Goal: Task Accomplishment & Management: Manage account settings

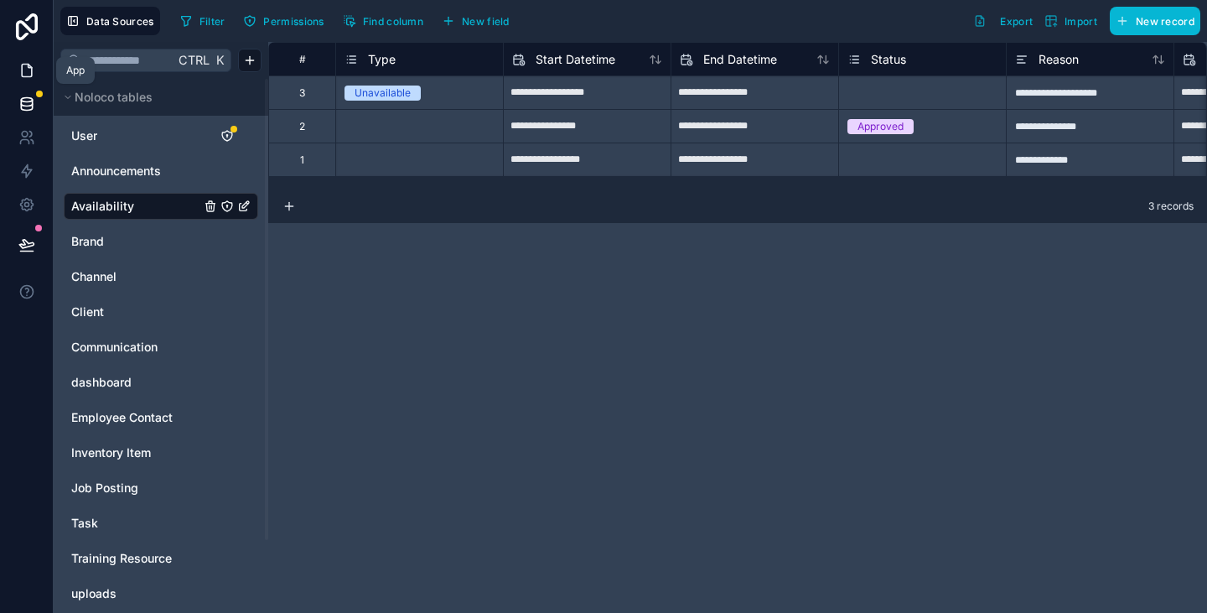
click at [26, 83] on link at bounding box center [26, 71] width 53 height 34
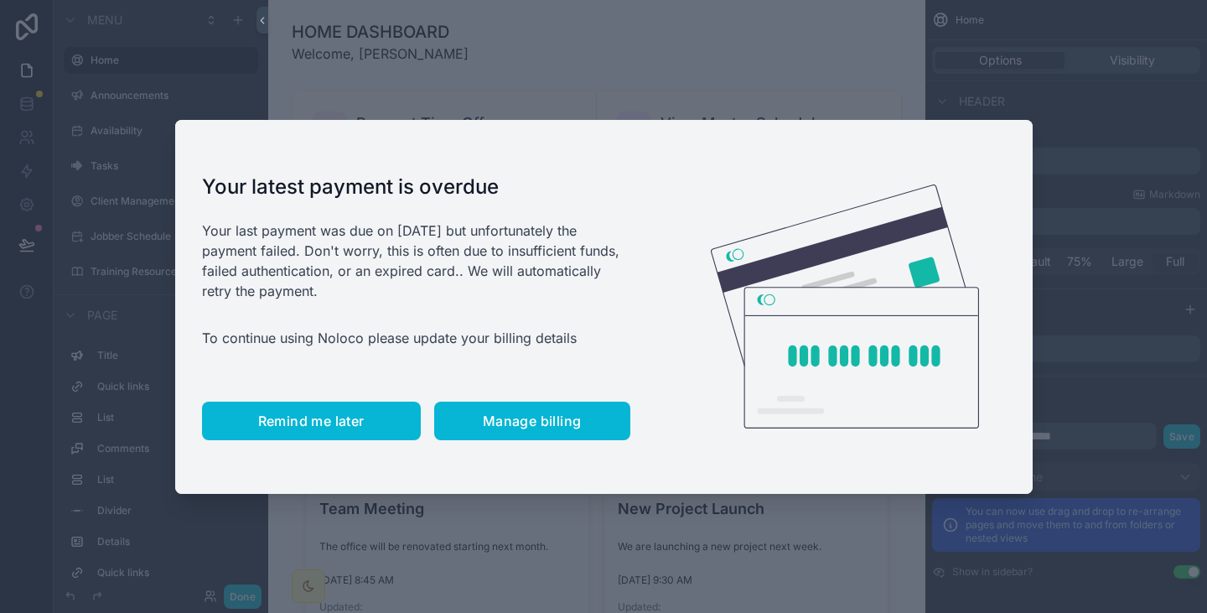
click at [342, 421] on span "Remind me later" at bounding box center [311, 420] width 106 height 17
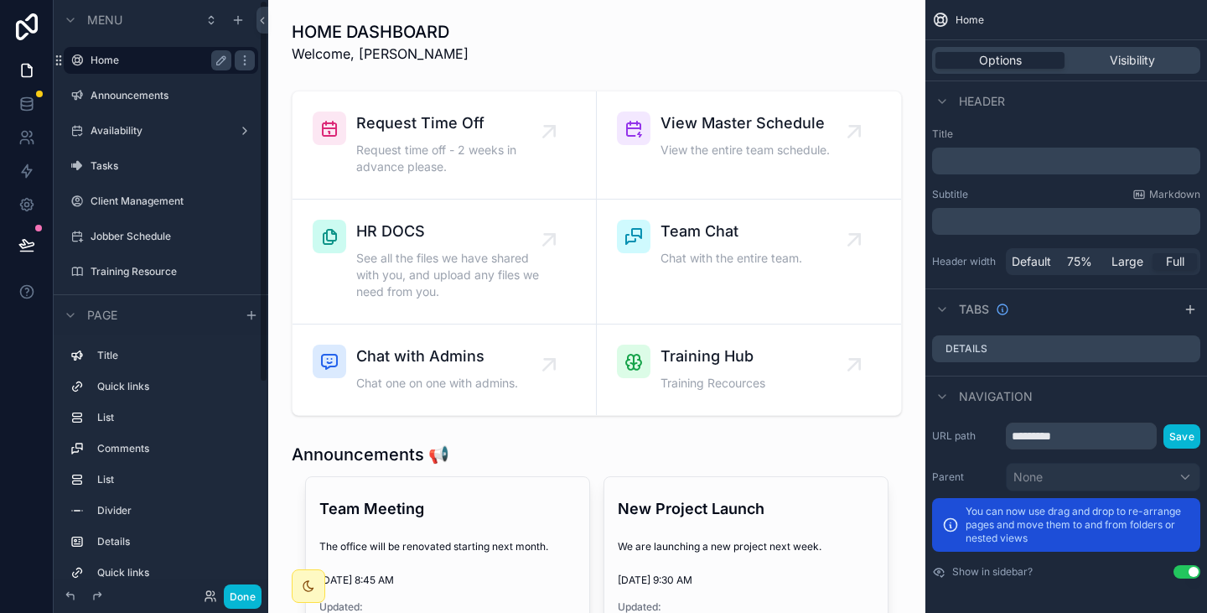
click at [162, 63] on label "Home" at bounding box center [157, 60] width 134 height 13
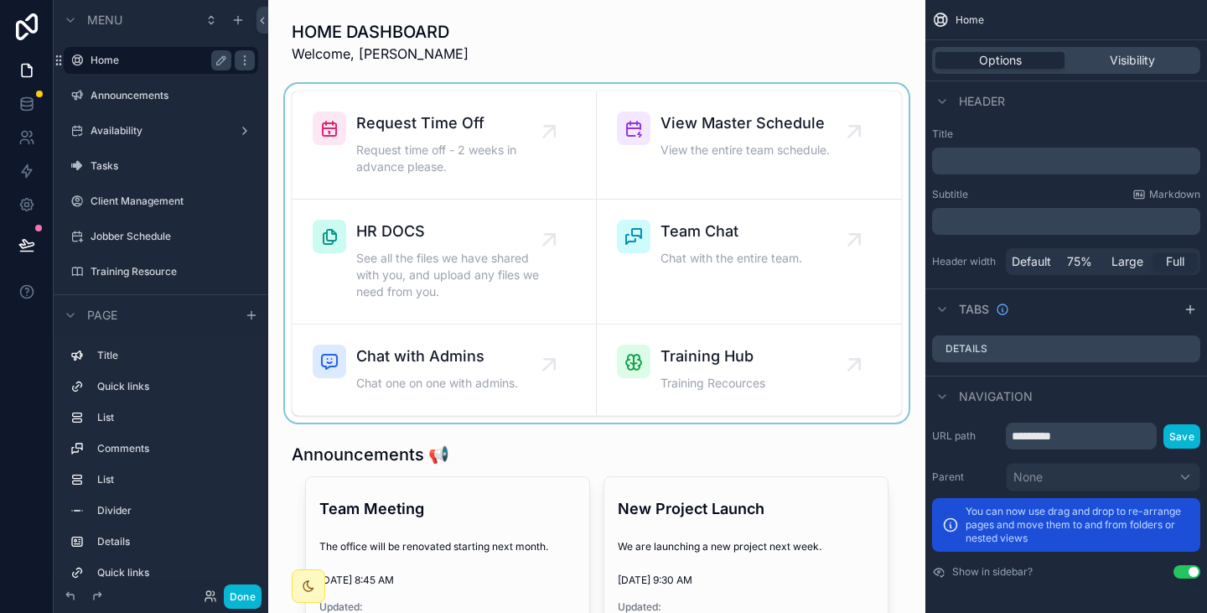
click at [546, 128] on div "scrollable content" at bounding box center [597, 253] width 630 height 339
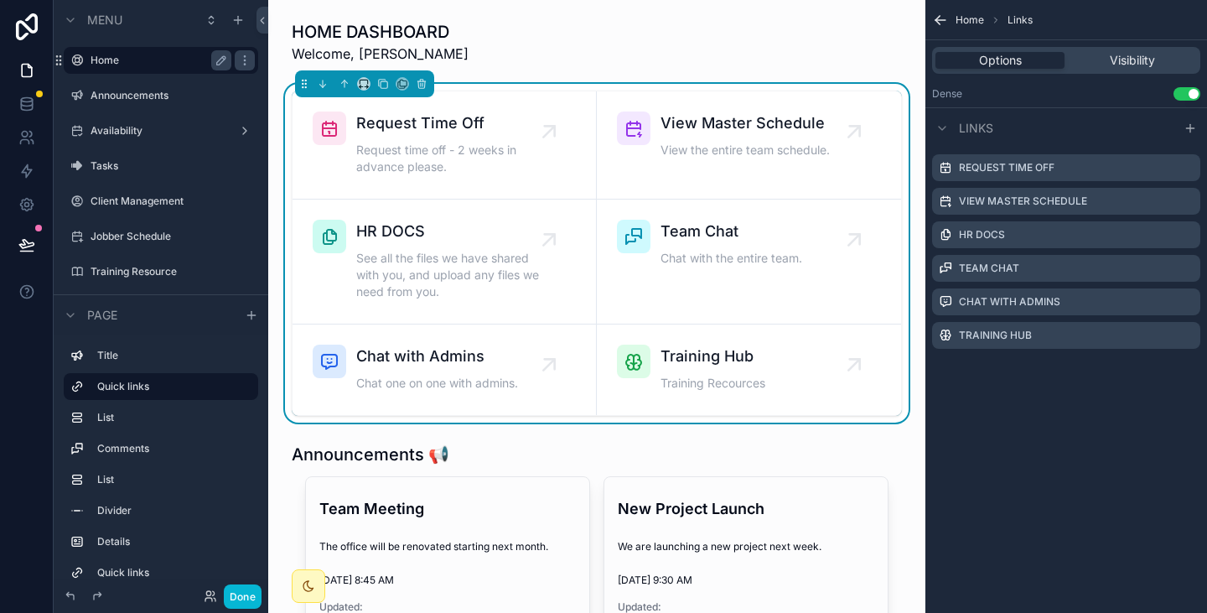
click at [546, 128] on icon "scrollable content" at bounding box center [548, 131] width 27 height 27
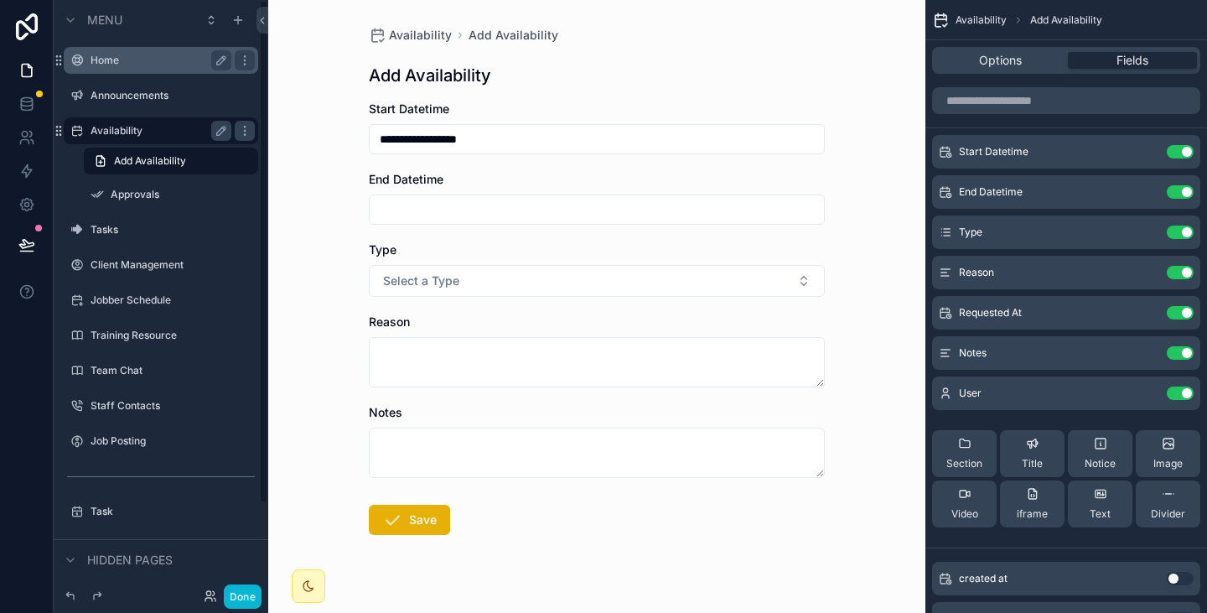
click at [127, 130] on label "Availability" at bounding box center [157, 130] width 134 height 13
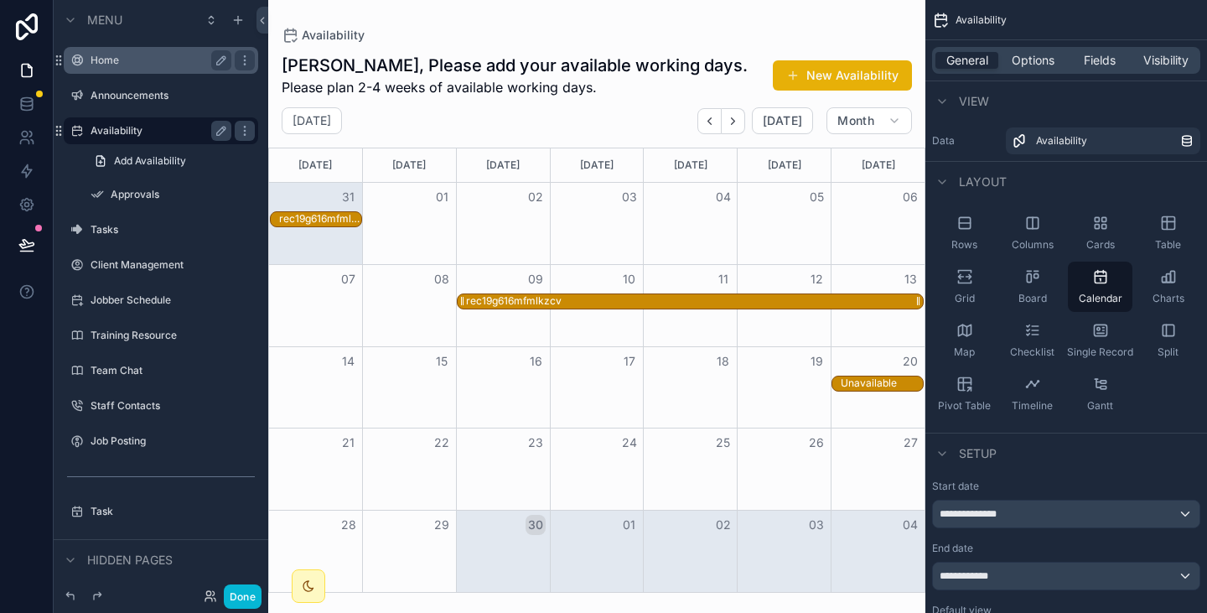
click at [538, 300] on div "rec19g616mfmlkzcv" at bounding box center [514, 300] width 96 height 13
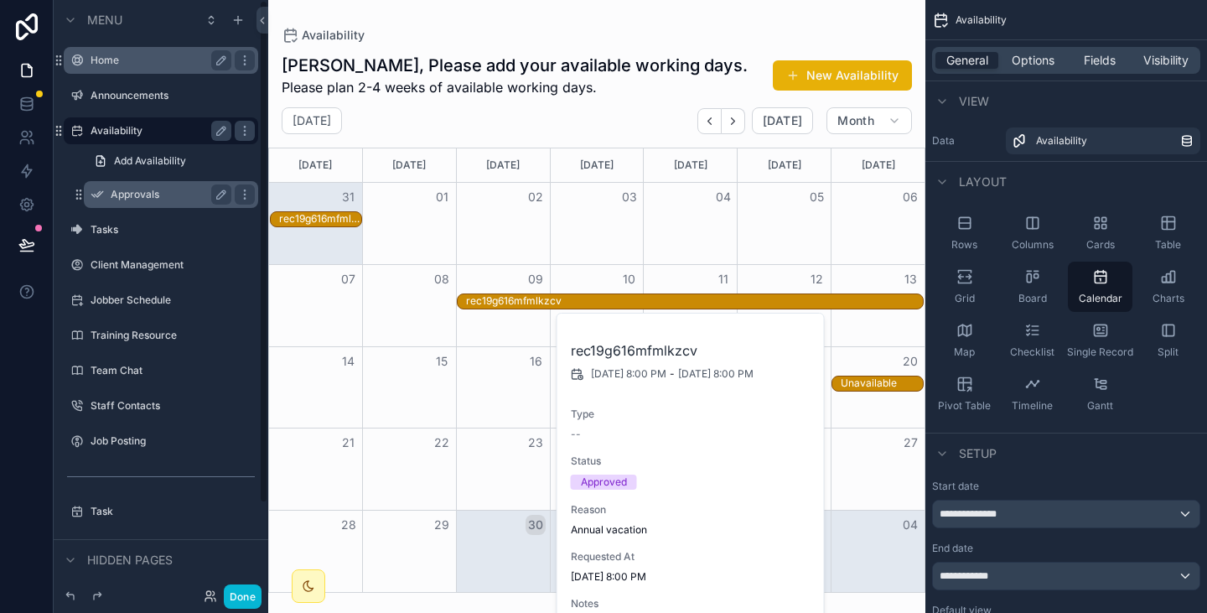
click at [135, 191] on label "Approvals" at bounding box center [168, 194] width 114 height 13
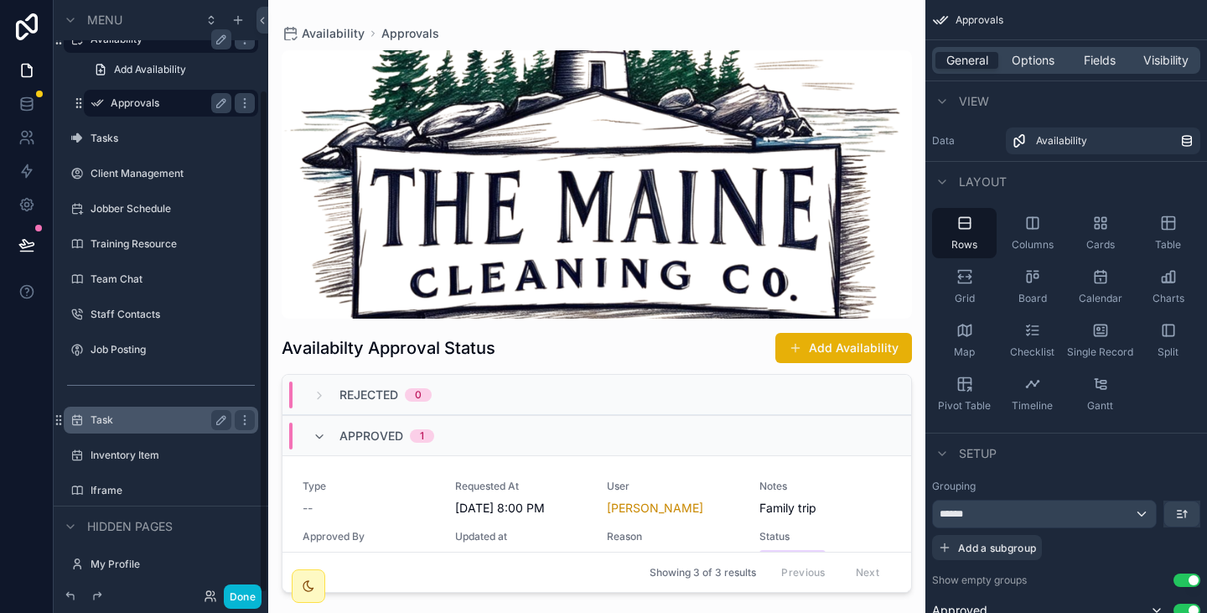
scroll to position [105, 0]
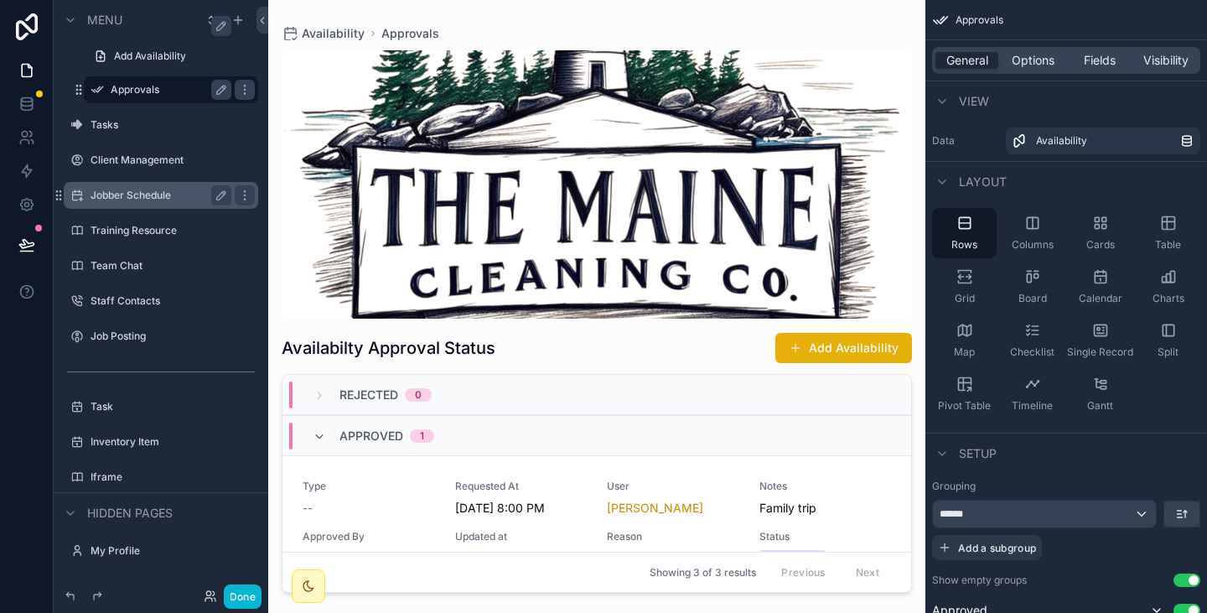
click at [132, 194] on label "Jobber Schedule" at bounding box center [157, 195] width 134 height 13
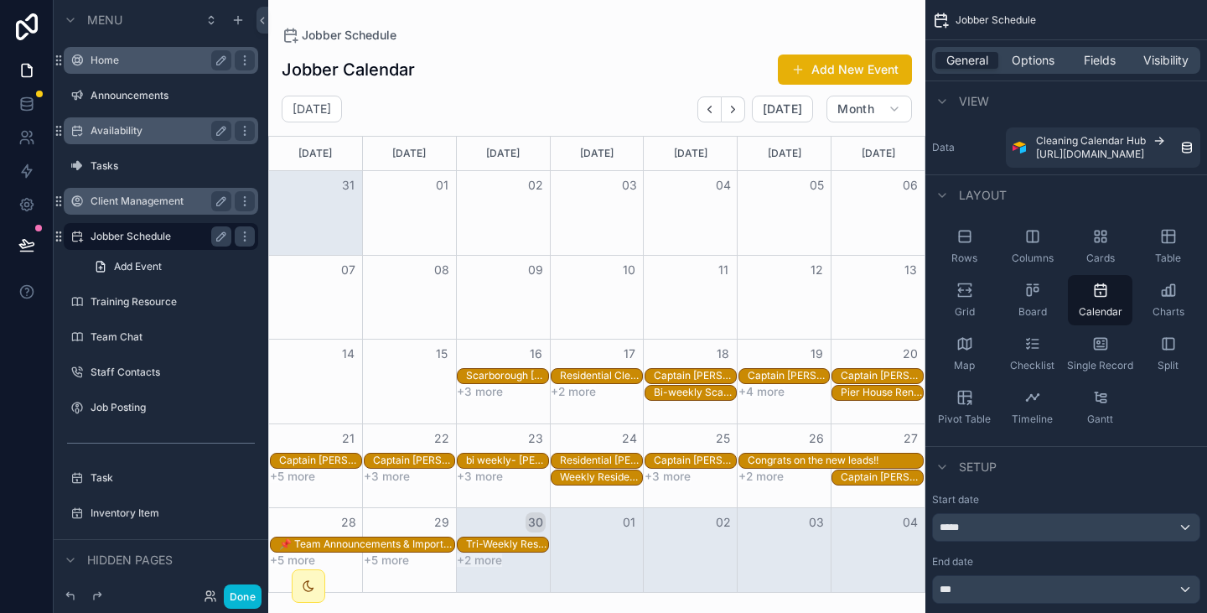
click at [132, 200] on label "Client Management" at bounding box center [157, 200] width 134 height 13
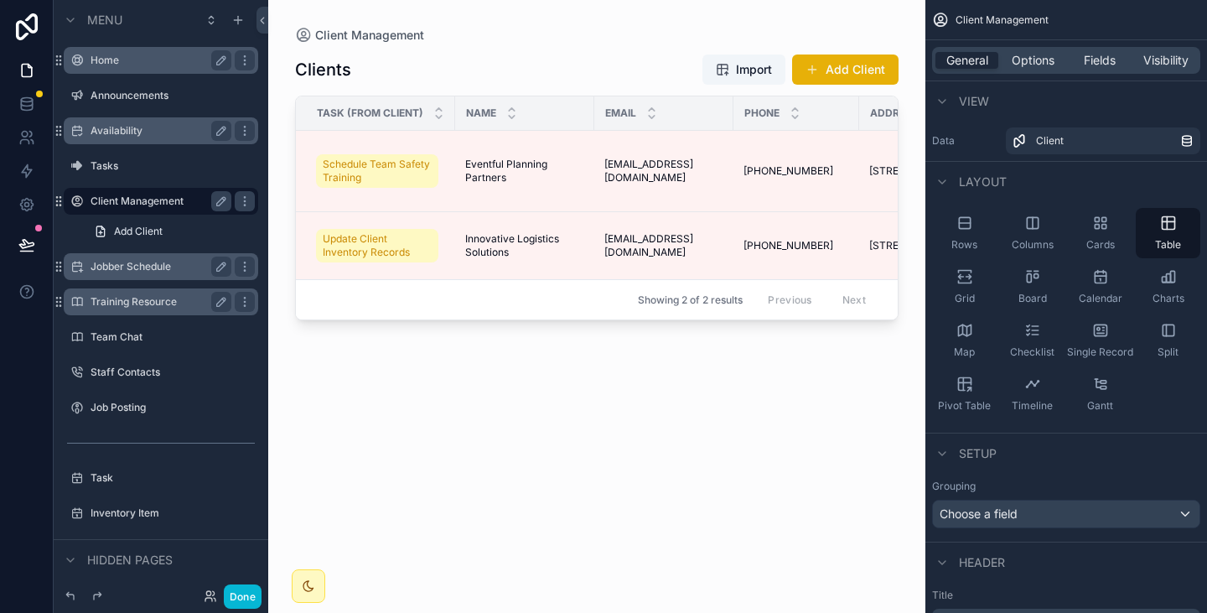
click at [138, 297] on label "Training Resource" at bounding box center [157, 301] width 134 height 13
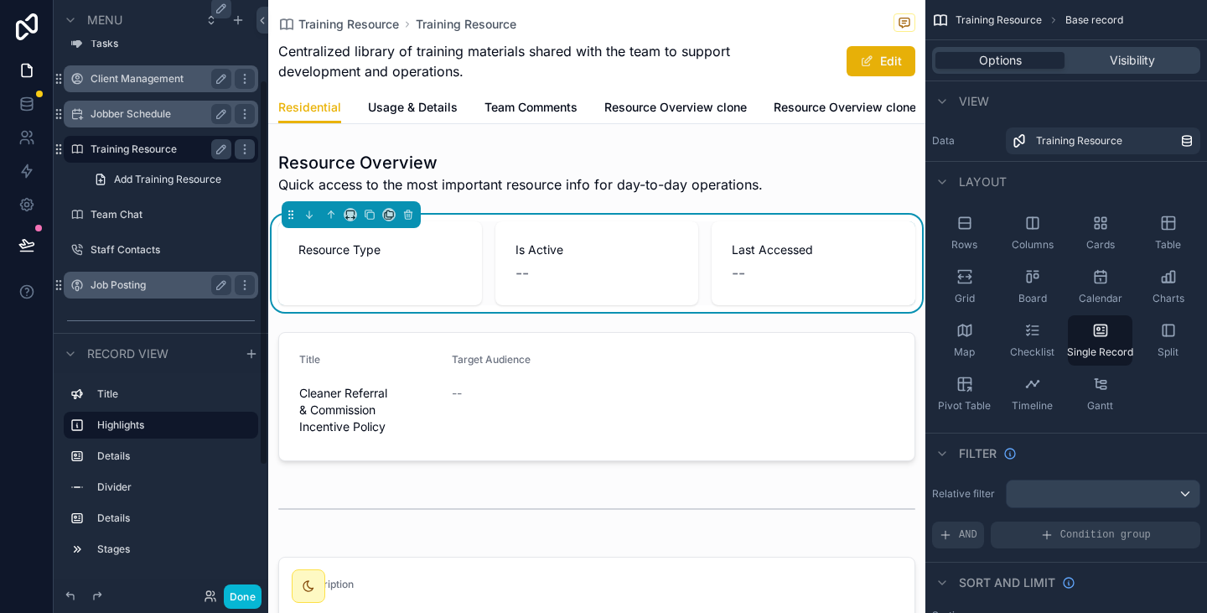
scroll to position [124, 0]
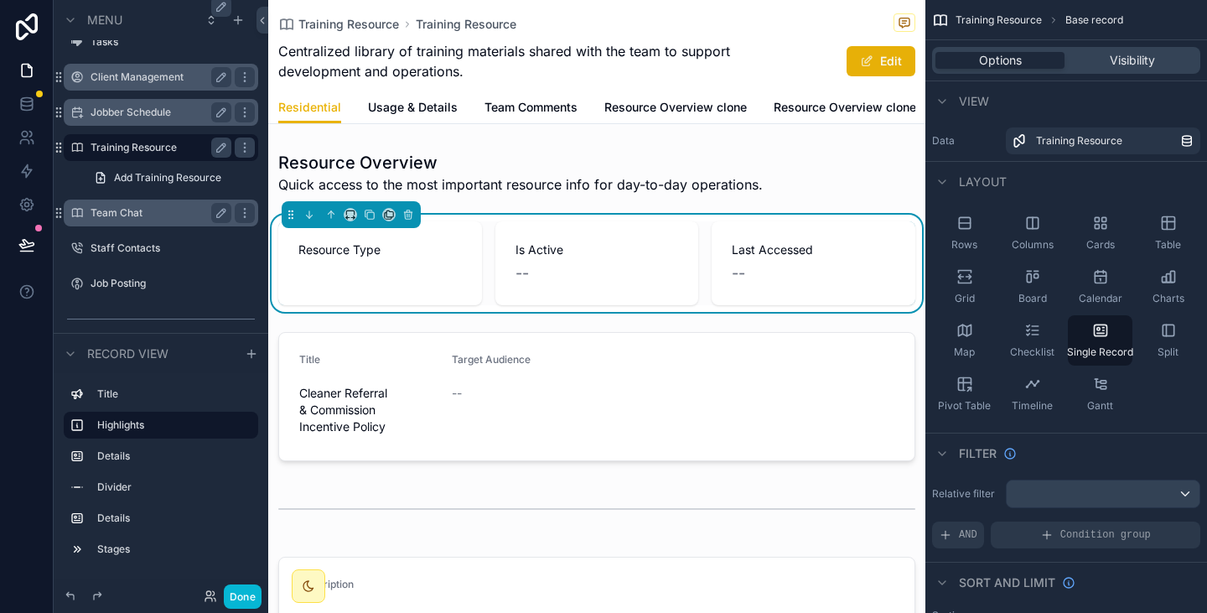
click at [115, 217] on label "Team Chat" at bounding box center [157, 212] width 134 height 13
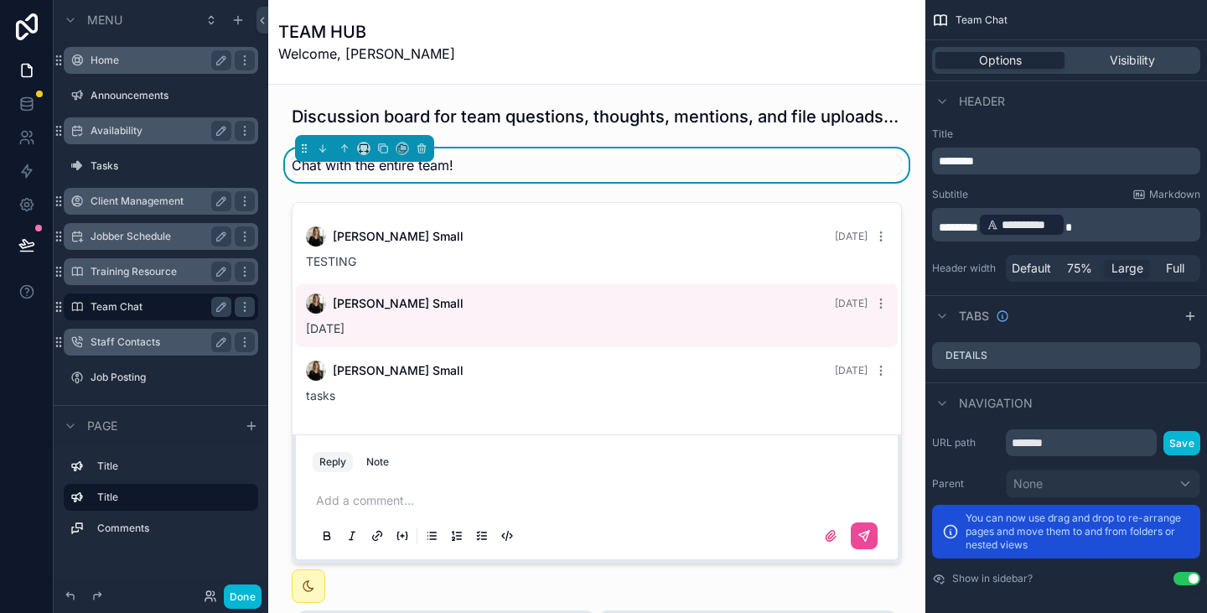
click at [128, 342] on label "Staff Contacts" at bounding box center [157, 341] width 134 height 13
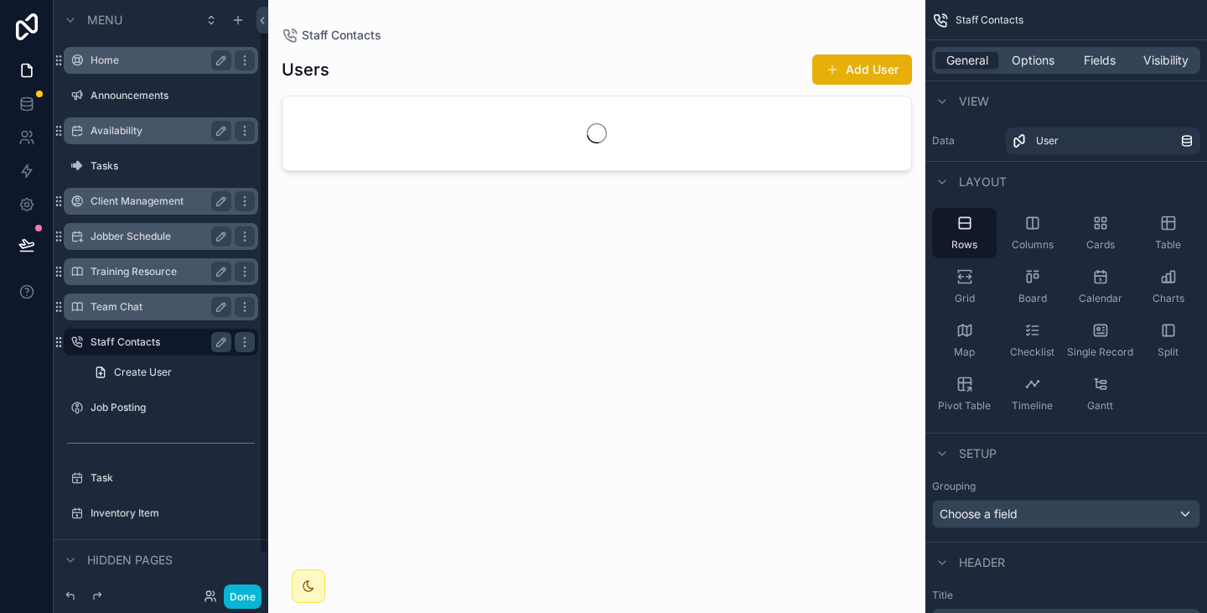
scroll to position [27, 0]
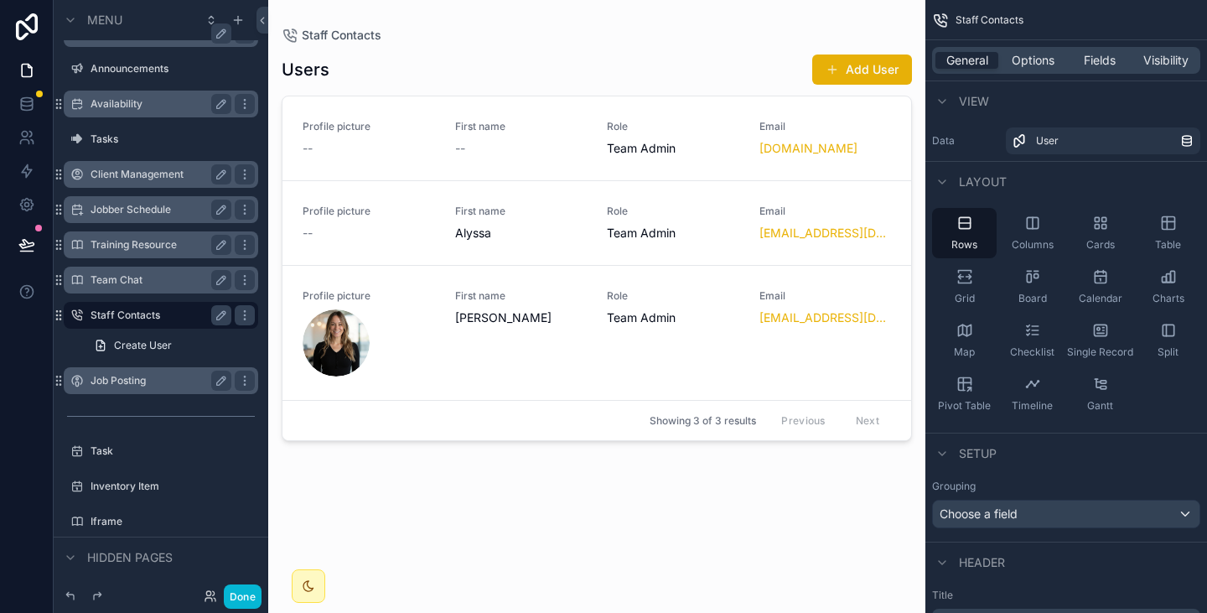
click at [120, 379] on label "Job Posting" at bounding box center [157, 380] width 134 height 13
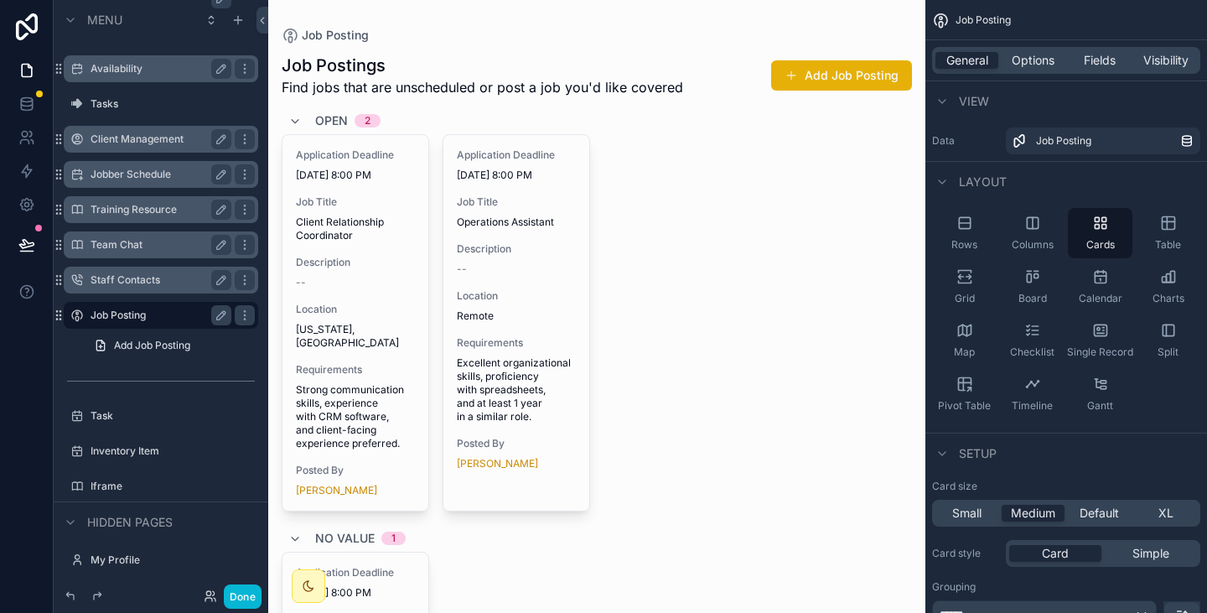
scroll to position [71, 0]
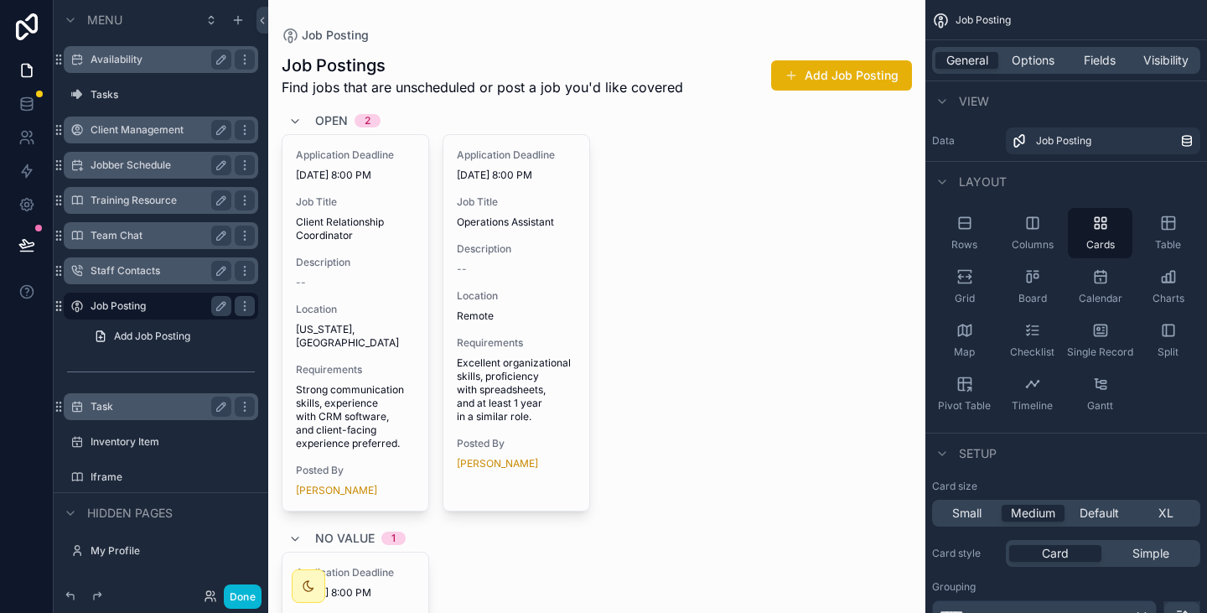
click at [110, 411] on label "Task" at bounding box center [157, 406] width 134 height 13
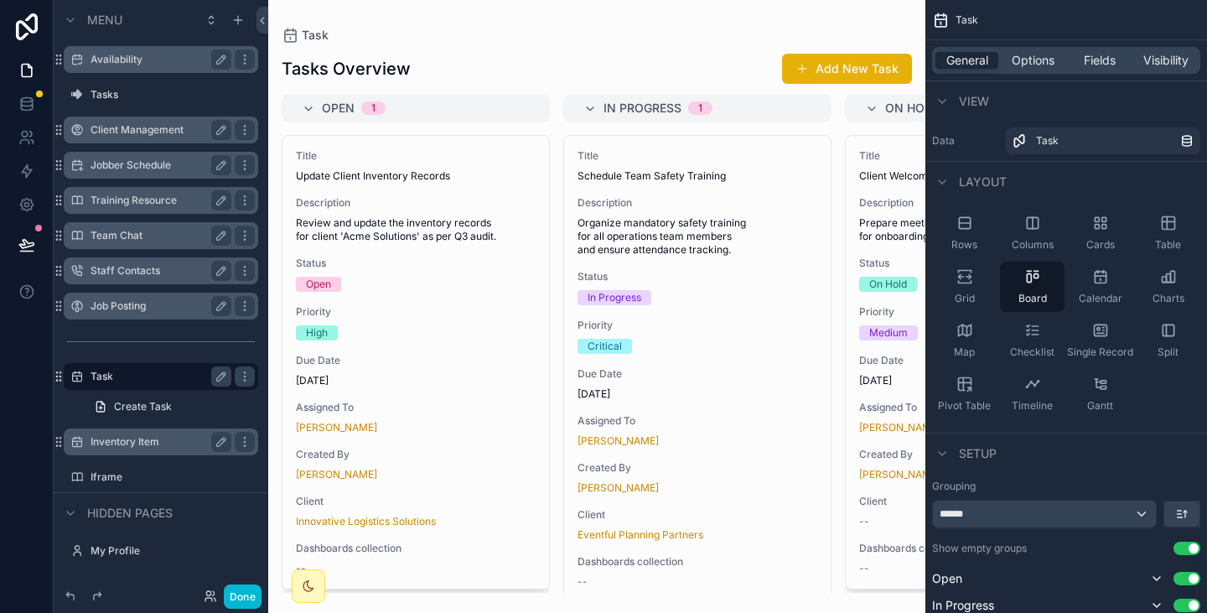
click at [109, 442] on label "Inventory Item" at bounding box center [157, 441] width 134 height 13
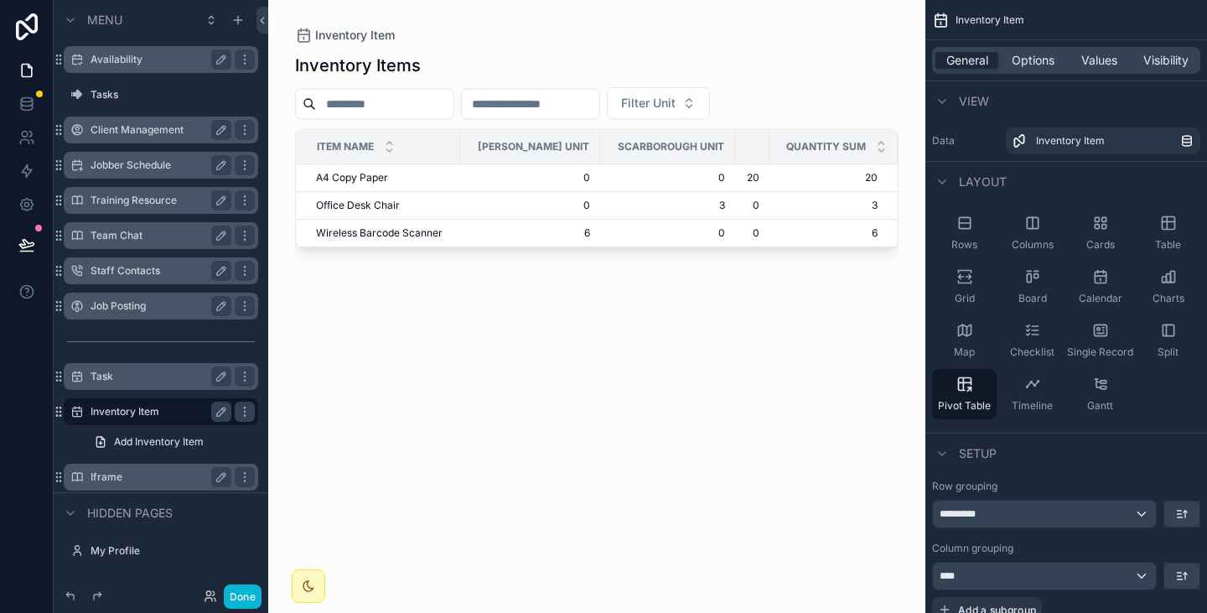
click at [106, 485] on div "Iframe" at bounding box center [160, 477] width 141 height 20
click at [159, 478] on label "Iframe" at bounding box center [157, 476] width 134 height 13
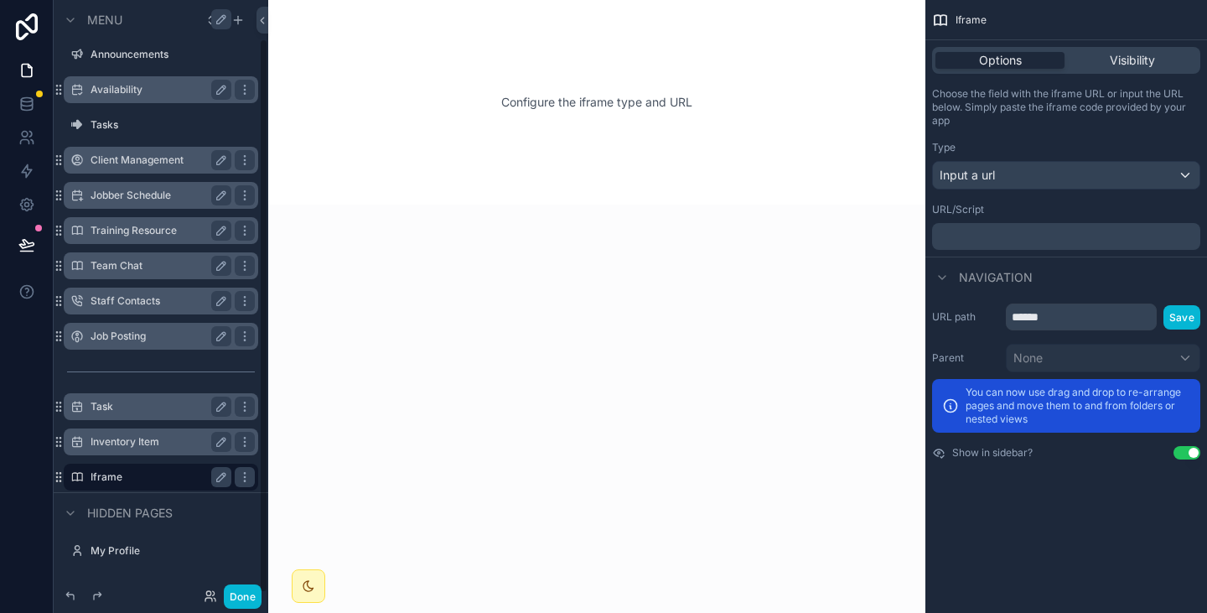
scroll to position [41, 0]
click at [248, 476] on icon "scrollable content" at bounding box center [244, 476] width 13 height 13
click at [295, 511] on button "Remove" at bounding box center [310, 518] width 65 height 17
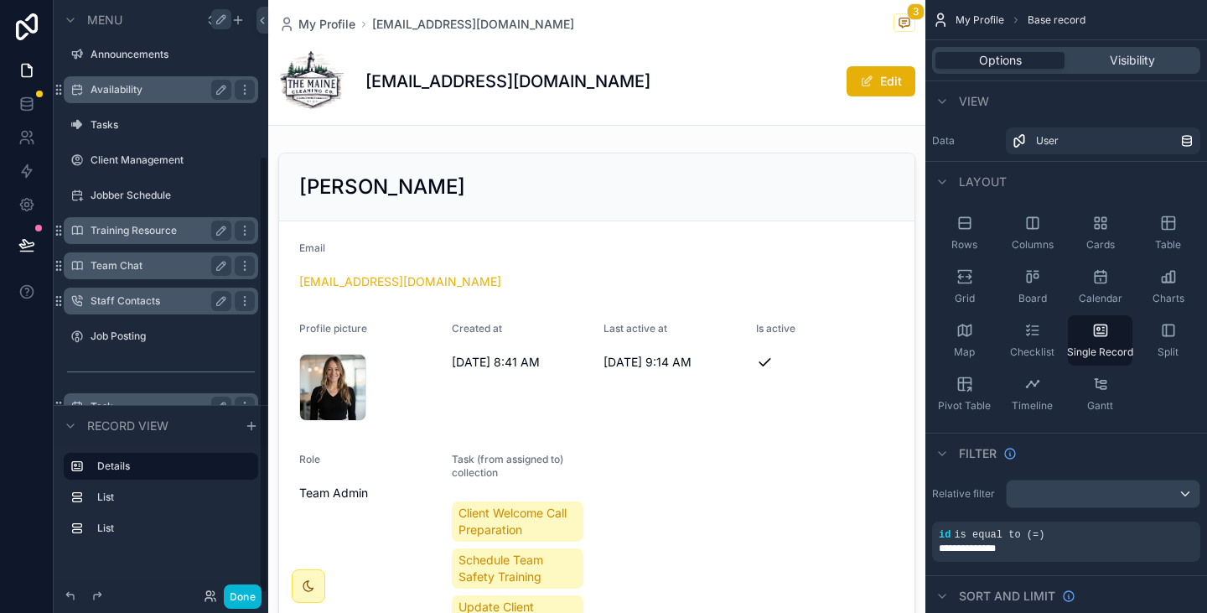
scroll to position [210, 0]
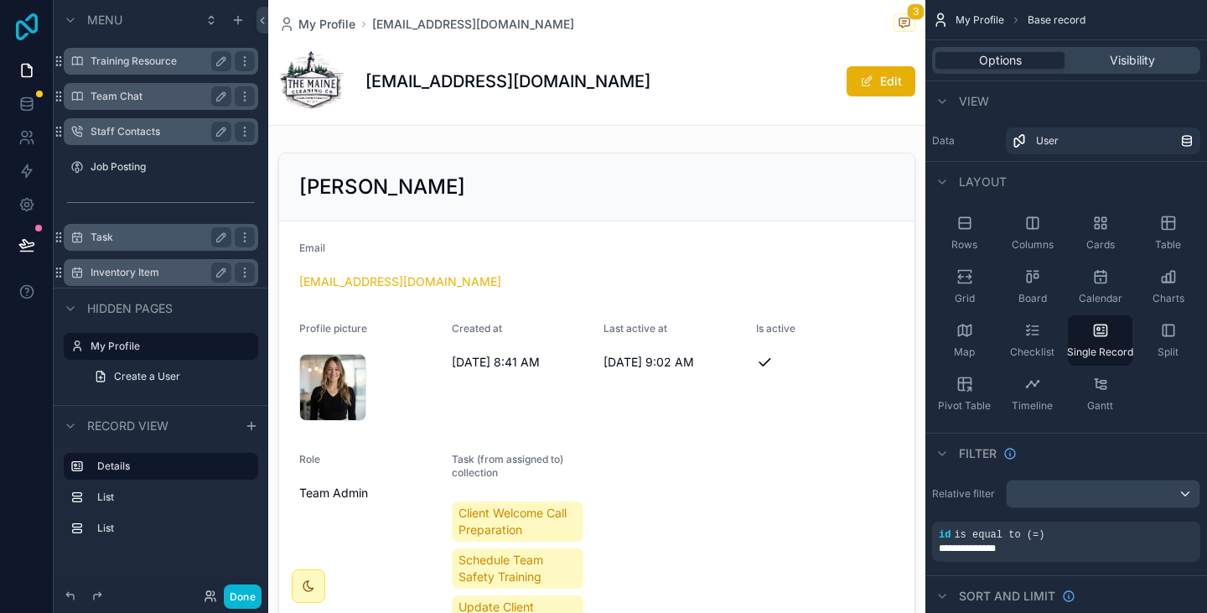
click at [31, 28] on icon at bounding box center [27, 26] width 34 height 27
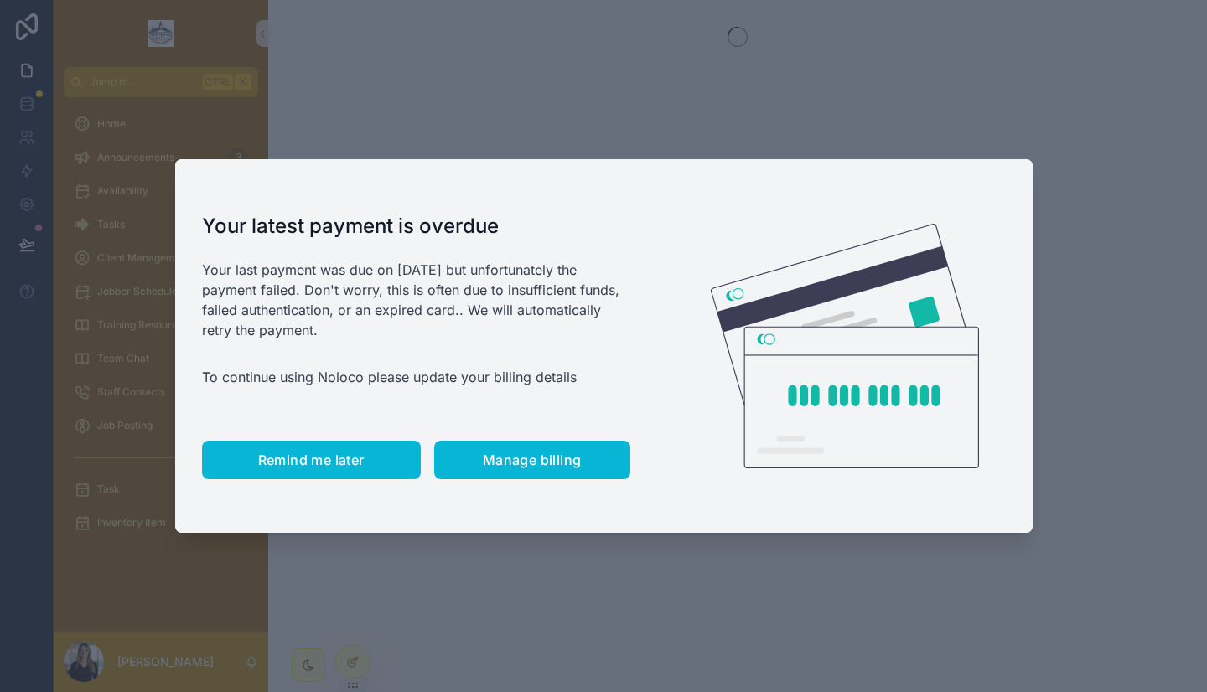
click at [302, 447] on button "Remind me later" at bounding box center [311, 460] width 219 height 39
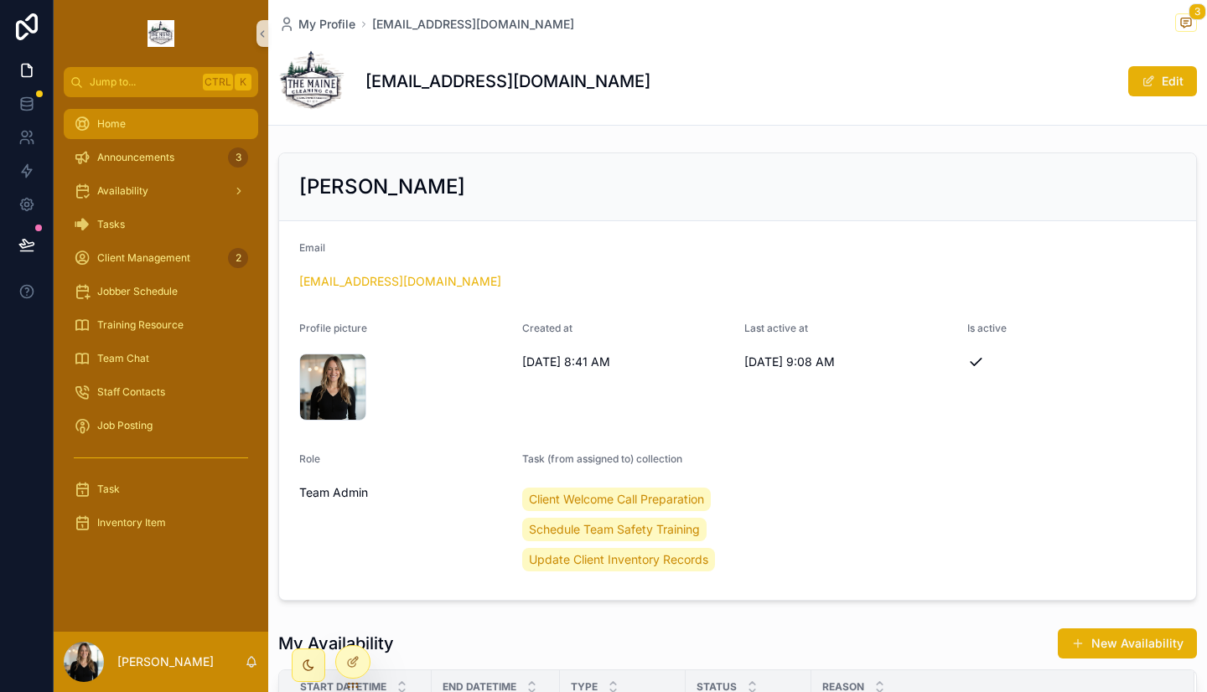
click at [138, 117] on div "Home" at bounding box center [161, 124] width 174 height 27
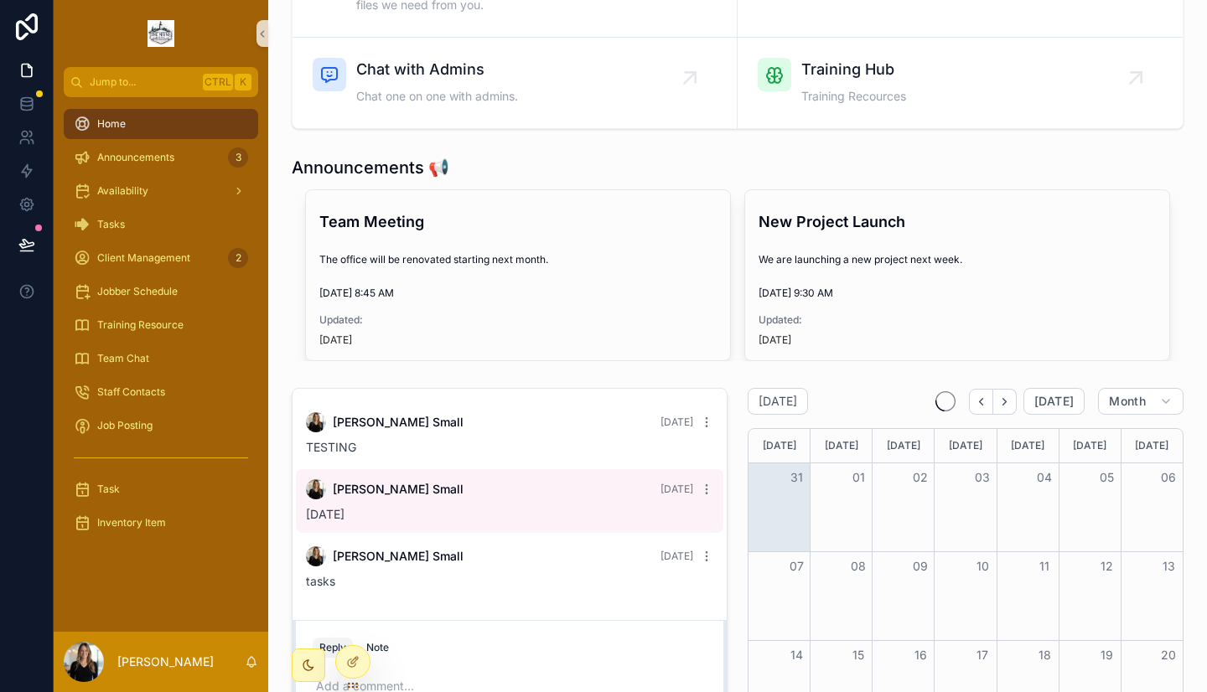
scroll to position [258, 0]
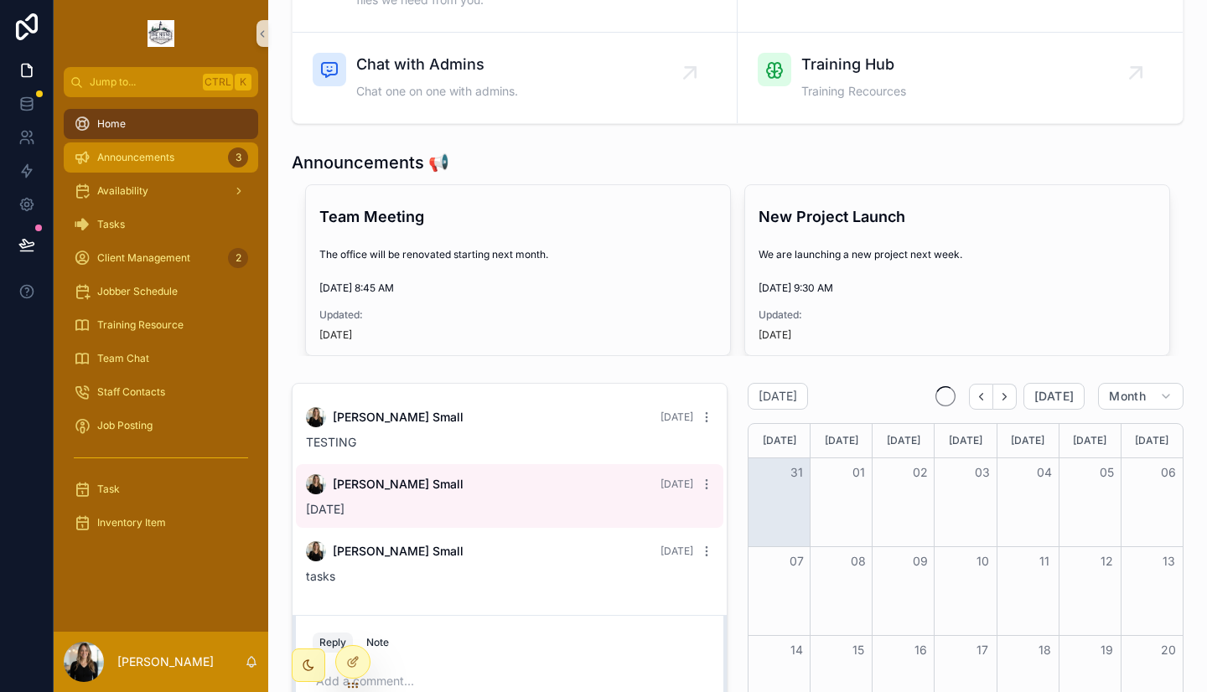
click at [150, 161] on span "Announcements" at bounding box center [135, 157] width 77 height 13
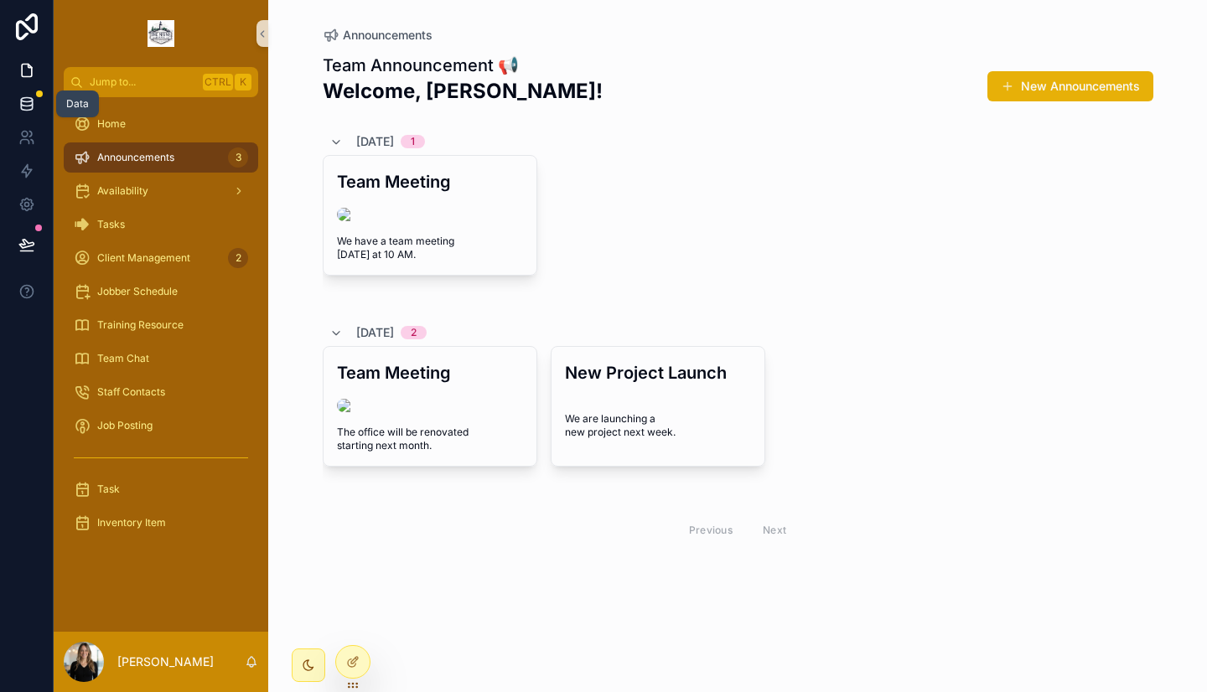
click at [21, 107] on icon at bounding box center [26, 107] width 11 height 7
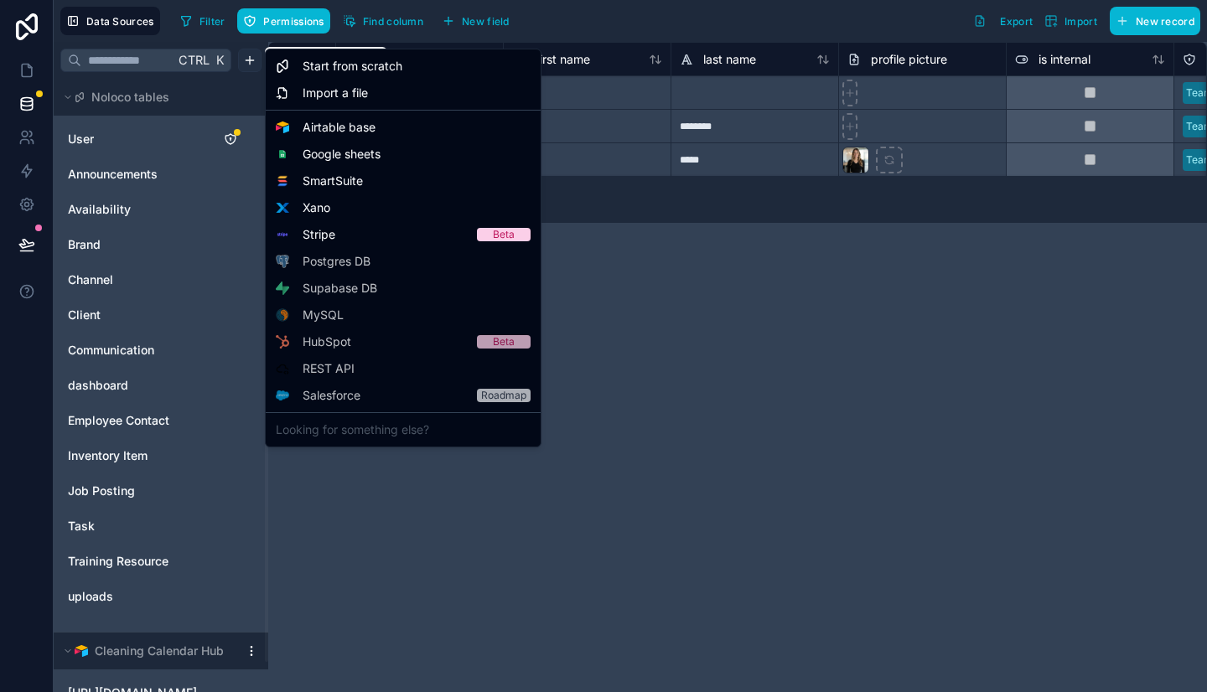
click at [333, 125] on span "Airtable base" at bounding box center [338, 127] width 73 height 17
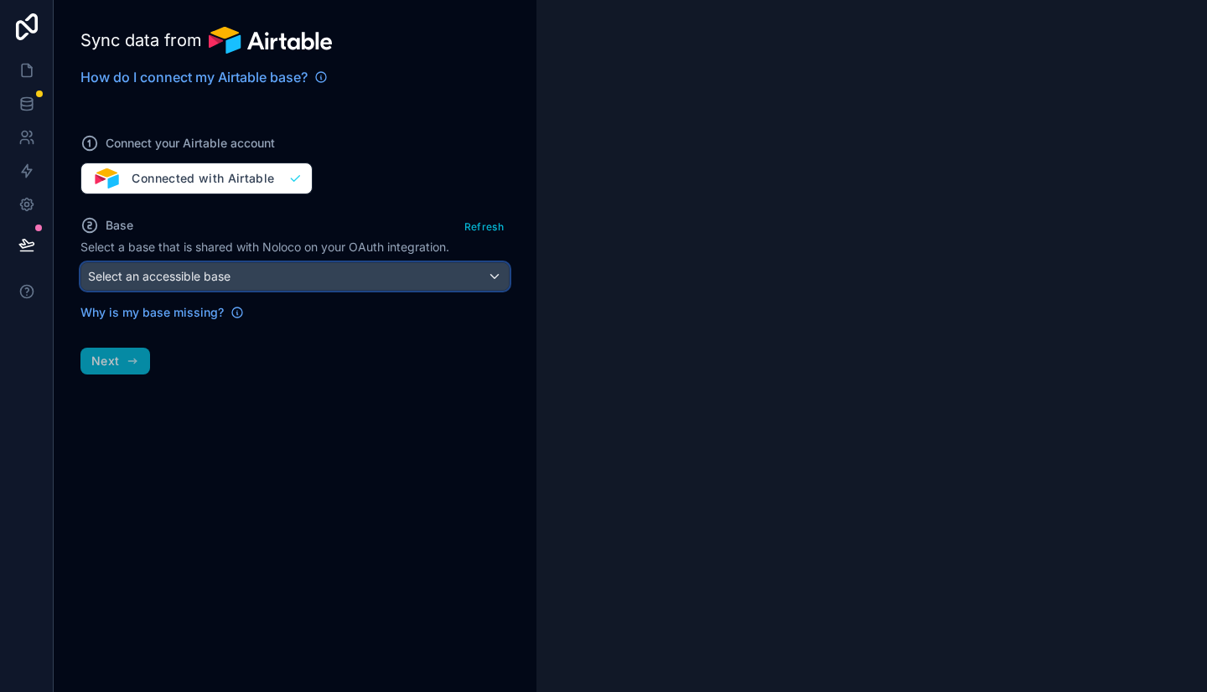
click at [246, 283] on div "Select an accessible base" at bounding box center [294, 276] width 427 height 27
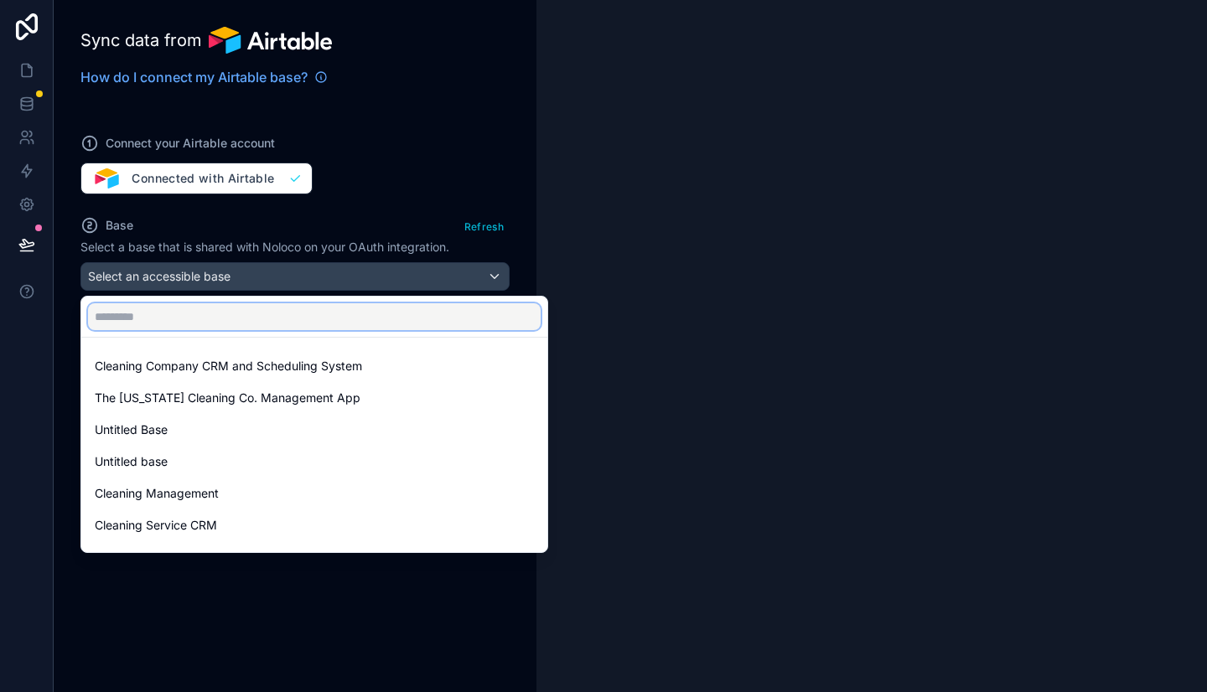
click at [235, 311] on input "text" at bounding box center [314, 316] width 452 height 27
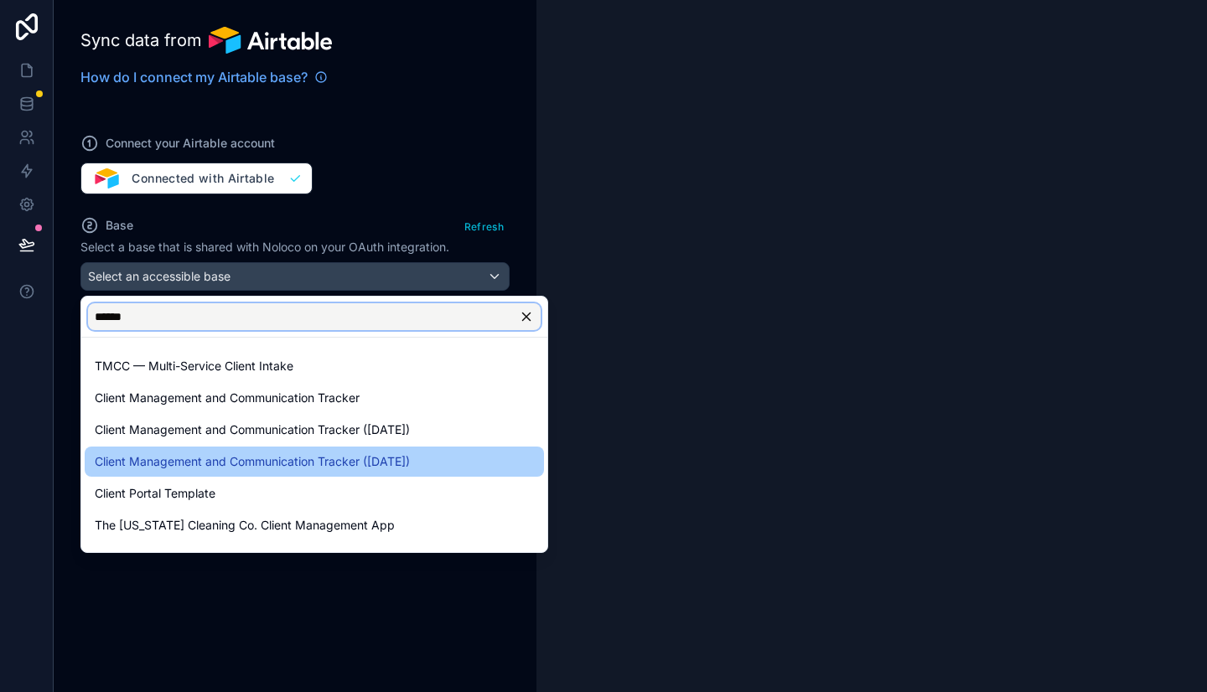
scroll to position [23, 0]
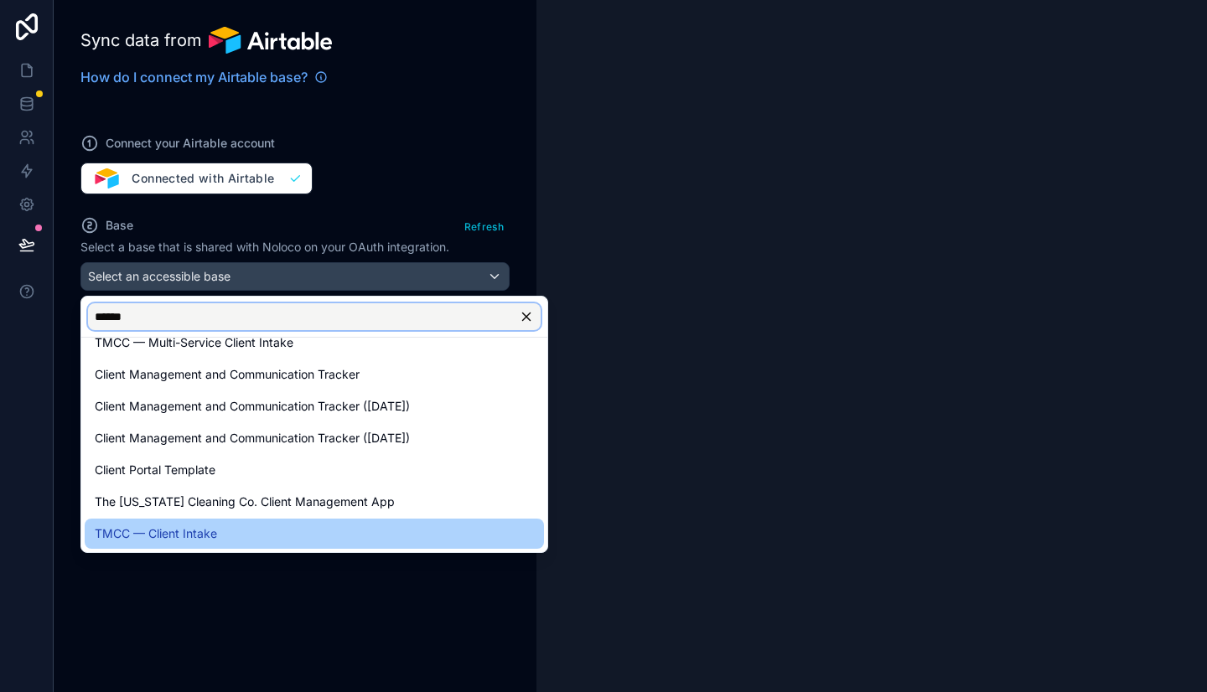
type input "******"
click at [198, 532] on span "TMCC — Client Intake" at bounding box center [156, 534] width 122 height 20
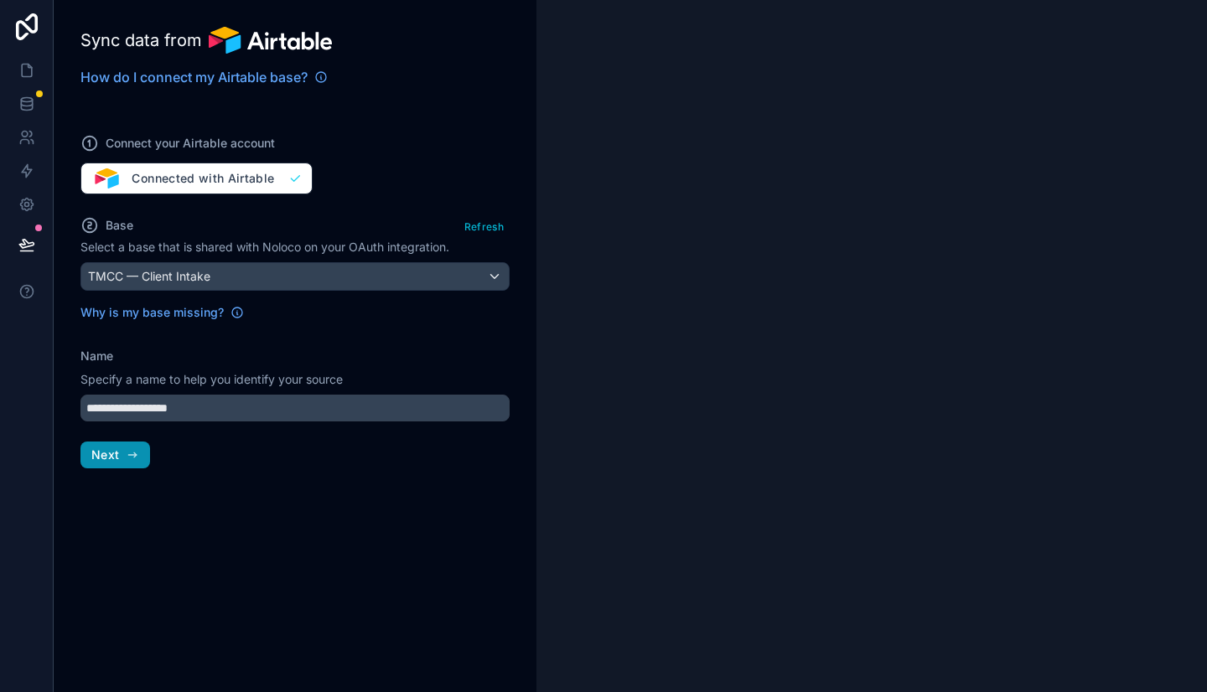
click at [130, 450] on icon "button" at bounding box center [132, 454] width 13 height 13
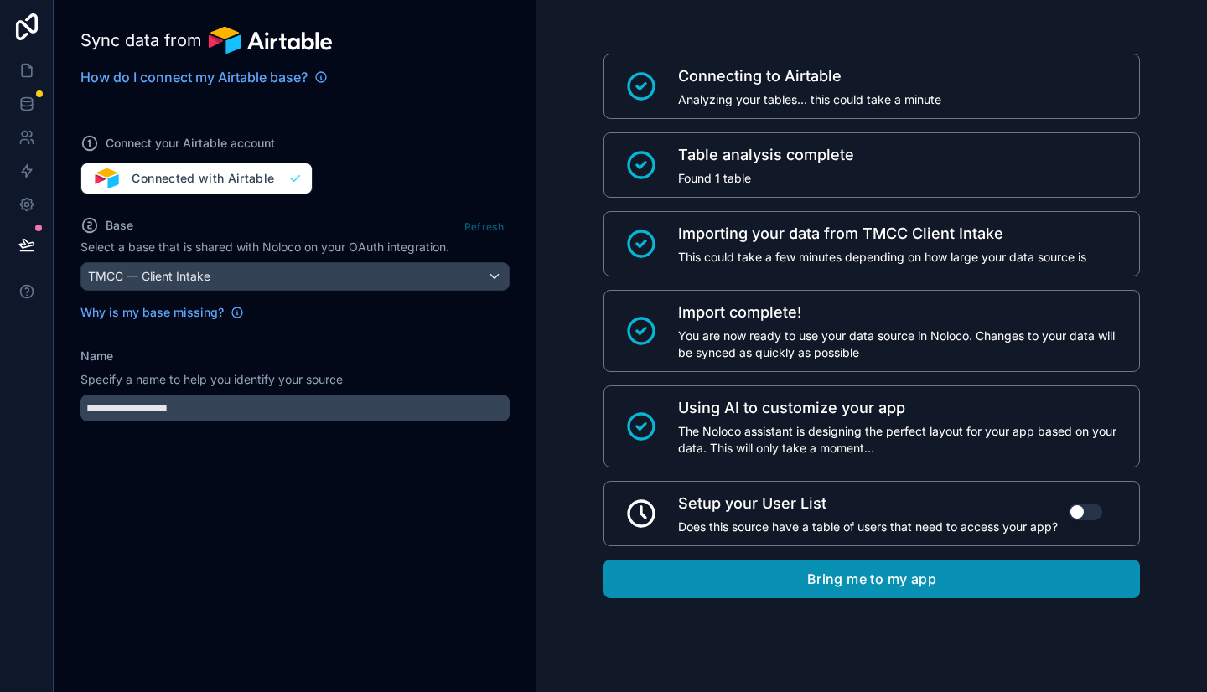
click at [726, 578] on button "Bring me to my app" at bounding box center [871, 579] width 536 height 39
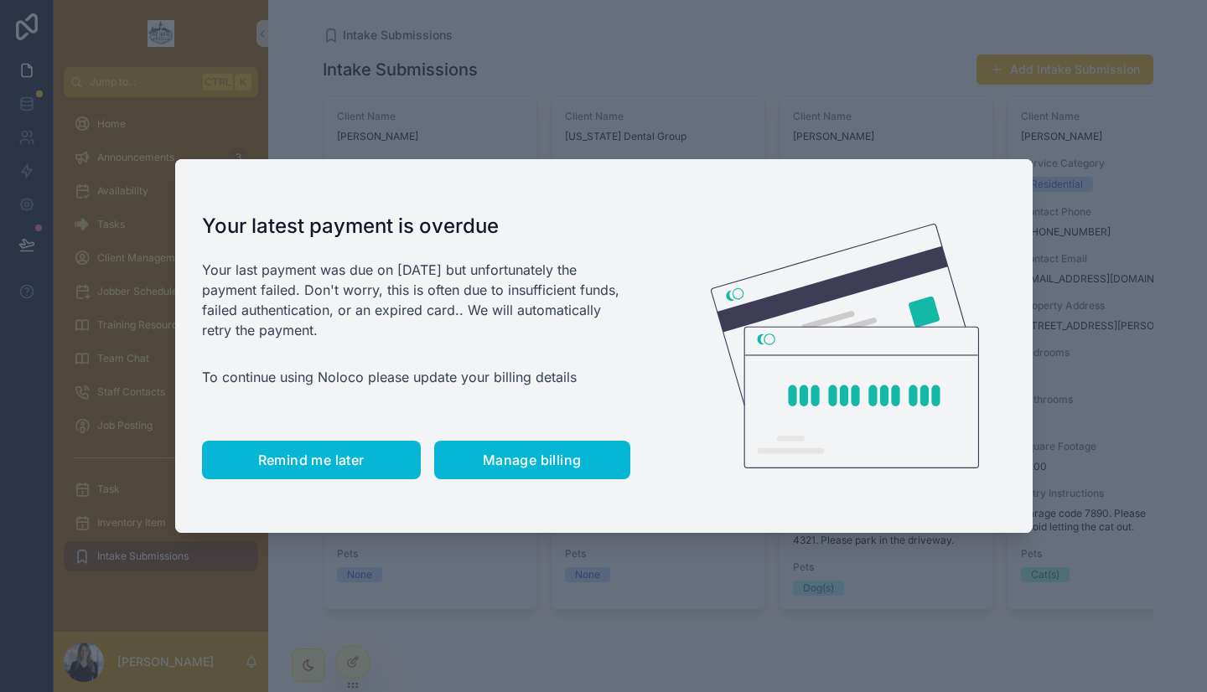
click at [302, 467] on span "Remind me later" at bounding box center [311, 460] width 106 height 17
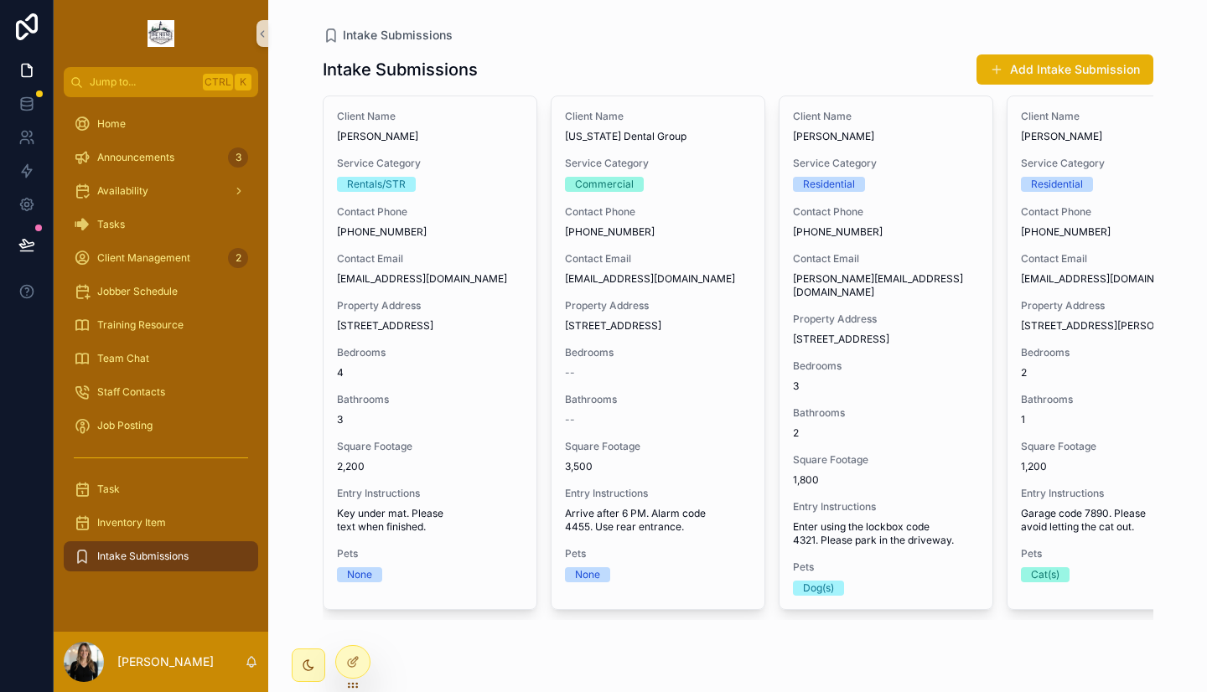
click at [142, 557] on span "Intake Submissions" at bounding box center [142, 556] width 91 height 13
click at [189, 557] on div "Intake Submissions" at bounding box center [161, 556] width 174 height 27
click at [357, 658] on icon at bounding box center [352, 661] width 13 height 13
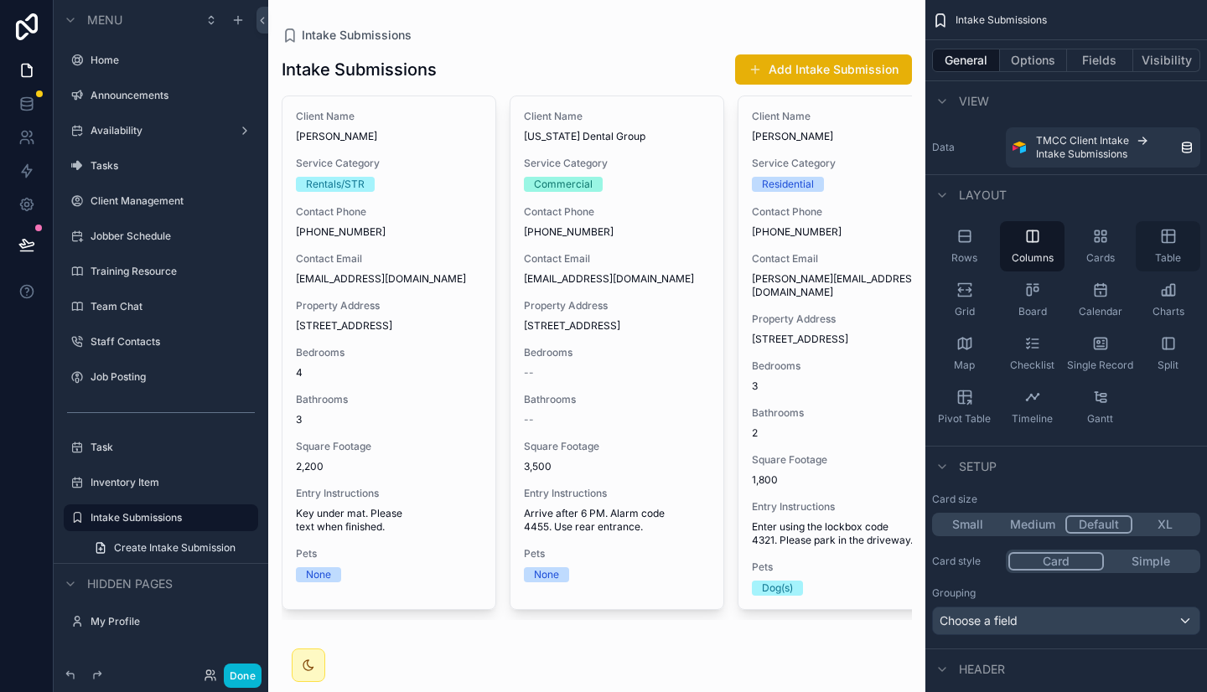
click at [1152, 233] on div "Table" at bounding box center [1167, 246] width 65 height 50
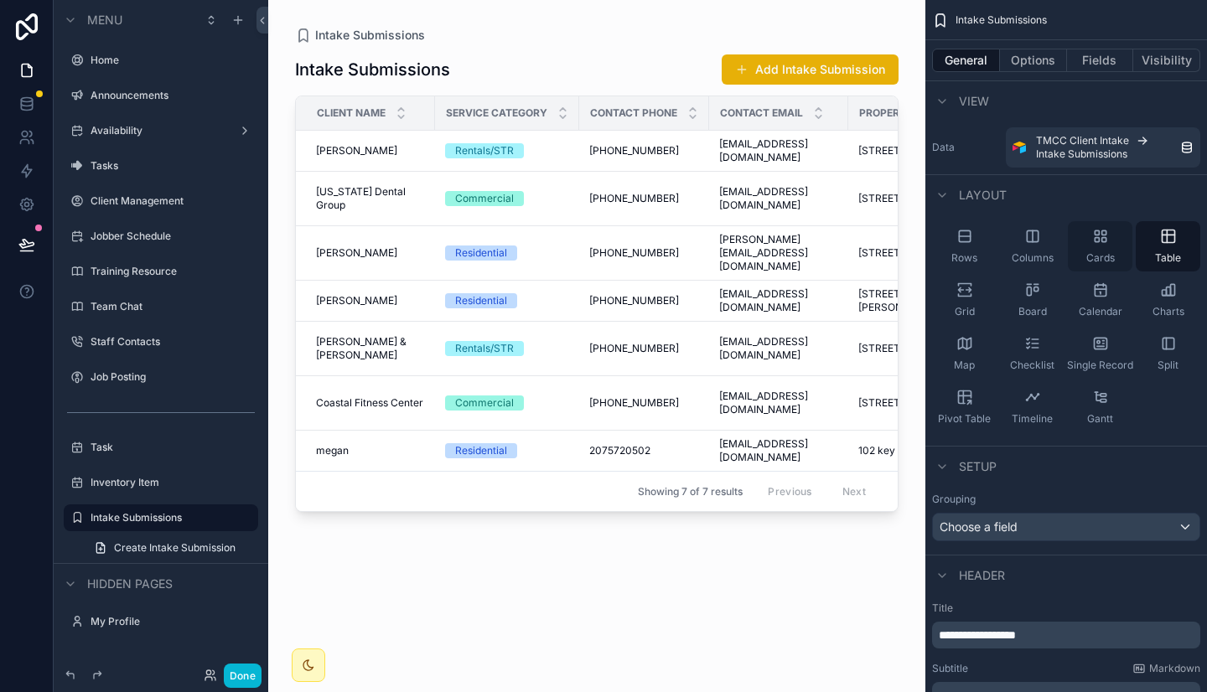
click at [1093, 237] on icon "scrollable content" at bounding box center [1100, 236] width 17 height 17
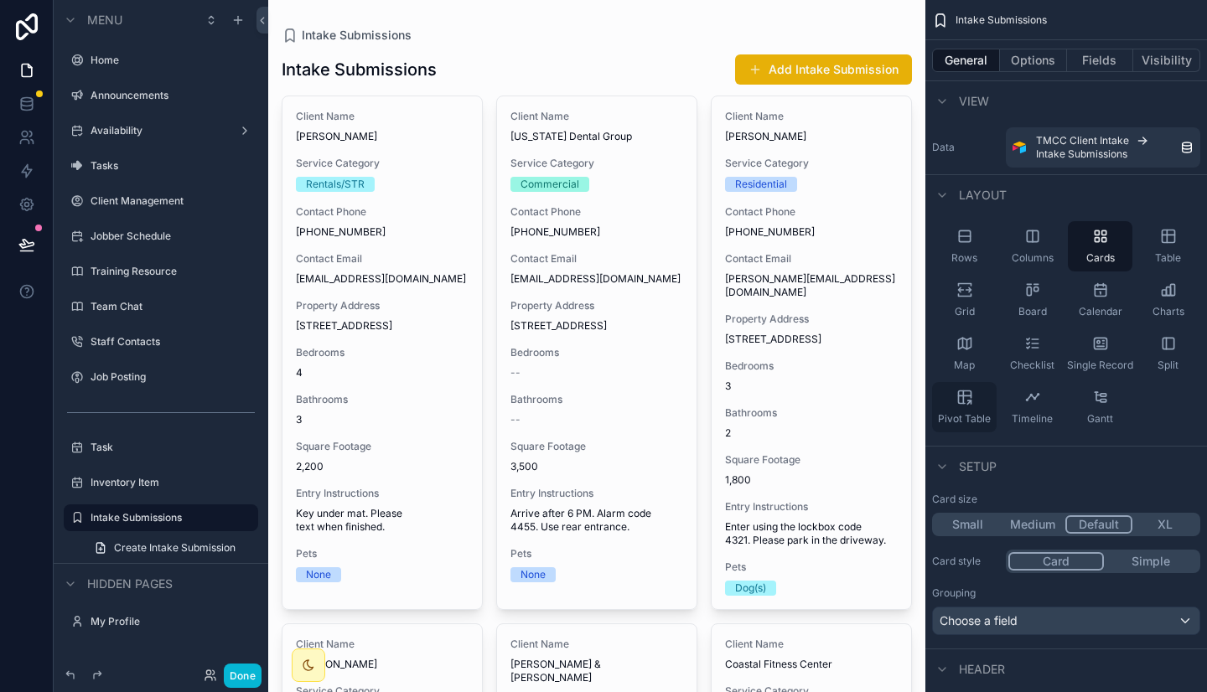
click at [973, 400] on div "Pivot Table" at bounding box center [964, 407] width 65 height 50
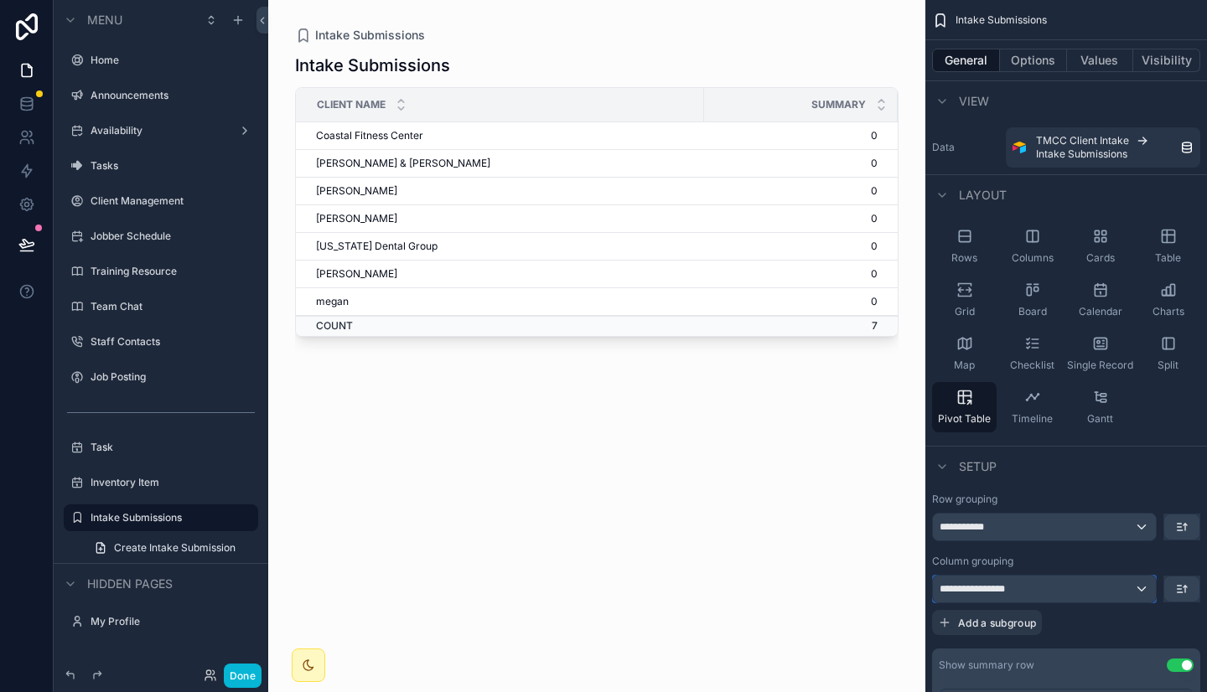
click at [1012, 589] on span "**********" at bounding box center [980, 588] width 83 height 13
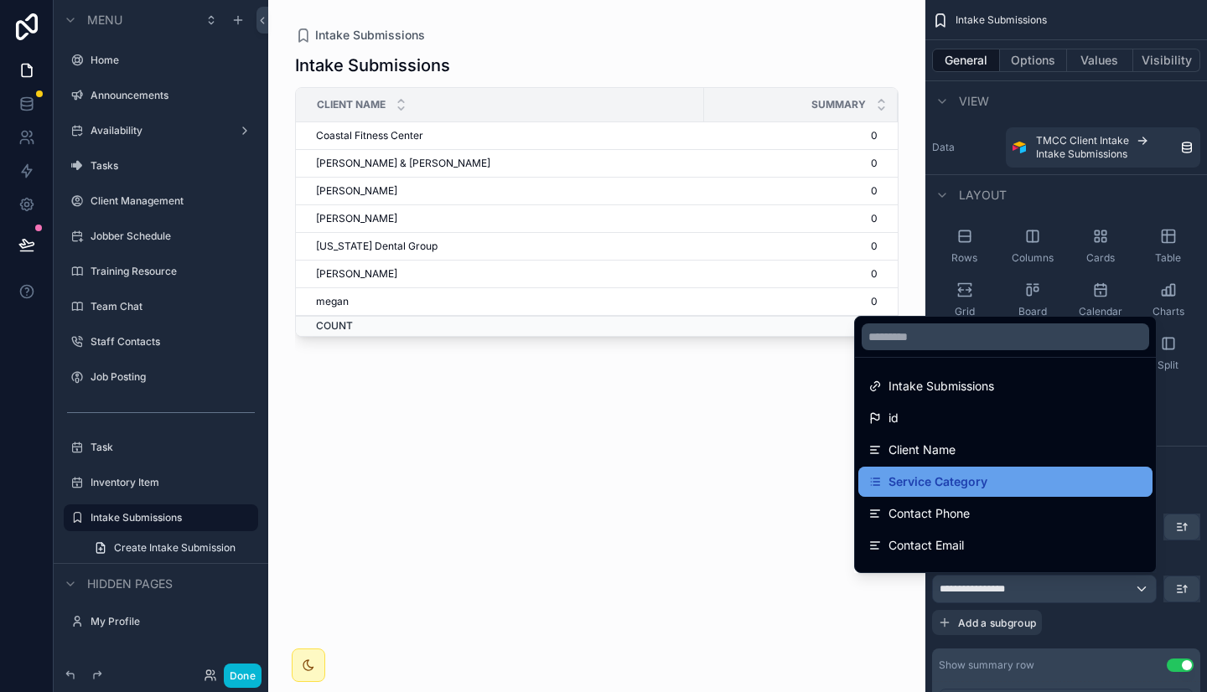
click at [997, 478] on div "Service Category" at bounding box center [1005, 482] width 274 height 20
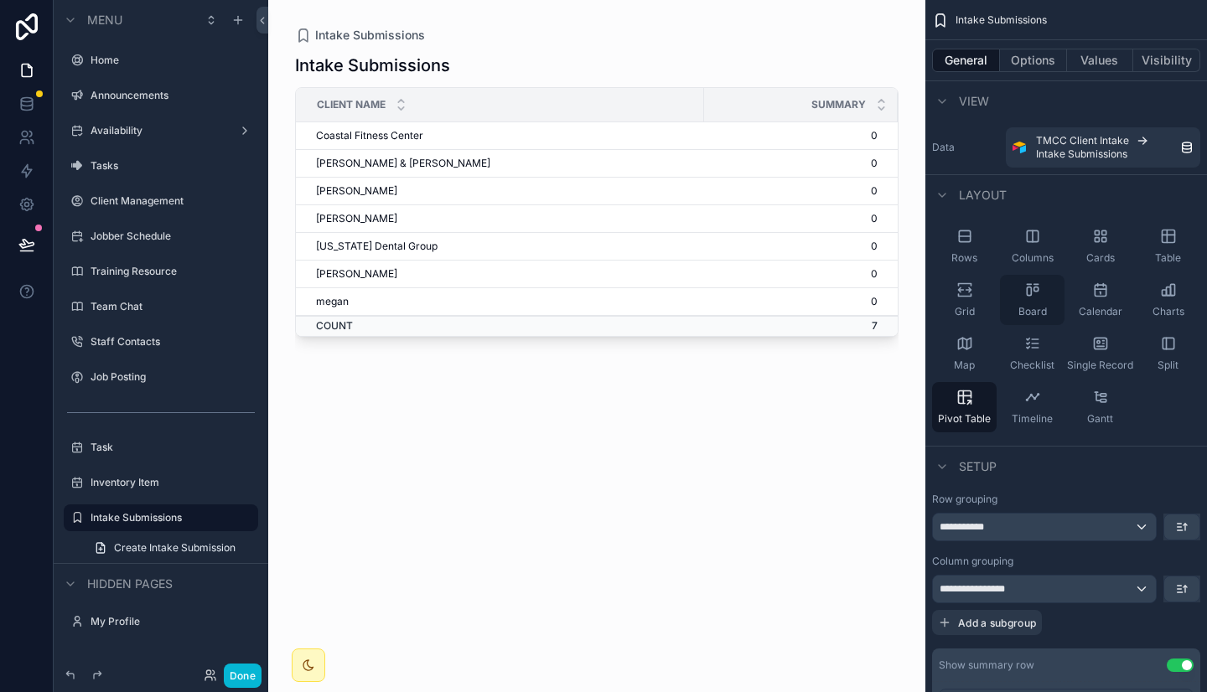
click at [1030, 307] on span "Board" at bounding box center [1032, 311] width 28 height 13
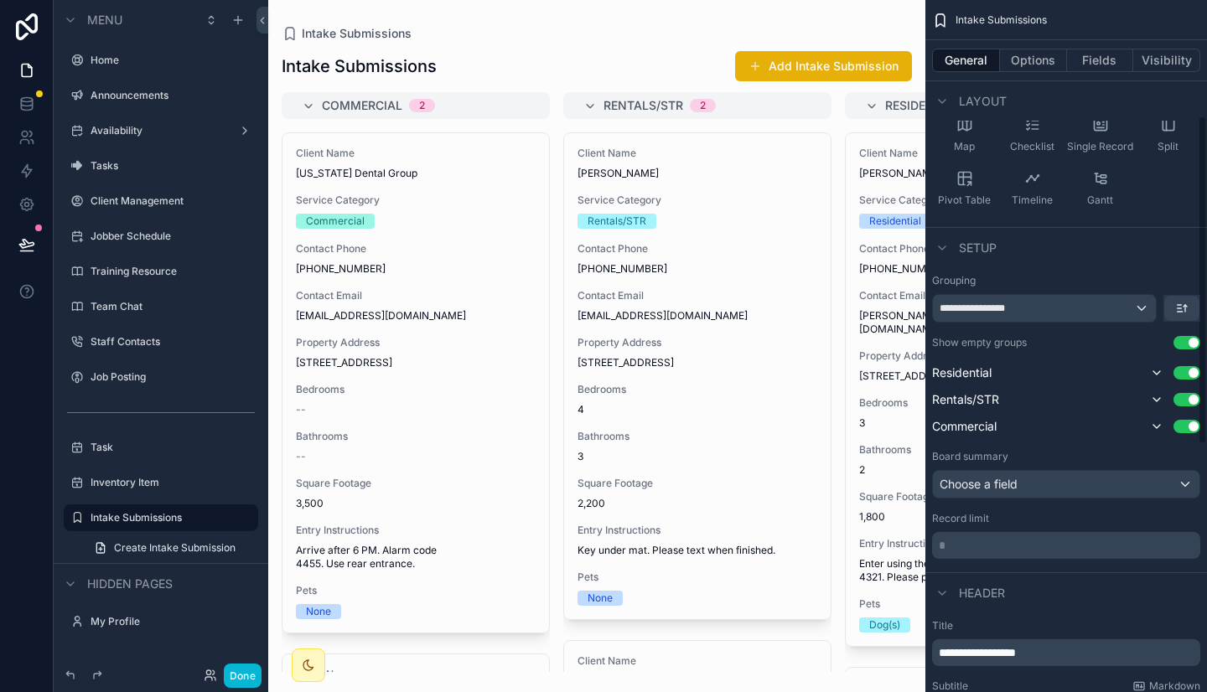
scroll to position [54, 0]
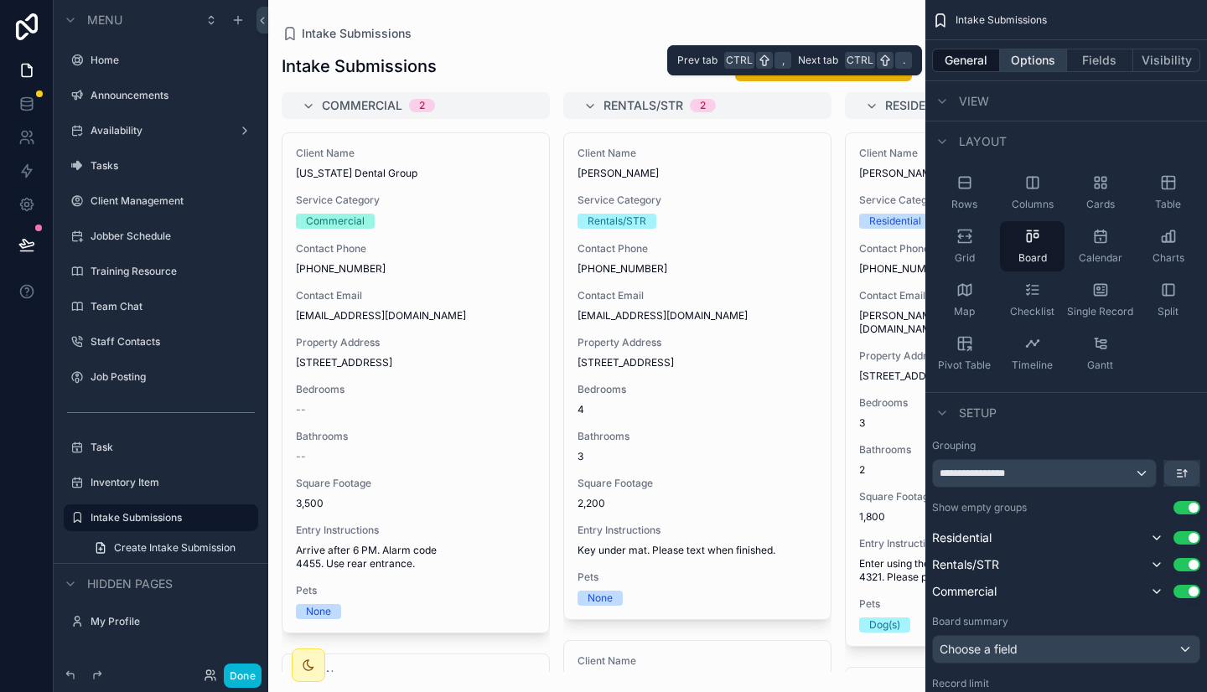
click at [1029, 66] on button "Options" at bounding box center [1033, 60] width 67 height 23
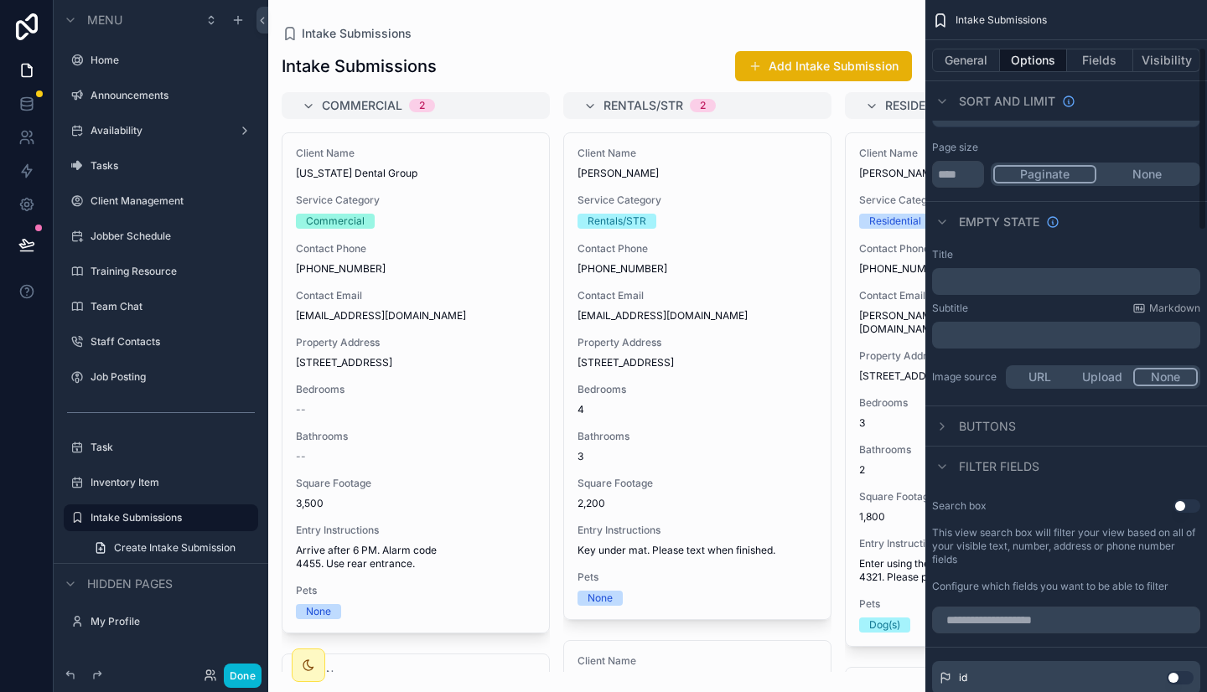
scroll to position [179, 0]
click at [1008, 419] on span "Buttons" at bounding box center [987, 424] width 57 height 17
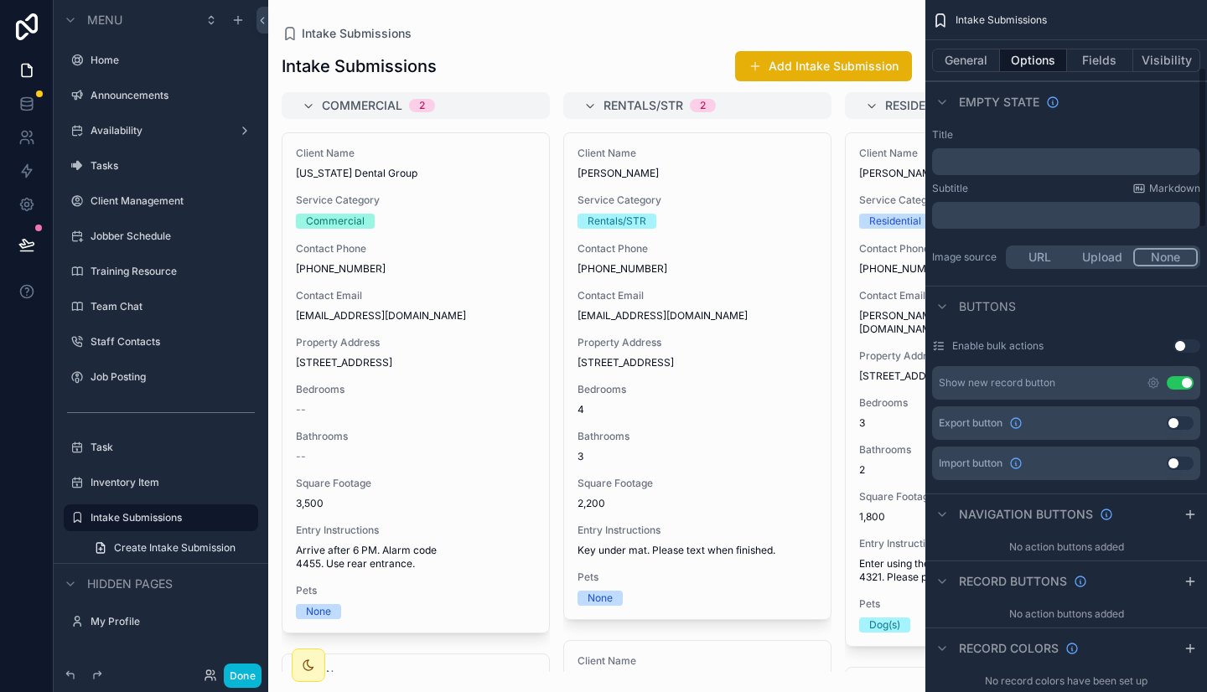
scroll to position [300, 0]
click at [1184, 377] on button "Use setting" at bounding box center [1179, 380] width 27 height 13
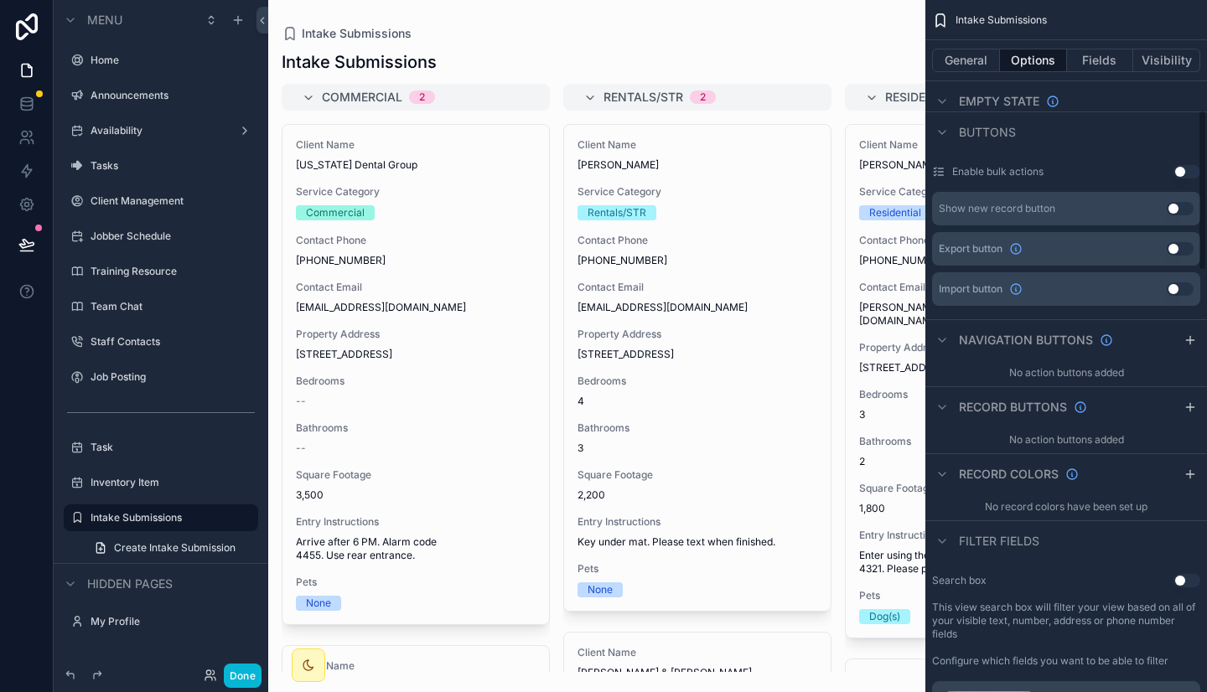
scroll to position [473, 0]
click at [1183, 581] on button "Use setting" at bounding box center [1186, 579] width 27 height 13
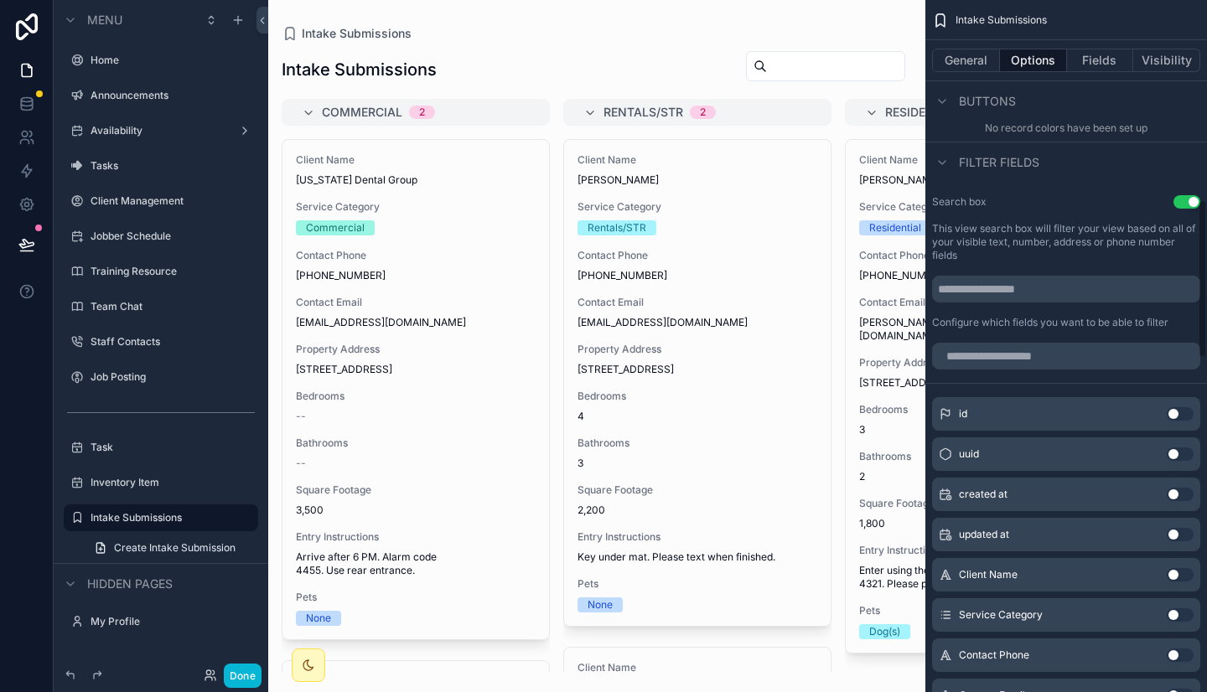
scroll to position [876, 0]
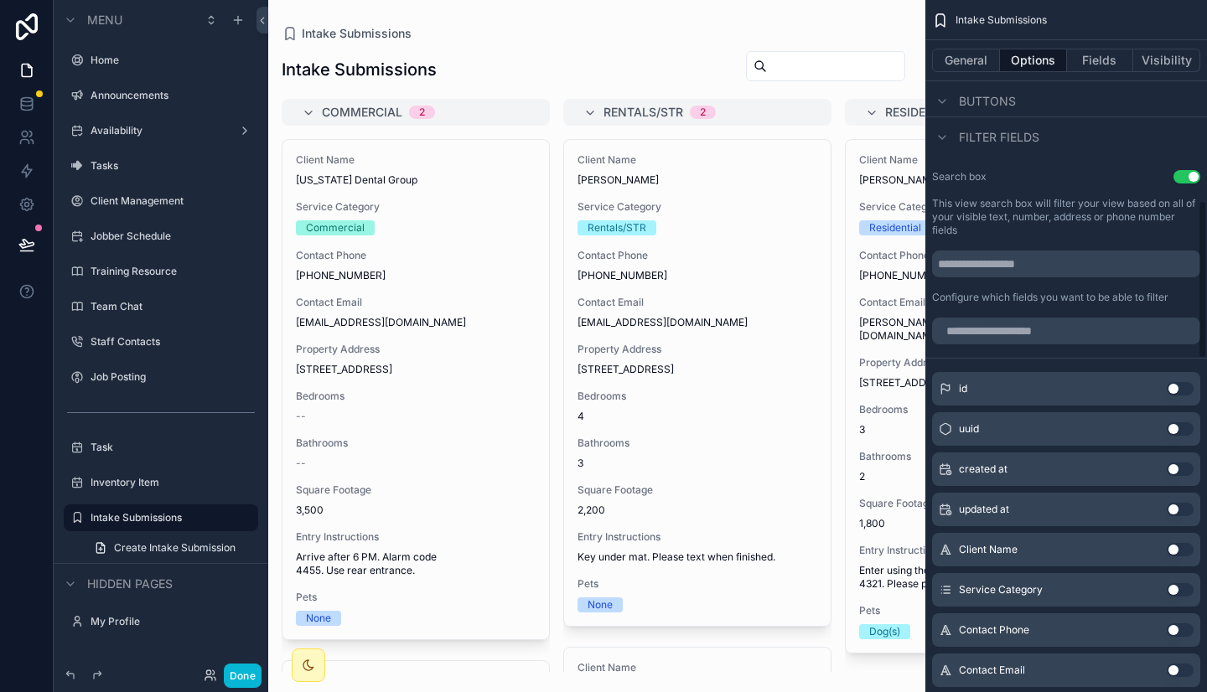
click at [1179, 548] on button "Use setting" at bounding box center [1179, 549] width 27 height 13
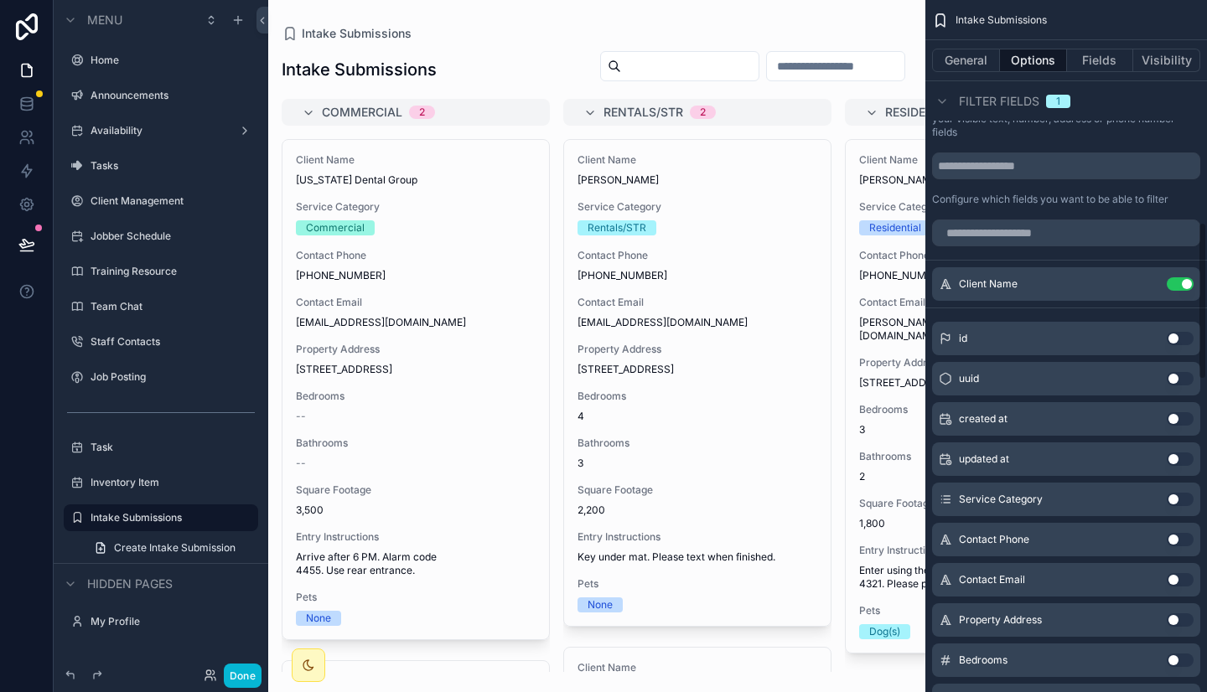
scroll to position [975, 0]
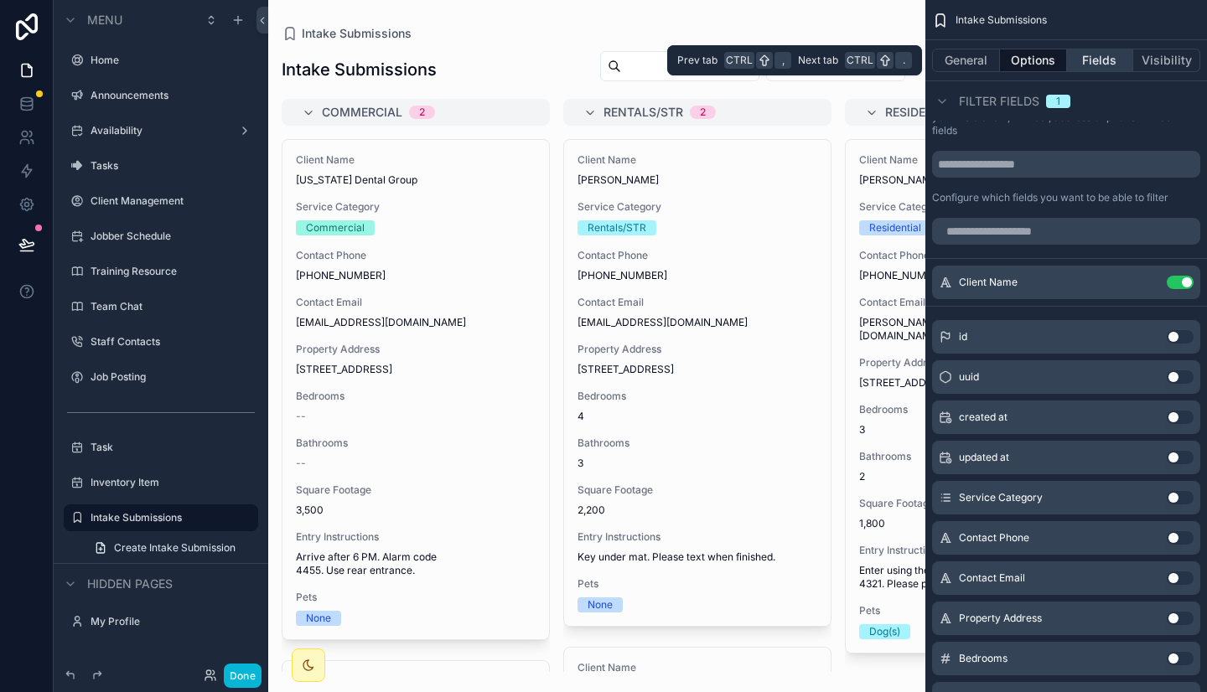
click at [1108, 62] on button "Fields" at bounding box center [1100, 60] width 67 height 23
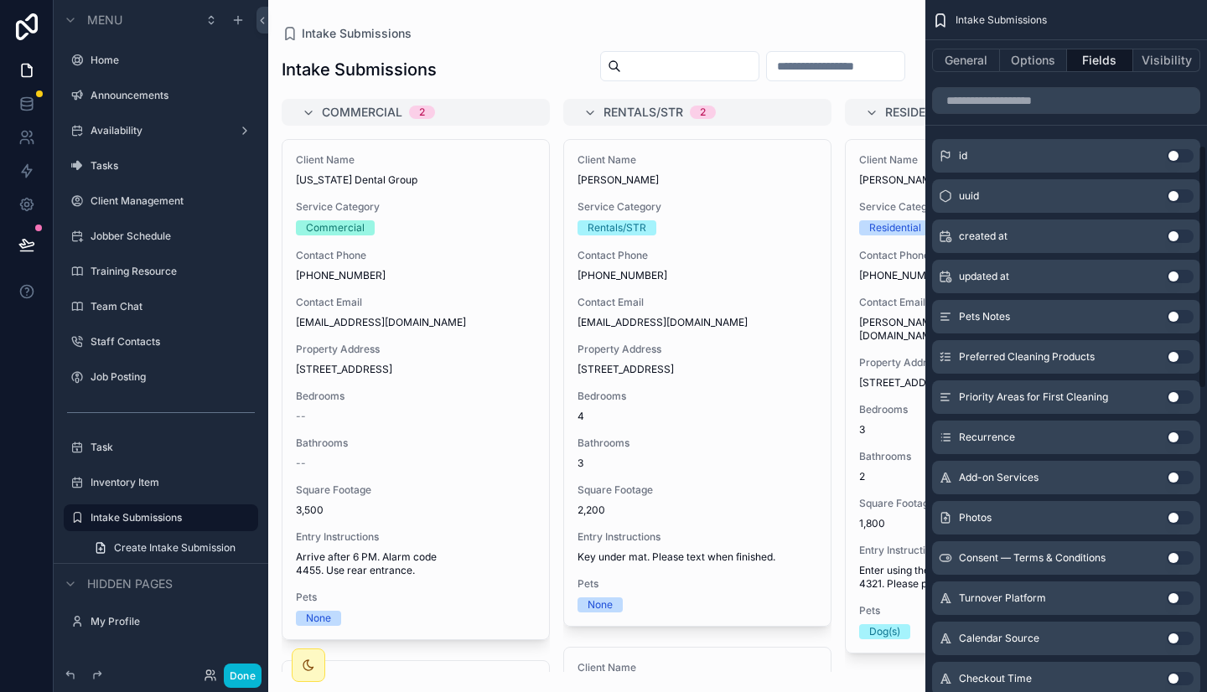
scroll to position [414, 0]
click at [1185, 515] on button "Use setting" at bounding box center [1179, 516] width 27 height 13
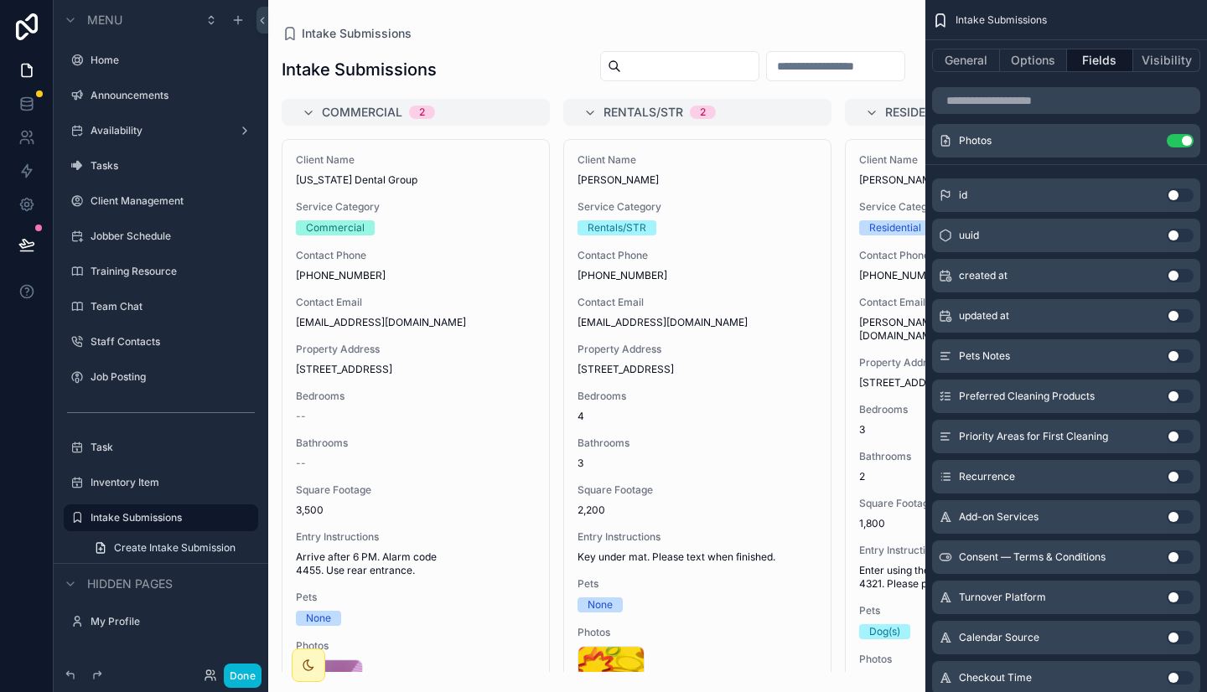
click at [1185, 515] on button "Use setting" at bounding box center [1179, 516] width 27 height 13
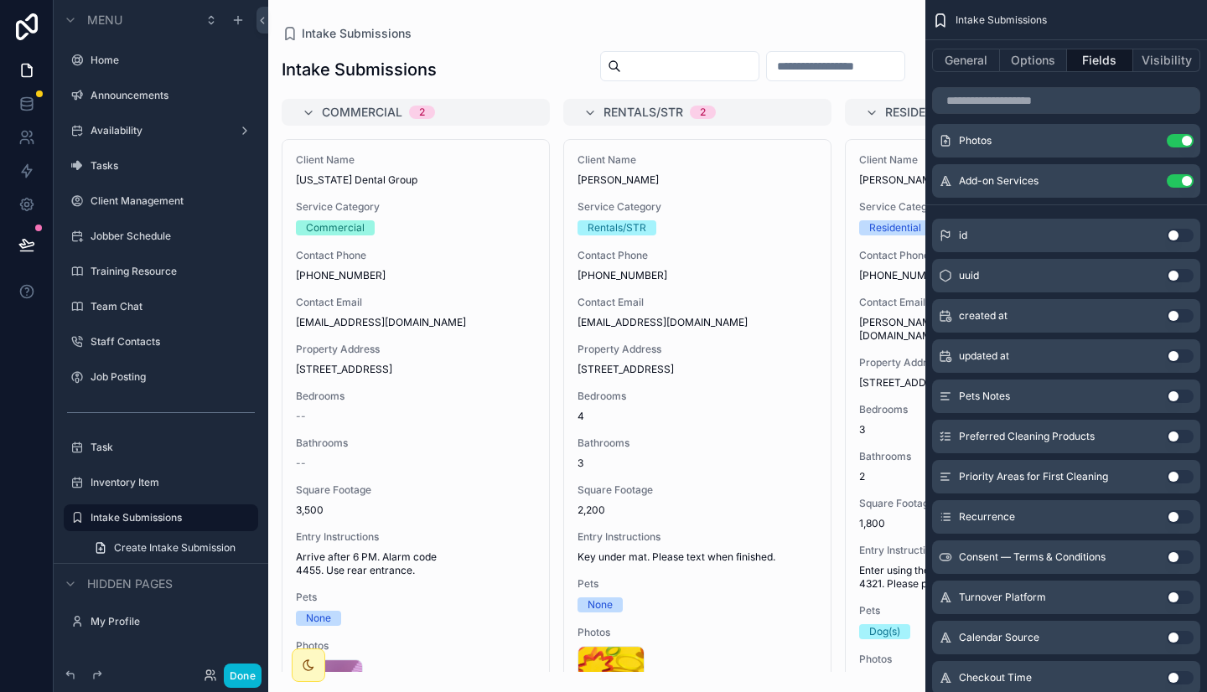
scroll to position [0, 0]
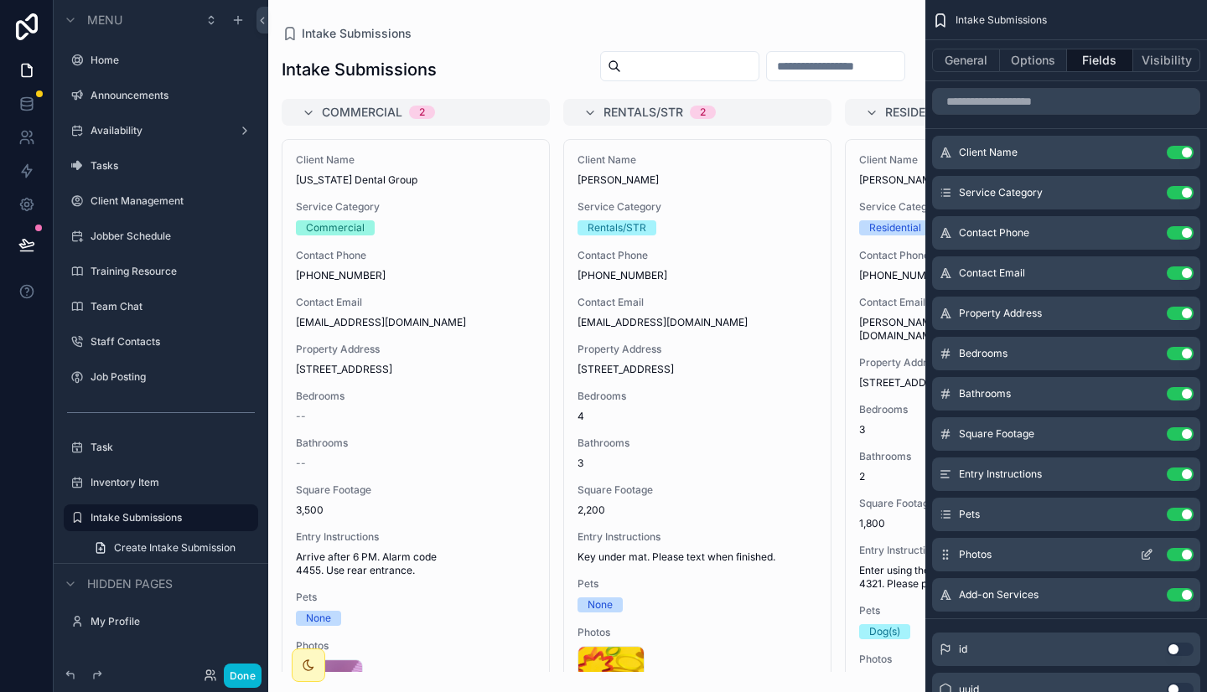
click at [1182, 547] on div "Photos Use setting" at bounding box center [1066, 555] width 268 height 34
click at [1180, 556] on button "Use setting" at bounding box center [1179, 554] width 27 height 13
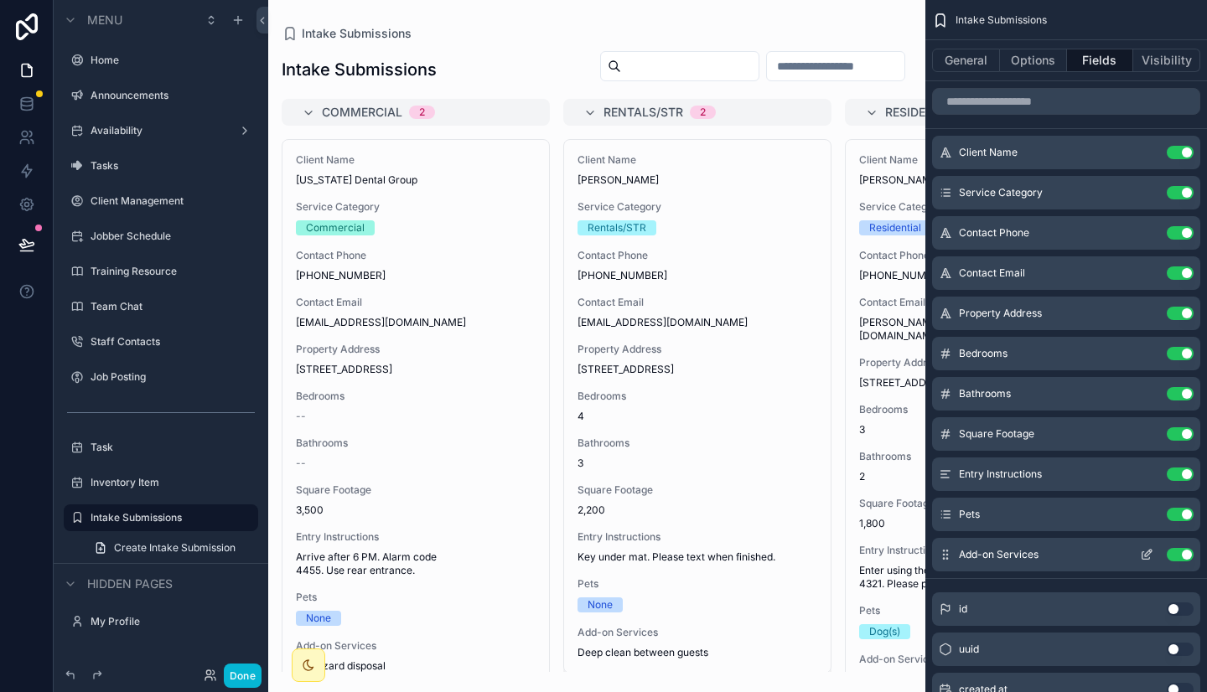
click at [1180, 556] on button "Use setting" at bounding box center [1179, 554] width 27 height 13
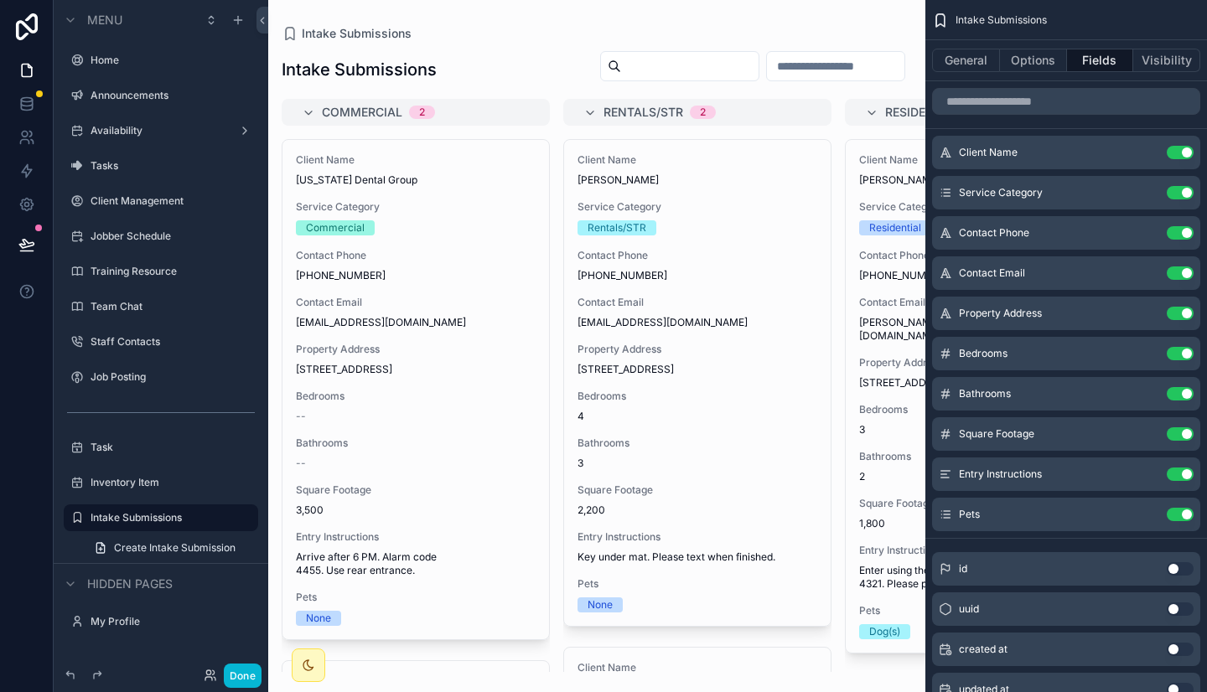
click at [721, 248] on div "scrollable content" at bounding box center [596, 346] width 657 height 692
click at [721, 248] on div "Client Name Jonathan Lee Service Category Rentals/STR Contact Phone 207-555-567…" at bounding box center [697, 383] width 266 height 486
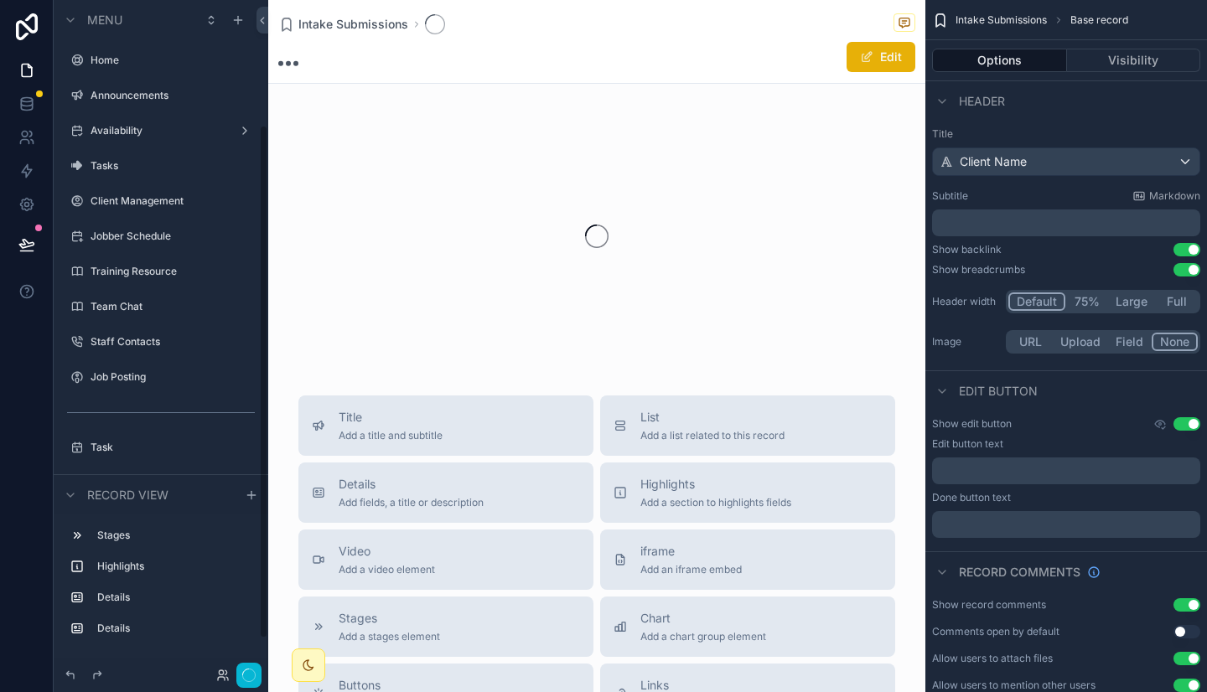
scroll to position [163, 0]
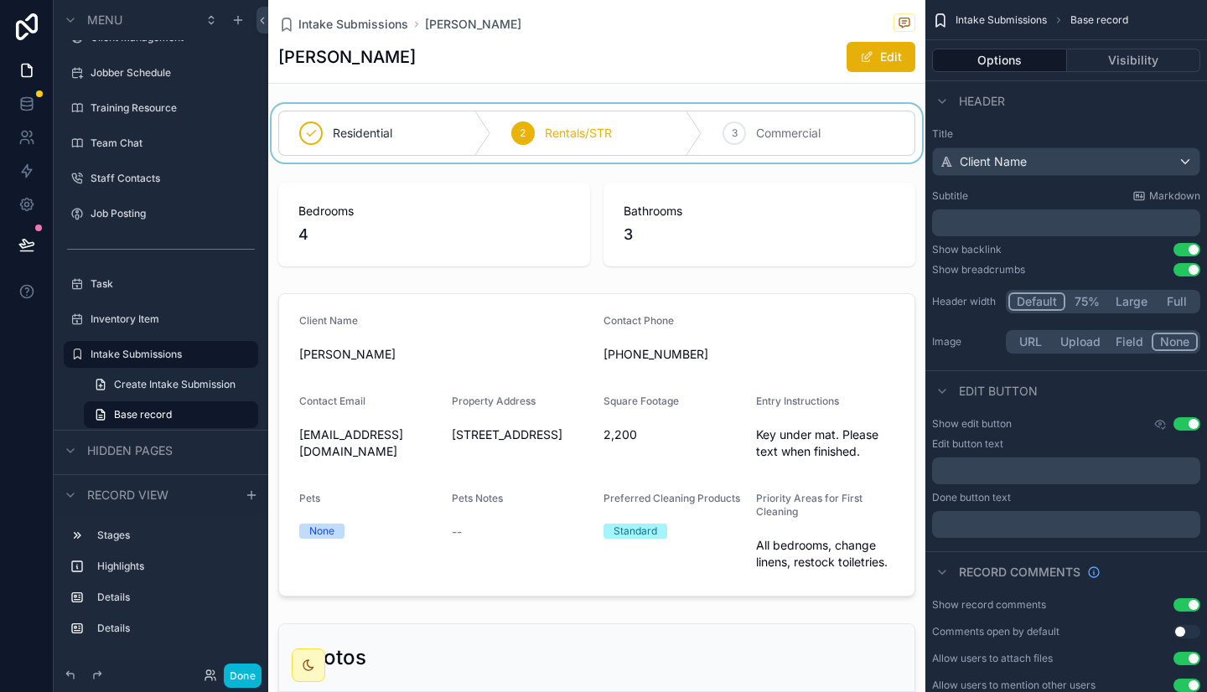
click at [826, 124] on div "scrollable content" at bounding box center [596, 133] width 657 height 59
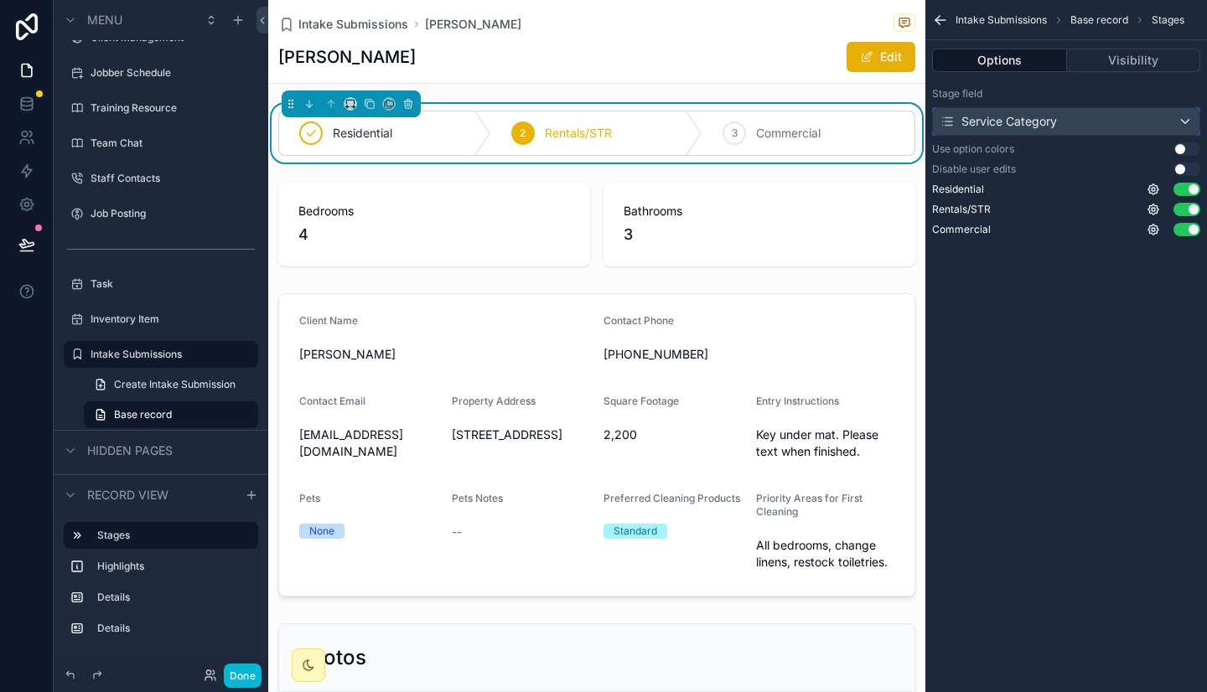
click at [1068, 126] on div "Service Category" at bounding box center [1066, 121] width 266 height 27
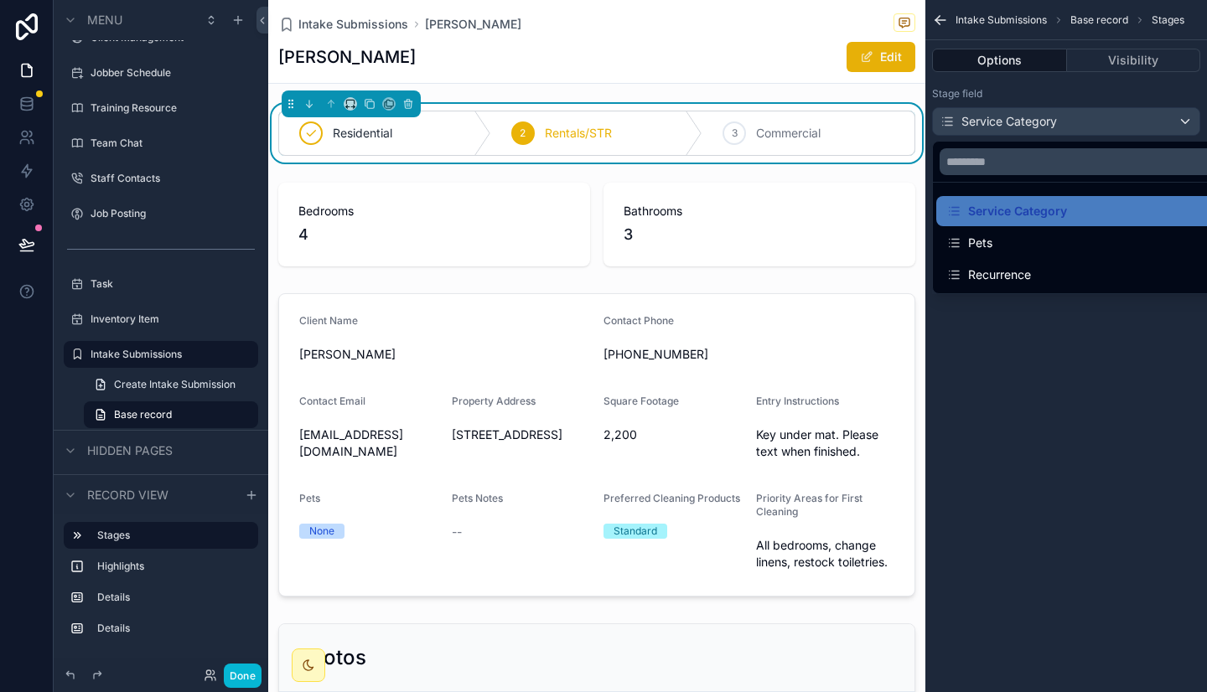
click at [1031, 315] on div "scrollable content" at bounding box center [603, 346] width 1207 height 692
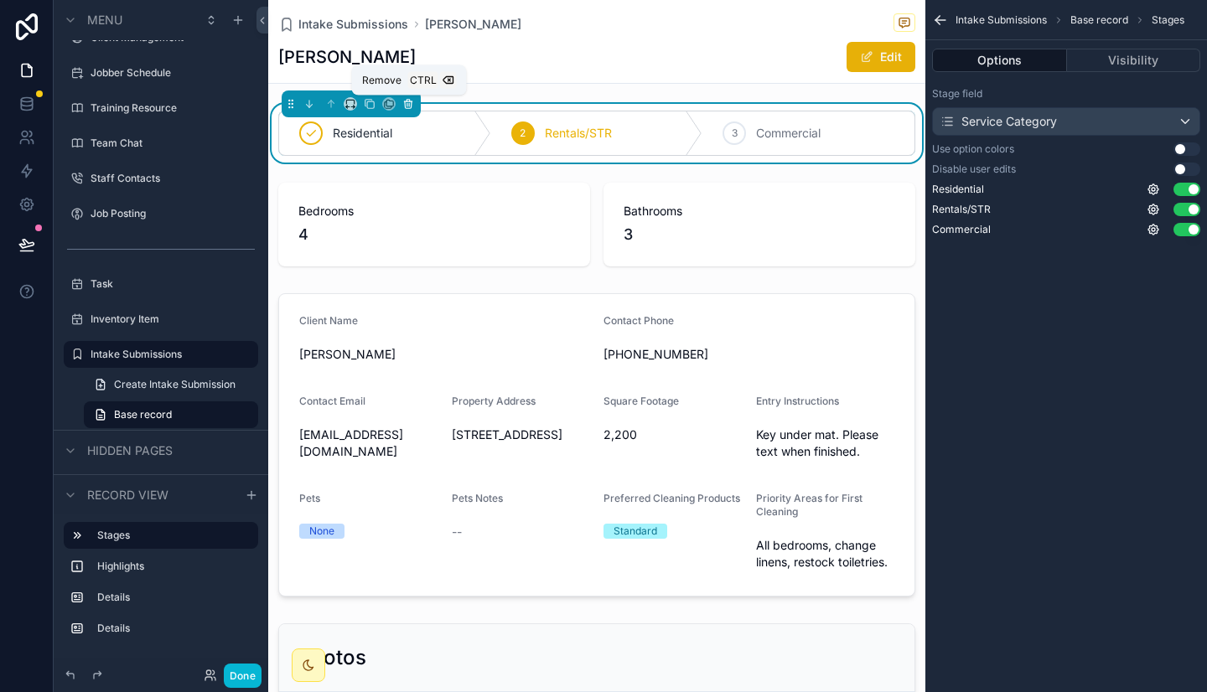
click at [411, 100] on icon "scrollable content" at bounding box center [408, 104] width 12 height 12
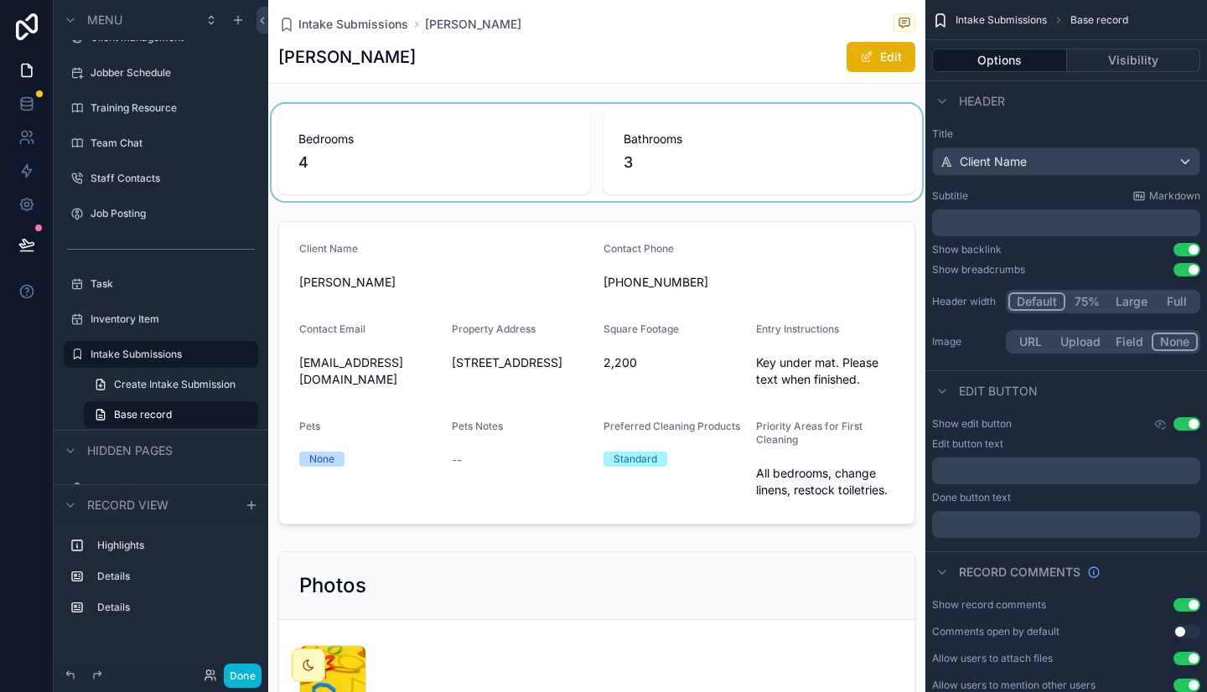
click at [760, 173] on div "scrollable content" at bounding box center [596, 152] width 657 height 97
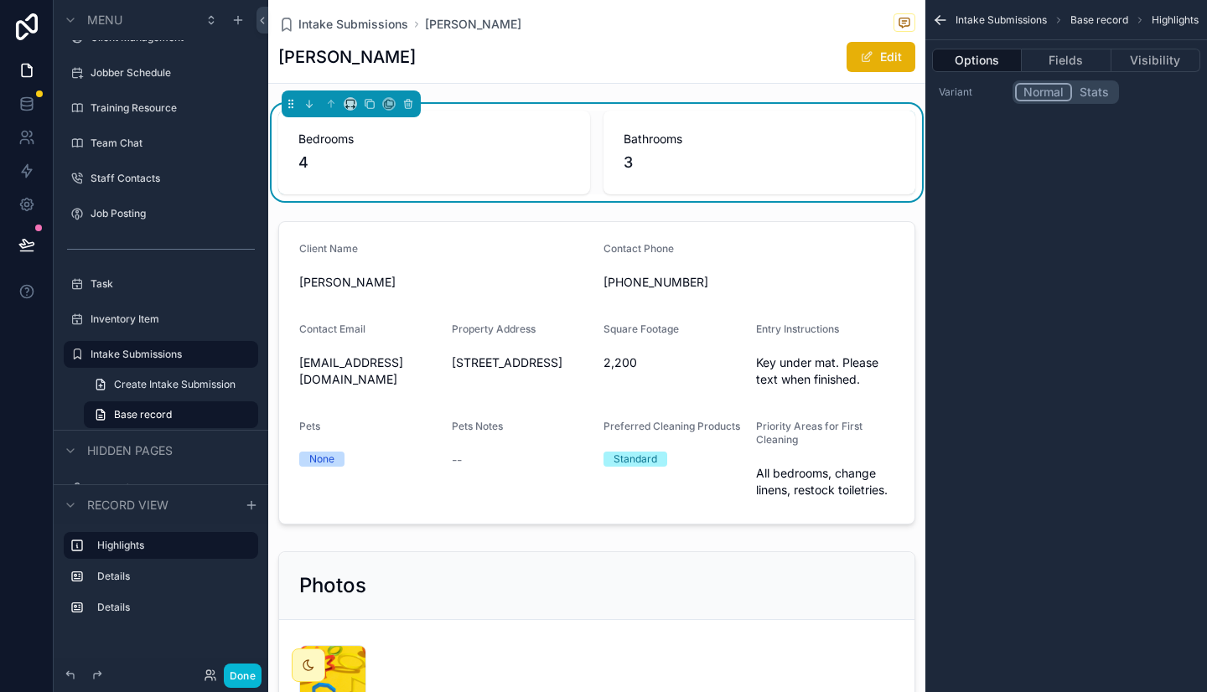
click at [1088, 90] on button "Stats" at bounding box center [1094, 92] width 44 height 18
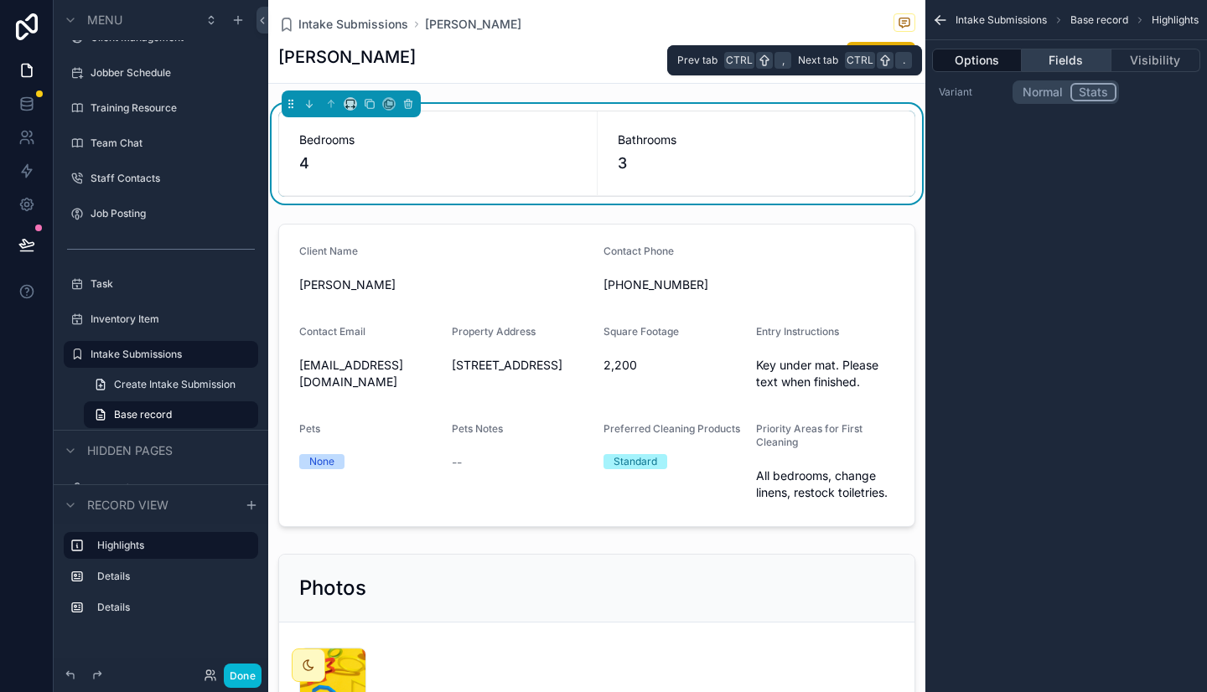
click at [1071, 60] on button "Fields" at bounding box center [1065, 60] width 89 height 23
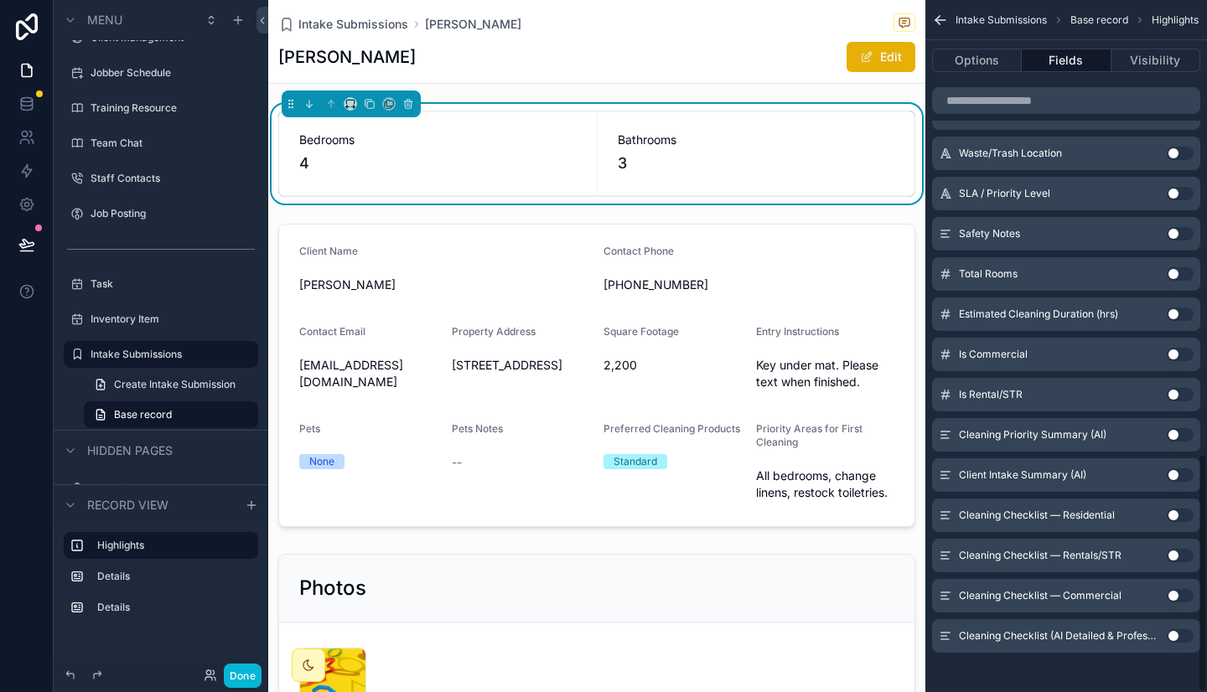
scroll to position [1316, 0]
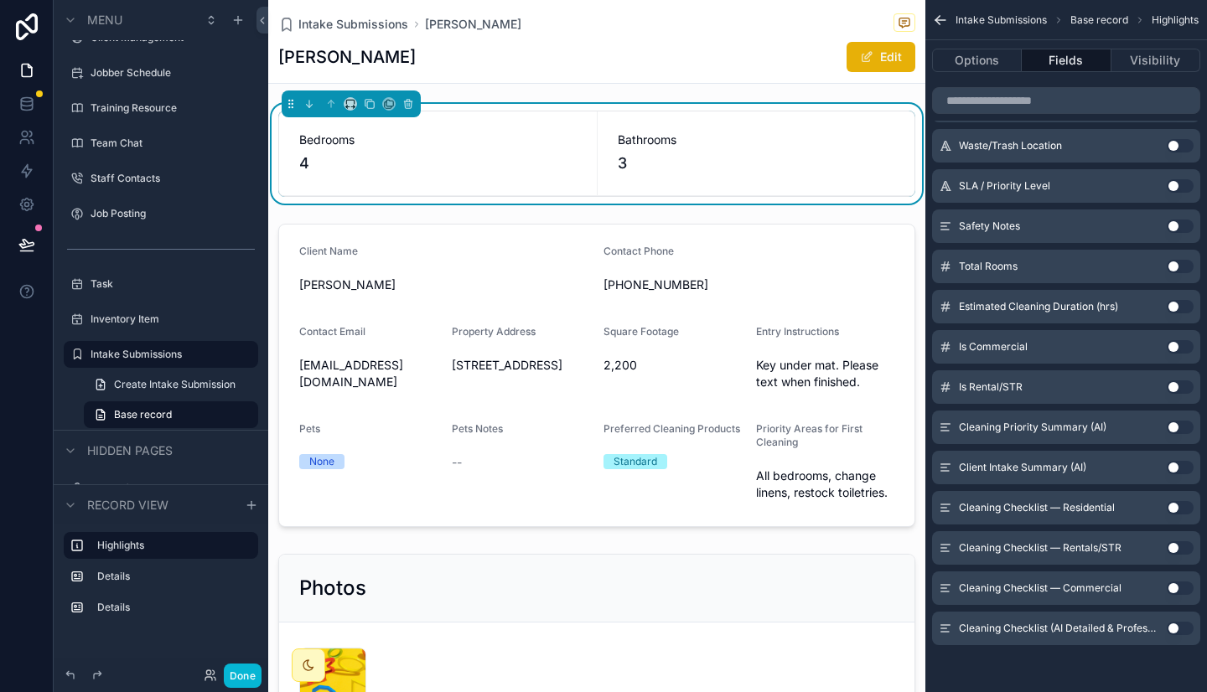
click at [1181, 467] on button "Use setting" at bounding box center [1179, 467] width 27 height 13
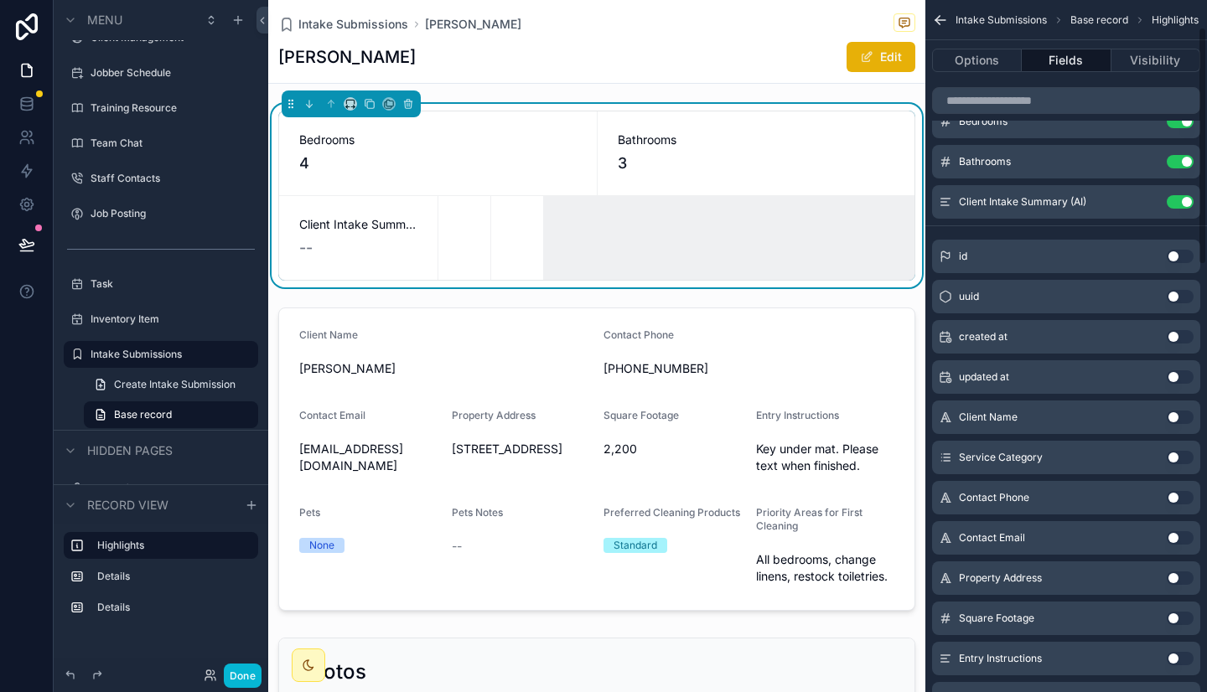
scroll to position [0, 0]
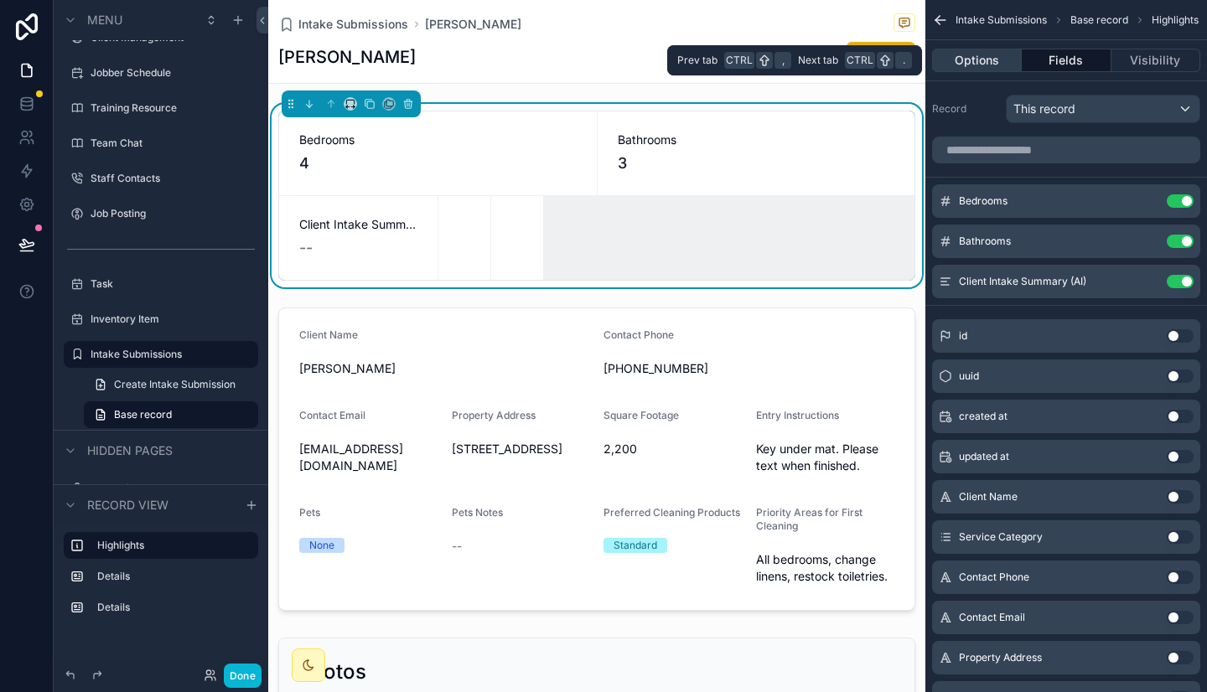
click at [993, 58] on button "Options" at bounding box center [977, 60] width 90 height 23
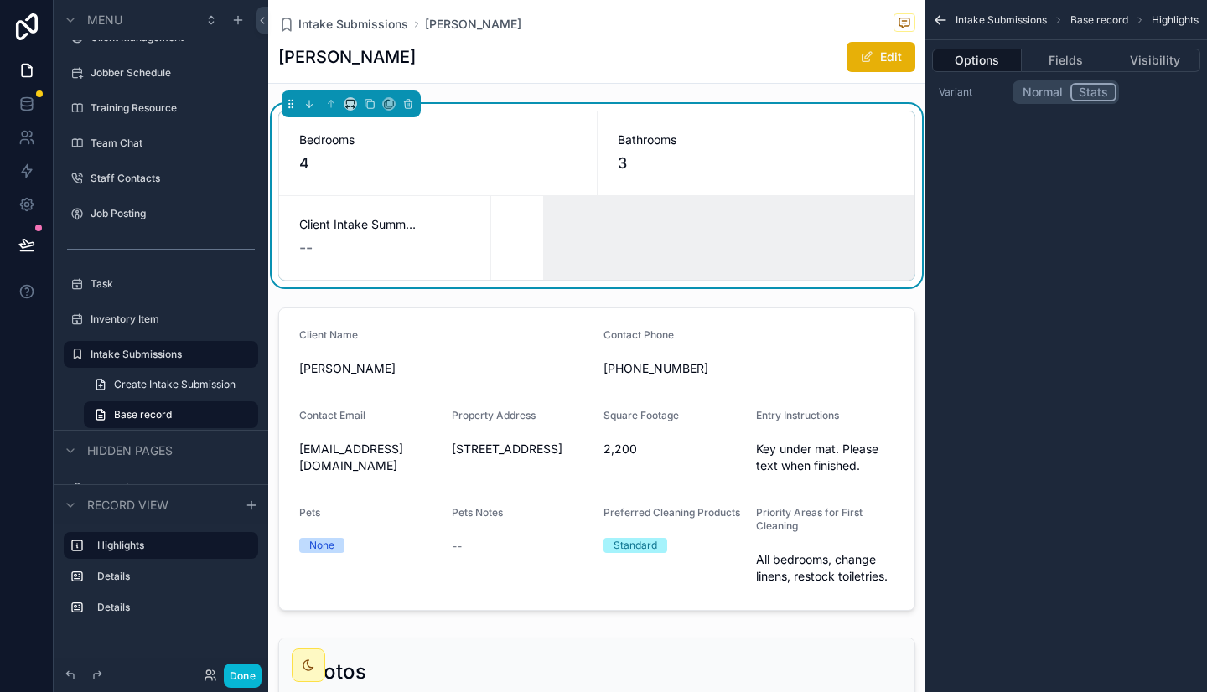
click at [1035, 88] on button "Normal" at bounding box center [1042, 92] width 55 height 18
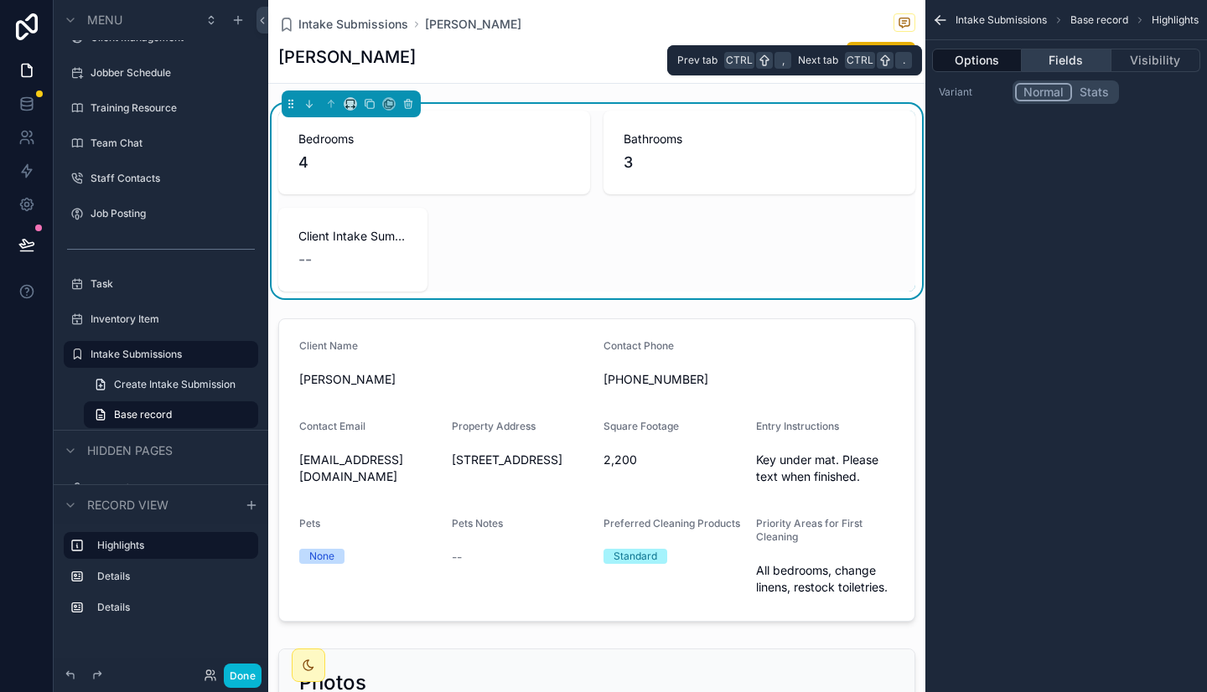
click at [1073, 56] on button "Fields" at bounding box center [1065, 60] width 89 height 23
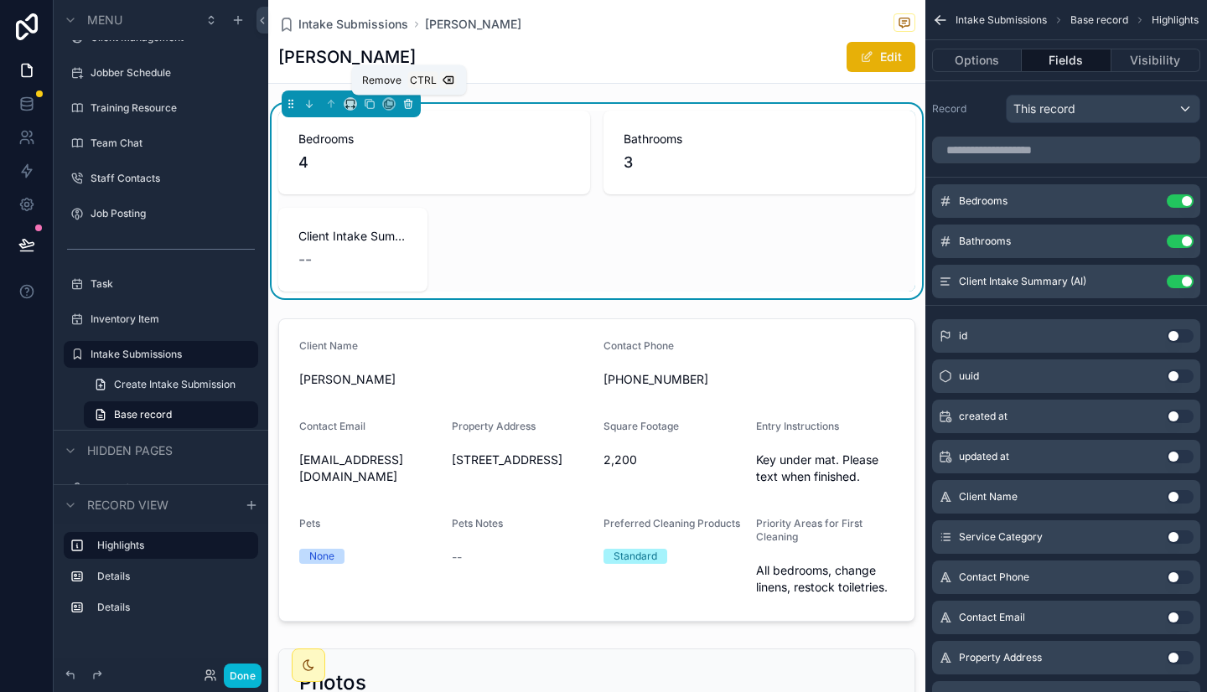
click at [411, 103] on icon "scrollable content" at bounding box center [408, 104] width 12 height 12
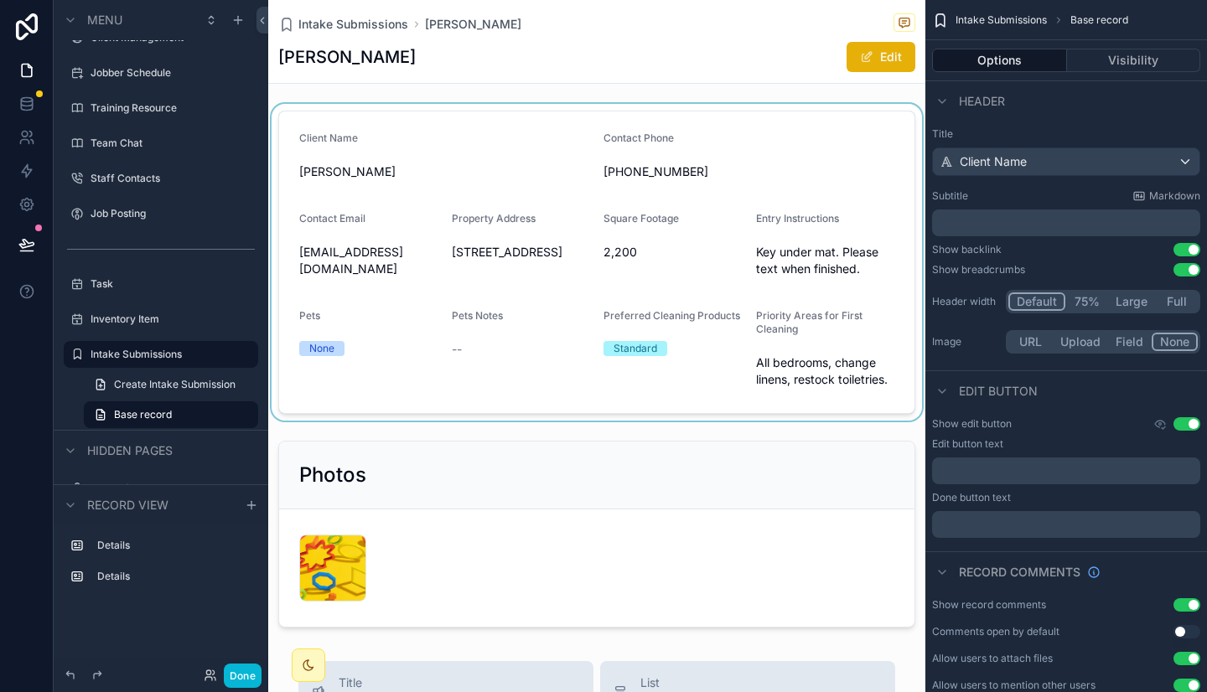
click at [519, 153] on div "scrollable content" at bounding box center [596, 262] width 657 height 317
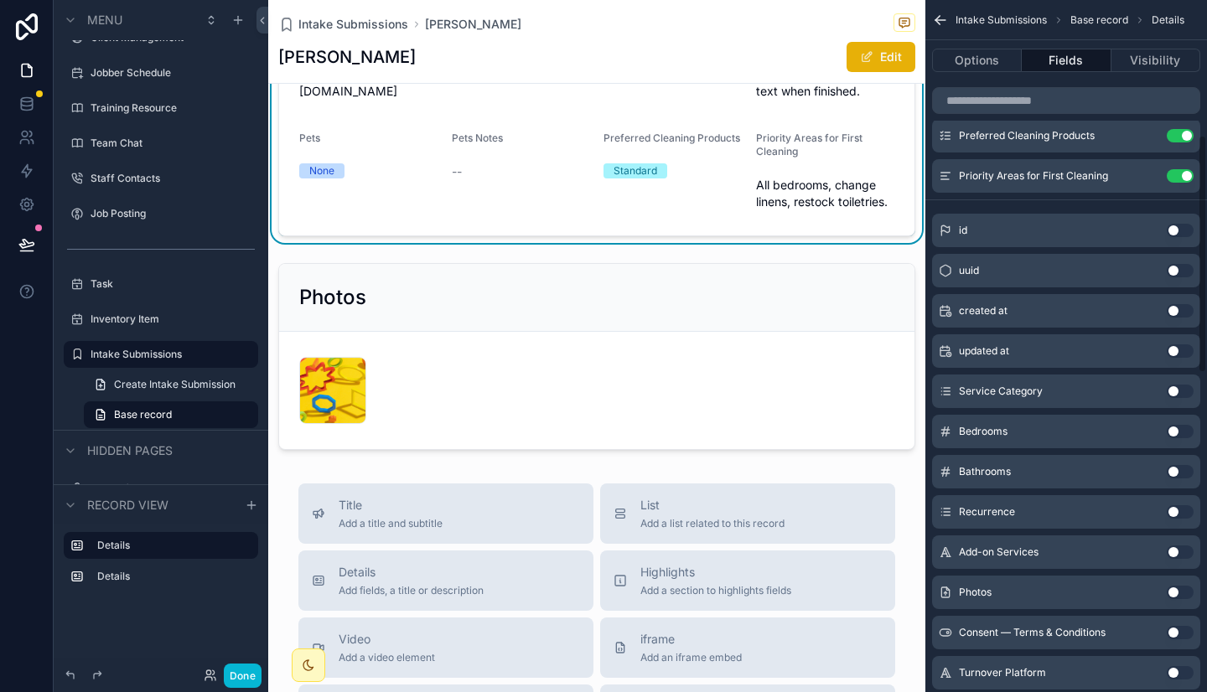
scroll to position [394, 0]
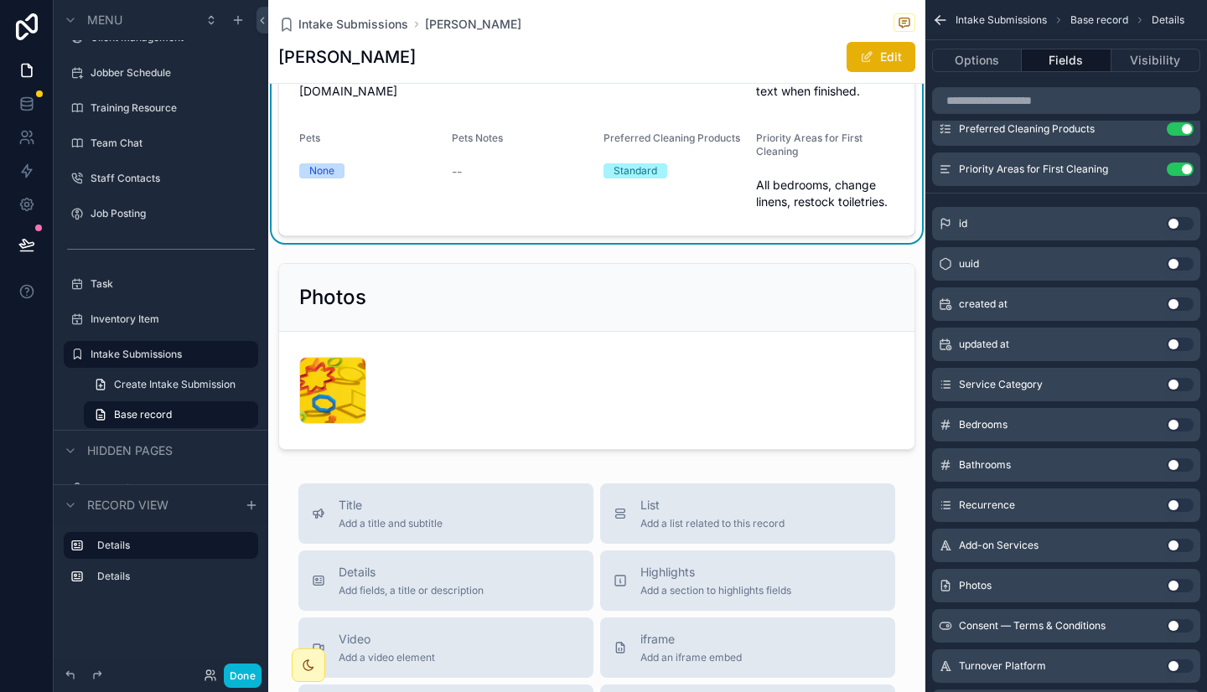
click at [1188, 420] on button "Use setting" at bounding box center [1179, 424] width 27 height 13
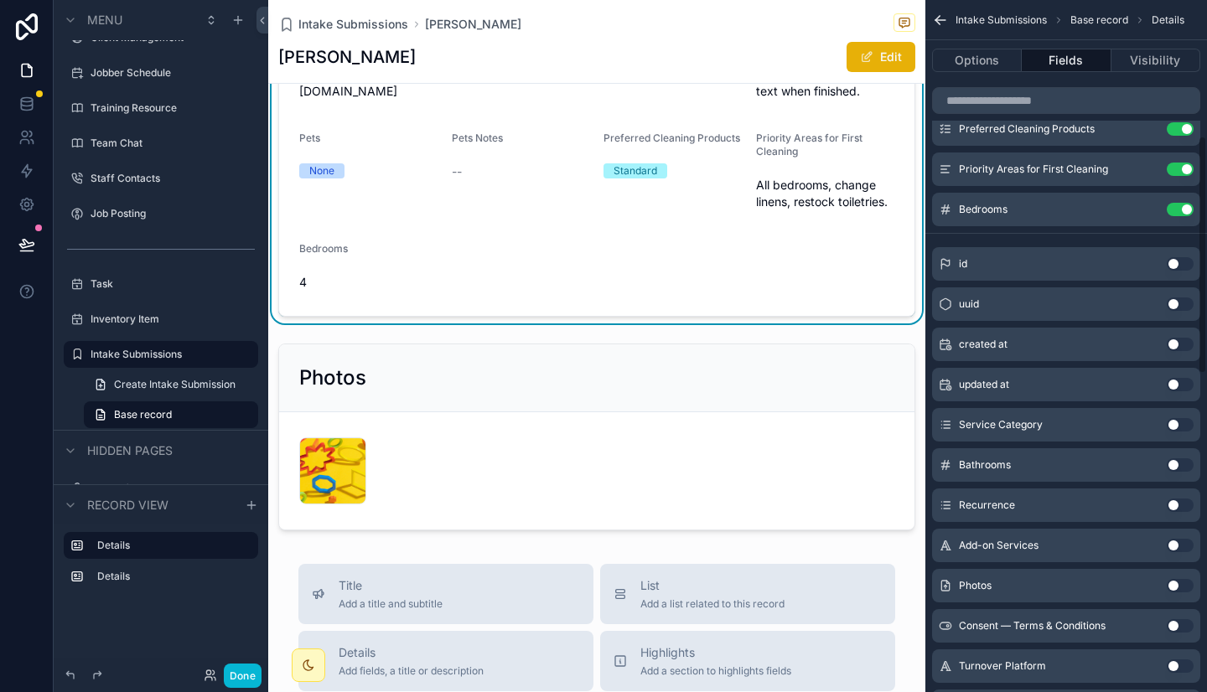
click at [1181, 464] on button "Use setting" at bounding box center [1179, 464] width 27 height 13
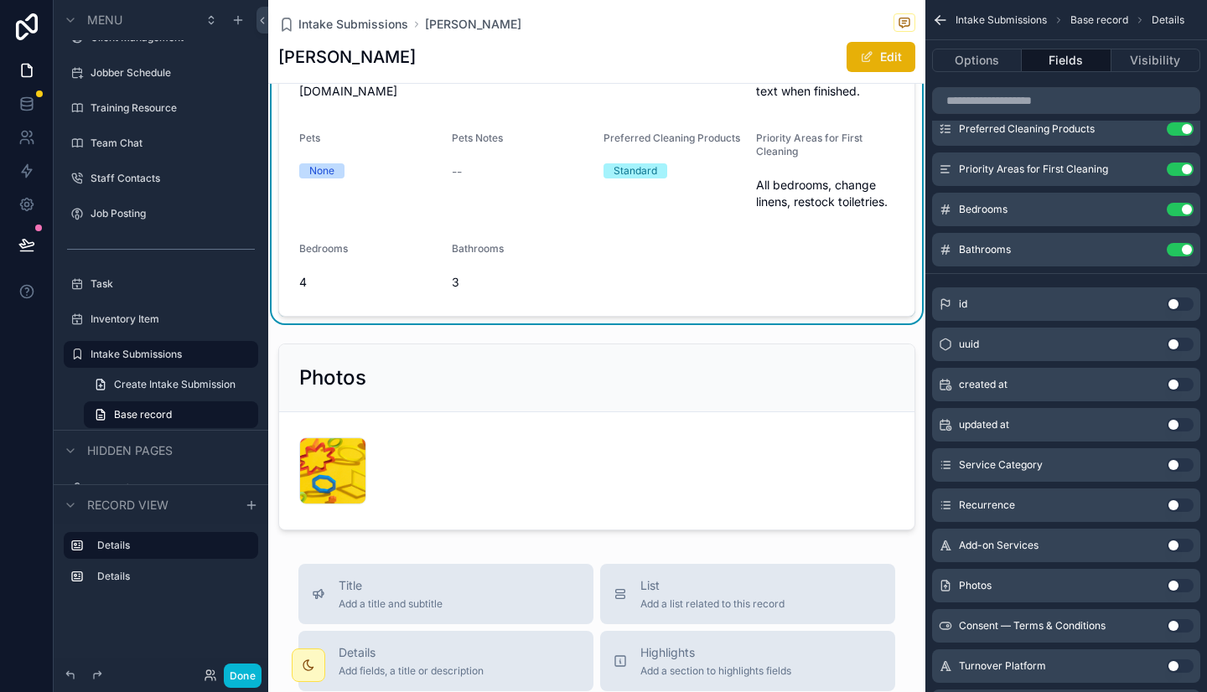
click at [1176, 504] on button "Use setting" at bounding box center [1179, 505] width 27 height 13
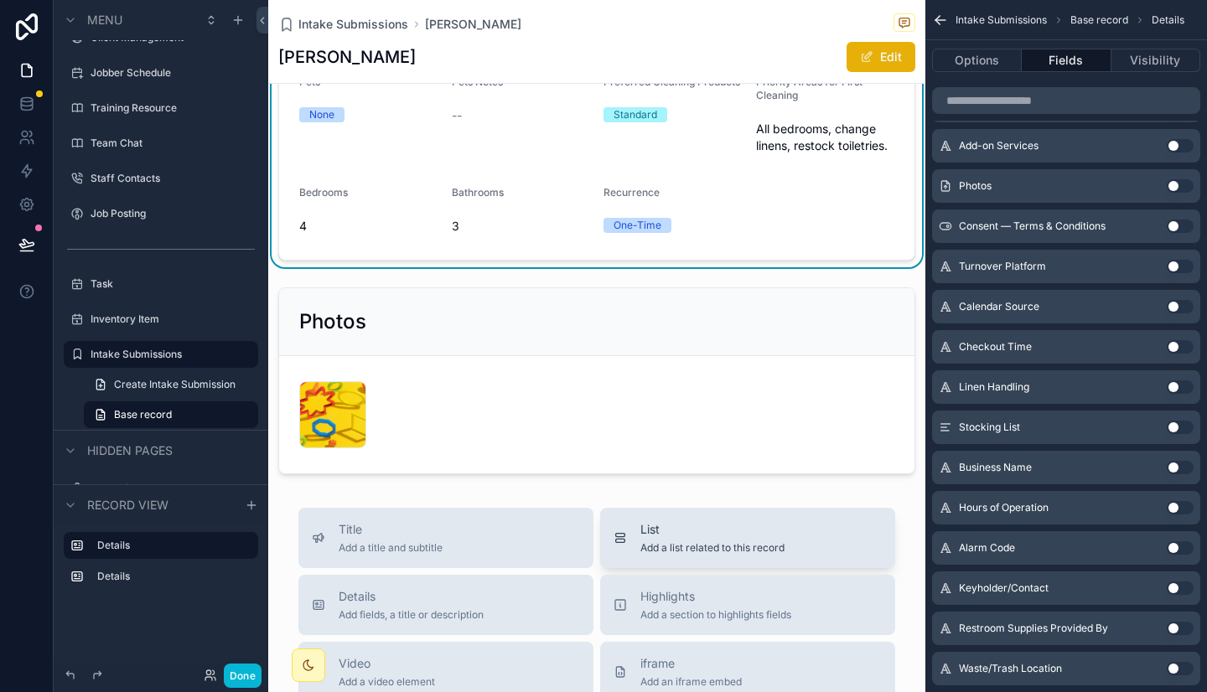
scroll to position [251, 0]
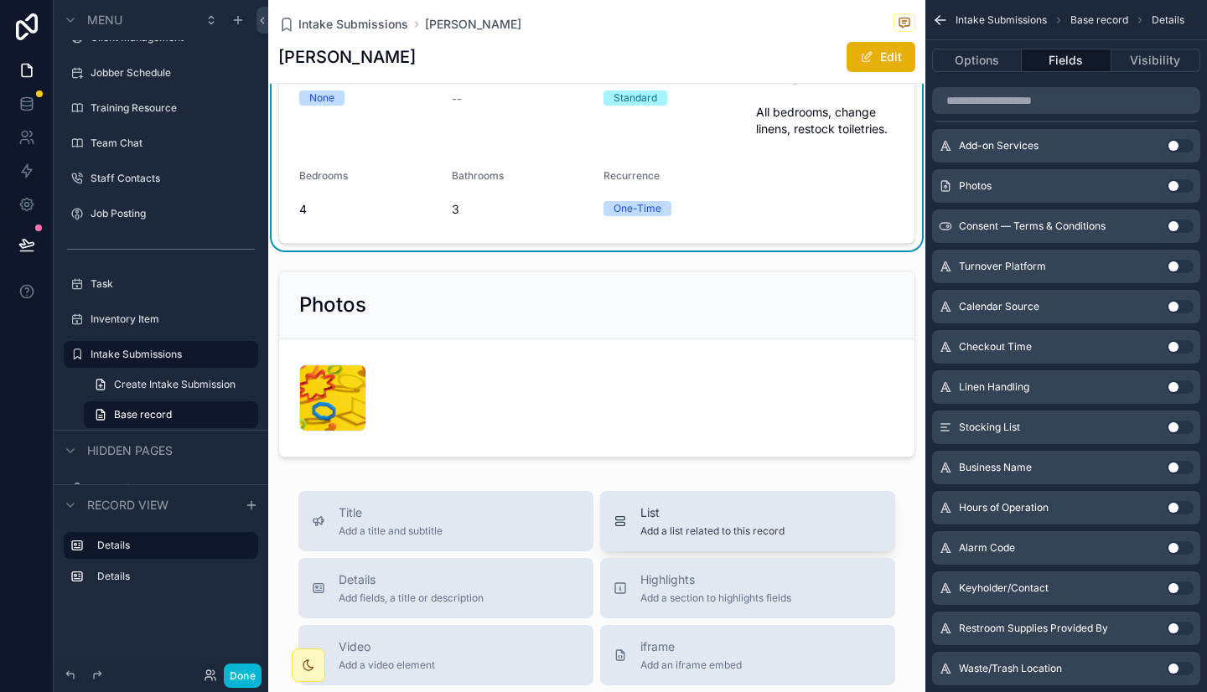
click at [736, 525] on span "Add a list related to this record" at bounding box center [712, 531] width 144 height 13
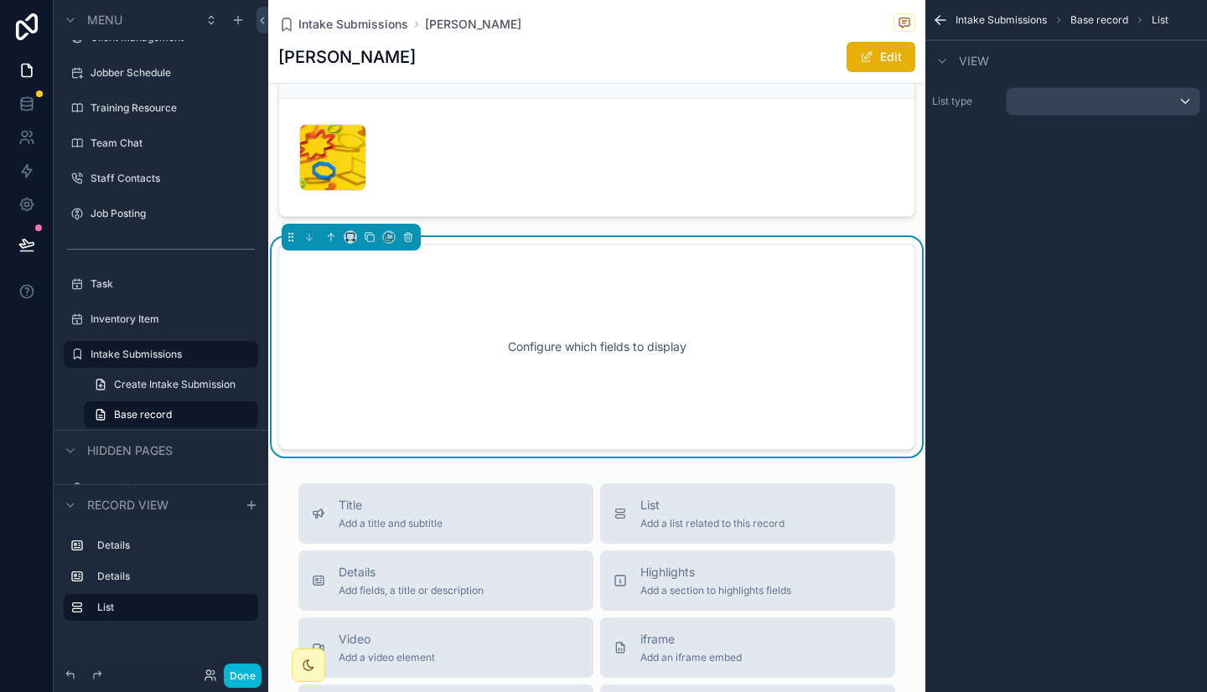
scroll to position [492, 0]
click at [1072, 103] on div "scrollable content" at bounding box center [1102, 101] width 193 height 27
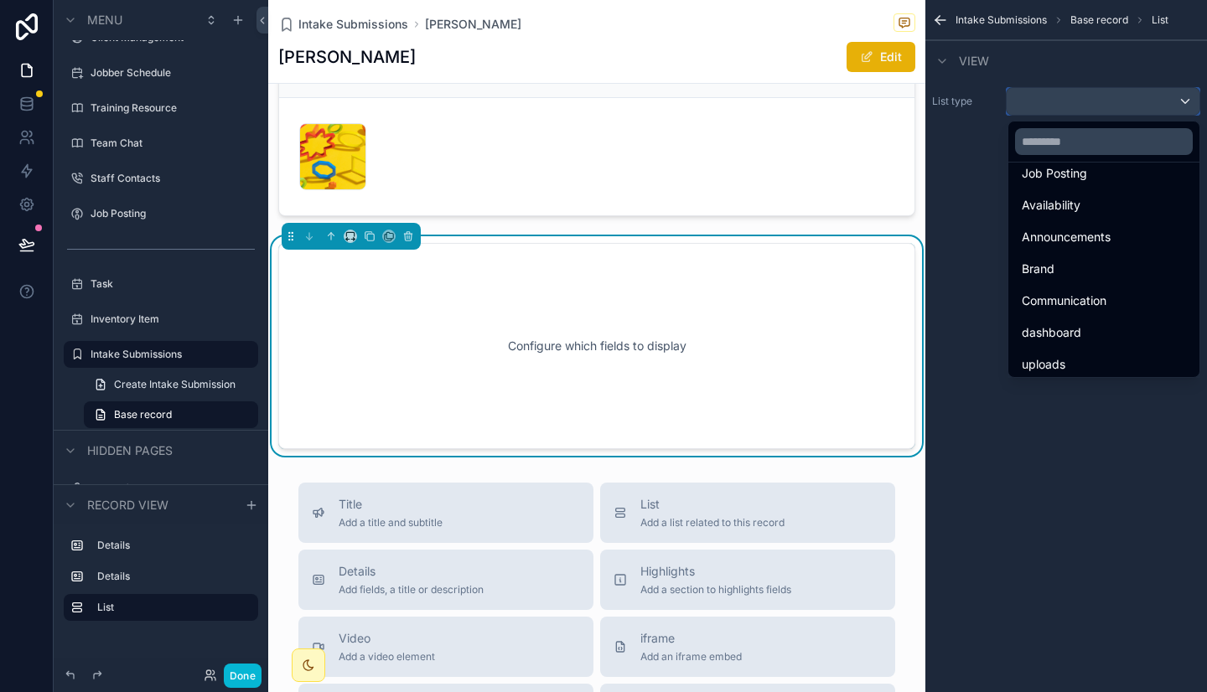
scroll to position [385, 0]
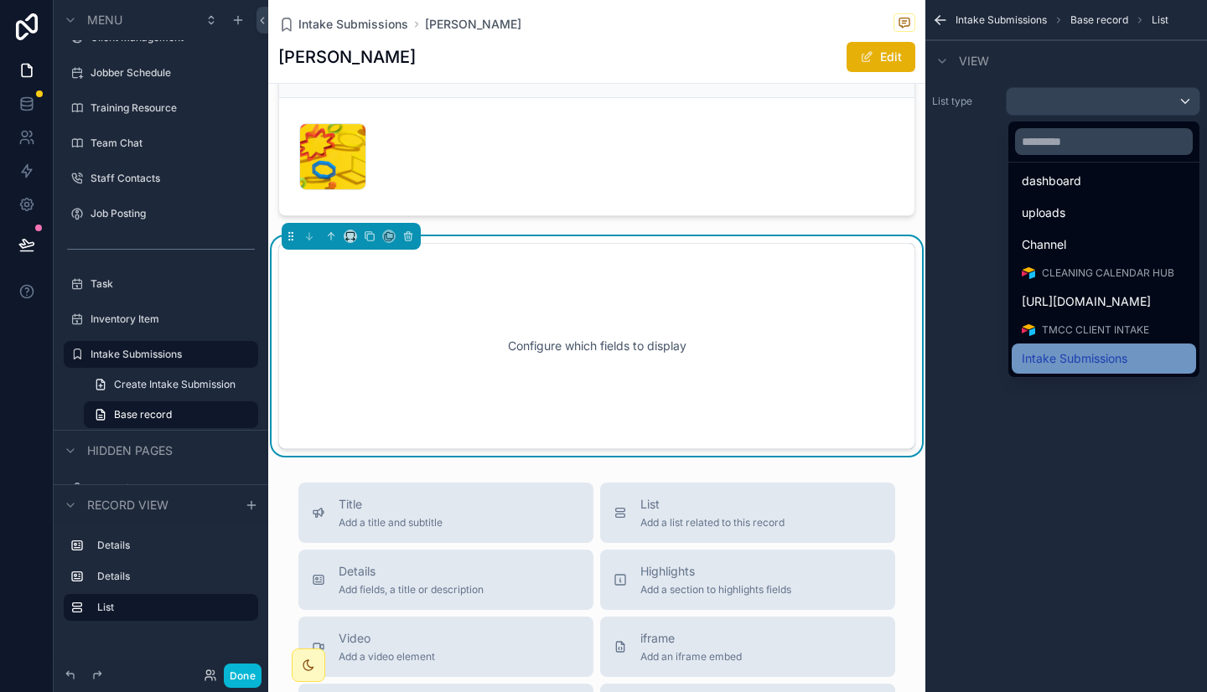
click at [1021, 355] on div "Intake Submissions" at bounding box center [1103, 359] width 164 height 20
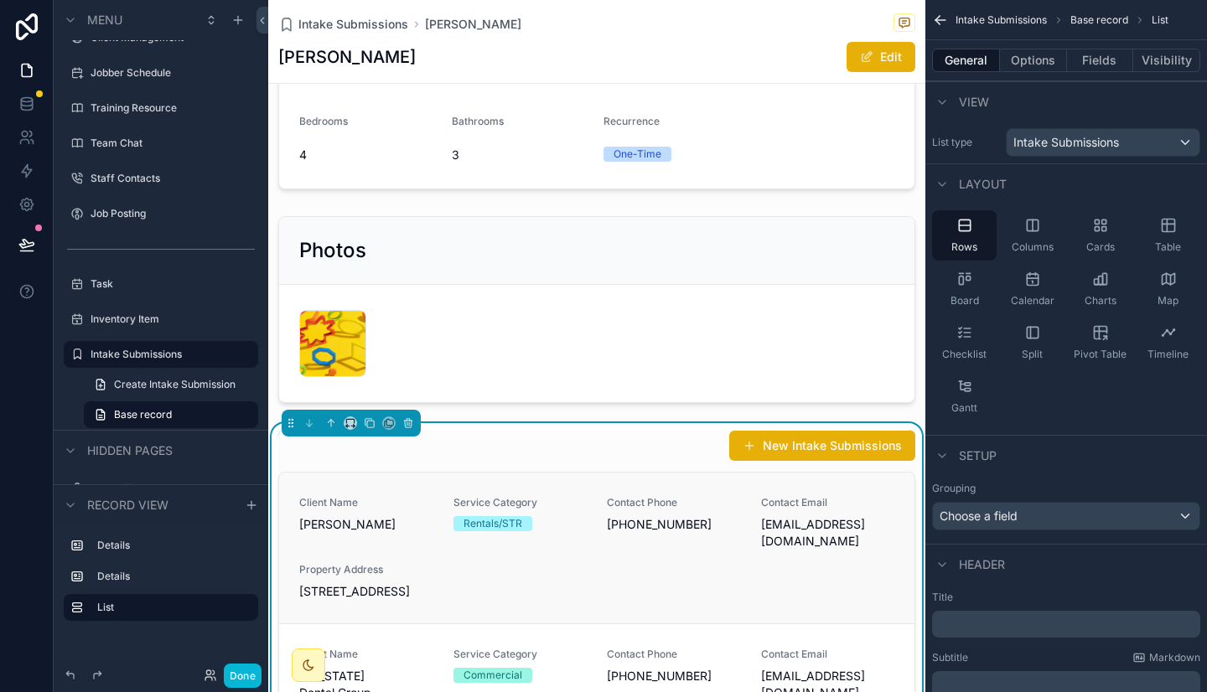
scroll to position [352, 0]
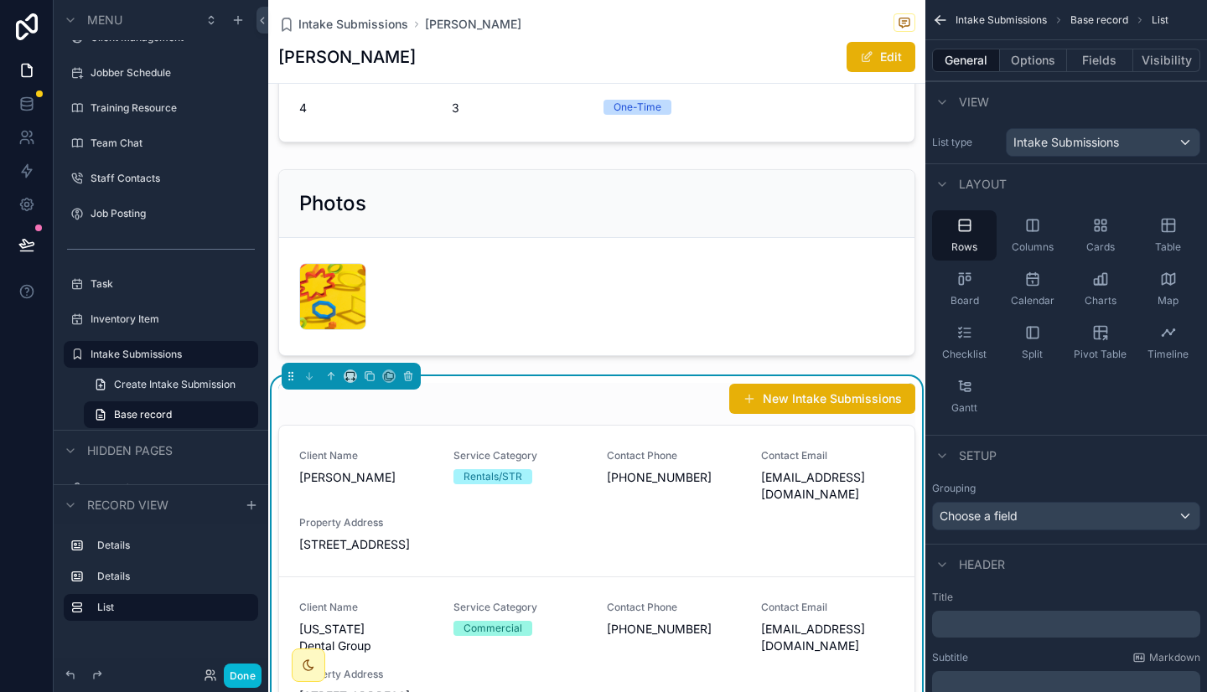
click at [626, 421] on div "New Intake Submissions Client Name Jonathan Lee Service Category Rentals/STR Co…" at bounding box center [596, 663] width 637 height 561
click at [407, 376] on icon "scrollable content" at bounding box center [407, 376] width 0 height 3
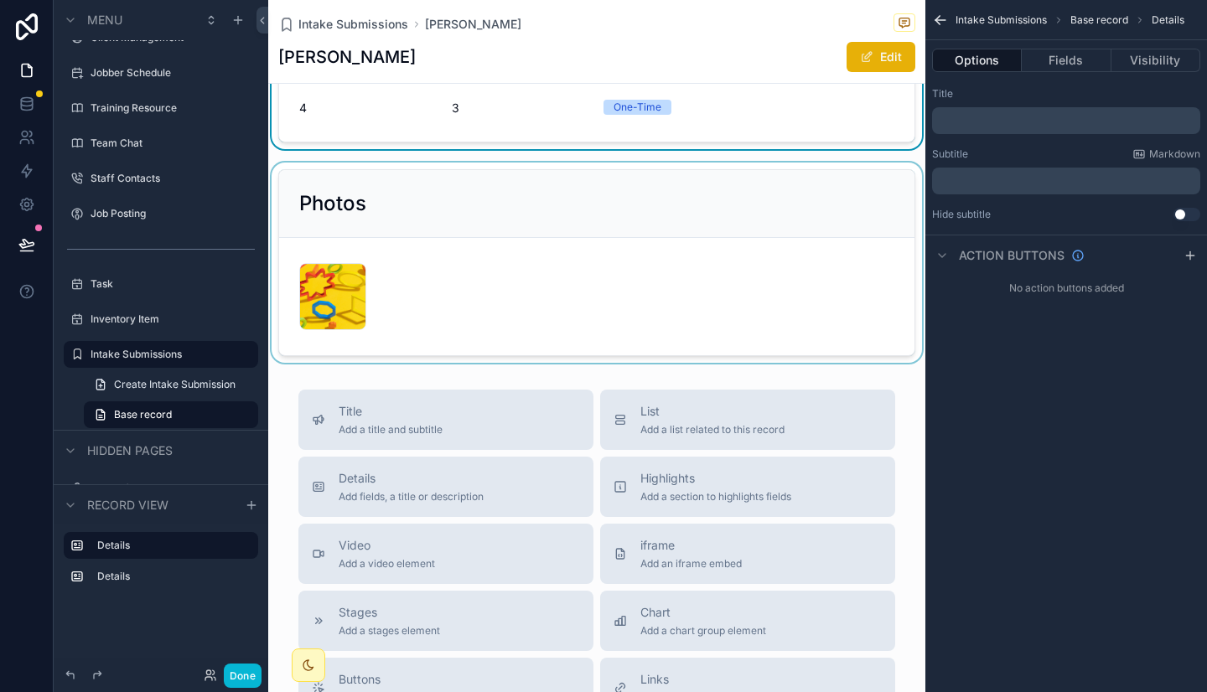
click at [752, 225] on div "scrollable content" at bounding box center [596, 263] width 657 height 200
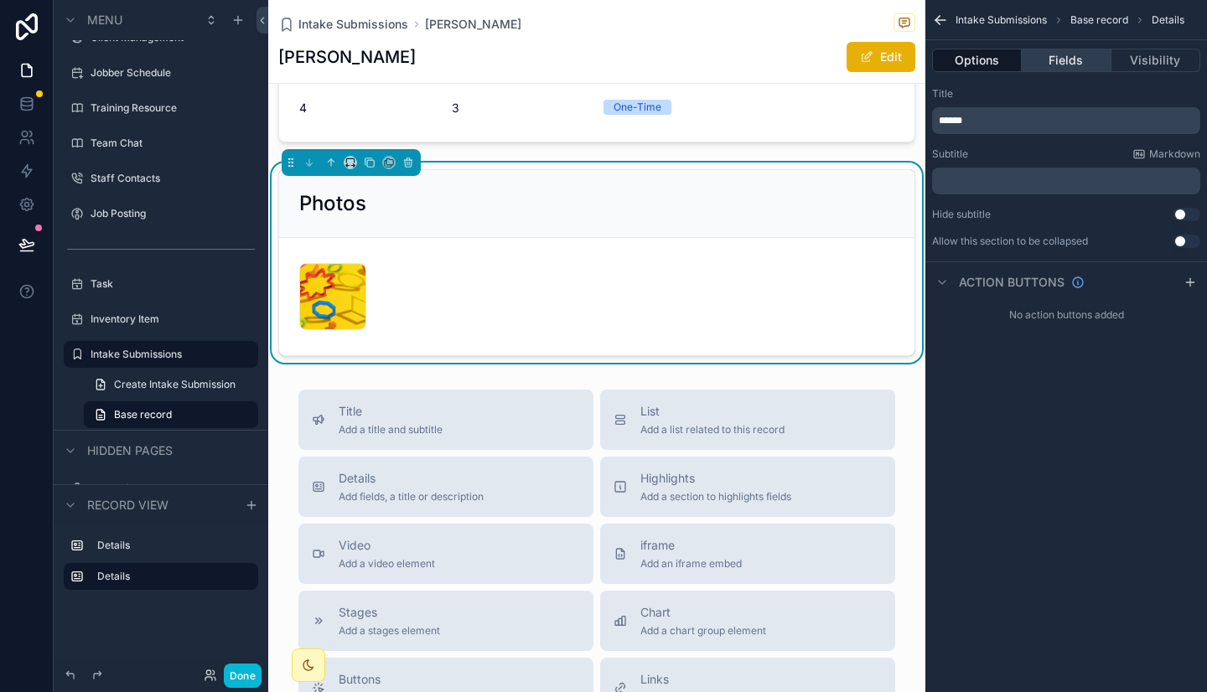
click at [1044, 57] on button "Fields" at bounding box center [1065, 60] width 89 height 23
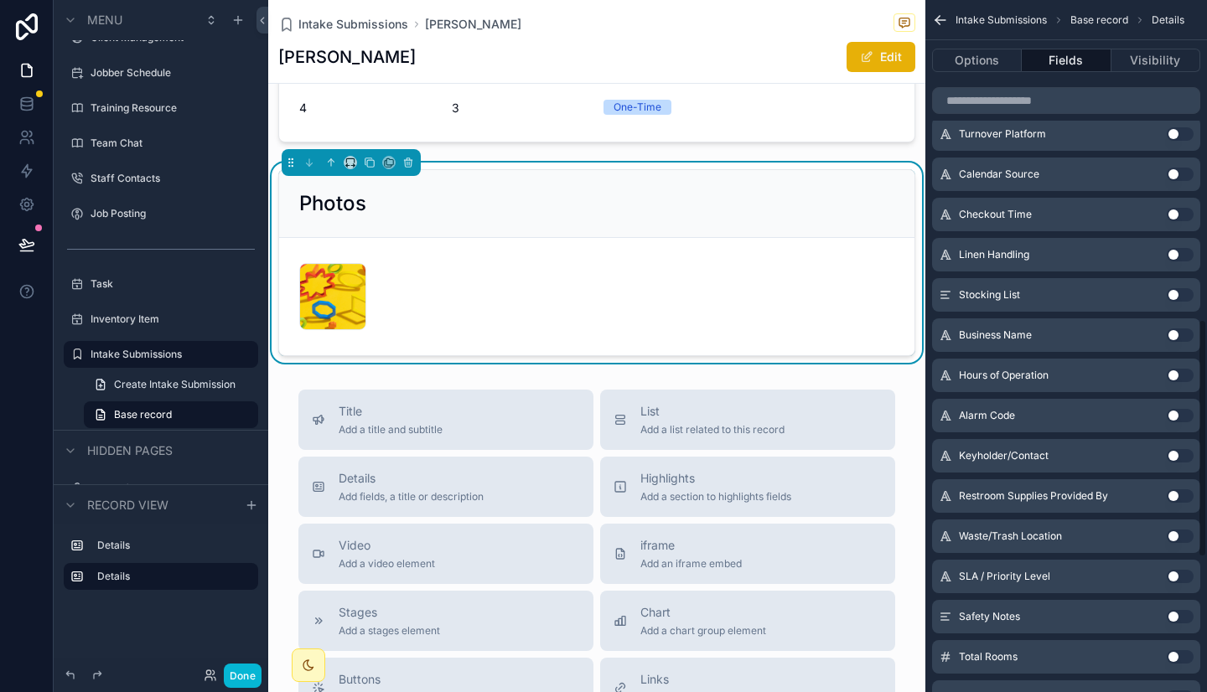
scroll to position [928, 0]
click at [1174, 137] on button "Use setting" at bounding box center [1179, 132] width 27 height 13
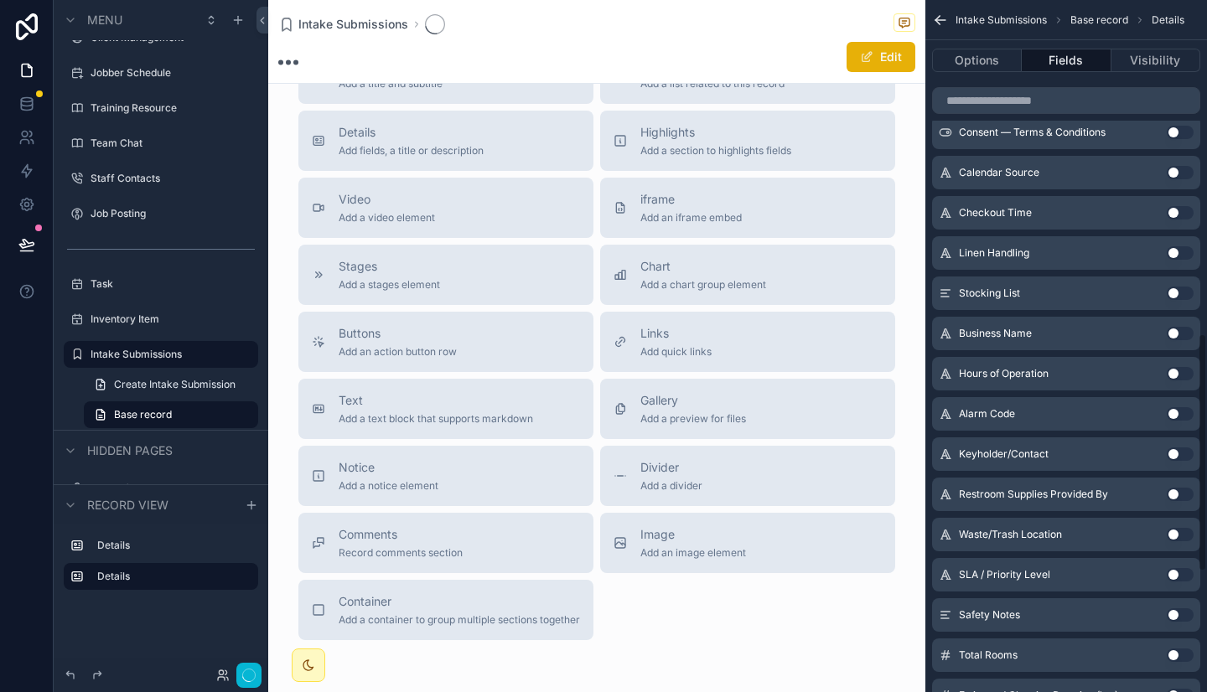
scroll to position [968, 0]
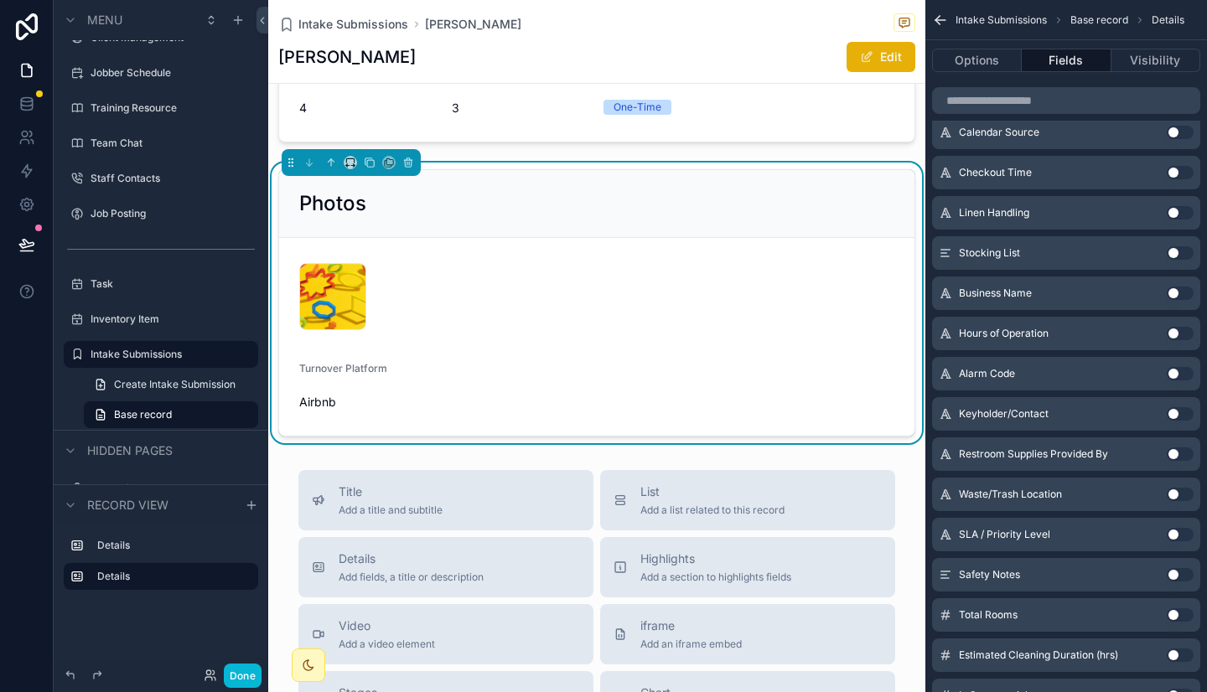
click at [1174, 137] on button "Use setting" at bounding box center [1179, 132] width 27 height 13
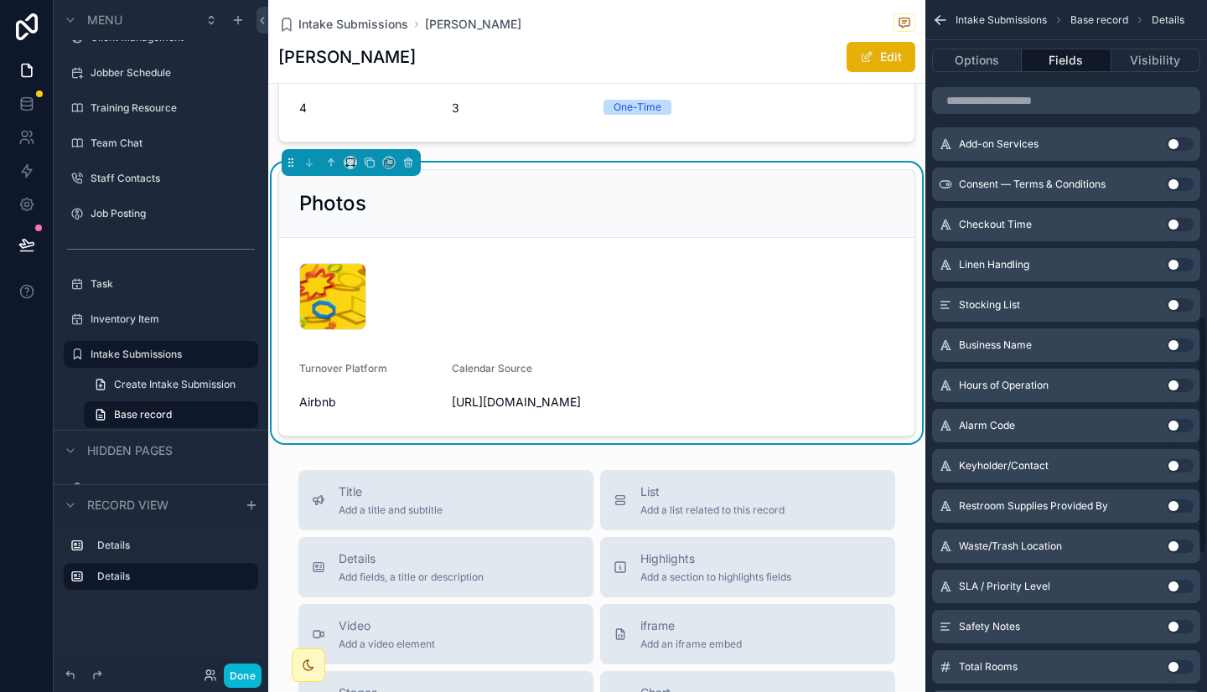
scroll to position [916, 0]
click at [1180, 144] on button "Use setting" at bounding box center [1179, 143] width 27 height 13
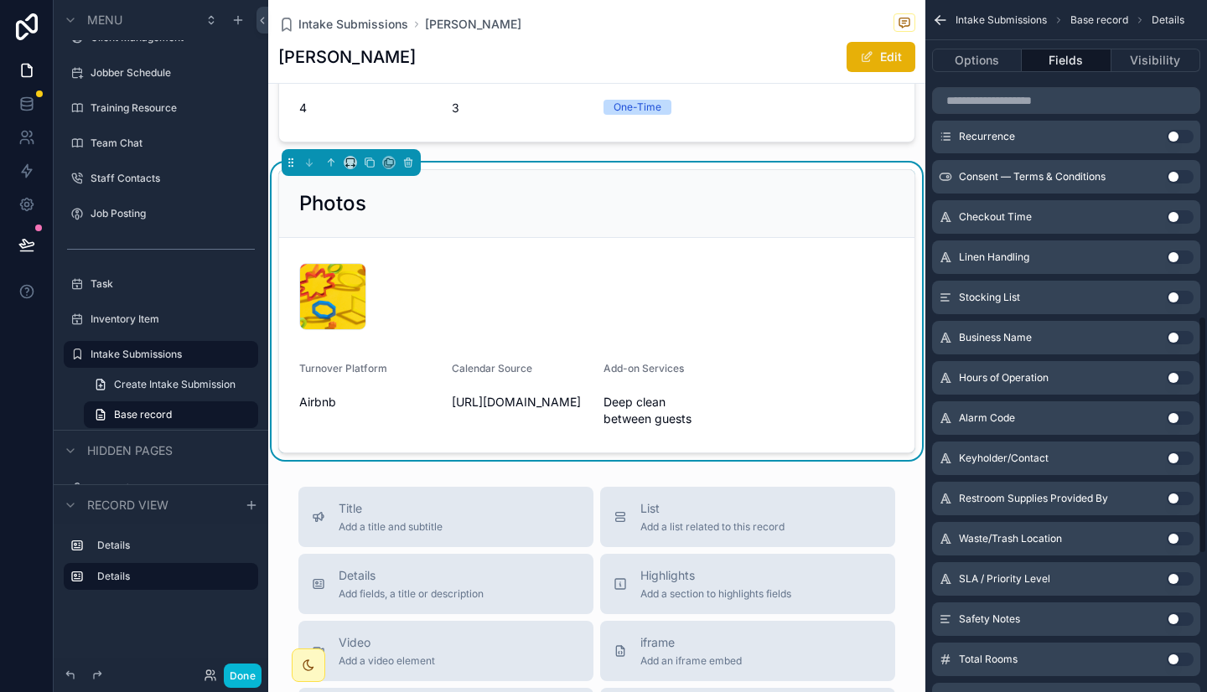
scroll to position [898, 0]
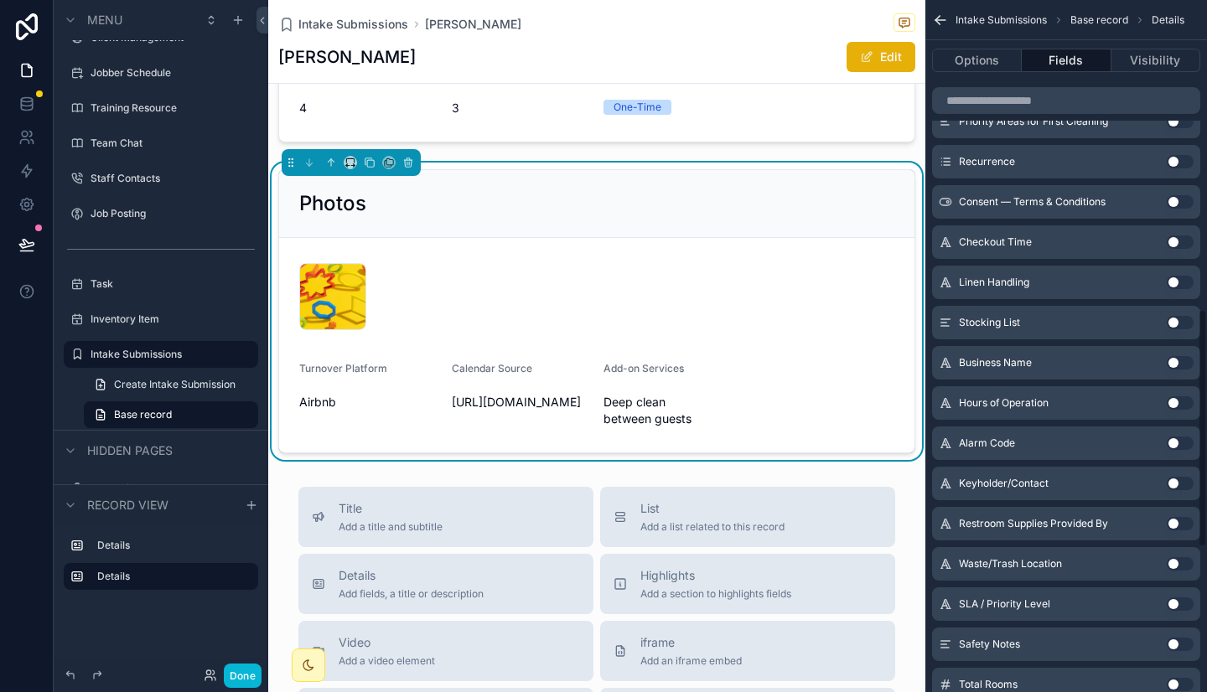
click at [1181, 201] on button "Use setting" at bounding box center [1179, 201] width 27 height 13
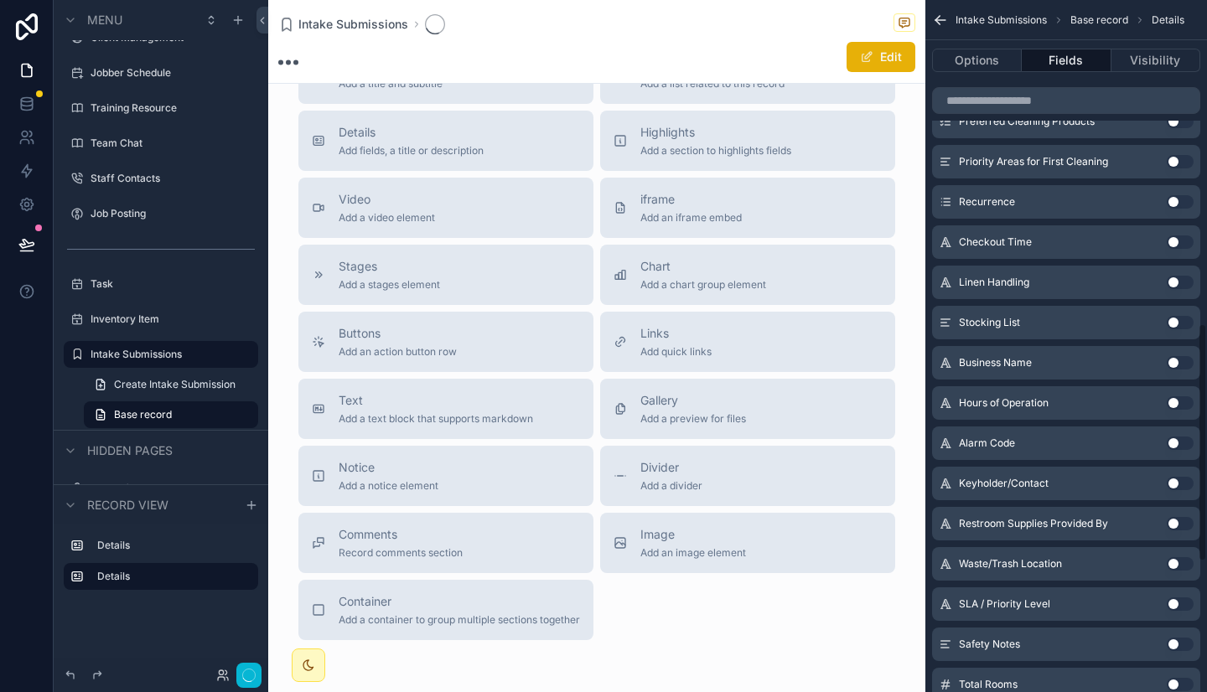
scroll to position [938, 0]
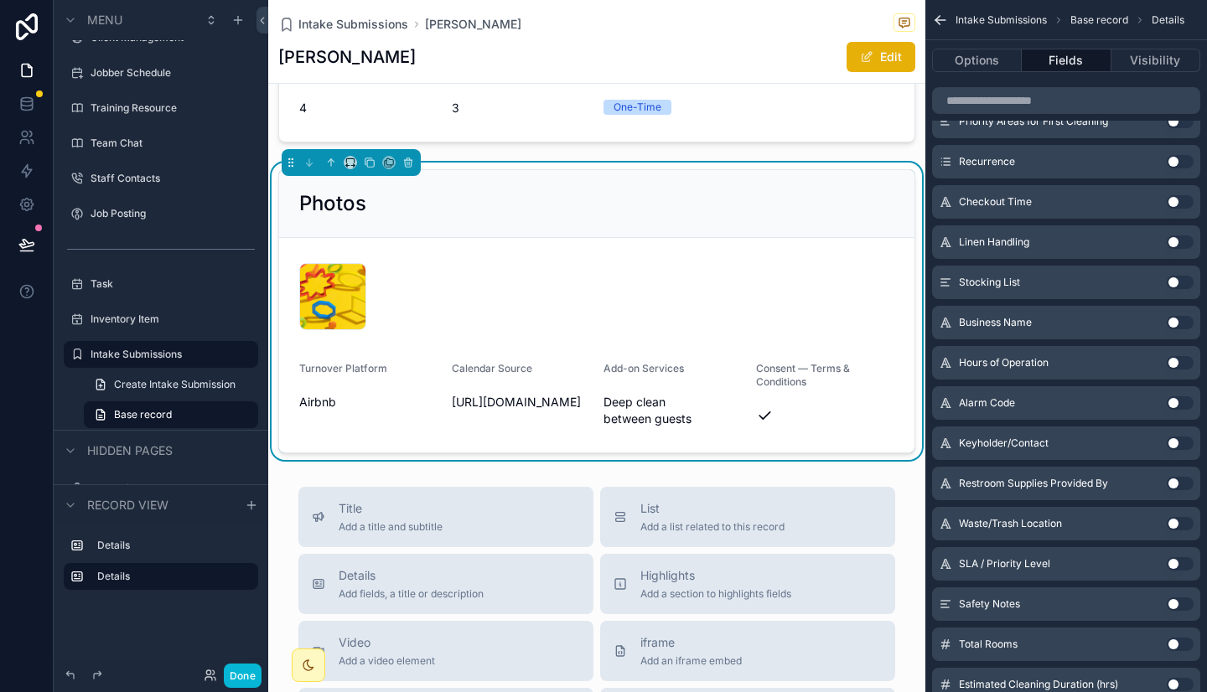
click at [1175, 162] on button "Use setting" at bounding box center [1179, 161] width 27 height 13
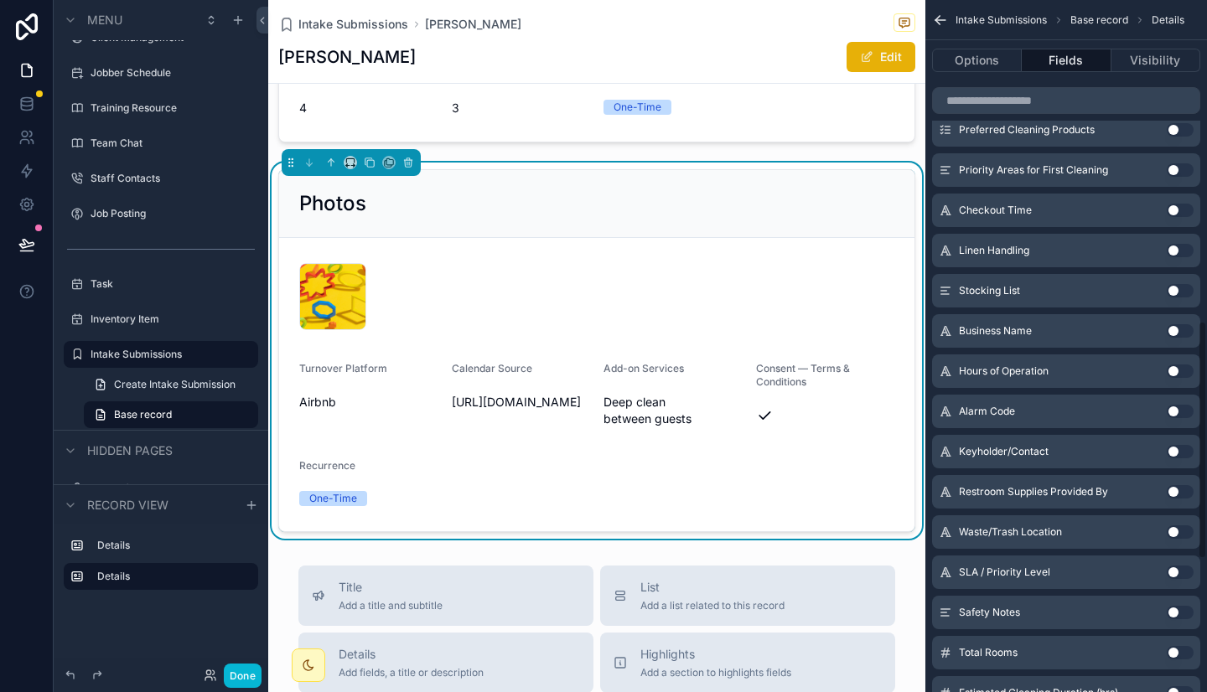
scroll to position [929, 0]
click at [1175, 162] on div "Priority Areas for First Cleaning Use setting" at bounding box center [1066, 171] width 268 height 34
click at [1175, 173] on button "Use setting" at bounding box center [1179, 170] width 27 height 13
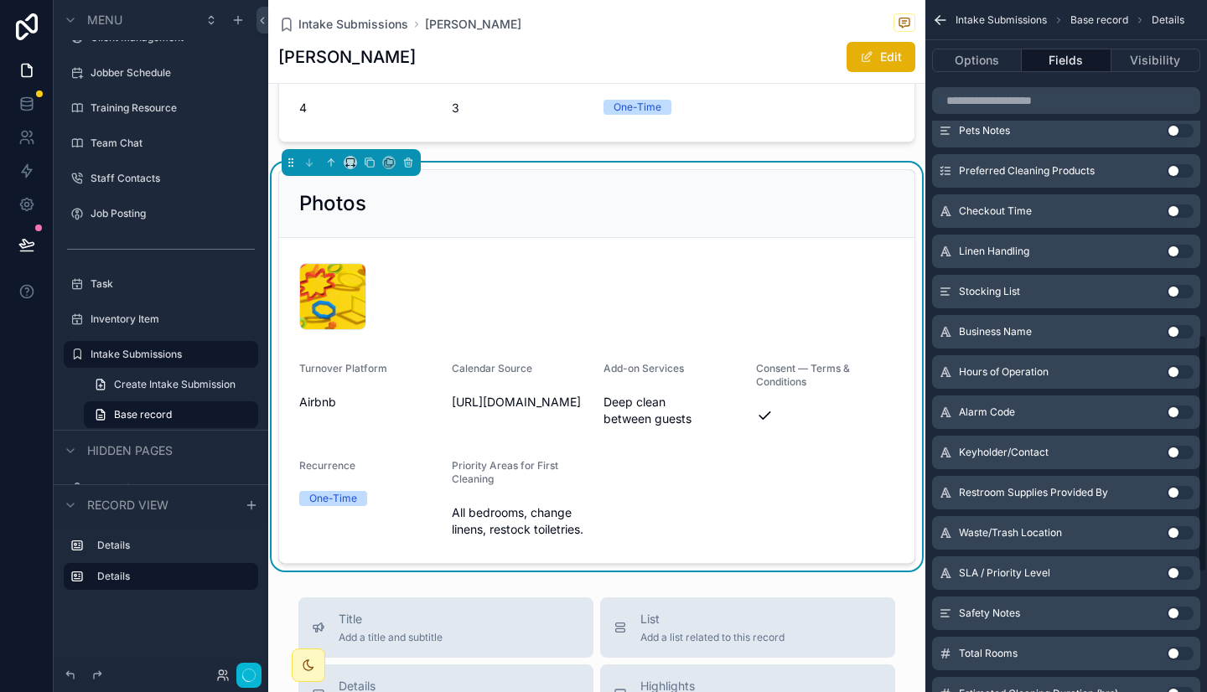
scroll to position [969, 0]
click at [1177, 131] on button "Use setting" at bounding box center [1179, 130] width 27 height 13
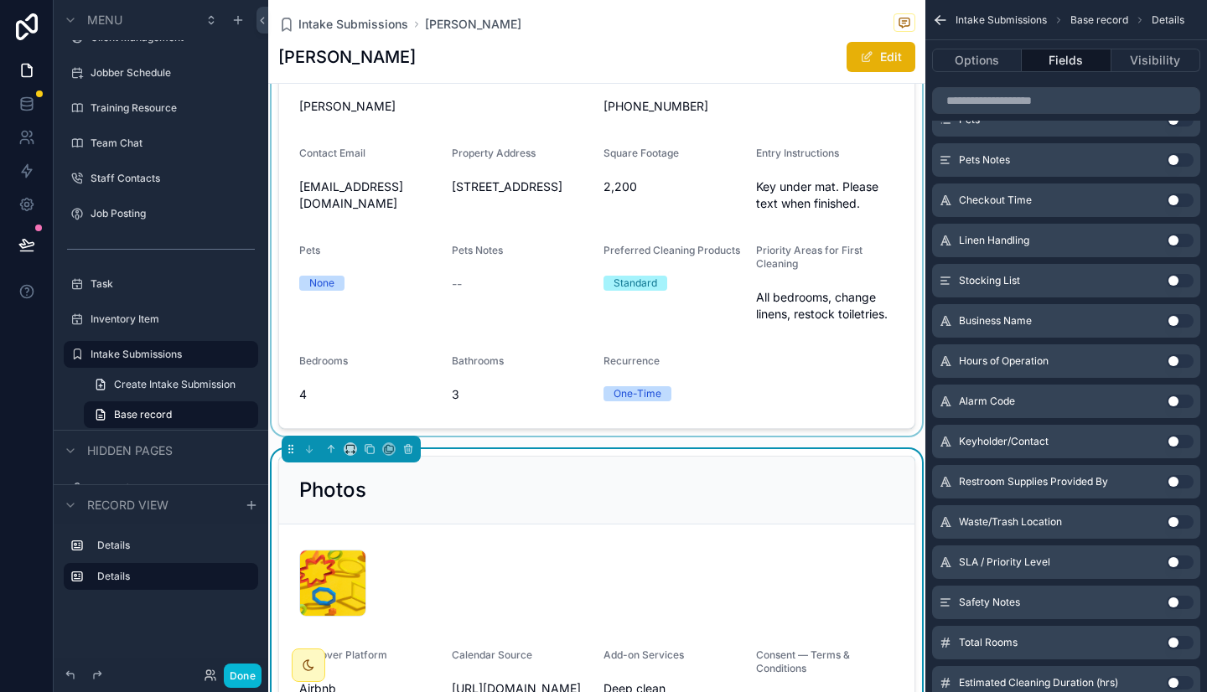
scroll to position [60, 0]
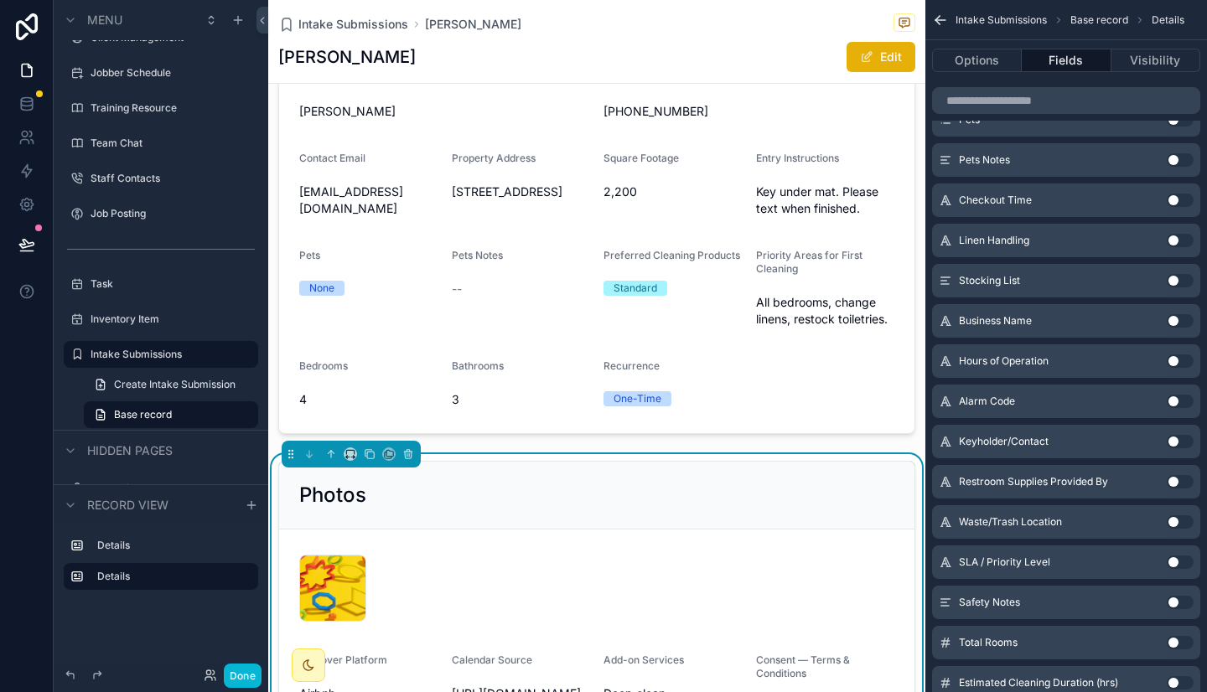
click at [1179, 321] on button "Use setting" at bounding box center [1179, 320] width 27 height 13
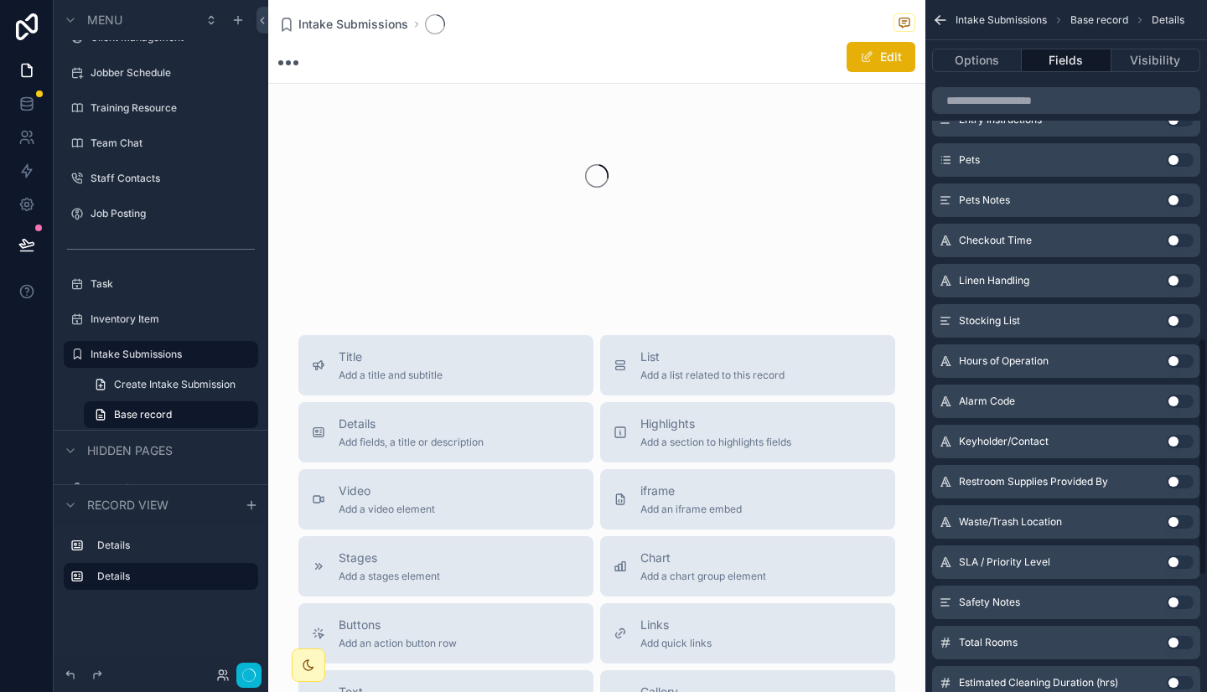
scroll to position [980, 0]
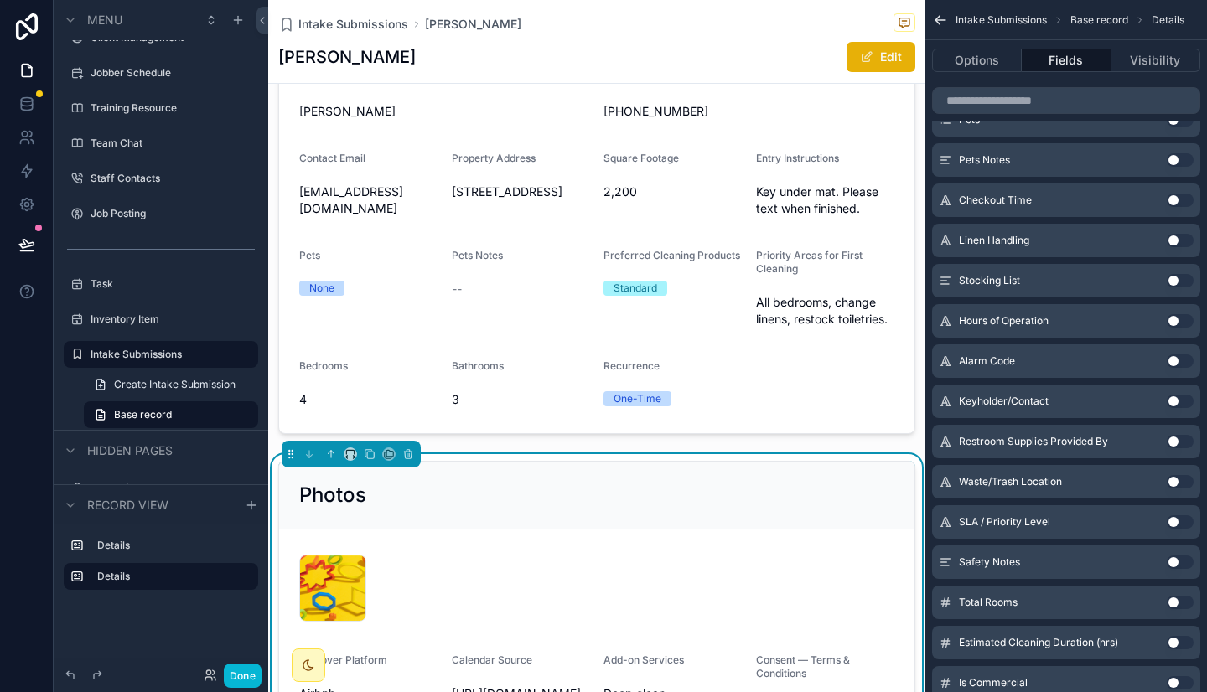
click at [1179, 282] on button "Use setting" at bounding box center [1179, 280] width 27 height 13
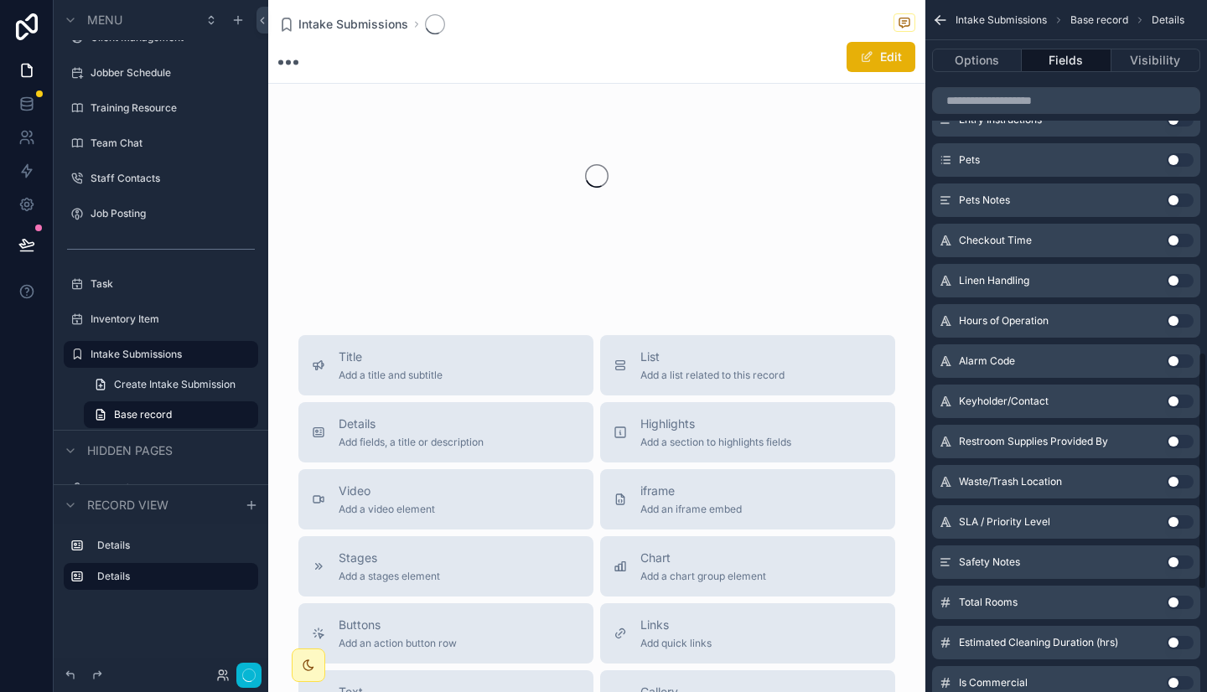
scroll to position [1021, 0]
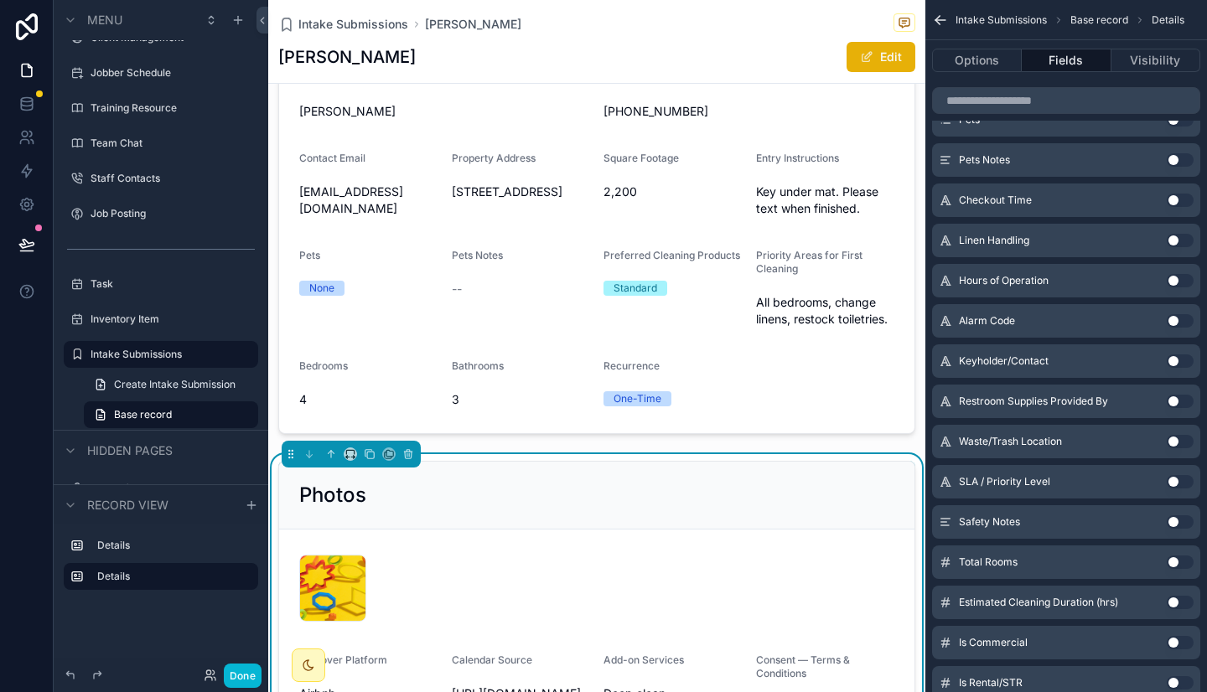
click at [1179, 324] on div "Alarm Code Use setting" at bounding box center [1066, 321] width 268 height 34
click at [1179, 324] on button "Use setting" at bounding box center [1179, 320] width 27 height 13
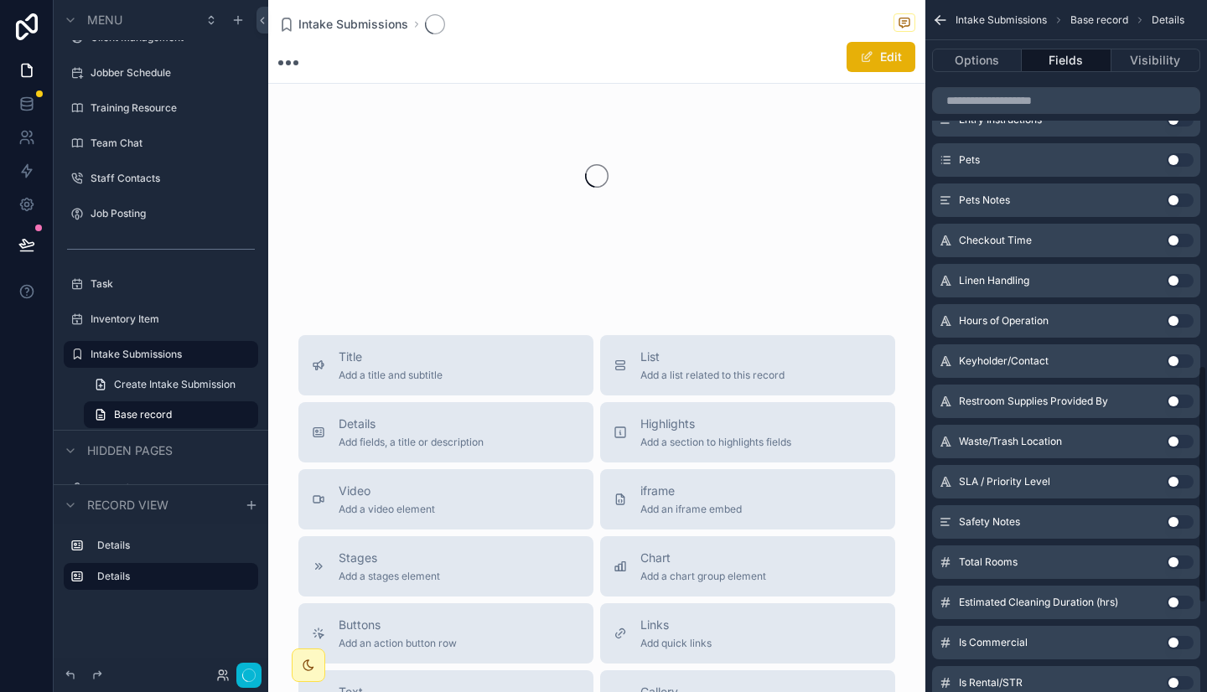
scroll to position [1061, 0]
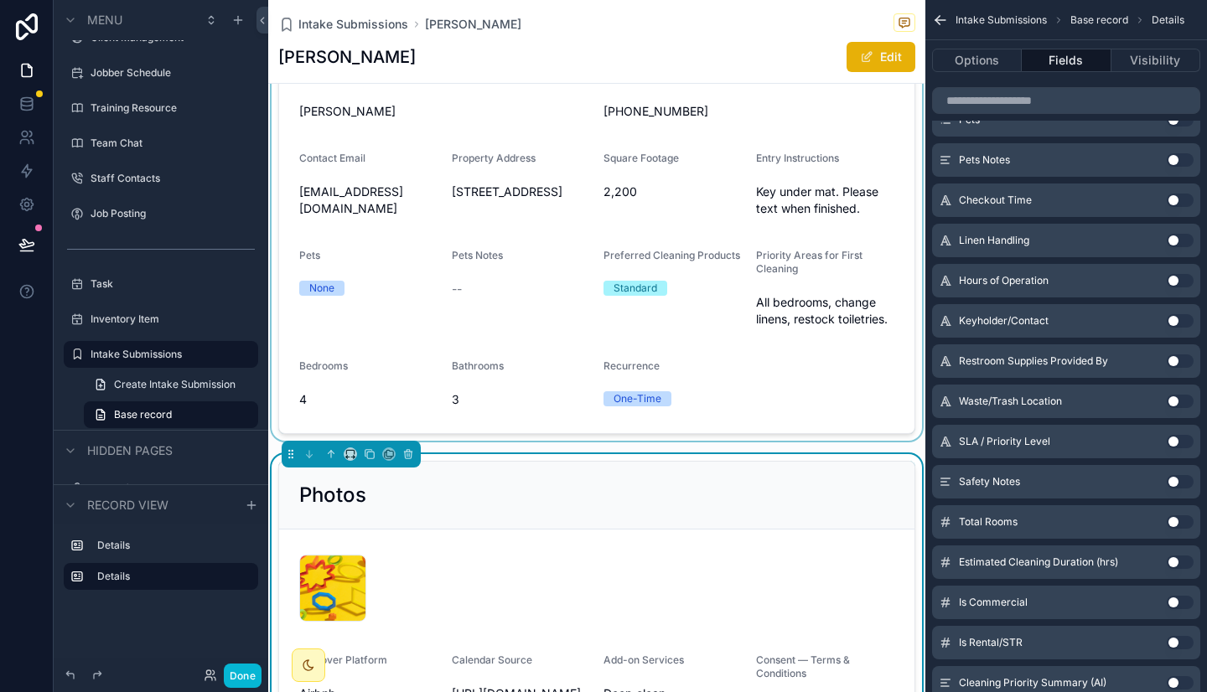
click at [865, 402] on div "scrollable content" at bounding box center [596, 242] width 657 height 397
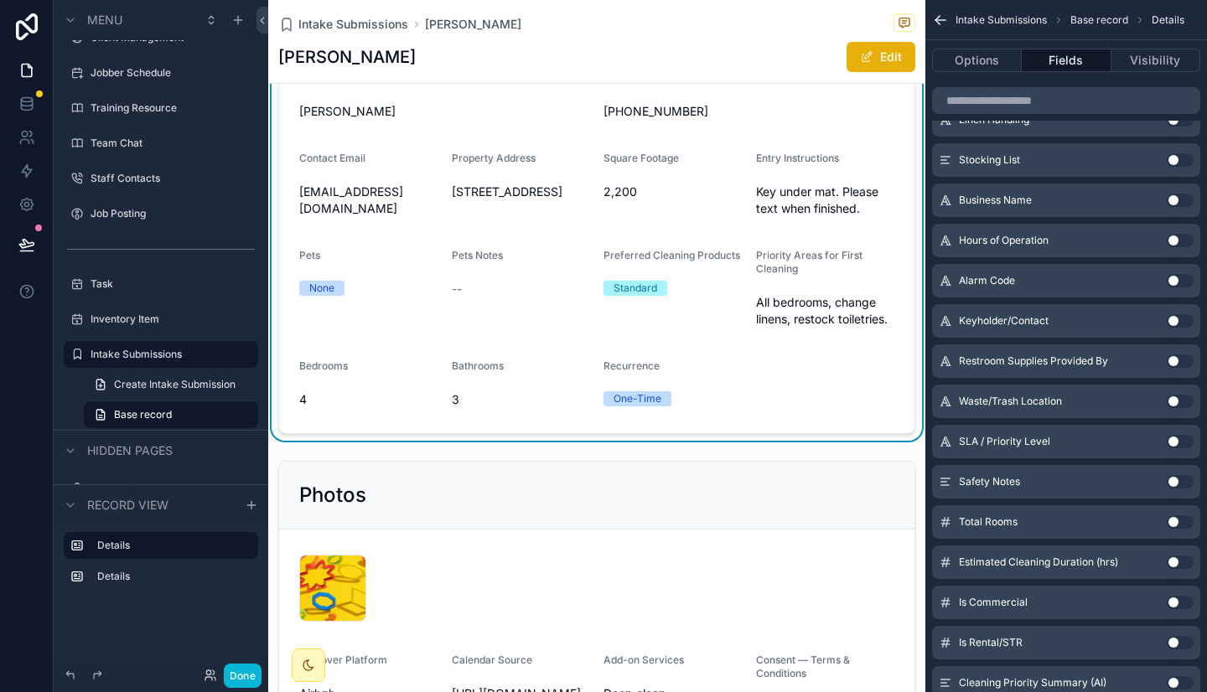
click at [1182, 281] on button "Use setting" at bounding box center [1179, 280] width 27 height 13
click at [1177, 199] on button "Use setting" at bounding box center [1179, 200] width 27 height 13
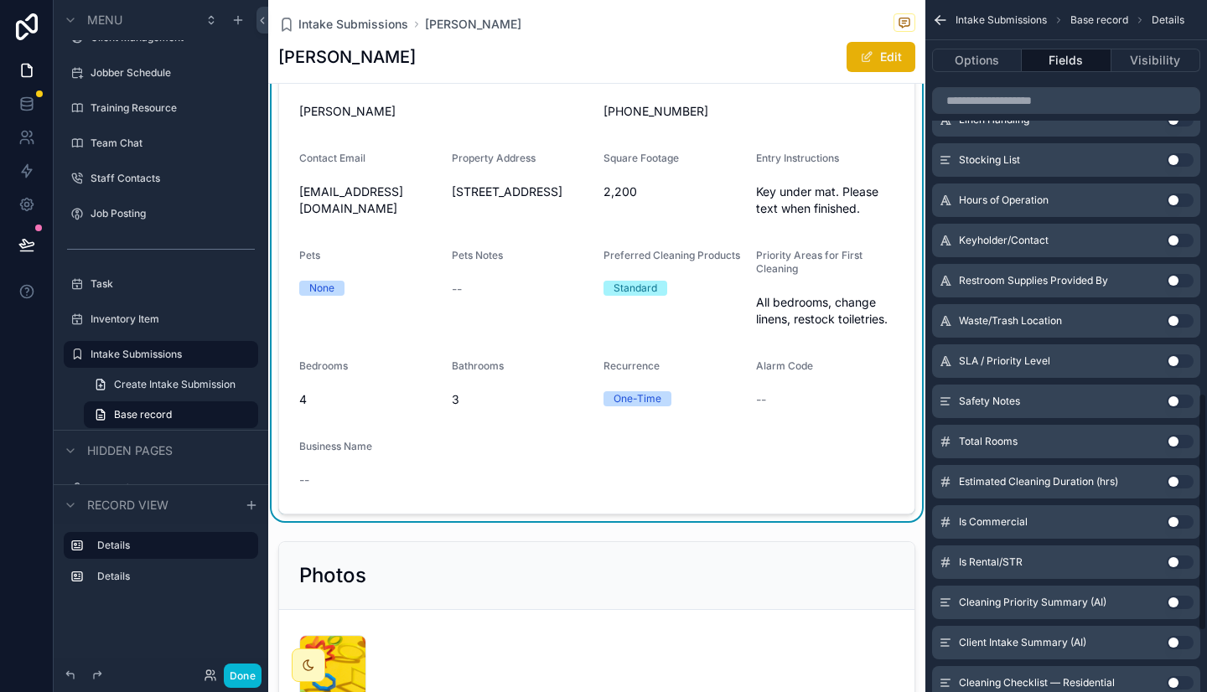
click at [1178, 158] on button "Use setting" at bounding box center [1179, 159] width 27 height 13
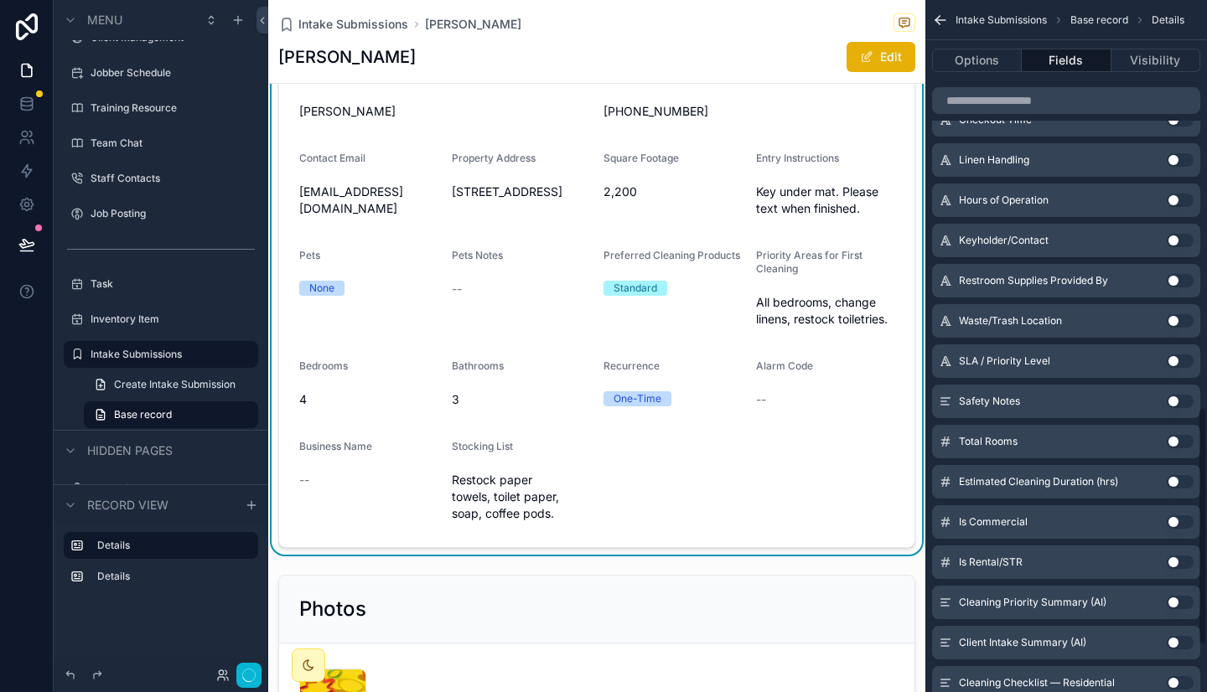
scroll to position [1181, 0]
click at [1175, 198] on button "Use setting" at bounding box center [1179, 200] width 27 height 13
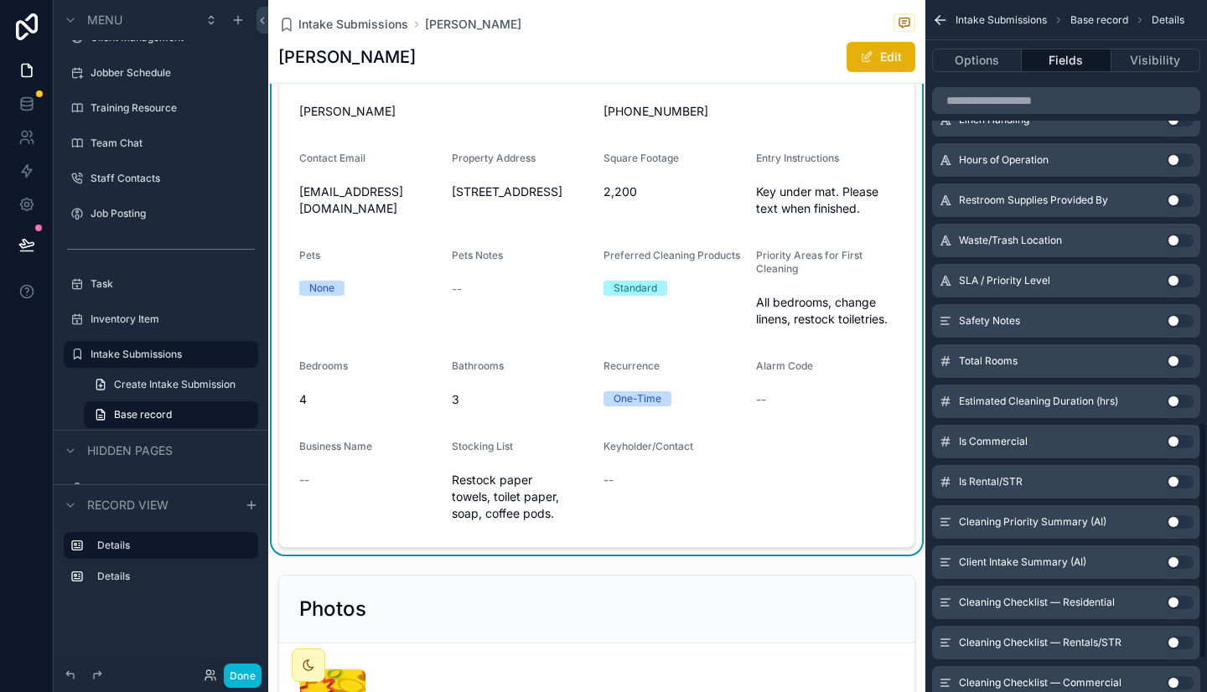
click at [1175, 198] on button "Use setting" at bounding box center [1179, 200] width 27 height 13
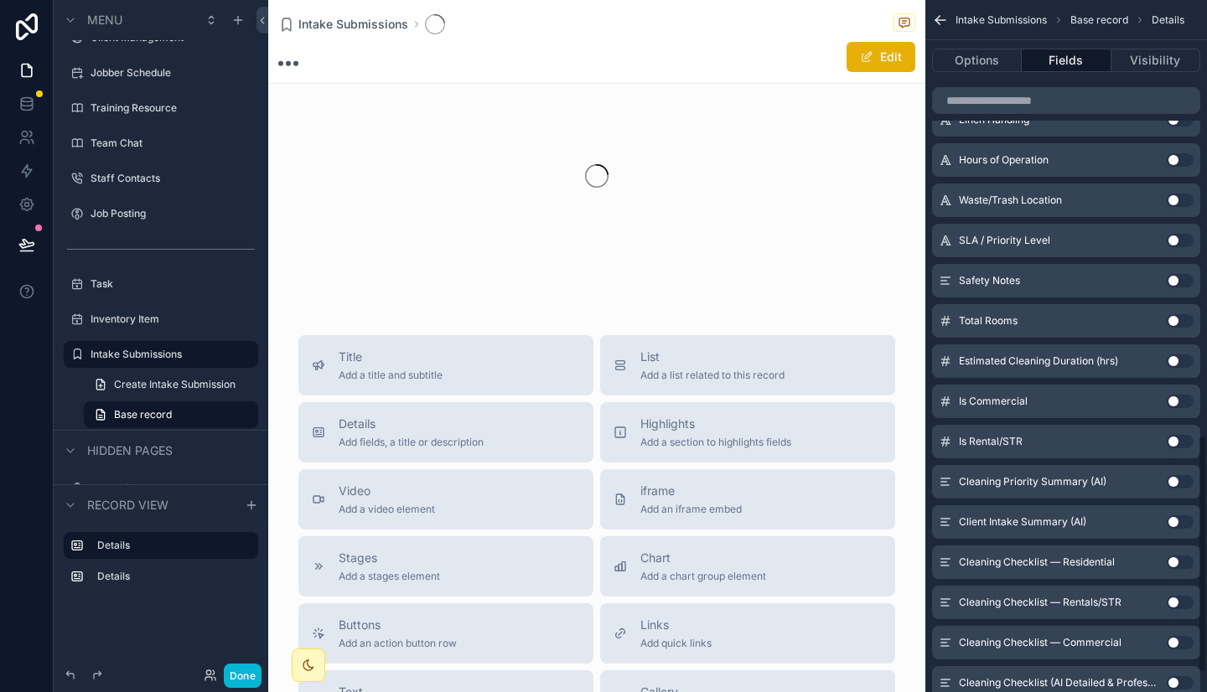
click at [1175, 198] on button "Use setting" at bounding box center [1179, 200] width 27 height 13
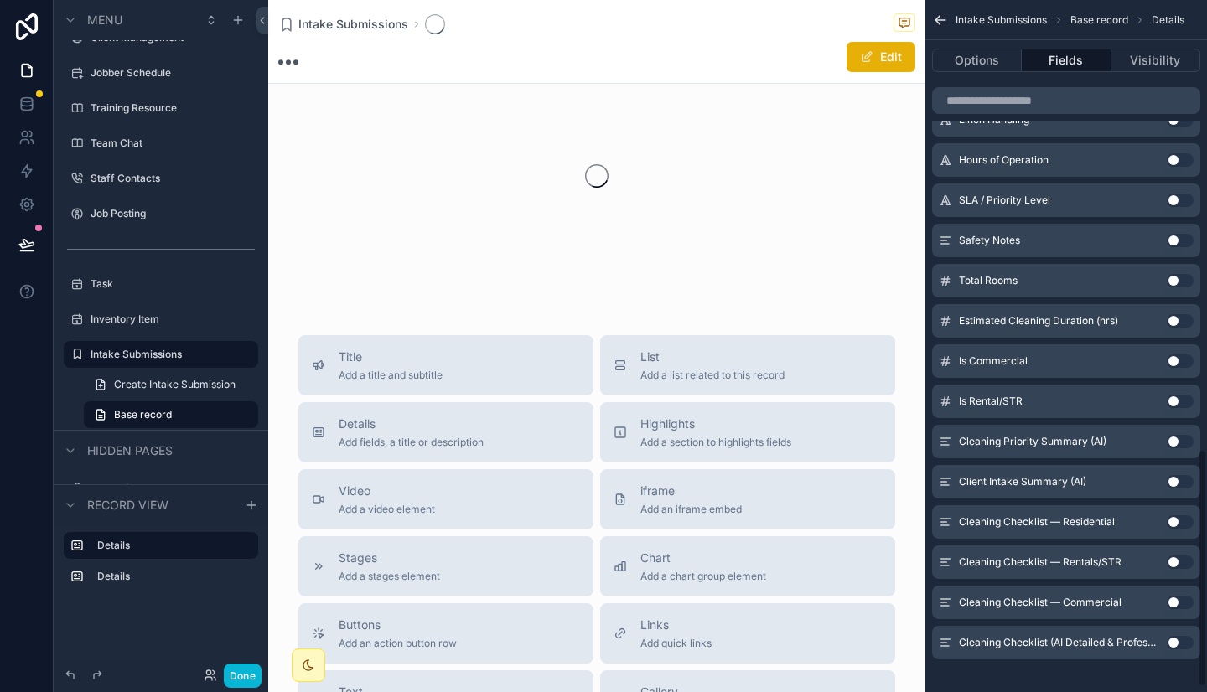
click at [1175, 198] on button "Use setting" at bounding box center [1179, 200] width 27 height 13
click at [1175, 177] on div "Hours of Operation Use setting" at bounding box center [1066, 160] width 268 height 34
click at [1175, 198] on div "Hours of Operation Use setting" at bounding box center [1066, 201] width 268 height 34
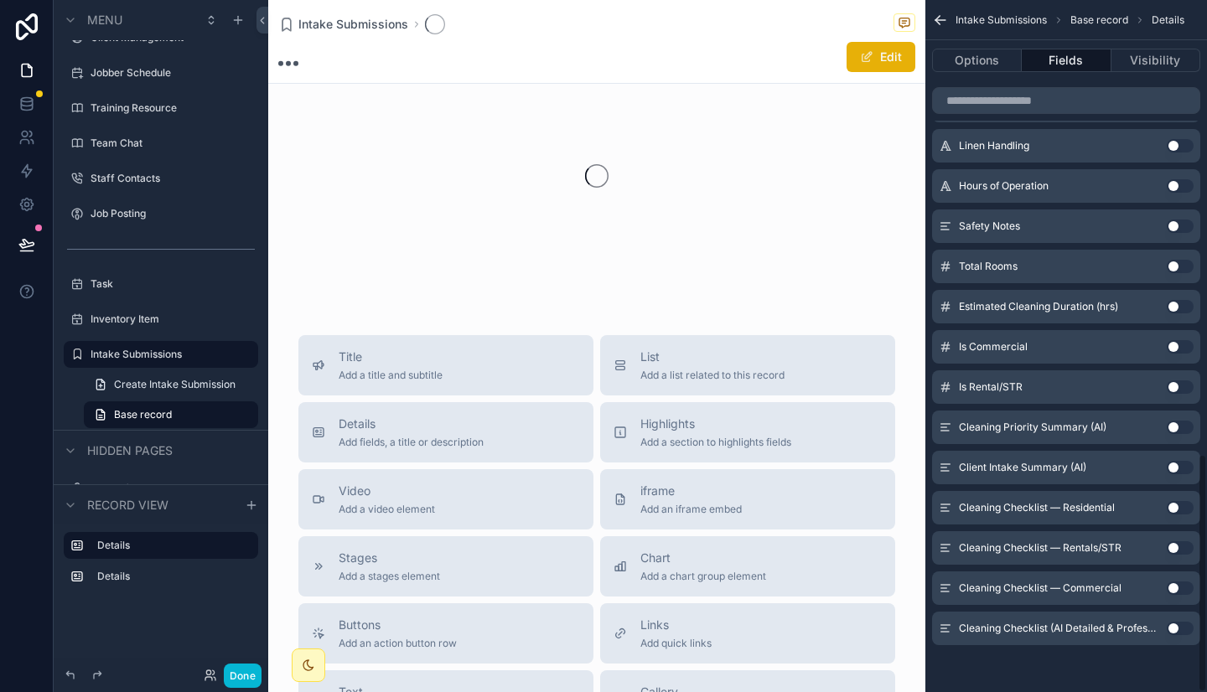
click at [1175, 198] on div "Hours of Operation Use setting" at bounding box center [1066, 186] width 268 height 34
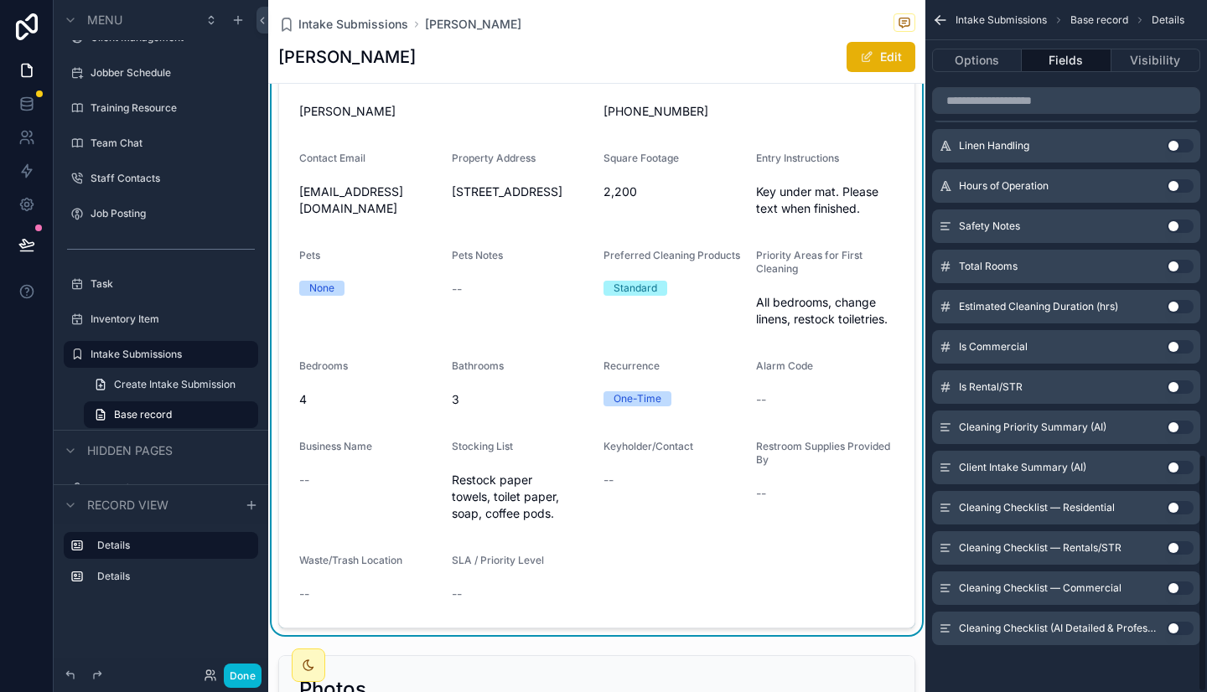
click at [1175, 198] on div "Hours of Operation Use setting" at bounding box center [1066, 186] width 268 height 34
click at [1175, 189] on button "Use setting" at bounding box center [1179, 185] width 27 height 13
click at [1175, 153] on button "Use setting" at bounding box center [1179, 145] width 27 height 13
click at [1175, 112] on button "Use setting" at bounding box center [1179, 105] width 27 height 13
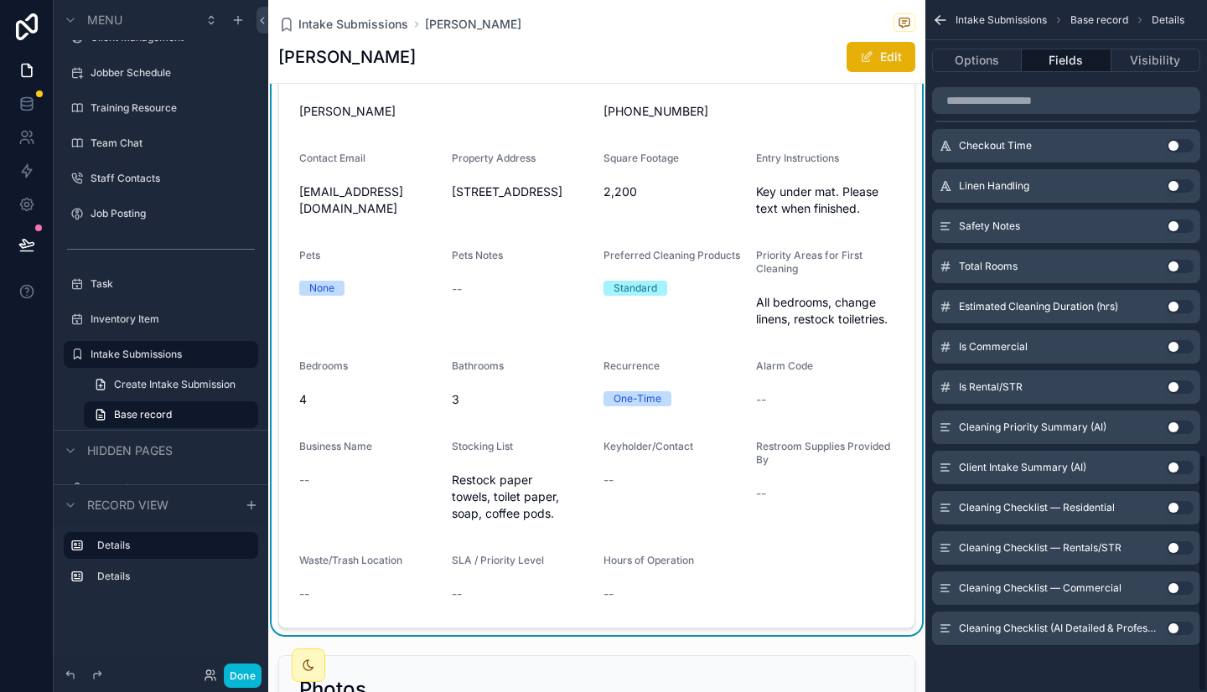
click at [1175, 72] on button "Use setting" at bounding box center [1179, 65] width 27 height 13
click at [1175, 32] on button "Use setting" at bounding box center [1179, 24] width 27 height 13
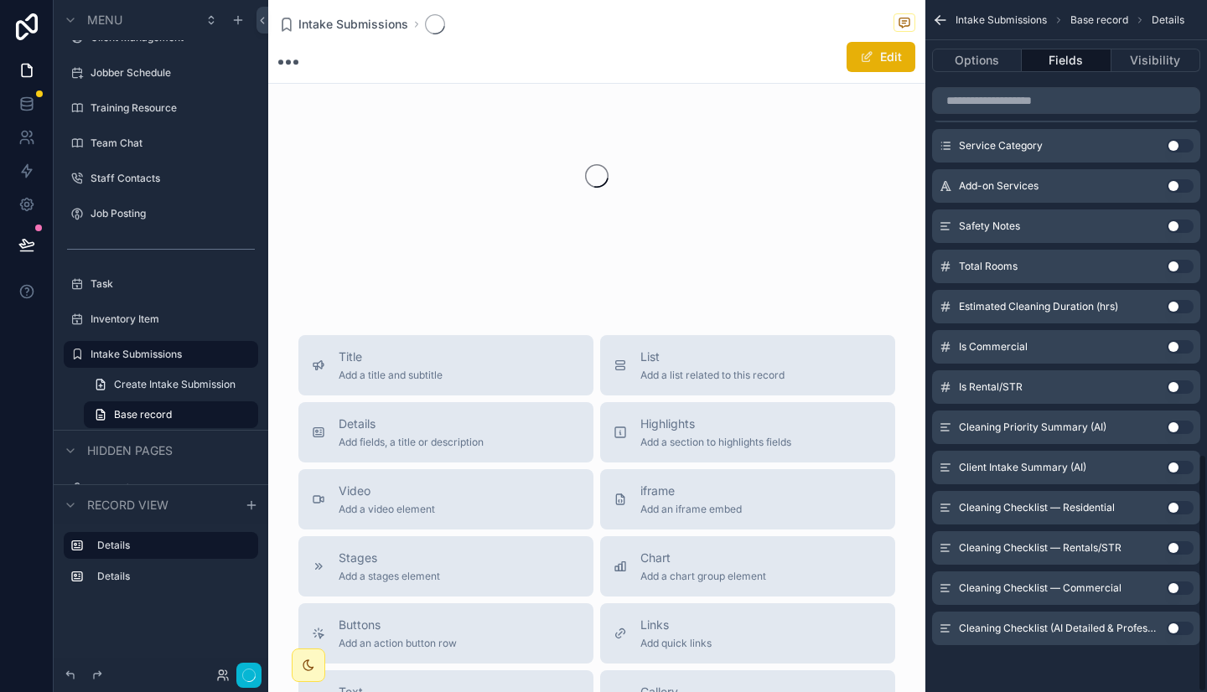
click at [1175, 189] on button "Use setting" at bounding box center [1179, 185] width 27 height 13
click at [1175, 153] on button "Use setting" at bounding box center [1179, 145] width 27 height 13
click at [1175, 112] on button "Use setting" at bounding box center [1179, 105] width 27 height 13
click at [1175, 72] on button "Use setting" at bounding box center [1179, 65] width 27 height 13
click at [1175, 32] on button "Use setting" at bounding box center [1179, 24] width 27 height 13
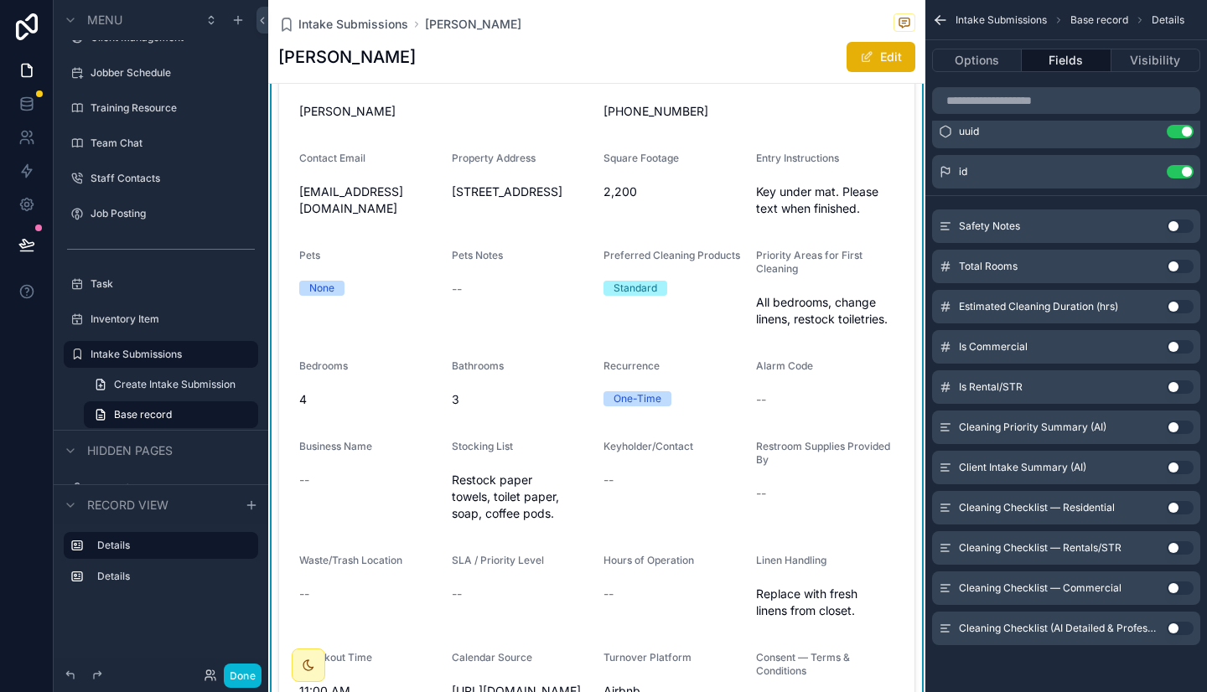
click at [1177, 468] on button "Use setting" at bounding box center [1179, 467] width 27 height 13
click at [1177, 434] on button "Use setting" at bounding box center [1179, 427] width 27 height 13
click at [1177, 394] on button "Use setting" at bounding box center [1179, 386] width 27 height 13
click at [1177, 354] on button "Use setting" at bounding box center [1179, 346] width 27 height 13
click at [1177, 313] on button "Use setting" at bounding box center [1179, 306] width 27 height 13
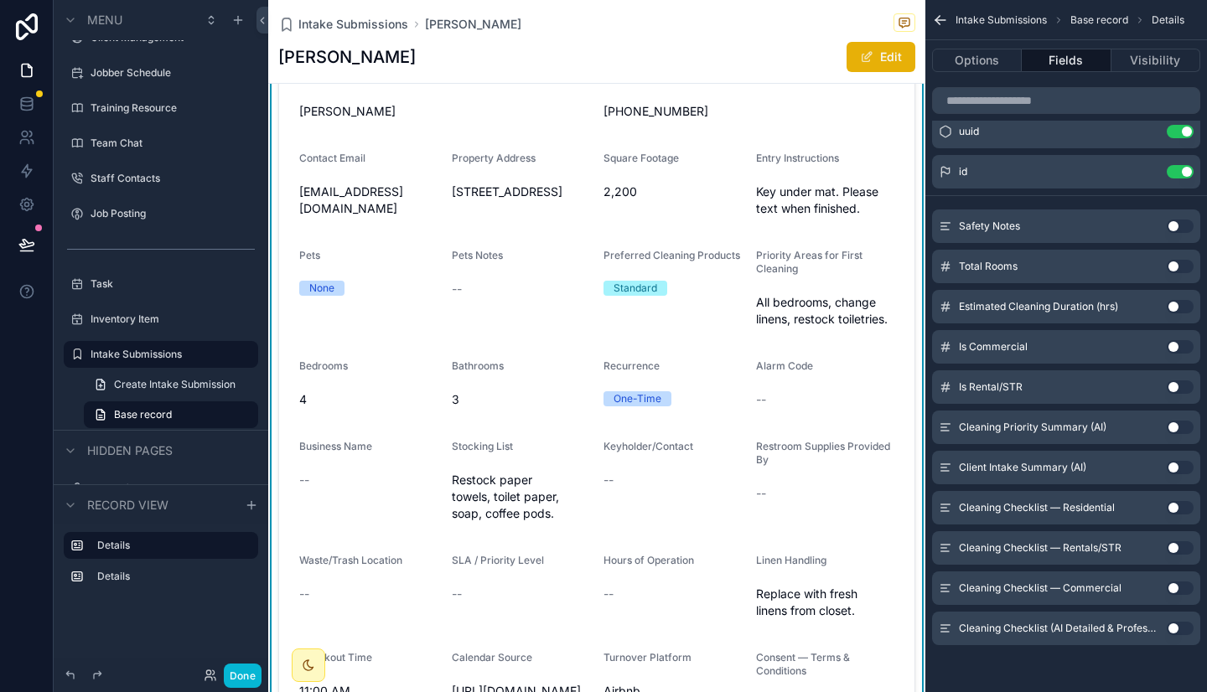
click at [1177, 273] on button "Use setting" at bounding box center [1179, 266] width 27 height 13
click at [1177, 233] on button "Use setting" at bounding box center [1179, 226] width 27 height 13
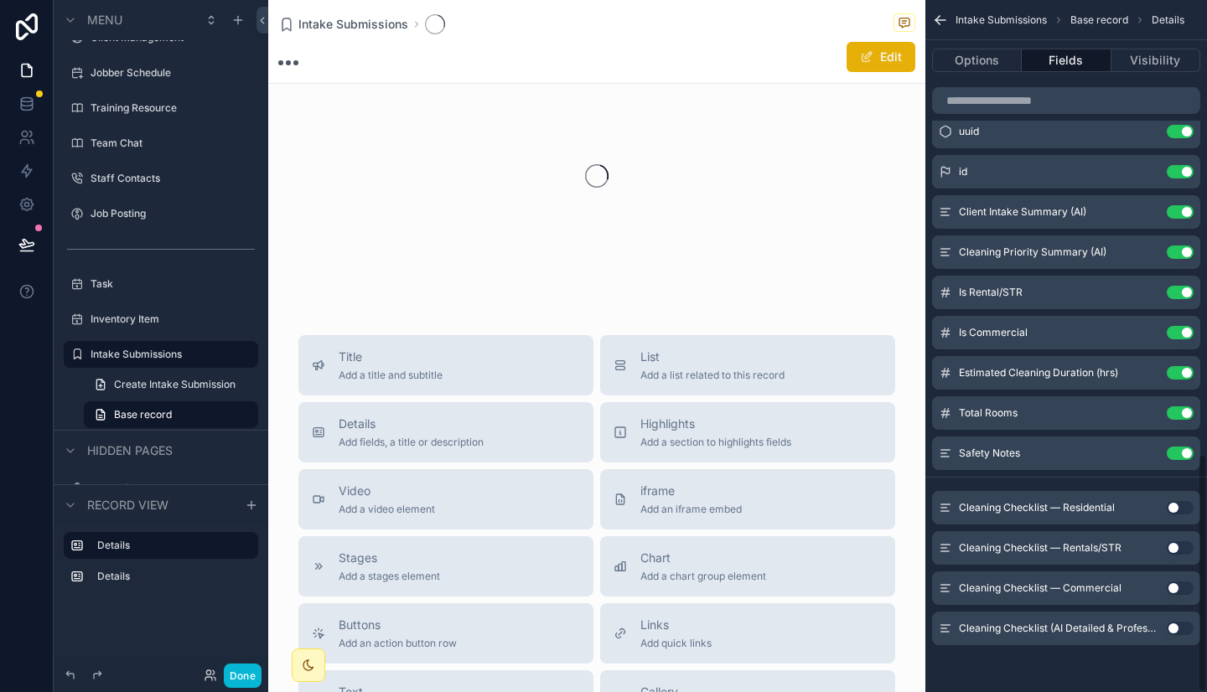
click at [1177, 468] on div "Safety Notes Use setting" at bounding box center [1066, 454] width 268 height 34
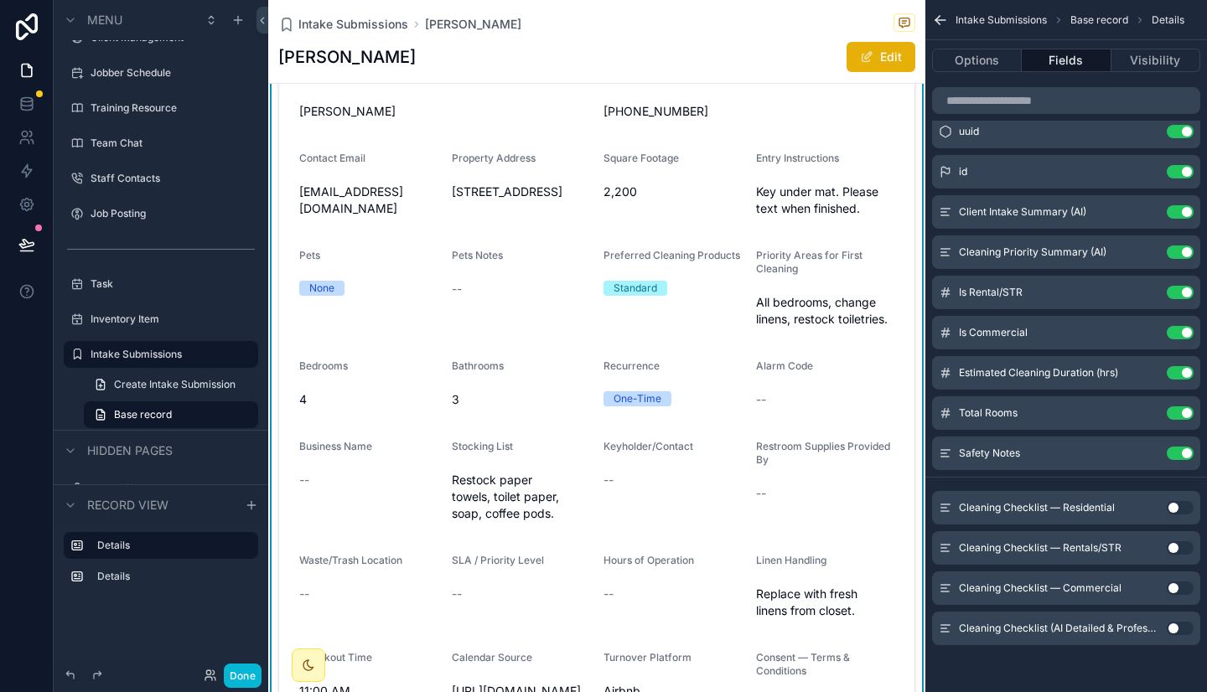
click at [1175, 627] on button "Use setting" at bounding box center [1179, 628] width 27 height 13
click at [1175, 595] on button "Use setting" at bounding box center [1179, 588] width 27 height 13
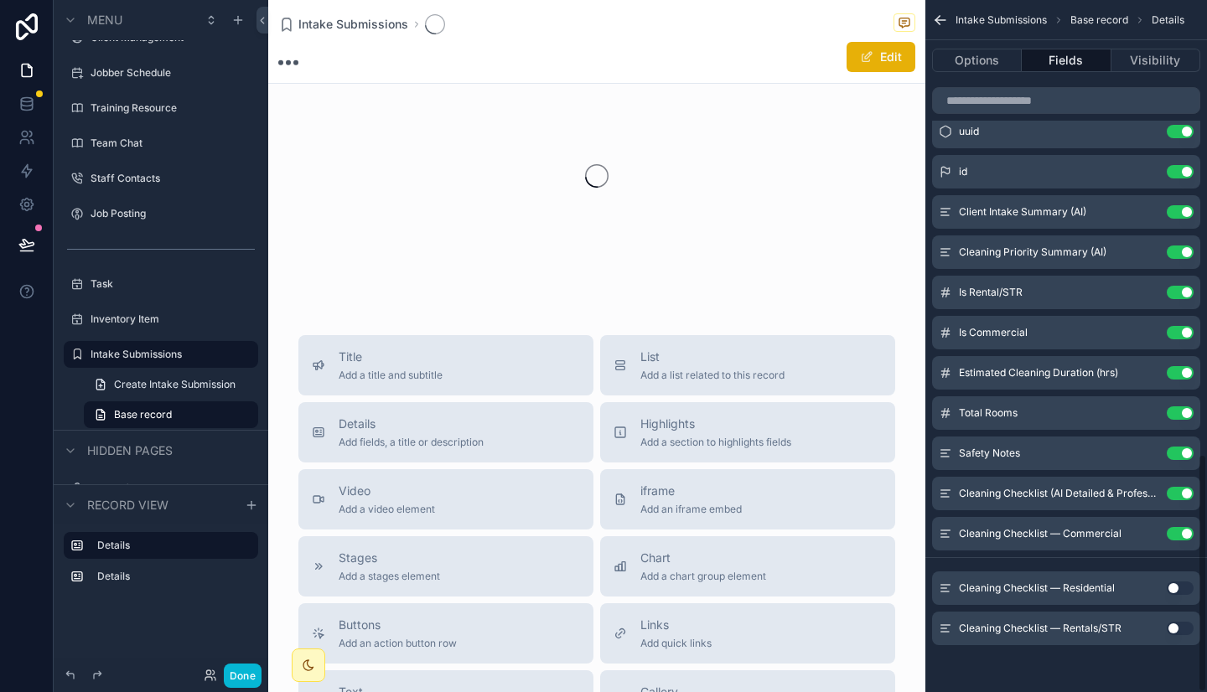
click at [1175, 627] on button "Use setting" at bounding box center [1179, 628] width 27 height 13
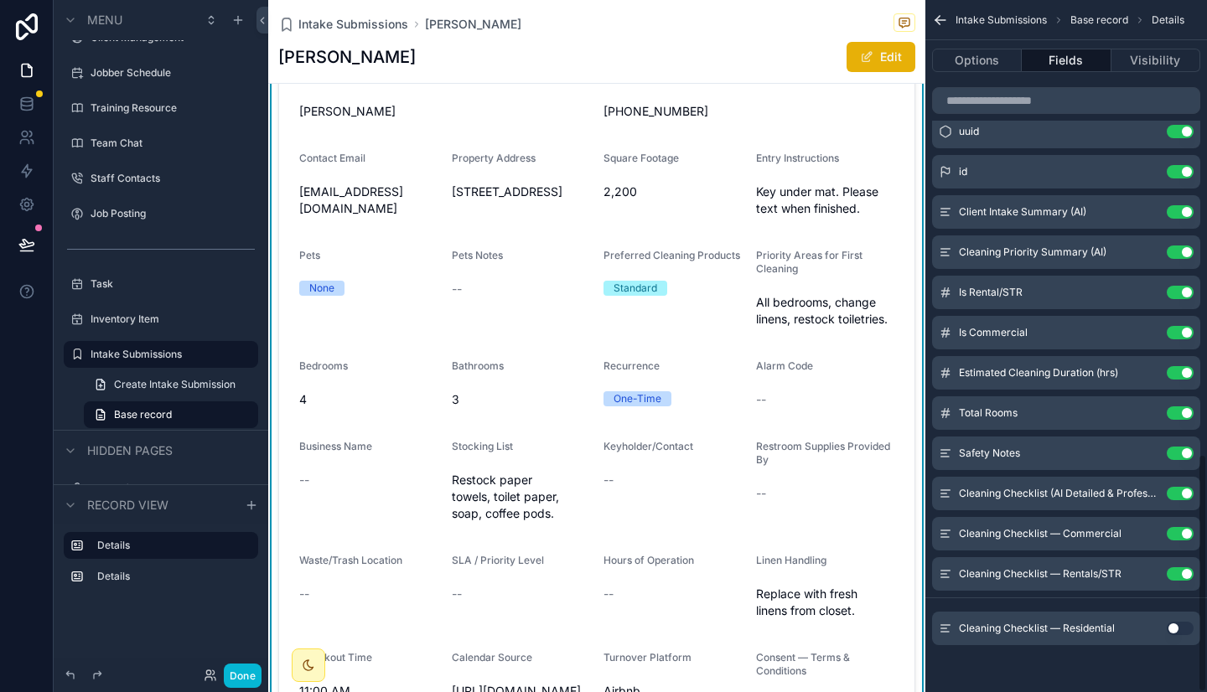
click at [1175, 627] on button "Use setting" at bounding box center [1179, 628] width 27 height 13
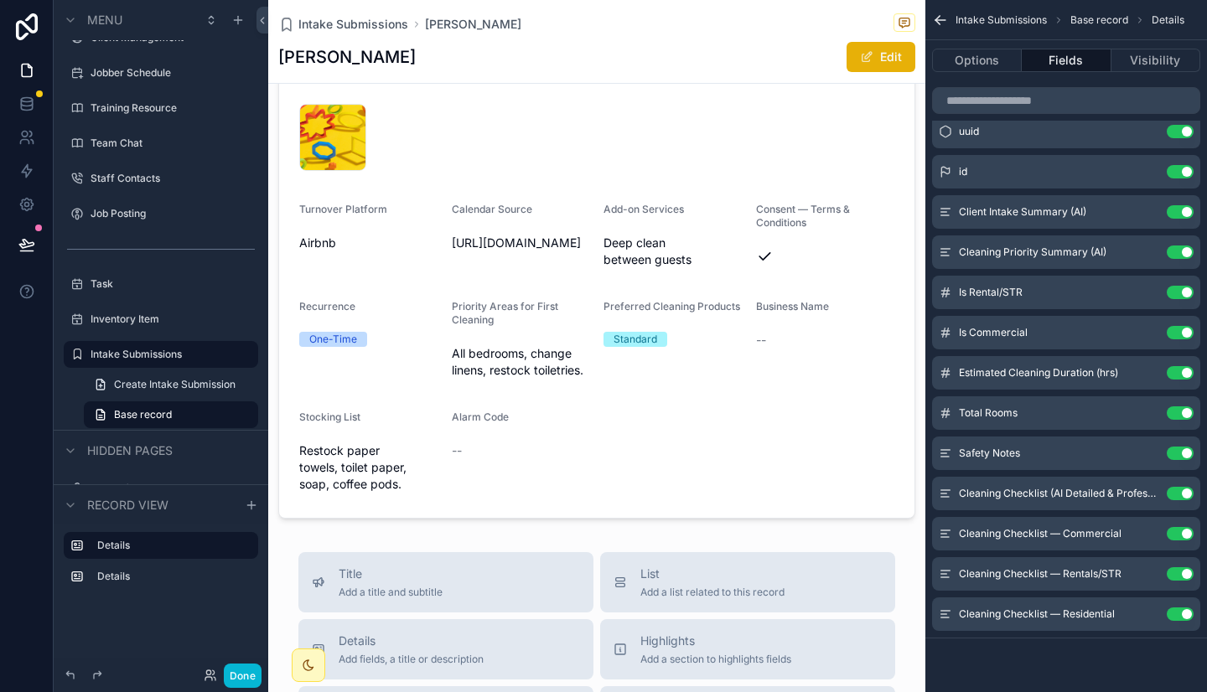
scroll to position [3189, 0]
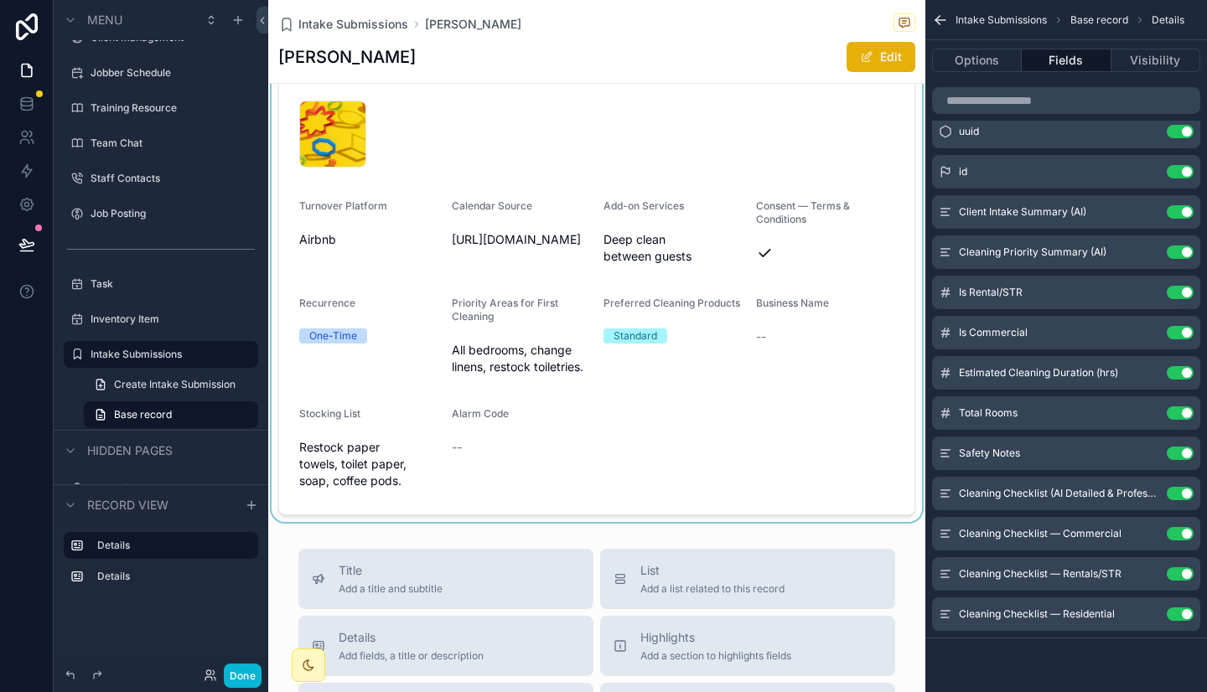
click at [618, 225] on div "scrollable content" at bounding box center [596, 261] width 657 height 522
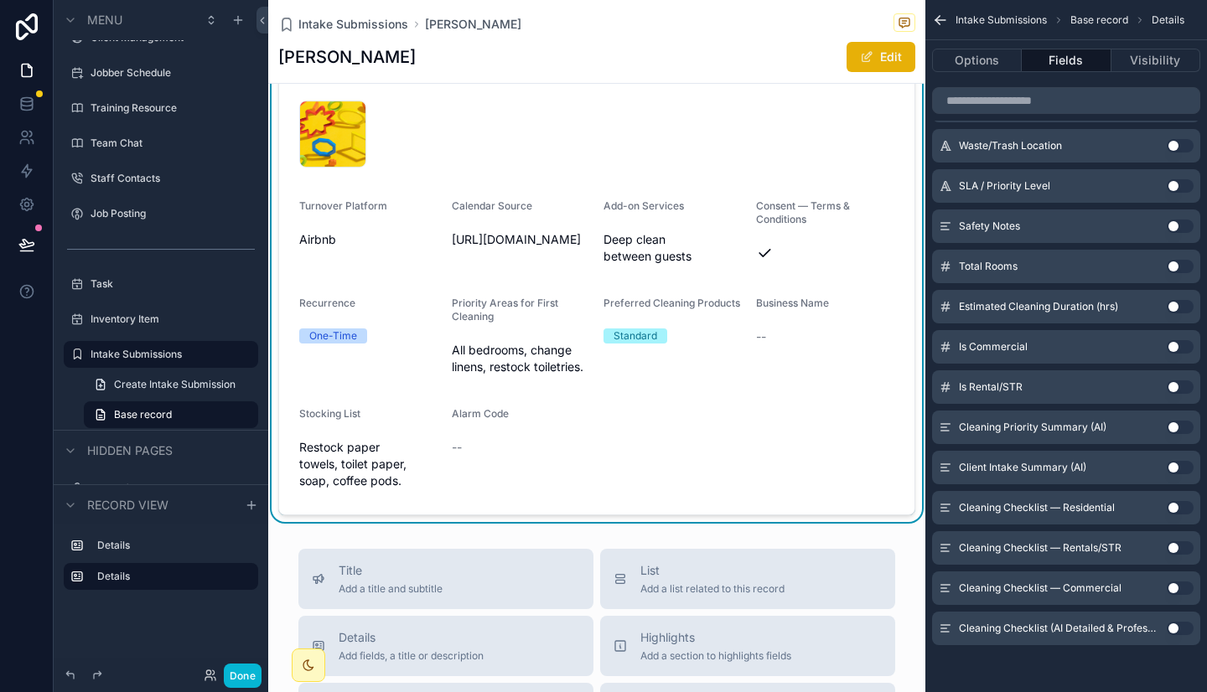
click at [618, 168] on div "abstract_21 .png" at bounding box center [596, 134] width 595 height 67
click at [565, 168] on div "abstract_21 .png" at bounding box center [596, 134] width 595 height 67
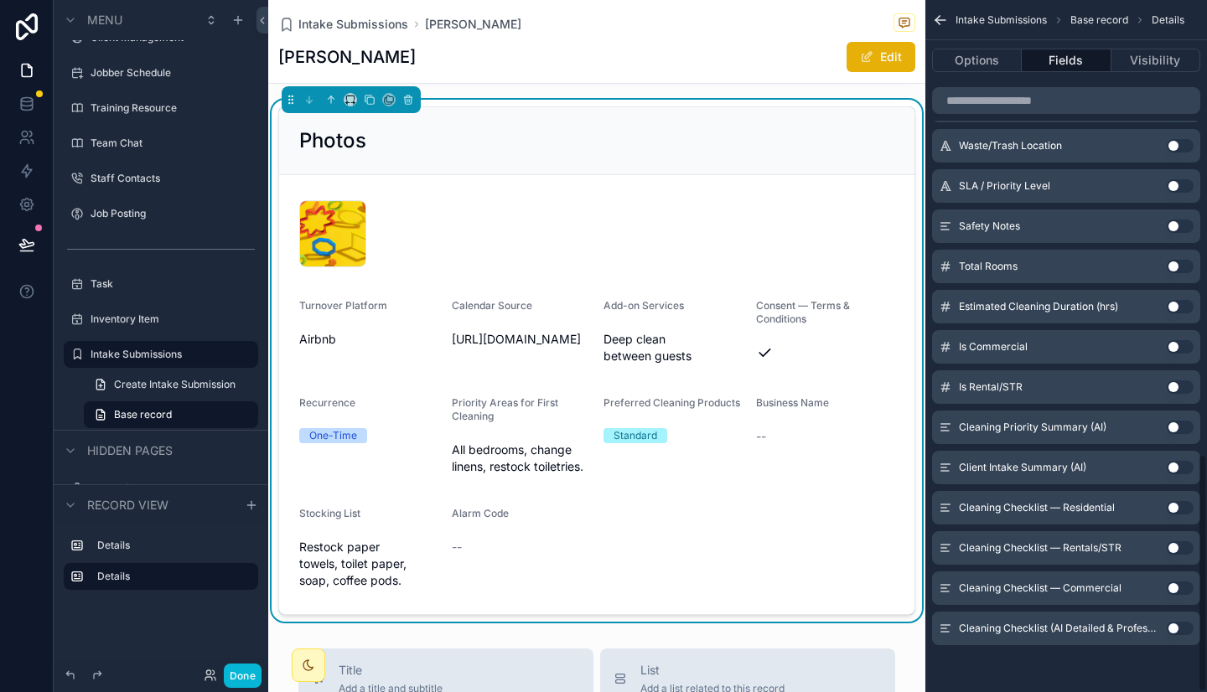
scroll to position [1316, 0]
click at [1179, 223] on button "Use setting" at bounding box center [1179, 226] width 27 height 13
click at [1177, 548] on button "Use setting" at bounding box center [1179, 547] width 27 height 13
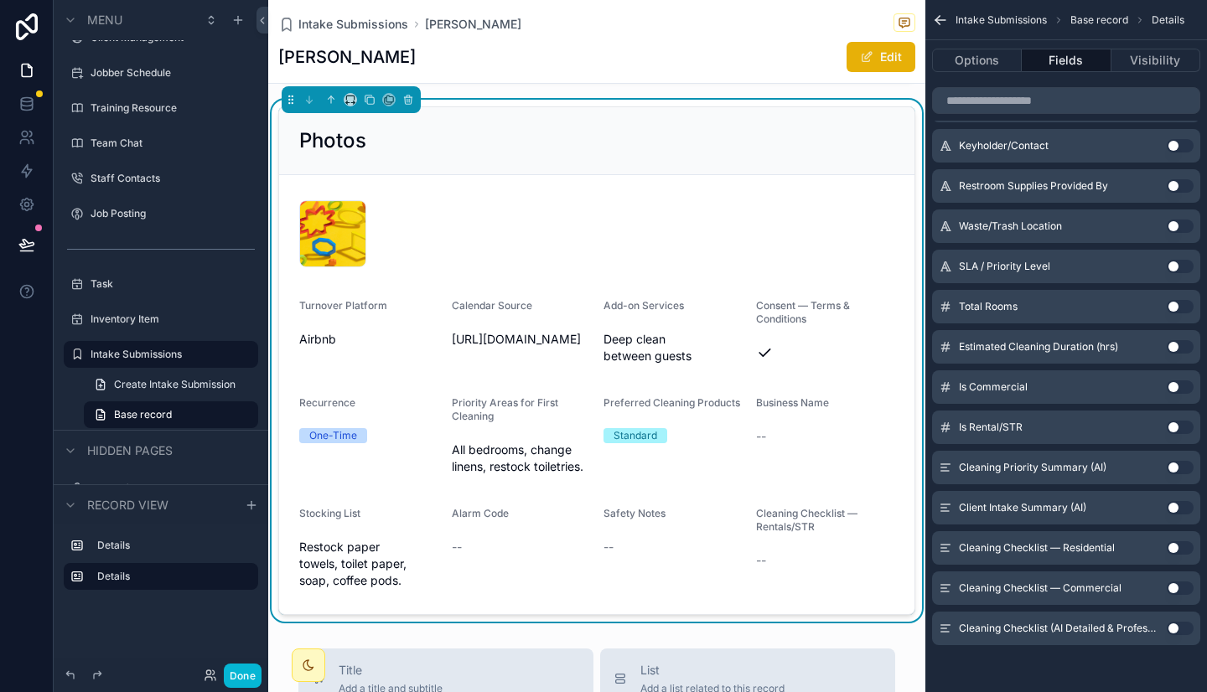
click at [1182, 549] on button "Use setting" at bounding box center [1179, 547] width 27 height 13
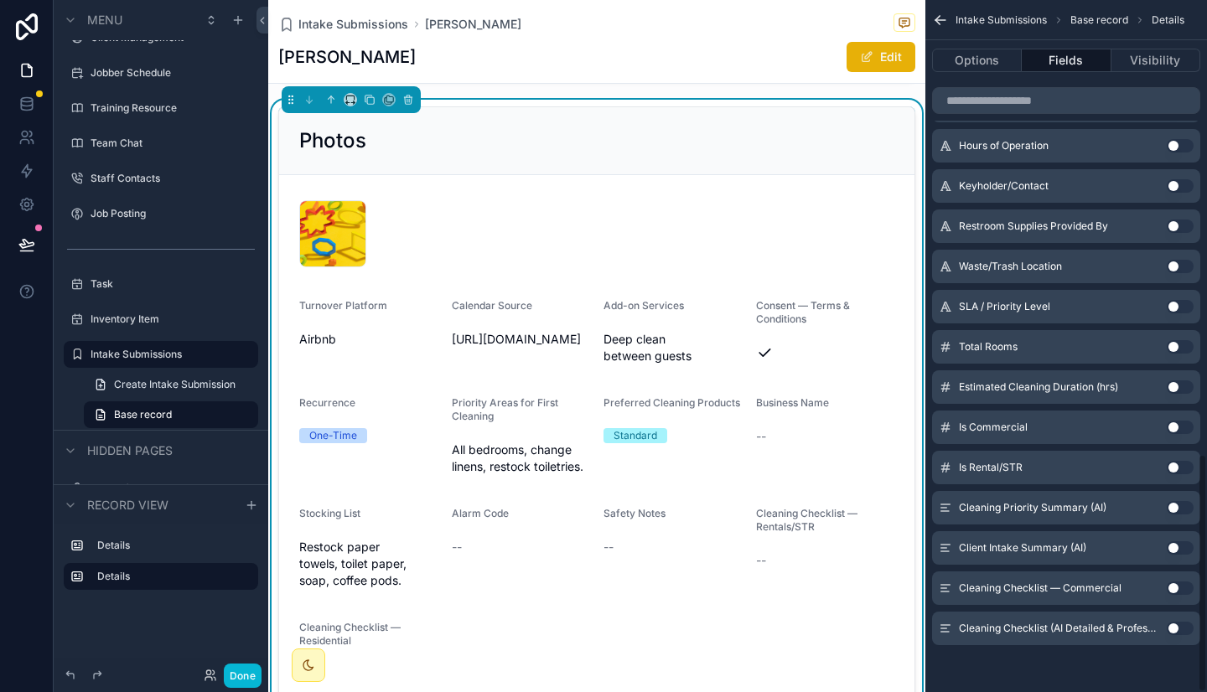
click at [1181, 589] on button "Use setting" at bounding box center [1179, 588] width 27 height 13
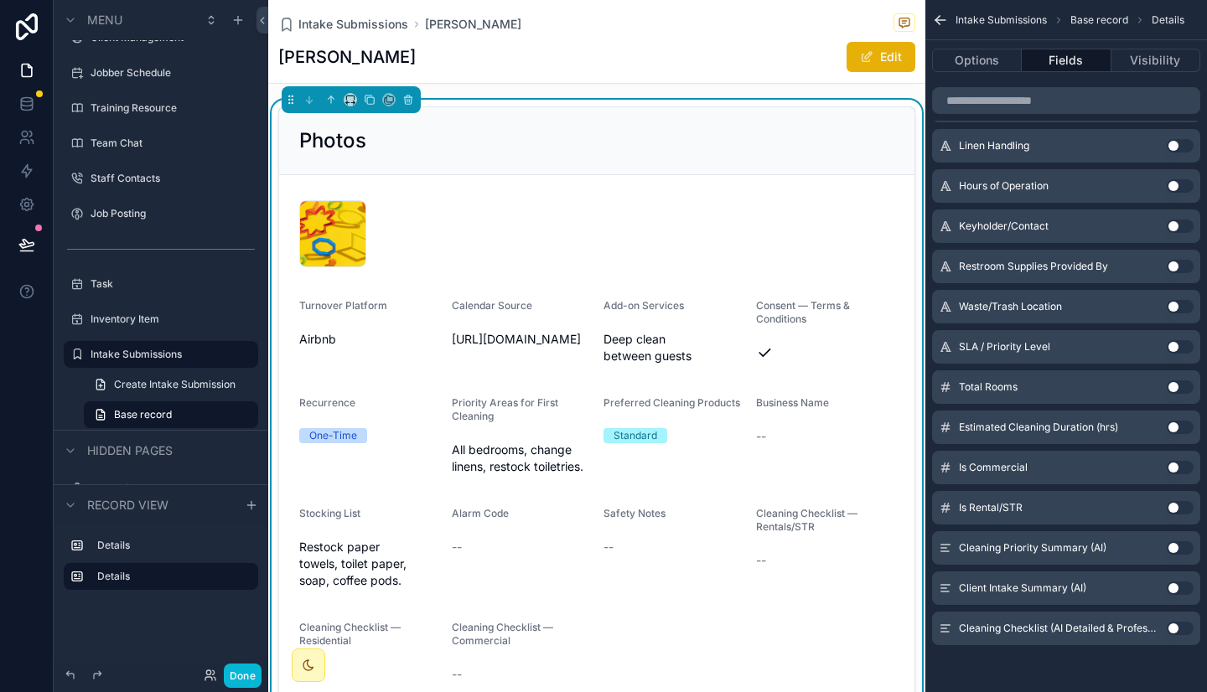
click at [1169, 627] on button "Use setting" at bounding box center [1179, 628] width 27 height 13
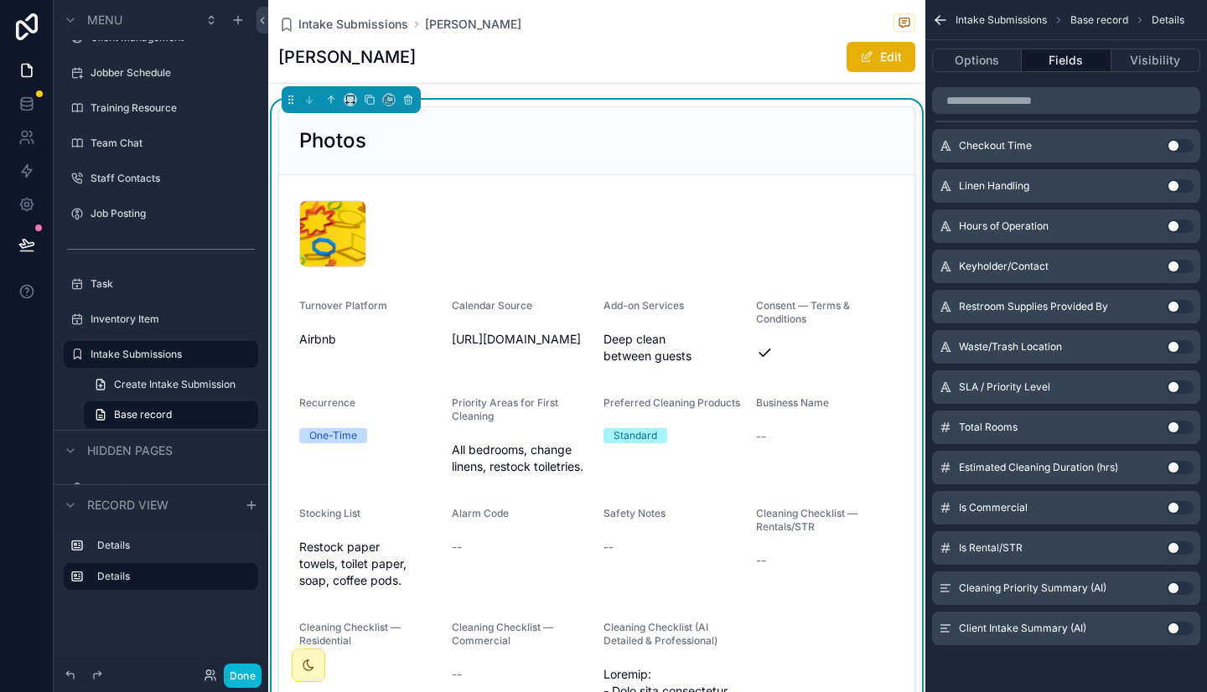
click at [1174, 625] on button "Use setting" at bounding box center [1179, 628] width 27 height 13
click at [1180, 549] on button "Use setting" at bounding box center [1179, 547] width 27 height 13
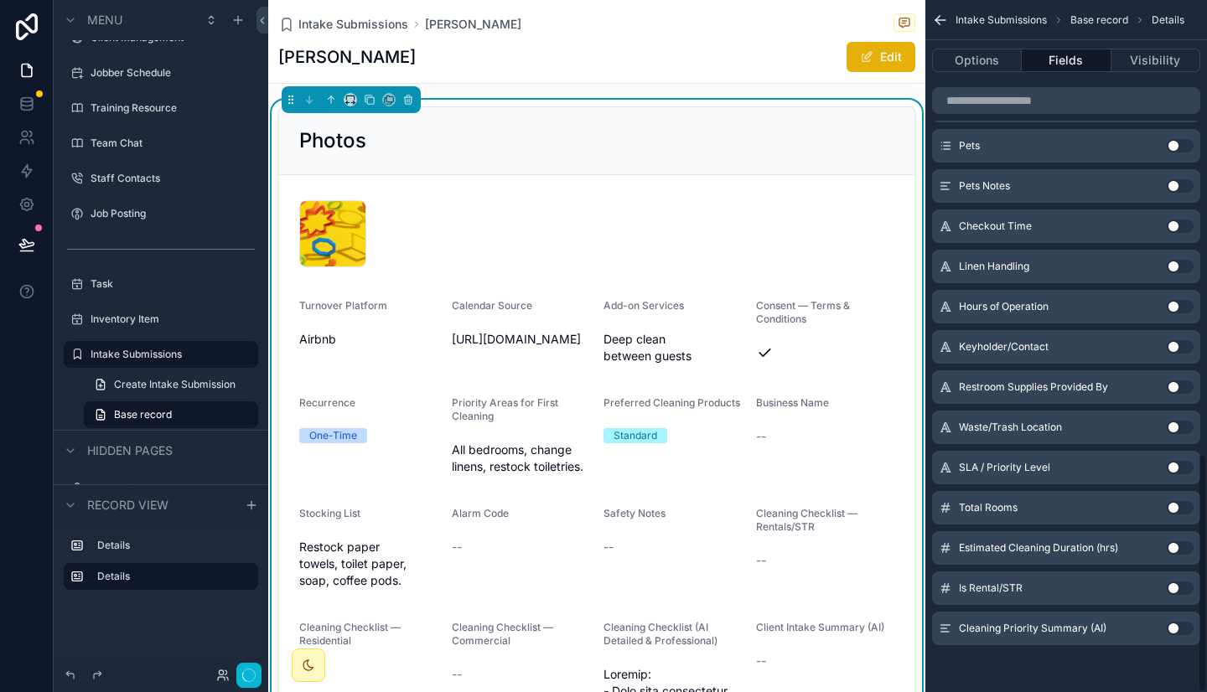
click at [1179, 582] on button "Use setting" at bounding box center [1179, 588] width 27 height 13
click at [1179, 592] on button "Use setting" at bounding box center [1179, 588] width 27 height 13
click at [1178, 586] on button "Use setting" at bounding box center [1179, 588] width 27 height 13
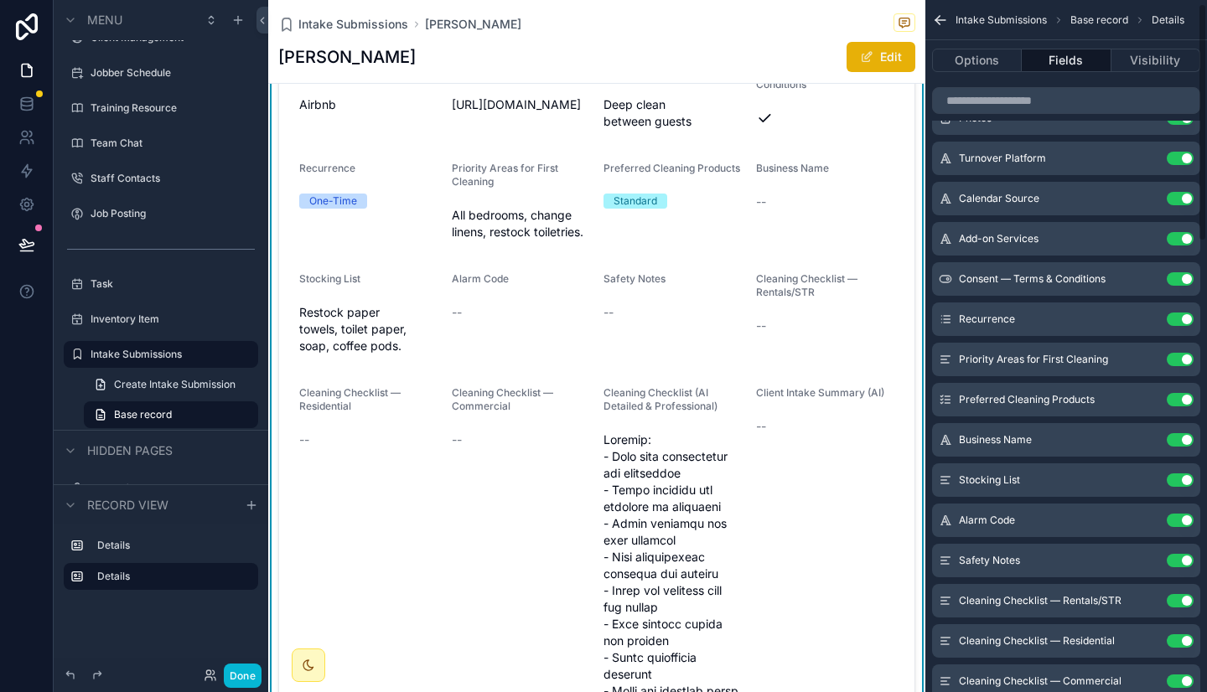
scroll to position [0, 0]
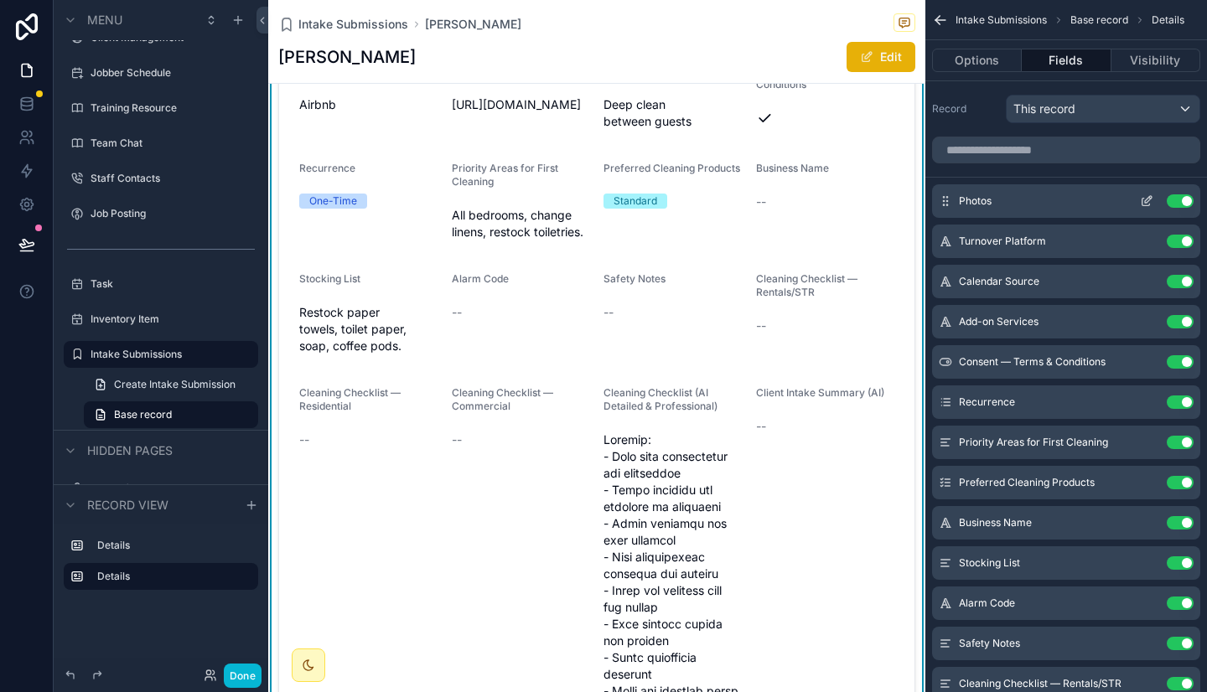
click at [1183, 201] on button "Use setting" at bounding box center [1179, 200] width 27 height 13
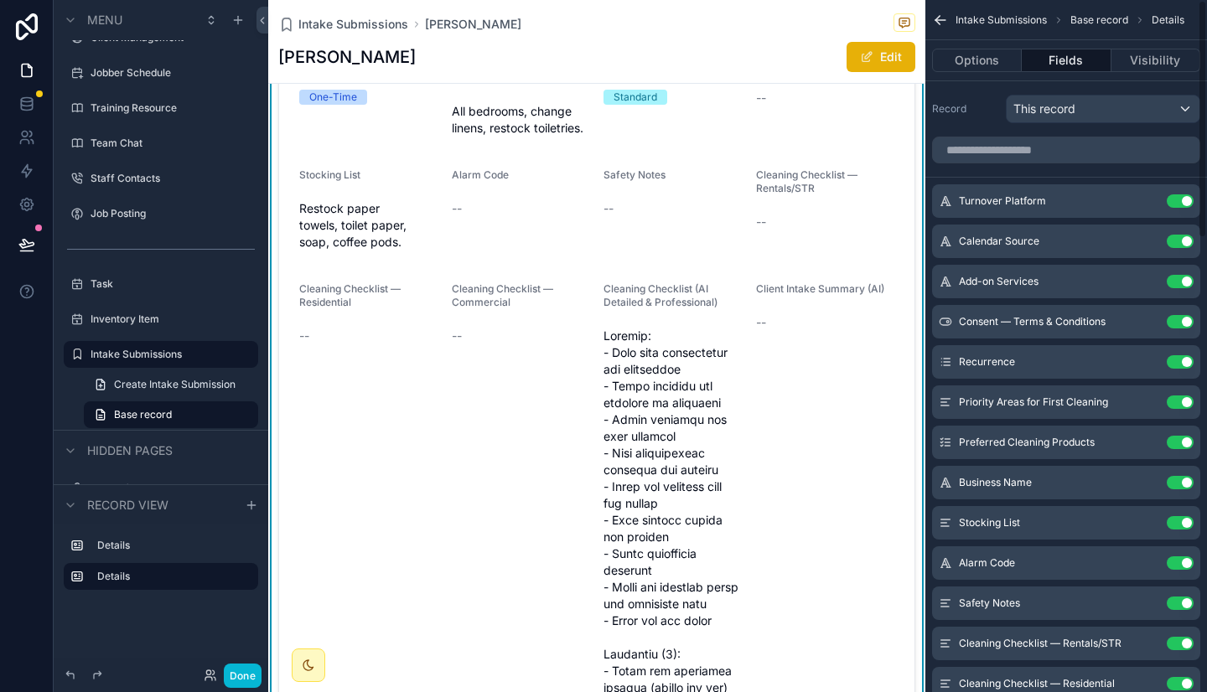
click at [1183, 201] on button "Use setting" at bounding box center [1179, 200] width 27 height 13
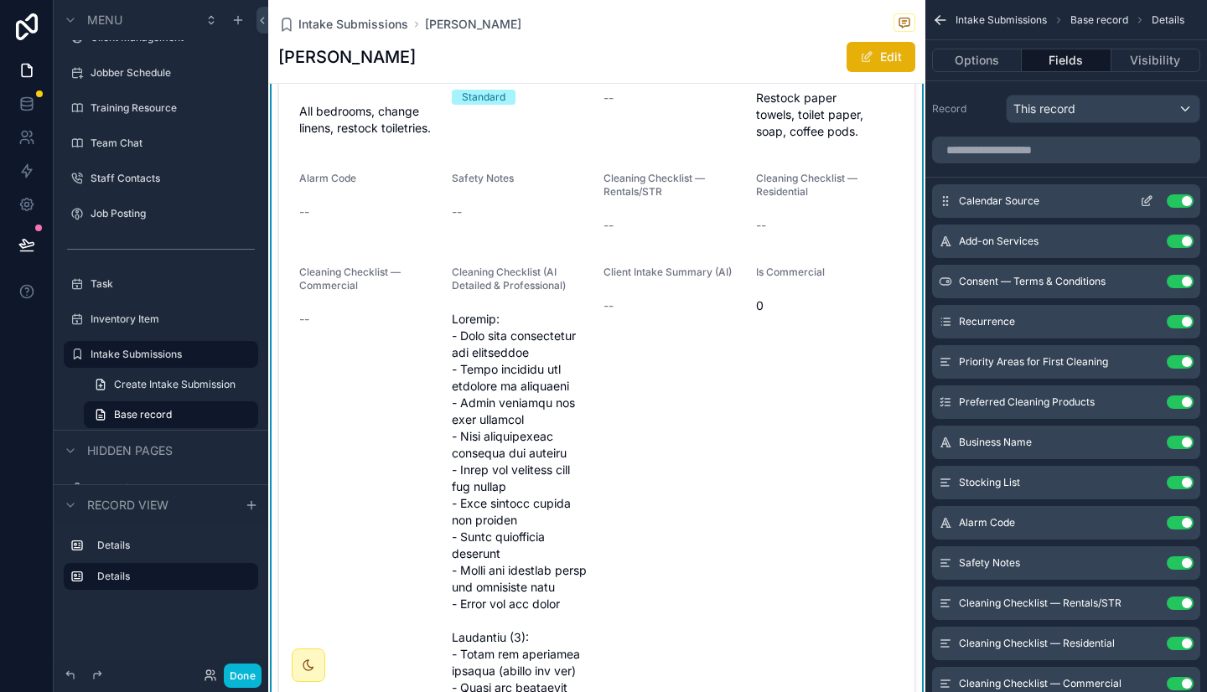
click at [1178, 198] on button "Use setting" at bounding box center [1179, 200] width 27 height 13
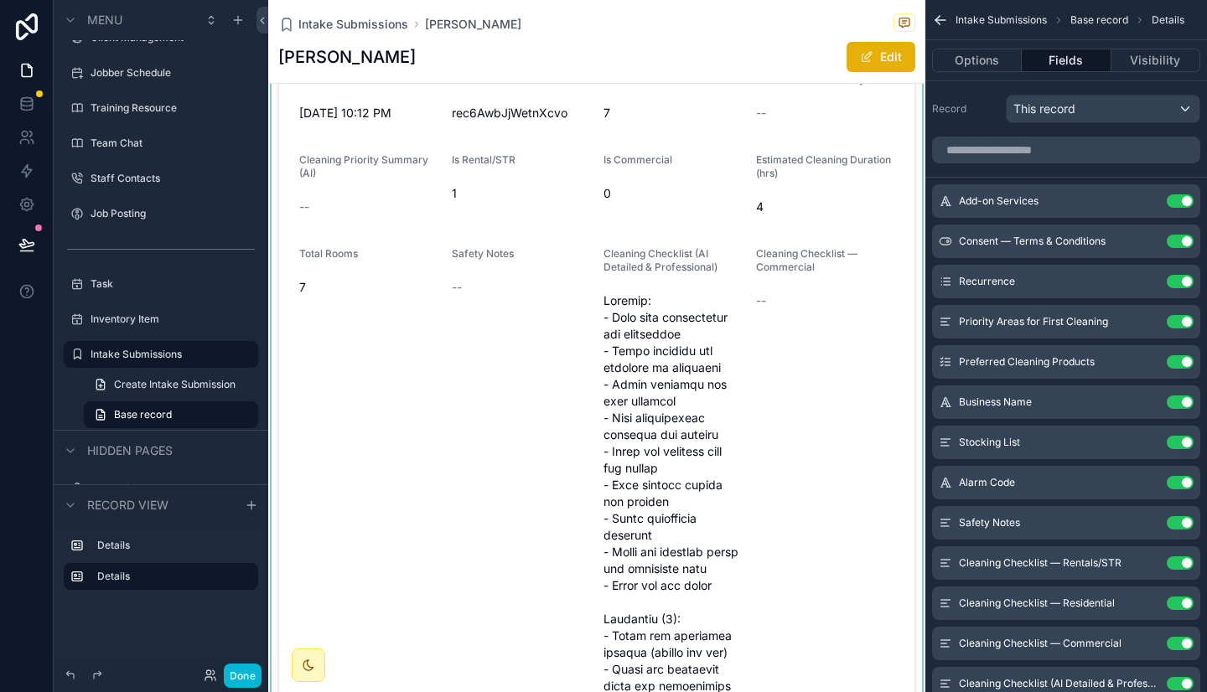
scroll to position [859, 0]
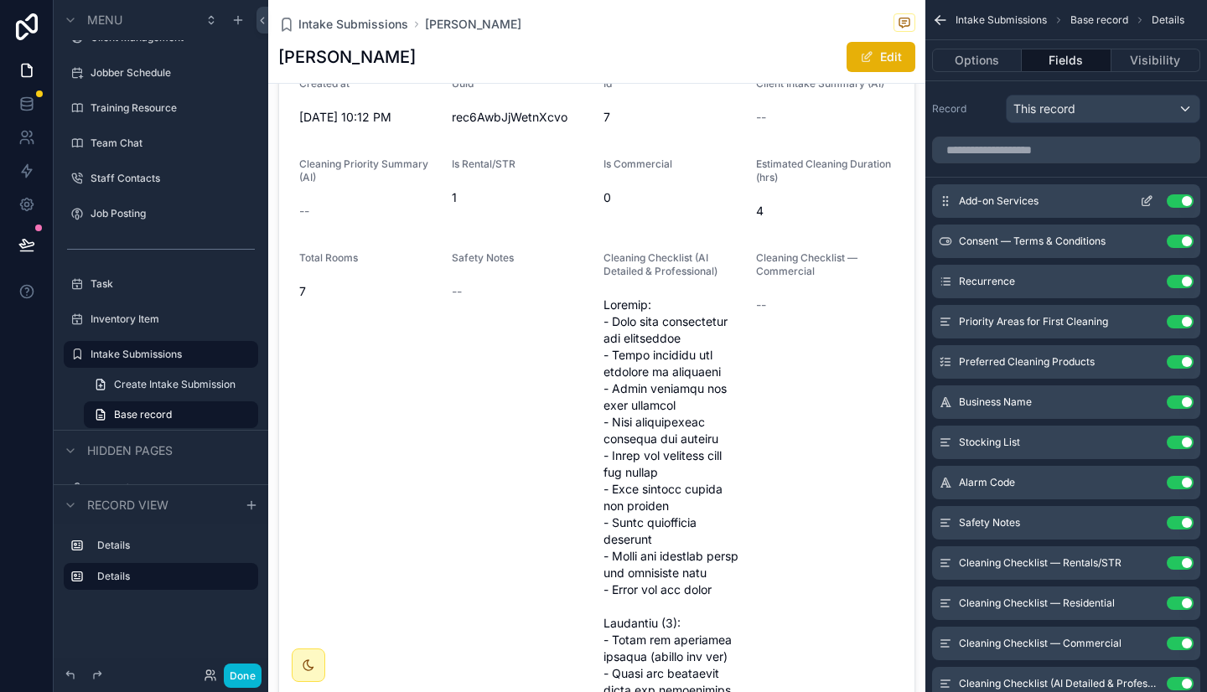
click at [1180, 199] on button "Use setting" at bounding box center [1179, 200] width 27 height 13
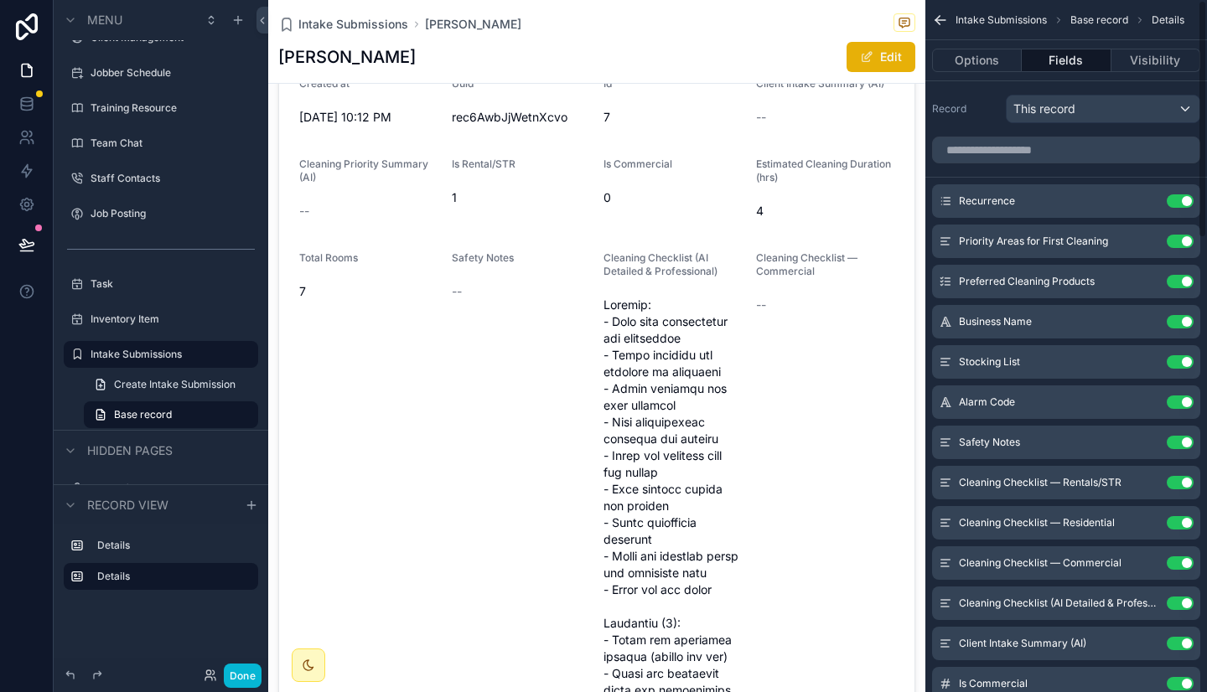
click at [1180, 199] on button "Use setting" at bounding box center [1179, 200] width 27 height 13
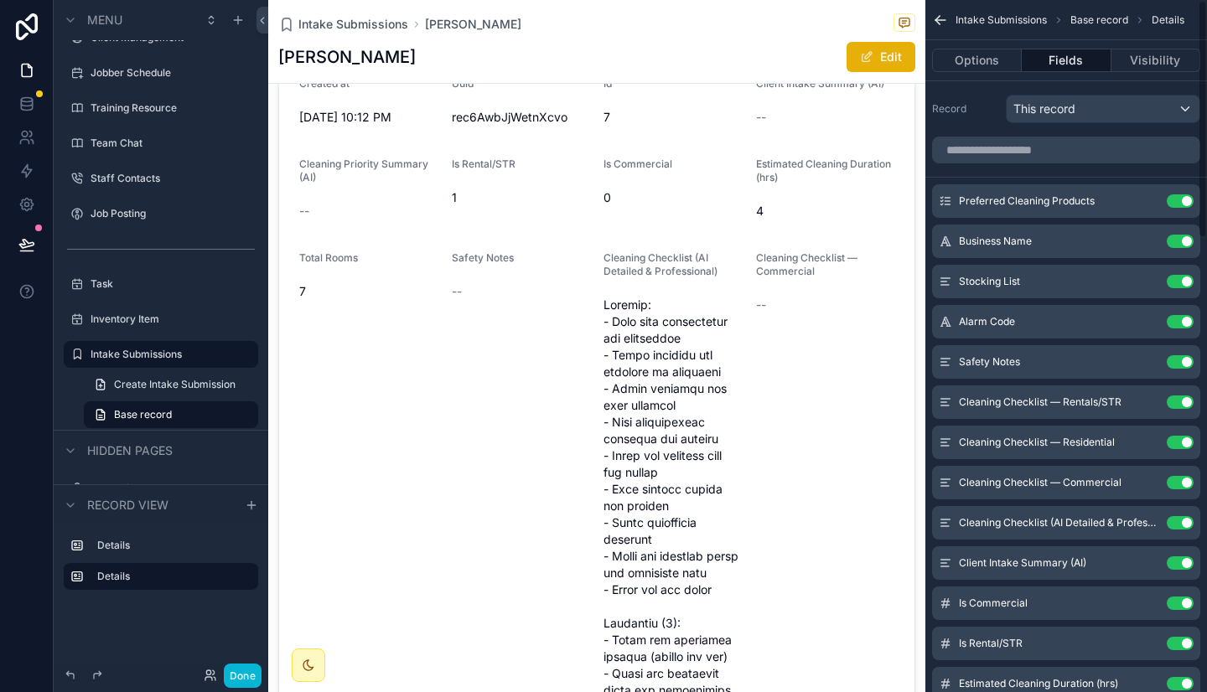
click at [1180, 199] on button "Use setting" at bounding box center [1179, 200] width 27 height 13
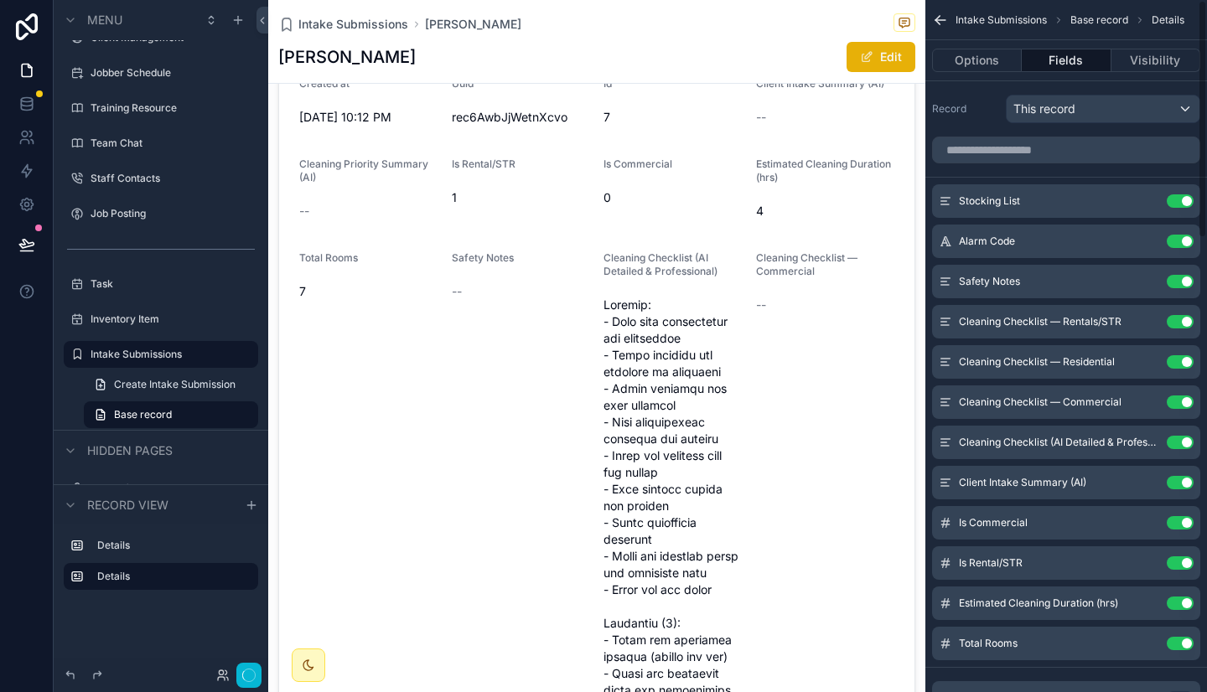
click at [1180, 199] on button "Use setting" at bounding box center [1179, 200] width 27 height 13
click at [1180, 235] on button "Use setting" at bounding box center [1179, 241] width 27 height 13
click at [1180, 275] on button "Use setting" at bounding box center [1179, 281] width 27 height 13
click at [1180, 315] on button "Use setting" at bounding box center [1179, 321] width 27 height 13
click at [1180, 355] on button "Use setting" at bounding box center [1179, 361] width 27 height 13
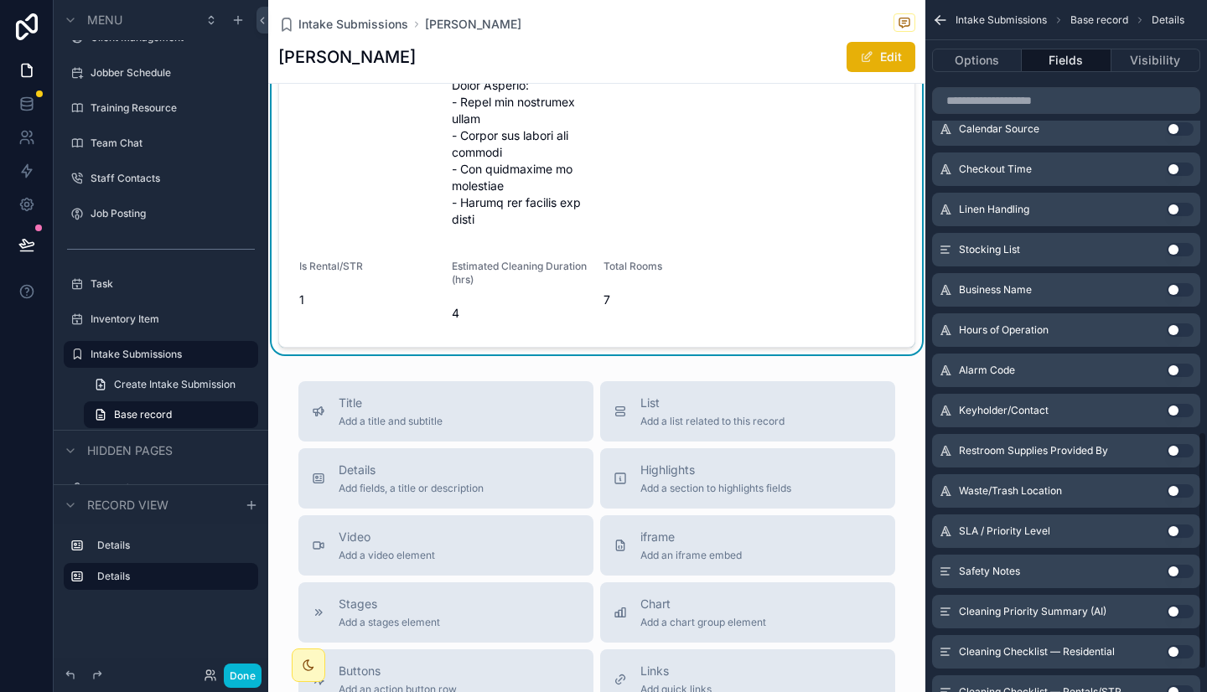
scroll to position [1316, 0]
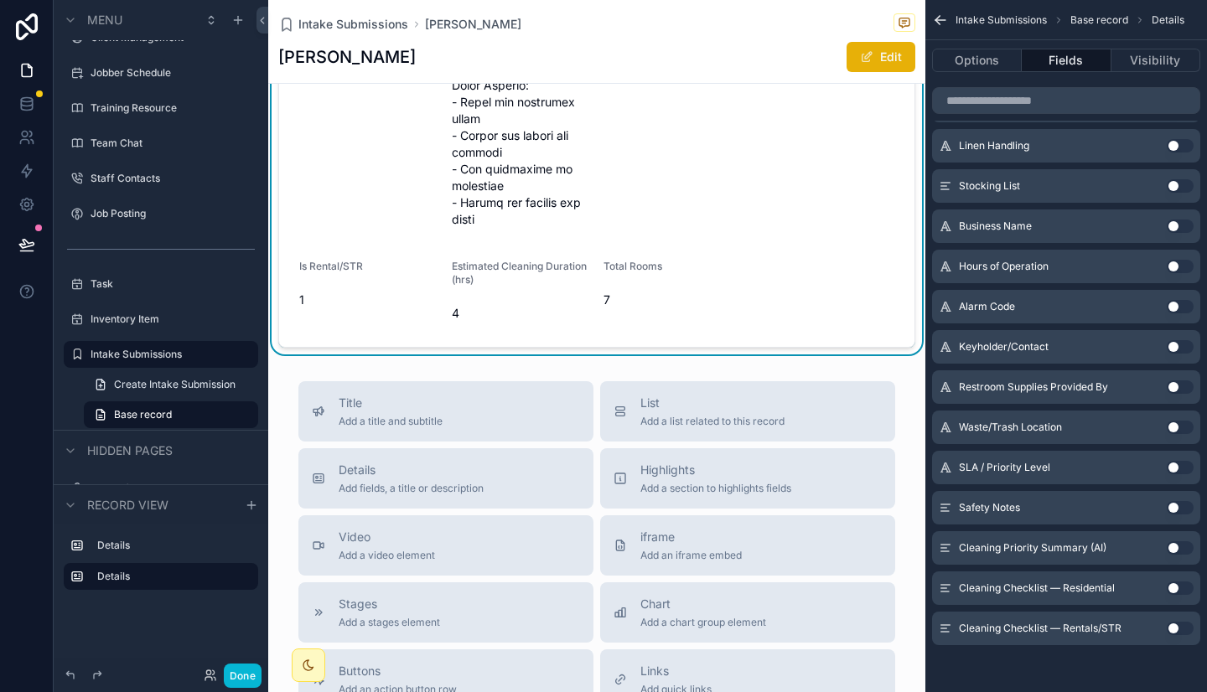
click at [1187, 549] on button "Use setting" at bounding box center [1179, 547] width 27 height 13
click at [1176, 591] on button "Use setting" at bounding box center [1179, 588] width 27 height 13
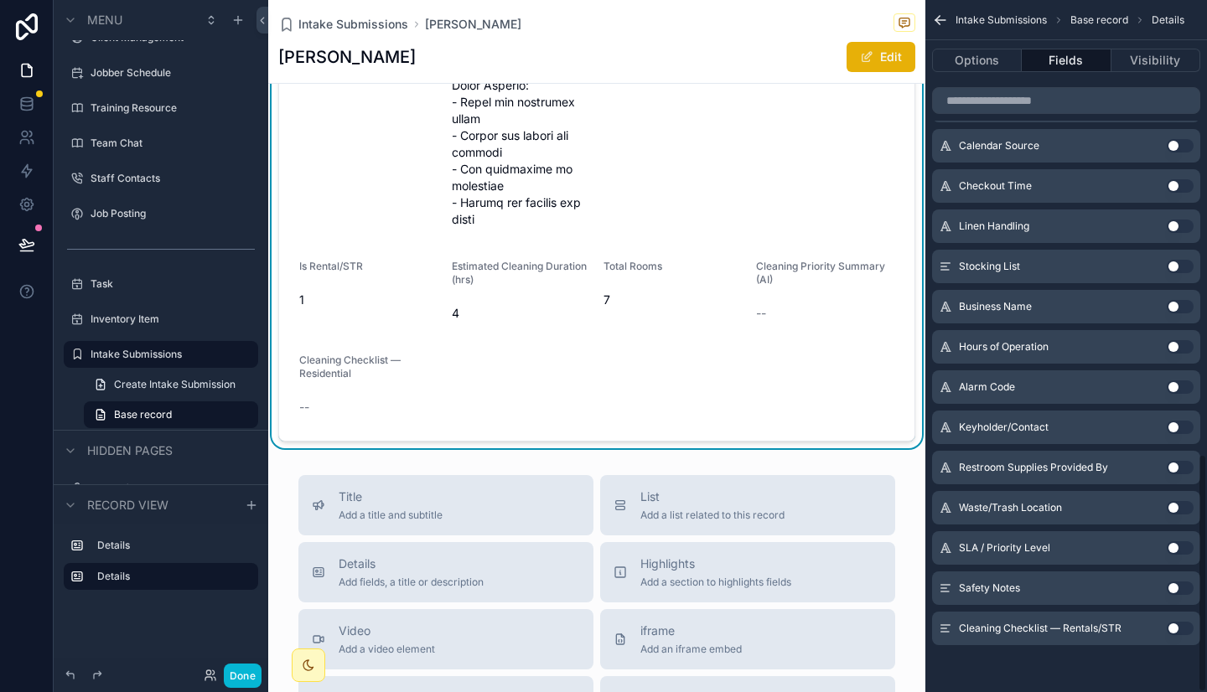
click at [1176, 631] on button "Use setting" at bounding box center [1179, 628] width 27 height 13
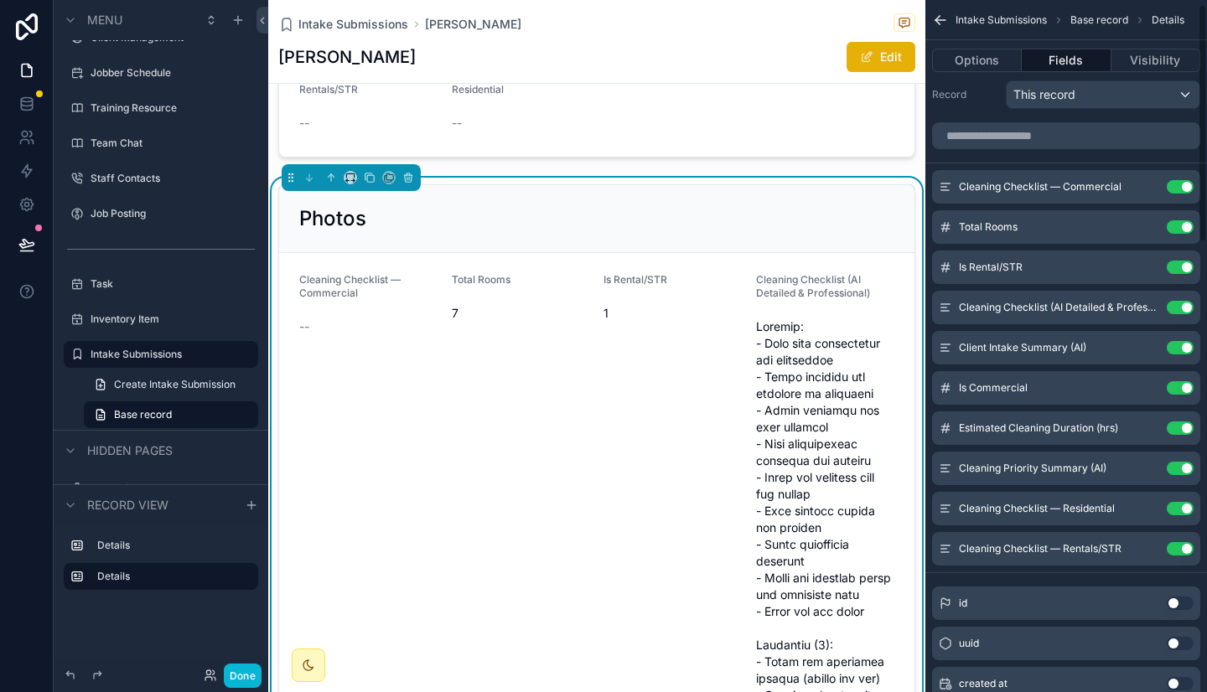
scroll to position [13, 0]
click at [1180, 229] on button "Use setting" at bounding box center [1179, 228] width 27 height 13
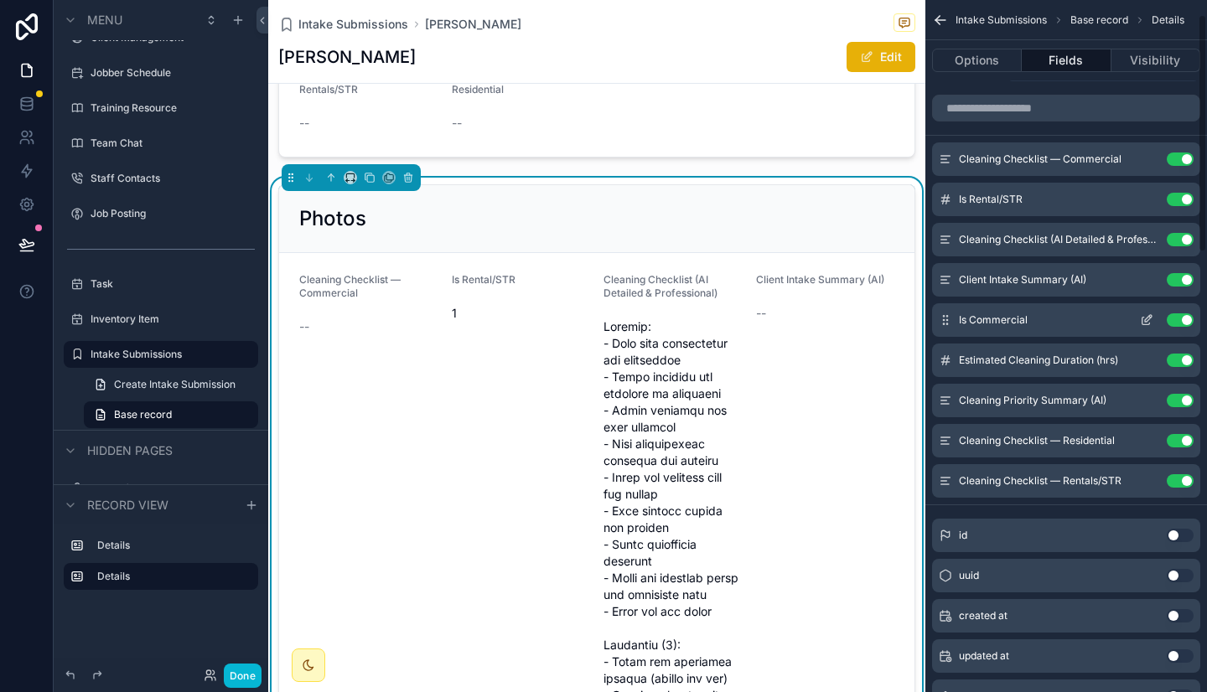
scroll to position [41, 0]
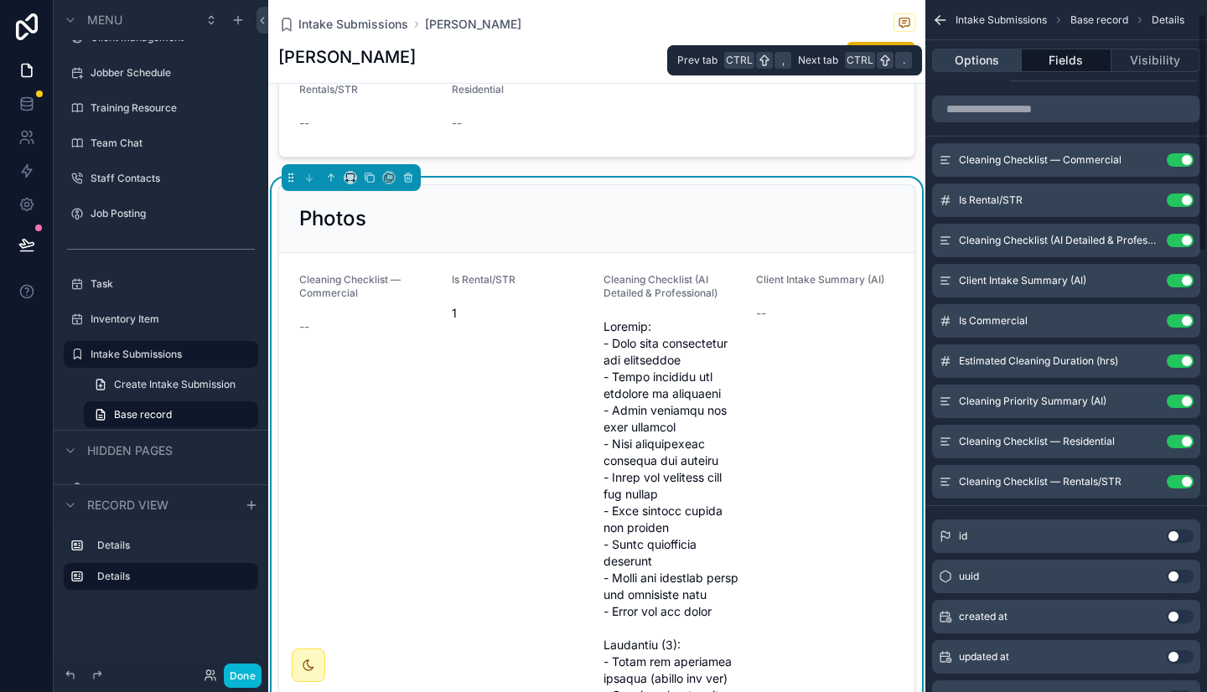
click at [1000, 53] on button "Options" at bounding box center [977, 60] width 90 height 23
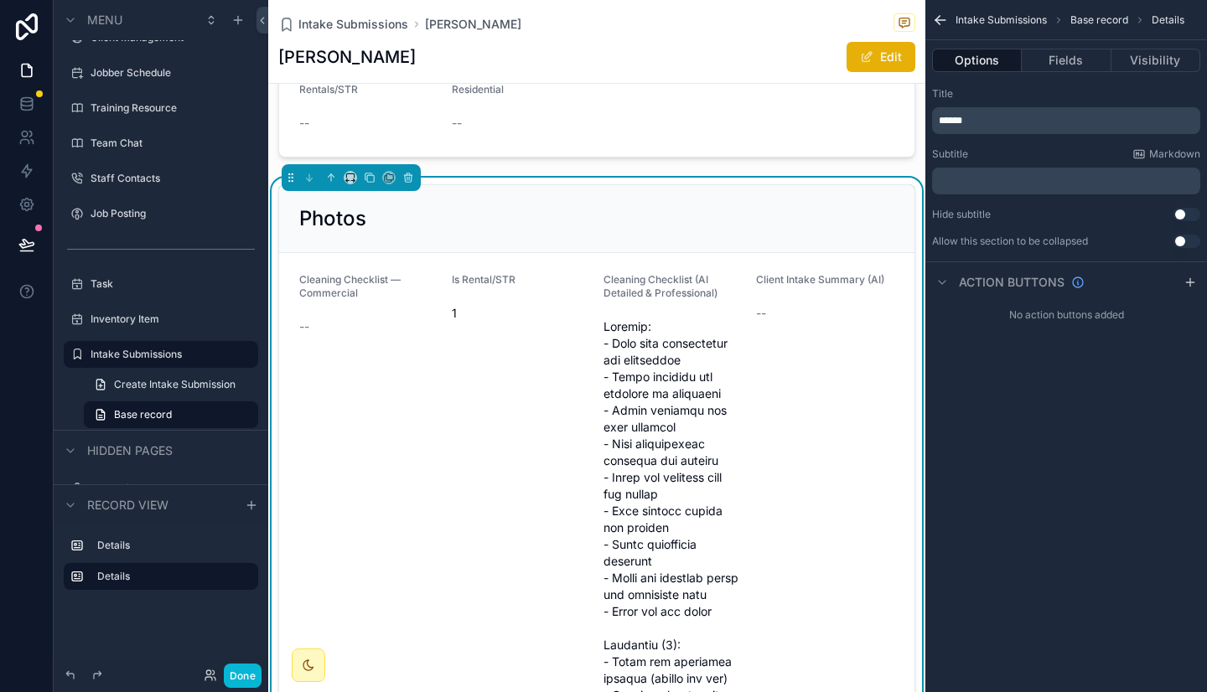
click at [804, 232] on div "Photos" at bounding box center [596, 218] width 595 height 27
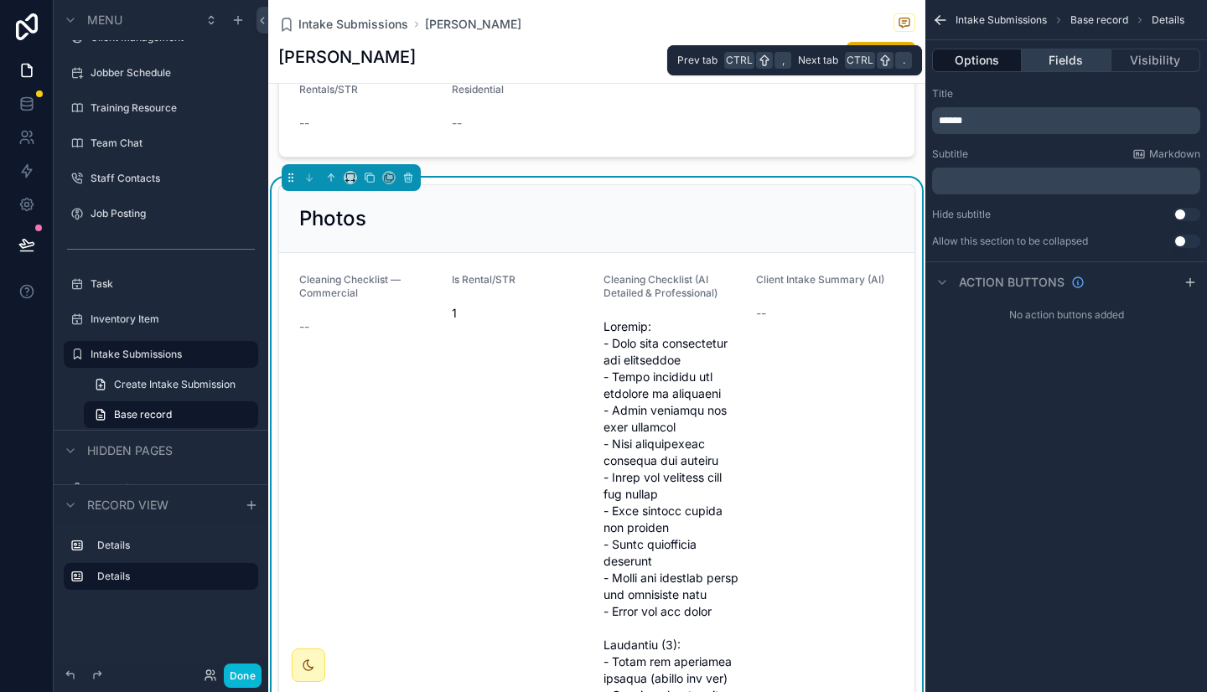
click at [1068, 59] on button "Fields" at bounding box center [1065, 60] width 89 height 23
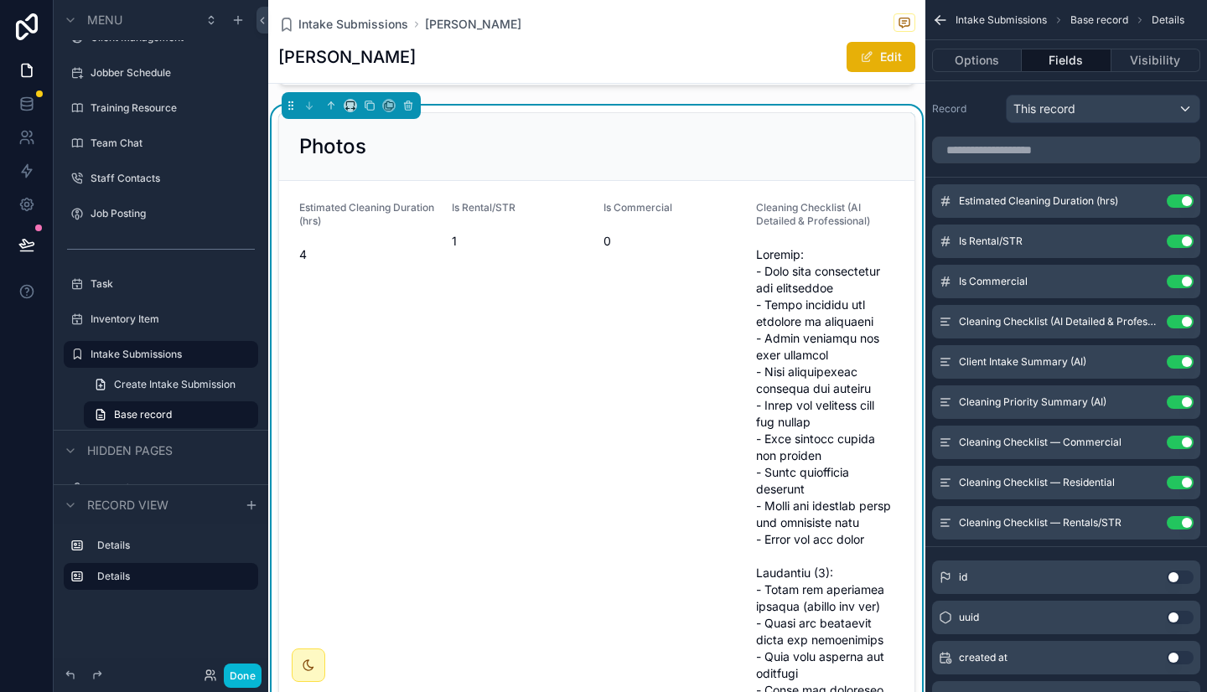
scroll to position [3020, 0]
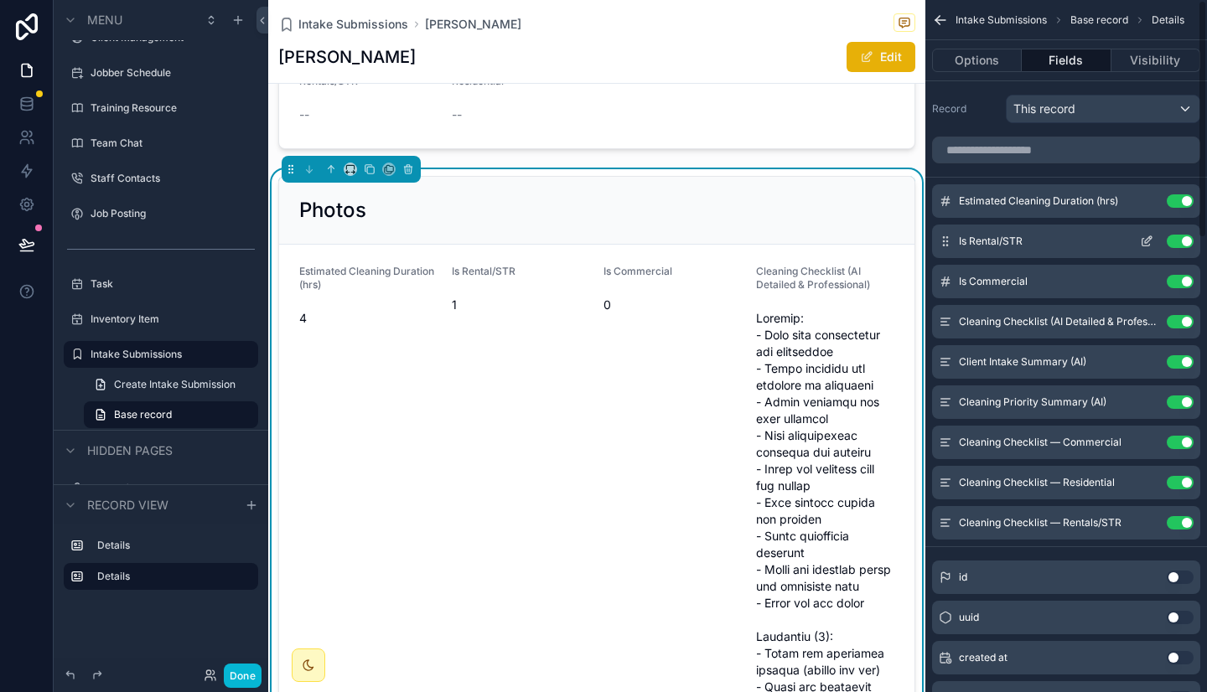
click at [1148, 241] on icon "scrollable content" at bounding box center [1148, 239] width 7 height 7
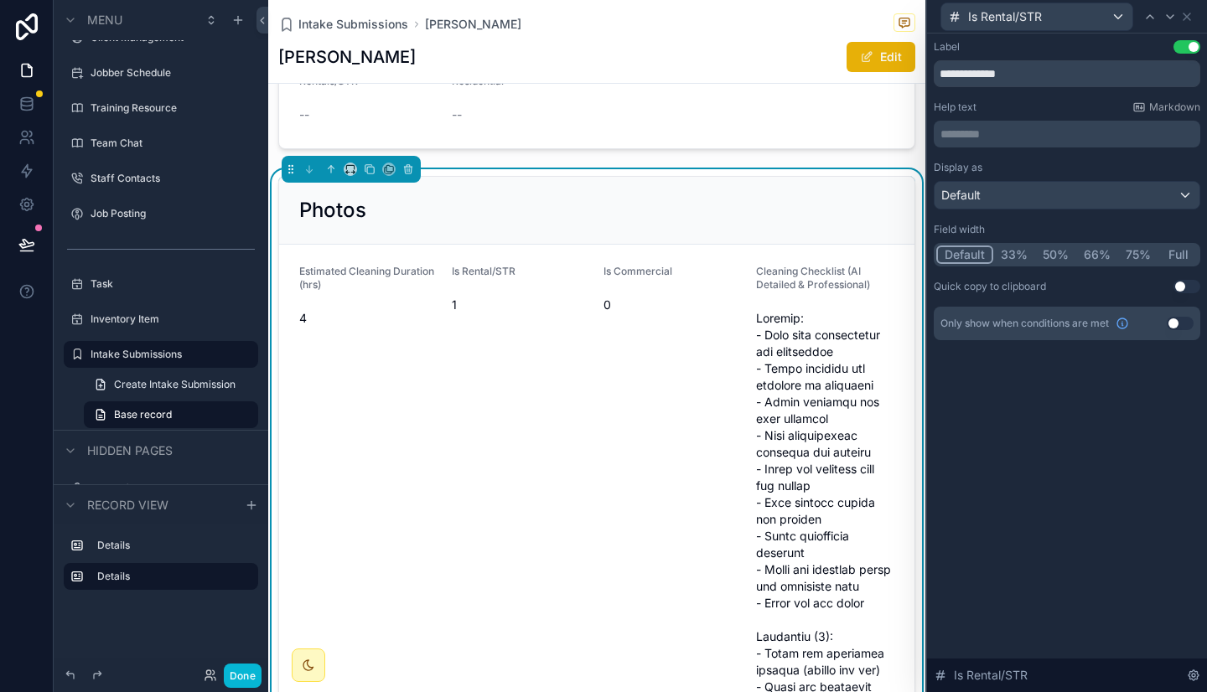
click at [1016, 256] on button "33%" at bounding box center [1014, 255] width 42 height 18
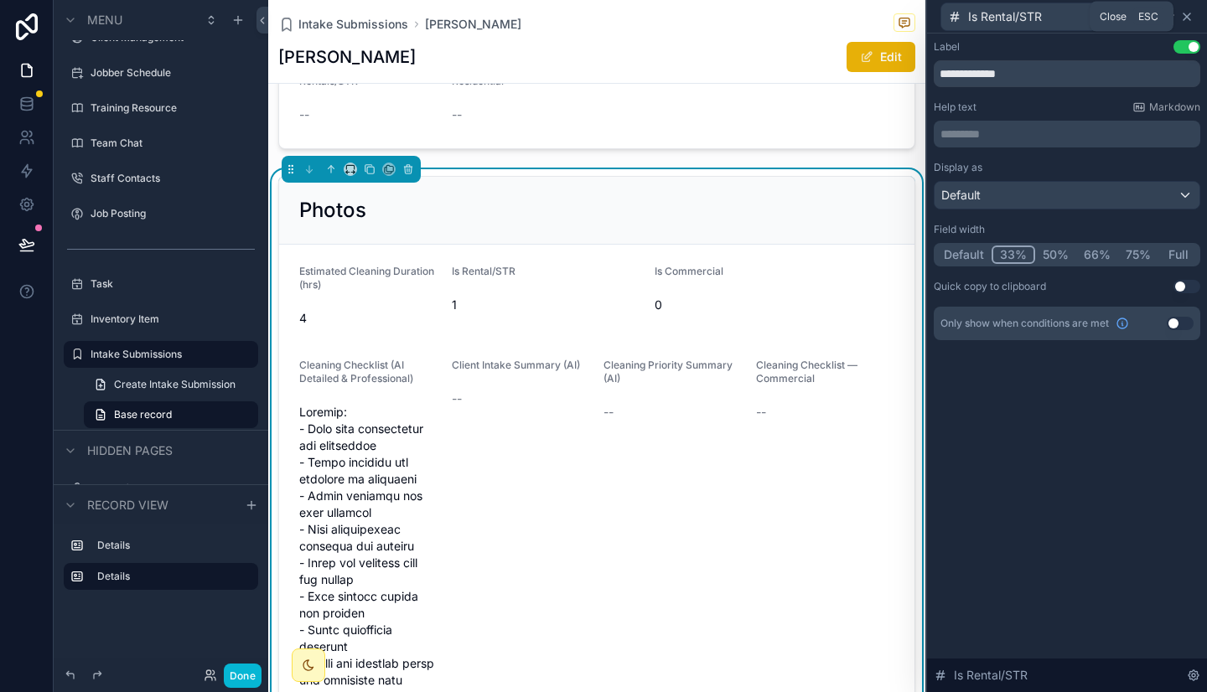
click at [1187, 17] on icon at bounding box center [1186, 16] width 13 height 13
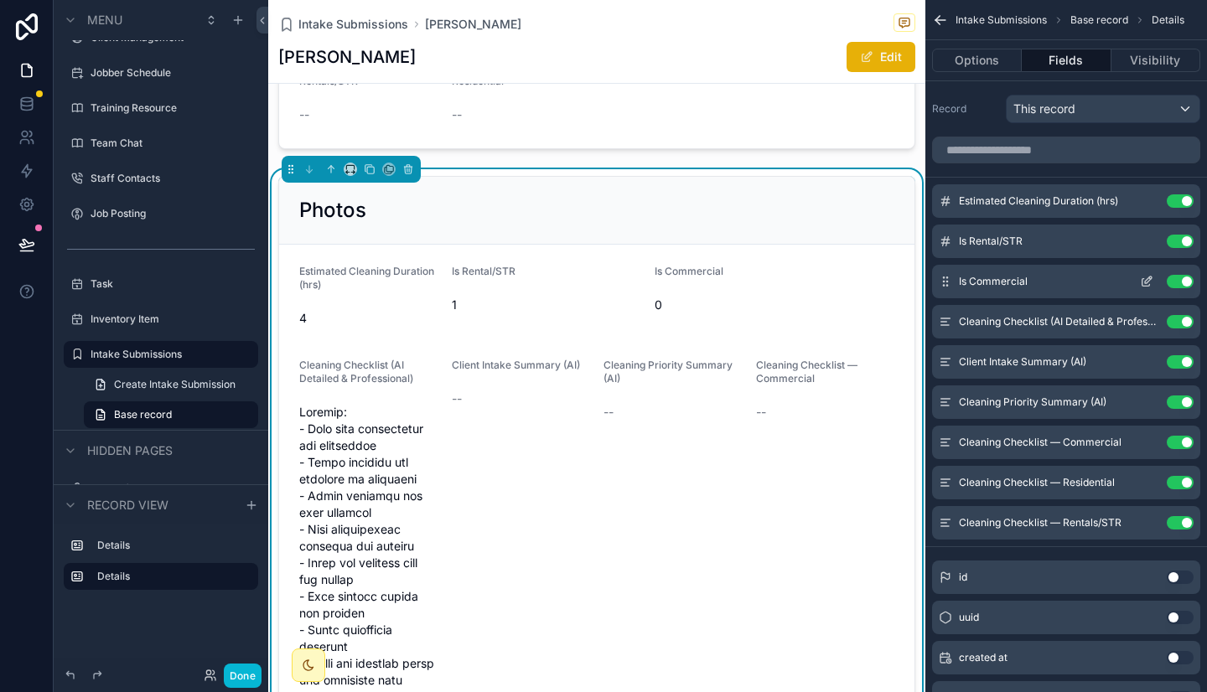
click at [1149, 280] on icon "scrollable content" at bounding box center [1148, 280] width 7 height 7
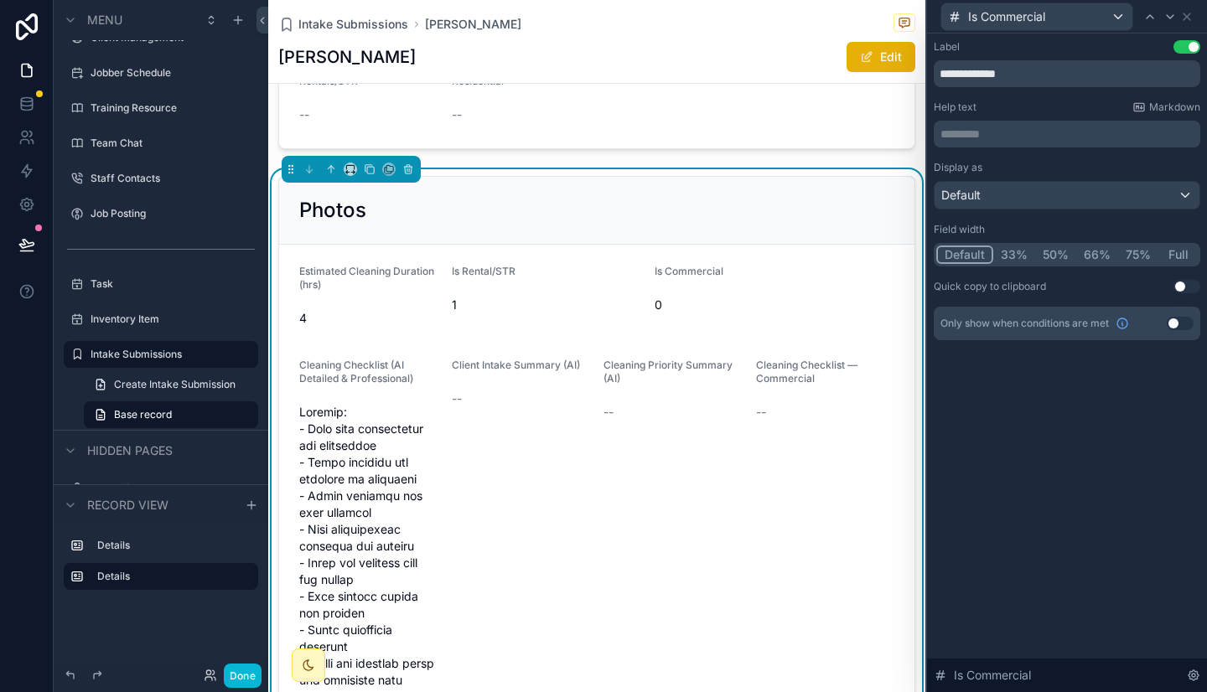
click at [1013, 246] on button "33%" at bounding box center [1014, 255] width 42 height 18
click at [1013, 256] on button "33%" at bounding box center [1013, 255] width 44 height 18
click at [1186, 16] on icon at bounding box center [1186, 16] width 7 height 7
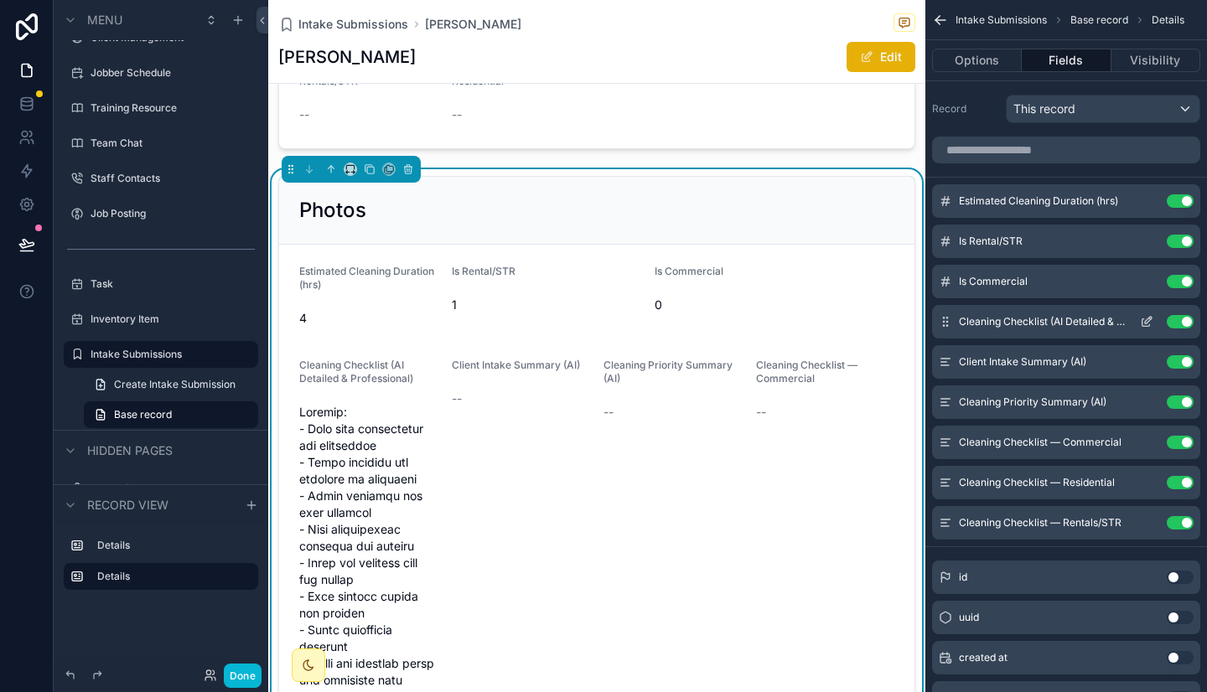
click at [950, 323] on icon "scrollable content" at bounding box center [944, 321] width 13 height 13
click at [1149, 319] on icon "scrollable content" at bounding box center [1146, 321] width 13 height 13
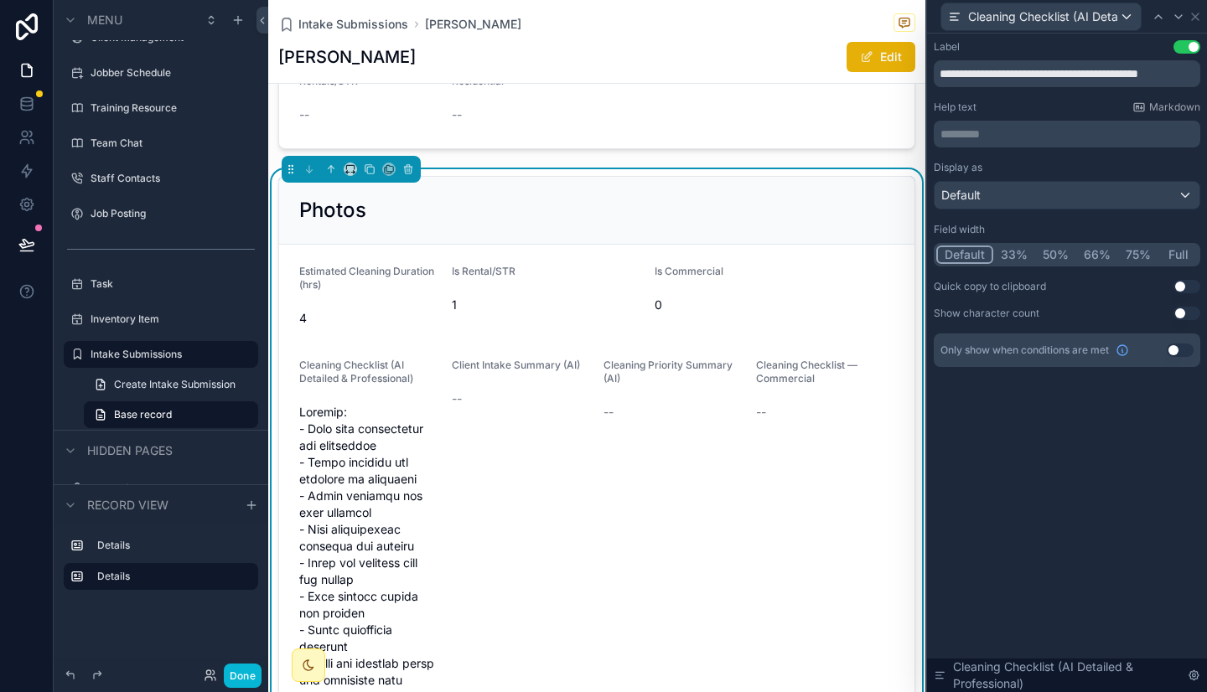
click at [1143, 254] on button "75%" at bounding box center [1138, 255] width 40 height 18
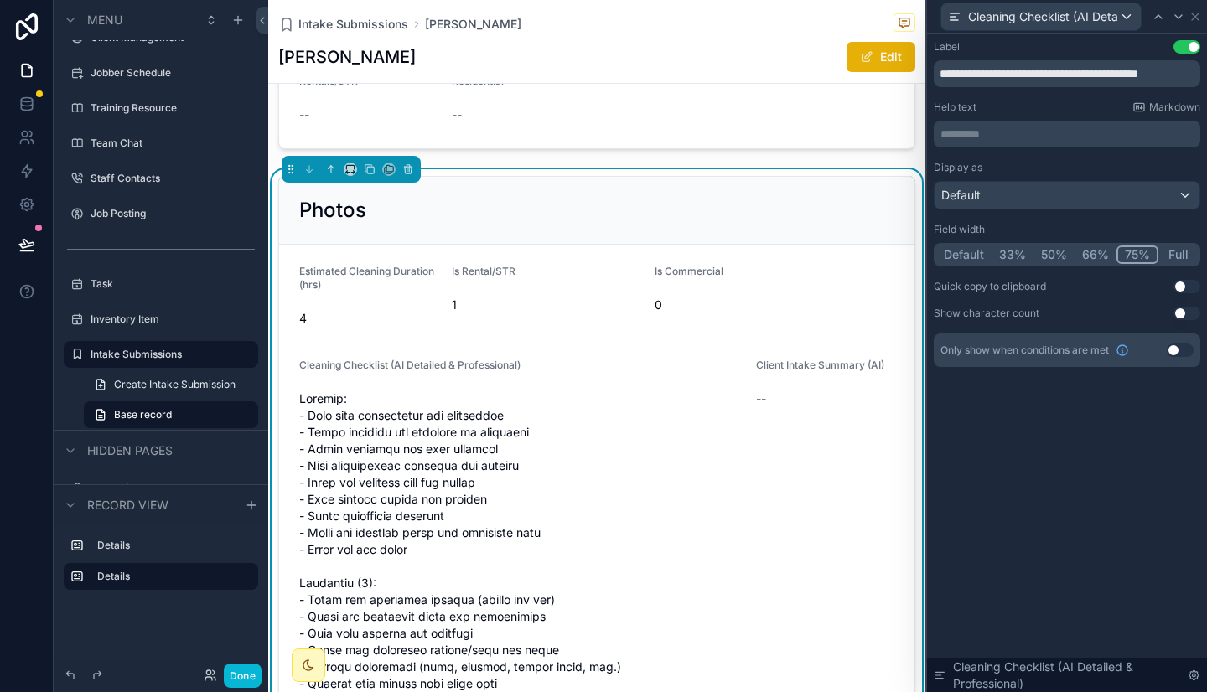
click at [1181, 254] on button "Full" at bounding box center [1177, 255] width 39 height 18
click at [1135, 256] on button "75%" at bounding box center [1136, 255] width 40 height 18
click at [1087, 259] on button "66%" at bounding box center [1095, 255] width 42 height 18
click at [1056, 258] on button "50%" at bounding box center [1053, 255] width 41 height 18
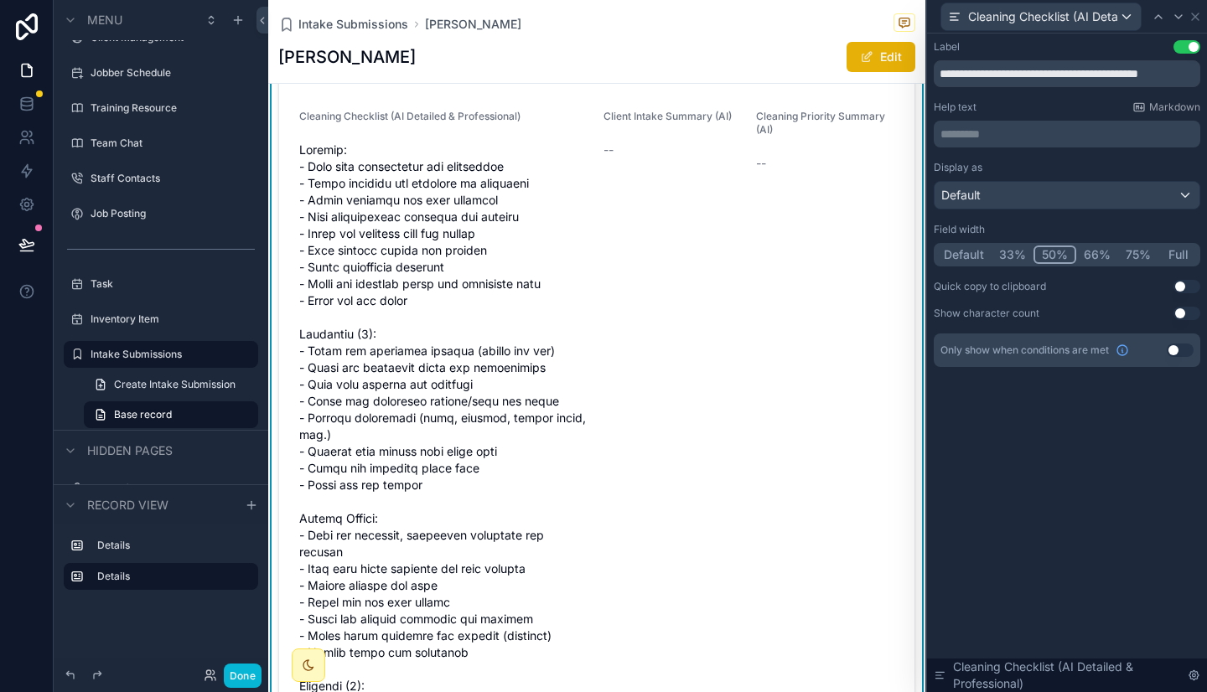
scroll to position [3280, 0]
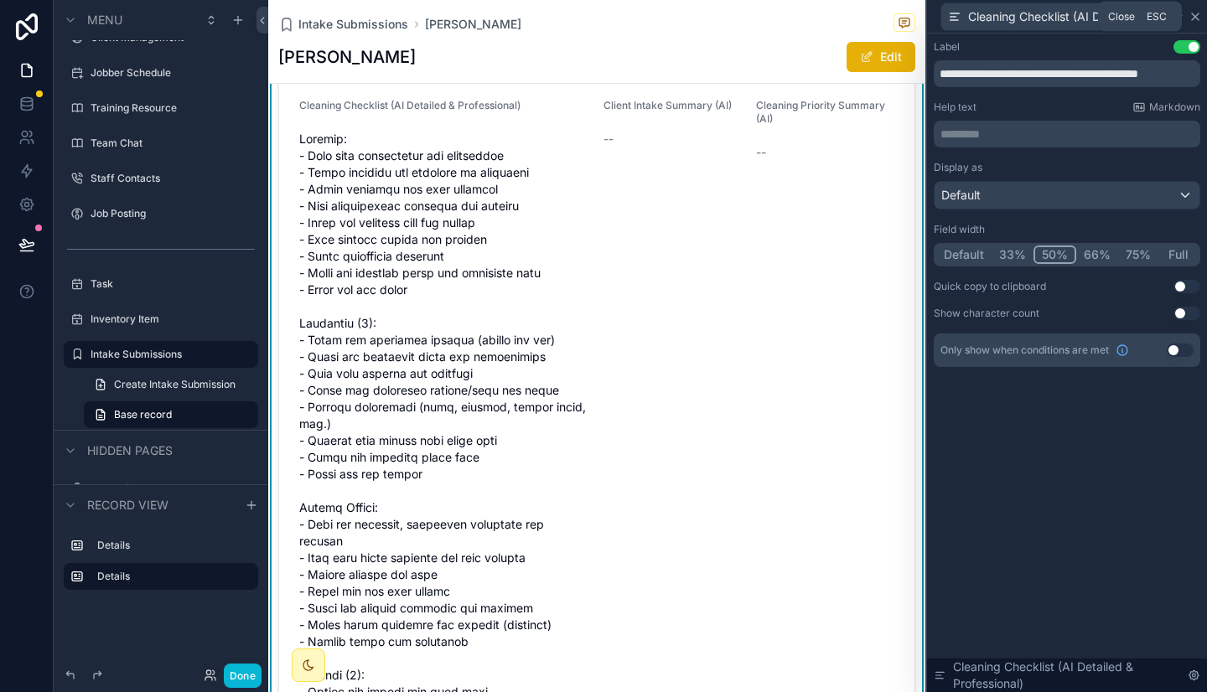
click at [1197, 17] on icon at bounding box center [1194, 16] width 13 height 13
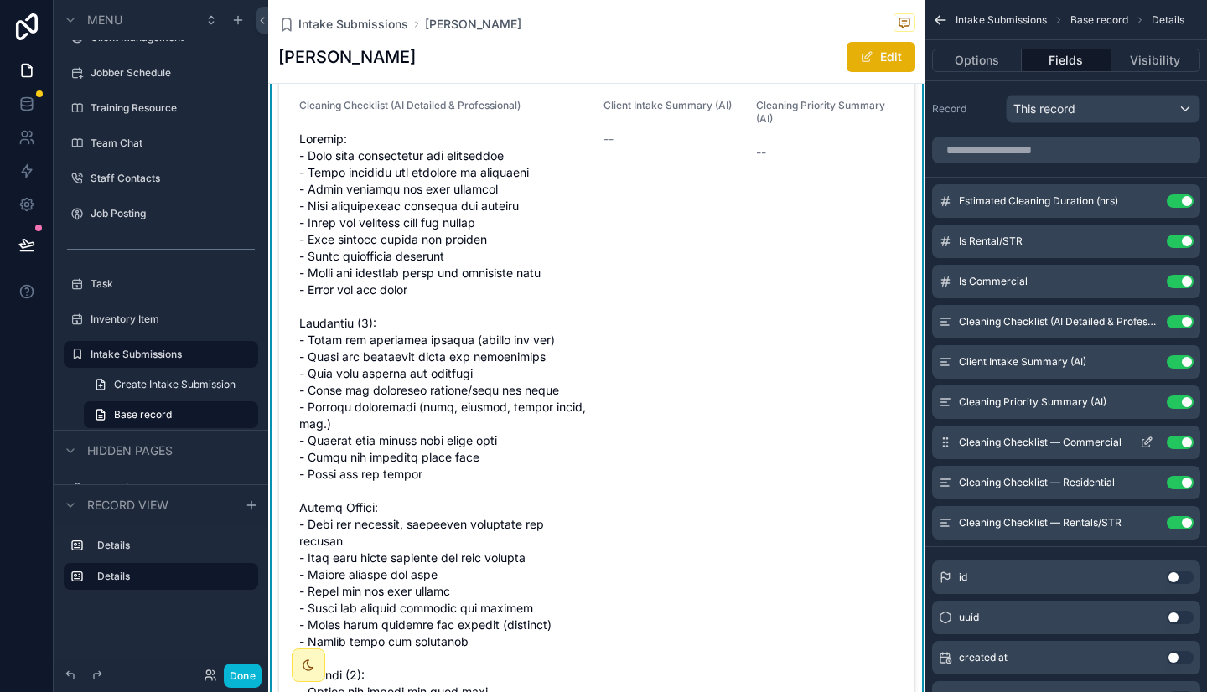
click at [1145, 447] on icon "scrollable content" at bounding box center [1146, 444] width 8 height 8
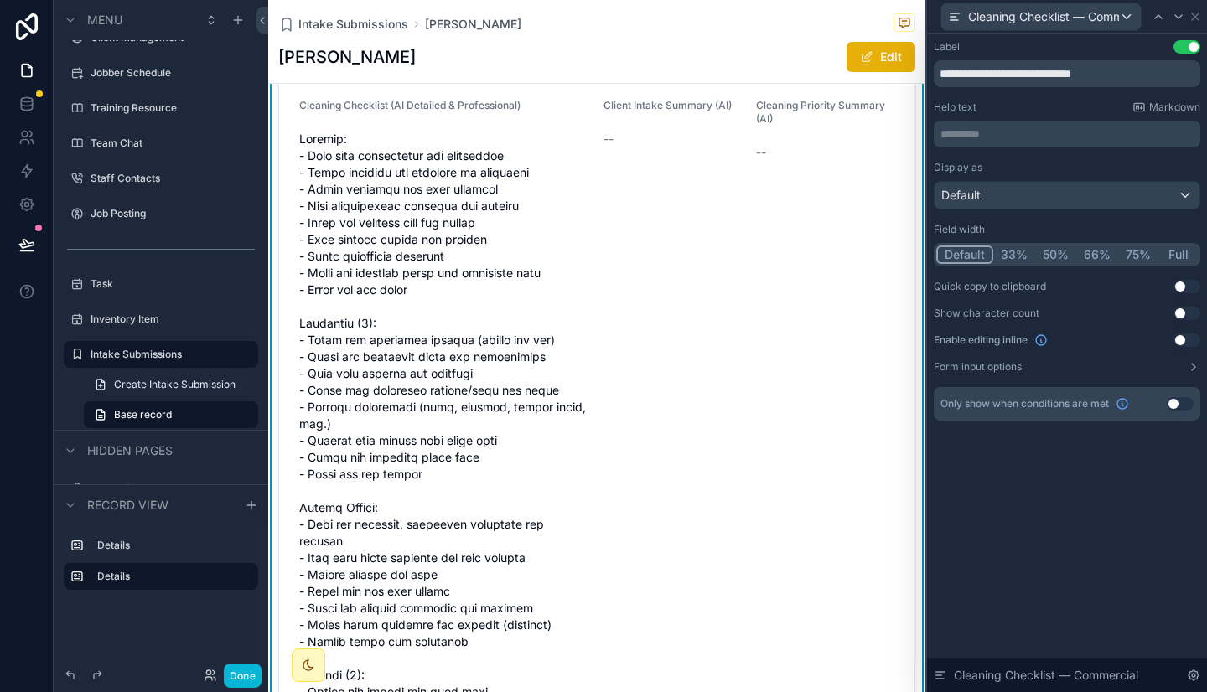
click at [1060, 256] on button "50%" at bounding box center [1055, 255] width 41 height 18
click at [1192, 11] on icon at bounding box center [1194, 16] width 13 height 13
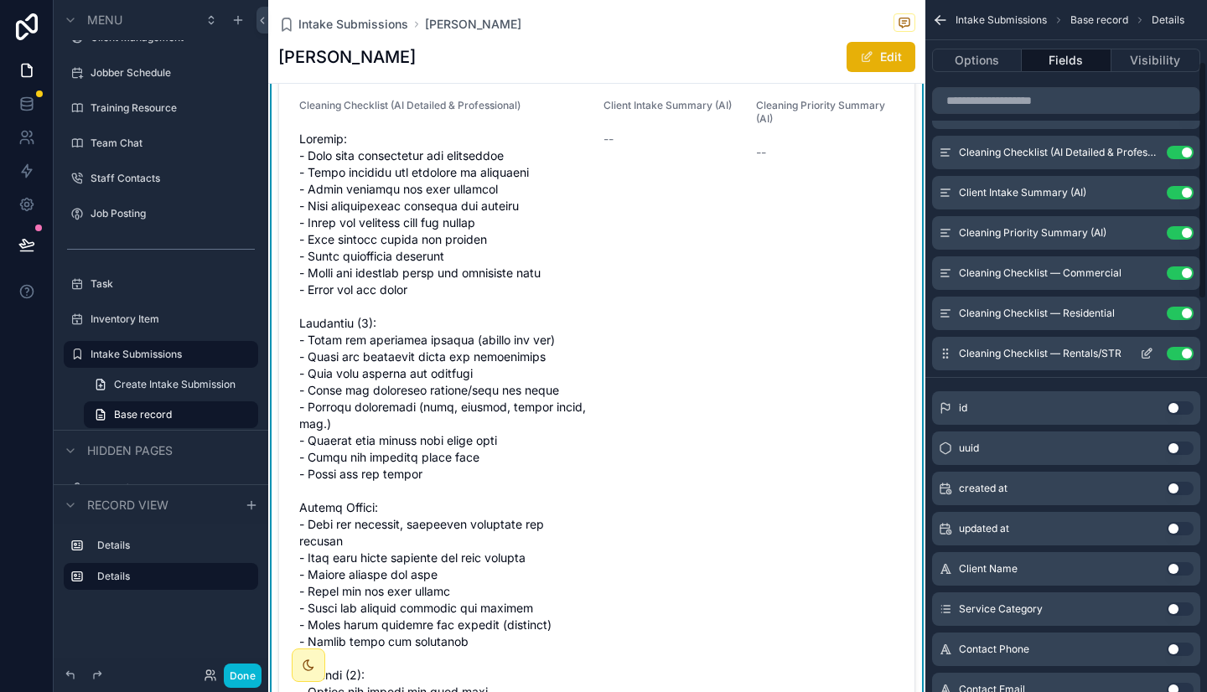
scroll to position [185, 0]
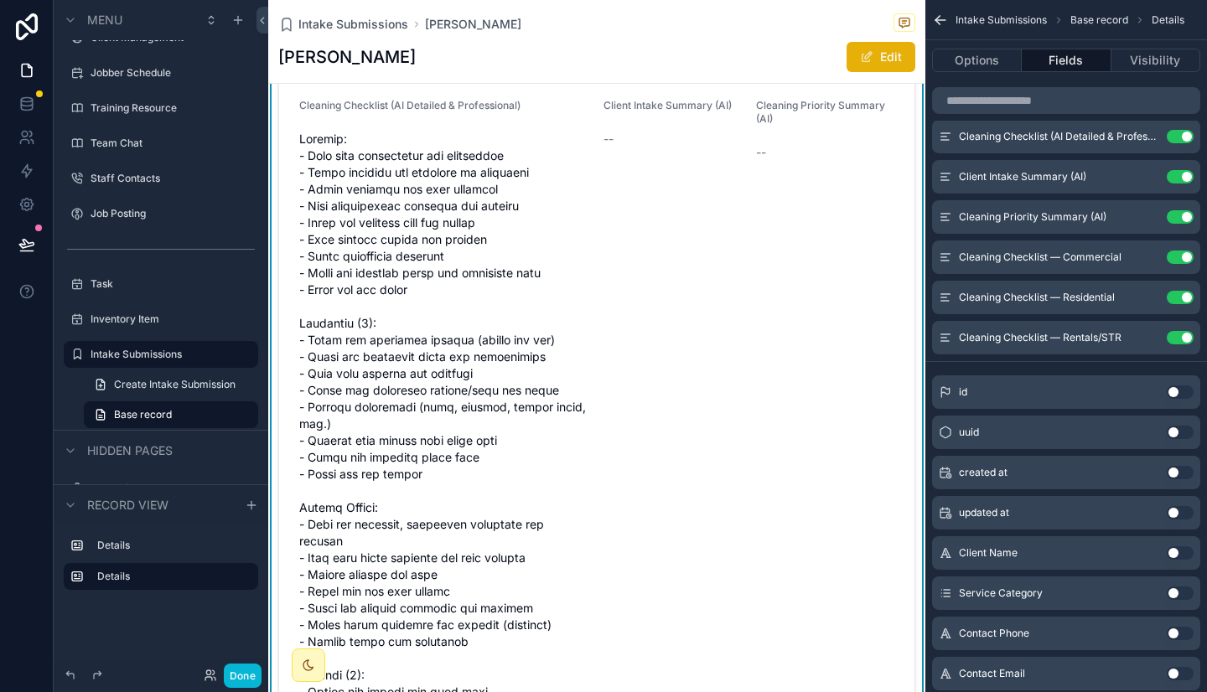
click at [1174, 513] on button "Use setting" at bounding box center [1179, 512] width 27 height 13
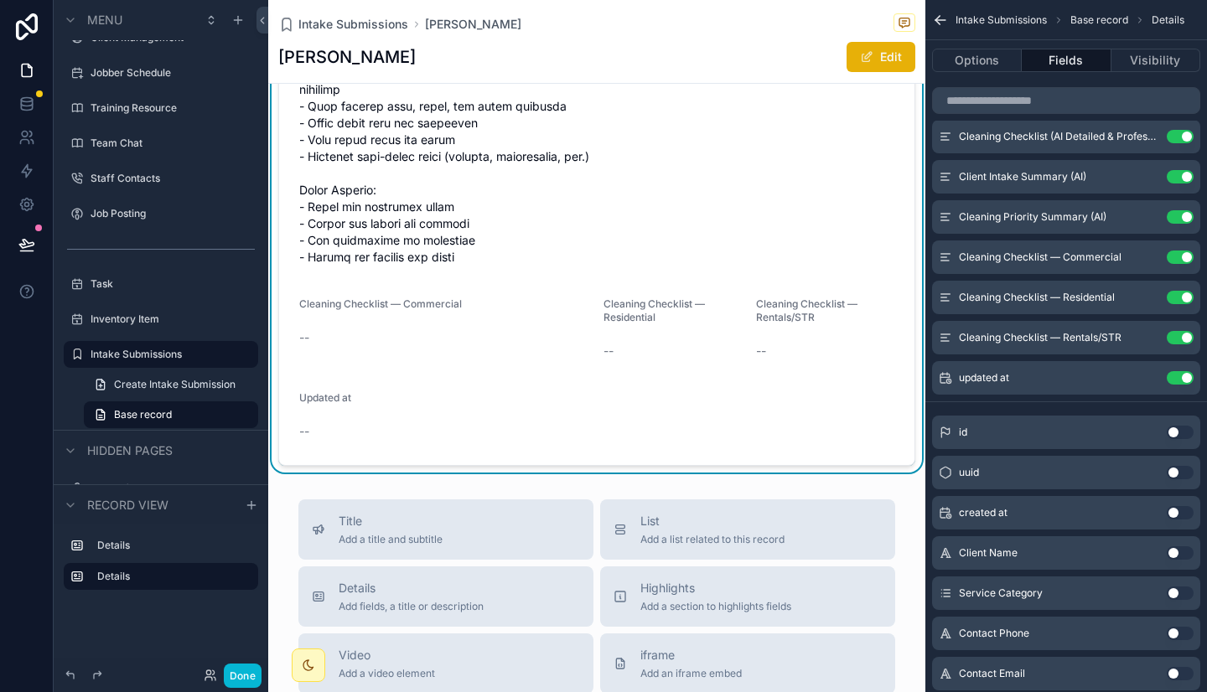
scroll to position [4235, 0]
click at [1142, 293] on icon "scrollable content" at bounding box center [1146, 297] width 13 height 13
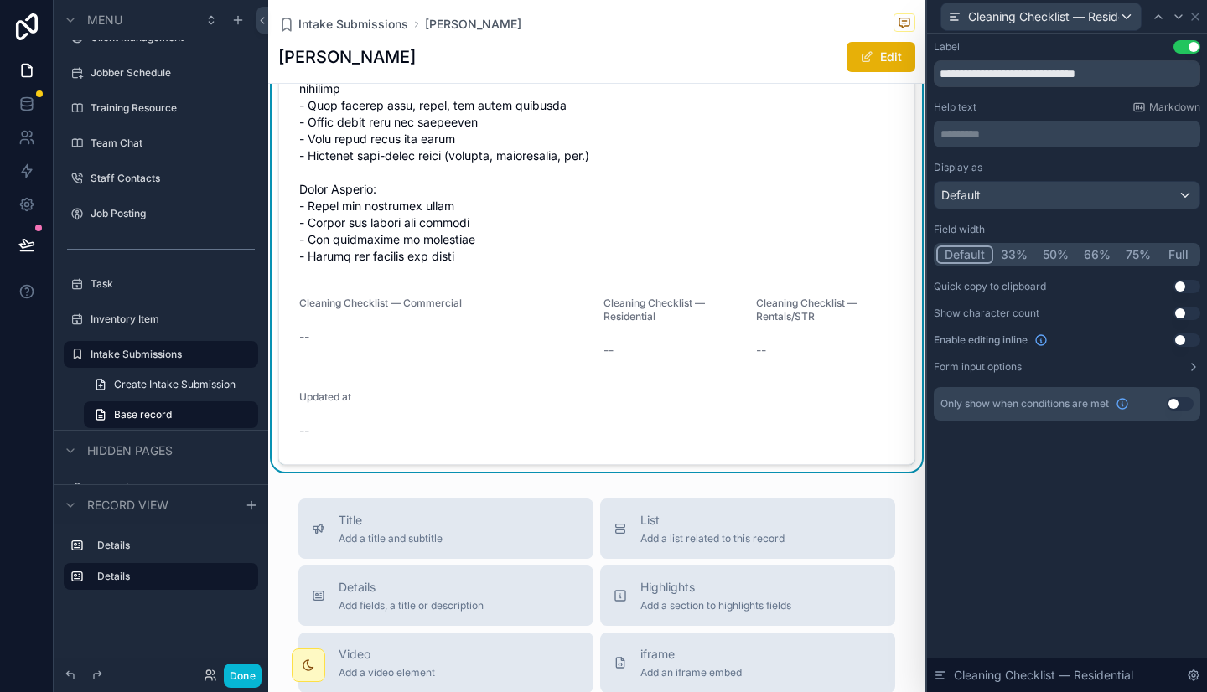
click at [1066, 253] on button "50%" at bounding box center [1055, 255] width 41 height 18
click at [1193, 17] on icon at bounding box center [1194, 16] width 13 height 13
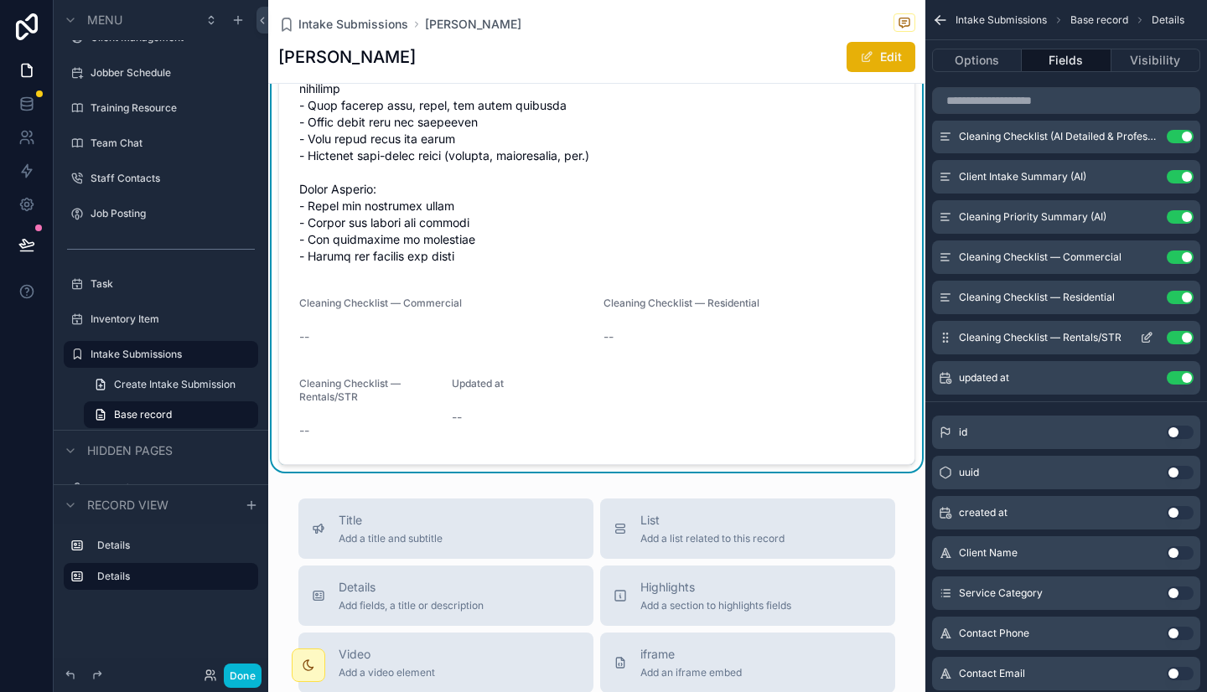
click at [1142, 336] on icon "scrollable content" at bounding box center [1146, 337] width 13 height 13
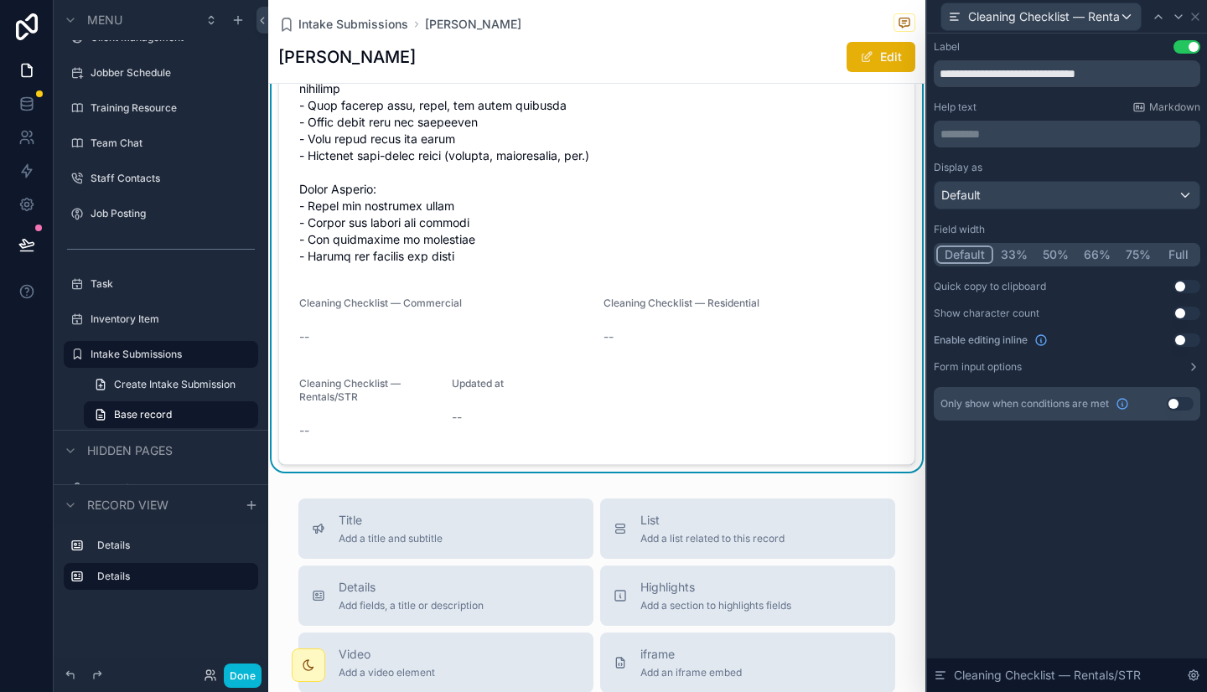
click at [1052, 250] on button "50%" at bounding box center [1055, 255] width 41 height 18
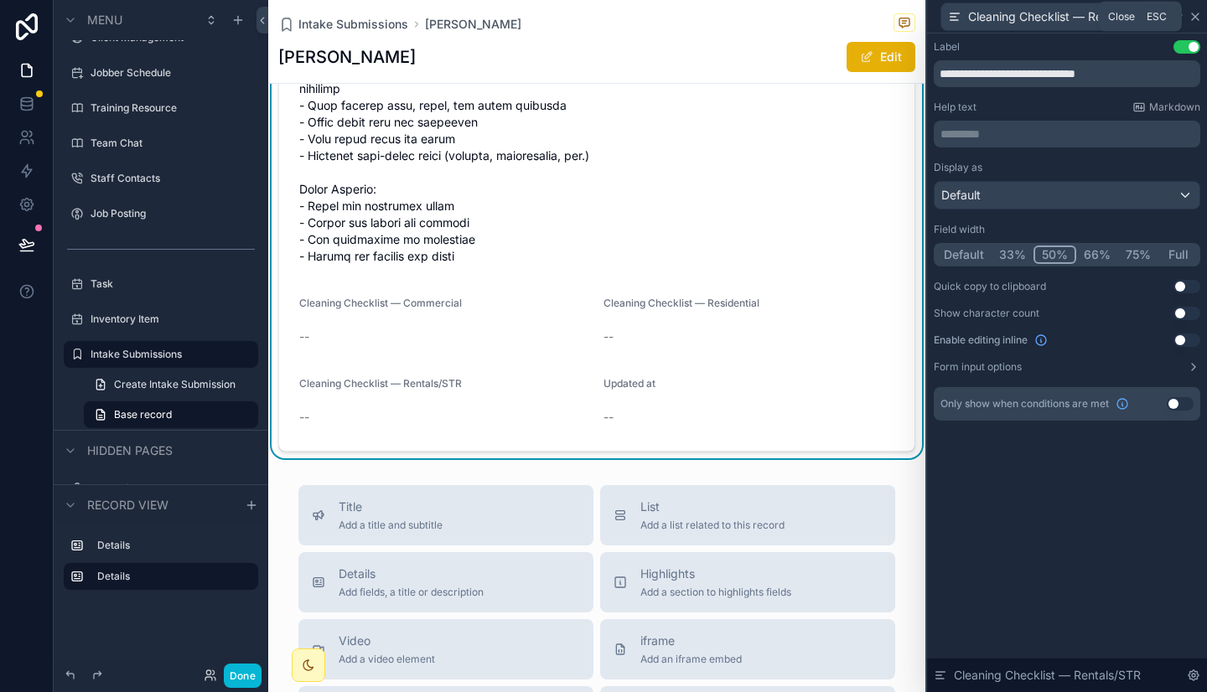
click at [1197, 12] on icon at bounding box center [1194, 16] width 13 height 13
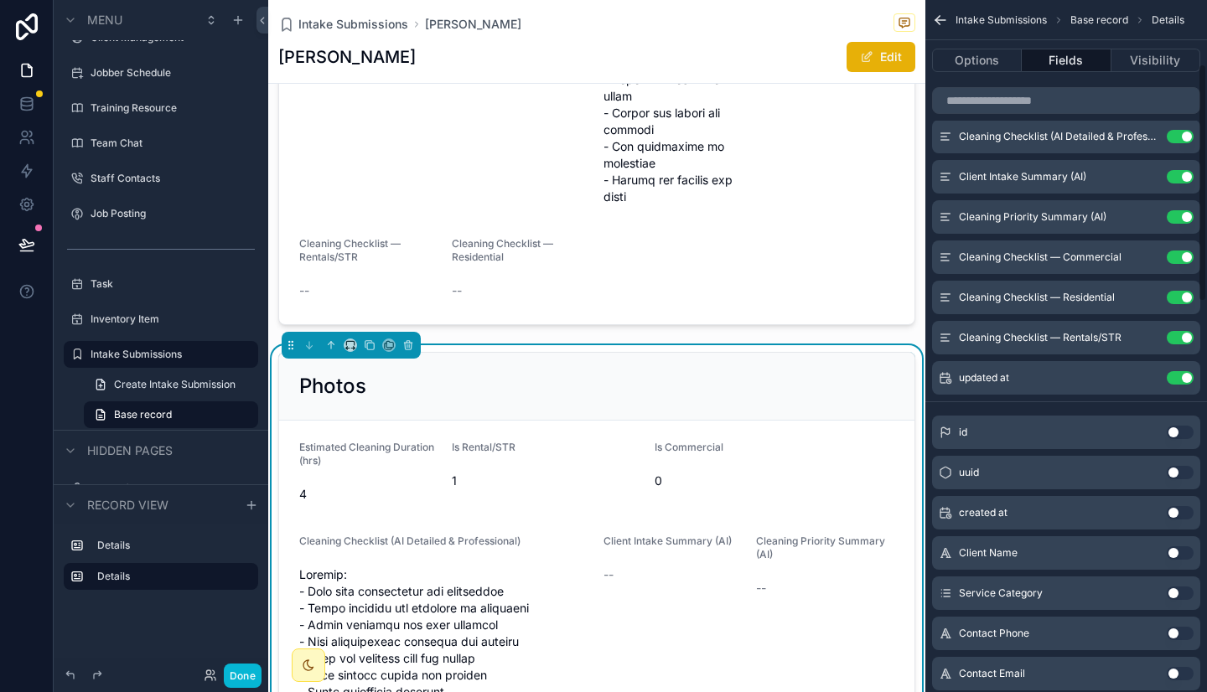
scroll to position [0, 0]
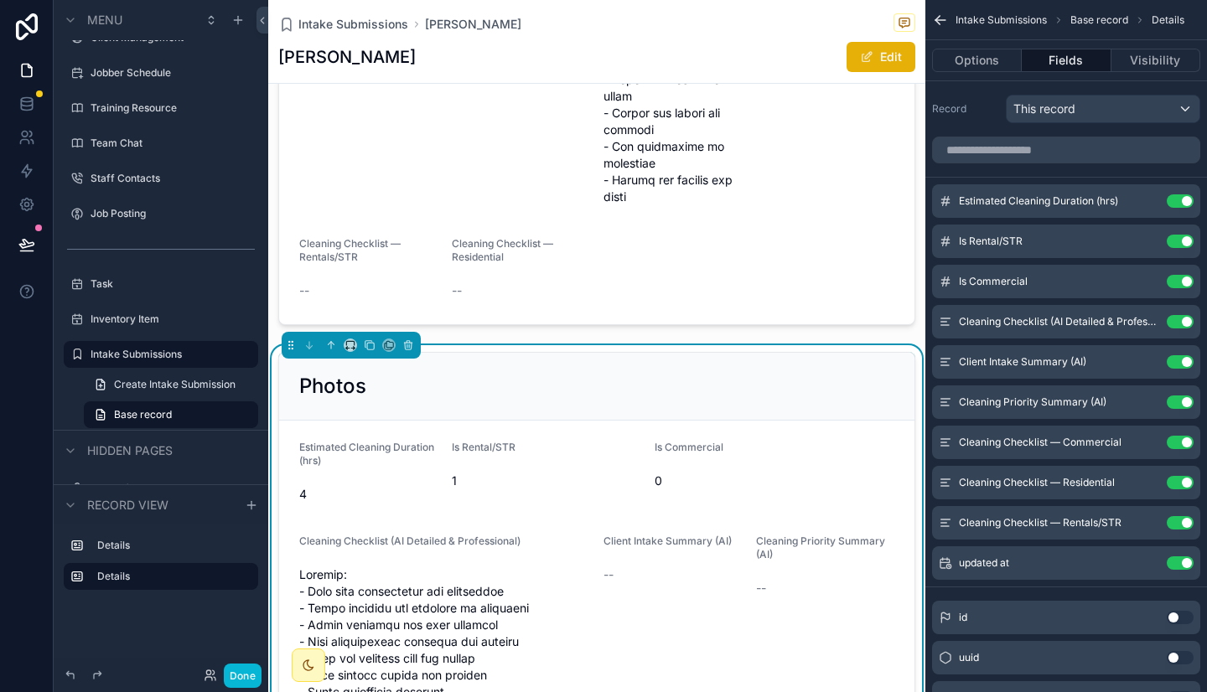
click at [302, 400] on h2 "Photos" at bounding box center [332, 386] width 67 height 27
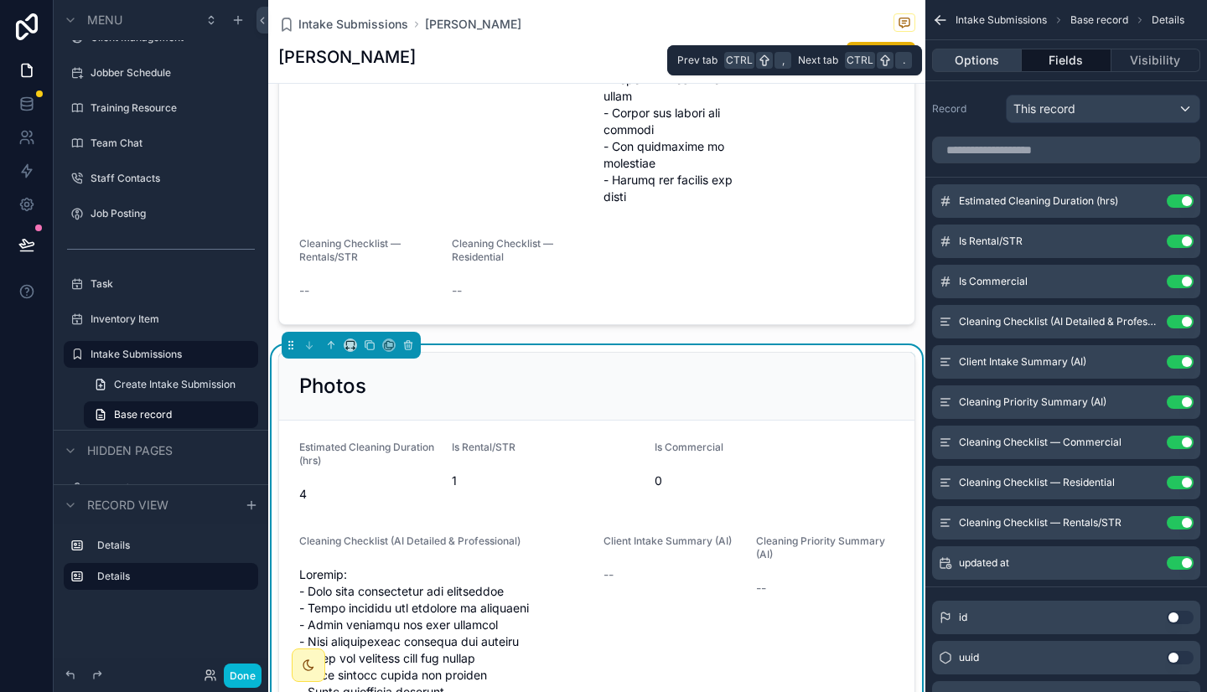
click at [968, 56] on button "Options" at bounding box center [977, 60] width 90 height 23
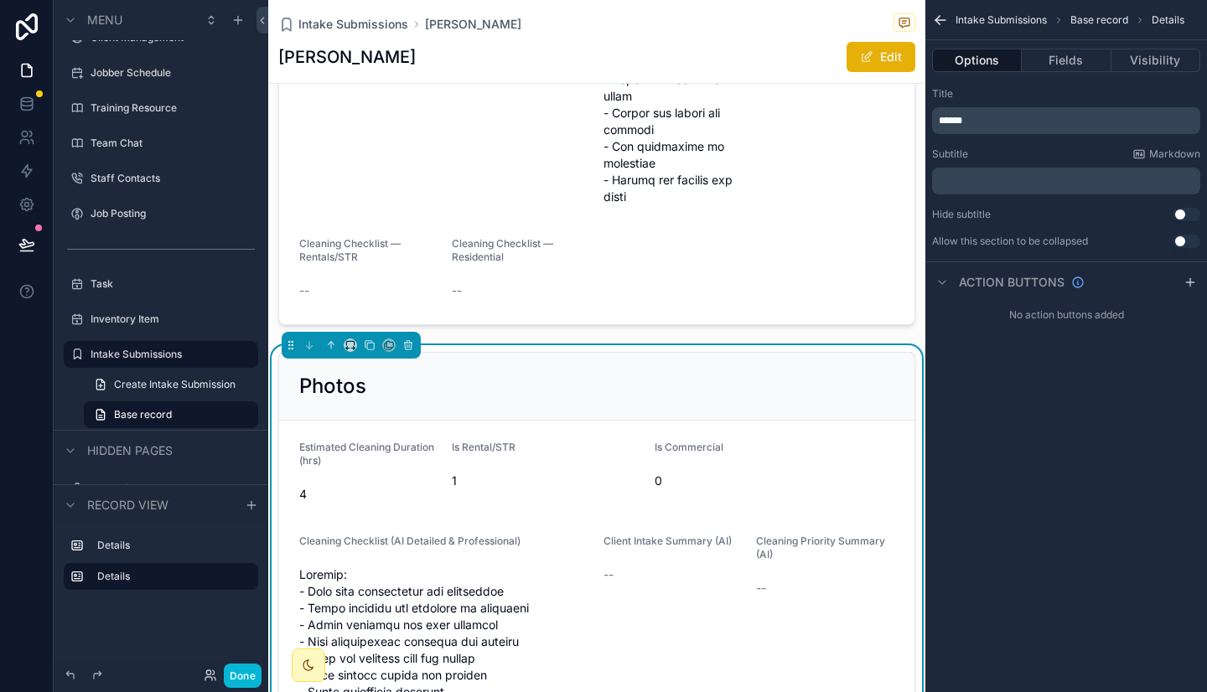
click at [1031, 121] on p "******" at bounding box center [1067, 120] width 258 height 13
type textarea "******"
click at [1031, 121] on p "******" at bounding box center [1067, 120] width 258 height 13
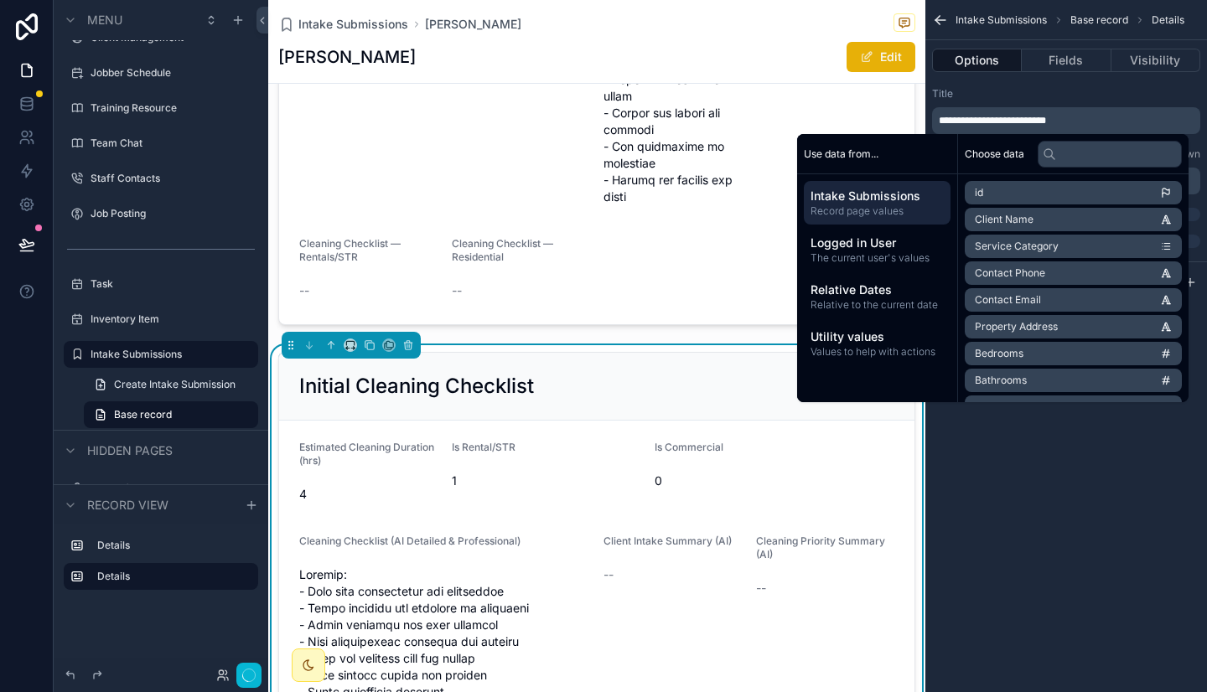
click at [1081, 495] on div "**********" at bounding box center [1066, 346] width 282 height 692
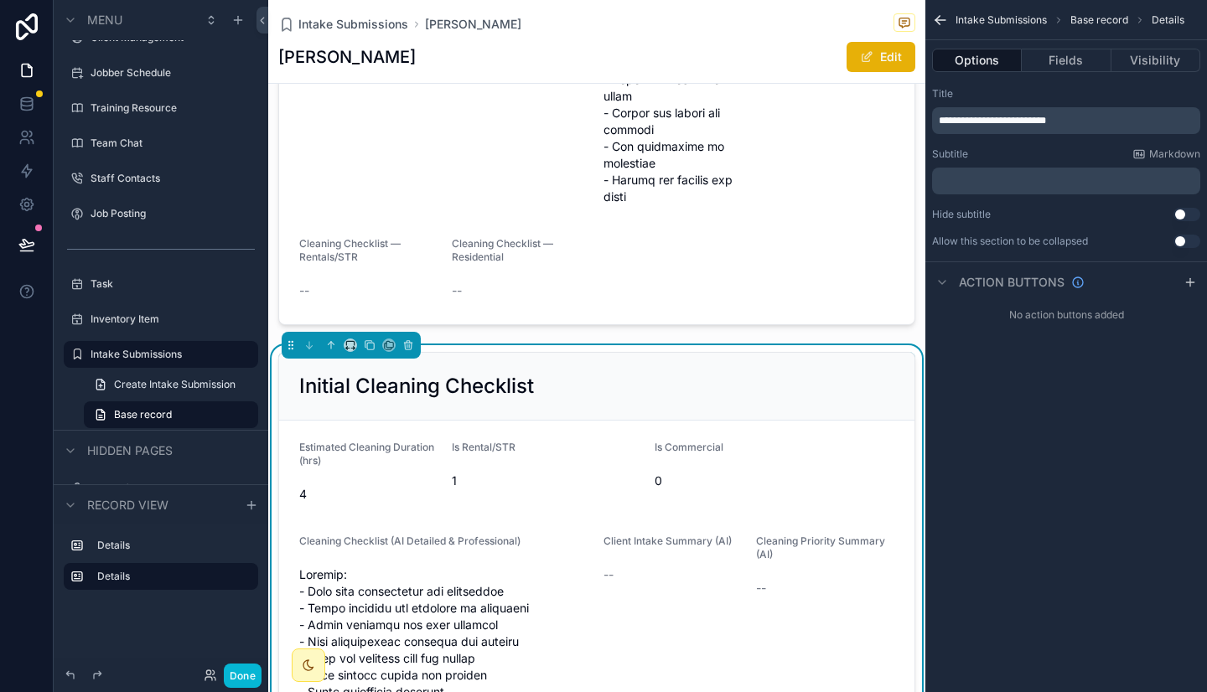
click at [1104, 116] on p "**********" at bounding box center [1067, 120] width 258 height 13
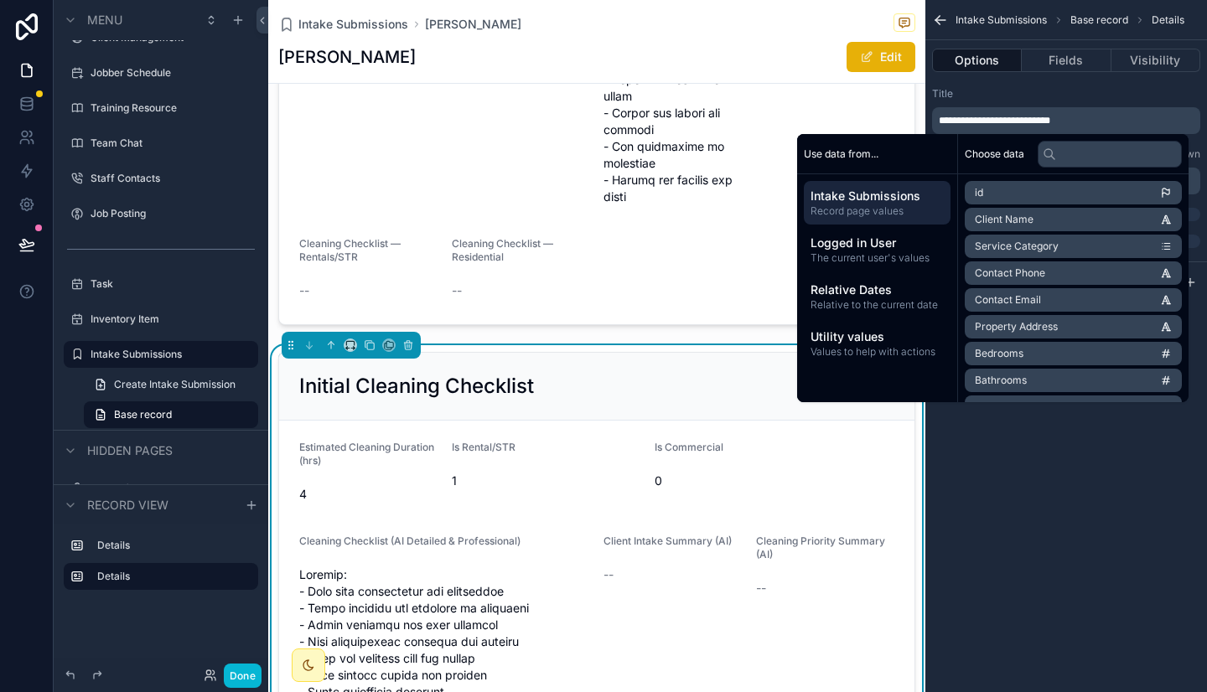
click at [1045, 246] on span "Service Category" at bounding box center [1016, 246] width 84 height 13
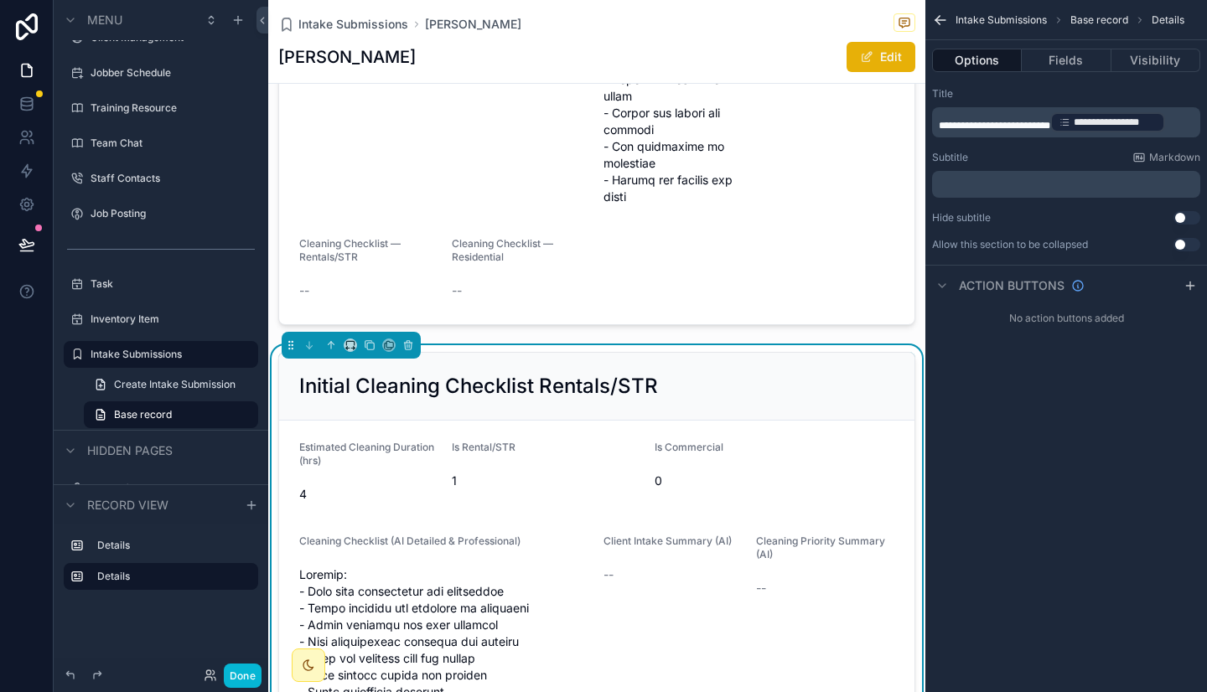
click at [1057, 126] on div "**********" at bounding box center [1107, 122] width 115 height 20
click at [1050, 126] on span "**********" at bounding box center [993, 126] width 111 height 10
click at [975, 465] on div "**********" at bounding box center [1066, 346] width 282 height 692
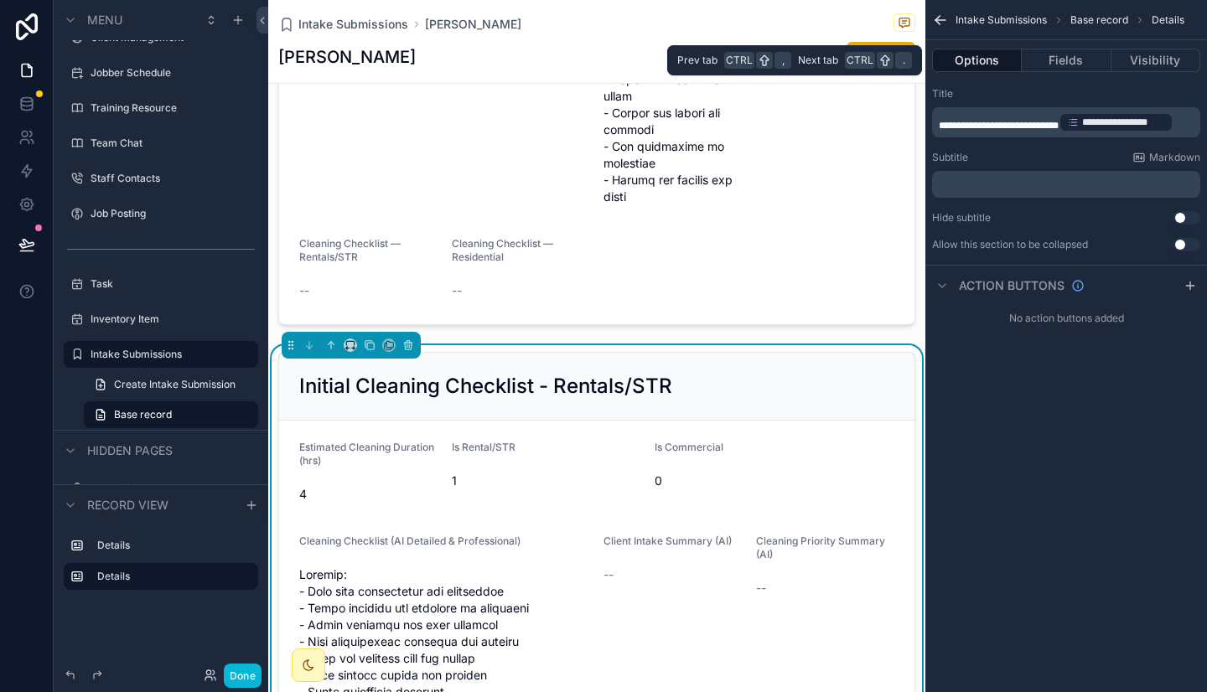
click at [998, 59] on button "Options" at bounding box center [977, 60] width 90 height 23
click at [968, 60] on button "Options" at bounding box center [977, 60] width 90 height 23
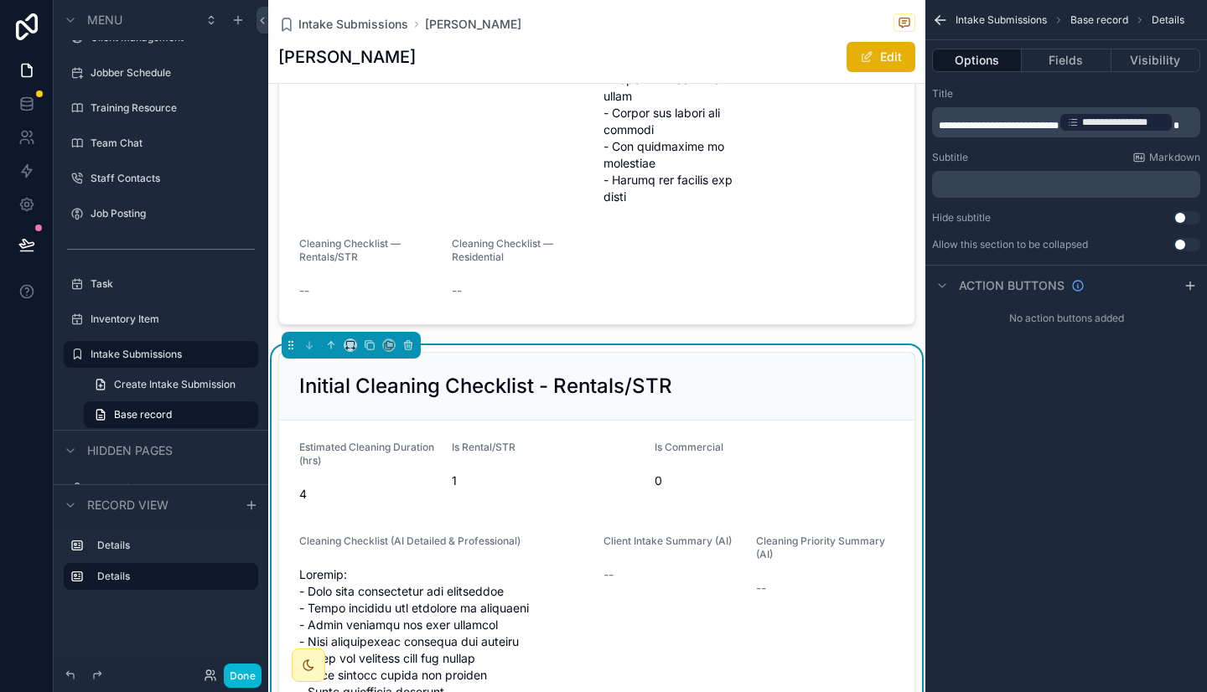
click at [973, 189] on p "﻿" at bounding box center [1067, 184] width 258 height 13
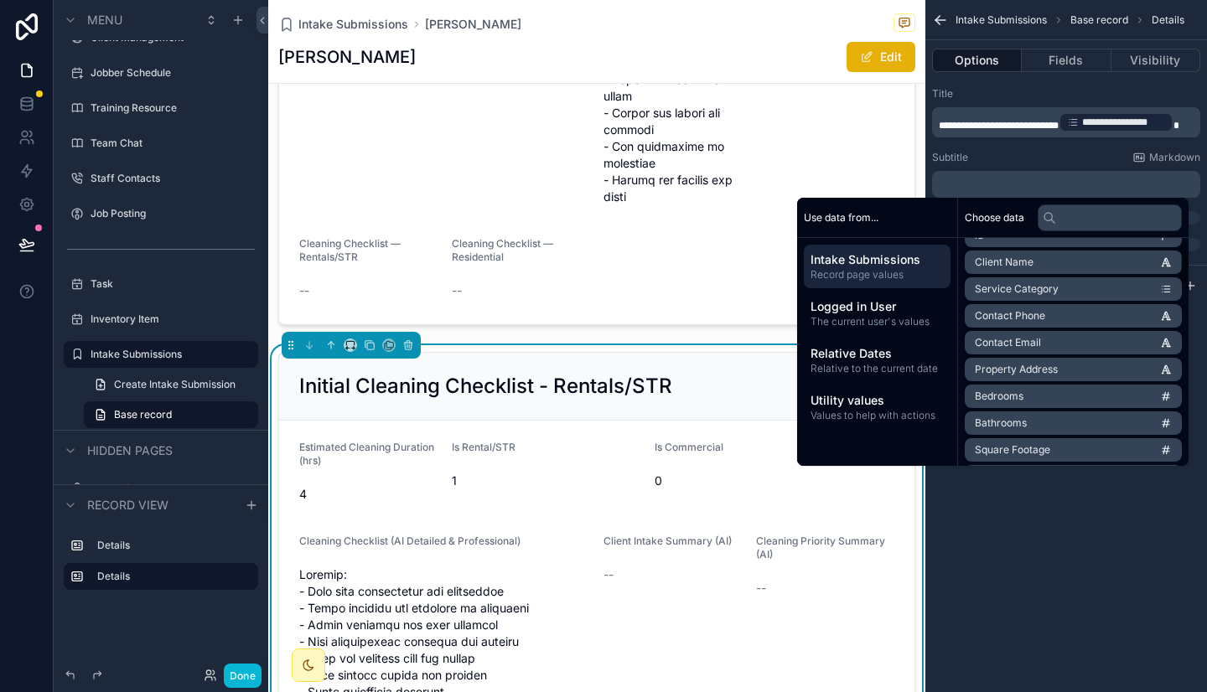
scroll to position [22, 0]
click at [1033, 366] on span "Property Address" at bounding box center [1015, 368] width 83 height 13
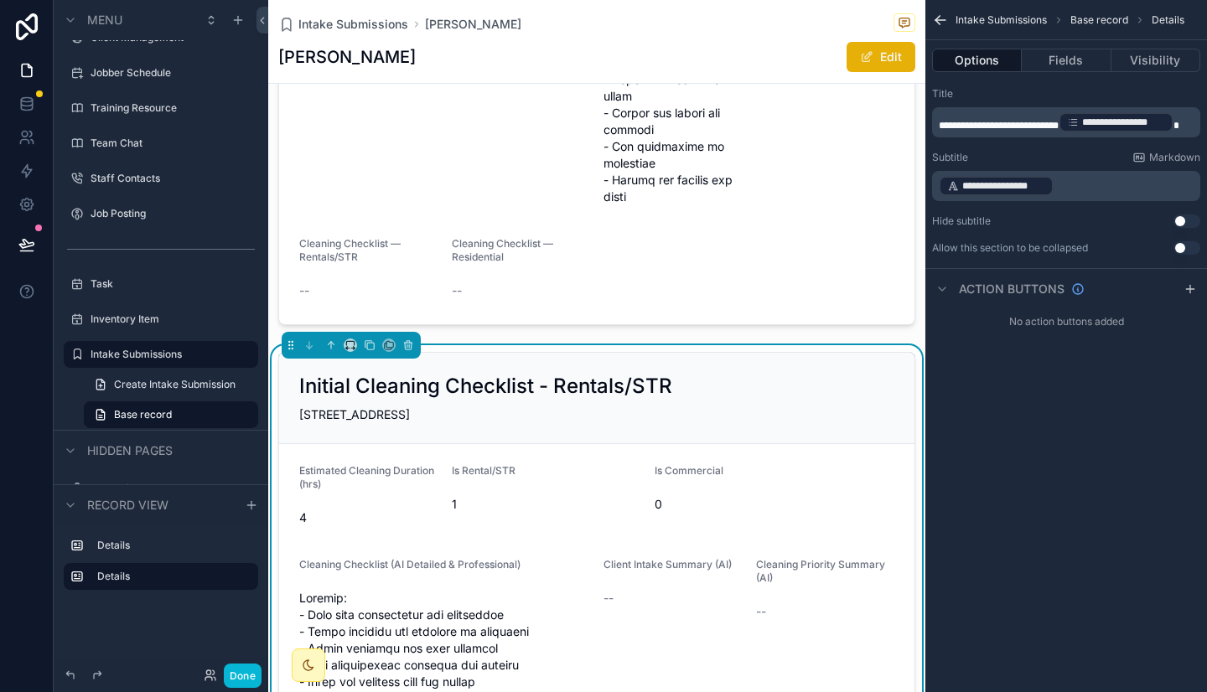
click at [1078, 185] on p "**********" at bounding box center [1067, 185] width 258 height 23
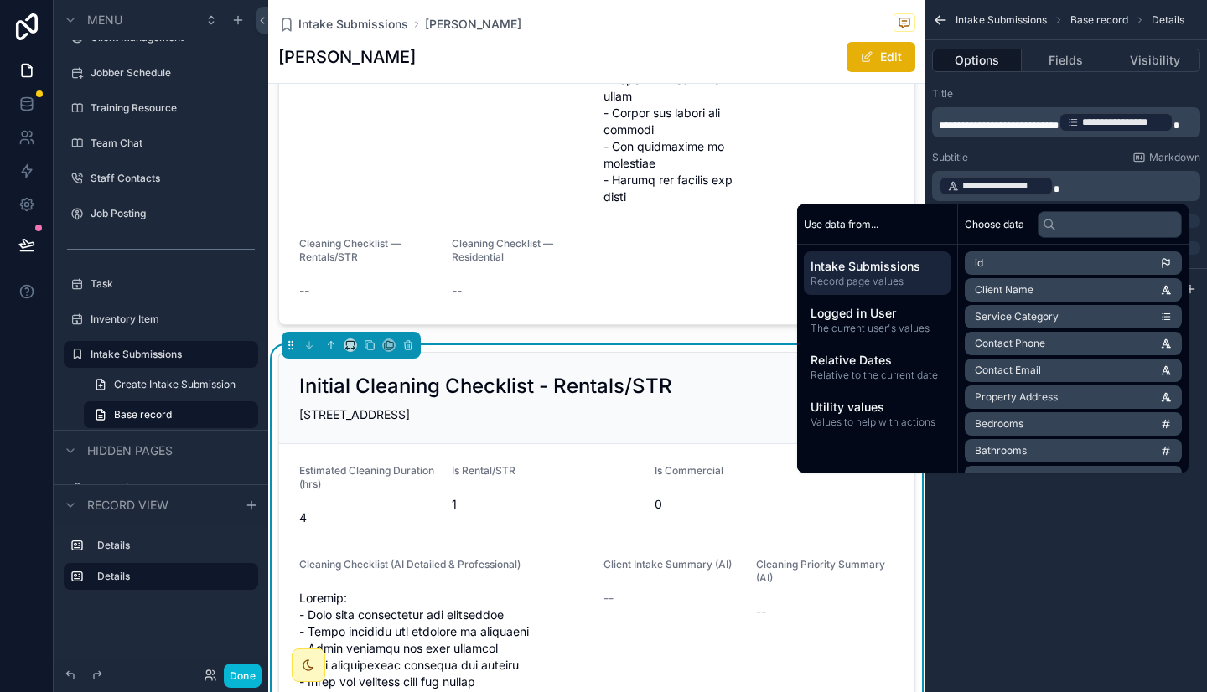
click at [1034, 421] on li "Bedrooms" at bounding box center [1072, 423] width 217 height 23
click at [1002, 336] on li "Bathrooms" at bounding box center [1072, 343] width 217 height 23
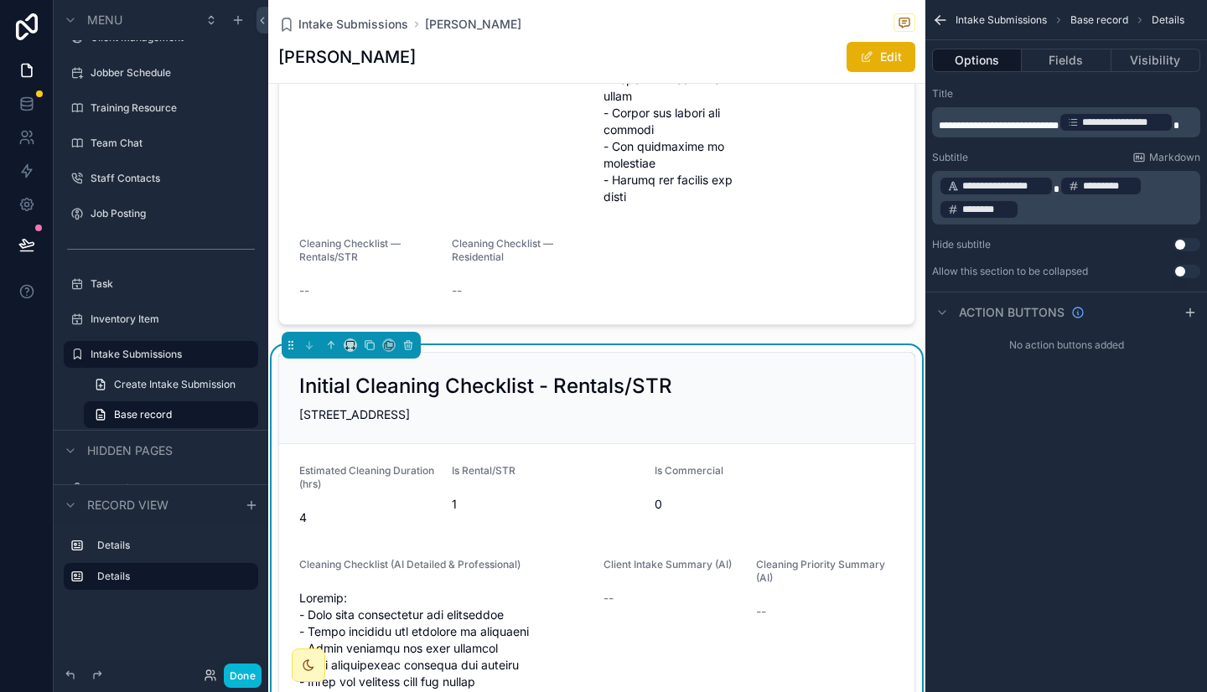
click at [1138, 186] on div "*********" at bounding box center [1100, 186] width 83 height 20
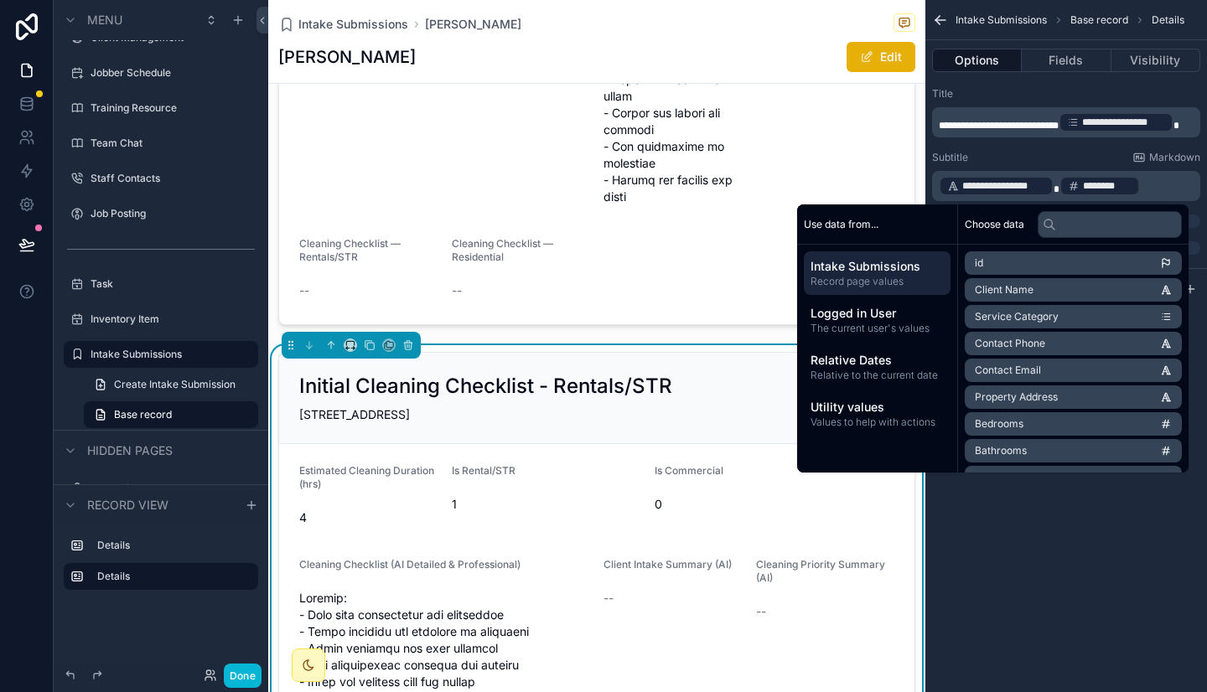
click at [1011, 421] on span "Bedrooms" at bounding box center [998, 423] width 49 height 13
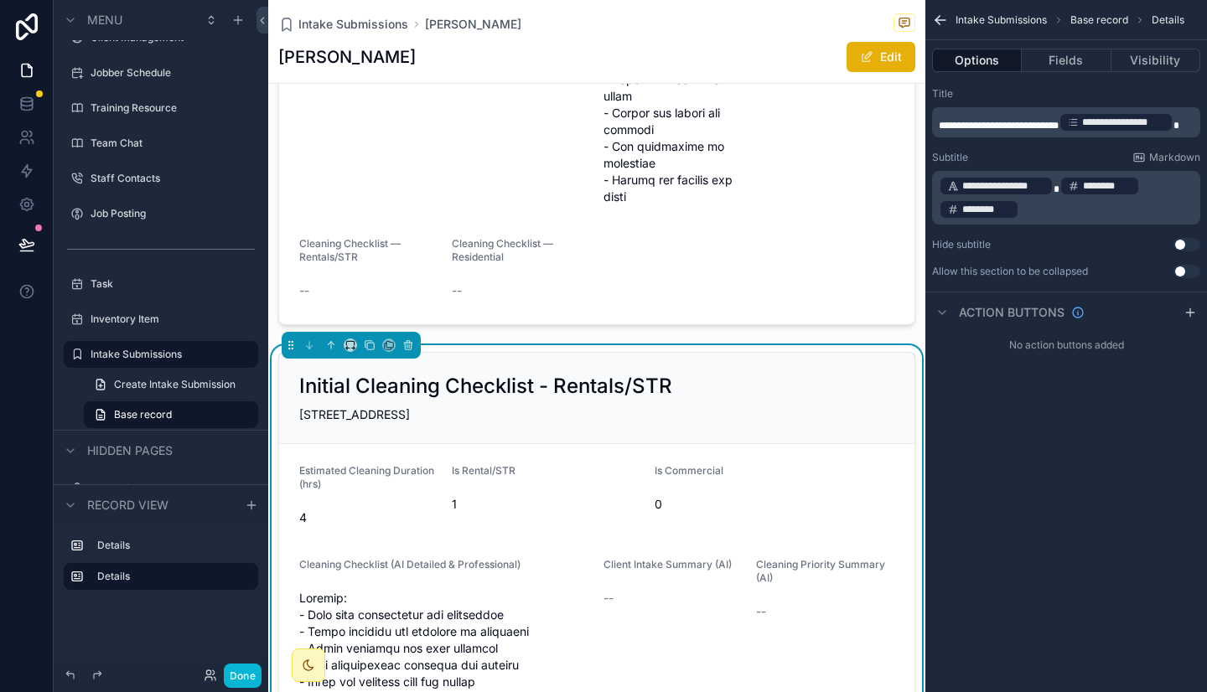
click at [1159, 181] on p "**********" at bounding box center [1067, 197] width 258 height 47
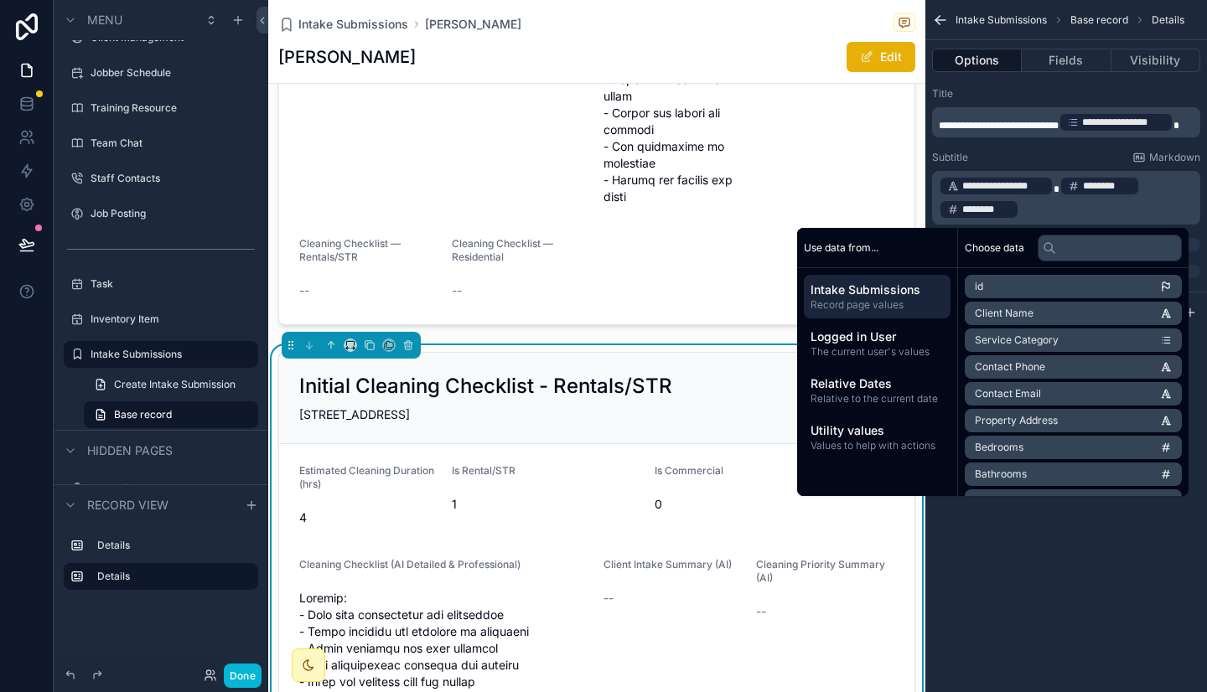
click at [1159, 181] on p "**********" at bounding box center [1067, 197] width 258 height 47
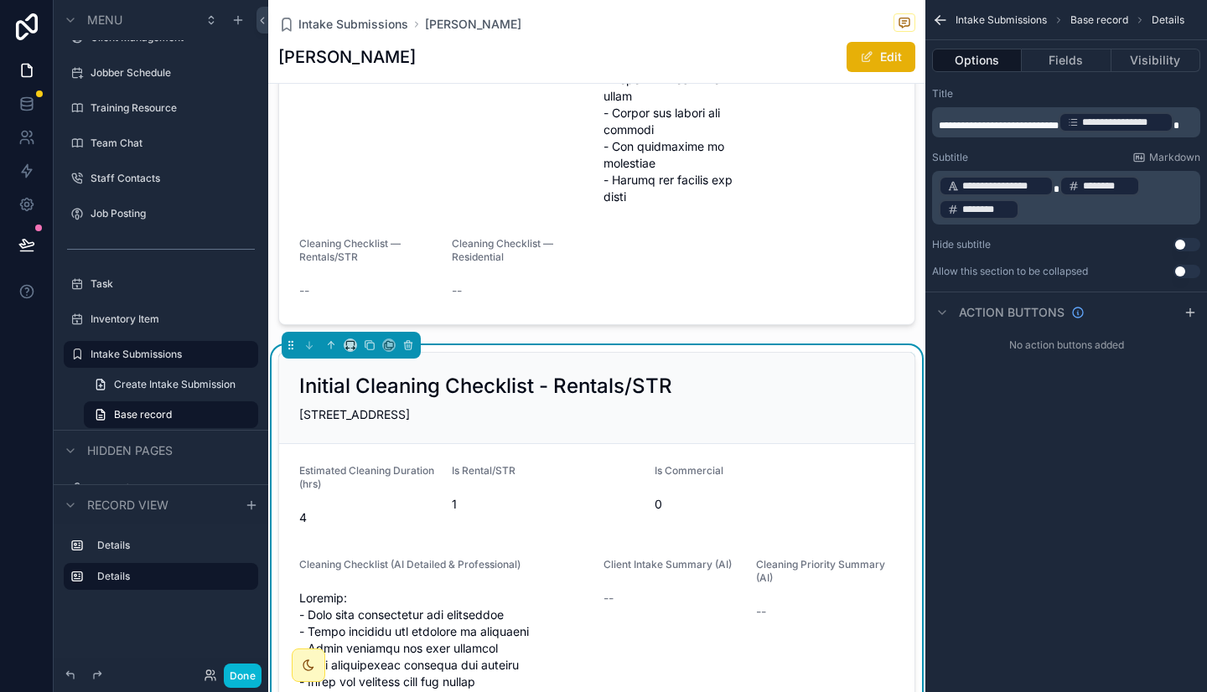
click at [1152, 191] on p "**********" at bounding box center [1067, 197] width 258 height 47
click at [1145, 192] on p "**********" at bounding box center [1067, 197] width 258 height 47
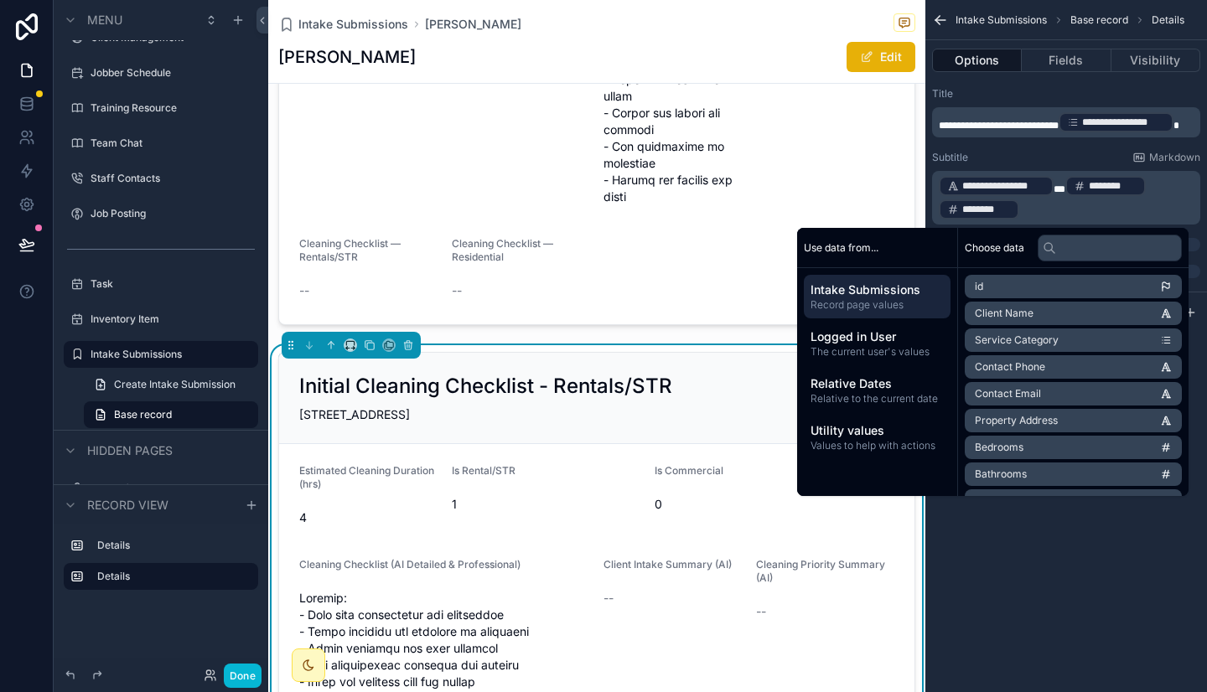
click at [1152, 182] on p "**********" at bounding box center [1067, 197] width 258 height 47
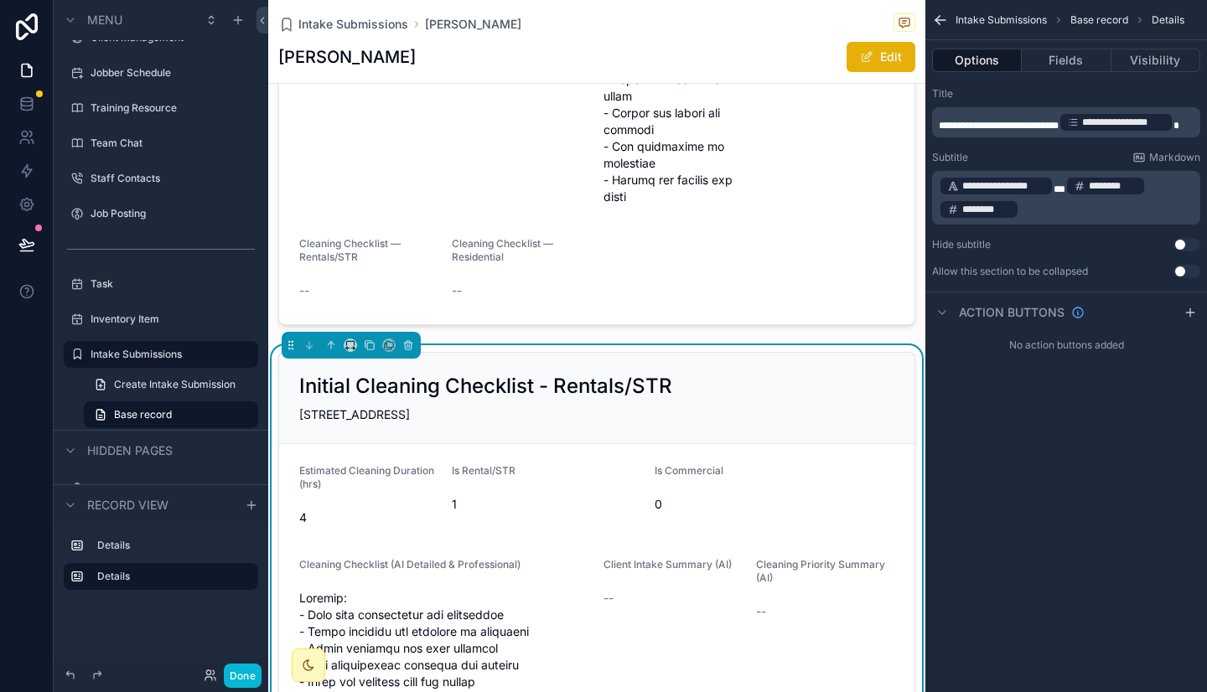
click at [1152, 182] on p "**********" at bounding box center [1067, 197] width 258 height 47
click at [1037, 212] on p "**********" at bounding box center [1067, 197] width 258 height 47
click at [1146, 190] on p "**********" at bounding box center [1067, 197] width 258 height 47
click at [1153, 184] on span "****" at bounding box center [1154, 189] width 19 height 10
click at [1116, 214] on p "**********" at bounding box center [1067, 197] width 258 height 47
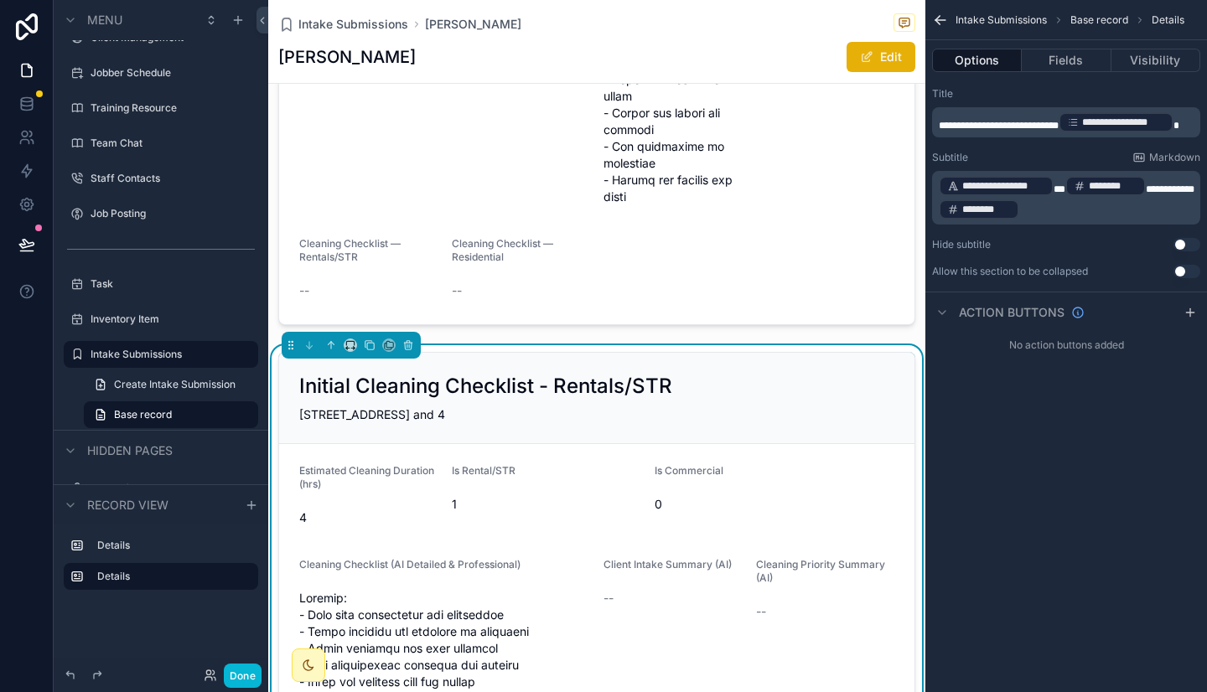
click at [1093, 205] on p "**********" at bounding box center [1067, 197] width 258 height 47
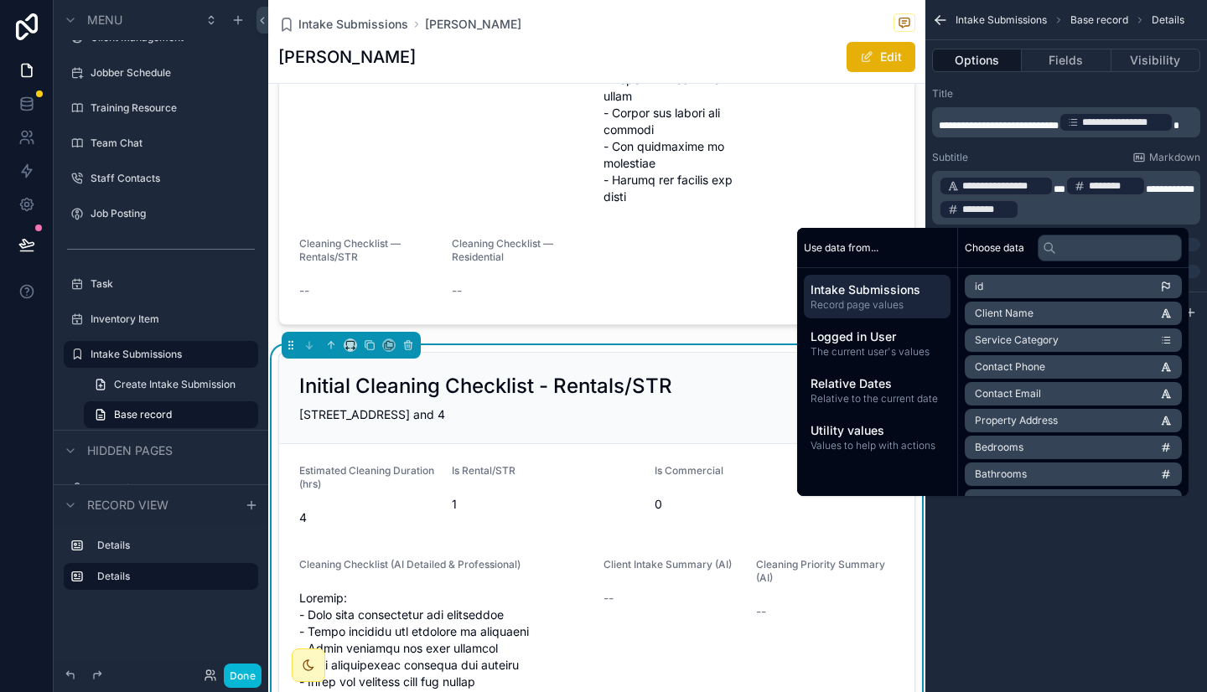
click at [1093, 205] on p "**********" at bounding box center [1067, 197] width 258 height 47
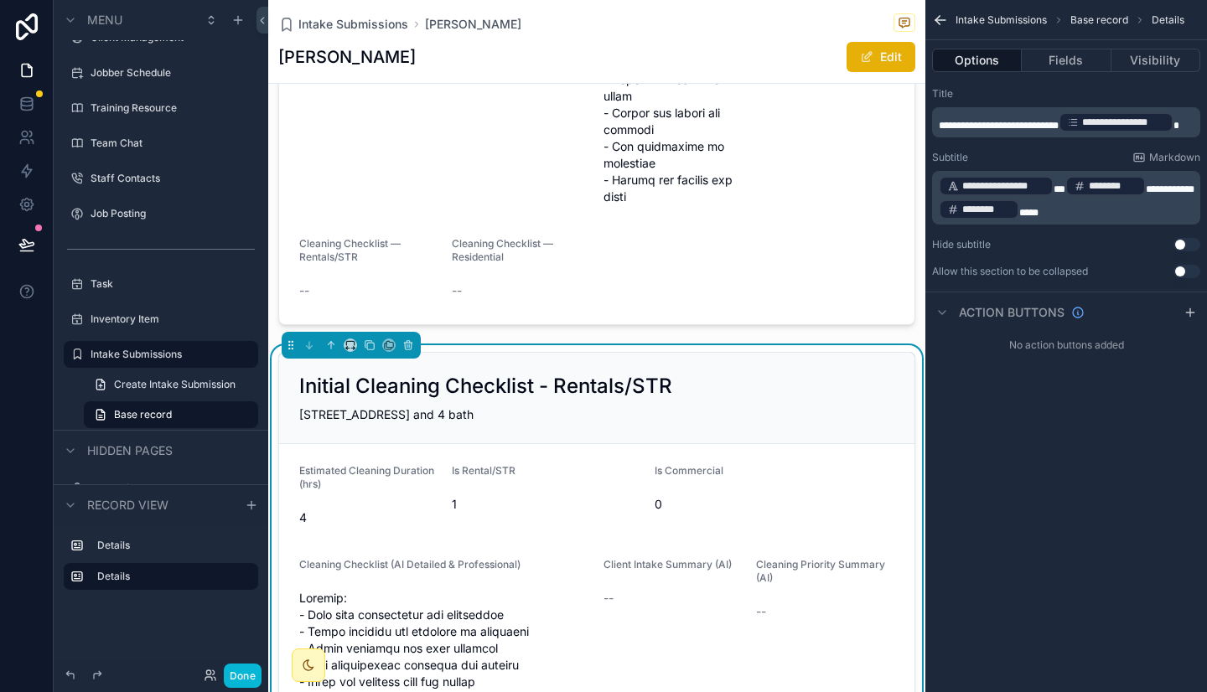
click at [1049, 156] on div "Subtitle Markdown" at bounding box center [1066, 157] width 268 height 13
click at [1153, 192] on span "**********" at bounding box center [1169, 189] width 49 height 10
click at [1083, 535] on div "**********" at bounding box center [1066, 346] width 282 height 692
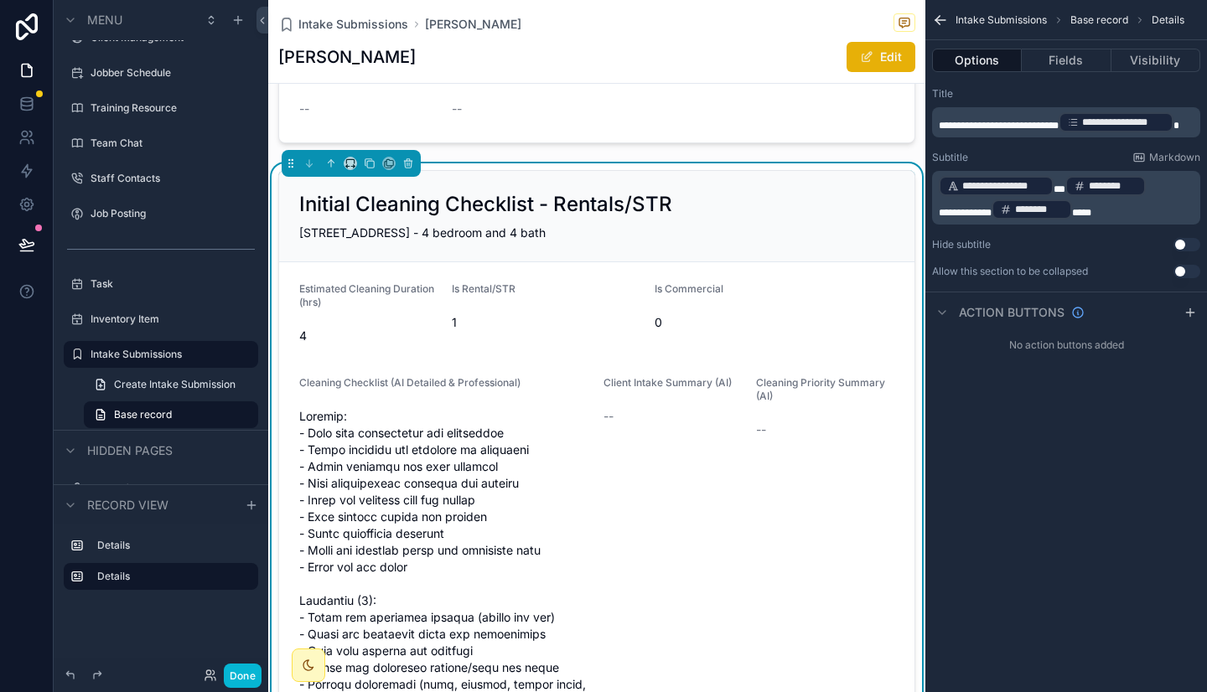
scroll to position [3027, 0]
click at [1181, 276] on button "Use setting" at bounding box center [1186, 271] width 27 height 13
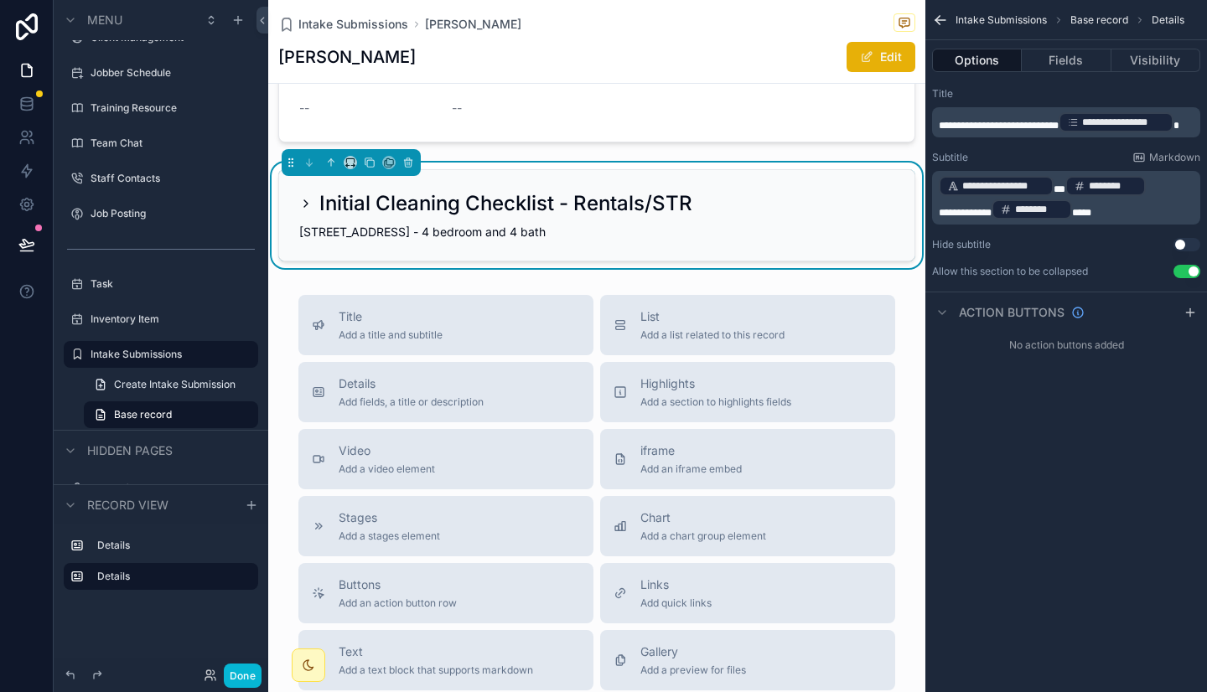
click at [1181, 276] on button "Use setting" at bounding box center [1186, 271] width 27 height 13
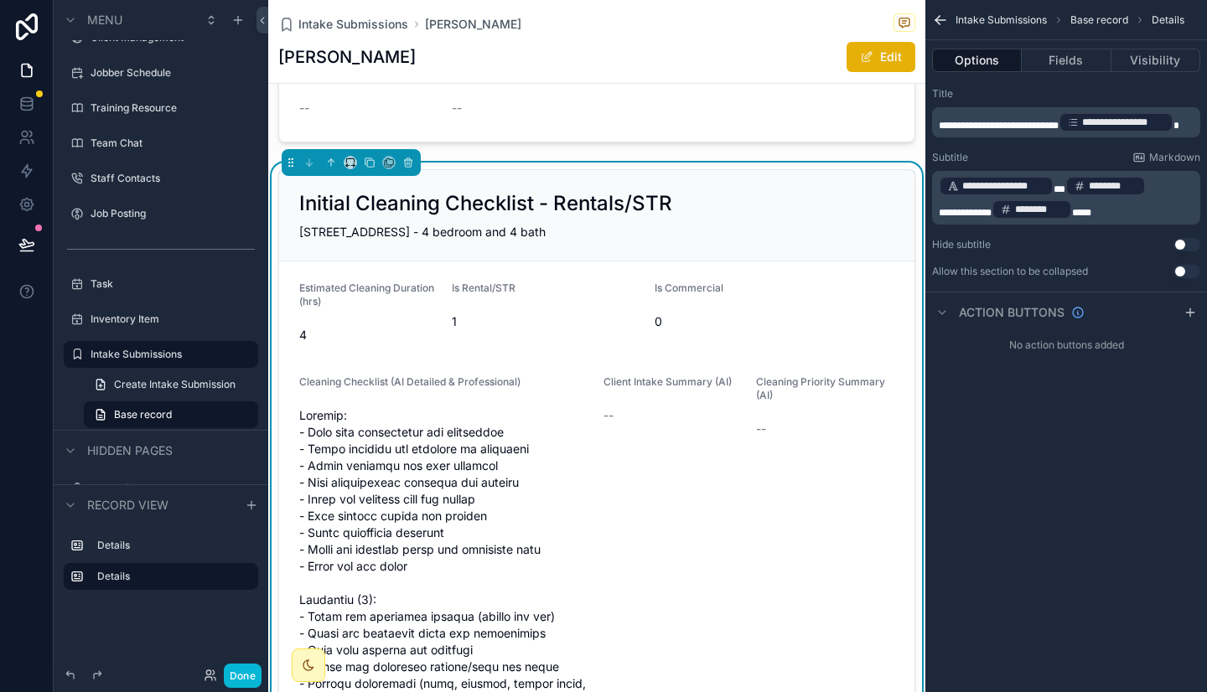
click at [703, 217] on div "Initial Cleaning Checklist - Rentals/STR" at bounding box center [596, 203] width 595 height 27
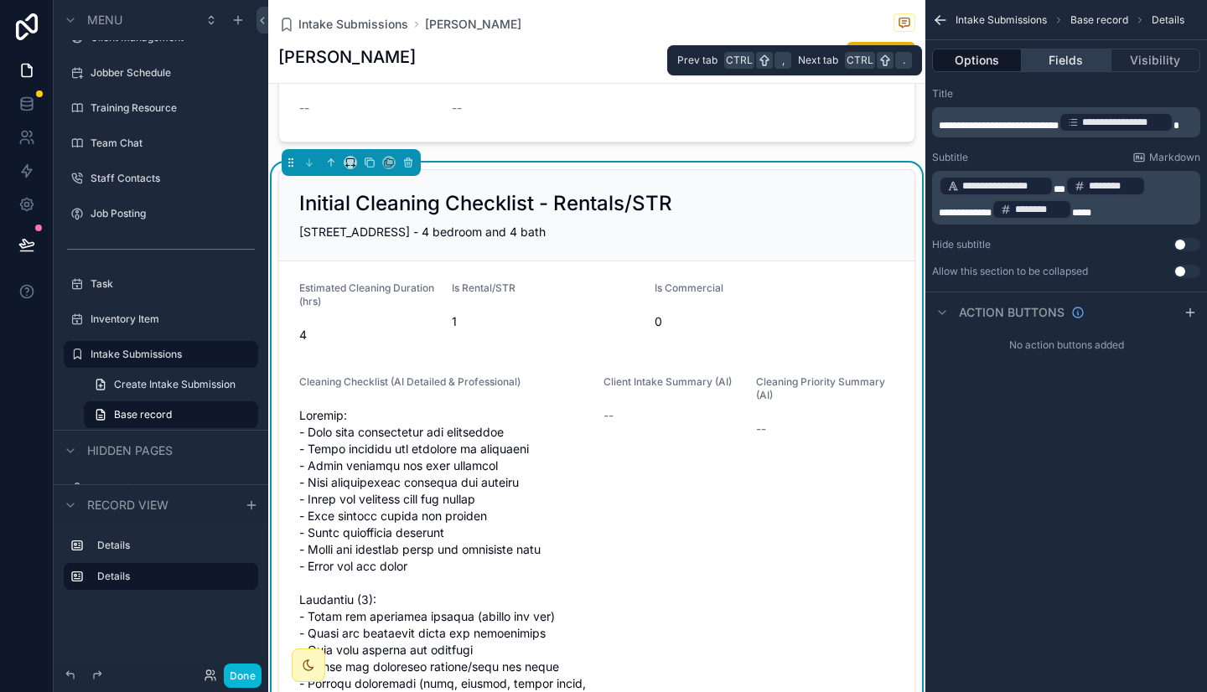
click at [1056, 65] on button "Fields" at bounding box center [1065, 60] width 89 height 23
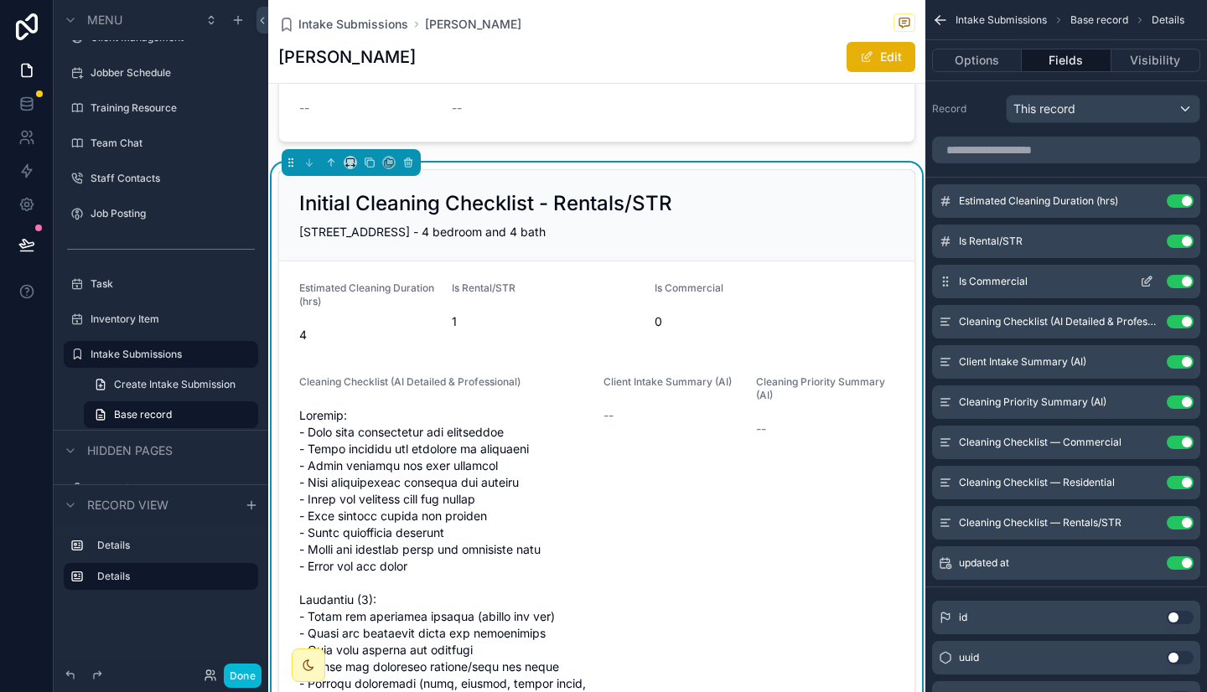
click at [1180, 279] on button "Use setting" at bounding box center [1179, 281] width 27 height 13
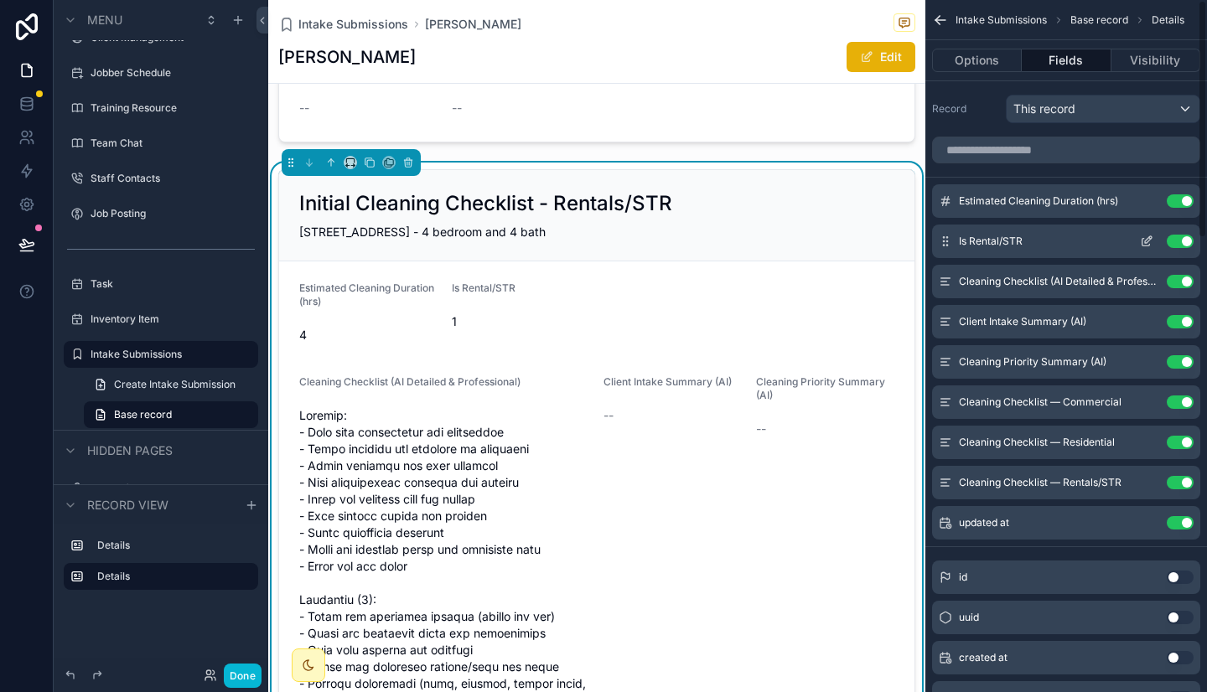
click at [1181, 239] on button "Use setting" at bounding box center [1179, 241] width 27 height 13
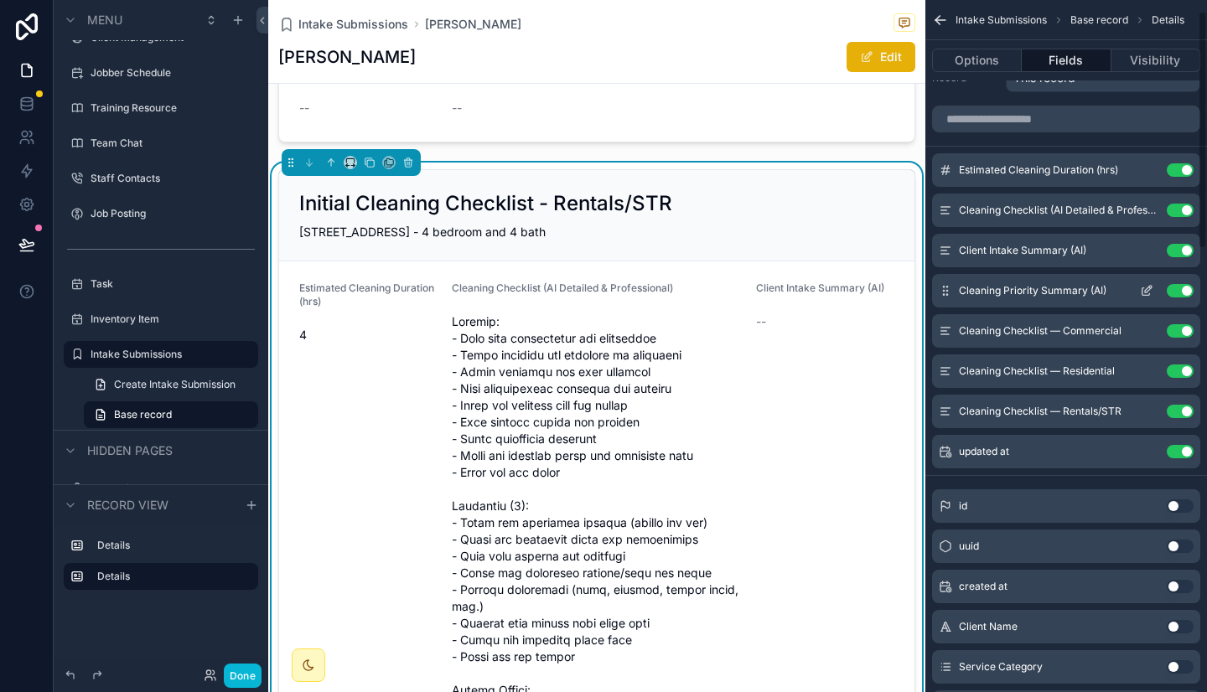
scroll to position [32, 0]
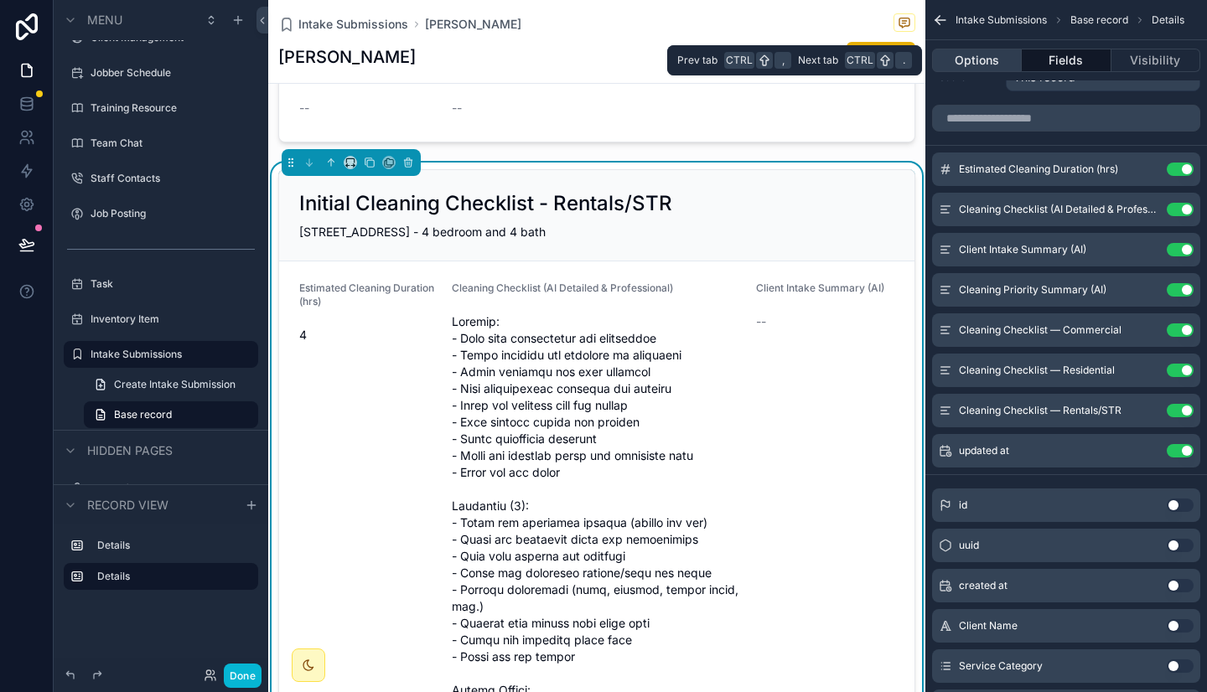
click at [968, 59] on button "Options" at bounding box center [977, 60] width 90 height 23
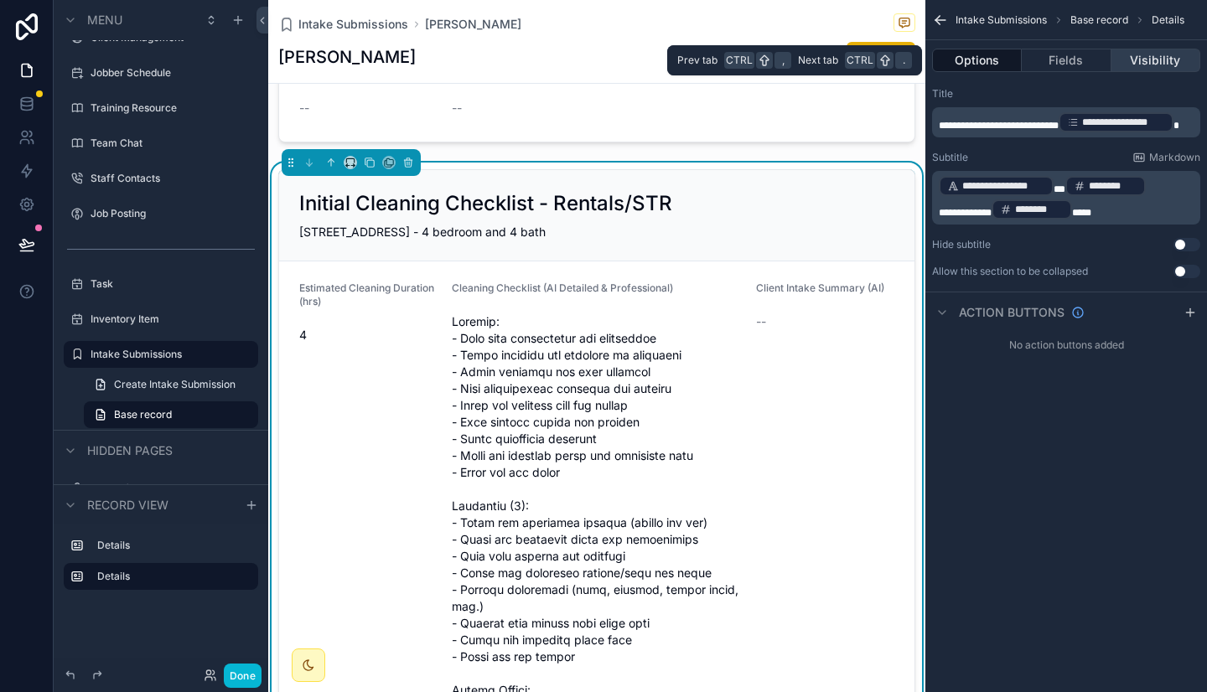
click at [1142, 59] on button "Visibility" at bounding box center [1155, 60] width 89 height 23
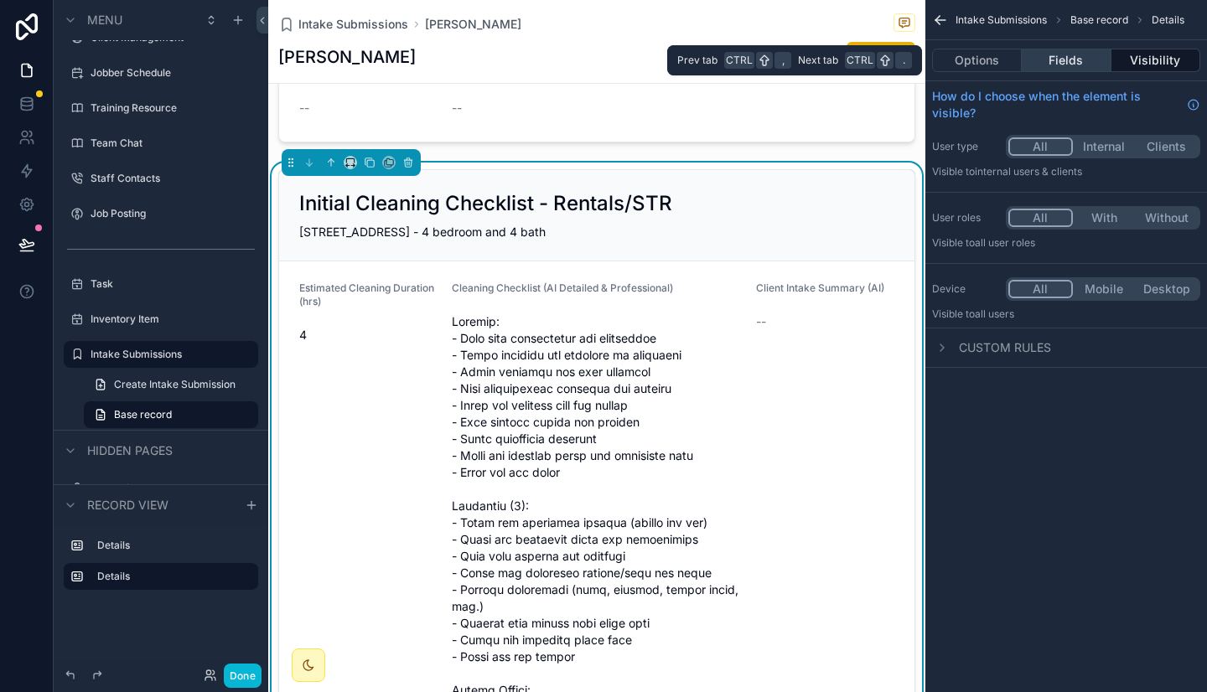
click at [1088, 64] on button "Fields" at bounding box center [1065, 60] width 89 height 23
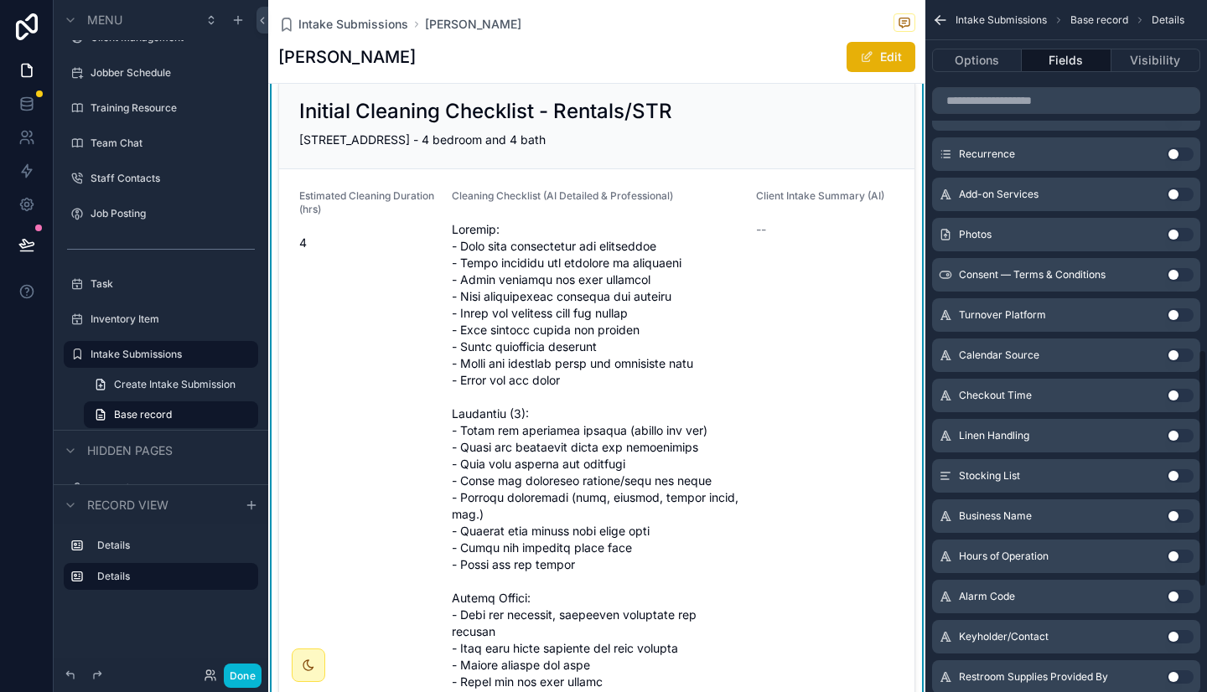
scroll to position [1014, 0]
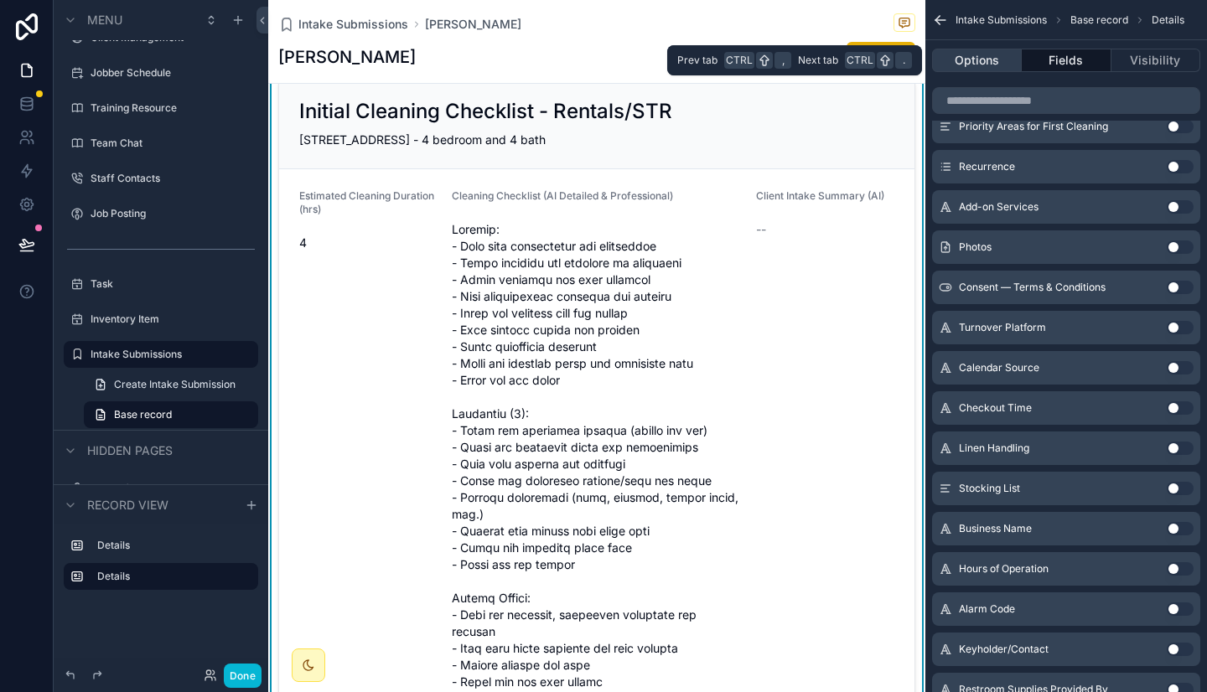
click at [977, 65] on button "Options" at bounding box center [977, 60] width 90 height 23
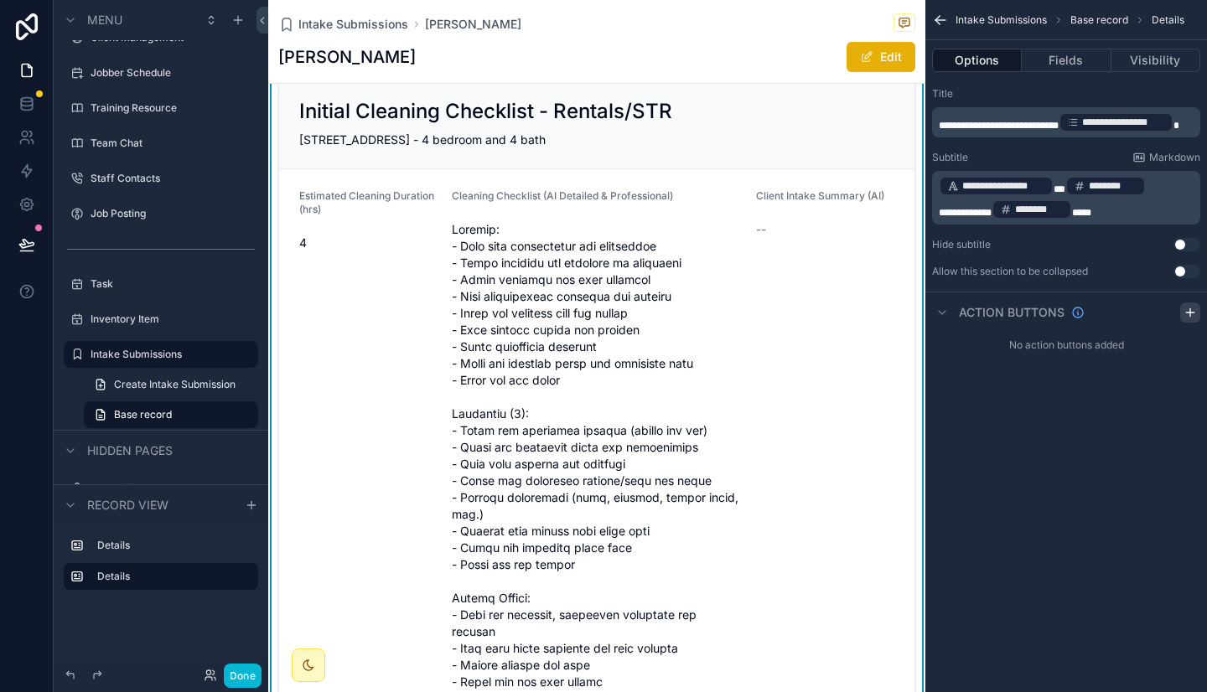
click at [1183, 313] on div "Action buttons" at bounding box center [1066, 312] width 282 height 40
click at [1183, 313] on icon "scrollable content" at bounding box center [1189, 312] width 13 height 13
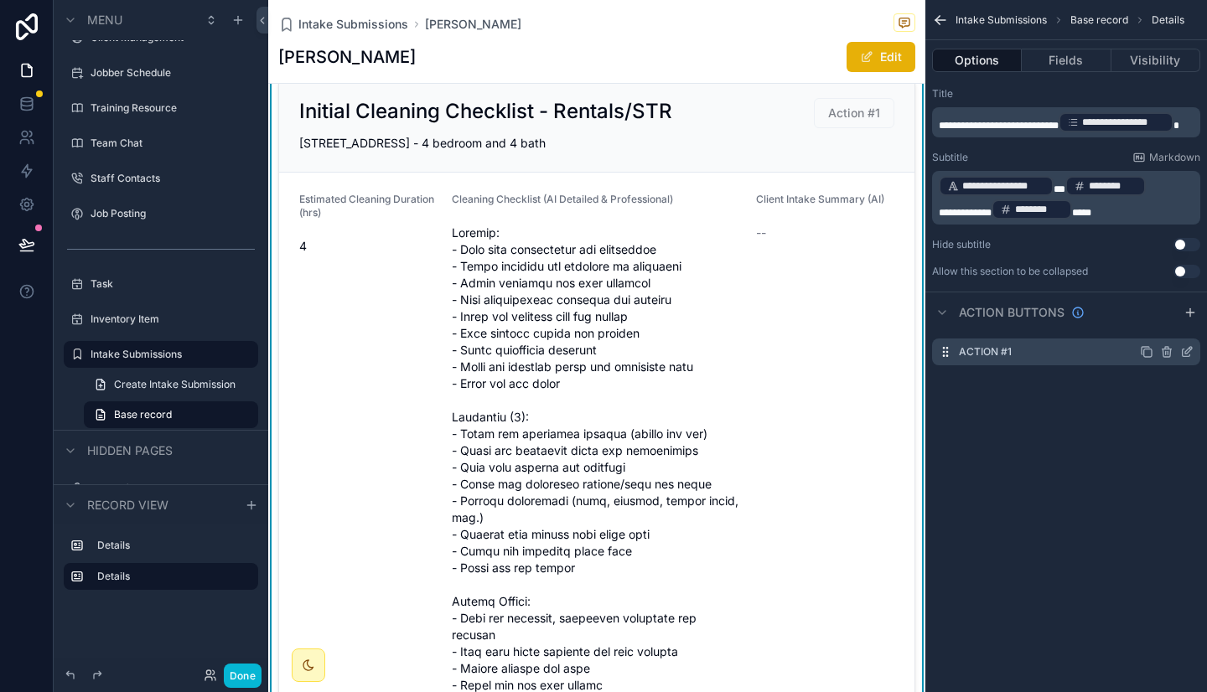
click at [1165, 349] on icon "scrollable content" at bounding box center [1166, 348] width 3 height 3
click at [1159, 328] on icon at bounding box center [1159, 324] width 13 height 13
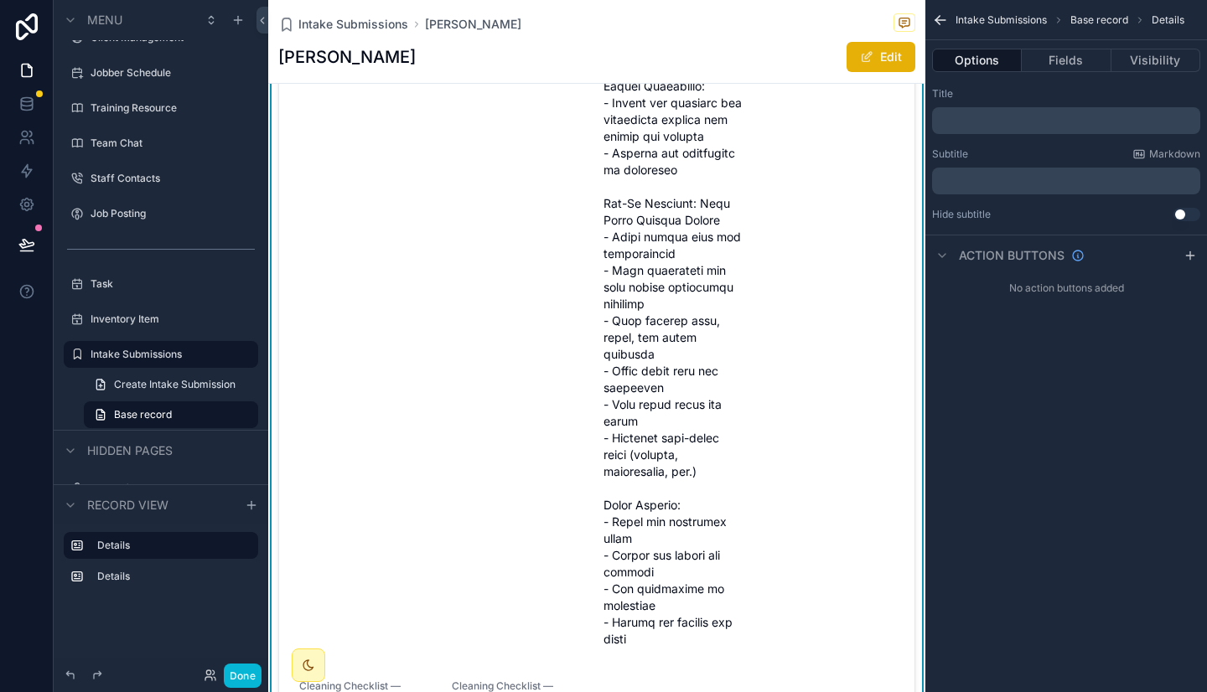
scroll to position [2412, 0]
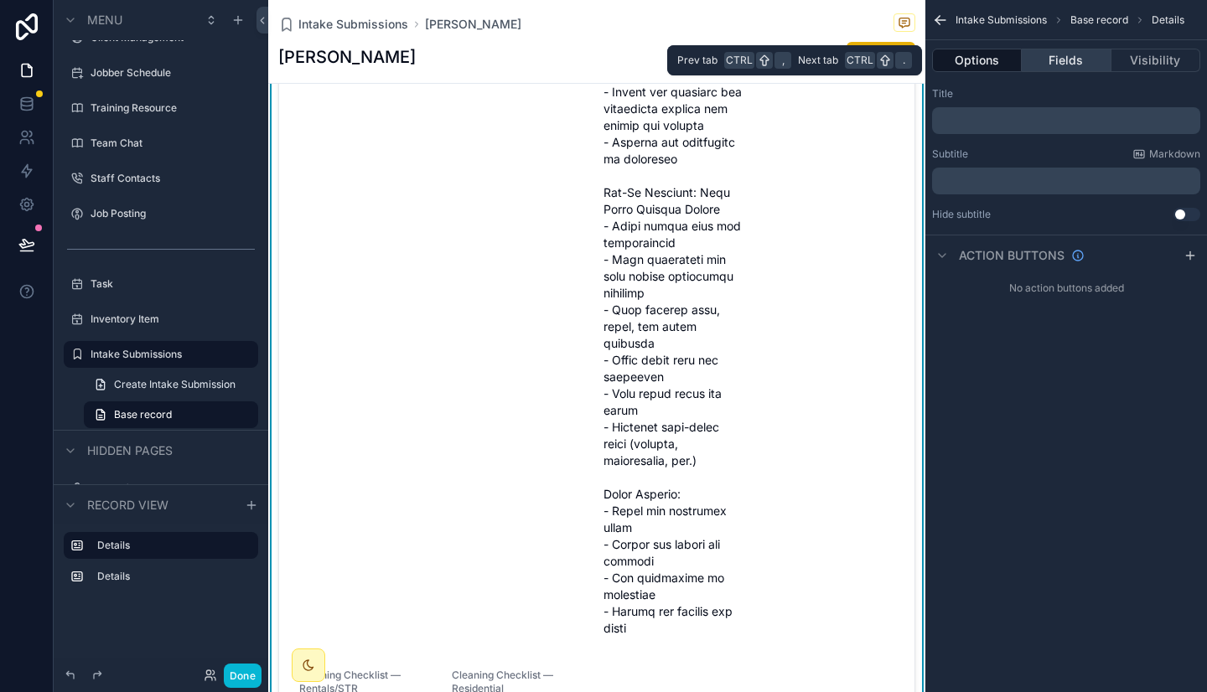
click at [1050, 59] on button "Fields" at bounding box center [1065, 60] width 89 height 23
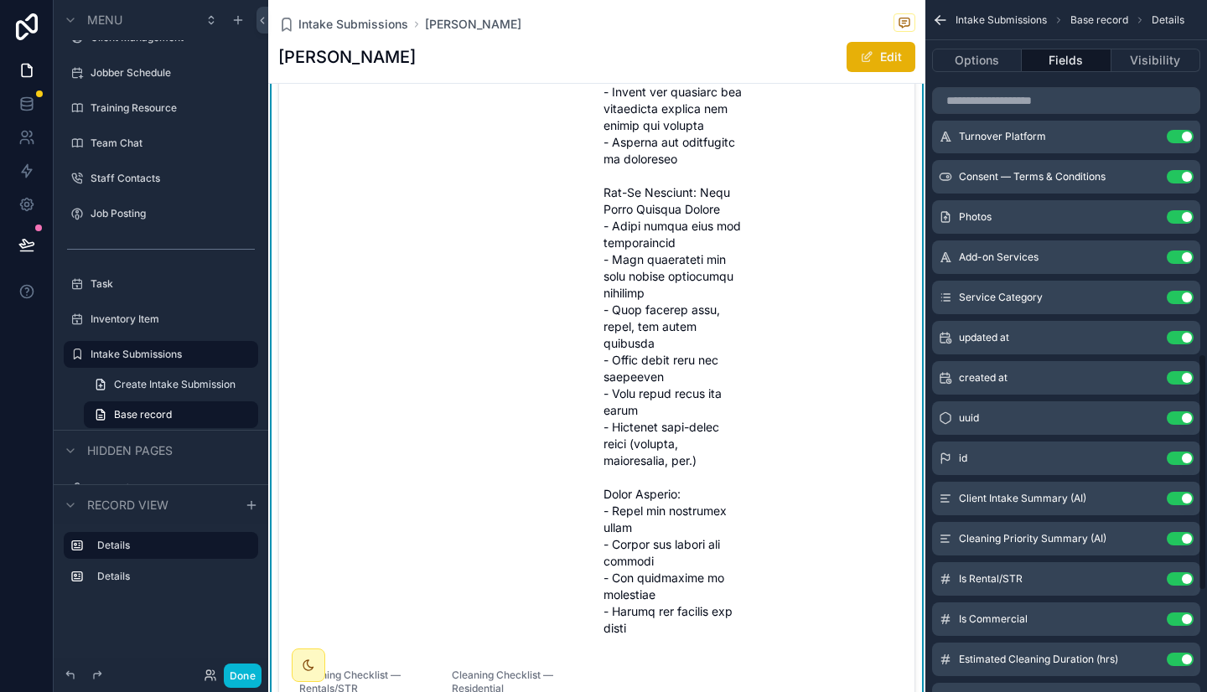
scroll to position [1031, 0]
click at [1183, 492] on button "Use setting" at bounding box center [1179, 497] width 27 height 13
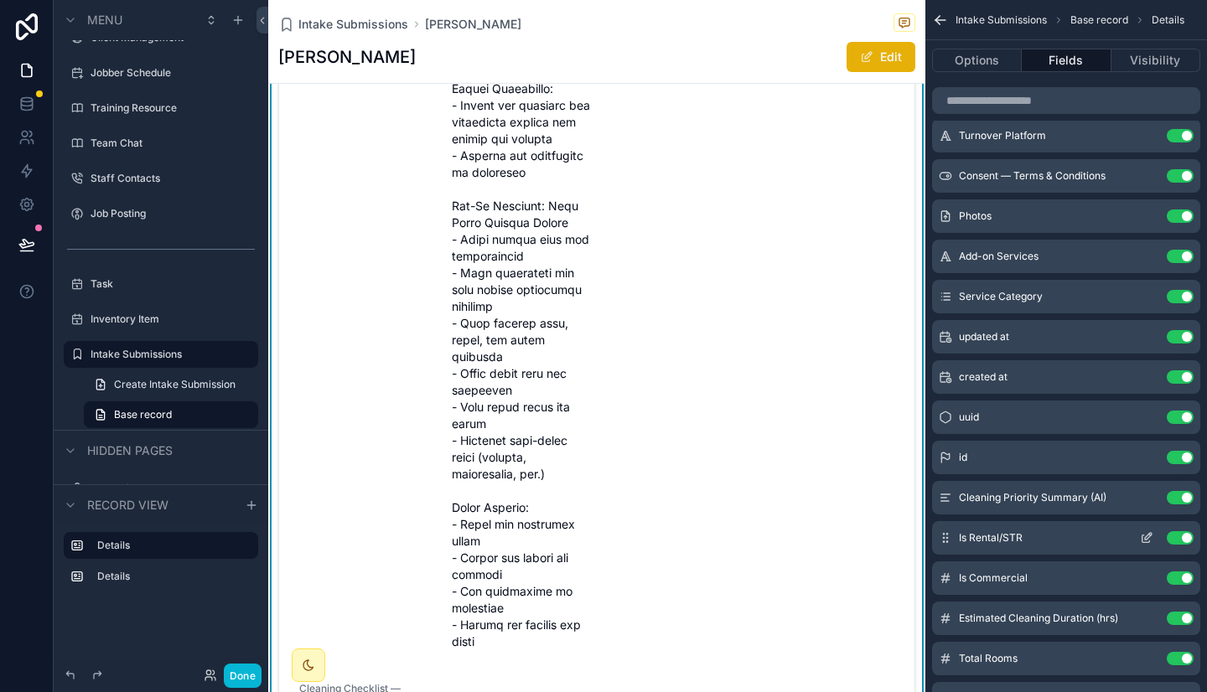
click at [1179, 535] on button "Use setting" at bounding box center [1179, 537] width 27 height 13
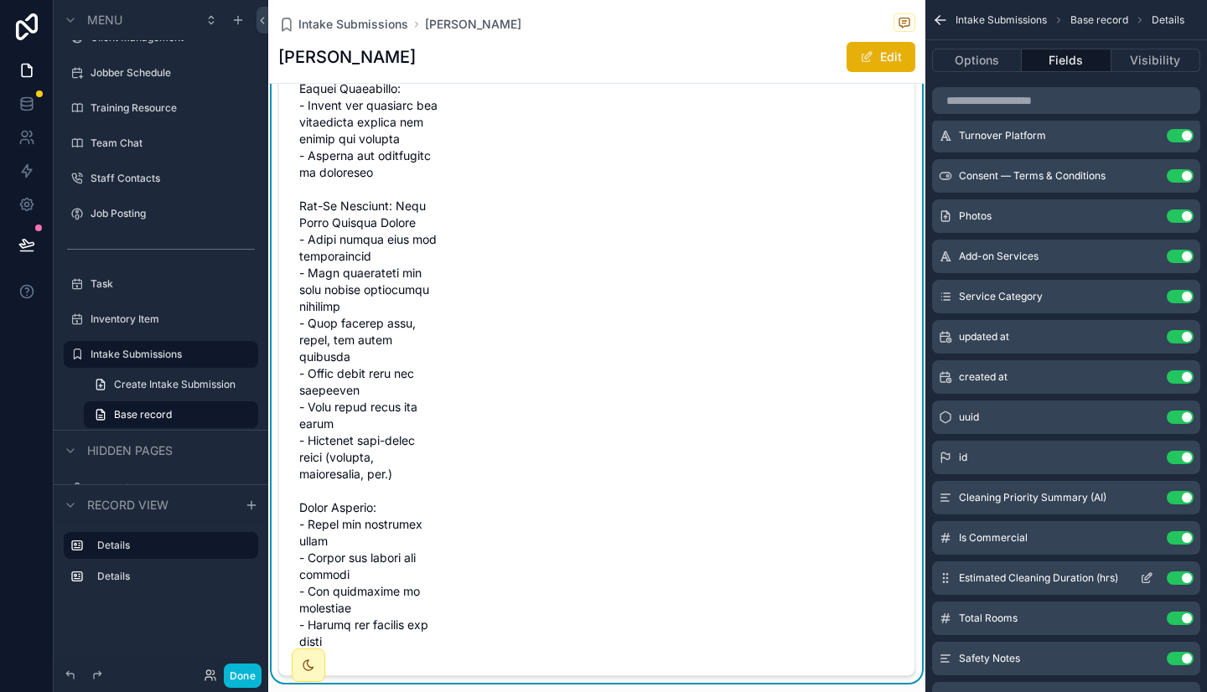
click at [1182, 583] on button "Use setting" at bounding box center [1179, 577] width 27 height 13
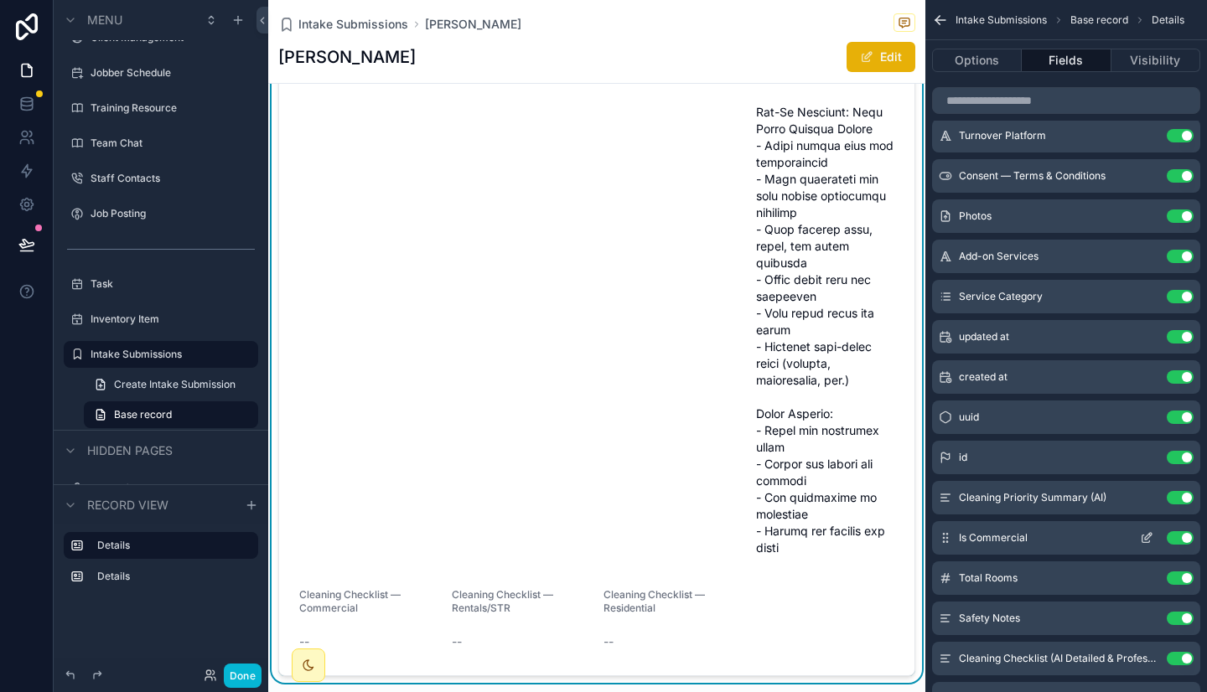
click at [1187, 543] on button "Use setting" at bounding box center [1179, 537] width 27 height 13
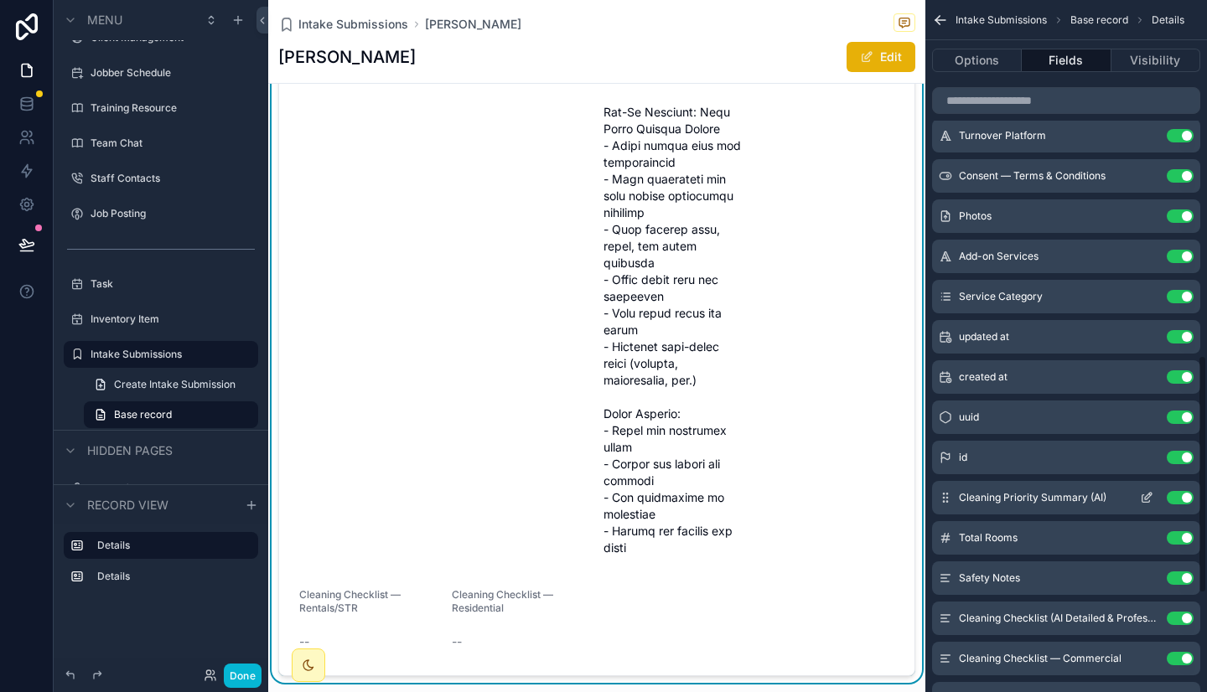
click at [1183, 494] on button "Use setting" at bounding box center [1179, 497] width 27 height 13
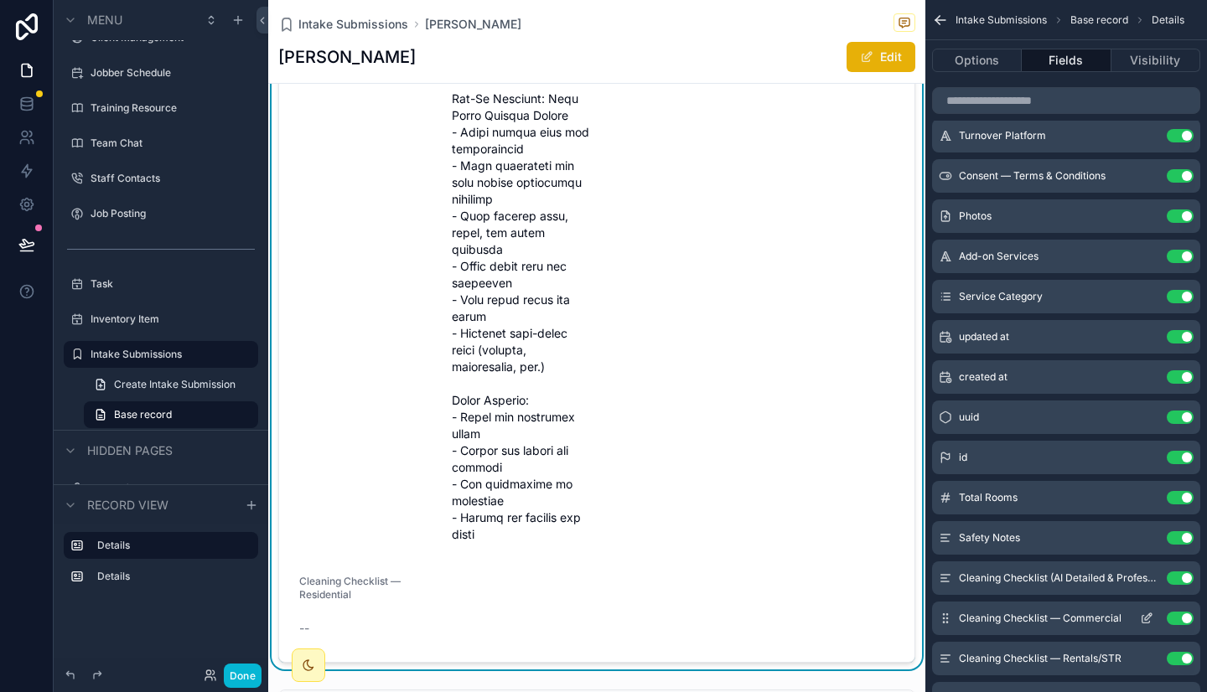
click at [1181, 613] on button "Use setting" at bounding box center [1179, 618] width 27 height 13
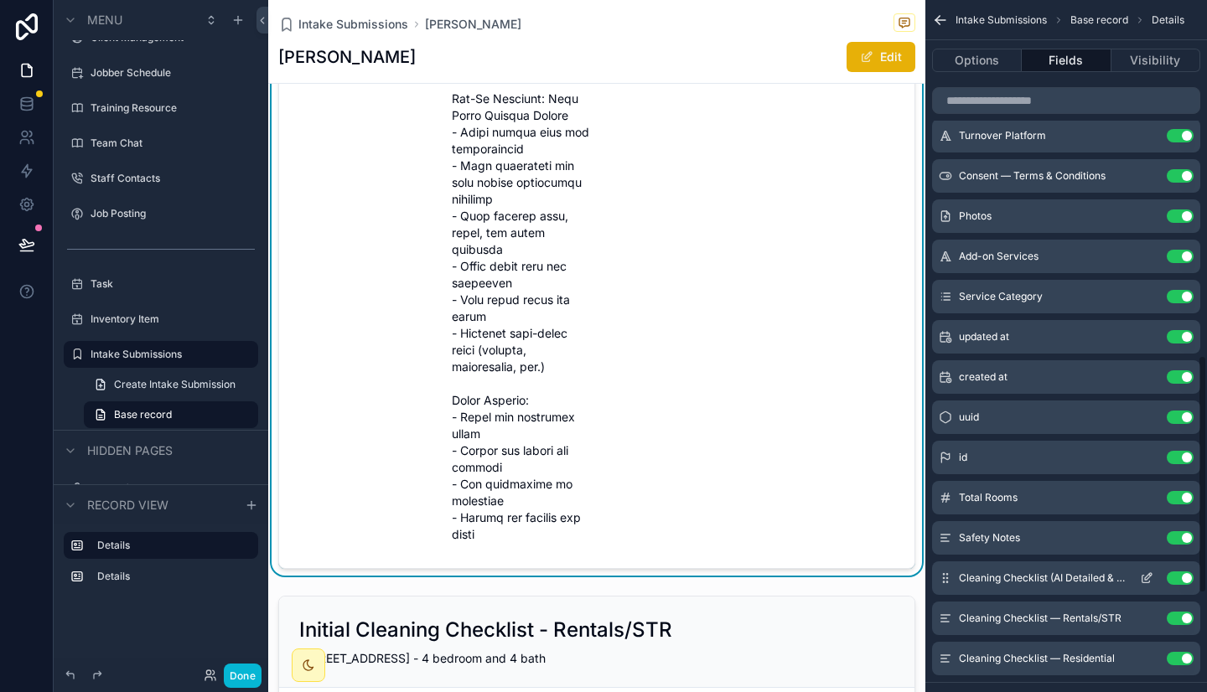
click at [1184, 575] on button "Use setting" at bounding box center [1179, 577] width 27 height 13
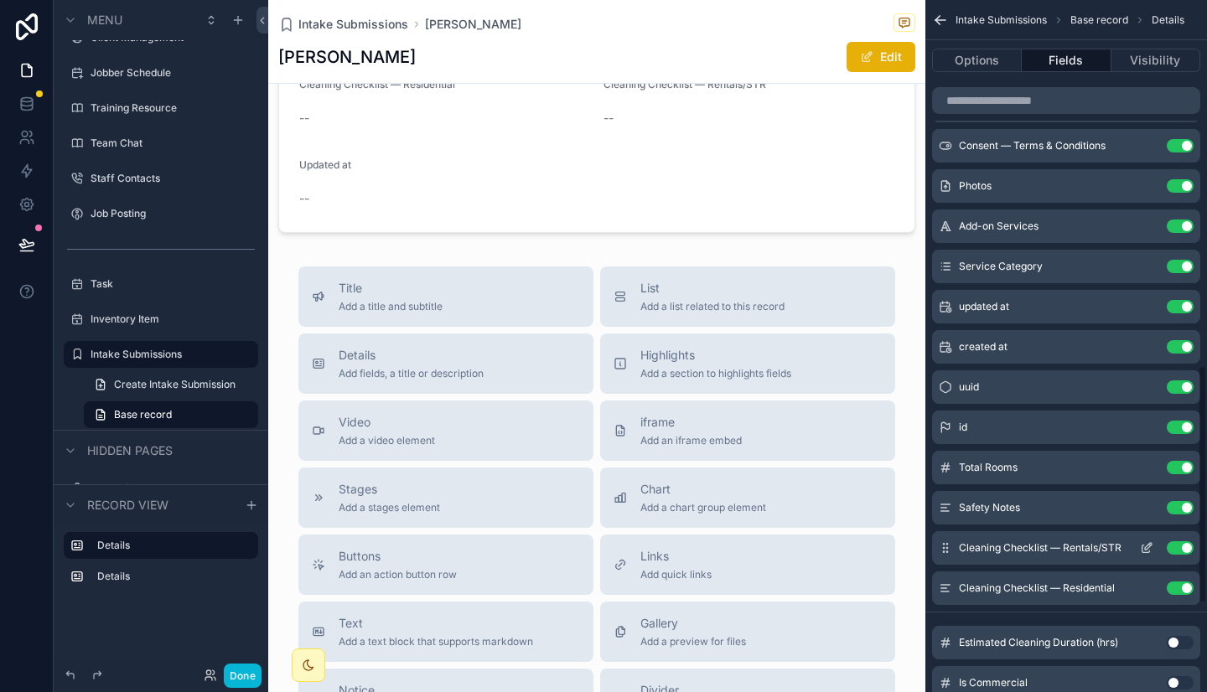
scroll to position [1062, 0]
click at [1180, 587] on button "Use setting" at bounding box center [1179, 587] width 27 height 13
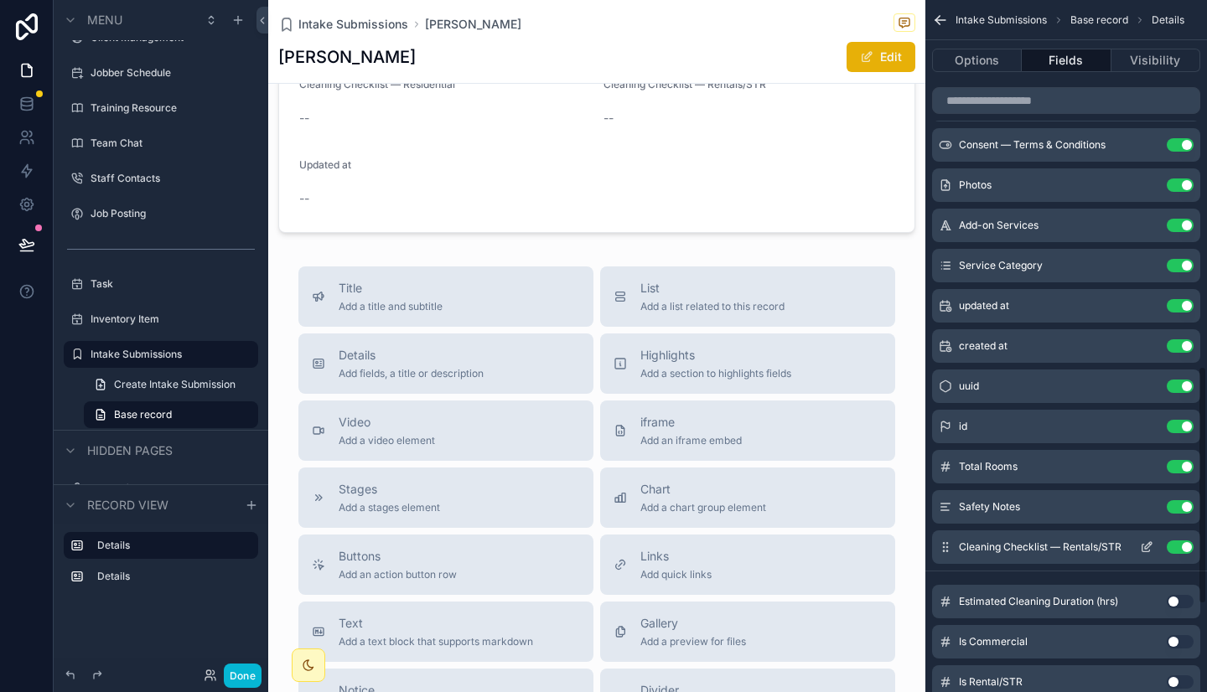
click at [1183, 548] on button "Use setting" at bounding box center [1179, 546] width 27 height 13
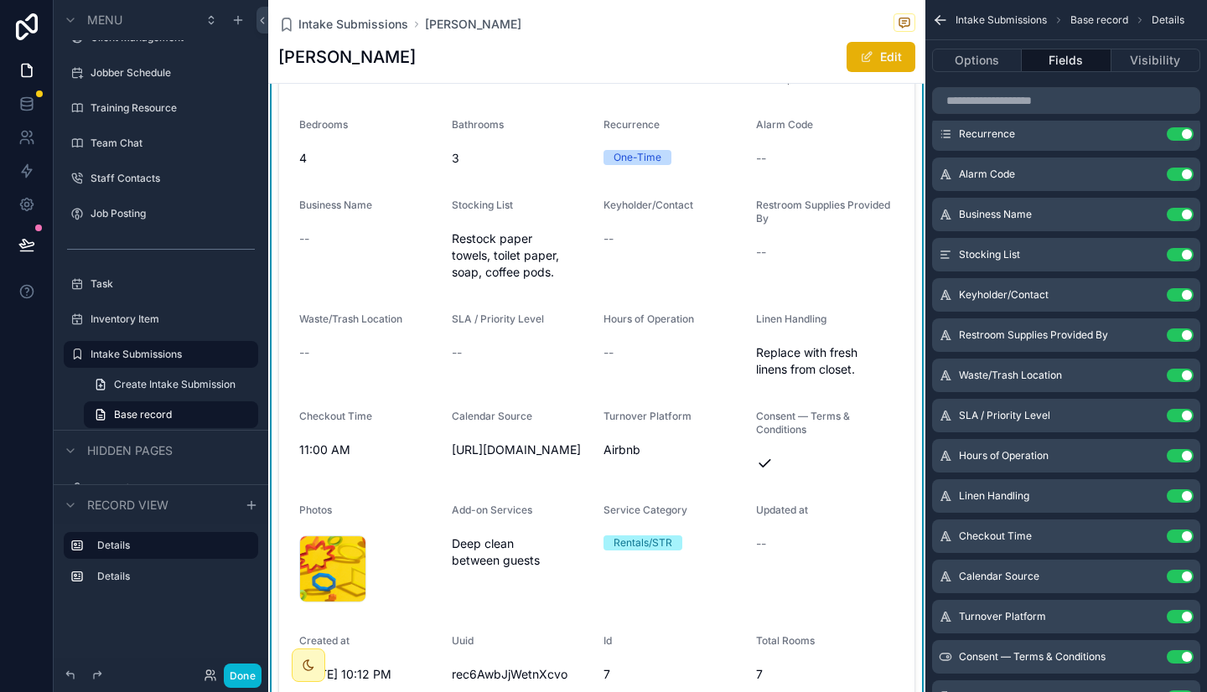
scroll to position [0, 0]
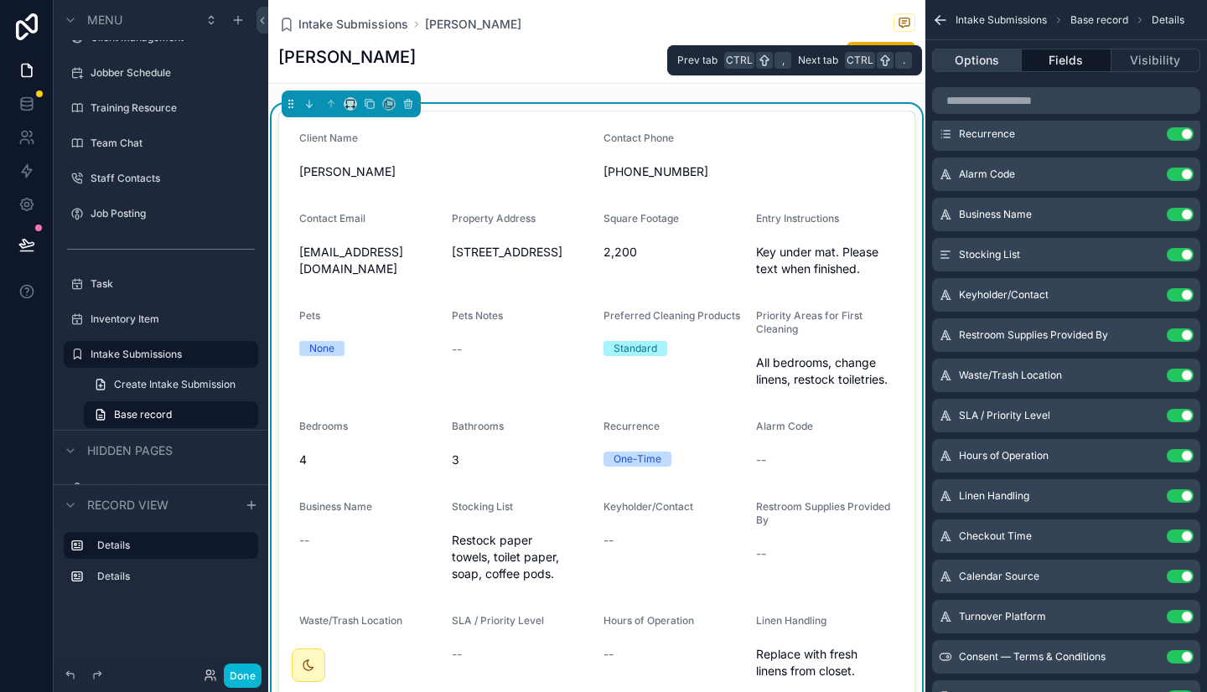
click at [990, 55] on button "Options" at bounding box center [977, 60] width 90 height 23
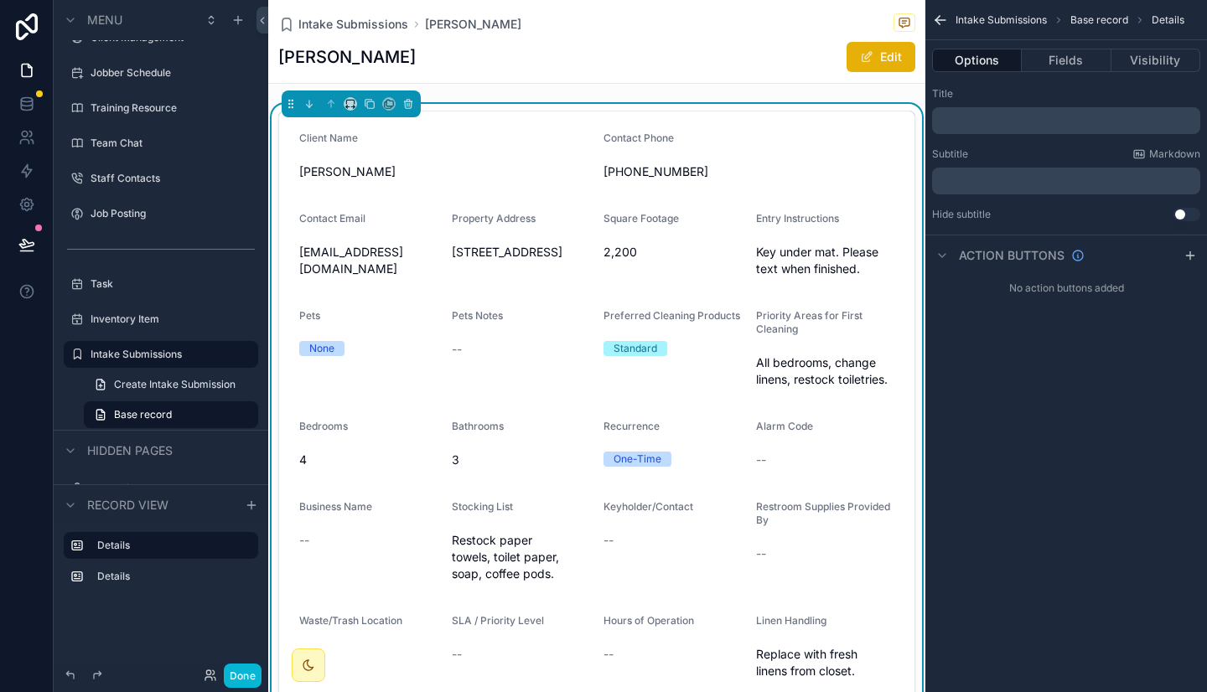
drag, startPoint x: 1005, startPoint y: 131, endPoint x: 1005, endPoint y: 120, distance: 10.9
click at [1005, 120] on div "﻿" at bounding box center [1066, 120] width 268 height 27
click at [1005, 120] on p "﻿" at bounding box center [1067, 120] width 258 height 13
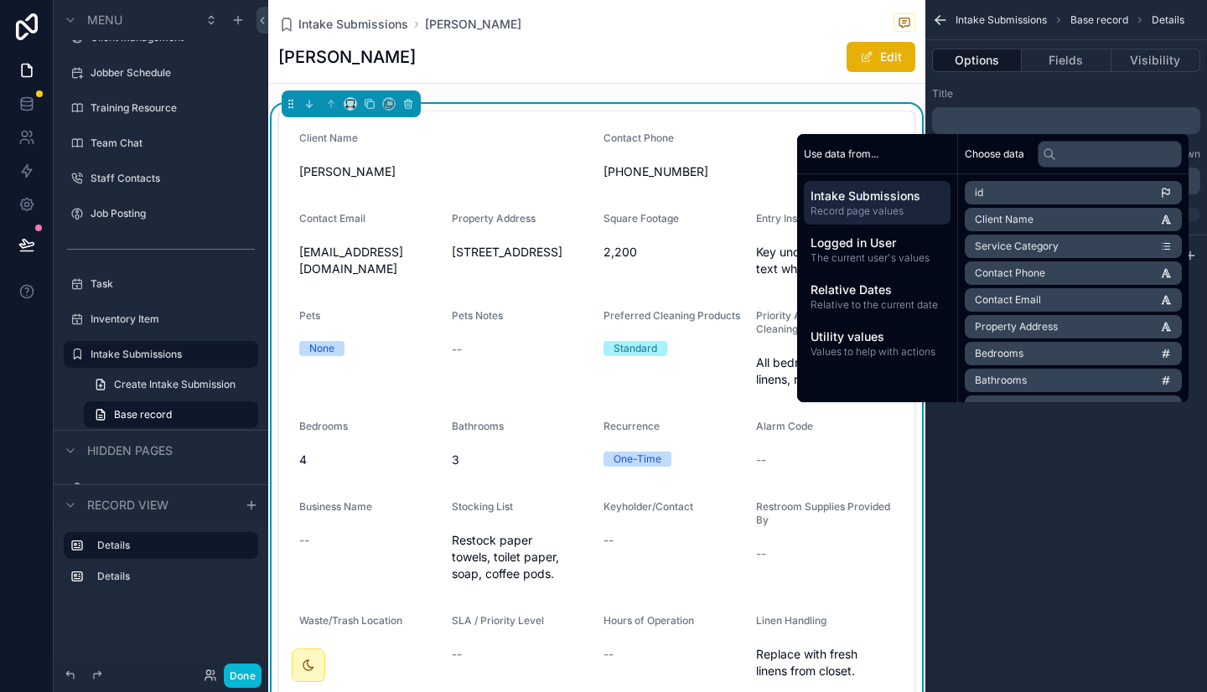
click at [1013, 325] on span "Property Address" at bounding box center [1015, 326] width 83 height 13
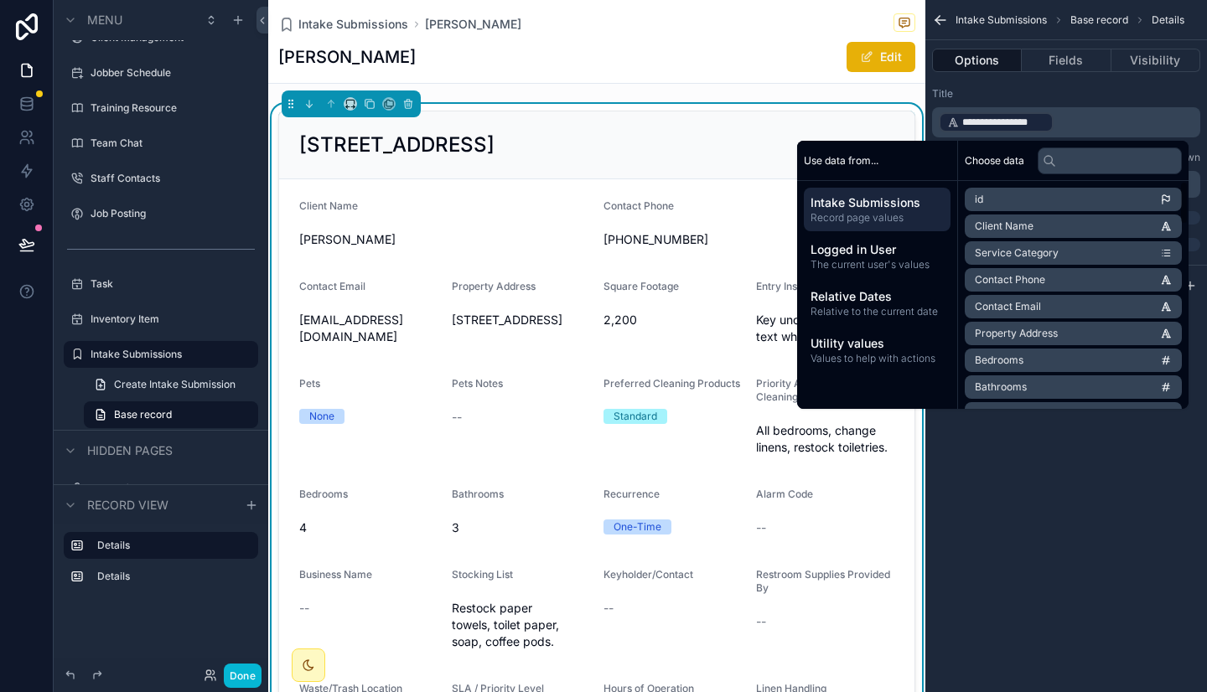
click at [990, 163] on span "Choose data" at bounding box center [993, 160] width 59 height 13
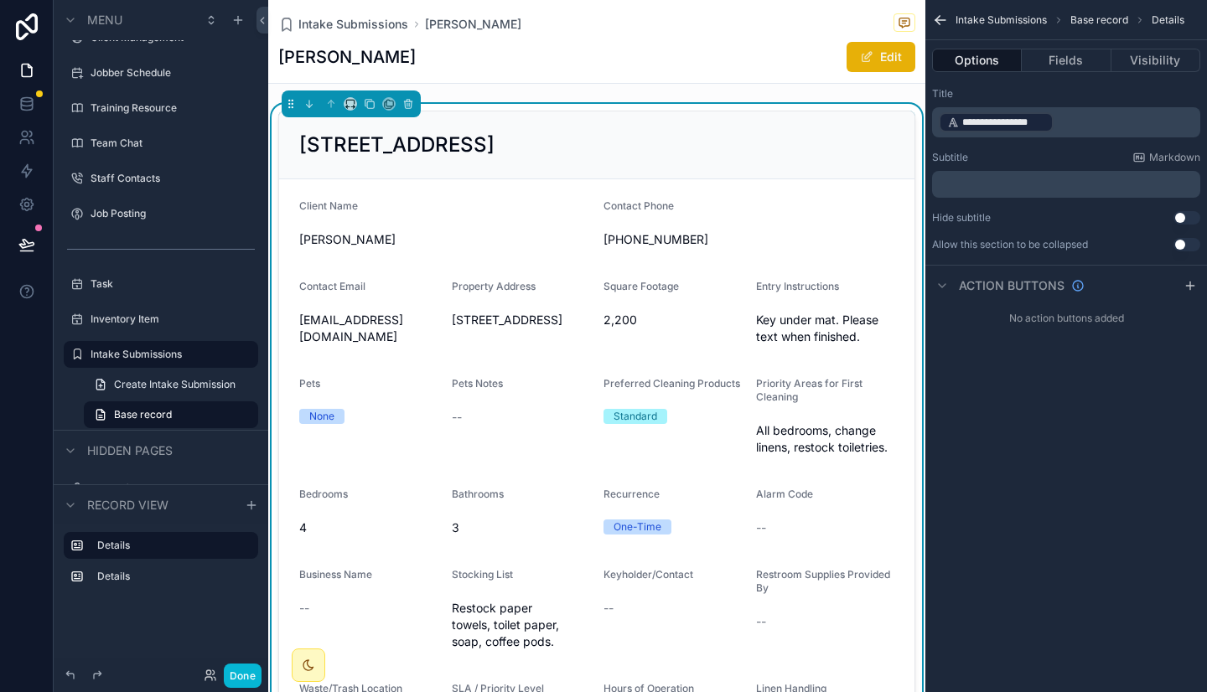
click at [1091, 98] on div "Title" at bounding box center [1066, 93] width 268 height 13
click at [1033, 185] on p "﻿" at bounding box center [1067, 184] width 258 height 13
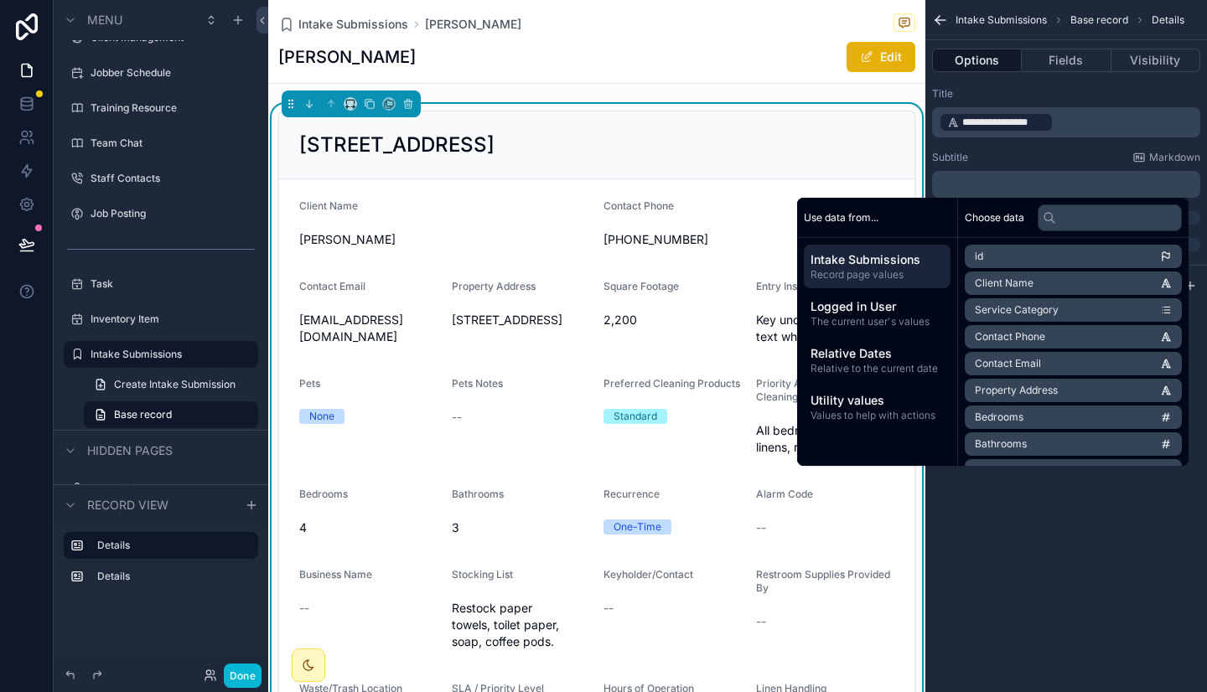
click at [1024, 308] on span "Service Category" at bounding box center [1016, 309] width 84 height 13
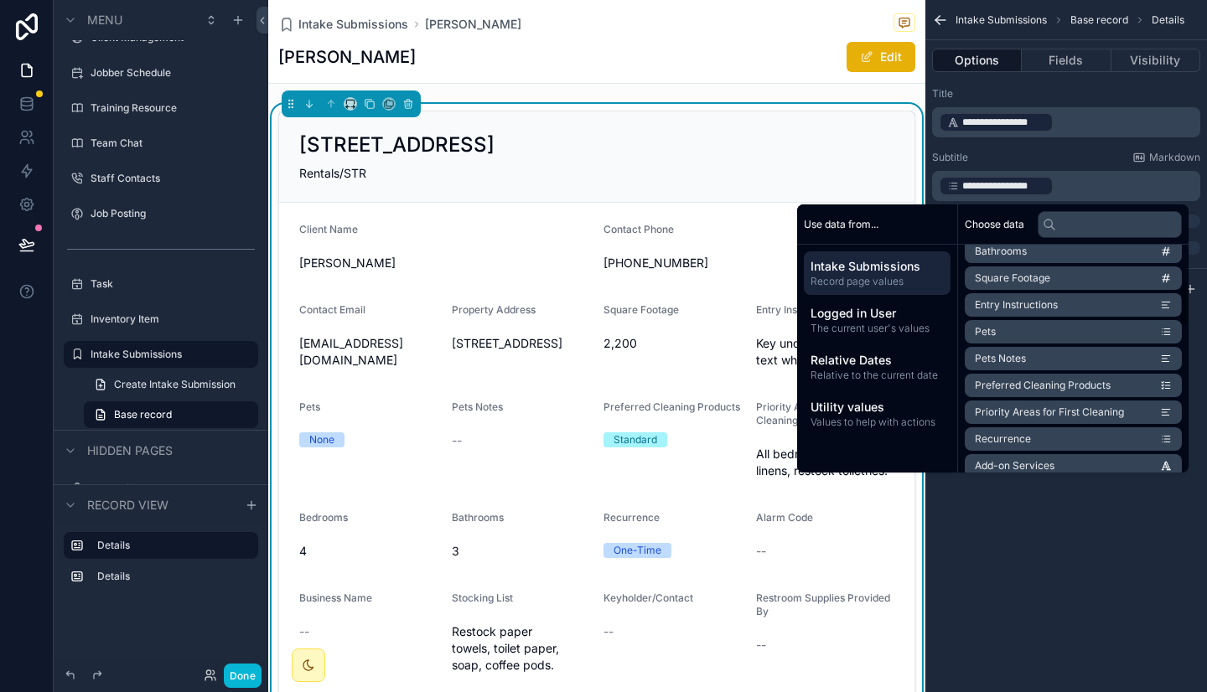
scroll to position [186, 0]
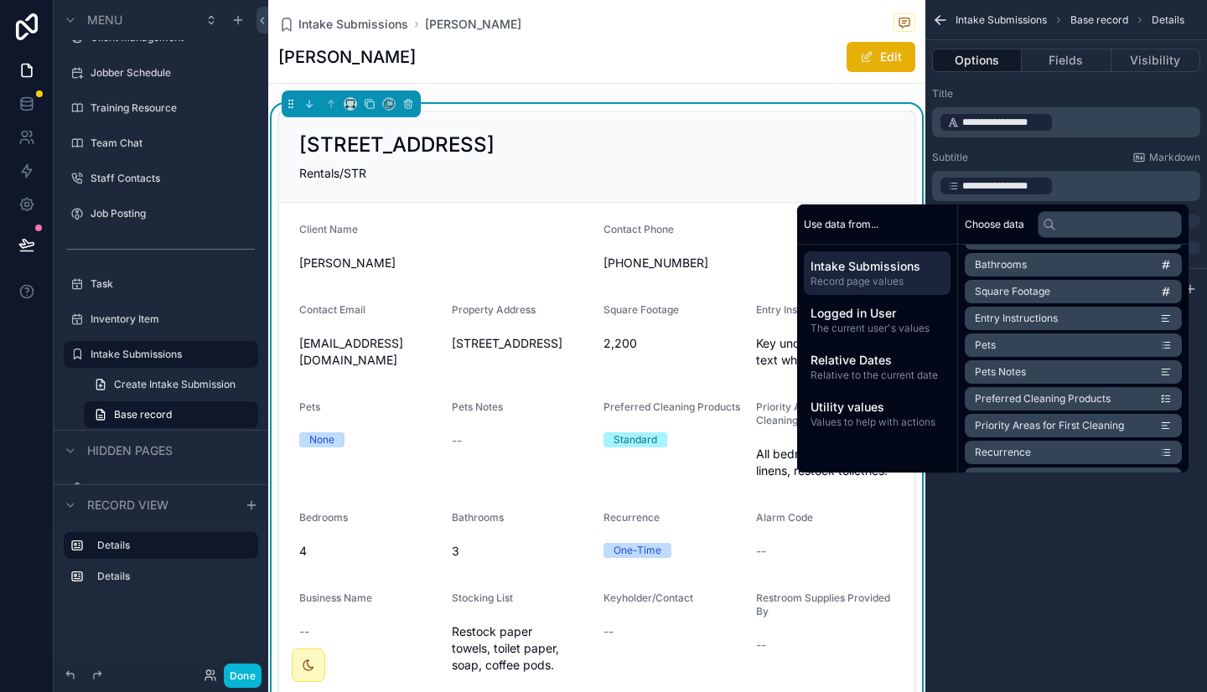
click at [1000, 287] on span "Square Footage" at bounding box center [1011, 291] width 75 height 13
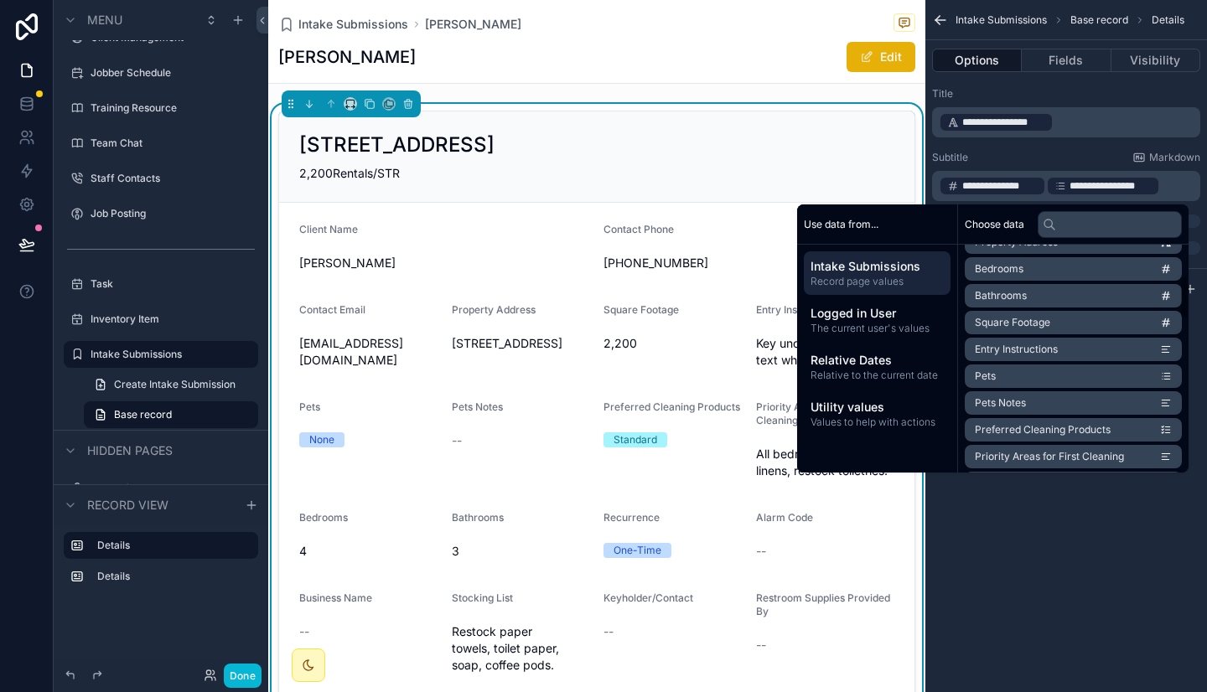
scroll to position [149, 0]
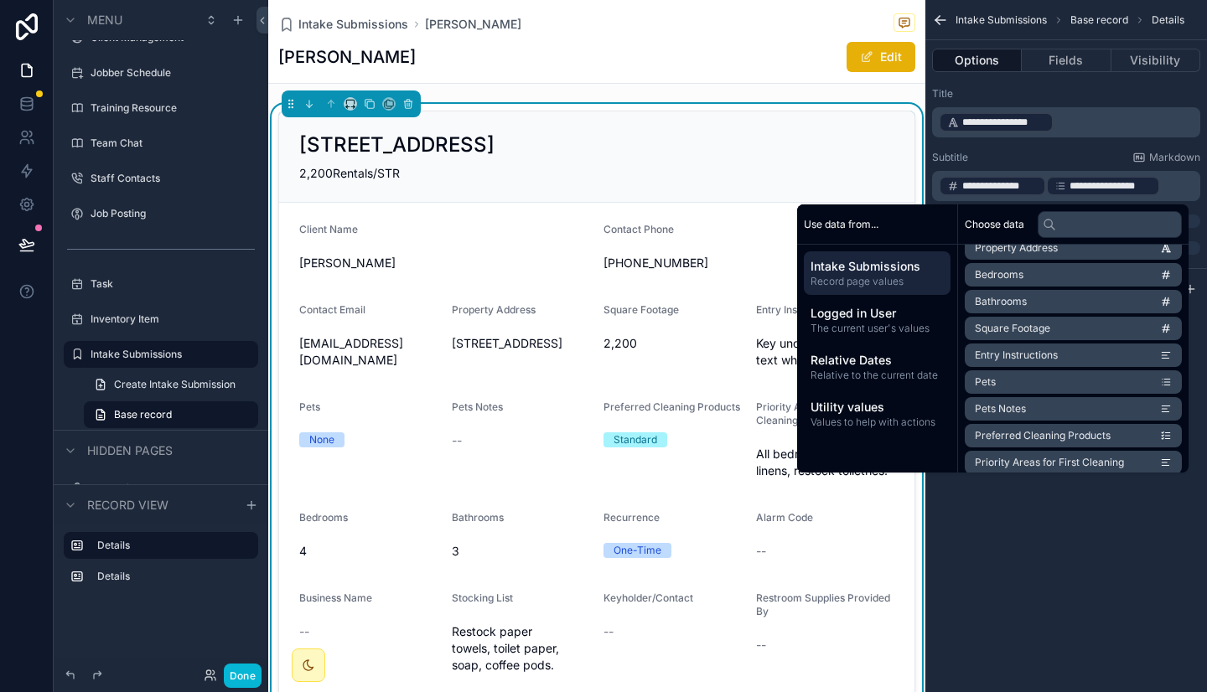
click at [991, 273] on span "Bedrooms" at bounding box center [998, 274] width 49 height 13
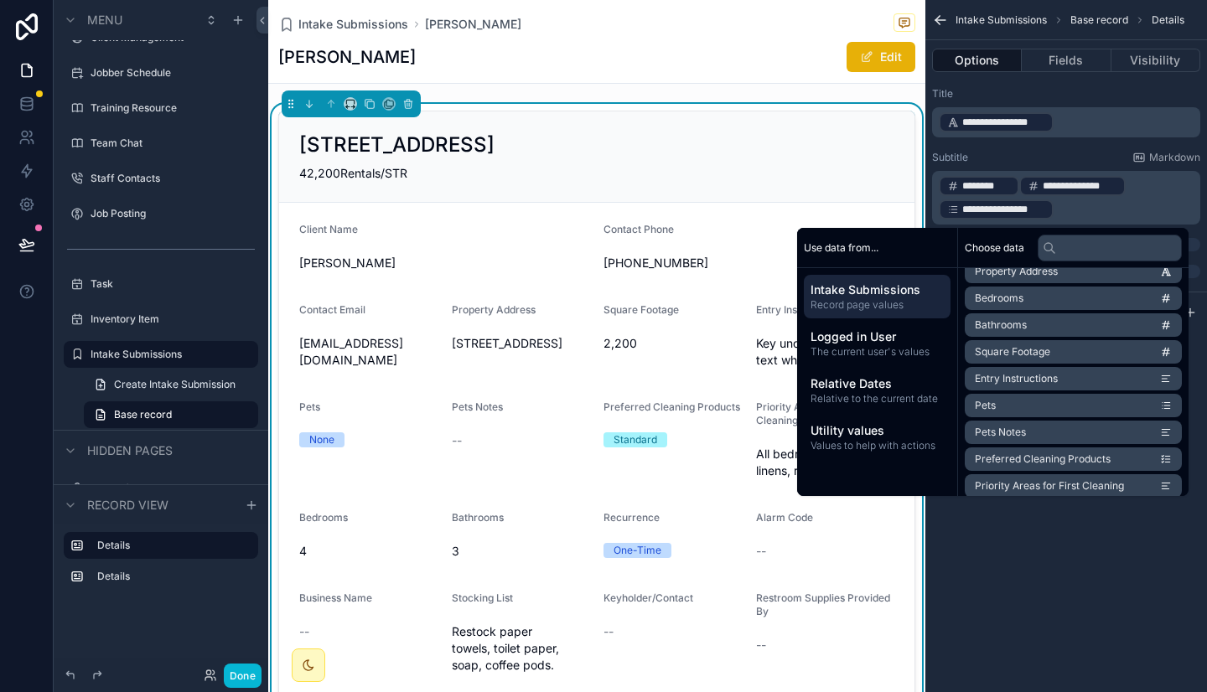
click at [995, 323] on span "Bathrooms" at bounding box center [1000, 324] width 52 height 13
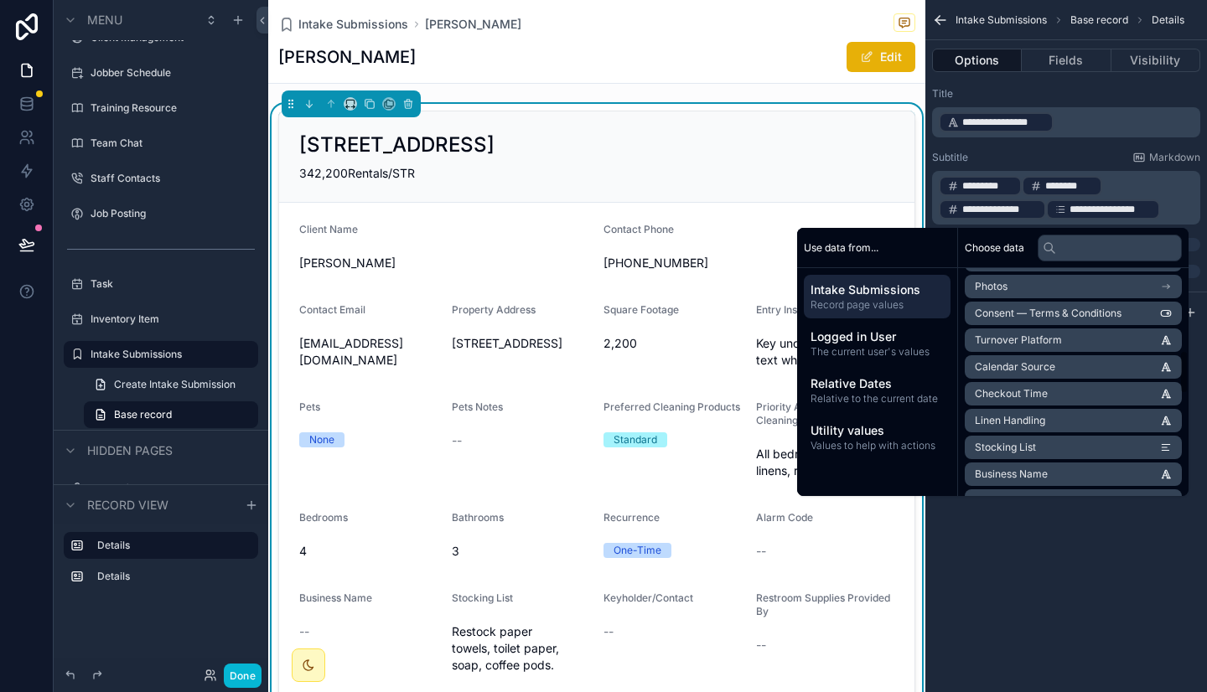
scroll to position [430, 0]
click at [1032, 417] on span "Linen Handling" at bounding box center [1009, 419] width 70 height 13
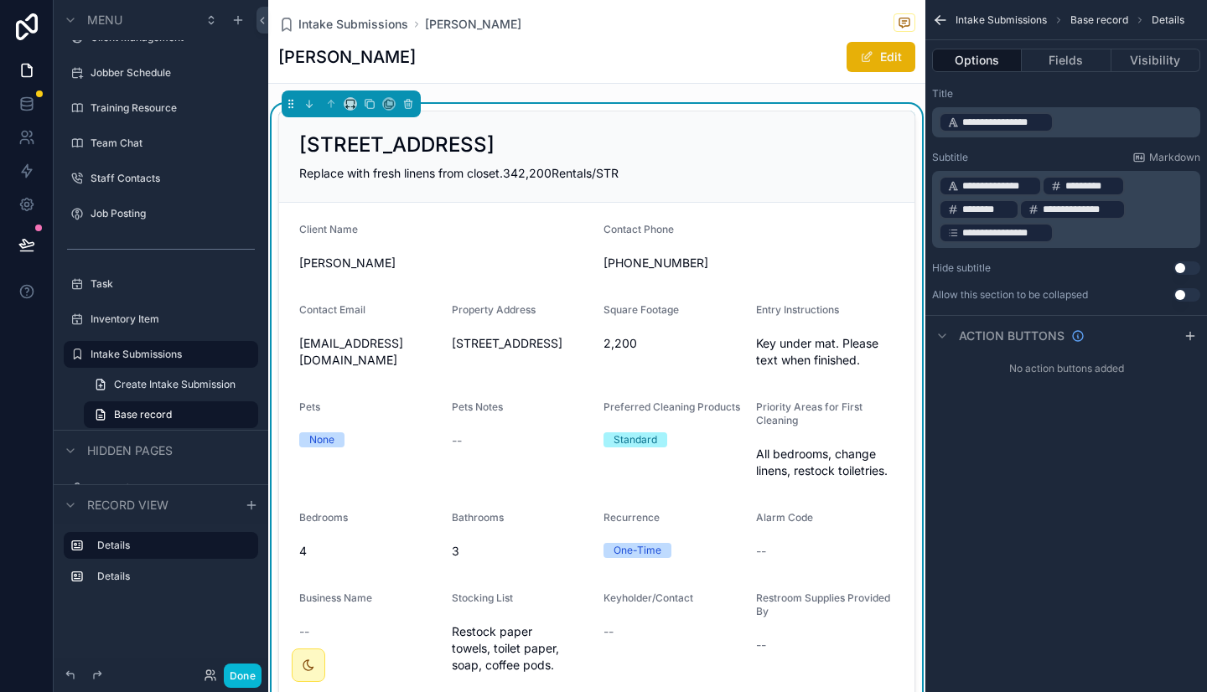
click at [1129, 185] on p "**********" at bounding box center [1067, 209] width 258 height 70
click at [1046, 188] on div "*********" at bounding box center [1083, 186] width 83 height 20
click at [1039, 188] on div "**********" at bounding box center [989, 186] width 103 height 20
click at [1038, 177] on p "**********" at bounding box center [1067, 209] width 258 height 70
click at [1040, 186] on div "**********" at bounding box center [989, 186] width 103 height 20
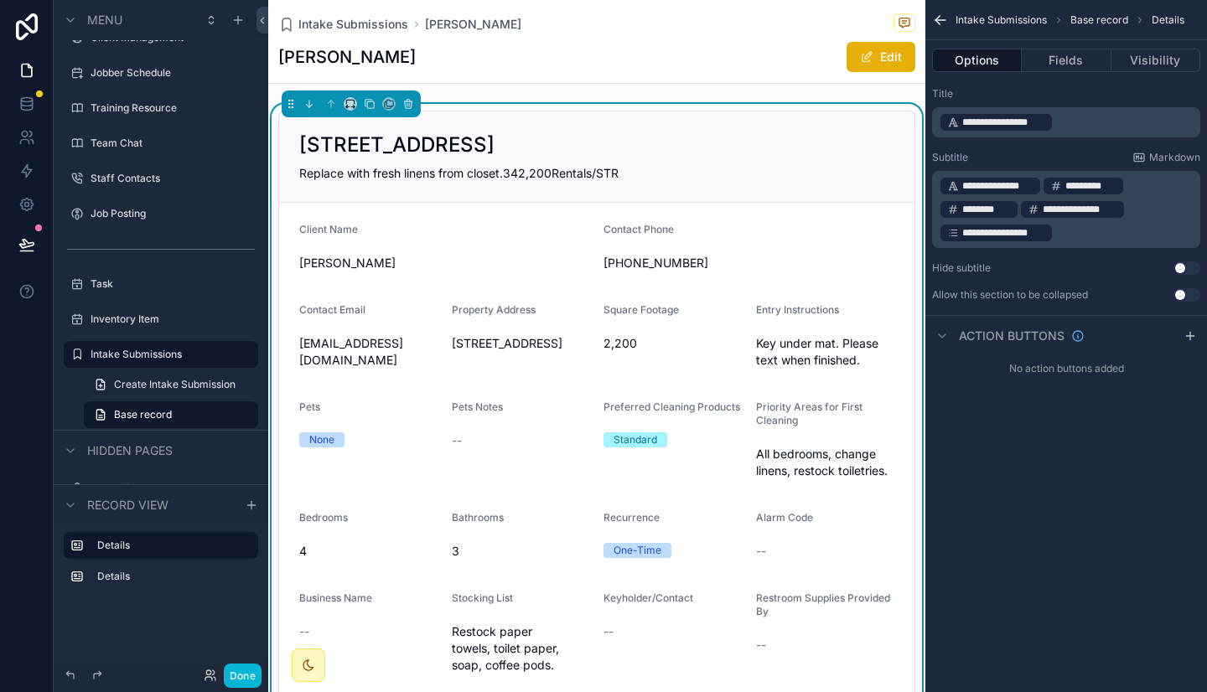
click at [1068, 238] on p "**********" at bounding box center [1067, 209] width 258 height 70
drag, startPoint x: 1076, startPoint y: 212, endPoint x: 1197, endPoint y: 220, distance: 121.8
click at [1197, 220] on div "**********" at bounding box center [1066, 209] width 268 height 77
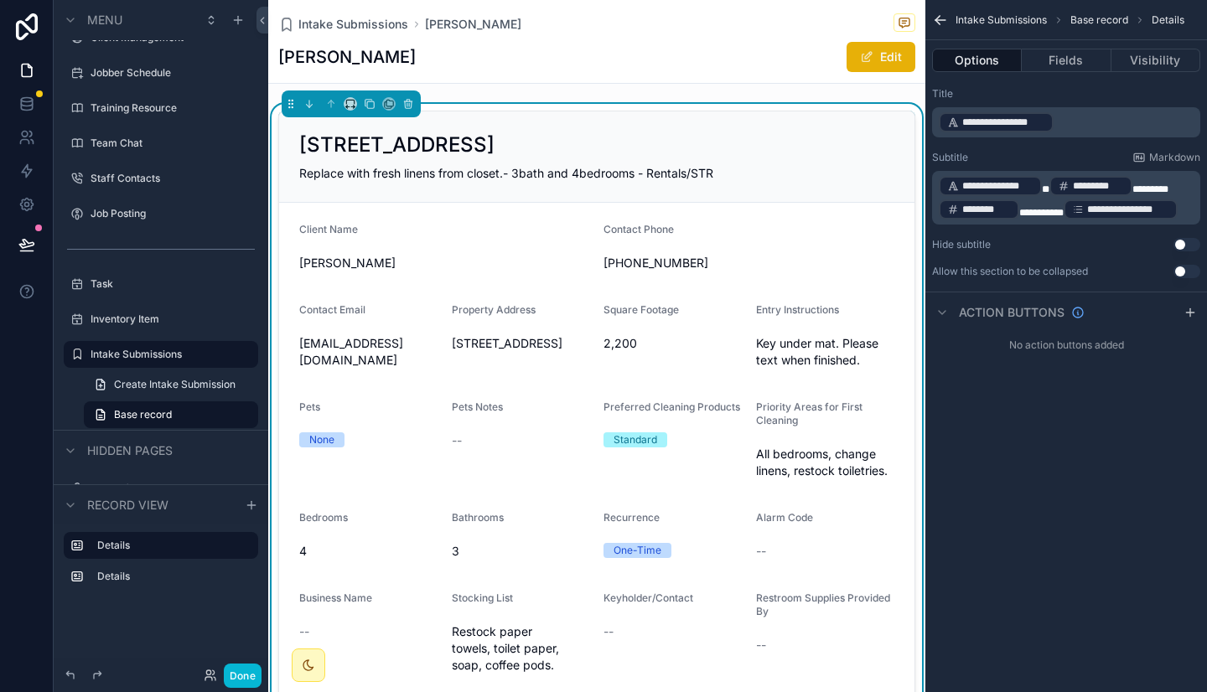
click at [1019, 215] on span "**********" at bounding box center [1041, 213] width 44 height 10
click at [1068, 213] on span "**********" at bounding box center [1043, 213] width 49 height 10
click at [1136, 188] on span "********" at bounding box center [1150, 189] width 36 height 10
click at [830, 118] on div "22 Ocean Ave, Old Orchard Beach, ME Replace with fresh linens from closet.- 3 b…" at bounding box center [596, 156] width 635 height 91
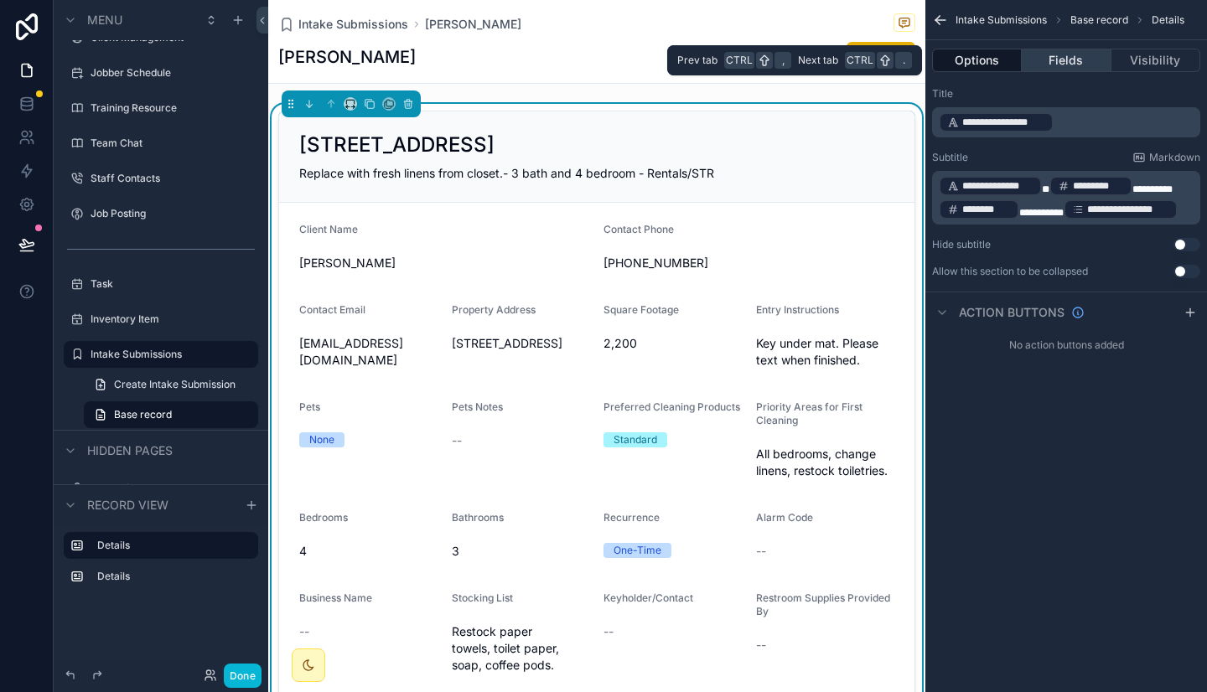
click at [1074, 63] on button "Fields" at bounding box center [1065, 60] width 89 height 23
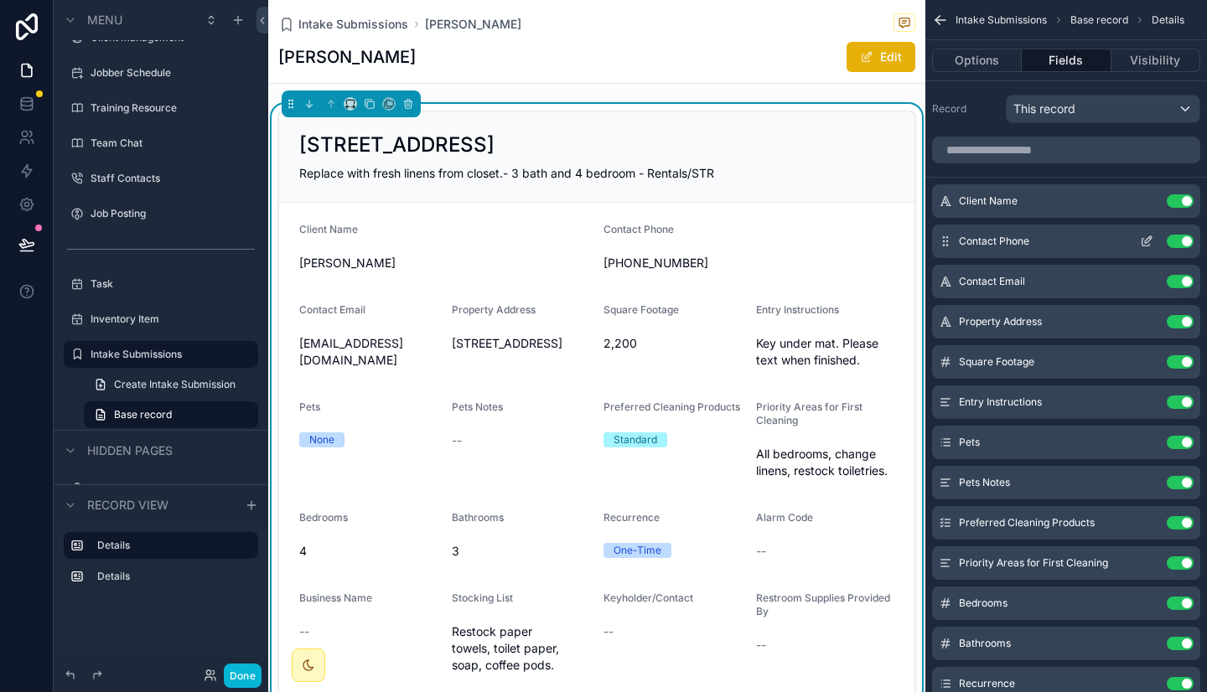
click at [1184, 242] on button "Use setting" at bounding box center [1179, 241] width 27 height 13
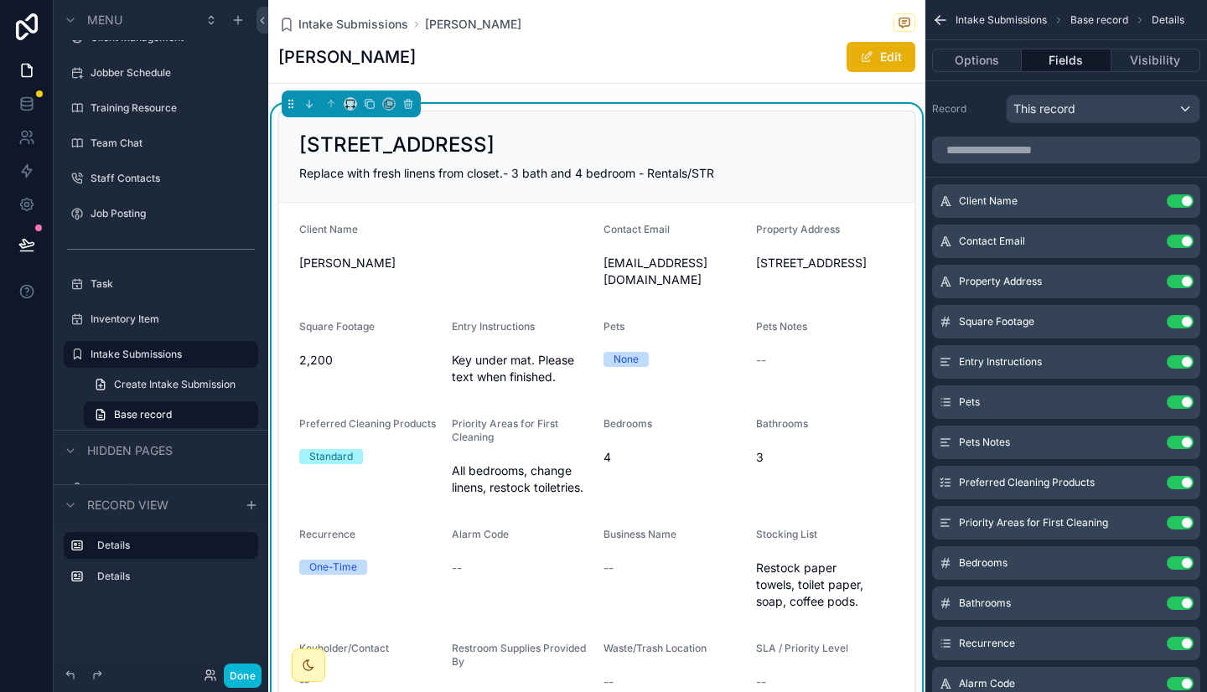
click at [1184, 242] on button "Use setting" at bounding box center [1179, 241] width 27 height 13
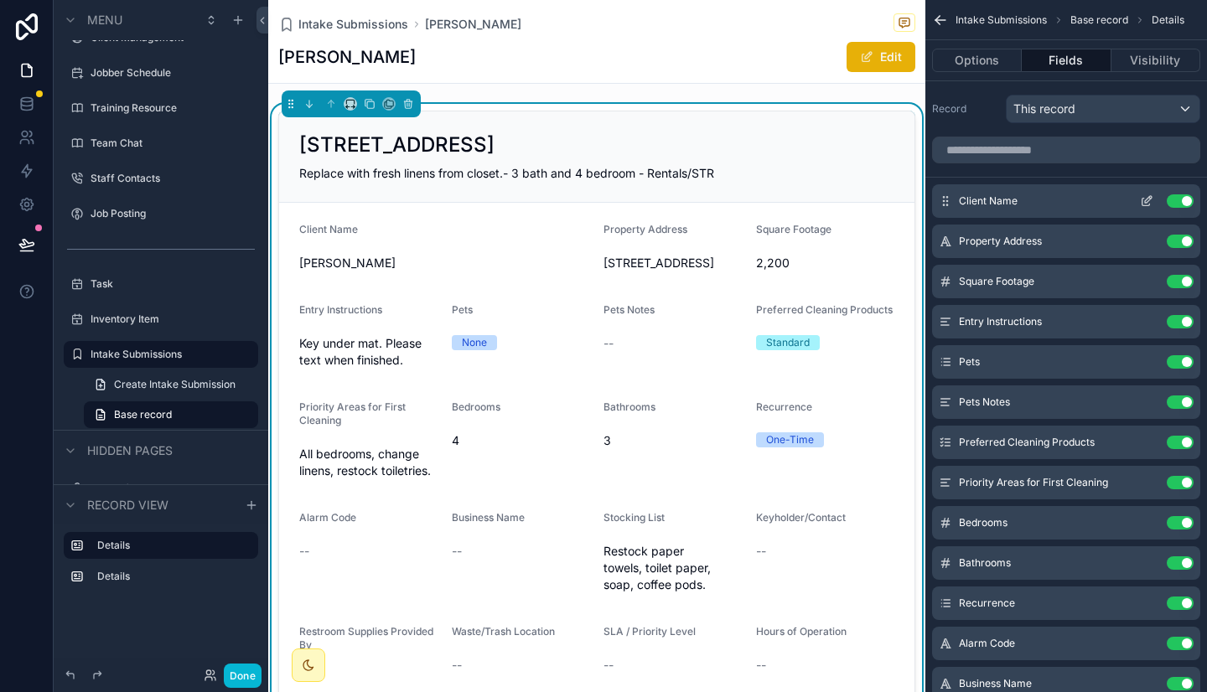
click at [1070, 199] on div "Client Name Use setting" at bounding box center [1066, 201] width 268 height 34
click at [1144, 202] on icon "scrollable content" at bounding box center [1146, 200] width 13 height 13
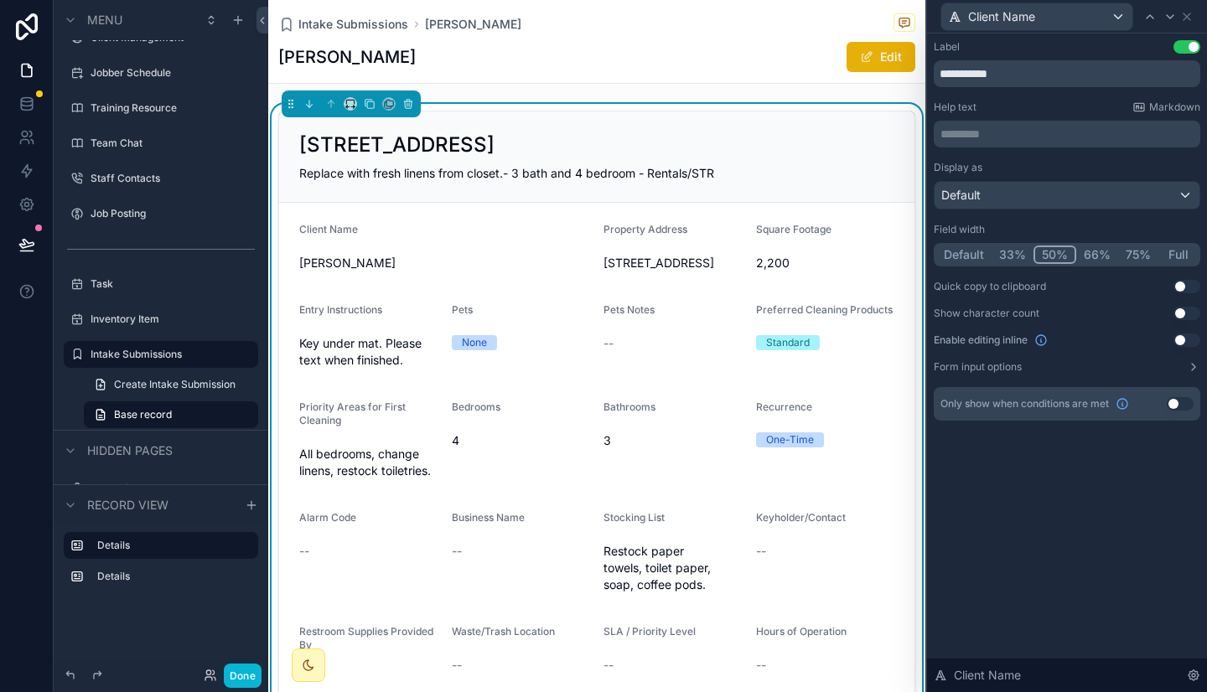
click at [1024, 247] on button "33%" at bounding box center [1012, 255] width 42 height 18
click at [1191, 43] on button "Use setting" at bounding box center [1186, 46] width 27 height 13
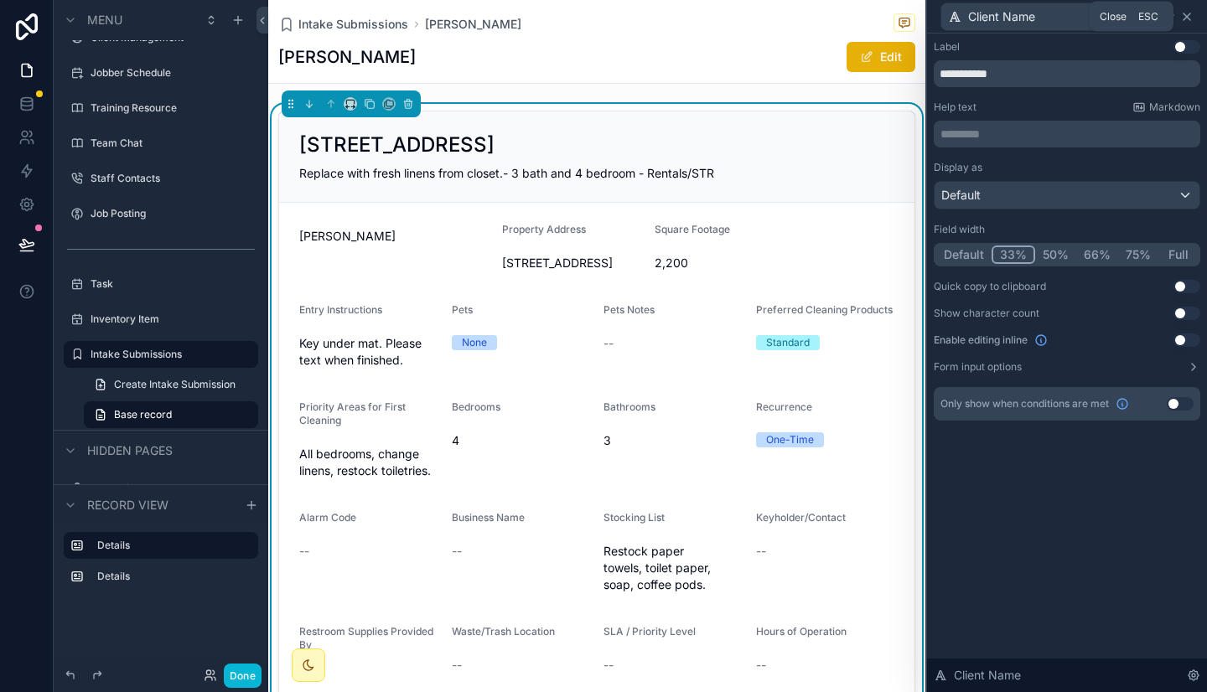
click at [1190, 19] on icon at bounding box center [1186, 16] width 7 height 7
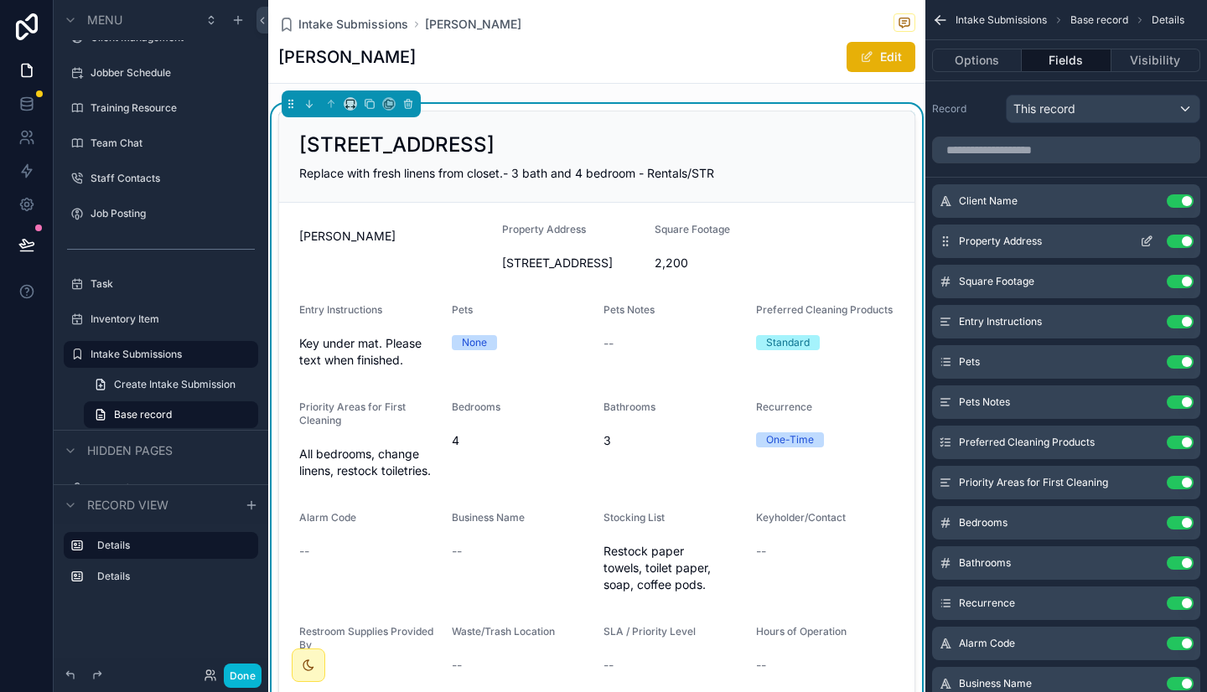
click at [1146, 240] on icon "scrollable content" at bounding box center [1146, 241] width 13 height 13
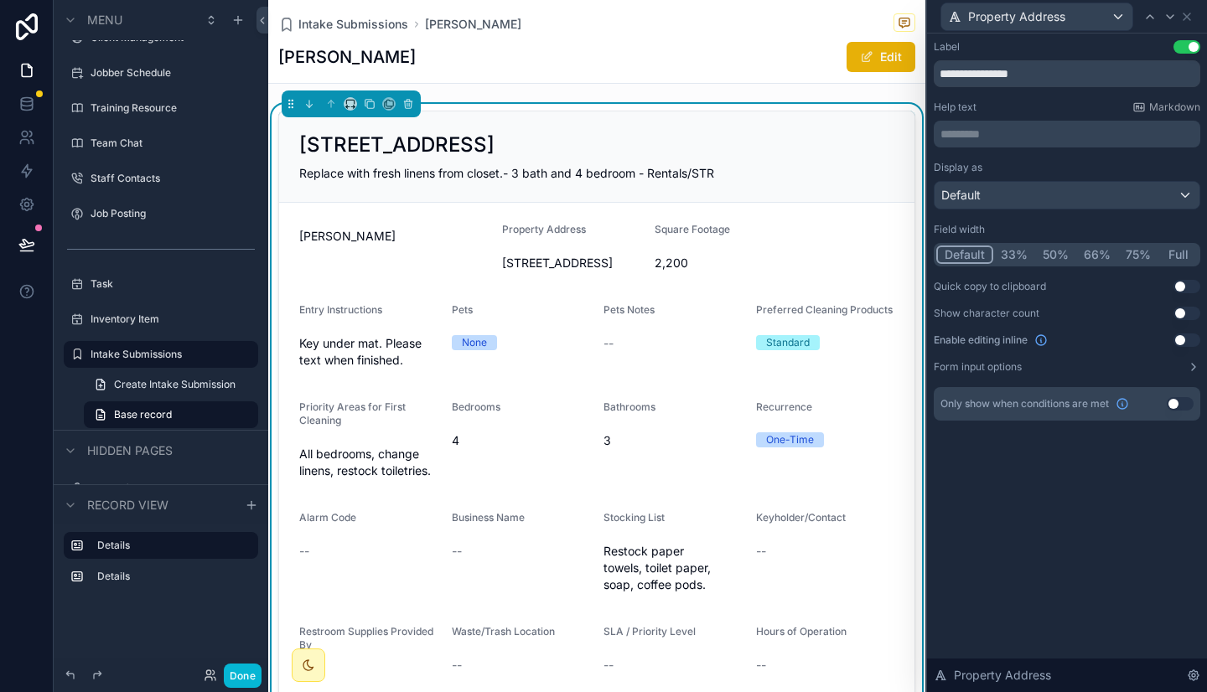
click at [1056, 251] on button "50%" at bounding box center [1055, 255] width 41 height 18
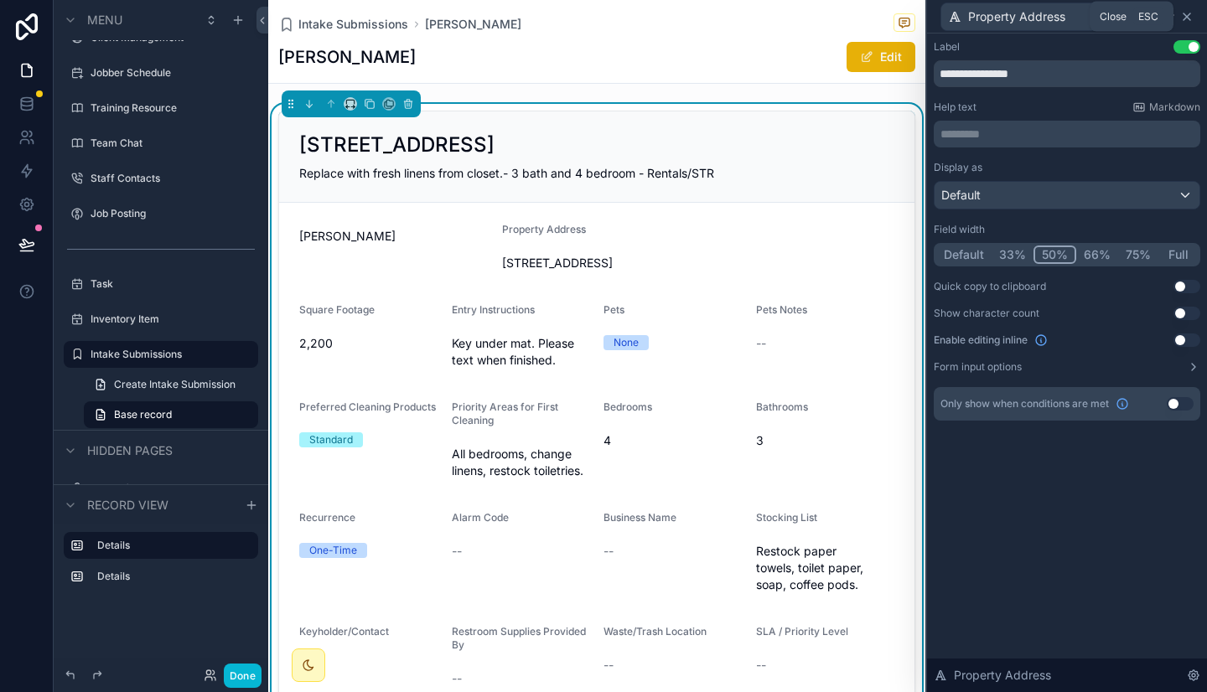
click at [1186, 19] on icon at bounding box center [1186, 16] width 13 height 13
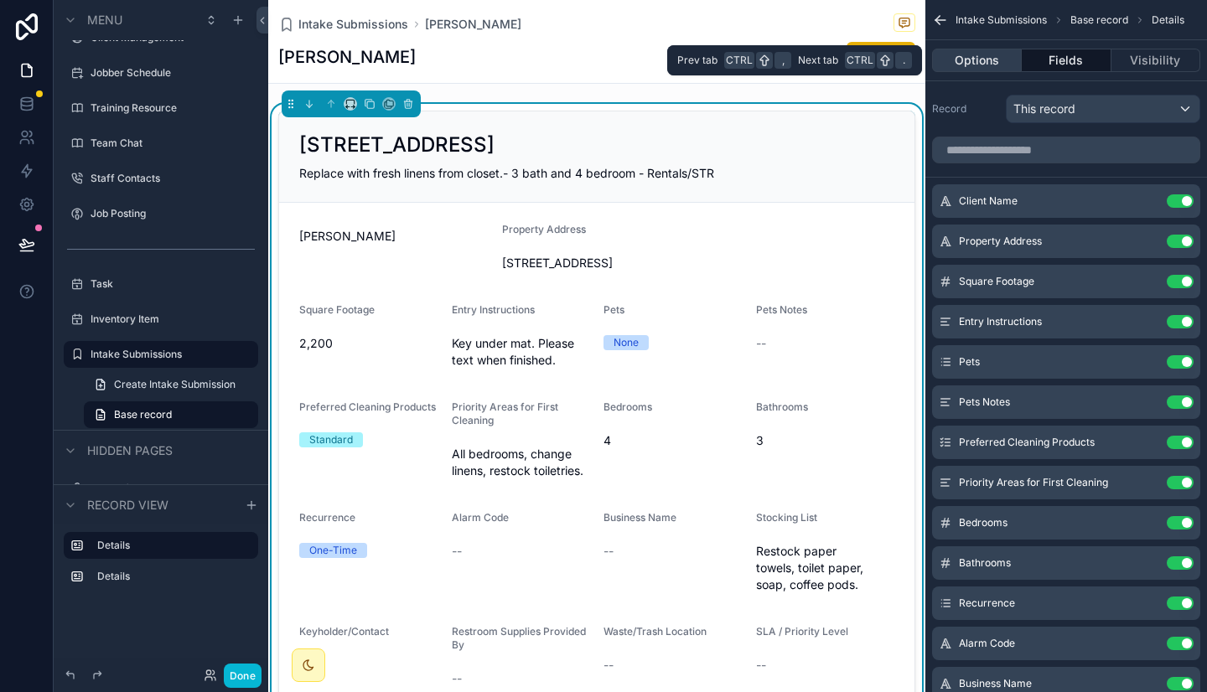
click at [981, 50] on button "Options" at bounding box center [977, 60] width 90 height 23
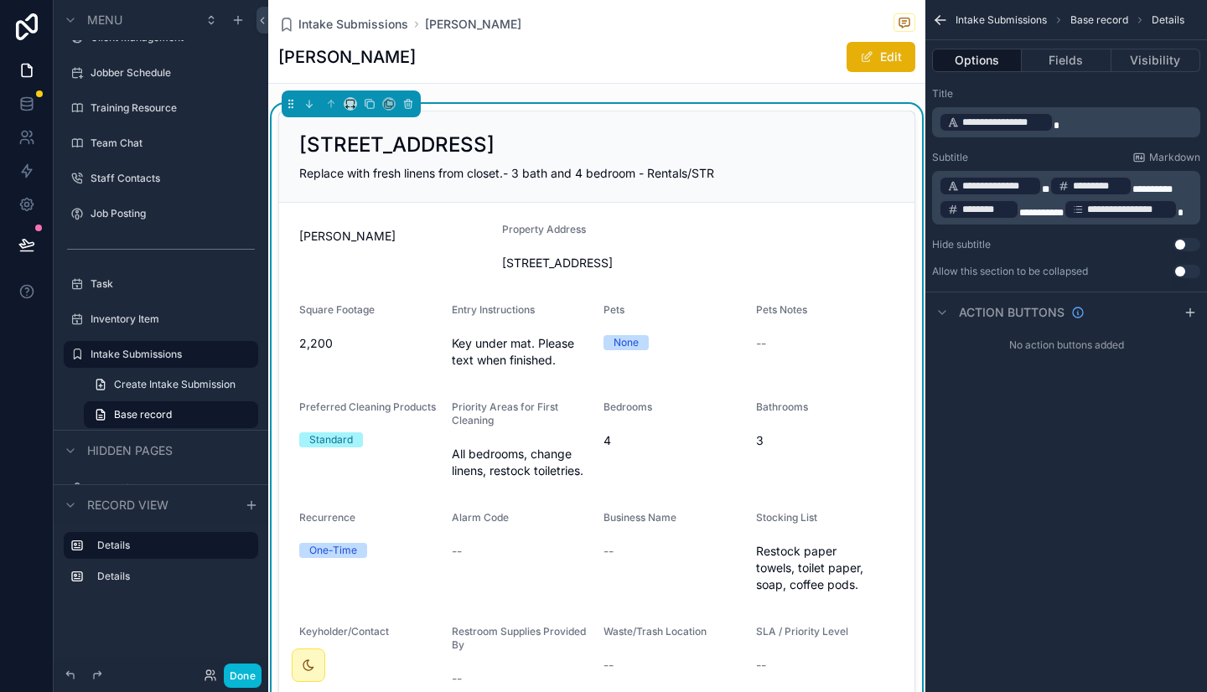
click at [1074, 127] on p "**********" at bounding box center [1067, 122] width 258 height 23
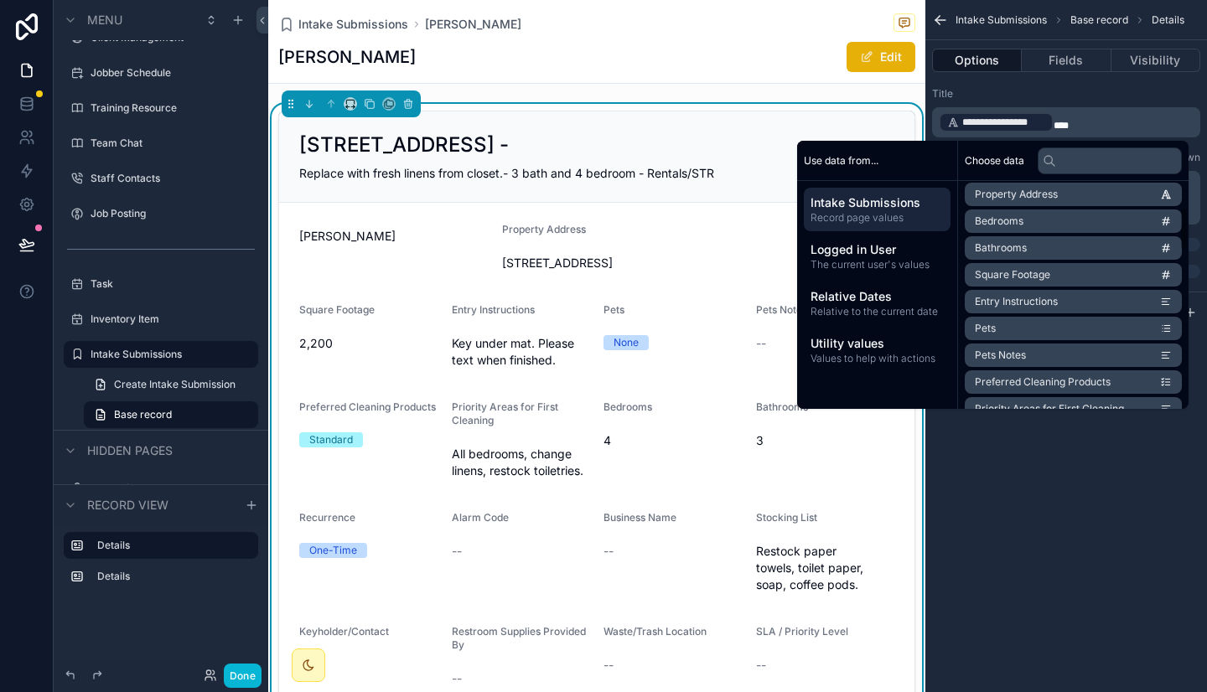
scroll to position [147, 0]
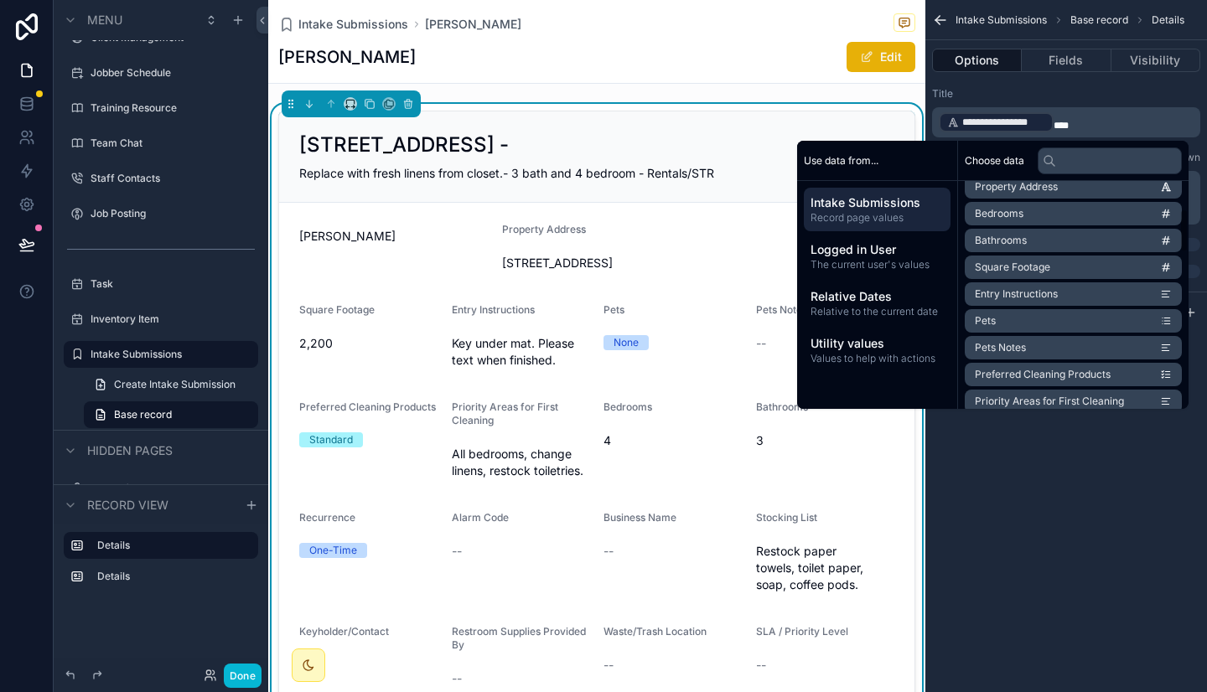
click at [1026, 296] on span "Entry Instructions" at bounding box center [1015, 293] width 83 height 13
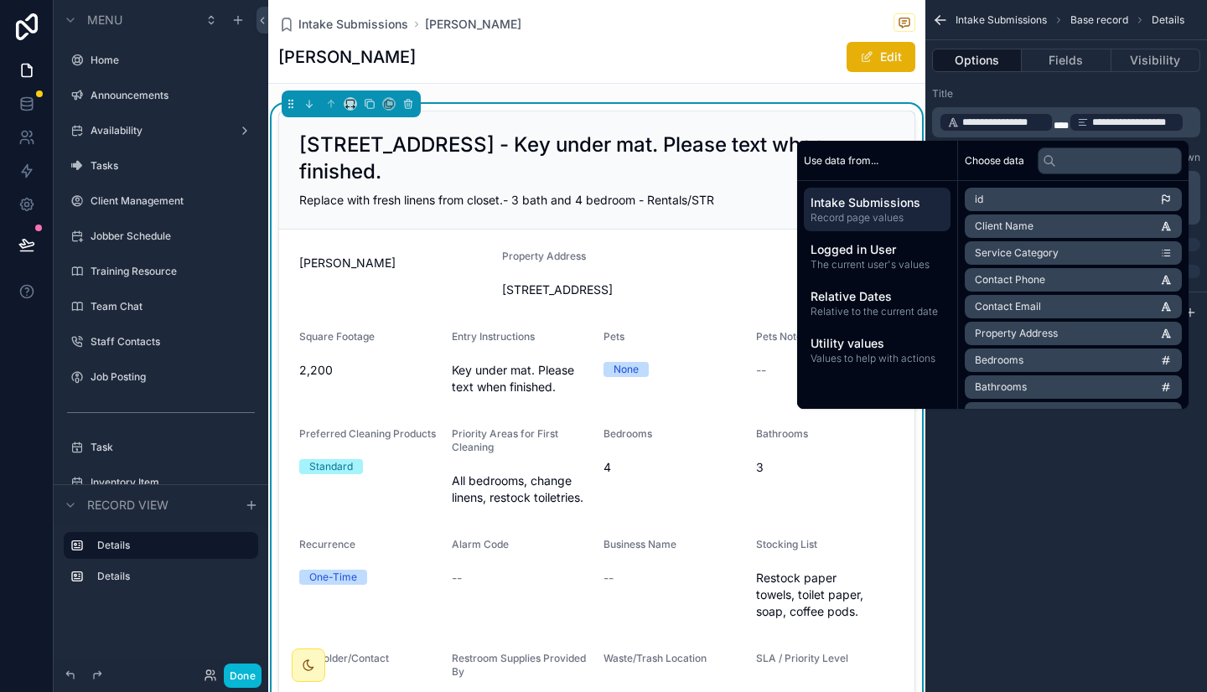
scroll to position [163, 0]
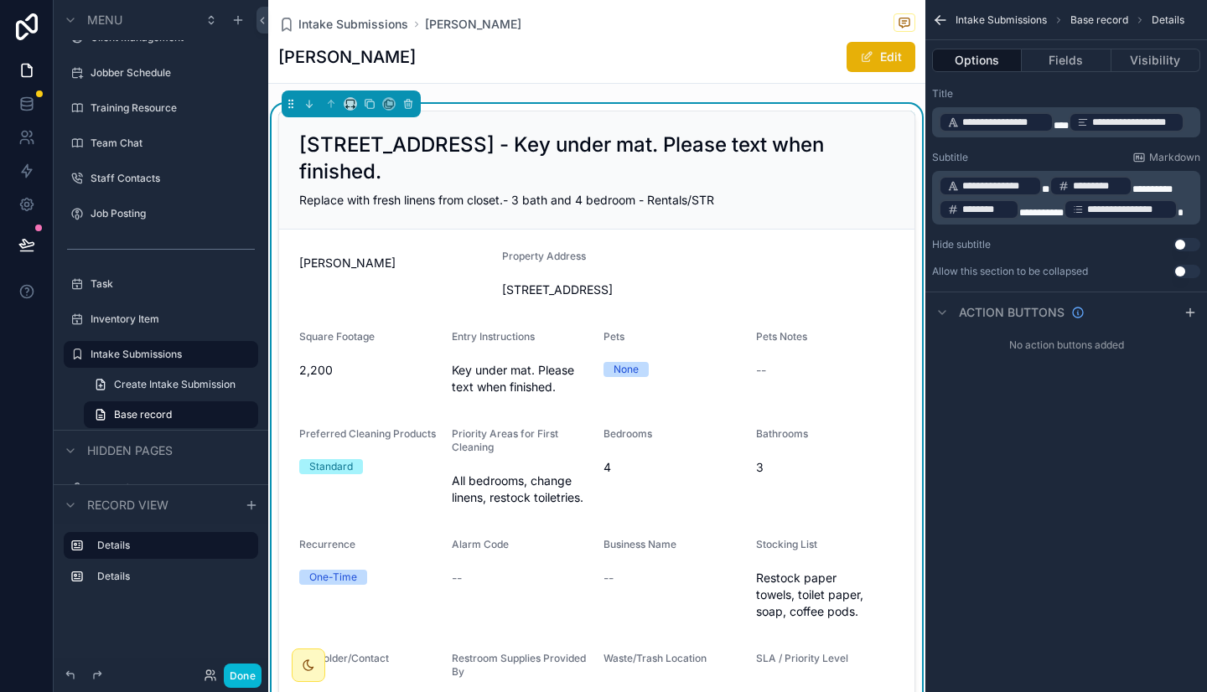
click at [752, 118] on div "22 Ocean Ave, Old Orchard Beach, ME - Key under mat. Please text when finished.…" at bounding box center [596, 170] width 635 height 118
click at [1060, 128] on span "*" at bounding box center [1060, 126] width 15 height 10
click at [792, 84] on div "Intake Submissions Jonathan Lee Jonathan Lee Edit" at bounding box center [596, 42] width 657 height 84
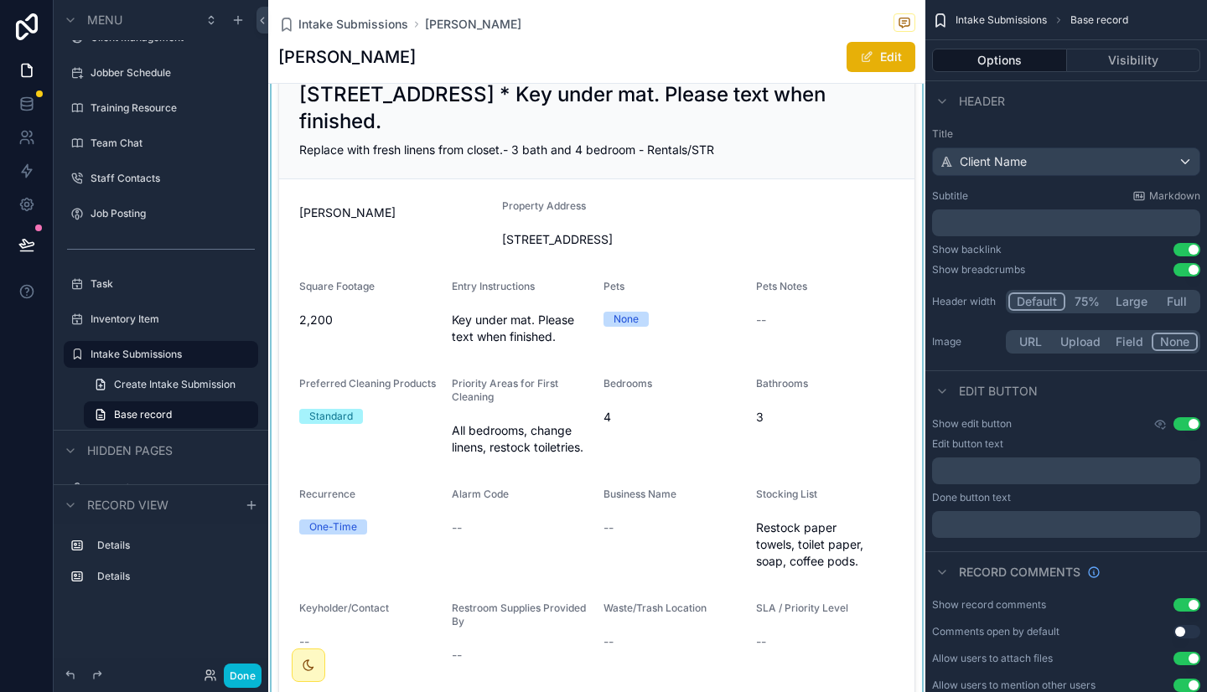
scroll to position [53, 0]
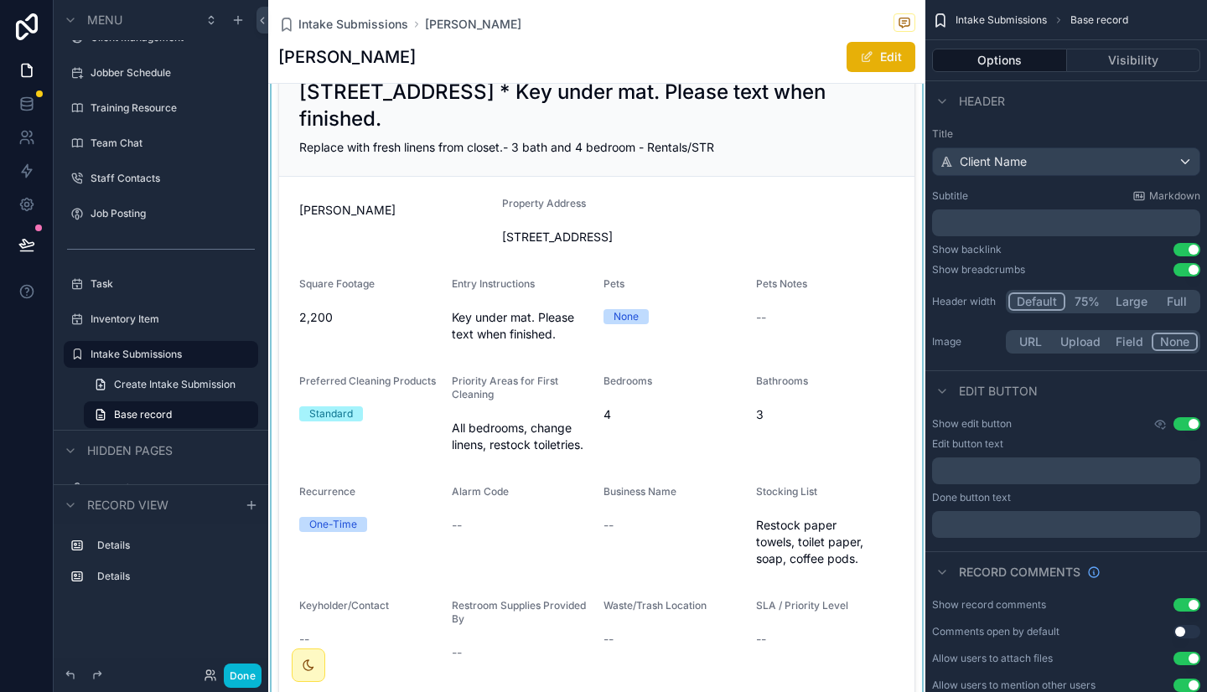
click at [737, 324] on div "scrollable content" at bounding box center [596, 566] width 657 height 1031
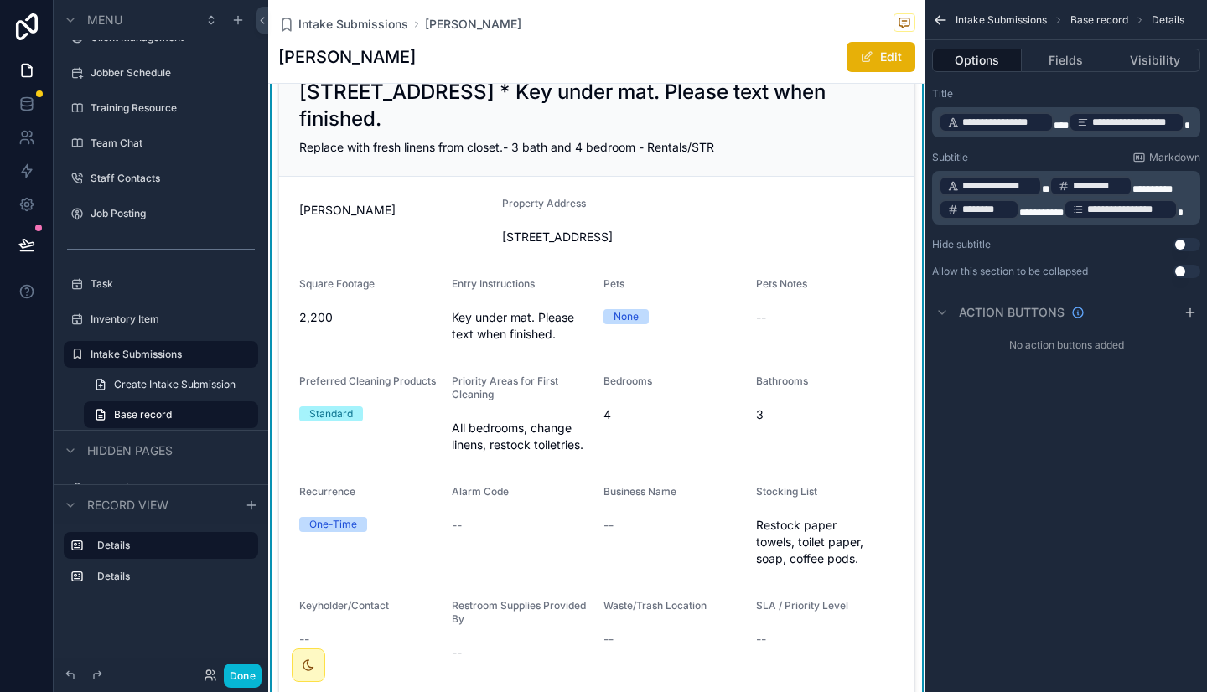
click at [709, 111] on h2 "22 Ocean Ave, Old Orchard Beach, ME * Key under mat. Please text when finished." at bounding box center [596, 106] width 595 height 54
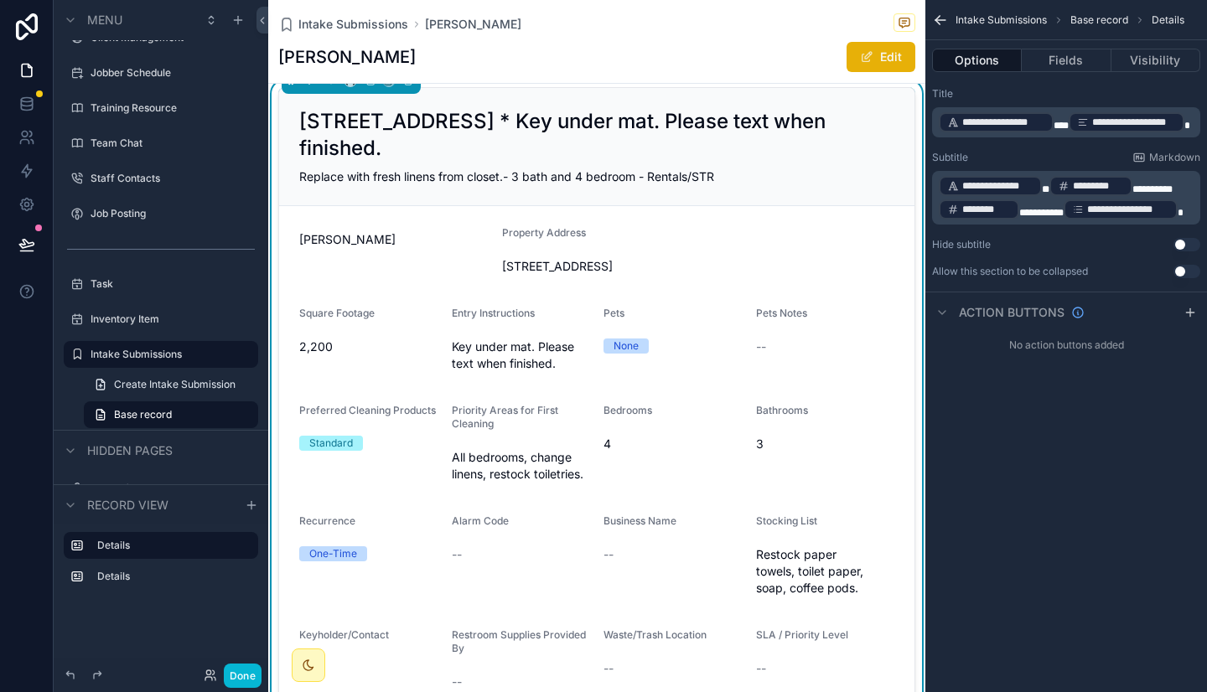
scroll to position [20, 0]
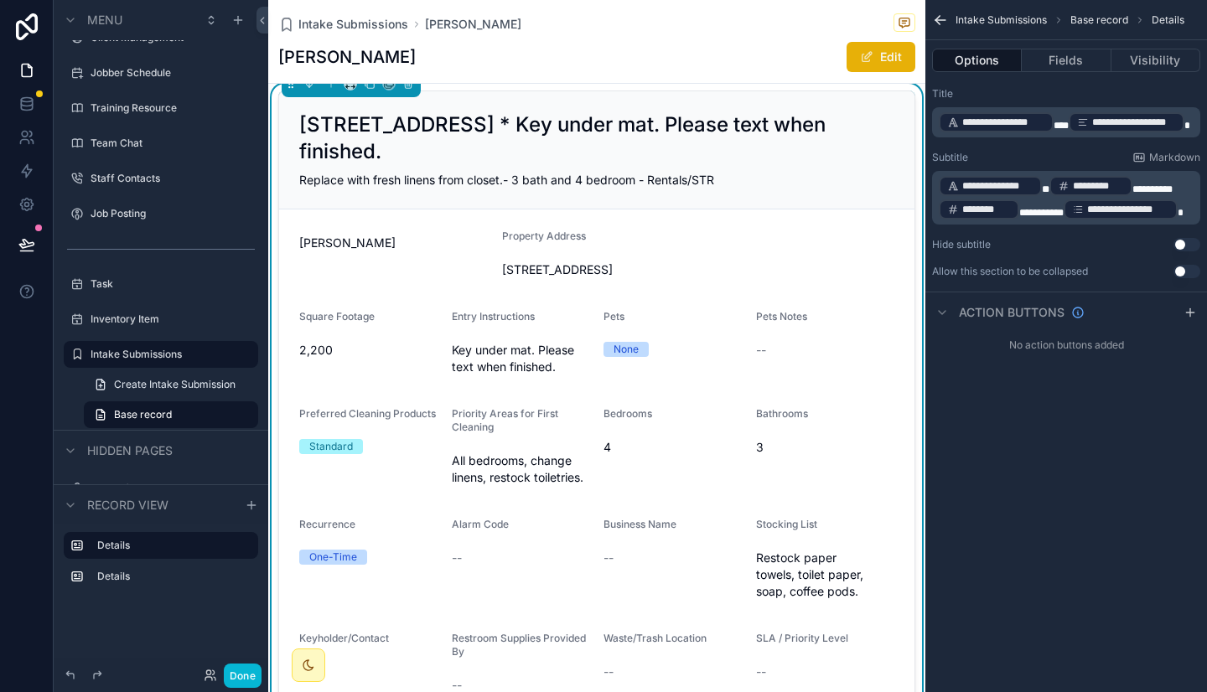
click at [620, 142] on h2 "22 Ocean Ave, Old Orchard Beach, ME * Key under mat. Please text when finished." at bounding box center [596, 138] width 595 height 54
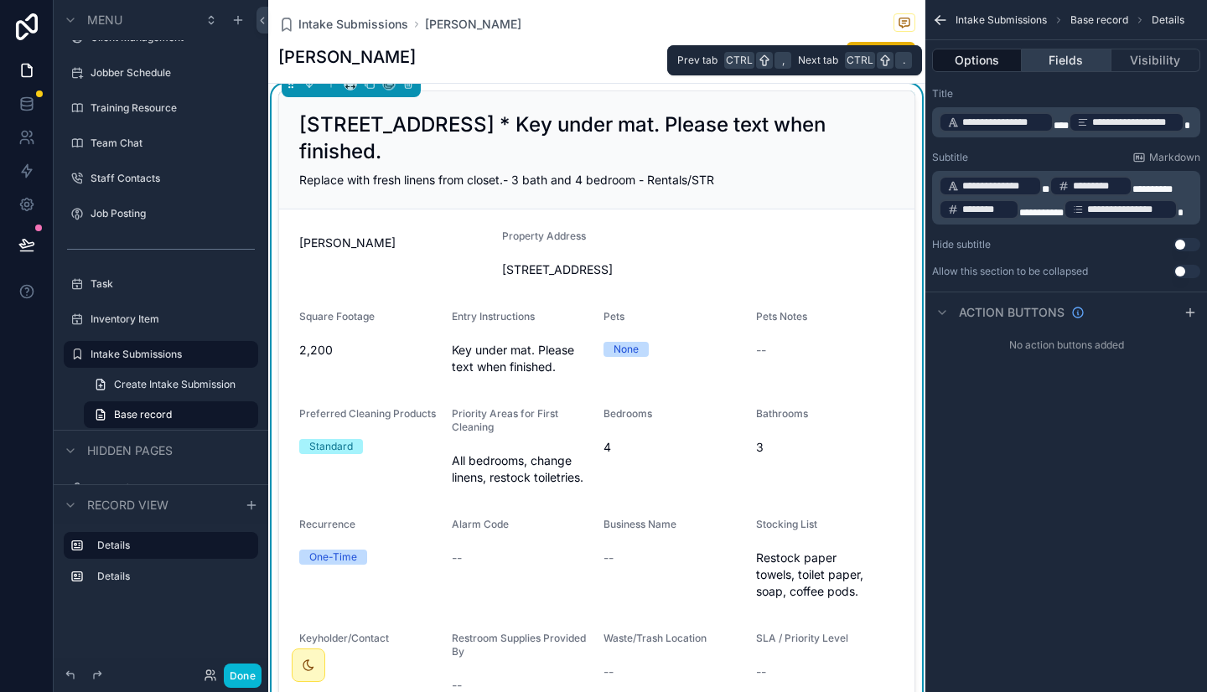
click at [1074, 65] on button "Fields" at bounding box center [1065, 60] width 89 height 23
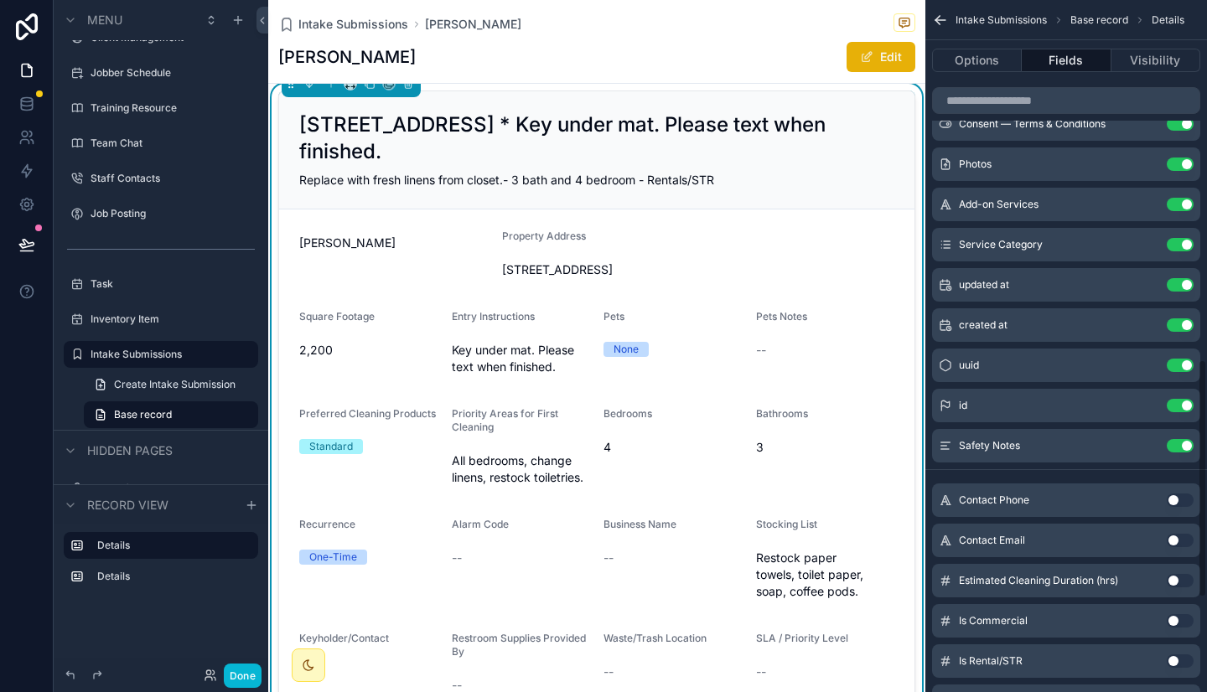
scroll to position [1042, 0]
click at [1187, 579] on div "Use setting" at bounding box center [1179, 581] width 27 height 13
click at [1187, 579] on button "Use setting" at bounding box center [1179, 581] width 27 height 13
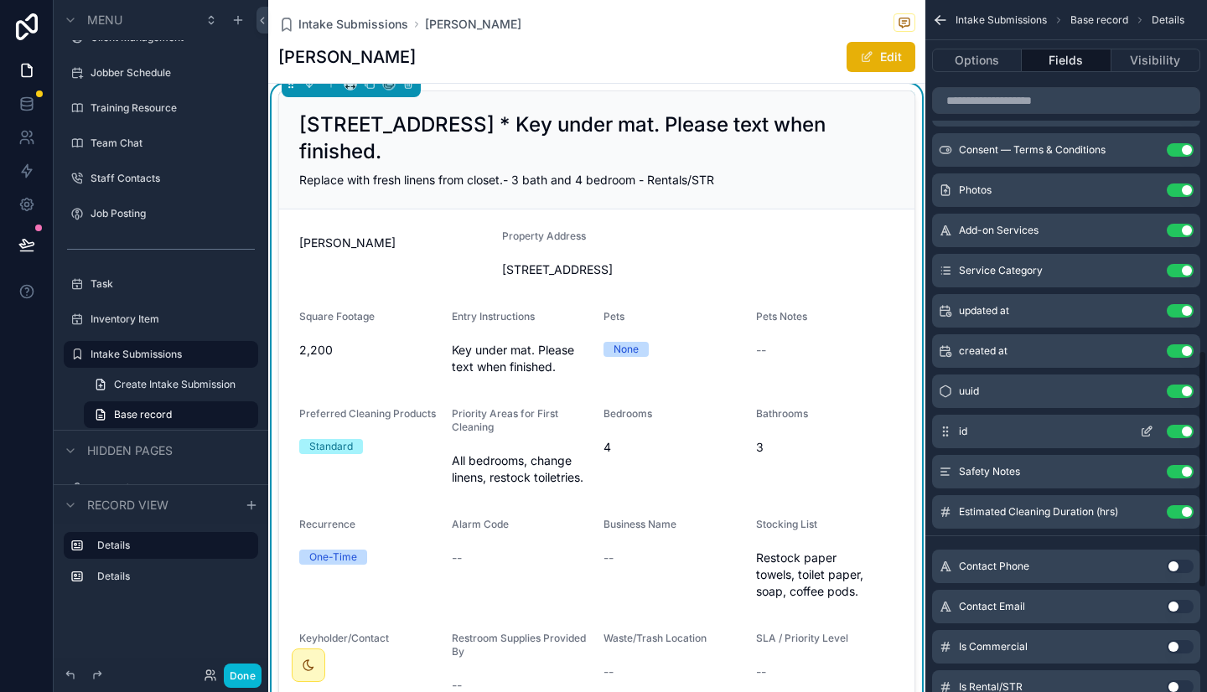
scroll to position [1015, 0]
click at [1186, 388] on button "Use setting" at bounding box center [1179, 392] width 27 height 13
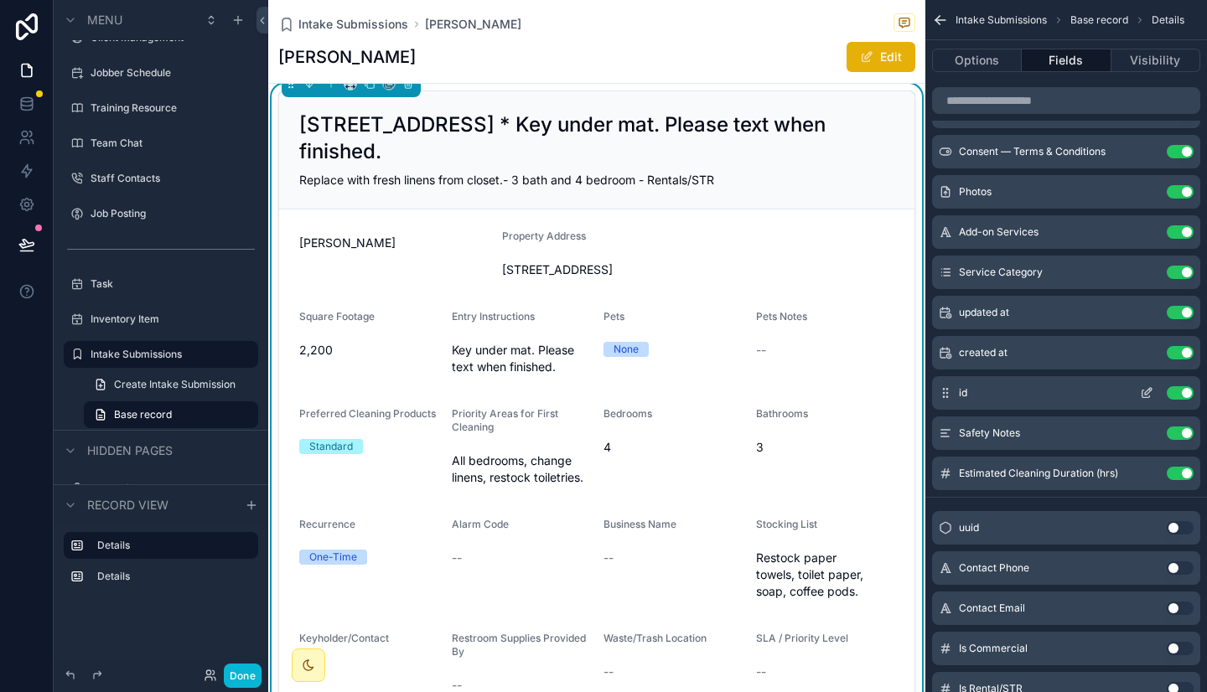
click at [1180, 391] on button "Use setting" at bounding box center [1179, 392] width 27 height 13
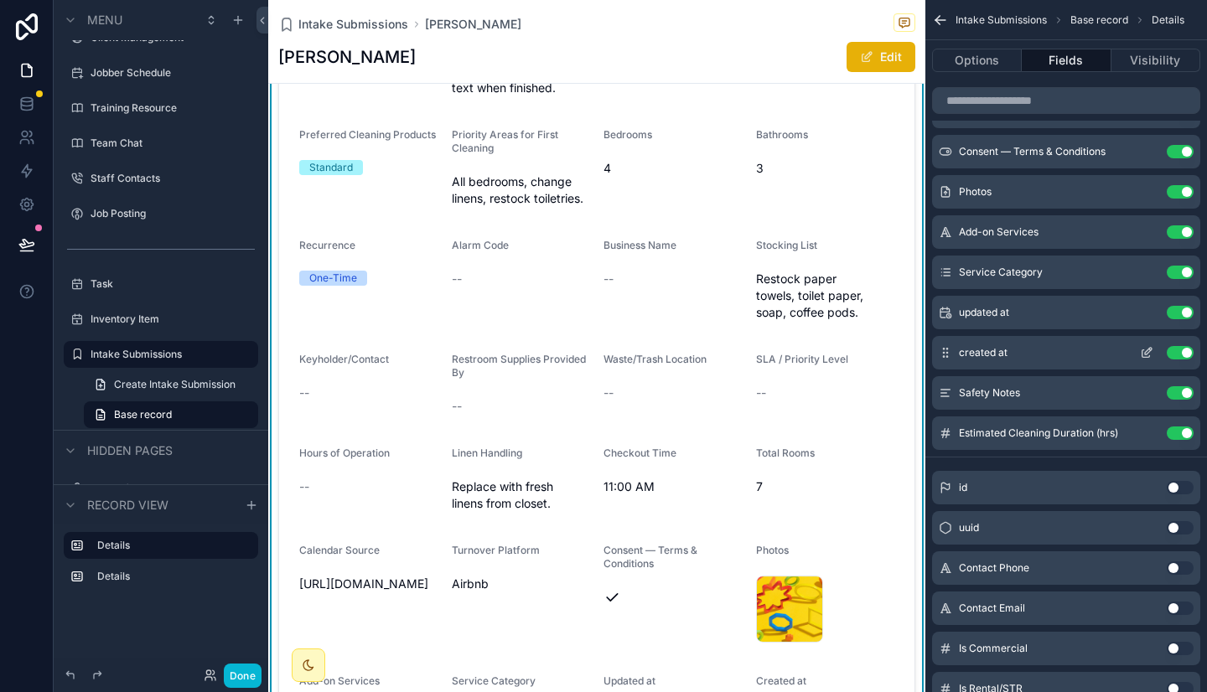
scroll to position [300, 0]
click at [1181, 314] on button "Use setting" at bounding box center [1179, 312] width 27 height 13
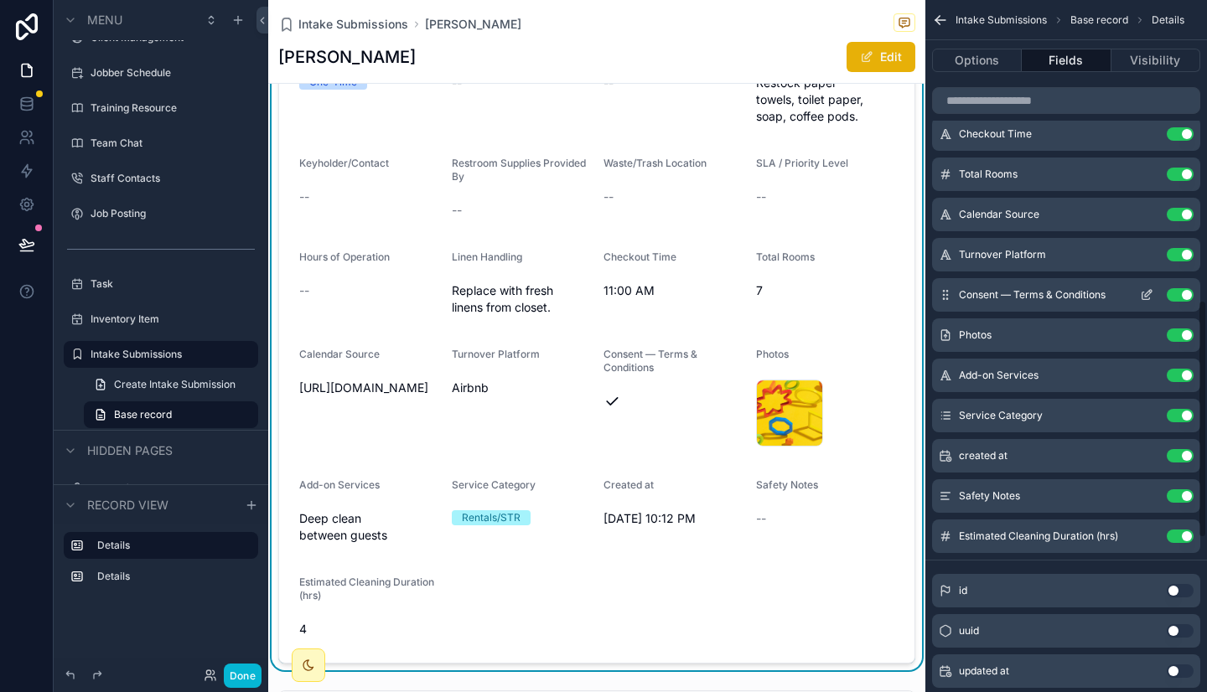
scroll to position [871, 0]
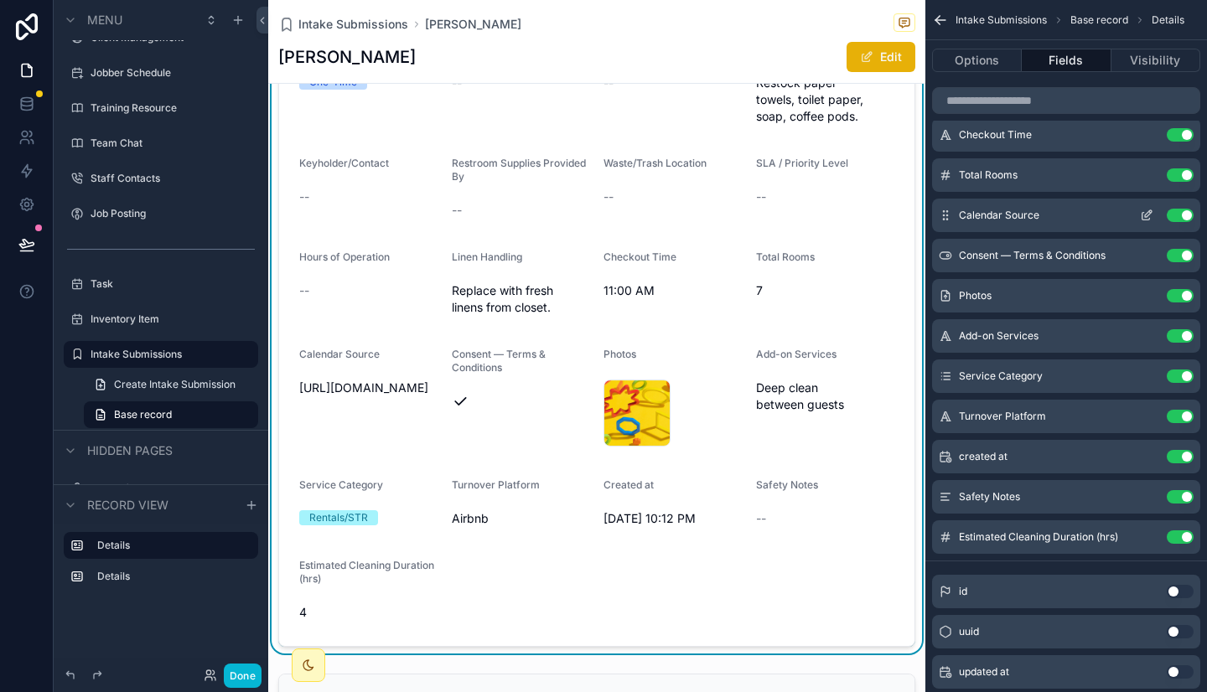
click at [1182, 215] on button "Use setting" at bounding box center [1179, 215] width 27 height 13
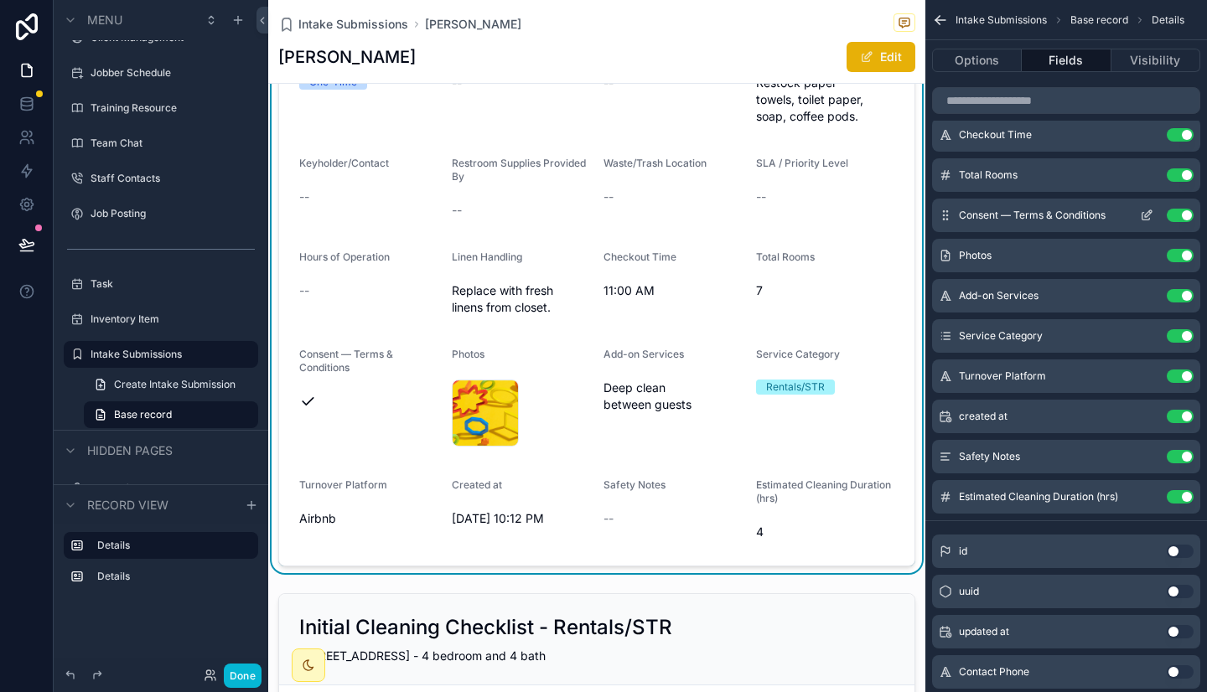
click at [1179, 215] on button "Use setting" at bounding box center [1179, 215] width 27 height 13
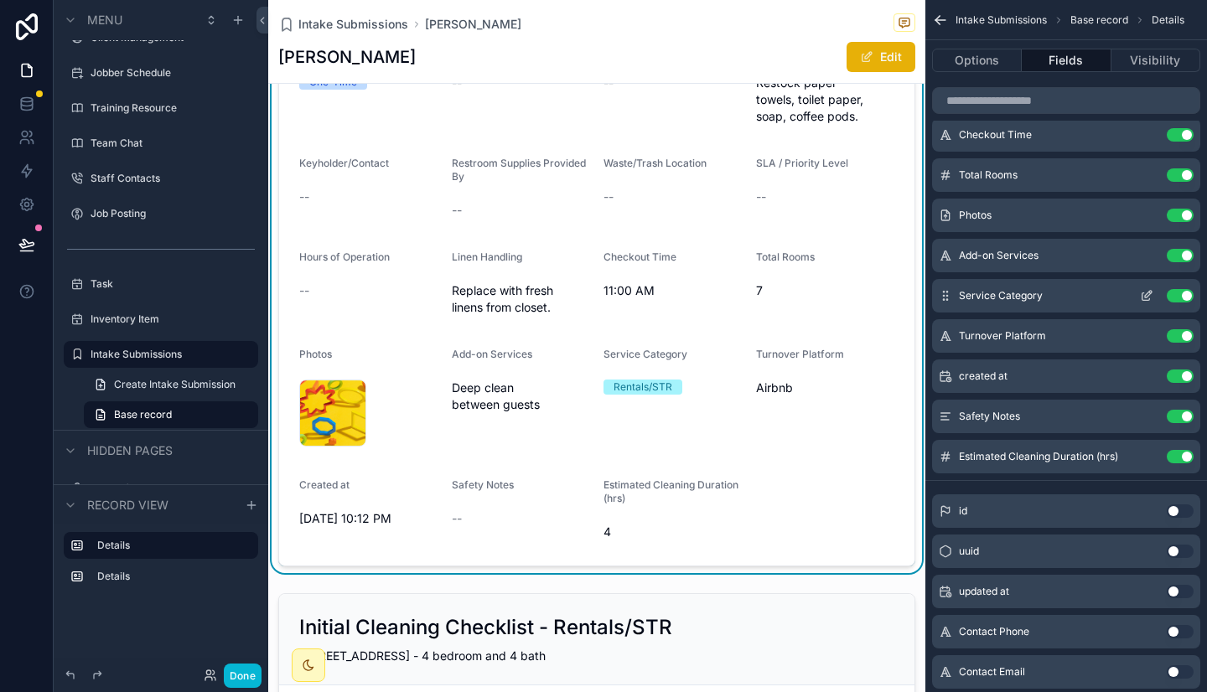
click at [1184, 295] on button "Use setting" at bounding box center [1179, 295] width 27 height 13
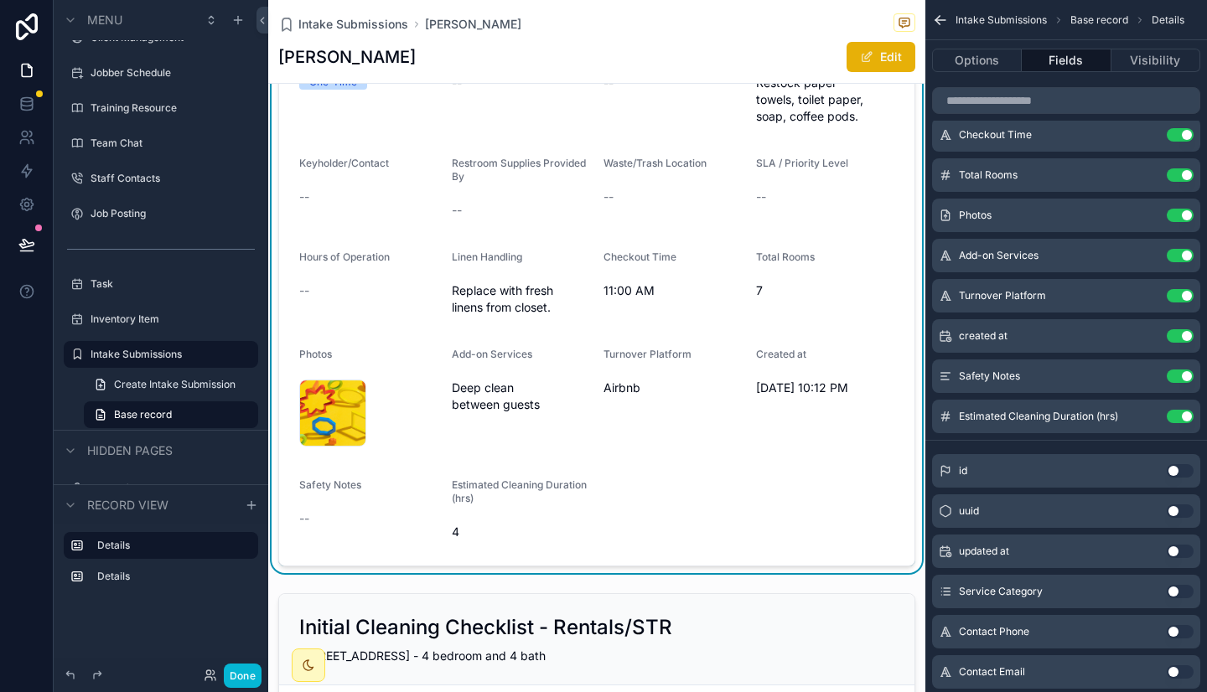
click at [1184, 295] on button "Use setting" at bounding box center [1179, 295] width 27 height 13
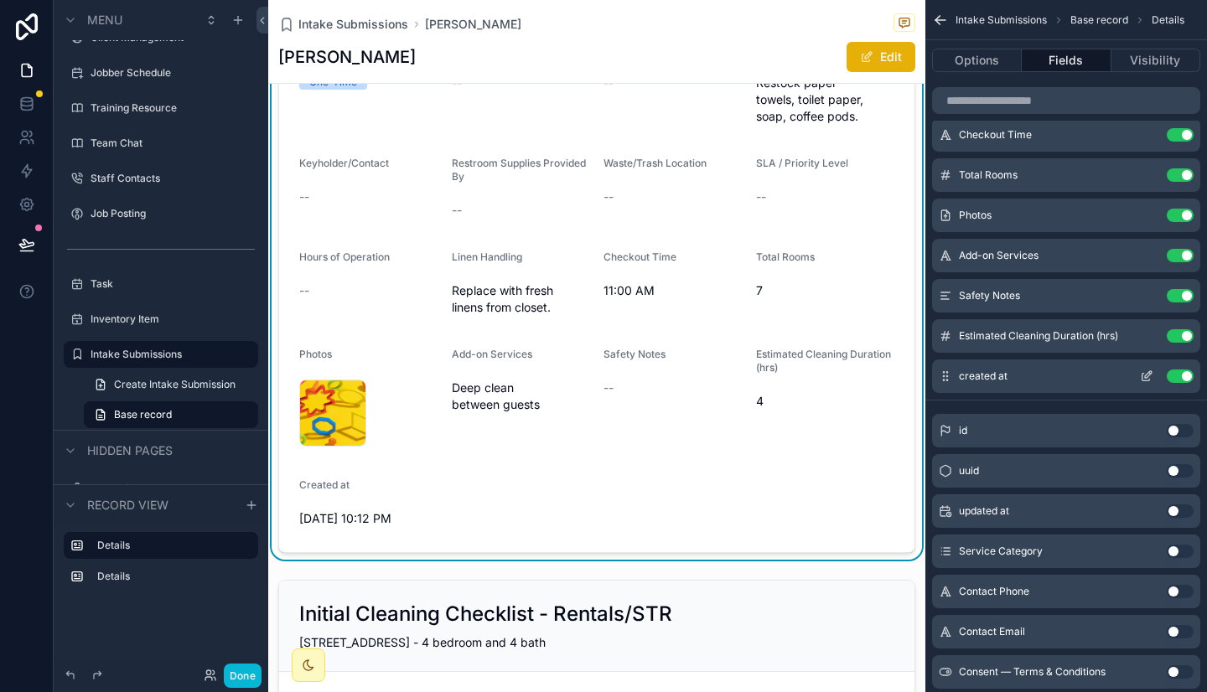
click at [1145, 380] on icon "scrollable content" at bounding box center [1146, 376] width 13 height 13
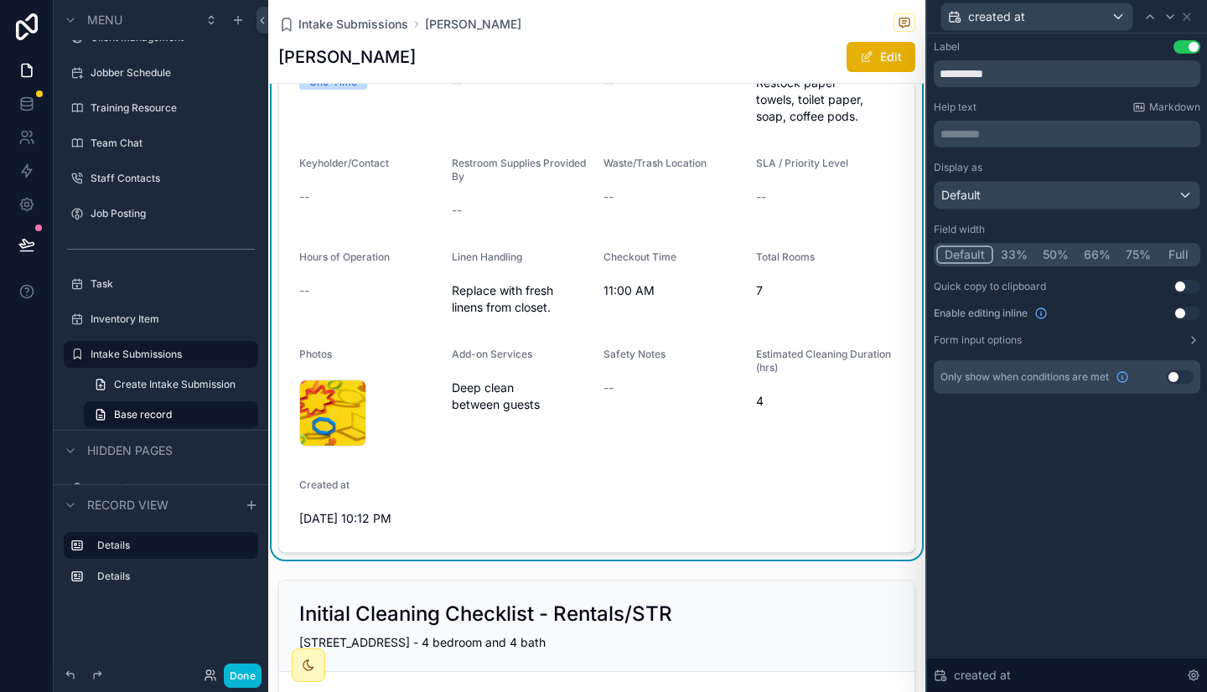
click at [1016, 252] on button "33%" at bounding box center [1014, 255] width 42 height 18
click at [1099, 194] on div "Default" at bounding box center [1066, 195] width 265 height 27
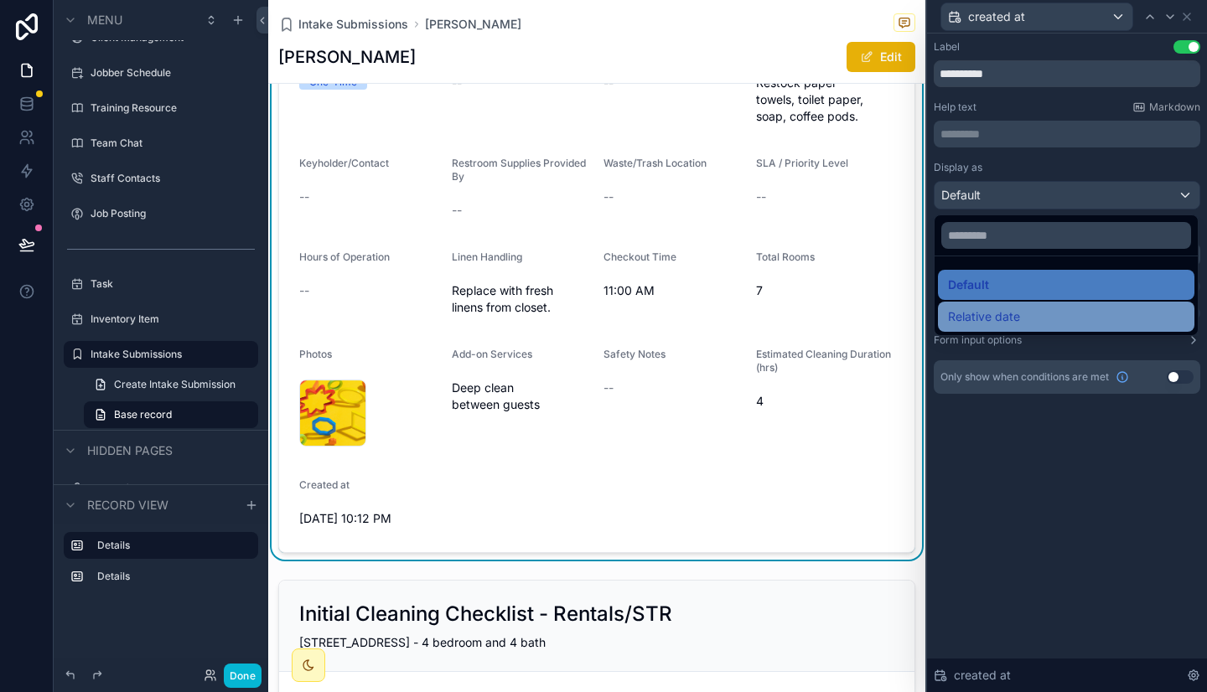
click at [1037, 313] on div "Relative date" at bounding box center [1066, 317] width 236 height 20
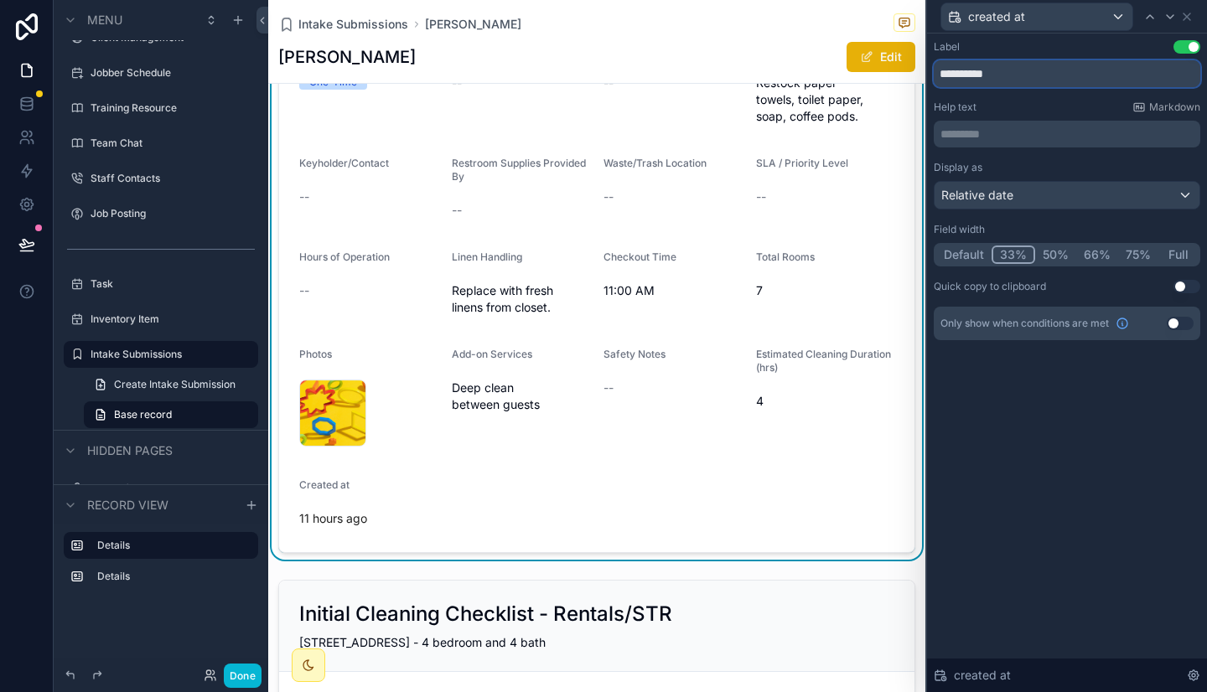
click at [1078, 74] on input "**********" at bounding box center [1066, 73] width 266 height 27
type input "*******"
click at [1189, 14] on icon at bounding box center [1186, 16] width 7 height 7
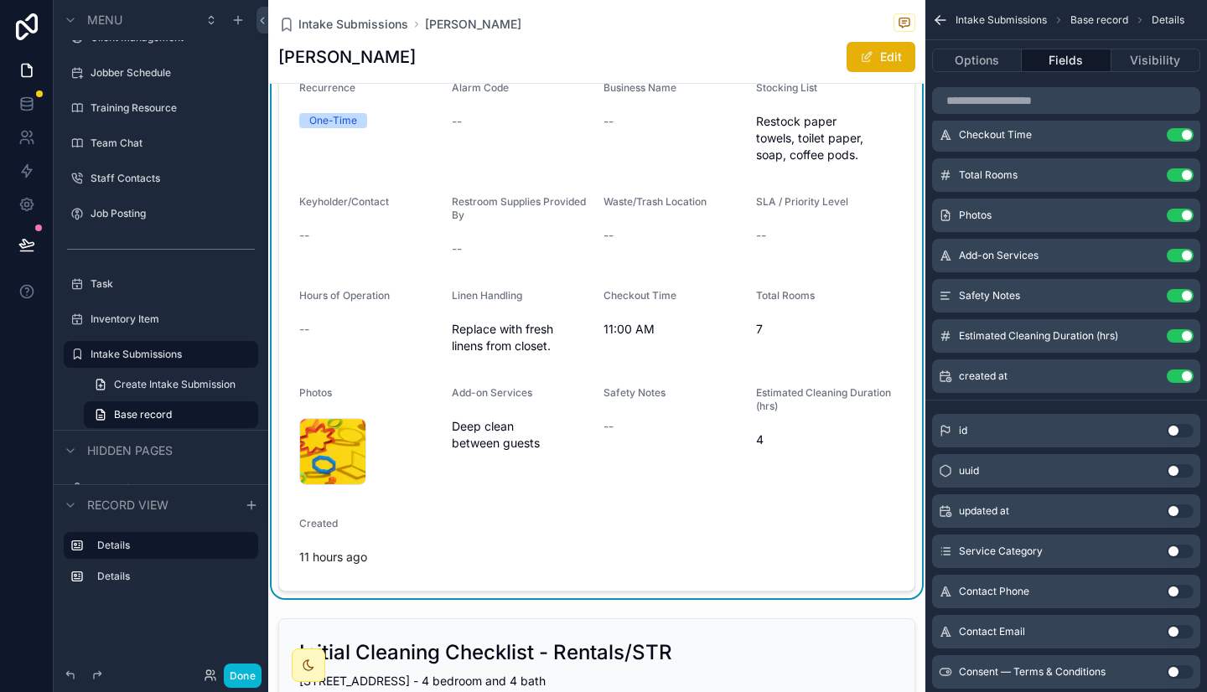
scroll to position [456, 0]
click at [646, 392] on span "Safety Notes" at bounding box center [634, 393] width 62 height 13
click at [1150, 297] on icon "scrollable content" at bounding box center [1146, 295] width 13 height 13
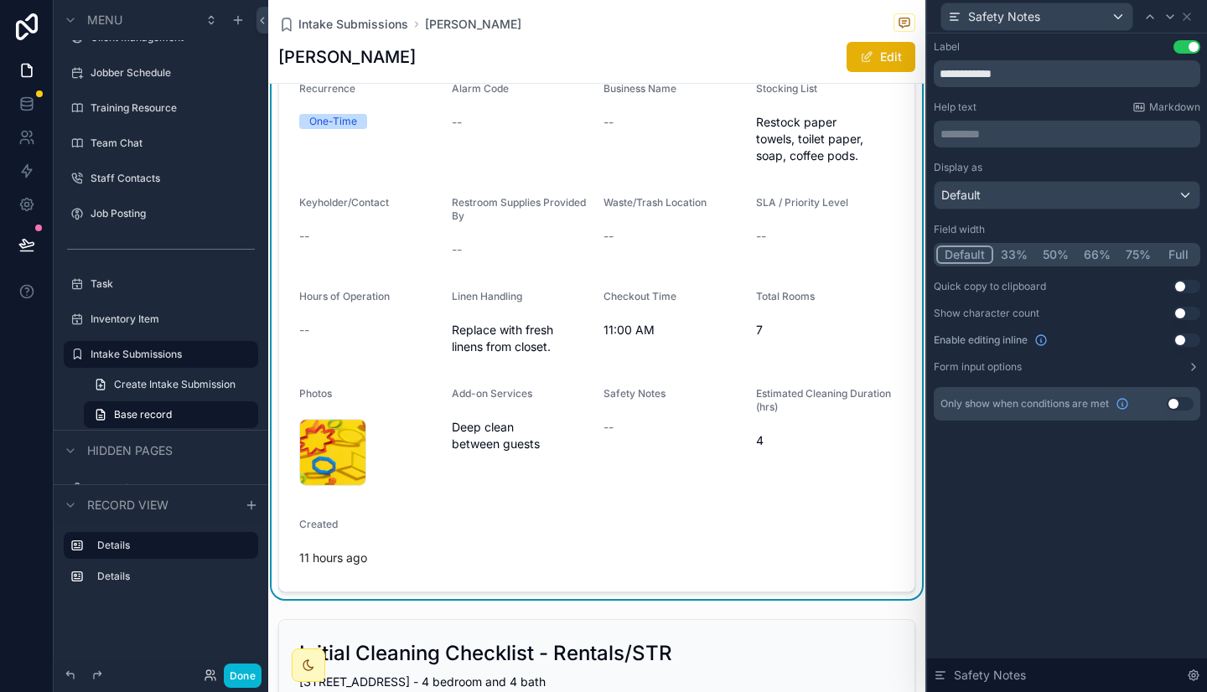
click at [1133, 255] on button "75%" at bounding box center [1138, 255] width 40 height 18
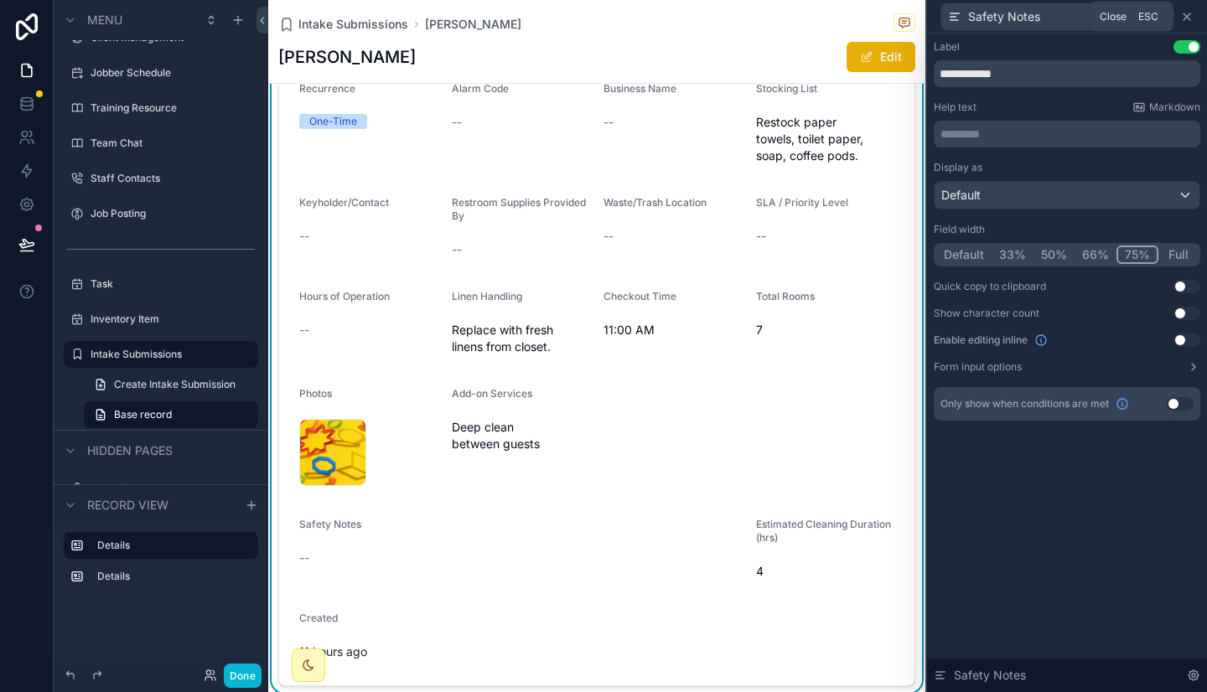
click at [1191, 19] on icon at bounding box center [1186, 16] width 13 height 13
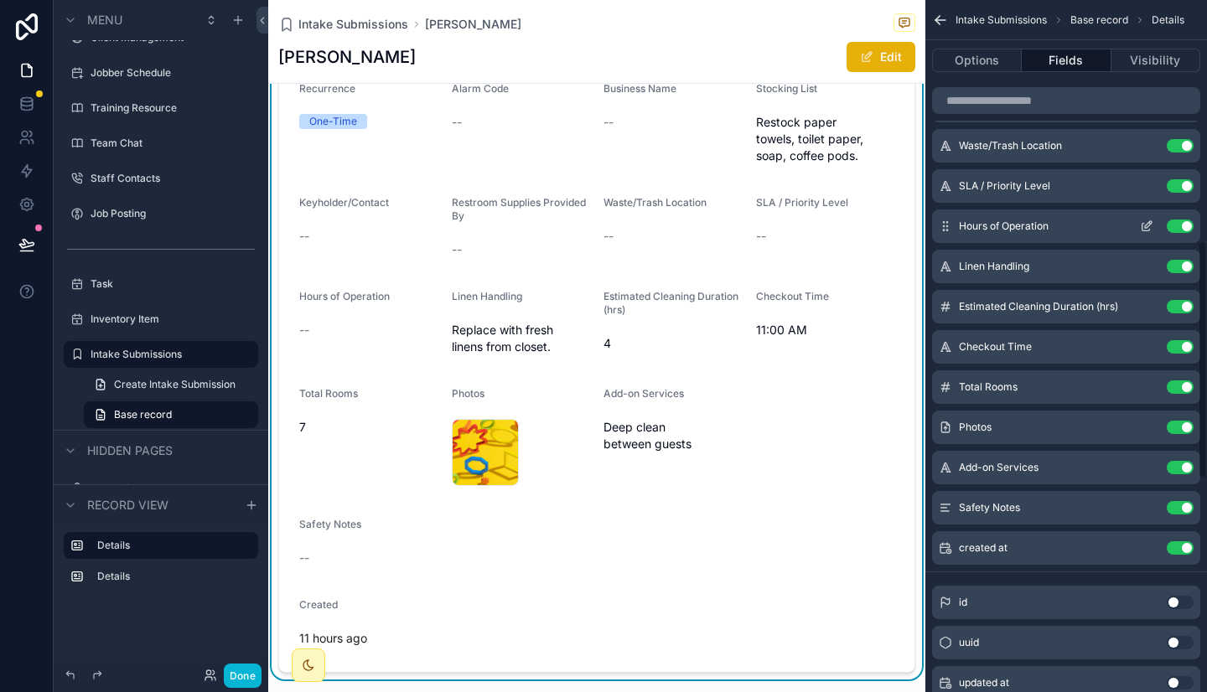
scroll to position [698, 0]
click at [1175, 233] on button "Use setting" at bounding box center [1179, 226] width 27 height 13
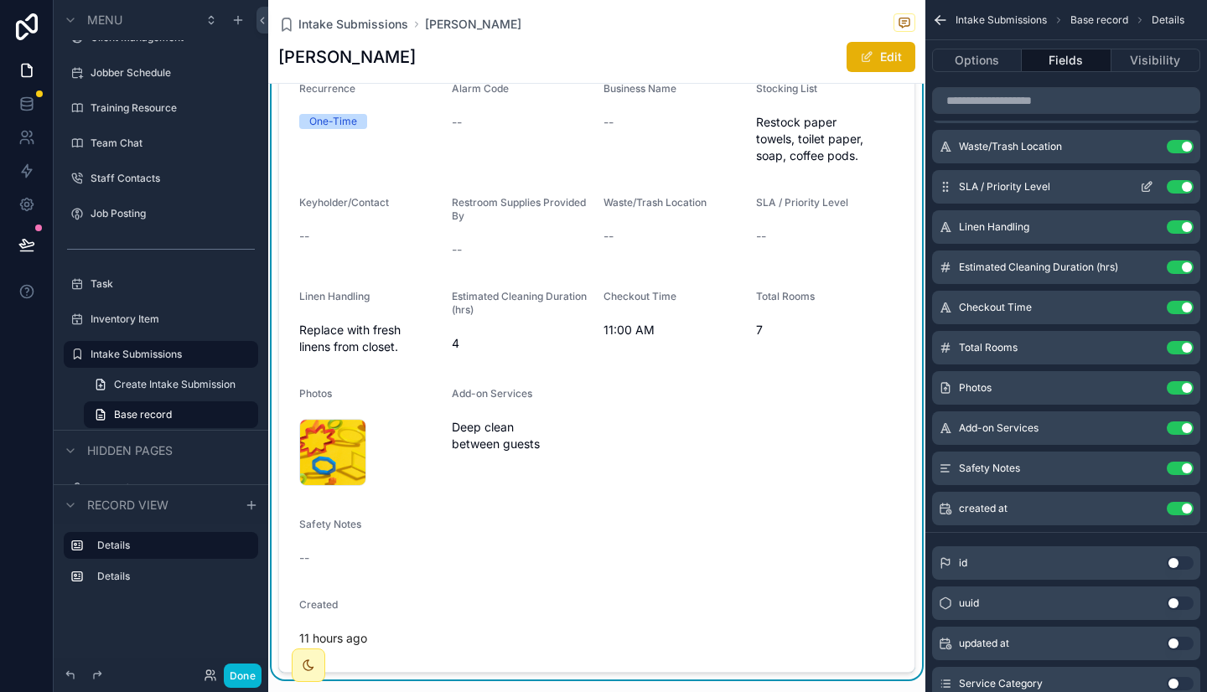
click at [1175, 186] on button "Use setting" at bounding box center [1179, 186] width 27 height 13
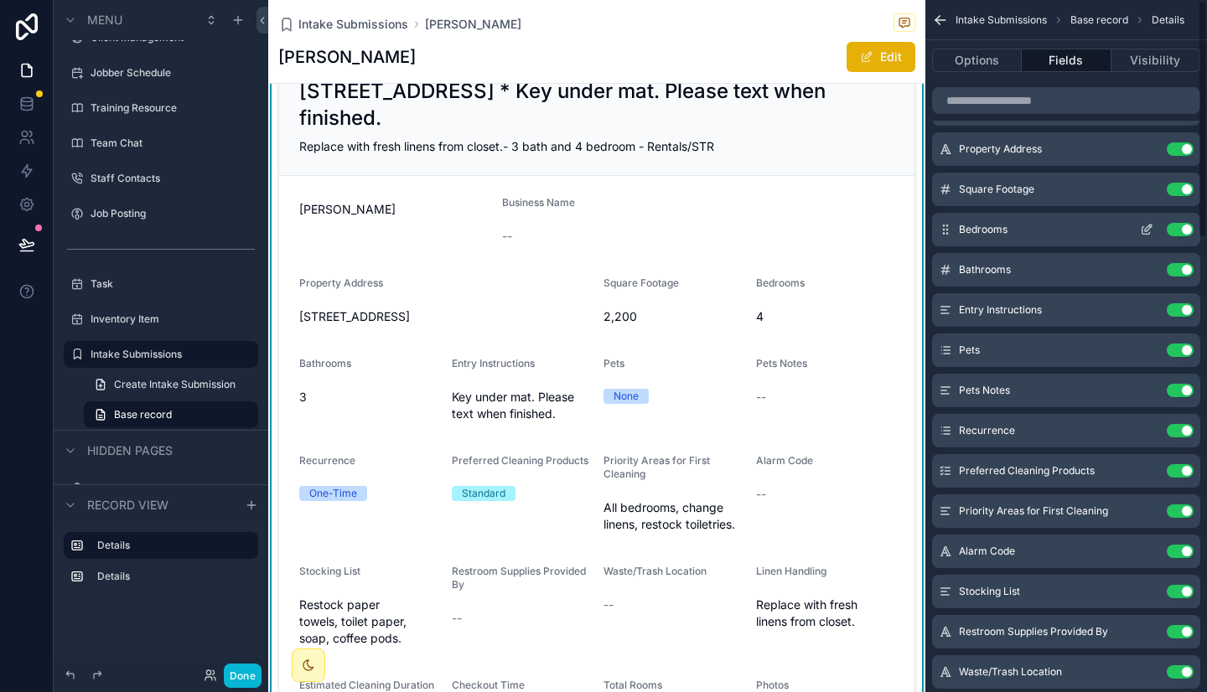
scroll to position [0, 0]
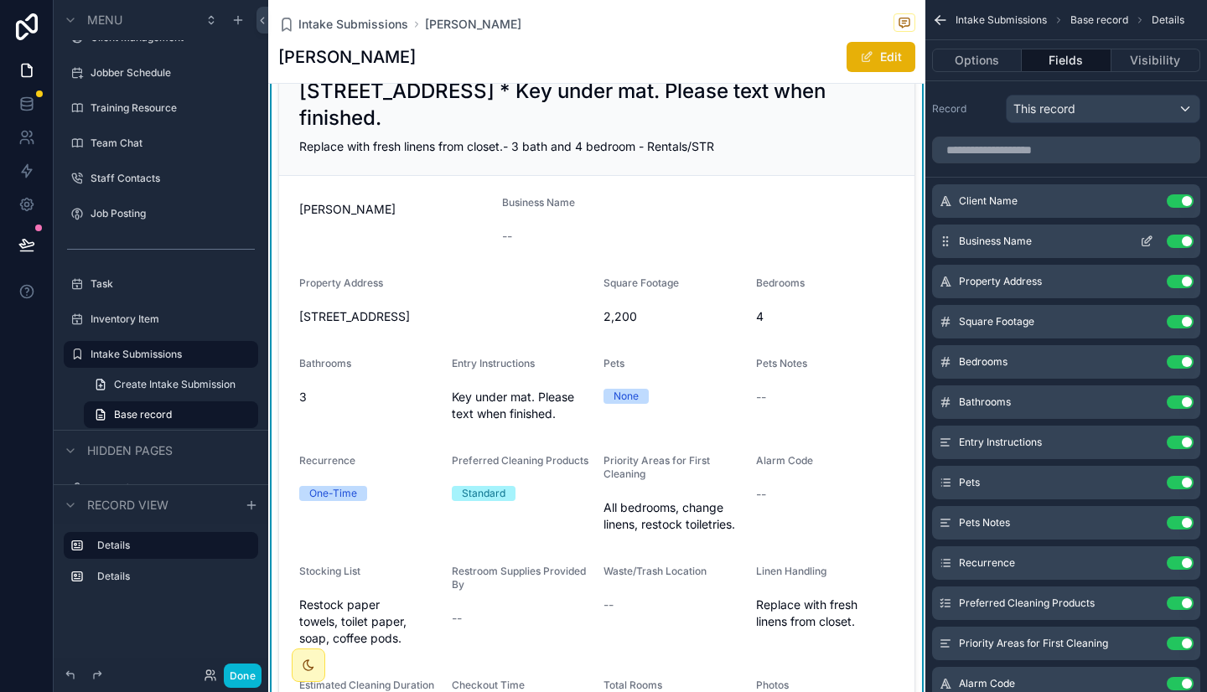
click at [1145, 243] on icon "scrollable content" at bounding box center [1148, 239] width 7 height 7
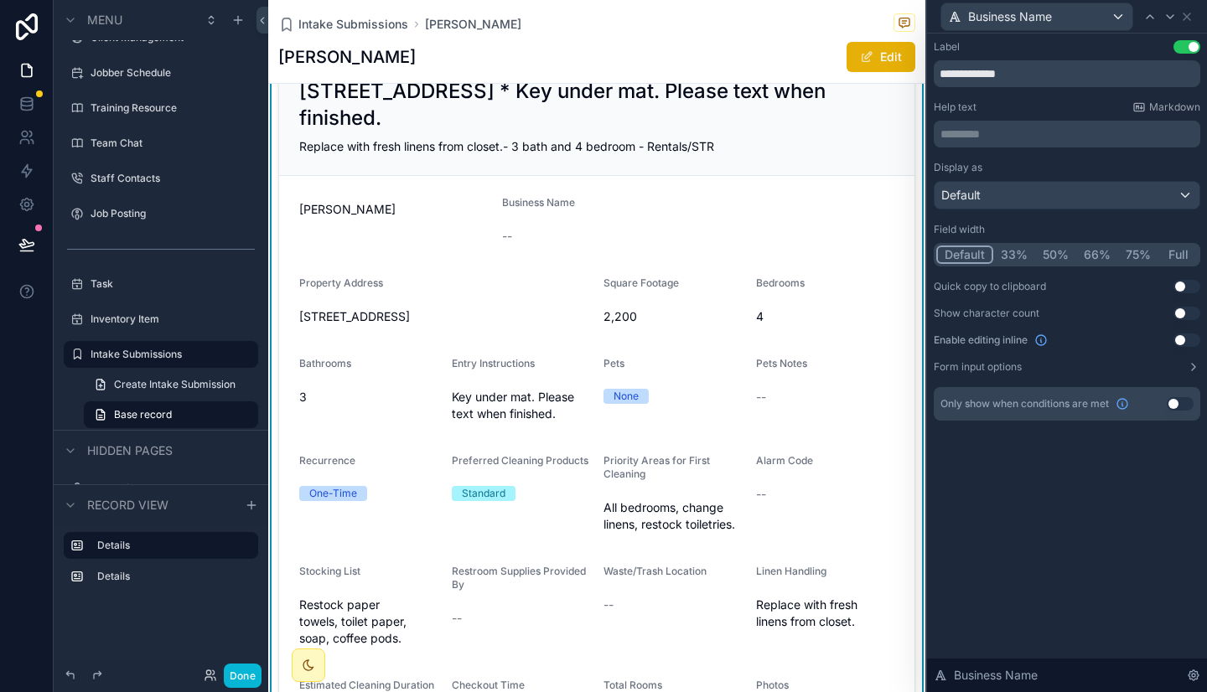
click at [1006, 253] on button "33%" at bounding box center [1014, 255] width 42 height 18
click at [1185, 20] on icon at bounding box center [1186, 16] width 13 height 13
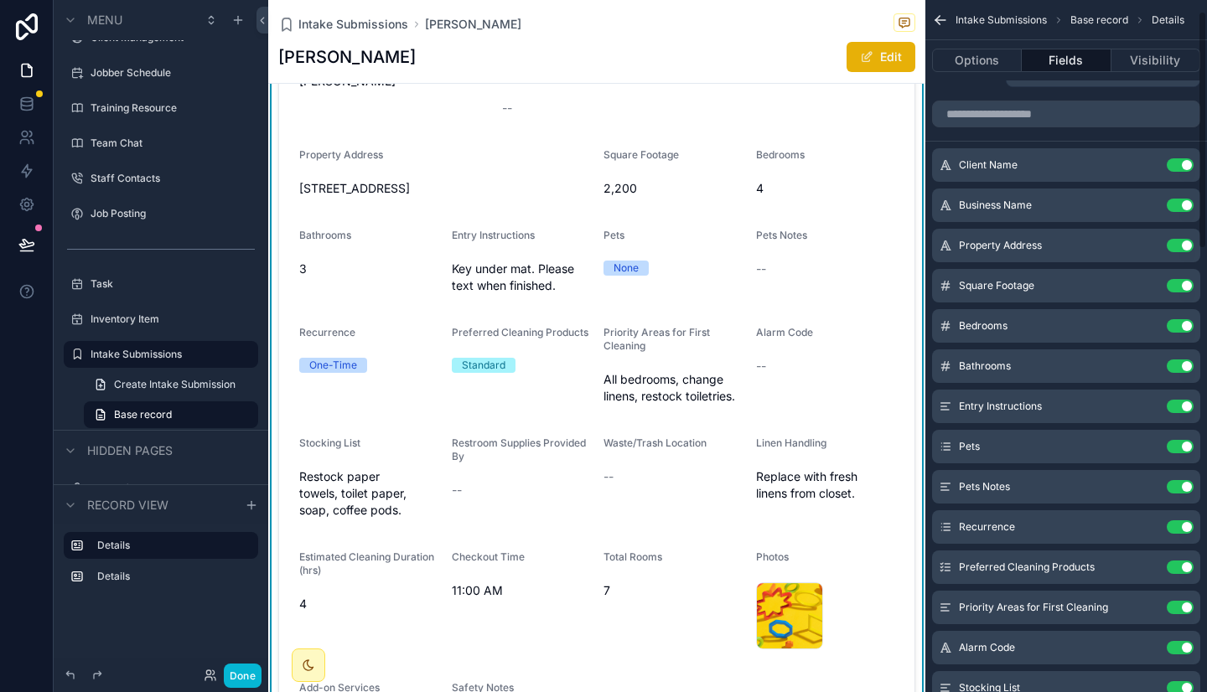
scroll to position [37, 0]
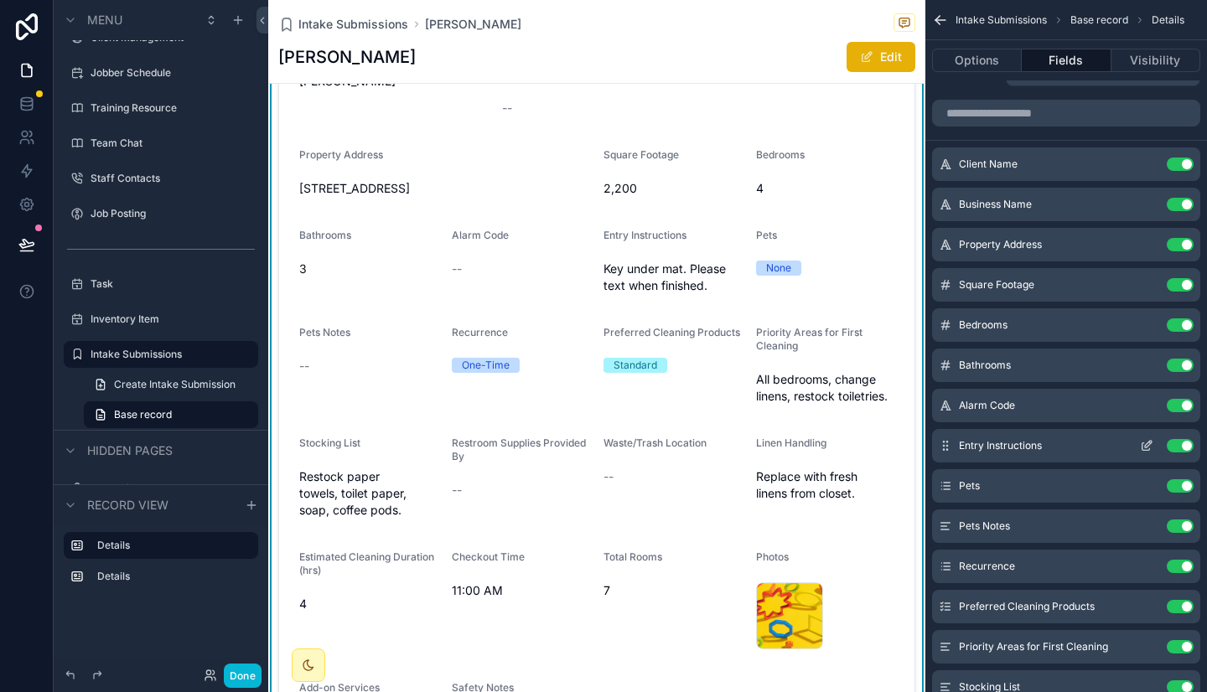
click at [1145, 445] on icon "scrollable content" at bounding box center [1146, 445] width 13 height 13
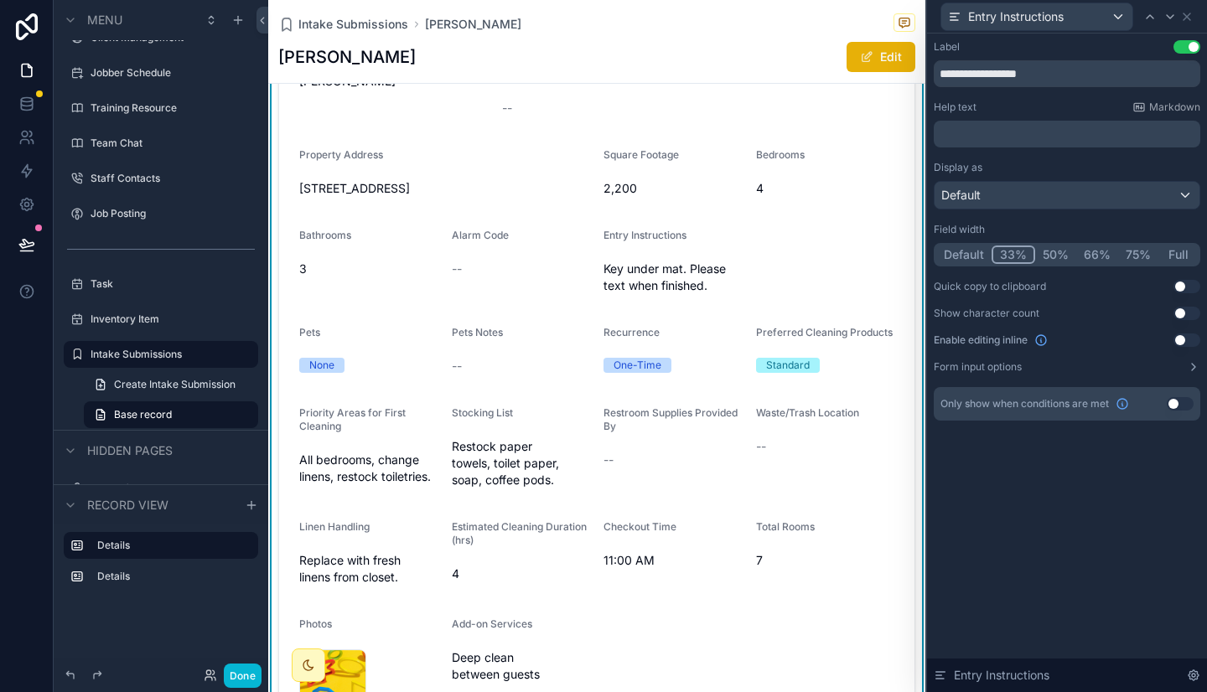
click at [1056, 258] on div "Default 33% 50% 66% 75% Full" at bounding box center [1066, 254] width 266 height 23
click at [1056, 258] on button "50%" at bounding box center [1055, 255] width 41 height 18
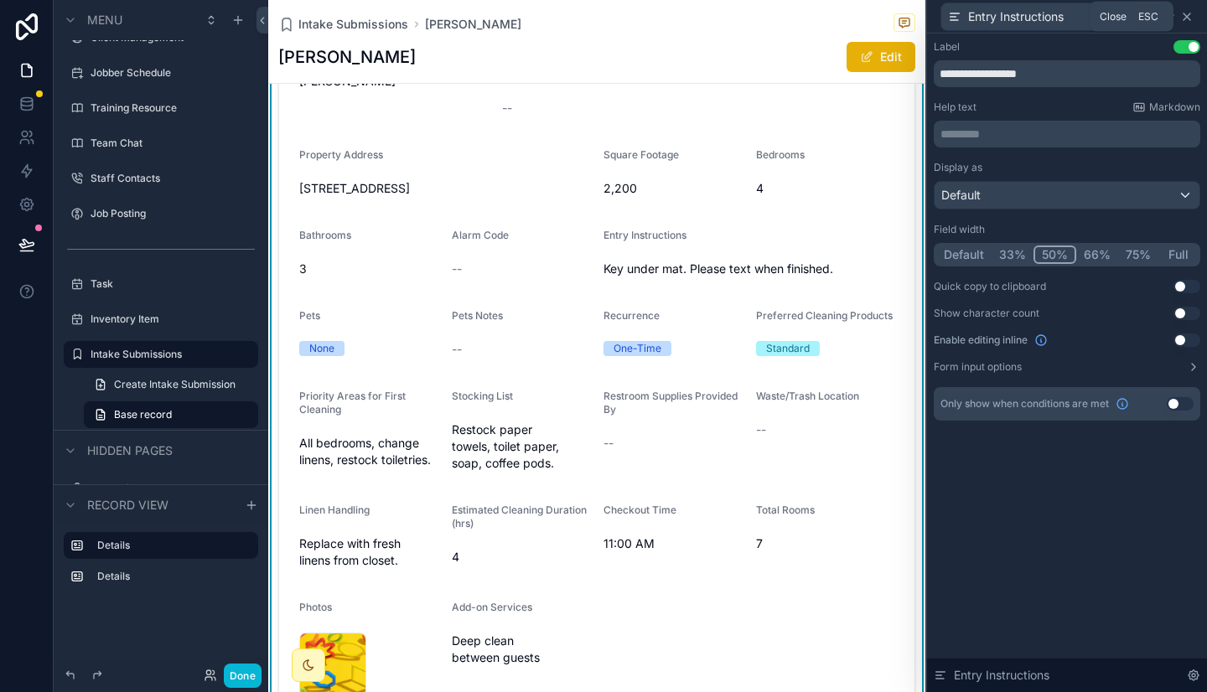
click at [1188, 16] on icon at bounding box center [1186, 16] width 13 height 13
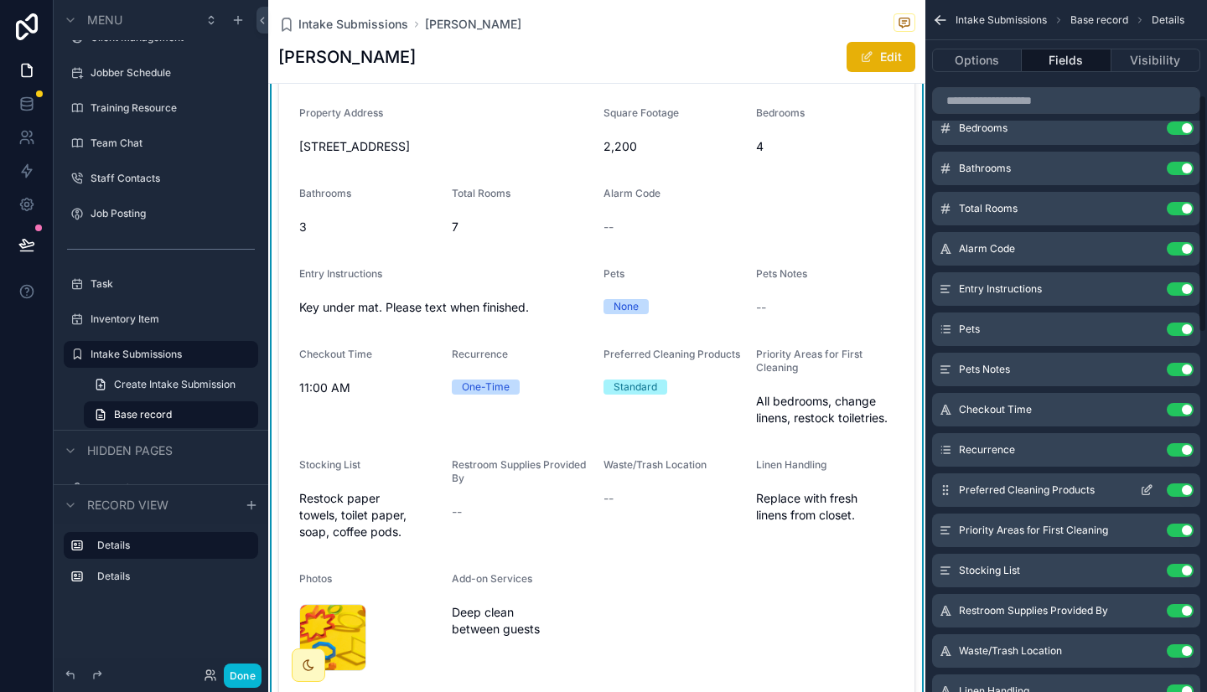
scroll to position [270, 0]
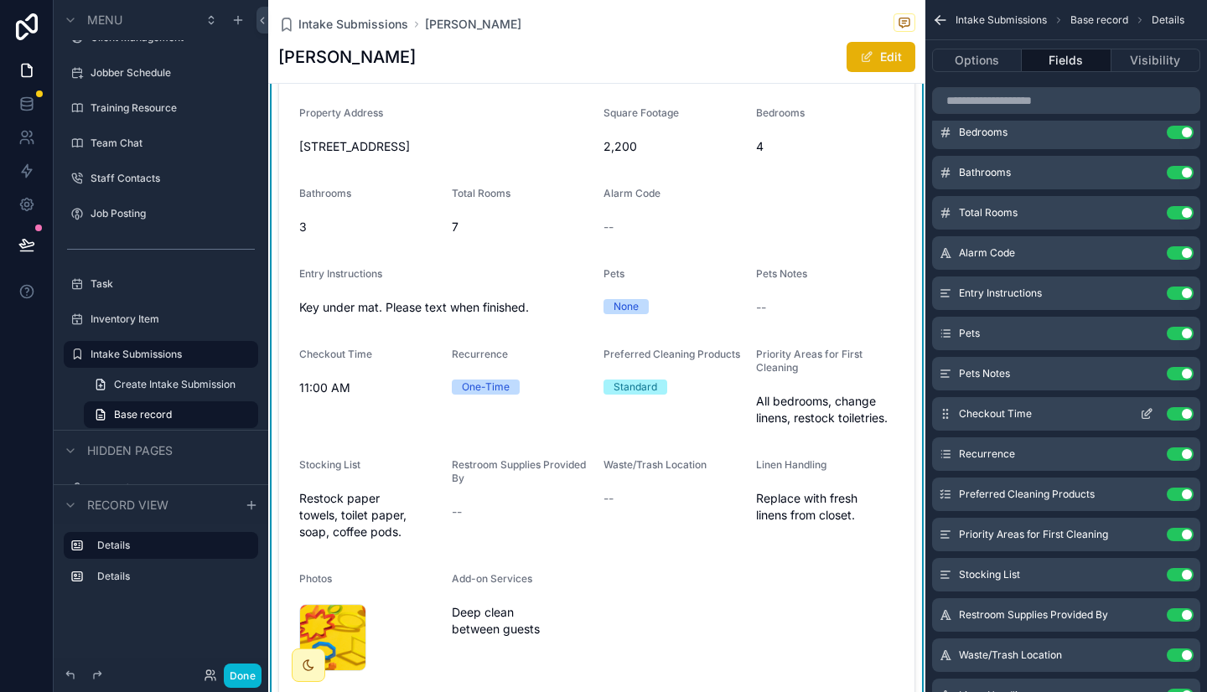
click at [945, 412] on icon "scrollable content" at bounding box center [944, 413] width 13 height 13
drag, startPoint x: 945, startPoint y: 412, endPoint x: 950, endPoint y: 227, distance: 185.2
click at [950, 227] on div "Client Name Use setting Business Name Use setting Estimated Cleaning Duration (…" at bounding box center [1066, 414] width 282 height 999
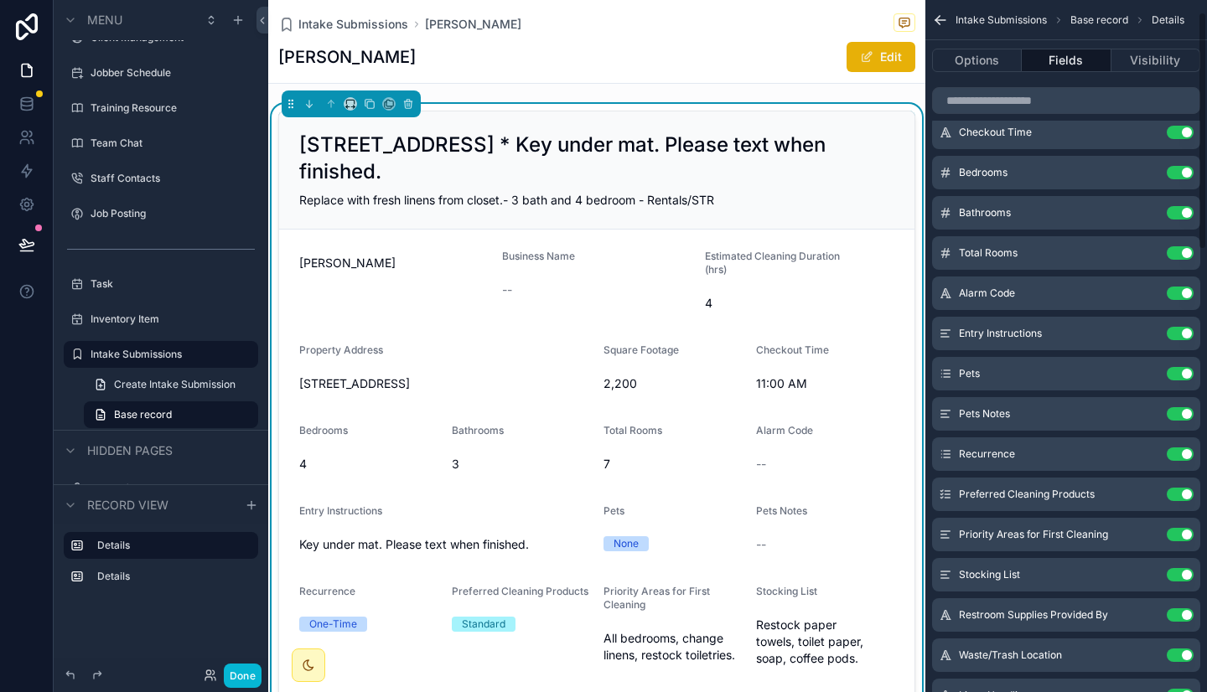
scroll to position [0, 0]
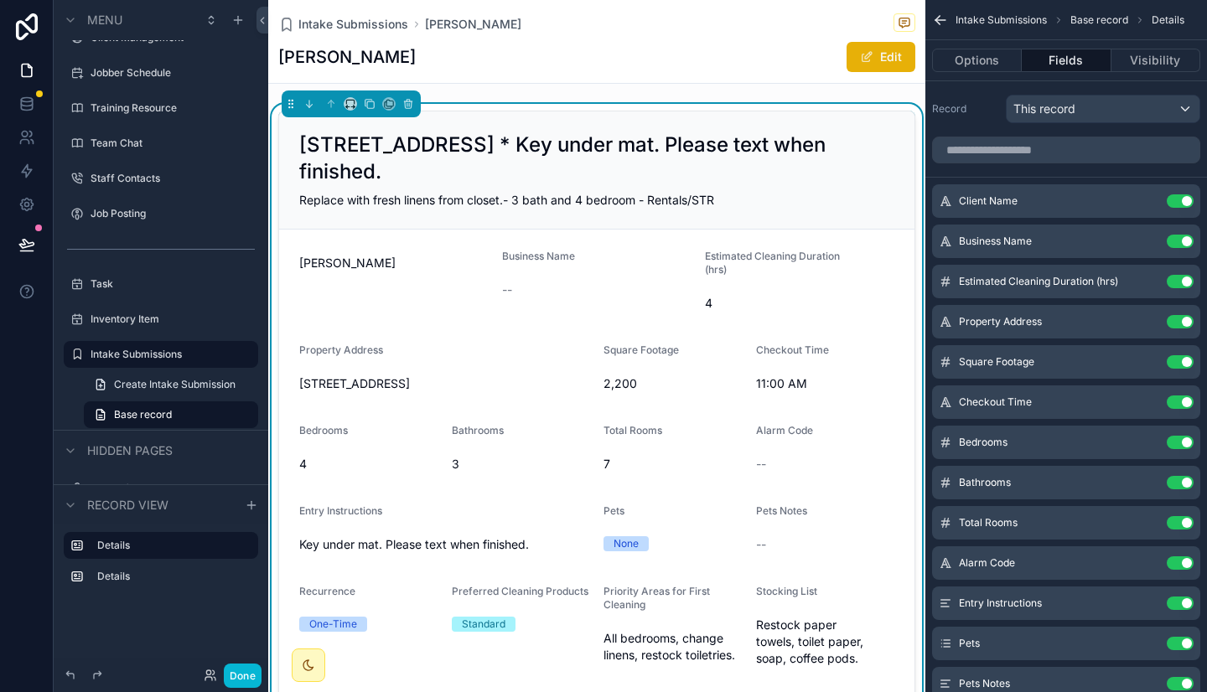
click at [938, 20] on icon "scrollable content" at bounding box center [940, 20] width 10 height 0
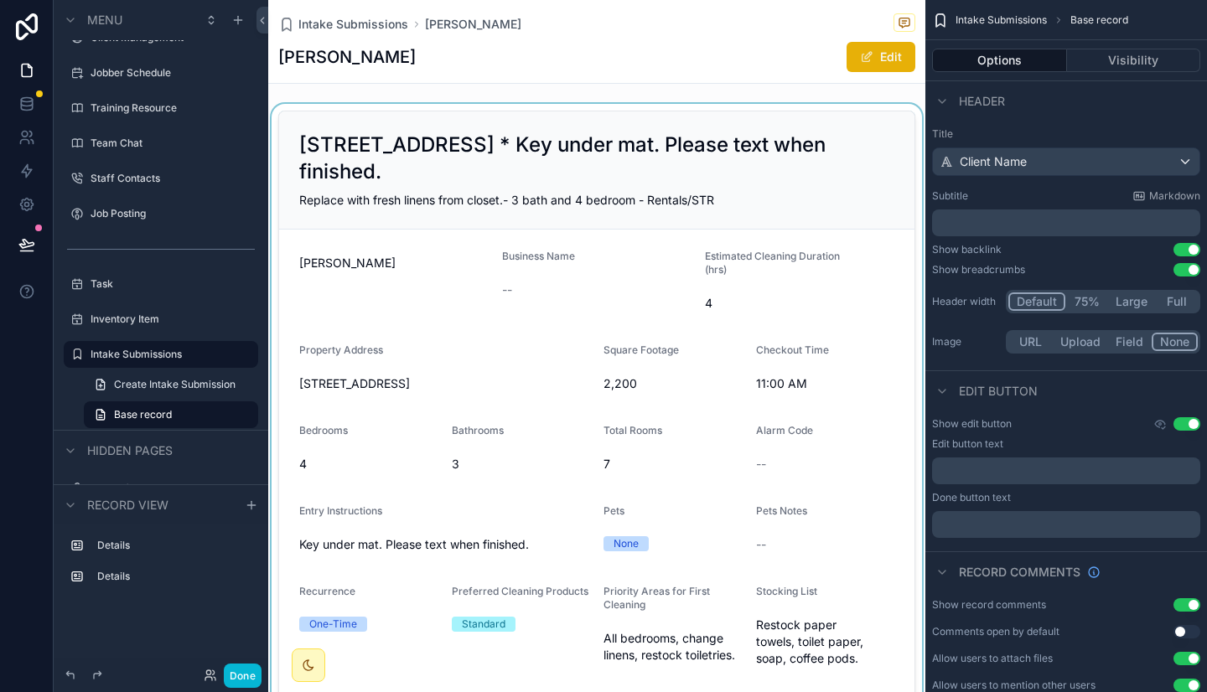
click at [860, 170] on div "scrollable content" at bounding box center [596, 556] width 657 height 904
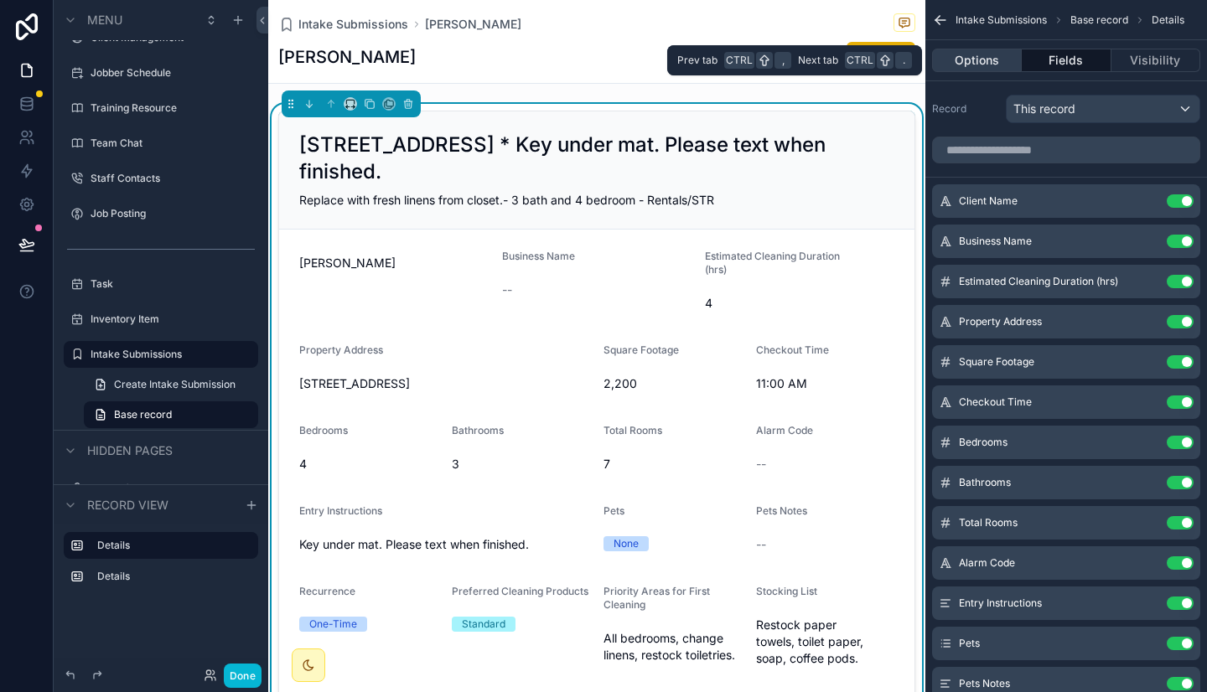
click at [967, 56] on button "Options" at bounding box center [977, 60] width 90 height 23
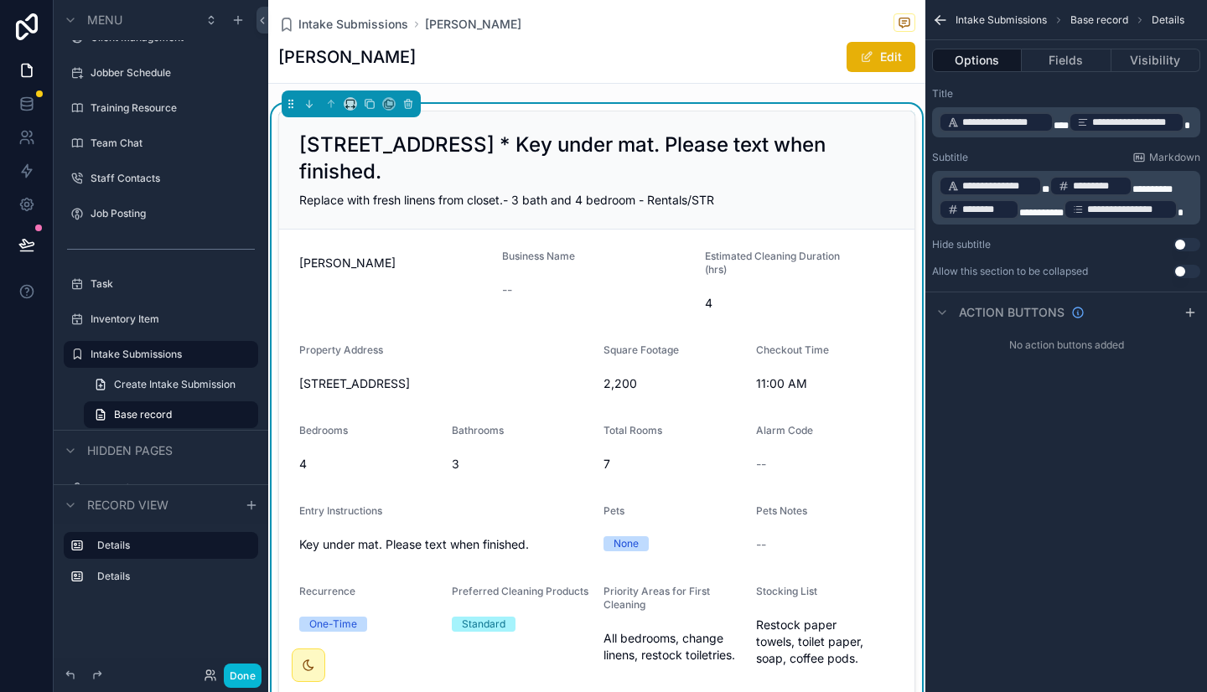
click at [1188, 120] on p "**********" at bounding box center [1067, 122] width 258 height 23
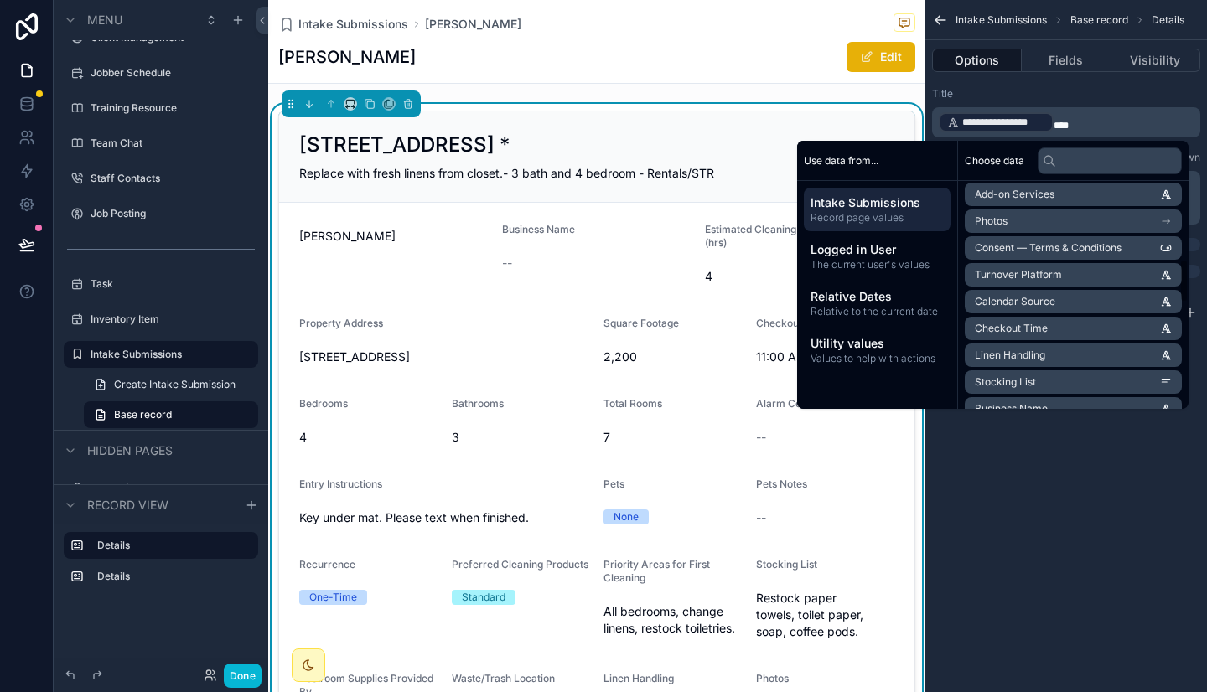
scroll to position [412, 0]
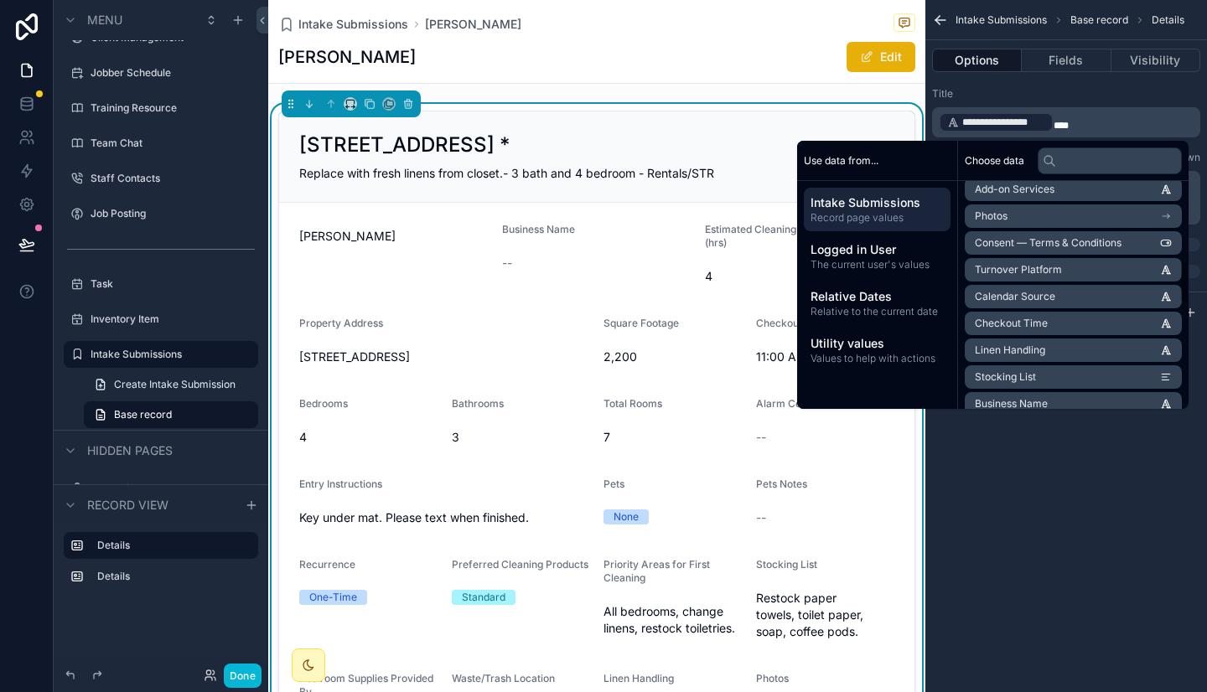
click at [1037, 323] on span "Checkout Time" at bounding box center [1010, 323] width 73 height 13
click at [732, 167] on div "Replace with fresh linens from closet.- 3 bath and 4 bedroom - Rentals/STR" at bounding box center [596, 173] width 595 height 17
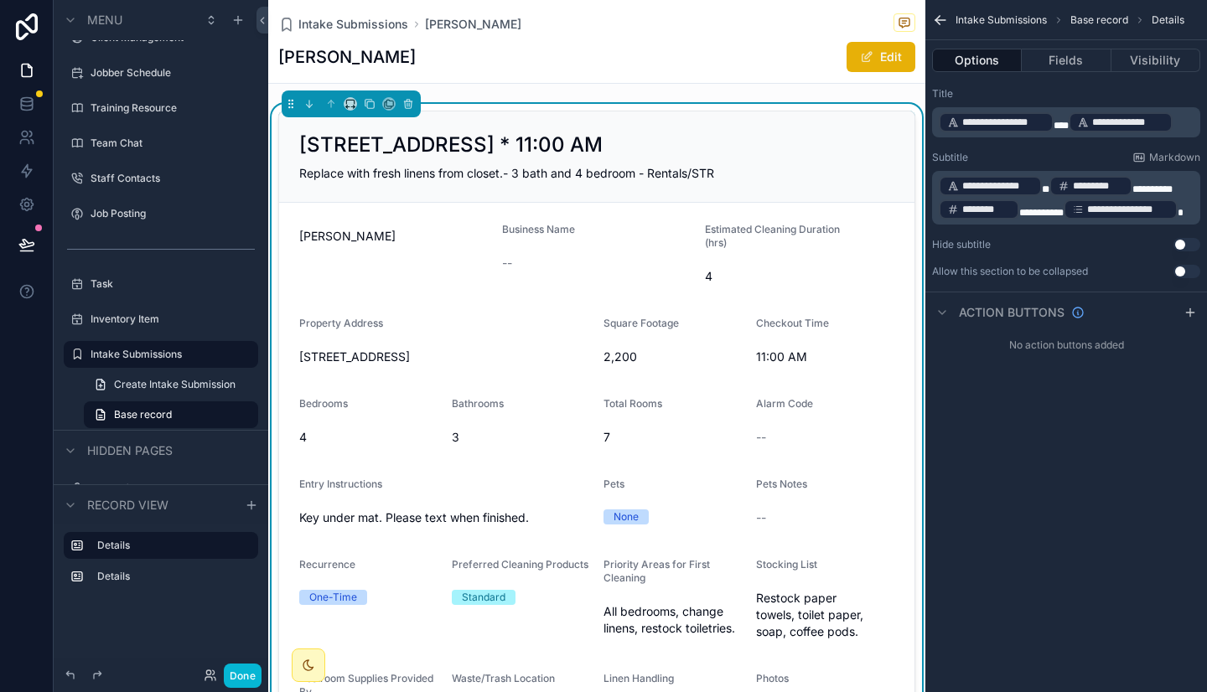
click at [1060, 123] on span "*" at bounding box center [1060, 126] width 15 height 10
click at [839, 119] on div "22 Ocean Ave, Old Orchard Beach, ME ⌛11:00 AM Replace with fresh linens from cl…" at bounding box center [596, 156] width 635 height 91
click at [1071, 132] on p "**********" at bounding box center [1067, 122] width 258 height 23
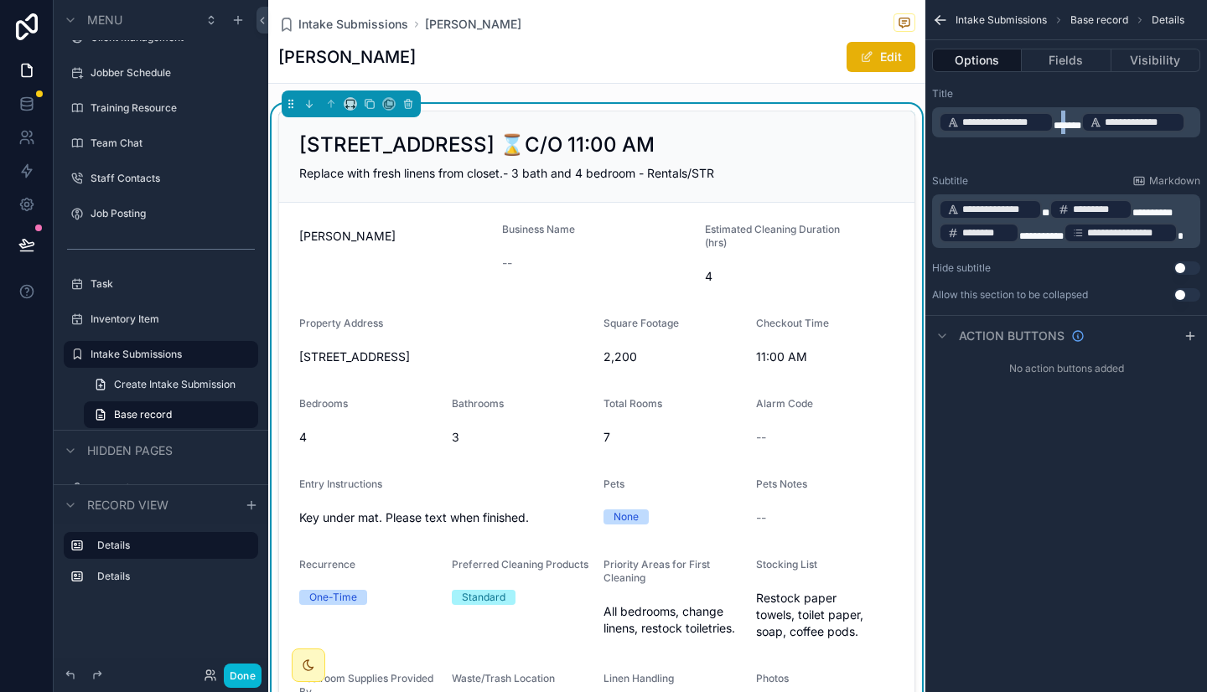
click at [1063, 124] on span "****" at bounding box center [1067, 126] width 28 height 10
click at [861, 126] on div "22 Ocean Ave, Old Orchard Beach, ME ⏰ C/O 11:00 AM Replace with fresh linens fr…" at bounding box center [596, 156] width 635 height 91
click at [1010, 208] on span "**********" at bounding box center [997, 209] width 71 height 13
drag, startPoint x: 1010, startPoint y: 208, endPoint x: 1069, endPoint y: 238, distance: 66.7
drag, startPoint x: 1069, startPoint y: 238, endPoint x: 1046, endPoint y: 214, distance: 33.8
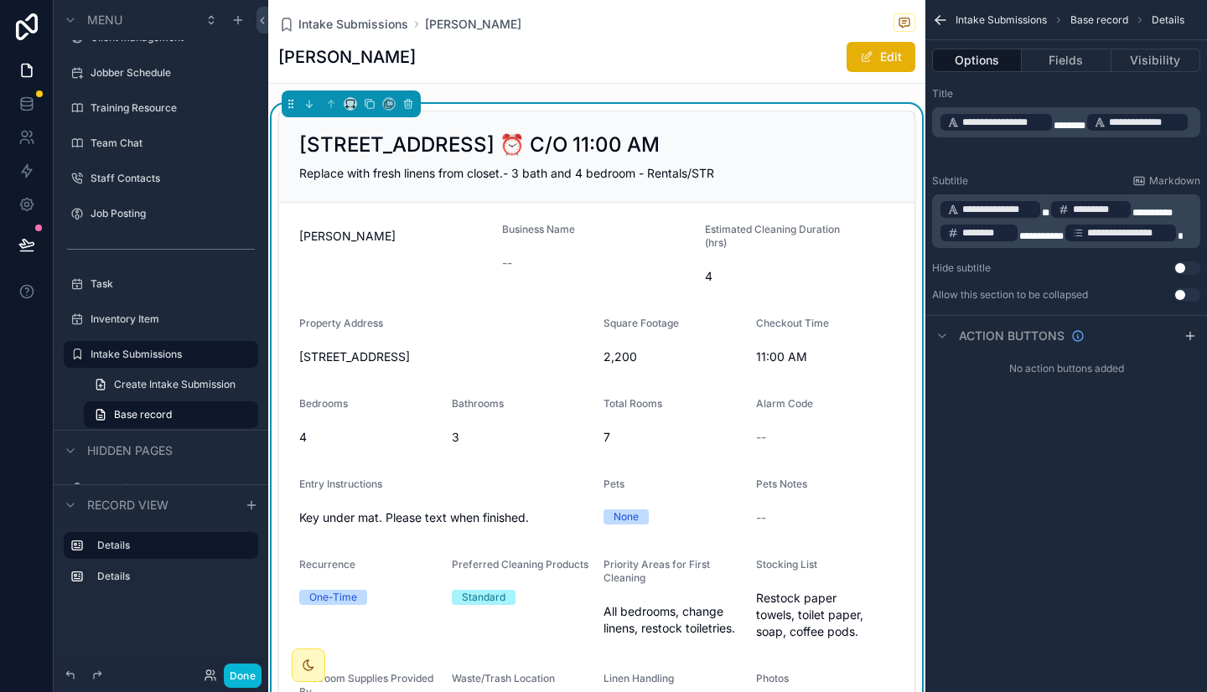
click at [1046, 214] on span "*" at bounding box center [1046, 213] width 8 height 10
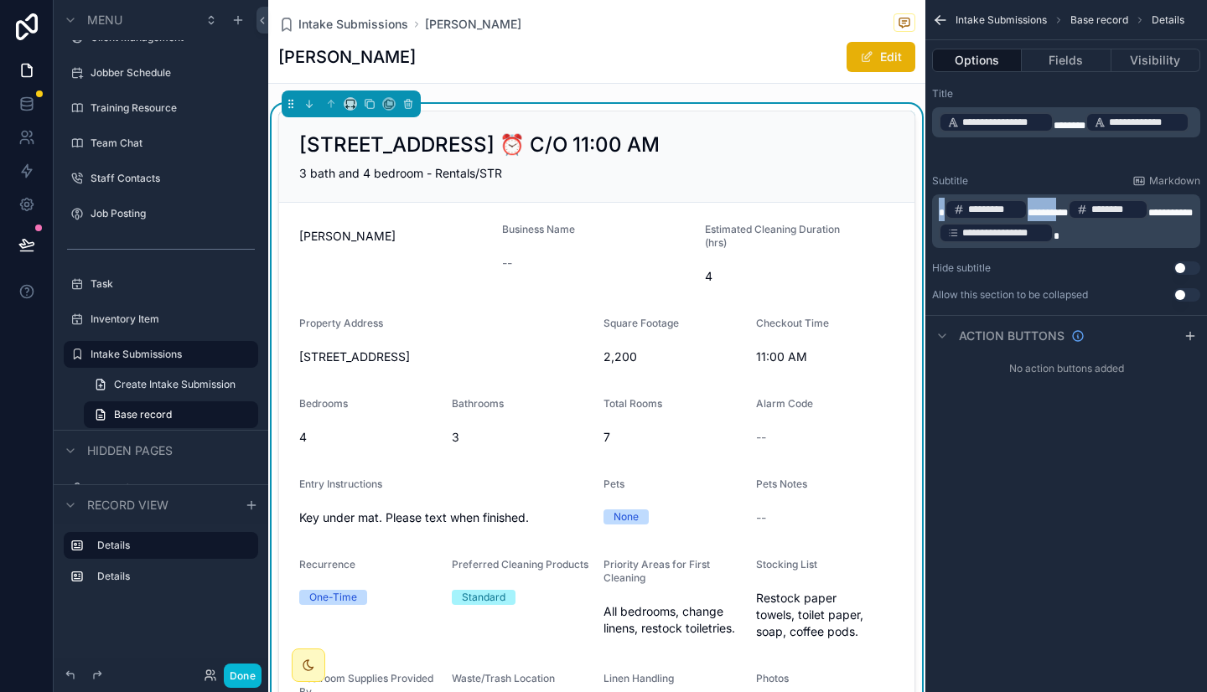
drag, startPoint x: 1055, startPoint y: 215, endPoint x: 929, endPoint y: 208, distance: 125.9
click at [929, 208] on div "**********" at bounding box center [1066, 194] width 282 height 228
copy p "********* ﻿ *******"
click at [1070, 235] on p "**********" at bounding box center [1067, 221] width 258 height 47
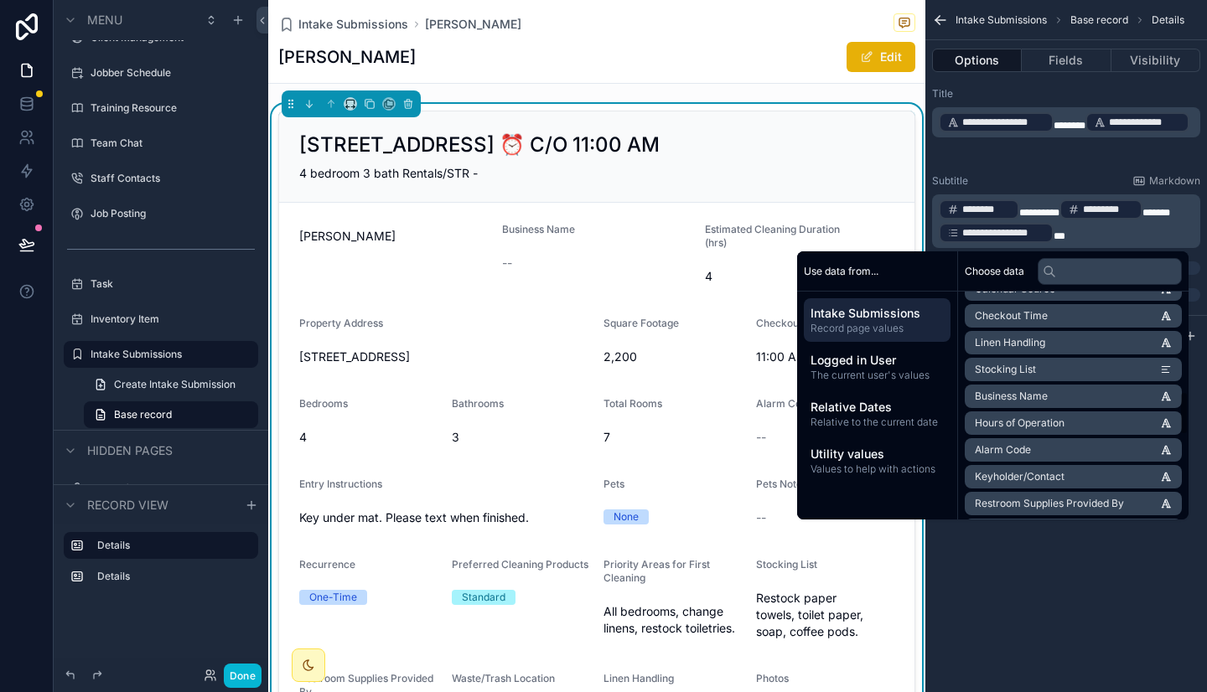
scroll to position [532, 0]
click at [995, 447] on span "Alarm Code" at bounding box center [1002, 448] width 56 height 13
click at [992, 442] on span "Alarm Code" at bounding box center [1002, 448] width 56 height 13
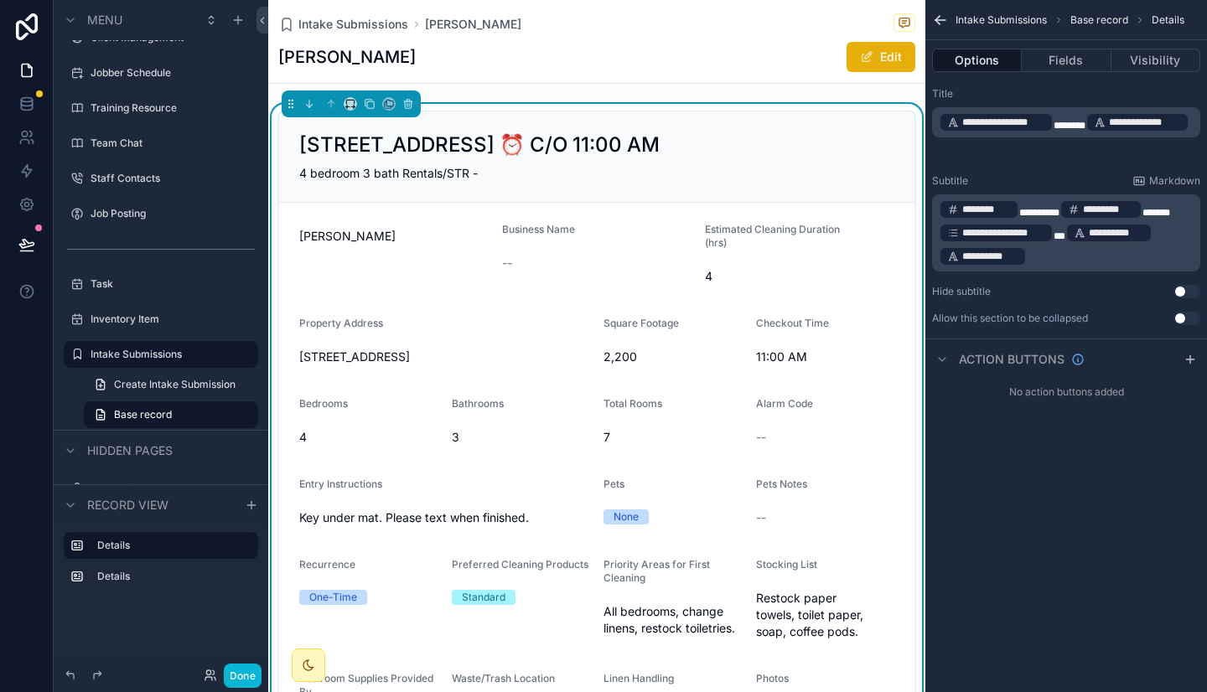
click at [1155, 252] on p "**********" at bounding box center [1067, 233] width 258 height 70
click at [1149, 261] on p "**********" at bounding box center [1067, 233] width 258 height 70
click at [1049, 255] on p "**********" at bounding box center [1067, 233] width 258 height 70
click at [1031, 261] on p "**********" at bounding box center [1067, 233] width 258 height 70
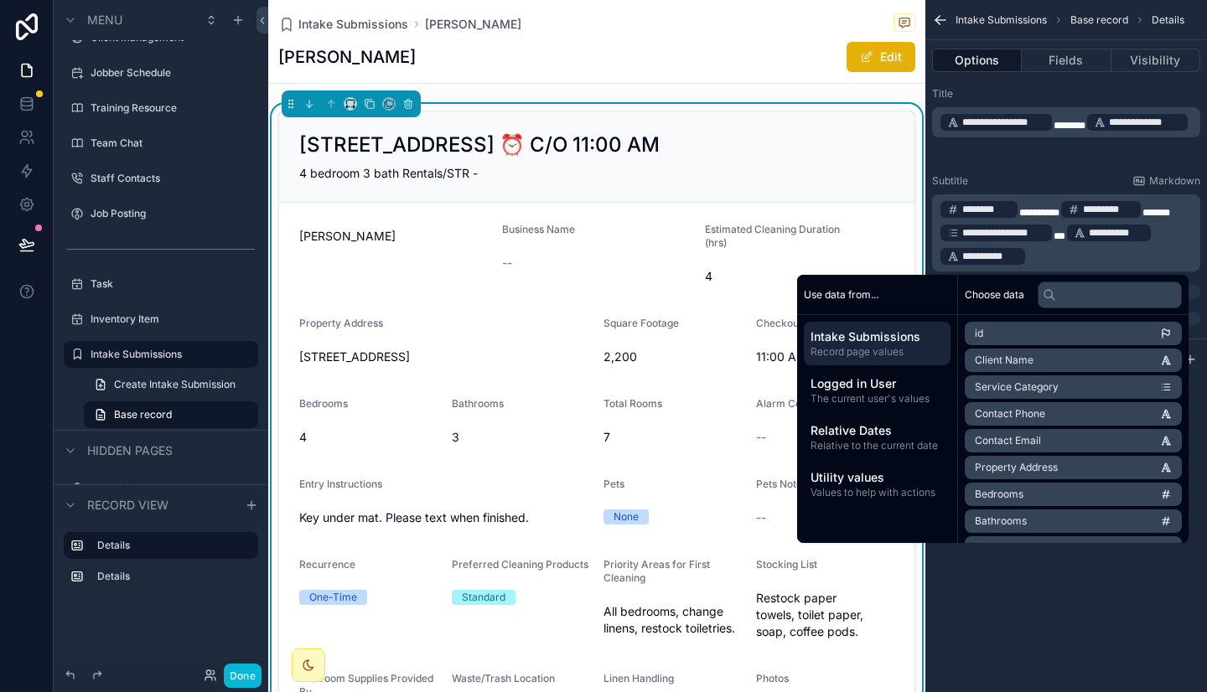
click at [1031, 261] on p "**********" at bounding box center [1067, 233] width 258 height 70
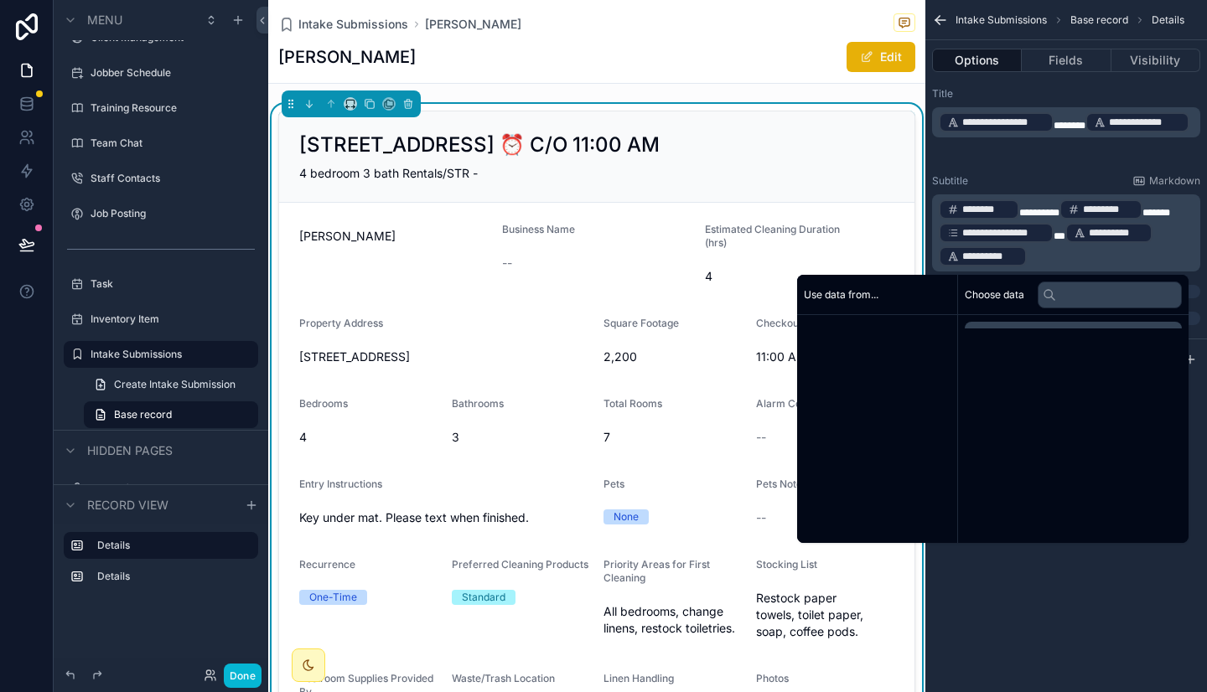
click at [1031, 261] on p "**********" at bounding box center [1067, 233] width 258 height 70
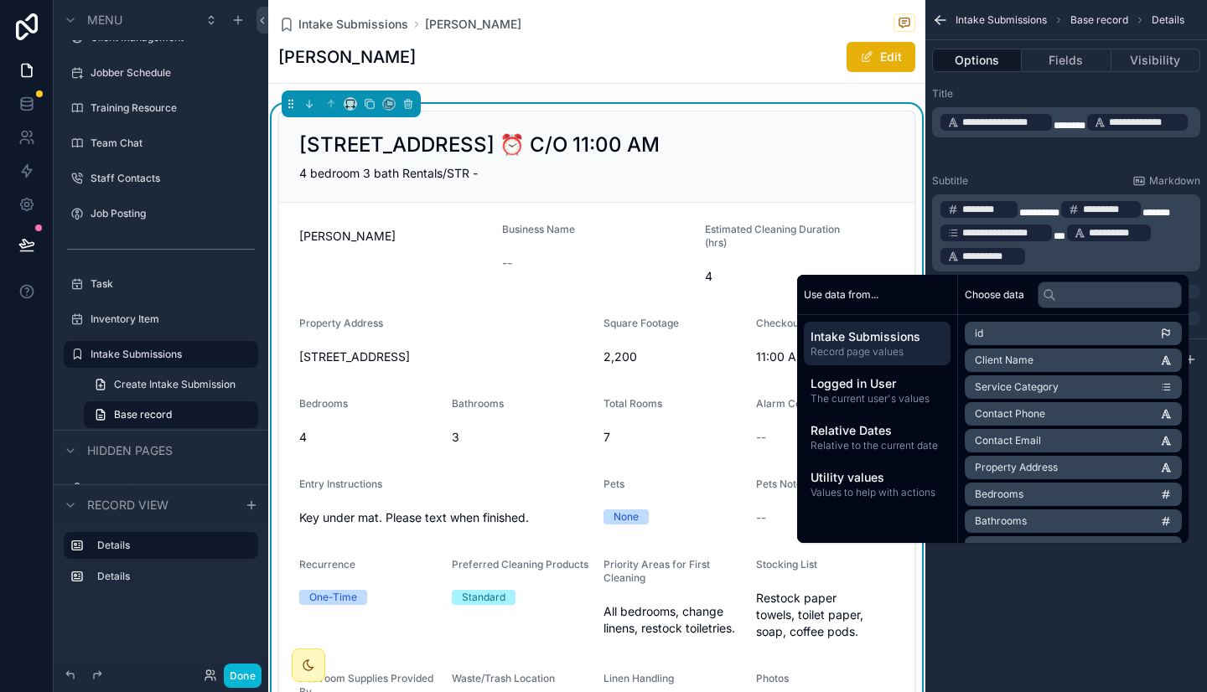
click at [1145, 240] on div "**********" at bounding box center [1109, 233] width 88 height 20
click at [1026, 263] on span "**********" at bounding box center [982, 260] width 88 height 10
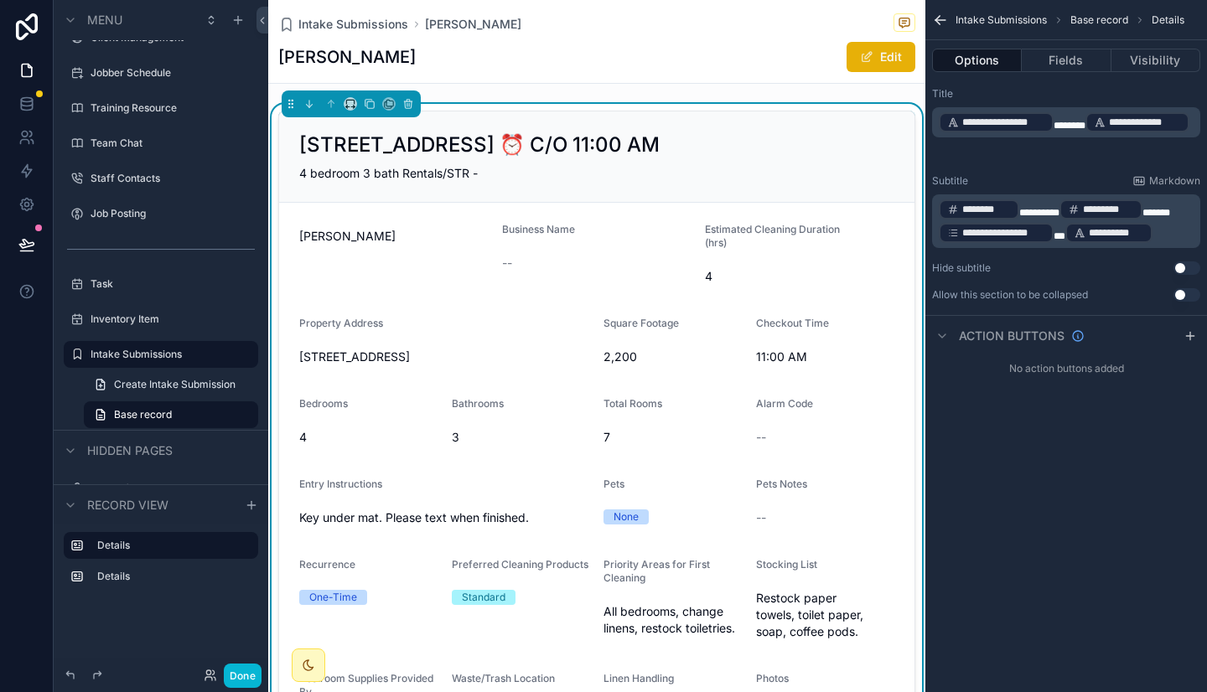
click at [732, 200] on div "22 Ocean Ave, Old Orchard Beach, ME ⏰ C/O 11:00 AM 4 bedroom 3 bath Rentals/STR…" at bounding box center [596, 156] width 635 height 91
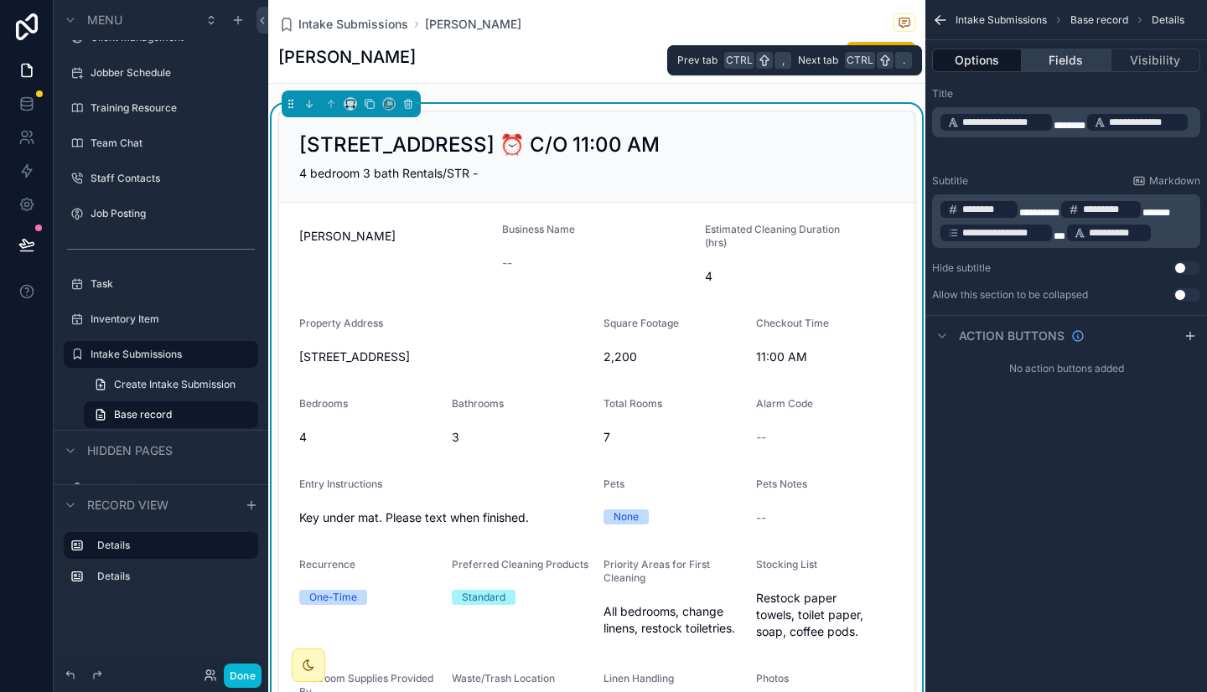
click at [1075, 58] on button "Fields" at bounding box center [1065, 60] width 89 height 23
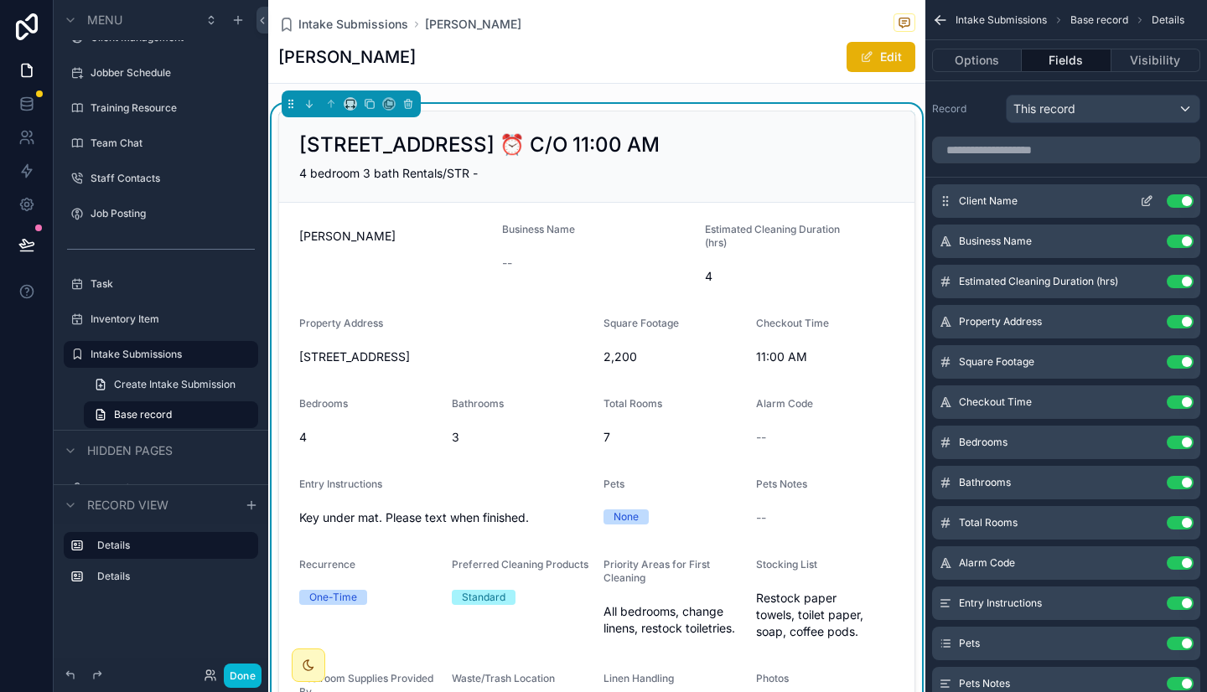
click at [1148, 202] on icon "scrollable content" at bounding box center [1146, 200] width 13 height 13
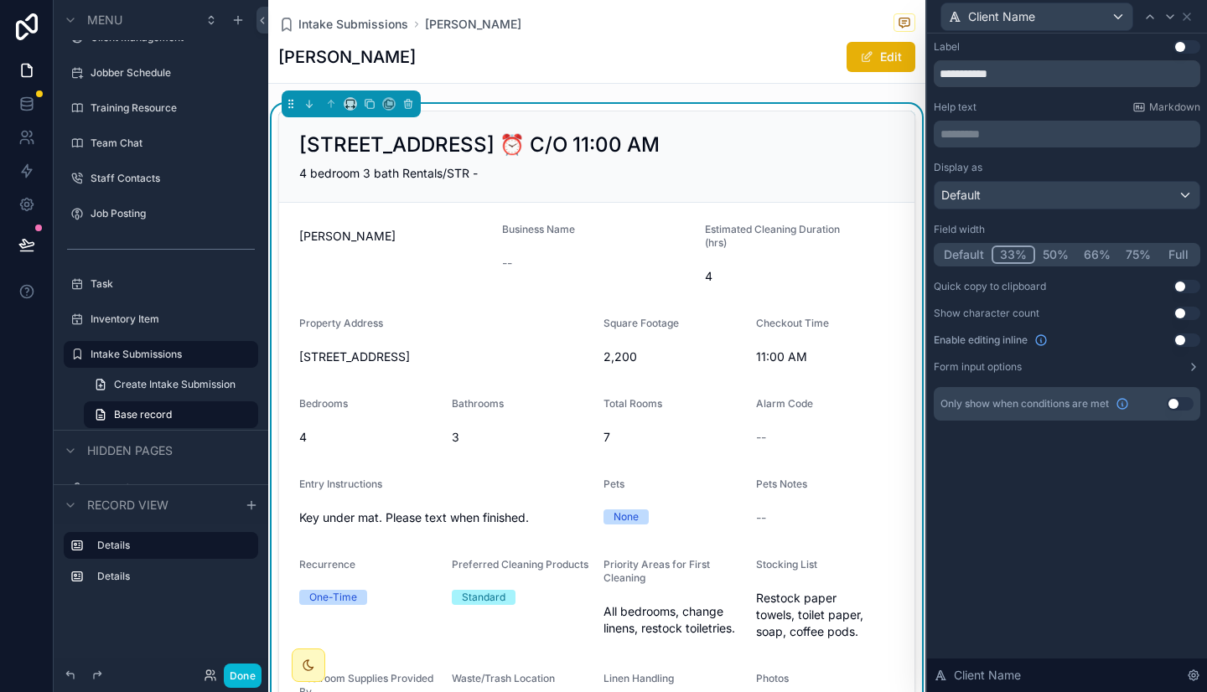
click at [1185, 40] on button "Use setting" at bounding box center [1186, 46] width 27 height 13
click at [1192, 13] on icon at bounding box center [1186, 16] width 13 height 13
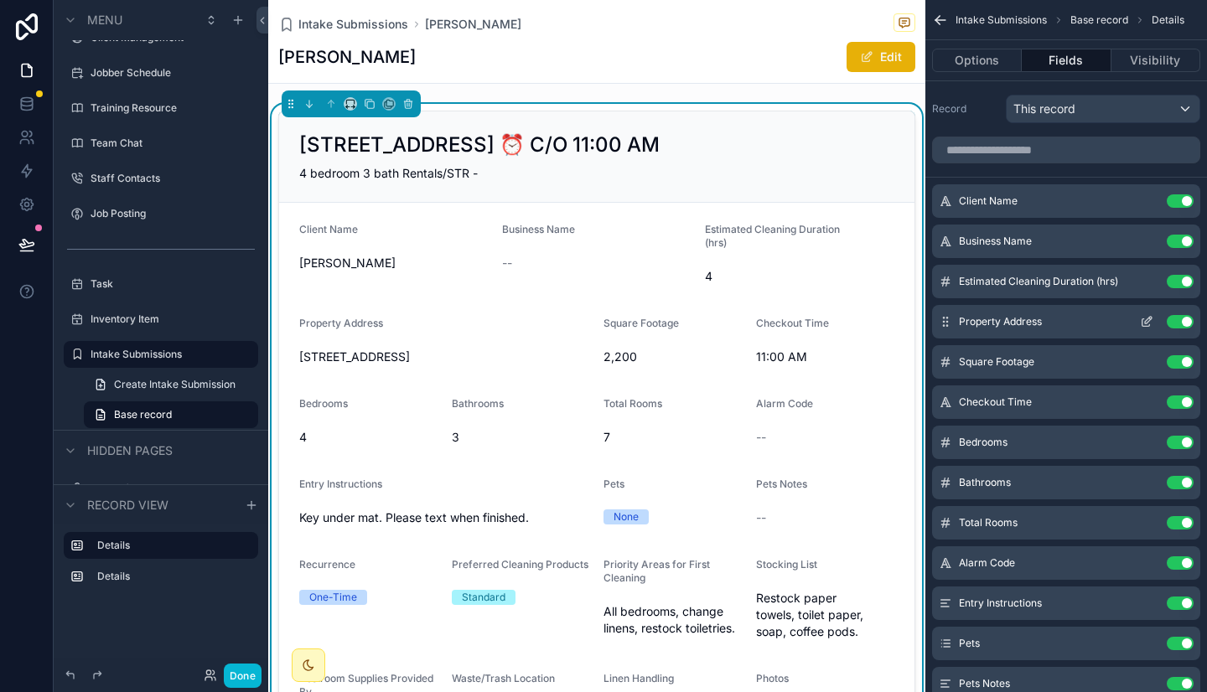
click at [1188, 321] on button "Use setting" at bounding box center [1179, 321] width 27 height 13
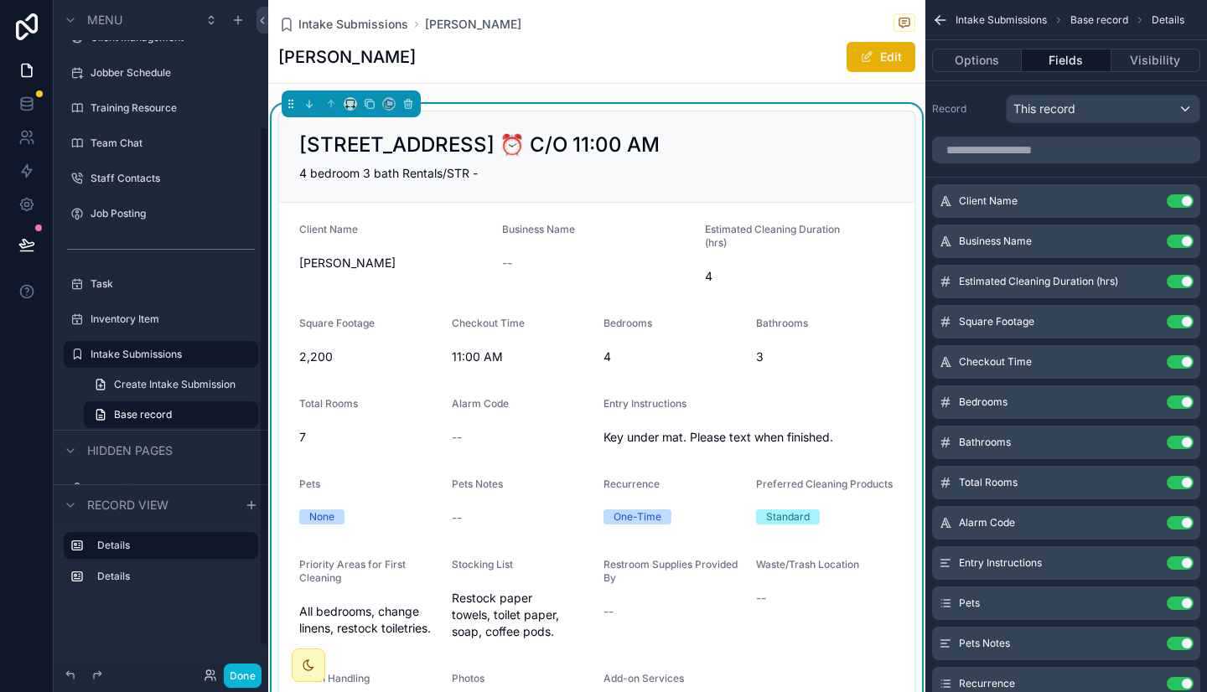
click at [193, 94] on div "Training Resource" at bounding box center [161, 108] width 215 height 30
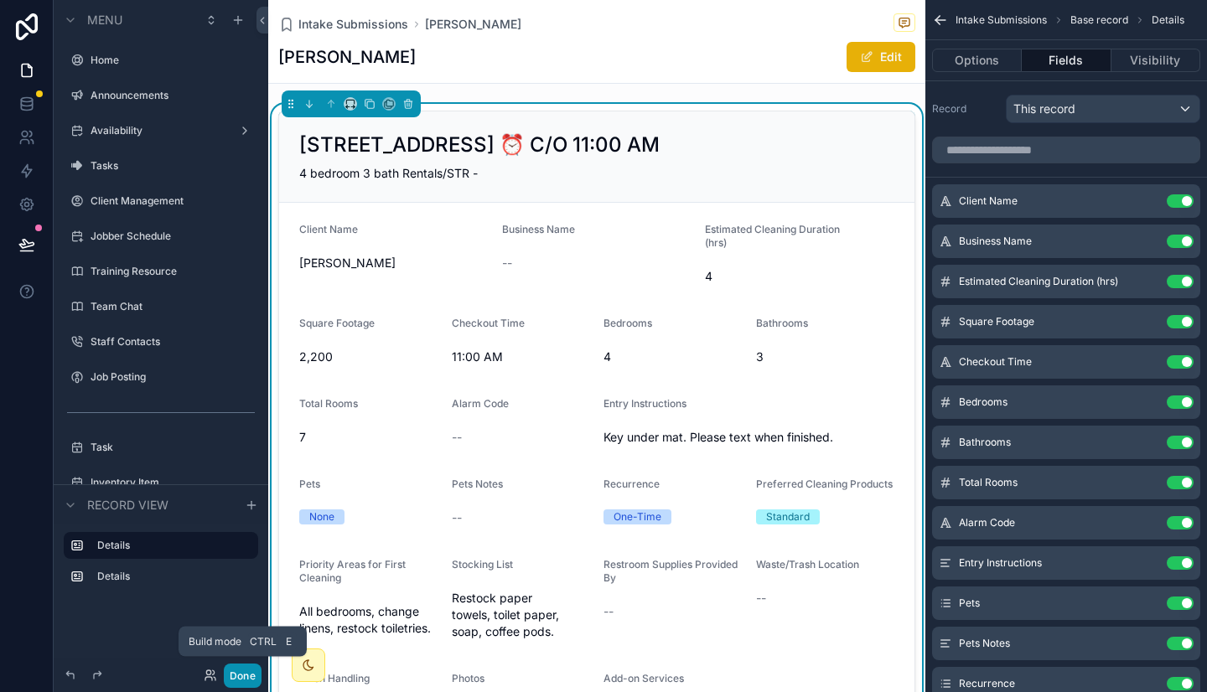
click at [239, 675] on button "Done" at bounding box center [243, 676] width 38 height 24
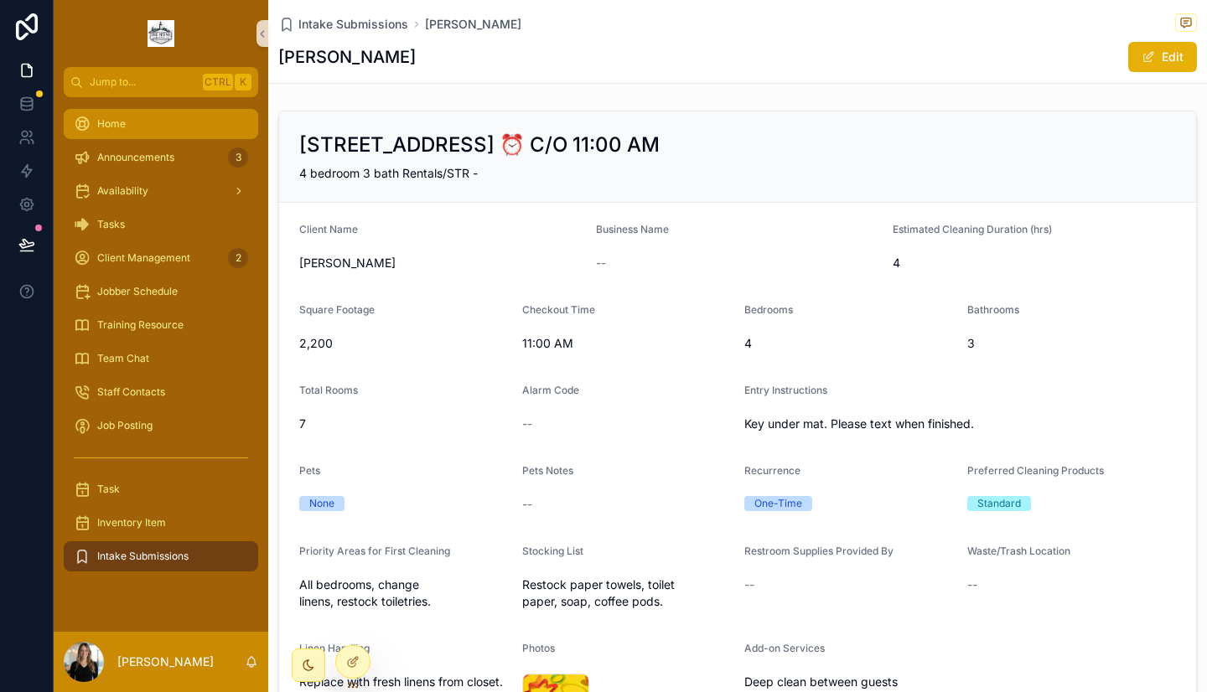
click at [144, 120] on div "Home" at bounding box center [161, 124] width 174 height 27
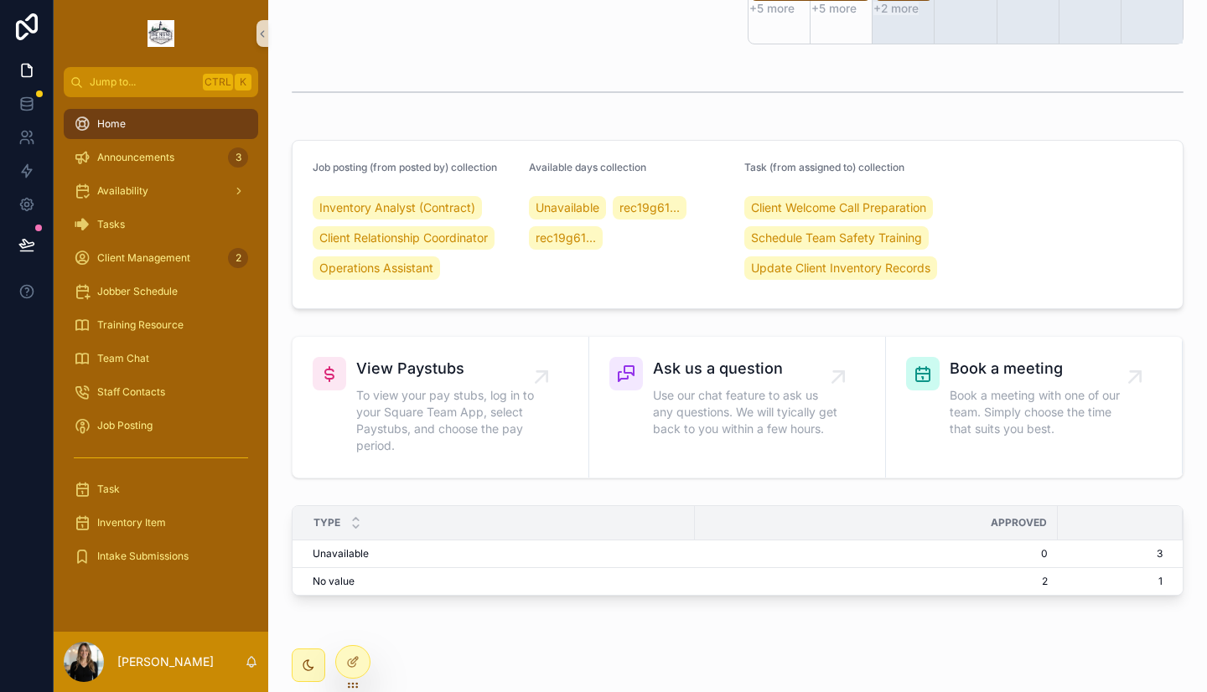
scroll to position [1100, 0]
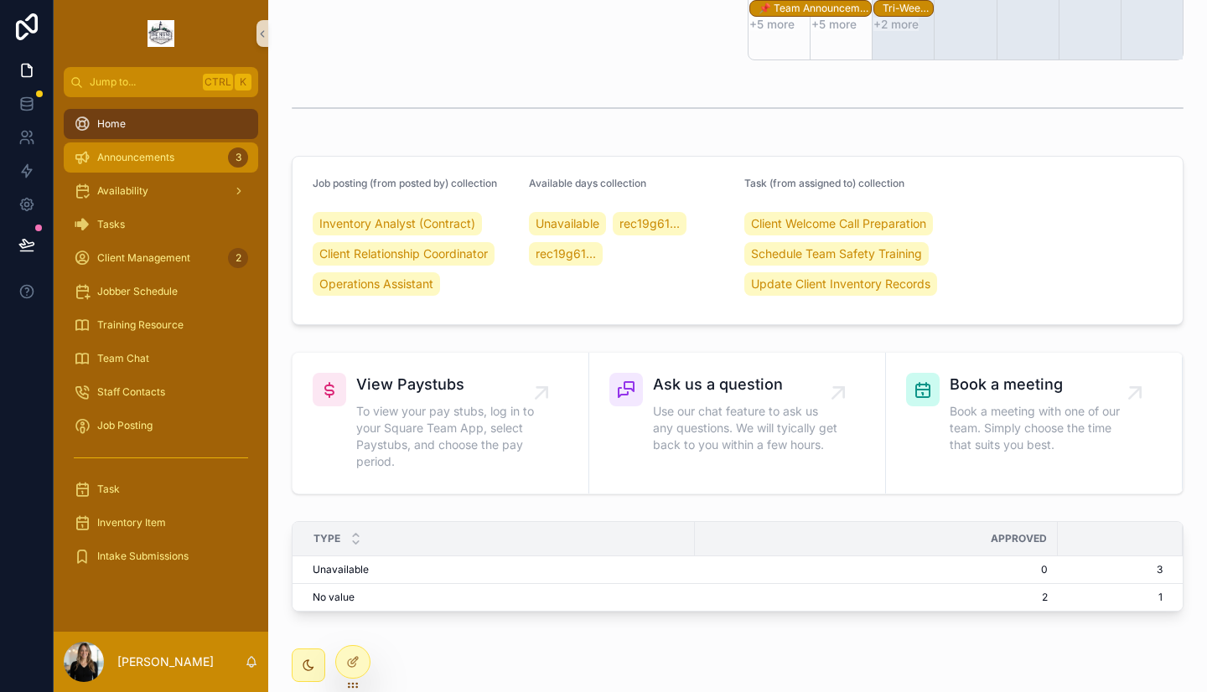
click at [147, 156] on span "Announcements" at bounding box center [135, 157] width 77 height 13
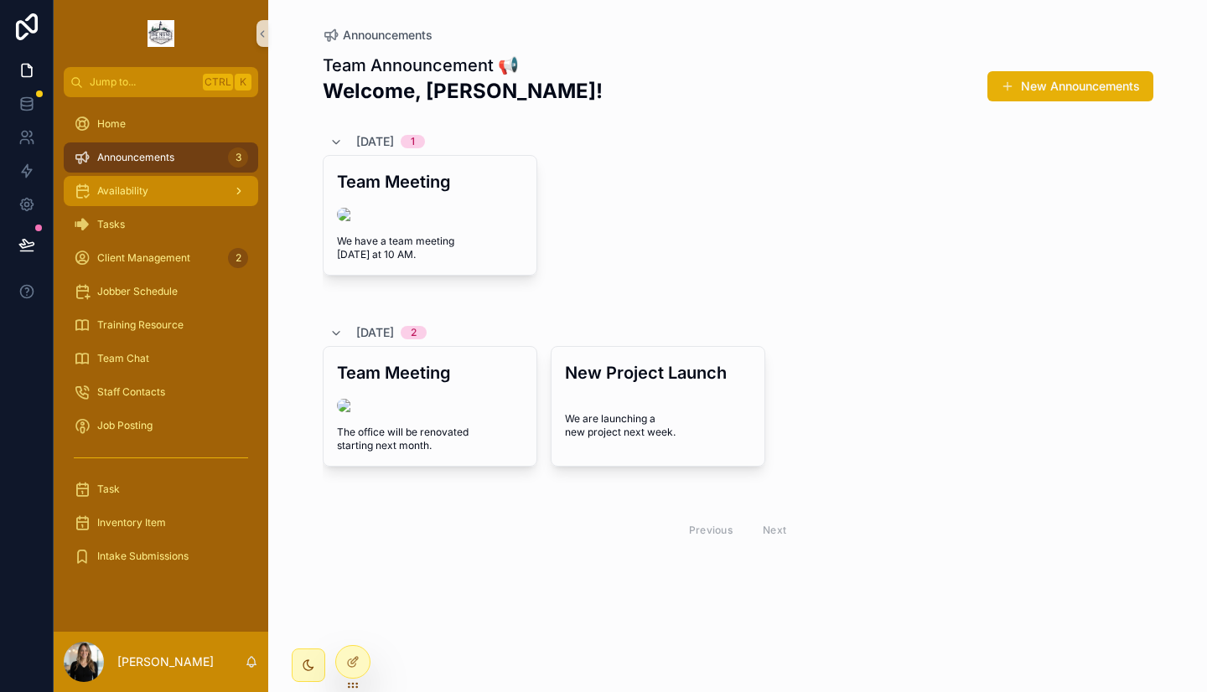
click at [131, 197] on span "Availability" at bounding box center [122, 190] width 51 height 13
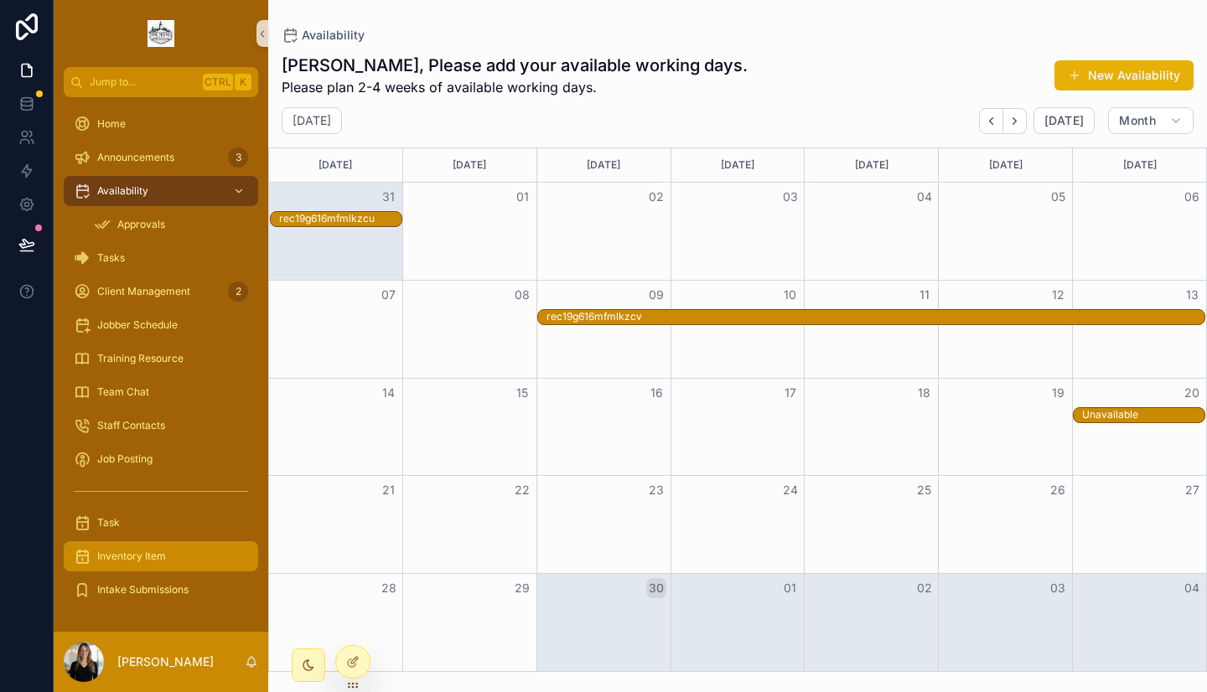
click at [151, 558] on span "Inventory Item" at bounding box center [131, 556] width 69 height 13
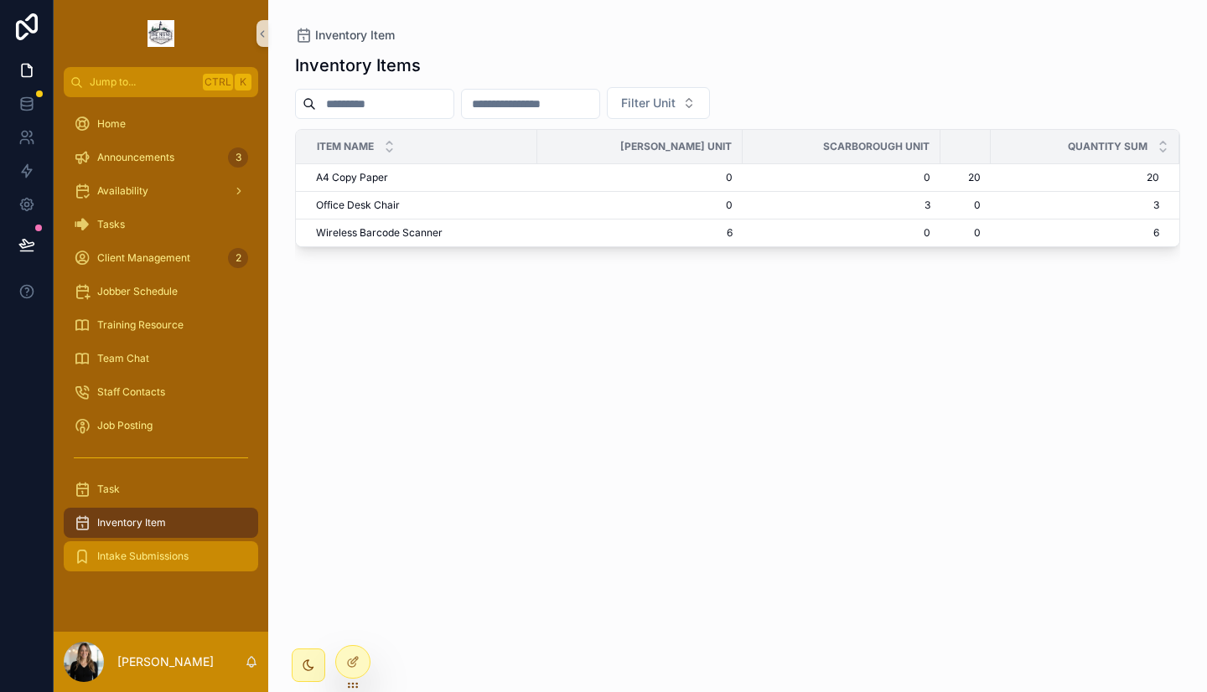
click at [147, 552] on span "Intake Submissions" at bounding box center [142, 556] width 91 height 13
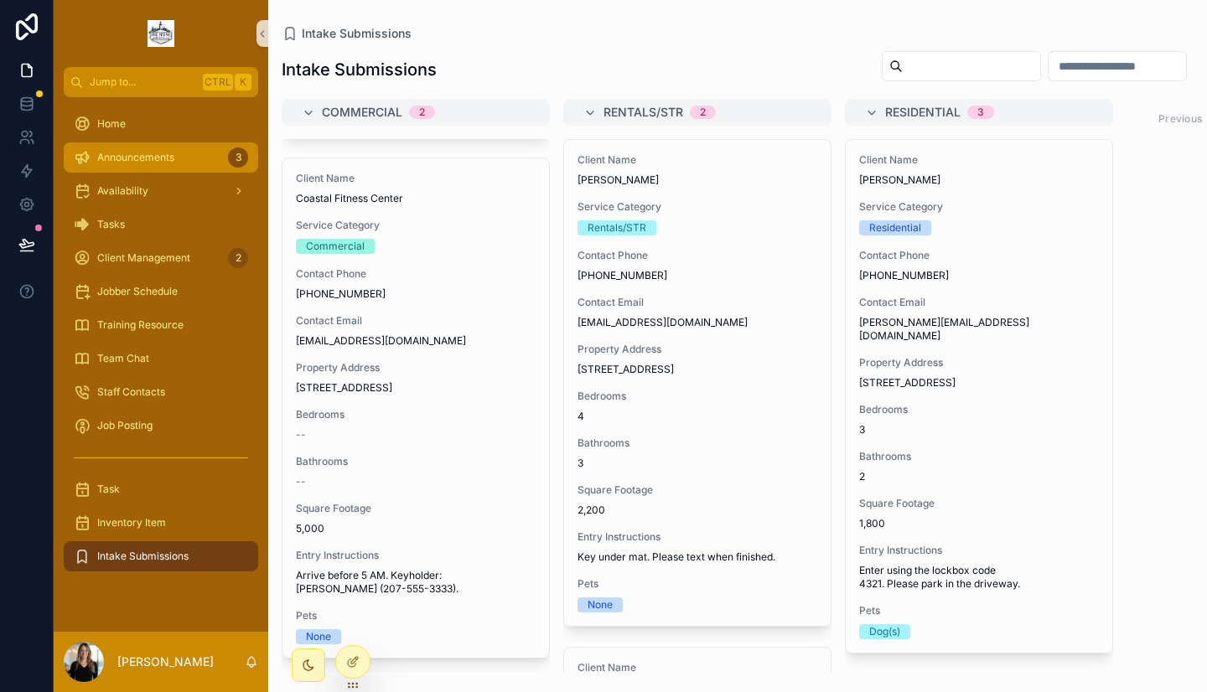
click at [197, 160] on div "Announcements 3" at bounding box center [161, 157] width 174 height 27
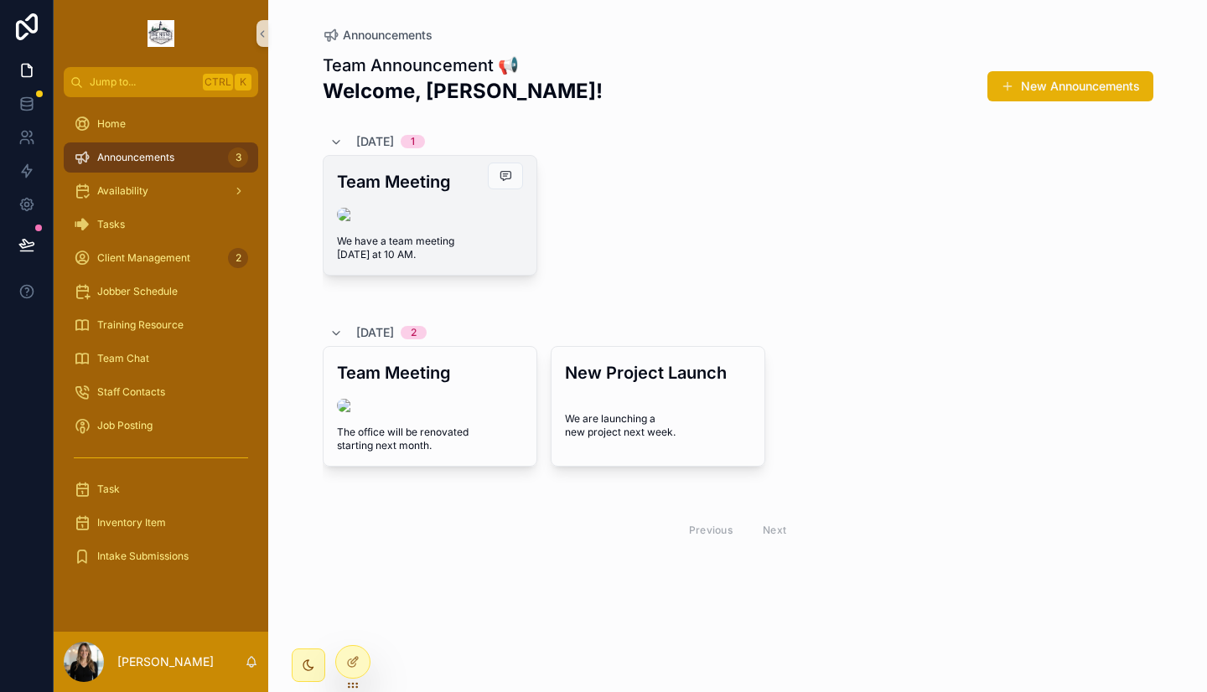
click at [488, 189] on span "scrollable content" at bounding box center [505, 176] width 35 height 27
click at [426, 218] on img "scrollable content" at bounding box center [430, 214] width 186 height 13
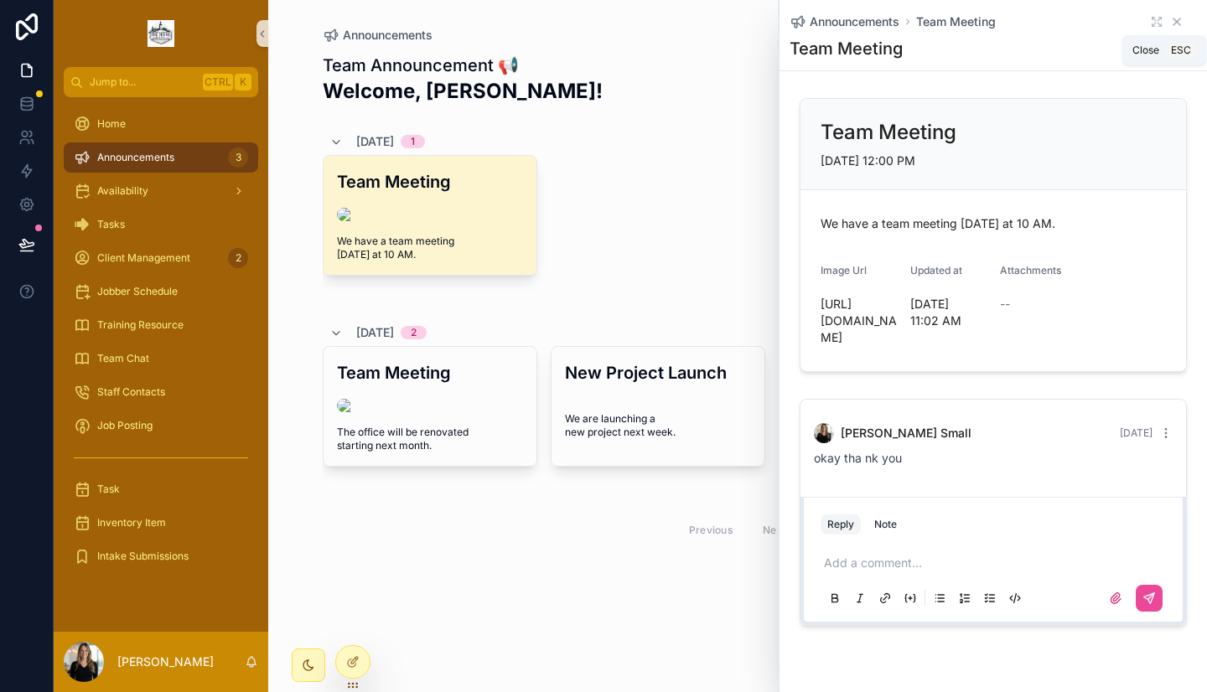
click at [1173, 18] on icon "scrollable content" at bounding box center [1176, 21] width 7 height 7
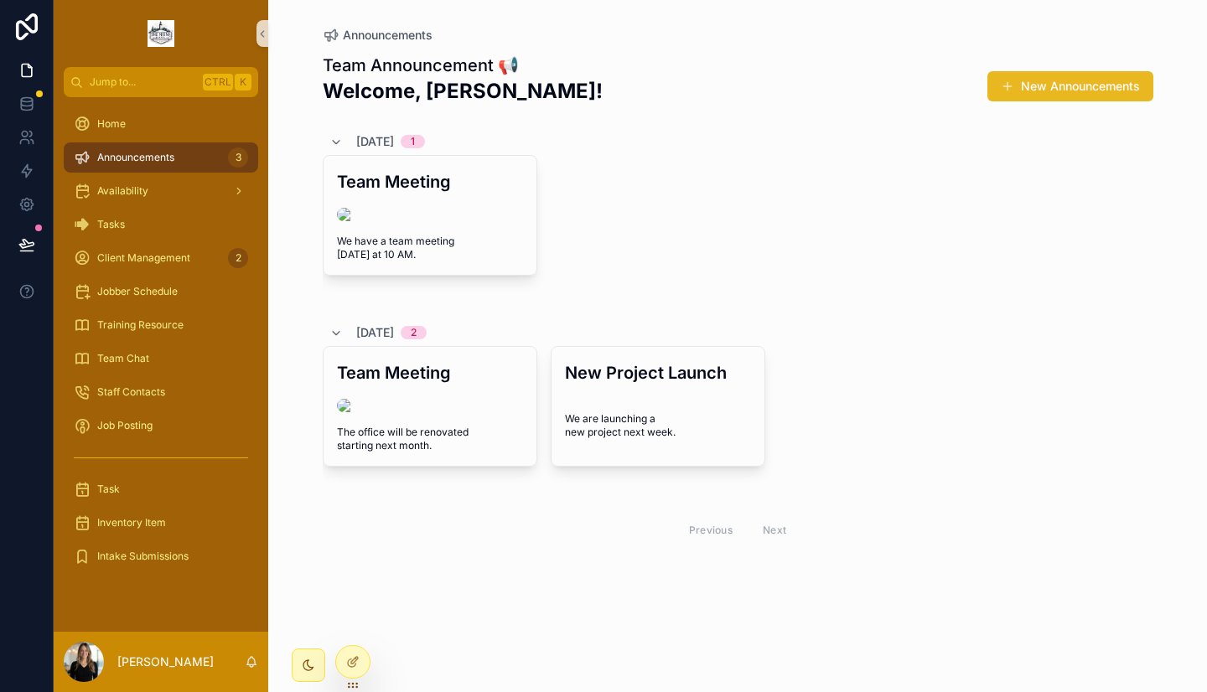
click at [1090, 90] on button "New Announcements" at bounding box center [1070, 86] width 166 height 30
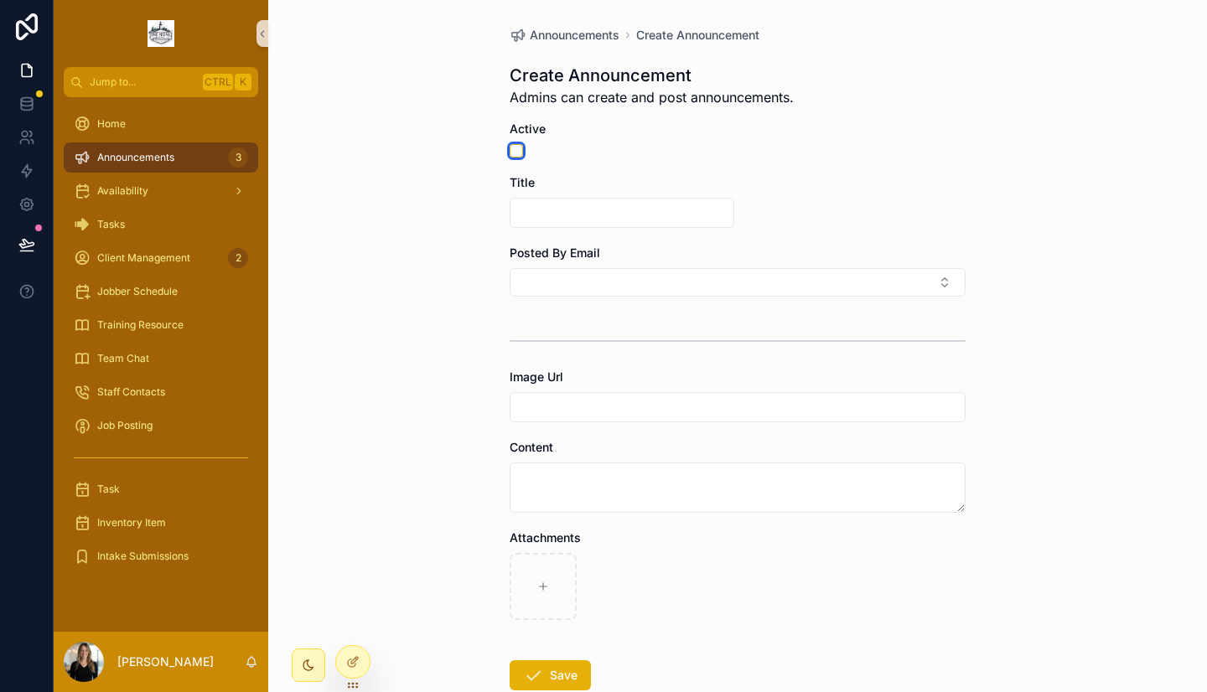
click at [510, 149] on button "scrollable content" at bounding box center [515, 150] width 13 height 13
click at [535, 215] on input "scrollable content" at bounding box center [621, 212] width 223 height 23
type input "**********"
click at [601, 293] on button "Select Button" at bounding box center [737, 282] width 456 height 28
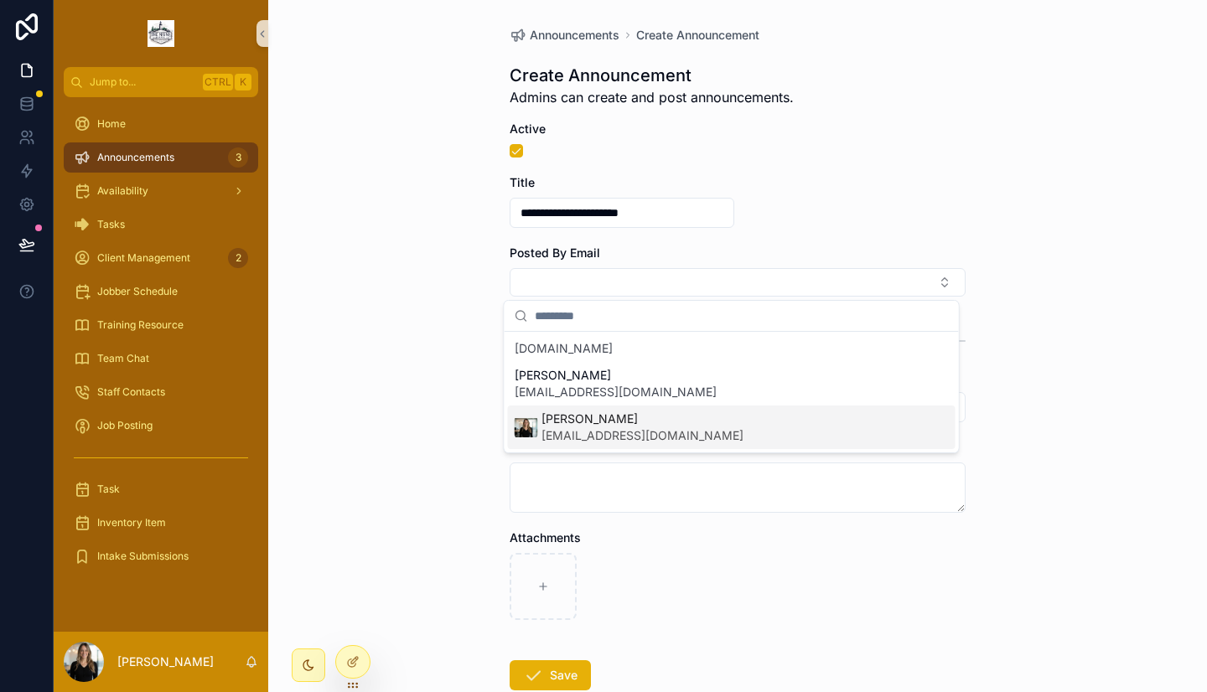
click at [582, 424] on span "[PERSON_NAME]" at bounding box center [642, 419] width 202 height 17
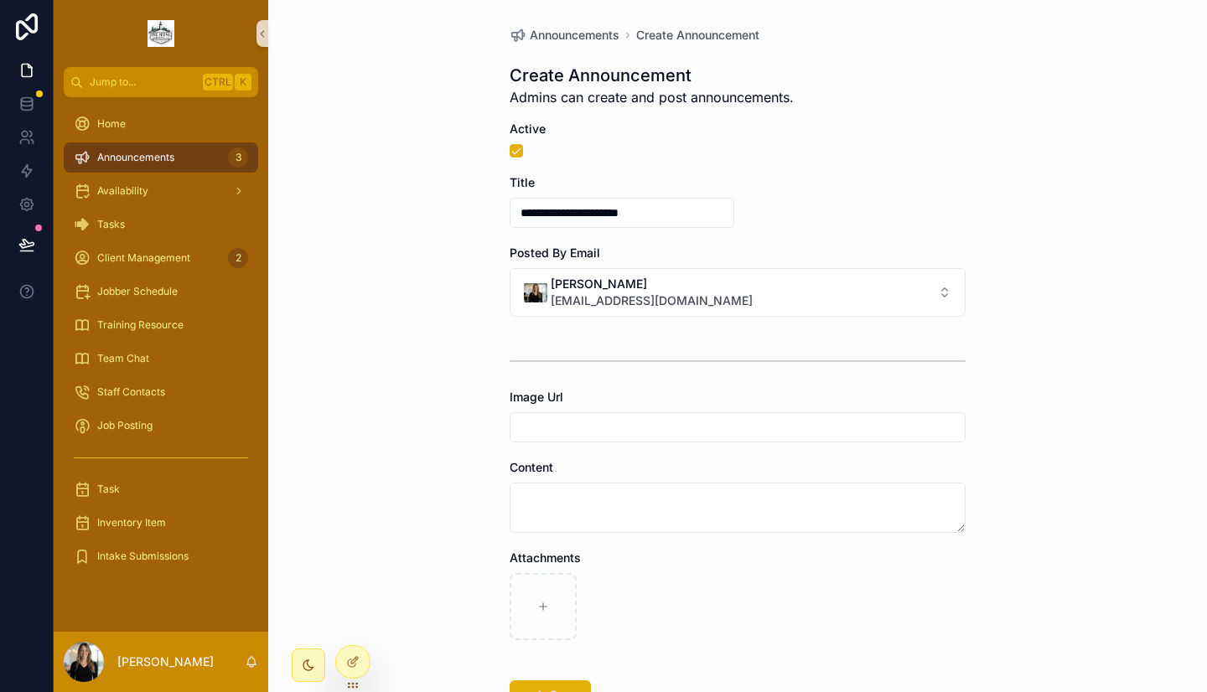
click at [579, 431] on input "scrollable content" at bounding box center [737, 427] width 454 height 23
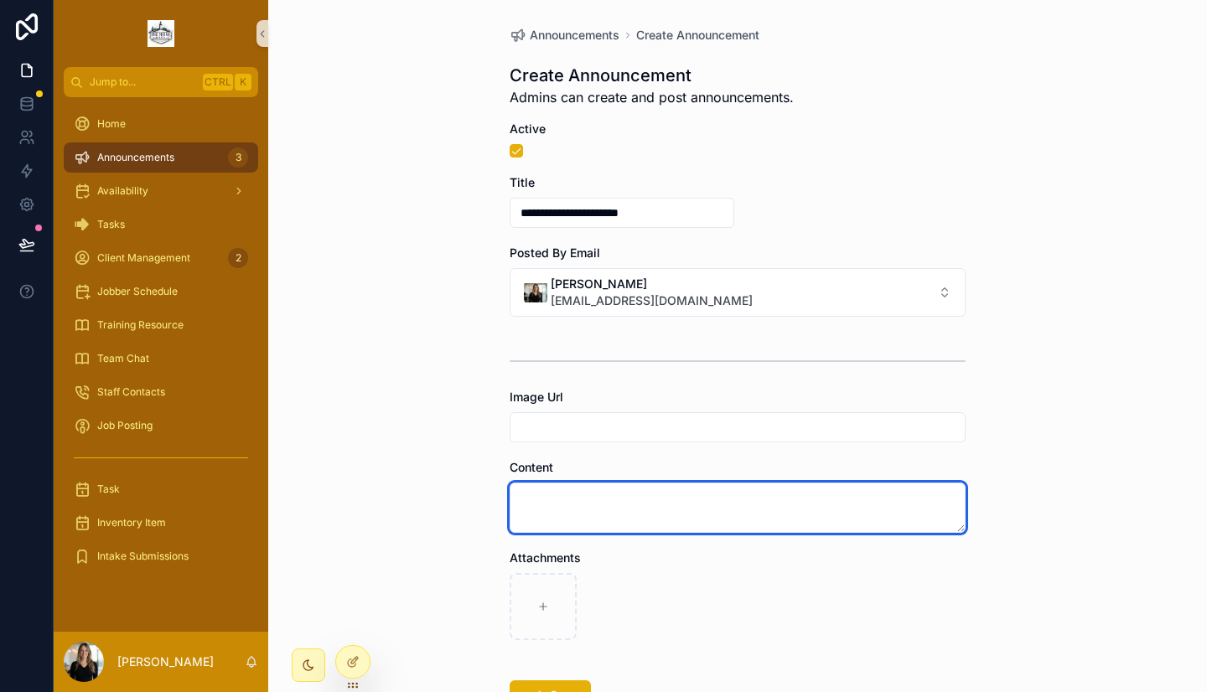
click at [557, 497] on textarea "scrollable content" at bounding box center [737, 508] width 456 height 50
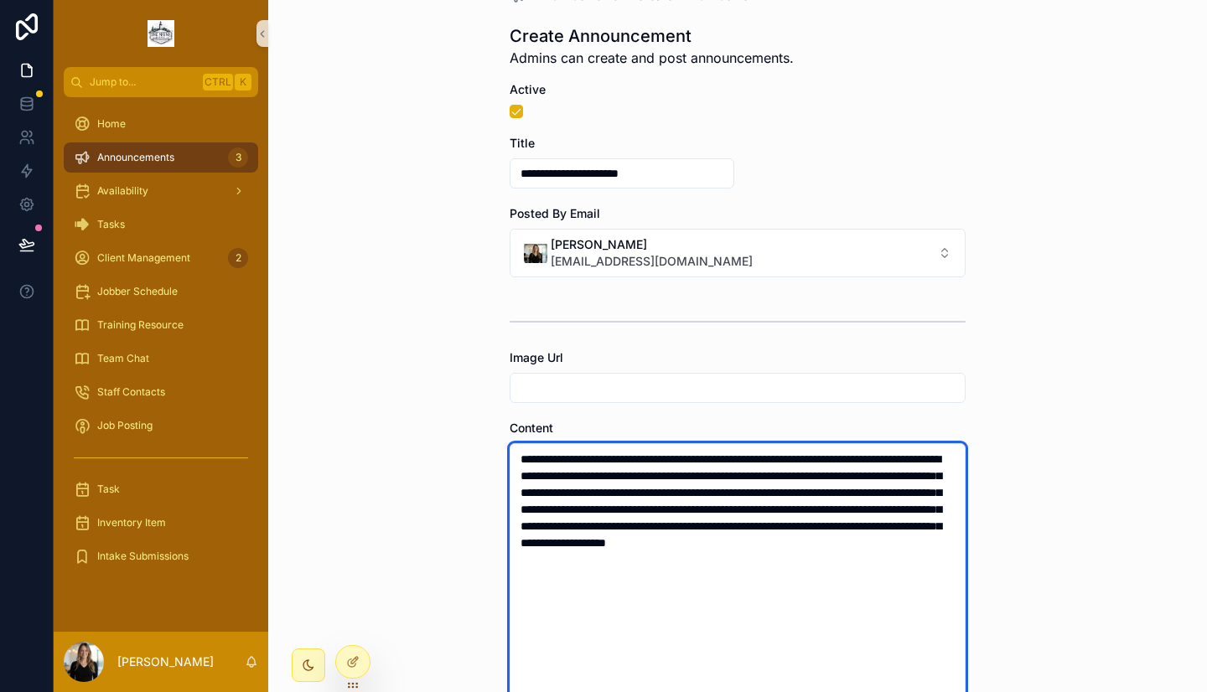
scroll to position [43, 0]
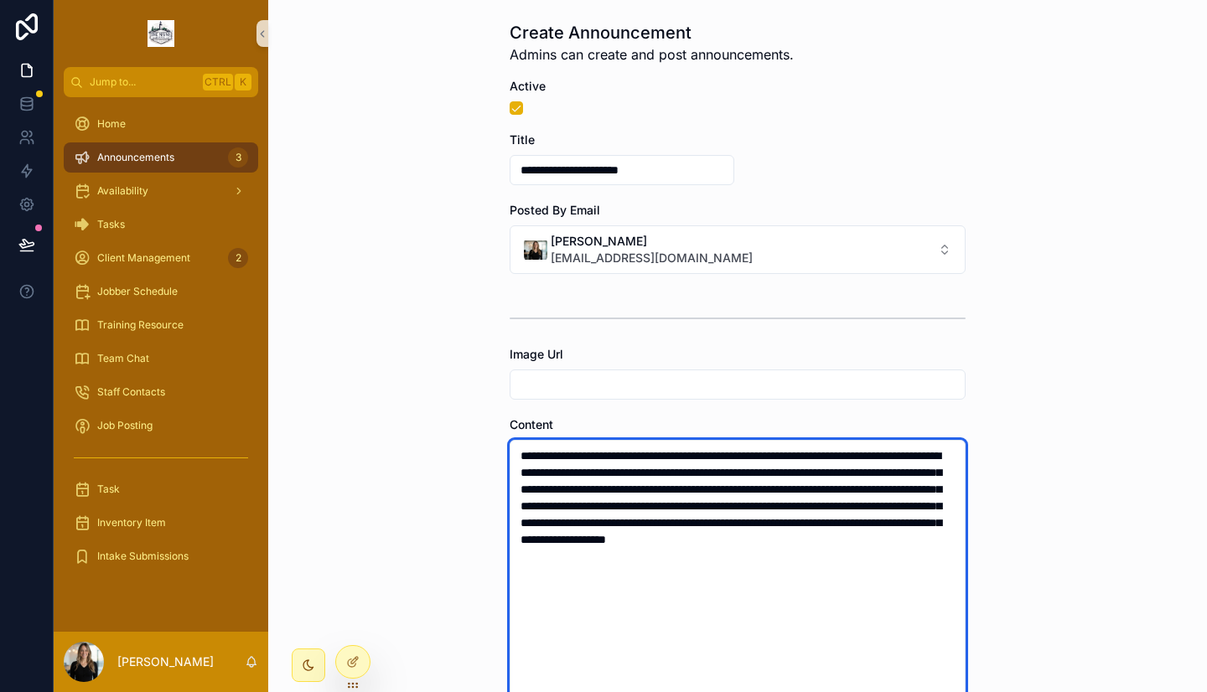
click at [555, 471] on textarea "**********" at bounding box center [737, 674] width 456 height 468
click at [823, 569] on textarea "**********" at bounding box center [737, 674] width 456 height 468
click at [627, 488] on textarea "**********" at bounding box center [737, 674] width 456 height 468
click at [669, 577] on textarea "**********" at bounding box center [737, 682] width 456 height 484
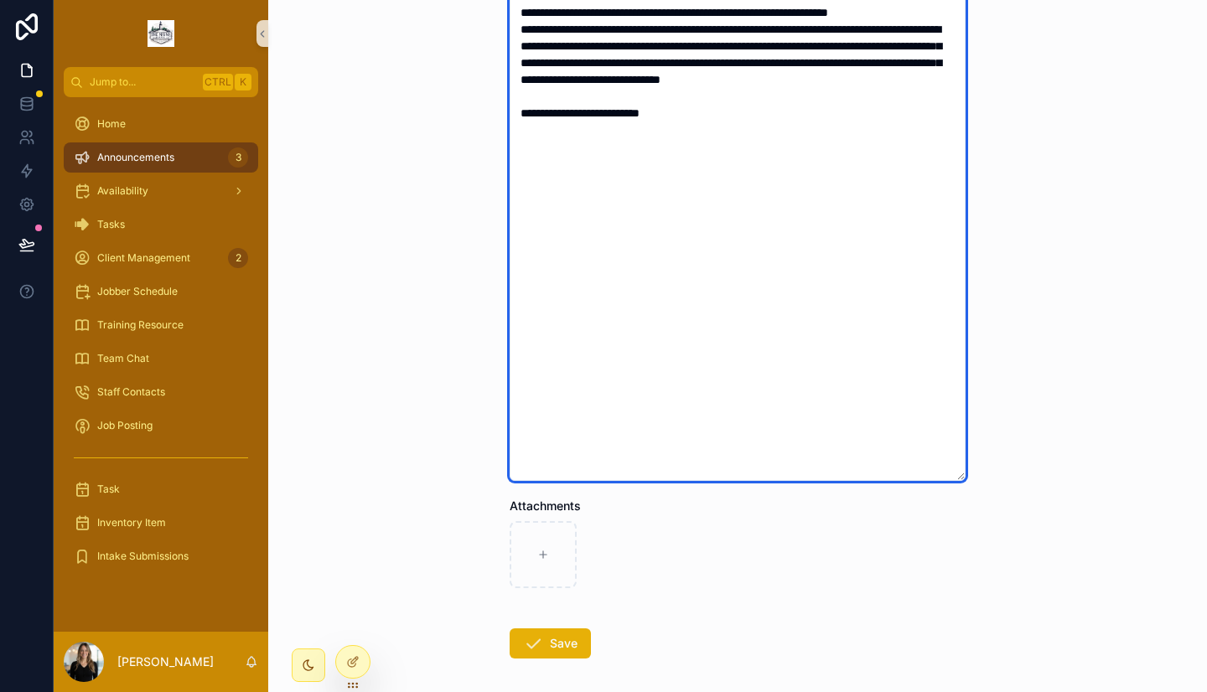
scroll to position [517, 0]
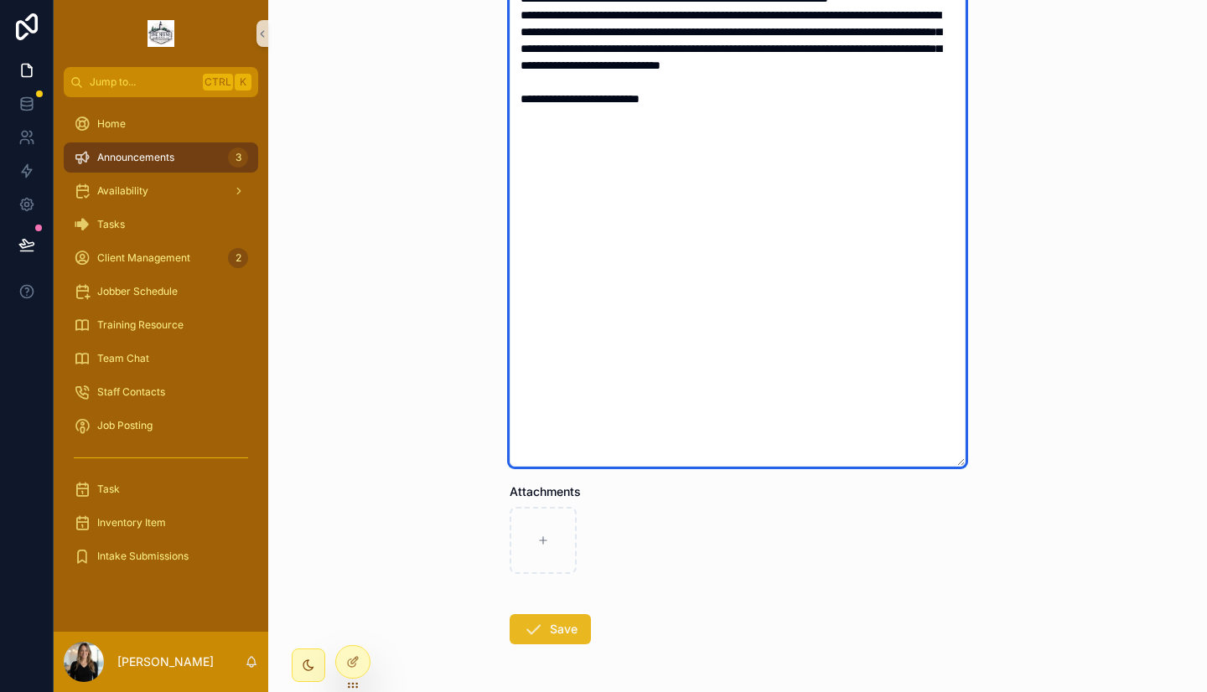
type textarea "**********"
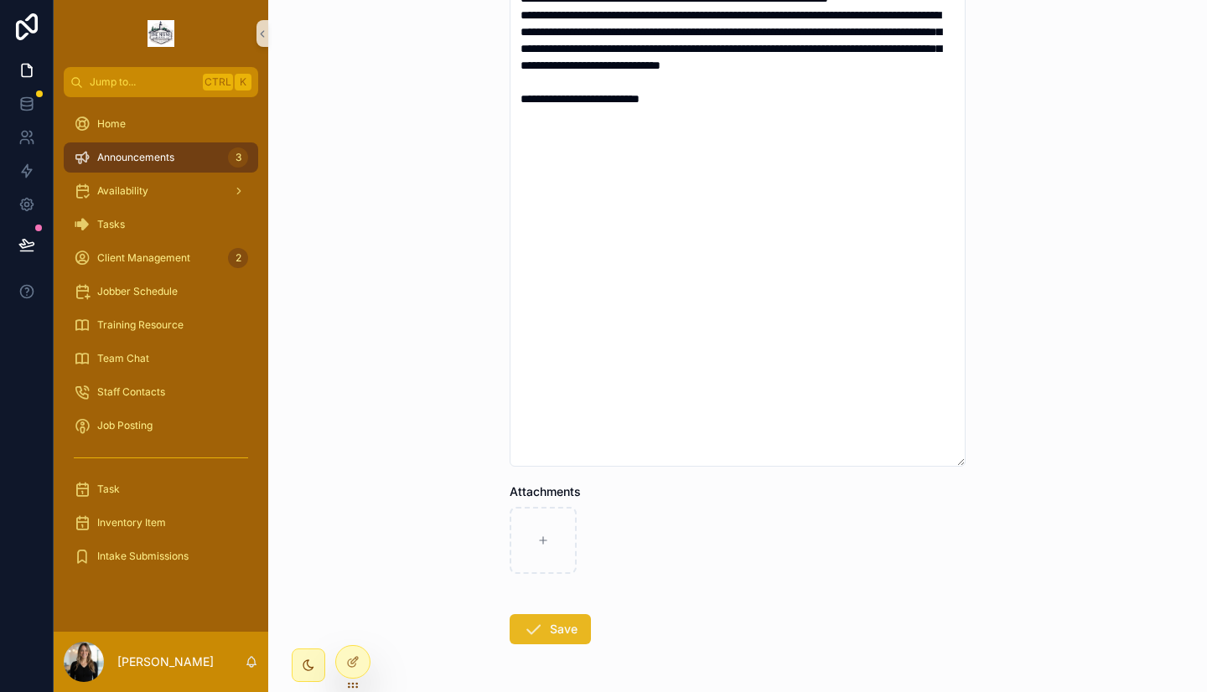
click at [546, 633] on button "Save" at bounding box center [549, 629] width 81 height 30
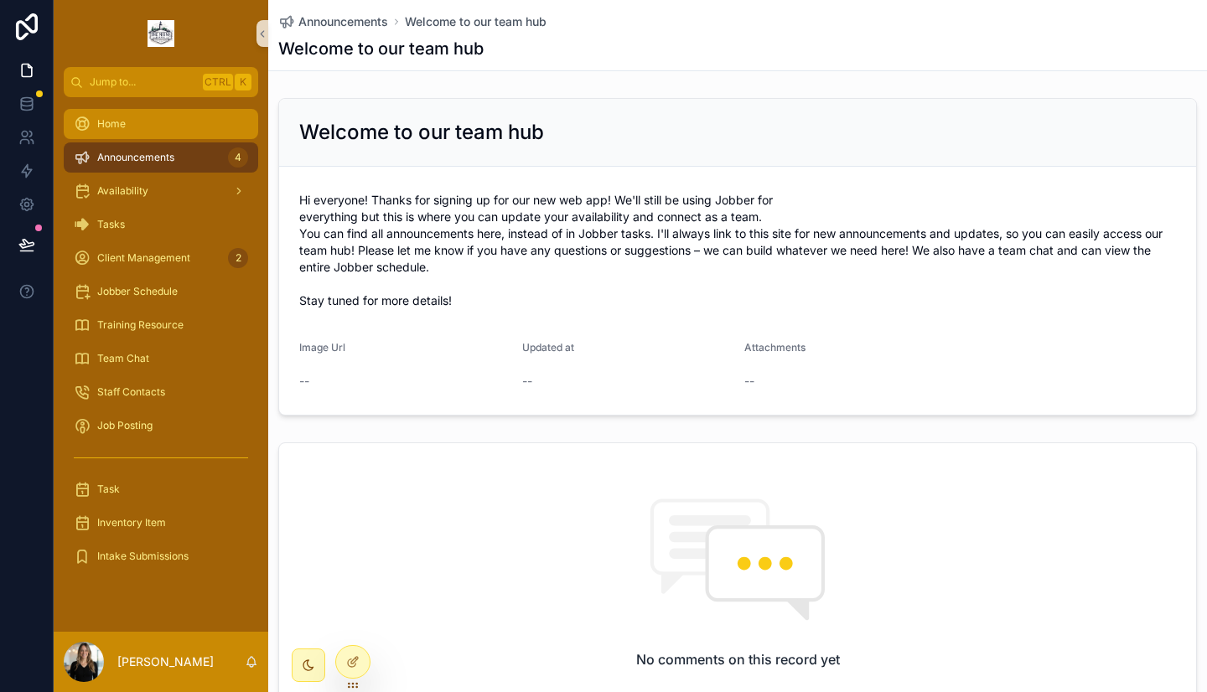
click at [138, 135] on div "Home" at bounding box center [161, 124] width 174 height 27
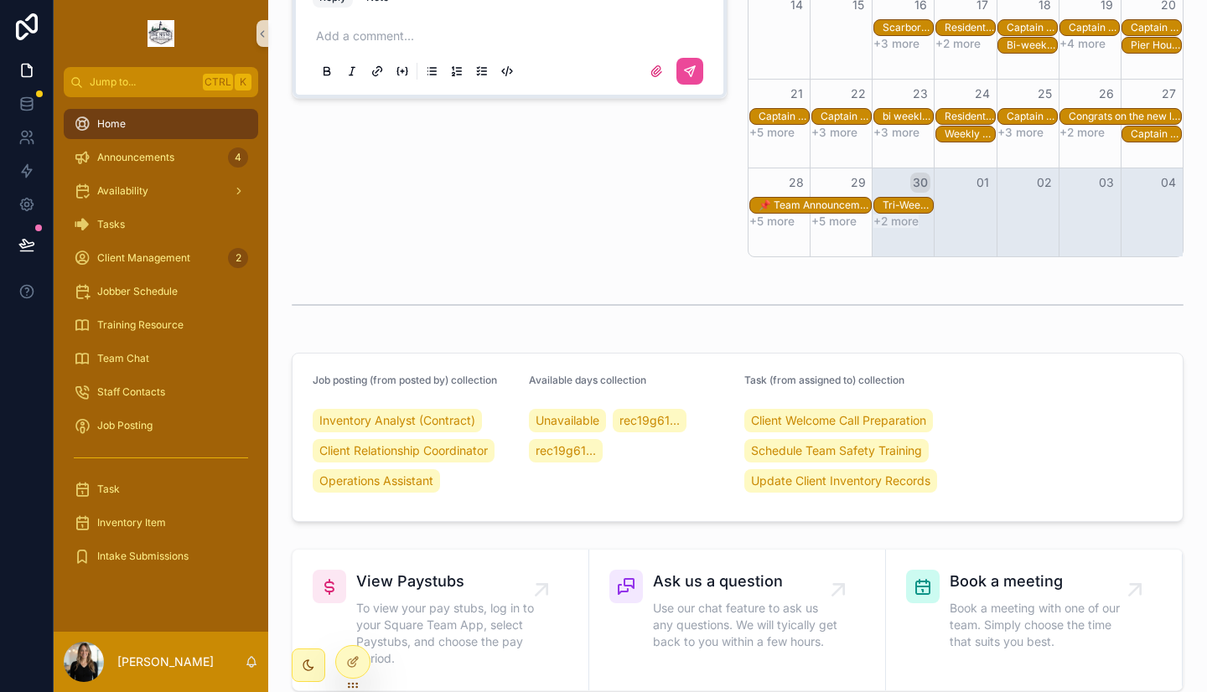
scroll to position [1025, 0]
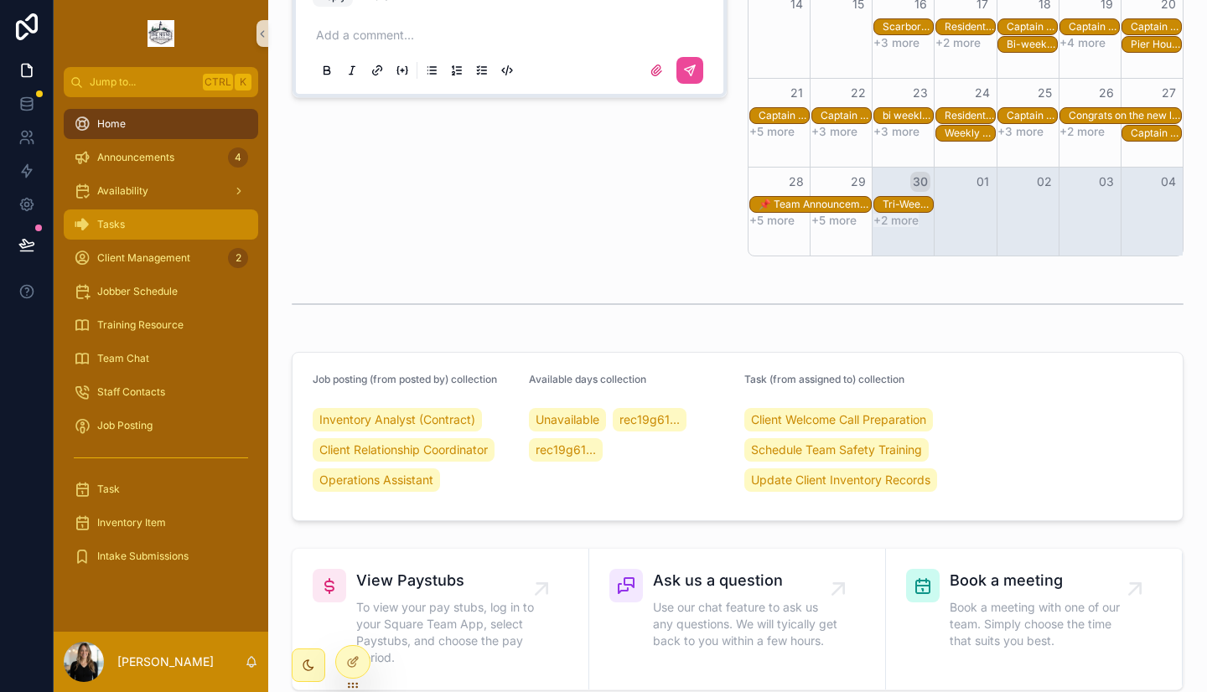
click at [143, 228] on div "Tasks" at bounding box center [161, 224] width 174 height 27
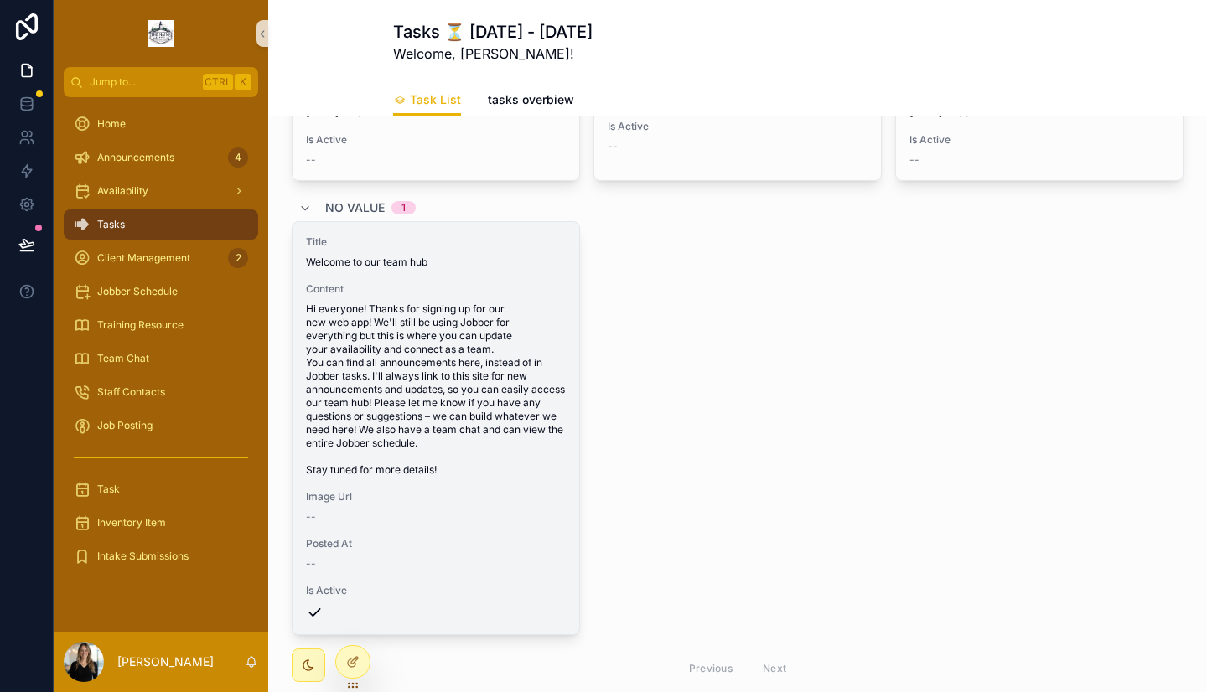
scroll to position [275, 0]
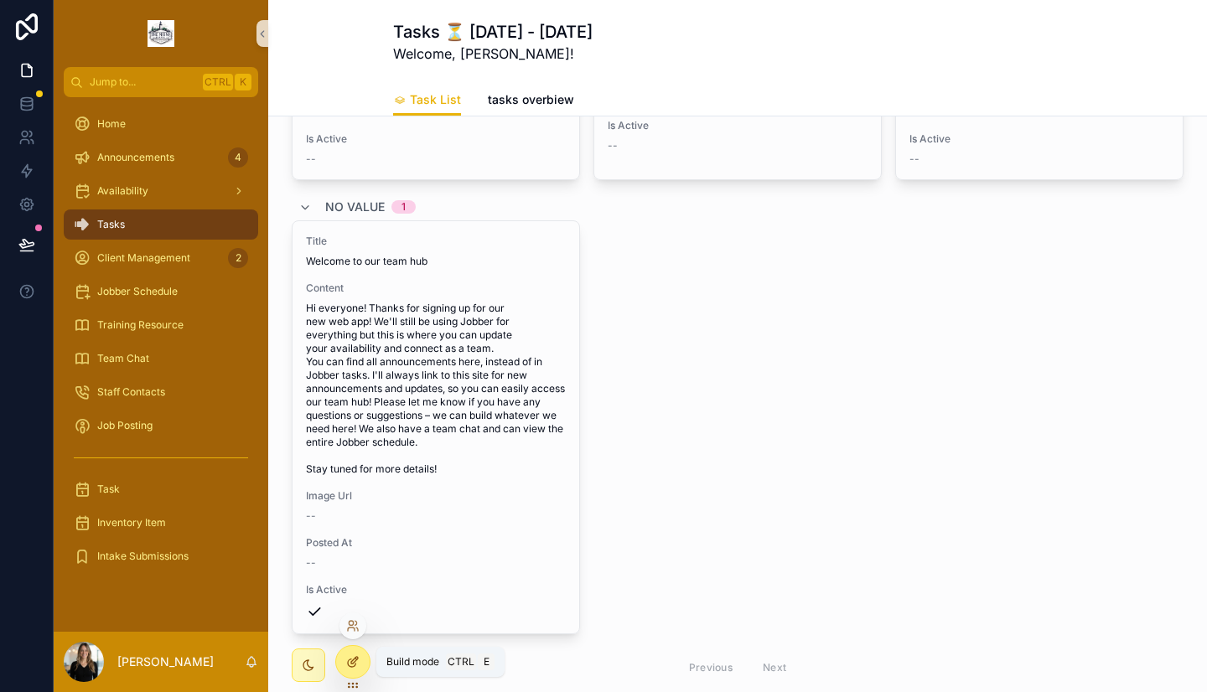
click at [359, 663] on div at bounding box center [353, 662] width 34 height 32
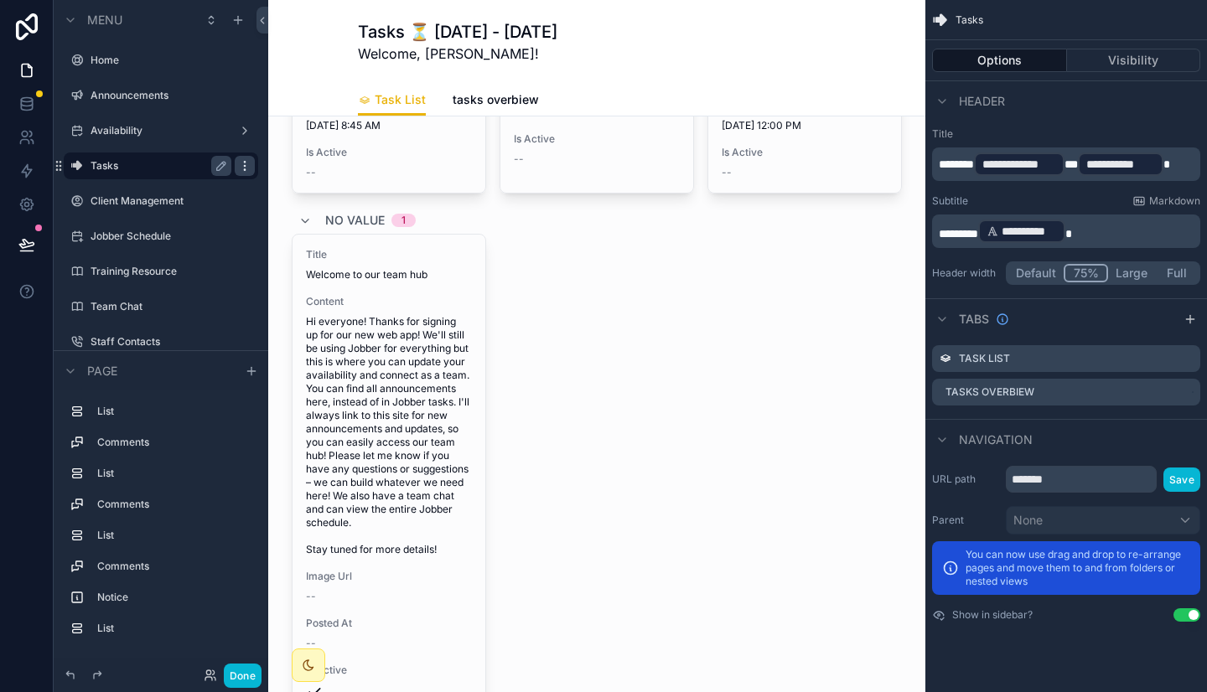
click at [240, 168] on icon "scrollable content" at bounding box center [244, 165] width 13 height 13
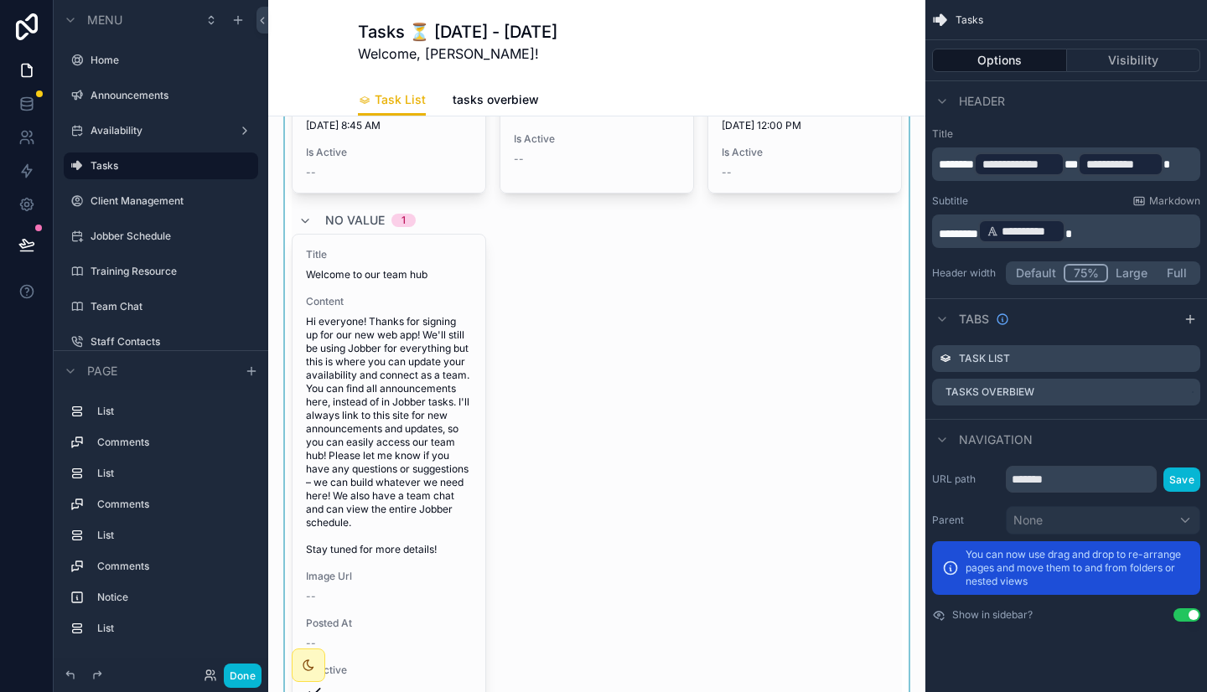
click at [512, 277] on div "scrollable content" at bounding box center [597, 314] width 630 height 919
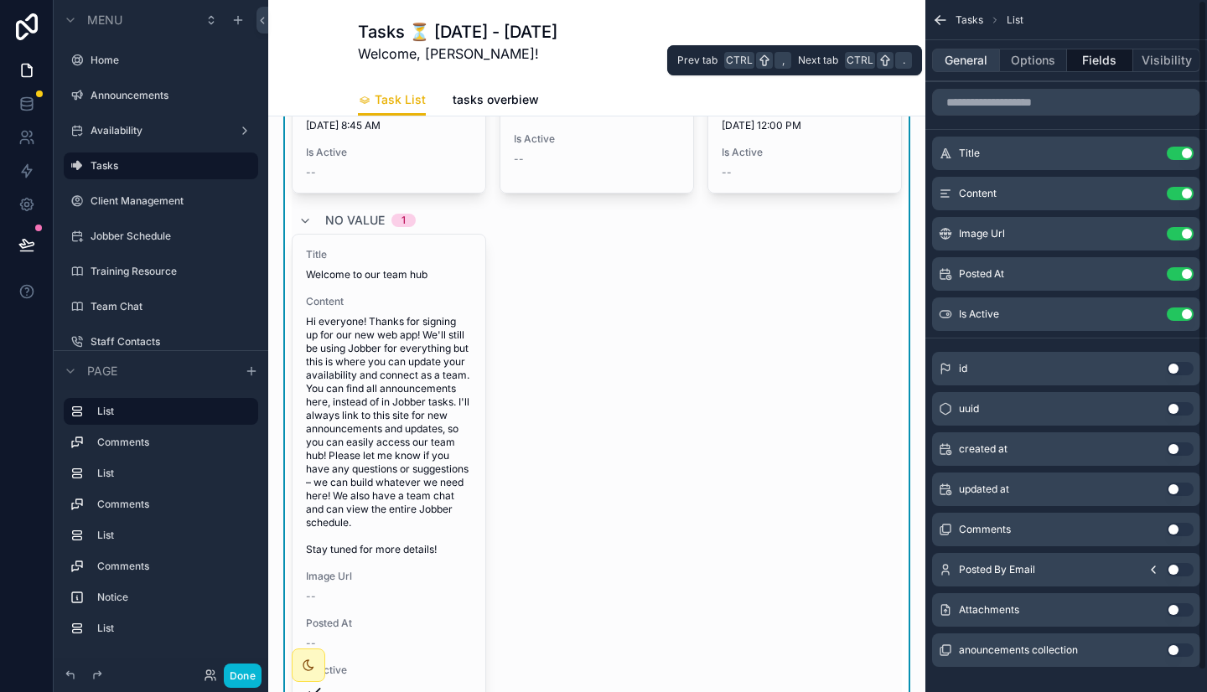
click at [969, 59] on button "General" at bounding box center [966, 60] width 68 height 23
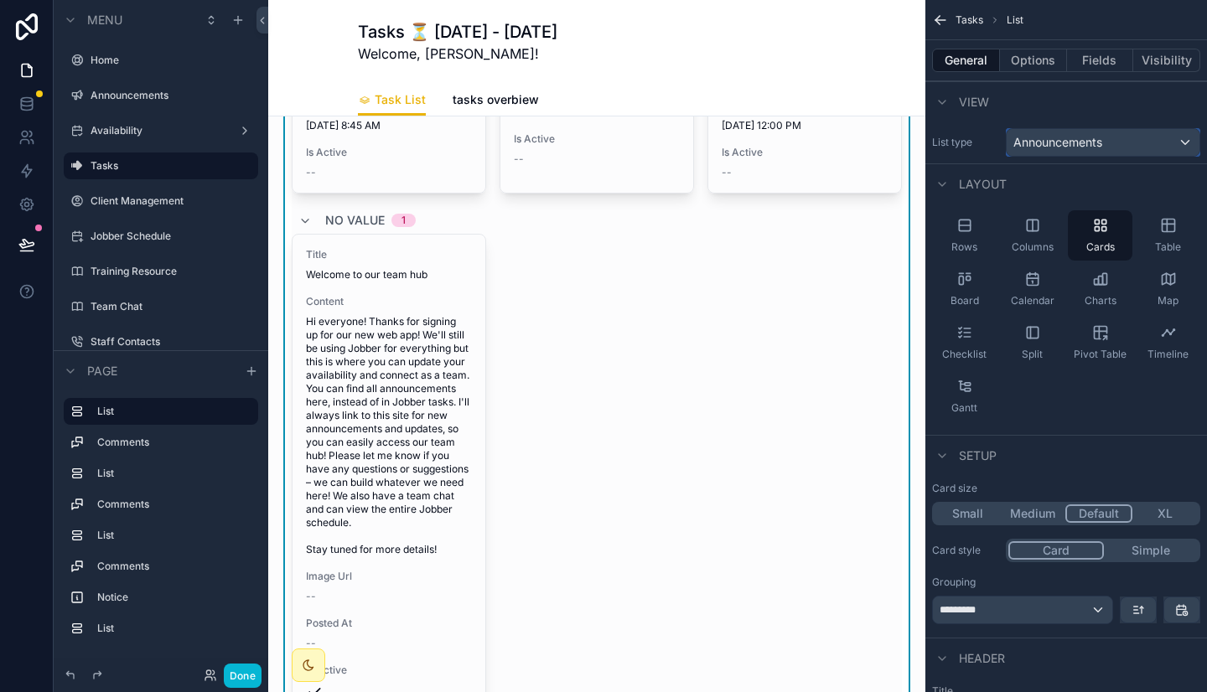
click at [1056, 137] on span "Announcements" at bounding box center [1057, 142] width 89 height 17
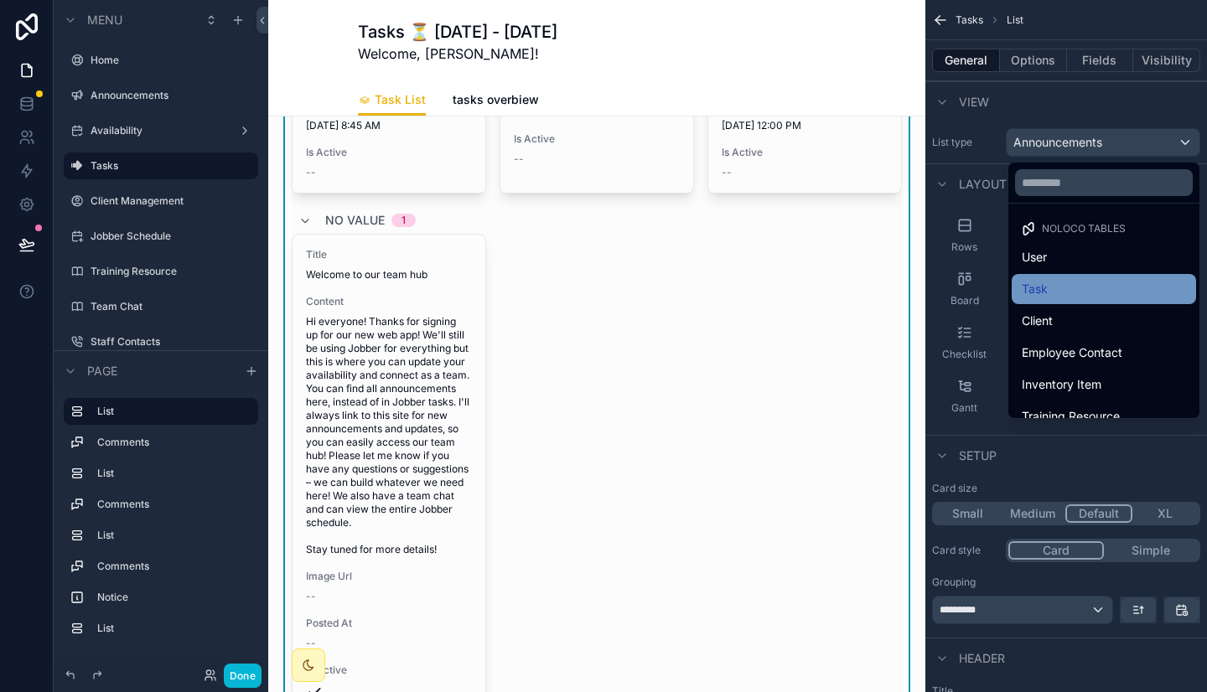
click at [1021, 289] on div "Task" at bounding box center [1103, 289] width 164 height 20
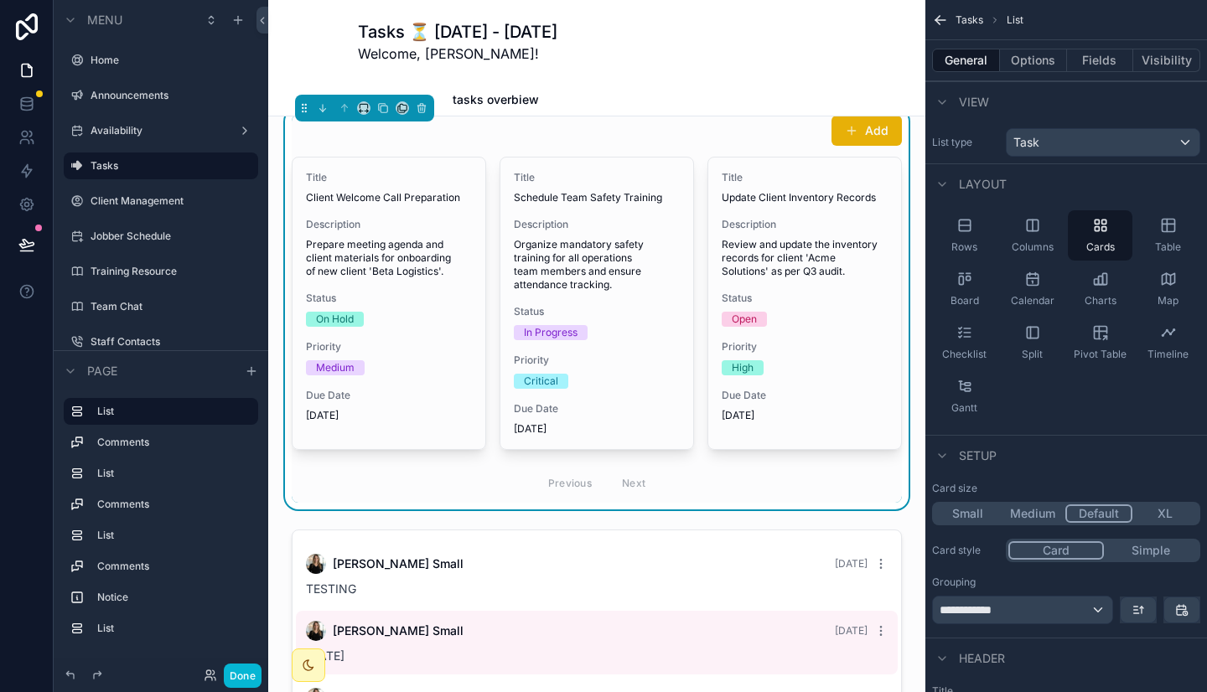
scroll to position [0, 0]
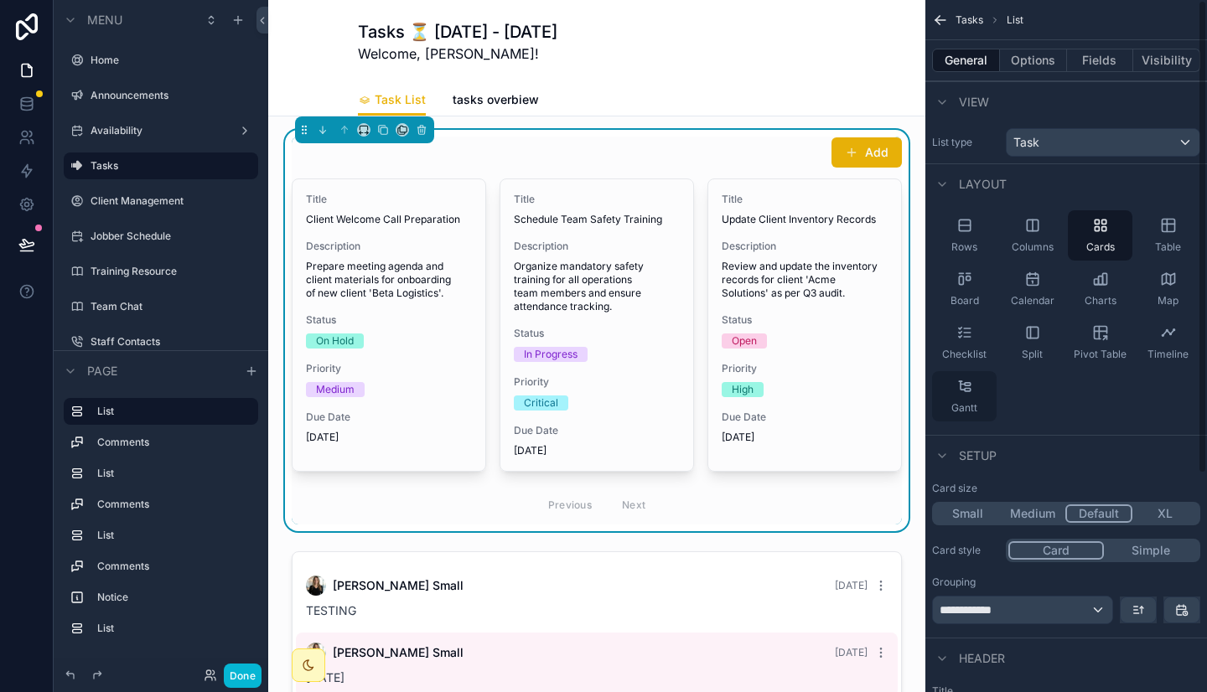
click at [968, 392] on icon "scrollable content" at bounding box center [964, 386] width 17 height 17
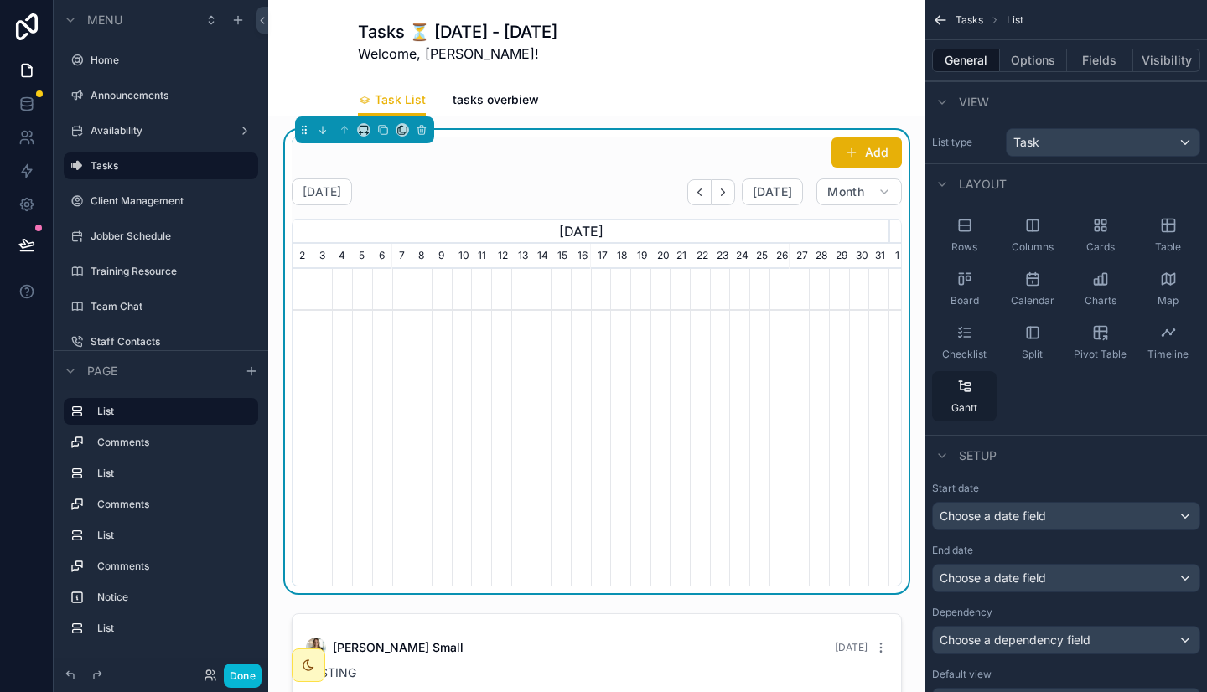
scroll to position [0, 596]
click at [1046, 346] on div "Split" at bounding box center [1032, 343] width 65 height 50
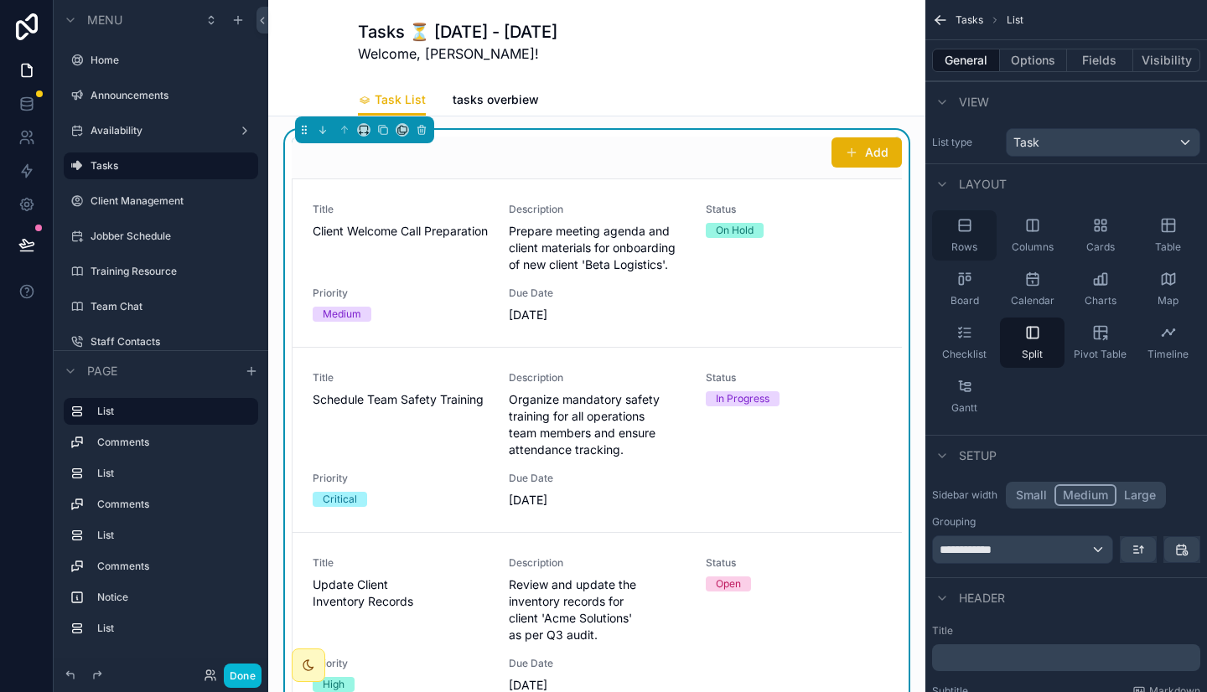
click at [978, 230] on div "Rows" at bounding box center [964, 235] width 65 height 50
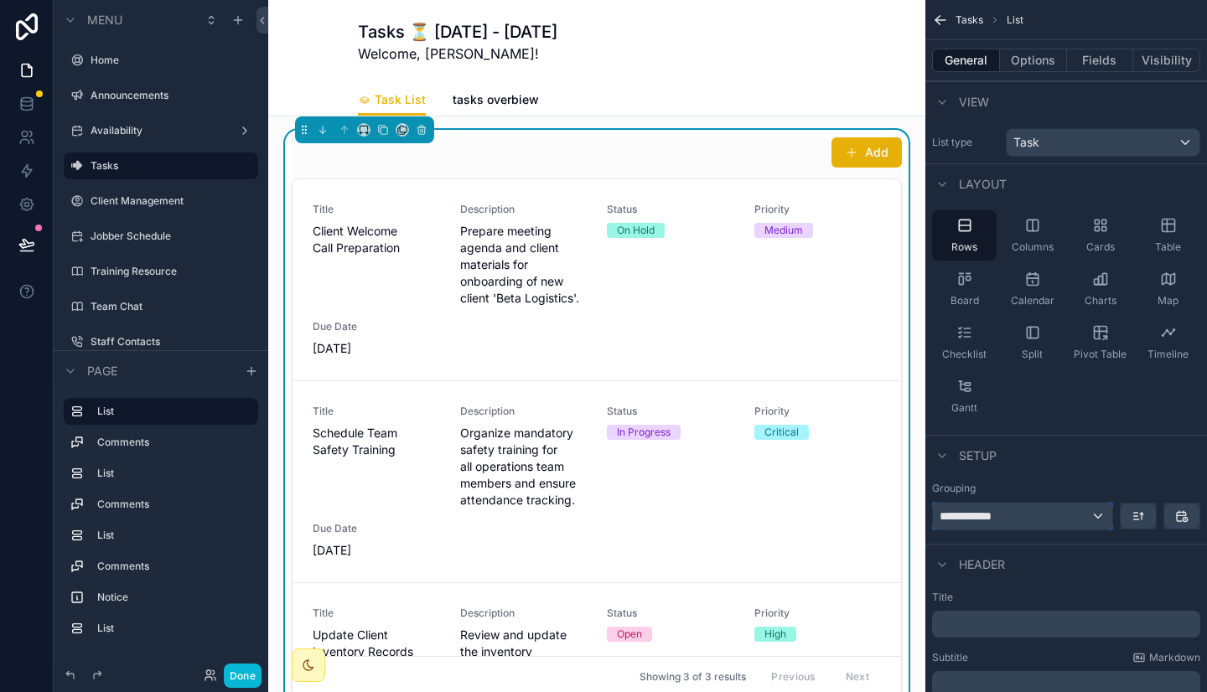
click at [1047, 513] on div "**********" at bounding box center [1022, 516] width 179 height 27
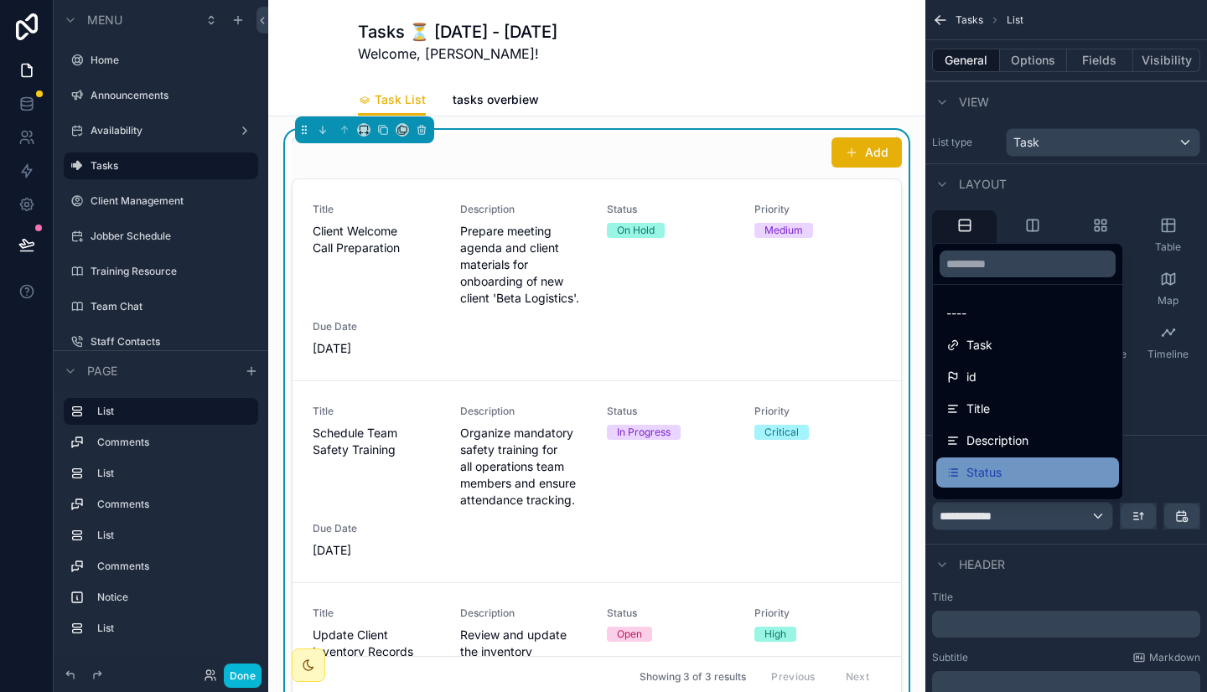
click at [1022, 460] on div "Status" at bounding box center [1027, 473] width 183 height 30
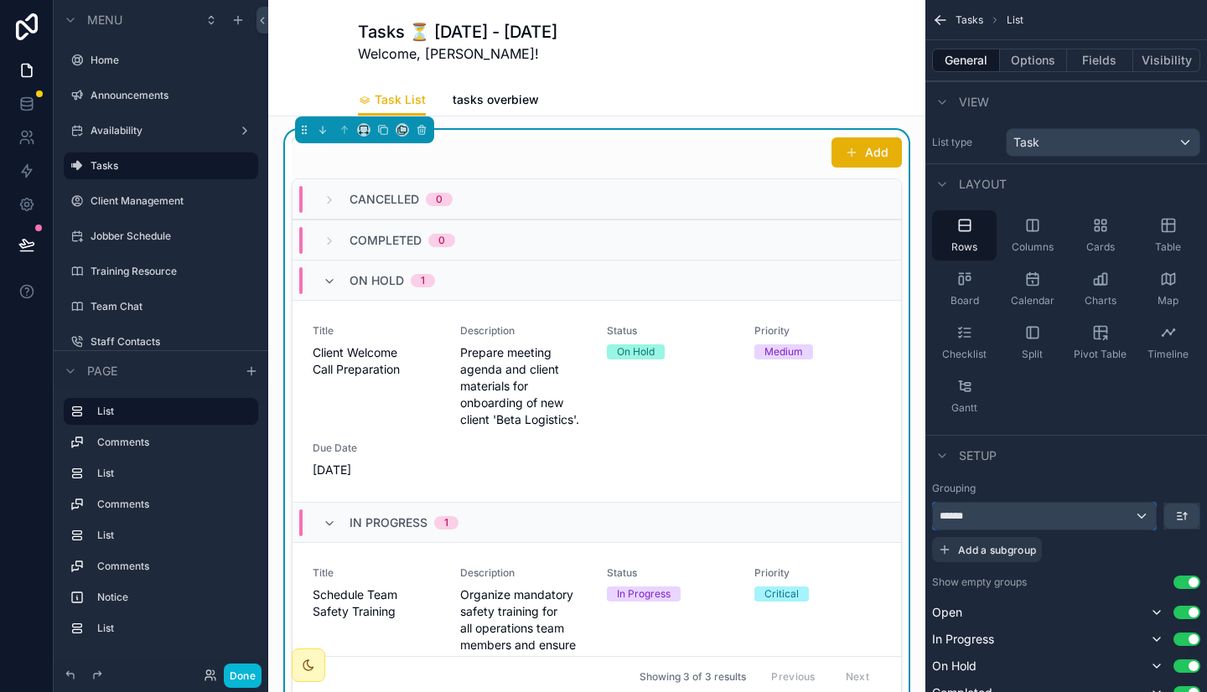
click at [1010, 514] on div "******" at bounding box center [1044, 516] width 223 height 27
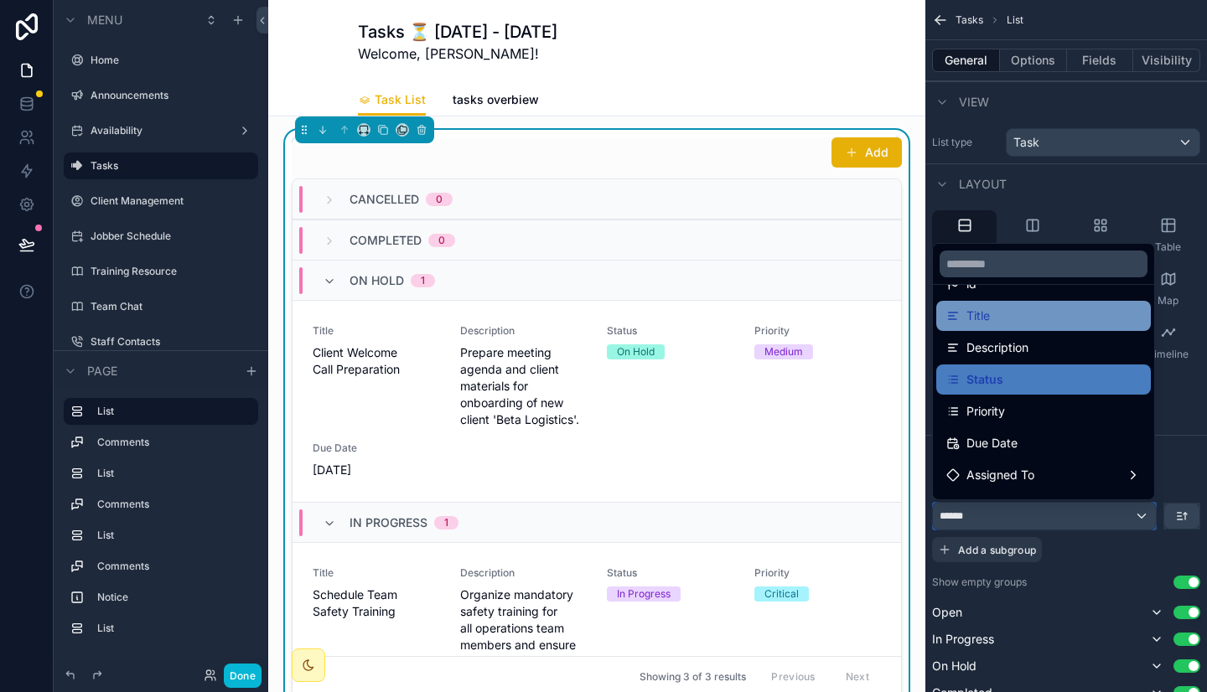
scroll to position [101, 0]
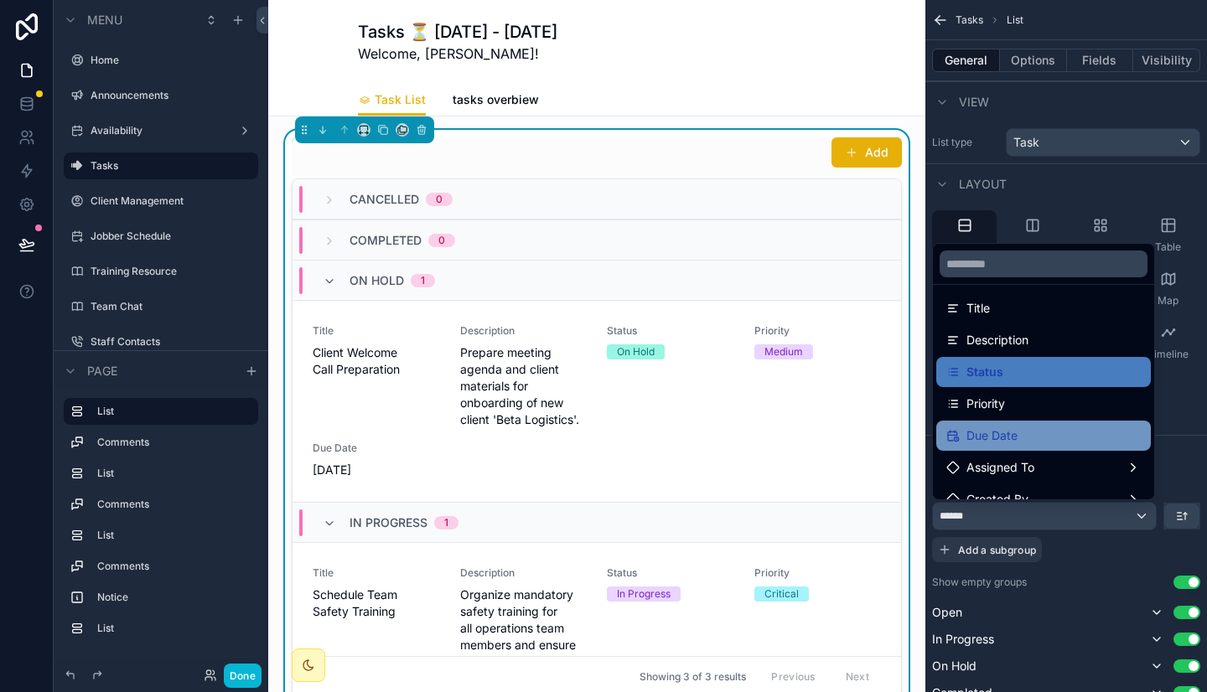
click at [1012, 432] on span "Due Date" at bounding box center [991, 436] width 51 height 20
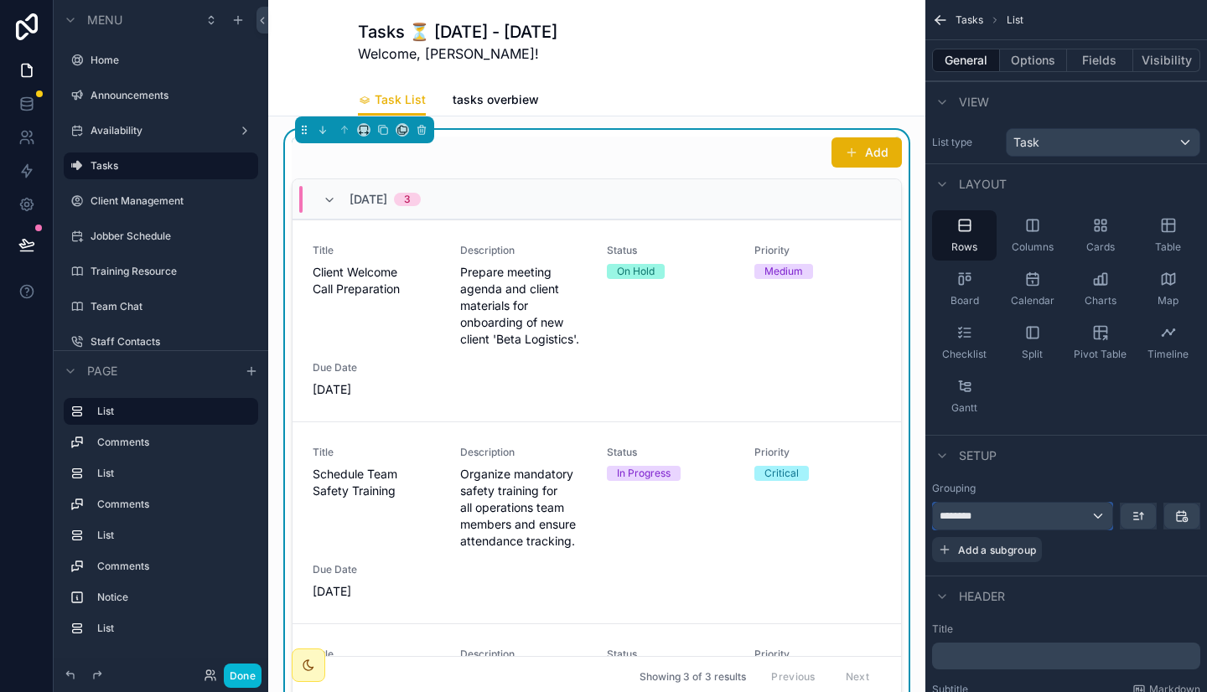
click at [1002, 514] on div "********" at bounding box center [1022, 516] width 179 height 27
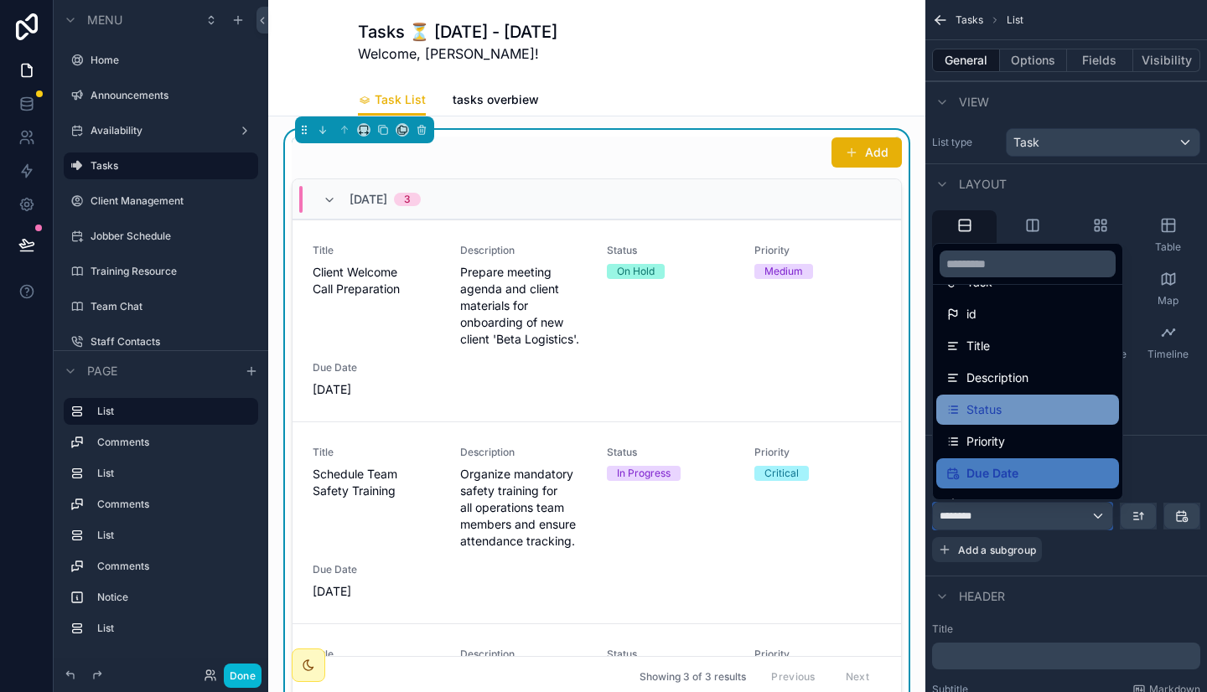
scroll to position [64, 0]
click at [1012, 406] on div "Status" at bounding box center [1027, 409] width 163 height 20
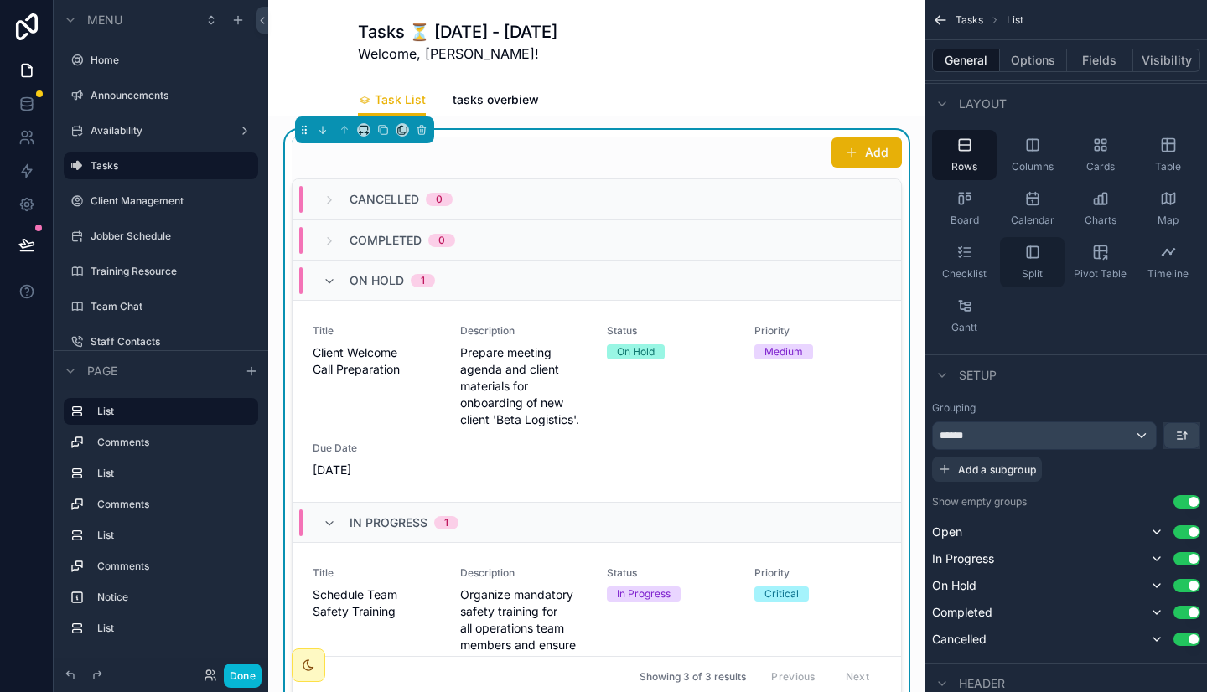
scroll to position [0, 0]
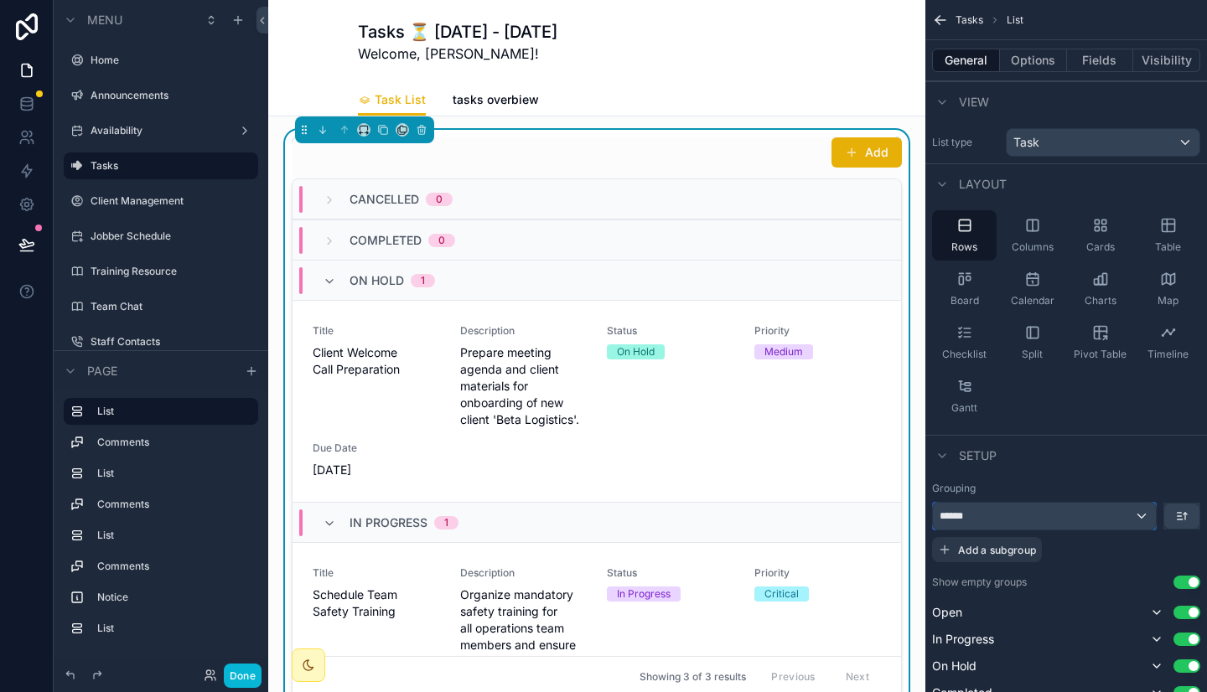
click at [1042, 509] on div "******" at bounding box center [1044, 516] width 223 height 27
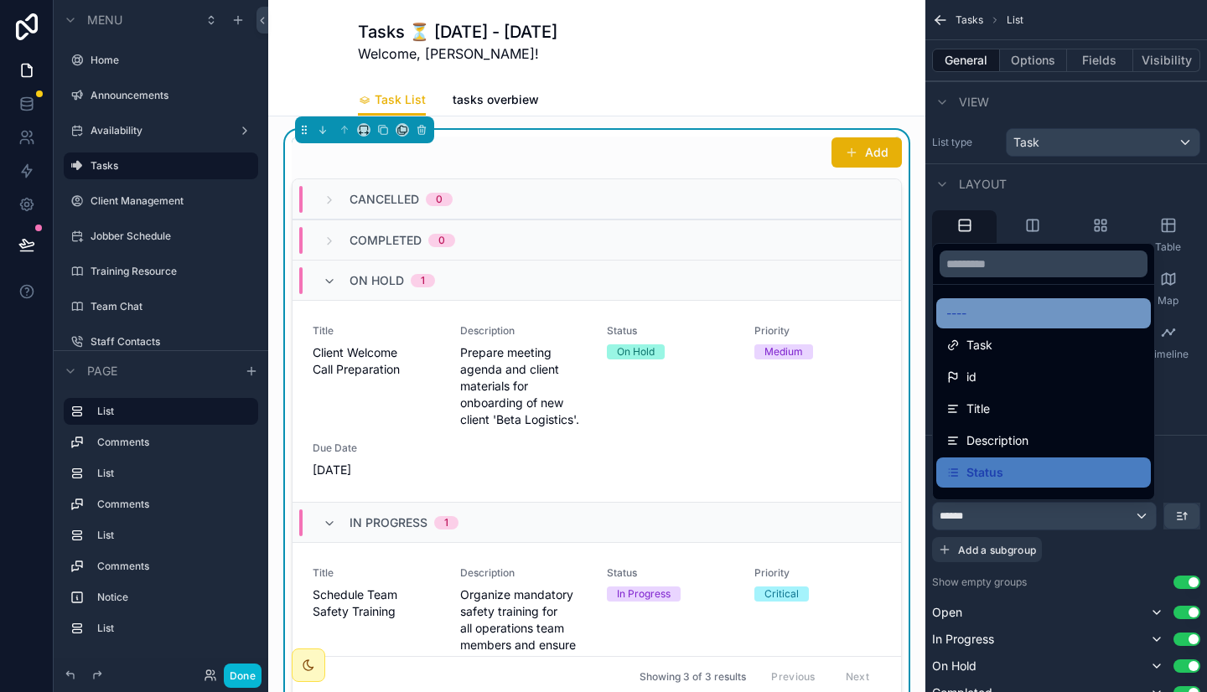
click at [1002, 307] on div "----" at bounding box center [1043, 313] width 194 height 20
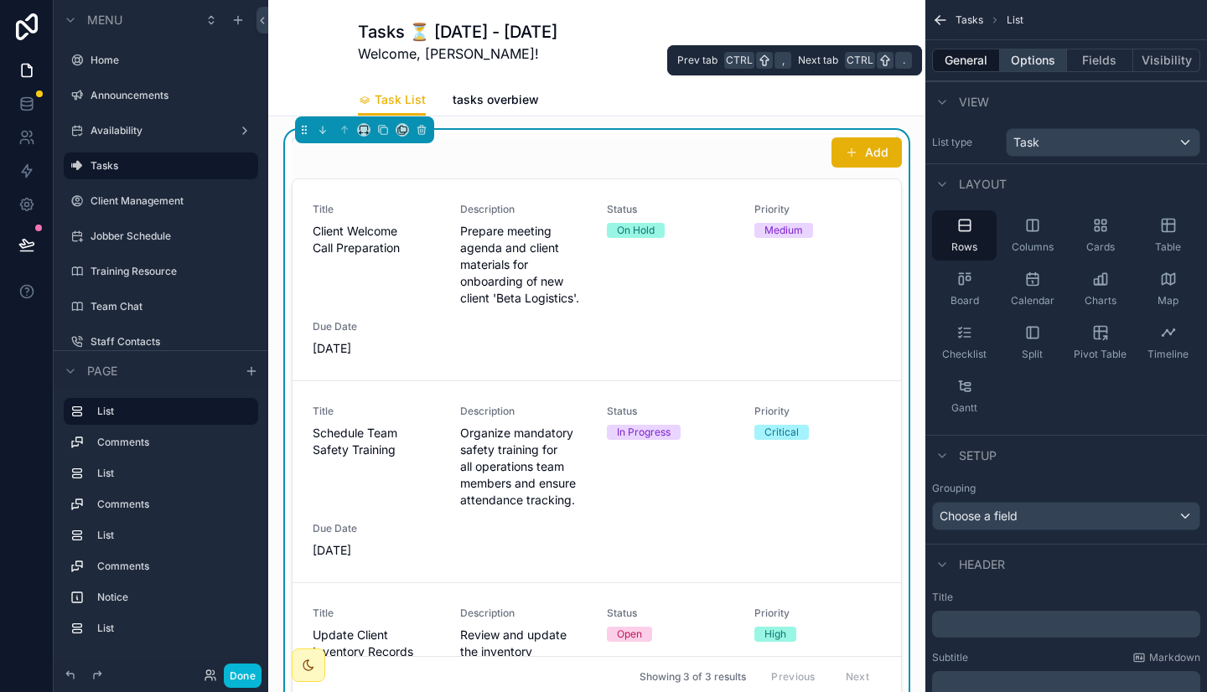
click at [1031, 59] on button "Options" at bounding box center [1033, 60] width 67 height 23
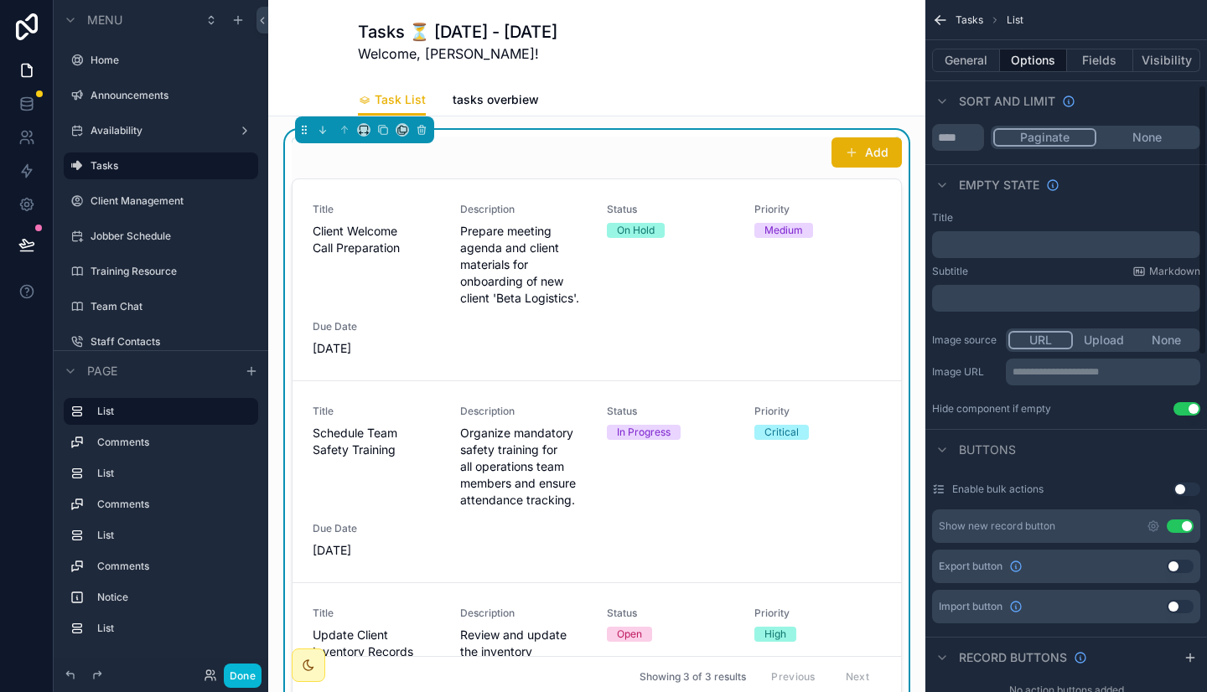
scroll to position [216, 0]
click at [1195, 414] on button "Use setting" at bounding box center [1186, 407] width 27 height 13
click at [1194, 414] on button "Use setting" at bounding box center [1186, 407] width 27 height 13
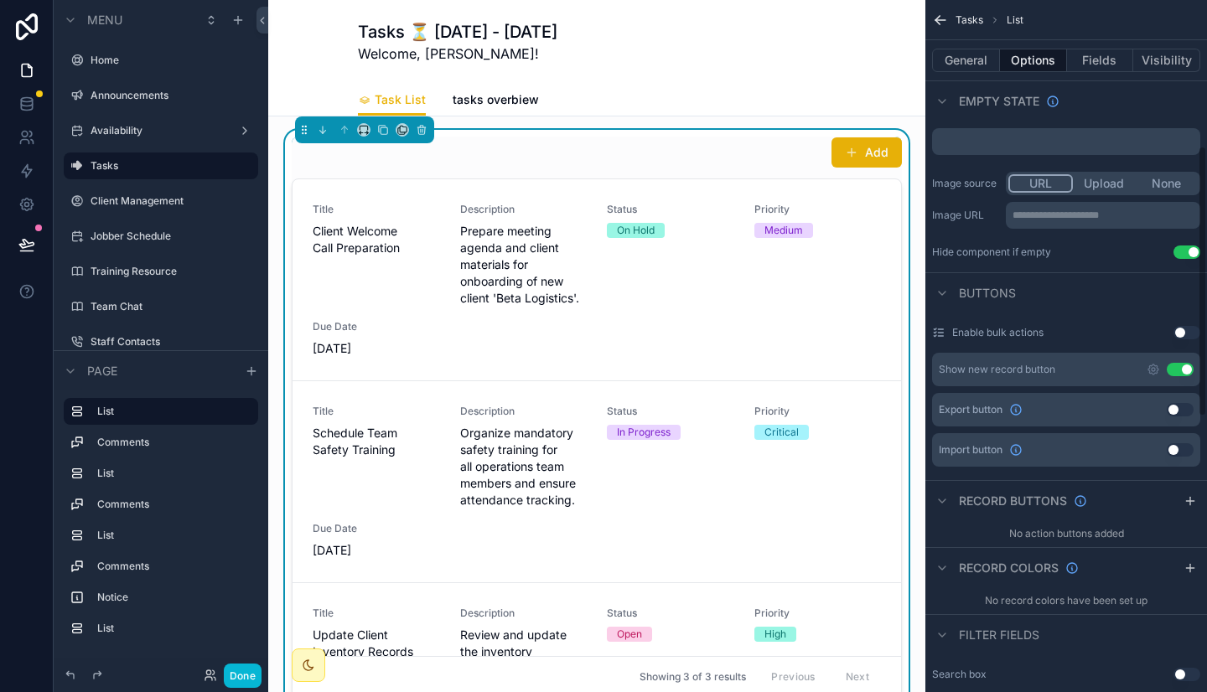
scroll to position [373, 0]
click at [1152, 368] on icon "scrollable content" at bounding box center [1152, 368] width 13 height 13
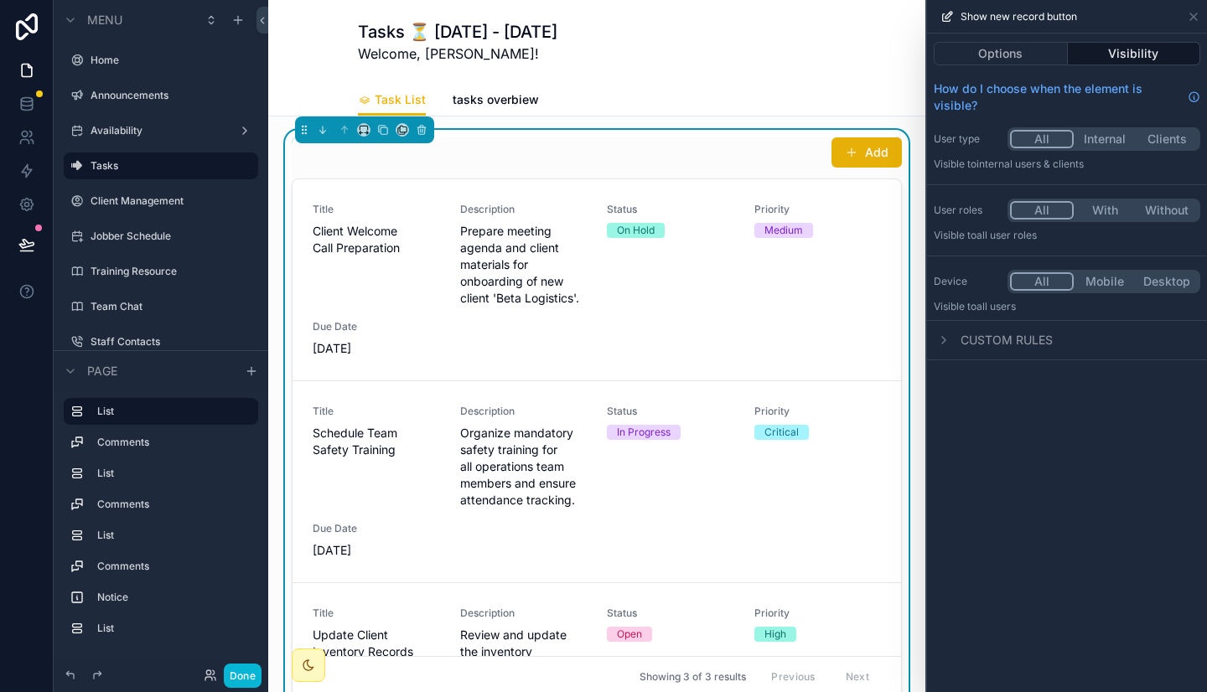
click at [1100, 204] on button "With" at bounding box center [1104, 210] width 62 height 18
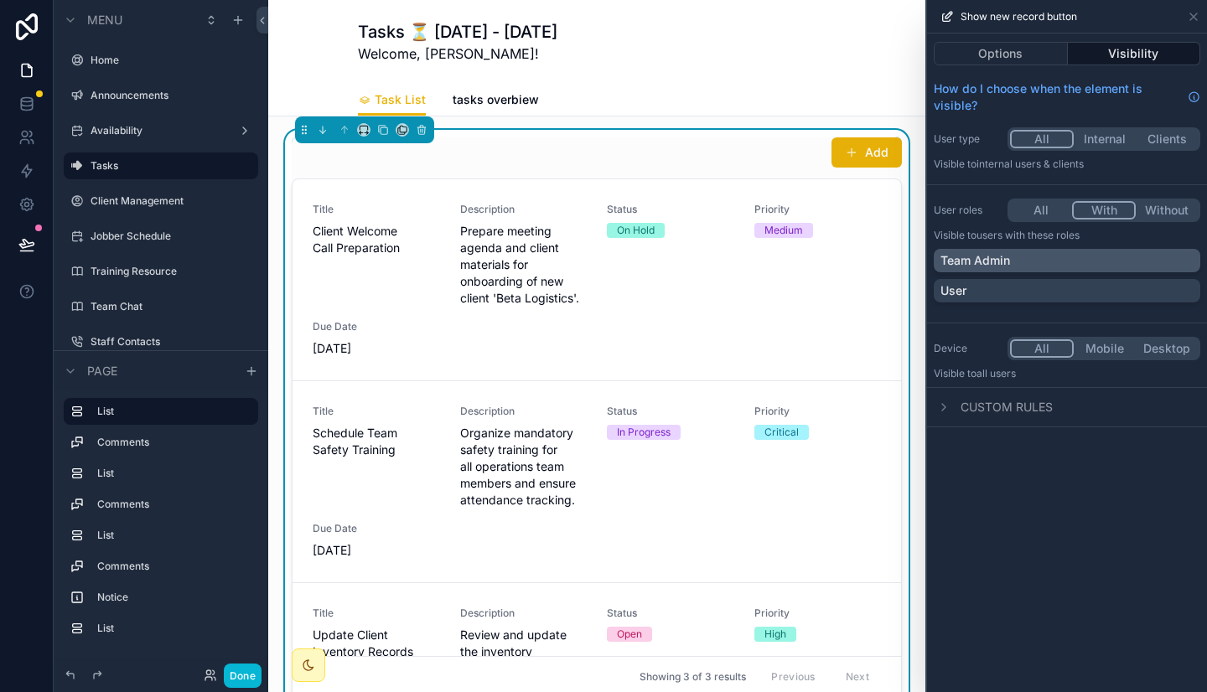
click at [1031, 255] on div "Team Admin" at bounding box center [1066, 260] width 253 height 17
click at [1191, 18] on icon at bounding box center [1193, 16] width 7 height 7
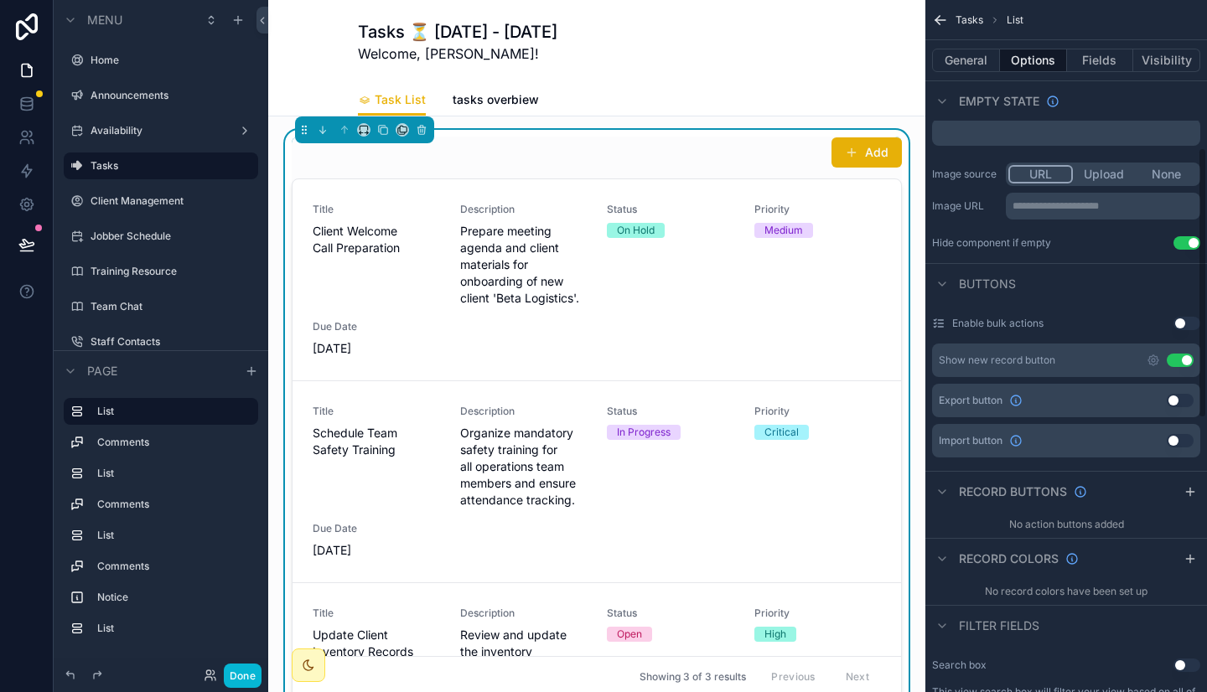
scroll to position [359, 0]
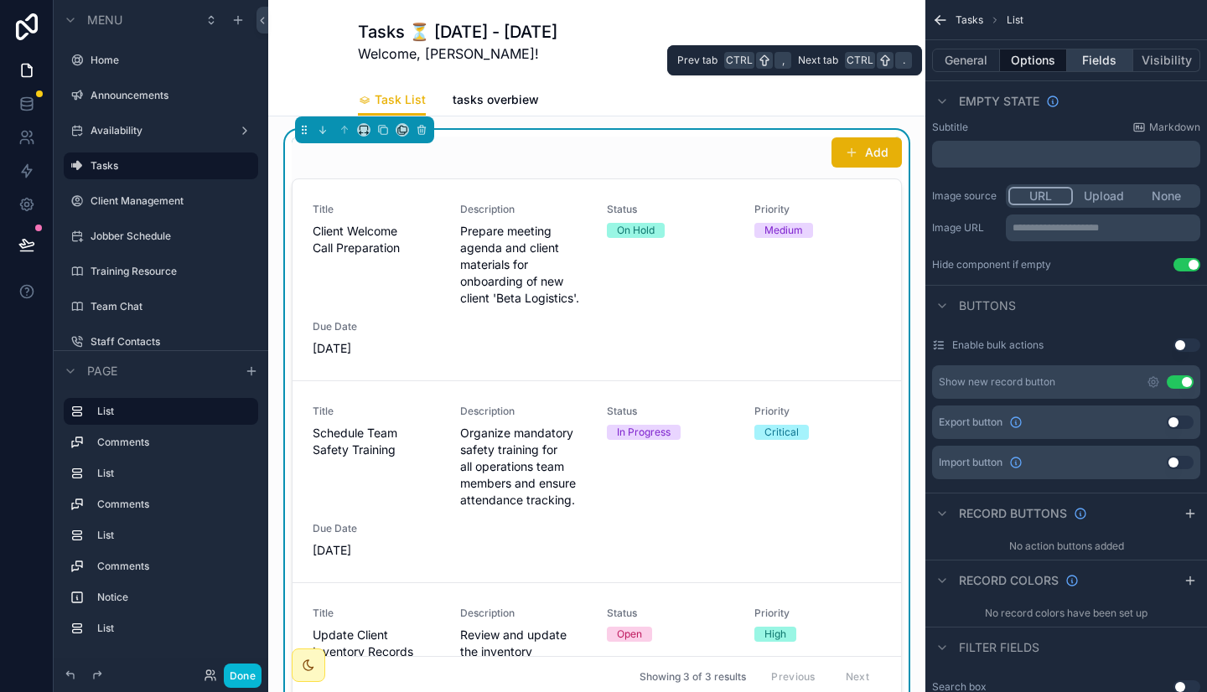
click at [1104, 61] on button "Fields" at bounding box center [1100, 60] width 67 height 23
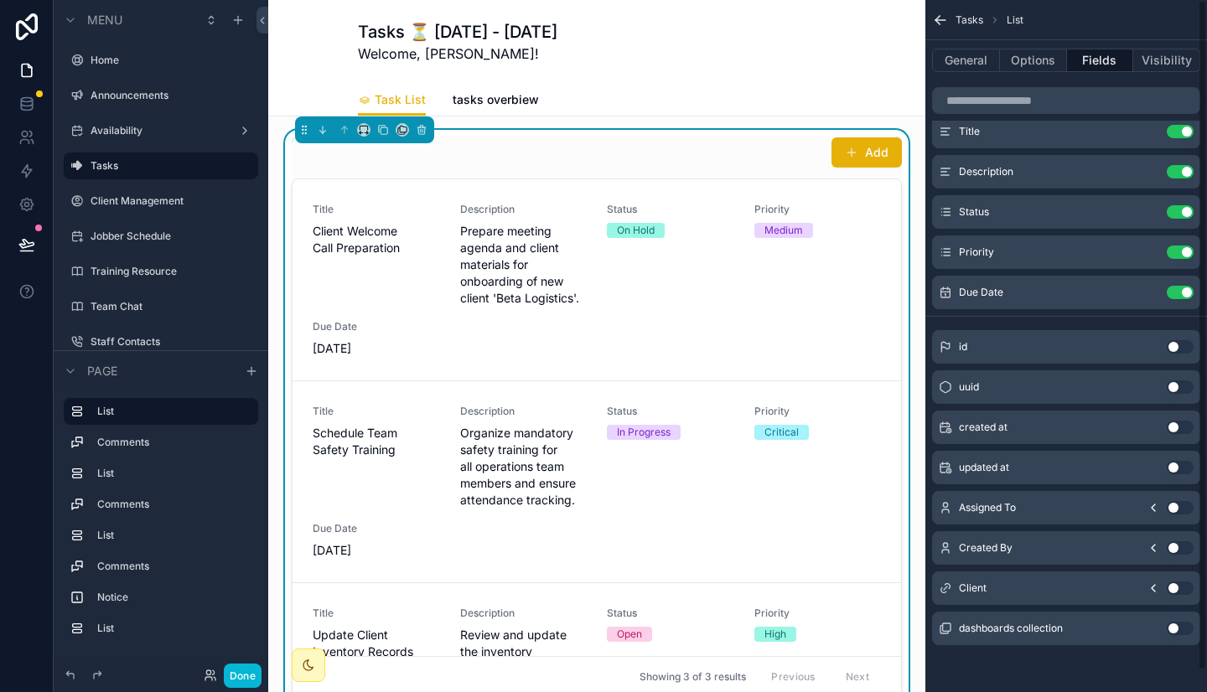
scroll to position [0, 0]
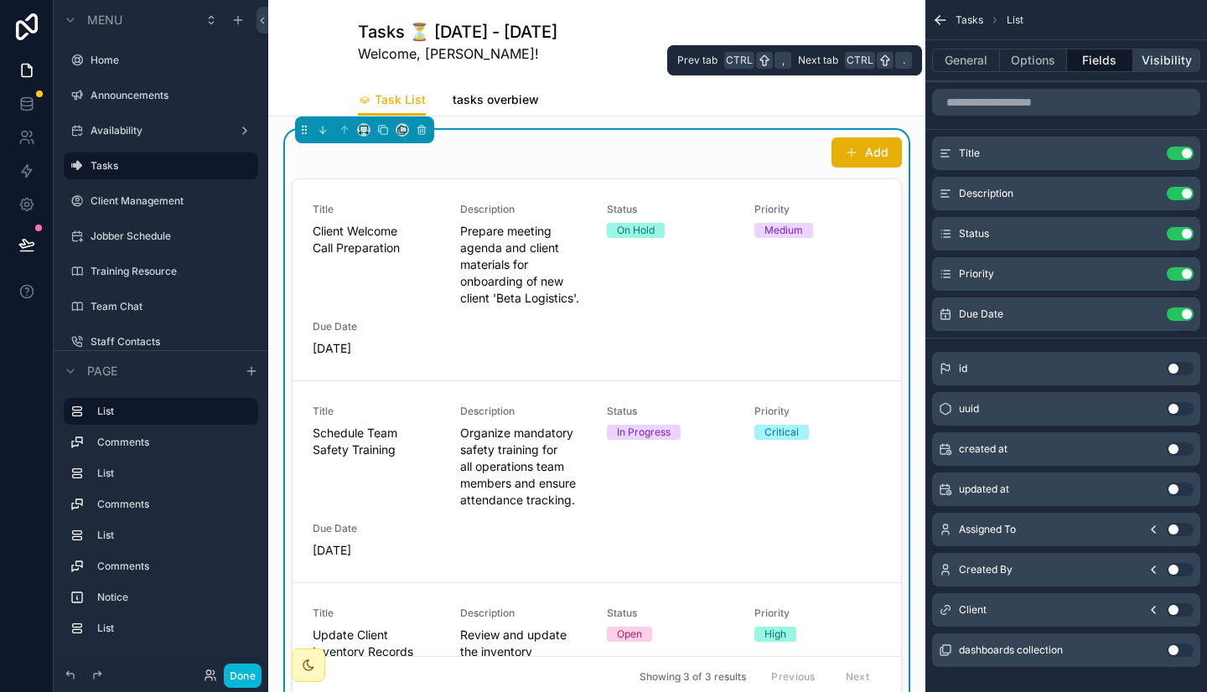
click at [1160, 66] on button "Visibility" at bounding box center [1166, 60] width 67 height 23
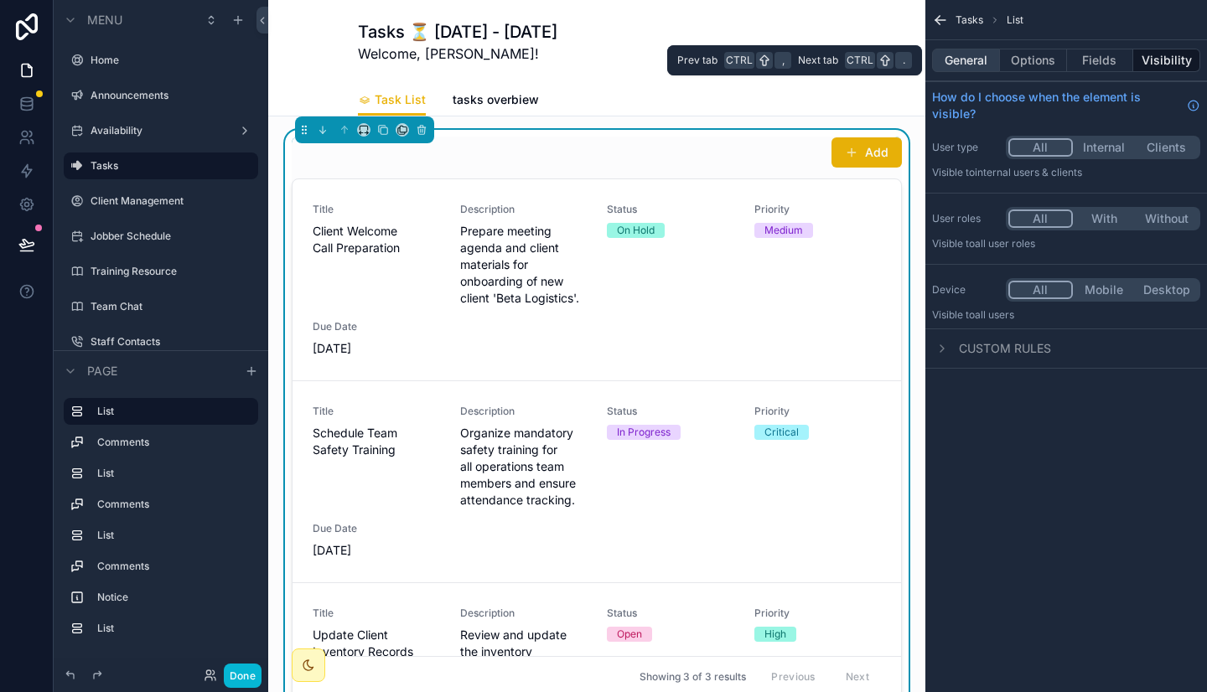
click at [966, 54] on button "General" at bounding box center [966, 60] width 68 height 23
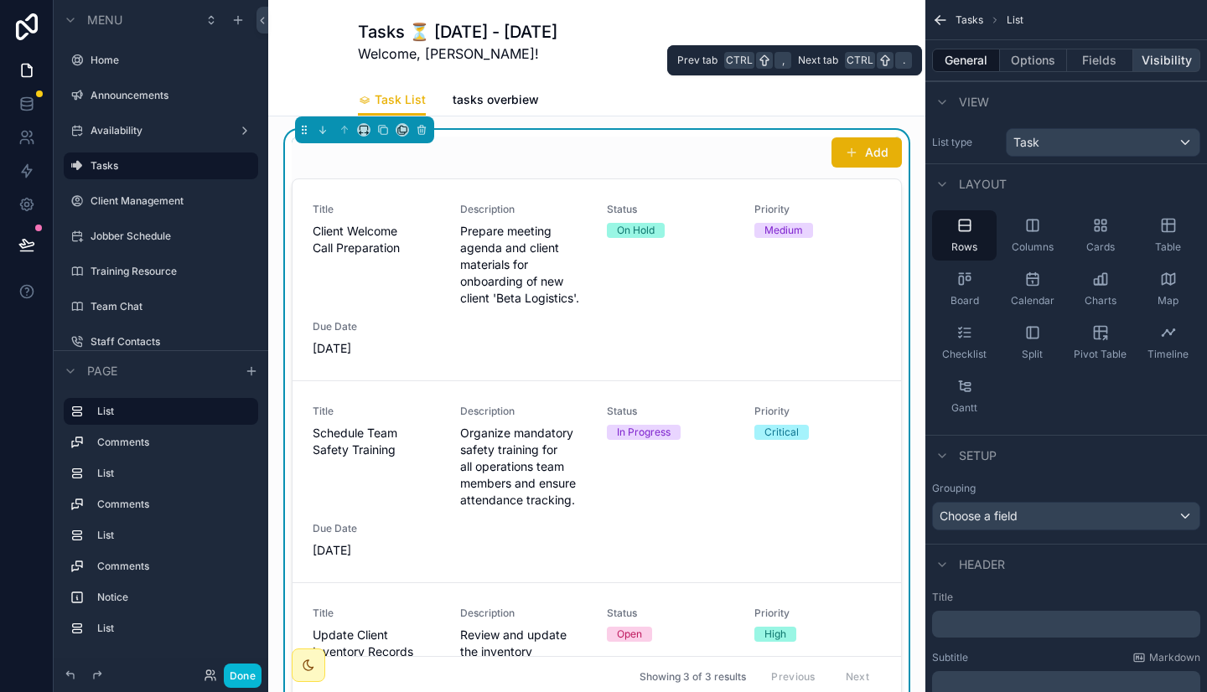
click at [1172, 64] on button "Visibility" at bounding box center [1166, 60] width 67 height 23
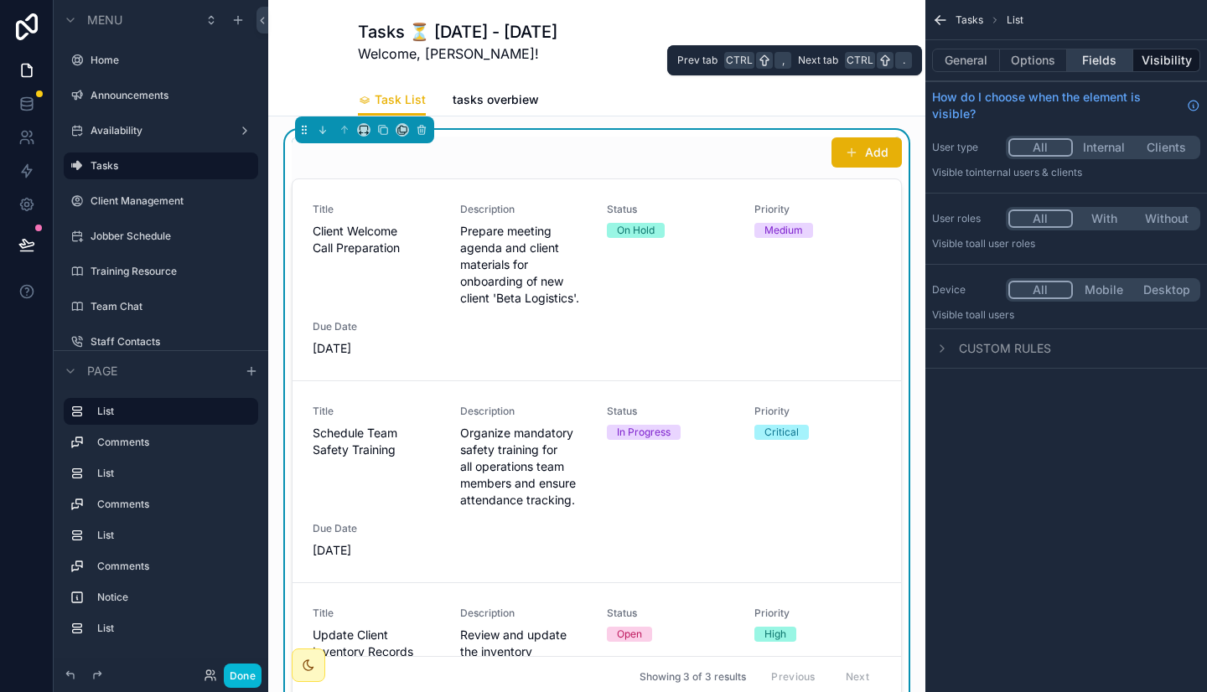
click at [1092, 61] on button "Fields" at bounding box center [1100, 60] width 67 height 23
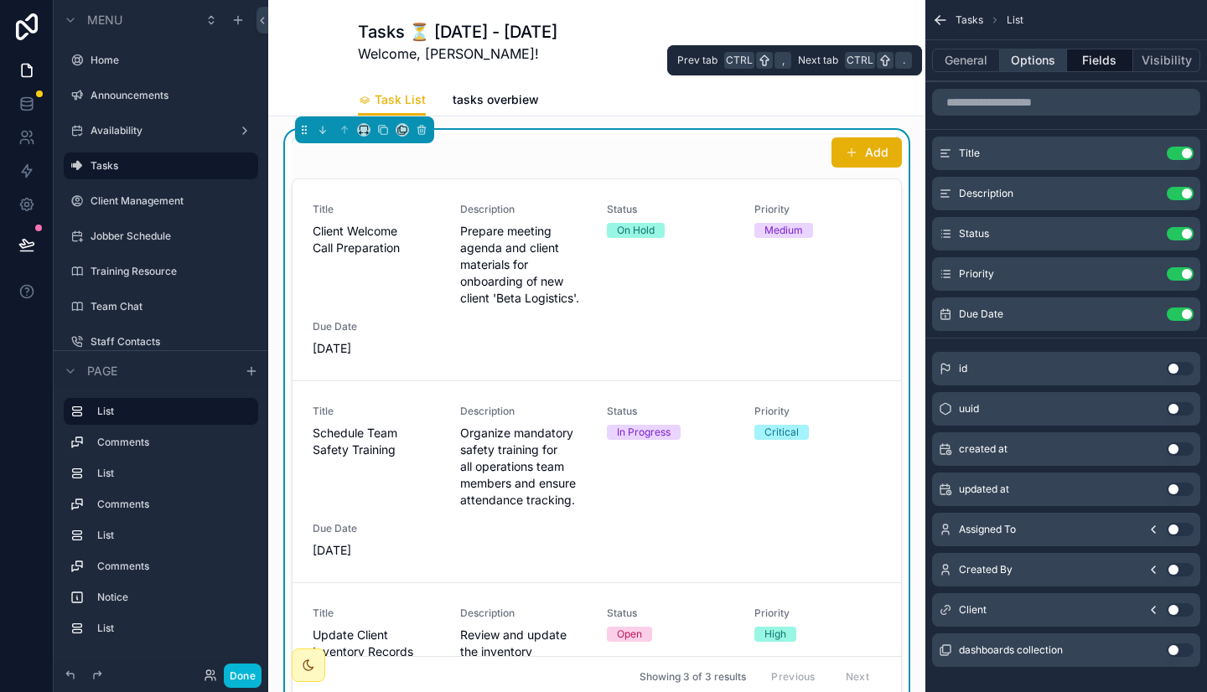
click at [1028, 62] on button "Options" at bounding box center [1033, 60] width 67 height 23
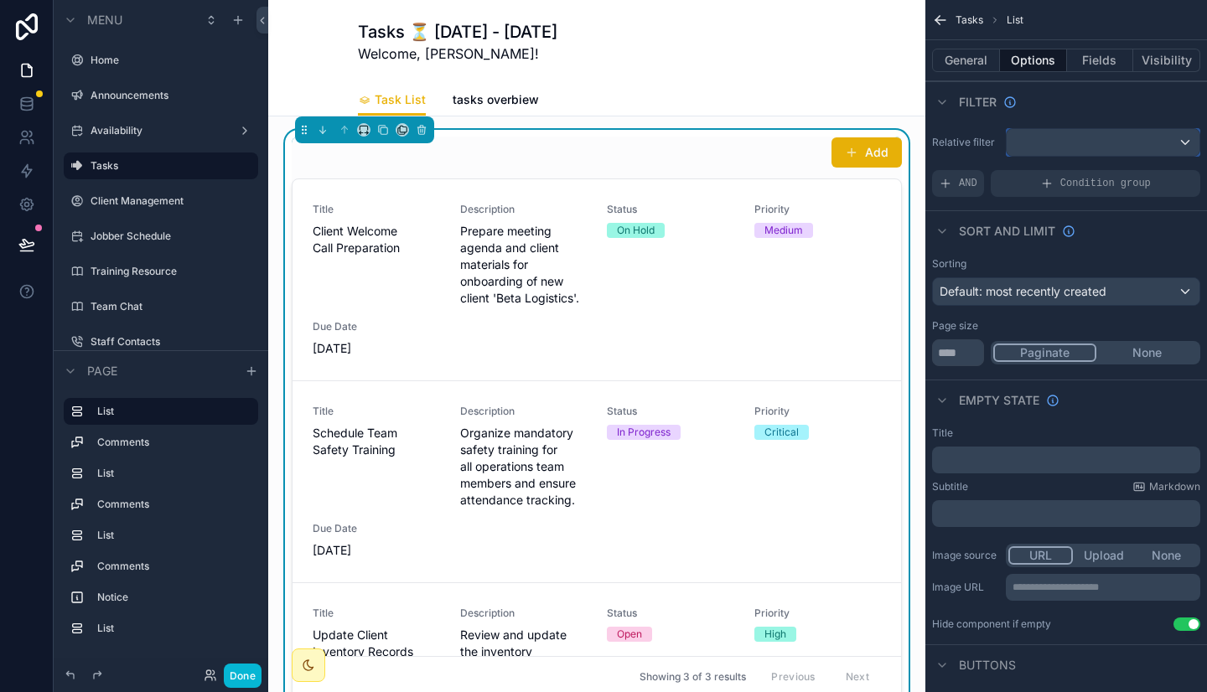
click at [1045, 141] on div "scrollable content" at bounding box center [1102, 142] width 193 height 27
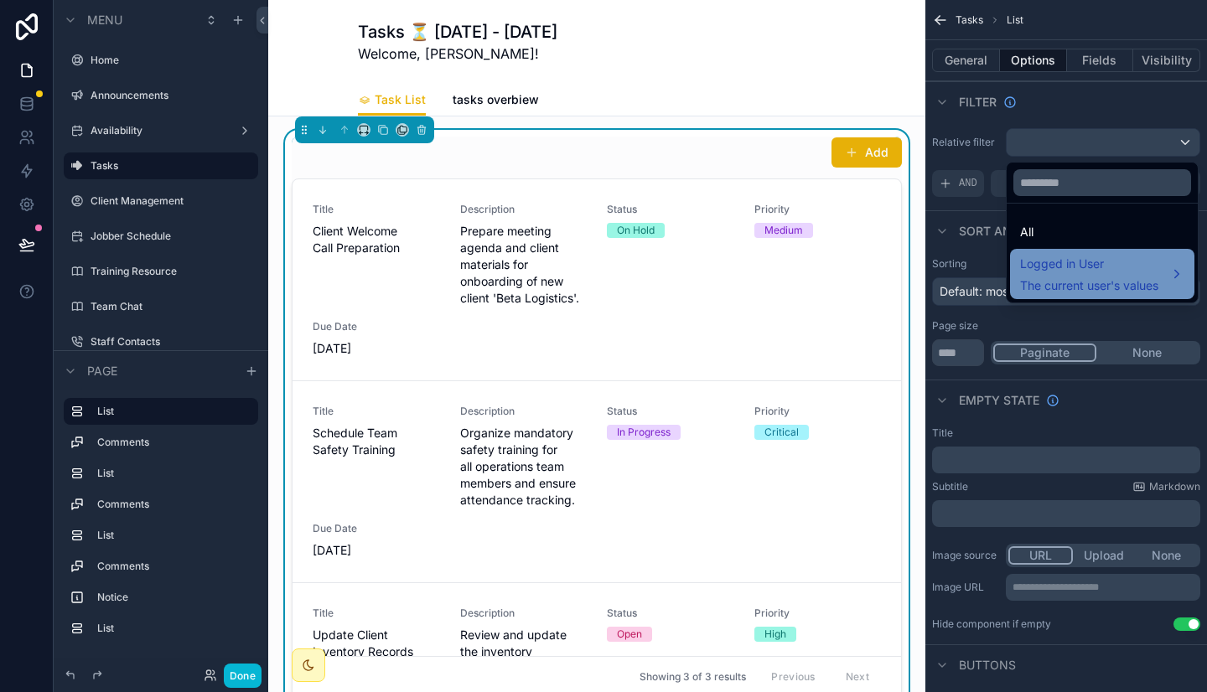
click at [1042, 290] on span "The current user's values" at bounding box center [1089, 285] width 138 height 17
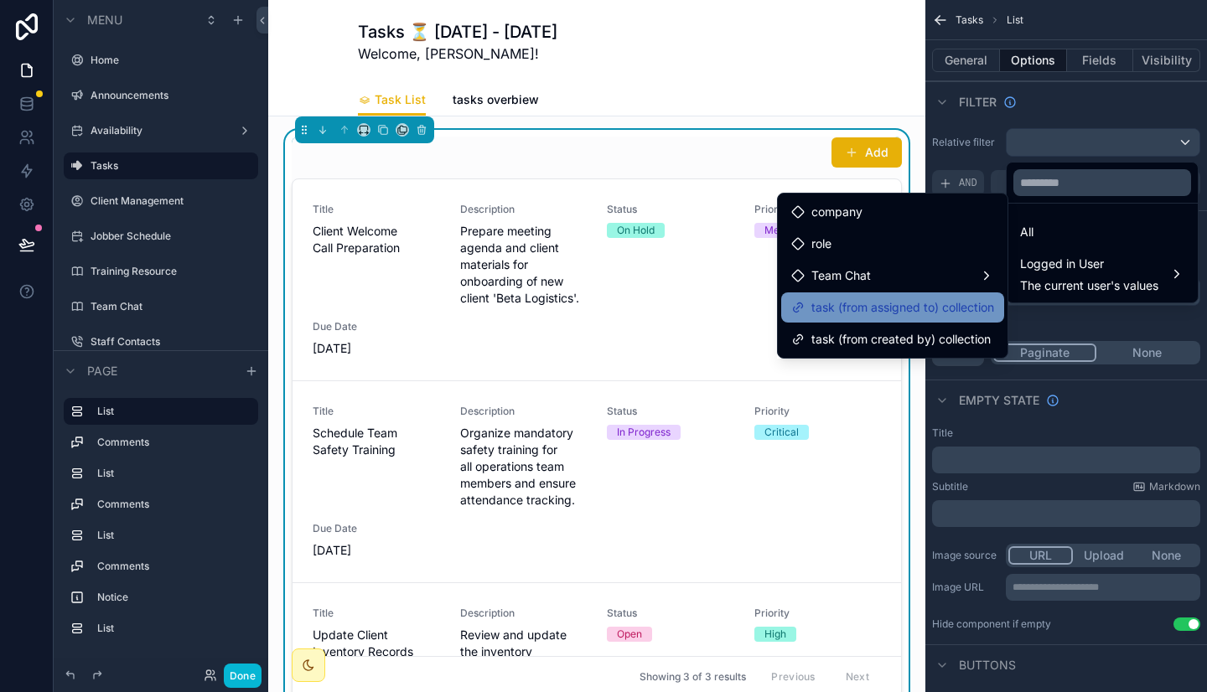
click at [953, 312] on span "task (from assigned to) collection" at bounding box center [902, 307] width 183 height 20
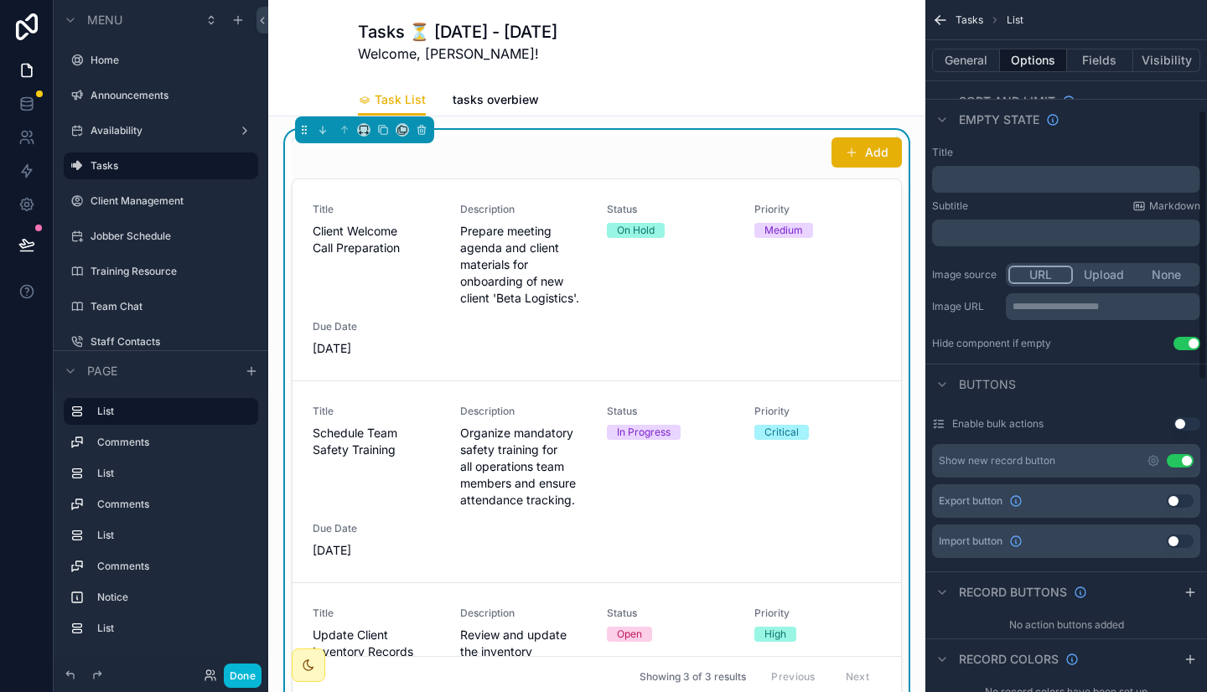
scroll to position [282, 0]
click at [1181, 458] on button "Use setting" at bounding box center [1179, 459] width 27 height 13
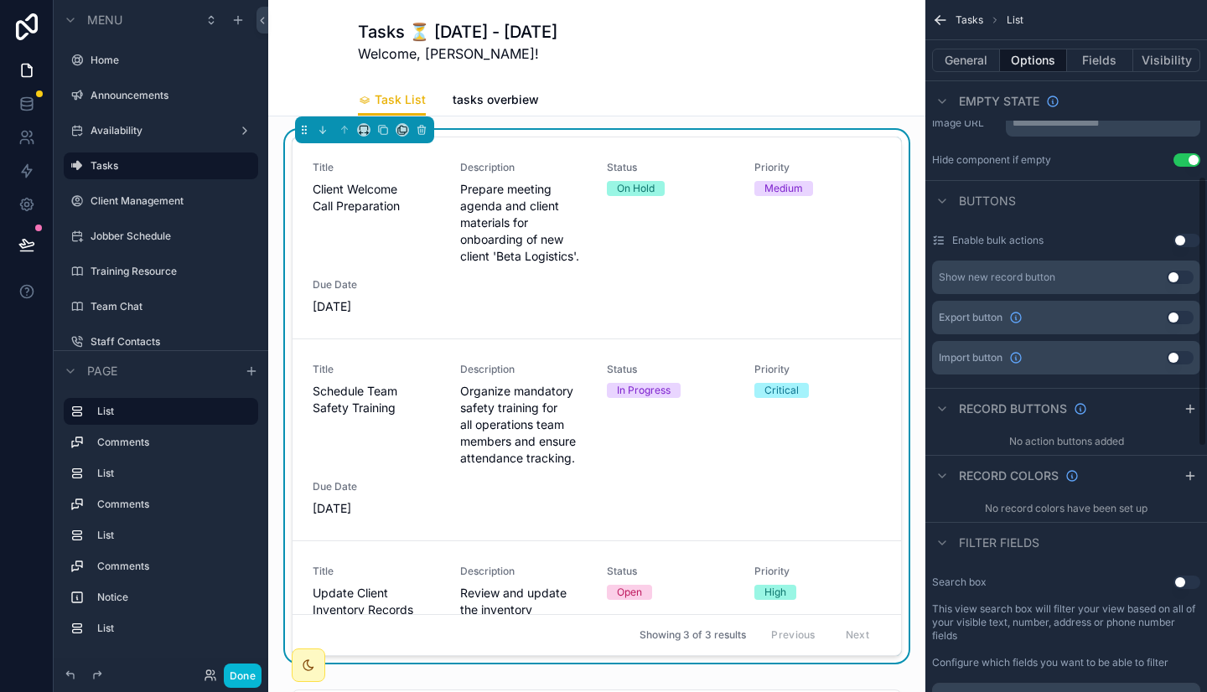
scroll to position [444, 0]
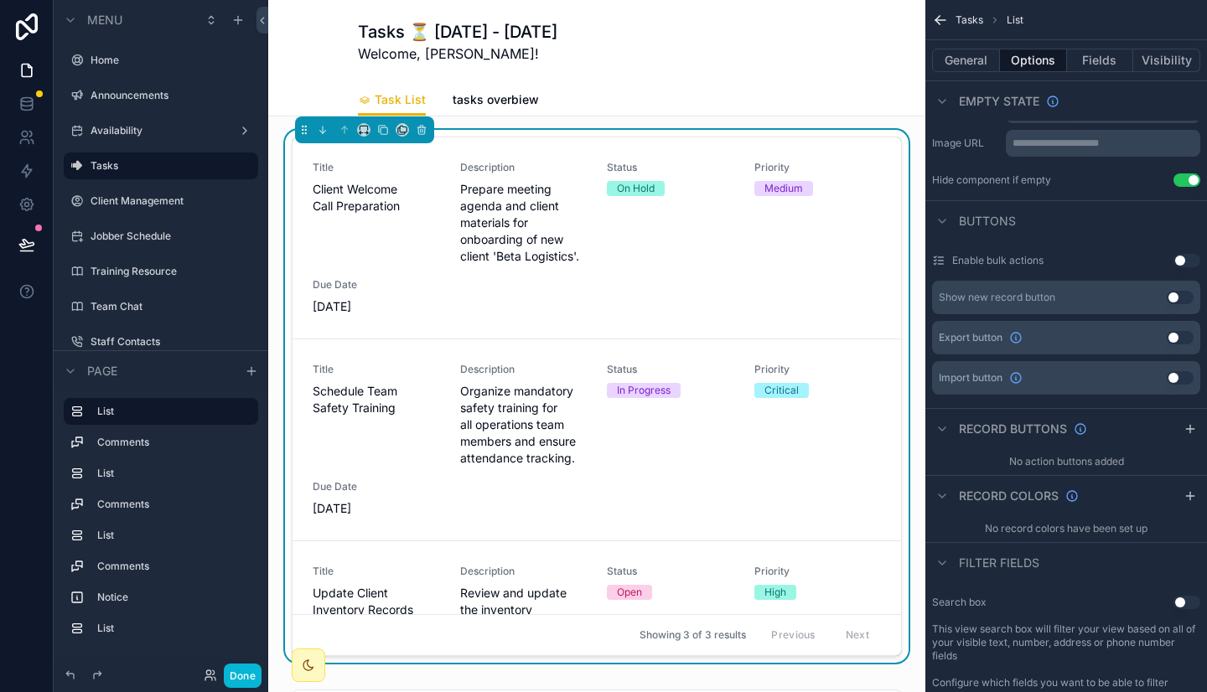
click at [1179, 293] on button "Use setting" at bounding box center [1179, 297] width 27 height 13
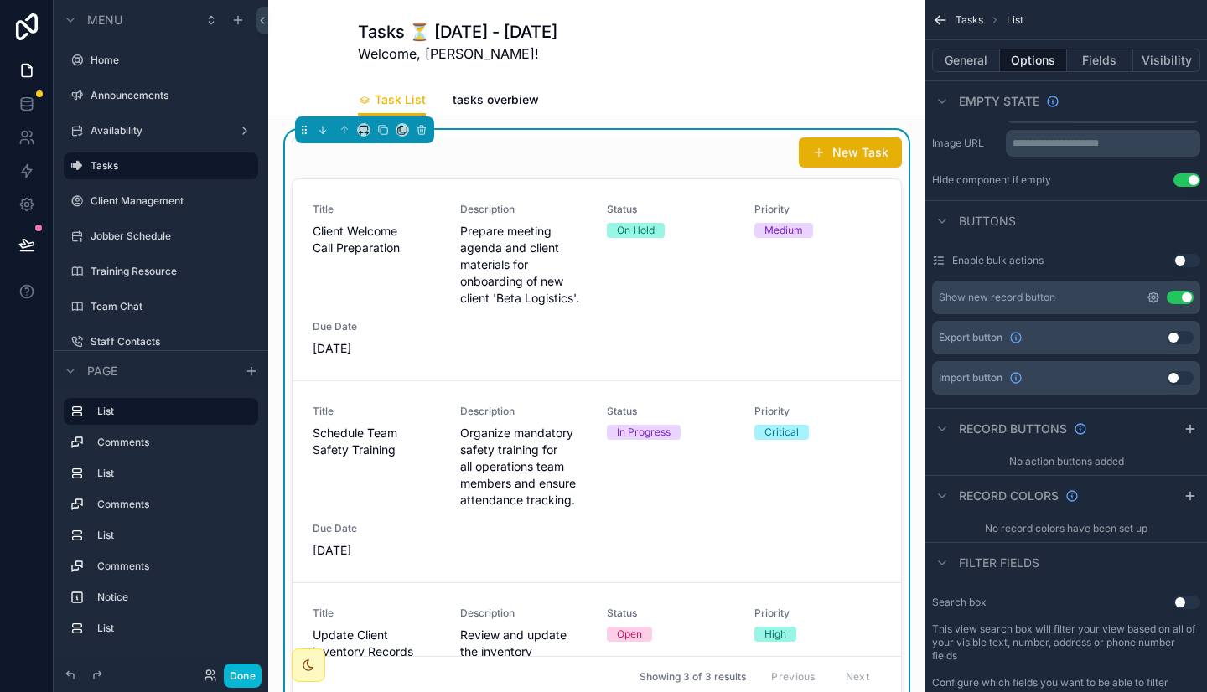
click at [1152, 300] on icon "scrollable content" at bounding box center [1152, 297] width 13 height 13
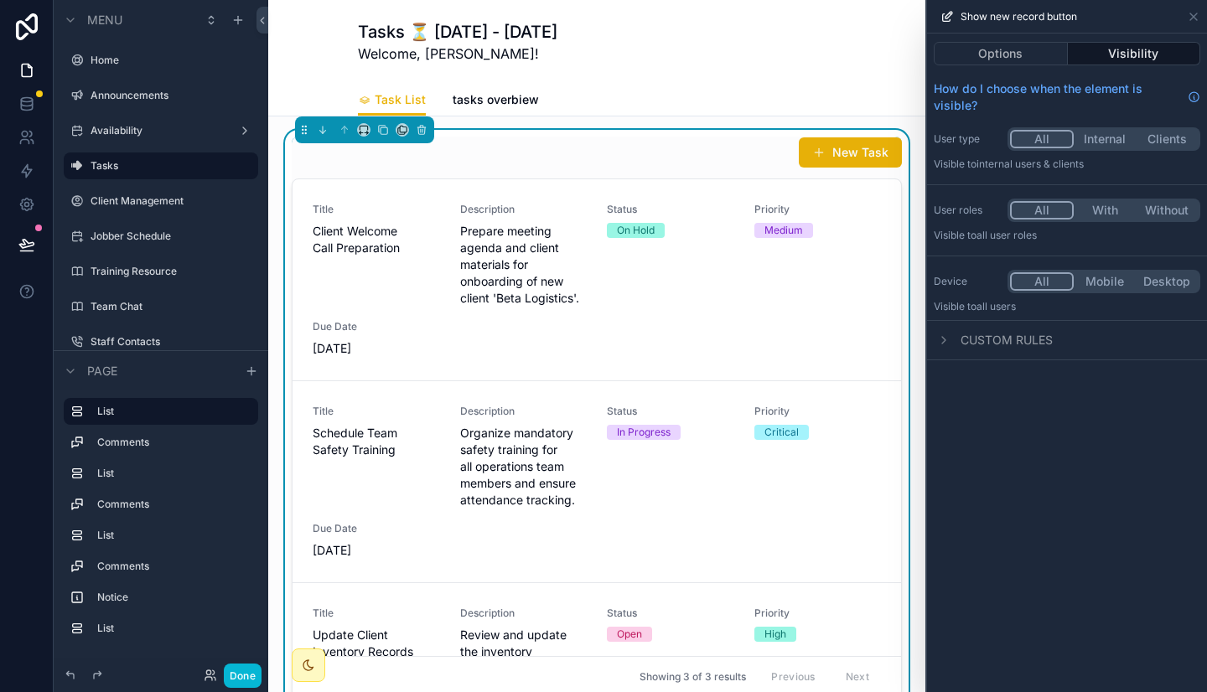
click at [1110, 209] on button "With" at bounding box center [1104, 210] width 62 height 18
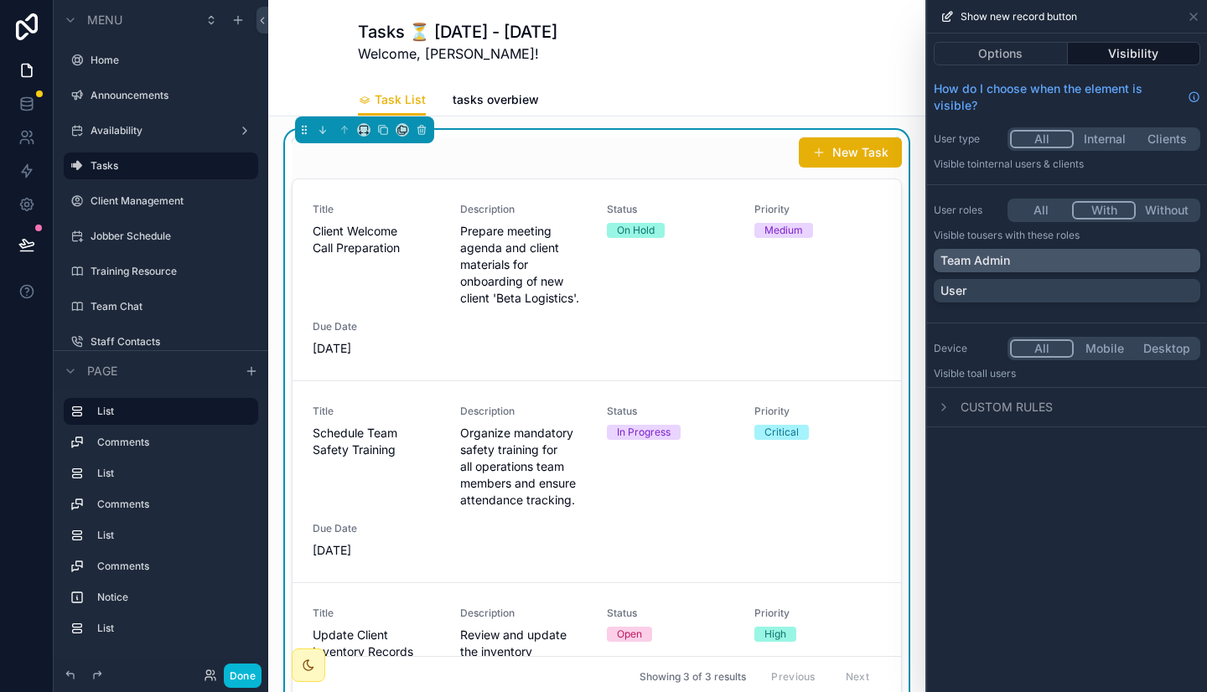
click at [1063, 252] on div "Team Admin" at bounding box center [1066, 260] width 253 height 17
click at [719, 147] on div "New Task" at bounding box center [597, 153] width 610 height 32
click at [1002, 49] on button "Options" at bounding box center [1000, 53] width 134 height 23
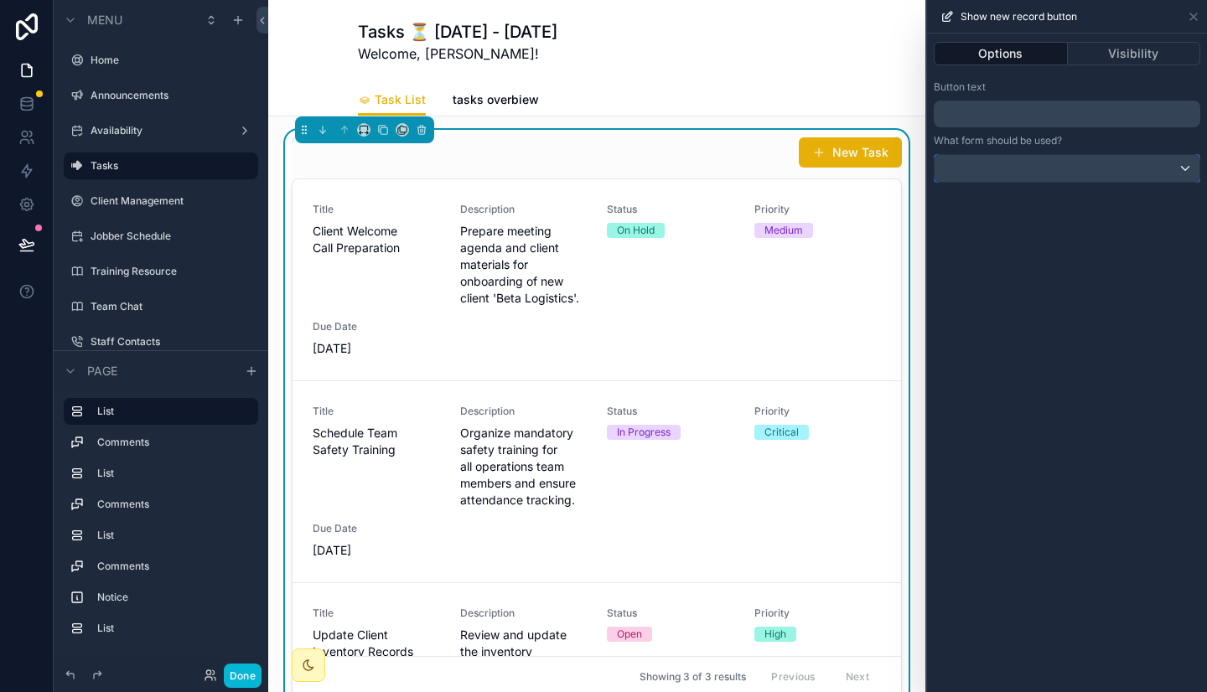
click at [1001, 163] on div at bounding box center [1066, 168] width 265 height 27
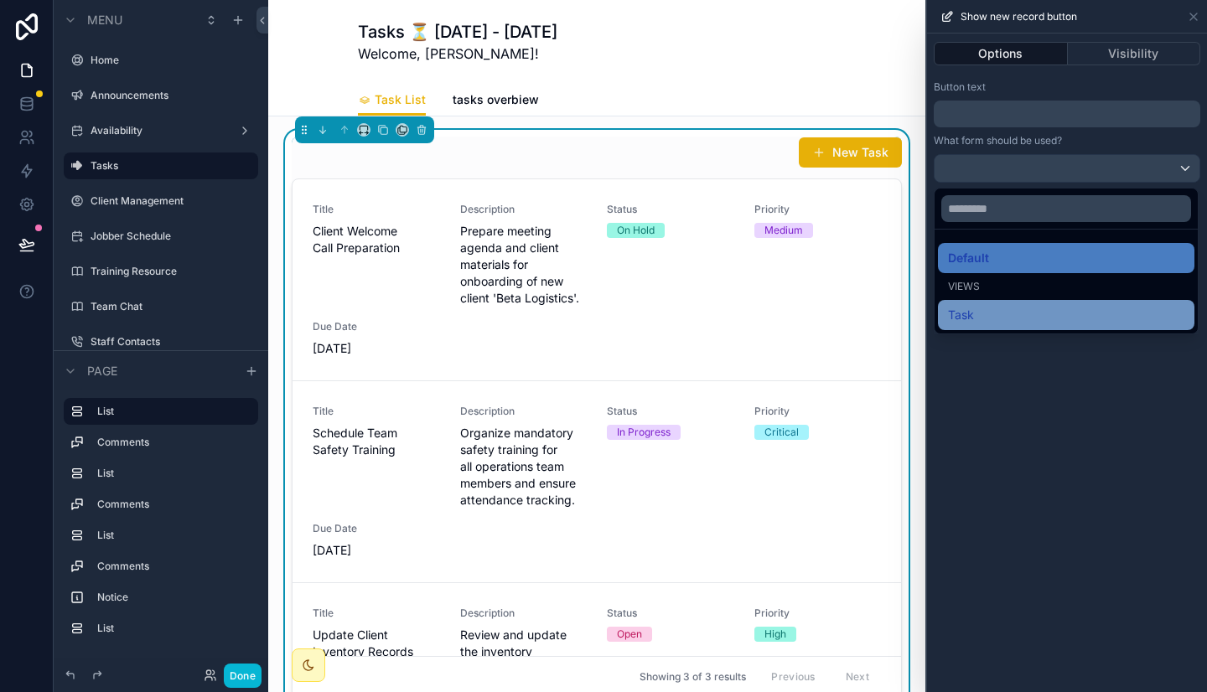
click at [996, 314] on div "Task" at bounding box center [1066, 315] width 236 height 20
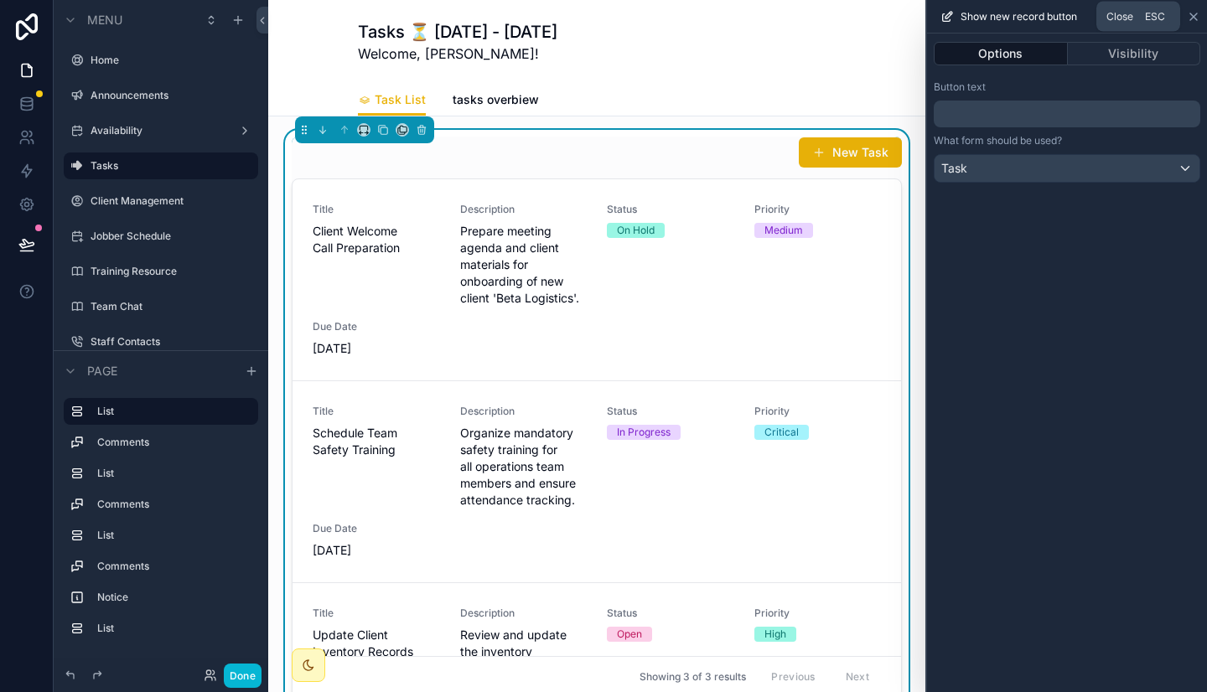
click at [1192, 15] on icon at bounding box center [1193, 16] width 7 height 7
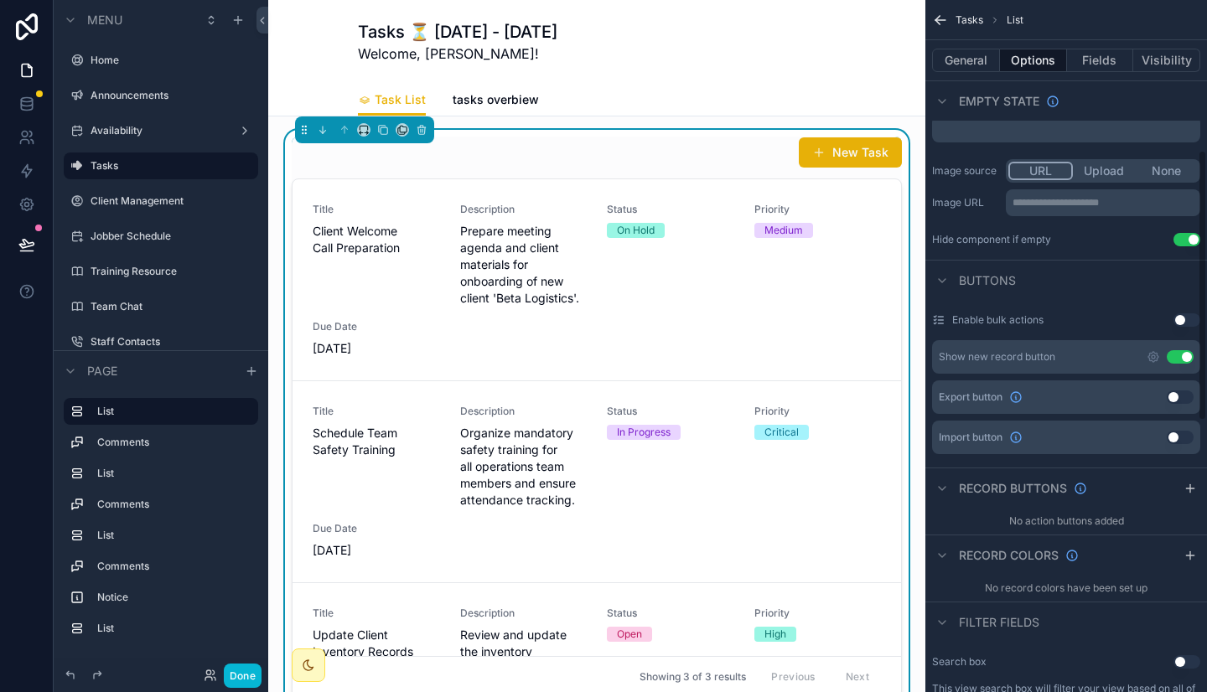
scroll to position [384, 0]
click at [700, 271] on div "Status On Hold" at bounding box center [670, 255] width 127 height 104
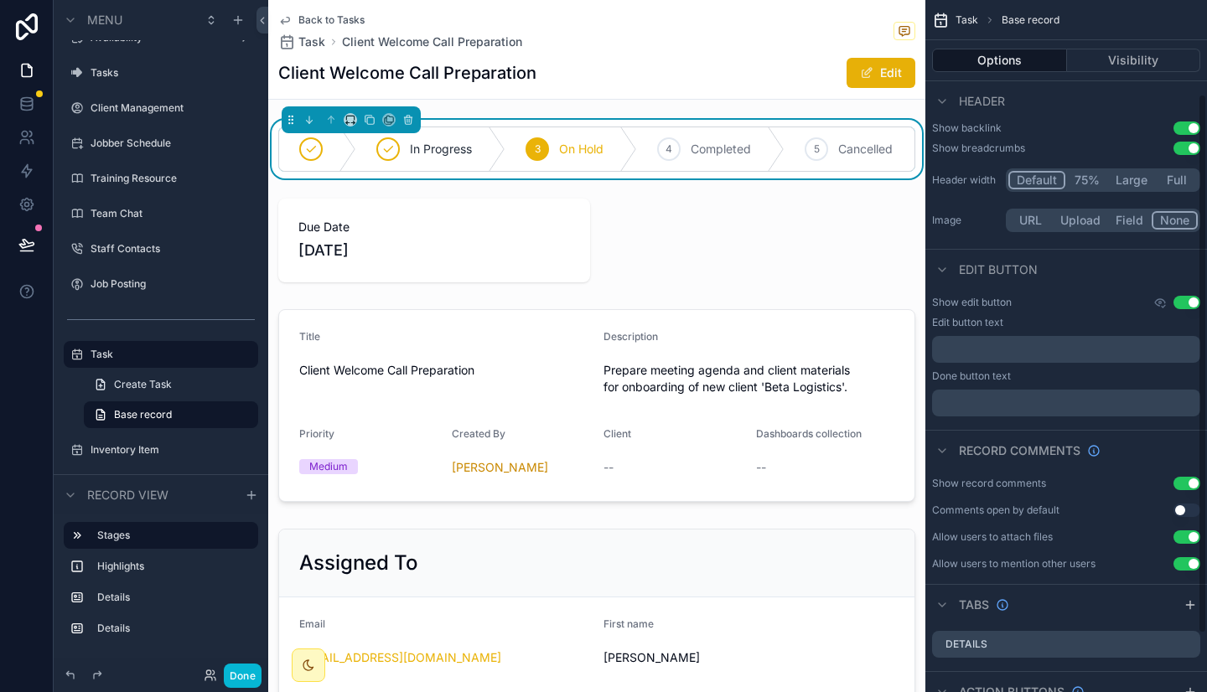
scroll to position [194, 0]
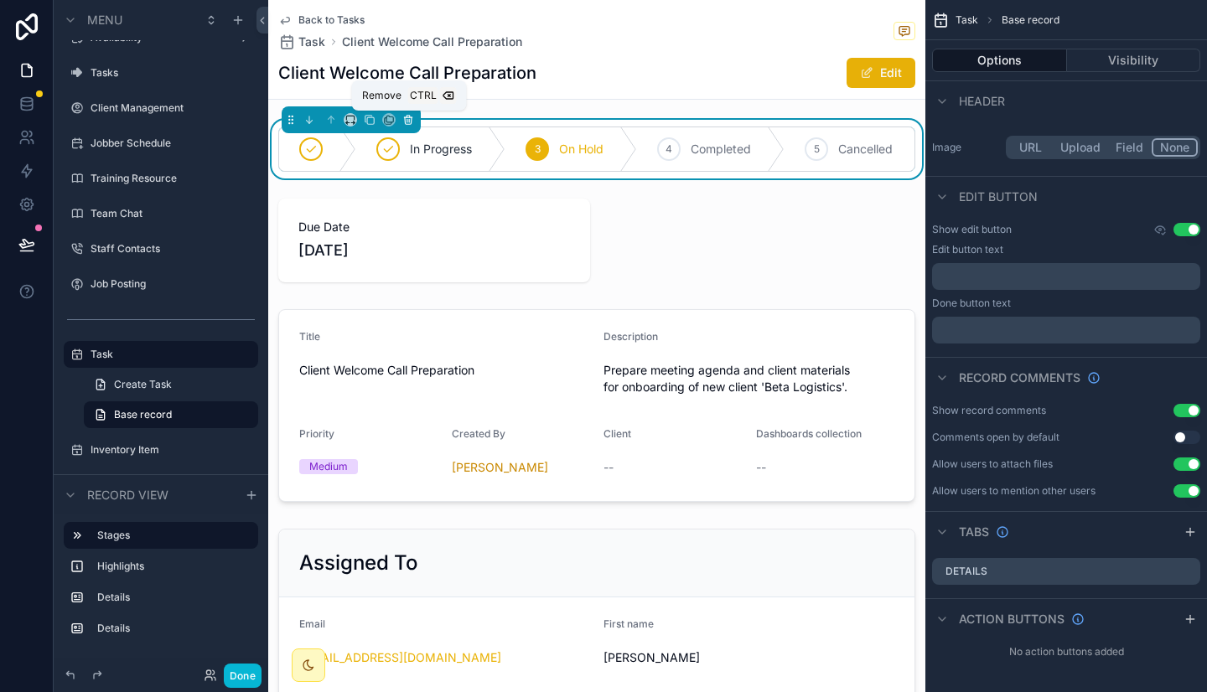
click at [406, 117] on icon "scrollable content" at bounding box center [408, 117] width 8 height 0
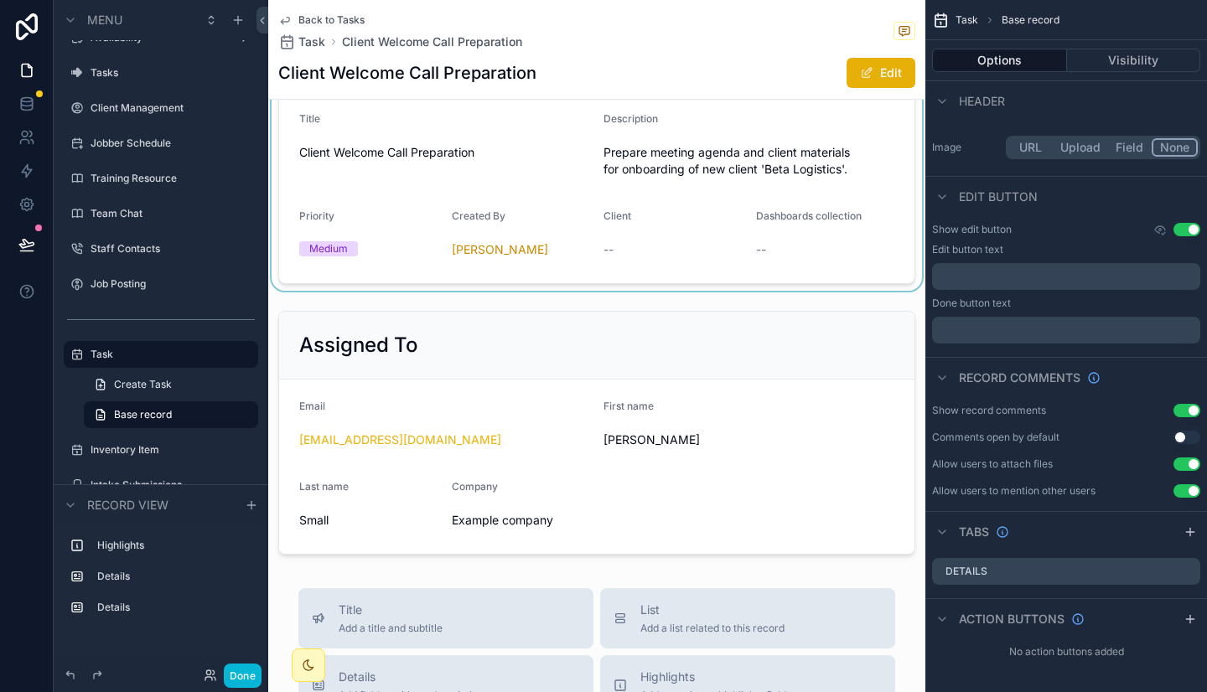
scroll to position [148, 0]
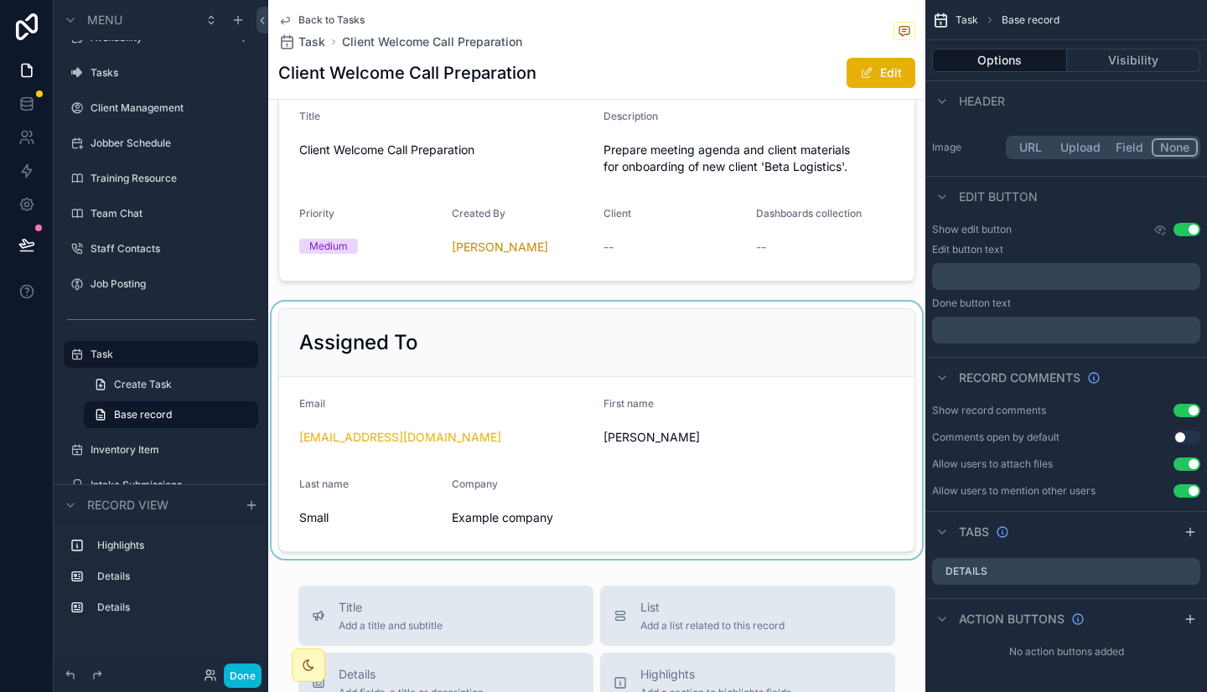
click at [576, 360] on div "scrollable content" at bounding box center [596, 430] width 657 height 257
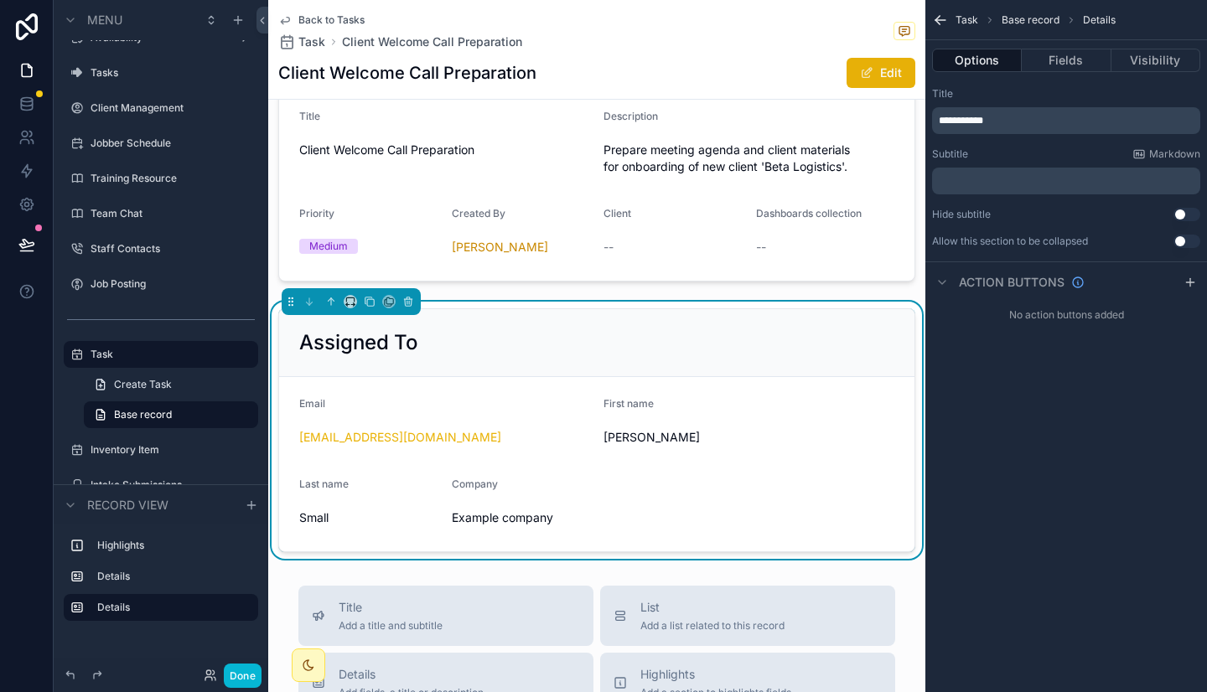
scroll to position [0, 0]
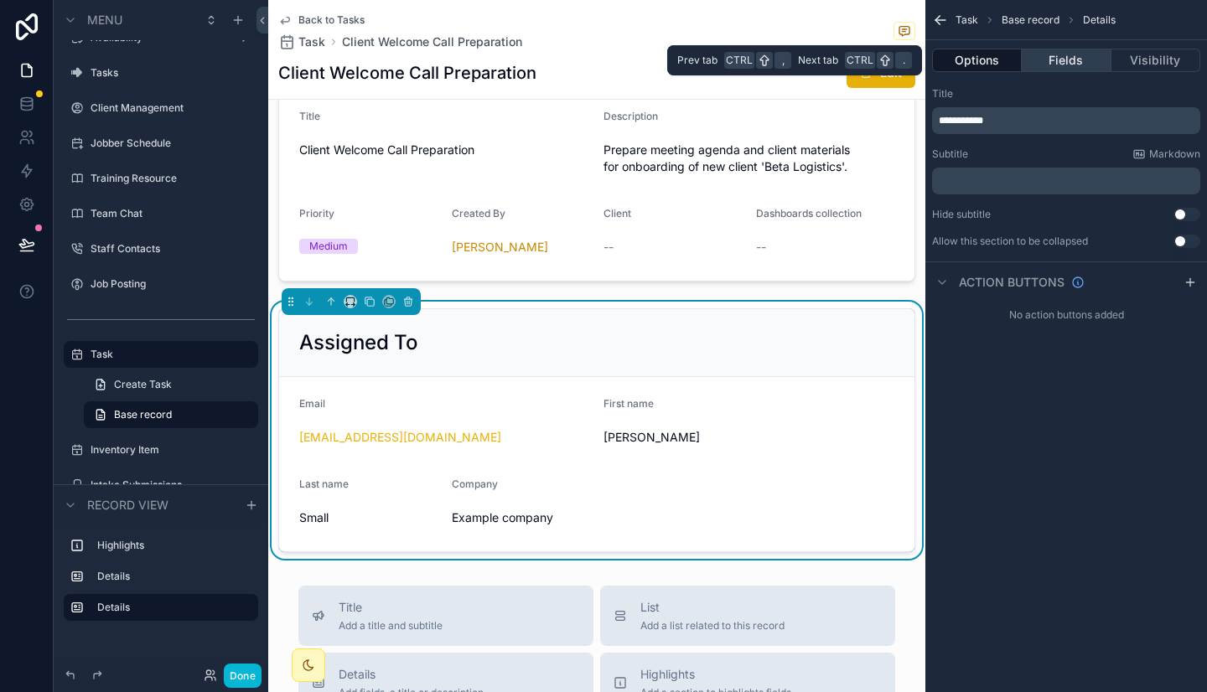
click at [1037, 62] on button "Fields" at bounding box center [1065, 60] width 89 height 23
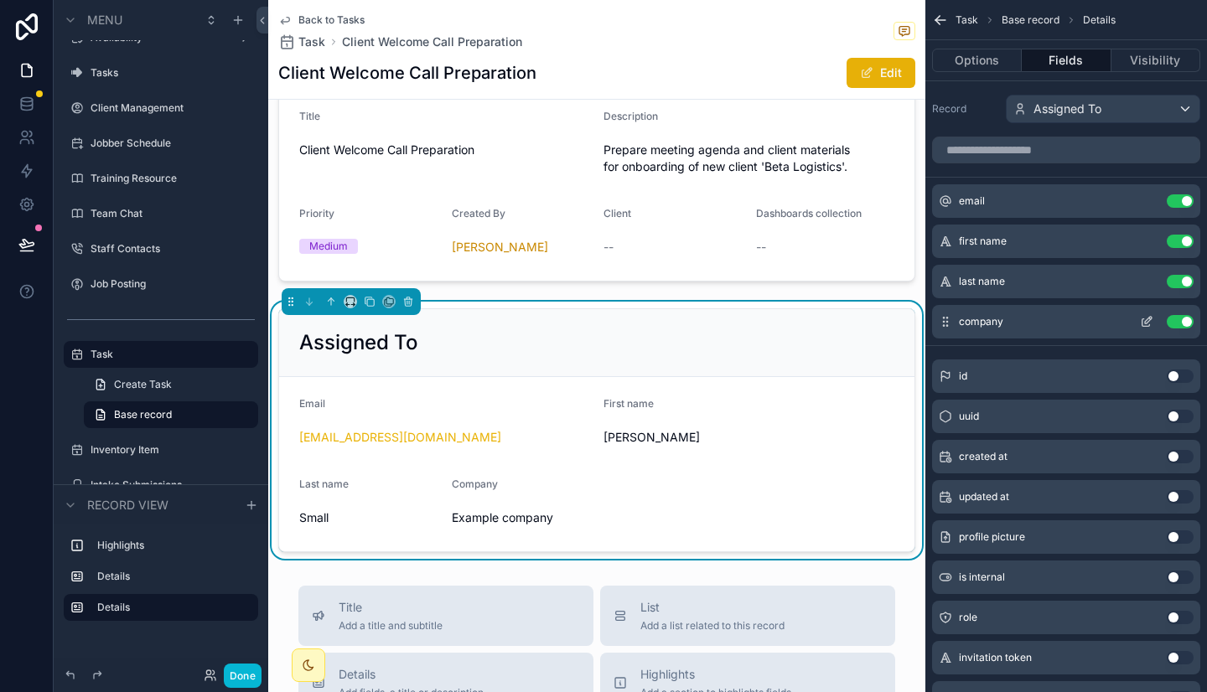
click at [1176, 322] on button "Use setting" at bounding box center [1179, 321] width 27 height 13
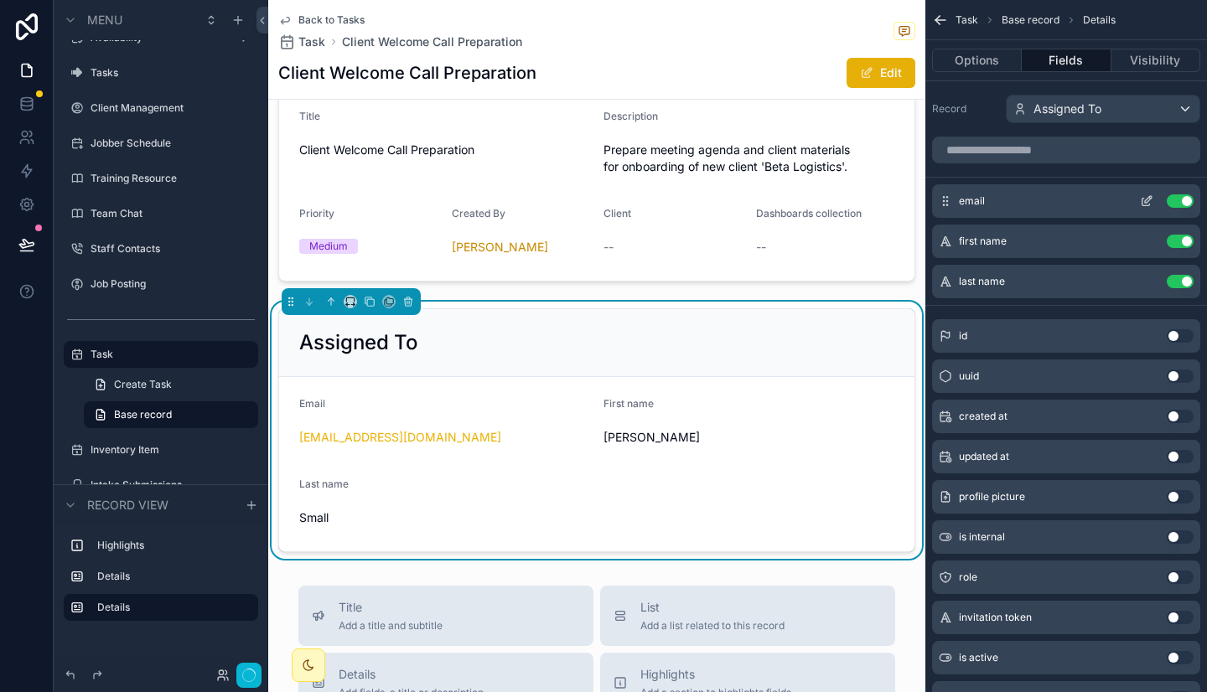
click at [1176, 202] on button "Use setting" at bounding box center [1179, 200] width 27 height 13
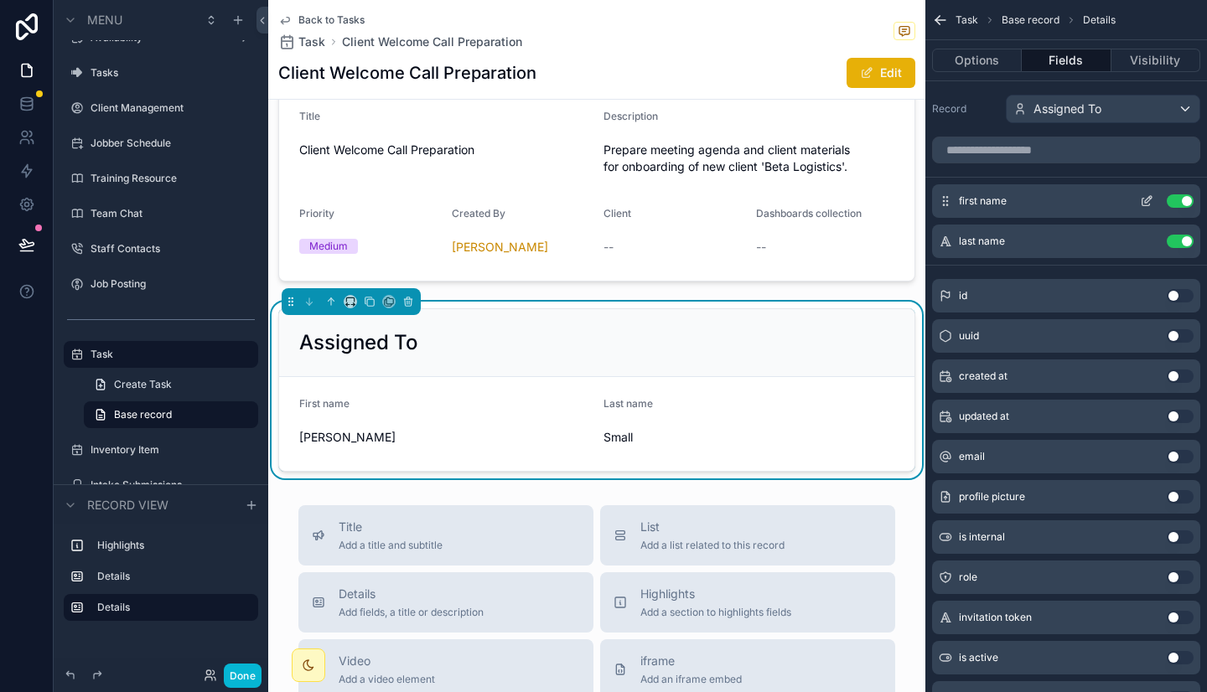
click at [1145, 199] on icon "scrollable content" at bounding box center [1146, 200] width 13 height 13
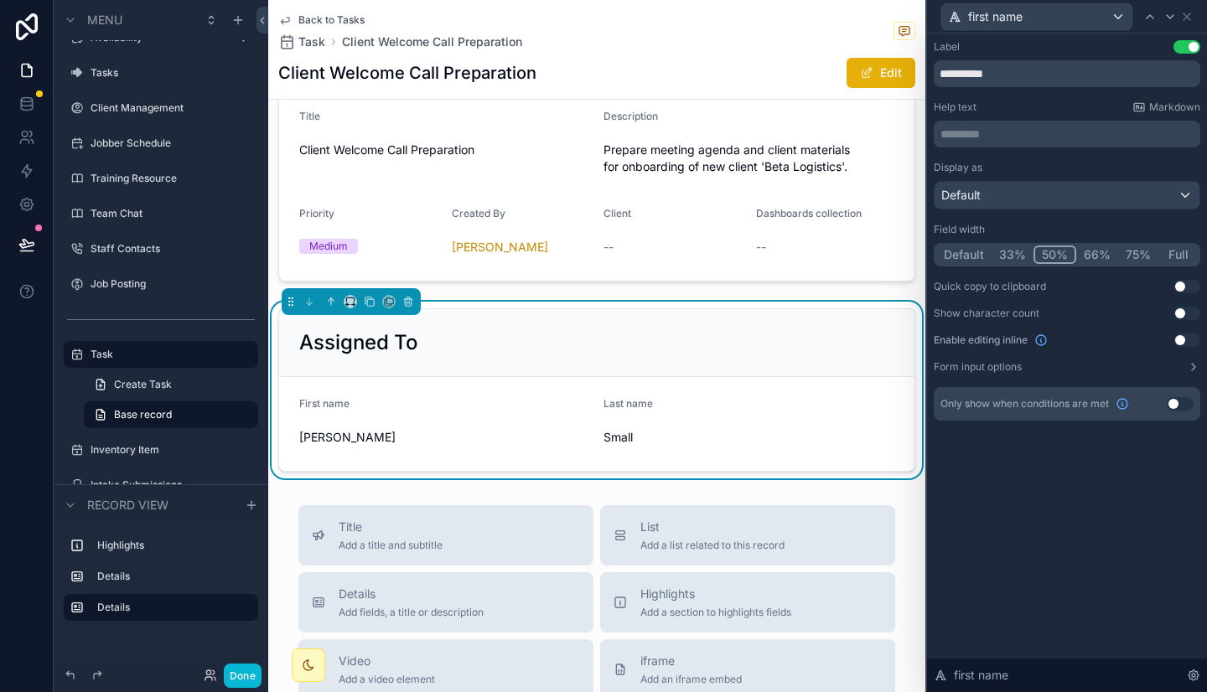
click at [1013, 253] on button "33%" at bounding box center [1012, 255] width 42 height 18
click at [1192, 48] on button "Use setting" at bounding box center [1186, 46] width 27 height 13
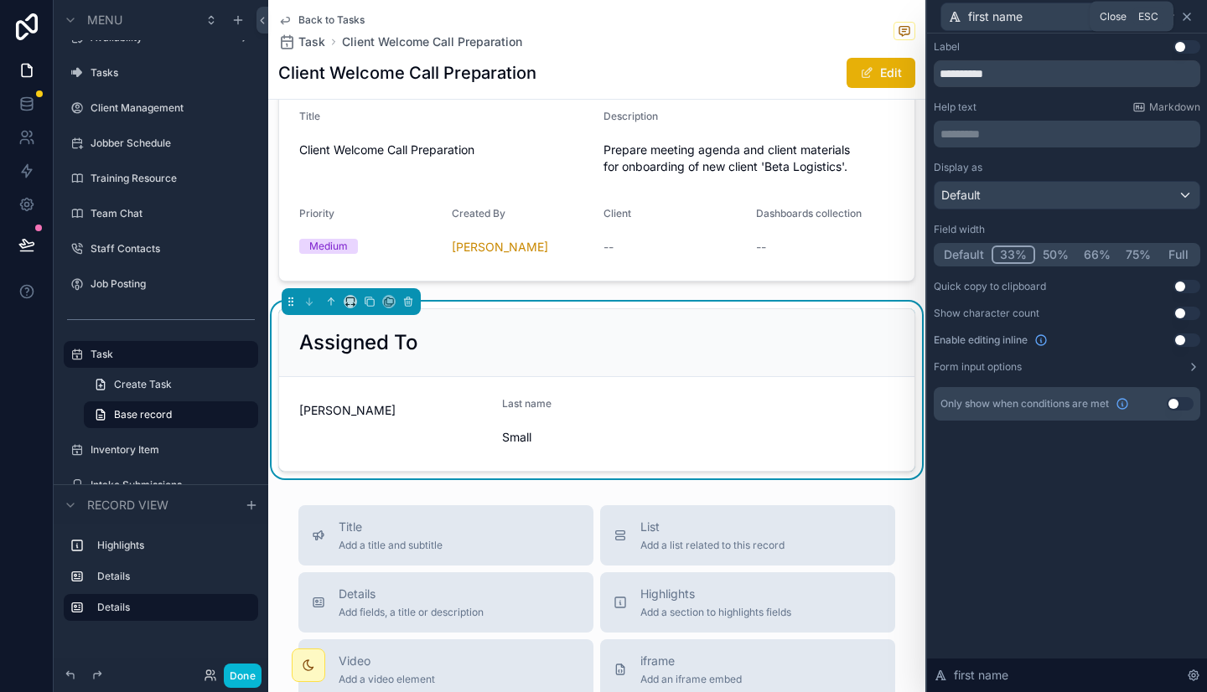
click at [1192, 14] on icon at bounding box center [1186, 16] width 13 height 13
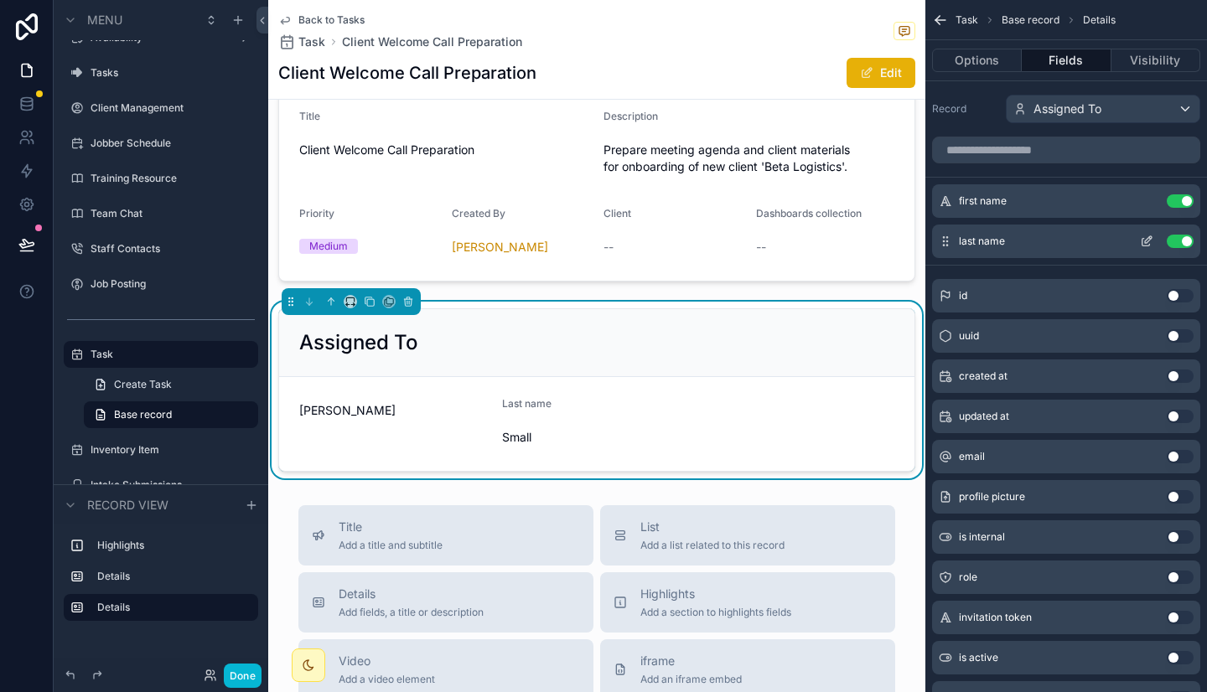
click at [1142, 240] on icon "scrollable content" at bounding box center [1146, 243] width 8 height 8
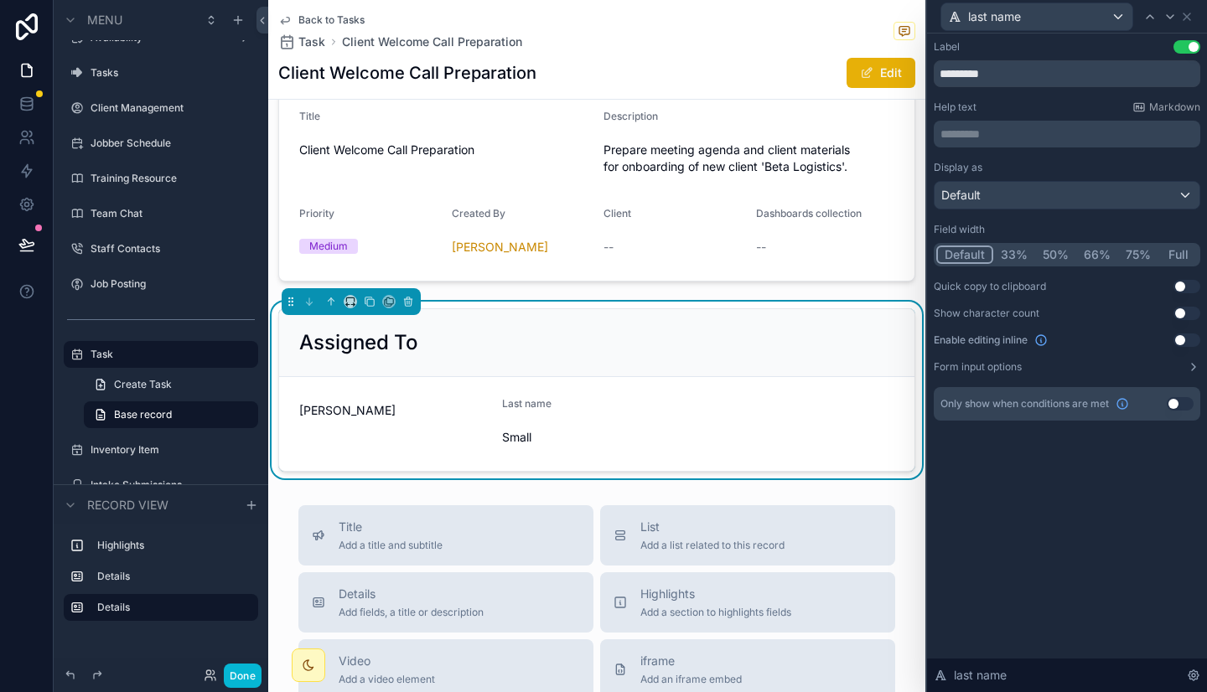
click at [1186, 53] on button "Use setting" at bounding box center [1186, 46] width 27 height 13
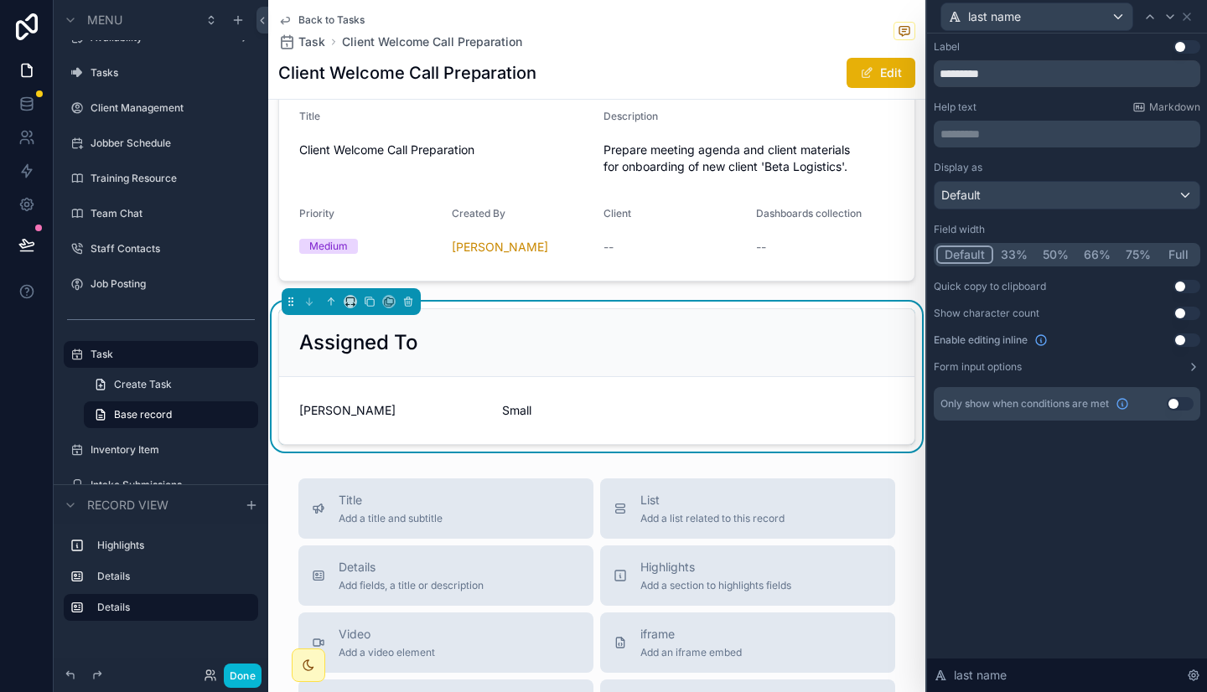
click at [1015, 254] on button "33%" at bounding box center [1014, 255] width 42 height 18
click at [1183, 341] on button "Use setting" at bounding box center [1186, 339] width 27 height 13
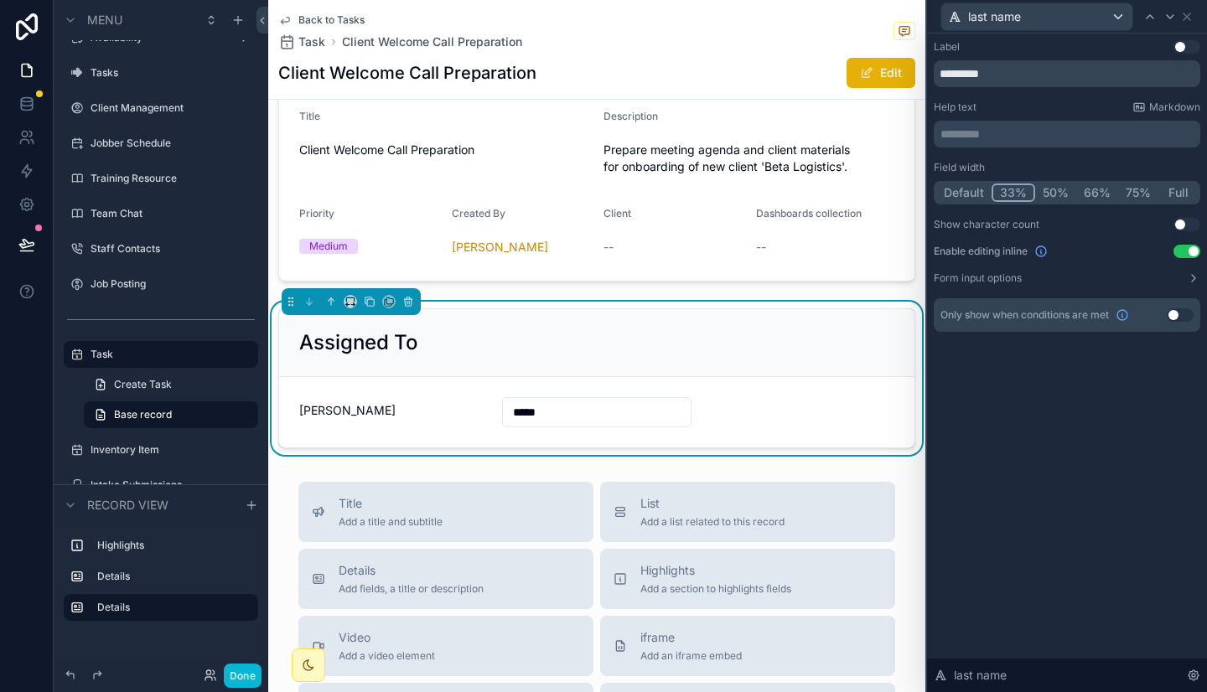
click at [1183, 248] on button "Use setting" at bounding box center [1186, 251] width 27 height 13
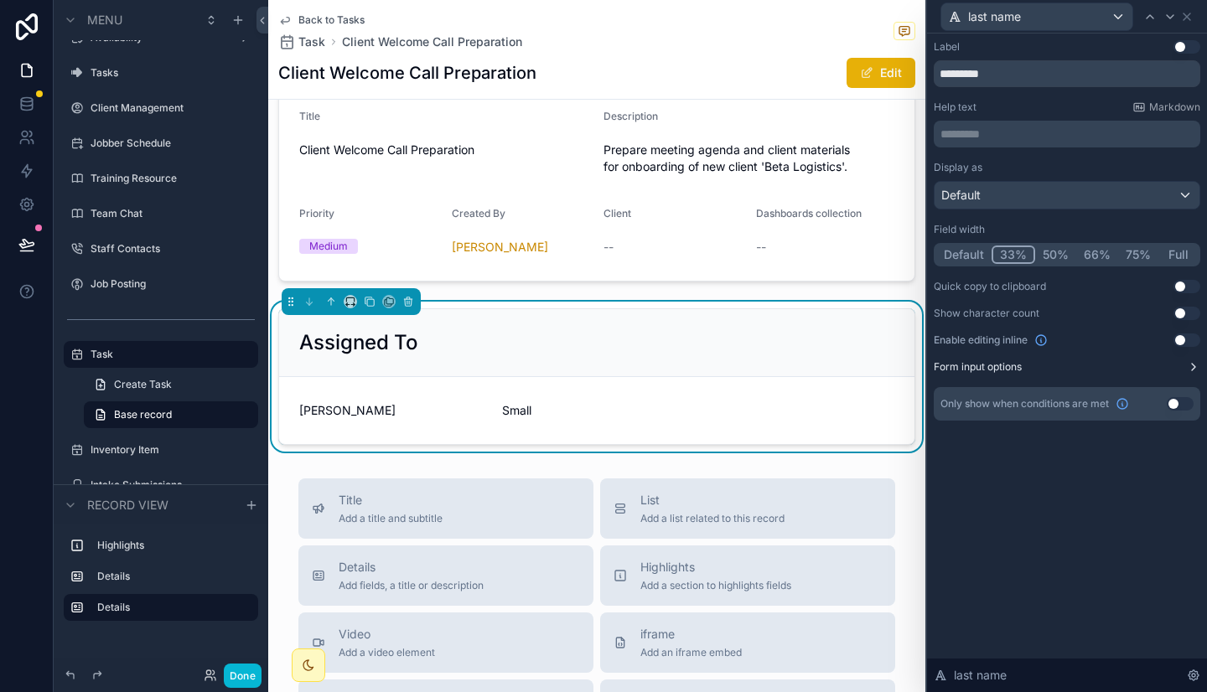
click at [1184, 364] on button "Form input options" at bounding box center [1066, 366] width 266 height 13
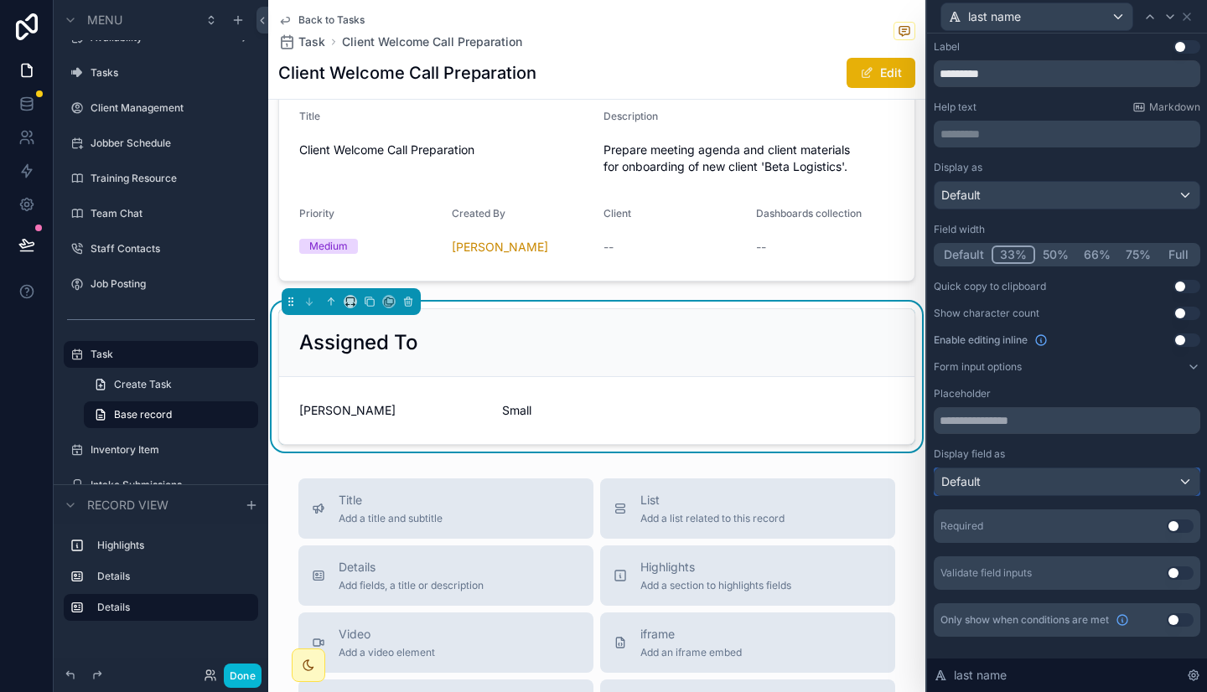
click at [1078, 483] on div "Default" at bounding box center [1066, 481] width 265 height 27
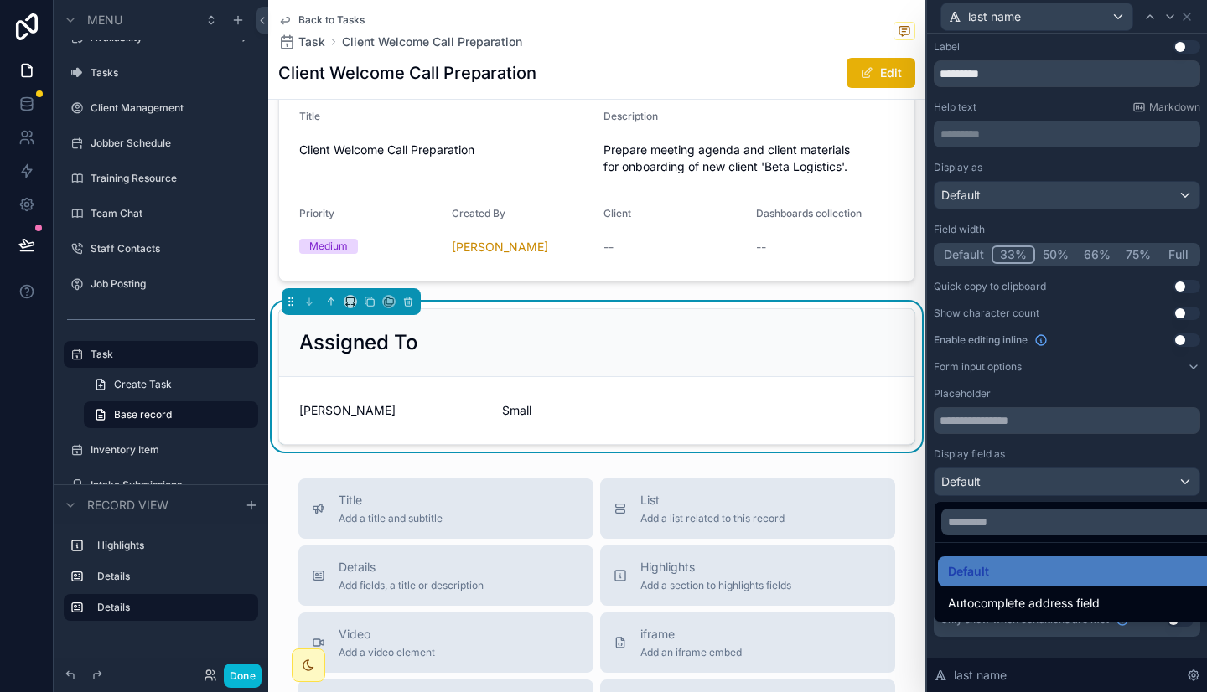
click at [1083, 447] on div at bounding box center [1067, 346] width 280 height 692
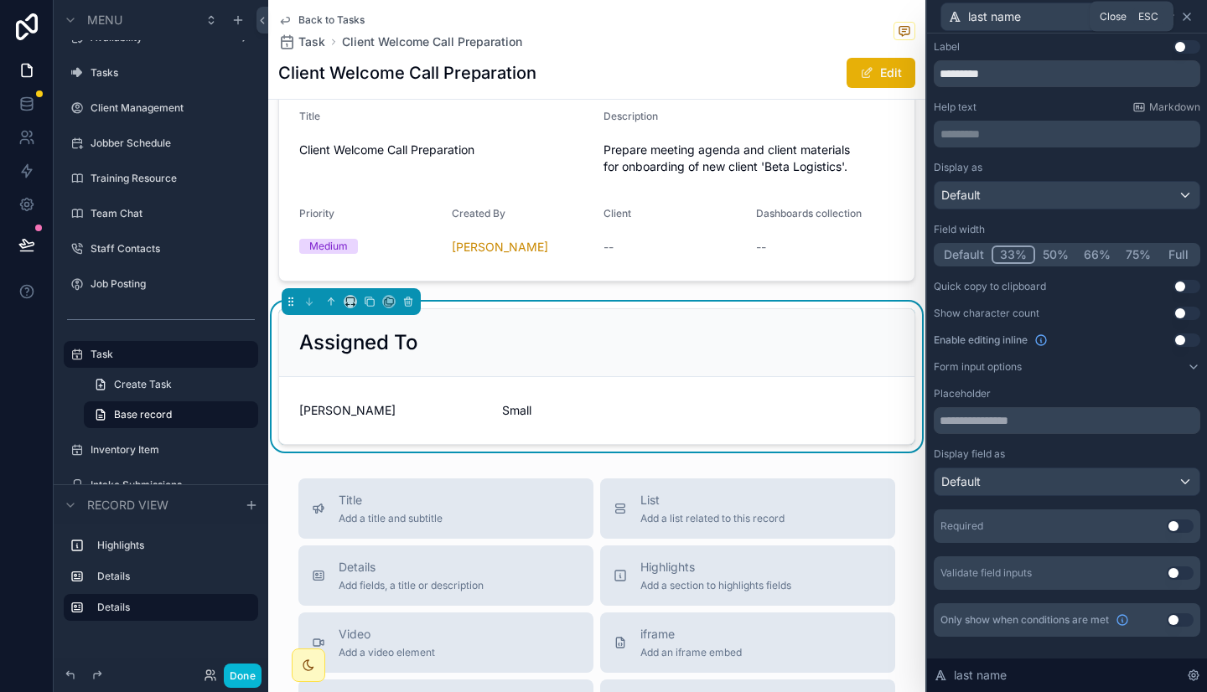
click at [1186, 10] on icon at bounding box center [1186, 16] width 13 height 13
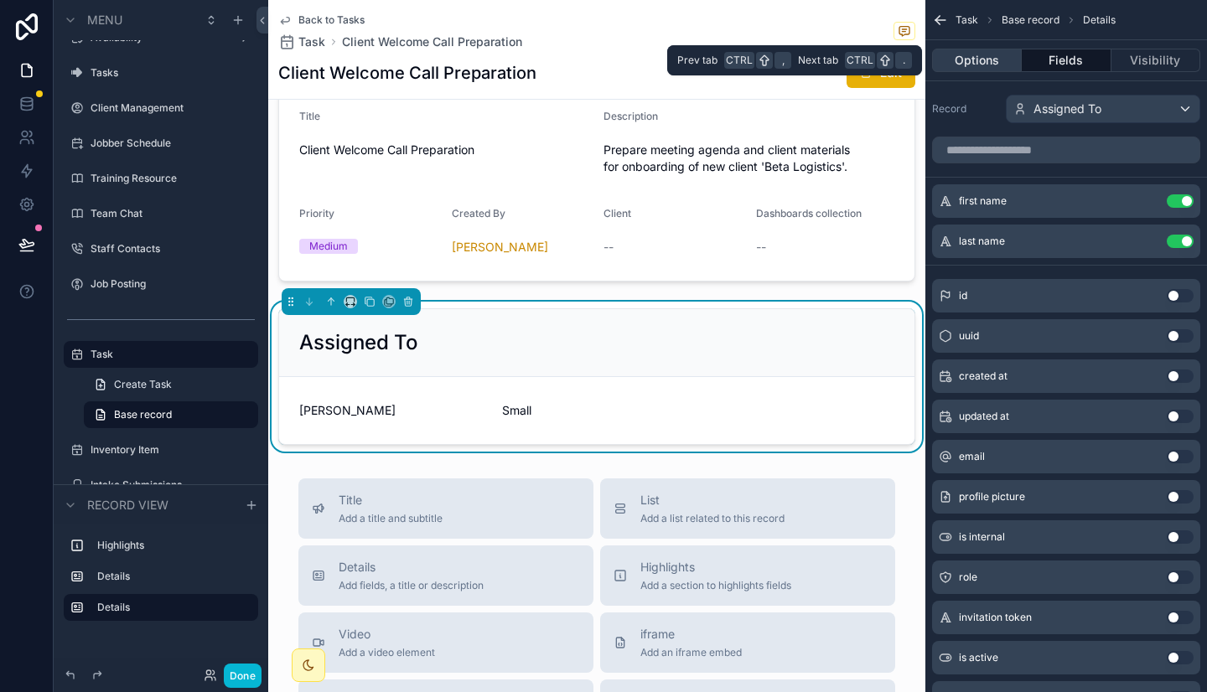
click at [985, 60] on button "Options" at bounding box center [977, 60] width 90 height 23
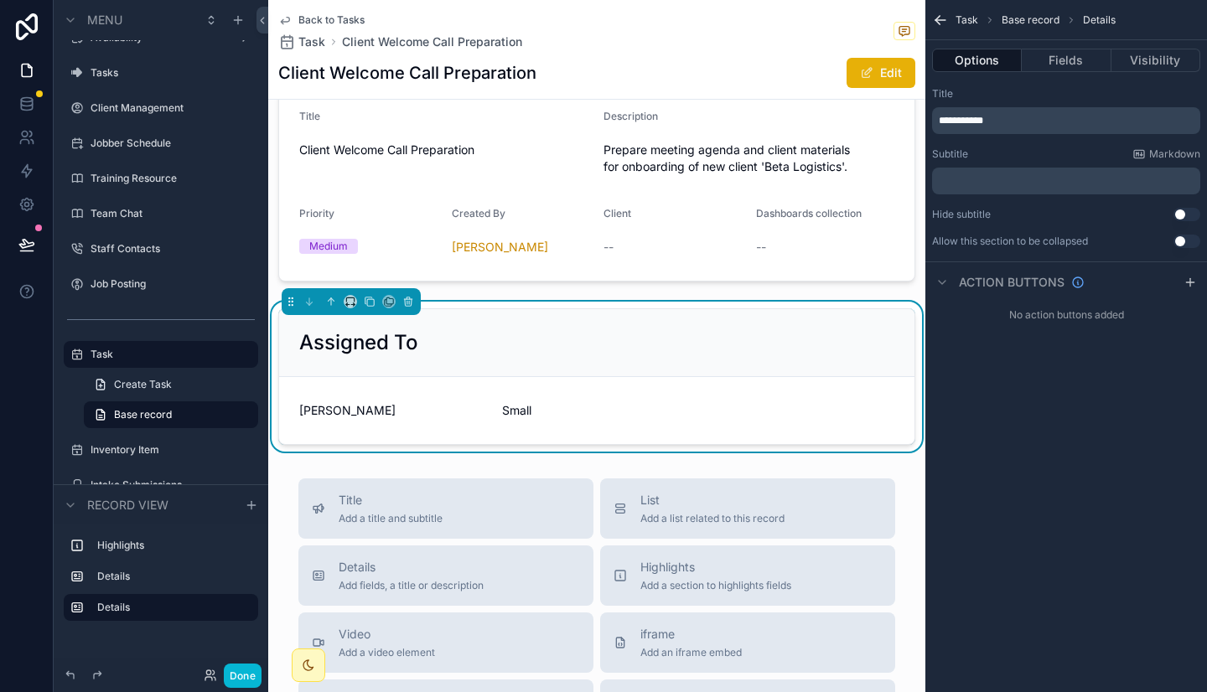
click at [1020, 126] on p "**********" at bounding box center [1067, 120] width 258 height 13
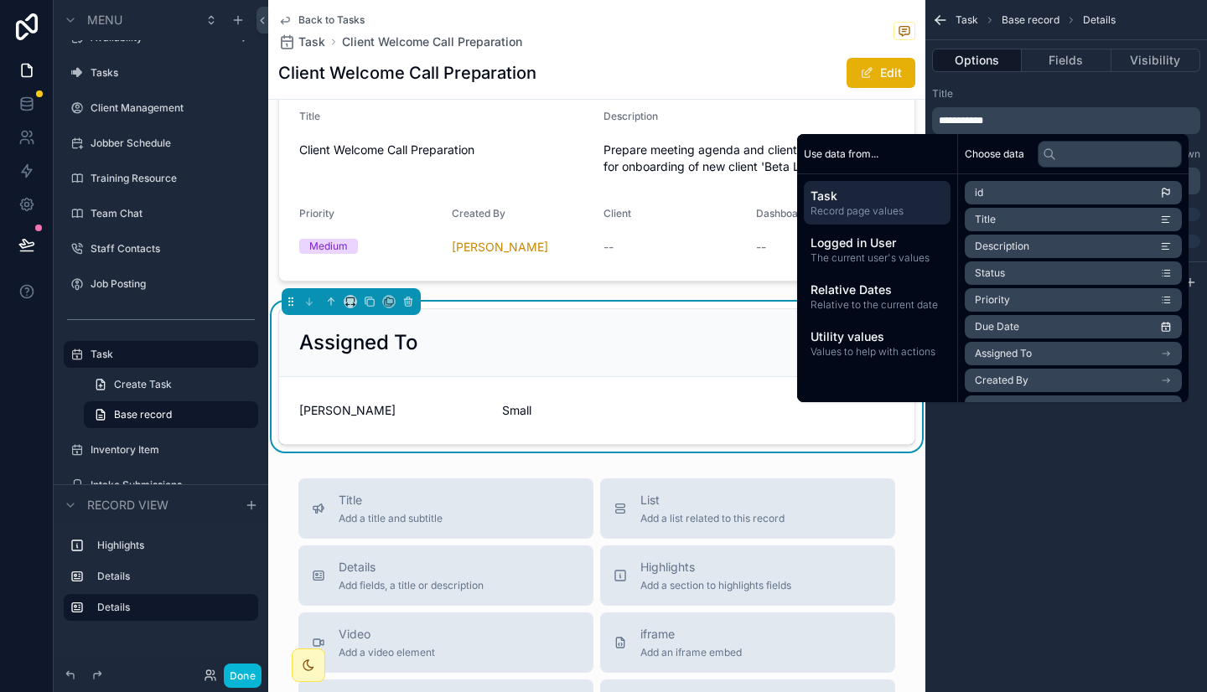
click at [1005, 192] on li "id" at bounding box center [1072, 192] width 217 height 23
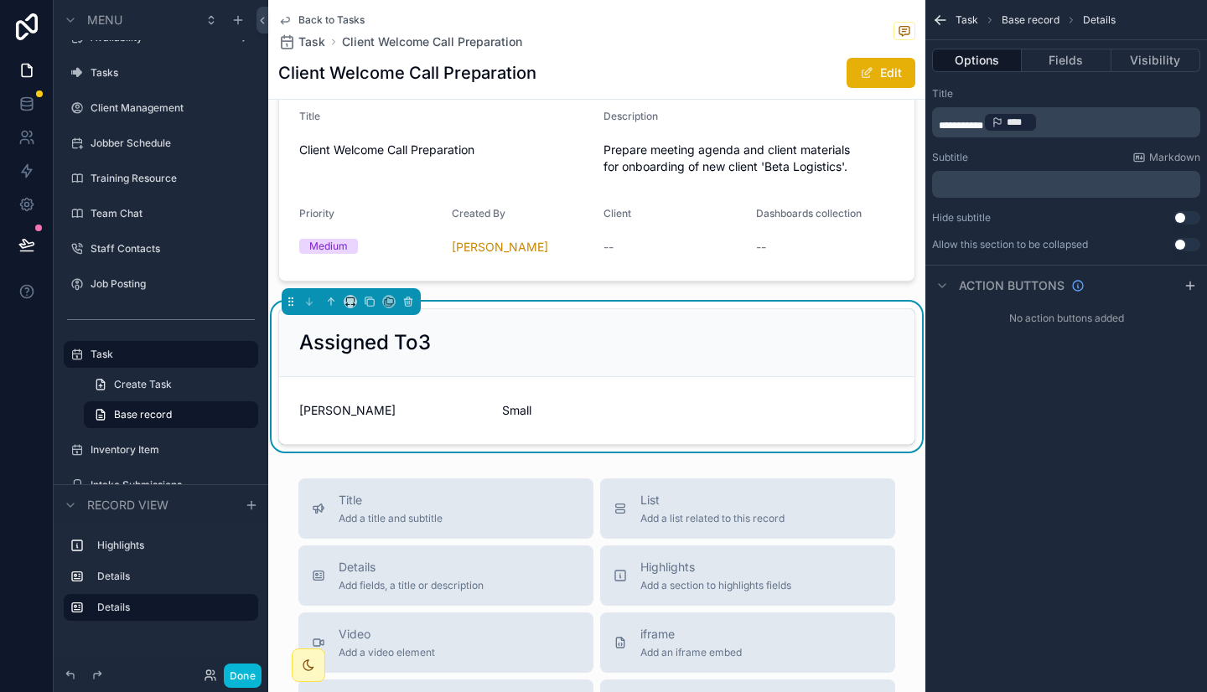
click at [1058, 125] on p "**********" at bounding box center [1067, 122] width 258 height 23
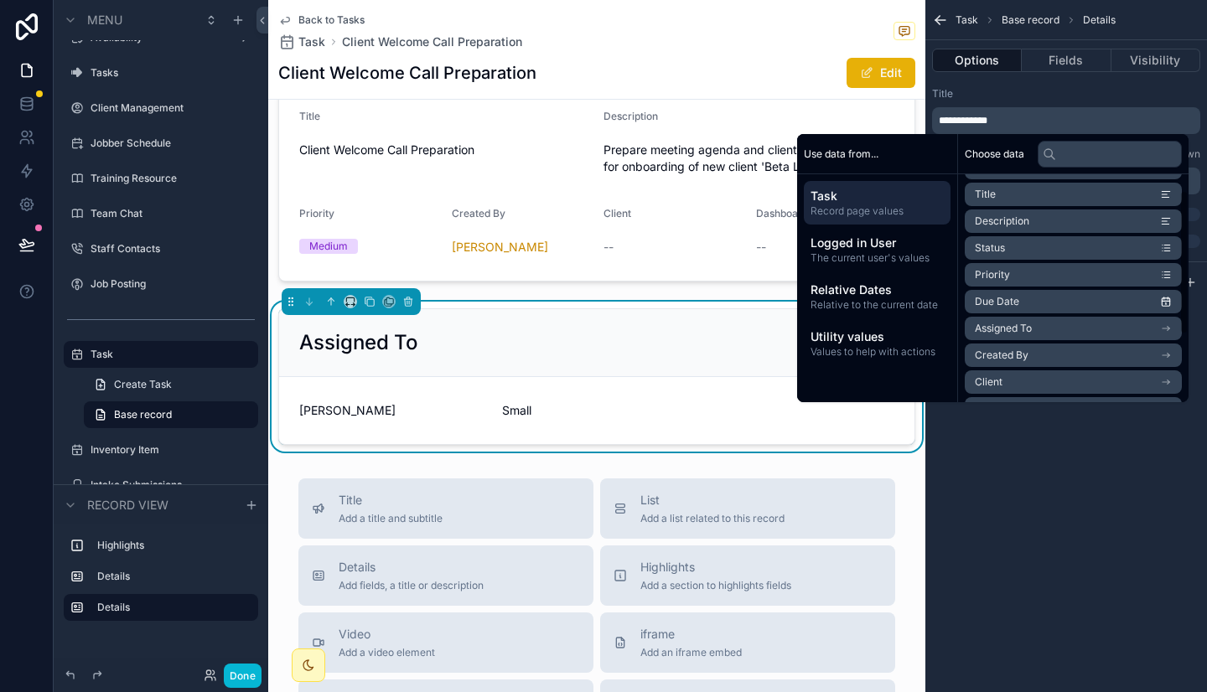
scroll to position [26, 0]
click at [1022, 332] on span "Assigned To" at bounding box center [1002, 327] width 57 height 13
click at [1009, 251] on span "first name" at bounding box center [998, 250] width 48 height 13
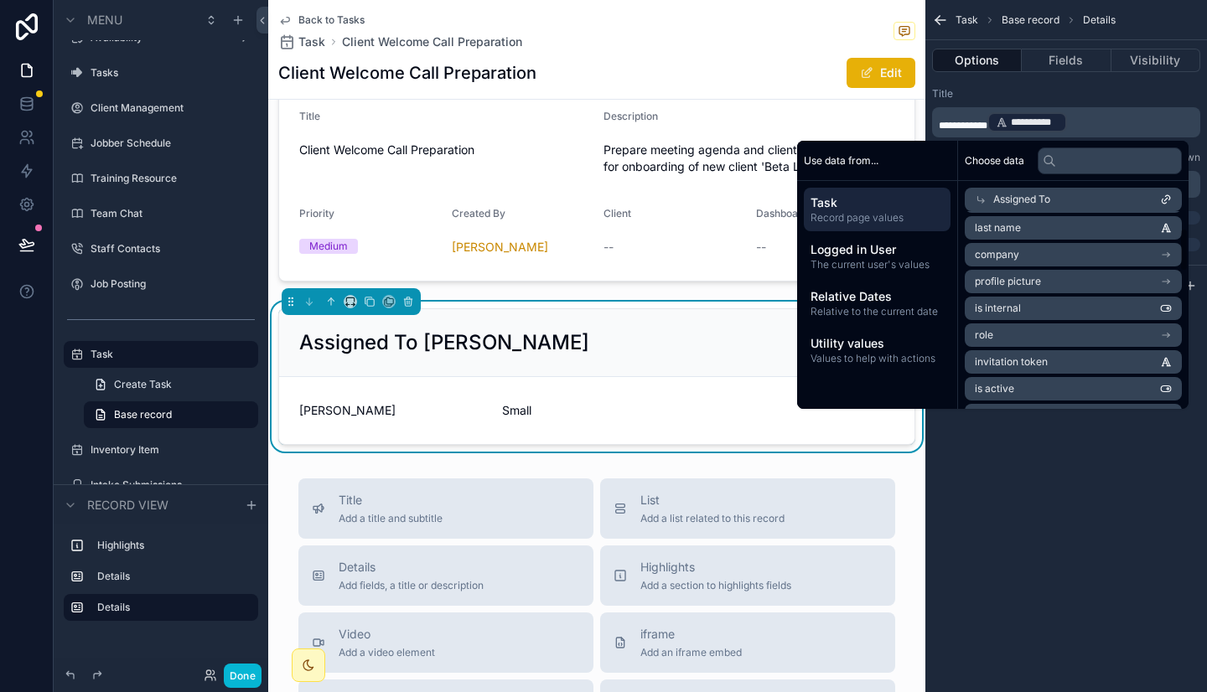
scroll to position [75, 0]
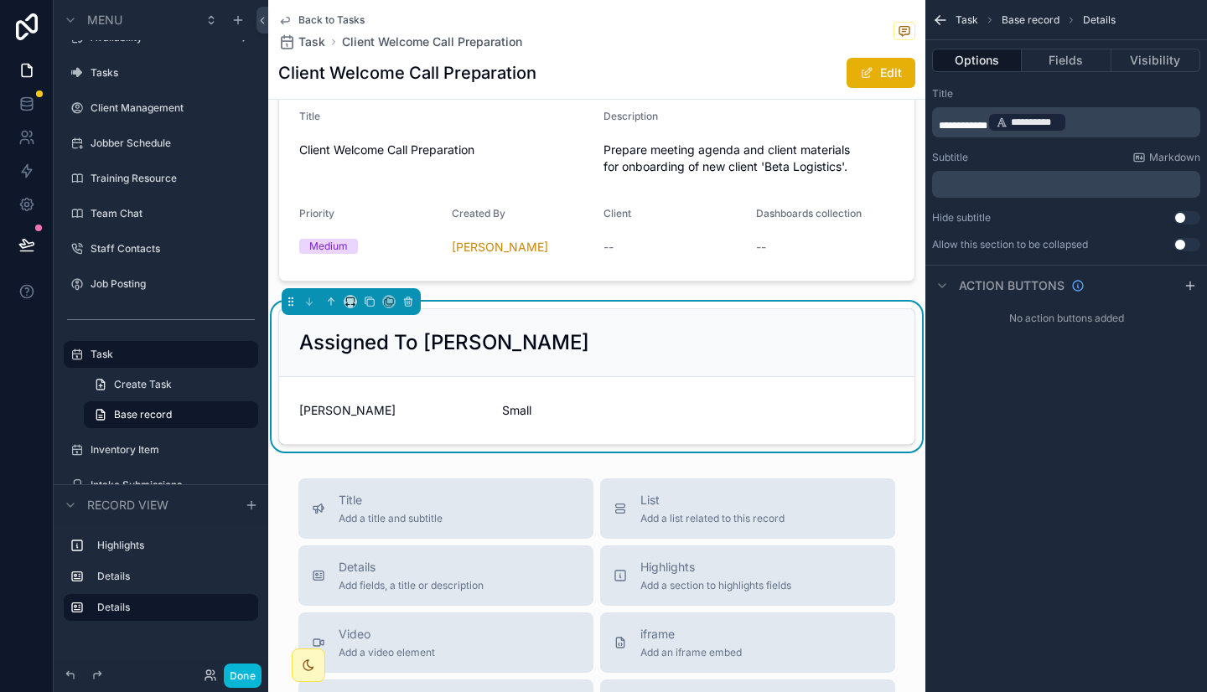
click at [556, 406] on span "Small" at bounding box center [596, 410] width 189 height 17
click at [628, 401] on div "Small" at bounding box center [596, 410] width 189 height 27
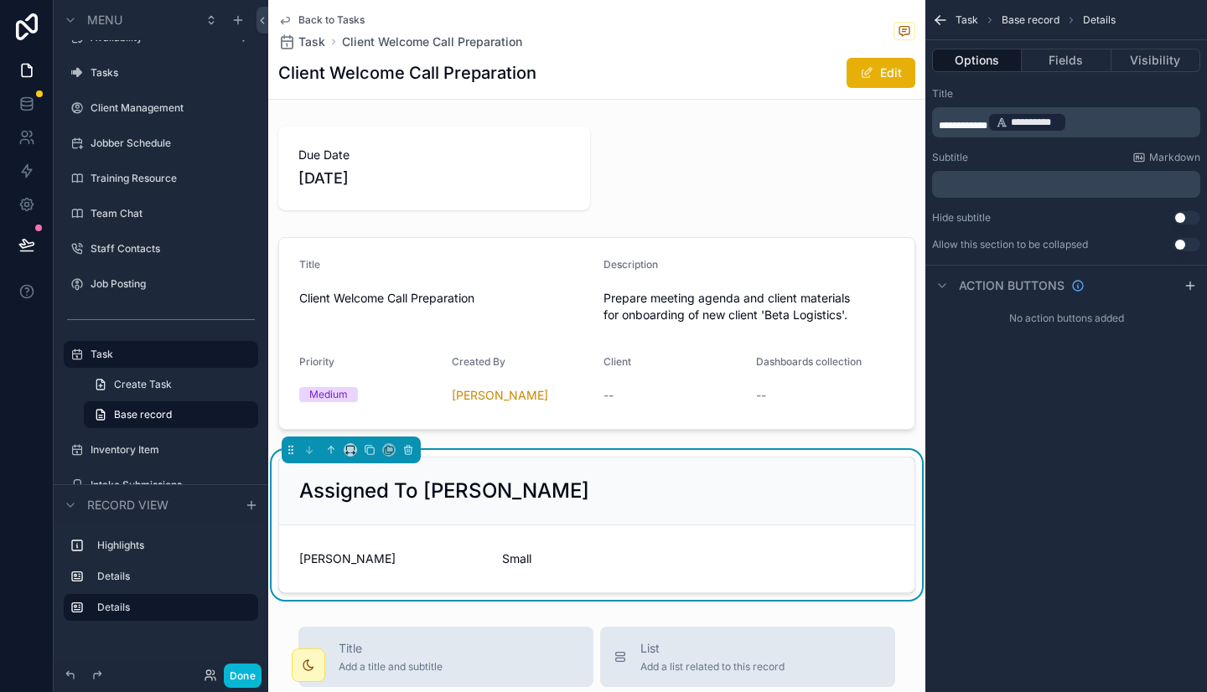
scroll to position [0, 0]
click at [706, 321] on div "scrollable content" at bounding box center [596, 333] width 657 height 206
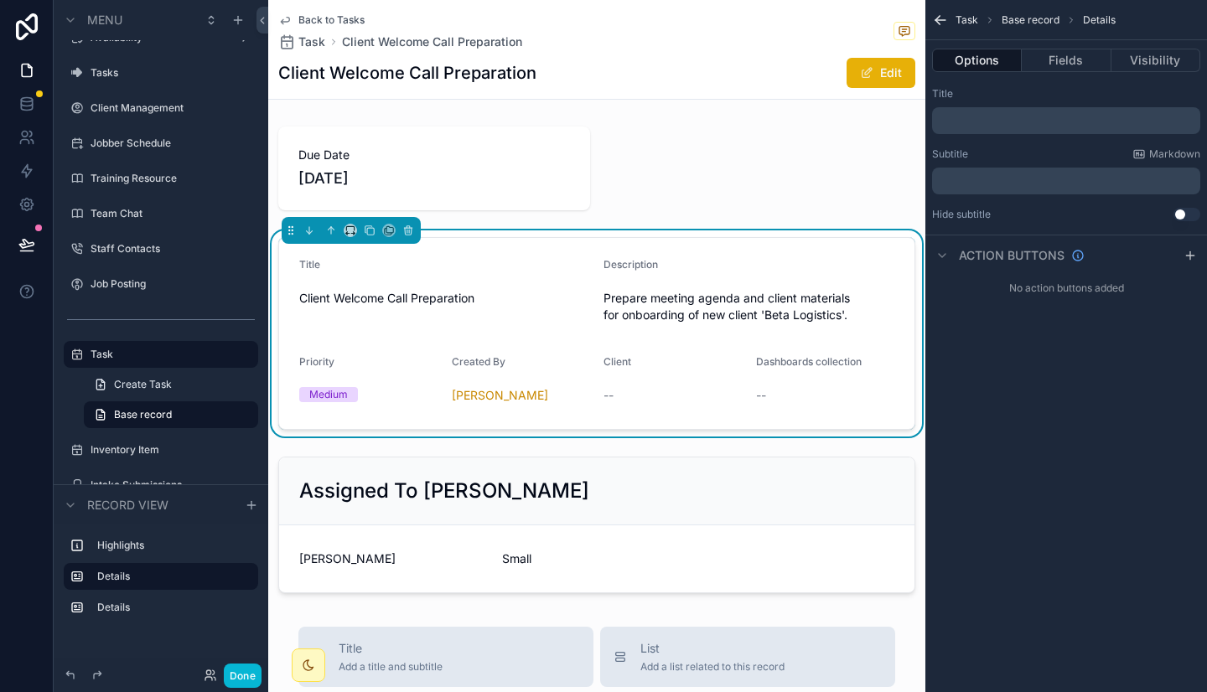
click at [810, 255] on form "Title Client Welcome Call Preparation Description Prepare meeting agenda and cl…" at bounding box center [596, 333] width 635 height 191
click at [982, 126] on p "﻿" at bounding box center [1067, 120] width 258 height 13
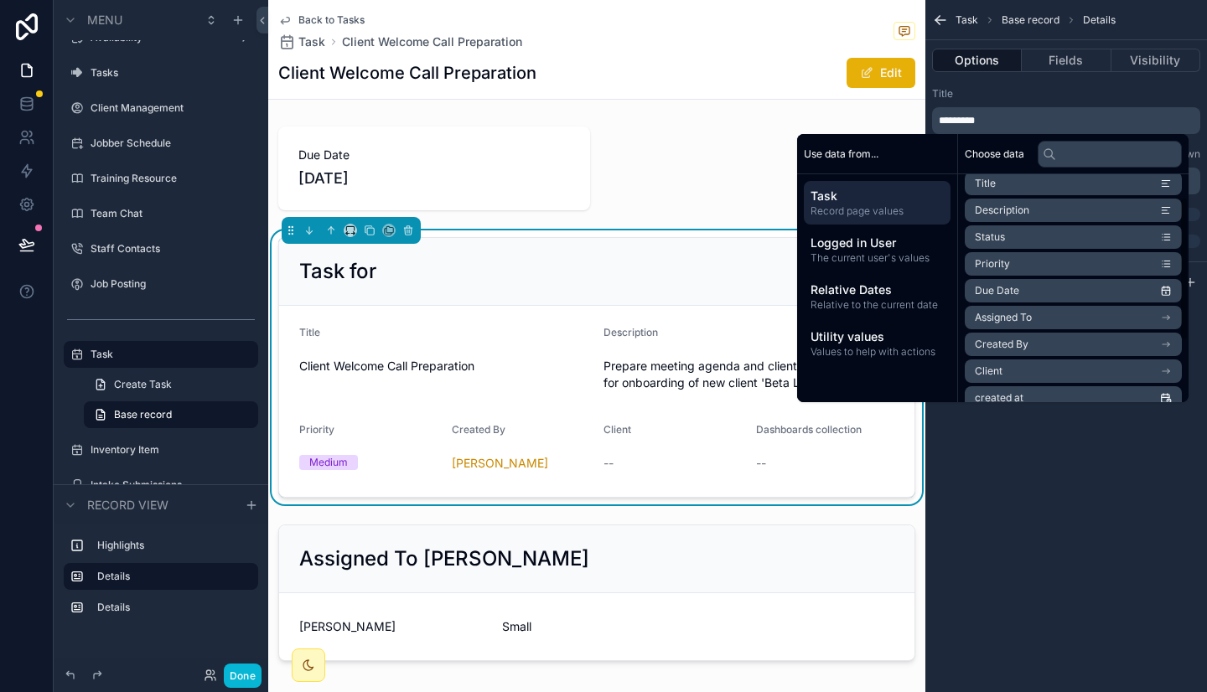
scroll to position [37, 0]
click at [997, 318] on span "Assigned To" at bounding box center [1002, 316] width 57 height 13
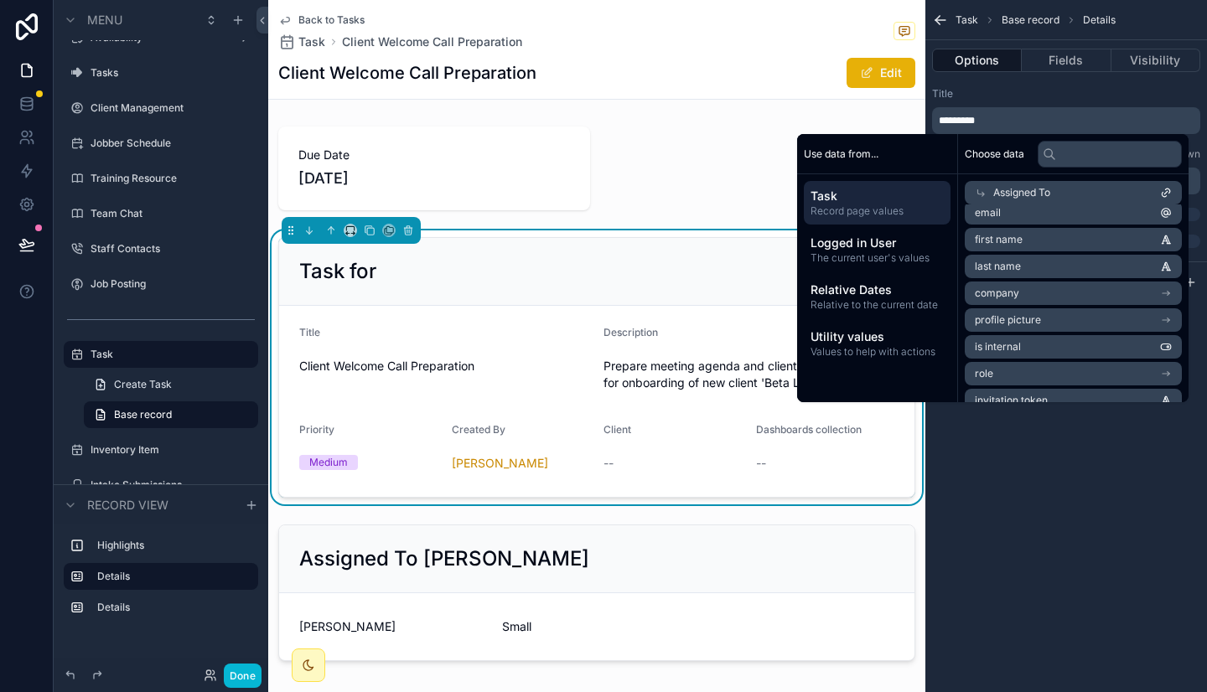
click at [1007, 240] on span "first name" at bounding box center [998, 239] width 48 height 13
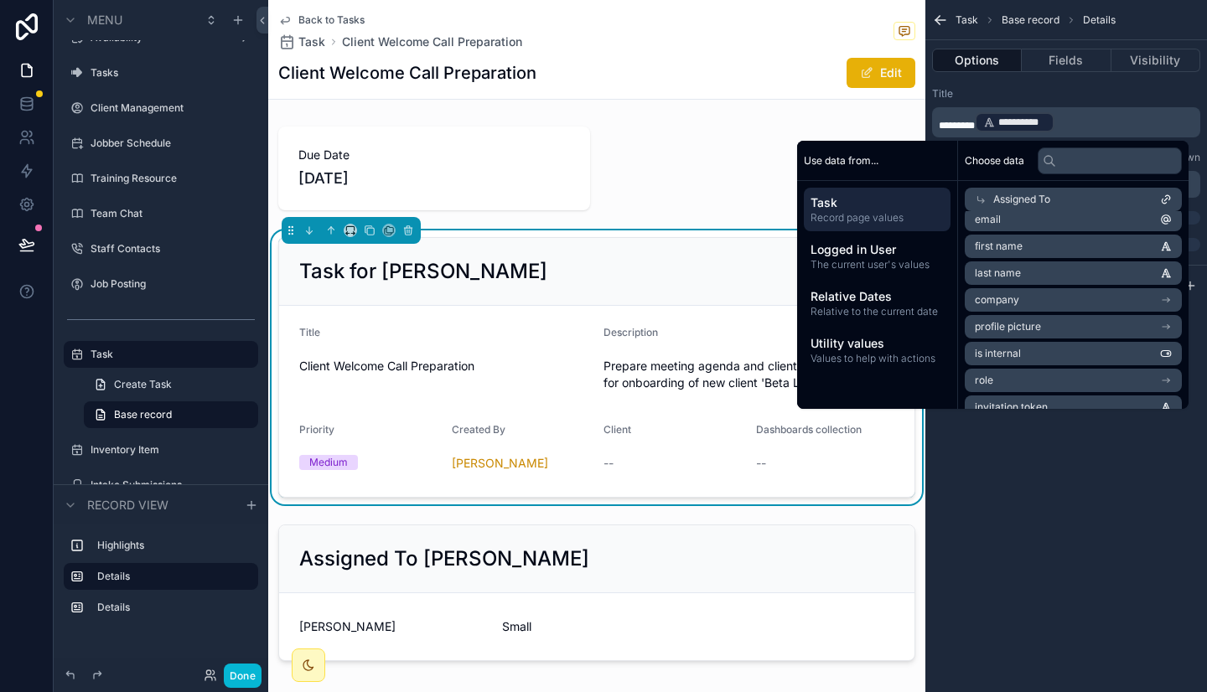
click at [1000, 273] on span "last name" at bounding box center [997, 272] width 46 height 13
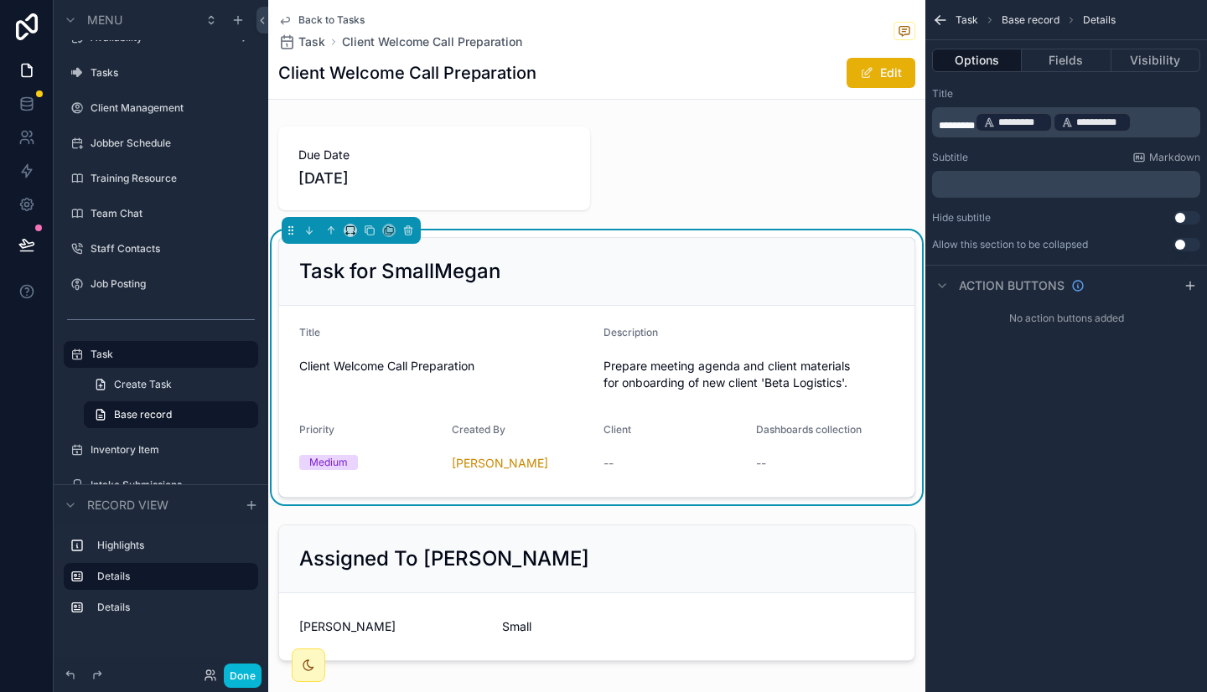
click at [1132, 123] on div "**********" at bounding box center [1092, 122] width 80 height 20
click at [1108, 83] on div "**********" at bounding box center [1066, 169] width 282 height 178
click at [1046, 179] on p "﻿" at bounding box center [1067, 184] width 258 height 13
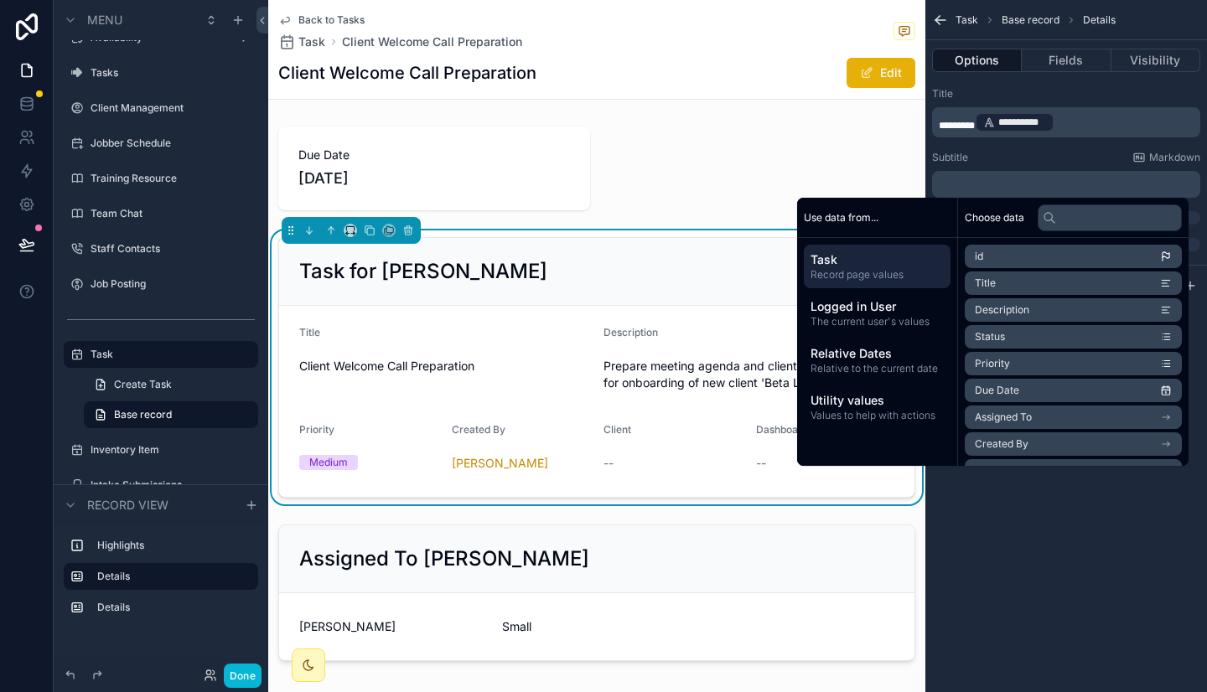
click at [1008, 392] on span "Due Date" at bounding box center [996, 390] width 44 height 13
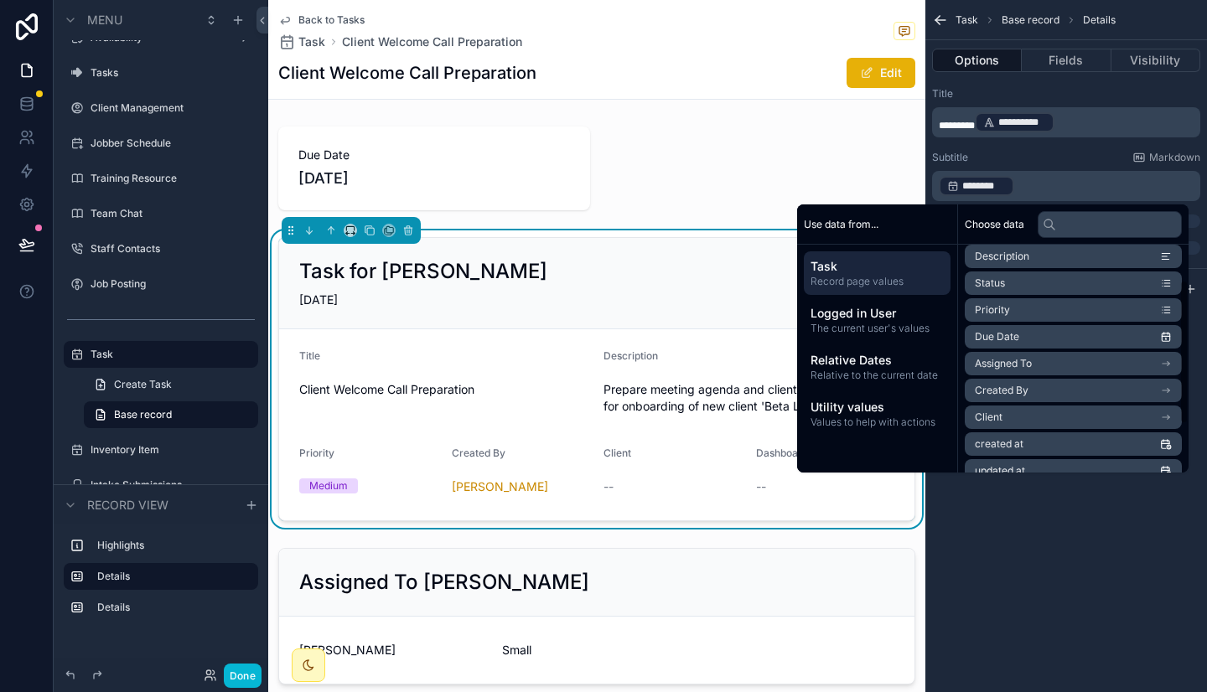
scroll to position [61, 0]
click at [1023, 304] on li "Priority" at bounding box center [1072, 308] width 217 height 23
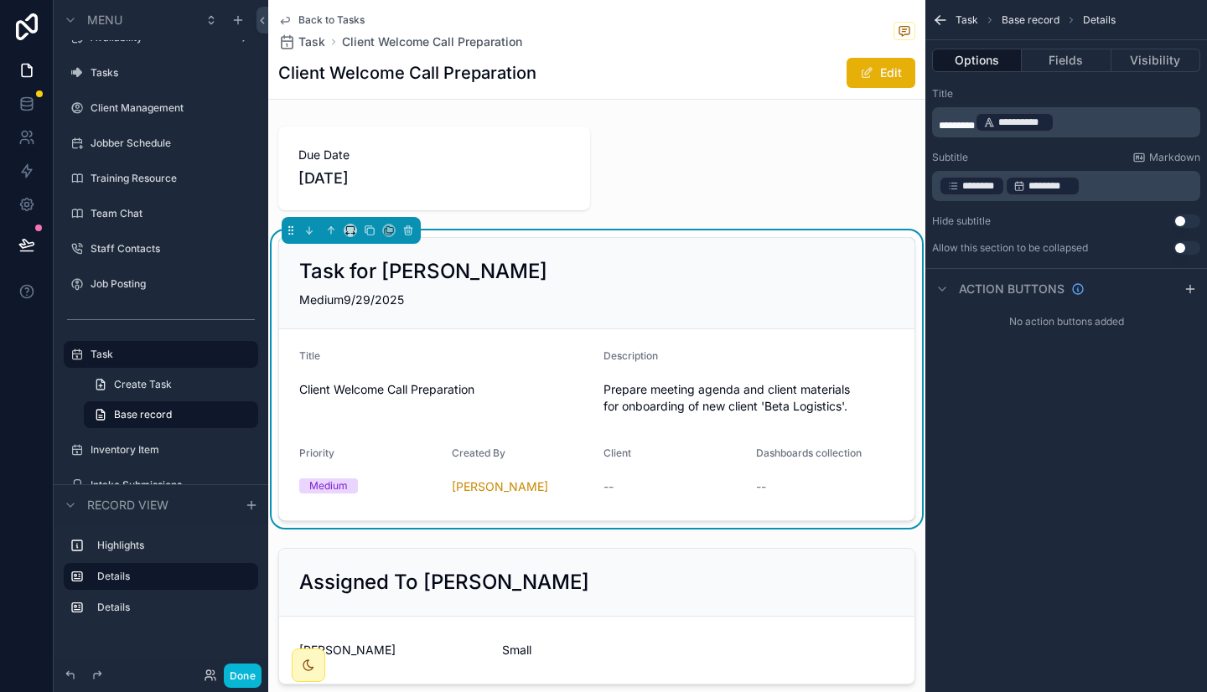
click at [1090, 192] on p "﻿ ******** ﻿ ﻿ ******** ﻿ ﻿" at bounding box center [1067, 185] width 258 height 23
click at [1032, 540] on div "**********" at bounding box center [1066, 346] width 282 height 692
click at [754, 406] on span "Prepare meeting agenda and client materials for onboarding of new client 'Beta …" at bounding box center [748, 398] width 291 height 34
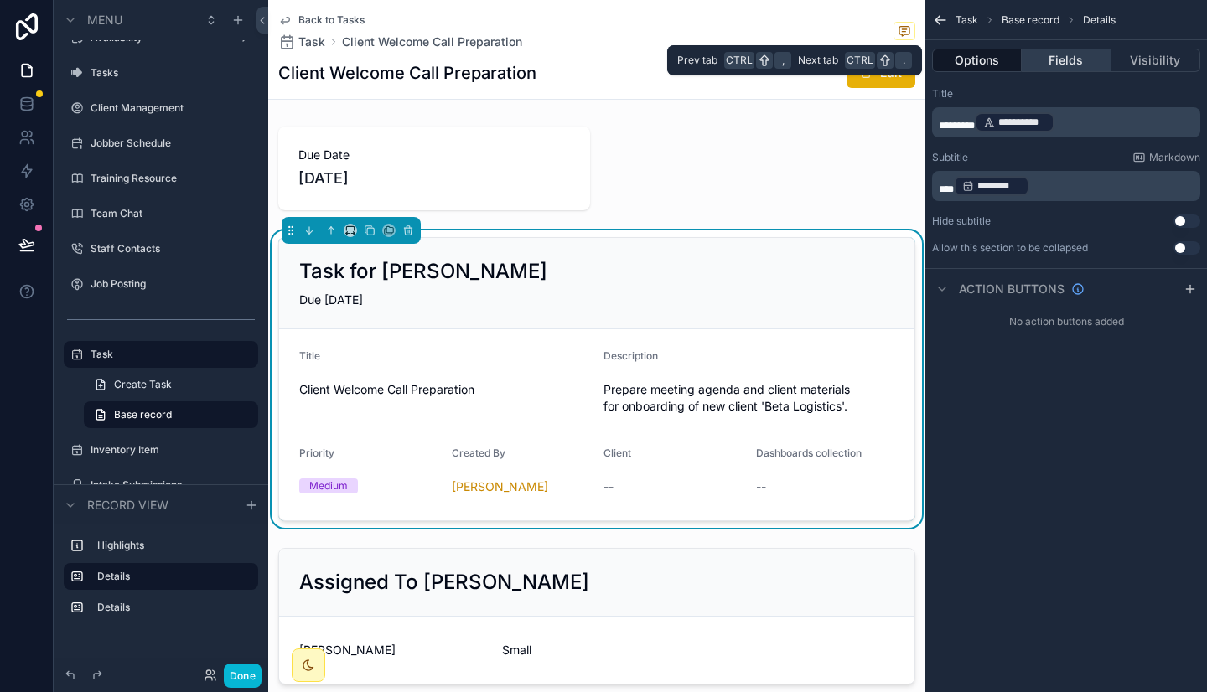
click at [1087, 62] on button "Fields" at bounding box center [1065, 60] width 89 height 23
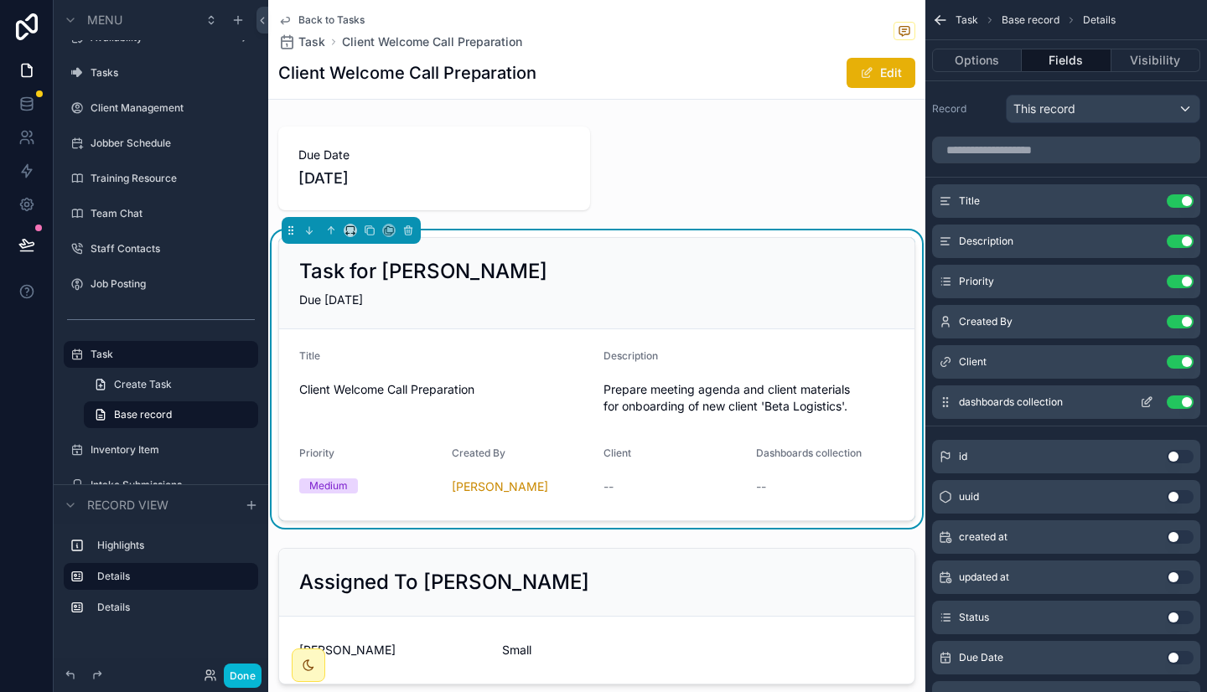
click at [1181, 403] on button "Use setting" at bounding box center [1179, 401] width 27 height 13
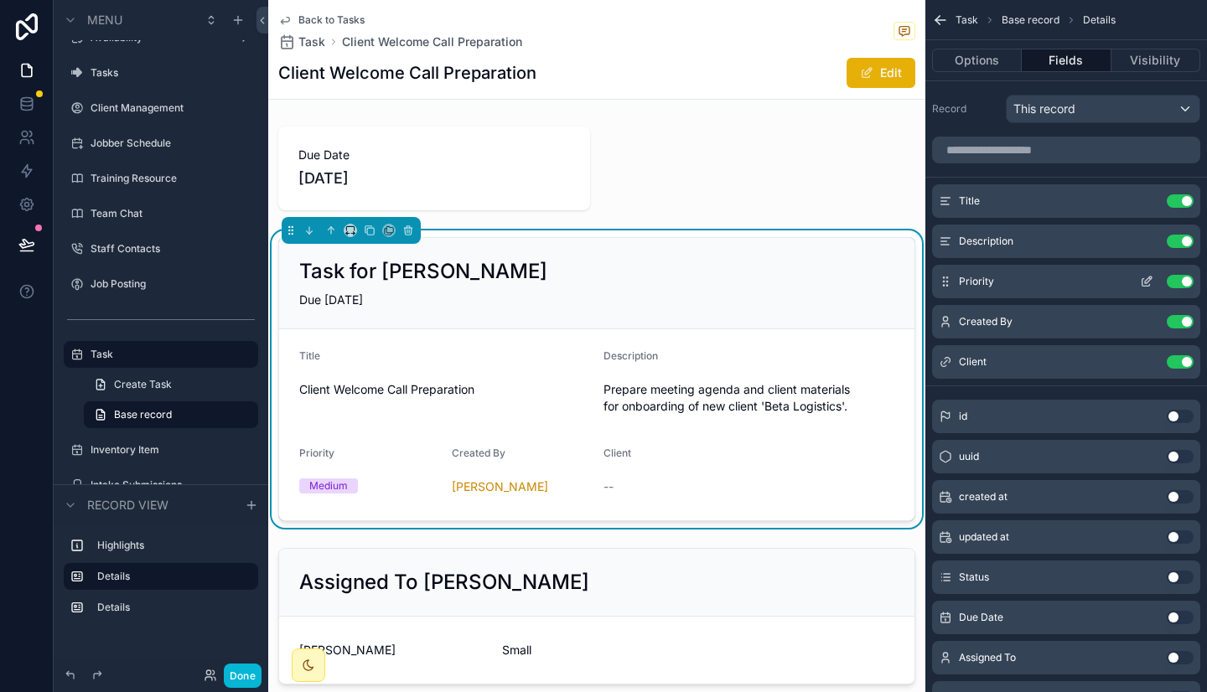
click at [1188, 279] on button "Use setting" at bounding box center [1179, 281] width 27 height 13
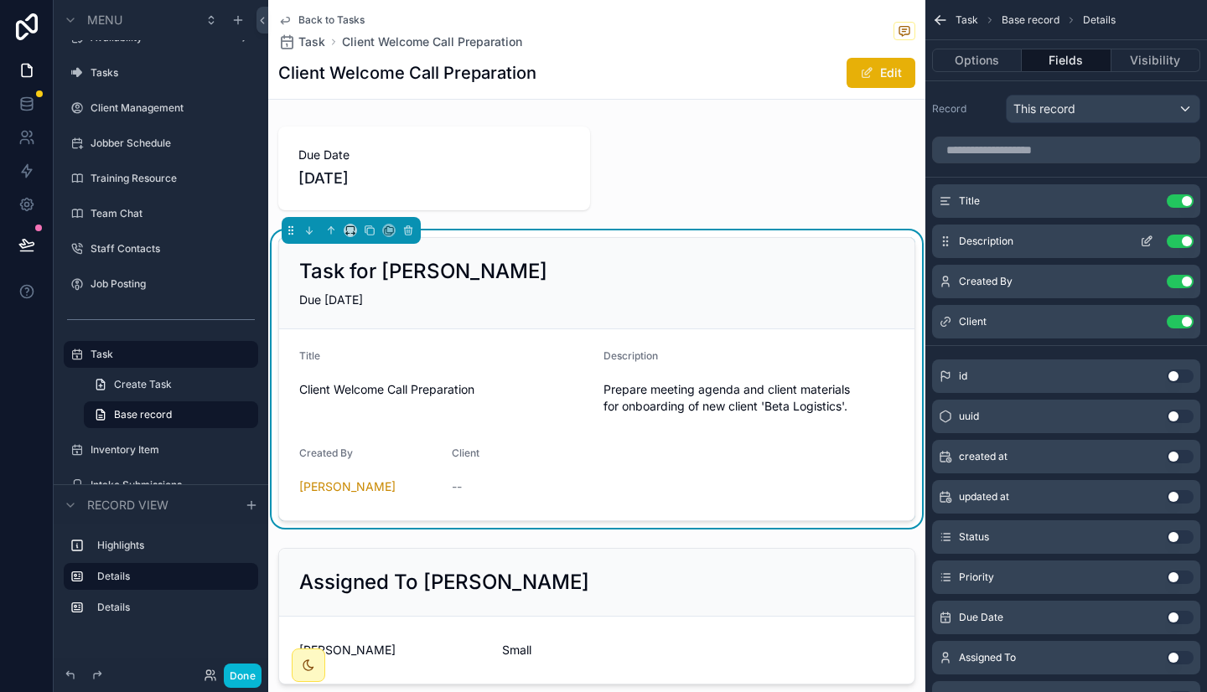
click at [1144, 240] on icon "scrollable content" at bounding box center [1146, 241] width 13 height 13
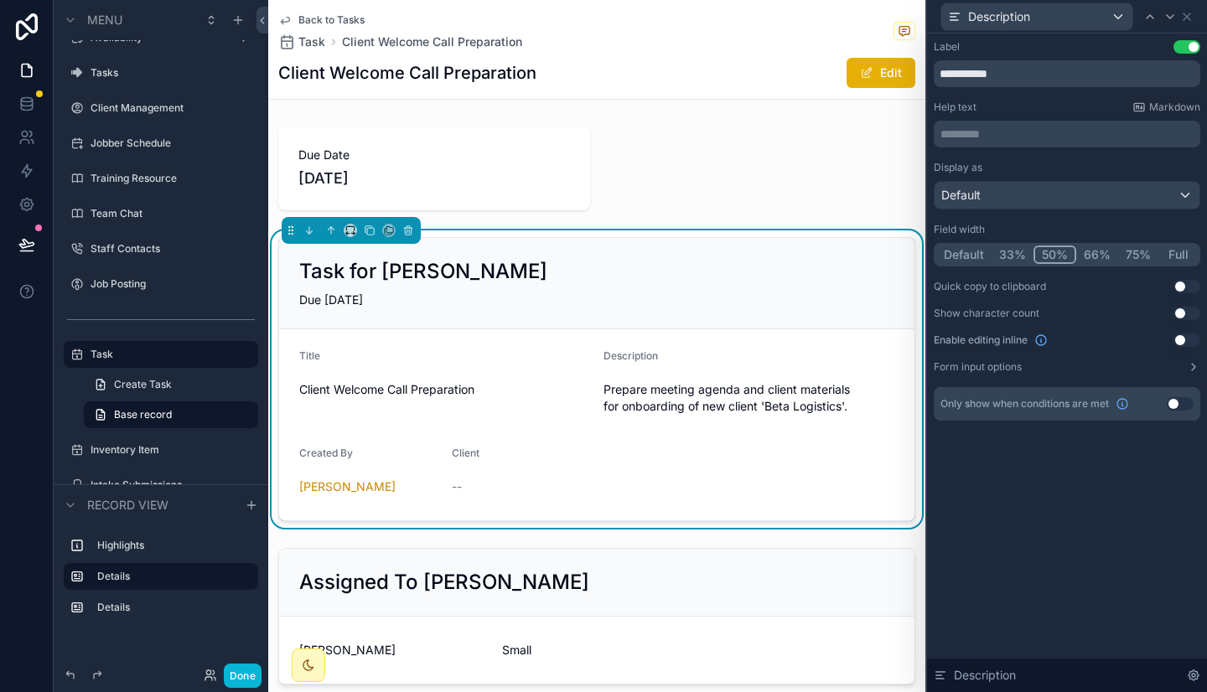
click at [1138, 256] on button "75%" at bounding box center [1138, 255] width 40 height 18
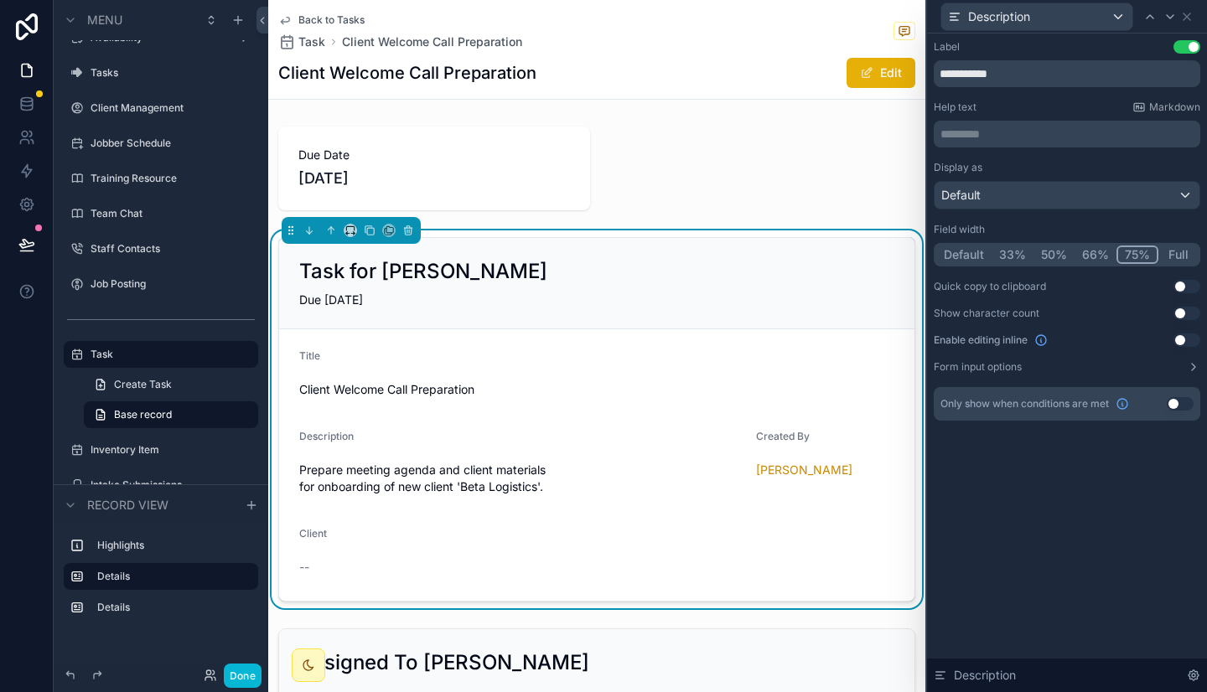
click at [1175, 256] on button "Full" at bounding box center [1177, 255] width 39 height 18
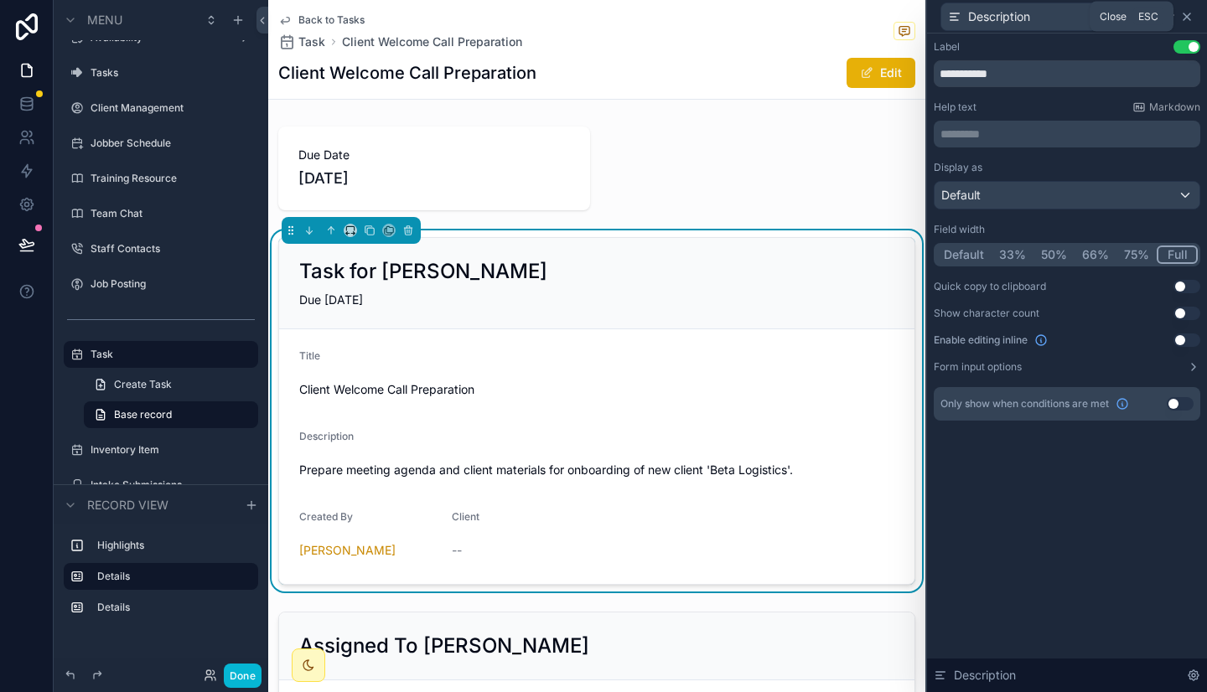
click at [1189, 13] on icon at bounding box center [1186, 16] width 7 height 7
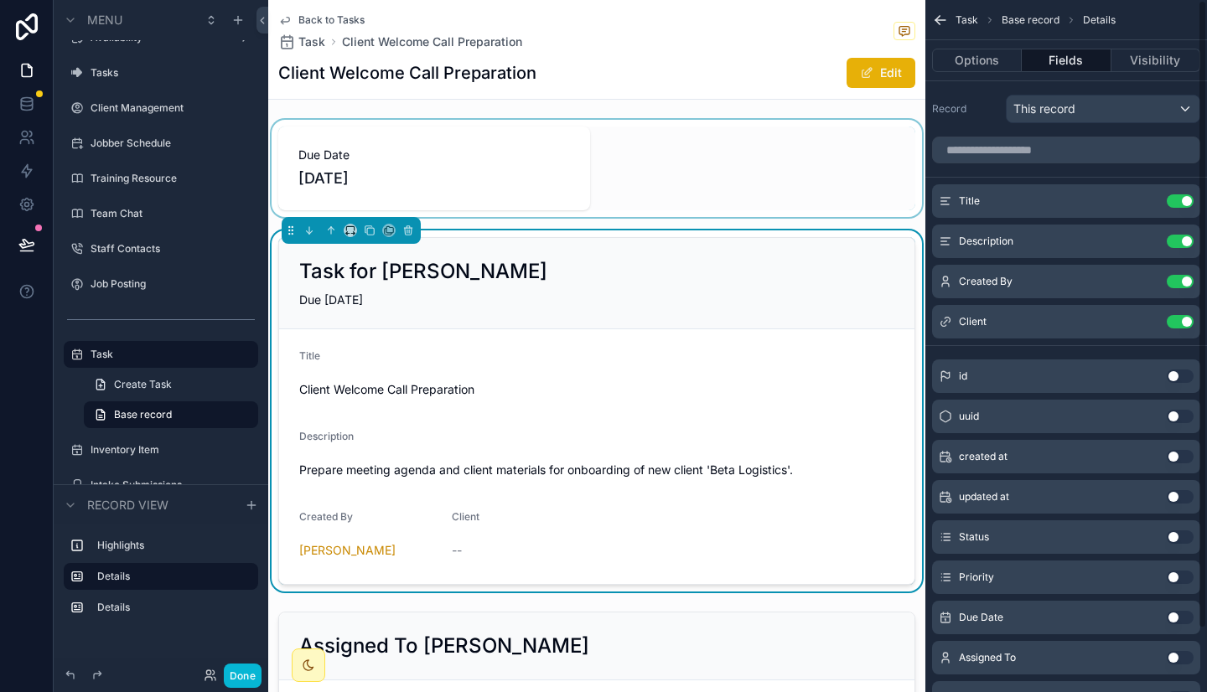
click at [636, 173] on div "scrollable content" at bounding box center [596, 168] width 657 height 97
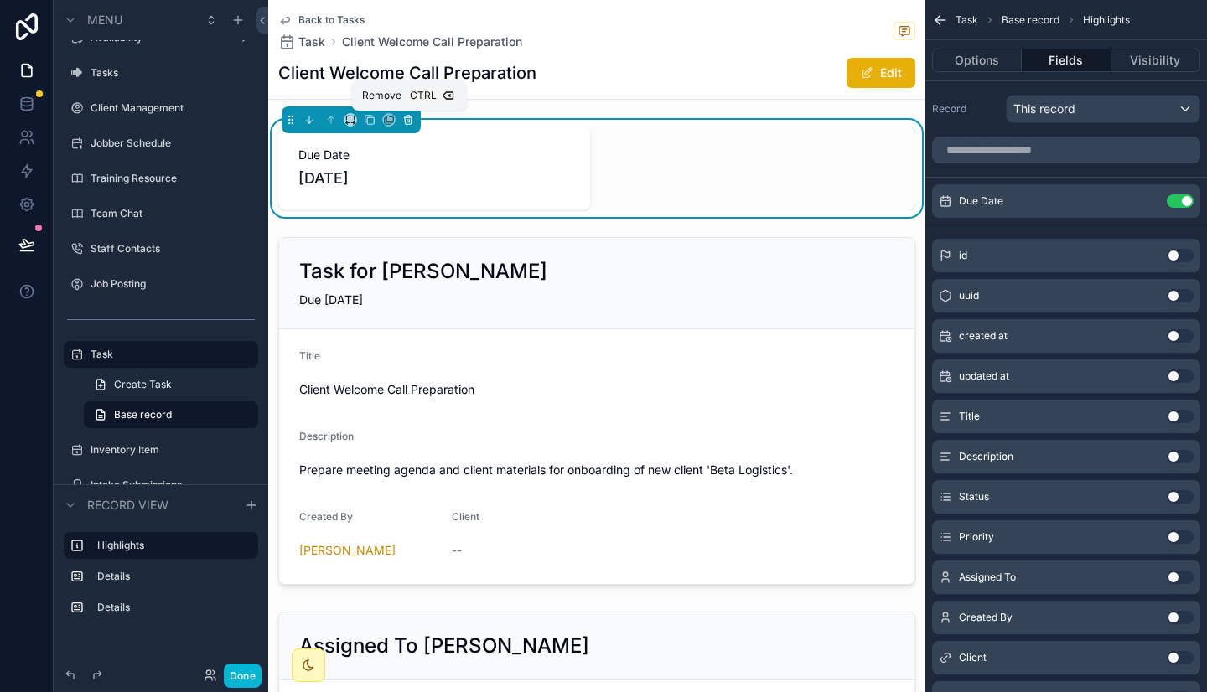
click at [407, 122] on icon "scrollable content" at bounding box center [407, 120] width 0 height 3
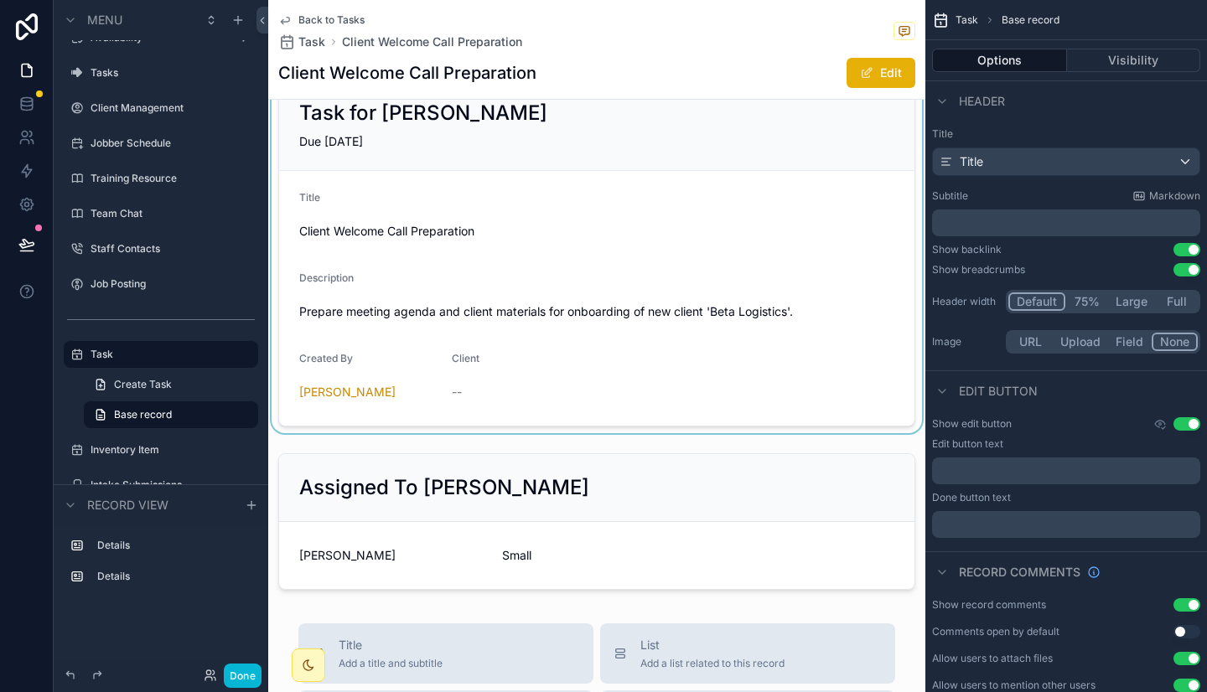
scroll to position [73, 0]
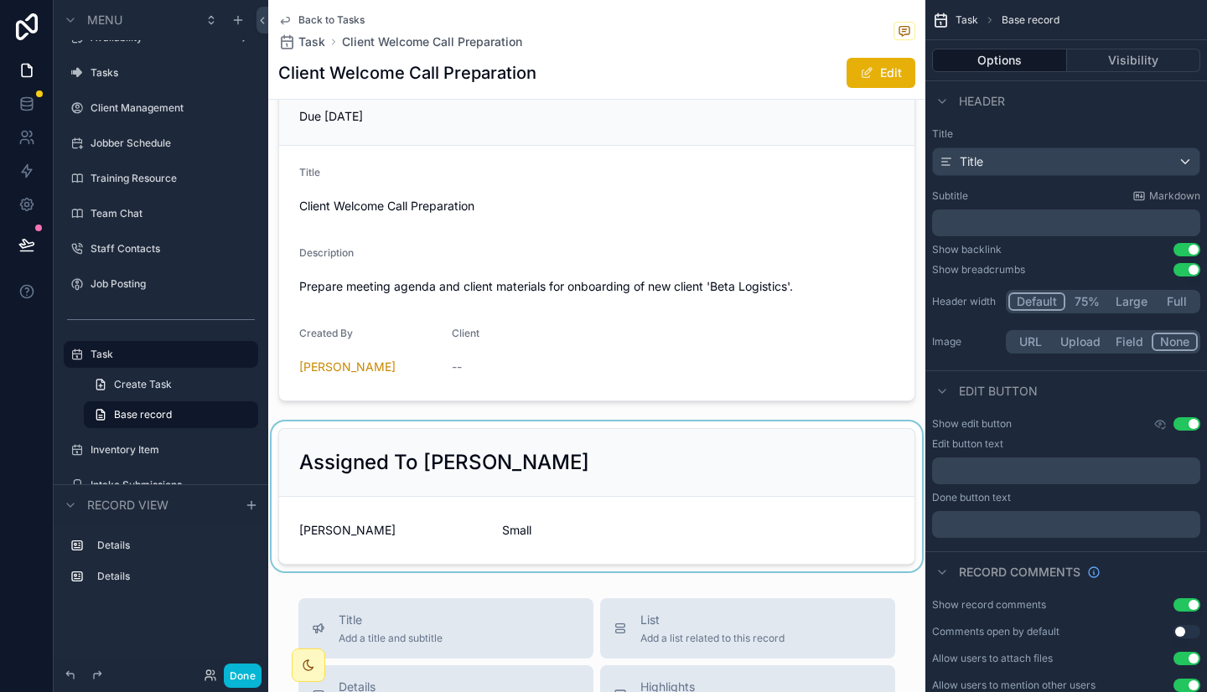
click at [562, 478] on div "scrollable content" at bounding box center [596, 496] width 657 height 150
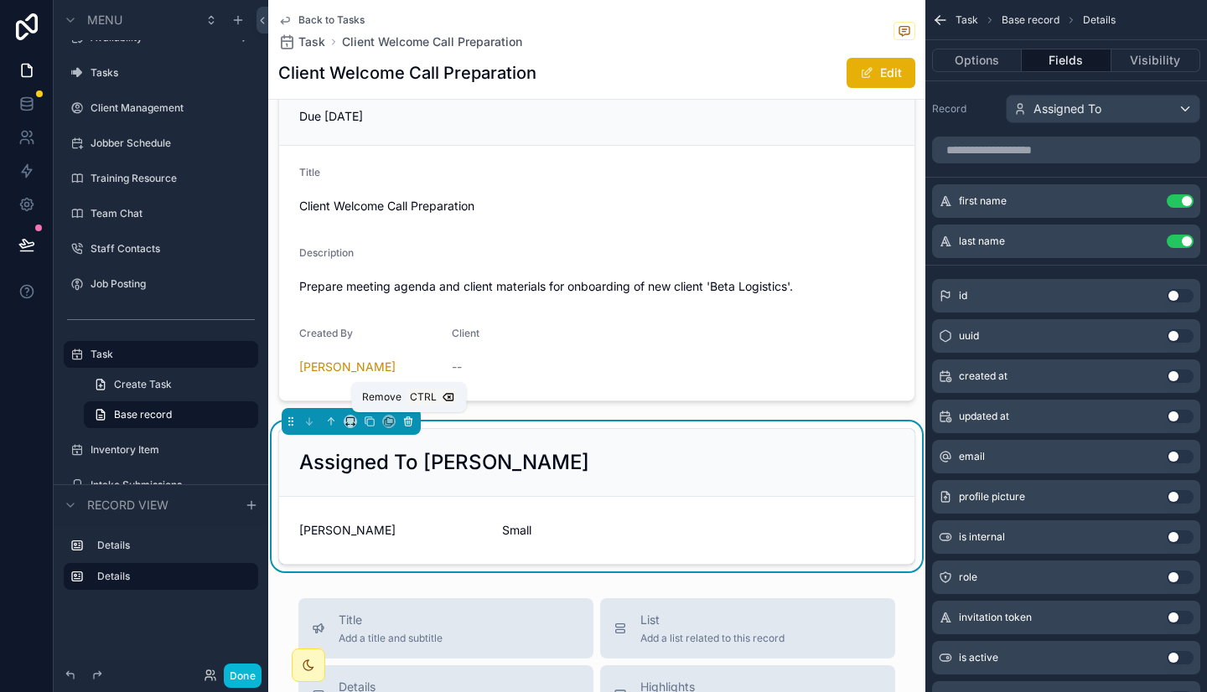
click at [406, 420] on icon "scrollable content" at bounding box center [408, 422] width 12 height 12
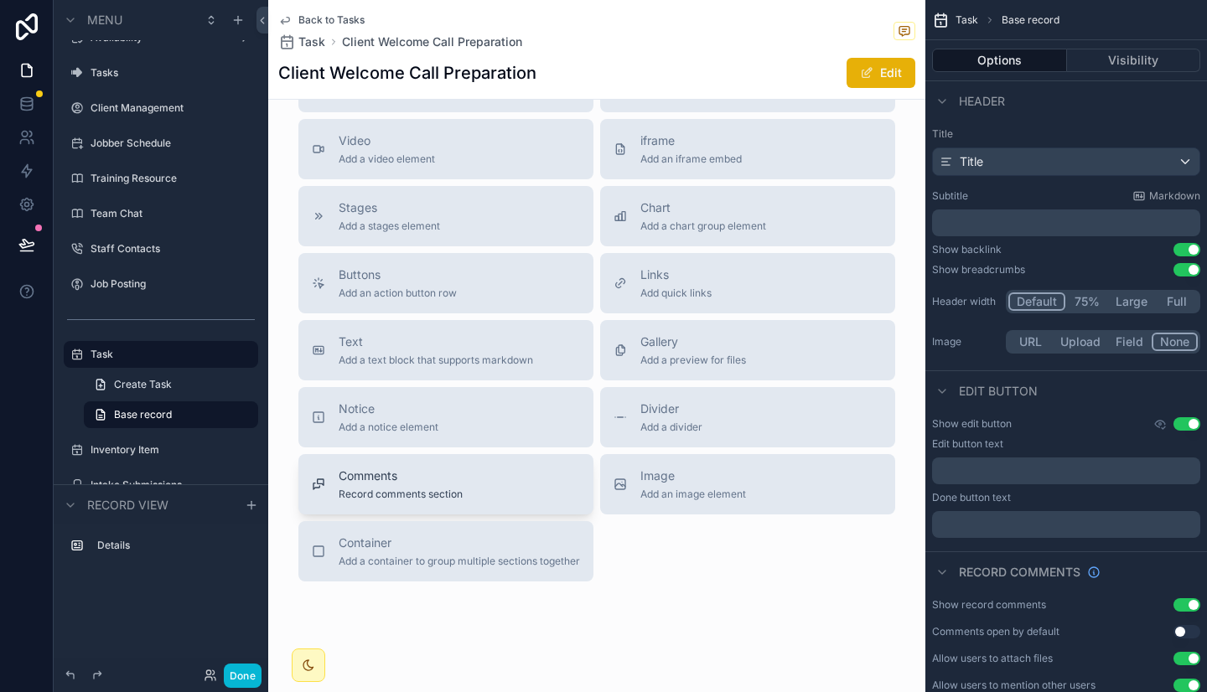
scroll to position [530, 0]
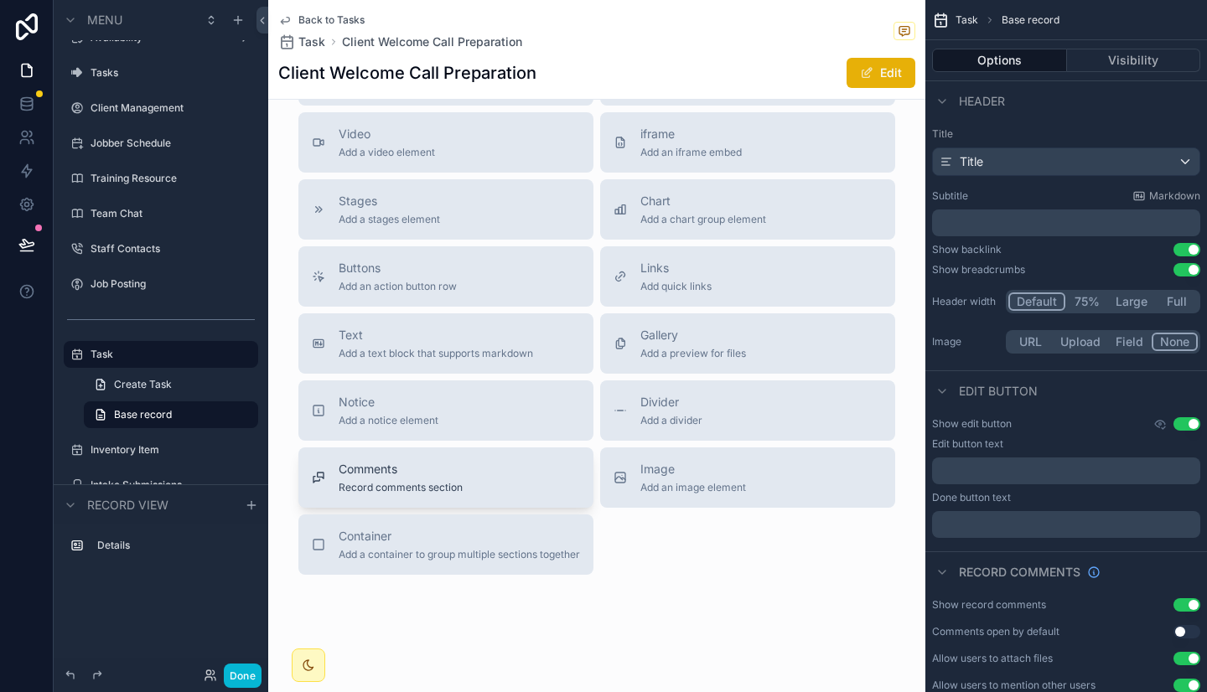
click at [437, 482] on span "Record comments section" at bounding box center [401, 487] width 124 height 13
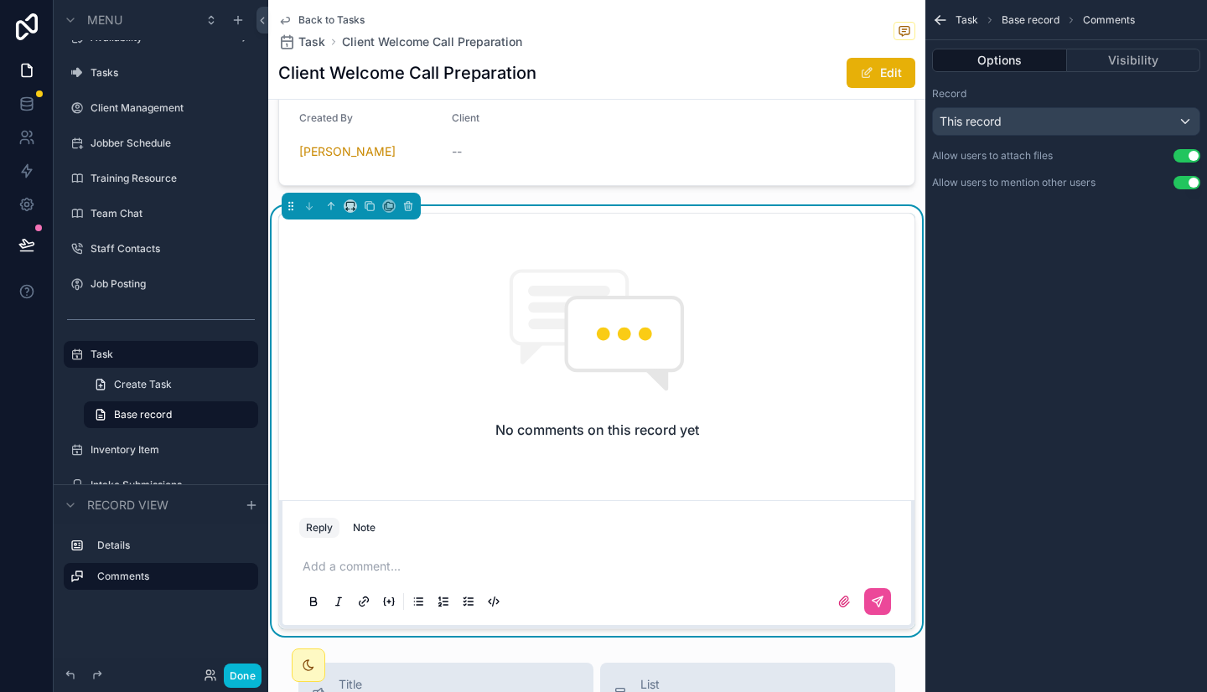
scroll to position [287, 0]
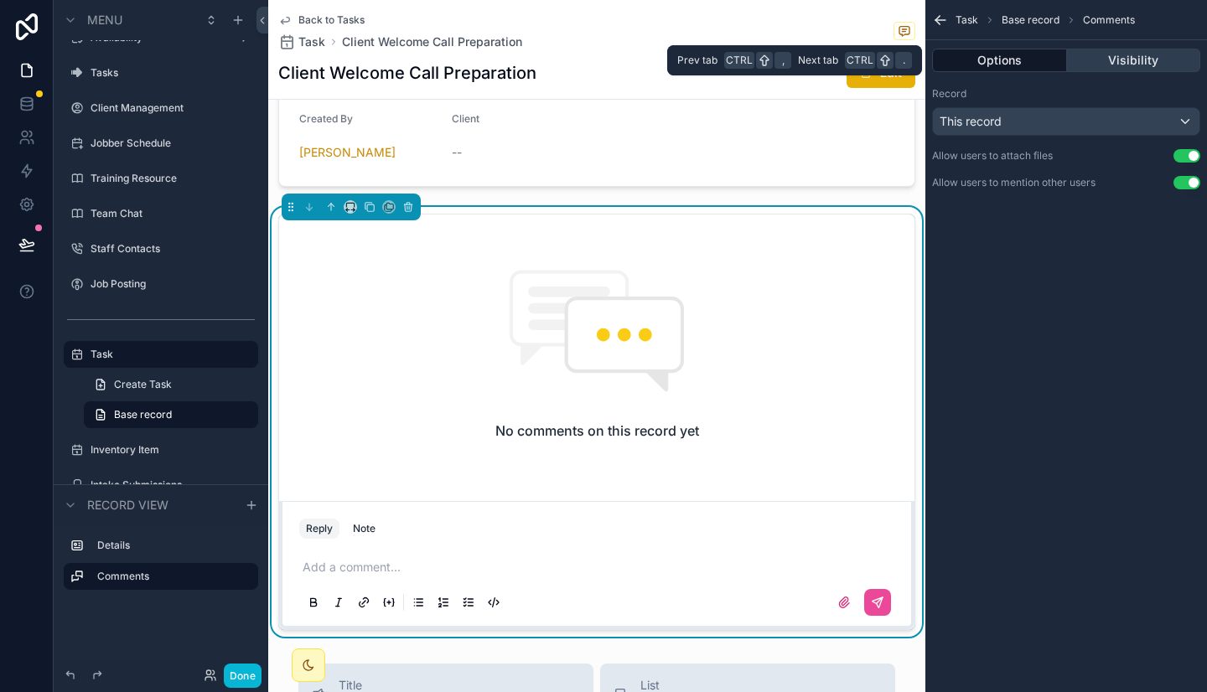
click at [1143, 54] on button "Visibility" at bounding box center [1134, 60] width 134 height 23
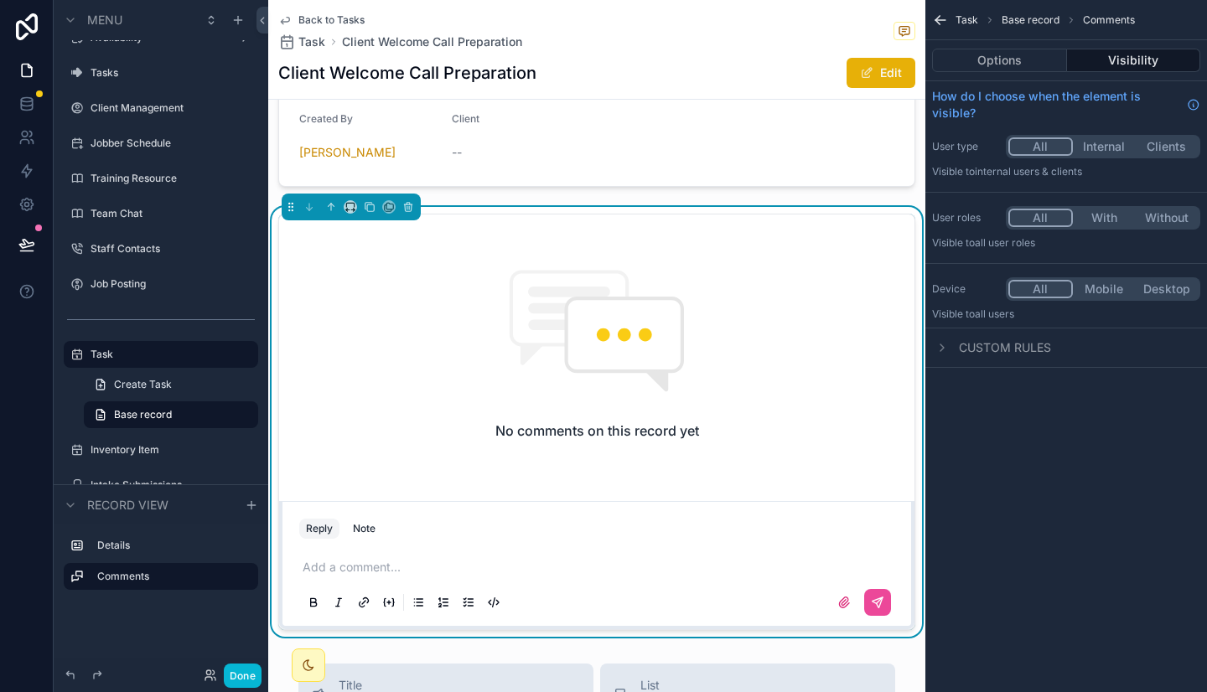
click at [1088, 222] on button "With" at bounding box center [1104, 218] width 63 height 18
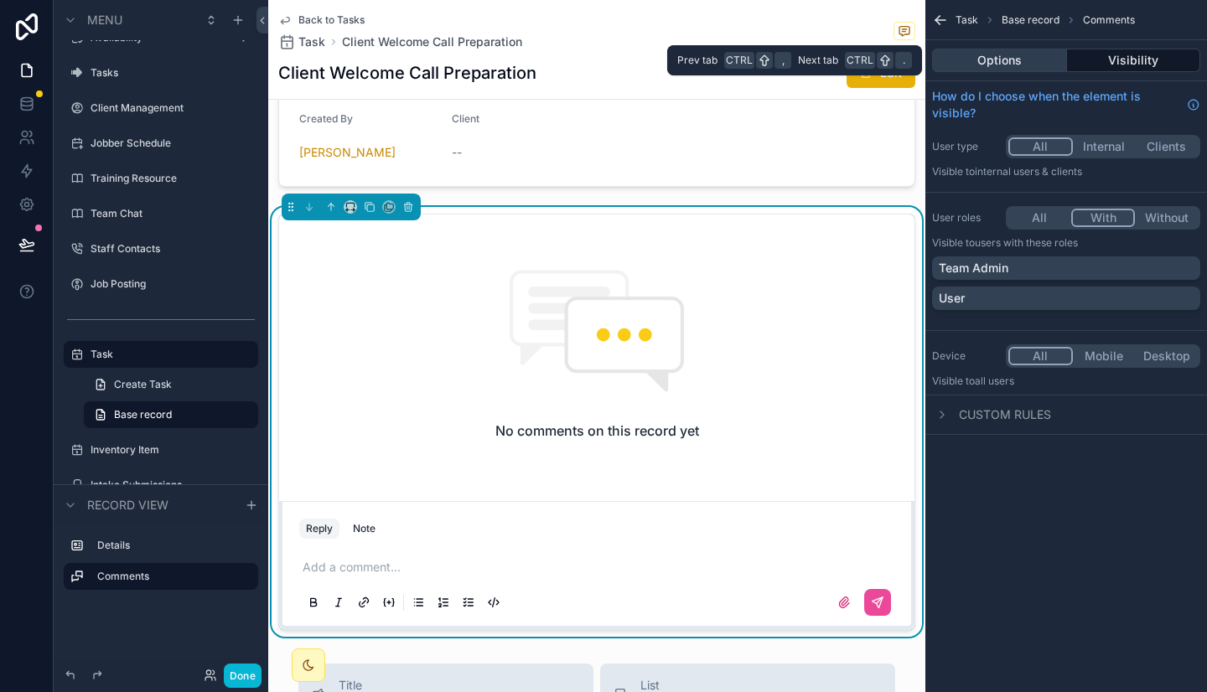
click at [1011, 59] on button "Options" at bounding box center [999, 60] width 135 height 23
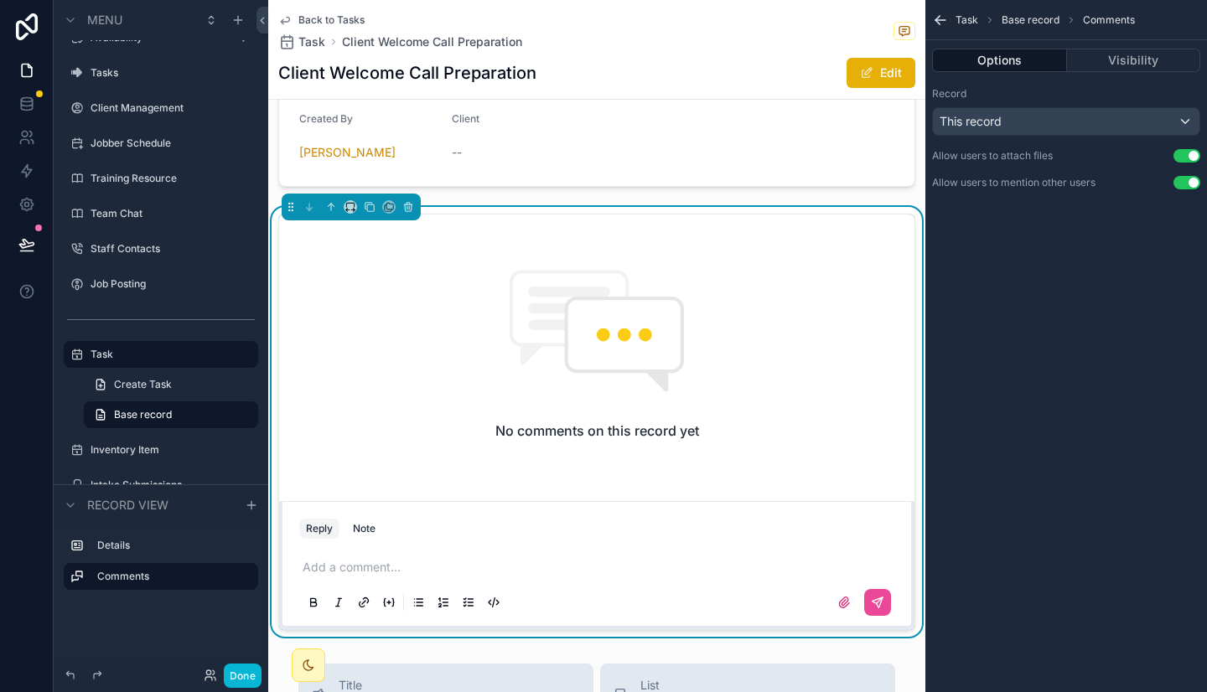
click at [946, 17] on icon "scrollable content" at bounding box center [940, 20] width 17 height 17
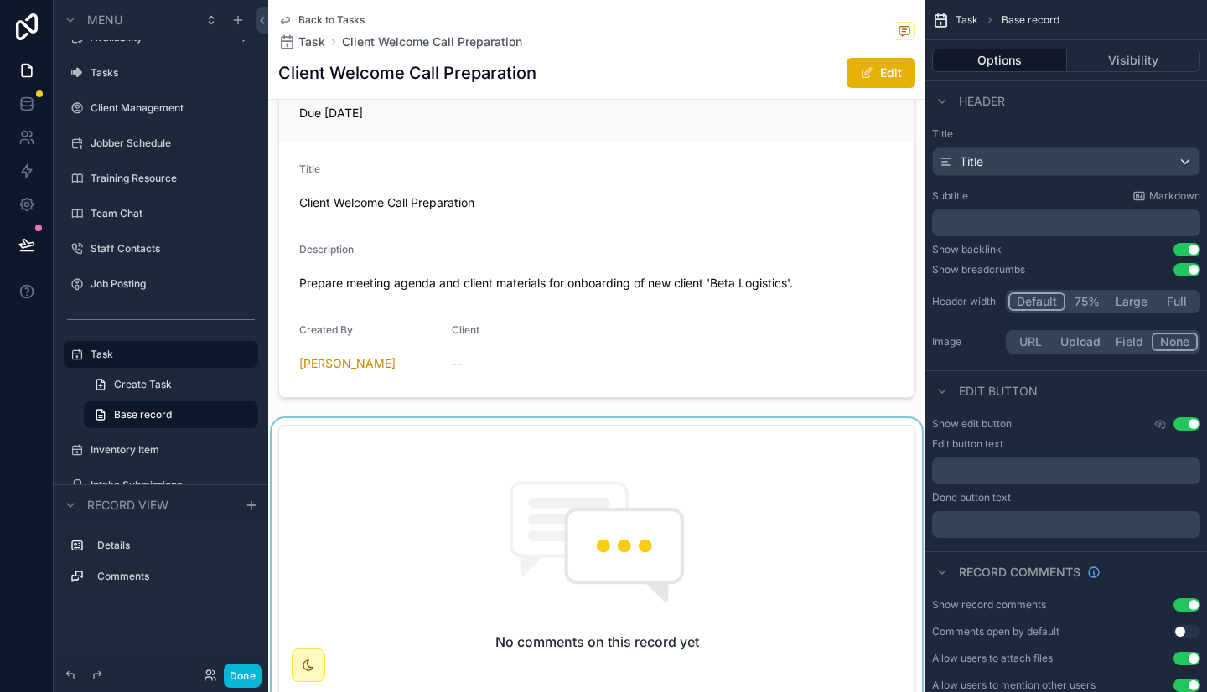
scroll to position [0, 0]
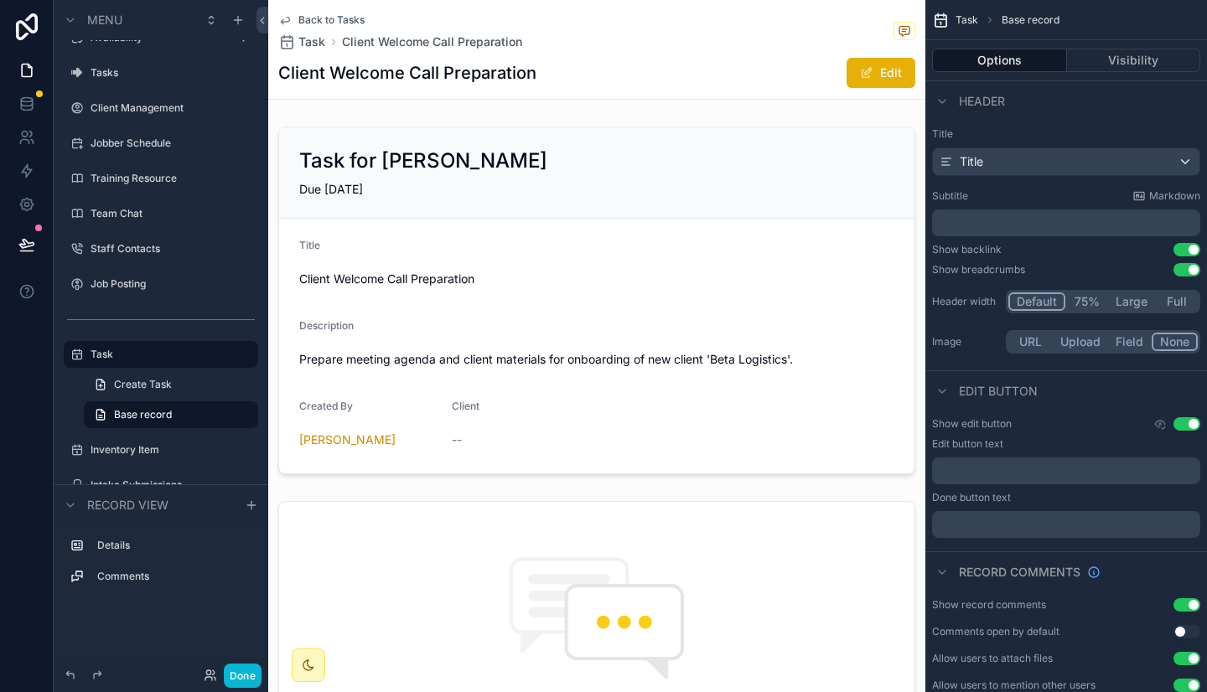
click at [790, 53] on div "Back to Tasks Task Client Welcome Call Preparation Client Welcome Call Preparat…" at bounding box center [596, 49] width 637 height 99
click at [1159, 421] on icon "scrollable content" at bounding box center [1159, 423] width 13 height 13
click at [1049, 425] on div "Show edit button Use setting" at bounding box center [1066, 423] width 268 height 13
click at [1158, 426] on icon "scrollable content" at bounding box center [1159, 423] width 13 height 13
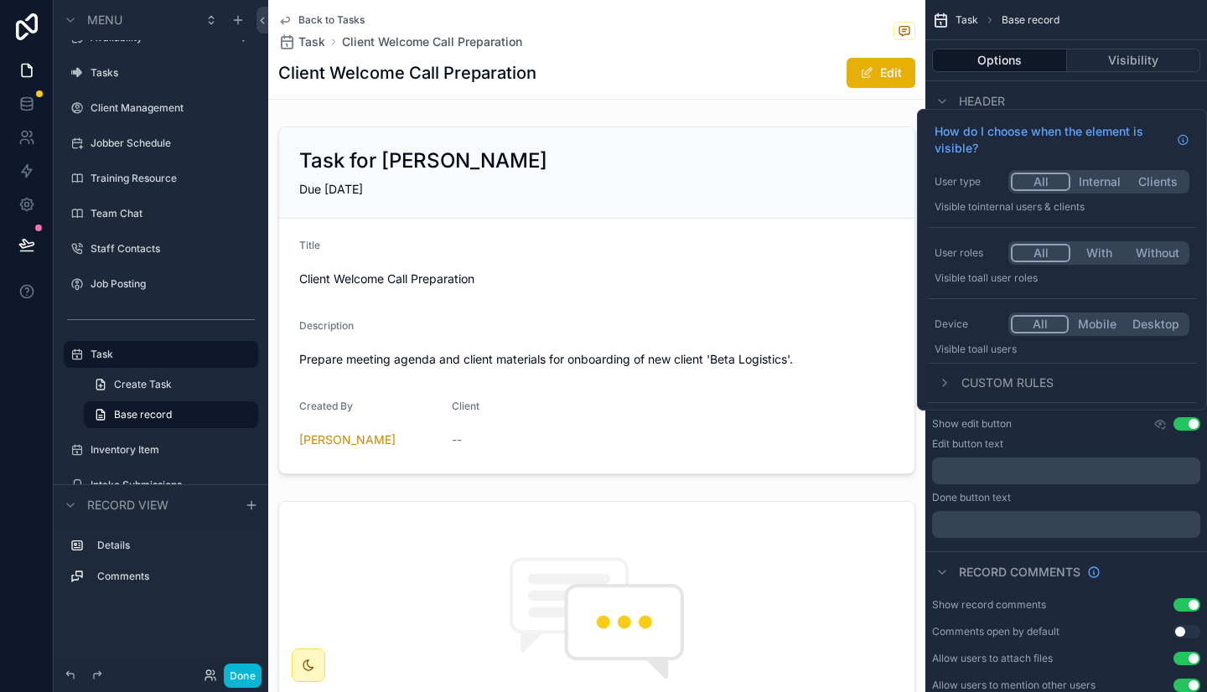
click at [1095, 251] on div "User roles All With Without Visible to All user roles" at bounding box center [1062, 263] width 268 height 57
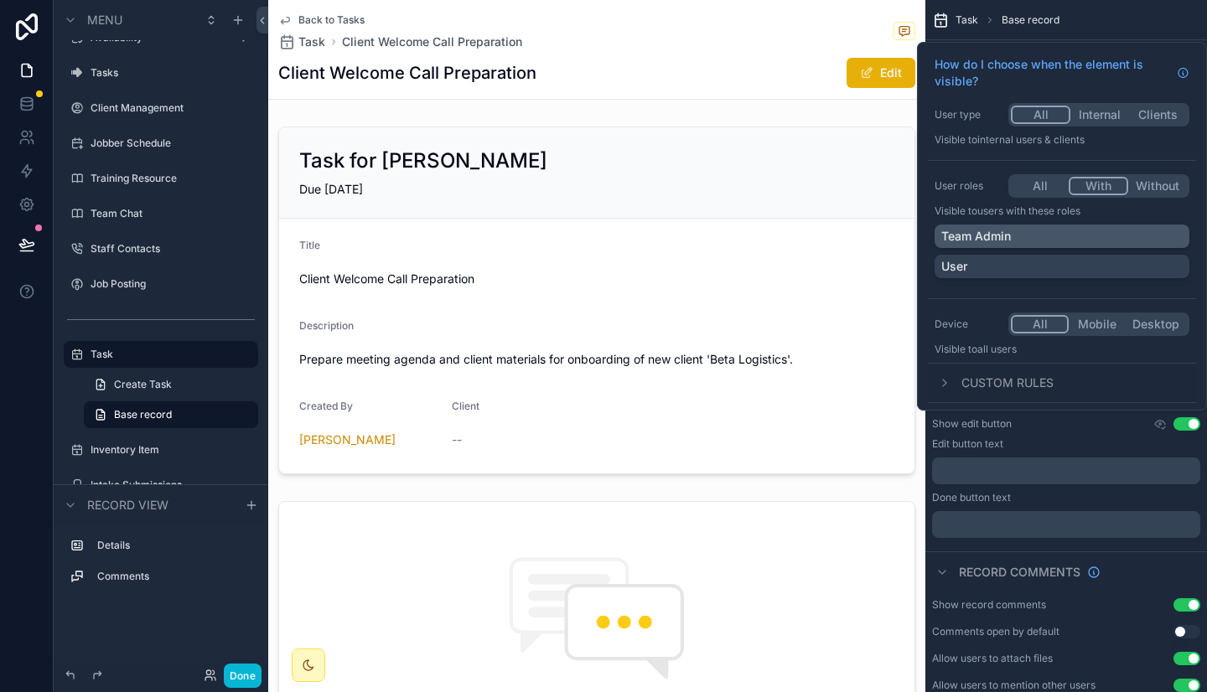
click at [1046, 233] on div "Team Admin" at bounding box center [1061, 236] width 241 height 17
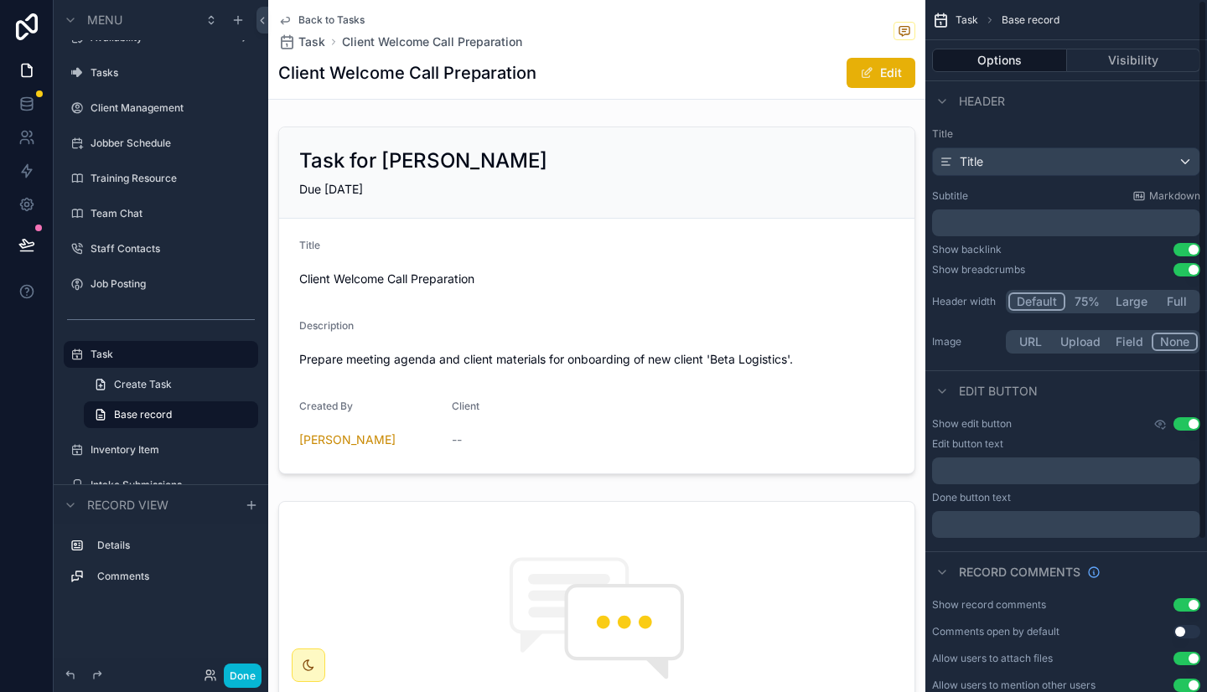
click at [1087, 426] on div "Show edit button Use setting" at bounding box center [1066, 423] width 268 height 13
click at [1083, 301] on button "75%" at bounding box center [1086, 301] width 43 height 18
click at [312, 16] on span "Back to Tasks" at bounding box center [331, 19] width 66 height 13
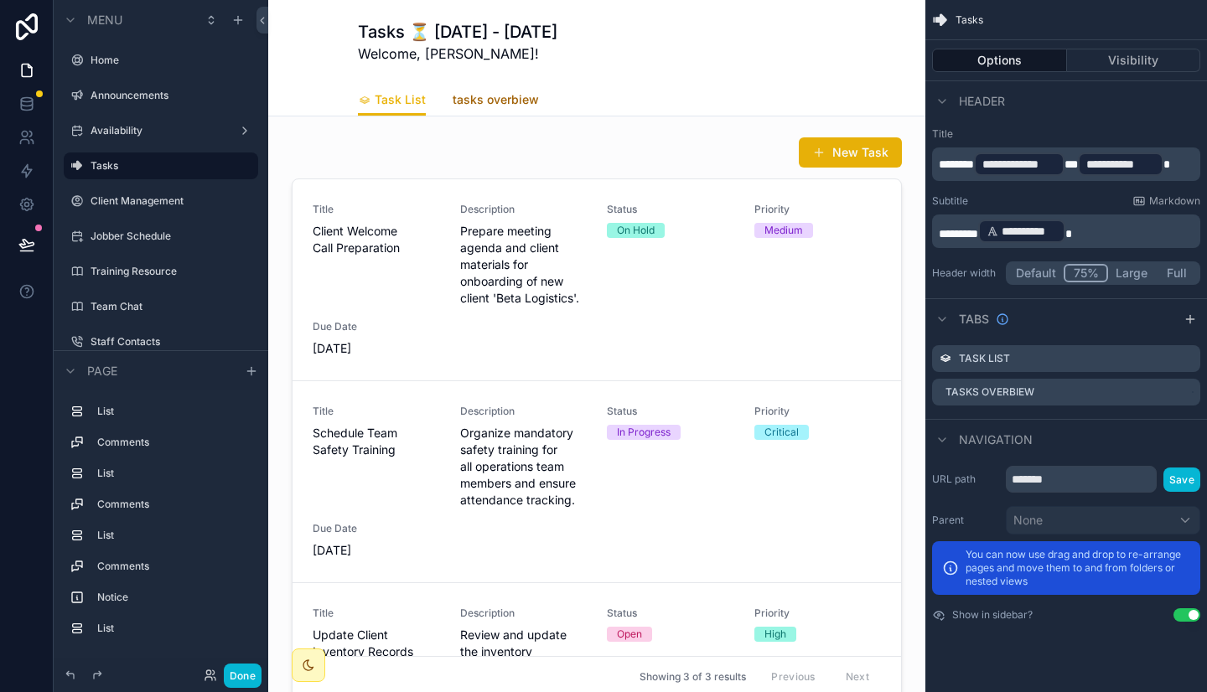
click at [489, 91] on span "tasks overbiew" at bounding box center [495, 99] width 86 height 17
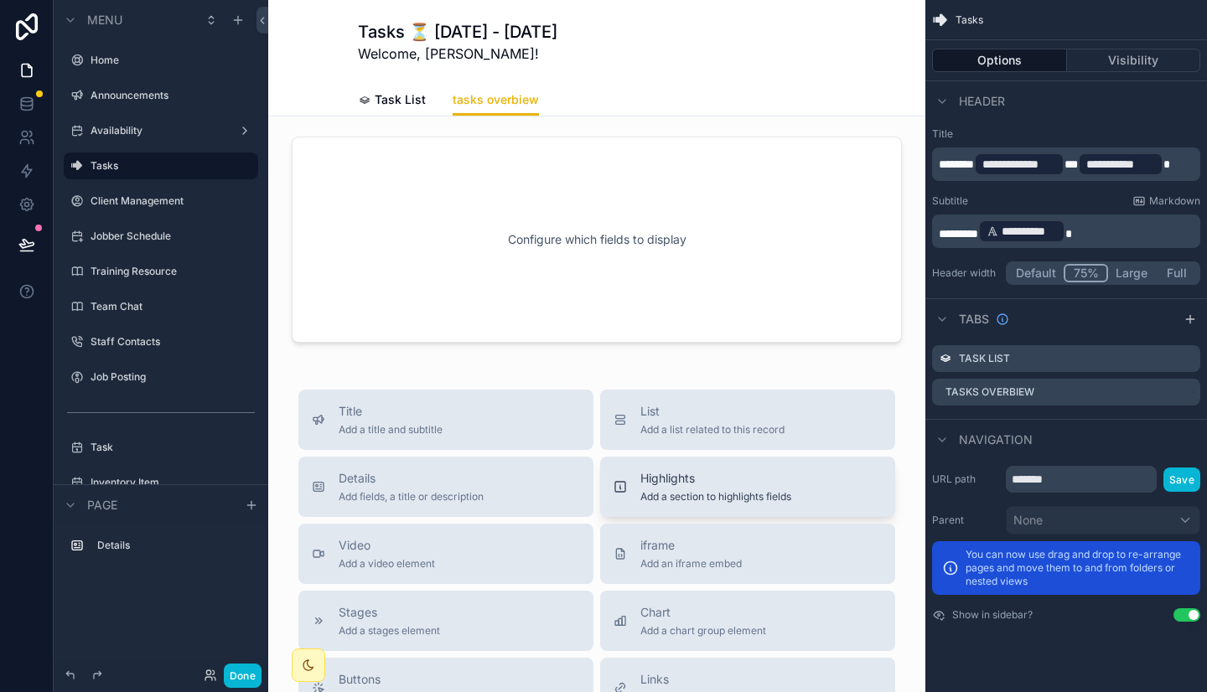
click at [717, 509] on button "Highlights Add a section to highlights fields" at bounding box center [747, 487] width 295 height 60
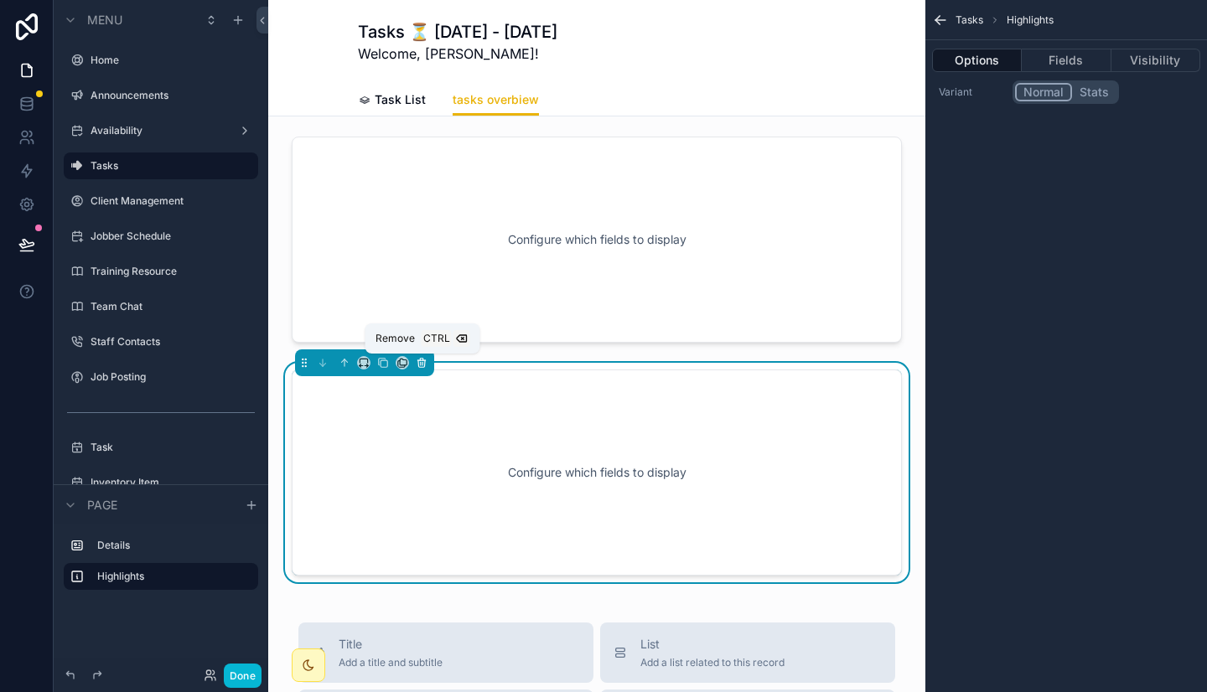
click at [421, 362] on icon "scrollable content" at bounding box center [422, 363] width 12 height 12
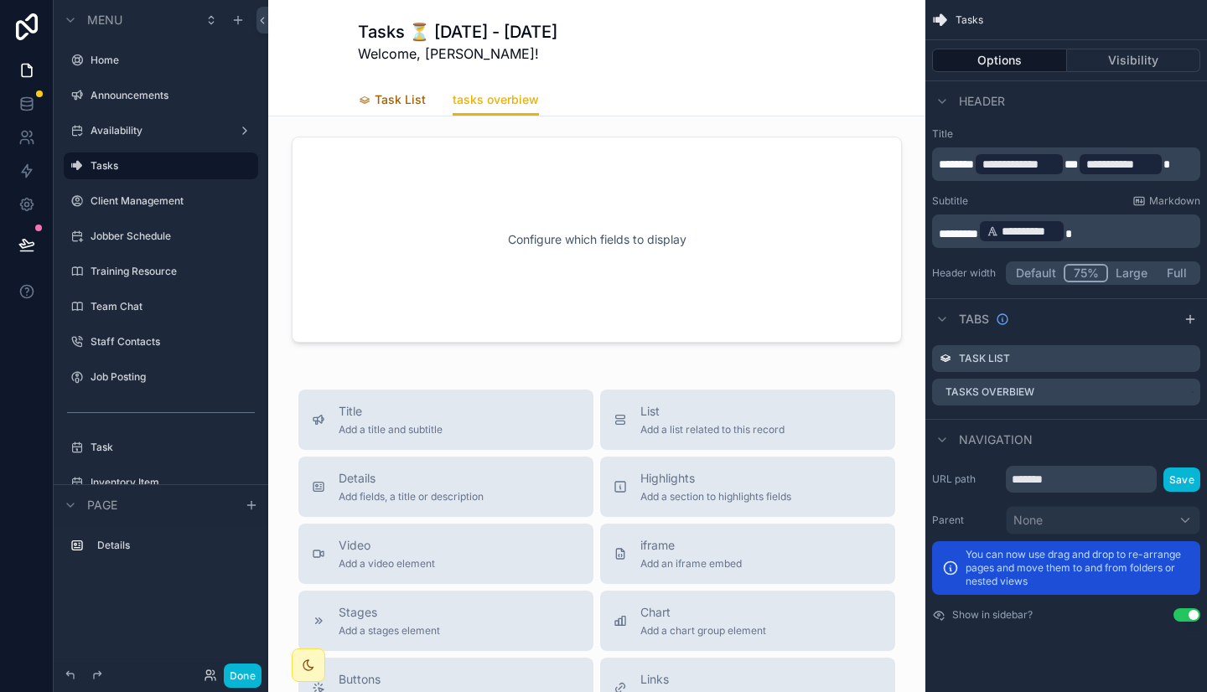
click at [399, 101] on span "Task List" at bounding box center [400, 99] width 51 height 17
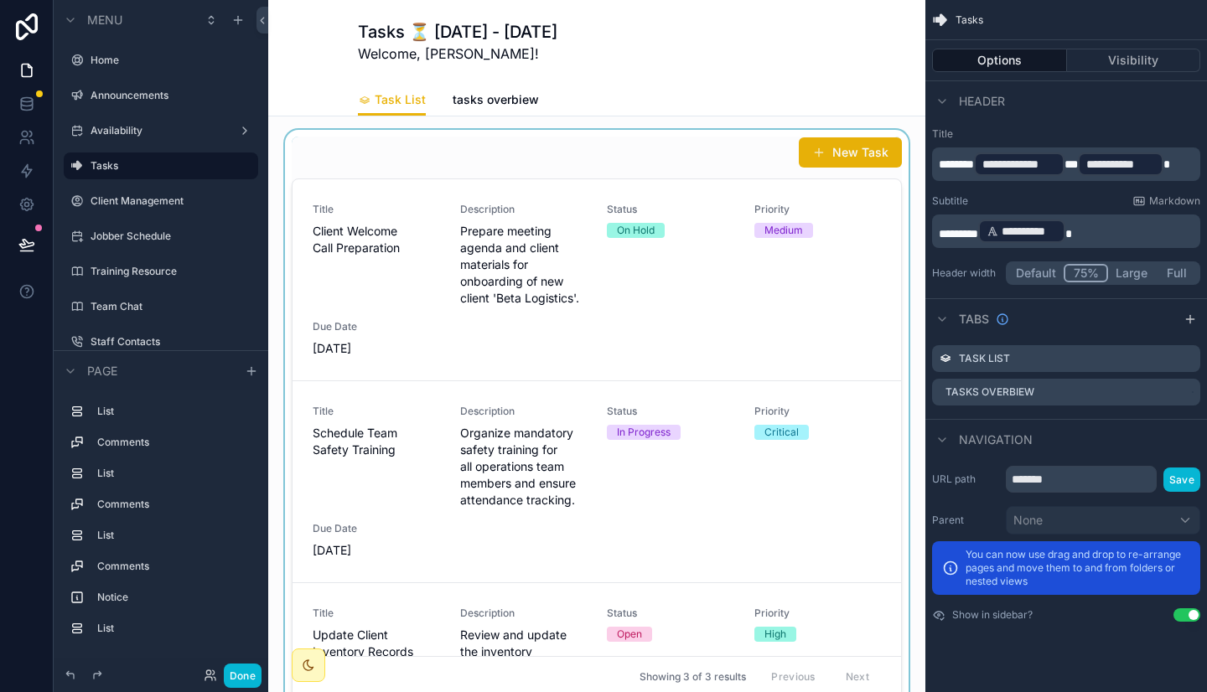
click at [520, 225] on div "scrollable content" at bounding box center [597, 417] width 630 height 575
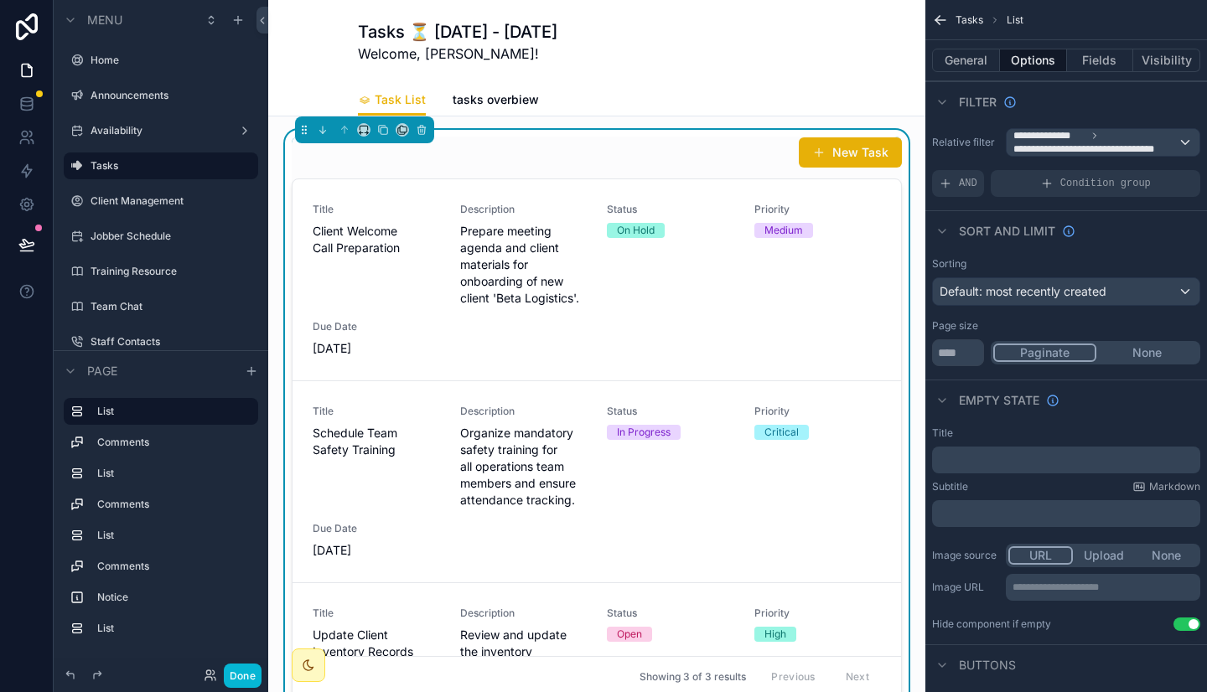
click at [690, 95] on div "Task List tasks overbiew" at bounding box center [597, 100] width 478 height 32
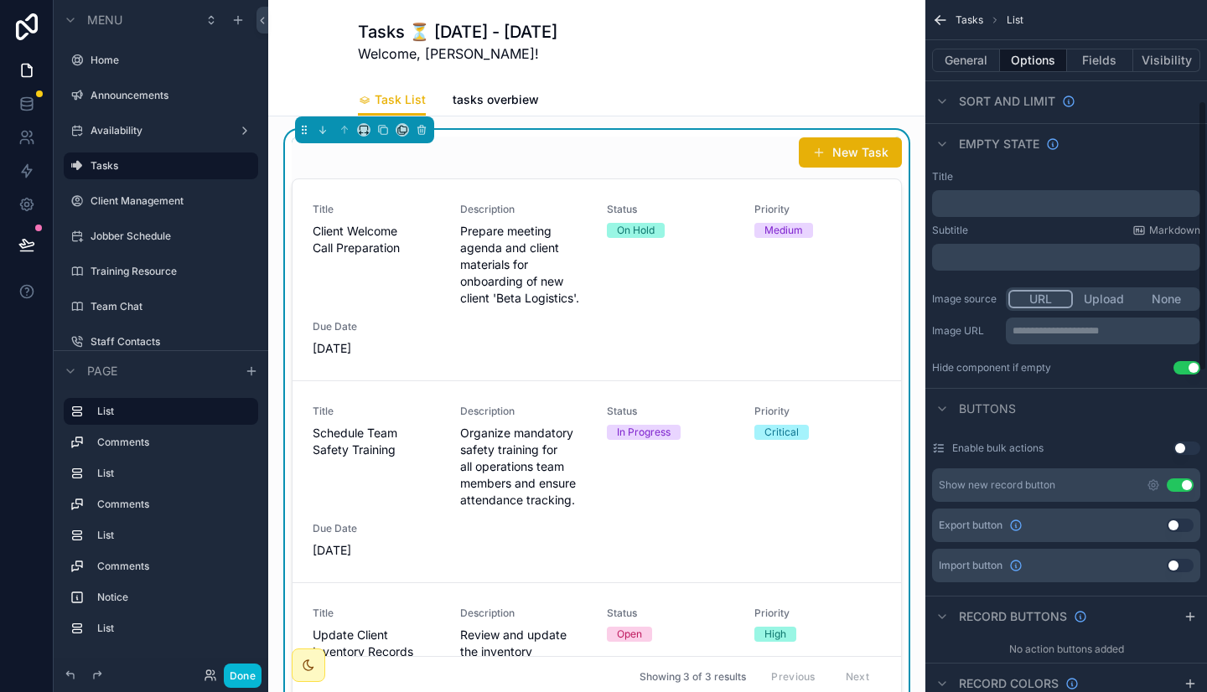
scroll to position [257, 0]
click at [125, 127] on label "Availability" at bounding box center [157, 130] width 134 height 13
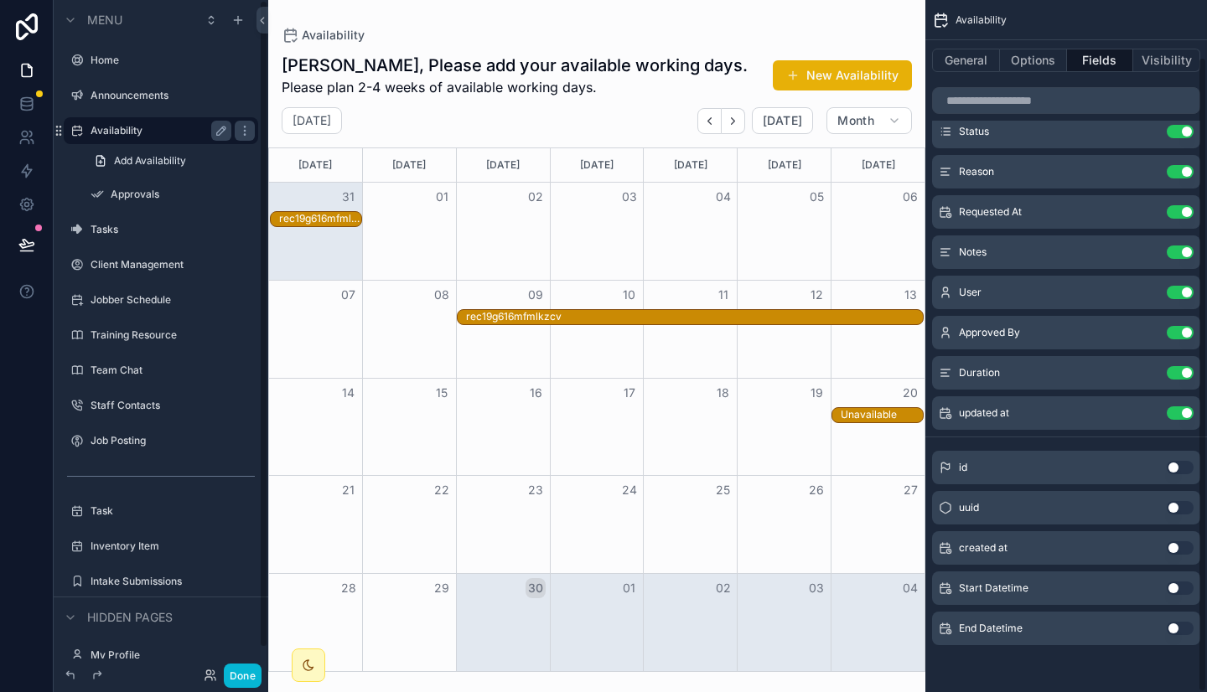
scroll to position [61, 0]
click at [134, 99] on label "Announcements" at bounding box center [157, 95] width 134 height 13
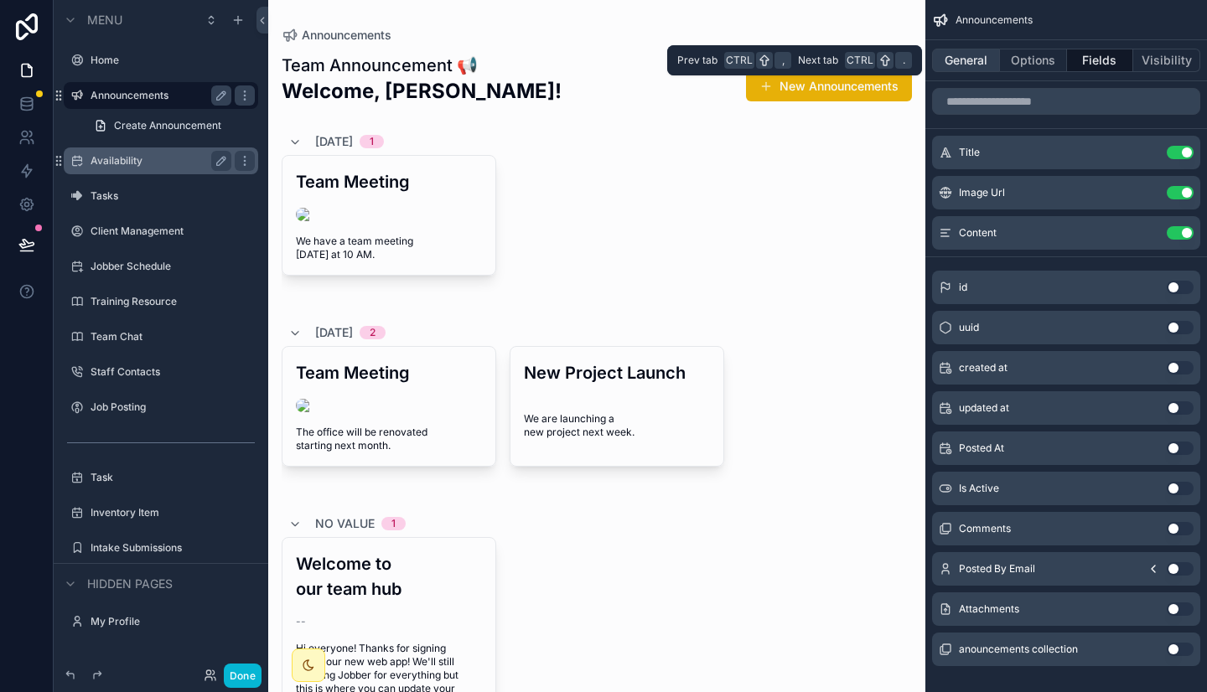
click at [959, 57] on button "General" at bounding box center [966, 60] width 68 height 23
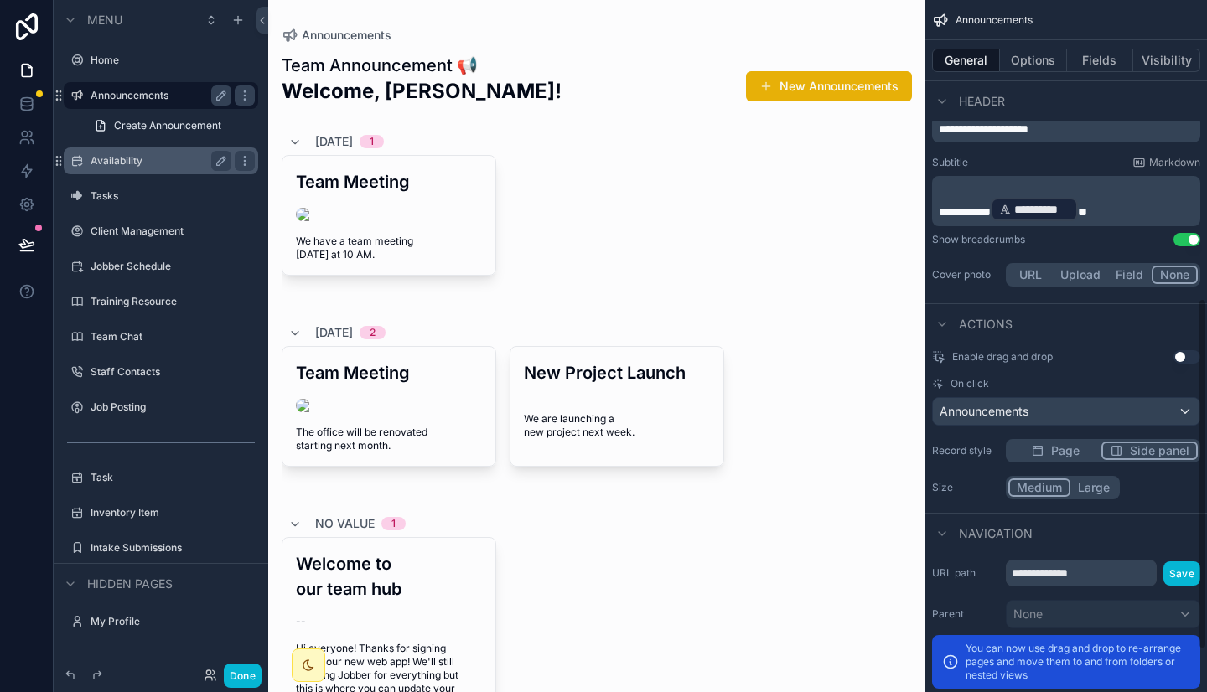
scroll to position [587, 0]
click at [1065, 451] on span "Page" at bounding box center [1065, 450] width 28 height 17
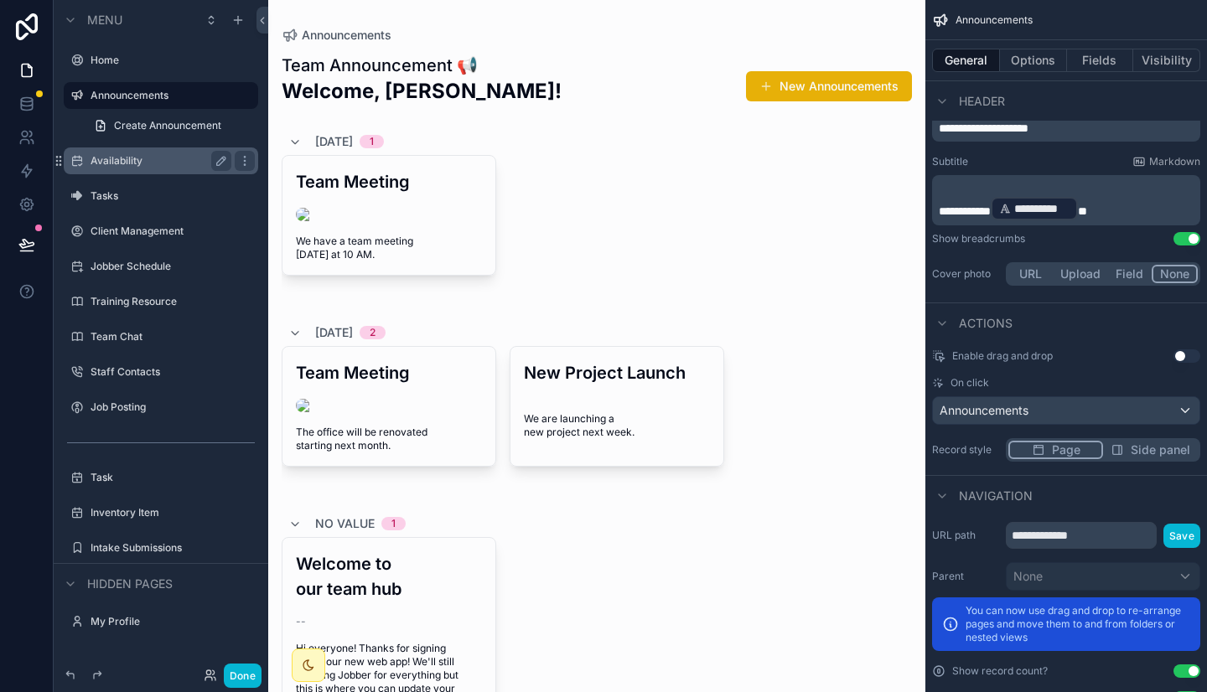
scroll to position [633, 0]
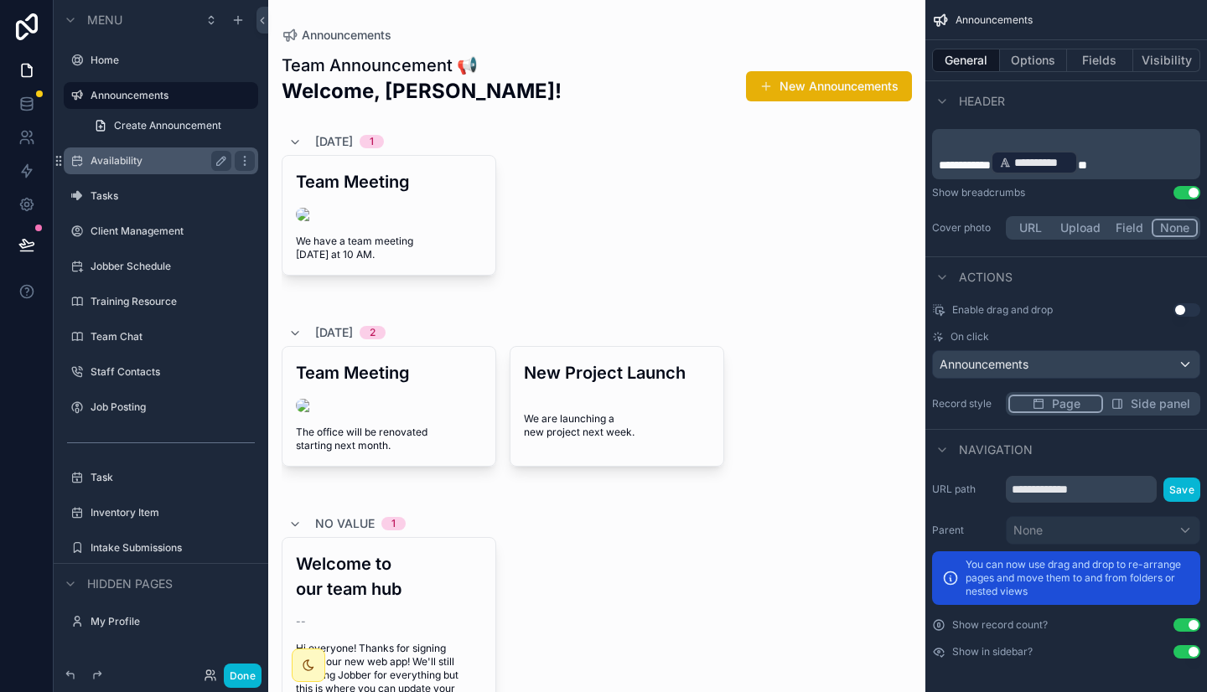
click at [1186, 626] on button "Use setting" at bounding box center [1186, 624] width 27 height 13
click at [1192, 618] on button "Use setting" at bounding box center [1186, 624] width 27 height 13
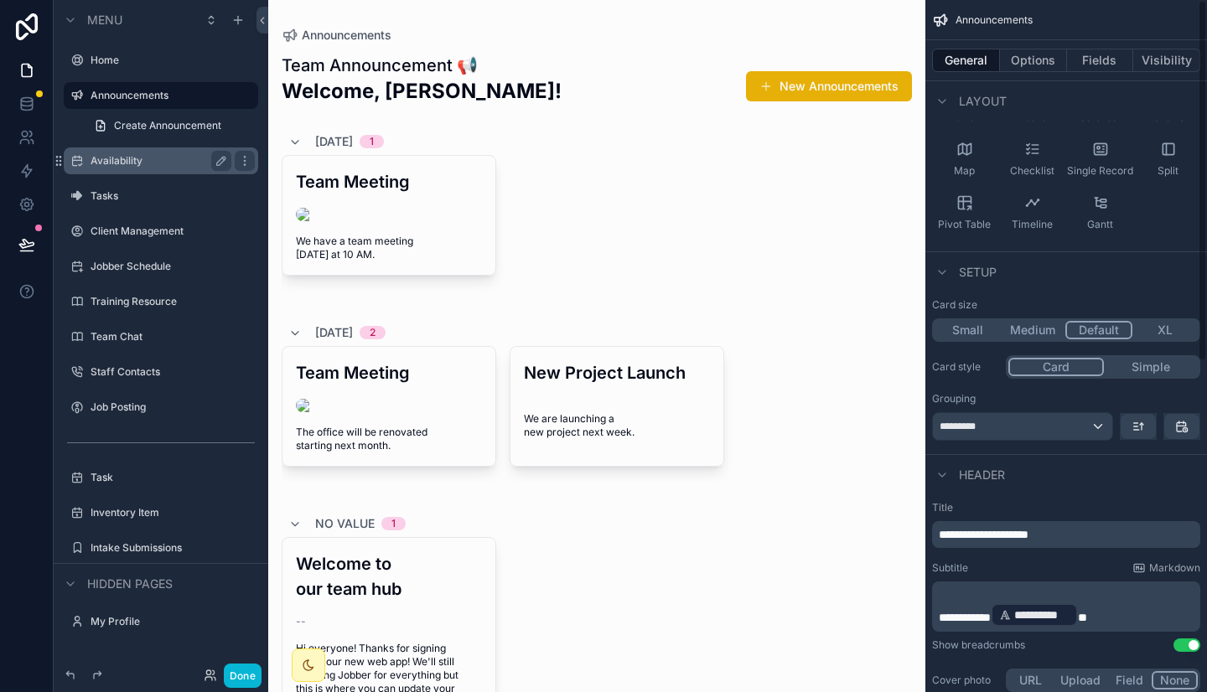
scroll to position [0, 0]
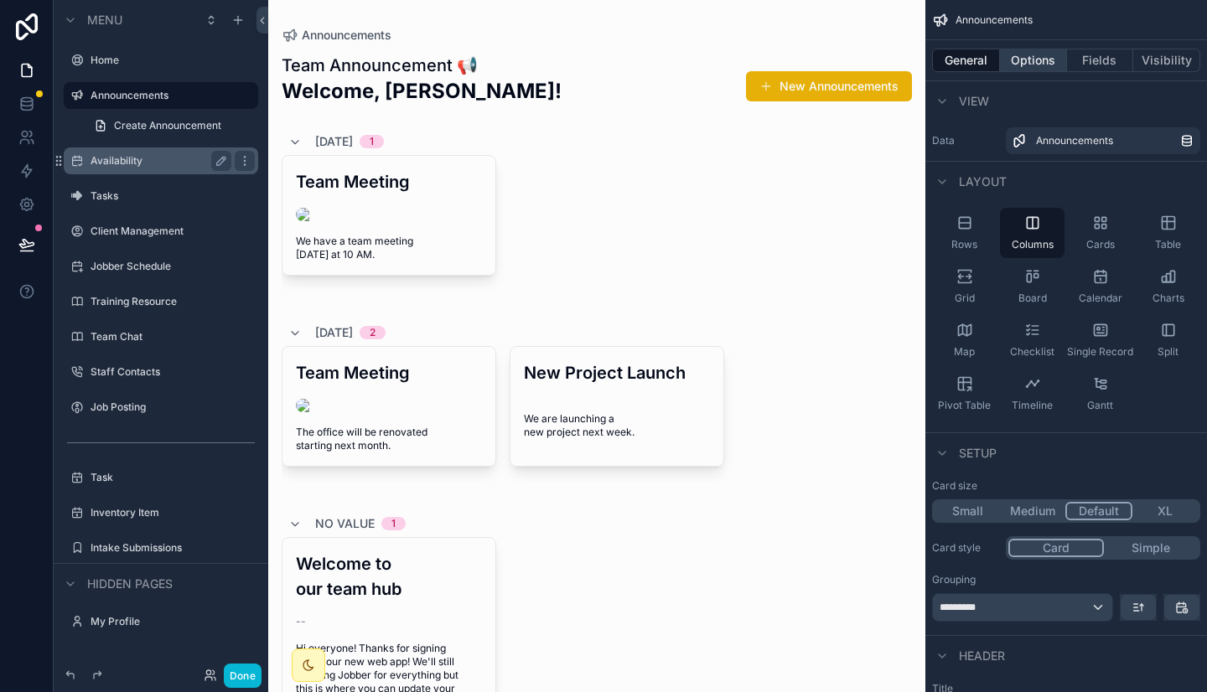
click at [1040, 61] on button "Options" at bounding box center [1033, 60] width 67 height 23
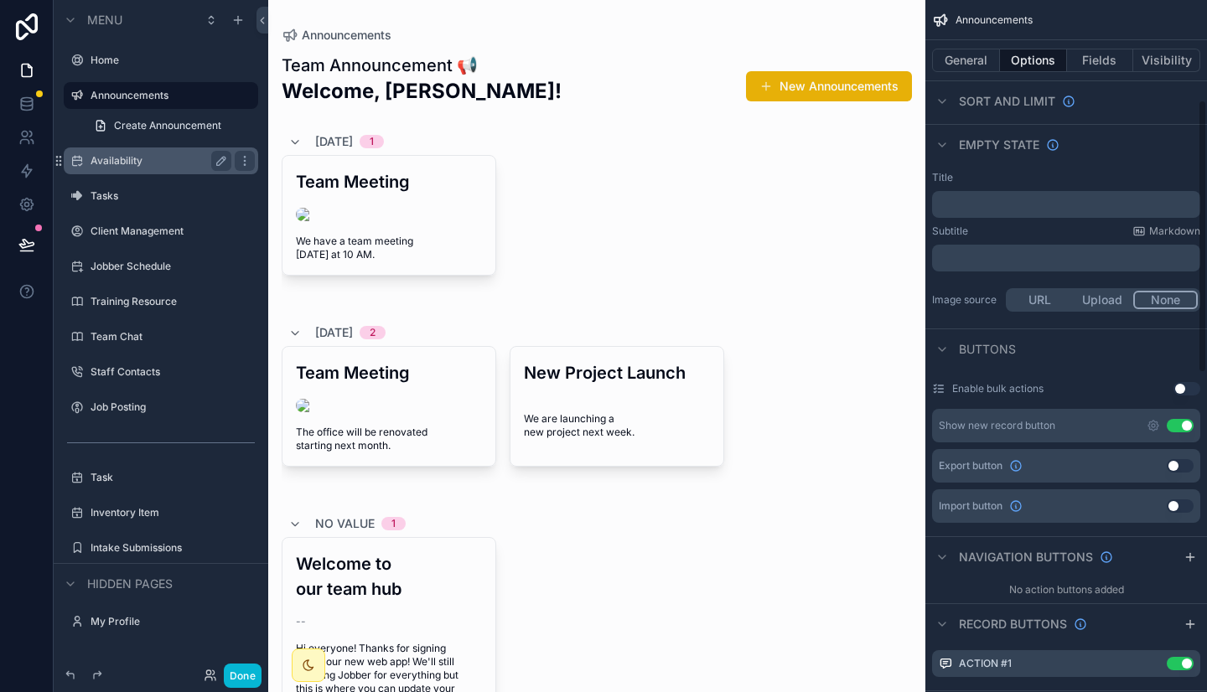
scroll to position [256, 0]
click at [1154, 420] on icon "scrollable content" at bounding box center [1153, 425] width 10 height 10
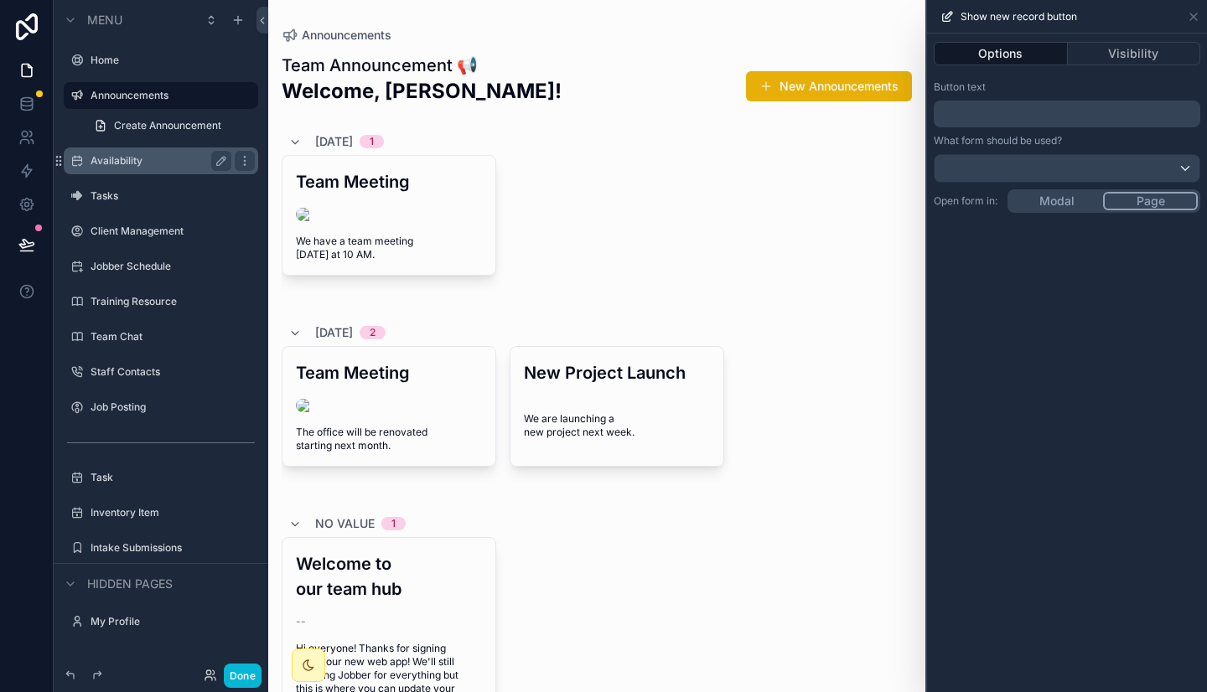
click at [1059, 193] on div "Options Visibility Button text ﻿ What form should be used? Open form in: Modal …" at bounding box center [1067, 363] width 280 height 659
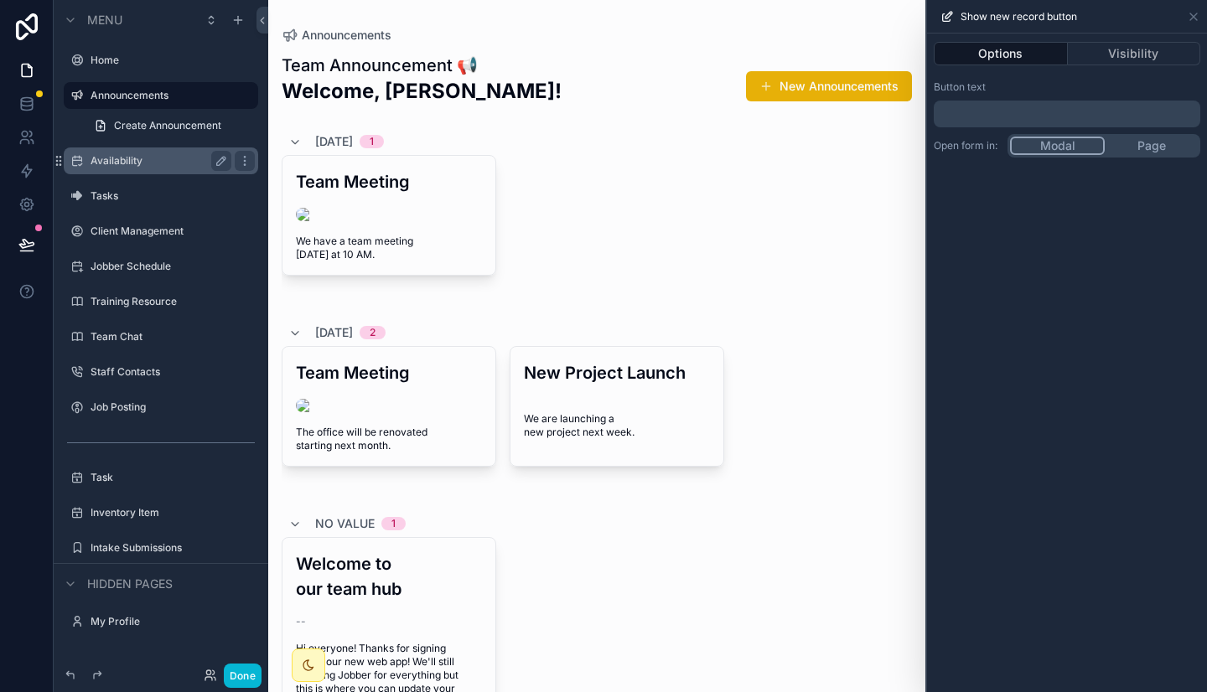
click at [1099, 119] on p "﻿" at bounding box center [1068, 114] width 256 height 20
click at [1073, 92] on div "Button text" at bounding box center [1066, 86] width 266 height 13
click at [1151, 57] on button "Visibility" at bounding box center [1134, 53] width 133 height 23
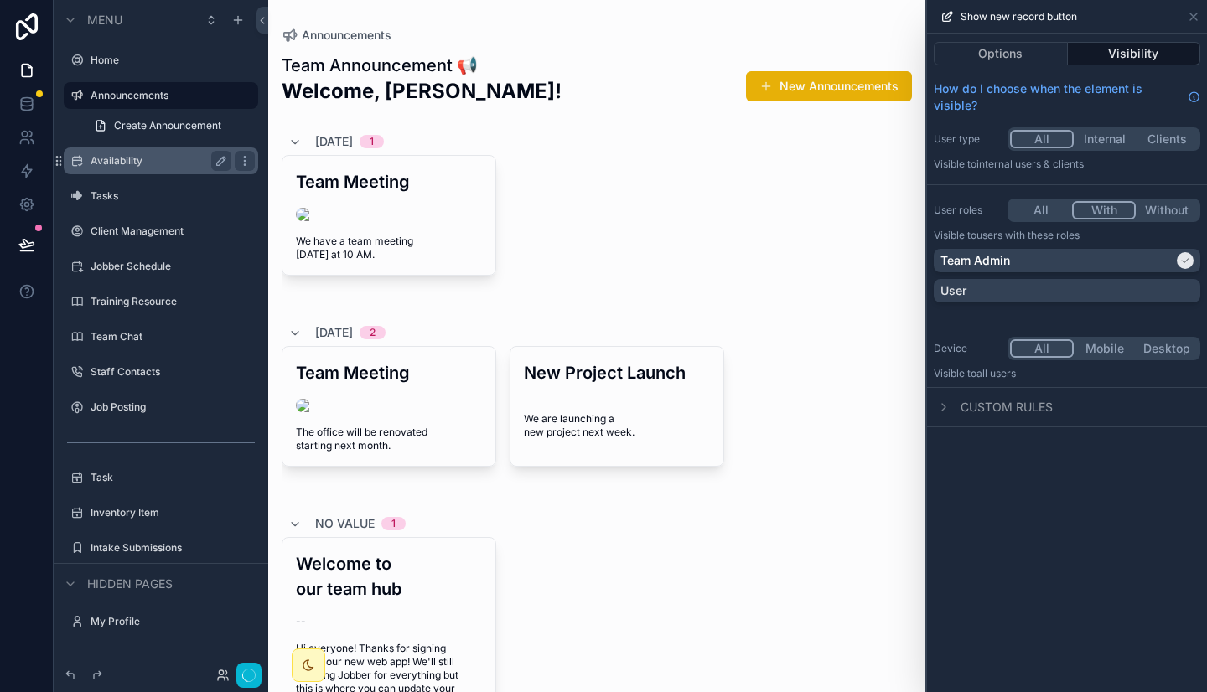
click at [1097, 211] on button "With" at bounding box center [1104, 210] width 64 height 18
click at [1192, 14] on icon at bounding box center [1192, 16] width 13 height 13
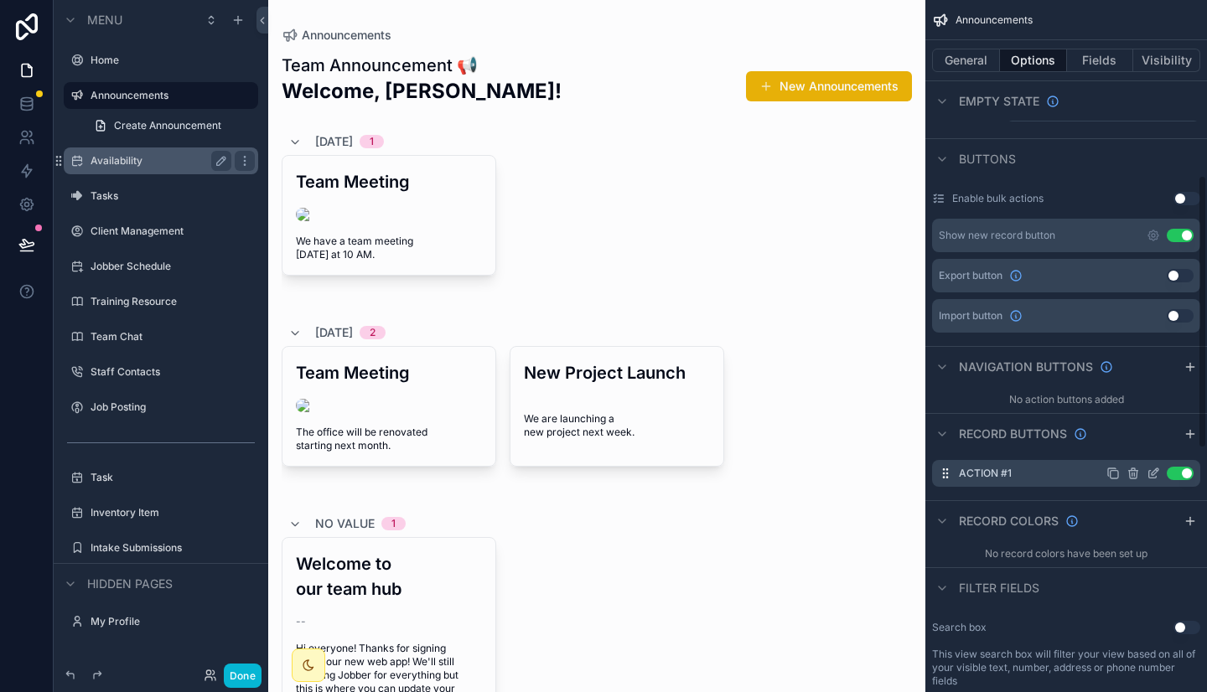
scroll to position [446, 0]
click at [1184, 468] on button "Use setting" at bounding box center [1179, 472] width 27 height 13
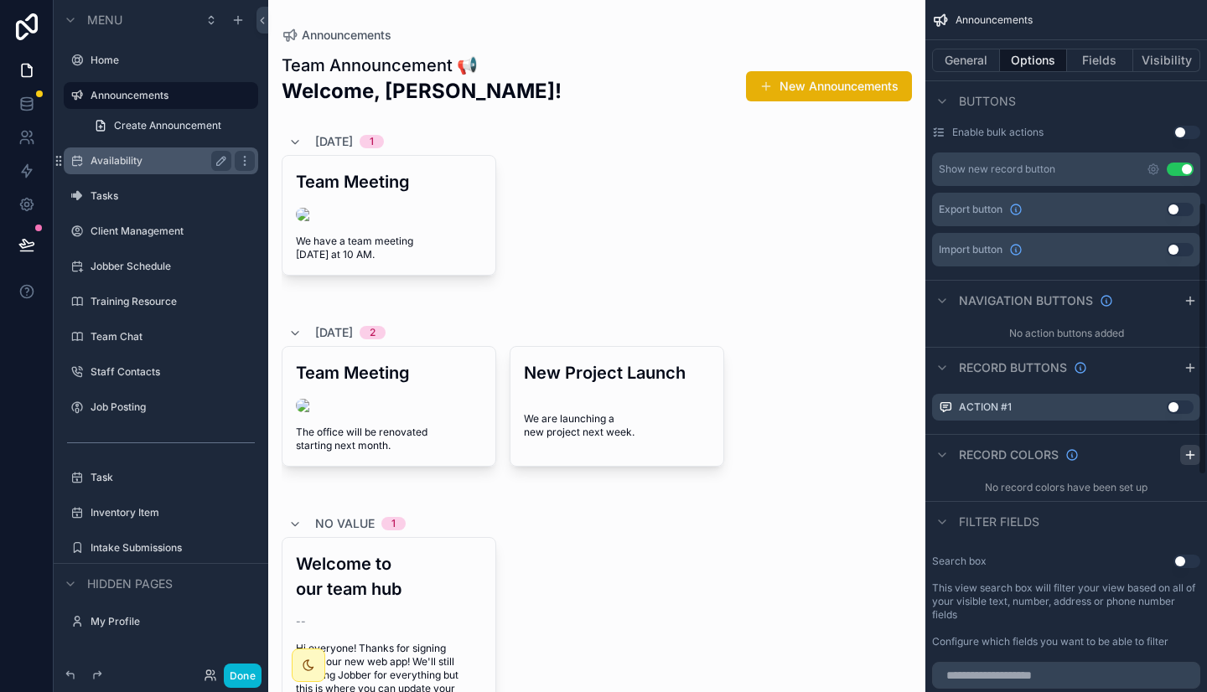
click at [1193, 455] on icon "scrollable content" at bounding box center [1190, 455] width 8 height 0
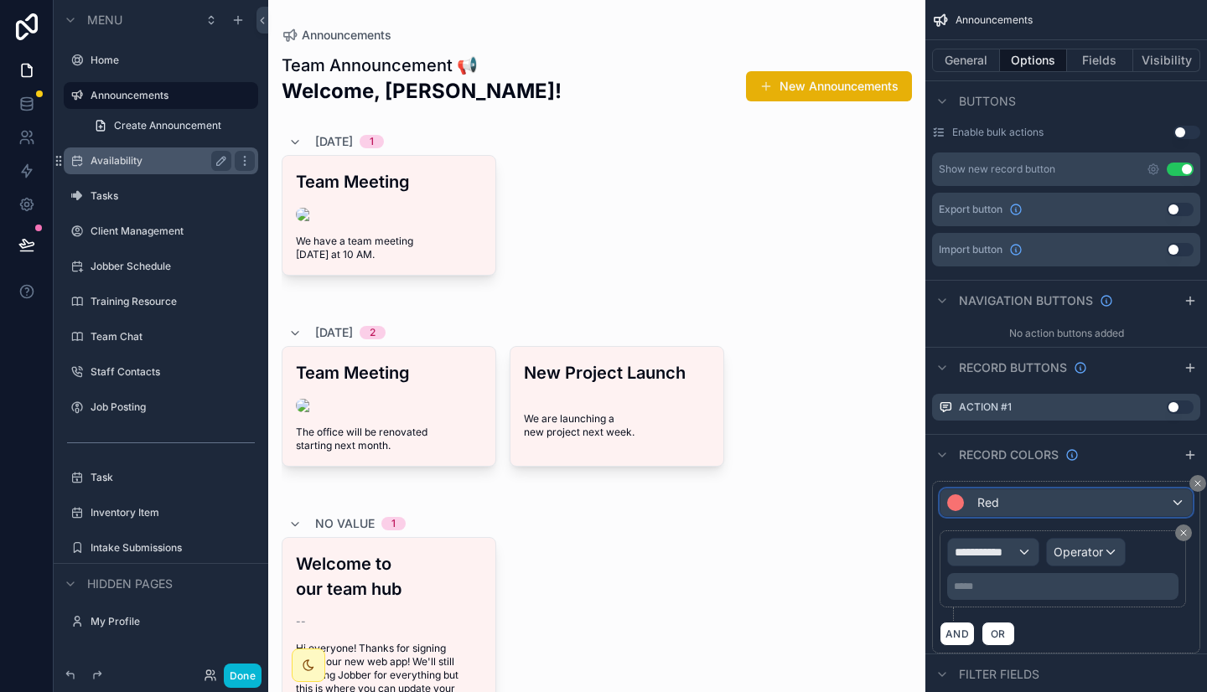
click at [1104, 495] on div "Red" at bounding box center [1065, 502] width 251 height 27
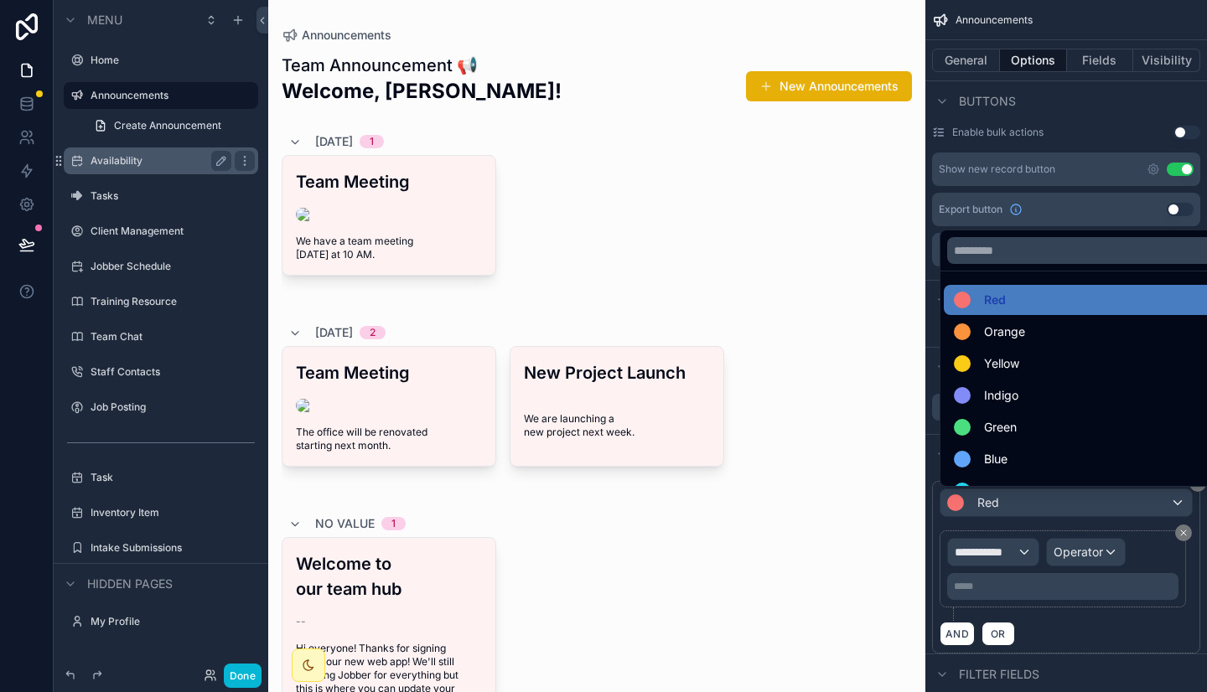
click at [1005, 548] on div "scrollable content" at bounding box center [603, 346] width 1207 height 692
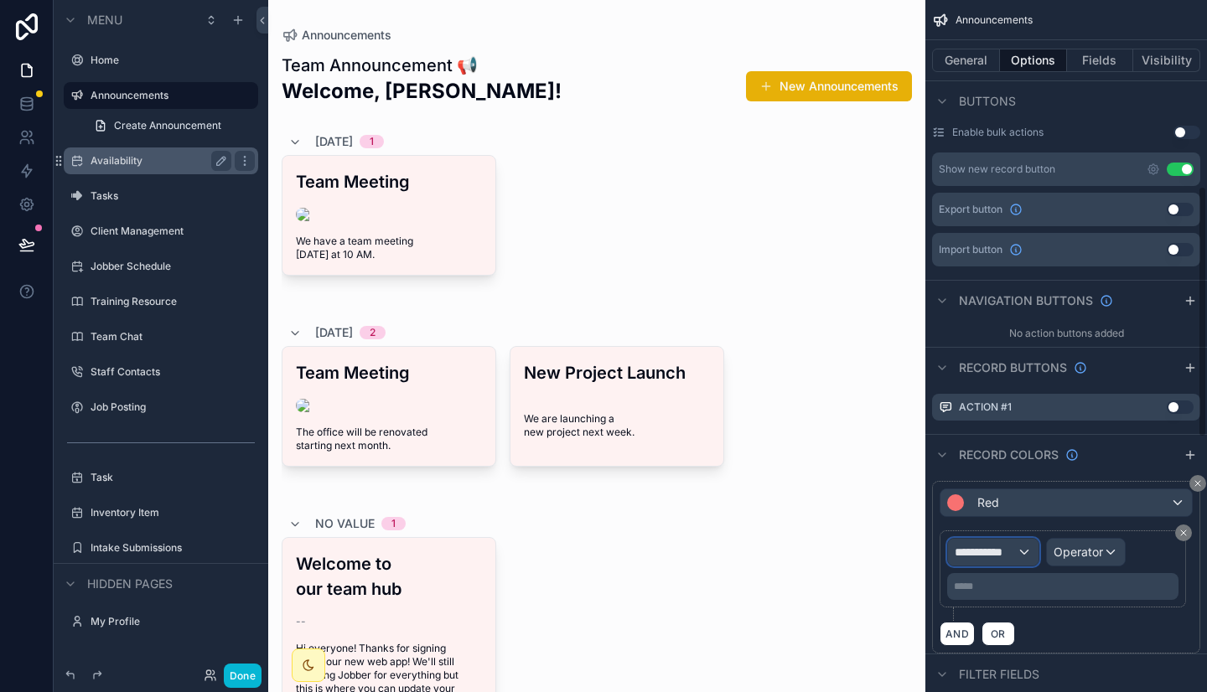
click at [1005, 548] on span "**********" at bounding box center [985, 552] width 62 height 17
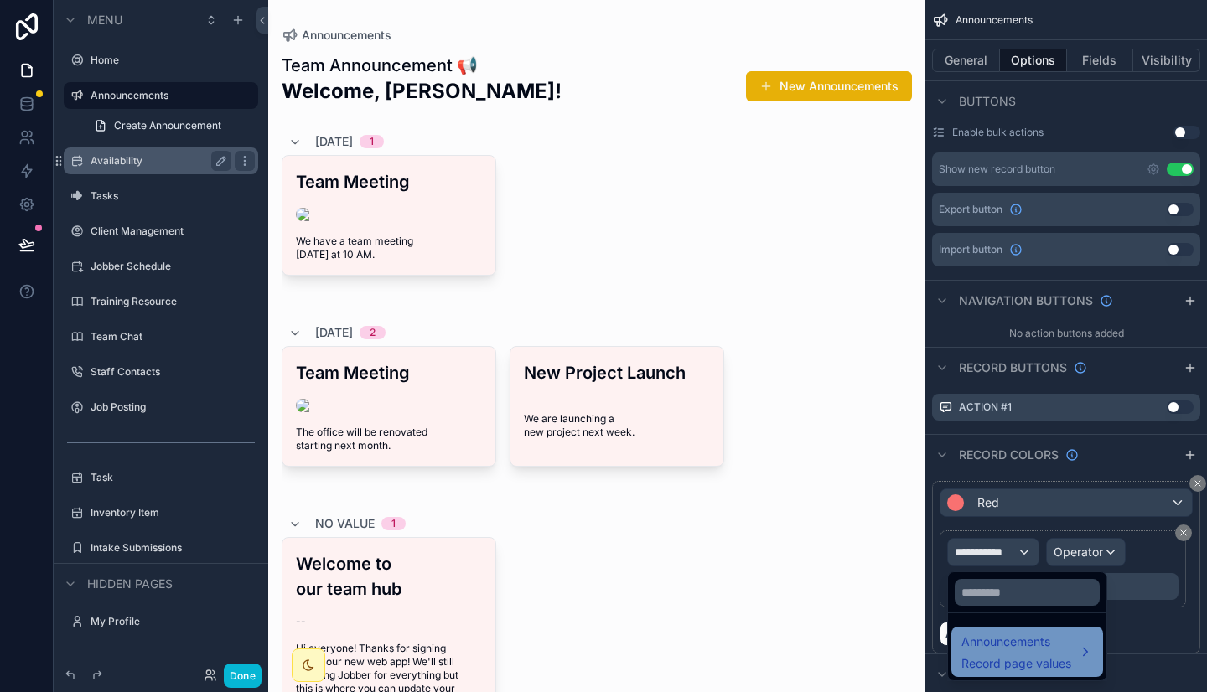
click at [1017, 654] on div "Announcements Record page values" at bounding box center [1016, 652] width 110 height 40
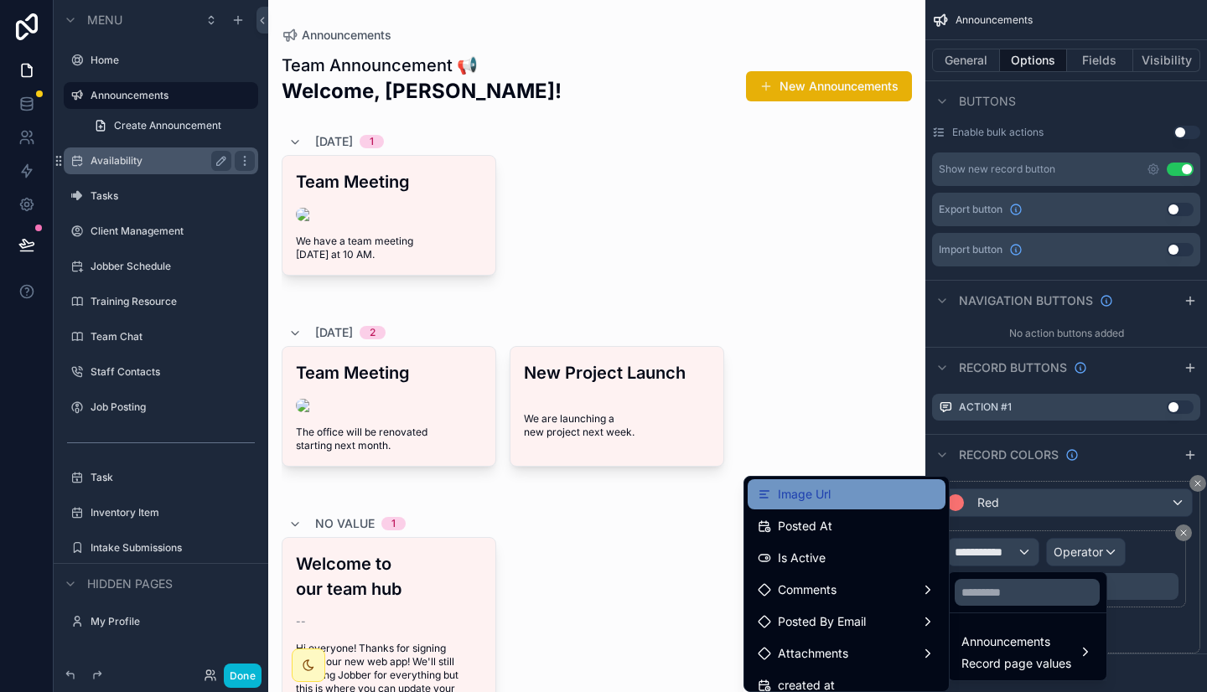
scroll to position [97, 0]
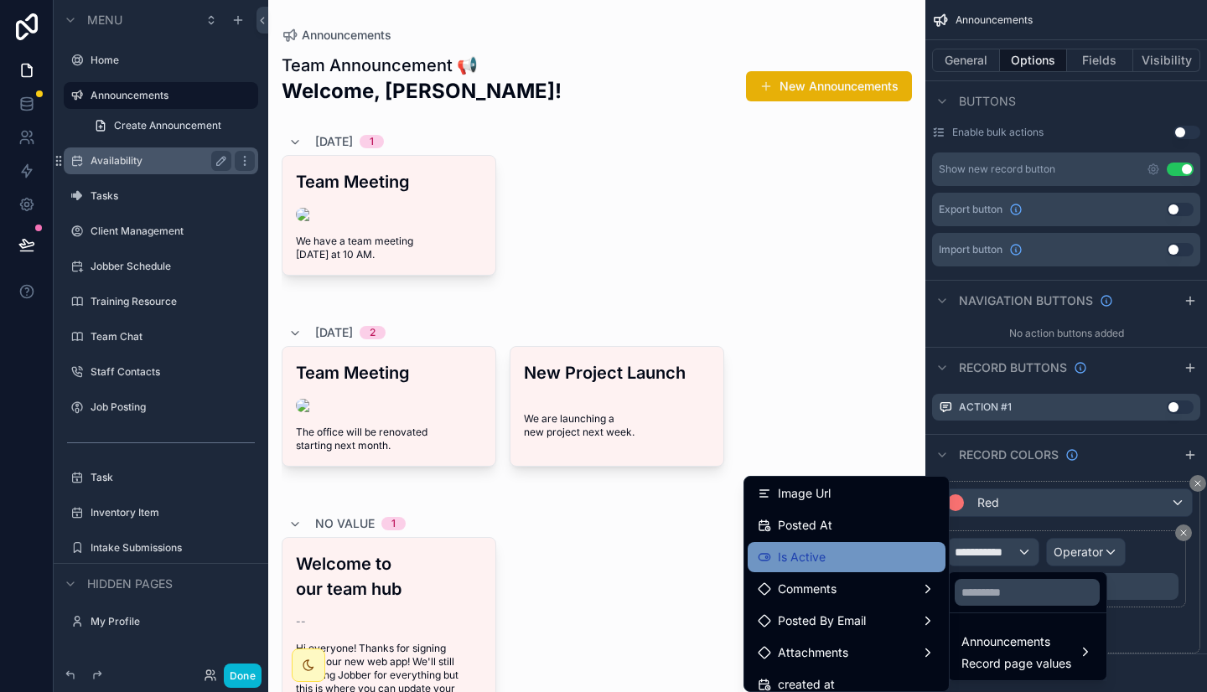
click at [807, 565] on span "Is Active" at bounding box center [802, 557] width 48 height 20
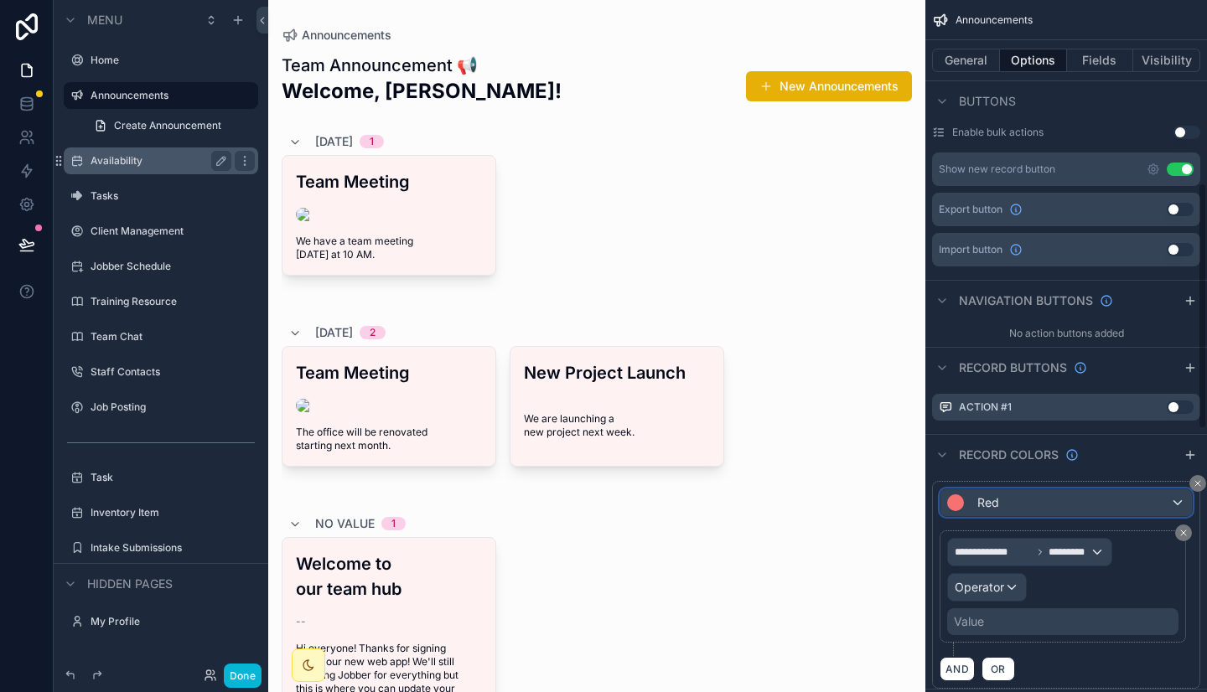
click at [1005, 507] on div "Red" at bounding box center [1065, 502] width 251 height 27
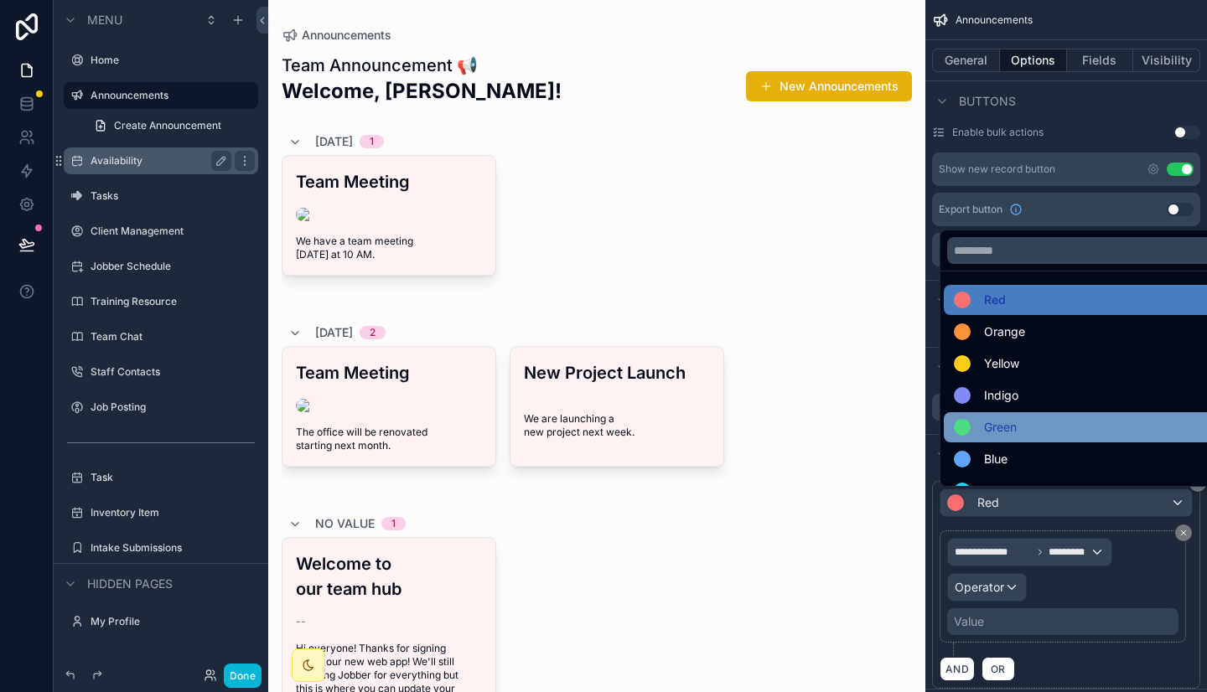
click at [1000, 431] on span "Green" at bounding box center [1000, 427] width 33 height 20
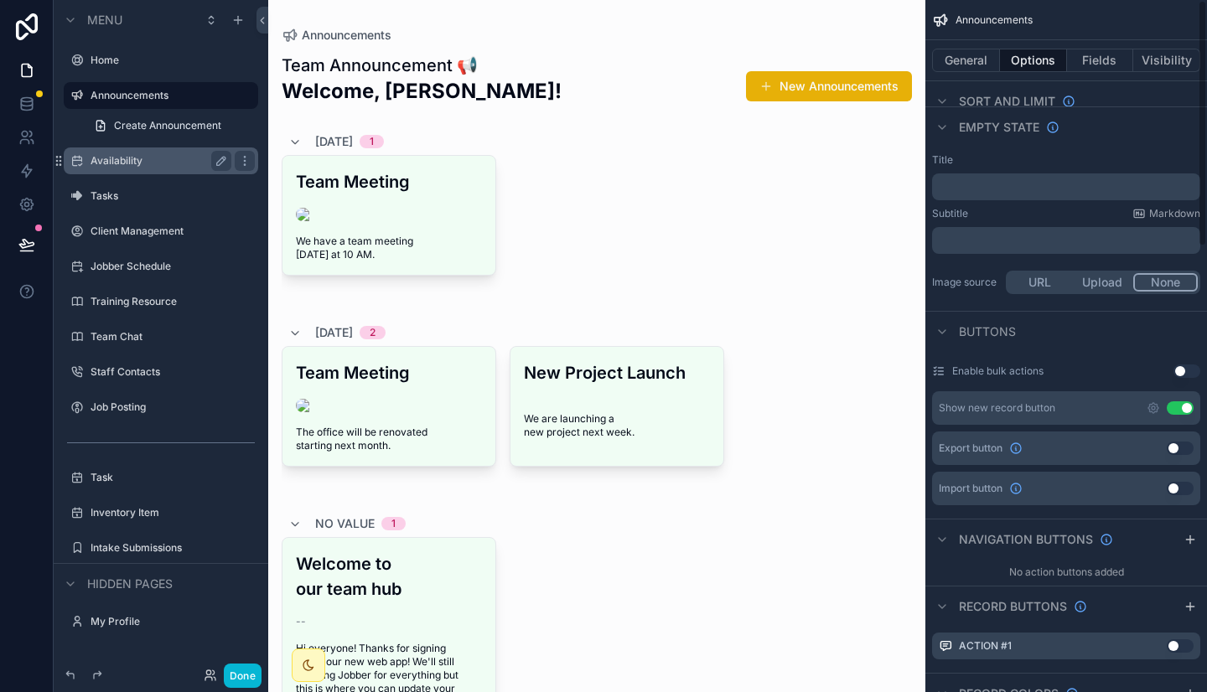
scroll to position [0, 0]
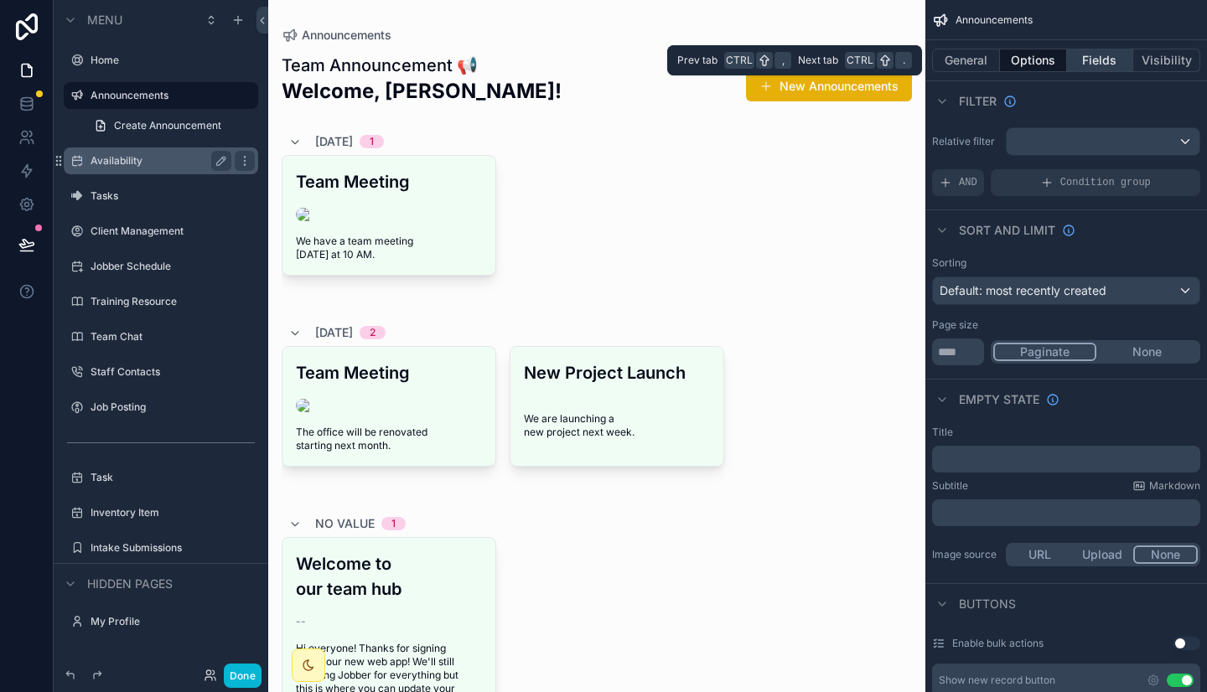
click at [1101, 66] on button "Fields" at bounding box center [1100, 60] width 67 height 23
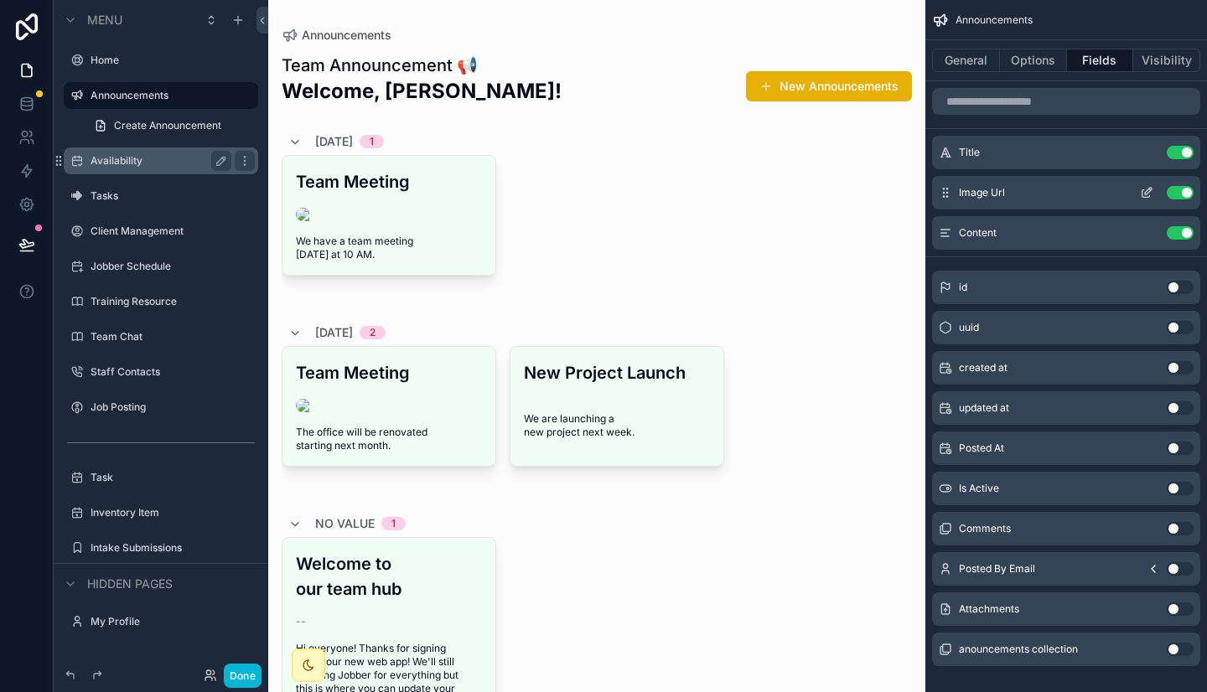
click at [1178, 191] on button "Use setting" at bounding box center [1179, 192] width 27 height 13
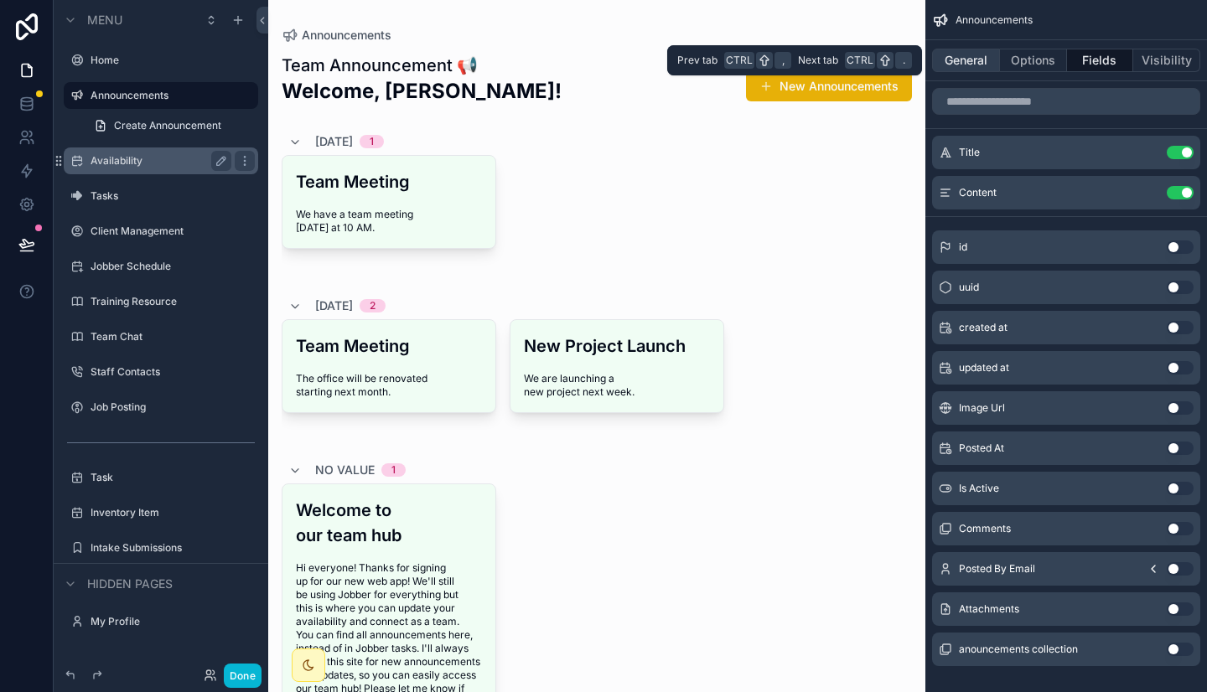
click at [978, 56] on button "General" at bounding box center [966, 60] width 68 height 23
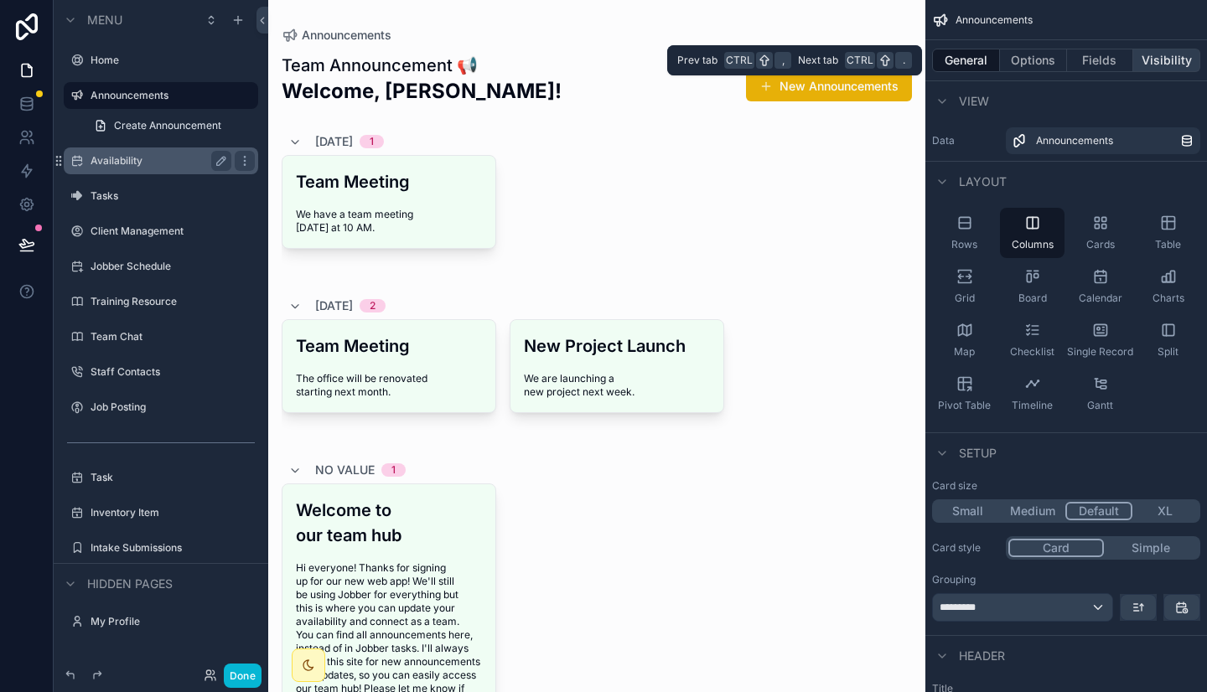
click at [1177, 49] on button "Visibility" at bounding box center [1166, 60] width 67 height 23
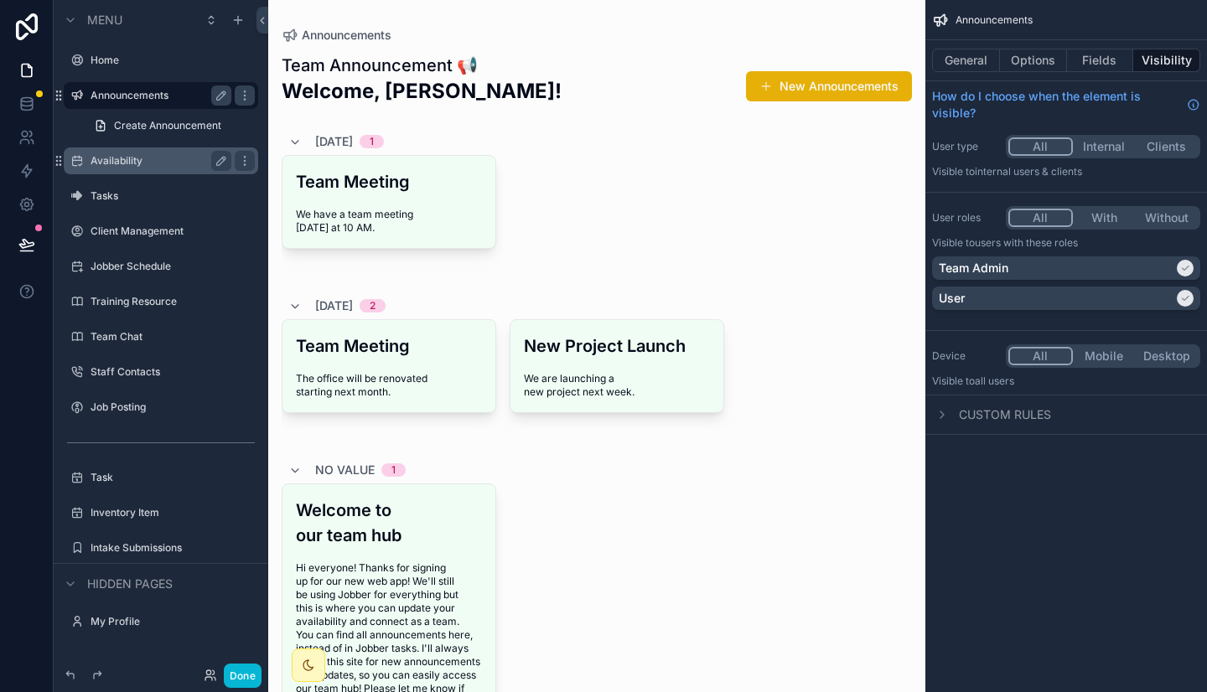
click at [153, 97] on label "Announcements" at bounding box center [157, 95] width 134 height 13
click at [137, 56] on label "Home" at bounding box center [157, 60] width 134 height 13
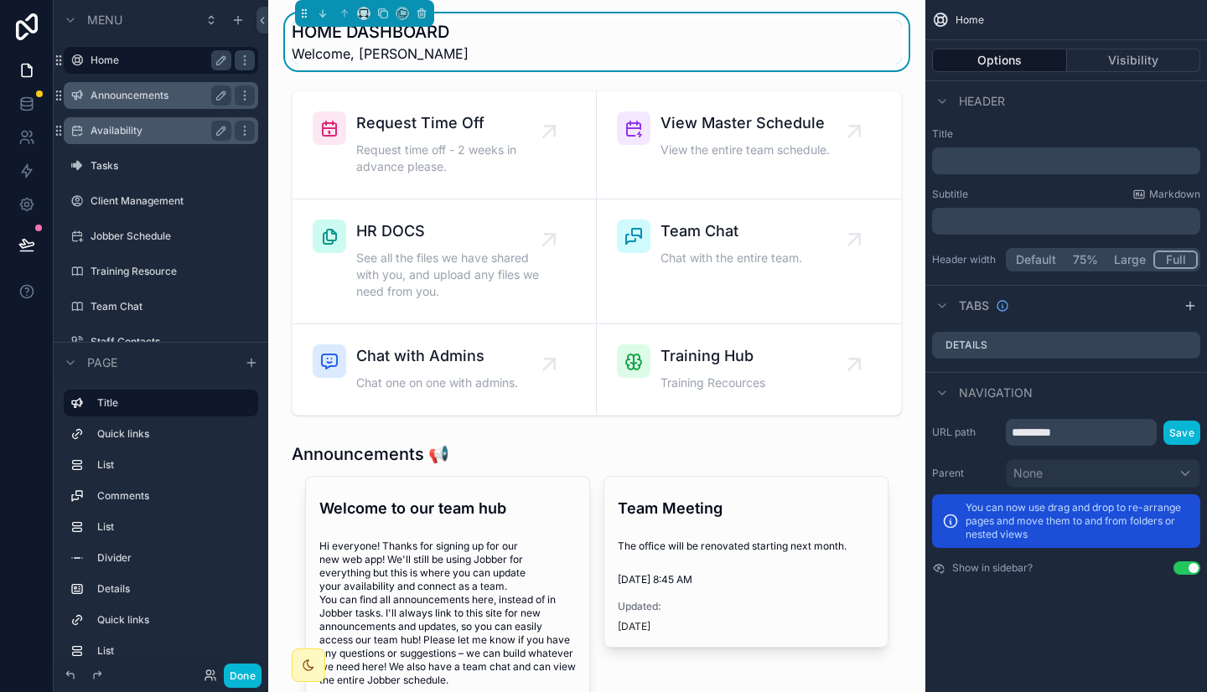
click at [1007, 163] on p "﻿" at bounding box center [1067, 161] width 258 height 17
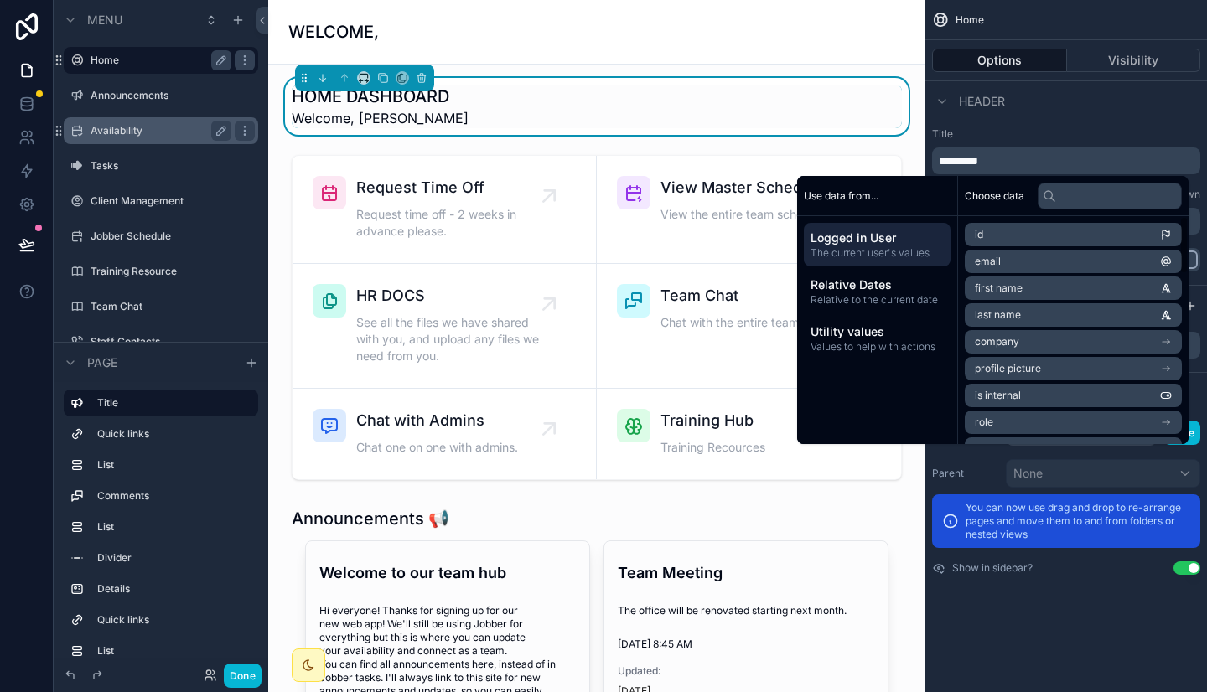
click at [1002, 295] on li "first name" at bounding box center [1072, 288] width 217 height 23
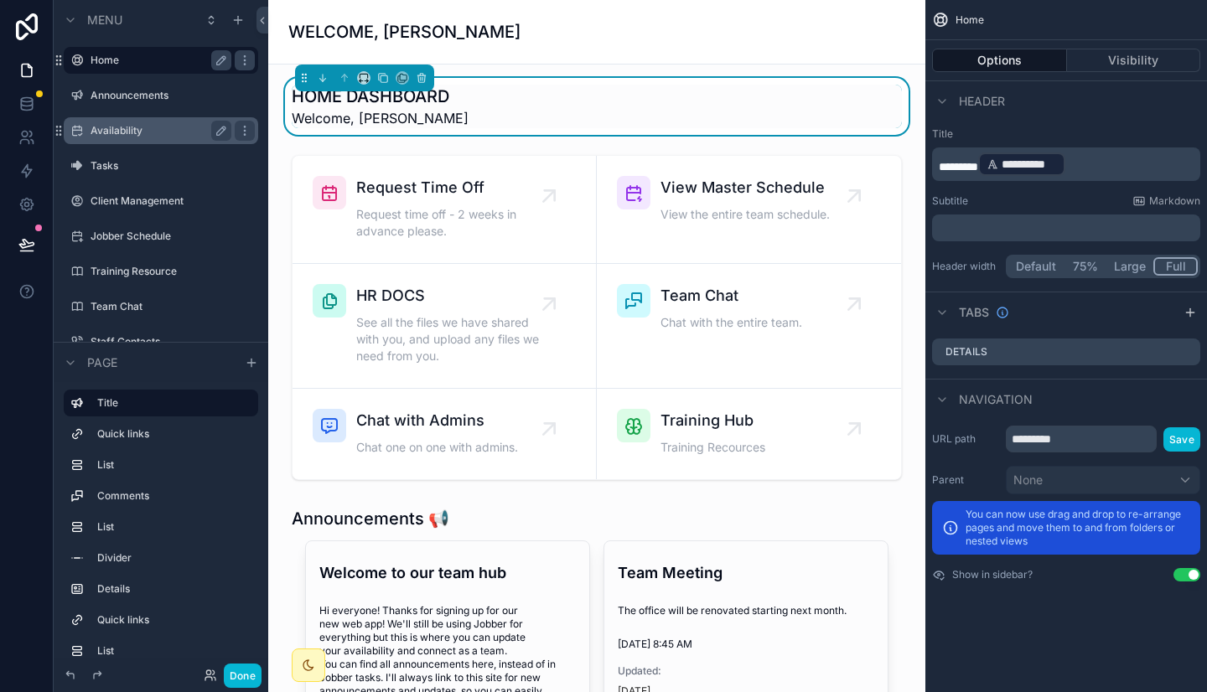
click at [1124, 162] on p "**********" at bounding box center [1067, 164] width 258 height 27
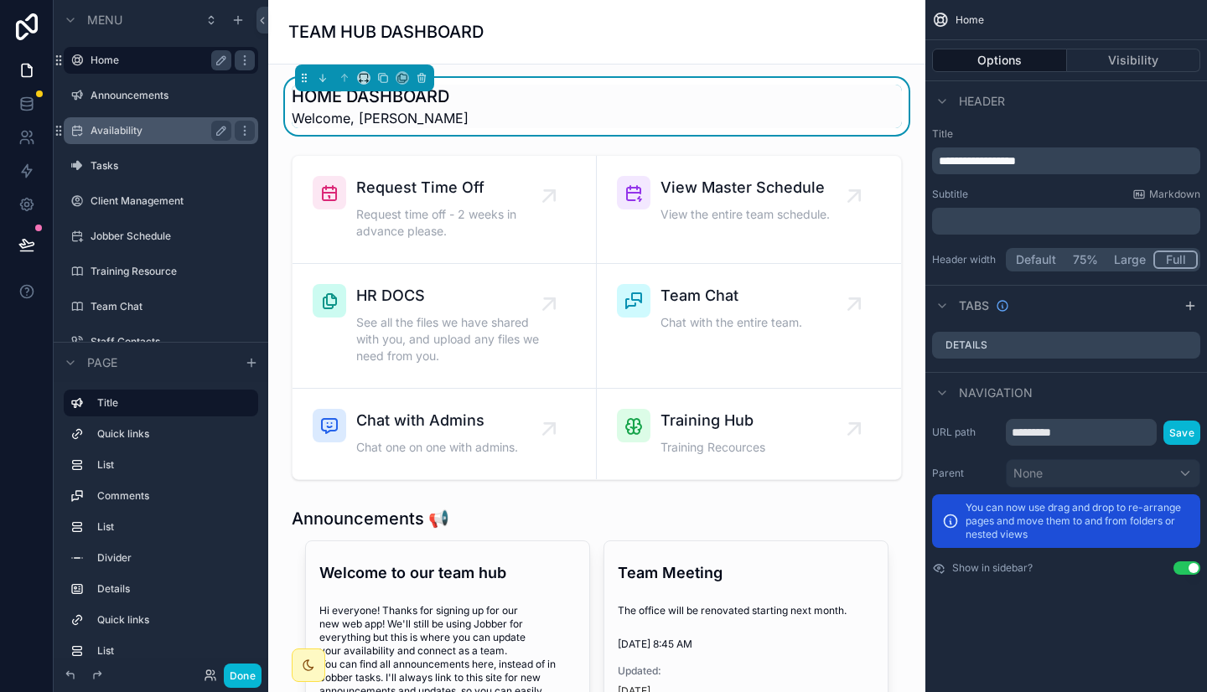
click at [1049, 106] on div "Header" at bounding box center [1066, 100] width 282 height 40
click at [1038, 223] on p "﻿" at bounding box center [1067, 221] width 258 height 17
click at [1016, 156] on span "**********" at bounding box center [976, 161] width 77 height 12
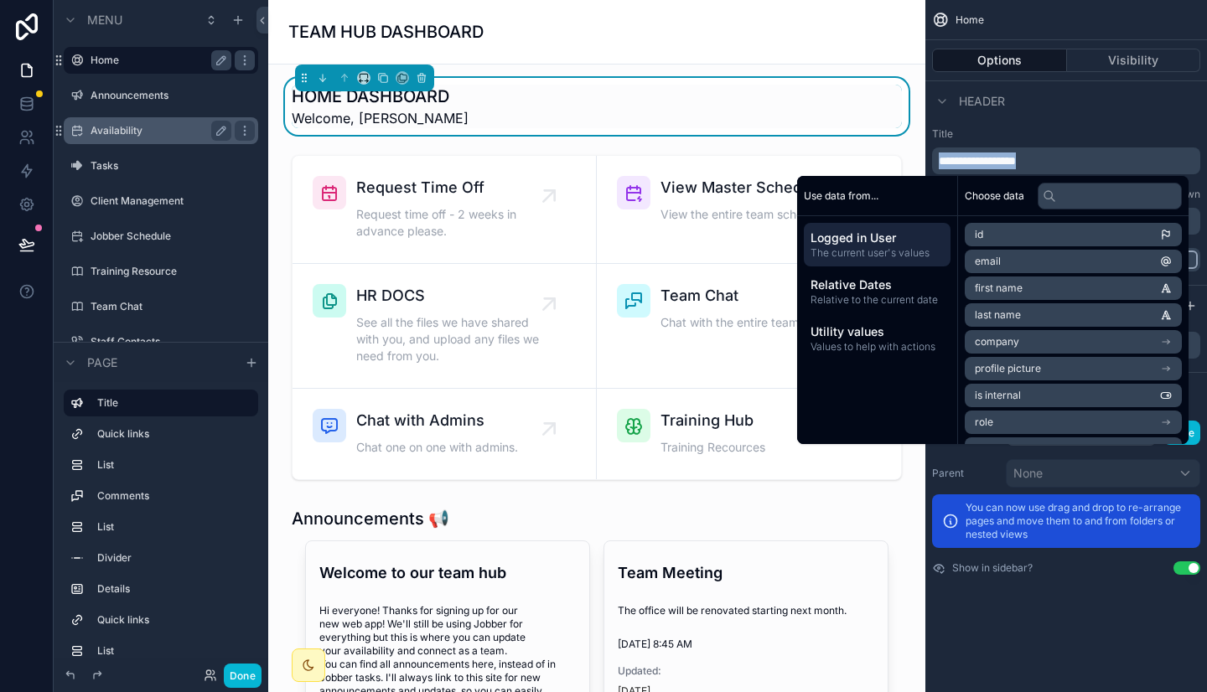
copy span "**********"
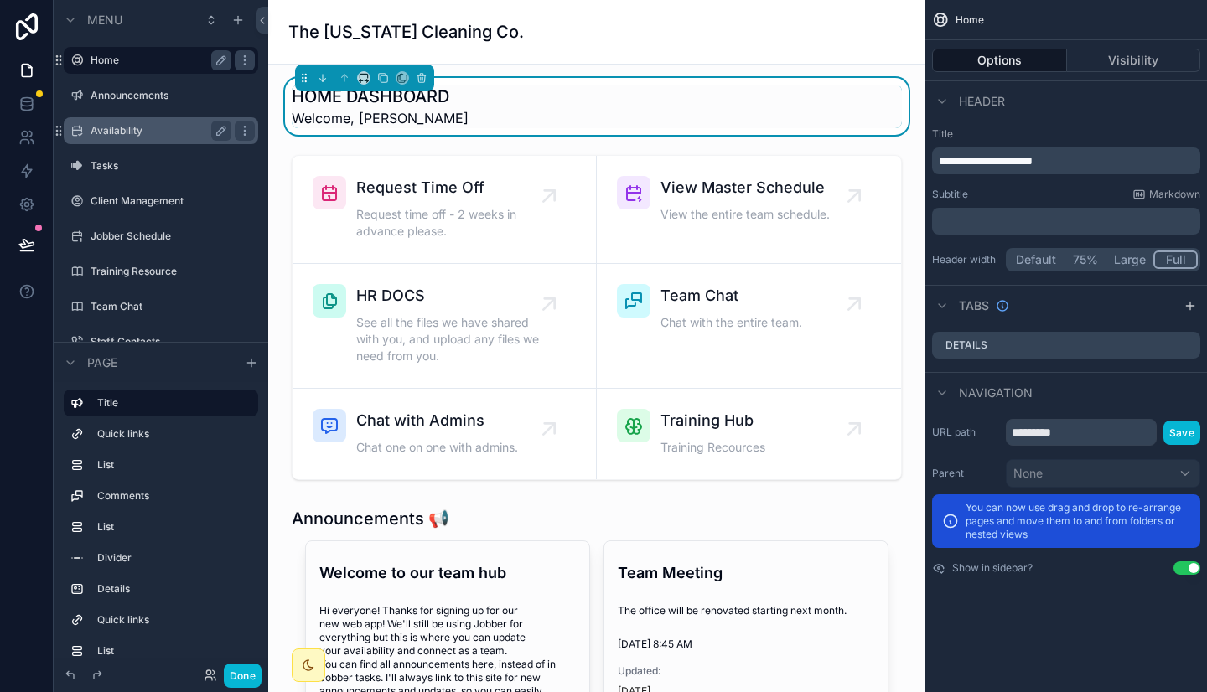
click at [1078, 127] on label "Title" at bounding box center [1066, 133] width 268 height 13
click at [1005, 222] on p "﻿" at bounding box center [1067, 221] width 258 height 17
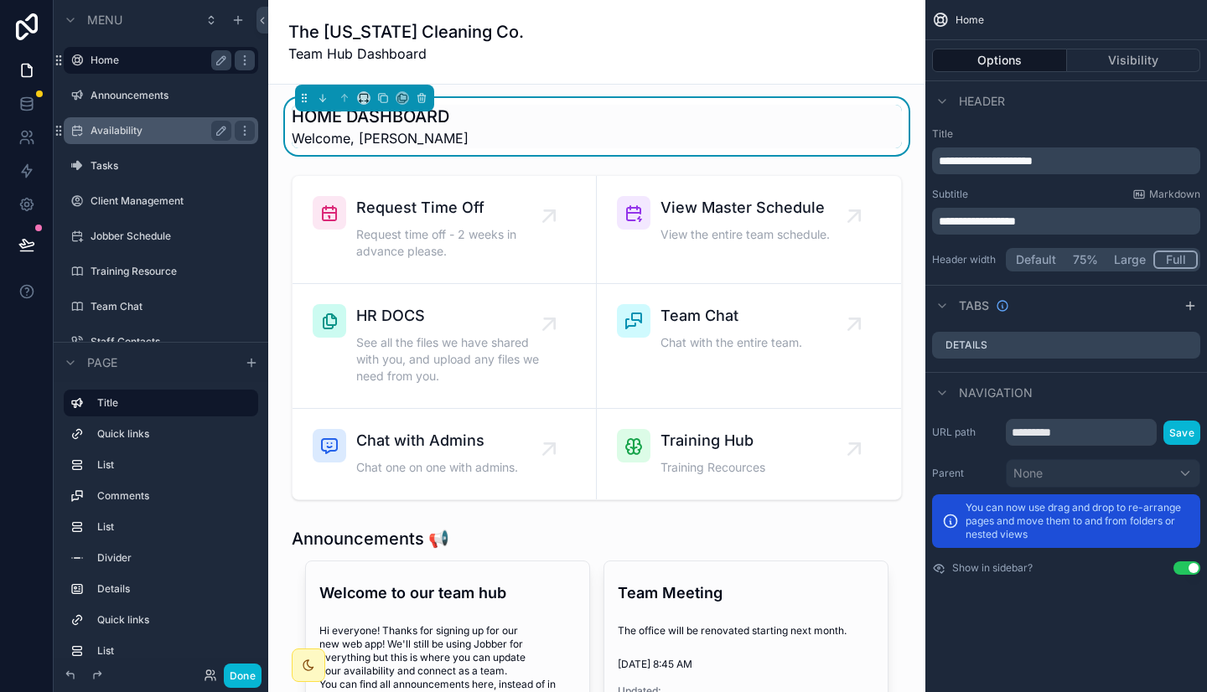
click at [1021, 195] on div "Subtitle Markdown" at bounding box center [1066, 194] width 268 height 13
click at [448, 121] on h1 "HOME DASHBOARD" at bounding box center [380, 116] width 177 height 23
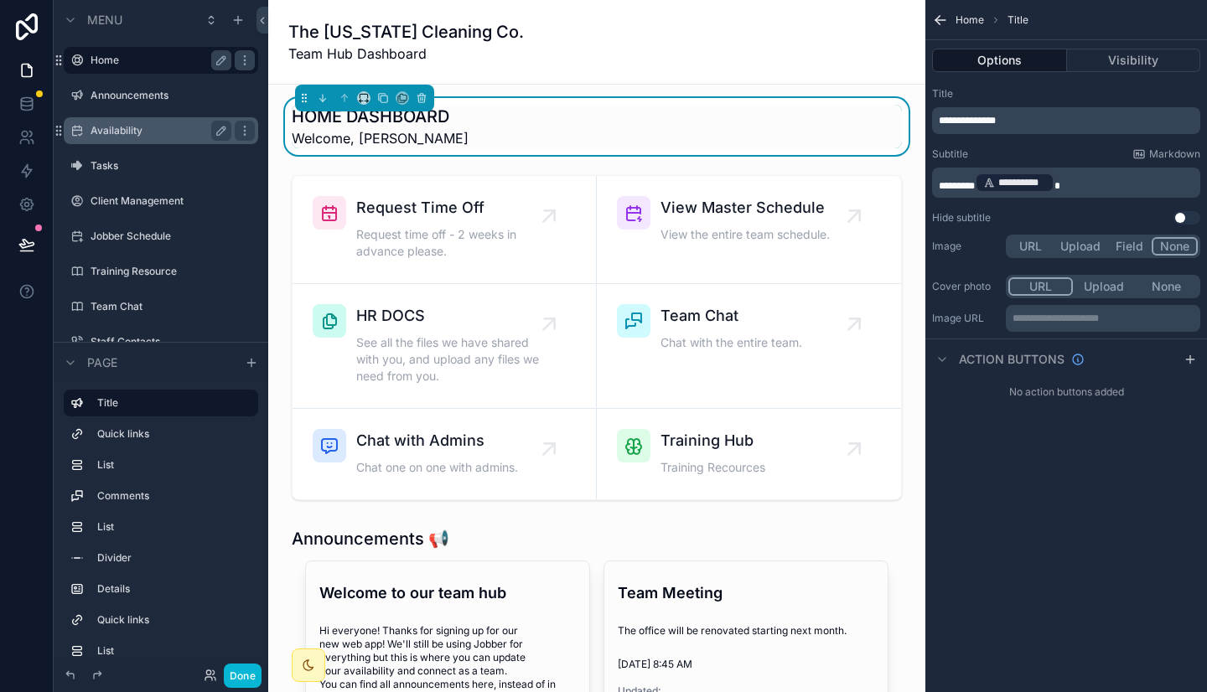
click at [1070, 246] on button "Upload" at bounding box center [1079, 246] width 55 height 18
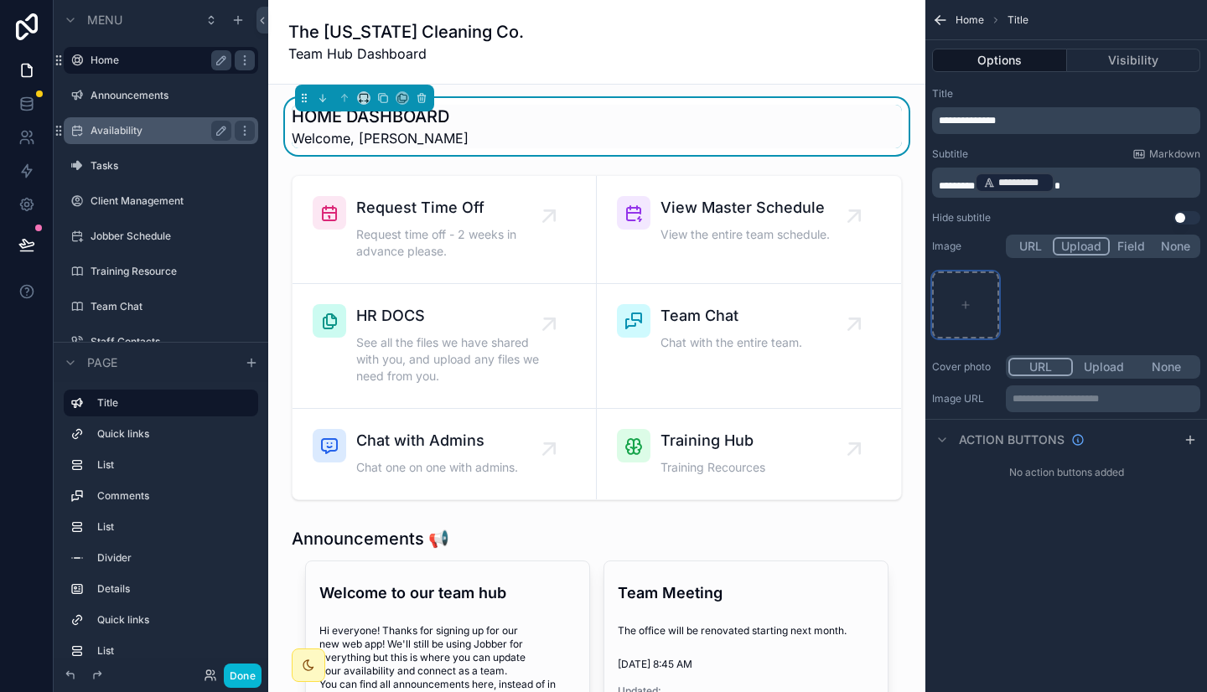
click at [984, 280] on div "scrollable content" at bounding box center [965, 304] width 67 height 67
type input "**********"
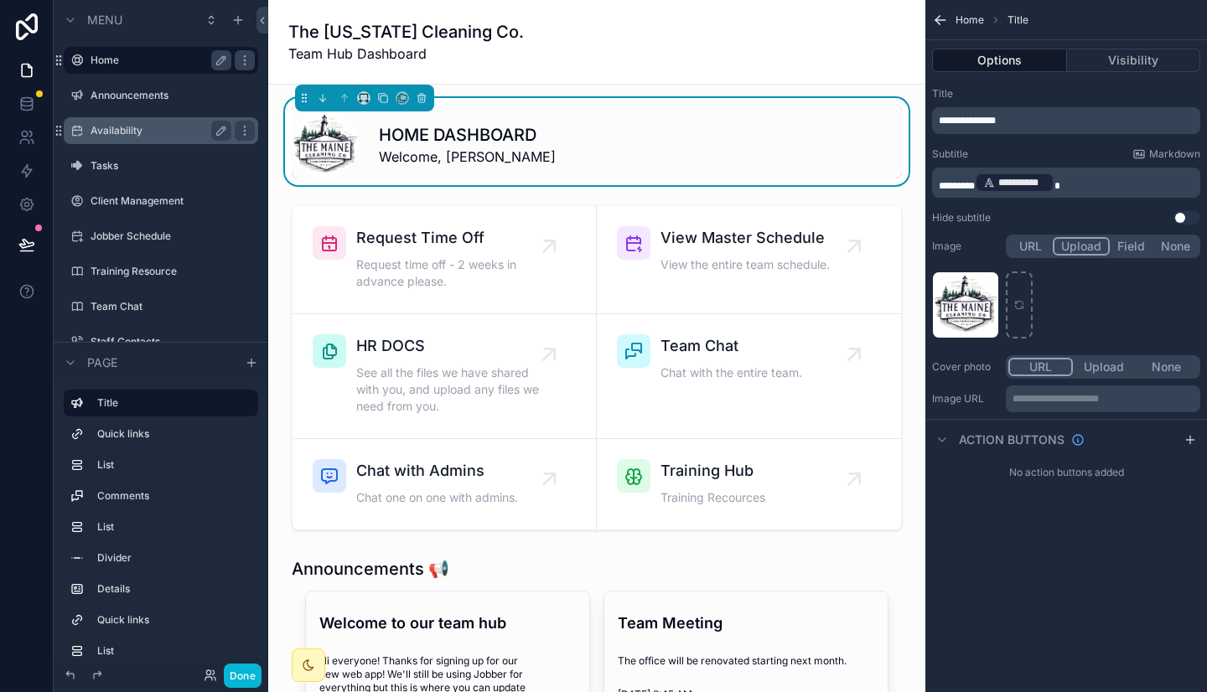
click at [713, 52] on div "The Maine Cleaning Co. Team Hub Dashboard" at bounding box center [596, 42] width 617 height 44
click at [411, 29] on h1 "The Maine Cleaning Co." at bounding box center [405, 31] width 235 height 23
click at [954, 21] on div "Home Title" at bounding box center [1066, 20] width 282 height 40
click at [945, 18] on div "Home Title" at bounding box center [1066, 20] width 282 height 40
click at [945, 18] on icon "scrollable content" at bounding box center [940, 20] width 17 height 17
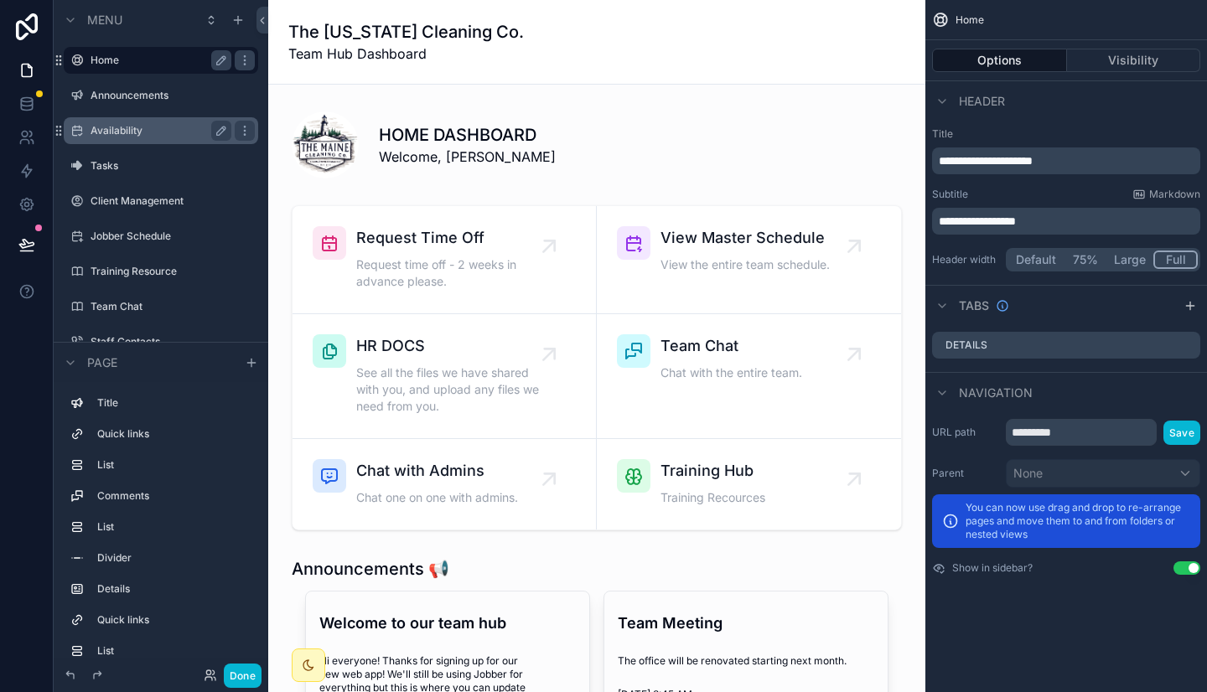
click at [1127, 263] on button "Large" at bounding box center [1129, 260] width 47 height 18
click at [1178, 263] on button "Full" at bounding box center [1176, 260] width 43 height 18
click at [1182, 309] on div "scrollable content" at bounding box center [1190, 306] width 20 height 20
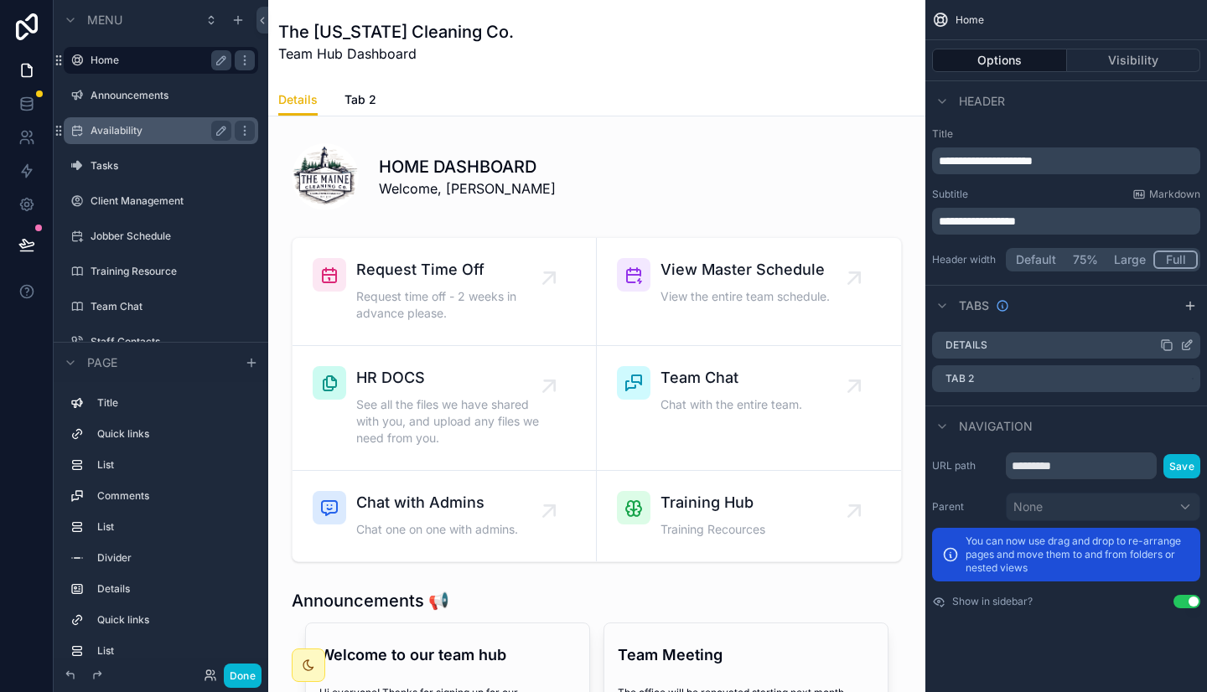
click at [1180, 341] on icon "scrollable content" at bounding box center [1186, 345] width 13 height 13
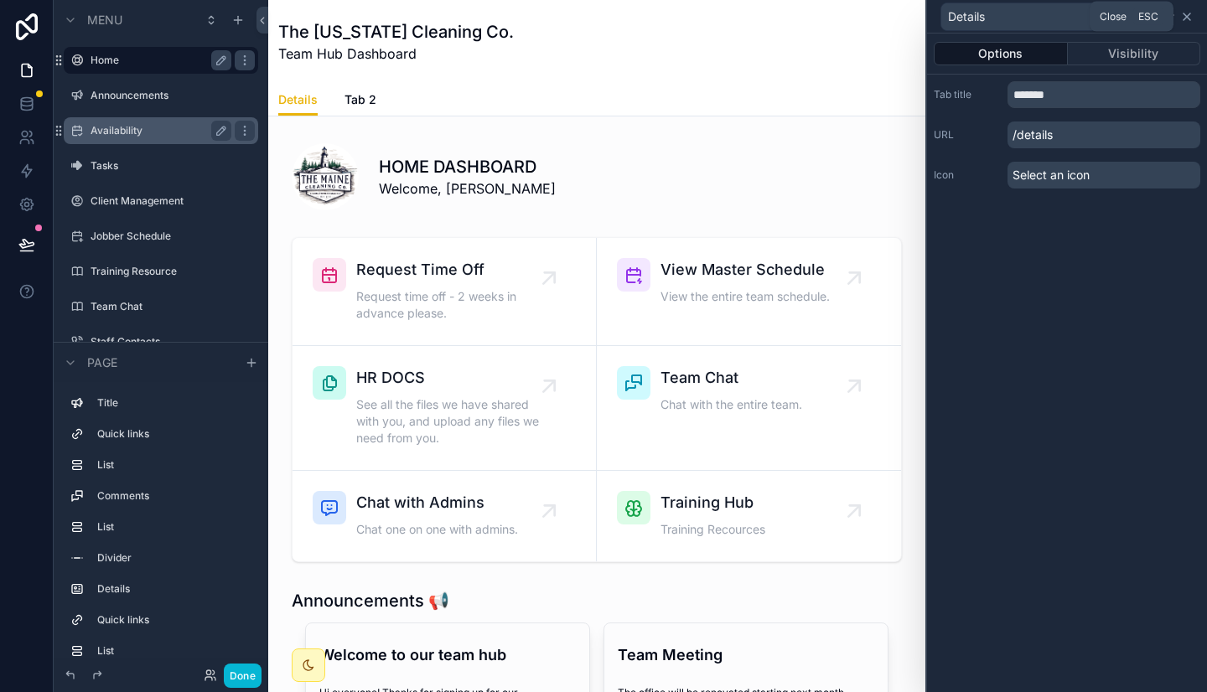
click at [1186, 15] on icon at bounding box center [1186, 16] width 13 height 13
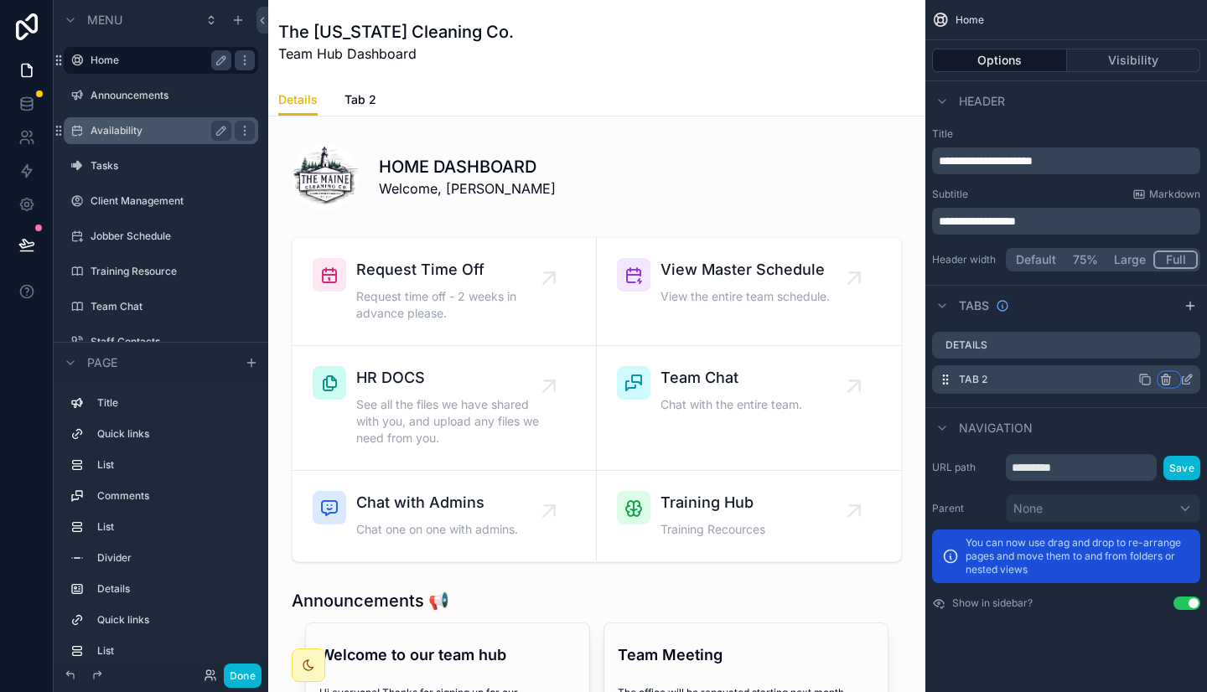
click at [1171, 379] on icon "scrollable content" at bounding box center [1165, 379] width 13 height 13
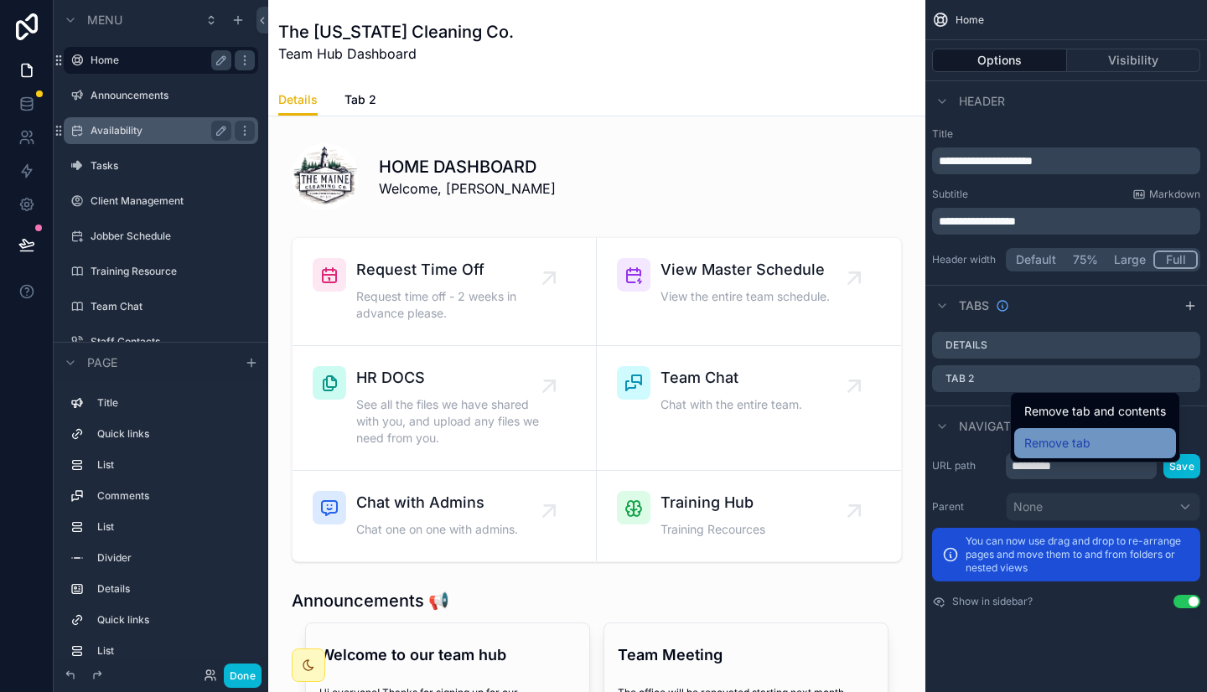
click at [1096, 439] on div "Remove tab" at bounding box center [1095, 443] width 142 height 20
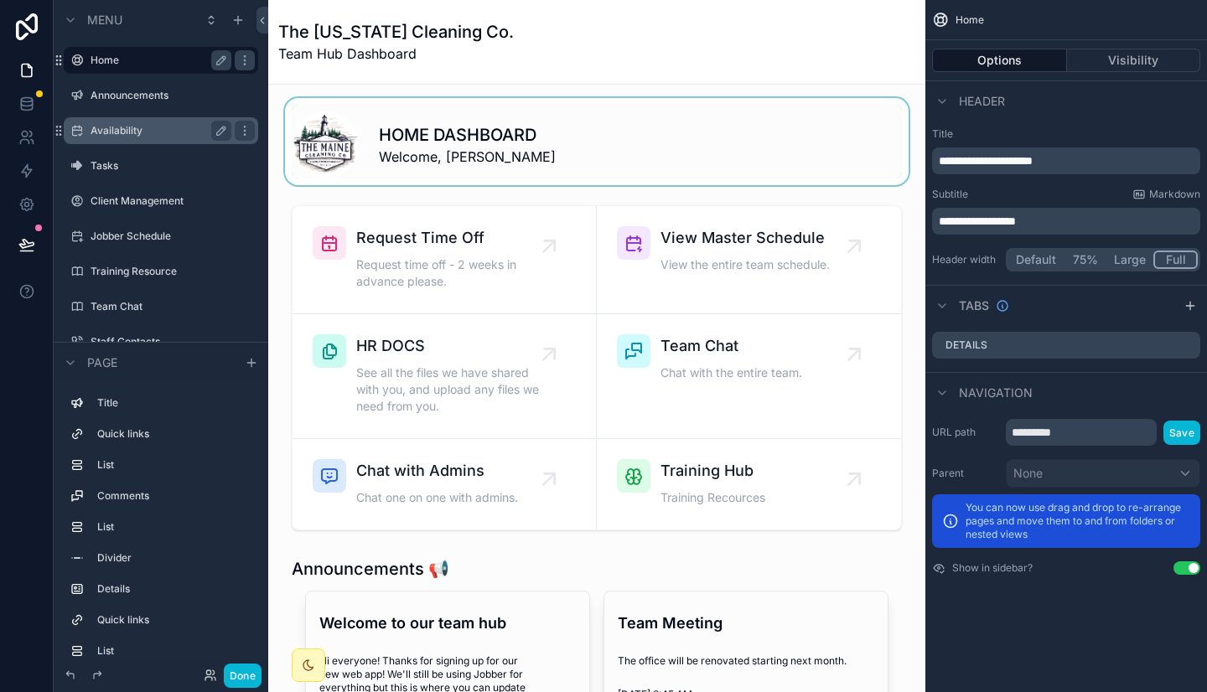
click at [589, 119] on div "scrollable content" at bounding box center [597, 141] width 630 height 87
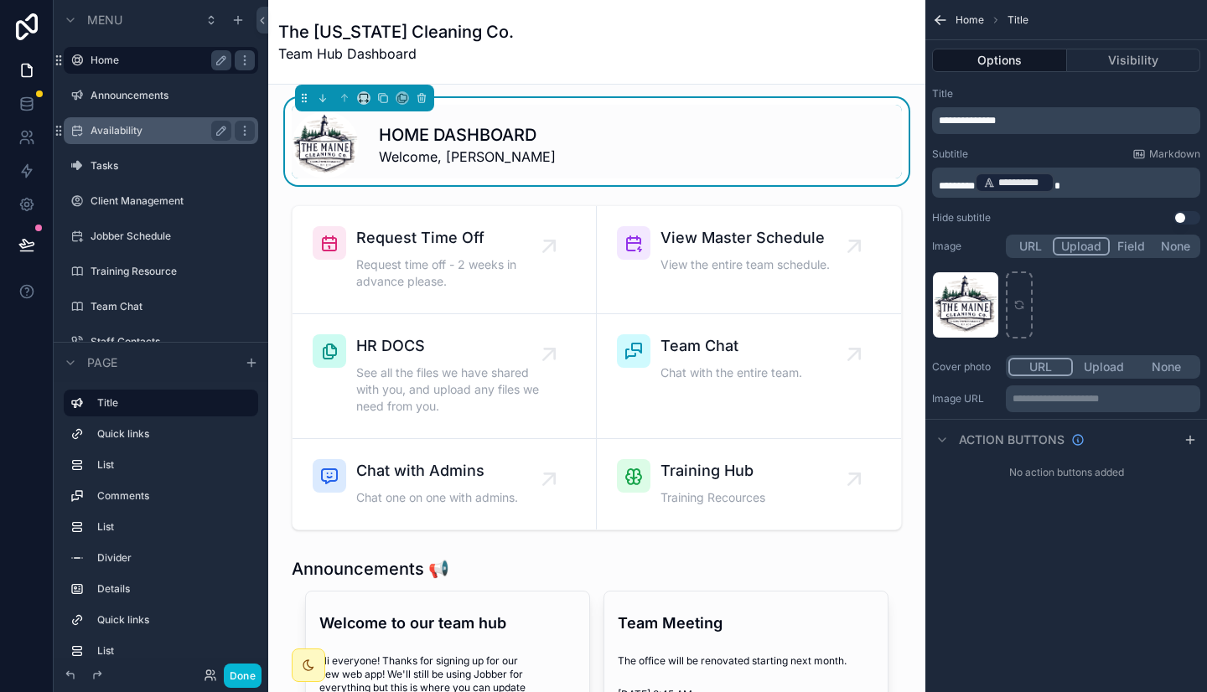
click at [1047, 116] on p "**********" at bounding box center [1067, 120] width 258 height 13
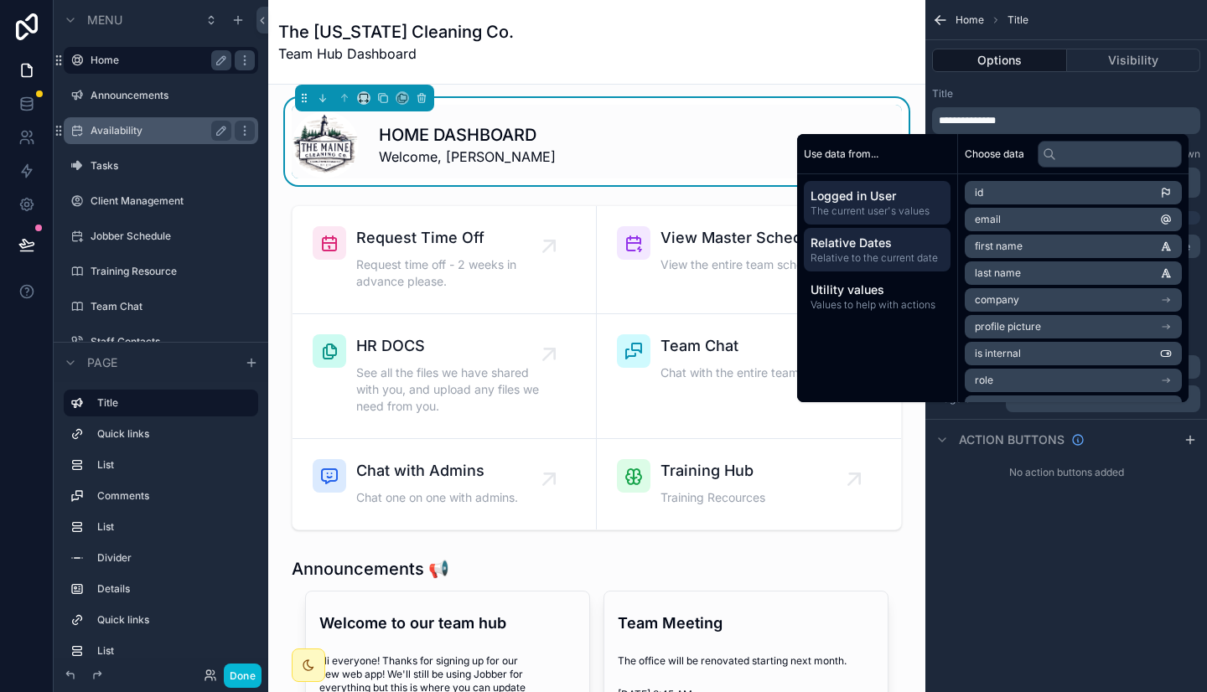
click at [912, 259] on span "Relative to the current date" at bounding box center [876, 257] width 133 height 13
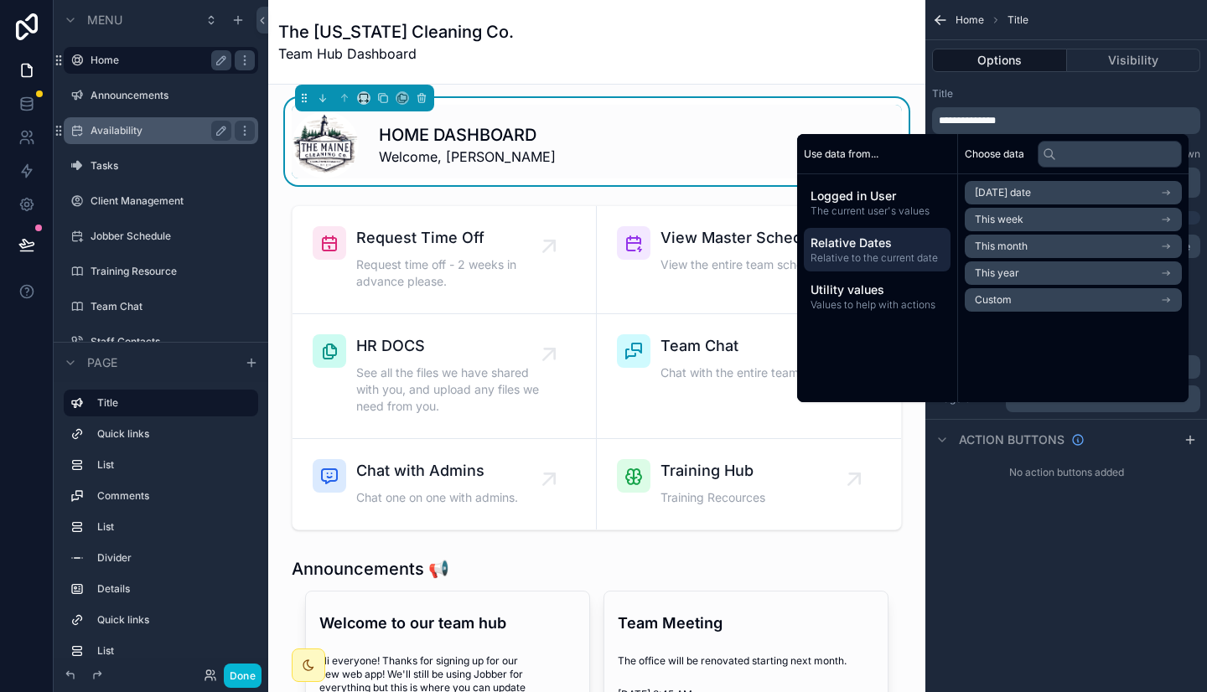
click at [1059, 122] on p "**********" at bounding box center [1067, 120] width 258 height 13
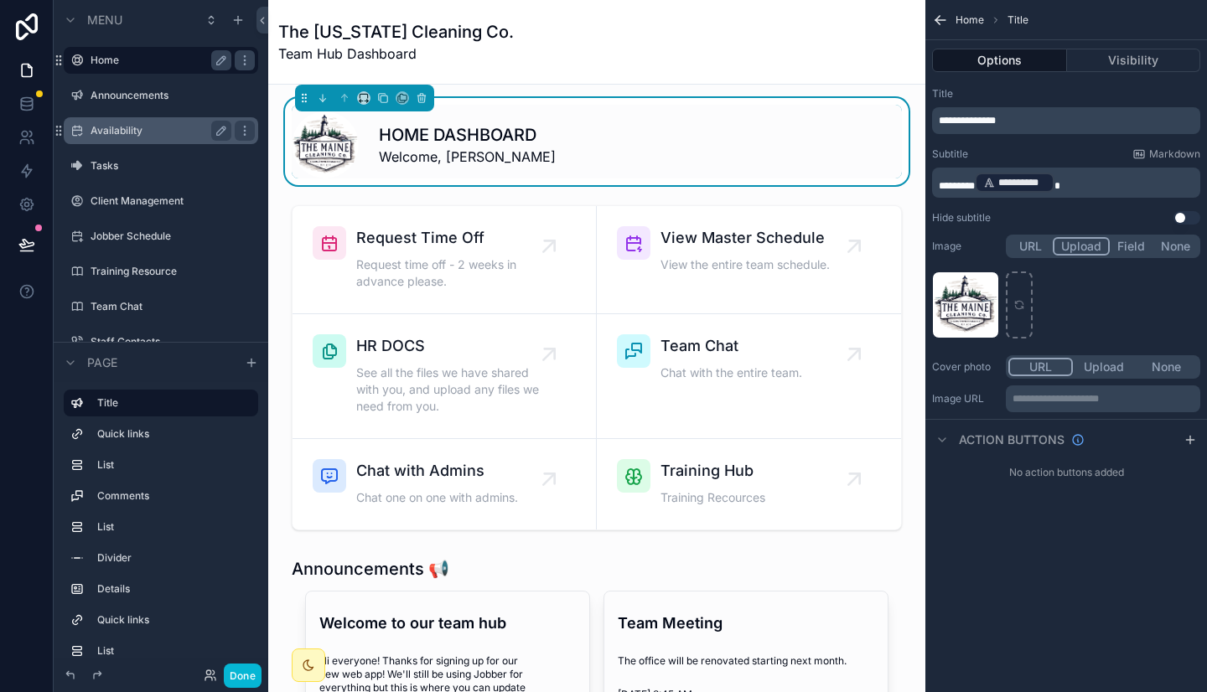
click at [1059, 122] on p "**********" at bounding box center [1067, 120] width 258 height 13
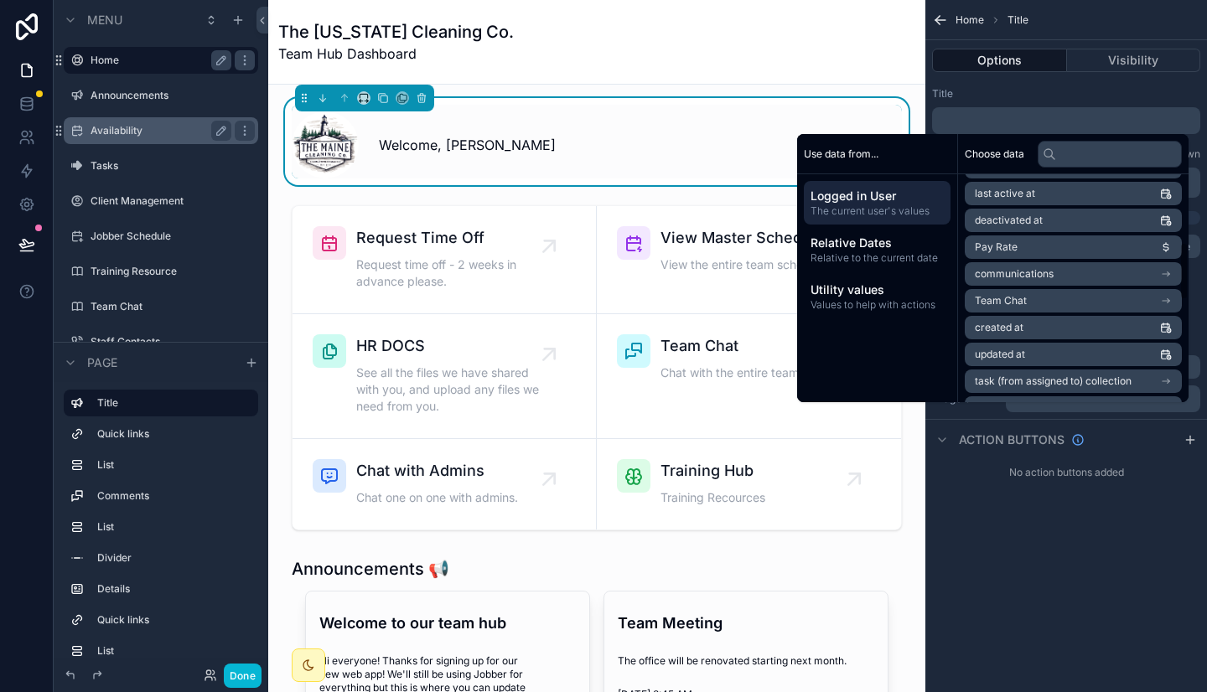
scroll to position [271, 0]
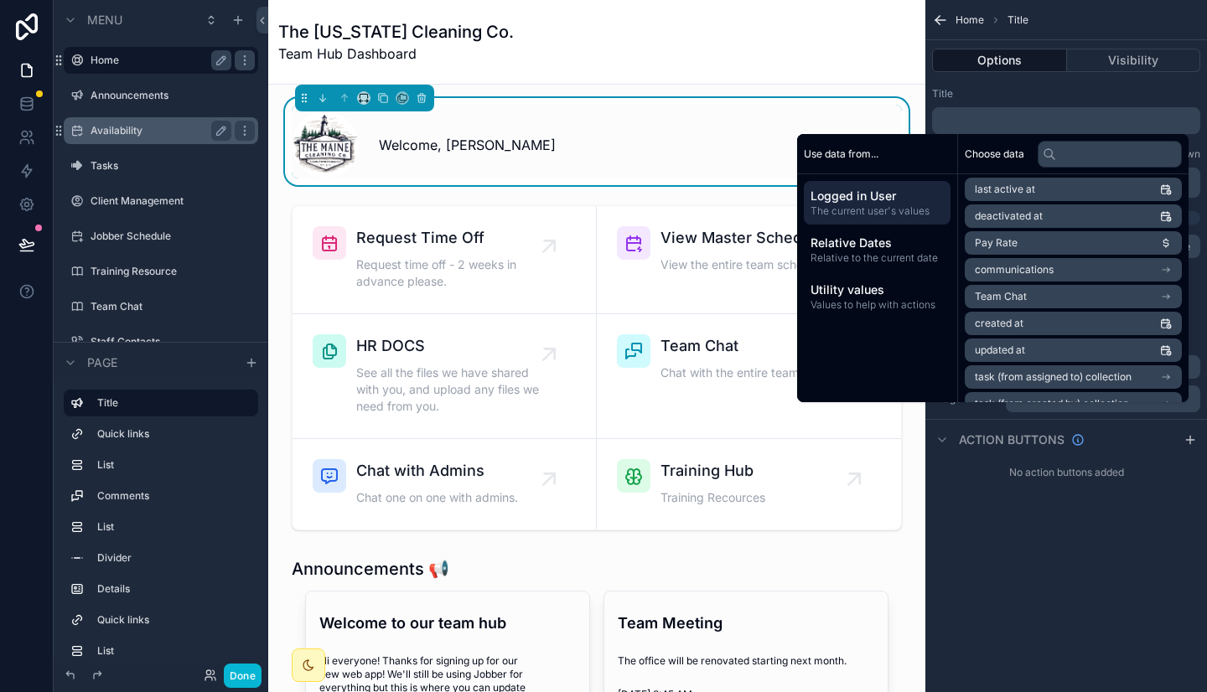
click at [1030, 263] on span "communications" at bounding box center [1013, 269] width 79 height 13
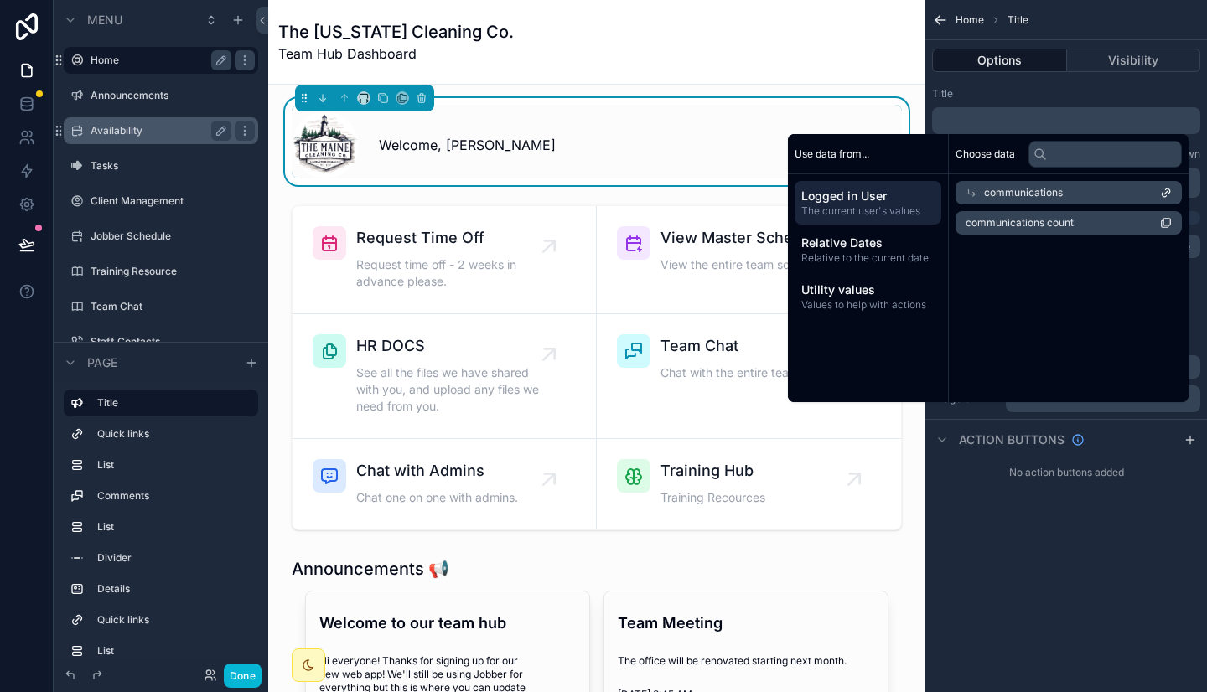
scroll to position [0, 0]
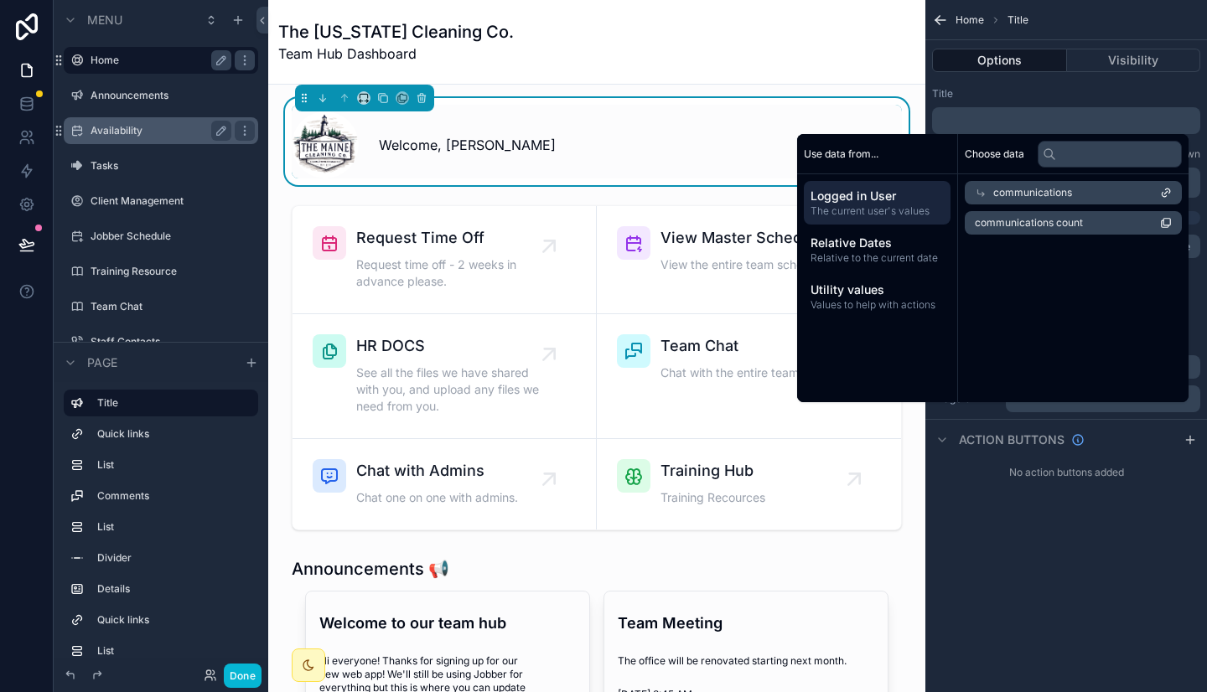
click at [900, 201] on span "Logged in User" at bounding box center [876, 196] width 133 height 17
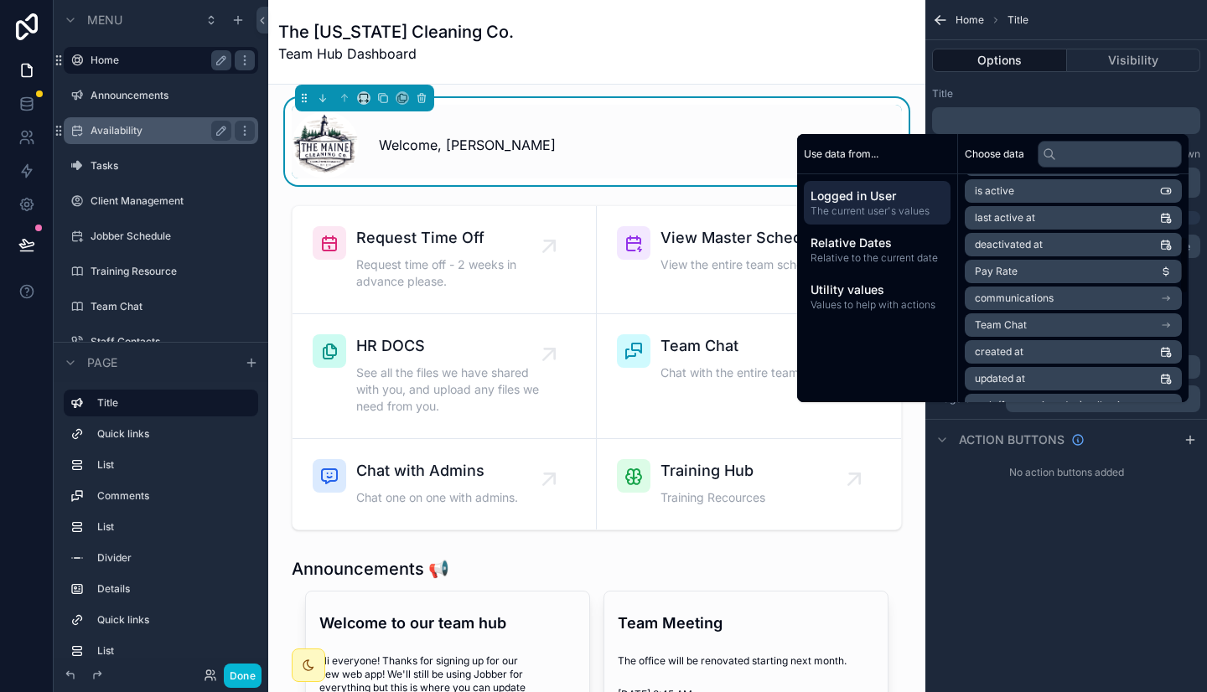
scroll to position [244, 0]
click at [1024, 328] on li "Team Chat" at bounding box center [1072, 324] width 217 height 23
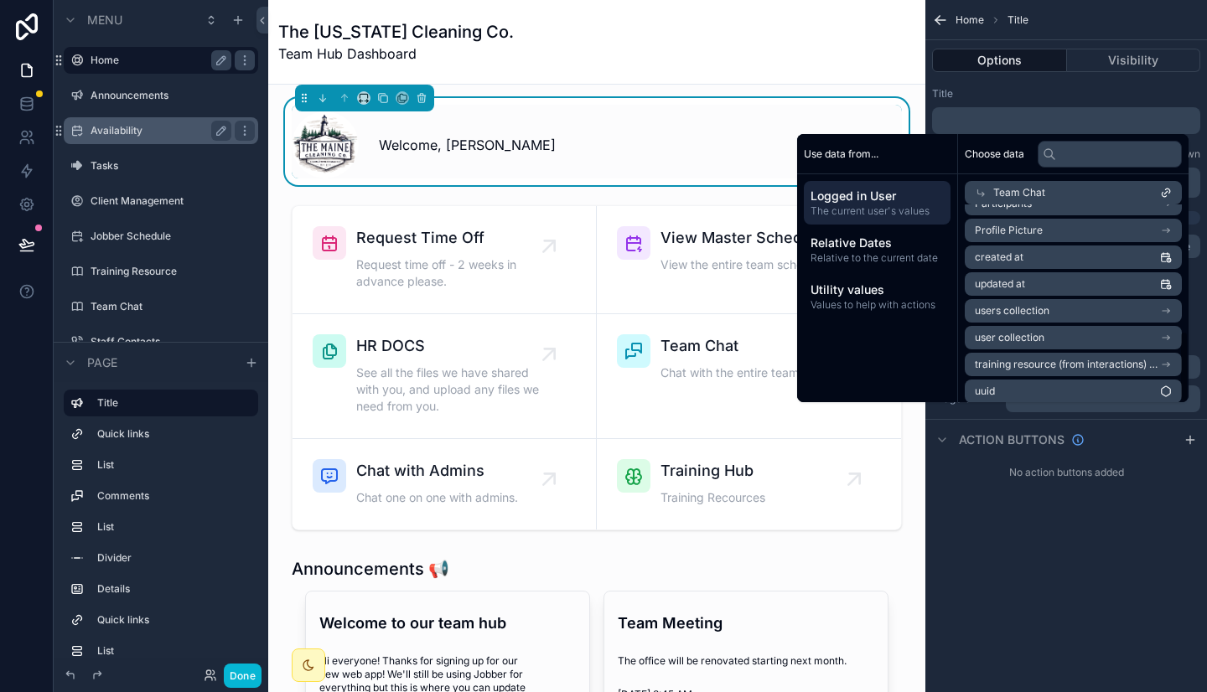
scroll to position [349, 0]
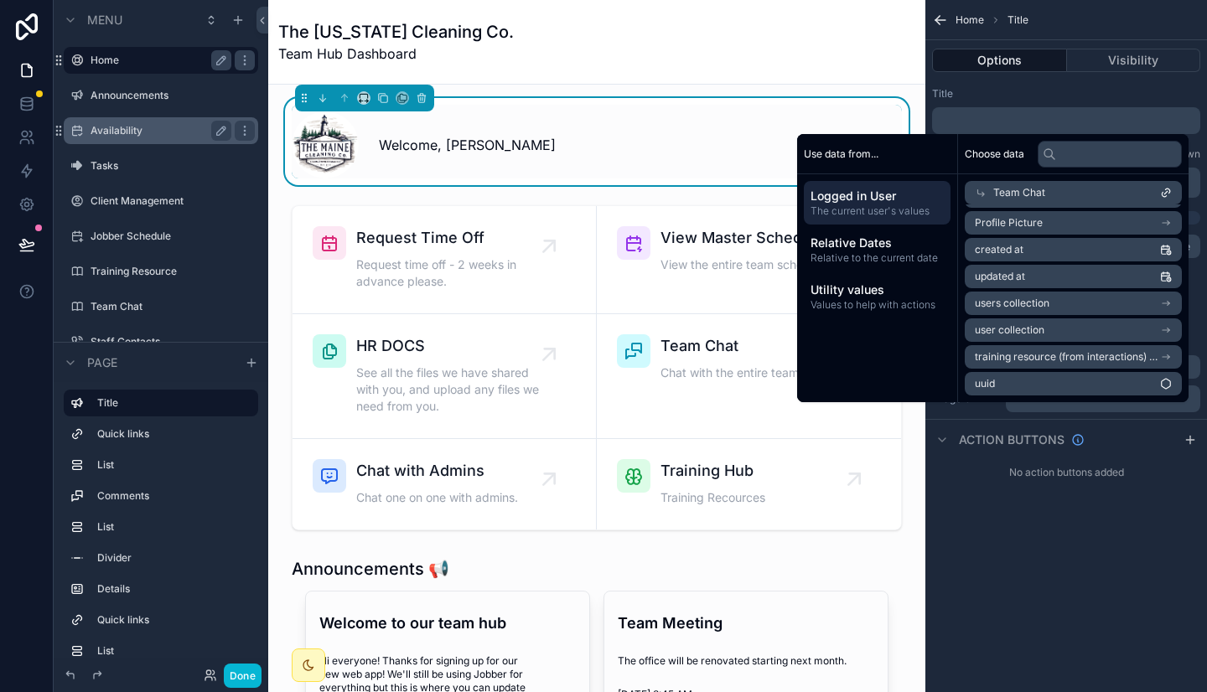
click at [1034, 302] on span "users collection" at bounding box center [1011, 303] width 75 height 13
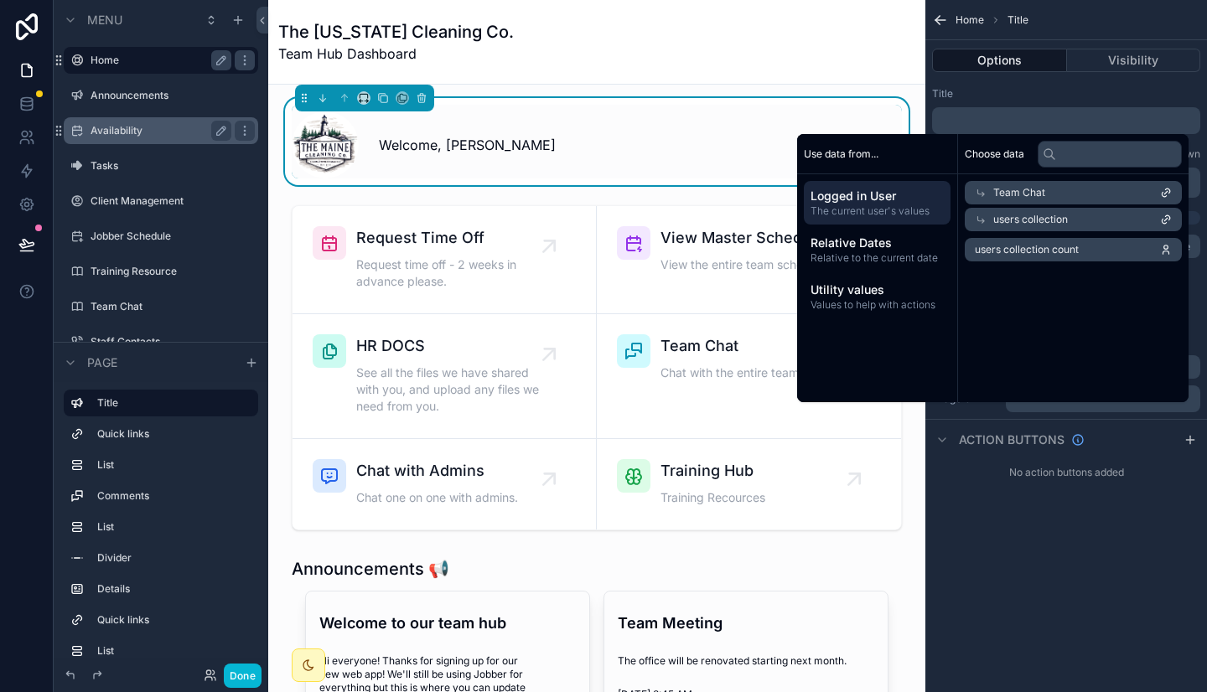
click at [1034, 247] on span "users collection count" at bounding box center [1026, 249] width 104 height 13
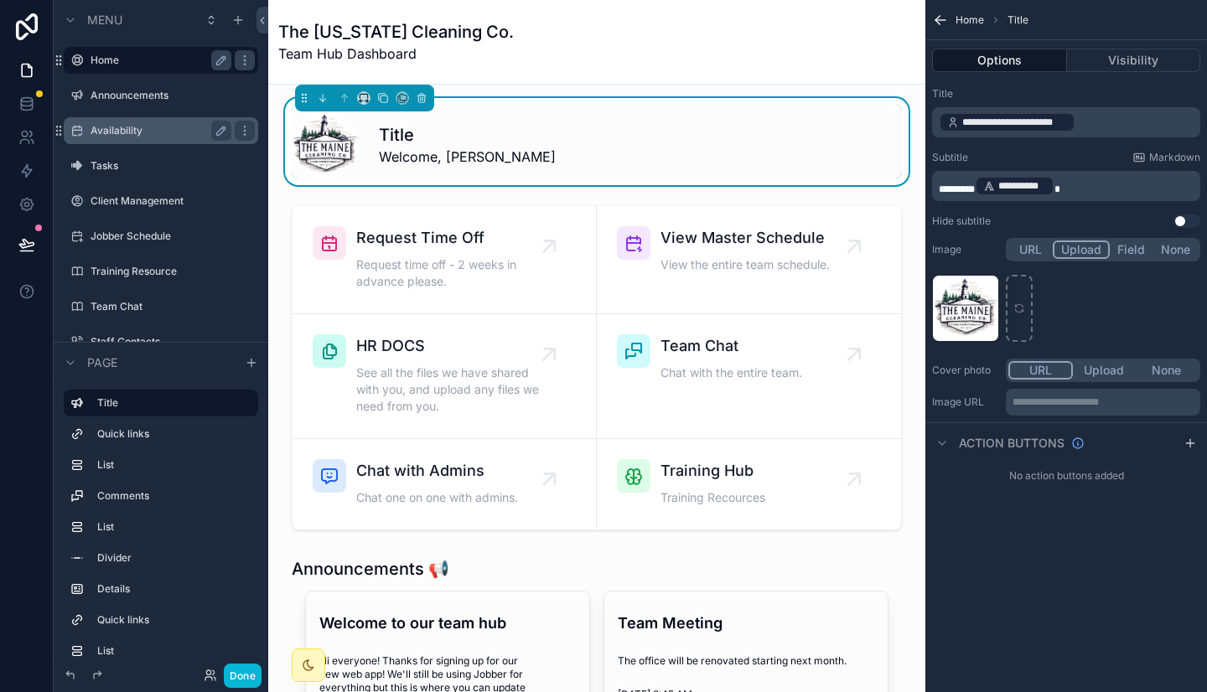
click at [1087, 121] on p "**********" at bounding box center [1067, 122] width 258 height 23
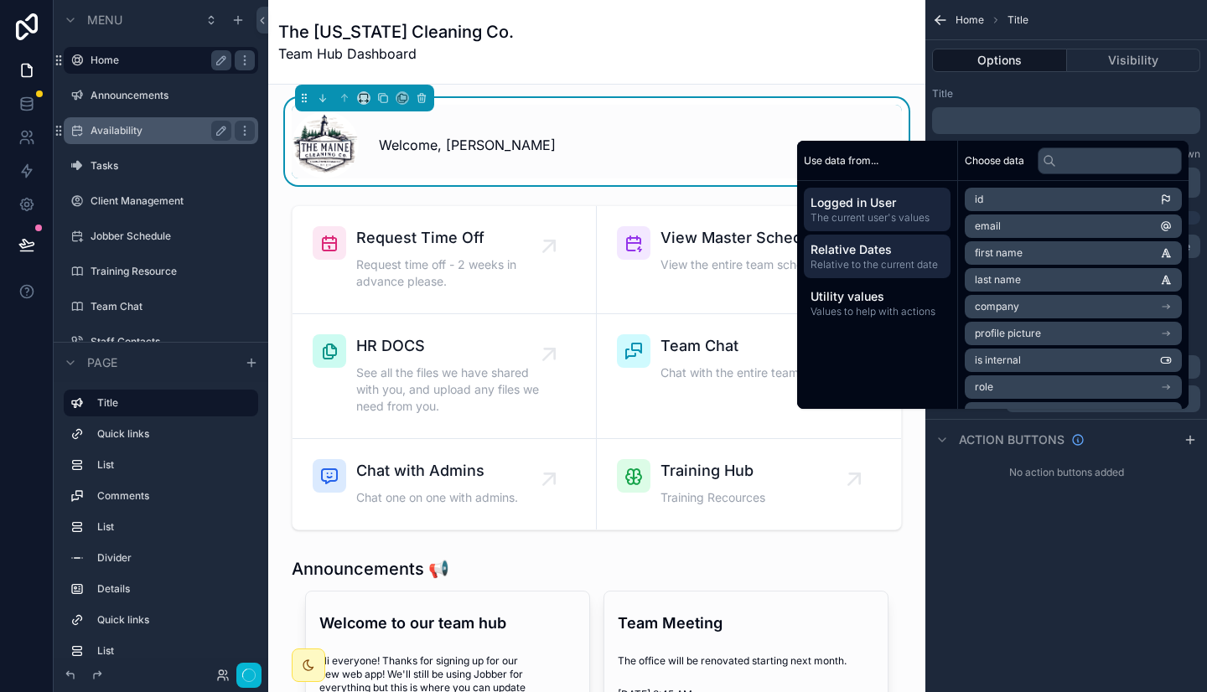
click at [888, 265] on div "Relative Dates Relative to the current date" at bounding box center [877, 257] width 147 height 44
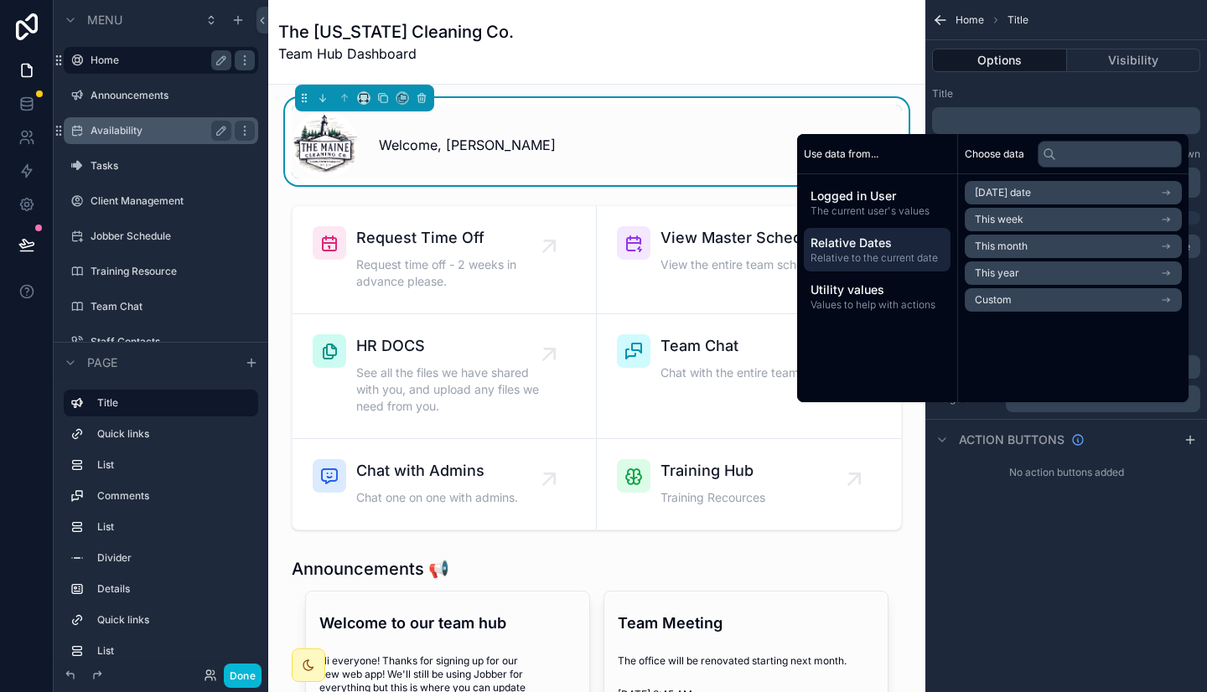
click at [1029, 217] on li "This week" at bounding box center [1072, 219] width 217 height 23
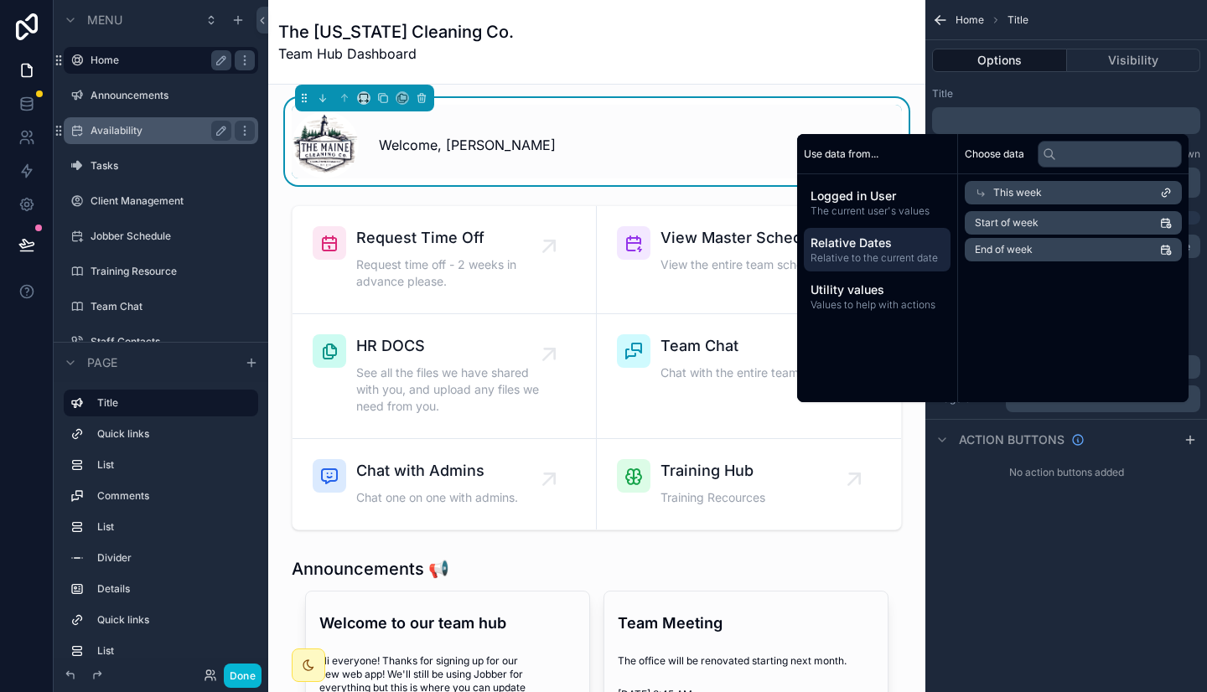
click at [1022, 215] on li "Start of week" at bounding box center [1072, 222] width 217 height 23
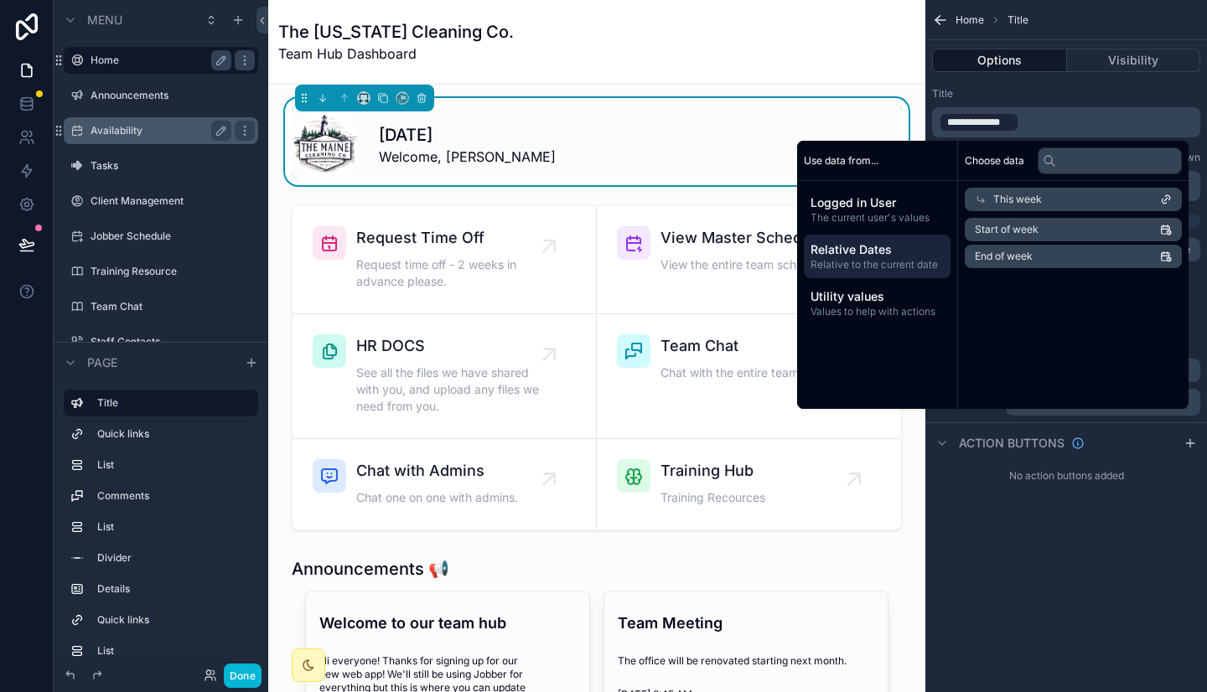
click at [1007, 254] on span "End of week" at bounding box center [1003, 256] width 58 height 13
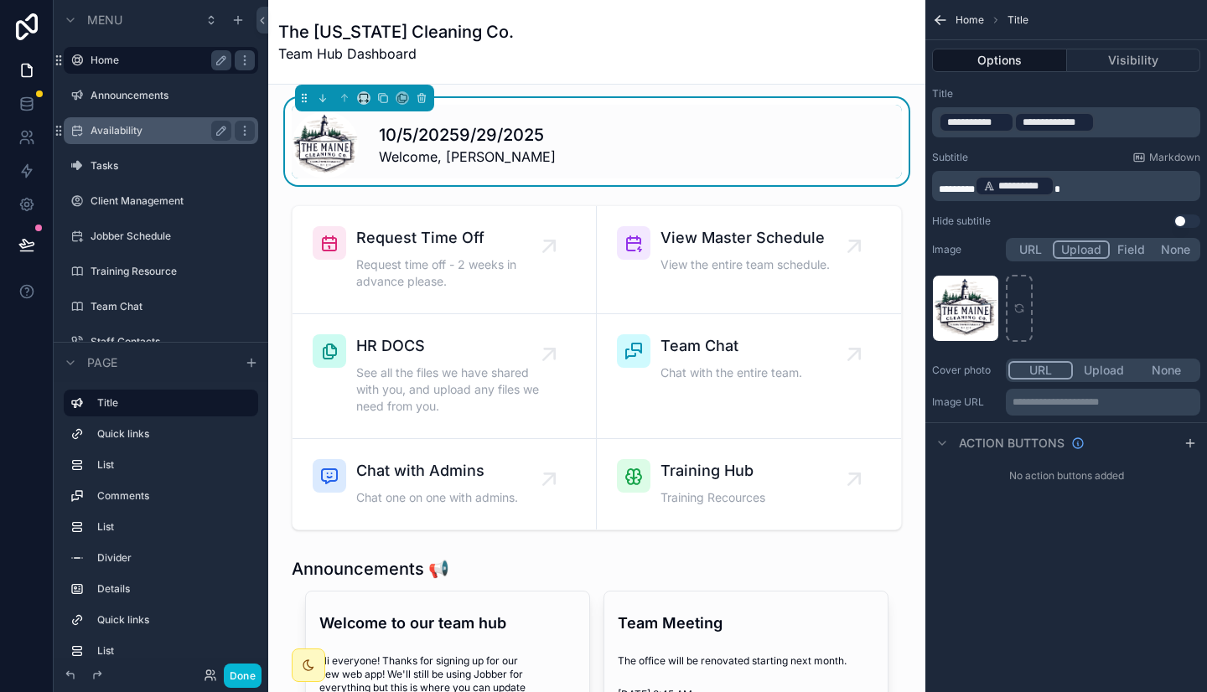
click at [1093, 127] on div "**********" at bounding box center [1054, 122] width 80 height 20
click at [1099, 131] on p "**********" at bounding box center [1067, 122] width 258 height 23
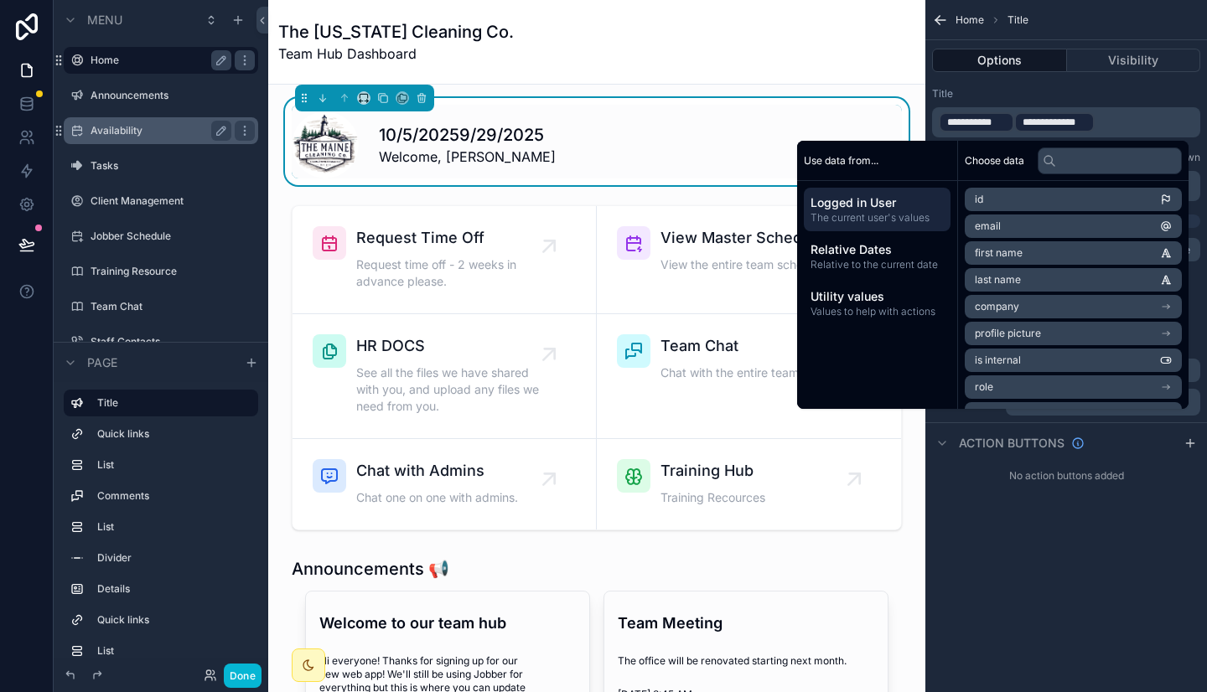
drag, startPoint x: 1099, startPoint y: 131, endPoint x: 1018, endPoint y: 122, distance: 81.7
click at [1018, 122] on p "**********" at bounding box center [1067, 122] width 258 height 23
click at [1099, 121] on p "**********" at bounding box center [1067, 122] width 258 height 23
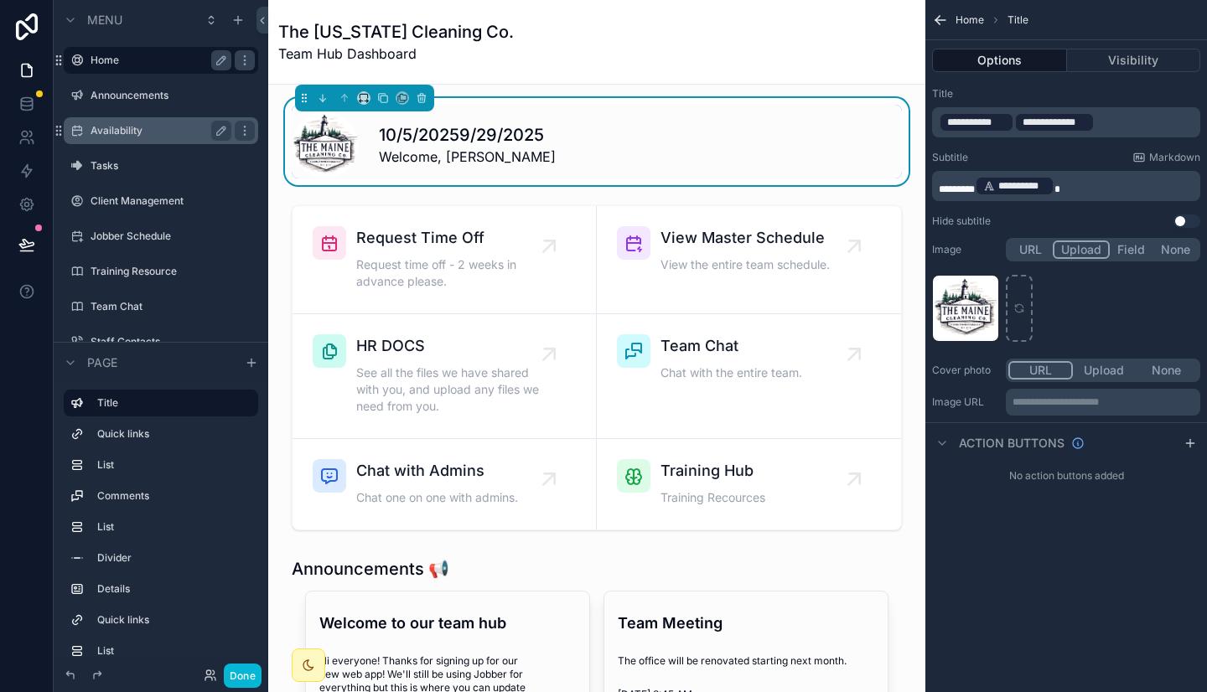
click at [1099, 121] on p "**********" at bounding box center [1067, 122] width 258 height 23
drag, startPoint x: 1099, startPoint y: 121, endPoint x: 1026, endPoint y: 121, distance: 72.9
click at [1026, 121] on p "**********" at bounding box center [1067, 122] width 258 height 23
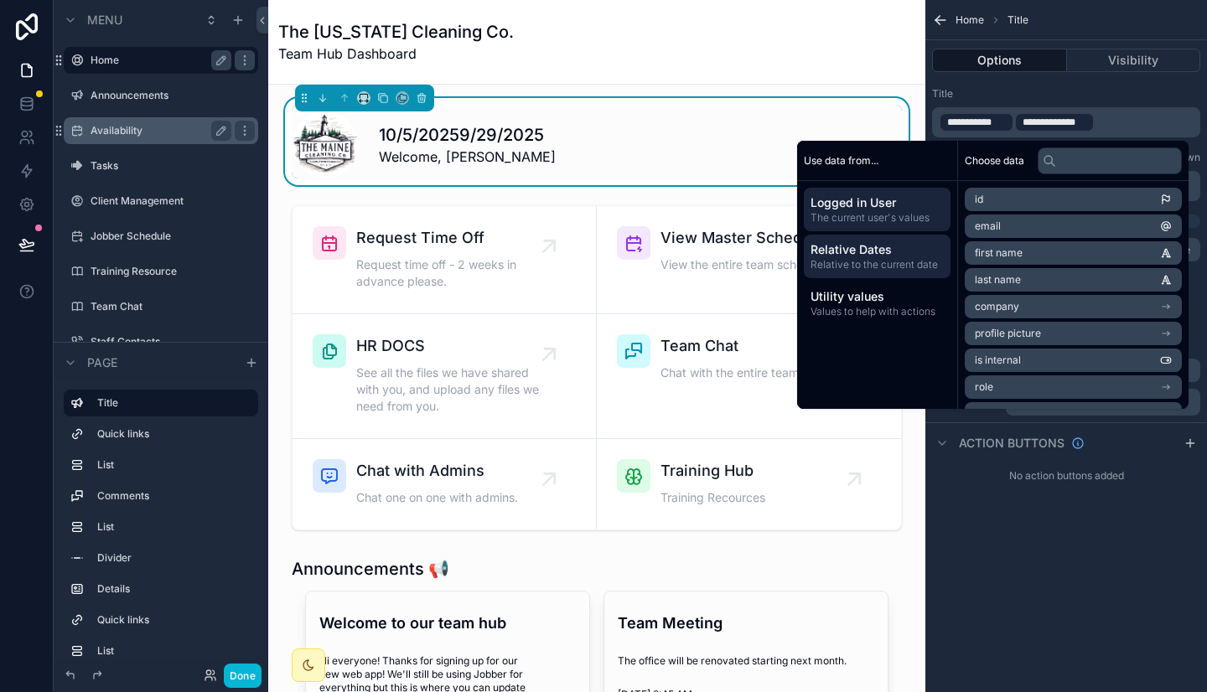
click at [907, 261] on span "Relative to the current date" at bounding box center [876, 264] width 133 height 13
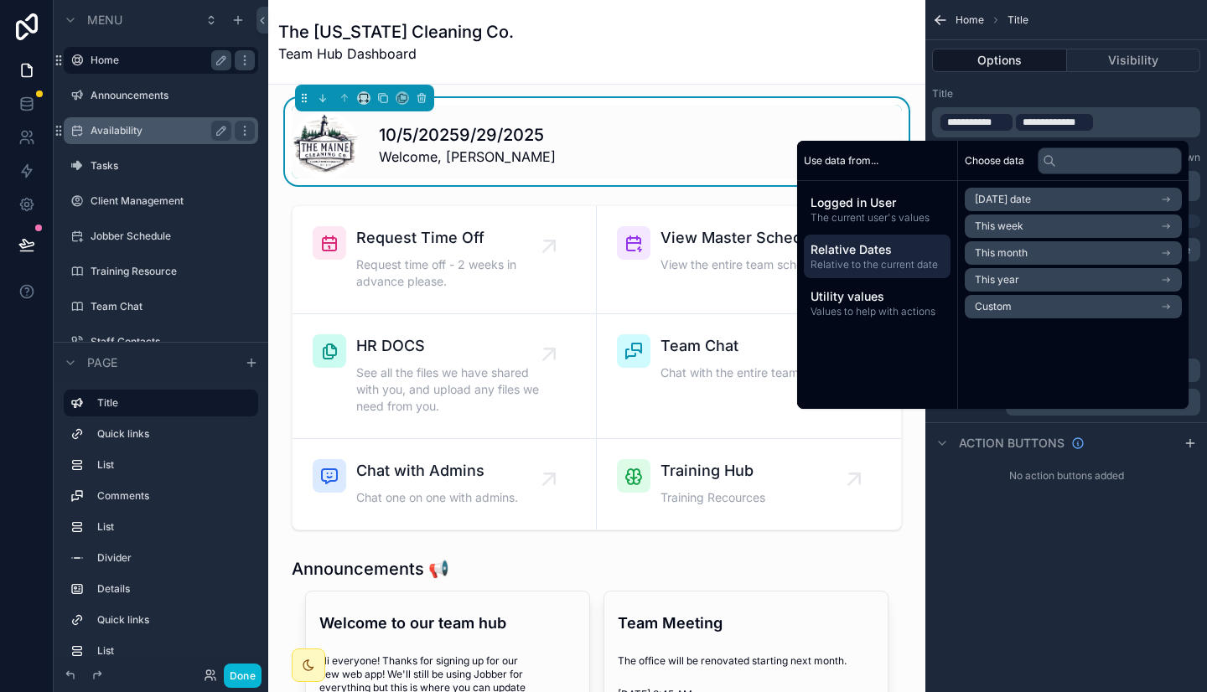
click at [1016, 224] on li "This week" at bounding box center [1072, 226] width 217 height 23
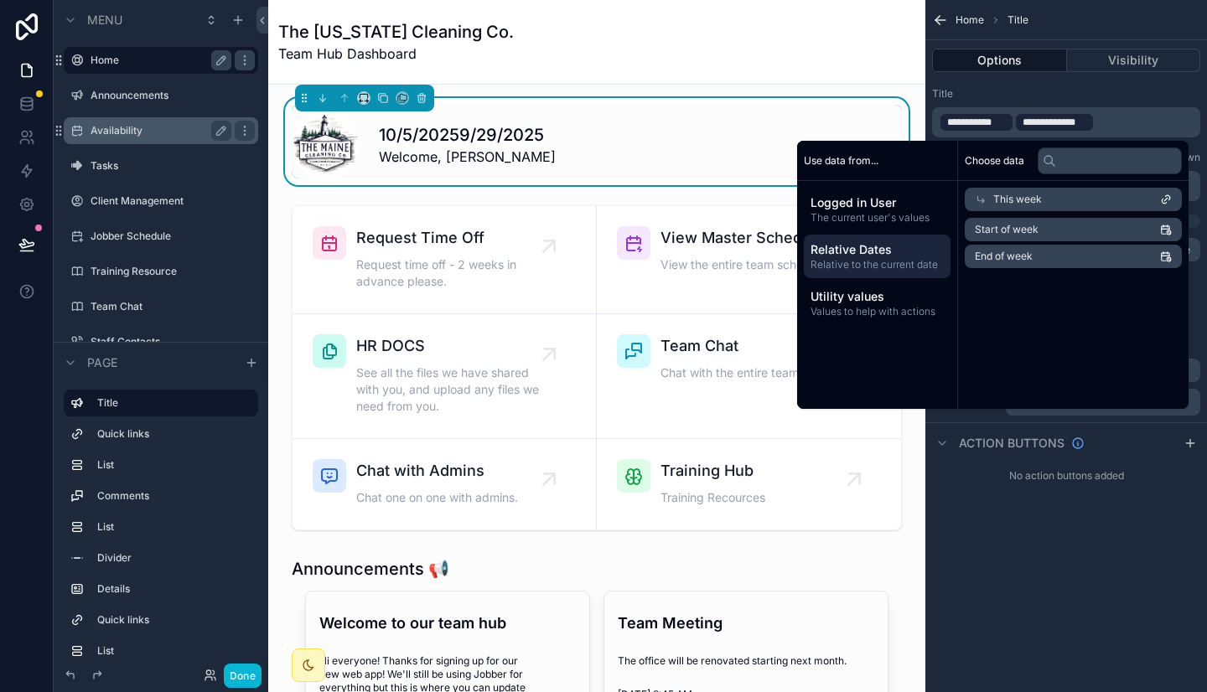
click at [1020, 254] on span "End of week" at bounding box center [1003, 256] width 58 height 13
click at [1016, 222] on li "Start of week" at bounding box center [1072, 229] width 217 height 23
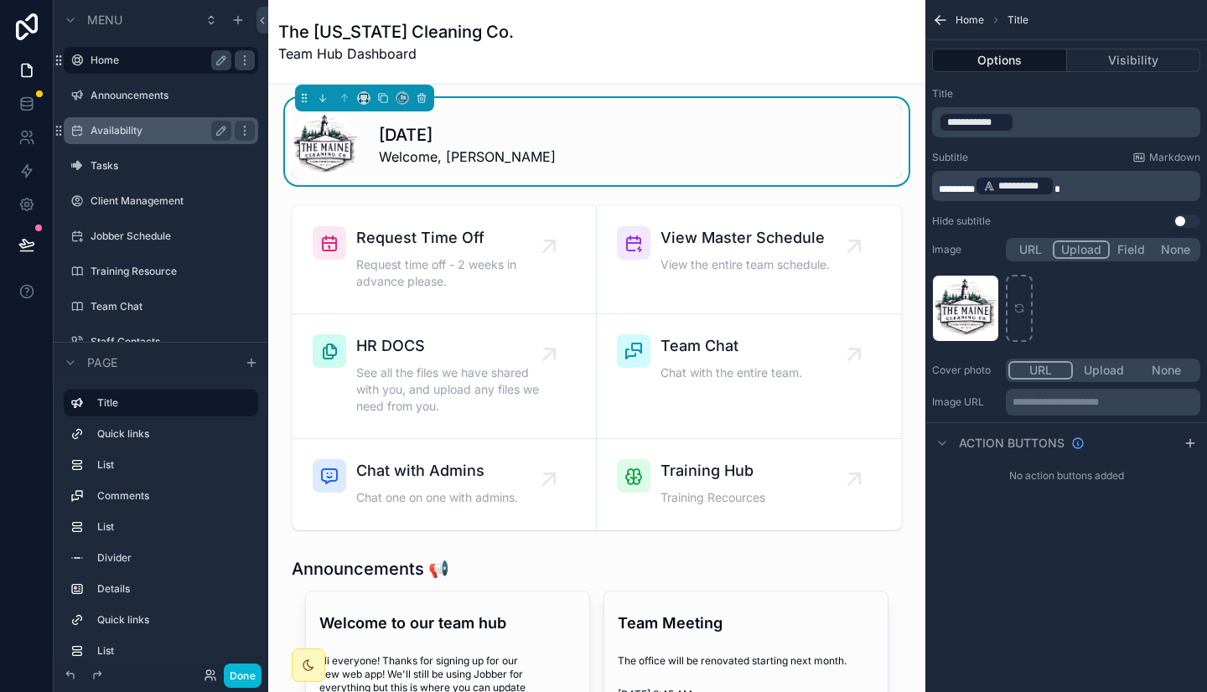
click at [1019, 121] on p "**********" at bounding box center [1067, 122] width 258 height 23
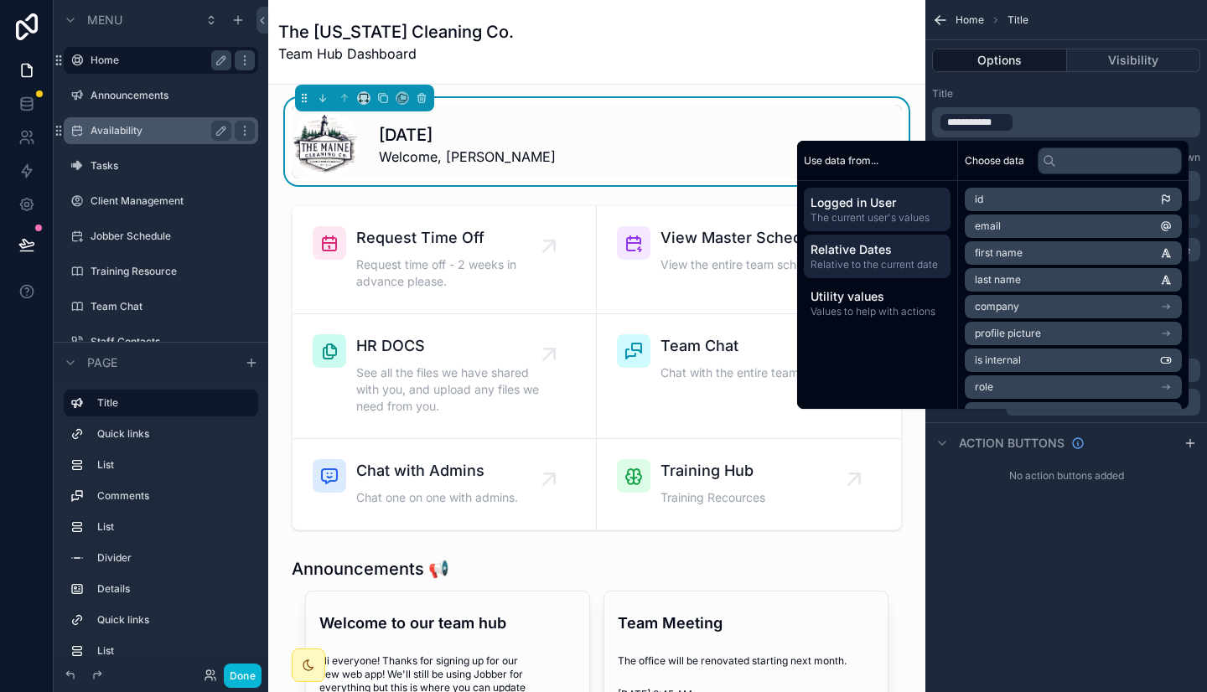
click at [917, 261] on span "Relative to the current date" at bounding box center [876, 264] width 133 height 13
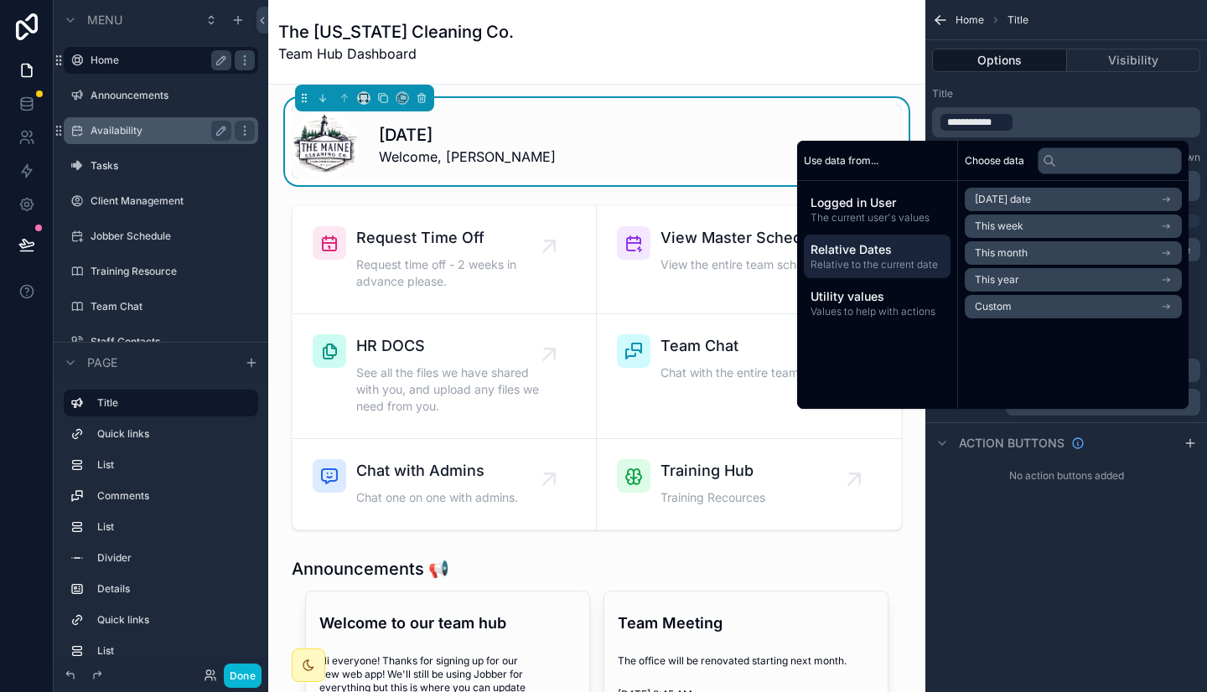
click at [1014, 220] on li "This week" at bounding box center [1072, 226] width 217 height 23
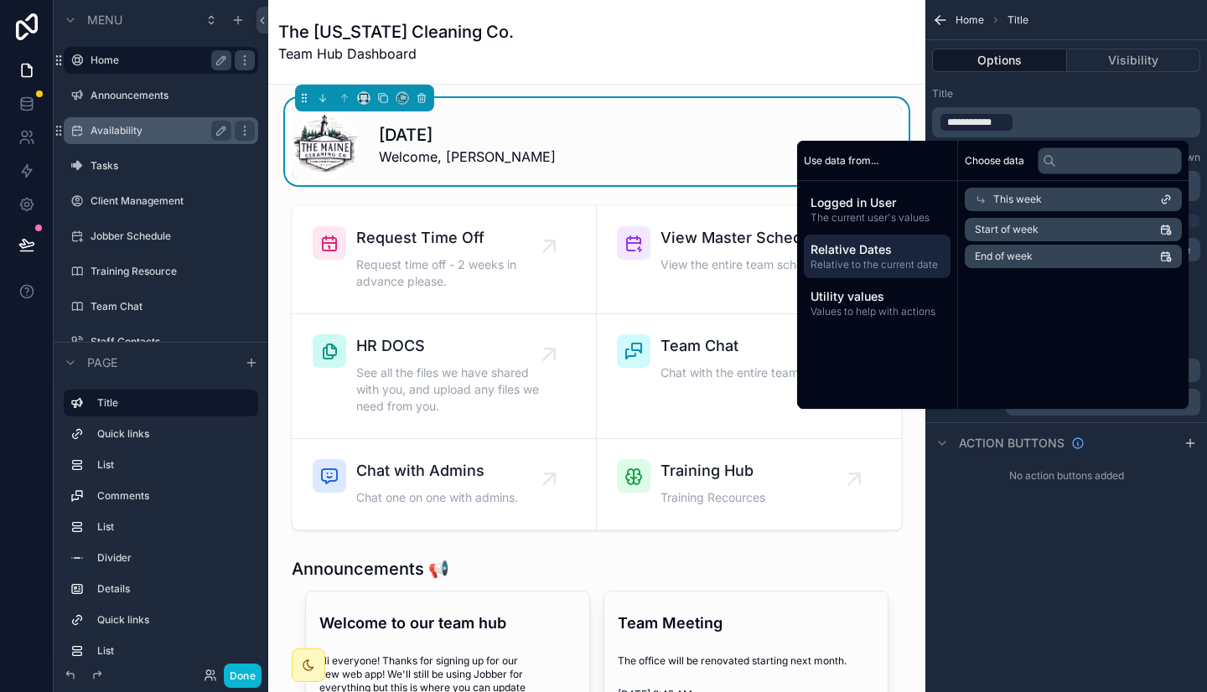
click at [1013, 227] on span "Start of week" at bounding box center [1006, 229] width 64 height 13
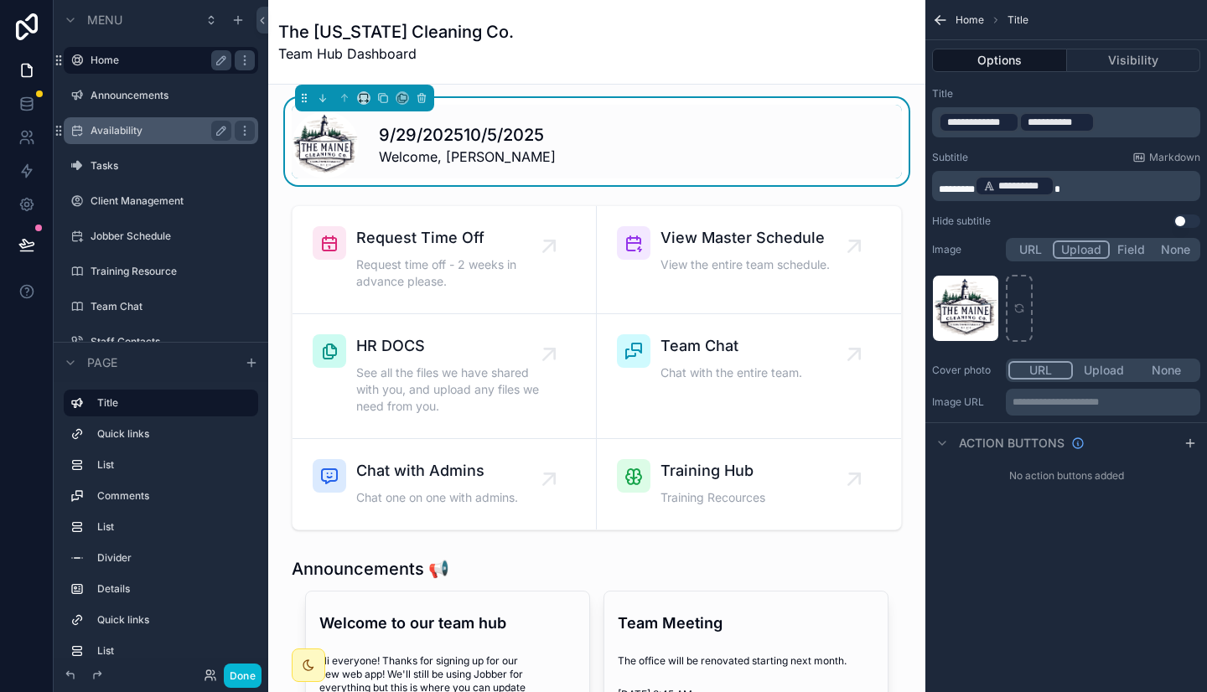
click at [1124, 122] on p "**********" at bounding box center [1067, 122] width 258 height 23
click at [1022, 126] on div "**********" at bounding box center [1056, 122] width 75 height 20
click at [1098, 122] on p "**********" at bounding box center [1067, 122] width 258 height 23
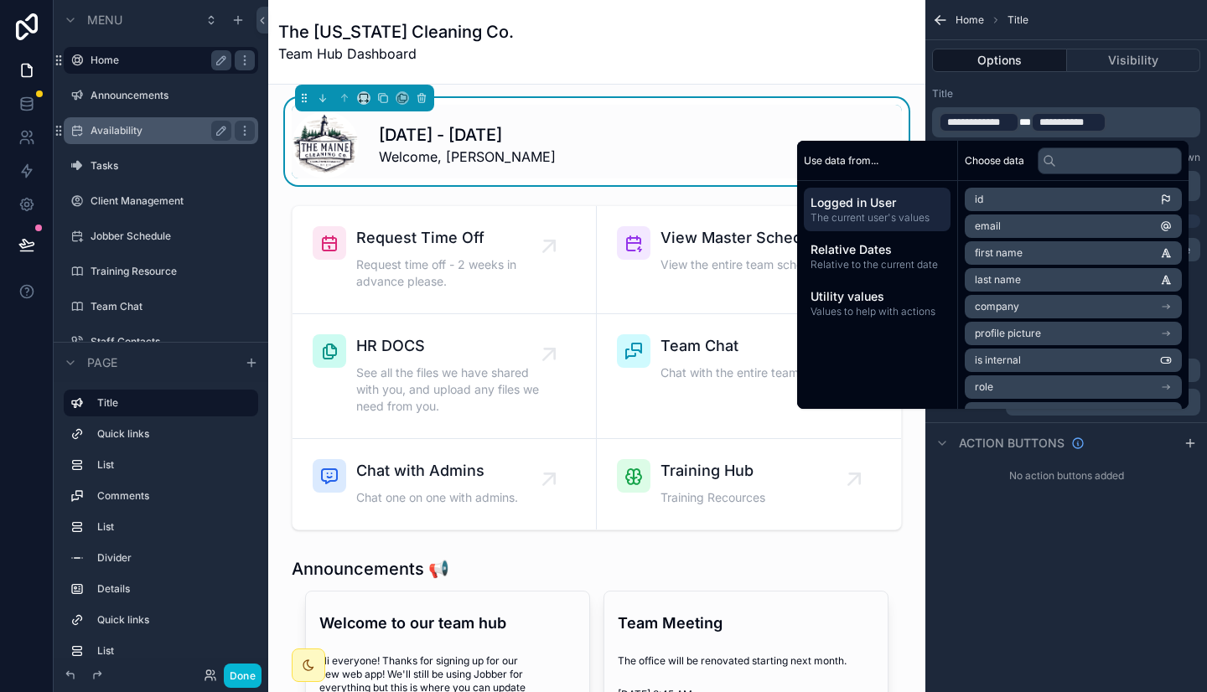
click at [1126, 90] on div "Title" at bounding box center [1066, 93] width 268 height 13
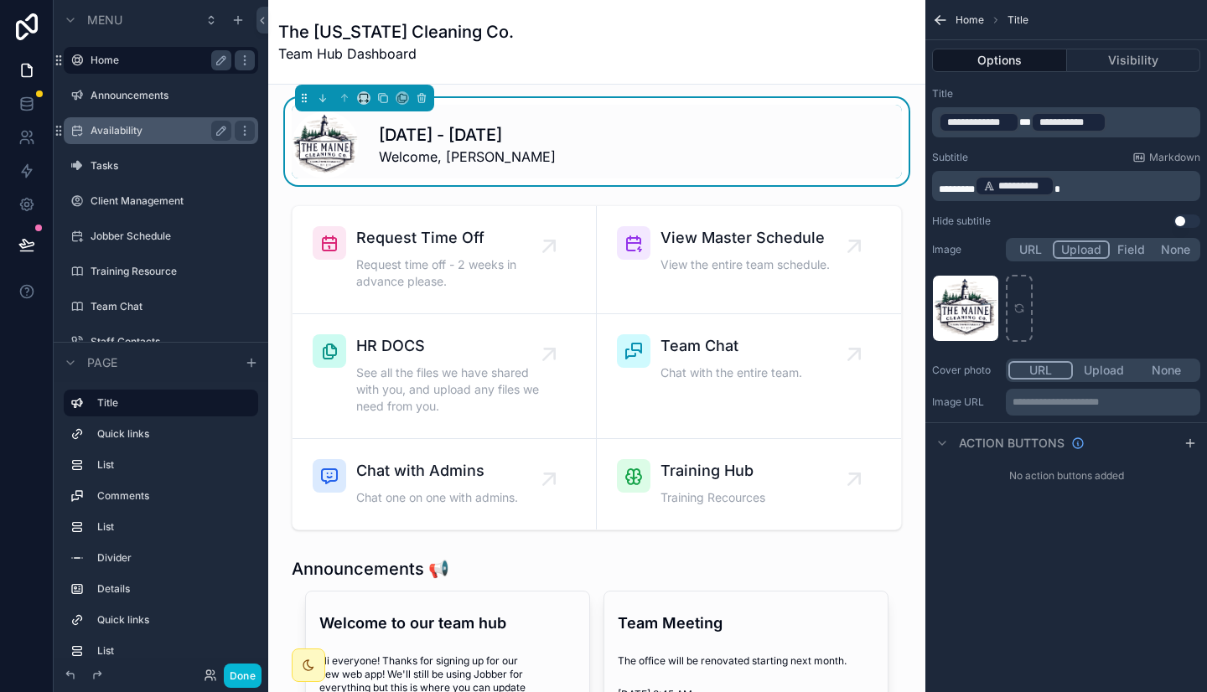
click at [1093, 190] on p "**********" at bounding box center [1067, 185] width 258 height 23
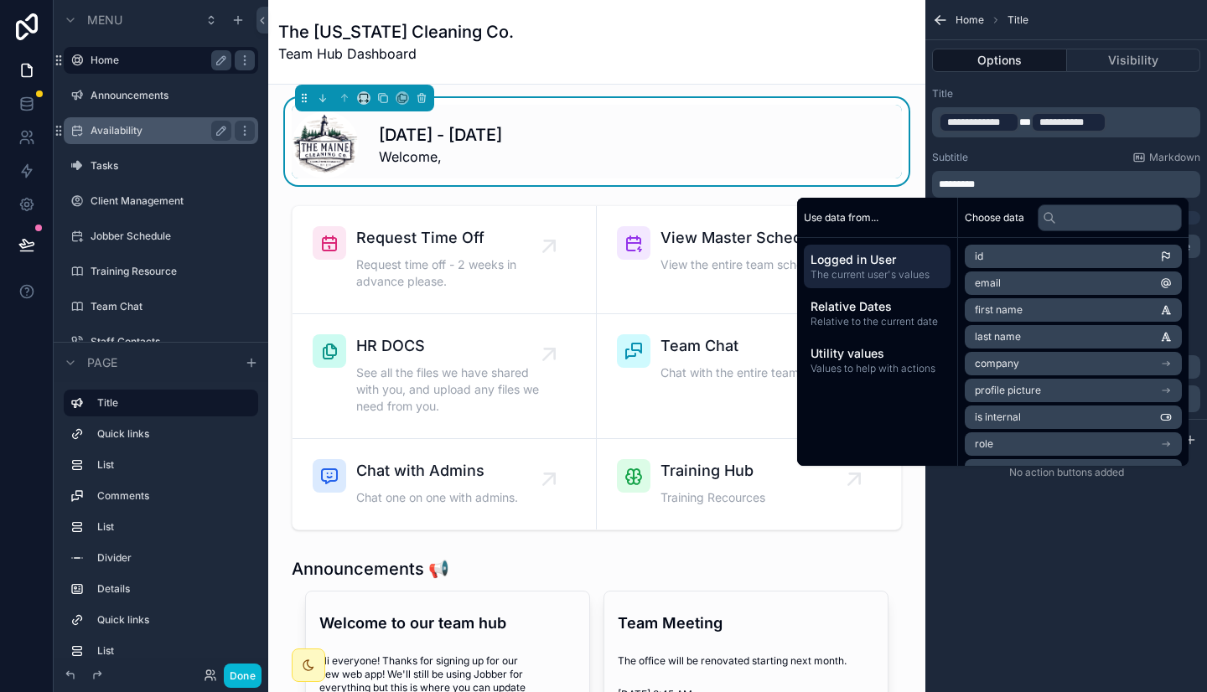
click at [1026, 308] on li "first name" at bounding box center [1072, 309] width 217 height 23
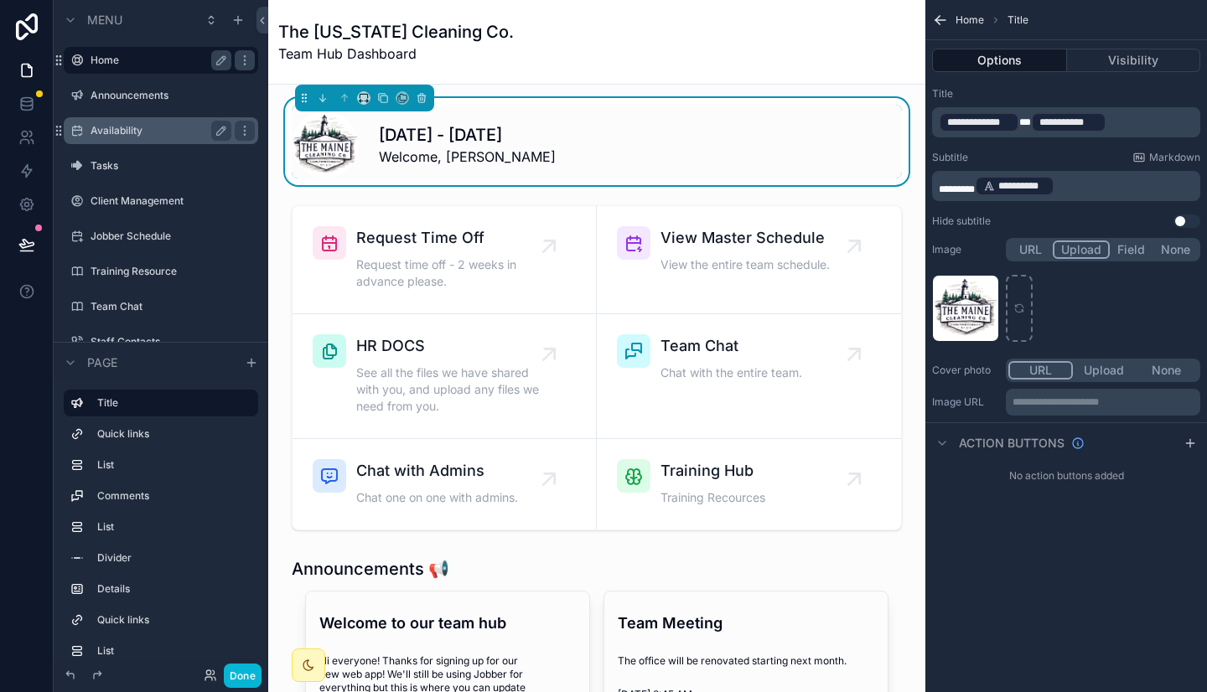
click at [1088, 184] on p "**********" at bounding box center [1067, 185] width 258 height 23
click at [1104, 370] on button "Upload" at bounding box center [1104, 370] width 63 height 18
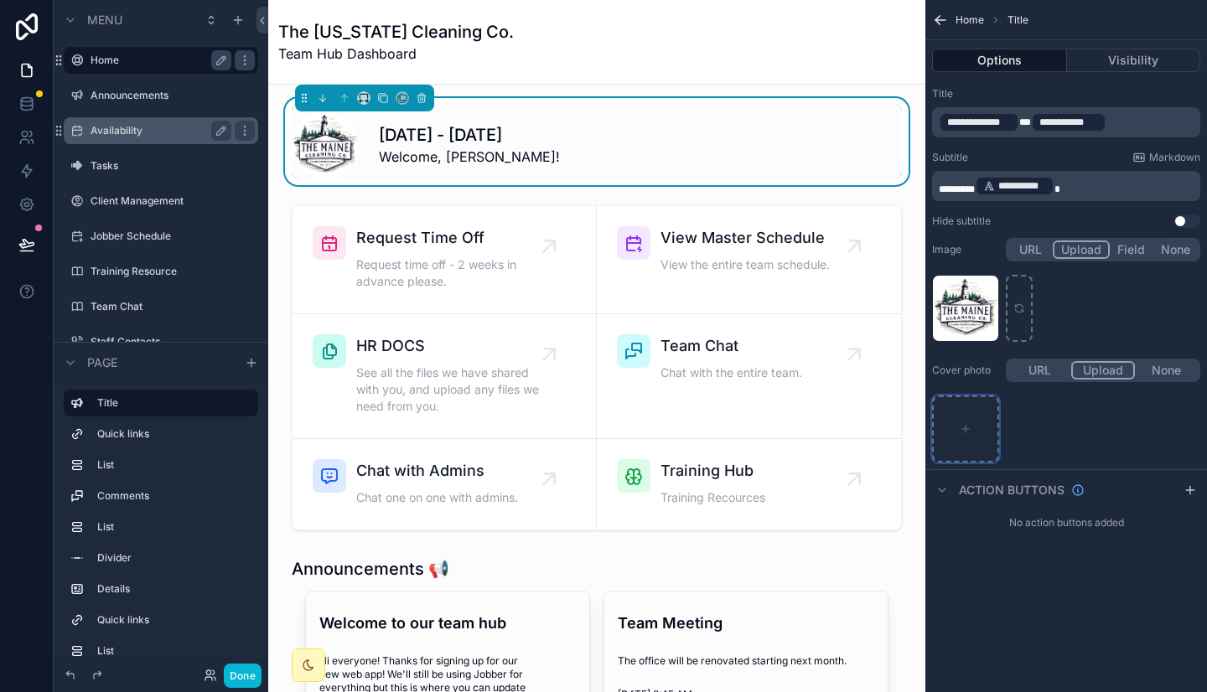
click at [973, 425] on div "scrollable content" at bounding box center [965, 428] width 67 height 67
type input "**********"
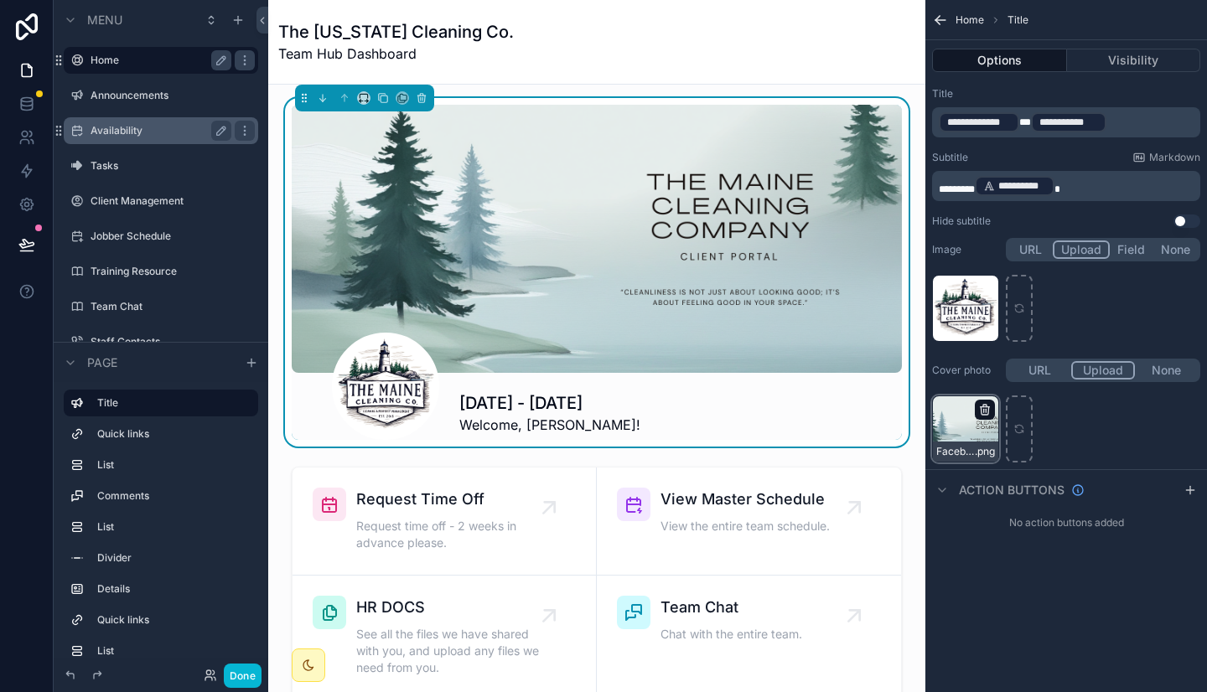
click at [990, 404] on icon "scrollable content" at bounding box center [984, 409] width 13 height 13
click at [991, 405] on div "scrollable content" at bounding box center [984, 410] width 20 height 20
click at [1015, 426] on icon "scrollable content" at bounding box center [1019, 426] width 8 height 3
type input "**********"
click at [0, 0] on icon "scrollable content" at bounding box center [0, 0] width 0 height 0
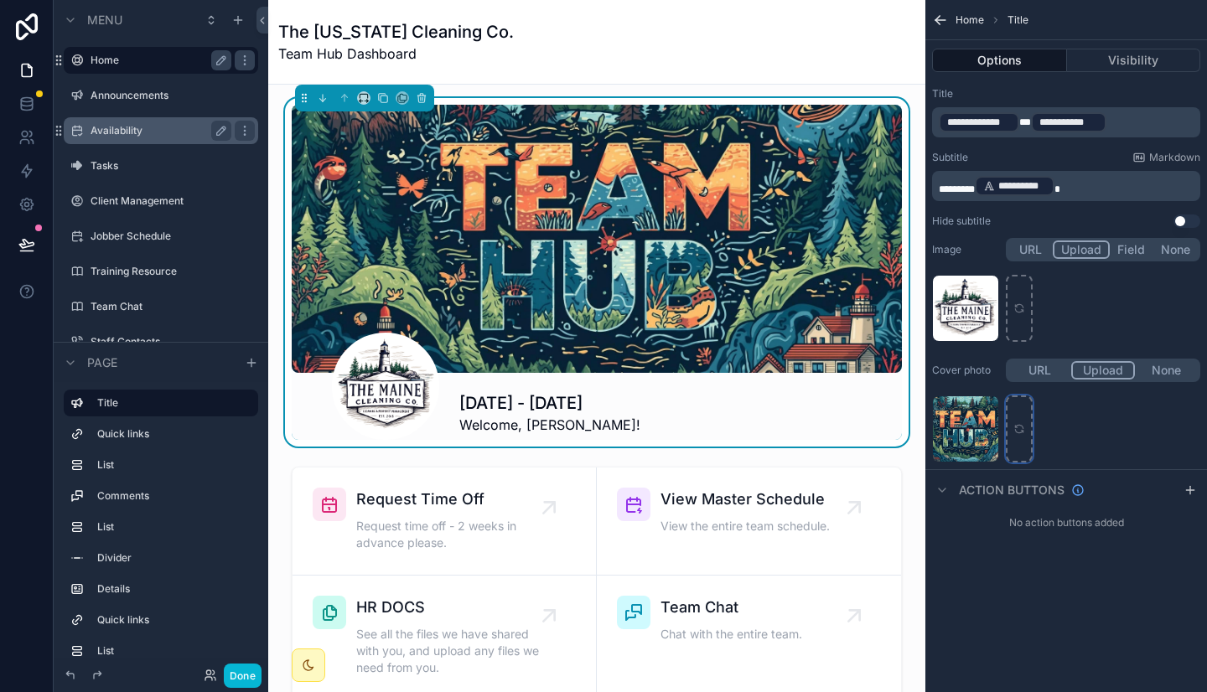
click at [1017, 424] on icon "scrollable content" at bounding box center [1019, 429] width 12 height 12
type input "**********"
click at [1086, 180] on p "**********" at bounding box center [1067, 185] width 258 height 23
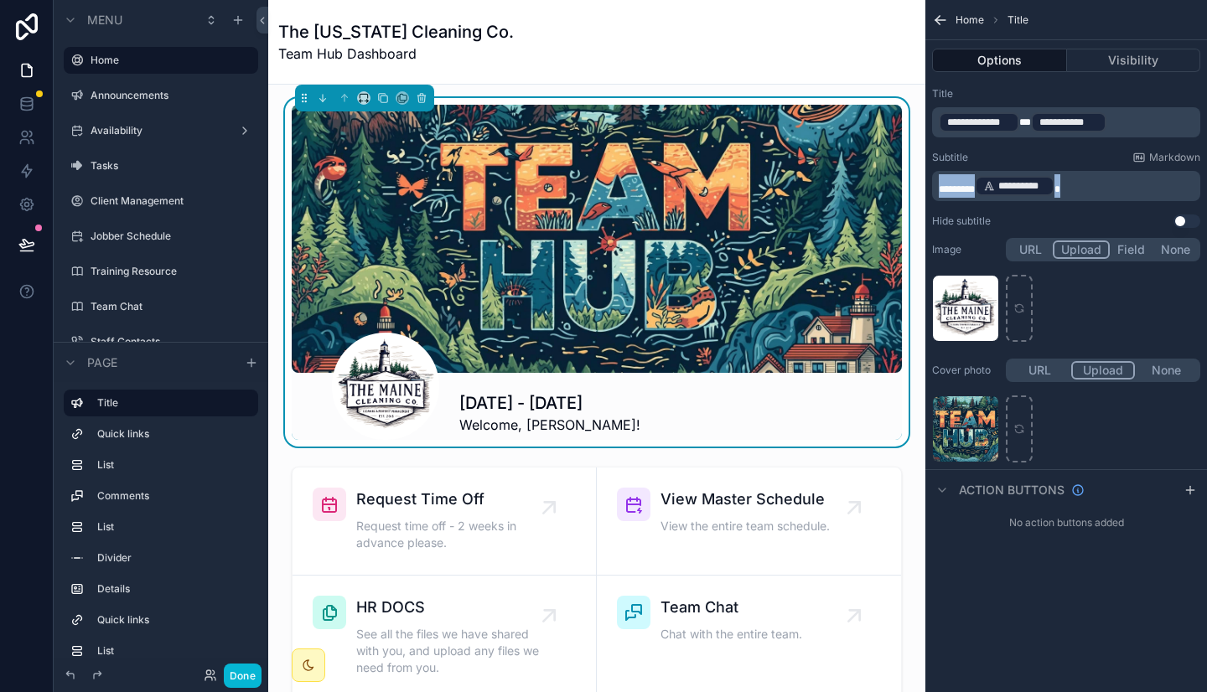
drag, startPoint x: 1086, startPoint y: 180, endPoint x: 885, endPoint y: 158, distance: 202.3
click at [885, 158] on div "Jump to... Ctrl K Home Announcements 4 Availability Tasks Client Management 2 J…" at bounding box center [737, 346] width 938 height 692
copy p "**********"
click at [1131, 123] on p "**********" at bounding box center [1067, 122] width 258 height 23
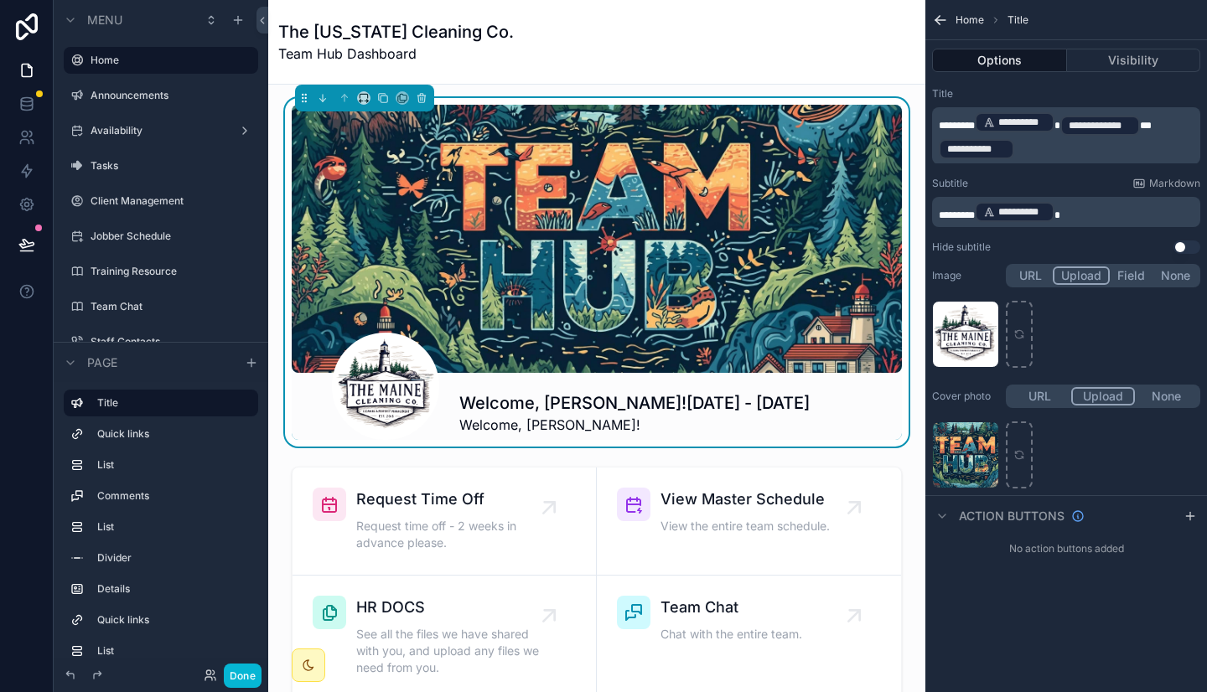
drag, startPoint x: 1073, startPoint y: 123, endPoint x: 1154, endPoint y: 130, distance: 81.6
click at [1154, 130] on p "**********" at bounding box center [1067, 136] width 258 height 50
drag, startPoint x: 1074, startPoint y: 125, endPoint x: 1183, endPoint y: 127, distance: 109.0
click at [1183, 127] on p "**********" at bounding box center [1067, 136] width 258 height 50
click at [1132, 127] on span "**********" at bounding box center [1100, 125] width 64 height 13
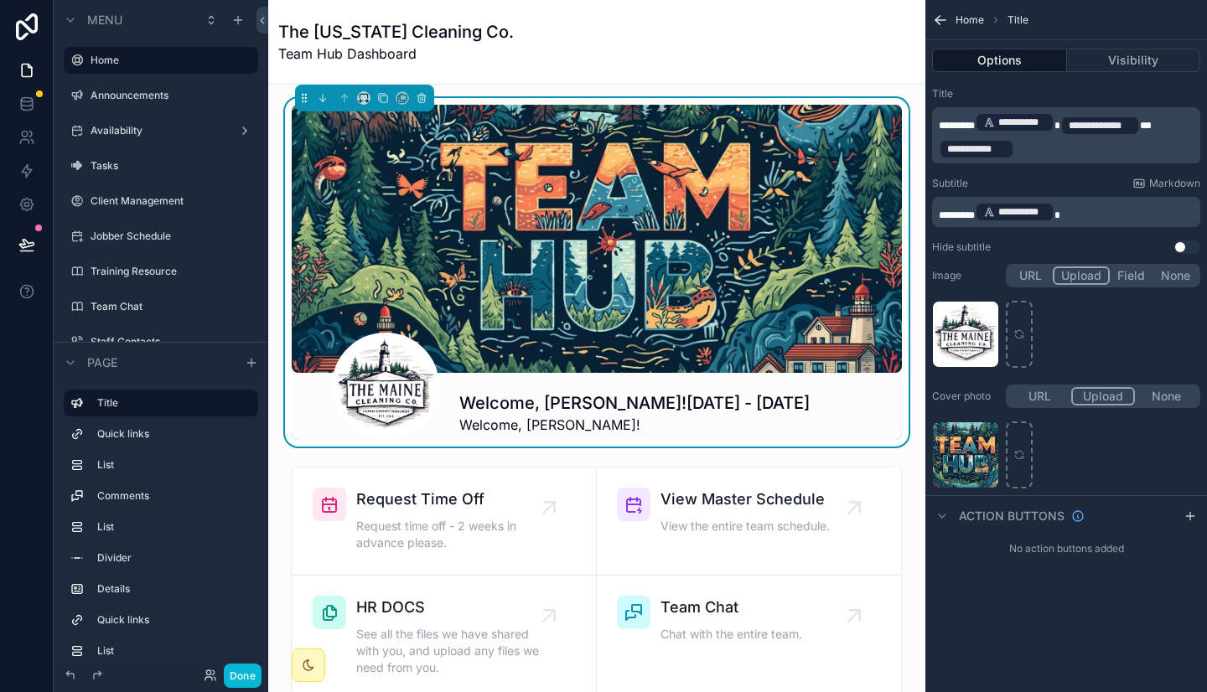
drag, startPoint x: 1048, startPoint y: 150, endPoint x: 1075, endPoint y: 125, distance: 36.8
click at [1075, 125] on p "**********" at bounding box center [1067, 136] width 258 height 50
click at [1060, 151] on p "**********" at bounding box center [1067, 136] width 258 height 50
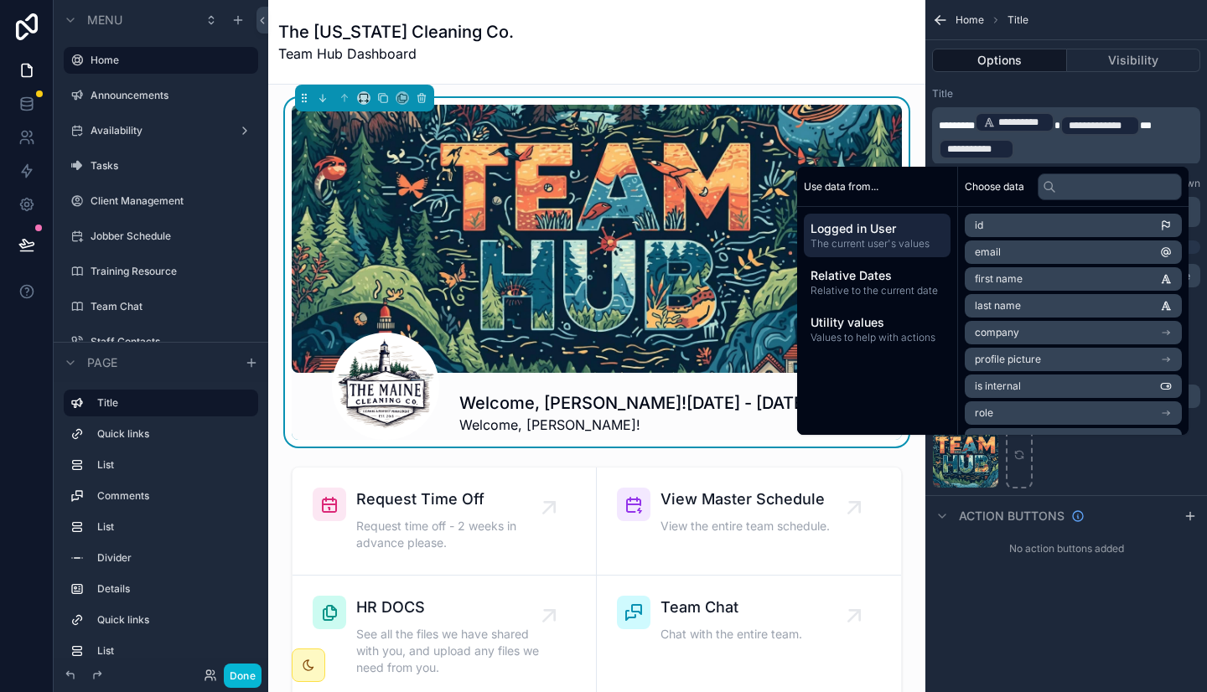
click at [1013, 151] on div "**********" at bounding box center [975, 149] width 75 height 20
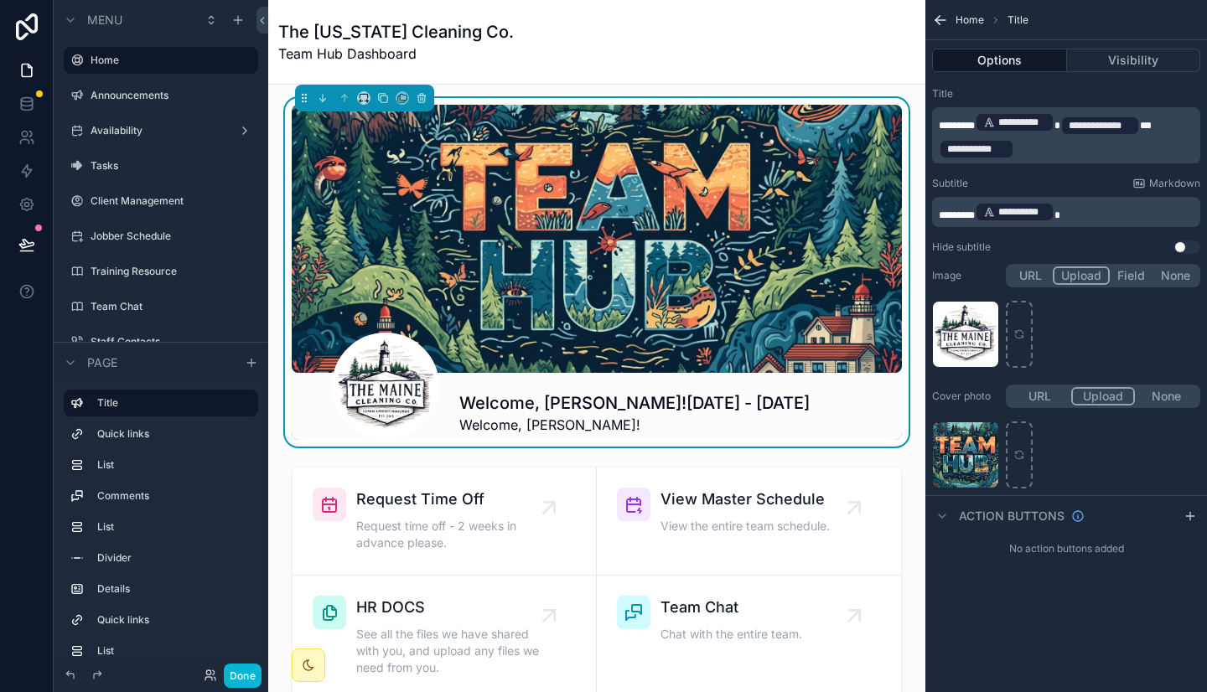
click at [1013, 142] on div "**********" at bounding box center [975, 149] width 75 height 20
click at [1018, 152] on p "**********" at bounding box center [1067, 136] width 258 height 50
drag, startPoint x: 1018, startPoint y: 152, endPoint x: 1078, endPoint y: 124, distance: 65.6
click at [1078, 124] on p "**********" at bounding box center [1067, 136] width 258 height 50
drag, startPoint x: 1078, startPoint y: 124, endPoint x: 1105, endPoint y: 150, distance: 37.9
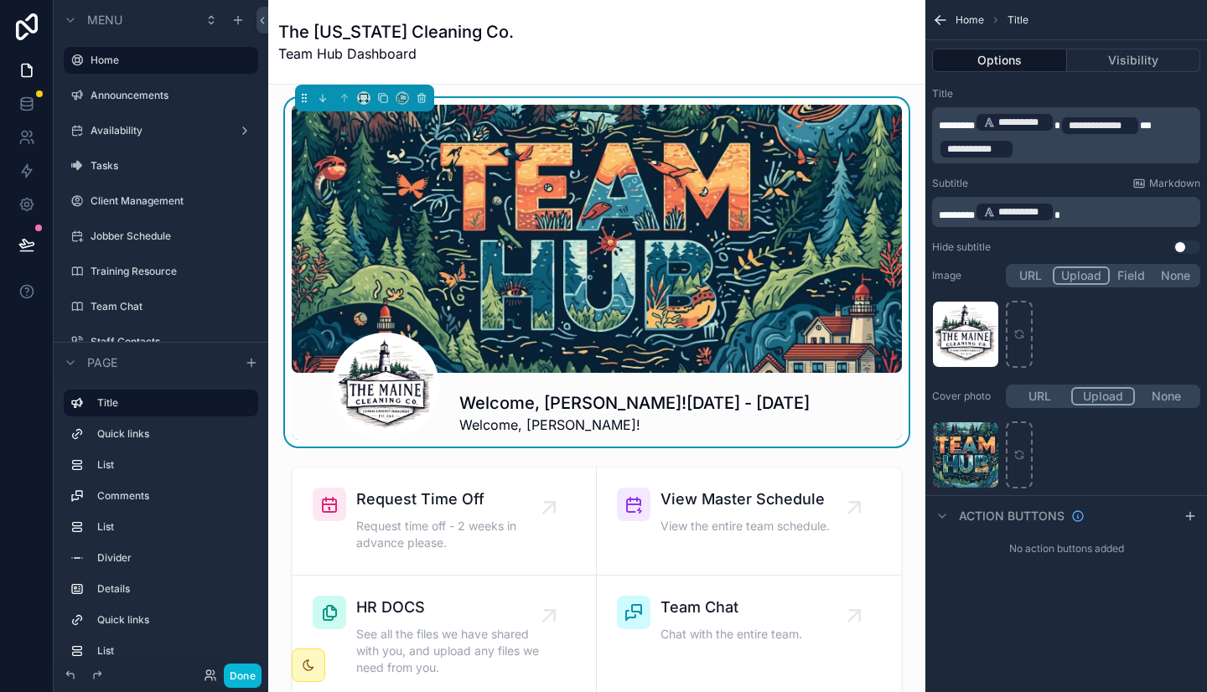
click at [1105, 150] on p "**********" at bounding box center [1067, 136] width 258 height 50
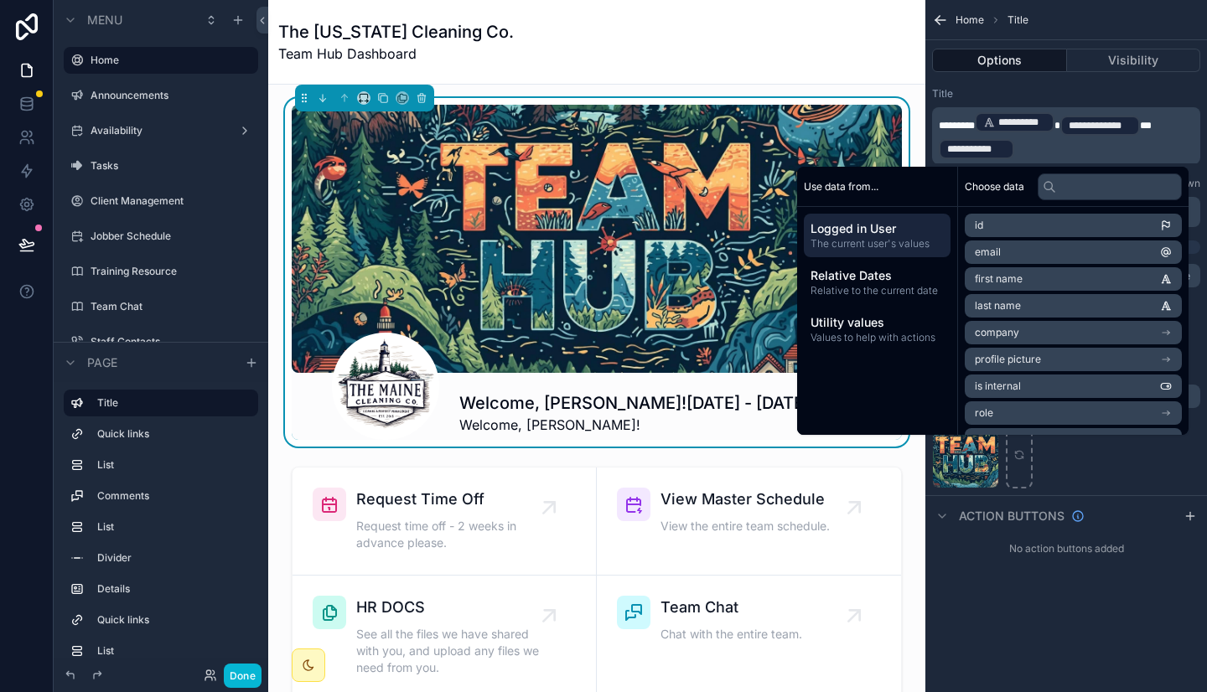
click at [1105, 150] on p "**********" at bounding box center [1067, 136] width 258 height 50
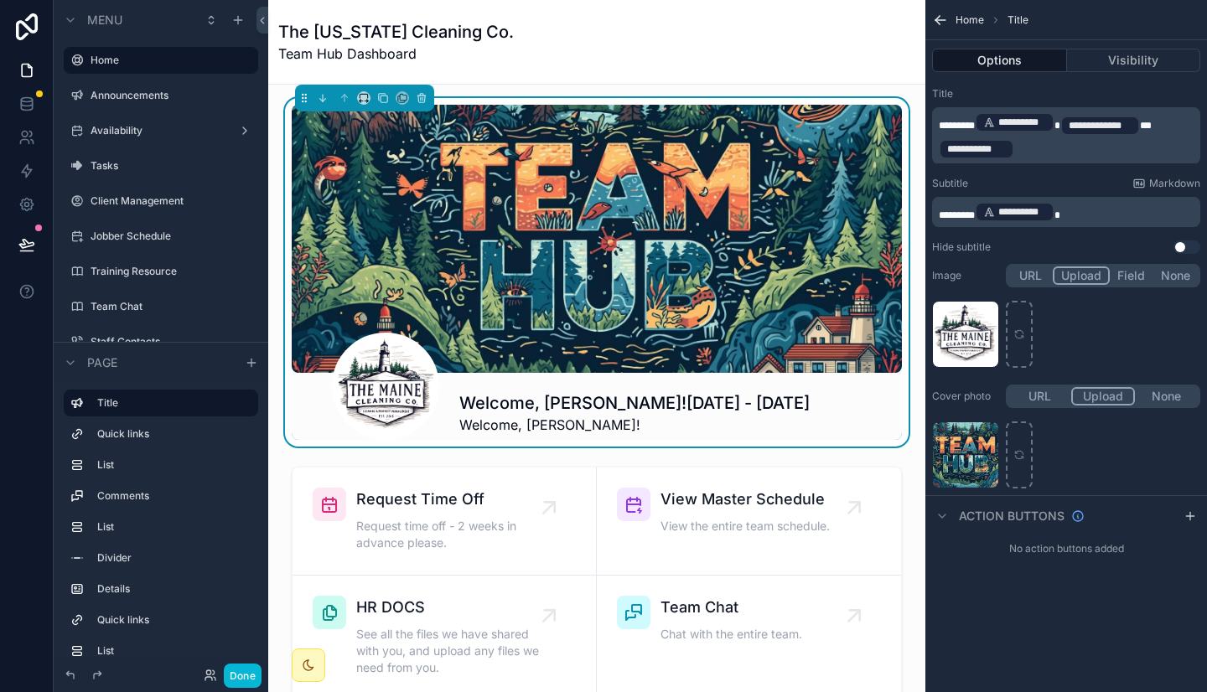
click at [1029, 151] on p "**********" at bounding box center [1067, 136] width 258 height 50
drag, startPoint x: 1029, startPoint y: 151, endPoint x: 1094, endPoint y: 116, distance: 74.2
click at [1094, 116] on p "**********" at bounding box center [1067, 136] width 258 height 50
drag, startPoint x: 1090, startPoint y: 157, endPoint x: 1021, endPoint y: 150, distance: 69.9
click at [1021, 150] on p "**********" at bounding box center [1067, 136] width 258 height 50
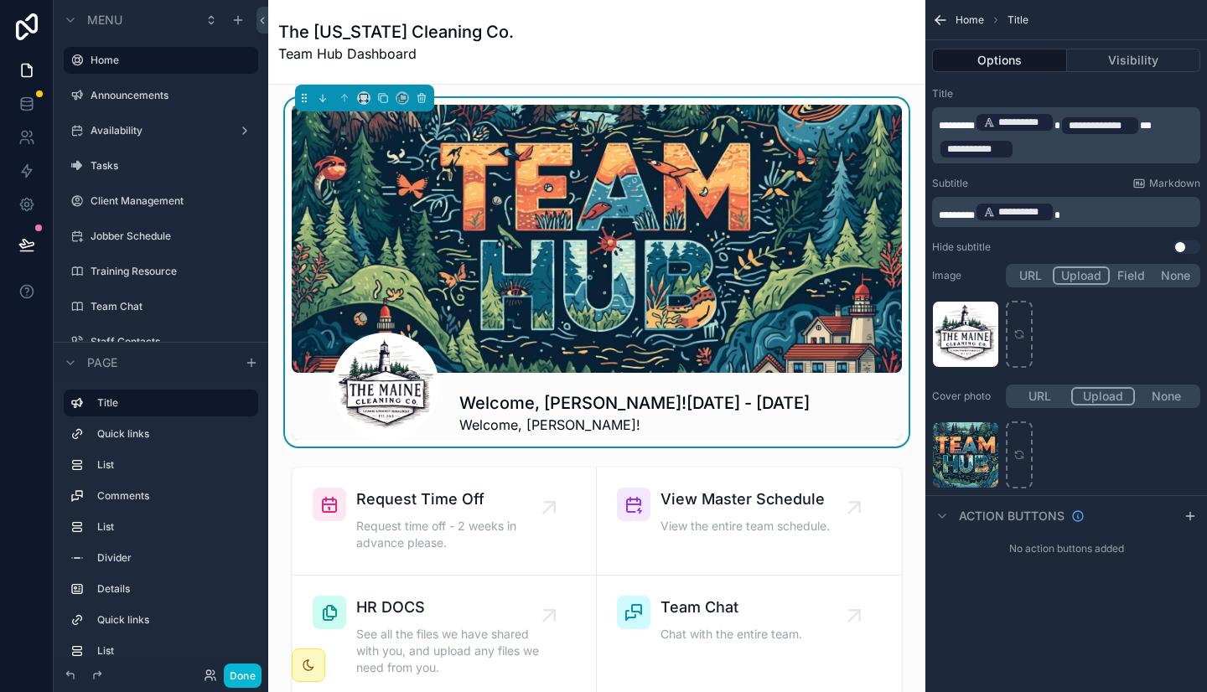
click at [1021, 150] on p "**********" at bounding box center [1067, 136] width 258 height 50
click at [1016, 149] on p "**********" at bounding box center [1067, 136] width 258 height 50
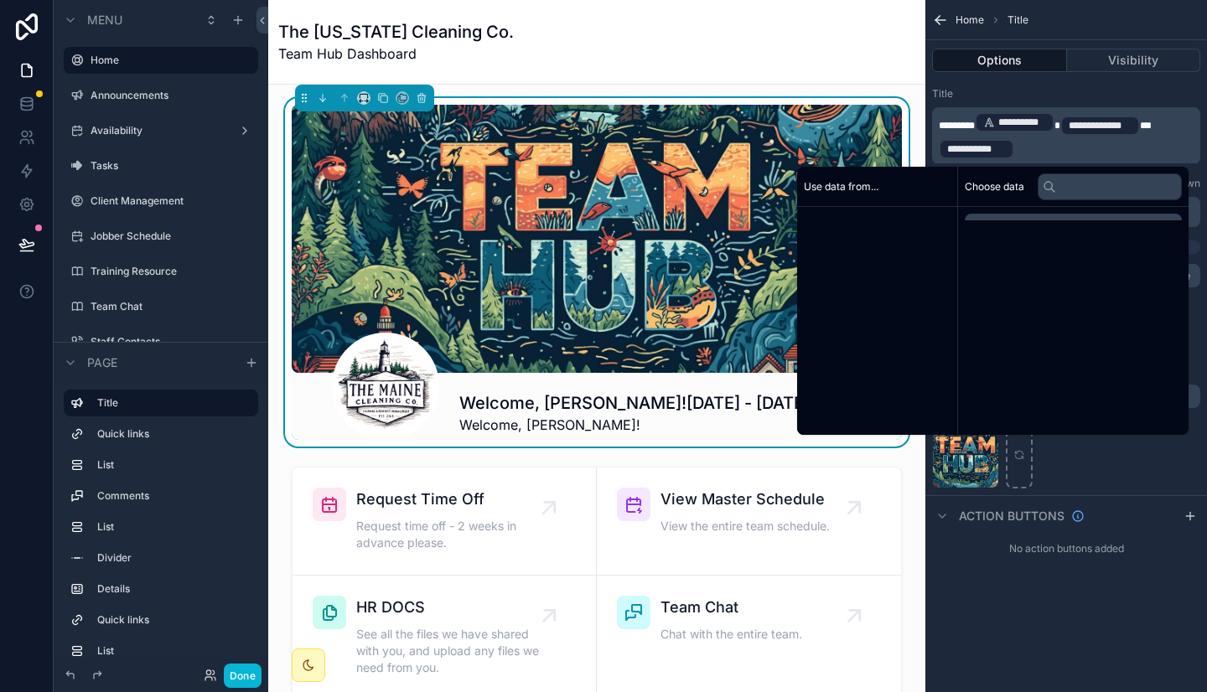
click at [1016, 149] on p "**********" at bounding box center [1067, 136] width 258 height 50
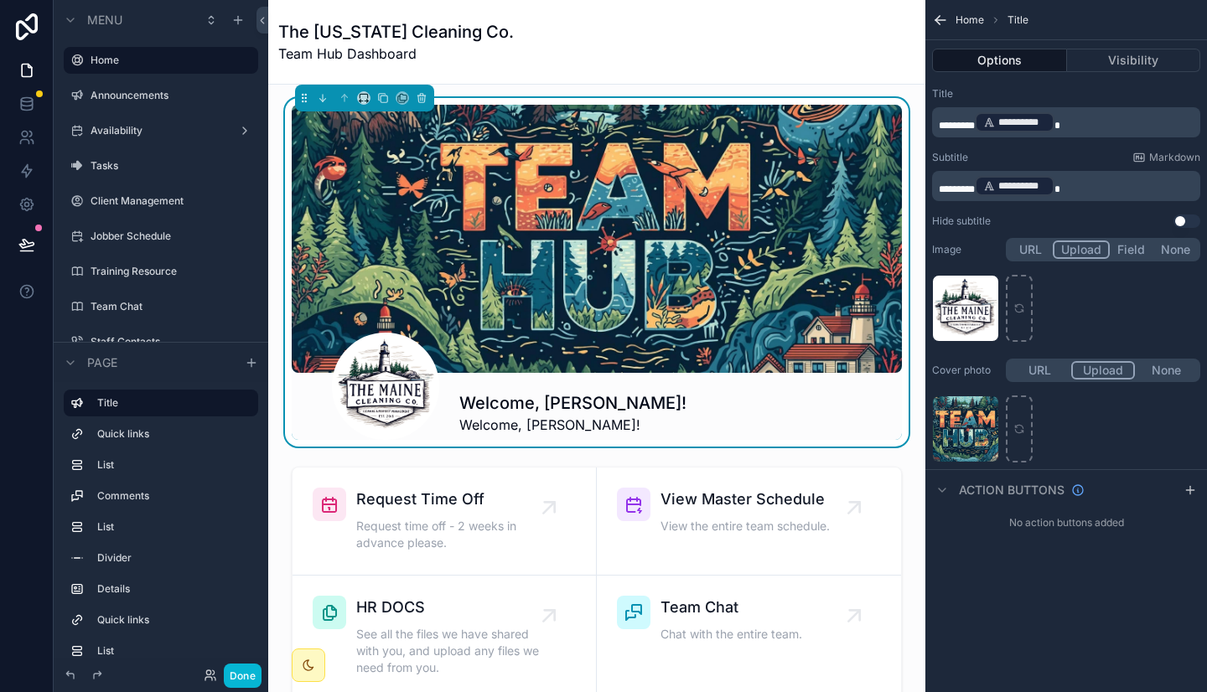
click at [1152, 91] on div "Title" at bounding box center [1066, 93] width 268 height 13
click at [1104, 192] on p "**********" at bounding box center [1067, 185] width 258 height 23
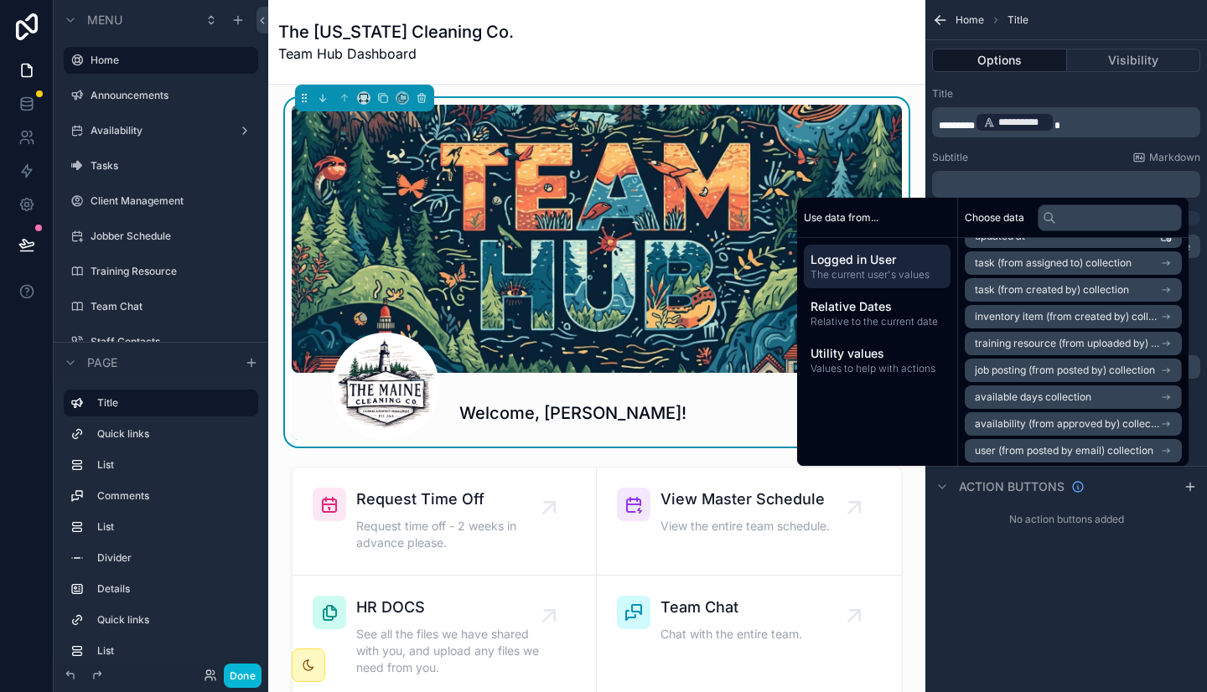
scroll to position [450, 0]
click at [906, 314] on span "Relative Dates" at bounding box center [876, 306] width 133 height 17
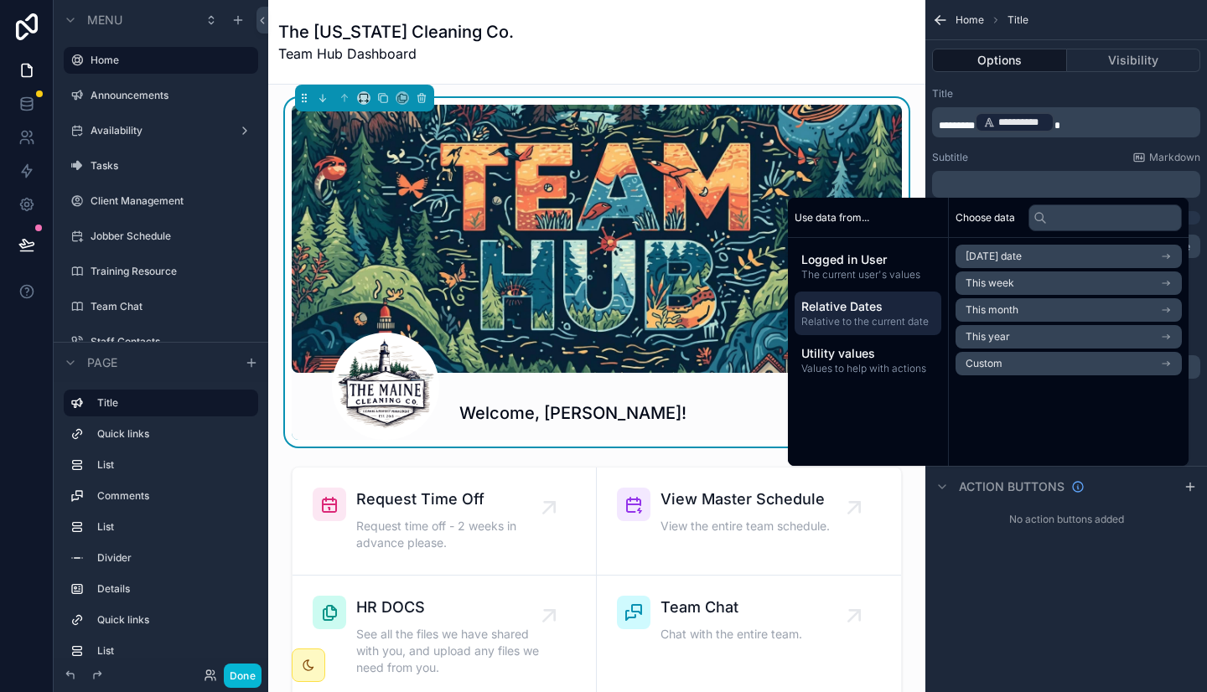
scroll to position [0, 0]
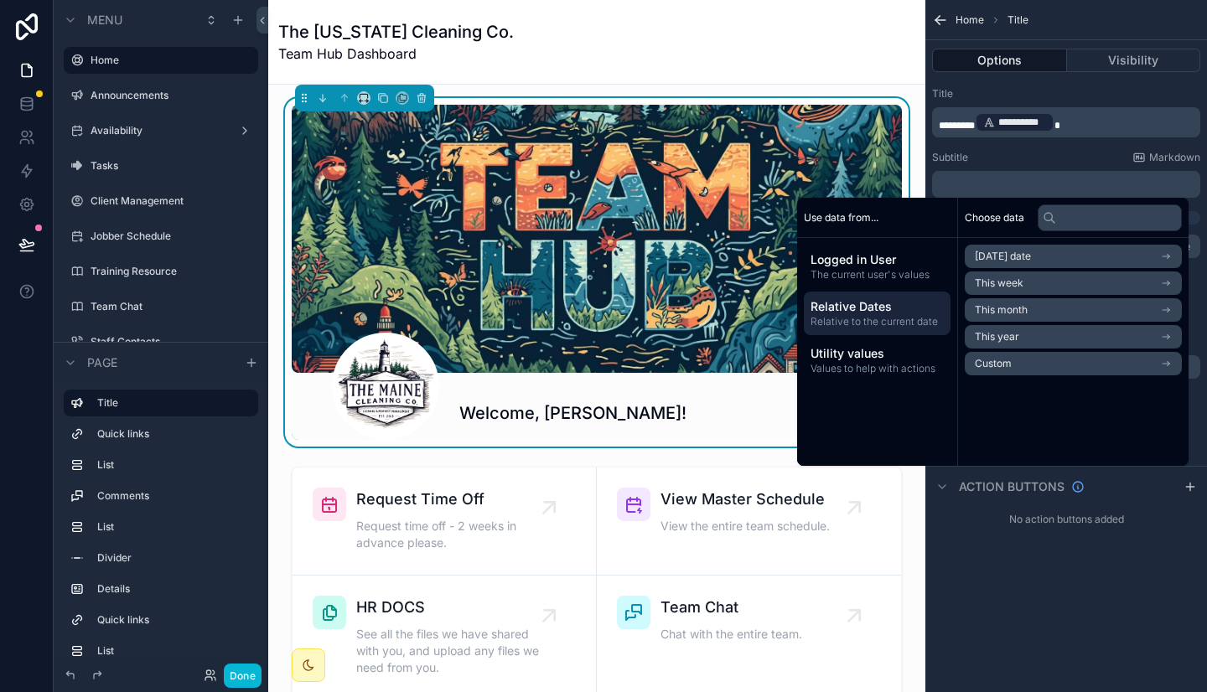
click at [998, 287] on span "This week" at bounding box center [998, 283] width 49 height 13
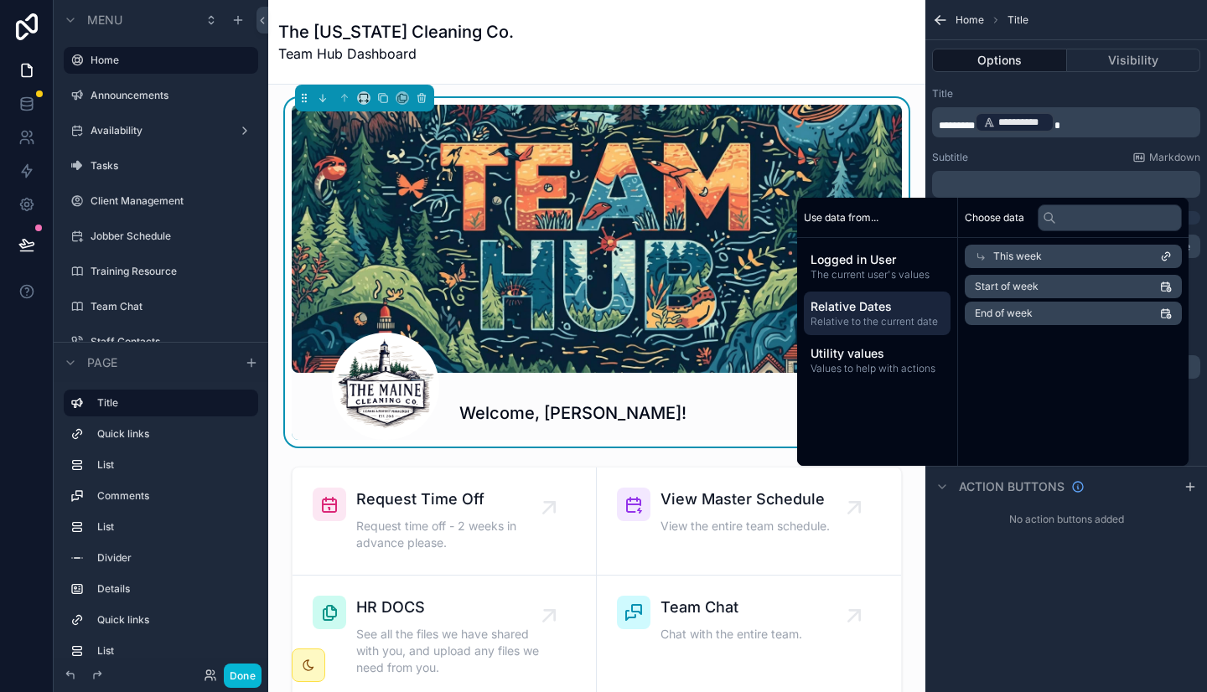
click at [1021, 283] on span "Start of week" at bounding box center [1006, 286] width 64 height 13
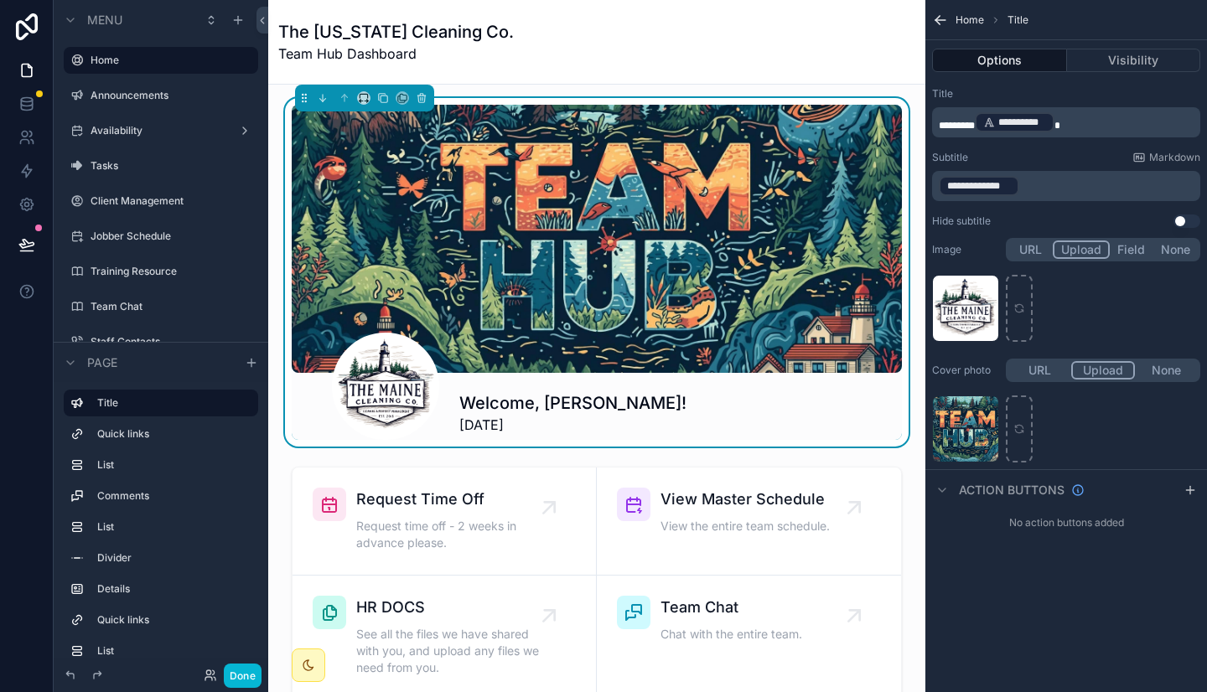
click at [1032, 187] on p "**********" at bounding box center [1067, 185] width 258 height 23
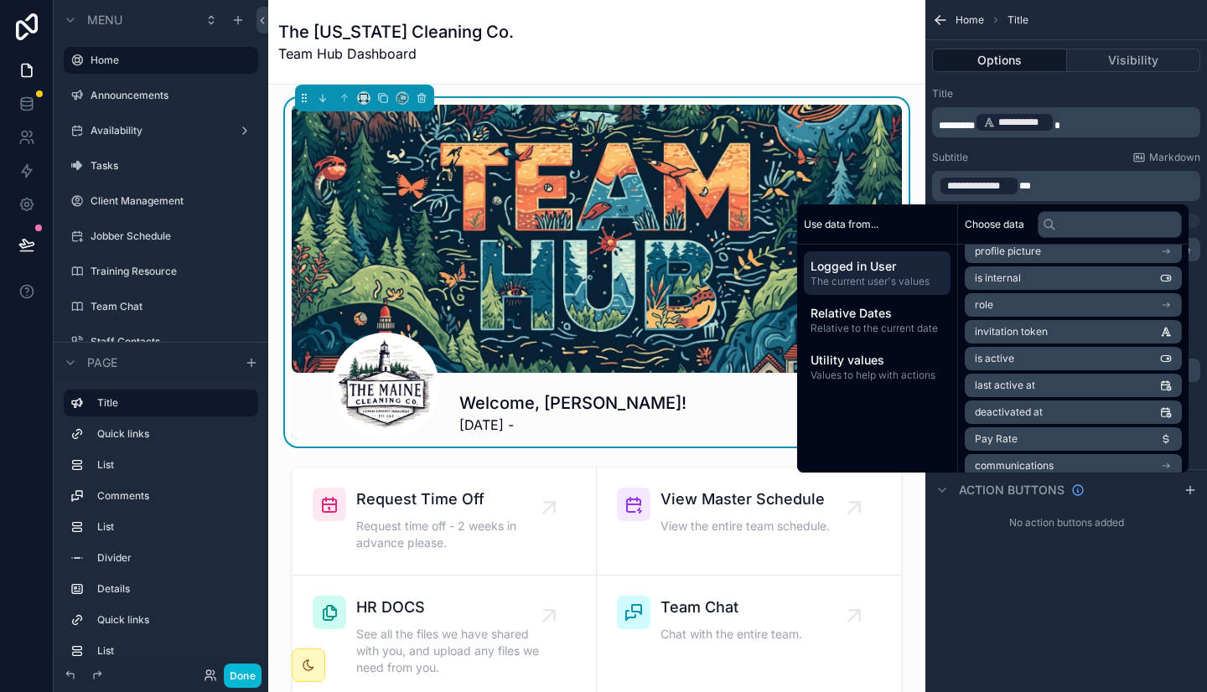
scroll to position [148, 0]
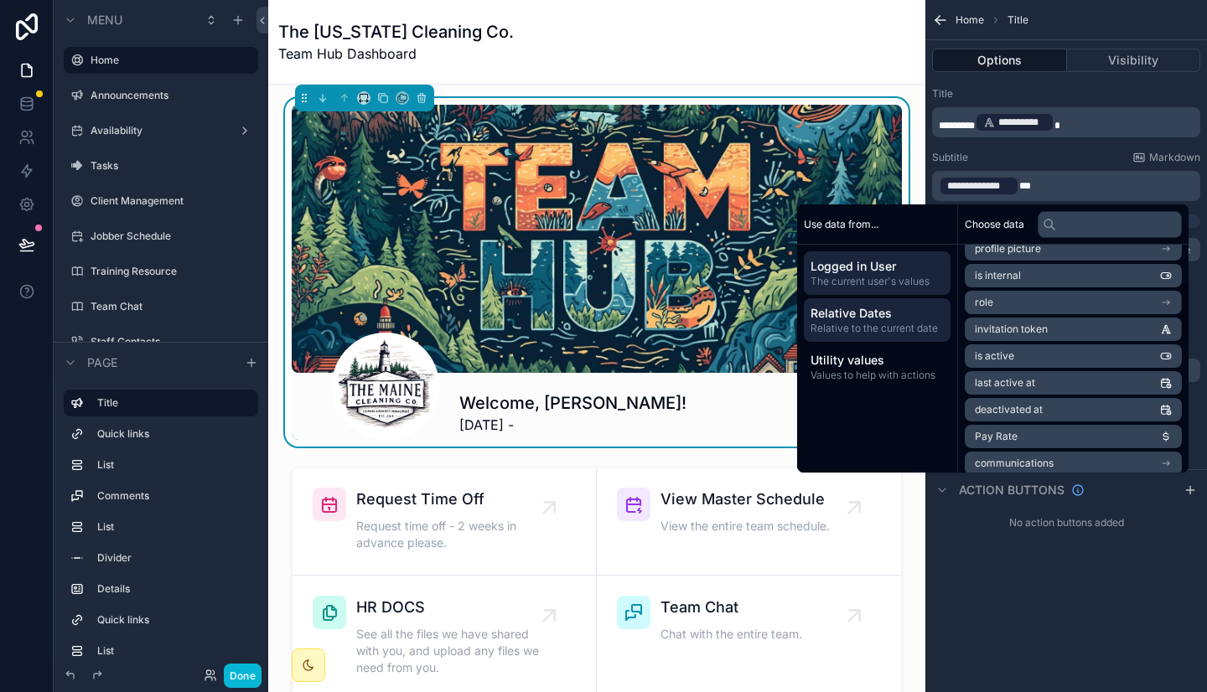
click at [865, 324] on span "Relative to the current date" at bounding box center [876, 328] width 133 height 13
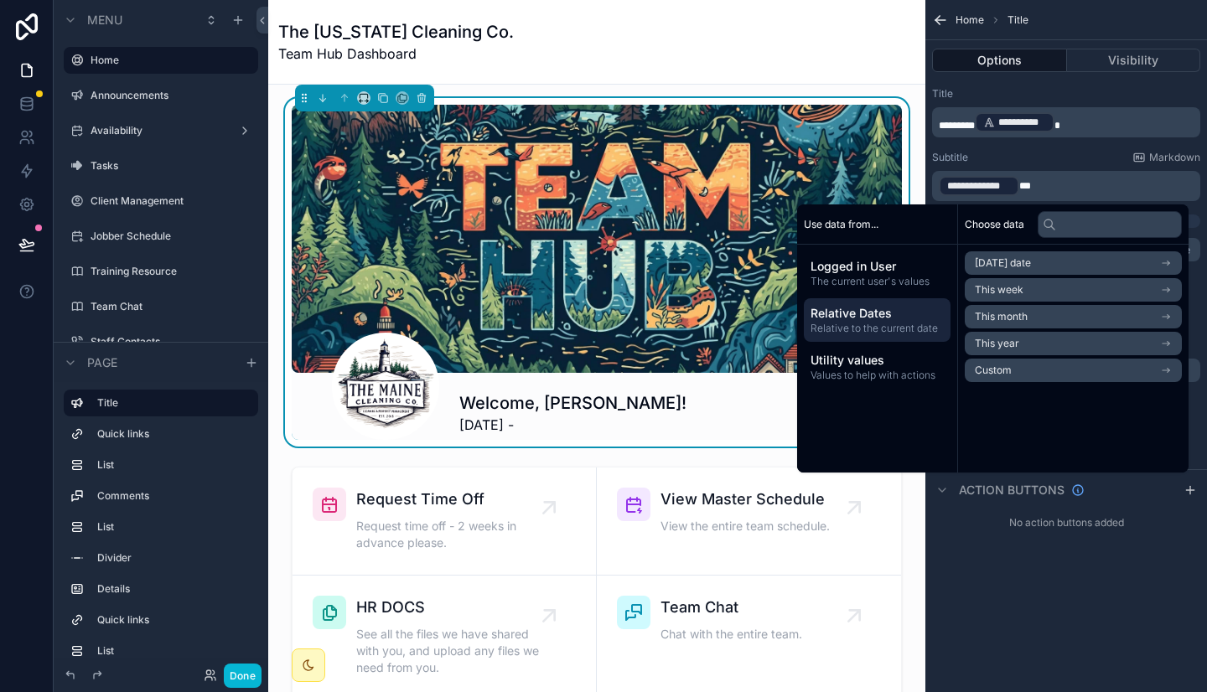
click at [1007, 292] on span "This week" at bounding box center [998, 289] width 49 height 13
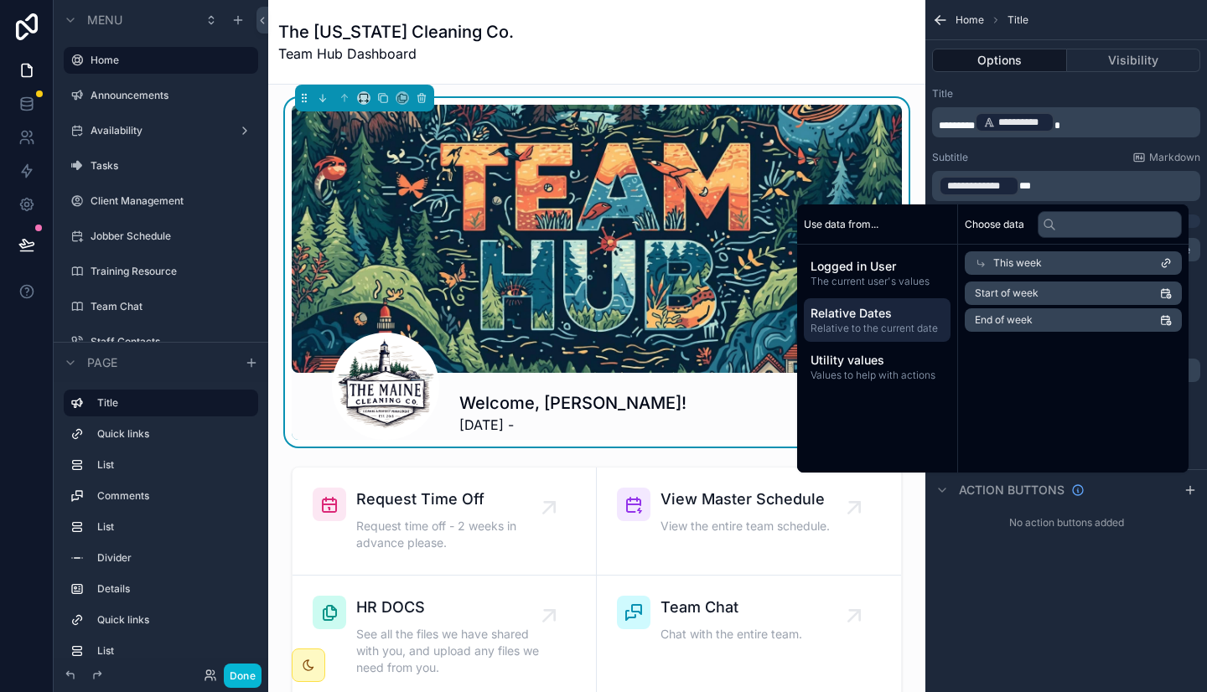
click at [1017, 318] on span "End of week" at bounding box center [1003, 319] width 58 height 13
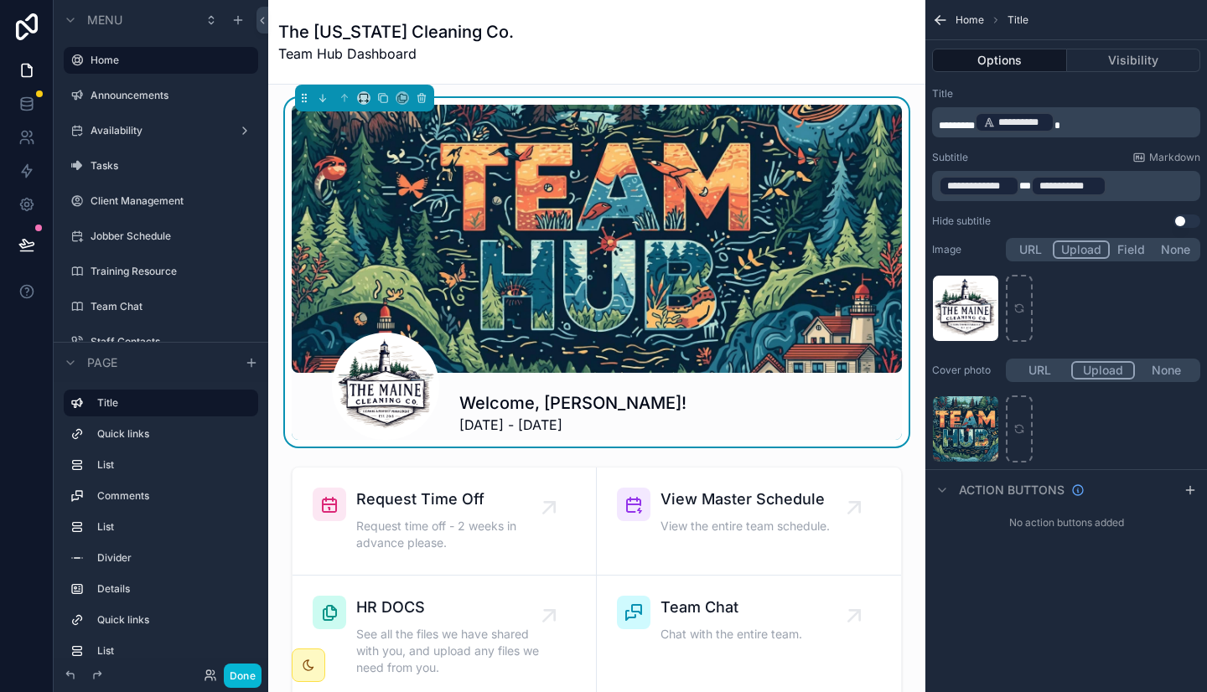
click at [968, 571] on div "**********" at bounding box center [1066, 346] width 282 height 692
click at [942, 189] on div "**********" at bounding box center [978, 186] width 80 height 20
click at [1099, 176] on div "**********" at bounding box center [1068, 186] width 75 height 20
drag, startPoint x: 1130, startPoint y: 181, endPoint x: 912, endPoint y: 227, distance: 221.9
click at [912, 227] on div "**********" at bounding box center [603, 346] width 1207 height 692
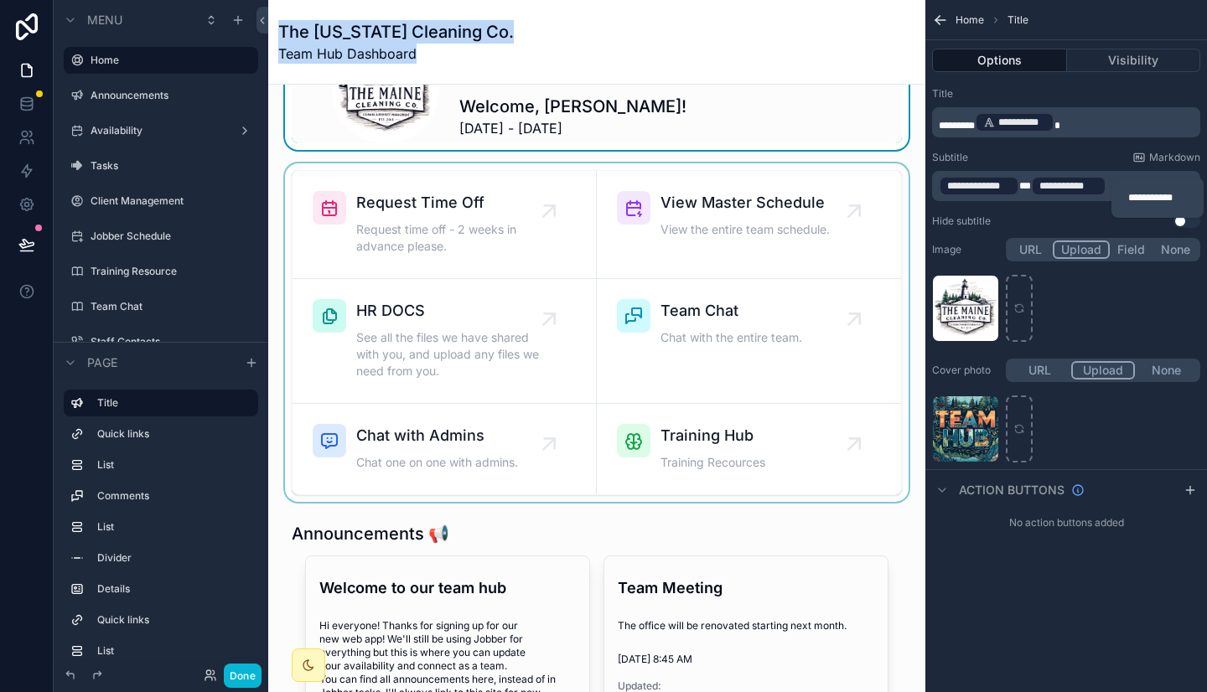
scroll to position [395, 0]
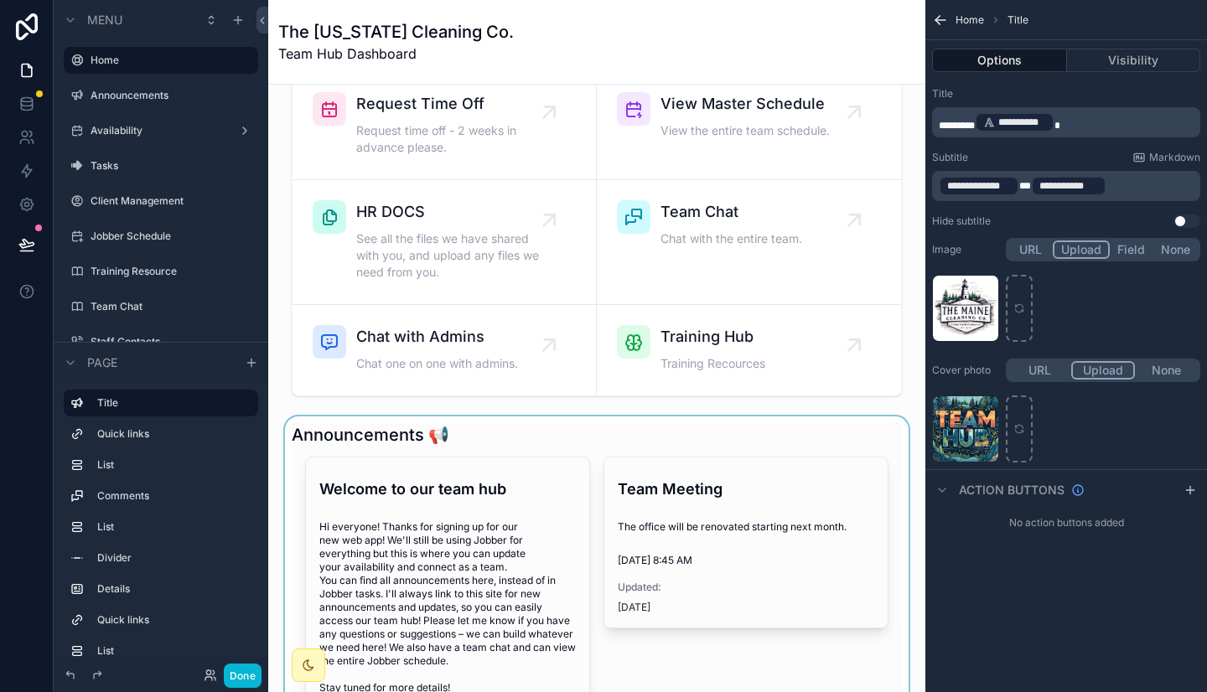
click at [597, 439] on div "scrollable content" at bounding box center [597, 606] width 630 height 380
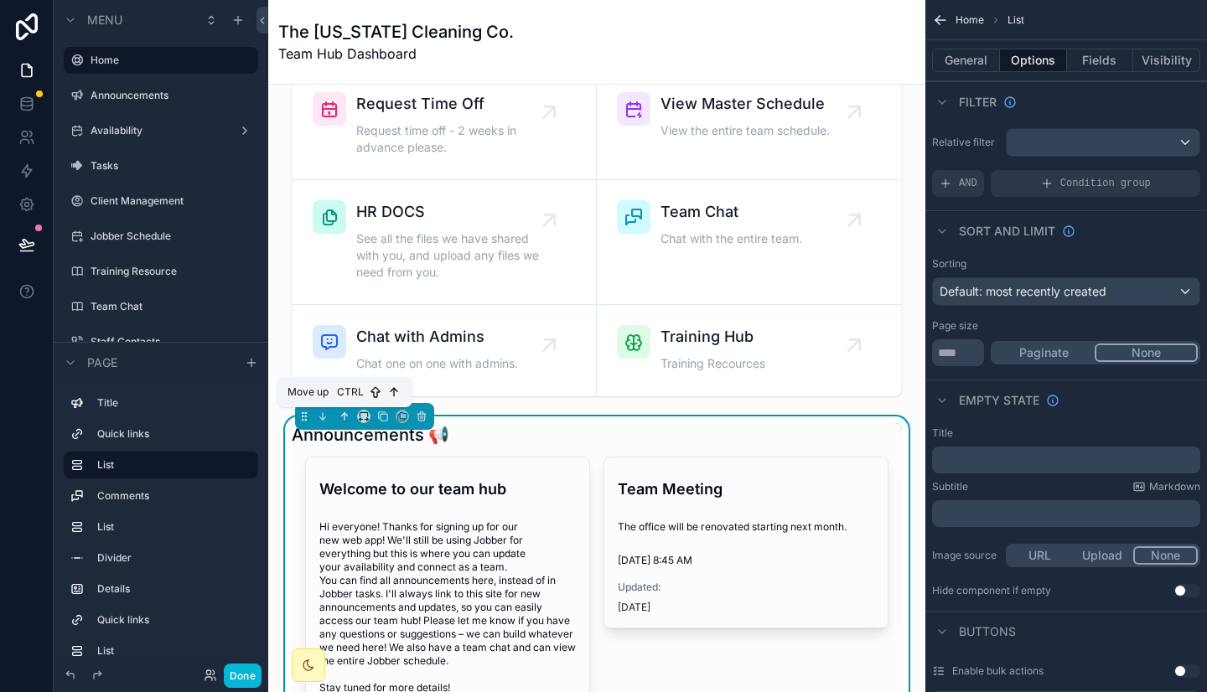
click at [348, 418] on icon "scrollable content" at bounding box center [345, 417] width 12 height 12
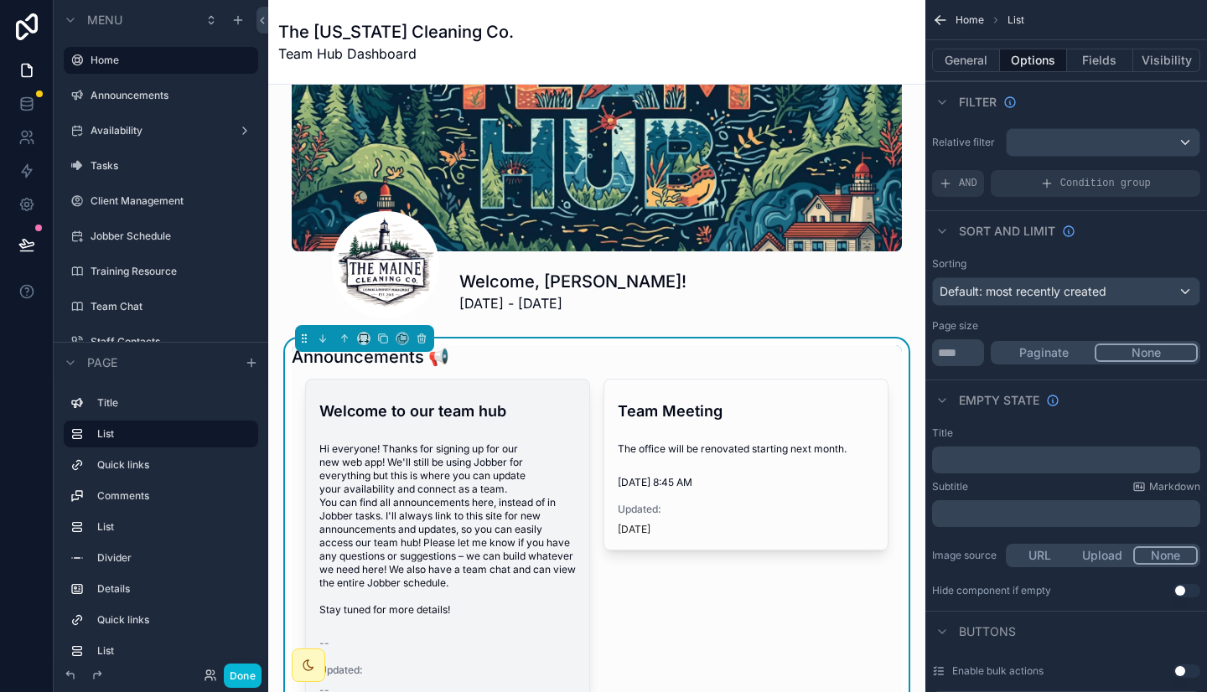
scroll to position [118, 0]
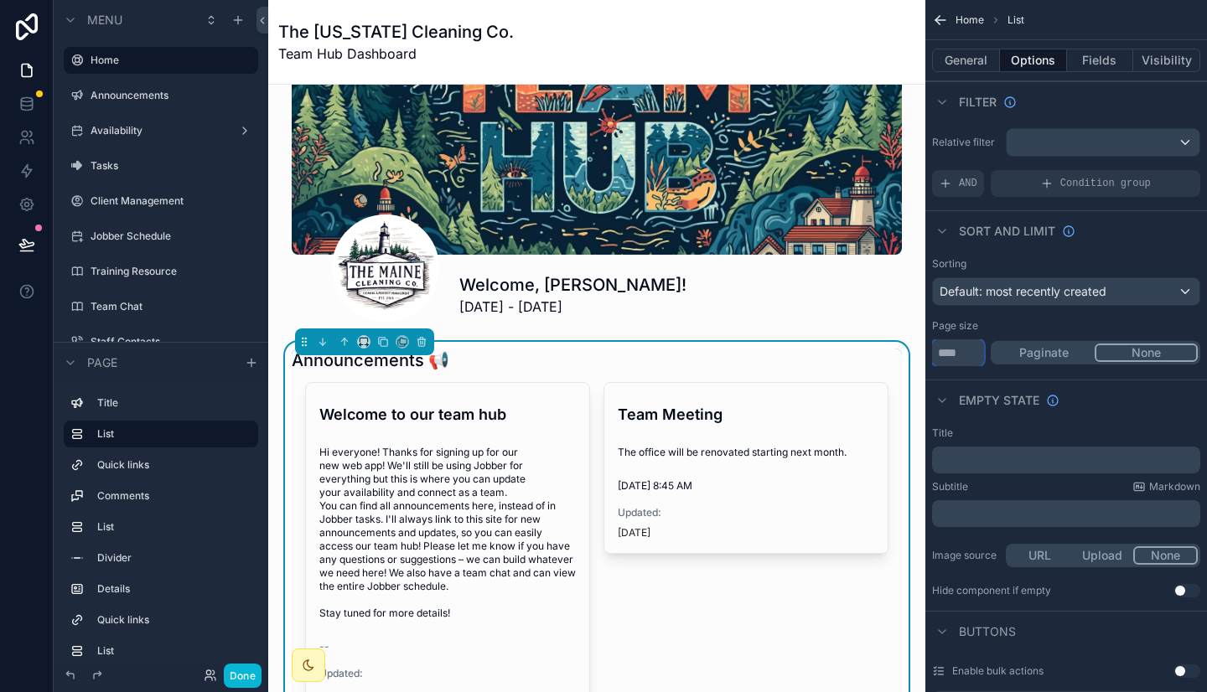
click at [963, 358] on input "*" at bounding box center [958, 352] width 52 height 27
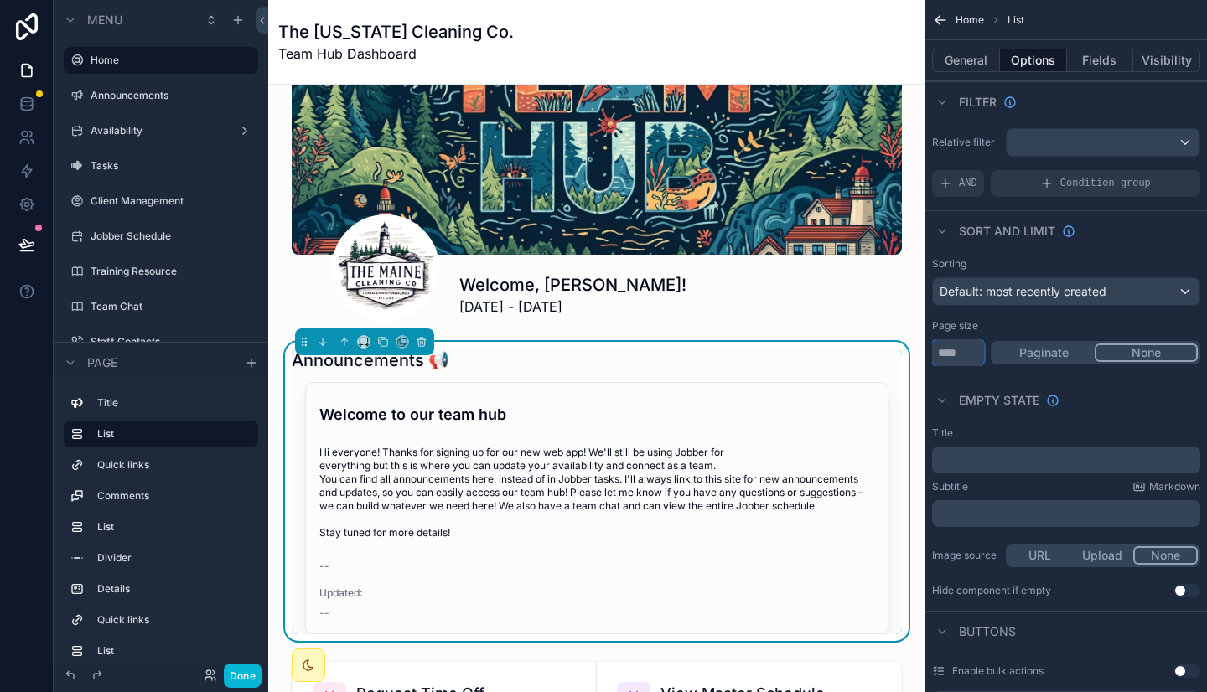
type input "*"
click at [1052, 352] on button "Paginate" at bounding box center [1043, 353] width 101 height 18
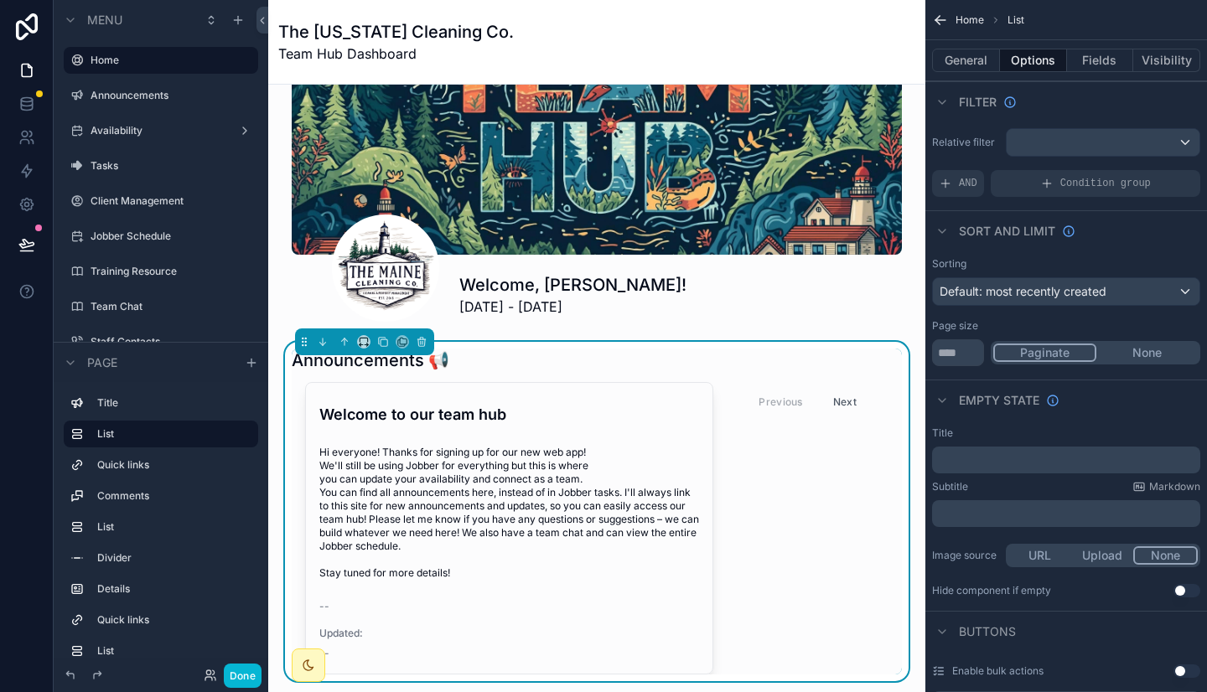
click at [1149, 349] on button "None" at bounding box center [1146, 353] width 101 height 18
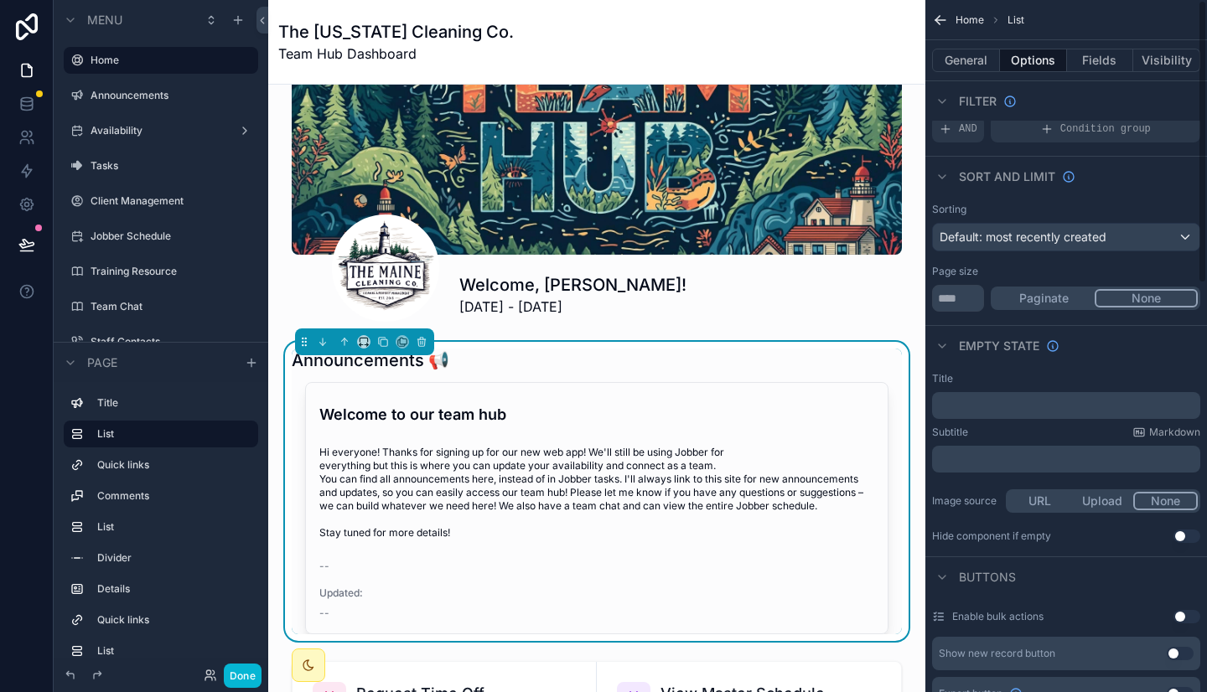
scroll to position [0, 0]
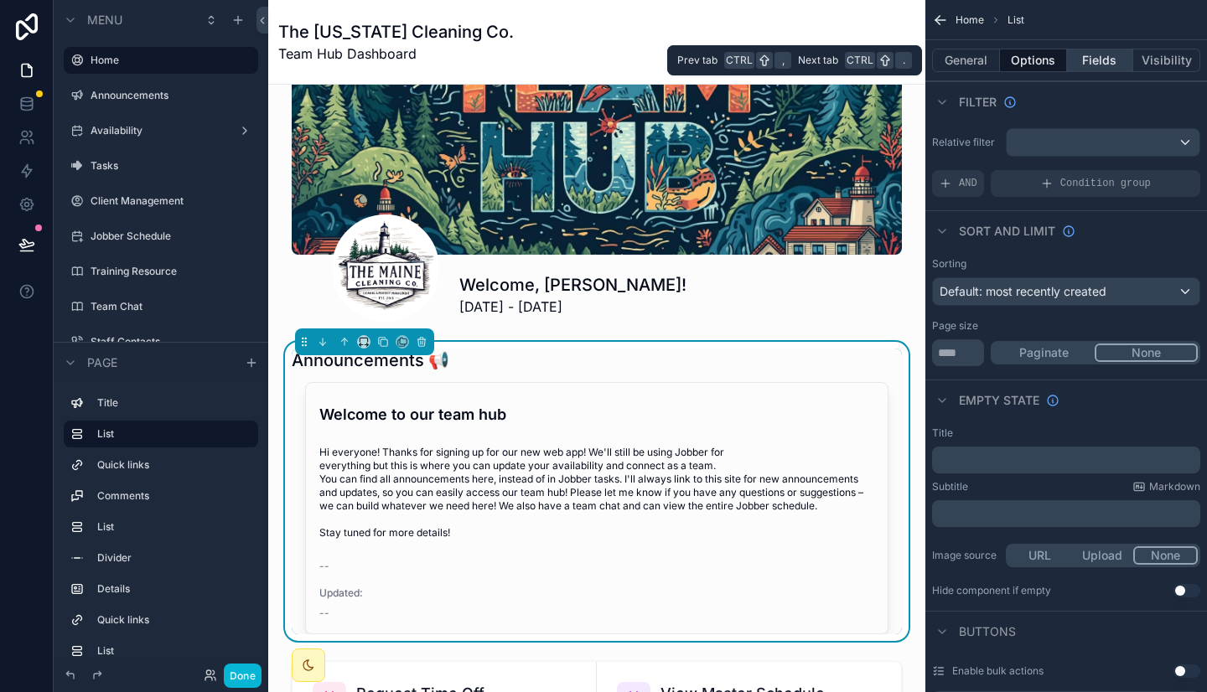
click at [1096, 60] on button "Fields" at bounding box center [1100, 60] width 67 height 23
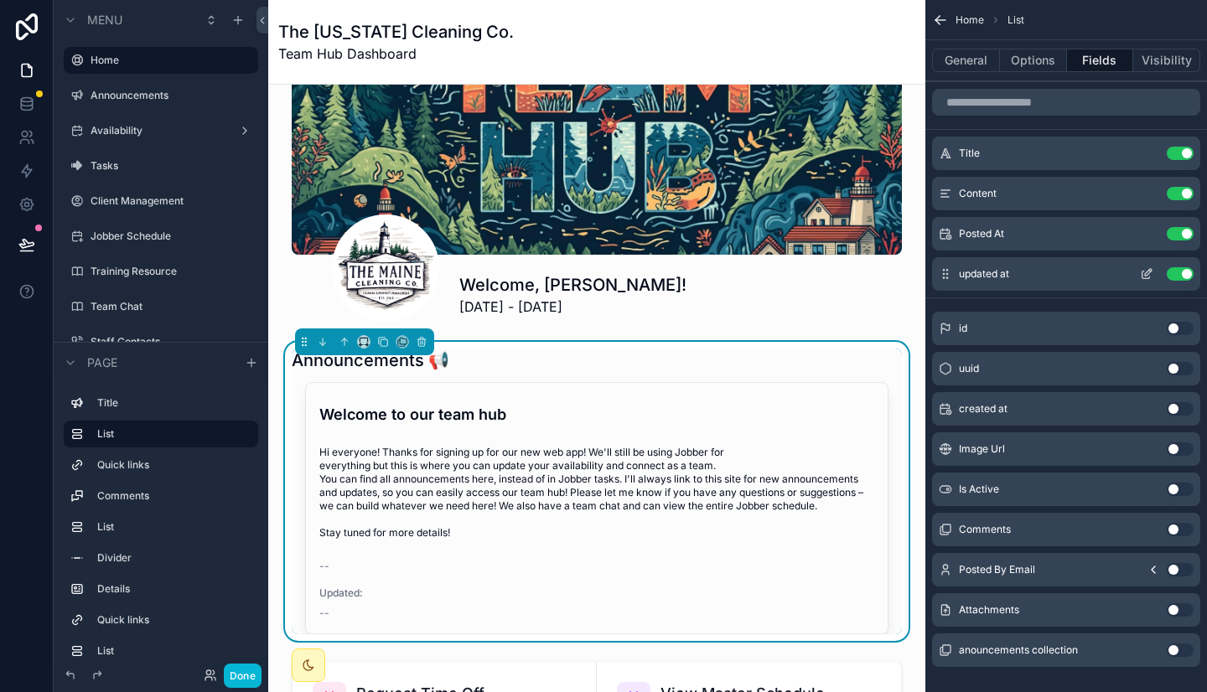
click at [1177, 271] on button "Use setting" at bounding box center [1179, 273] width 27 height 13
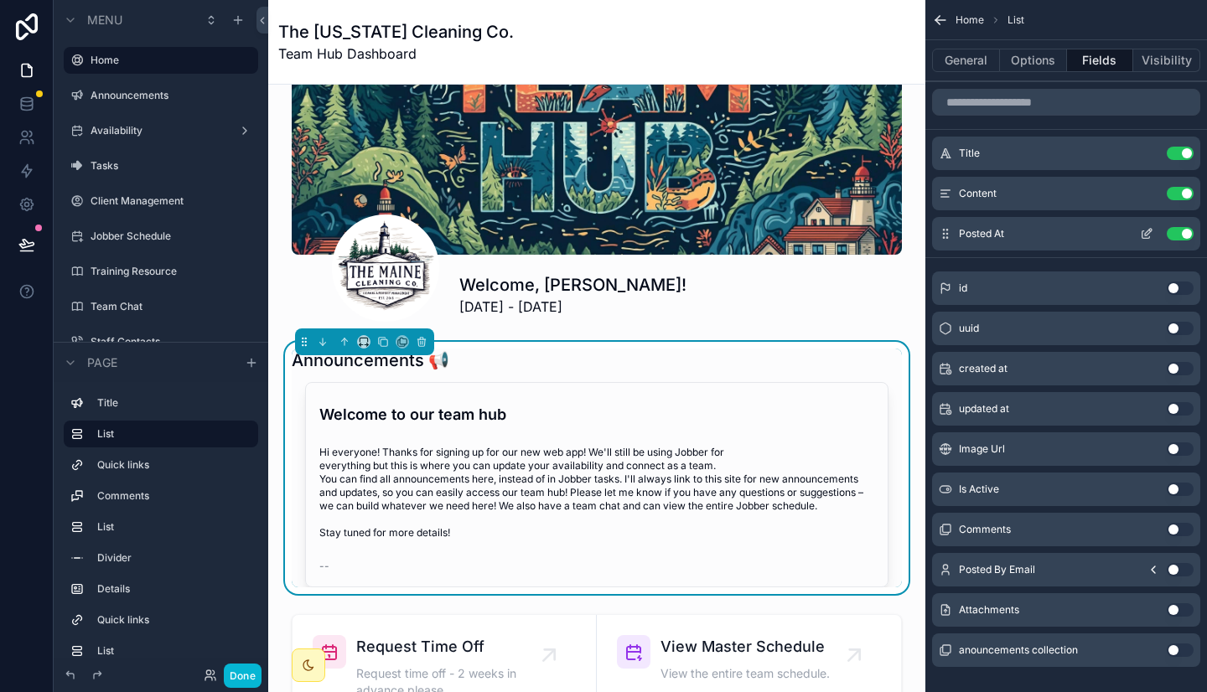
click at [1143, 239] on icon "scrollable content" at bounding box center [1146, 235] width 8 height 8
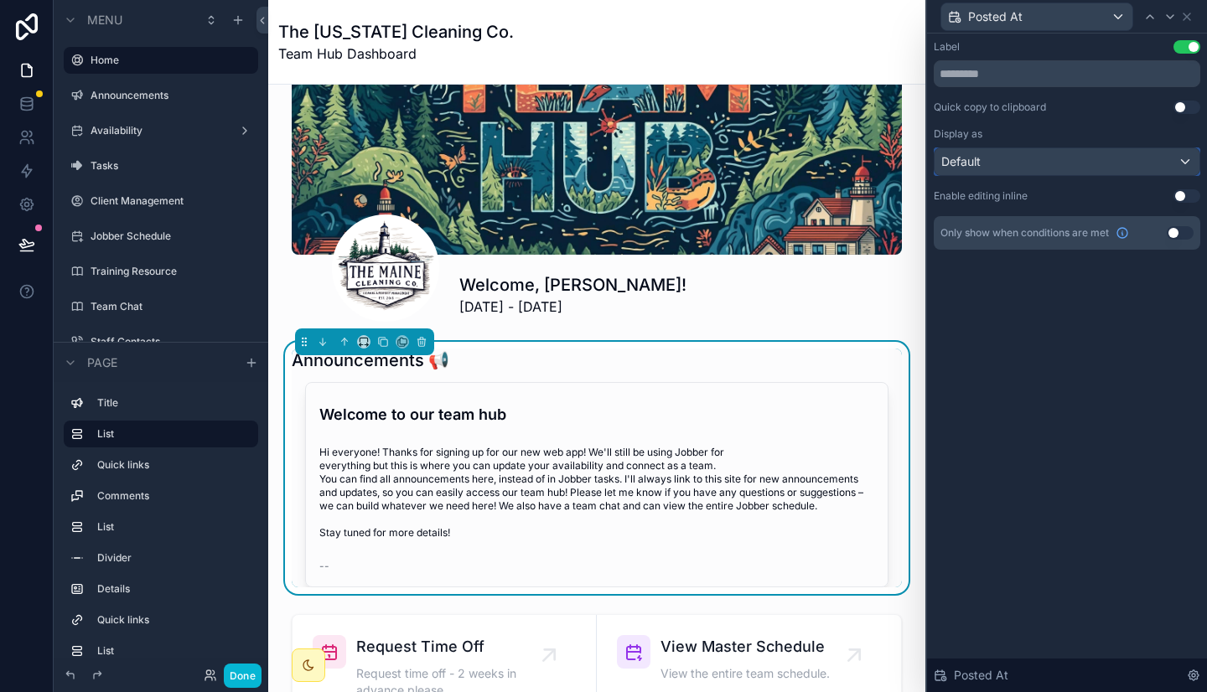
click at [1167, 159] on div "Default" at bounding box center [1066, 161] width 265 height 27
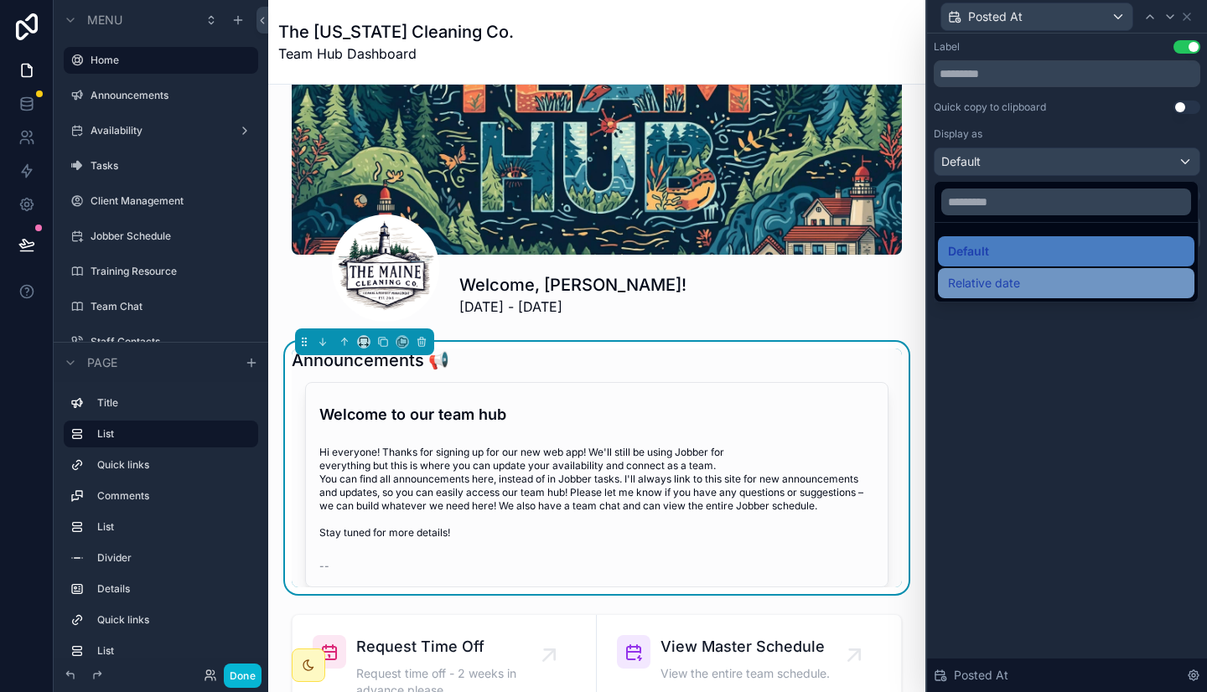
click at [1052, 274] on div "Relative date" at bounding box center [1066, 283] width 236 height 20
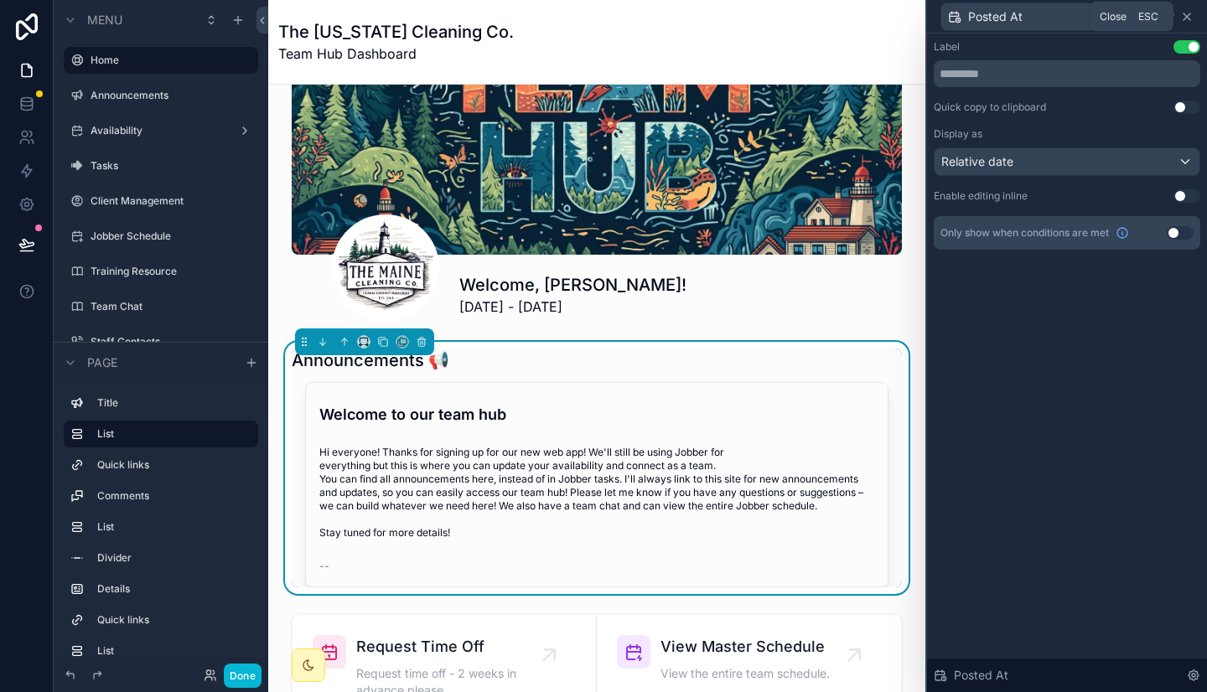
click at [1188, 17] on icon at bounding box center [1186, 16] width 13 height 13
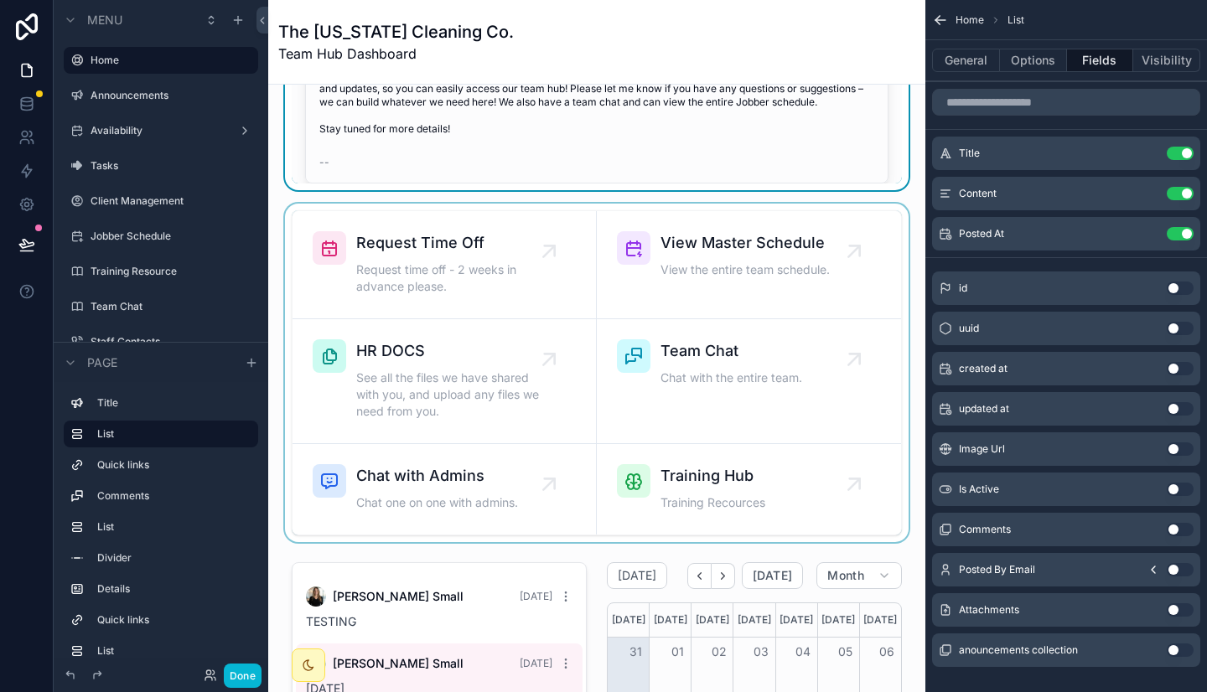
scroll to position [523, 0]
click at [473, 278] on div "scrollable content" at bounding box center [597, 372] width 630 height 339
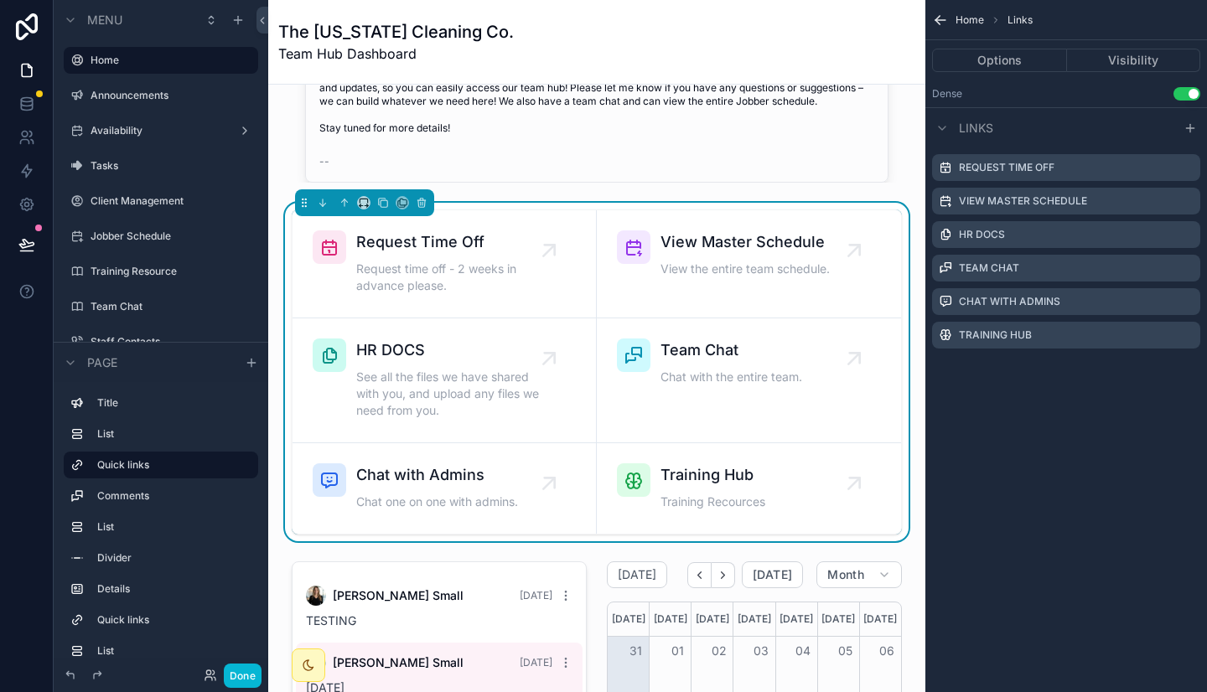
click at [473, 278] on span "Request time off - 2 weeks in advance please." at bounding box center [452, 278] width 193 height 34
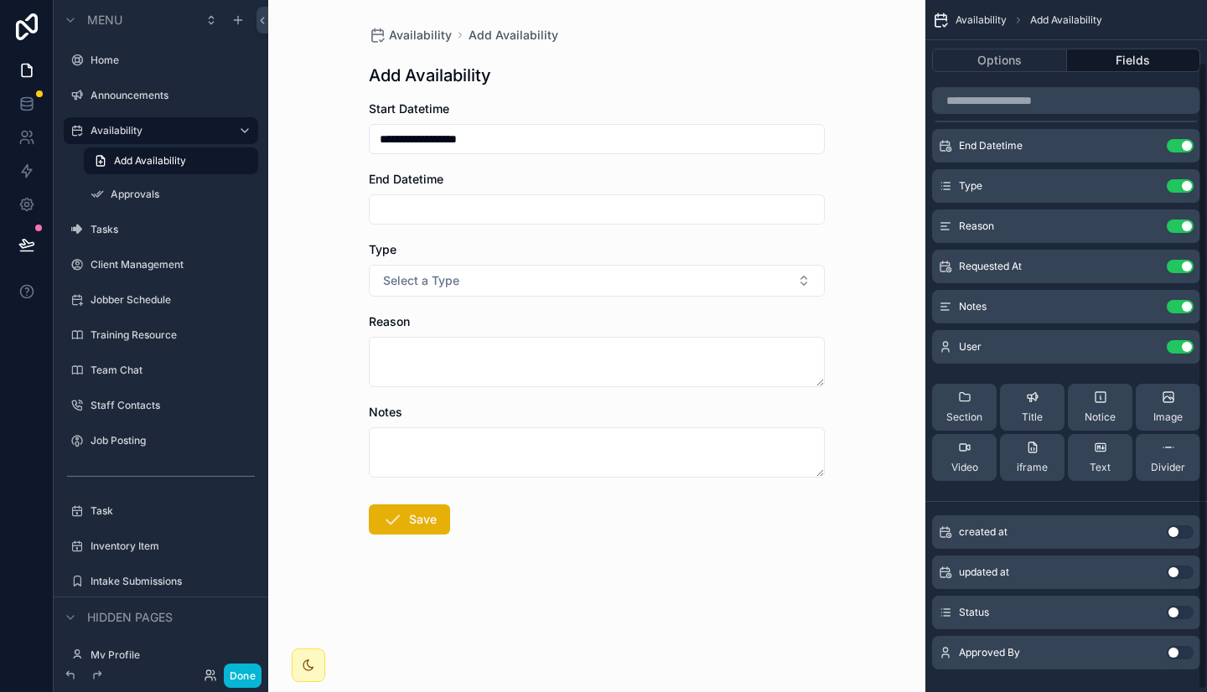
scroll to position [70, 0]
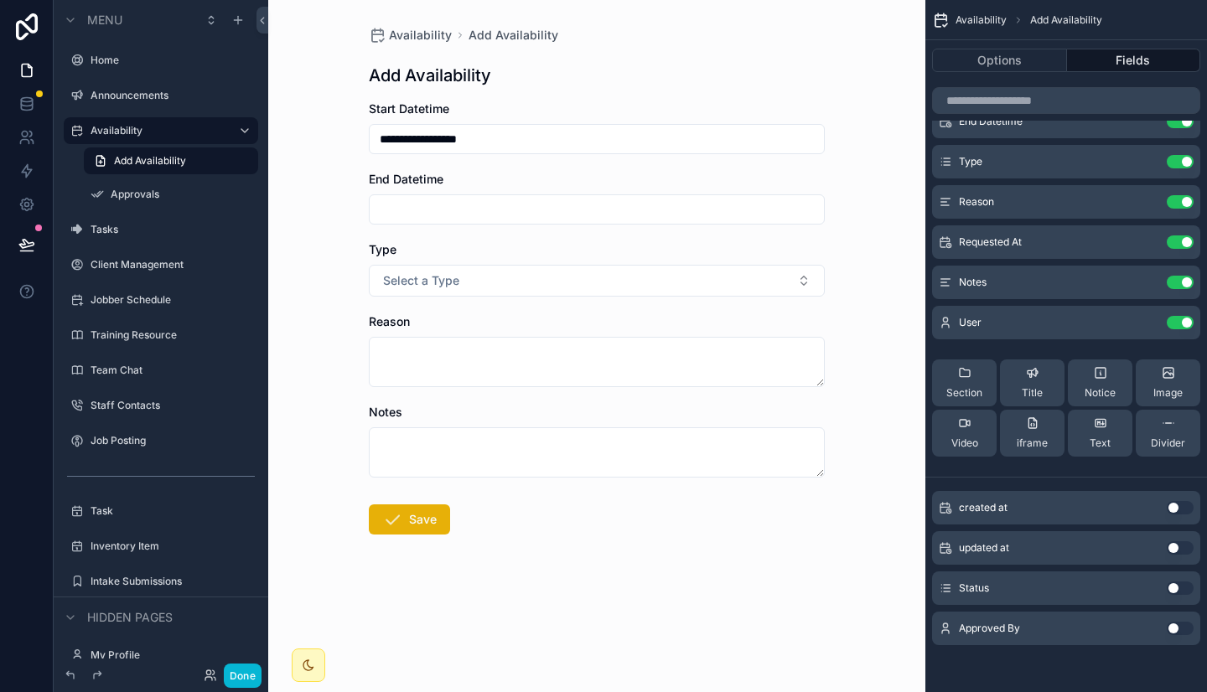
click at [1175, 507] on button "Use setting" at bounding box center [1179, 507] width 27 height 13
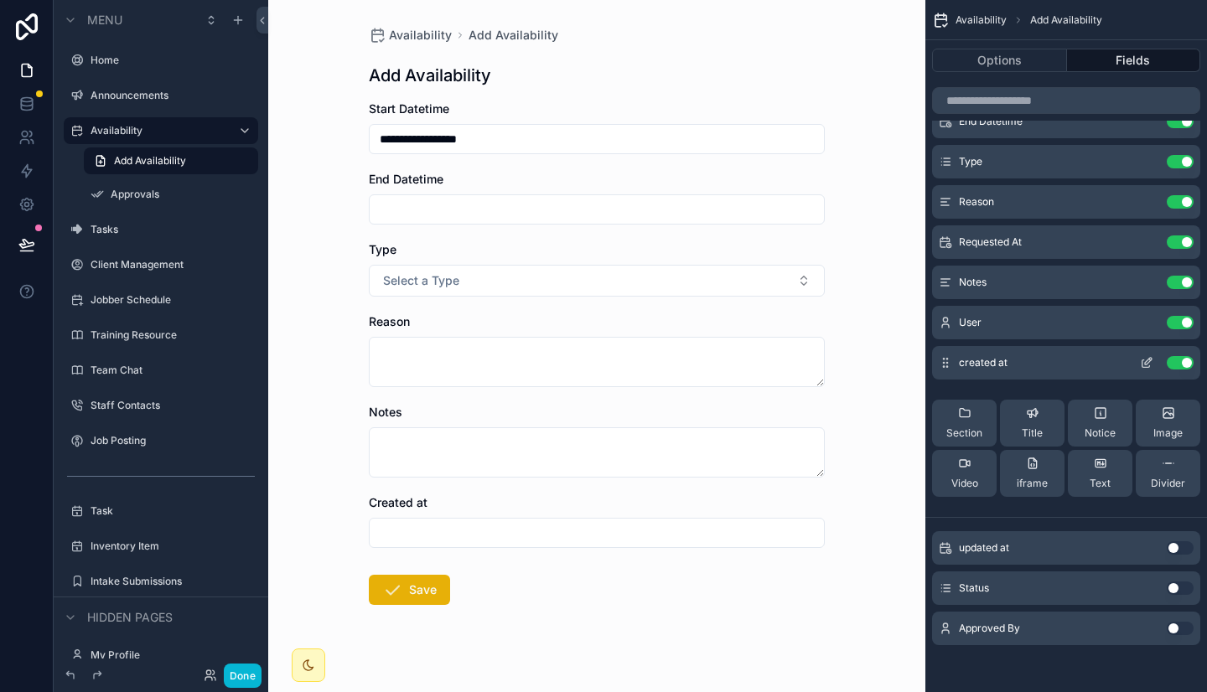
click at [1148, 361] on icon "scrollable content" at bounding box center [1146, 362] width 13 height 13
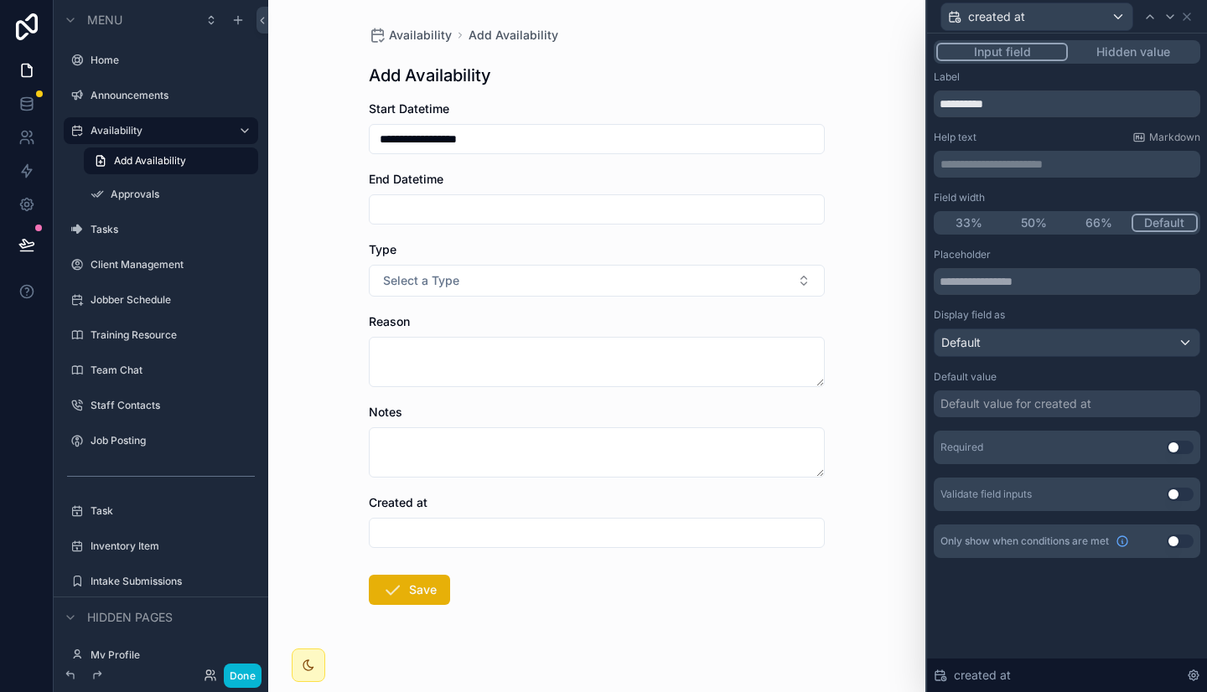
click at [1147, 49] on button "Hidden value" at bounding box center [1133, 52] width 130 height 18
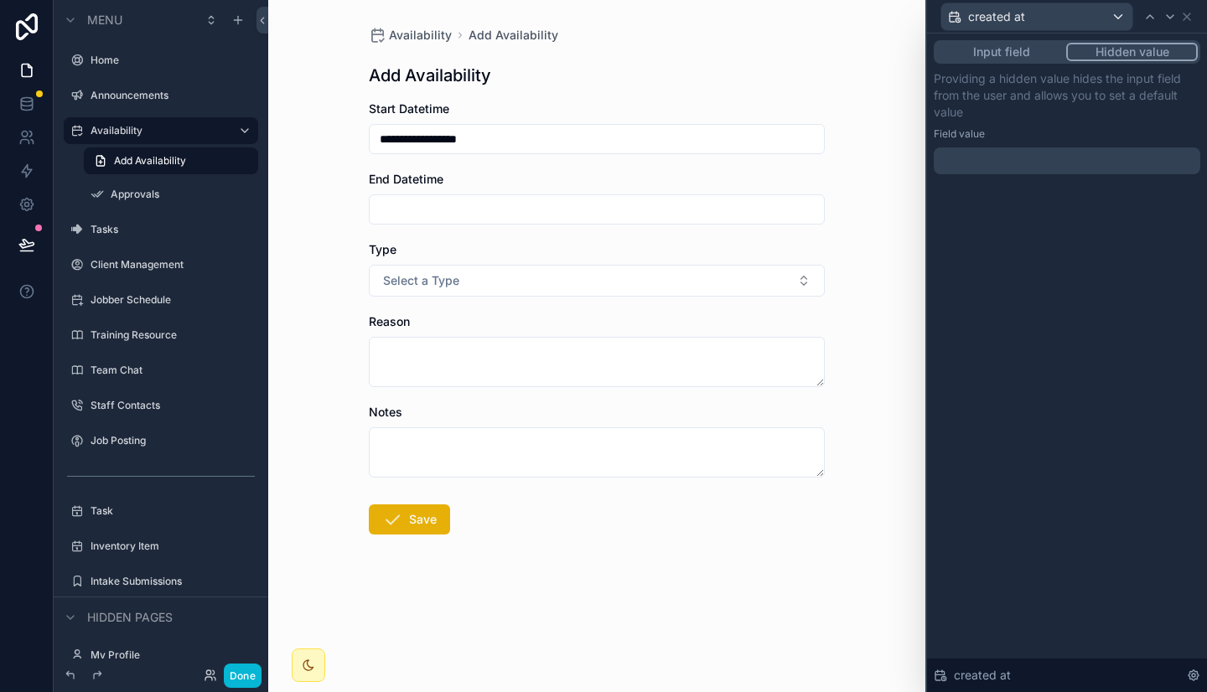
click at [1036, 159] on div at bounding box center [1066, 160] width 266 height 27
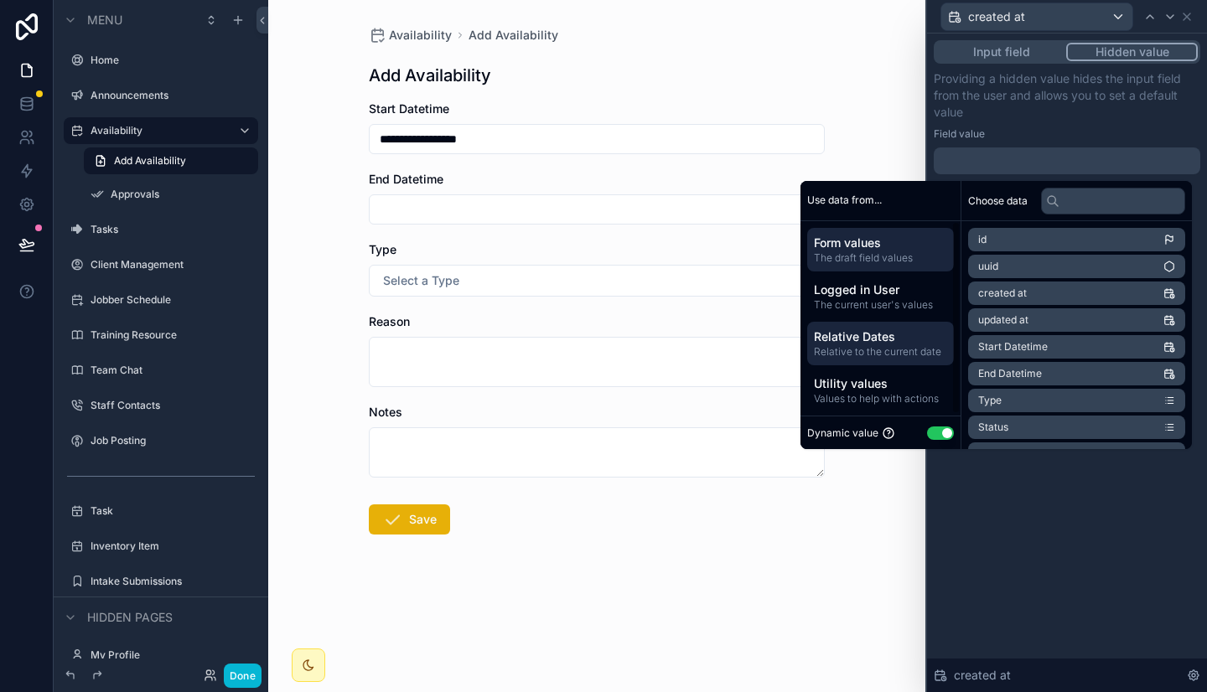
click at [887, 329] on span "Relative Dates" at bounding box center [880, 336] width 133 height 17
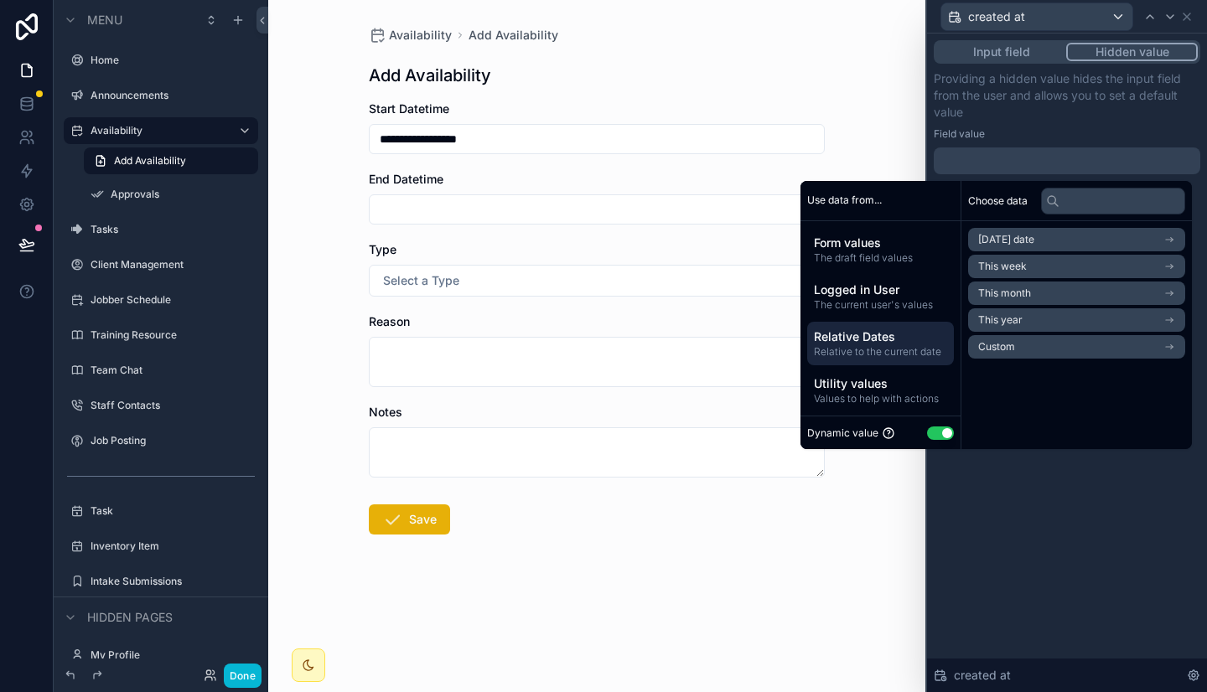
click at [1034, 239] on li "Today's date" at bounding box center [1076, 239] width 217 height 23
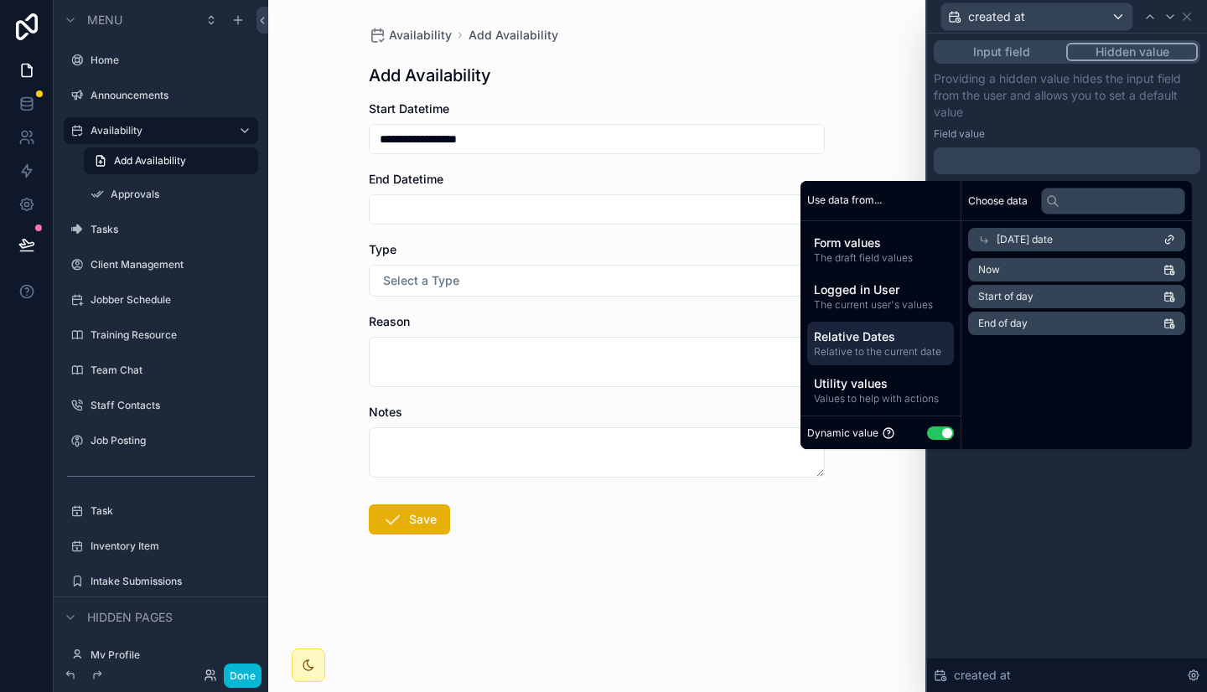
click at [1028, 269] on li "Now" at bounding box center [1076, 269] width 217 height 23
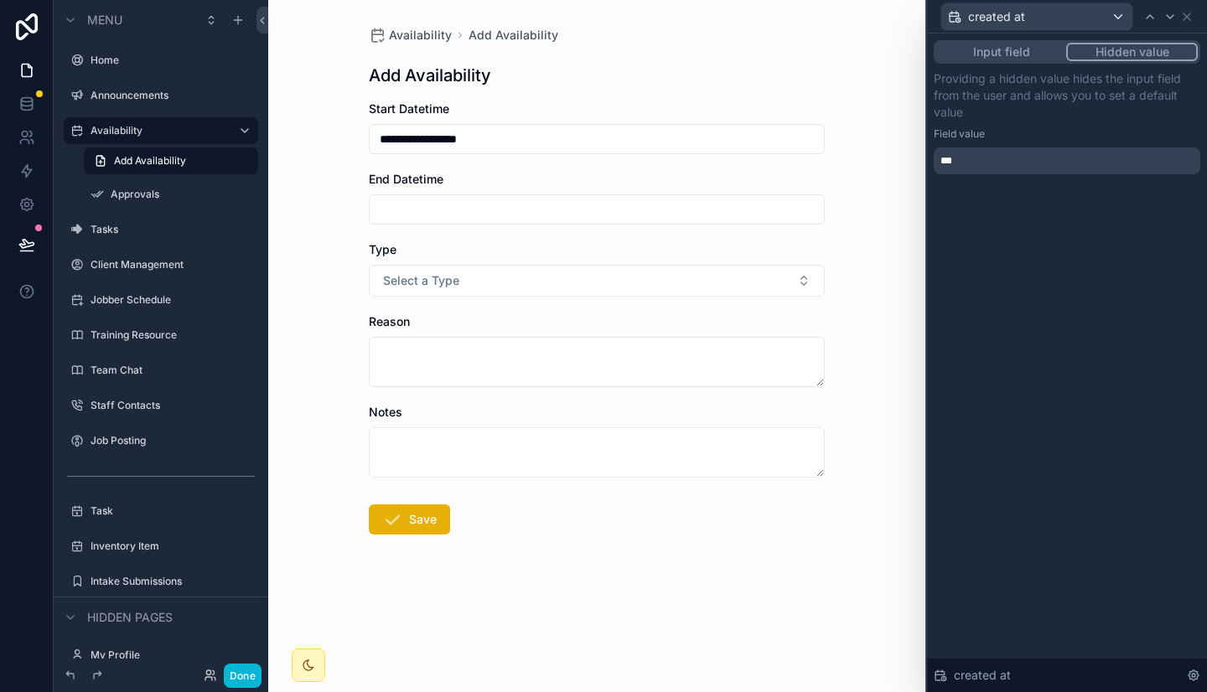
click at [1104, 98] on p "Providing a hidden value hides the input field from the user and allows you to …" at bounding box center [1066, 95] width 266 height 50
click at [1181, 18] on icon at bounding box center [1186, 16] width 13 height 13
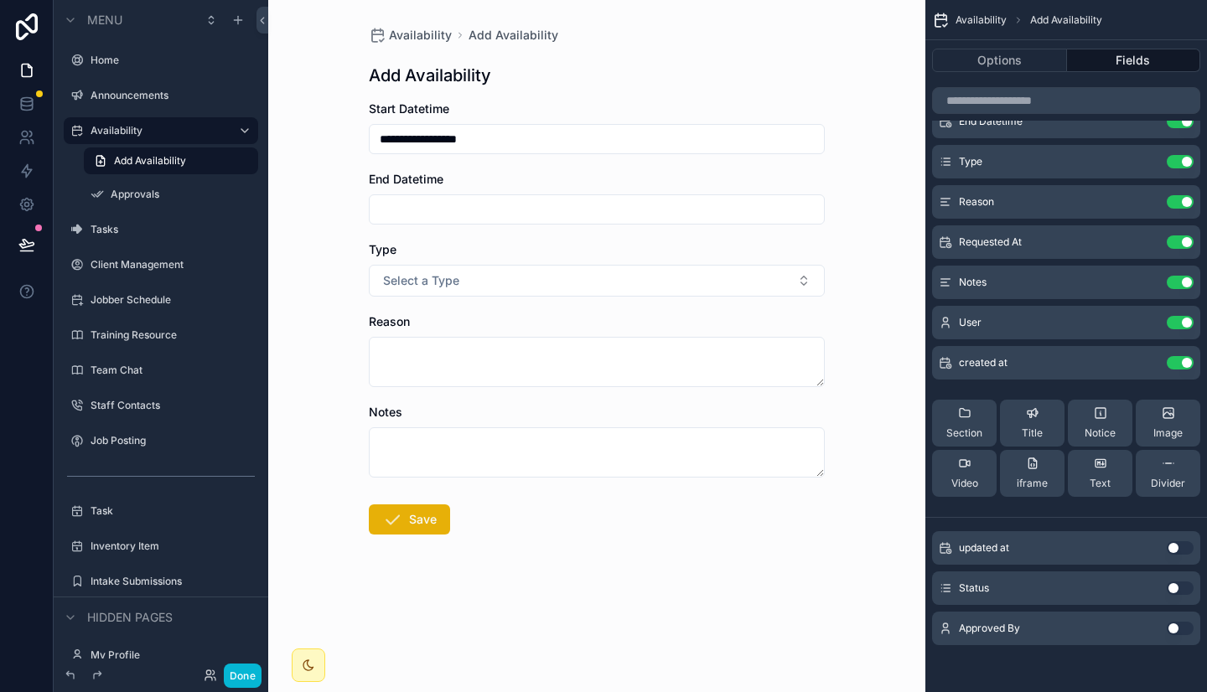
click at [1180, 582] on button "Use setting" at bounding box center [1179, 588] width 27 height 13
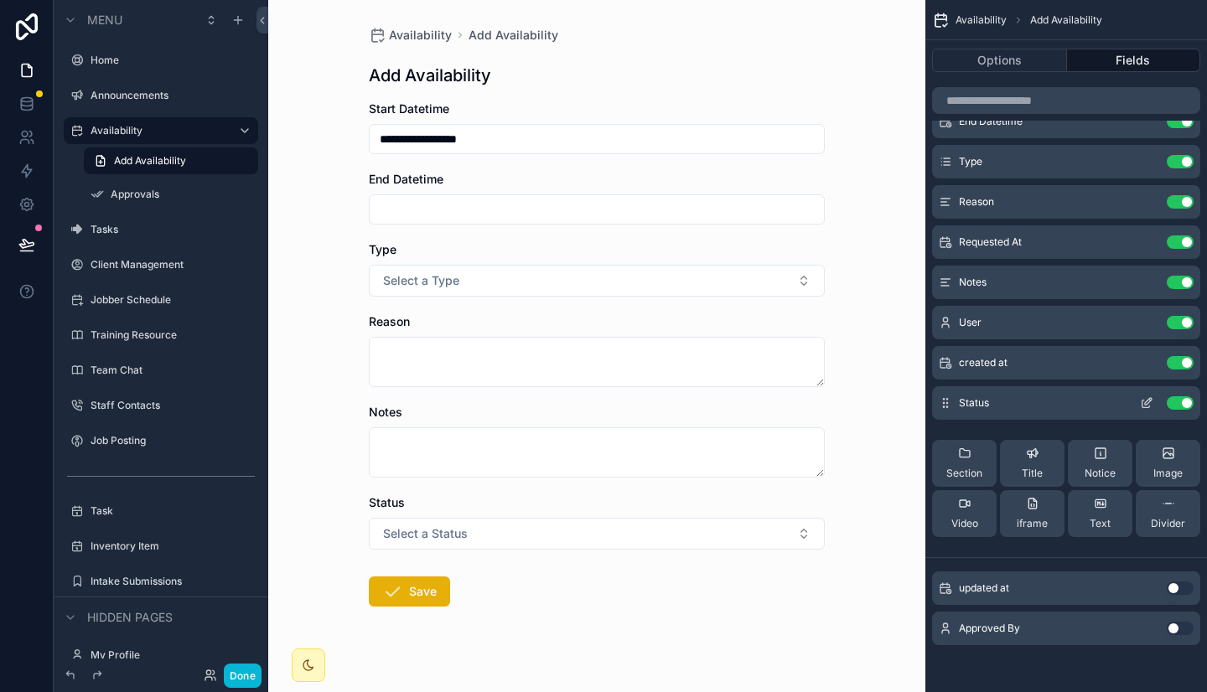
click at [1147, 405] on icon "scrollable content" at bounding box center [1146, 402] width 13 height 13
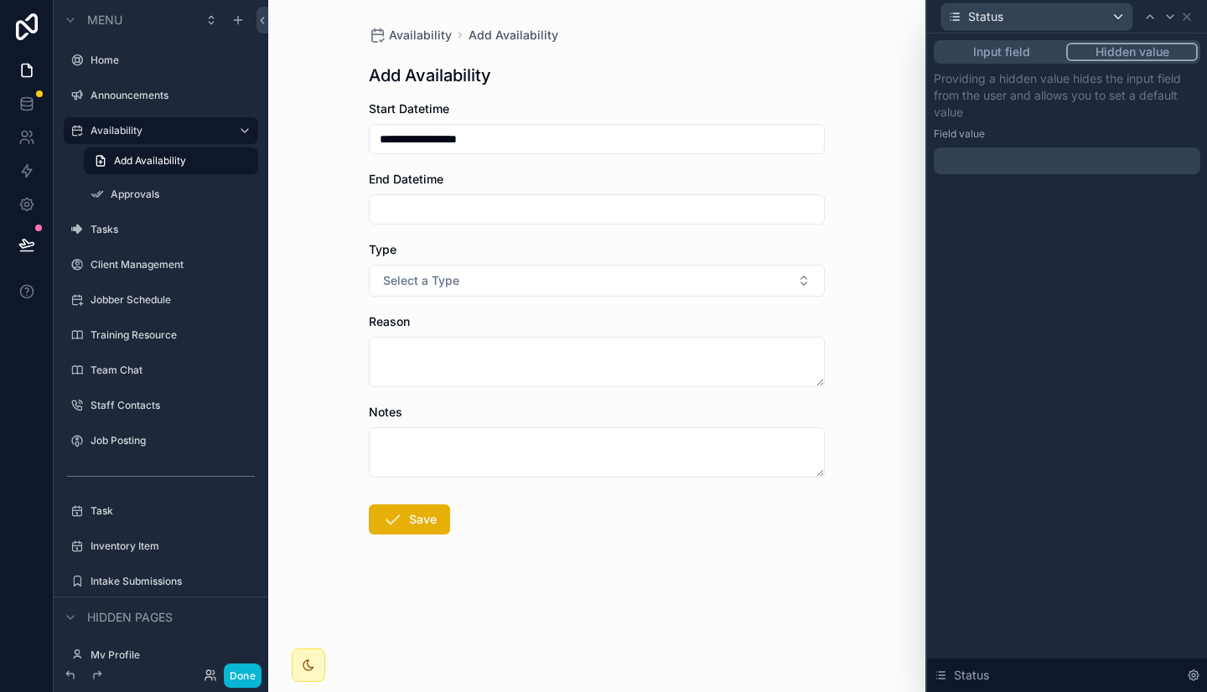
click at [1147, 54] on button "Hidden value" at bounding box center [1132, 52] width 132 height 18
click at [1058, 164] on div at bounding box center [1066, 160] width 266 height 27
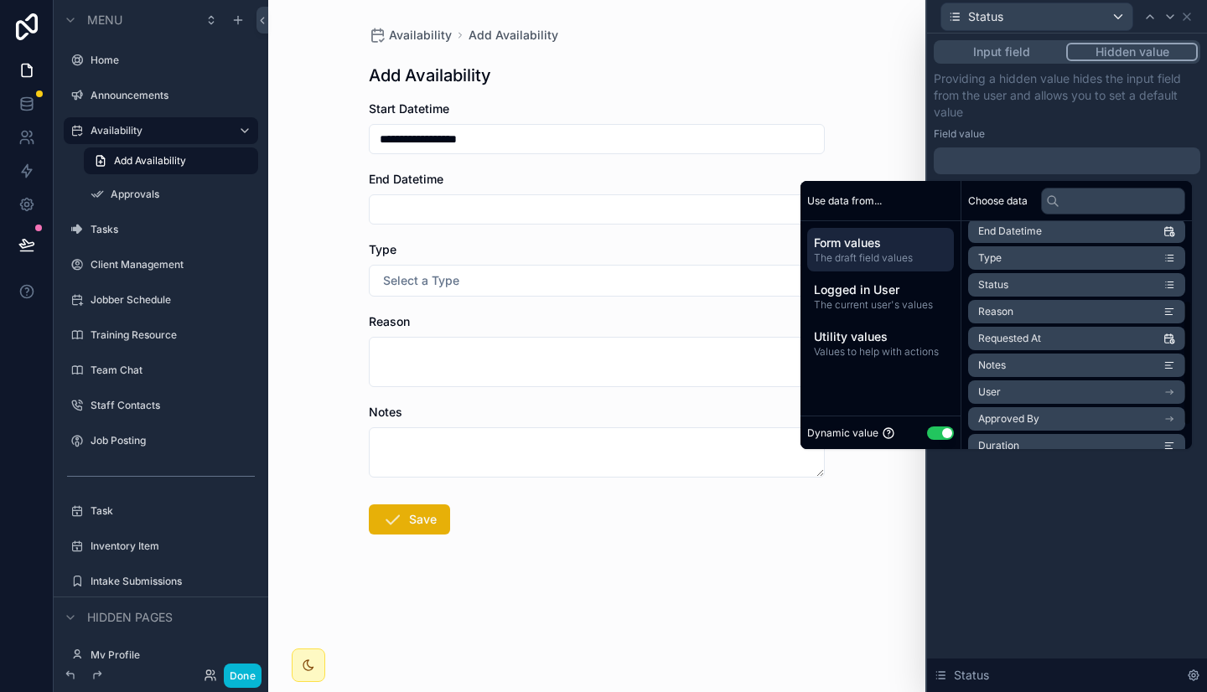
scroll to position [143, 0]
click at [1037, 285] on li "Status" at bounding box center [1076, 283] width 217 height 23
click at [1032, 282] on li "Status" at bounding box center [1076, 283] width 217 height 23
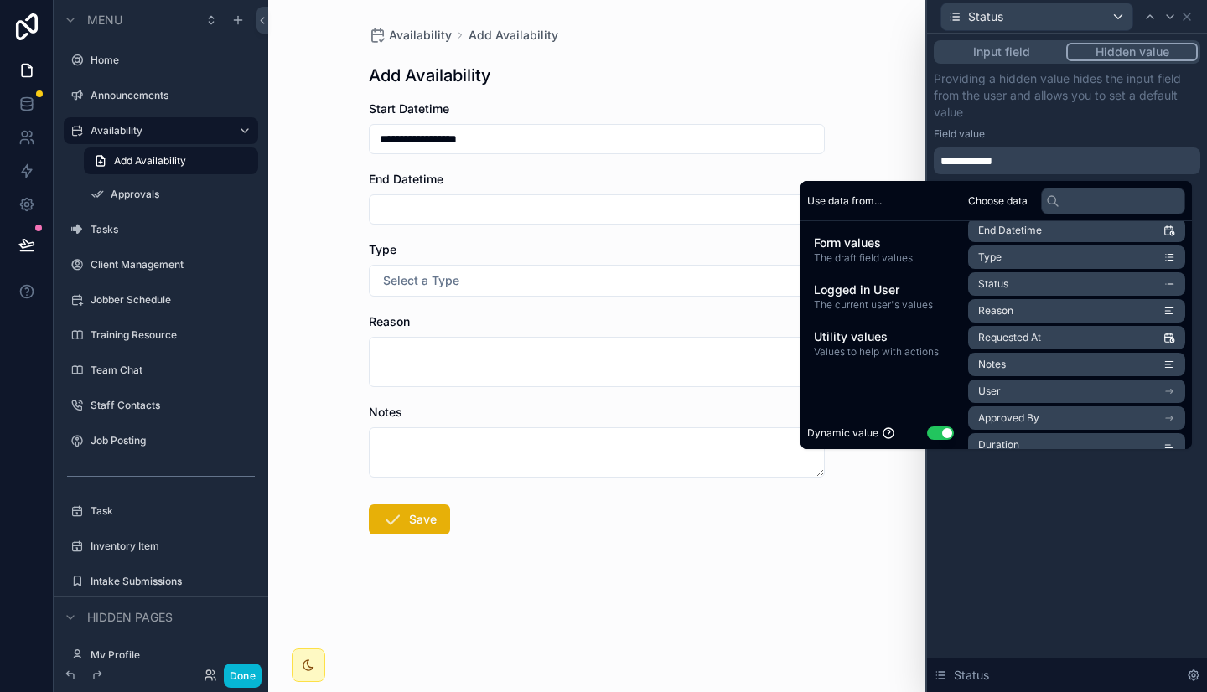
click at [1032, 282] on li "Status" at bounding box center [1076, 283] width 217 height 23
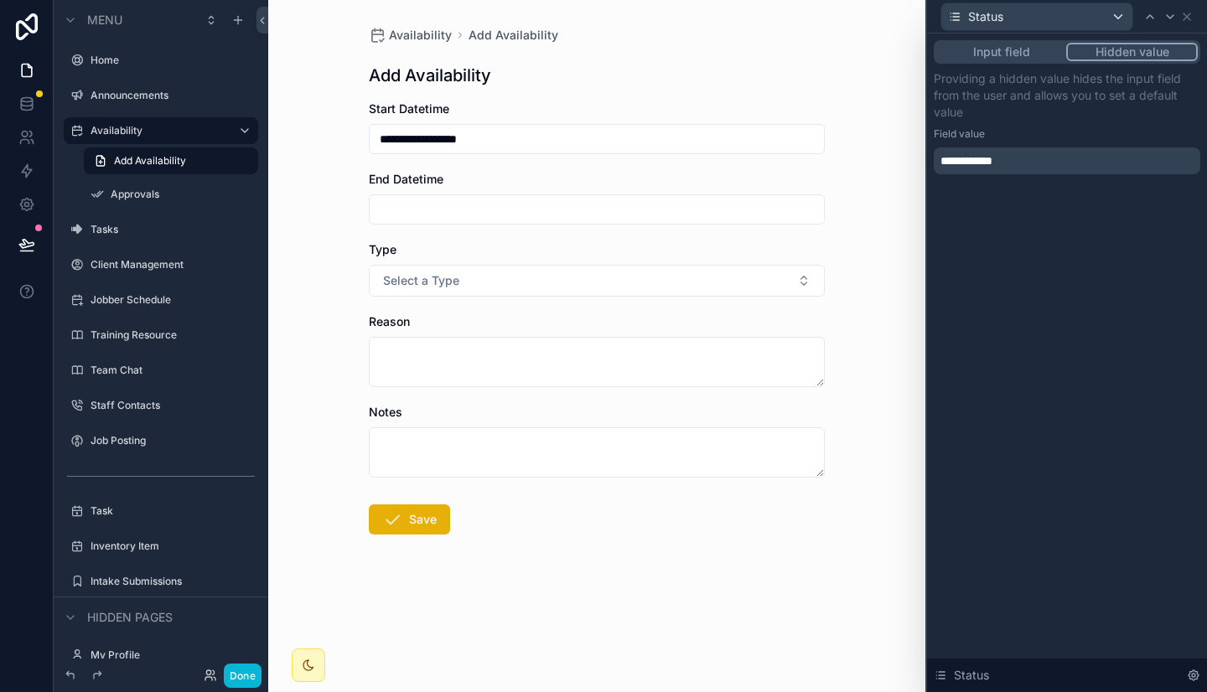
click at [1066, 137] on div "Field value" at bounding box center [1066, 133] width 266 height 13
click at [1043, 158] on div "**********" at bounding box center [1066, 160] width 266 height 27
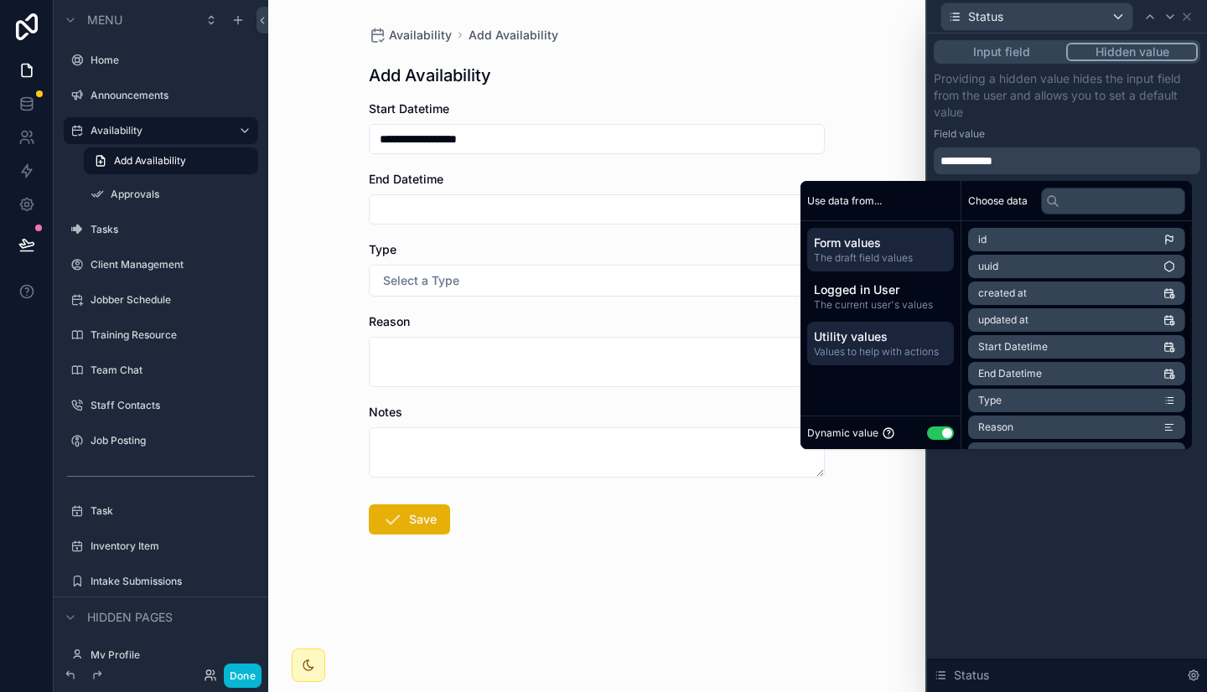
click at [904, 336] on span "Utility values" at bounding box center [880, 336] width 133 height 17
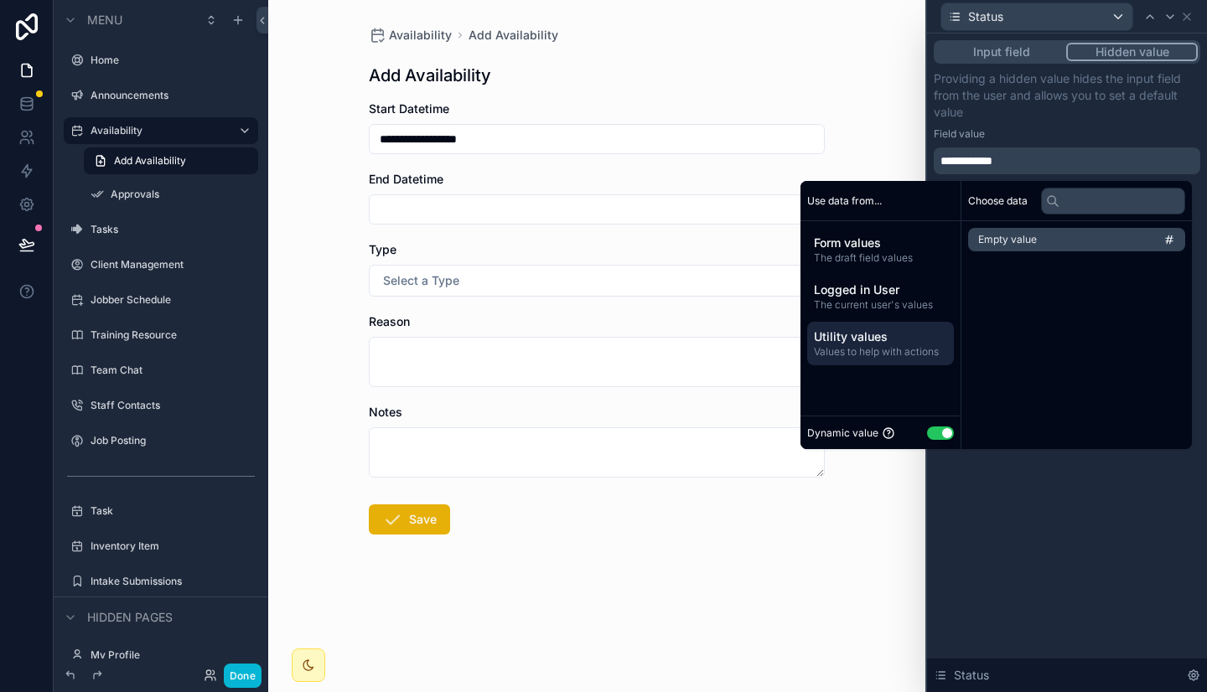
click at [1025, 240] on span "Empty value" at bounding box center [1007, 239] width 59 height 13
click at [1064, 204] on input "text" at bounding box center [1113, 201] width 144 height 27
click at [1090, 236] on li "Empty value" at bounding box center [1076, 239] width 217 height 23
click at [930, 435] on button "Use setting" at bounding box center [940, 432] width 27 height 13
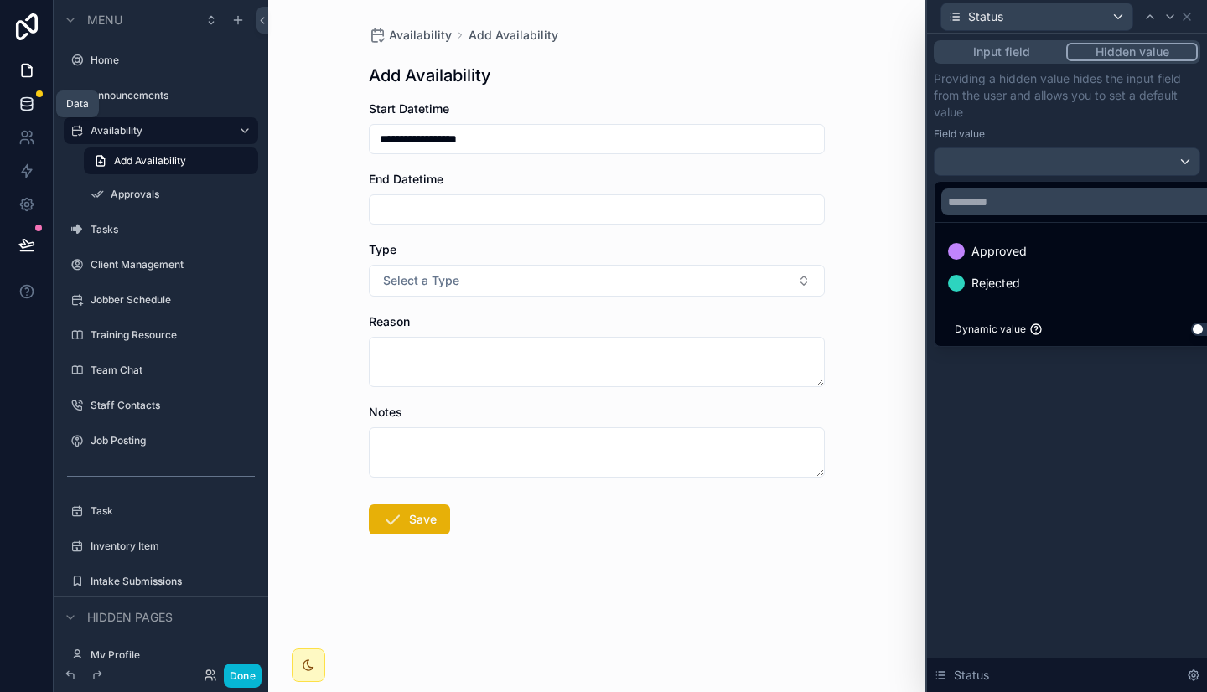
click at [26, 96] on icon at bounding box center [26, 104] width 17 height 17
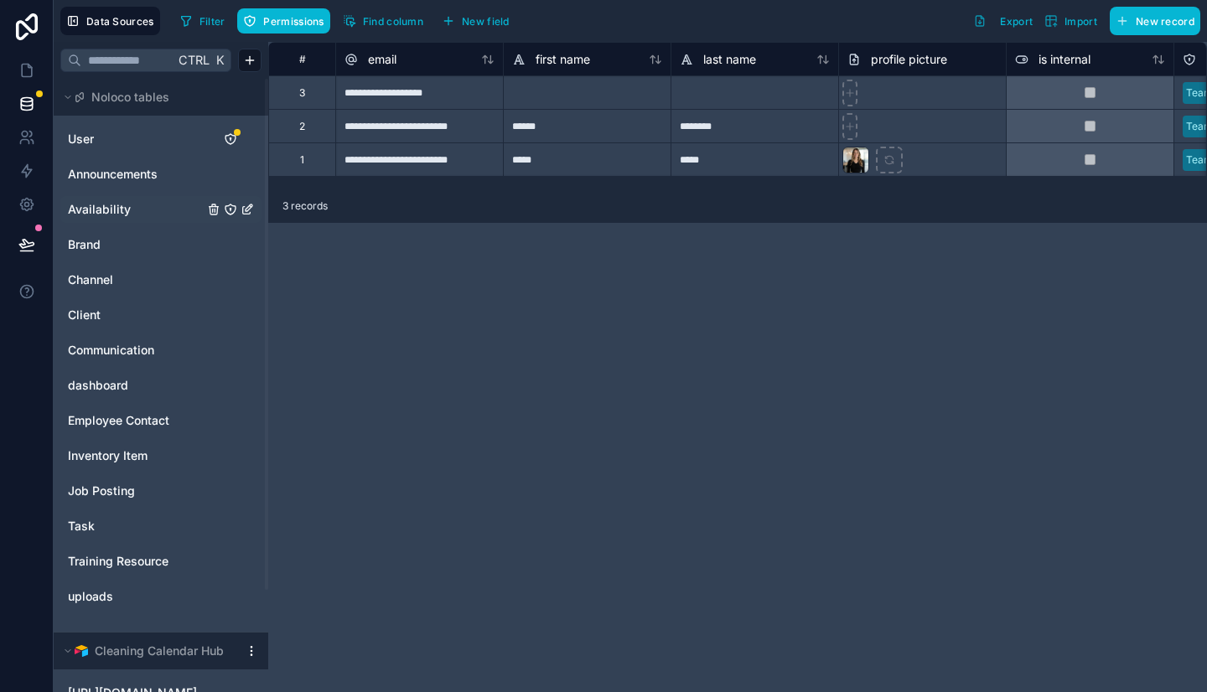
click at [123, 202] on span "Availability" at bounding box center [99, 209] width 63 height 17
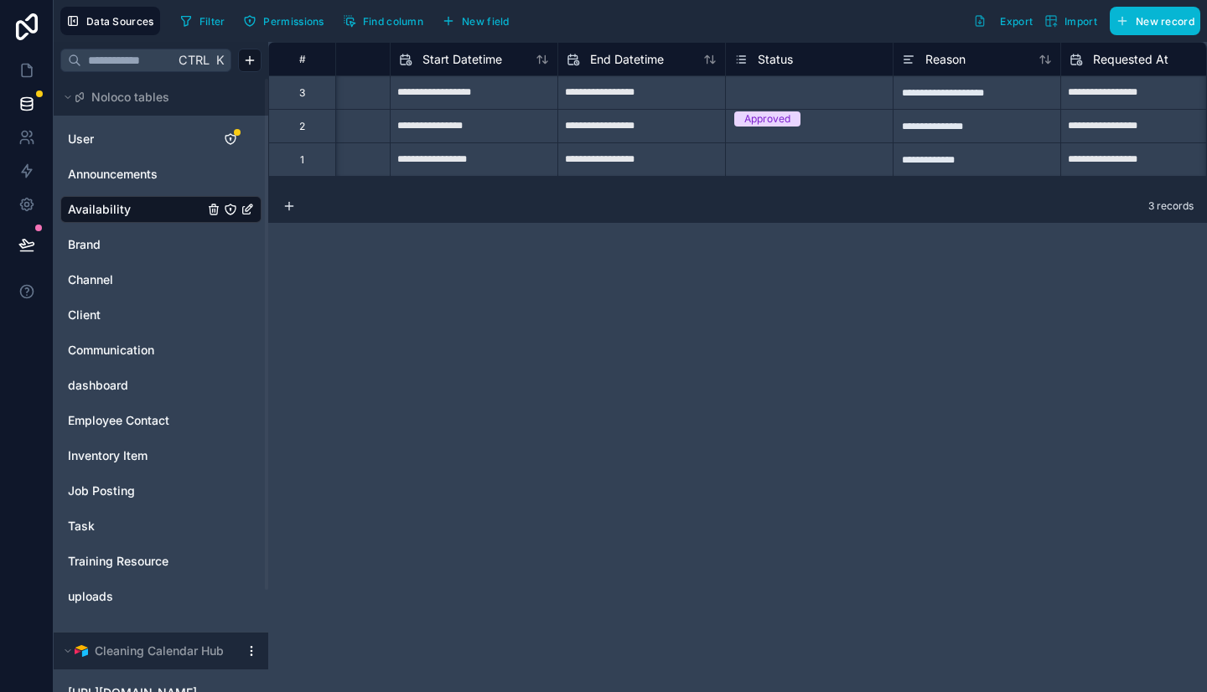
scroll to position [0, 145]
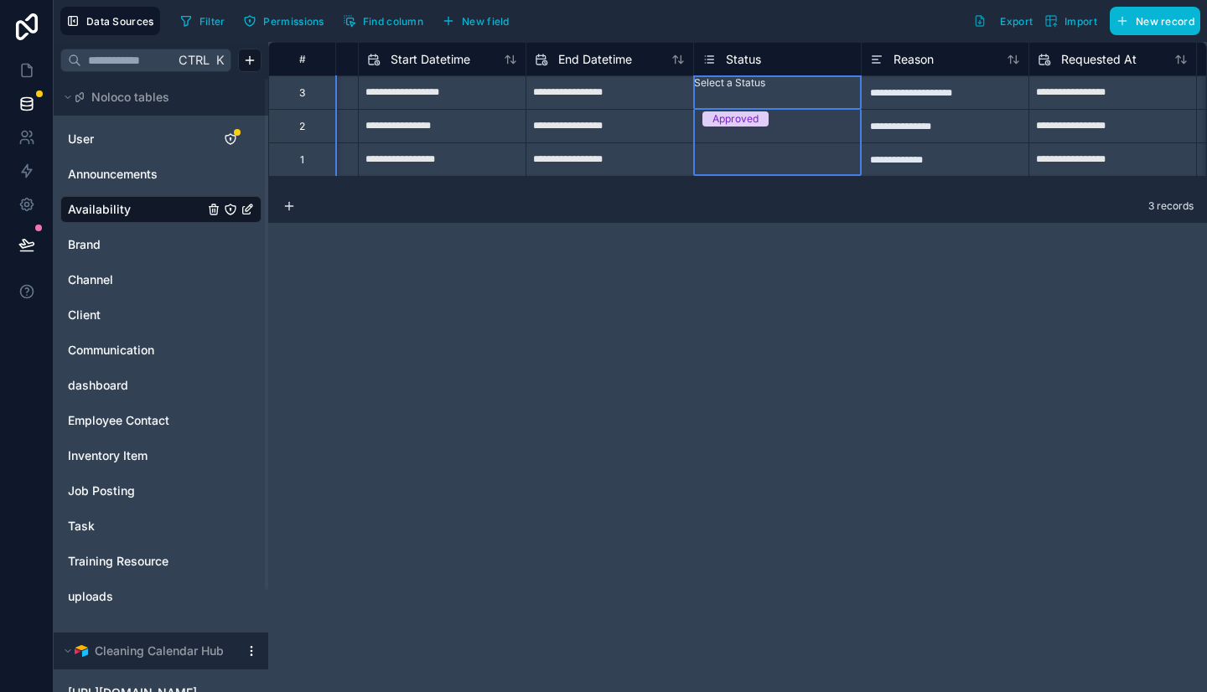
click at [739, 65] on span "Status" at bounding box center [743, 59] width 35 height 17
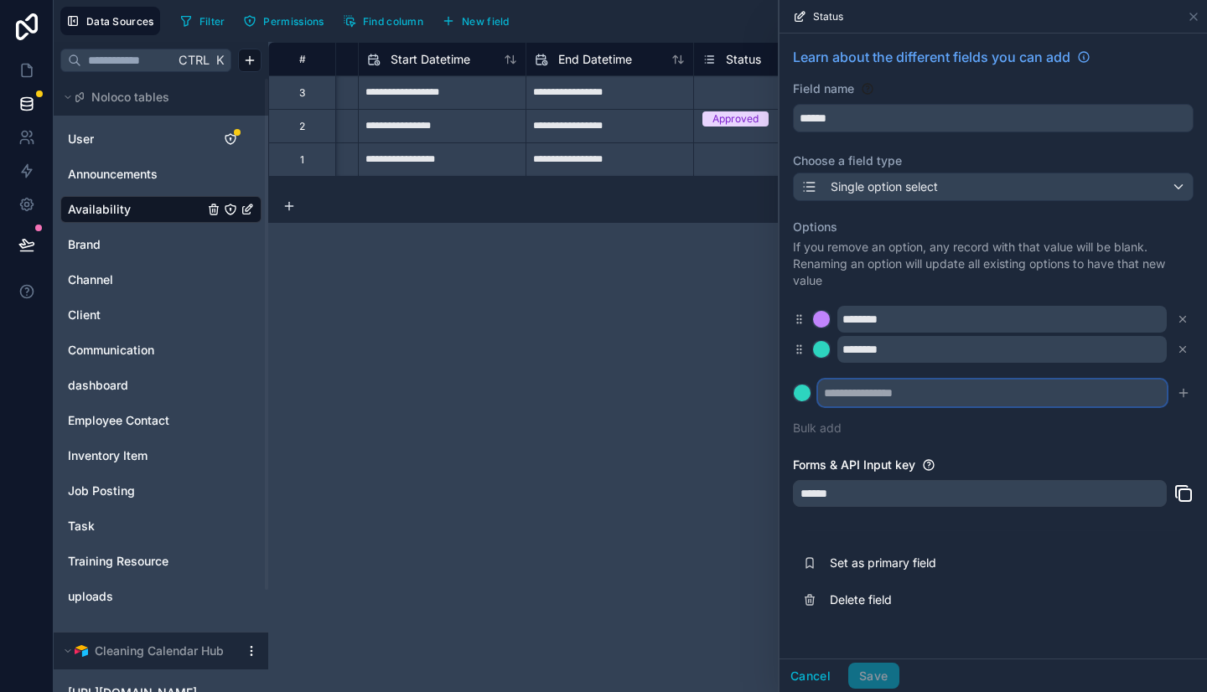
click at [872, 390] on input "text" at bounding box center [992, 393] width 349 height 27
click at [803, 391] on div at bounding box center [802, 393] width 17 height 17
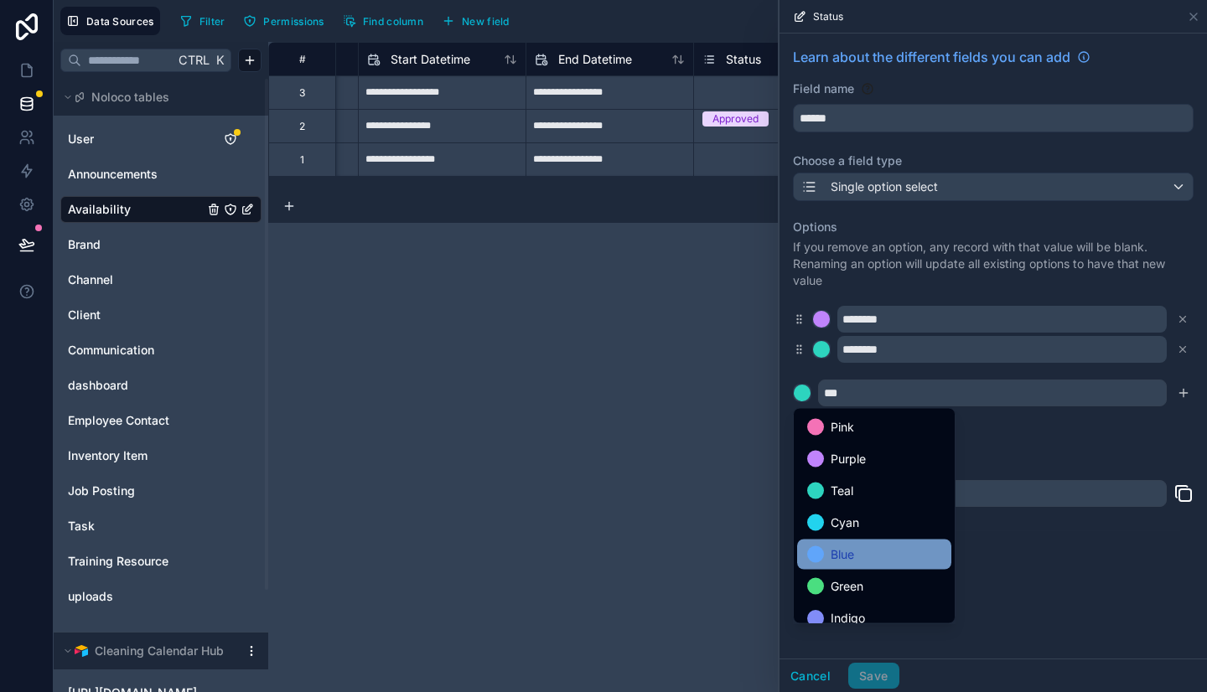
click at [854, 554] on span "Blue" at bounding box center [841, 555] width 23 height 20
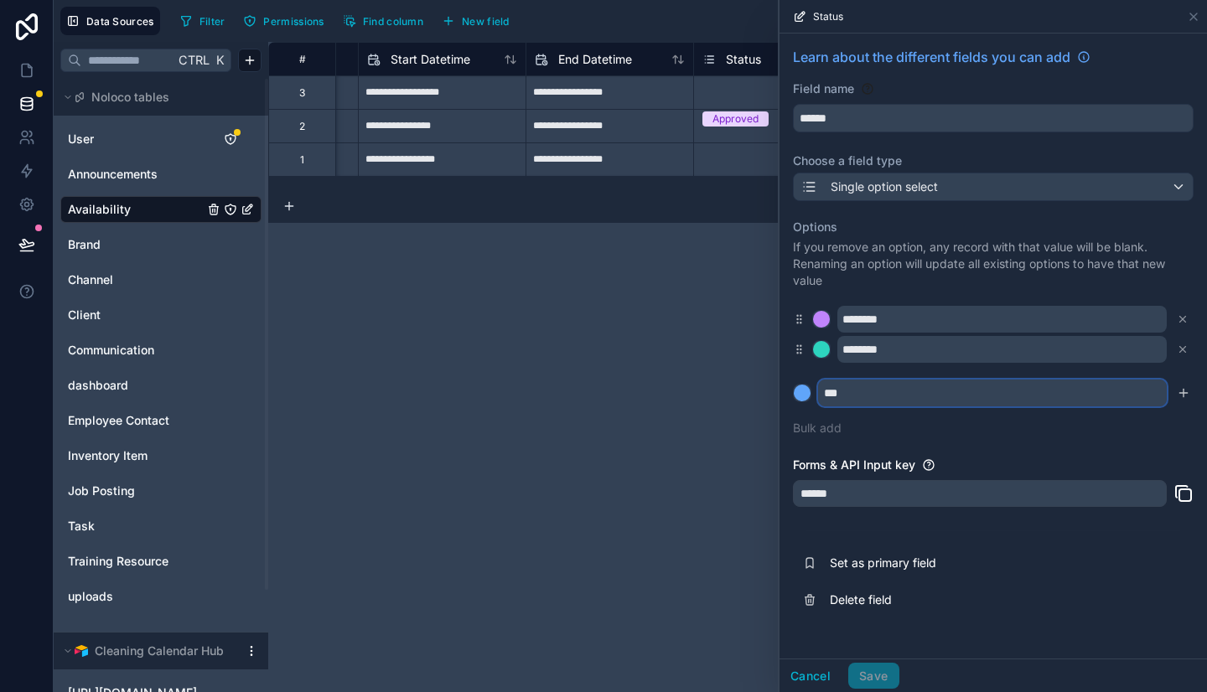
click at [888, 395] on input "***" at bounding box center [992, 393] width 349 height 27
type input "*"
type input "***"
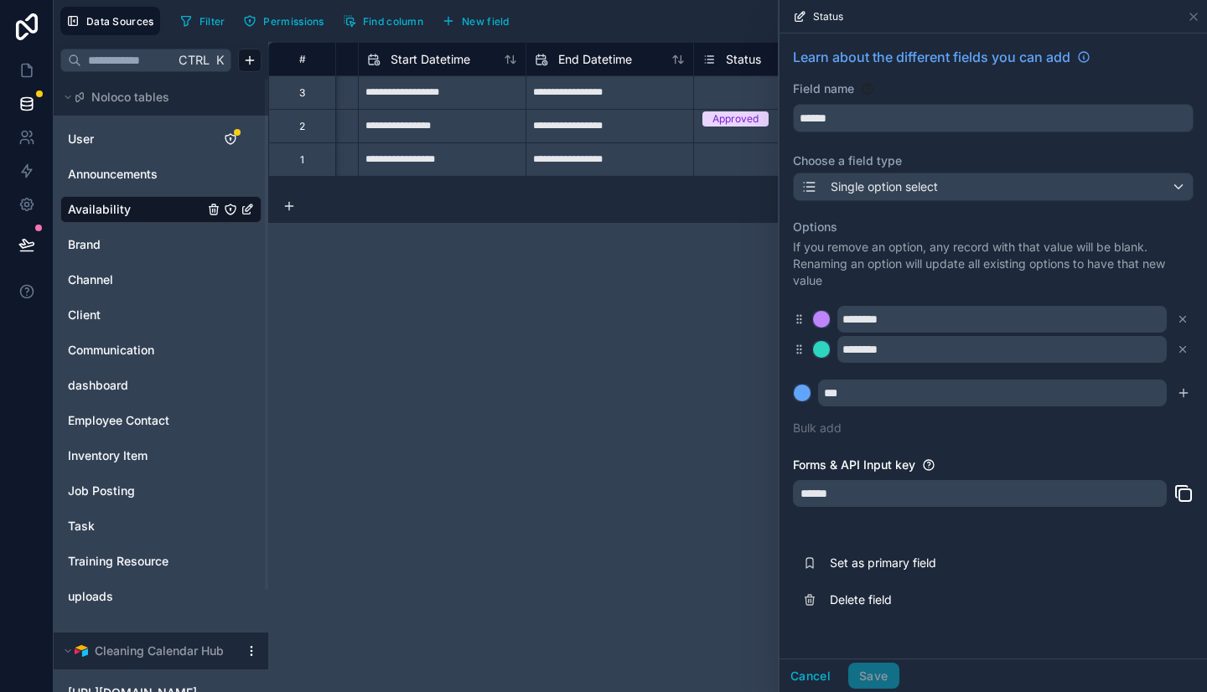
click at [868, 428] on div "Options If you remove an option, any record with that value will be blank. Rena…" at bounding box center [993, 328] width 401 height 238
click at [1184, 396] on icon "submit" at bounding box center [1182, 392] width 13 height 13
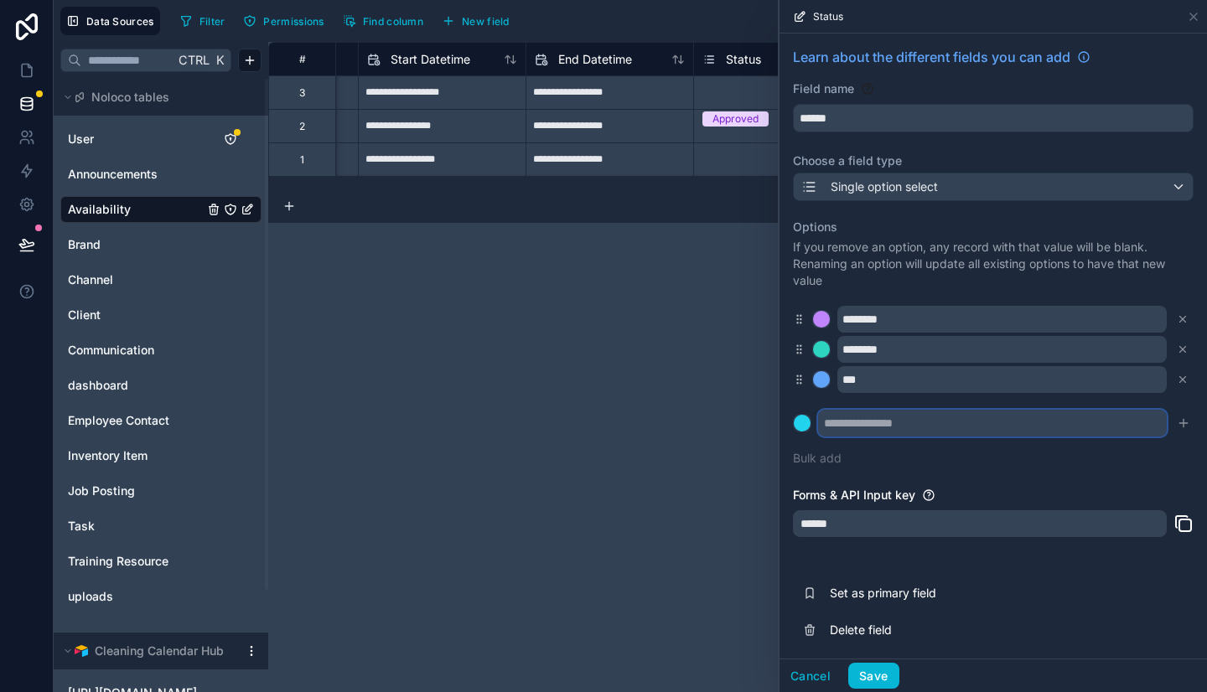
click at [954, 425] on input "text" at bounding box center [992, 423] width 349 height 27
click at [868, 674] on button "Save" at bounding box center [873, 676] width 50 height 27
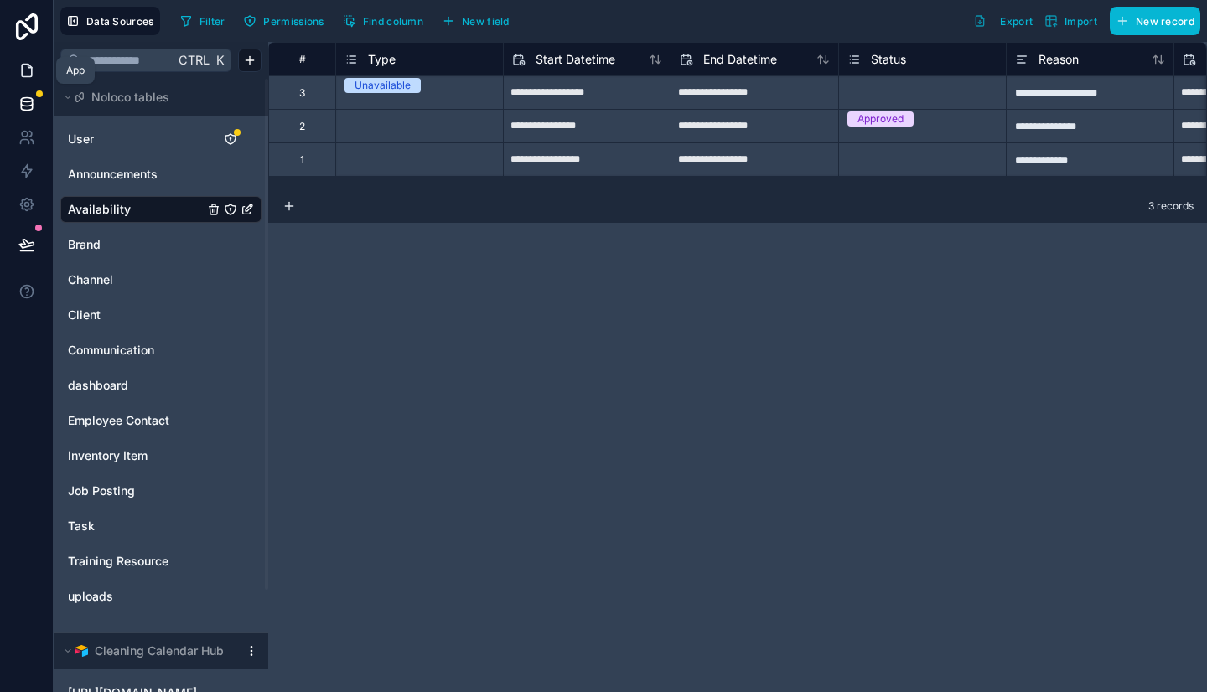
click at [33, 68] on icon at bounding box center [26, 70] width 17 height 17
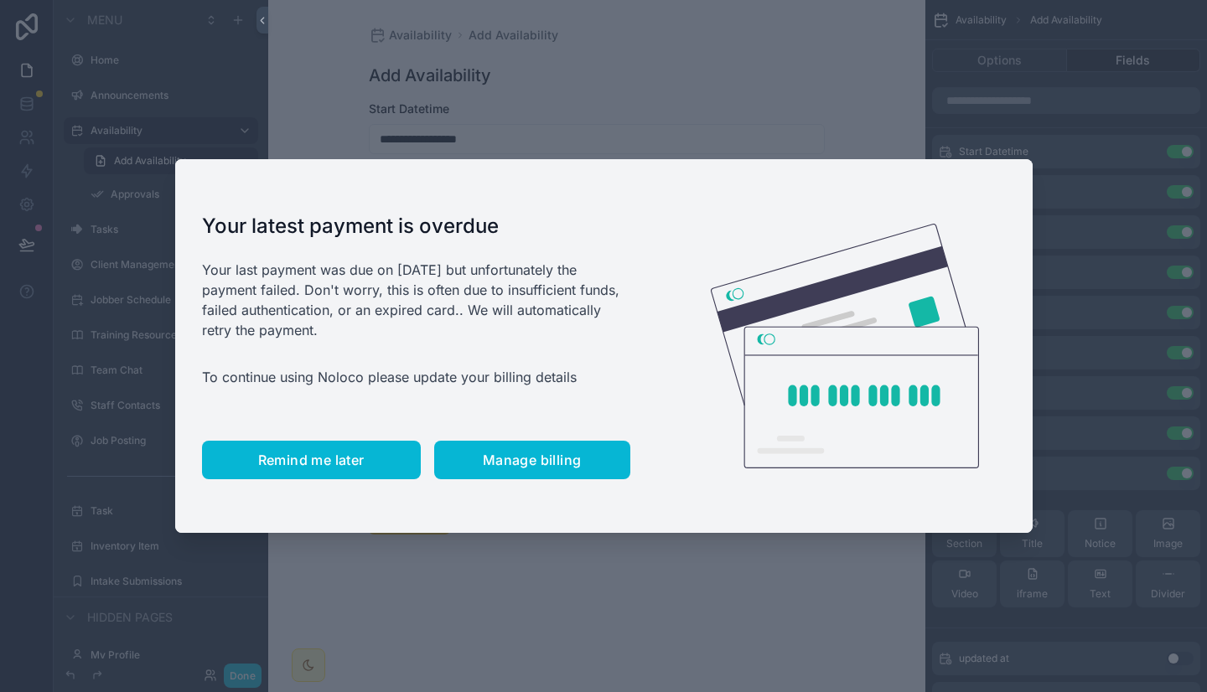
click at [273, 457] on span "Remind me later" at bounding box center [311, 460] width 106 height 17
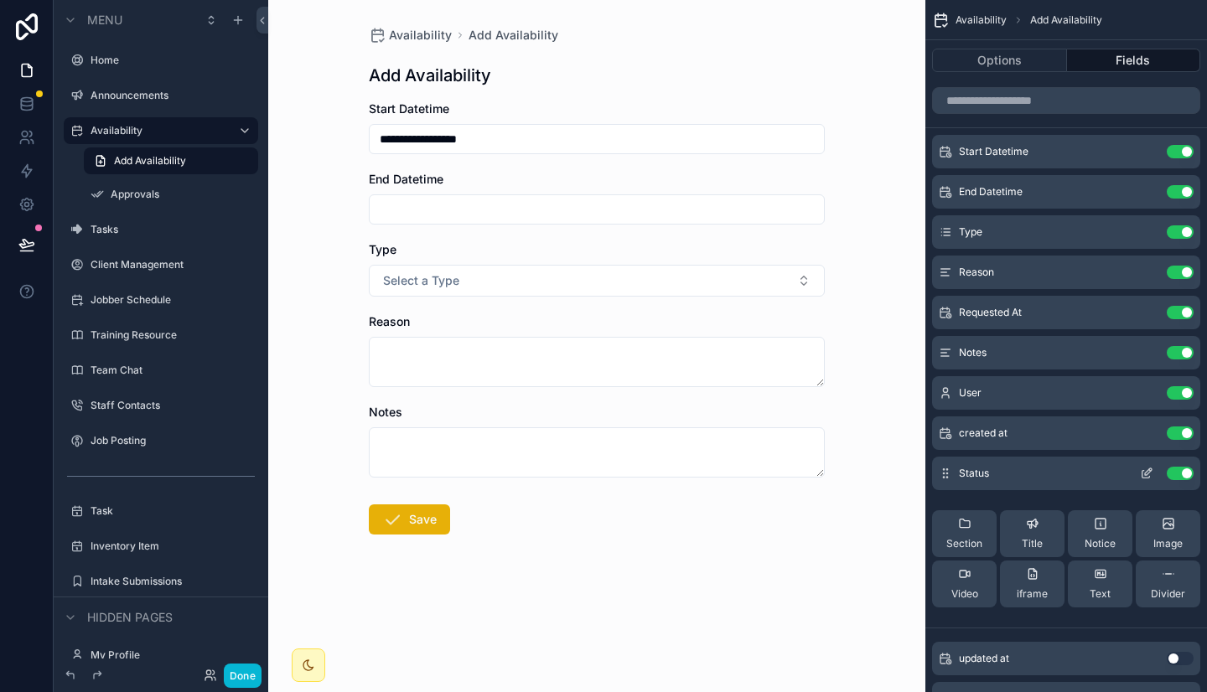
click at [1140, 473] on icon "scrollable content" at bounding box center [1146, 473] width 13 height 13
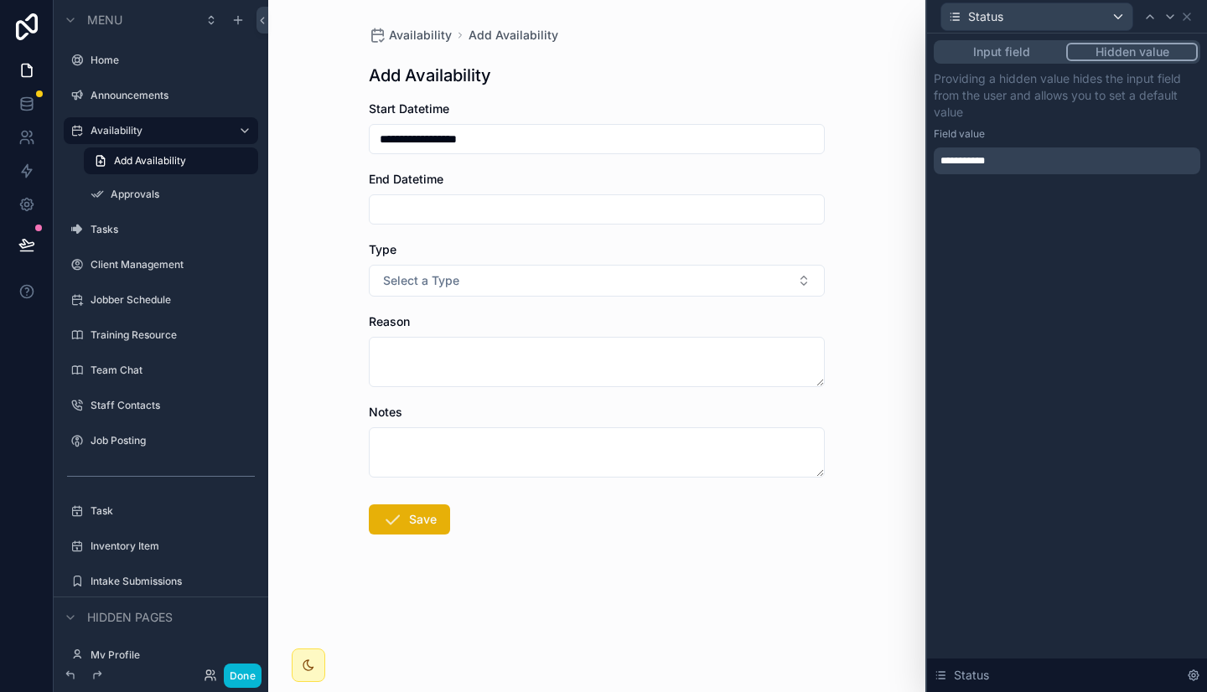
click at [1061, 168] on div "**********" at bounding box center [1066, 160] width 266 height 27
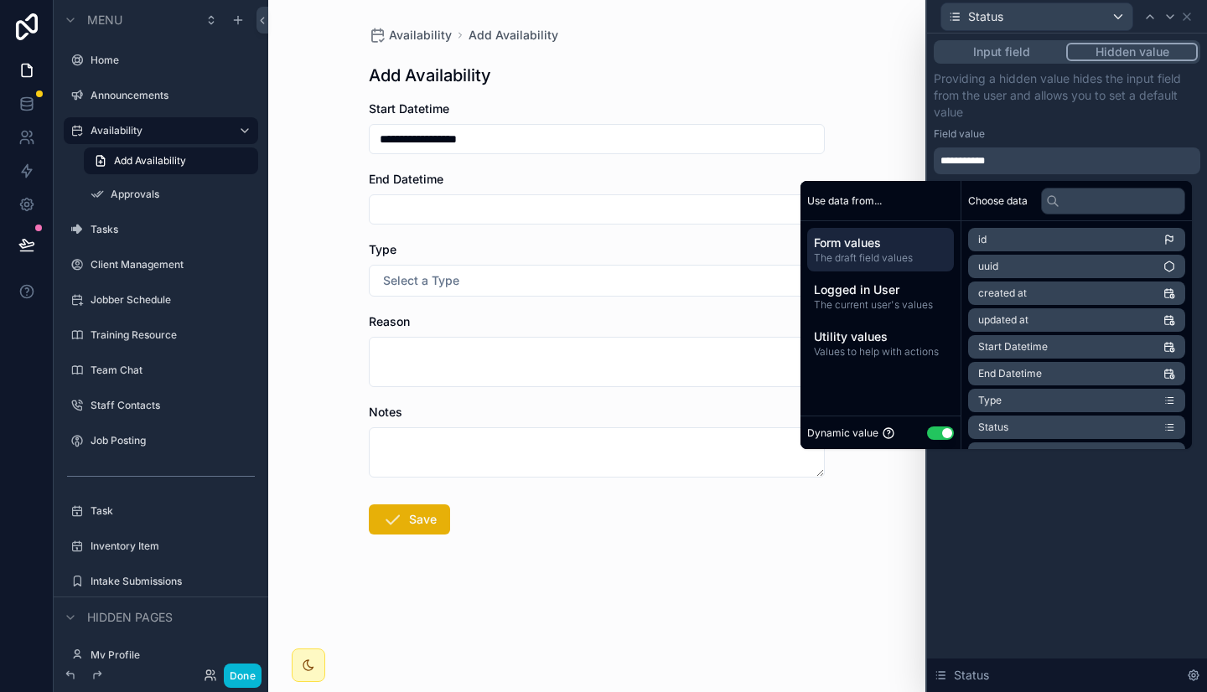
click at [1013, 417] on li "Status" at bounding box center [1076, 427] width 217 height 23
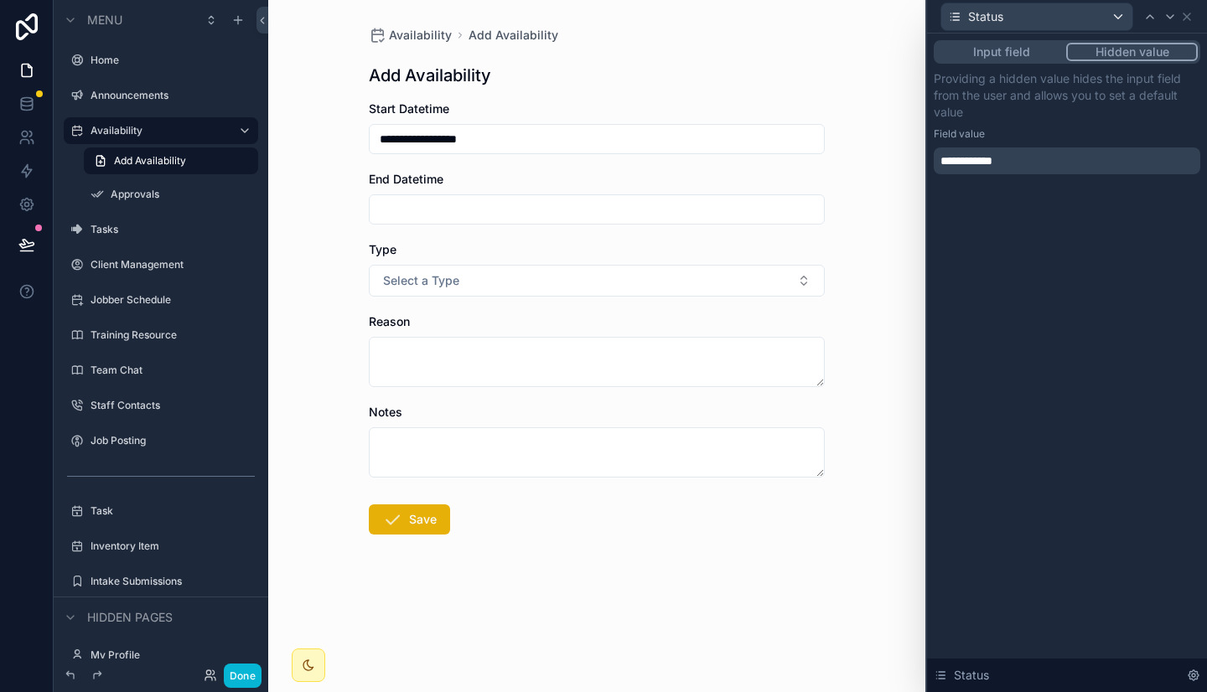
click at [1084, 117] on p "Providing a hidden value hides the input field from the user and allows you to …" at bounding box center [1066, 95] width 266 height 50
click at [1022, 157] on div "**********" at bounding box center [1066, 160] width 266 height 27
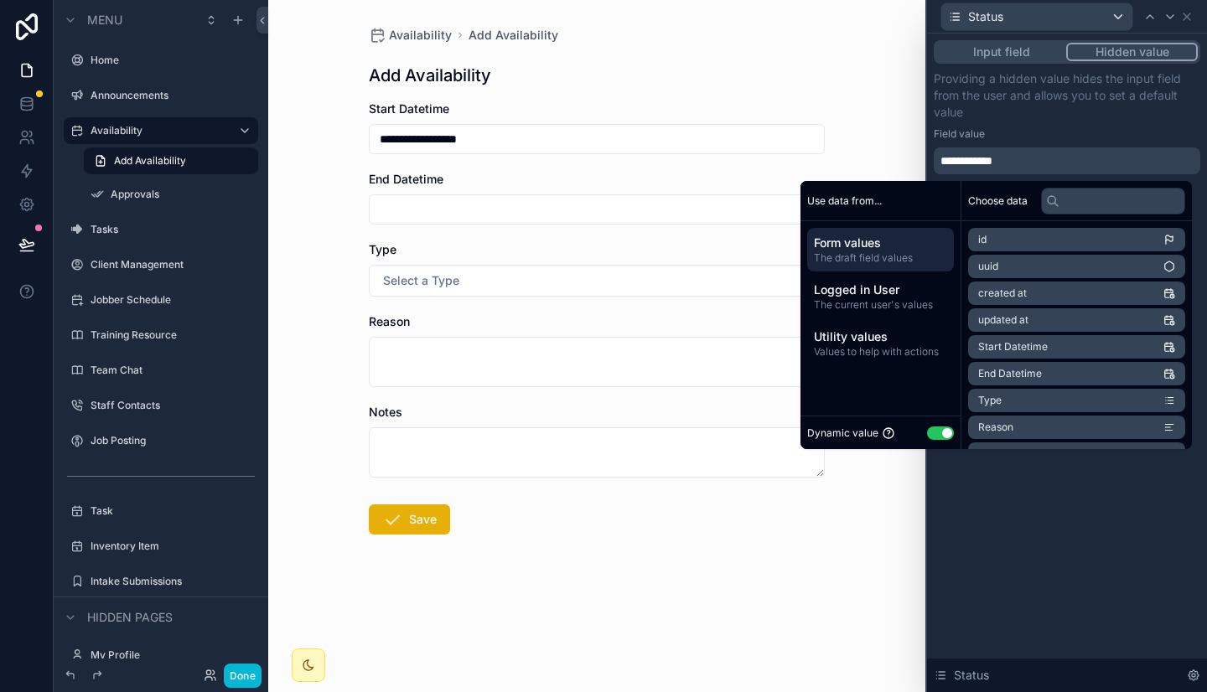
click at [888, 250] on span "Form values" at bounding box center [880, 243] width 133 height 17
click at [913, 294] on span "Logged in User" at bounding box center [880, 290] width 133 height 17
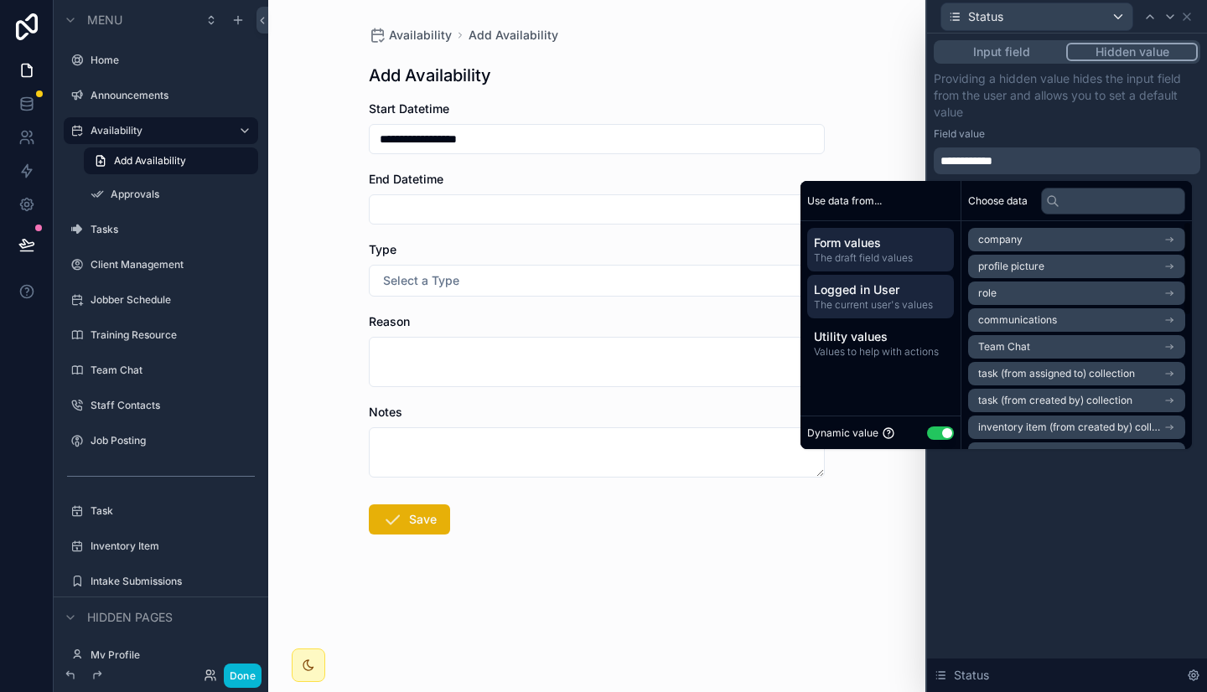
click at [887, 246] on span "Form values" at bounding box center [880, 243] width 133 height 17
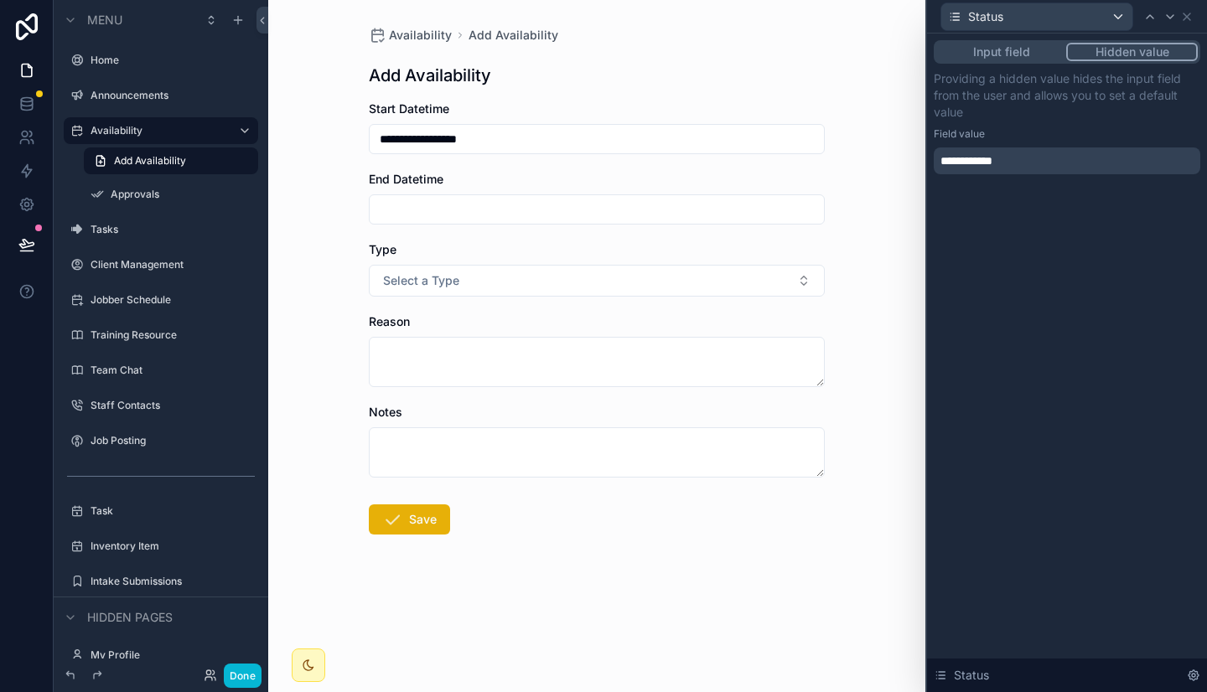
click at [1062, 556] on div "**********" at bounding box center [1067, 363] width 280 height 659
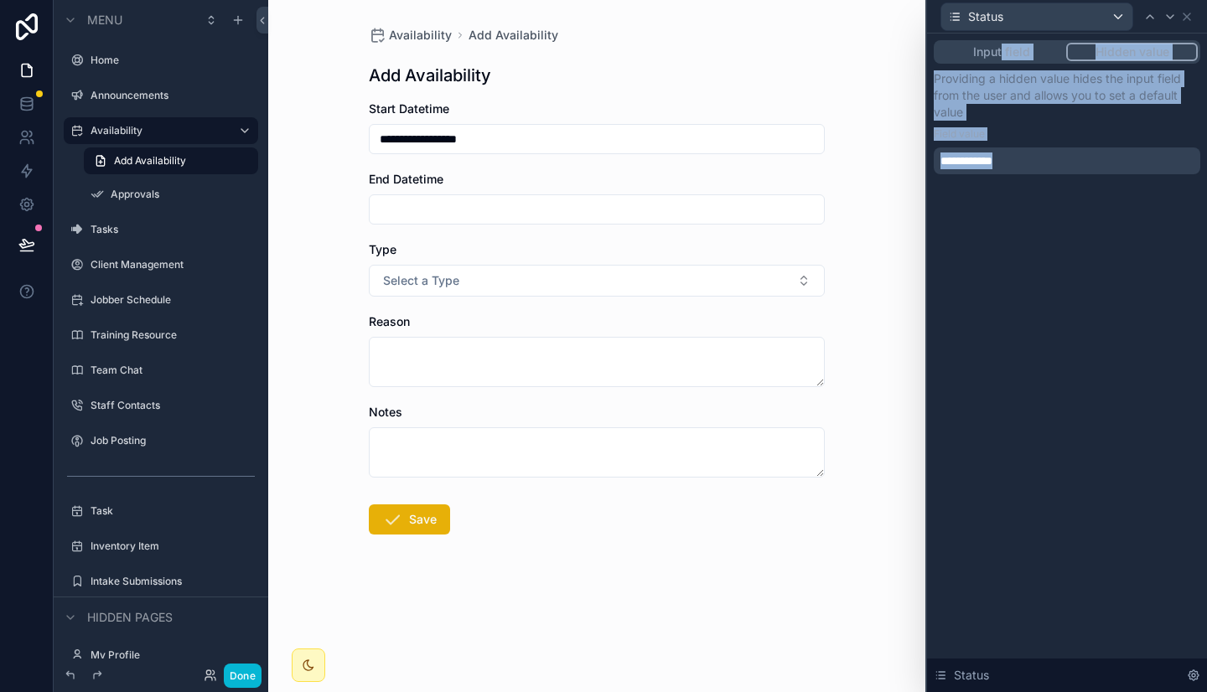
drag, startPoint x: 1068, startPoint y: 167, endPoint x: 1000, endPoint y: 54, distance: 131.5
click at [1000, 54] on div "**********" at bounding box center [1066, 107] width 266 height 134
click at [1000, 54] on button "Input field" at bounding box center [1001, 52] width 130 height 18
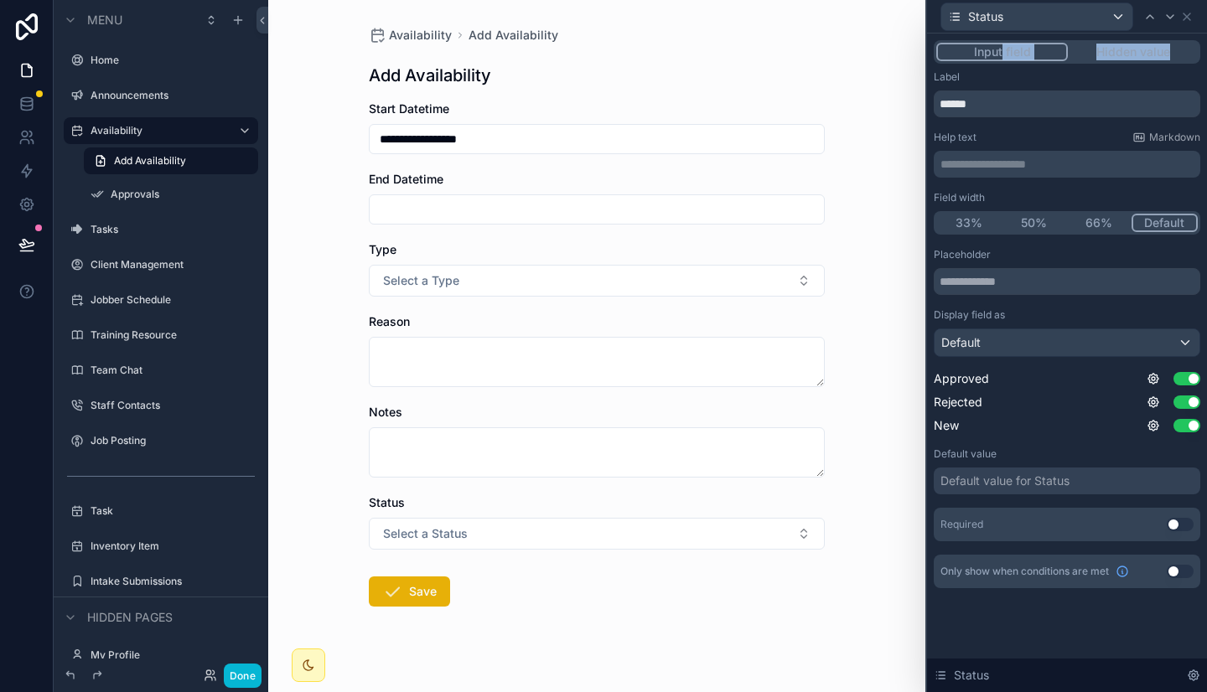
click at [1150, 50] on button "Hidden value" at bounding box center [1133, 52] width 130 height 18
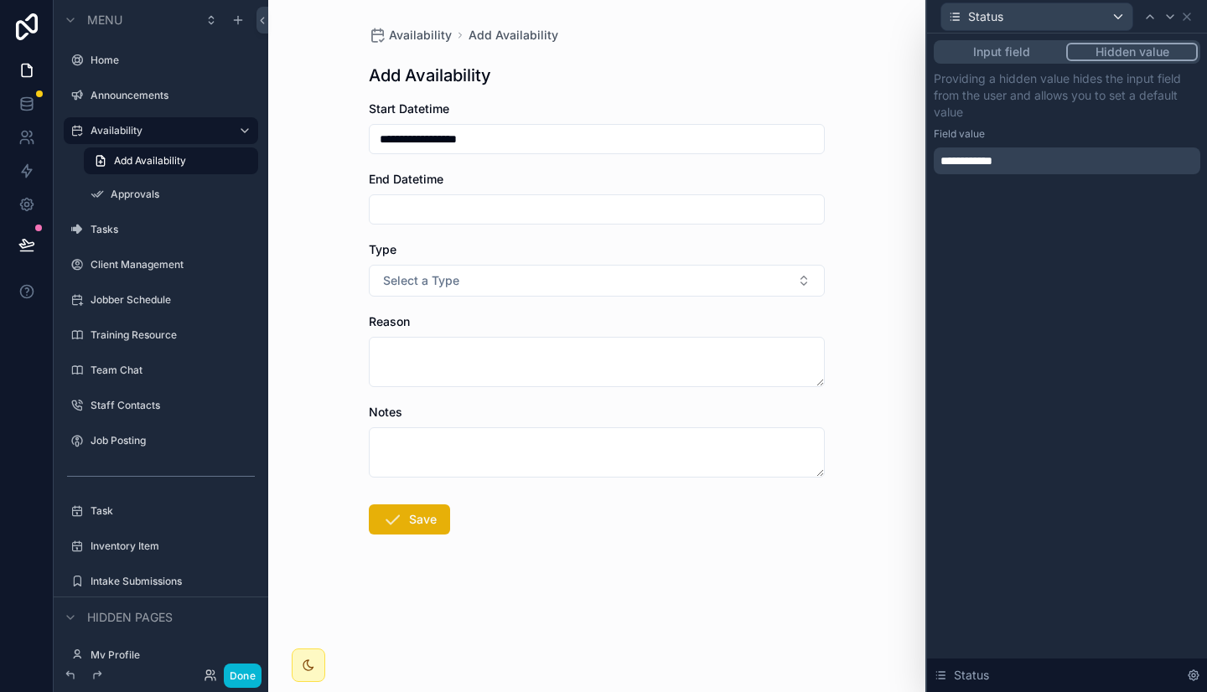
click at [1068, 154] on div "**********" at bounding box center [1066, 160] width 266 height 27
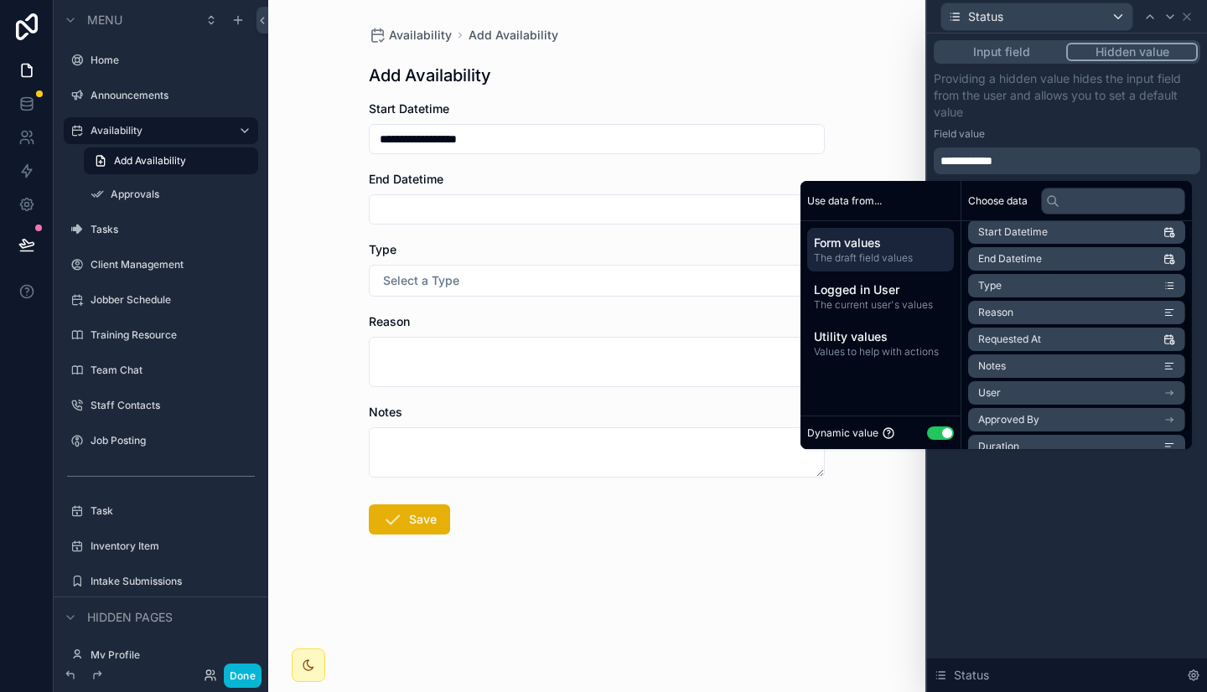
scroll to position [158, 0]
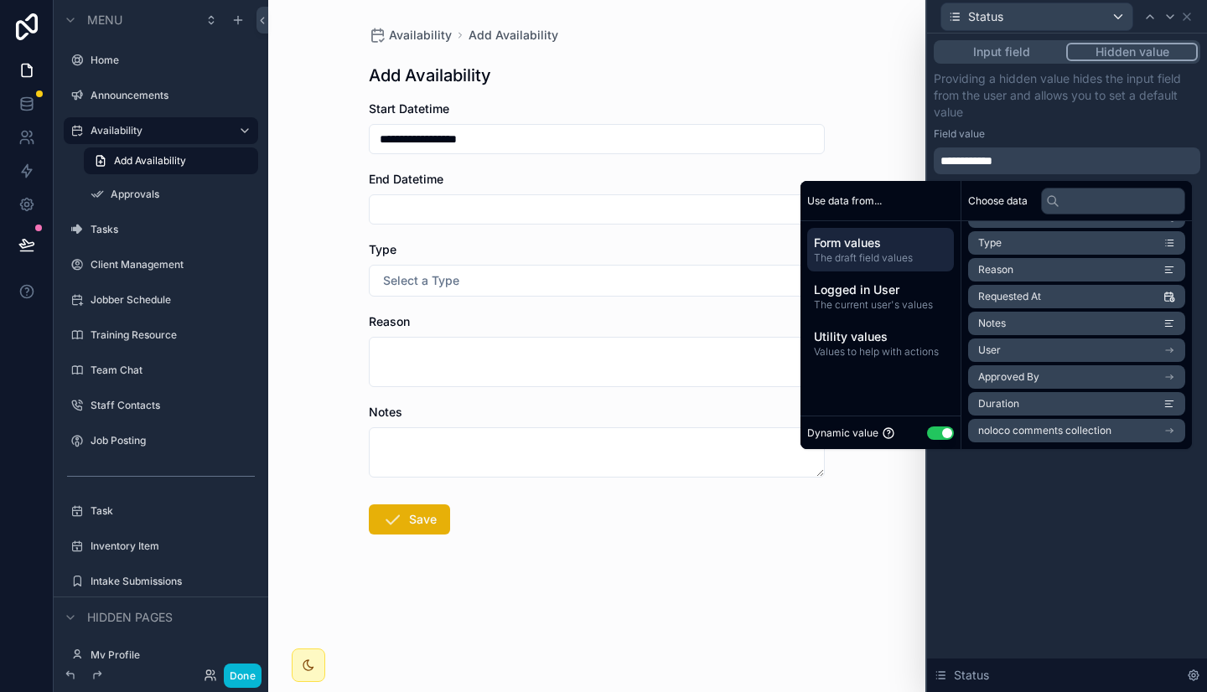
click at [865, 240] on span "Form values" at bounding box center [880, 243] width 133 height 17
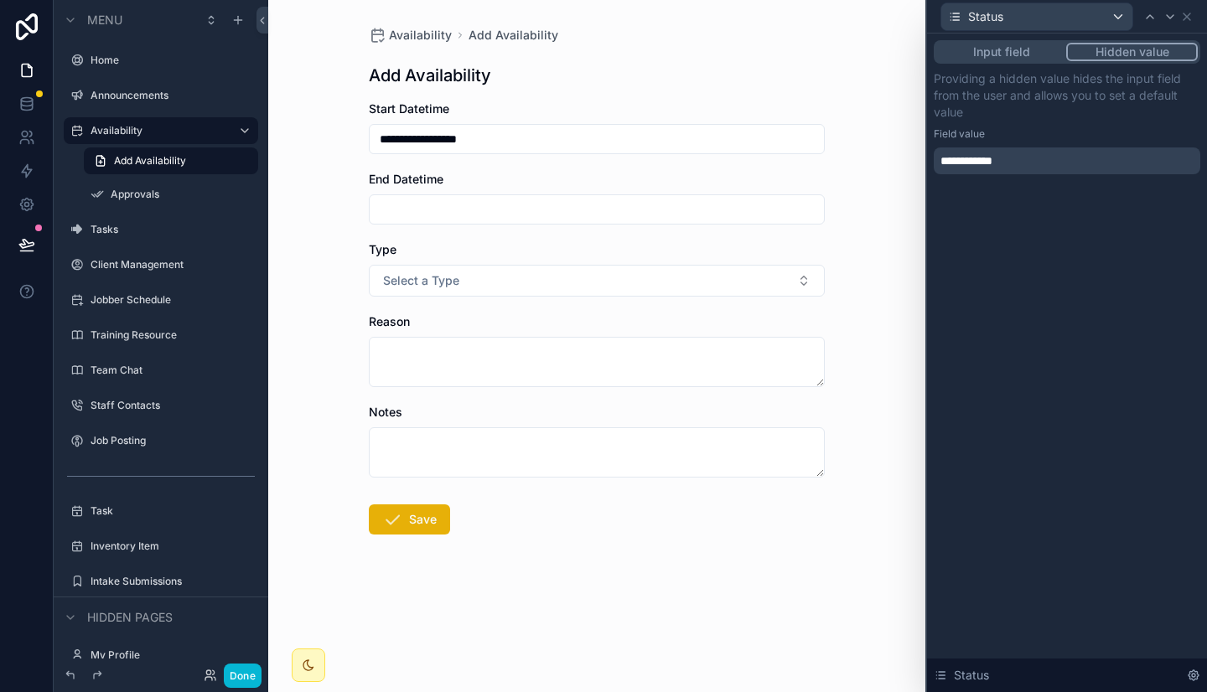
click at [1077, 503] on div "**********" at bounding box center [1067, 363] width 280 height 659
click at [1044, 168] on div "**********" at bounding box center [1066, 160] width 266 height 27
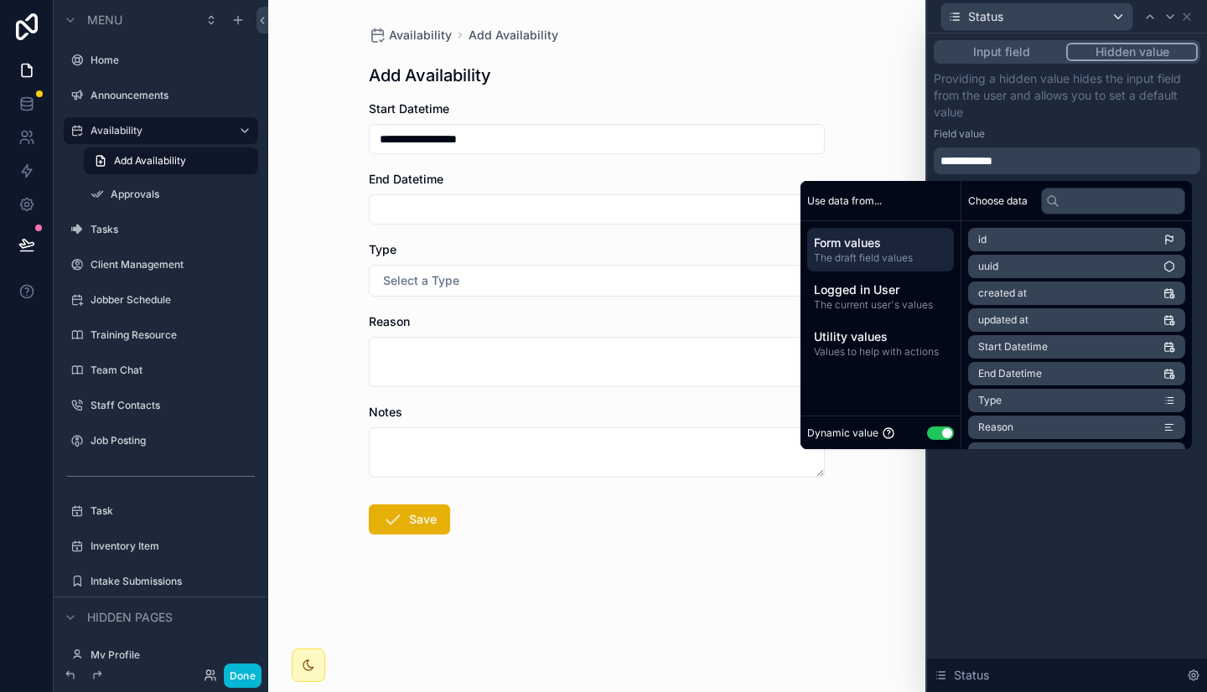
click at [1015, 44] on button "Input field" at bounding box center [1001, 52] width 130 height 18
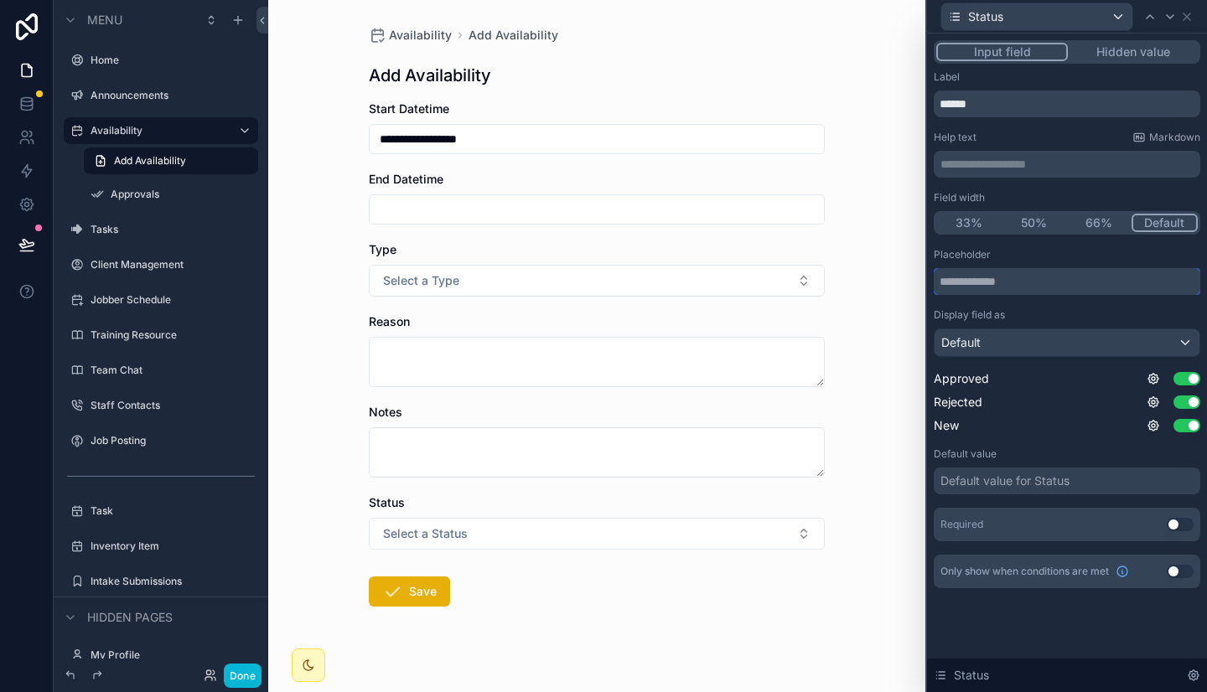
click at [979, 282] on input "text" at bounding box center [1066, 281] width 266 height 27
click at [1076, 345] on div "Default" at bounding box center [1066, 342] width 265 height 27
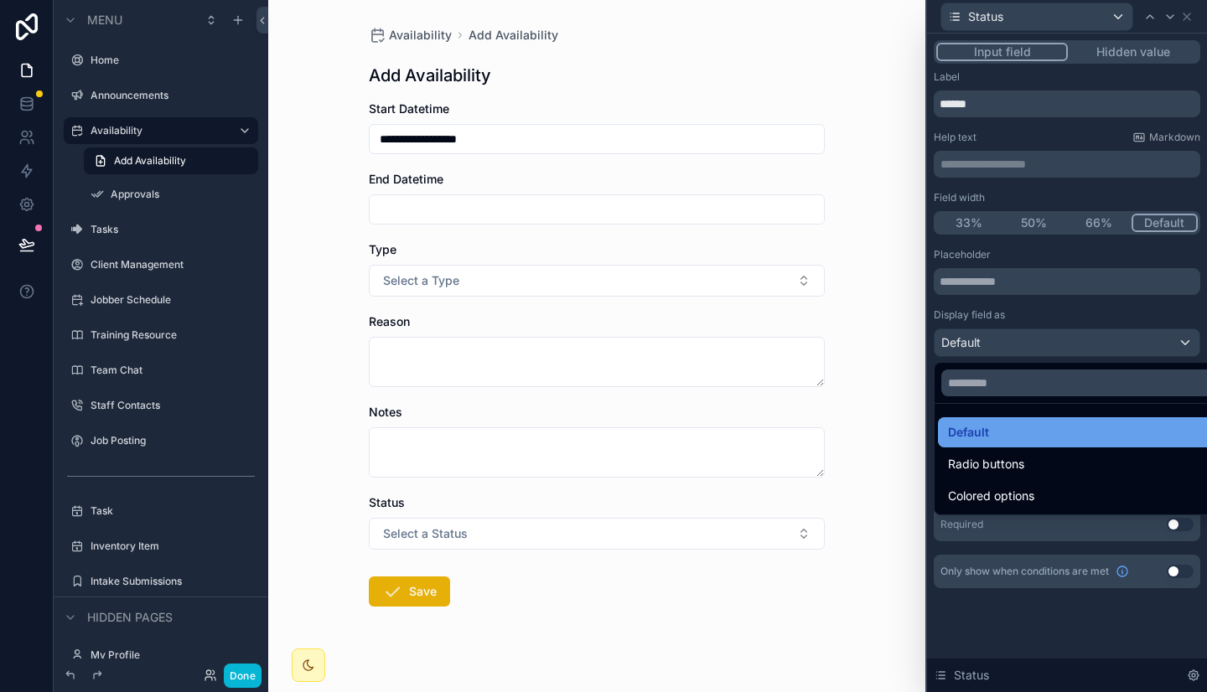
click at [1032, 424] on div "Default" at bounding box center [1086, 432] width 277 height 20
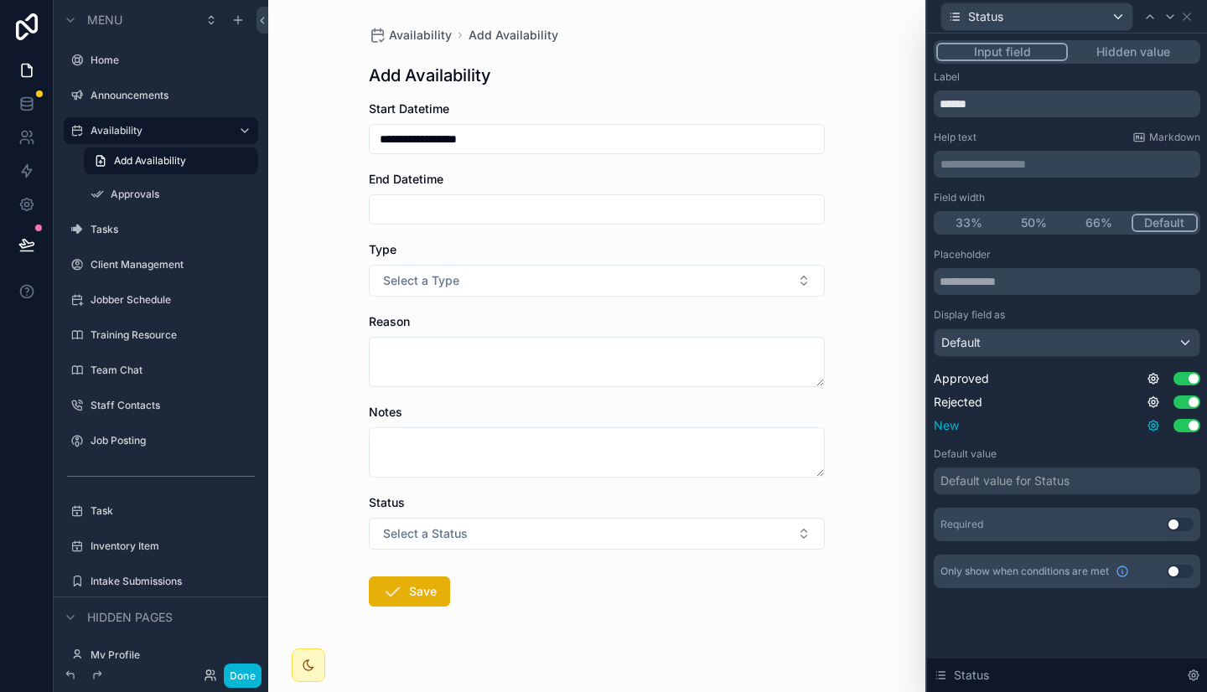
click at [1153, 426] on icon at bounding box center [1152, 425] width 13 height 13
click at [1079, 436] on div "Placeholder Display field as Default Approved Use setting Rejected Use setting …" at bounding box center [1066, 394] width 266 height 293
click at [1151, 418] on div "New Use setting" at bounding box center [1066, 425] width 266 height 17
click at [1154, 432] on icon at bounding box center [1152, 425] width 13 height 13
click at [1189, 375] on button "Use setting" at bounding box center [1186, 378] width 27 height 13
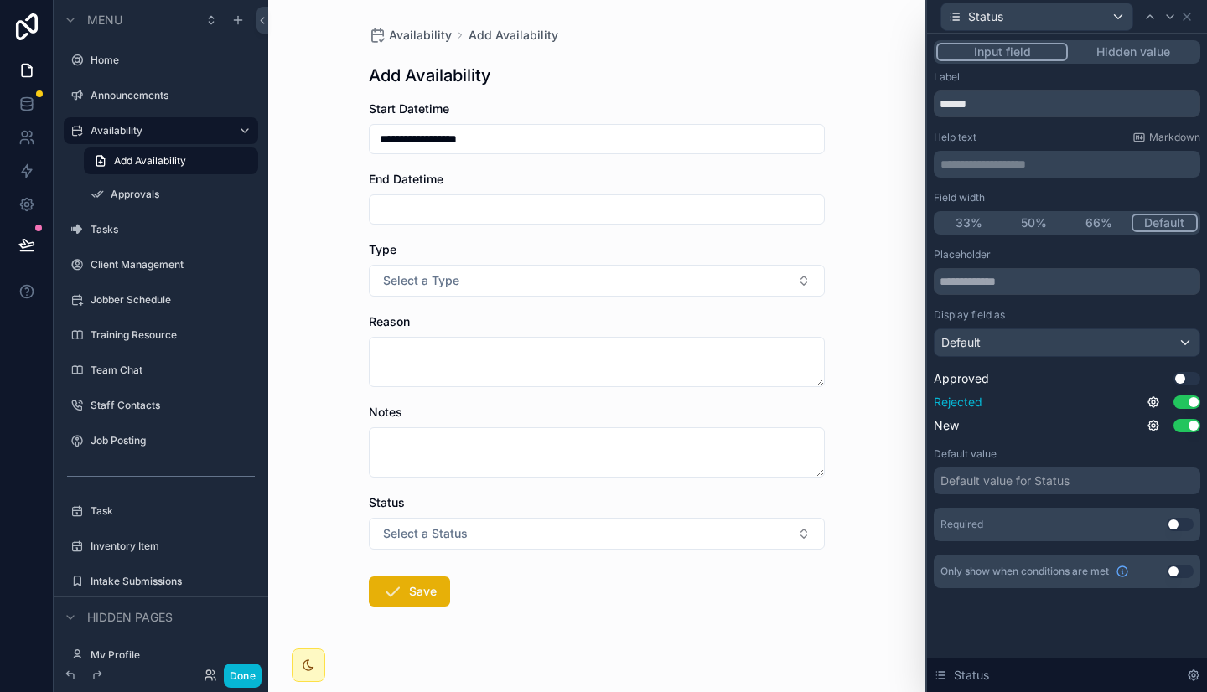
click at [1189, 400] on button "Use setting" at bounding box center [1186, 401] width 27 height 13
click at [637, 536] on button "Select a Status" at bounding box center [597, 534] width 456 height 32
click at [814, 480] on form "**********" at bounding box center [597, 407] width 456 height 613
click at [1125, 49] on button "Hidden value" at bounding box center [1133, 52] width 130 height 18
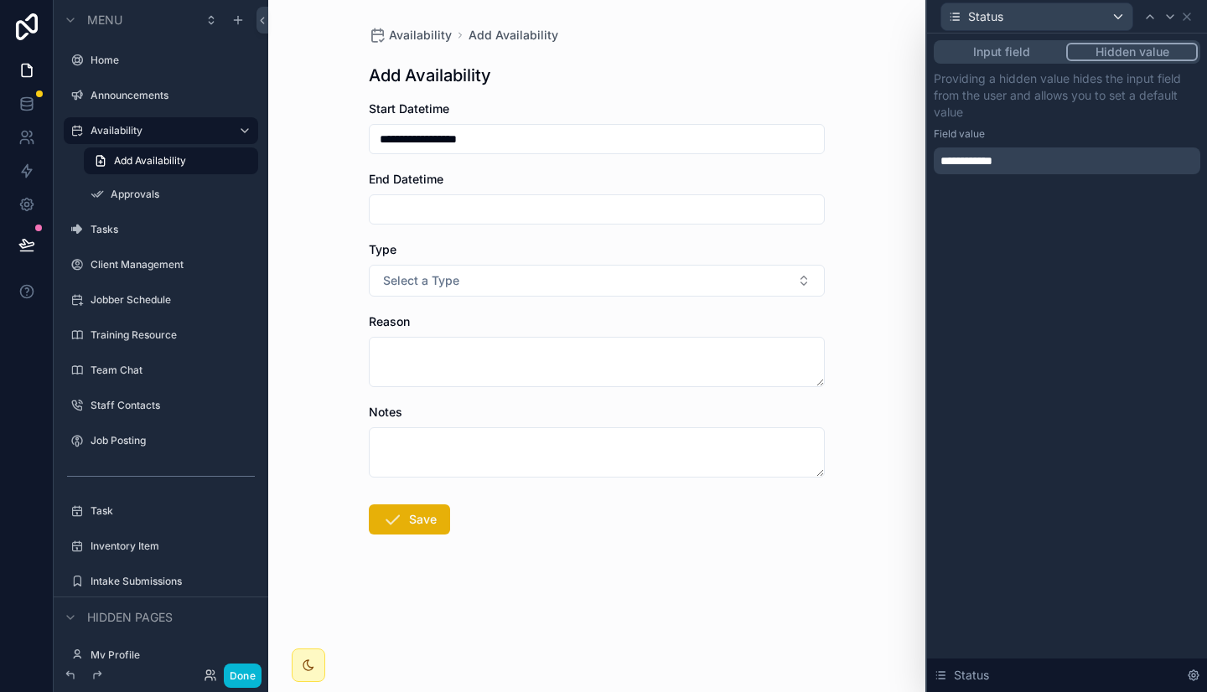
click at [1052, 158] on div "**********" at bounding box center [1066, 160] width 266 height 27
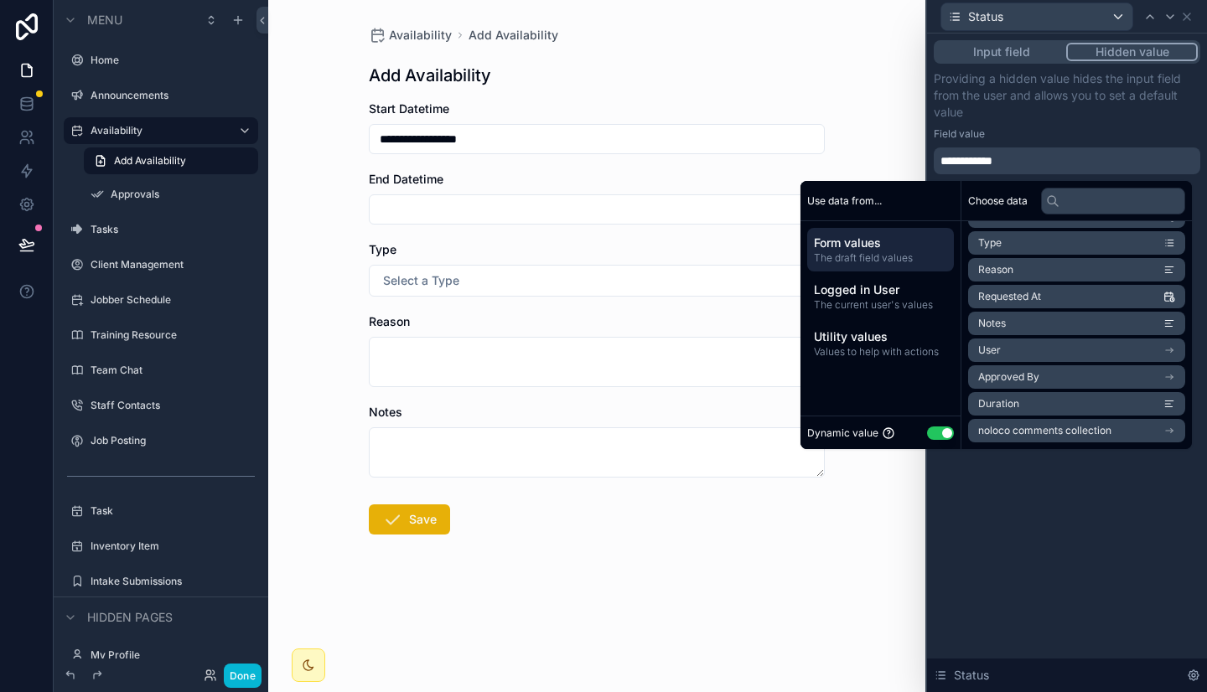
click at [1009, 50] on button "Input field" at bounding box center [1001, 52] width 130 height 18
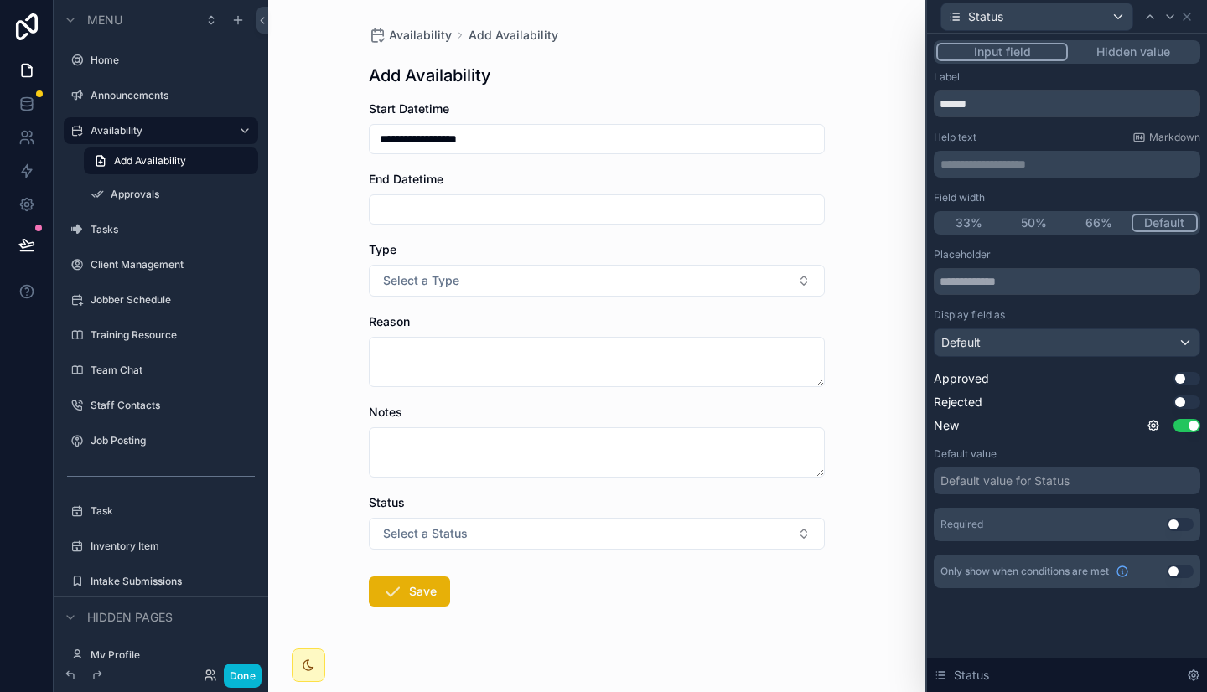
click at [862, 284] on div "**********" at bounding box center [596, 346] width 657 height 692
click at [1186, 18] on icon at bounding box center [1186, 16] width 13 height 13
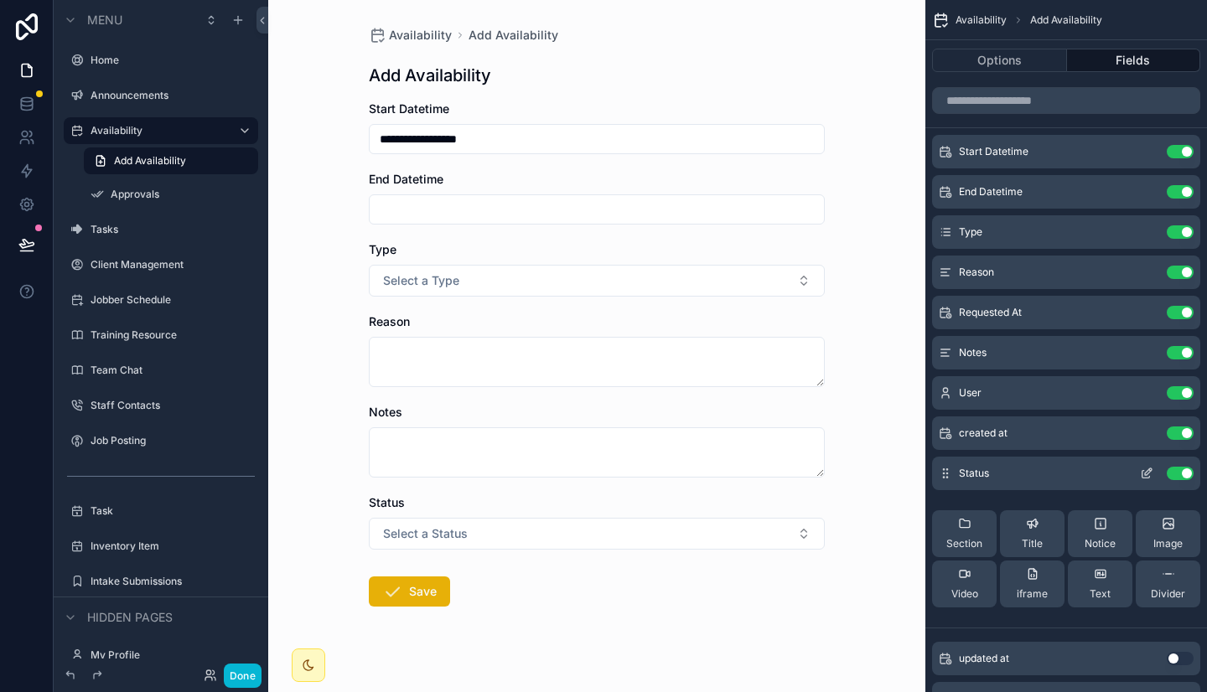
click at [1177, 474] on button "Use setting" at bounding box center [1179, 473] width 27 height 13
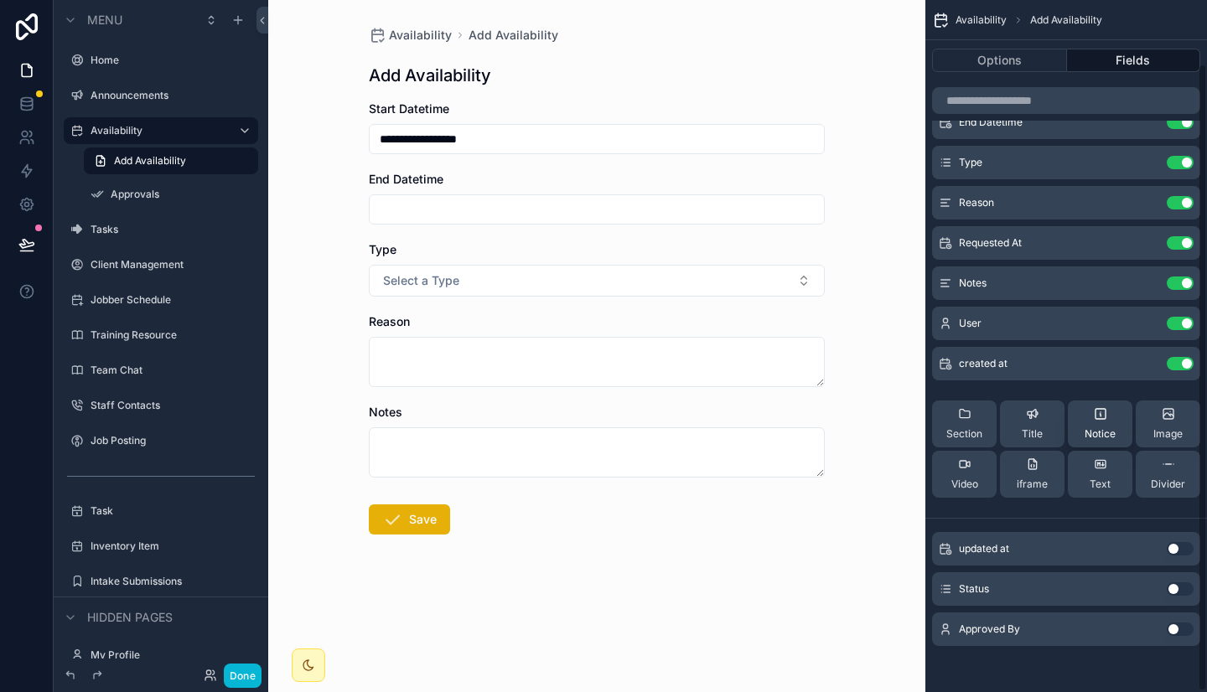
scroll to position [70, 0]
click at [1180, 585] on button "Use setting" at bounding box center [1179, 588] width 27 height 13
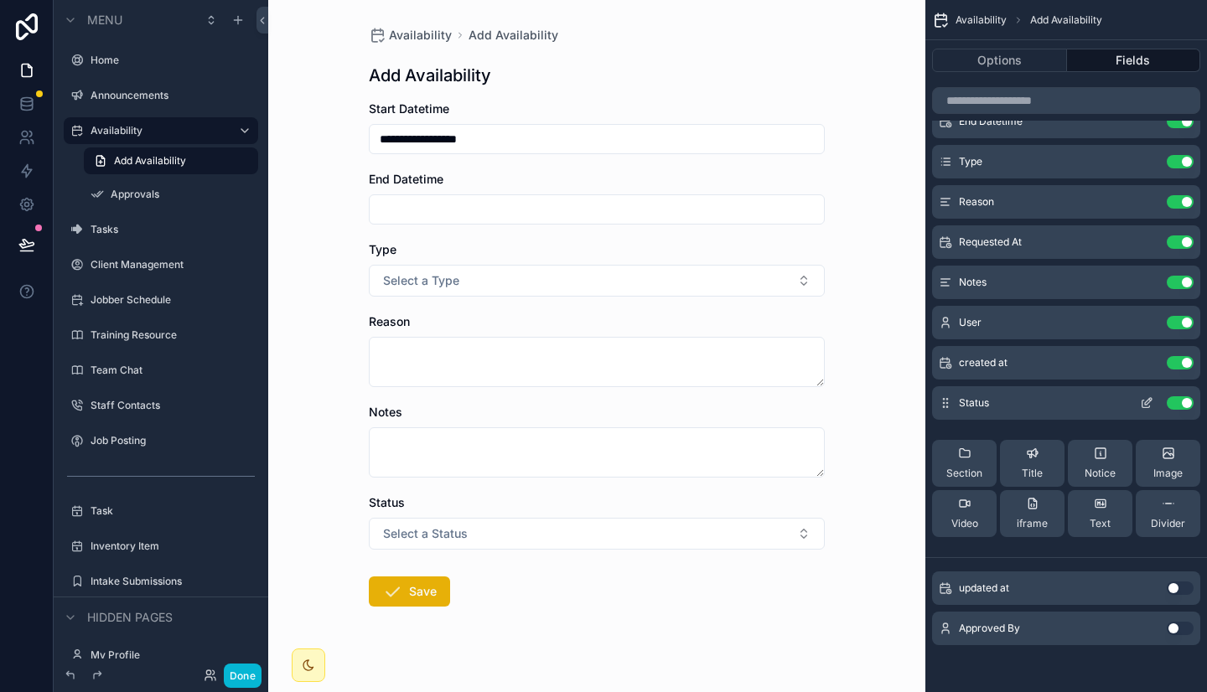
click at [1145, 403] on icon "scrollable content" at bounding box center [1148, 401] width 7 height 7
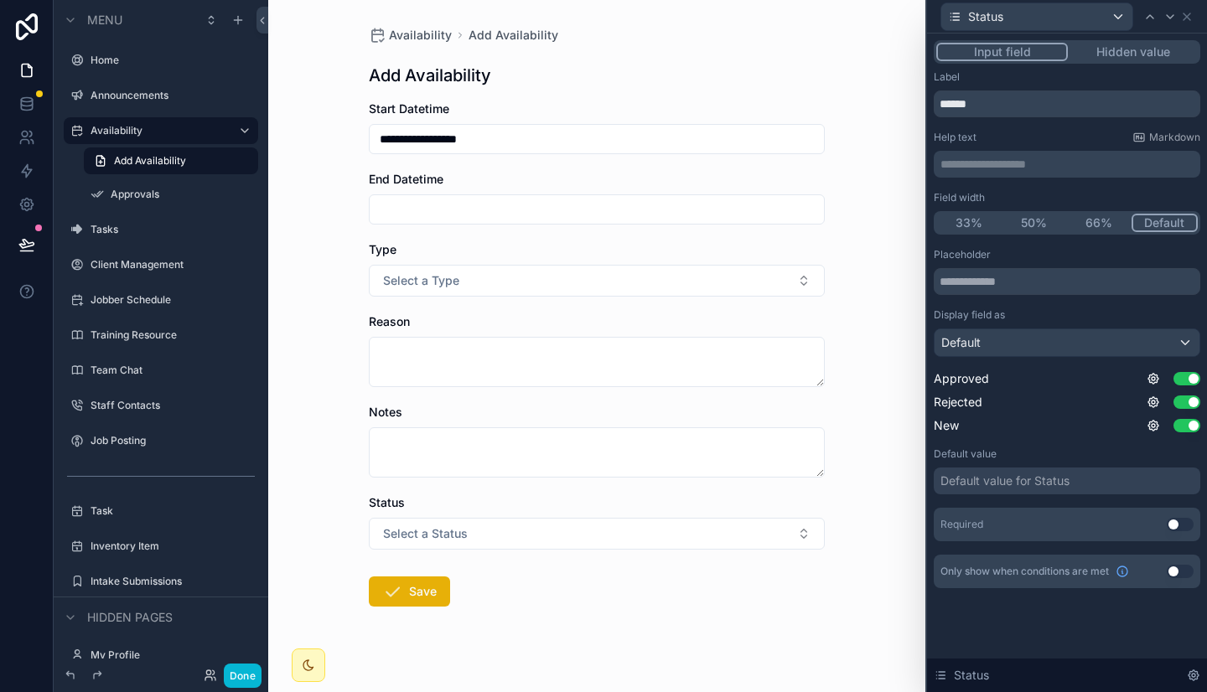
click at [1121, 52] on button "Hidden value" at bounding box center [1133, 52] width 130 height 18
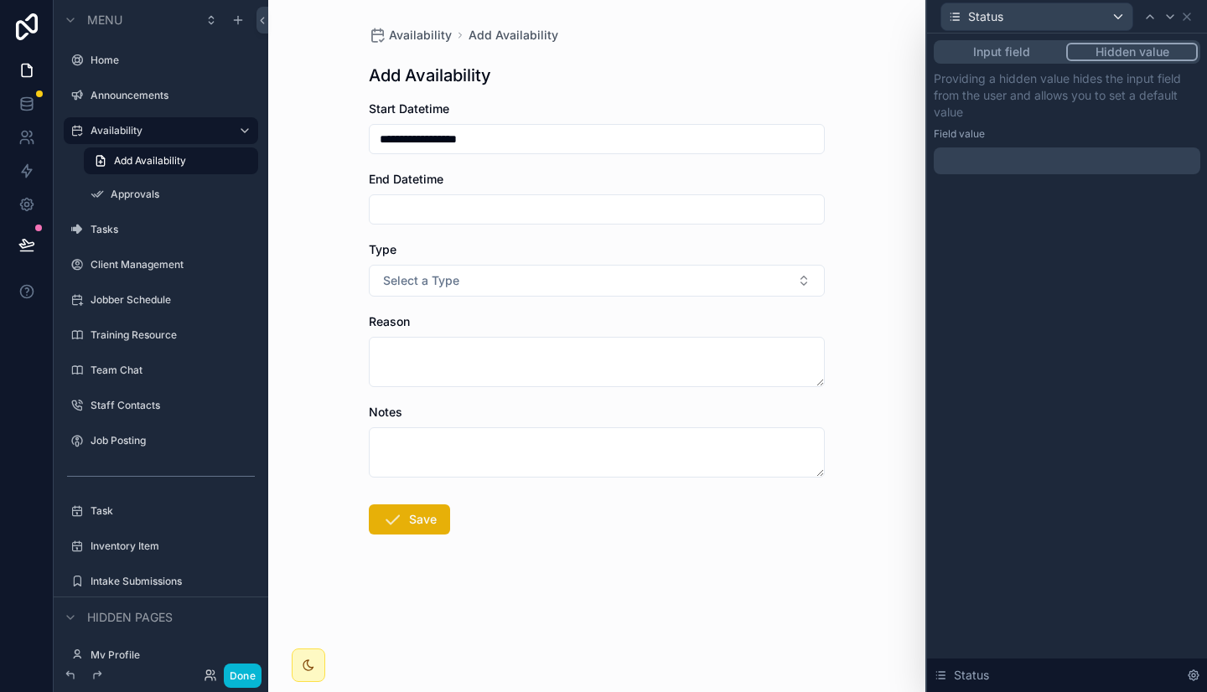
click at [1053, 159] on div at bounding box center [1066, 160] width 266 height 27
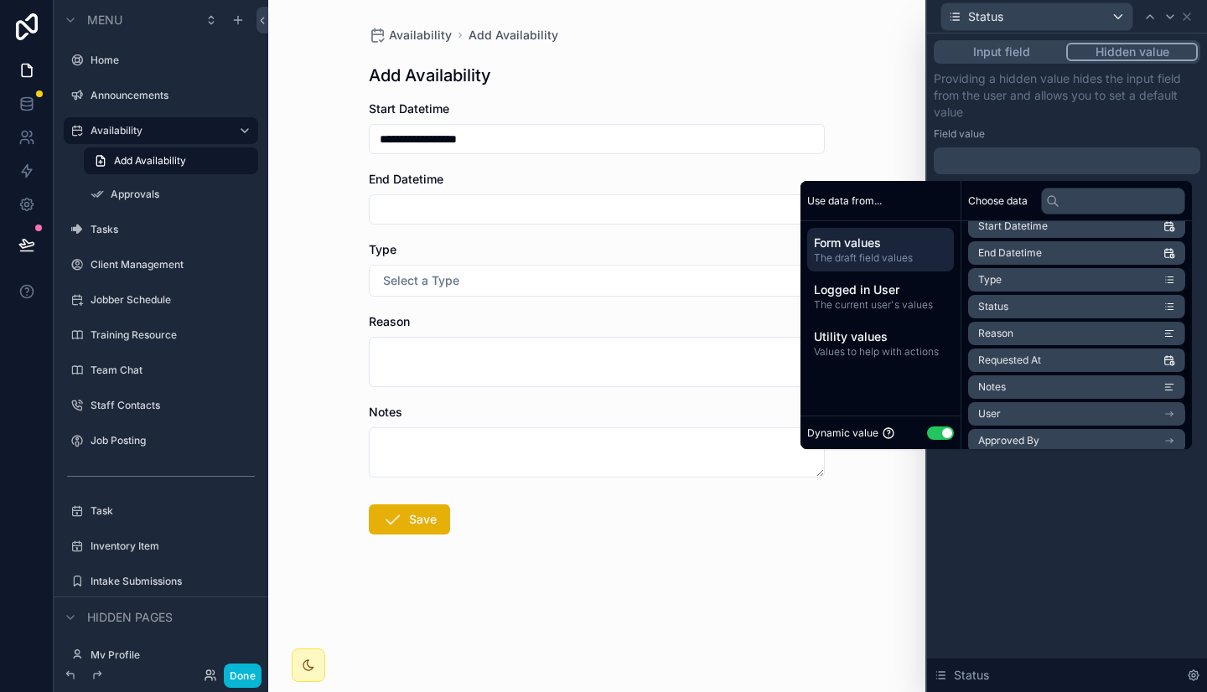
scroll to position [128, 0]
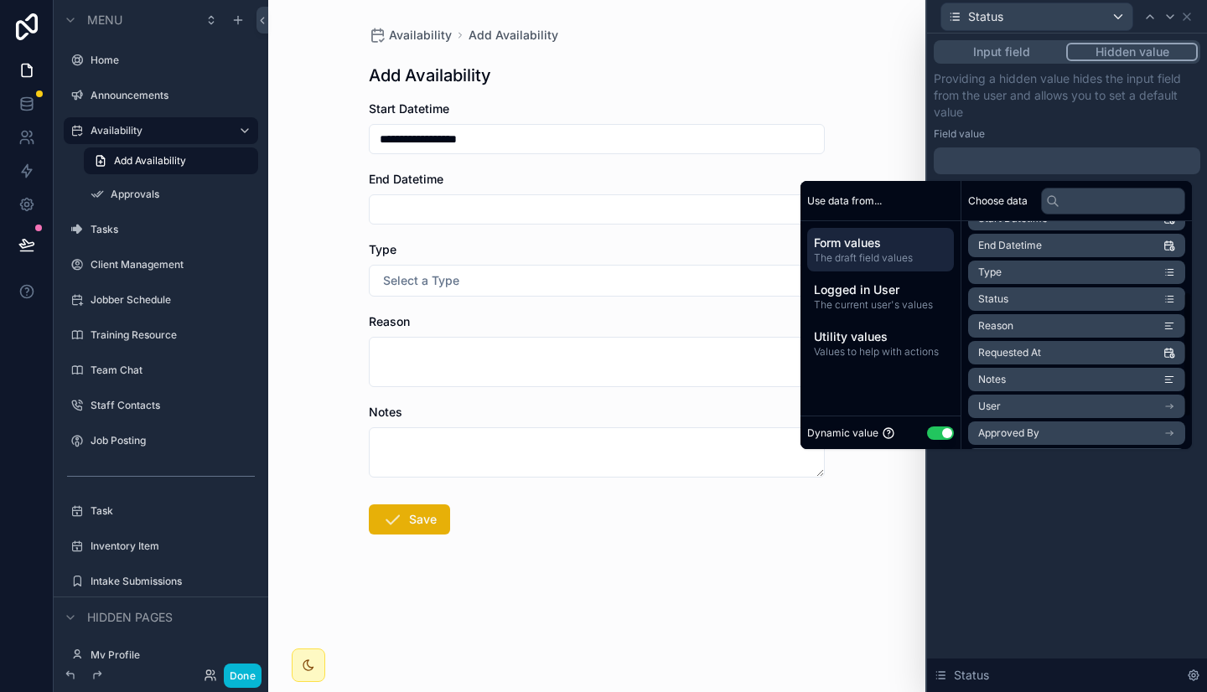
click at [1016, 299] on li "Status" at bounding box center [1076, 298] width 217 height 23
click at [1043, 114] on p "Providing a hidden value hides the input field from the user and allows you to …" at bounding box center [1066, 95] width 266 height 50
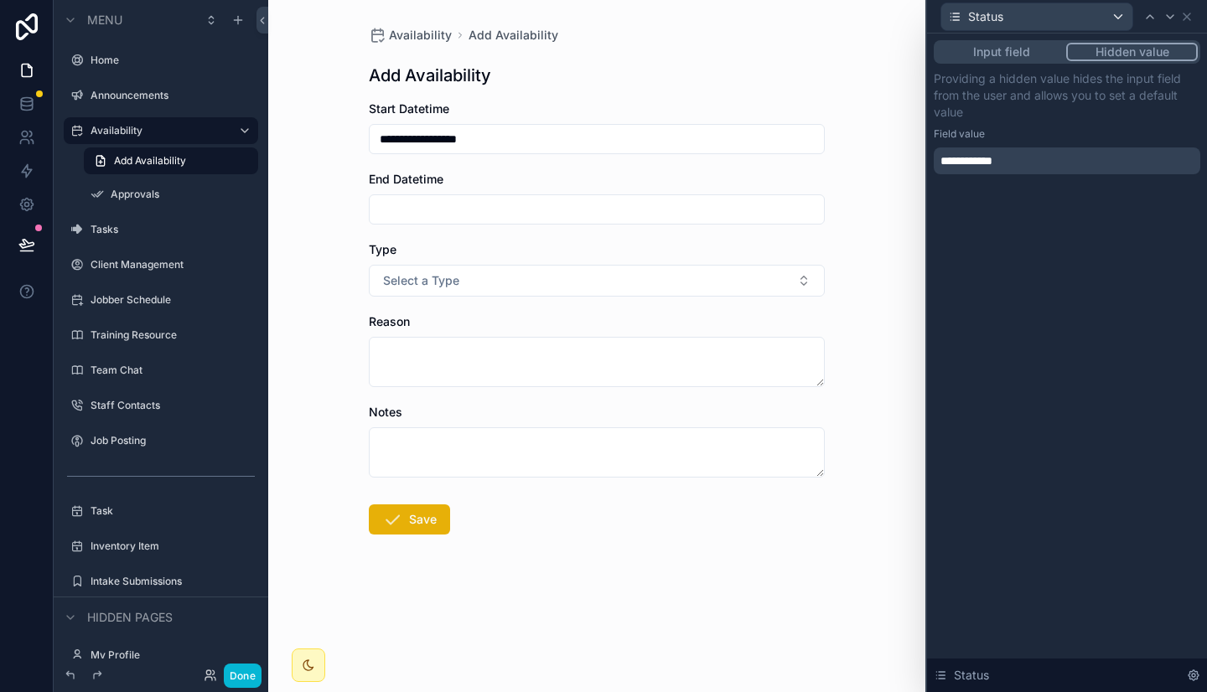
click at [1000, 163] on span "**********" at bounding box center [971, 161] width 63 height 17
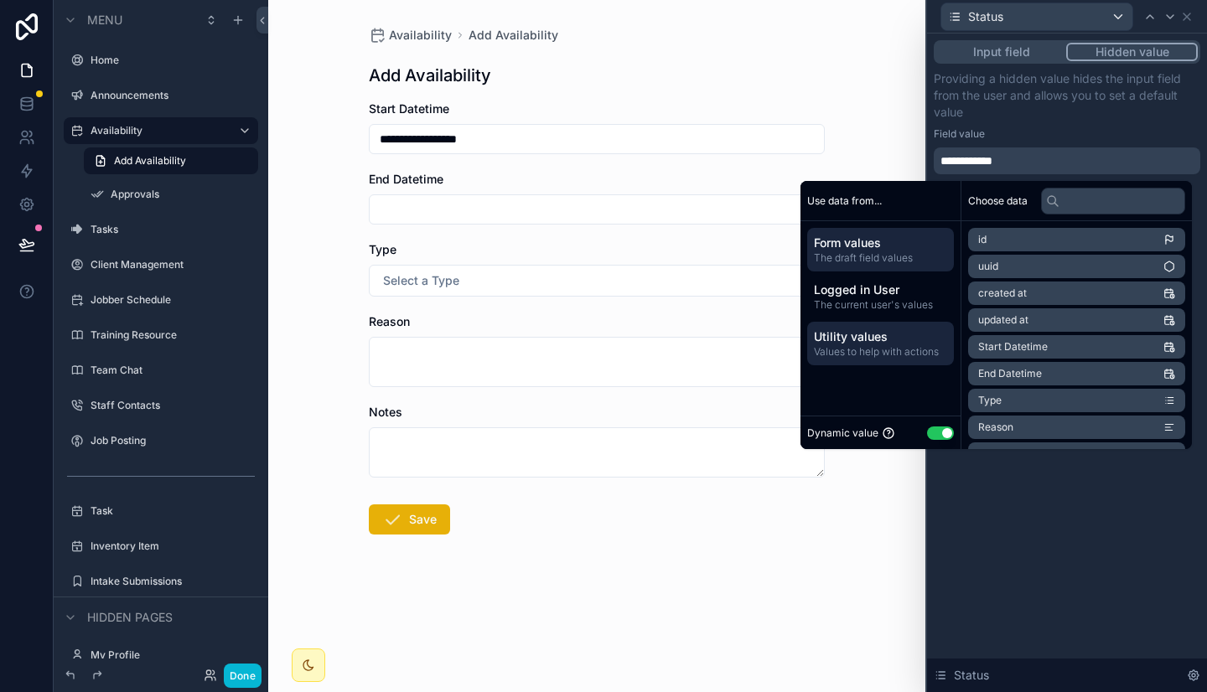
click at [873, 344] on span "Utility values" at bounding box center [880, 336] width 133 height 17
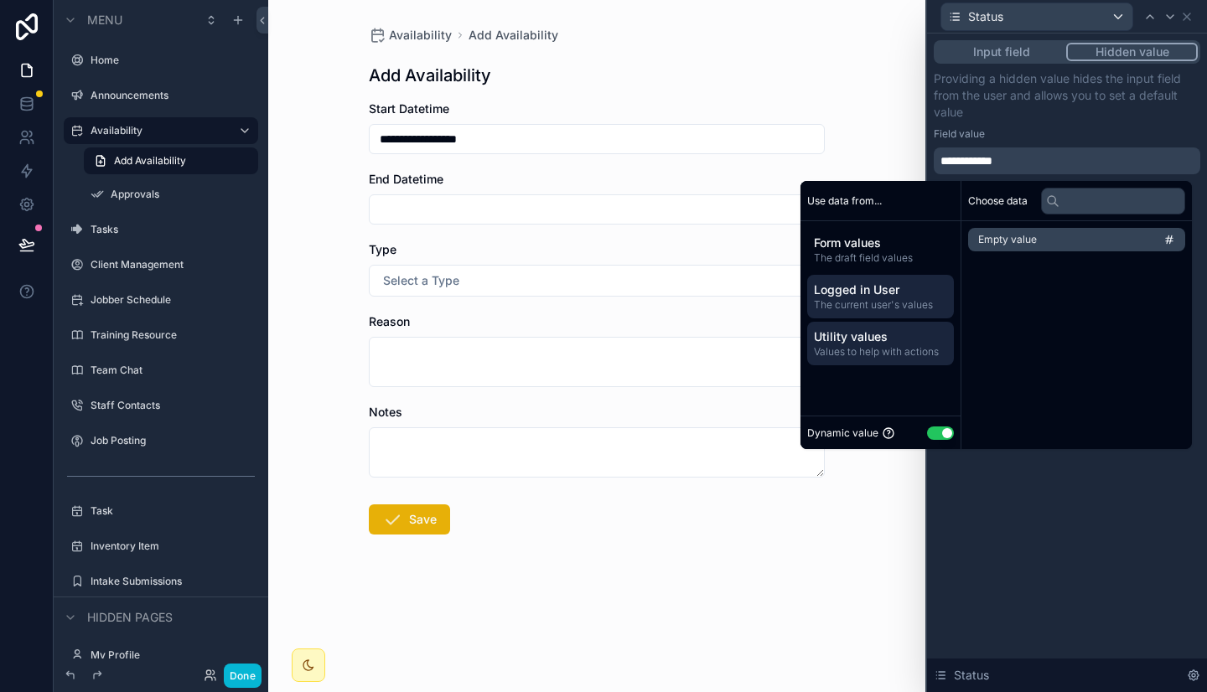
click at [855, 298] on span "The current user's values" at bounding box center [880, 304] width 133 height 13
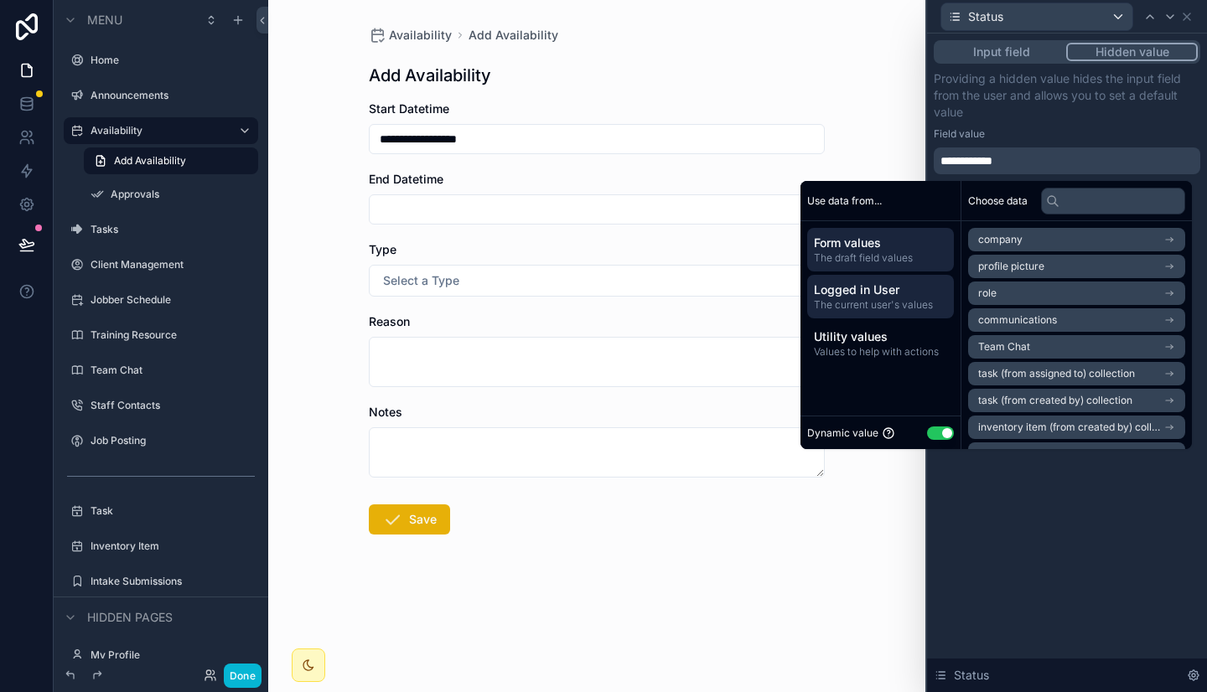
click at [865, 255] on span "The draft field values" at bounding box center [880, 257] width 133 height 13
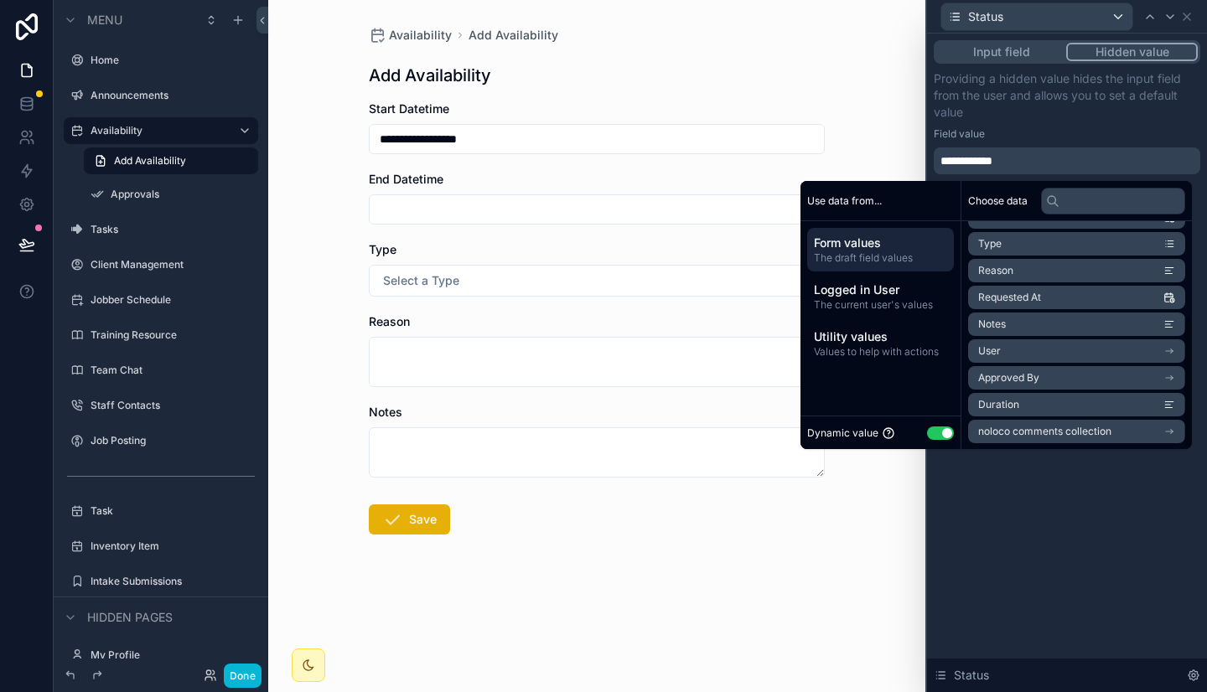
scroll to position [158, 0]
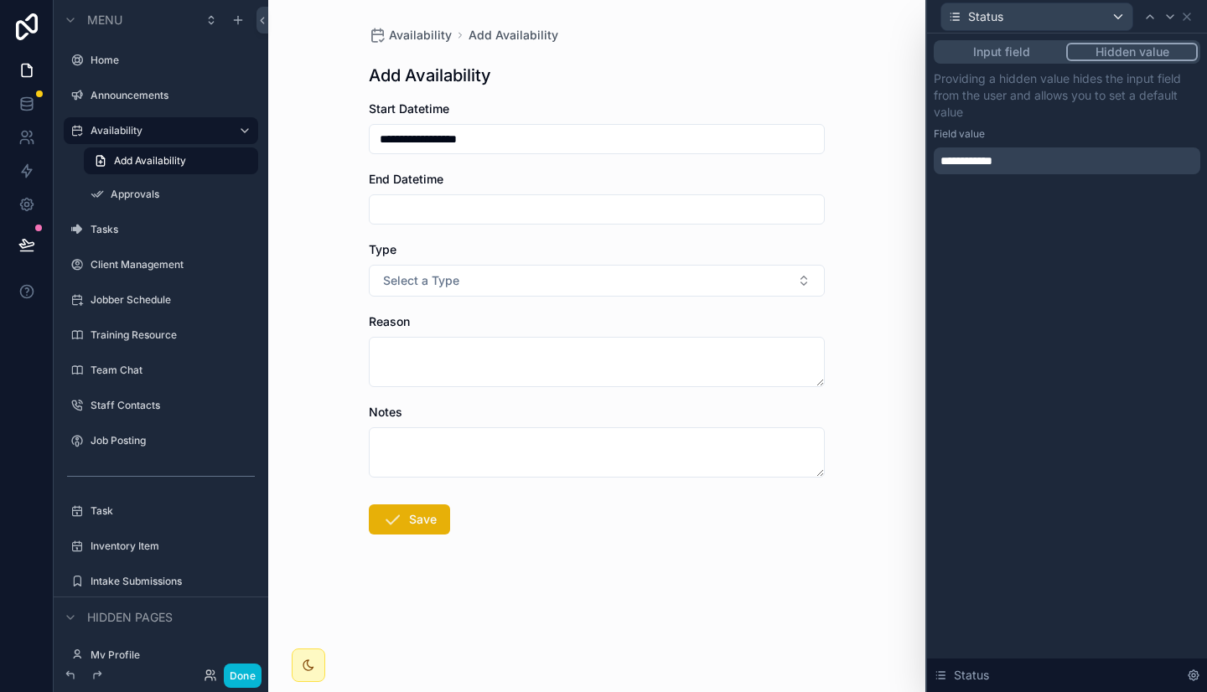
click at [1022, 472] on div "**********" at bounding box center [1067, 363] width 280 height 659
click at [1020, 49] on button "Input field" at bounding box center [1001, 52] width 130 height 18
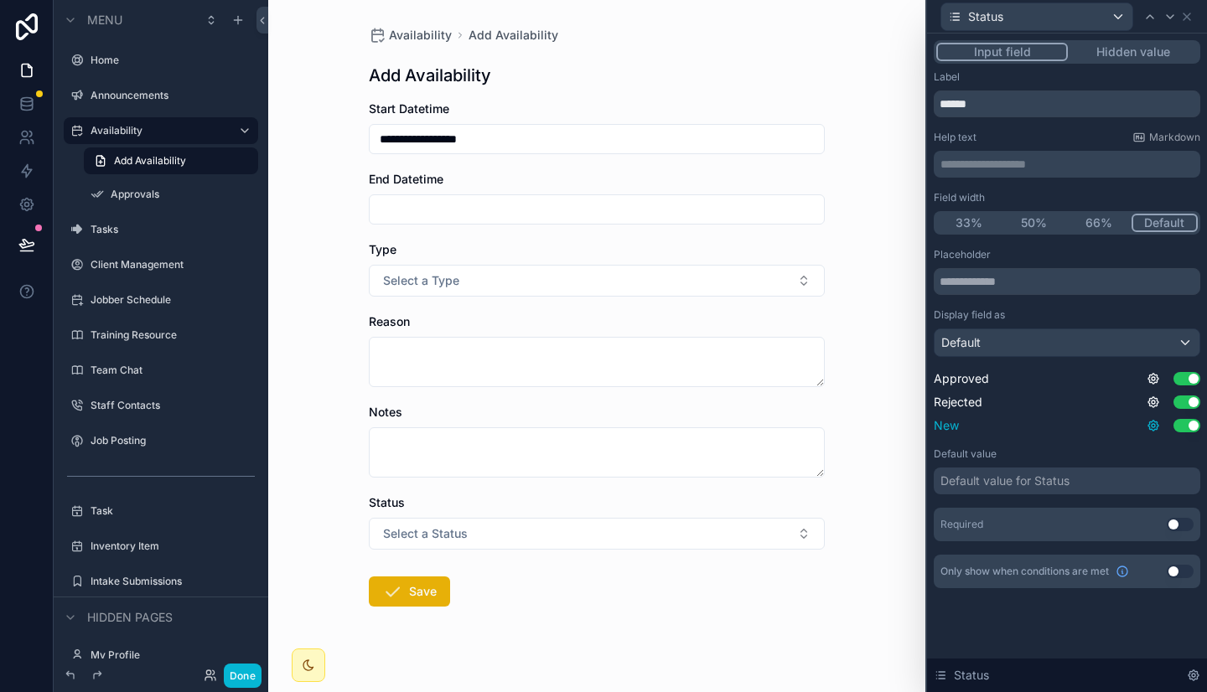
click at [1157, 423] on icon at bounding box center [1152, 425] width 13 height 13
click at [1115, 479] on div "Default value for Status" at bounding box center [1066, 481] width 266 height 27
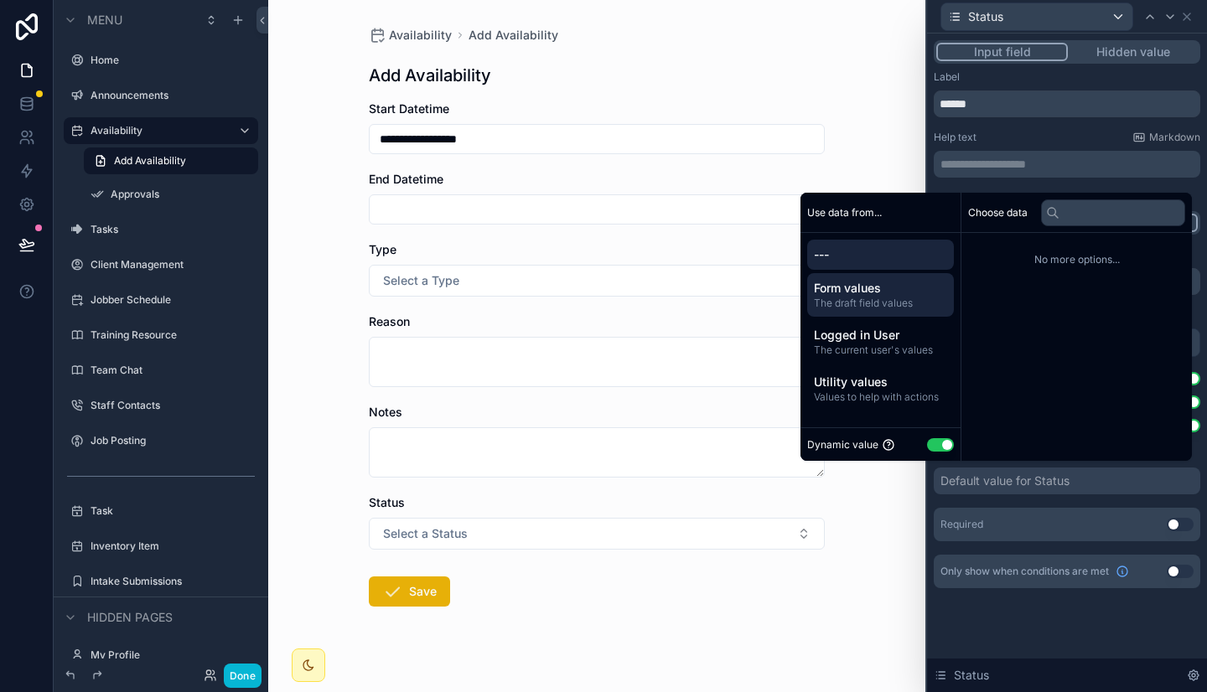
click at [904, 304] on span "The draft field values" at bounding box center [880, 303] width 133 height 13
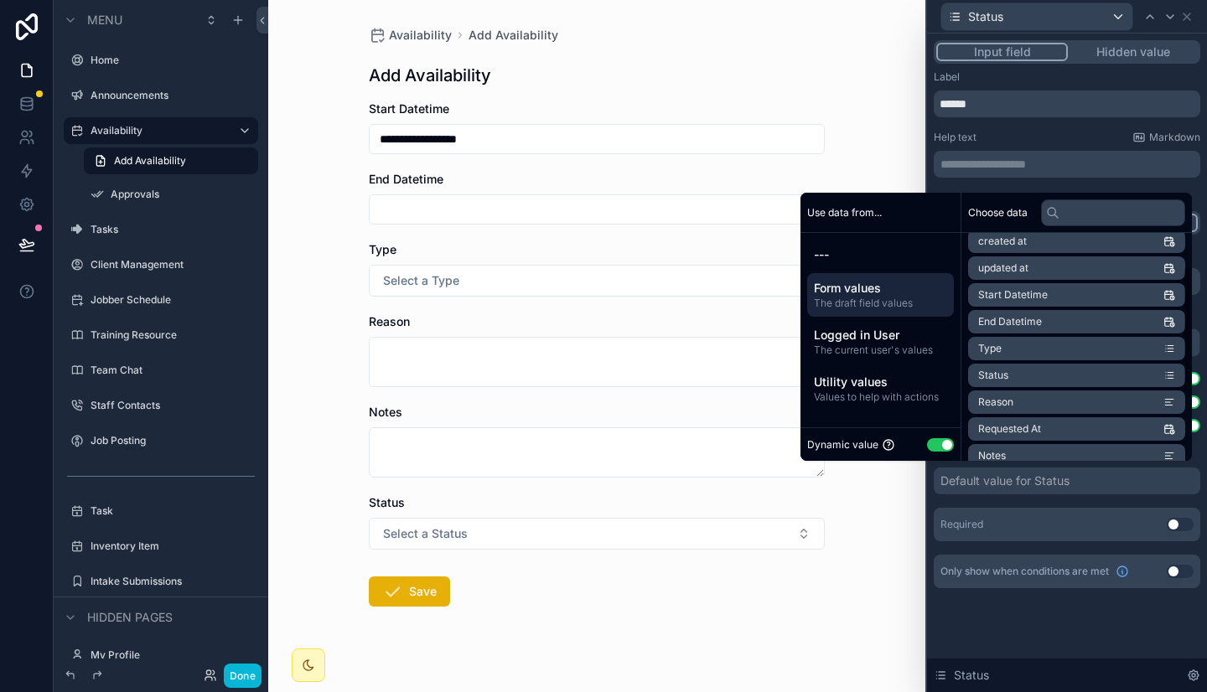
scroll to position [65, 0]
click at [1019, 372] on li "Status" at bounding box center [1076, 374] width 217 height 23
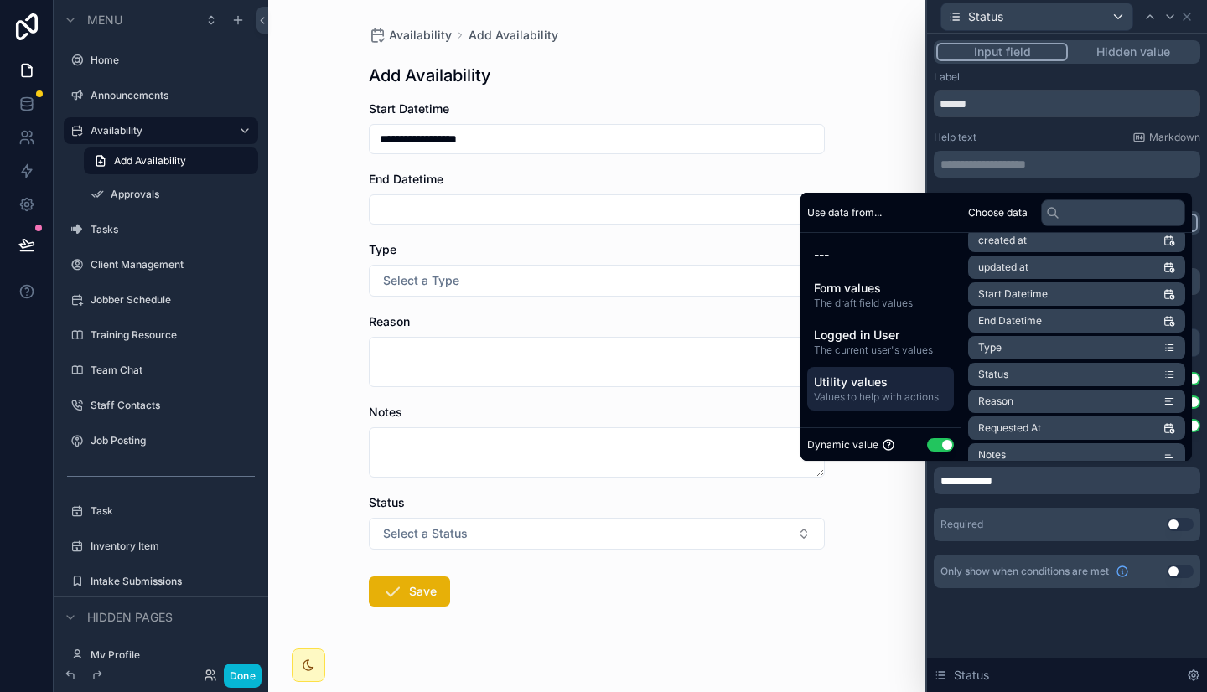
click at [897, 389] on span "Utility values" at bounding box center [880, 382] width 133 height 17
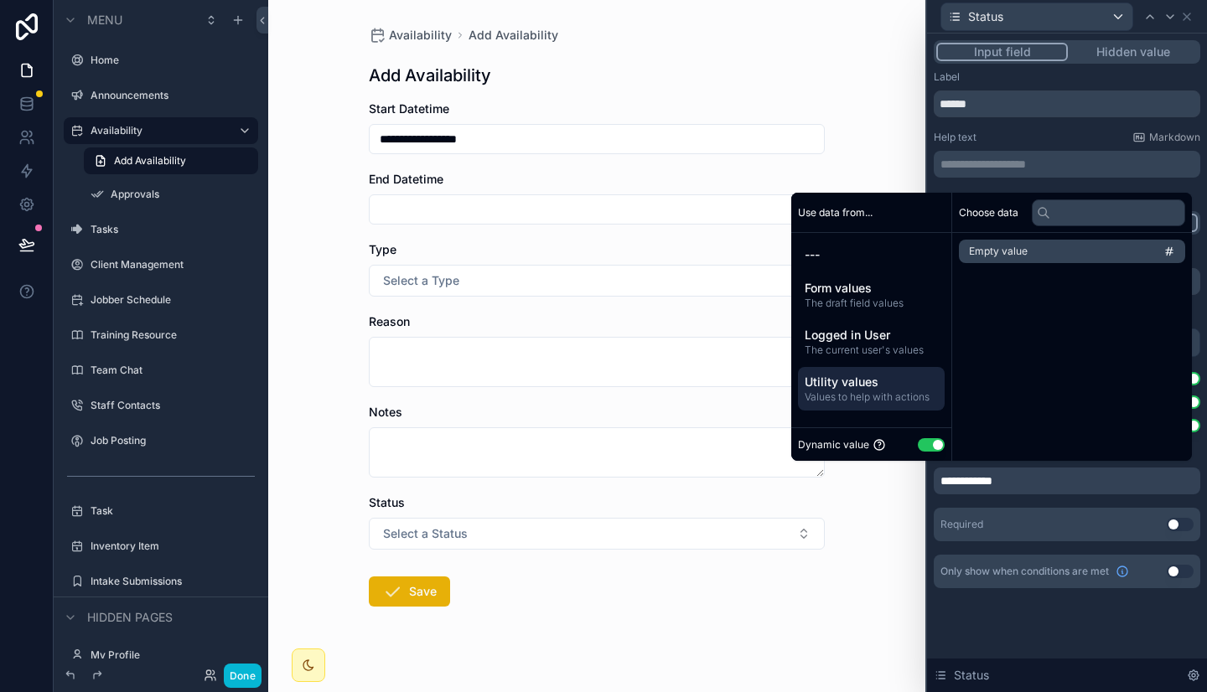
scroll to position [0, 0]
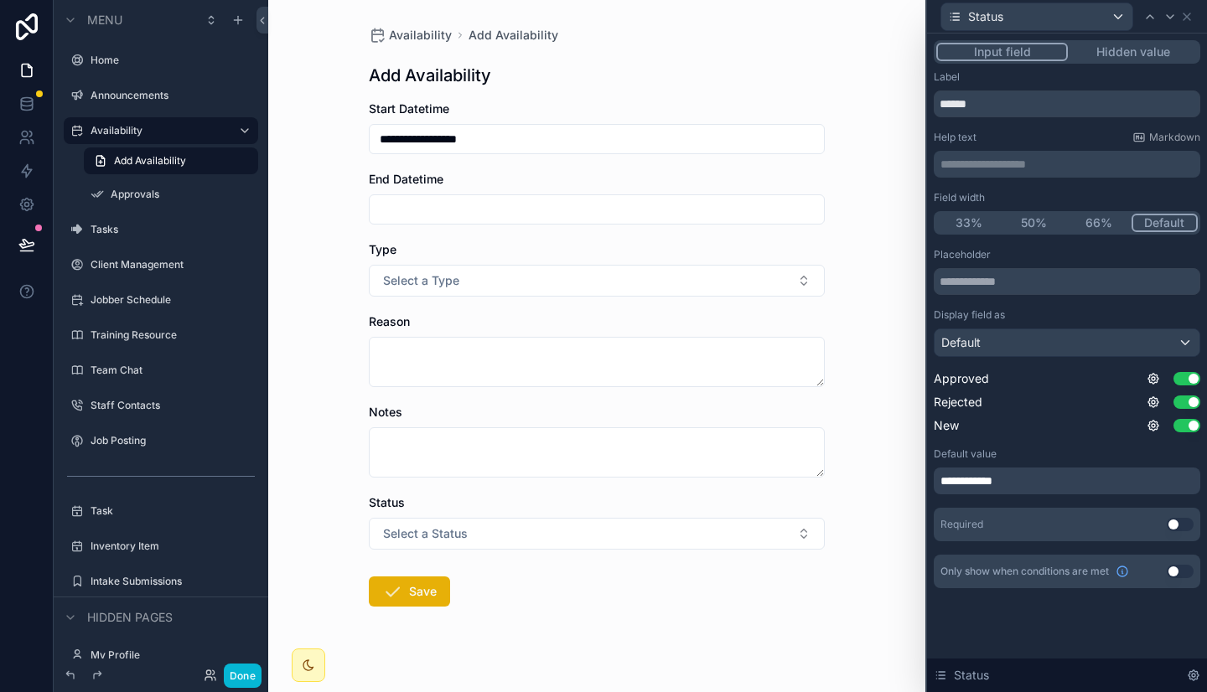
click at [1007, 498] on div "**********" at bounding box center [1066, 394] width 266 height 293
click at [1145, 469] on div "**********" at bounding box center [1066, 481] width 266 height 27
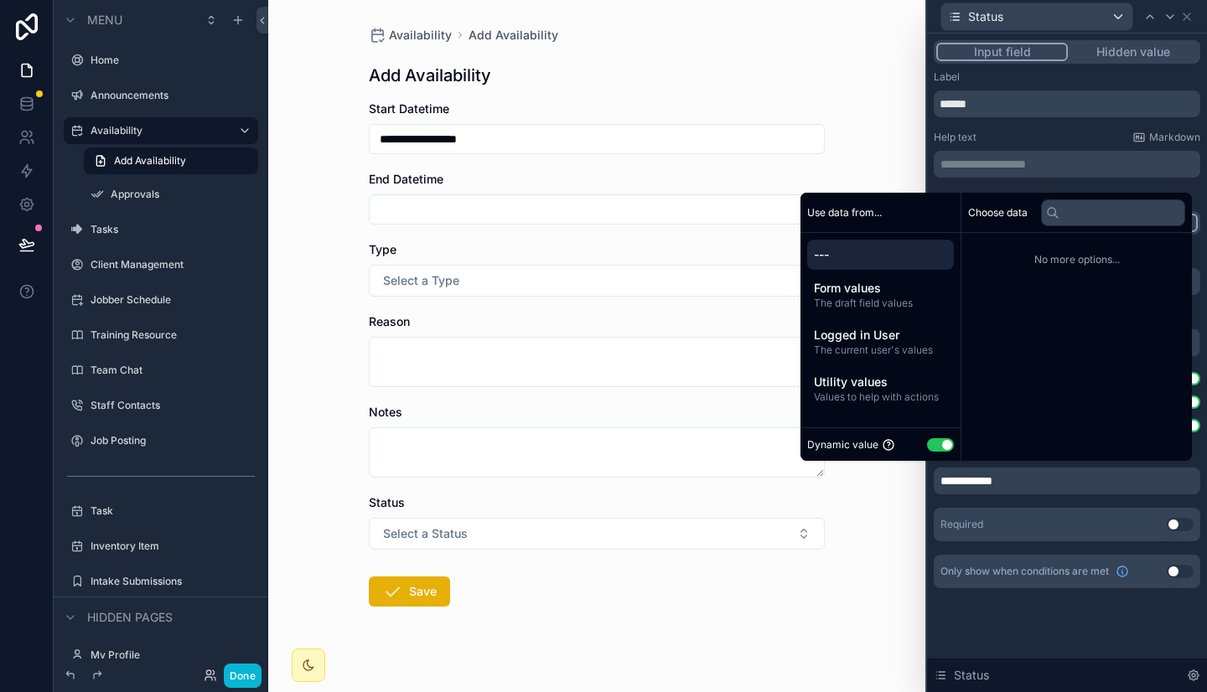
click at [934, 446] on button "Use setting" at bounding box center [940, 444] width 27 height 13
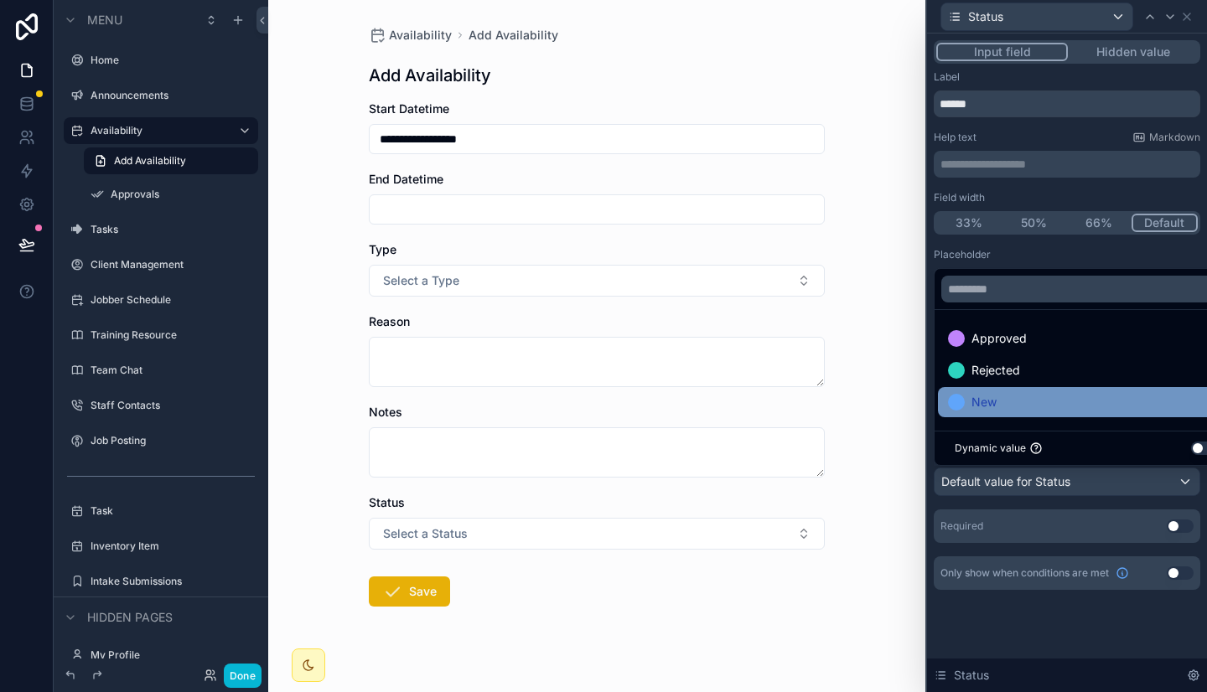
click at [1014, 391] on div "New" at bounding box center [1086, 402] width 297 height 30
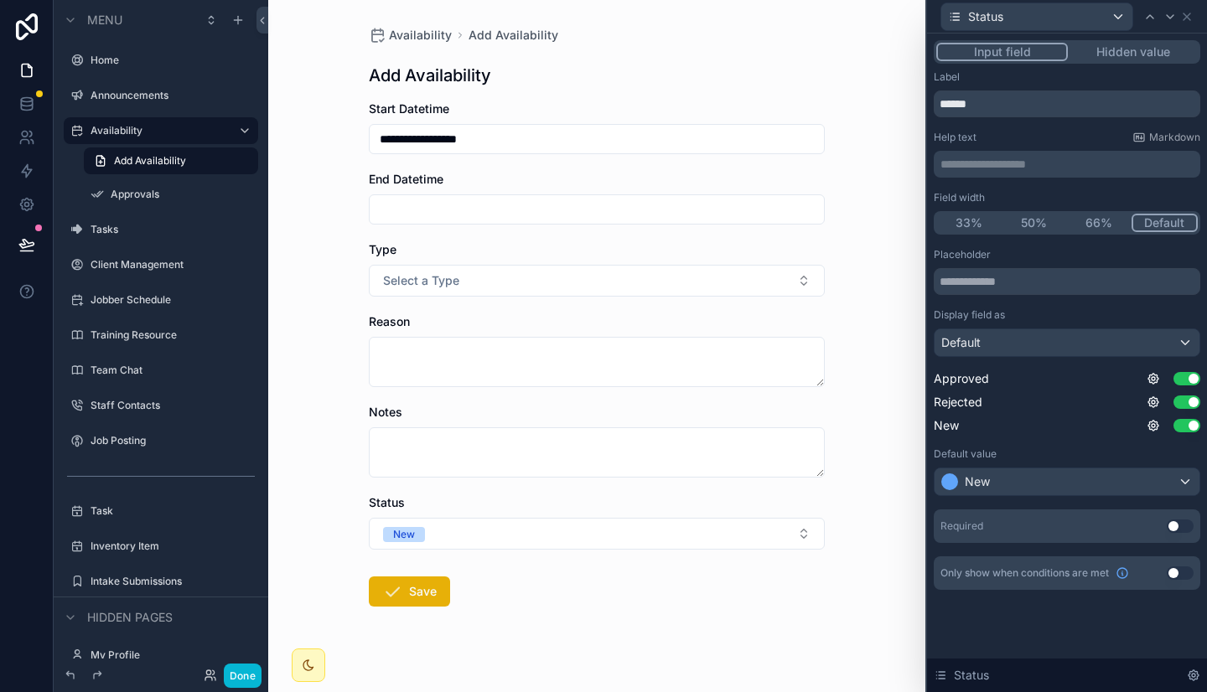
click at [850, 488] on div "**********" at bounding box center [596, 346] width 657 height 692
click at [1190, 382] on button "Use setting" at bounding box center [1186, 378] width 27 height 13
click at [1188, 404] on button "Use setting" at bounding box center [1186, 401] width 27 height 13
click at [781, 525] on button "New" at bounding box center [597, 534] width 456 height 32
click at [862, 469] on div "**********" at bounding box center [596, 346] width 657 height 692
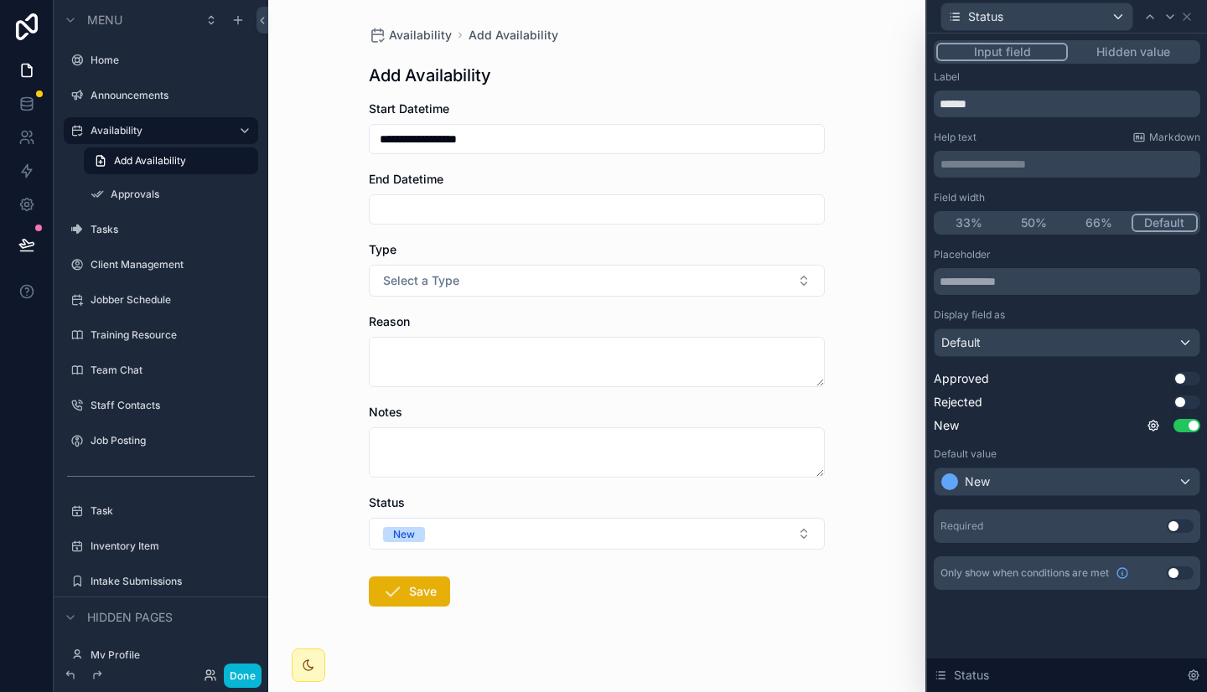
click at [1129, 56] on button "Hidden value" at bounding box center [1133, 52] width 130 height 18
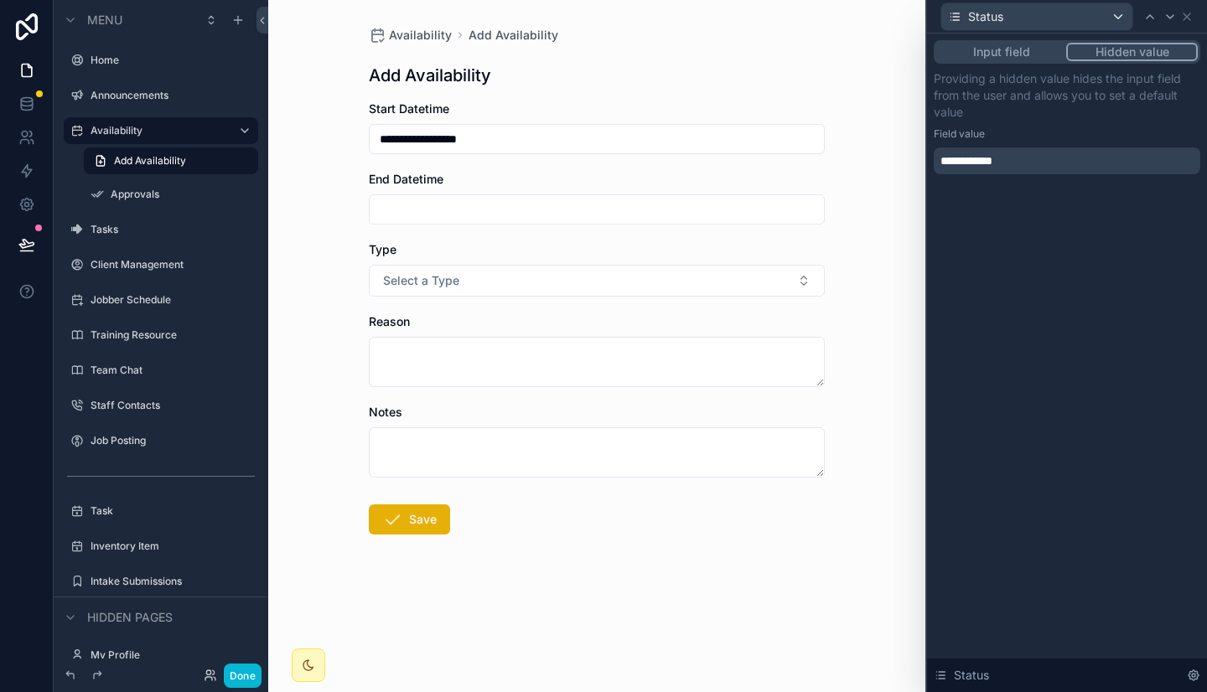
click at [1037, 166] on div "**********" at bounding box center [1066, 160] width 266 height 27
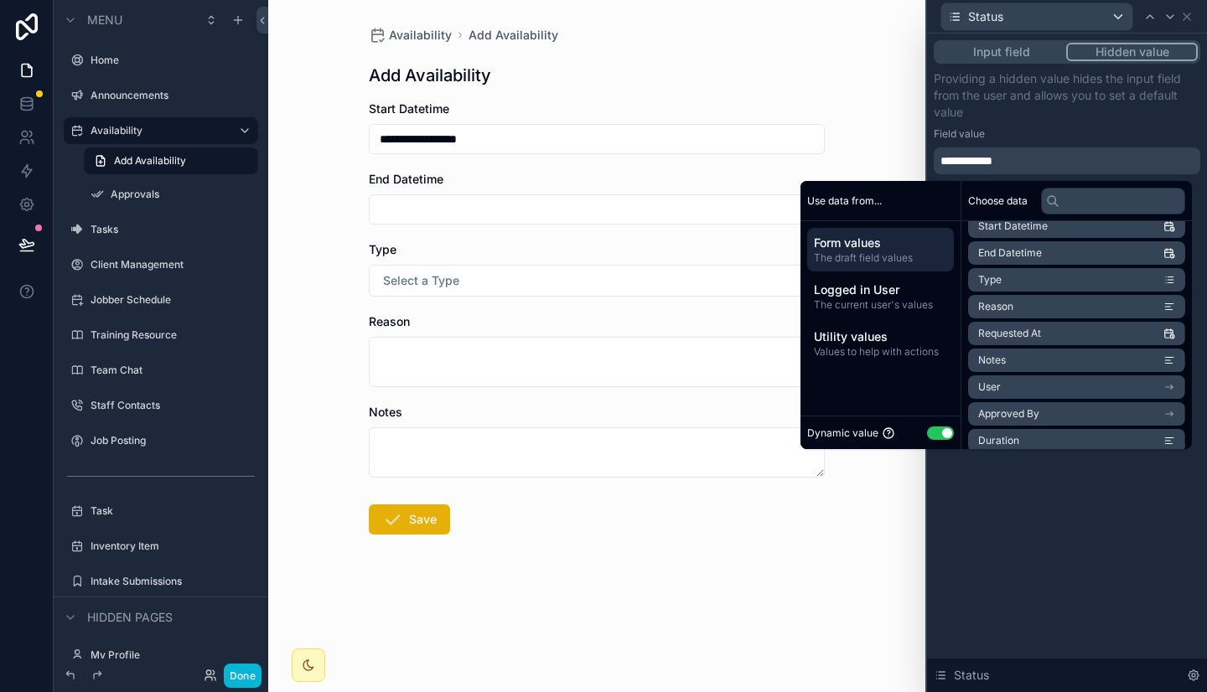
scroll to position [158, 0]
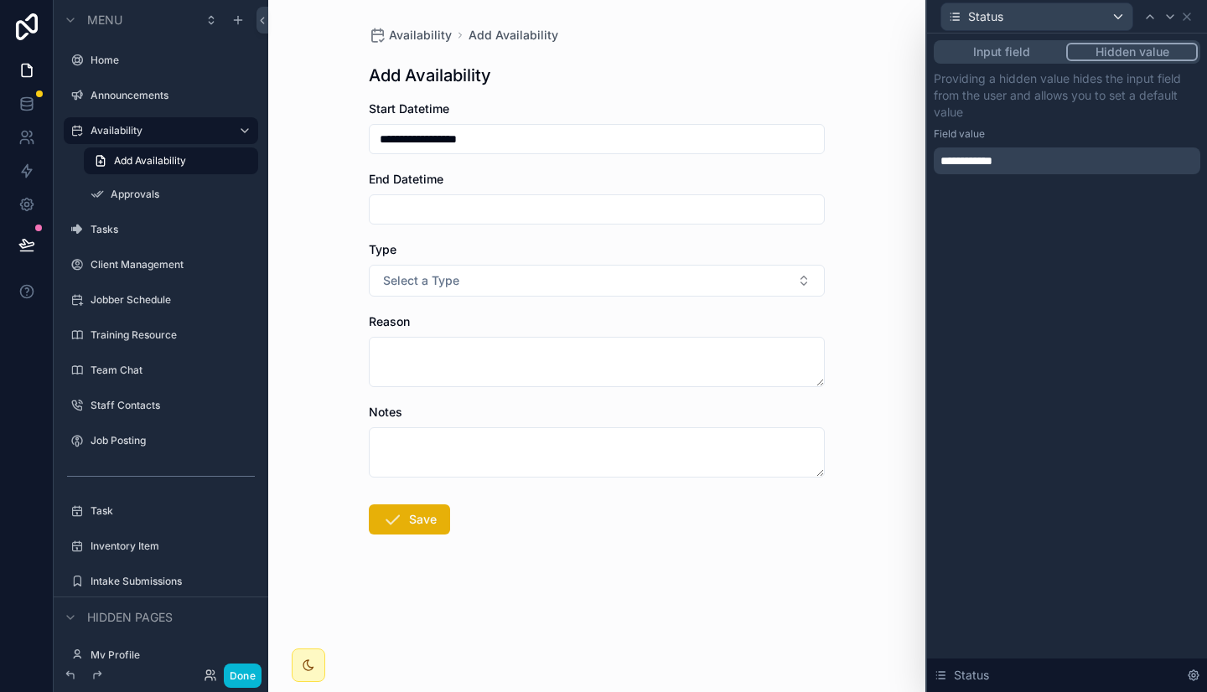
click at [1032, 478] on div "**********" at bounding box center [1067, 363] width 280 height 659
click at [986, 52] on button "Input field" at bounding box center [1001, 52] width 130 height 18
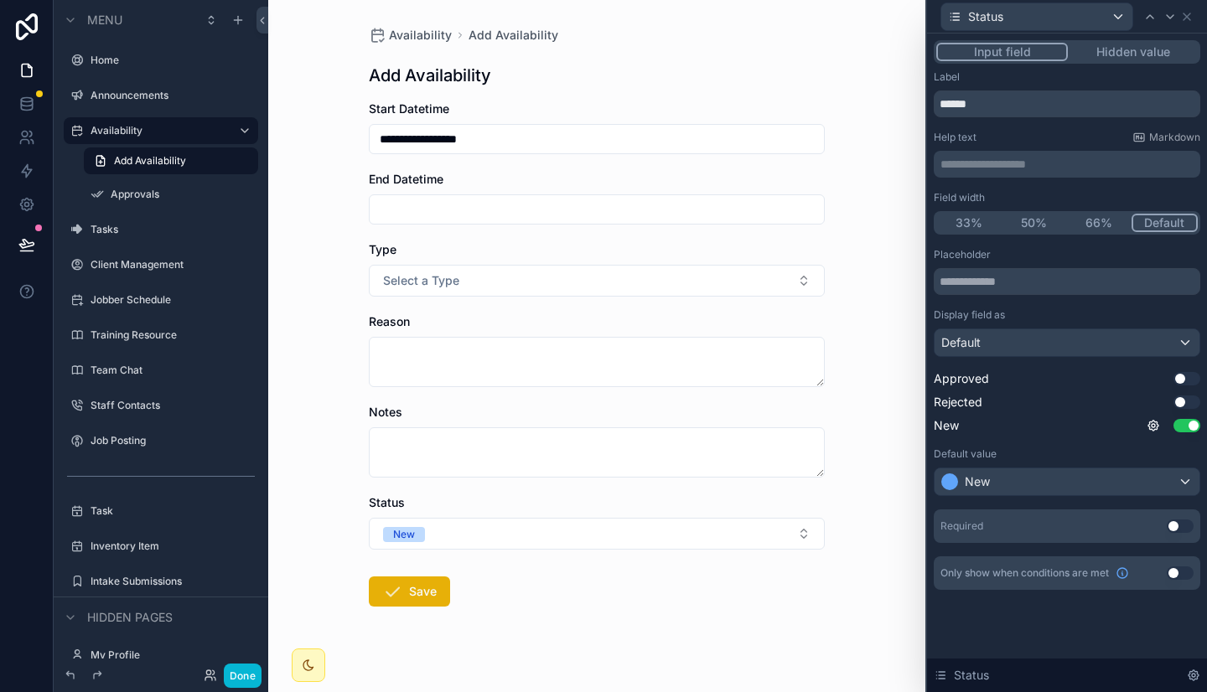
click at [887, 444] on div "**********" at bounding box center [596, 346] width 657 height 692
click at [1186, 18] on icon at bounding box center [1186, 16] width 13 height 13
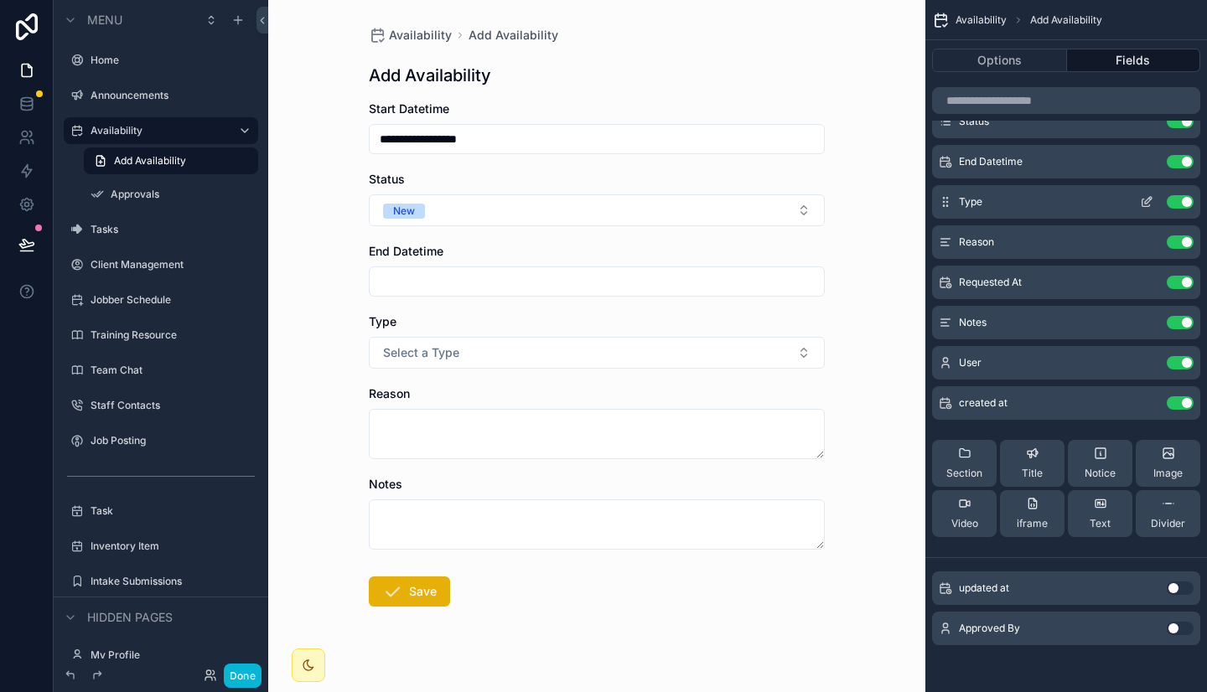
scroll to position [0, 0]
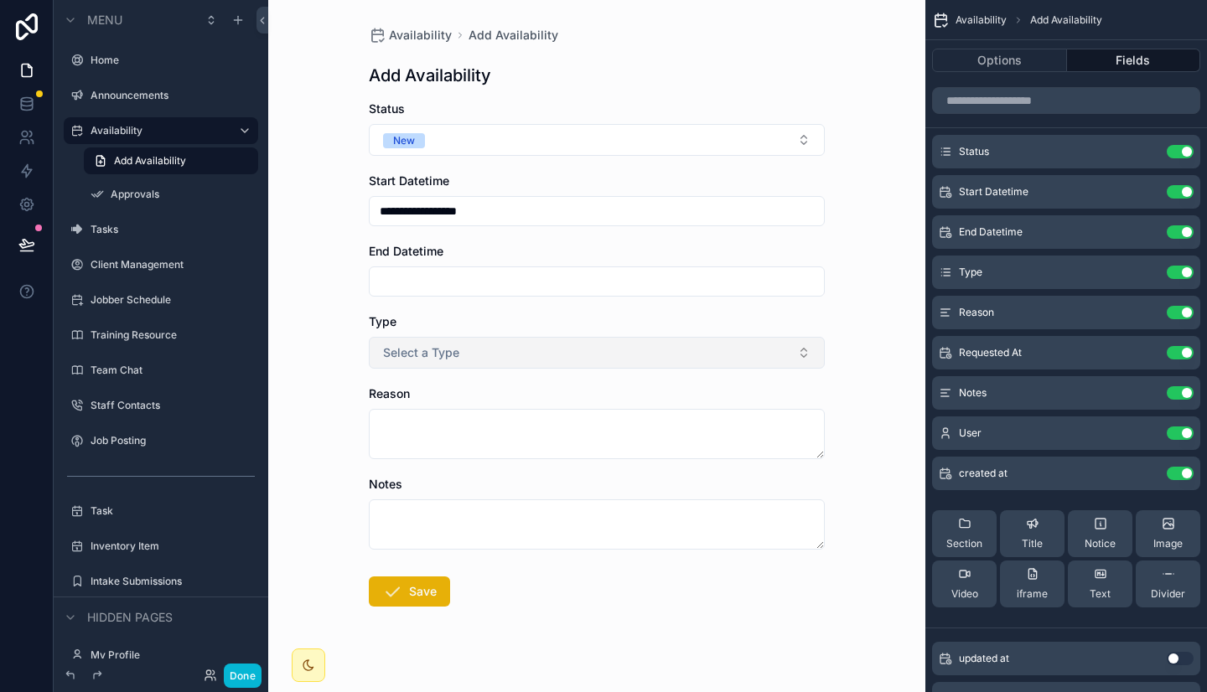
click at [704, 349] on button "Select a Type" at bounding box center [597, 353] width 456 height 32
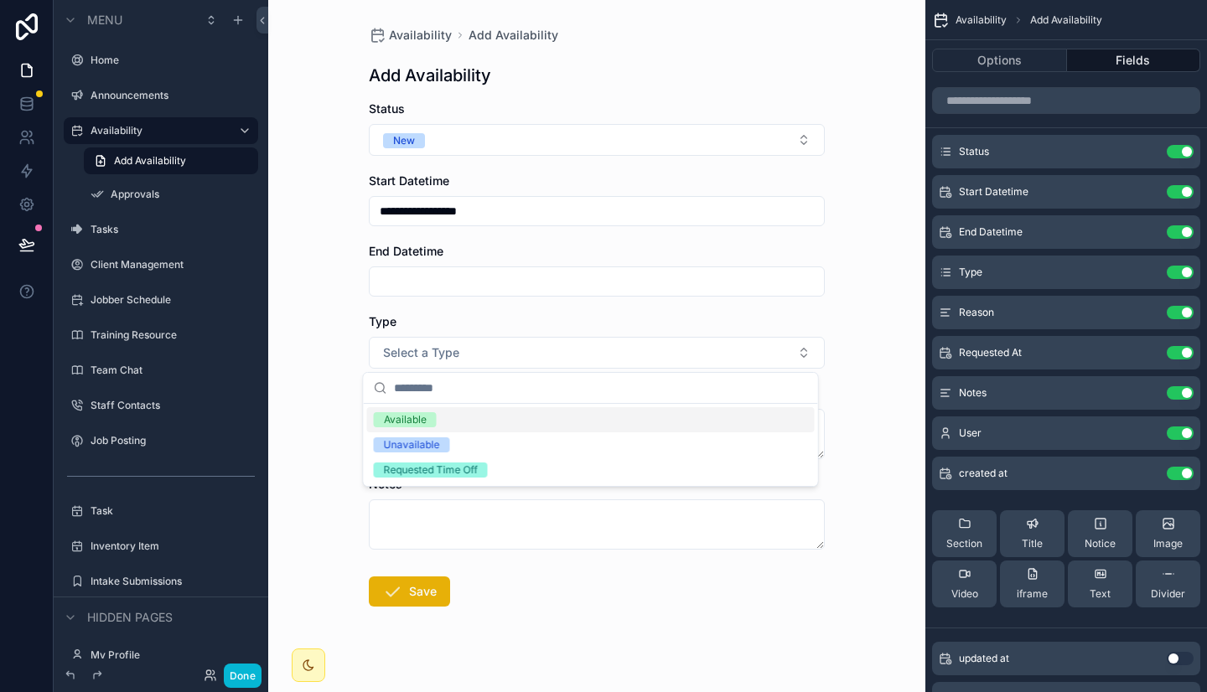
click at [858, 297] on div "**********" at bounding box center [596, 346] width 657 height 692
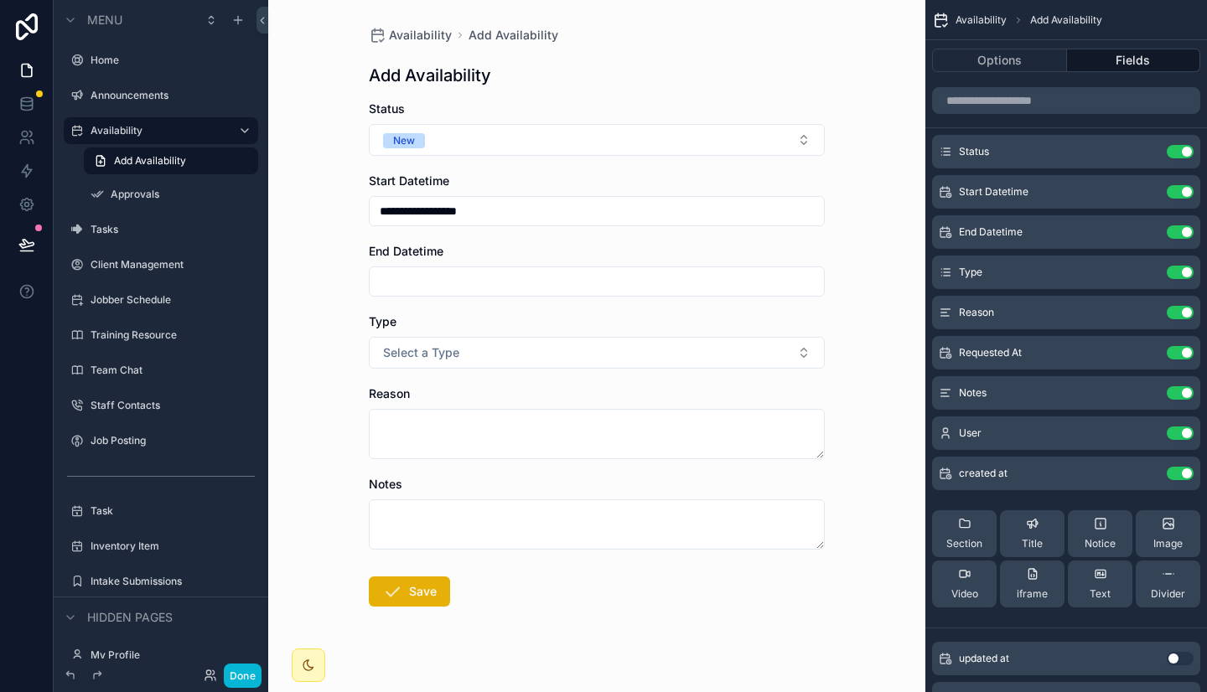
click at [858, 297] on div "**********" at bounding box center [596, 346] width 657 height 692
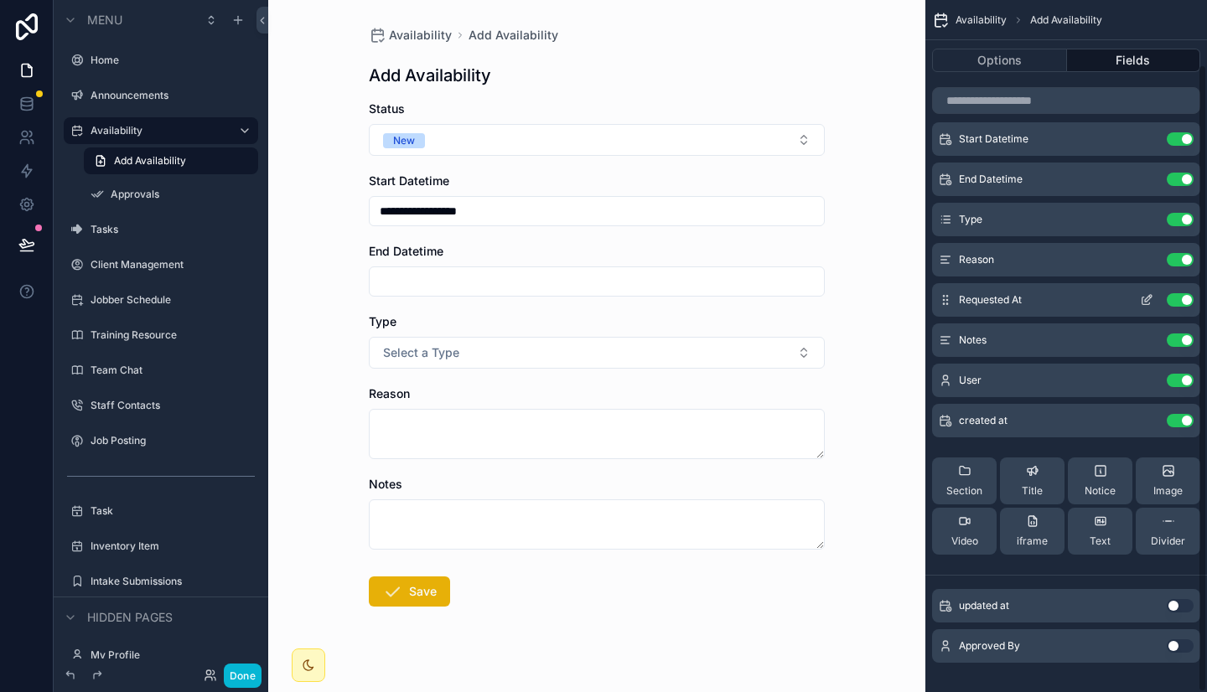
scroll to position [70, 0]
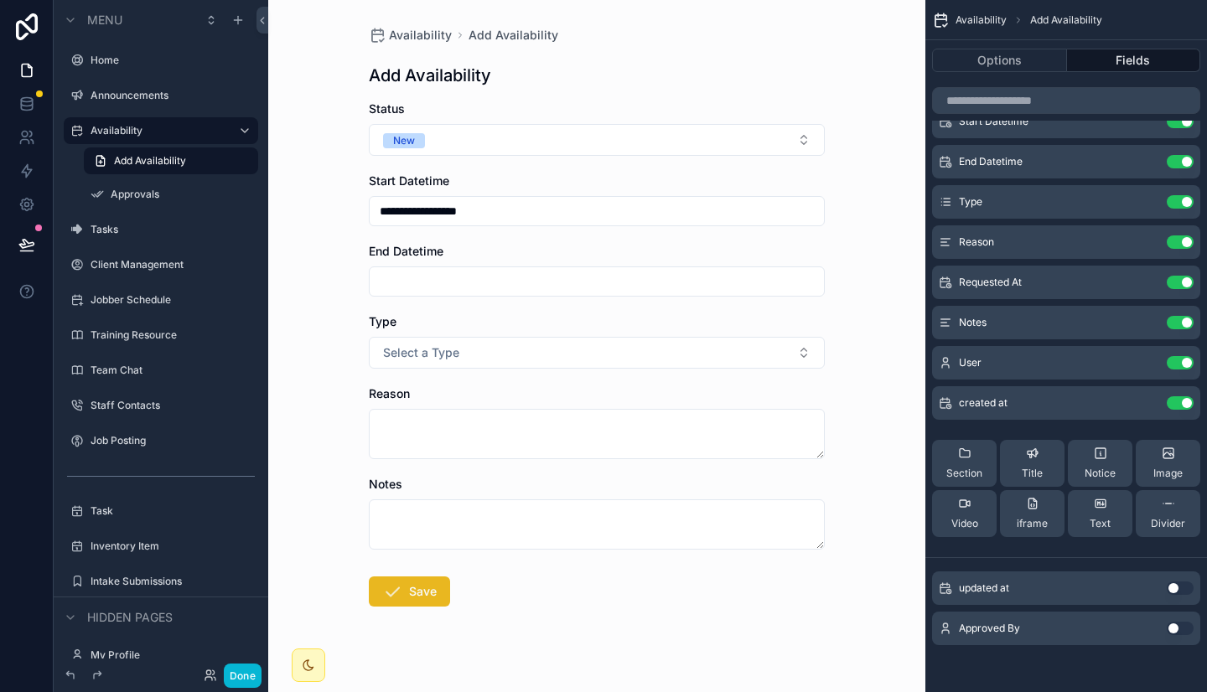
click at [418, 597] on button "Save" at bounding box center [409, 591] width 81 height 30
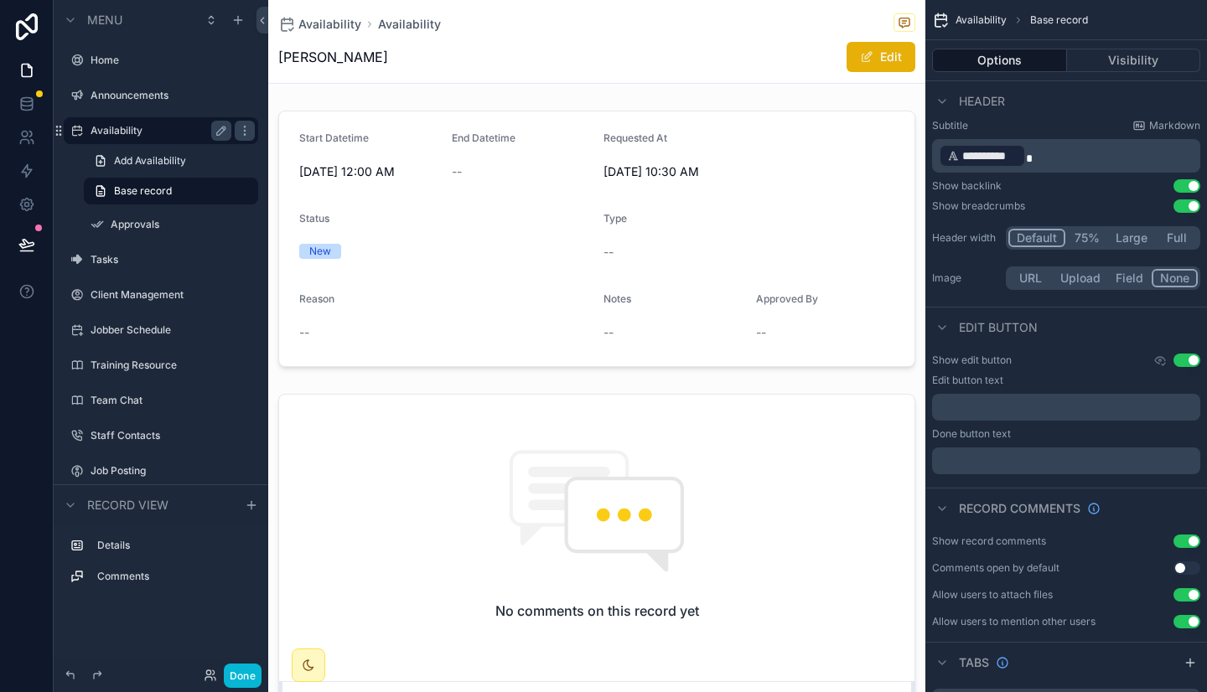
click at [153, 137] on label "Availability" at bounding box center [157, 130] width 134 height 13
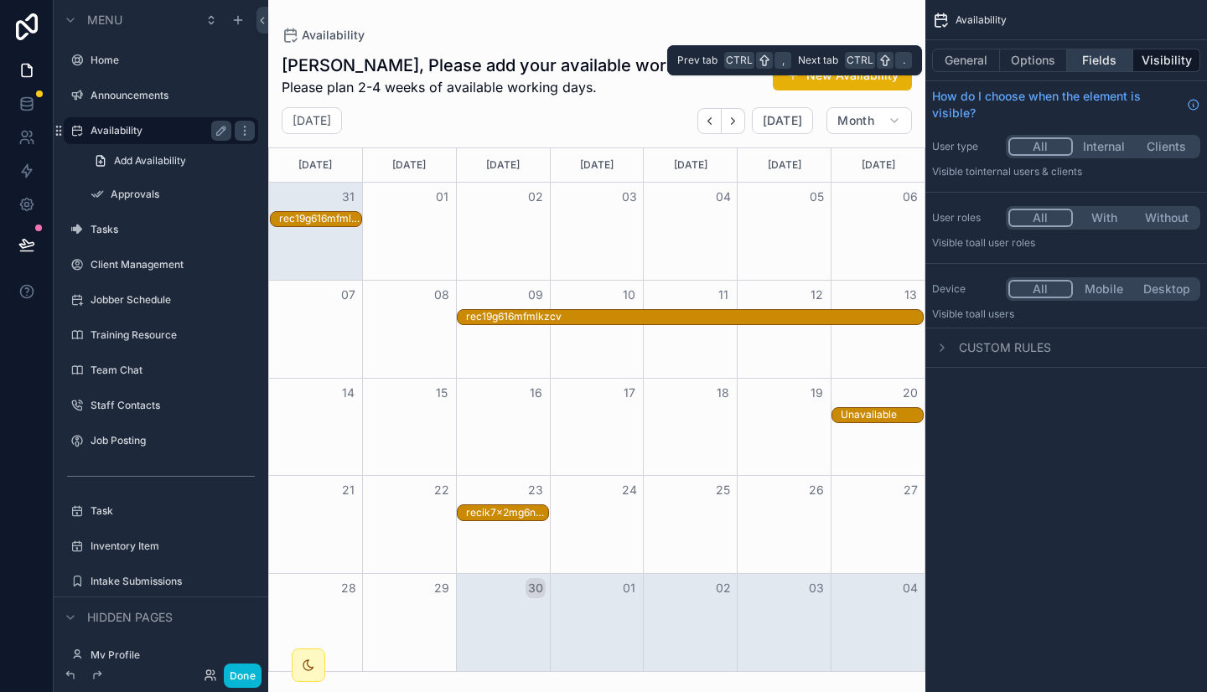
click at [1091, 69] on button "Fields" at bounding box center [1100, 60] width 67 height 23
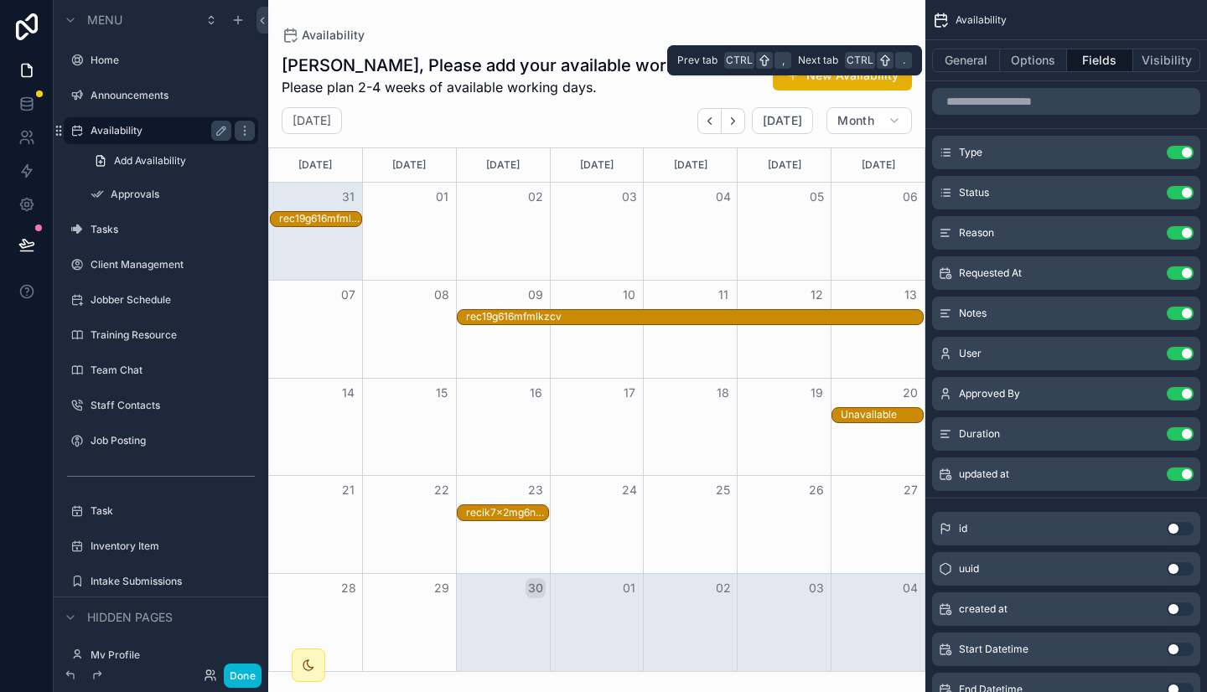
click at [1034, 75] on div "General Options Fields Visibility" at bounding box center [1066, 60] width 282 height 40
drag, startPoint x: 1034, startPoint y: 75, endPoint x: 1034, endPoint y: 62, distance: 12.6
click at [1034, 62] on div "General Options Fields Visibility" at bounding box center [1066, 60] width 282 height 40
click at [1034, 62] on button "Options" at bounding box center [1033, 60] width 67 height 23
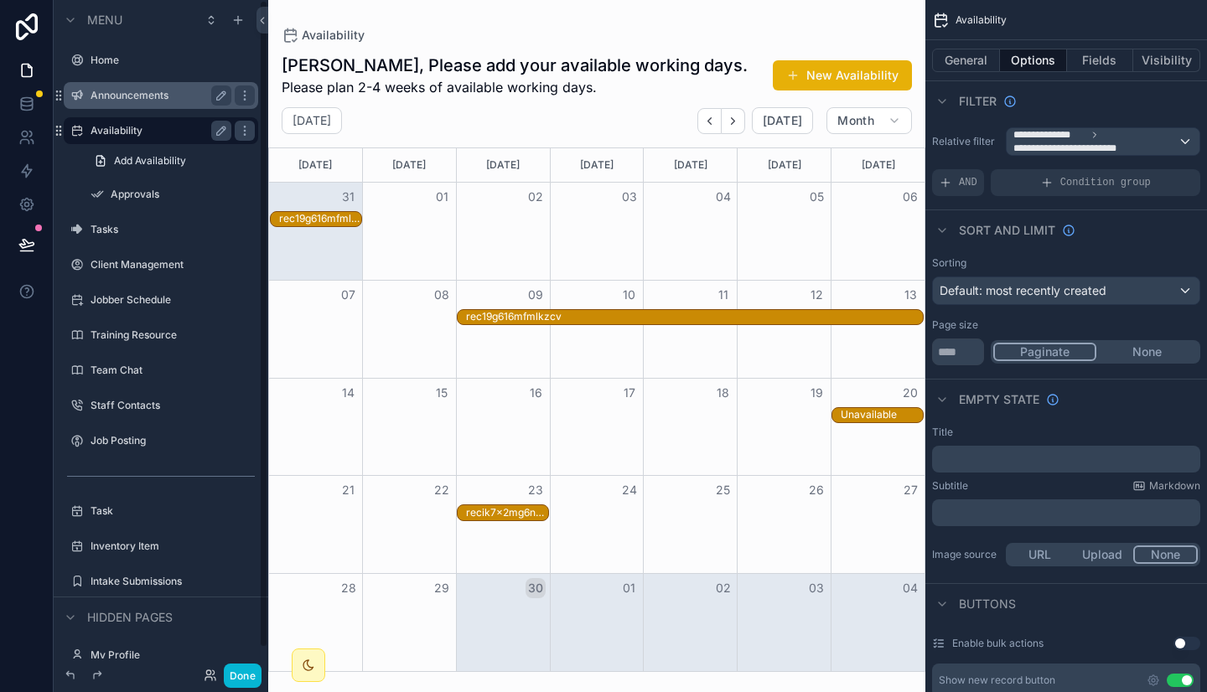
click at [132, 102] on div "Announcements" at bounding box center [160, 95] width 141 height 20
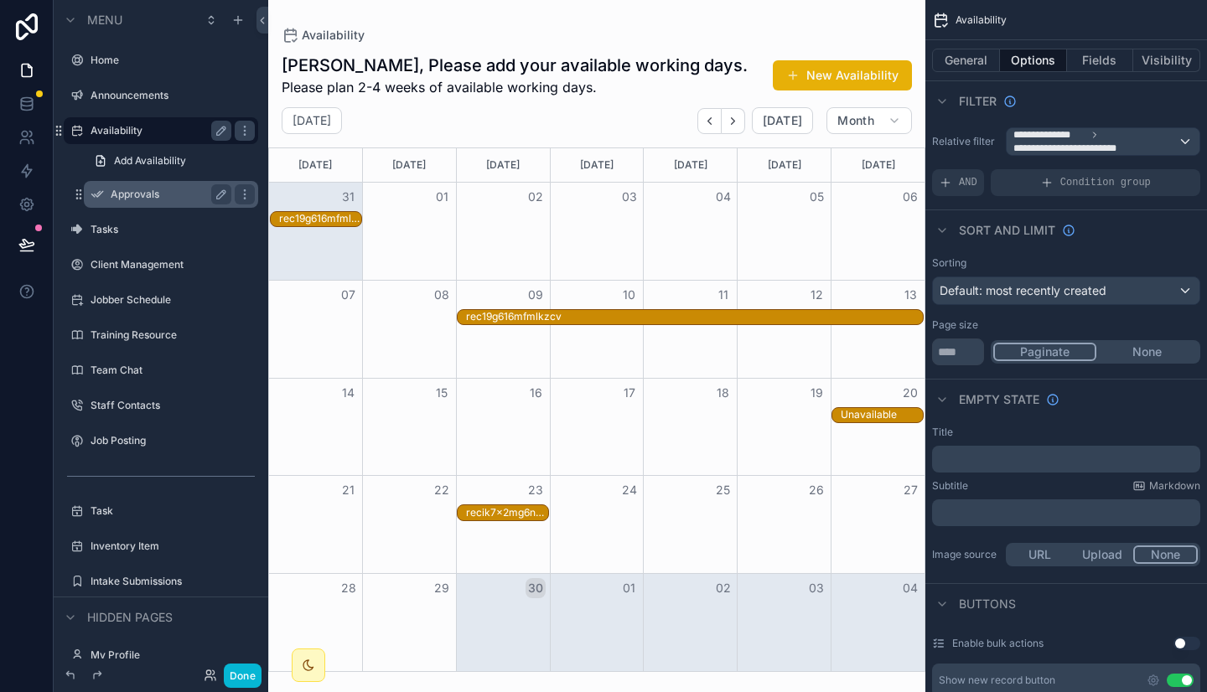
click at [143, 196] on label "Approvals" at bounding box center [168, 194] width 114 height 13
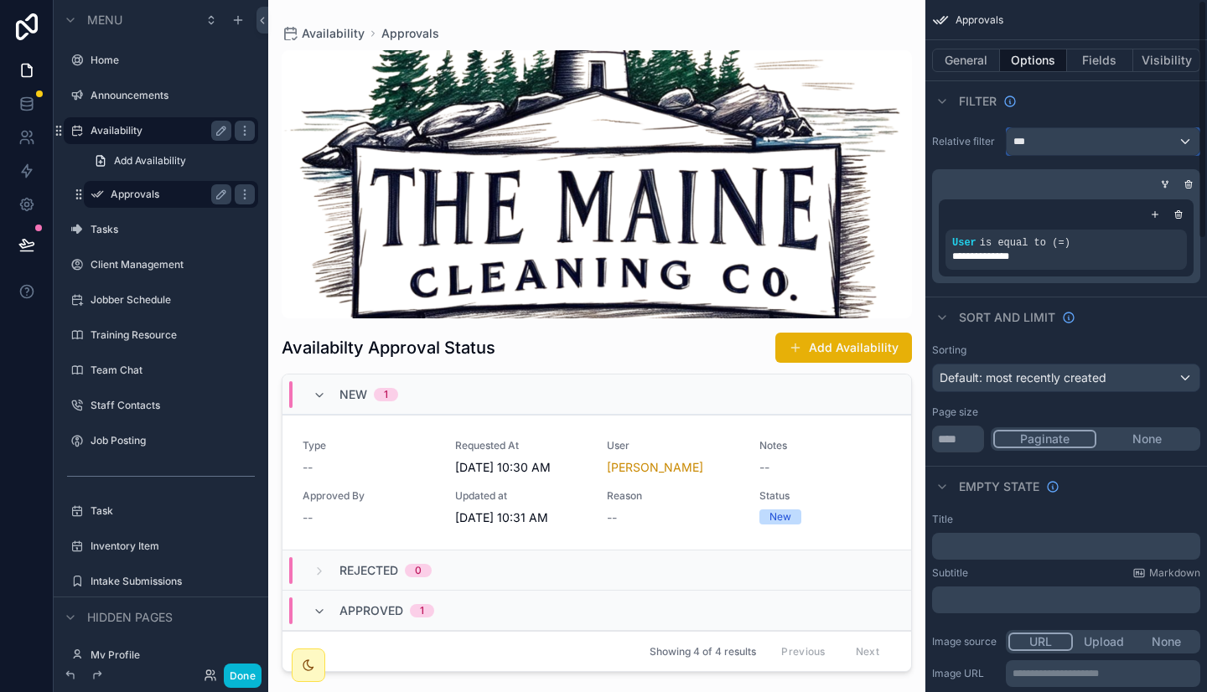
click at [1077, 137] on div "***" at bounding box center [1102, 141] width 193 height 27
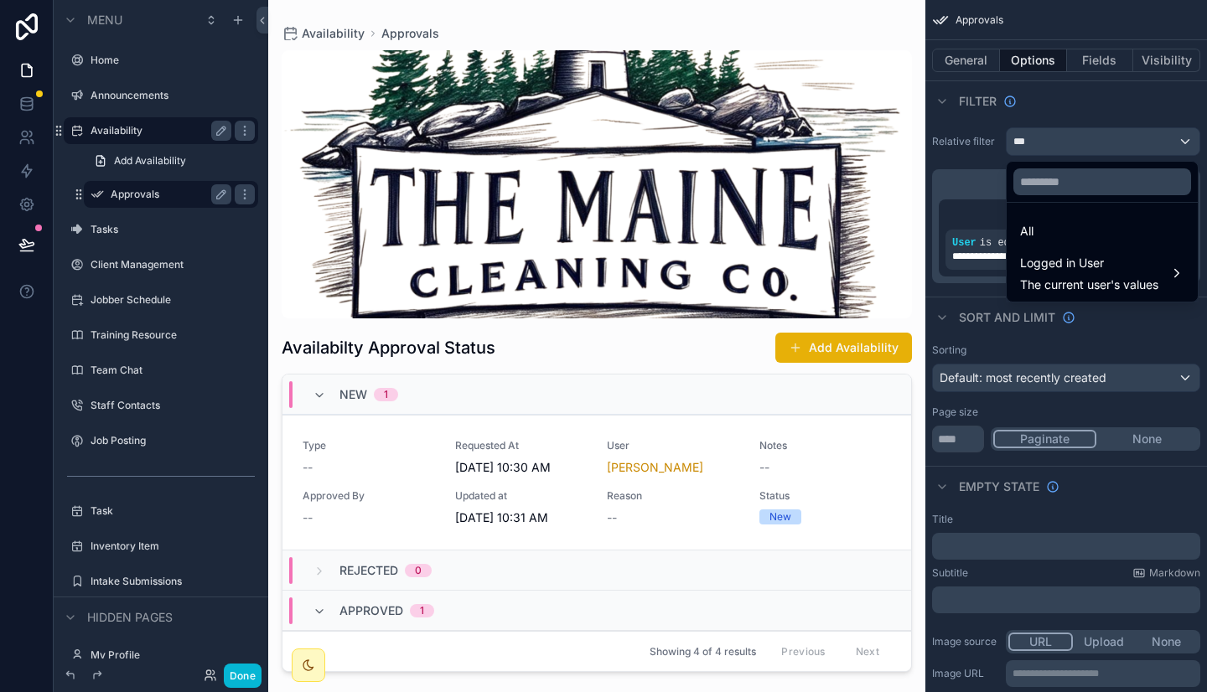
click at [955, 172] on div "scrollable content" at bounding box center [603, 346] width 1207 height 692
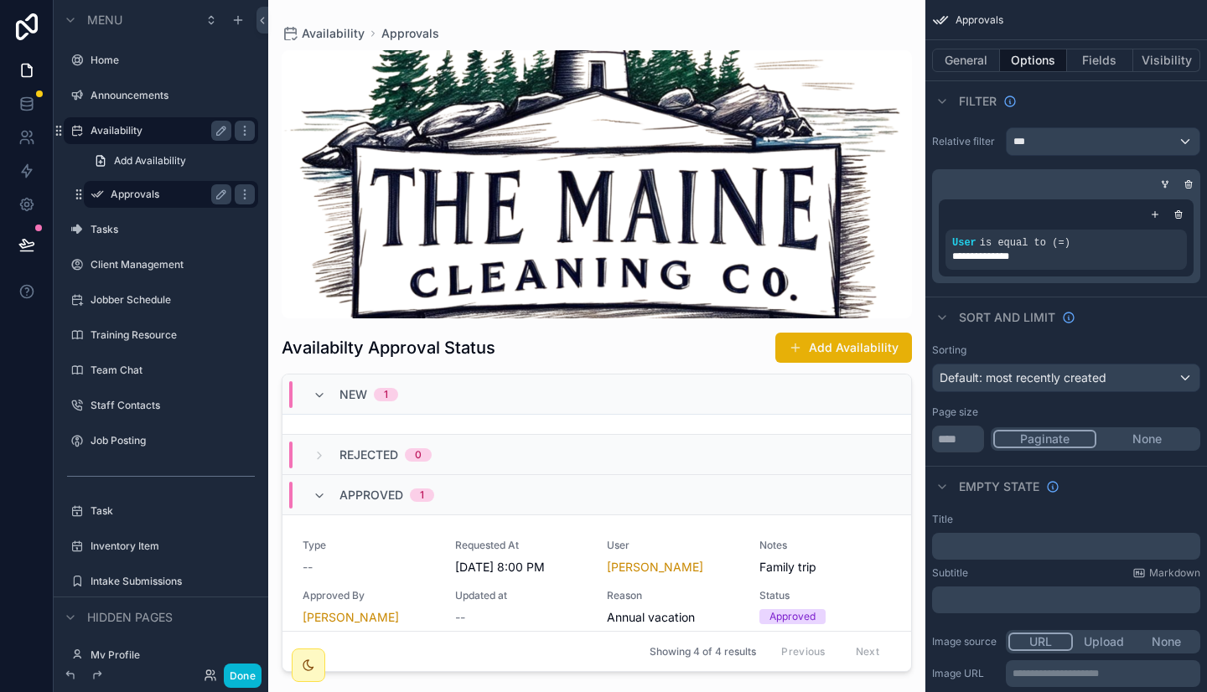
scroll to position [116, 0]
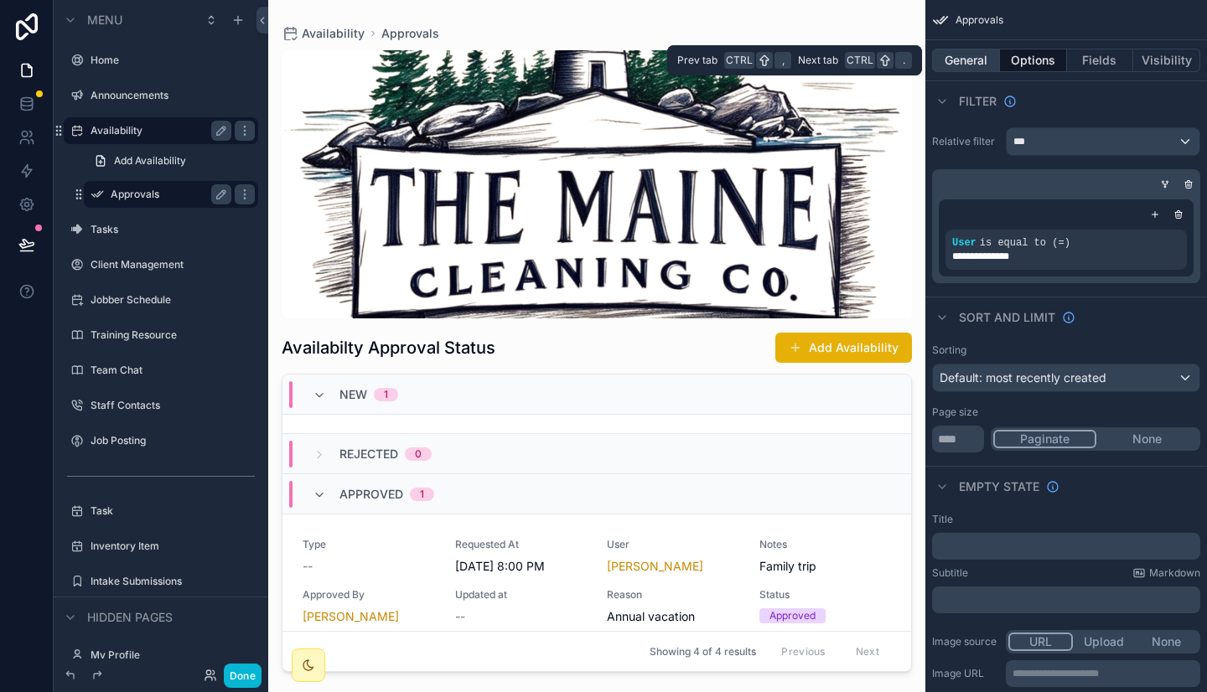
click at [971, 65] on button "General" at bounding box center [966, 60] width 68 height 23
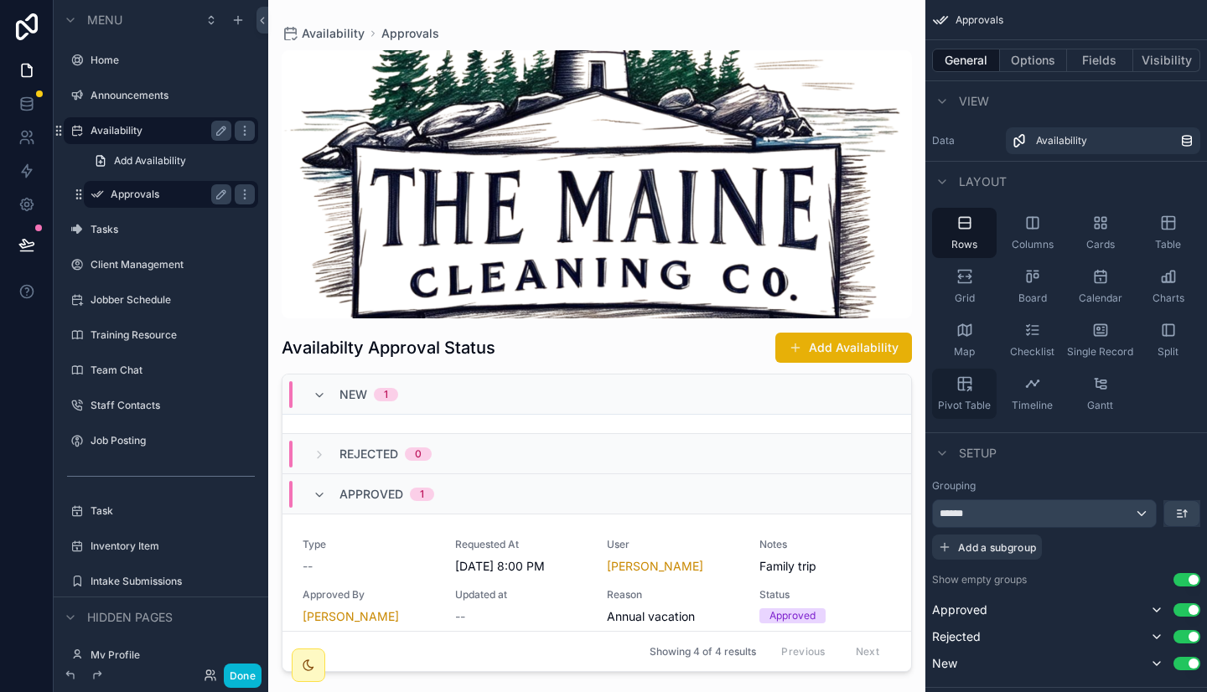
click at [978, 395] on div "Pivot Table" at bounding box center [964, 394] width 65 height 50
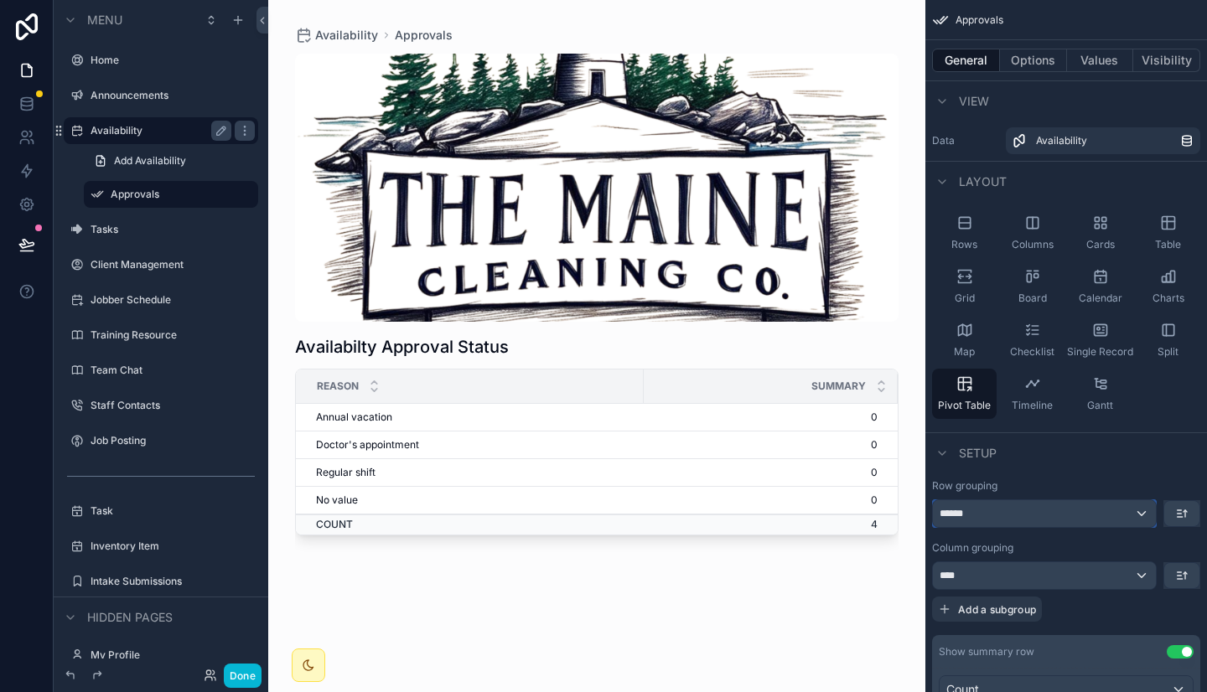
click at [1034, 519] on div "******" at bounding box center [1044, 513] width 223 height 27
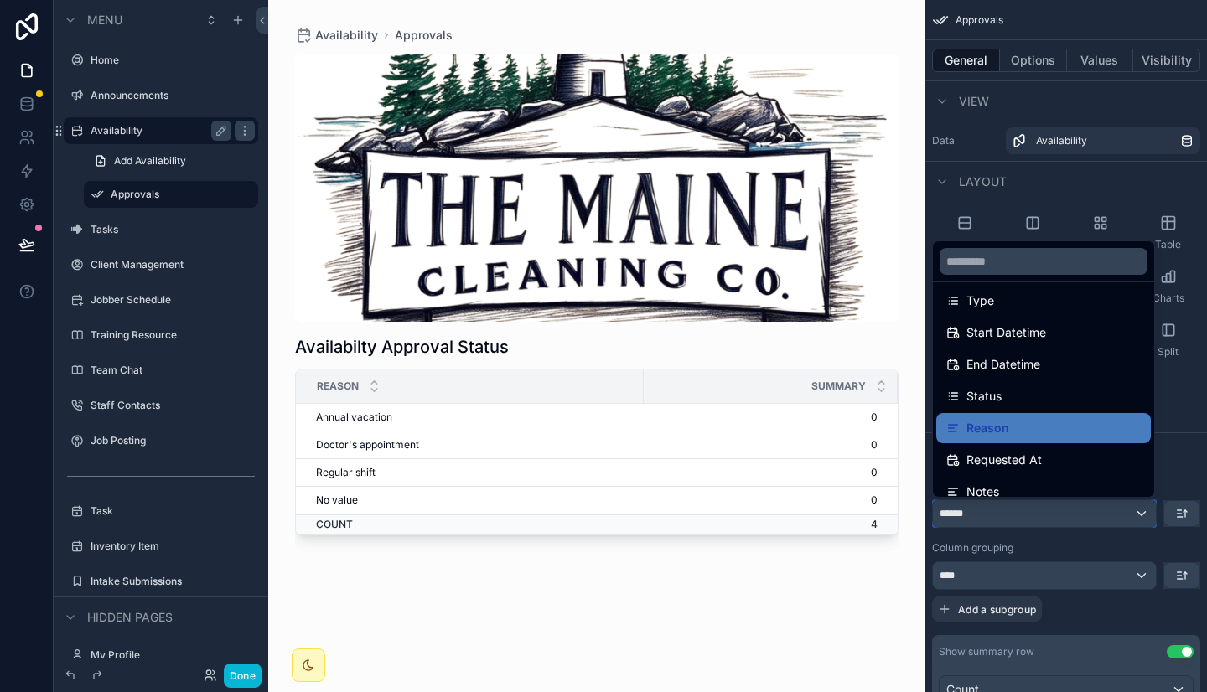
scroll to position [85, 0]
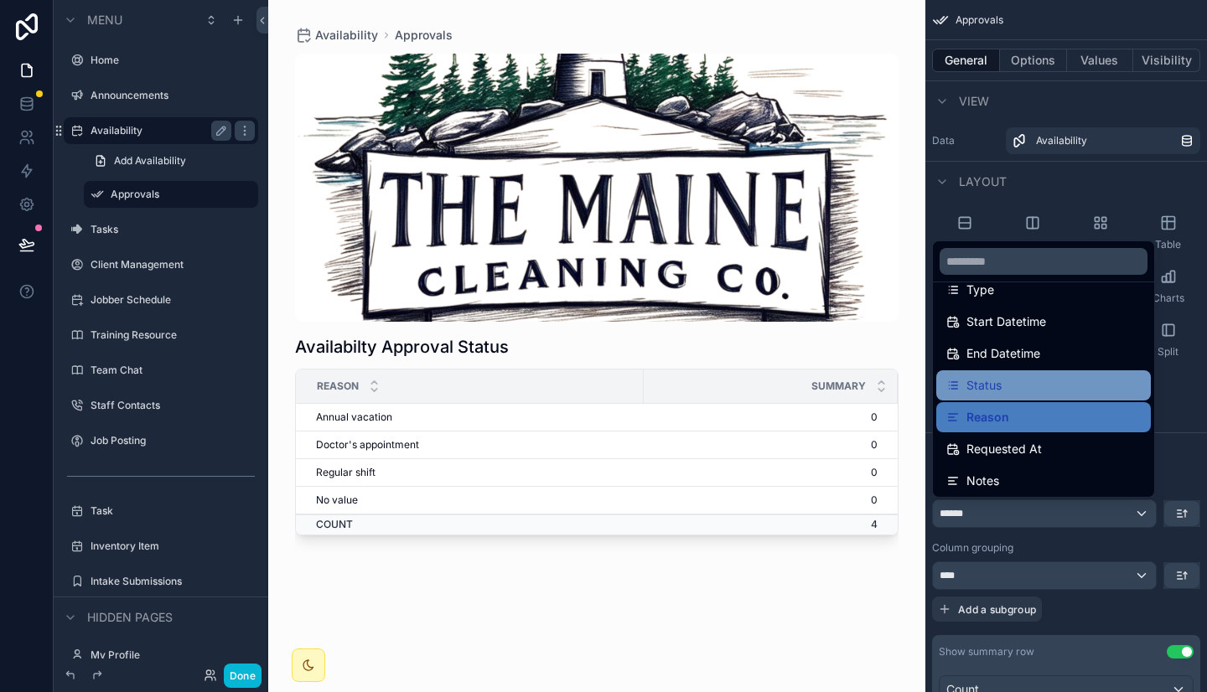
click at [1000, 383] on span "Status" at bounding box center [983, 385] width 35 height 20
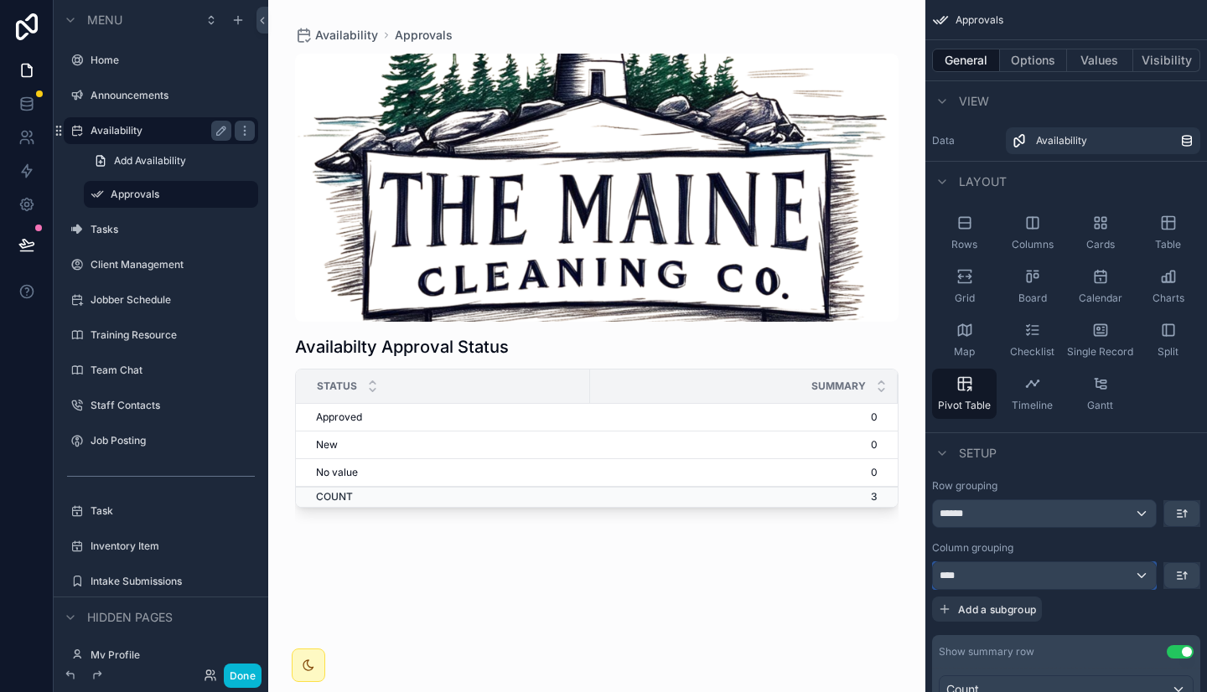
click at [1032, 564] on div "****" at bounding box center [1044, 575] width 223 height 27
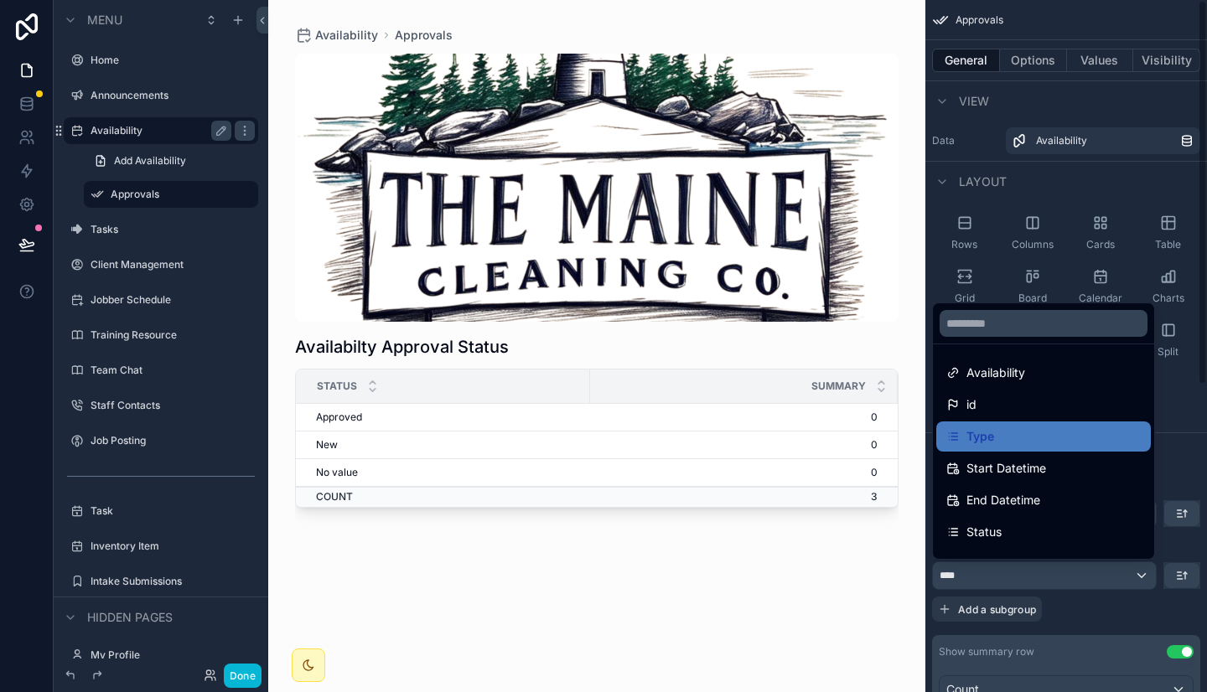
click at [1072, 613] on div "scrollable content" at bounding box center [603, 346] width 1207 height 692
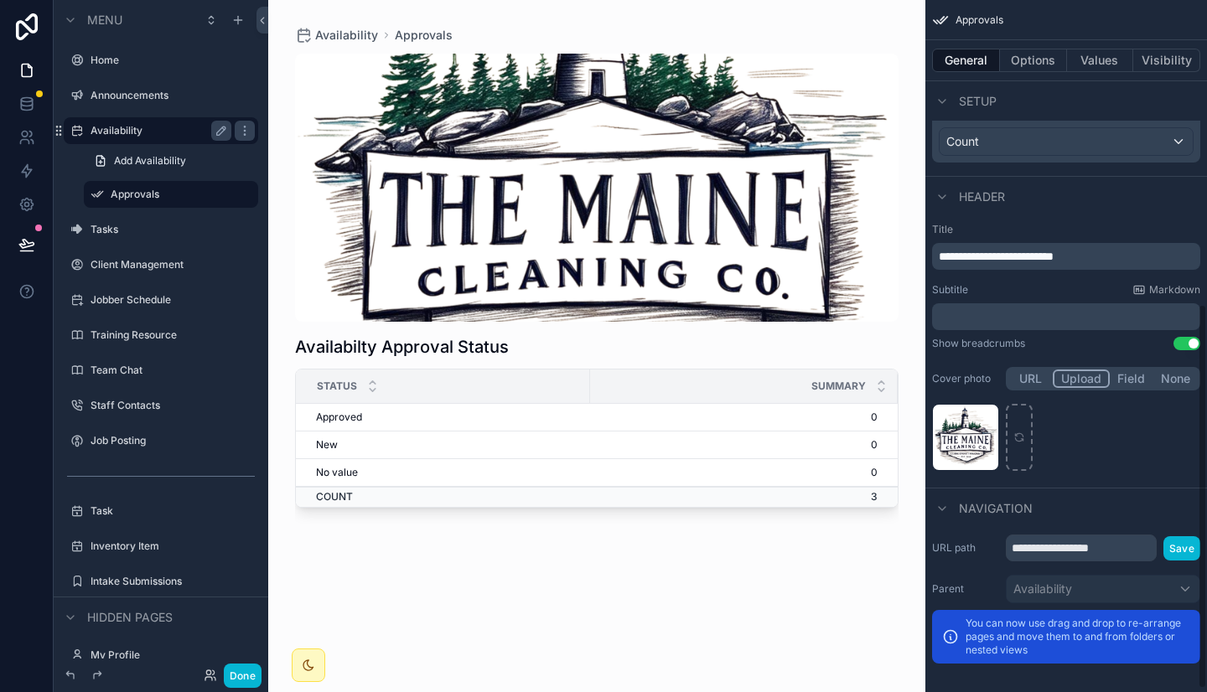
scroll to position [553, 0]
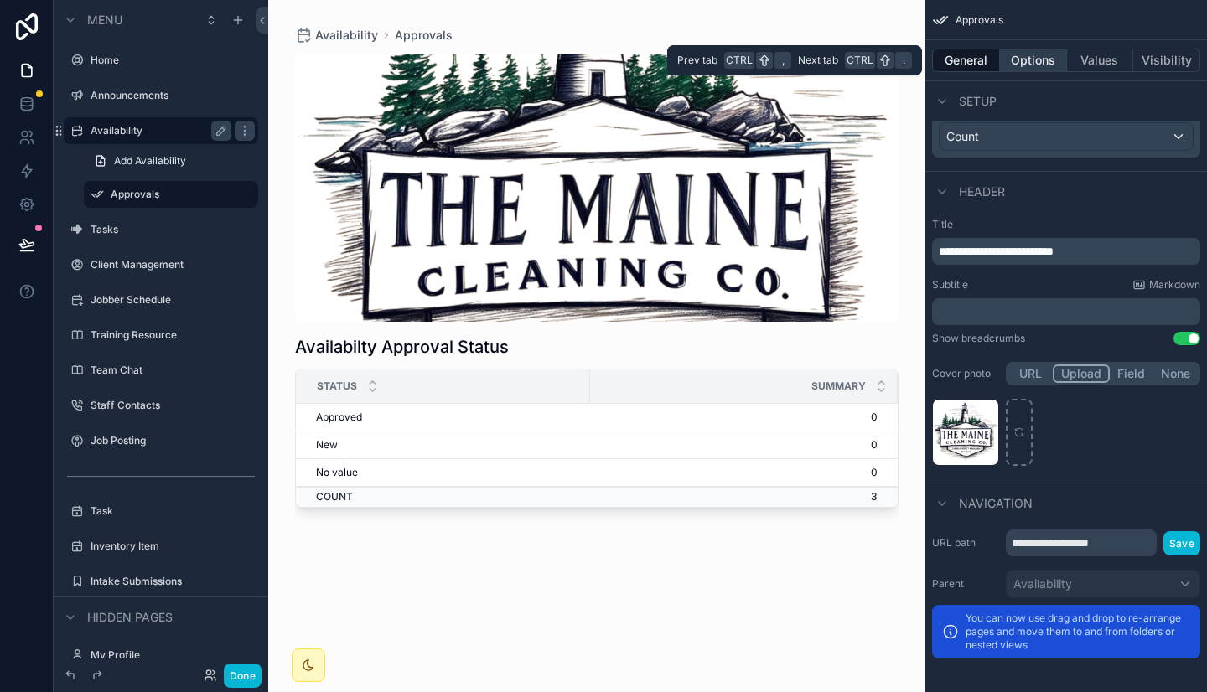
click at [1029, 65] on button "Options" at bounding box center [1033, 60] width 67 height 23
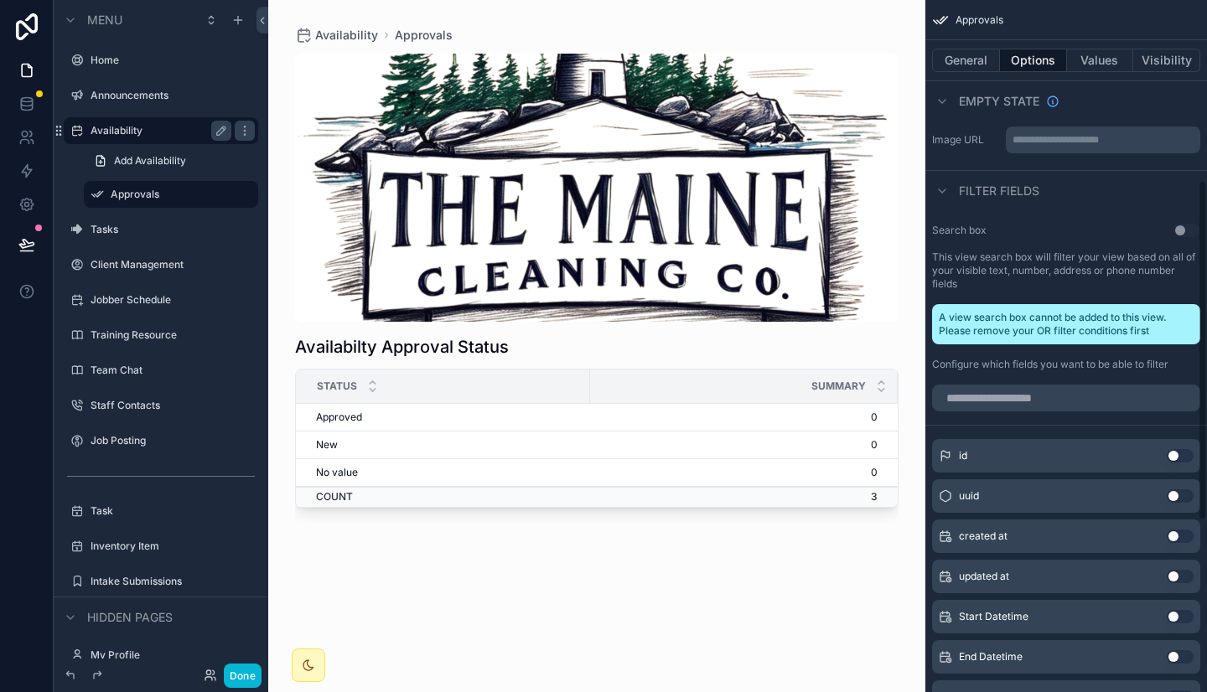
scroll to position [371, 0]
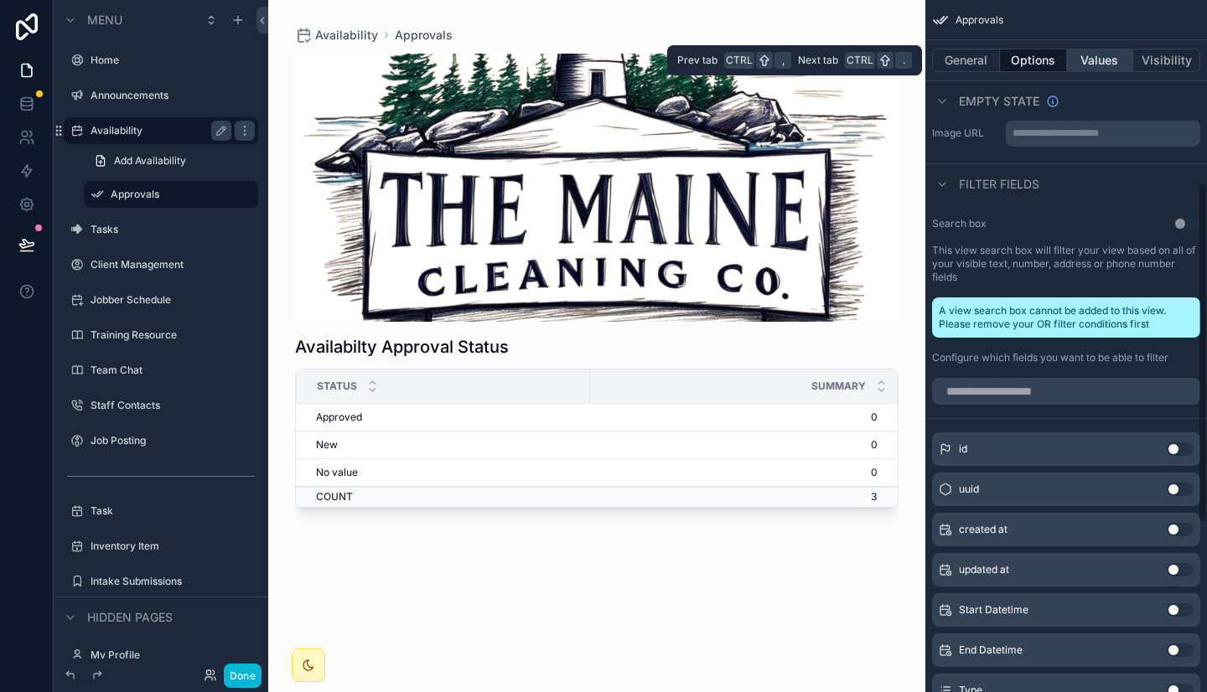
click at [1097, 55] on button "Values" at bounding box center [1100, 60] width 67 height 23
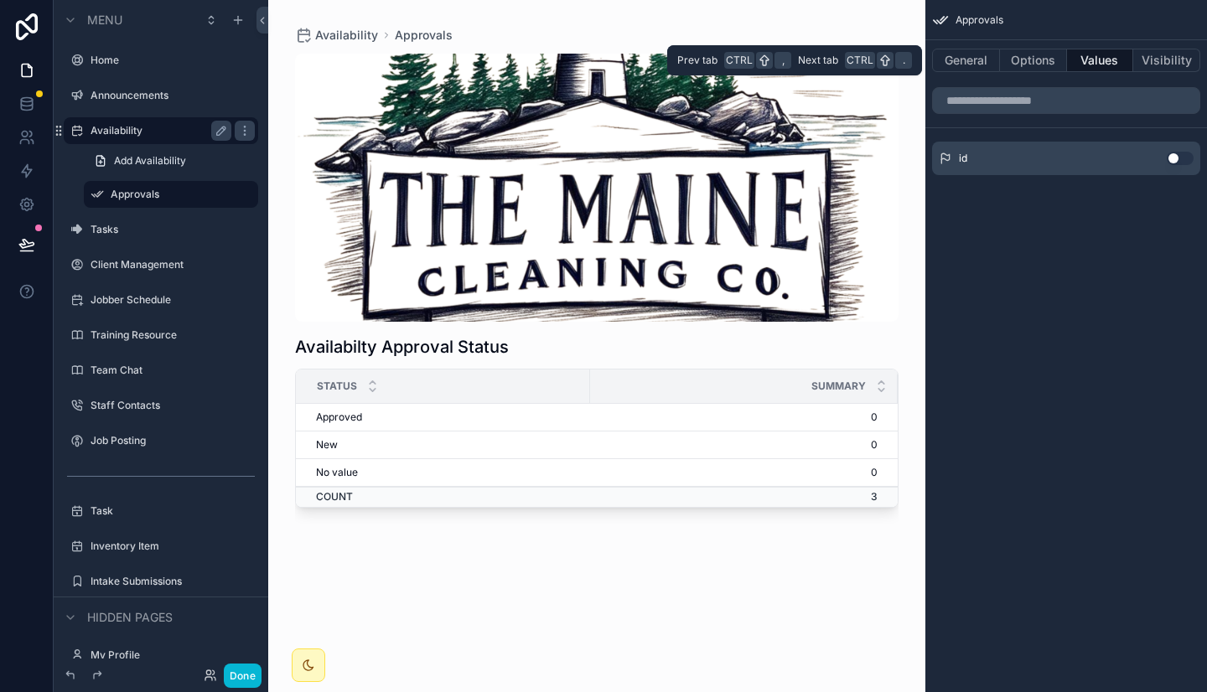
scroll to position [0, 0]
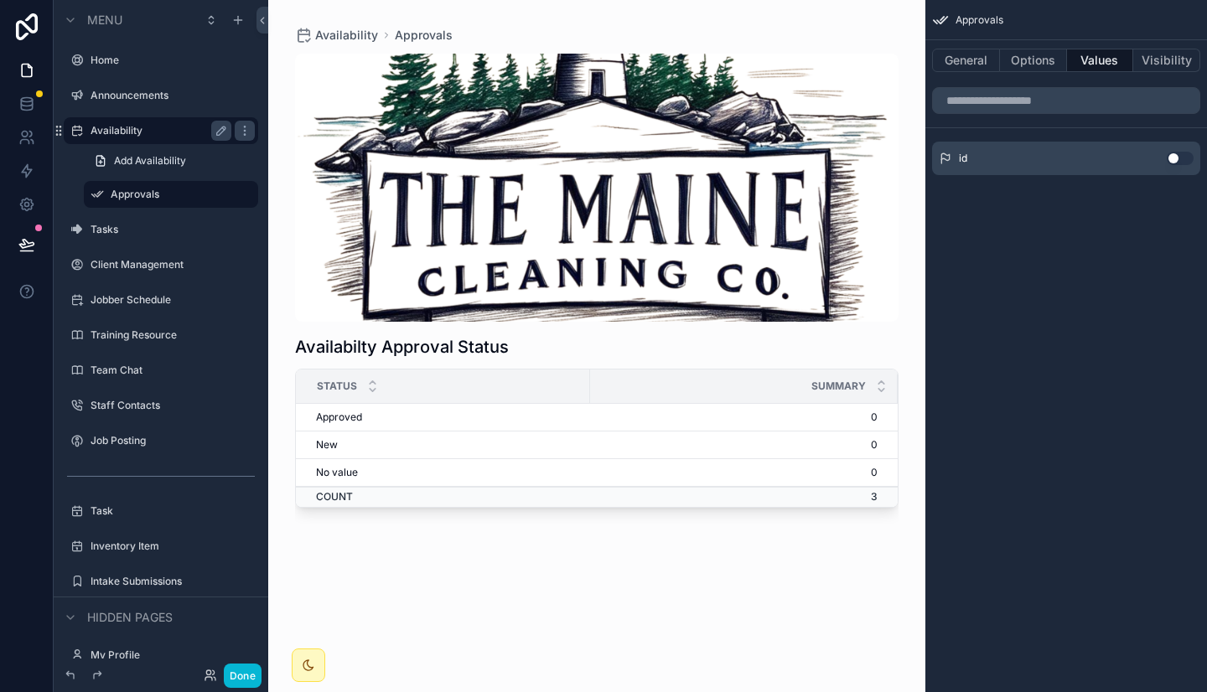
click at [1176, 153] on button "Use setting" at bounding box center [1179, 158] width 27 height 13
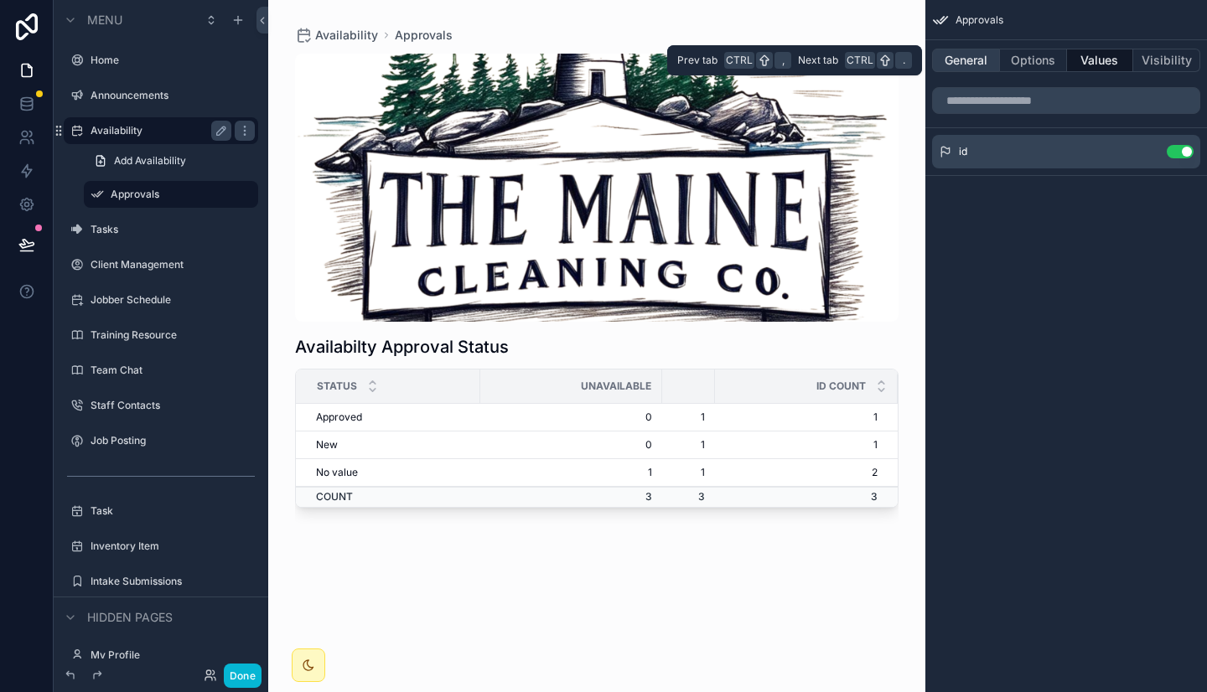
click at [977, 65] on button "General" at bounding box center [966, 60] width 68 height 23
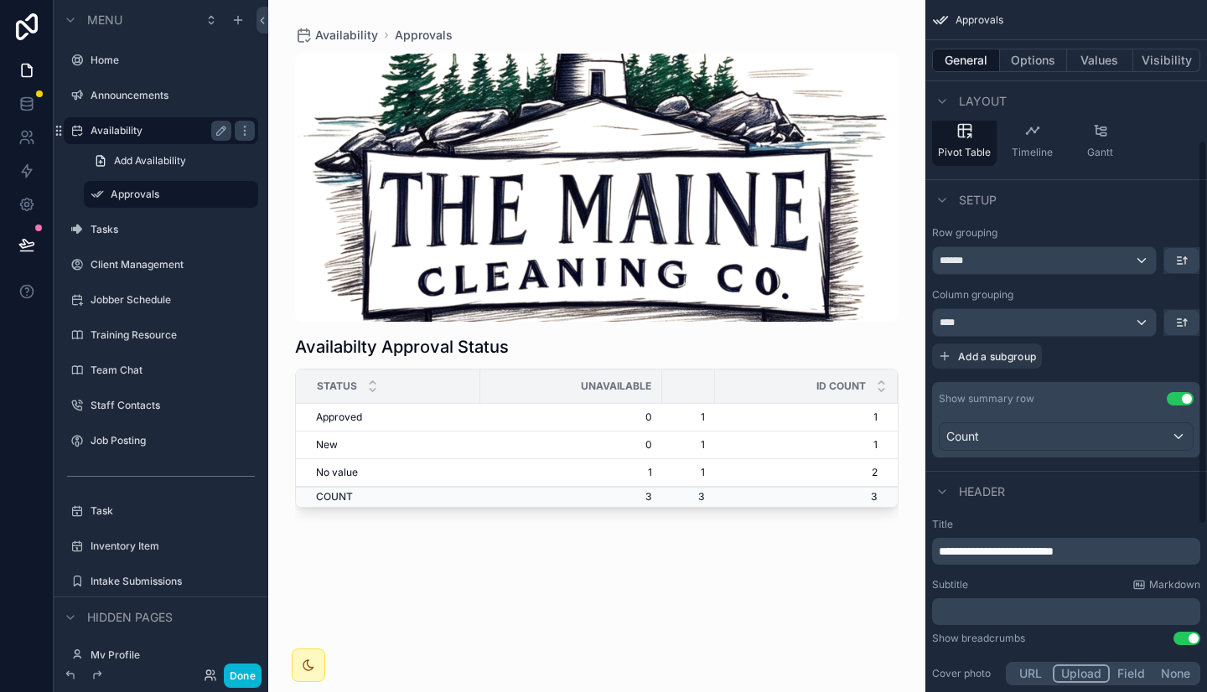
scroll to position [259, 0]
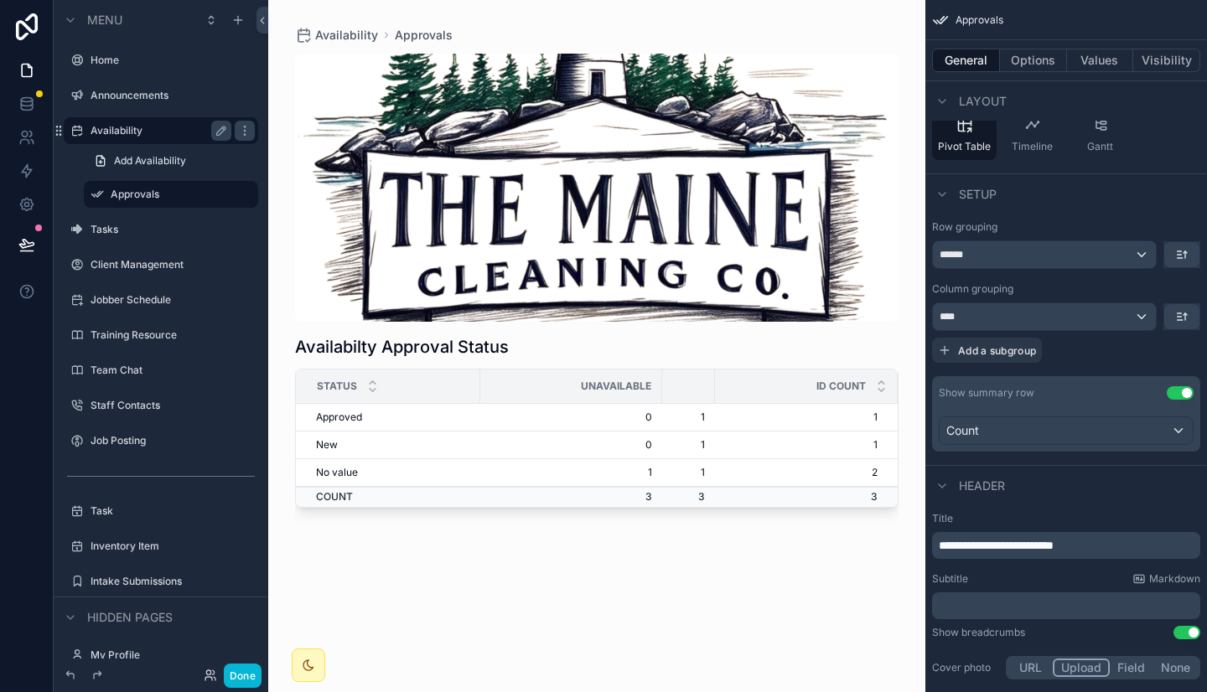
click at [1175, 397] on button "Use setting" at bounding box center [1179, 392] width 27 height 13
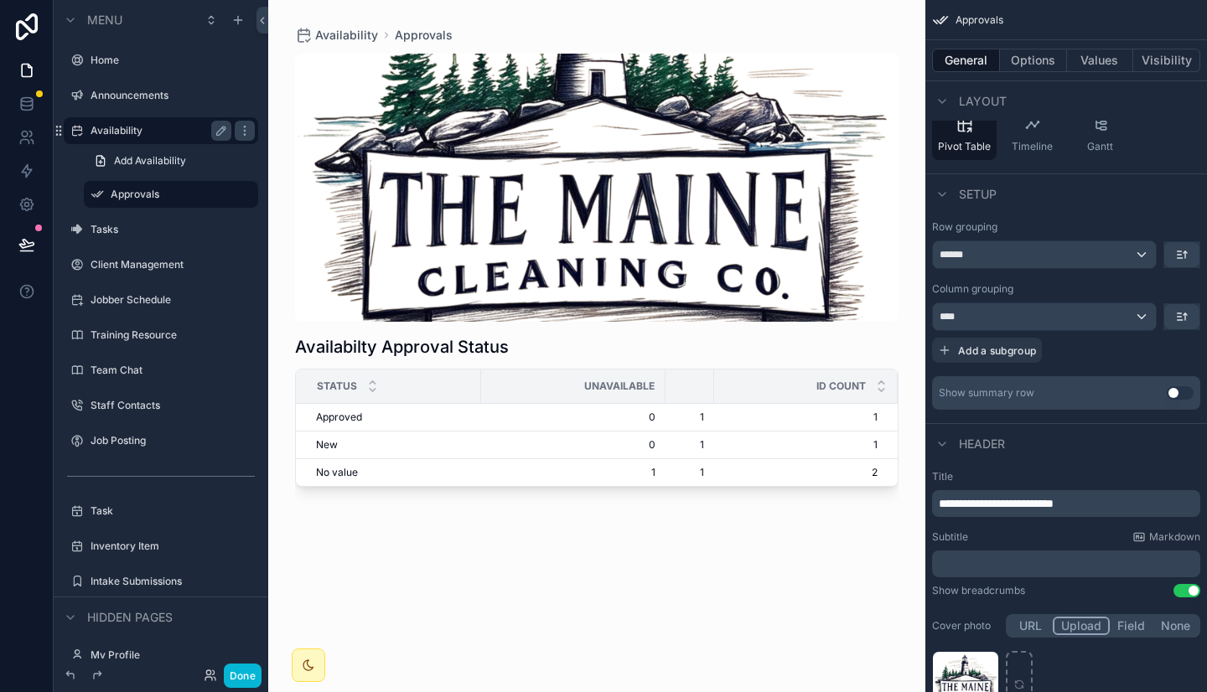
click at [1176, 395] on button "Use setting" at bounding box center [1179, 392] width 27 height 13
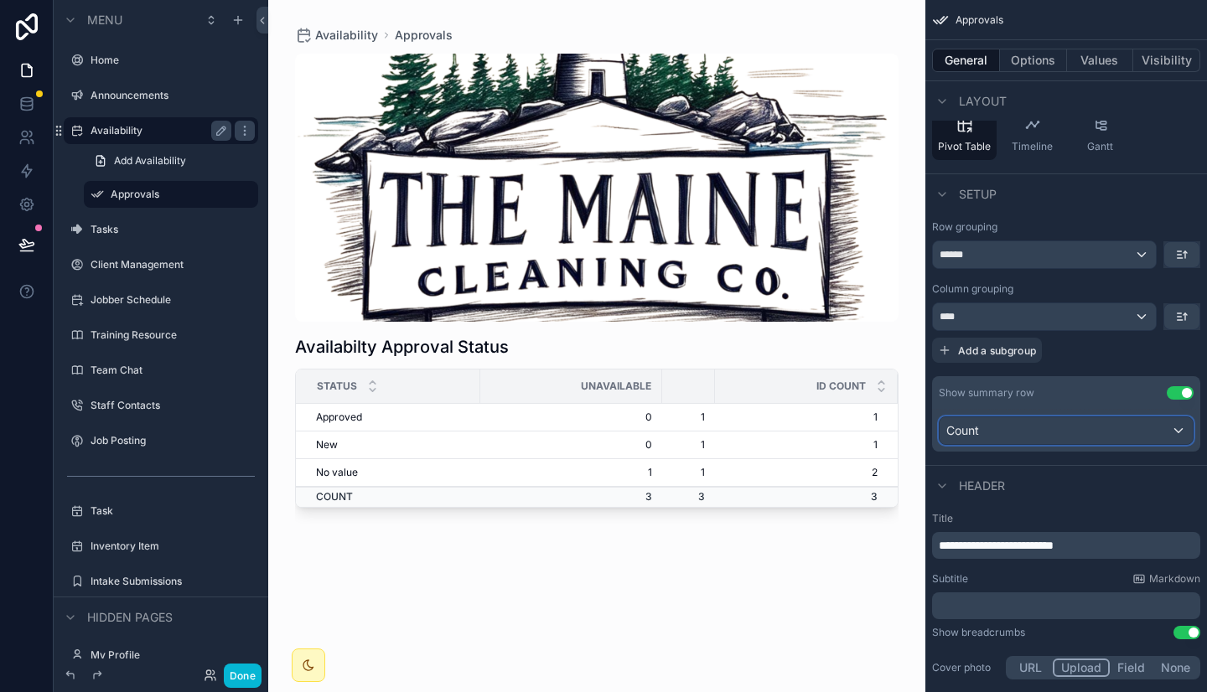
click at [1173, 430] on div "Count" at bounding box center [1065, 430] width 253 height 27
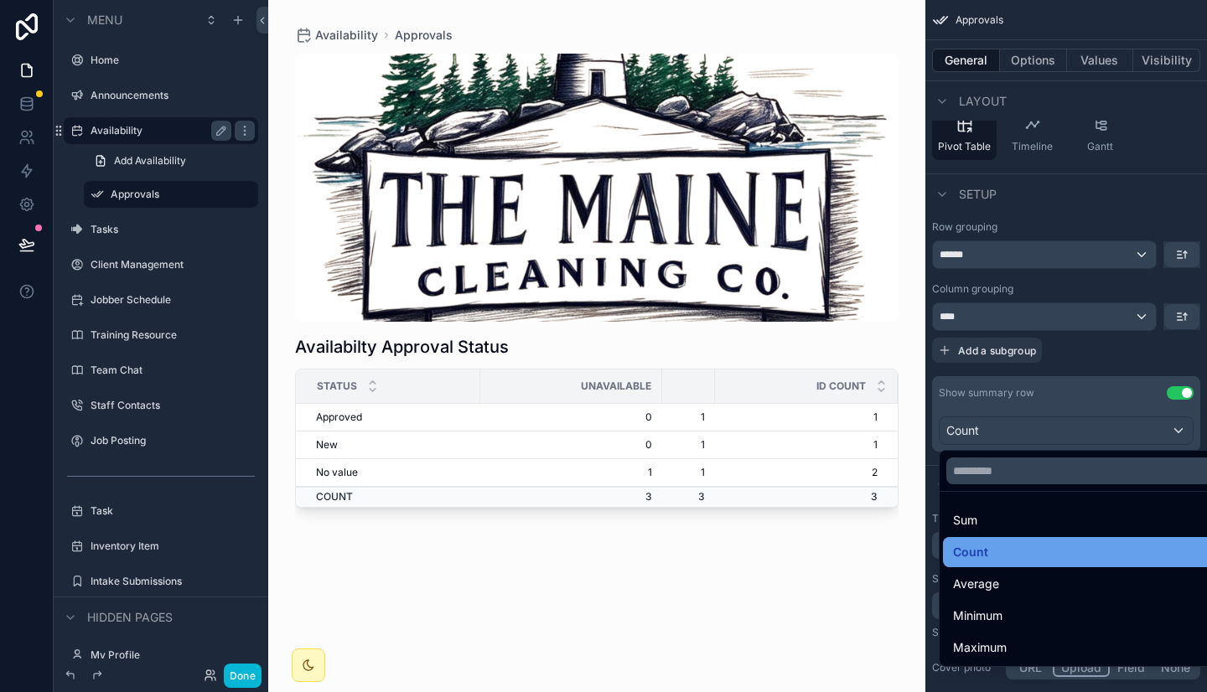
click at [1067, 553] on div "Count" at bounding box center [1085, 552] width 265 height 20
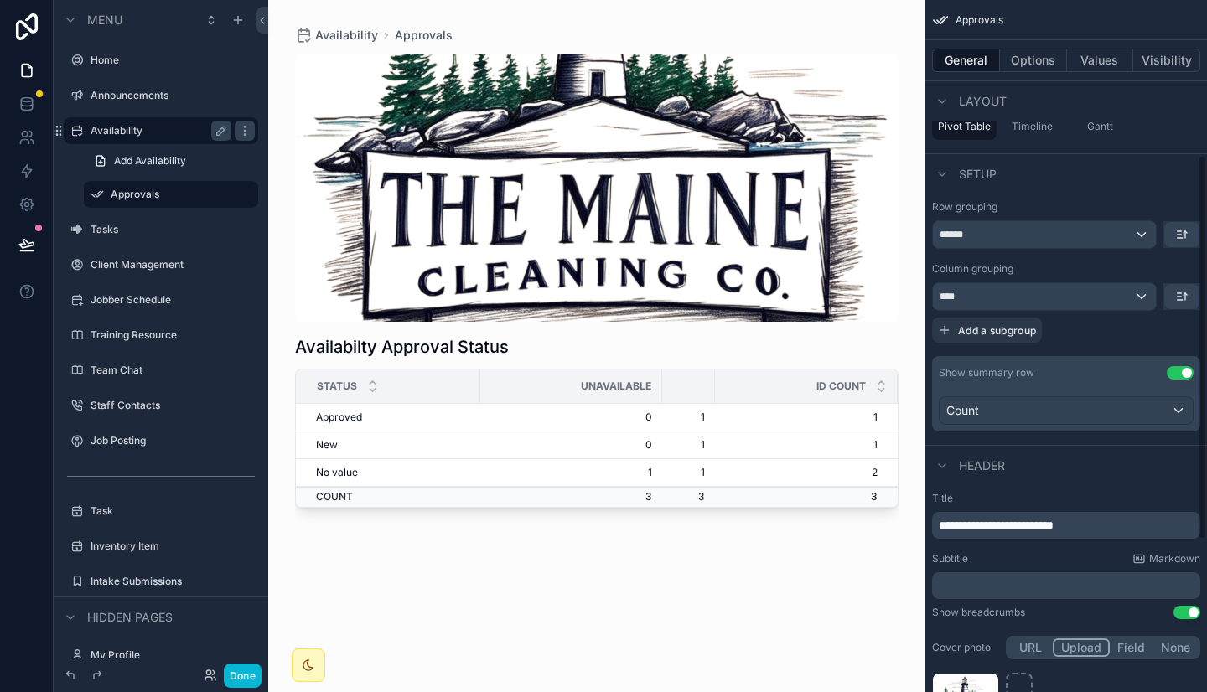
scroll to position [280, 0]
click at [25, 104] on icon at bounding box center [26, 104] width 17 height 17
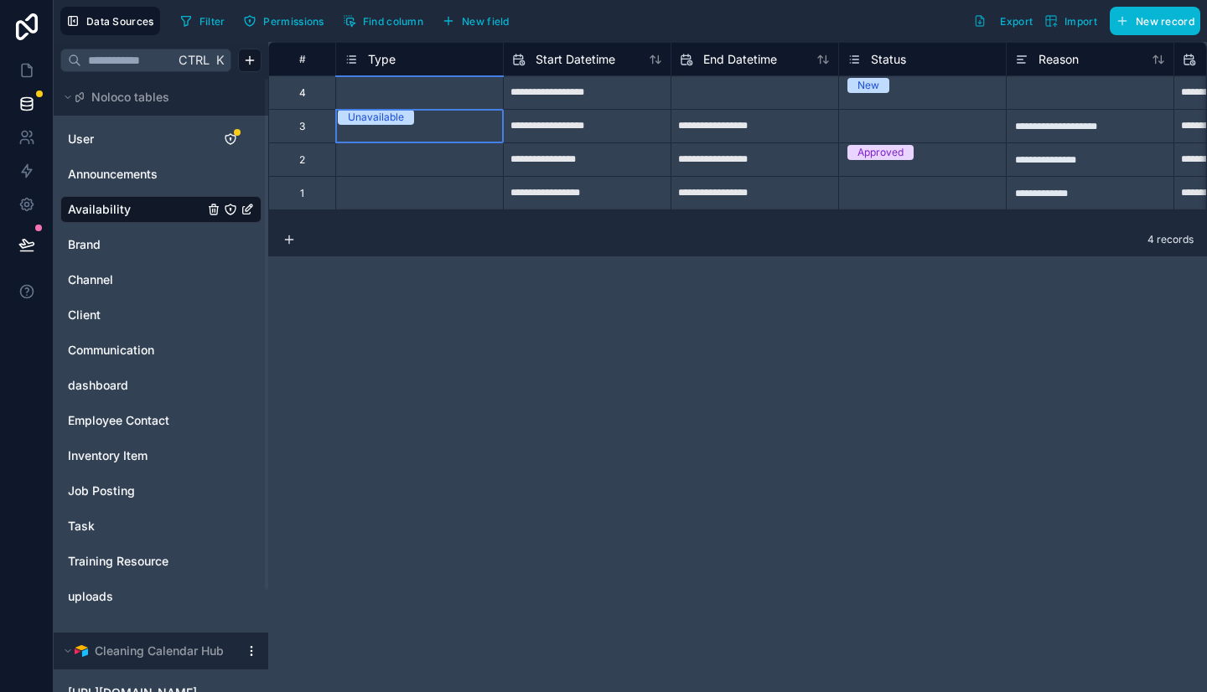
click at [499, 121] on div "Unavailable" at bounding box center [419, 117] width 167 height 15
click at [379, 66] on span "Type" at bounding box center [382, 59] width 28 height 17
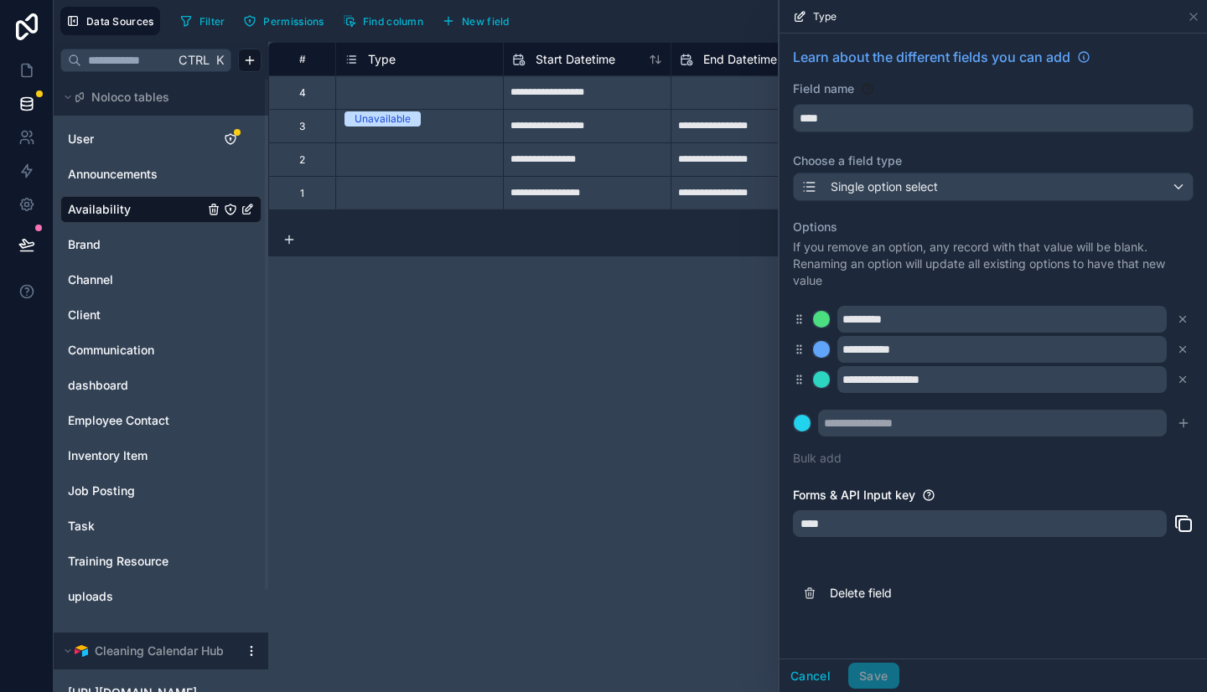
click at [693, 405] on div "**********" at bounding box center [737, 367] width 938 height 650
click at [1196, 17] on icon at bounding box center [1192, 16] width 13 height 13
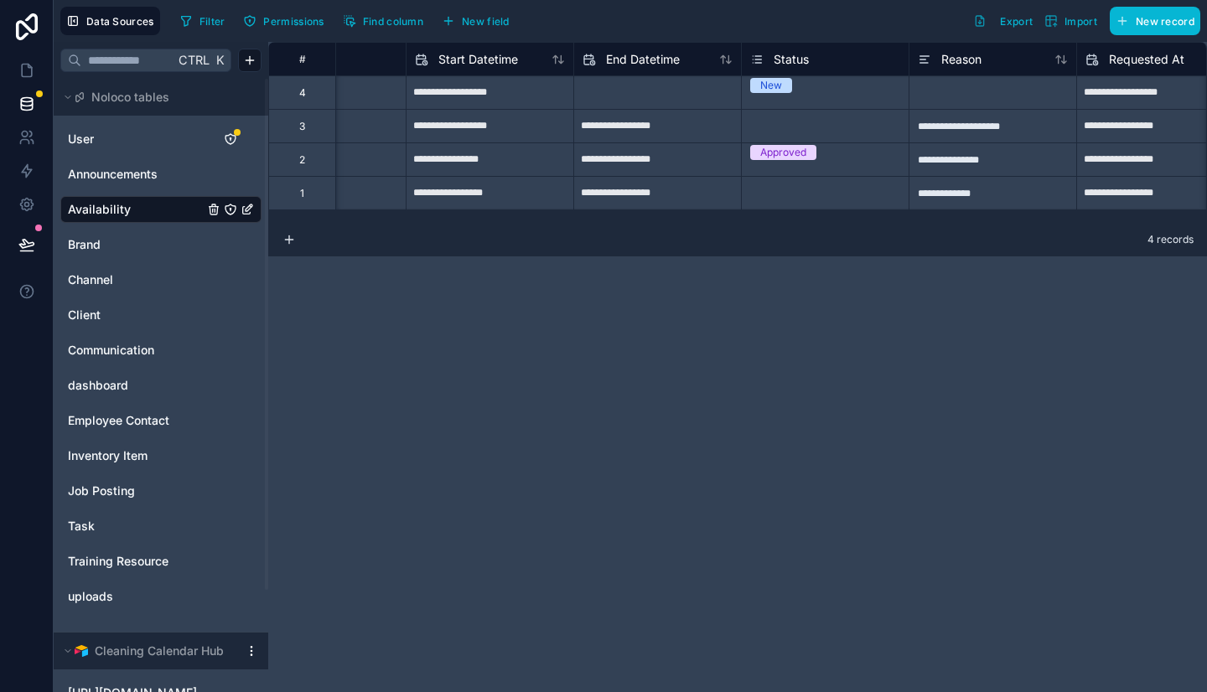
scroll to position [0, 98]
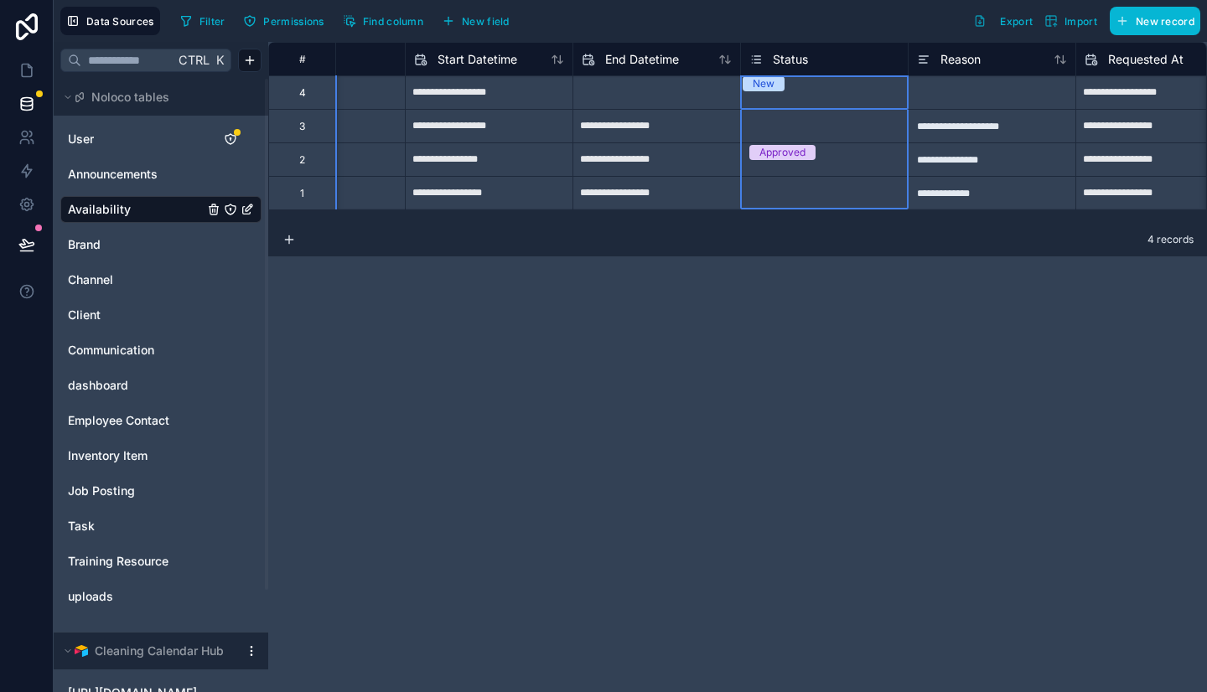
click at [788, 62] on span "Status" at bounding box center [790, 59] width 35 height 17
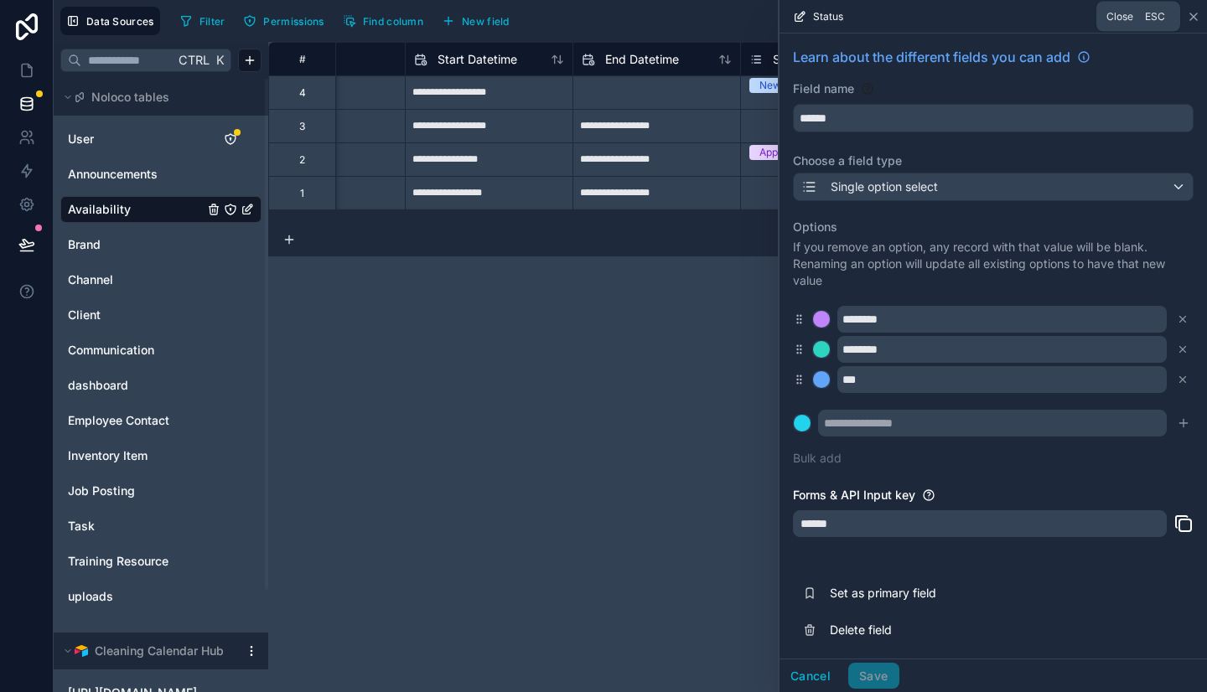
click at [1194, 12] on icon at bounding box center [1192, 16] width 13 height 13
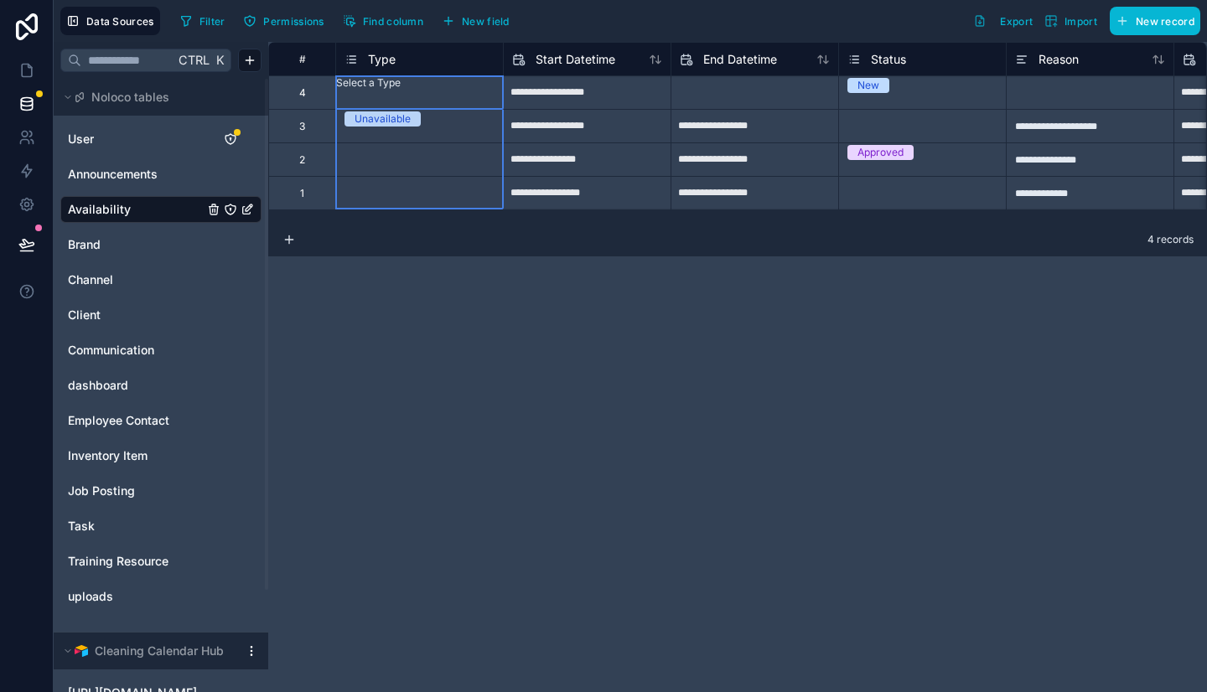
click at [390, 60] on span "Type" at bounding box center [382, 59] width 28 height 17
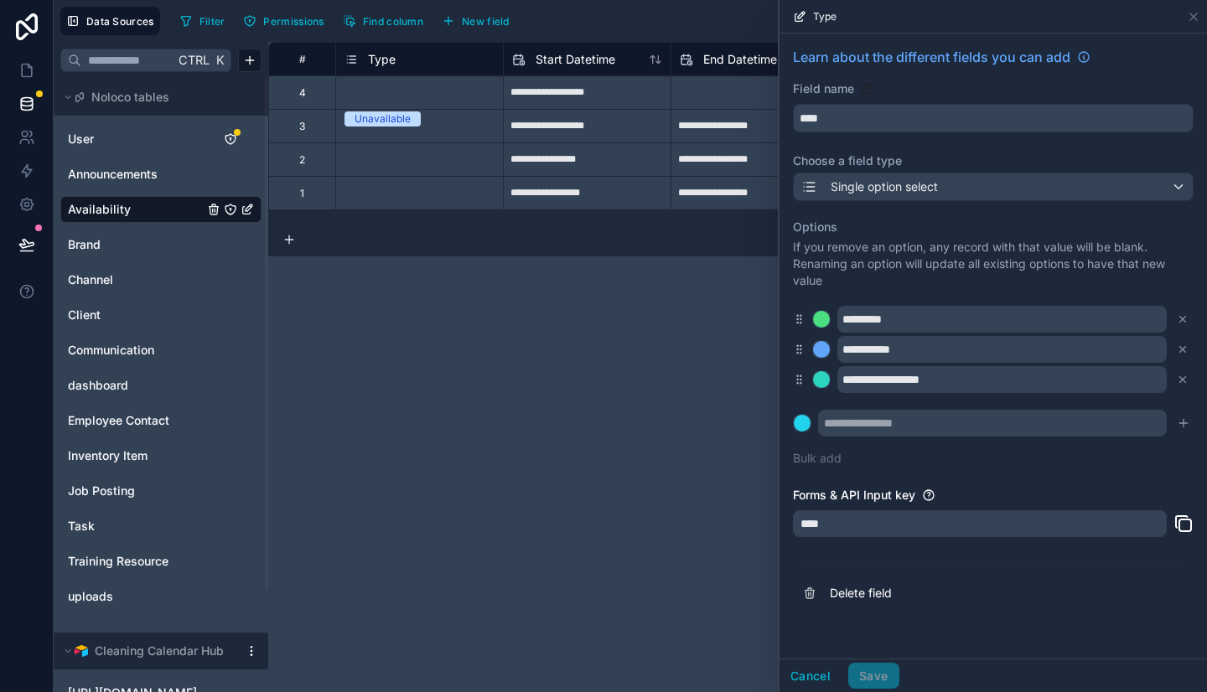
click at [507, 256] on div "4 records" at bounding box center [737, 240] width 938 height 34
click at [406, 90] on div "Select a Type" at bounding box center [419, 82] width 167 height 13
click at [386, 691] on div "Available" at bounding box center [603, 702] width 1207 height 20
click at [386, 157] on div "Select a Type" at bounding box center [419, 149] width 167 height 13
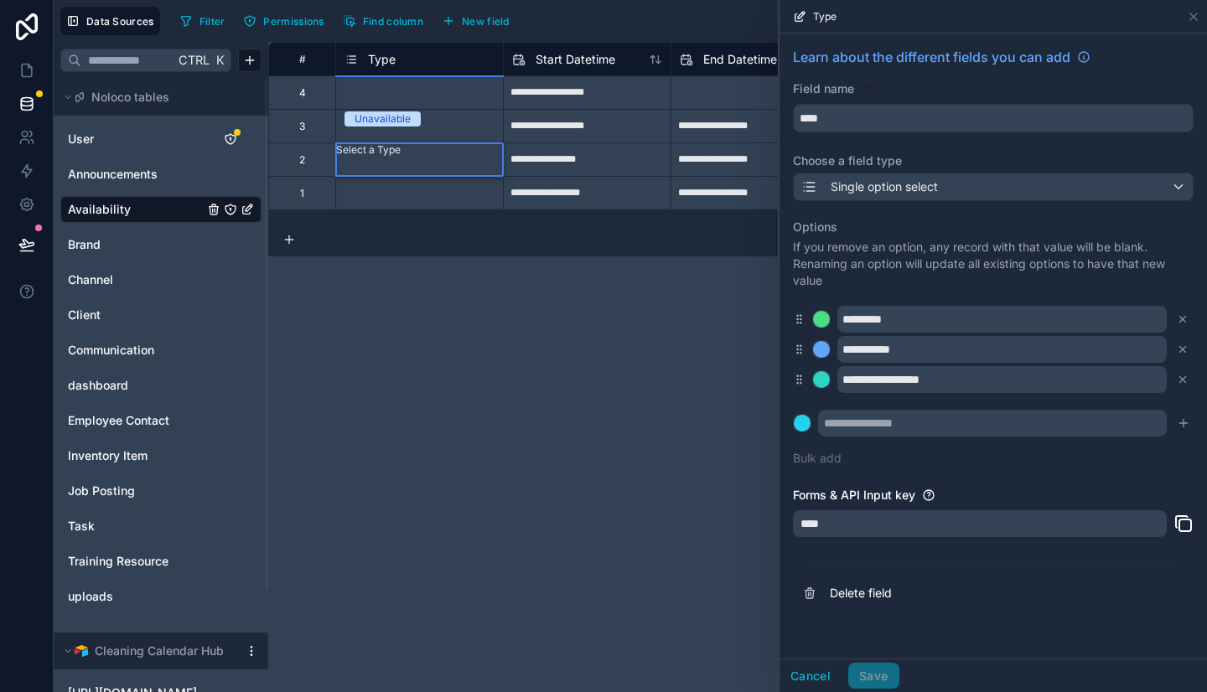
click at [386, 157] on div "Select a Type" at bounding box center [419, 149] width 167 height 13
click at [368, 691] on div "Available" at bounding box center [603, 702] width 1207 height 20
click at [398, 282] on div "**********" at bounding box center [737, 367] width 938 height 650
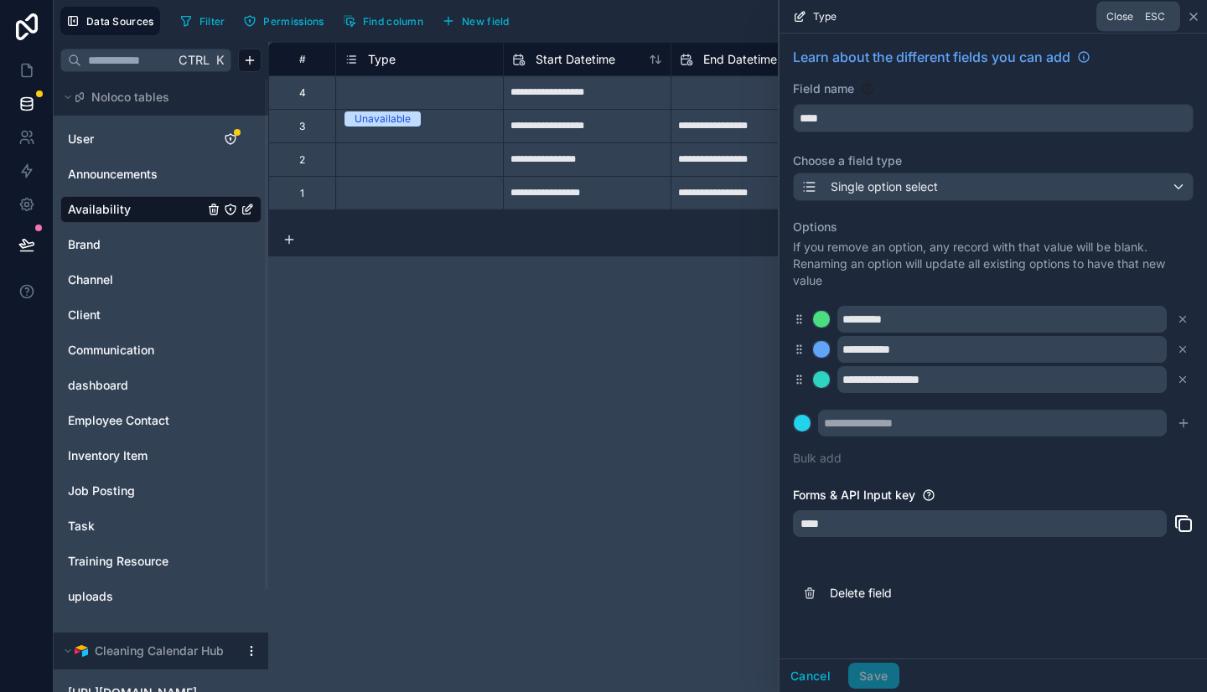
click at [1193, 18] on icon at bounding box center [1192, 16] width 13 height 13
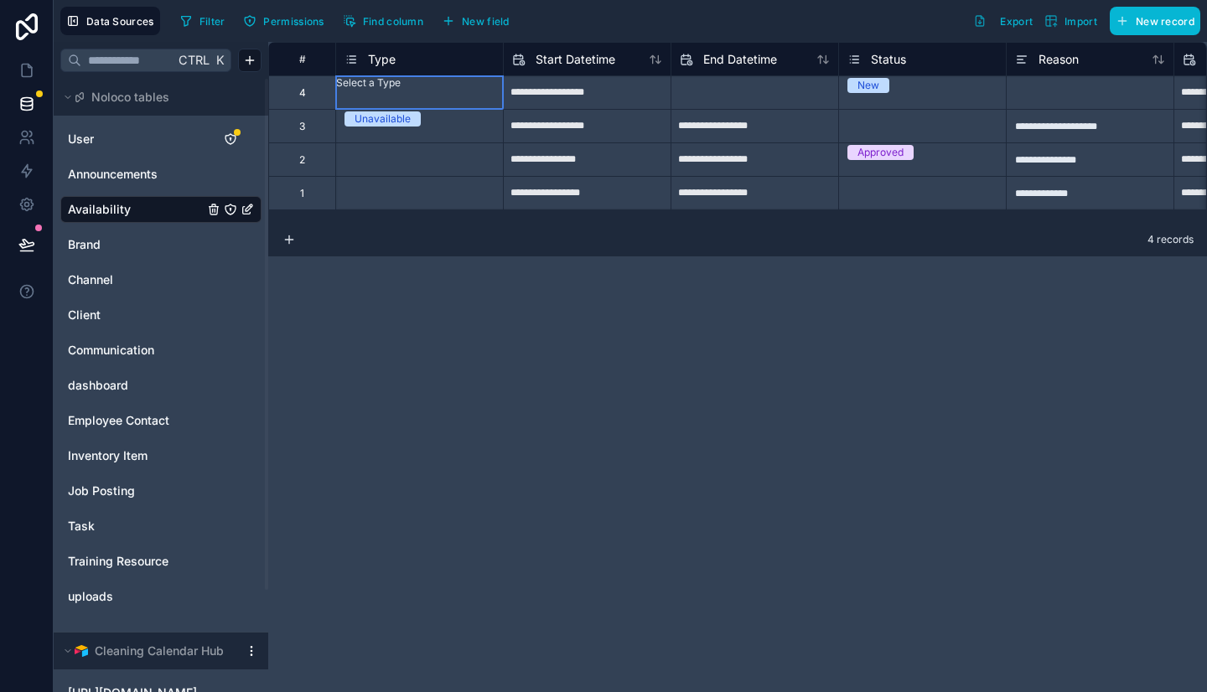
click at [374, 90] on div "Select a Type" at bounding box center [419, 82] width 167 height 13
click at [376, 691] on div "Available" at bounding box center [603, 702] width 1207 height 20
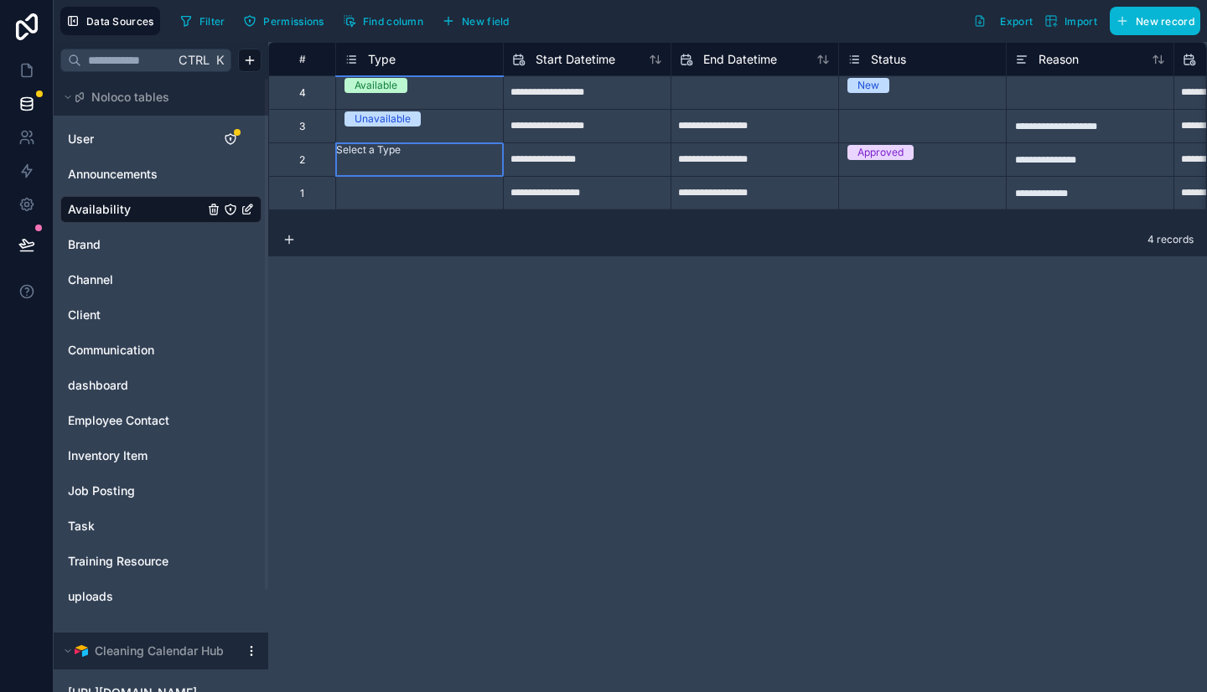
click at [365, 150] on div "Select a Type" at bounding box center [419, 149] width 167 height 13
click at [365, 156] on div "Select a Type" at bounding box center [419, 149] width 167 height 13
click at [382, 190] on div "Select a Type" at bounding box center [419, 183] width 167 height 13
click at [376, 189] on div "Select a Type" at bounding box center [419, 183] width 167 height 13
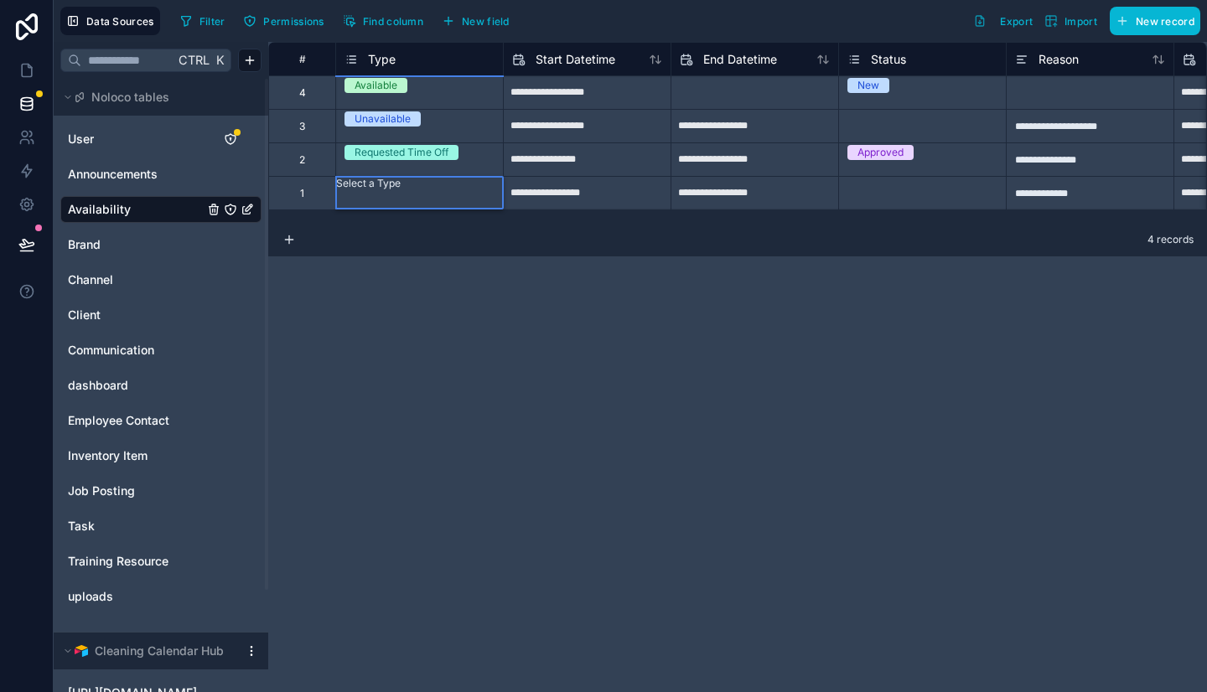
click at [369, 691] on div "Available" at bounding box center [603, 702] width 1207 height 20
click at [26, 69] on icon at bounding box center [26, 70] width 17 height 17
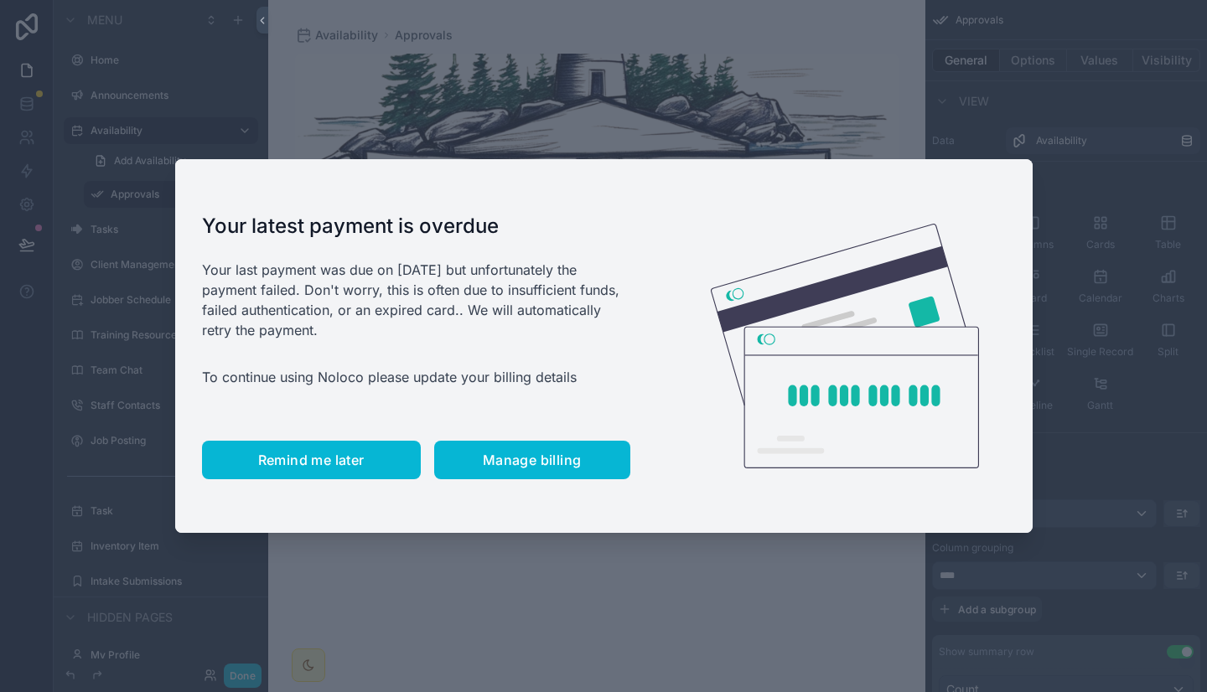
click at [315, 453] on span "Remind me later" at bounding box center [311, 460] width 106 height 17
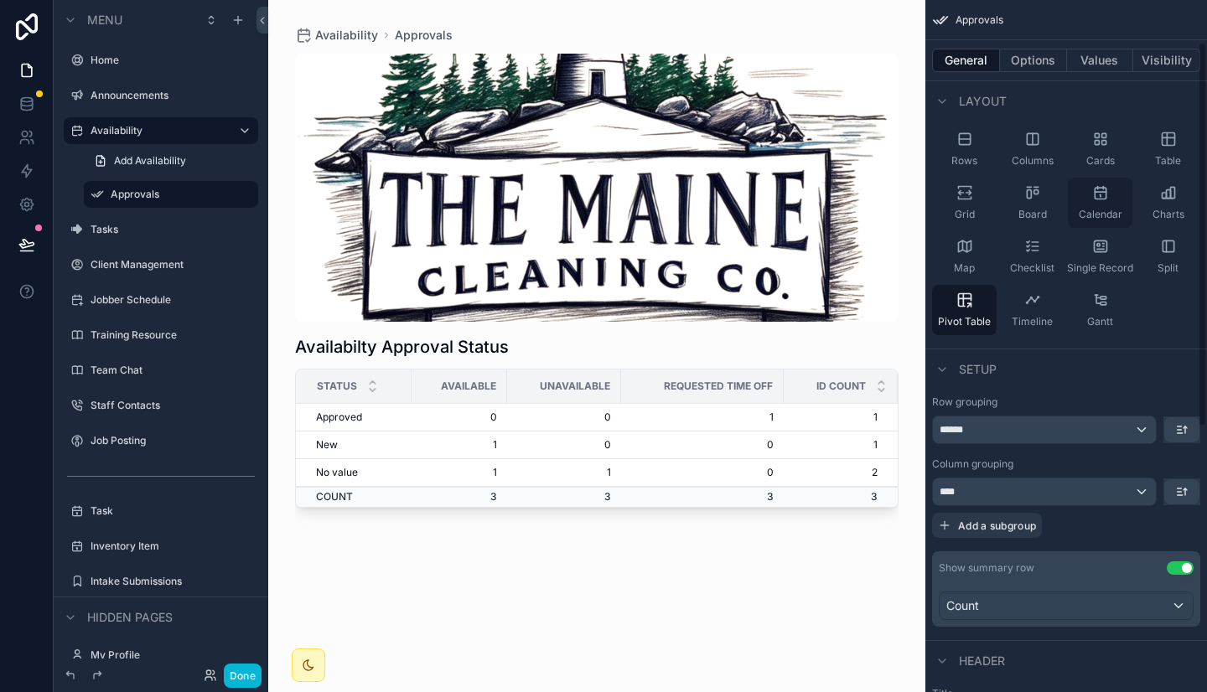
scroll to position [108, 0]
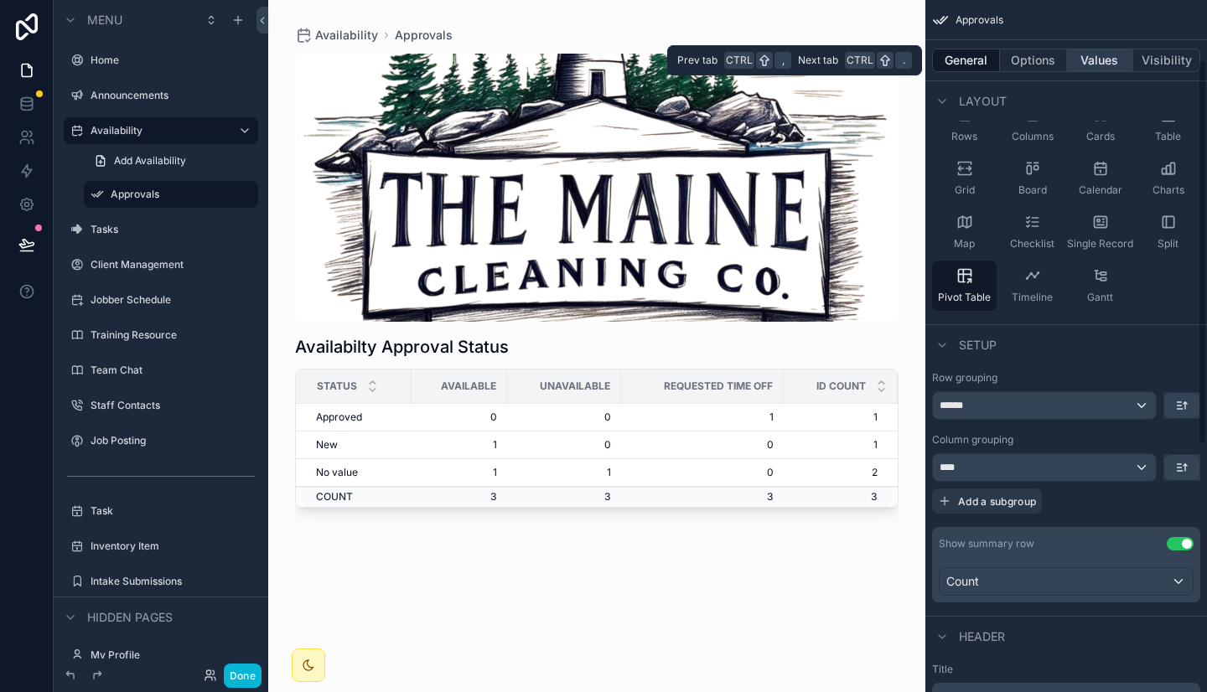
click at [1089, 63] on button "Values" at bounding box center [1100, 60] width 67 height 23
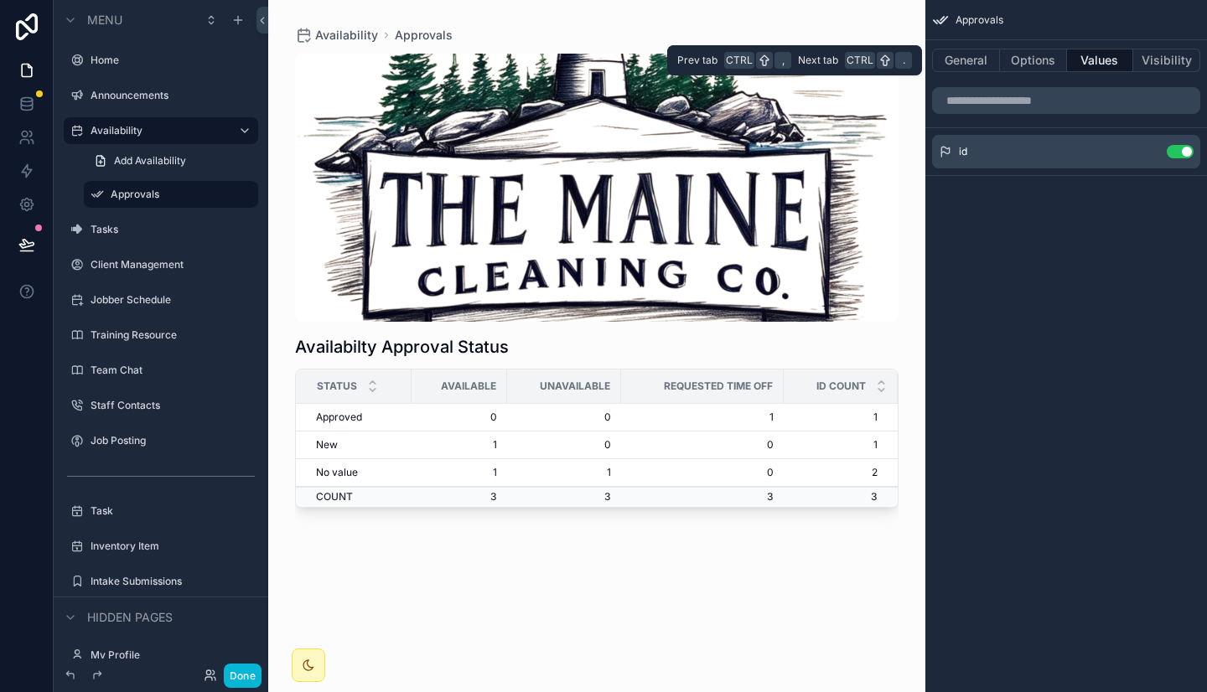
scroll to position [0, 0]
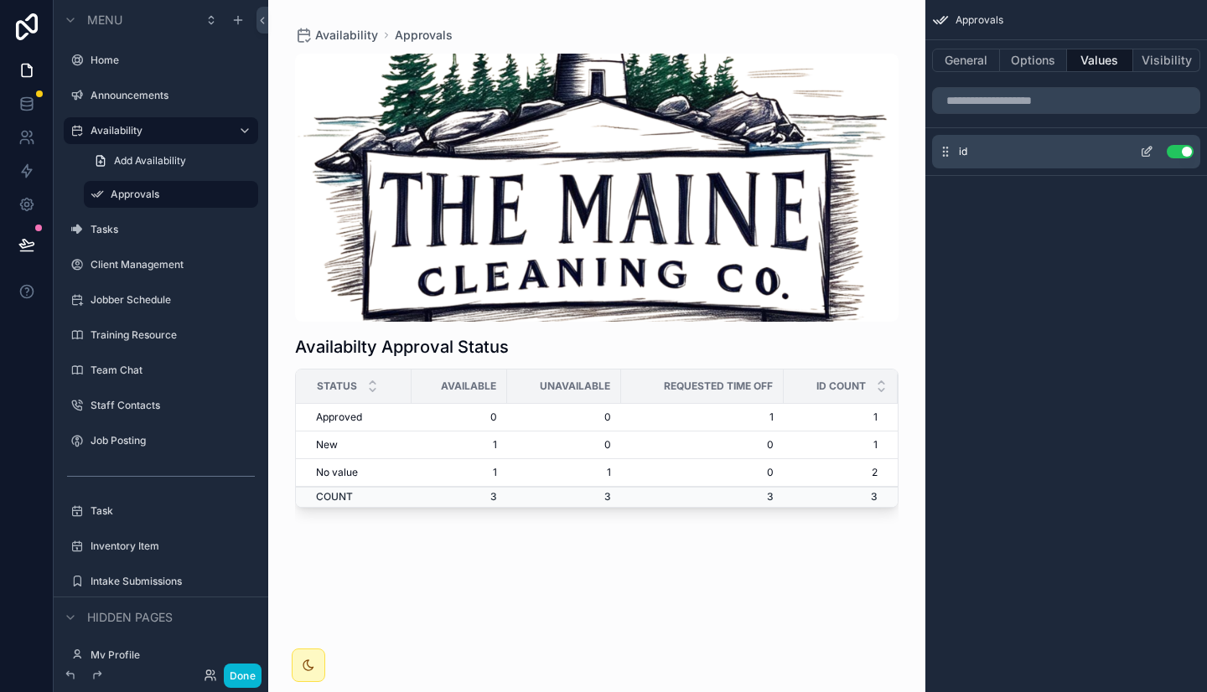
click at [1181, 153] on button "Use setting" at bounding box center [1179, 151] width 27 height 13
click at [1181, 153] on button "Use setting" at bounding box center [1179, 158] width 27 height 13
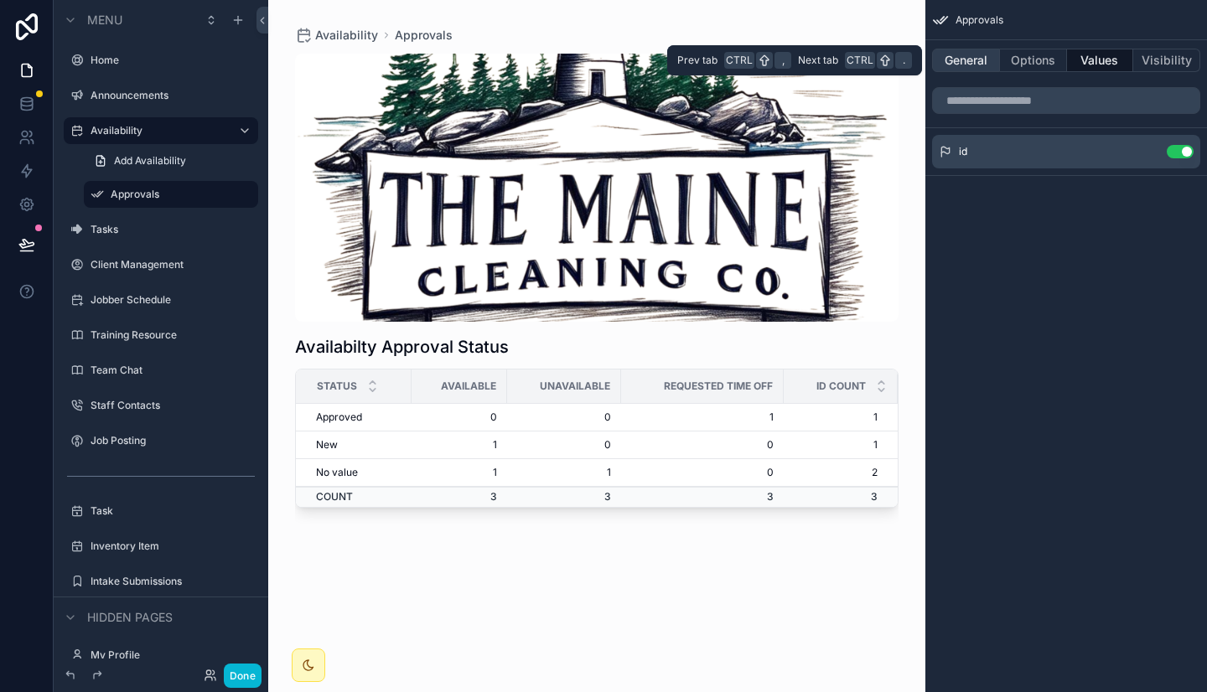
click at [980, 58] on button "General" at bounding box center [966, 60] width 68 height 23
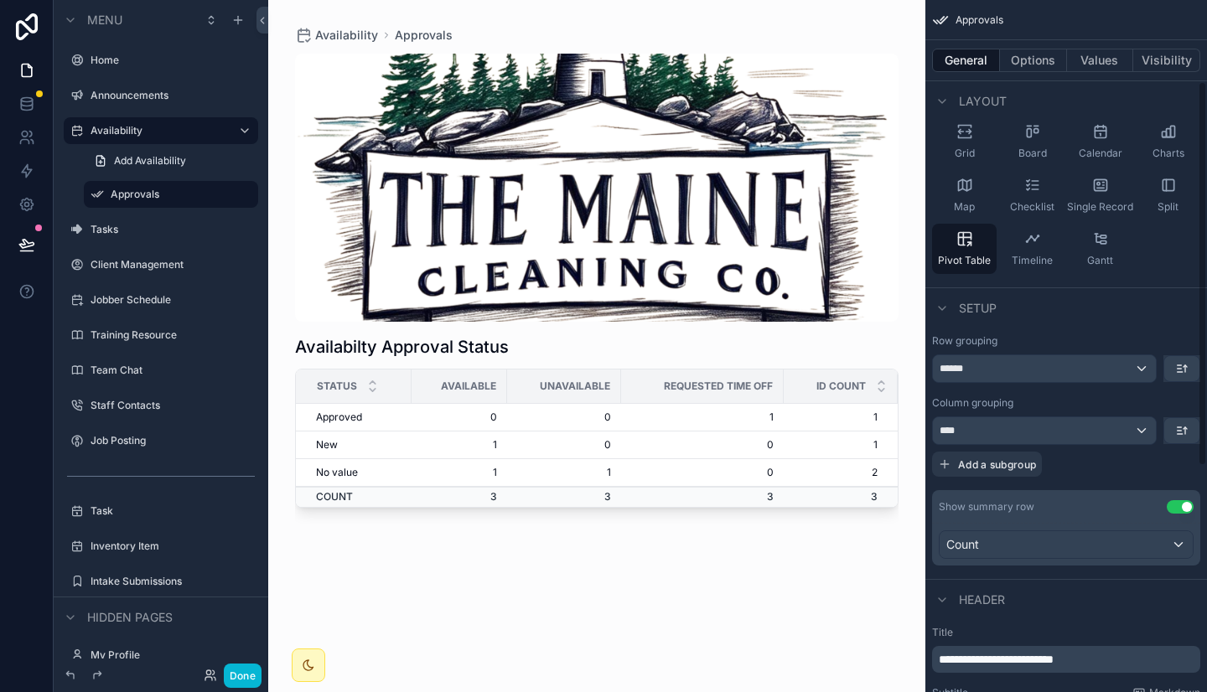
scroll to position [147, 0]
click at [845, 416] on div "scrollable content" at bounding box center [596, 336] width 657 height 672
click at [1009, 459] on span "Add a subgroup" at bounding box center [997, 462] width 78 height 13
click at [1014, 468] on span "Choose a field" at bounding box center [978, 463] width 78 height 14
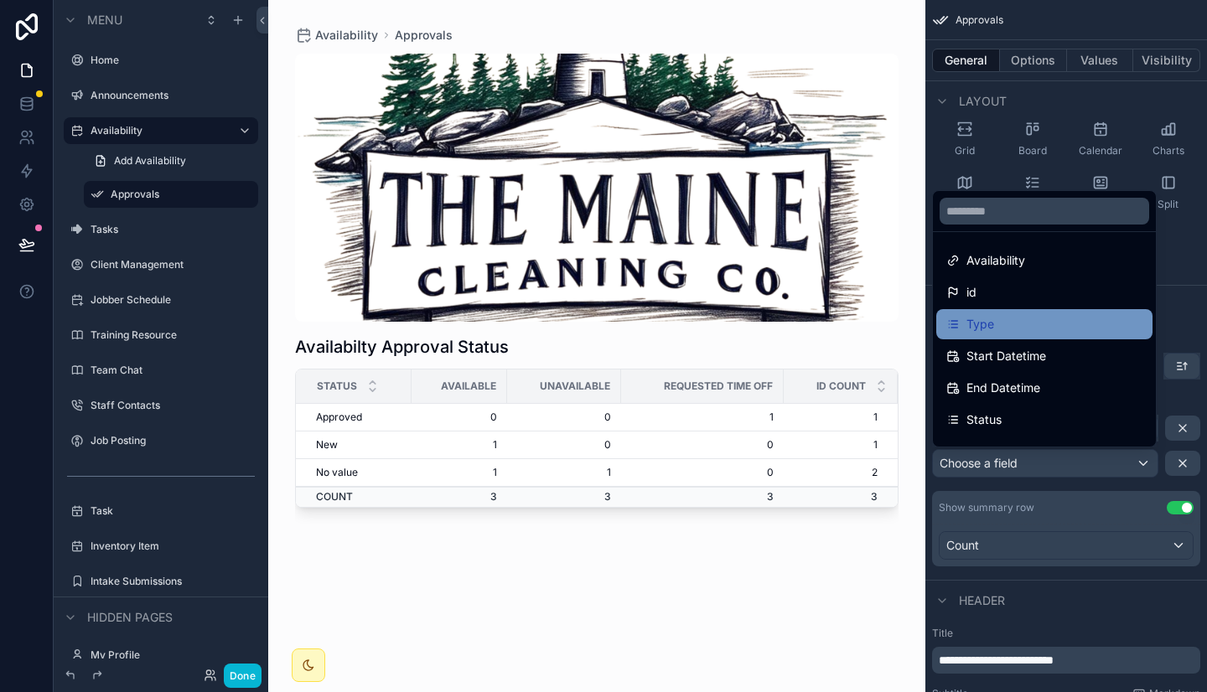
click at [1005, 320] on div "Type" at bounding box center [1044, 324] width 196 height 20
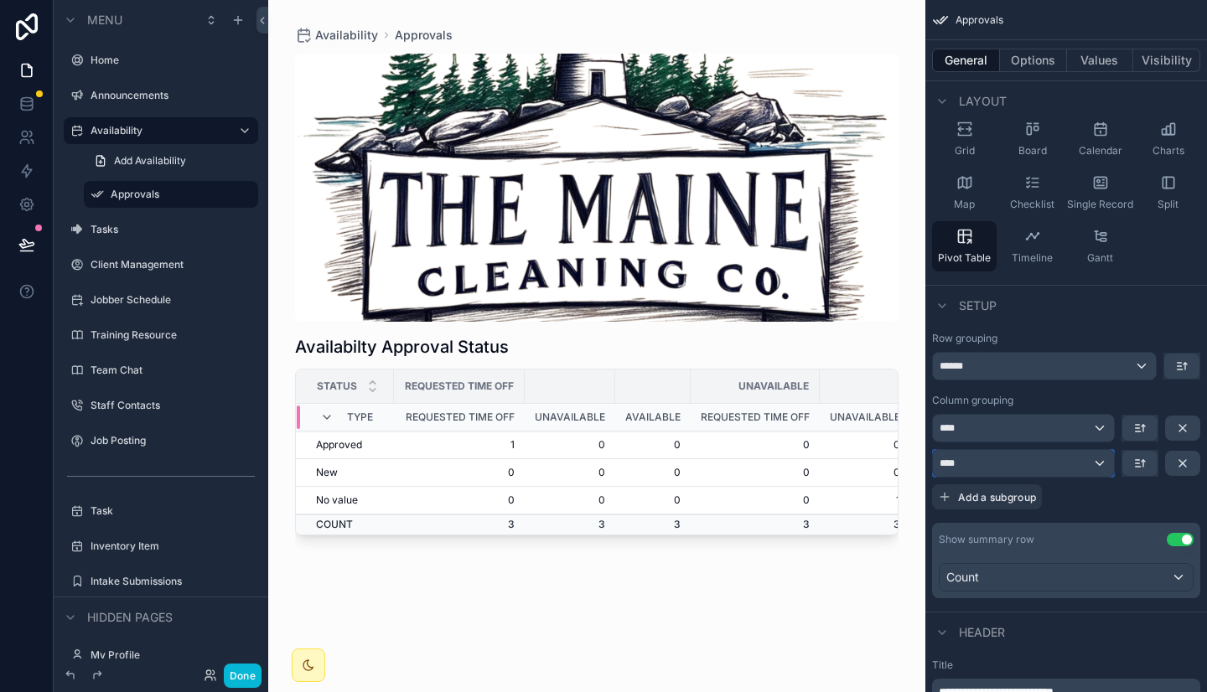
click at [1096, 463] on div "****" at bounding box center [1023, 463] width 181 height 27
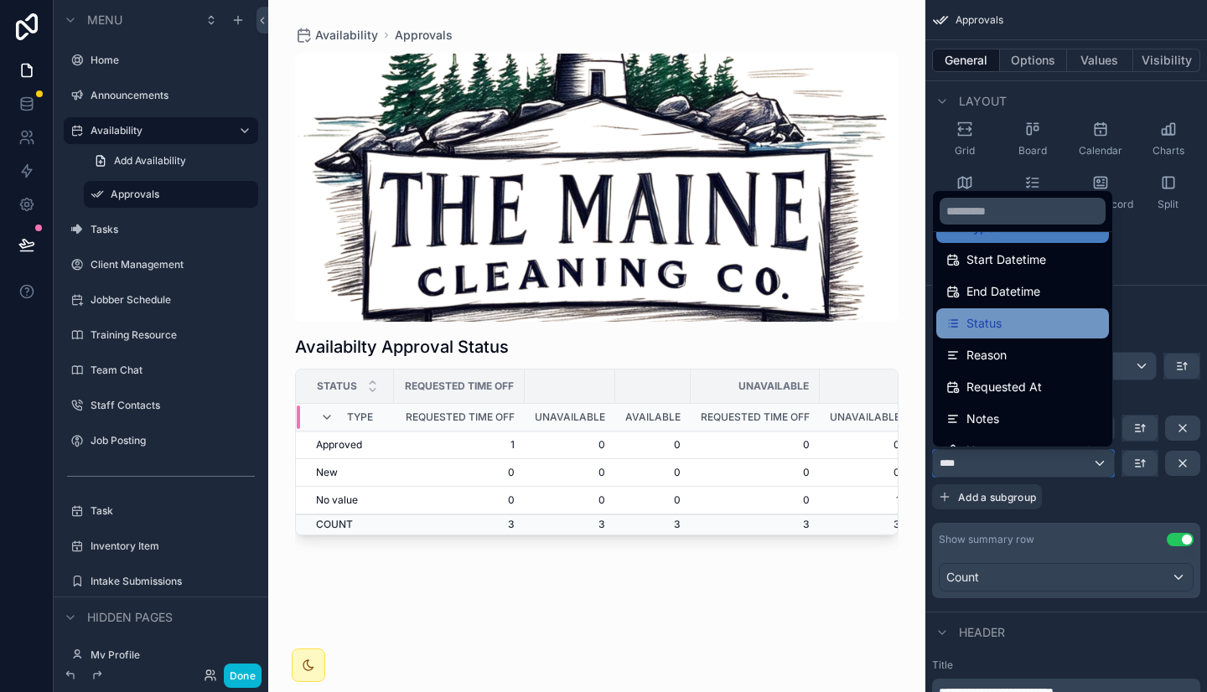
scroll to position [98, 0]
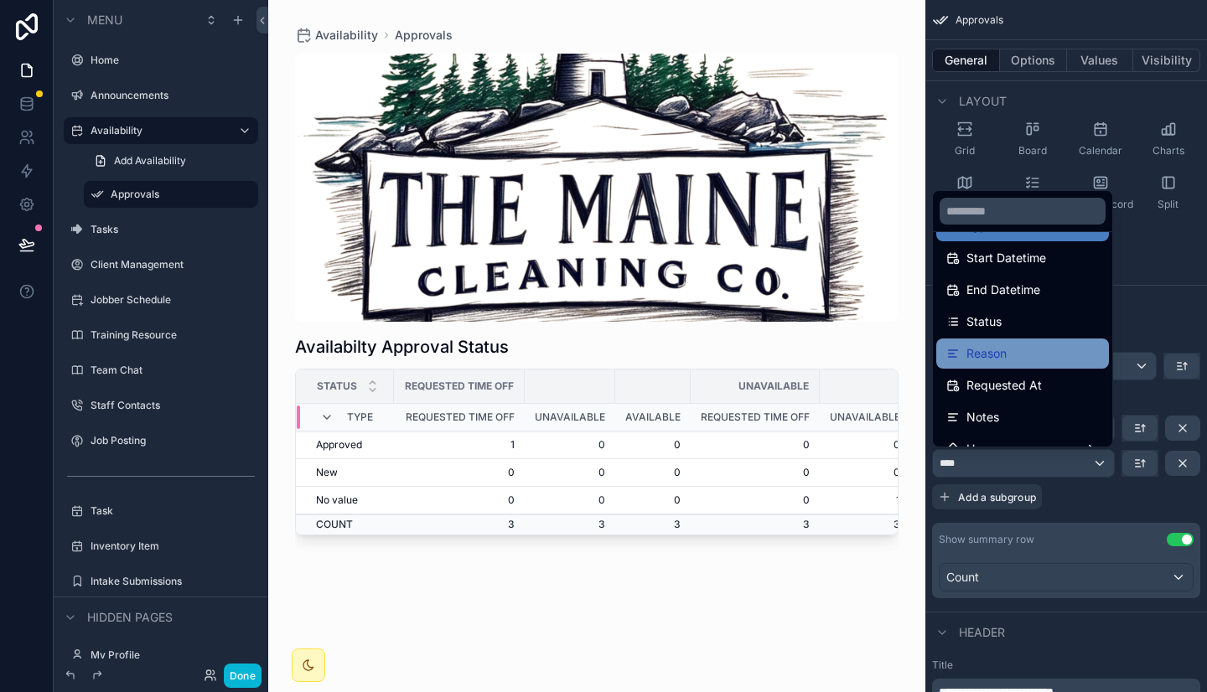
click at [1026, 353] on div "Reason" at bounding box center [1022, 354] width 153 height 20
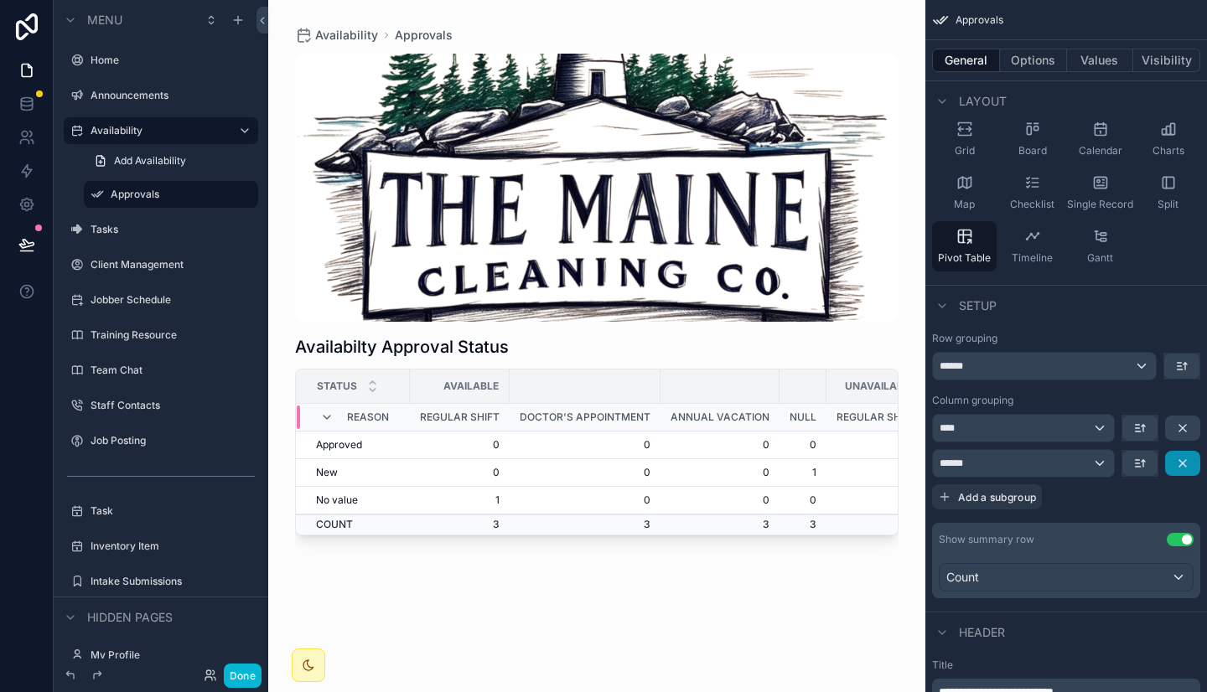
click at [1181, 463] on icon "scrollable content" at bounding box center [1182, 463] width 13 height 13
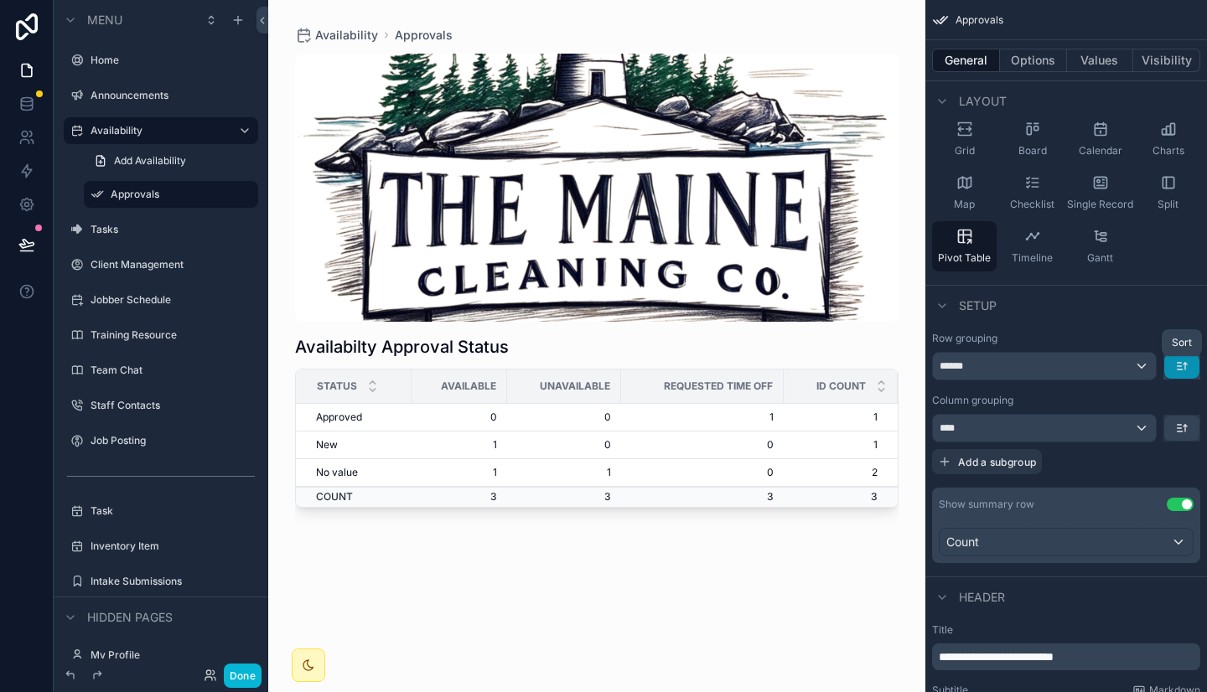
click at [1179, 370] on icon "scrollable content" at bounding box center [1181, 365] width 13 height 13
click at [1156, 435] on span "Last -> First" at bounding box center [1150, 436] width 65 height 20
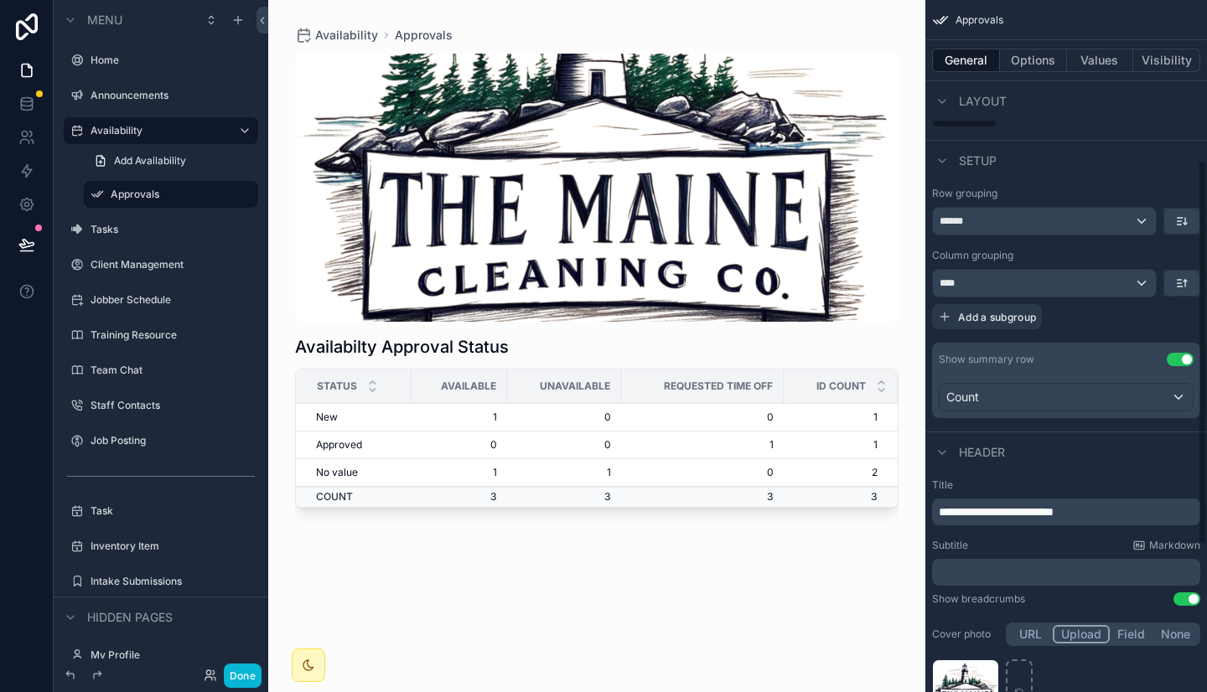
scroll to position [296, 0]
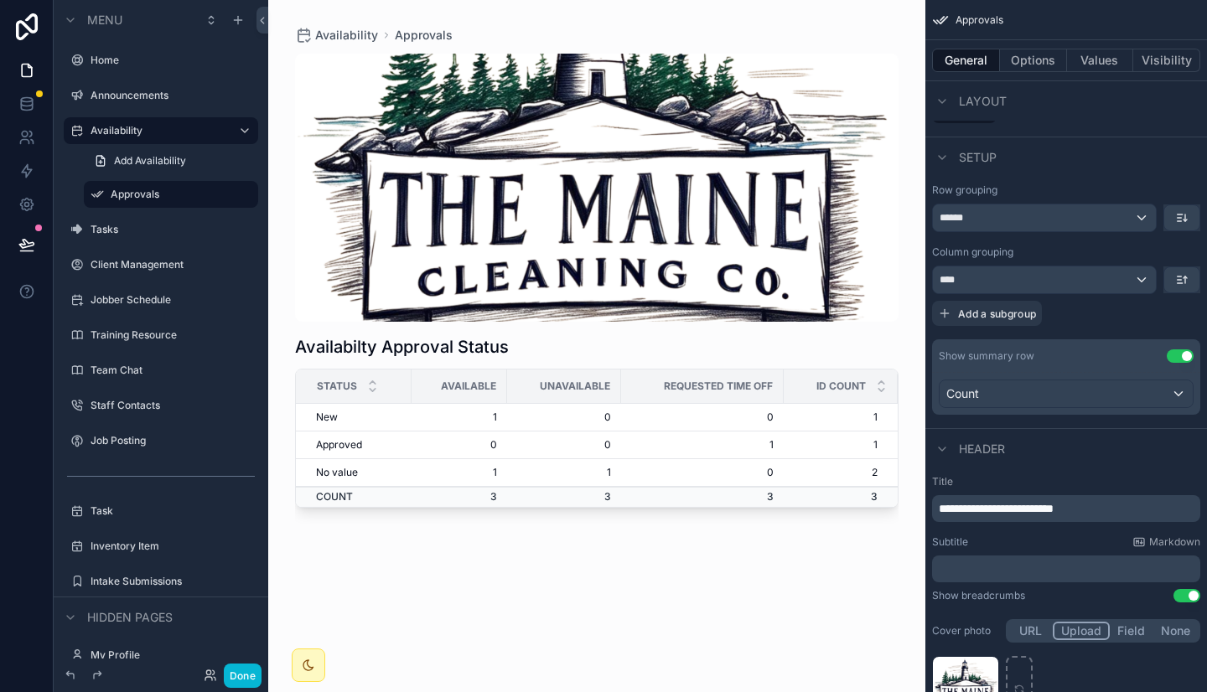
click at [1105, 508] on p "**********" at bounding box center [1067, 508] width 258 height 17
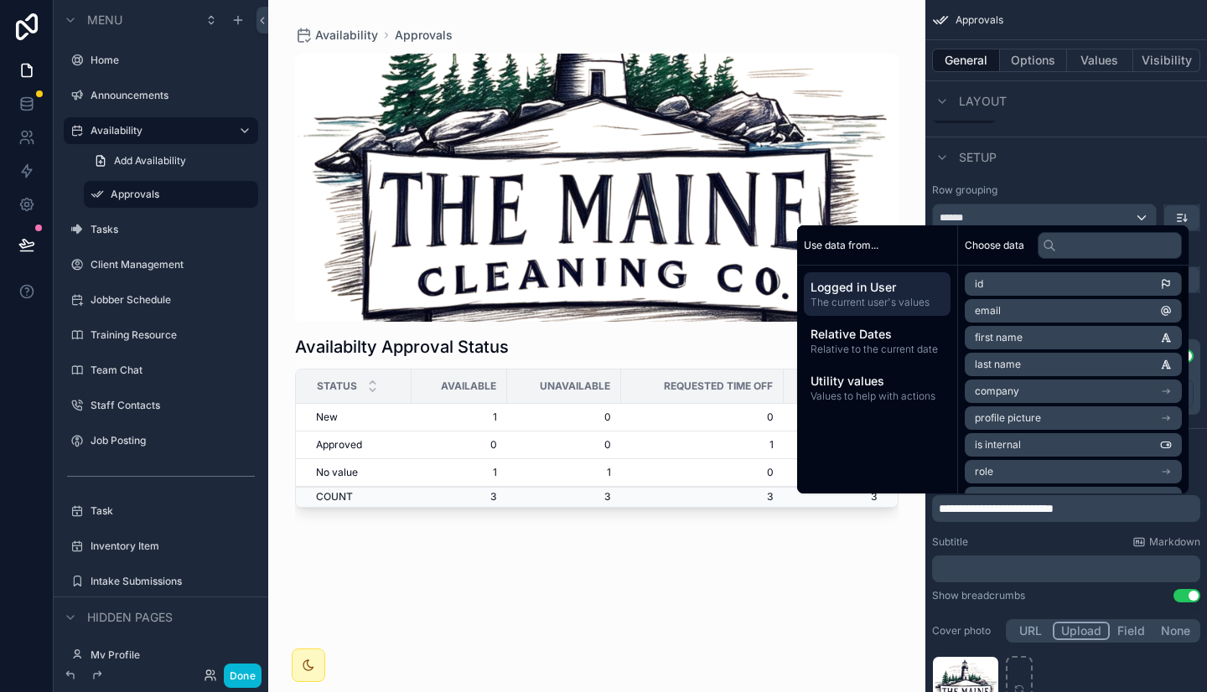
click at [1042, 339] on li "first name" at bounding box center [1072, 337] width 217 height 23
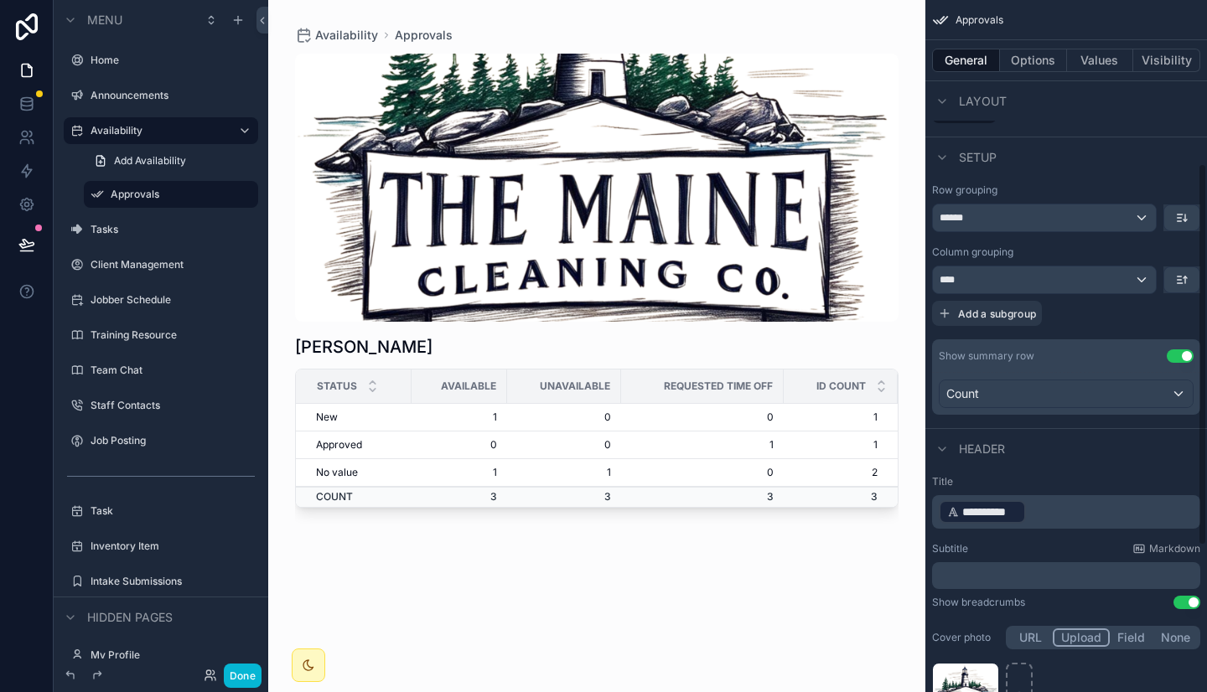
click at [1047, 506] on p "**********" at bounding box center [1067, 512] width 258 height 27
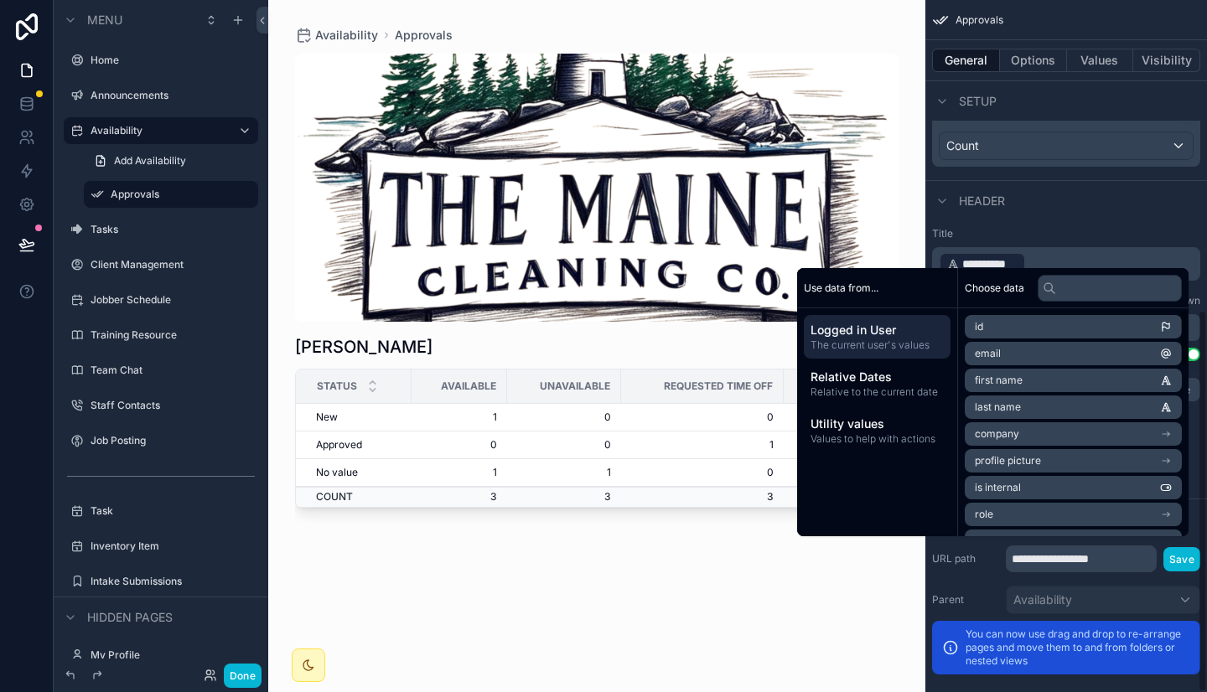
scroll to position [560, 0]
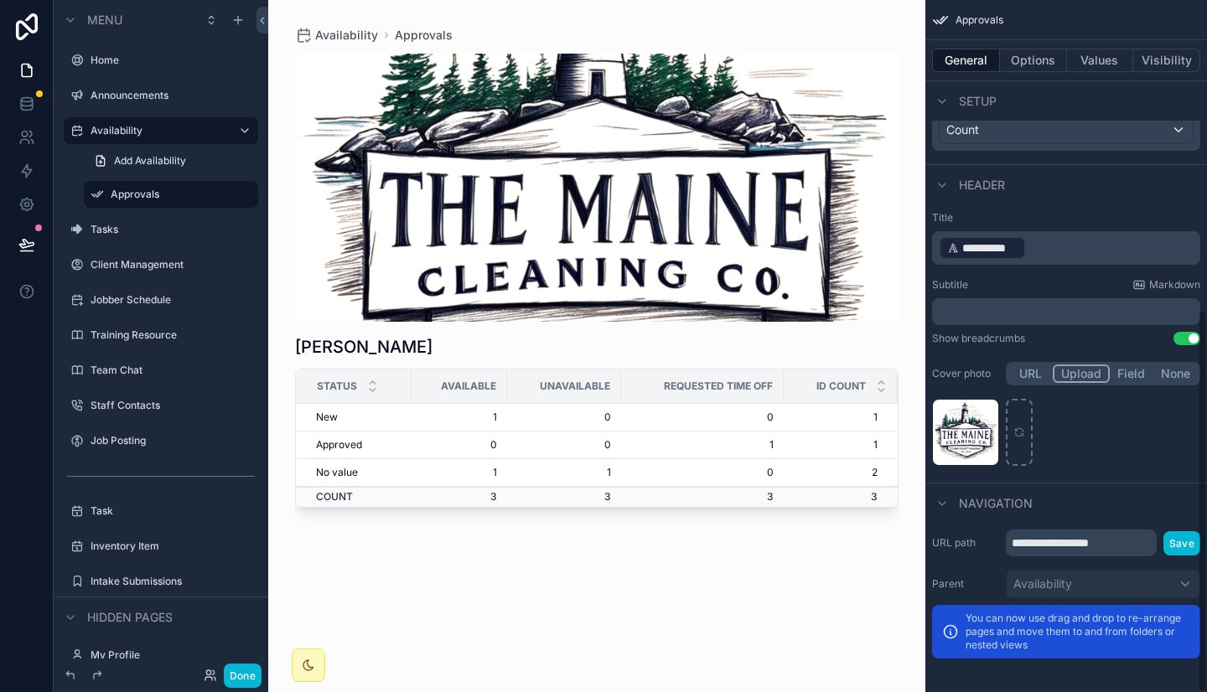
click at [1088, 206] on div "**********" at bounding box center [1066, 339] width 282 height 271
click at [1055, 256] on p "**********" at bounding box center [1067, 248] width 258 height 27
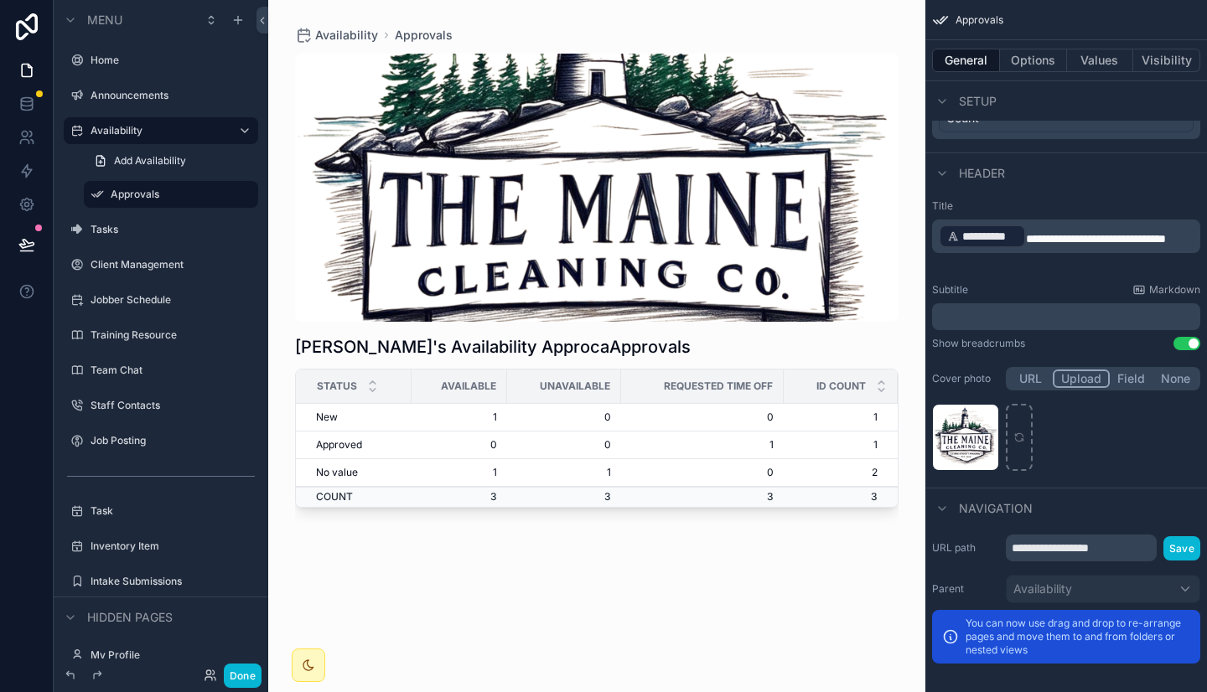
click at [1026, 245] on span "**********" at bounding box center [1096, 239] width 140 height 12
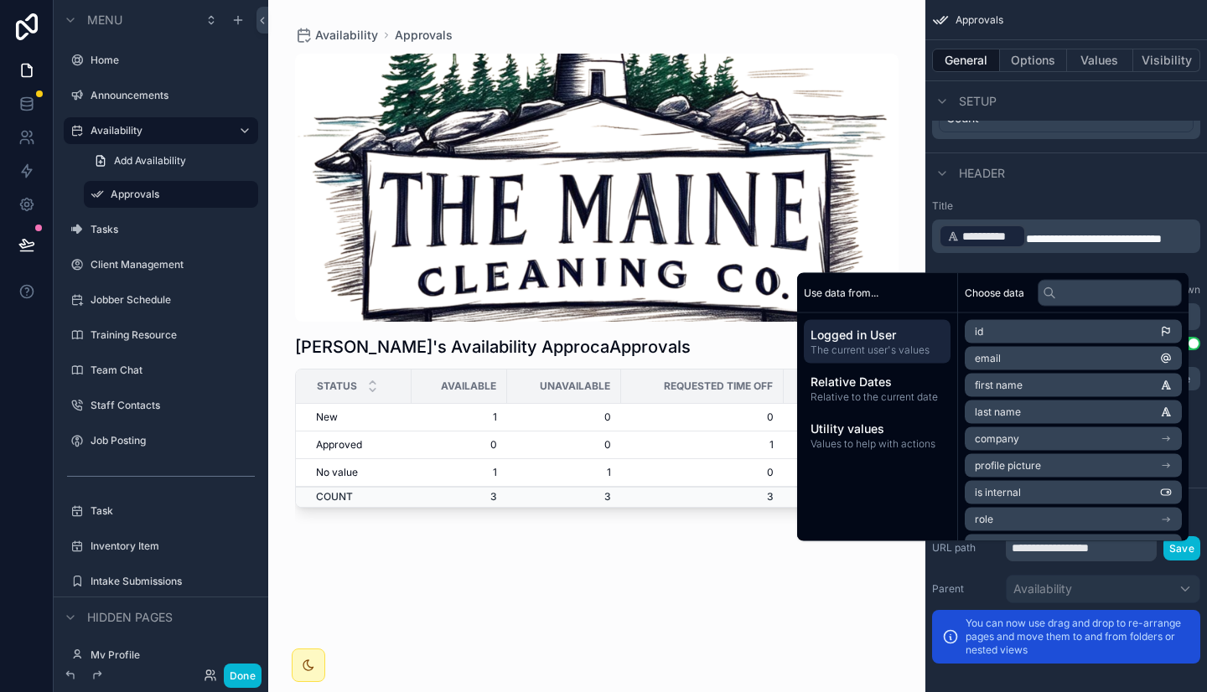
scroll to position [560, 0]
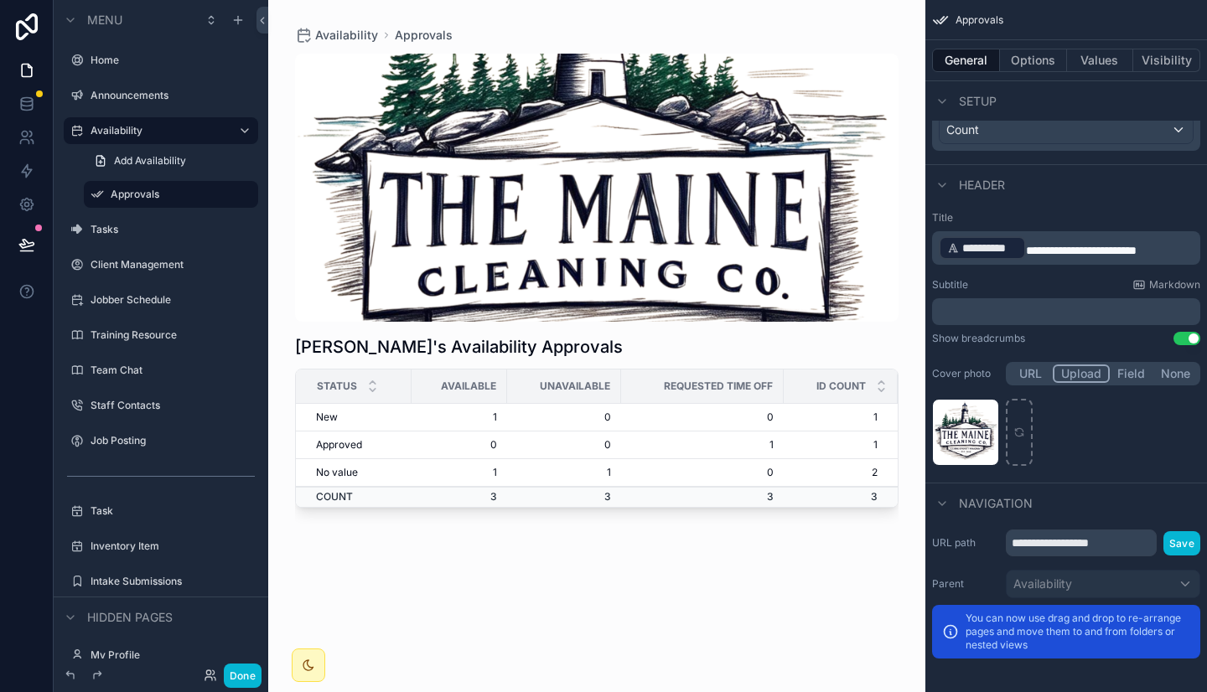
click at [1082, 199] on div "Header" at bounding box center [1066, 184] width 282 height 40
click at [1016, 434] on icon "scrollable content" at bounding box center [1019, 434] width 8 height 3
type input "**********"
click at [1129, 371] on div "**********" at bounding box center [1066, 339] width 282 height 271
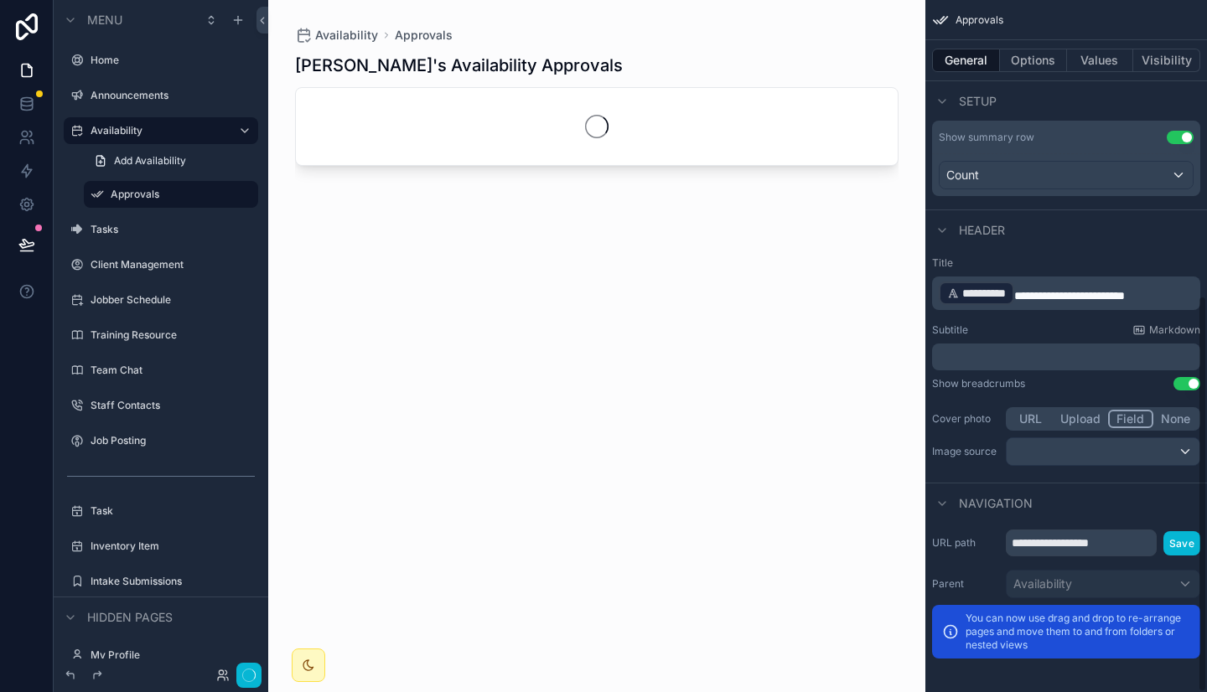
scroll to position [514, 0]
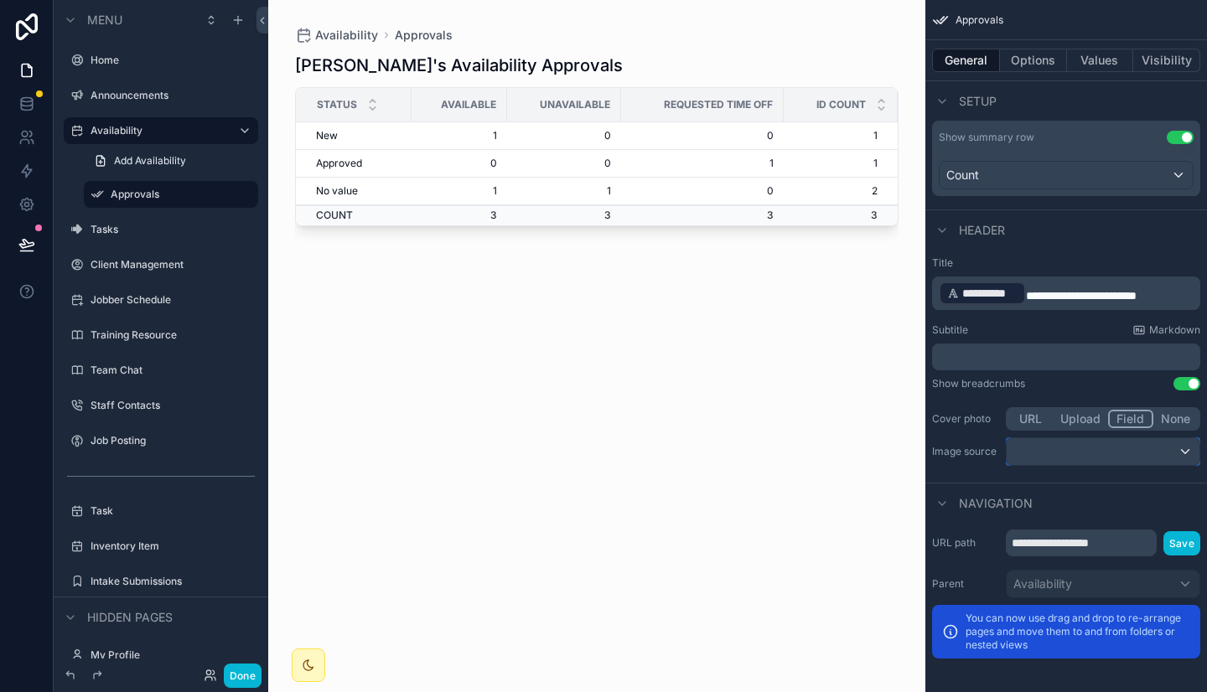
click at [1096, 452] on div "scrollable content" at bounding box center [1102, 451] width 193 height 27
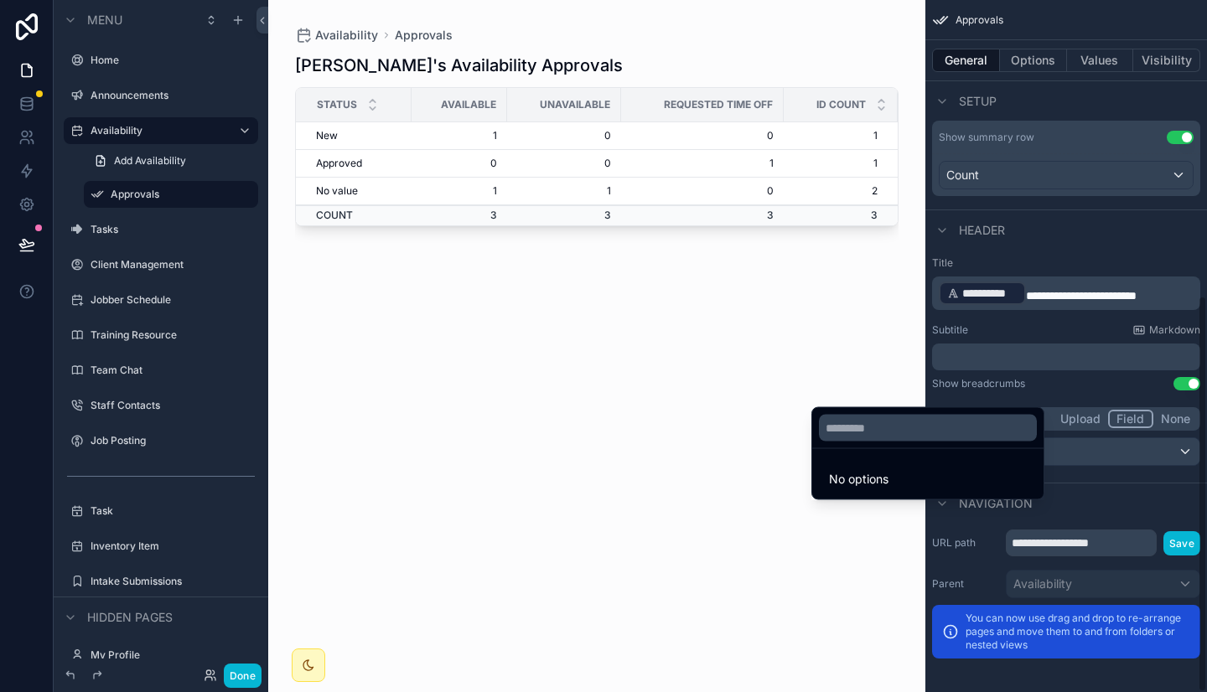
click at [1106, 429] on div "scrollable content" at bounding box center [603, 346] width 1207 height 692
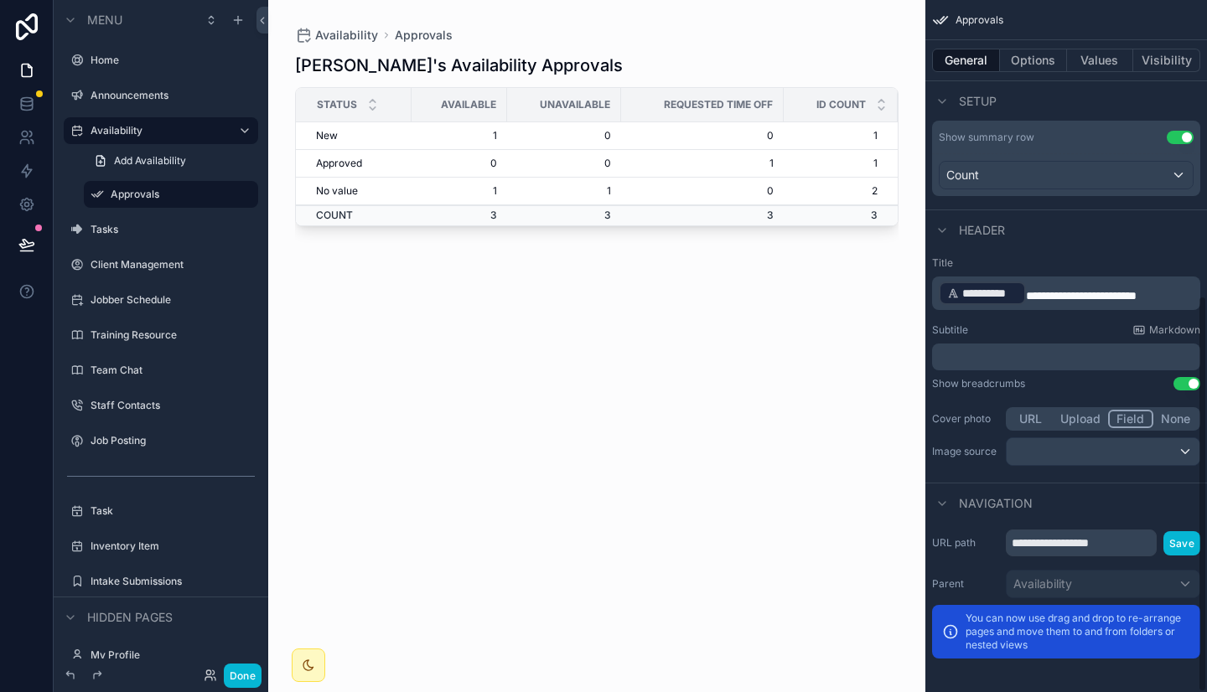
click at [1083, 421] on button "Upload" at bounding box center [1079, 419] width 55 height 18
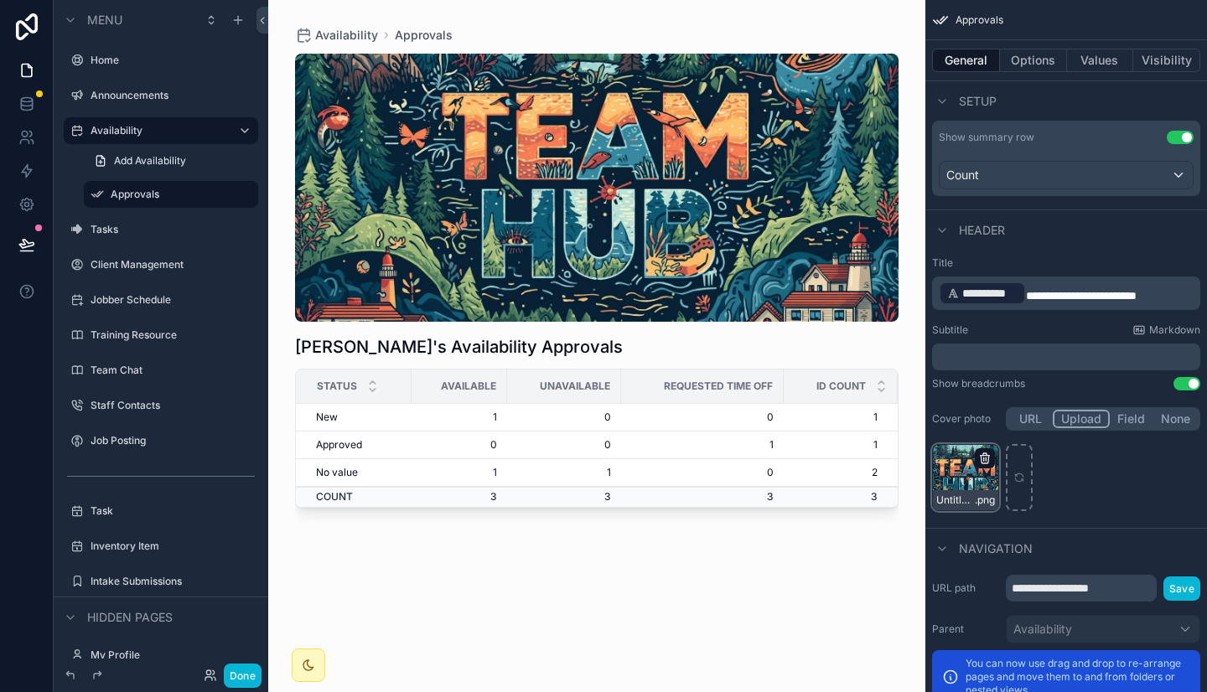
click at [987, 458] on icon "scrollable content" at bounding box center [984, 458] width 13 height 13
click at [1014, 471] on div "scrollable content" at bounding box center [1018, 477] width 27 height 67
type input "**********"
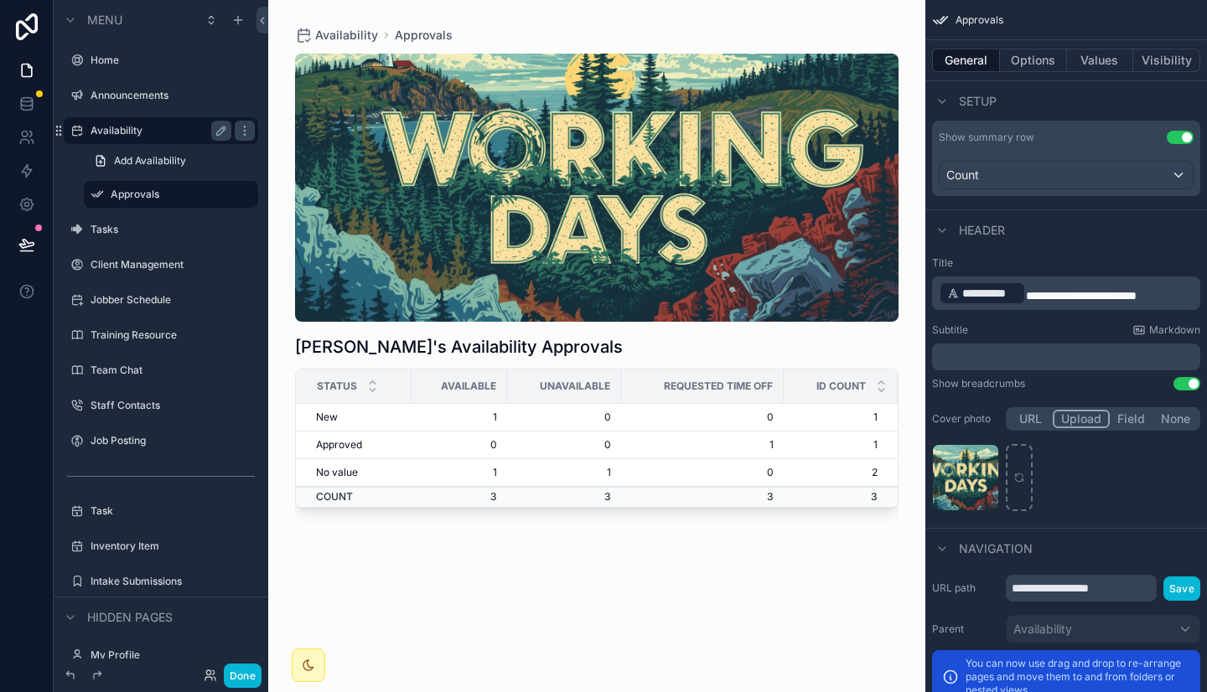
click at [152, 131] on label "Availability" at bounding box center [157, 130] width 134 height 13
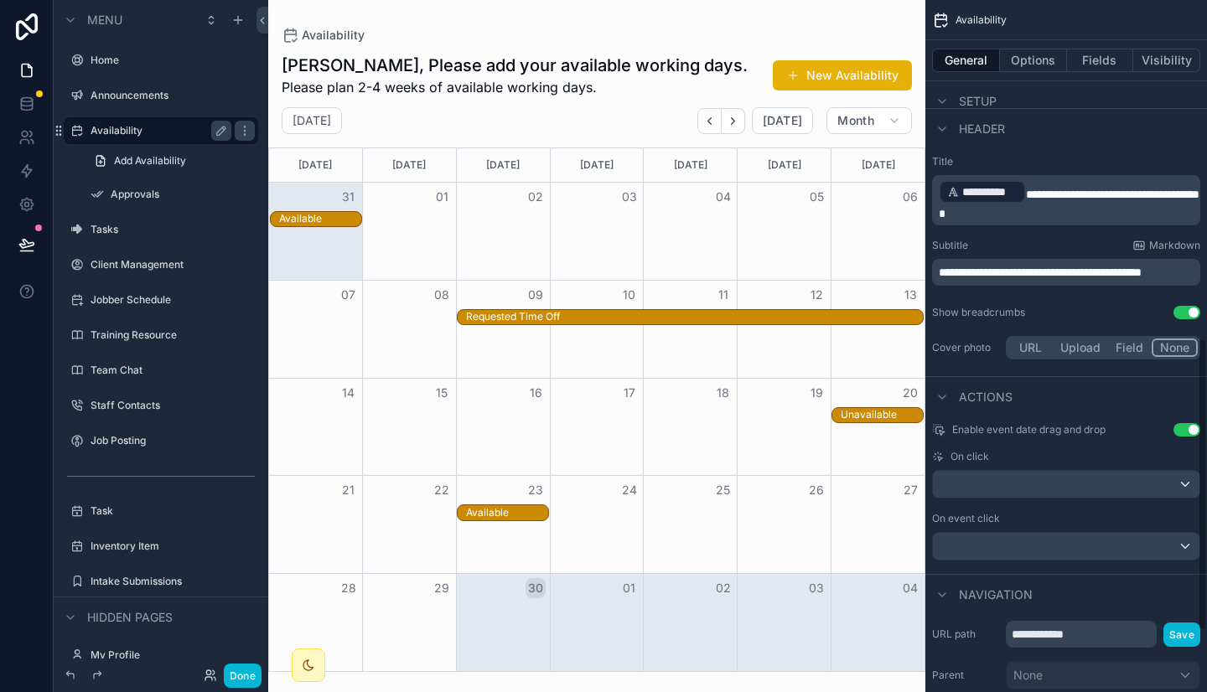
scroll to position [799, 0]
click at [1065, 349] on button "Upload" at bounding box center [1079, 347] width 55 height 18
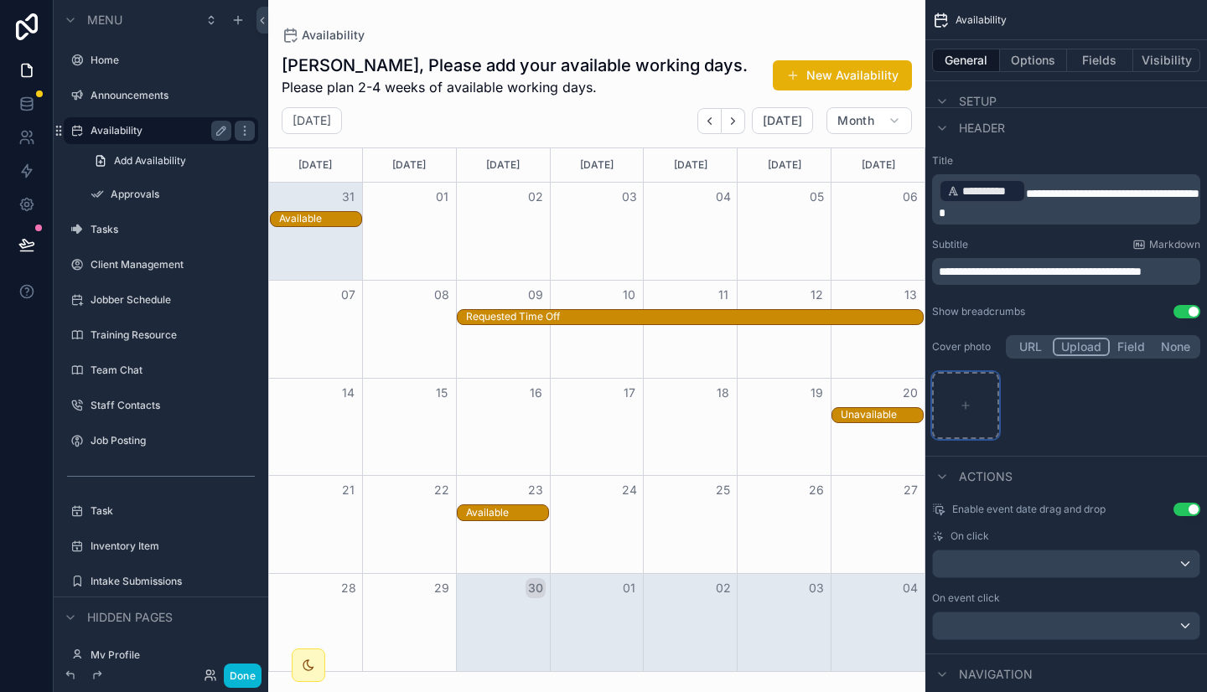
click at [985, 414] on div "scrollable content" at bounding box center [965, 405] width 67 height 67
type input "**********"
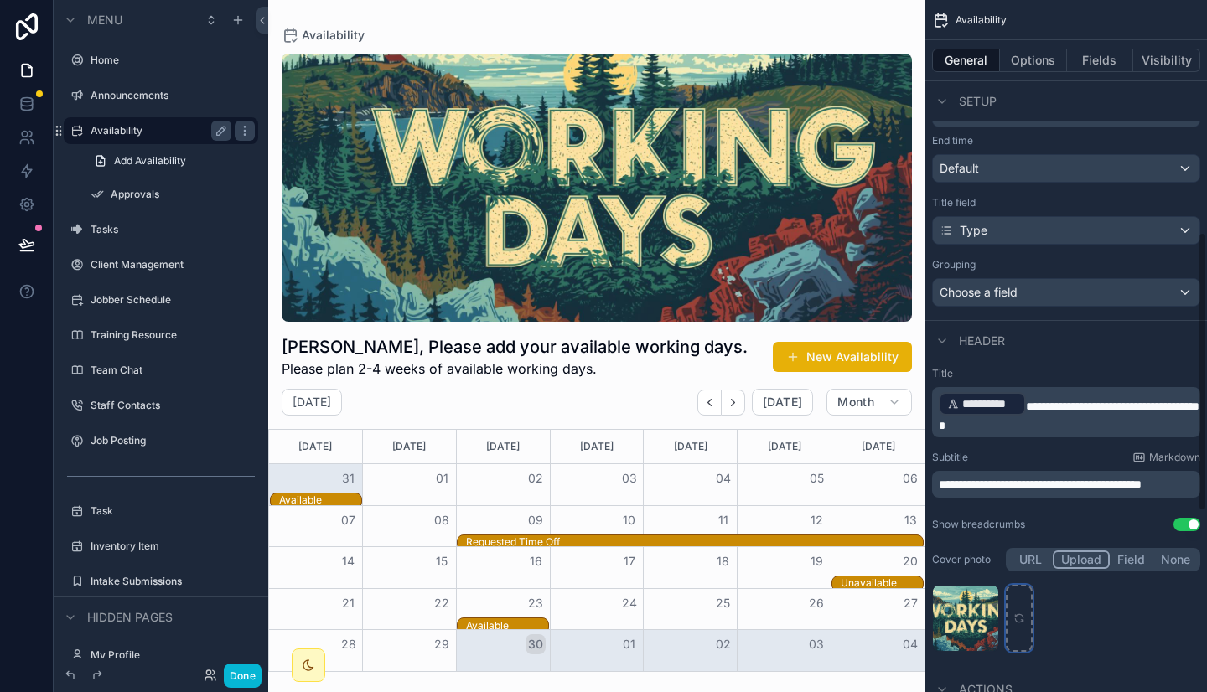
scroll to position [569, 0]
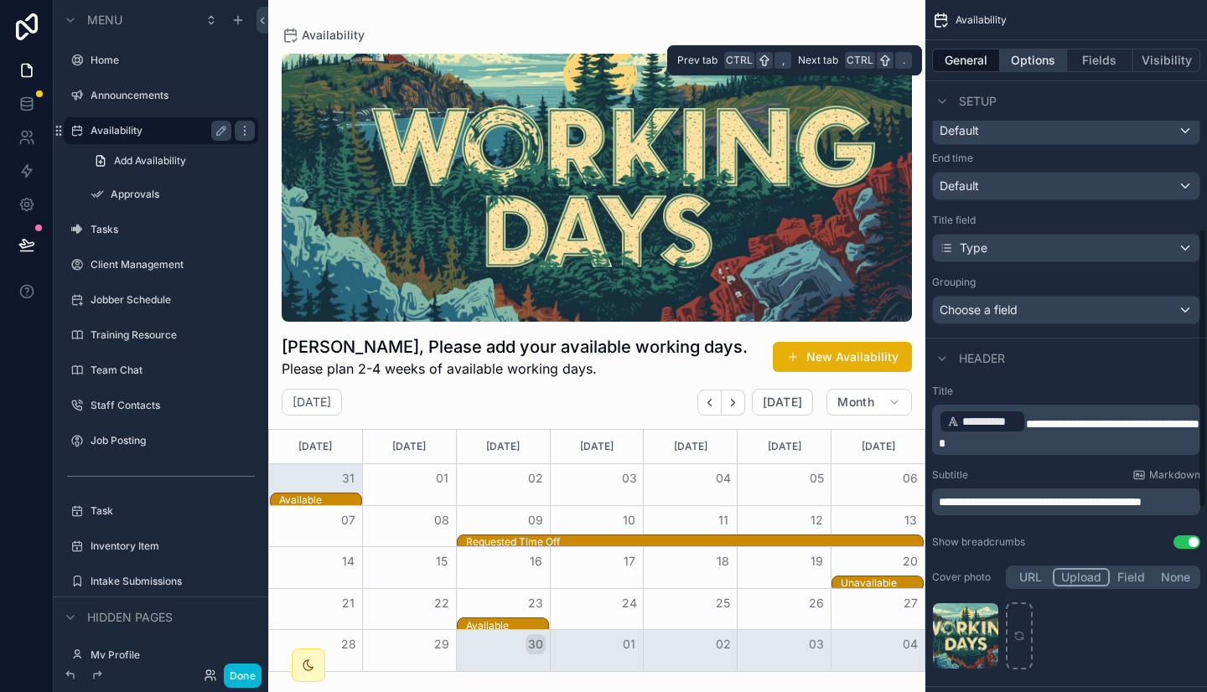
click at [1031, 62] on button "Options" at bounding box center [1033, 60] width 67 height 23
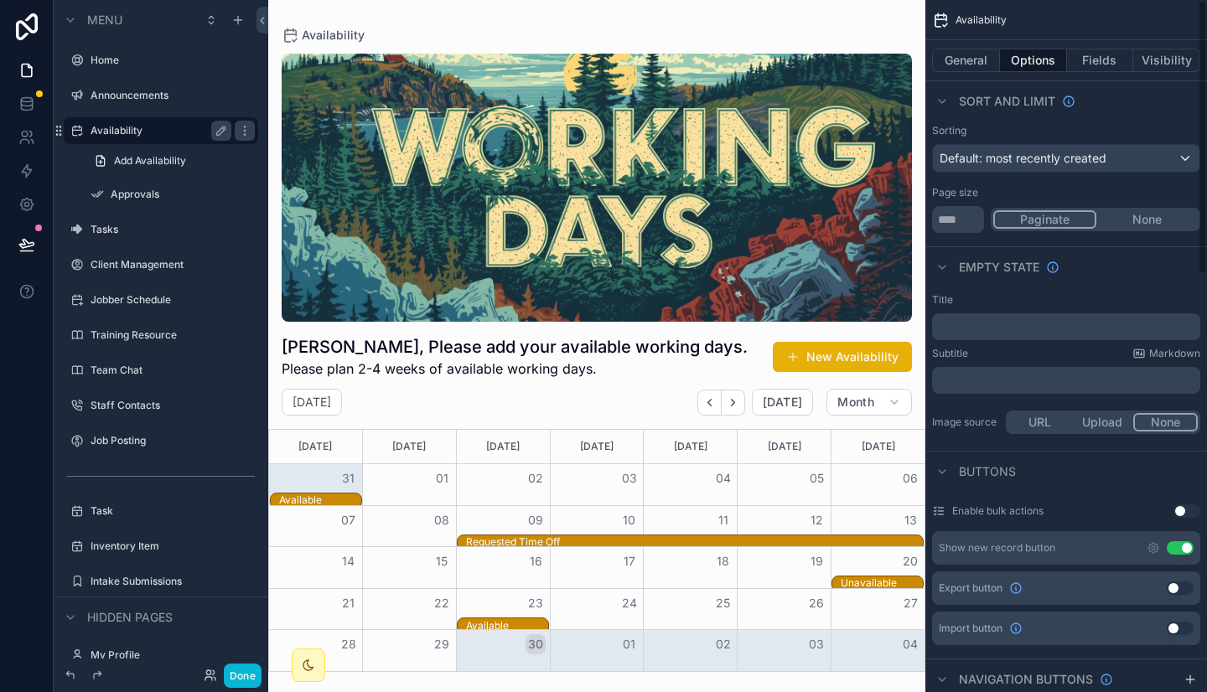
scroll to position [0, 0]
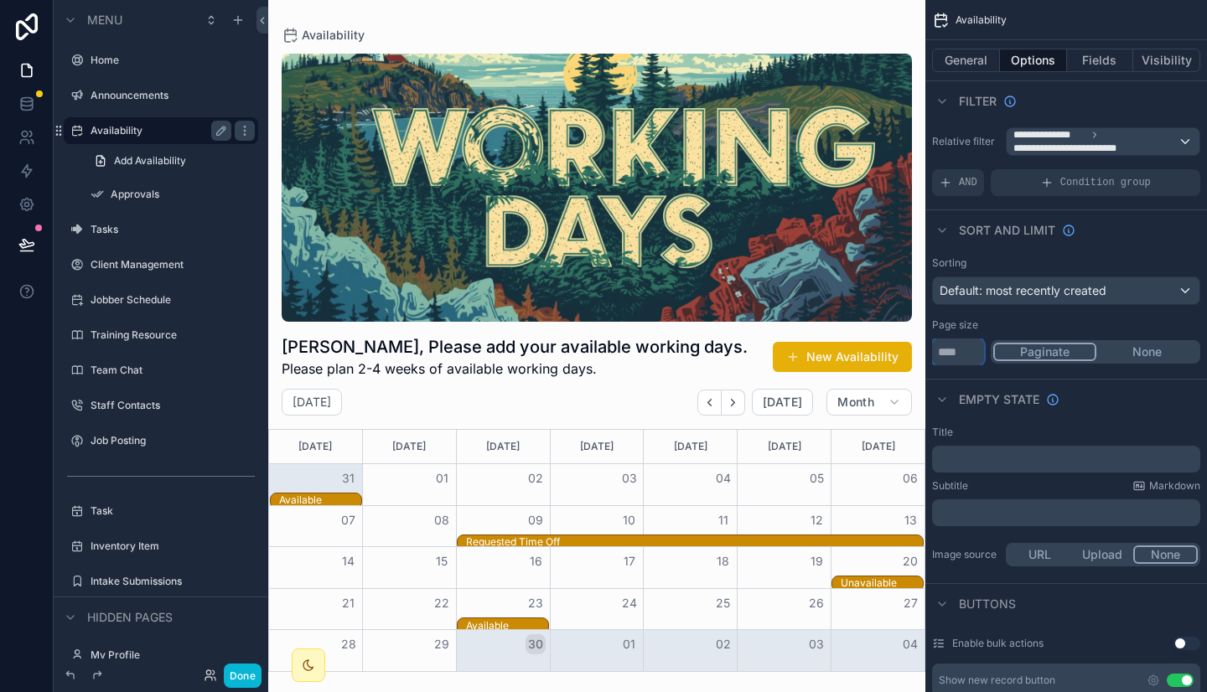
click at [971, 354] on input "**" at bounding box center [958, 352] width 52 height 27
type input "*"
type input "**"
click at [1033, 443] on div "Title ﻿" at bounding box center [1066, 449] width 268 height 47
click at [654, 413] on div "scrollable content" at bounding box center [596, 346] width 657 height 692
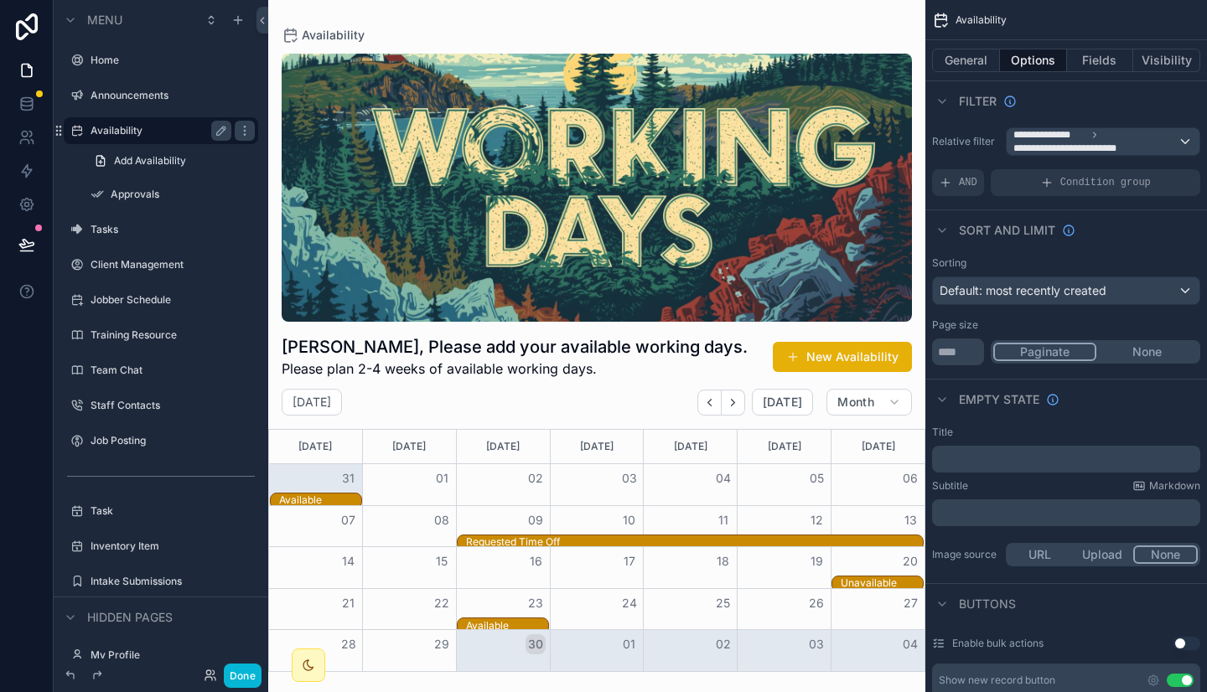
click at [654, 413] on div "September 2025 Today Month" at bounding box center [596, 402] width 657 height 27
click at [713, 364] on div "Megan, Please add your available working days. Please plan 2-4 weeks of availab…" at bounding box center [597, 350] width 630 height 57
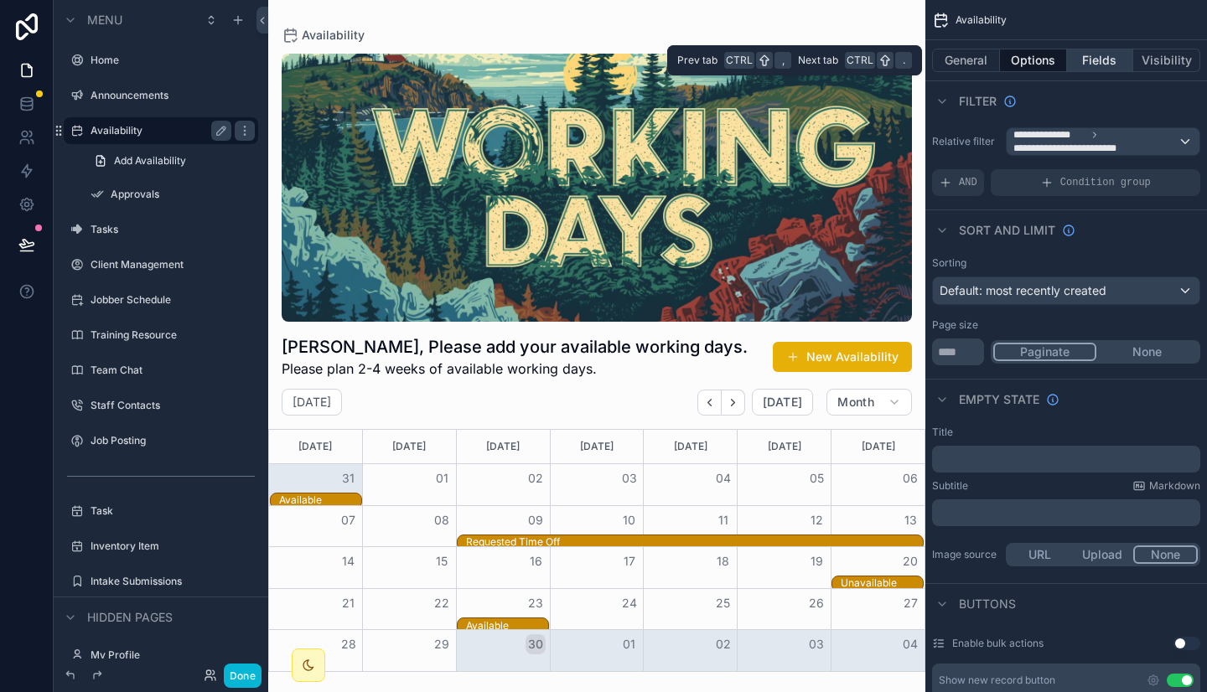
click at [1095, 59] on button "Fields" at bounding box center [1100, 60] width 67 height 23
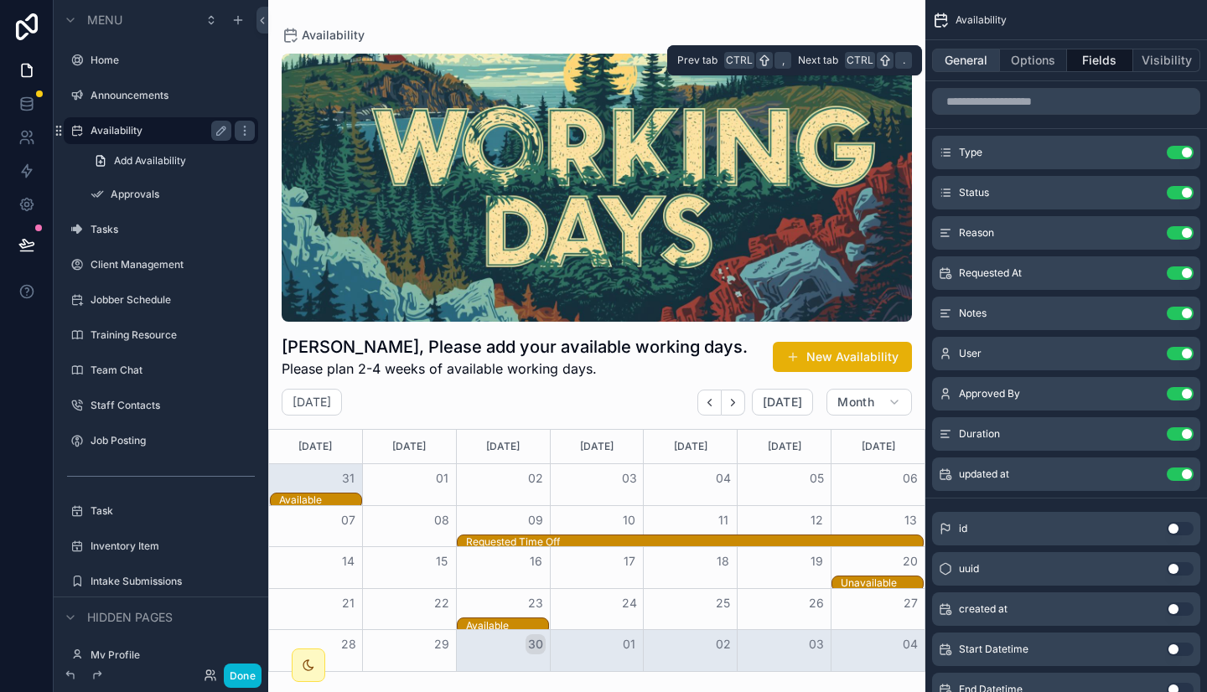
click at [971, 67] on button "General" at bounding box center [966, 60] width 68 height 23
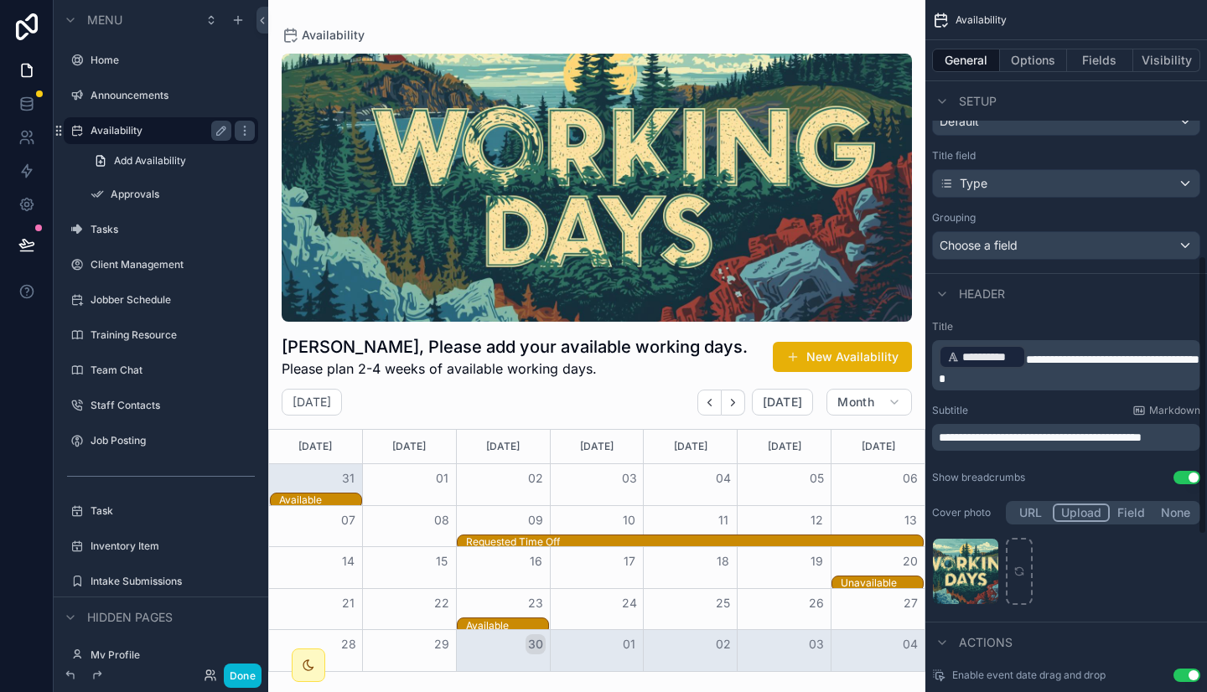
scroll to position [636, 0]
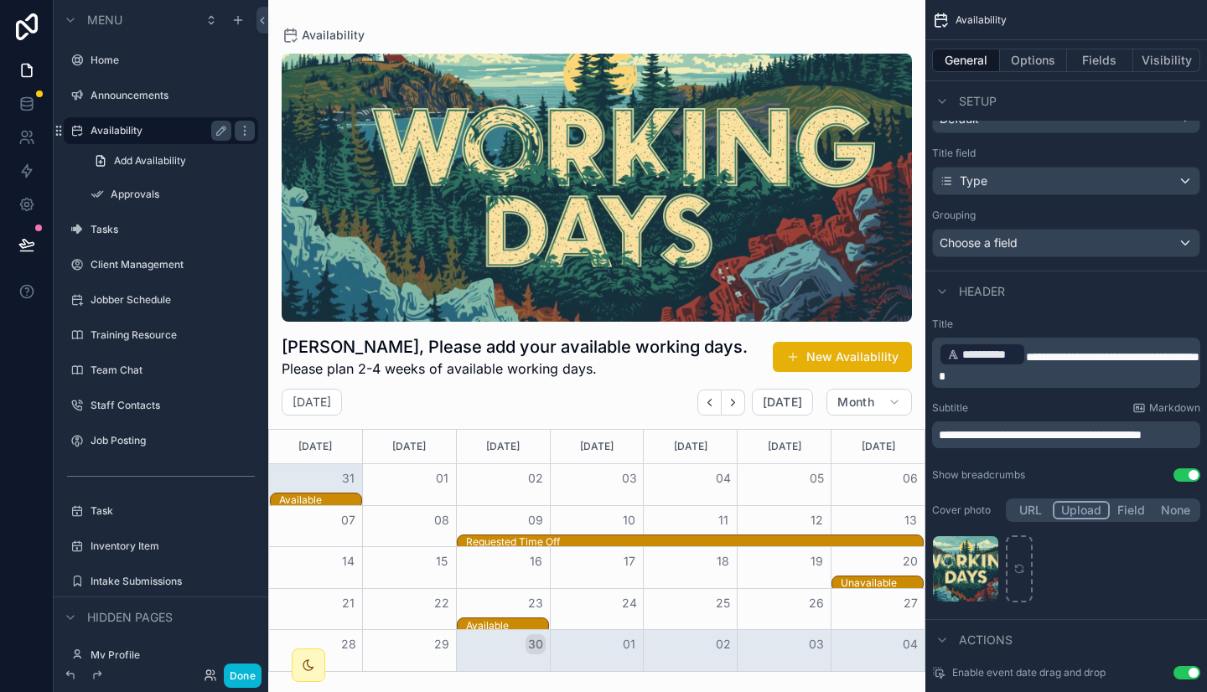
click at [1176, 505] on button "None" at bounding box center [1175, 510] width 44 height 18
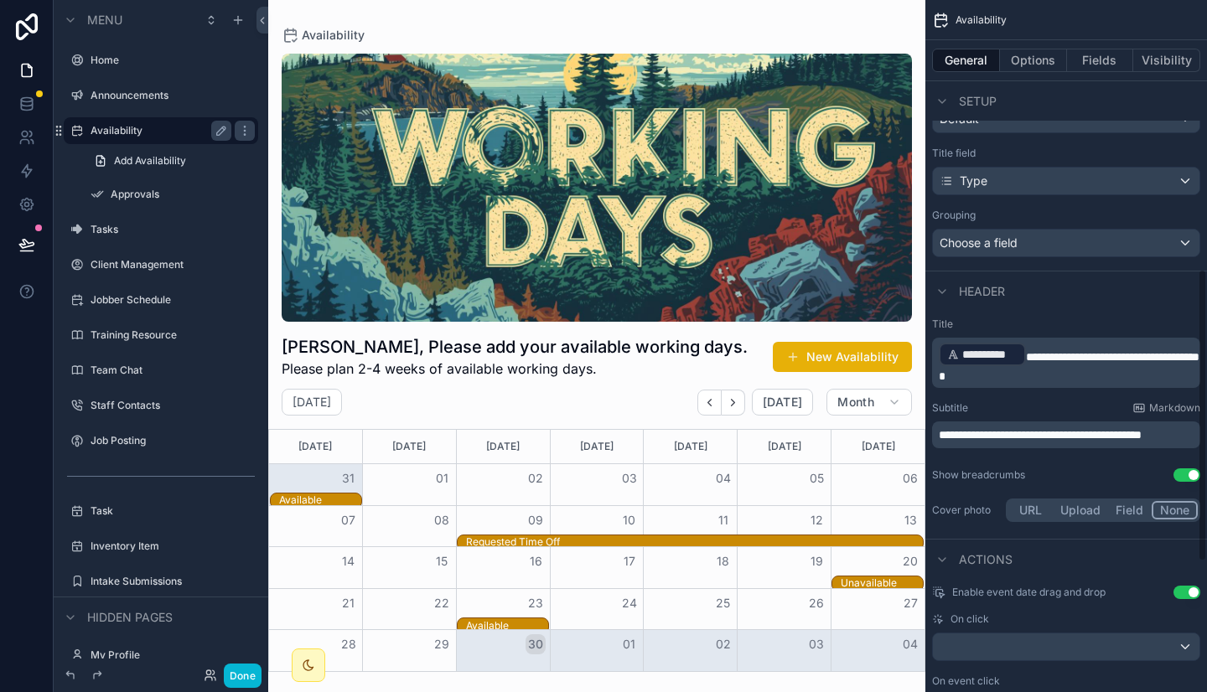
click at [1044, 313] on div "**********" at bounding box center [1066, 421] width 282 height 221
click at [949, 292] on div "scrollable content" at bounding box center [942, 292] width 20 height 20
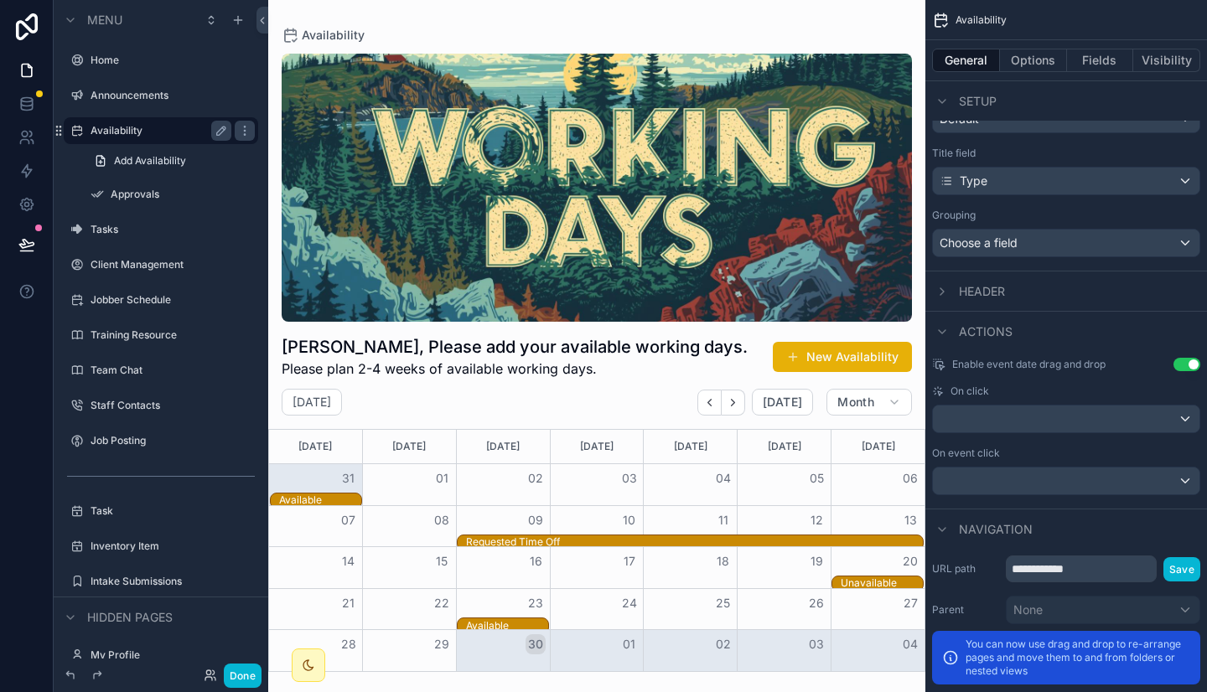
click at [961, 292] on span "Header" at bounding box center [982, 291] width 46 height 17
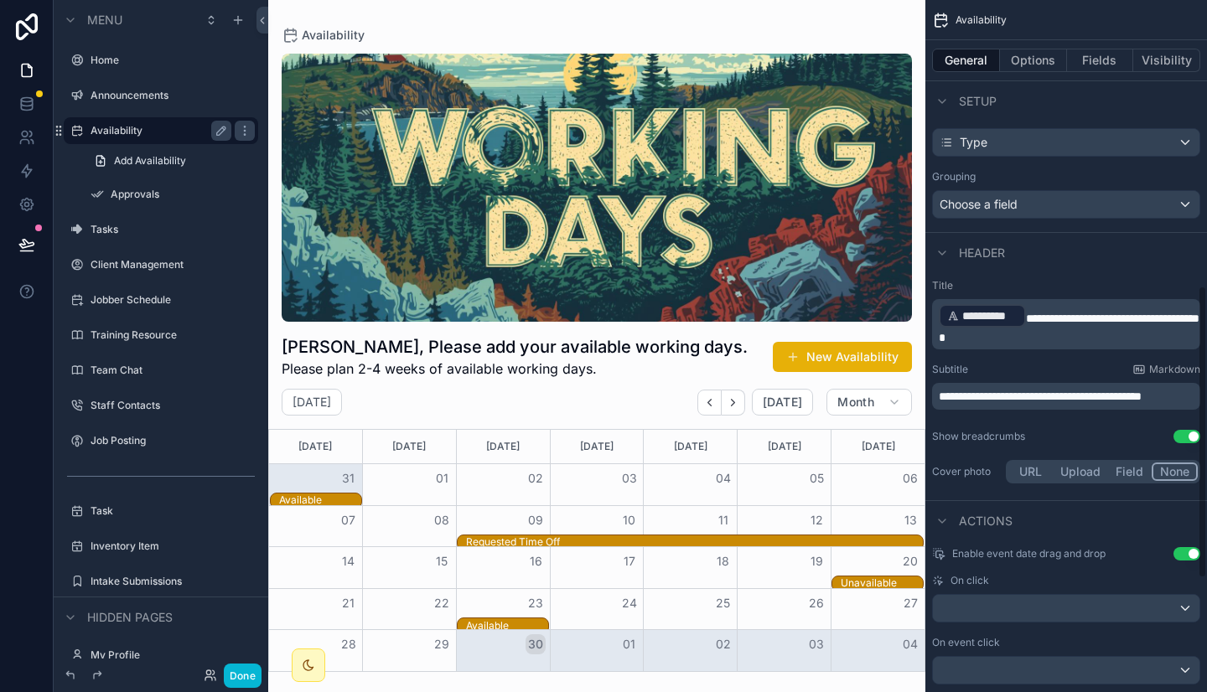
scroll to position [683, 0]
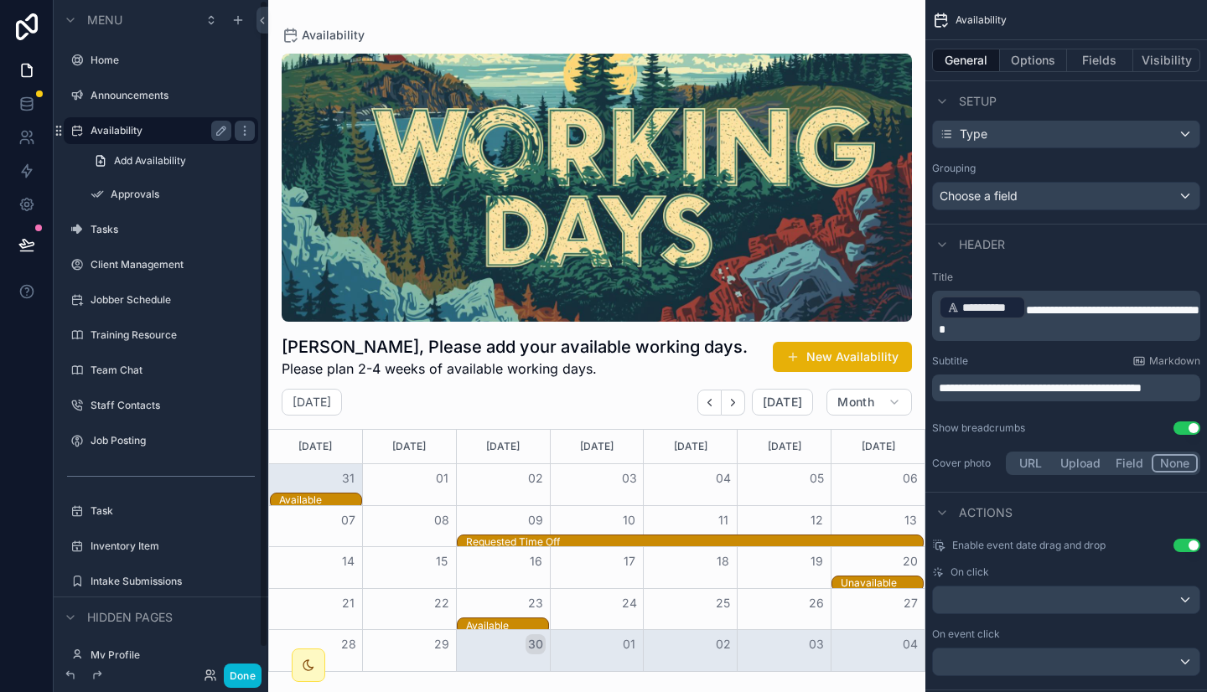
click at [116, 130] on label "Availability" at bounding box center [157, 130] width 134 height 13
click at [118, 91] on label "Announcements" at bounding box center [157, 95] width 134 height 13
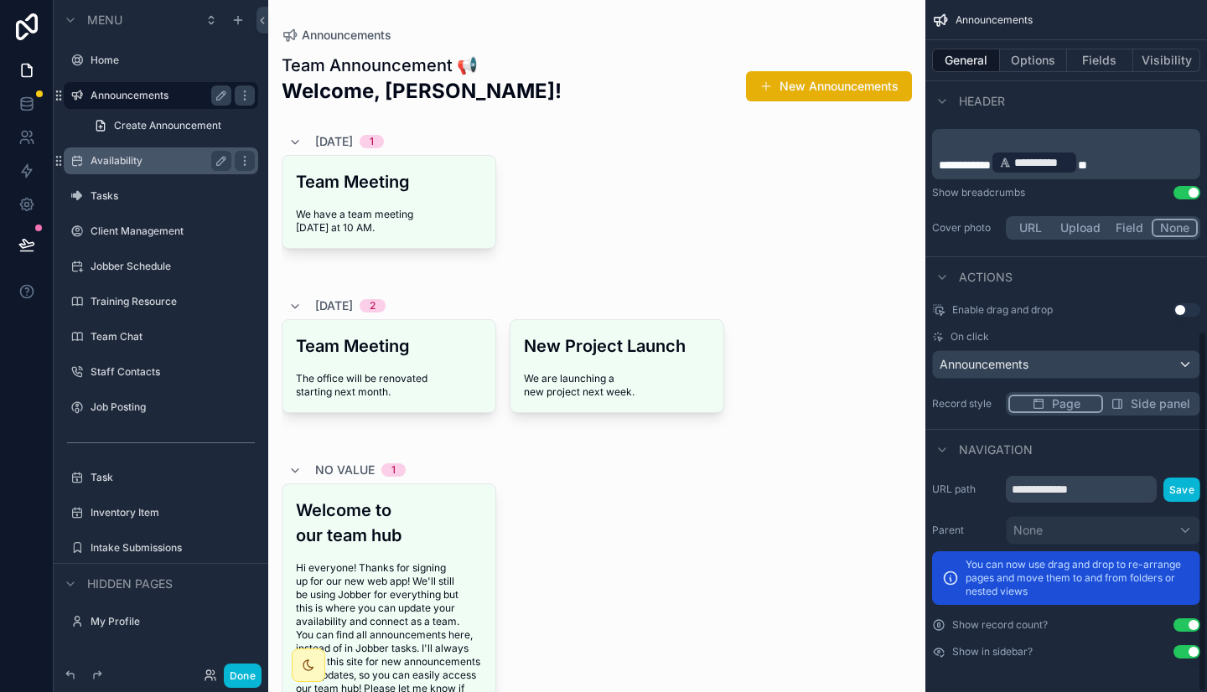
scroll to position [633, 0]
click at [112, 163] on label "Availability" at bounding box center [157, 160] width 134 height 13
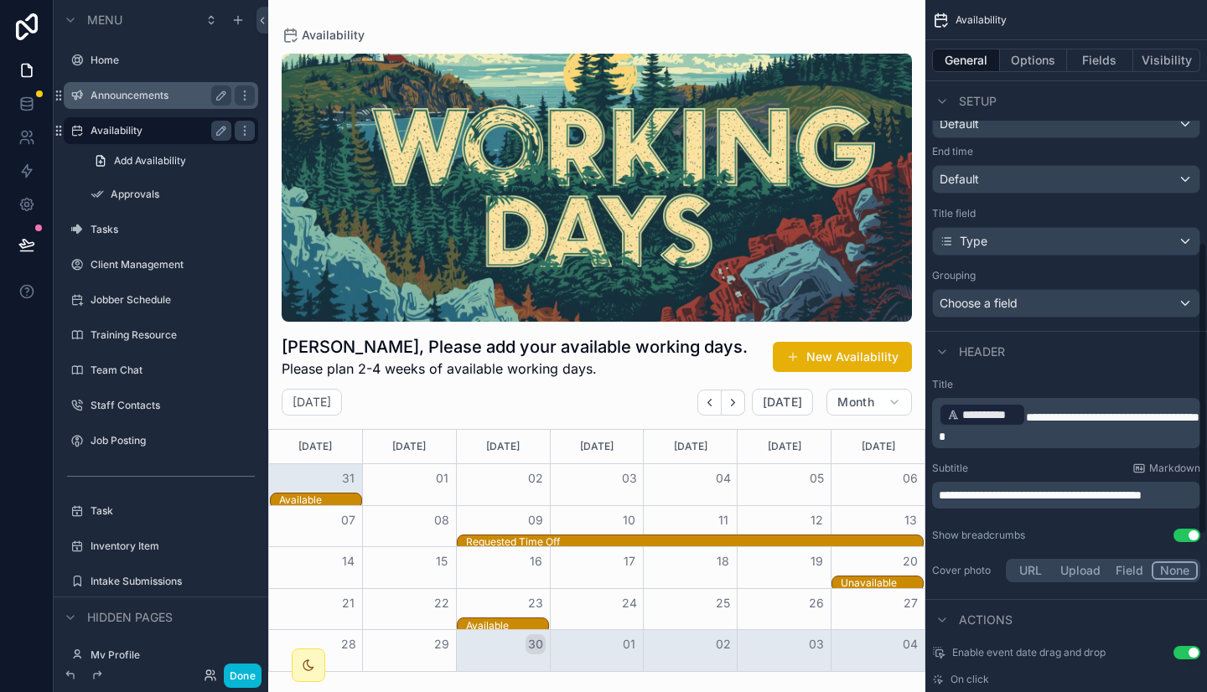
scroll to position [576, 0]
click at [1167, 572] on button "None" at bounding box center [1174, 570] width 46 height 18
click at [1078, 571] on button "Upload" at bounding box center [1079, 570] width 55 height 18
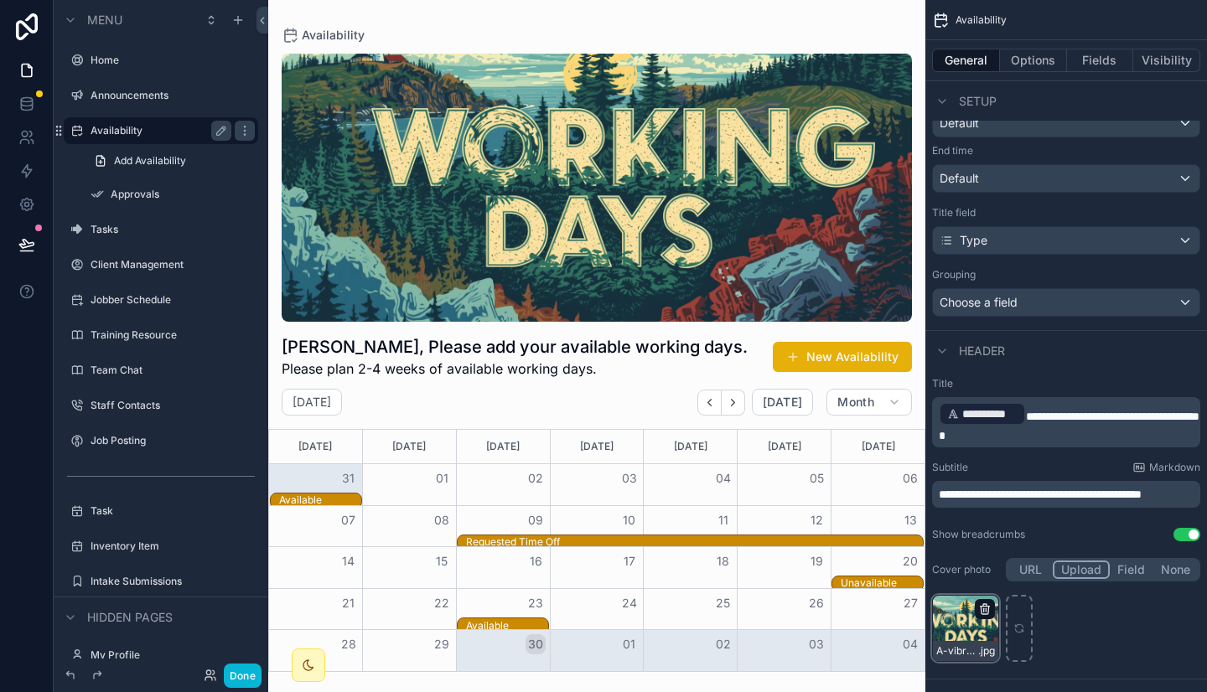
click at [984, 607] on icon "scrollable content" at bounding box center [984, 607] width 9 height 0
click at [1019, 576] on icon "button" at bounding box center [1020, 576] width 9 height 0
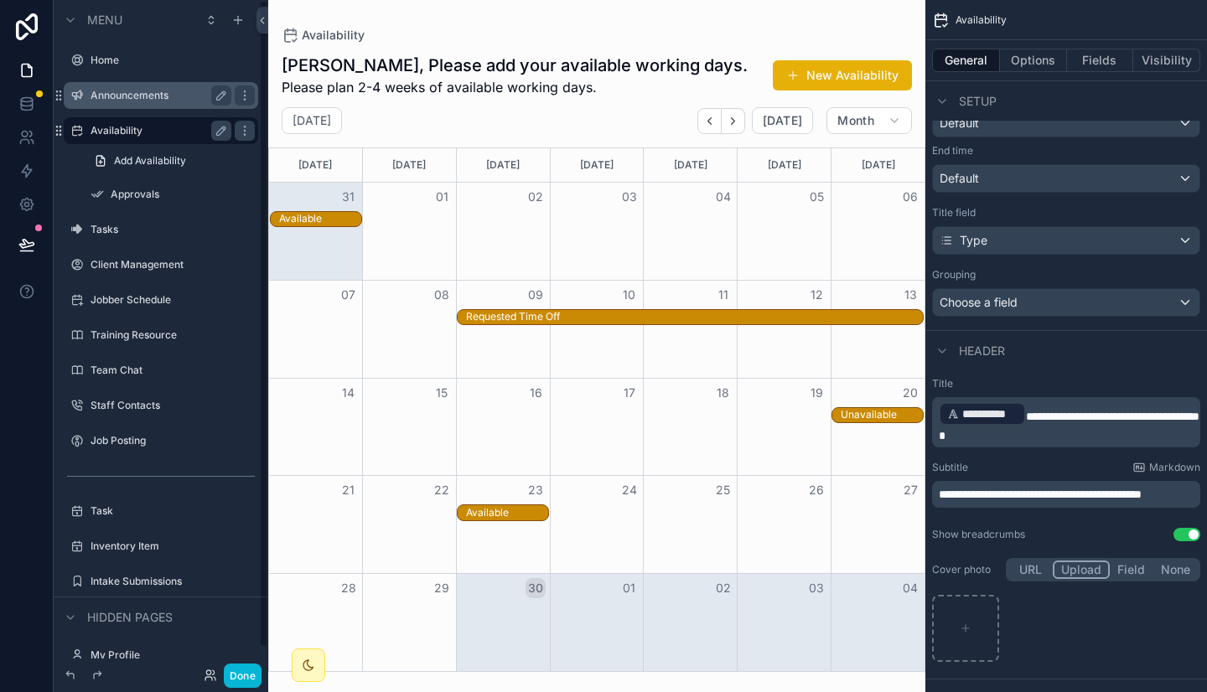
click at [131, 101] on label "Announcements" at bounding box center [157, 95] width 134 height 13
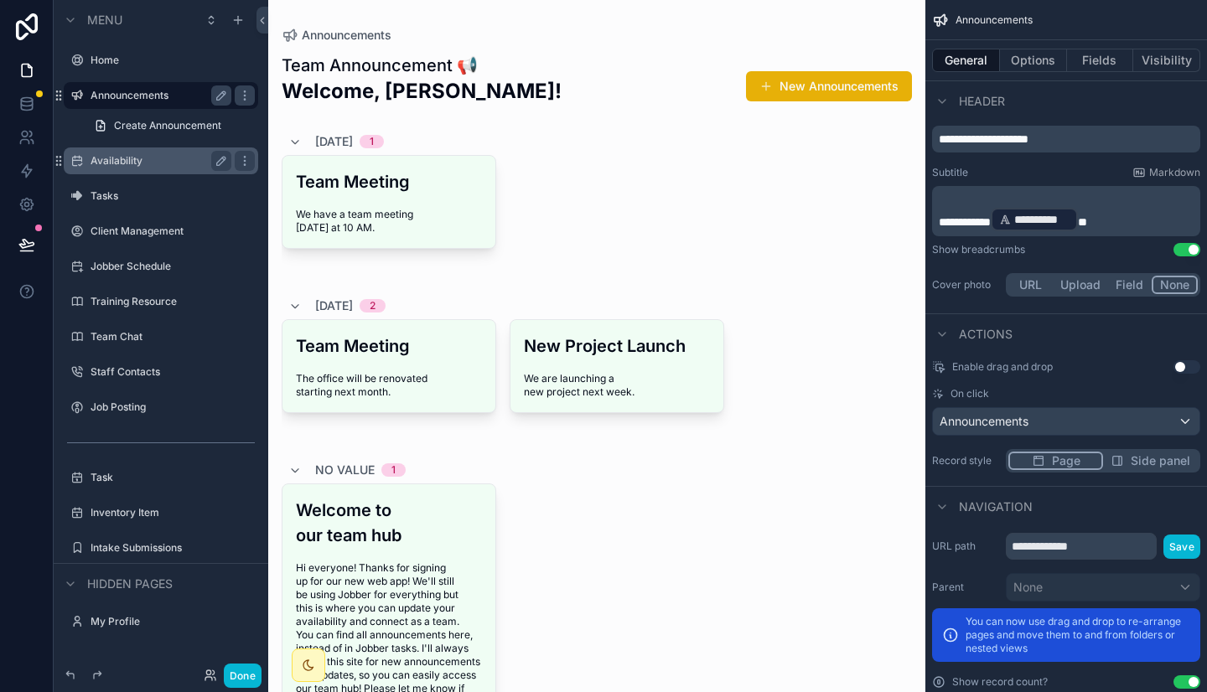
click at [1088, 286] on button "Upload" at bounding box center [1079, 285] width 55 height 18
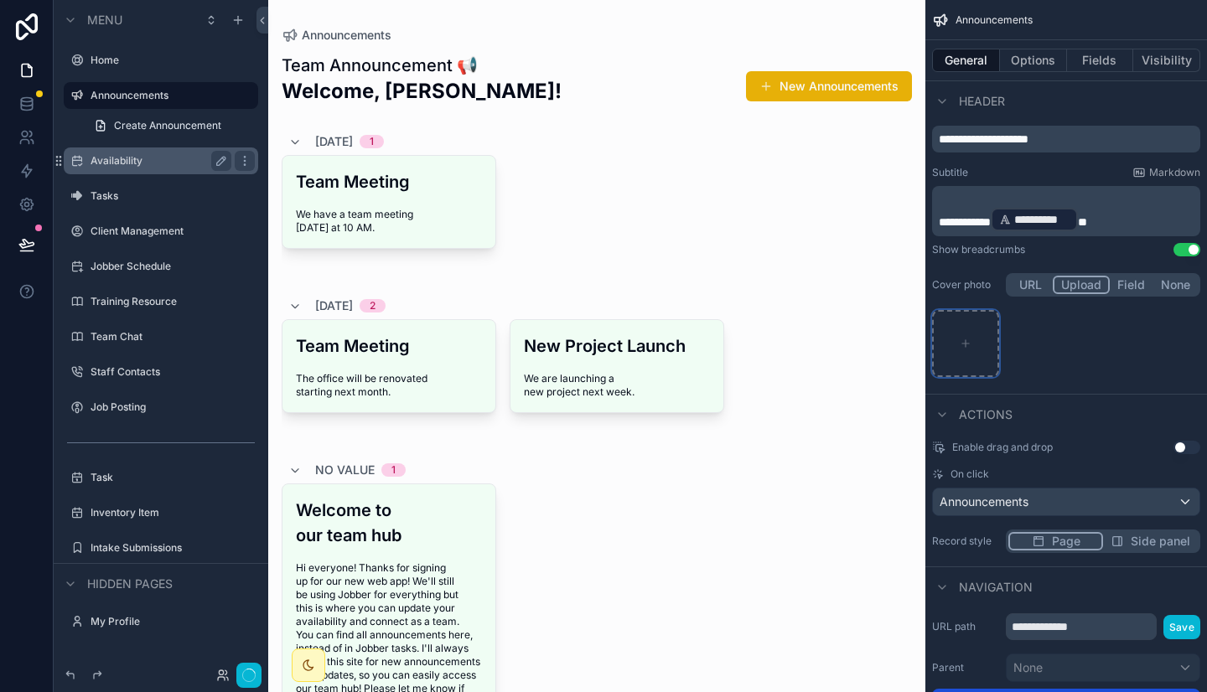
click at [985, 320] on div "scrollable content" at bounding box center [965, 343] width 67 height 67
type input "**********"
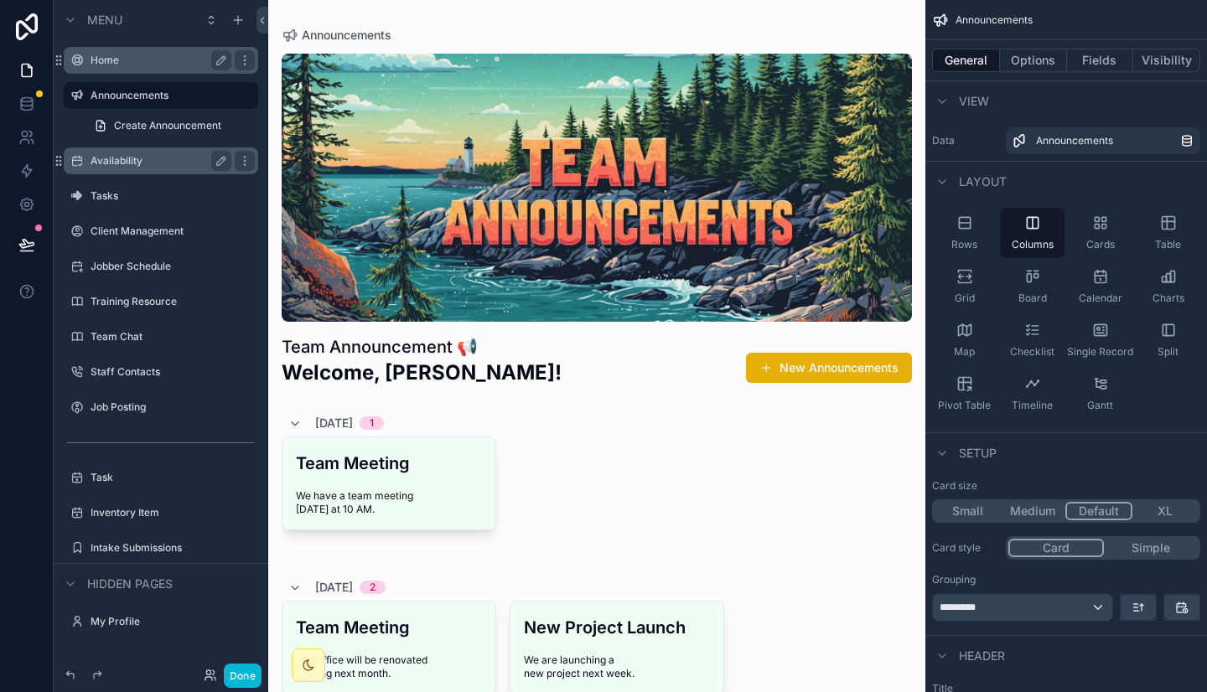
click at [96, 61] on label "Home" at bounding box center [157, 60] width 134 height 13
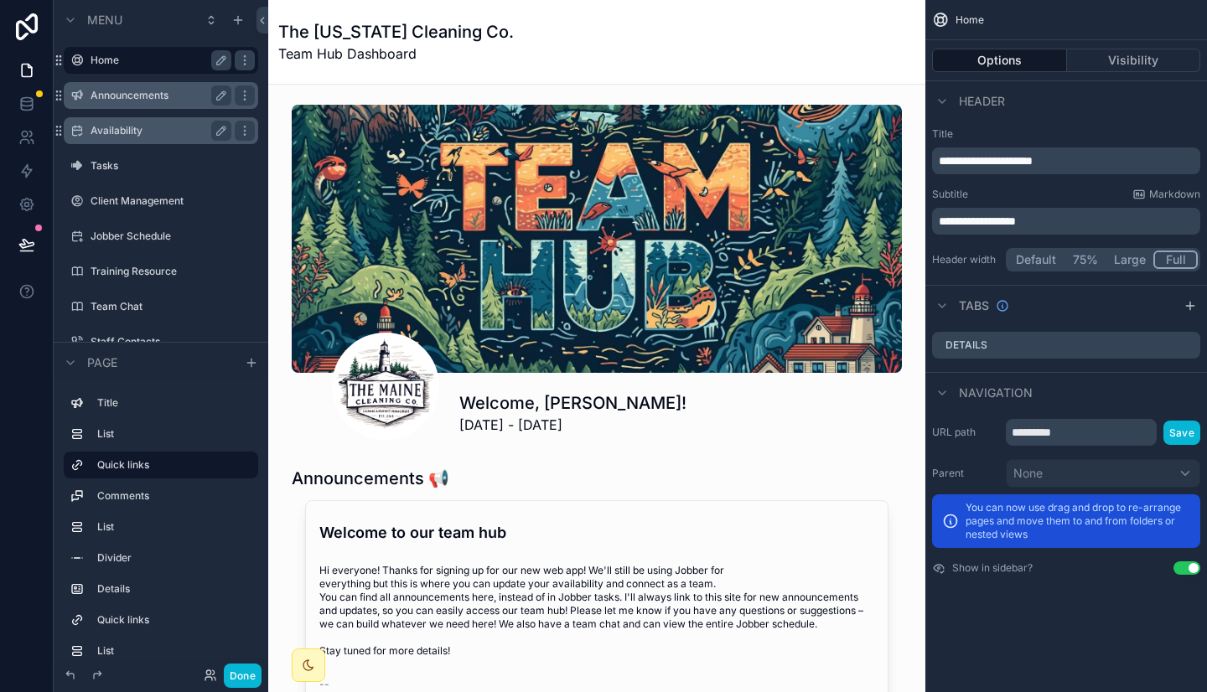
click at [132, 101] on label "Announcements" at bounding box center [157, 95] width 134 height 13
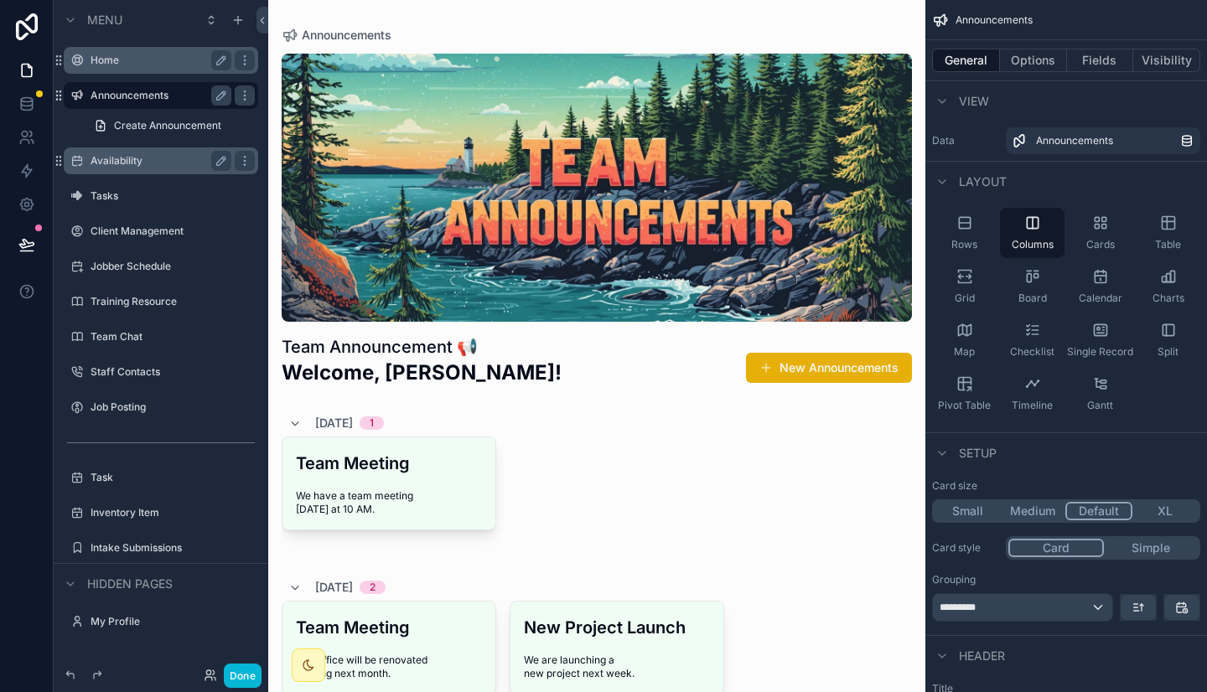
click at [129, 164] on label "Availability" at bounding box center [157, 160] width 134 height 13
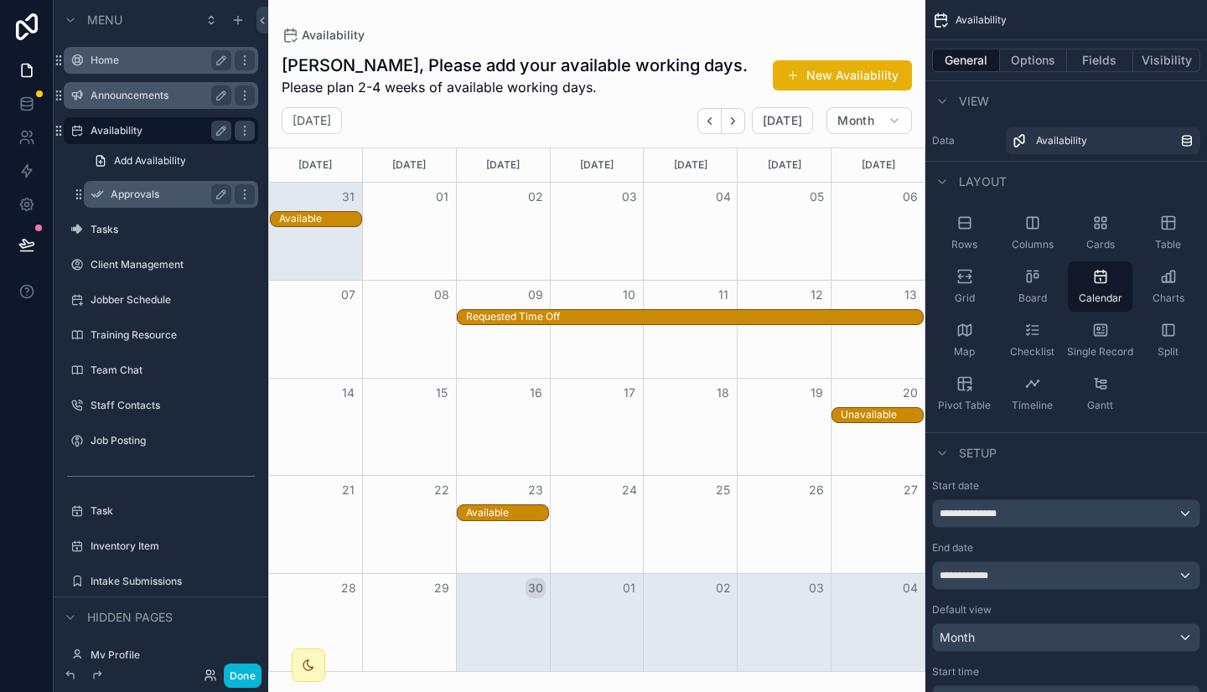
click at [134, 198] on label "Approvals" at bounding box center [168, 194] width 114 height 13
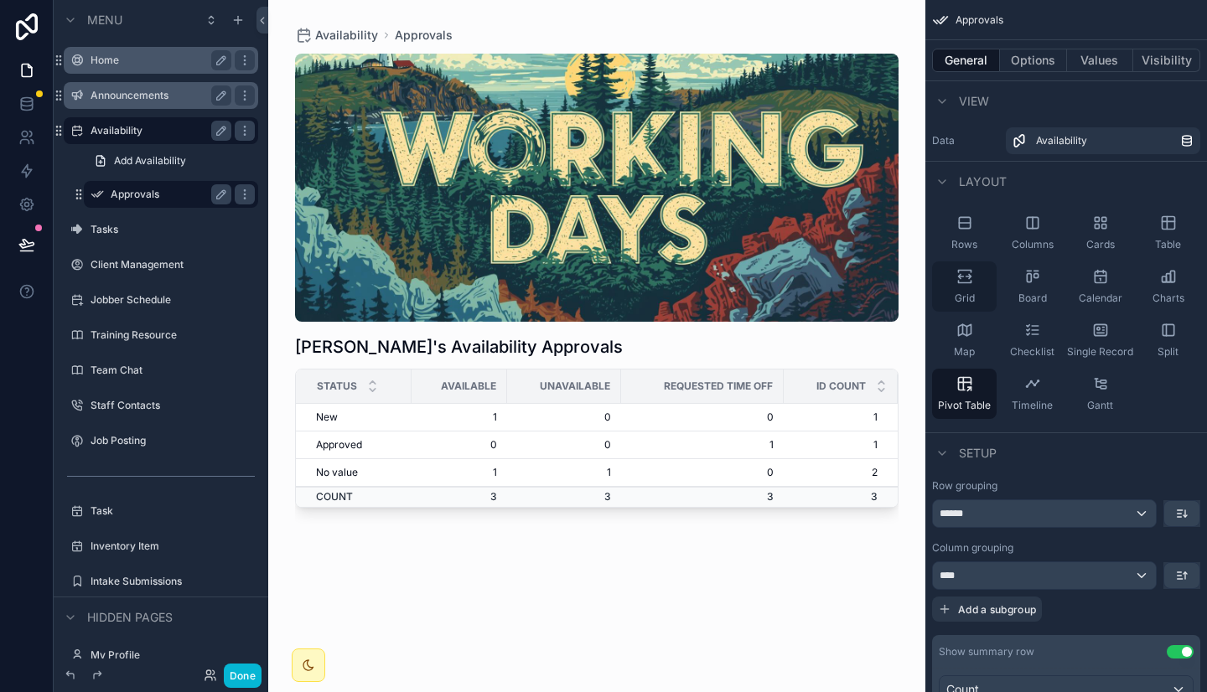
click at [975, 285] on div "Grid" at bounding box center [964, 286] width 65 height 50
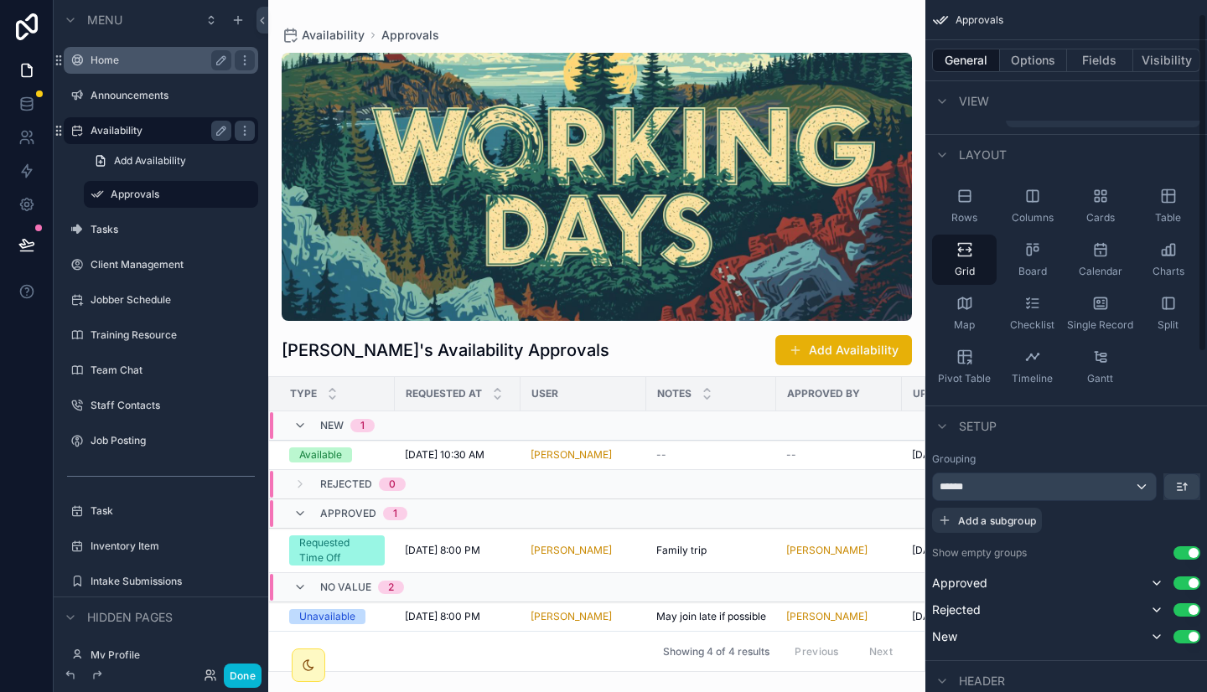
scroll to position [28, 0]
click at [1186, 551] on button "Use setting" at bounding box center [1186, 551] width 27 height 13
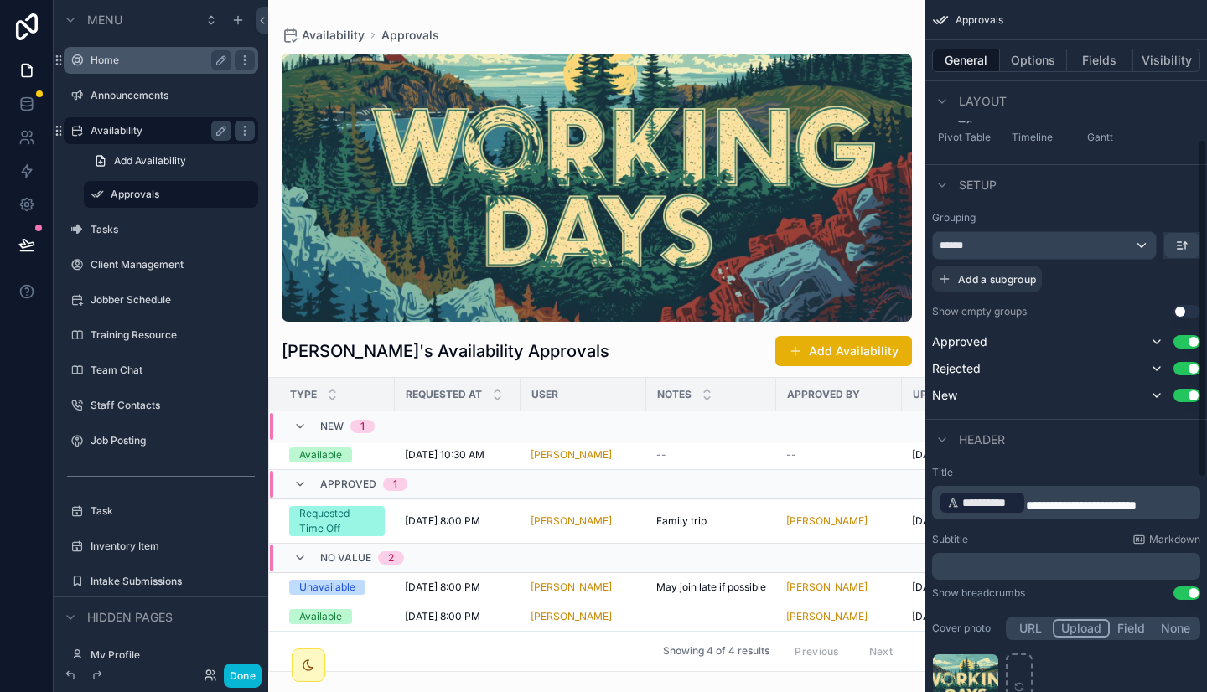
scroll to position [253, 0]
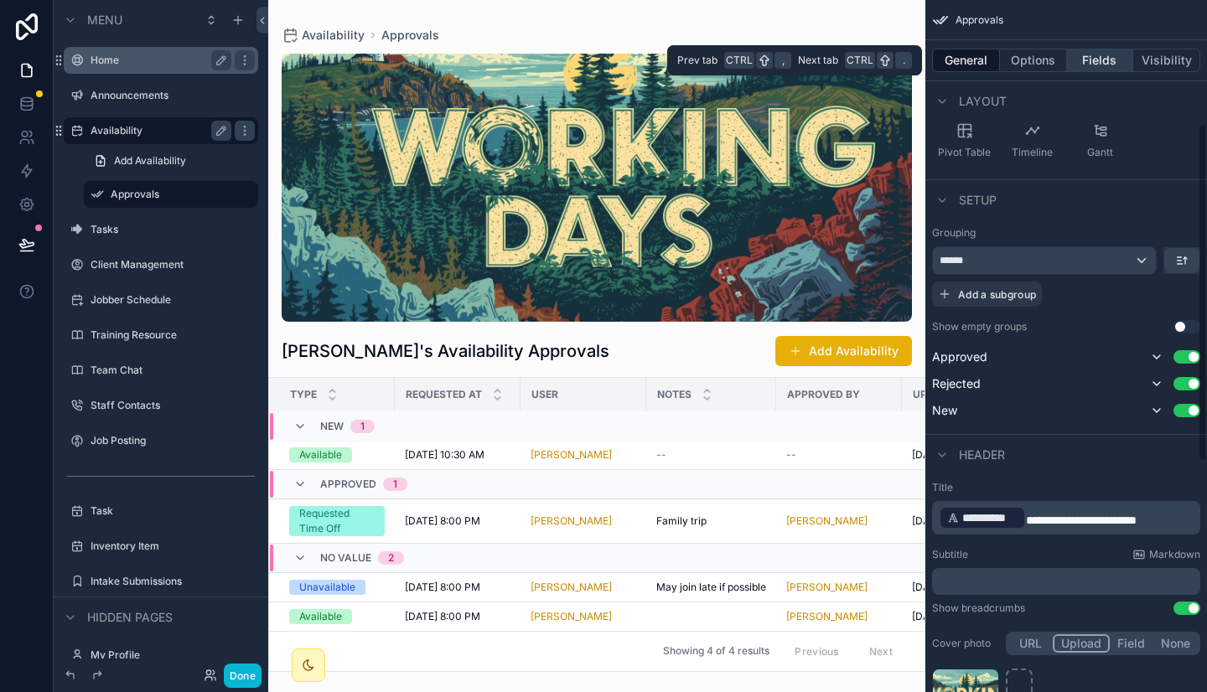
click at [1097, 62] on button "Fields" at bounding box center [1100, 60] width 67 height 23
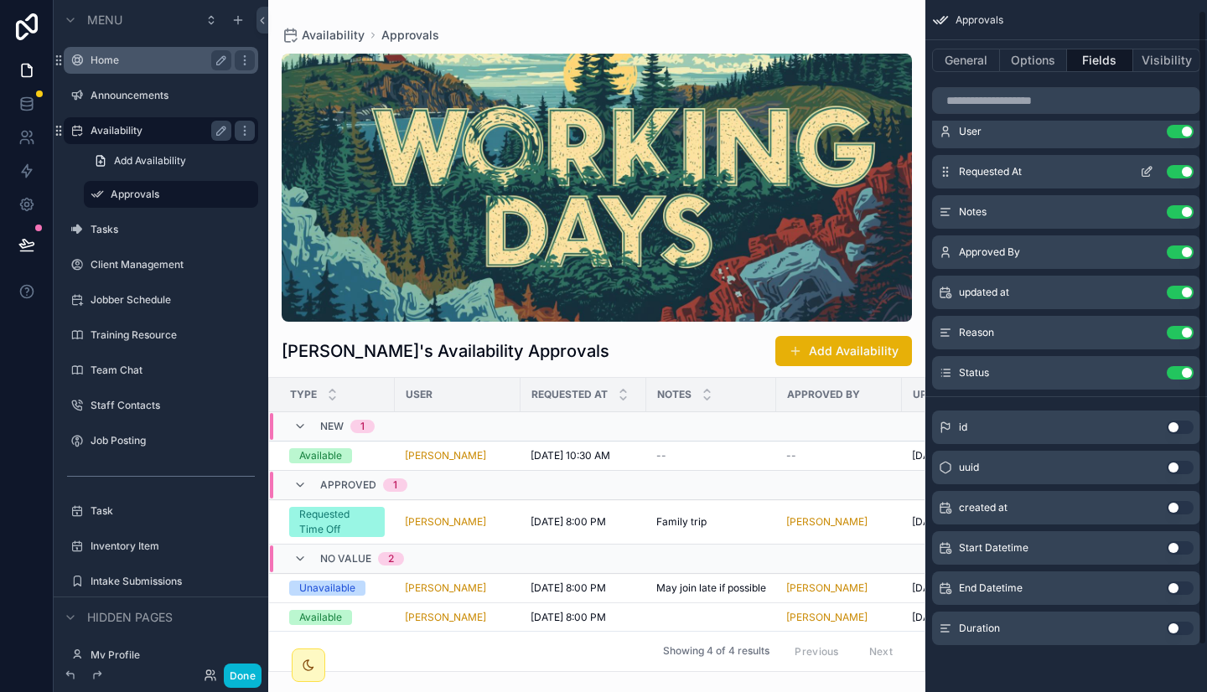
scroll to position [0, 0]
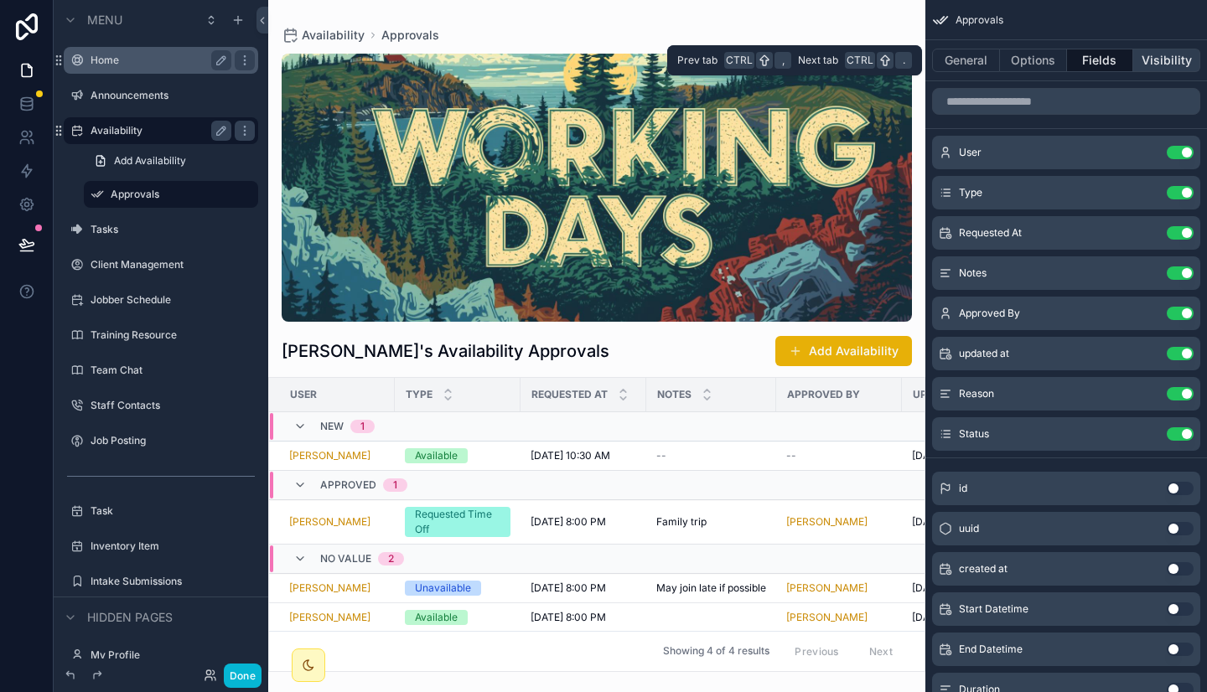
click at [1174, 59] on button "Visibility" at bounding box center [1166, 60] width 67 height 23
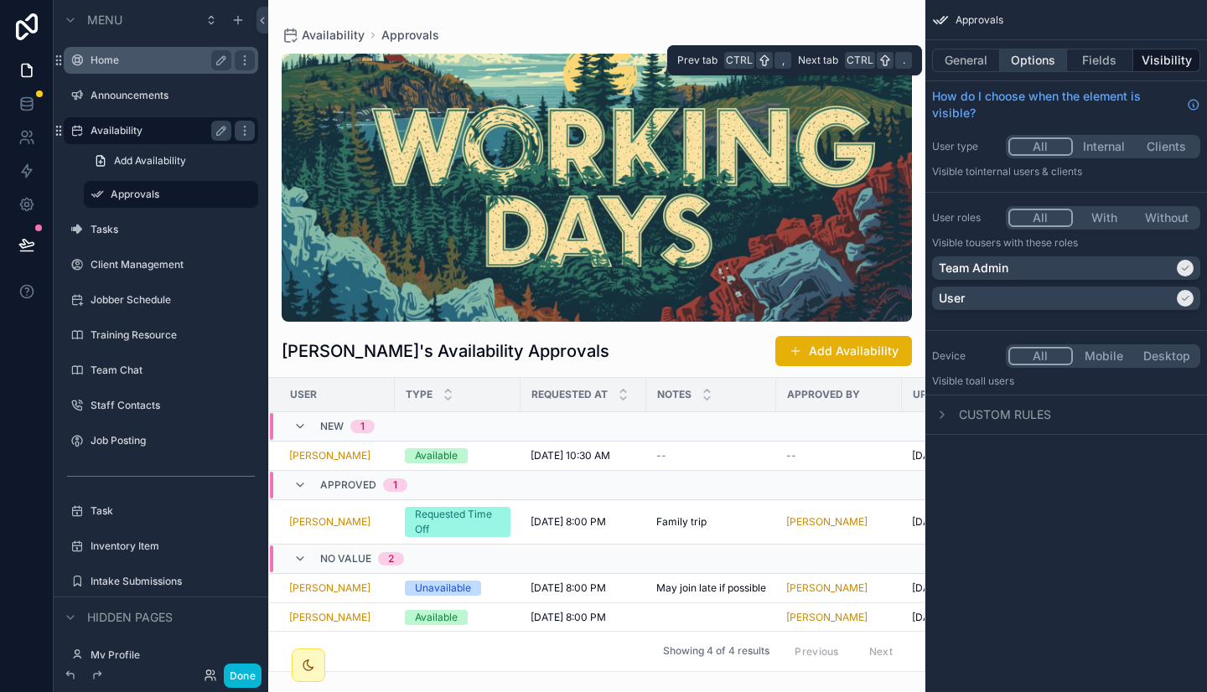
click at [1045, 61] on button "Options" at bounding box center [1033, 60] width 67 height 23
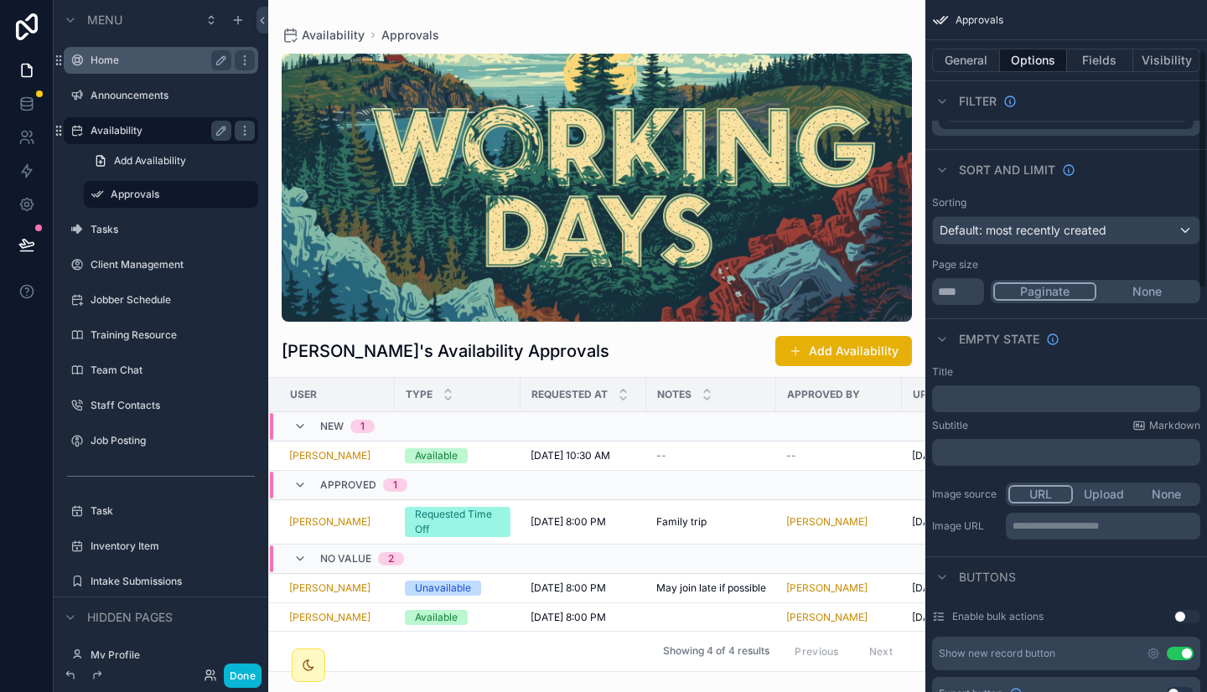
scroll to position [148, 0]
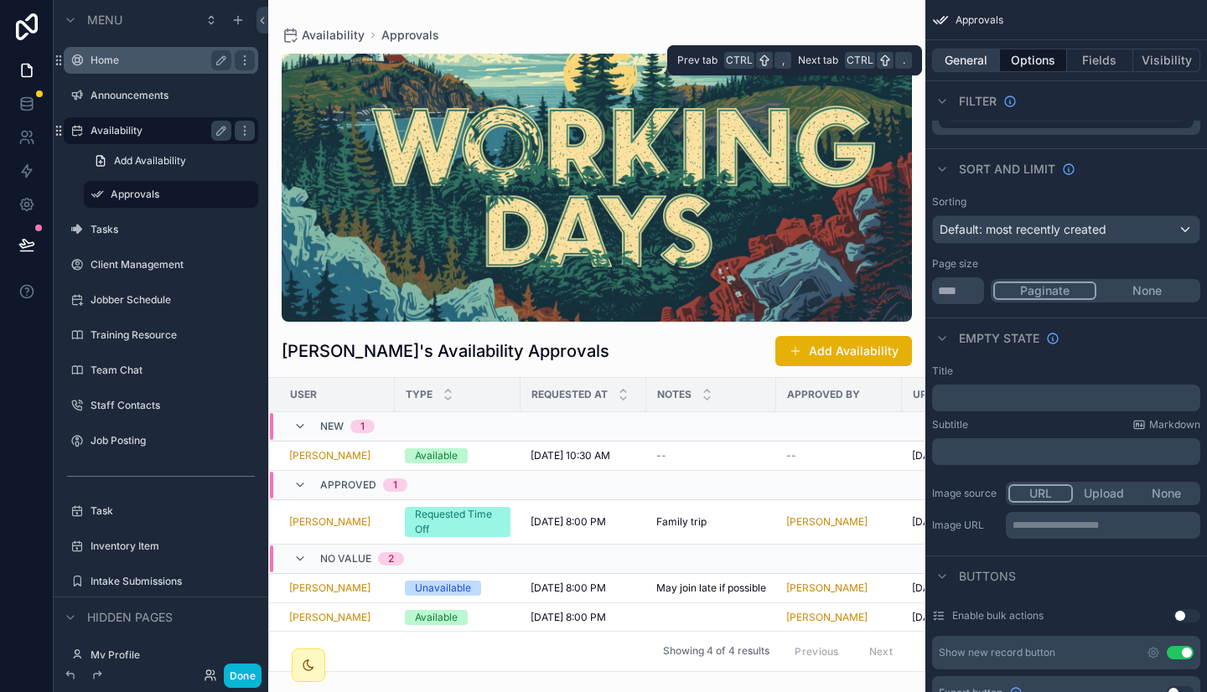
click at [973, 60] on button "General" at bounding box center [966, 60] width 68 height 23
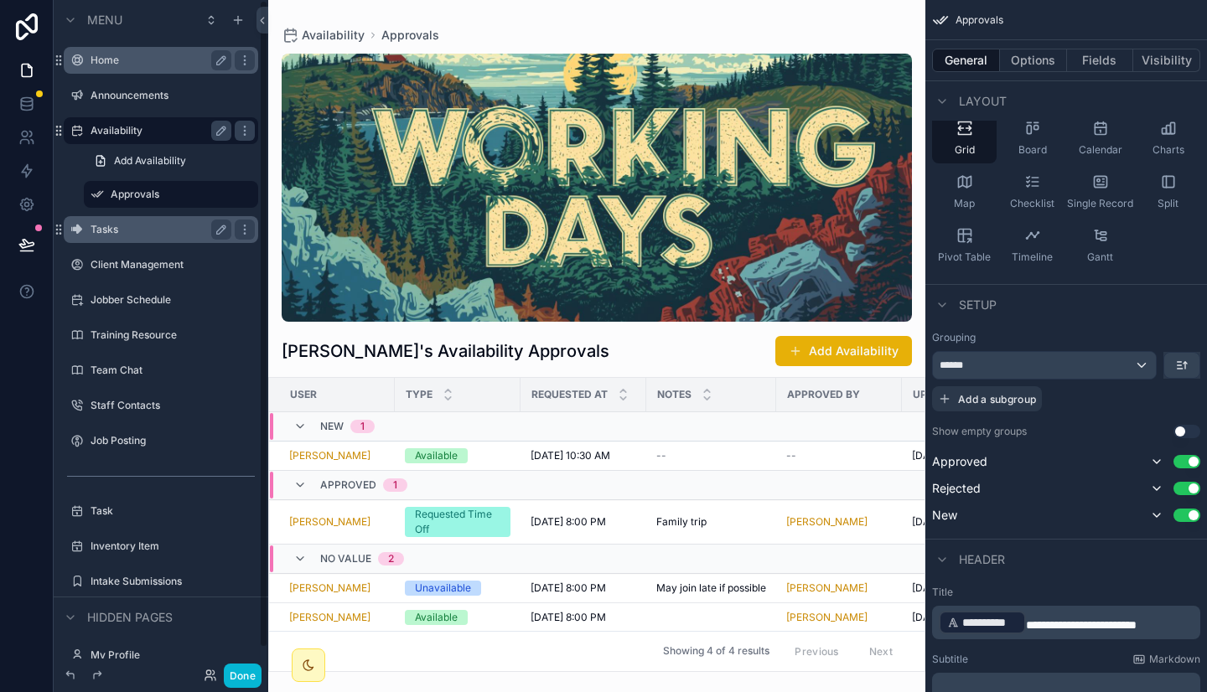
click at [156, 231] on label "Tasks" at bounding box center [157, 229] width 134 height 13
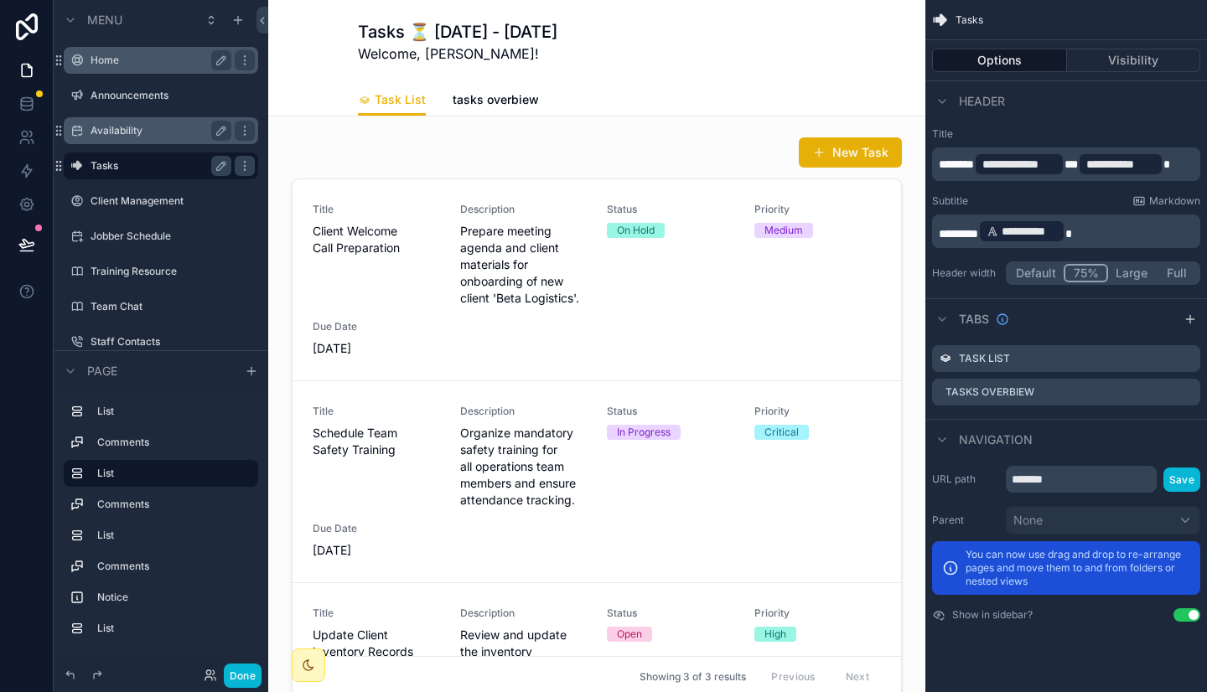
drag, startPoint x: 1027, startPoint y: 101, endPoint x: 989, endPoint y: 101, distance: 38.5
click at [989, 101] on div "Header" at bounding box center [1066, 100] width 282 height 40
click at [989, 101] on span "Header" at bounding box center [982, 101] width 46 height 17
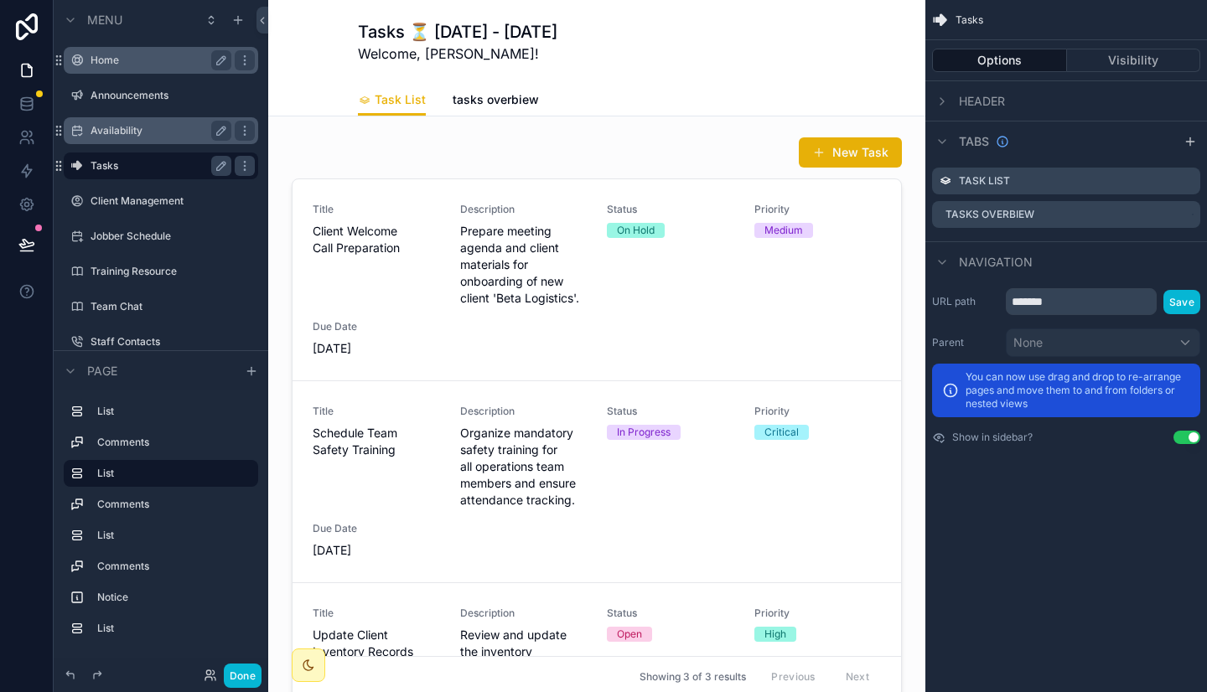
click at [989, 101] on span "Header" at bounding box center [982, 101] width 46 height 17
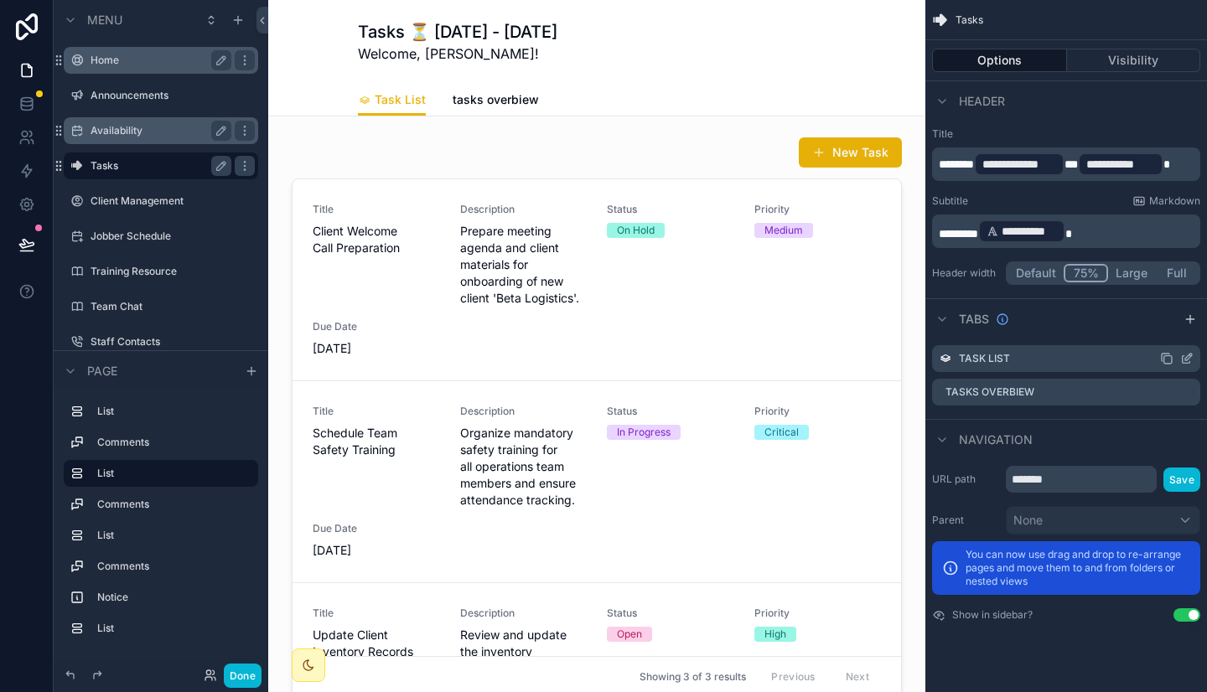
click at [1059, 358] on div "Task List" at bounding box center [1066, 358] width 268 height 27
click at [1167, 359] on icon "scrollable content" at bounding box center [1166, 358] width 13 height 13
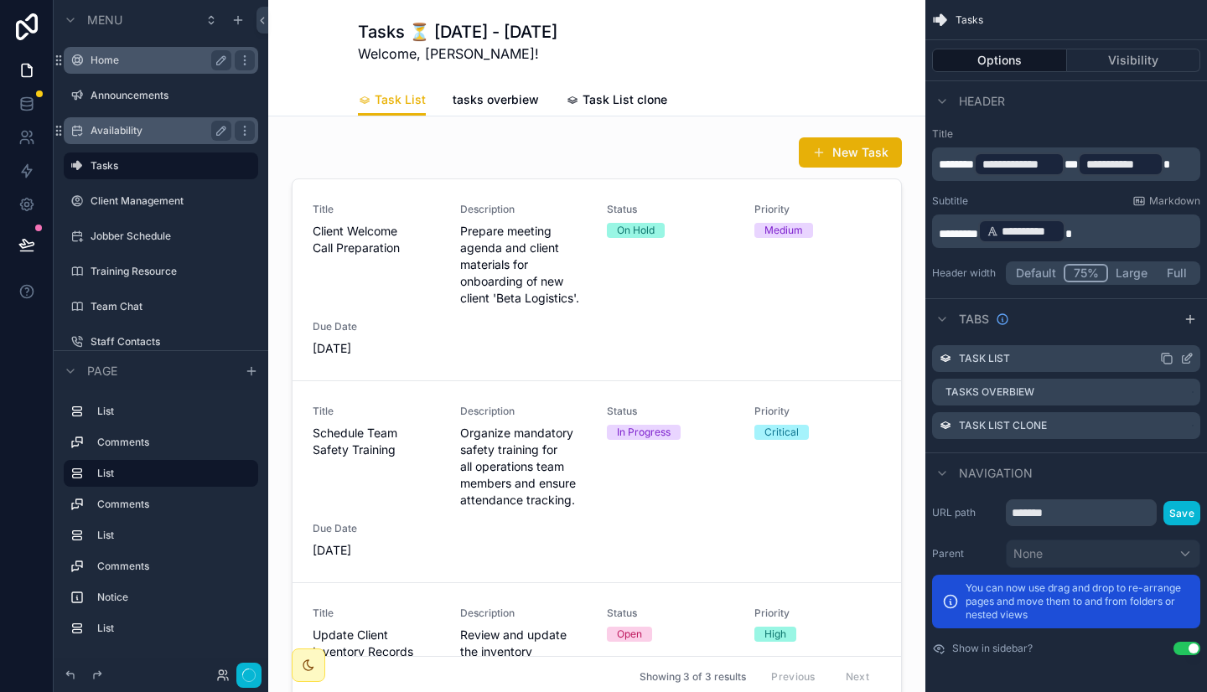
click at [1167, 359] on icon "scrollable content" at bounding box center [1166, 358] width 13 height 13
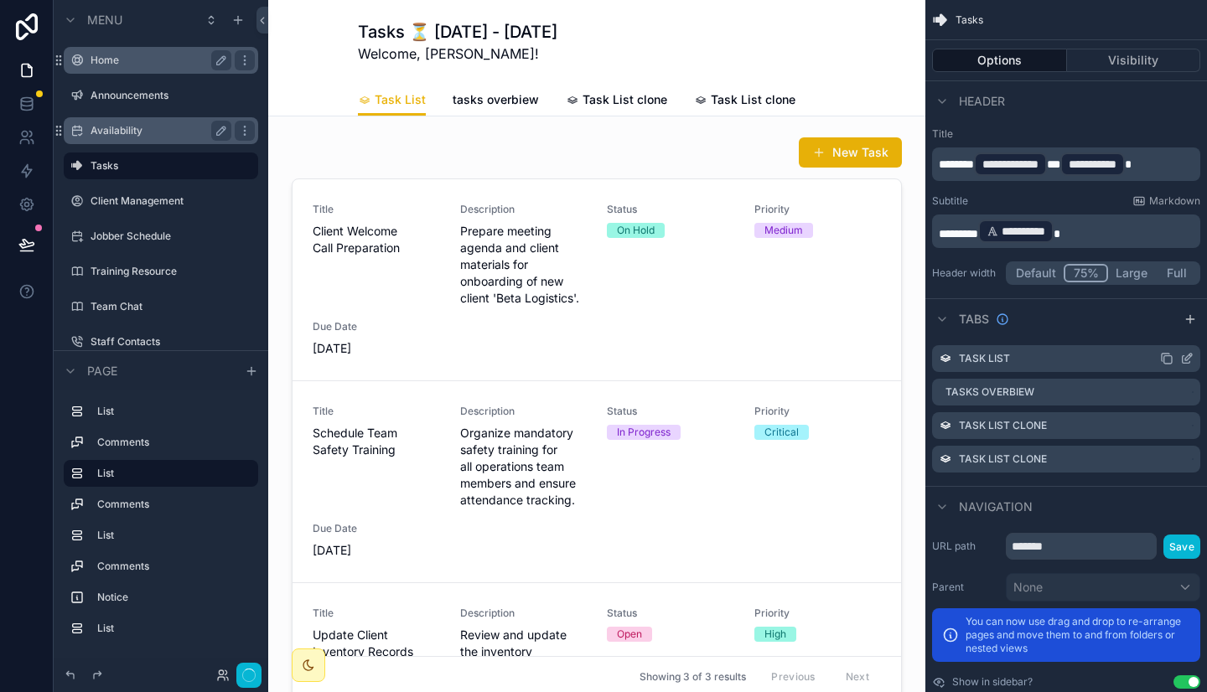
click at [1162, 358] on icon "scrollable content" at bounding box center [1166, 358] width 13 height 13
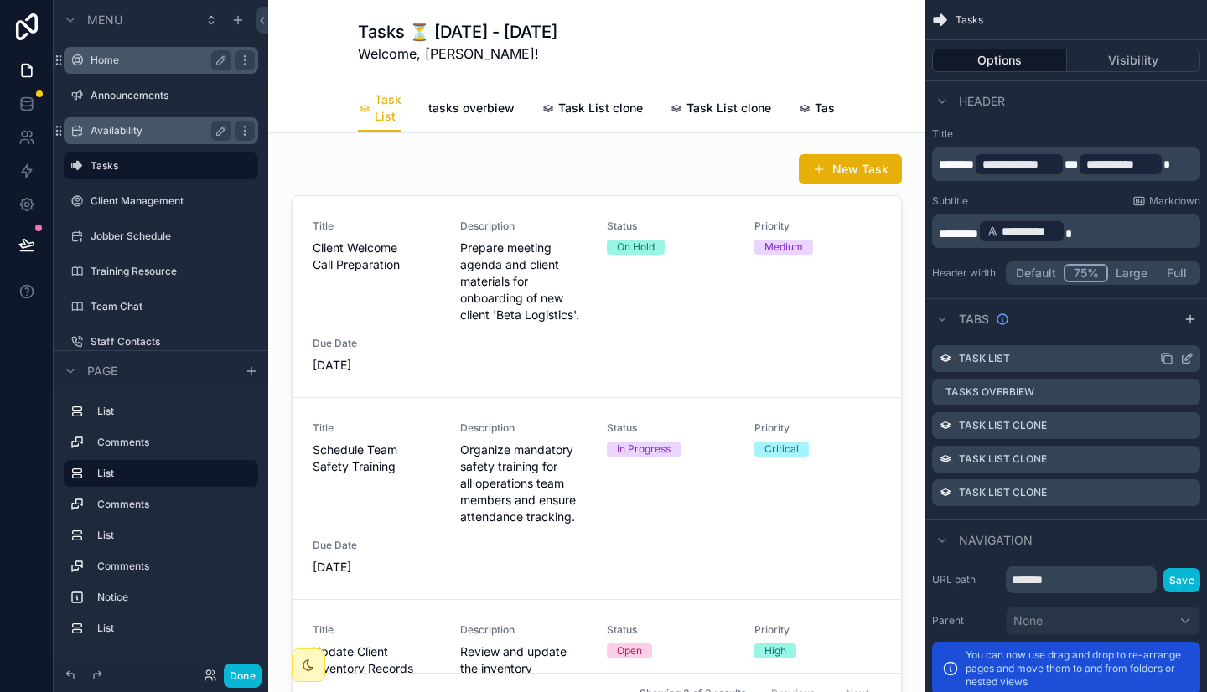
click at [1186, 359] on icon "scrollable content" at bounding box center [1186, 358] width 13 height 13
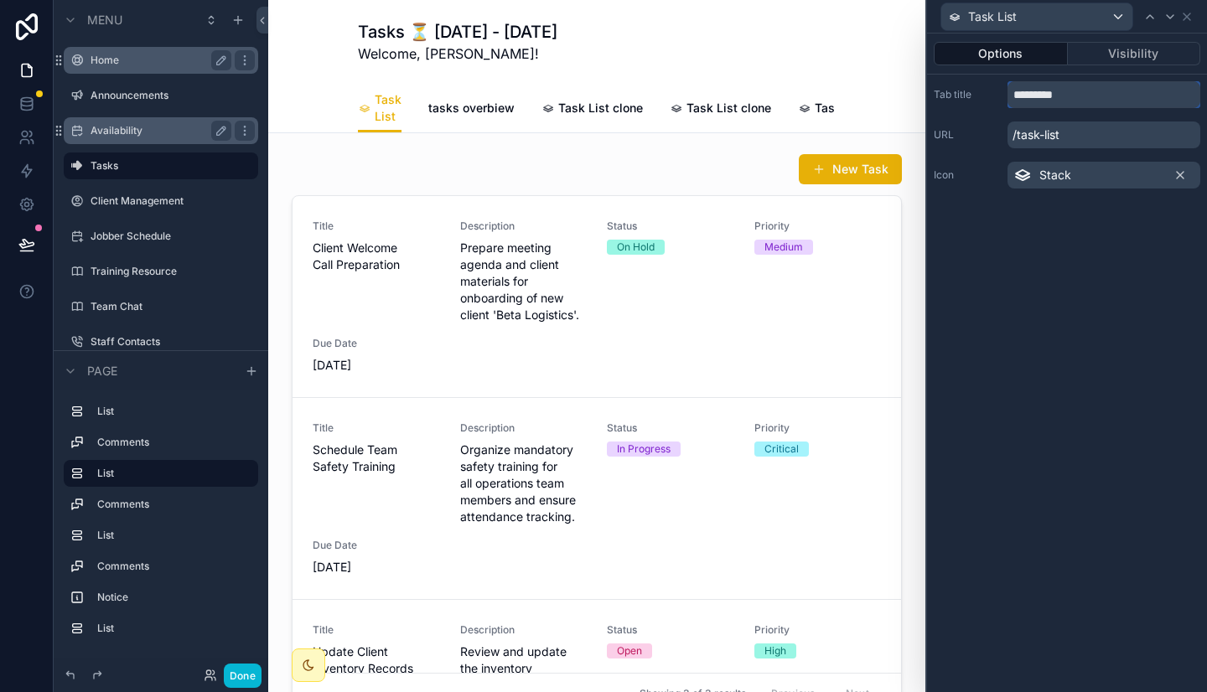
click at [1109, 90] on input "*********" at bounding box center [1103, 94] width 193 height 27
click at [1193, 14] on div "Task List" at bounding box center [1066, 16] width 266 height 33
click at [502, 112] on span "tasks overbiew" at bounding box center [471, 108] width 86 height 17
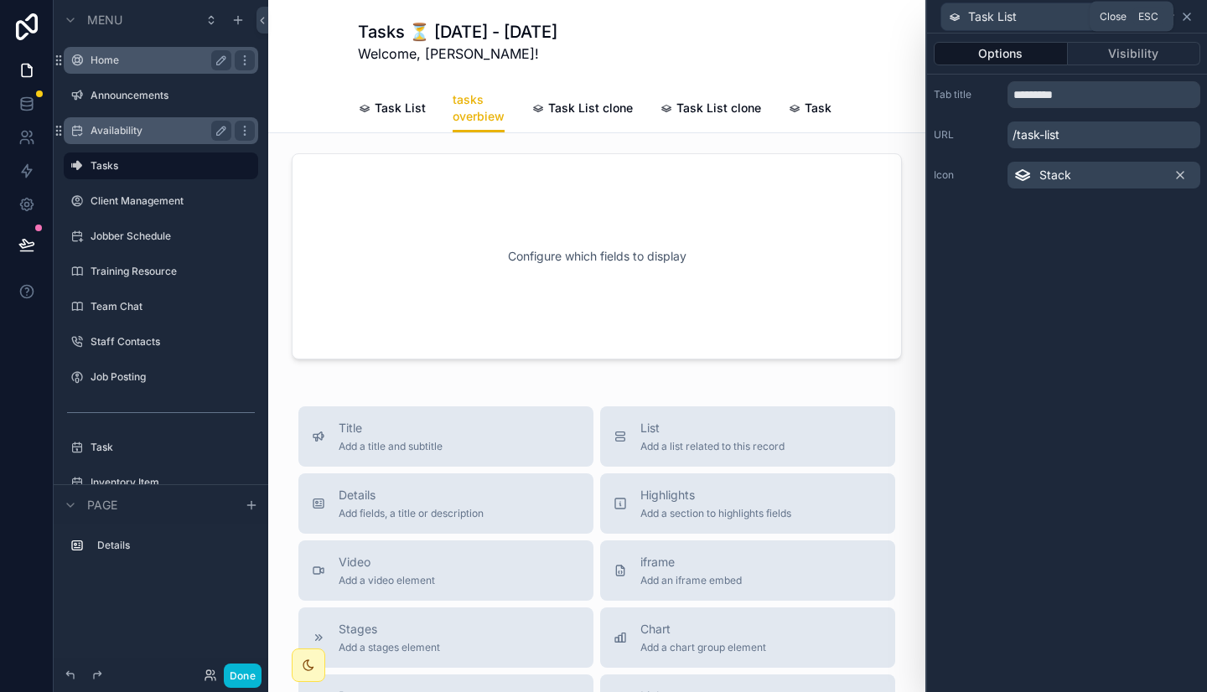
click at [1192, 18] on icon at bounding box center [1186, 16] width 13 height 13
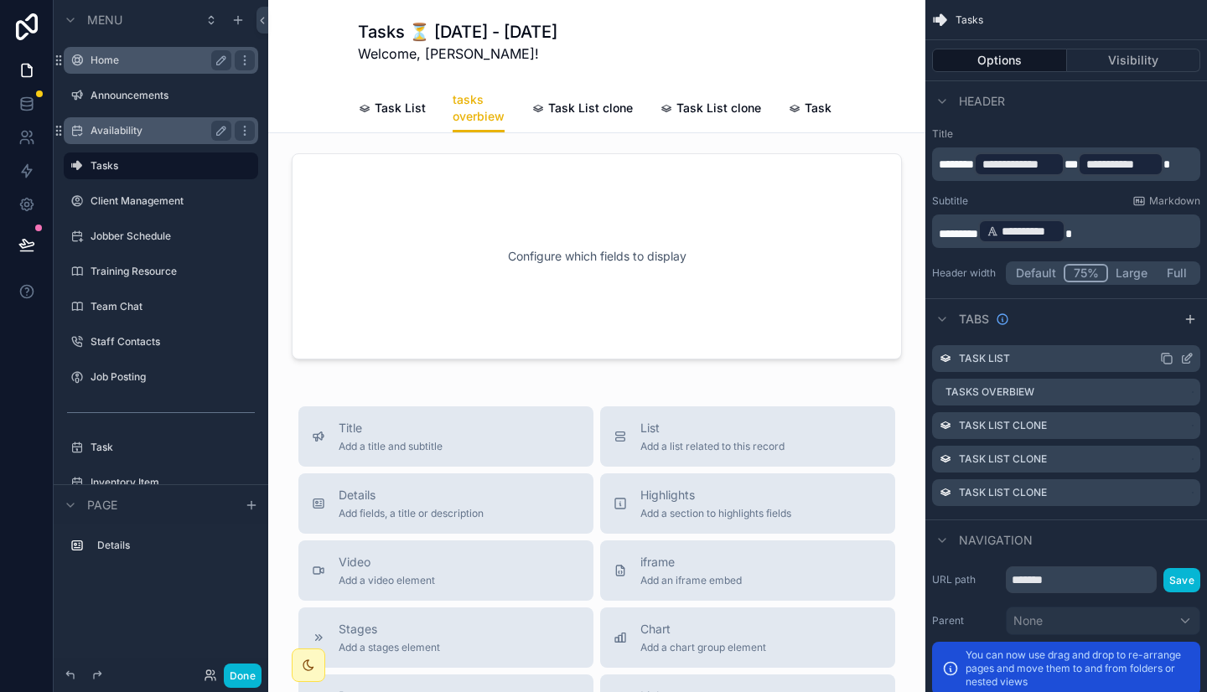
click at [1168, 356] on icon "scrollable content" at bounding box center [1168, 360] width 8 height 8
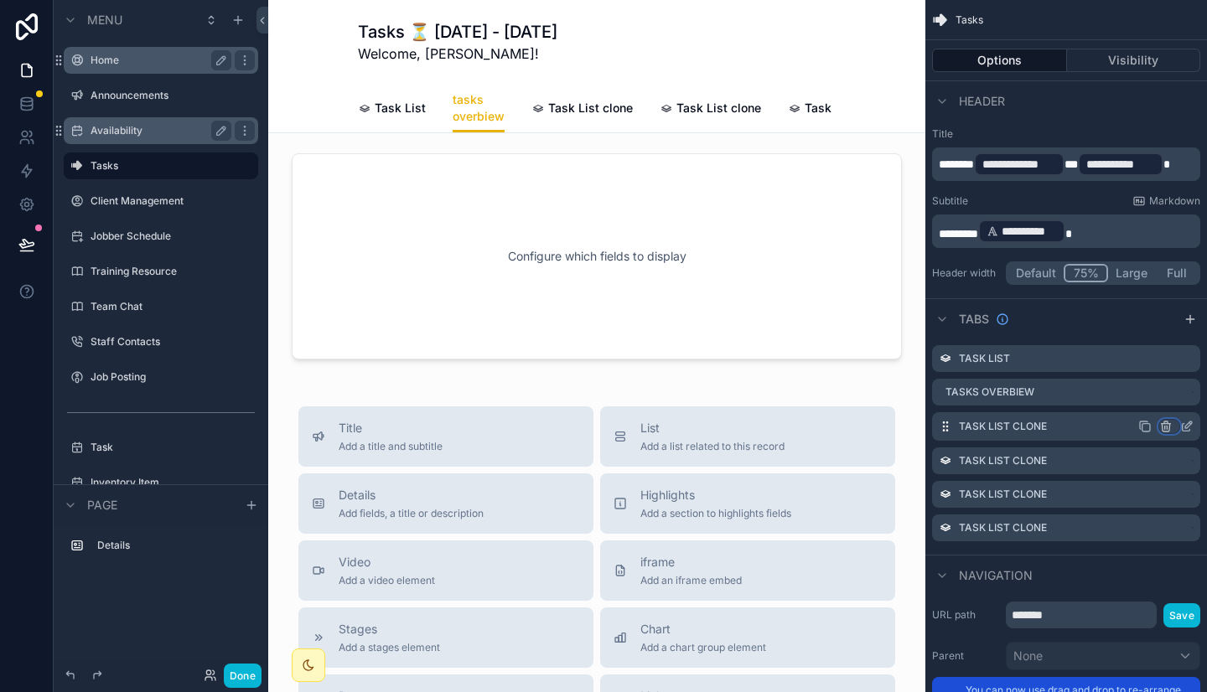
click at [1168, 429] on icon "scrollable content" at bounding box center [1165, 426] width 13 height 13
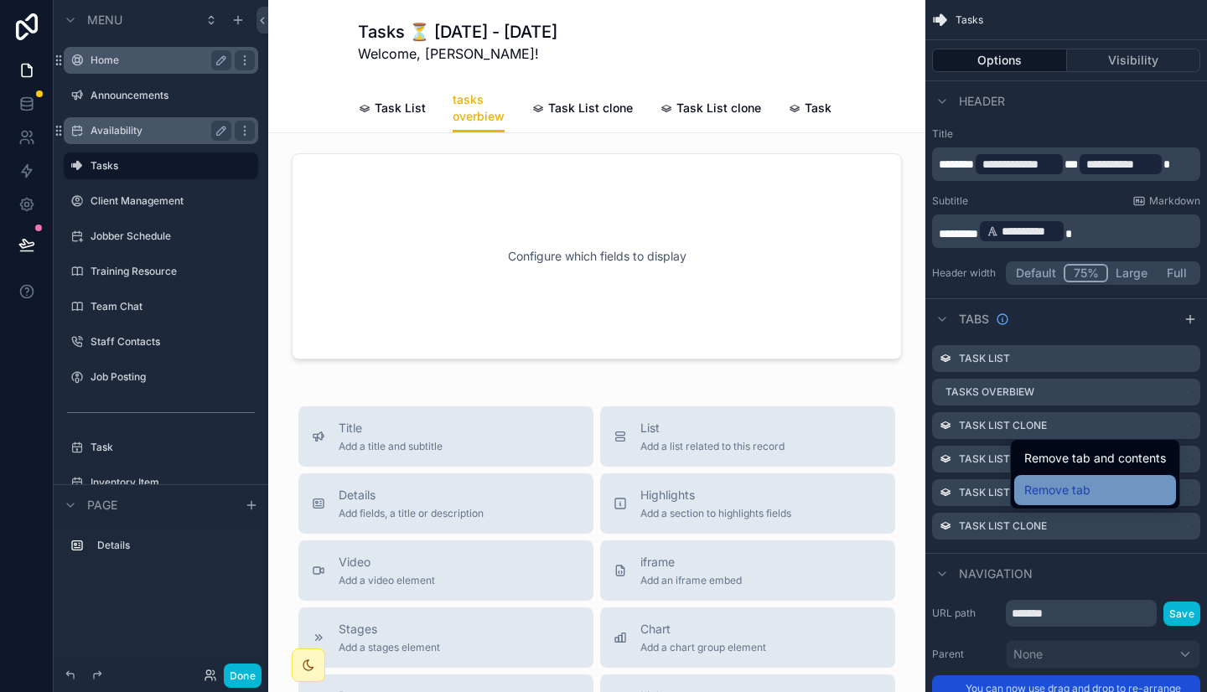
click at [1114, 481] on div "Remove tab" at bounding box center [1095, 490] width 142 height 20
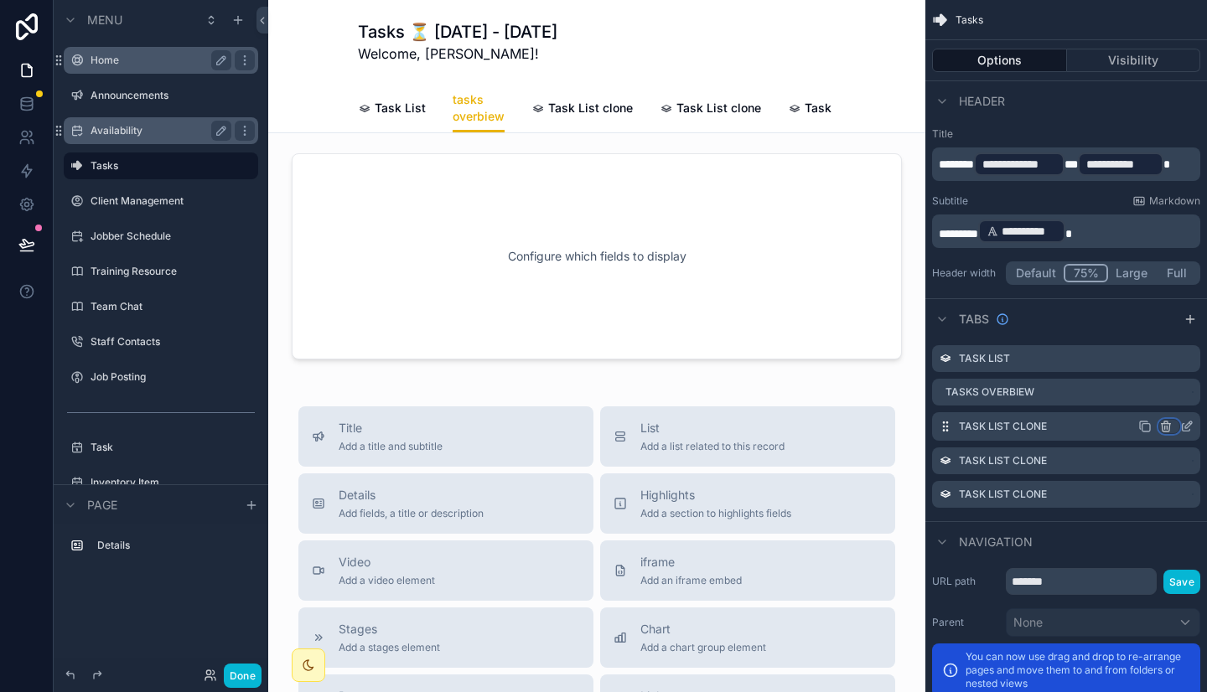
click at [1162, 426] on icon "scrollable content" at bounding box center [1165, 426] width 13 height 13
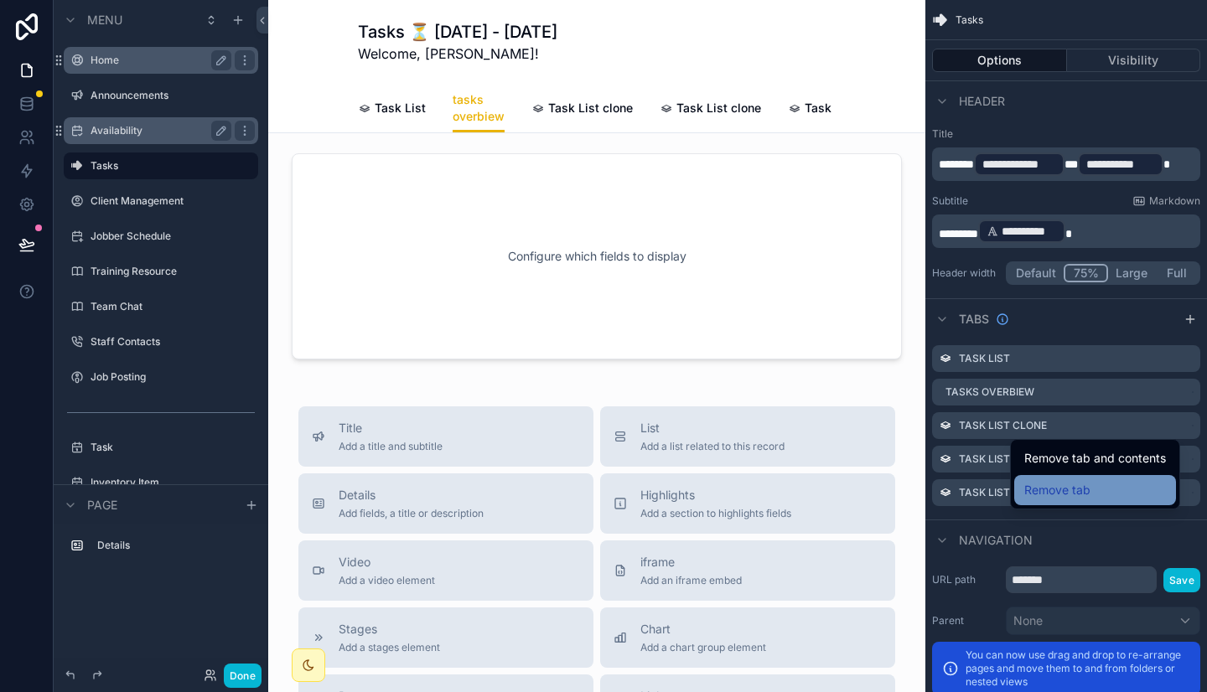
click at [1104, 483] on div "Remove tab" at bounding box center [1095, 490] width 142 height 20
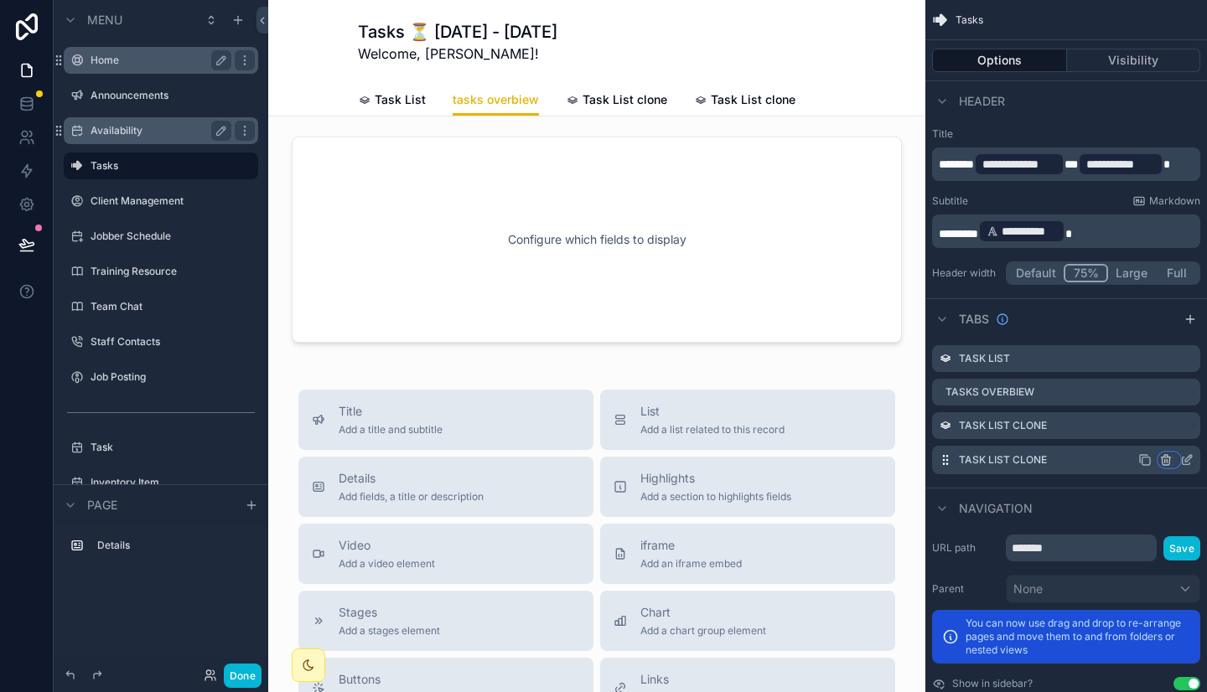
click at [1165, 459] on icon "scrollable content" at bounding box center [1165, 460] width 0 height 3
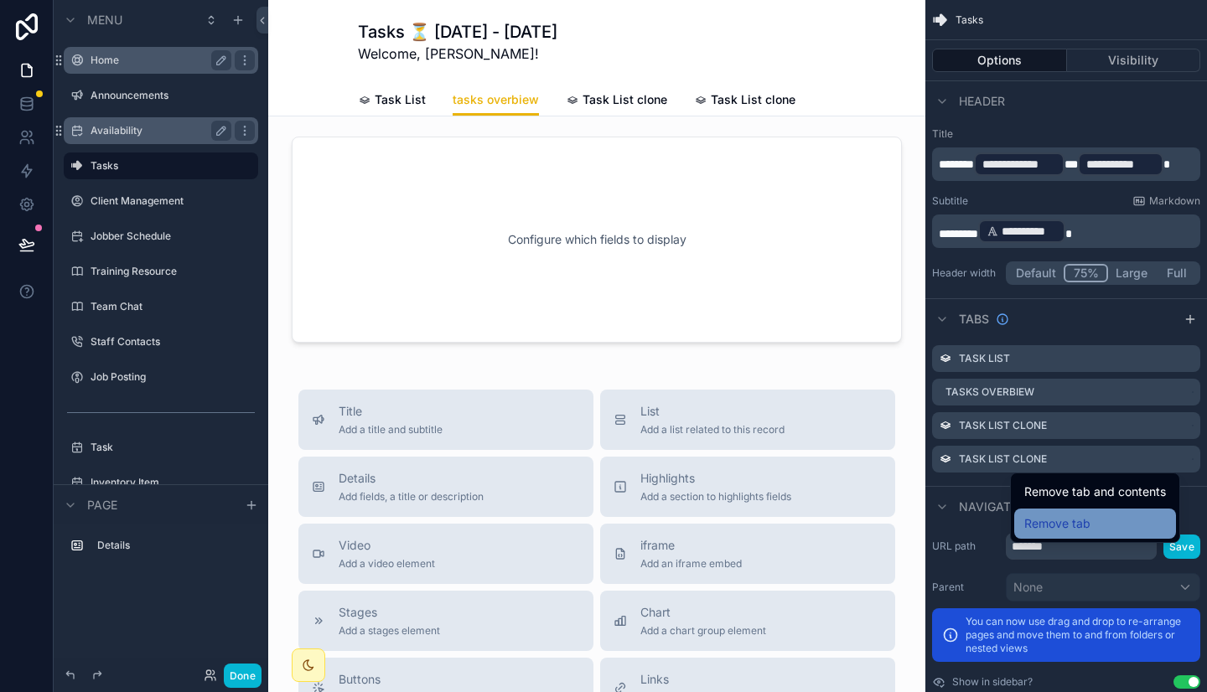
click at [1108, 515] on div "Remove tab" at bounding box center [1095, 524] width 142 height 20
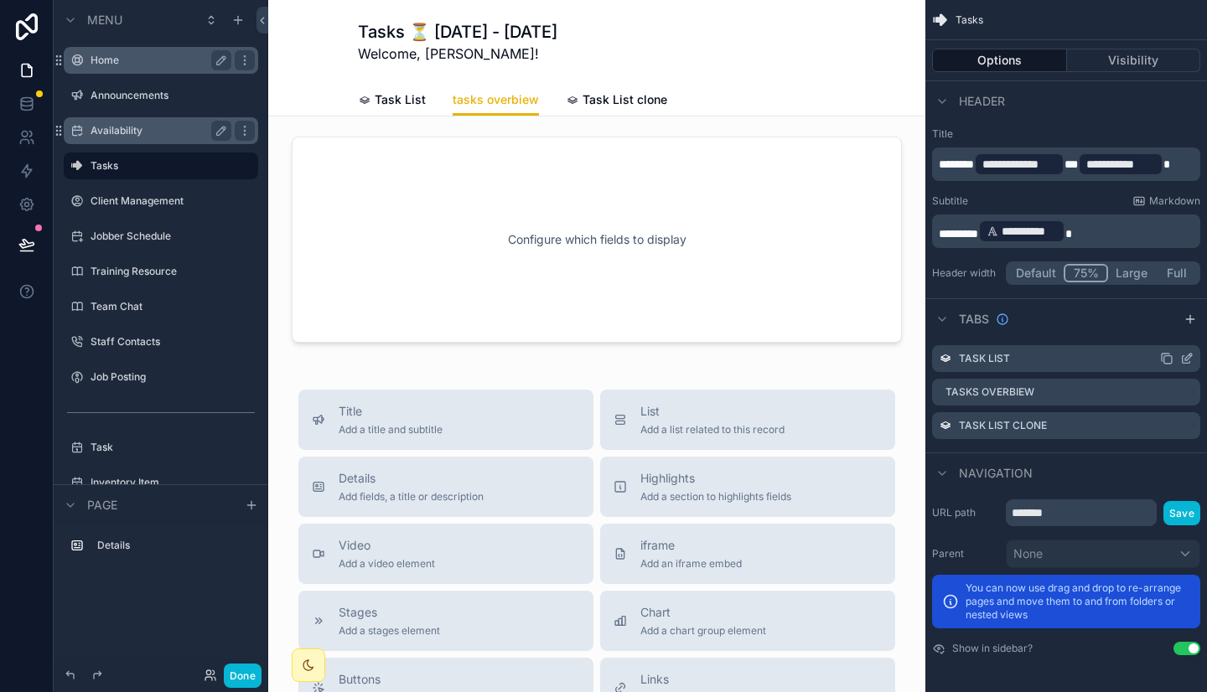
click at [1190, 359] on icon "scrollable content" at bounding box center [1186, 358] width 13 height 13
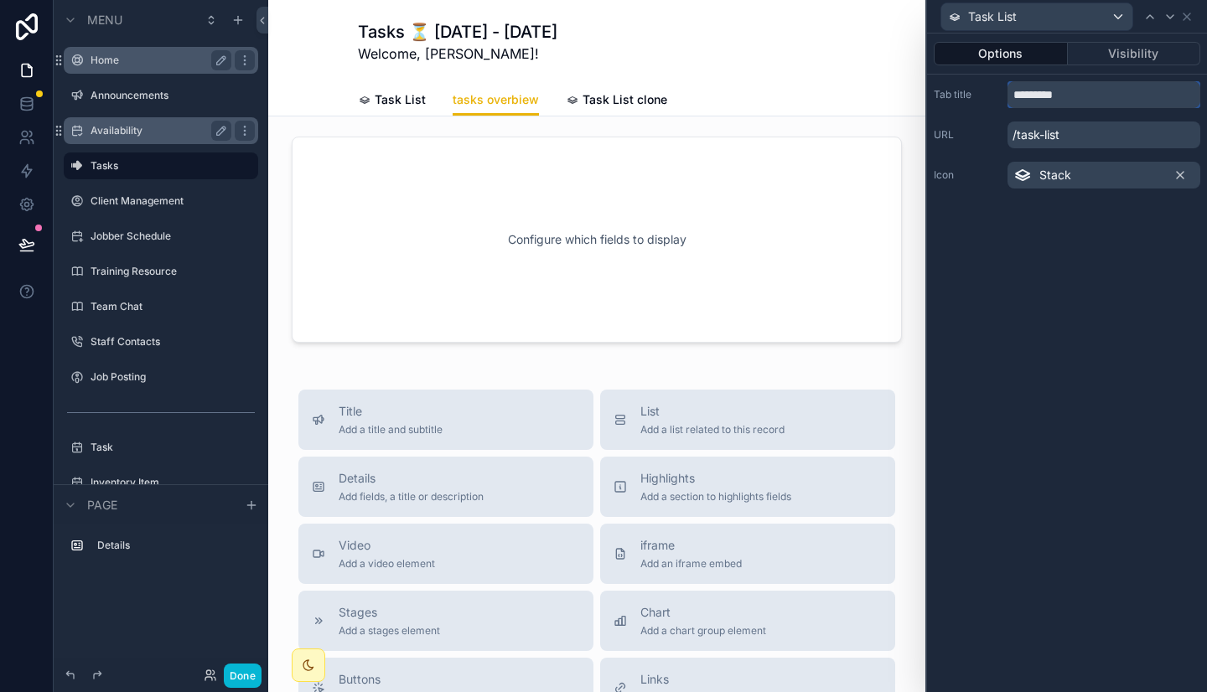
click at [1068, 96] on input "*********" at bounding box center [1103, 94] width 193 height 27
click at [1071, 94] on input "*********" at bounding box center [1103, 94] width 193 height 27
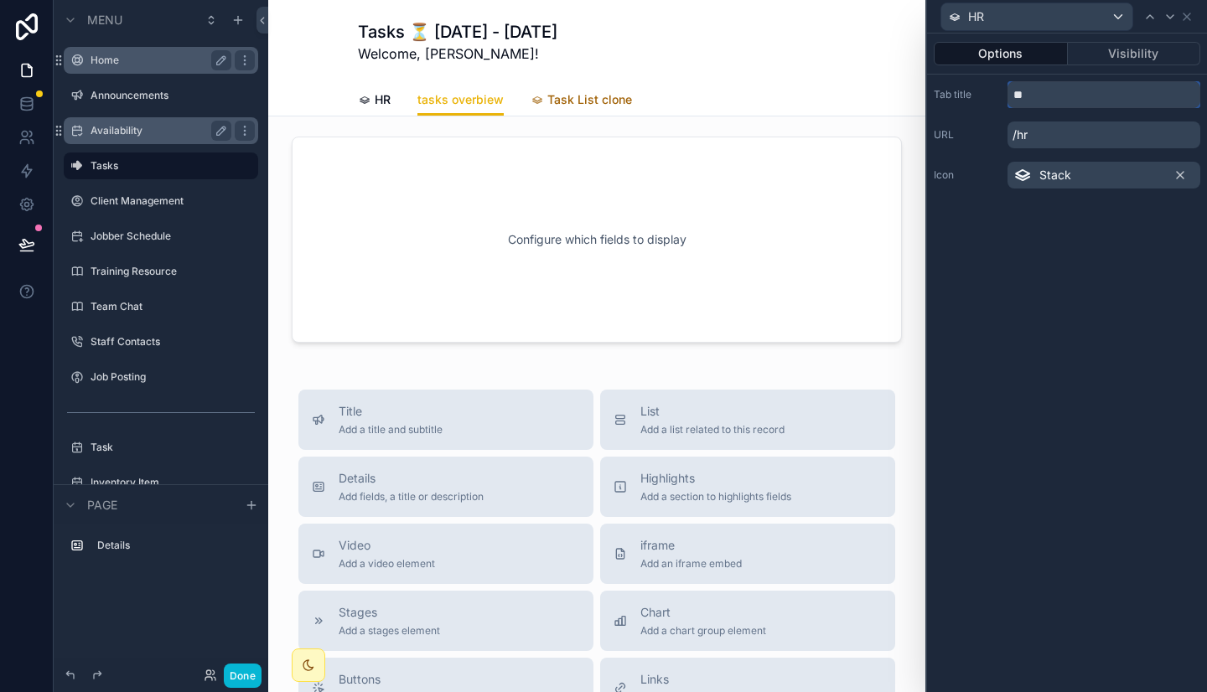
type input "**"
click at [585, 90] on link "Task List clone" at bounding box center [580, 102] width 101 height 34
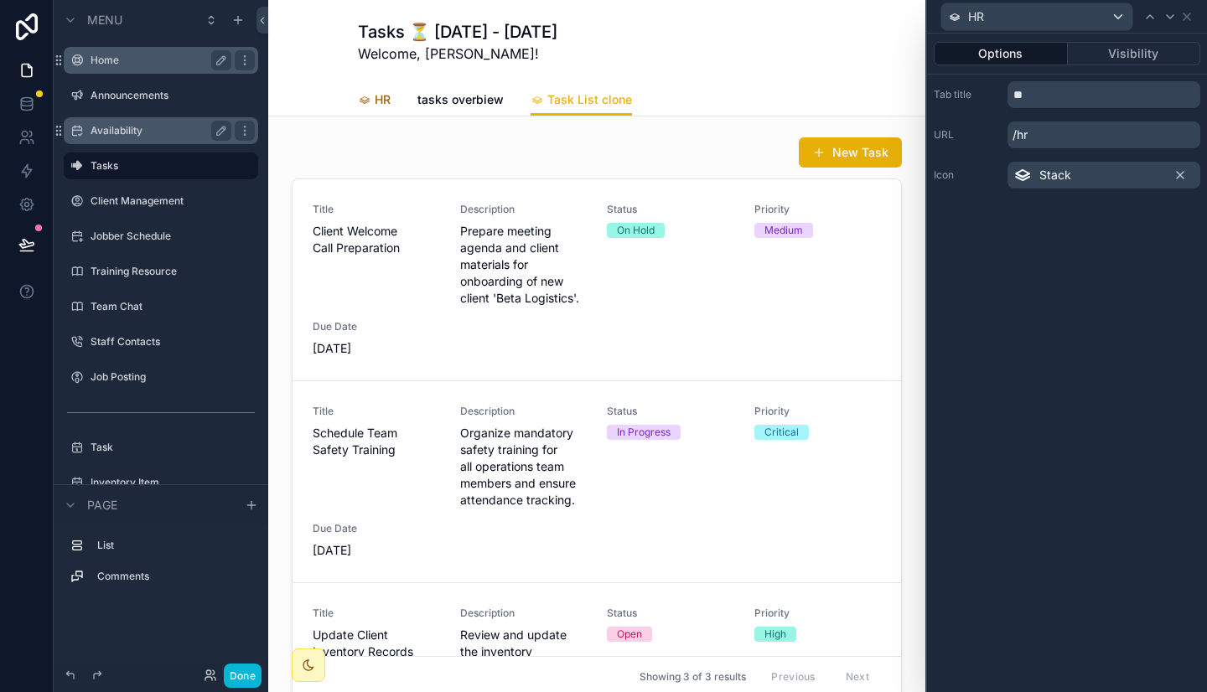
click at [375, 100] on span "HR" at bounding box center [383, 99] width 16 height 17
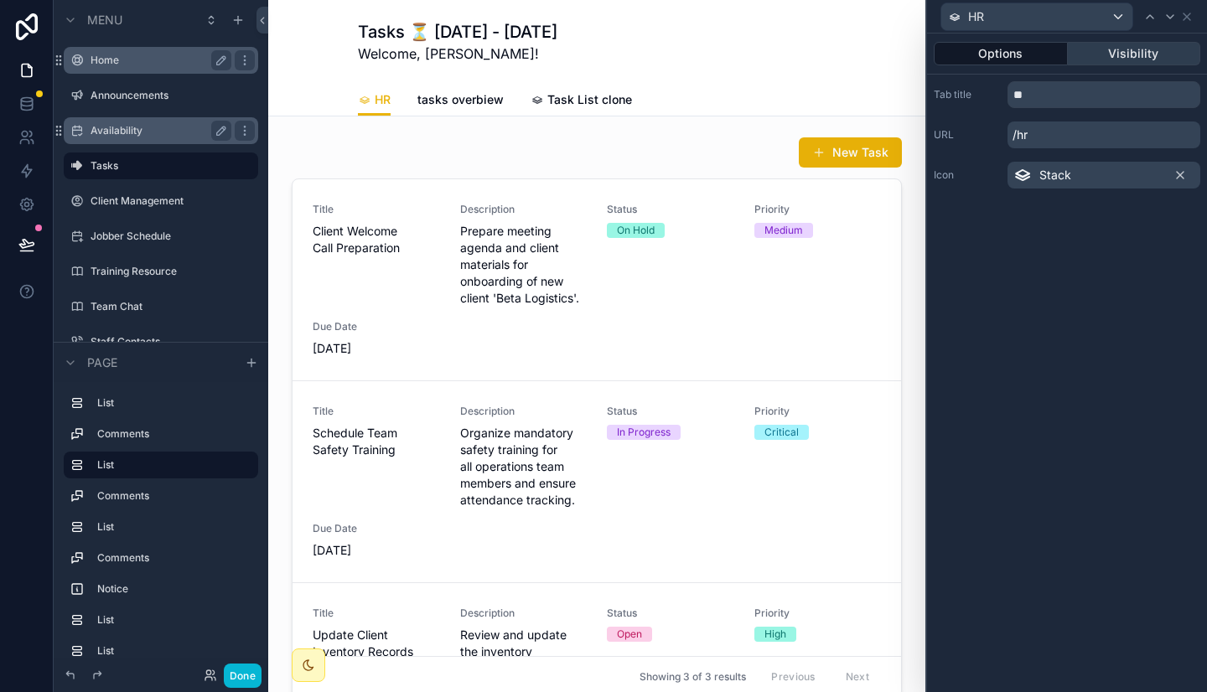
click at [1120, 50] on button "Visibility" at bounding box center [1134, 53] width 133 height 23
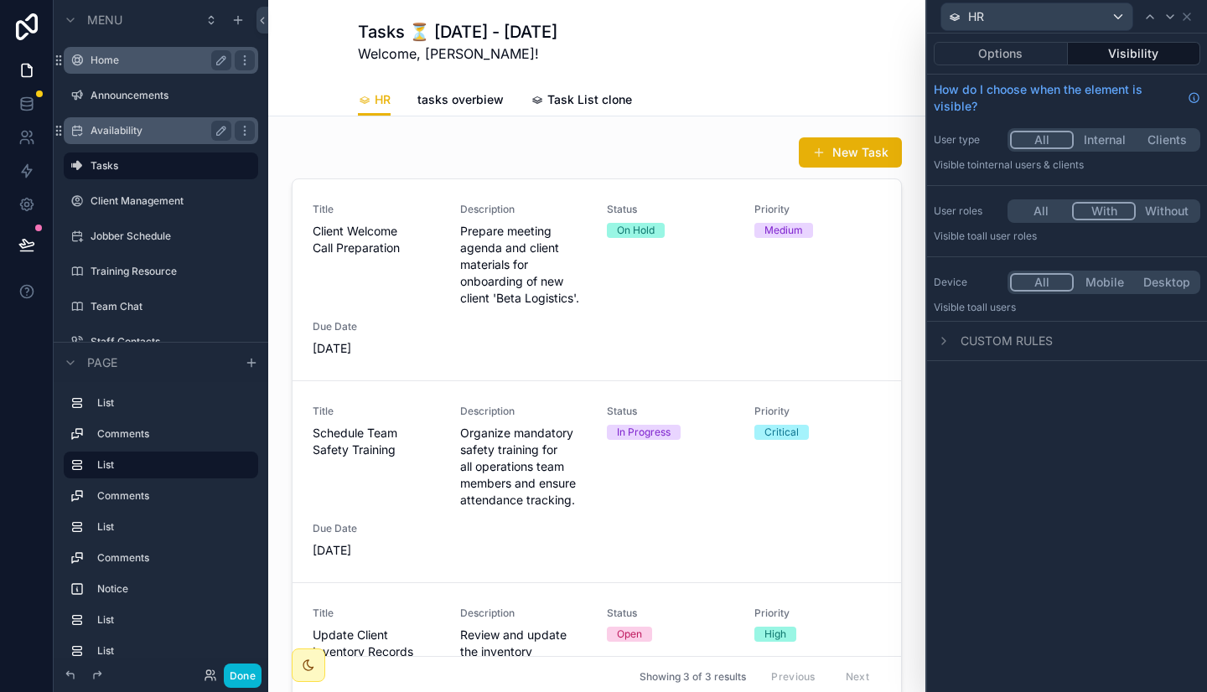
click at [1097, 208] on button "With" at bounding box center [1104, 211] width 64 height 18
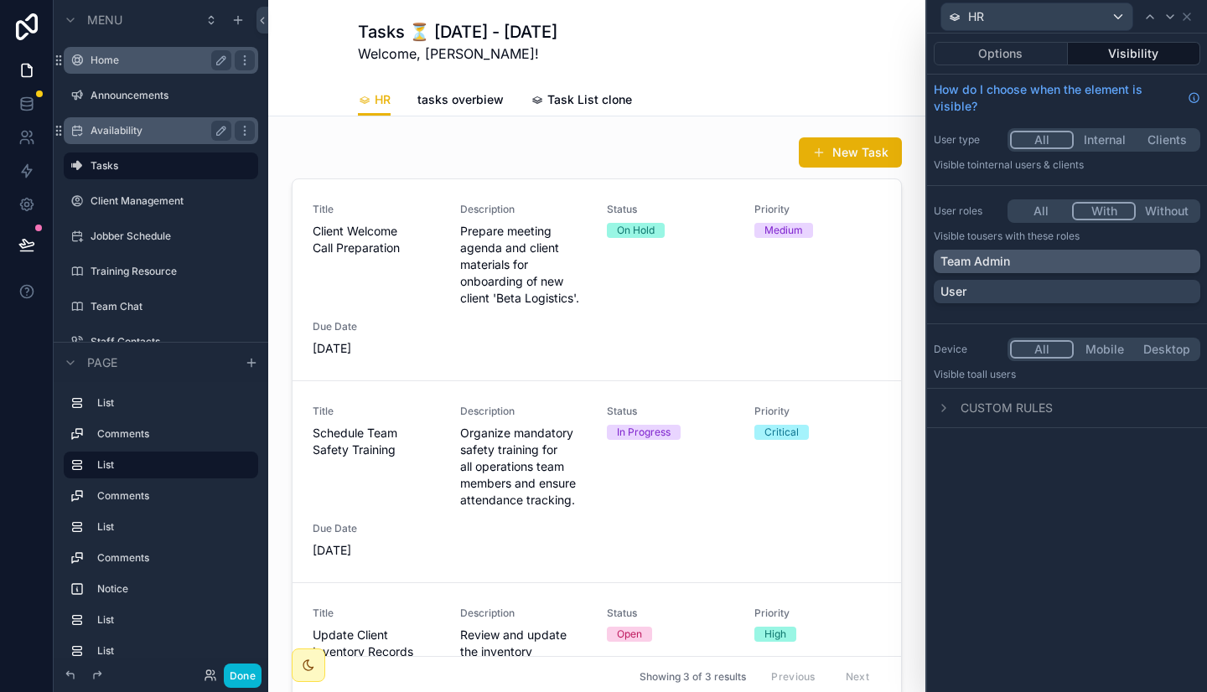
click at [1010, 260] on div "Team Admin" at bounding box center [1066, 261] width 253 height 17
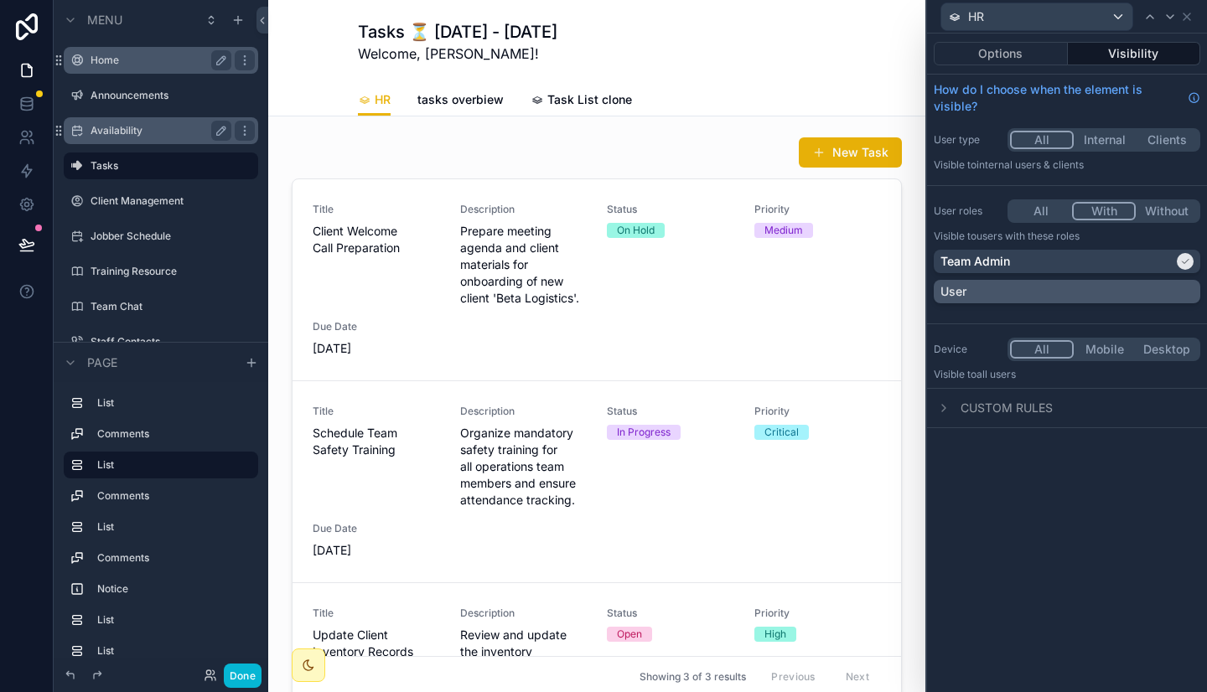
click at [1000, 282] on div "User" at bounding box center [1066, 291] width 266 height 23
click at [999, 55] on button "Options" at bounding box center [1000, 53] width 134 height 23
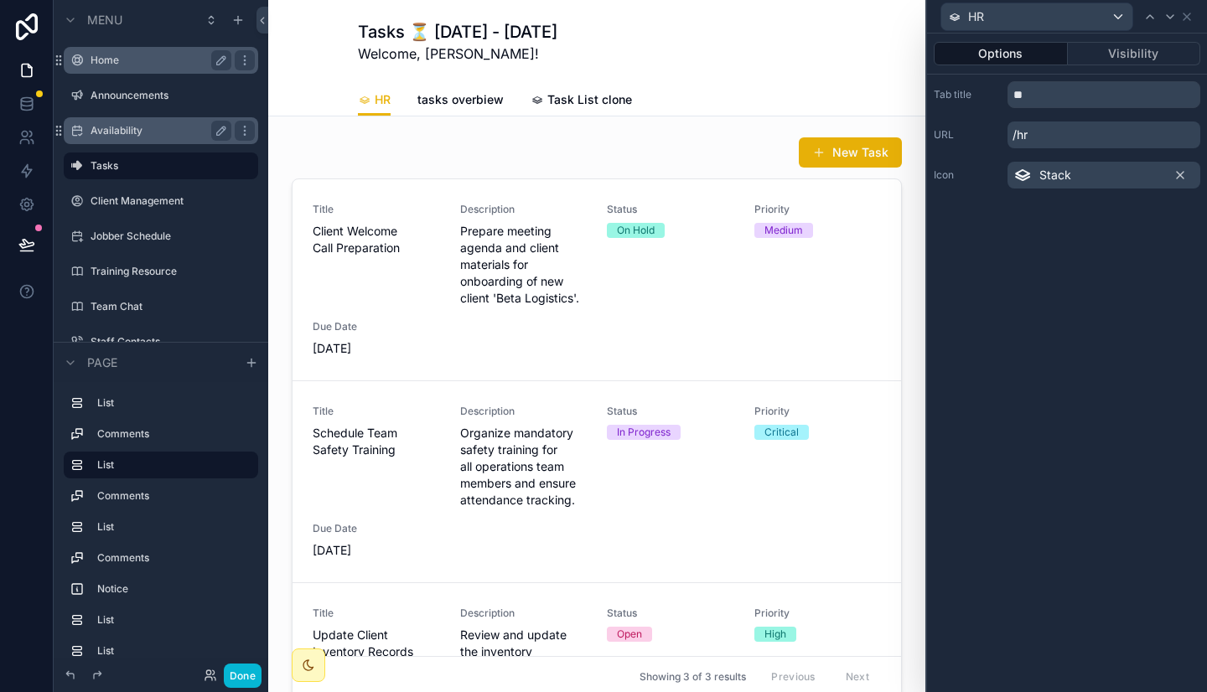
click at [1055, 138] on p "/hr" at bounding box center [1103, 134] width 193 height 27
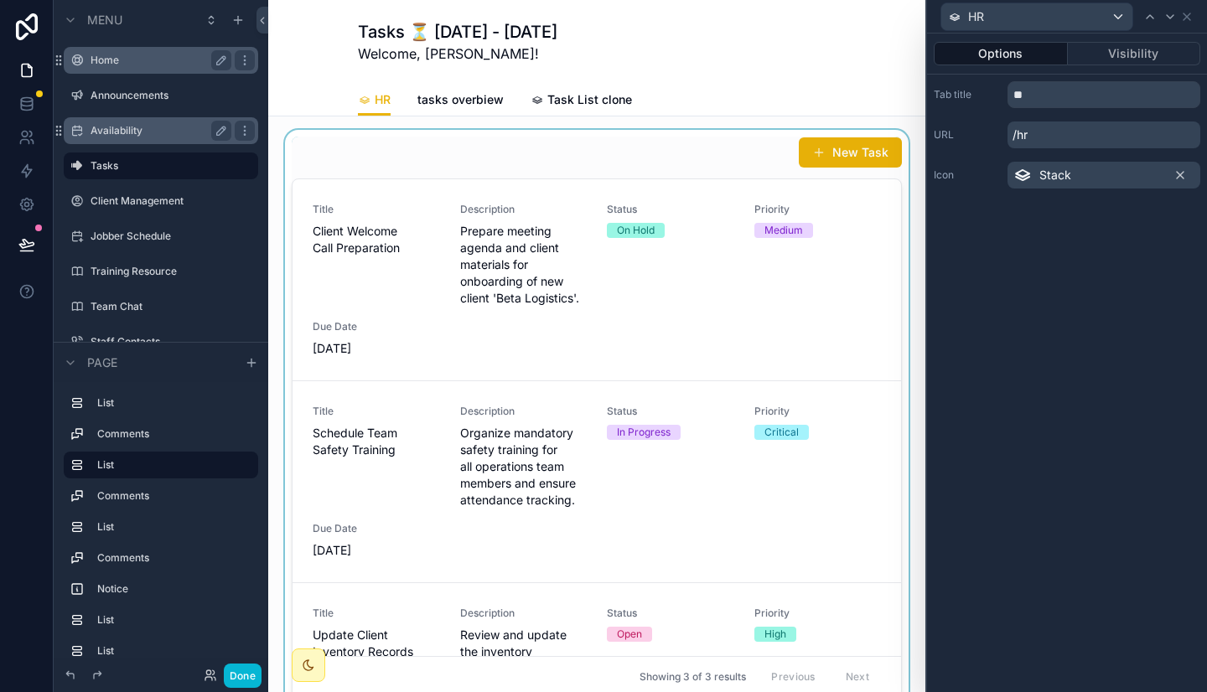
click at [737, 250] on div "scrollable content" at bounding box center [597, 417] width 630 height 575
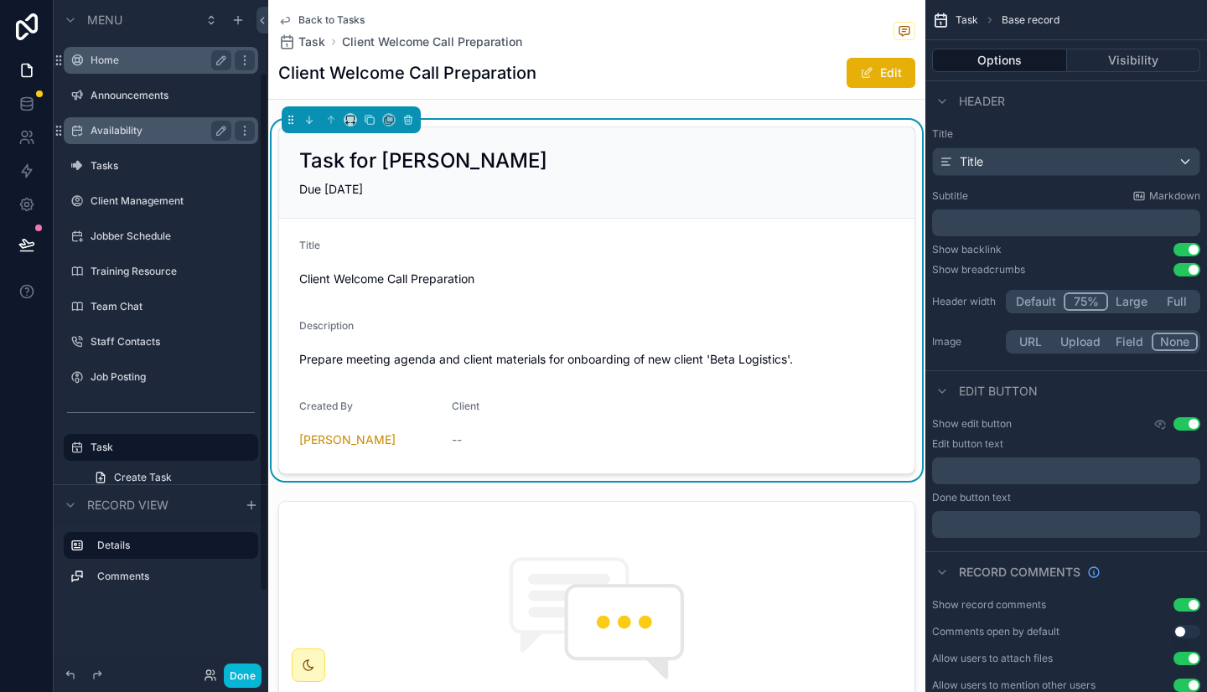
scroll to position [93, 0]
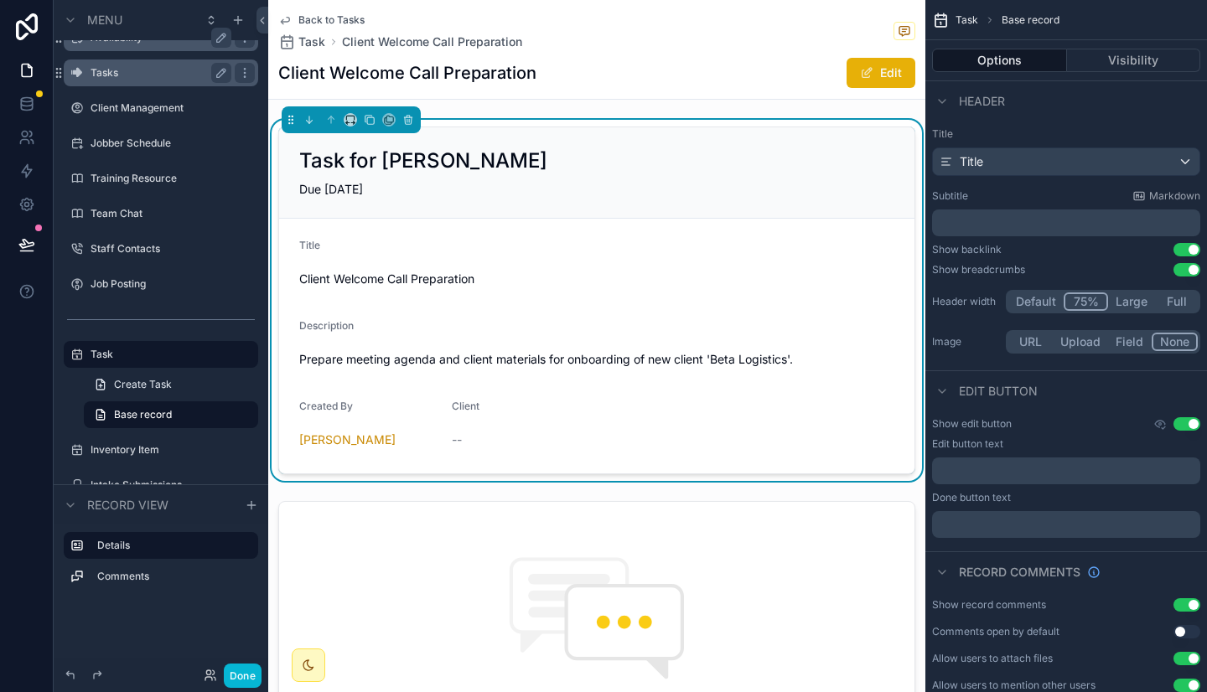
click at [136, 75] on label "Tasks" at bounding box center [157, 72] width 134 height 13
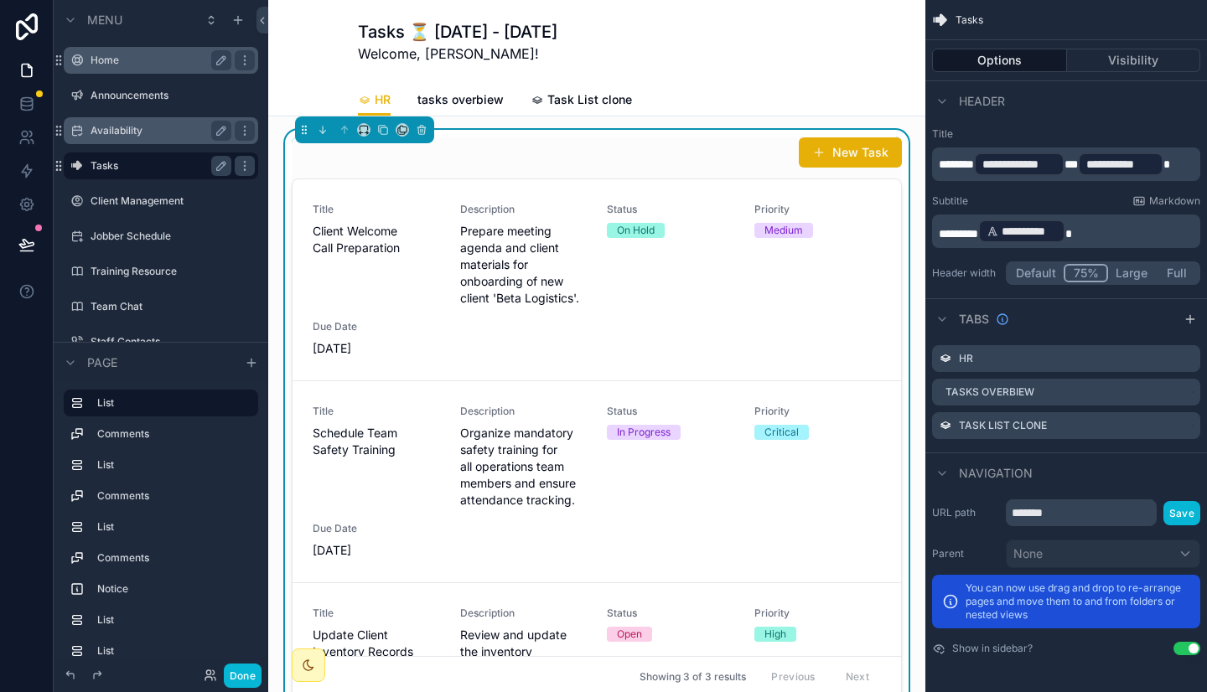
click at [684, 151] on div "New Task" at bounding box center [597, 153] width 610 height 32
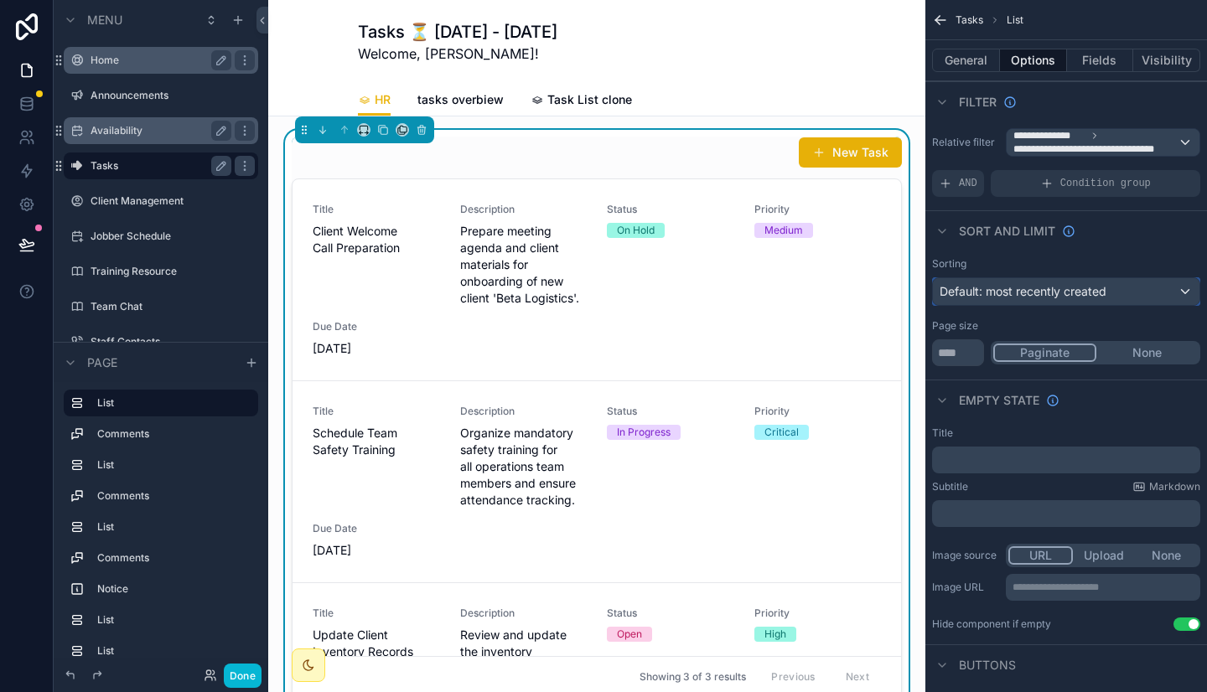
click at [1062, 283] on span "Default: most recently created" at bounding box center [1022, 291] width 167 height 17
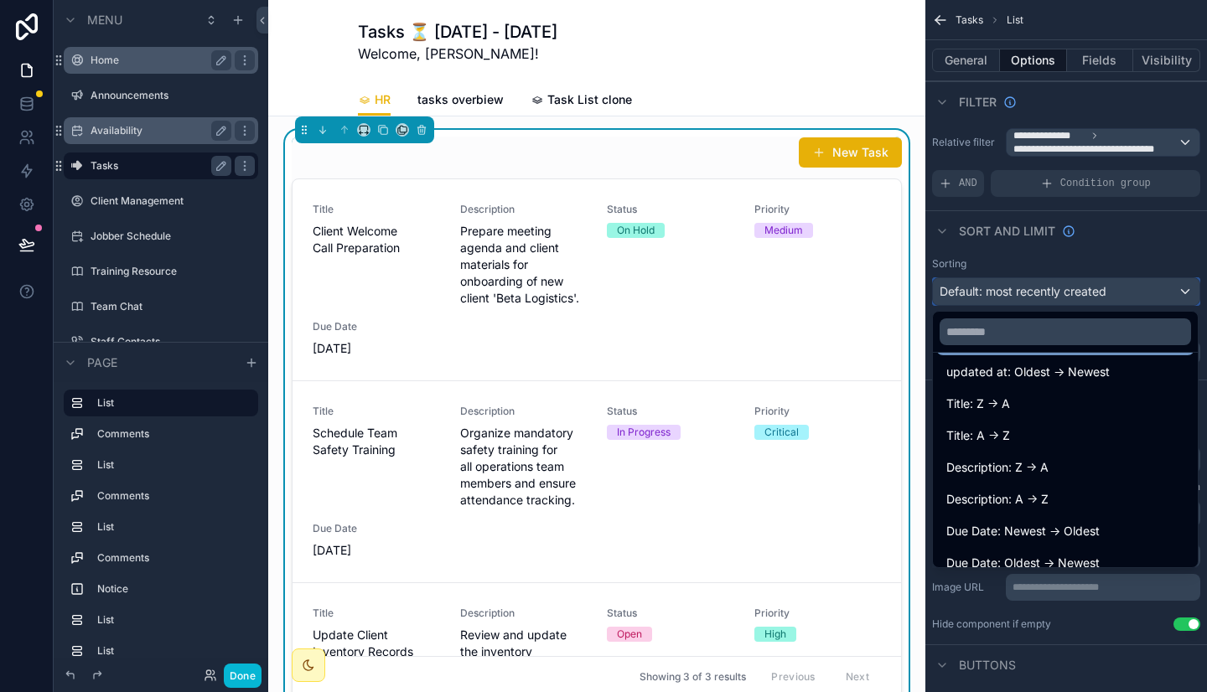
scroll to position [151, 0]
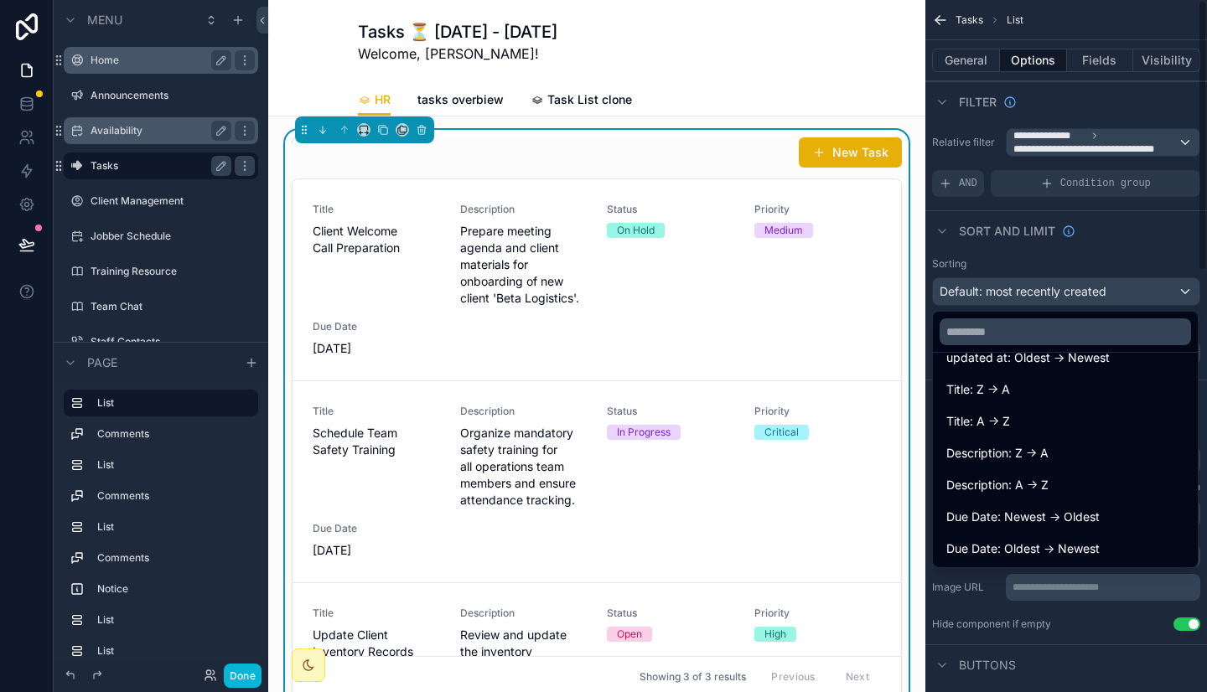
click at [1145, 246] on div "scrollable content" at bounding box center [603, 346] width 1207 height 692
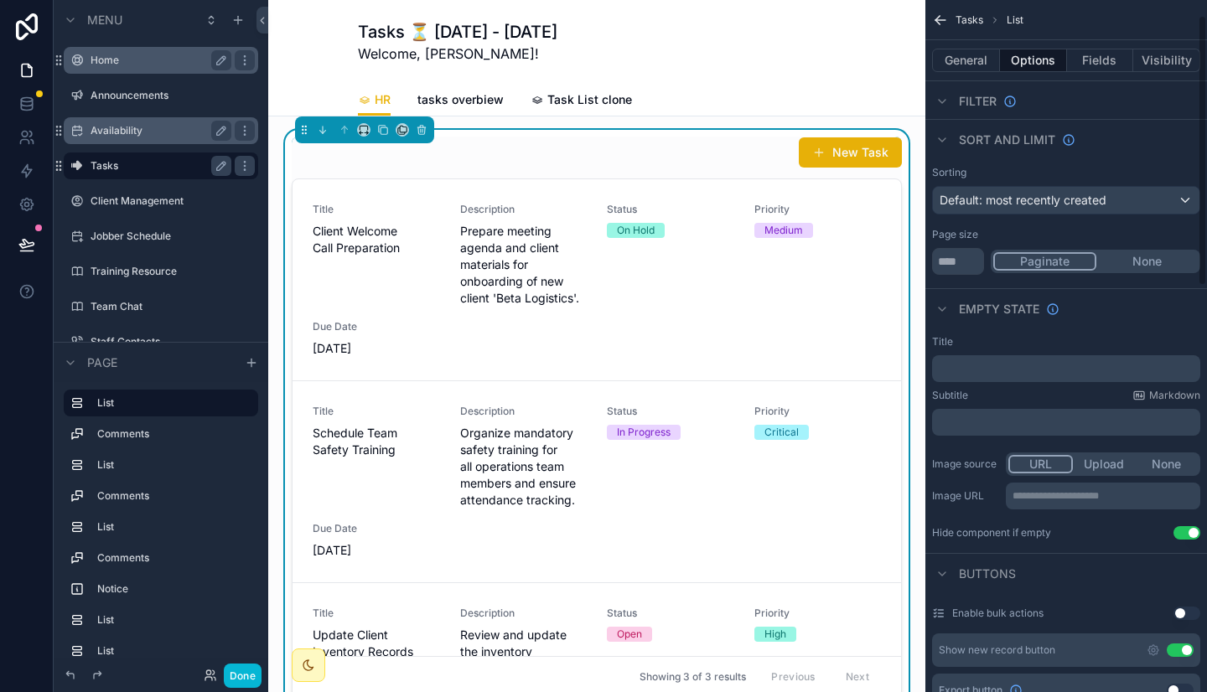
scroll to position [0, 0]
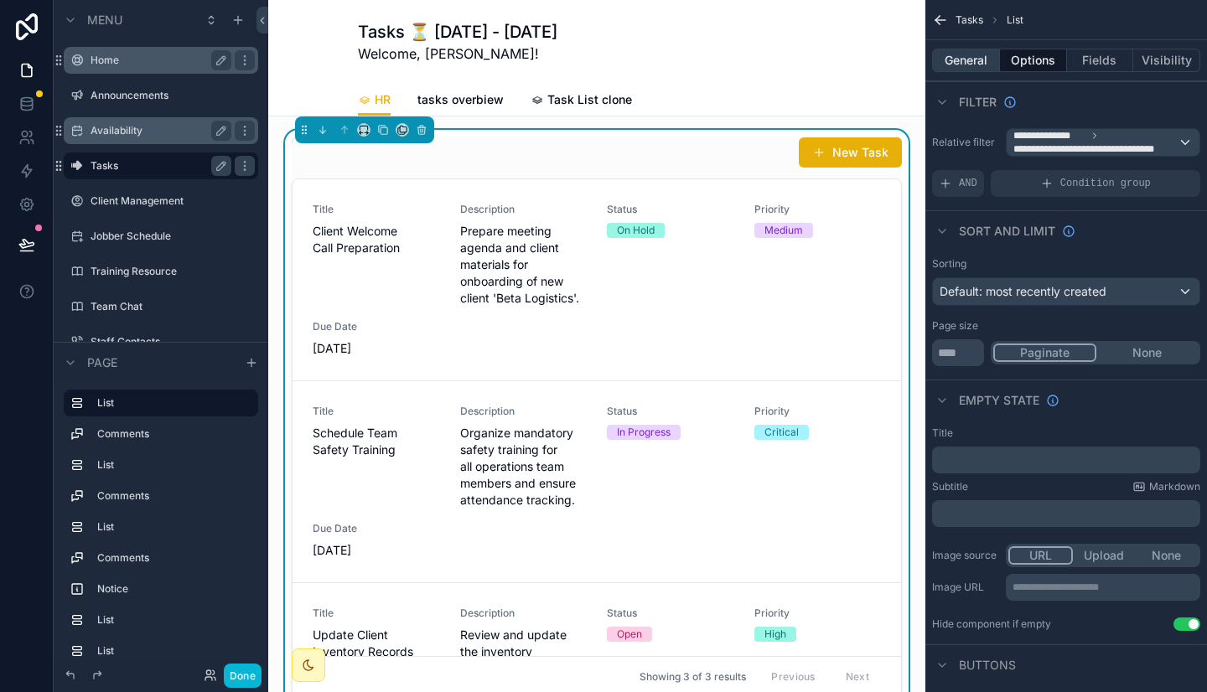
click at [980, 58] on button "General" at bounding box center [966, 60] width 68 height 23
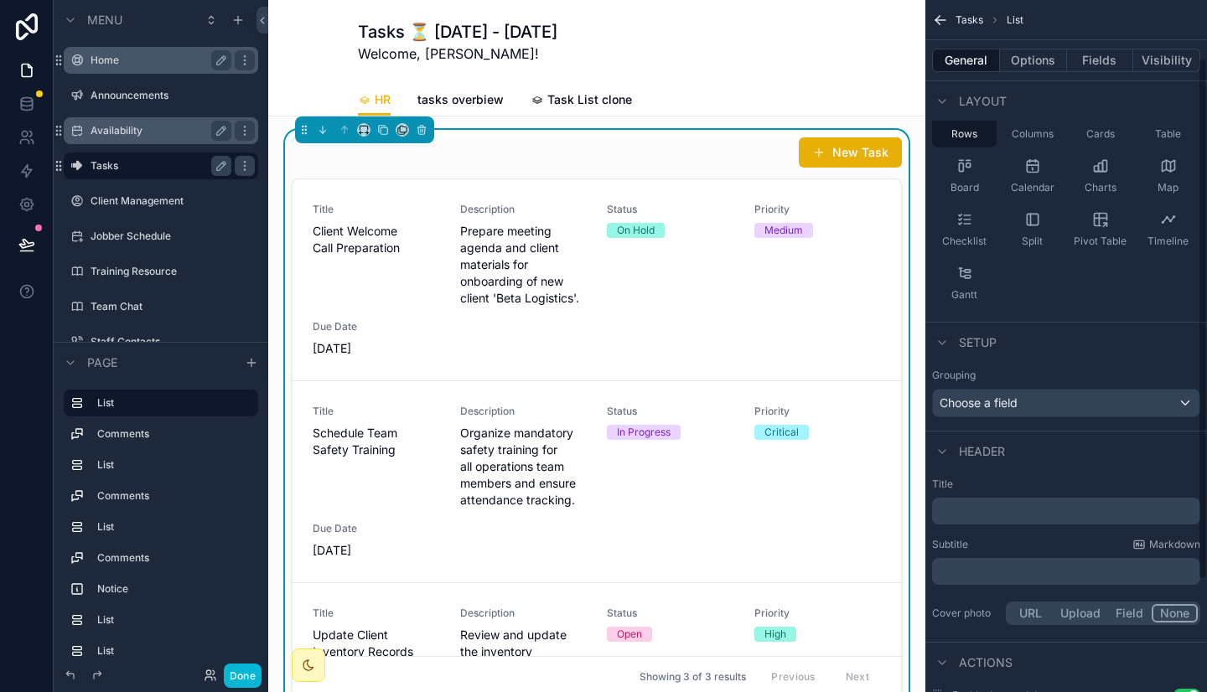
scroll to position [119, 0]
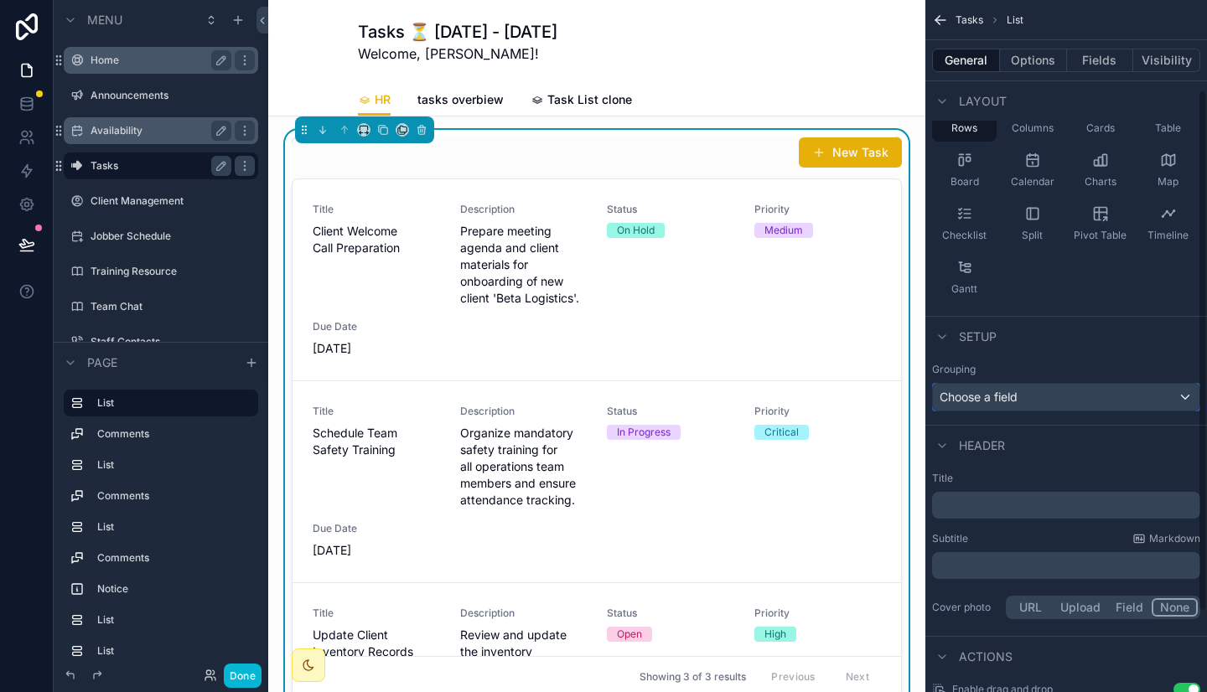
click at [1026, 400] on div "Choose a field" at bounding box center [1066, 397] width 266 height 27
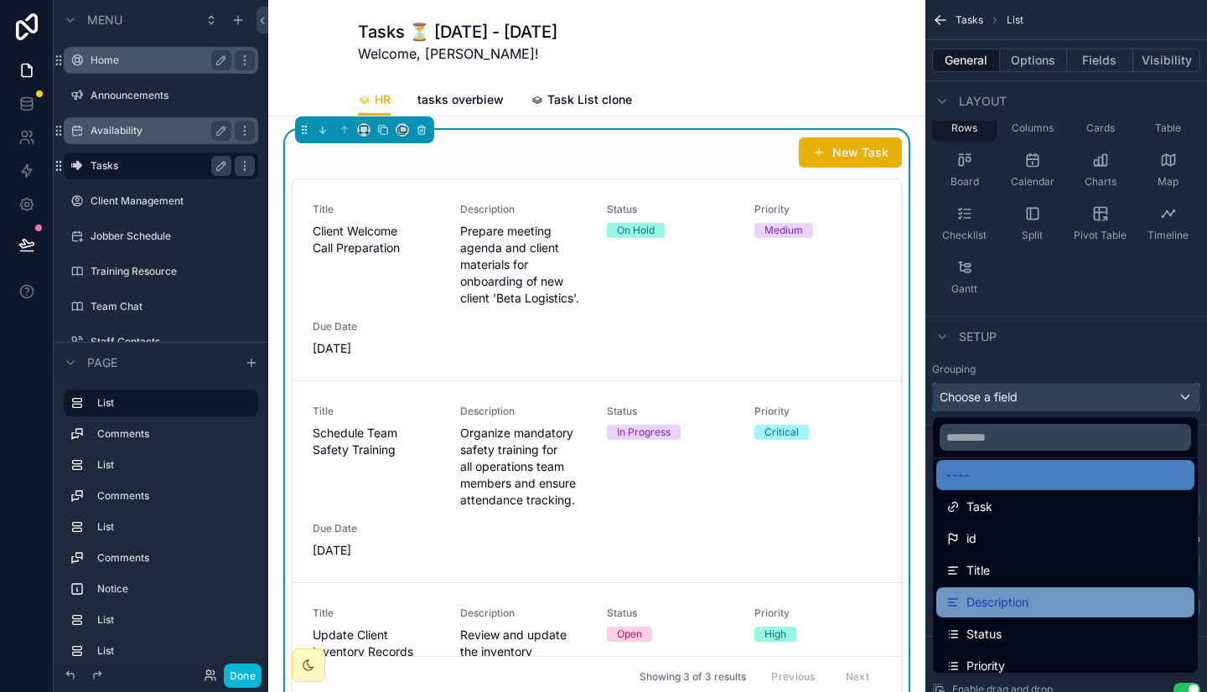
scroll to position [11, 0]
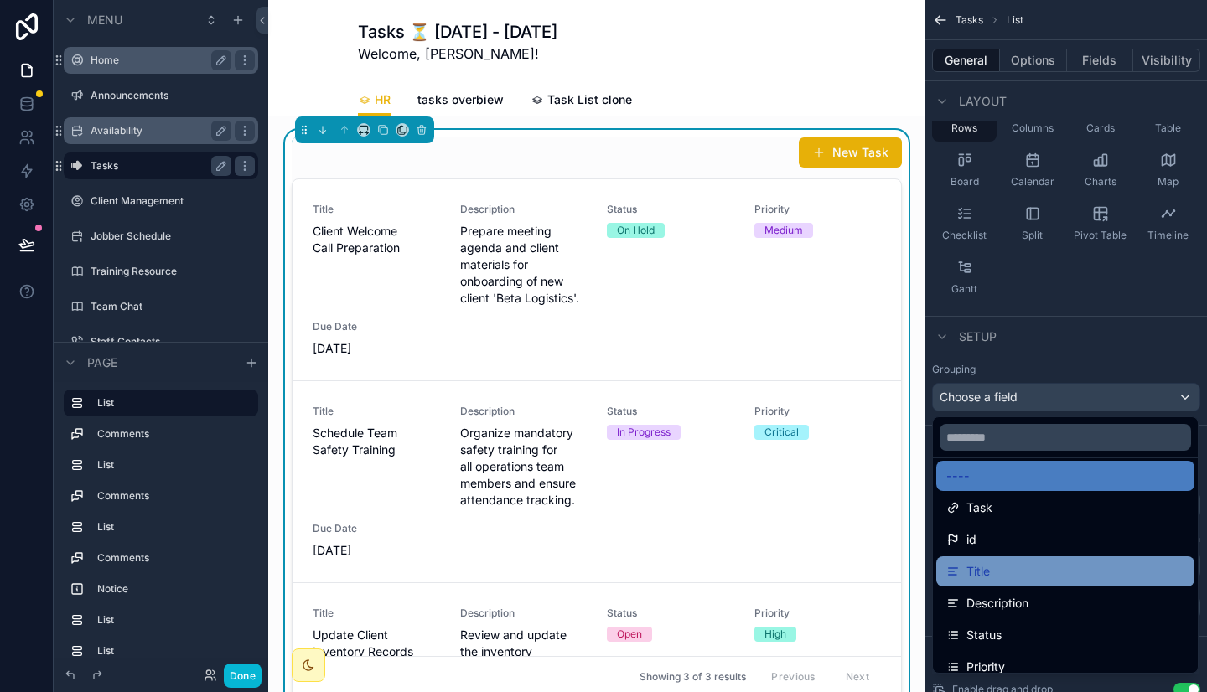
click at [1002, 568] on div "Title" at bounding box center [1065, 571] width 238 height 20
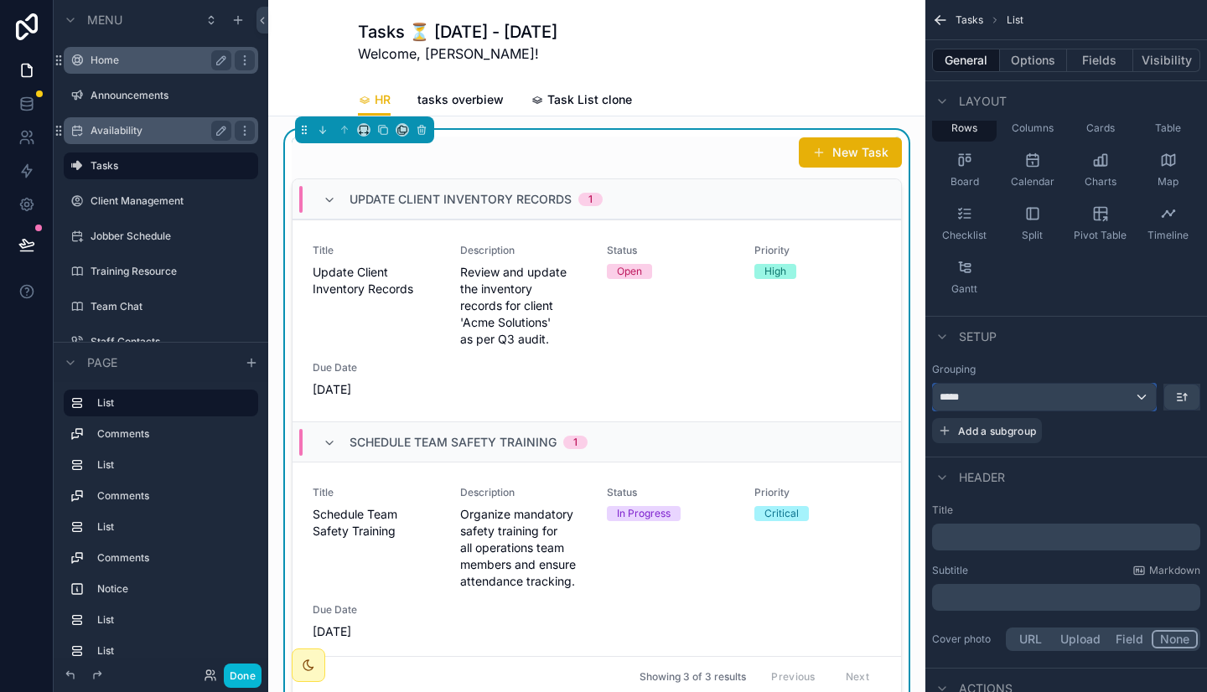
click at [1055, 390] on div "*****" at bounding box center [1044, 397] width 223 height 27
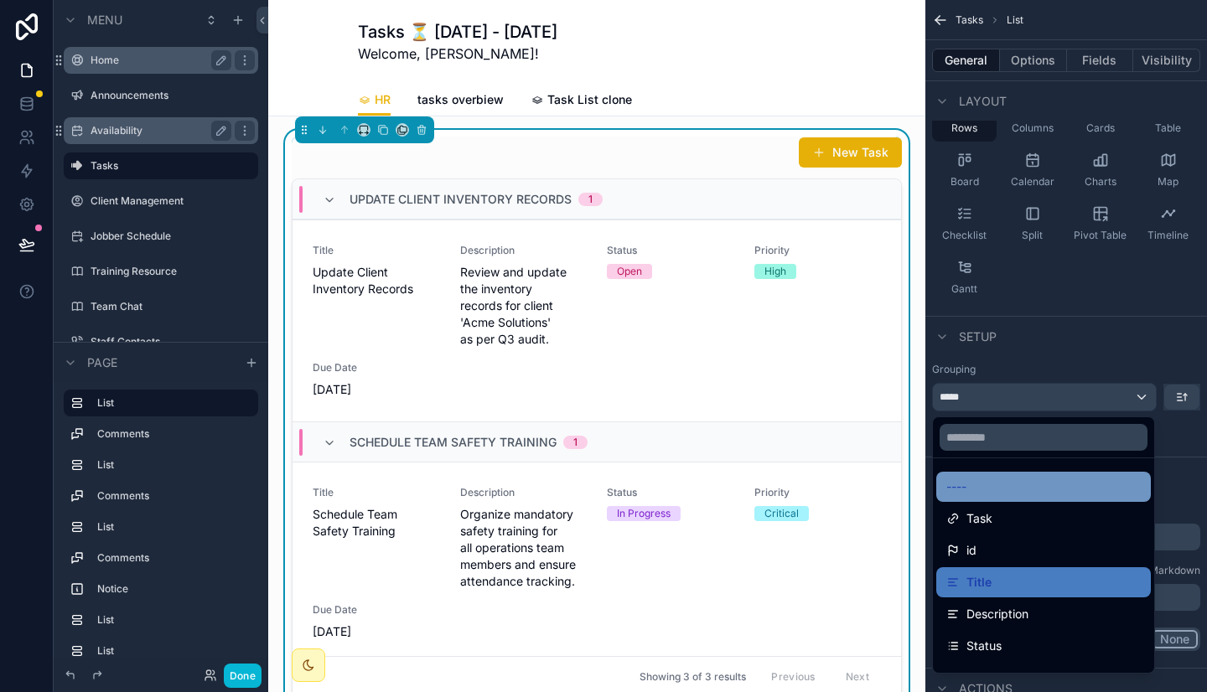
click at [1010, 488] on div "----" at bounding box center [1043, 487] width 194 height 20
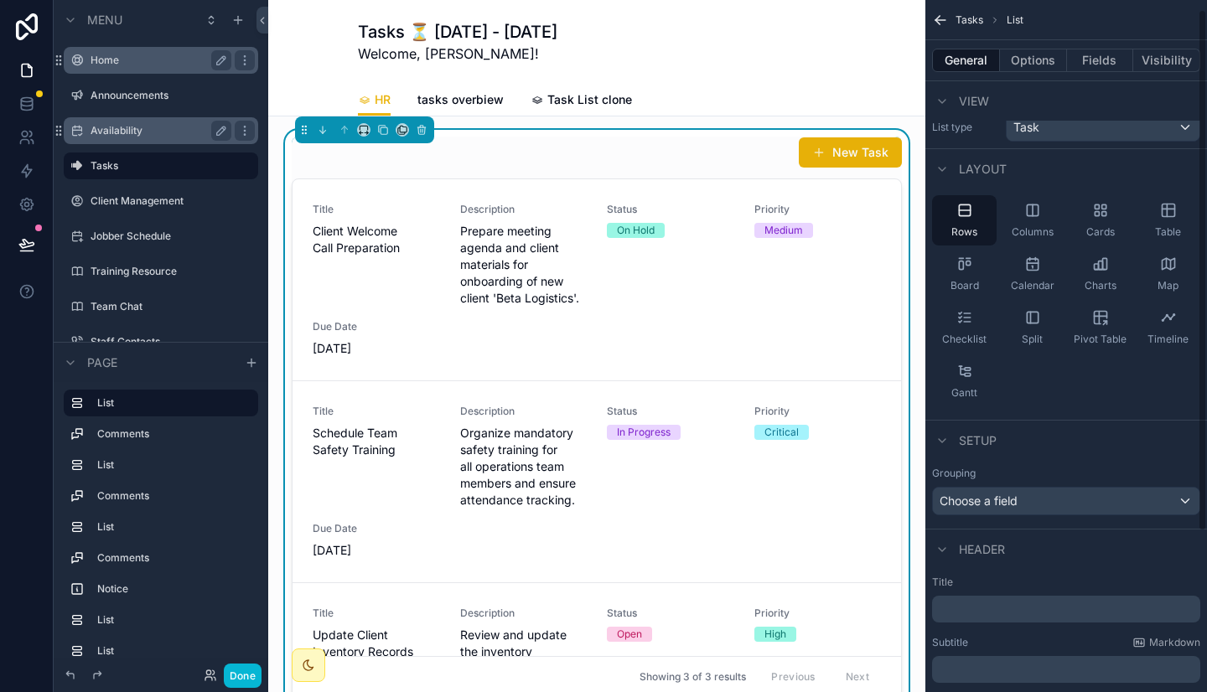
scroll to position [12, 0]
click at [1033, 135] on span "Task" at bounding box center [1026, 130] width 26 height 17
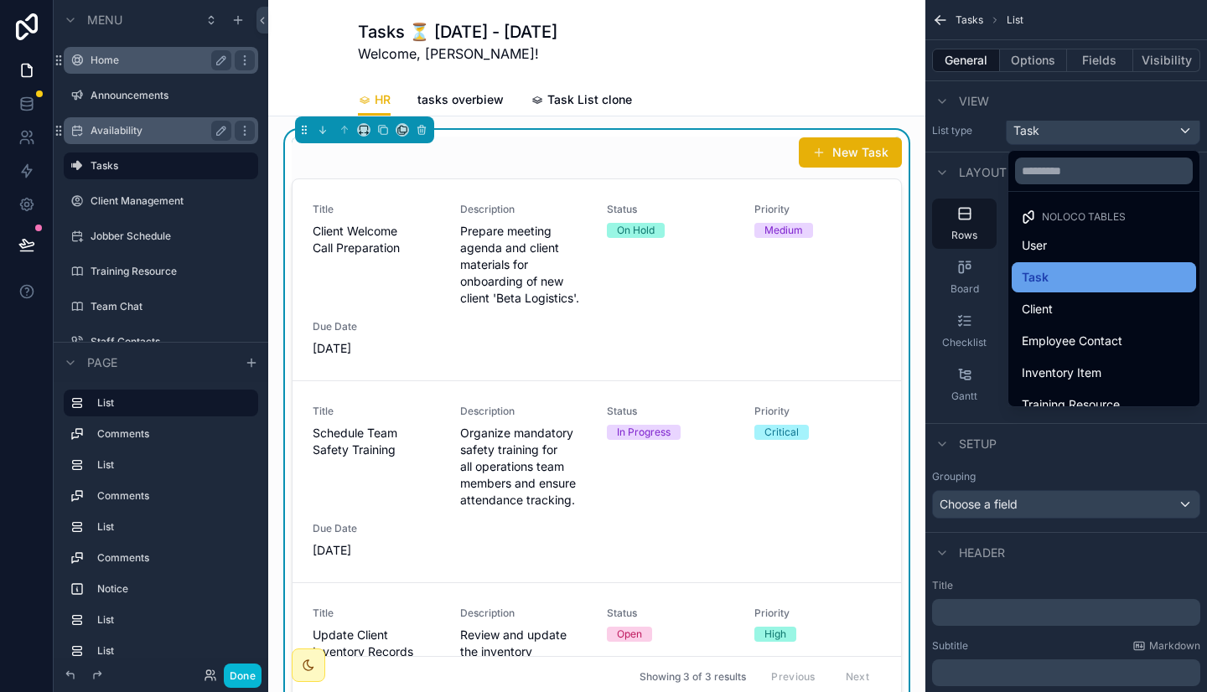
click at [1021, 271] on div "Task" at bounding box center [1103, 277] width 164 height 20
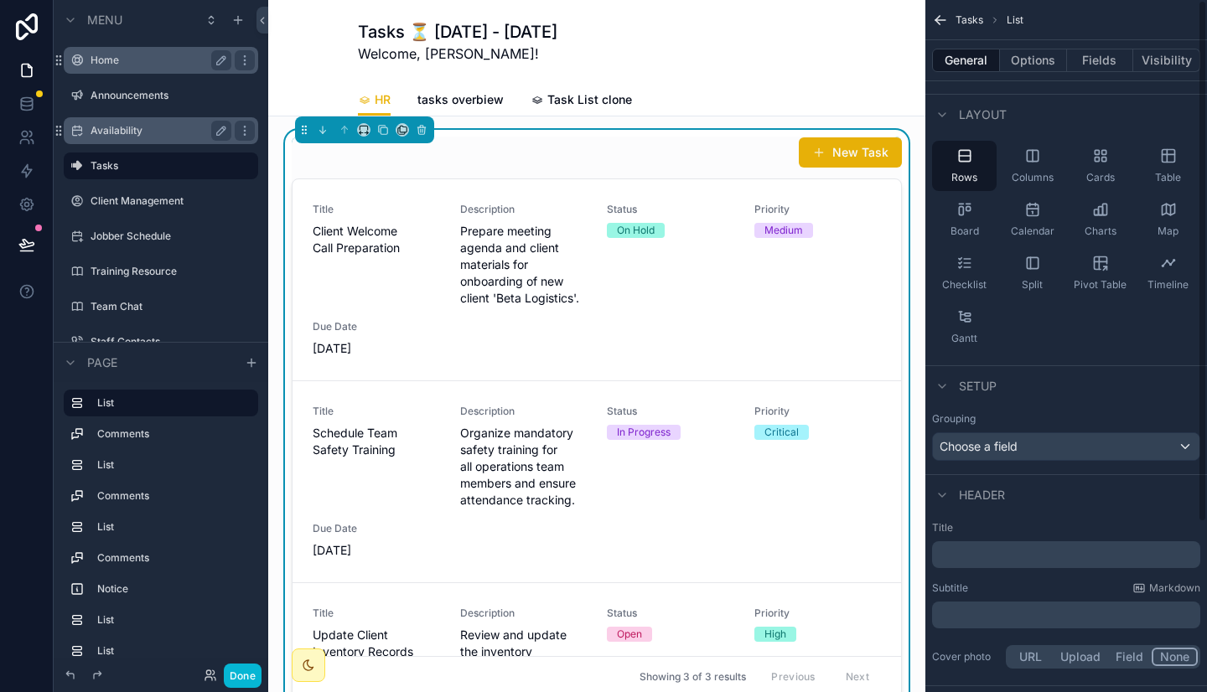
scroll to position [0, 0]
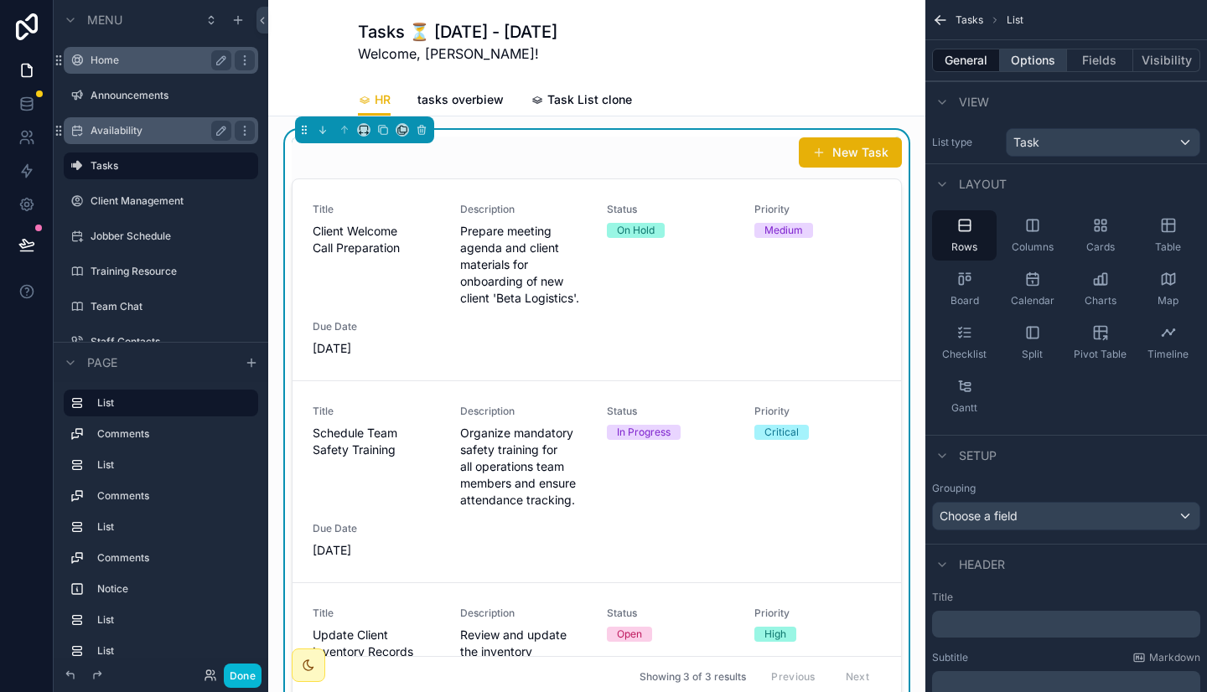
click at [1037, 57] on button "Options" at bounding box center [1033, 60] width 67 height 23
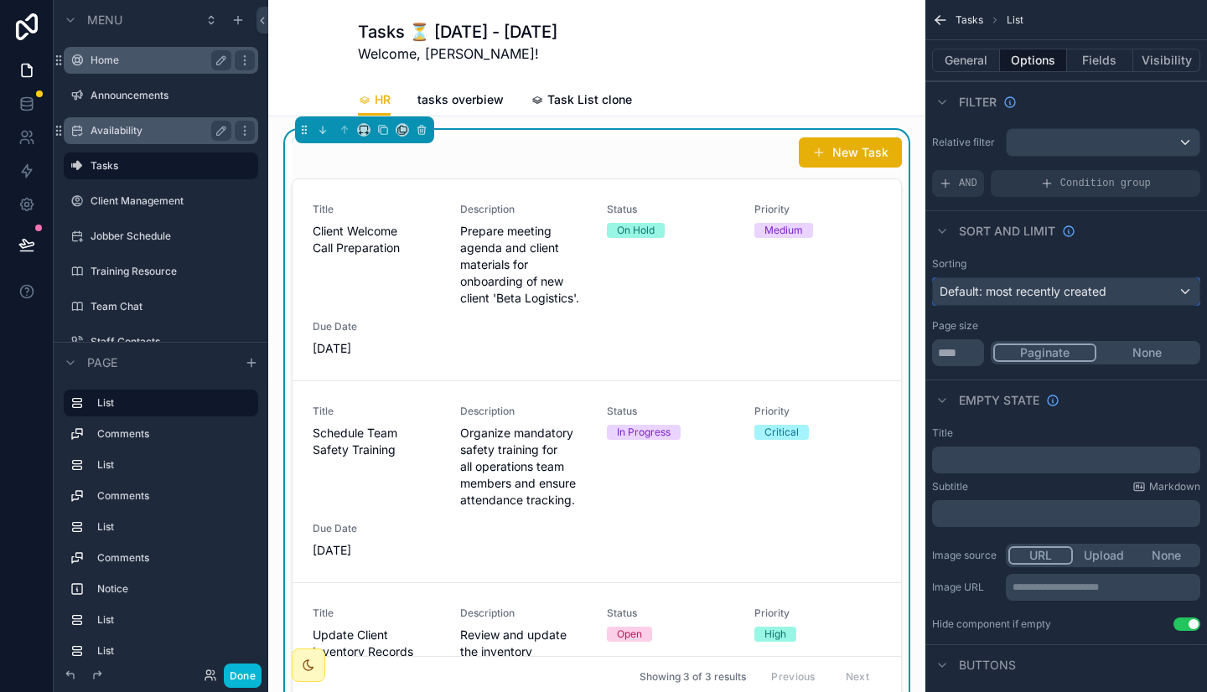
click at [1027, 288] on span "Default: most recently created" at bounding box center [1022, 291] width 167 height 14
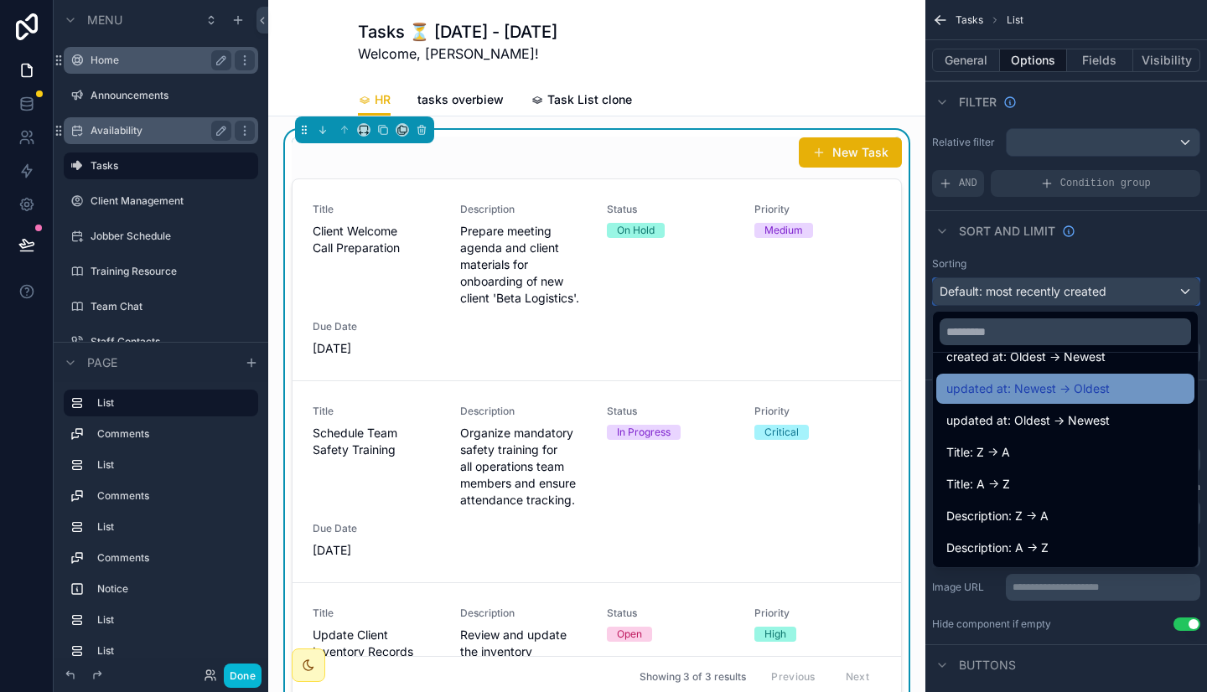
scroll to position [90, 0]
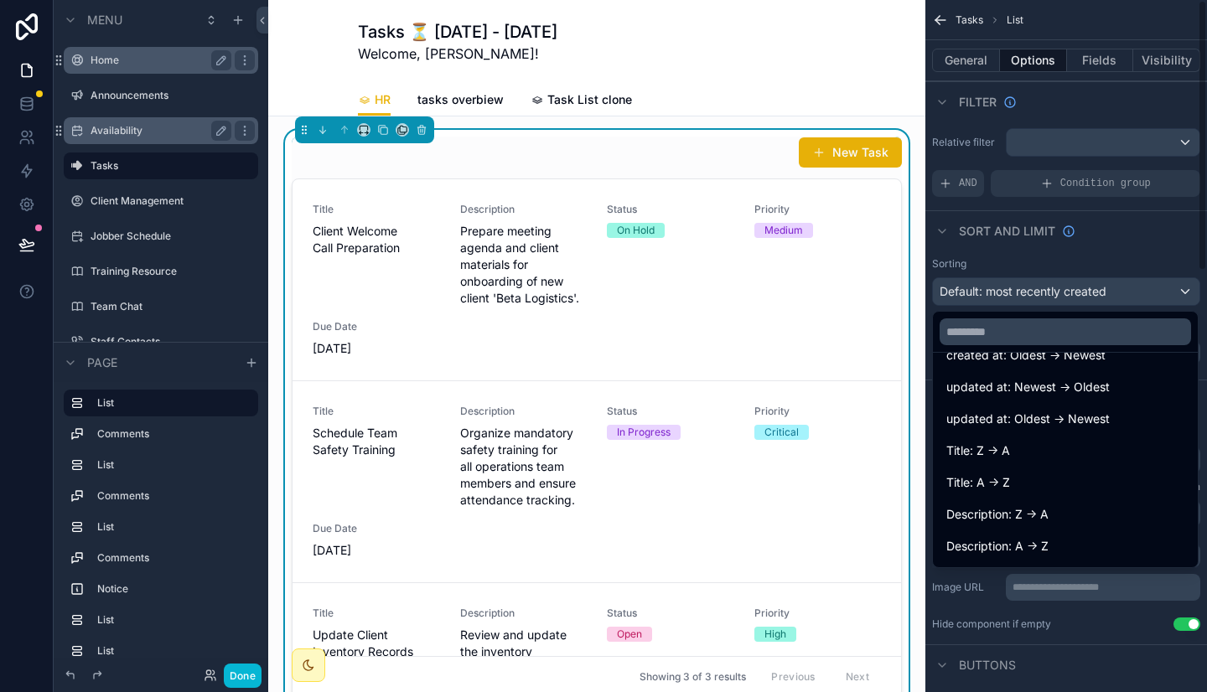
click at [1107, 254] on div "scrollable content" at bounding box center [603, 346] width 1207 height 692
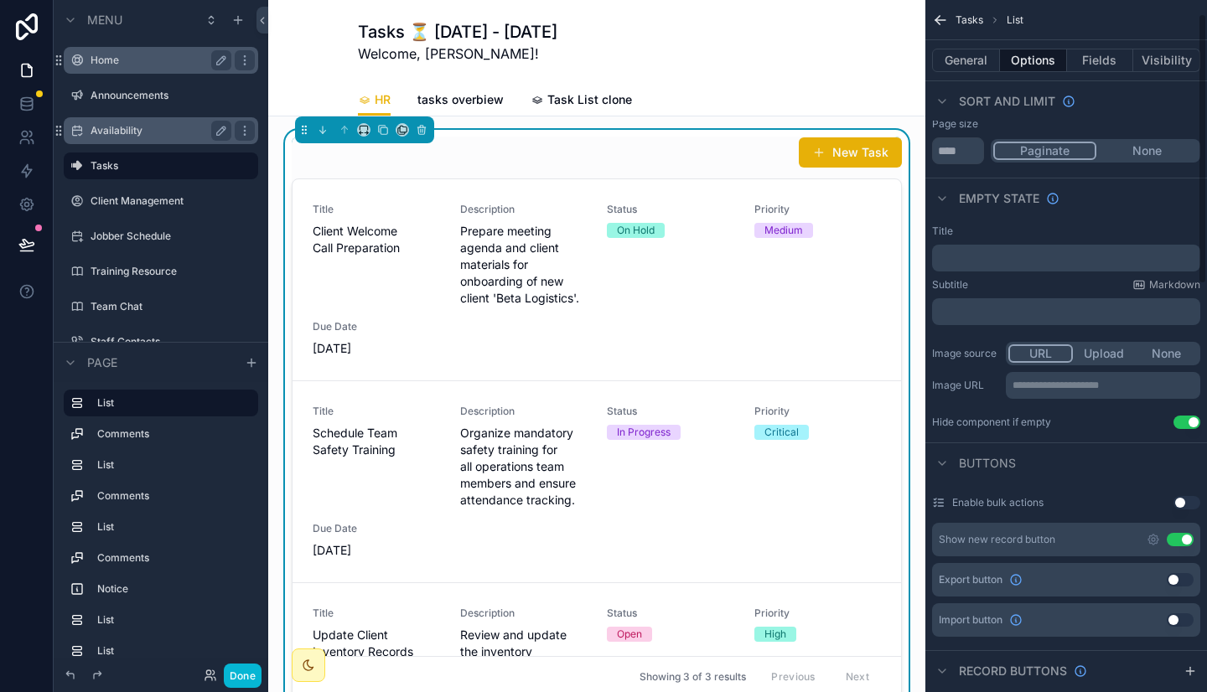
scroll to position [0, 0]
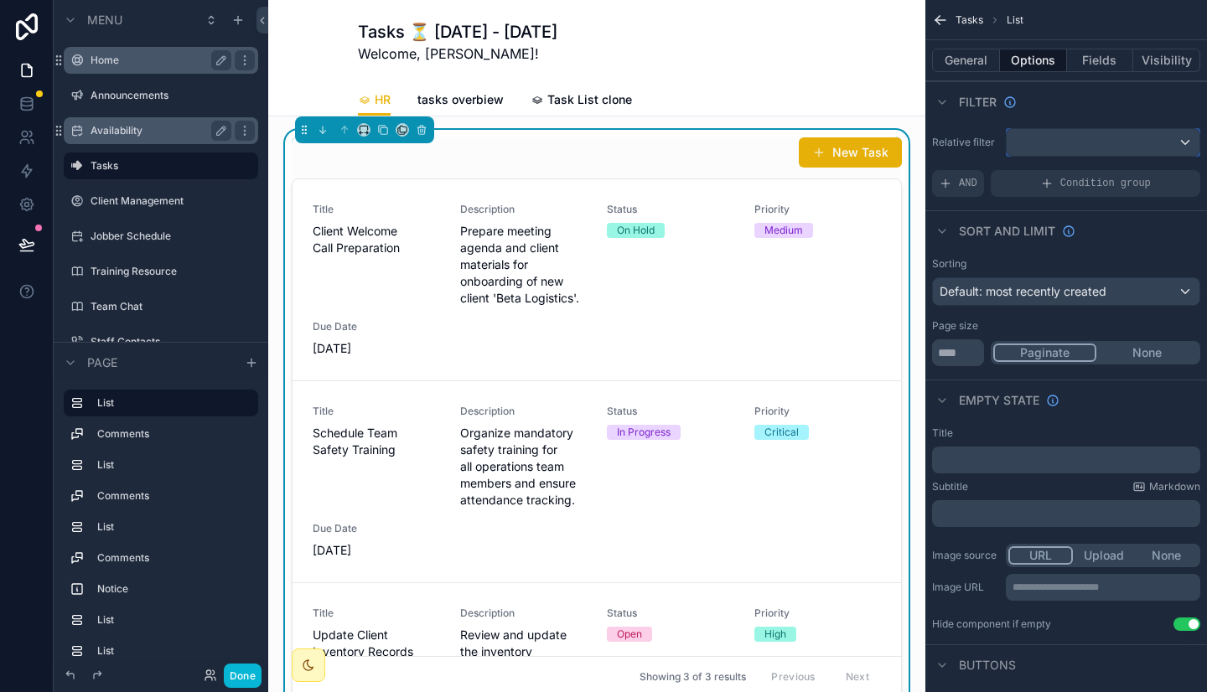
click at [1089, 142] on div "scrollable content" at bounding box center [1102, 142] width 193 height 27
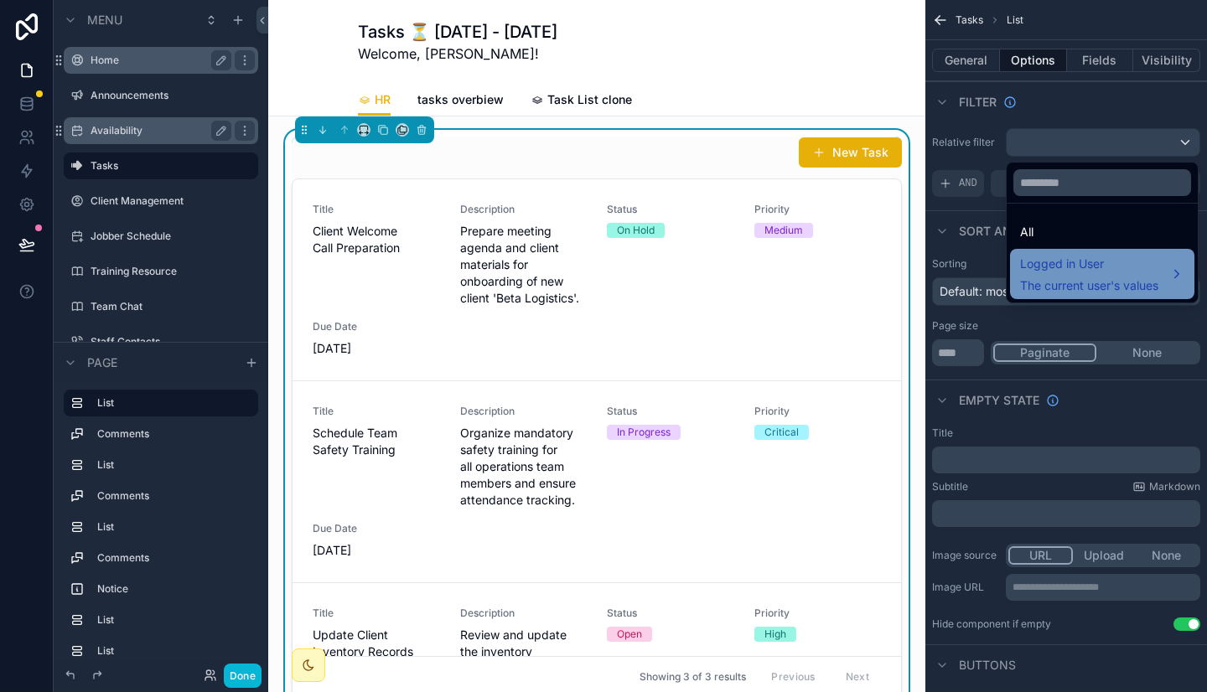
click at [1062, 264] on span "Logged in User" at bounding box center [1089, 264] width 138 height 20
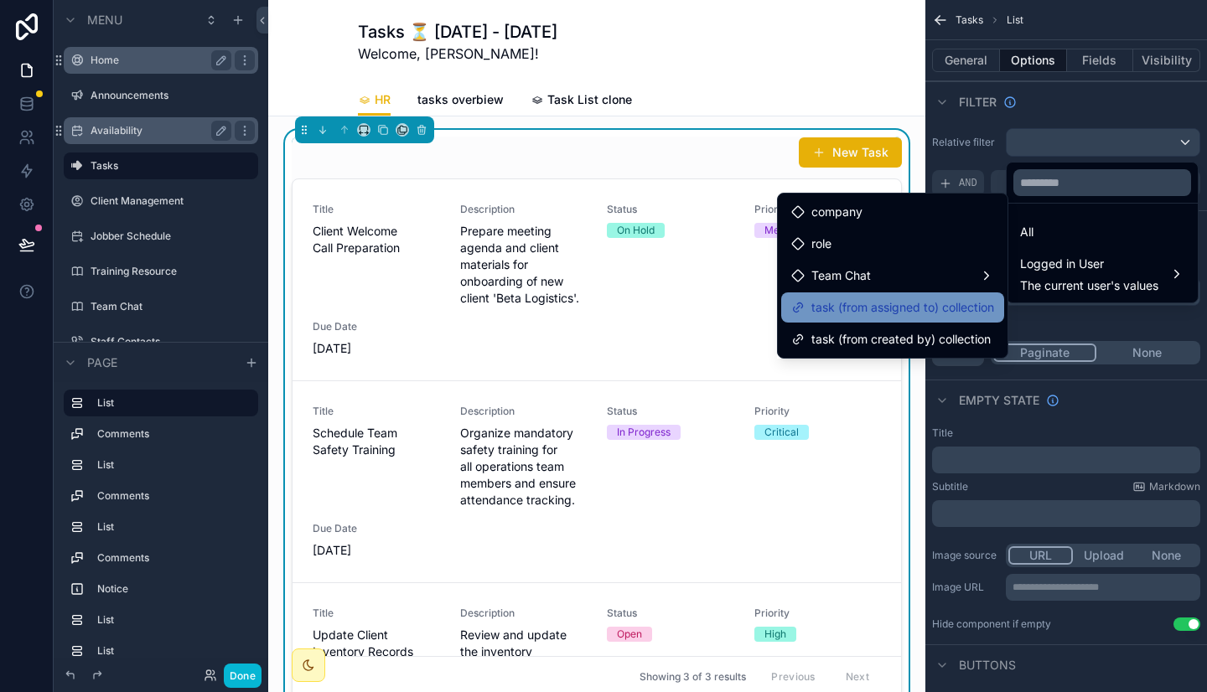
click at [973, 315] on span "task (from assigned to) collection" at bounding box center [902, 307] width 183 height 20
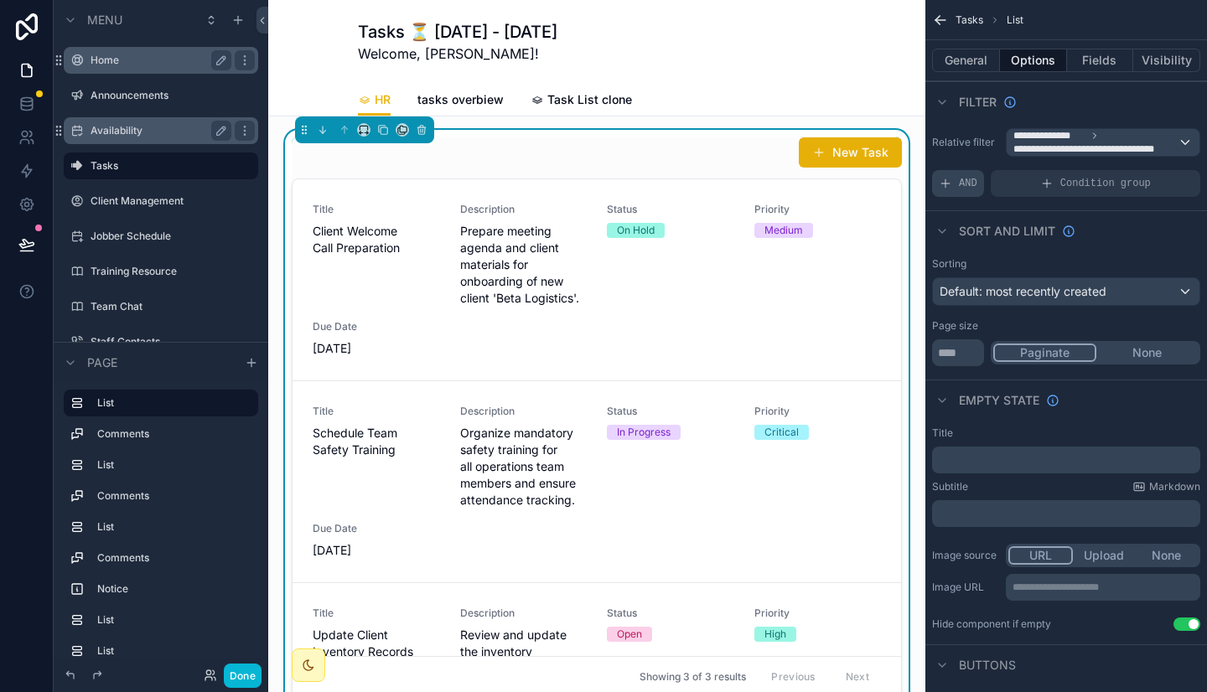
click at [958, 186] on div "AND" at bounding box center [958, 183] width 52 height 27
click at [979, 186] on span "Add a filter" at bounding box center [974, 183] width 72 height 13
click at [1155, 168] on icon "scrollable content" at bounding box center [1158, 172] width 10 height 10
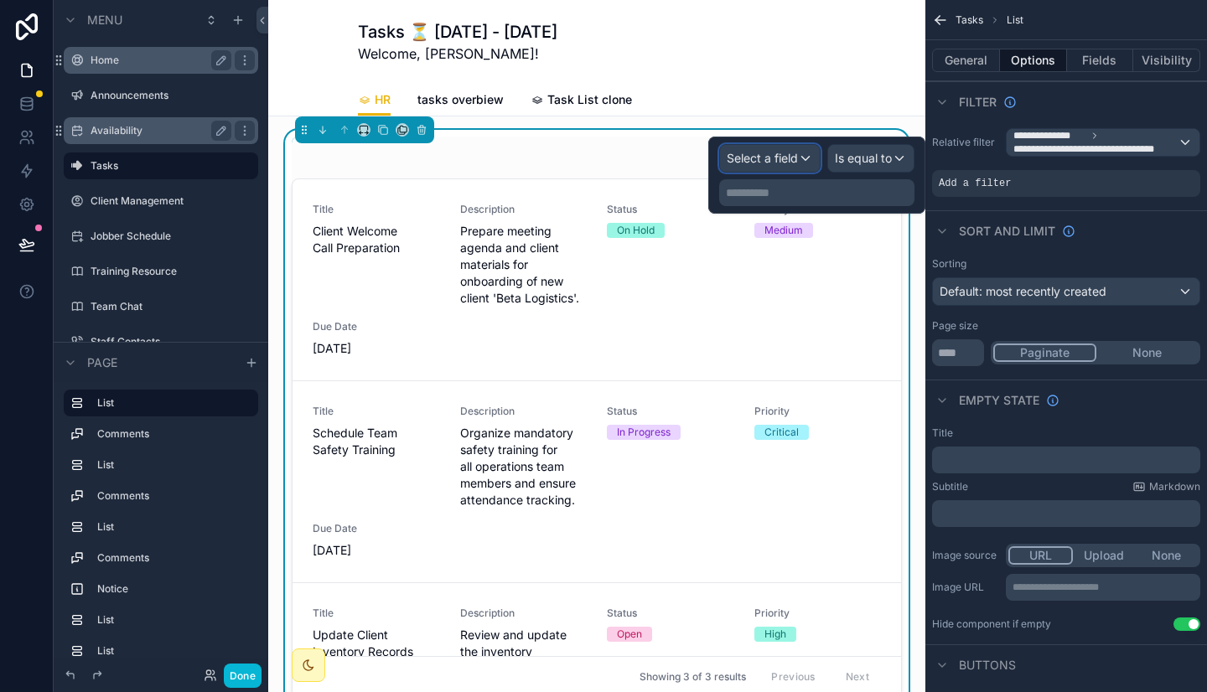
click at [803, 158] on div "Select a field" at bounding box center [770, 158] width 100 height 27
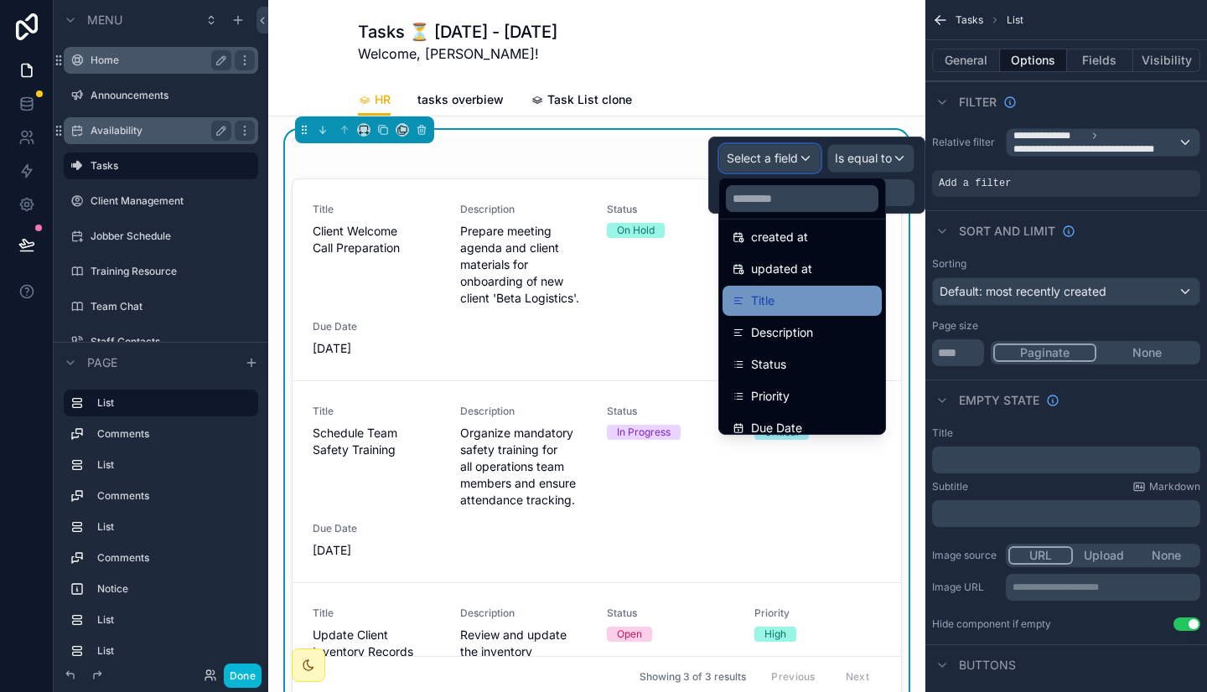
scroll to position [75, 0]
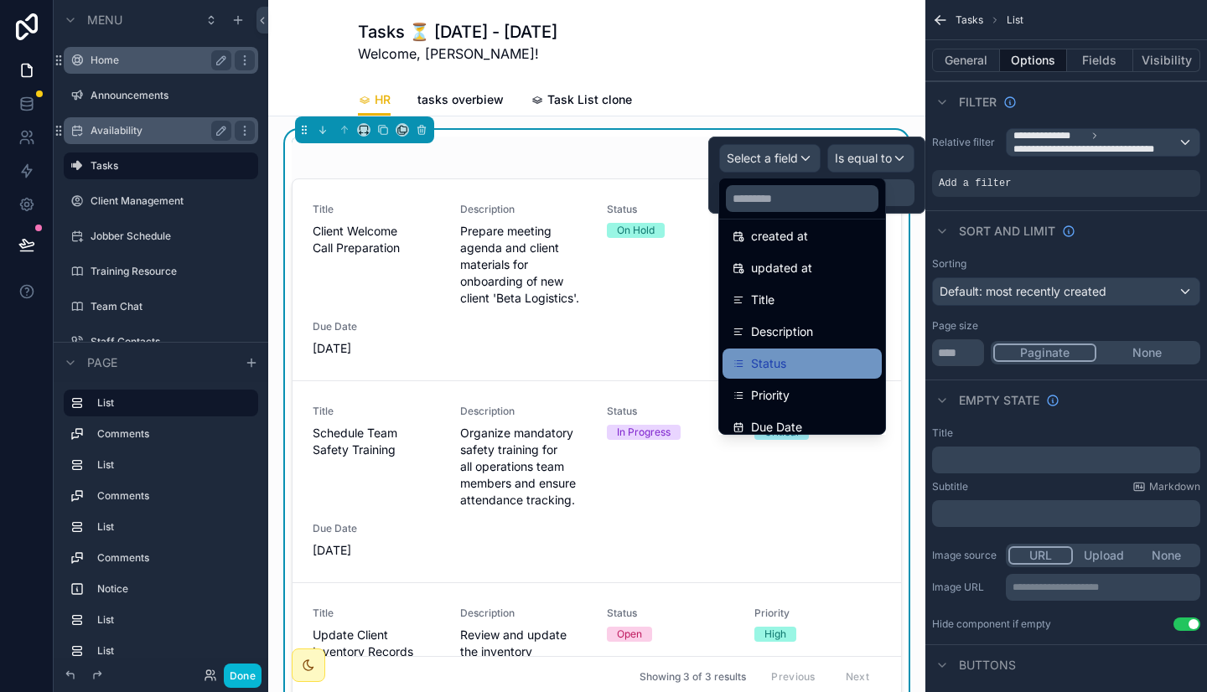
click at [810, 371] on div "Status" at bounding box center [801, 364] width 139 height 20
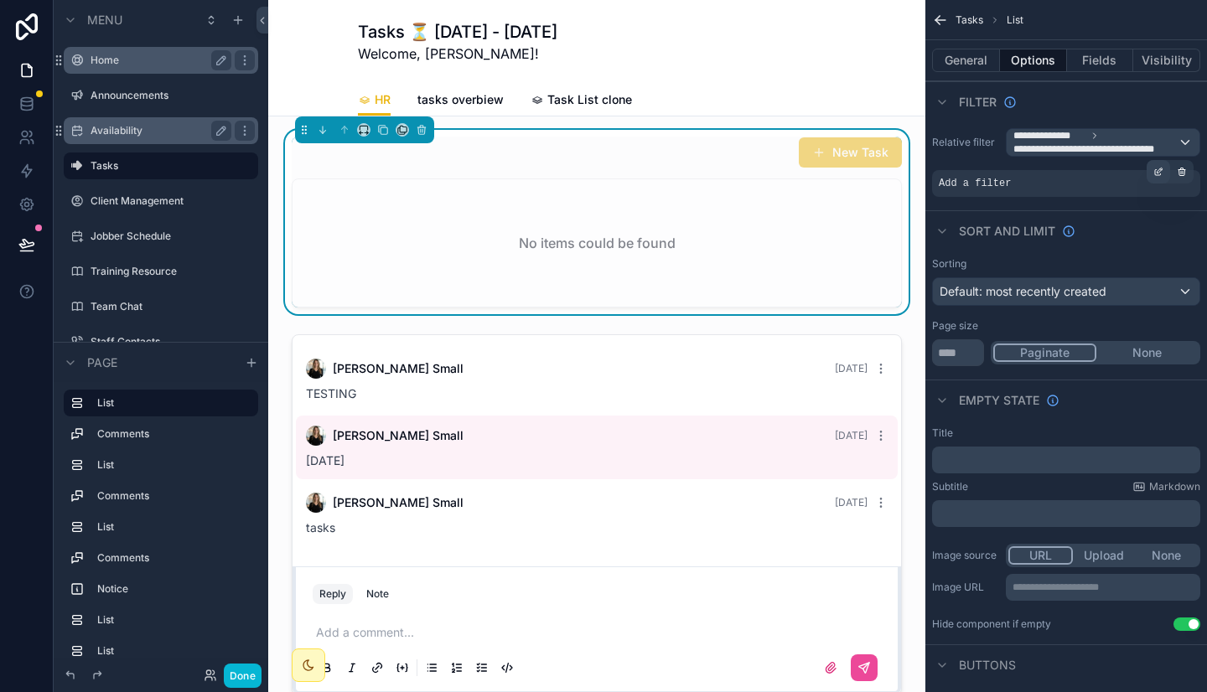
click at [1157, 170] on icon "scrollable content" at bounding box center [1158, 172] width 10 height 10
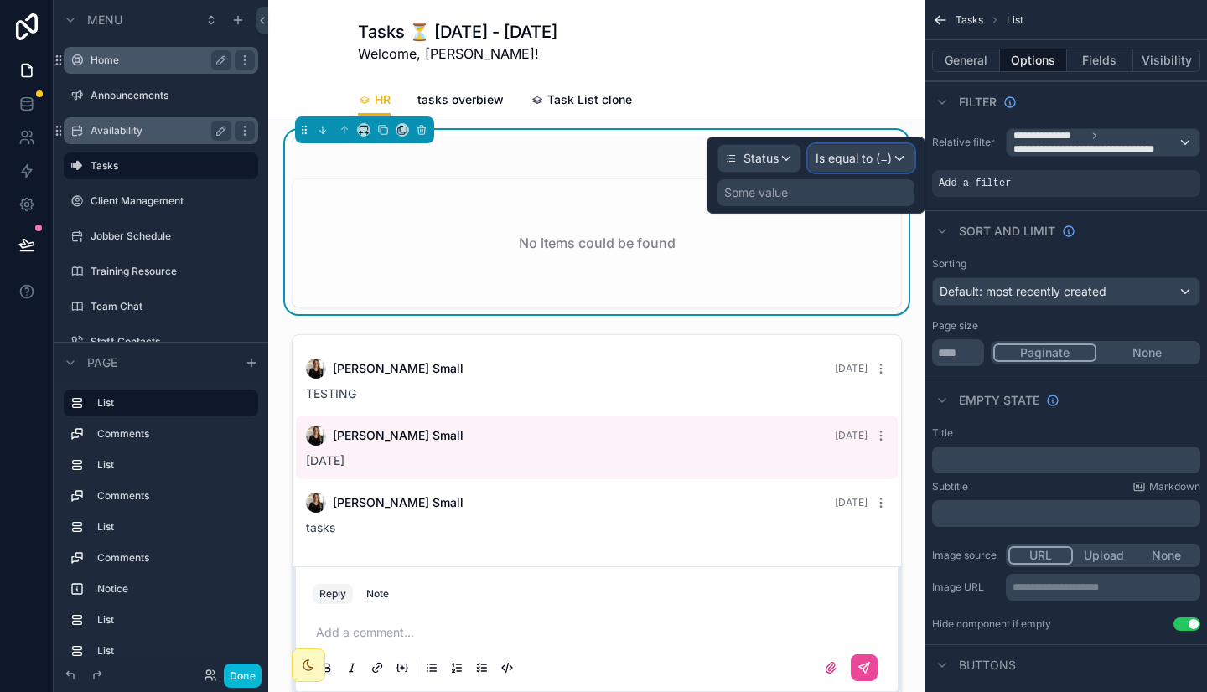
click at [876, 155] on span "Is equal to (=)" at bounding box center [853, 158] width 76 height 17
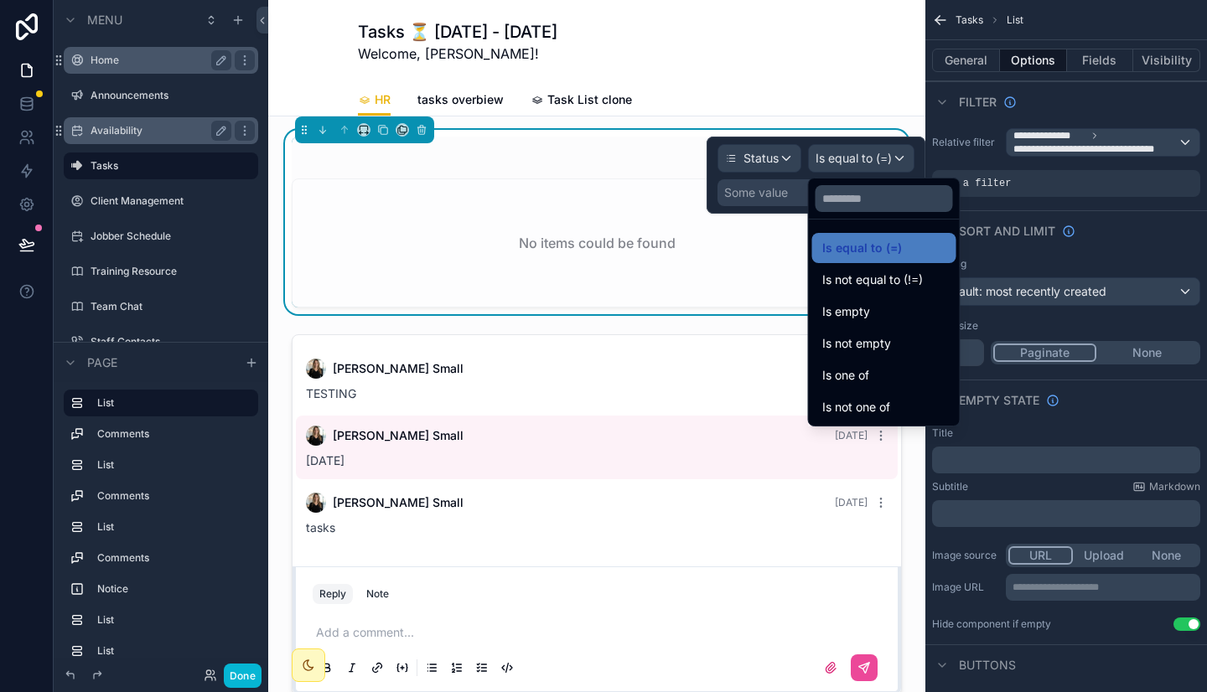
click at [785, 189] on div at bounding box center [815, 175] width 219 height 77
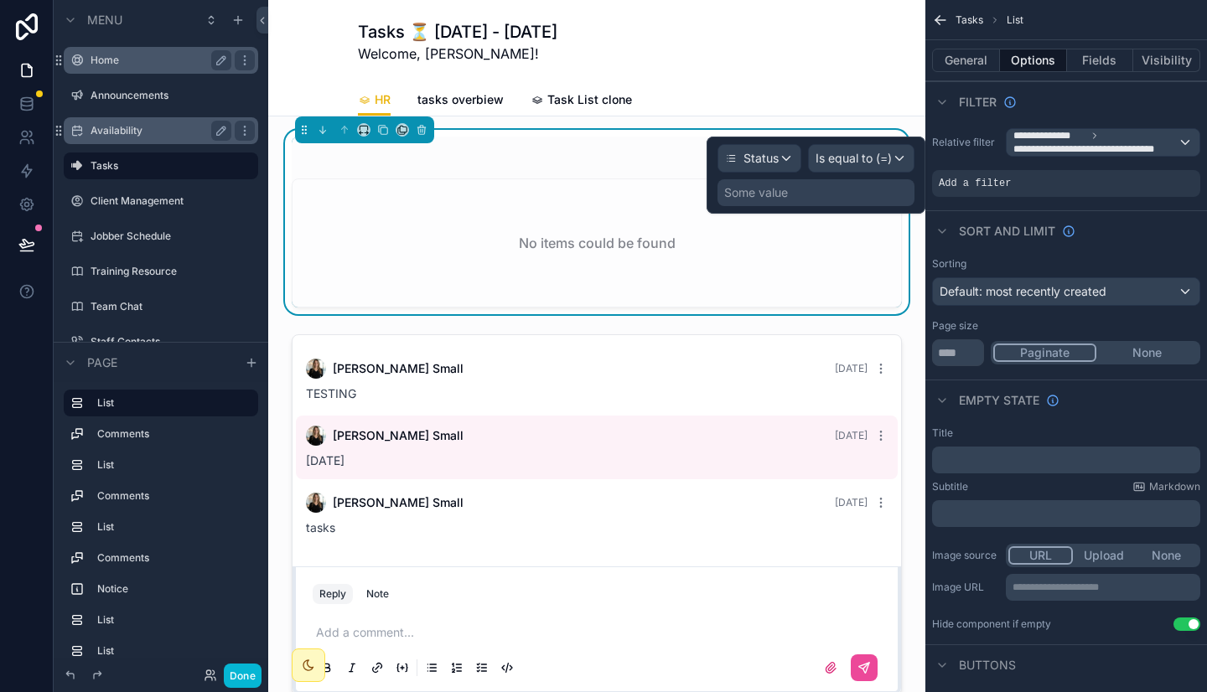
click at [785, 189] on div "Some value" at bounding box center [756, 192] width 64 height 17
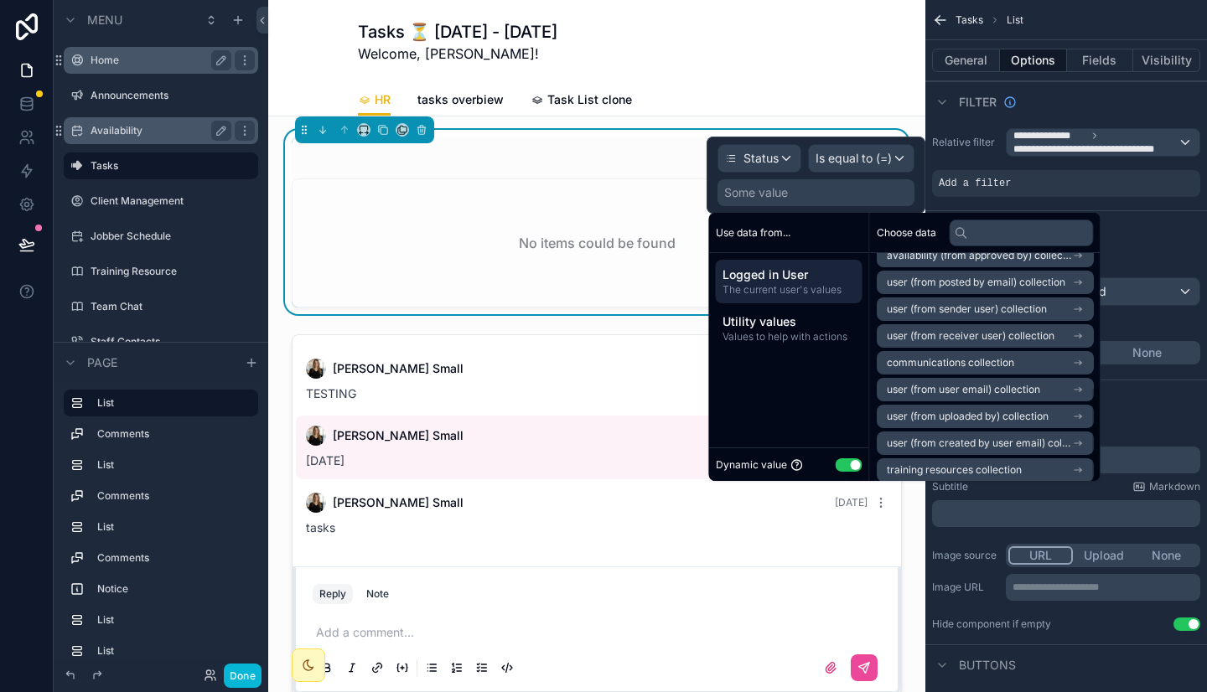
scroll to position [318, 0]
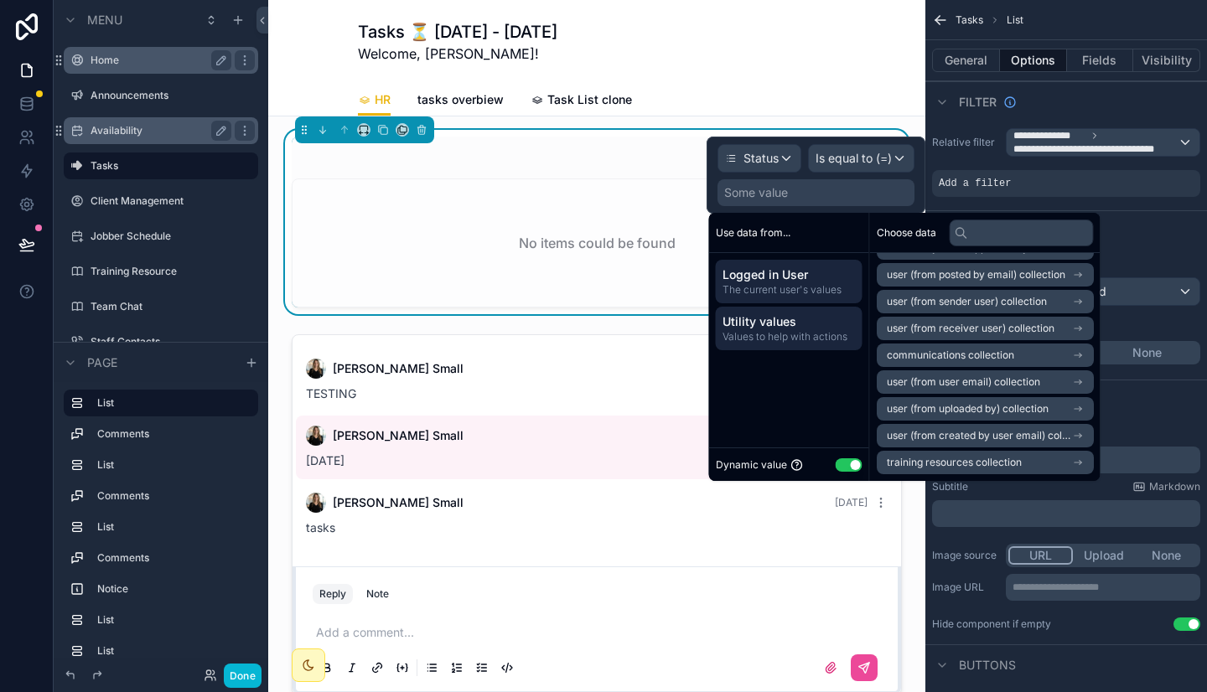
click at [809, 325] on span "Utility values" at bounding box center [788, 321] width 133 height 17
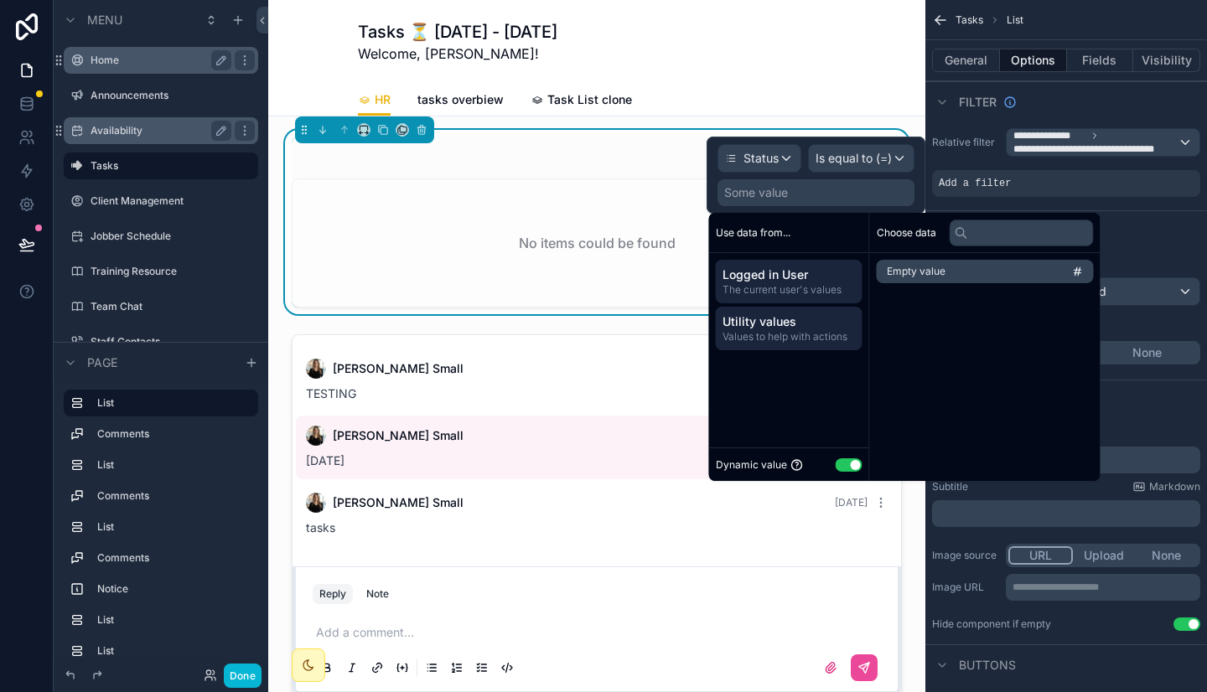
click at [819, 291] on span "The current user's values" at bounding box center [788, 289] width 133 height 13
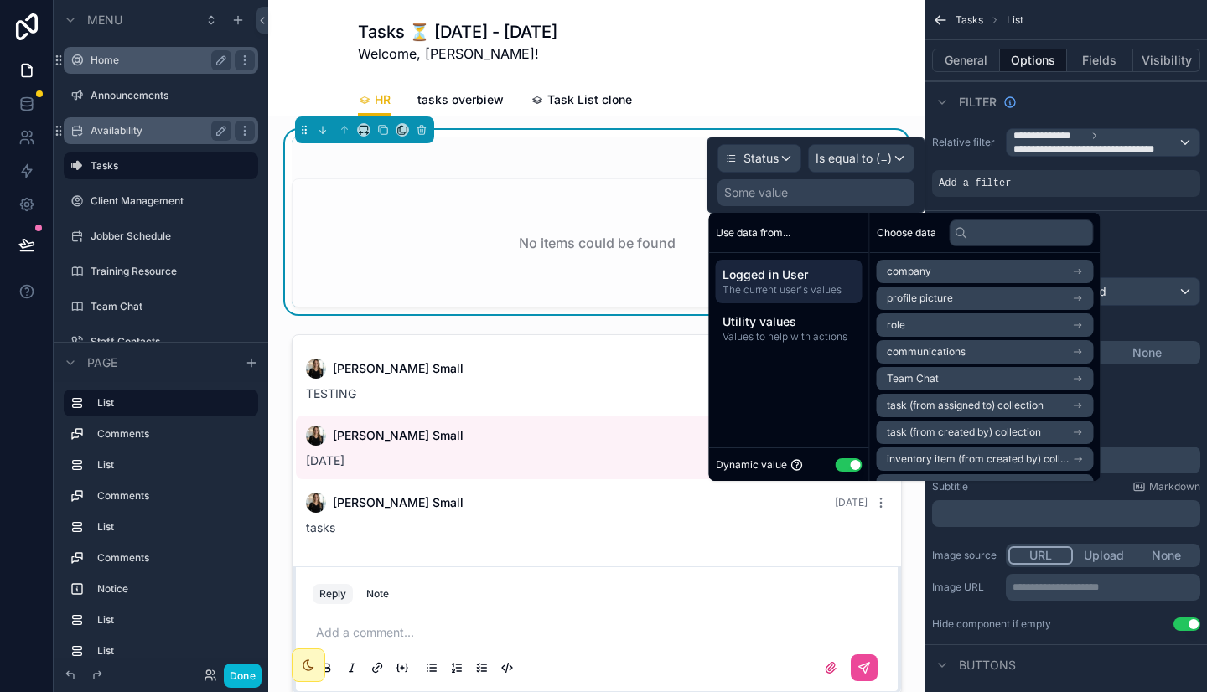
click at [850, 463] on button "Use setting" at bounding box center [848, 464] width 27 height 13
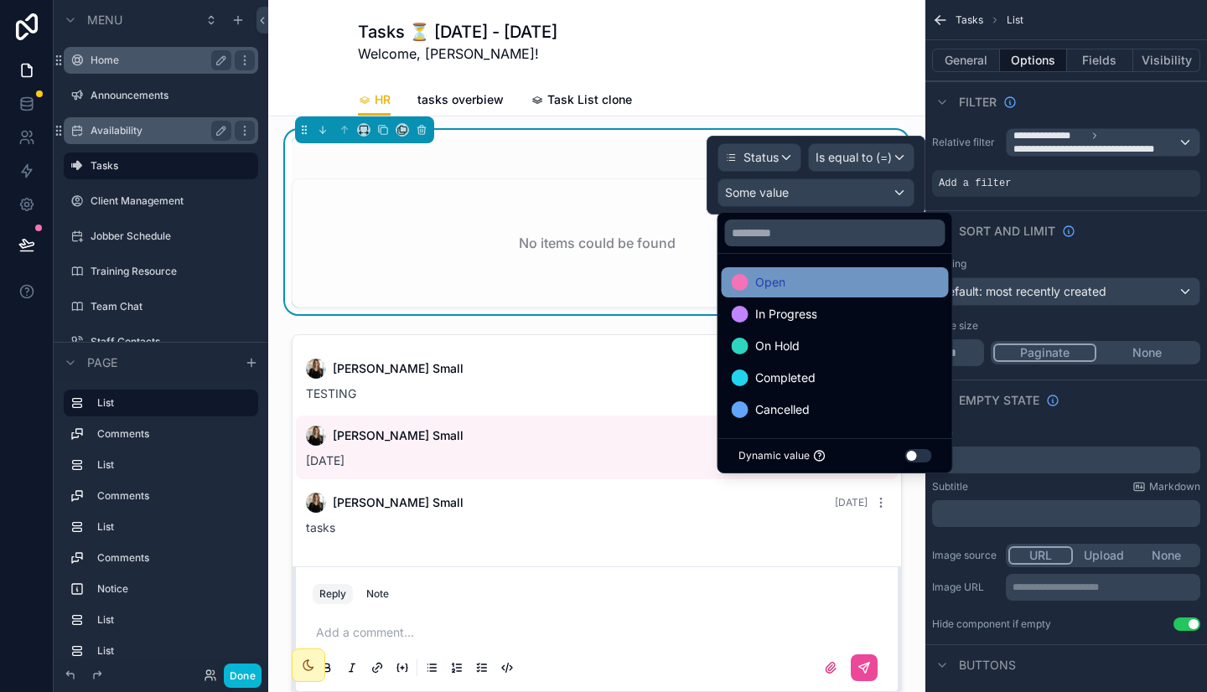
click at [835, 296] on div "Open" at bounding box center [834, 282] width 227 height 30
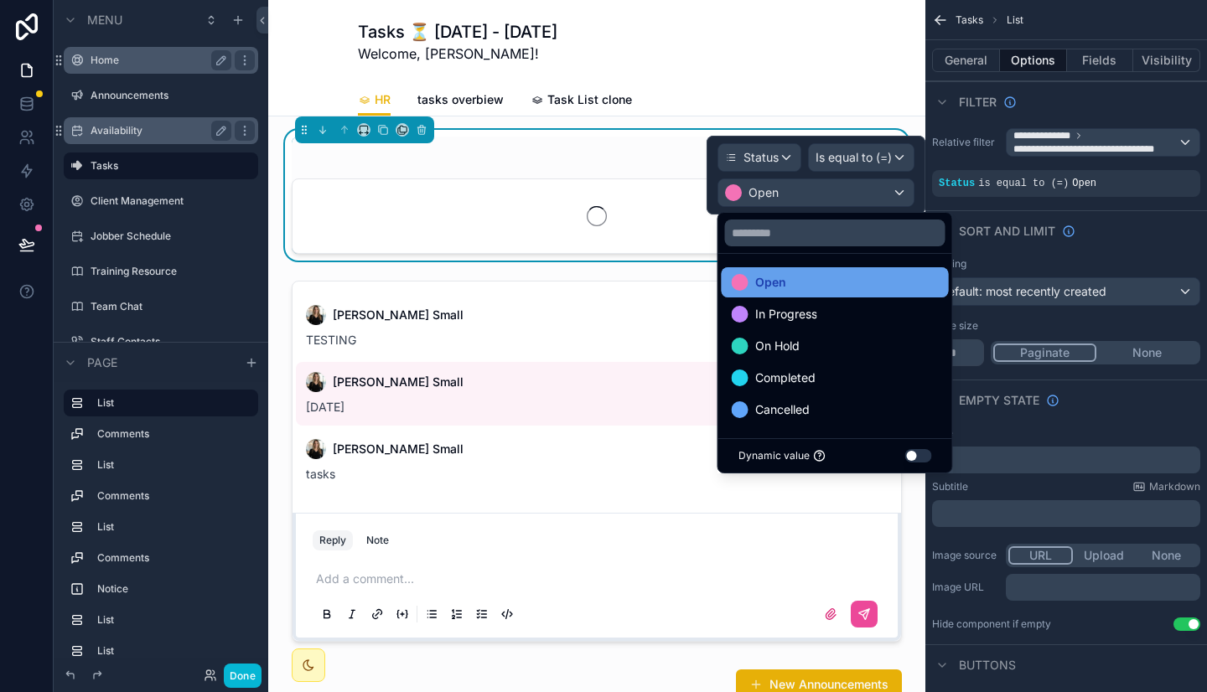
click at [835, 296] on div "Open" at bounding box center [834, 282] width 227 height 30
click at [762, 273] on span "Open" at bounding box center [770, 282] width 31 height 20
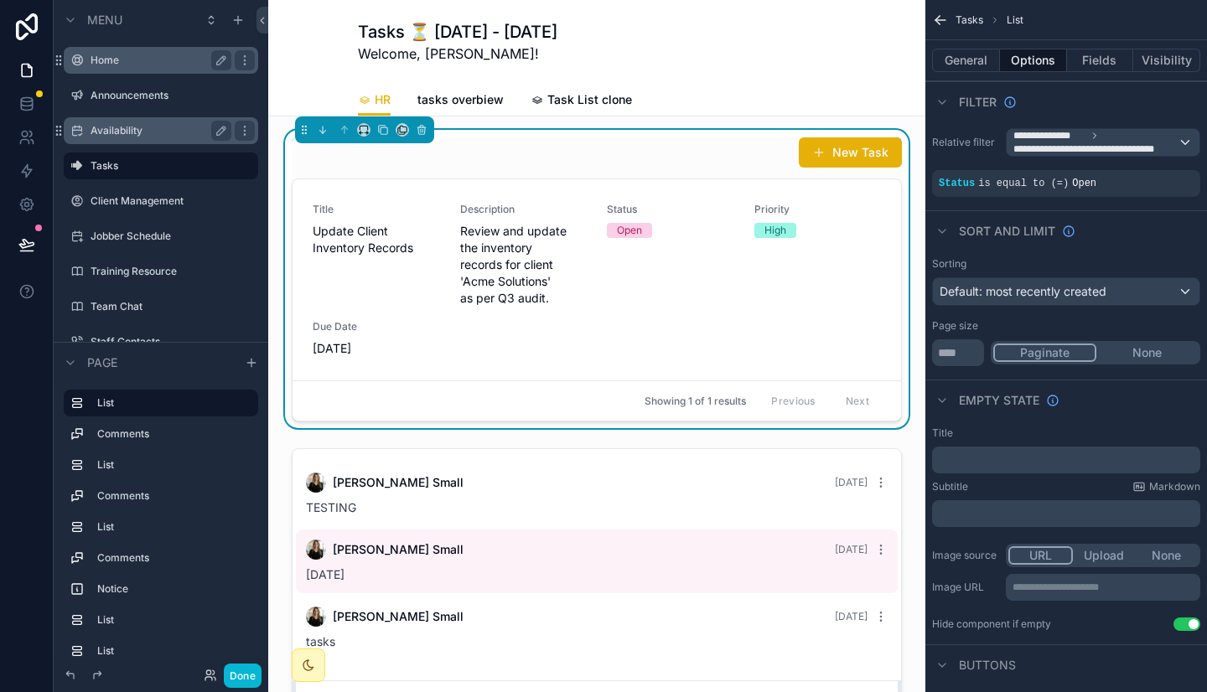
click at [986, 116] on div "Filter" at bounding box center [1066, 101] width 282 height 40
click at [980, 57] on button "General" at bounding box center [966, 60] width 68 height 23
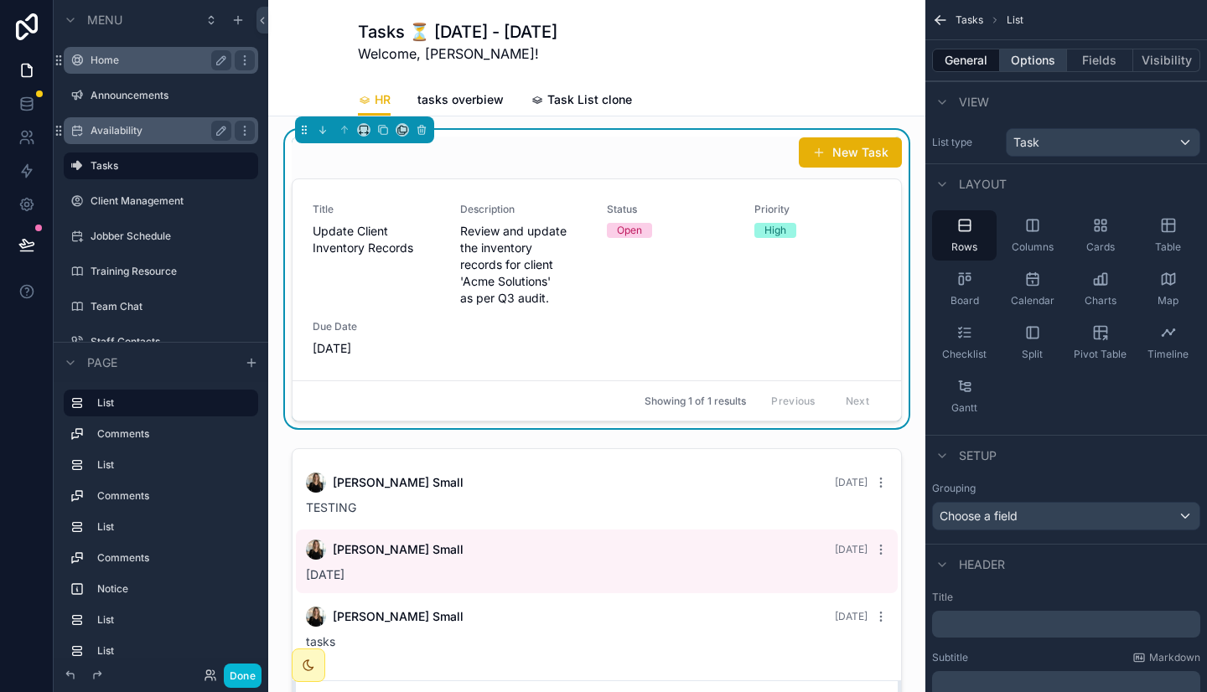
click at [1027, 59] on button "Options" at bounding box center [1033, 60] width 67 height 23
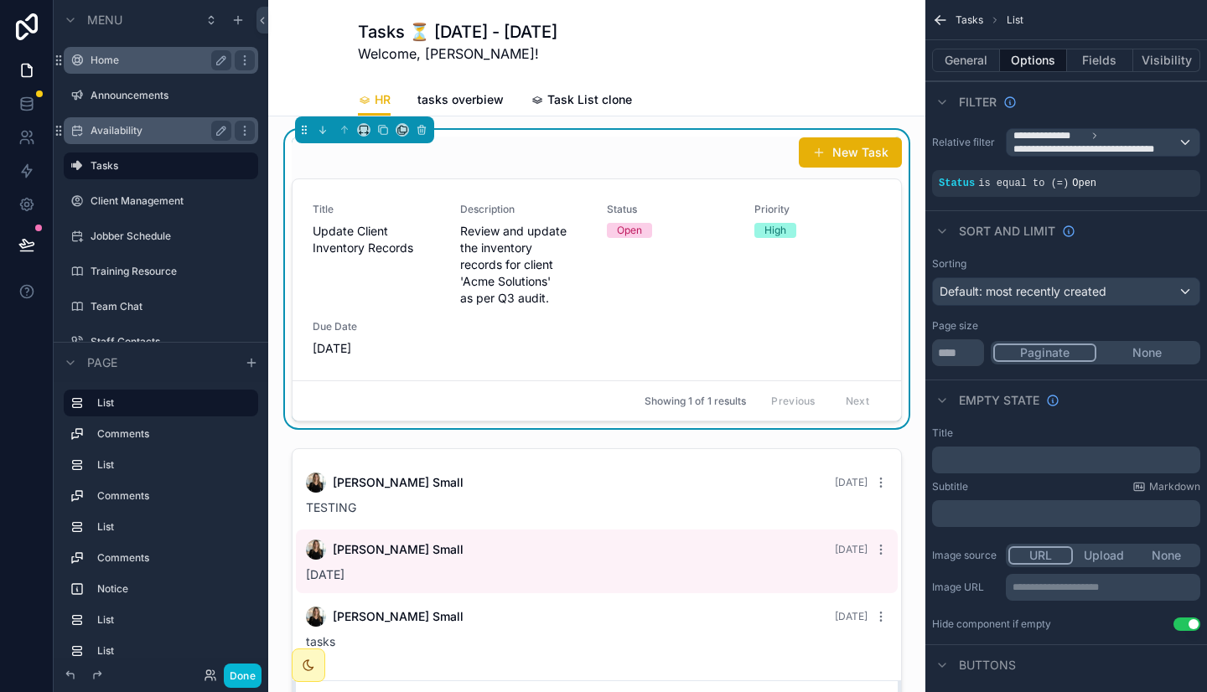
click at [804, 78] on div "Tasks ⏳ [DATE] - [DATE] Welcome, [PERSON_NAME]!" at bounding box center [597, 42] width 478 height 84
click at [688, 95] on div "HR tasks overbiew Task List clone" at bounding box center [597, 100] width 478 height 32
click at [31, 108] on icon at bounding box center [26, 104] width 17 height 17
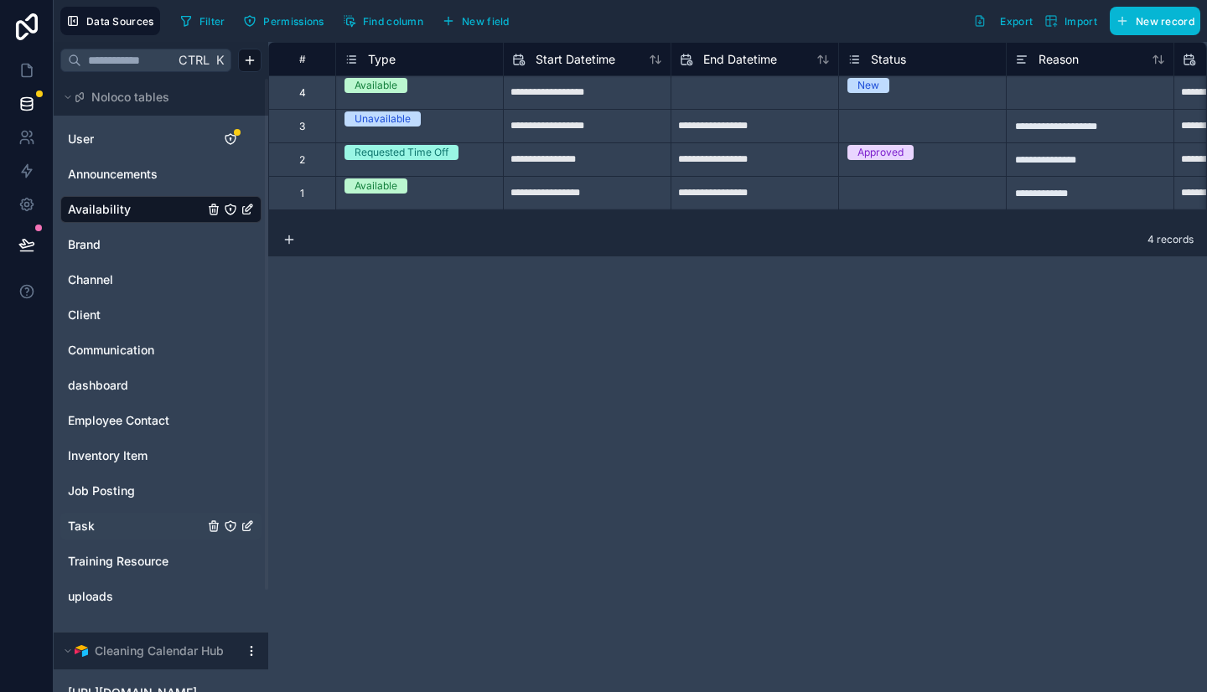
click at [96, 526] on link "Task" at bounding box center [136, 526] width 136 height 17
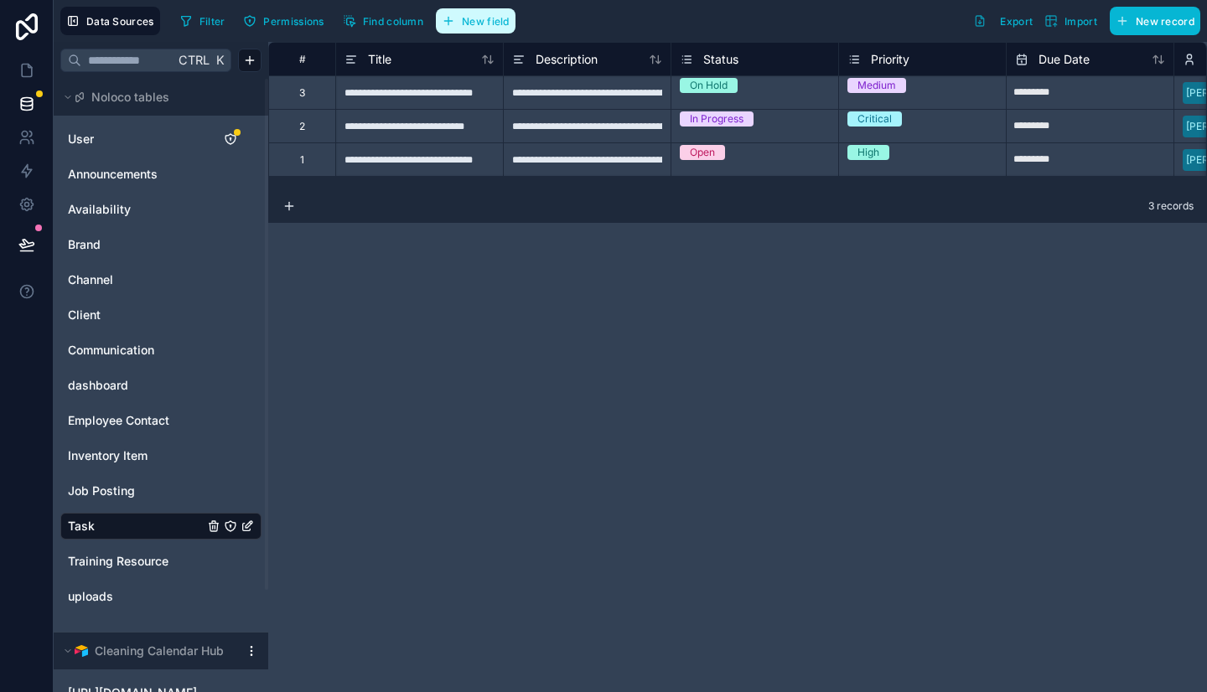
click at [487, 17] on span "New field" at bounding box center [486, 21] width 48 height 13
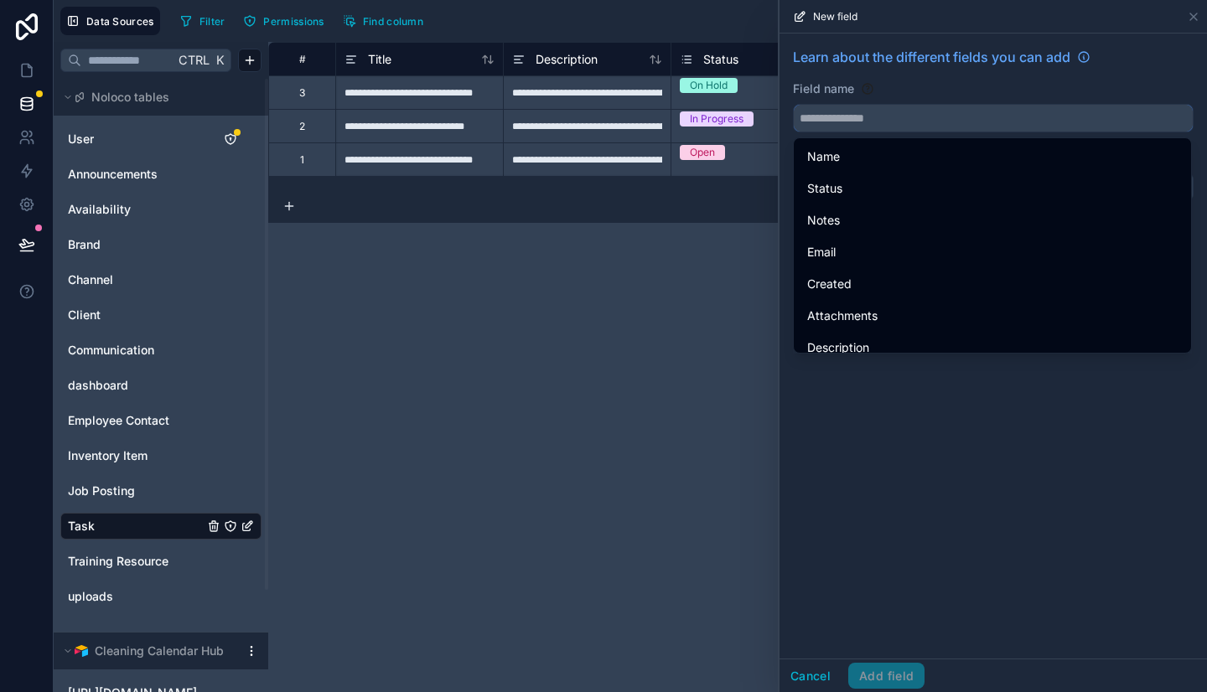
click at [883, 116] on input "text" at bounding box center [993, 118] width 399 height 27
click at [883, 116] on input "*" at bounding box center [993, 118] width 399 height 27
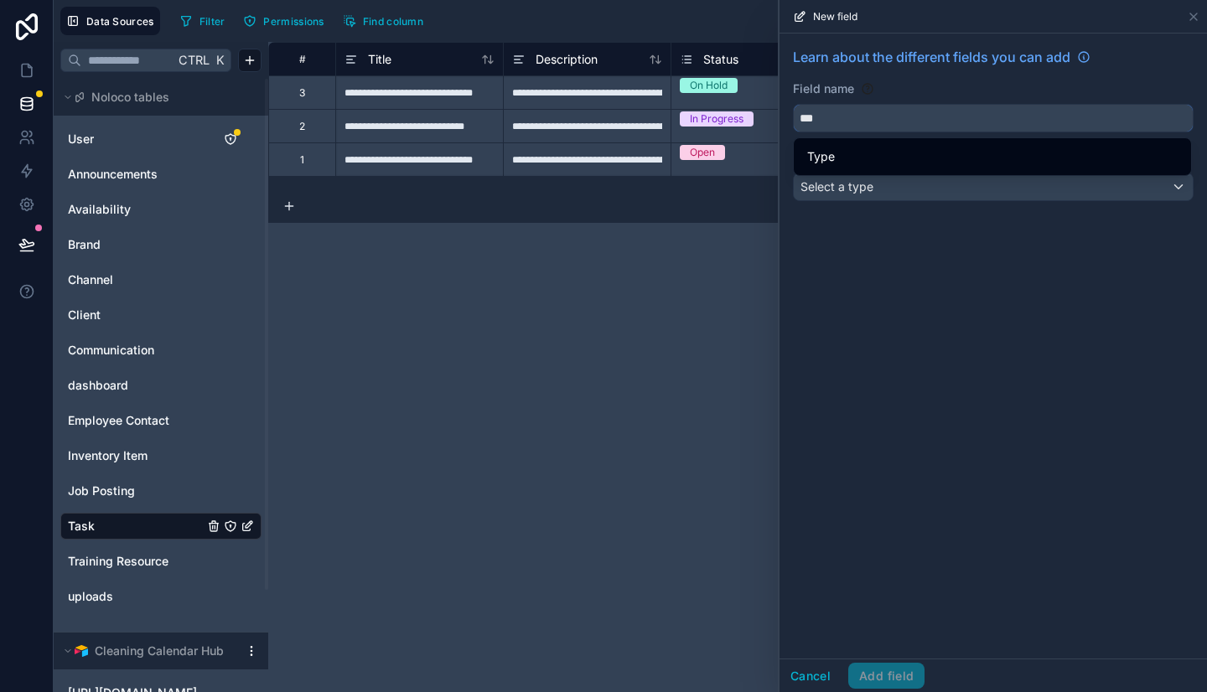
click at [850, 121] on input "***" at bounding box center [993, 118] width 399 height 27
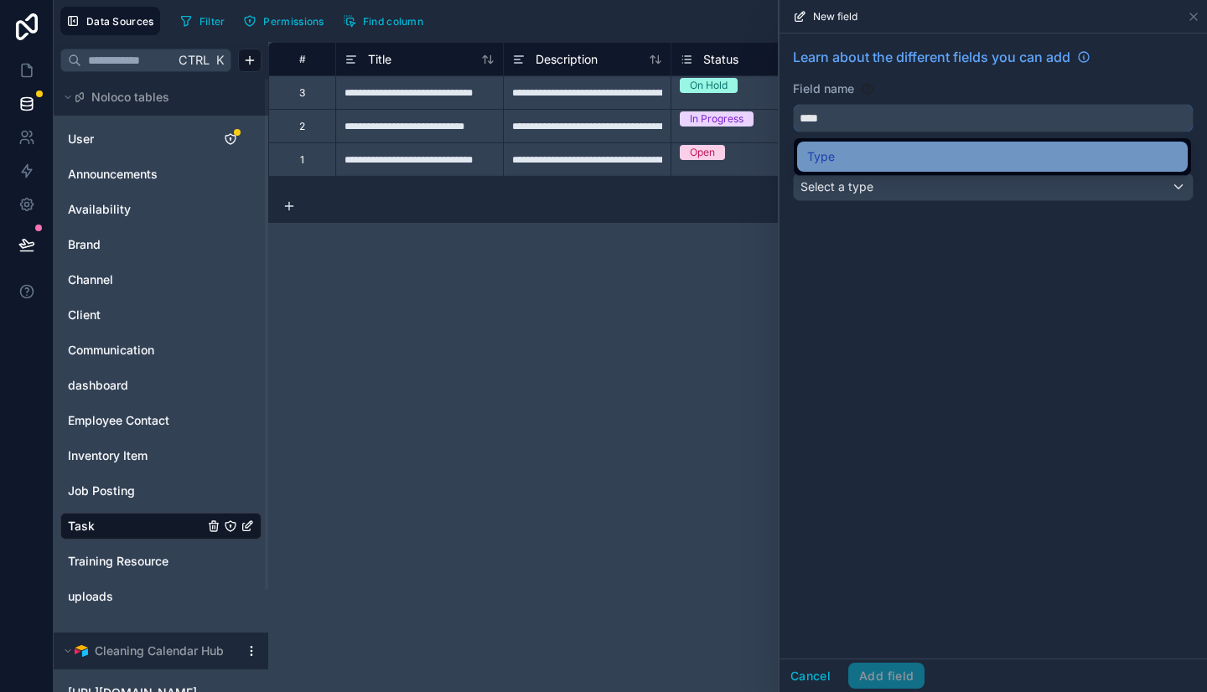
type input "****"
click at [831, 158] on span "Type" at bounding box center [821, 157] width 28 height 20
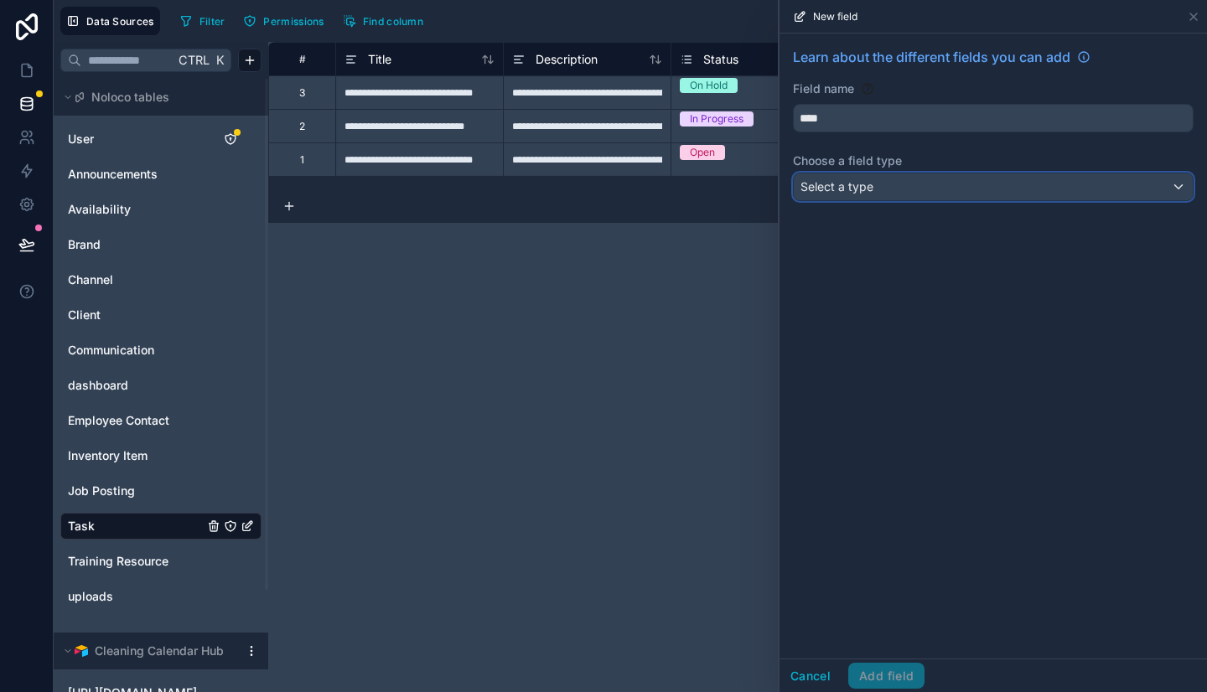
click at [834, 188] on span "Select a type" at bounding box center [836, 186] width 73 height 14
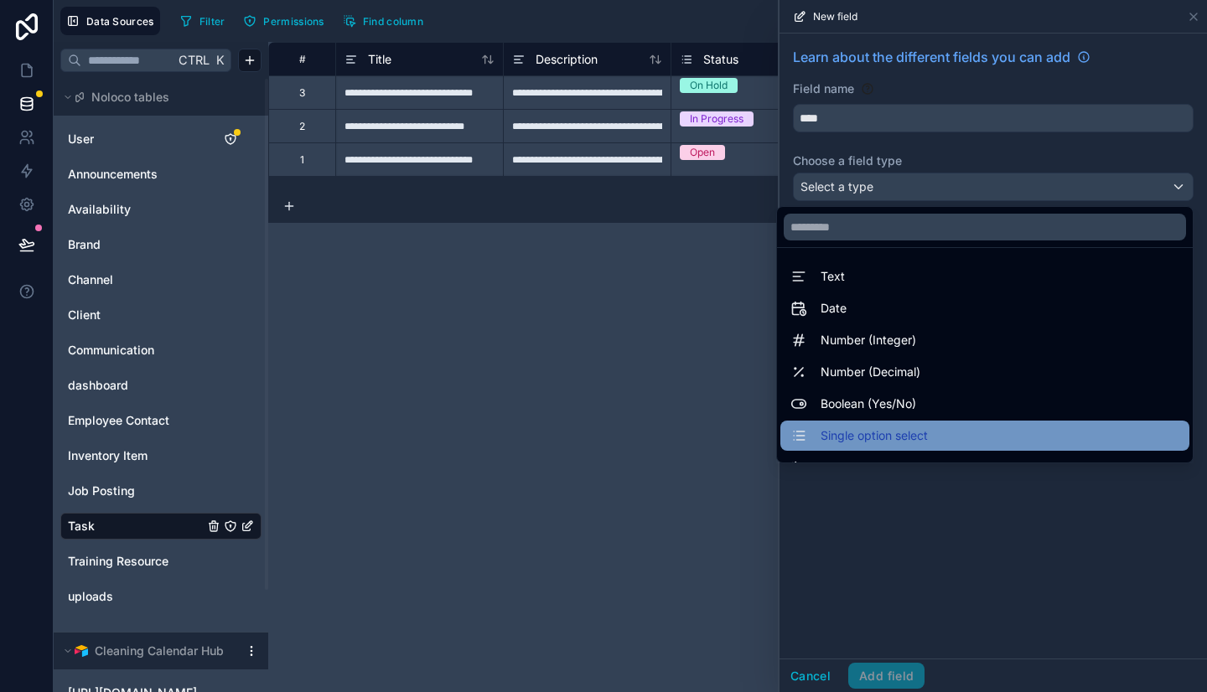
click at [852, 435] on span "Single option select" at bounding box center [873, 436] width 107 height 20
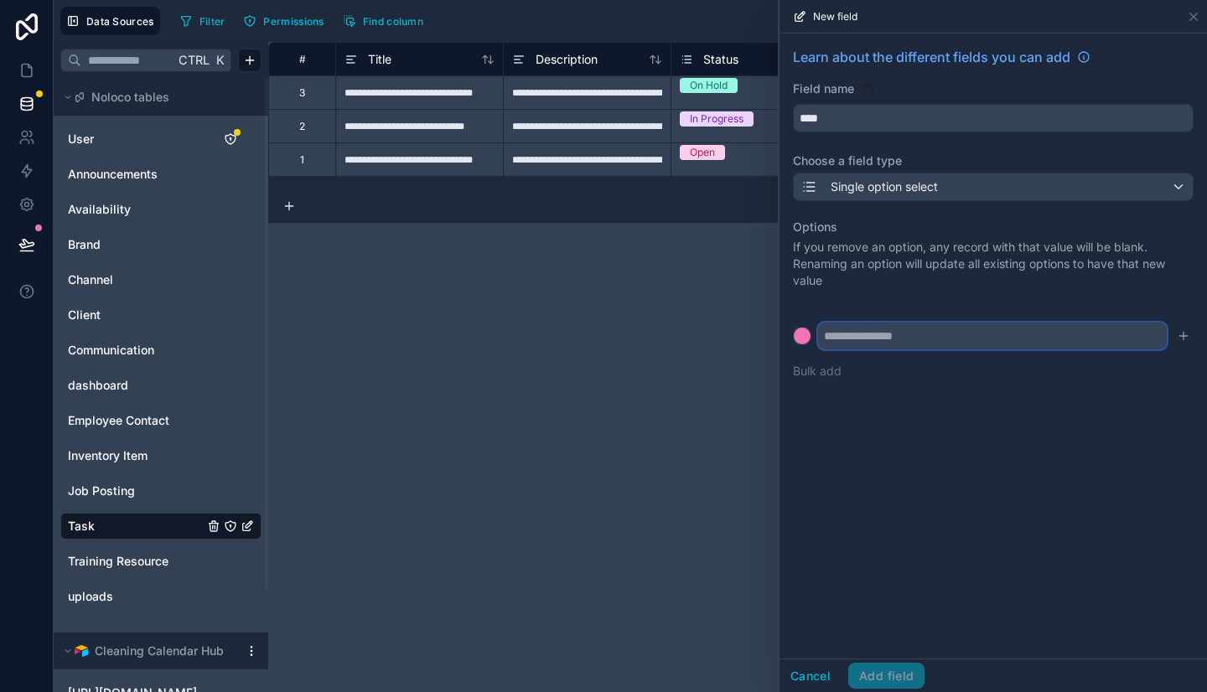
click at [882, 328] on input "text" at bounding box center [992, 336] width 349 height 27
type input "**"
click at [1178, 333] on icon "submit" at bounding box center [1182, 335] width 13 height 13
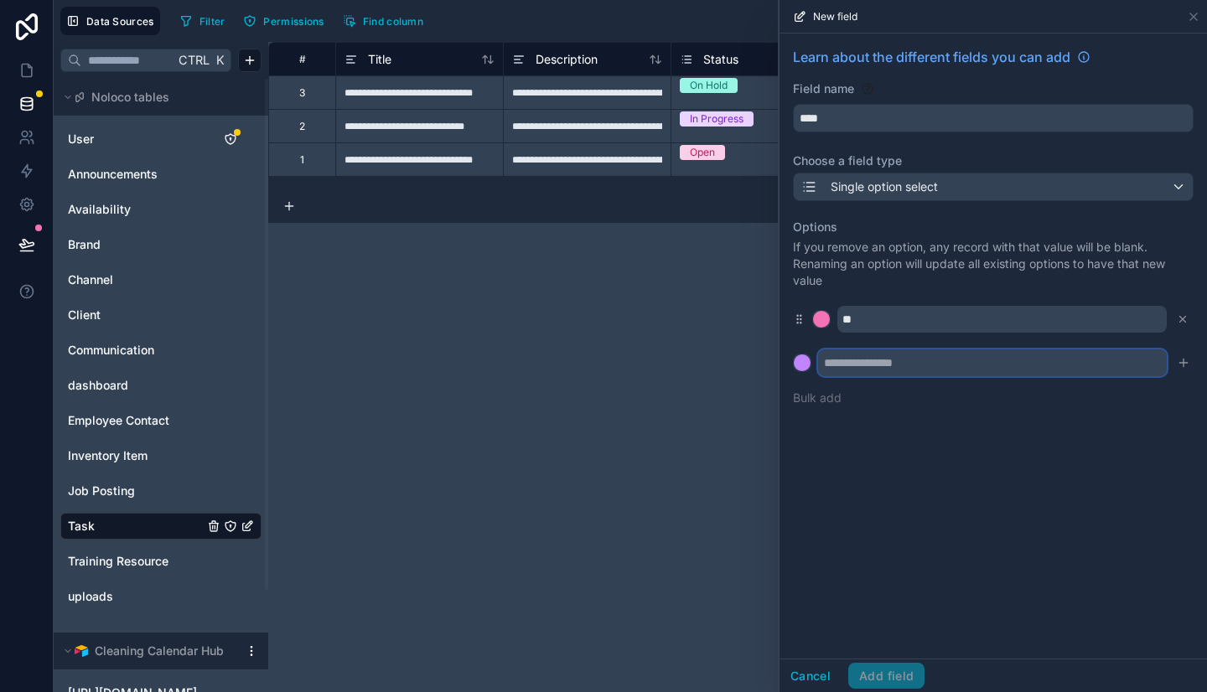
click at [1022, 363] on input "text" at bounding box center [992, 362] width 349 height 27
type input "*"
type input "**********"
click at [1184, 363] on icon "submit" at bounding box center [1183, 363] width 8 height 0
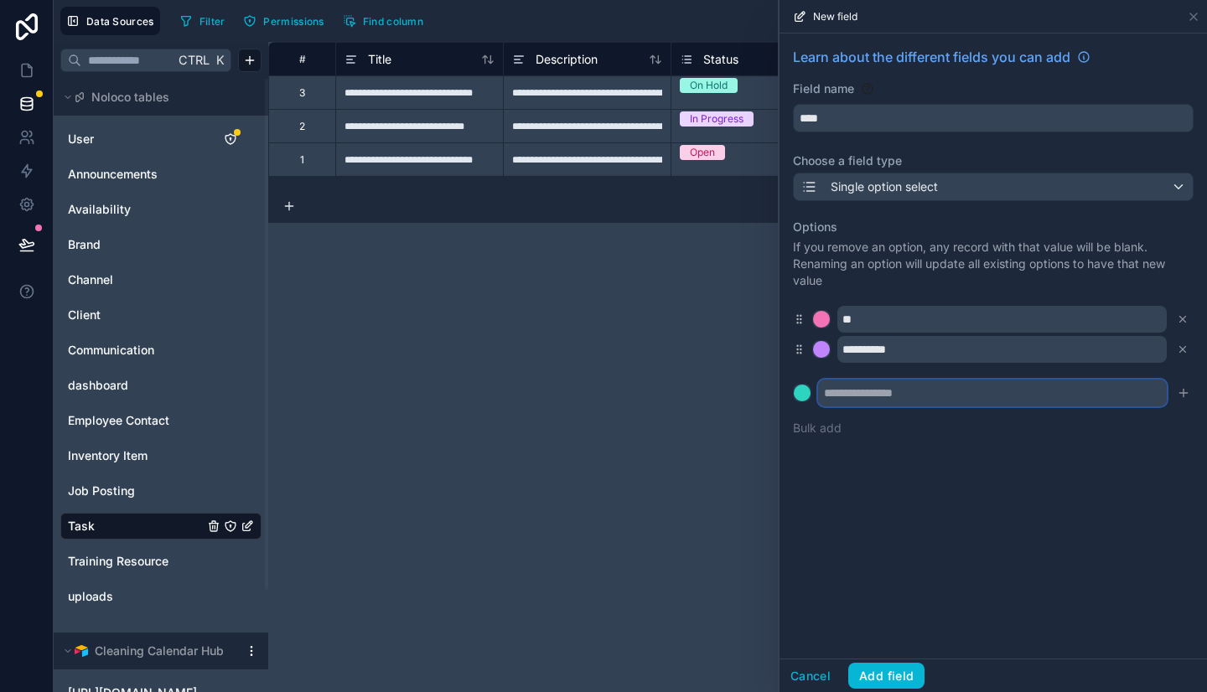
click at [1074, 386] on input "text" at bounding box center [992, 393] width 349 height 27
type input "********"
click at [1186, 392] on icon "submit" at bounding box center [1182, 392] width 13 height 13
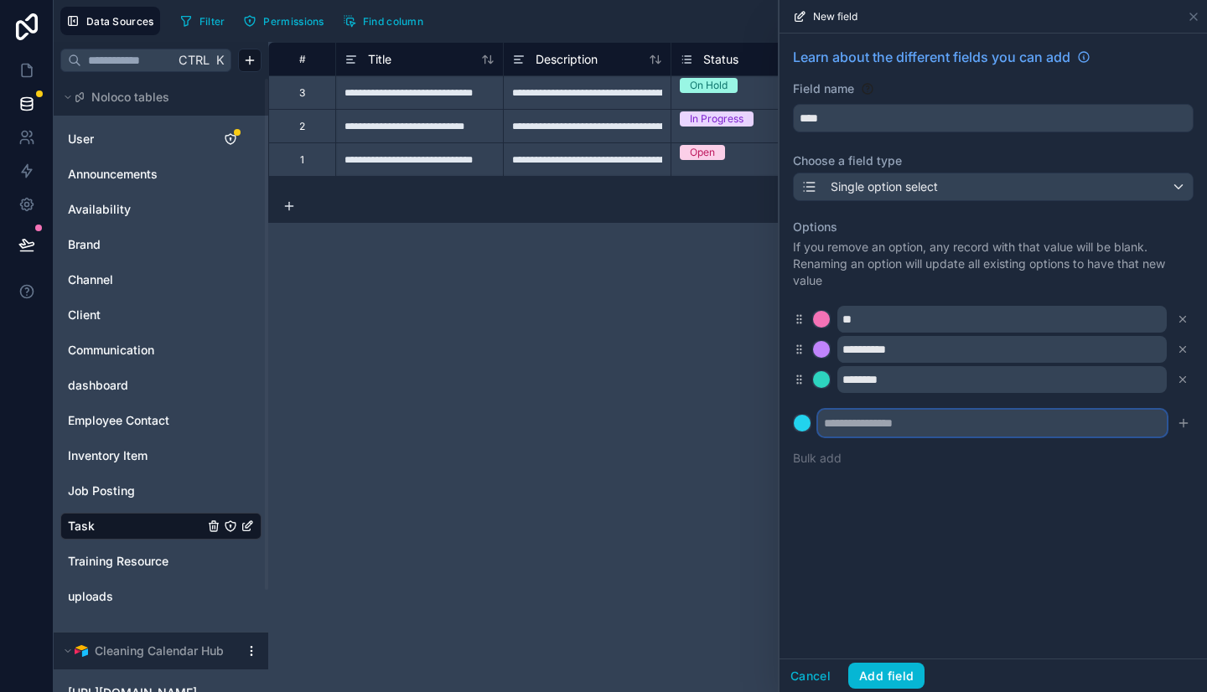
click at [995, 421] on input "text" at bounding box center [992, 423] width 349 height 27
type input "*****"
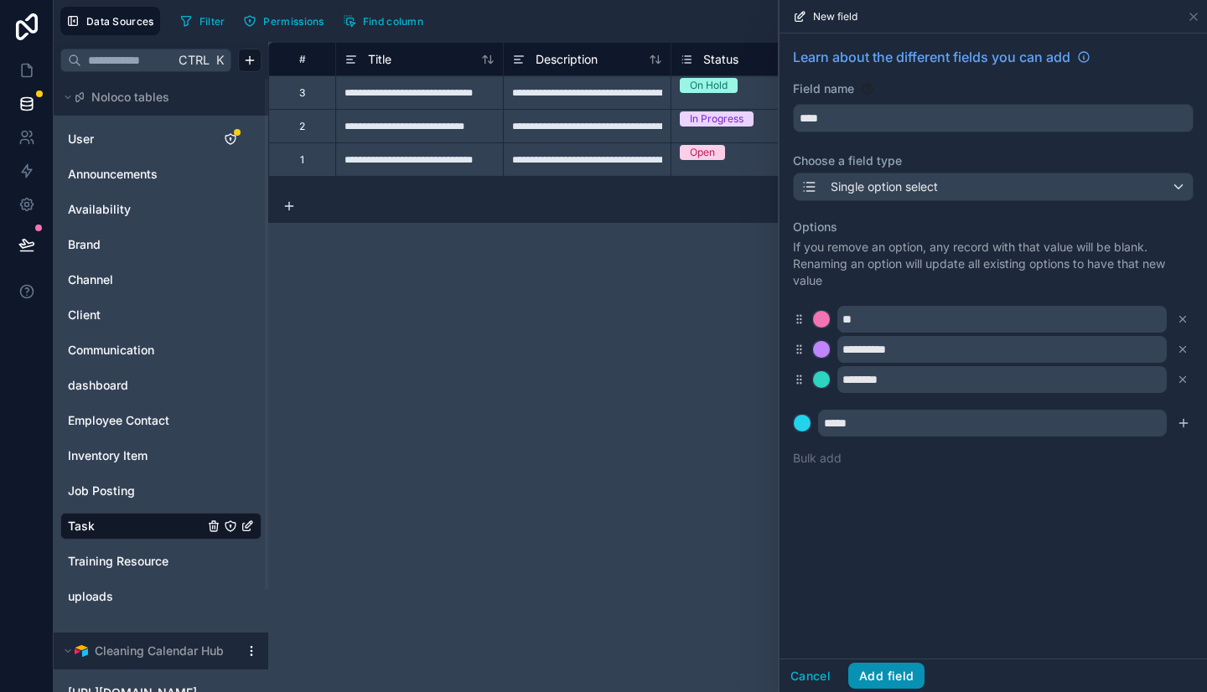
click at [886, 675] on button "Add field" at bounding box center [886, 676] width 76 height 27
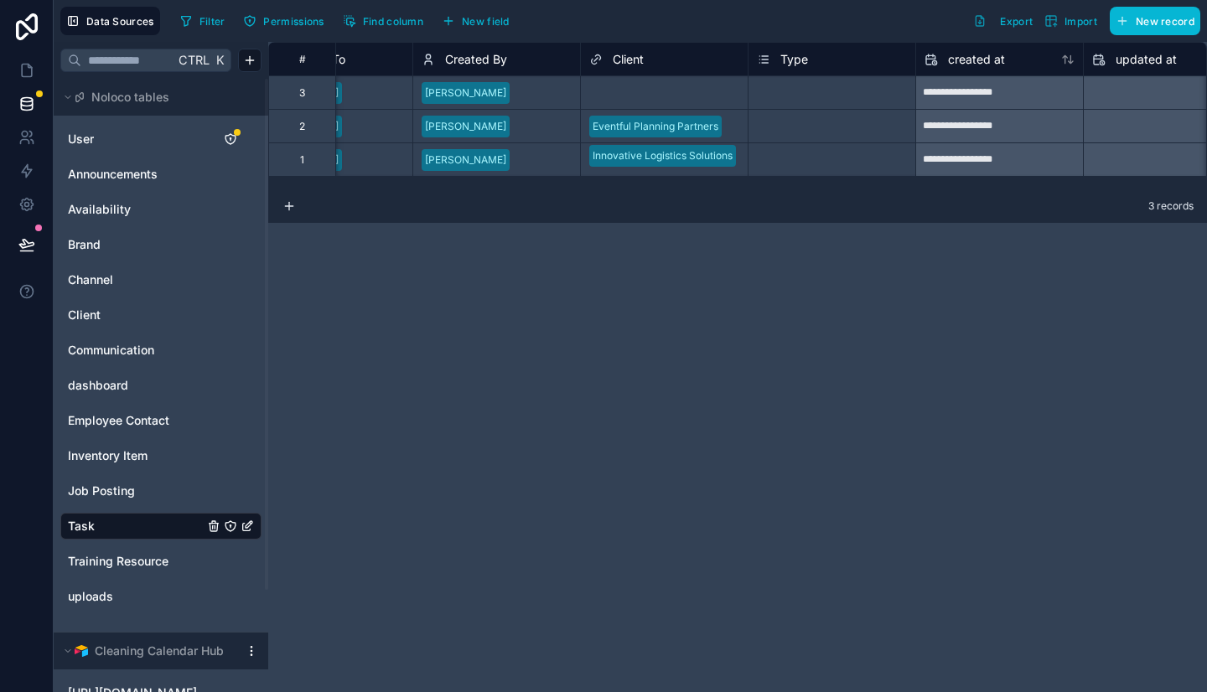
scroll to position [0, 928]
click at [799, 57] on span "Type" at bounding box center [795, 59] width 28 height 17
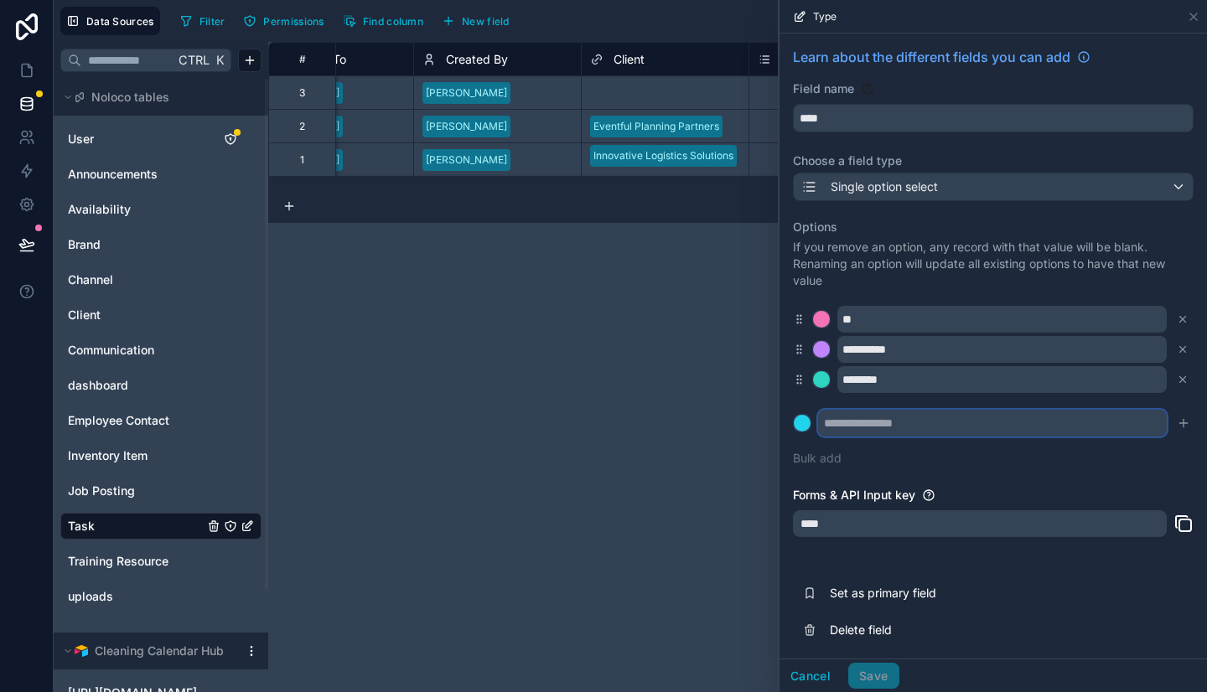
click at [881, 432] on input "text" at bounding box center [992, 423] width 349 height 27
type input "*"
type input "**********"
click at [861, 460] on div "**********" at bounding box center [993, 343] width 401 height 268
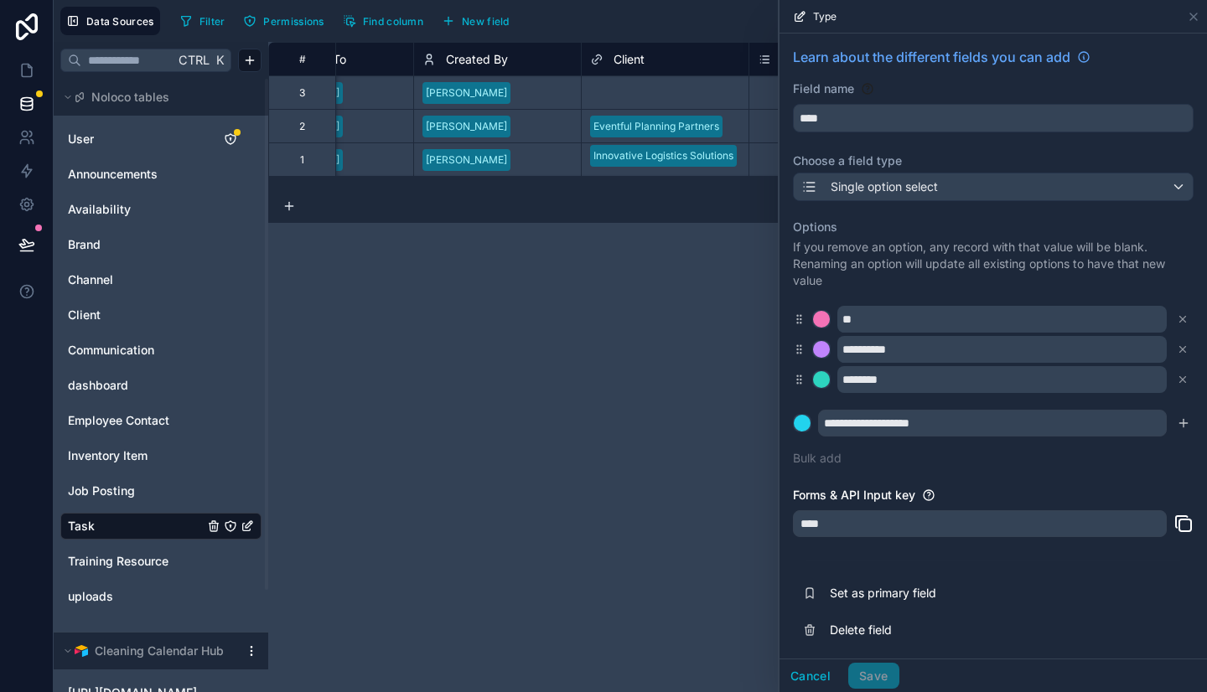
click at [877, 676] on div "Cancel Save" at bounding box center [839, 676] width 120 height 27
click at [1178, 421] on button "submit" at bounding box center [1183, 423] width 20 height 20
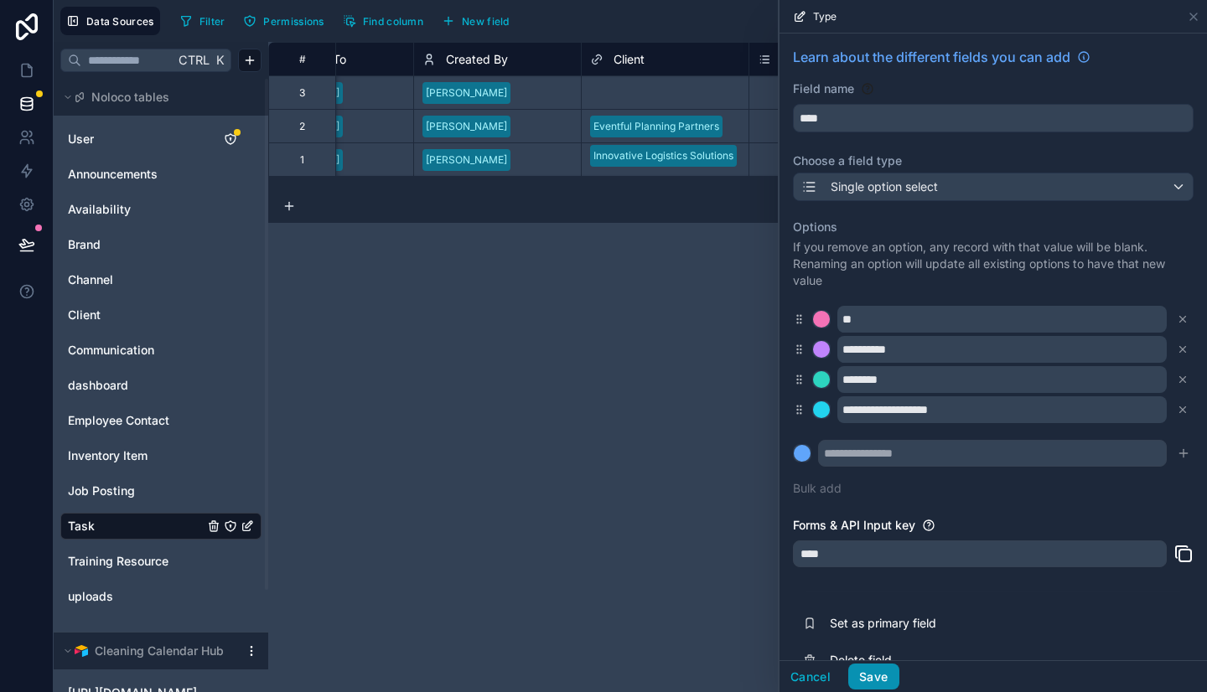
click at [866, 675] on button "Save" at bounding box center [873, 677] width 50 height 27
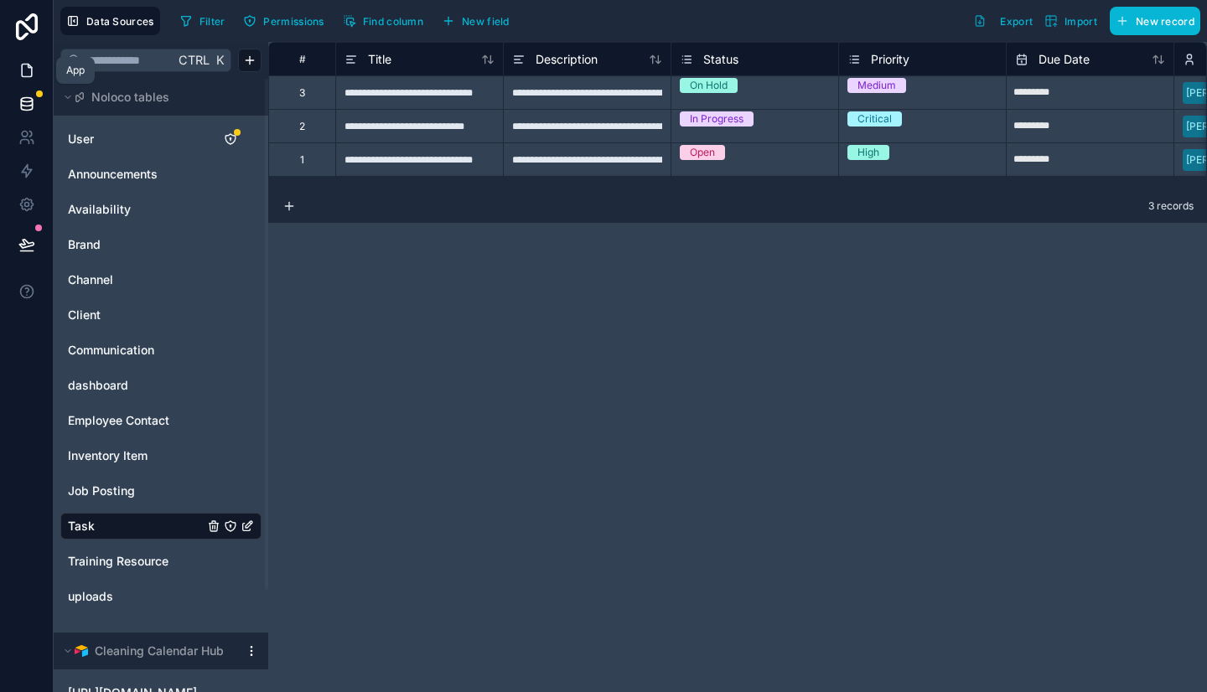
click at [25, 73] on icon at bounding box center [26, 70] width 17 height 17
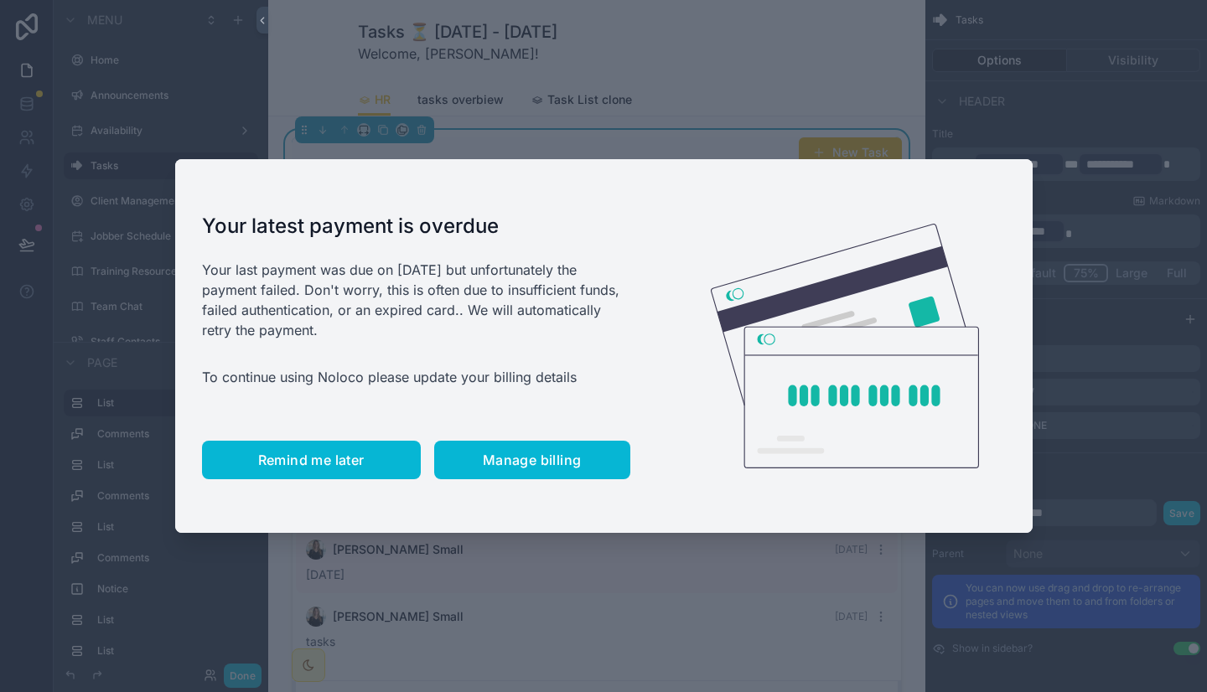
click at [329, 450] on button "Remind me later" at bounding box center [311, 460] width 219 height 39
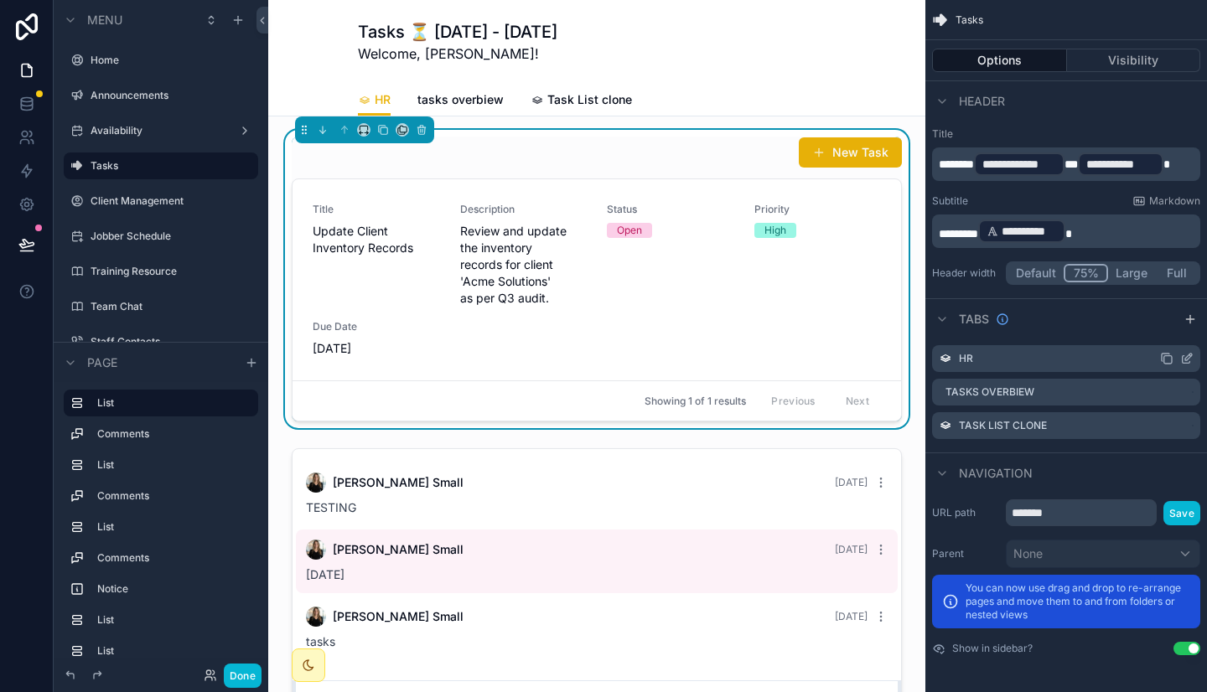
click at [1169, 361] on icon "scrollable content" at bounding box center [1166, 358] width 13 height 13
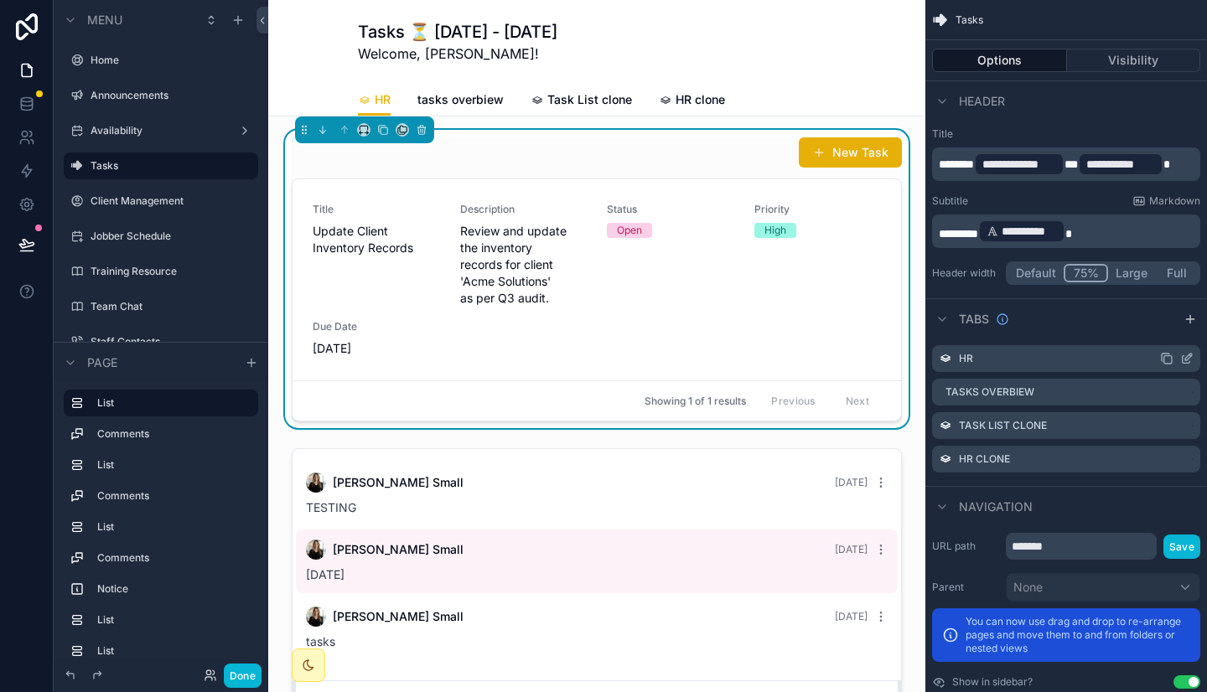
click at [1186, 361] on icon "scrollable content" at bounding box center [1186, 358] width 13 height 13
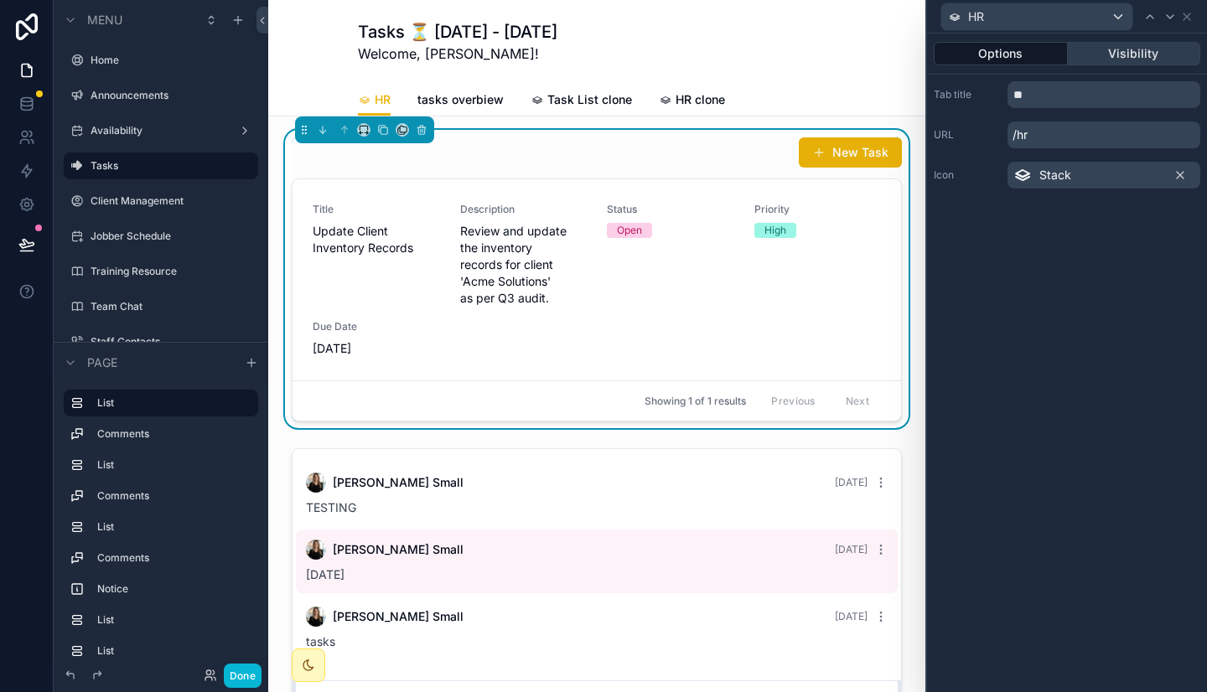
click at [1131, 48] on button "Visibility" at bounding box center [1134, 53] width 133 height 23
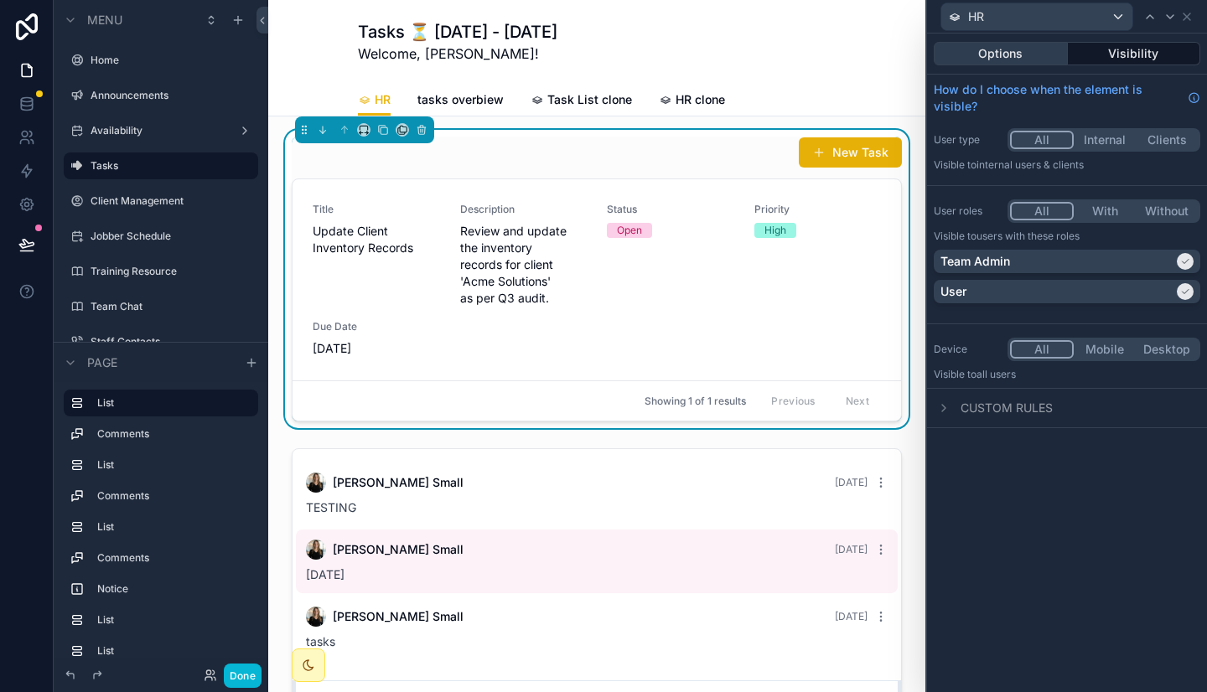
click at [1026, 57] on button "Options" at bounding box center [1000, 53] width 134 height 23
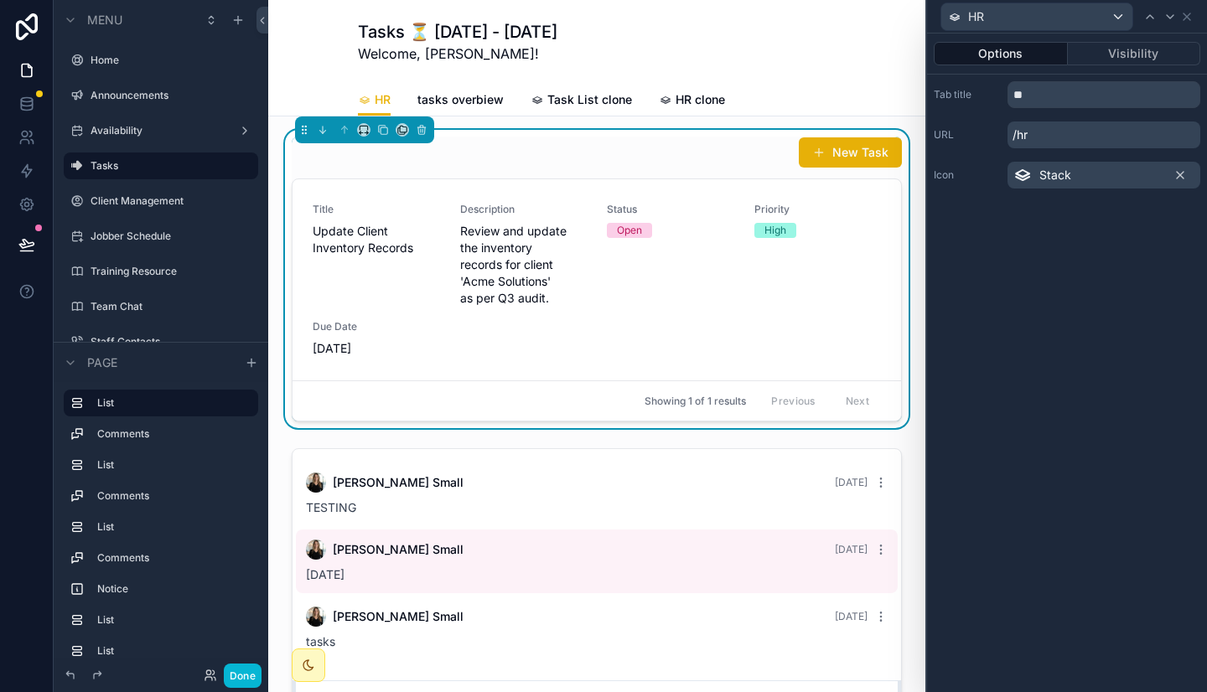
click at [393, 80] on div "Tasks ⏳ [DATE] - [DATE] Welcome, [PERSON_NAME]!" at bounding box center [597, 42] width 478 height 84
click at [313, 96] on div "HR tasks overbiew Task List clone HR clone" at bounding box center [596, 100] width 637 height 32
click at [285, 99] on div "HR tasks overbiew Task List clone HR clone" at bounding box center [596, 100] width 637 height 32
click at [860, 98] on div "HR tasks overbiew Task List clone HR clone" at bounding box center [596, 100] width 637 height 32
click at [740, 217] on div "Title Update Client Inventory Records Description Review and update the invento…" at bounding box center [597, 280] width 568 height 154
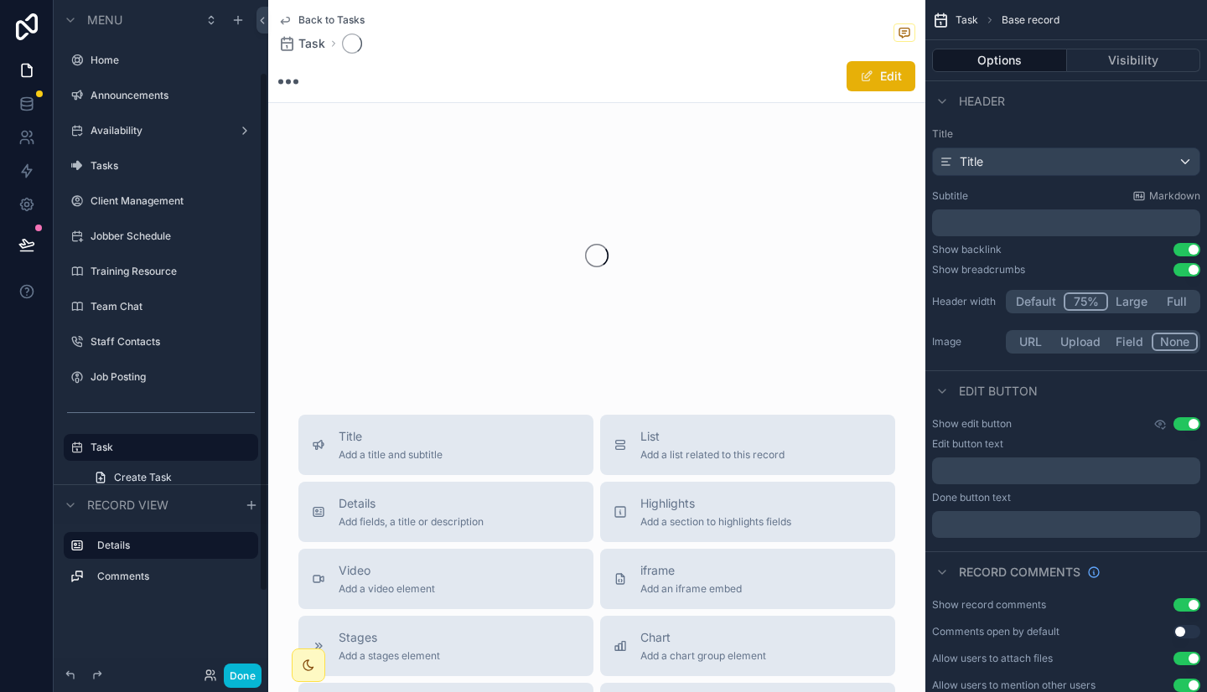
scroll to position [93, 0]
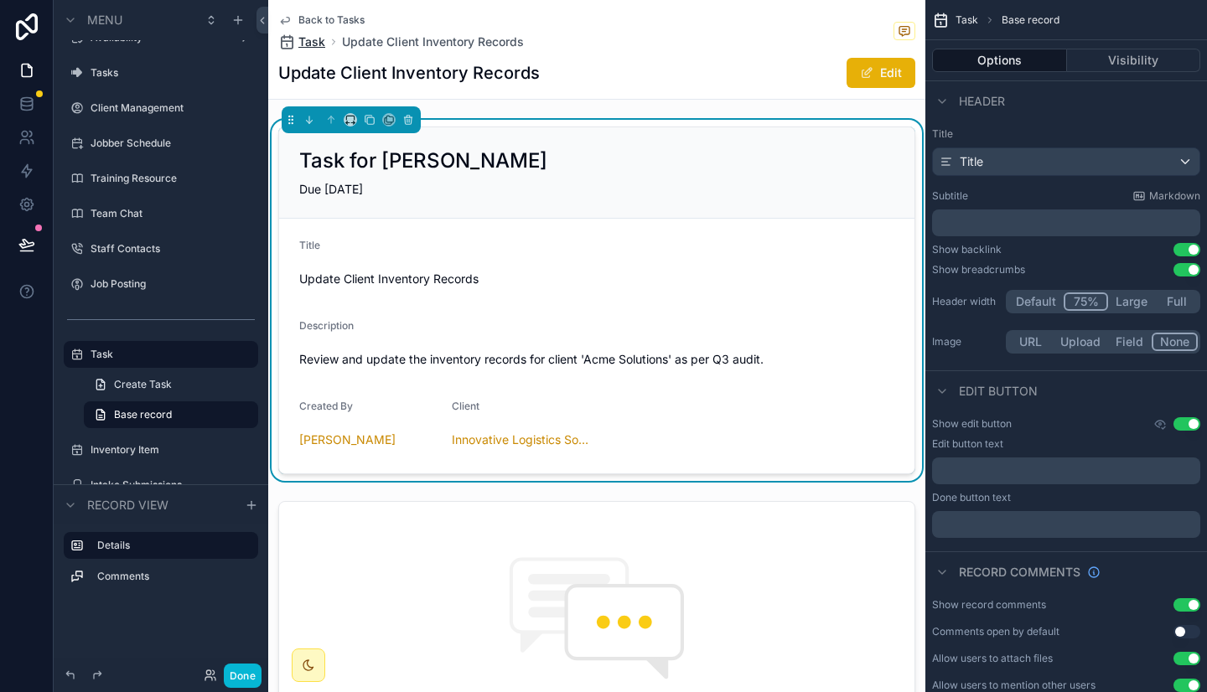
click at [314, 44] on span "Task" at bounding box center [311, 42] width 27 height 17
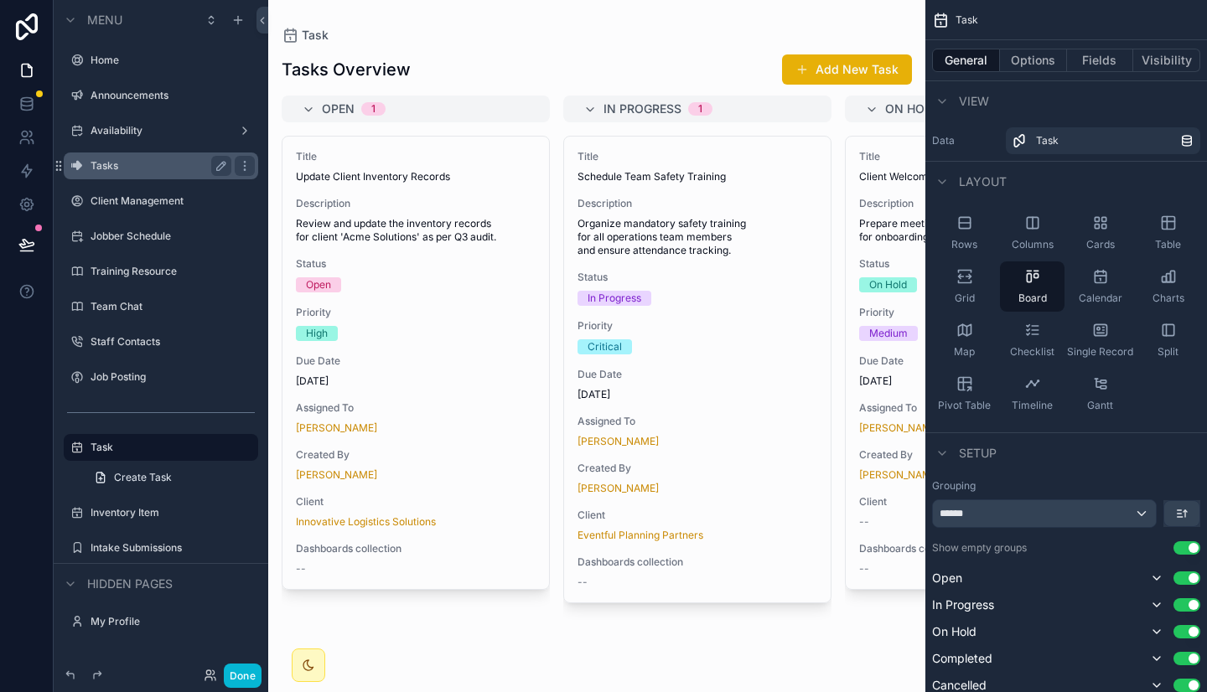
click at [144, 164] on label "Tasks" at bounding box center [157, 165] width 134 height 13
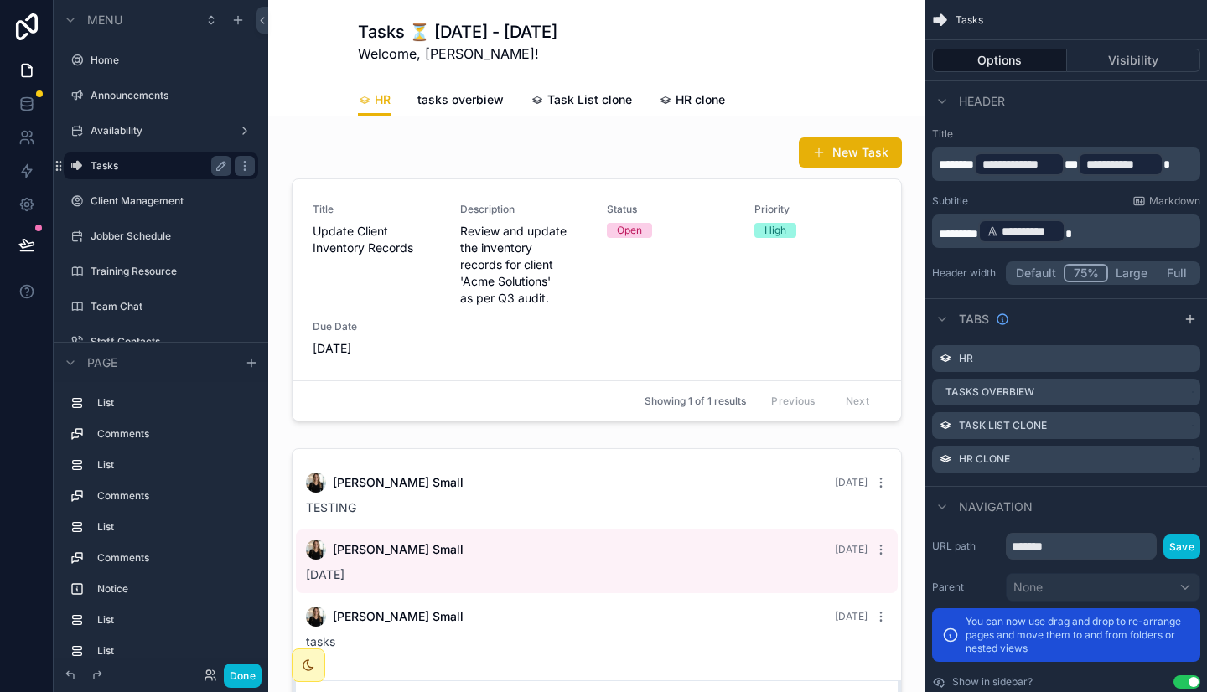
click at [1048, 275] on button "Default" at bounding box center [1035, 273] width 55 height 18
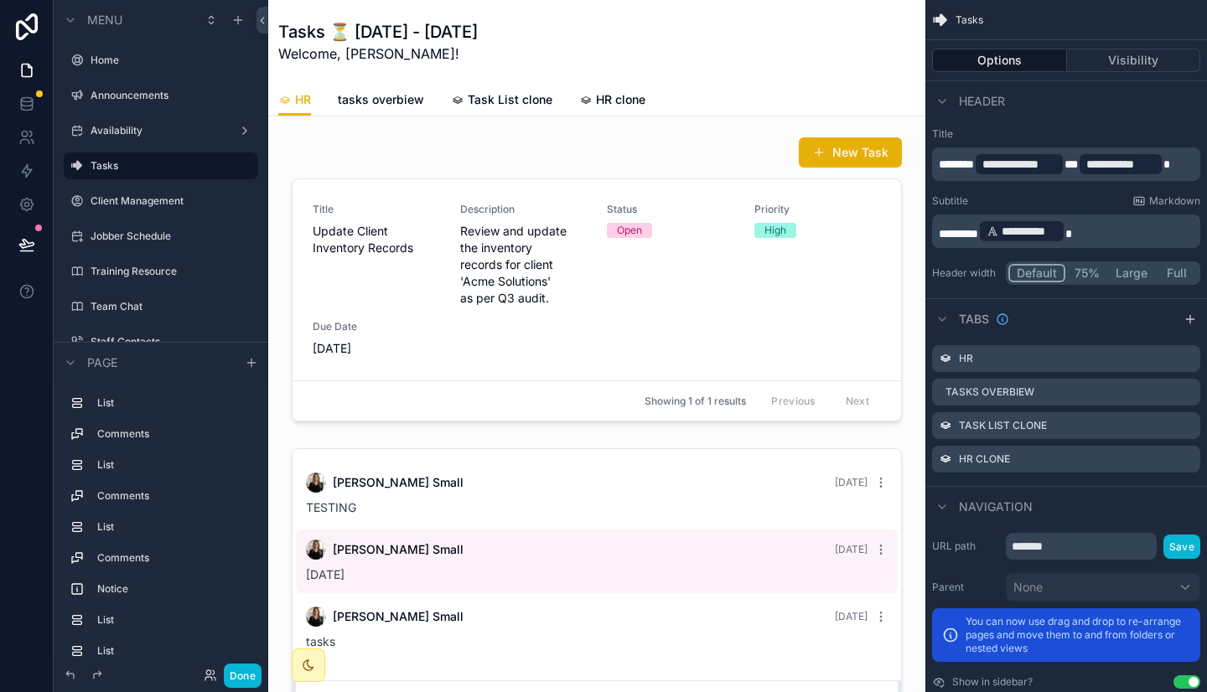
click at [1127, 277] on button "Large" at bounding box center [1131, 273] width 47 height 18
click at [1079, 271] on button "75%" at bounding box center [1084, 273] width 43 height 18
click at [1185, 360] on icon "scrollable content" at bounding box center [1188, 357] width 7 height 7
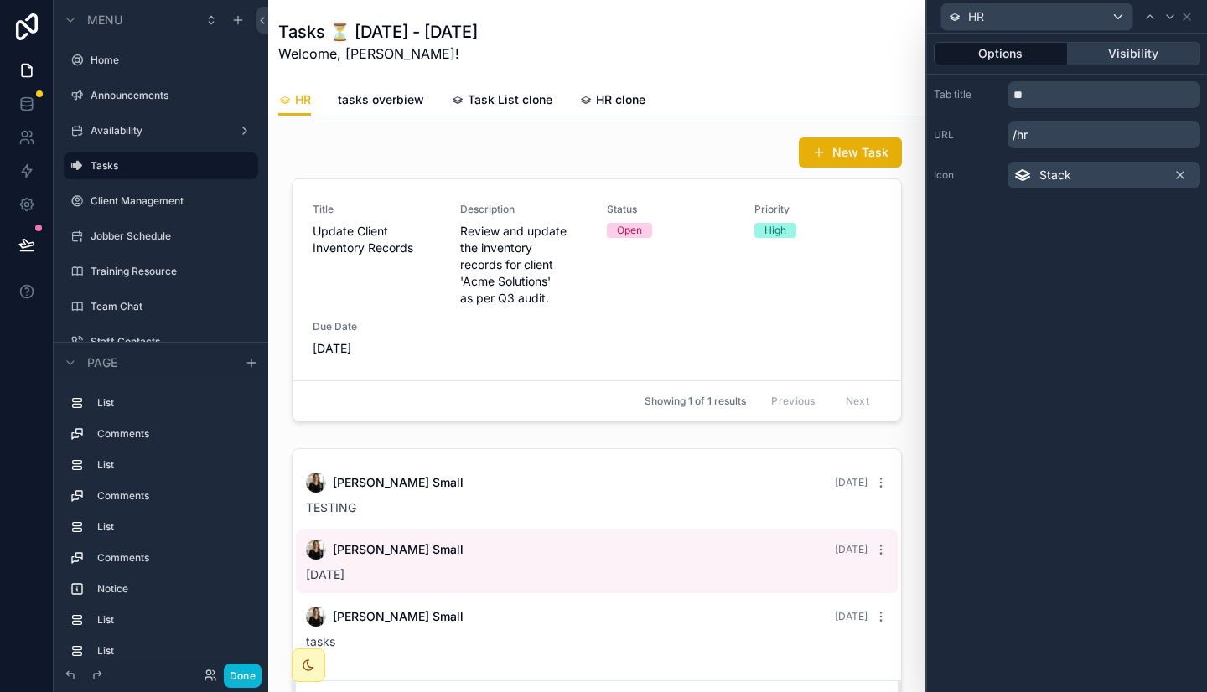
click at [1139, 53] on button "Visibility" at bounding box center [1134, 53] width 133 height 23
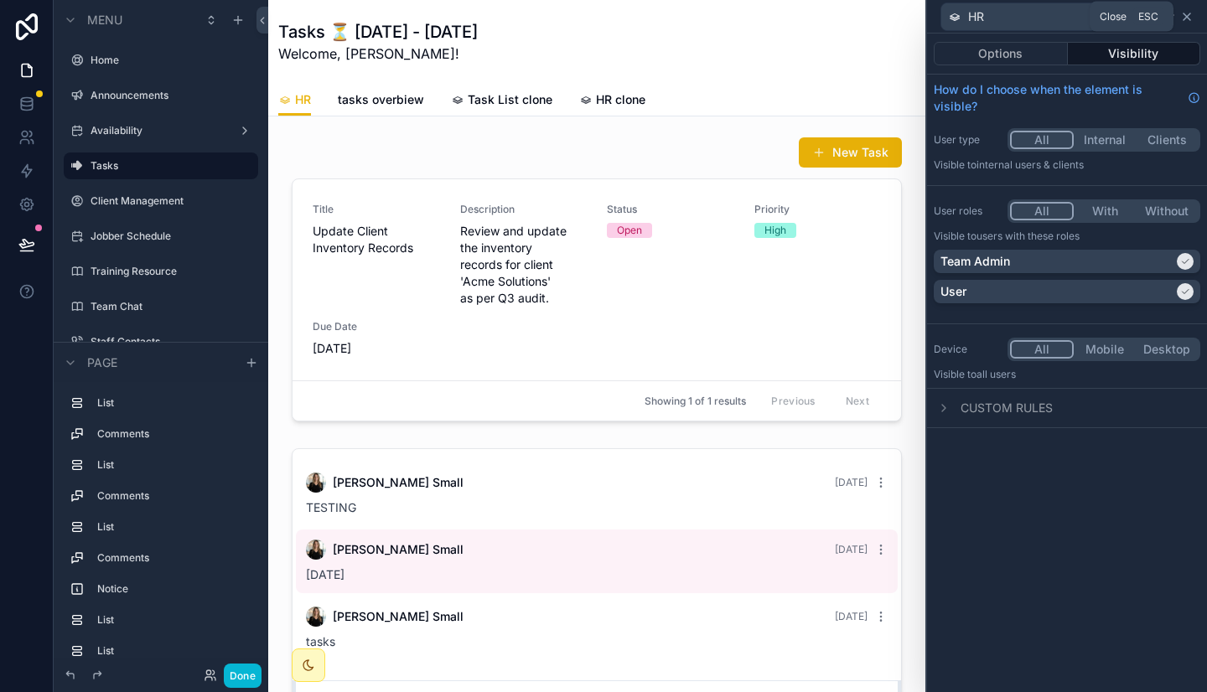
click at [1186, 20] on icon at bounding box center [1186, 16] width 13 height 13
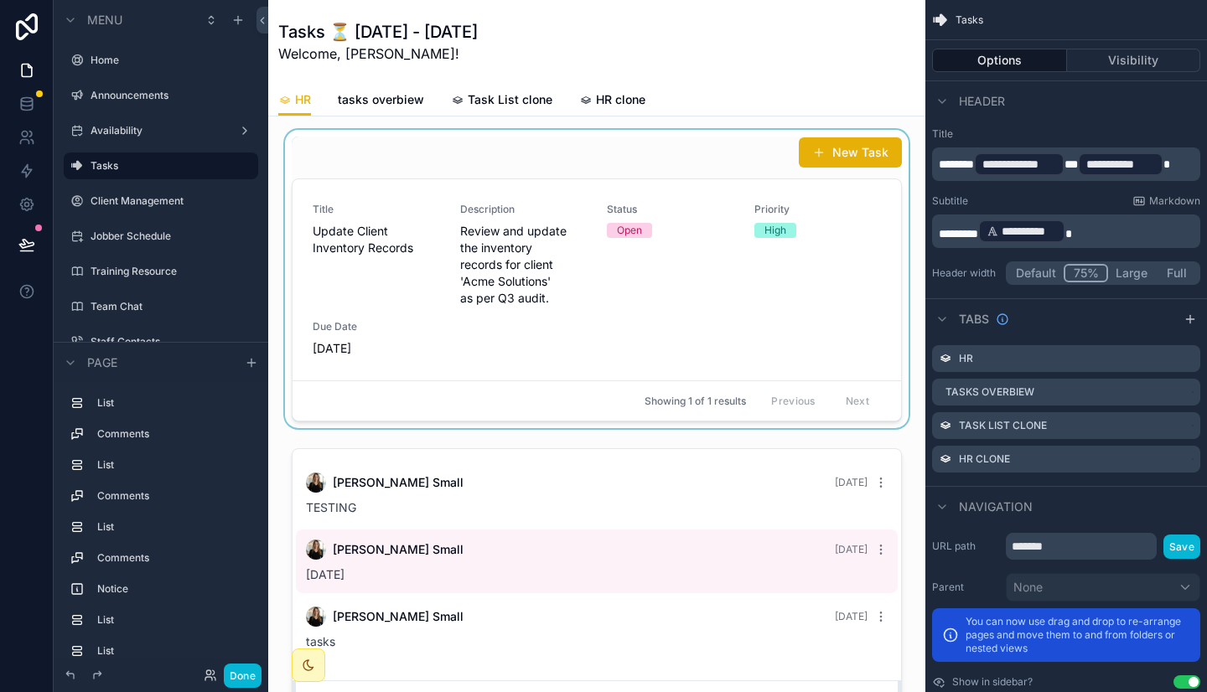
click at [752, 307] on div "scrollable content" at bounding box center [597, 279] width 630 height 298
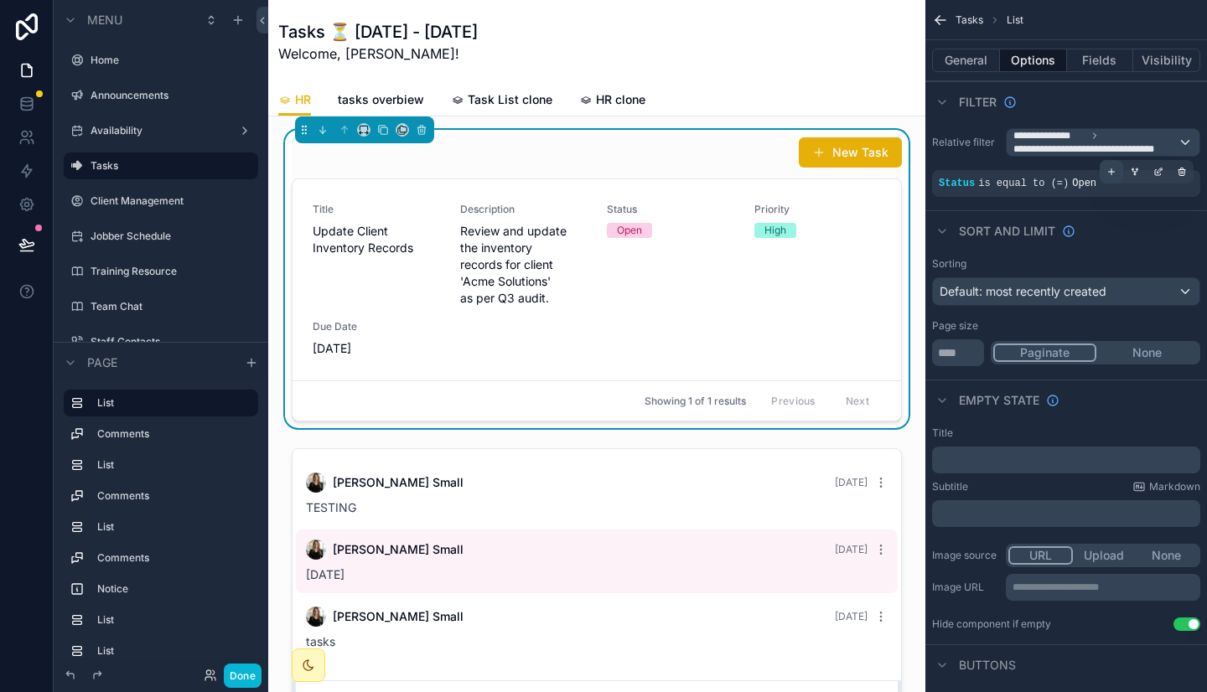
click at [1104, 179] on div "scrollable content" at bounding box center [1110, 171] width 23 height 23
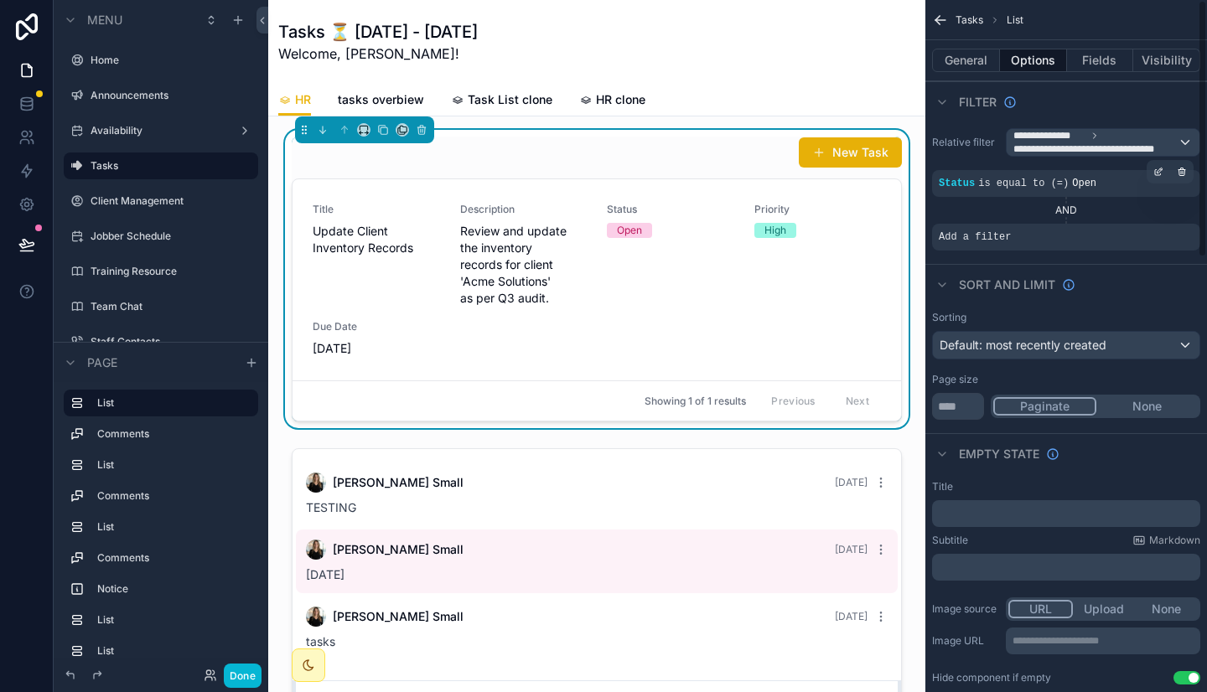
click at [1093, 183] on div "Status is equal to (=) Open" at bounding box center [1065, 183] width 255 height 13
click at [0, 0] on icon "scrollable content" at bounding box center [0, 0] width 0 height 0
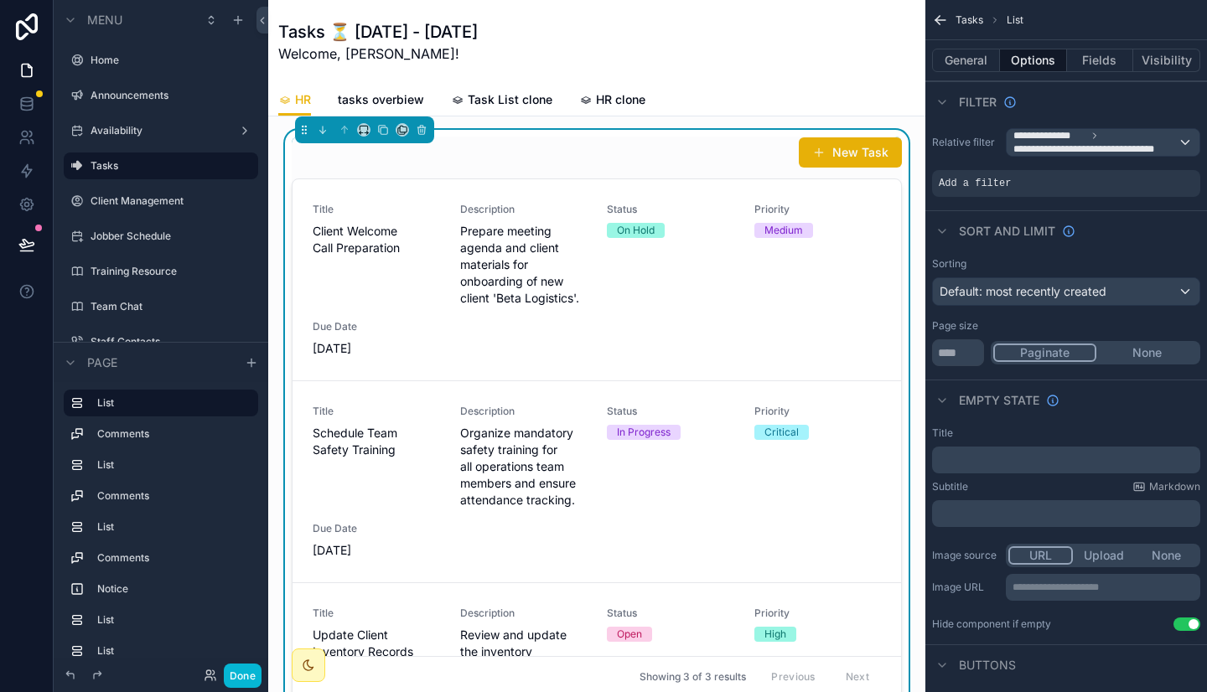
click at [0, 0] on icon "scrollable content" at bounding box center [0, 0] width 0 height 0
click at [974, 185] on span "AND" at bounding box center [968, 183] width 18 height 13
click at [994, 185] on span "Add a filter" at bounding box center [974, 183] width 72 height 13
click at [1158, 170] on icon "scrollable content" at bounding box center [1159, 170] width 5 height 5
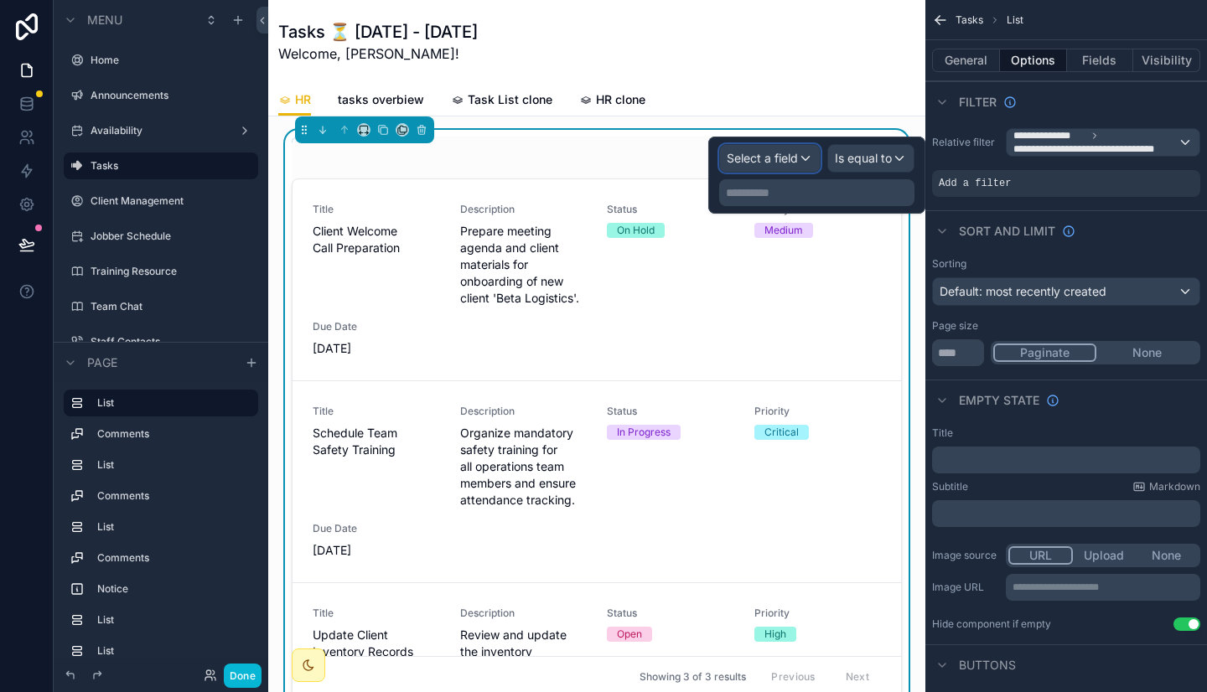
click at [794, 159] on span "Select a field" at bounding box center [761, 158] width 71 height 14
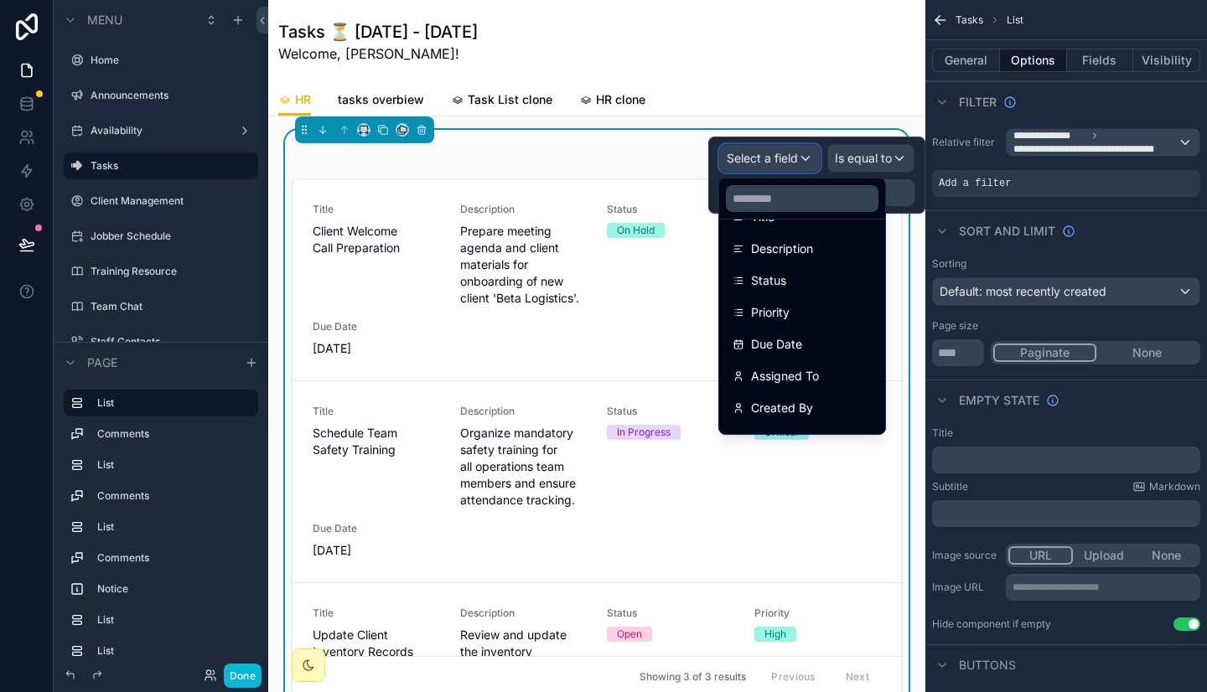
scroll to position [246, 0]
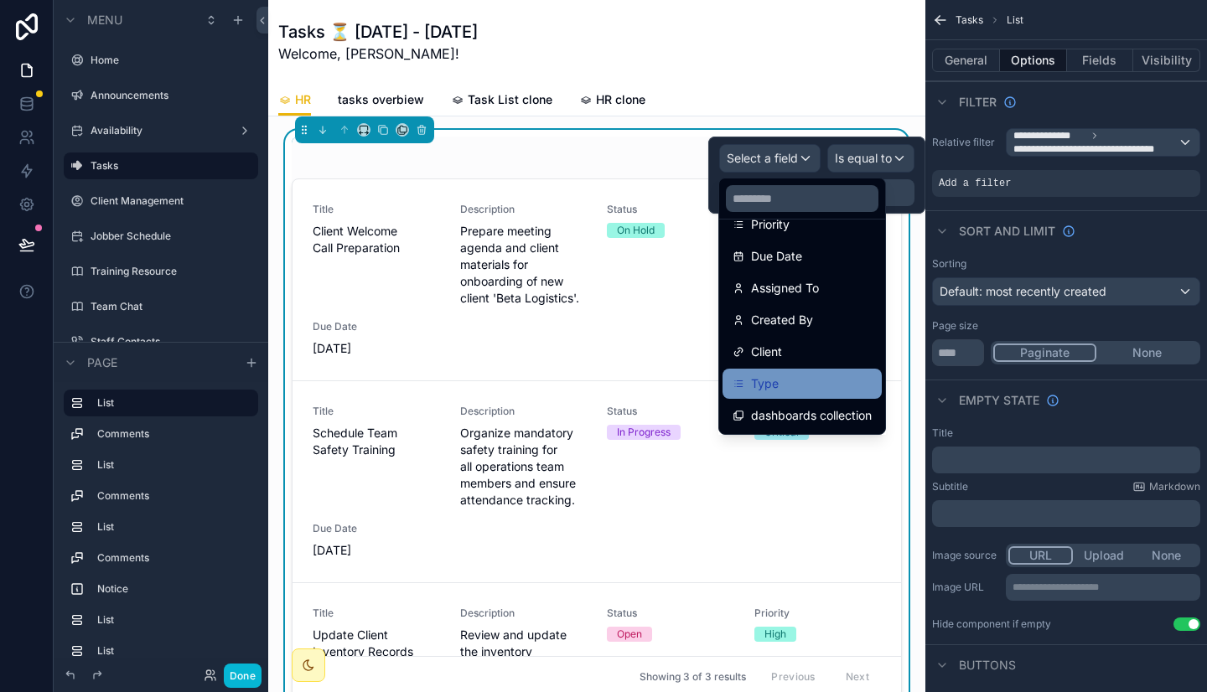
click at [770, 381] on span "Type" at bounding box center [765, 384] width 28 height 20
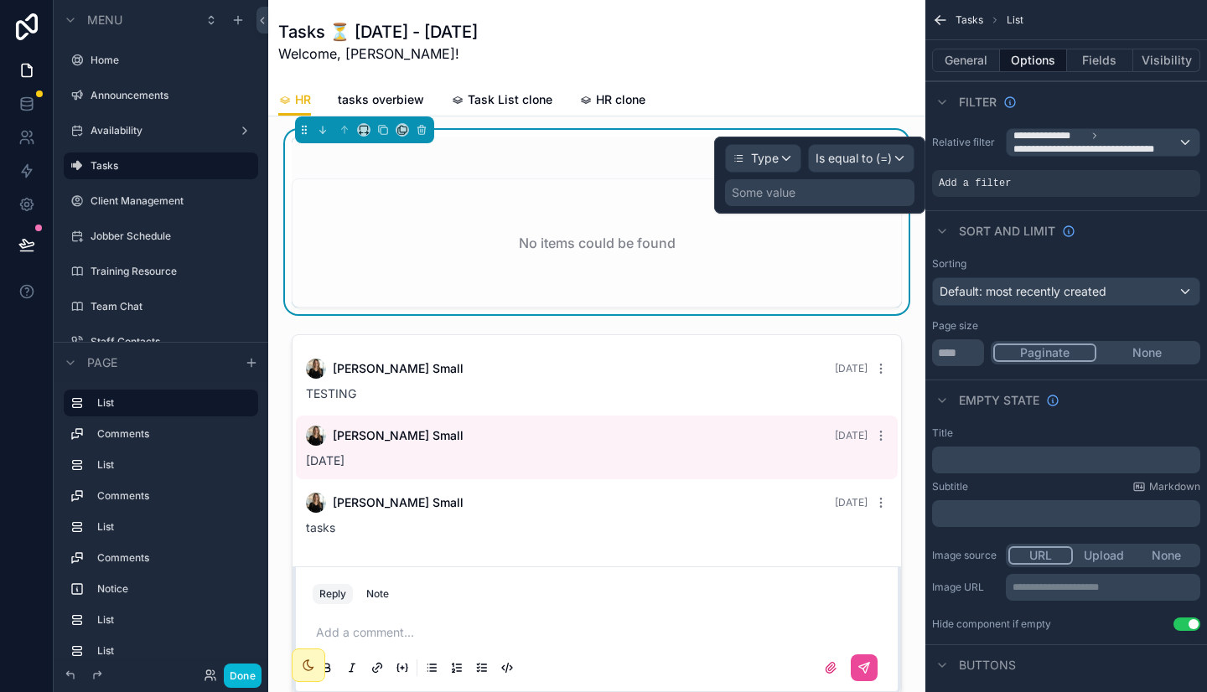
click at [847, 191] on div "Some value" at bounding box center [819, 192] width 189 height 27
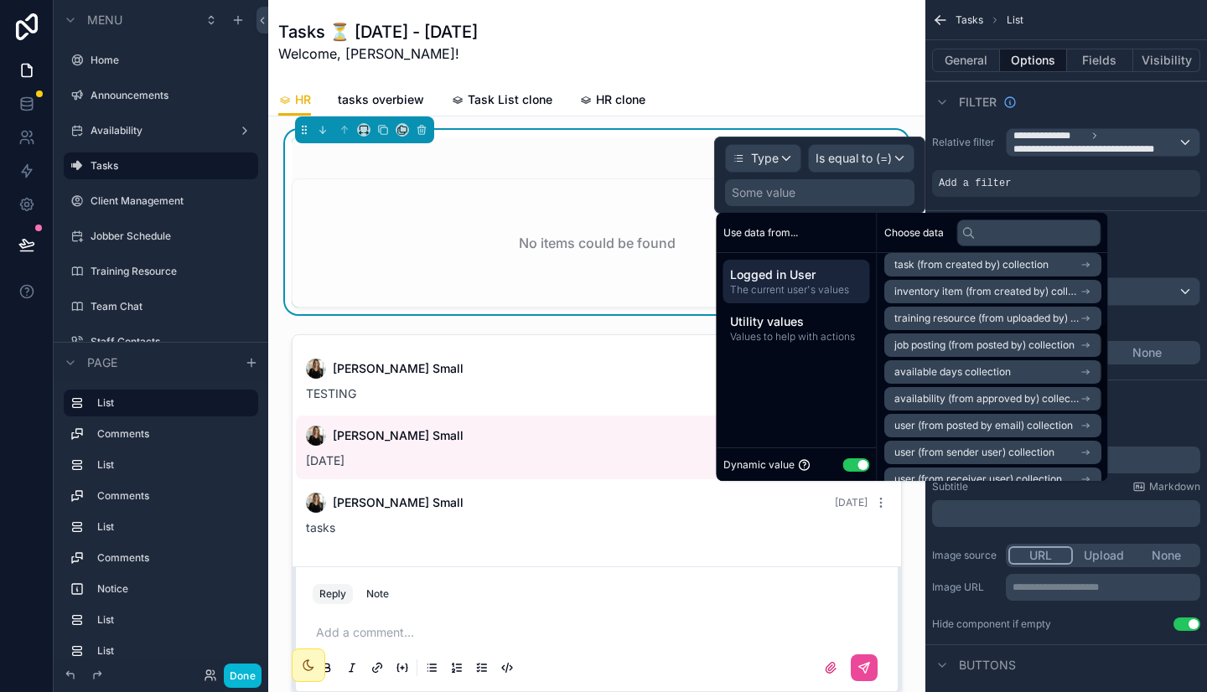
scroll to position [173, 0]
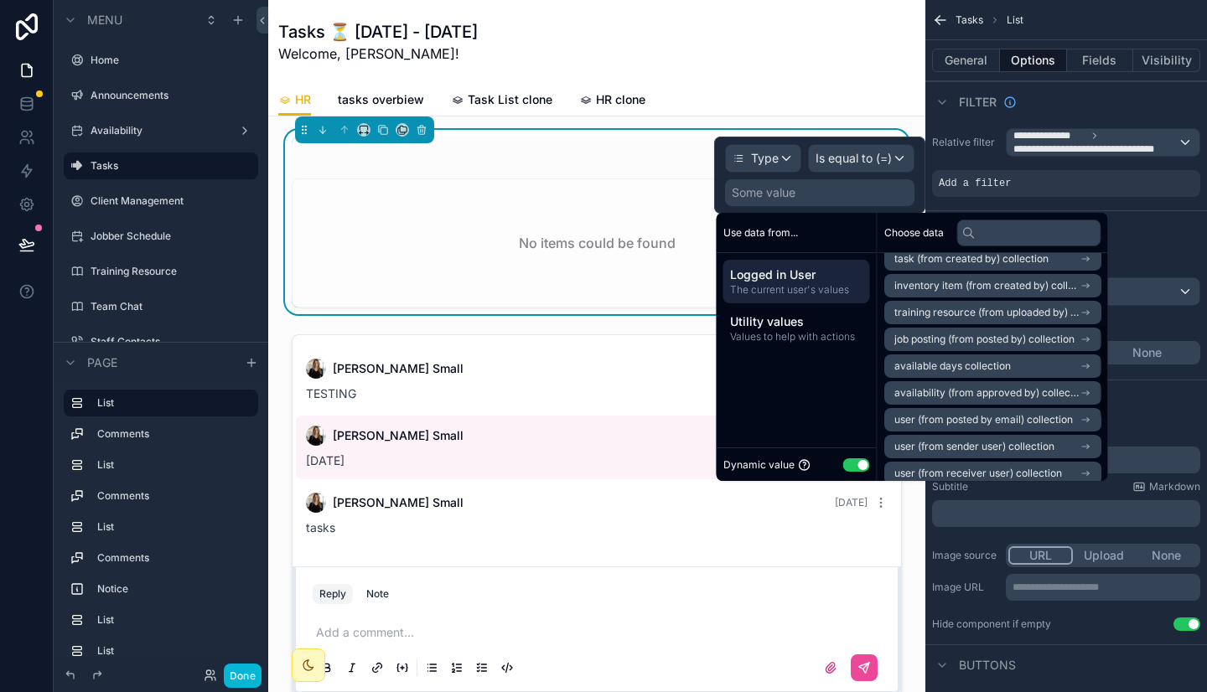
click at [854, 466] on button "Use setting" at bounding box center [856, 464] width 27 height 13
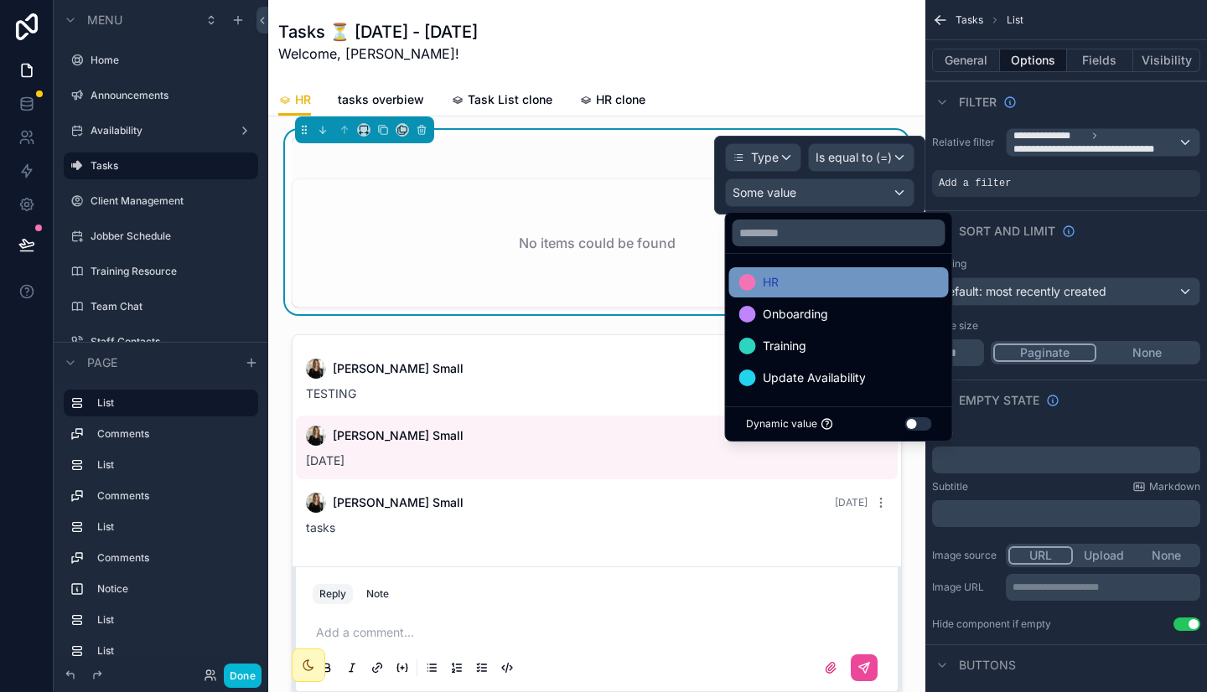
click at [830, 290] on div "HR" at bounding box center [838, 282] width 199 height 20
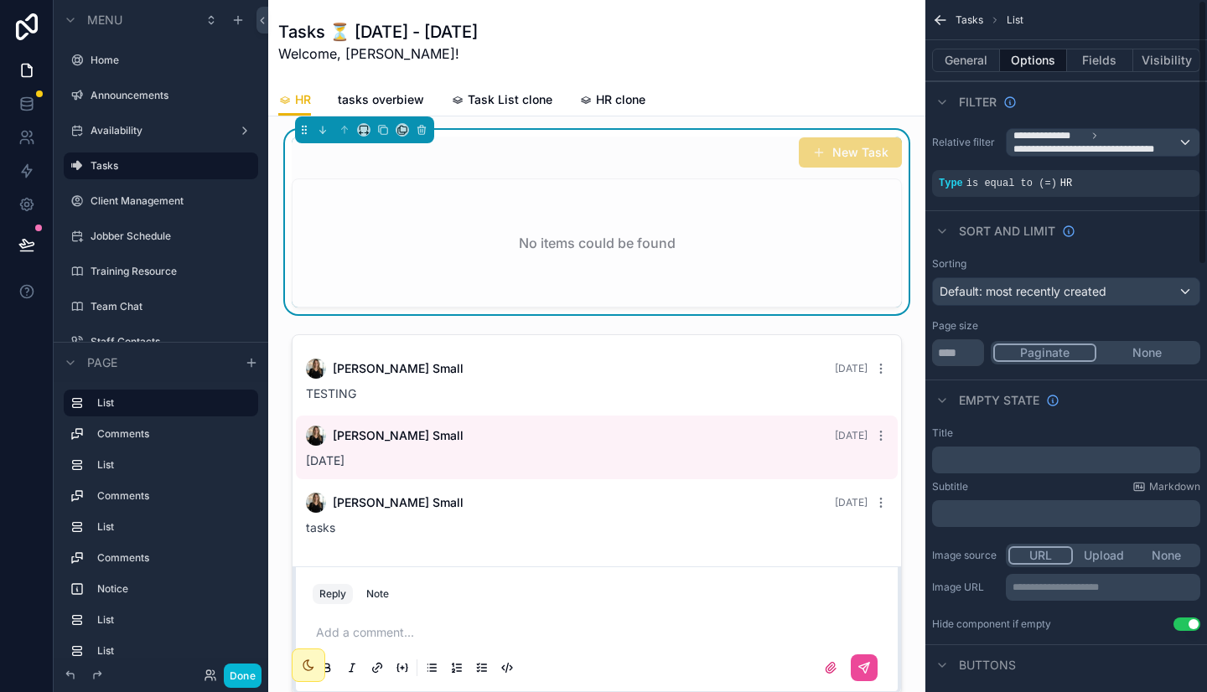
click at [1032, 315] on div "Sorting Default: most recently created Page size ** Paginate None" at bounding box center [1066, 312] width 282 height 122
click at [401, 96] on span "tasks overbiew" at bounding box center [381, 99] width 86 height 17
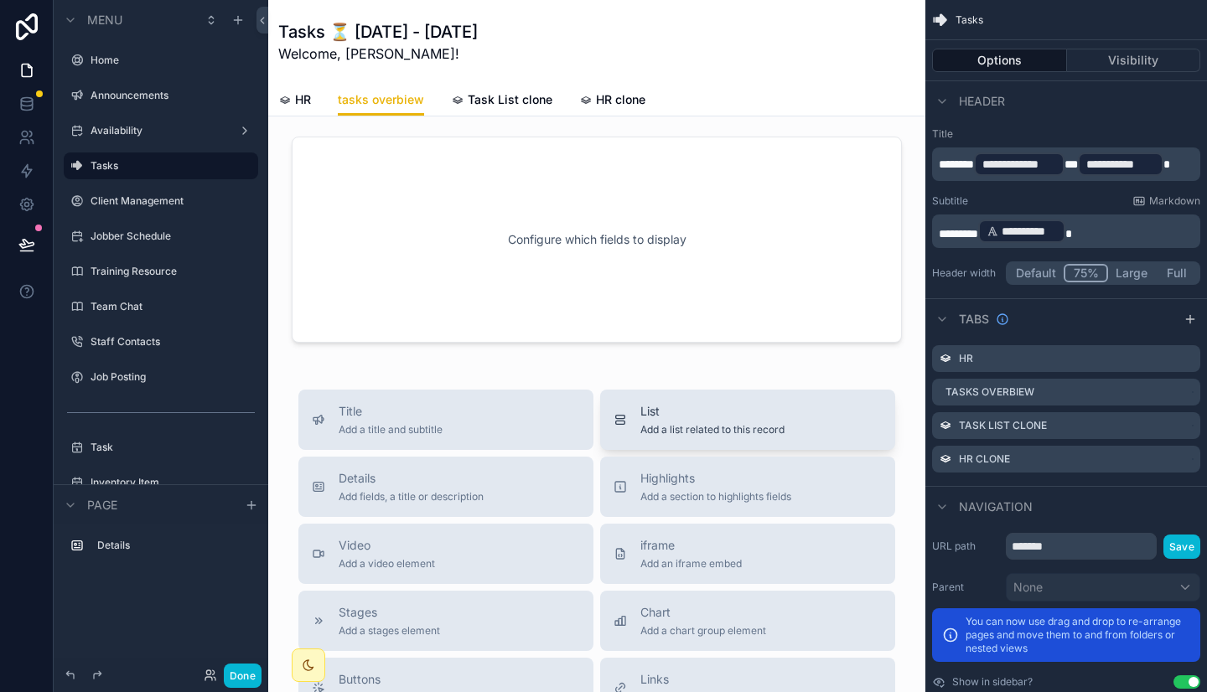
click at [681, 409] on span "List" at bounding box center [712, 411] width 144 height 17
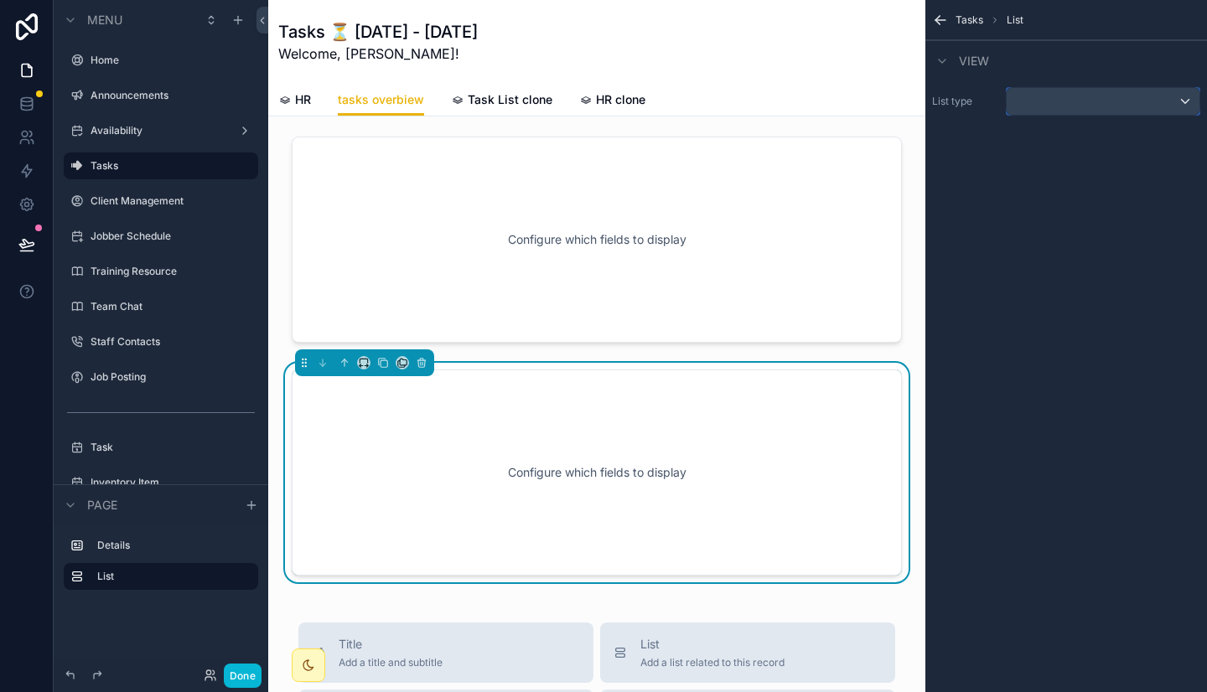
click at [1052, 94] on div "scrollable content" at bounding box center [1102, 101] width 193 height 27
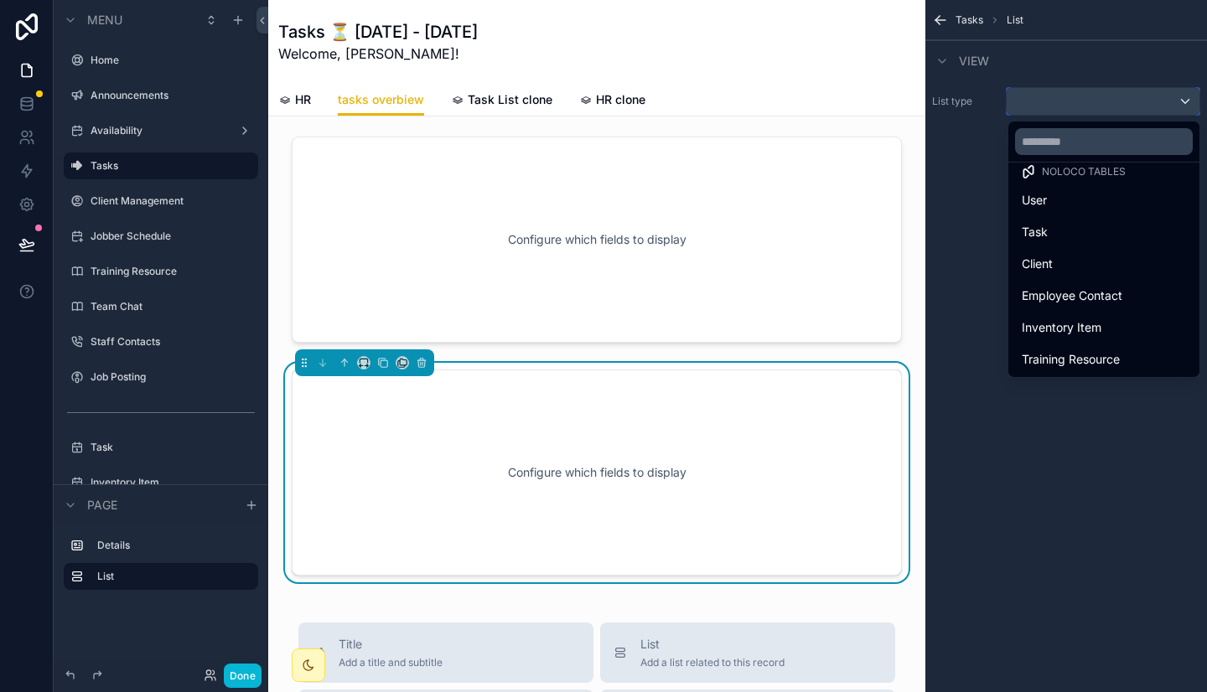
scroll to position [17, 0]
click at [1021, 240] on div "Task" at bounding box center [1103, 231] width 164 height 20
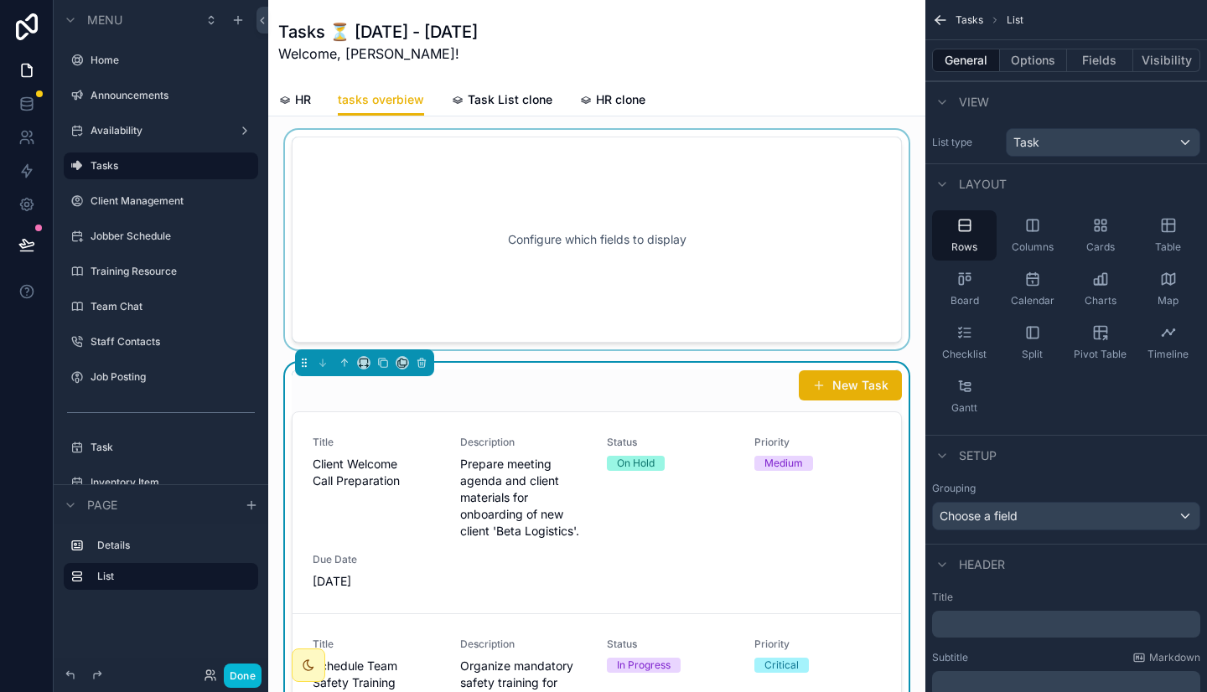
click at [783, 206] on div "scrollable content" at bounding box center [597, 240] width 630 height 220
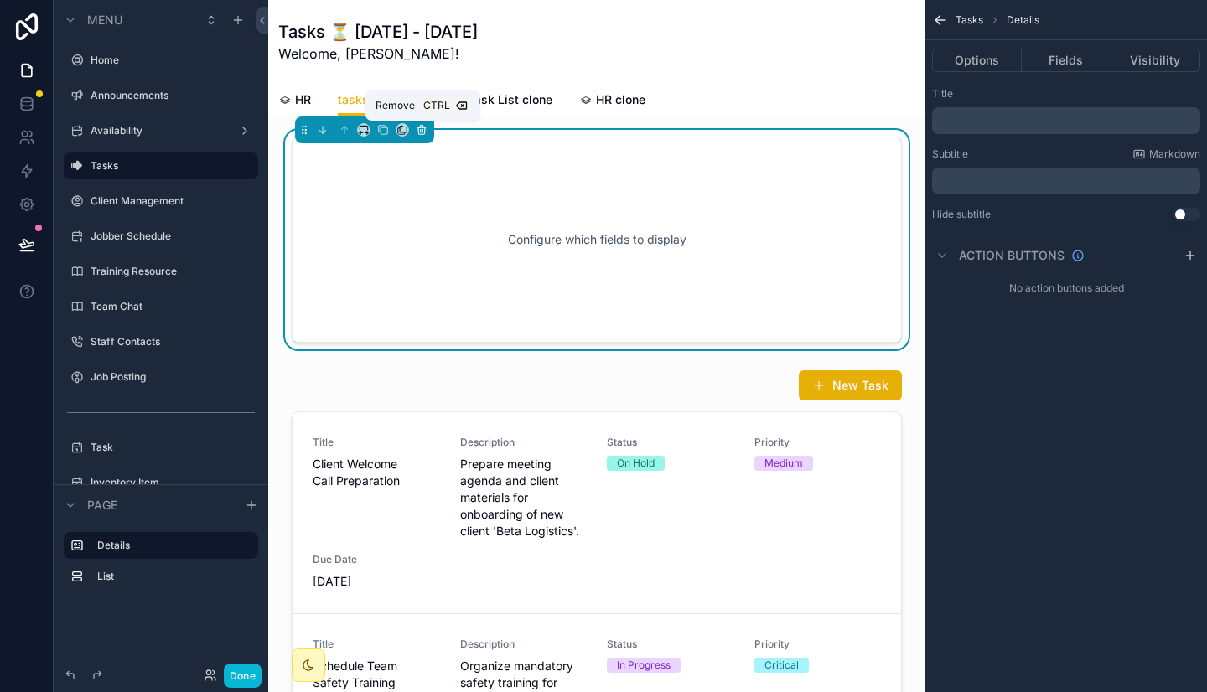
click at [419, 125] on icon "scrollable content" at bounding box center [422, 130] width 12 height 12
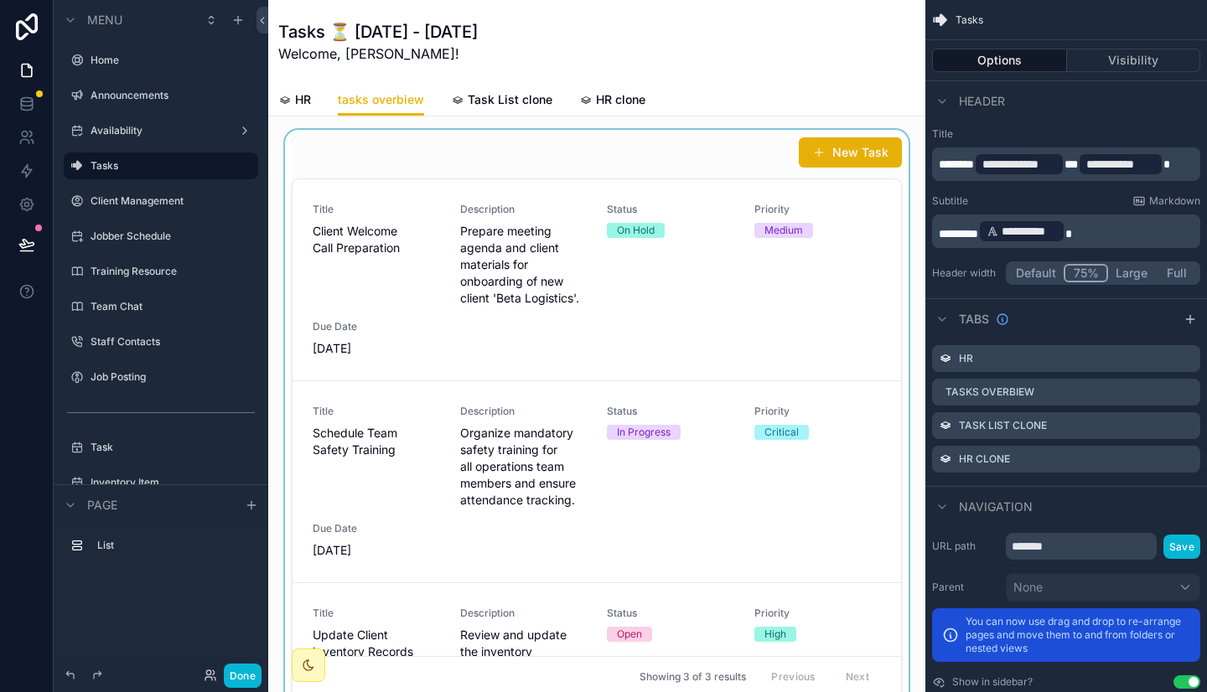
click at [644, 272] on div "scrollable content" at bounding box center [597, 417] width 630 height 575
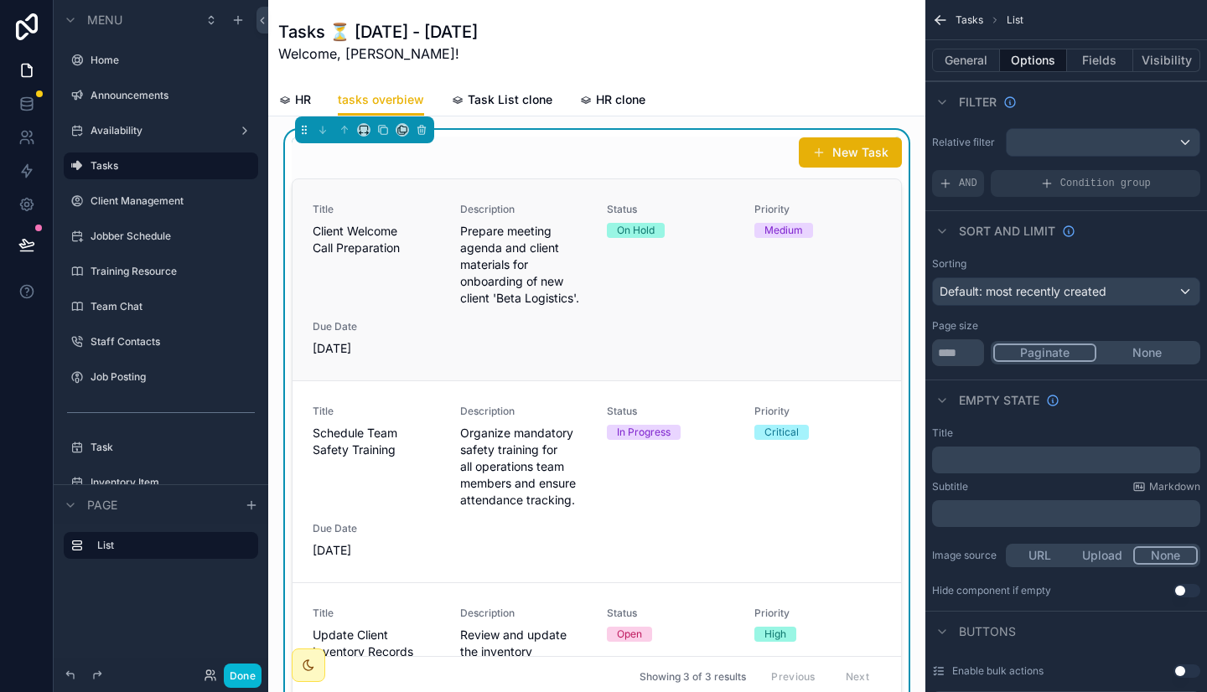
click at [607, 272] on div "Status On Hold" at bounding box center [670, 255] width 127 height 104
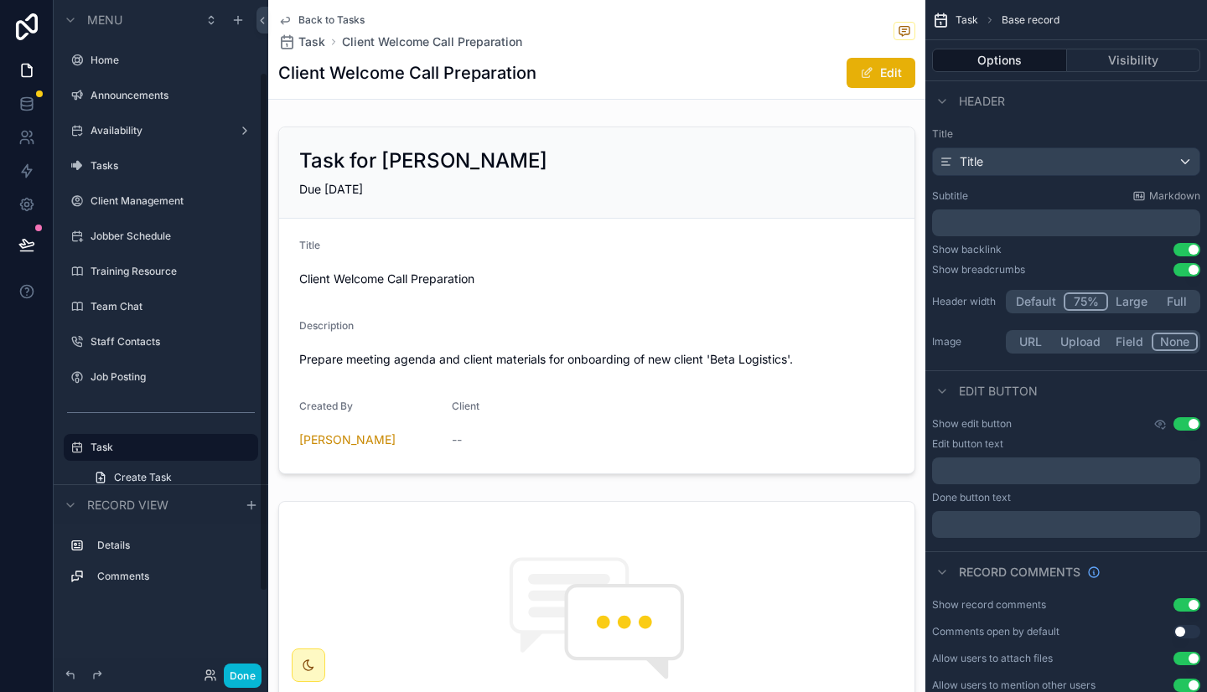
scroll to position [93, 0]
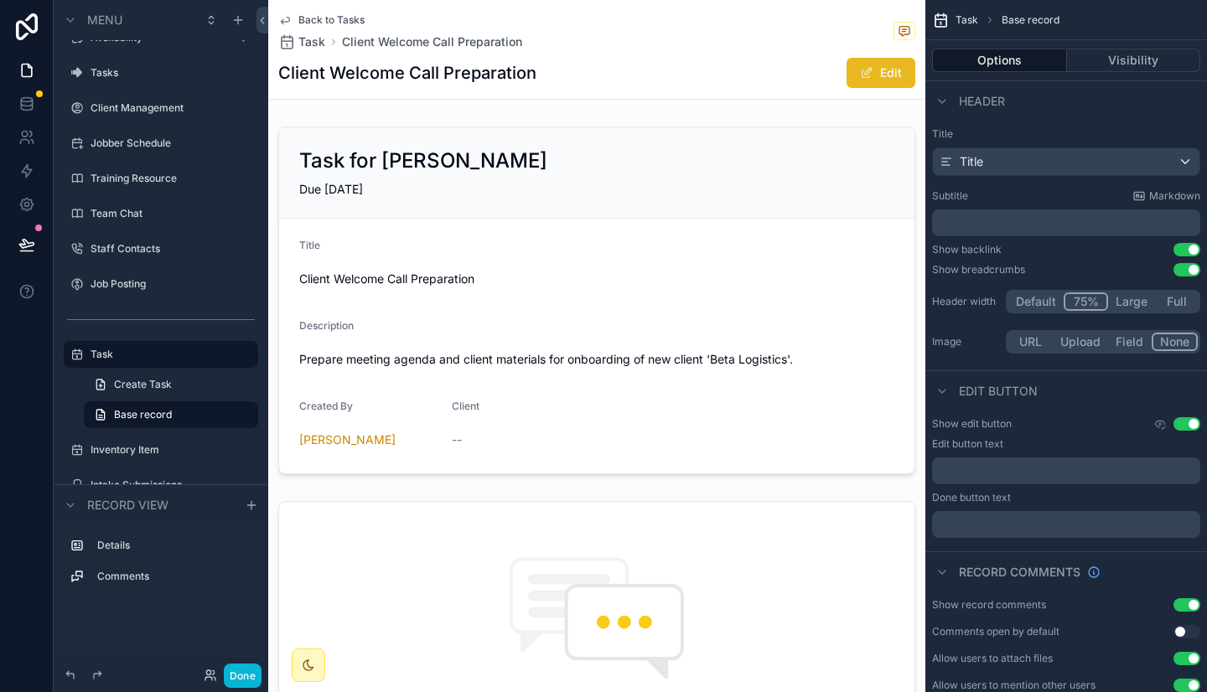
click at [869, 70] on button "Edit" at bounding box center [880, 73] width 69 height 30
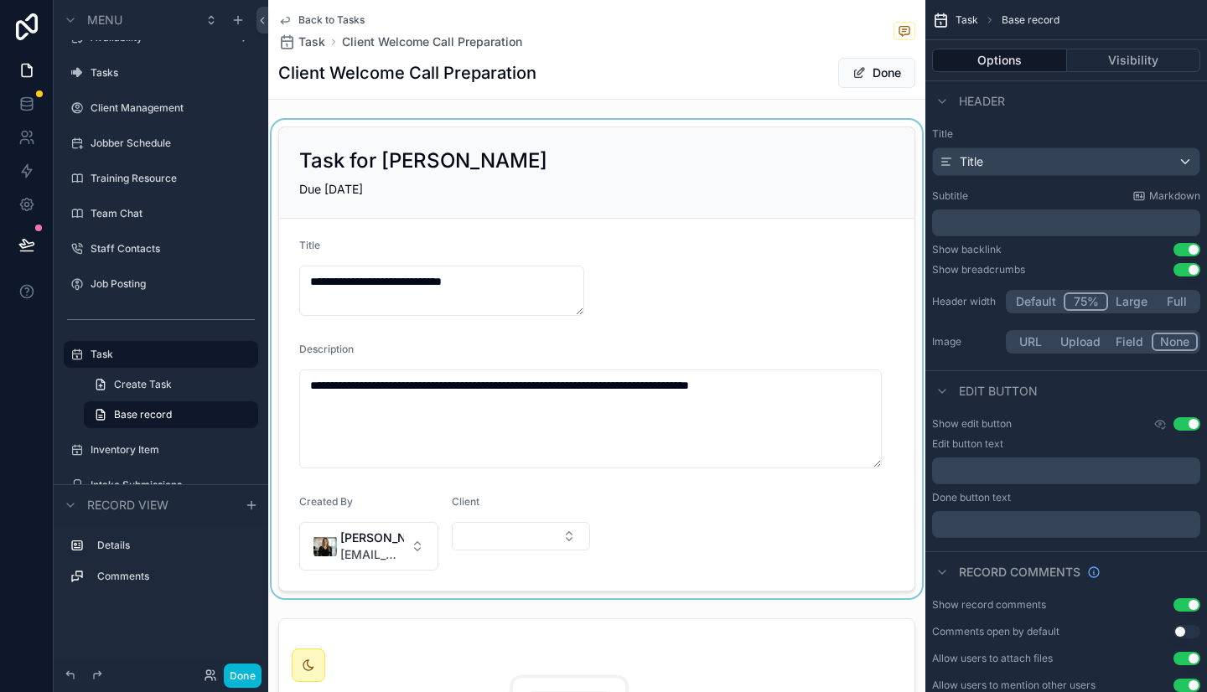
click at [510, 533] on div "scrollable content" at bounding box center [596, 359] width 657 height 478
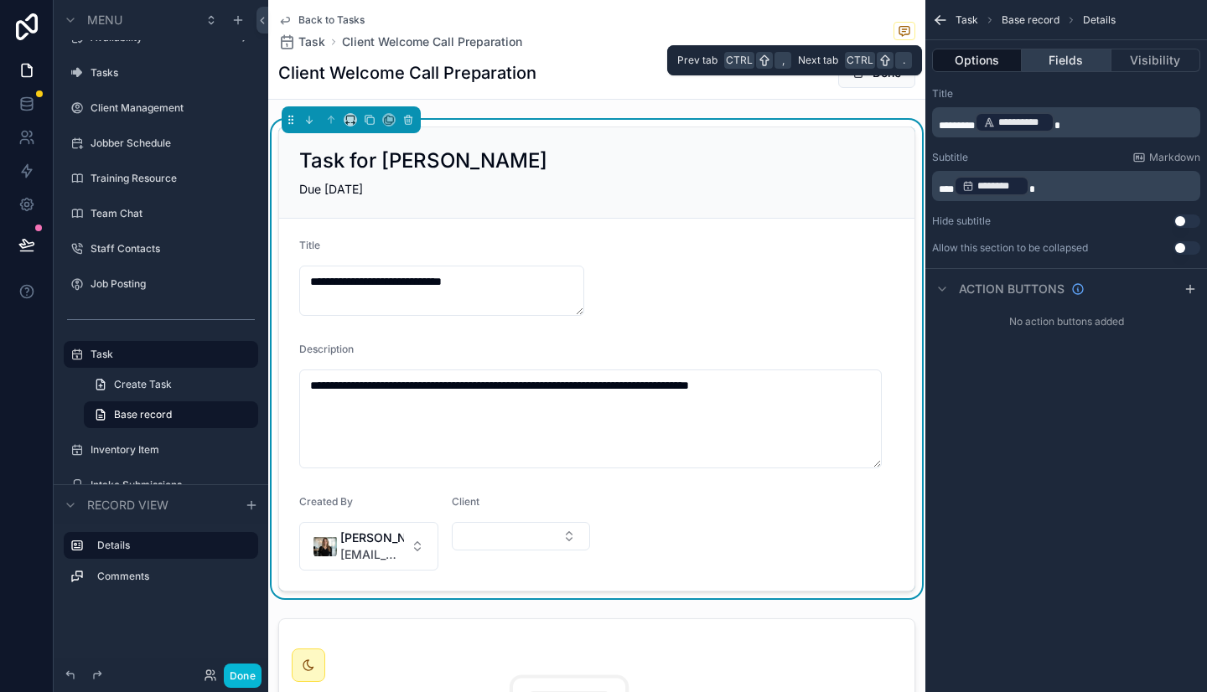
click at [1047, 66] on button "Fields" at bounding box center [1065, 60] width 89 height 23
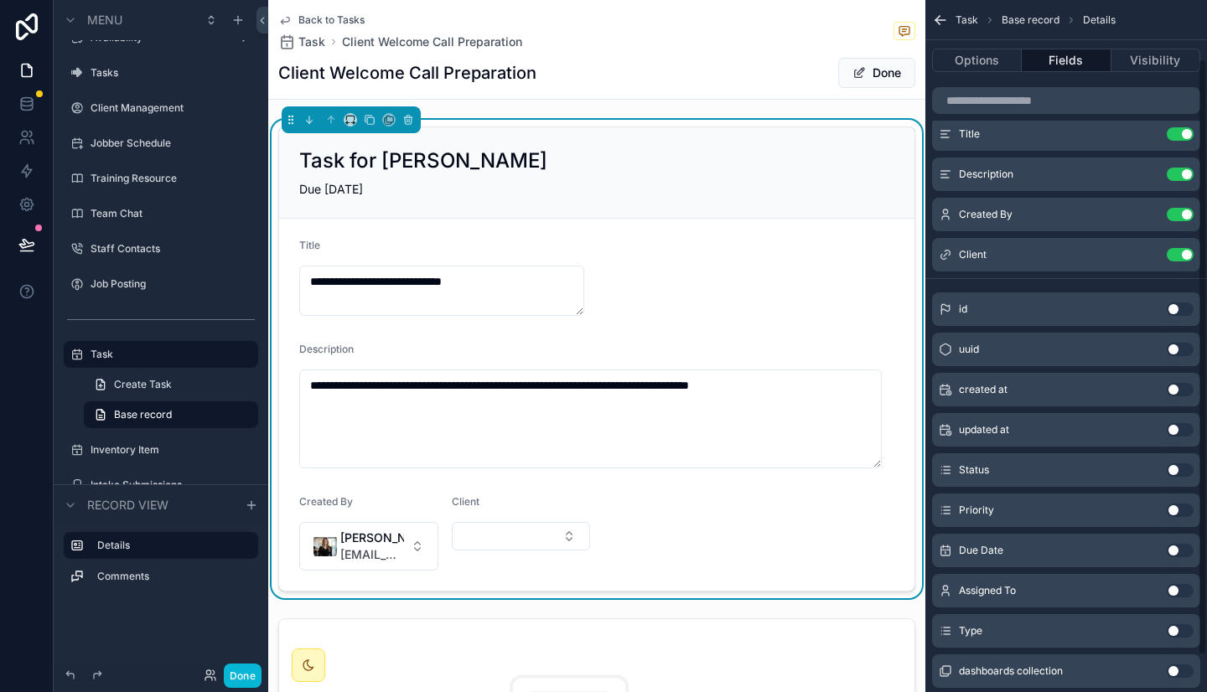
scroll to position [68, 0]
click at [1175, 466] on button "Use setting" at bounding box center [1179, 469] width 27 height 13
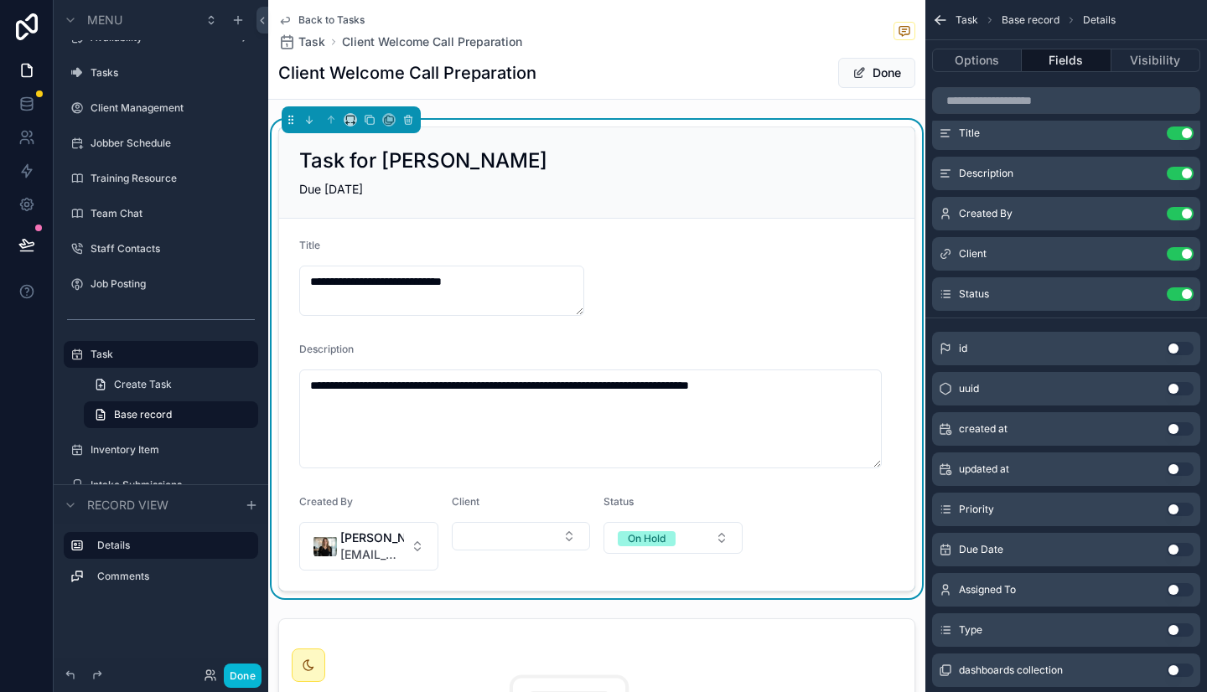
click at [1180, 509] on button "Use setting" at bounding box center [1179, 509] width 27 height 13
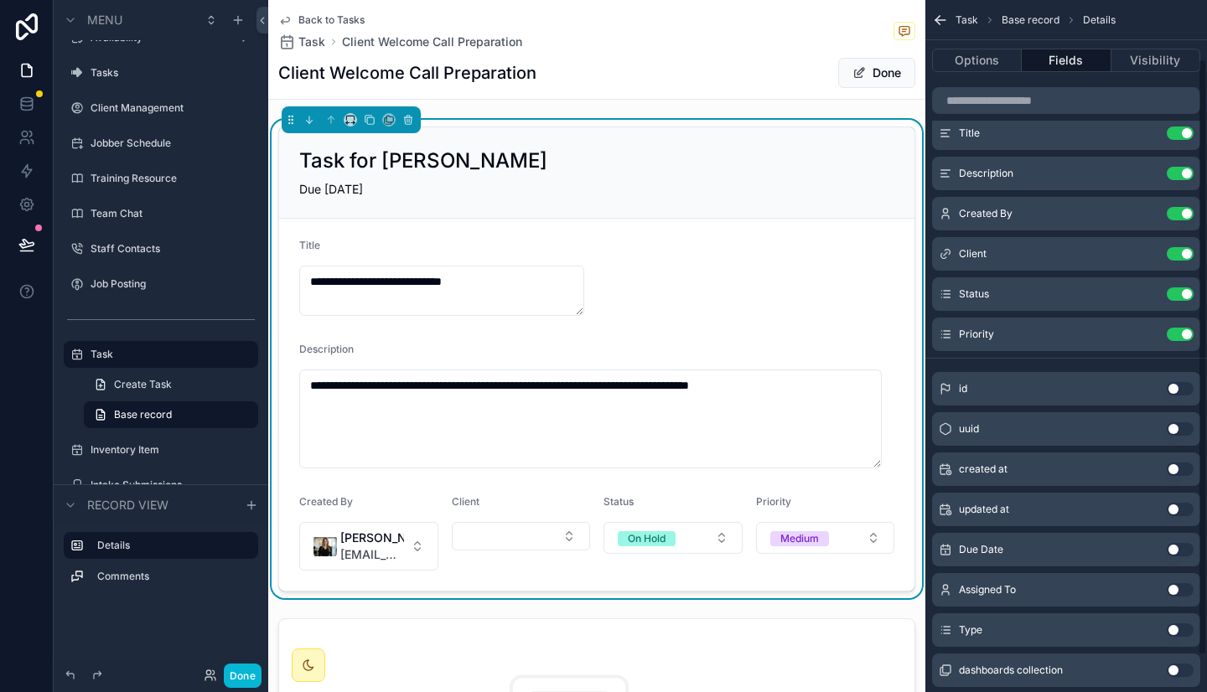
click at [1180, 546] on button "Use setting" at bounding box center [1179, 549] width 27 height 13
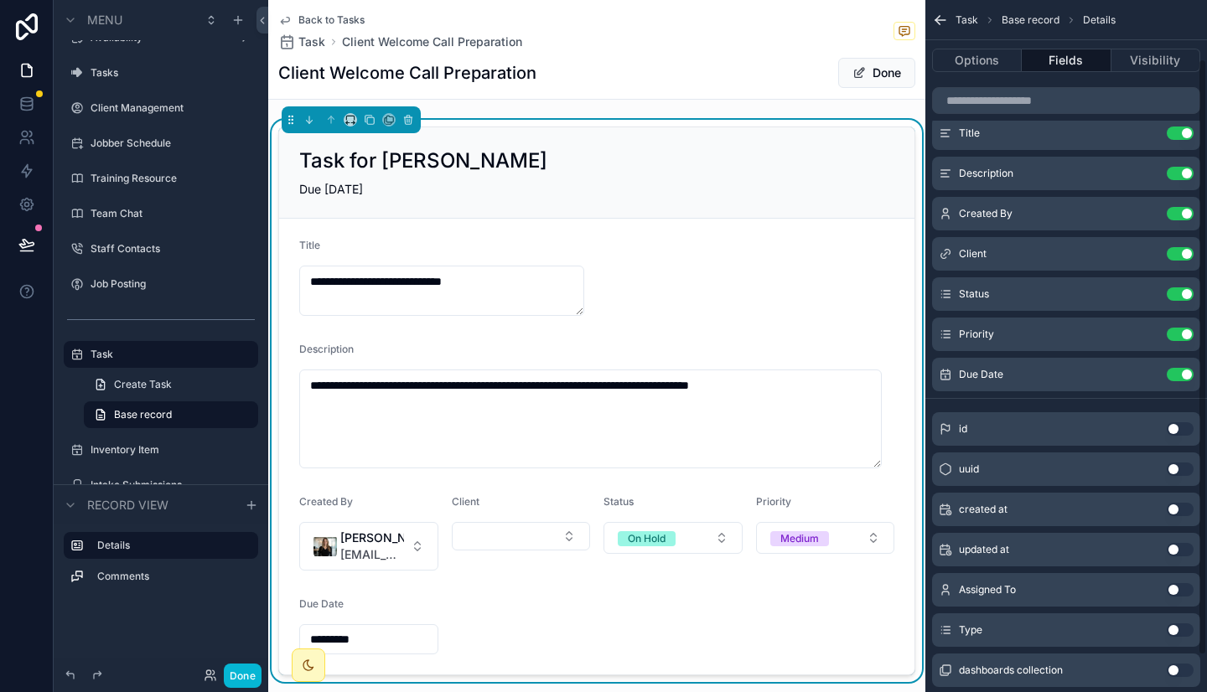
click at [1181, 592] on button "Use setting" at bounding box center [1179, 589] width 27 height 13
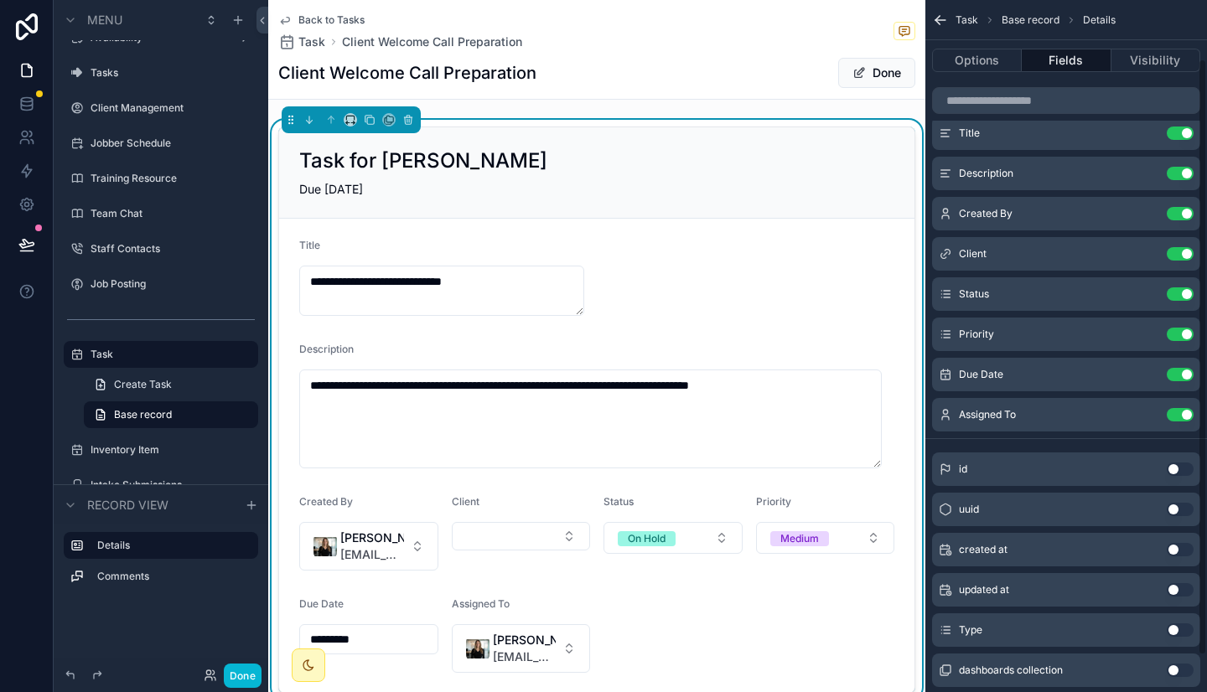
click at [1181, 631] on button "Use setting" at bounding box center [1179, 629] width 27 height 13
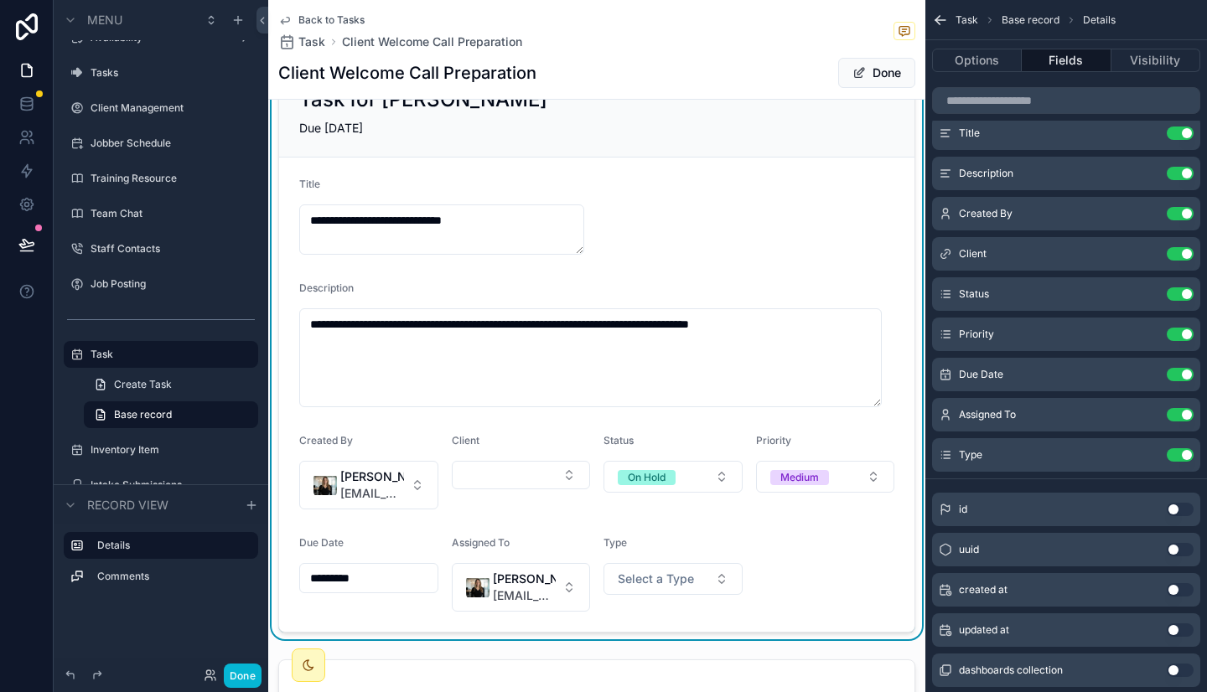
scroll to position [70, 0]
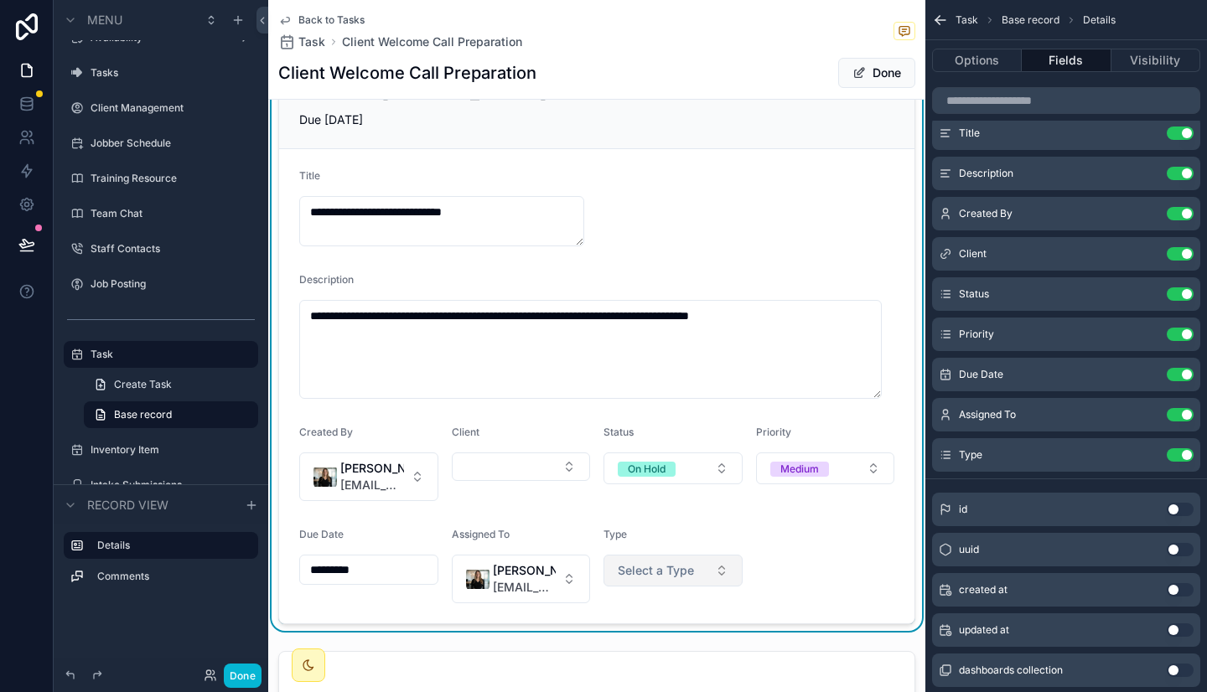
click at [624, 572] on span "Select a Type" at bounding box center [656, 570] width 76 height 17
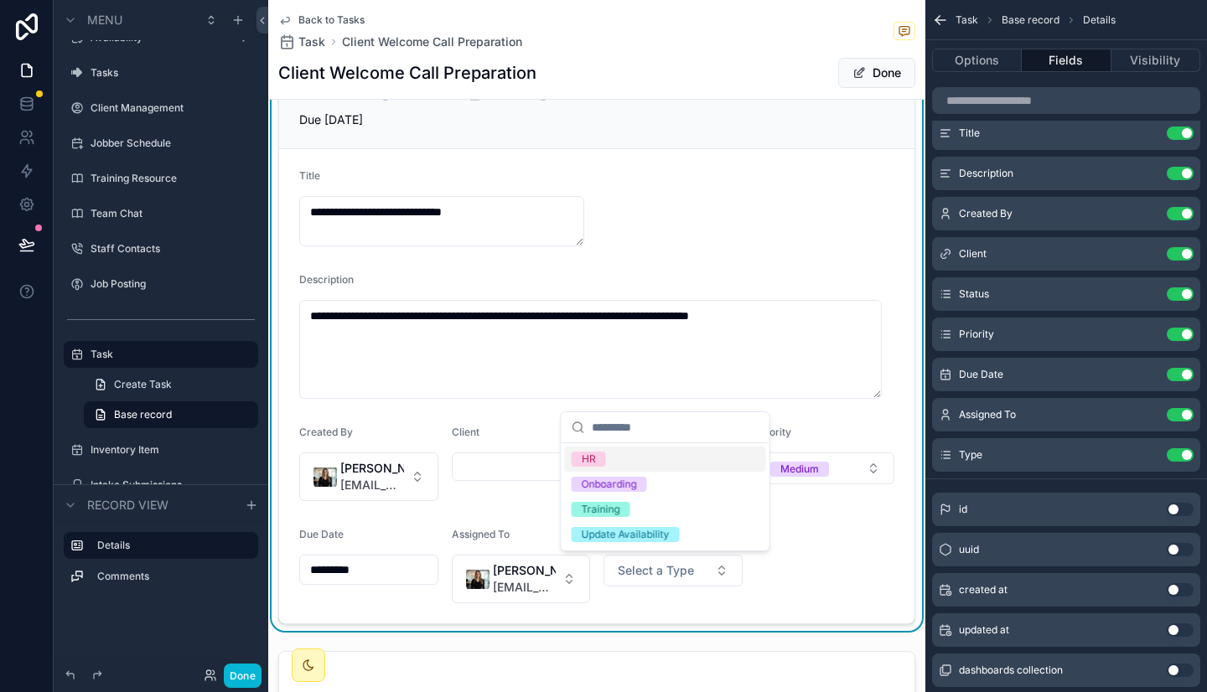
click at [622, 463] on div "HR" at bounding box center [665, 459] width 201 height 25
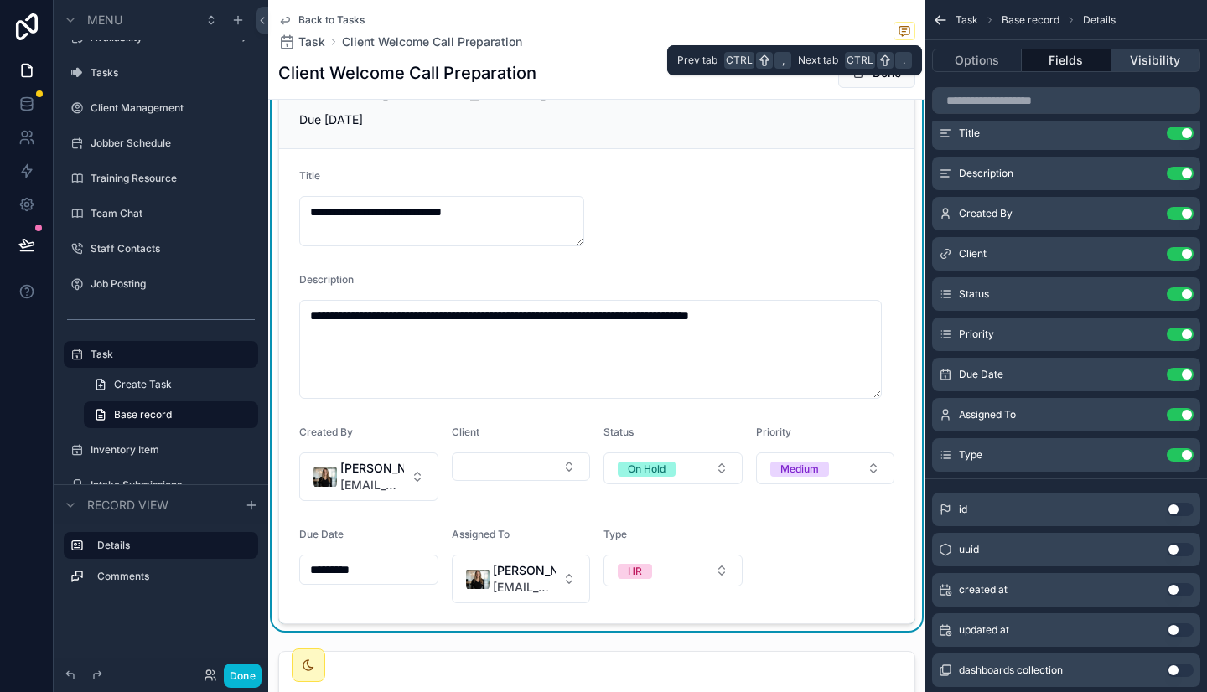
click at [1131, 62] on button "Visibility" at bounding box center [1155, 60] width 89 height 23
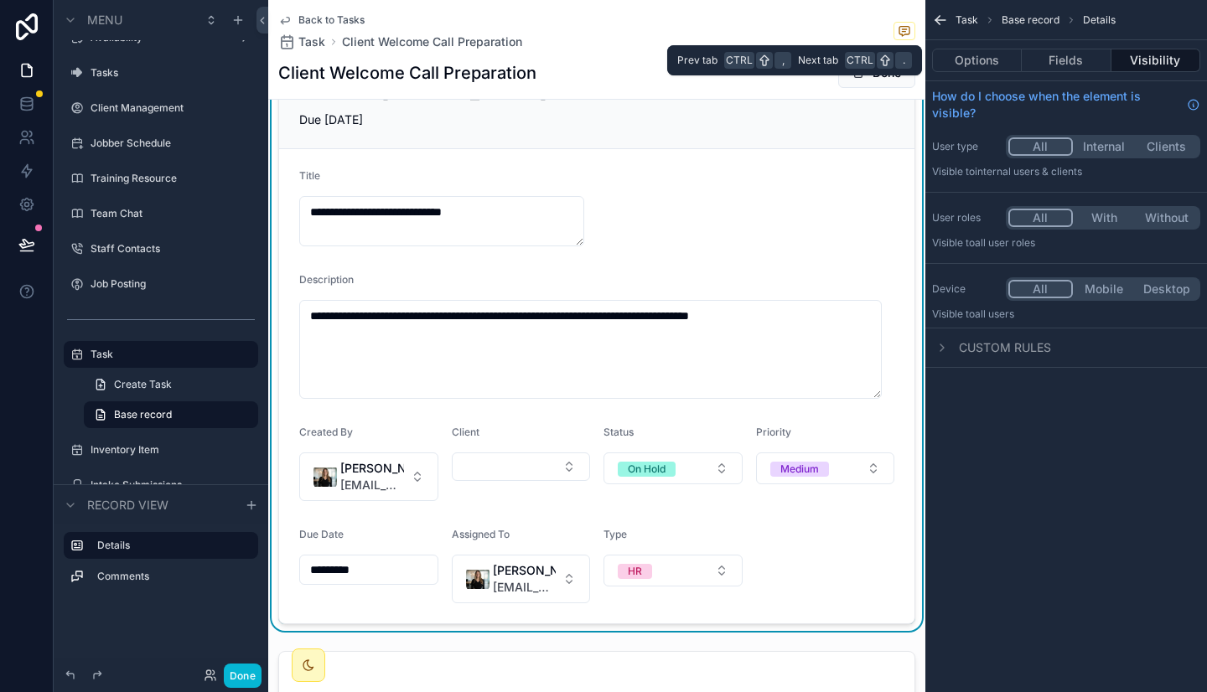
scroll to position [0, 0]
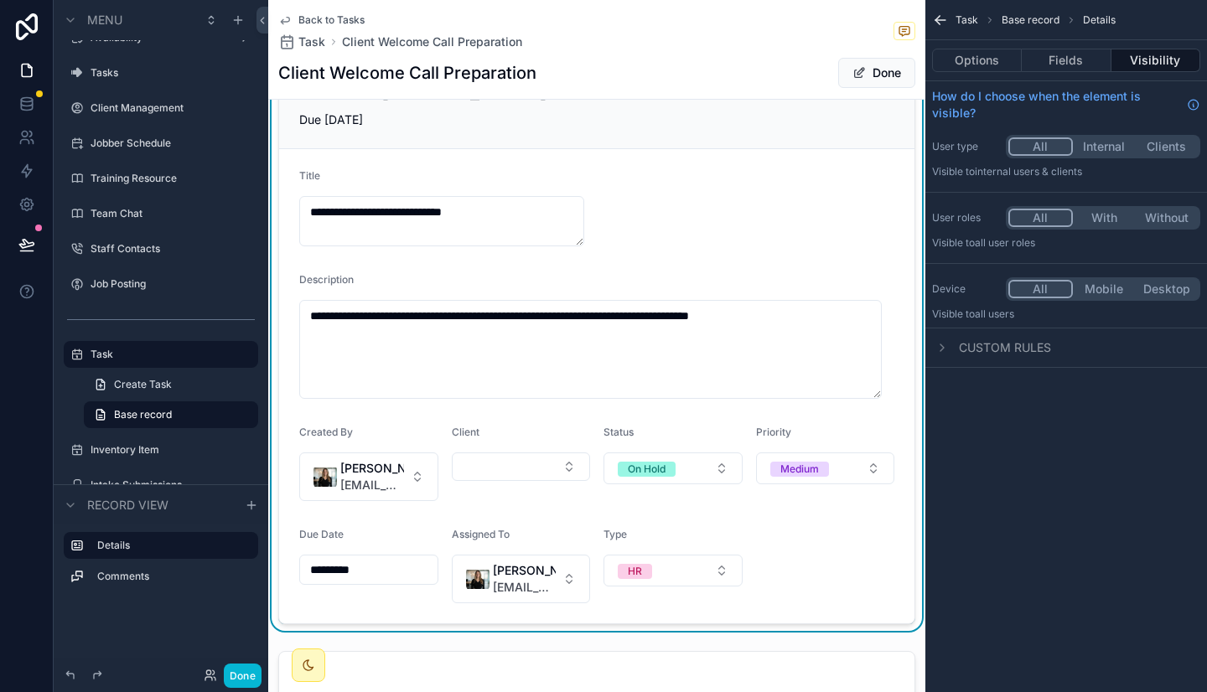
click at [1098, 213] on button "With" at bounding box center [1104, 218] width 63 height 18
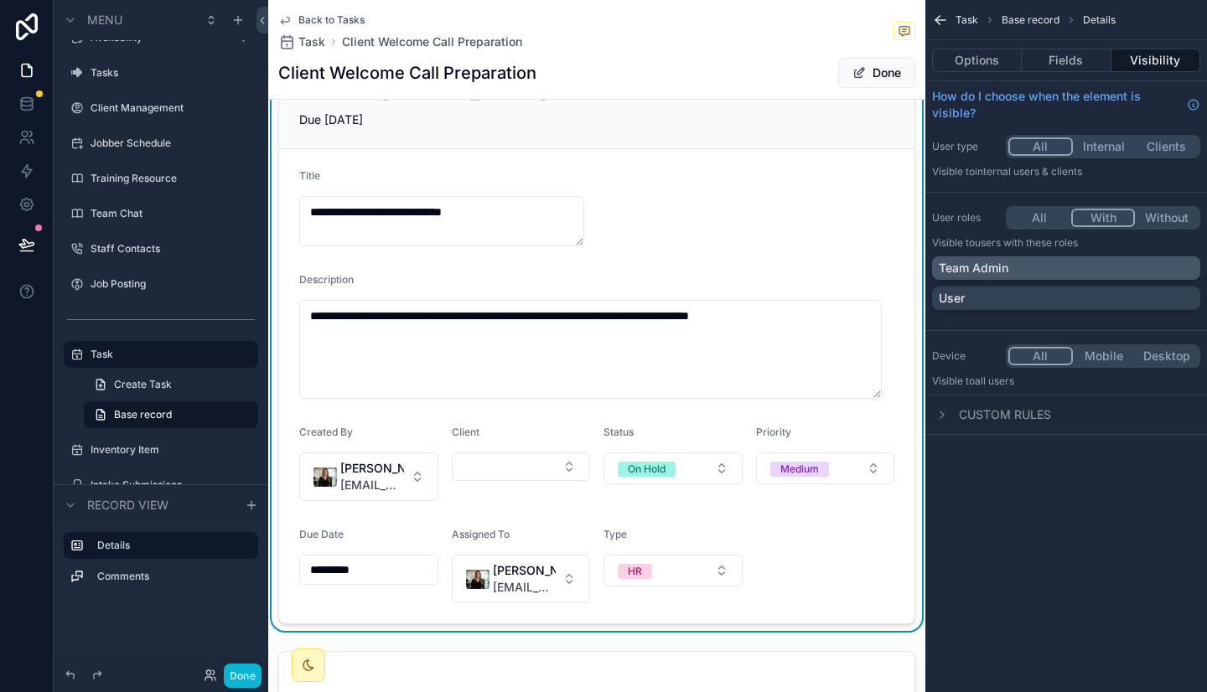
click at [1021, 266] on div "Team Admin" at bounding box center [1065, 268] width 255 height 17
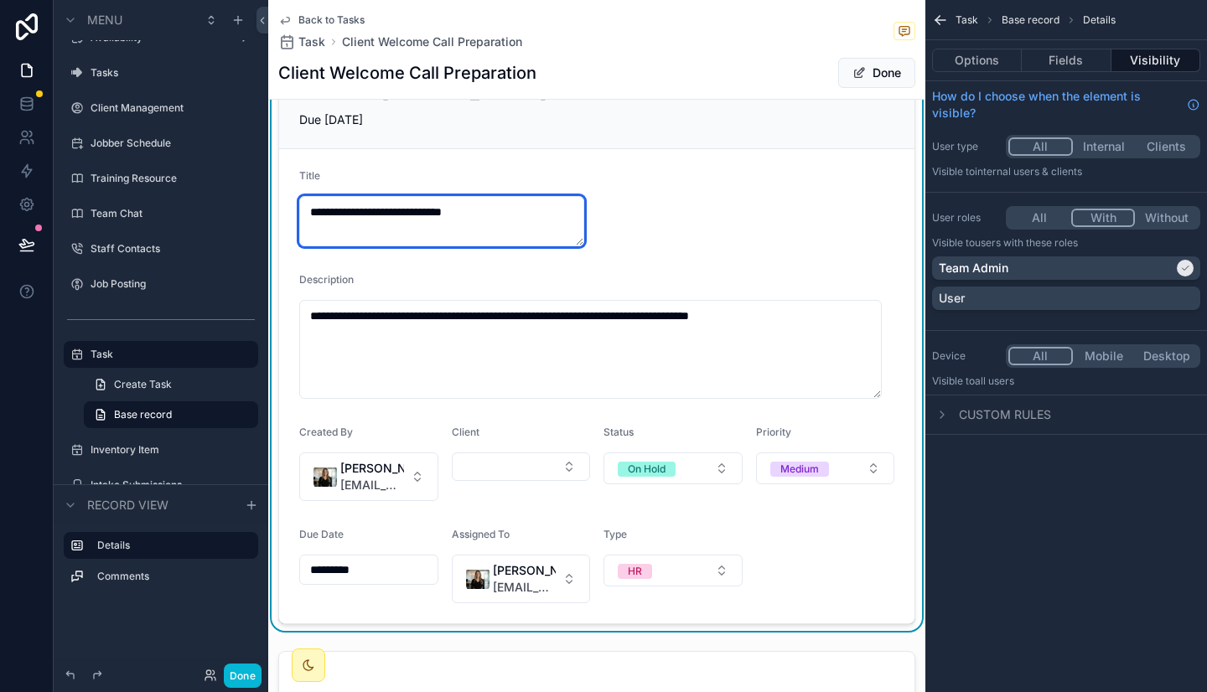
click at [478, 211] on textarea "**********" at bounding box center [441, 221] width 285 height 50
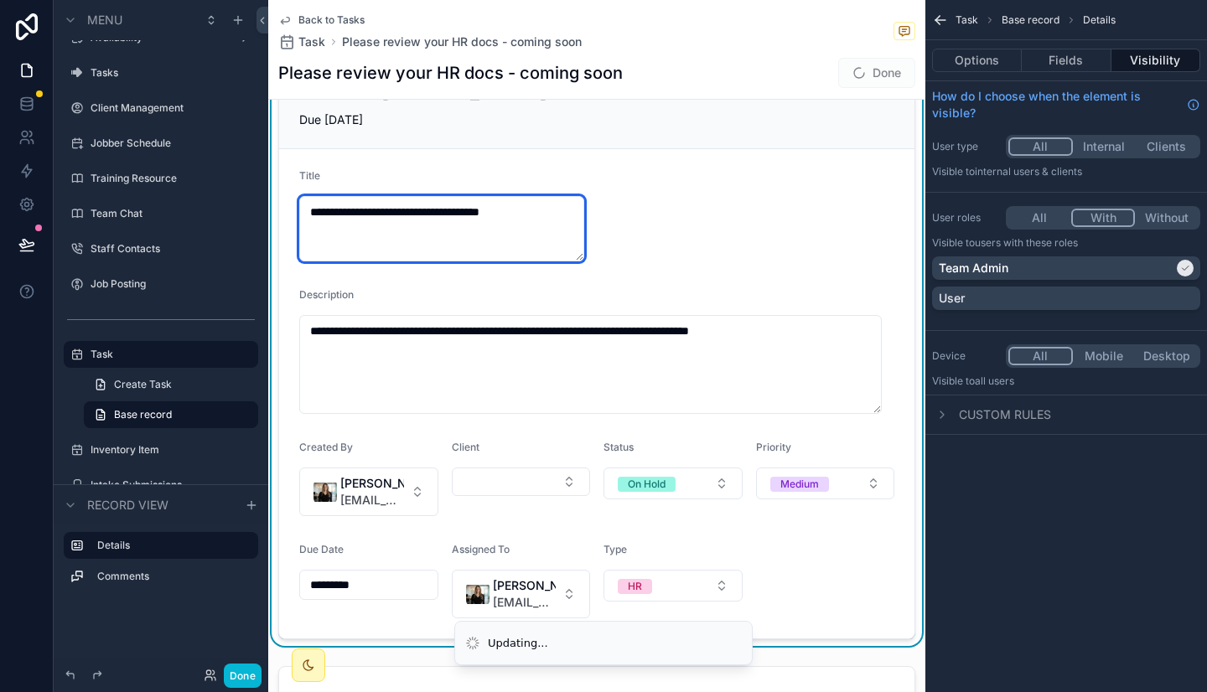
type textarea "**********"
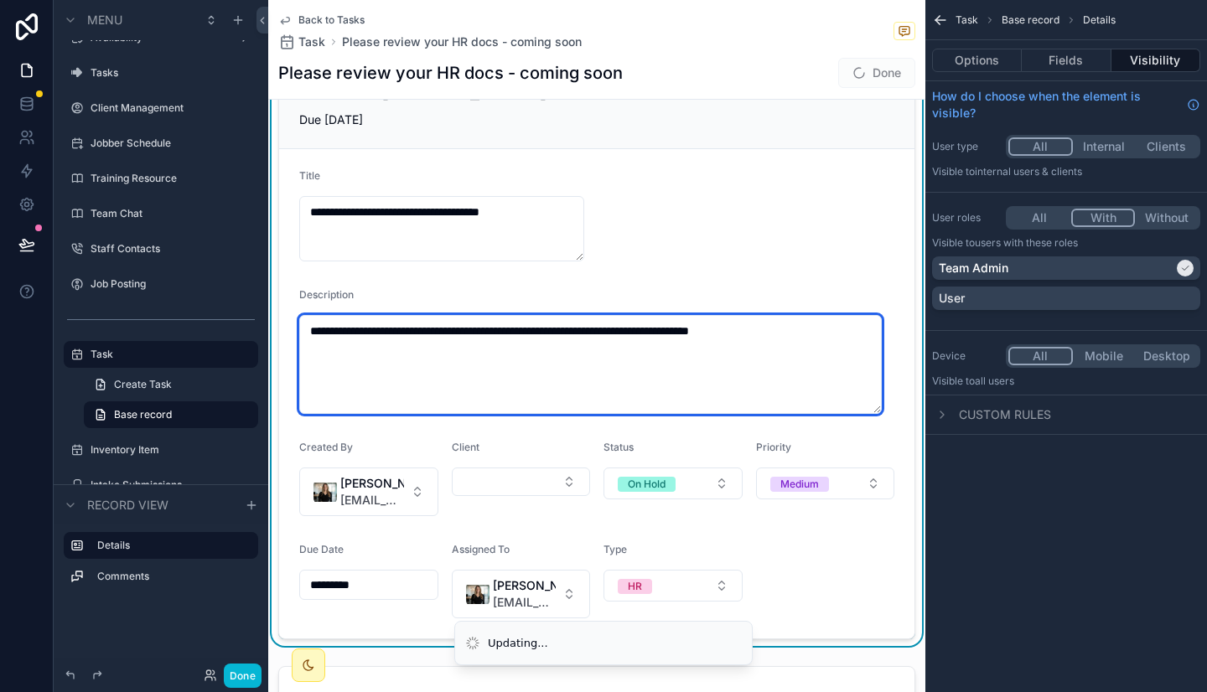
click at [471, 337] on textarea "**********" at bounding box center [590, 364] width 582 height 99
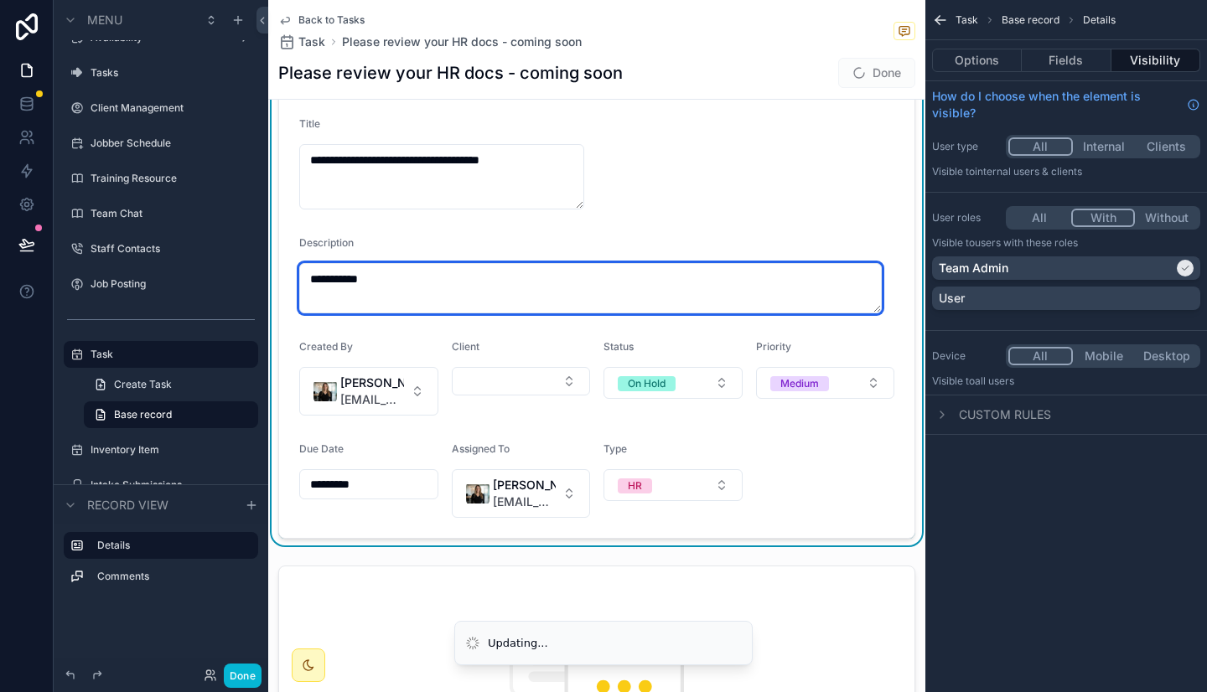
scroll to position [122, 0]
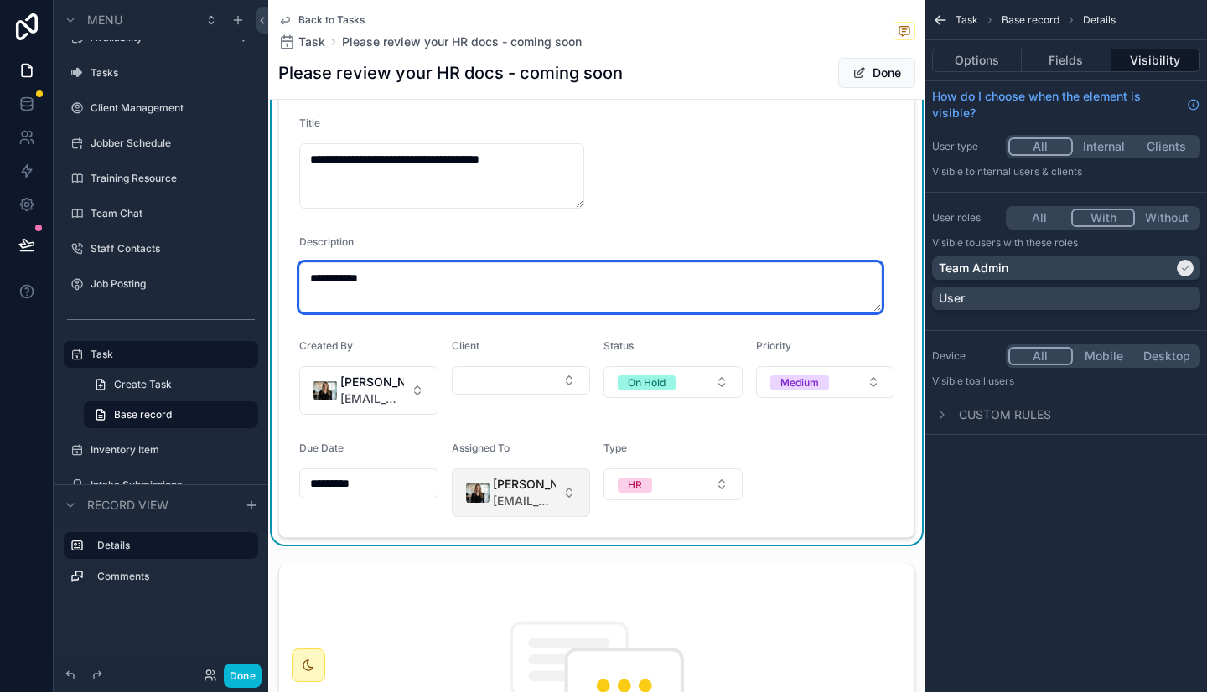
type textarea "**********"
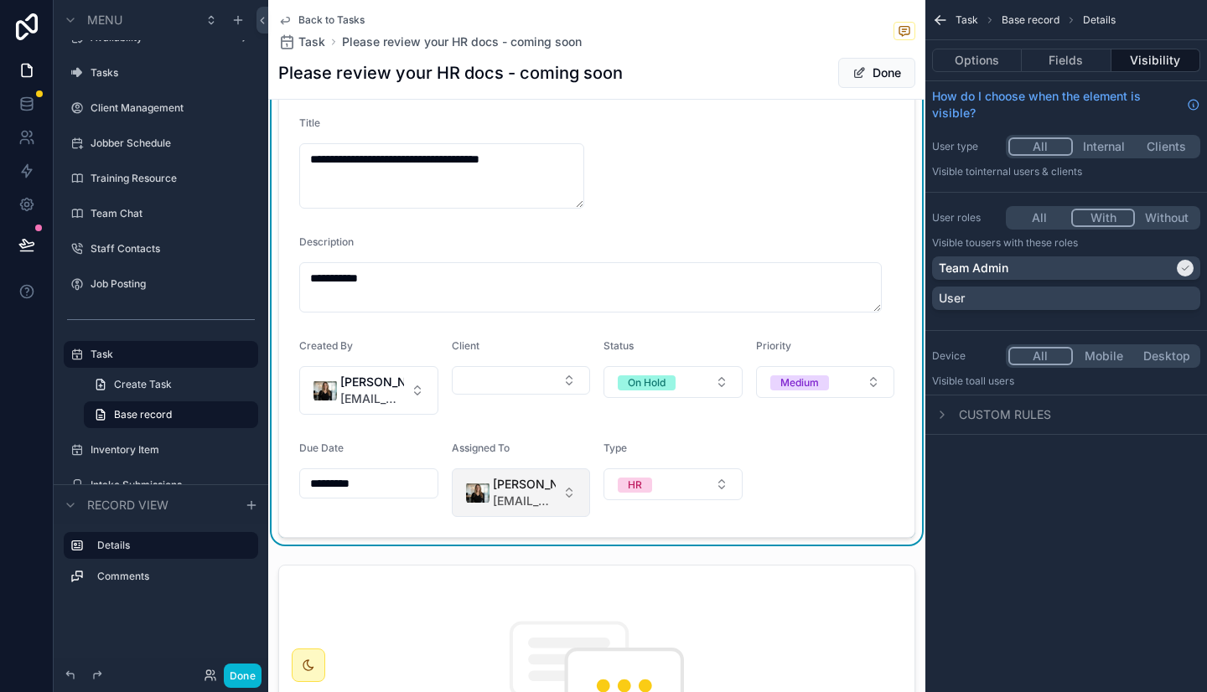
click at [549, 482] on button "[PERSON_NAME] [EMAIL_ADDRESS][DOMAIN_NAME]" at bounding box center [521, 492] width 139 height 49
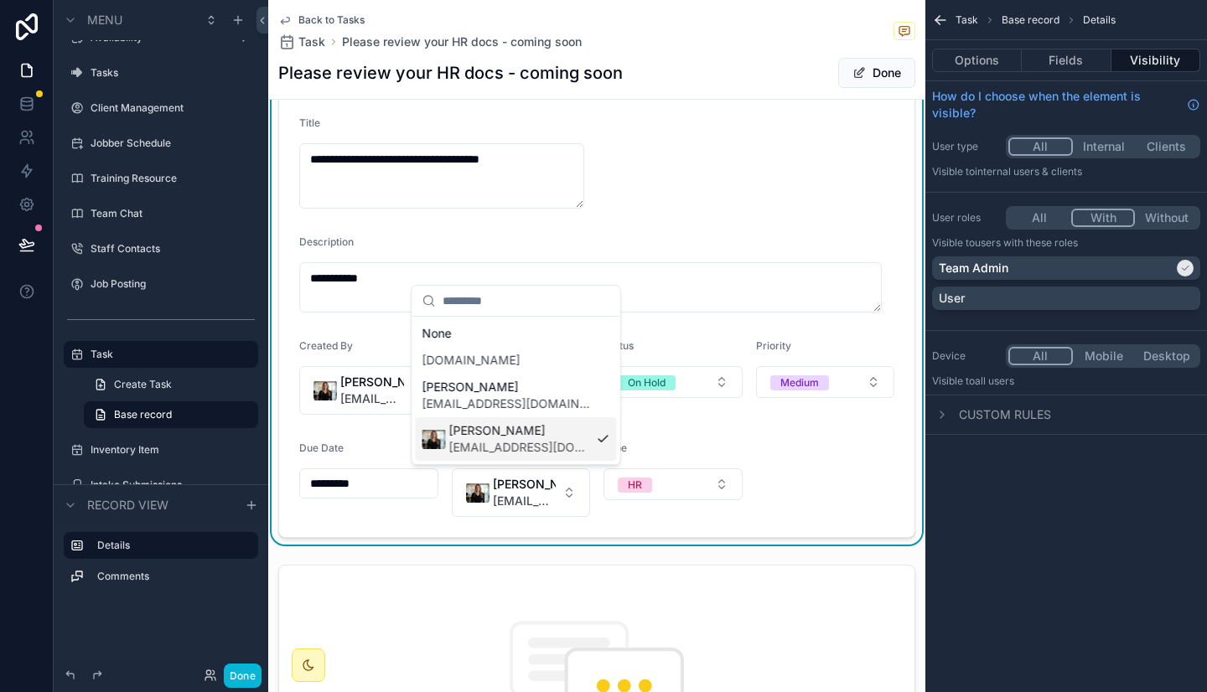
click at [792, 458] on form "**********" at bounding box center [596, 316] width 635 height 441
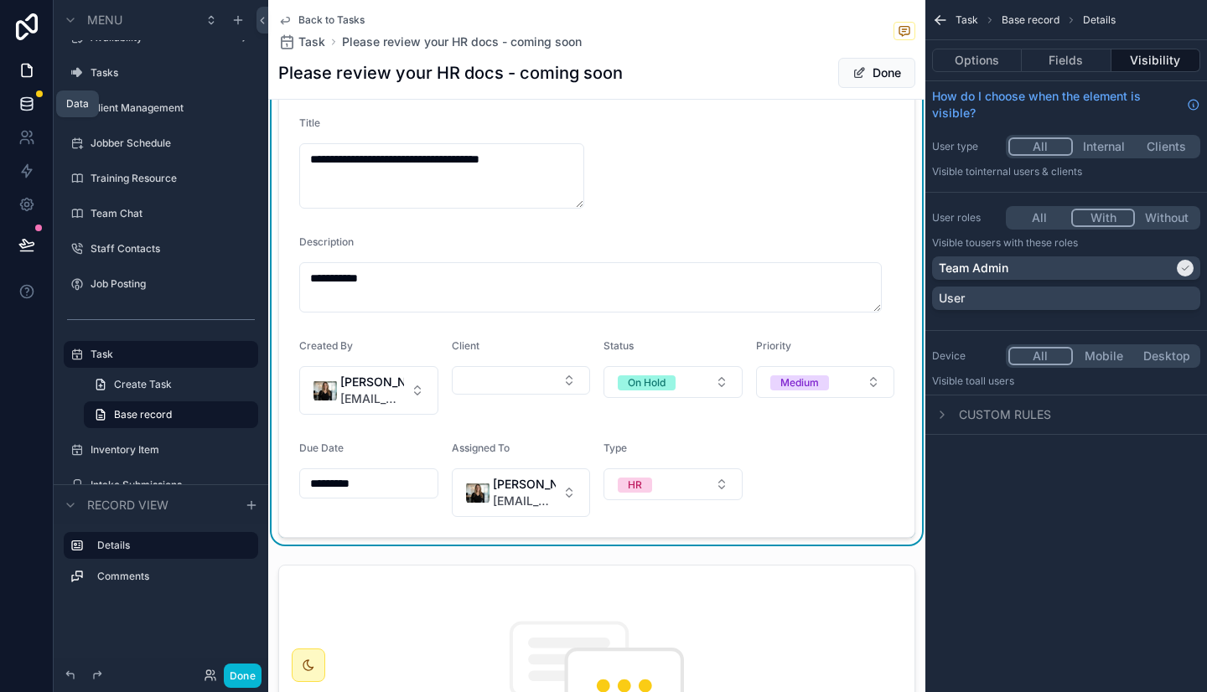
click at [34, 107] on icon at bounding box center [26, 104] width 17 height 17
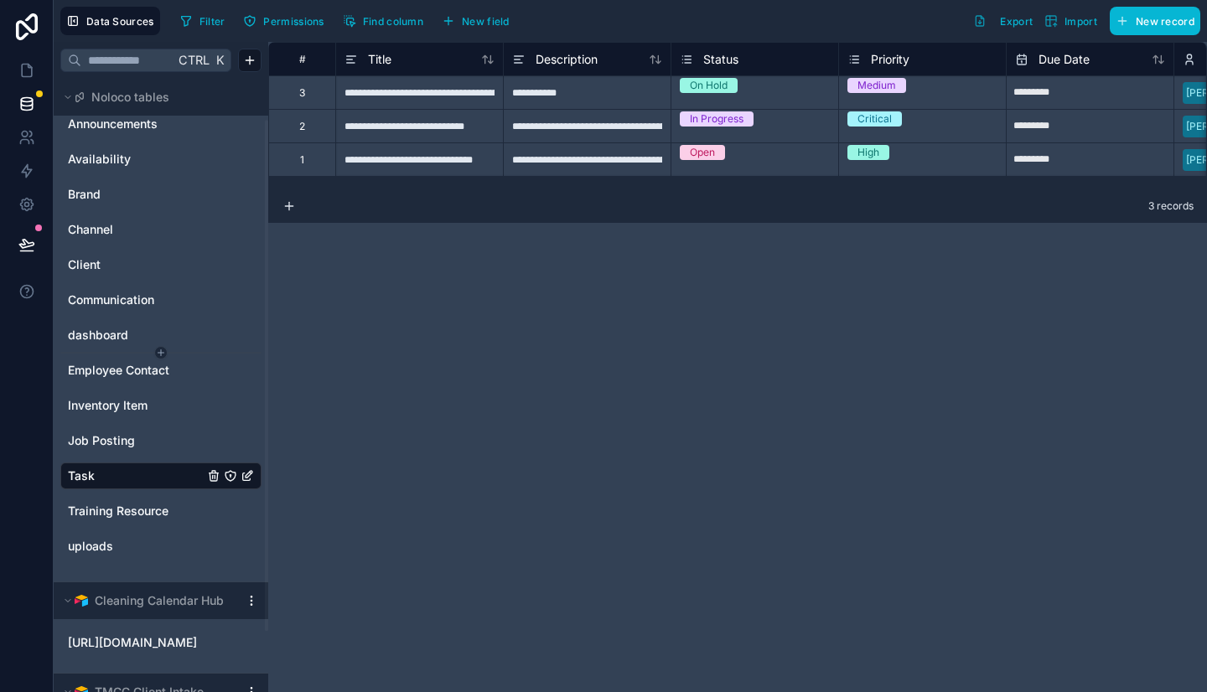
scroll to position [51, 0]
click at [128, 469] on link "Task" at bounding box center [136, 475] width 136 height 17
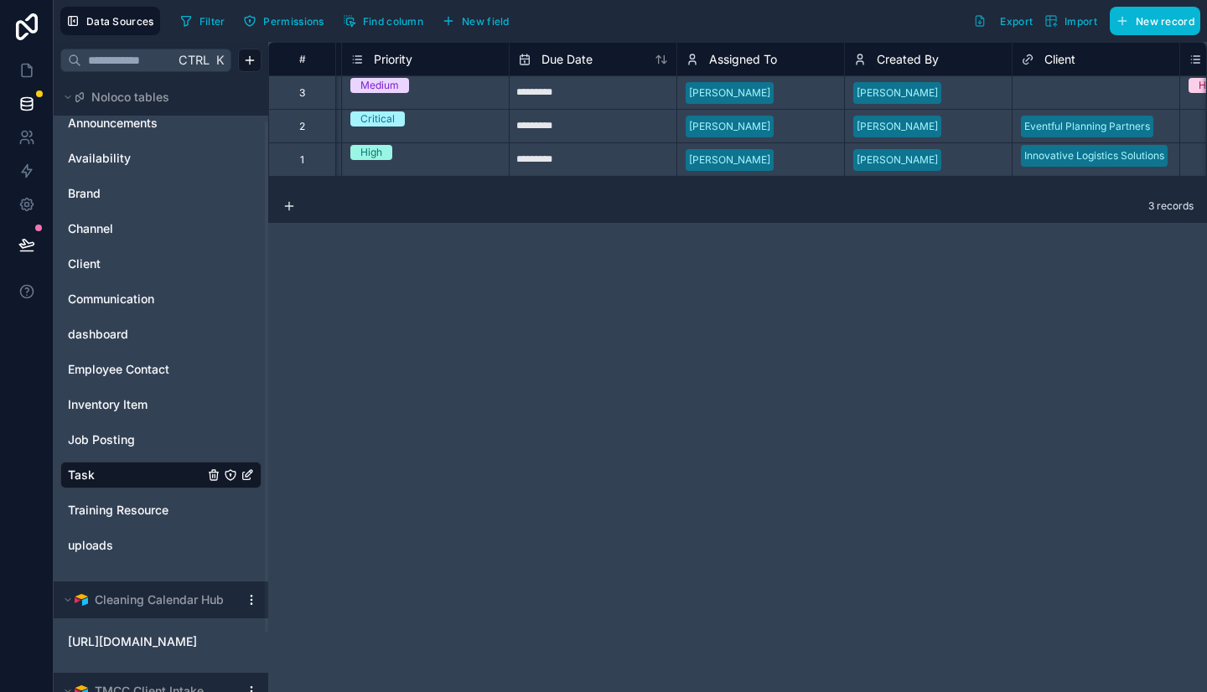
scroll to position [0, 519]
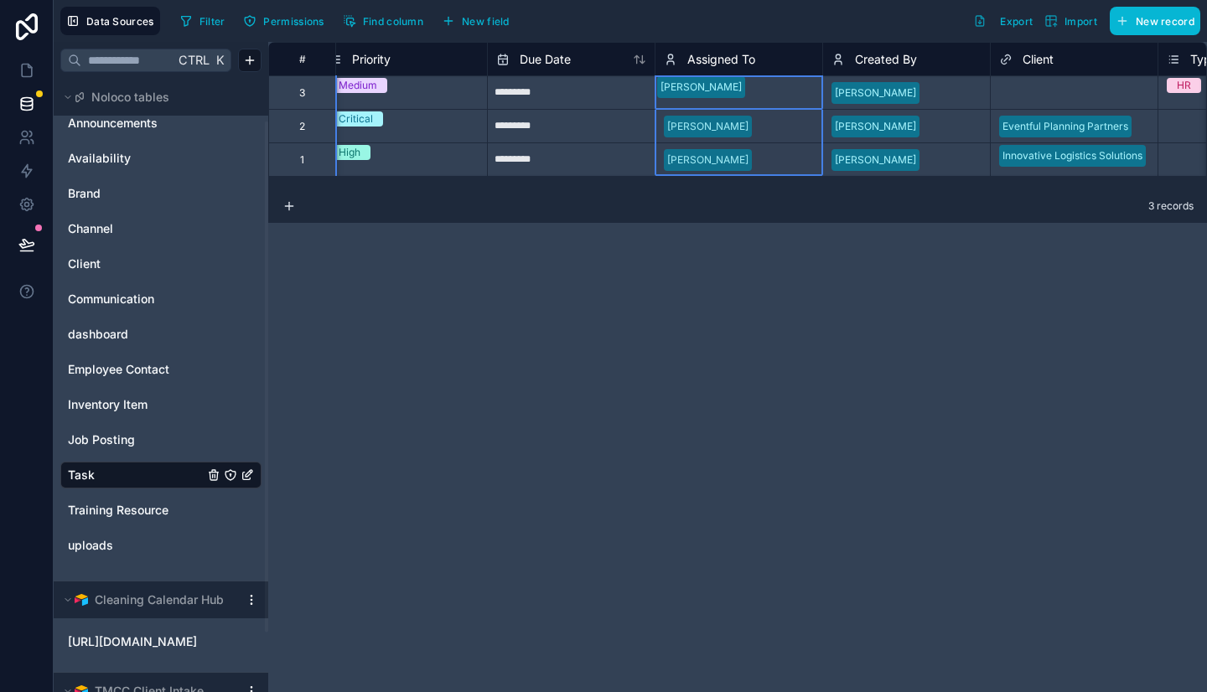
click at [743, 65] on span "Assigned To" at bounding box center [721, 59] width 68 height 17
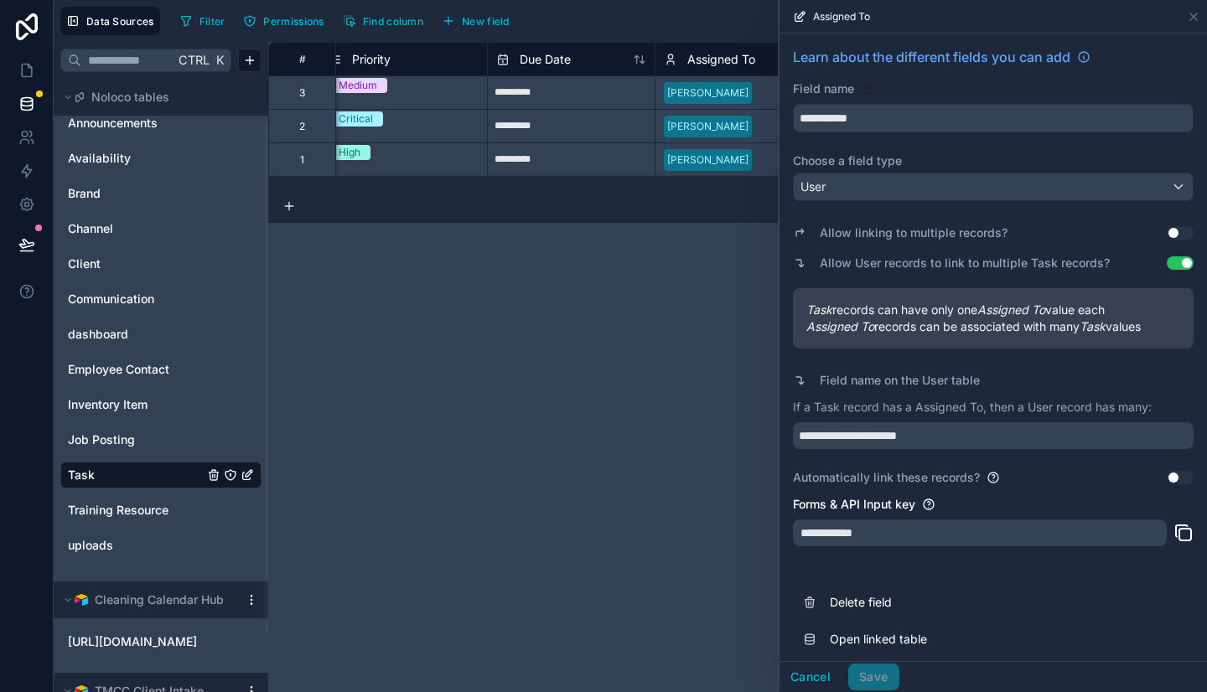
click at [1167, 232] on button "Use setting" at bounding box center [1179, 232] width 27 height 13
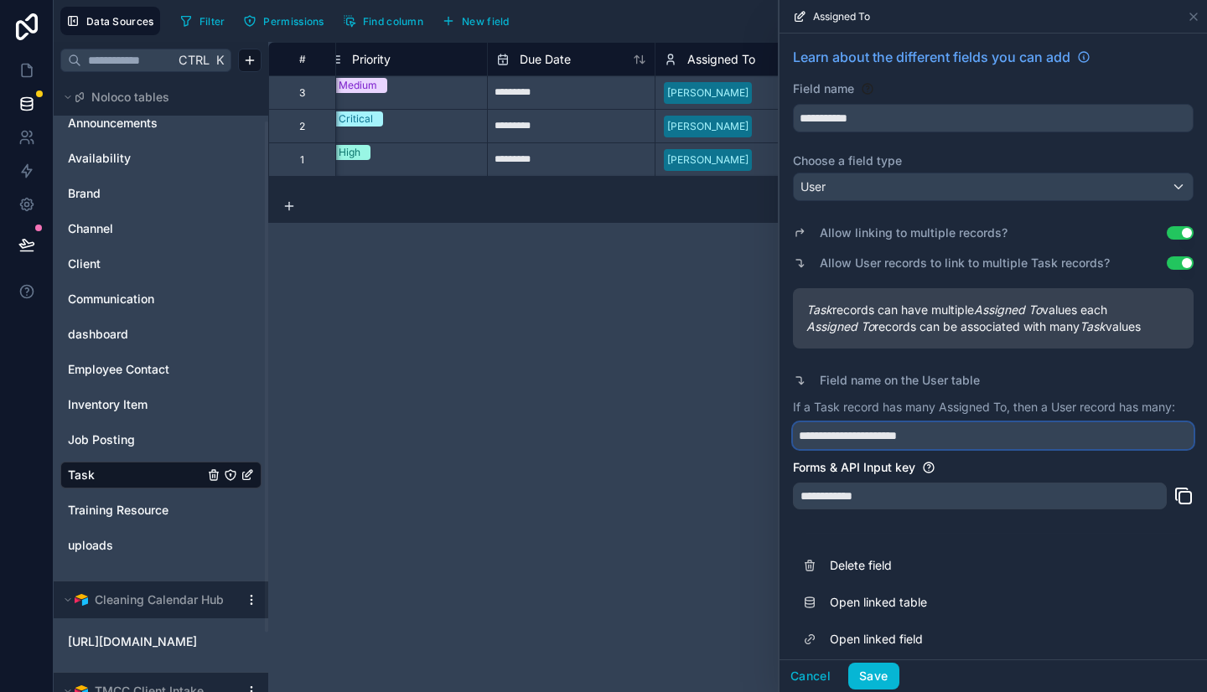
click at [1000, 438] on input "**********" at bounding box center [993, 435] width 401 height 27
type input "*****"
click at [995, 486] on div "**********" at bounding box center [980, 496] width 374 height 27
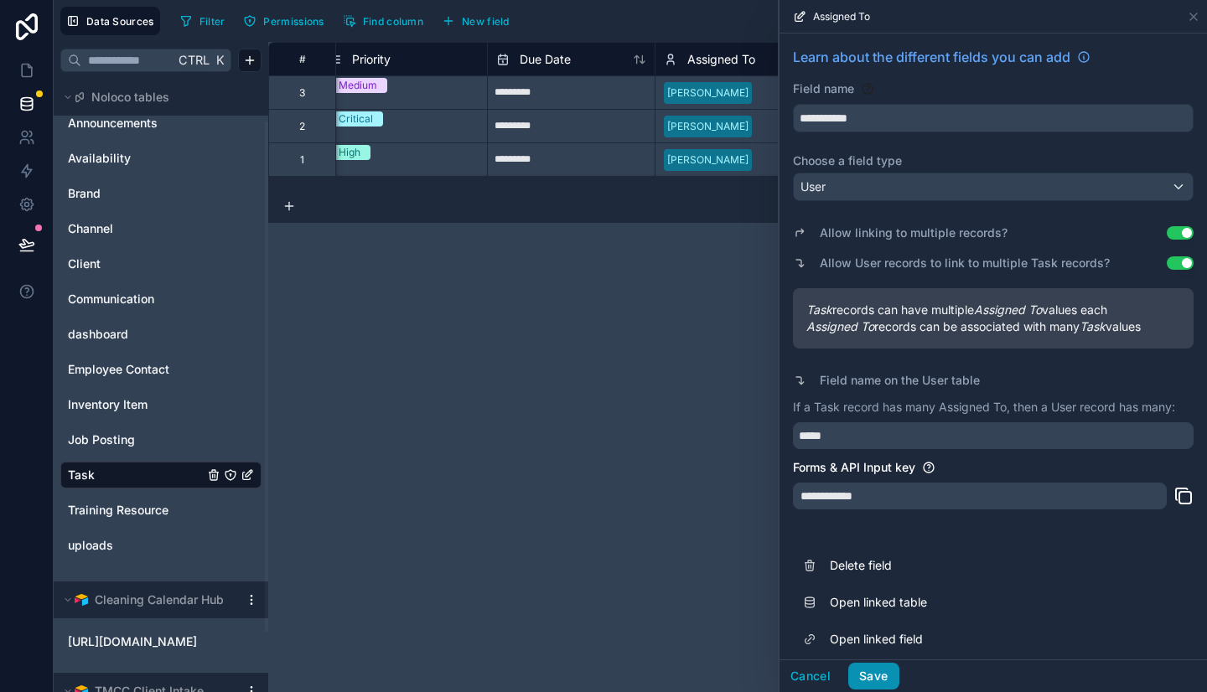
click at [881, 671] on button "Save" at bounding box center [873, 676] width 50 height 27
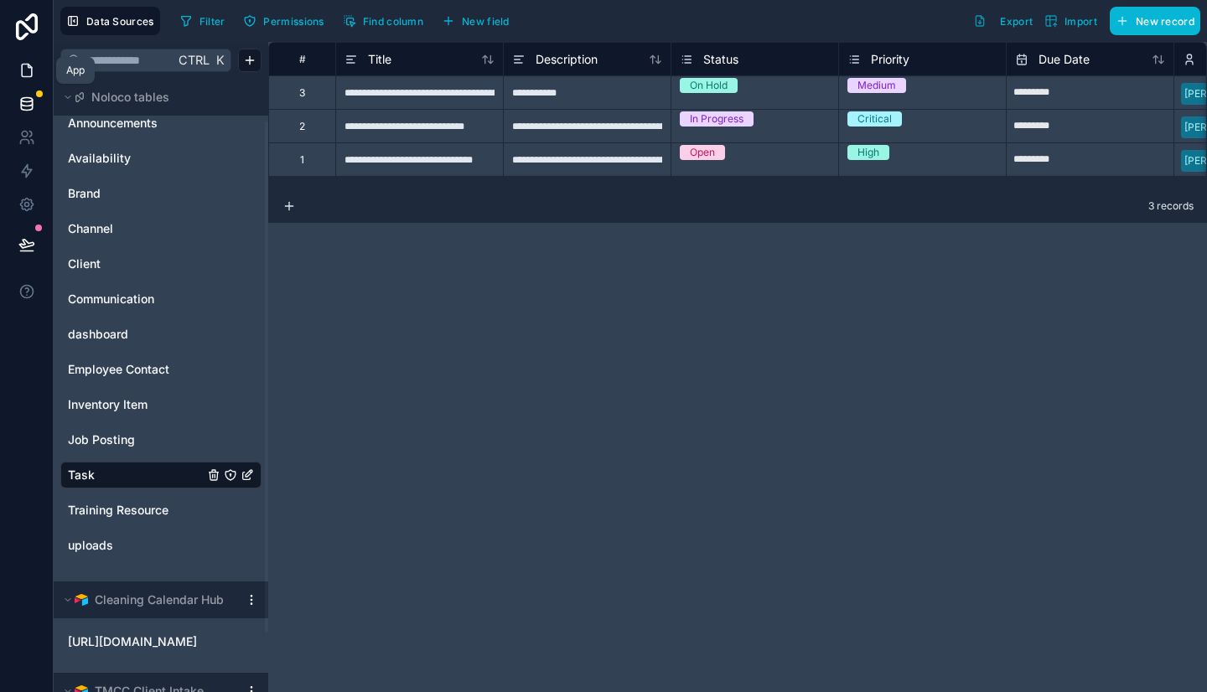
click at [30, 80] on link at bounding box center [26, 71] width 53 height 34
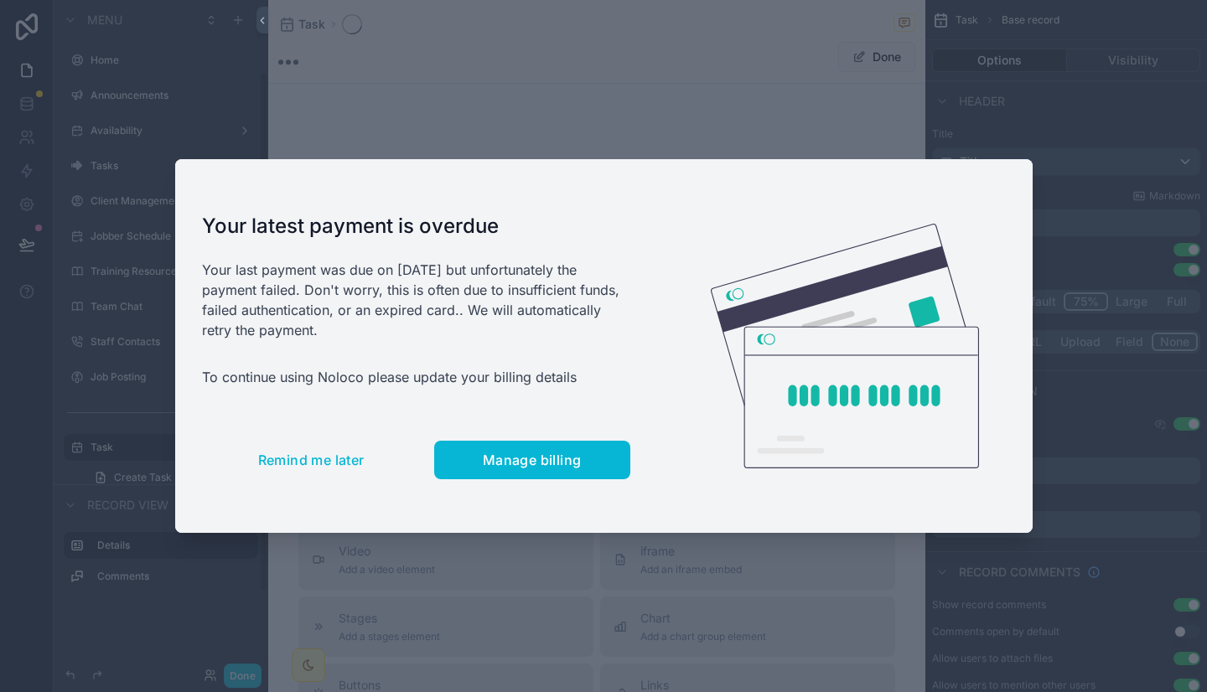
scroll to position [93, 0]
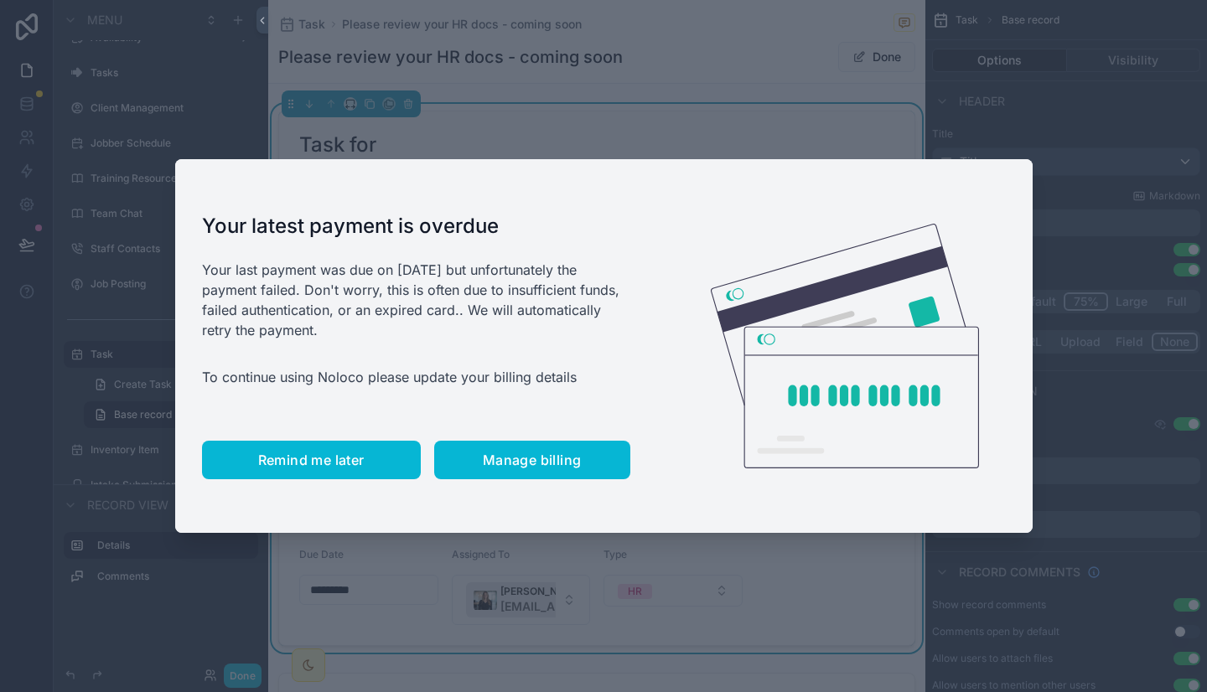
click at [307, 456] on span "Remind me later" at bounding box center [311, 460] width 106 height 17
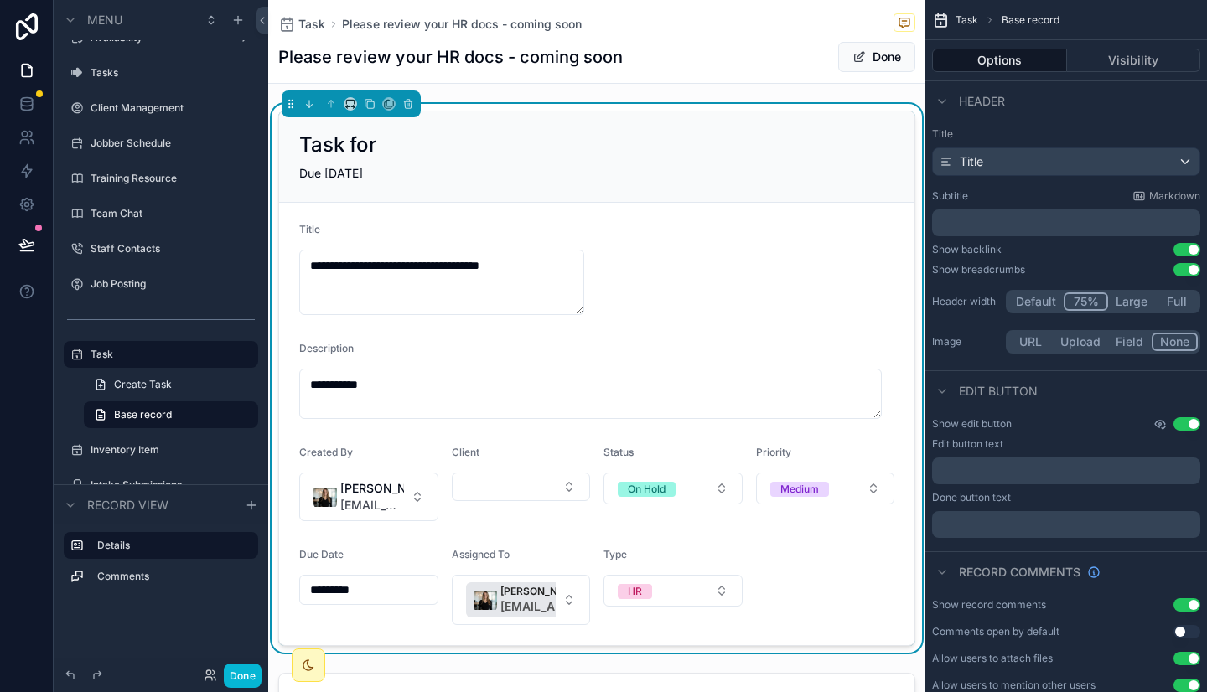
click at [1158, 426] on icon "scrollable content" at bounding box center [1159, 423] width 13 height 13
click at [1068, 398] on div "Edit button" at bounding box center [1066, 390] width 282 height 40
click at [1155, 420] on icon "scrollable content" at bounding box center [1159, 423] width 13 height 13
click at [816, 205] on form "**********" at bounding box center [596, 424] width 635 height 442
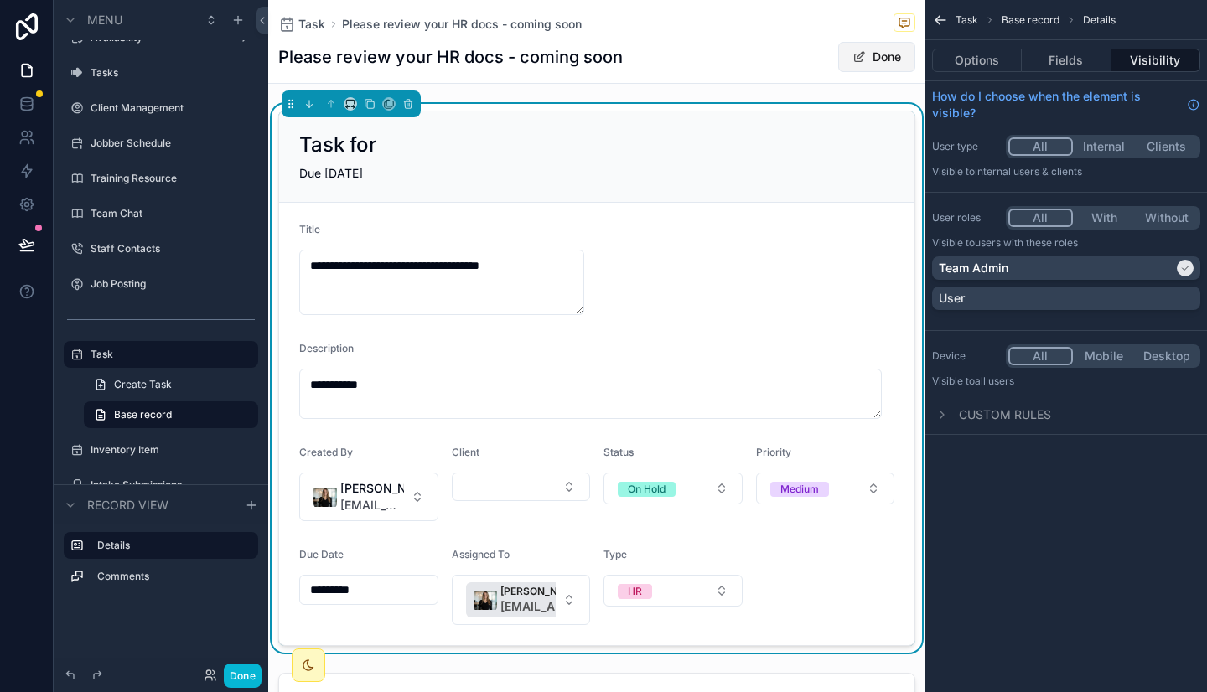
click at [872, 56] on button "Done" at bounding box center [876, 57] width 77 height 30
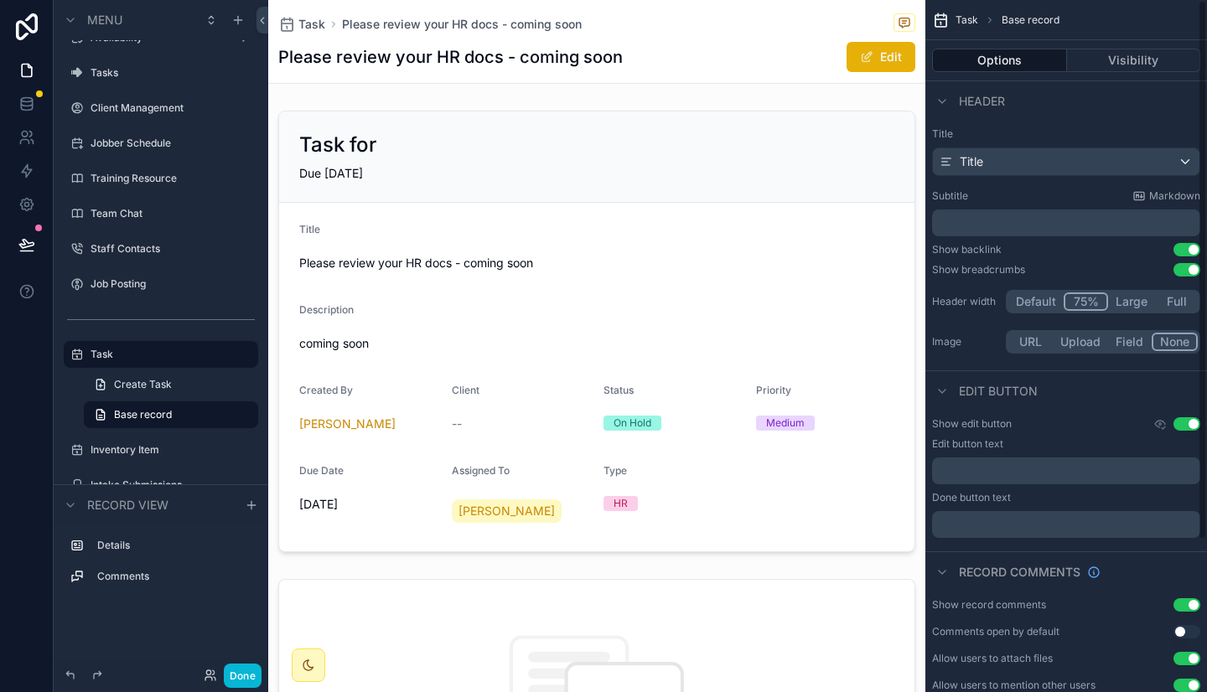
click at [1029, 300] on button "Default" at bounding box center [1035, 301] width 55 height 18
click at [1055, 159] on div "Title" at bounding box center [1066, 161] width 266 height 27
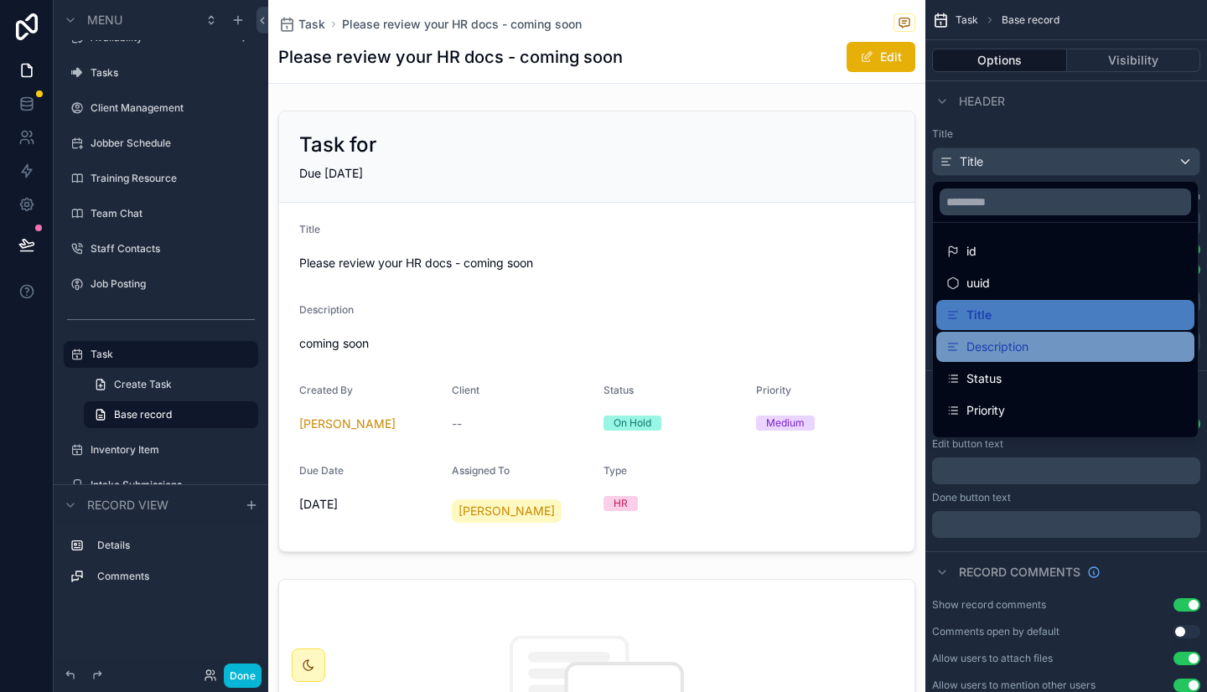
click at [1013, 357] on div "Description" at bounding box center [1065, 347] width 258 height 30
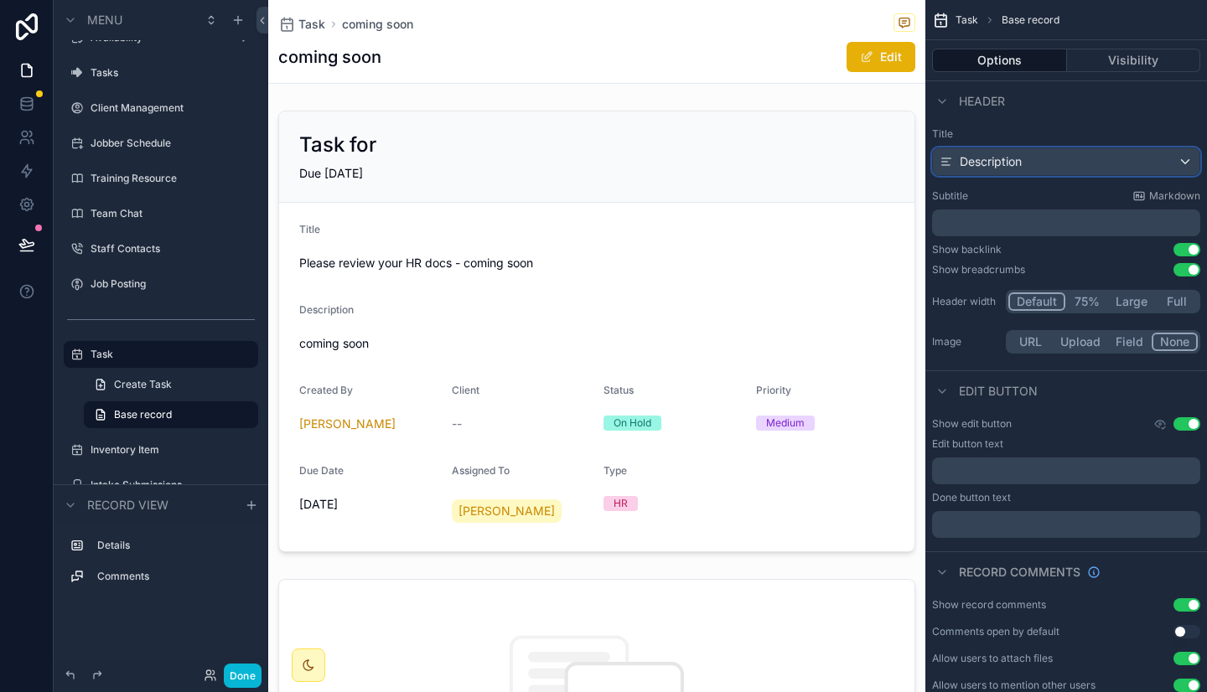
click at [1042, 159] on div "Description" at bounding box center [1066, 161] width 266 height 27
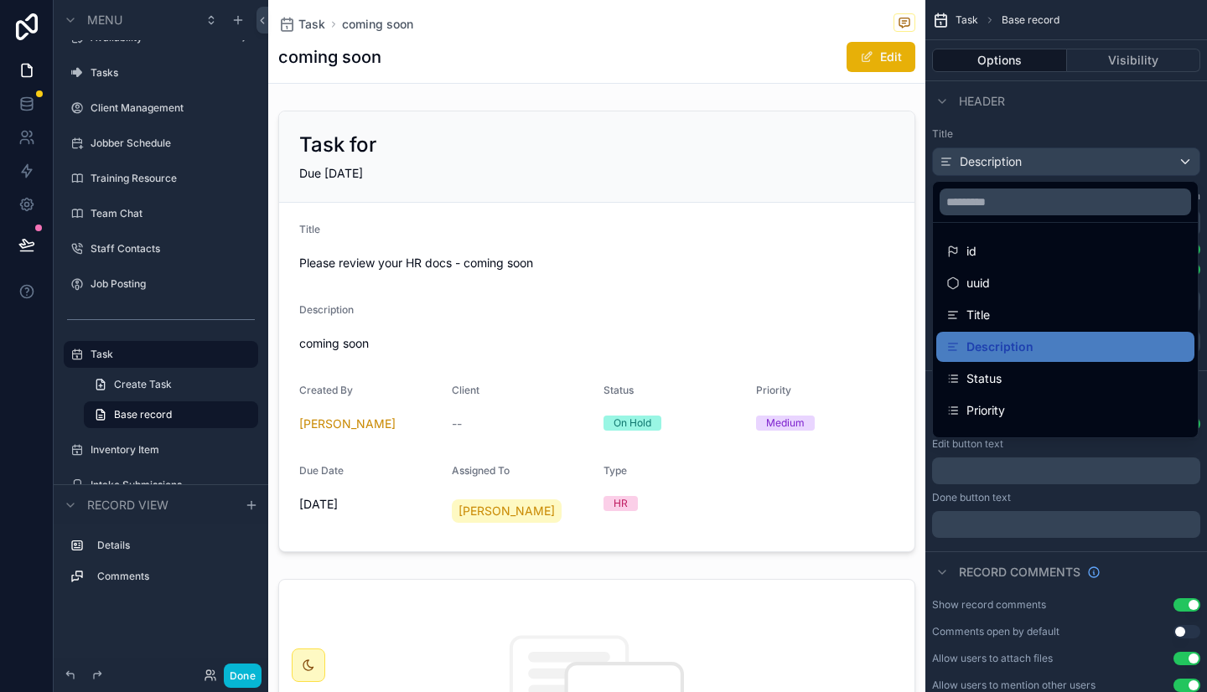
click at [1042, 159] on div "scrollable content" at bounding box center [603, 346] width 1207 height 692
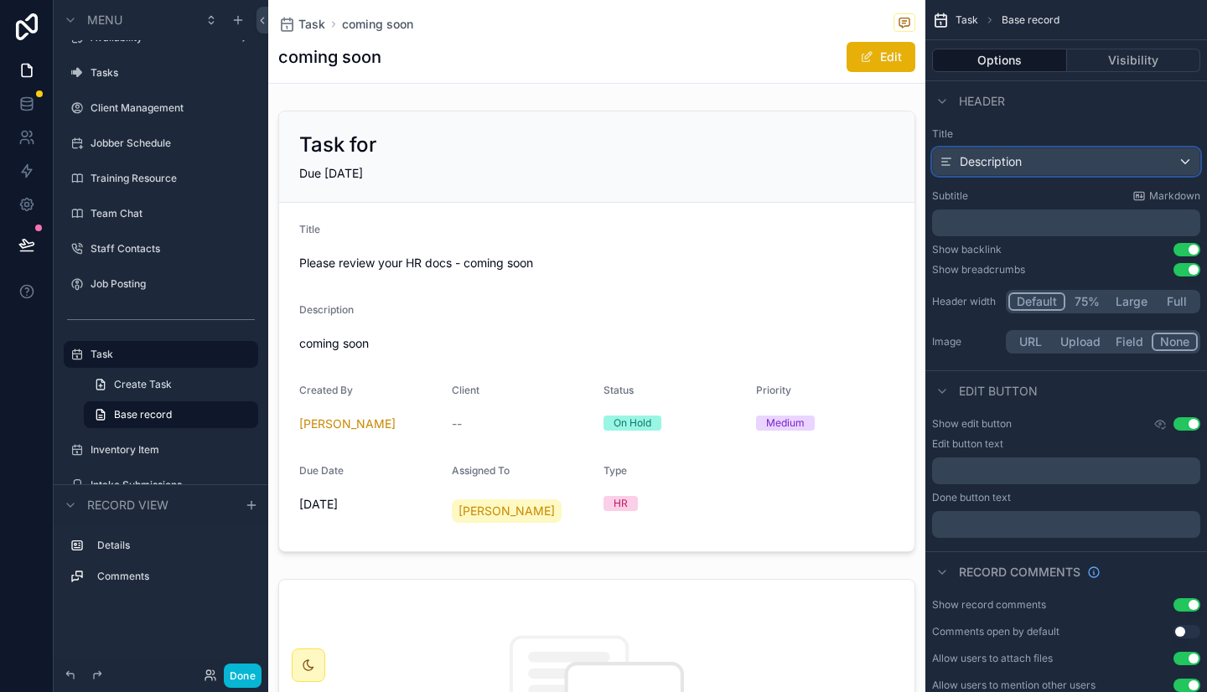
click at [1025, 163] on div "Description" at bounding box center [1066, 161] width 266 height 27
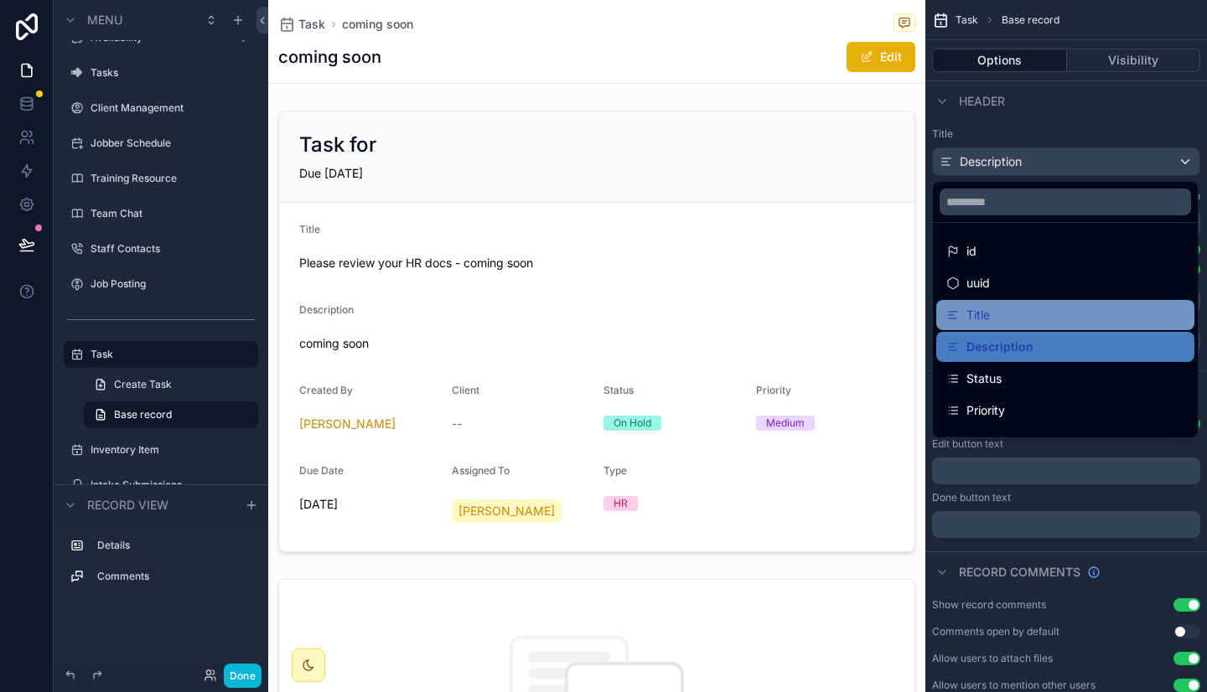
click at [1001, 309] on div "Title" at bounding box center [1065, 315] width 238 height 20
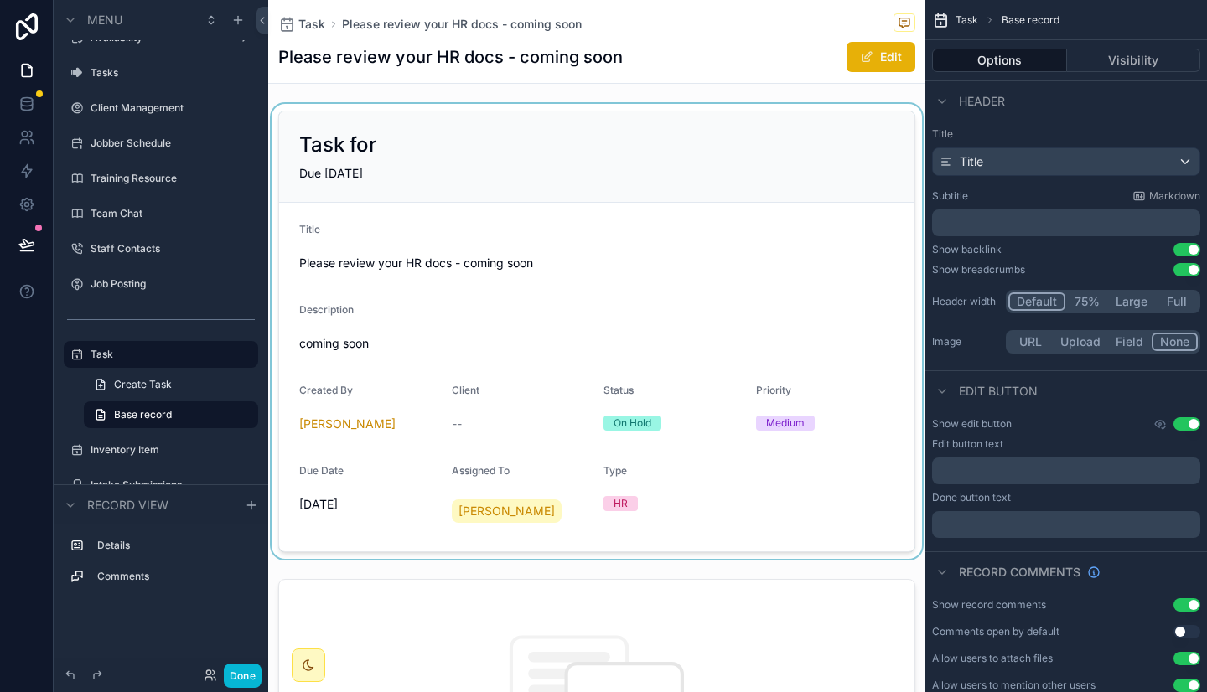
click at [780, 199] on div "scrollable content" at bounding box center [596, 331] width 657 height 455
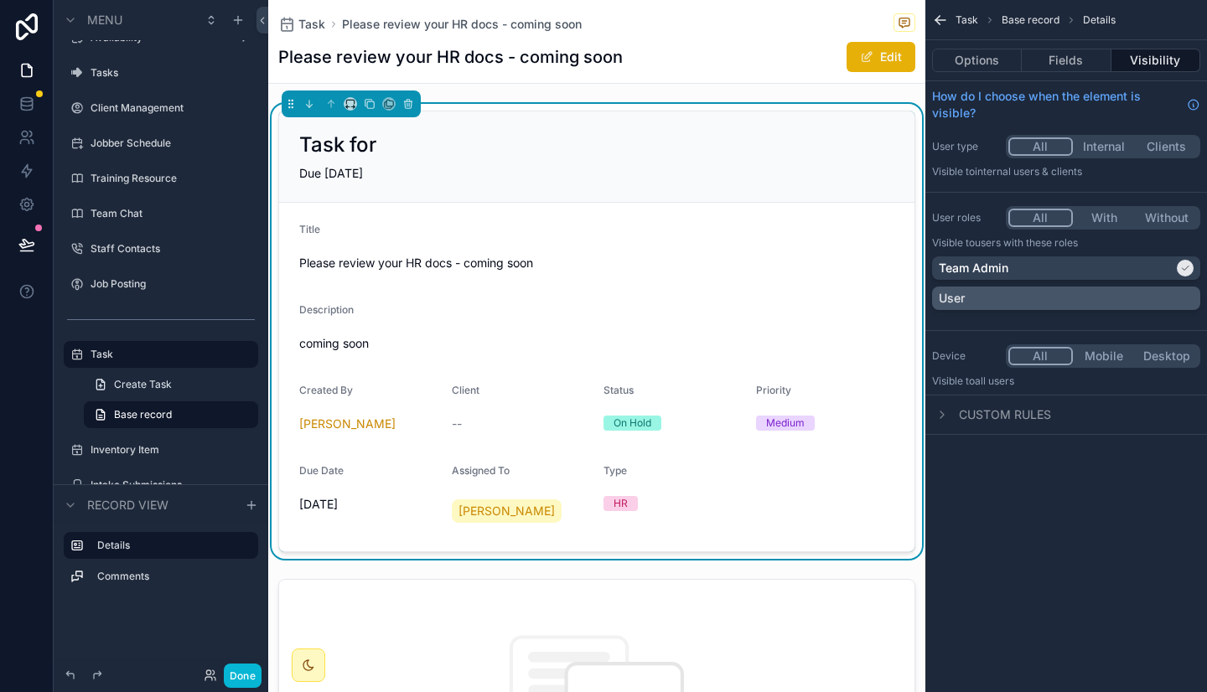
click at [1074, 292] on div "User" at bounding box center [1065, 298] width 255 height 17
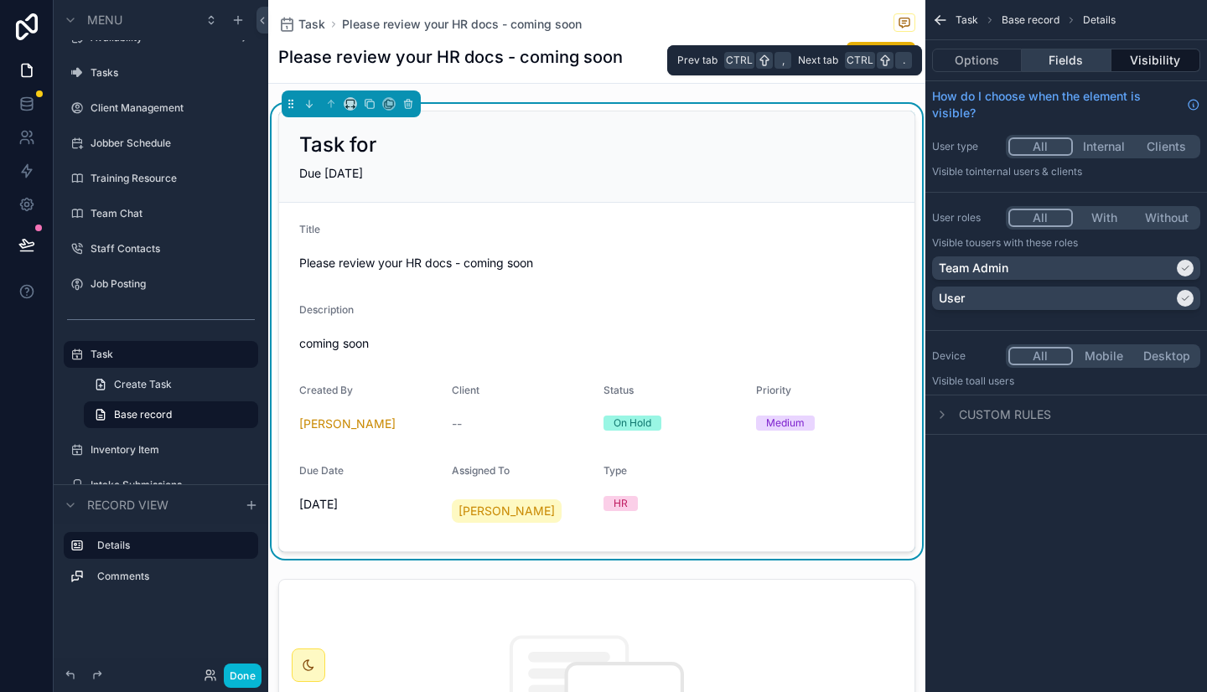
click at [1055, 64] on button "Fields" at bounding box center [1065, 60] width 89 height 23
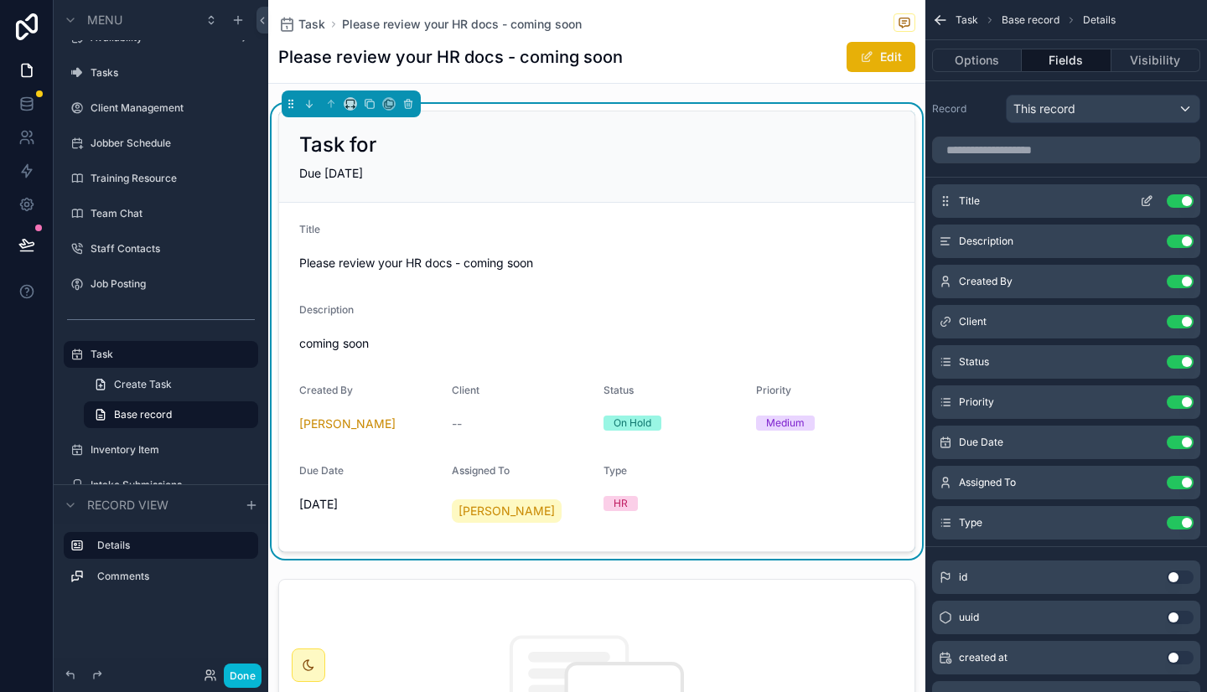
click at [1181, 201] on button "Use setting" at bounding box center [1179, 200] width 27 height 13
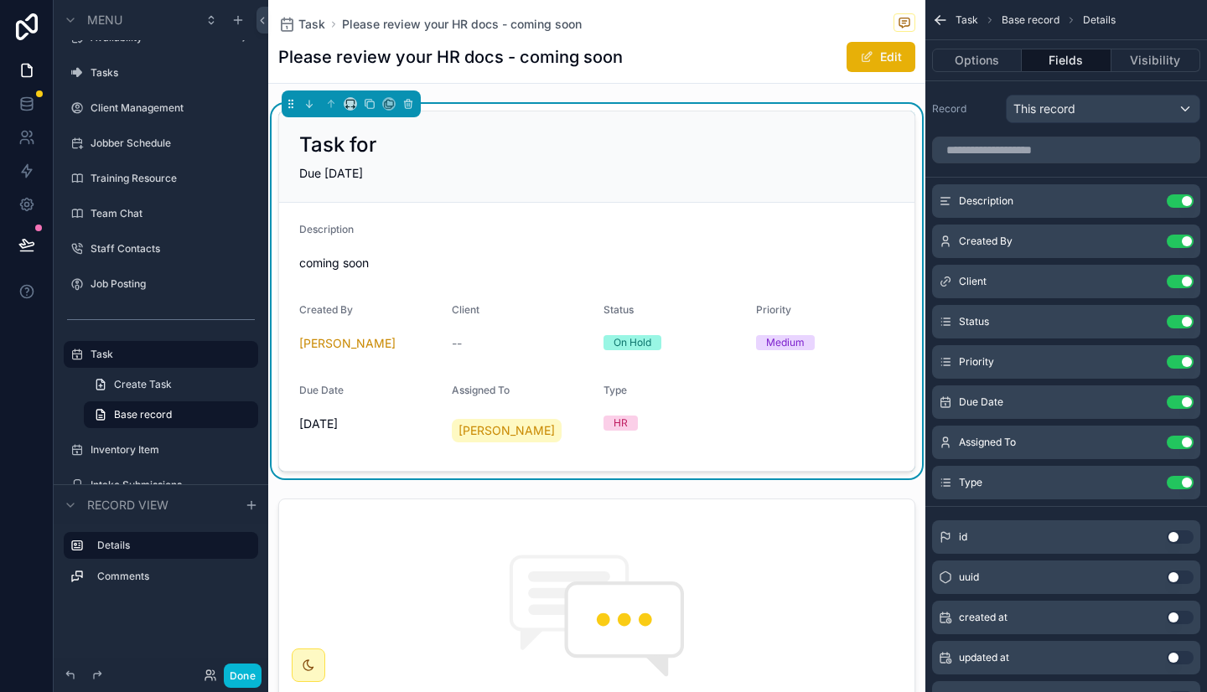
click at [1181, 201] on button "Use setting" at bounding box center [1179, 200] width 27 height 13
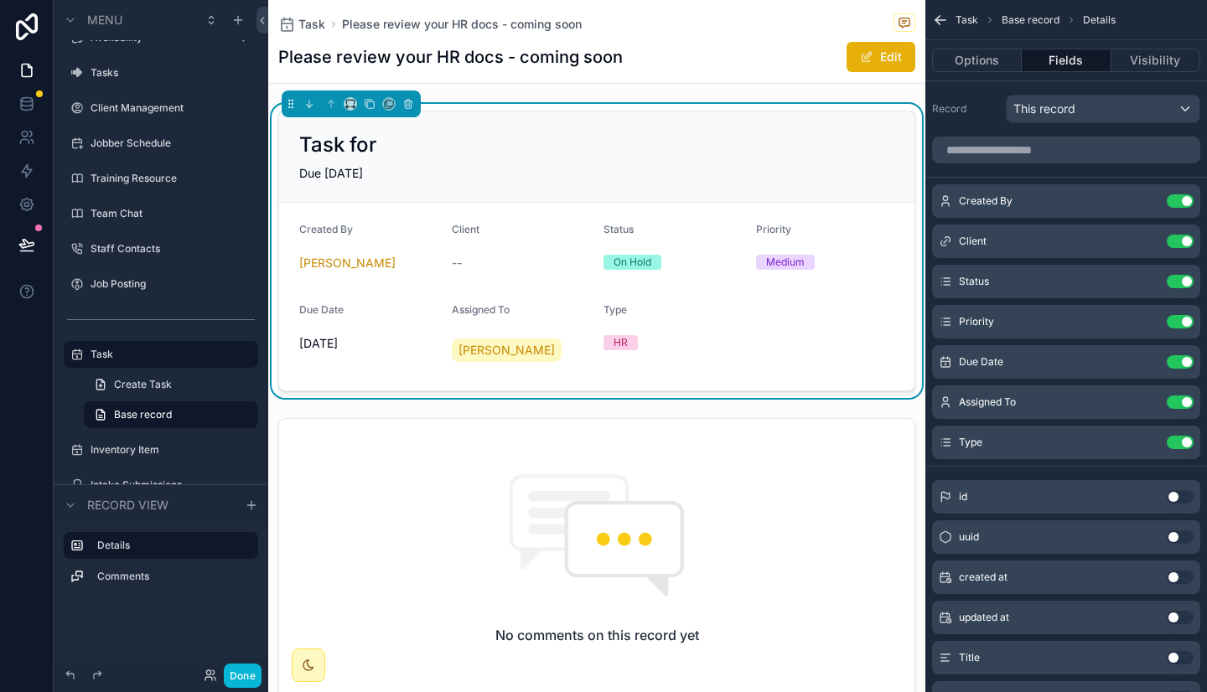
scroll to position [110, 0]
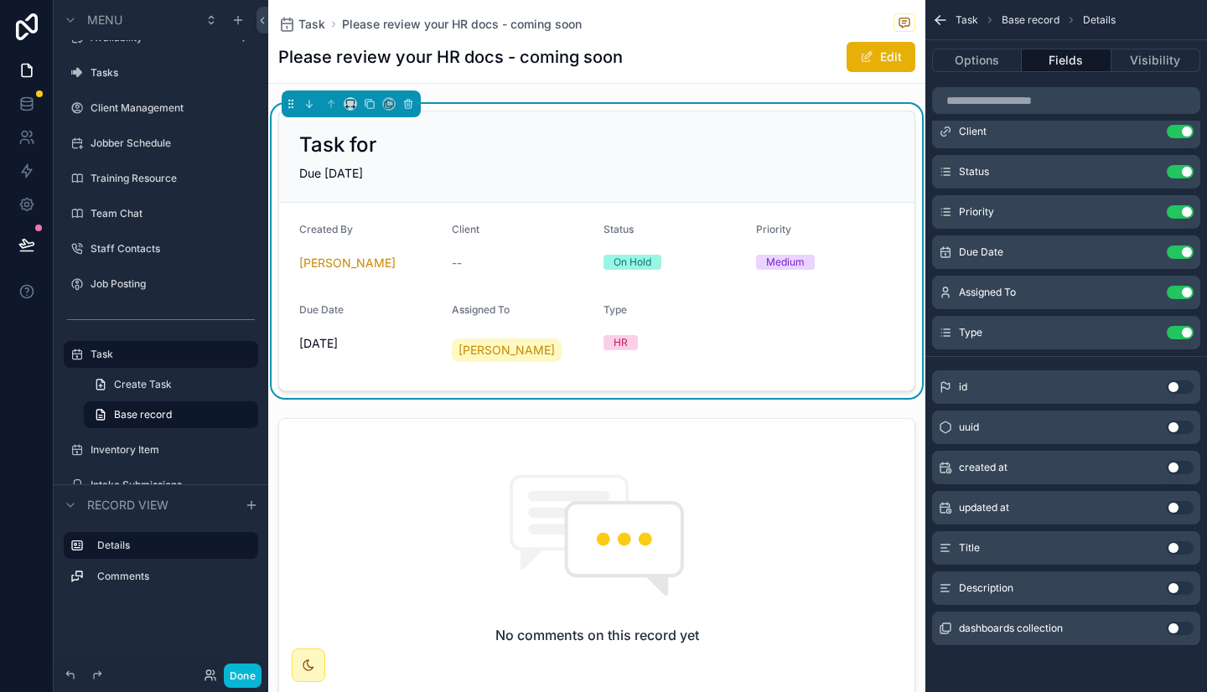
click at [1180, 590] on button "Use setting" at bounding box center [1179, 588] width 27 height 13
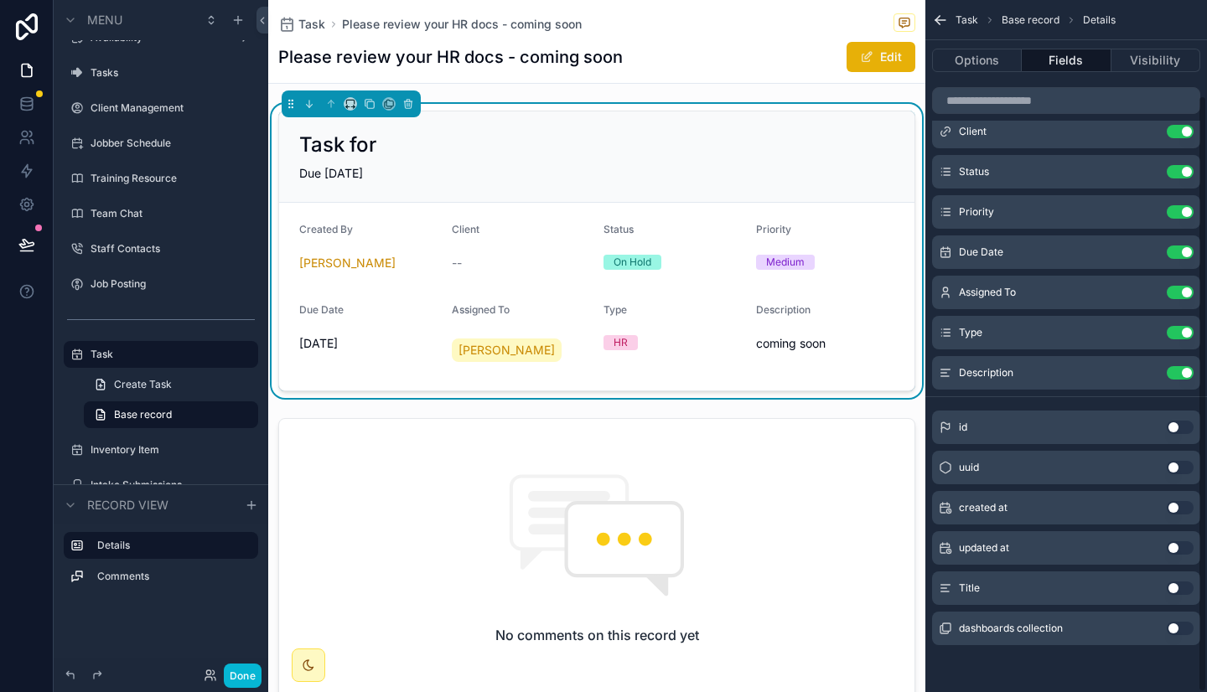
click at [1181, 547] on button "Use setting" at bounding box center [1179, 547] width 27 height 13
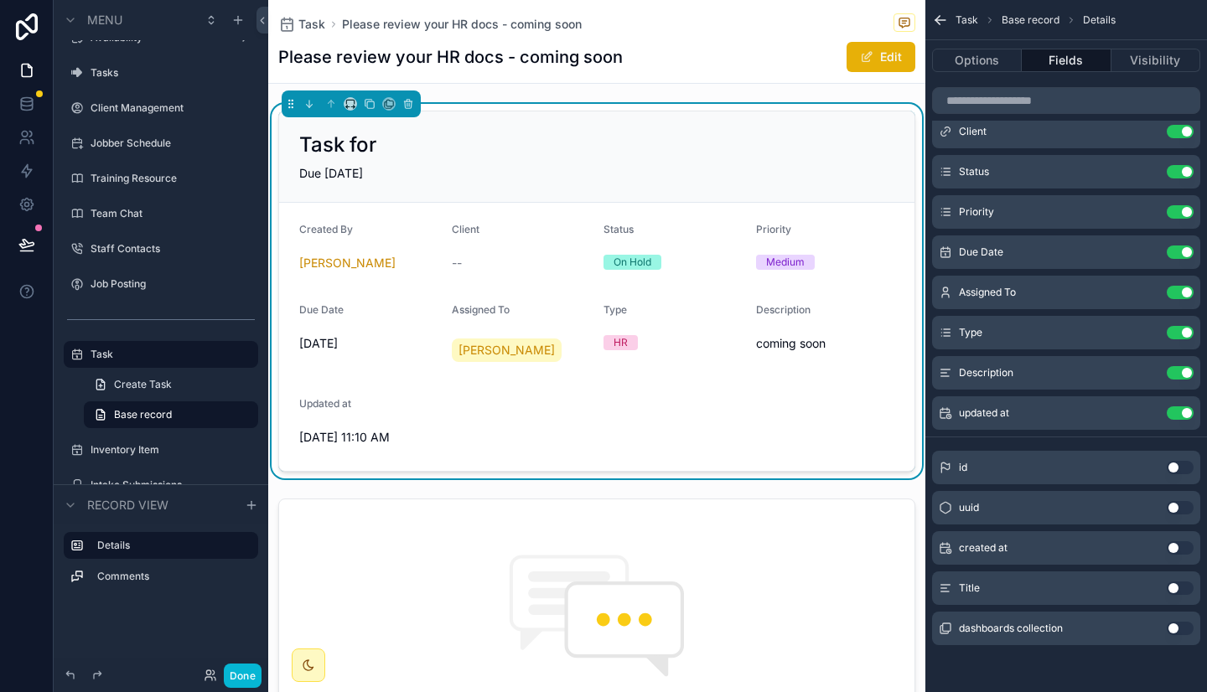
click at [1178, 588] on button "Use setting" at bounding box center [1179, 588] width 27 height 13
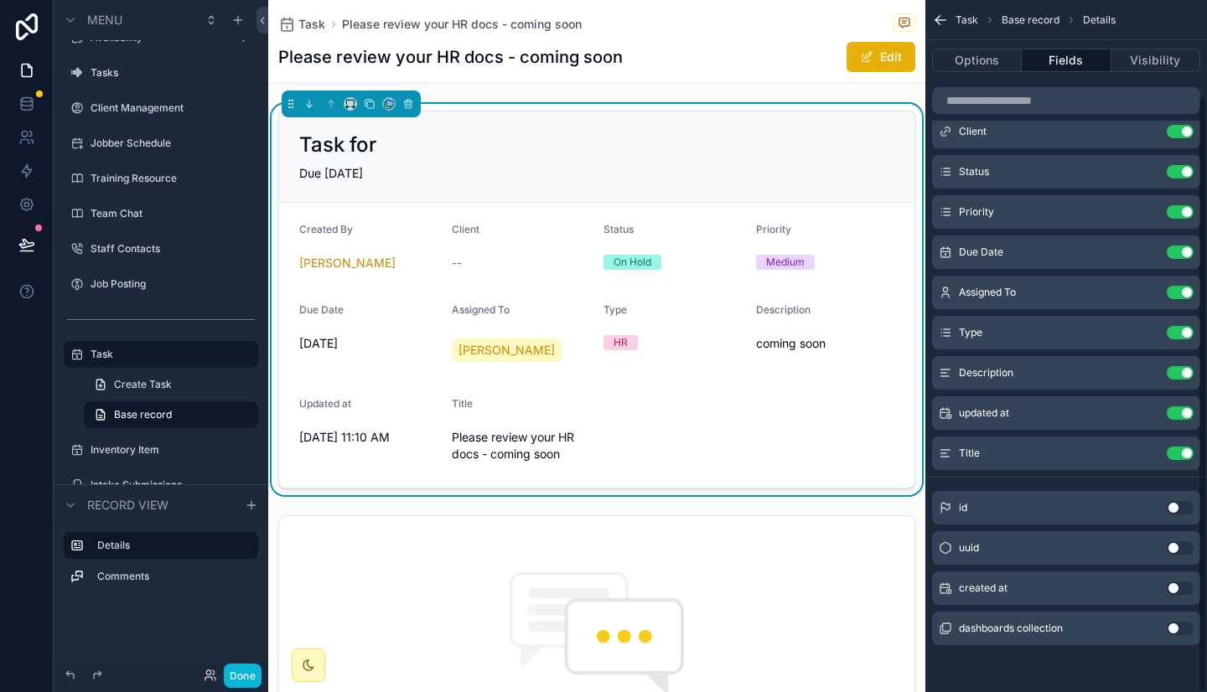
click at [1180, 583] on button "Use setting" at bounding box center [1179, 588] width 27 height 13
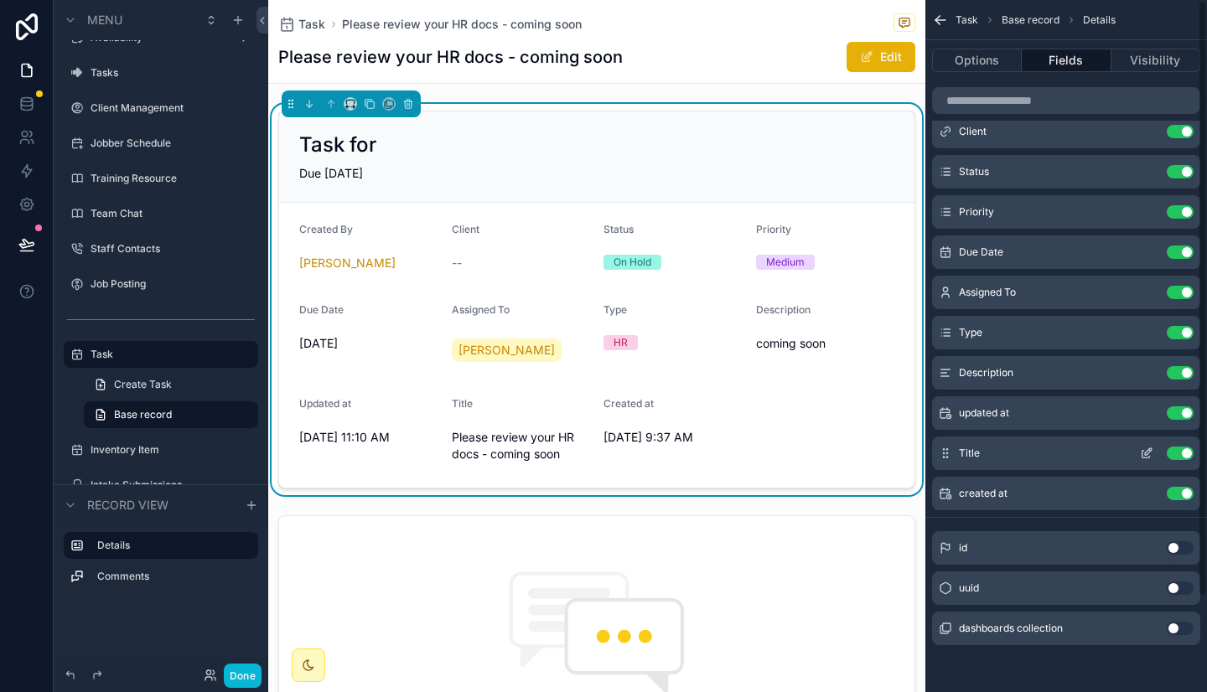
scroll to position [0, 0]
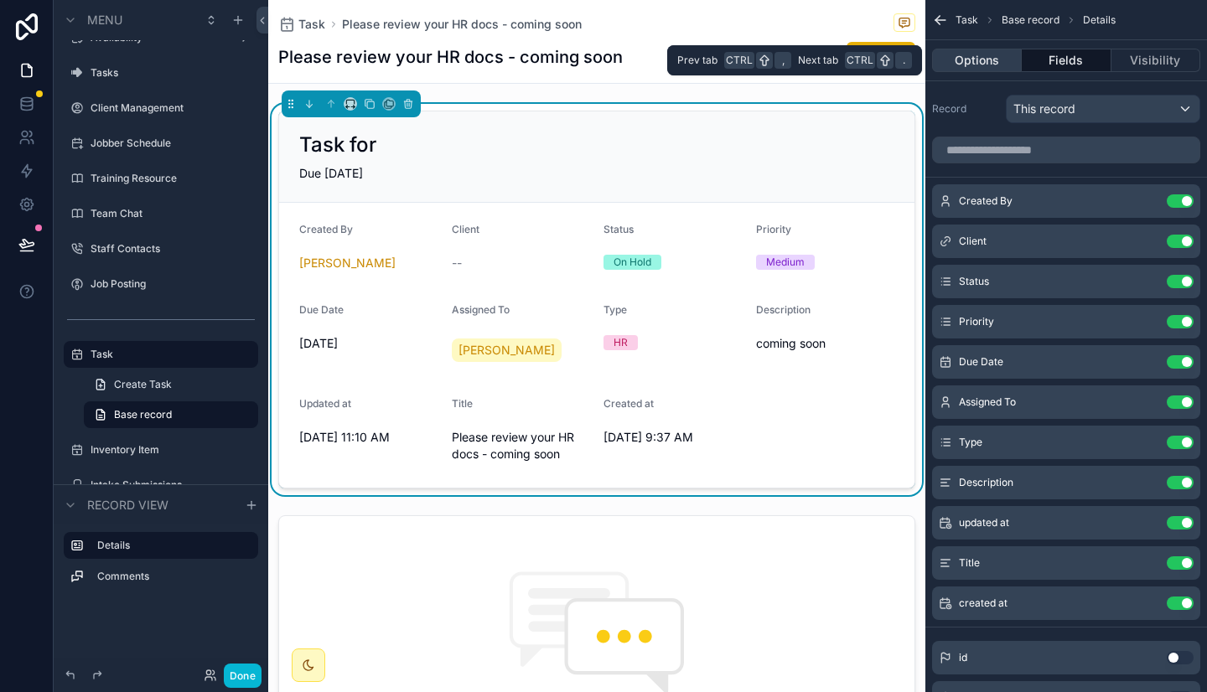
click at [1007, 54] on button "Options" at bounding box center [977, 60] width 90 height 23
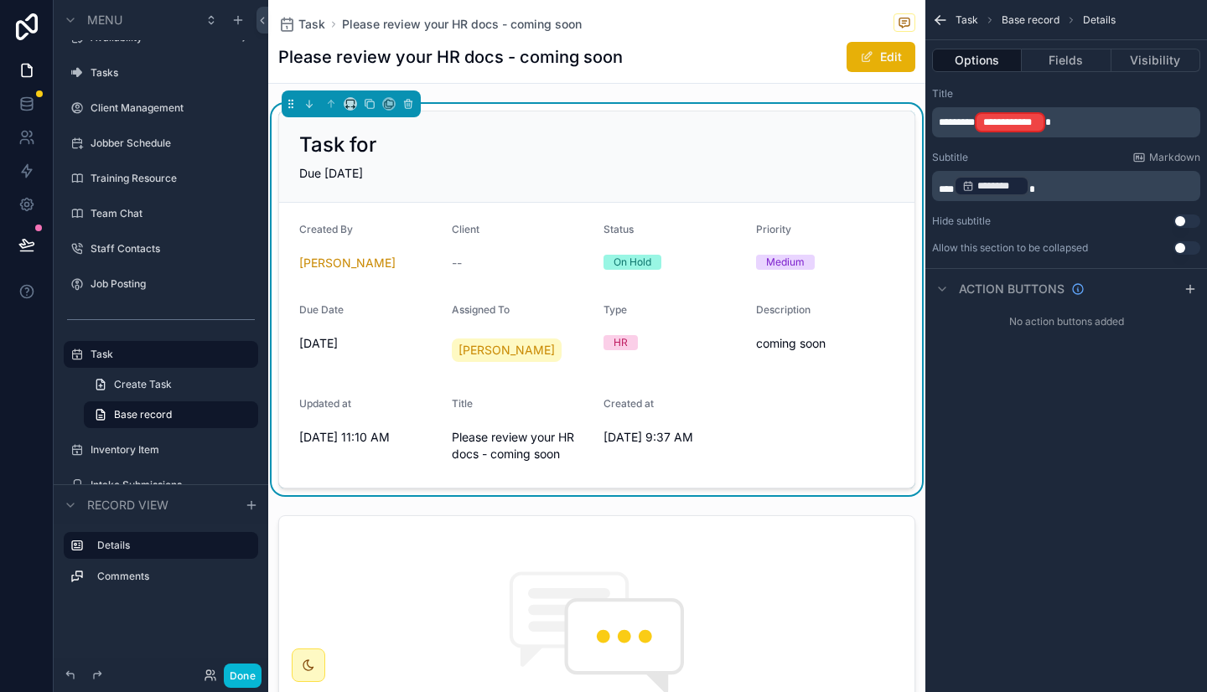
click at [1072, 123] on p "**********" at bounding box center [1067, 122] width 258 height 23
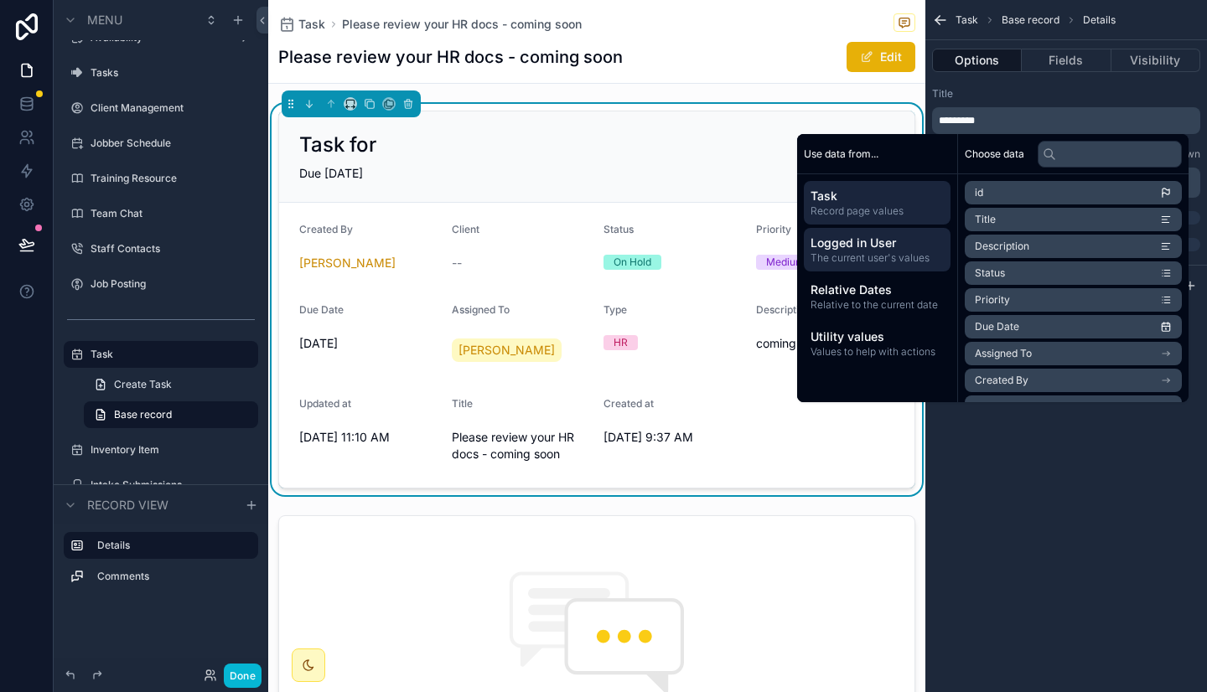
click at [902, 247] on span "Logged in User" at bounding box center [876, 243] width 133 height 17
click at [995, 246] on span "first name" at bounding box center [998, 246] width 48 height 13
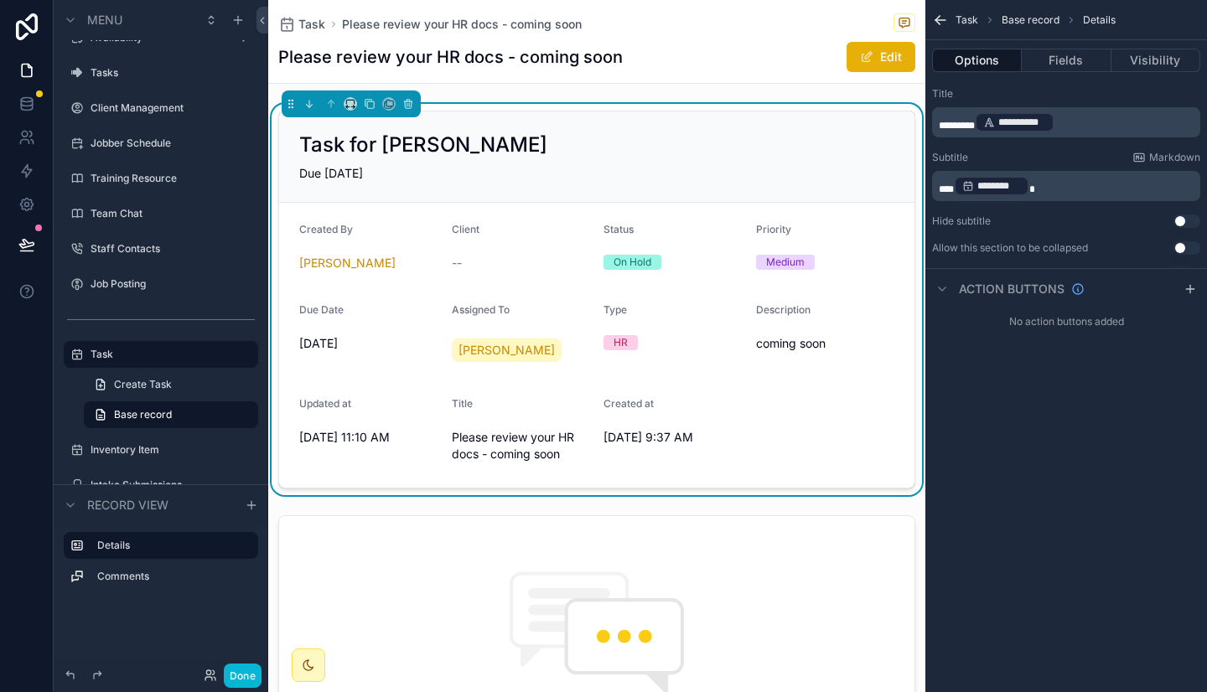
click at [1114, 94] on div "Title" at bounding box center [1066, 93] width 268 height 13
click at [954, 194] on span "***" at bounding box center [945, 189] width 15 height 10
click at [1083, 489] on div "**********" at bounding box center [1066, 346] width 282 height 692
click at [1055, 63] on button "Fields" at bounding box center [1065, 60] width 89 height 23
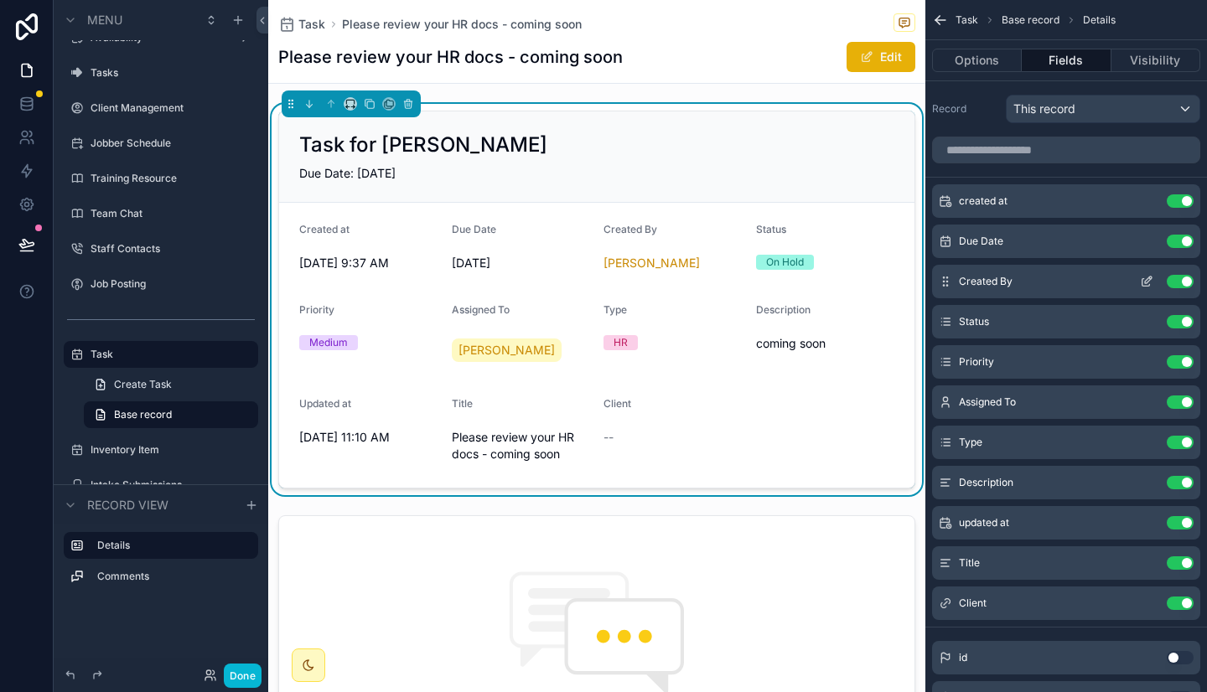
click at [1179, 285] on button "Use setting" at bounding box center [1179, 281] width 27 height 13
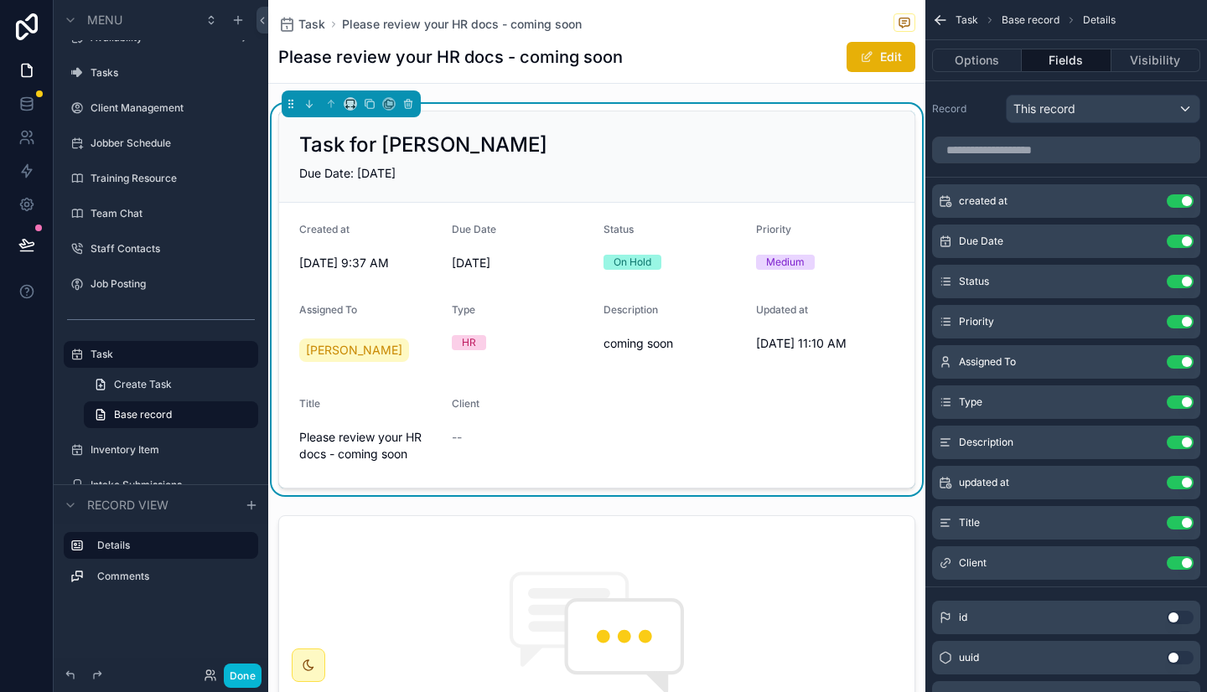
click at [1179, 285] on button "Use setting" at bounding box center [1179, 281] width 27 height 13
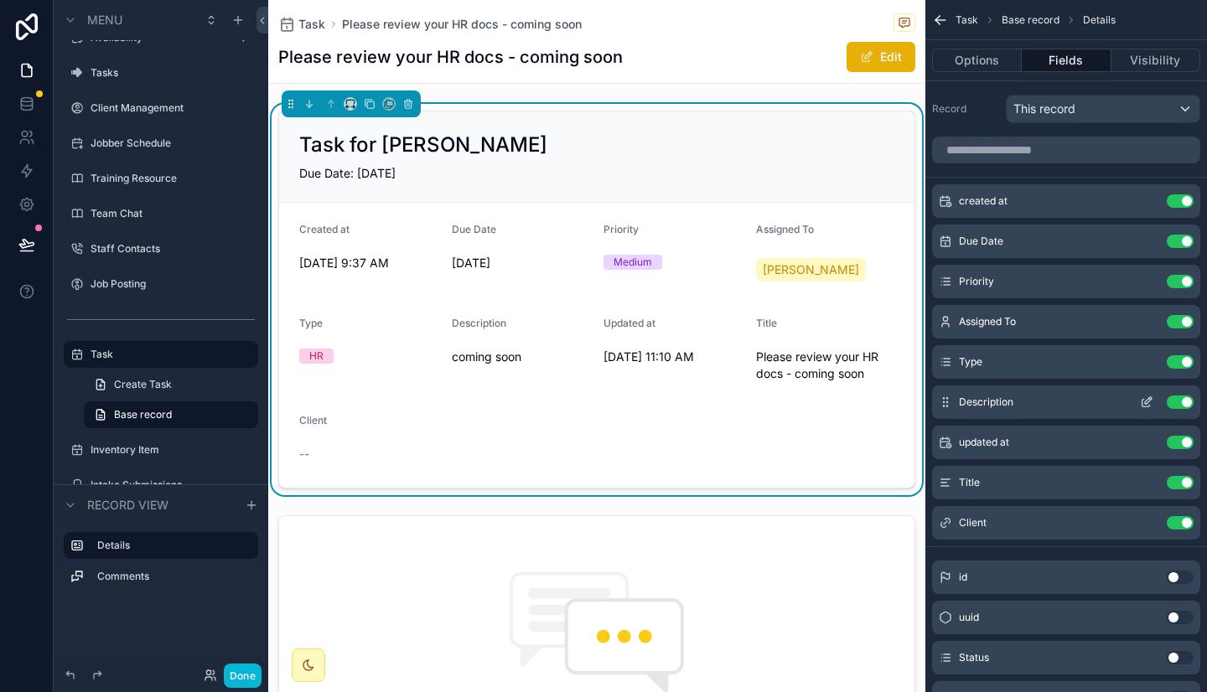
click at [1147, 404] on icon "scrollable content" at bounding box center [1146, 401] width 13 height 13
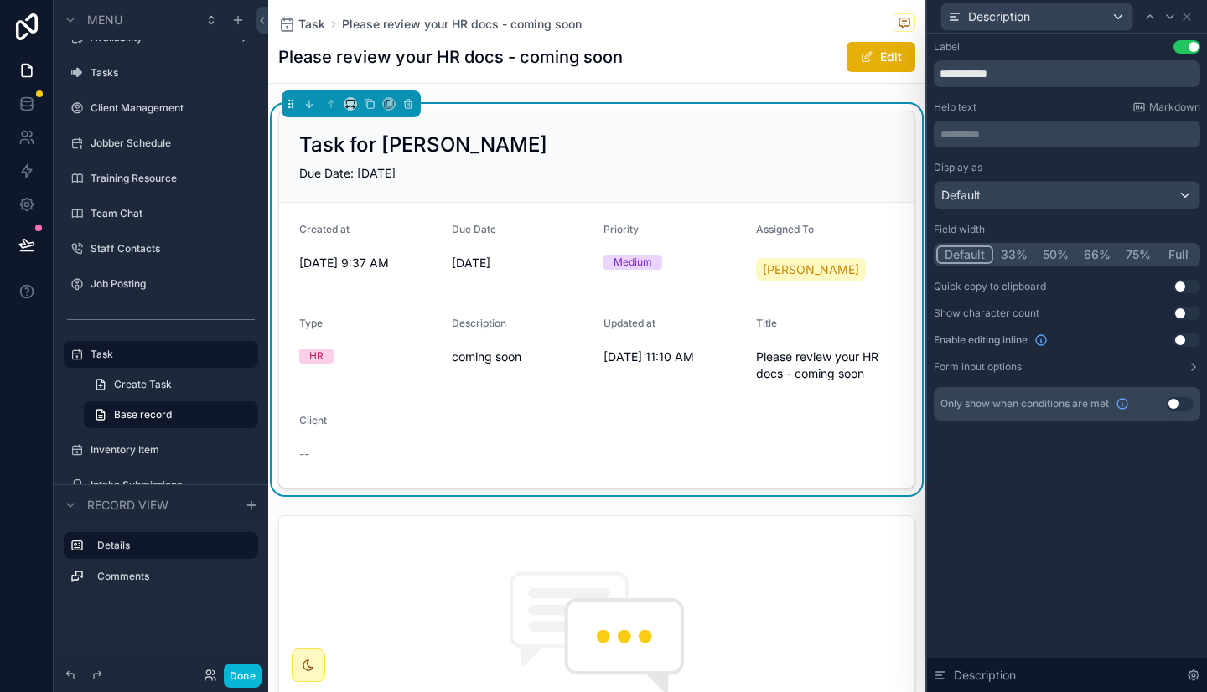
click at [1143, 252] on button "75%" at bounding box center [1138, 255] width 40 height 18
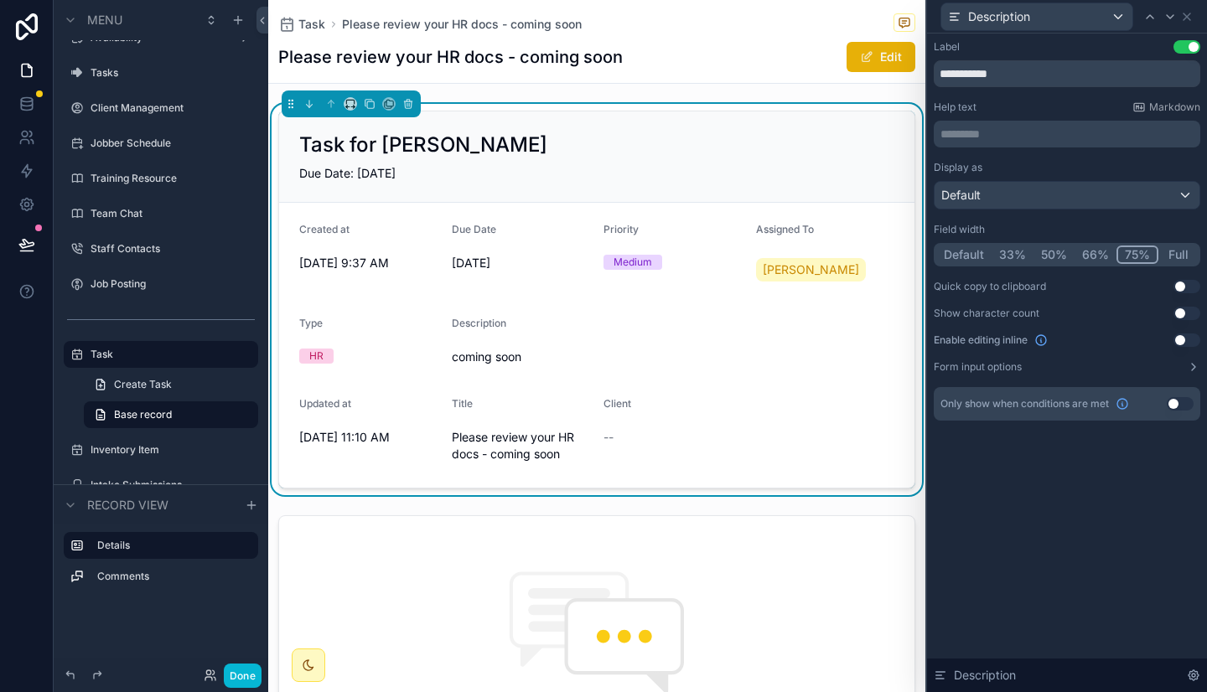
click at [1181, 261] on button "Full" at bounding box center [1177, 255] width 39 height 18
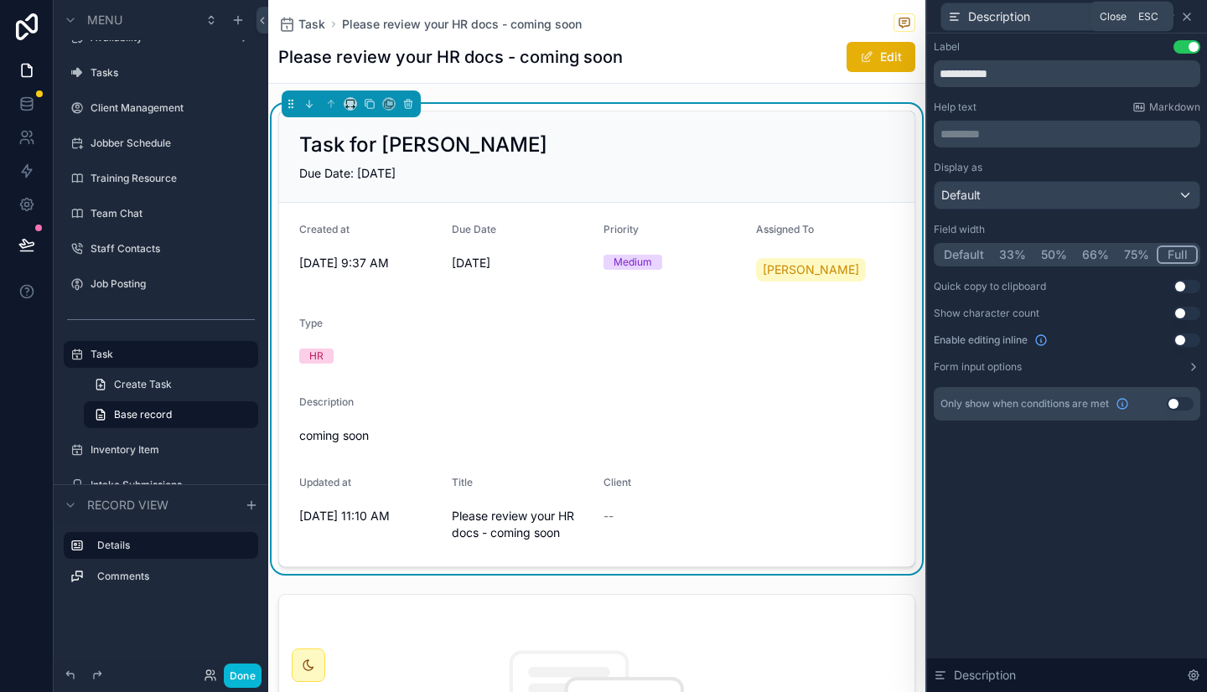
click at [1190, 19] on icon at bounding box center [1186, 16] width 7 height 7
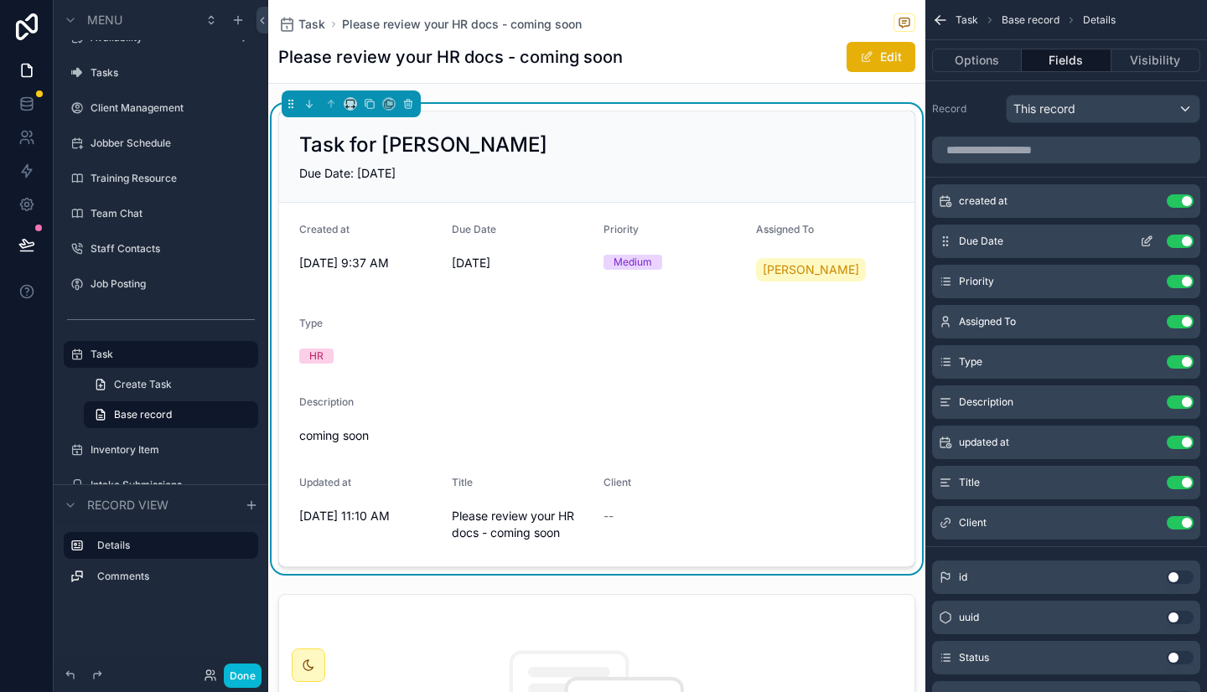
click at [1146, 239] on icon "scrollable content" at bounding box center [1148, 239] width 7 height 7
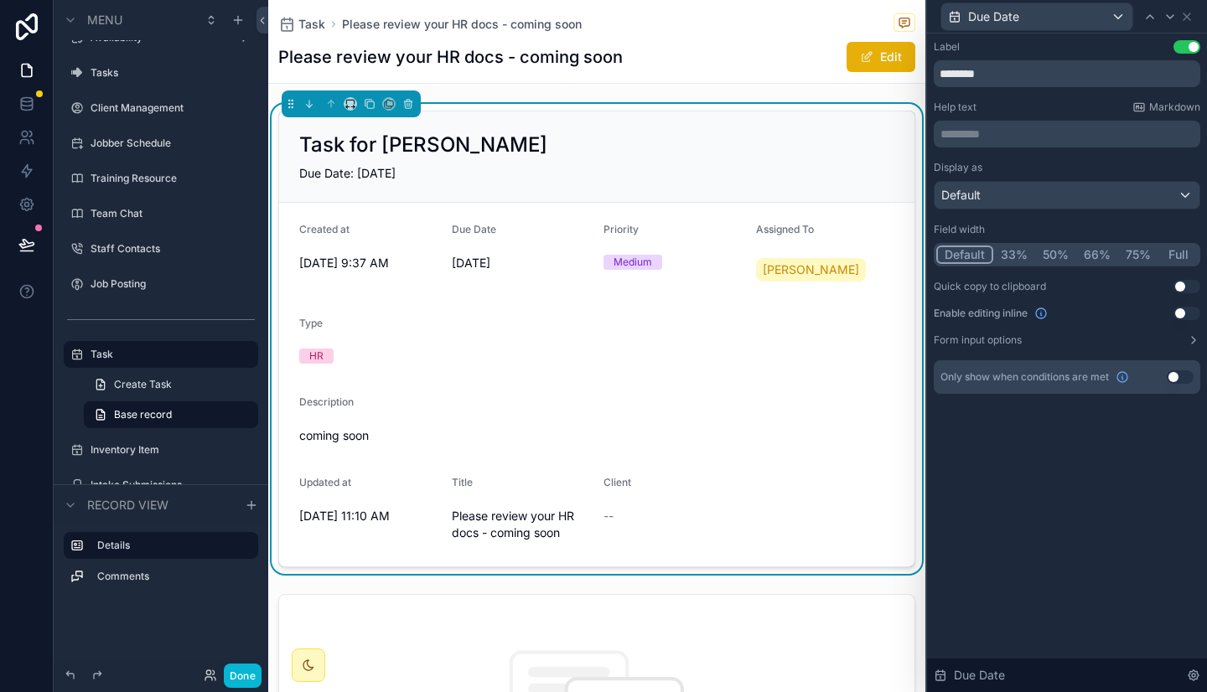
click at [1017, 251] on button "33%" at bounding box center [1014, 255] width 42 height 18
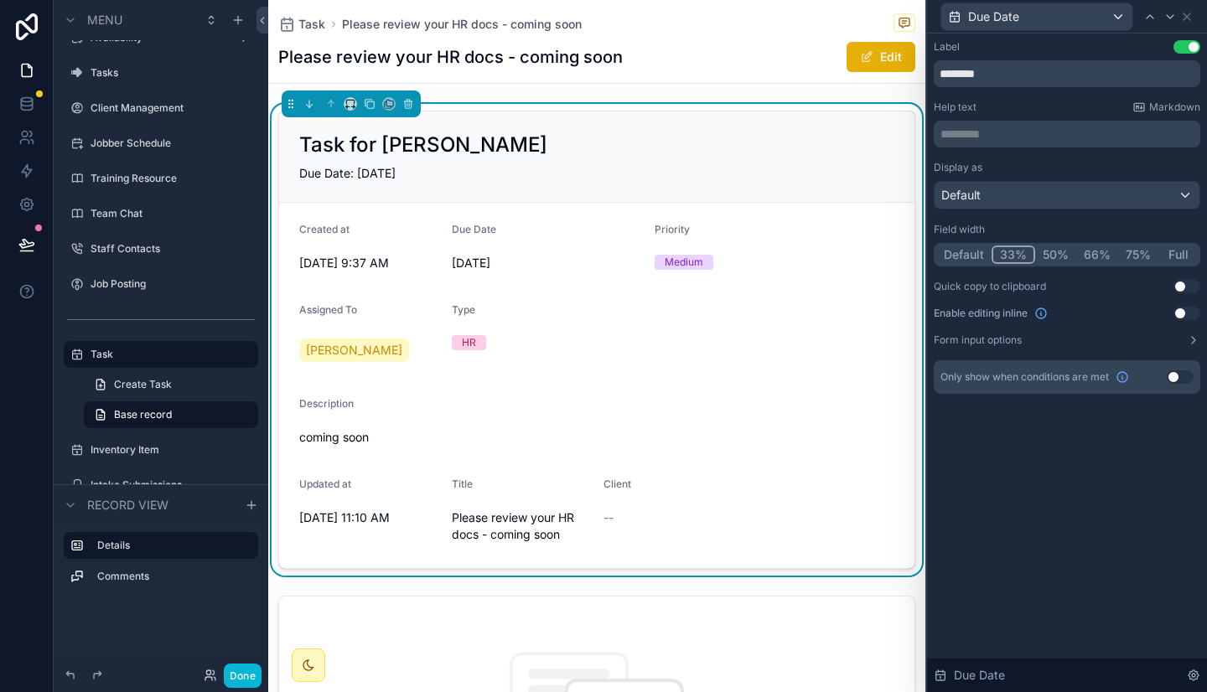
click at [971, 252] on button "Default" at bounding box center [963, 255] width 55 height 18
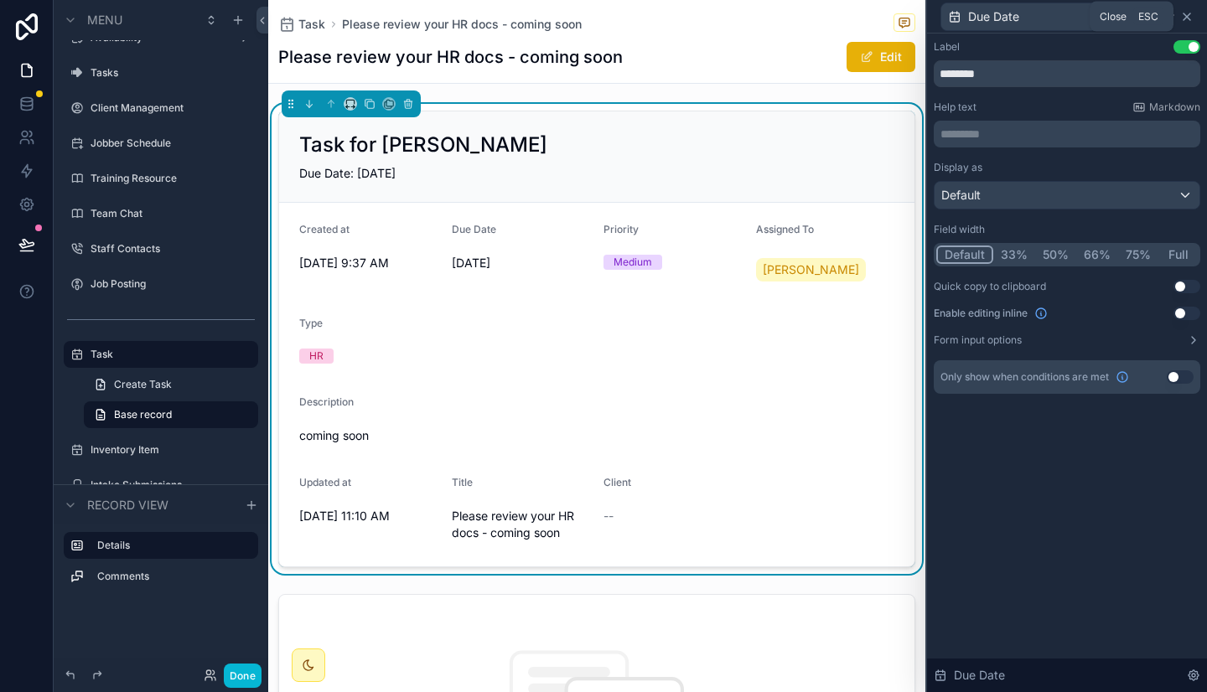
click at [1188, 17] on icon at bounding box center [1186, 16] width 13 height 13
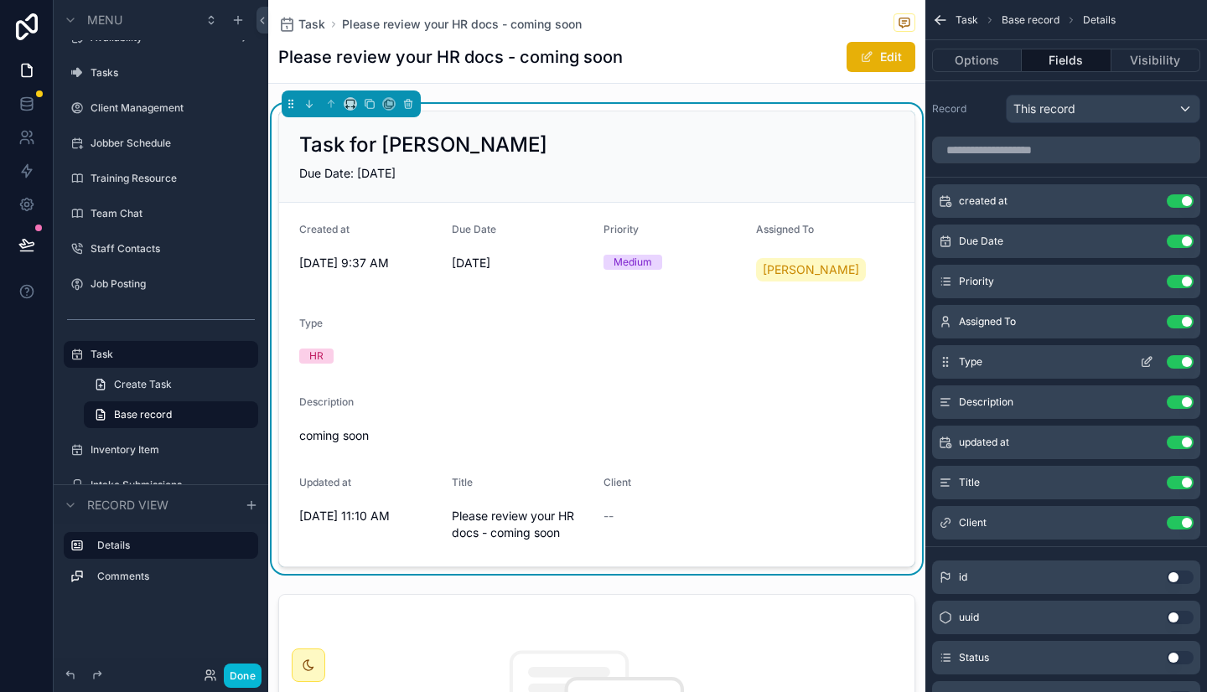
click at [1184, 363] on button "Use setting" at bounding box center [1179, 361] width 27 height 13
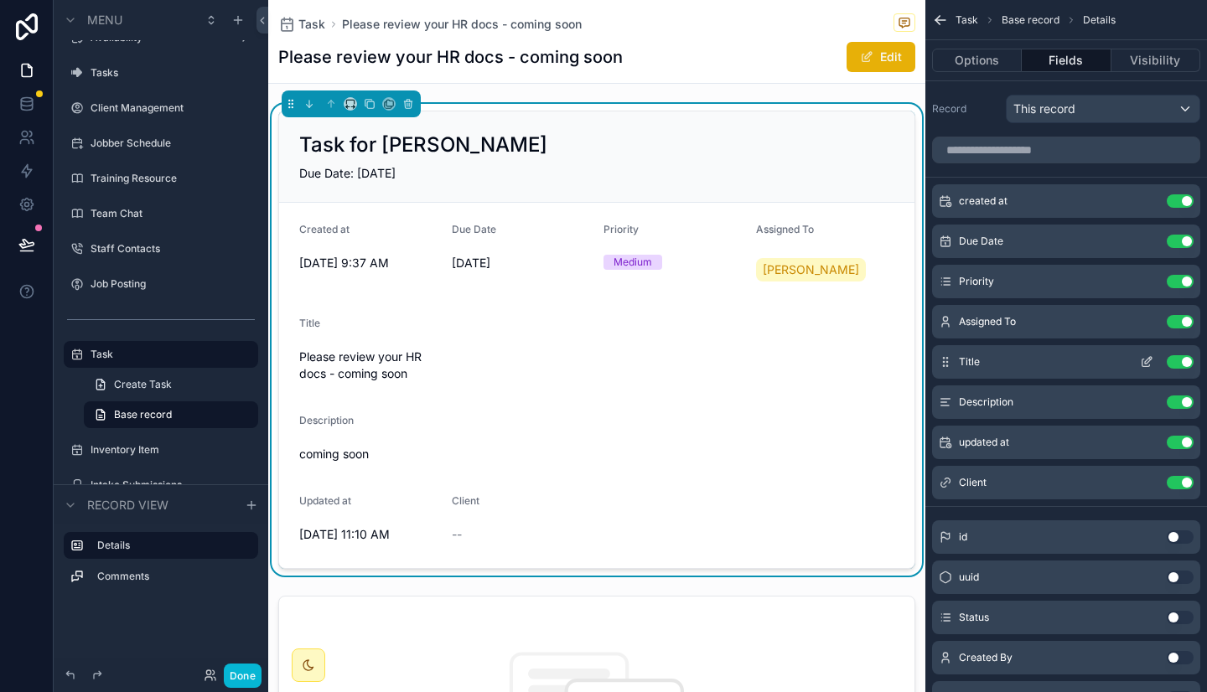
click at [1141, 356] on icon "scrollable content" at bounding box center [1146, 361] width 13 height 13
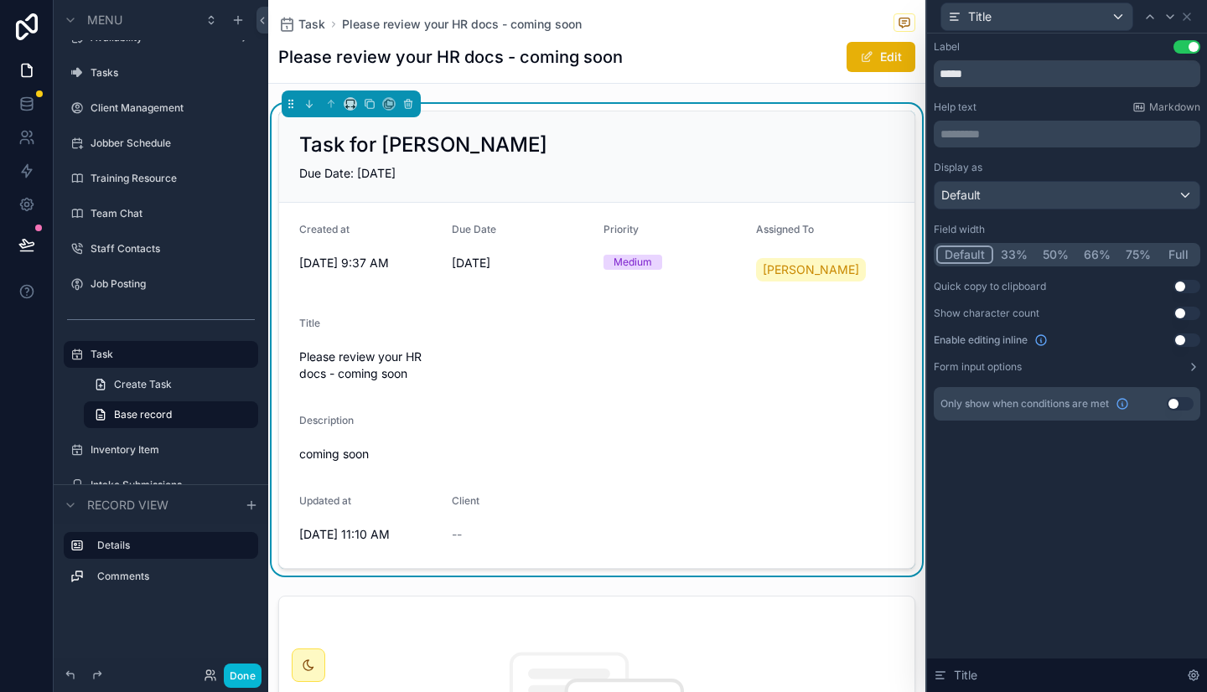
click at [1046, 257] on button "50%" at bounding box center [1055, 255] width 41 height 18
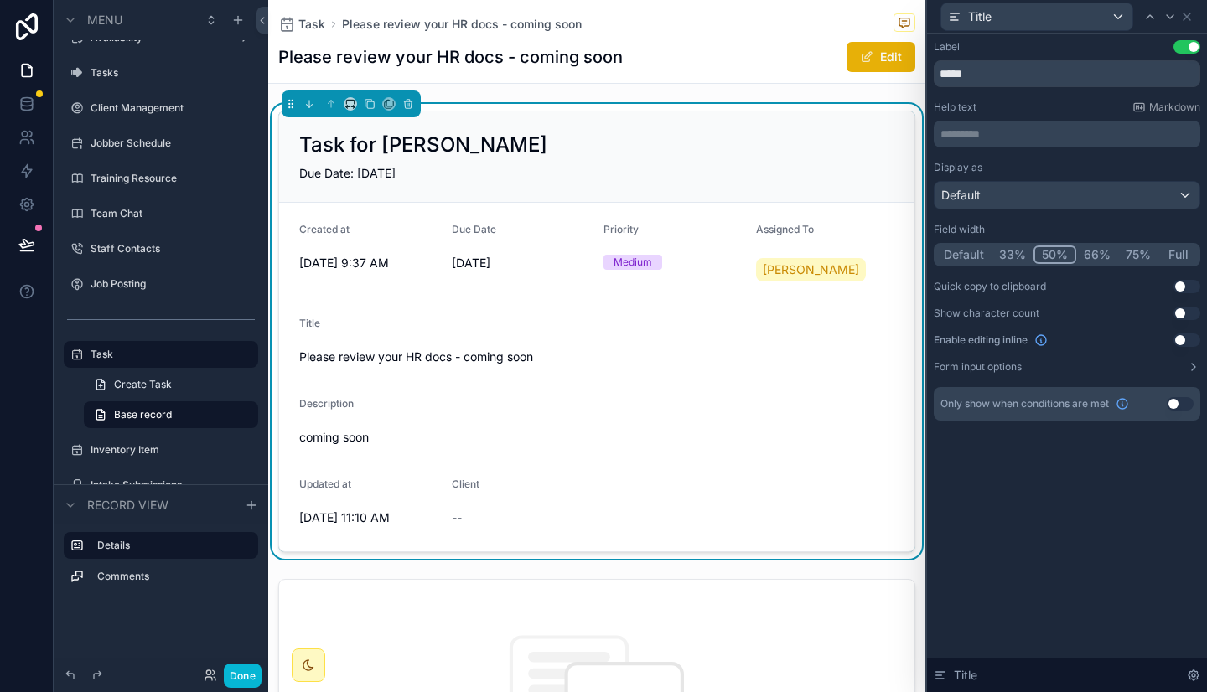
click at [1186, 44] on button "Use setting" at bounding box center [1186, 46] width 27 height 13
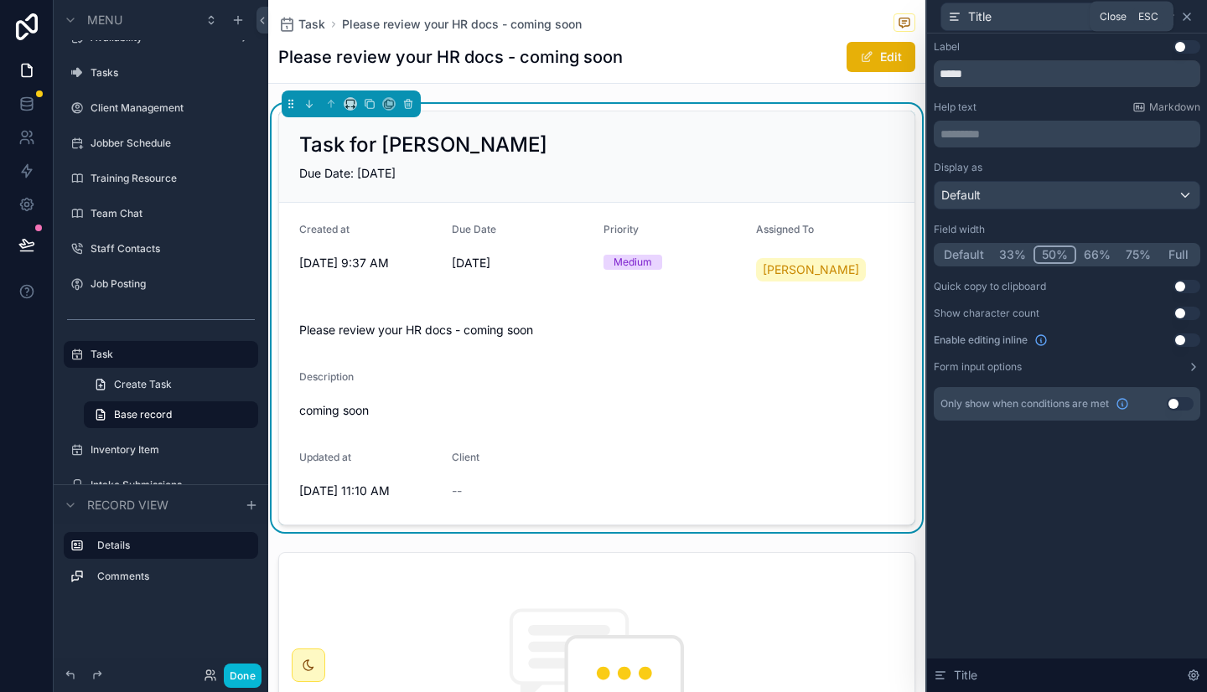
click at [1187, 17] on icon at bounding box center [1186, 16] width 7 height 7
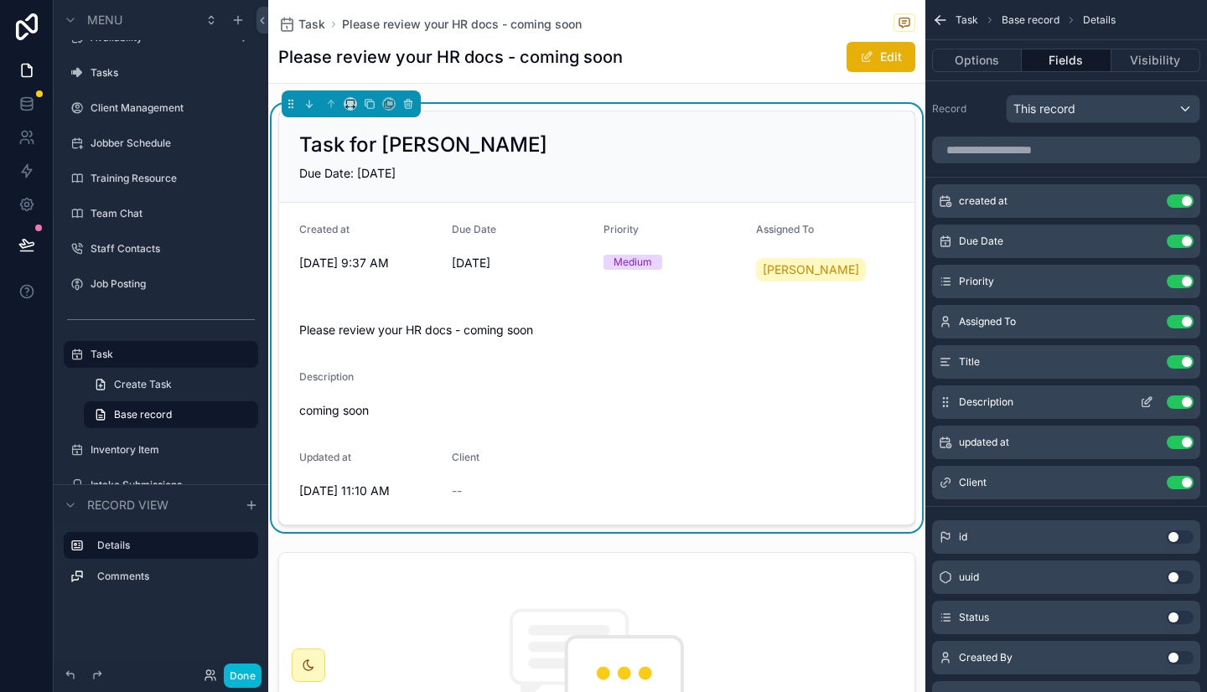
click at [988, 402] on span "Description" at bounding box center [986, 401] width 54 height 13
click at [1151, 403] on icon "scrollable content" at bounding box center [1146, 401] width 13 height 13
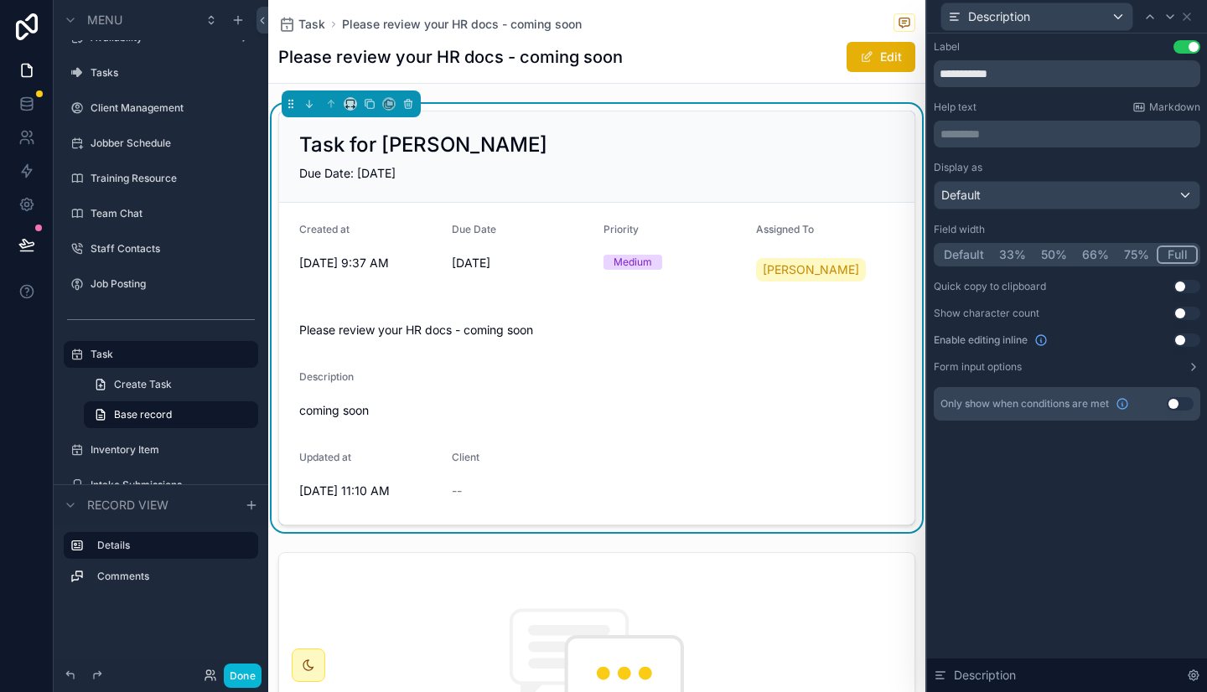
click at [1185, 47] on button "Use setting" at bounding box center [1186, 46] width 27 height 13
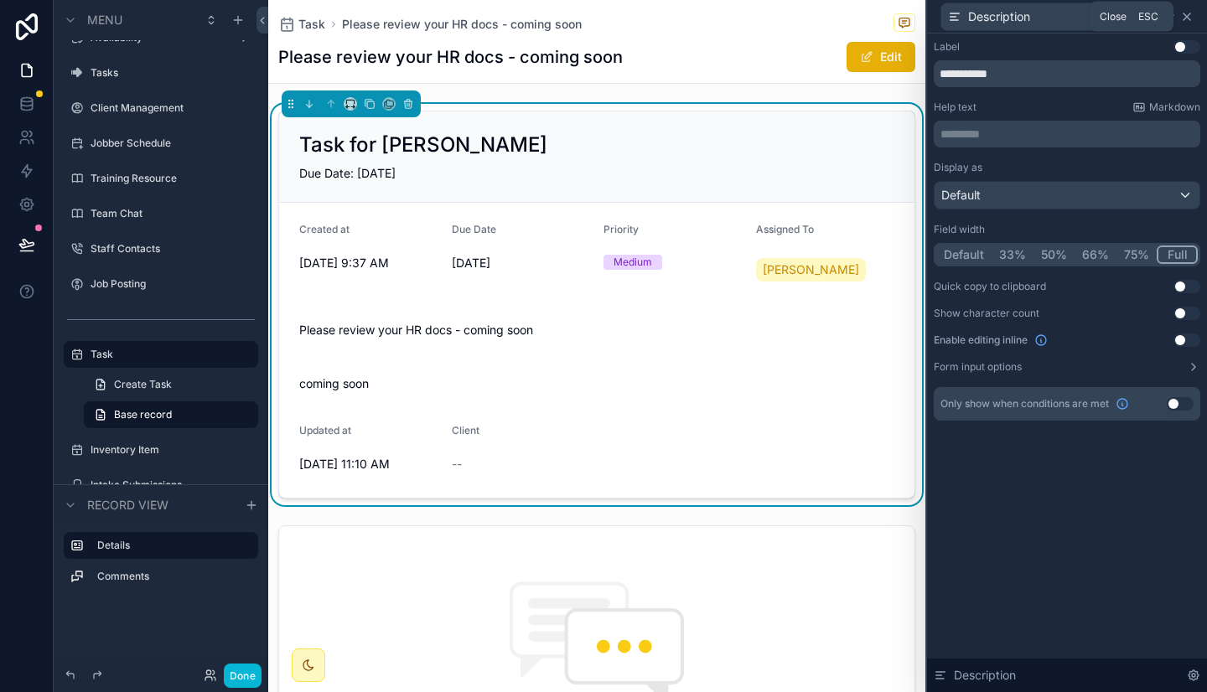
click at [1189, 14] on icon at bounding box center [1186, 16] width 13 height 13
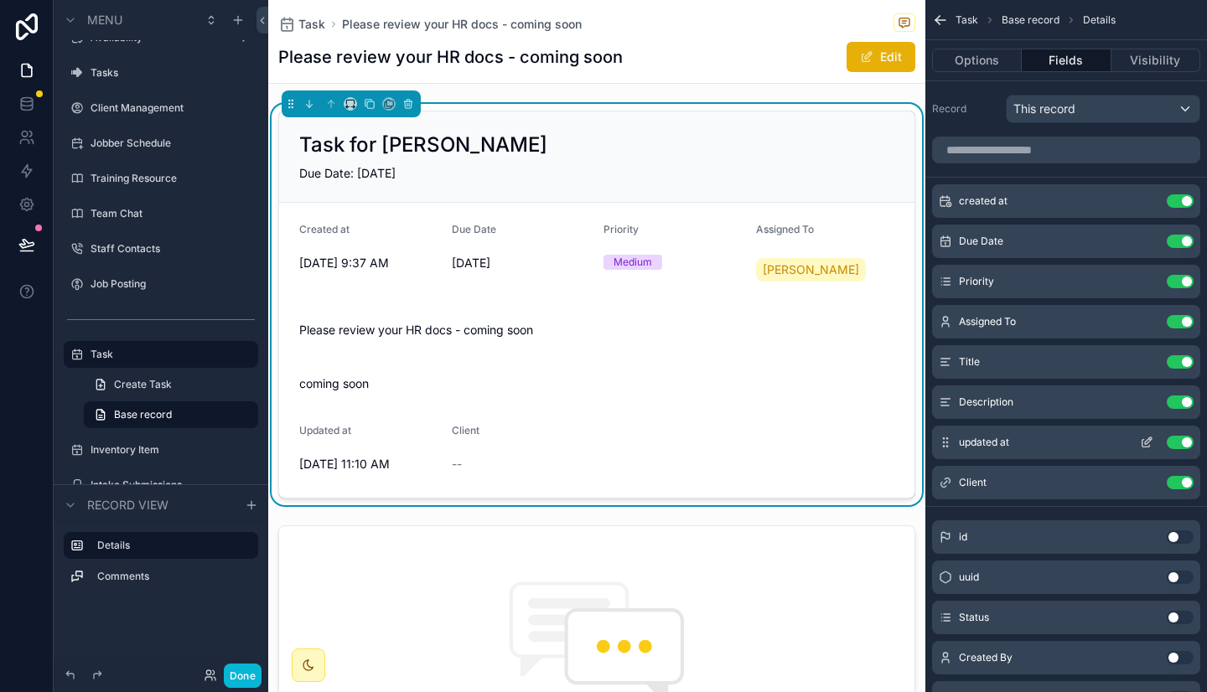
click at [1145, 438] on icon "scrollable content" at bounding box center [1146, 442] width 13 height 13
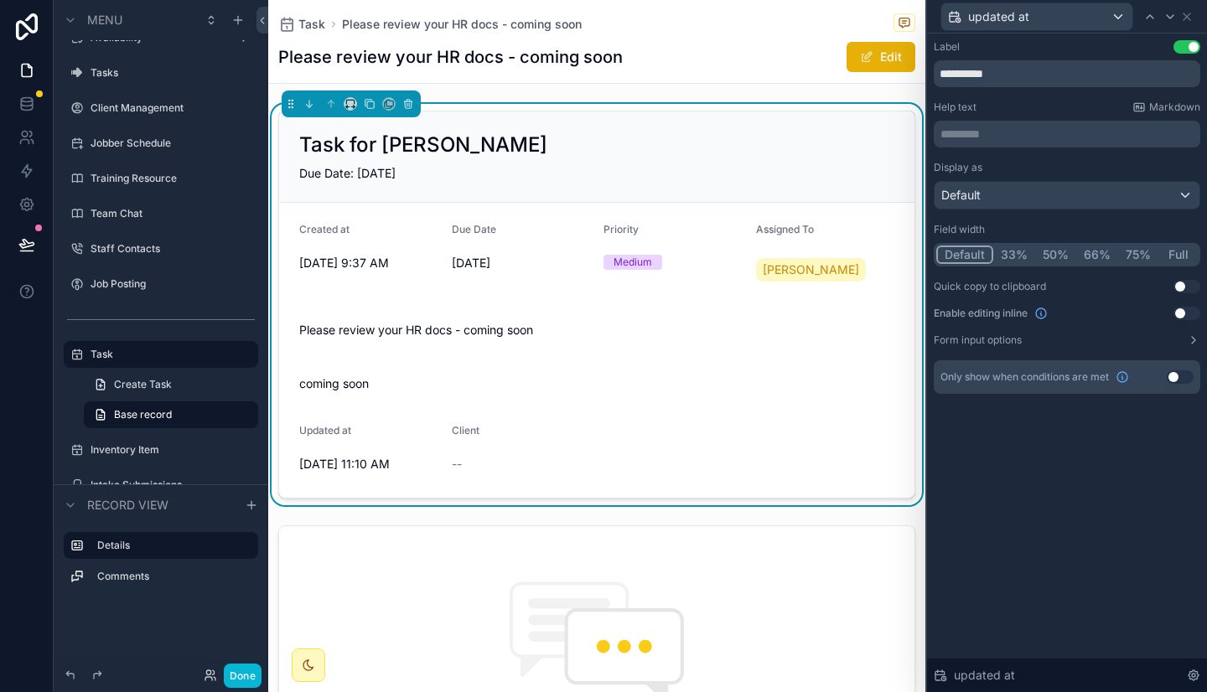
click at [1180, 46] on button "Use setting" at bounding box center [1186, 46] width 27 height 13
click at [1187, 14] on icon at bounding box center [1186, 16] width 7 height 7
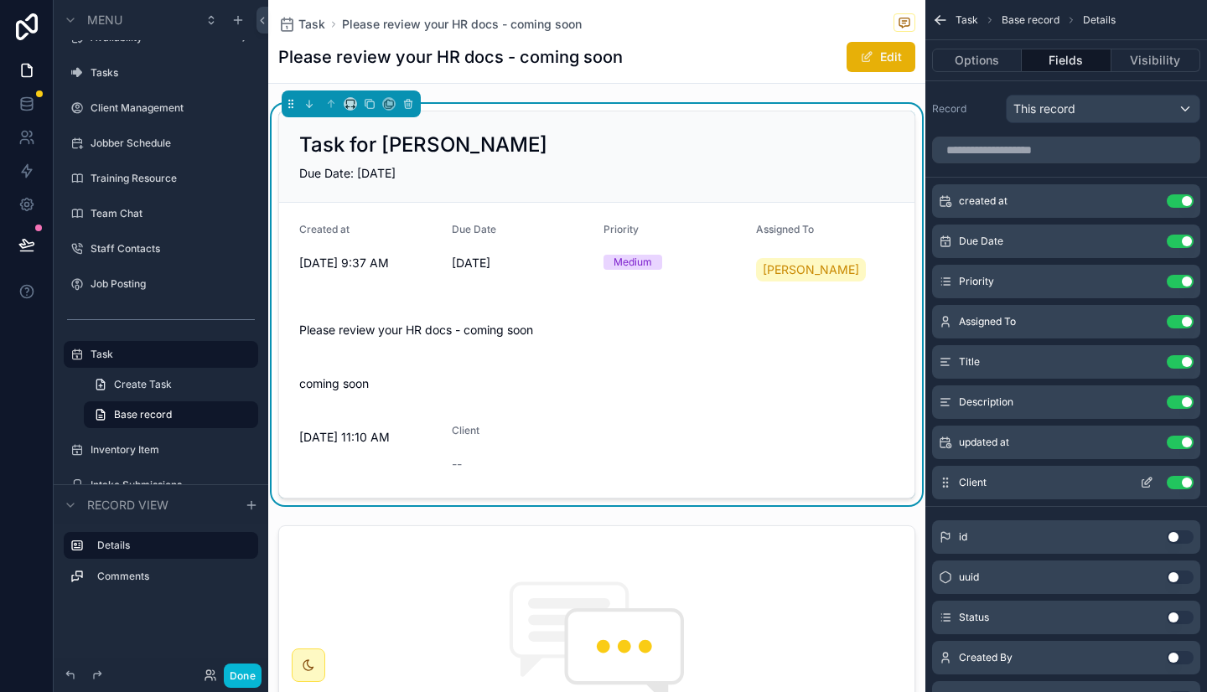
click at [1147, 482] on icon "scrollable content" at bounding box center [1146, 482] width 13 height 13
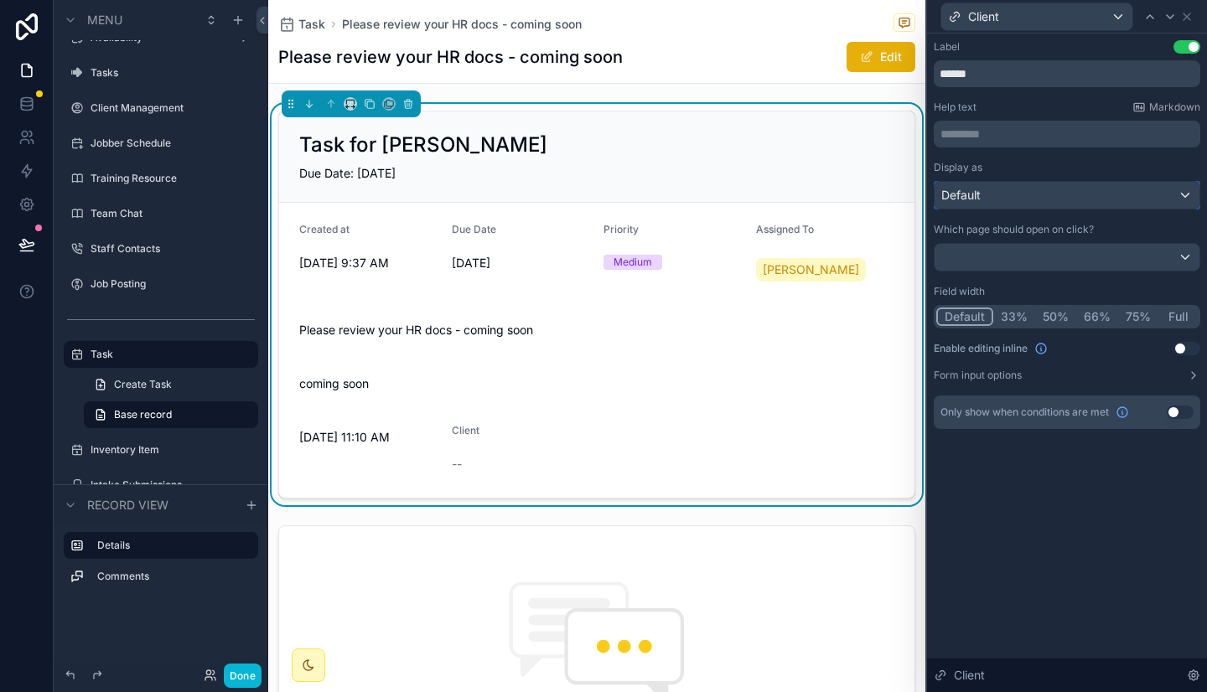
click at [1069, 192] on div "Default" at bounding box center [1066, 195] width 265 height 27
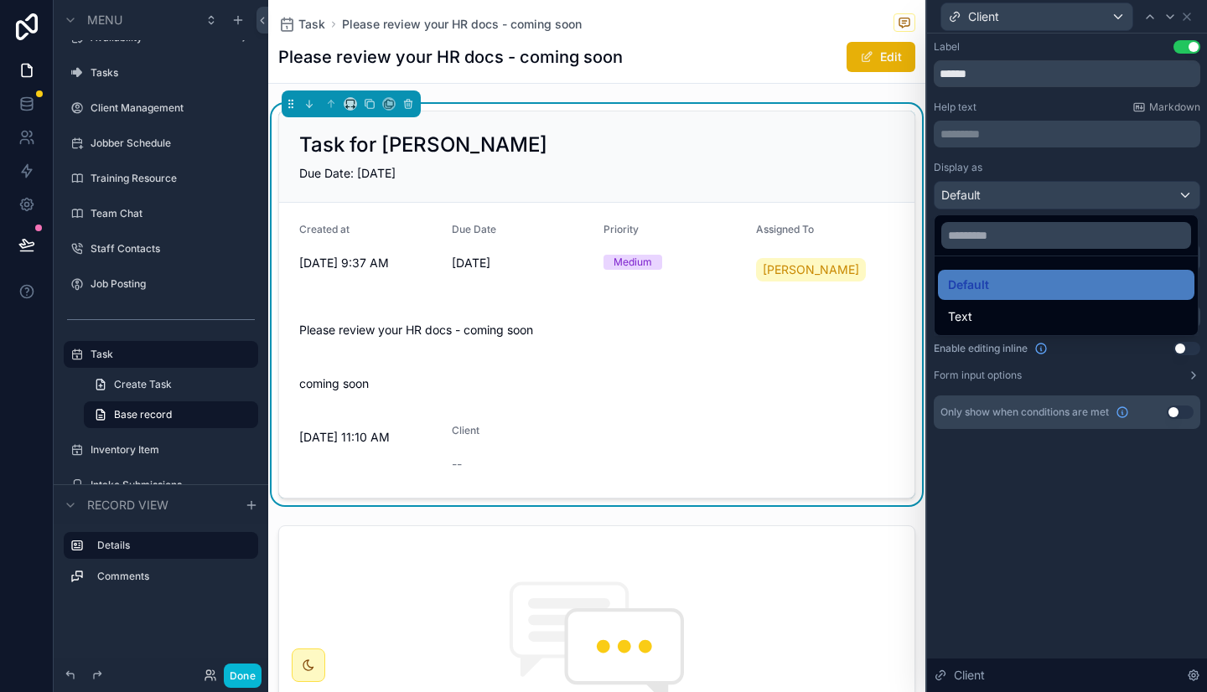
click at [1014, 103] on div at bounding box center [1067, 346] width 280 height 692
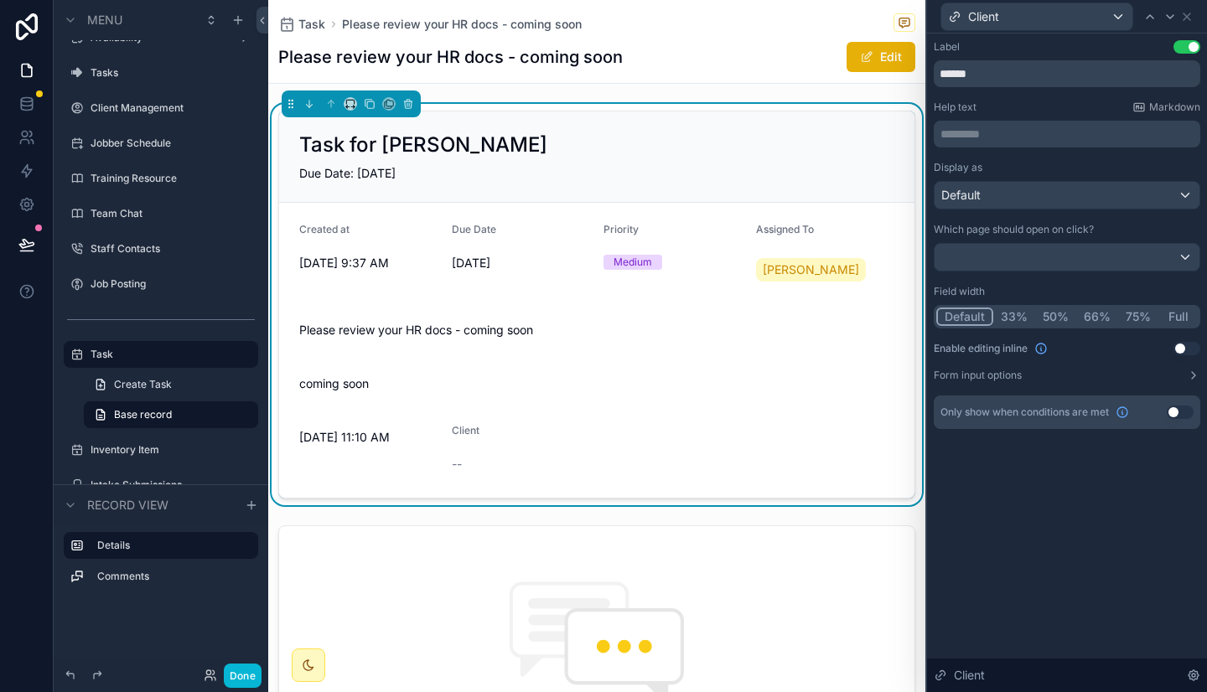
click at [1184, 44] on button "Use setting" at bounding box center [1186, 46] width 27 height 13
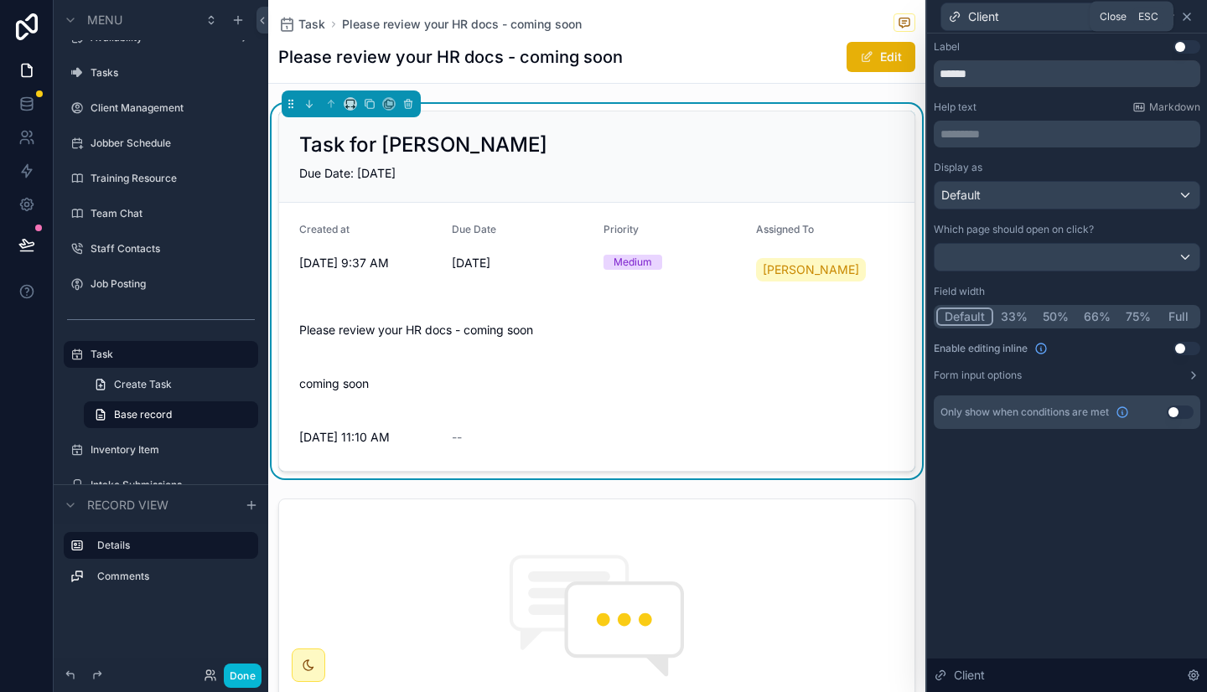
click at [1189, 13] on icon at bounding box center [1186, 16] width 7 height 7
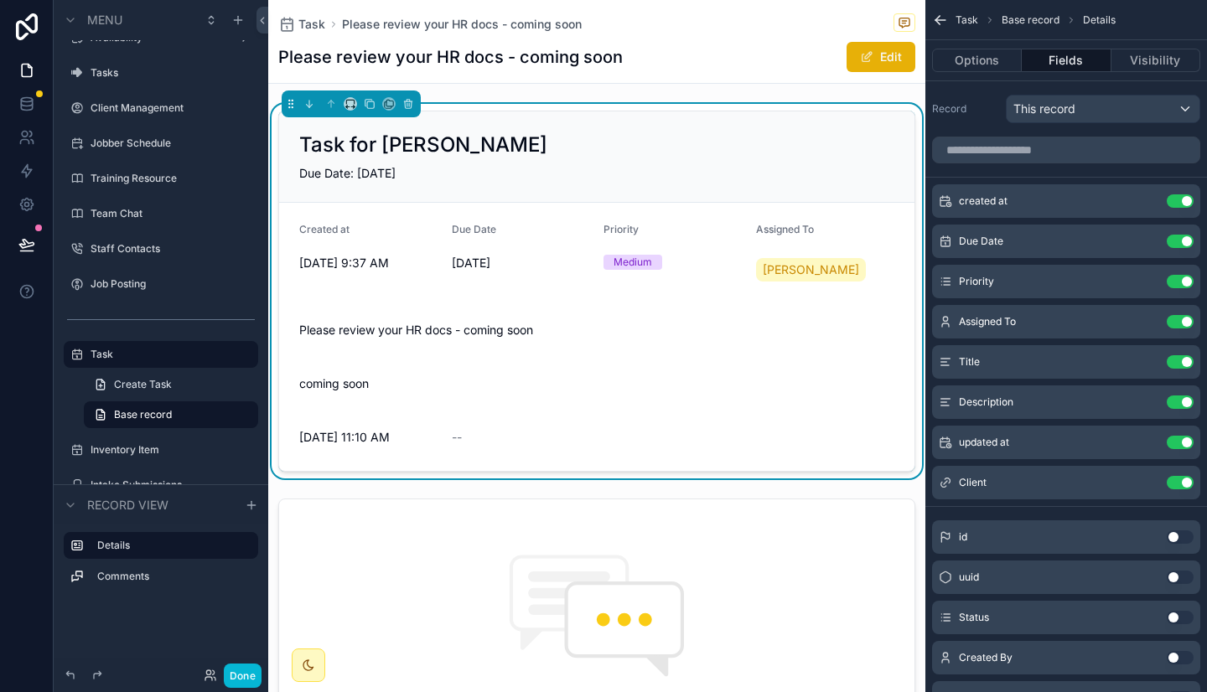
click at [480, 147] on div "Task for Megan" at bounding box center [596, 145] width 595 height 27
click at [979, 61] on button "Options" at bounding box center [977, 60] width 90 height 23
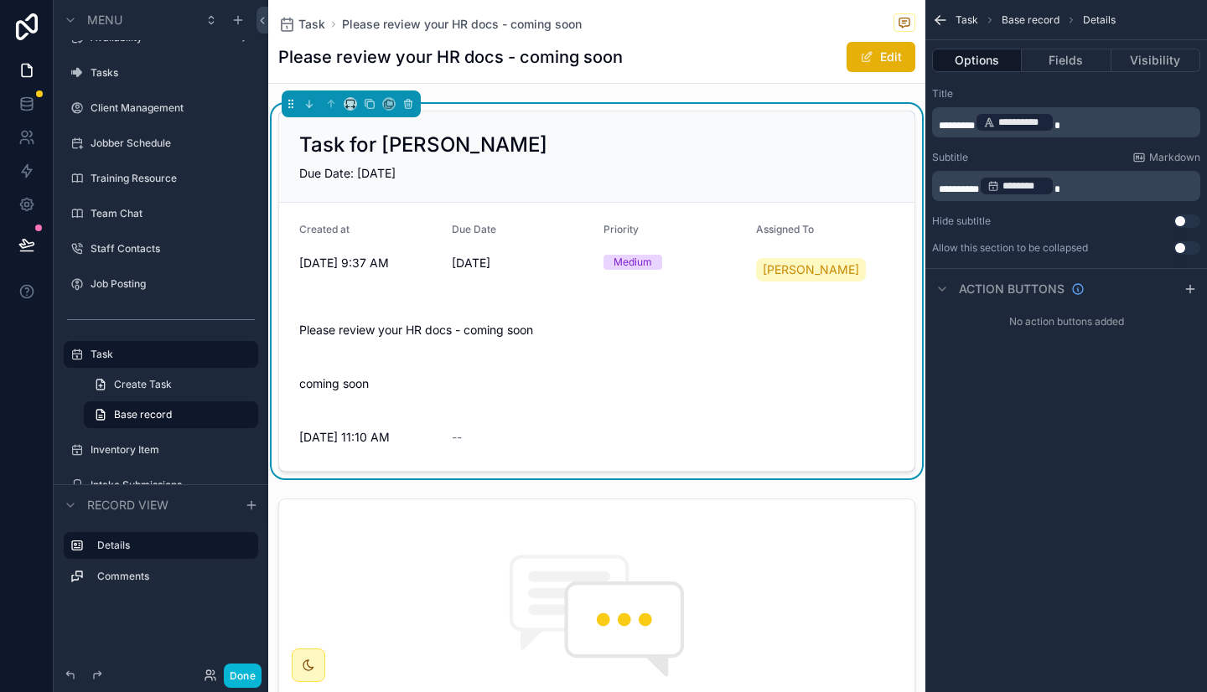
click at [1074, 125] on p "**********" at bounding box center [1067, 122] width 258 height 23
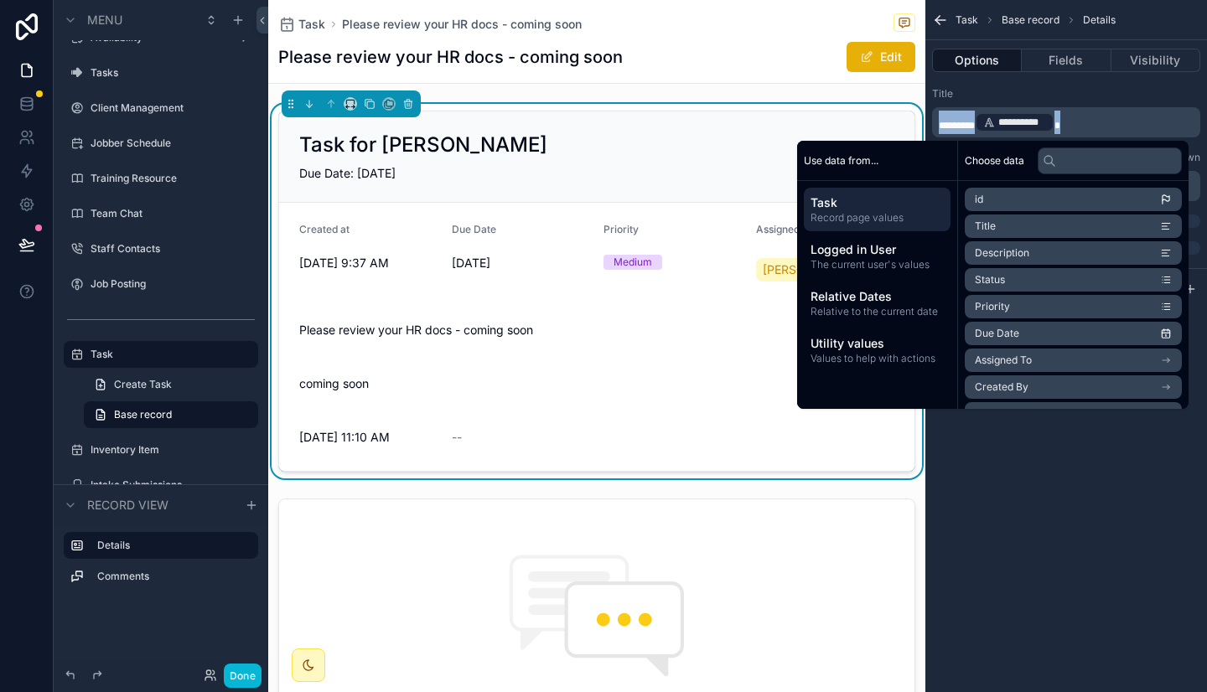
copy p "**********"
click at [1026, 222] on li "Title" at bounding box center [1072, 226] width 217 height 23
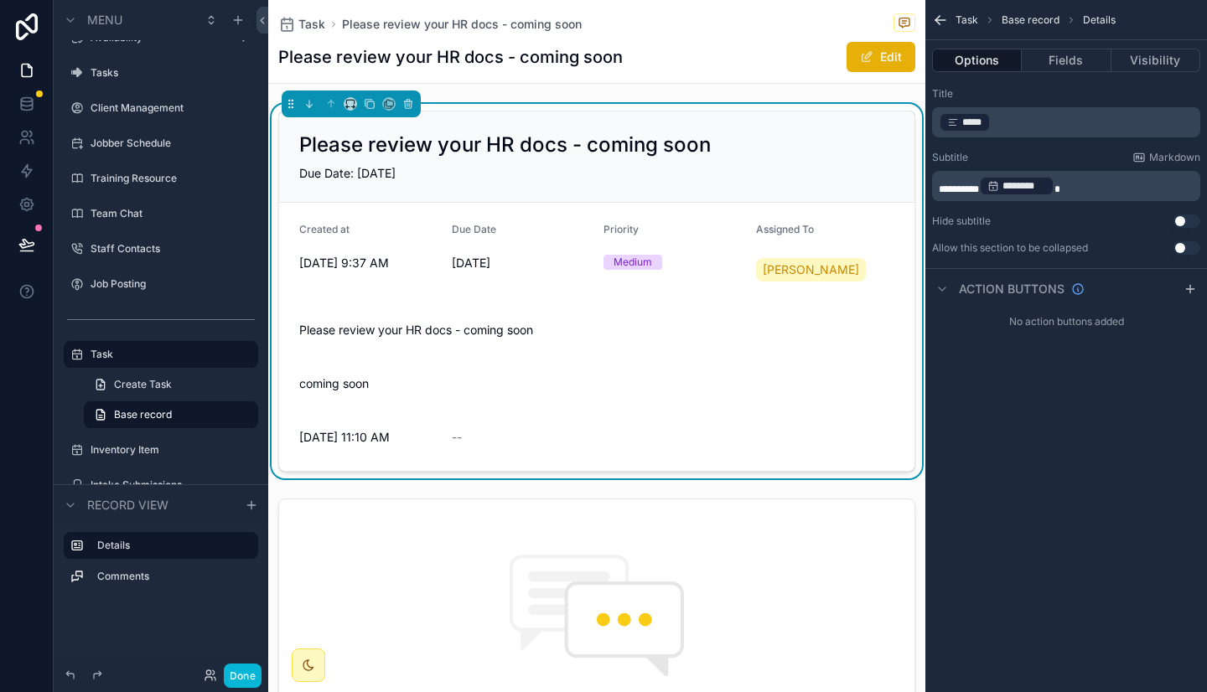
click at [1044, 84] on div "Title ﻿ ***** ﻿ ﻿ Subtitle Markdown ********* ******** ﻿ Hide subtitle Use sett…" at bounding box center [1066, 170] width 282 height 181
click at [554, 53] on h1 "Please review your HR docs - coming soon" at bounding box center [450, 56] width 344 height 23
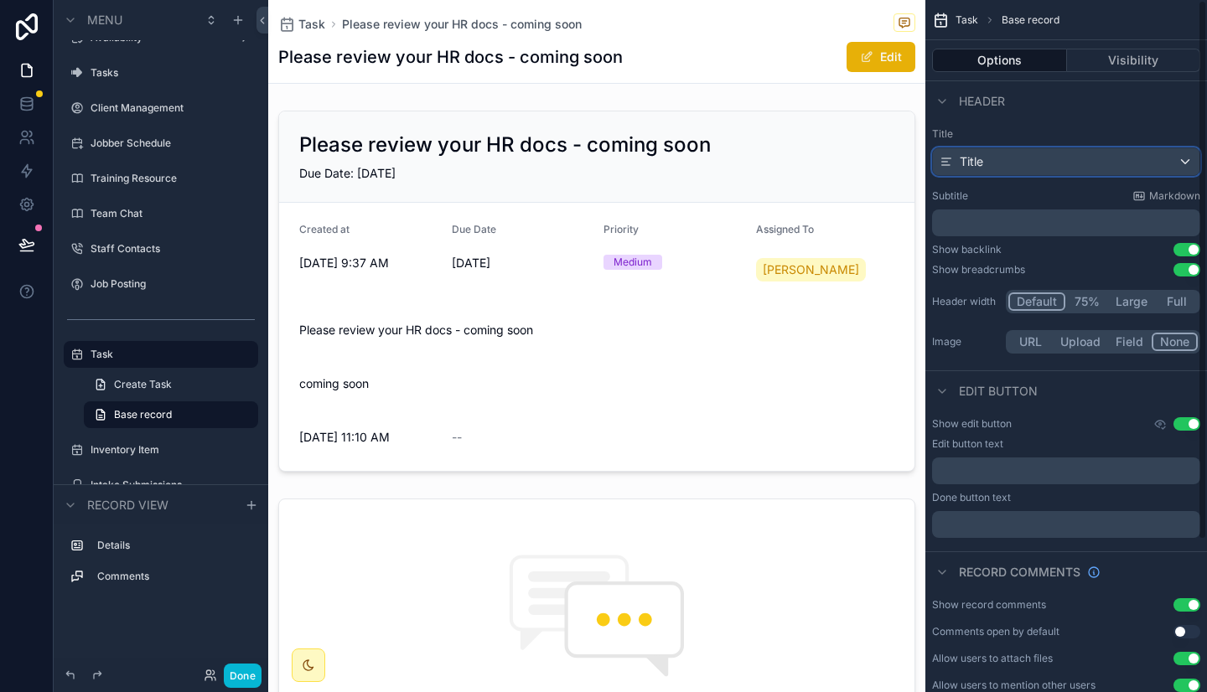
click at [1036, 163] on div "Title" at bounding box center [1066, 161] width 266 height 27
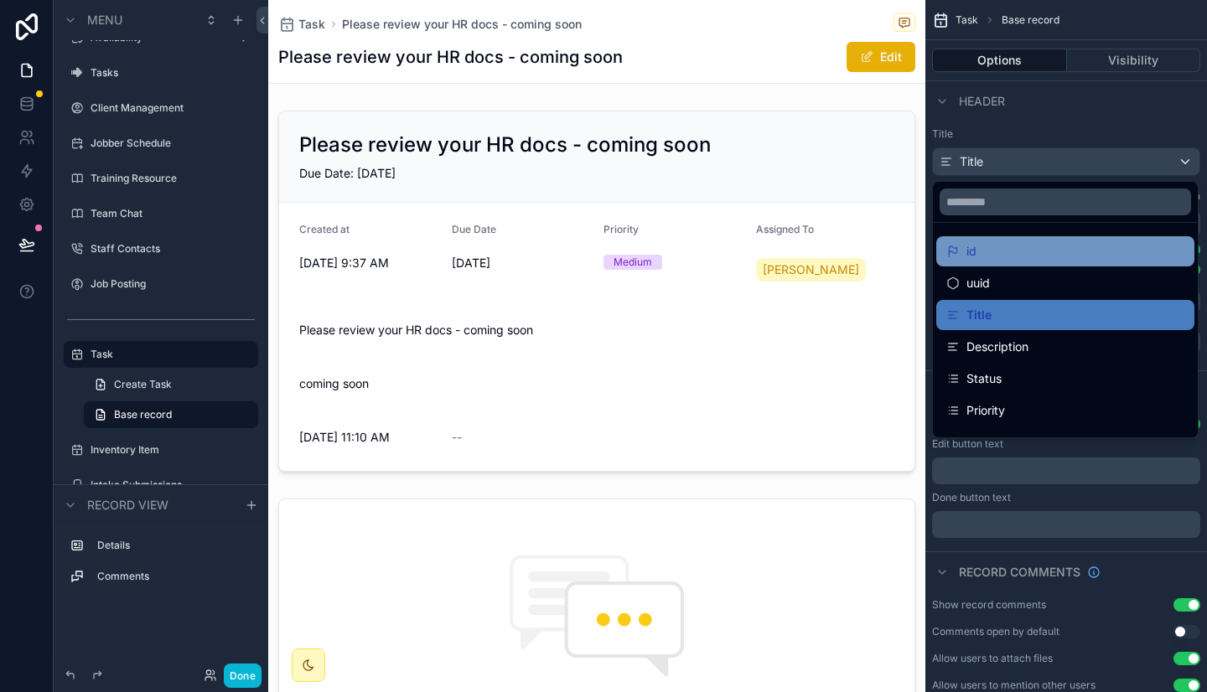
click at [1008, 256] on div "id" at bounding box center [1065, 251] width 238 height 20
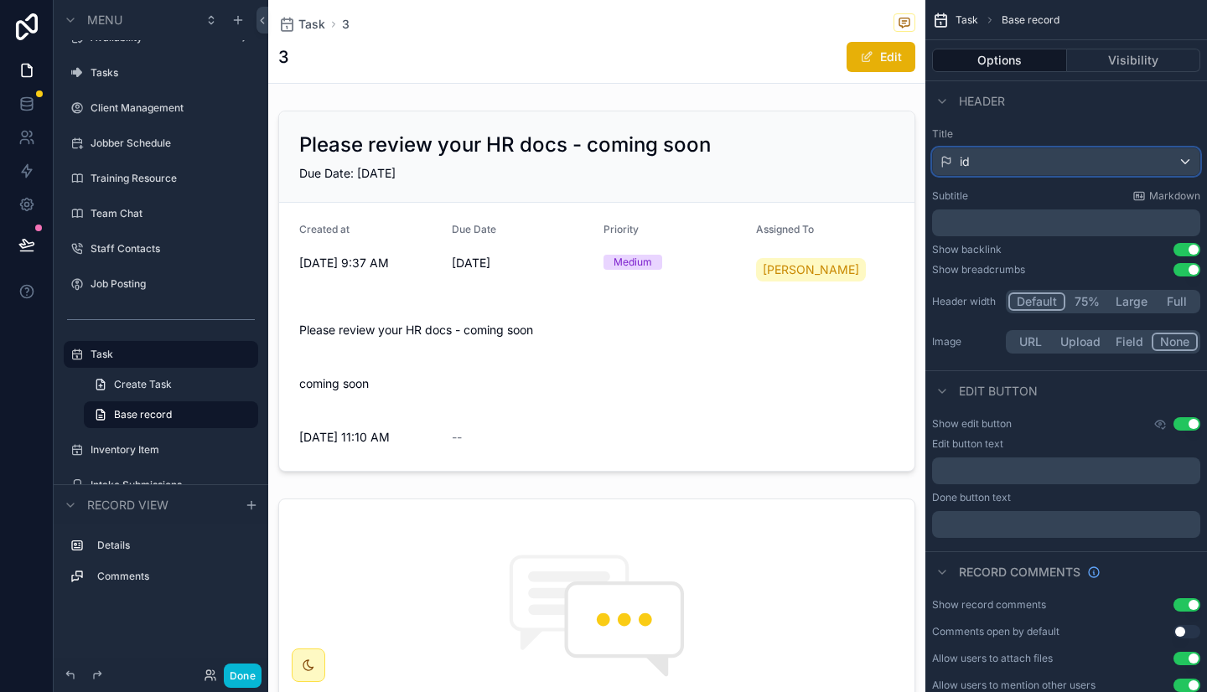
click at [1026, 160] on div "id" at bounding box center [1066, 161] width 266 height 27
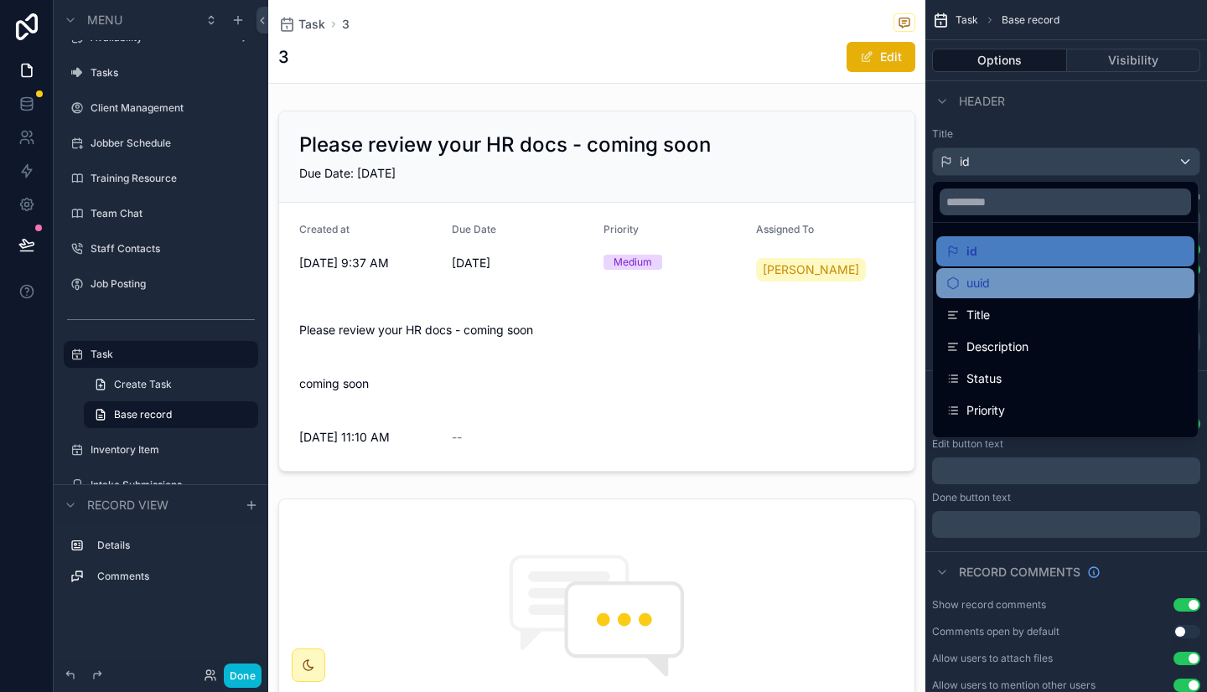
click at [994, 286] on div "uuid" at bounding box center [1065, 283] width 238 height 20
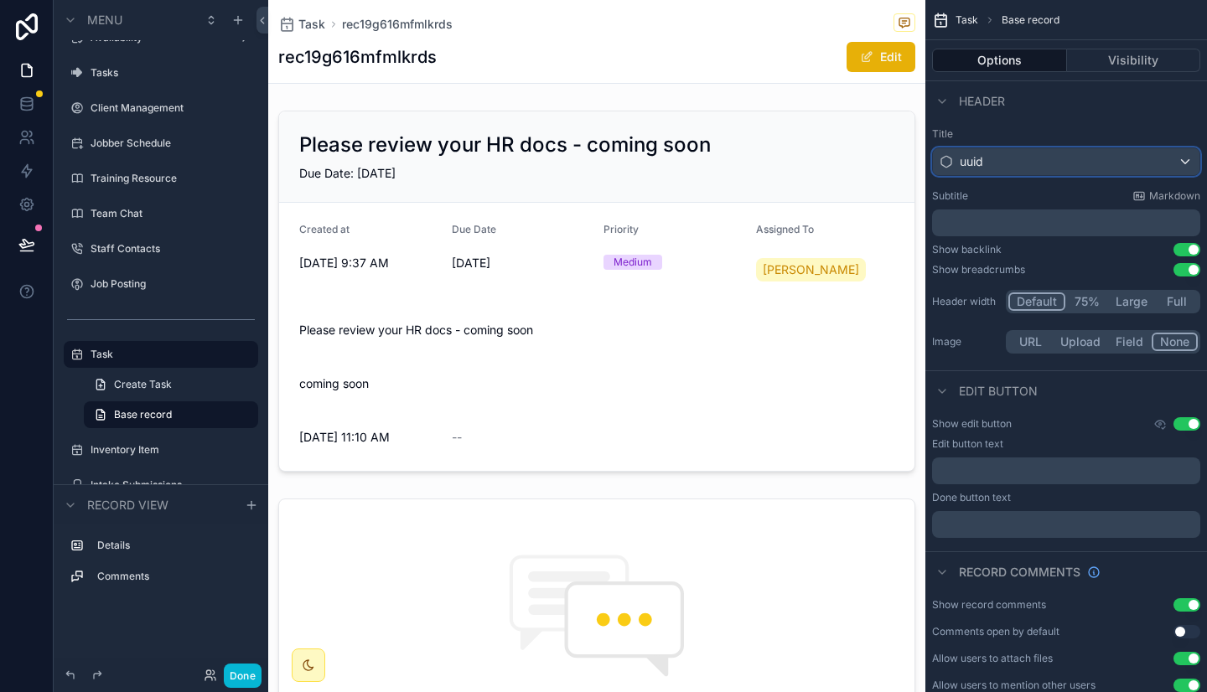
click at [1018, 158] on div "uuid" at bounding box center [1066, 161] width 266 height 27
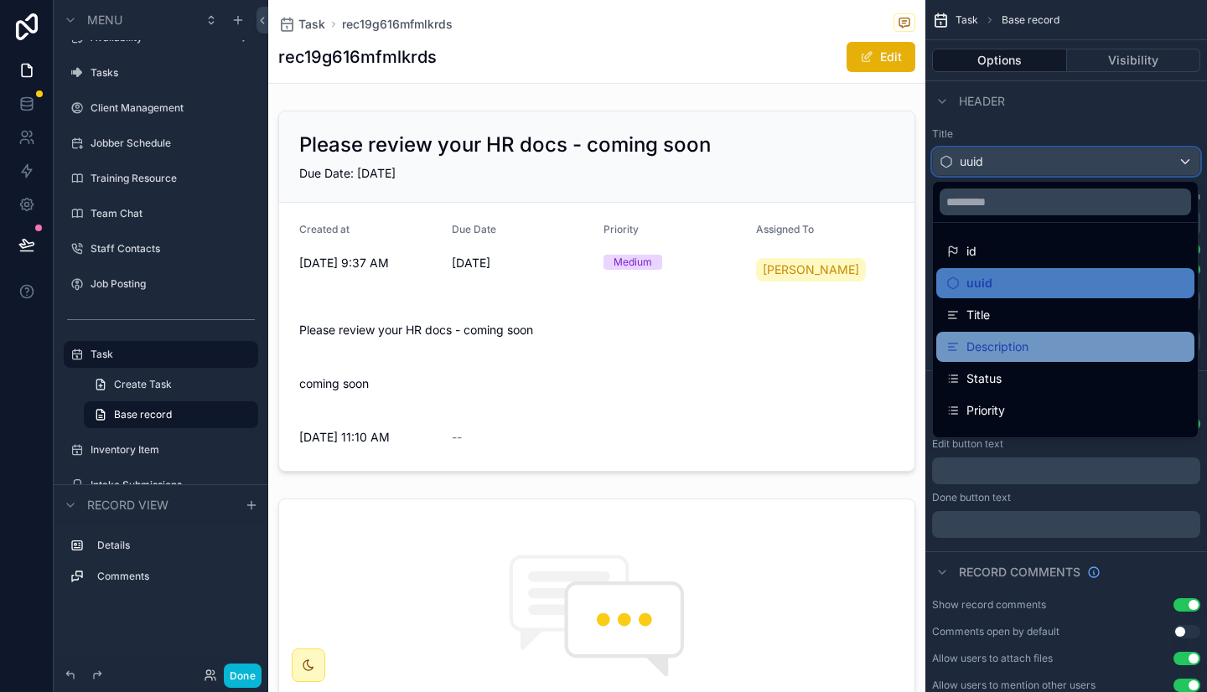
scroll to position [23, 0]
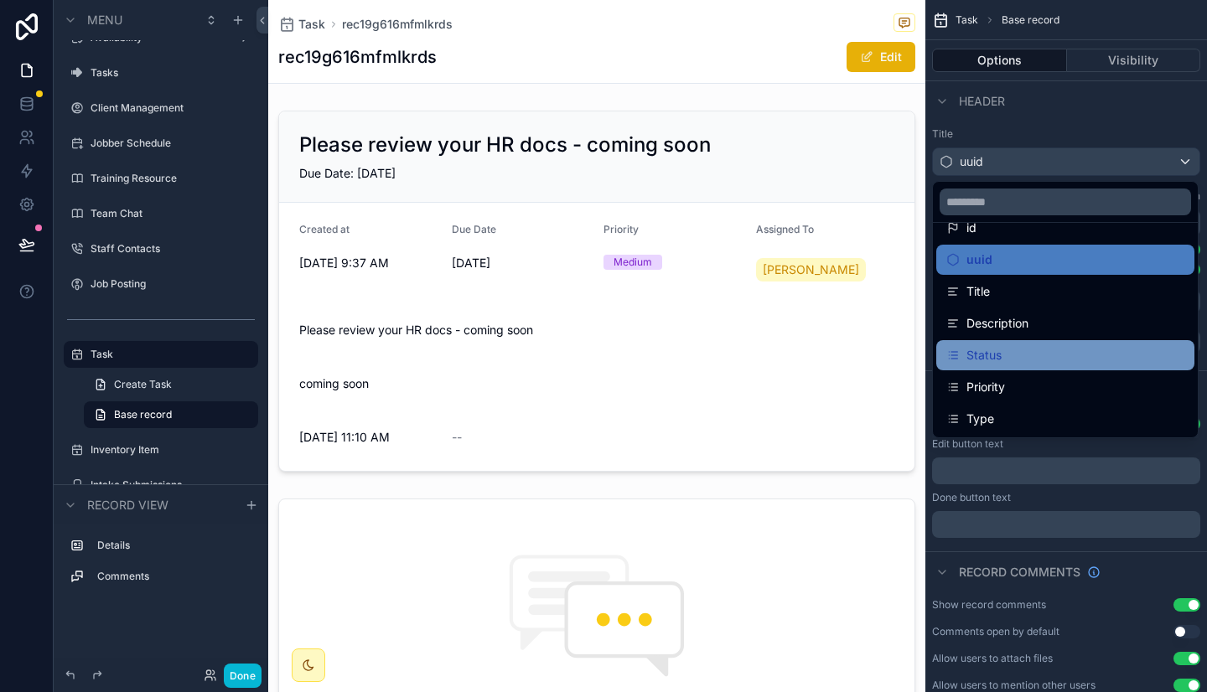
click at [1015, 353] on div "Status" at bounding box center [1065, 355] width 238 height 20
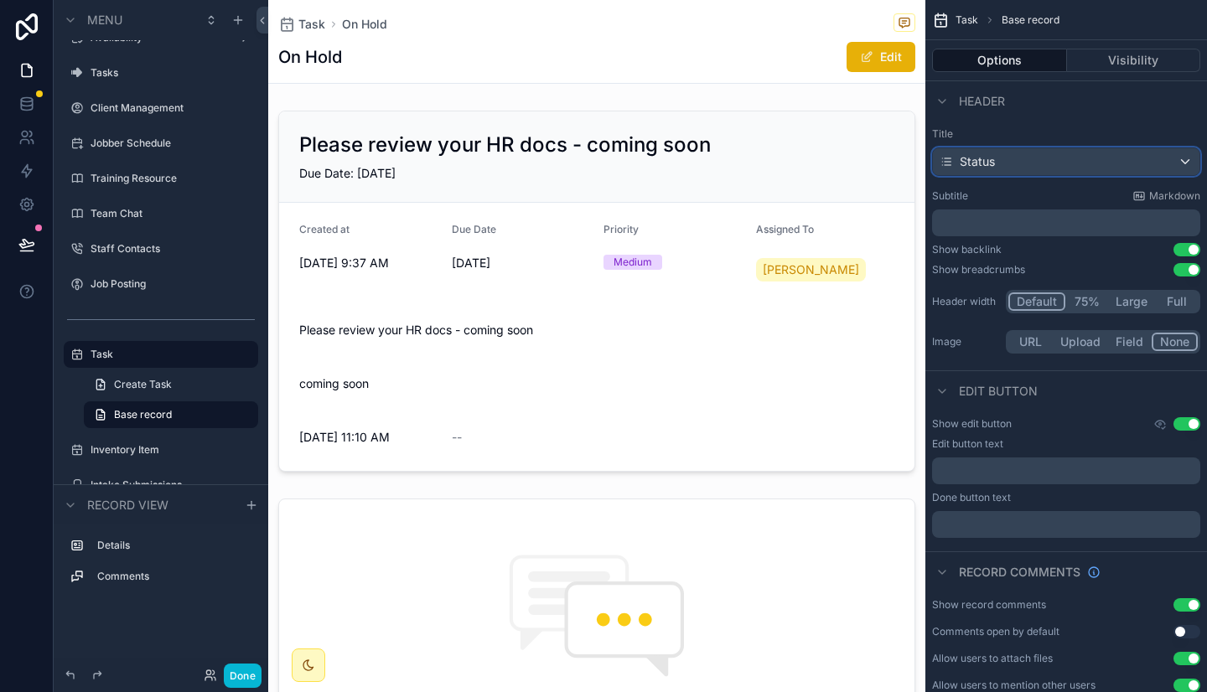
click at [1038, 160] on div "Status" at bounding box center [1066, 161] width 266 height 27
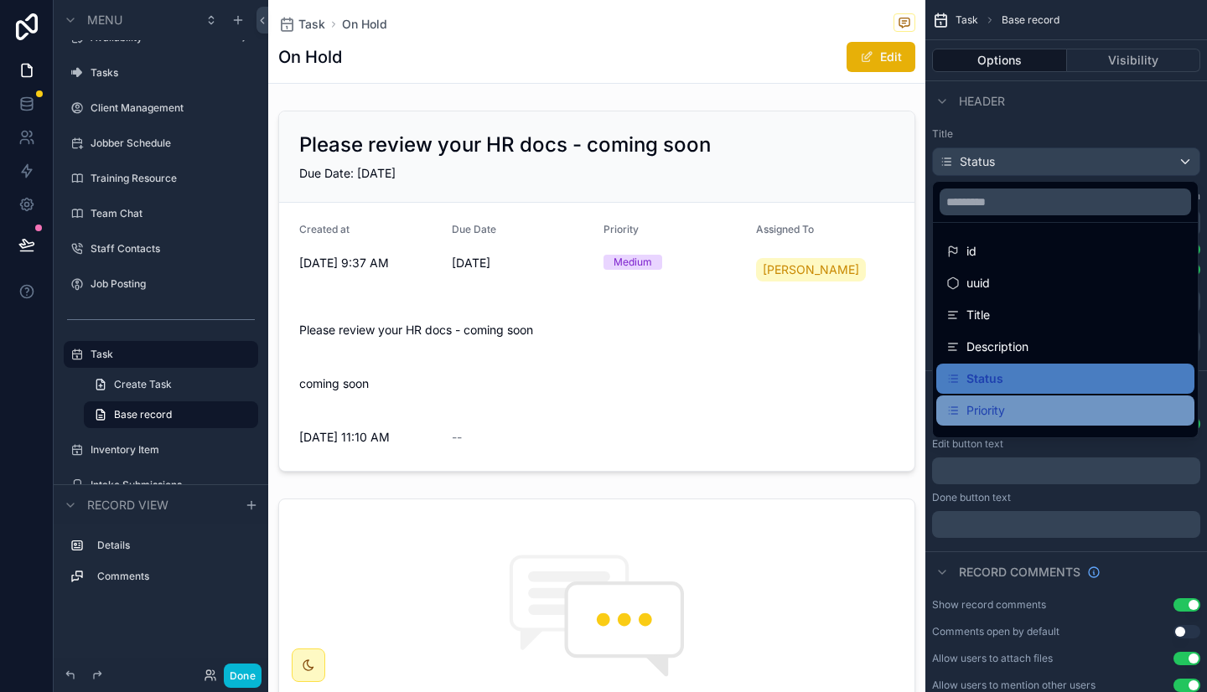
click at [1031, 402] on div "Priority" at bounding box center [1065, 411] width 238 height 20
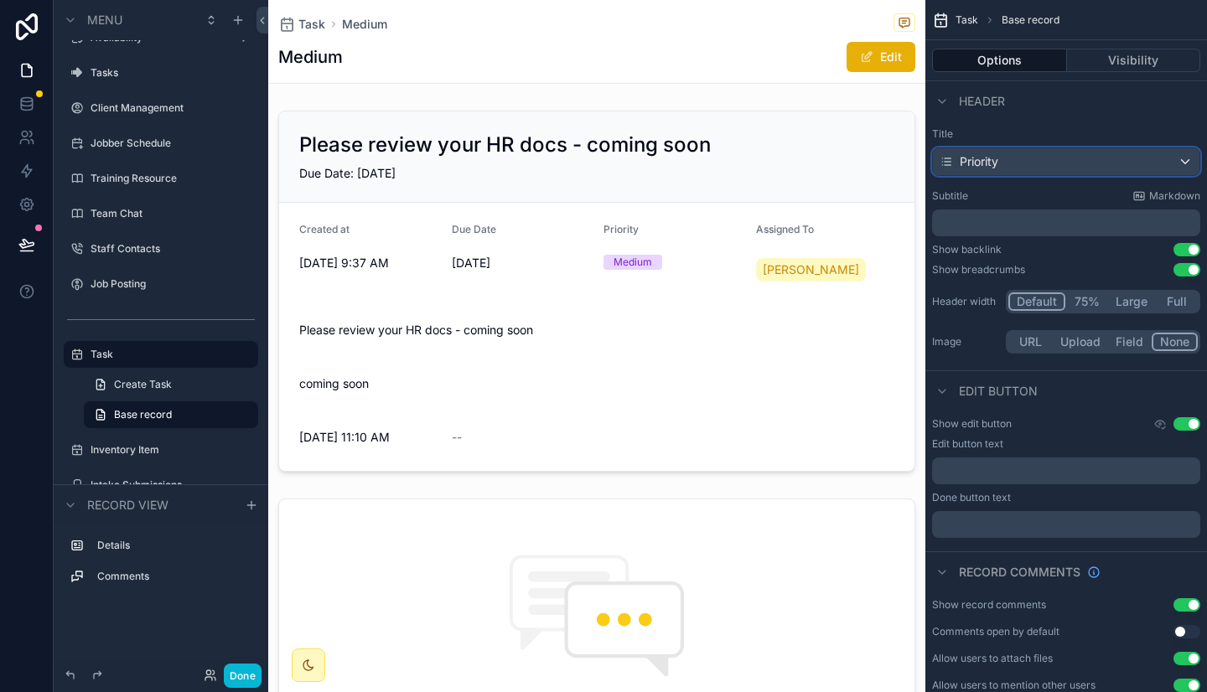
click at [1058, 162] on div "Priority" at bounding box center [1066, 161] width 266 height 27
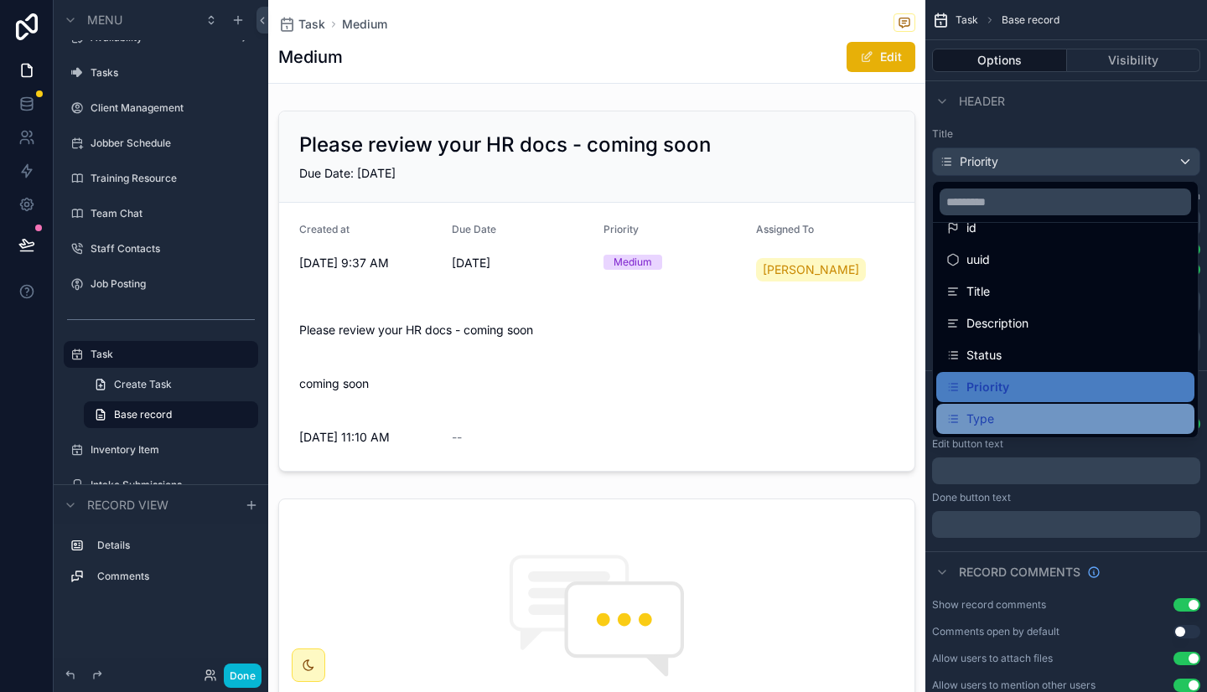
click at [1029, 416] on div "Type" at bounding box center [1065, 419] width 238 height 20
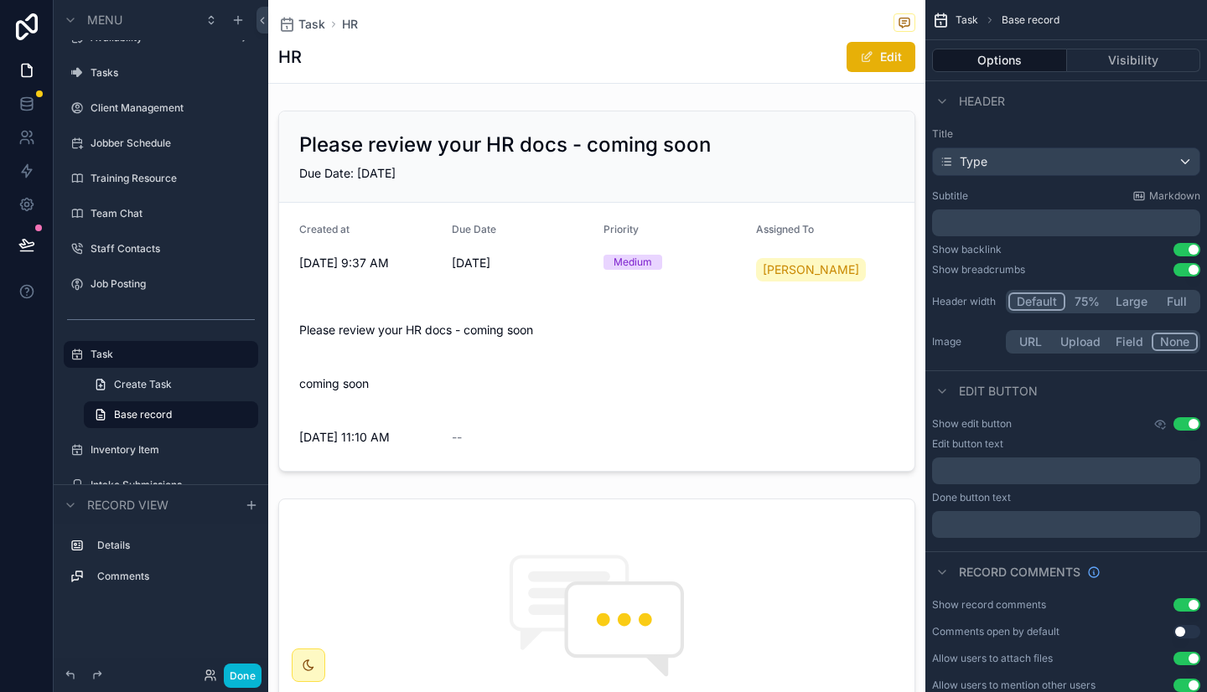
click at [1057, 218] on p "﻿" at bounding box center [1067, 223] width 258 height 17
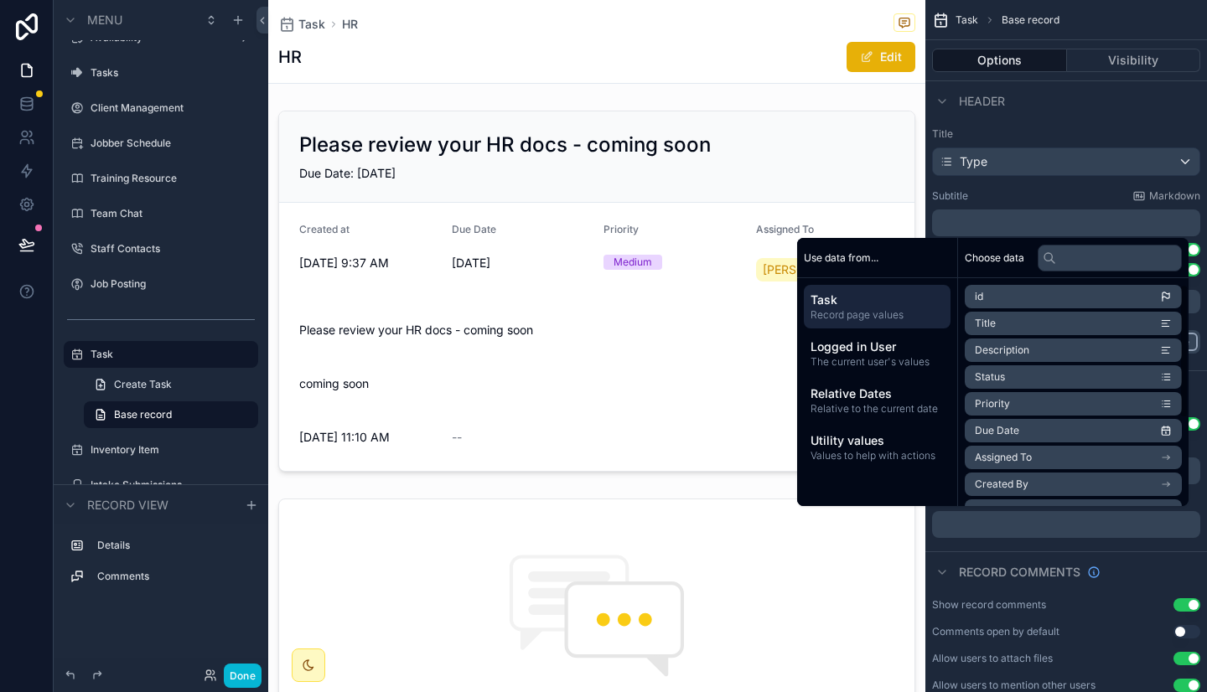
scroll to position [12, 0]
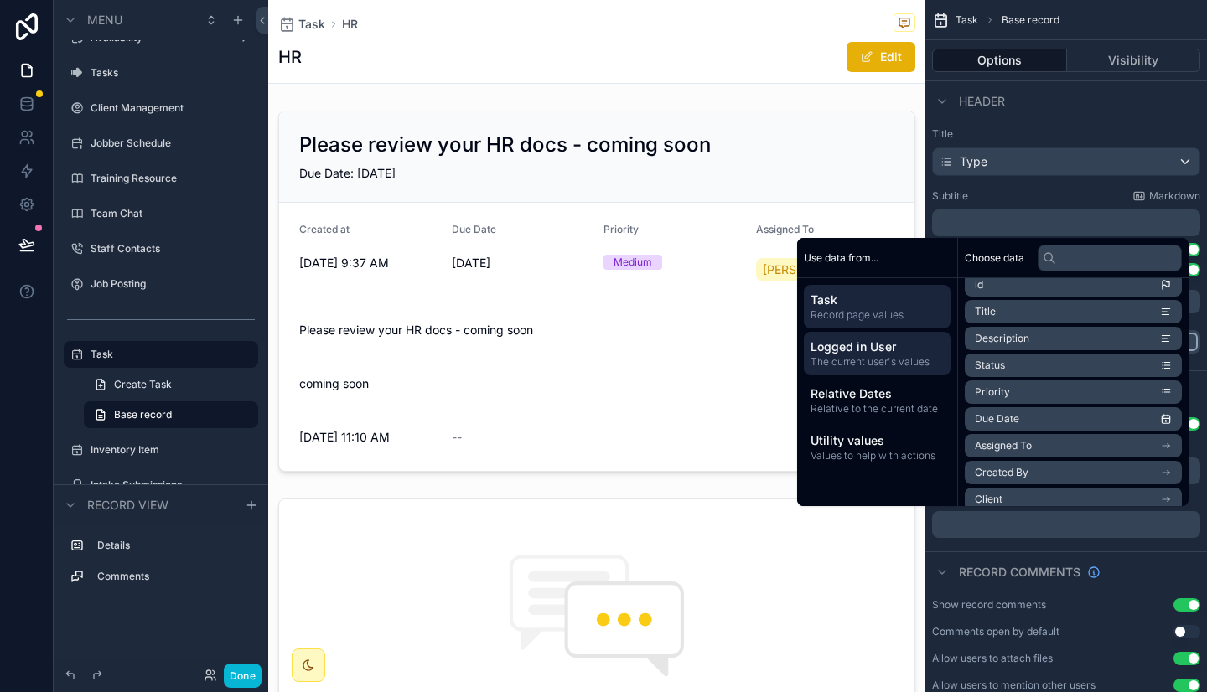
click at [908, 353] on span "Logged in User" at bounding box center [876, 347] width 133 height 17
click at [1013, 339] on li "first name" at bounding box center [1072, 338] width 217 height 23
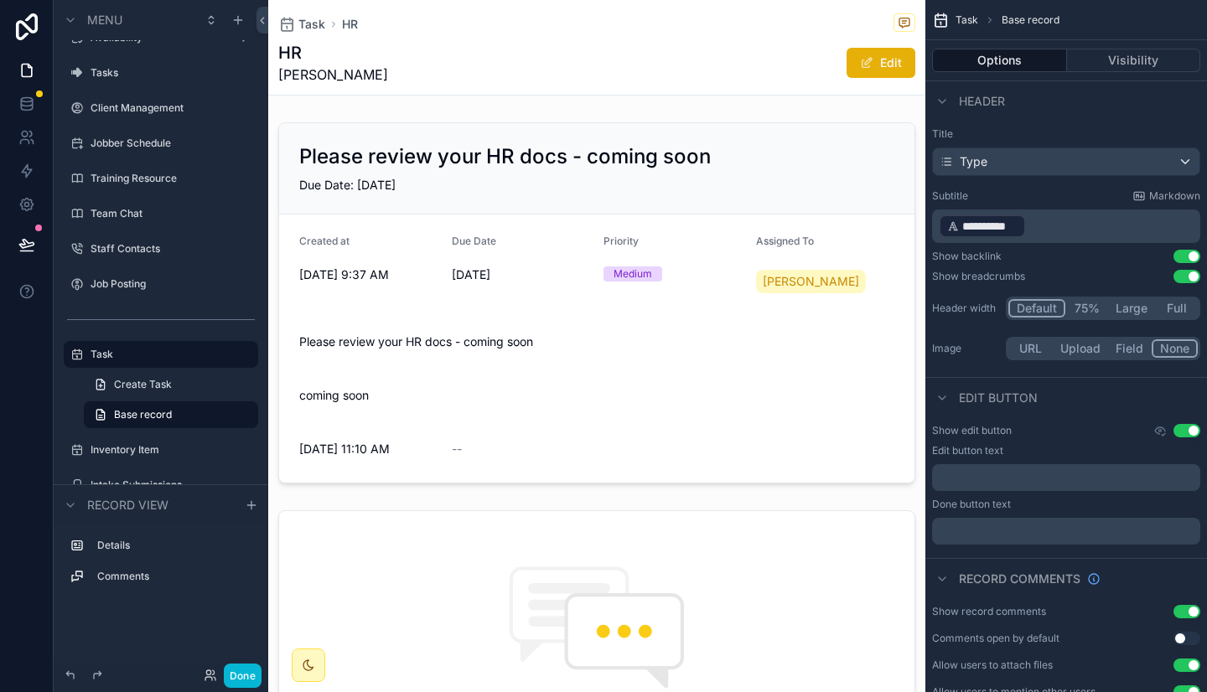
click at [1046, 219] on p "**********" at bounding box center [1067, 226] width 258 height 27
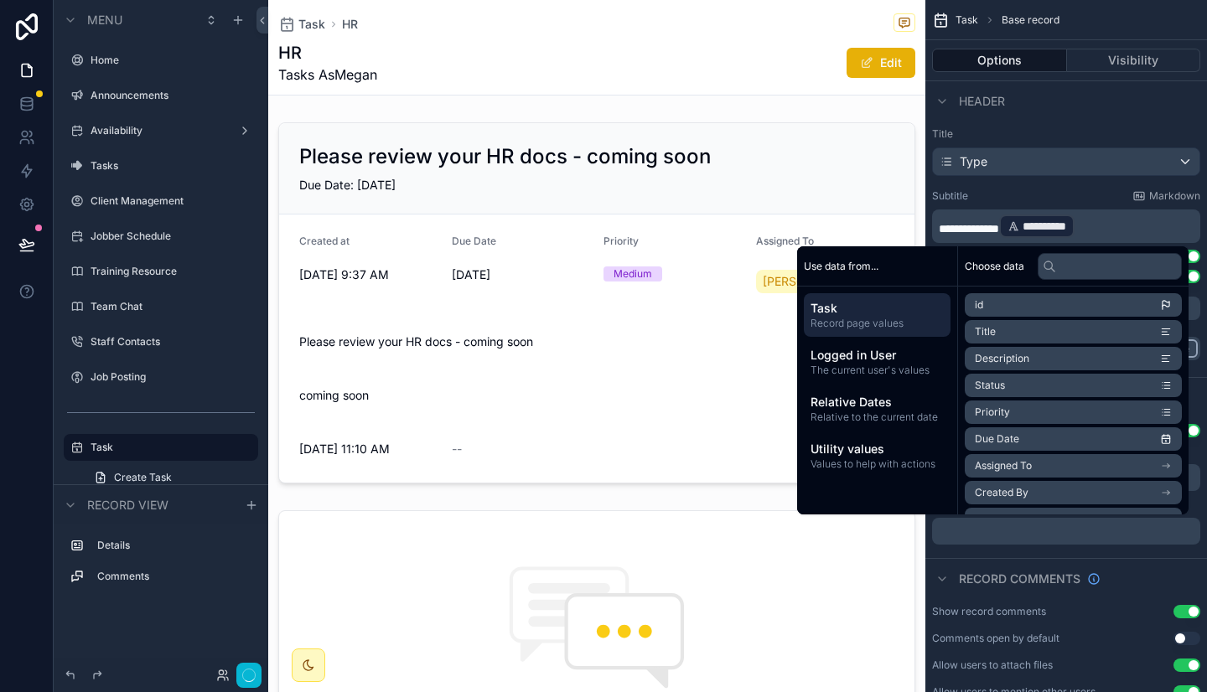
scroll to position [93, 0]
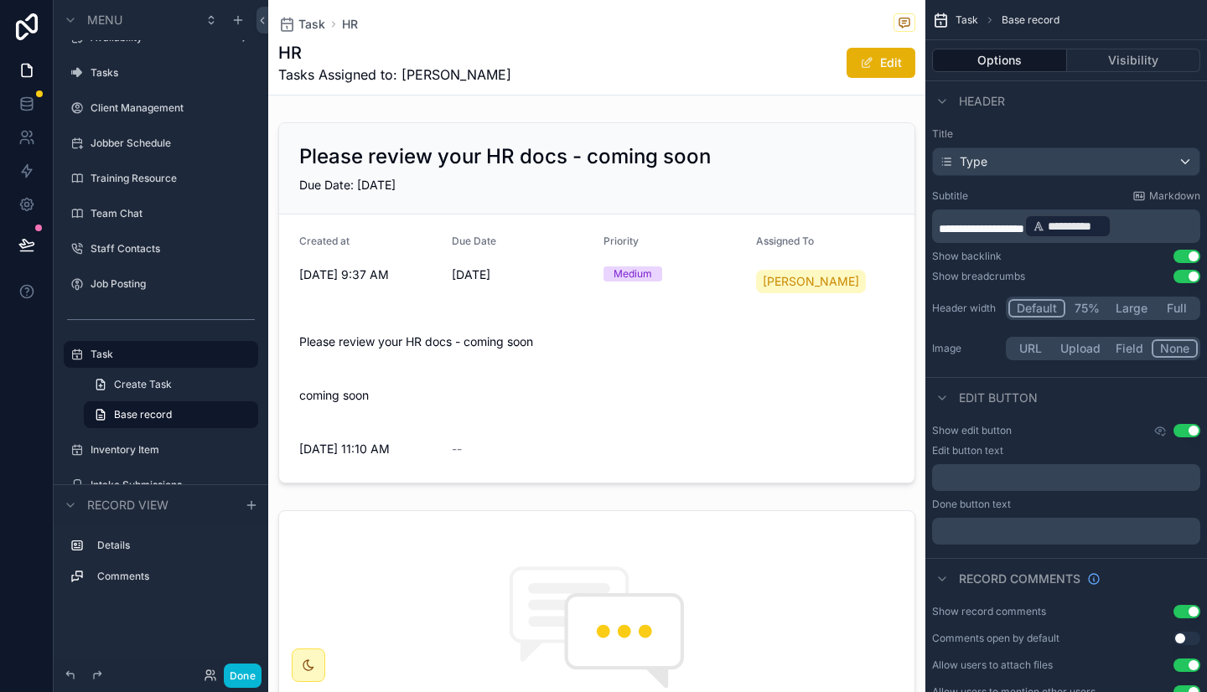
click at [979, 228] on span "**********" at bounding box center [980, 229] width 85 height 12
click at [1175, 227] on p "**********" at bounding box center [1067, 226] width 258 height 27
click at [1085, 184] on div "**********" at bounding box center [1066, 246] width 282 height 250
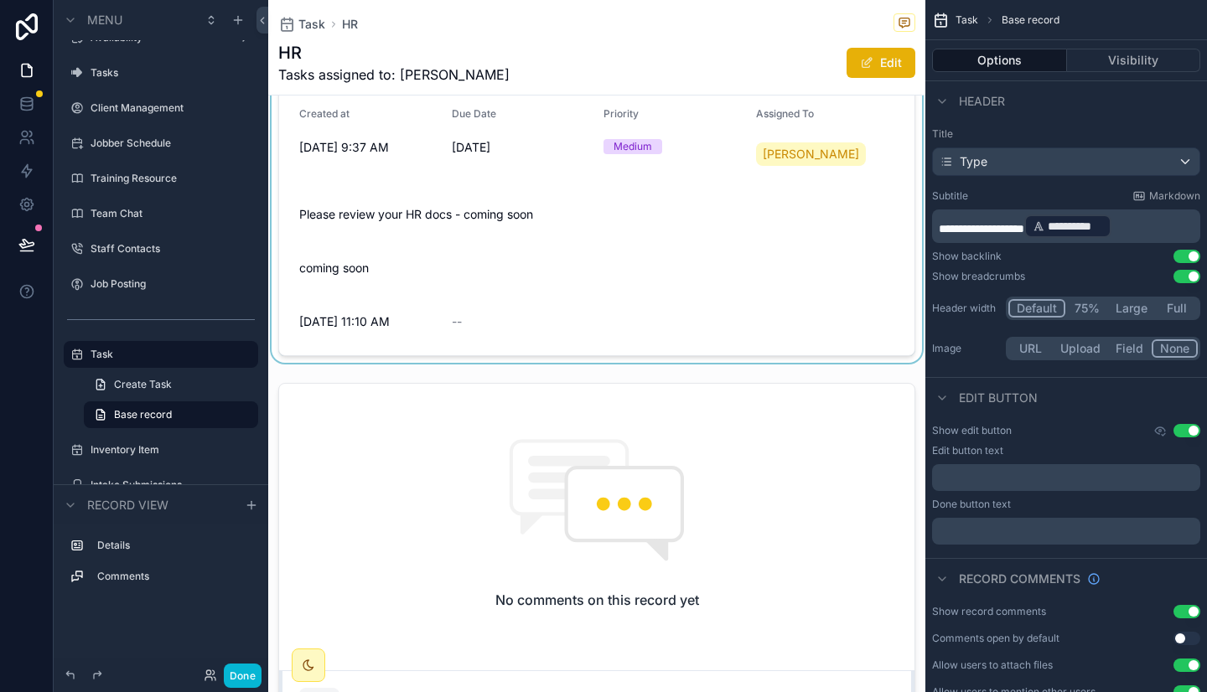
scroll to position [0, 0]
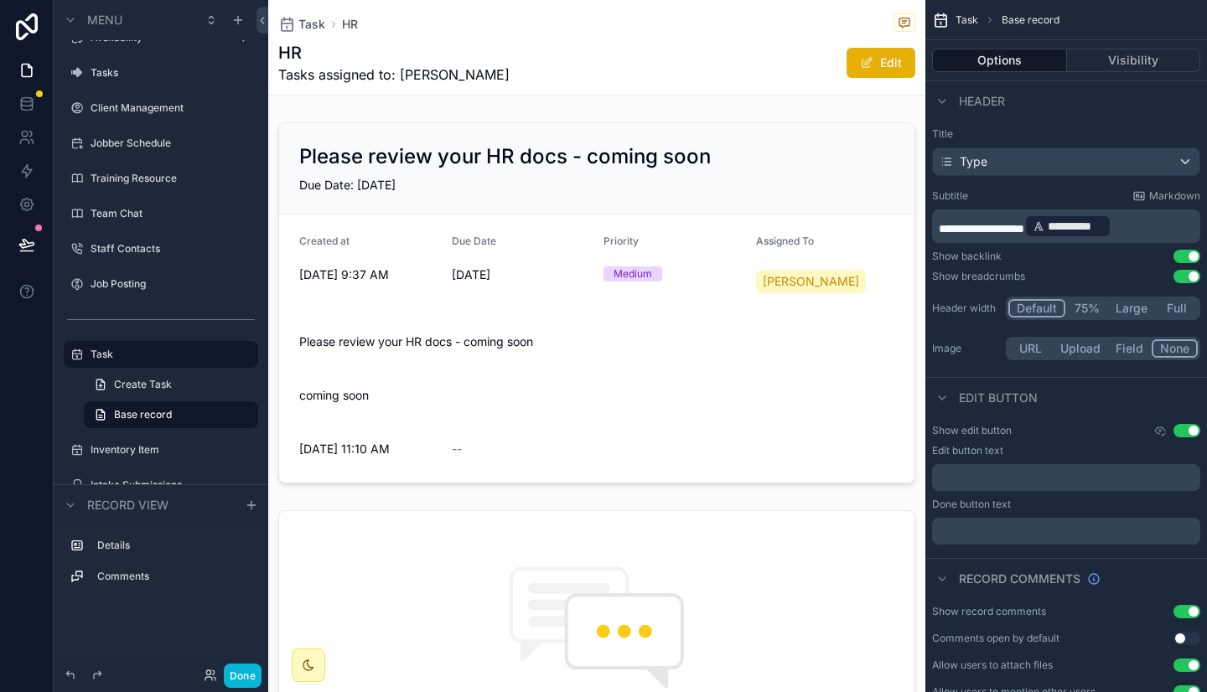
click at [768, 60] on div "HR Tasks assigned to: [PERSON_NAME]" at bounding box center [596, 63] width 637 height 44
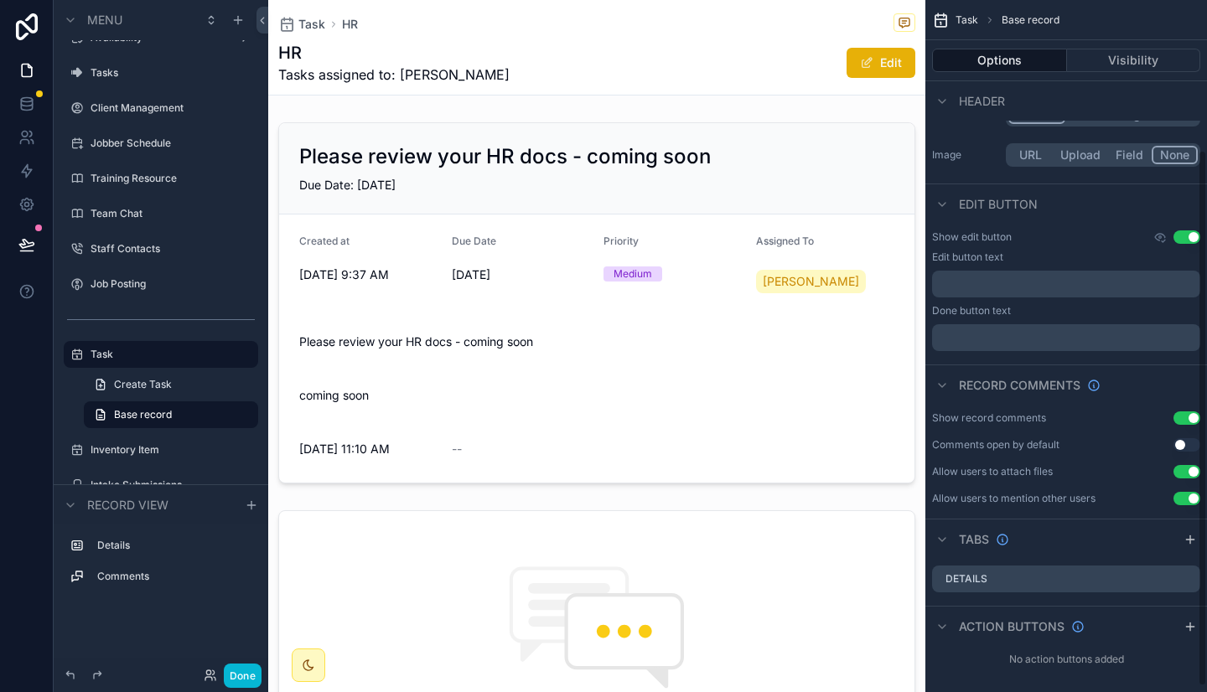
scroll to position [129, 0]
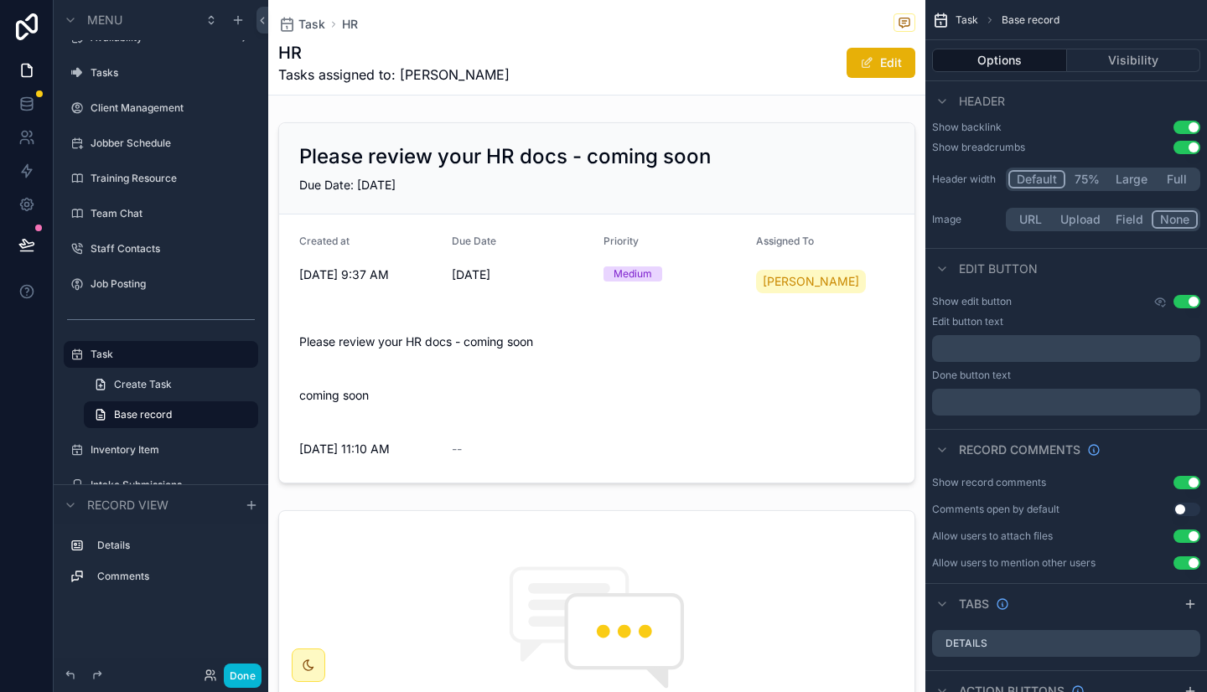
click at [1088, 212] on button "Upload" at bounding box center [1079, 219] width 55 height 18
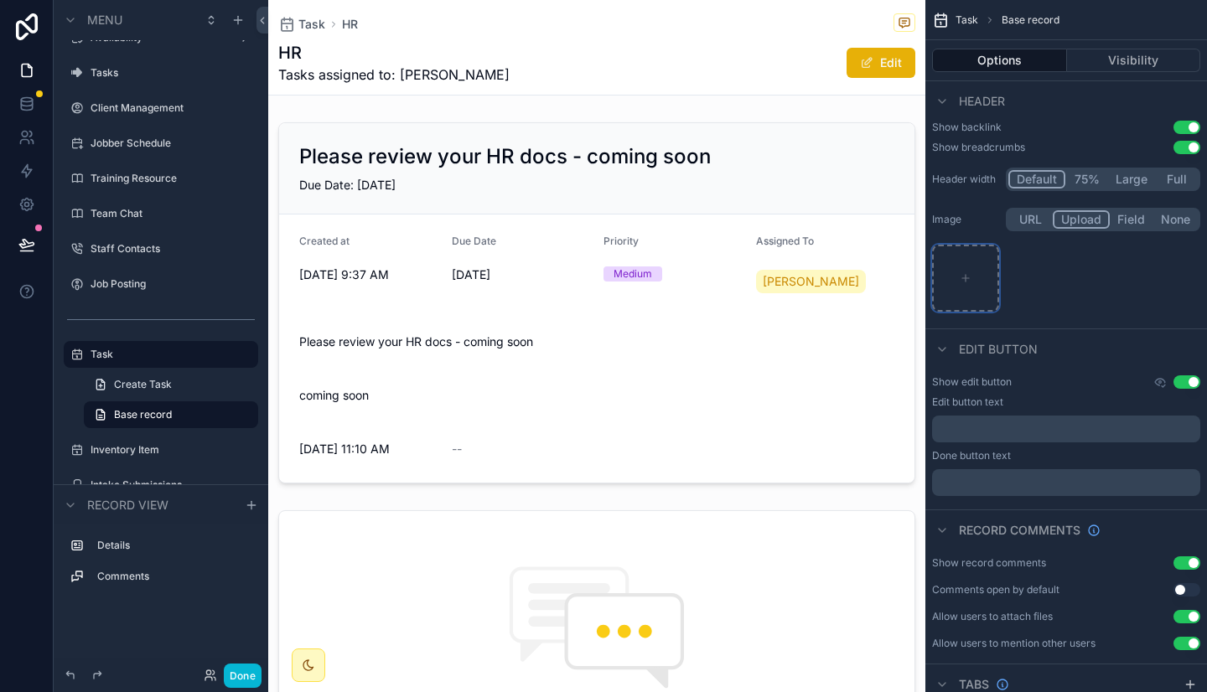
click at [981, 270] on div "scrollable content" at bounding box center [965, 278] width 67 height 67
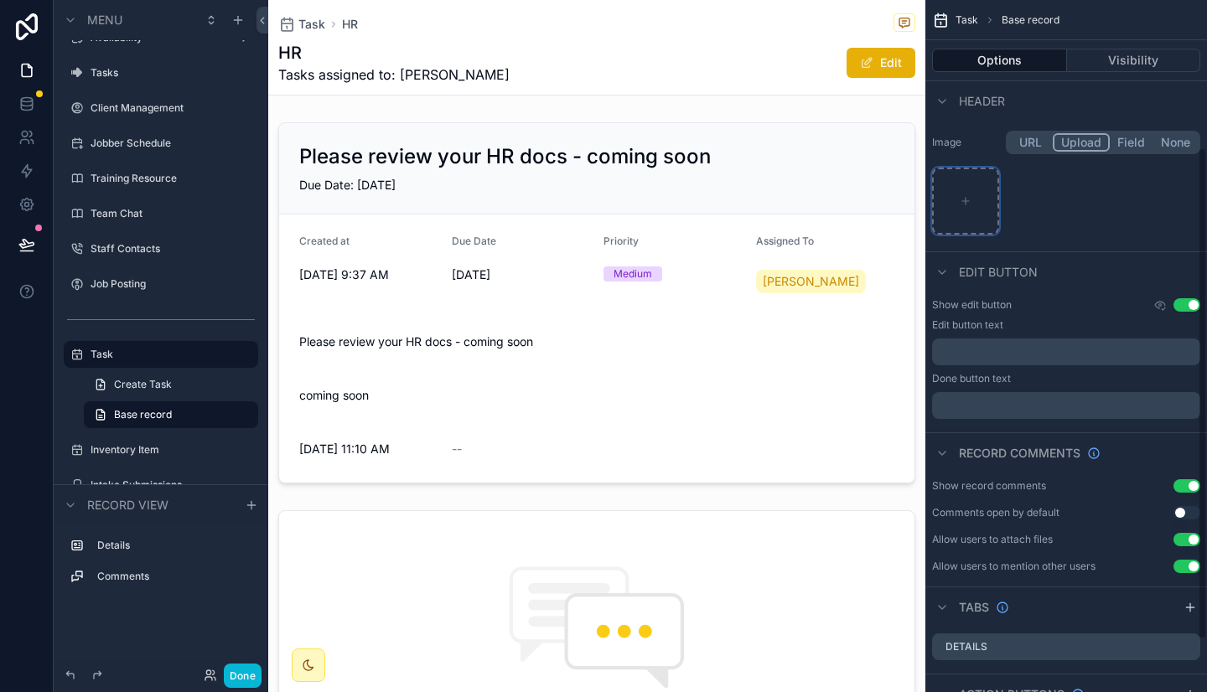
scroll to position [209, 0]
click at [300, 20] on span "Task" at bounding box center [311, 24] width 27 height 17
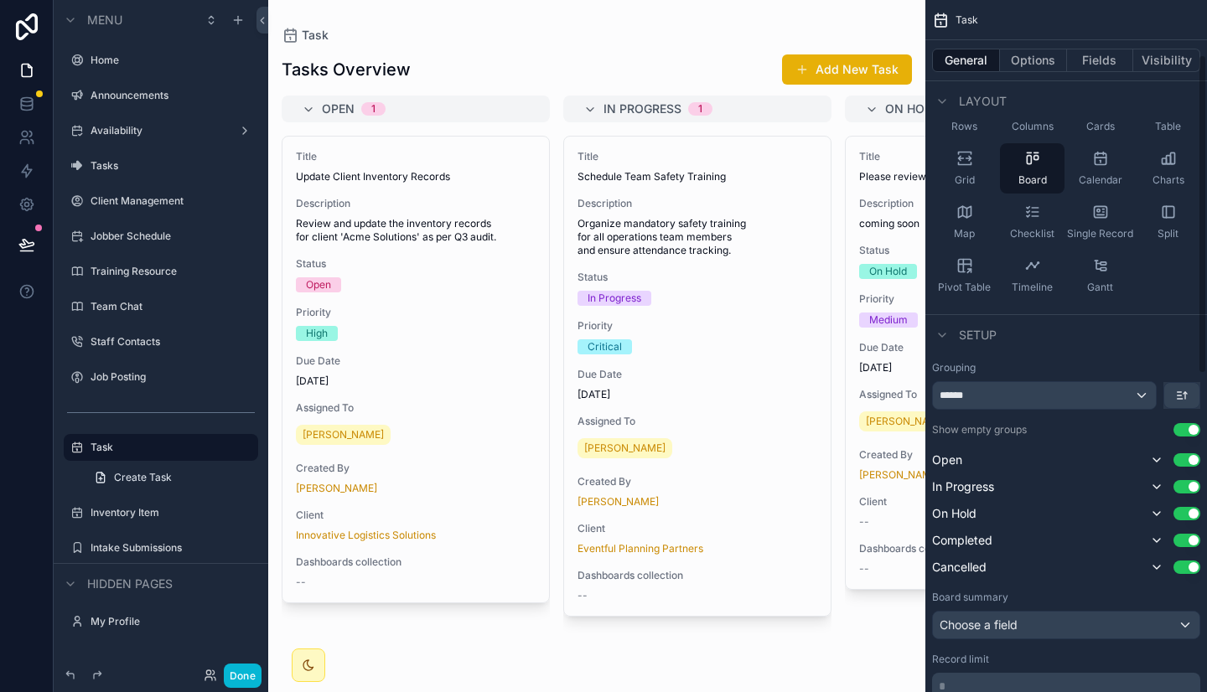
scroll to position [119, 0]
click at [119, 168] on label "Tasks" at bounding box center [157, 165] width 134 height 13
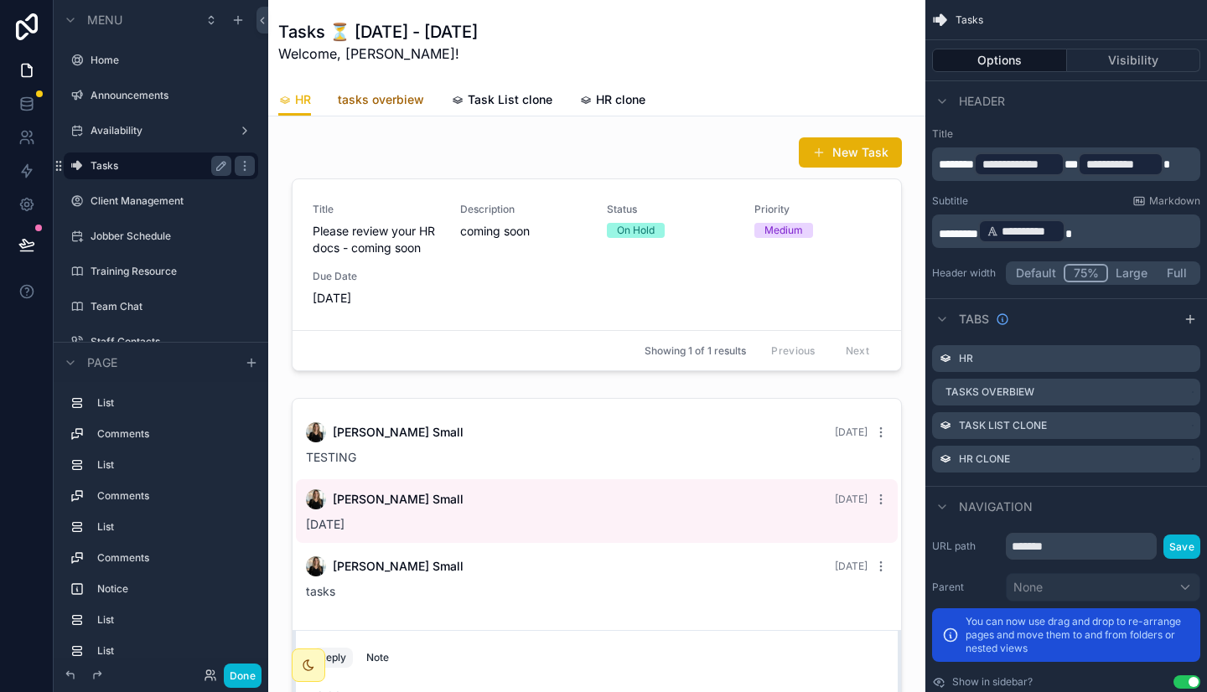
click at [402, 103] on span "tasks overbiew" at bounding box center [381, 99] width 86 height 17
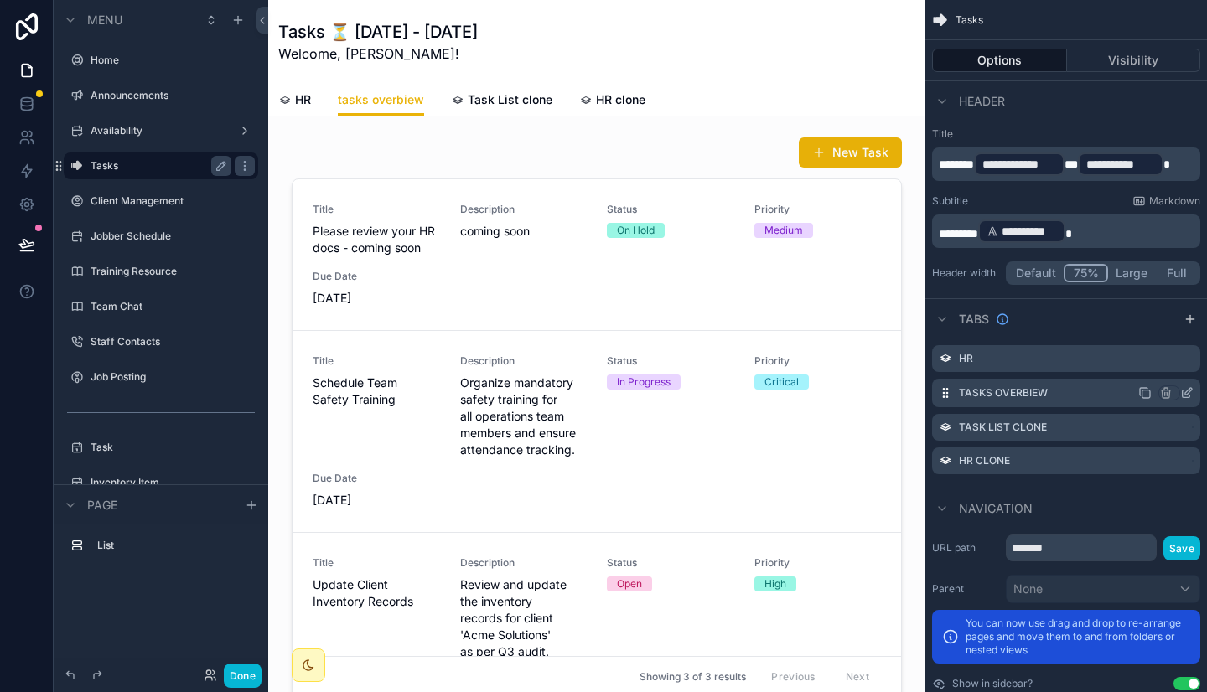
click at [1186, 397] on icon "scrollable content" at bounding box center [1186, 394] width 8 height 8
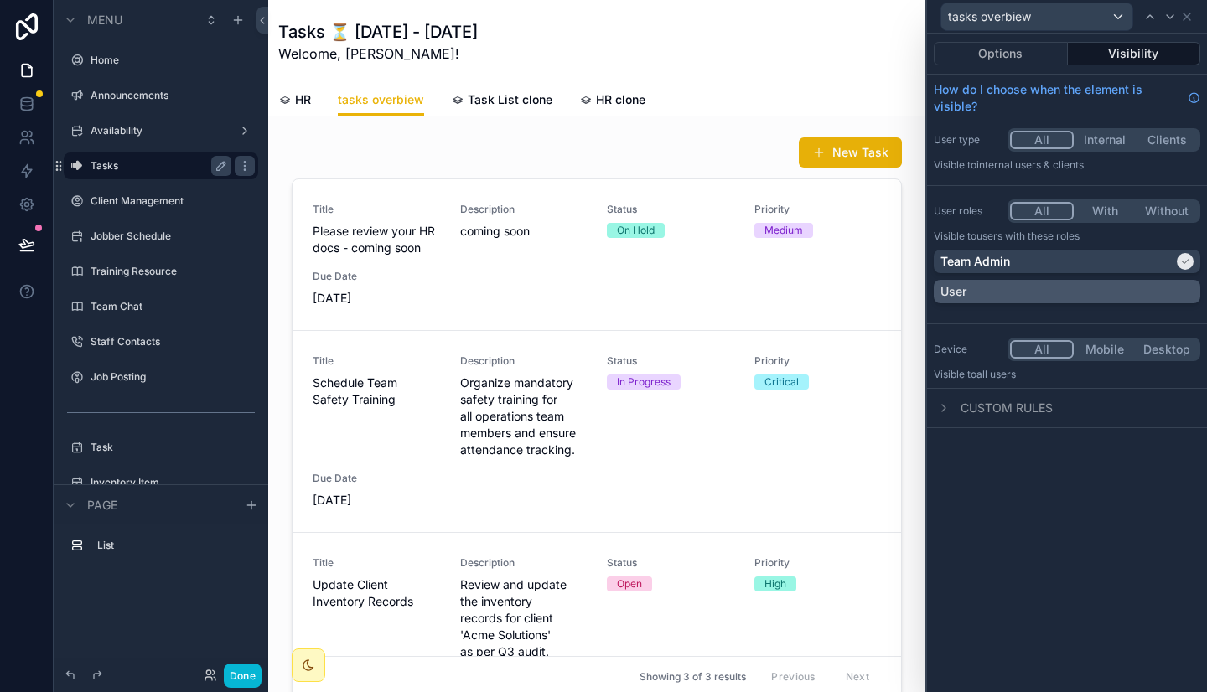
click at [1078, 280] on div "User" at bounding box center [1066, 291] width 266 height 23
click at [1013, 53] on button "Options" at bounding box center [1000, 53] width 134 height 23
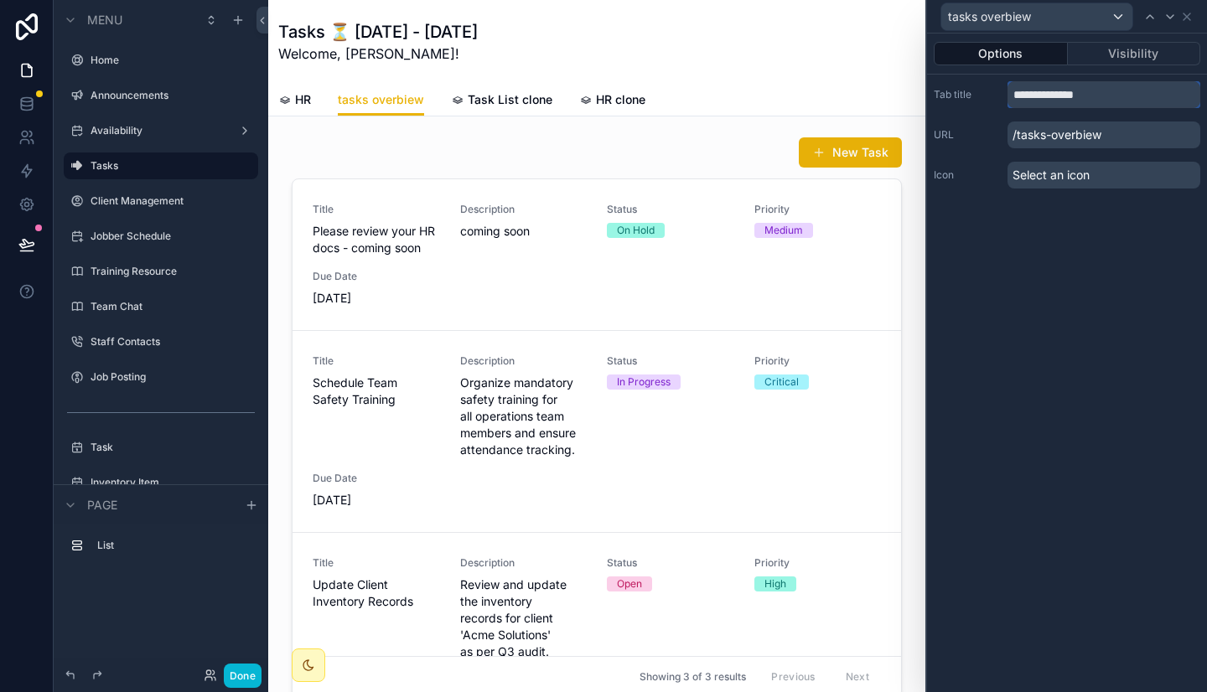
click at [1081, 100] on input "**********" at bounding box center [1103, 94] width 193 height 27
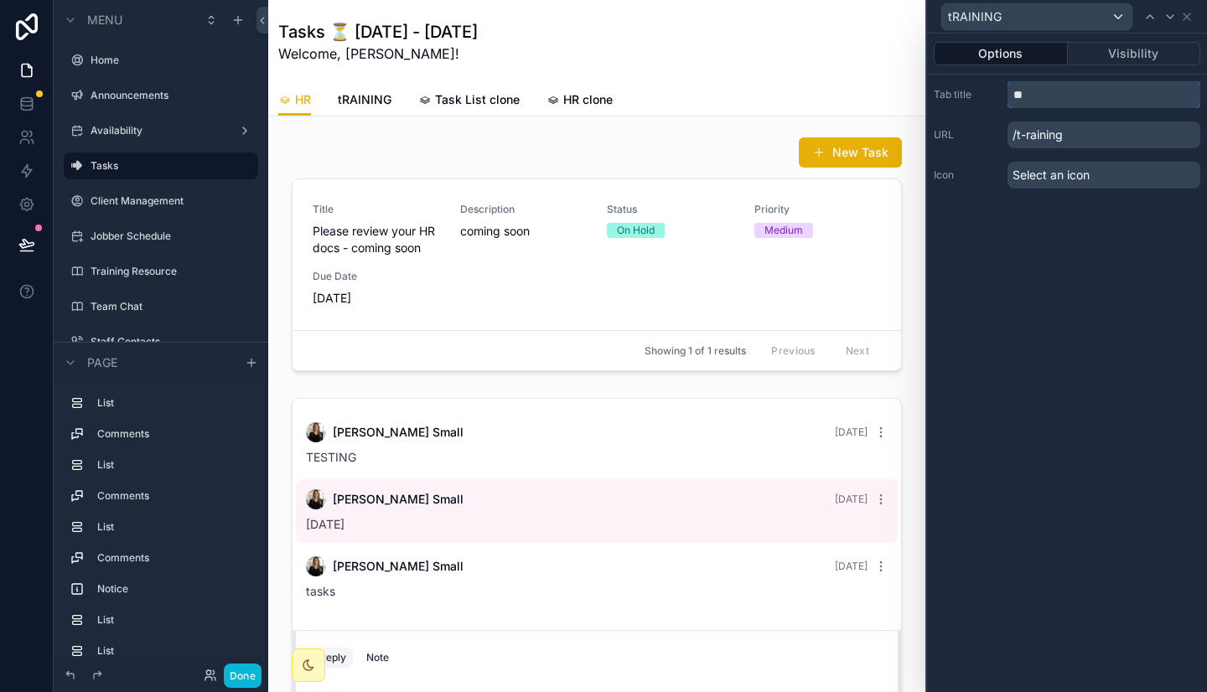
type input "*"
type input "********"
click at [1076, 173] on span "Select an icon" at bounding box center [1050, 175] width 77 height 17
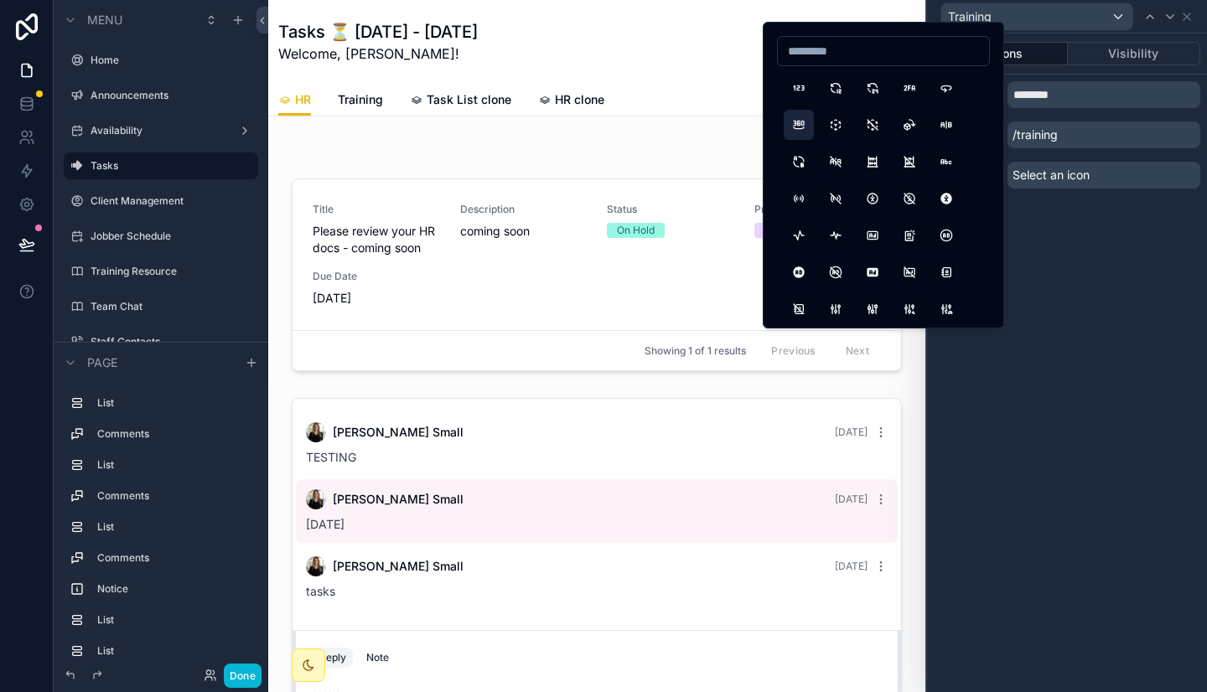
click at [799, 125] on button "360View" at bounding box center [798, 125] width 30 height 30
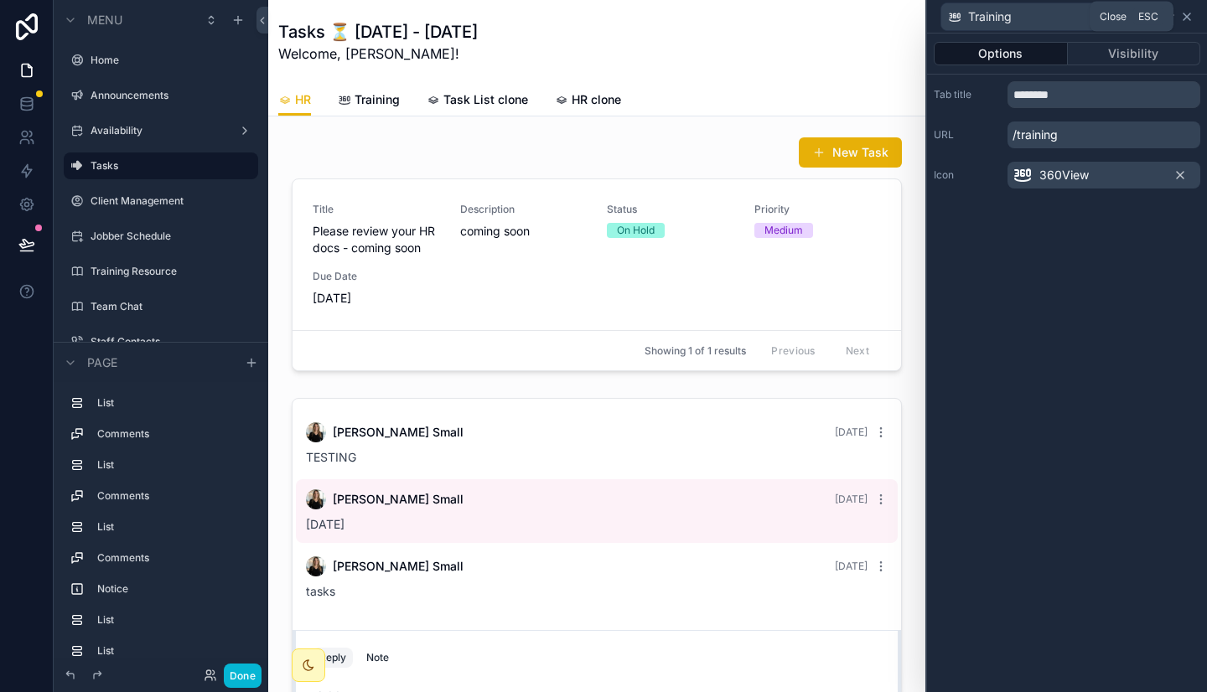
click at [1191, 15] on icon at bounding box center [1186, 16] width 13 height 13
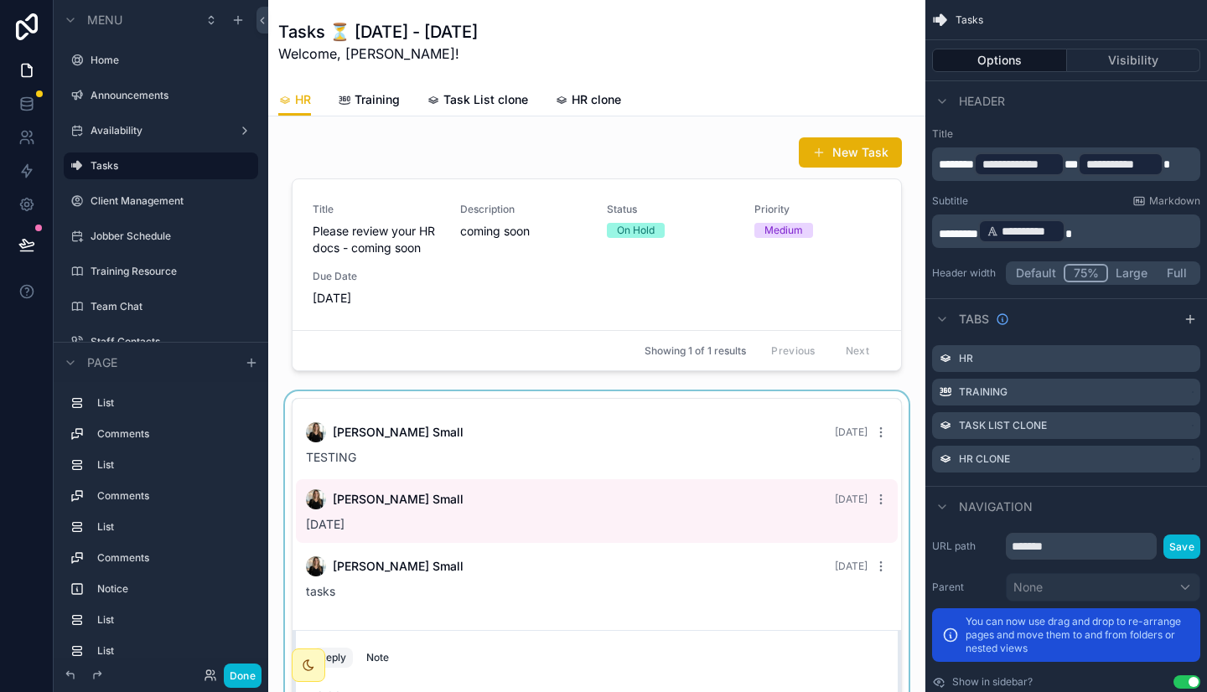
click at [509, 453] on div "scrollable content" at bounding box center [597, 578] width 630 height 375
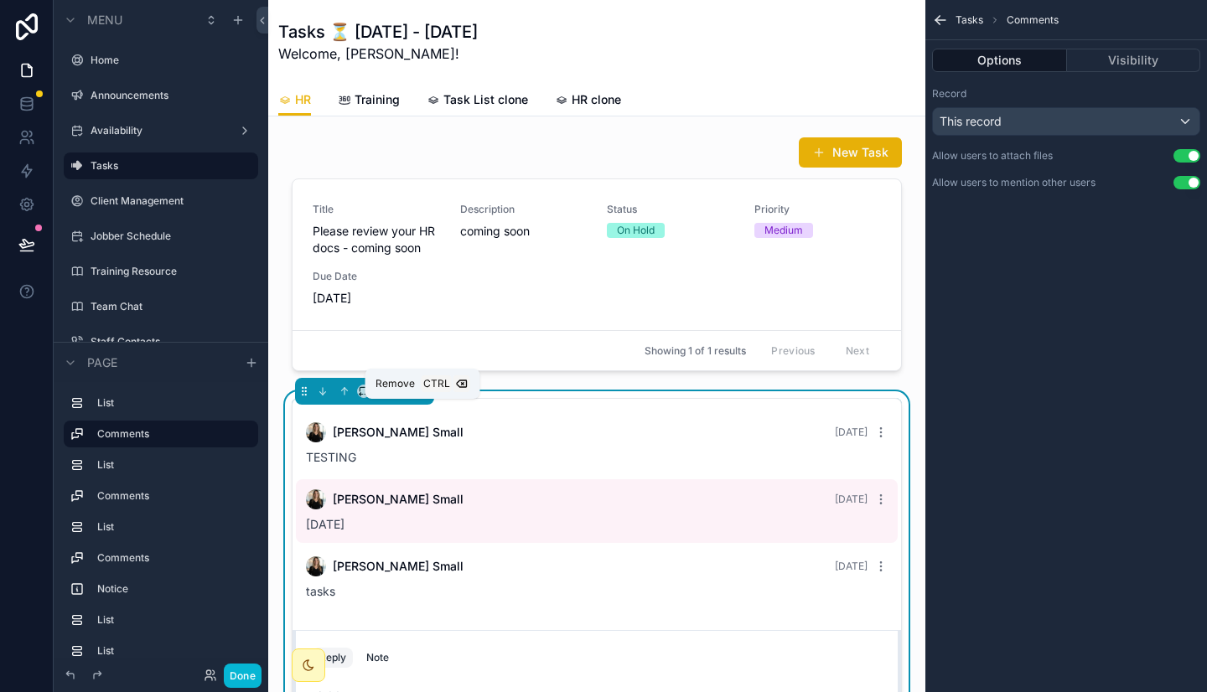
click at [418, 395] on icon "scrollable content" at bounding box center [421, 392] width 7 height 7
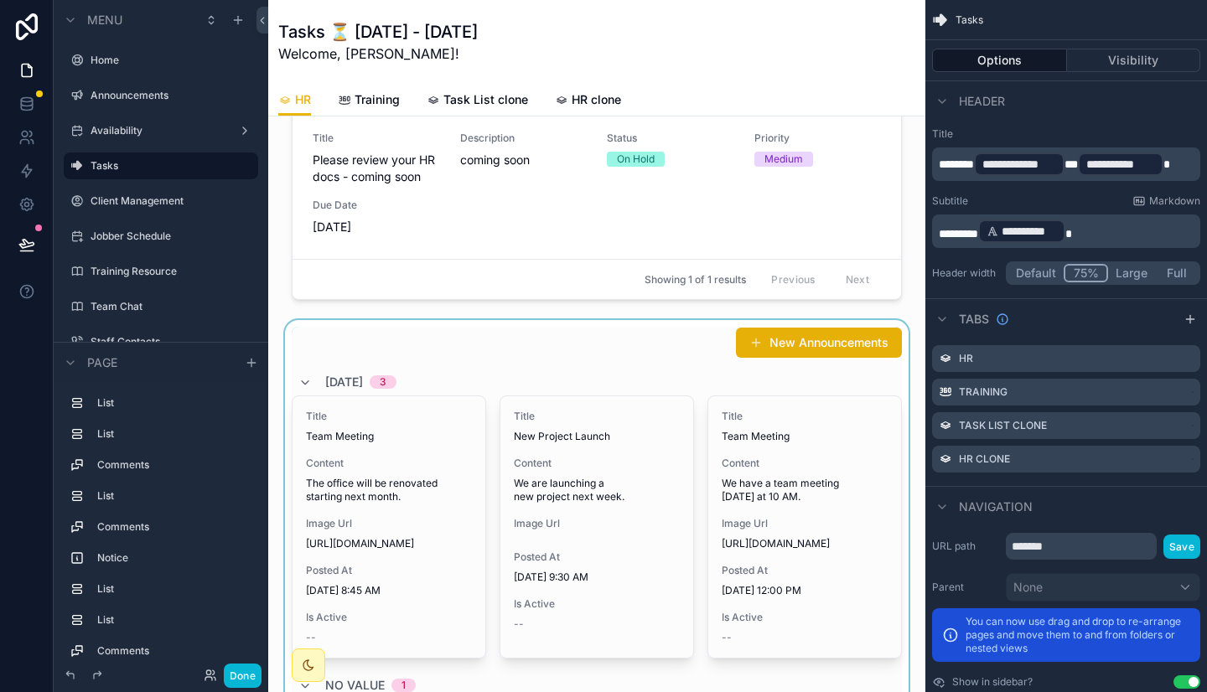
scroll to position [73, 0]
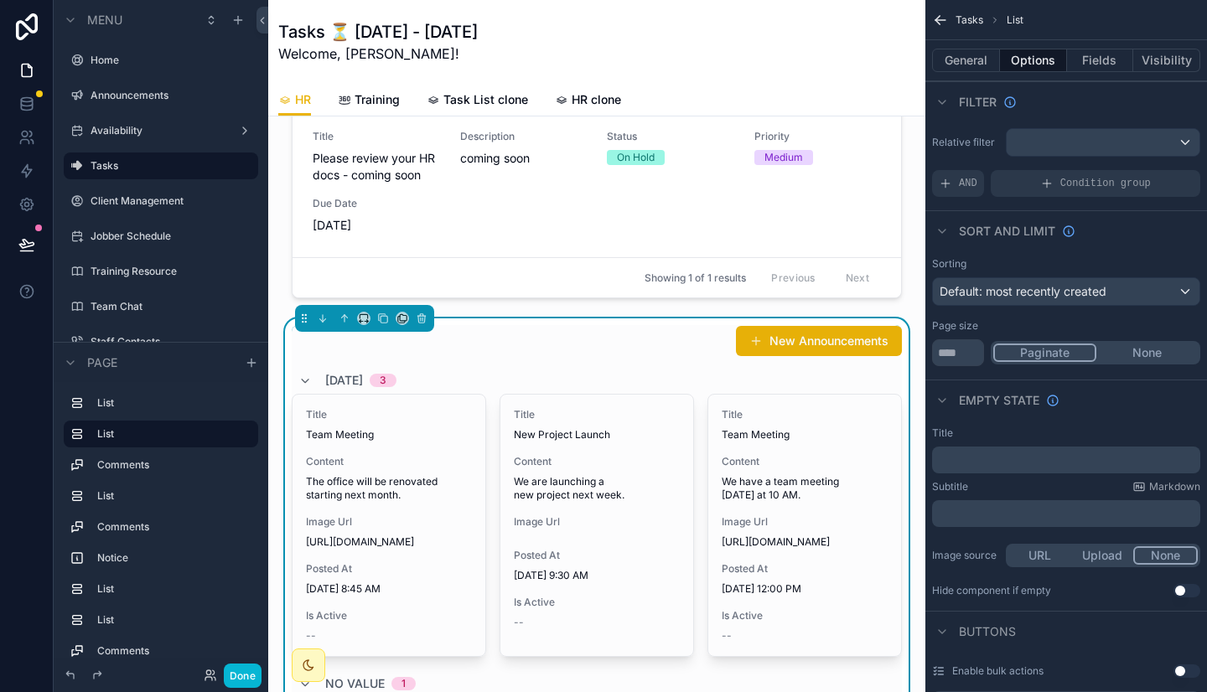
click at [435, 357] on div "New Announcements" at bounding box center [597, 341] width 610 height 32
click at [421, 321] on icon "scrollable content" at bounding box center [421, 319] width 0 height 3
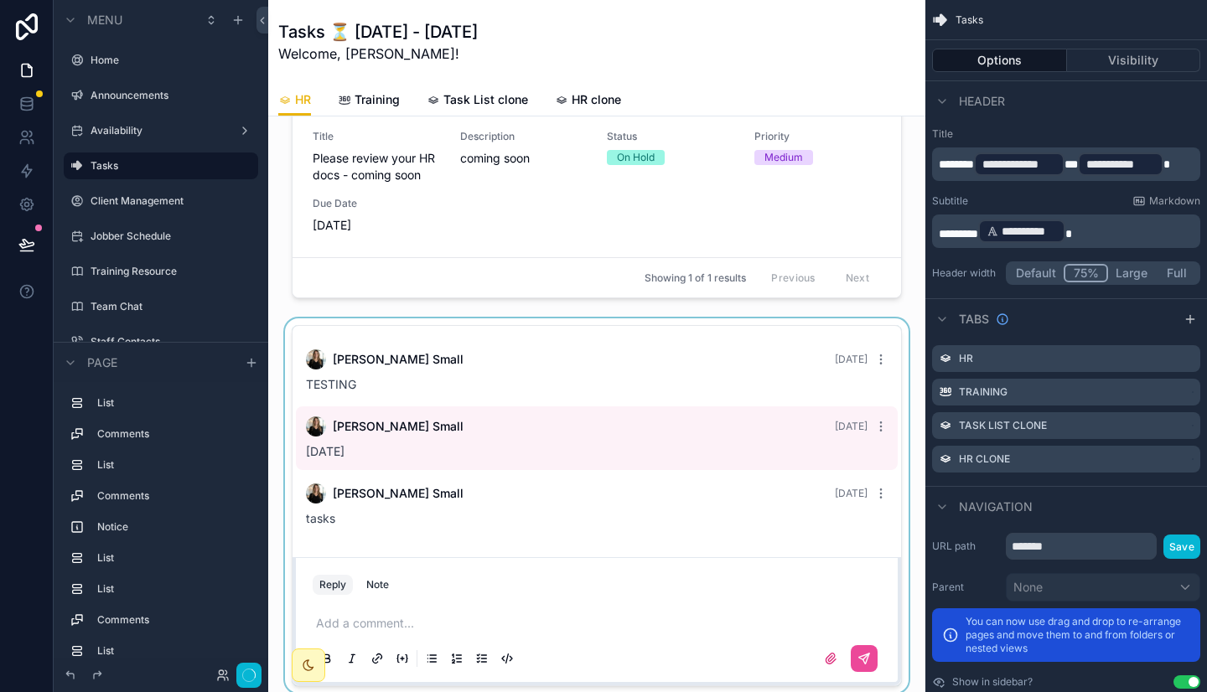
click at [431, 368] on div "scrollable content" at bounding box center [597, 505] width 630 height 375
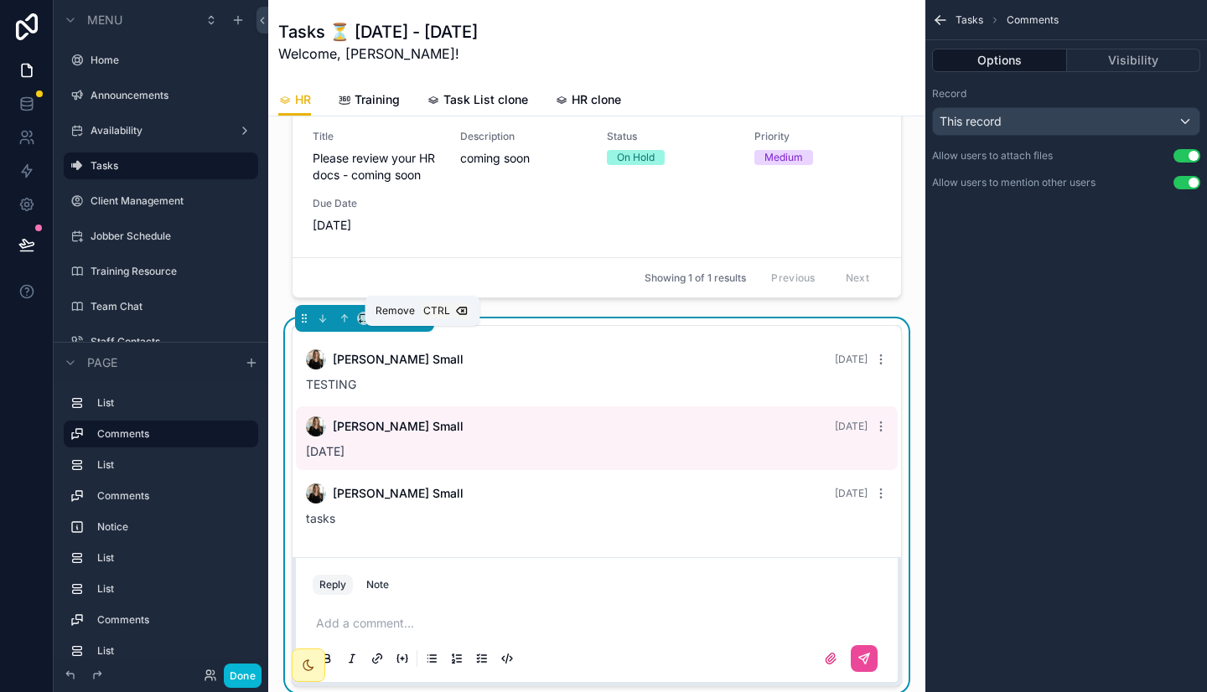
click at [419, 324] on icon "scrollable content" at bounding box center [422, 319] width 12 height 12
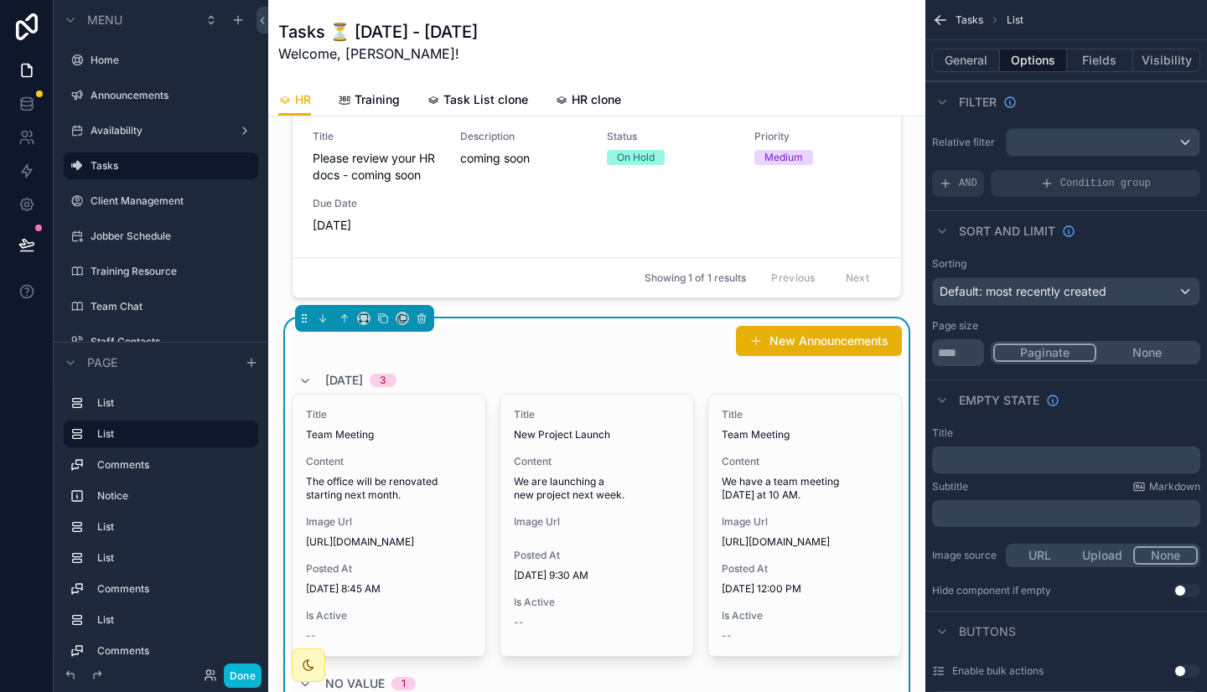
click at [441, 353] on div "New Announcements" at bounding box center [597, 341] width 610 height 32
click at [421, 324] on icon "scrollable content" at bounding box center [422, 319] width 12 height 12
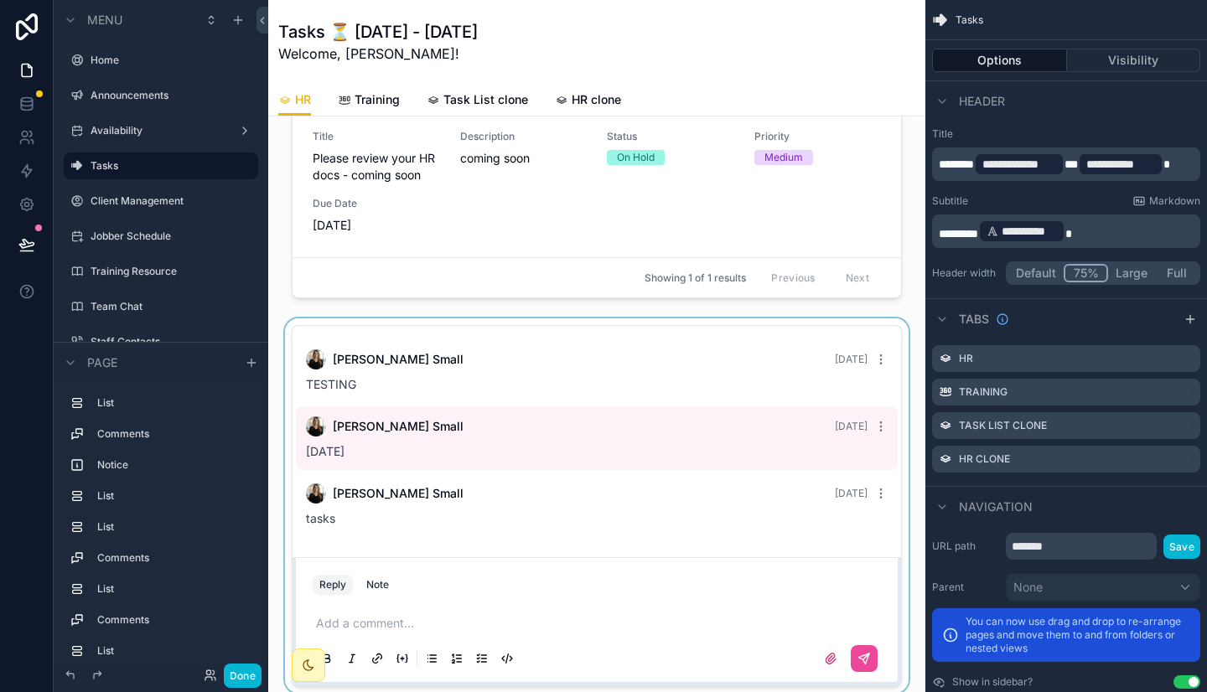
click at [424, 352] on div "scrollable content" at bounding box center [597, 505] width 630 height 375
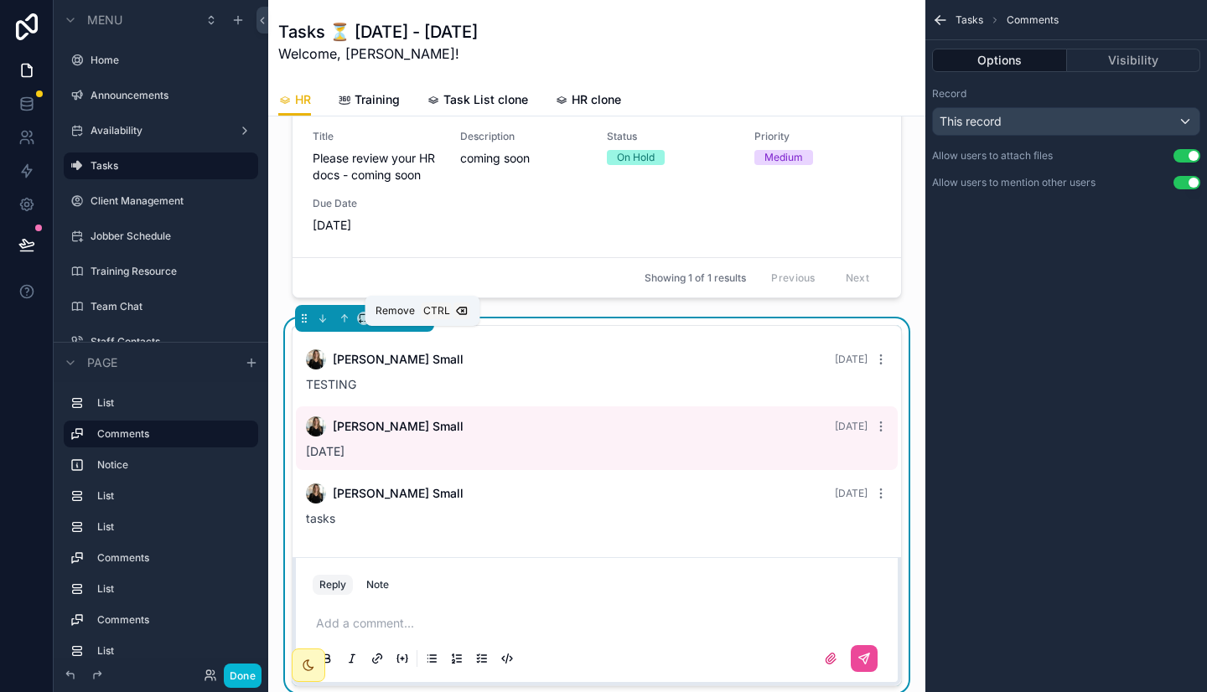
click at [420, 324] on icon "scrollable content" at bounding box center [422, 319] width 12 height 12
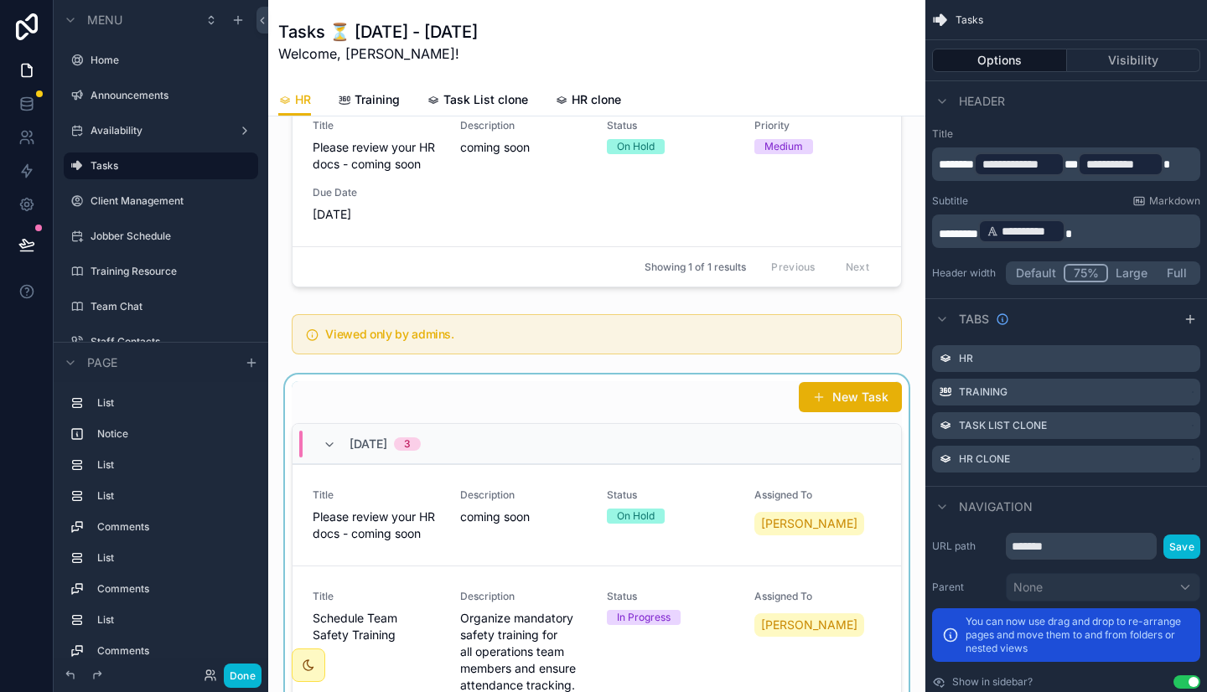
scroll to position [86, 0]
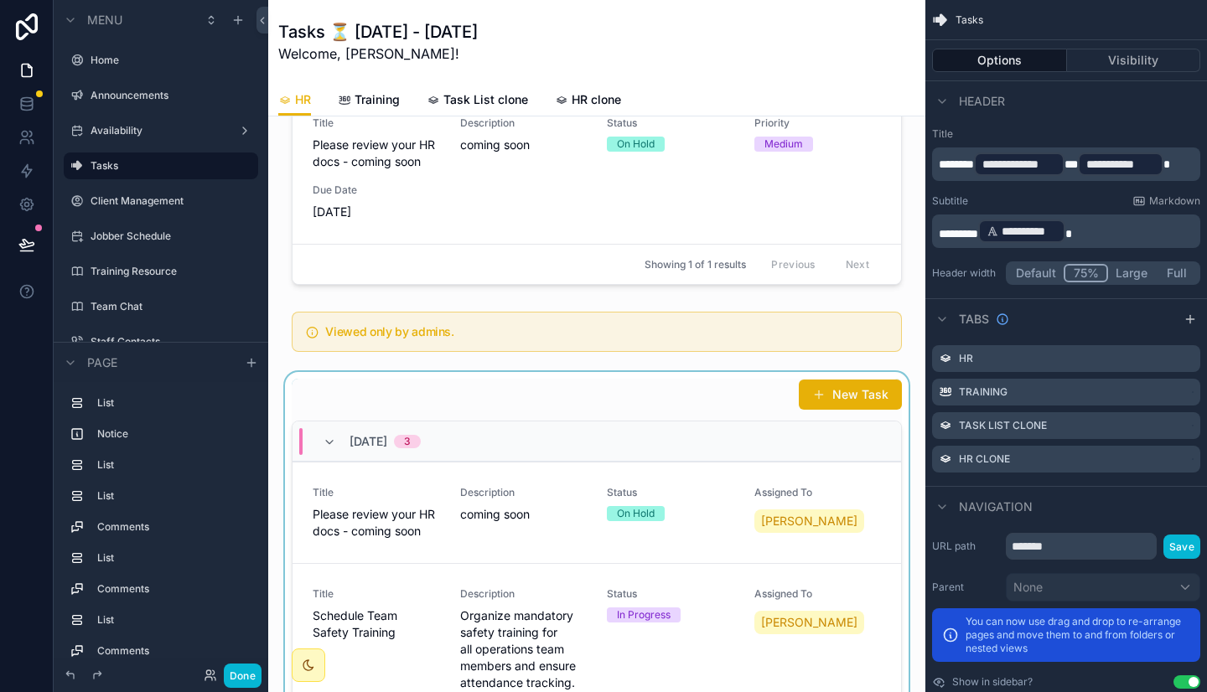
click at [415, 406] on div "scrollable content" at bounding box center [597, 643] width 630 height 542
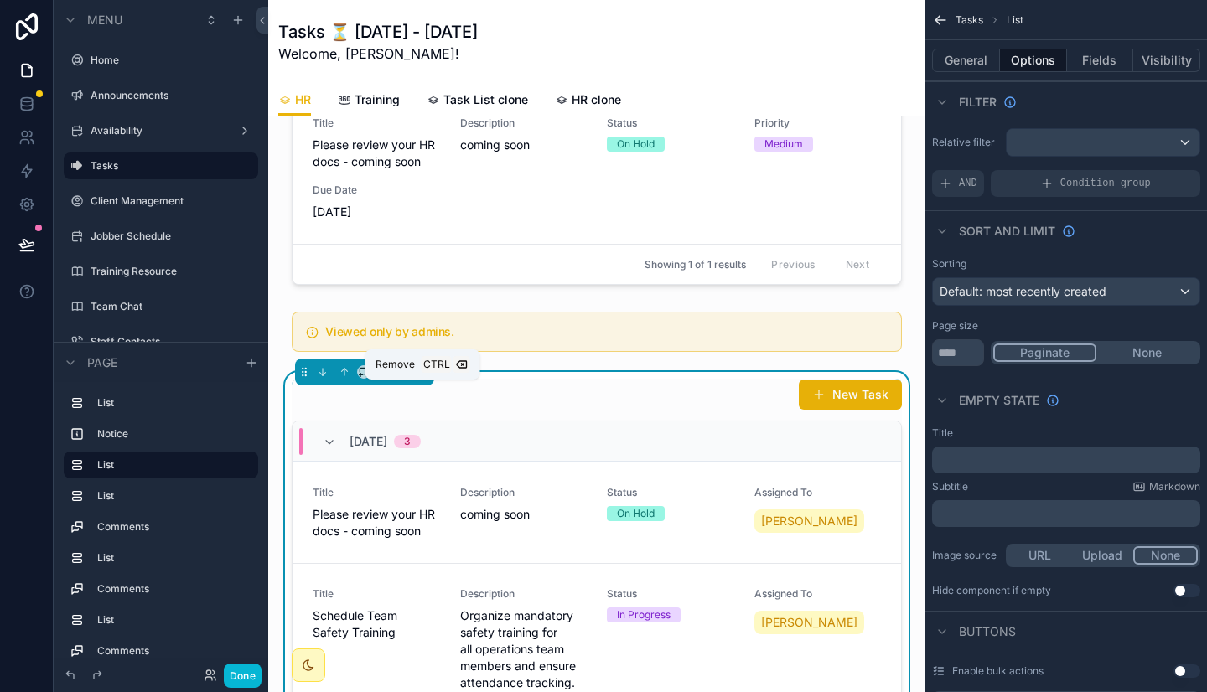
click at [421, 378] on icon "scrollable content" at bounding box center [422, 372] width 12 height 12
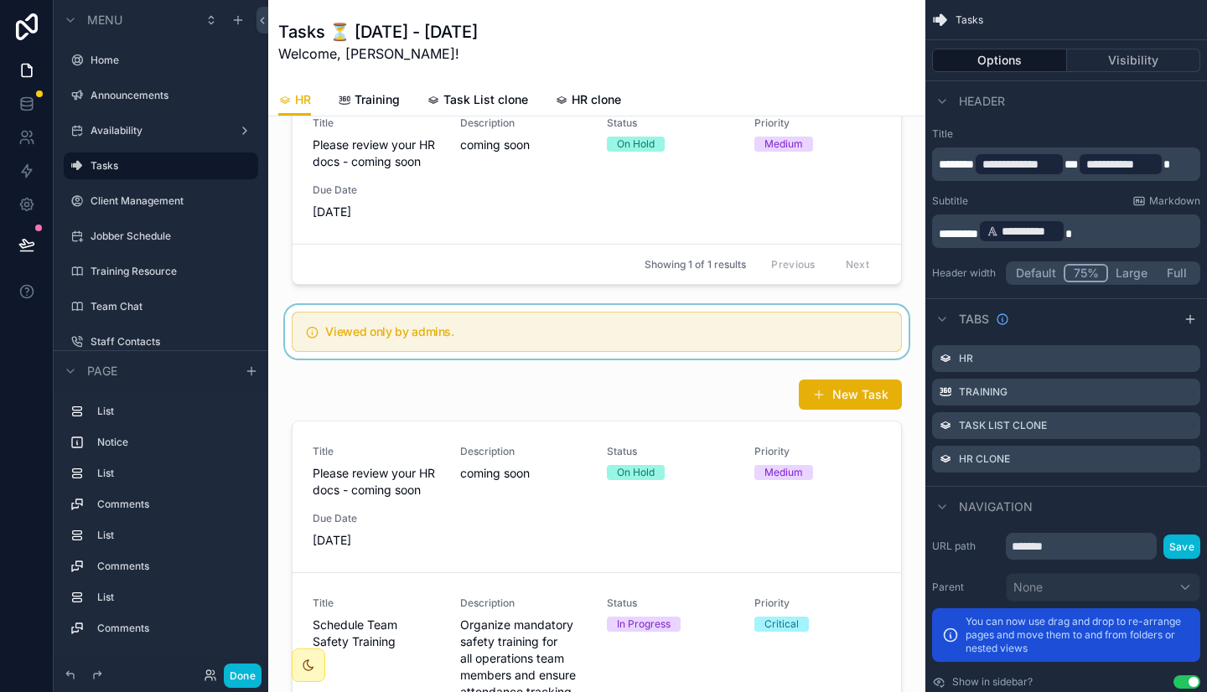
click at [430, 351] on div "scrollable content" at bounding box center [597, 332] width 630 height 54
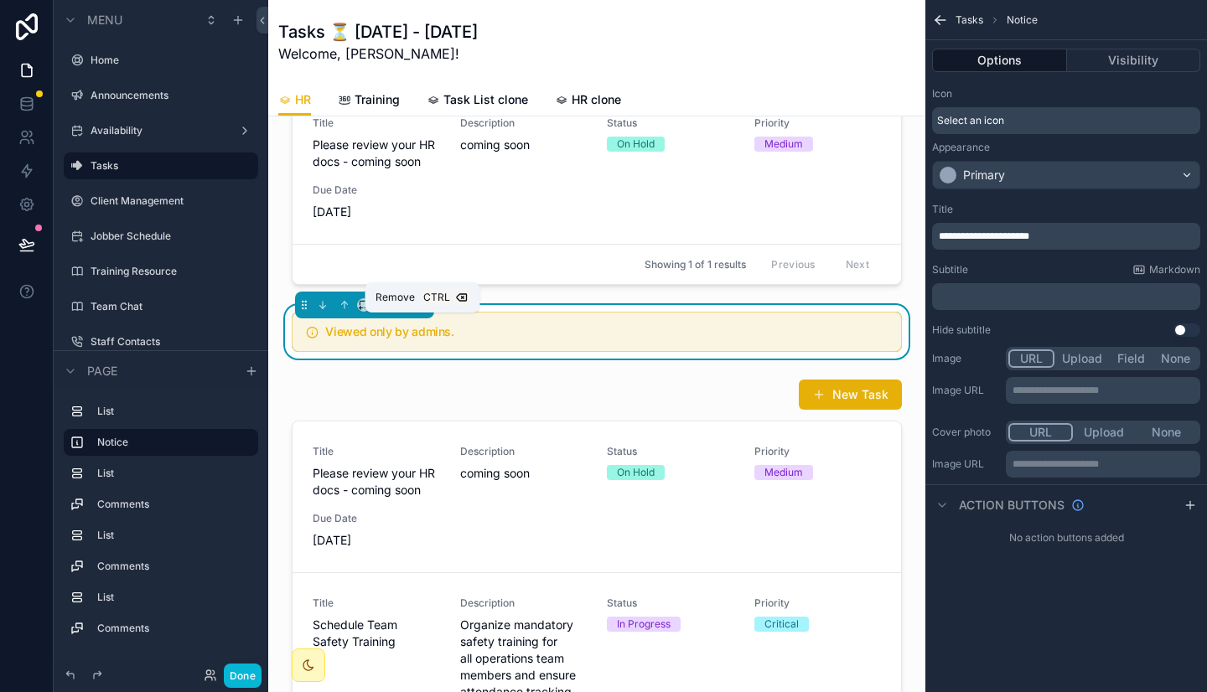
click at [421, 302] on icon "scrollable content" at bounding box center [421, 302] width 8 height 0
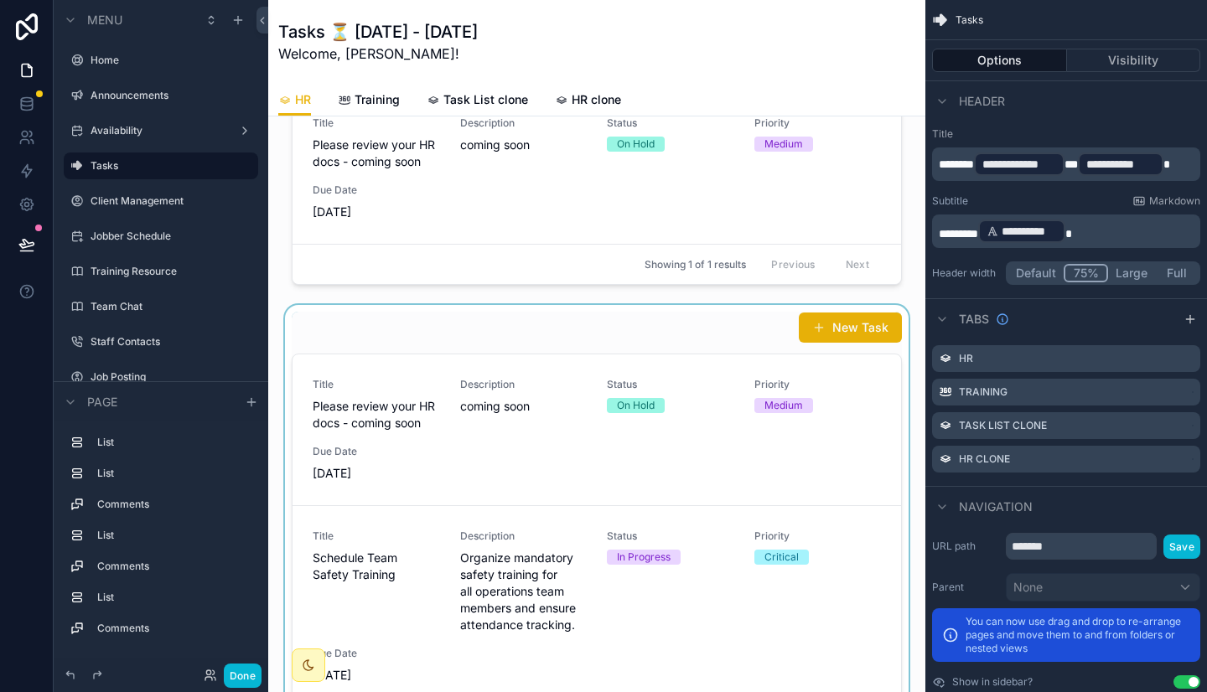
click at [401, 354] on div "scrollable content" at bounding box center [597, 592] width 630 height 575
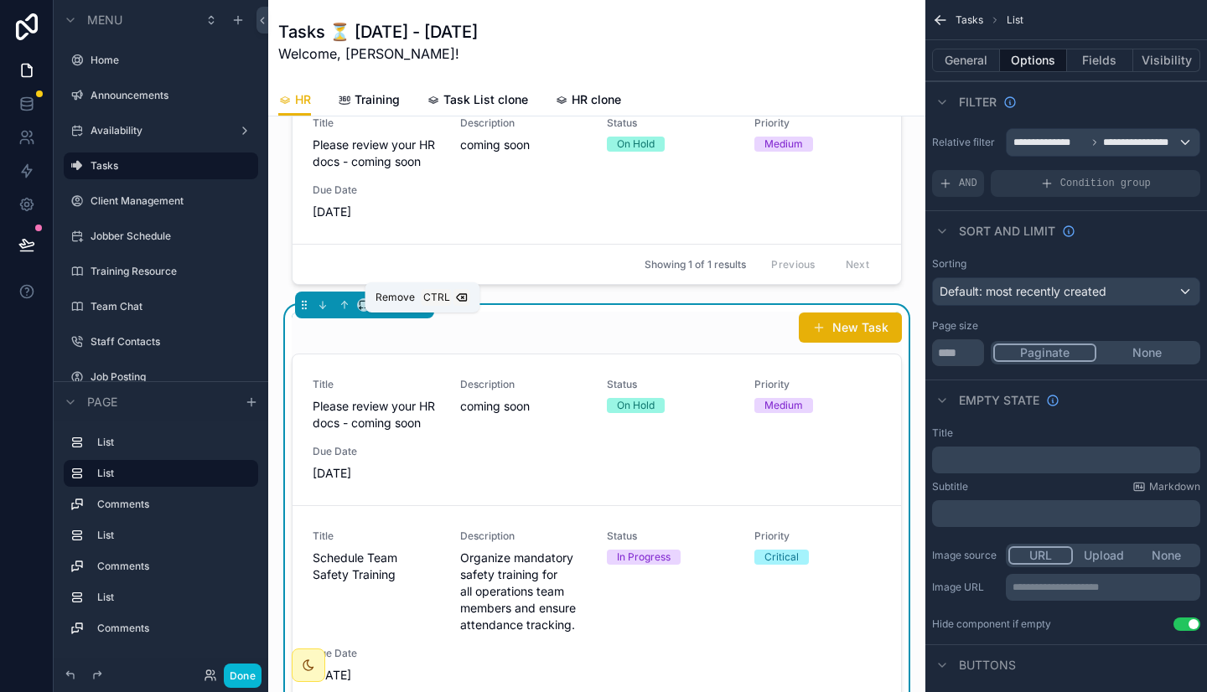
click at [422, 302] on icon "scrollable content" at bounding box center [421, 302] width 3 height 2
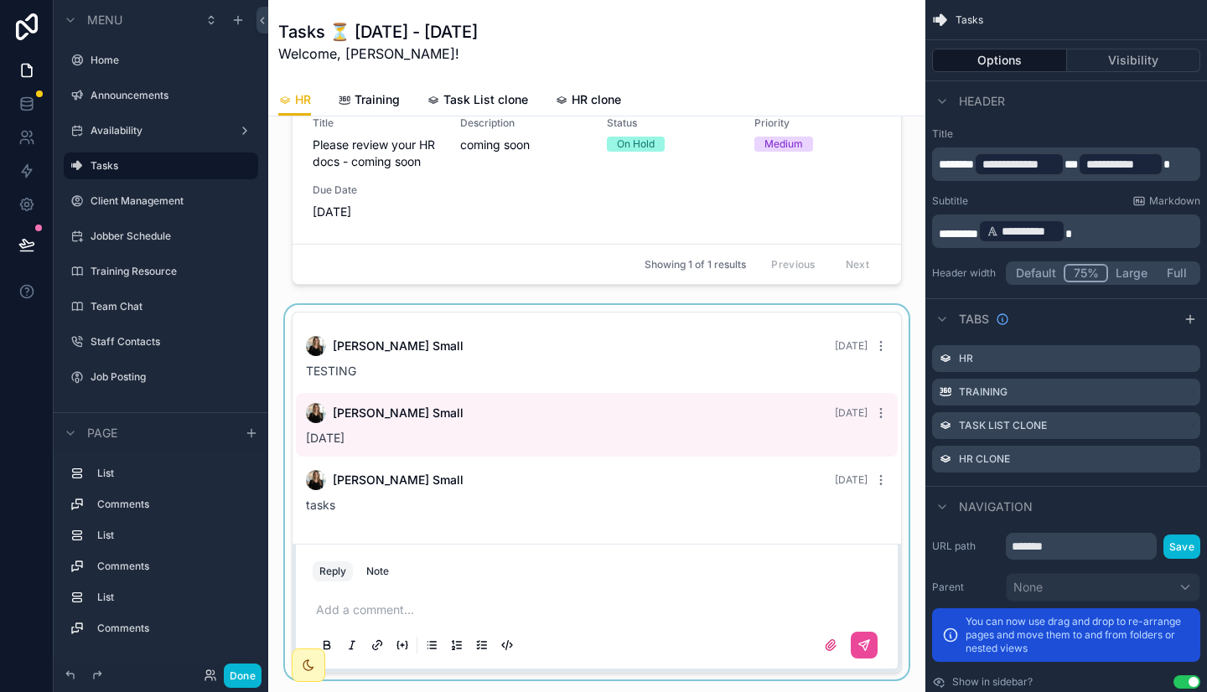
click at [418, 348] on div "scrollable content" at bounding box center [597, 492] width 630 height 375
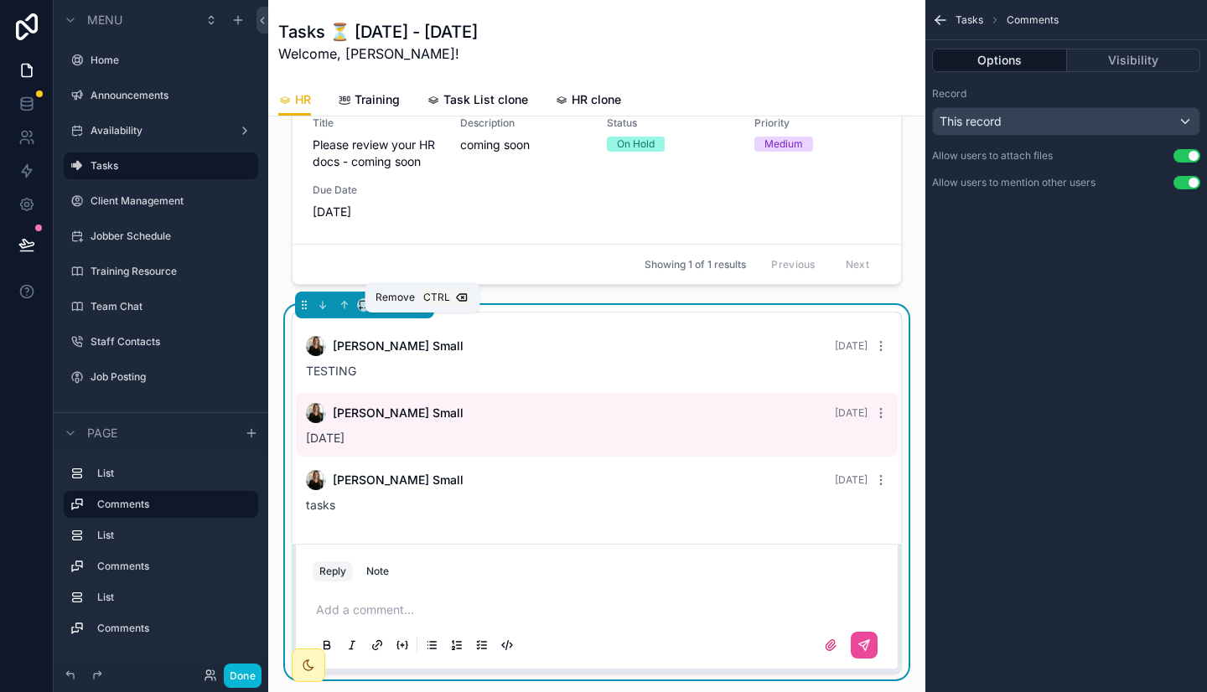
click at [421, 311] on icon "scrollable content" at bounding box center [422, 305] width 12 height 12
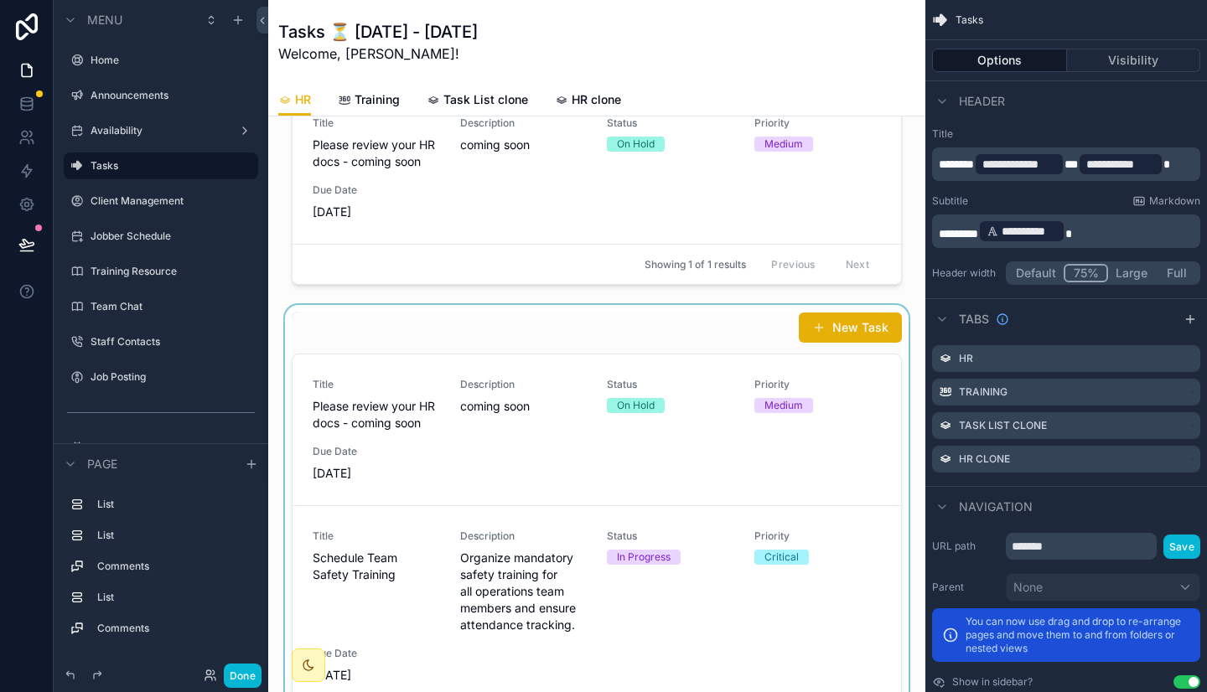
click at [473, 345] on div "scrollable content" at bounding box center [597, 592] width 630 height 575
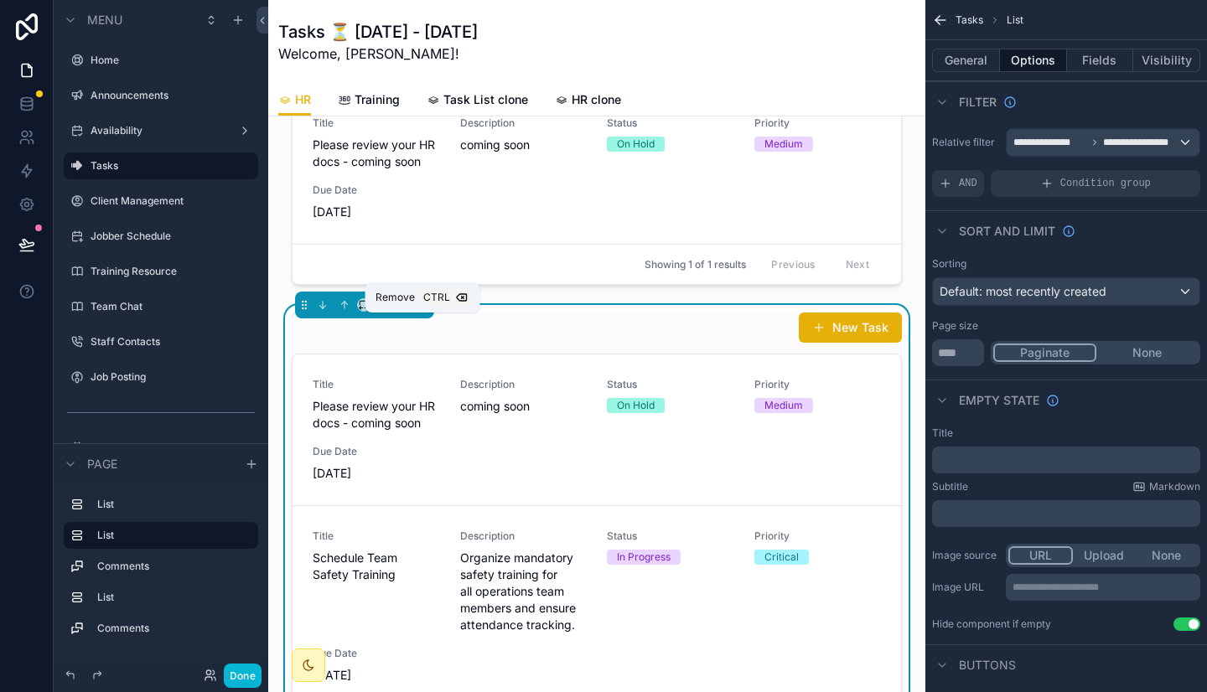
click at [418, 309] on icon "scrollable content" at bounding box center [421, 305] width 7 height 7
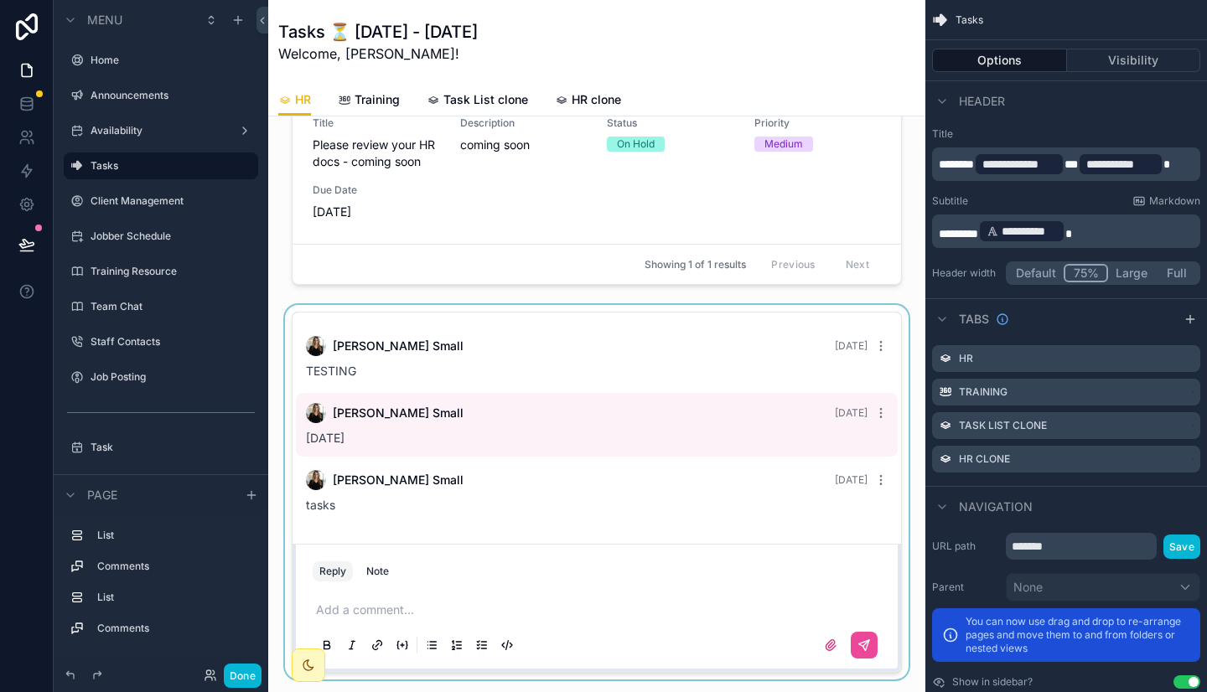
click at [416, 344] on div "scrollable content" at bounding box center [597, 492] width 630 height 375
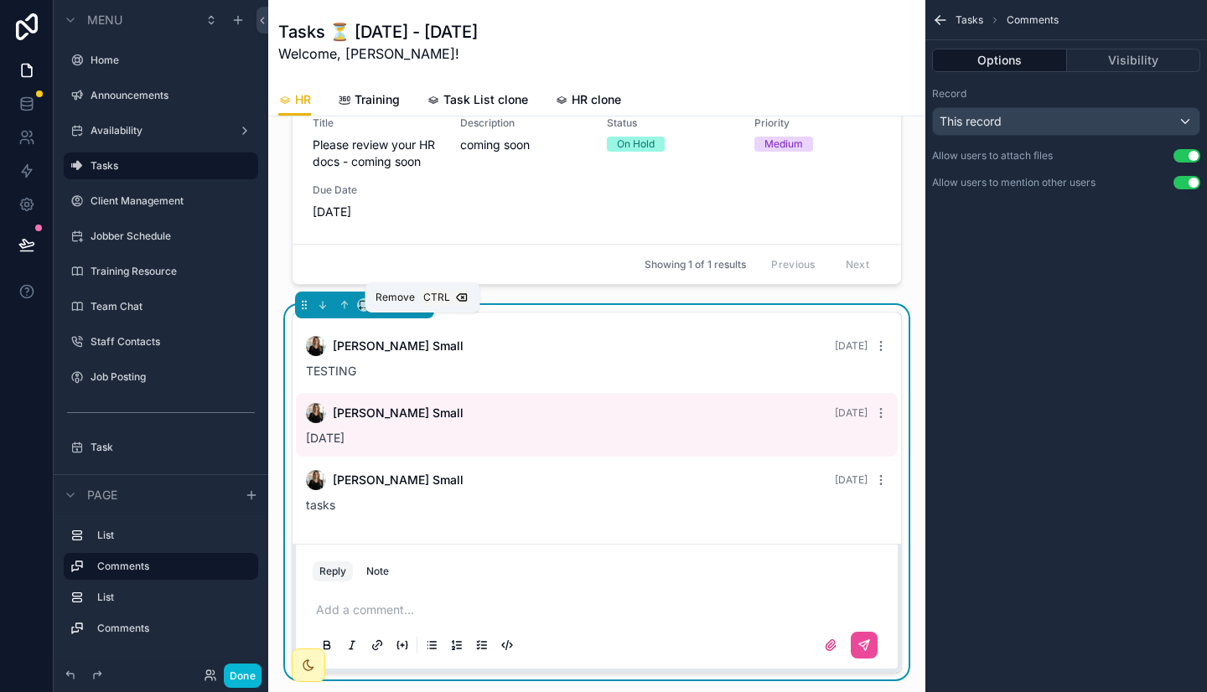
click at [421, 311] on icon "scrollable content" at bounding box center [422, 305] width 12 height 12
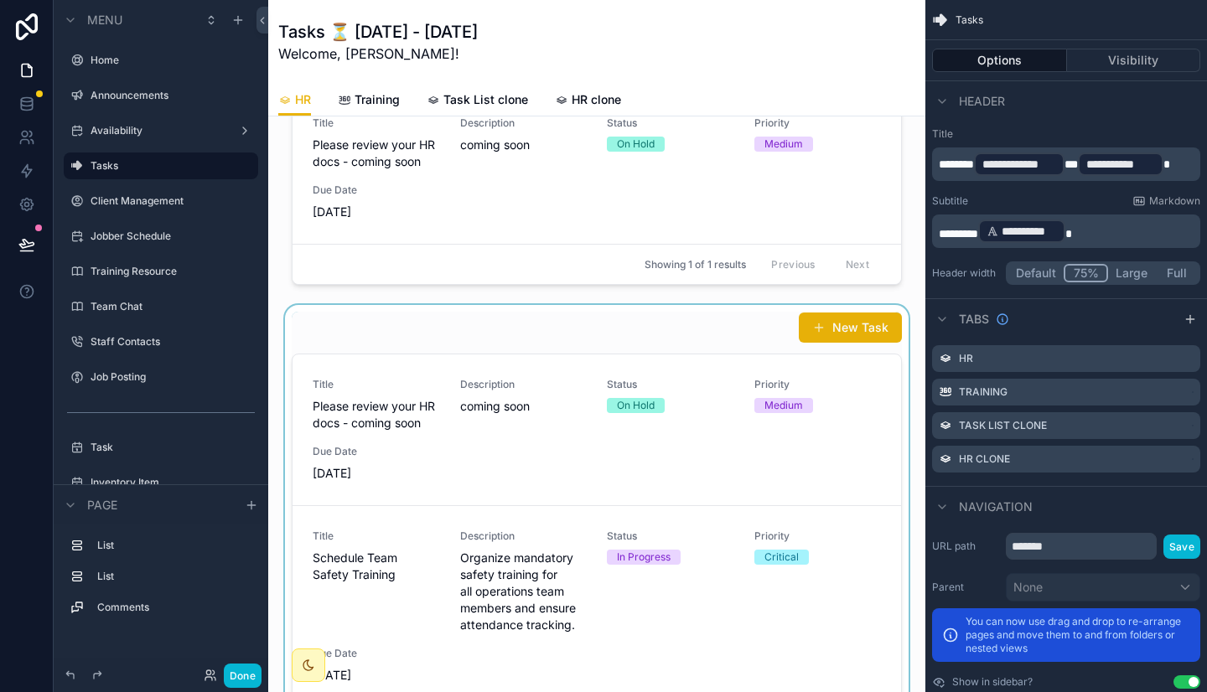
click at [402, 376] on div "scrollable content" at bounding box center [597, 592] width 630 height 575
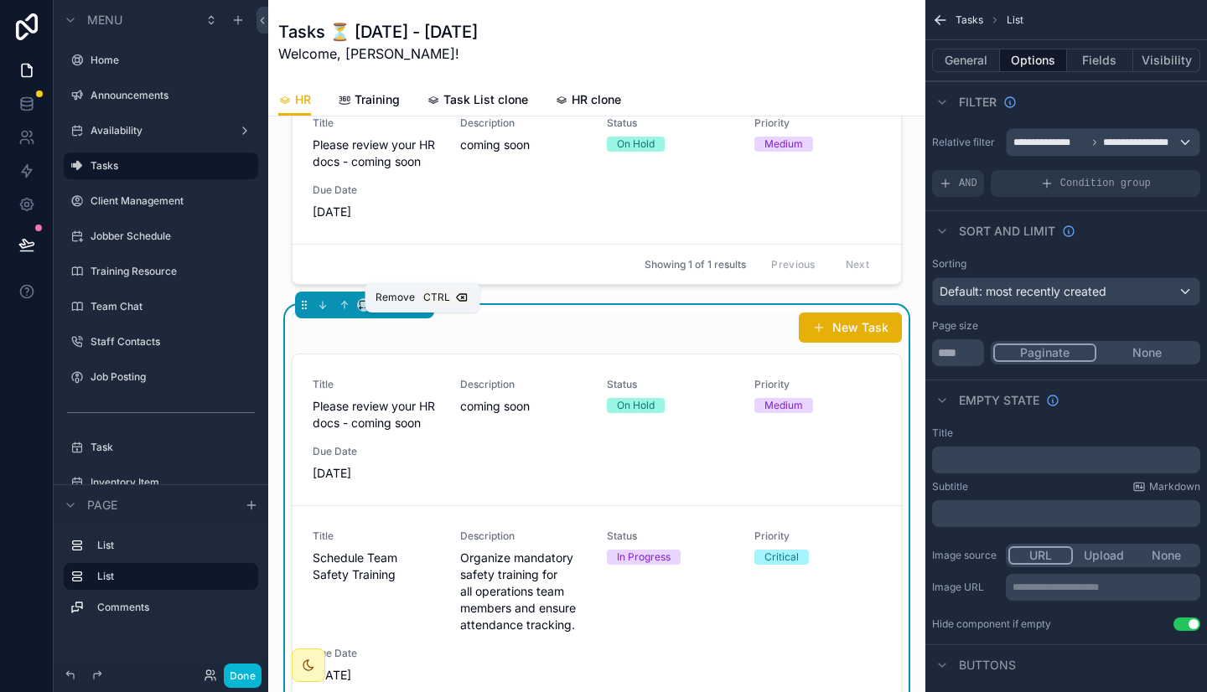
click at [426, 314] on button "scrollable content" at bounding box center [421, 305] width 18 height 18
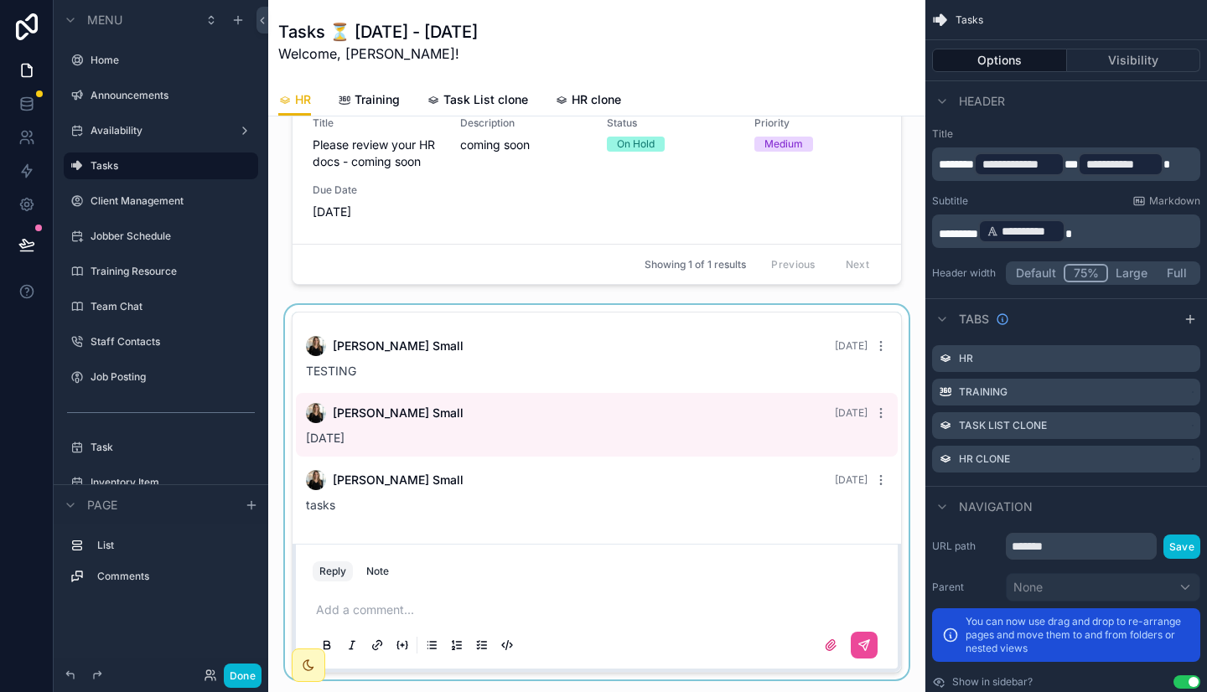
click at [421, 328] on div "scrollable content" at bounding box center [597, 492] width 630 height 375
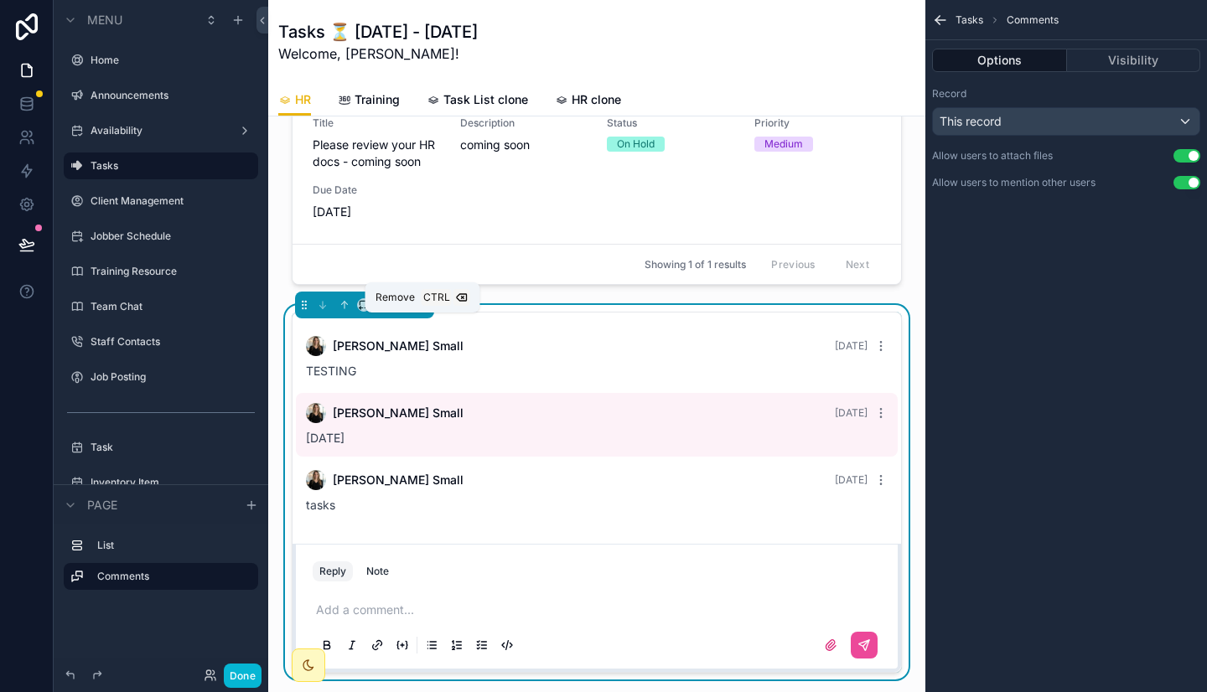
click at [421, 311] on icon "scrollable content" at bounding box center [422, 305] width 12 height 12
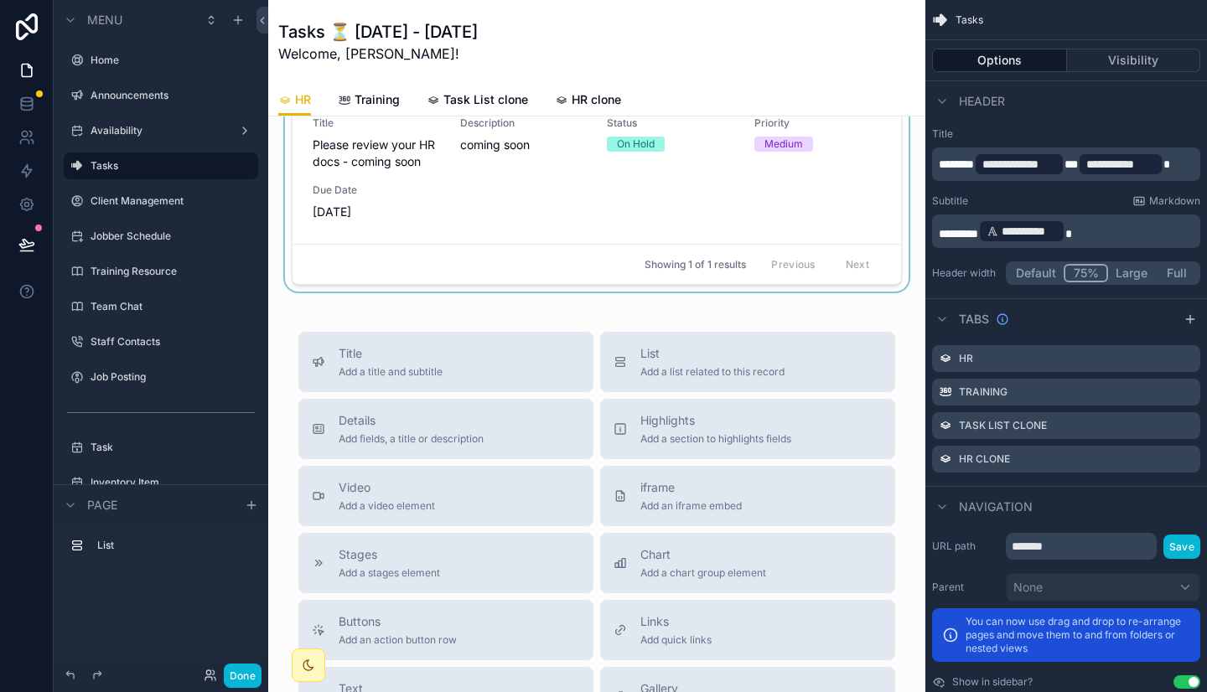
scroll to position [0, 0]
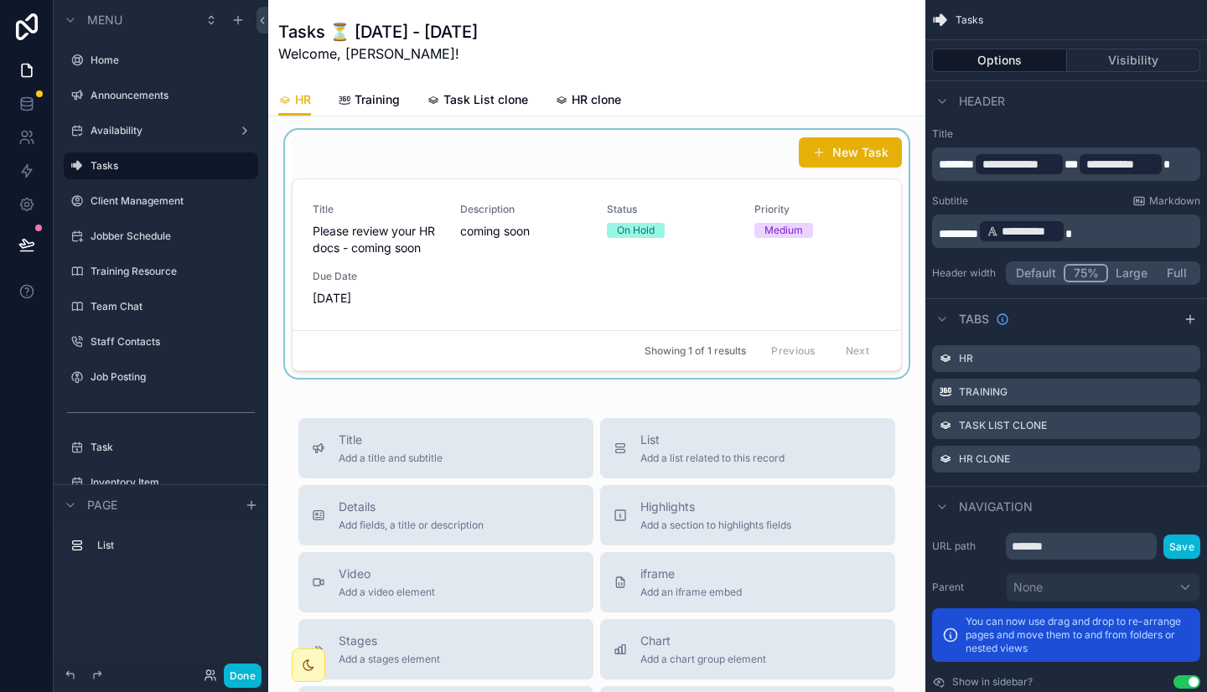
click at [740, 260] on div "scrollable content" at bounding box center [597, 254] width 630 height 248
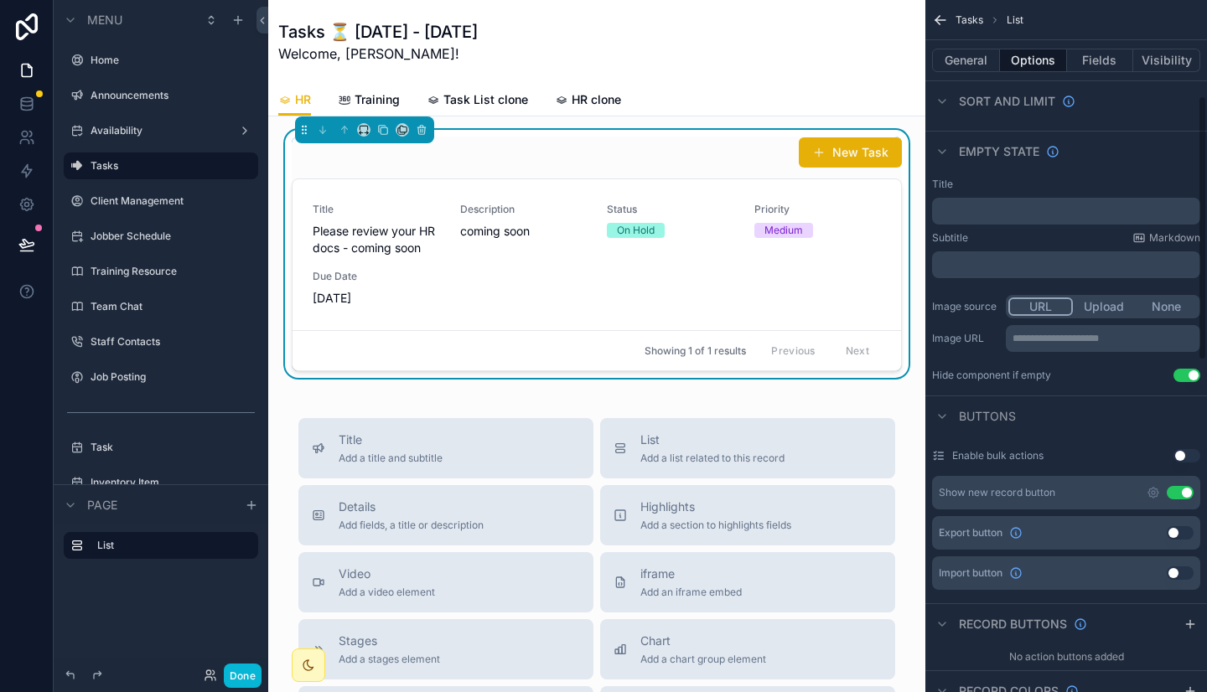
scroll to position [252, 0]
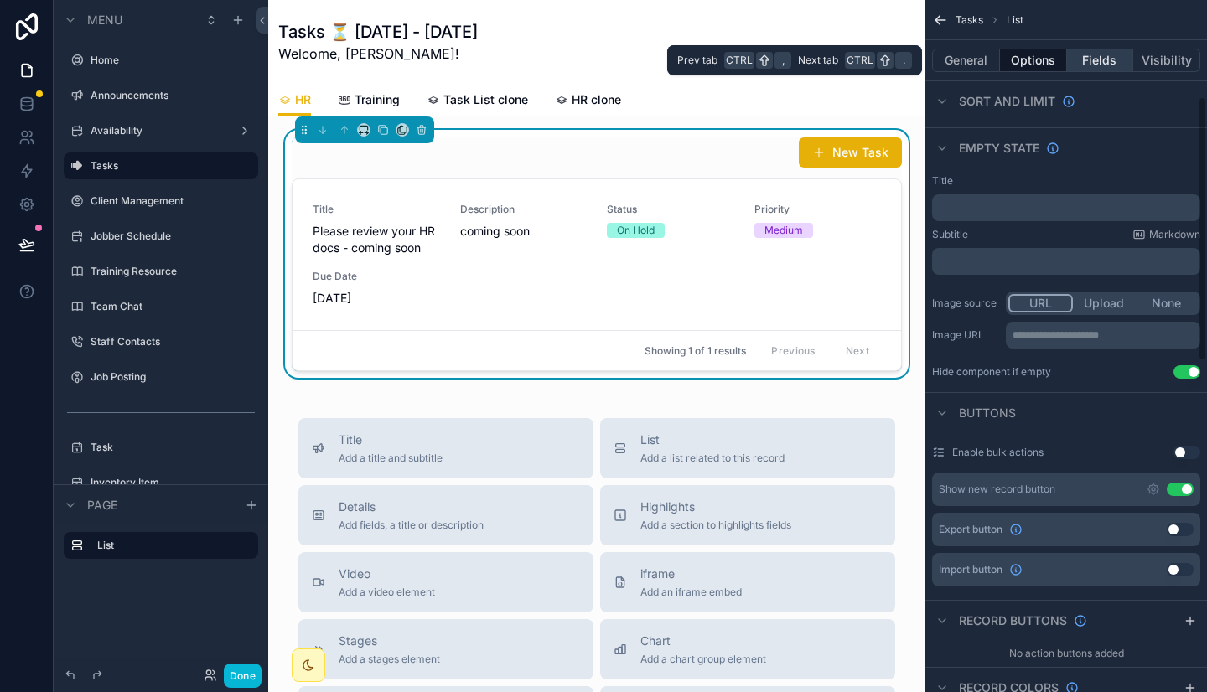
click at [1104, 54] on button "Fields" at bounding box center [1100, 60] width 67 height 23
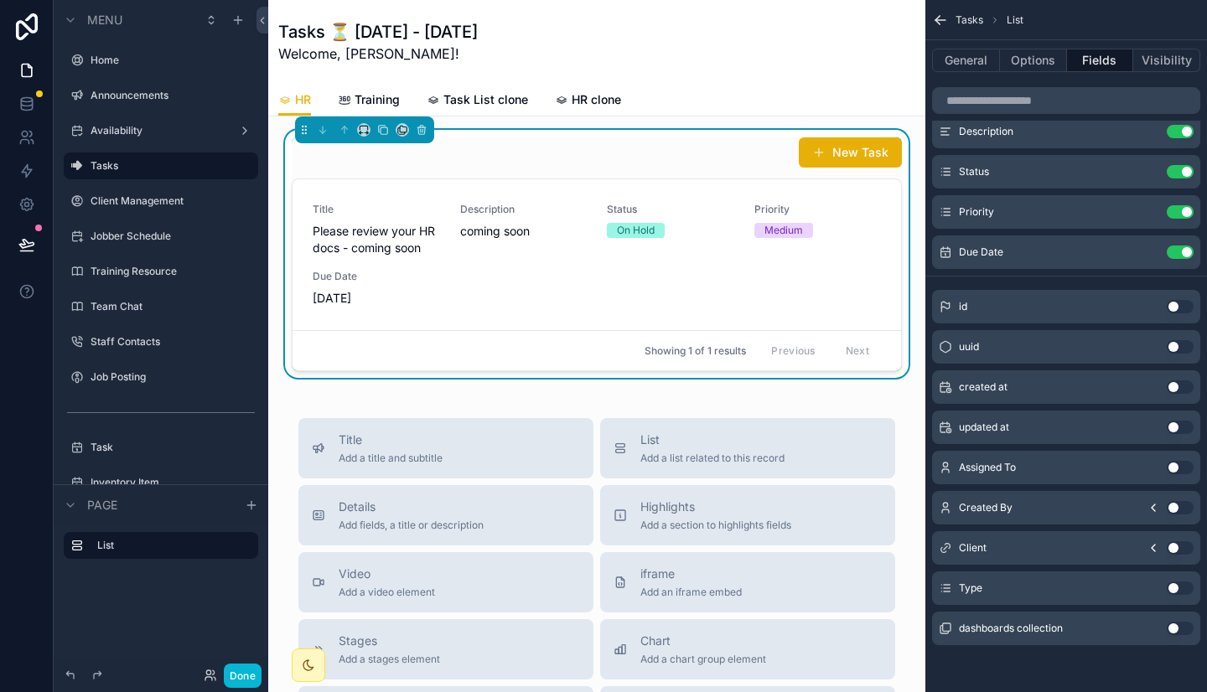
scroll to position [0, 0]
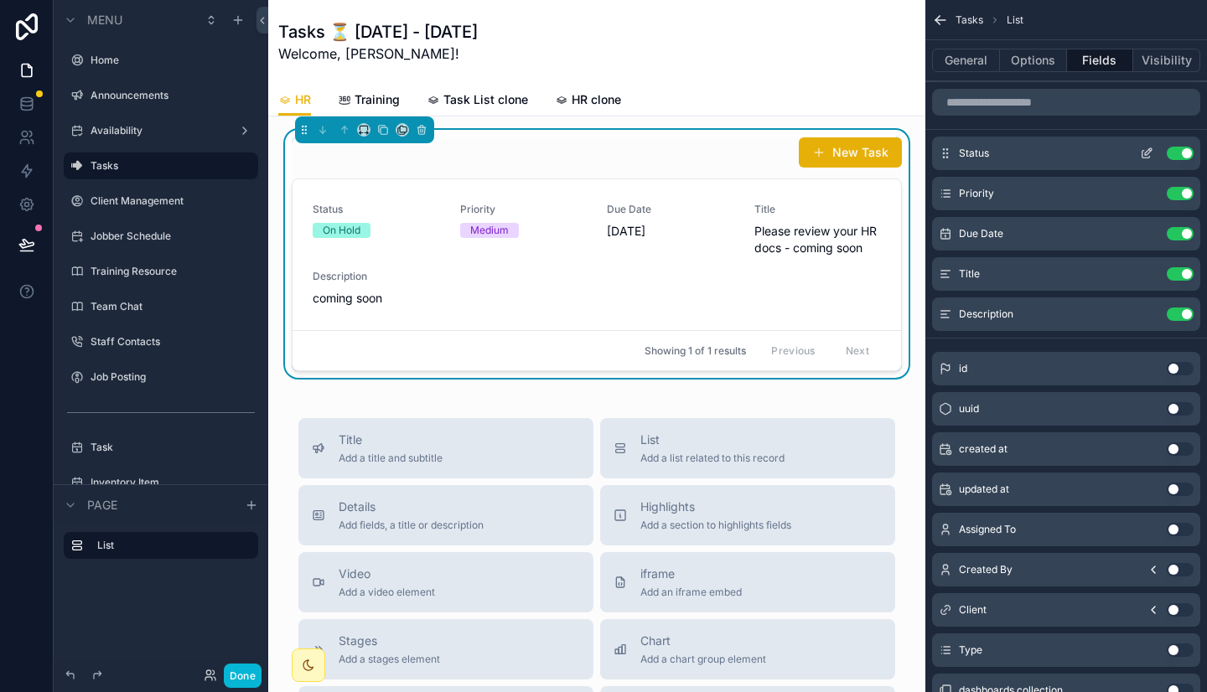
click at [1173, 153] on button "Use setting" at bounding box center [1179, 153] width 27 height 13
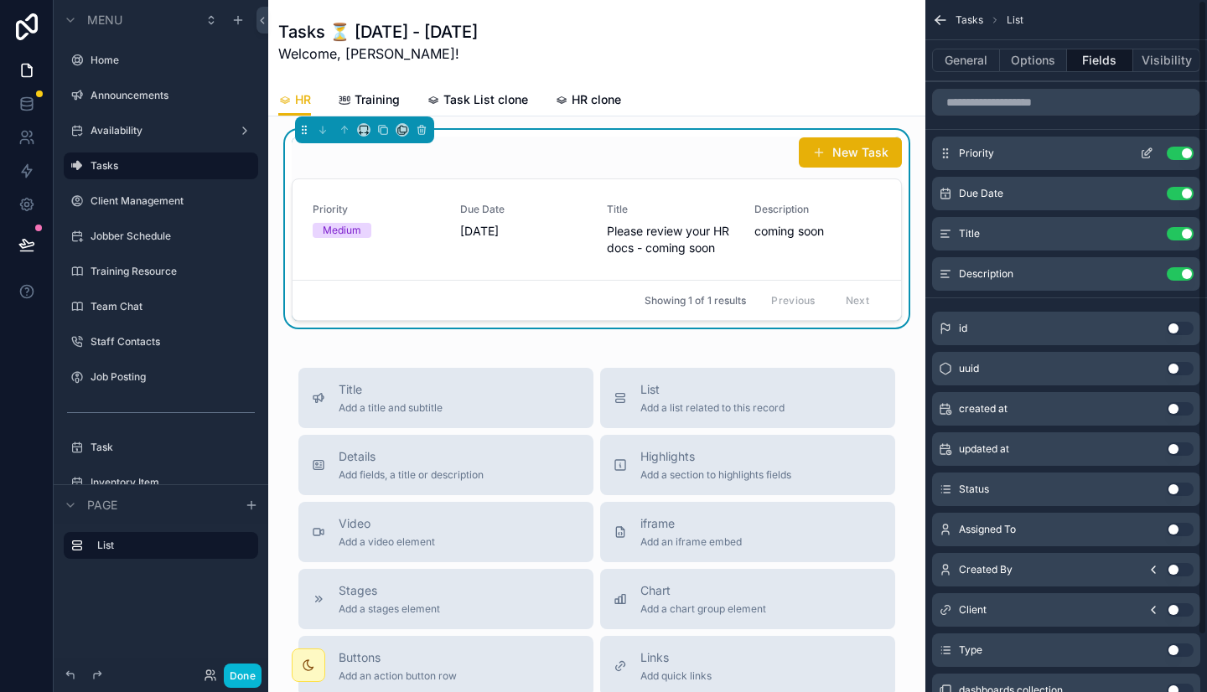
click at [1179, 153] on button "Use setting" at bounding box center [1179, 153] width 27 height 13
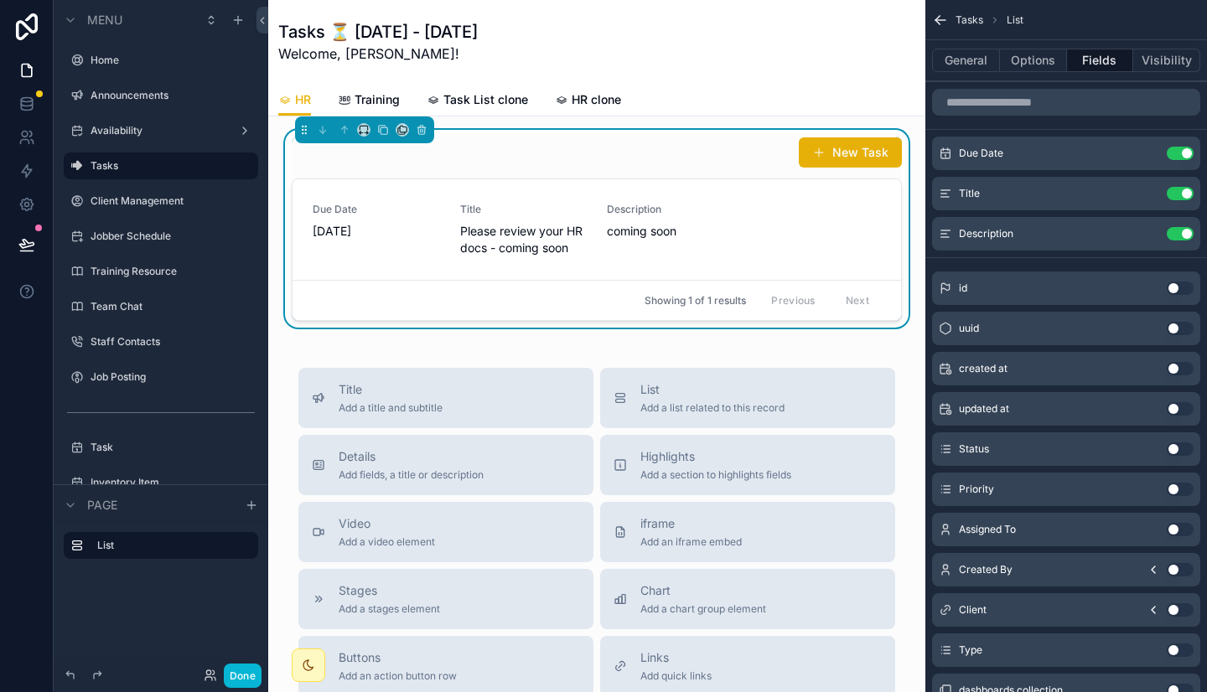
click at [1176, 367] on button "Use setting" at bounding box center [1179, 368] width 27 height 13
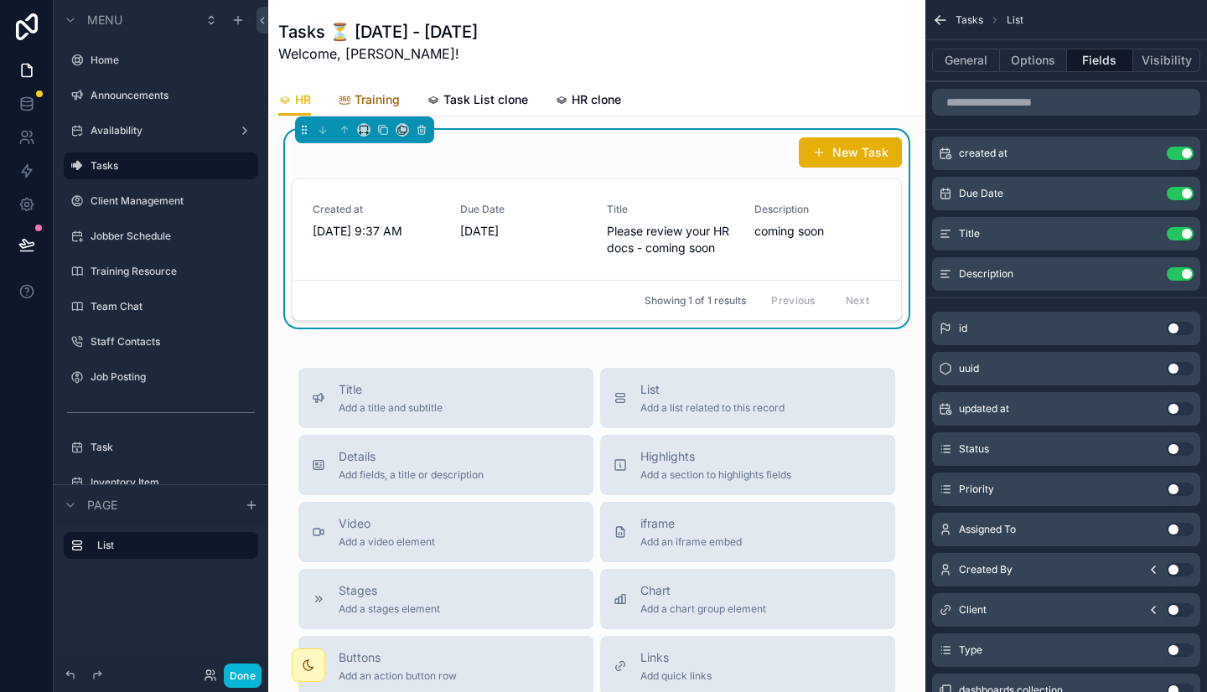
click at [377, 95] on span "Training" at bounding box center [376, 99] width 45 height 17
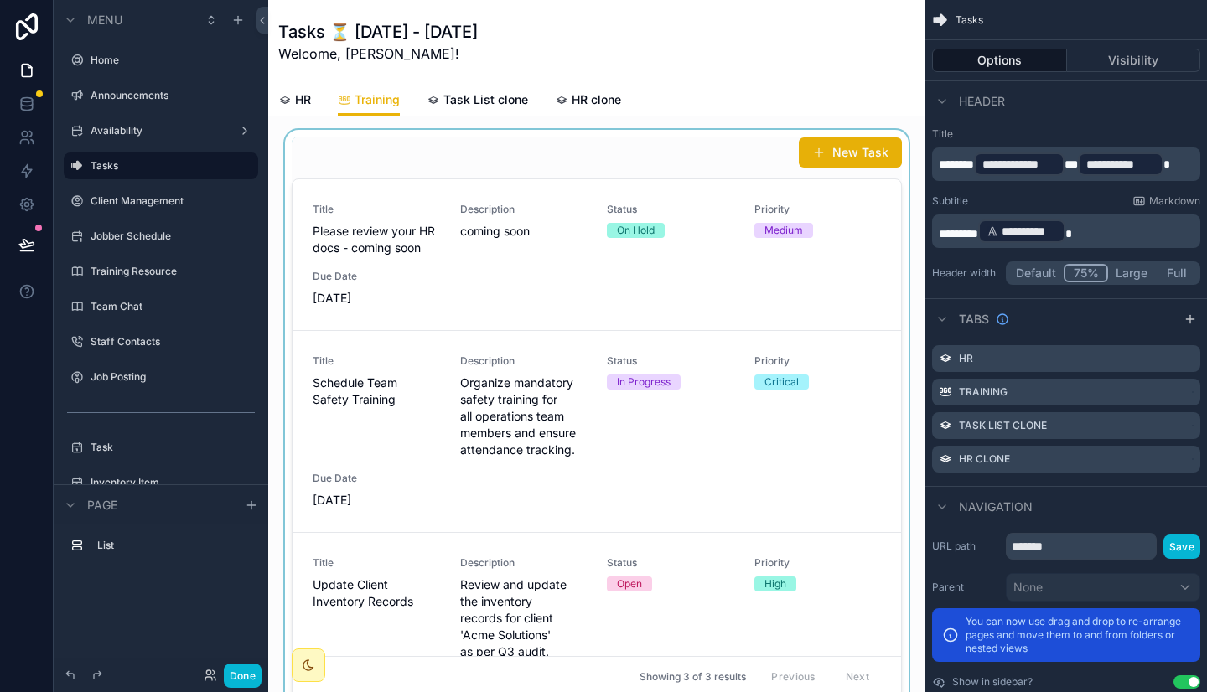
click at [586, 182] on div "scrollable content" at bounding box center [597, 417] width 630 height 575
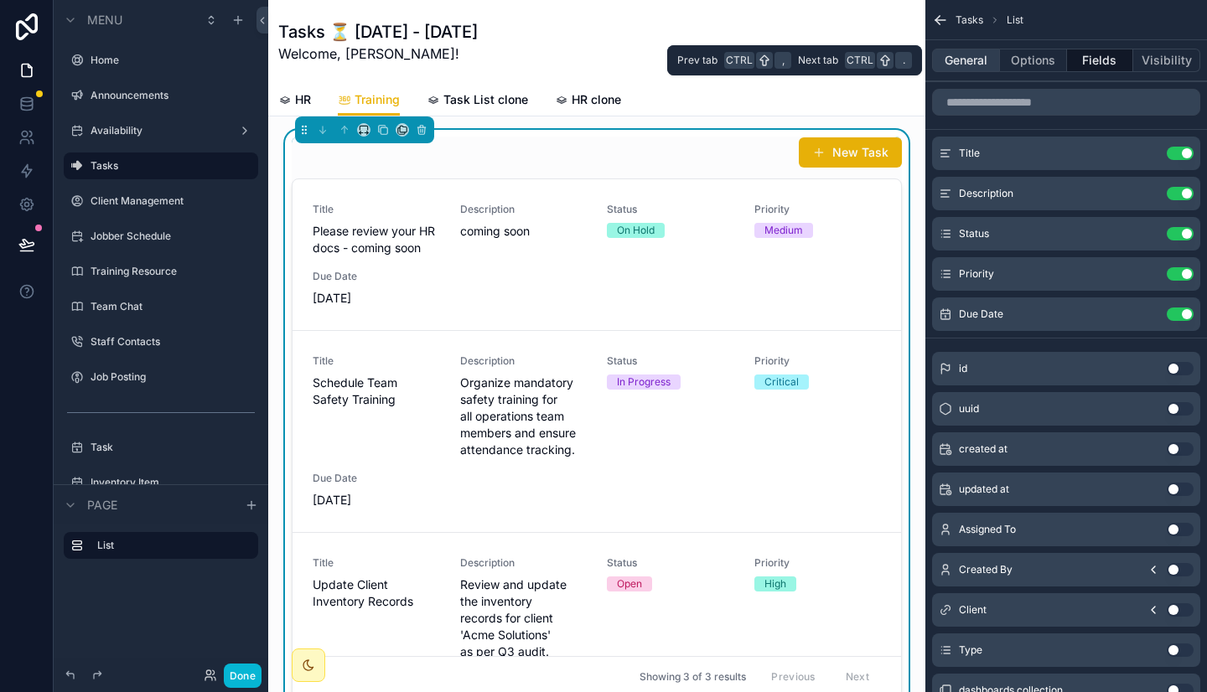
click at [970, 59] on button "General" at bounding box center [966, 60] width 68 height 23
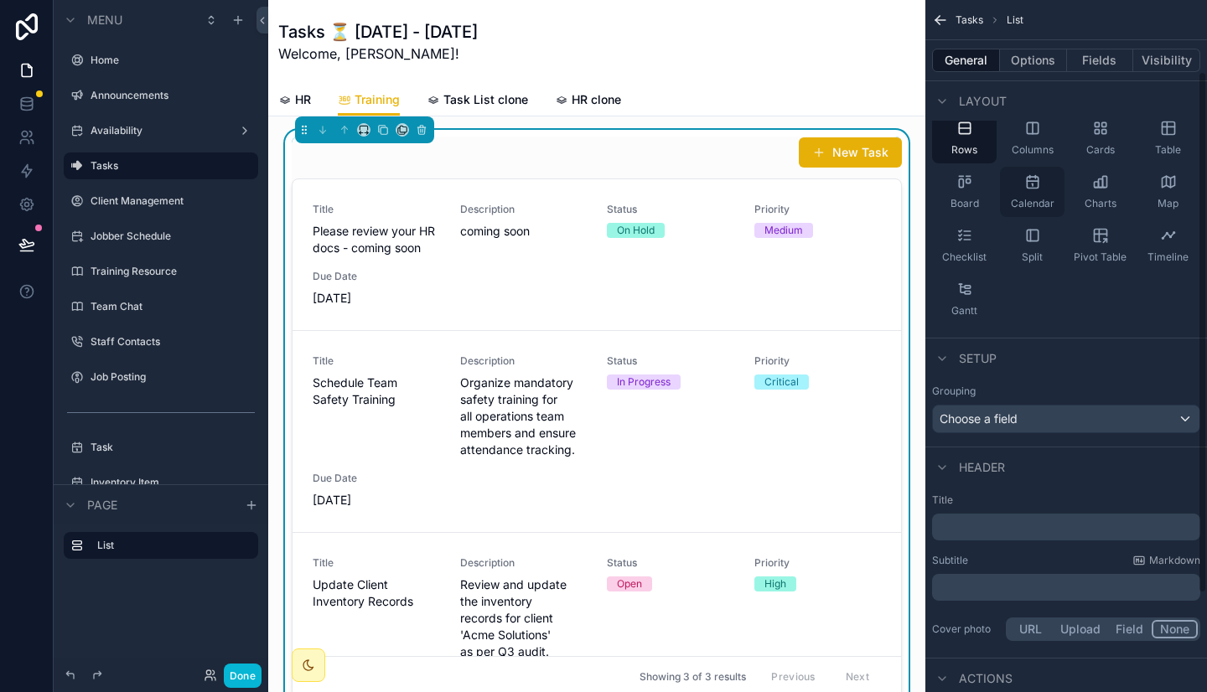
scroll to position [98, 0]
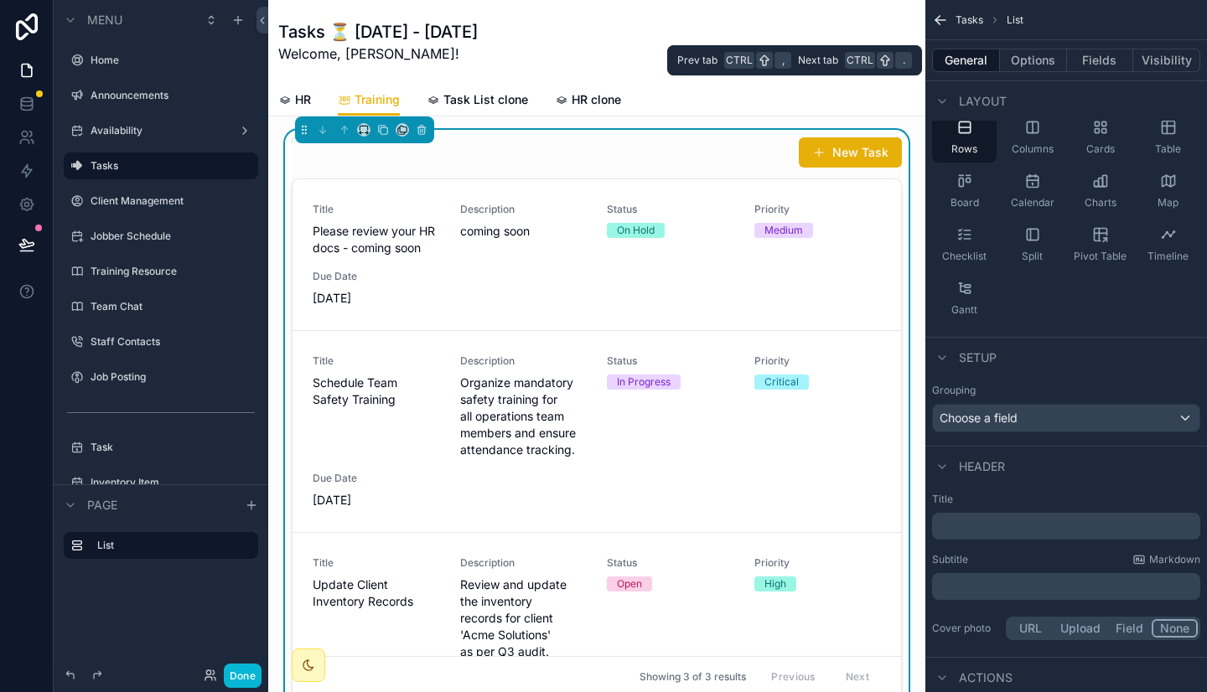
click at [1042, 47] on div "General Options Fields Visibility" at bounding box center [1066, 60] width 282 height 40
click at [1041, 53] on button "Options" at bounding box center [1033, 60] width 67 height 23
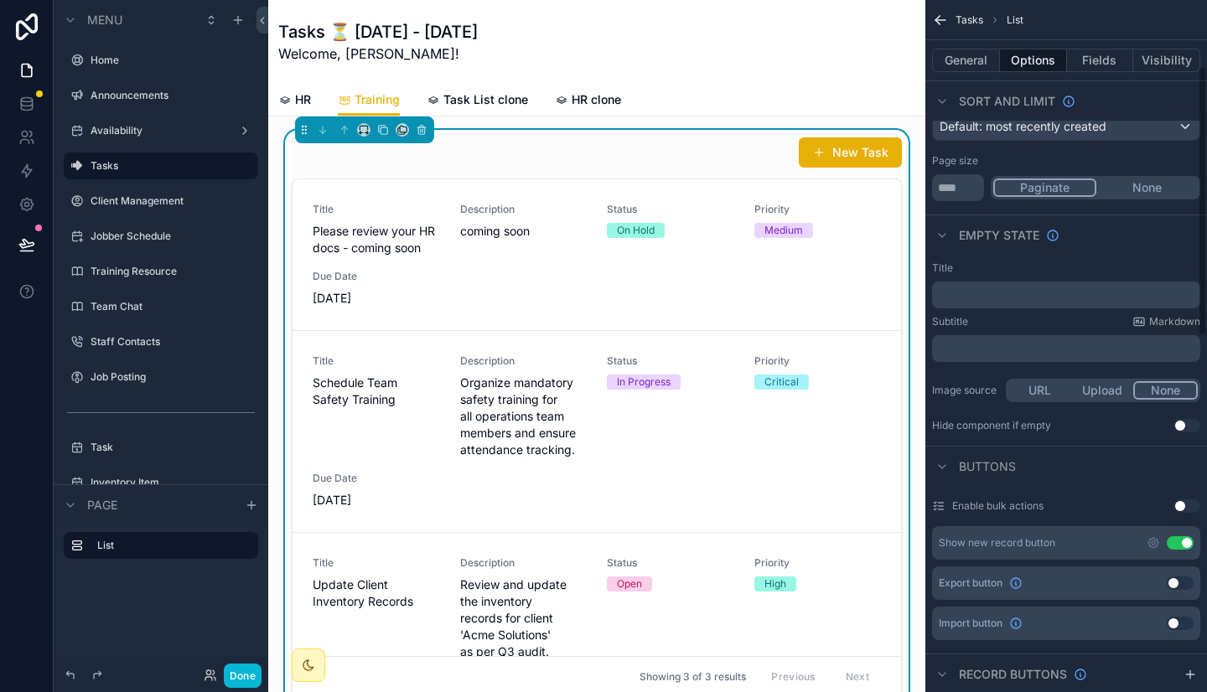
scroll to position [170, 0]
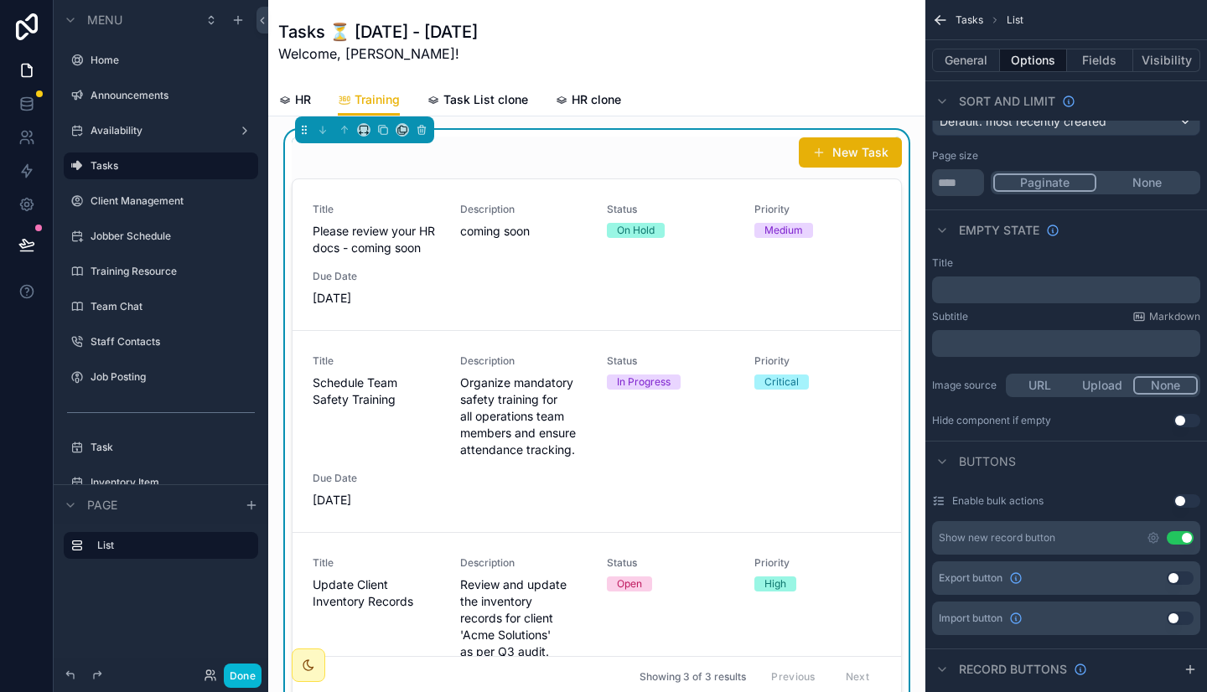
click at [1192, 417] on button "Use setting" at bounding box center [1186, 420] width 27 height 13
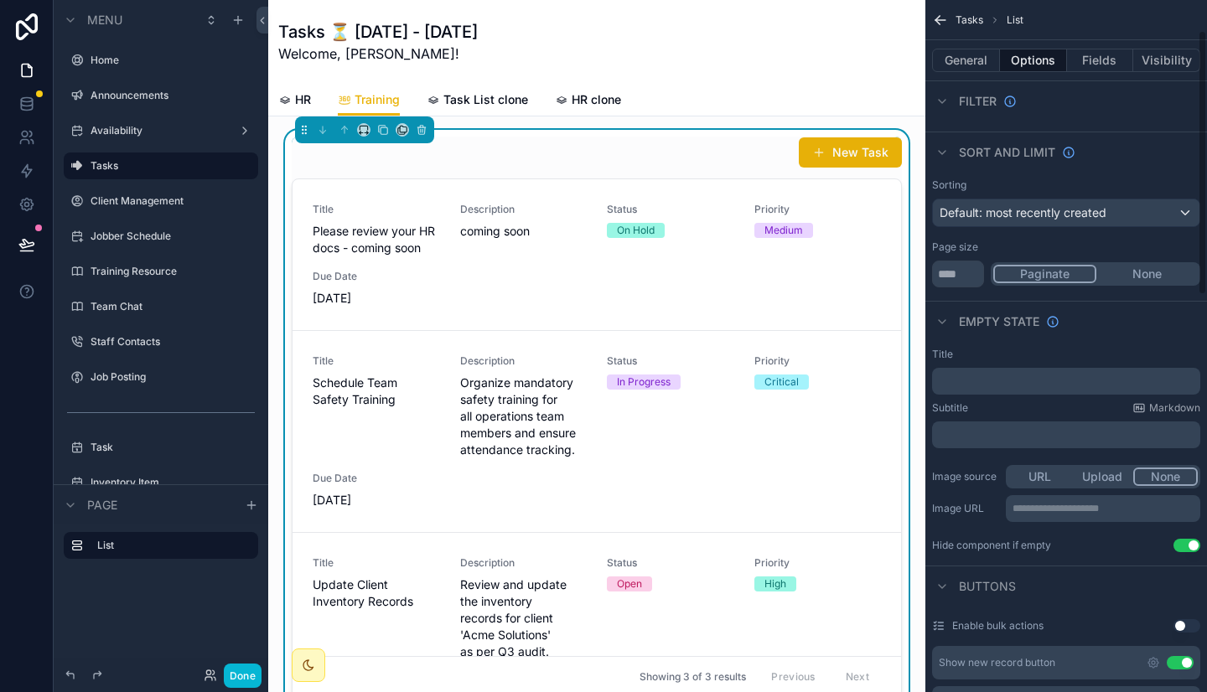
scroll to position [0, 0]
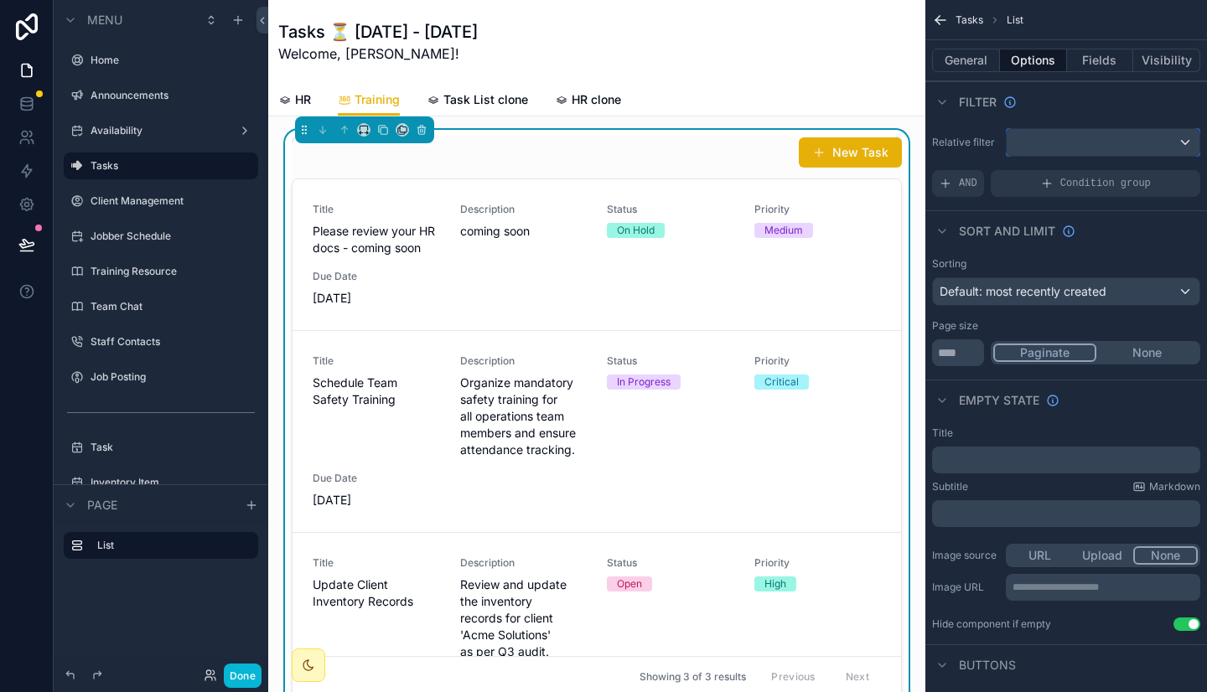
click at [1069, 137] on div "scrollable content" at bounding box center [1102, 142] width 193 height 27
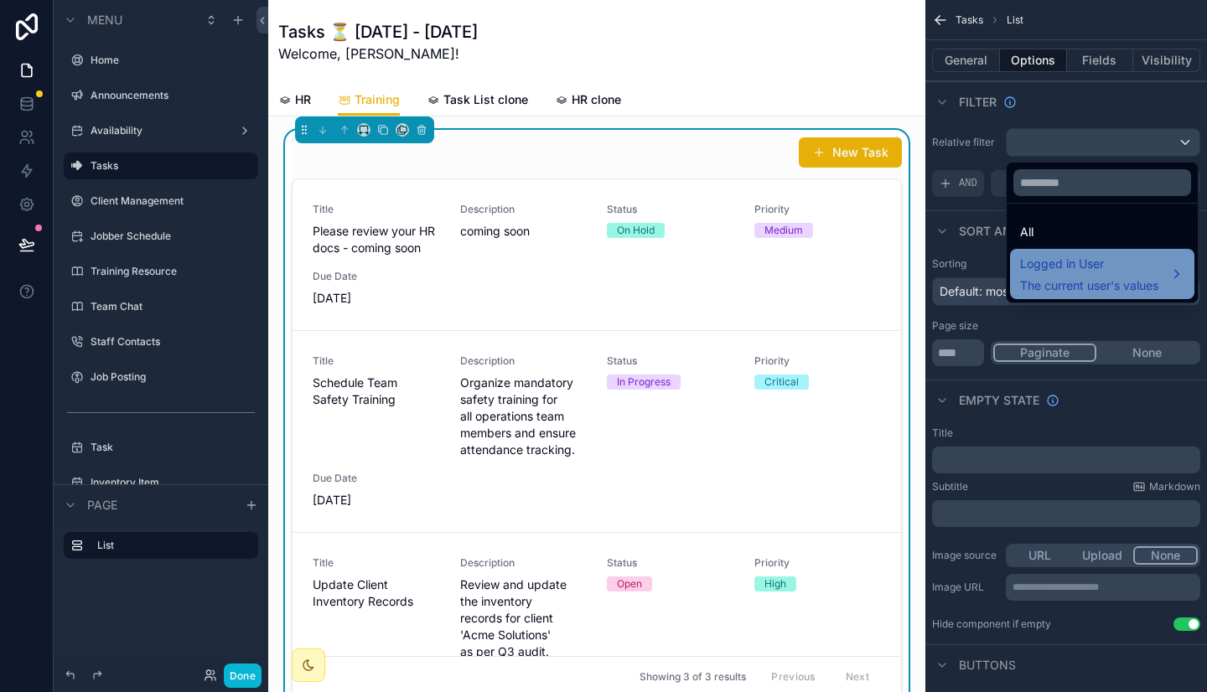
click at [1062, 265] on span "Logged in User" at bounding box center [1089, 264] width 138 height 20
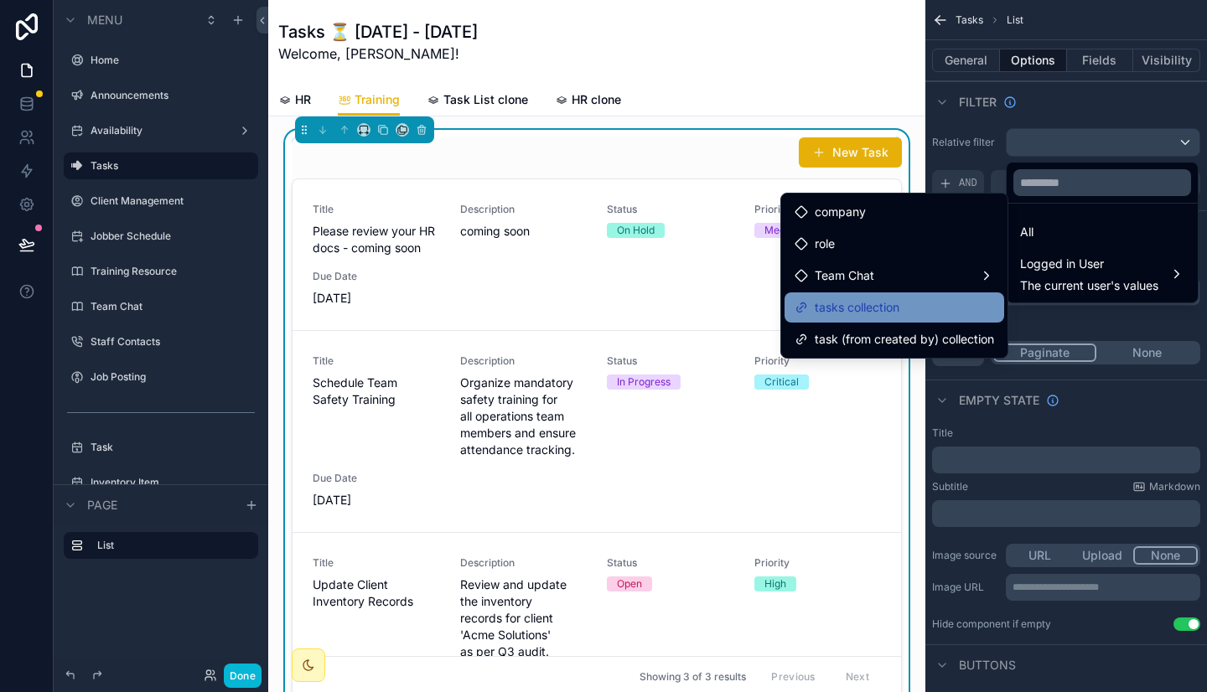
click at [955, 312] on div "tasks collection" at bounding box center [893, 307] width 199 height 20
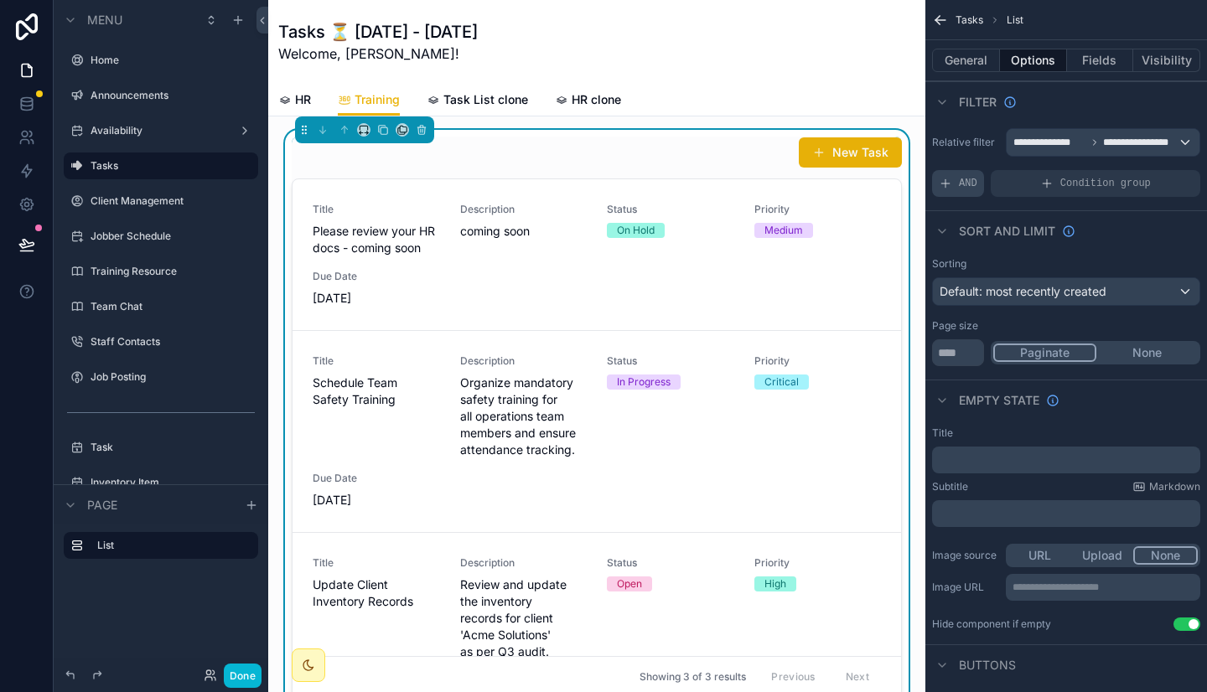
click at [977, 180] on div "AND" at bounding box center [958, 183] width 52 height 27
click at [985, 181] on span "Add a filter" at bounding box center [974, 183] width 72 height 13
click at [983, 184] on span "Add a filter" at bounding box center [974, 183] width 72 height 13
click at [1159, 168] on icon "scrollable content" at bounding box center [1158, 172] width 10 height 10
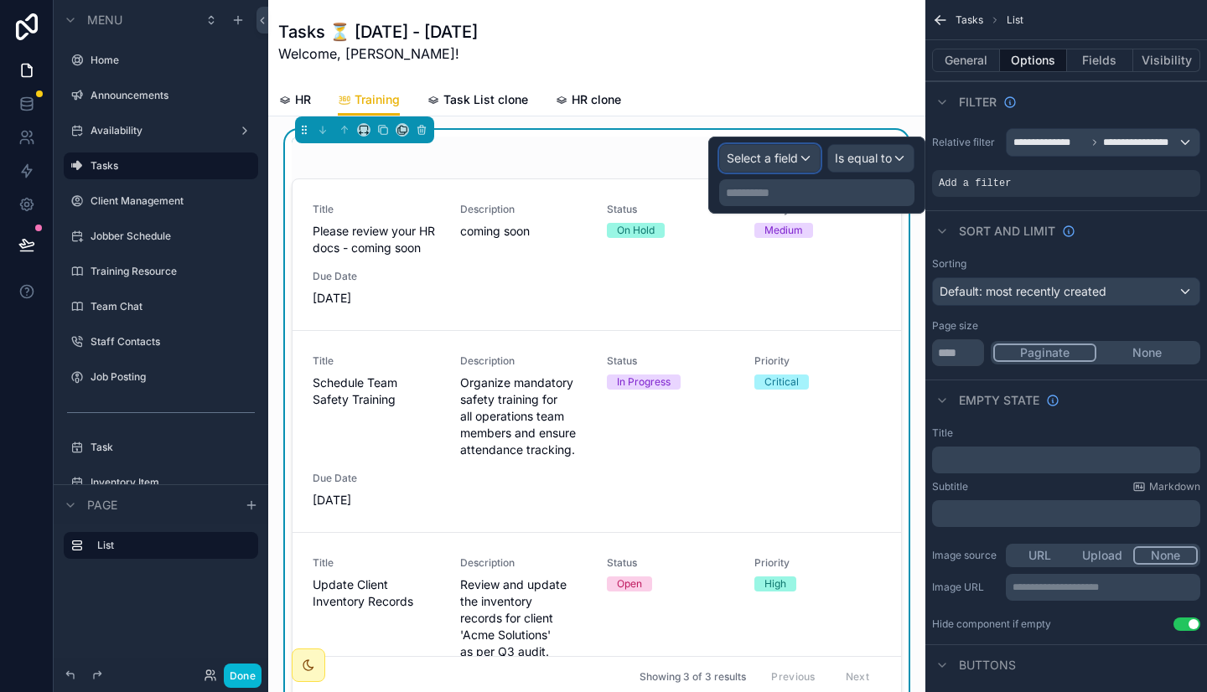
click at [780, 169] on div "Select a field" at bounding box center [770, 158] width 100 height 27
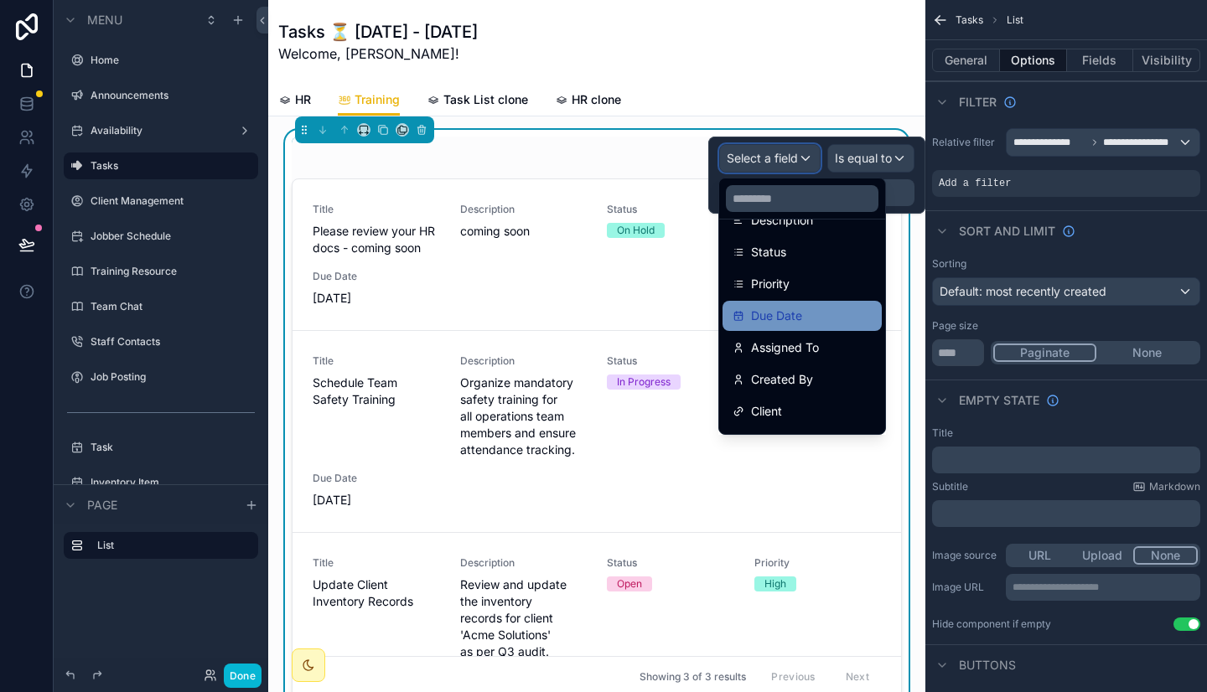
scroll to position [246, 0]
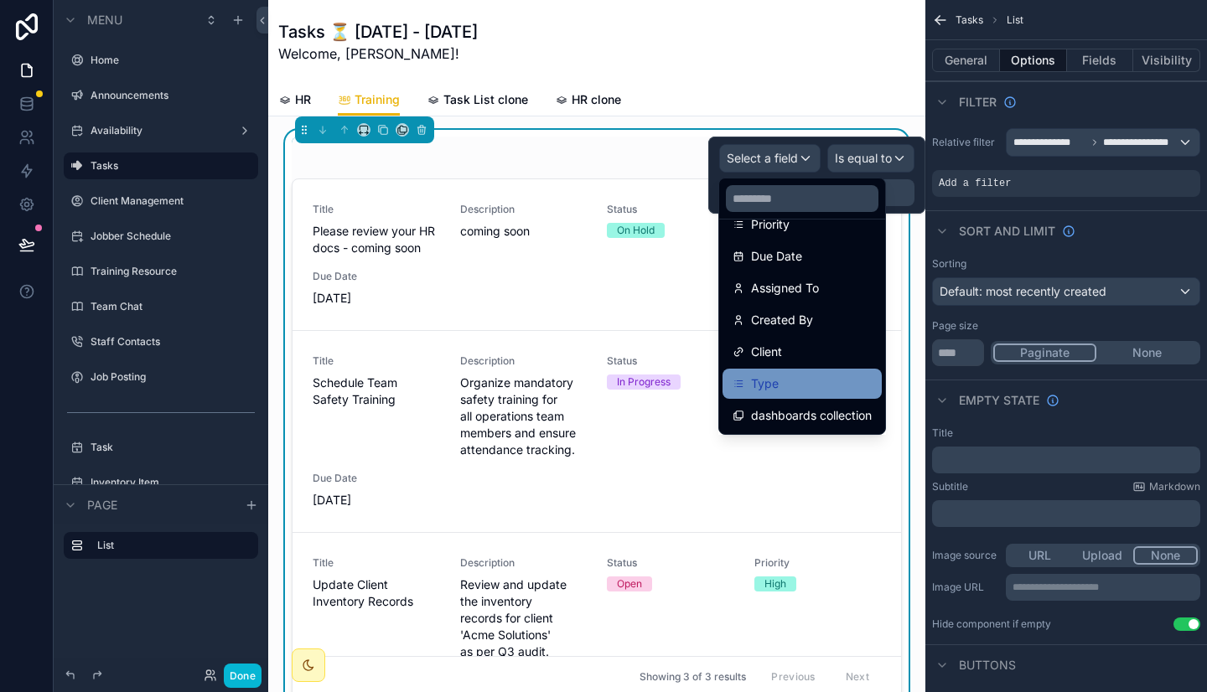
click at [784, 387] on div "Type" at bounding box center [801, 384] width 139 height 20
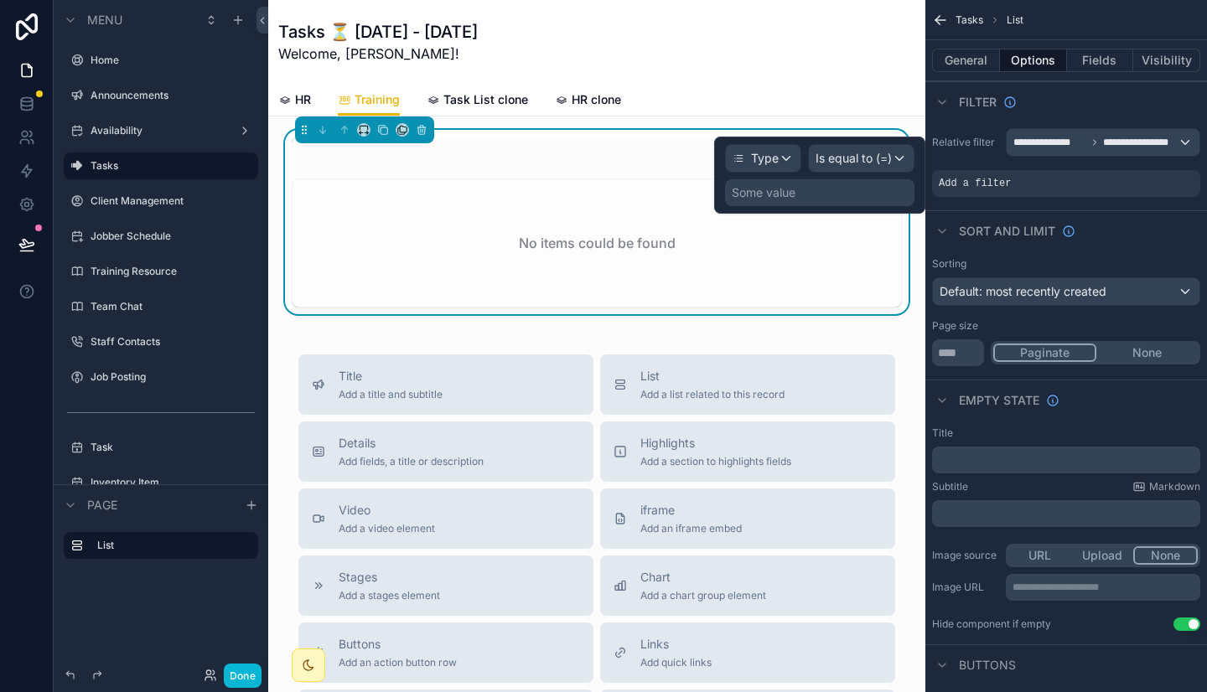
click at [845, 189] on div "Some value" at bounding box center [819, 192] width 189 height 27
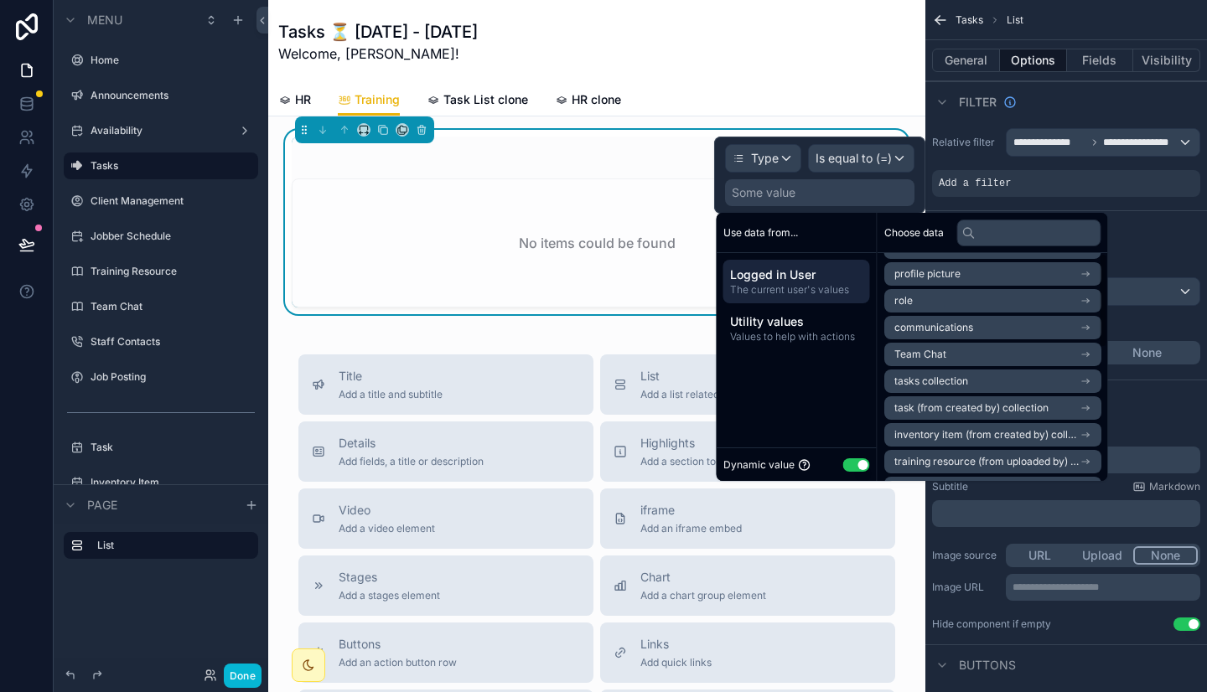
scroll to position [0, 0]
click at [778, 287] on span "The current user's values" at bounding box center [796, 289] width 133 height 13
click at [865, 459] on button "Use setting" at bounding box center [856, 464] width 27 height 13
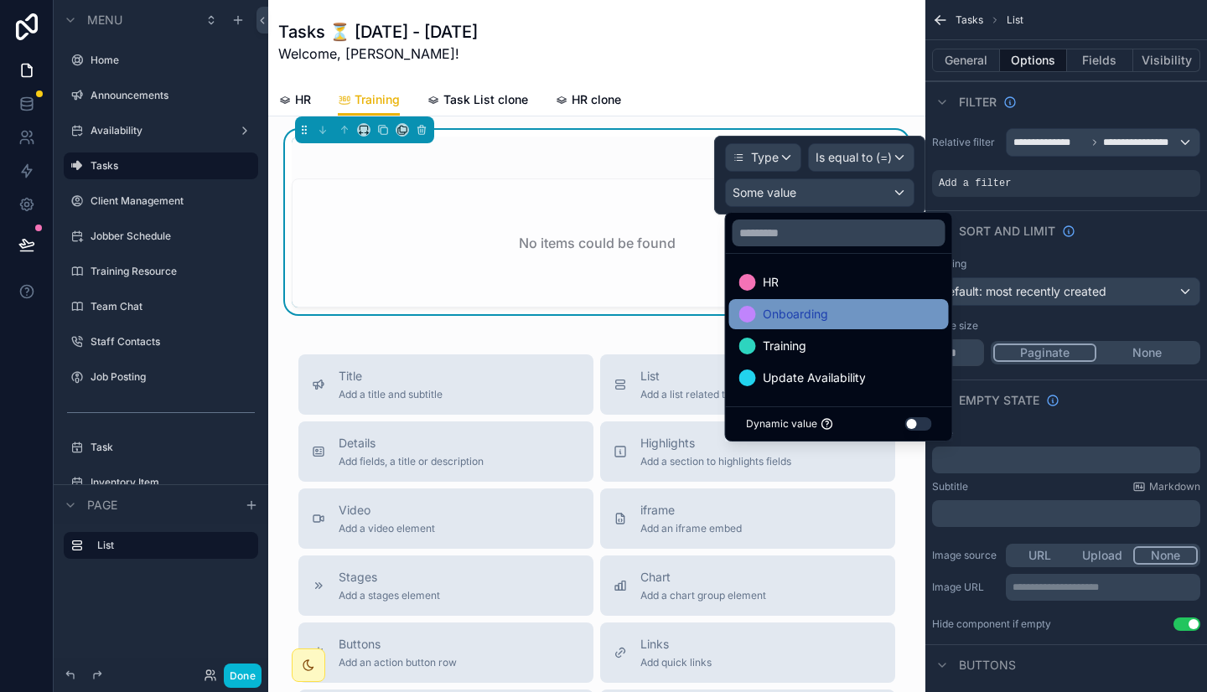
click at [814, 313] on span "Onboarding" at bounding box center [795, 314] width 65 height 20
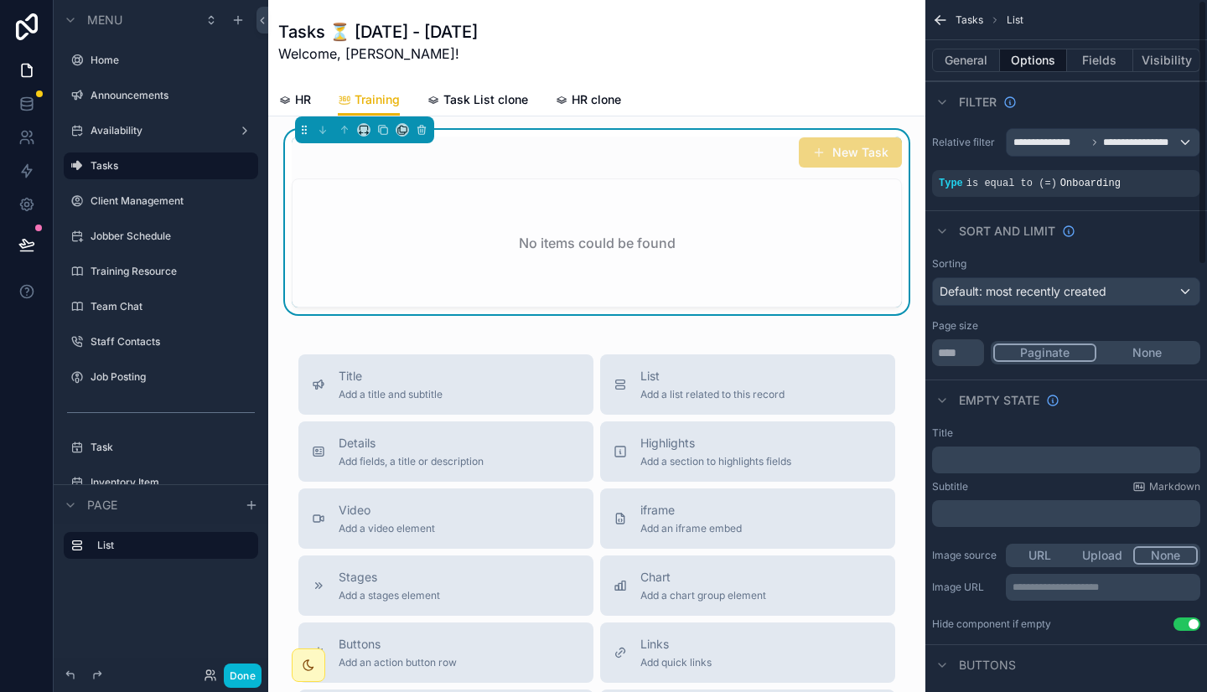
click at [1035, 370] on div "Sorting Default: most recently created Page size ** Paginate None" at bounding box center [1066, 312] width 282 height 122
click at [459, 102] on span "Task List clone" at bounding box center [485, 99] width 85 height 17
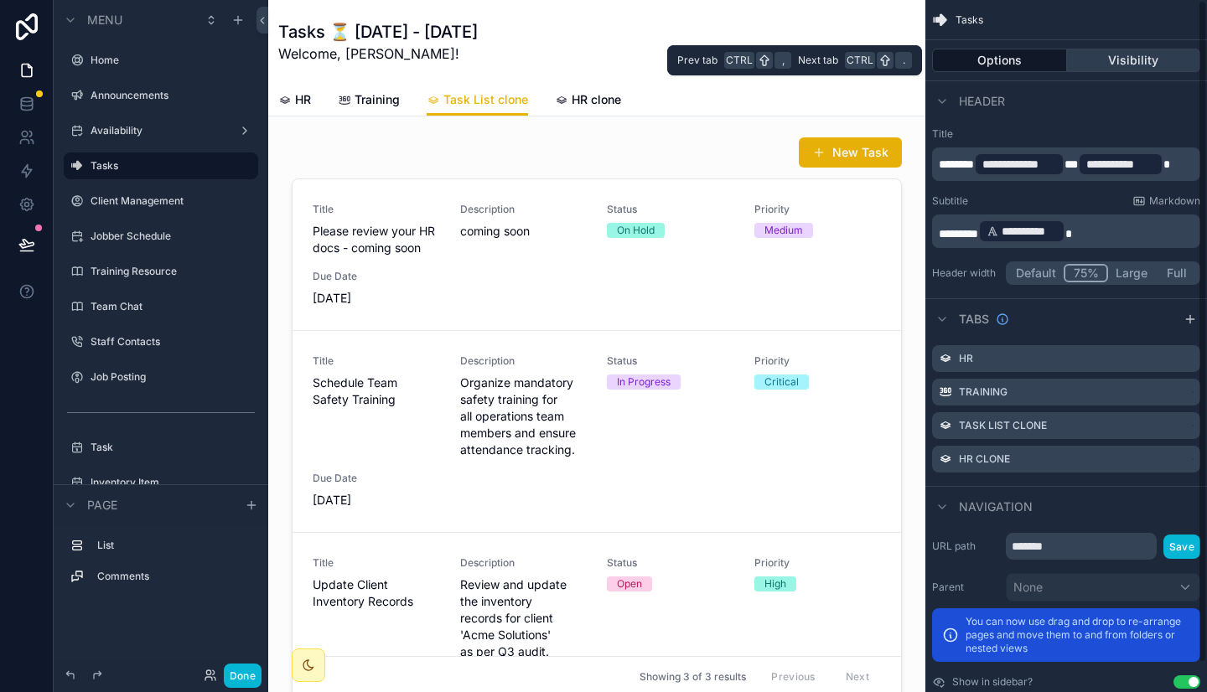
click at [1140, 59] on button "Visibility" at bounding box center [1134, 60] width 134 height 23
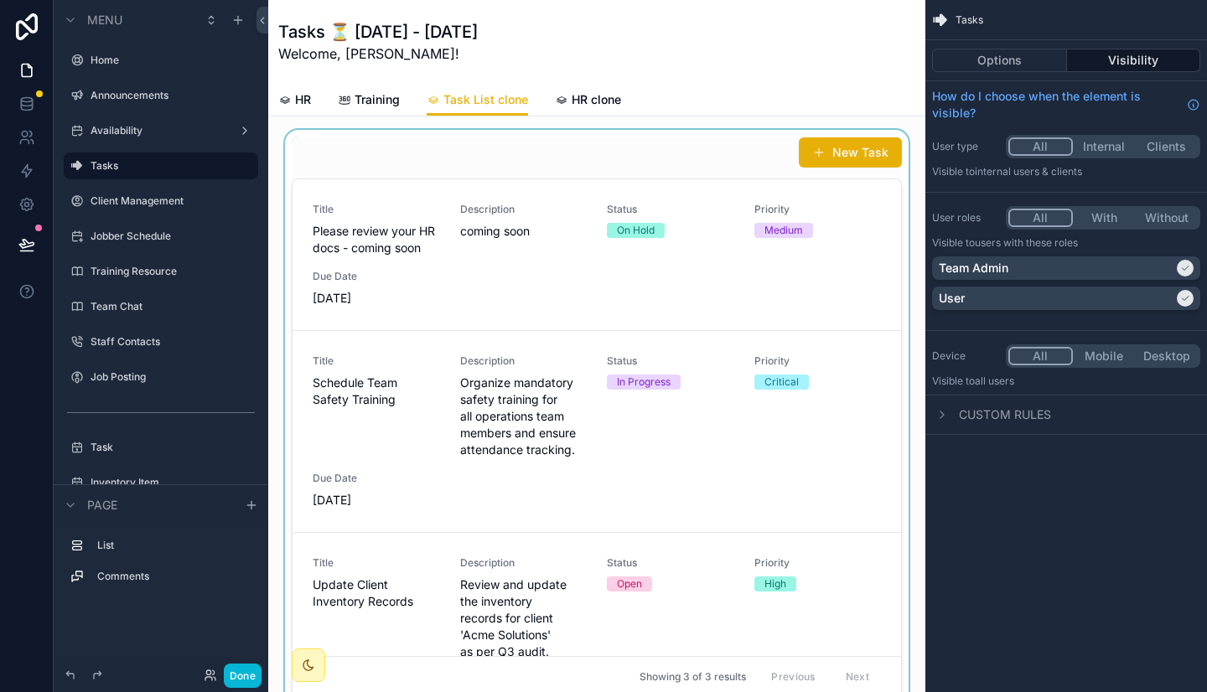
click at [566, 157] on div "scrollable content" at bounding box center [597, 417] width 630 height 575
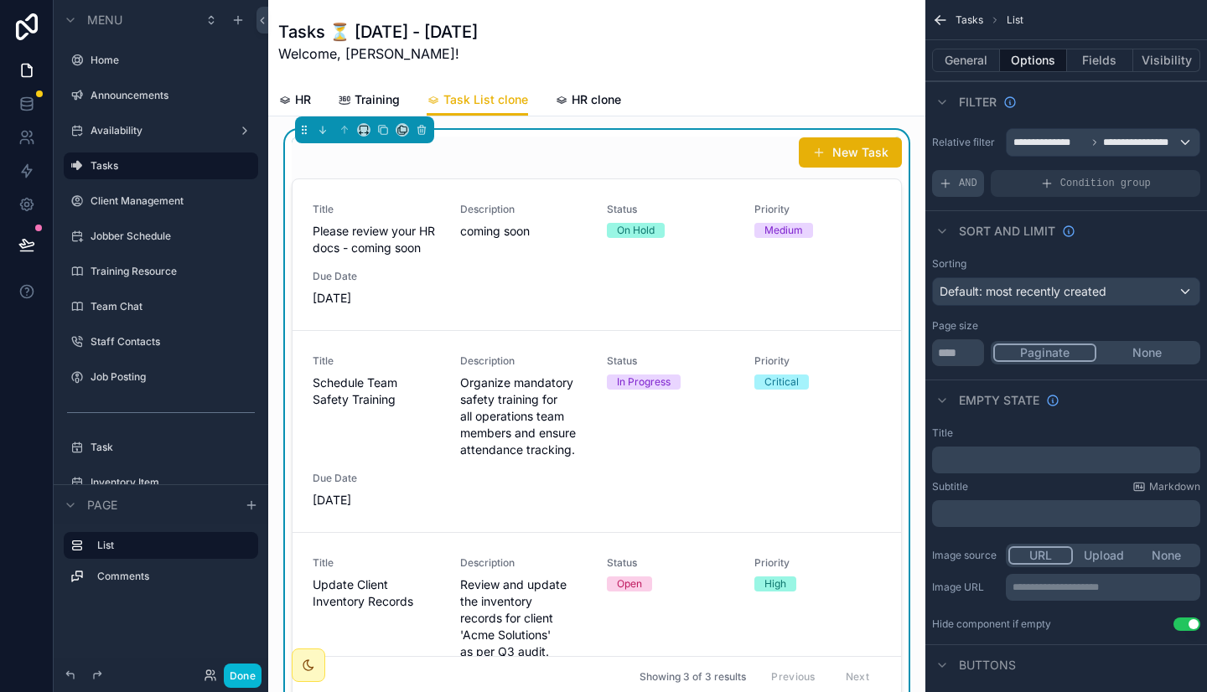
click at [969, 183] on span "AND" at bounding box center [968, 183] width 18 height 13
click at [981, 184] on span "Add a filter" at bounding box center [974, 183] width 72 height 13
click at [1161, 168] on icon "scrollable content" at bounding box center [1159, 170] width 5 height 5
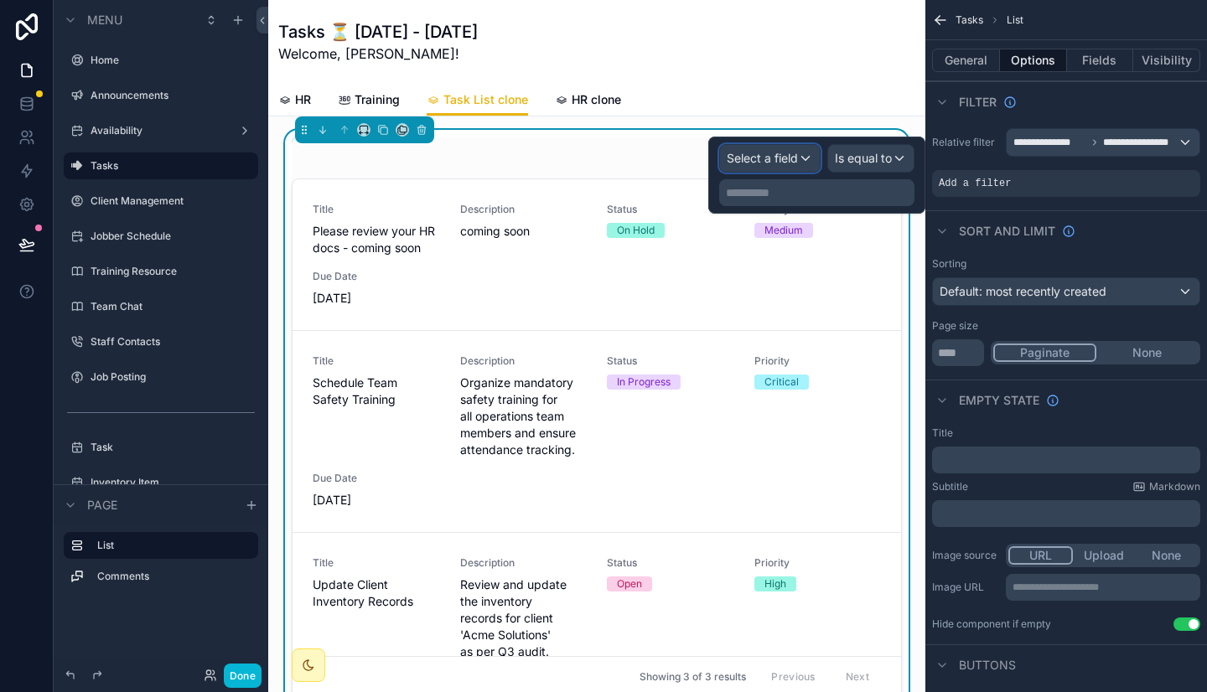
click at [768, 163] on span "Select a field" at bounding box center [761, 158] width 71 height 14
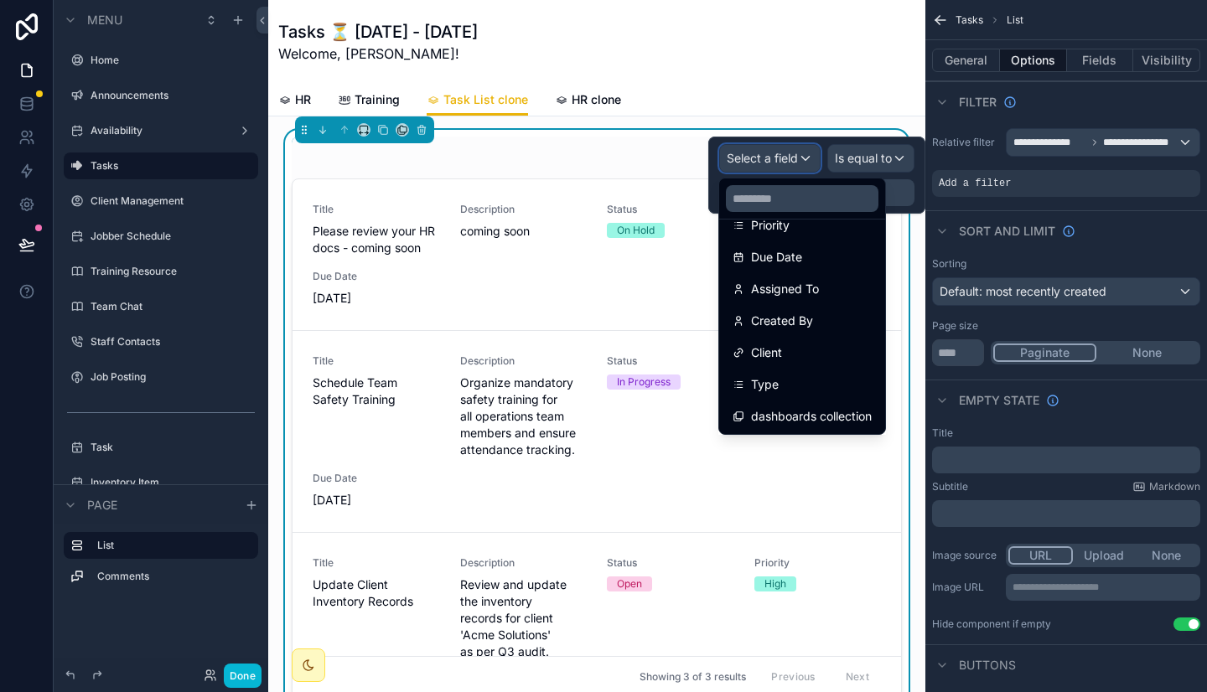
scroll to position [246, 0]
click at [789, 389] on div "Type" at bounding box center [801, 384] width 139 height 20
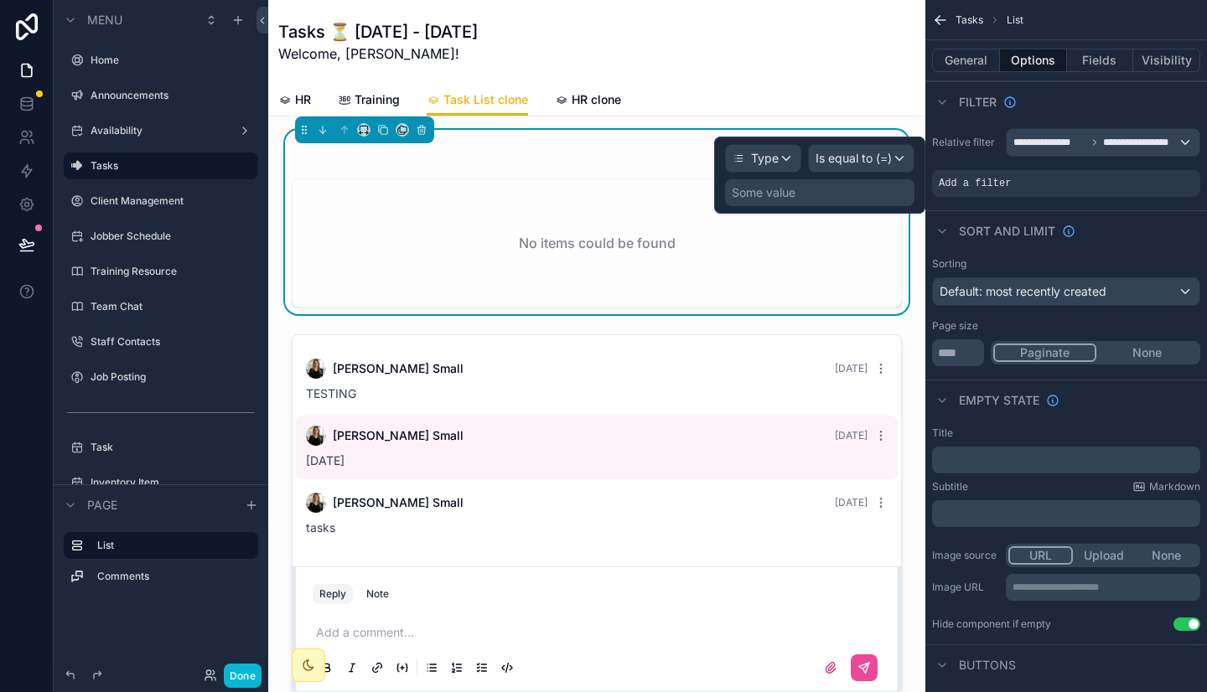
click at [839, 195] on div "Some value" at bounding box center [819, 192] width 189 height 27
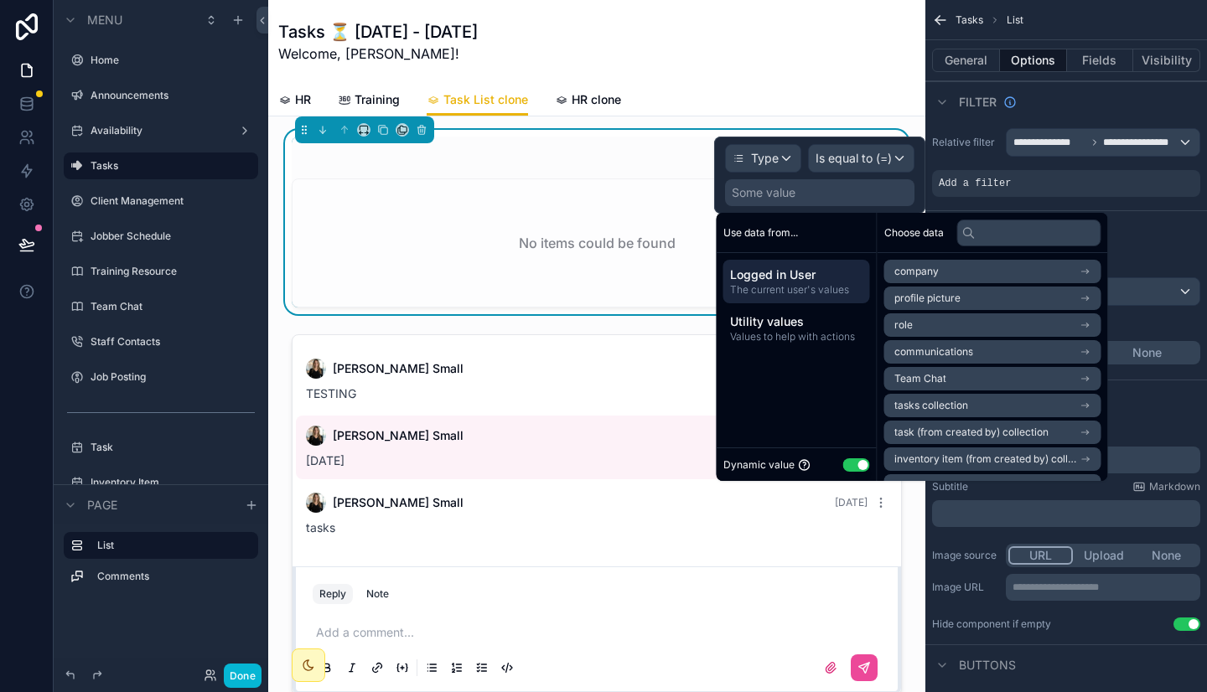
click at [854, 462] on button "Use setting" at bounding box center [856, 464] width 27 height 13
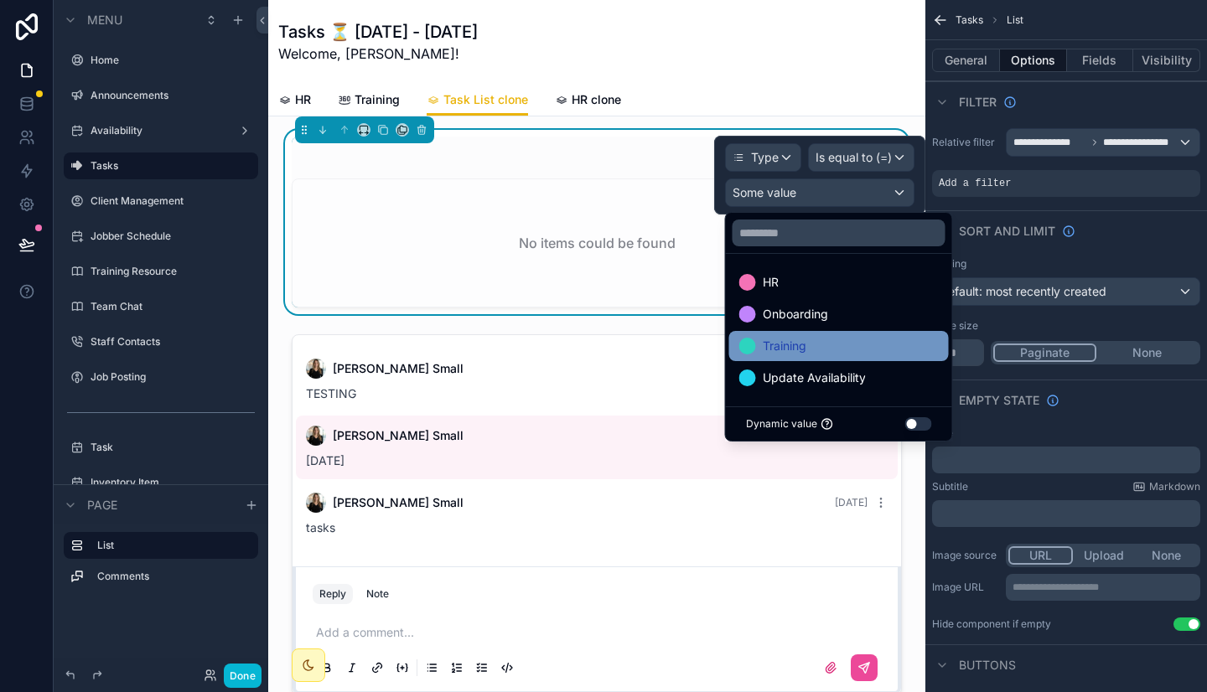
click at [807, 347] on div "Training" at bounding box center [838, 346] width 199 height 20
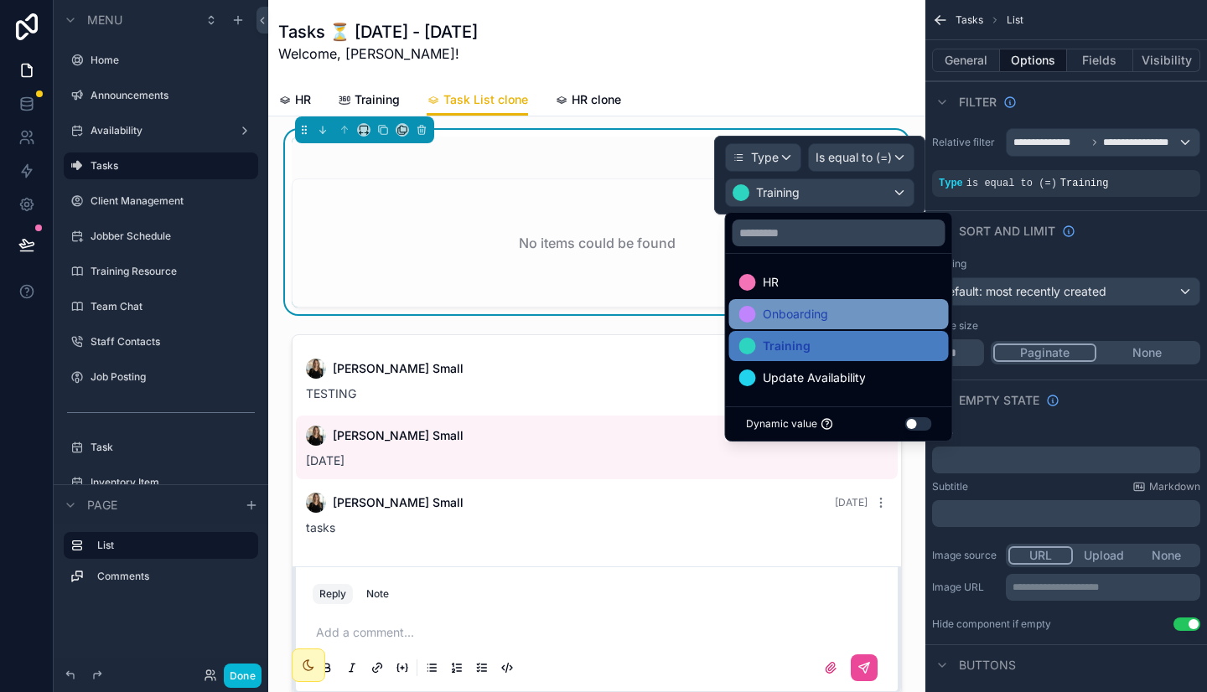
click at [800, 313] on span "Onboarding" at bounding box center [795, 314] width 65 height 20
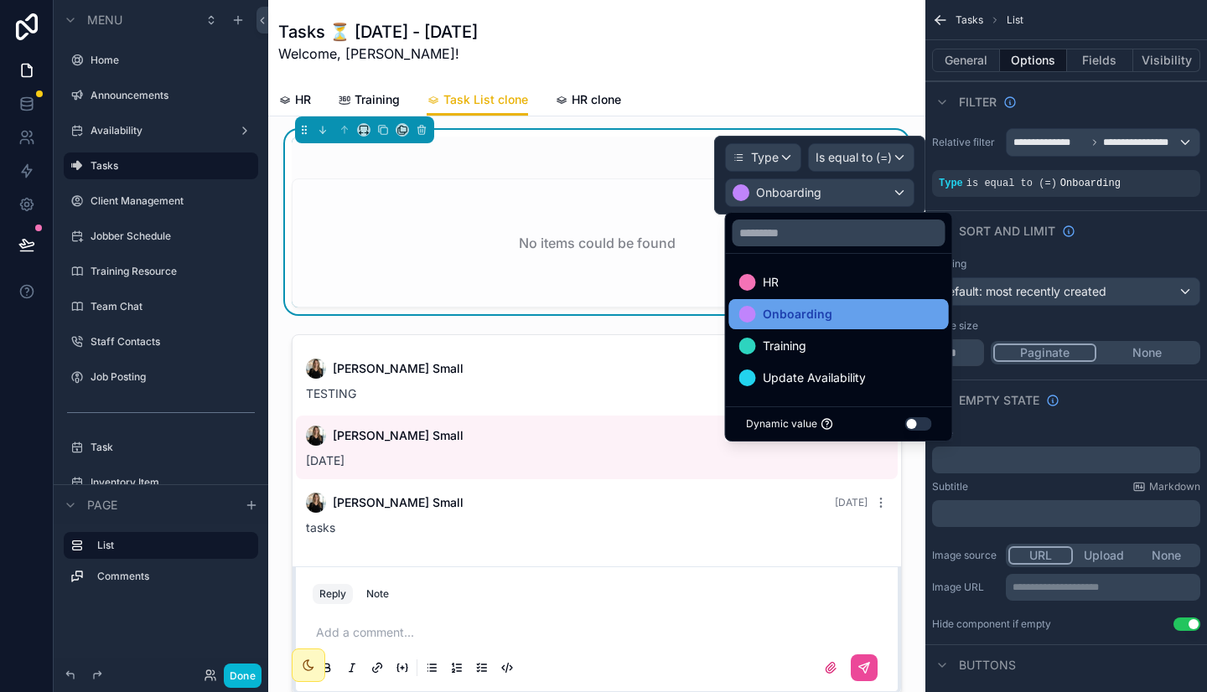
click at [864, 306] on div "Onboarding" at bounding box center [838, 314] width 199 height 20
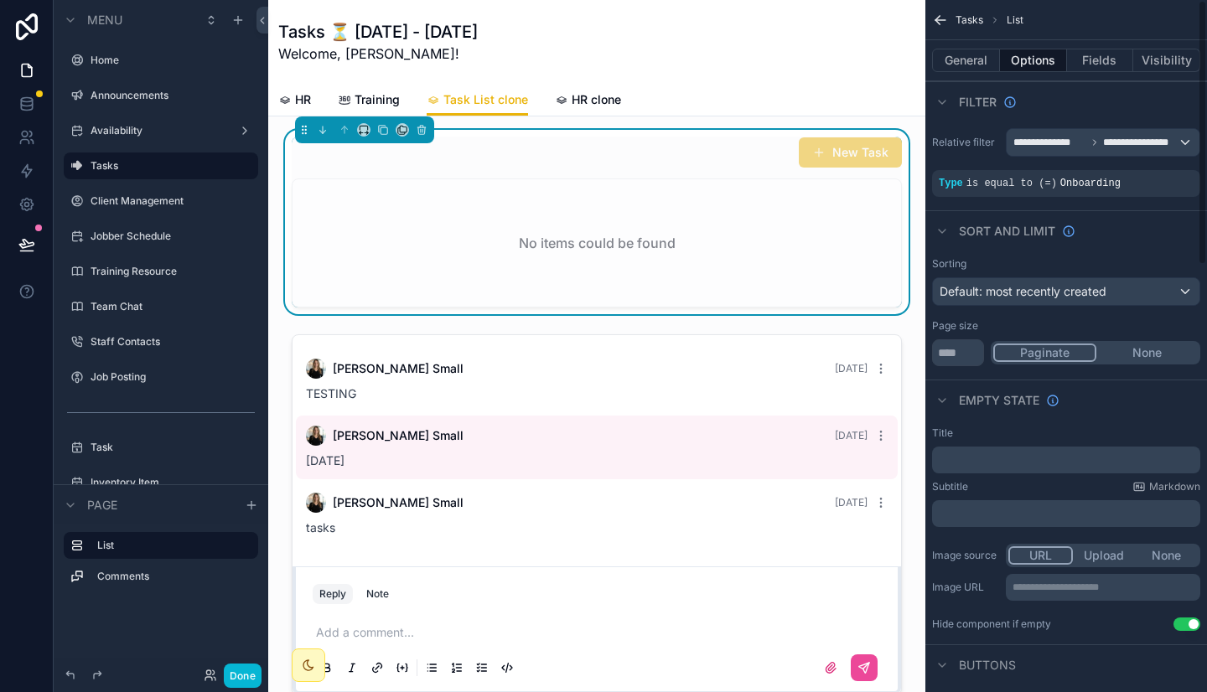
click at [1017, 323] on div "Page size" at bounding box center [1066, 325] width 268 height 13
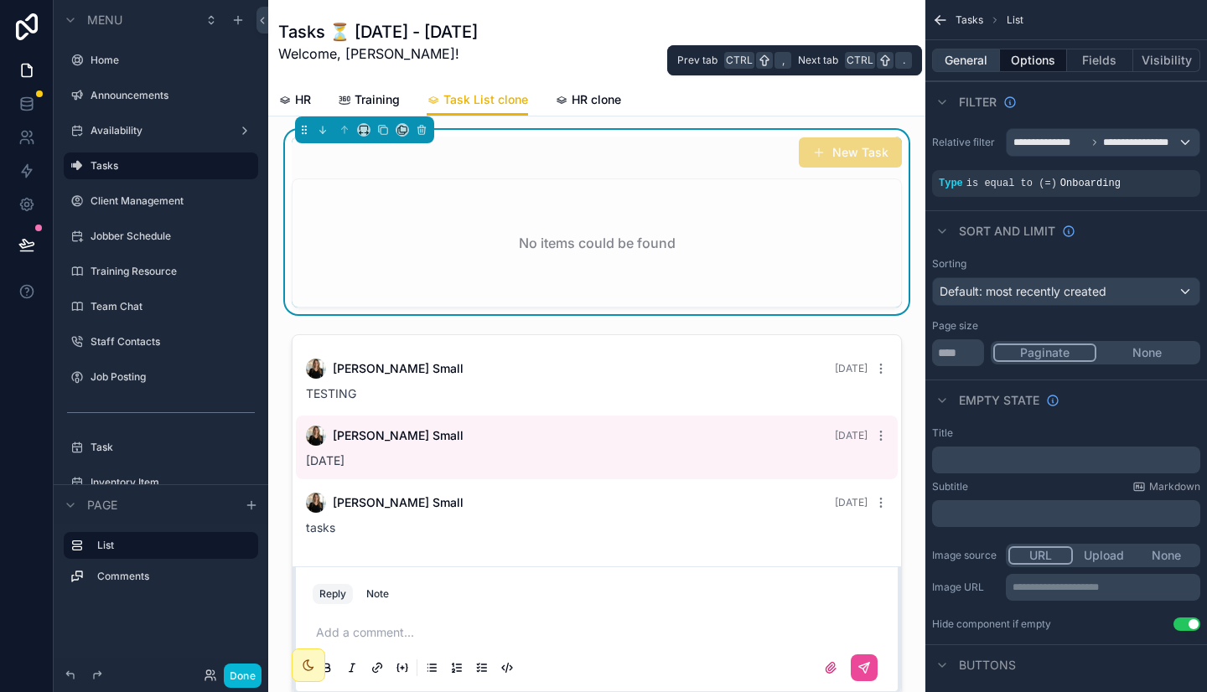
click at [975, 61] on button "General" at bounding box center [966, 60] width 68 height 23
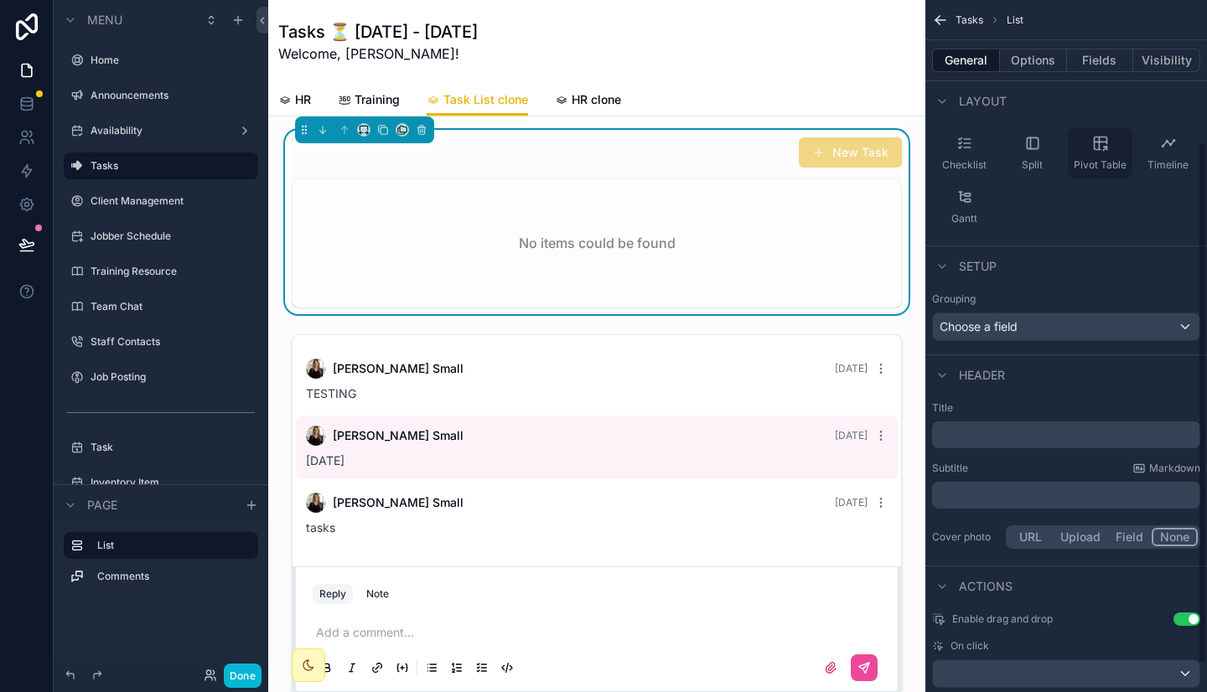
scroll to position [225, 0]
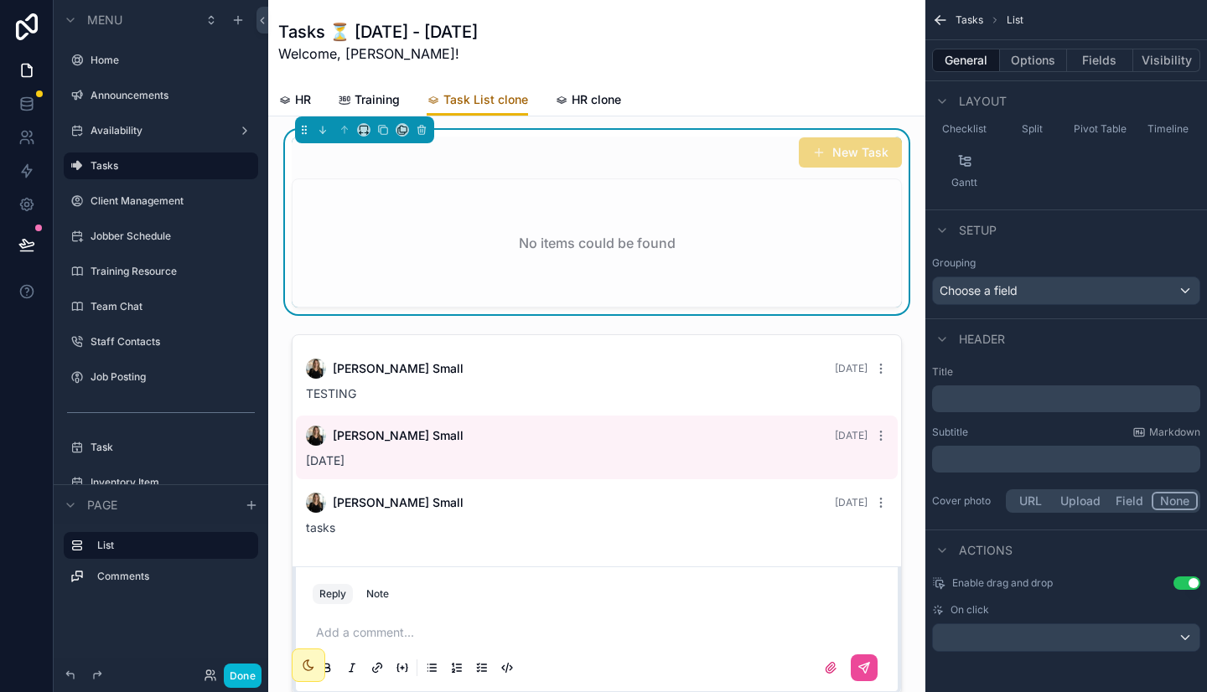
click at [481, 101] on span "Task List clone" at bounding box center [485, 99] width 85 height 17
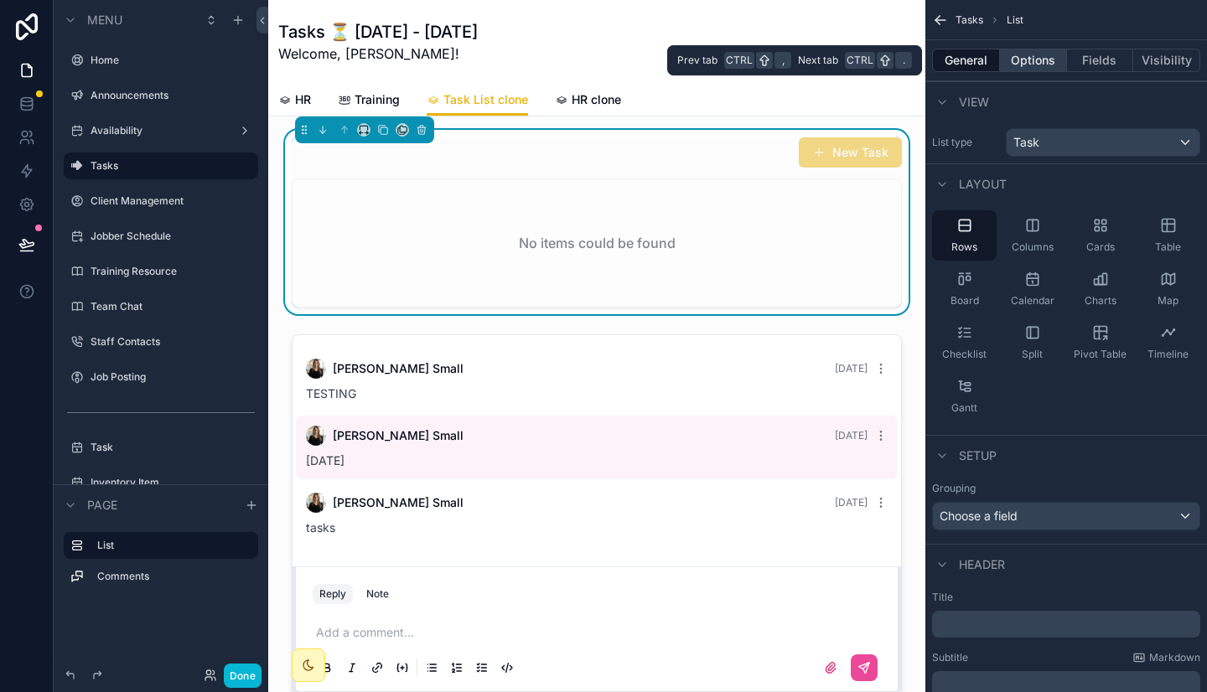
click at [1034, 70] on button "Options" at bounding box center [1033, 60] width 67 height 23
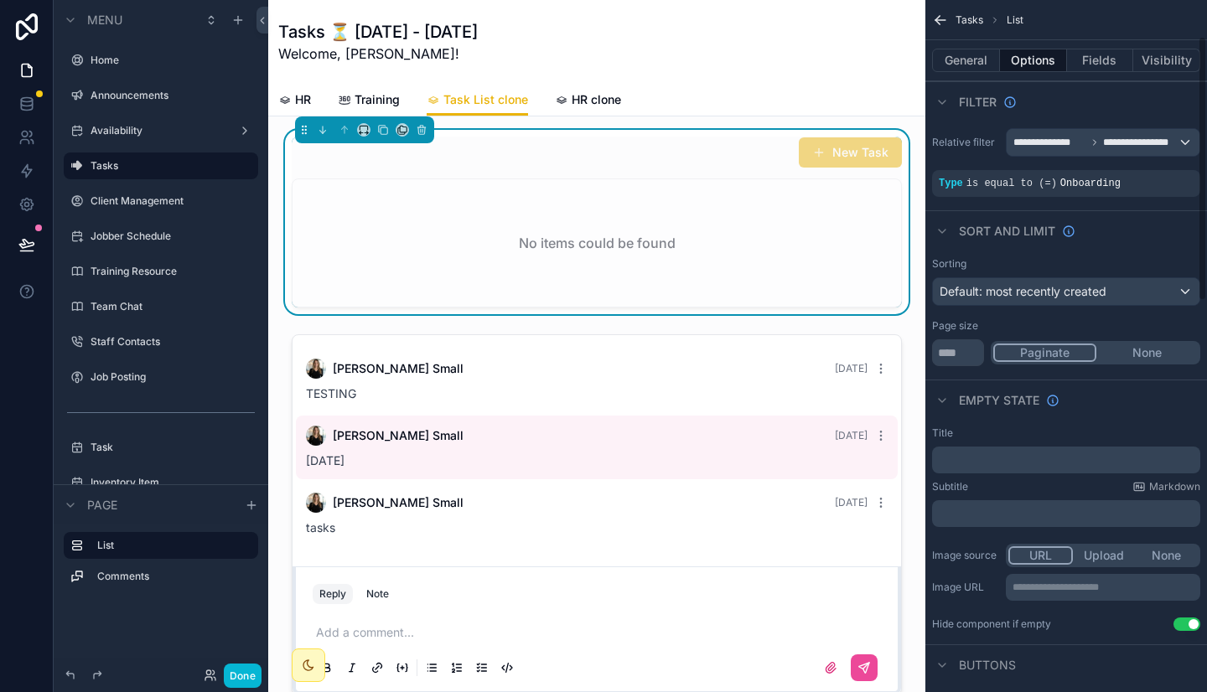
scroll to position [106, 0]
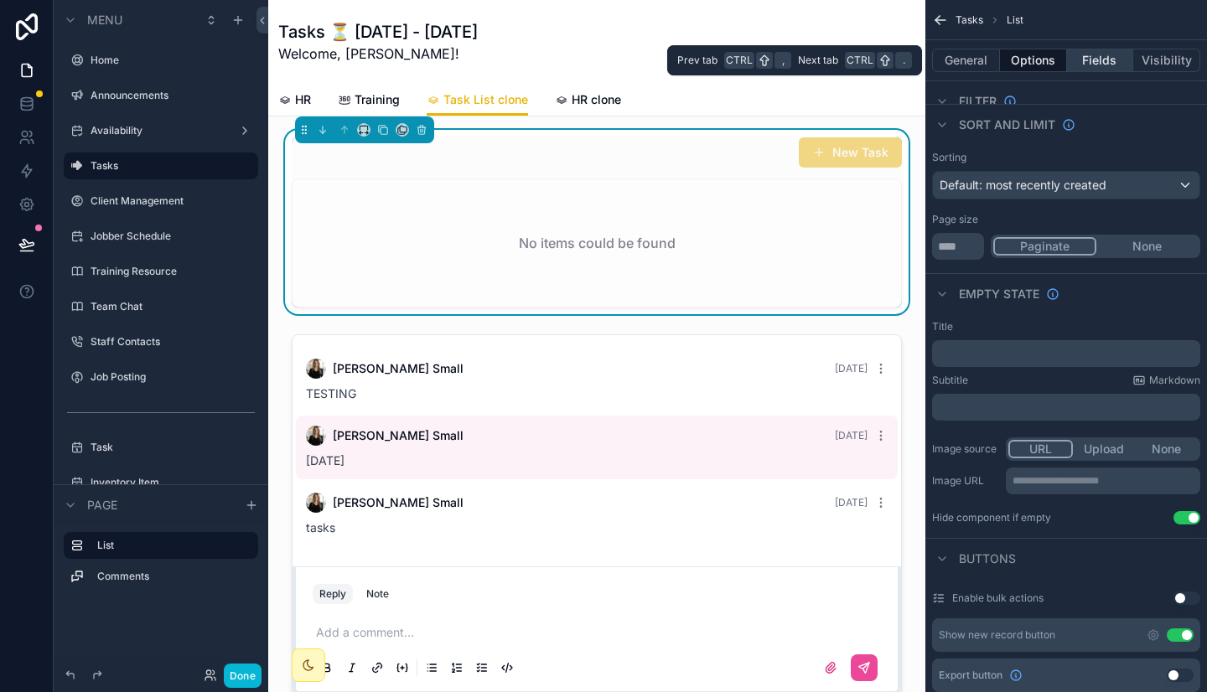
click at [1109, 58] on button "Fields" at bounding box center [1100, 60] width 67 height 23
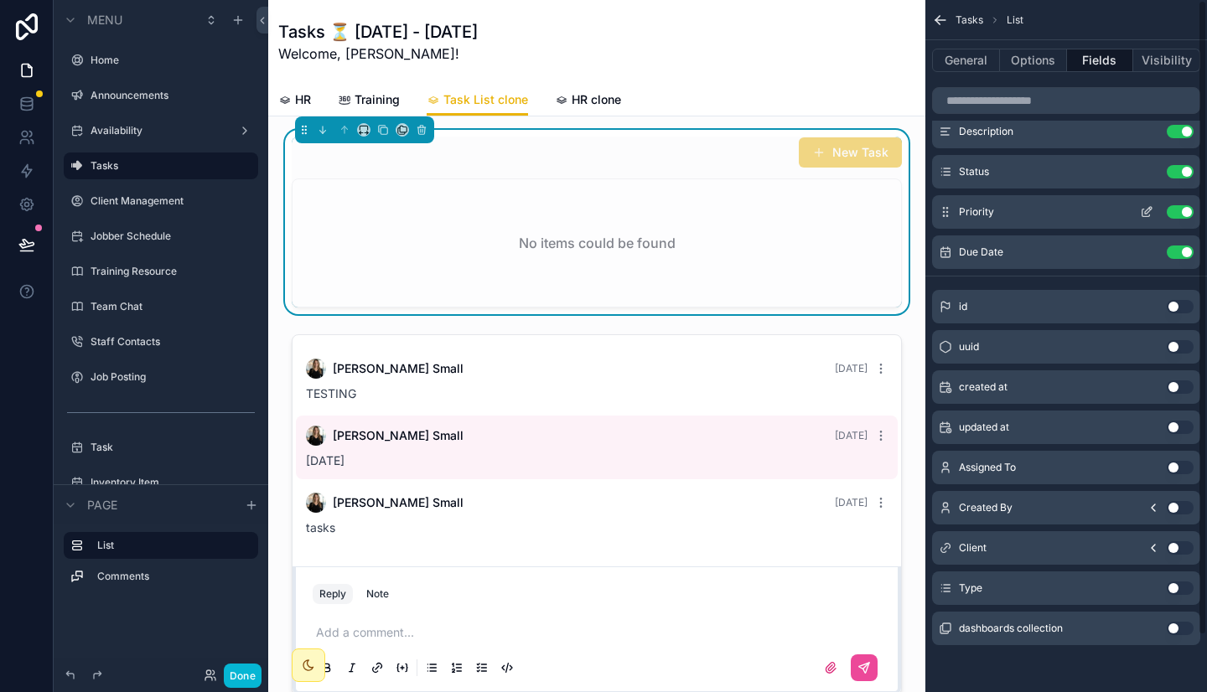
scroll to position [0, 0]
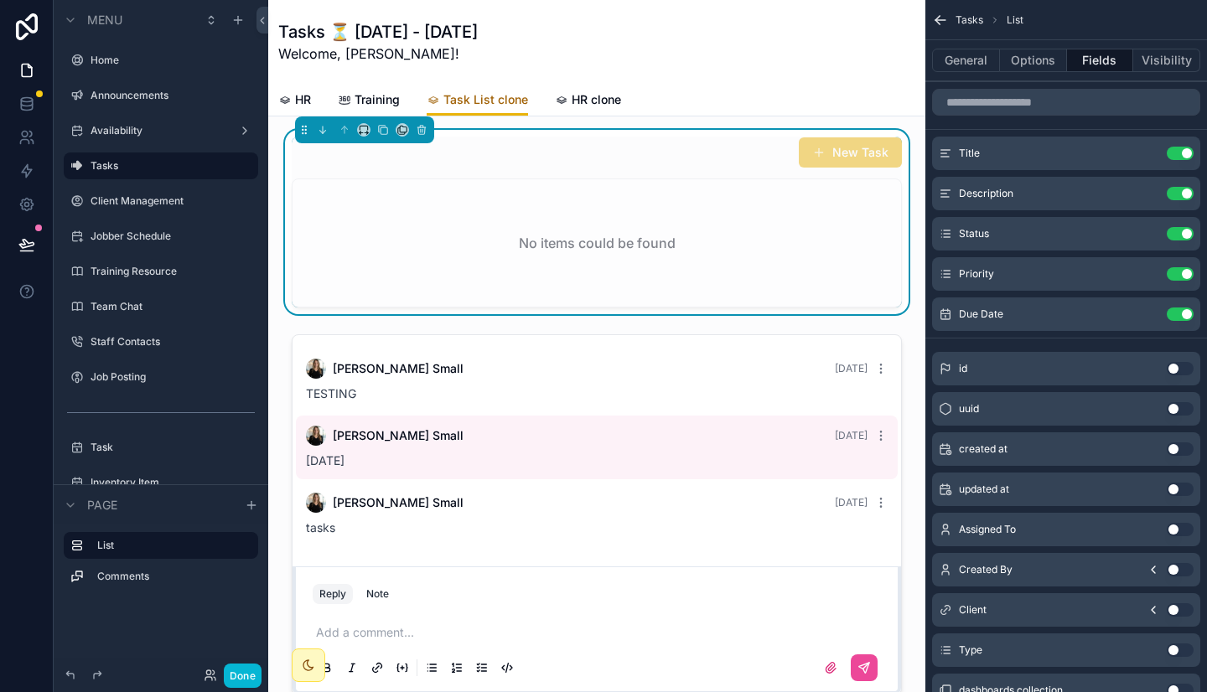
click at [469, 102] on span "Task List clone" at bounding box center [485, 99] width 85 height 17
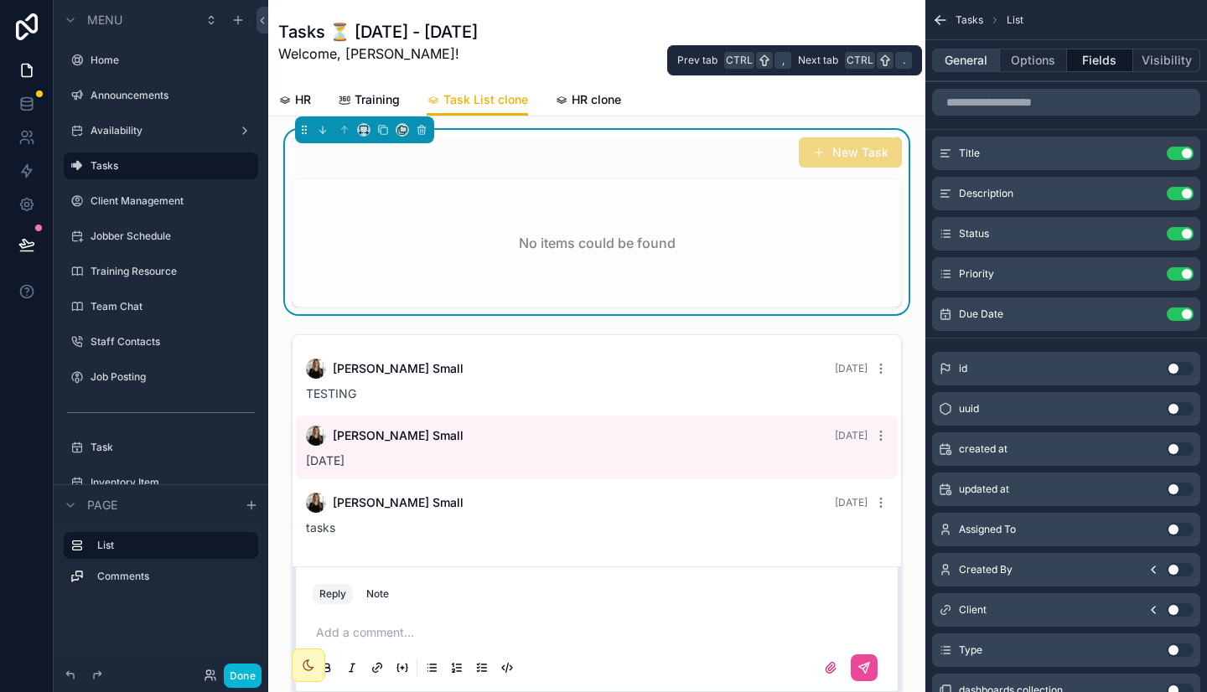
click at [969, 57] on button "General" at bounding box center [966, 60] width 68 height 23
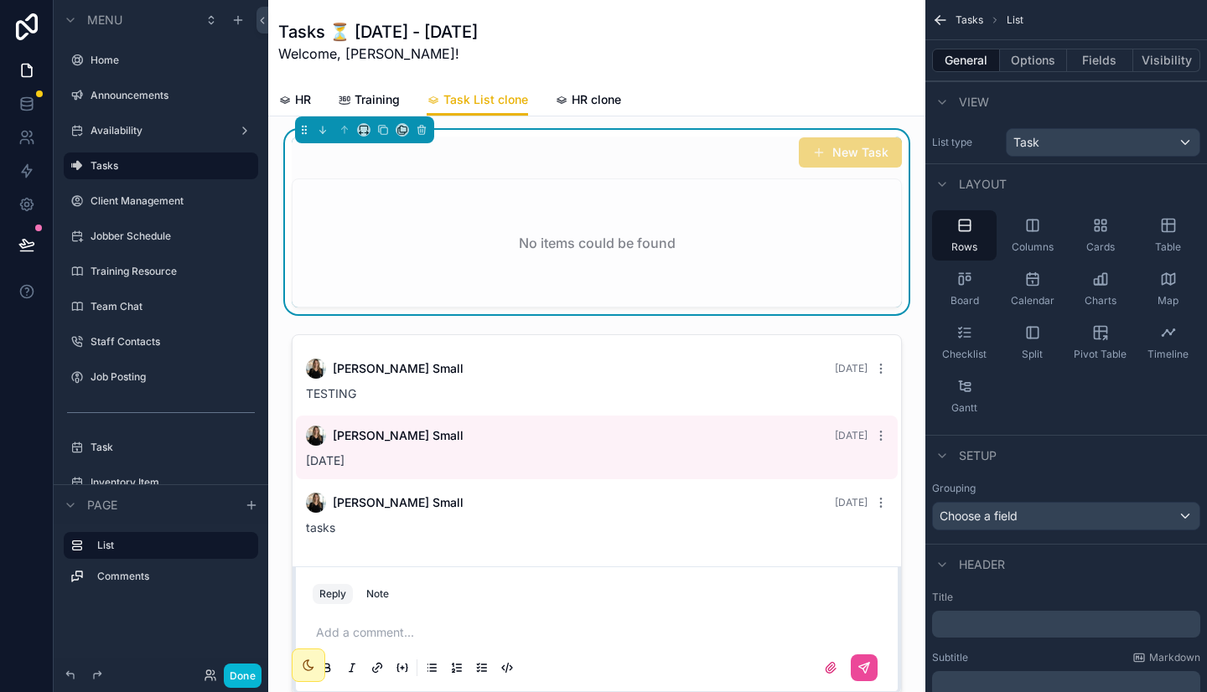
click at [975, 94] on span "View" at bounding box center [974, 102] width 30 height 17
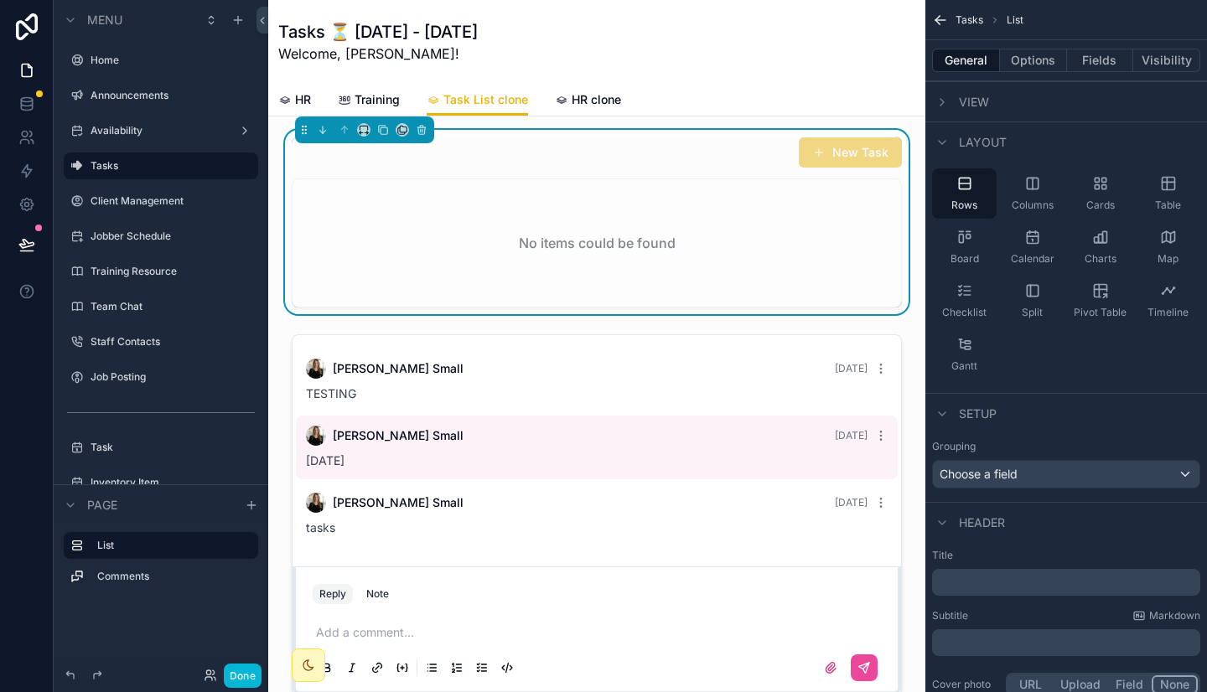
click at [976, 93] on div "View" at bounding box center [960, 102] width 57 height 20
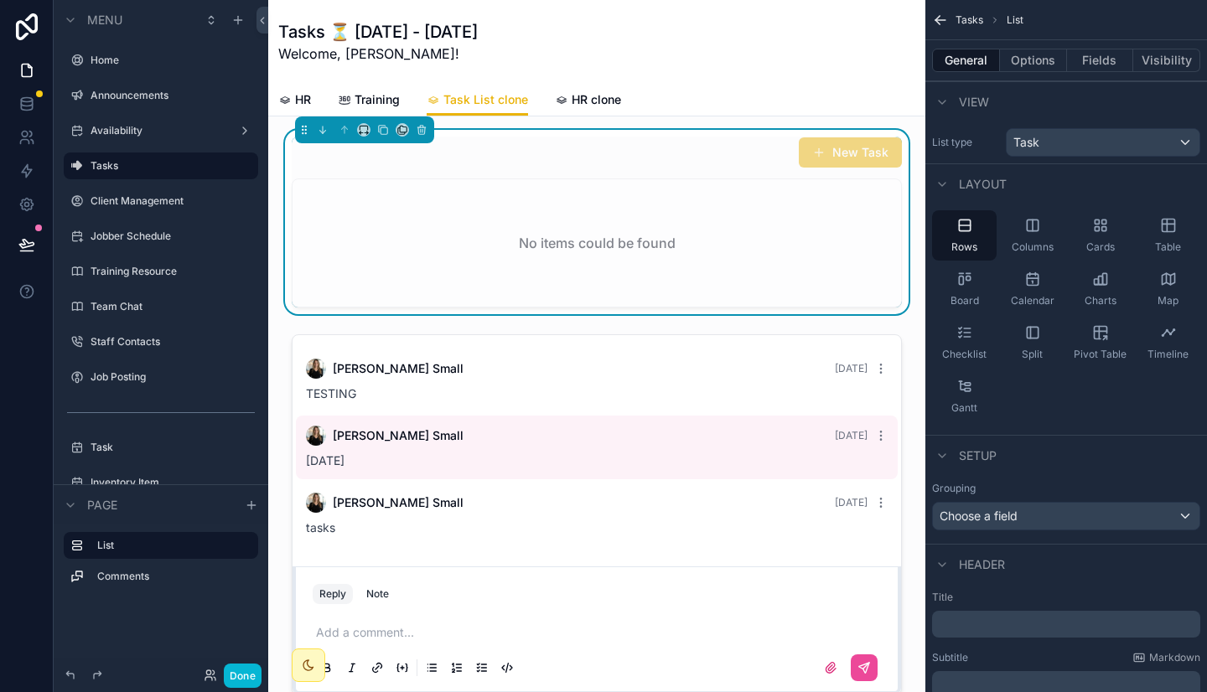
click at [484, 178] on div "No items could be found" at bounding box center [597, 242] width 610 height 129
drag, startPoint x: 667, startPoint y: 139, endPoint x: 691, endPoint y: 110, distance: 38.1
click at [691, 110] on div "HR Training Task List clone HR clone" at bounding box center [596, 100] width 637 height 32
click at [500, 85] on link "Task List clone" at bounding box center [476, 101] width 101 height 32
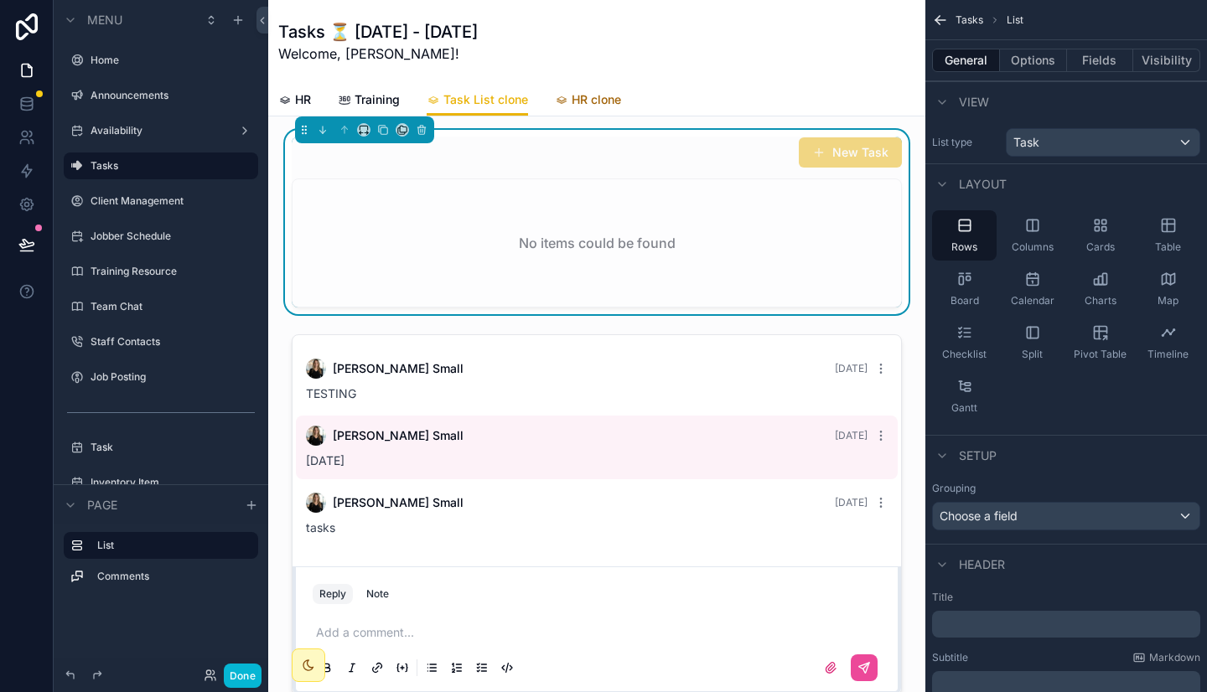
click at [593, 103] on span "HR clone" at bounding box center [595, 99] width 49 height 17
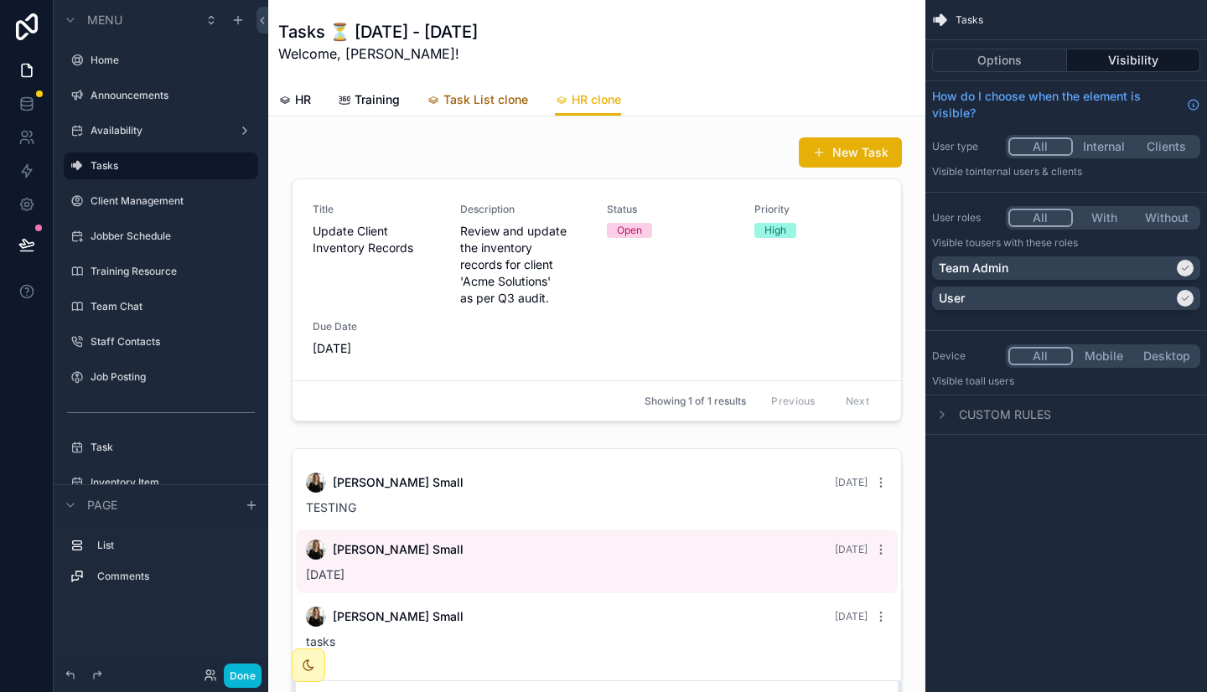
click at [484, 102] on span "Task List clone" at bounding box center [485, 99] width 85 height 17
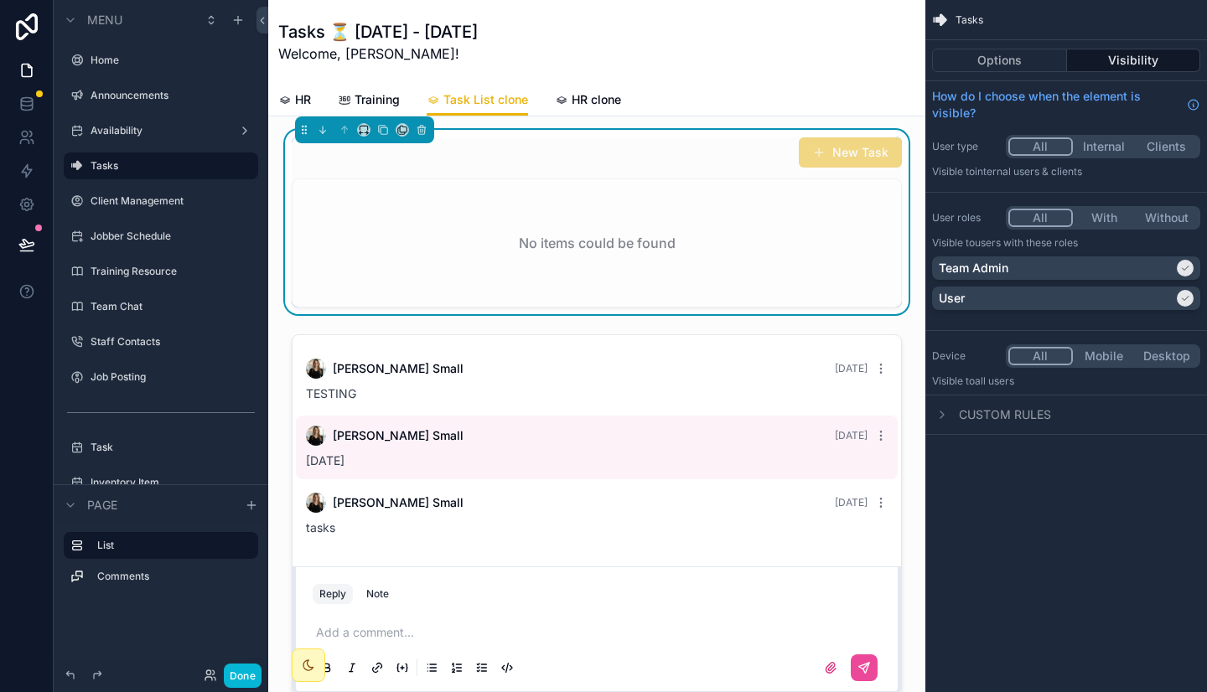
click at [959, 22] on span "Tasks" at bounding box center [969, 19] width 28 height 13
click at [685, 23] on div "Tasks ⏳ [DATE] - [DATE] Welcome, [PERSON_NAME]!" at bounding box center [596, 42] width 637 height 44
click at [650, 43] on div "Tasks ⏳ [DATE] - [DATE] Welcome, [PERSON_NAME]!" at bounding box center [596, 42] width 637 height 44
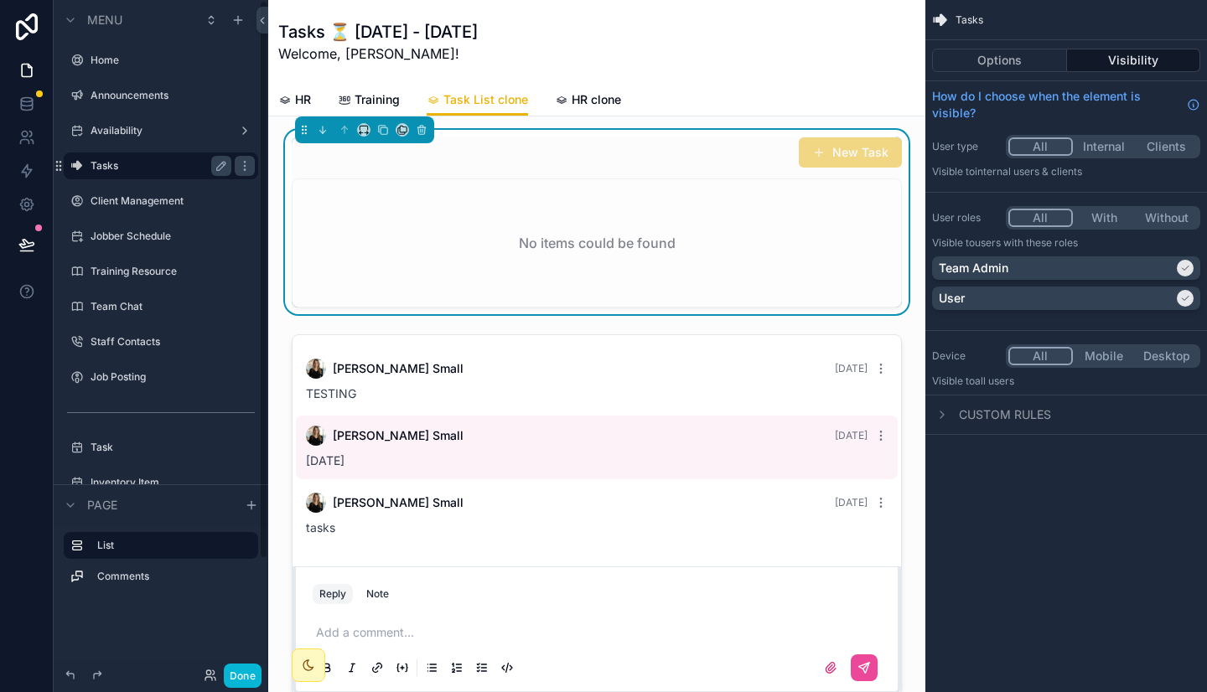
click at [136, 172] on label "Tasks" at bounding box center [157, 165] width 134 height 13
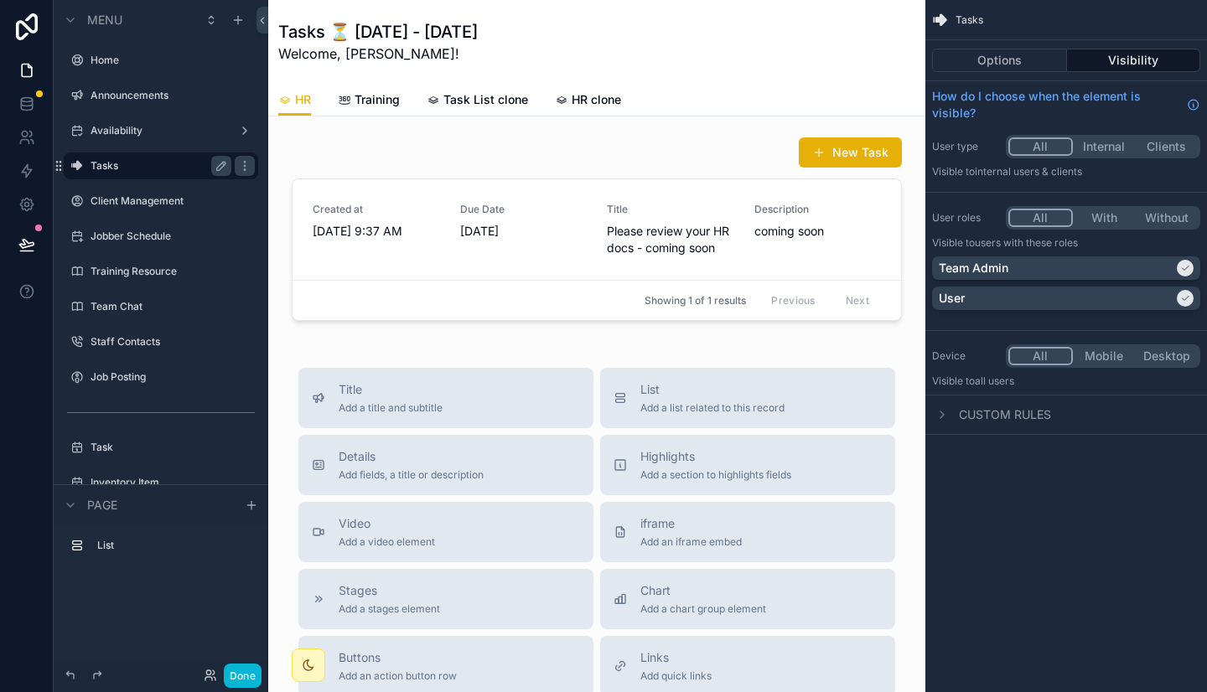
click at [964, 20] on span "Tasks" at bounding box center [969, 19] width 28 height 13
drag, startPoint x: 1185, startPoint y: 22, endPoint x: 1198, endPoint y: 12, distance: 16.8
click at [1198, 12] on div "Tasks" at bounding box center [1066, 20] width 282 height 40
click at [958, 21] on span "Tasks" at bounding box center [969, 19] width 28 height 13
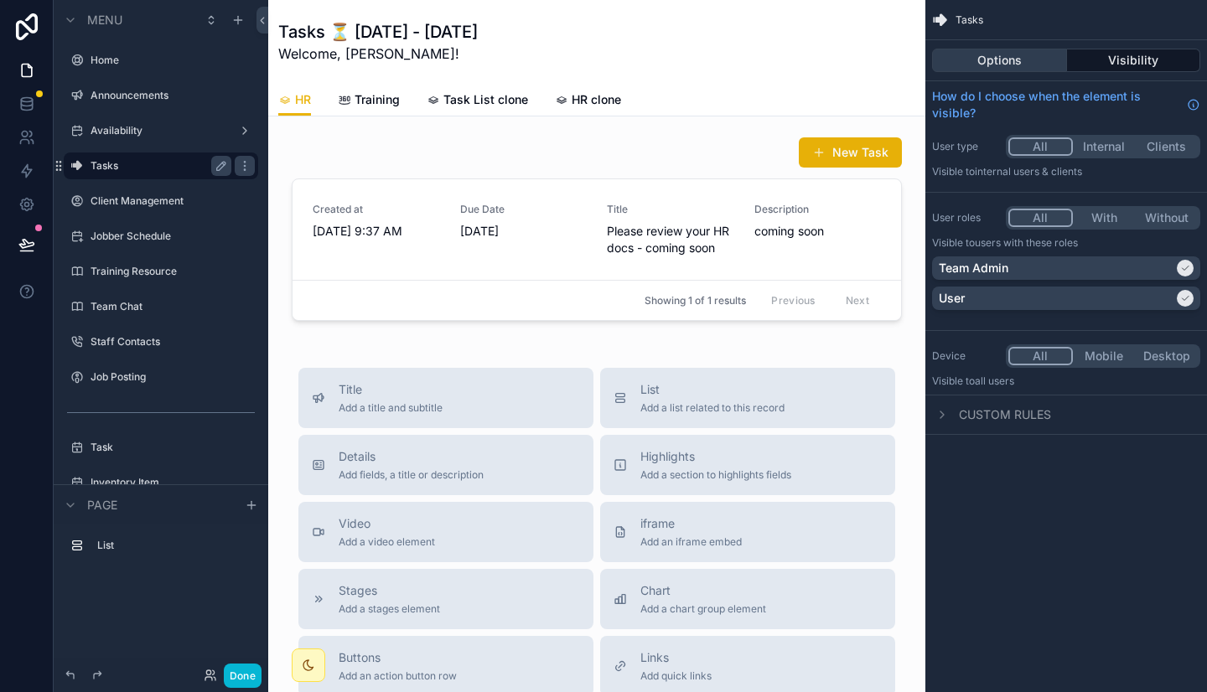
click at [990, 56] on button "Options" at bounding box center [999, 60] width 135 height 23
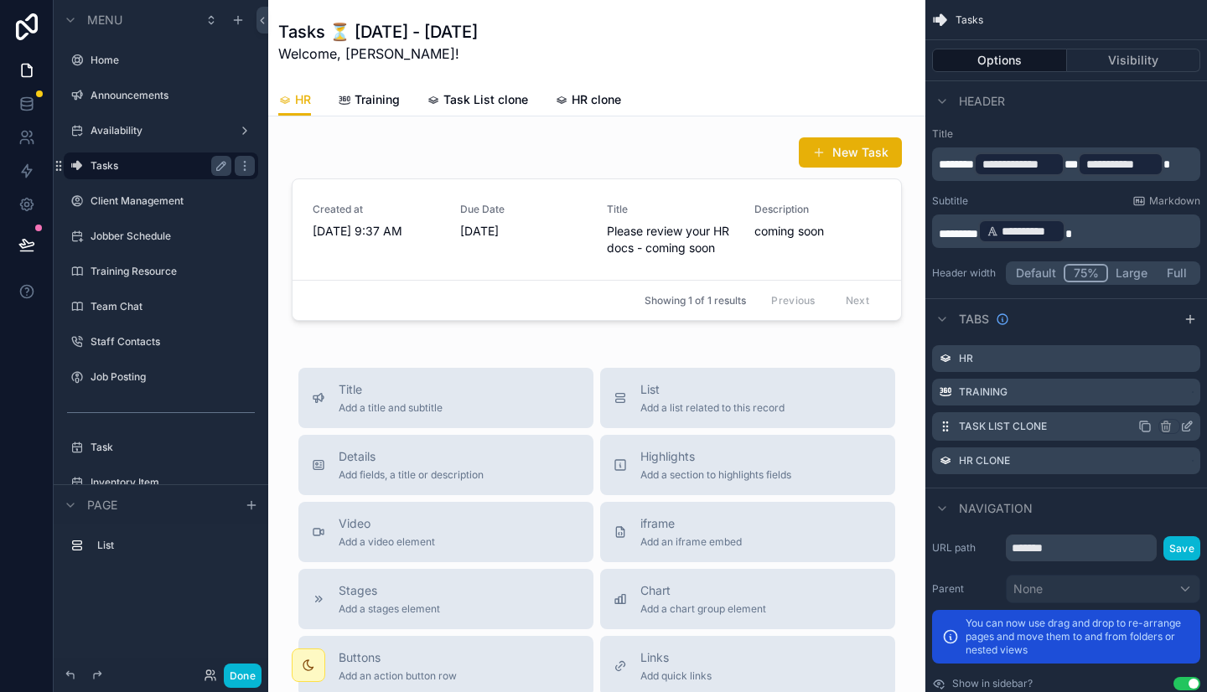
click at [1185, 426] on icon "scrollable content" at bounding box center [1188, 424] width 7 height 7
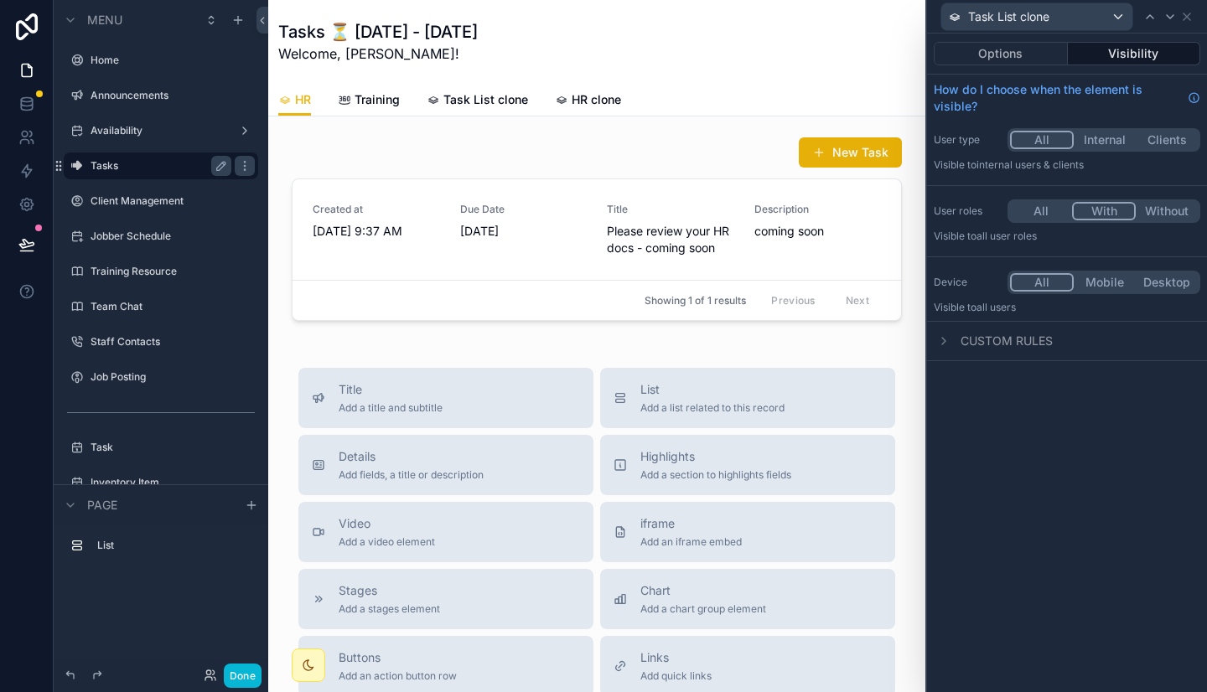
click at [1105, 209] on button "With" at bounding box center [1104, 211] width 64 height 18
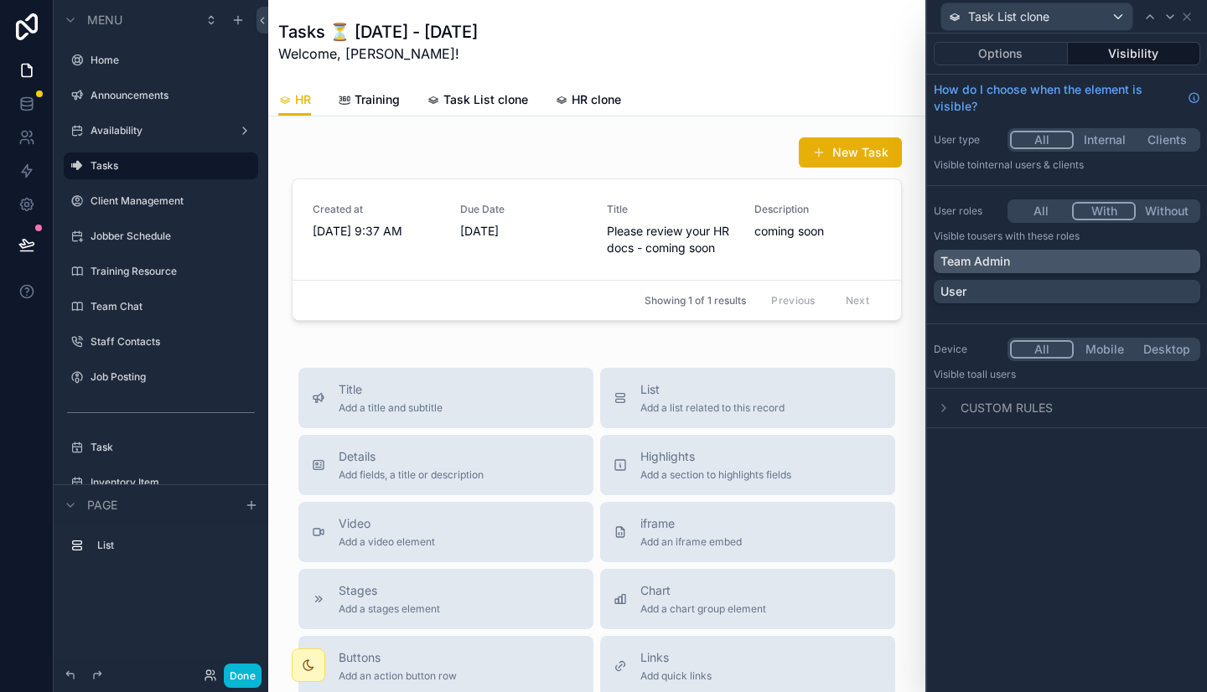
click at [1064, 261] on div "Team Admin" at bounding box center [1066, 261] width 253 height 17
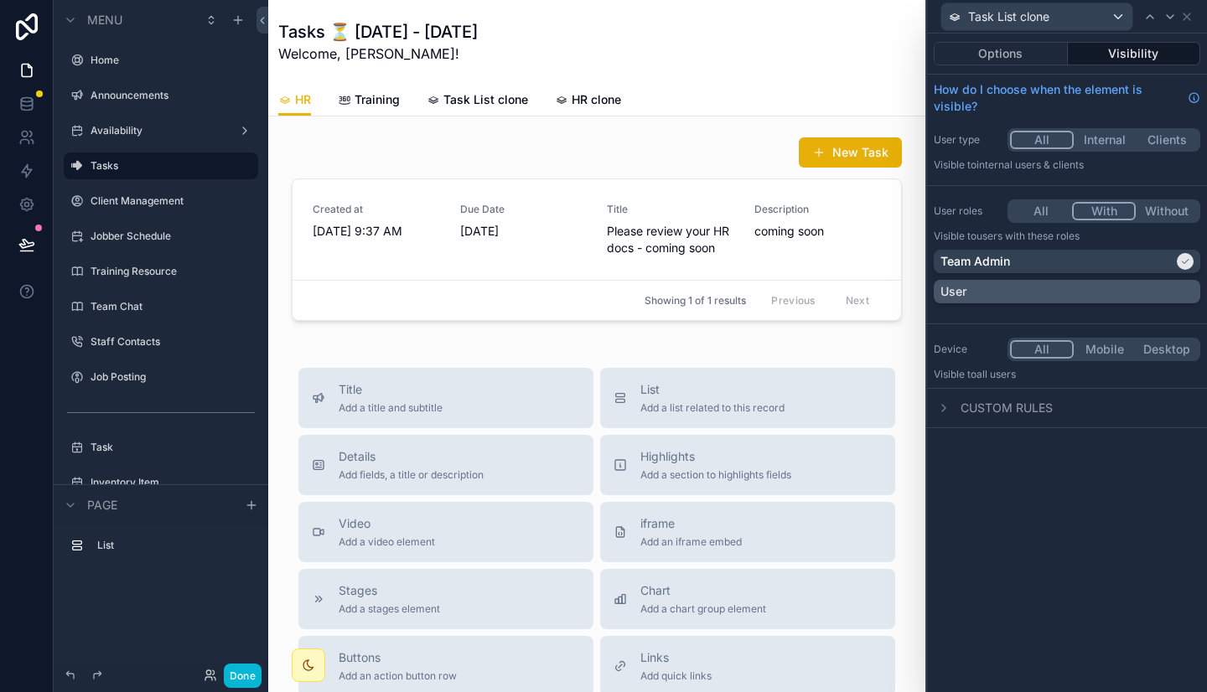
click at [1051, 289] on div "User" at bounding box center [1066, 291] width 253 height 17
click at [1184, 19] on icon at bounding box center [1186, 16] width 13 height 13
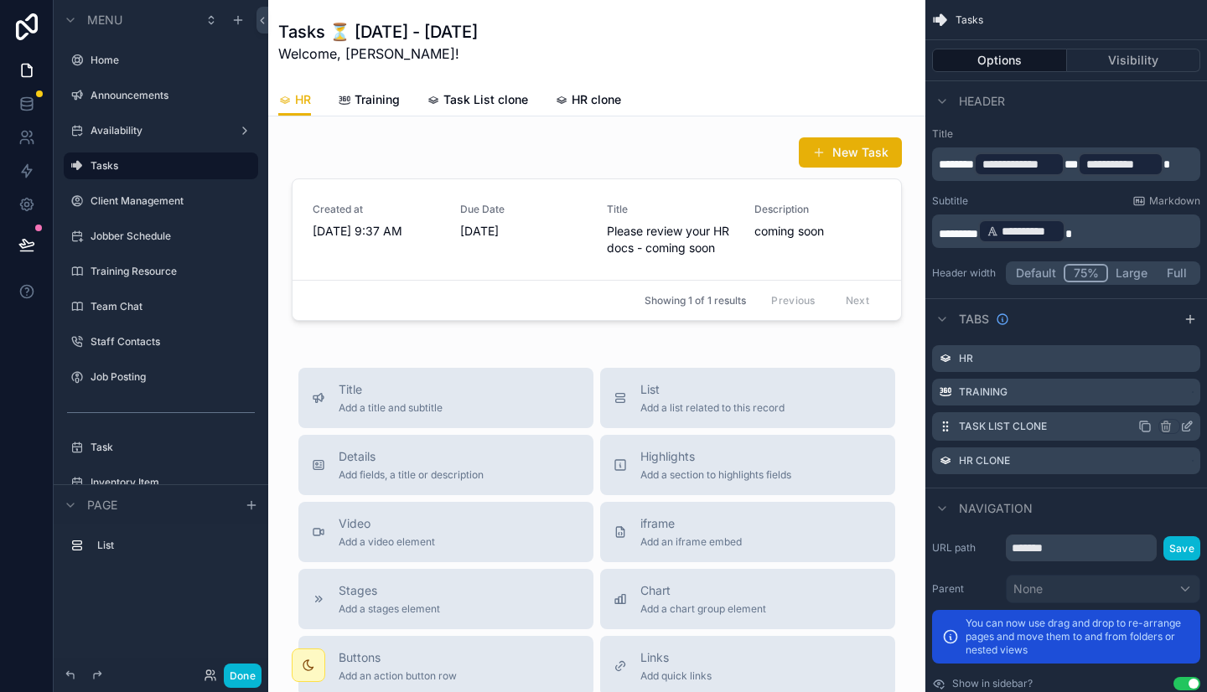
click at [1190, 430] on icon "scrollable content" at bounding box center [1186, 426] width 13 height 13
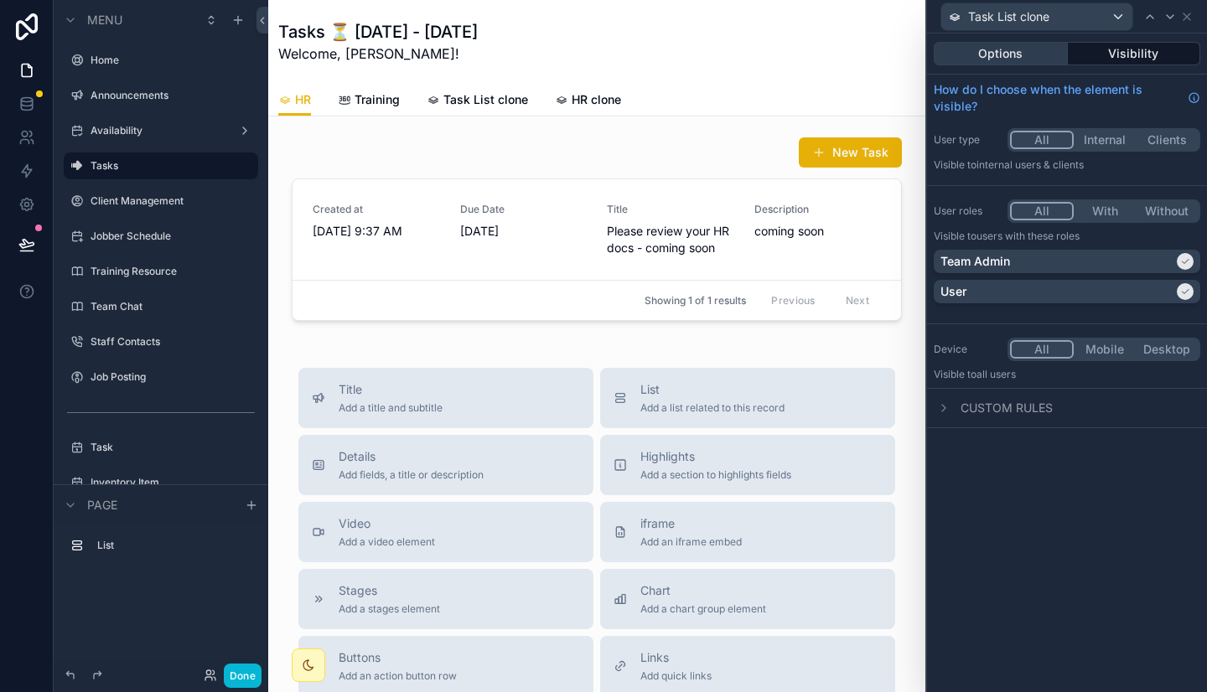
click at [1011, 48] on button "Options" at bounding box center [1000, 53] width 134 height 23
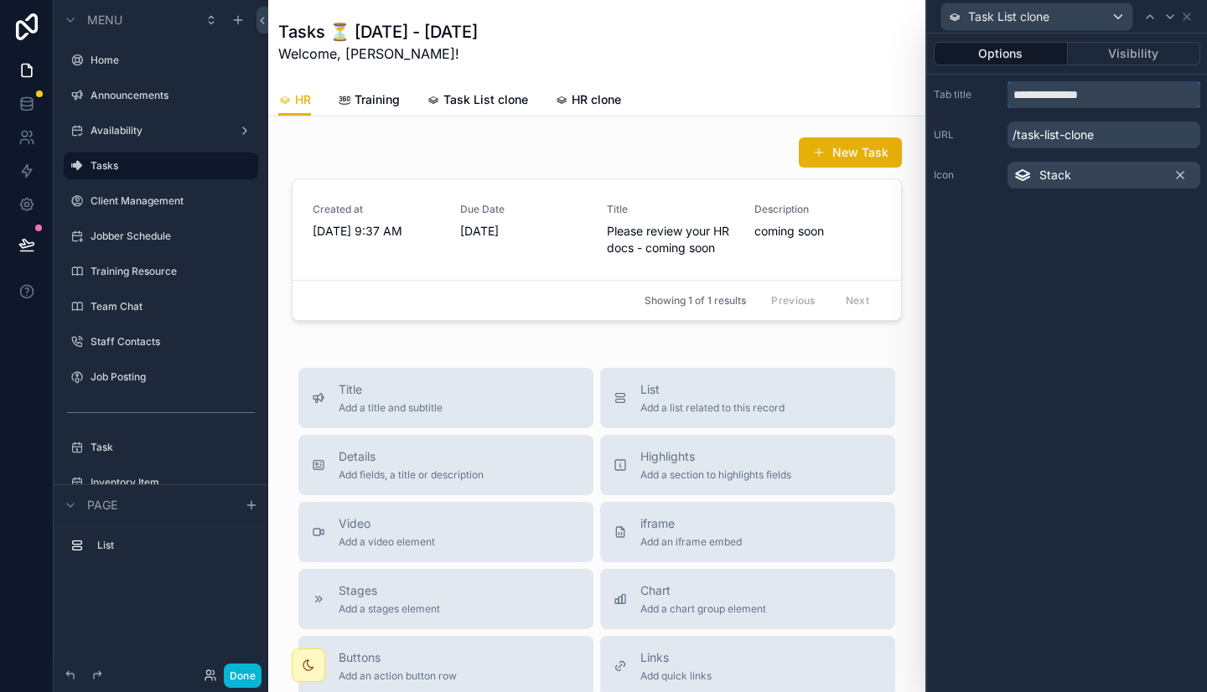
click at [1070, 102] on input "**********" at bounding box center [1103, 94] width 193 height 27
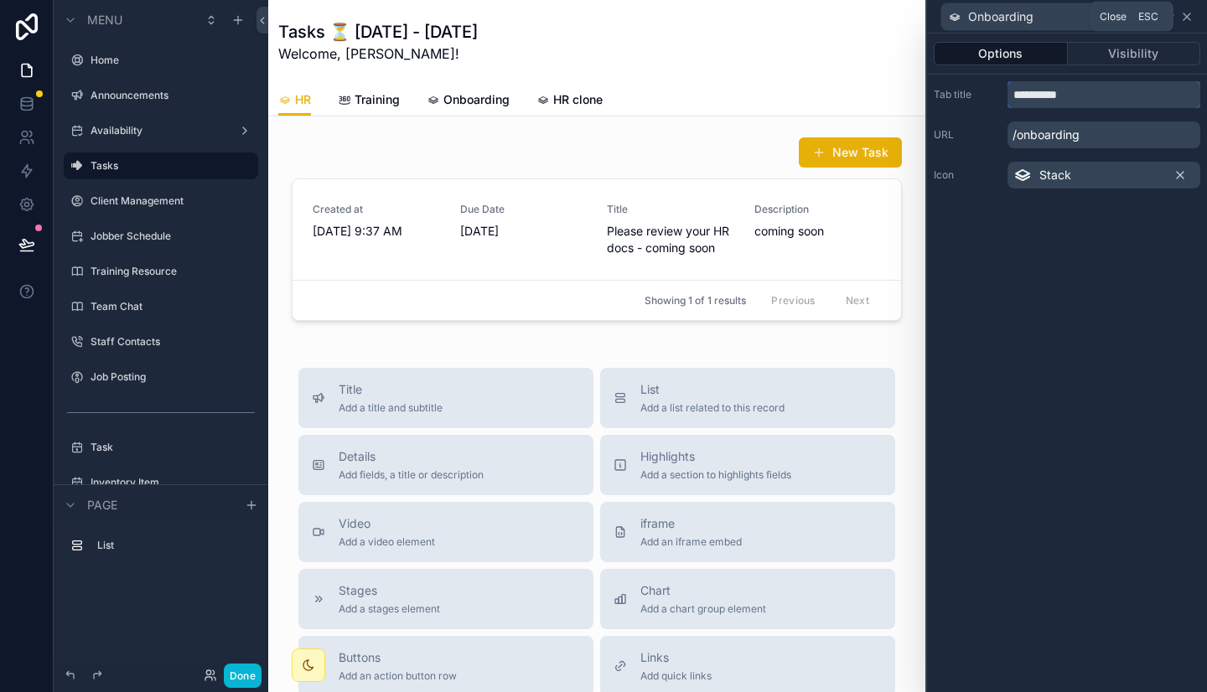
type input "**********"
click at [1187, 18] on icon at bounding box center [1186, 16] width 7 height 7
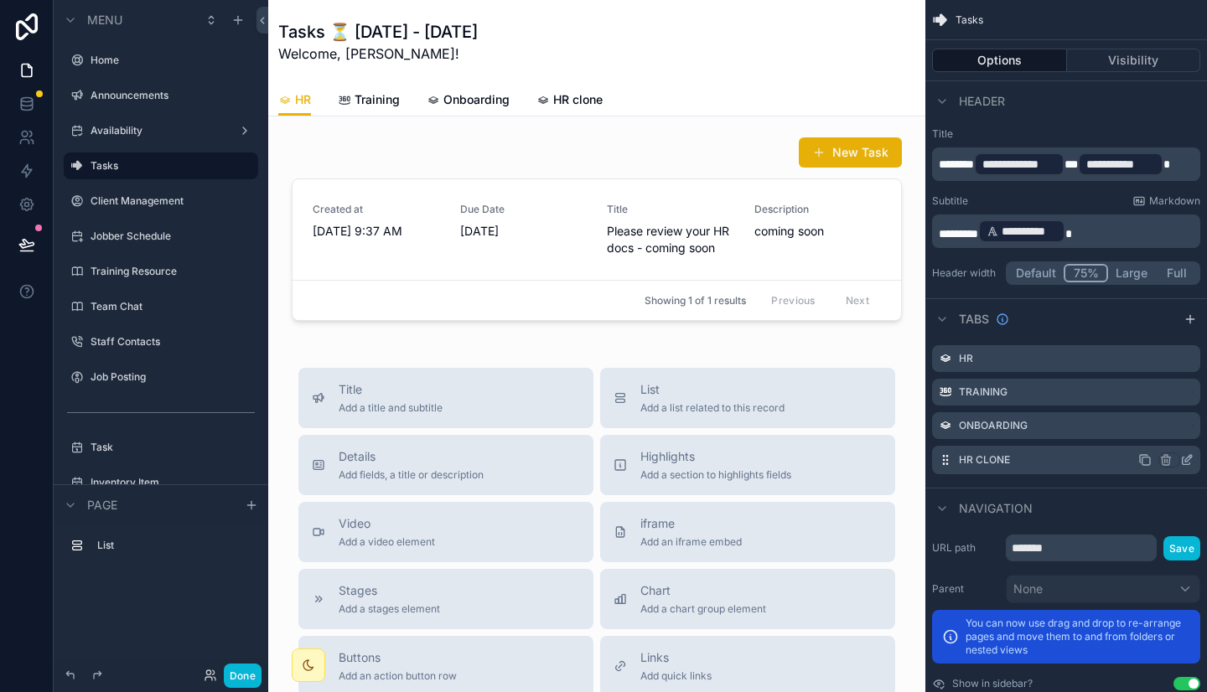
click at [1189, 464] on icon "scrollable content" at bounding box center [1186, 462] width 8 height 8
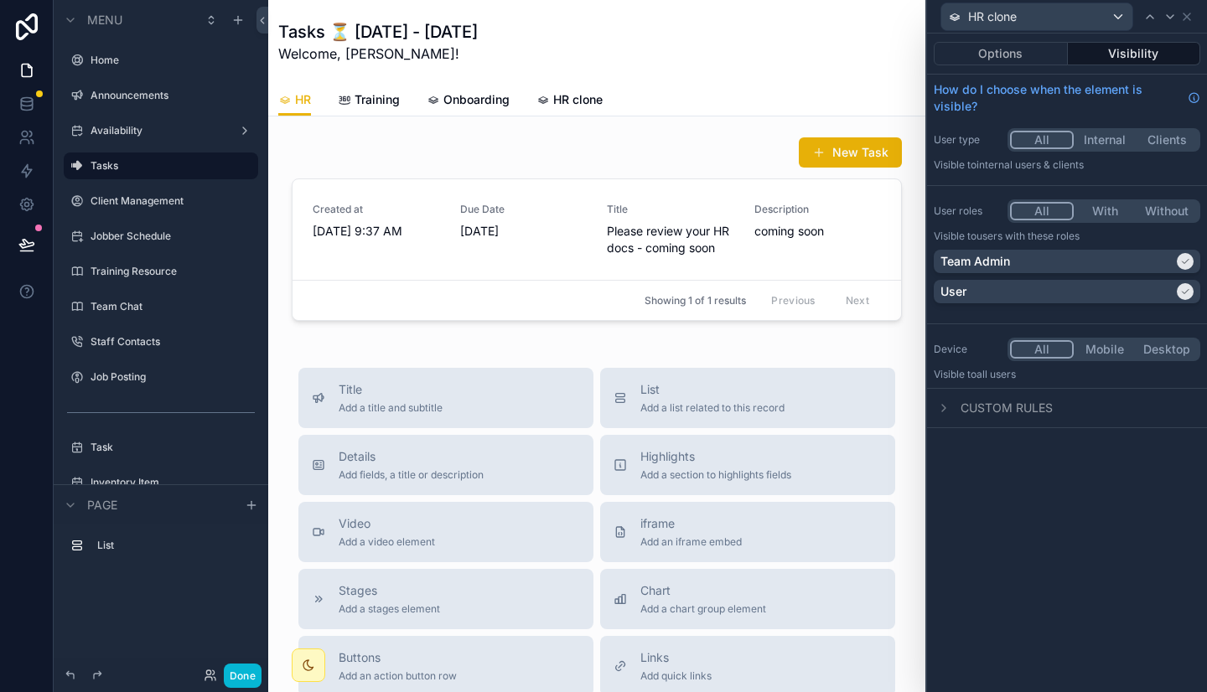
click at [1146, 53] on button "Visibility" at bounding box center [1134, 53] width 133 height 23
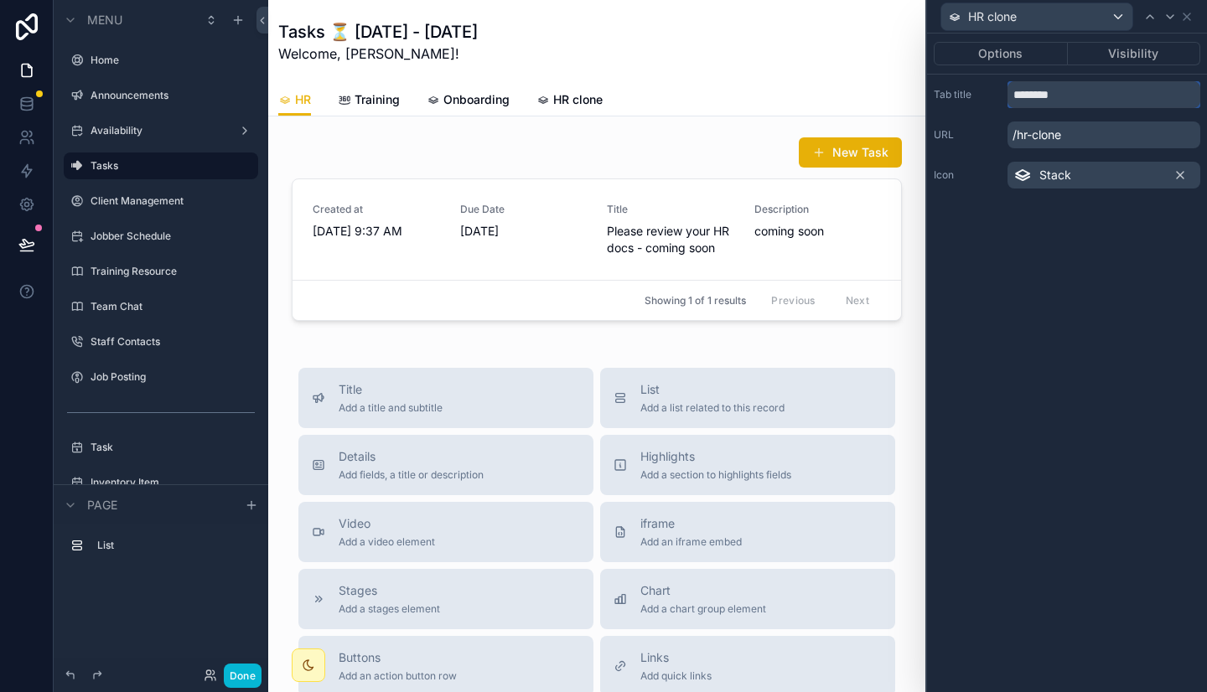
click at [1062, 96] on input "********" at bounding box center [1103, 94] width 193 height 27
type input "**********"
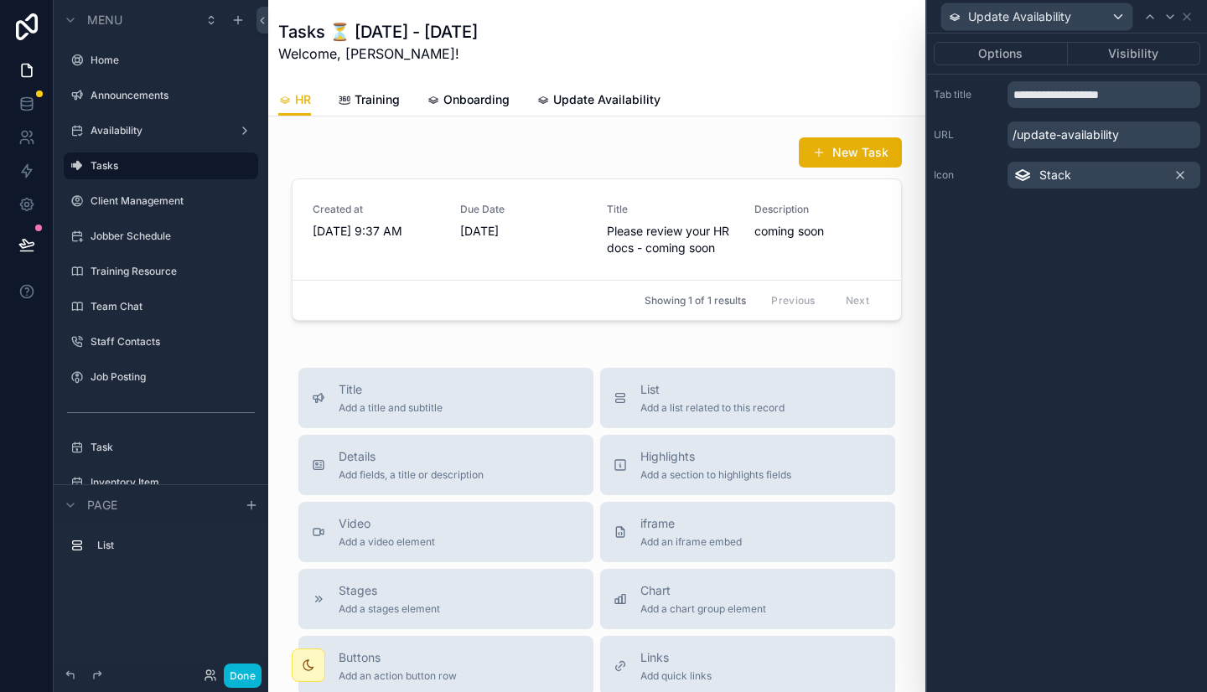
click at [1153, 109] on div "**********" at bounding box center [1067, 135] width 280 height 121
click at [1142, 57] on button "Visibility" at bounding box center [1134, 53] width 133 height 23
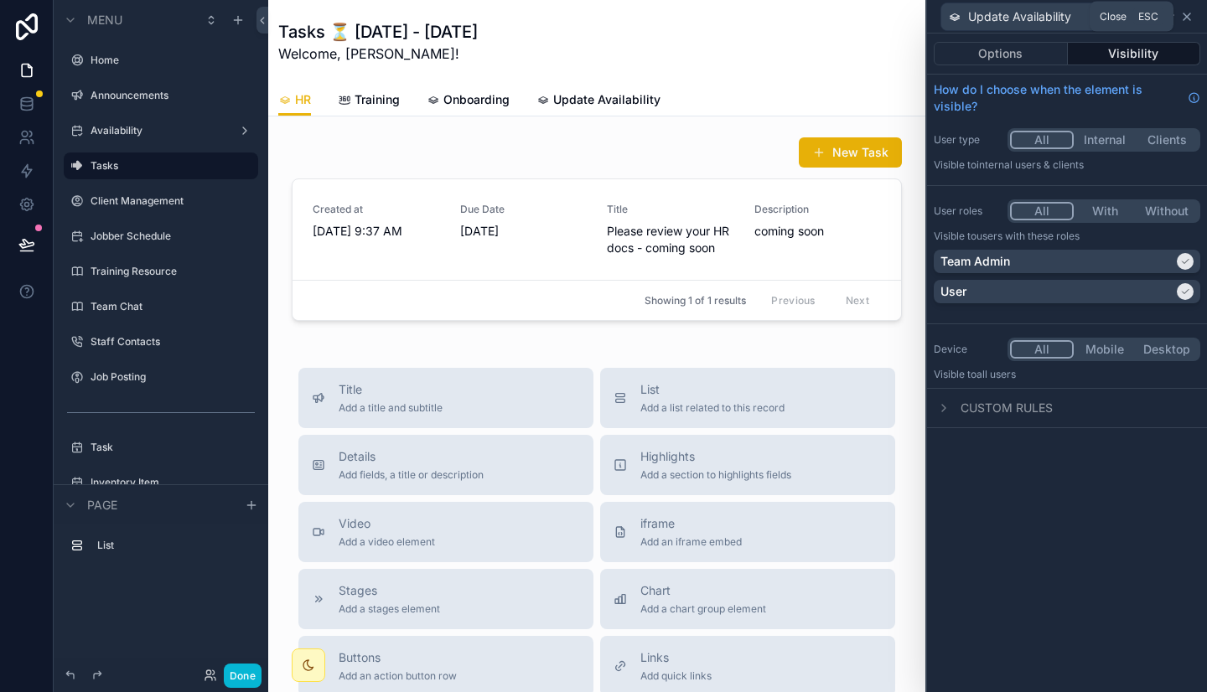
click at [1187, 19] on icon at bounding box center [1186, 16] width 13 height 13
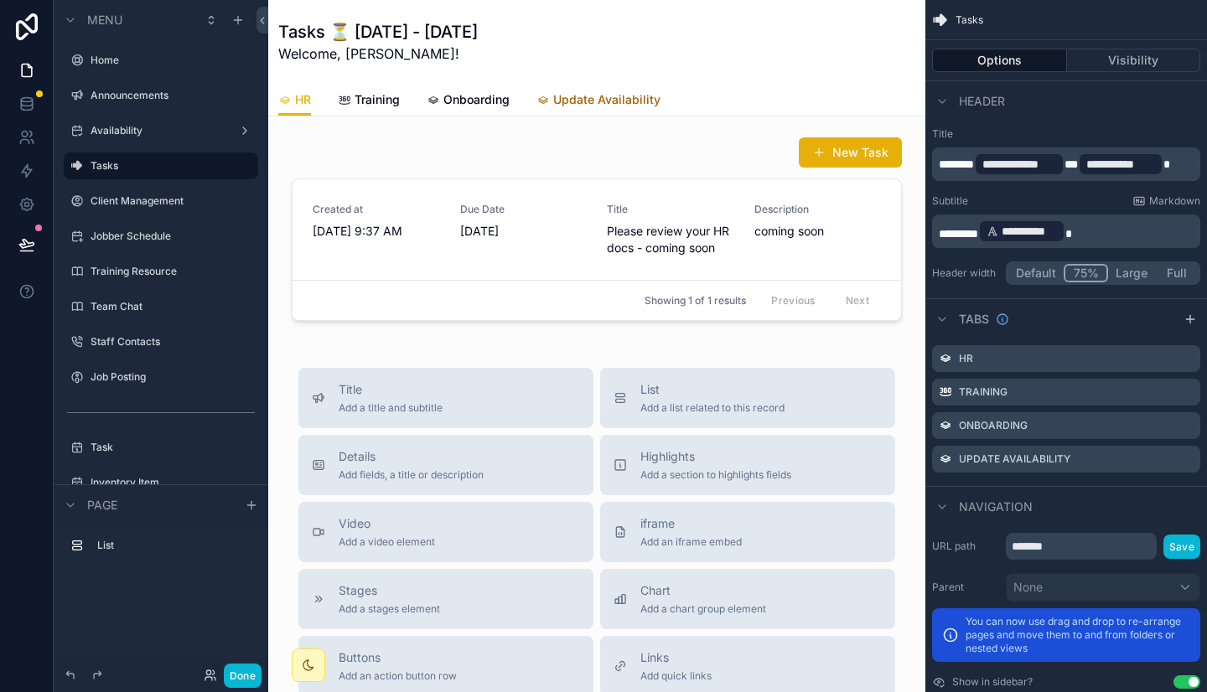
click at [625, 100] on span "Update Availability" at bounding box center [606, 99] width 107 height 17
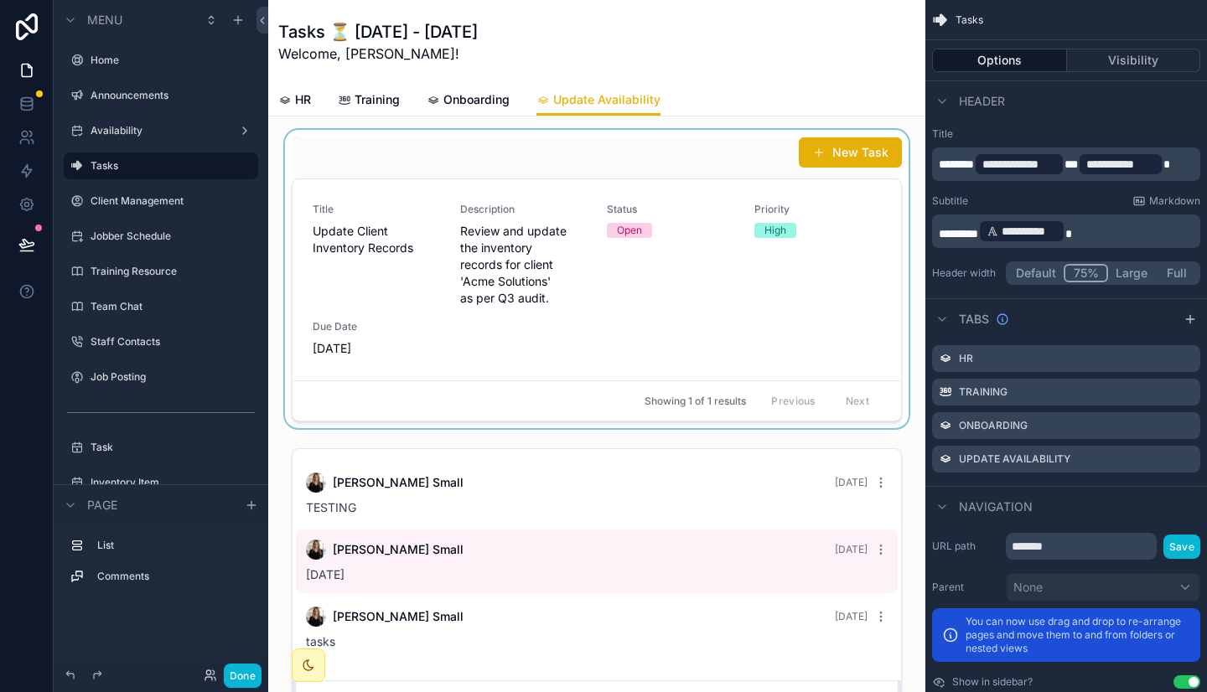
click at [728, 141] on div "scrollable content" at bounding box center [597, 279] width 630 height 298
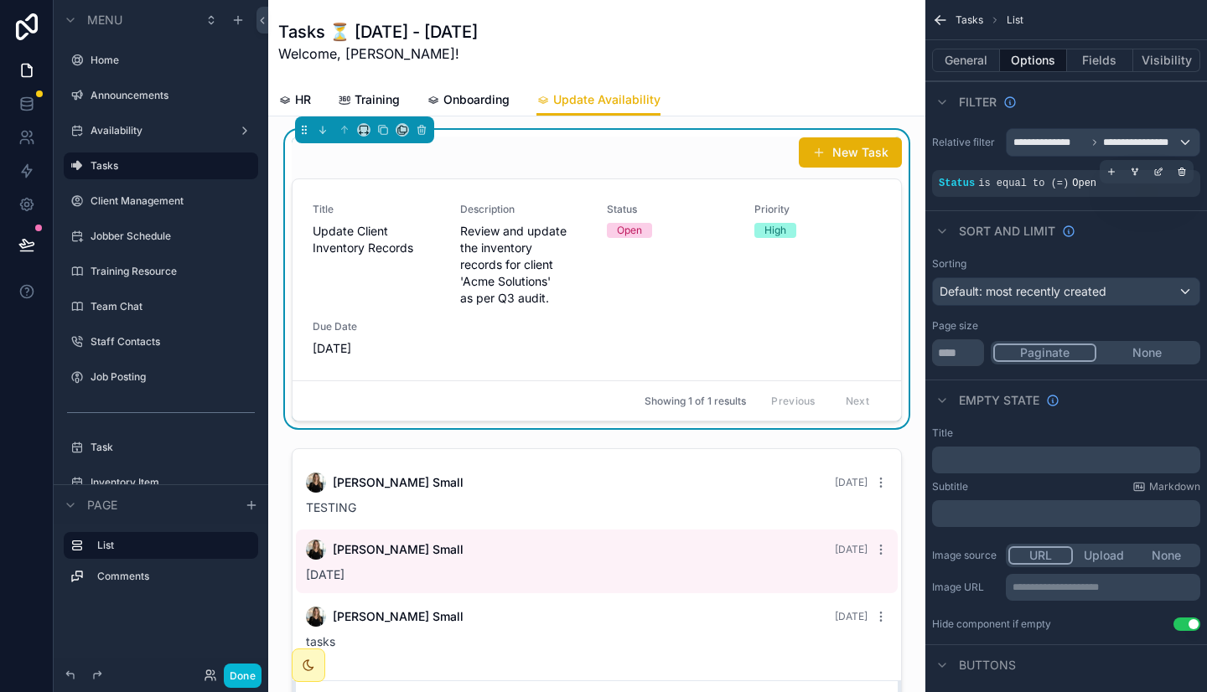
click at [1092, 184] on div "Status is equal to (=) Open" at bounding box center [1065, 183] width 255 height 13
click at [1158, 171] on icon "scrollable content" at bounding box center [1158, 172] width 10 height 10
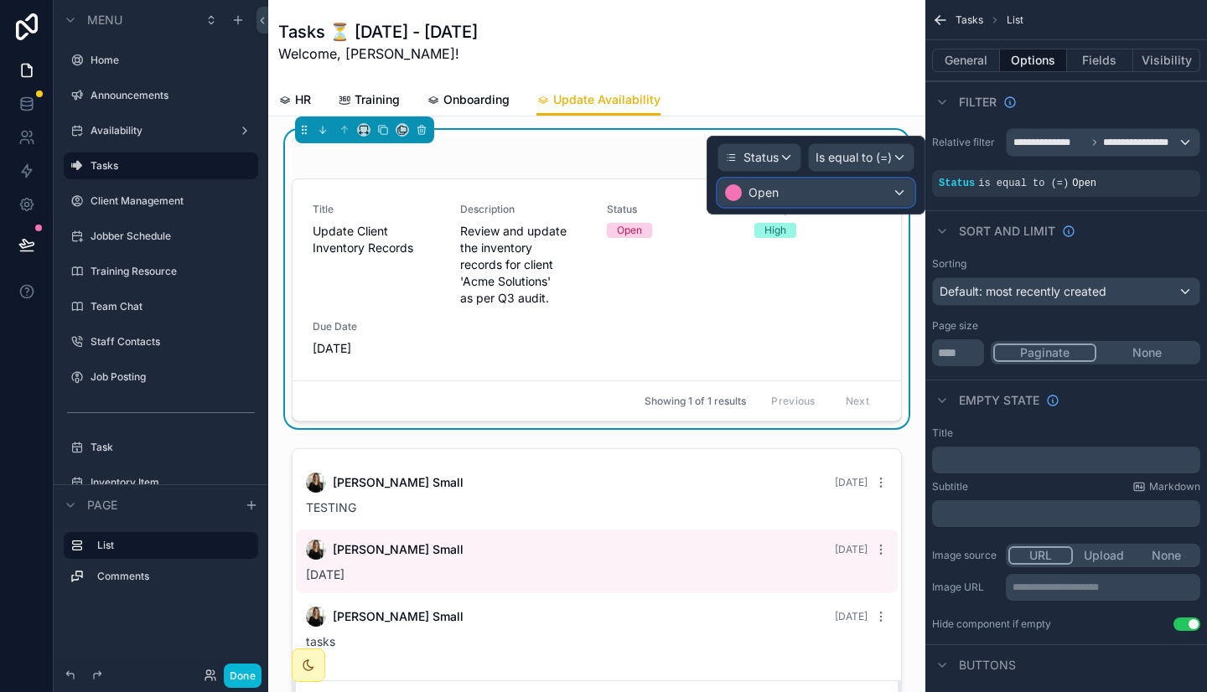
click at [845, 199] on div "Open" at bounding box center [815, 192] width 195 height 27
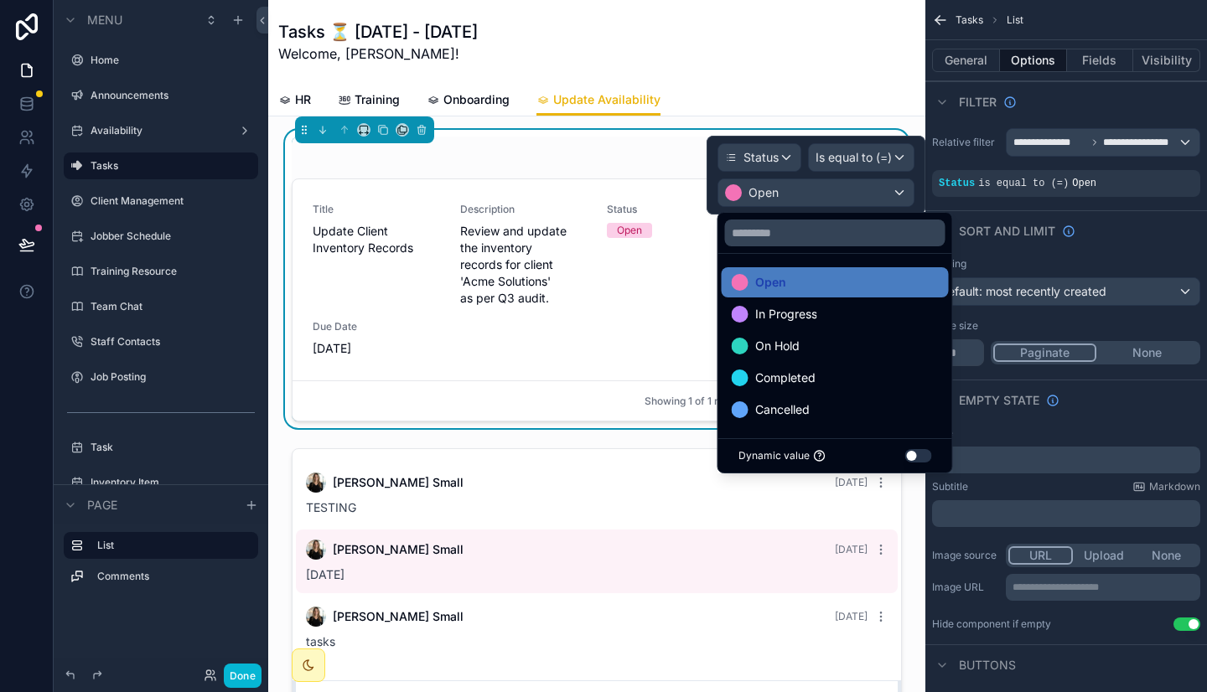
click at [773, 157] on div at bounding box center [815, 175] width 219 height 79
click at [773, 157] on span "Status" at bounding box center [760, 157] width 35 height 17
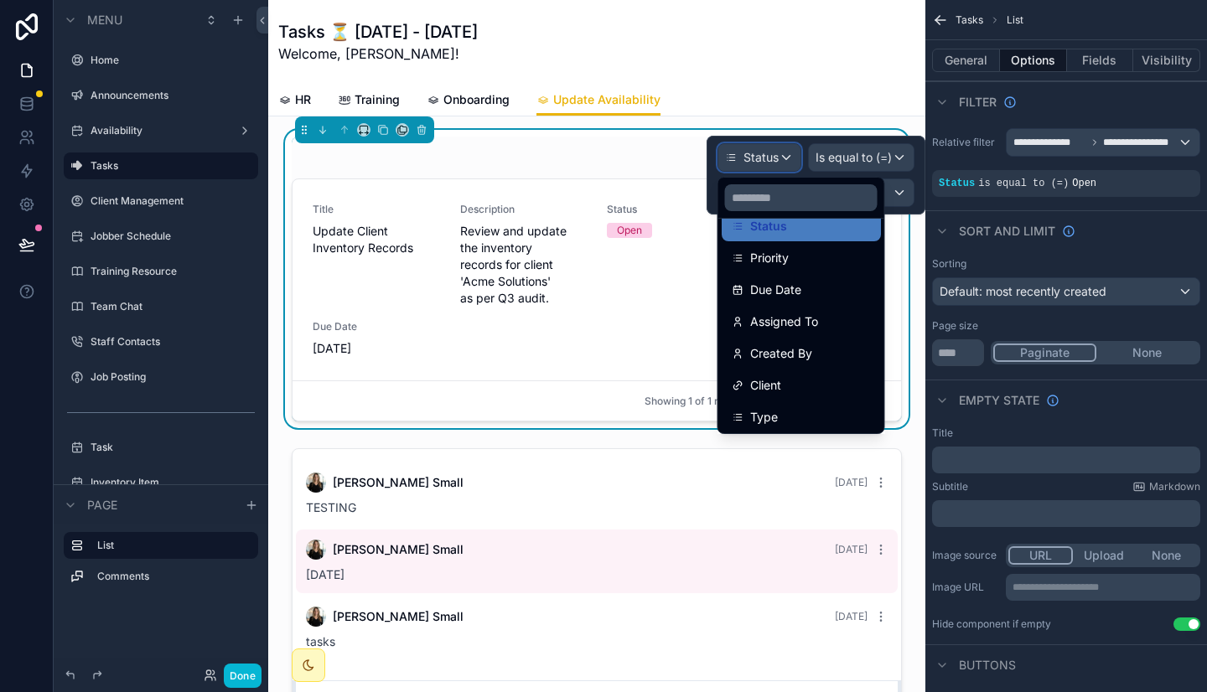
scroll to position [246, 0]
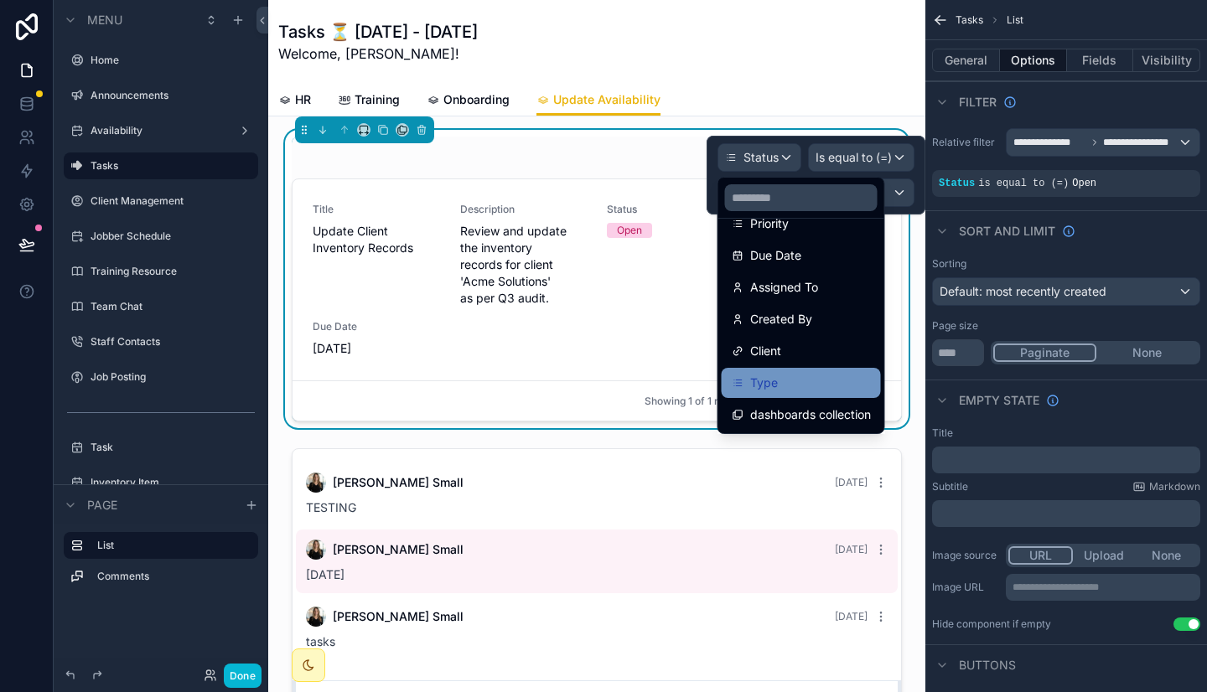
click at [765, 377] on span "Type" at bounding box center [764, 383] width 28 height 20
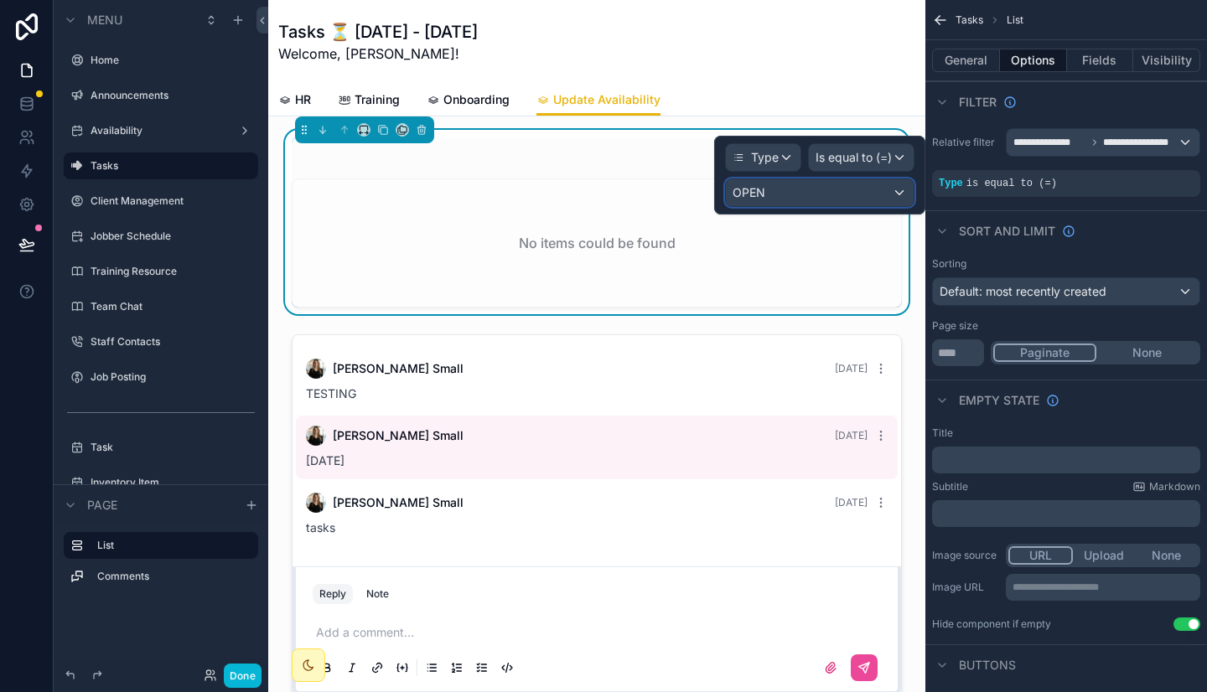
click at [848, 198] on div "OPEN" at bounding box center [820, 192] width 188 height 27
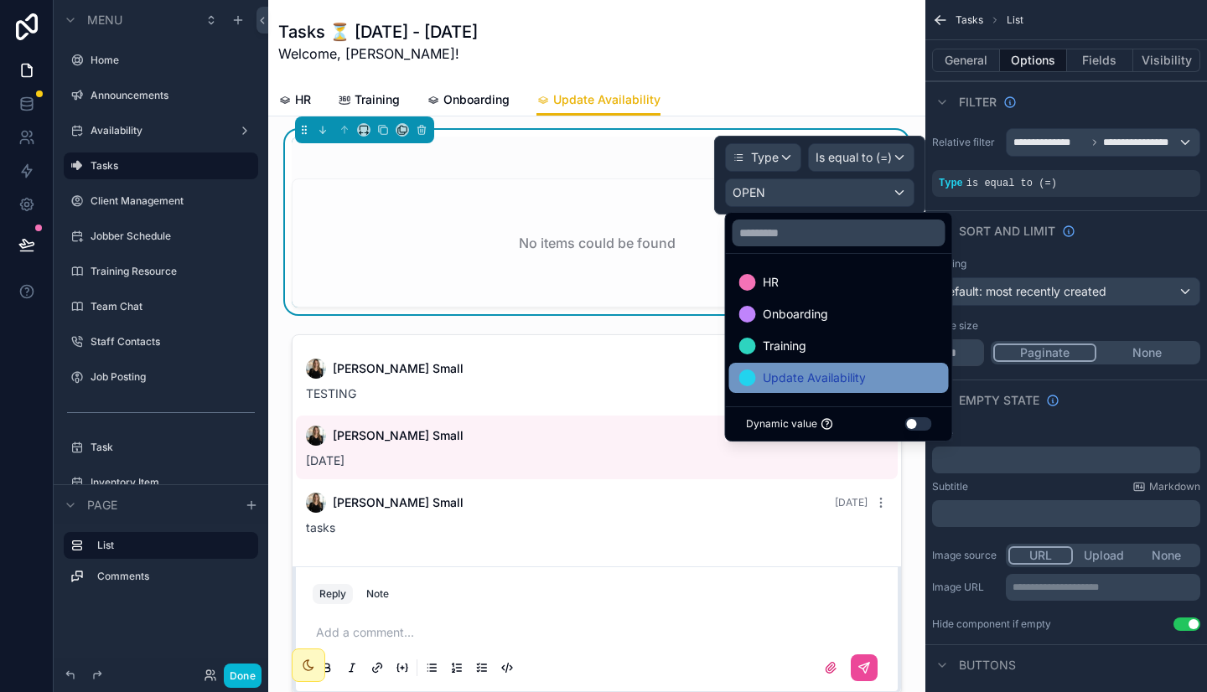
click at [822, 370] on span "Update Availability" at bounding box center [814, 378] width 103 height 20
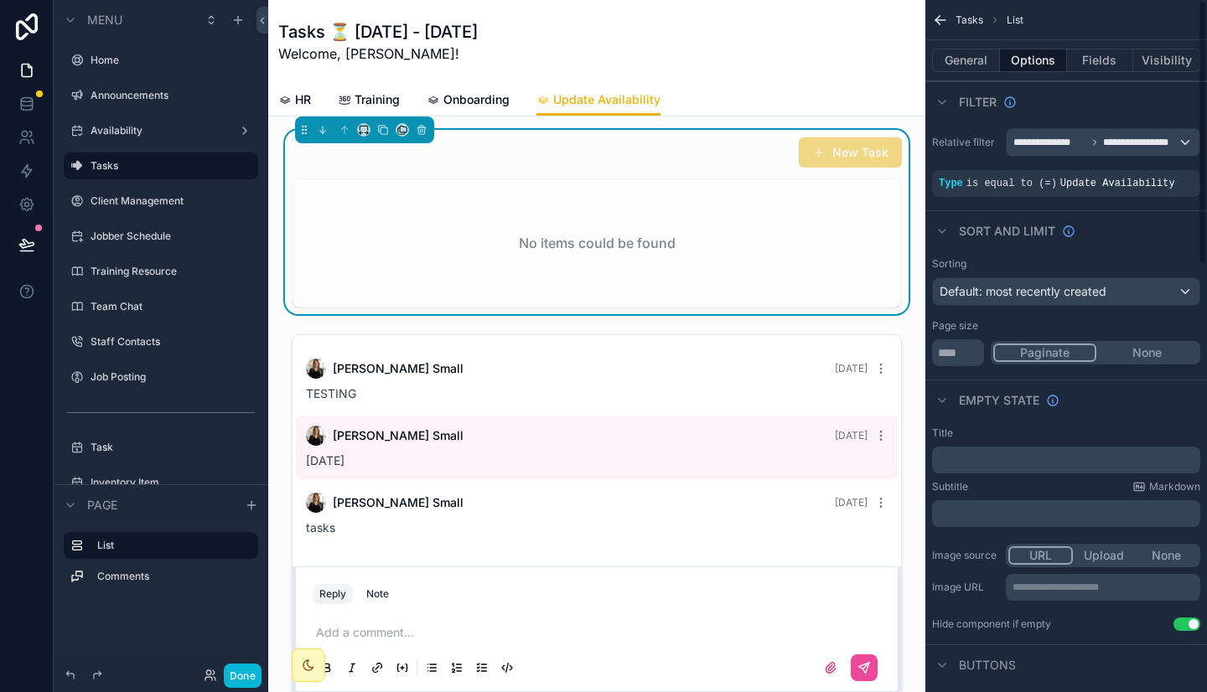
click at [1099, 83] on div "Filter" at bounding box center [1066, 101] width 282 height 40
click at [468, 101] on span "Onboarding" at bounding box center [476, 99] width 66 height 17
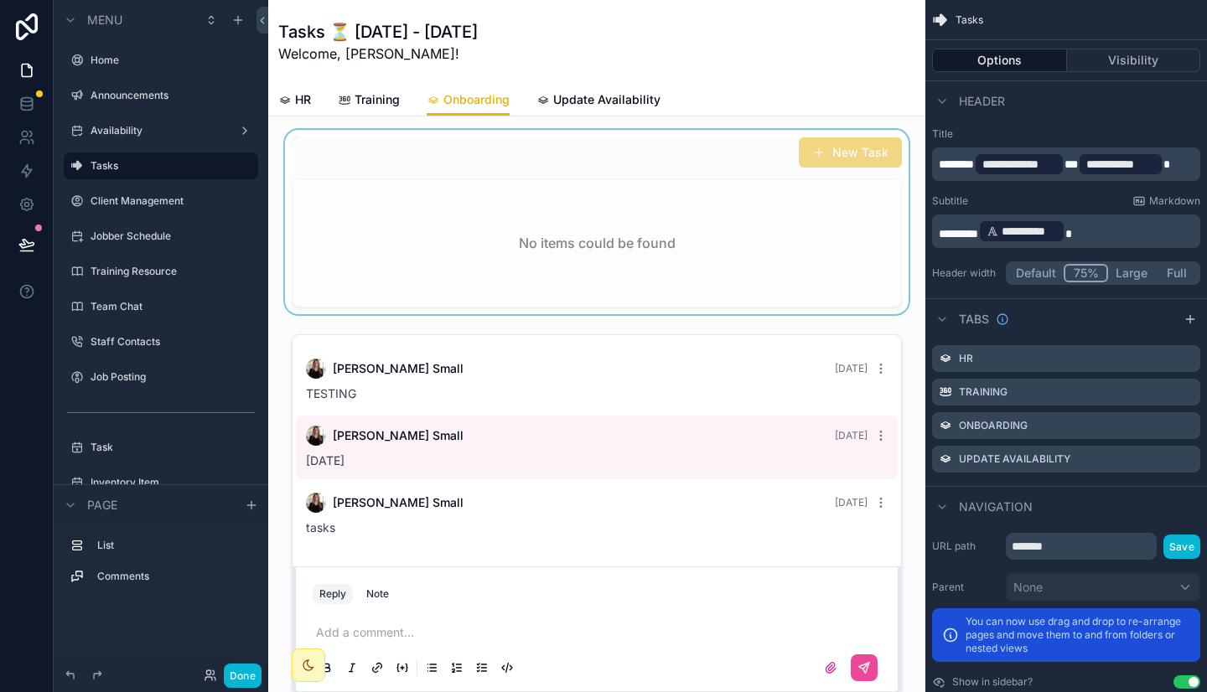
click at [478, 173] on div "scrollable content" at bounding box center [597, 222] width 630 height 184
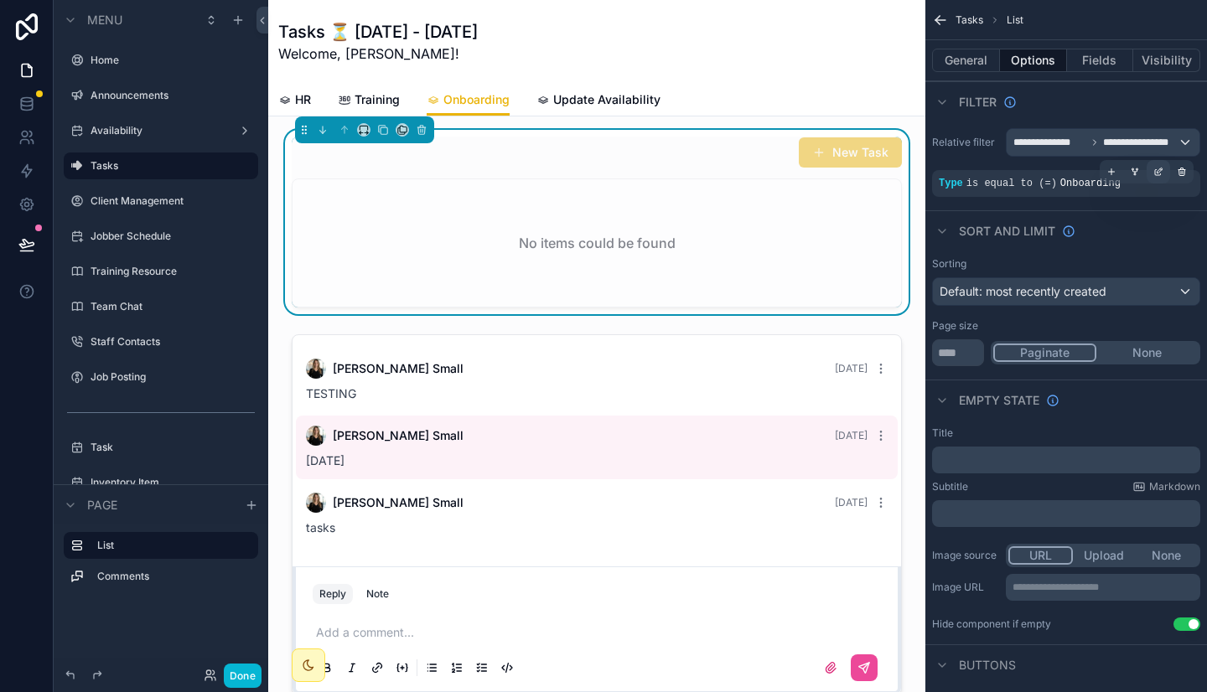
click at [1161, 172] on icon "scrollable content" at bounding box center [1158, 172] width 10 height 10
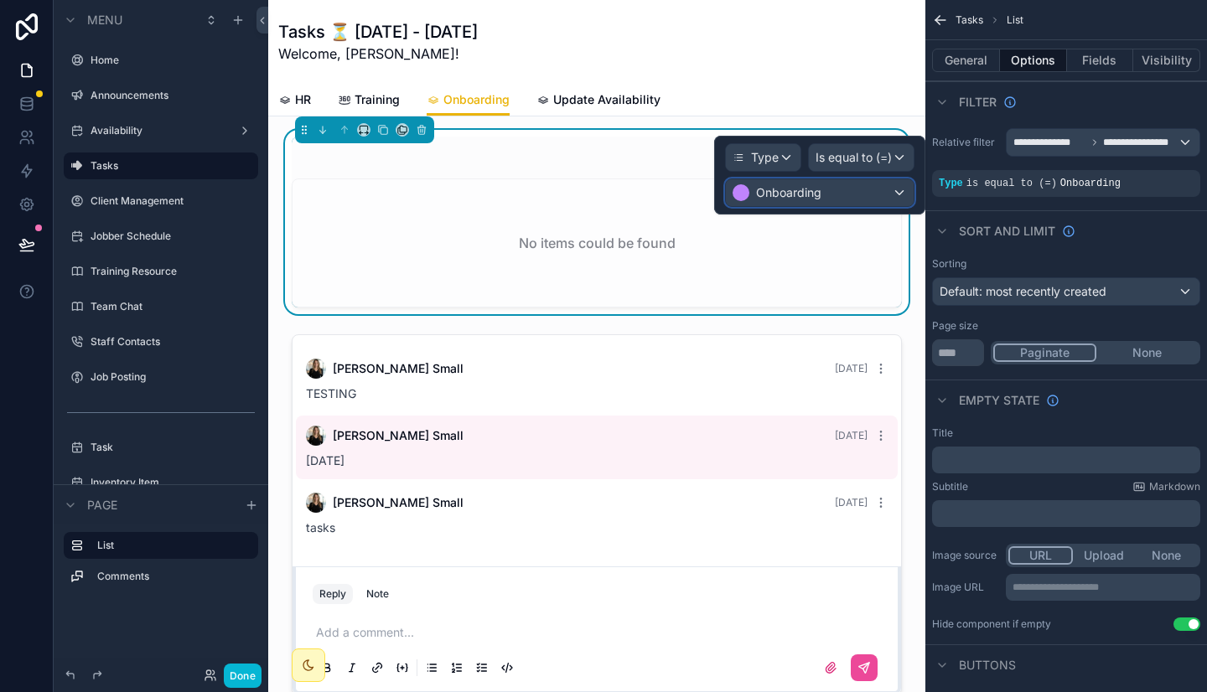
click at [893, 194] on div "Onboarding" at bounding box center [820, 192] width 188 height 27
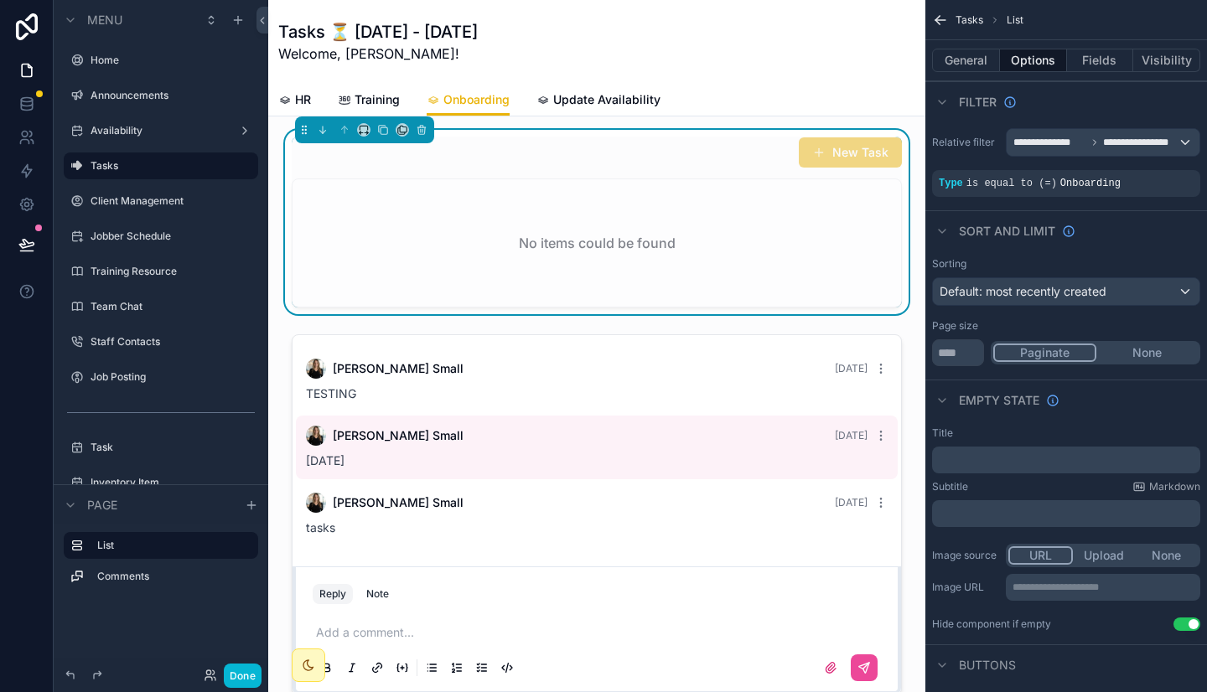
click at [864, 60] on div "Tasks ⏳ [DATE] - [DATE] Welcome, [PERSON_NAME]!" at bounding box center [596, 42] width 637 height 44
click at [825, 156] on button "New Task" at bounding box center [850, 152] width 103 height 30
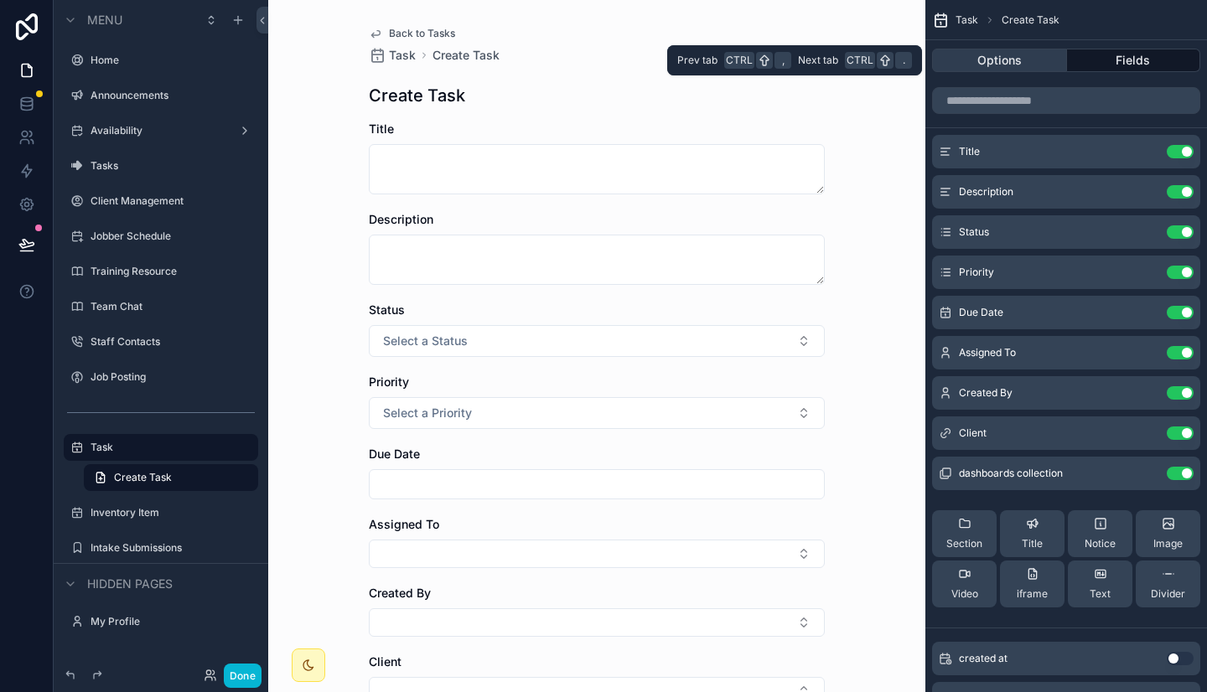
click at [1031, 59] on button "Options" at bounding box center [999, 60] width 135 height 23
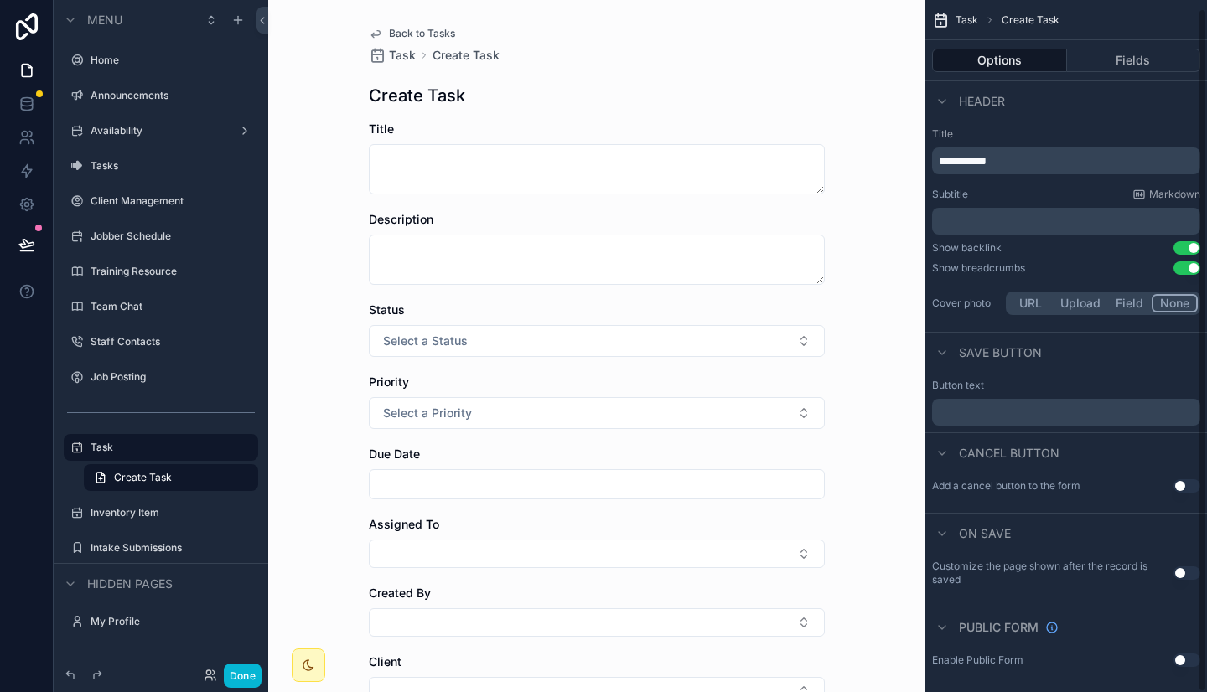
scroll to position [8, 0]
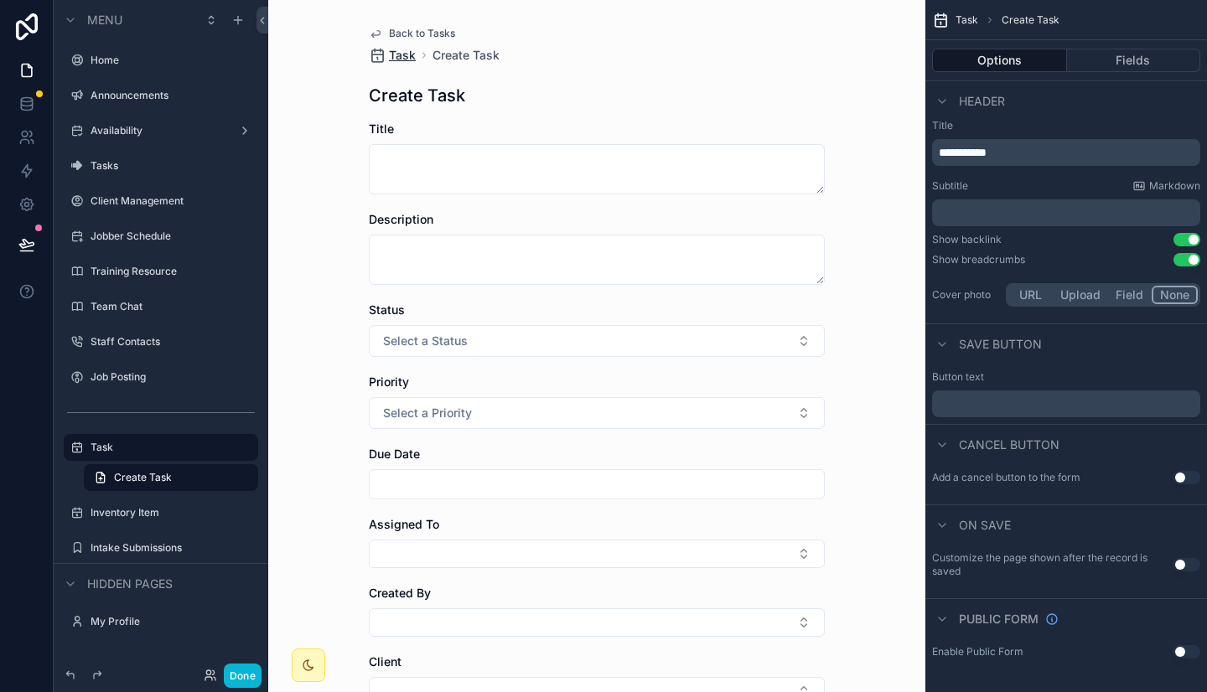
click at [393, 54] on span "Task" at bounding box center [402, 55] width 27 height 17
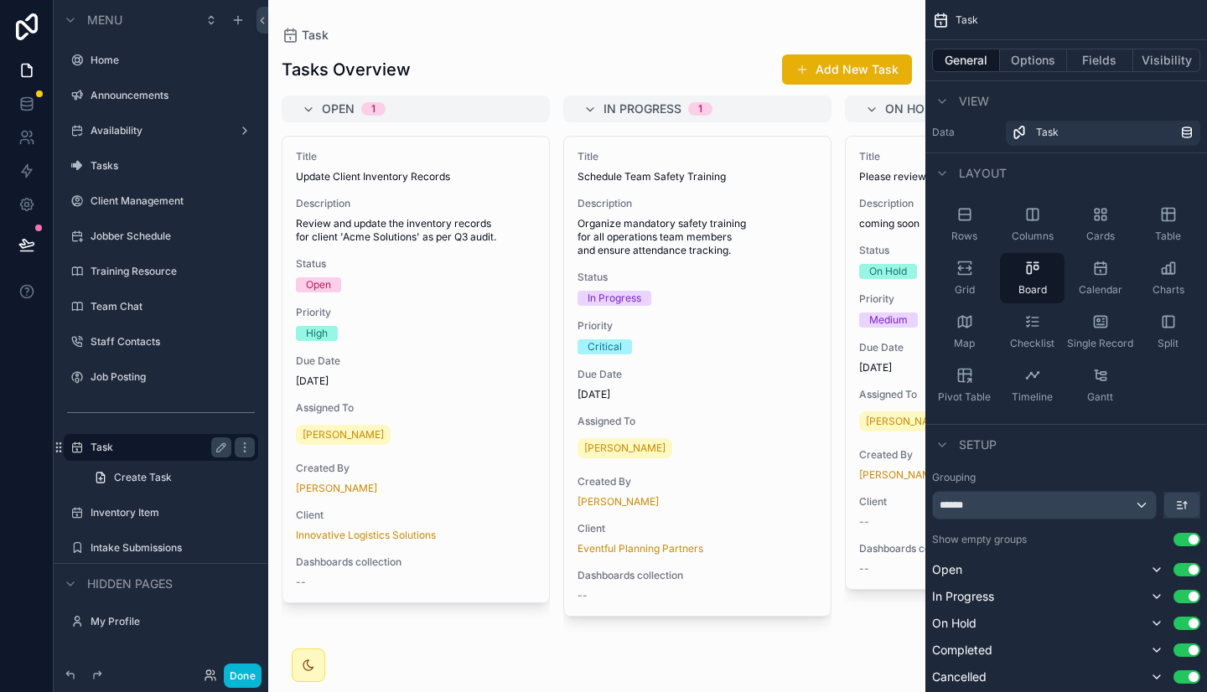
click at [126, 452] on label "Task" at bounding box center [157, 447] width 134 height 13
click at [130, 173] on div "Tasks" at bounding box center [160, 166] width 141 height 20
click at [121, 165] on label "Tasks" at bounding box center [157, 165] width 134 height 13
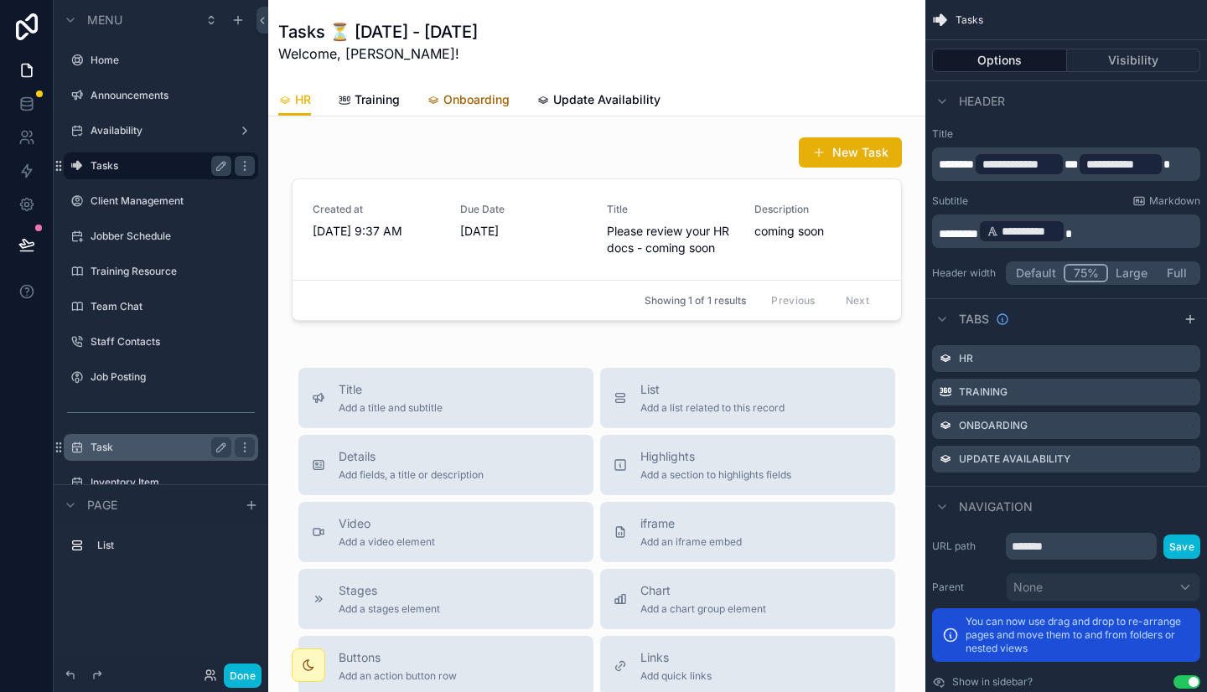
click at [457, 101] on span "Onboarding" at bounding box center [476, 99] width 66 height 17
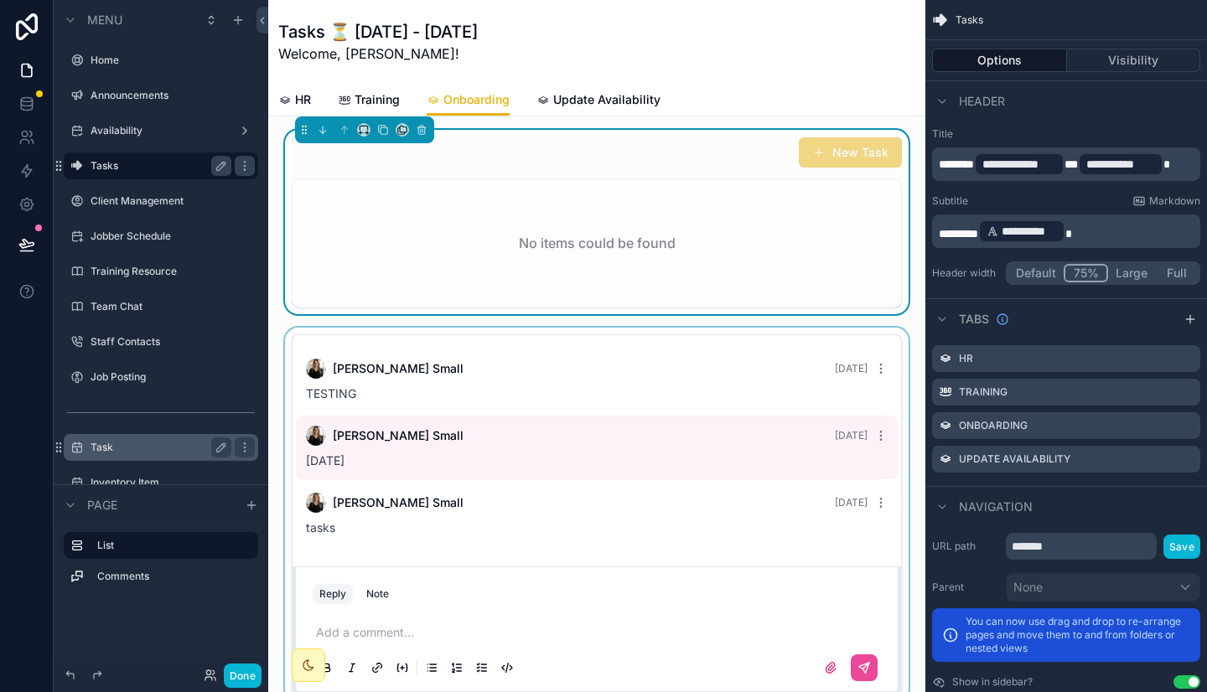
click at [664, 350] on div "scrollable content" at bounding box center [597, 515] width 630 height 375
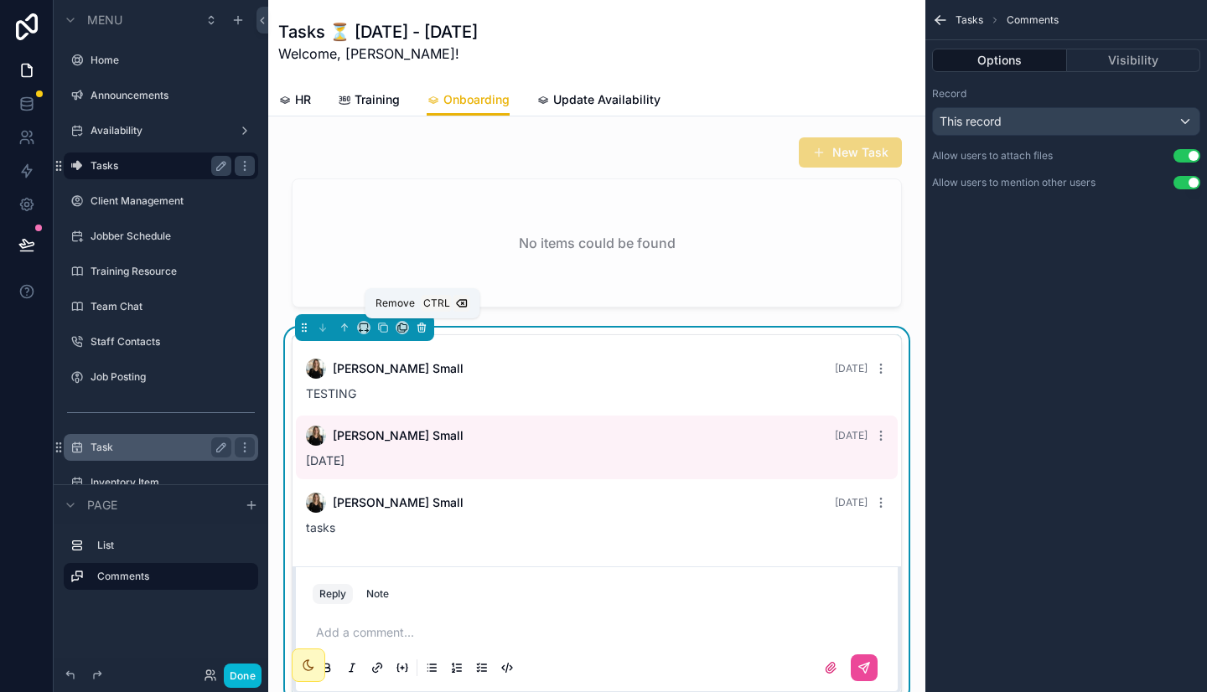
click at [421, 320] on button "scrollable content" at bounding box center [421, 327] width 18 height 18
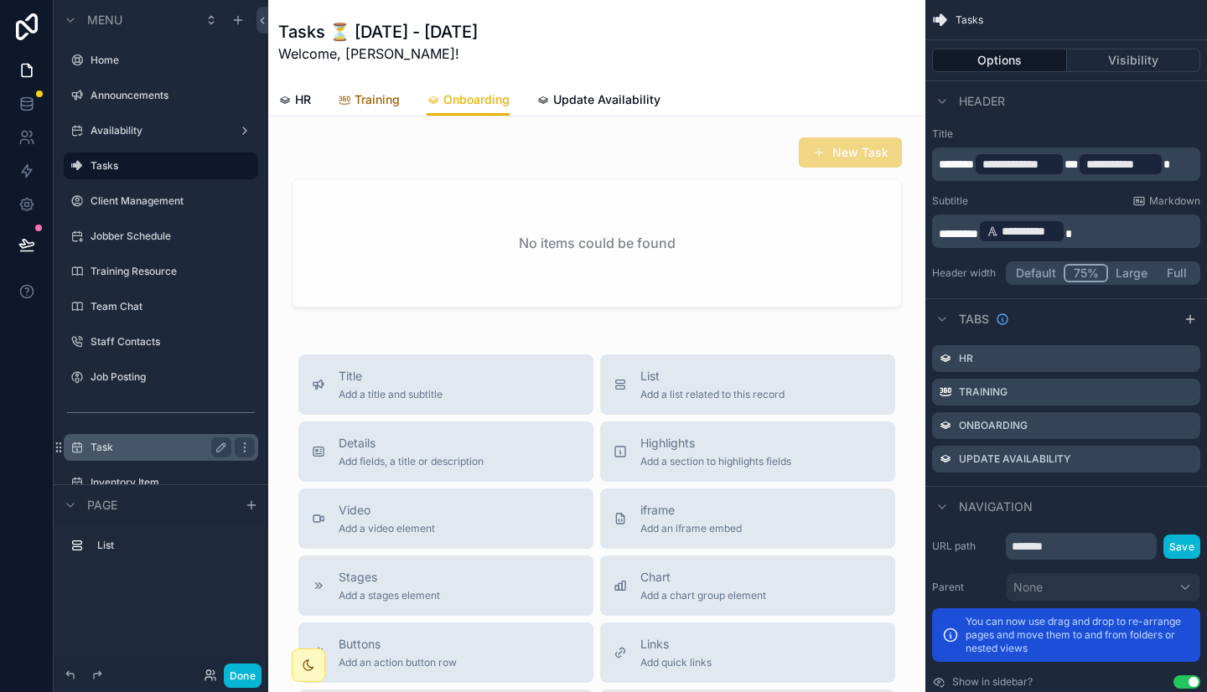
click at [370, 110] on link "Training" at bounding box center [369, 102] width 62 height 34
click at [614, 96] on span "Update Availability" at bounding box center [606, 99] width 107 height 17
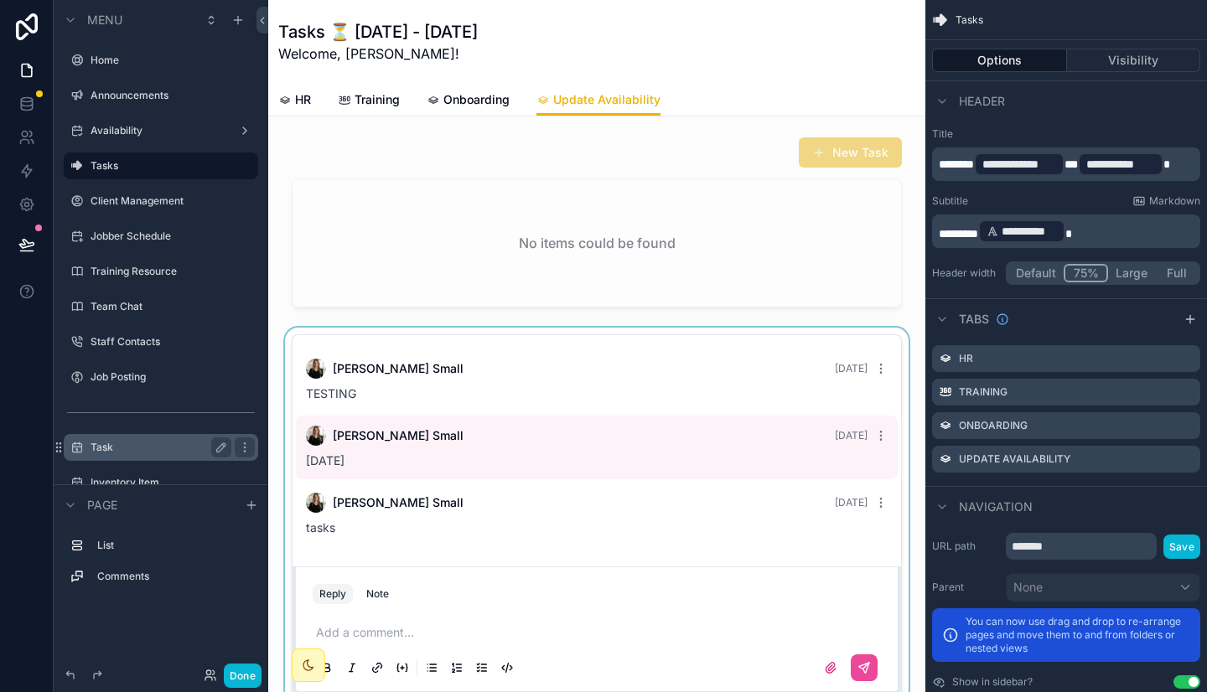
click at [576, 364] on div "scrollable content" at bounding box center [597, 515] width 630 height 375
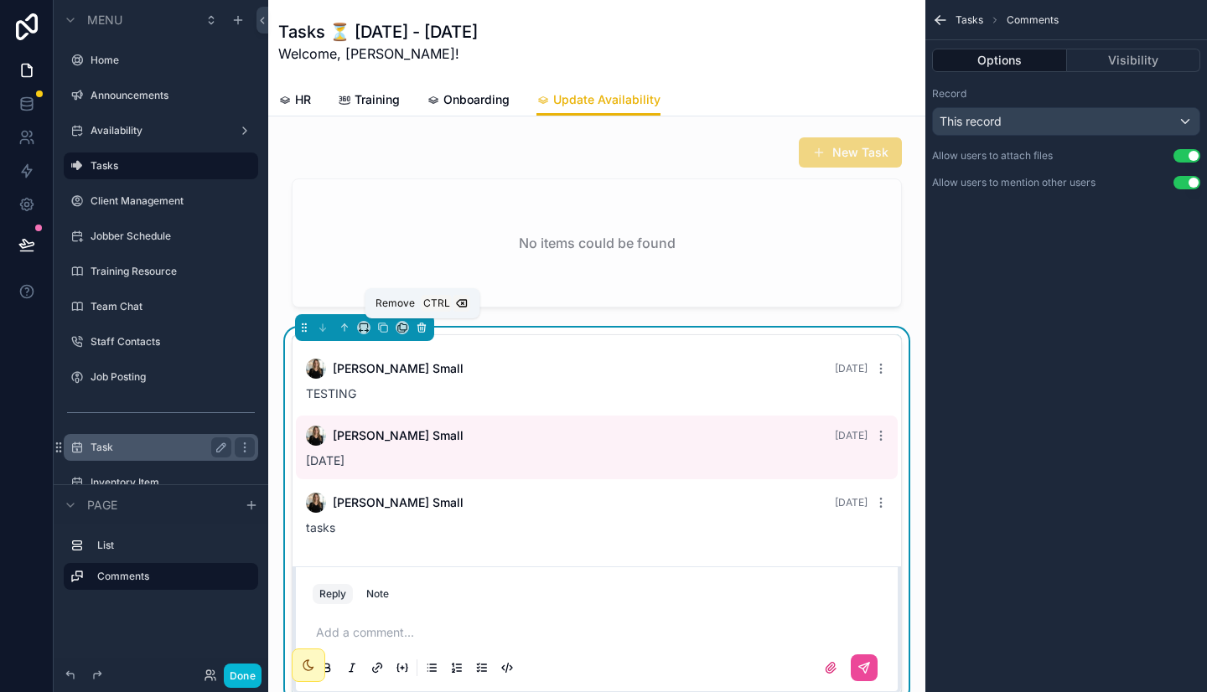
click at [419, 323] on icon "scrollable content" at bounding box center [422, 328] width 12 height 12
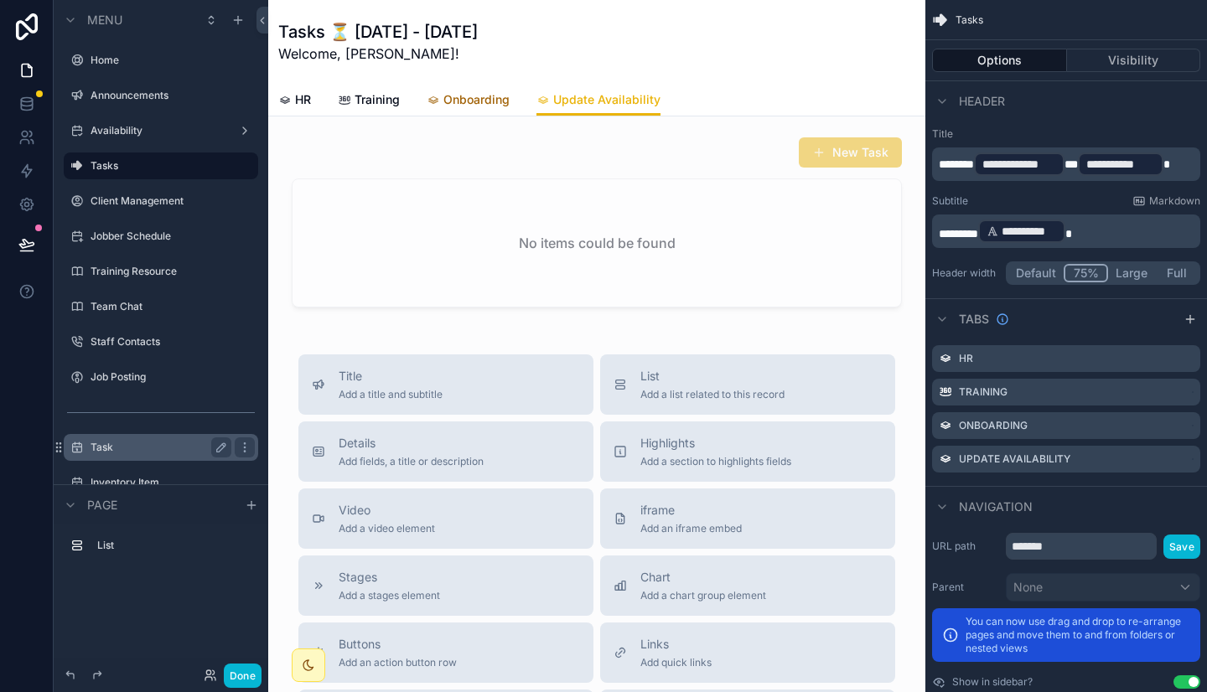
click at [497, 98] on span "Onboarding" at bounding box center [476, 99] width 66 height 17
click at [661, 44] on div "Tasks ⏳ [DATE] - [DATE] Welcome, [PERSON_NAME]!" at bounding box center [596, 42] width 637 height 44
click at [301, 103] on span "HR" at bounding box center [303, 99] width 16 height 17
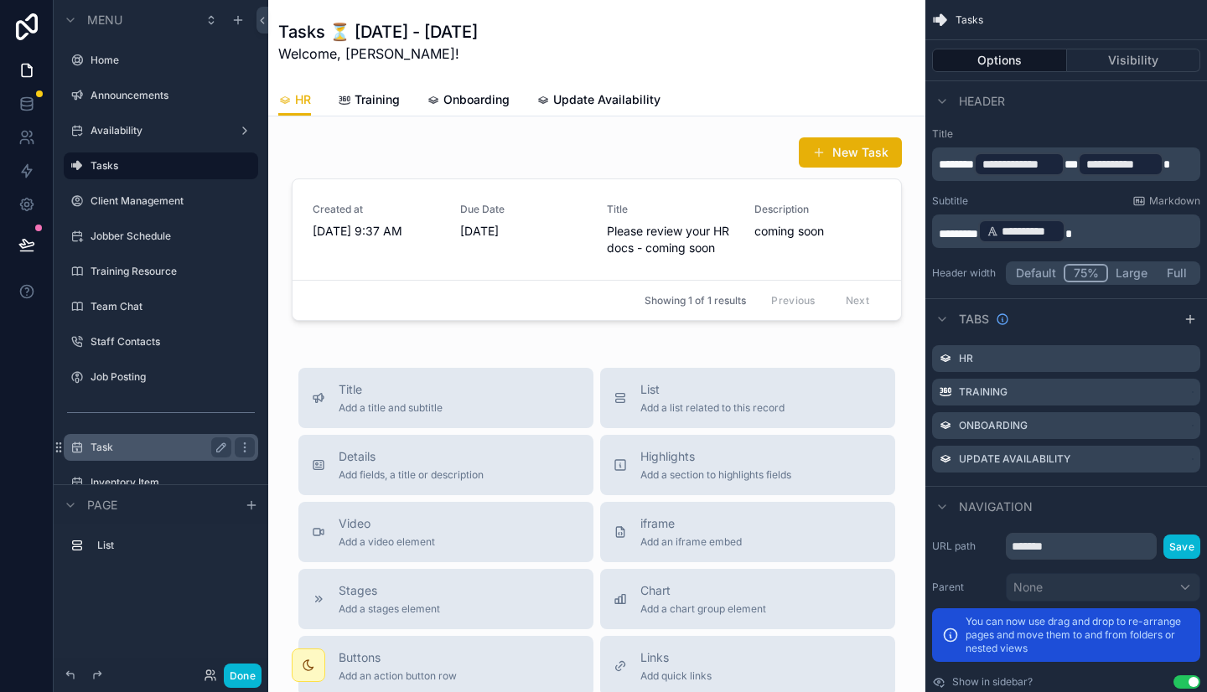
click at [126, 449] on label "Task" at bounding box center [157, 447] width 134 height 13
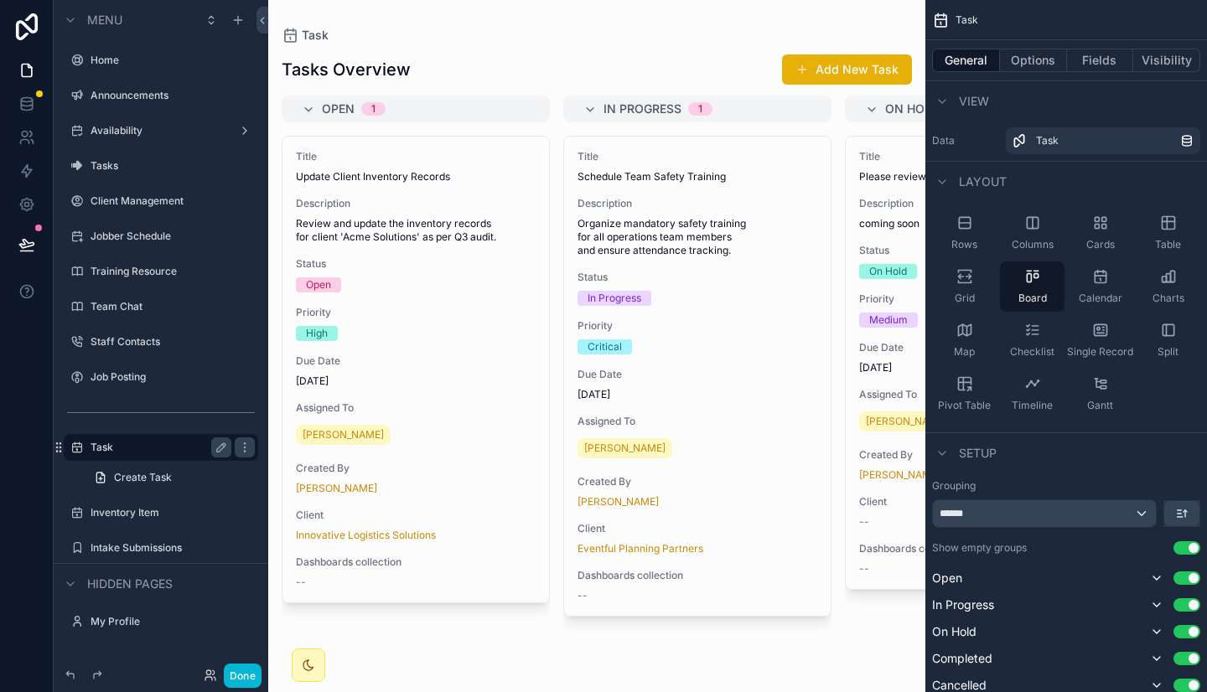
click at [447, 223] on div "scrollable content" at bounding box center [596, 346] width 657 height 692
click at [447, 223] on span "Review and update the inventory records for client 'Acme Solutions' as per Q3 a…" at bounding box center [416, 230] width 240 height 27
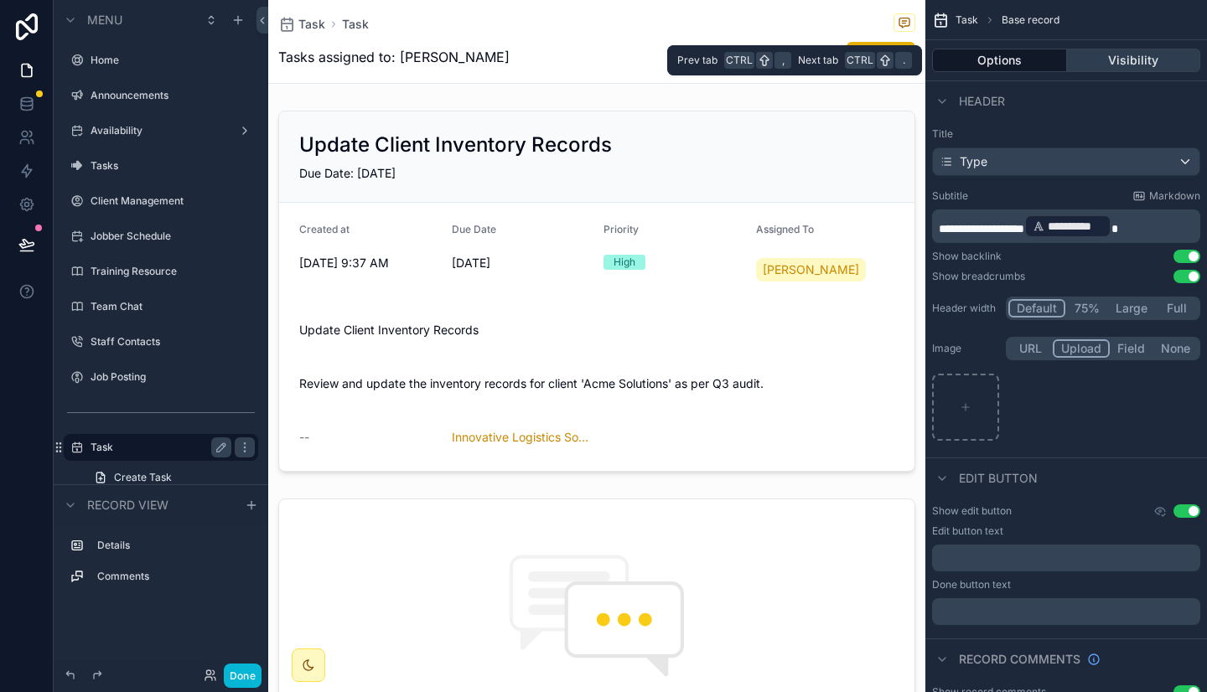
click at [1133, 52] on button "Visibility" at bounding box center [1134, 60] width 134 height 23
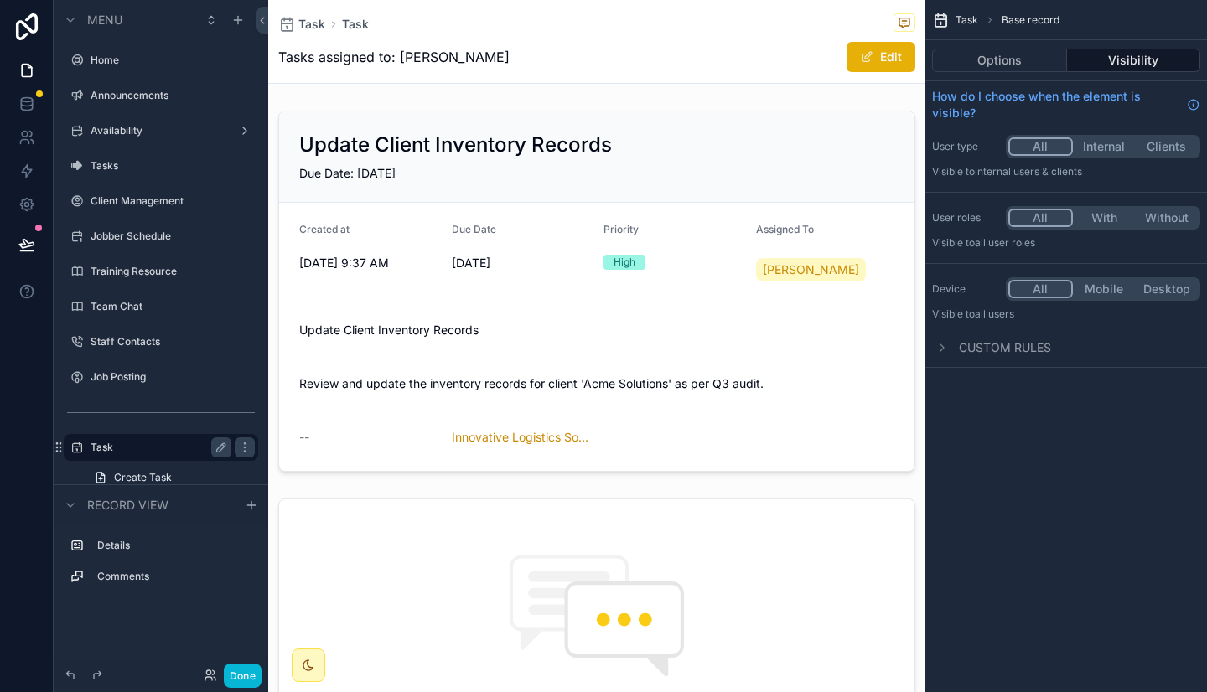
click at [1104, 215] on button "With" at bounding box center [1104, 218] width 63 height 18
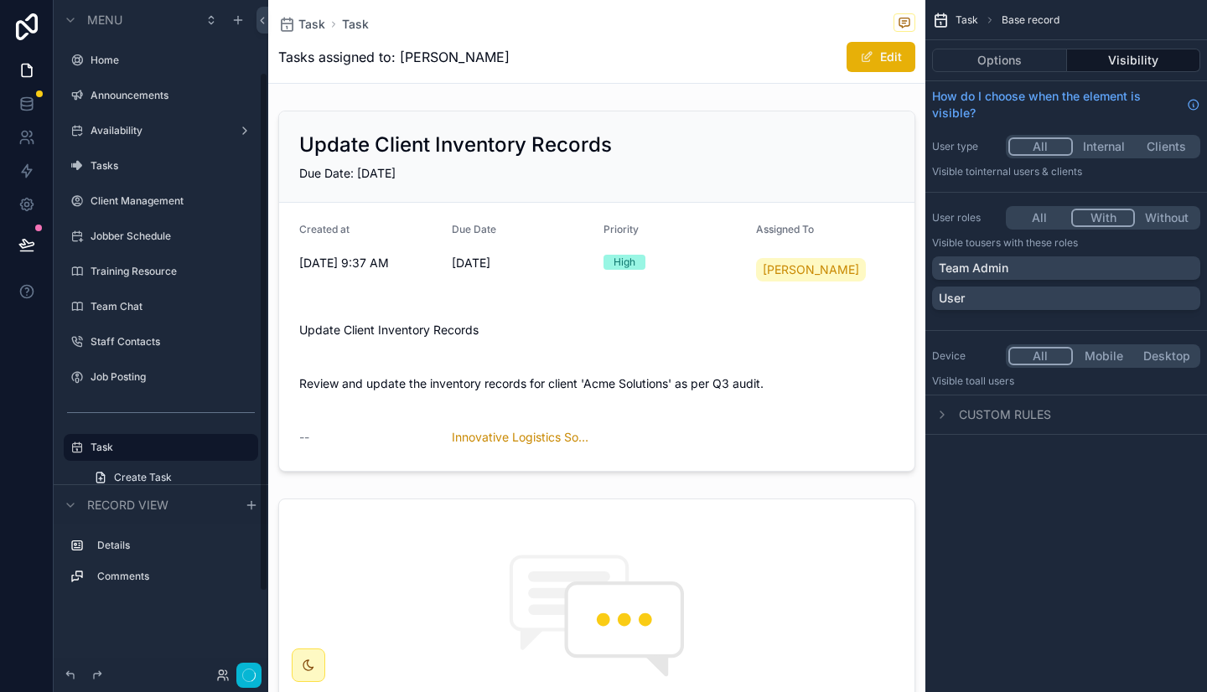
scroll to position [93, 0]
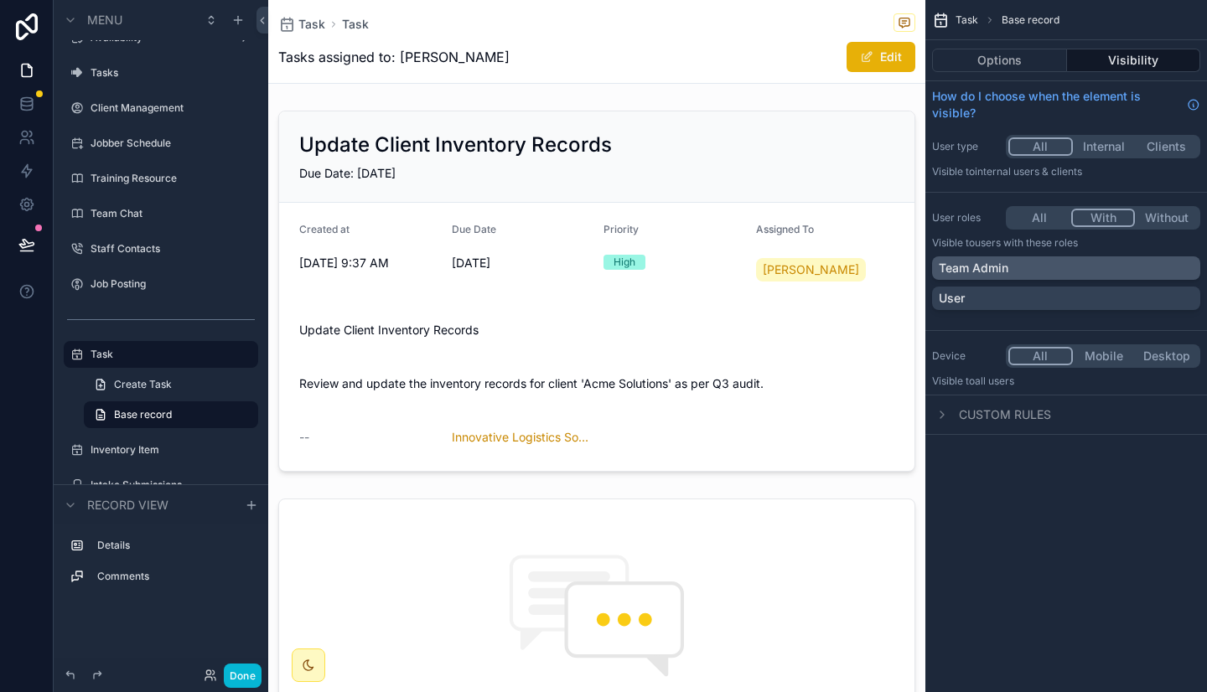
click at [1063, 265] on div "Team Admin" at bounding box center [1065, 268] width 255 height 17
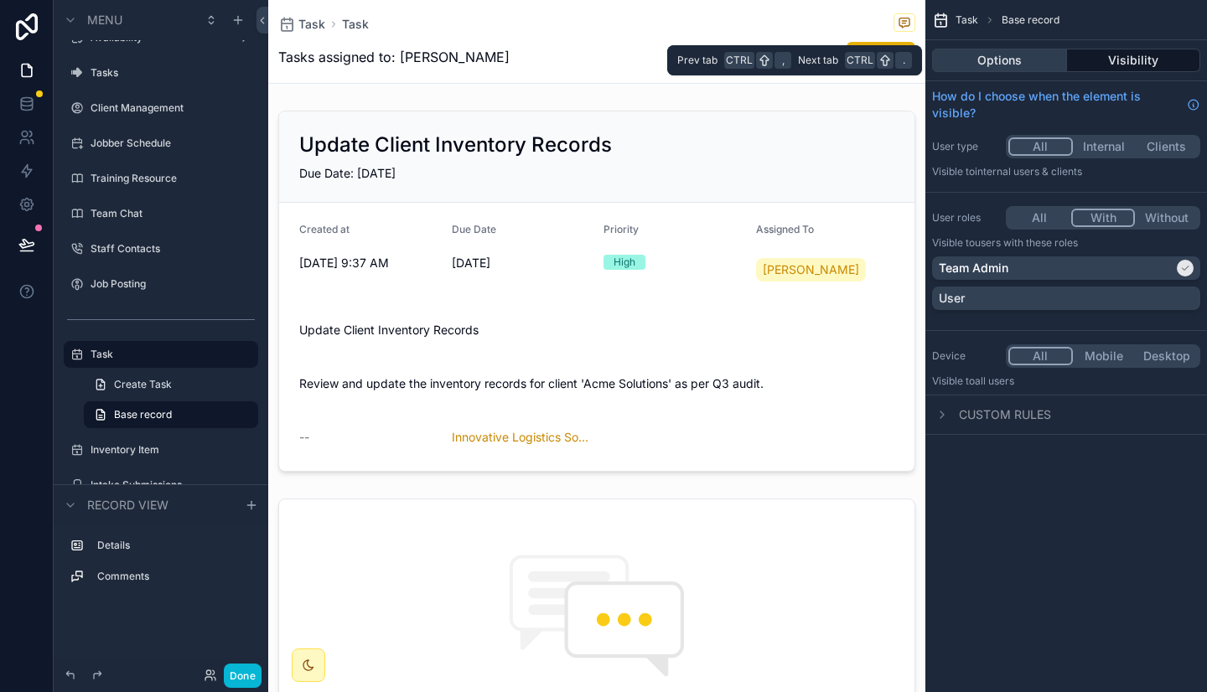
click at [1043, 59] on button "Options" at bounding box center [999, 60] width 135 height 23
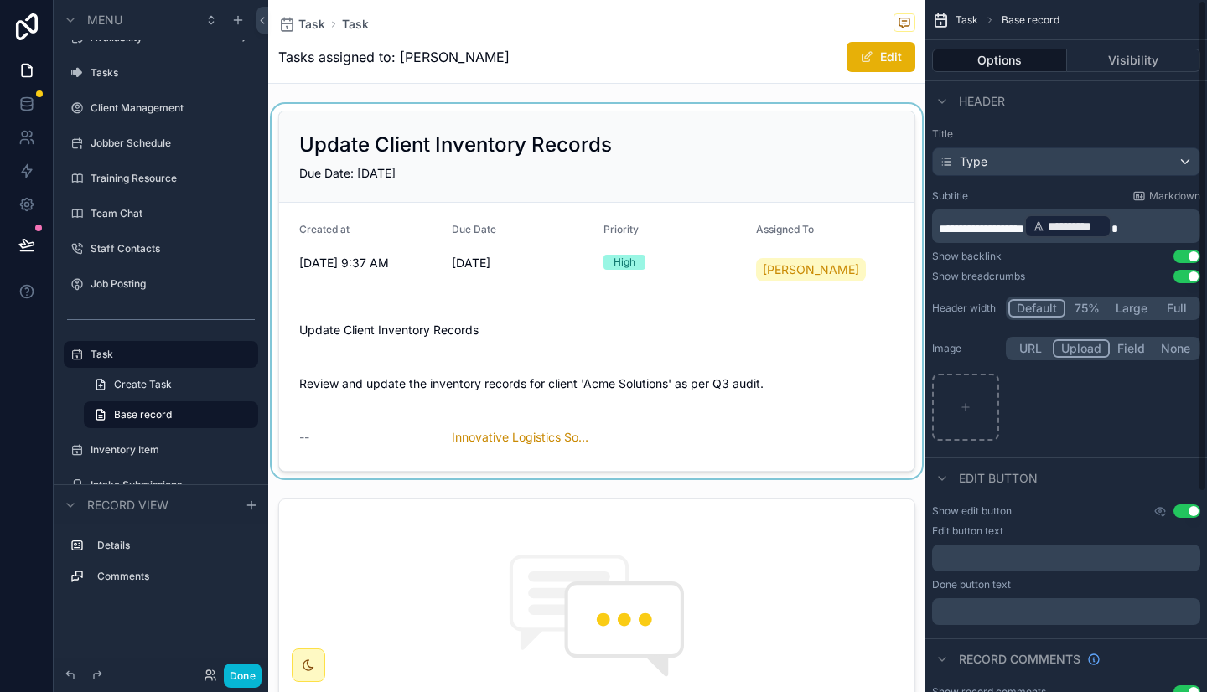
click at [833, 277] on div "scrollable content" at bounding box center [596, 291] width 657 height 375
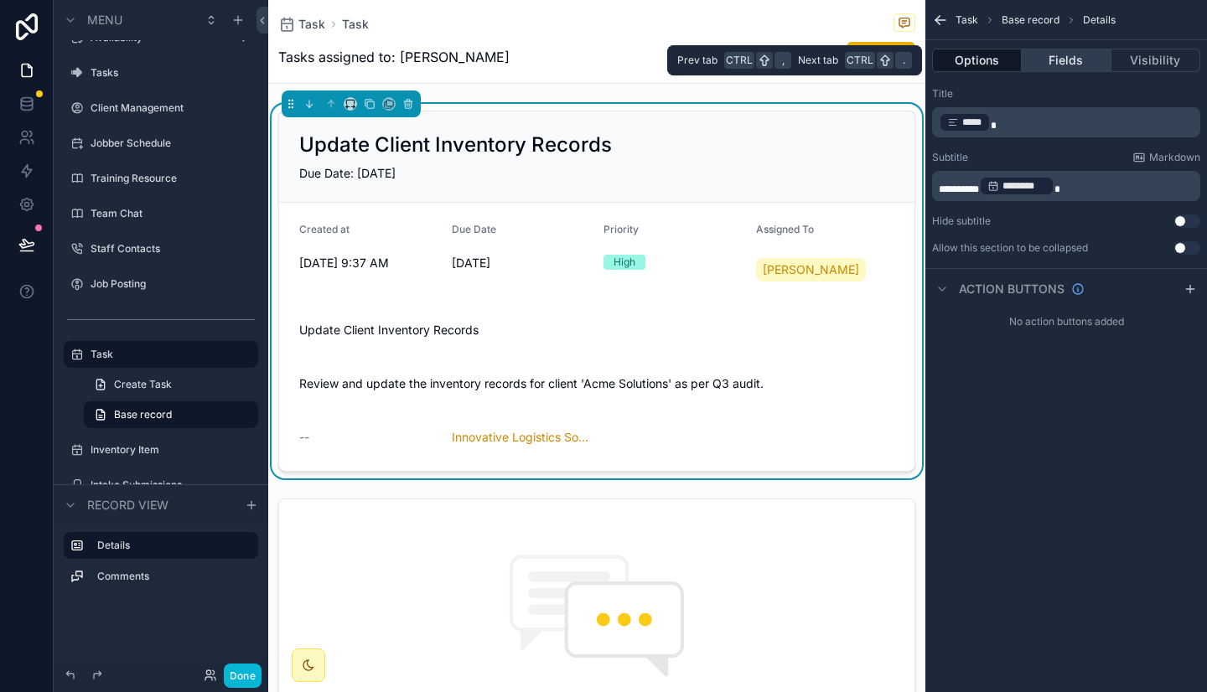
click at [1069, 61] on button "Fields" at bounding box center [1065, 60] width 89 height 23
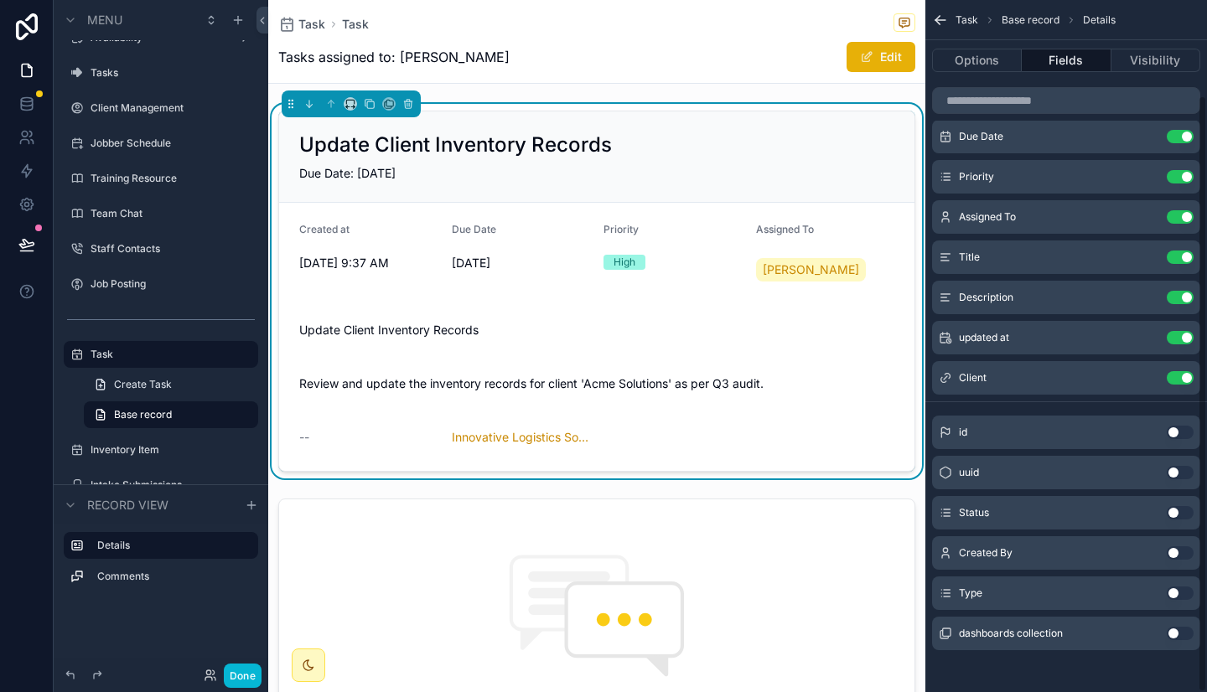
scroll to position [110, 0]
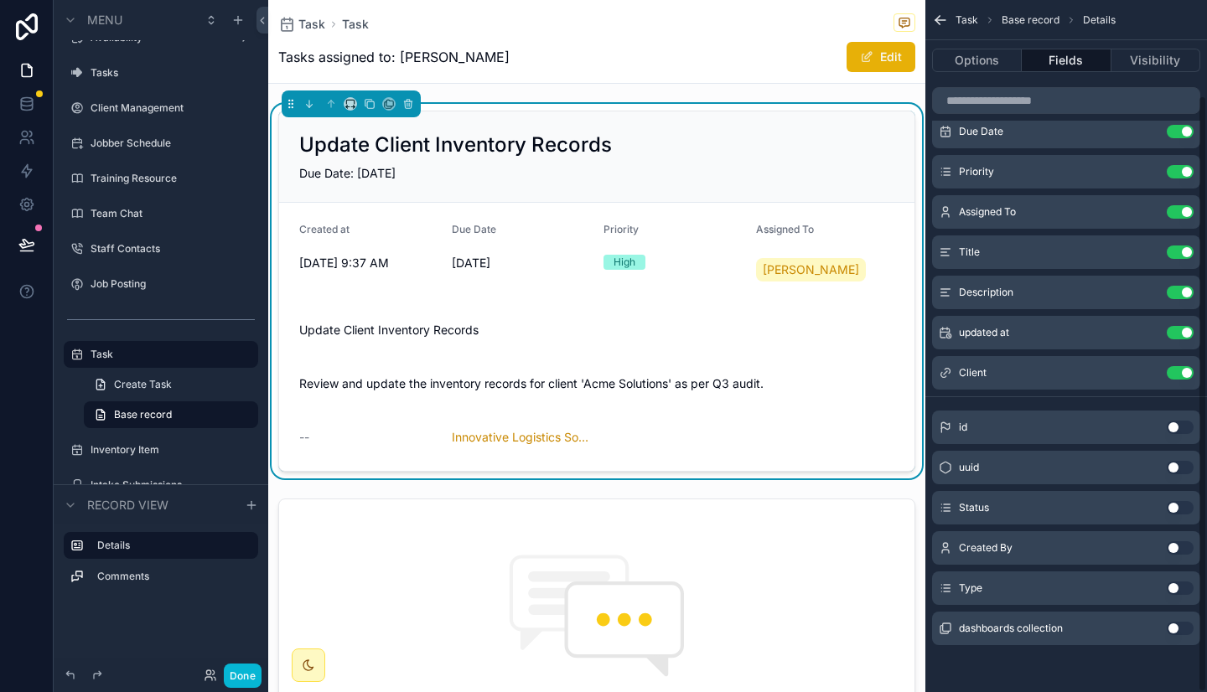
click at [1182, 505] on button "Use setting" at bounding box center [1179, 507] width 27 height 13
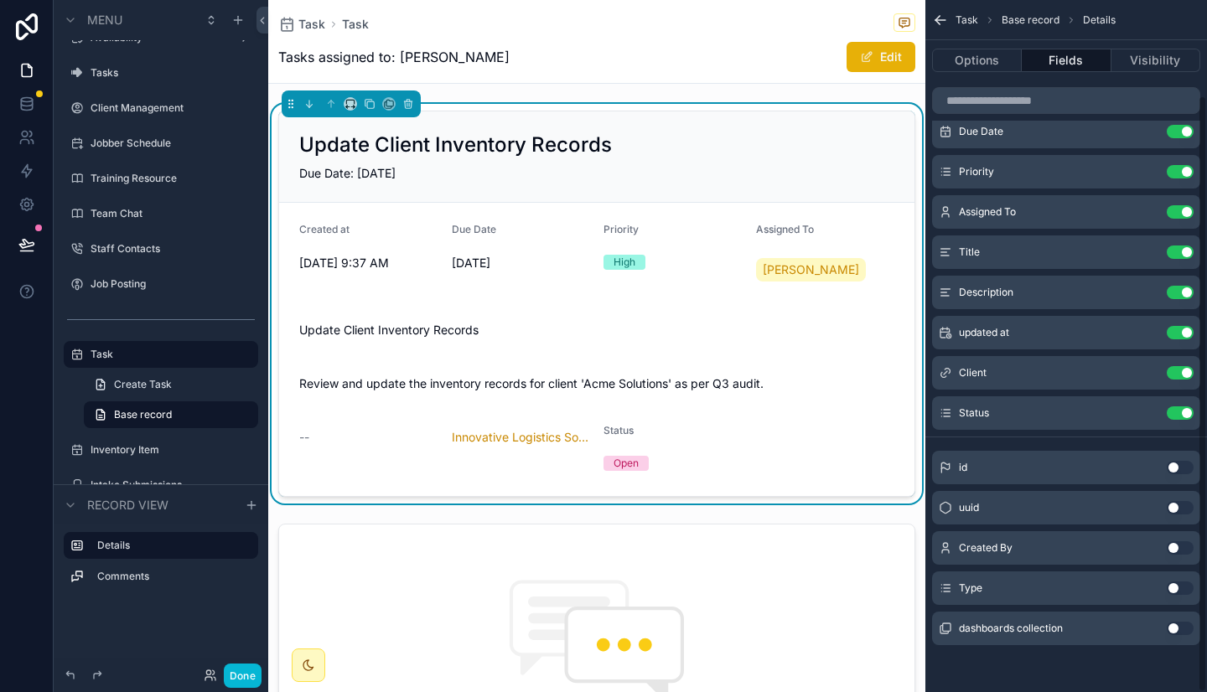
click at [1181, 545] on button "Use setting" at bounding box center [1179, 547] width 27 height 13
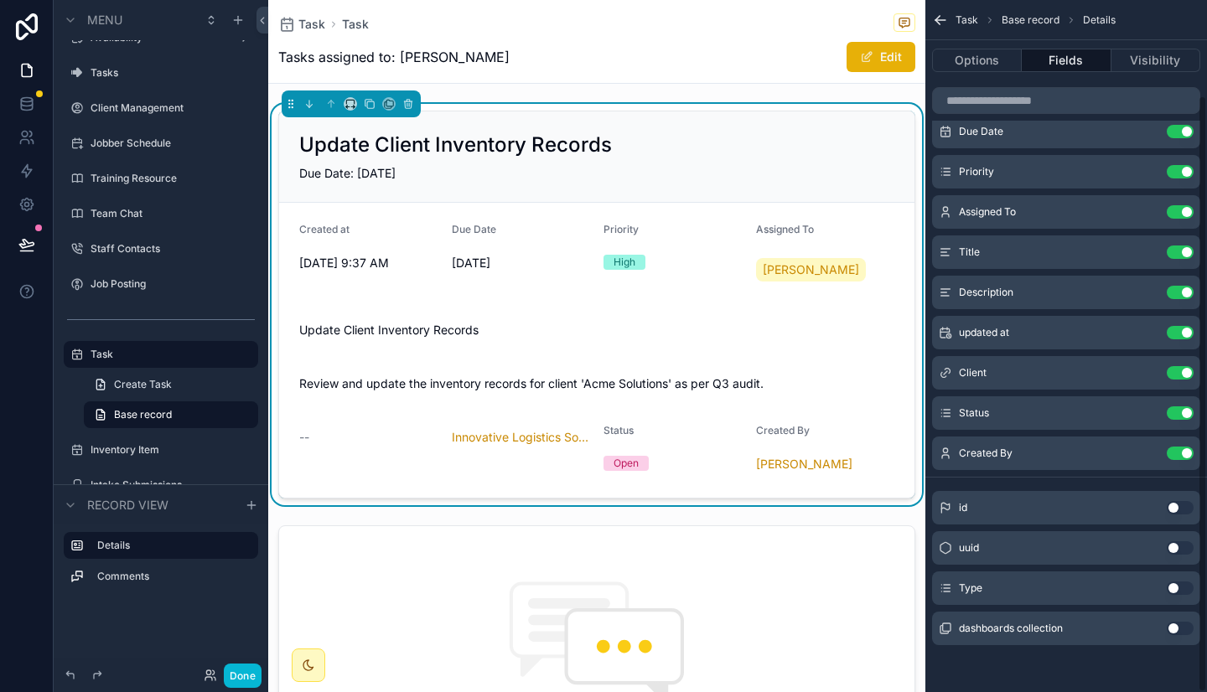
click at [1181, 585] on button "Use setting" at bounding box center [1179, 588] width 27 height 13
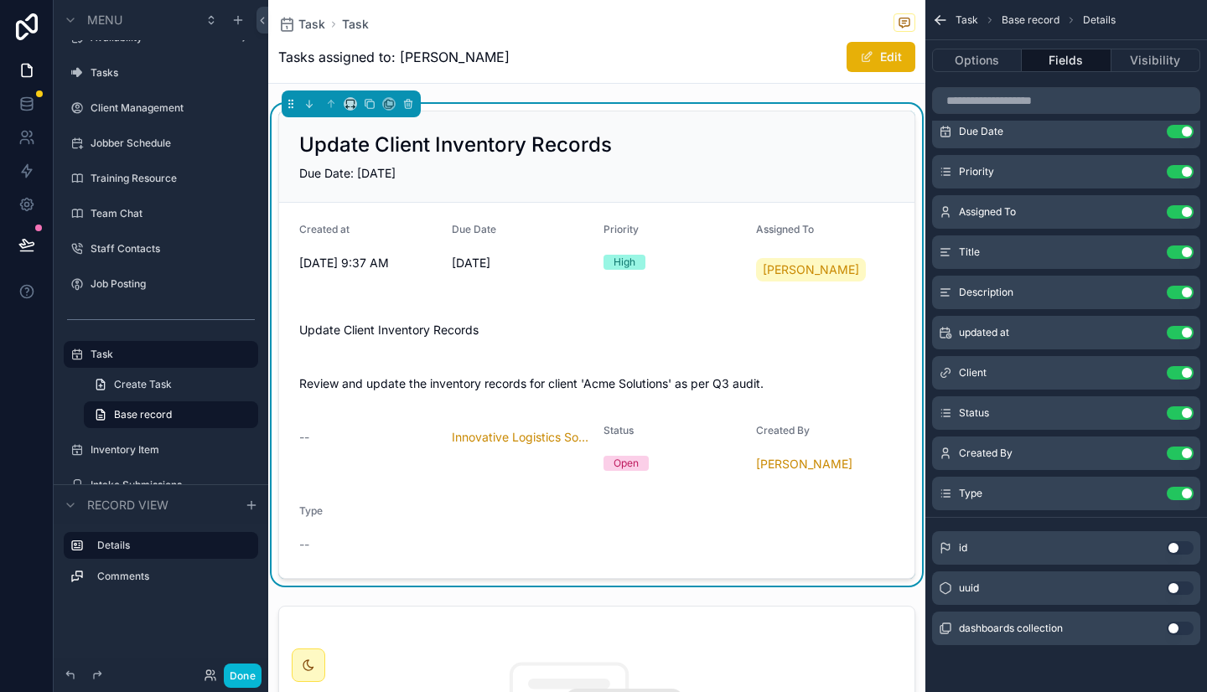
click at [576, 362] on form "Created at [DATE] 9:37 AM Due Date [DATE] Priority High Assigned To [PERSON_NAM…" at bounding box center [596, 390] width 635 height 375
click at [855, 74] on div "Task Task Tasks assigned to: [PERSON_NAME]" at bounding box center [596, 41] width 637 height 83
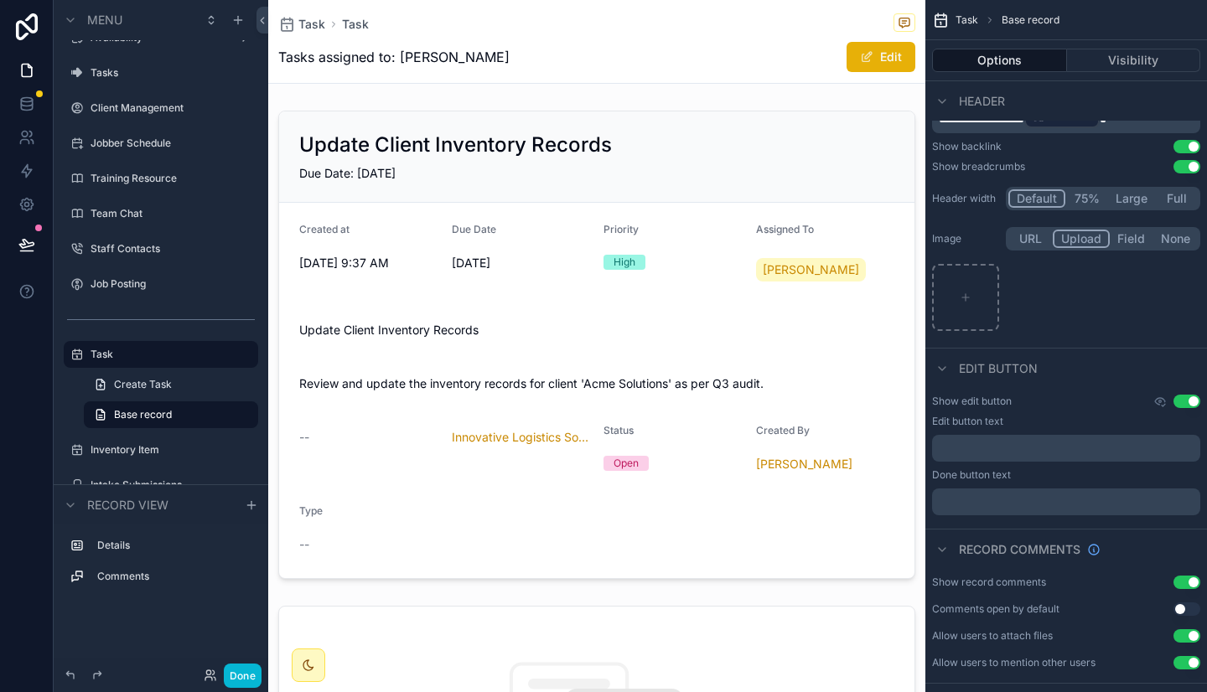
click at [855, 74] on div "Task Task Tasks assigned to: [PERSON_NAME]" at bounding box center [596, 41] width 637 height 83
click at [860, 59] on span "scrollable content" at bounding box center [866, 56] width 13 height 13
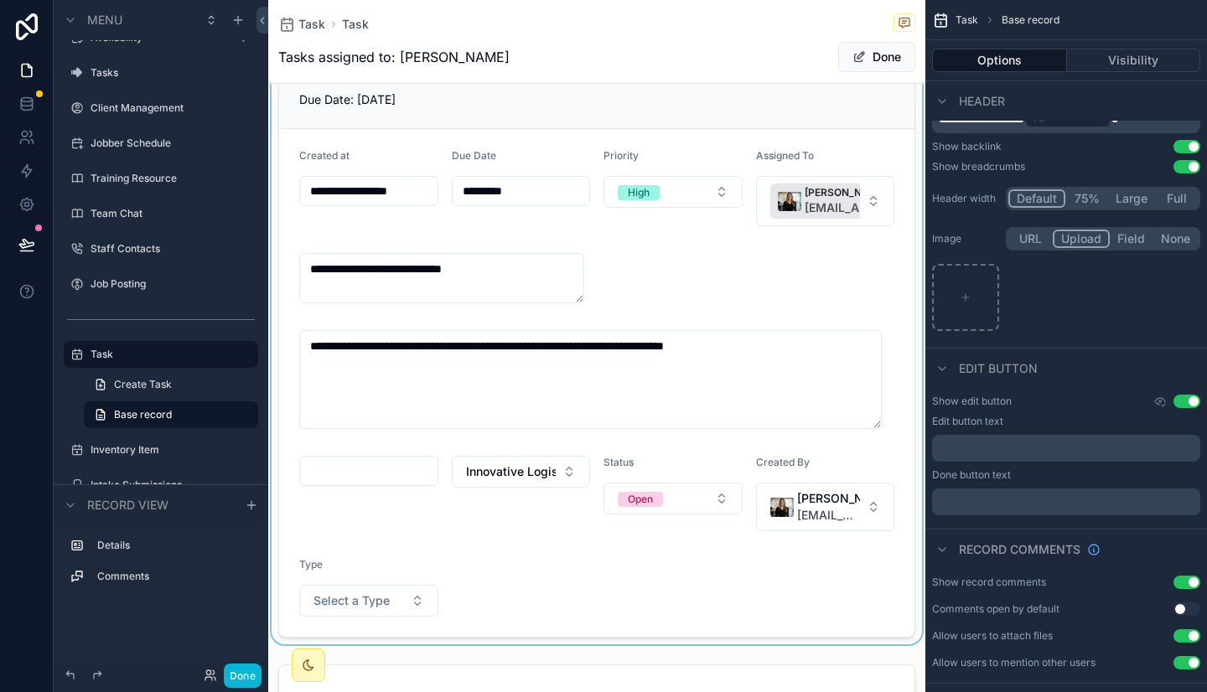
scroll to position [79, 0]
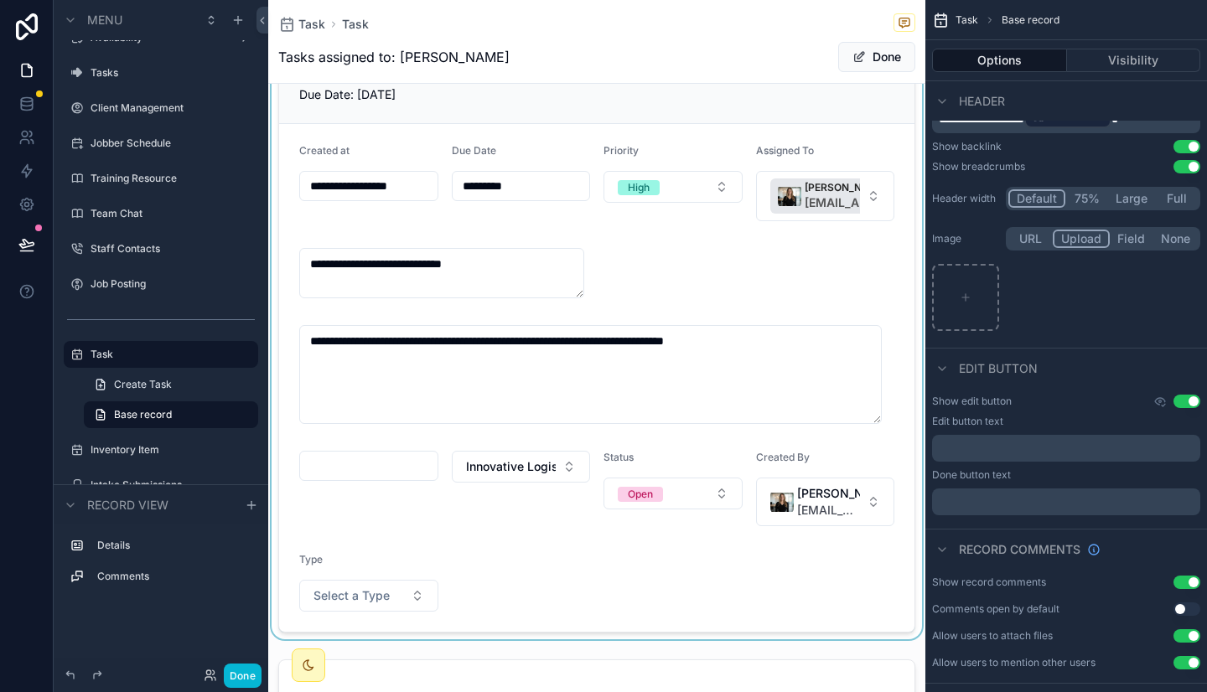
click at [394, 471] on div "scrollable content" at bounding box center [596, 332] width 657 height 614
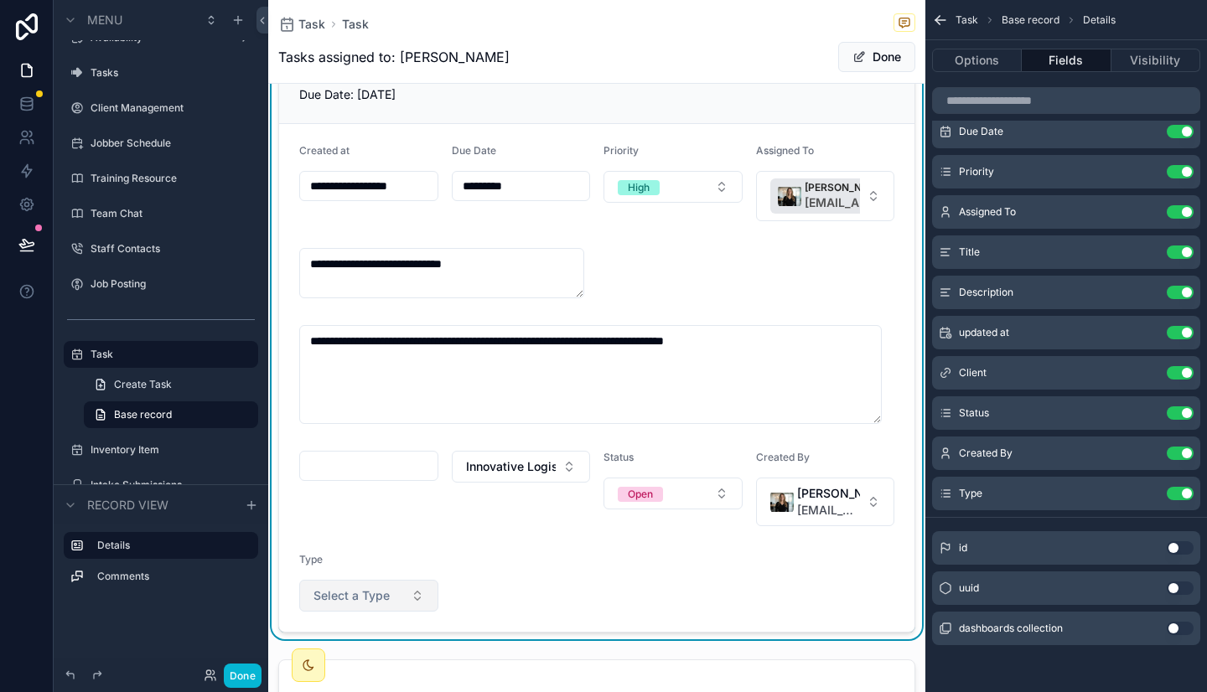
click at [376, 602] on span "Select a Type" at bounding box center [351, 595] width 76 height 17
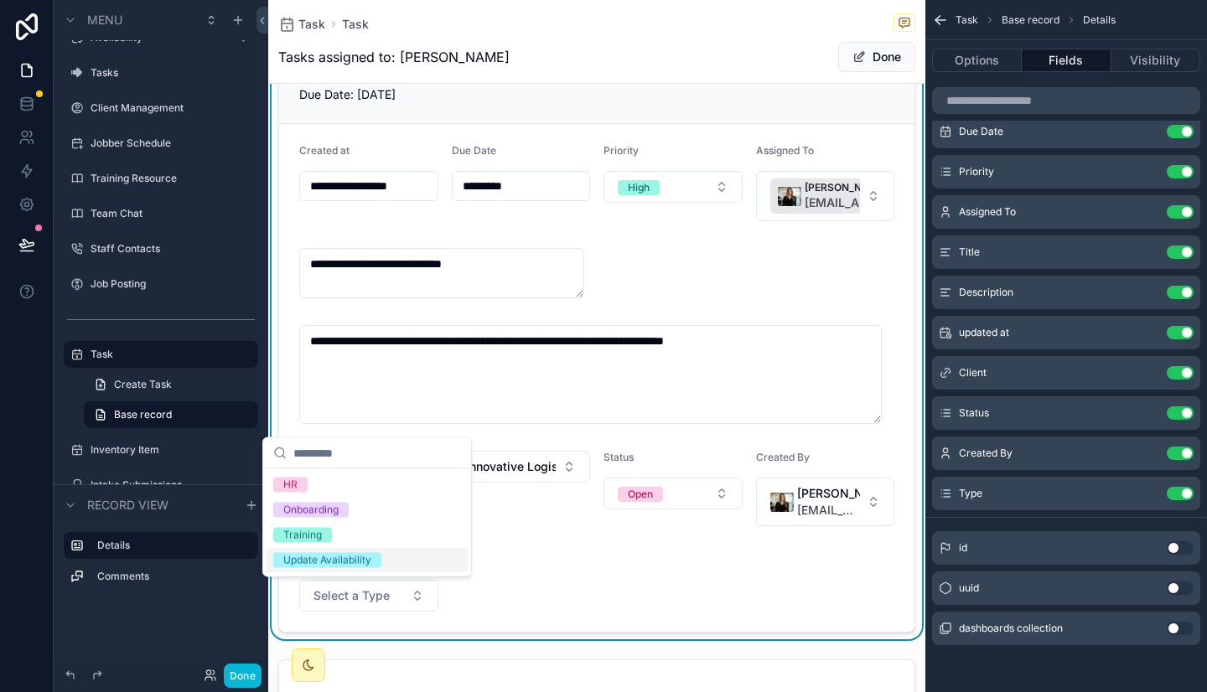
click at [535, 553] on form "**********" at bounding box center [596, 378] width 635 height 508
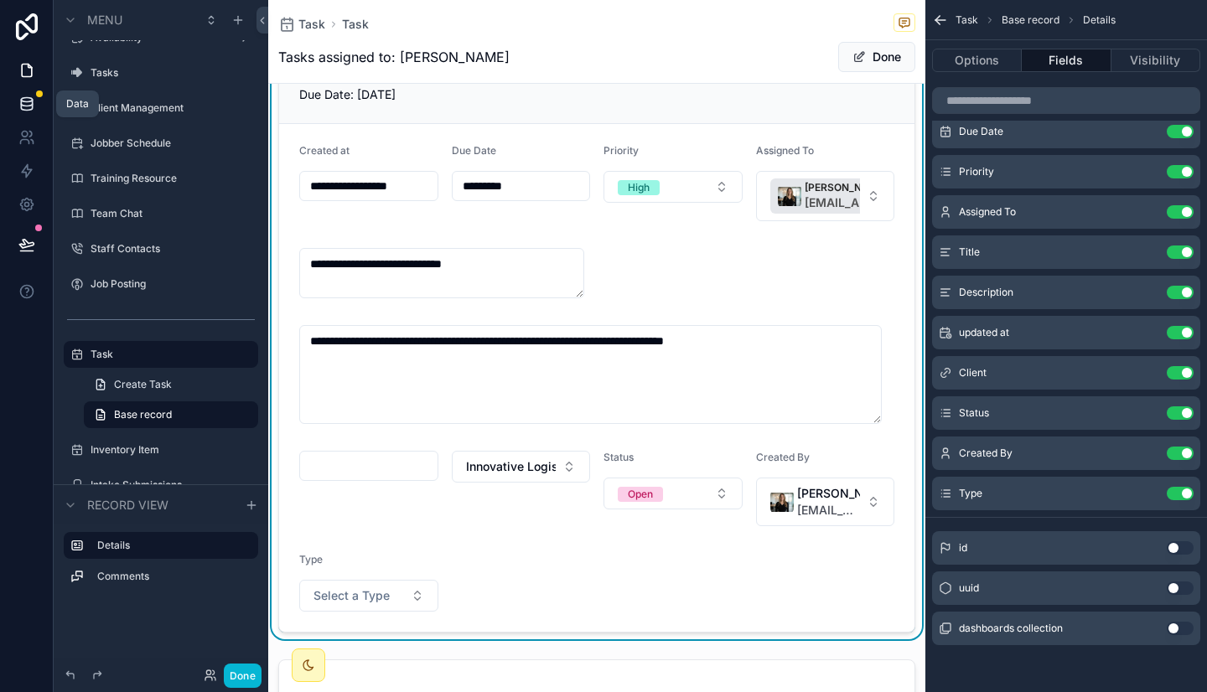
click at [27, 112] on link at bounding box center [26, 104] width 53 height 34
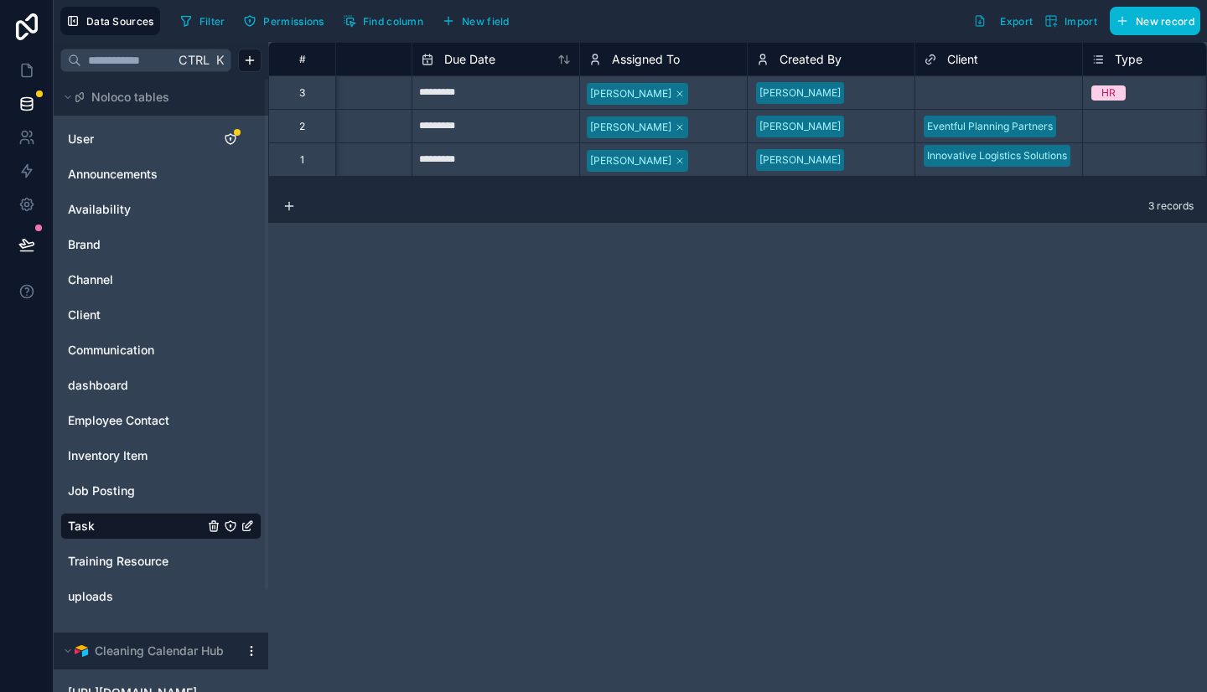
scroll to position [0, 606]
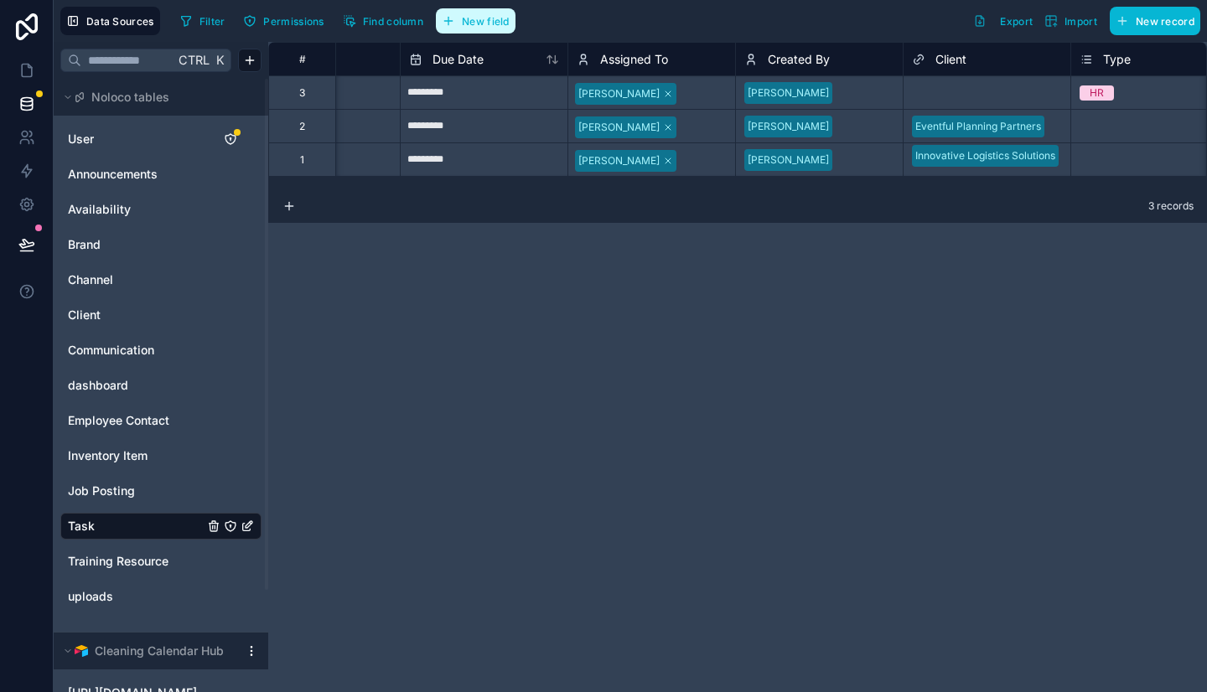
click at [494, 20] on span "New field" at bounding box center [486, 21] width 48 height 13
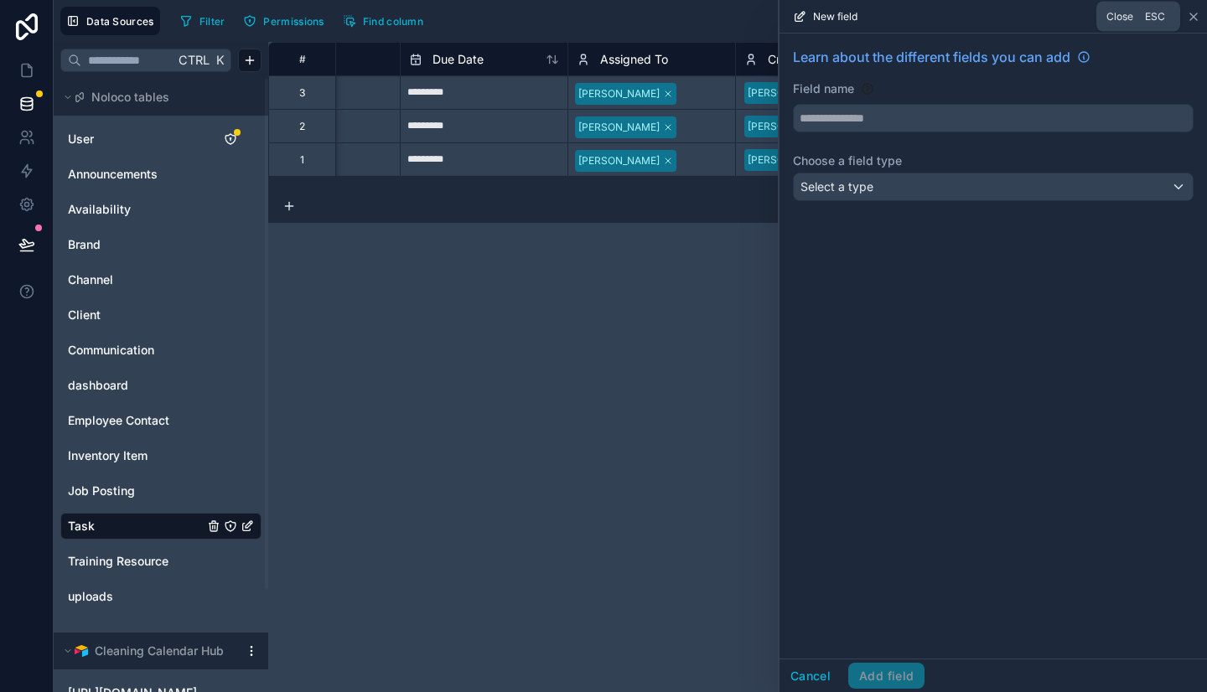
click at [1190, 13] on icon at bounding box center [1193, 16] width 7 height 7
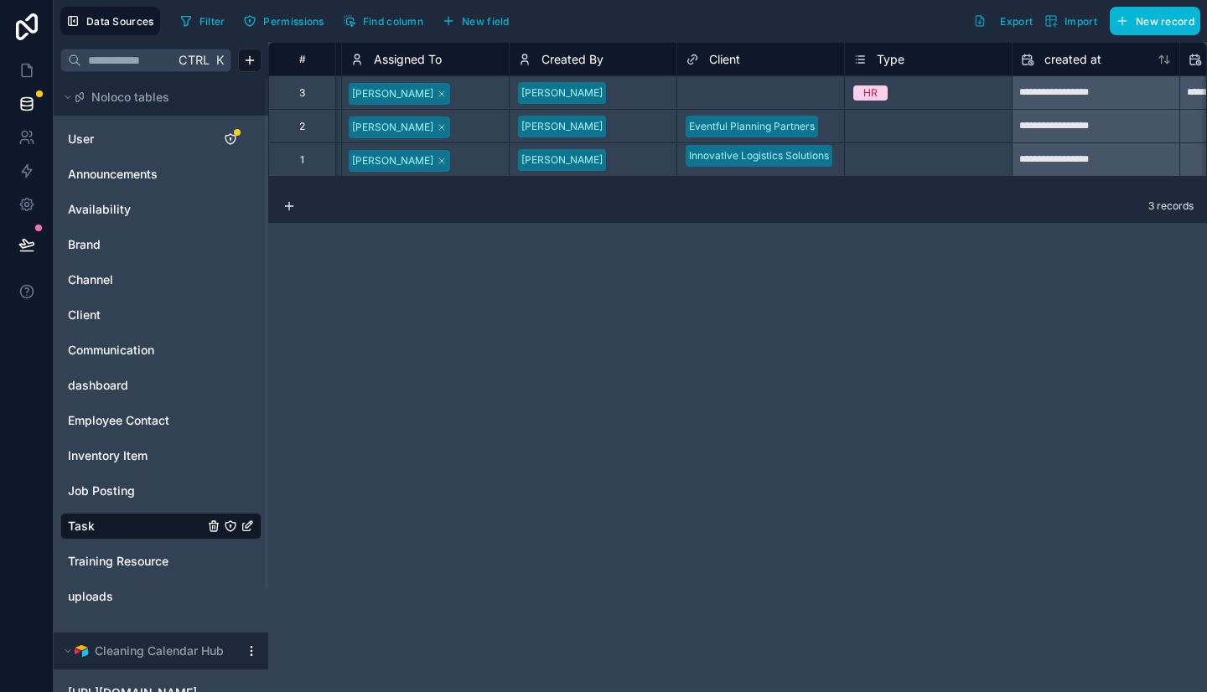
scroll to position [0, 884]
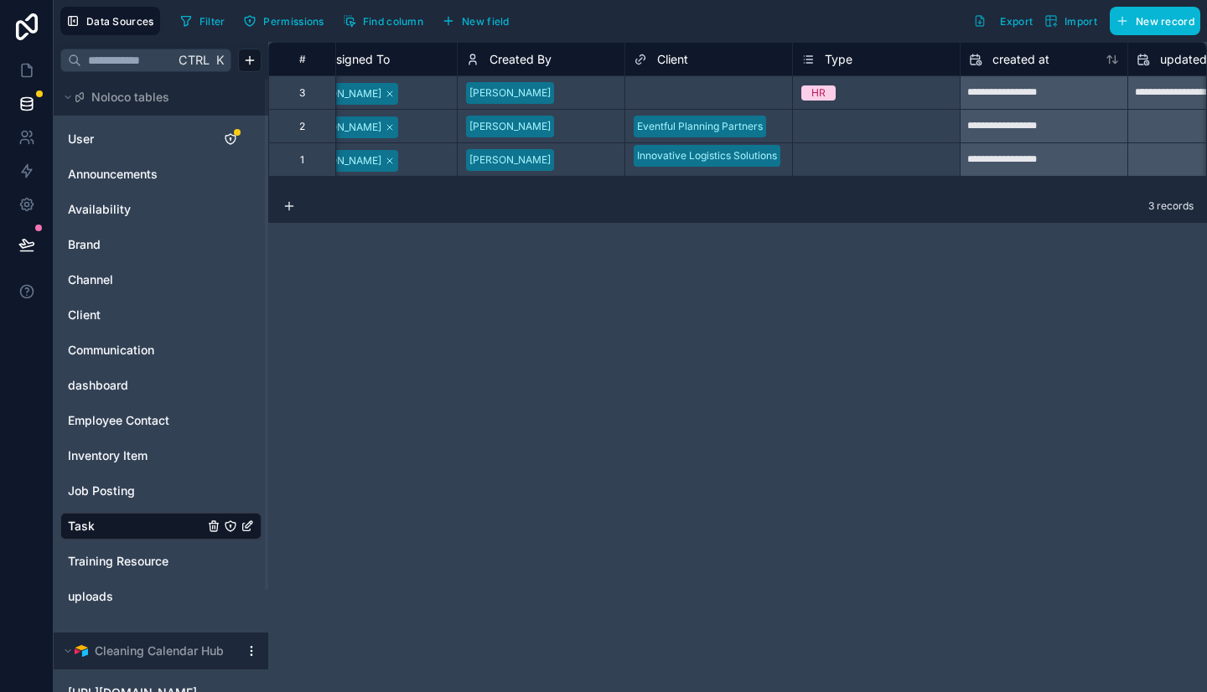
click at [851, 62] on span "Type" at bounding box center [839, 59] width 28 height 17
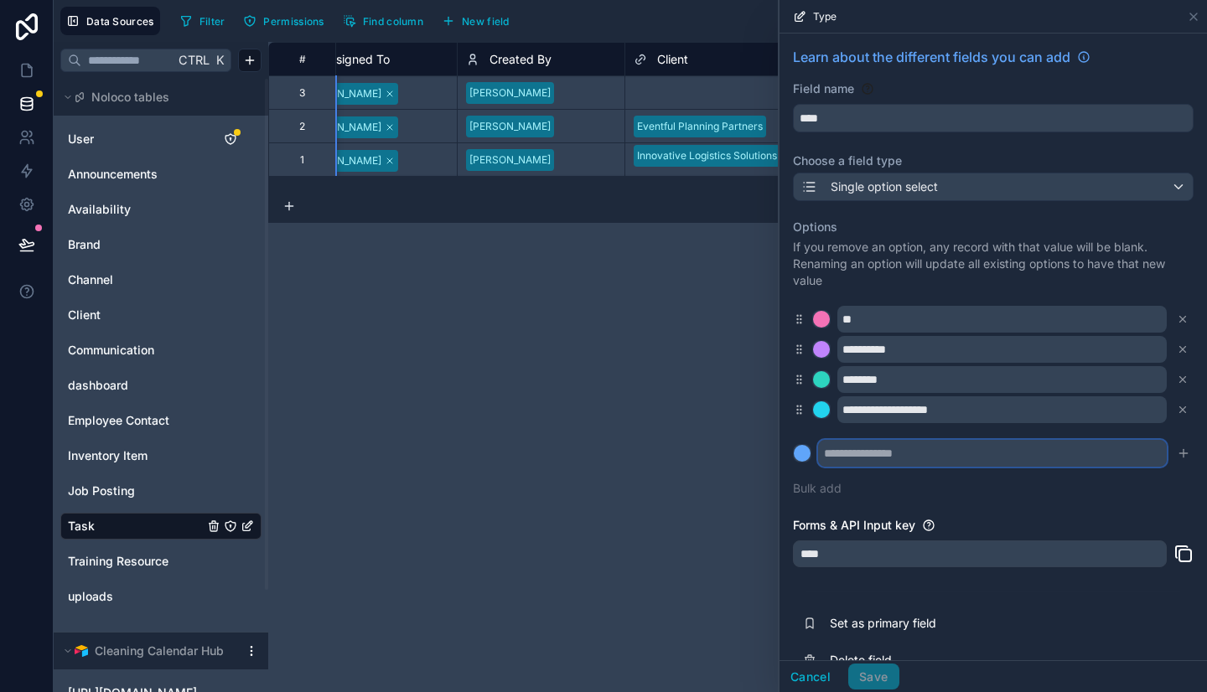
click at [887, 458] on input "text" at bounding box center [992, 453] width 349 height 27
type input "******"
click at [1057, 501] on div "**********" at bounding box center [993, 358] width 401 height 298
click at [1176, 452] on icon "submit" at bounding box center [1182, 453] width 13 height 13
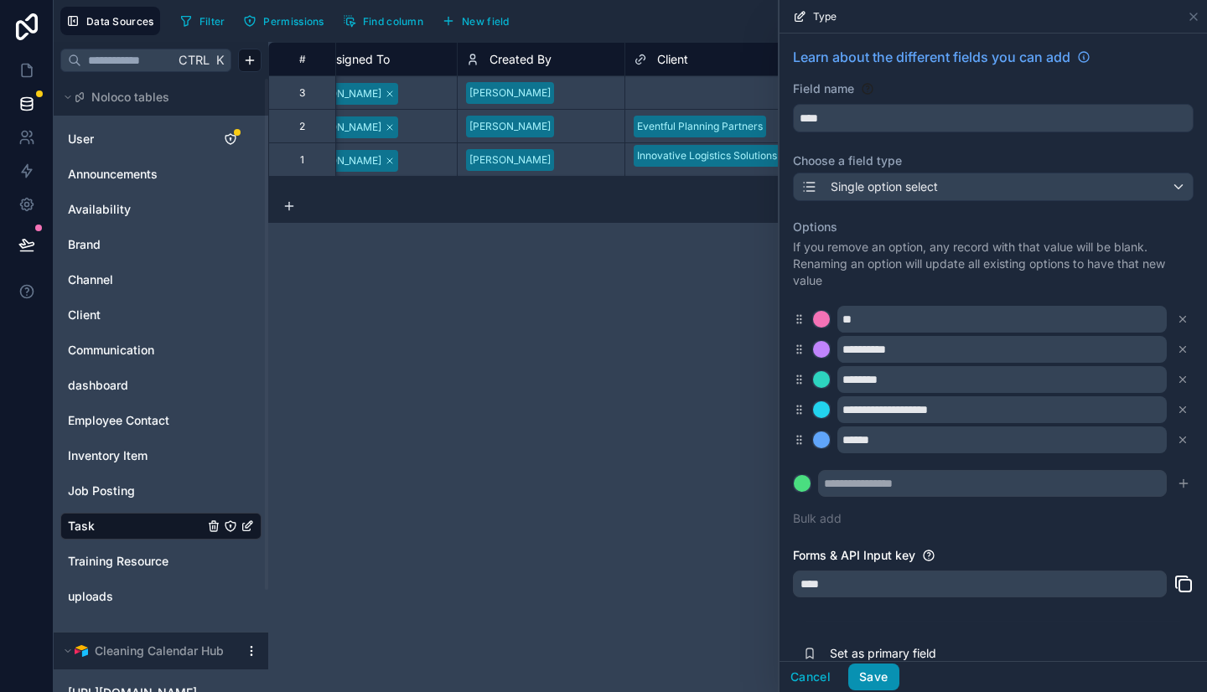
click at [881, 665] on button "Save" at bounding box center [873, 677] width 50 height 27
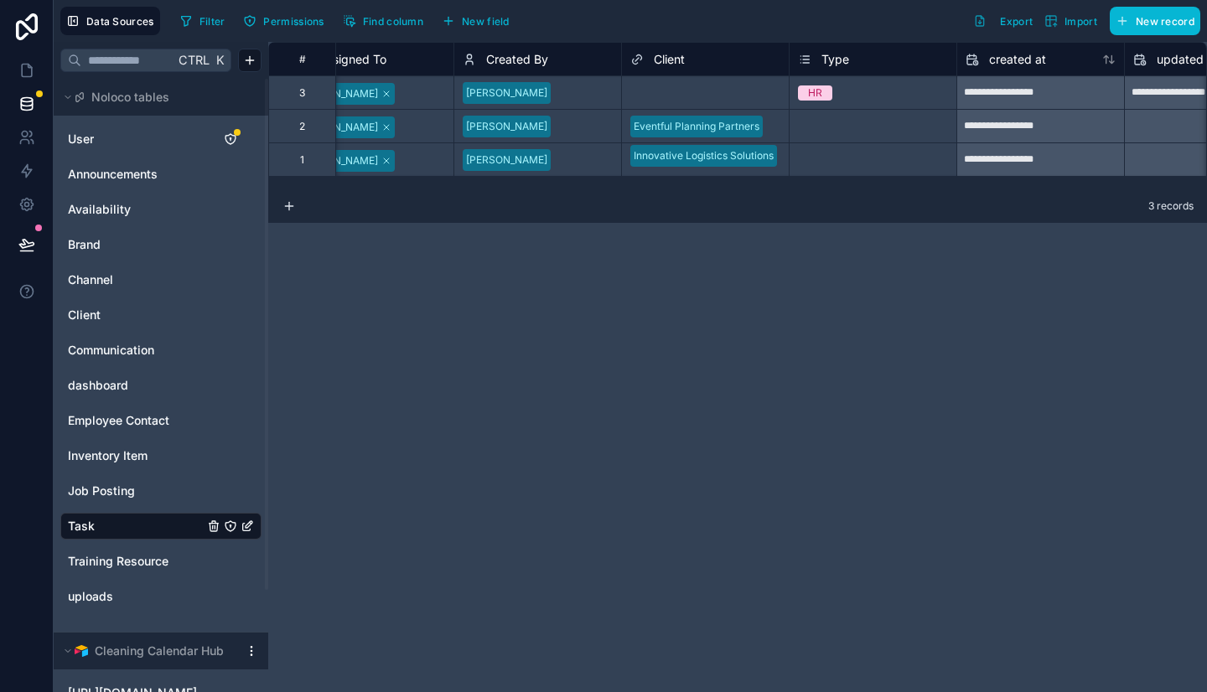
scroll to position [0, 897]
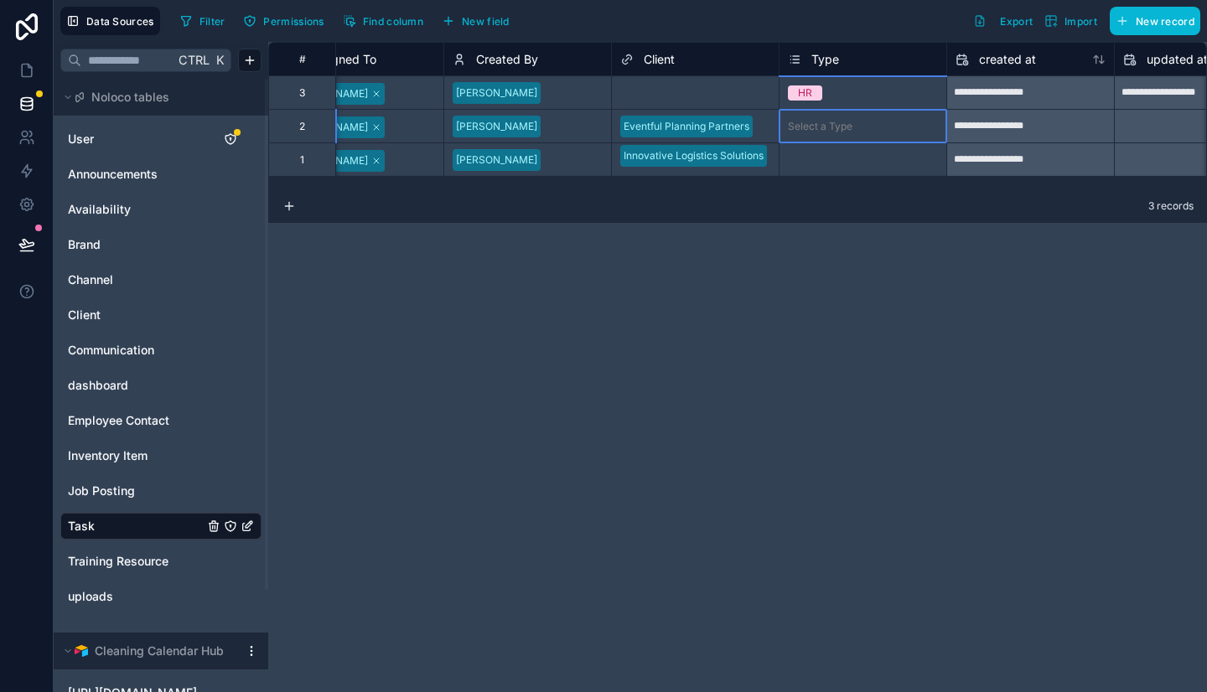
click at [831, 123] on div "Select a Type" at bounding box center [820, 126] width 65 height 13
click at [805, 120] on div "Select a Type" at bounding box center [820, 126] width 65 height 13
click at [839, 154] on div "Select a Type" at bounding box center [820, 159] width 65 height 13
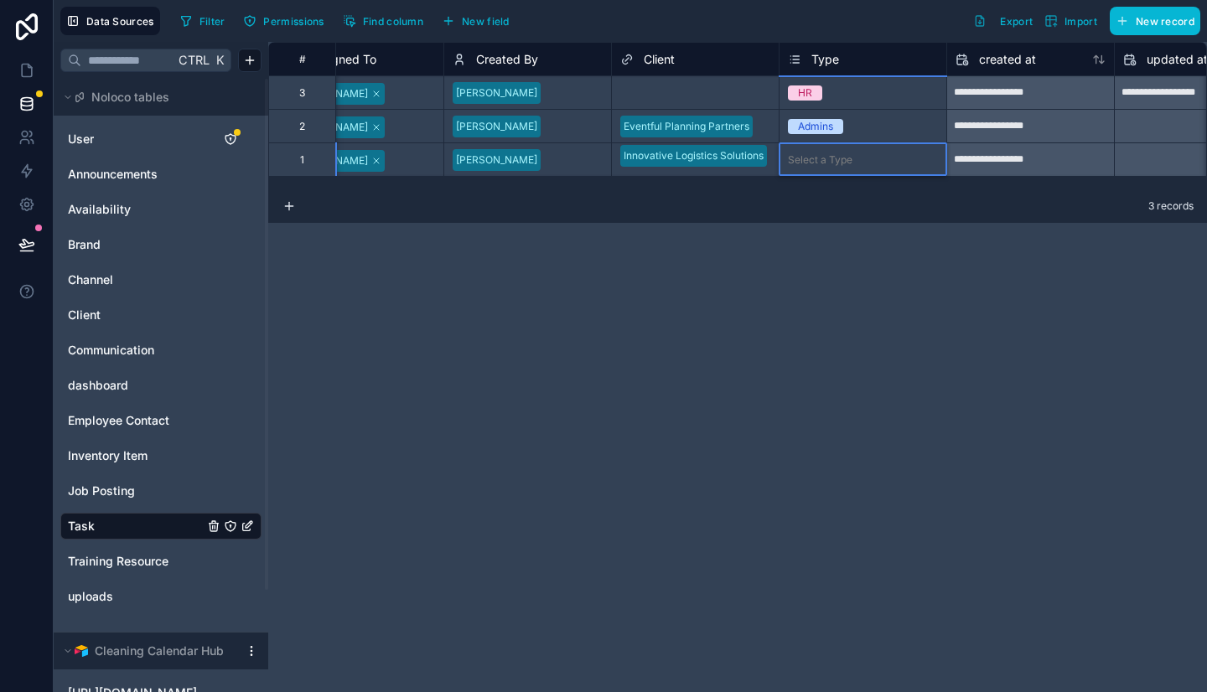
click at [26, 70] on icon at bounding box center [26, 70] width 17 height 17
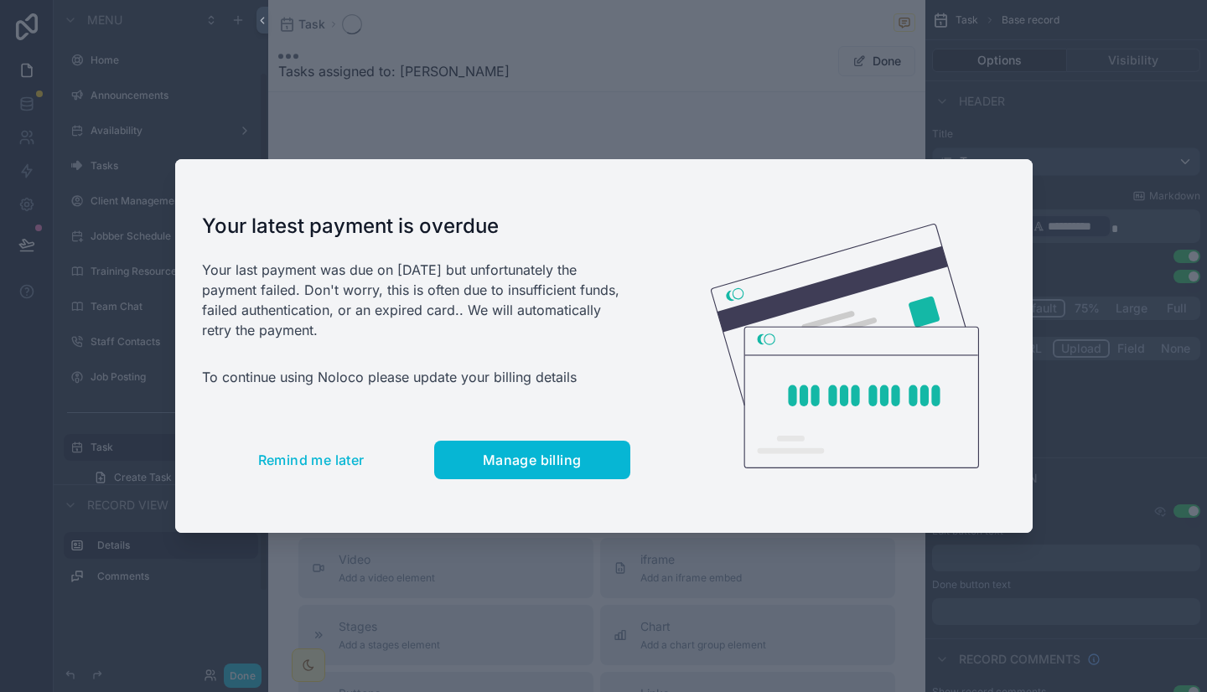
scroll to position [93, 0]
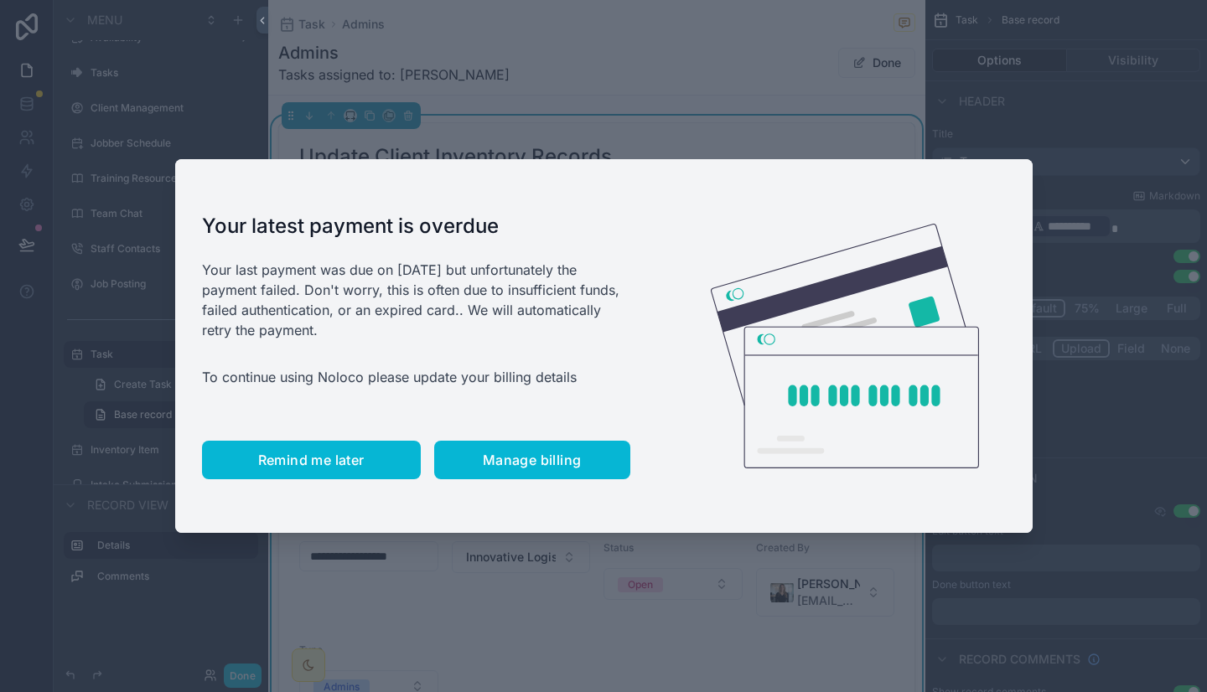
click at [271, 467] on span "Remind me later" at bounding box center [311, 460] width 106 height 17
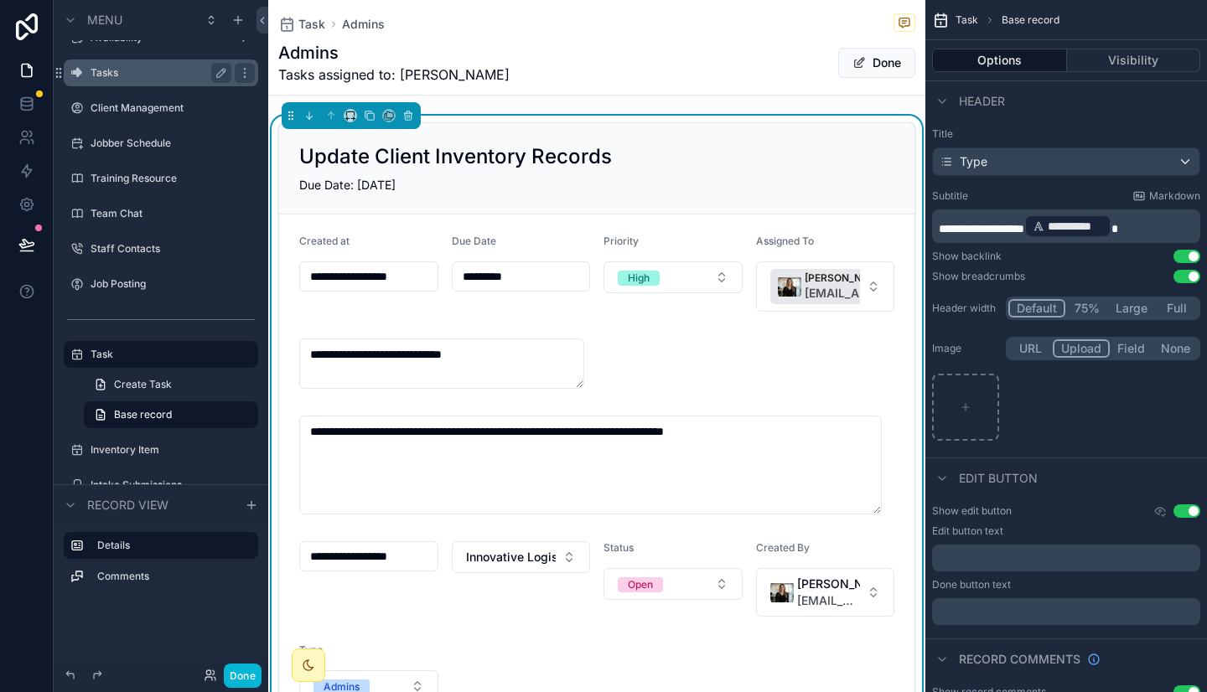
click at [115, 73] on label "Tasks" at bounding box center [157, 72] width 134 height 13
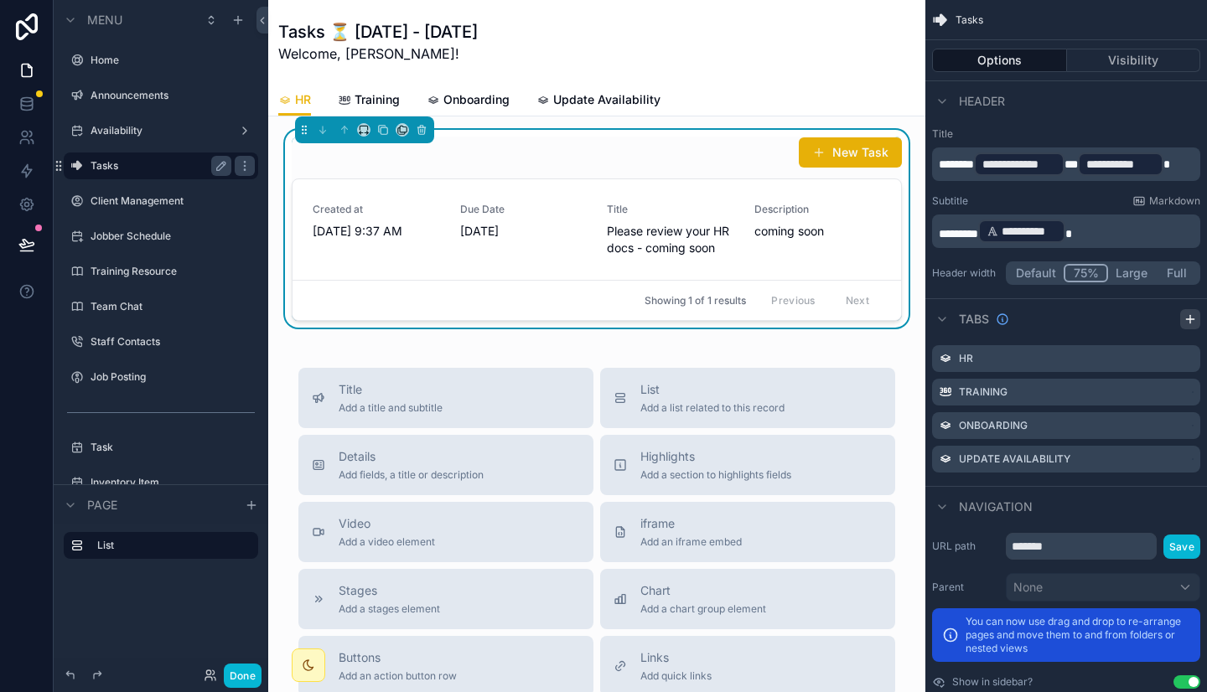
click at [1193, 319] on icon "scrollable content" at bounding box center [1190, 319] width 8 height 0
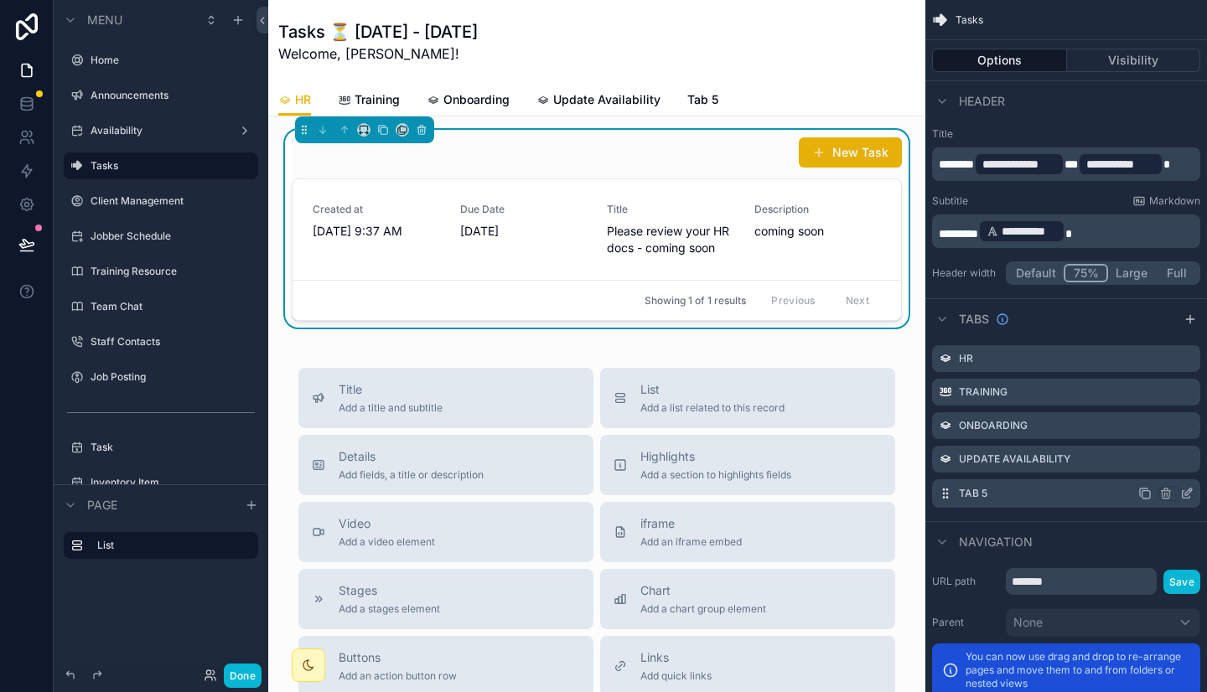
click at [984, 494] on label "Tab 5" at bounding box center [973, 493] width 28 height 13
click at [1187, 494] on icon "scrollable content" at bounding box center [1188, 492] width 7 height 7
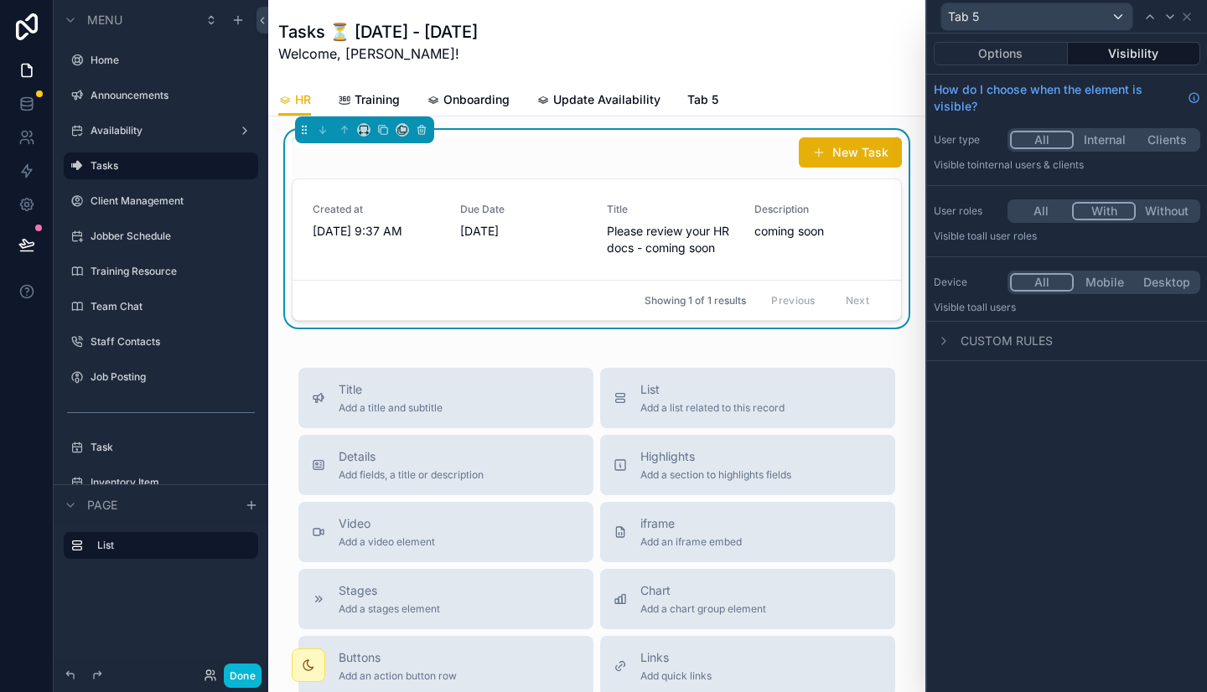
click at [1101, 216] on button "With" at bounding box center [1104, 211] width 64 height 18
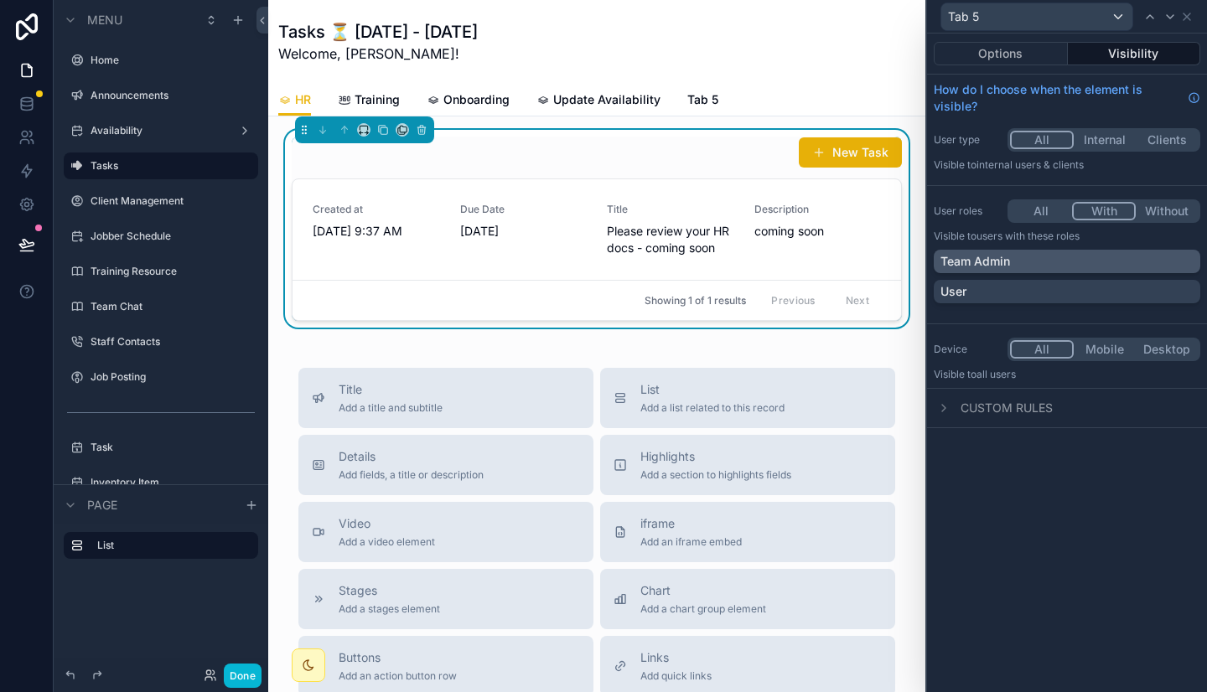
click at [1052, 267] on div "Team Admin" at bounding box center [1066, 261] width 253 height 17
click at [1000, 54] on button "Options" at bounding box center [1000, 53] width 134 height 23
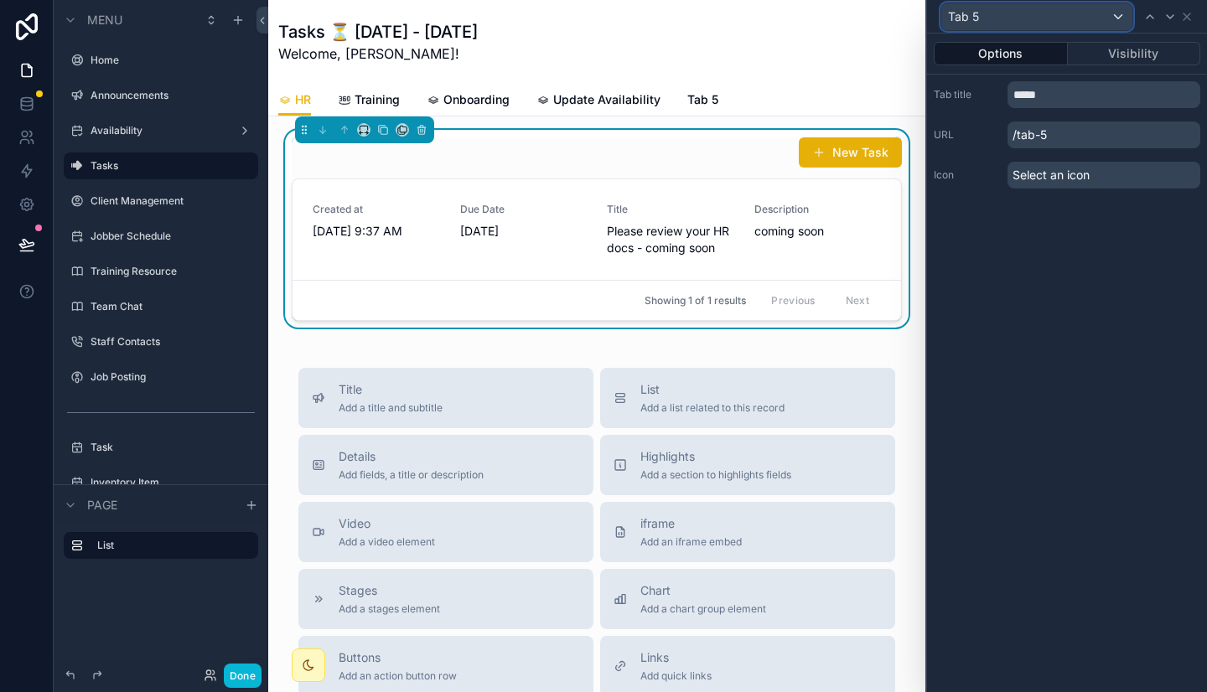
click at [1000, 14] on div "Tab 5" at bounding box center [1036, 16] width 191 height 27
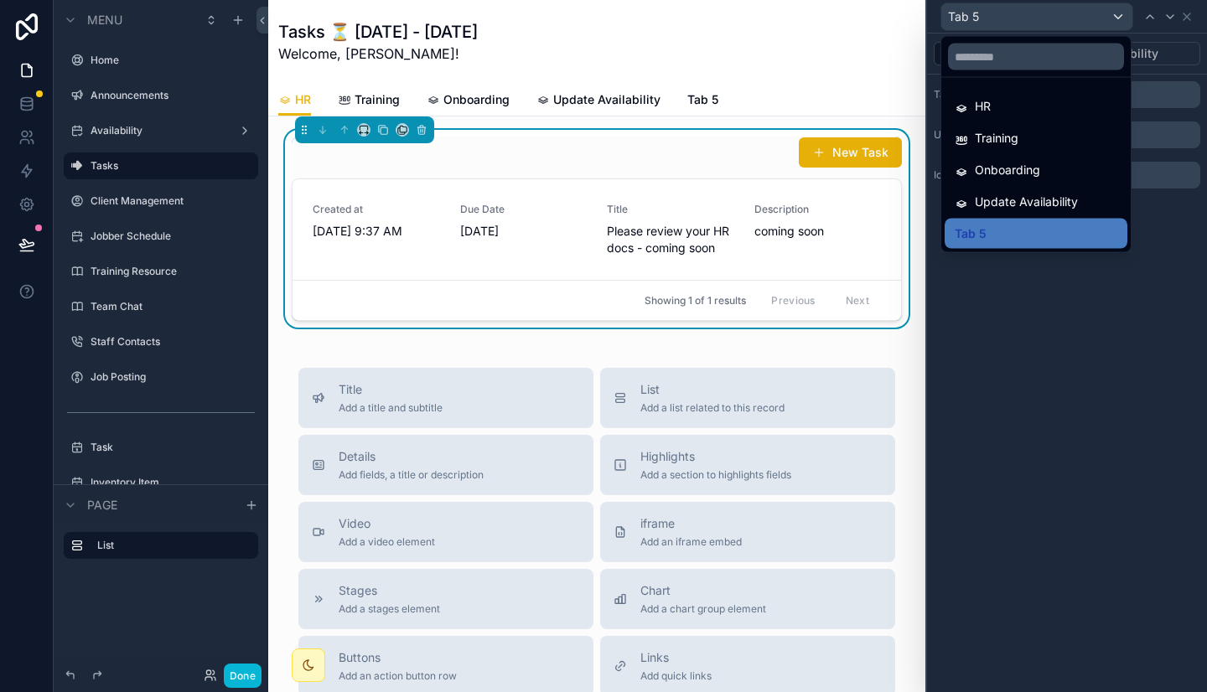
click at [1166, 280] on div at bounding box center [1067, 346] width 280 height 692
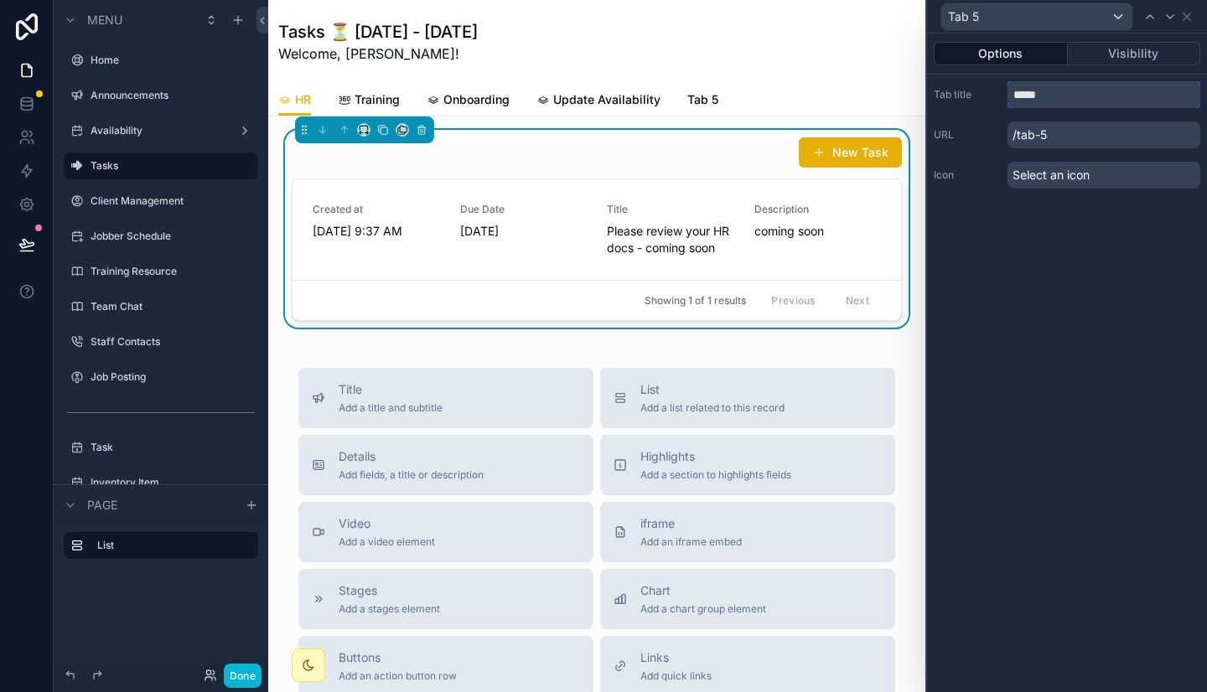
click at [1114, 86] on input "*****" at bounding box center [1103, 94] width 193 height 27
type input "******"
click at [1083, 167] on span "Select an icon" at bounding box center [1050, 175] width 77 height 17
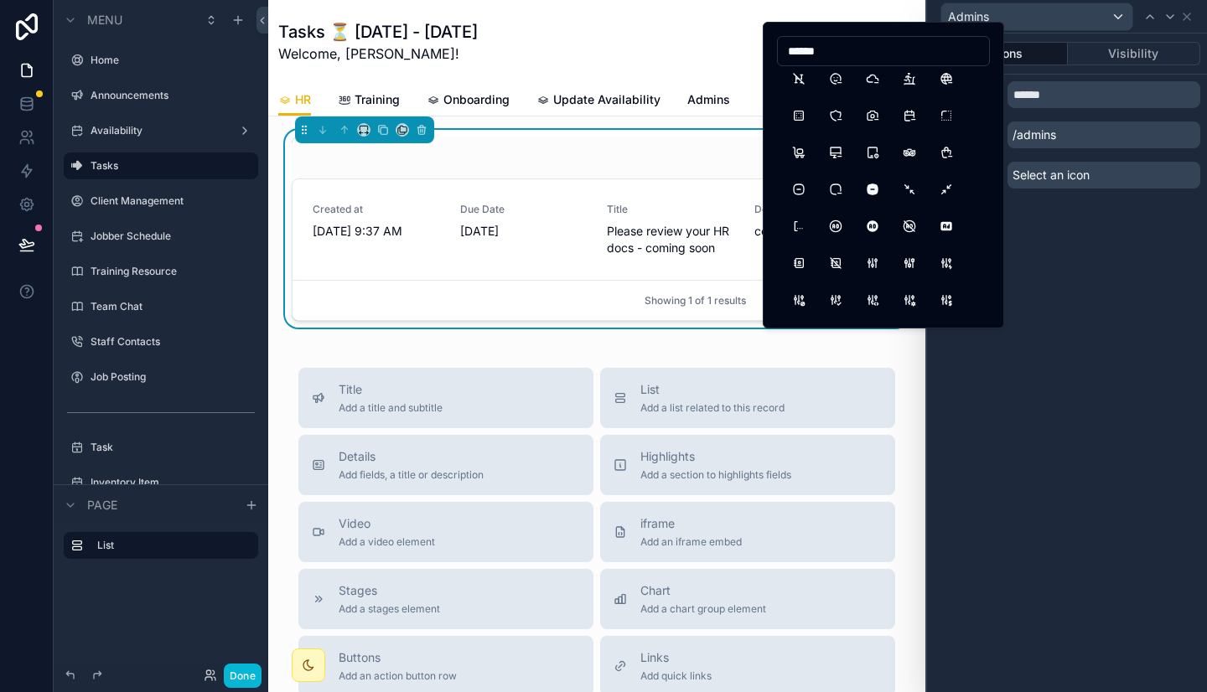
scroll to position [155, 0]
type input "******"
click at [837, 191] on button "AdCircle" at bounding box center [835, 191] width 30 height 30
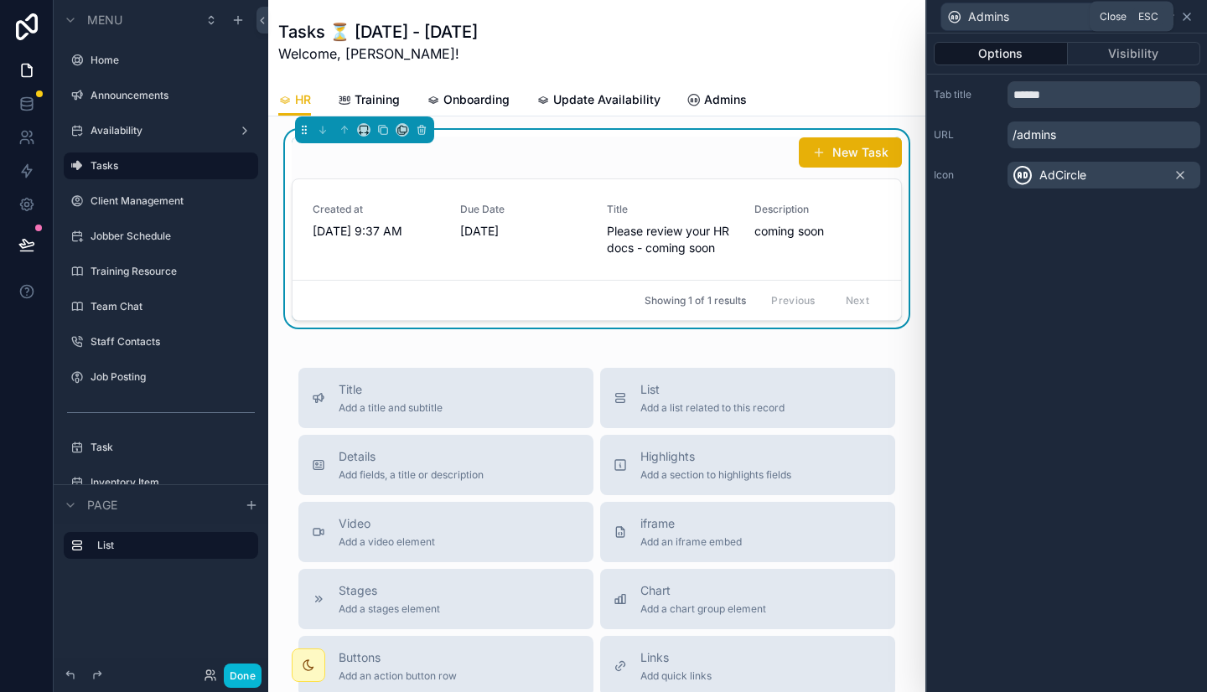
click at [1188, 13] on icon at bounding box center [1186, 16] width 7 height 7
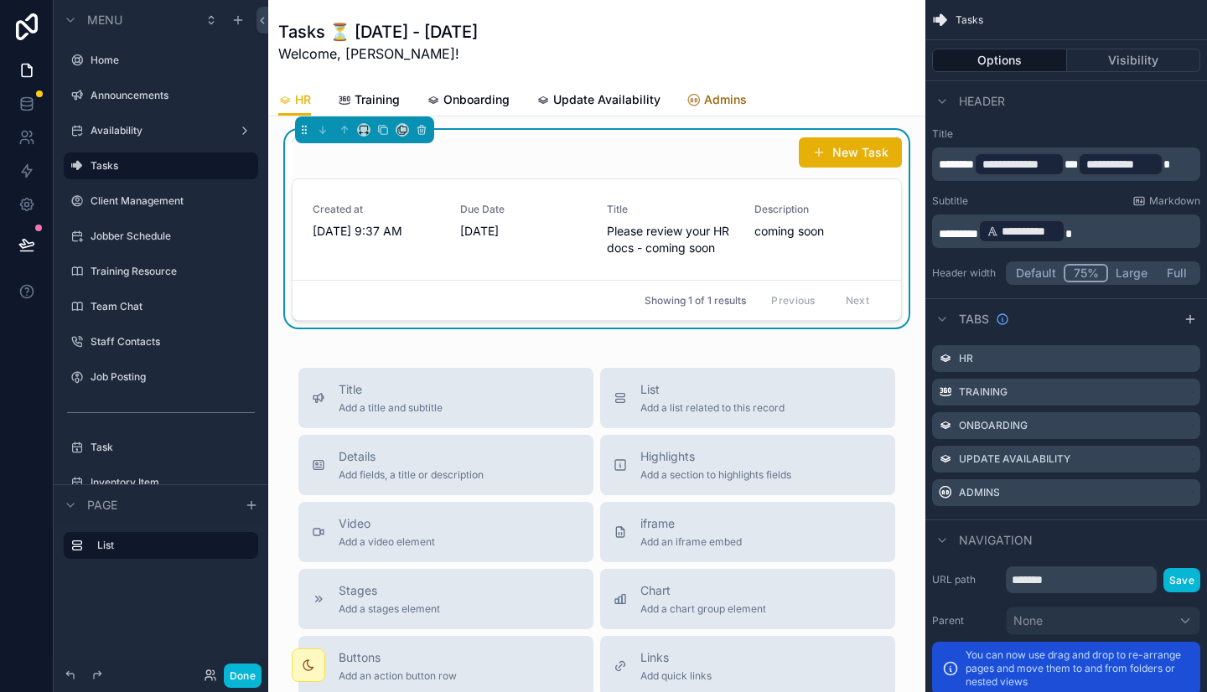
click at [714, 87] on link "Admins" at bounding box center [716, 102] width 59 height 34
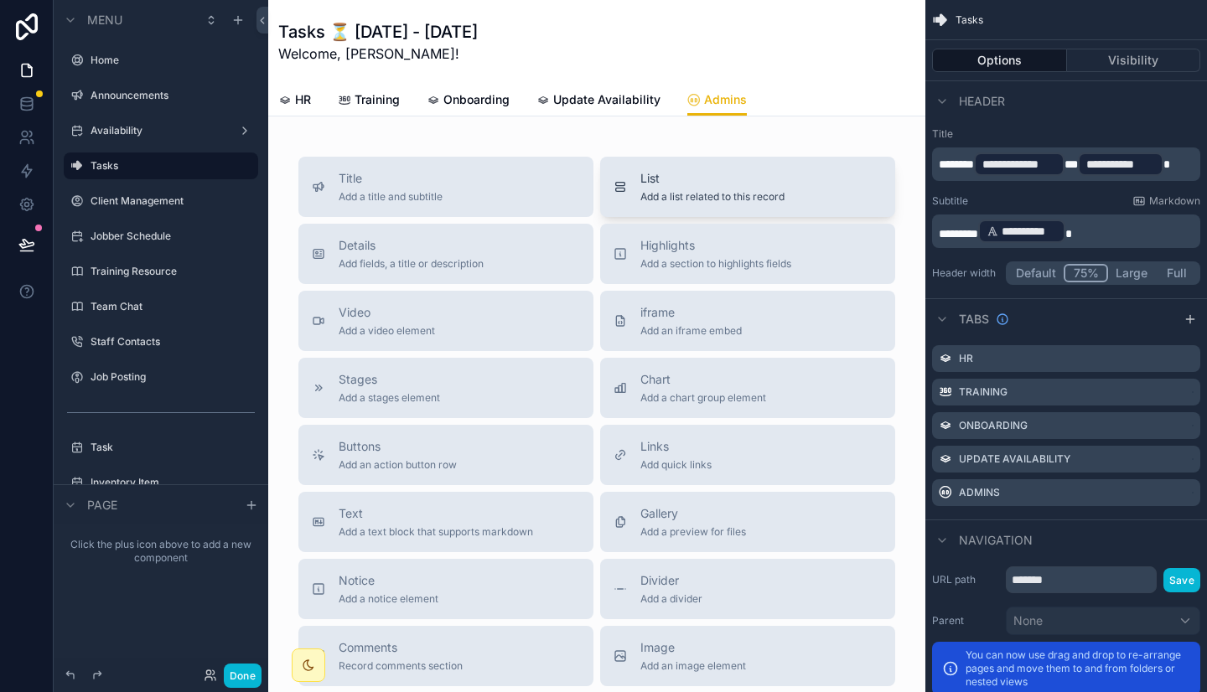
click at [640, 184] on span "List" at bounding box center [712, 178] width 144 height 17
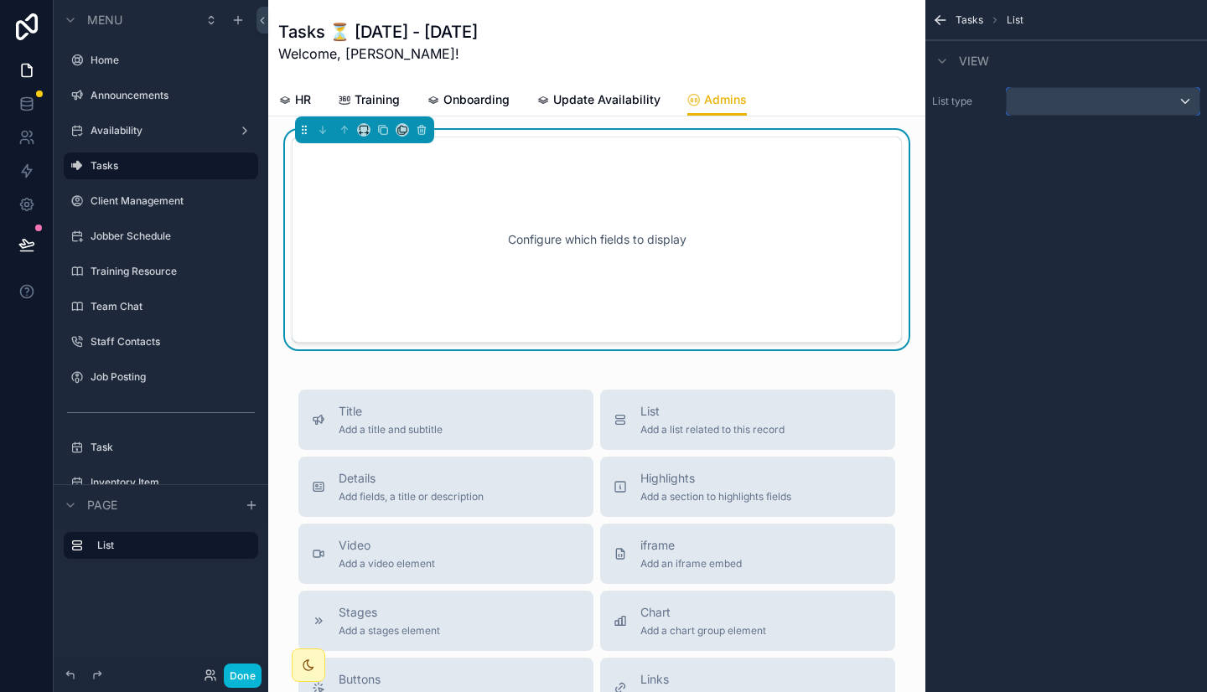
click at [1038, 96] on div "scrollable content" at bounding box center [1102, 101] width 193 height 27
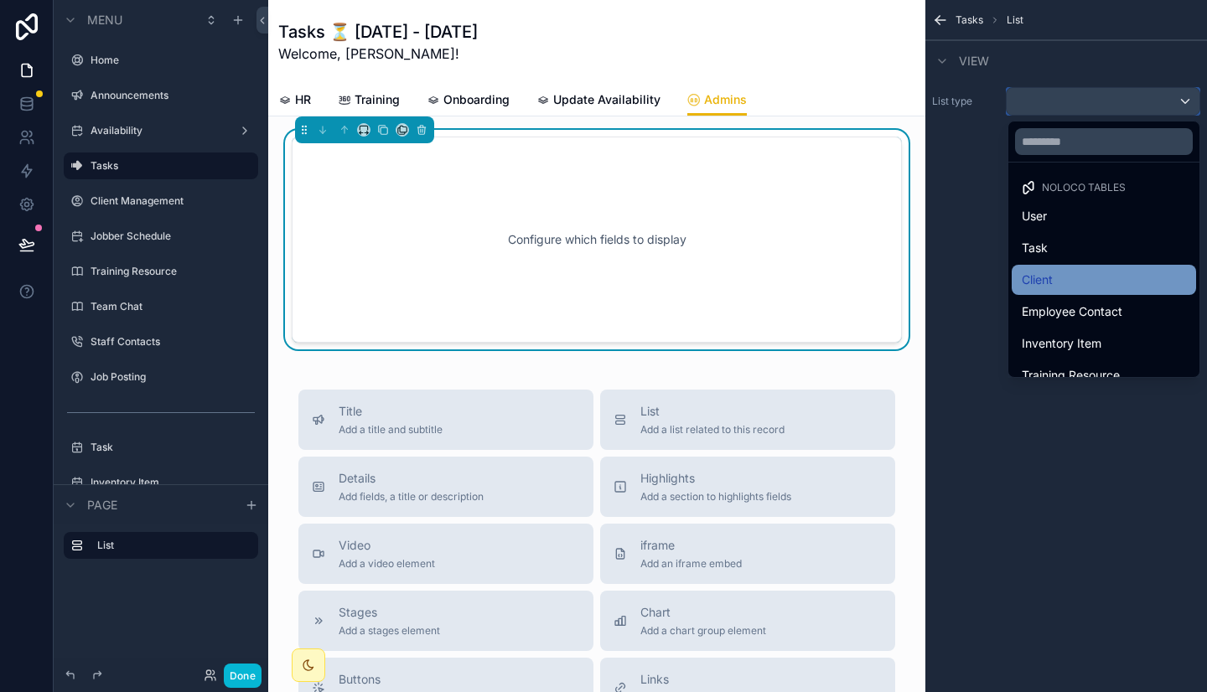
scroll to position [17, 0]
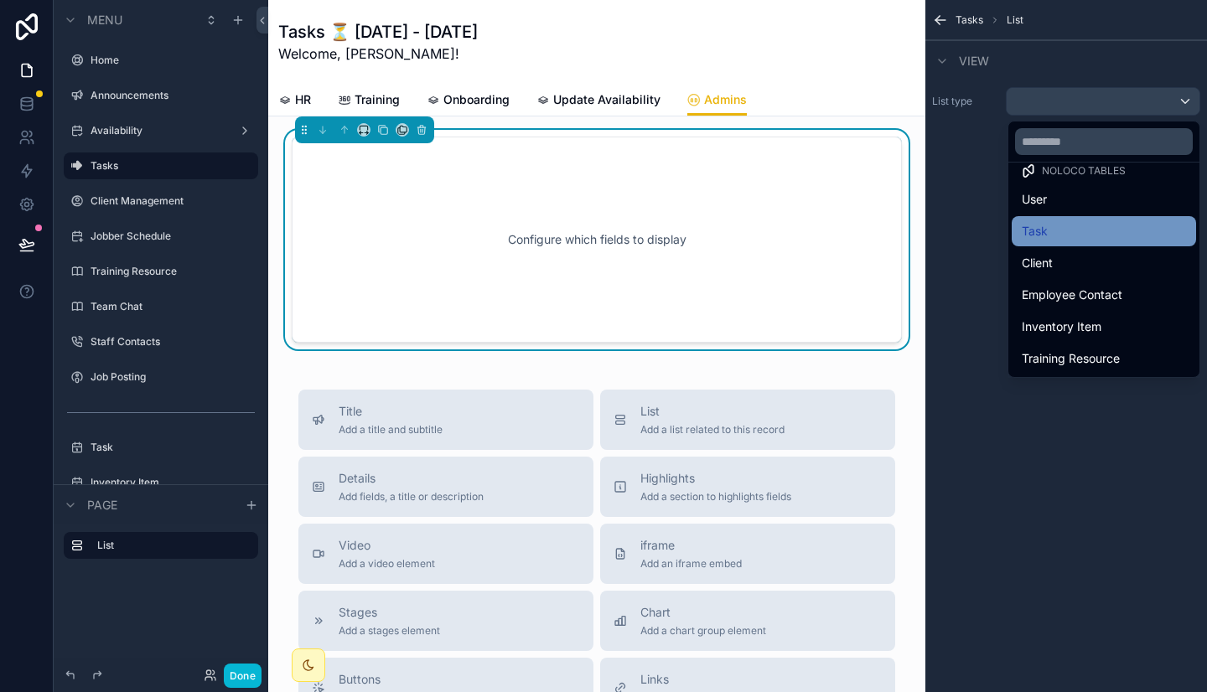
click at [1021, 237] on div "Task" at bounding box center [1103, 231] width 164 height 20
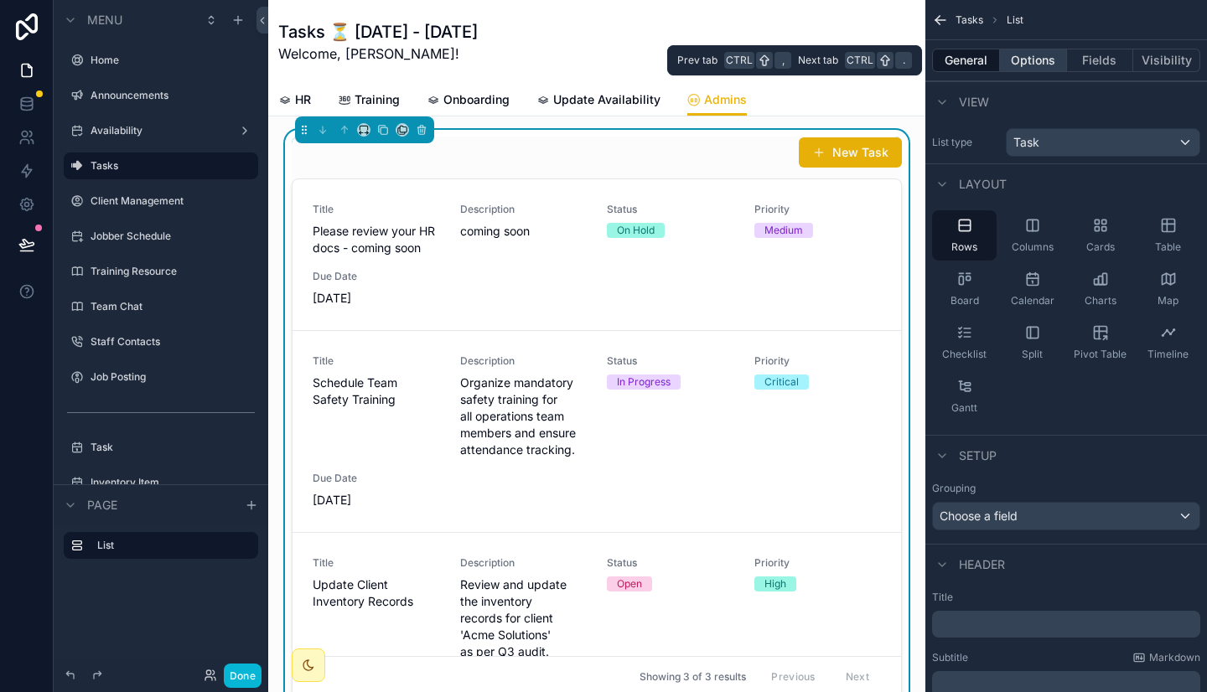
click at [1027, 59] on button "Options" at bounding box center [1033, 60] width 67 height 23
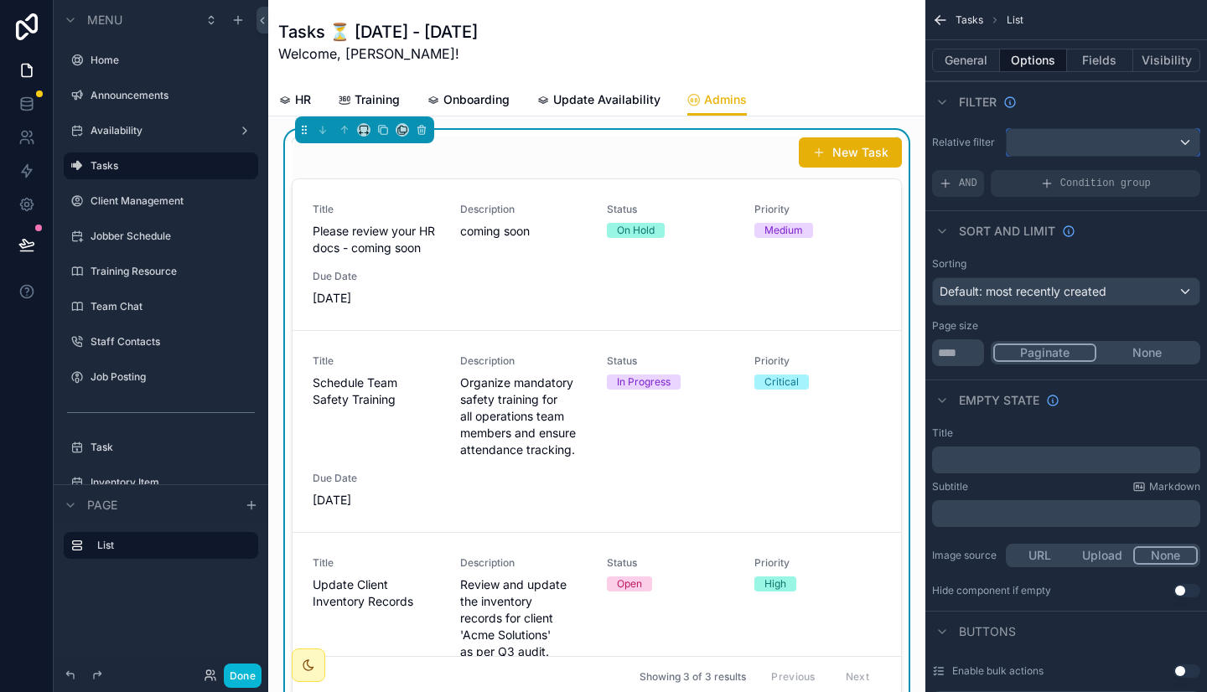
click at [1068, 137] on div "scrollable content" at bounding box center [1102, 142] width 193 height 27
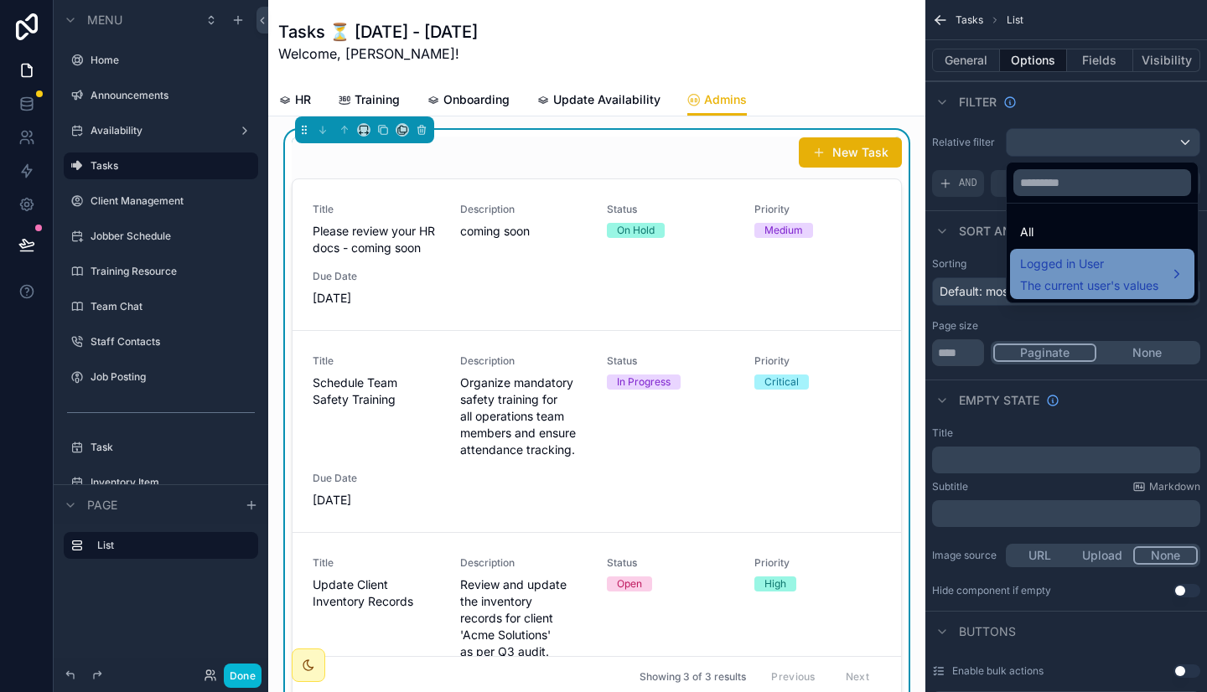
click at [1069, 269] on span "Logged in User" at bounding box center [1089, 264] width 138 height 20
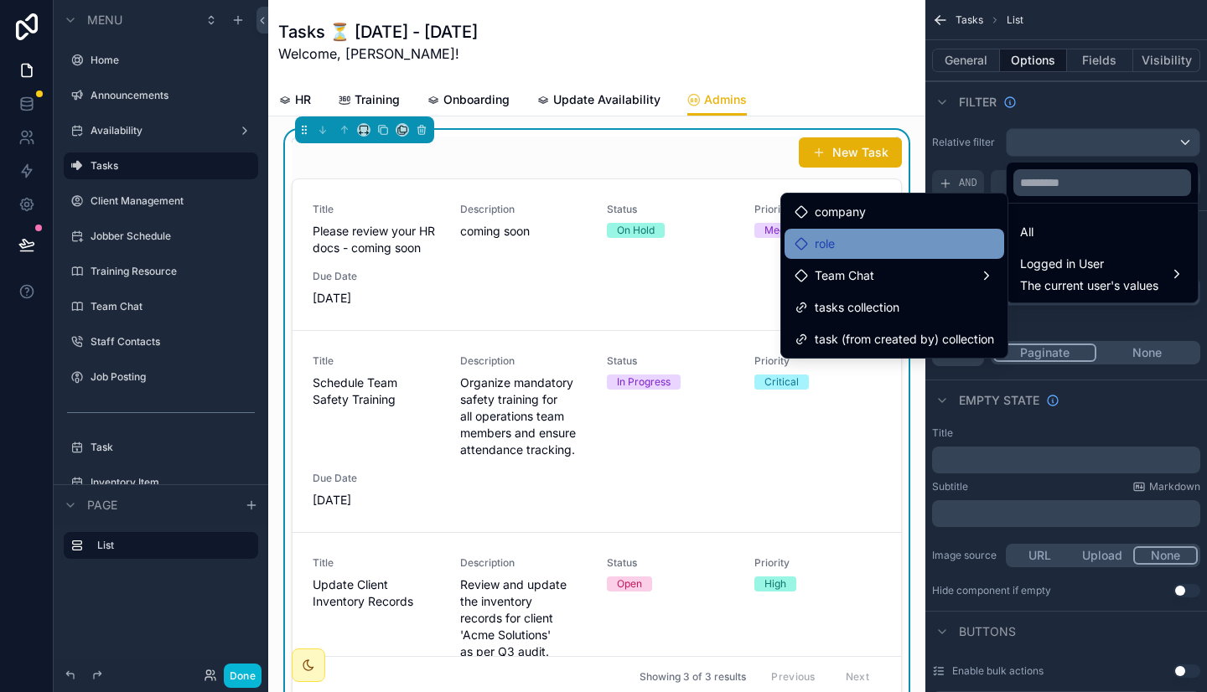
click at [933, 249] on div "role" at bounding box center [893, 244] width 199 height 20
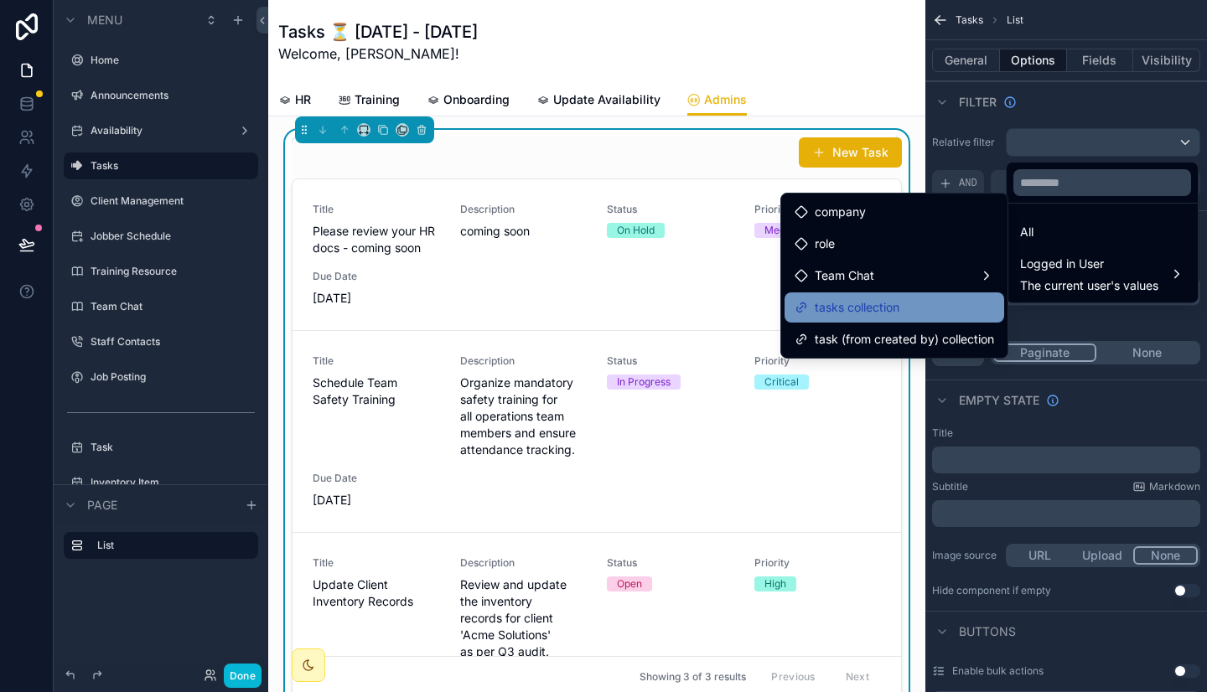
click at [919, 307] on div "tasks collection" at bounding box center [893, 307] width 199 height 20
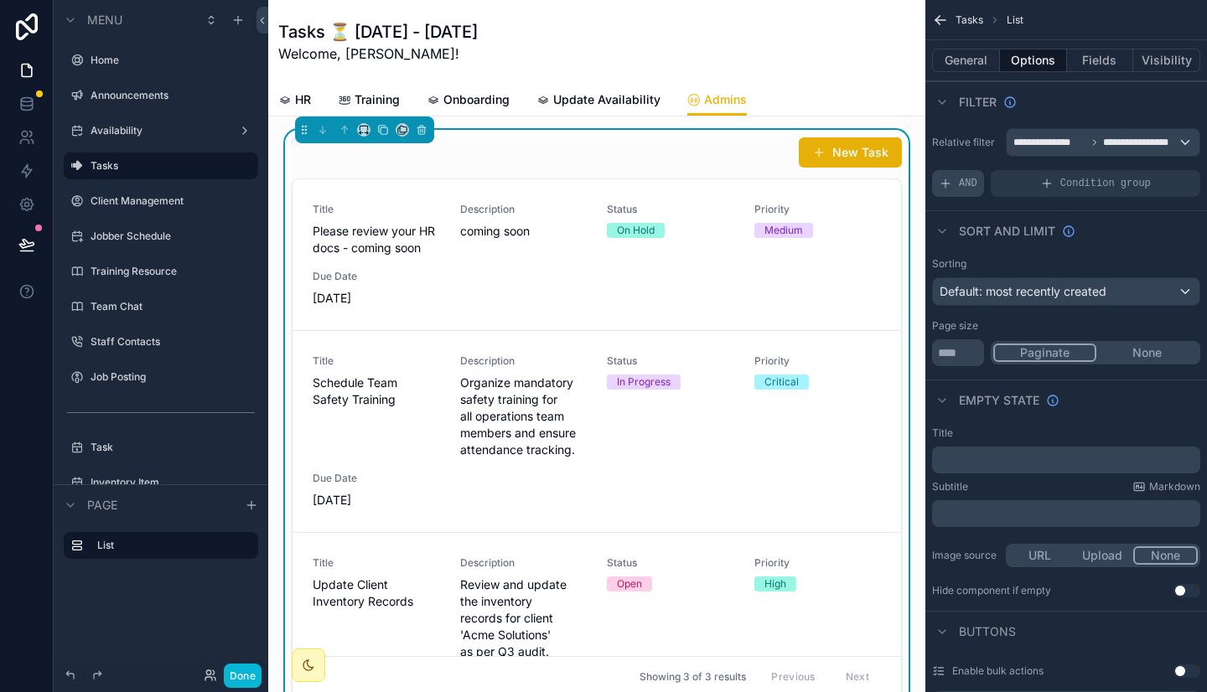
click at [965, 189] on span "AND" at bounding box center [968, 183] width 18 height 13
click at [1005, 180] on div "Add a filter" at bounding box center [1066, 183] width 268 height 27
click at [1161, 173] on icon "scrollable content" at bounding box center [1158, 172] width 10 height 10
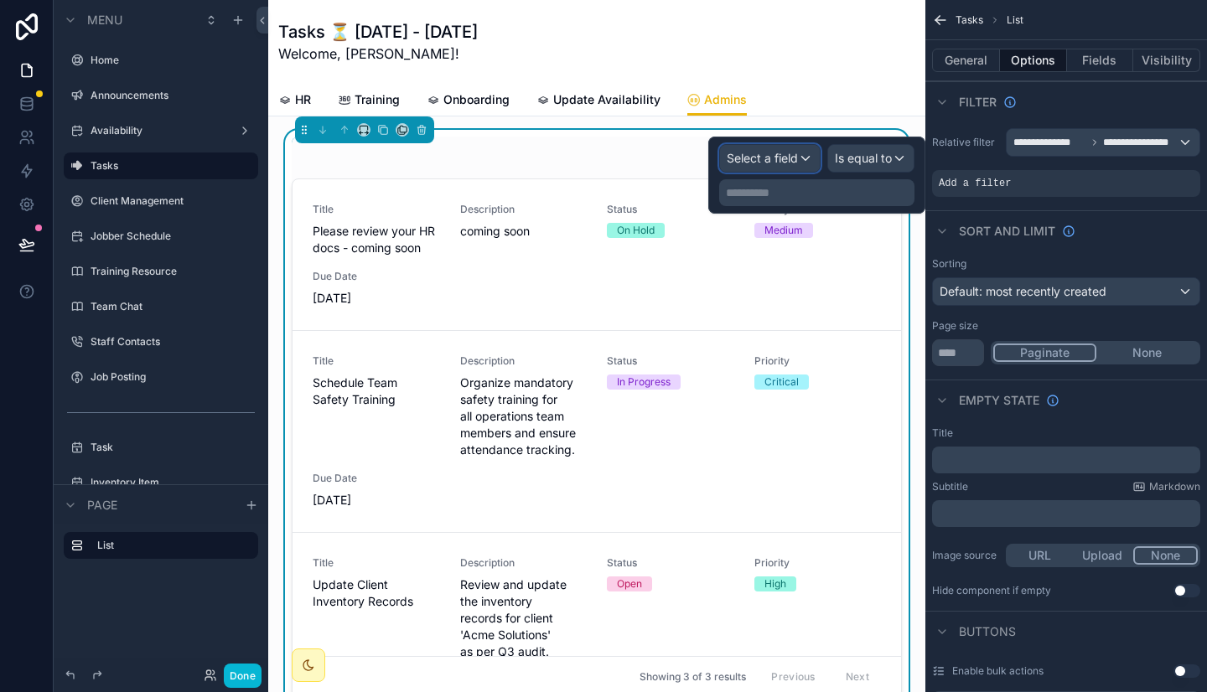
click at [794, 150] on span "Select a field" at bounding box center [761, 158] width 71 height 17
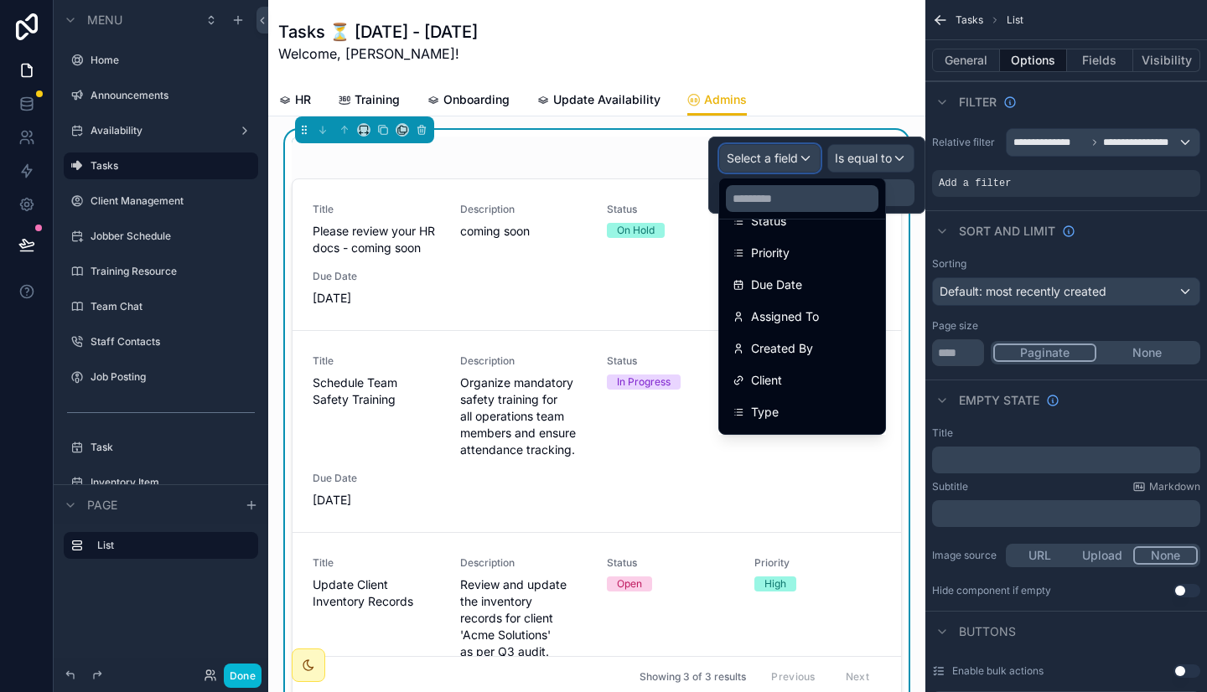
scroll to position [219, 0]
click at [778, 408] on span "Type" at bounding box center [765, 411] width 28 height 20
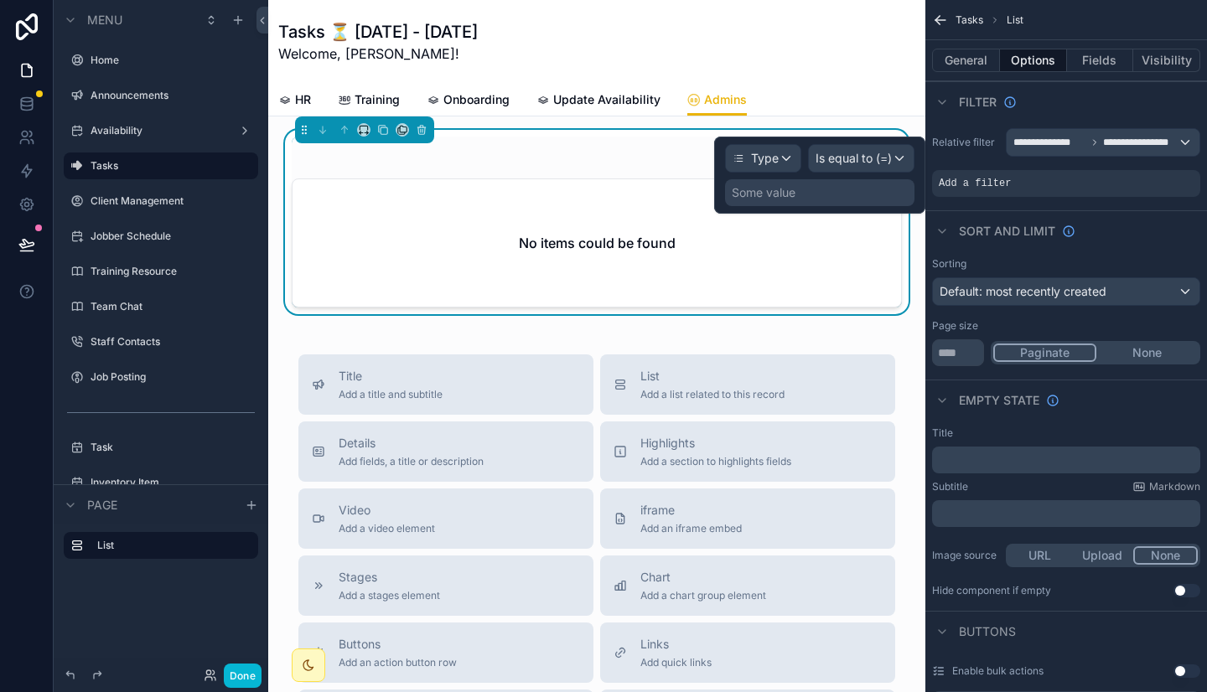
click at [850, 192] on div "Some value" at bounding box center [819, 192] width 189 height 27
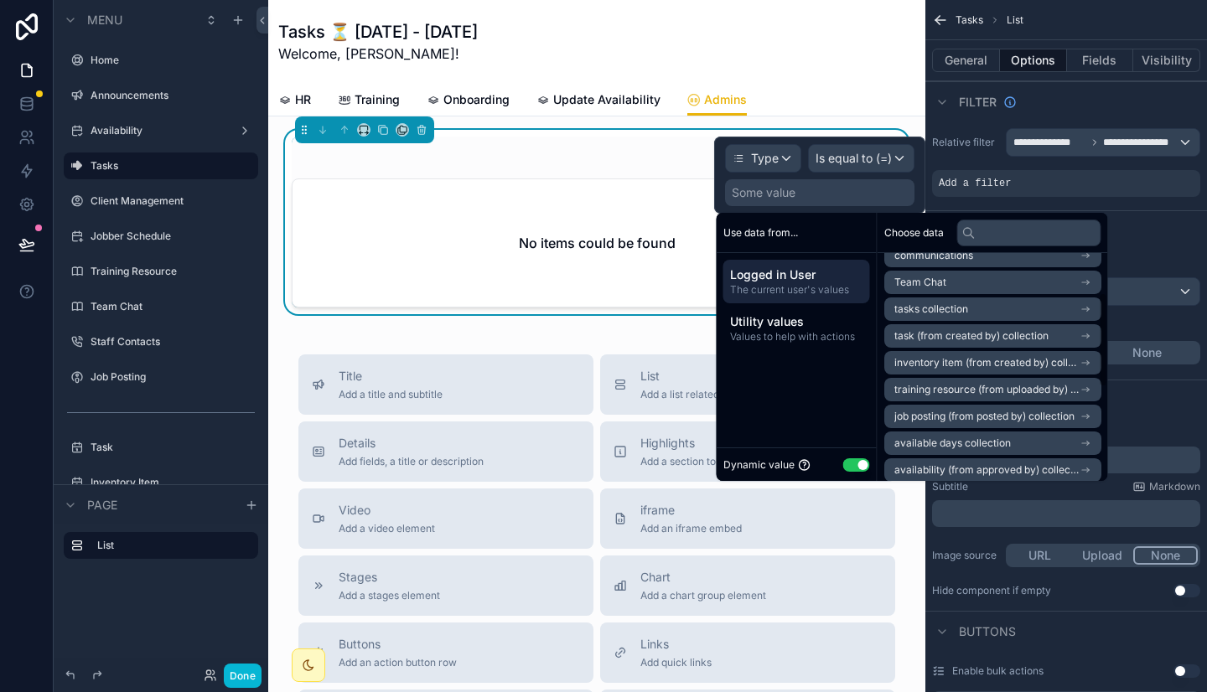
scroll to position [97, 0]
click at [858, 465] on button "Use setting" at bounding box center [856, 464] width 27 height 13
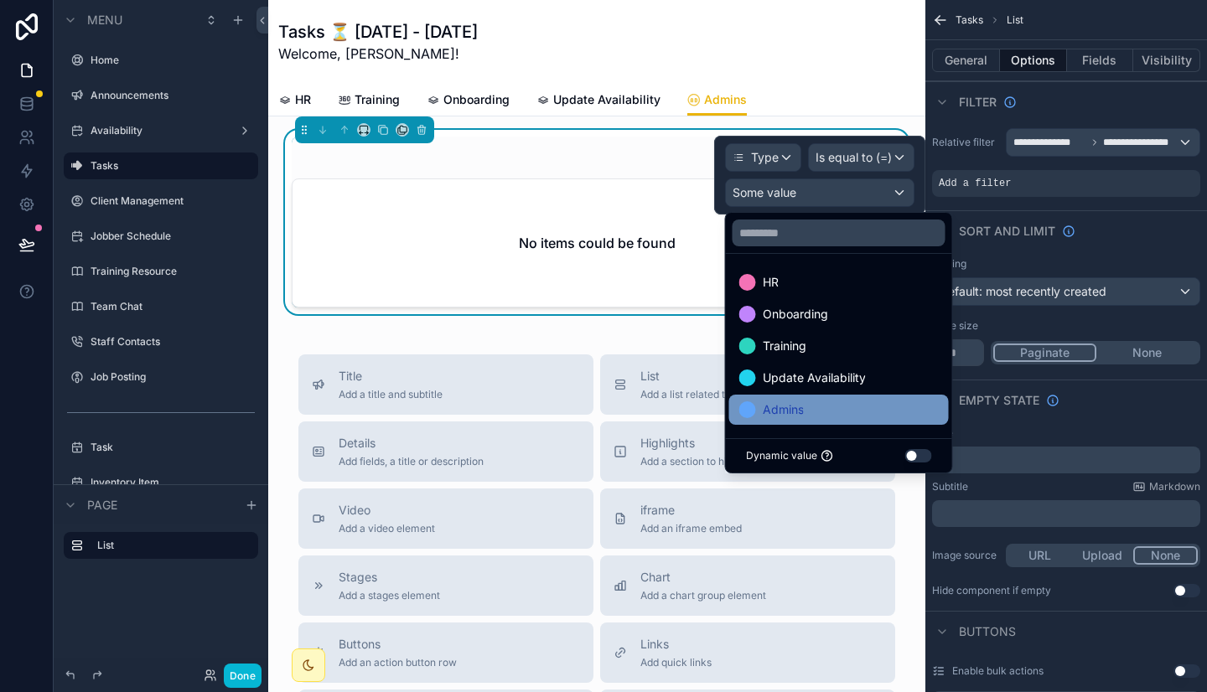
click at [810, 407] on div "Admins" at bounding box center [838, 410] width 199 height 20
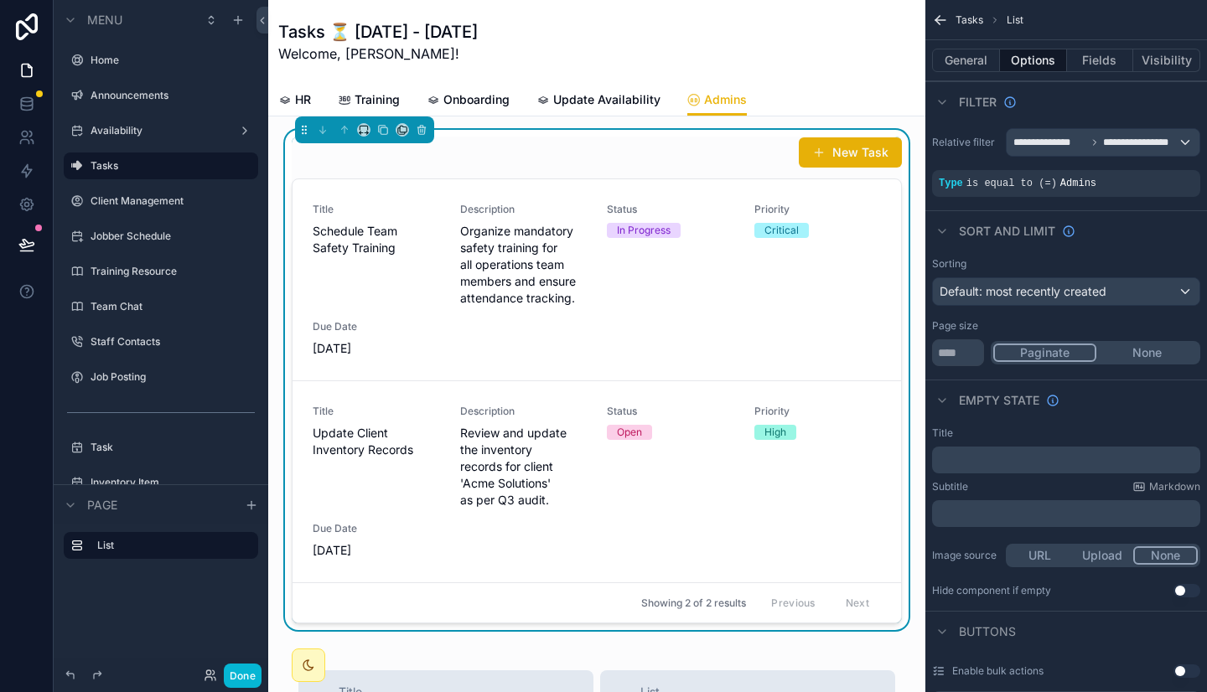
click at [838, 86] on div "HR Training Onboarding Update Availability Admins" at bounding box center [596, 100] width 637 height 32
click at [690, 240] on div "Status In Progress" at bounding box center [670, 255] width 127 height 104
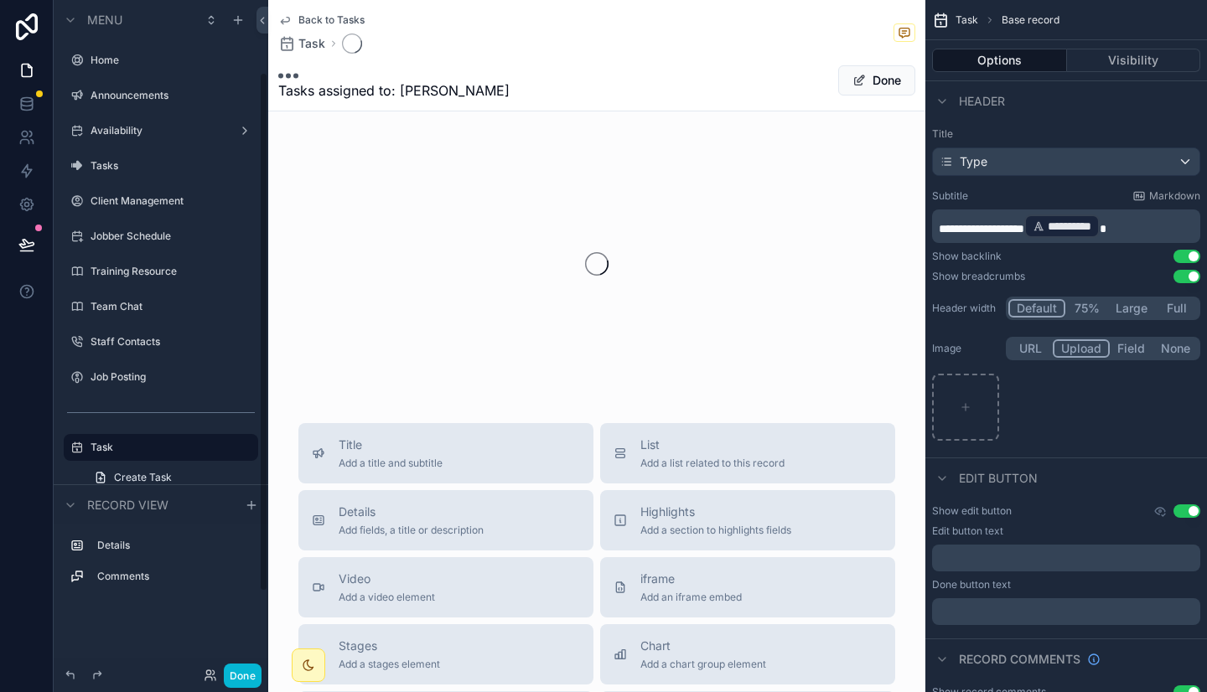
scroll to position [93, 0]
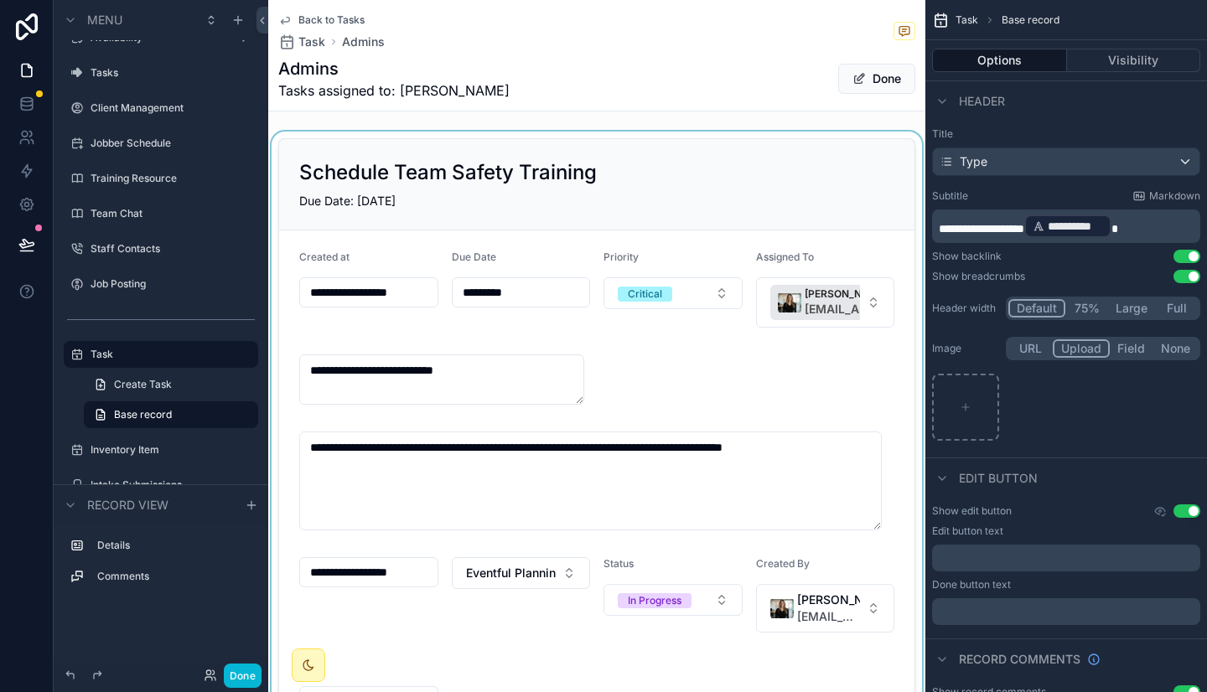
click at [812, 303] on div "scrollable content" at bounding box center [596, 439] width 657 height 614
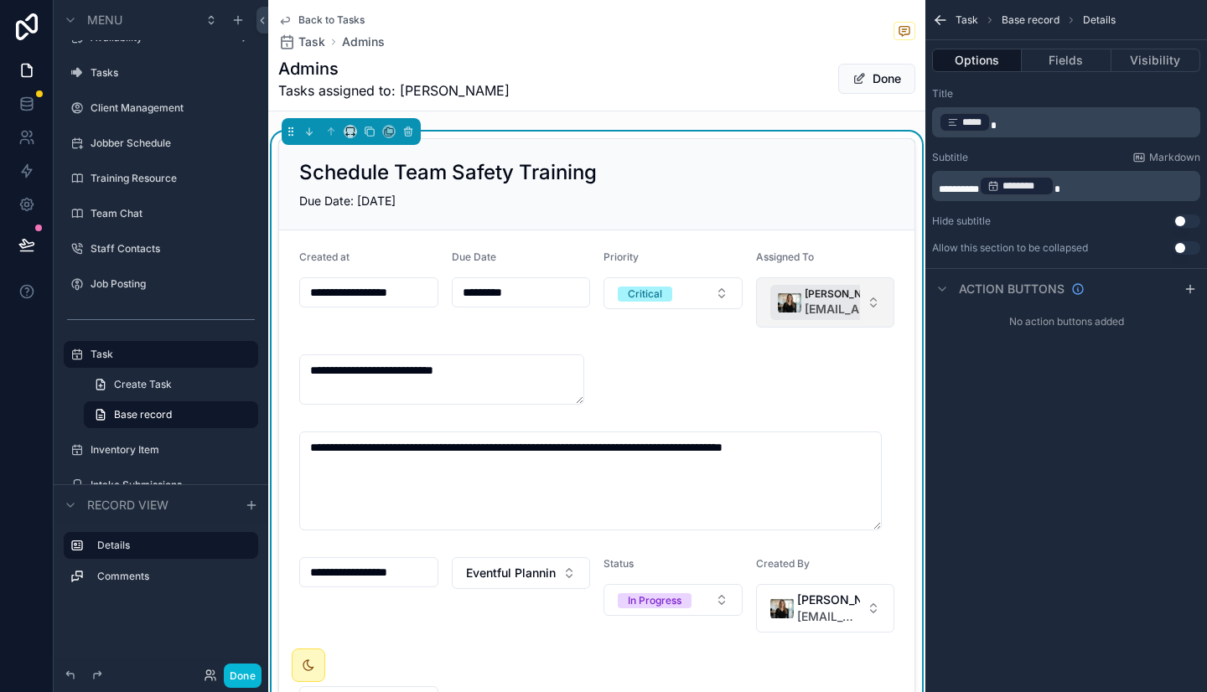
click at [861, 304] on button "[PERSON_NAME] [EMAIL_ADDRESS][DOMAIN_NAME]" at bounding box center [825, 302] width 139 height 50
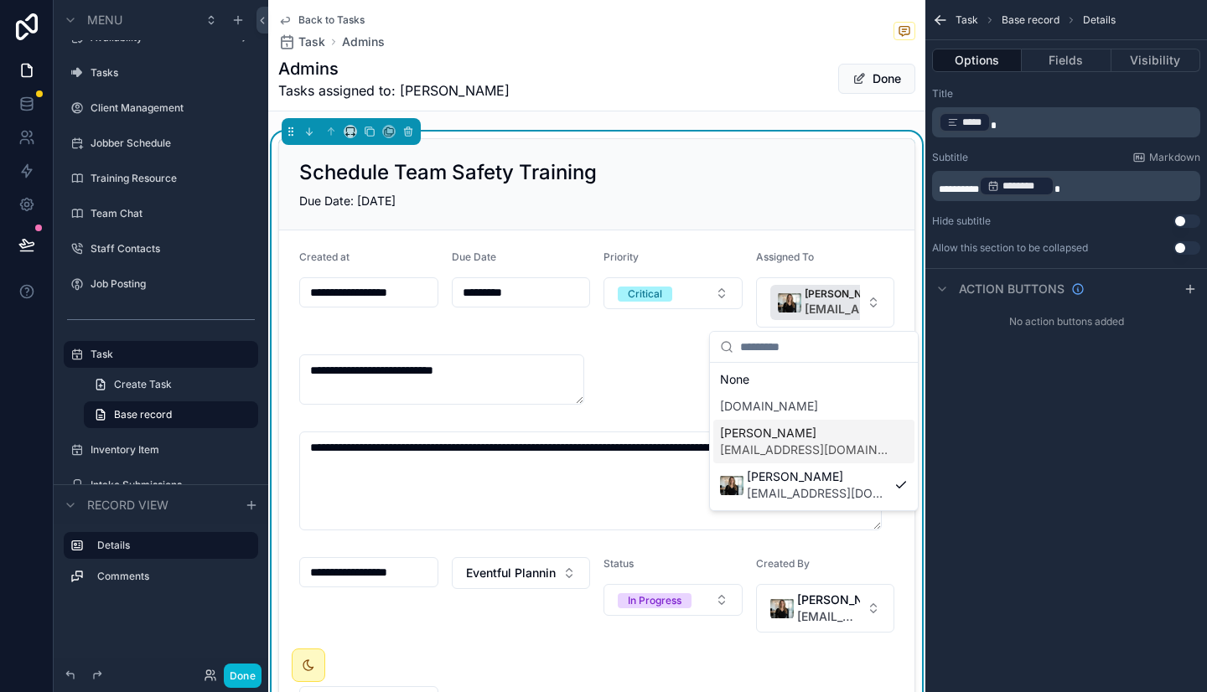
click at [822, 445] on span "[EMAIL_ADDRESS][DOMAIN_NAME]" at bounding box center [804, 450] width 168 height 17
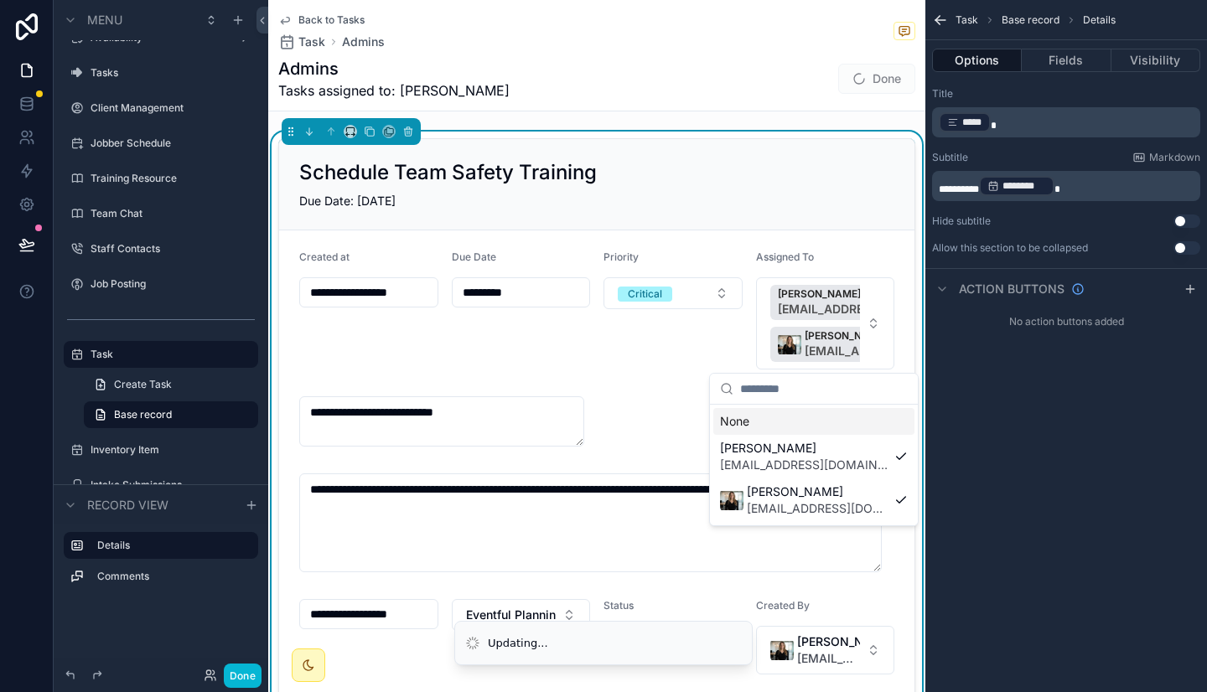
type input "**********"
click at [669, 362] on div "Priority Critical" at bounding box center [672, 310] width 139 height 119
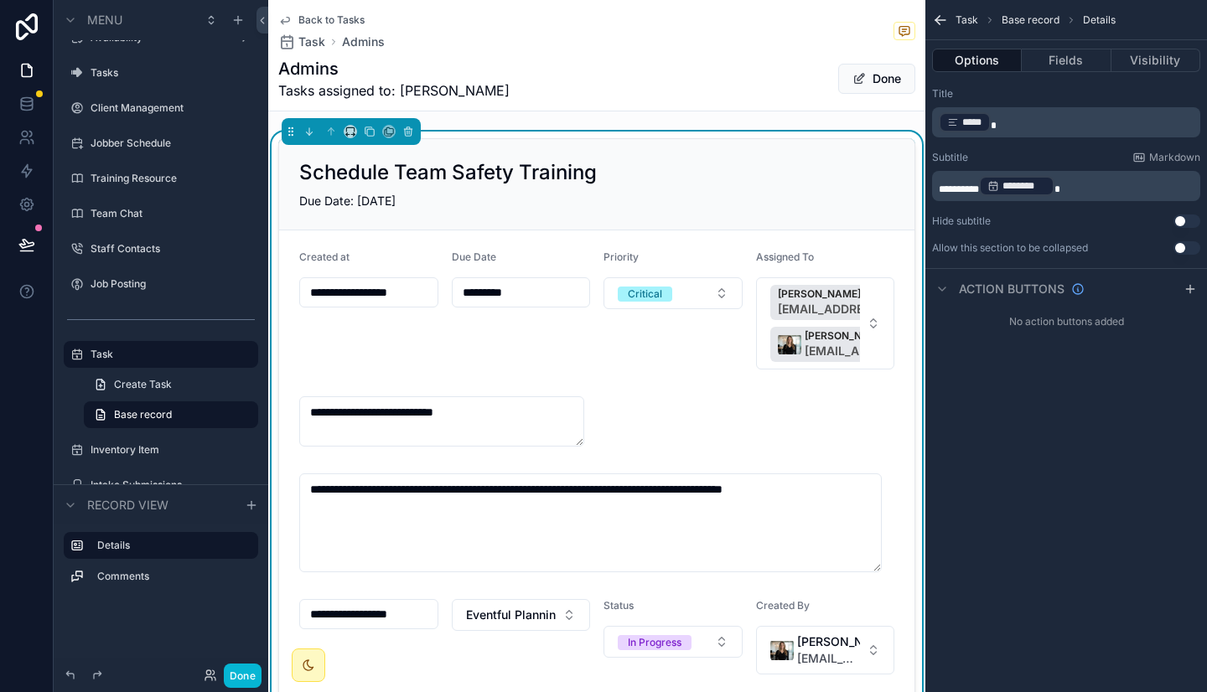
click at [396, 290] on input "**********" at bounding box center [368, 292] width 137 height 23
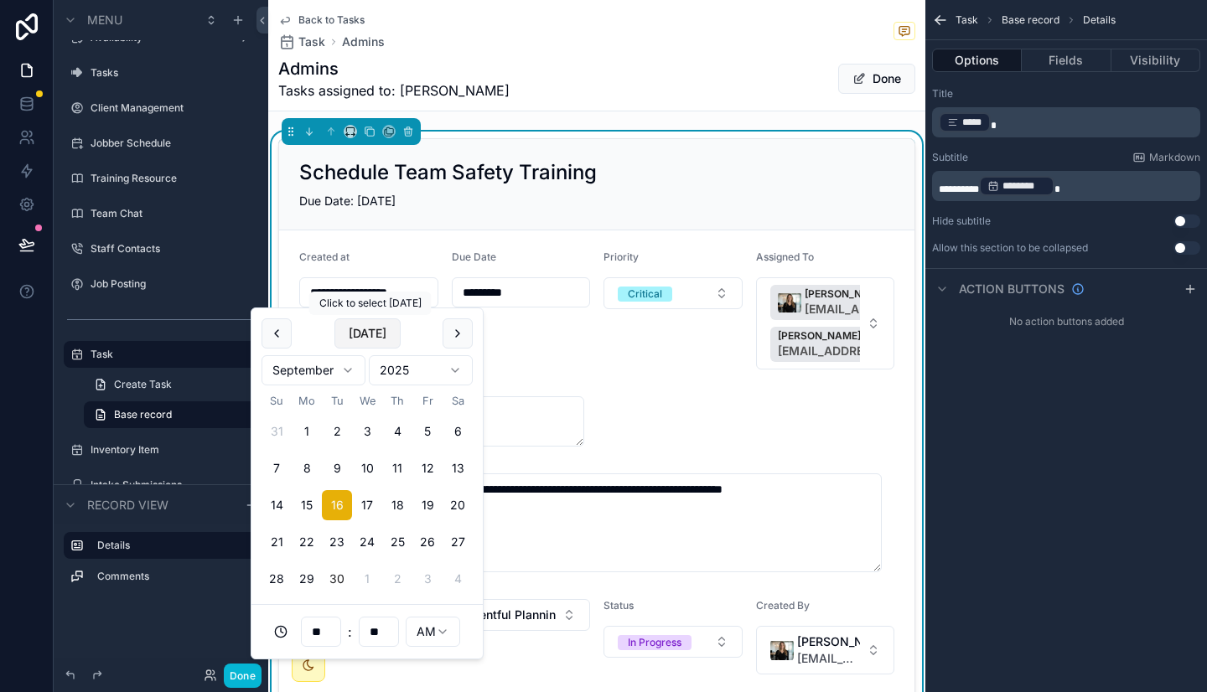
click at [371, 337] on button "[DATE]" at bounding box center [367, 333] width 66 height 30
type input "**********"
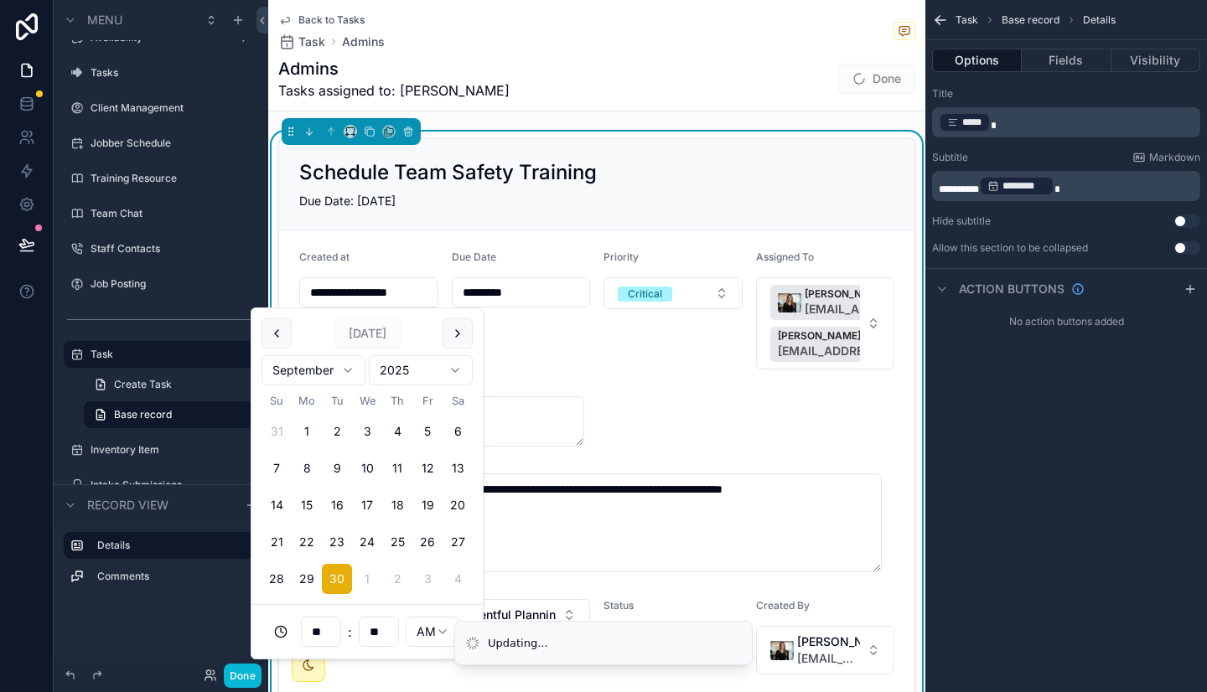
click at [506, 313] on div "Due Date *********" at bounding box center [521, 310] width 139 height 119
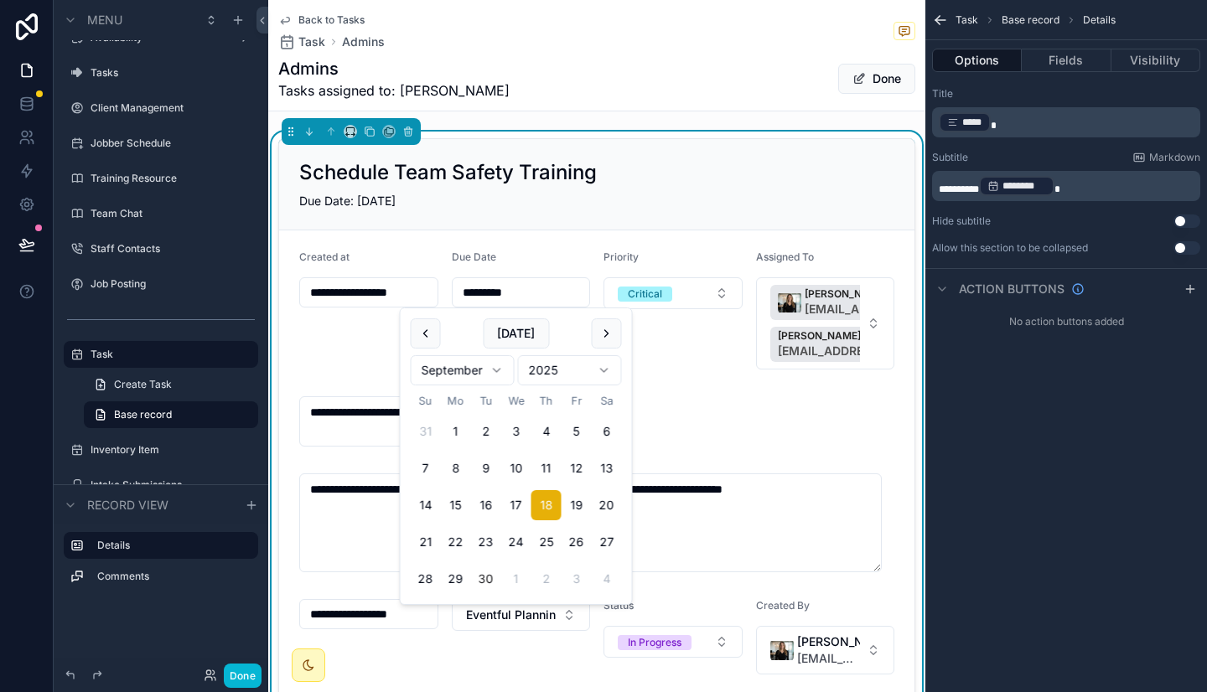
click at [486, 287] on input "*********" at bounding box center [520, 292] width 137 height 23
click at [580, 578] on button "3" at bounding box center [576, 579] width 30 height 30
type input "*********"
click at [691, 342] on div "Priority Critical" at bounding box center [672, 310] width 139 height 119
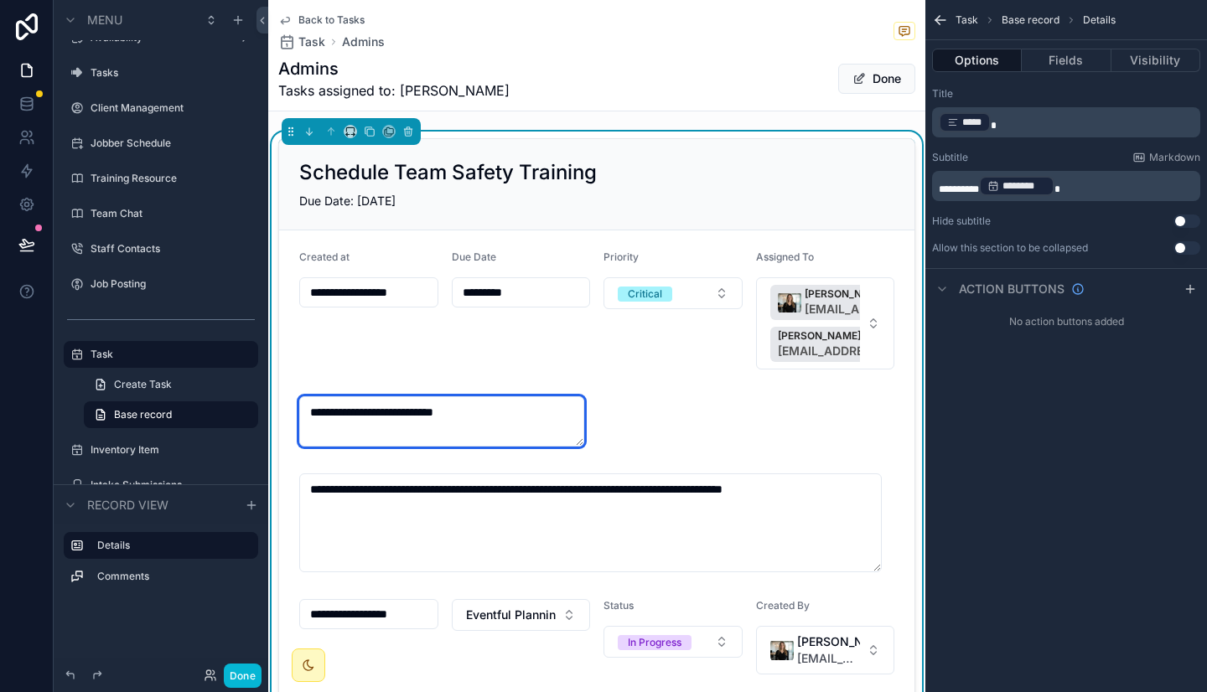
click at [489, 421] on textarea "**********" at bounding box center [441, 421] width 285 height 50
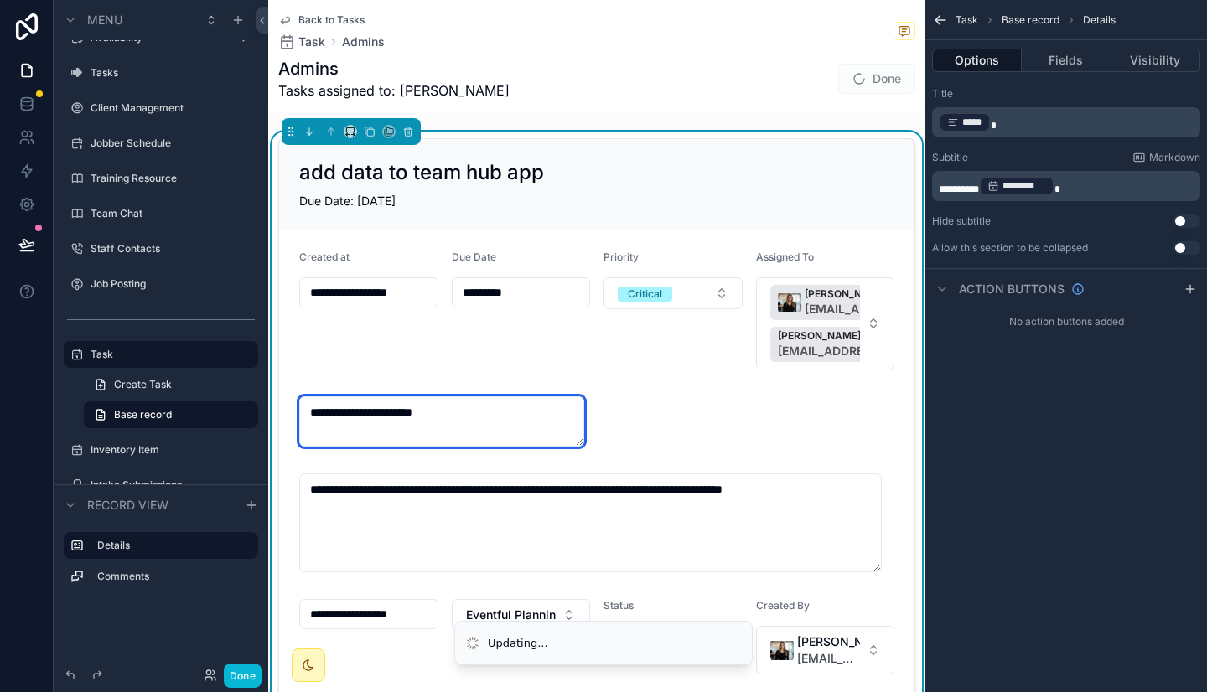
type textarea "**********"
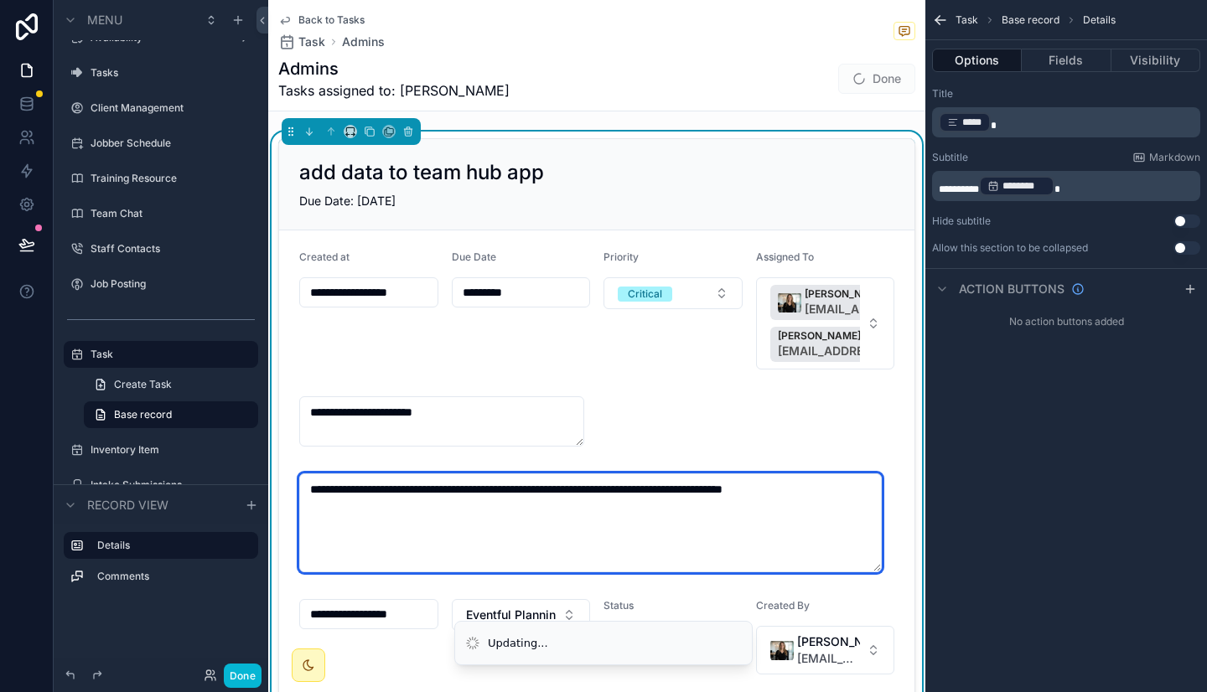
click at [466, 494] on textarea "**********" at bounding box center [590, 522] width 582 height 99
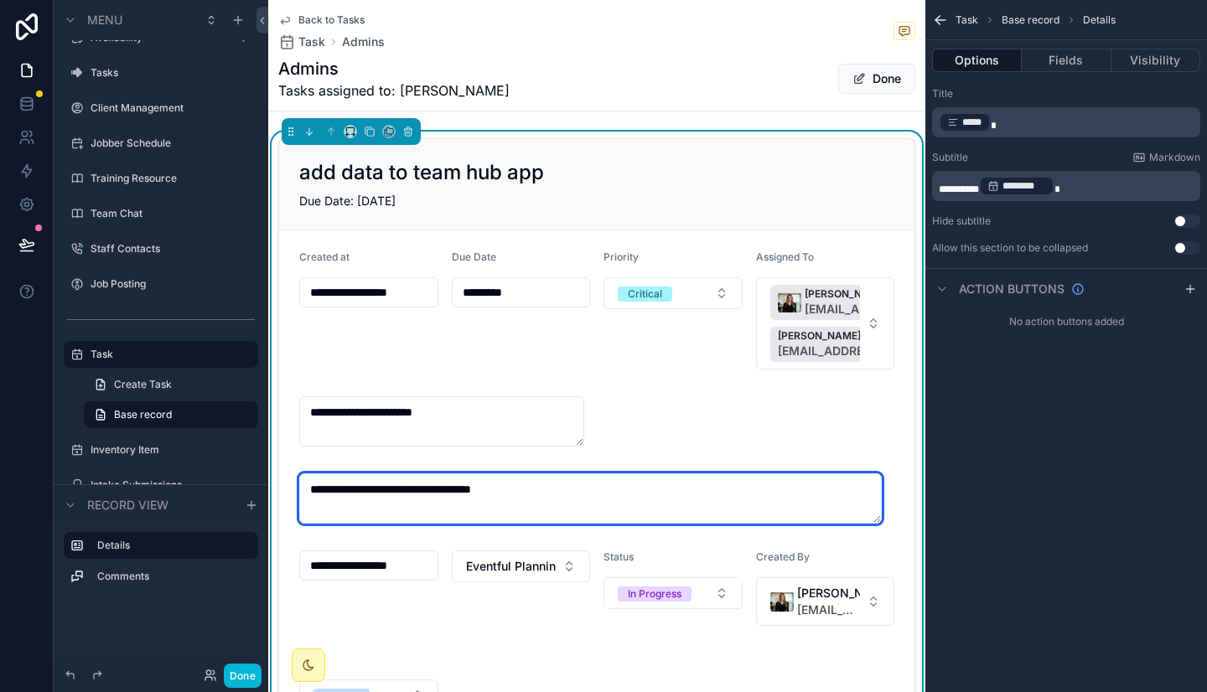
type textarea "**********"
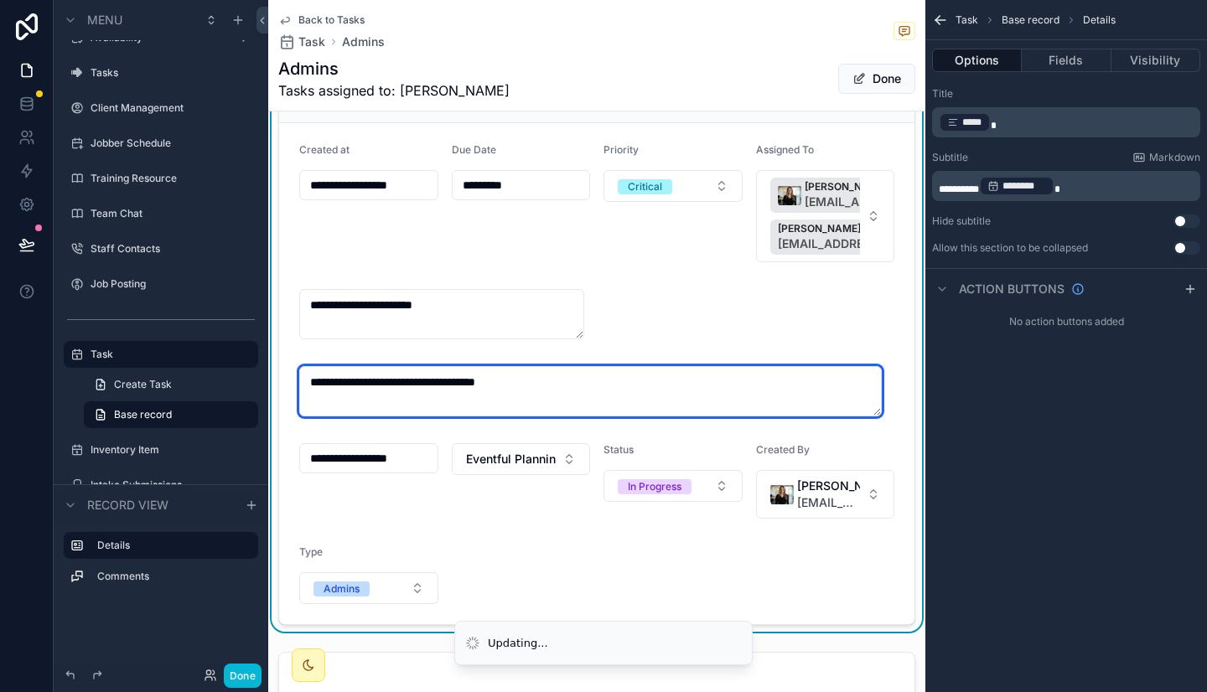
type input "**********"
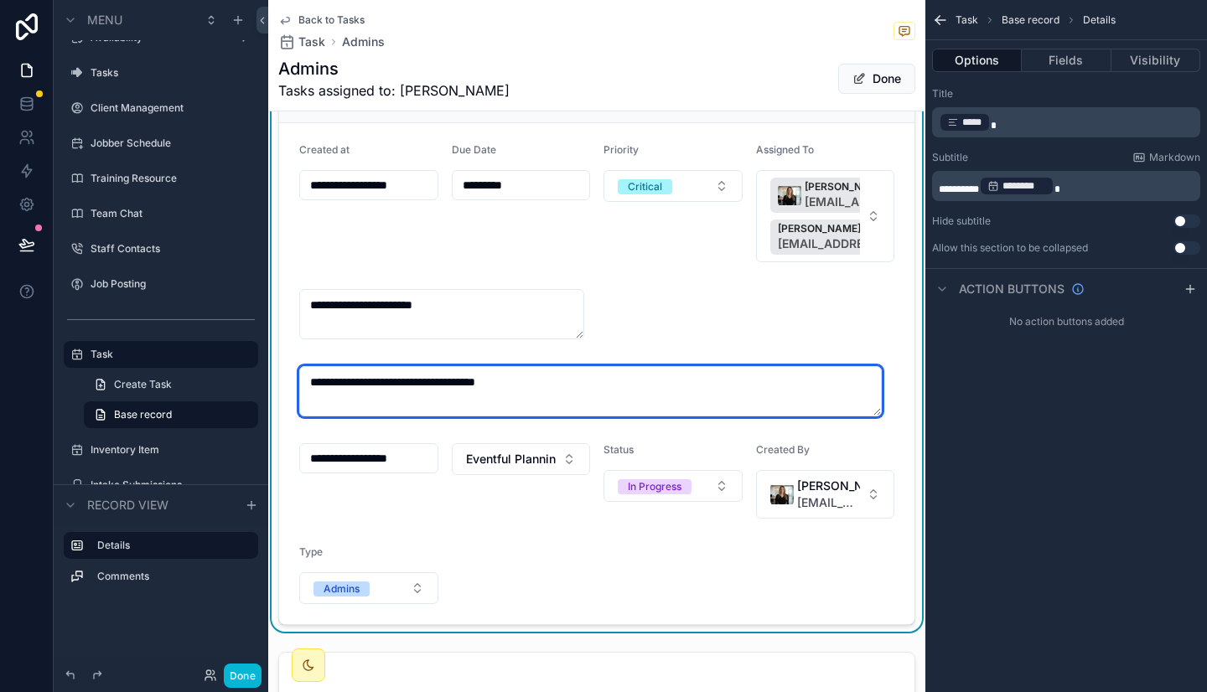
scroll to position [114, 0]
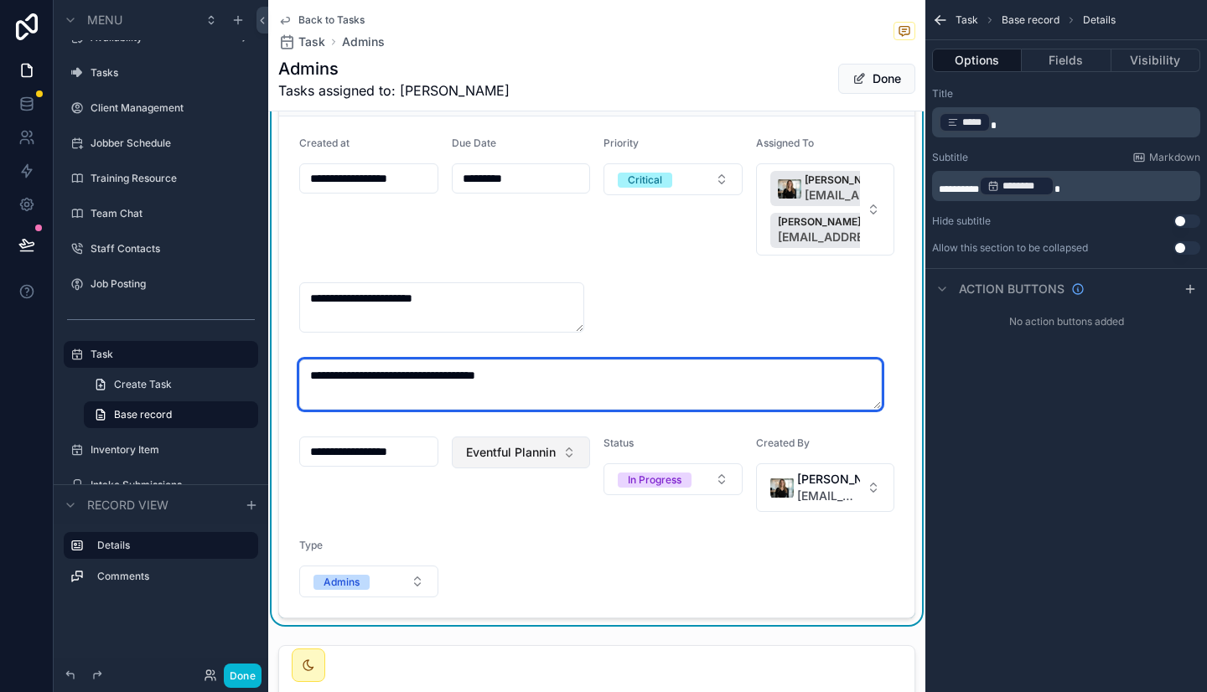
type textarea "**********"
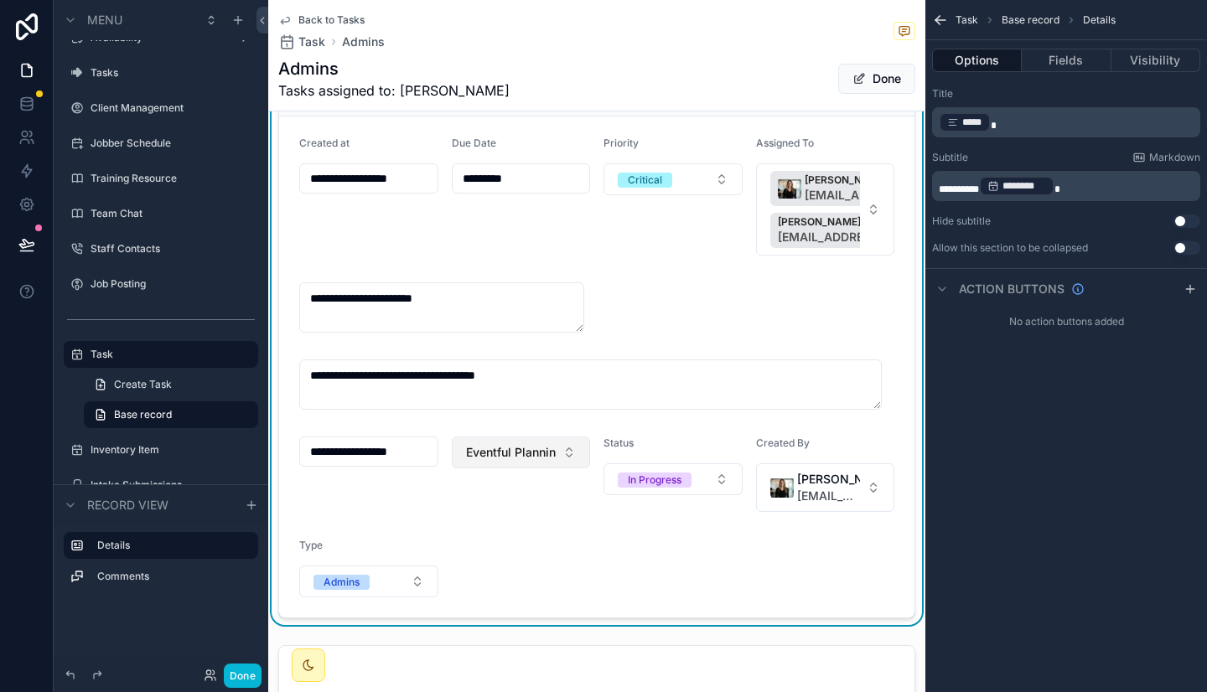
click at [554, 450] on button "Eventful Planning Partners" at bounding box center [521, 453] width 139 height 32
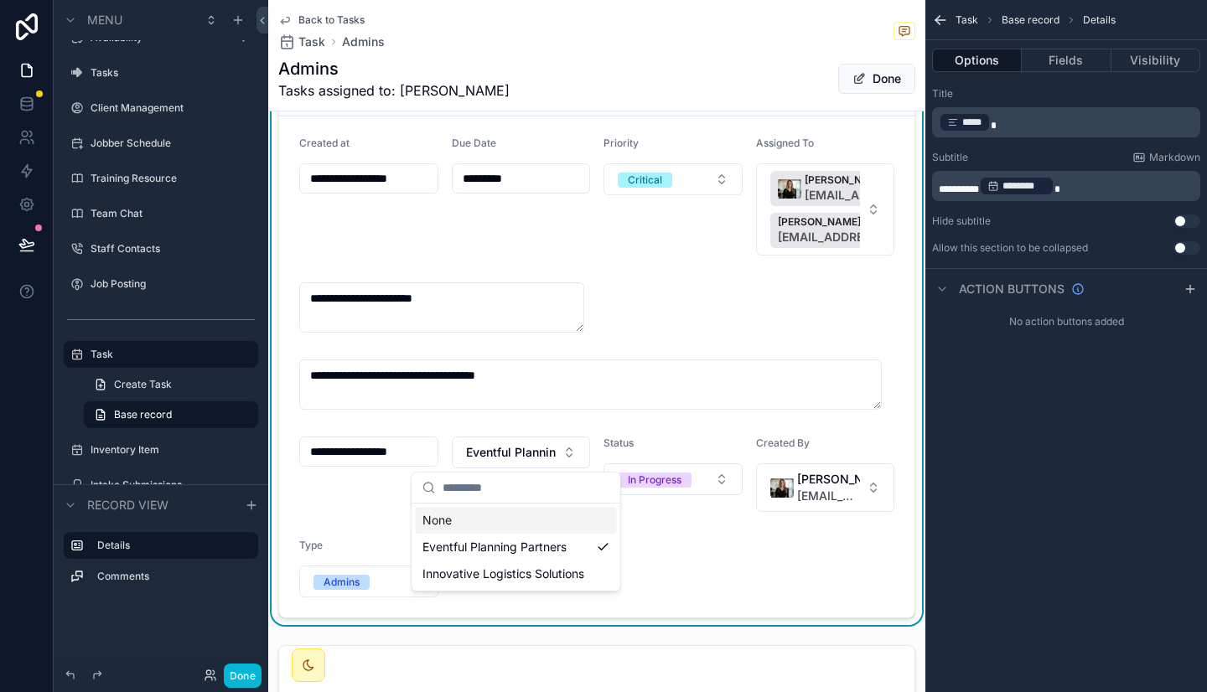
click at [487, 526] on div "None" at bounding box center [516, 520] width 201 height 27
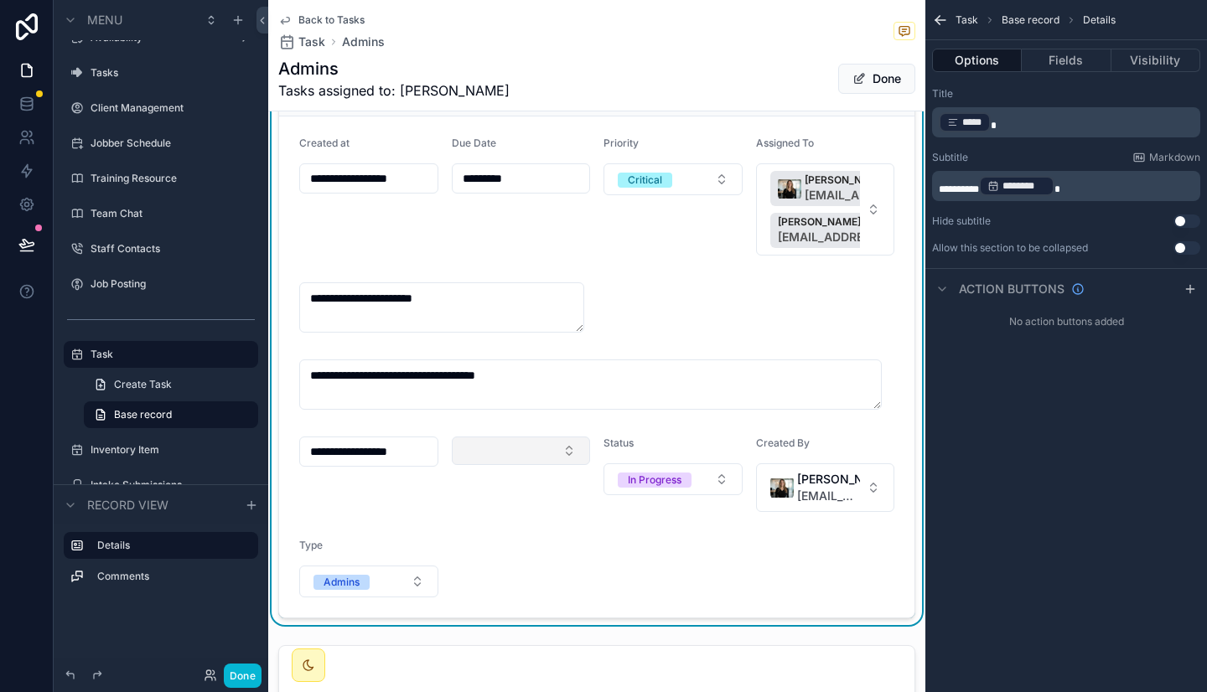
click at [535, 452] on button "Select Button" at bounding box center [521, 451] width 139 height 28
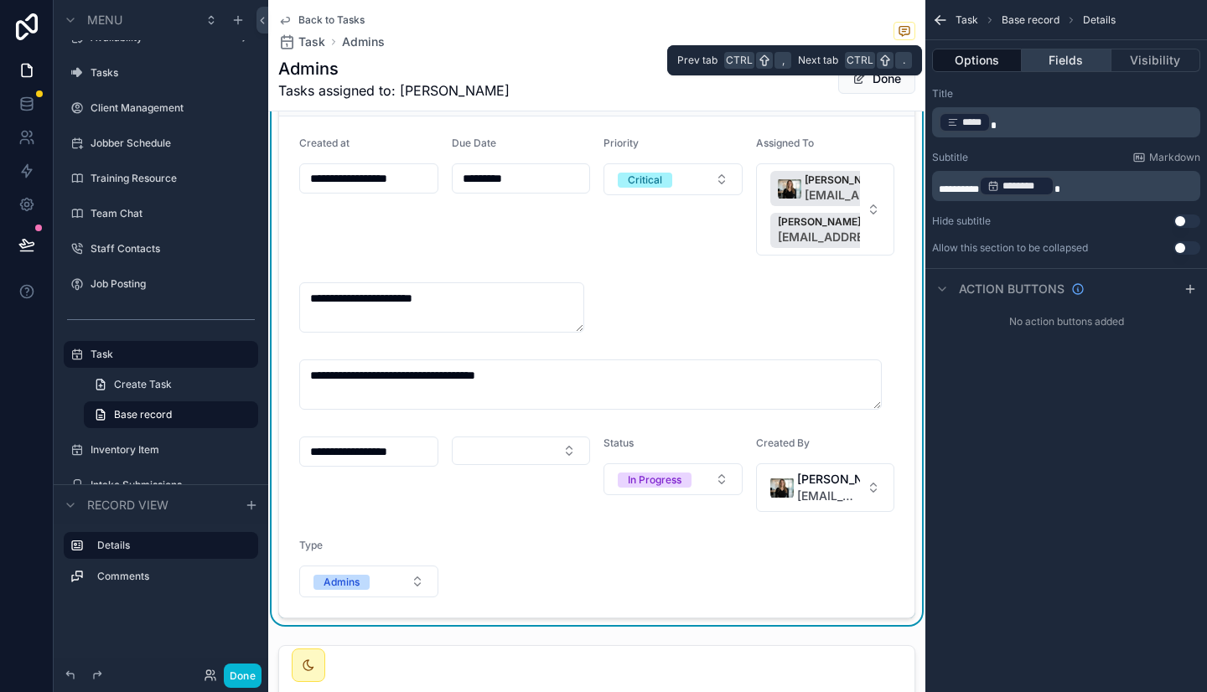
click at [1062, 65] on button "Fields" at bounding box center [1065, 60] width 89 height 23
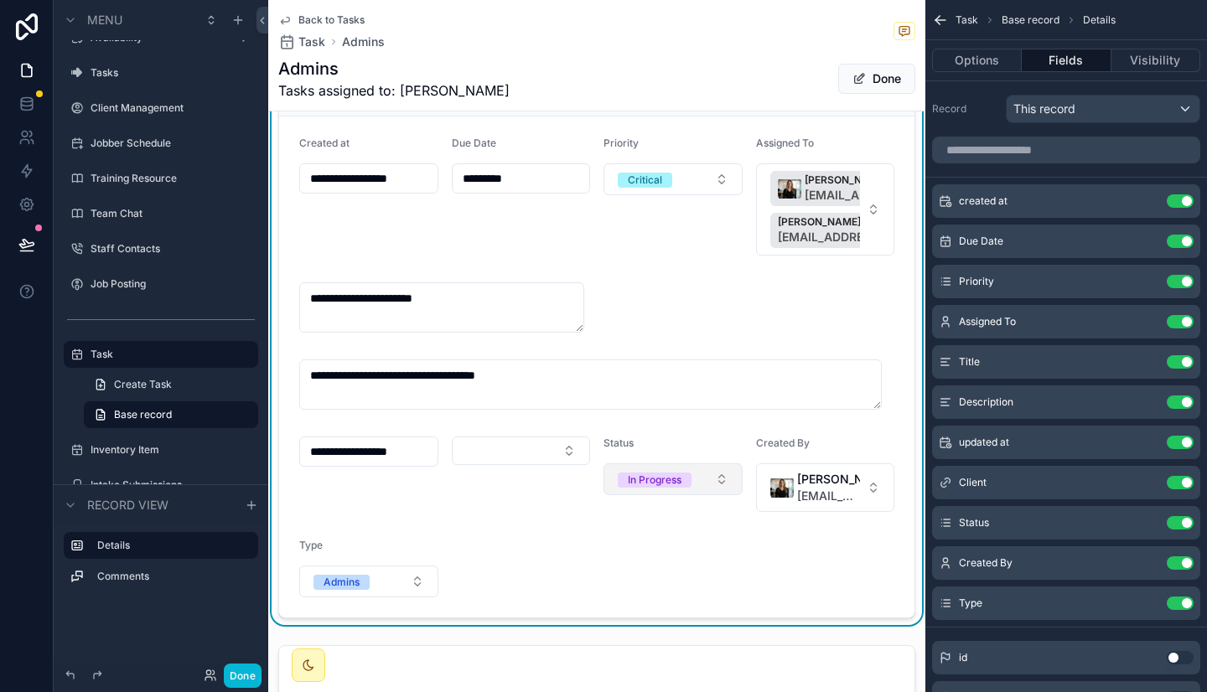
click at [639, 488] on button "In Progress" at bounding box center [672, 479] width 139 height 32
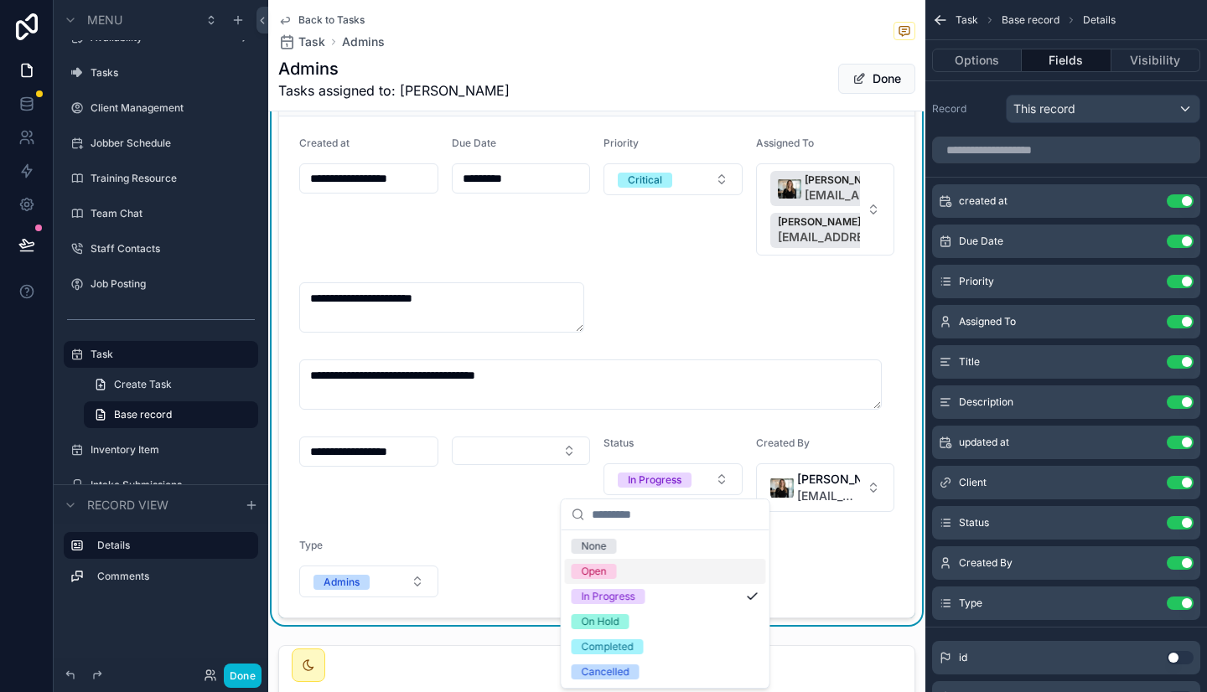
click at [614, 571] on span "Open" at bounding box center [593, 571] width 45 height 15
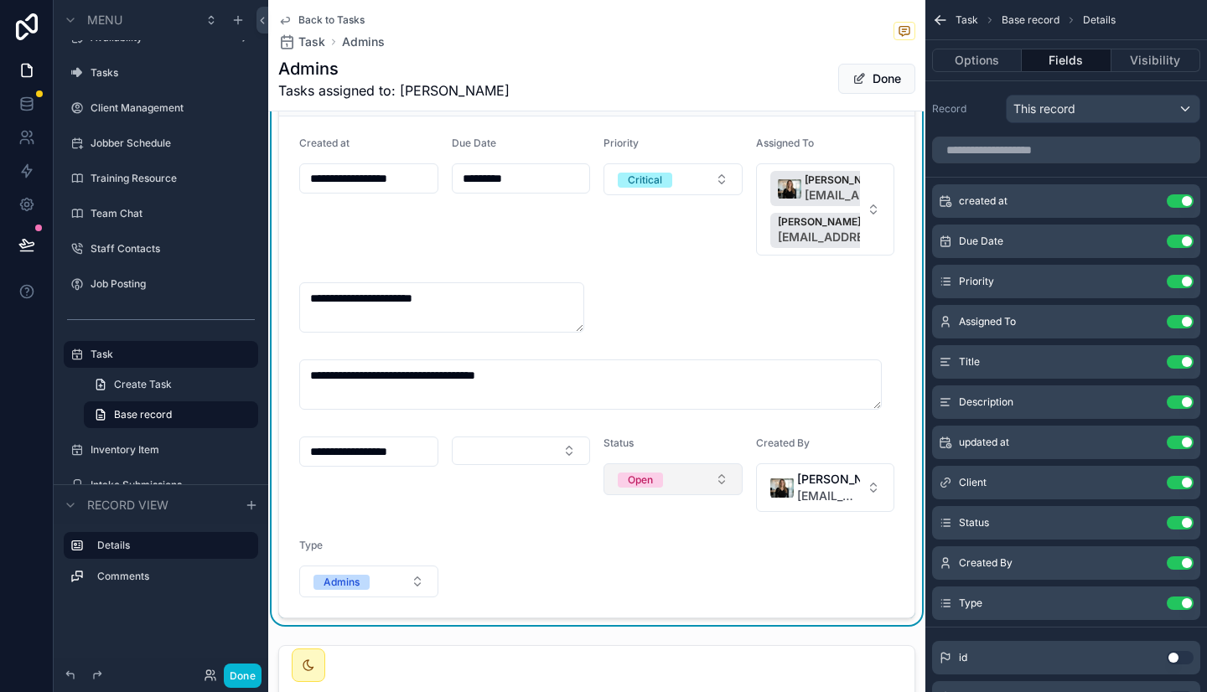
click at [668, 481] on button "Open" at bounding box center [672, 479] width 139 height 32
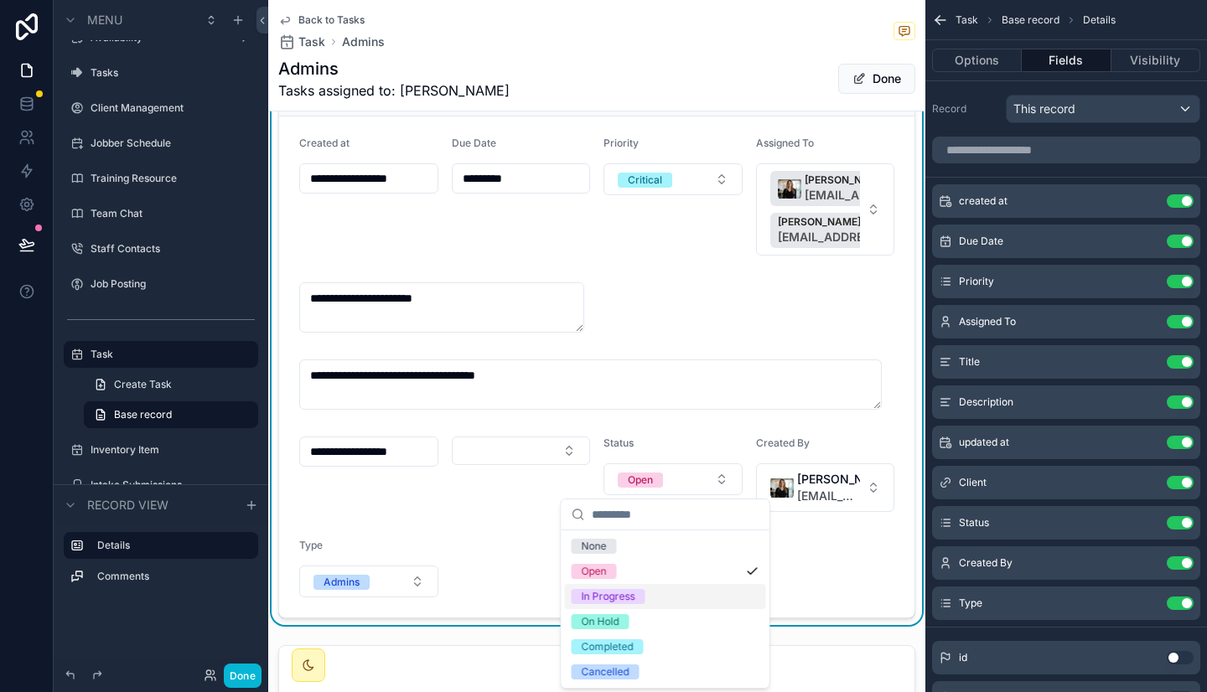
click at [626, 600] on div "In Progress" at bounding box center [609, 596] width 54 height 15
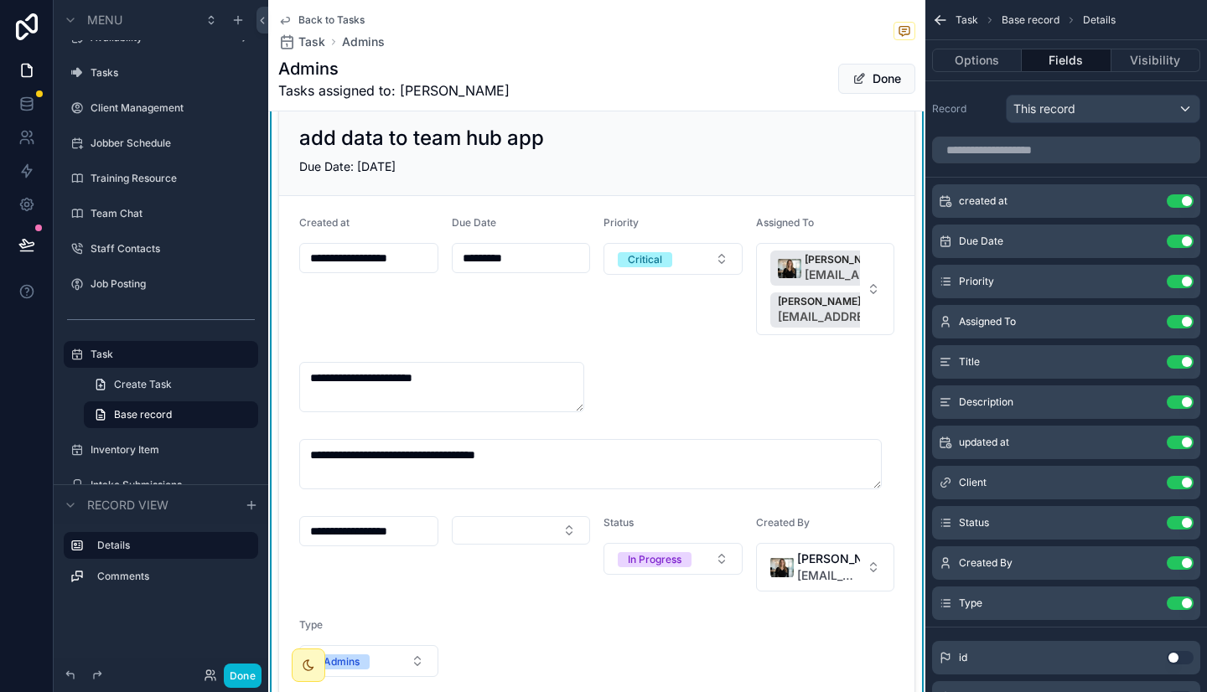
scroll to position [0, 0]
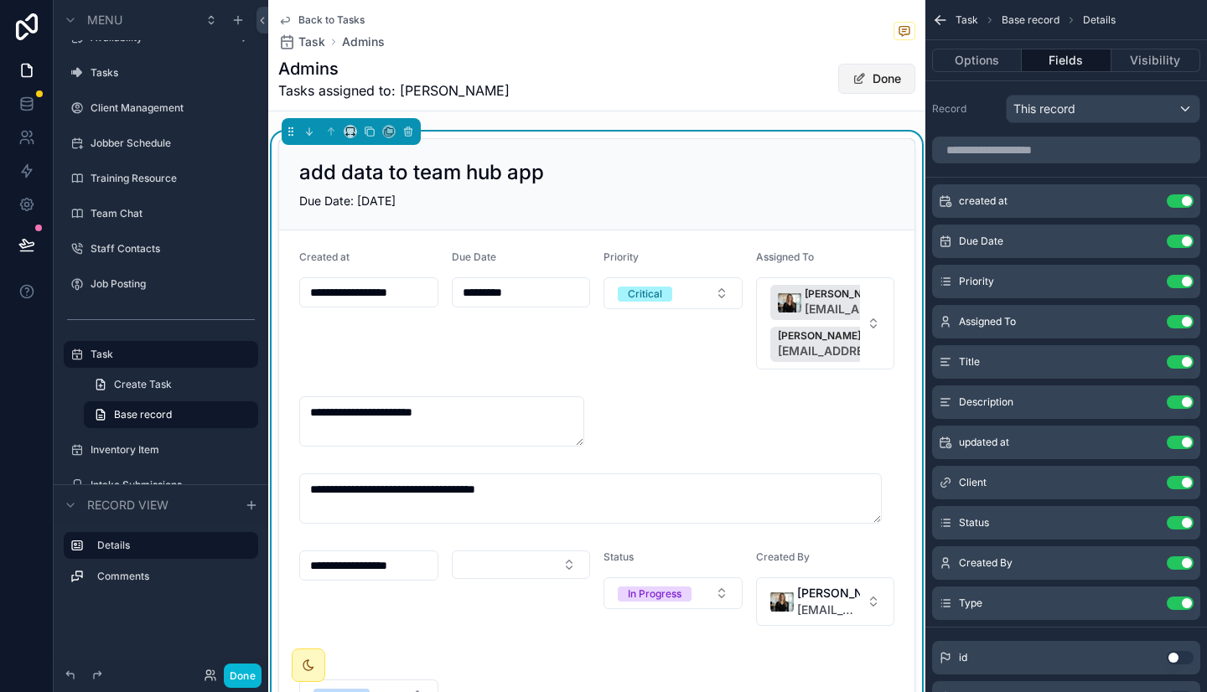
click at [865, 79] on button "Done" at bounding box center [876, 79] width 77 height 30
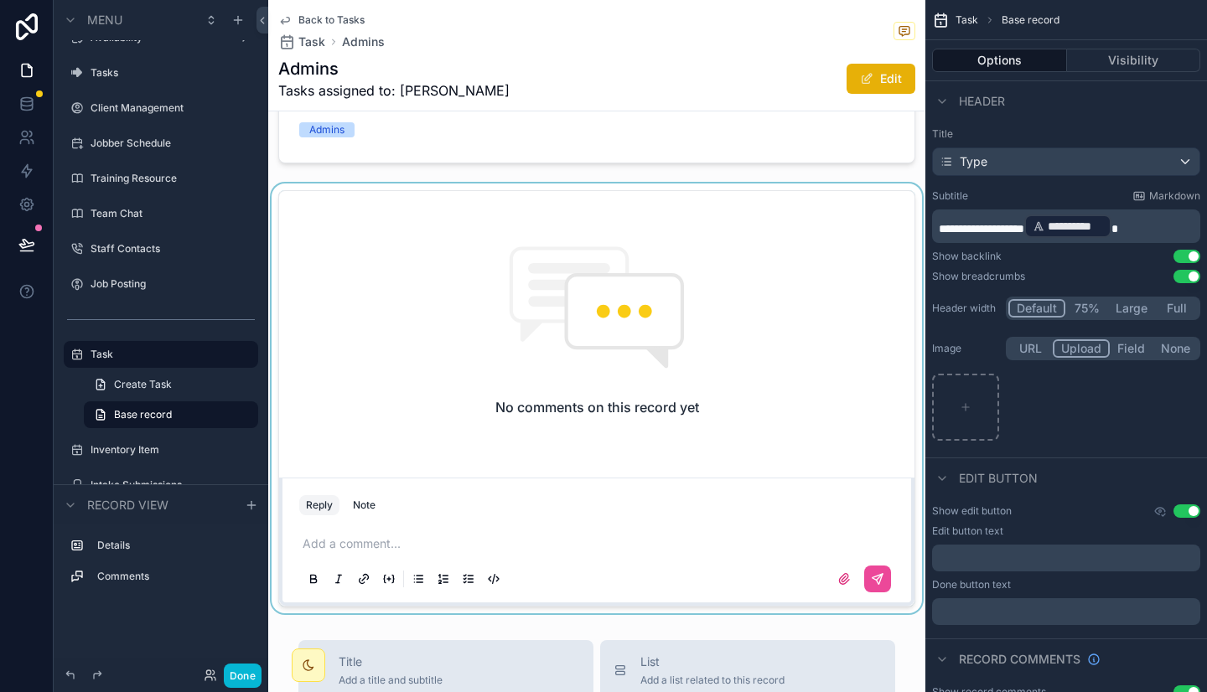
scroll to position [479, 0]
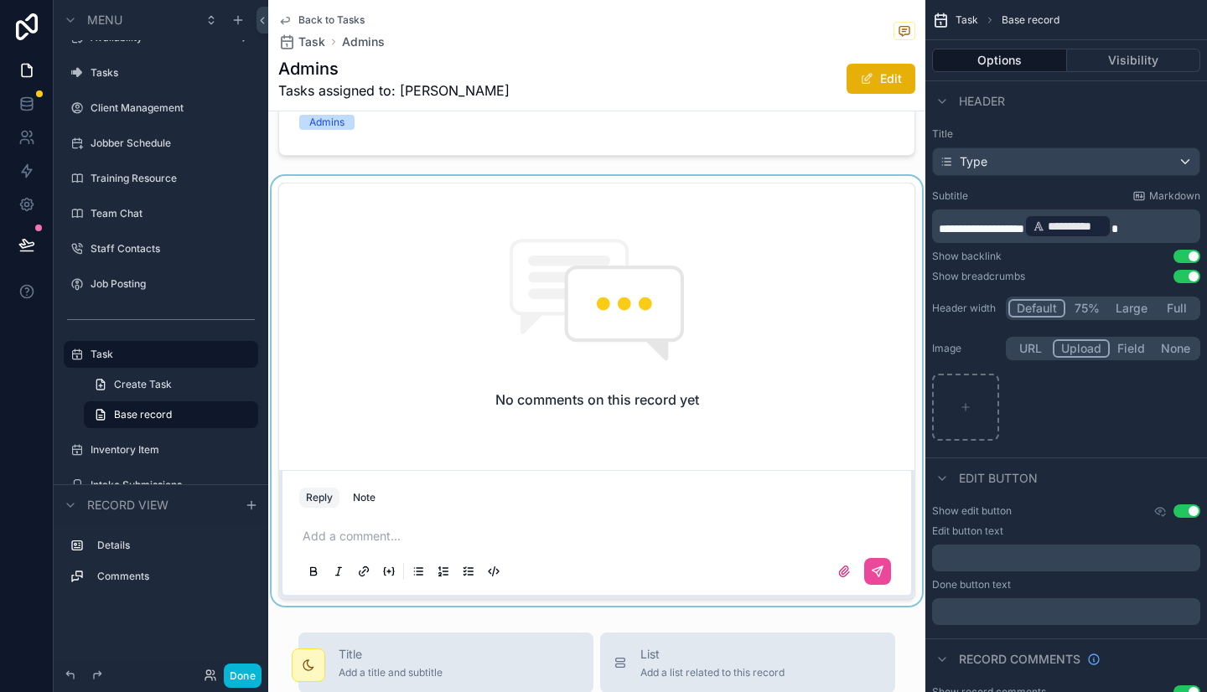
click at [659, 361] on div "scrollable content" at bounding box center [596, 391] width 657 height 430
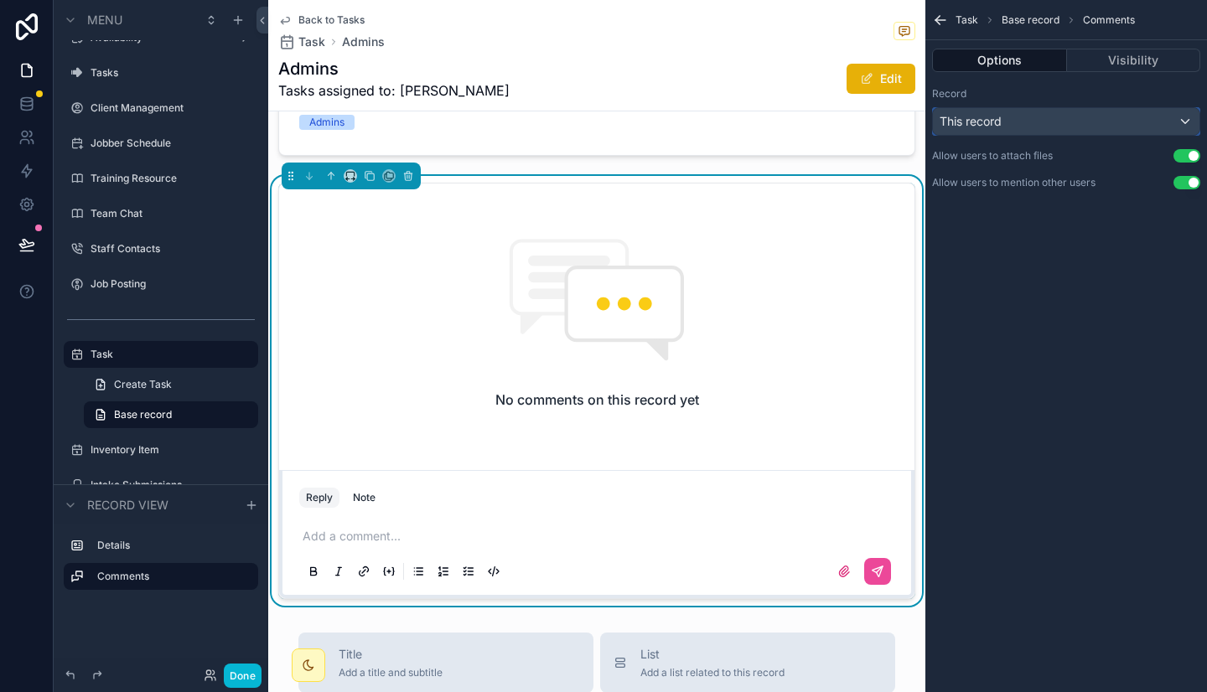
click at [1015, 129] on div "This record" at bounding box center [1066, 121] width 266 height 27
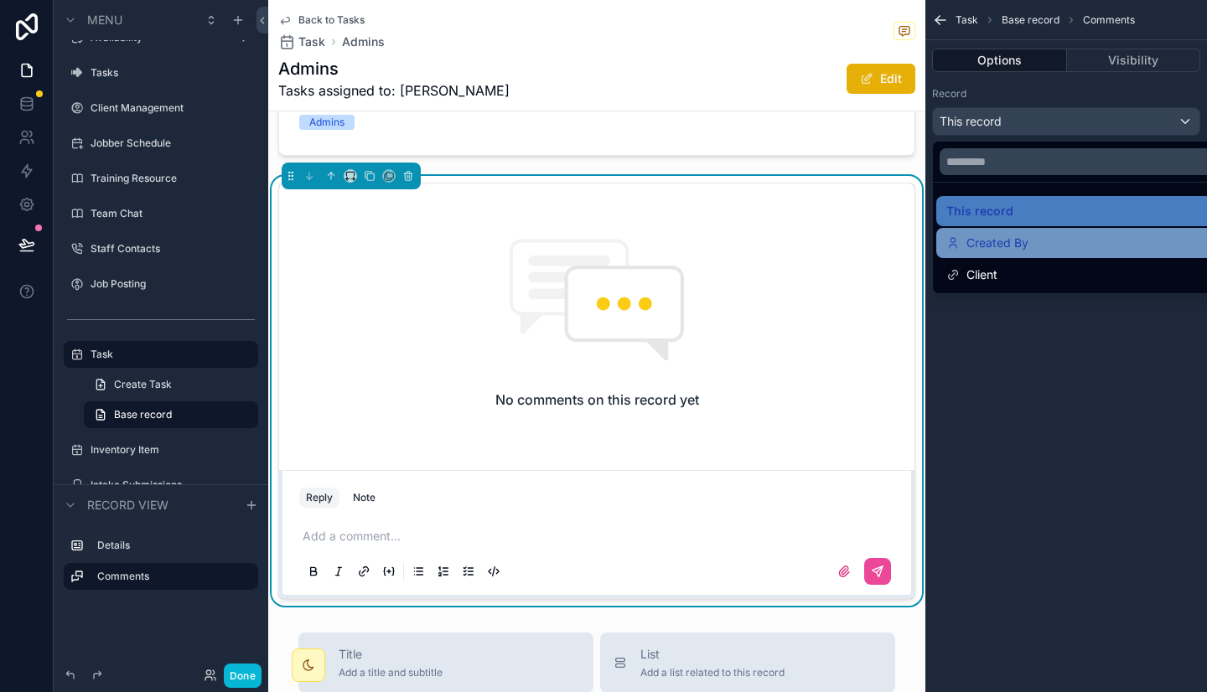
click at [1008, 254] on div "Created By" at bounding box center [1085, 243] width 298 height 30
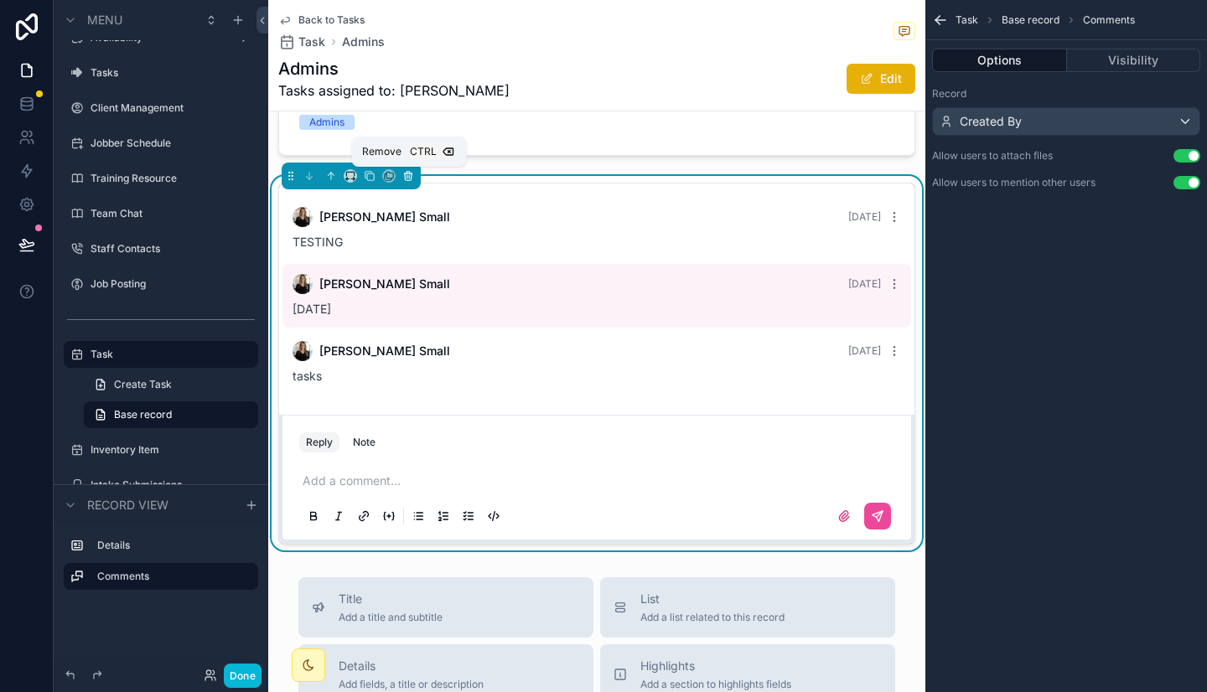
click at [406, 178] on icon "scrollable content" at bounding box center [408, 176] width 12 height 12
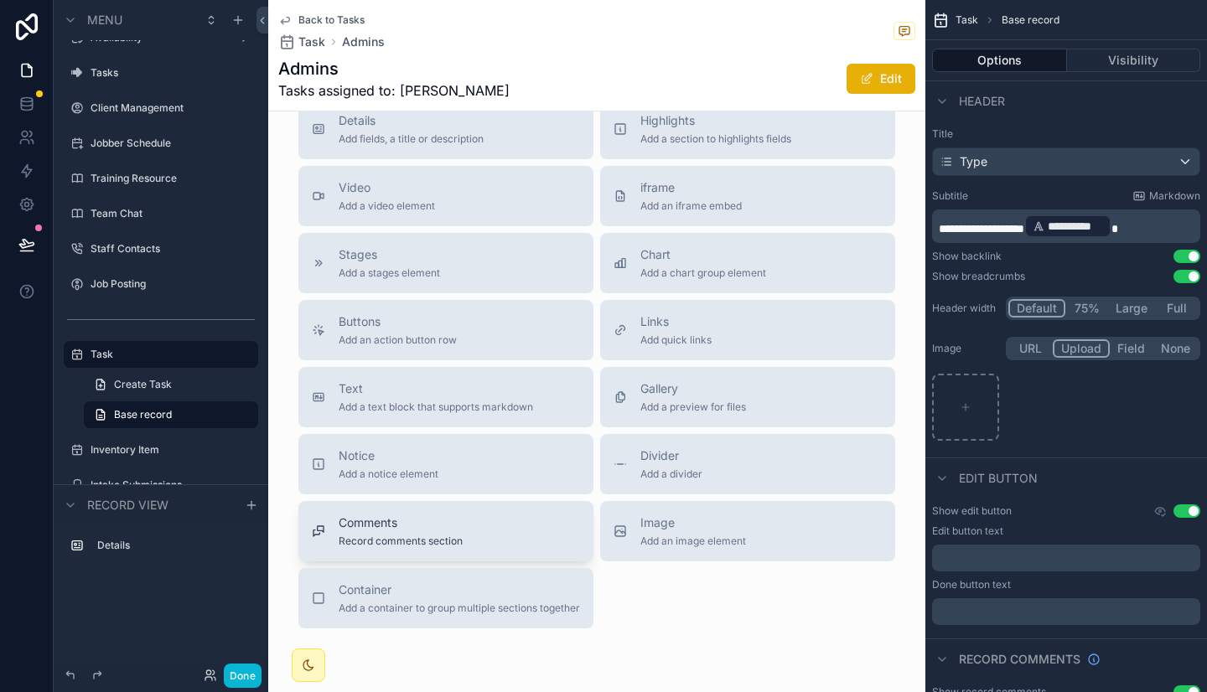
scroll to position [664, 0]
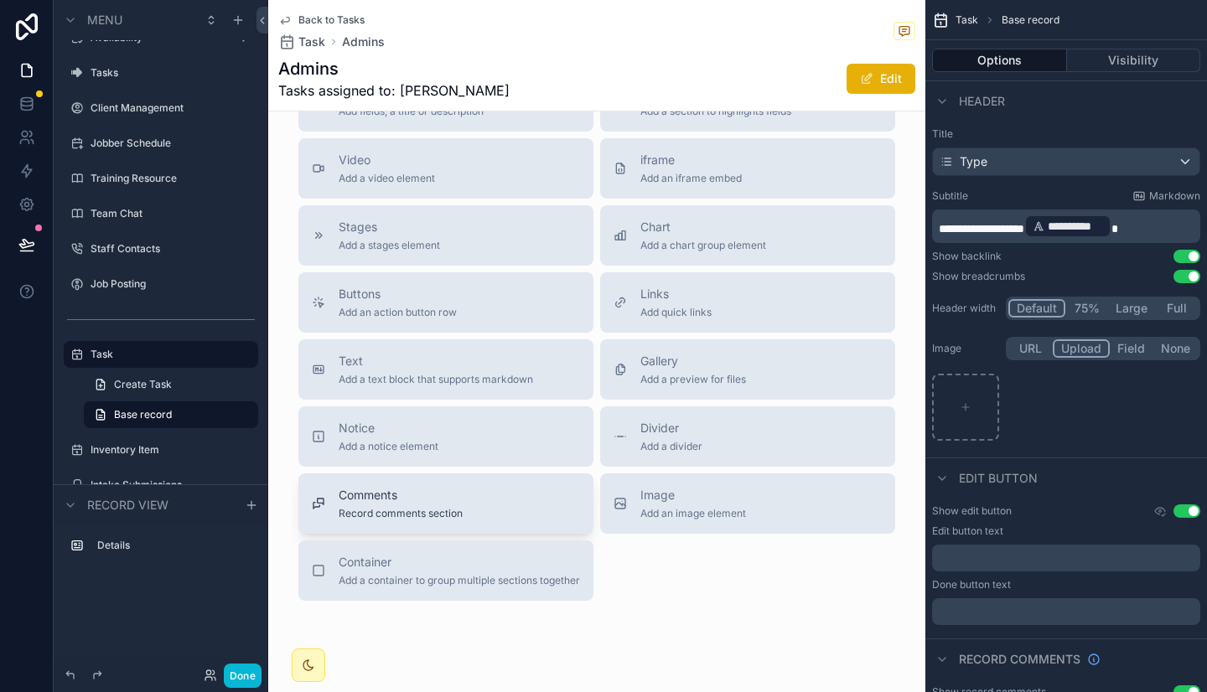
click at [461, 516] on div "Comments Record comments section" at bounding box center [446, 504] width 268 height 34
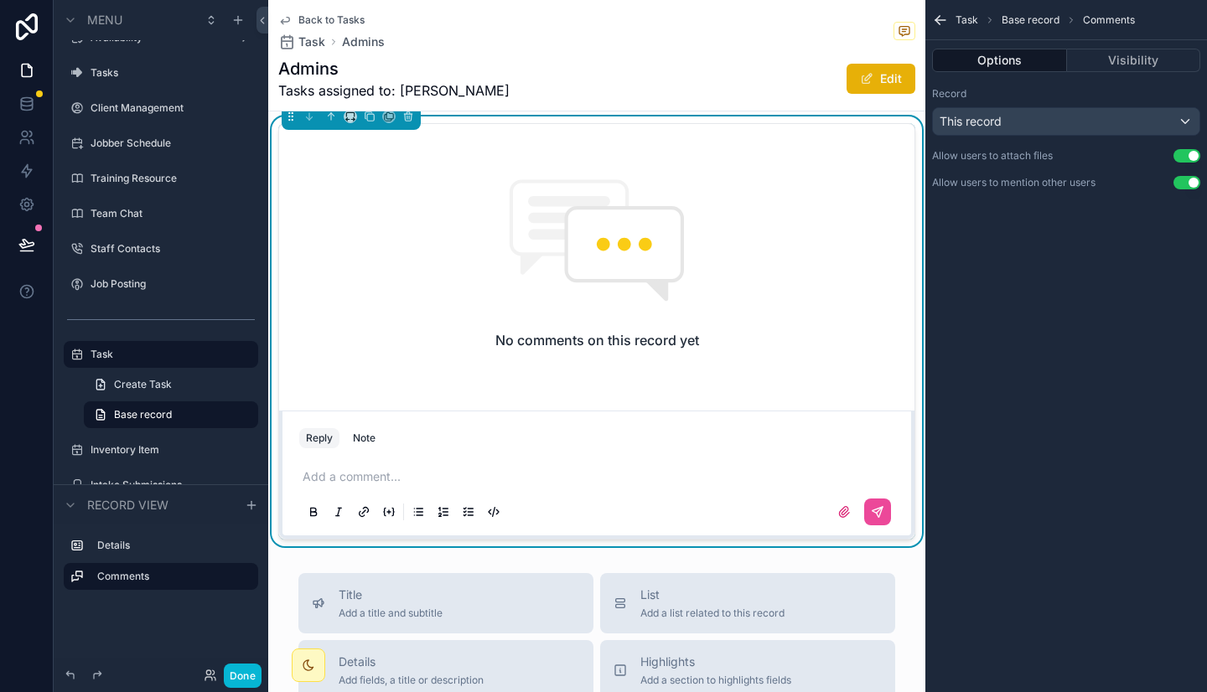
scroll to position [524, 0]
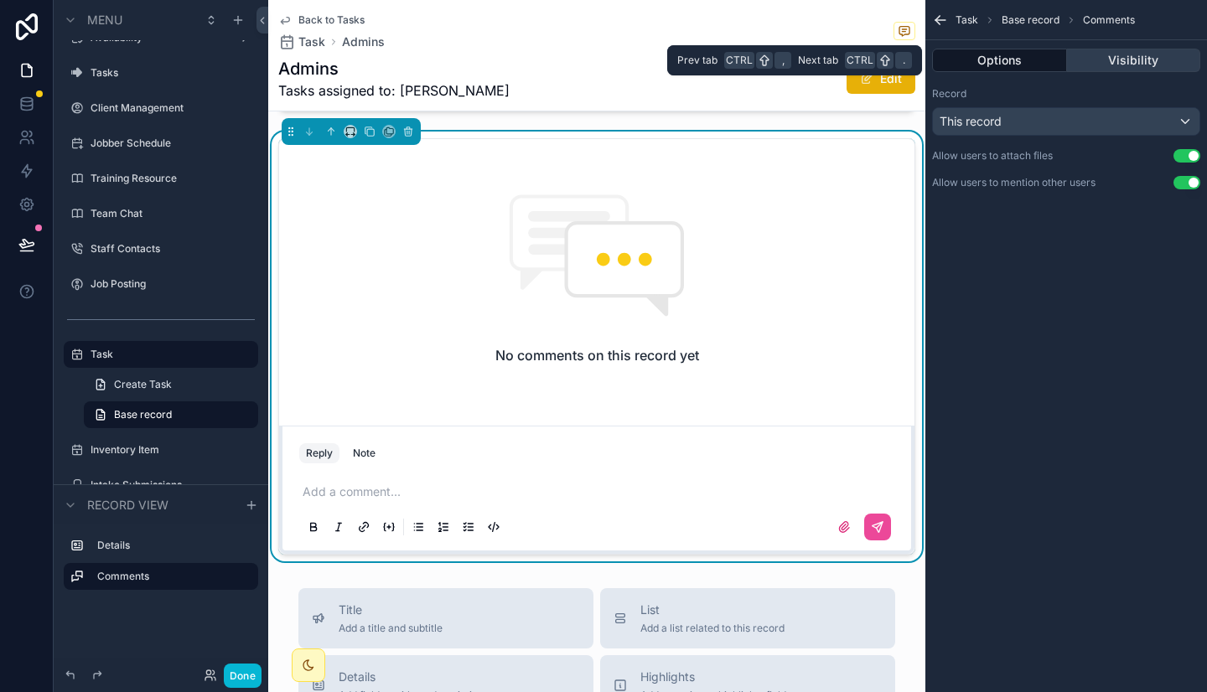
click at [1141, 55] on button "Visibility" at bounding box center [1134, 60] width 134 height 23
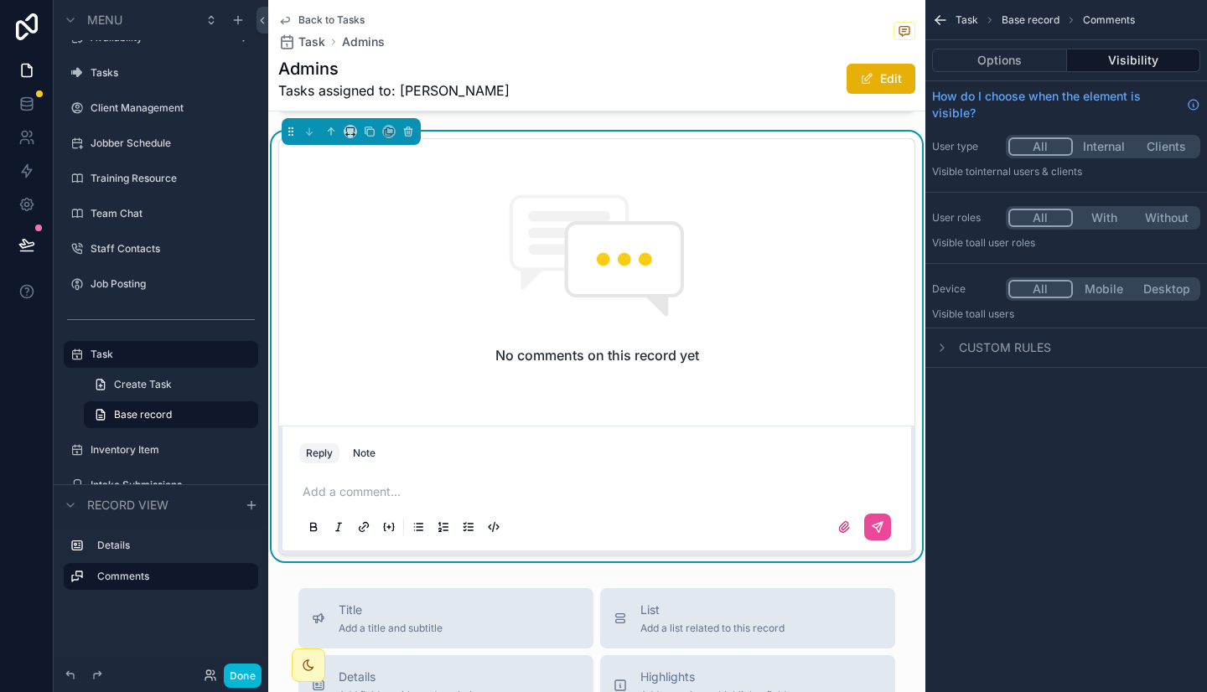
click at [1094, 221] on button "With" at bounding box center [1104, 218] width 63 height 18
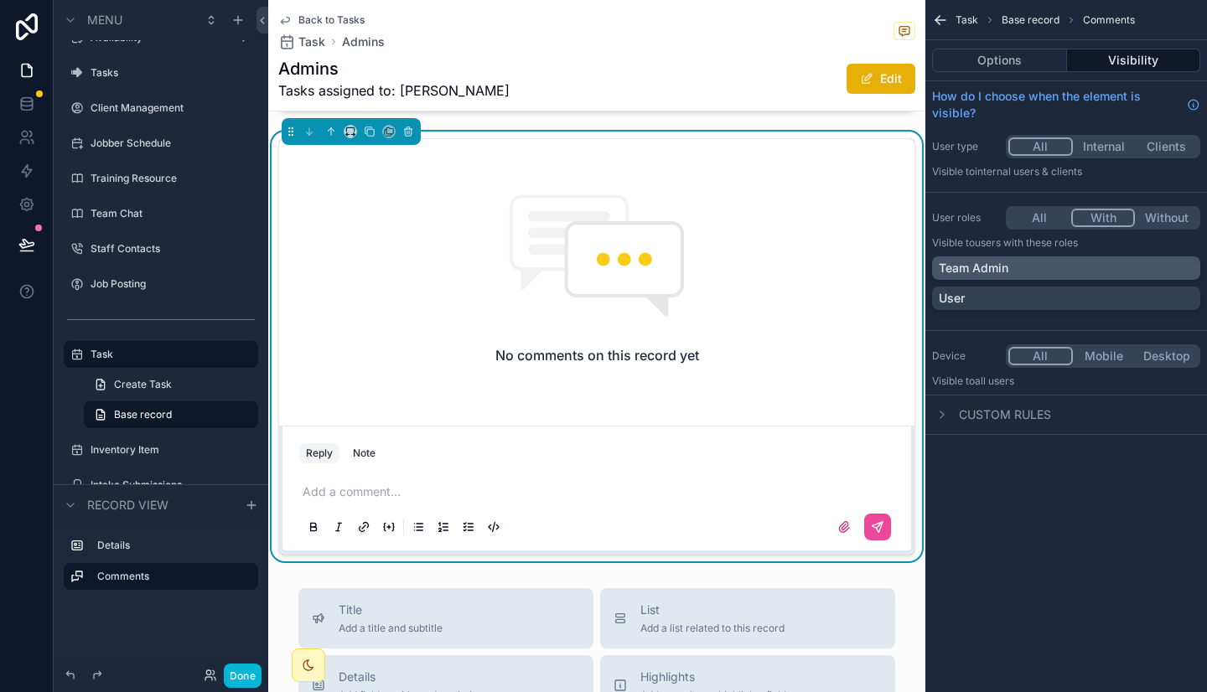
click at [1022, 272] on div "Team Admin" at bounding box center [1065, 268] width 255 height 17
click at [645, 462] on div "Reply Note" at bounding box center [596, 453] width 615 height 27
click at [563, 489] on p "scrollable content" at bounding box center [599, 491] width 595 height 17
click at [871, 520] on icon "scrollable content" at bounding box center [877, 526] width 13 height 13
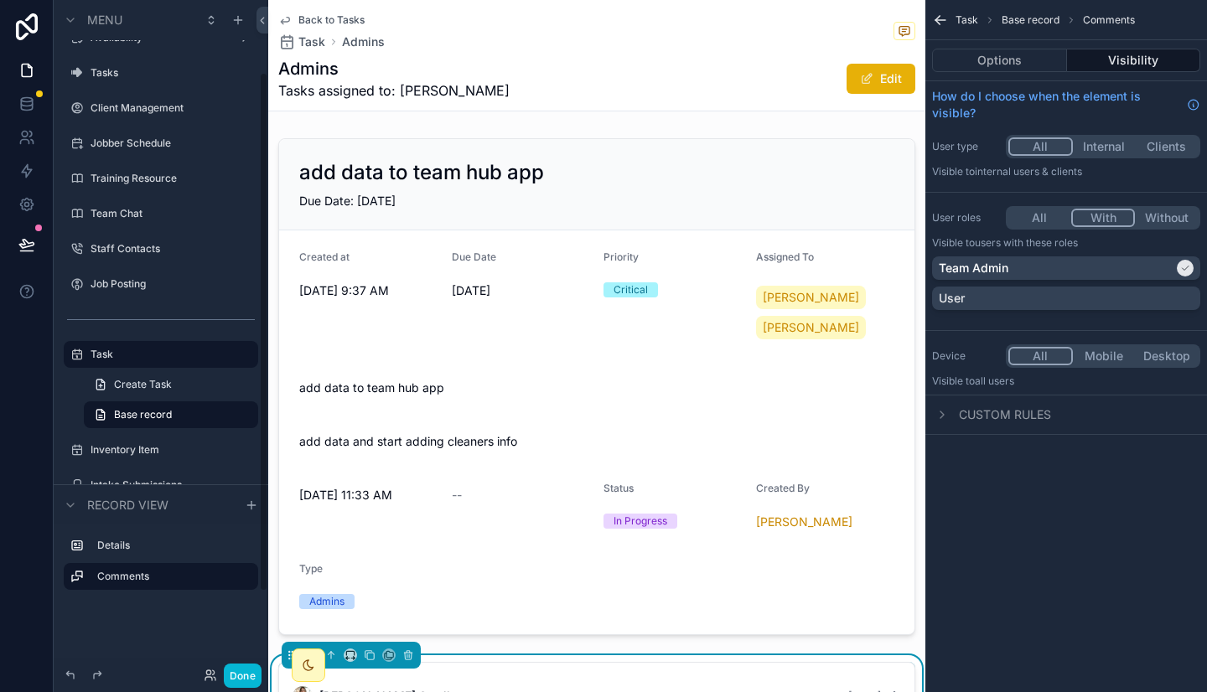
scroll to position [0, 0]
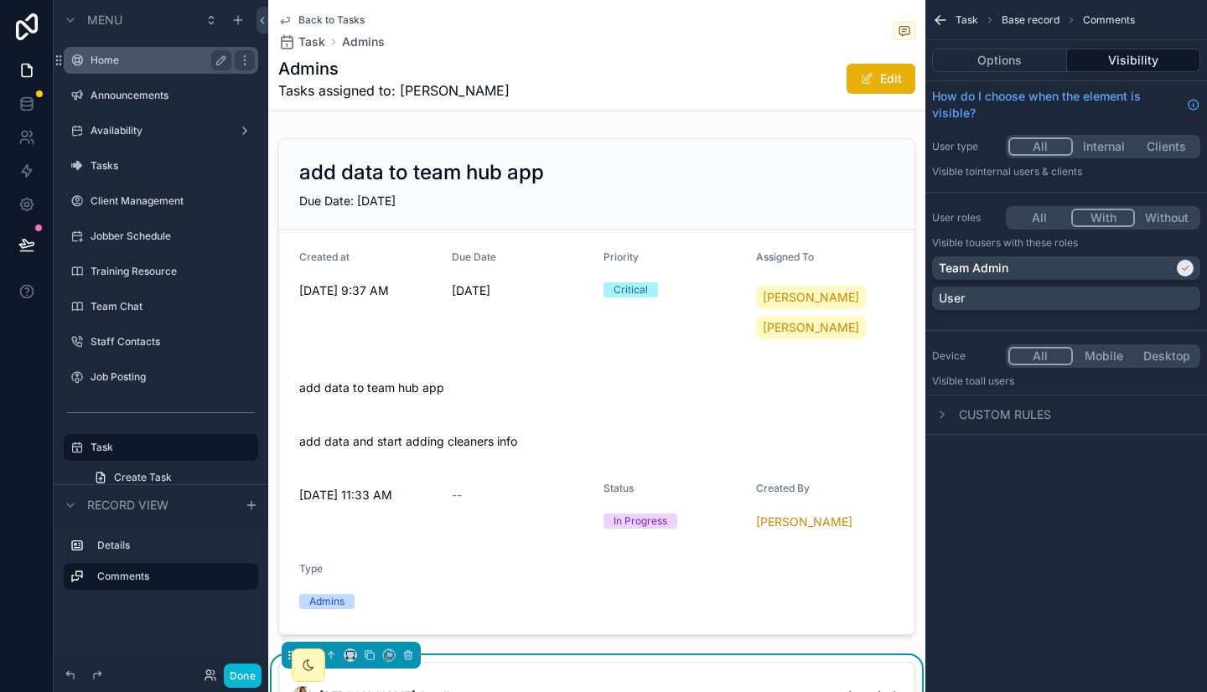
click at [109, 71] on div "Home" at bounding box center [161, 60] width 188 height 27
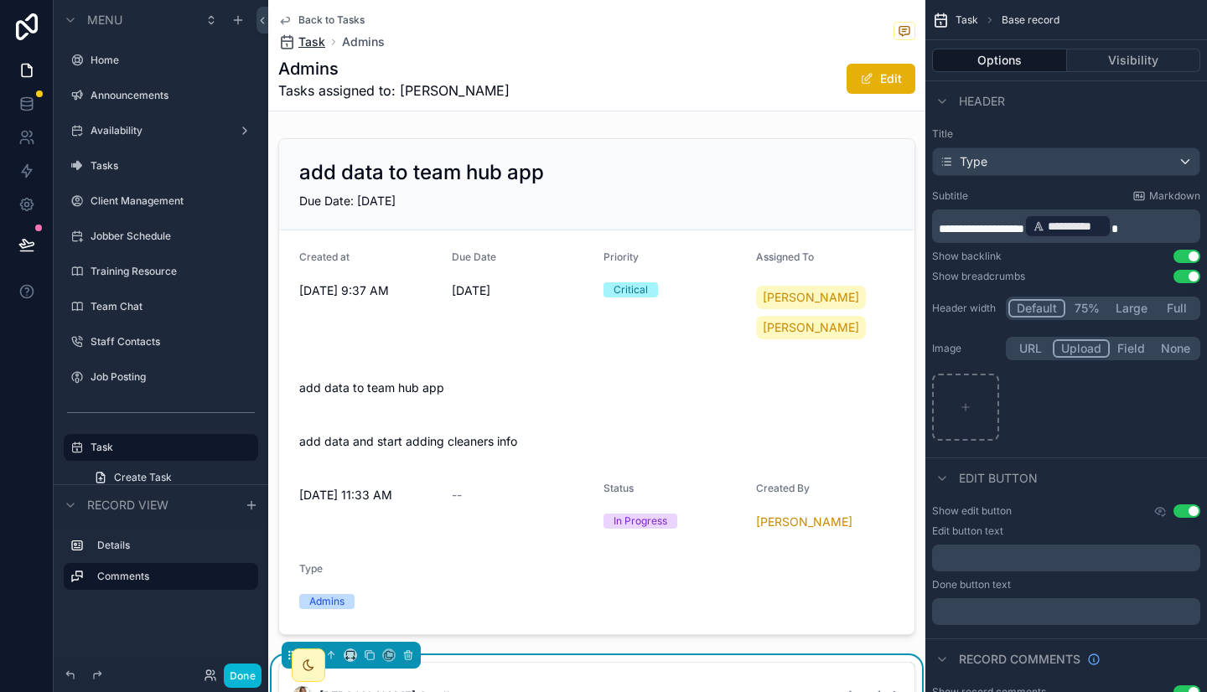
click at [317, 42] on span "Task" at bounding box center [311, 42] width 27 height 17
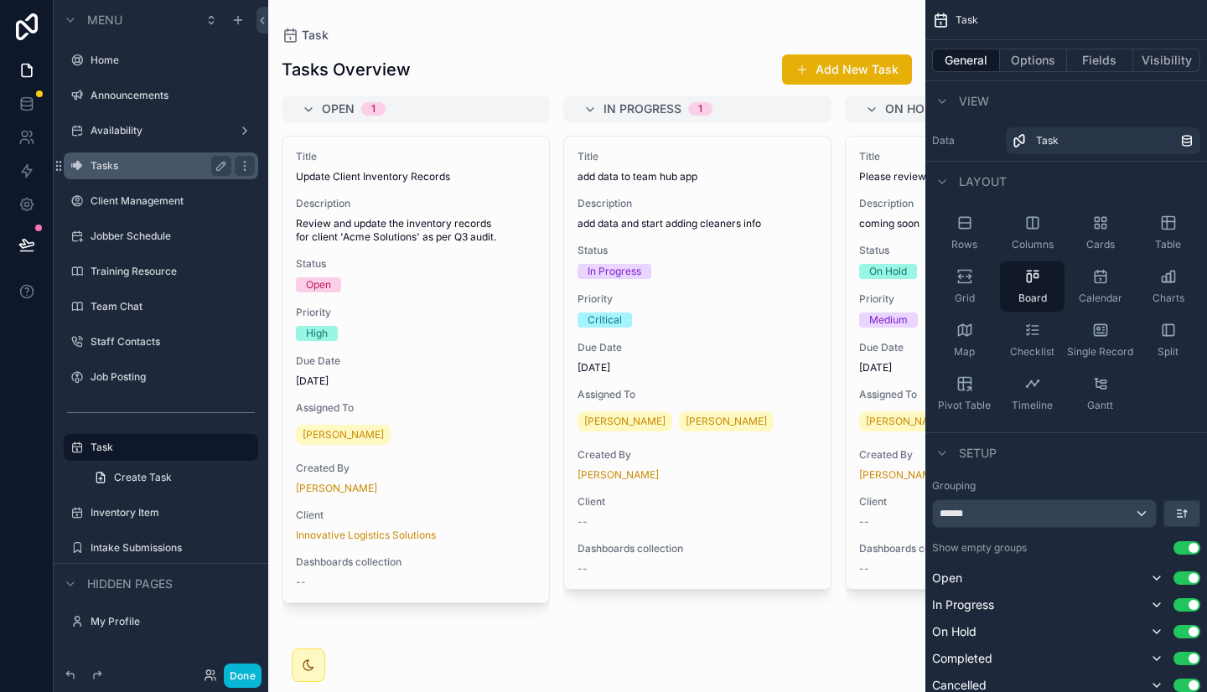
click at [134, 172] on label "Tasks" at bounding box center [157, 165] width 134 height 13
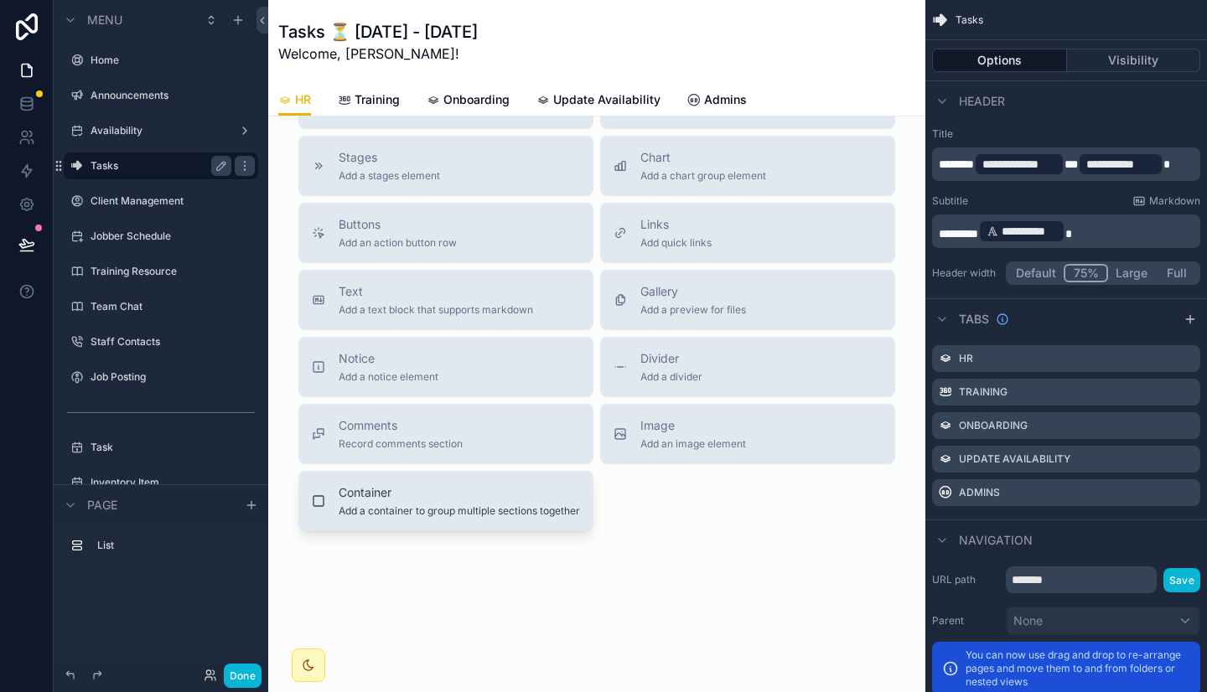
scroll to position [463, 0]
click at [421, 504] on span "Add a container to group multiple sections together" at bounding box center [459, 510] width 241 height 13
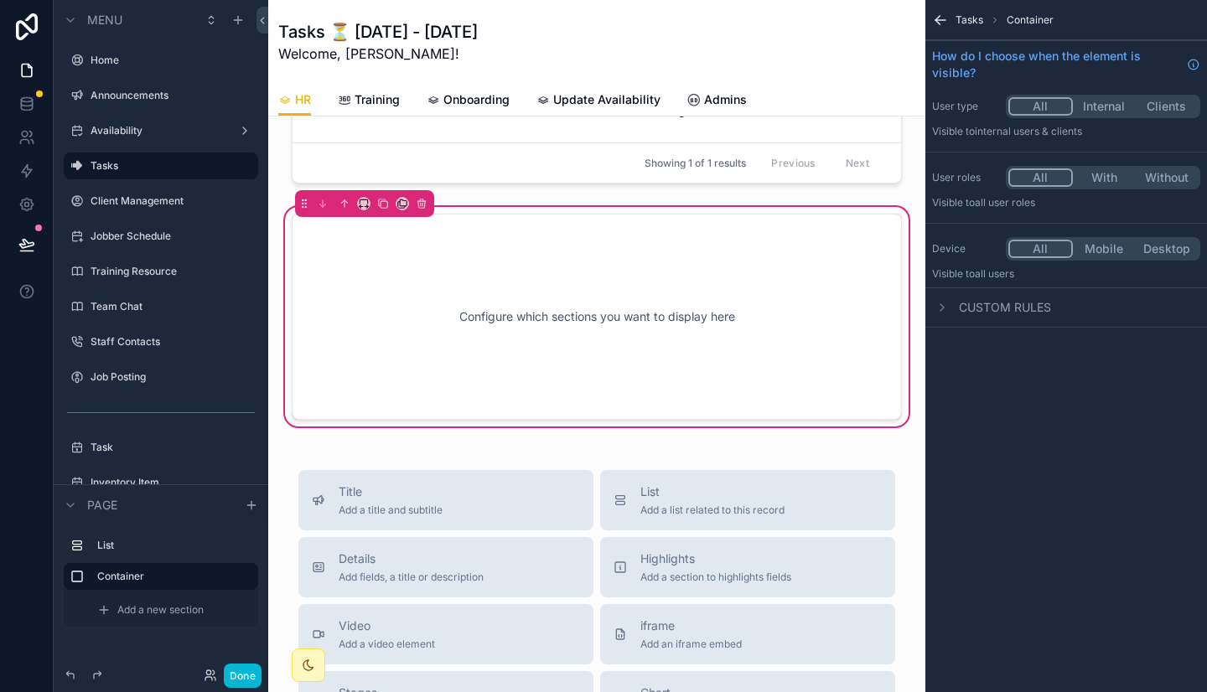
scroll to position [125, 0]
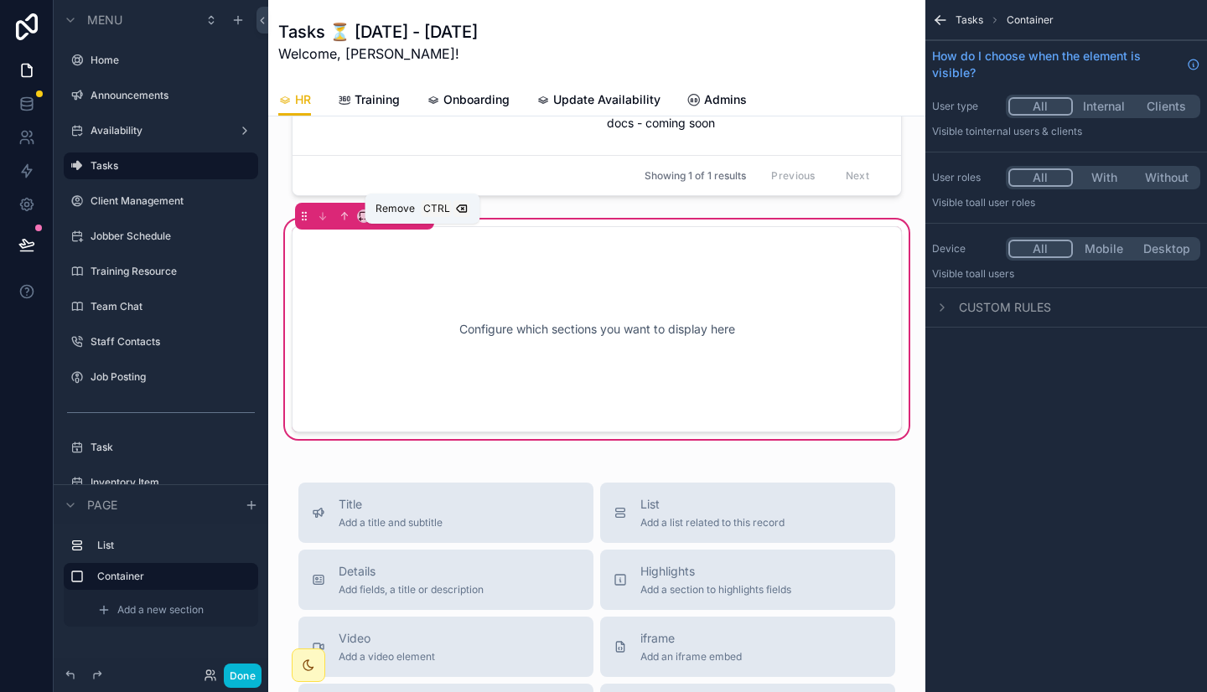
click at [419, 222] on icon "scrollable content" at bounding box center [422, 216] width 12 height 12
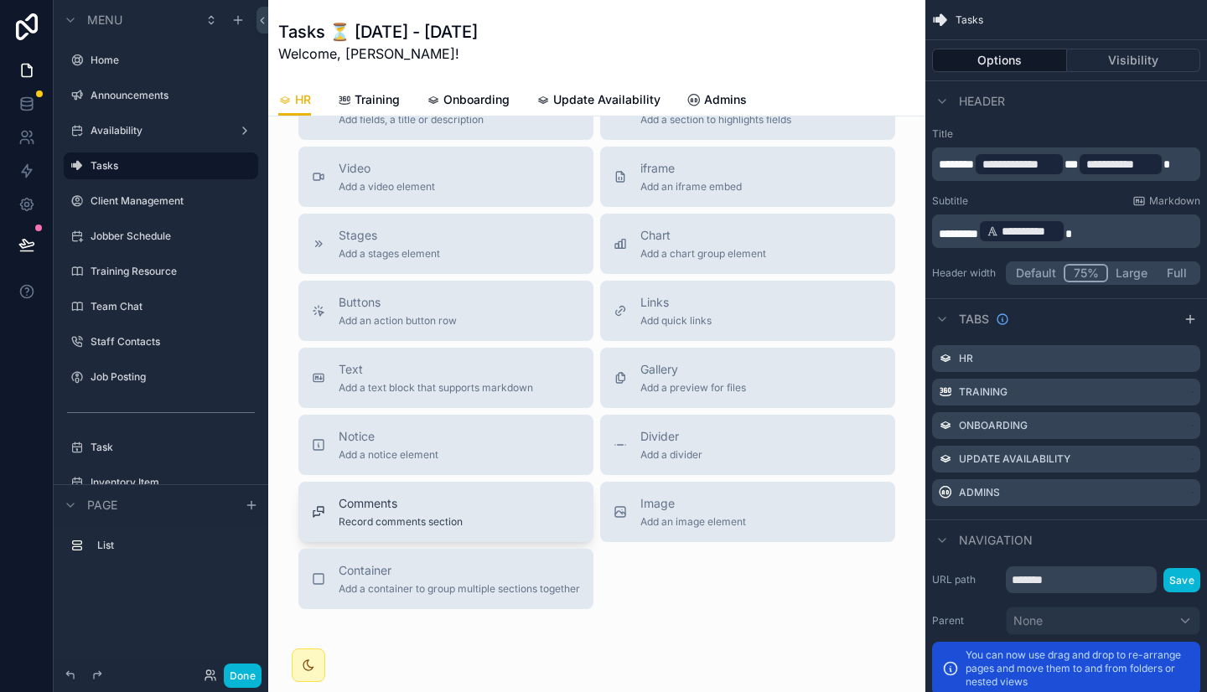
scroll to position [370, 0]
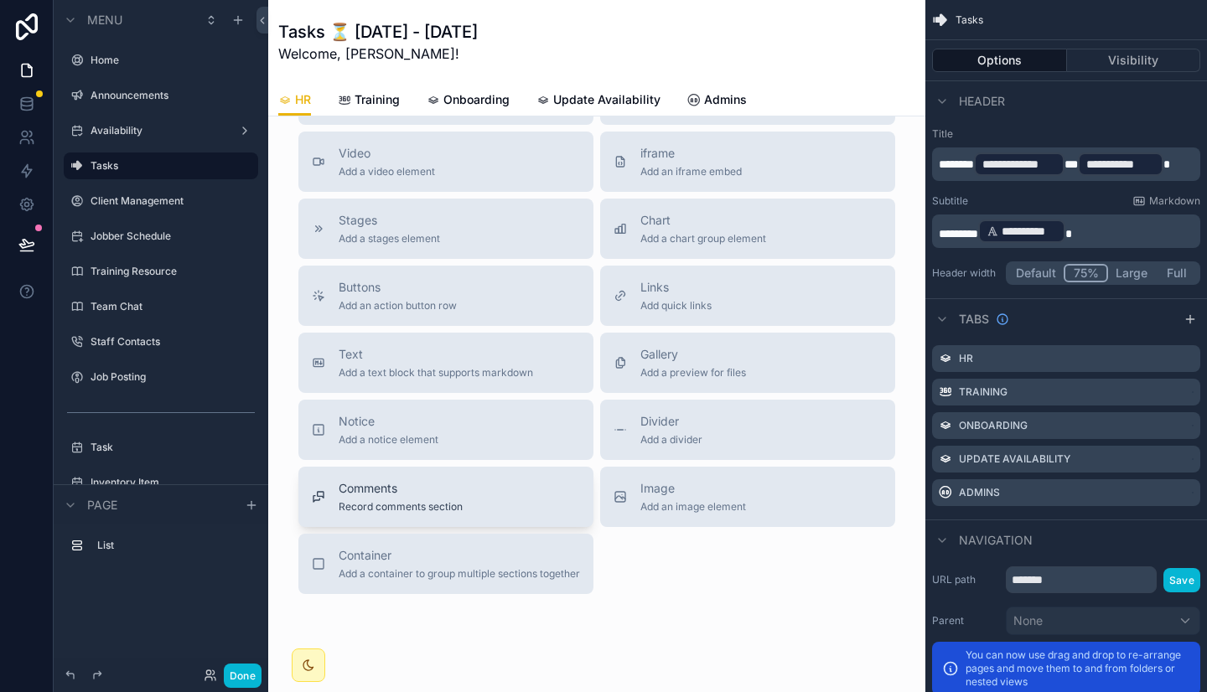
click at [399, 514] on span "Record comments section" at bounding box center [401, 506] width 124 height 13
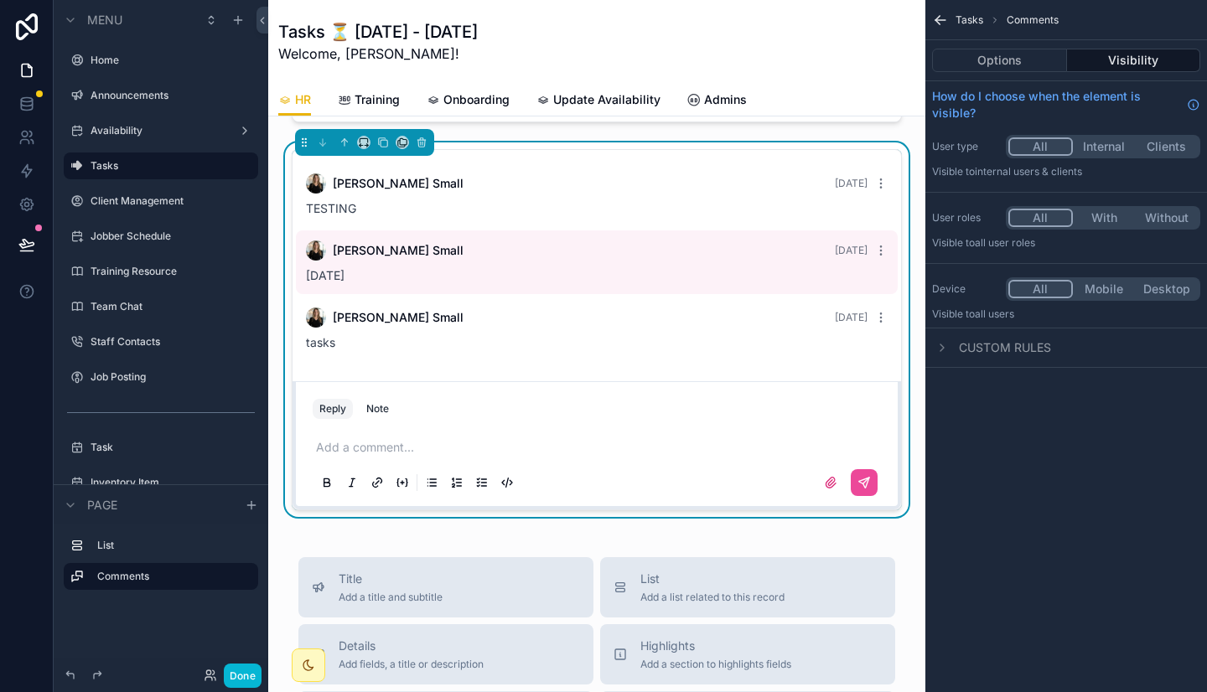
scroll to position [122, 0]
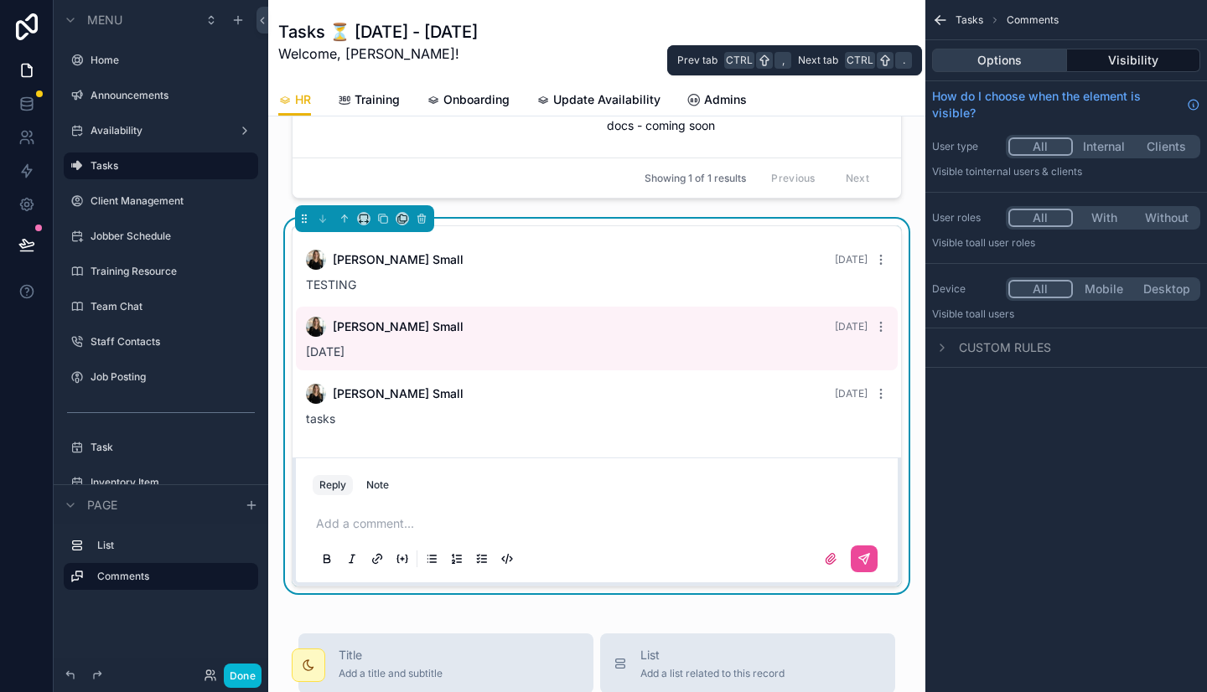
click at [1040, 61] on button "Options" at bounding box center [999, 60] width 135 height 23
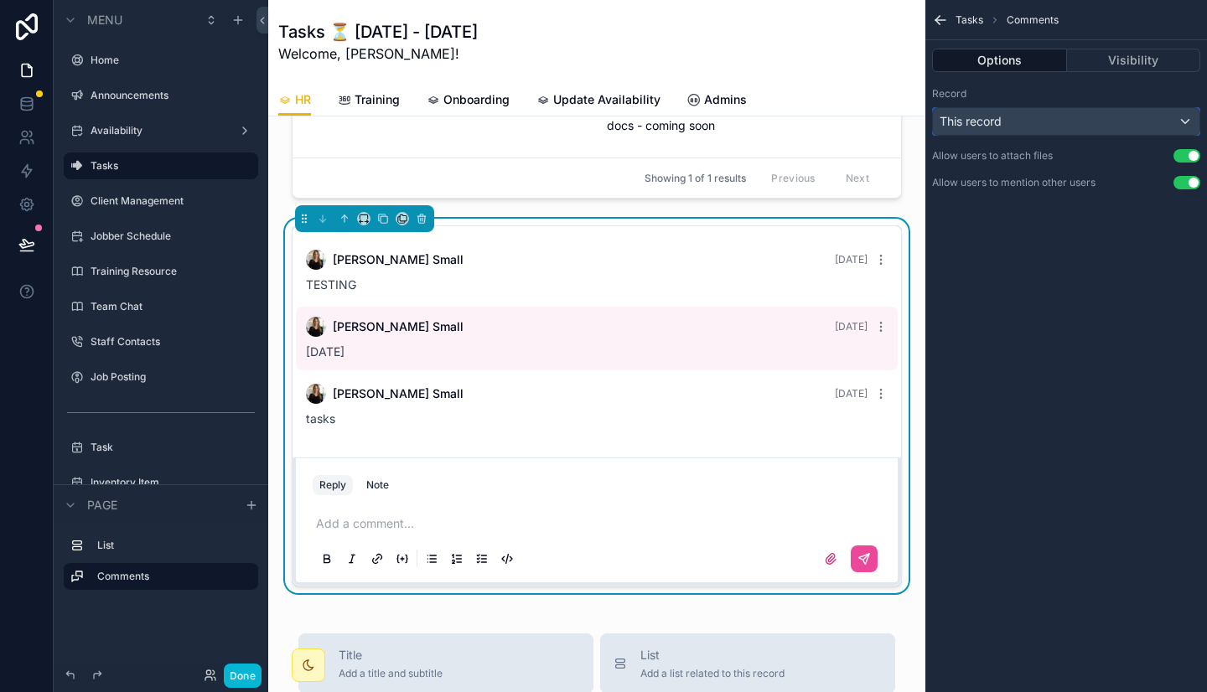
click at [1057, 123] on div "This record" at bounding box center [1066, 121] width 266 height 27
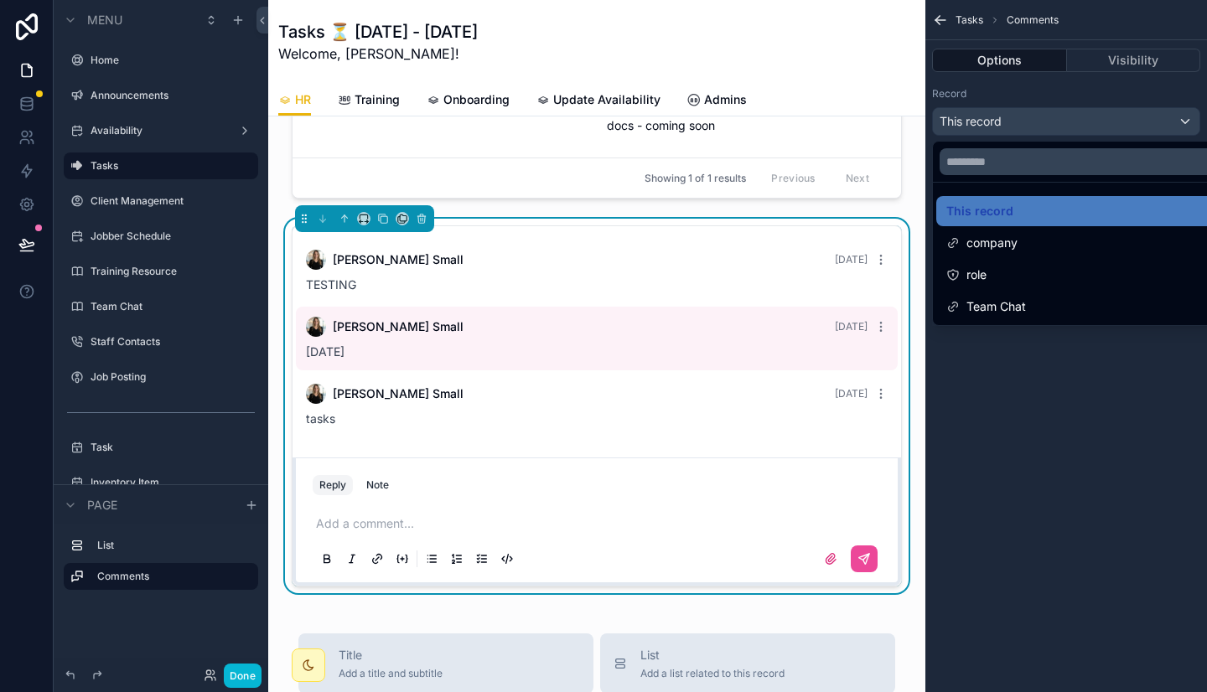
click at [1006, 387] on div "scrollable content" at bounding box center [603, 346] width 1207 height 692
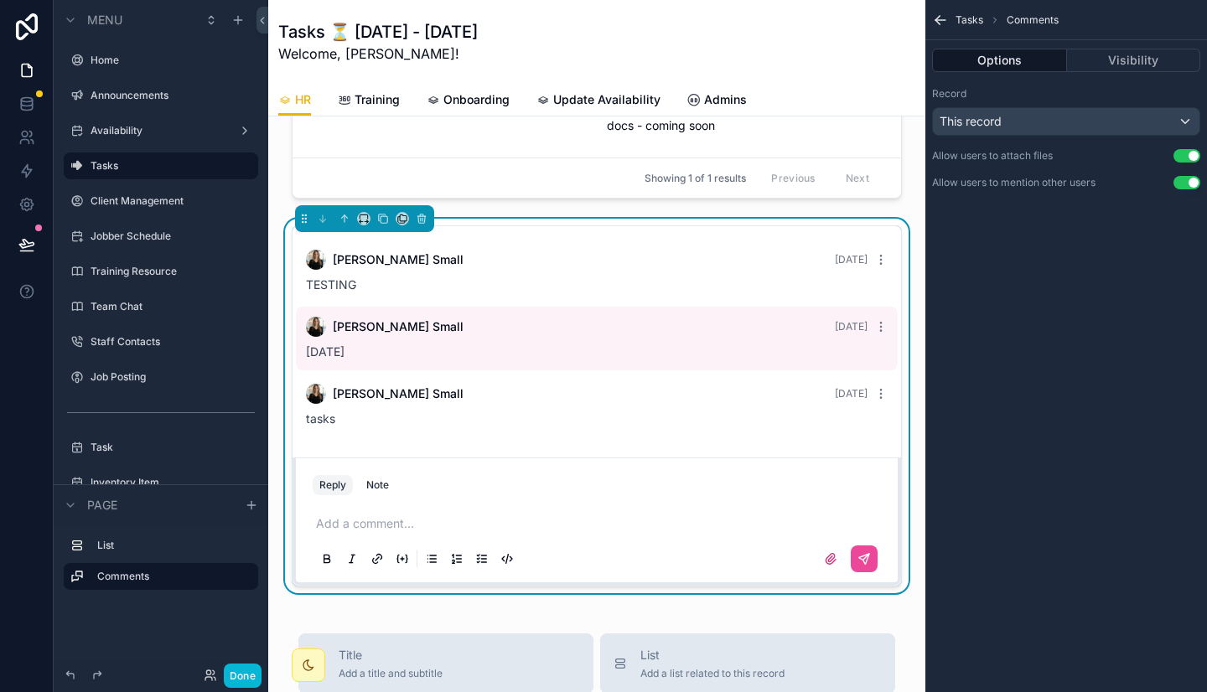
scroll to position [0, 0]
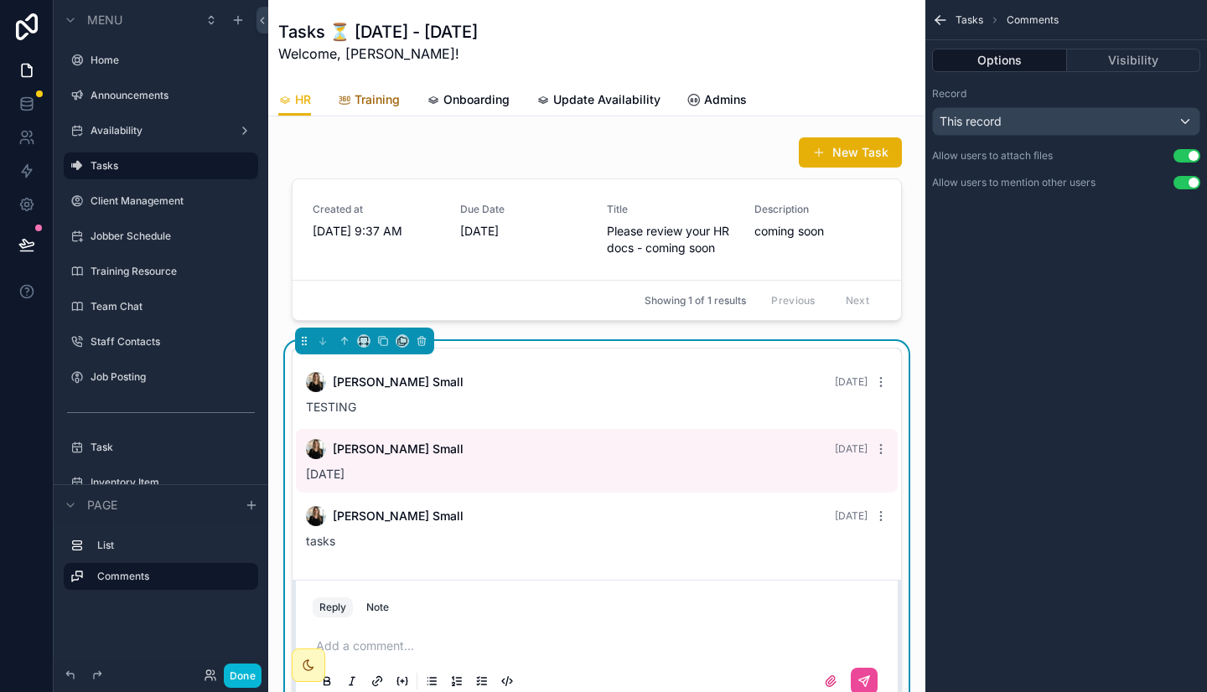
click at [376, 106] on span "Training" at bounding box center [376, 99] width 45 height 17
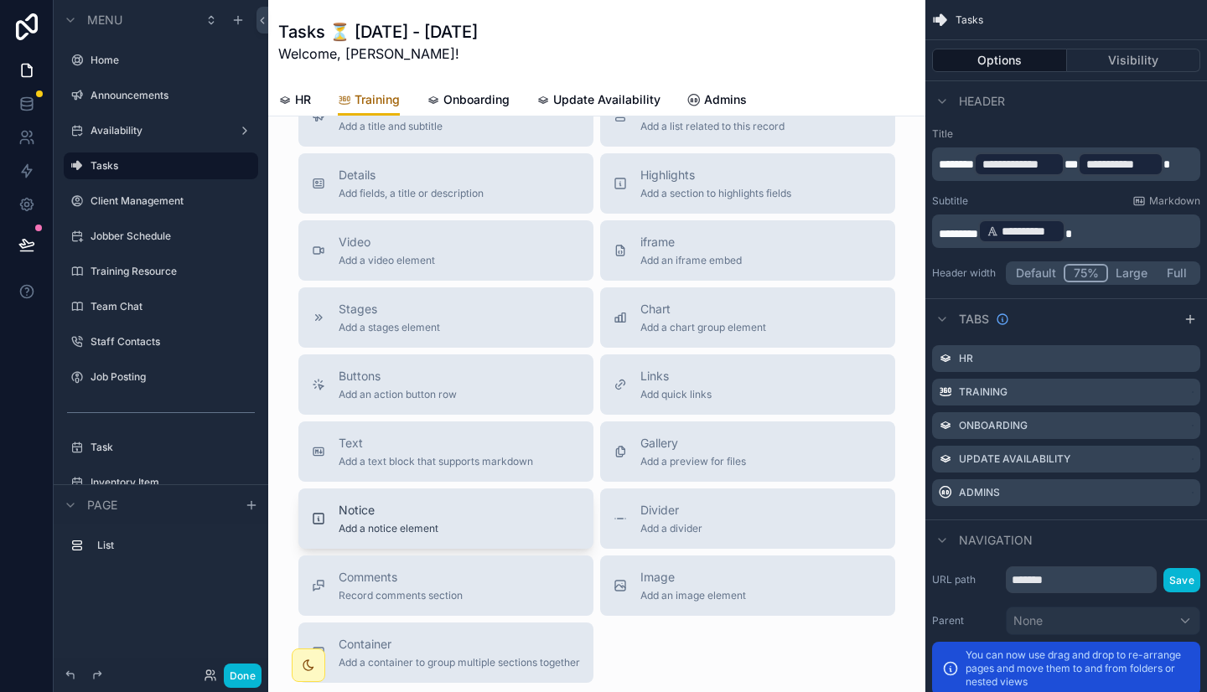
scroll to position [297, 0]
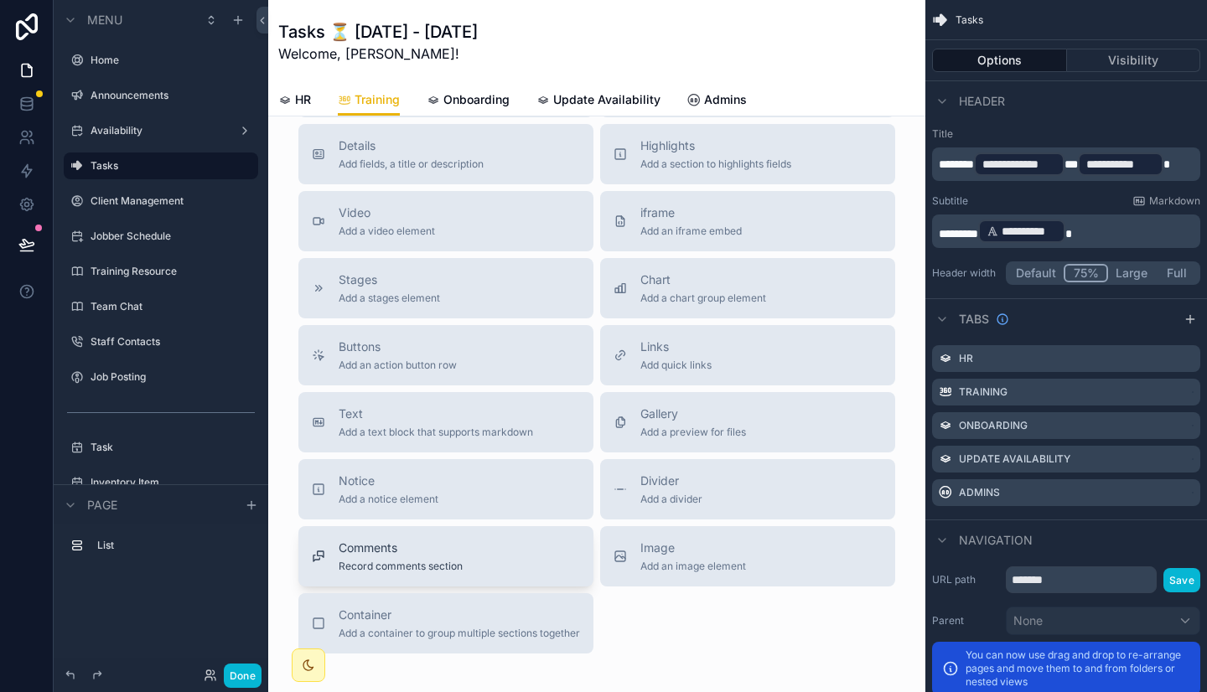
click at [397, 566] on span "Record comments section" at bounding box center [401, 566] width 124 height 13
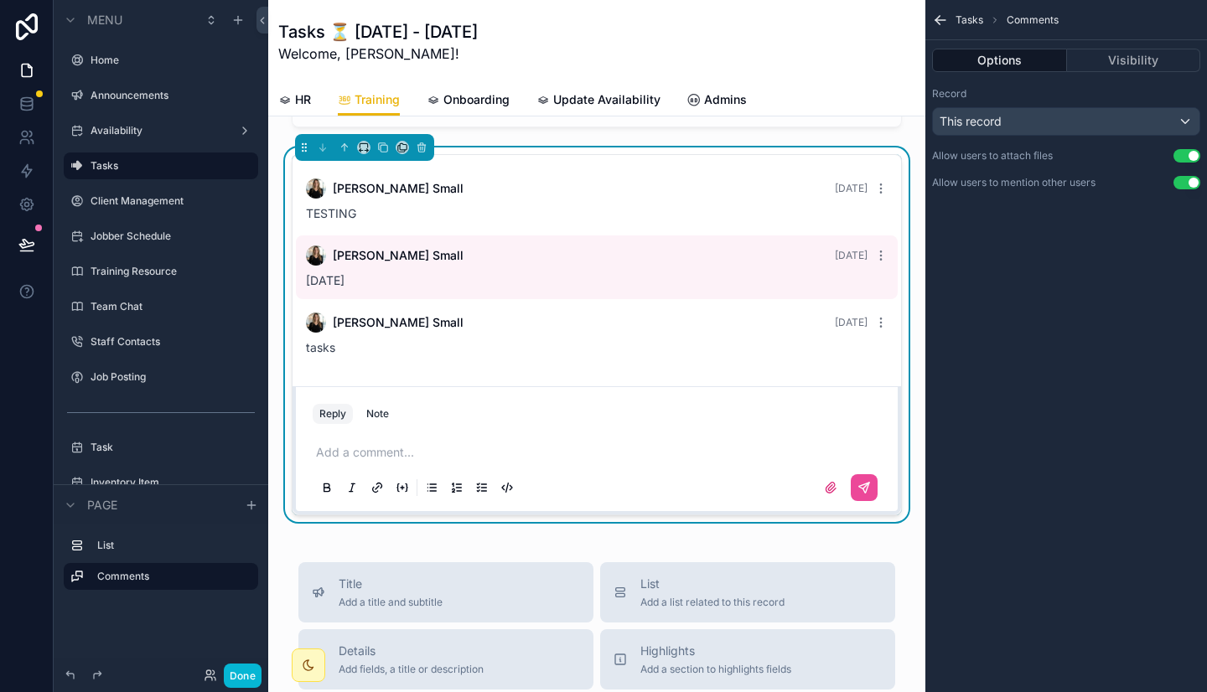
scroll to position [168, 0]
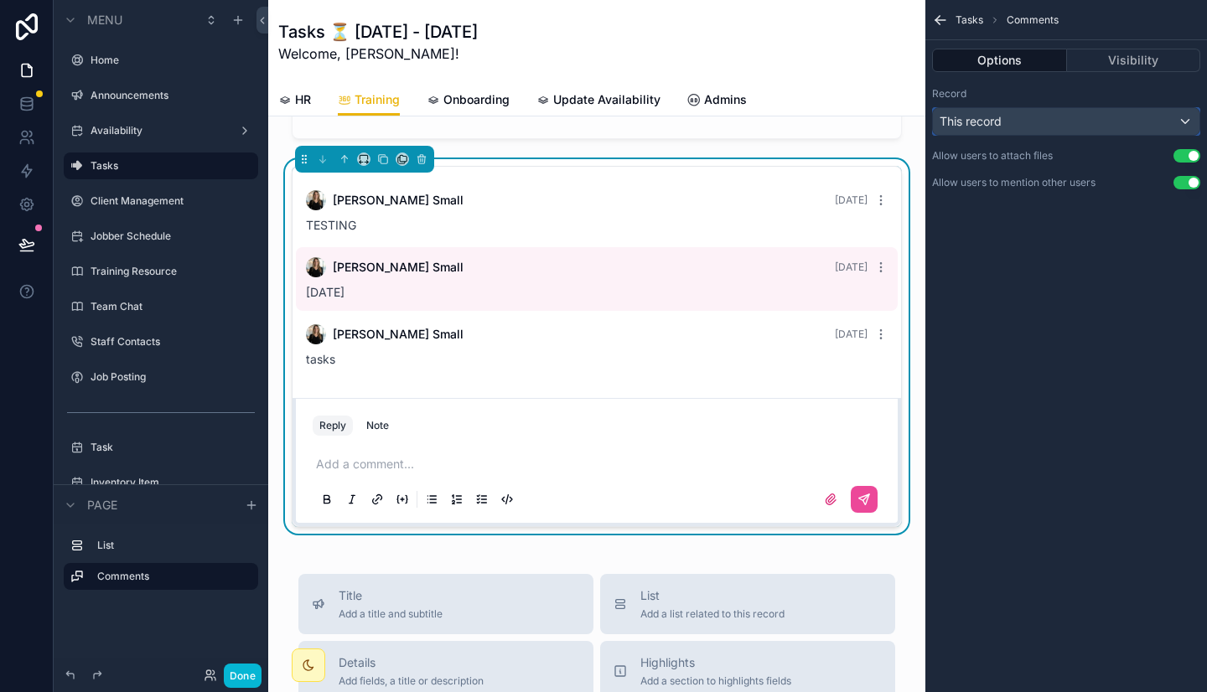
click at [1091, 121] on div "This record" at bounding box center [1066, 121] width 266 height 27
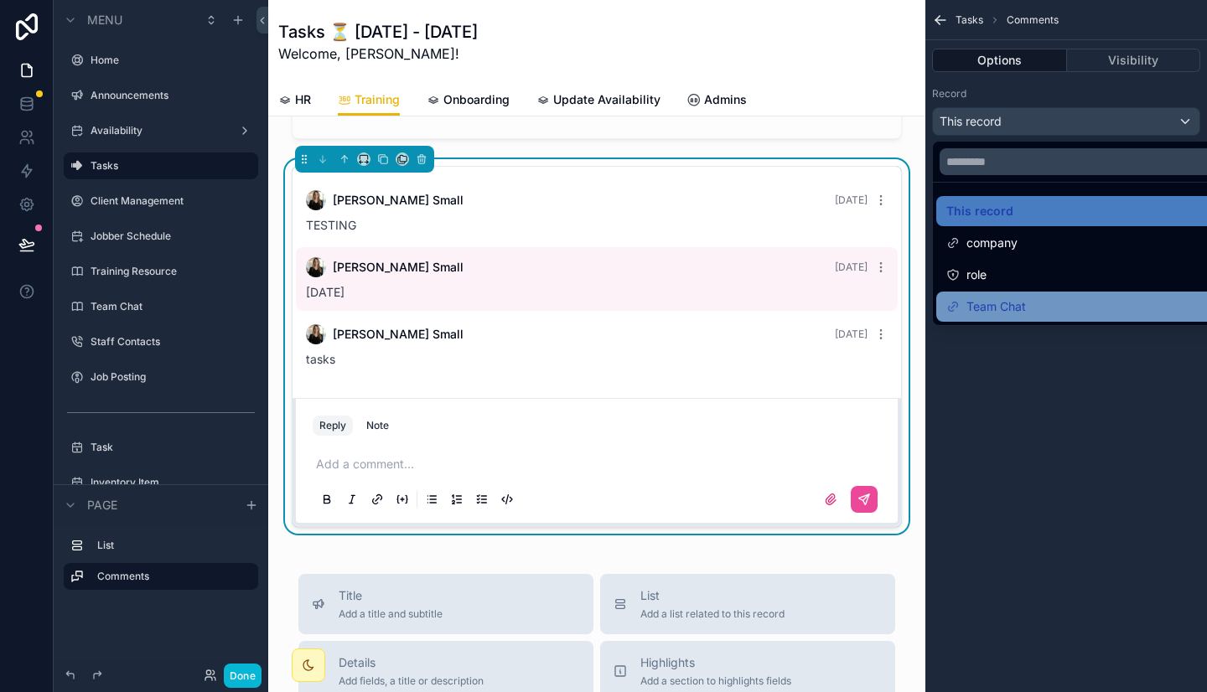
click at [1036, 305] on div "Team Chat" at bounding box center [1085, 307] width 278 height 20
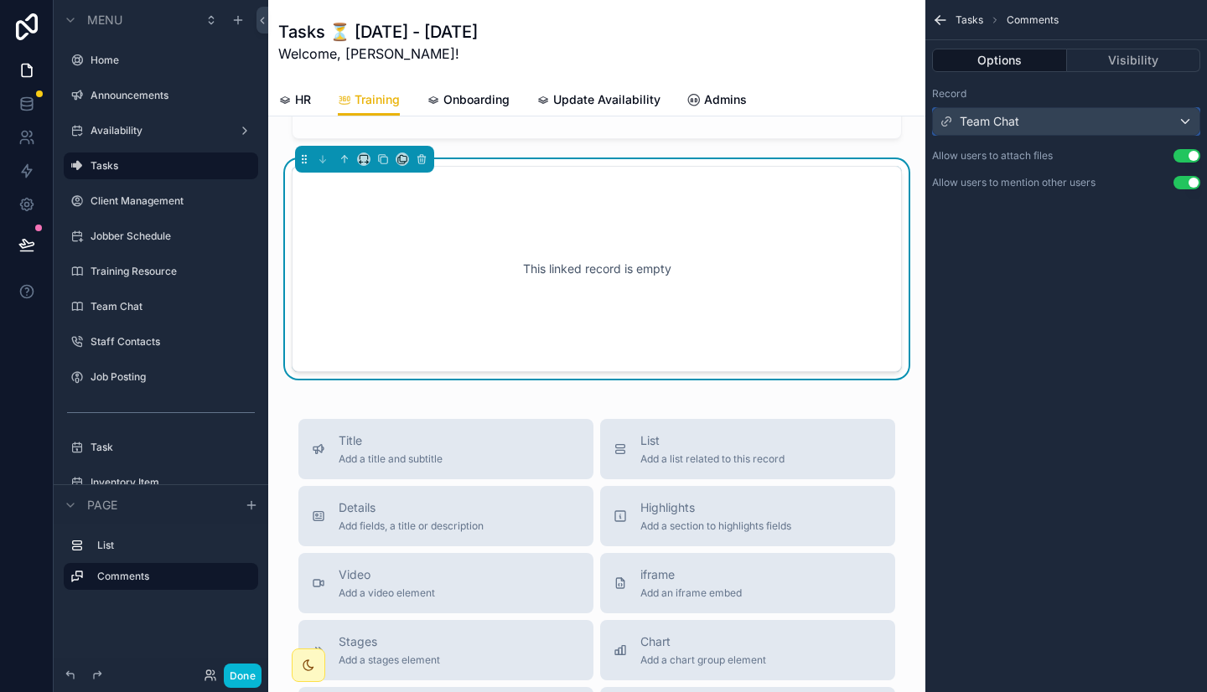
click at [1131, 118] on div "Team Chat" at bounding box center [1066, 121] width 266 height 27
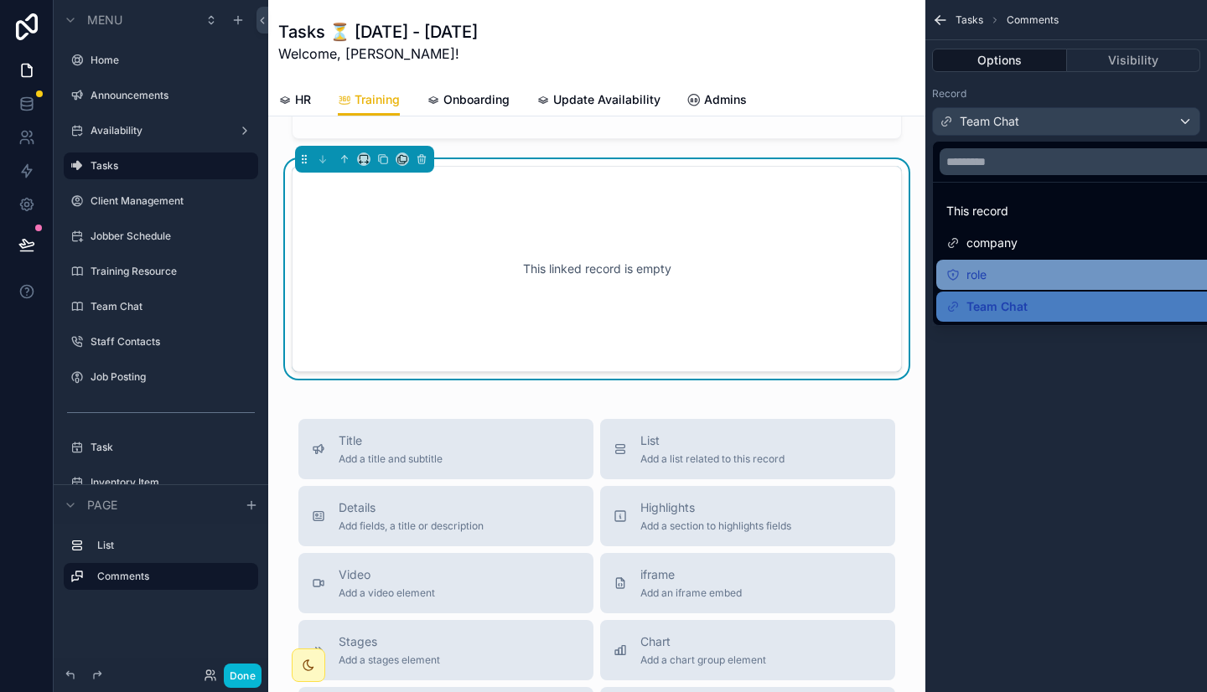
click at [1052, 269] on div "role" at bounding box center [1085, 275] width 278 height 20
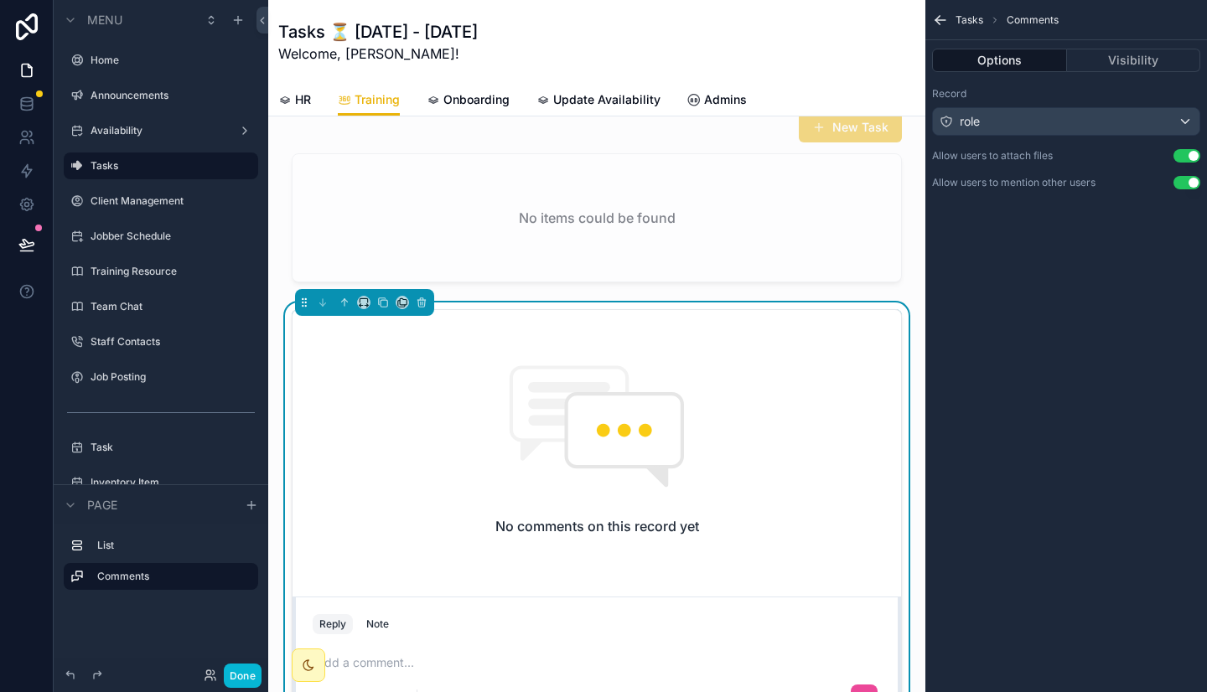
scroll to position [0, 0]
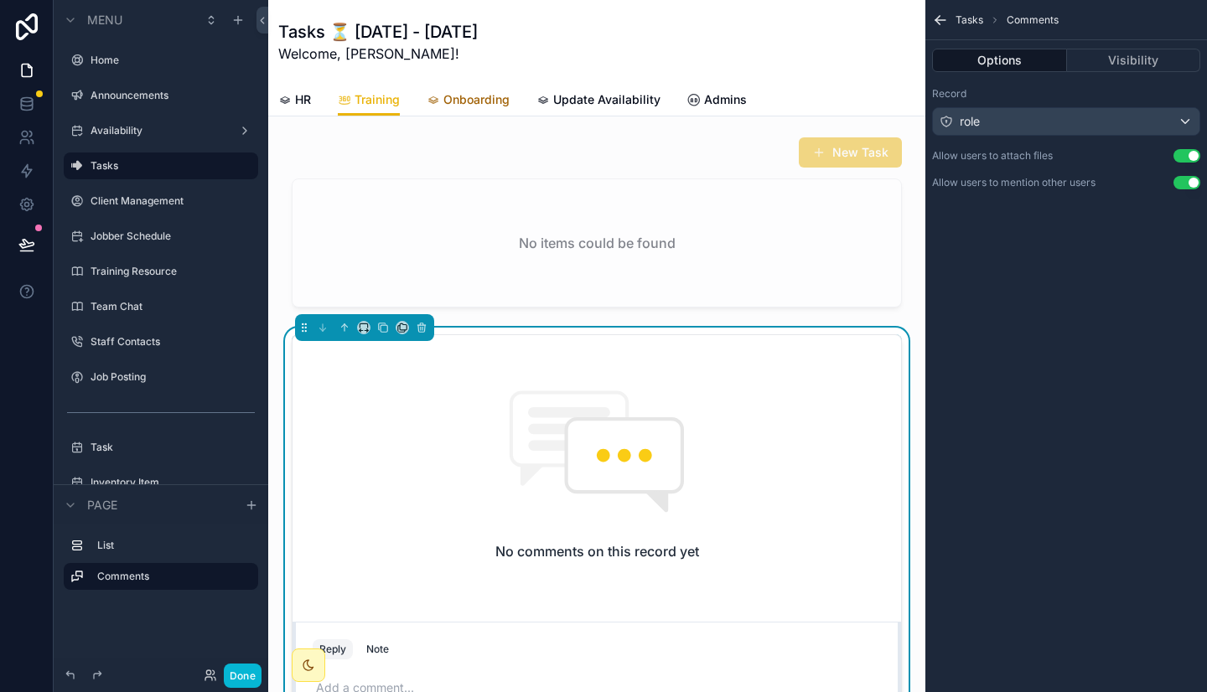
click at [473, 101] on span "Onboarding" at bounding box center [476, 99] width 66 height 17
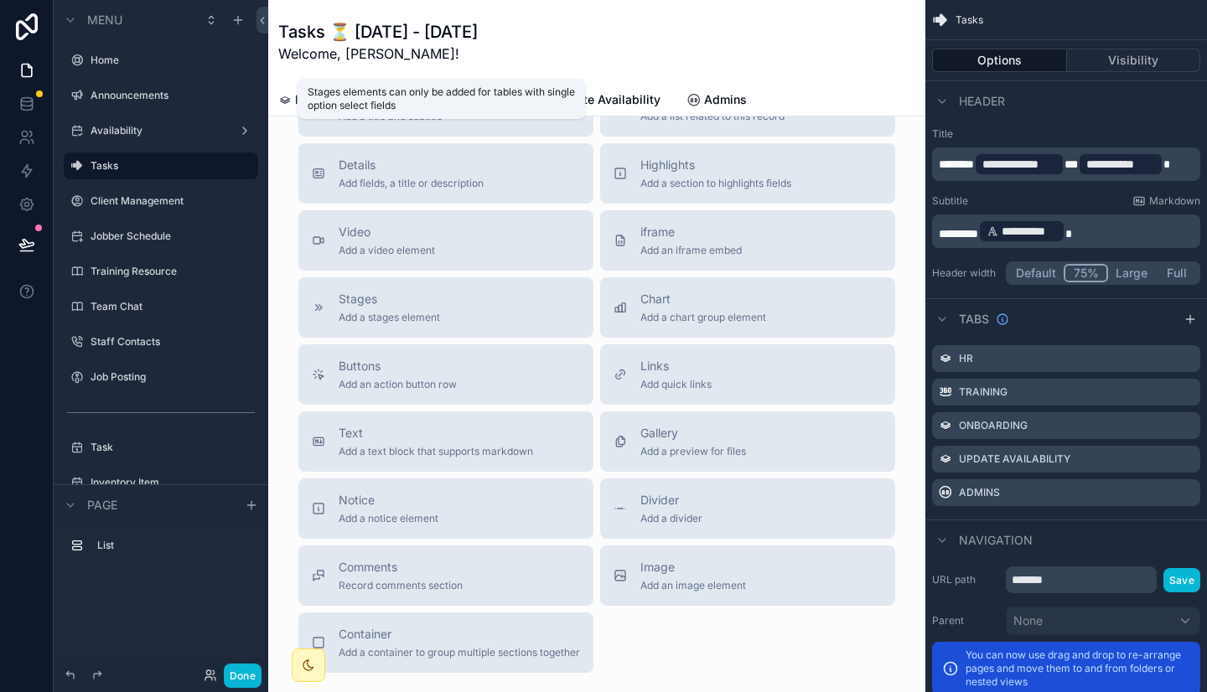
scroll to position [433, 0]
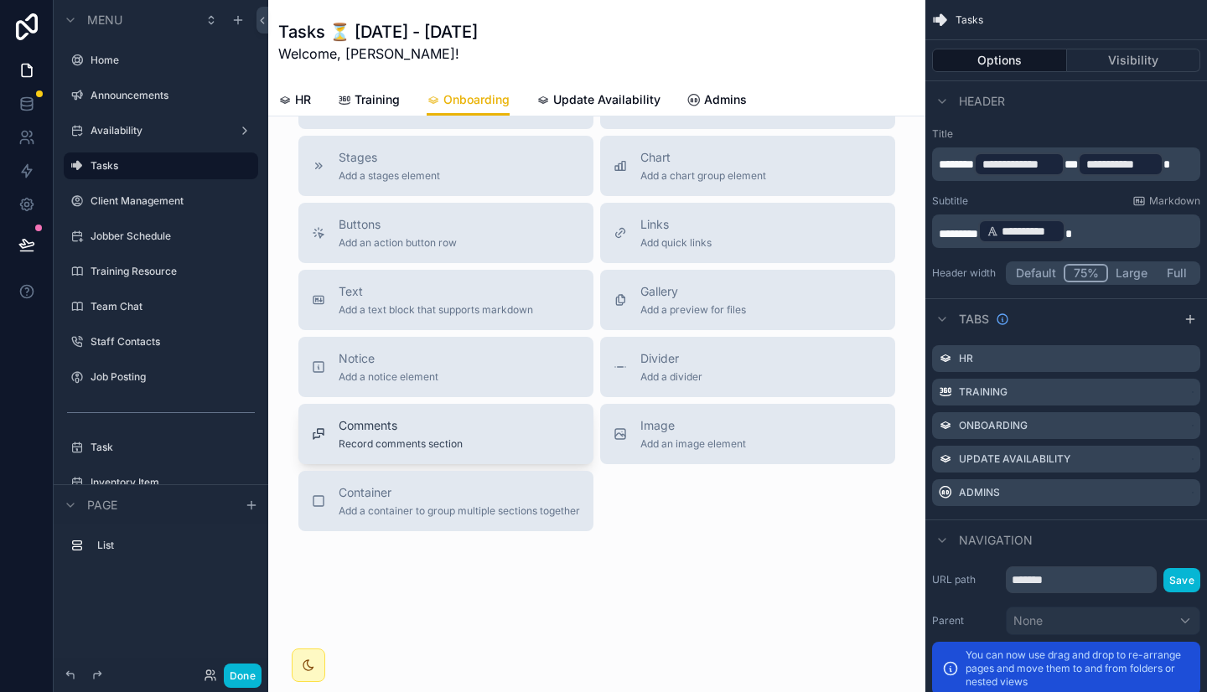
click at [412, 437] on span "Record comments section" at bounding box center [401, 443] width 124 height 13
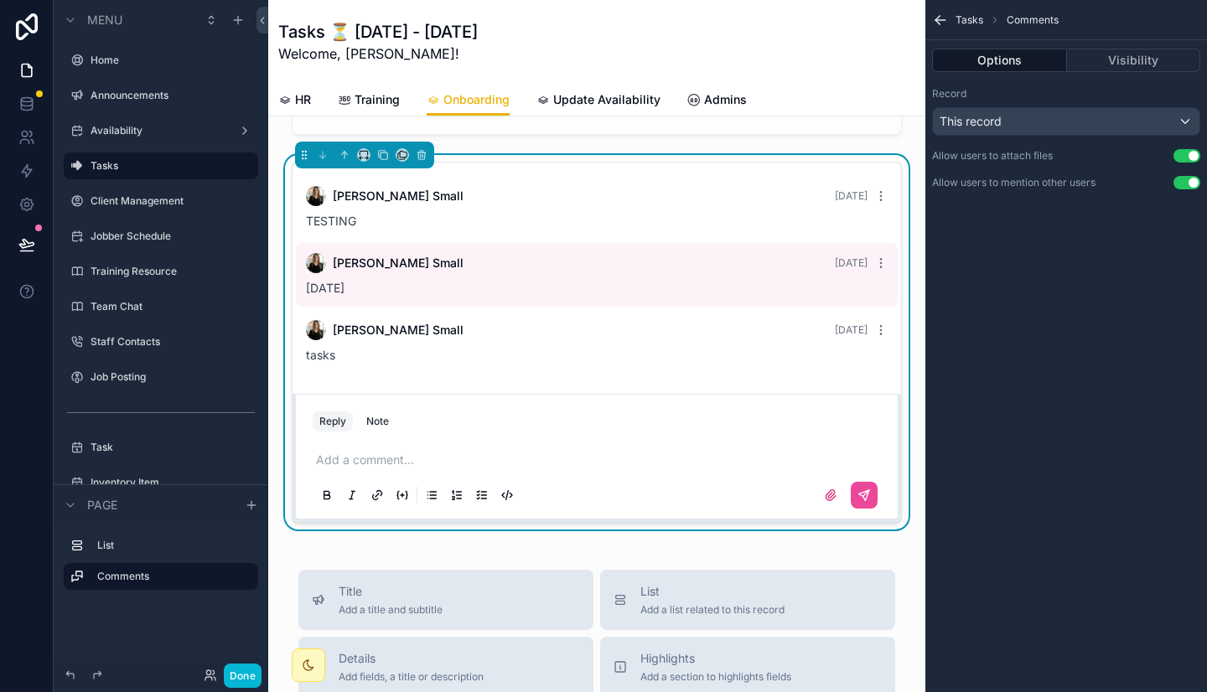
scroll to position [168, 0]
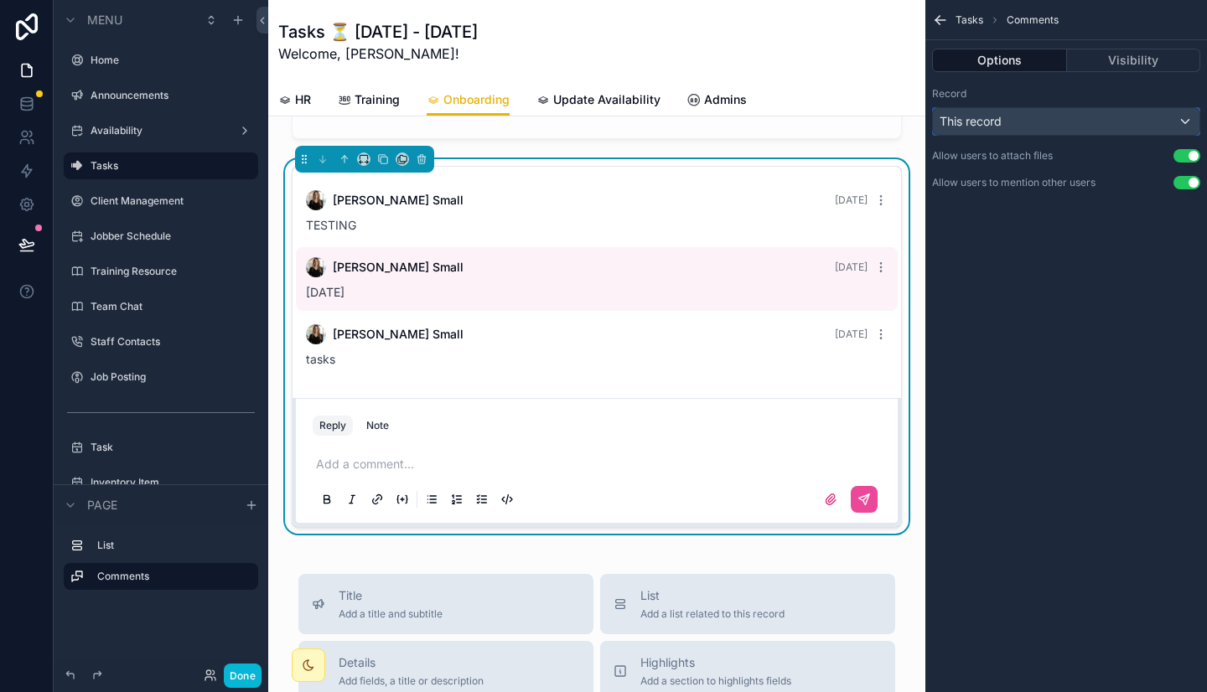
click at [1022, 125] on div "This record" at bounding box center [1066, 121] width 266 height 27
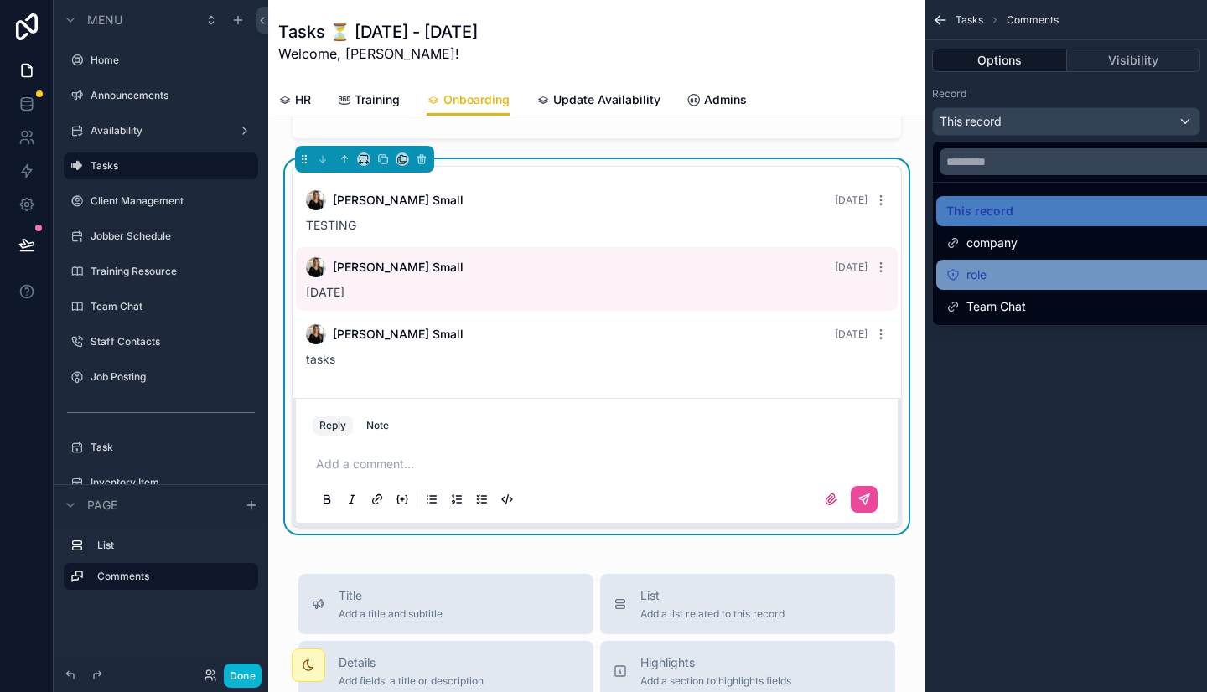
click at [1000, 272] on div "role" at bounding box center [1085, 275] width 278 height 20
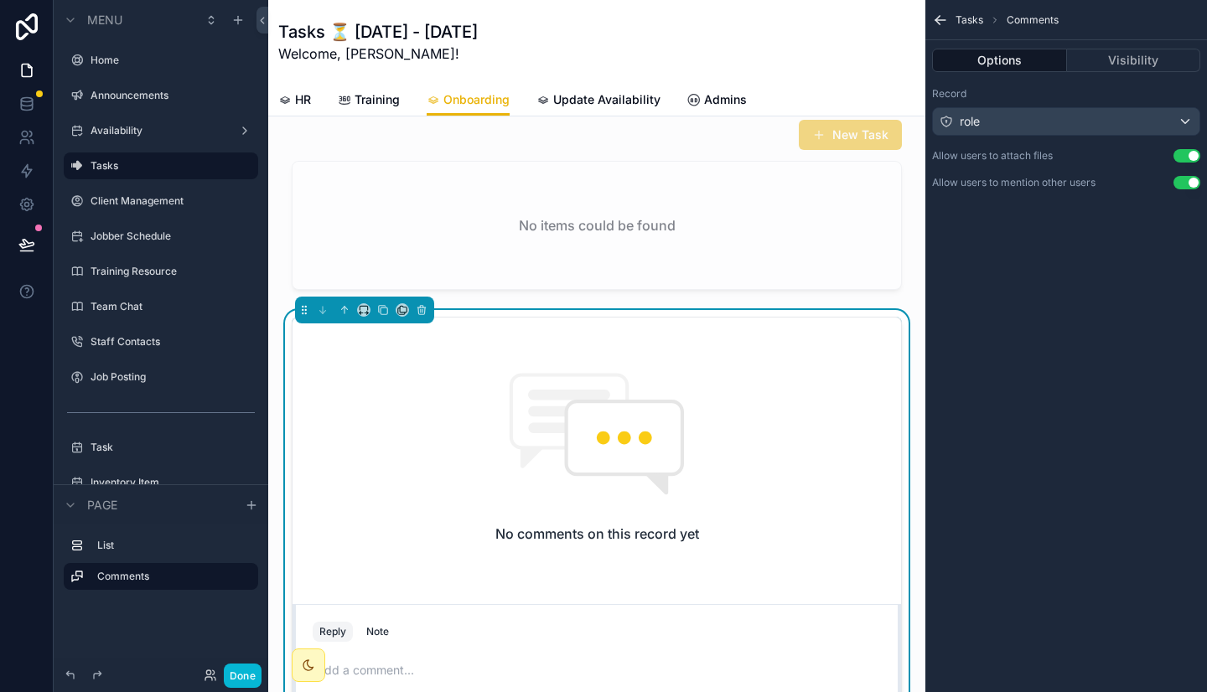
scroll to position [0, 0]
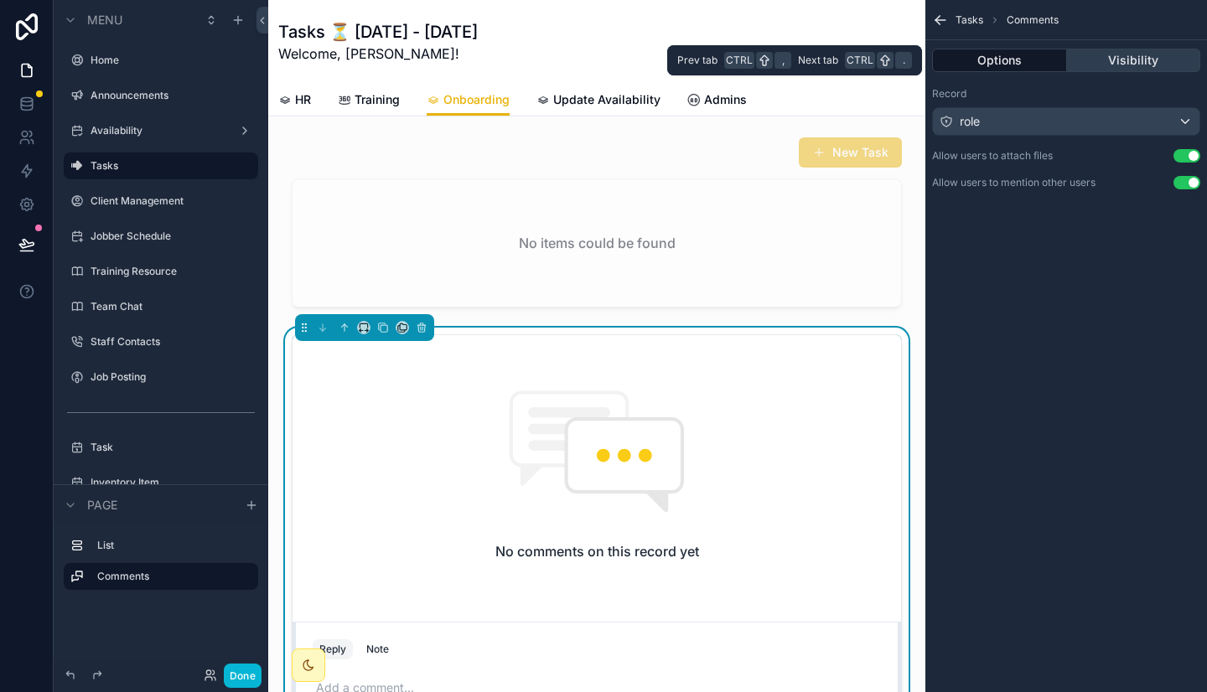
click at [1130, 54] on button "Visibility" at bounding box center [1134, 60] width 134 height 23
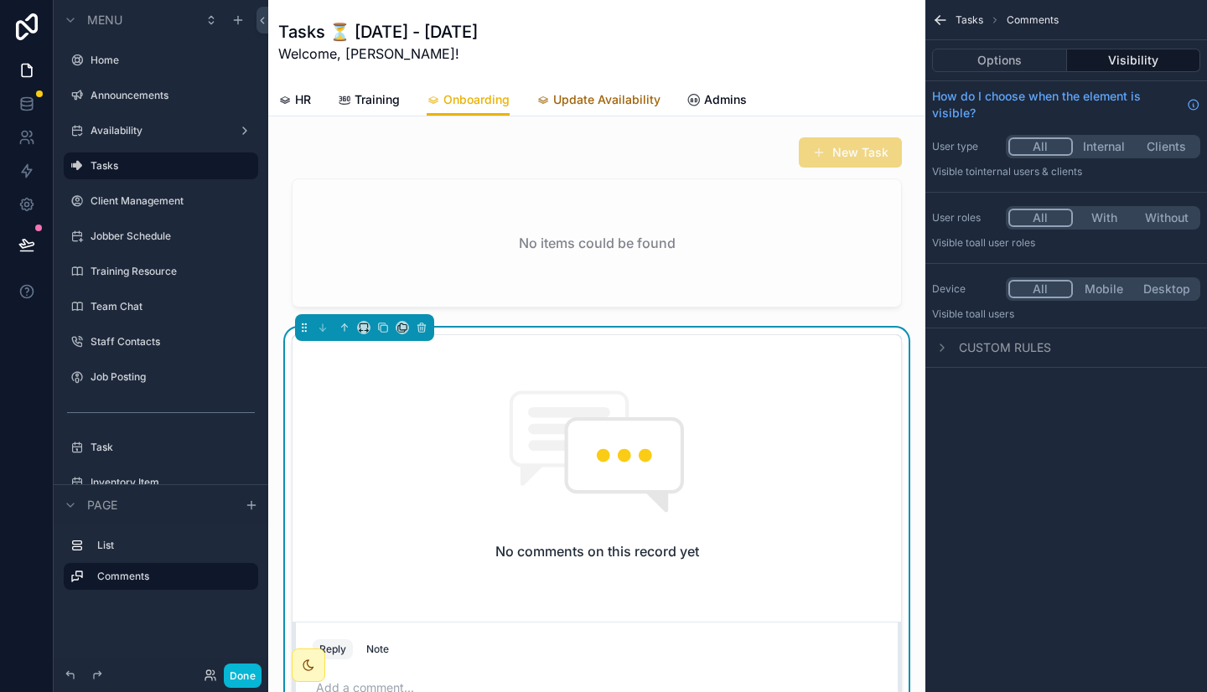
click at [616, 100] on span "Update Availability" at bounding box center [606, 99] width 107 height 17
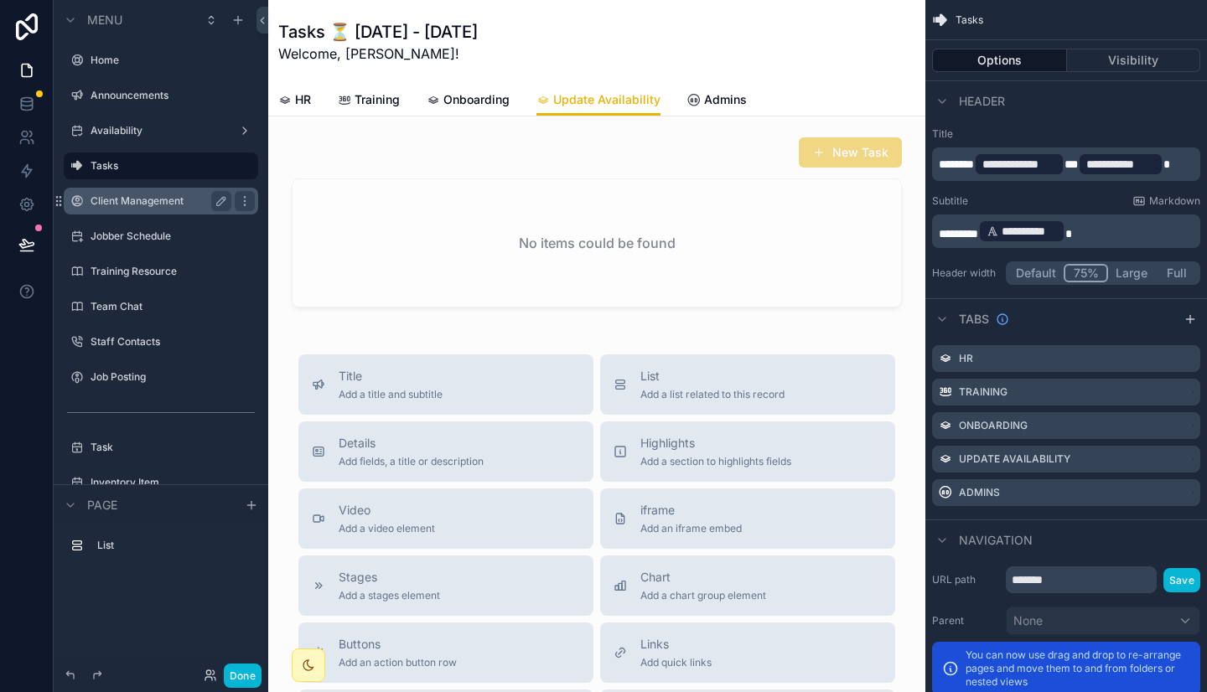
click at [153, 197] on label "Client Management" at bounding box center [157, 200] width 134 height 13
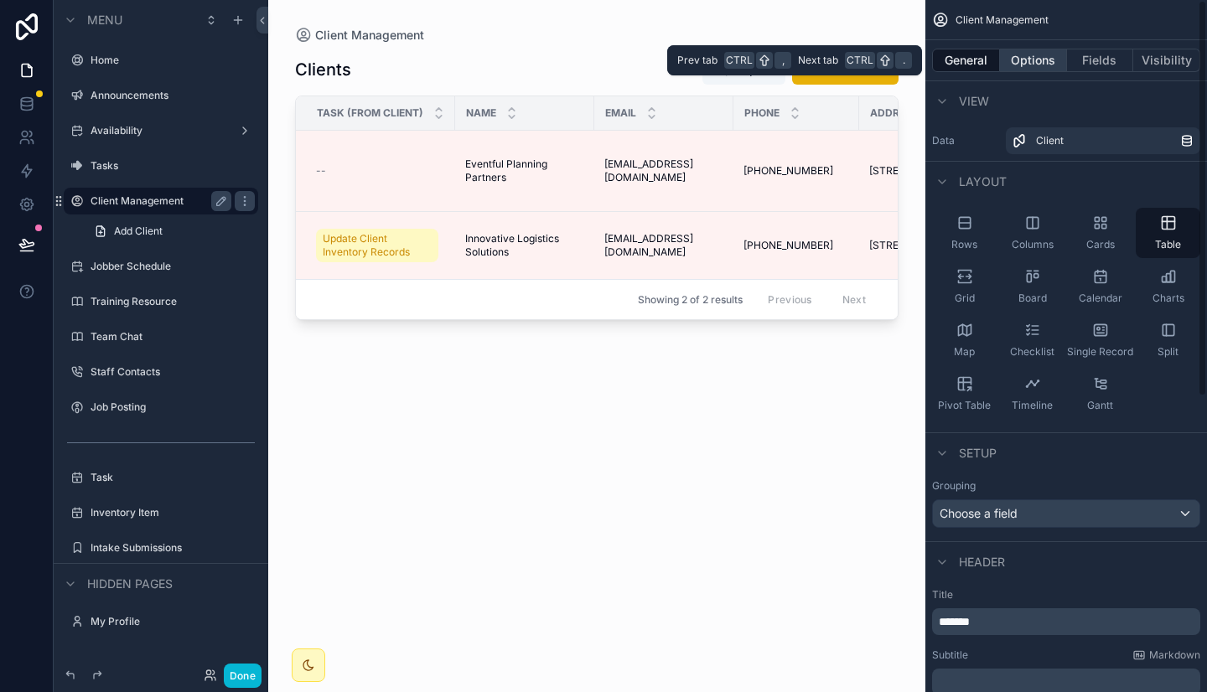
click at [1034, 60] on button "Options" at bounding box center [1033, 60] width 67 height 23
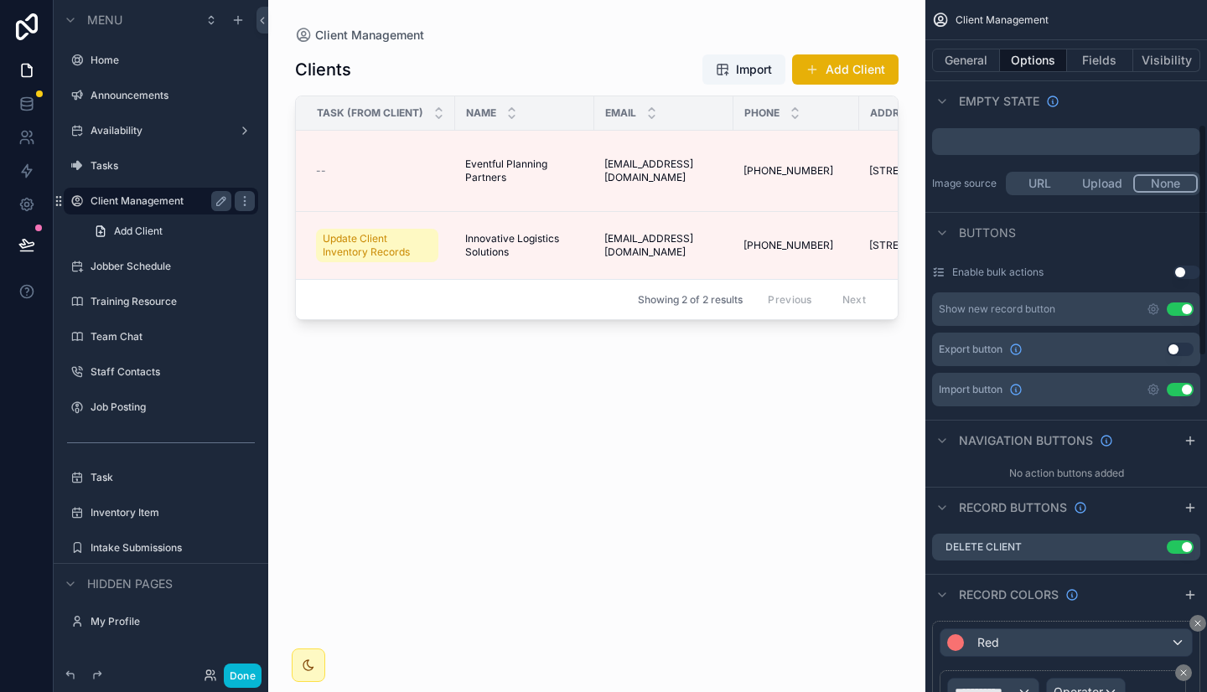
scroll to position [372, 0]
click at [1150, 548] on icon "scrollable content" at bounding box center [1152, 546] width 13 height 13
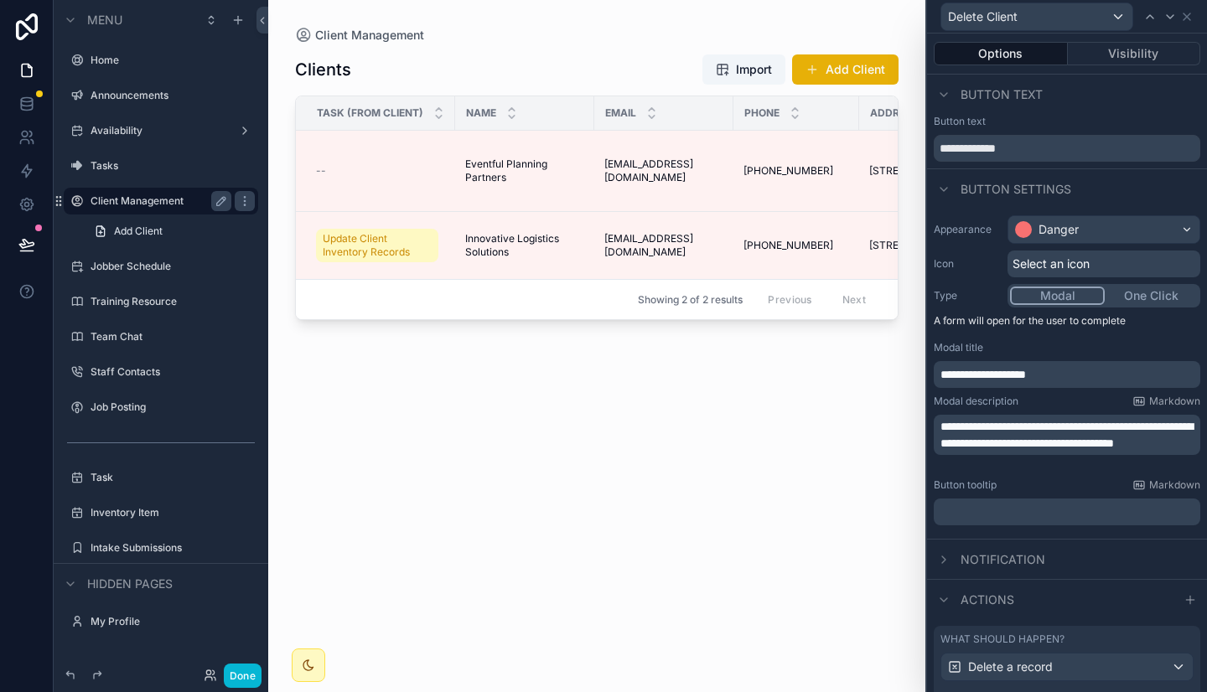
click at [1093, 266] on div "Select an icon" at bounding box center [1103, 264] width 193 height 27
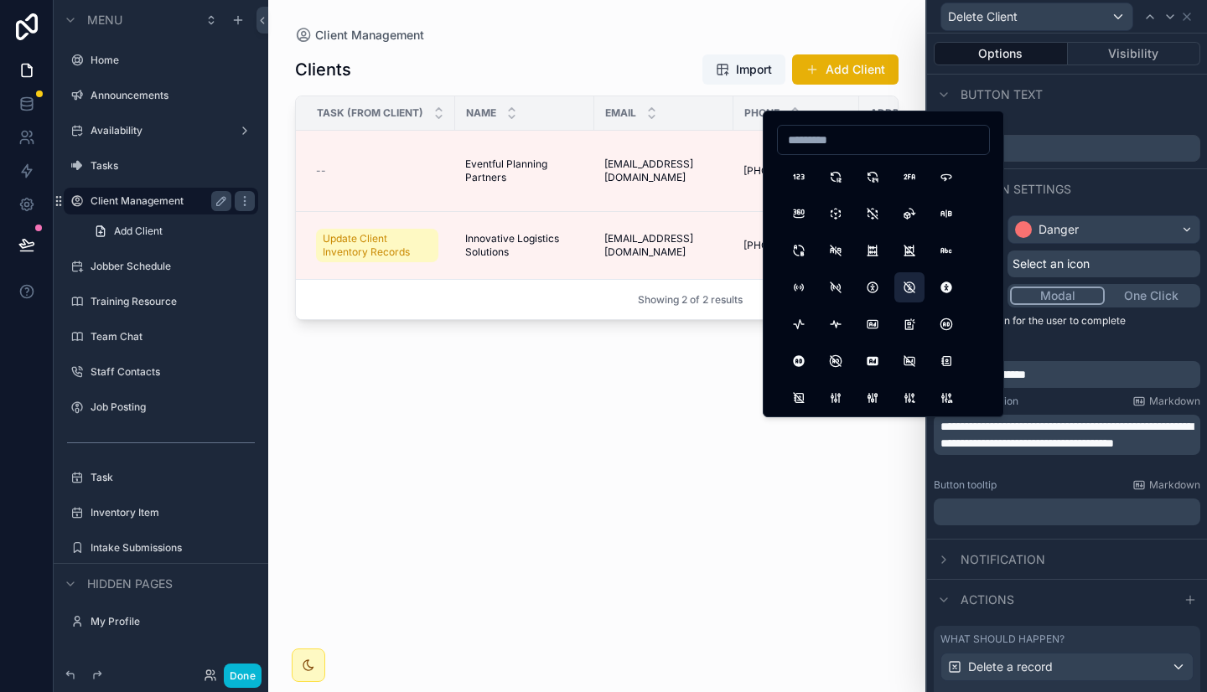
click at [910, 287] on button "AccessibleOff" at bounding box center [909, 287] width 30 height 30
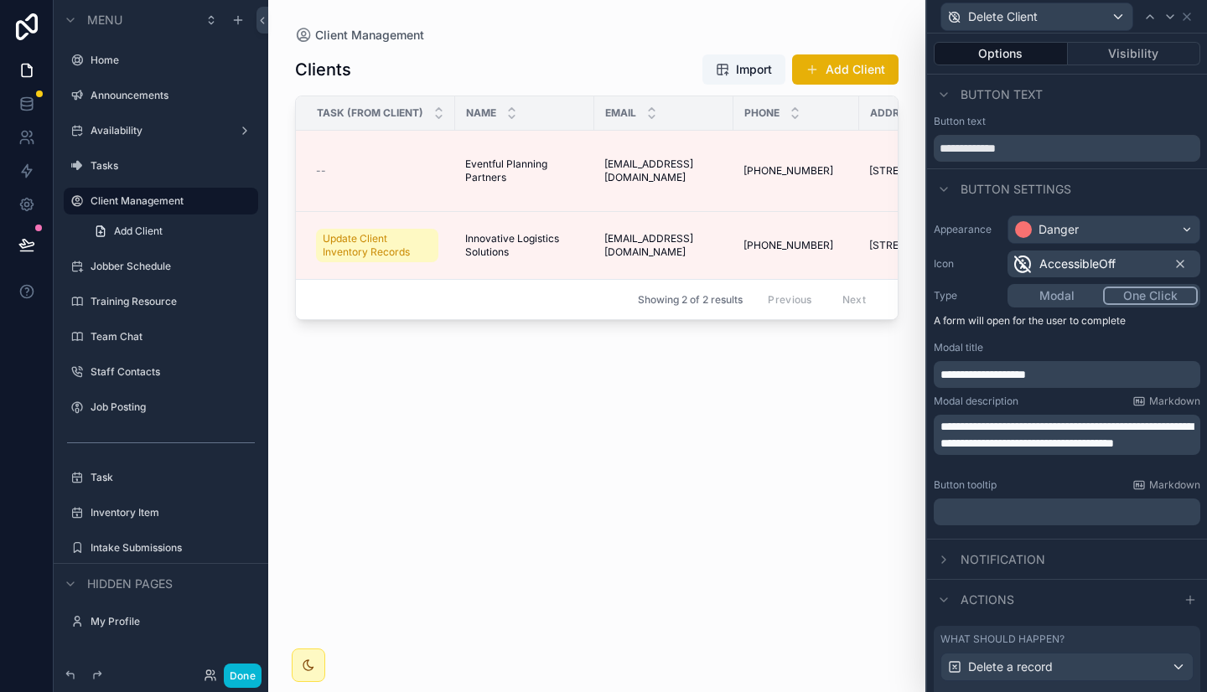
click at [1137, 299] on button "One Click" at bounding box center [1150, 296] width 95 height 18
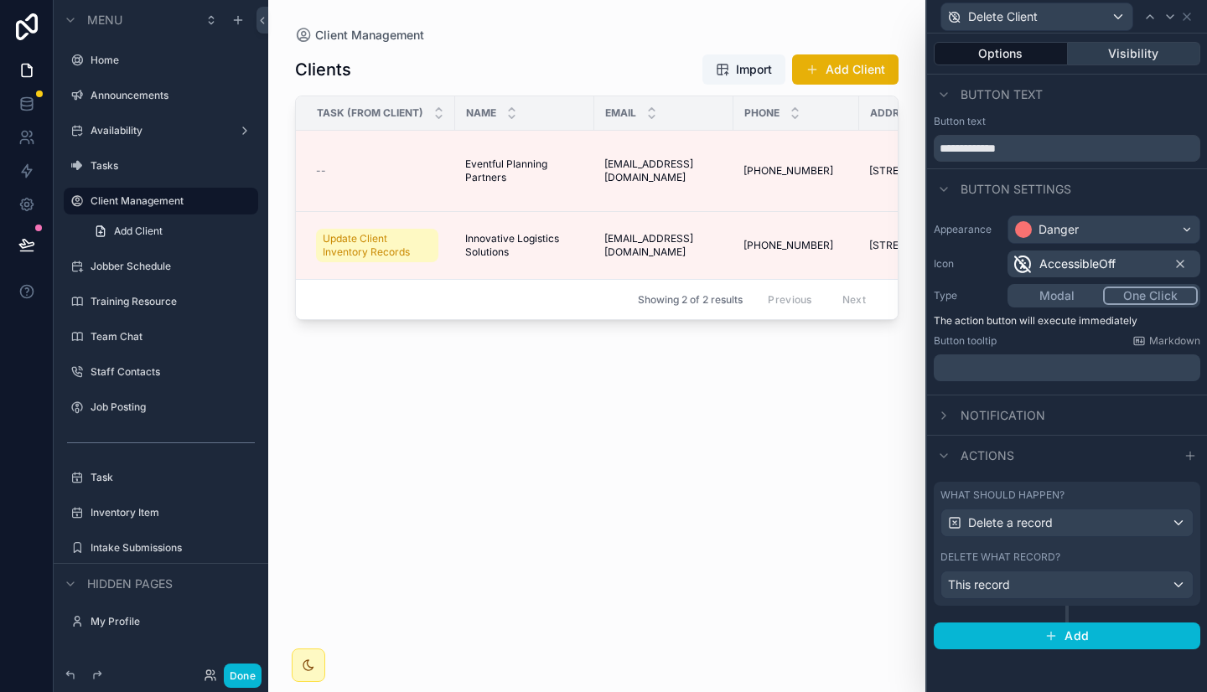
click at [1121, 56] on button "Visibility" at bounding box center [1134, 53] width 133 height 23
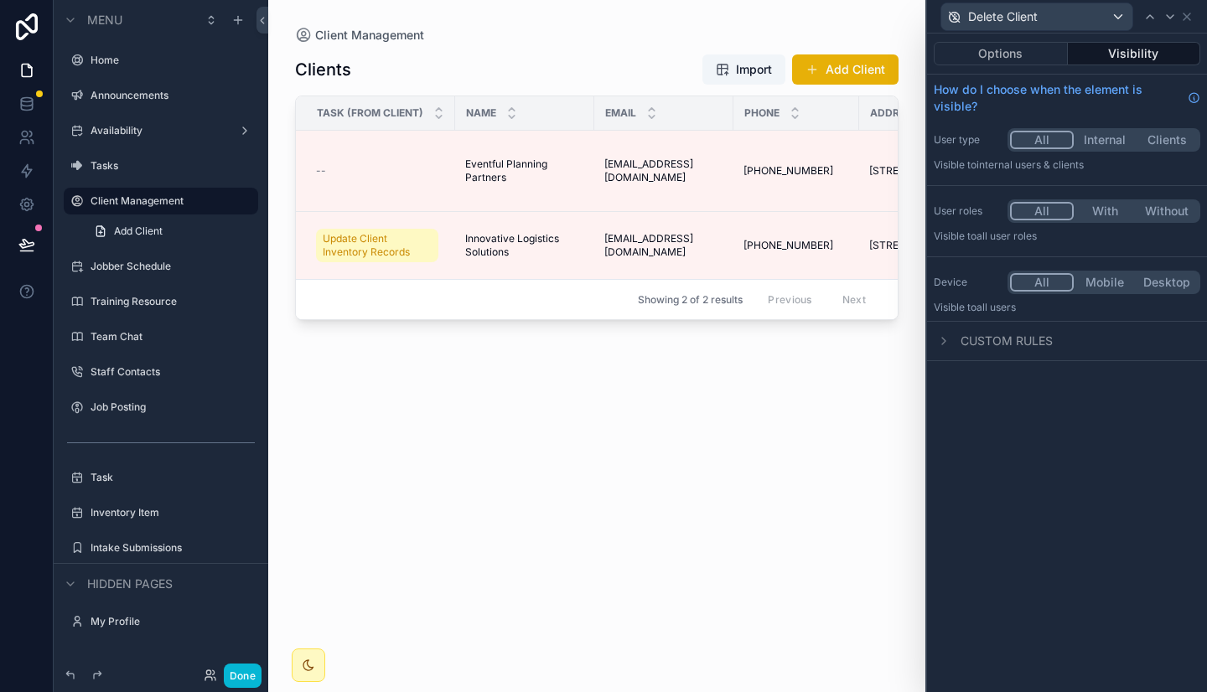
click at [1110, 215] on button "With" at bounding box center [1104, 211] width 62 height 18
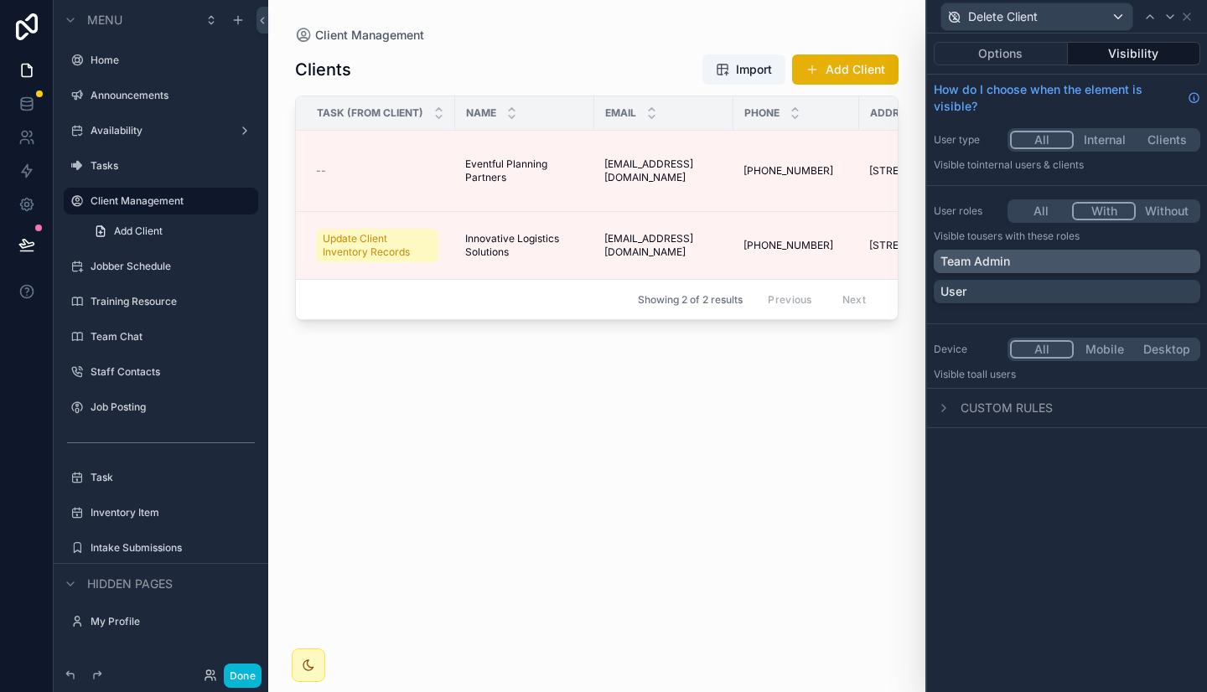
click at [1040, 266] on div "Team Admin" at bounding box center [1066, 261] width 253 height 17
click at [1188, 18] on icon at bounding box center [1186, 16] width 7 height 7
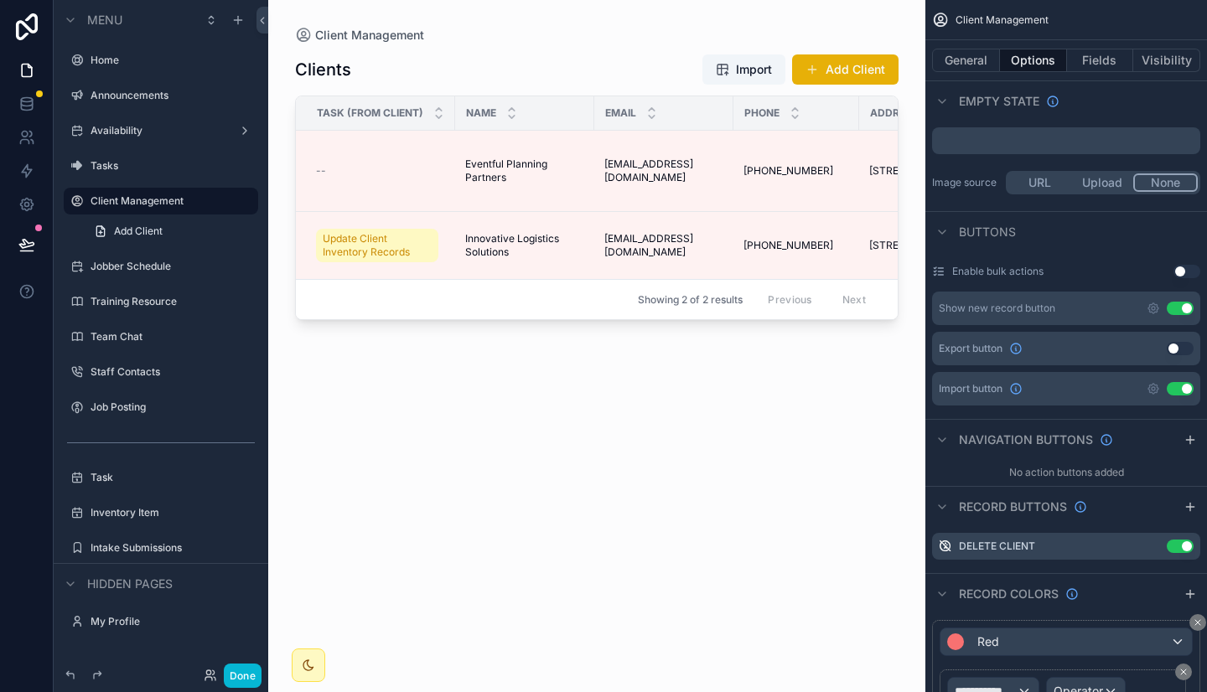
click at [510, 70] on div "scrollable content" at bounding box center [596, 336] width 657 height 672
click at [510, 70] on div "Clients Import Add Client" at bounding box center [596, 70] width 603 height 32
click at [1154, 309] on icon "scrollable content" at bounding box center [1152, 308] width 3 height 3
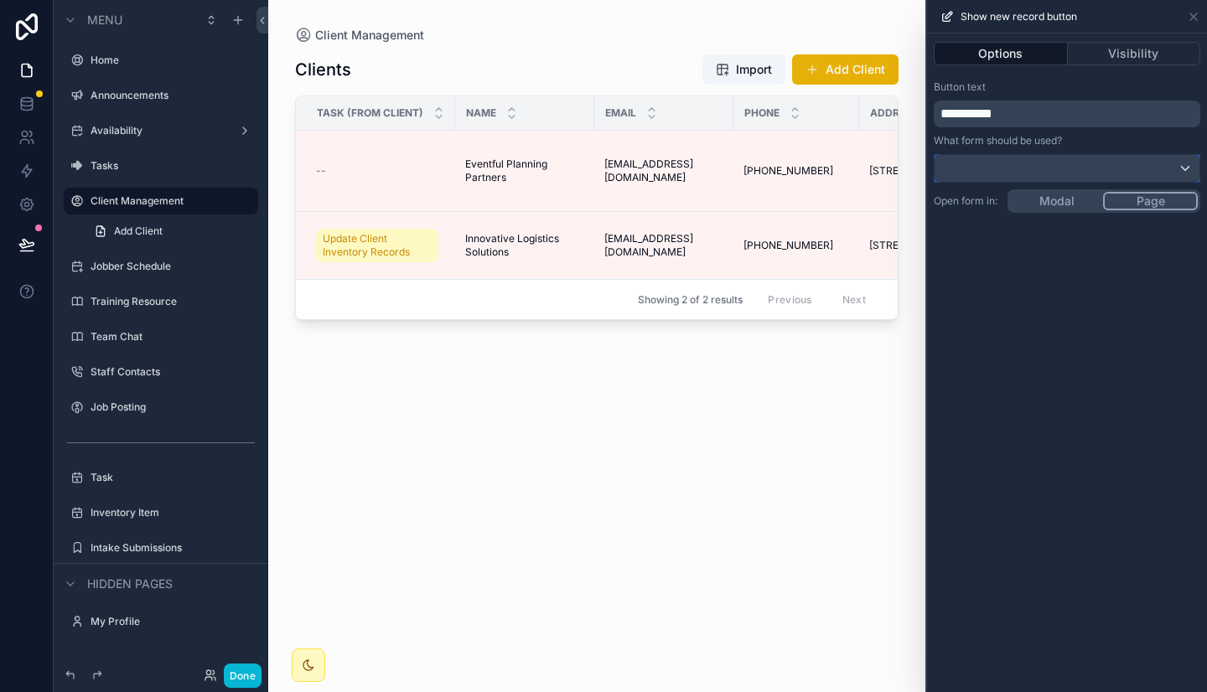
click at [1041, 168] on div at bounding box center [1066, 168] width 265 height 27
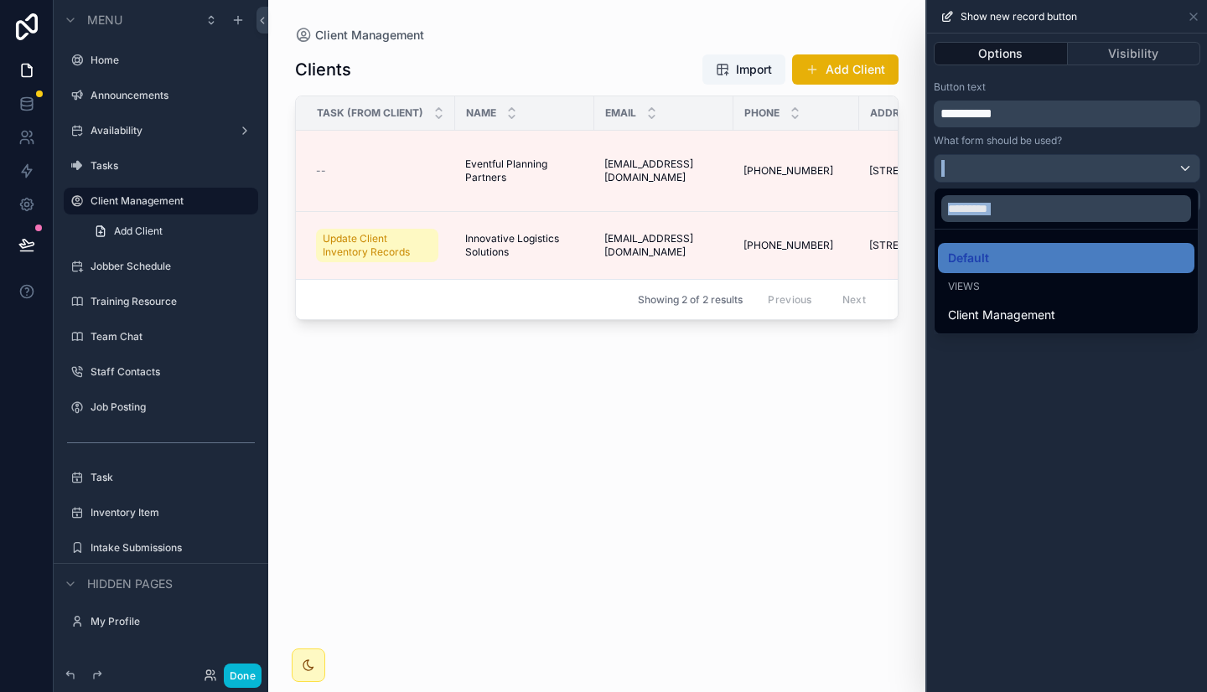
drag, startPoint x: 1029, startPoint y: 352, endPoint x: 1008, endPoint y: 341, distance: 23.6
click at [1008, 341] on div at bounding box center [1067, 346] width 280 height 692
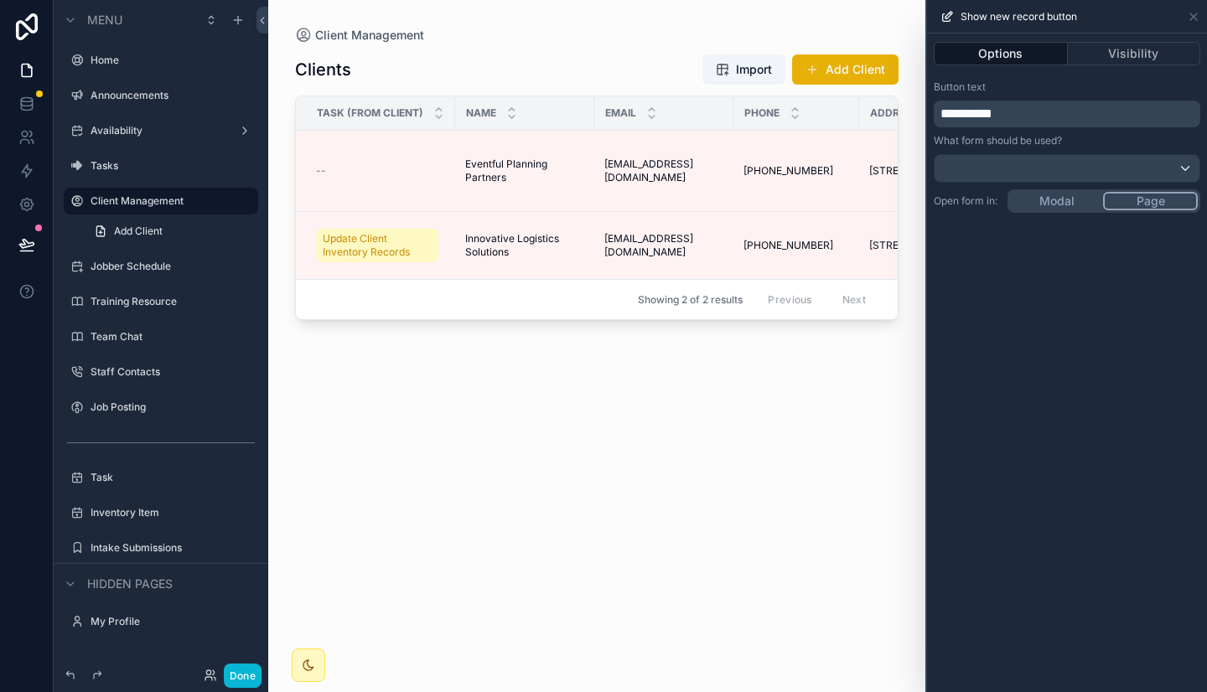
click at [1008, 341] on div "**********" at bounding box center [1067, 363] width 280 height 659
click at [1042, 208] on div "**********" at bounding box center [1067, 363] width 280 height 659
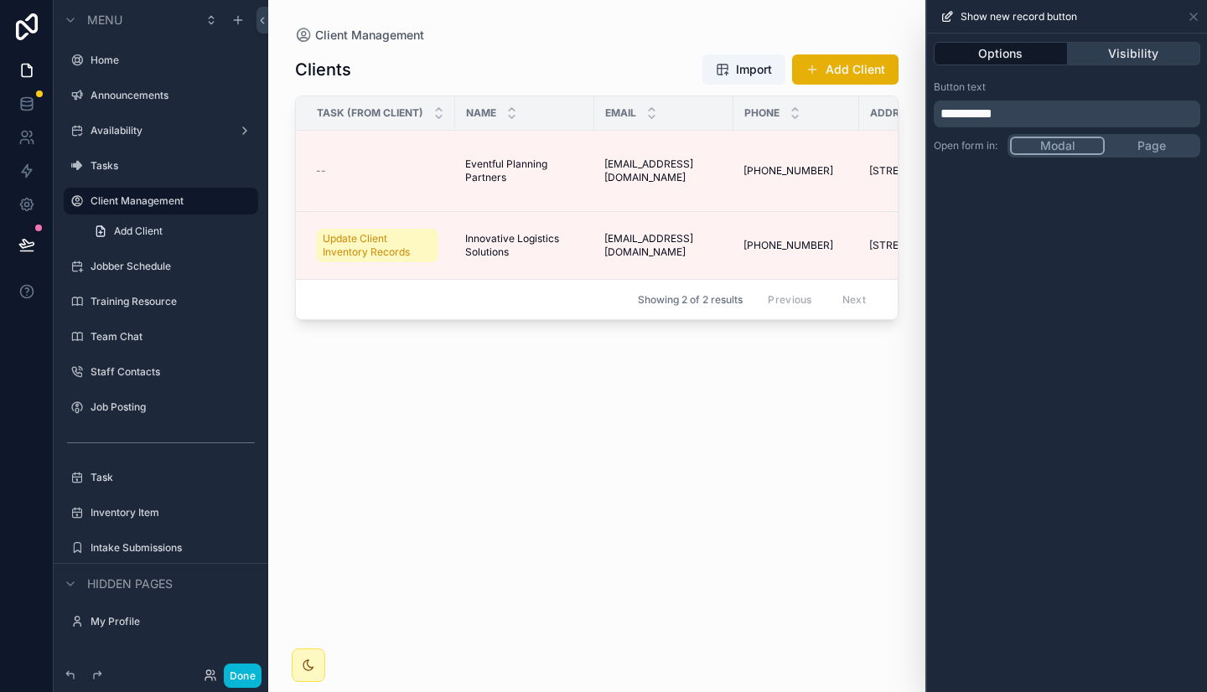
click at [1128, 55] on button "Visibility" at bounding box center [1134, 53] width 133 height 23
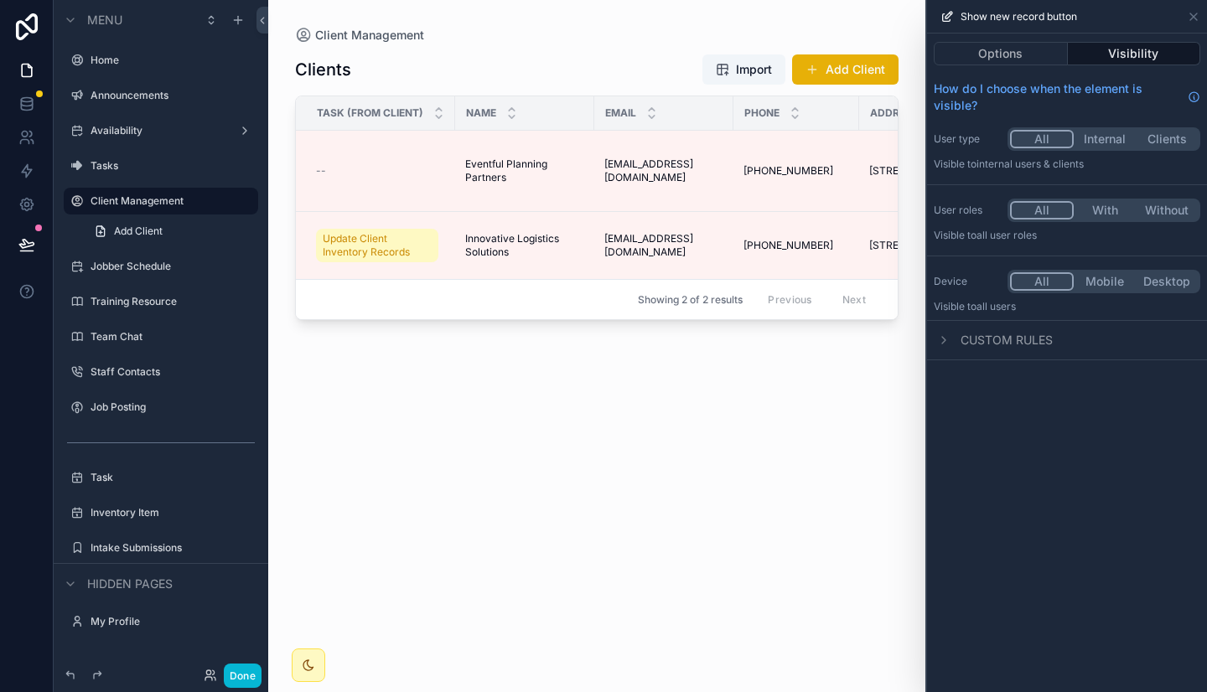
click at [1095, 209] on button "With" at bounding box center [1104, 210] width 62 height 18
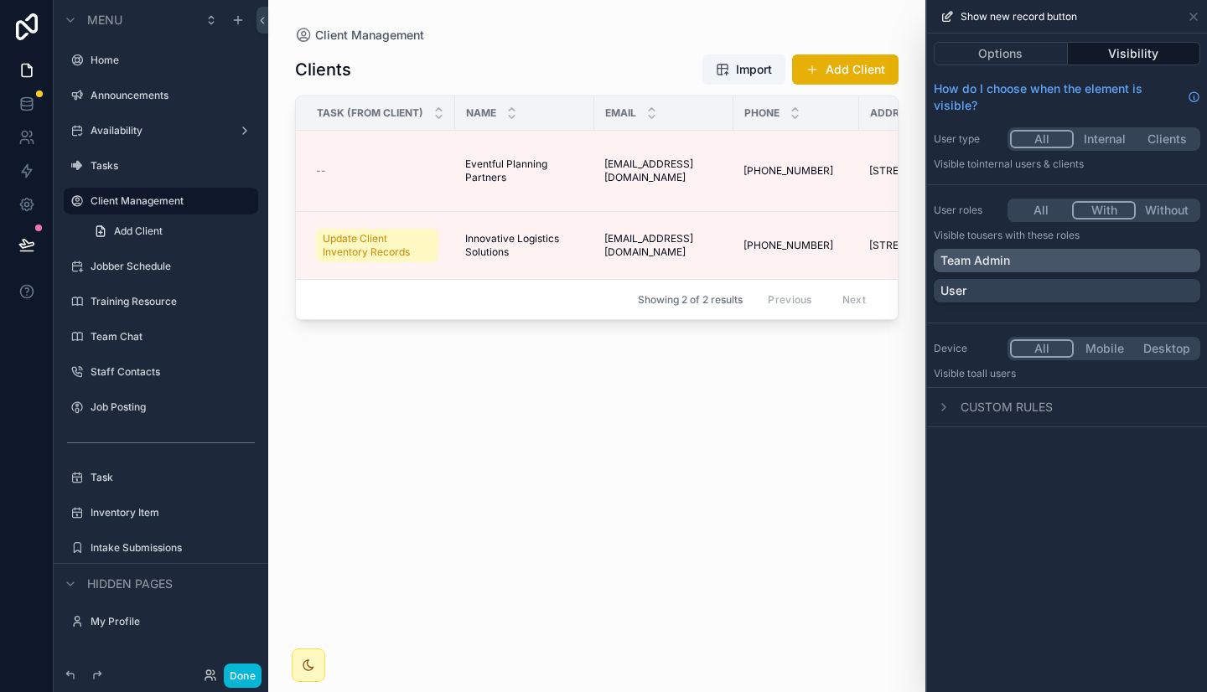
click at [1060, 263] on div "Team Admin" at bounding box center [1066, 260] width 253 height 17
click at [875, 346] on div "Clients Import Add Client Task (from Client) Name Email Phone Address Notes Mai…" at bounding box center [596, 358] width 603 height 628
click at [1197, 14] on icon at bounding box center [1192, 16] width 13 height 13
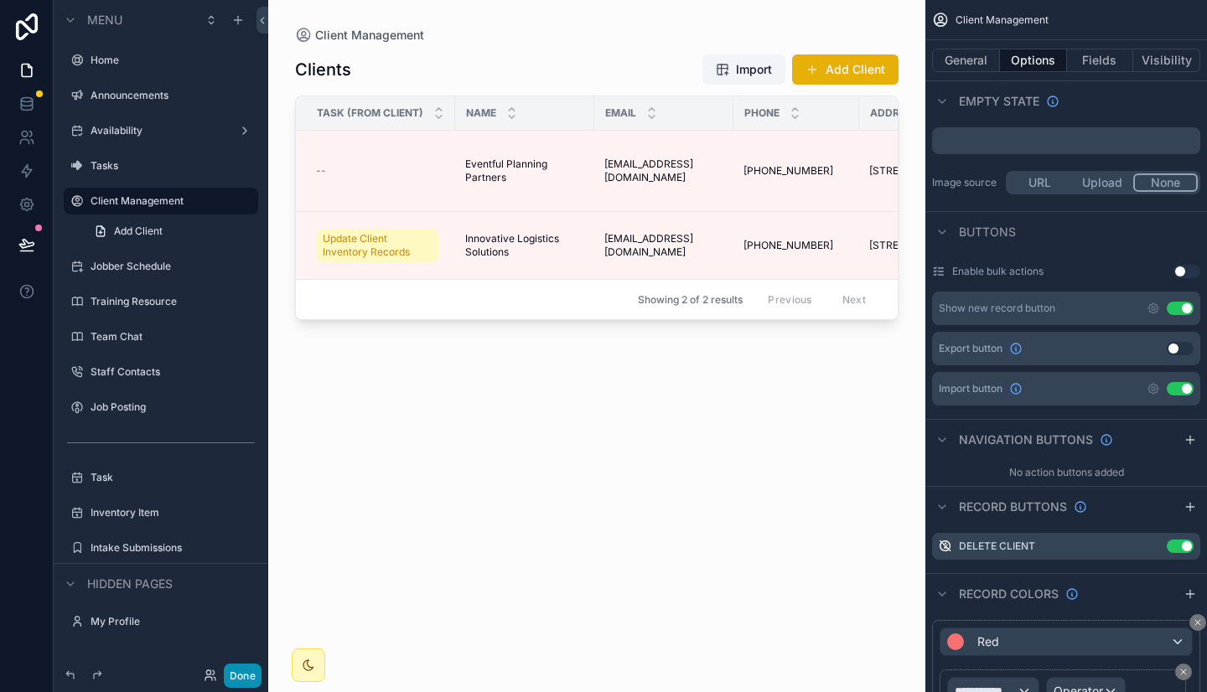
click at [240, 669] on button "Done" at bounding box center [243, 676] width 38 height 24
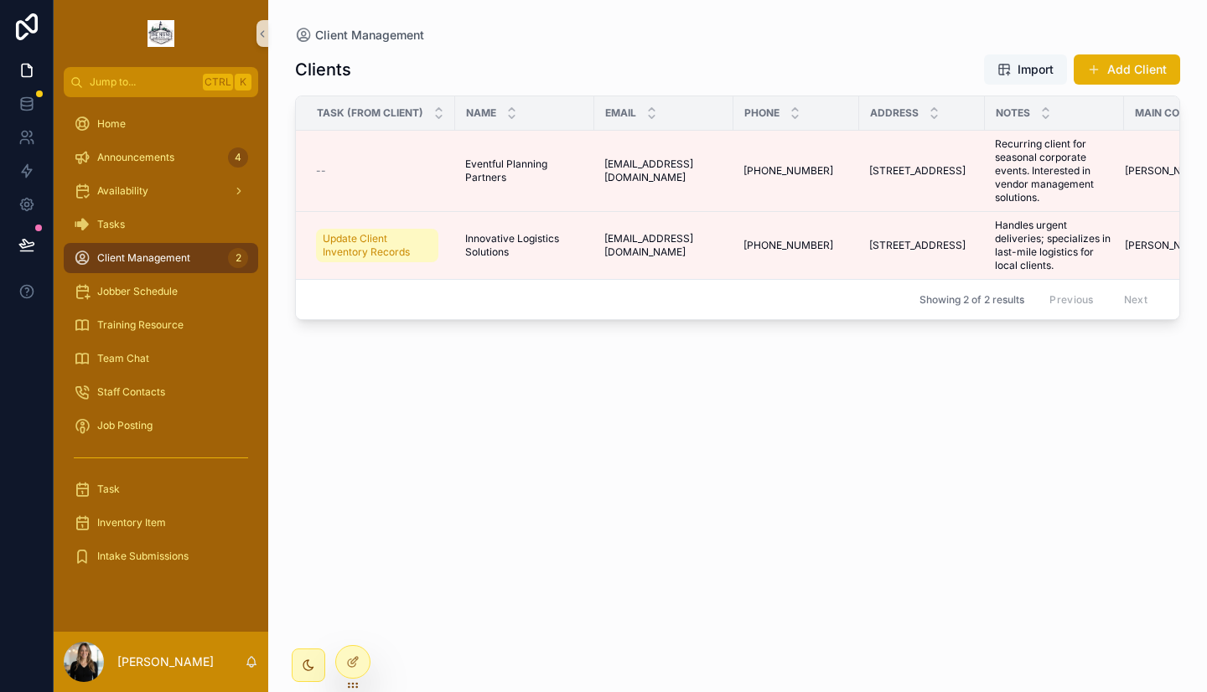
click at [1042, 69] on span "Import" at bounding box center [1035, 69] width 36 height 17
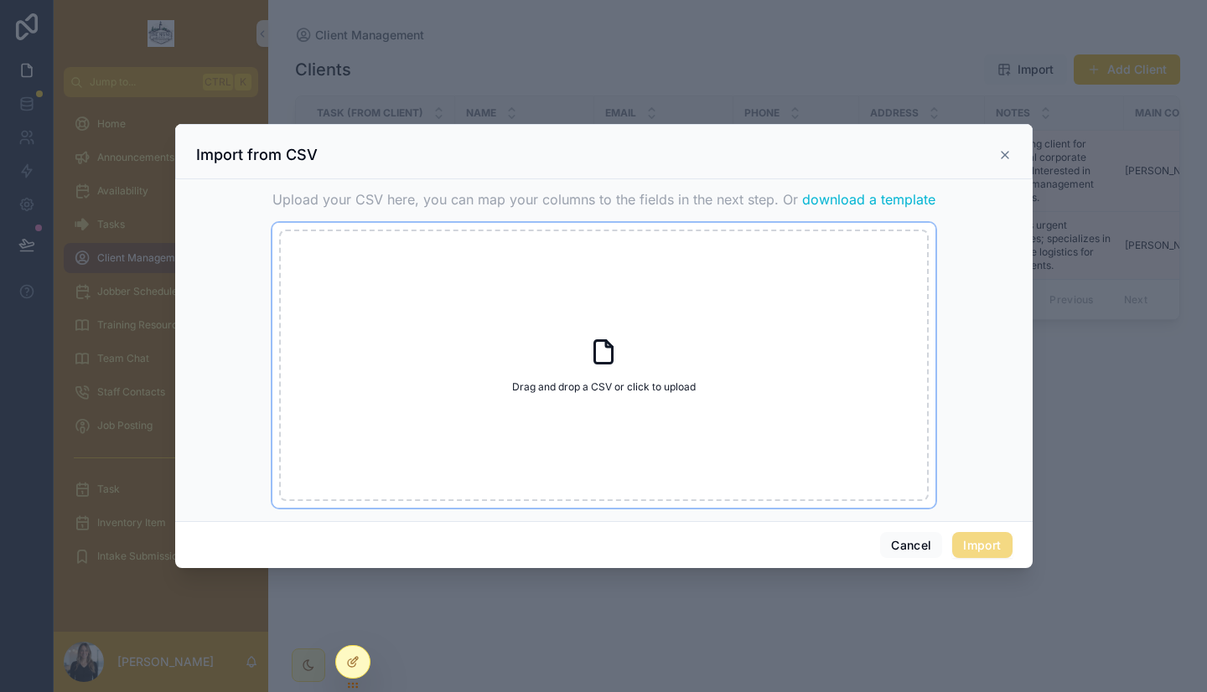
click at [582, 342] on div "Drag and drop a CSV or click to upload Drag and drop a CSV or click to upload" at bounding box center [603, 365] width 649 height 271
type input "**********"
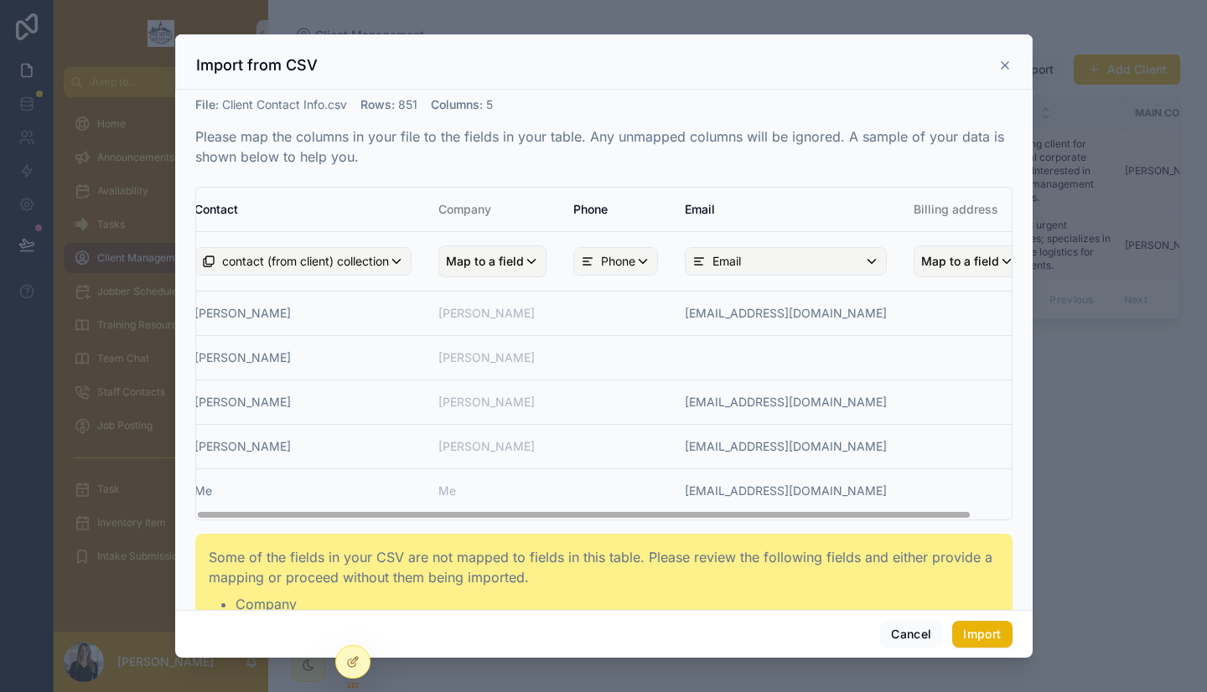
scroll to position [0, 0]
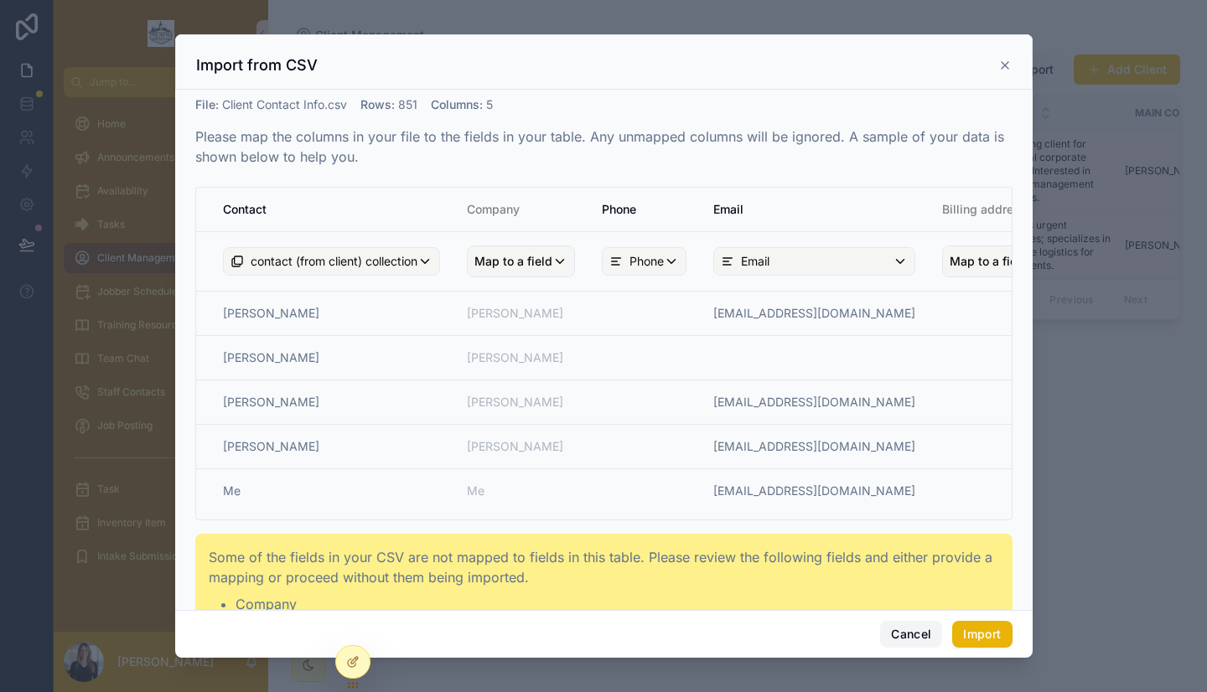
click at [892, 625] on button "Cancel" at bounding box center [911, 634] width 62 height 27
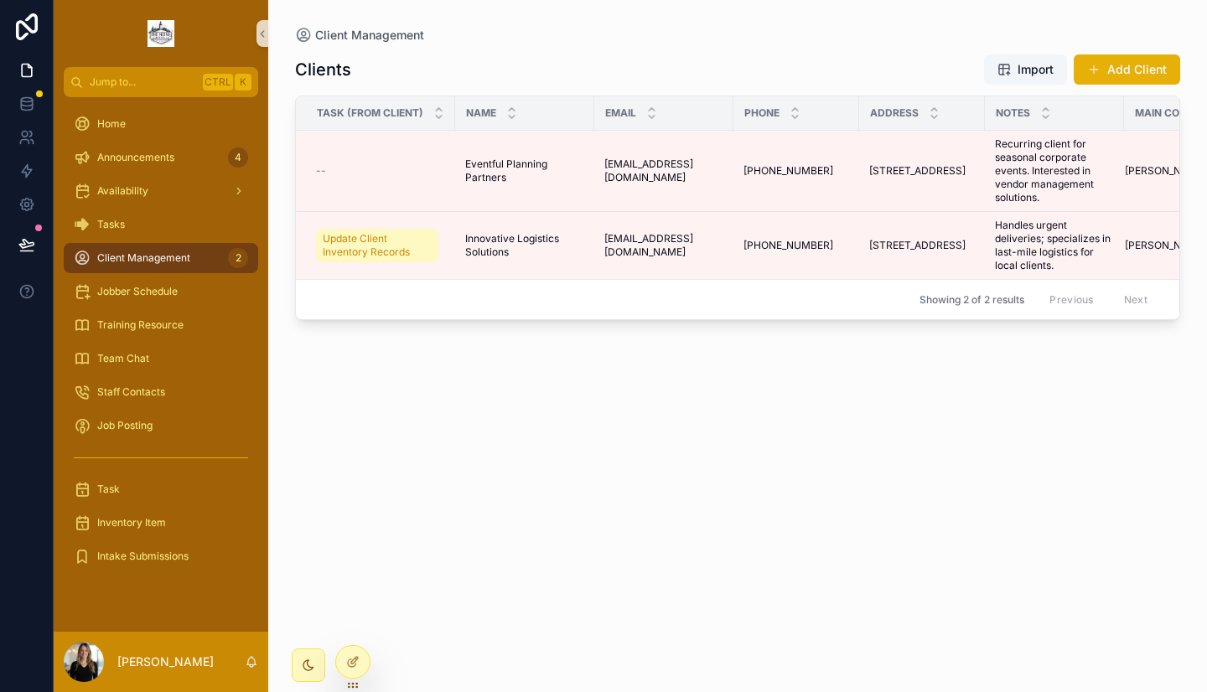
click at [1017, 80] on button "Import" at bounding box center [1025, 69] width 83 height 30
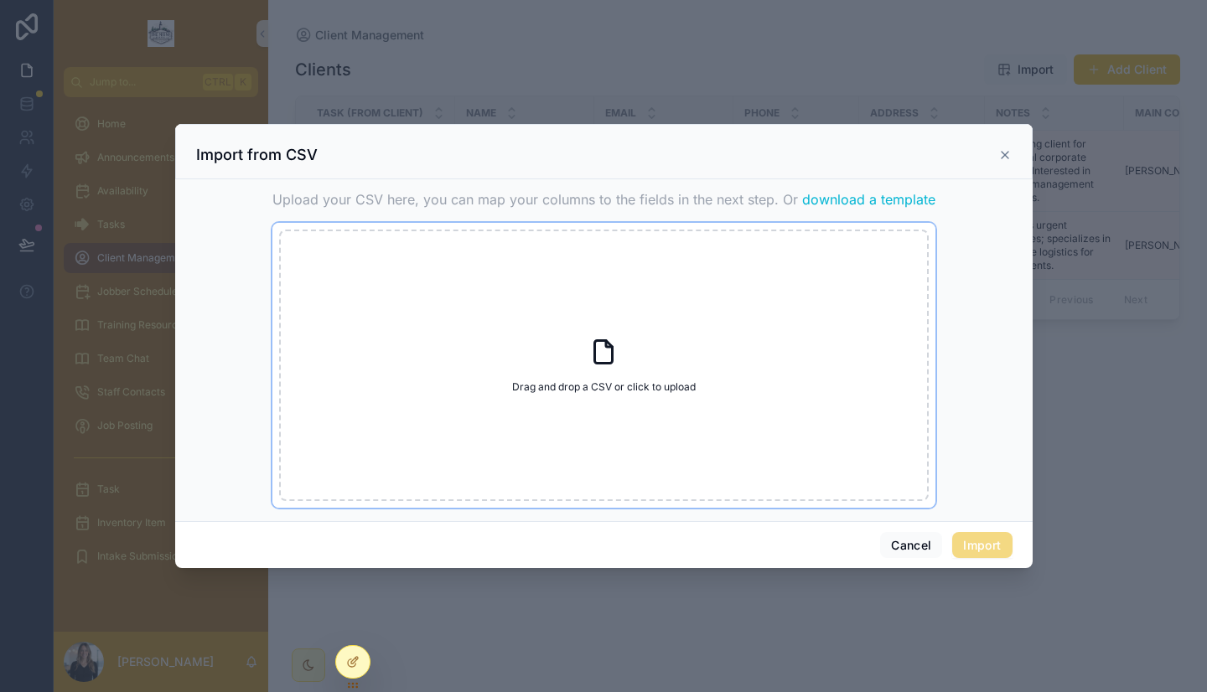
click at [604, 350] on icon "scrollable content" at bounding box center [603, 352] width 30 height 30
type input "**********"
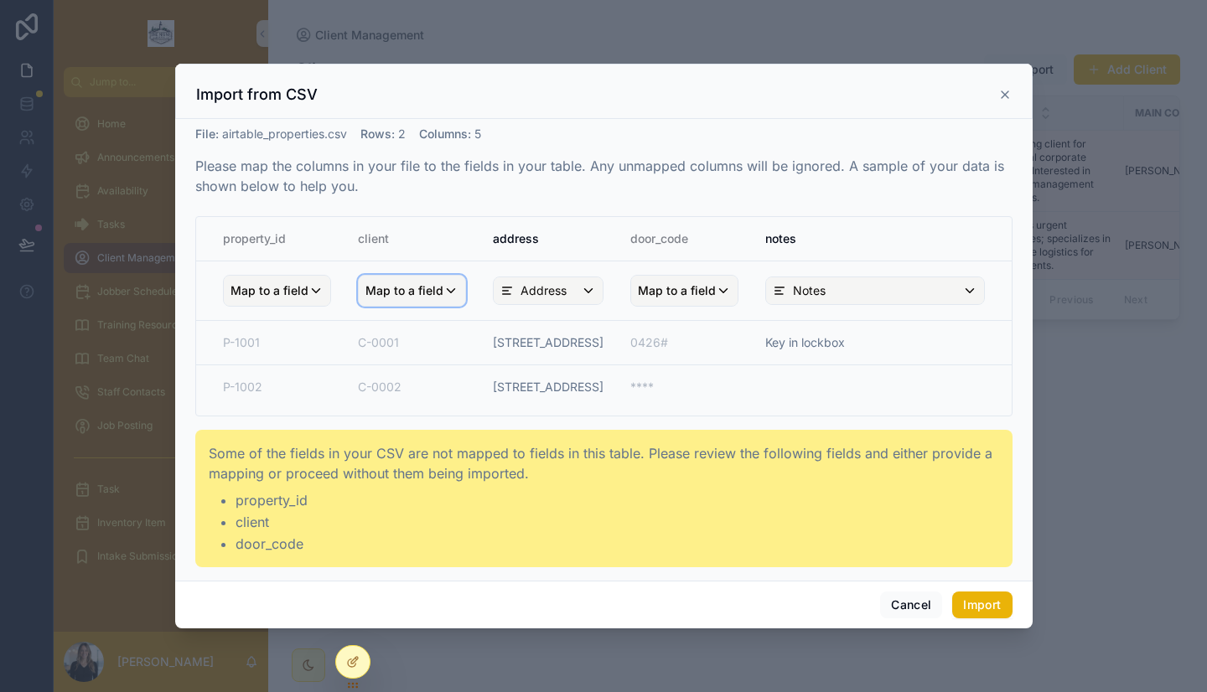
click at [414, 293] on span "Map to a field" at bounding box center [404, 291] width 78 height 30
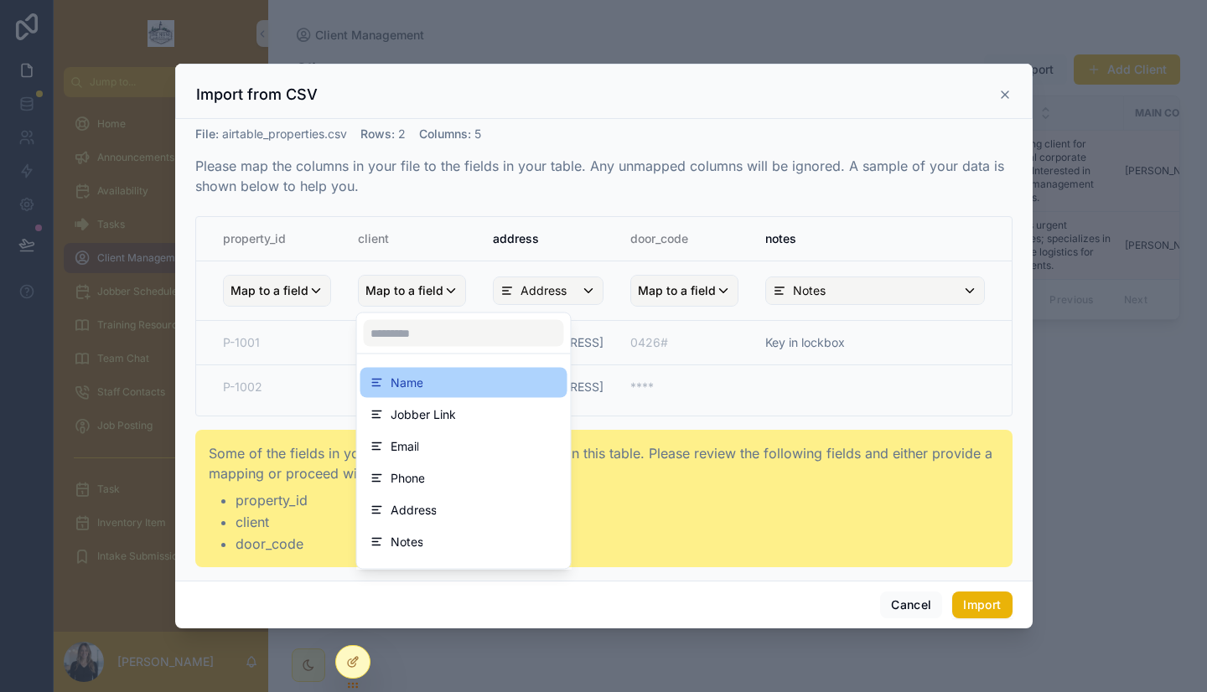
click at [426, 378] on div "Name" at bounding box center [463, 383] width 187 height 20
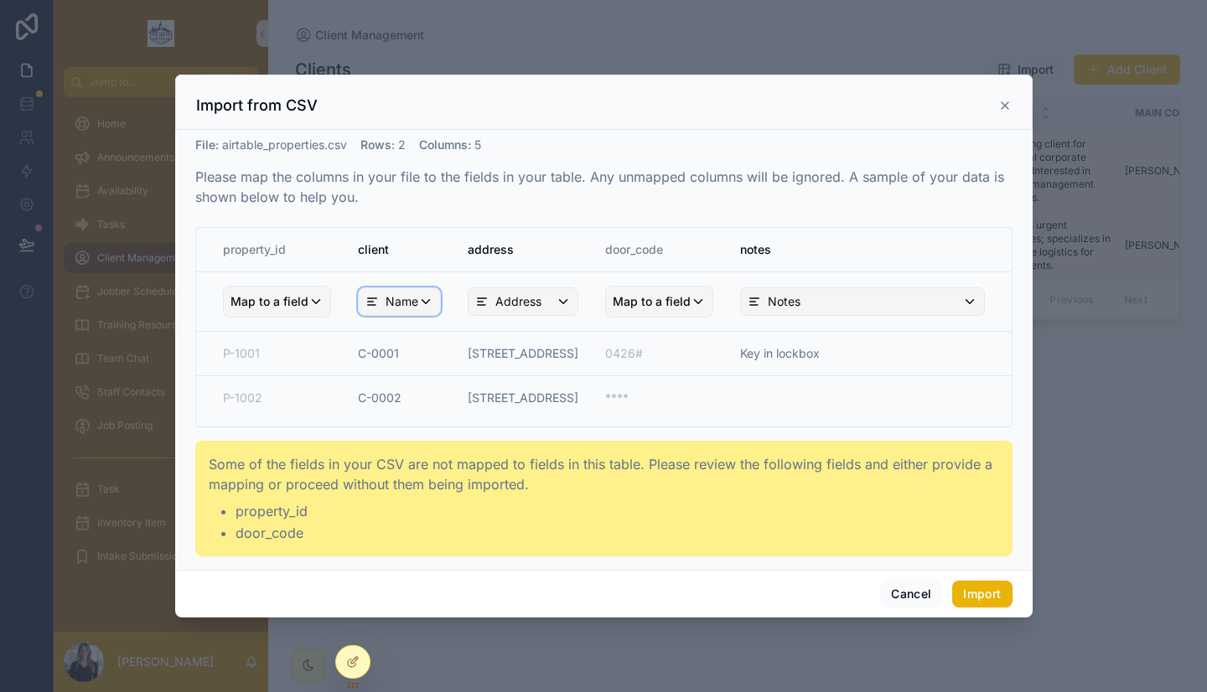
click at [406, 304] on span "Name" at bounding box center [401, 301] width 33 height 17
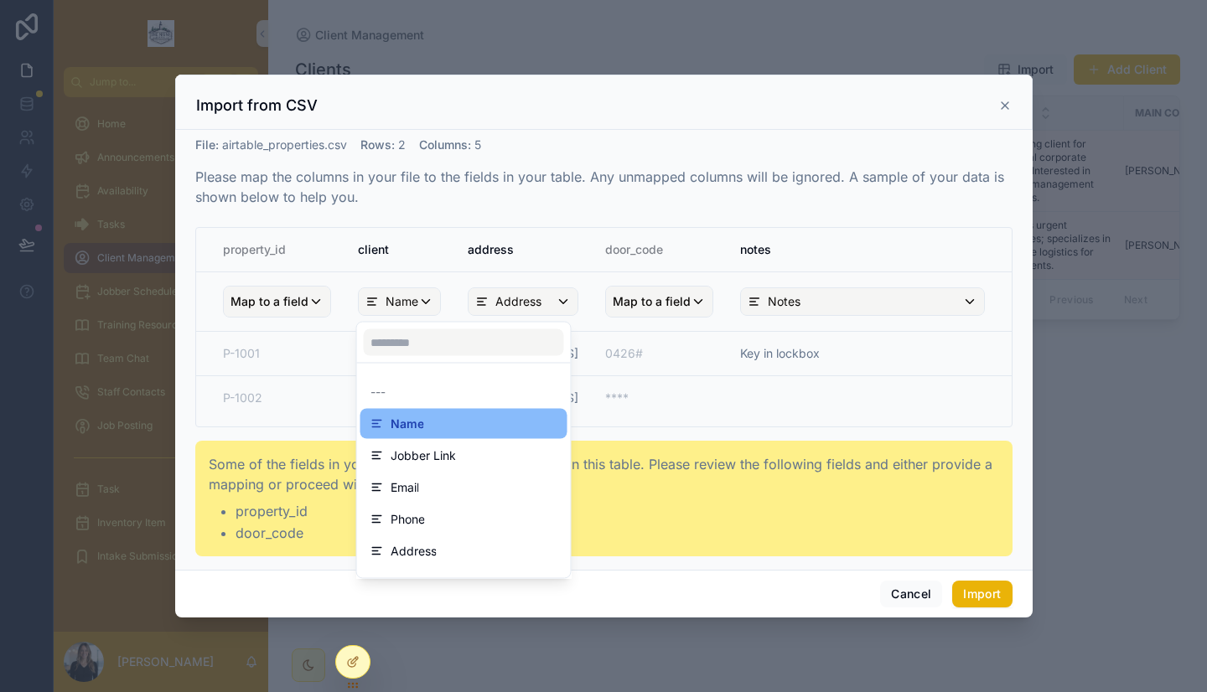
click at [436, 266] on div "scrollable content" at bounding box center [603, 346] width 857 height 543
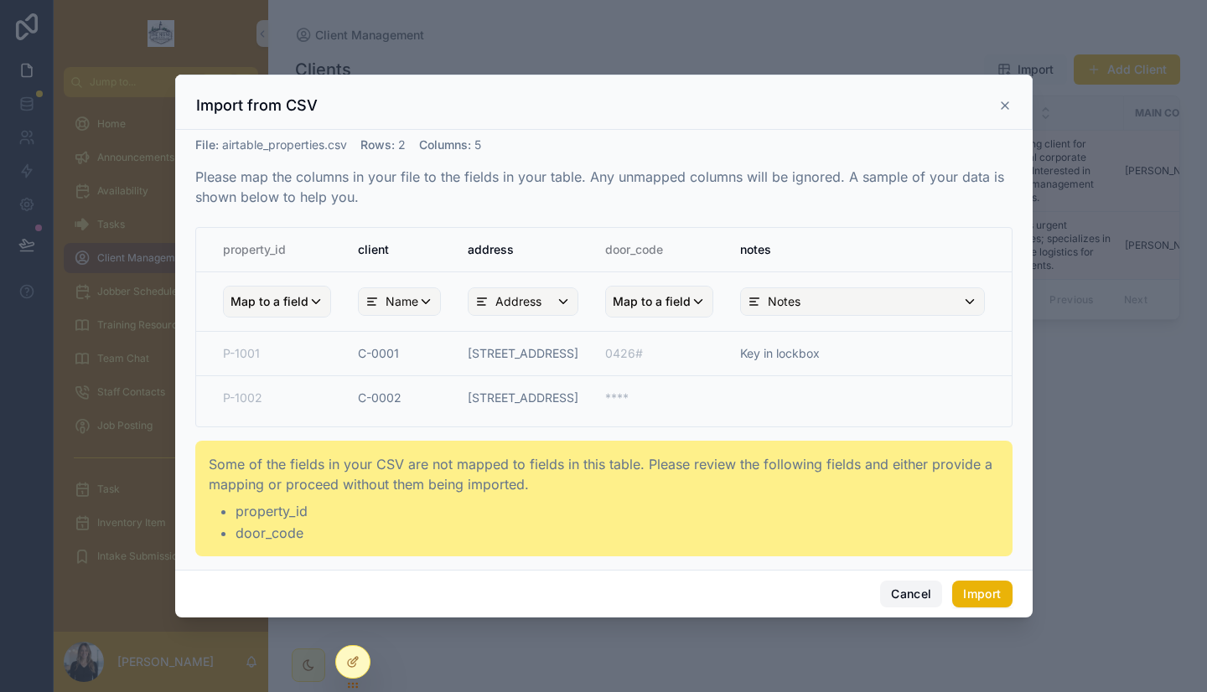
click at [897, 599] on button "Cancel" at bounding box center [911, 594] width 62 height 27
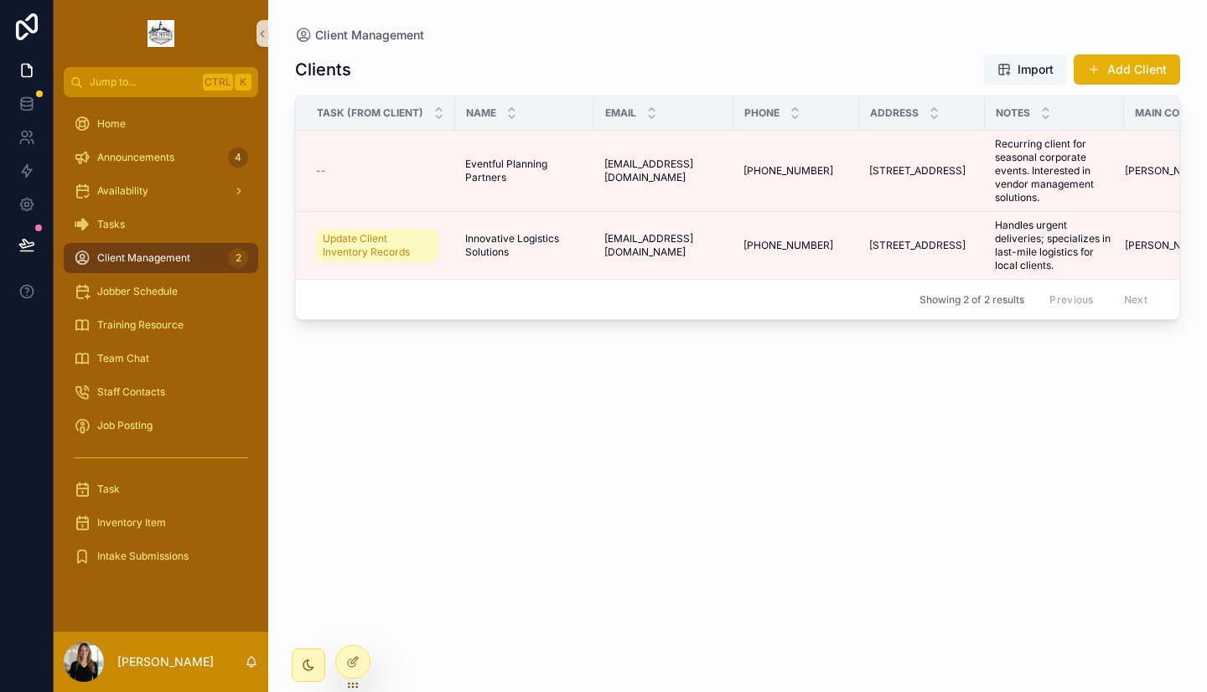
click at [1019, 65] on span "Import" at bounding box center [1035, 69] width 36 height 17
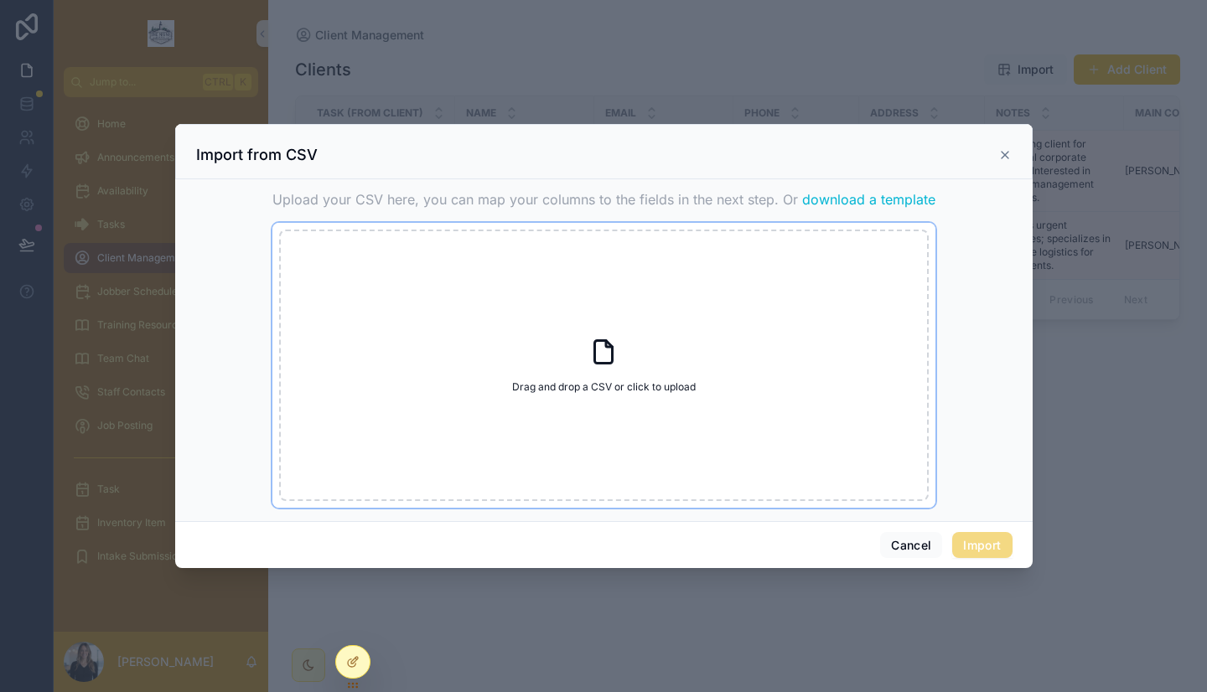
click at [597, 333] on div "Drag and drop a CSV or click to upload Drag and drop a CSV or click to upload" at bounding box center [603, 365] width 649 height 271
type input "**********"
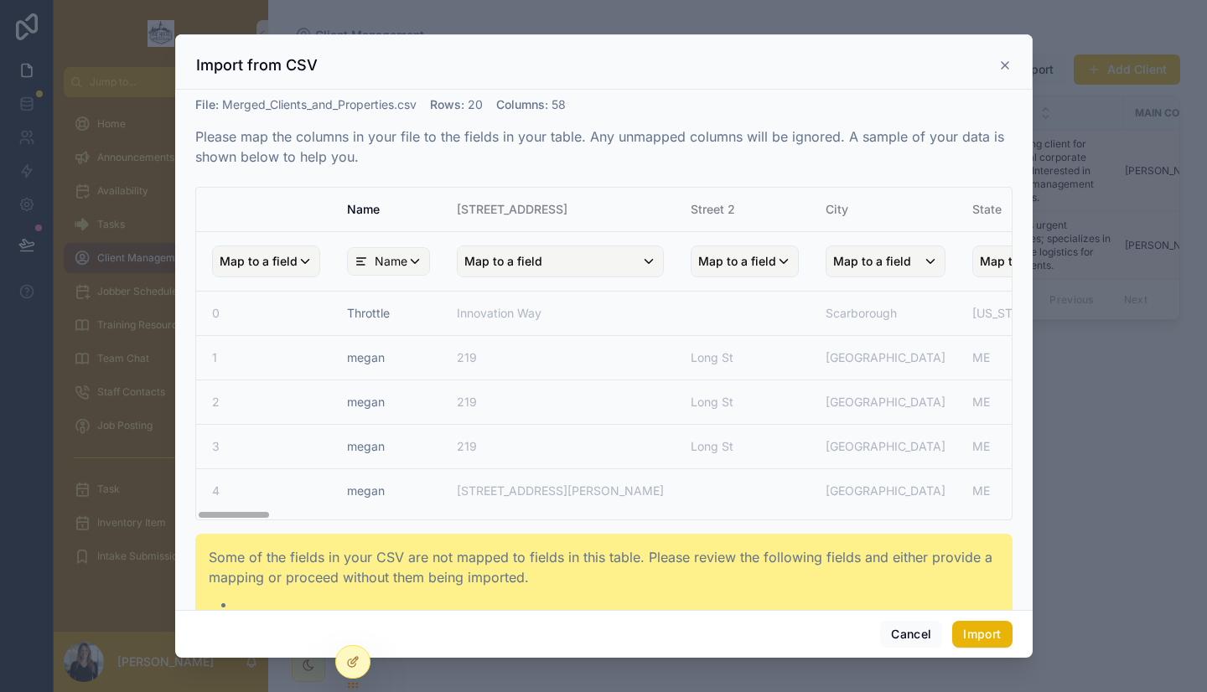
scroll to position [0, 15]
click at [268, 270] on span "Map to a field" at bounding box center [254, 261] width 78 height 30
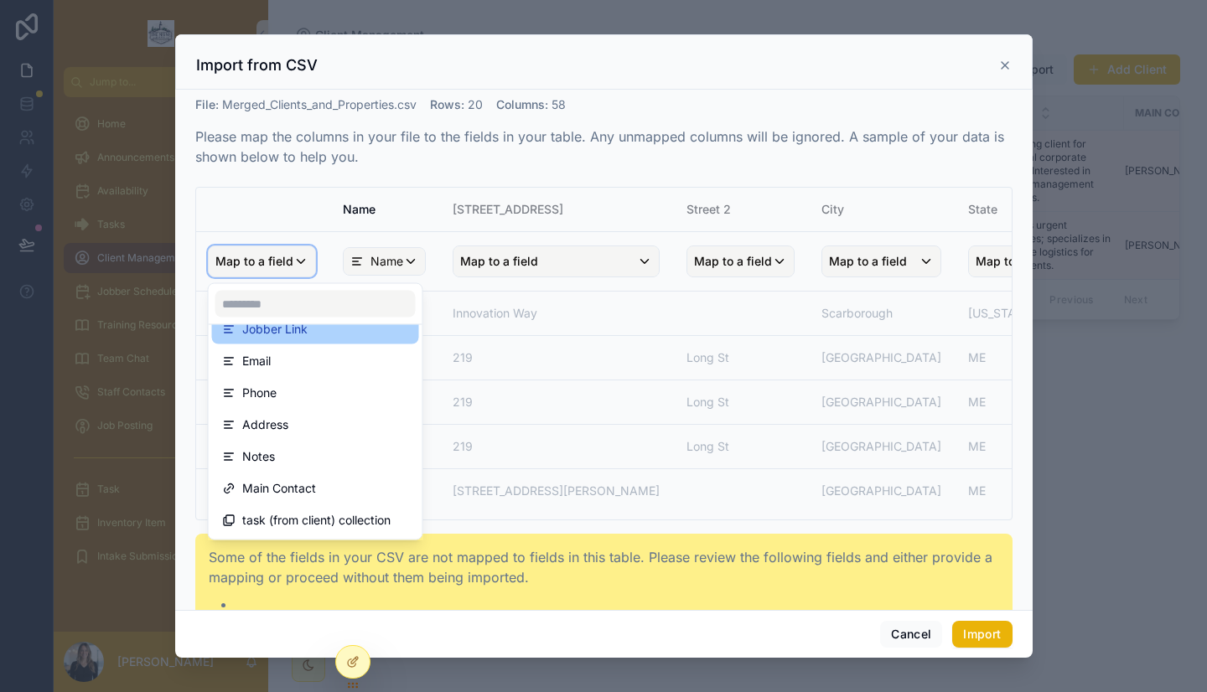
scroll to position [0, 0]
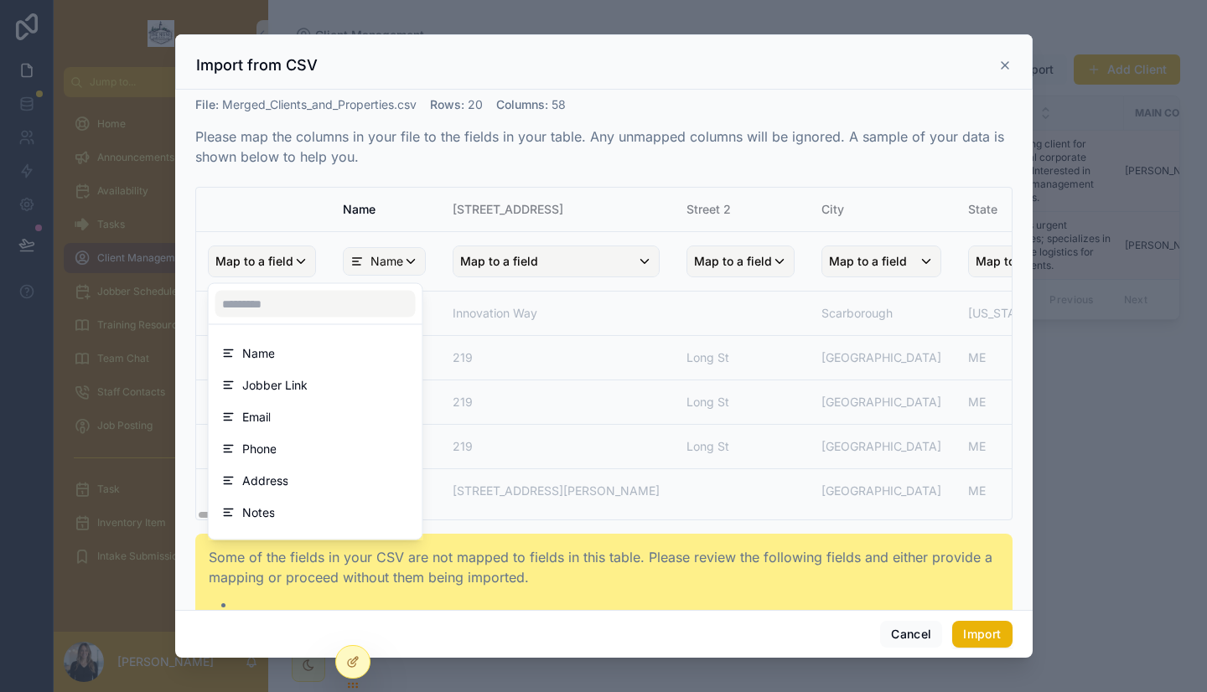
click at [300, 224] on div "scrollable content" at bounding box center [603, 345] width 857 height 623
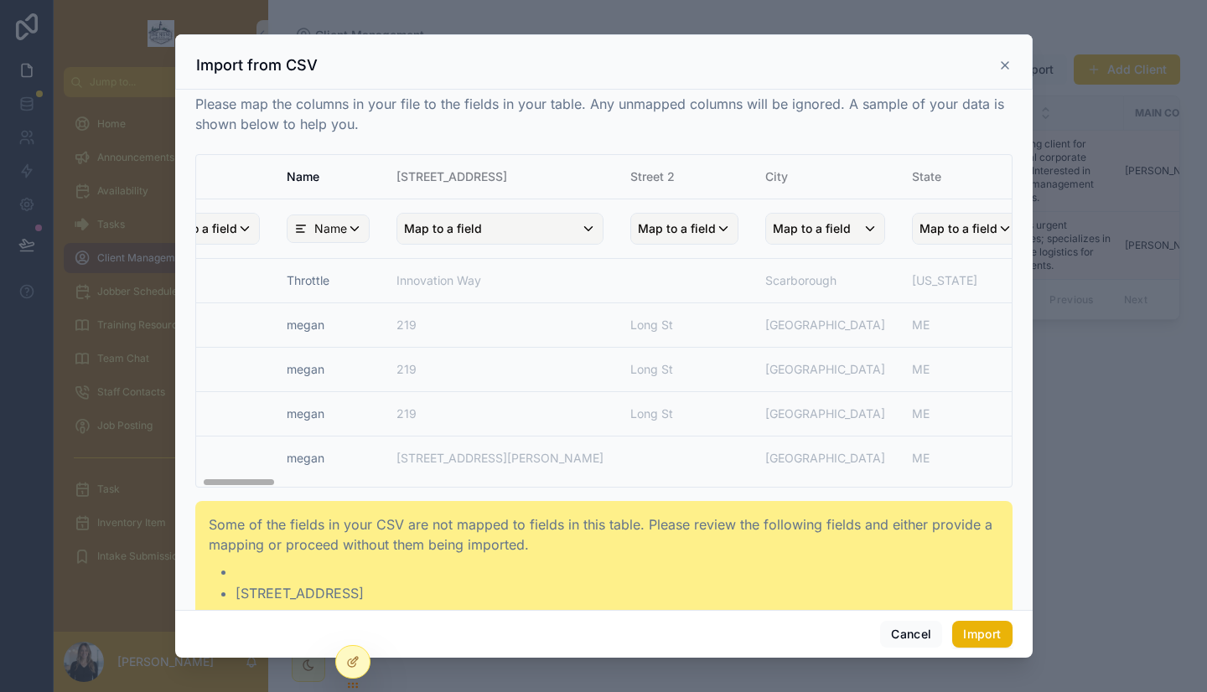
scroll to position [0, 81]
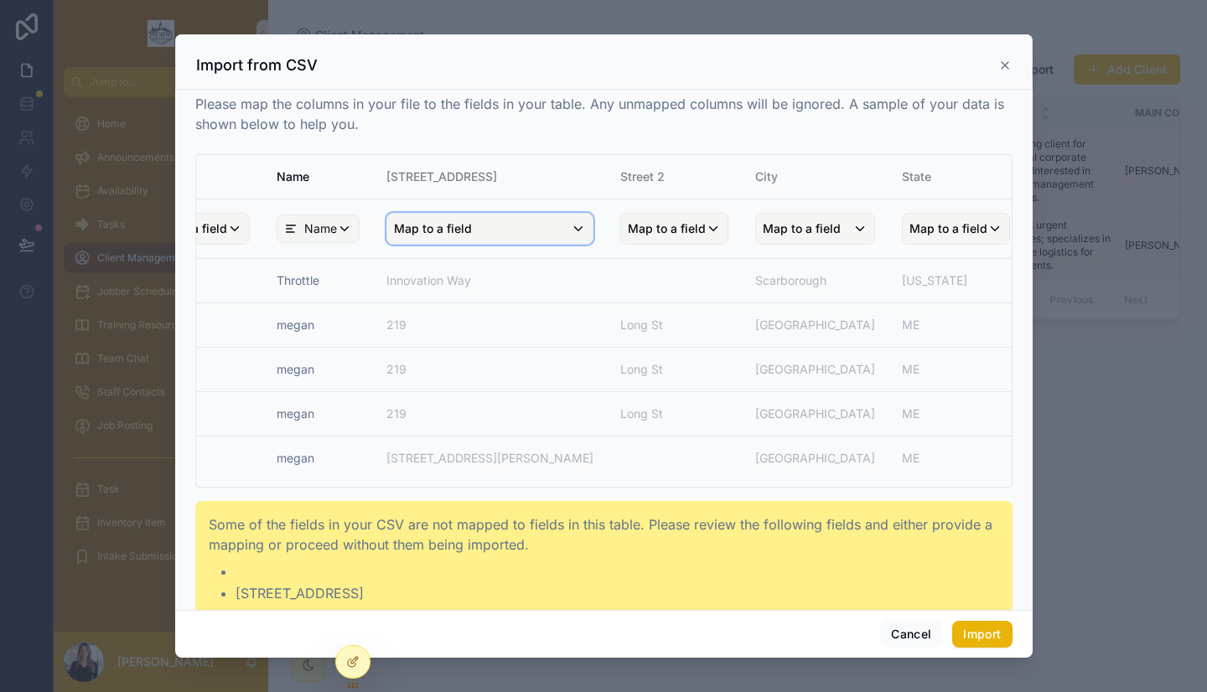
click at [458, 231] on span "Map to a field" at bounding box center [433, 229] width 78 height 30
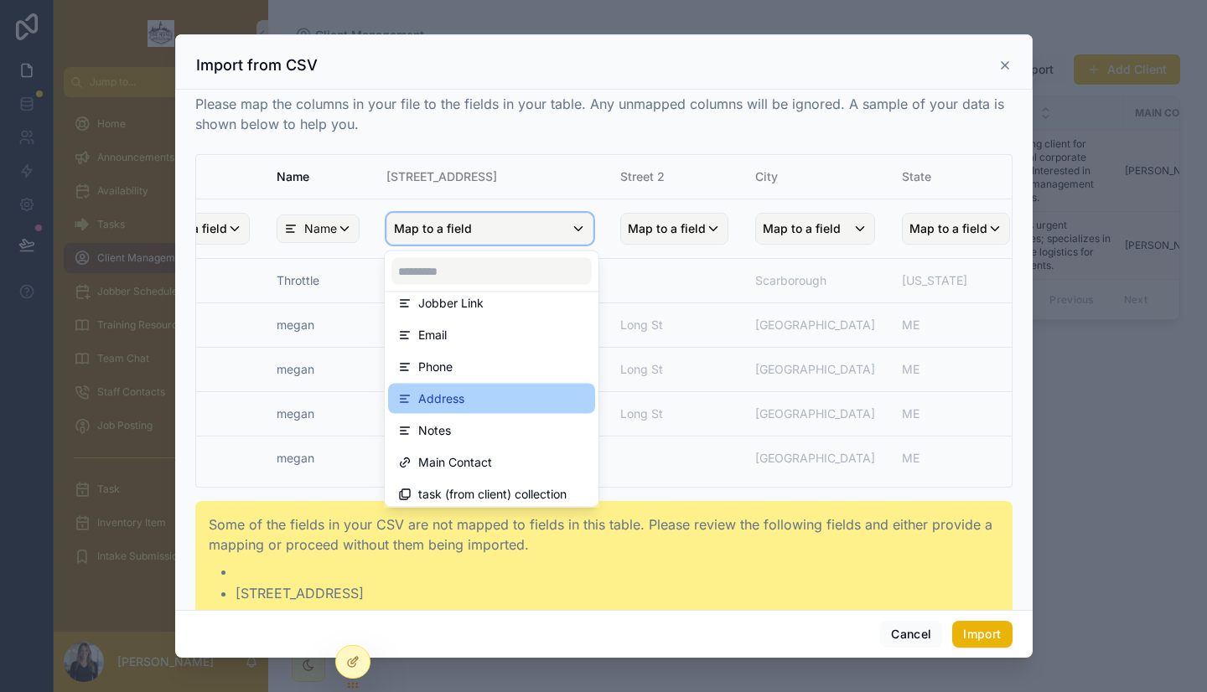
scroll to position [50, 0]
click at [457, 405] on span "Address" at bounding box center [441, 398] width 46 height 20
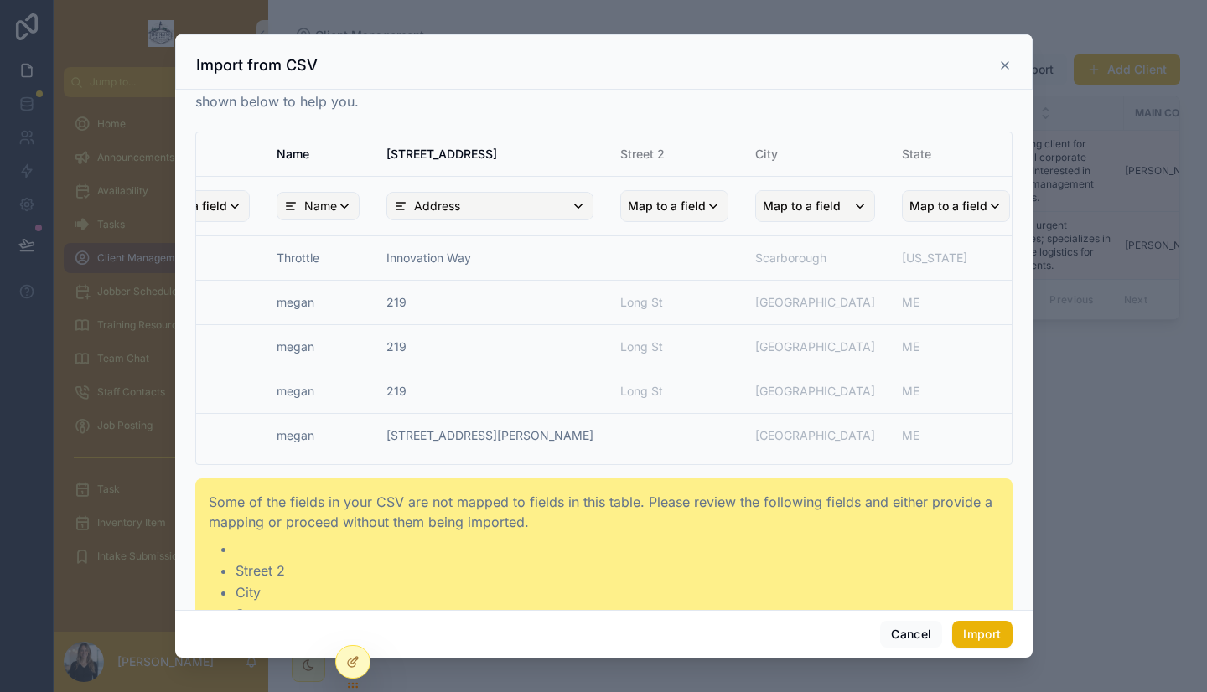
scroll to position [52, 0]
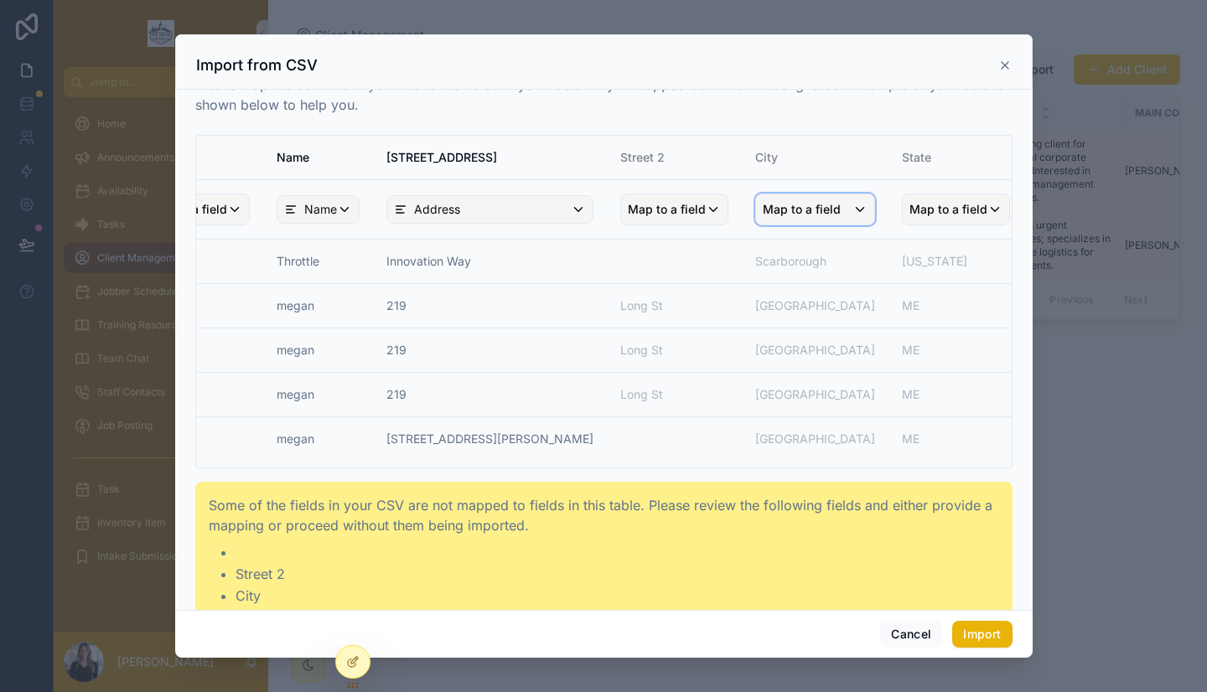
click at [763, 212] on span "Map to a field" at bounding box center [802, 209] width 78 height 30
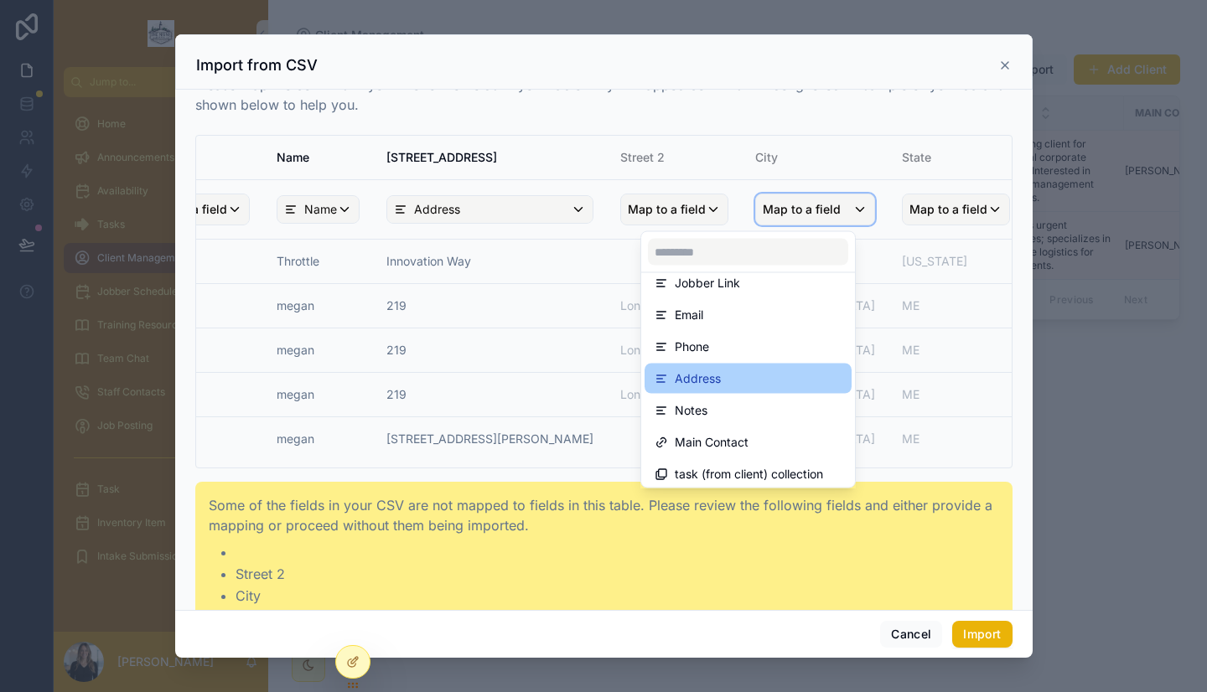
scroll to position [119, 0]
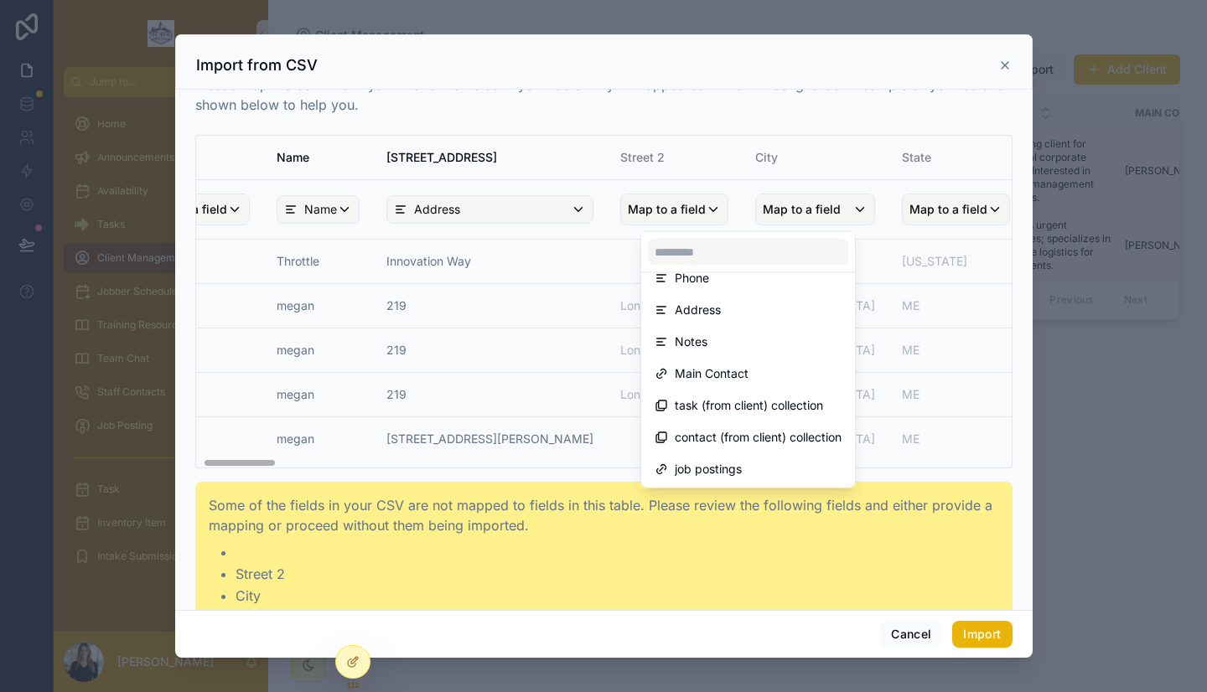
click at [902, 624] on div "scrollable content" at bounding box center [603, 345] width 857 height 623
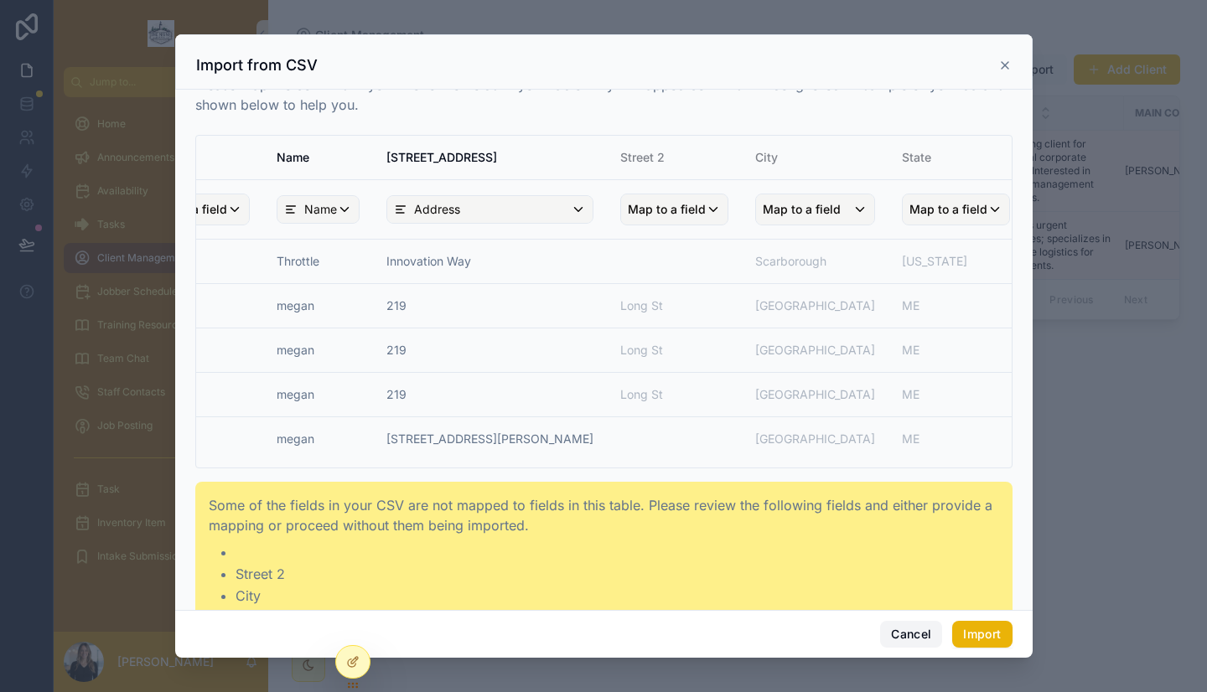
click at [927, 635] on button "Cancel" at bounding box center [911, 634] width 62 height 27
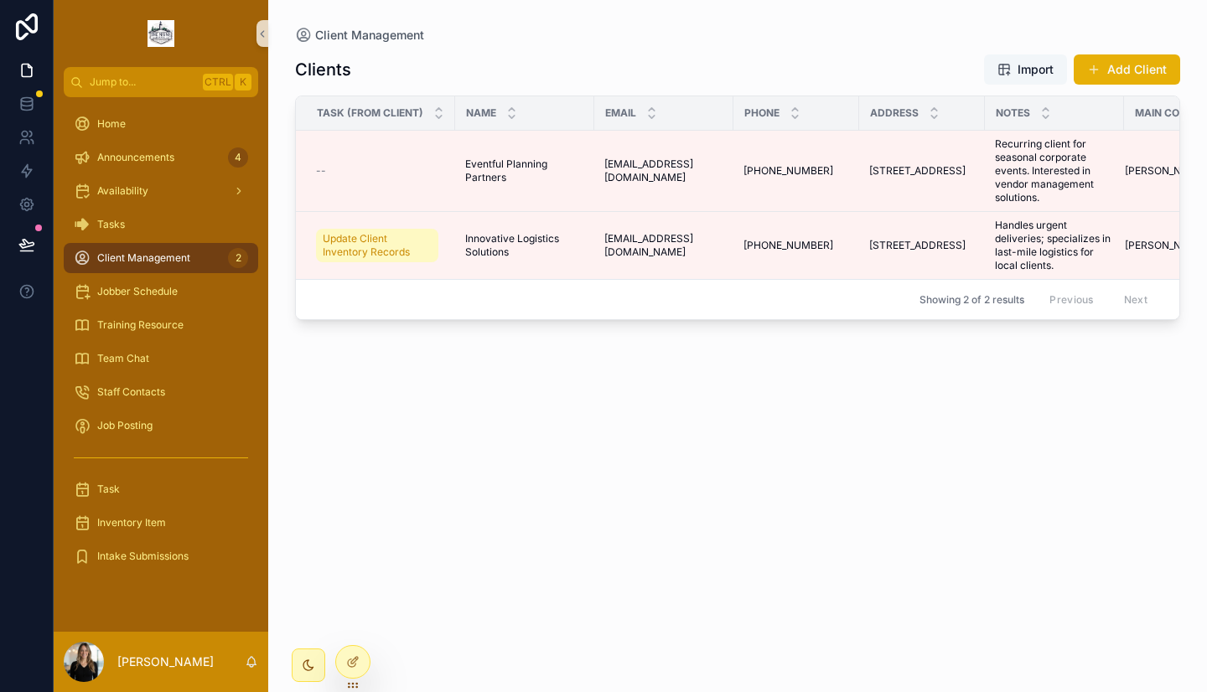
click at [1015, 60] on button "Import" at bounding box center [1025, 69] width 83 height 30
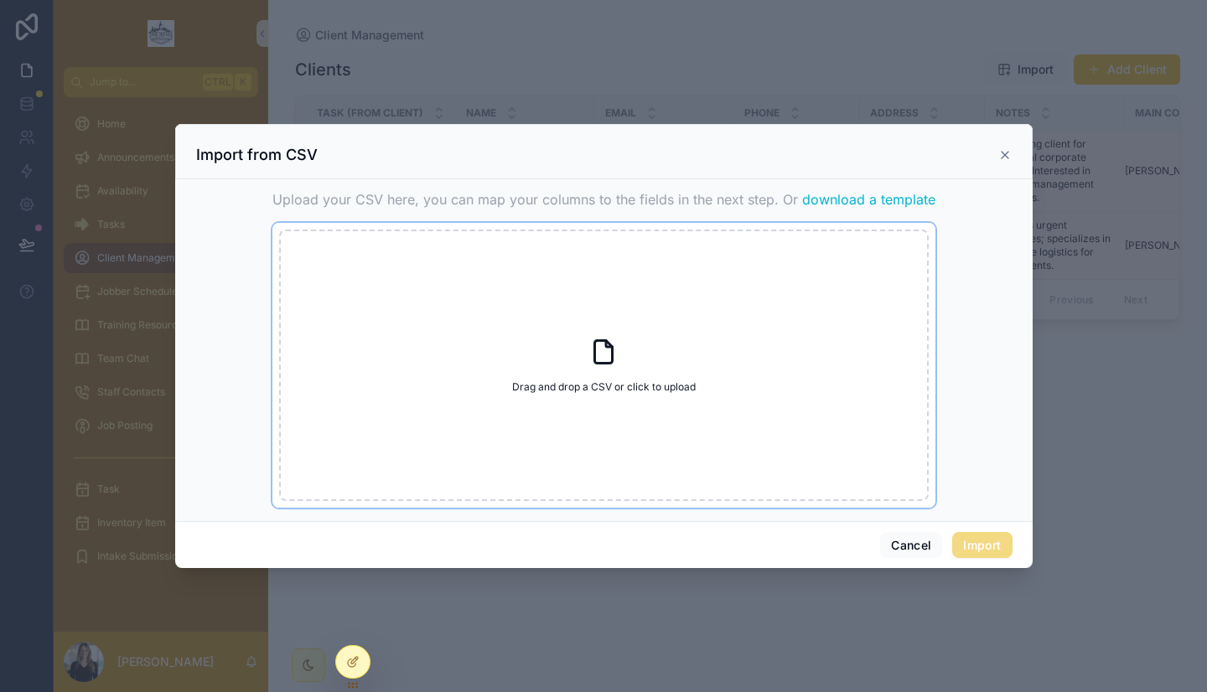
click at [558, 313] on div "Drag and drop a CSV or click to upload Drag and drop a CSV or click to upload" at bounding box center [603, 365] width 649 height 271
type input "**********"
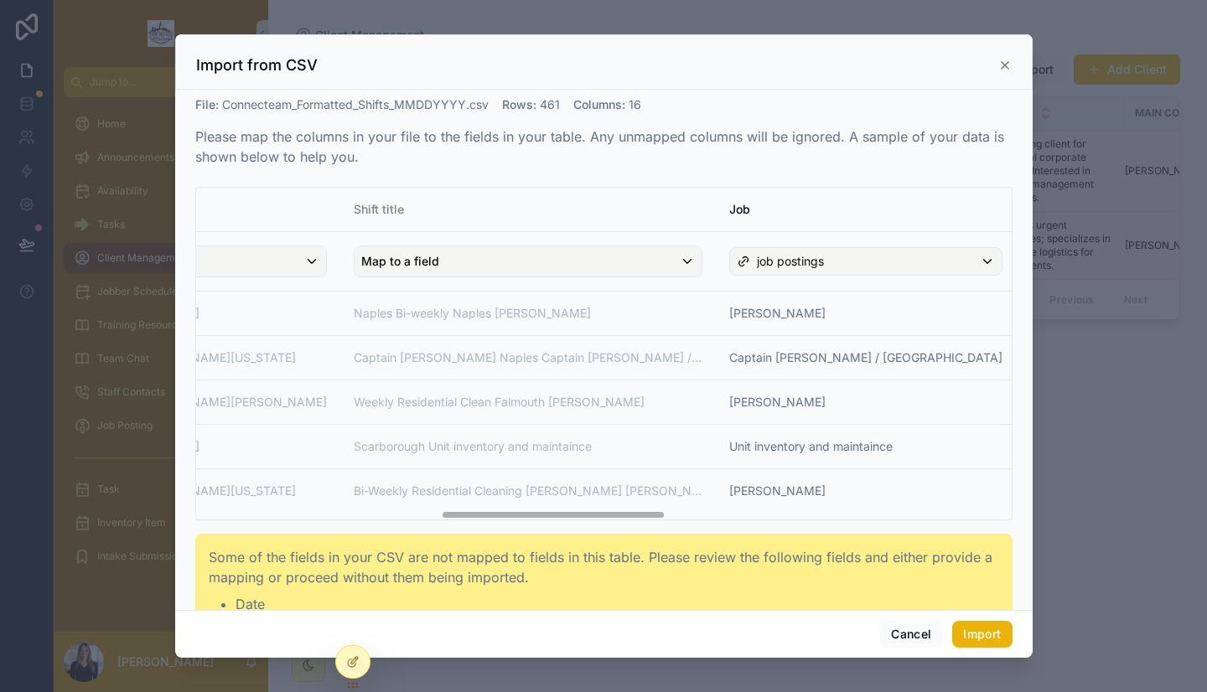
scroll to position [0, 876]
click at [733, 256] on div "job postings" at bounding box center [863, 261] width 271 height 27
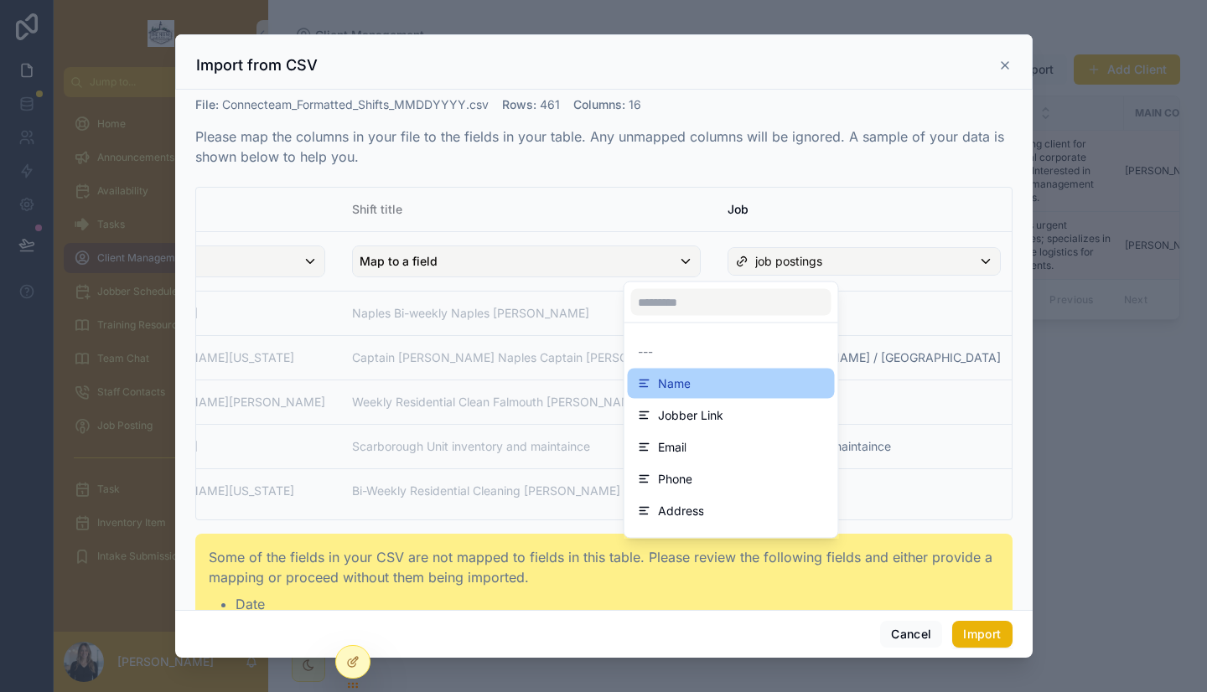
click at [721, 395] on div "Name" at bounding box center [731, 384] width 207 height 30
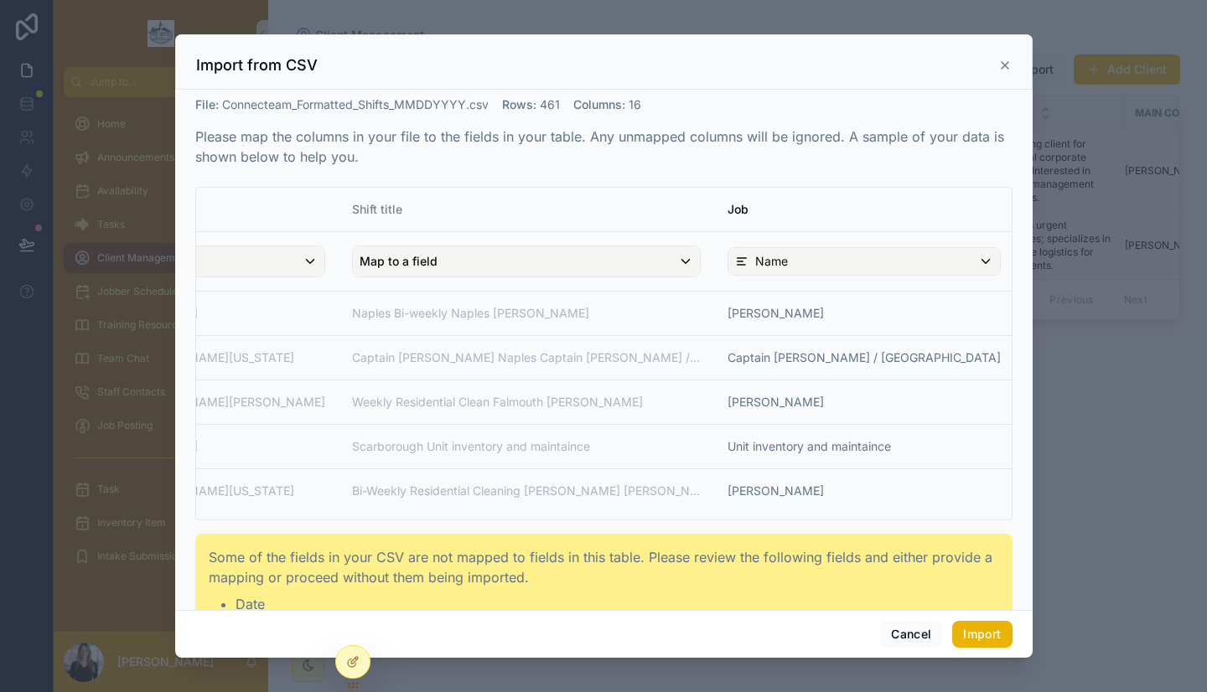
click at [1035, 263] on span "Map to a field" at bounding box center [1074, 261] width 78 height 30
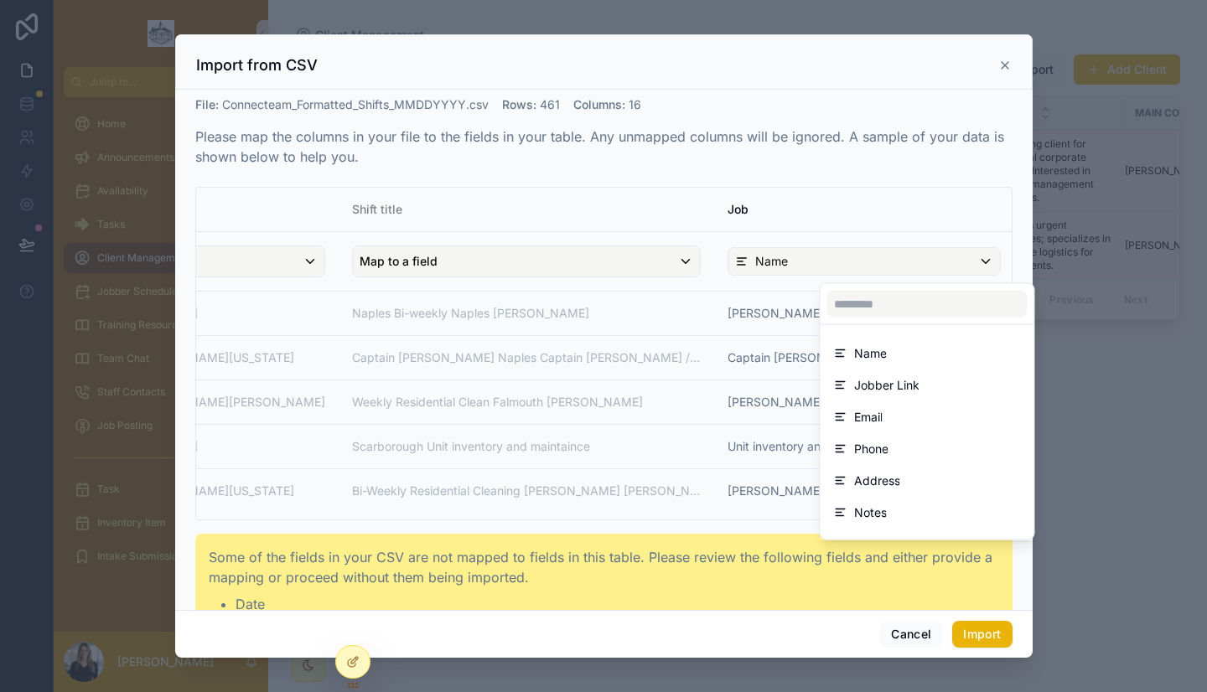
click at [802, 225] on div "scrollable content" at bounding box center [603, 345] width 857 height 623
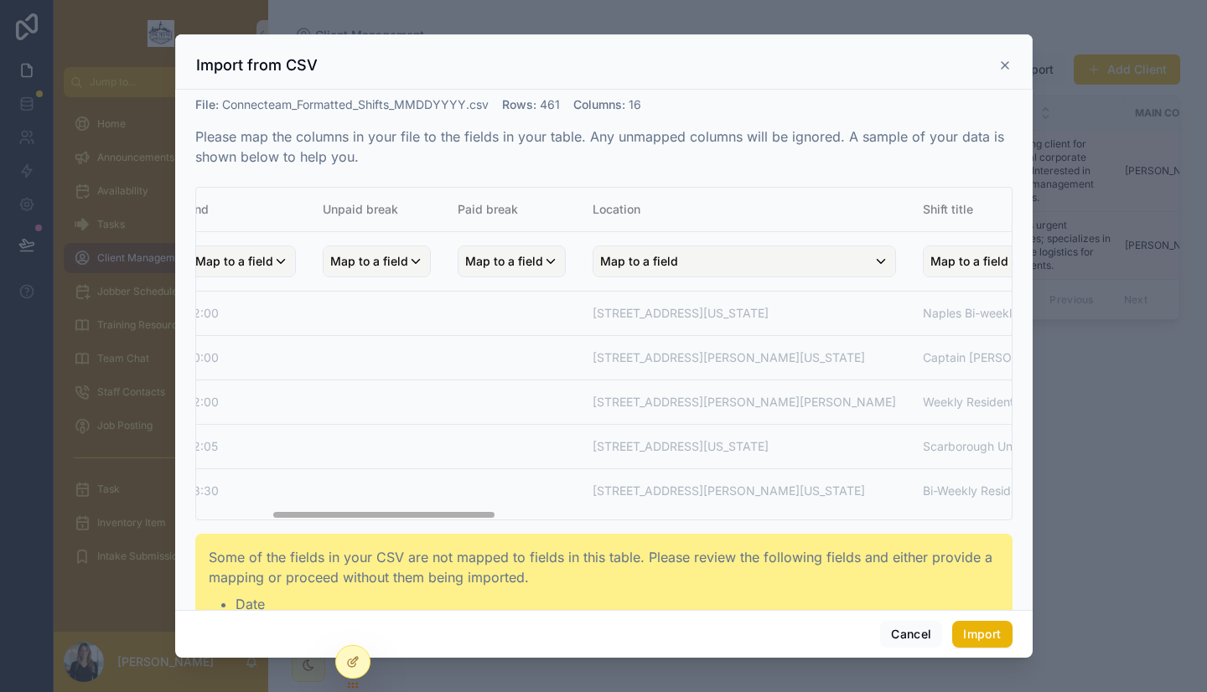
scroll to position [0, 316]
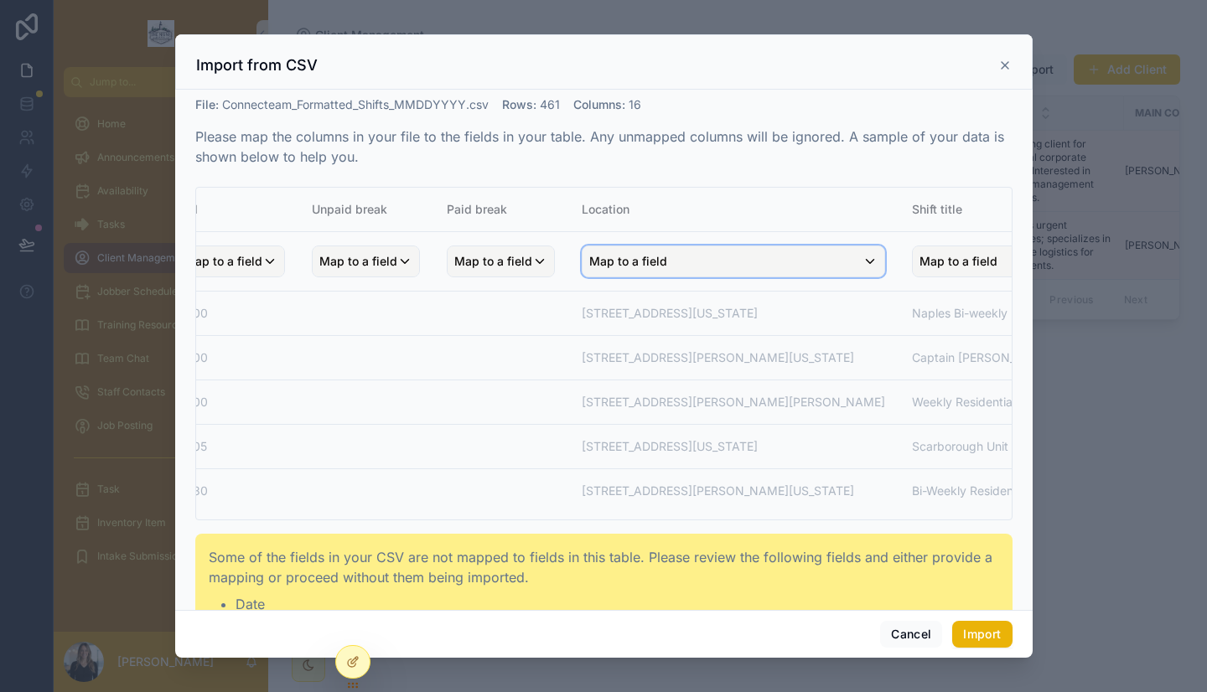
click at [654, 265] on span "Map to a field" at bounding box center [628, 261] width 78 height 30
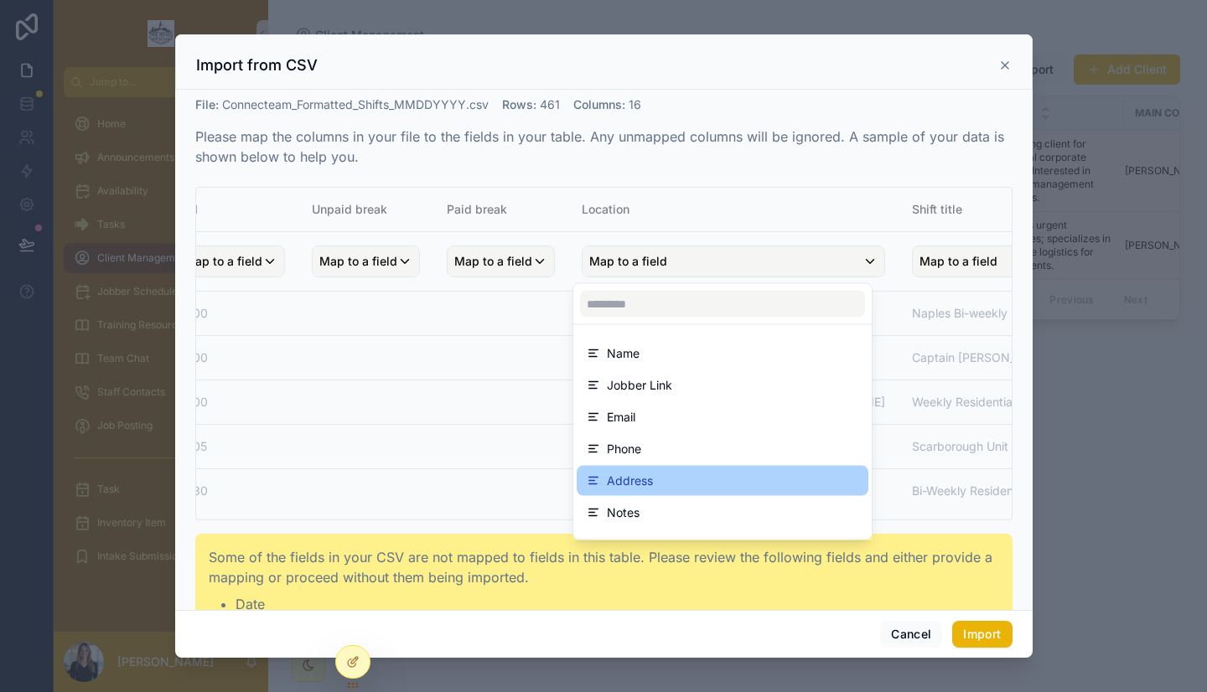
click at [647, 475] on span "Address" at bounding box center [630, 481] width 46 height 20
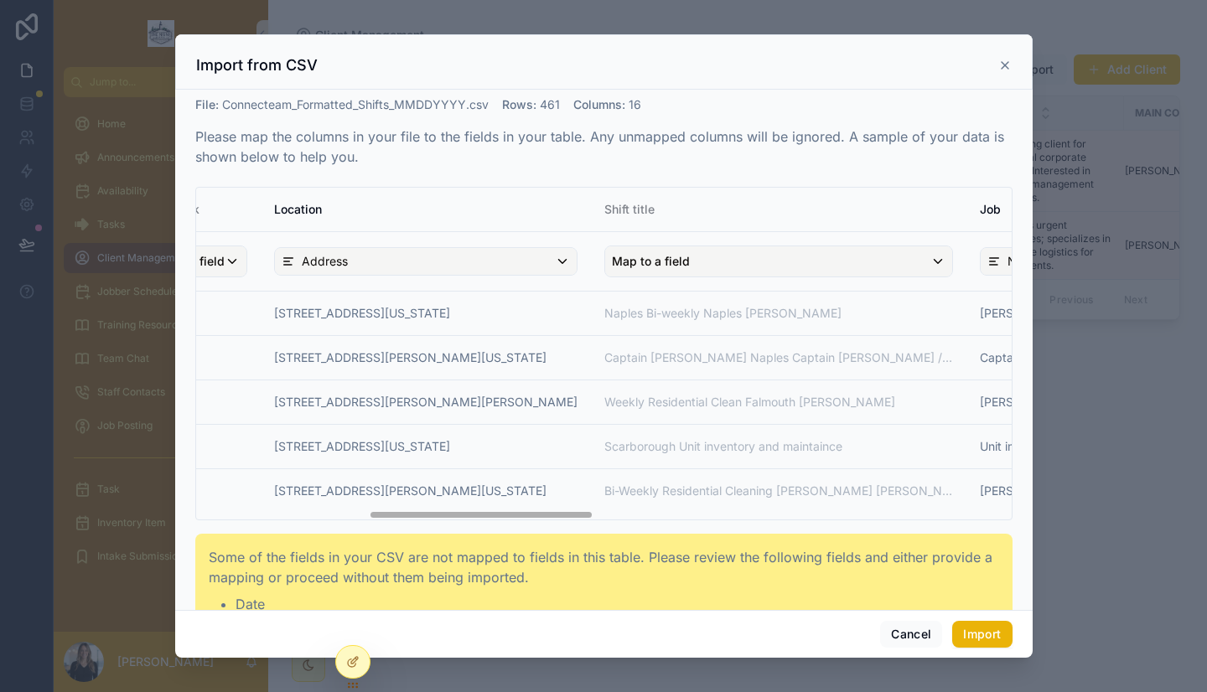
scroll to position [0, 631]
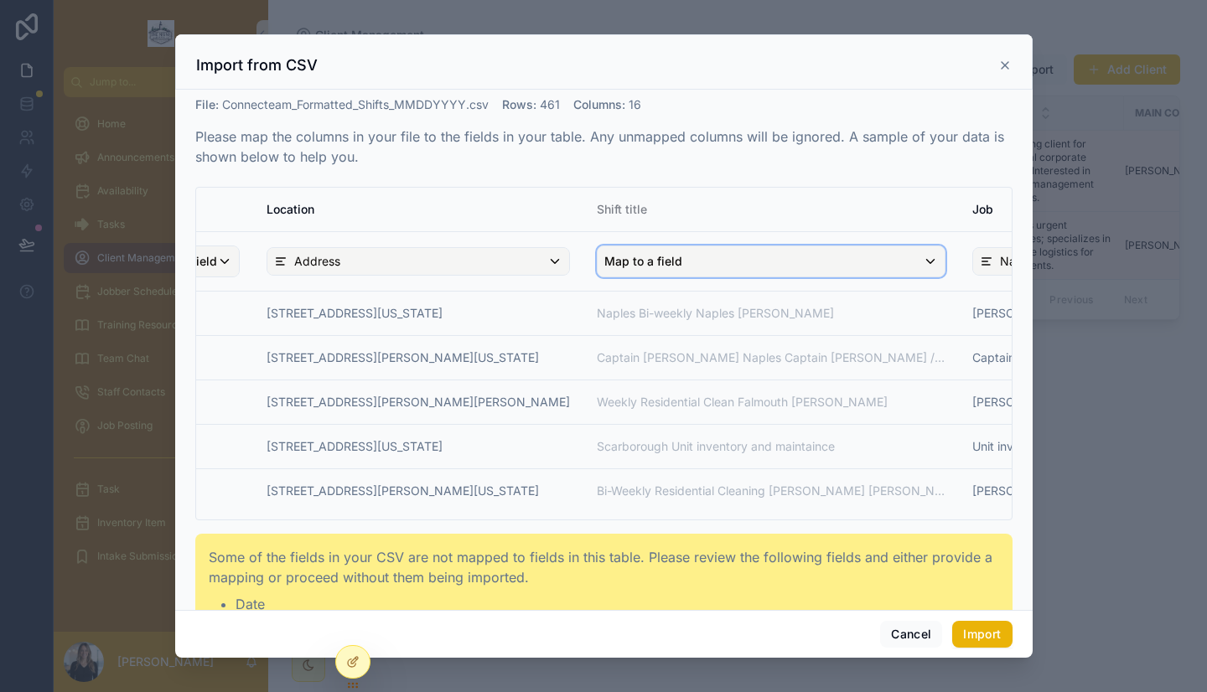
click at [699, 259] on div "Map to a field" at bounding box center [770, 261] width 347 height 30
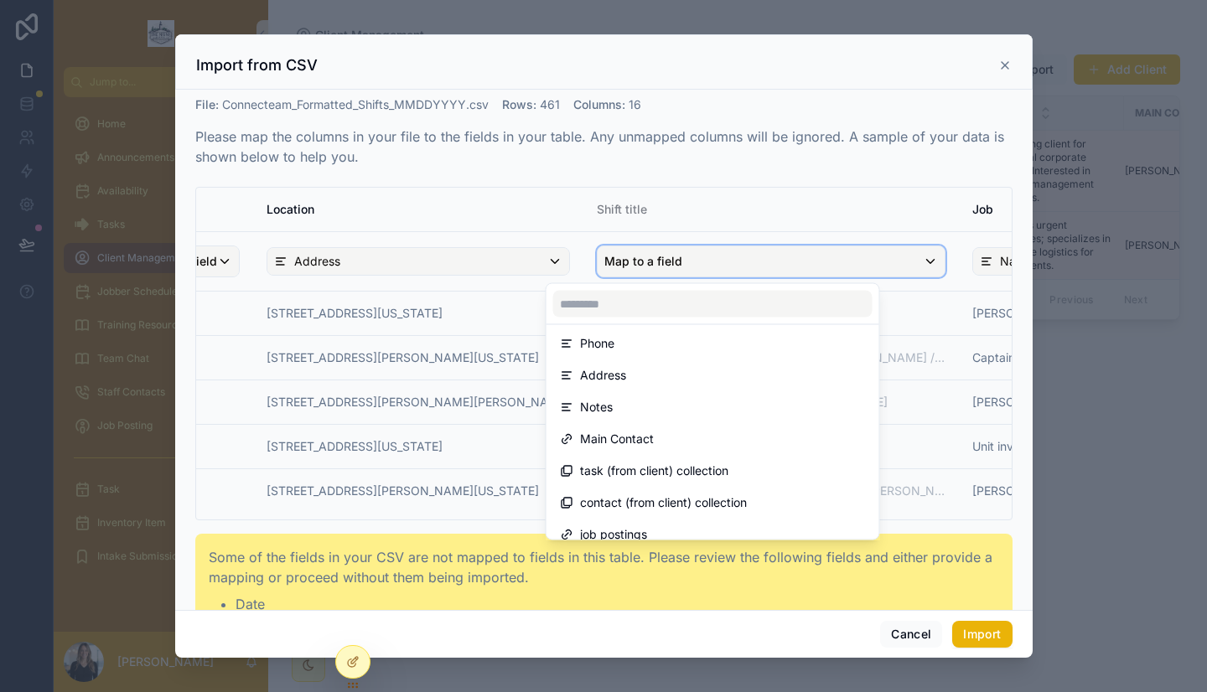
scroll to position [119, 0]
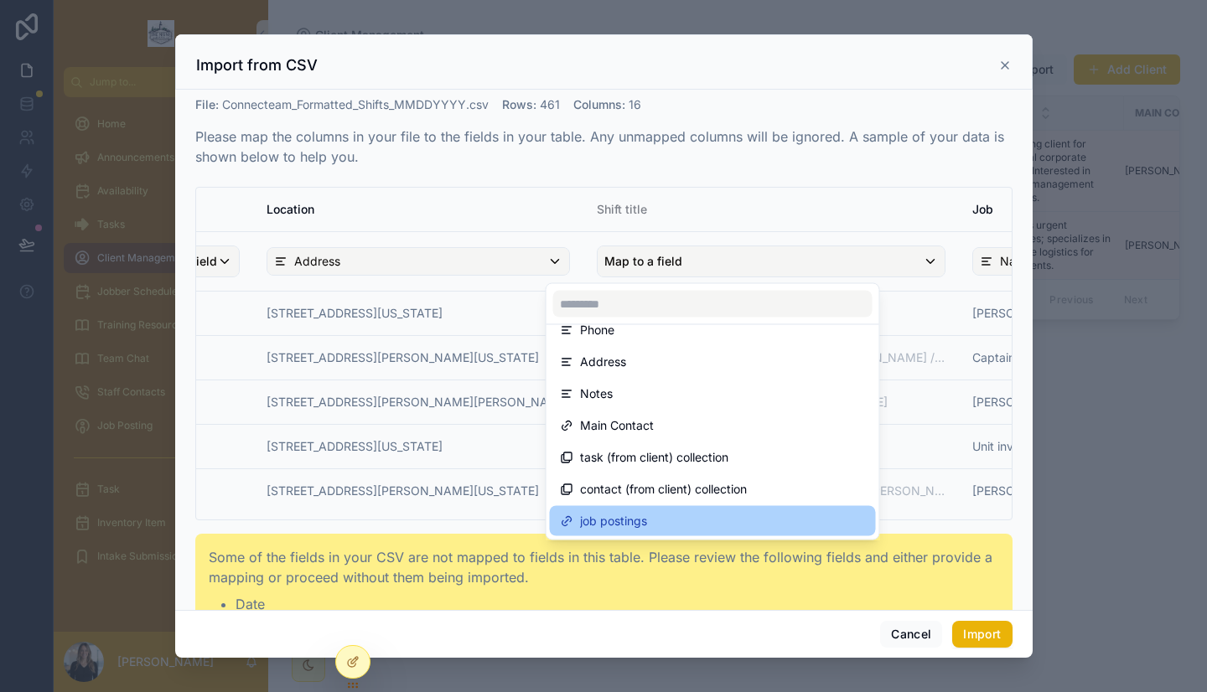
click at [627, 516] on span "job postings" at bounding box center [613, 521] width 67 height 20
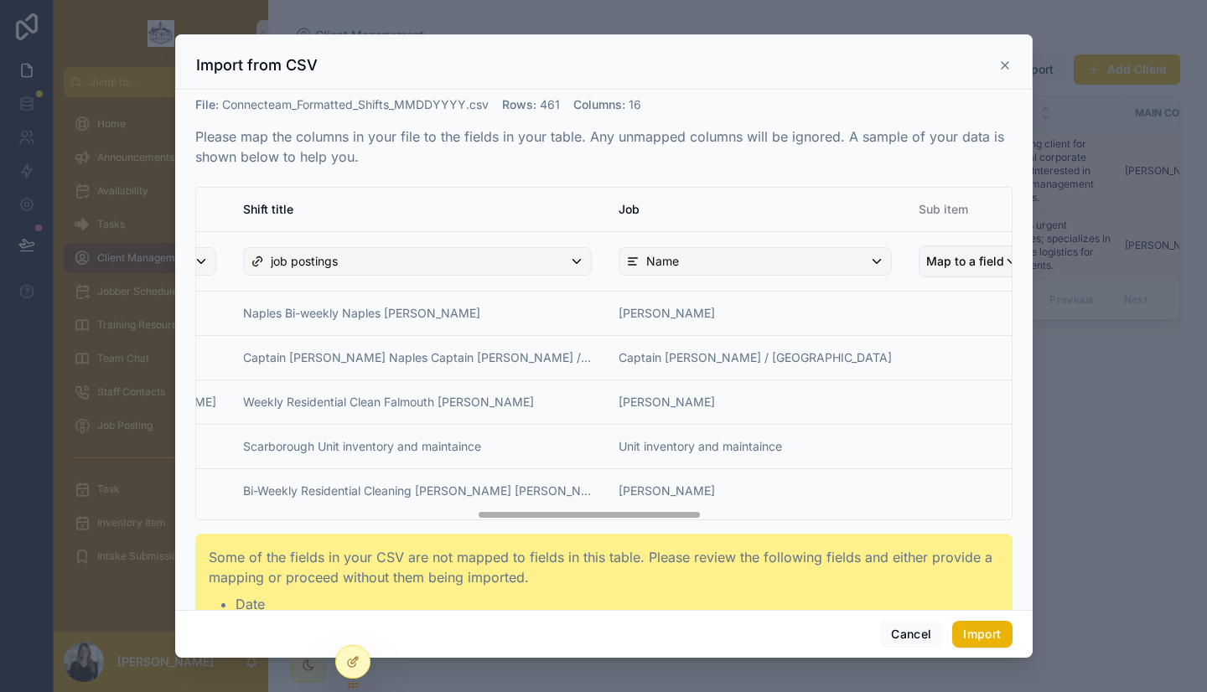
scroll to position [0, 1005]
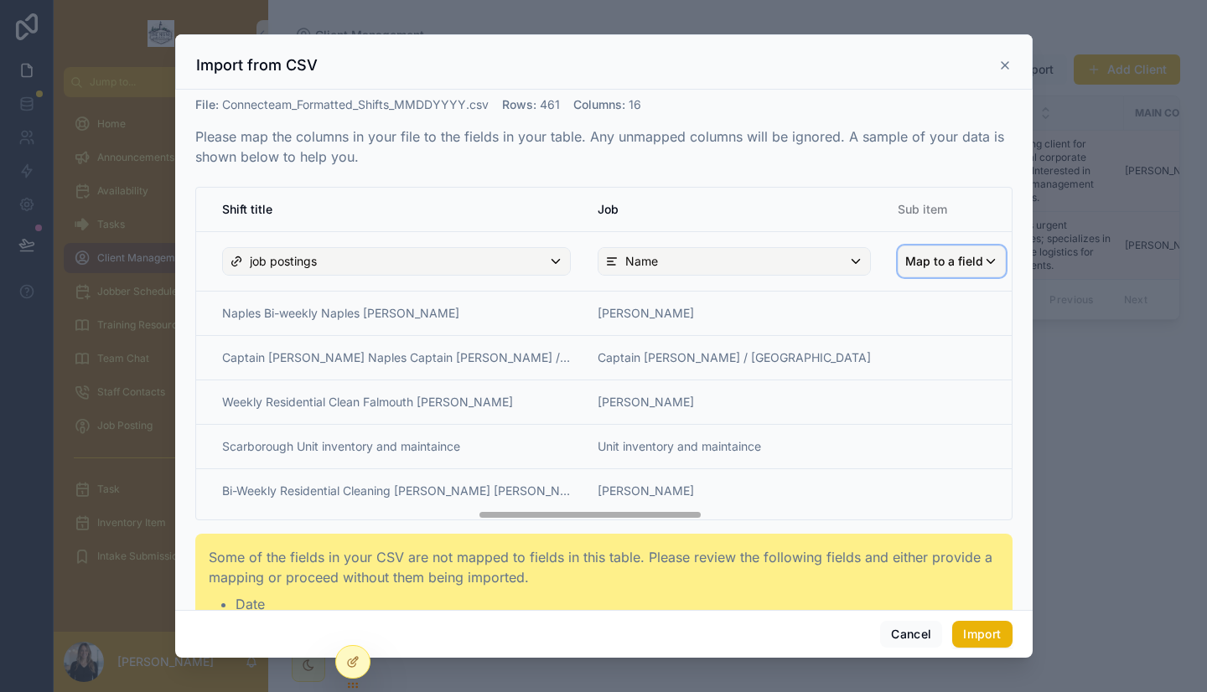
click at [905, 261] on span "Map to a field" at bounding box center [944, 261] width 78 height 30
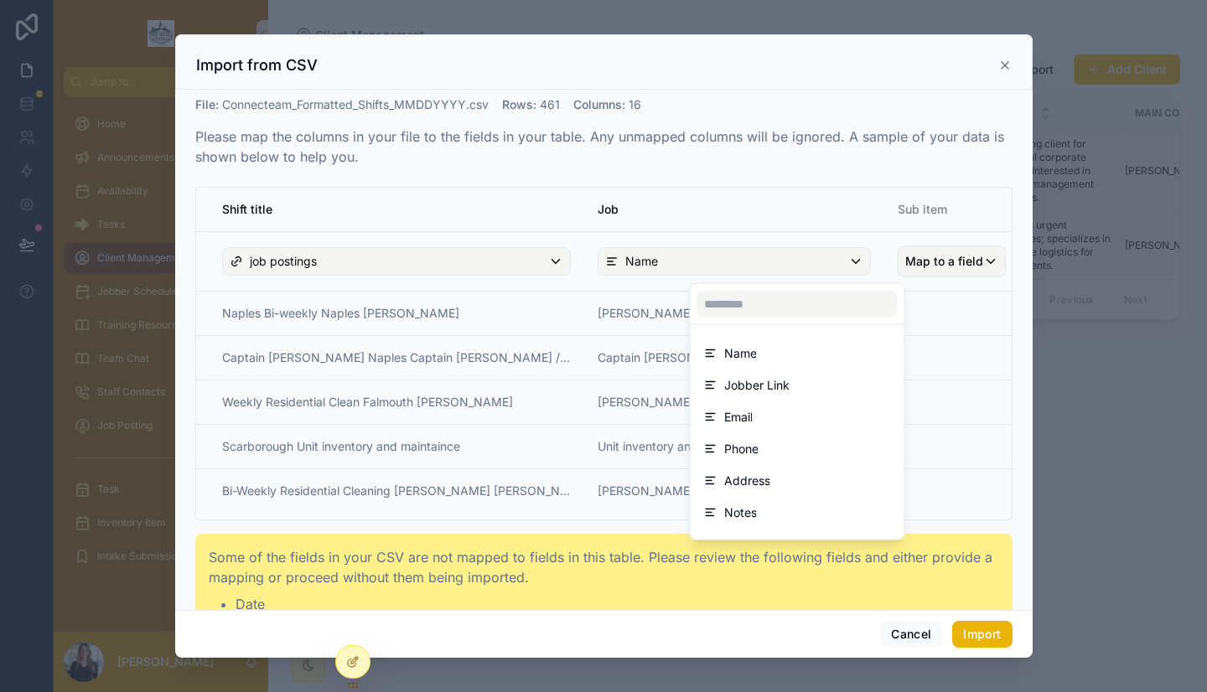
click at [802, 200] on div "scrollable content" at bounding box center [603, 345] width 857 height 623
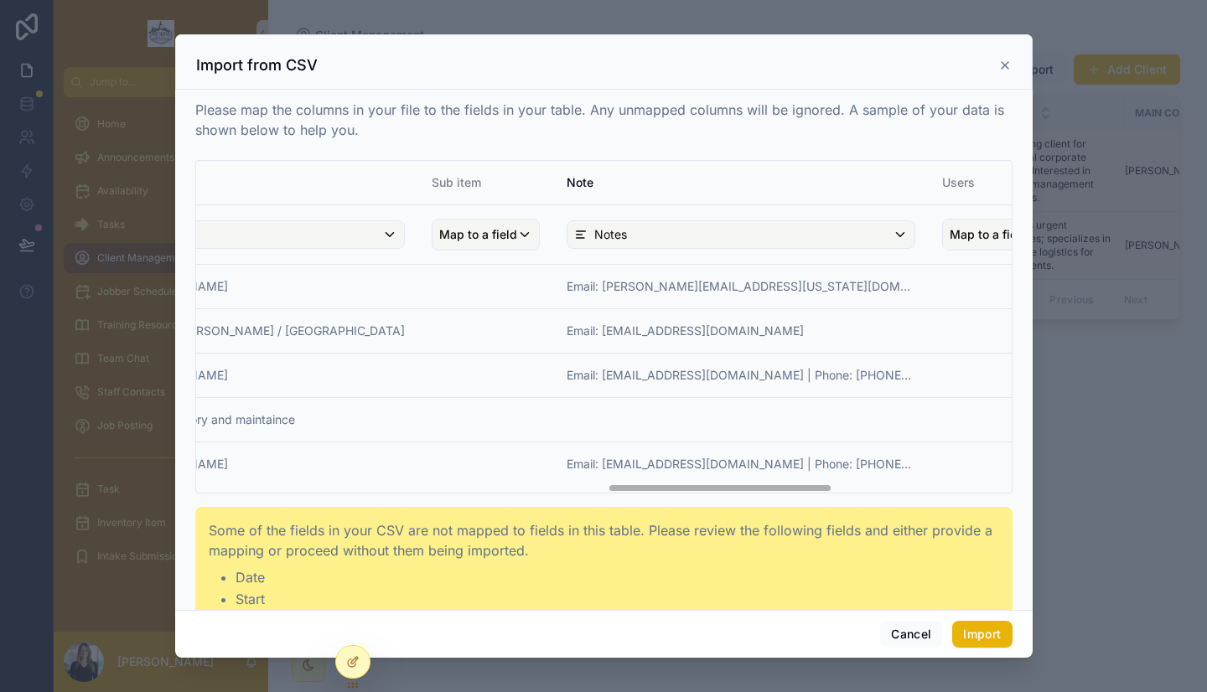
scroll to position [14, 0]
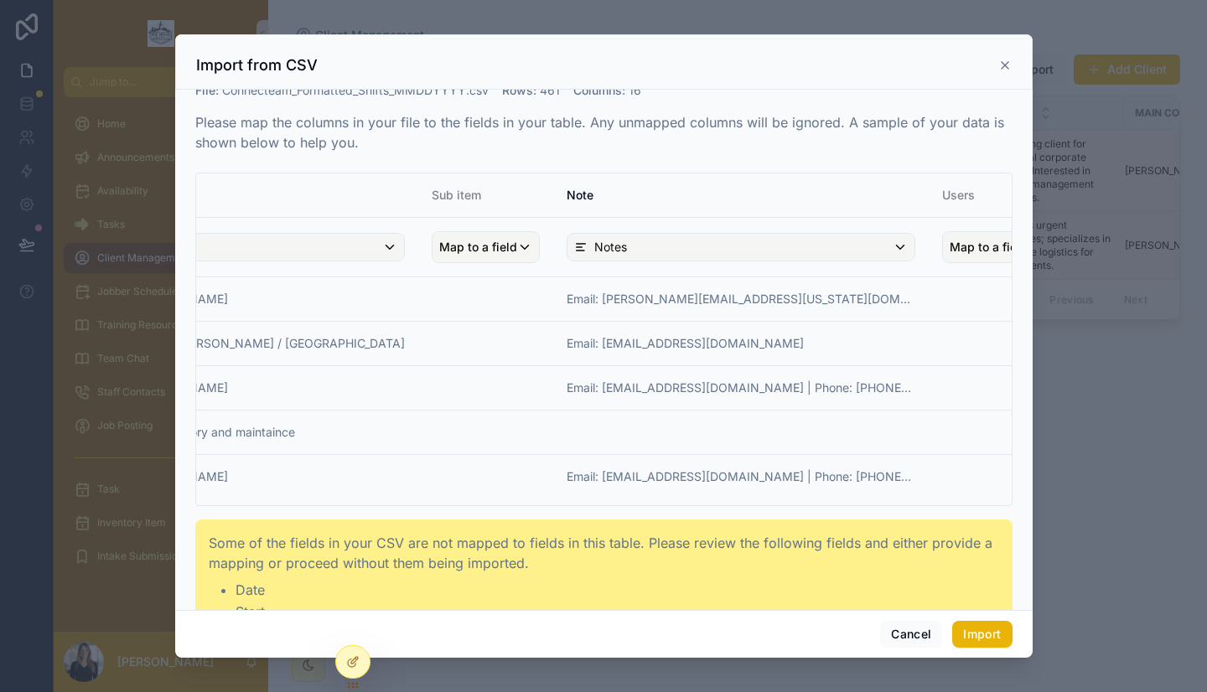
click at [1084, 249] on span "Map to a field" at bounding box center [1123, 247] width 78 height 30
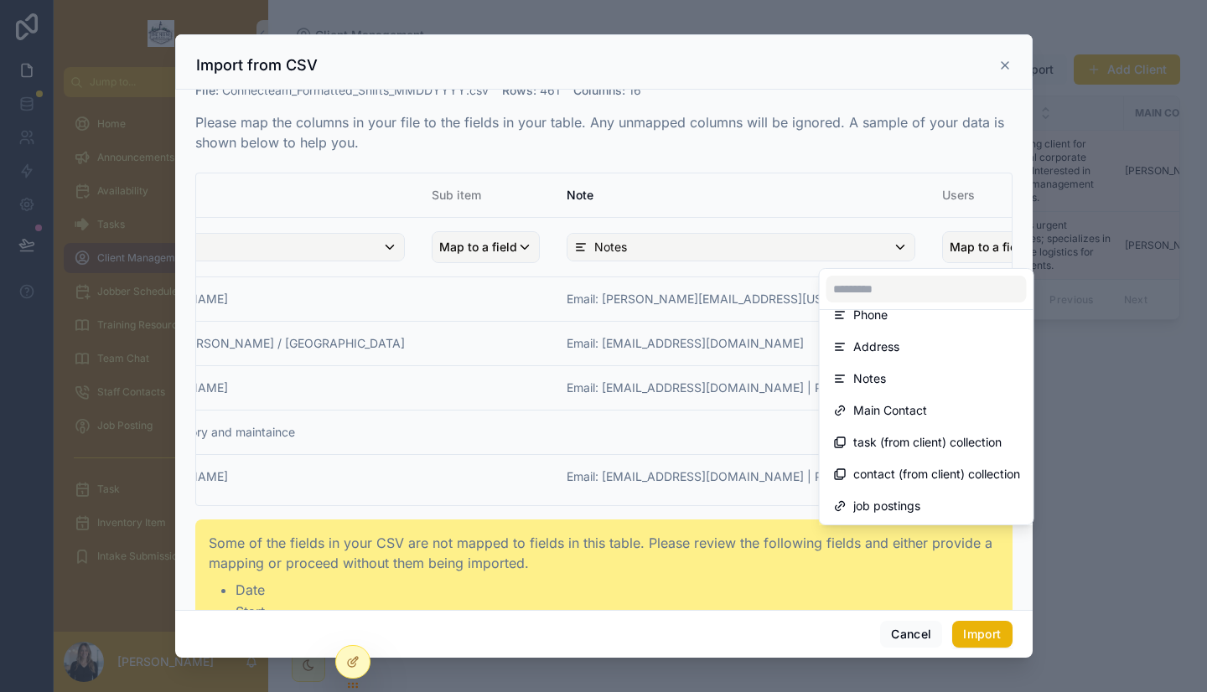
scroll to position [0, 0]
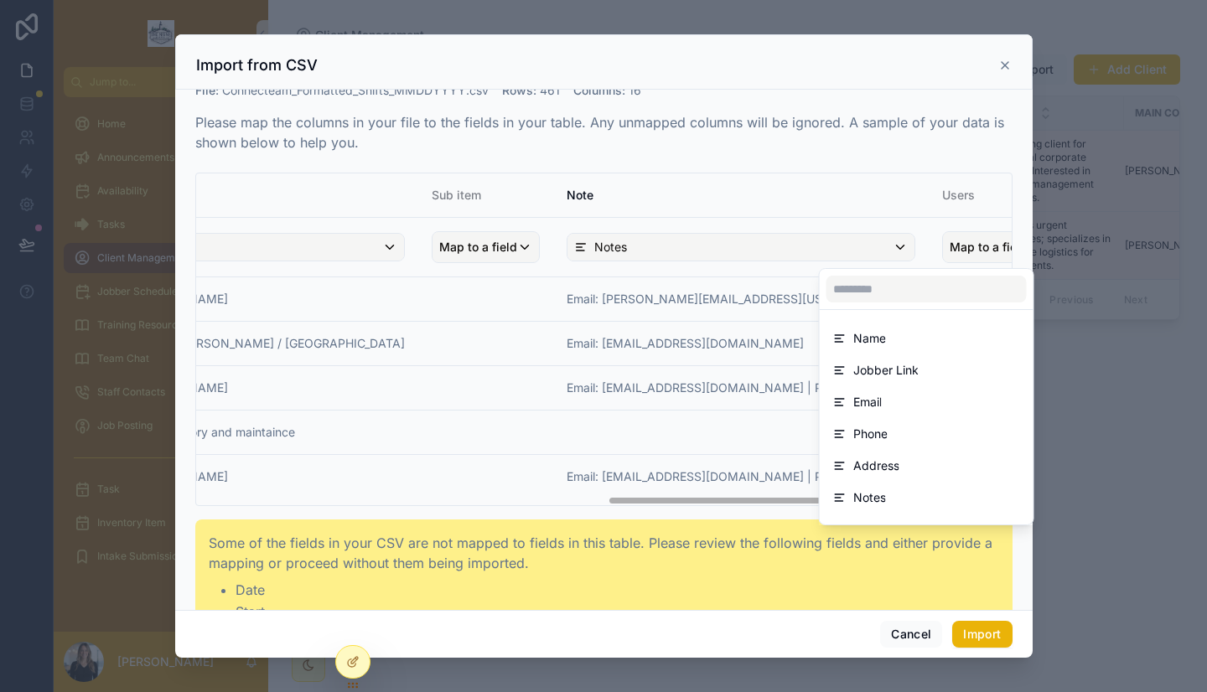
click at [840, 169] on div "scrollable content" at bounding box center [603, 345] width 857 height 623
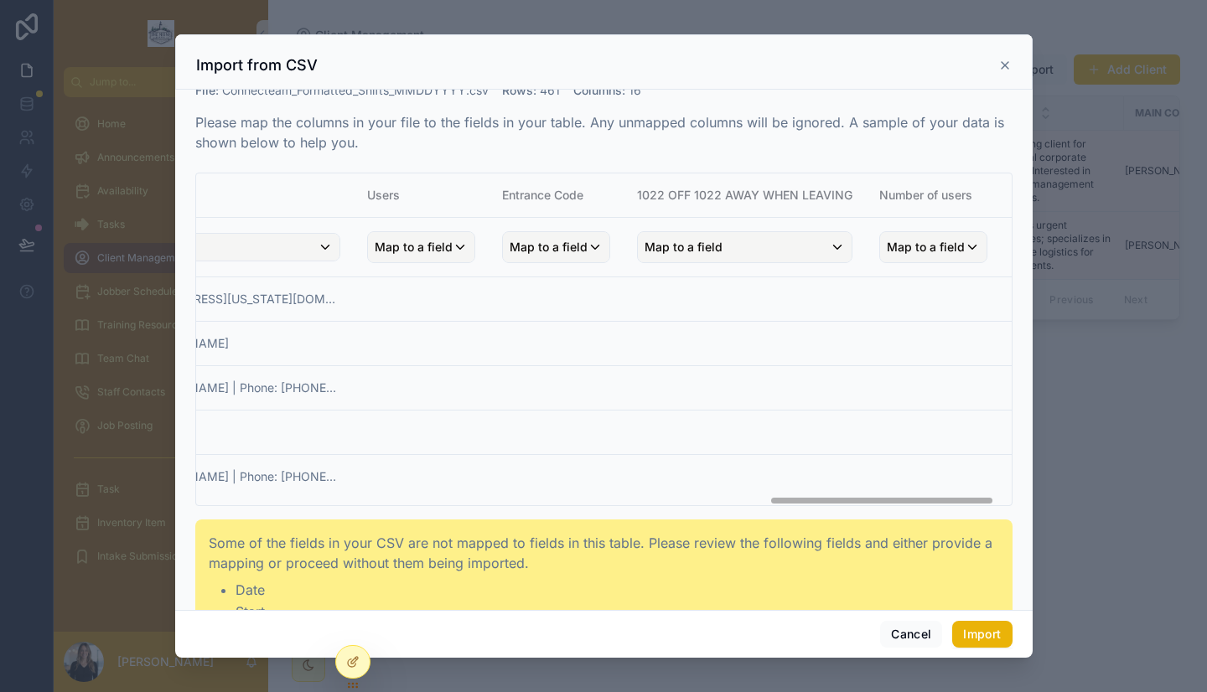
scroll to position [0, 2064]
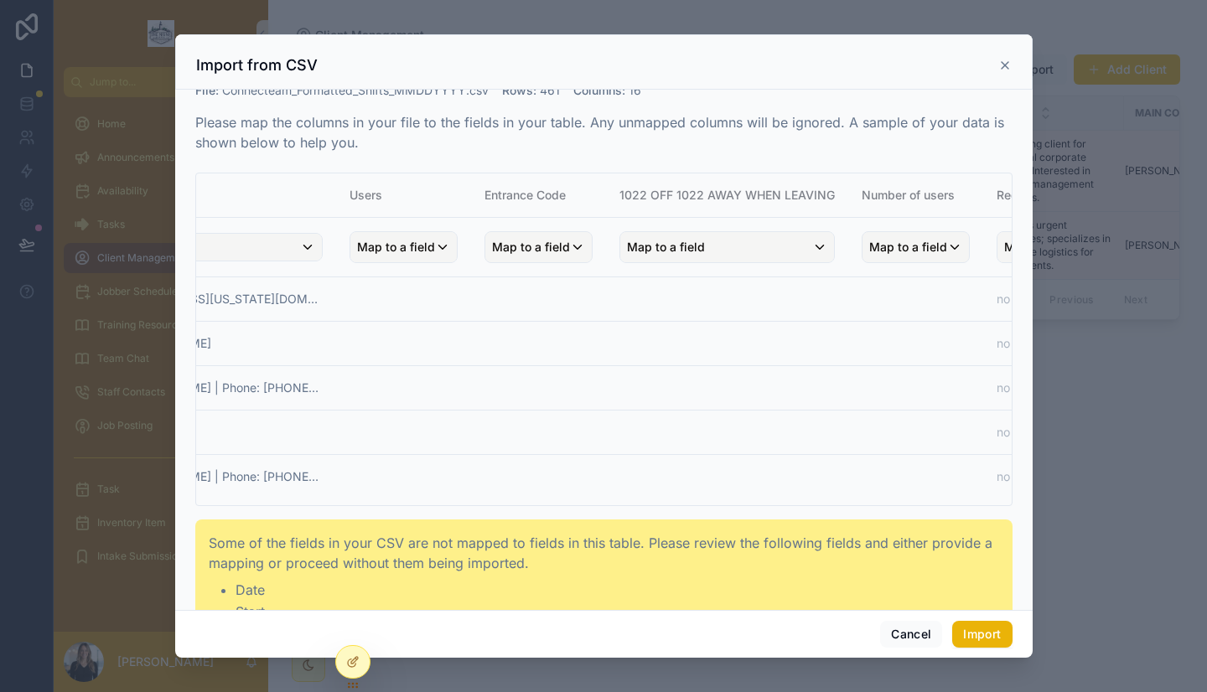
click at [1139, 248] on span "Map to a field" at bounding box center [1178, 247] width 78 height 30
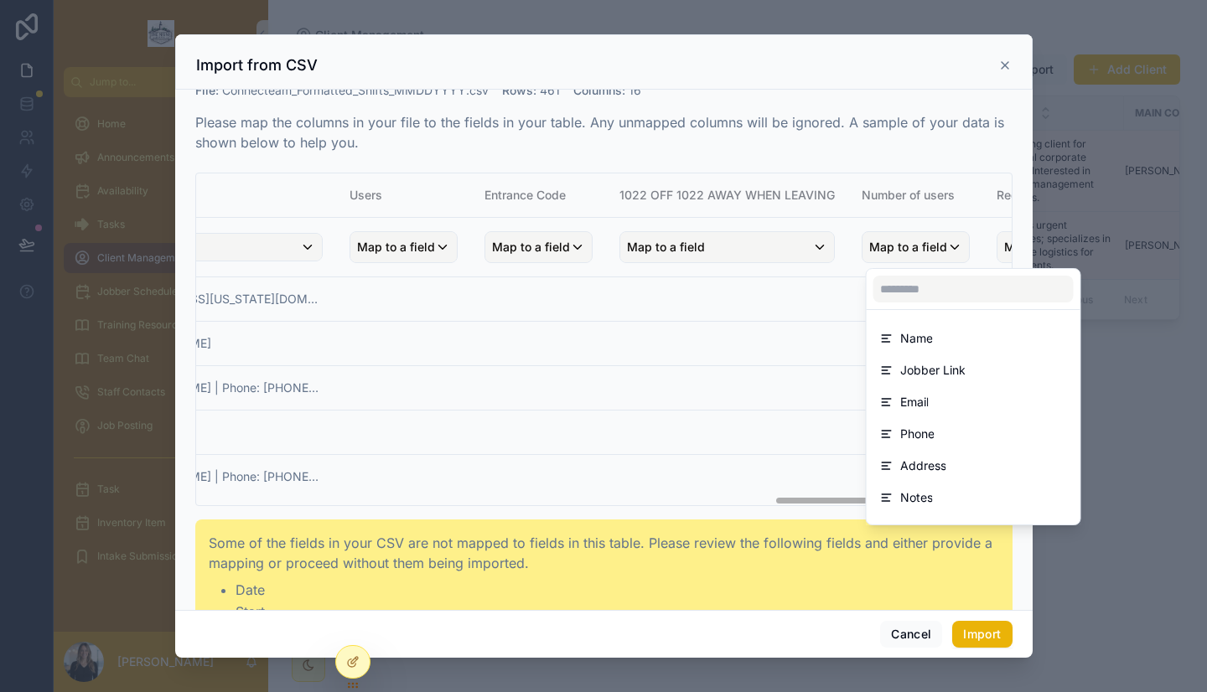
click at [968, 170] on div "scrollable content" at bounding box center [603, 345] width 857 height 623
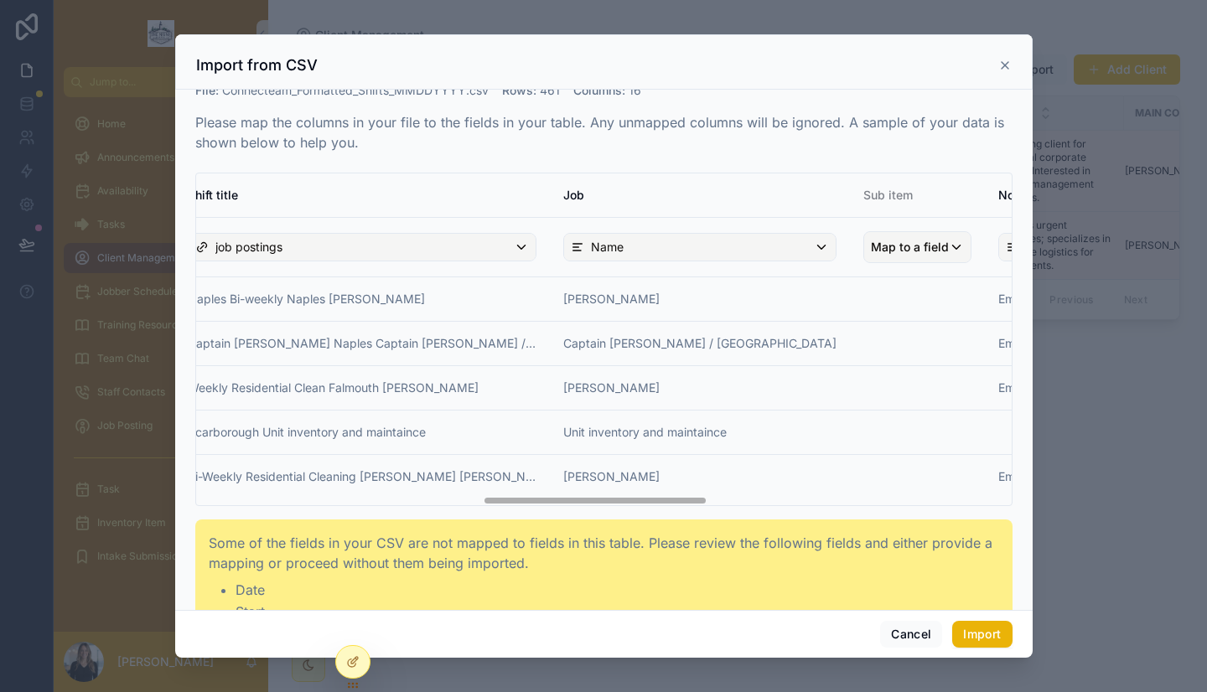
scroll to position [0, 1023]
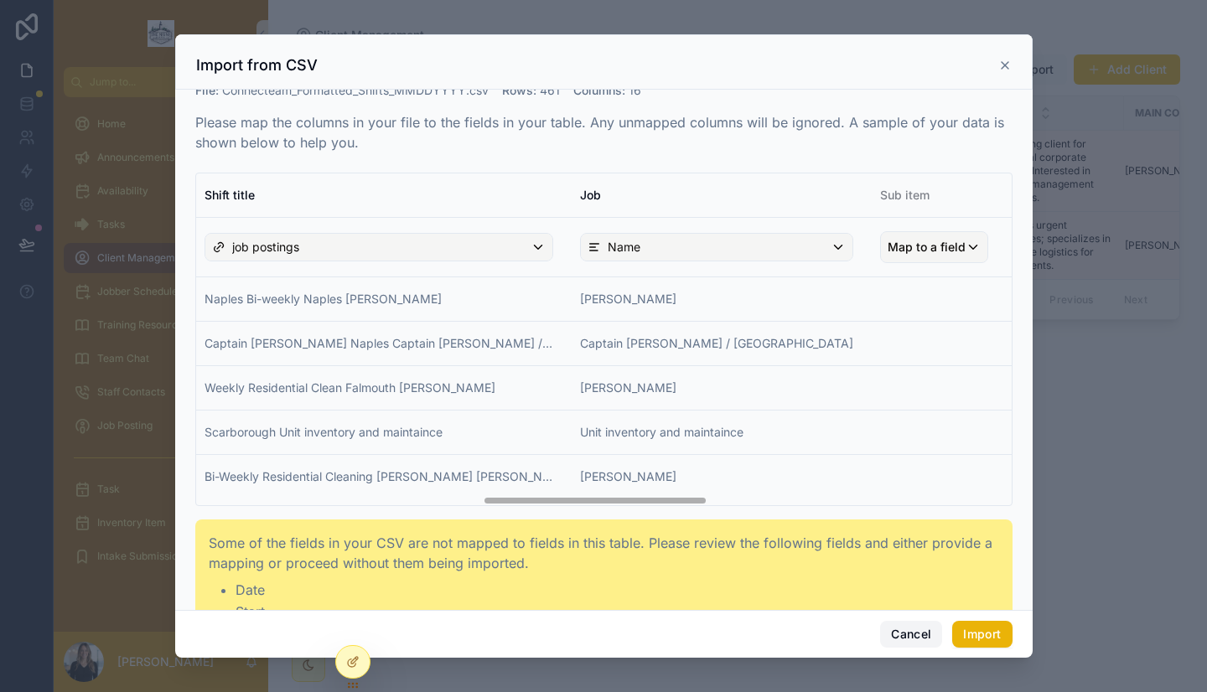
click at [898, 624] on button "Cancel" at bounding box center [911, 634] width 62 height 27
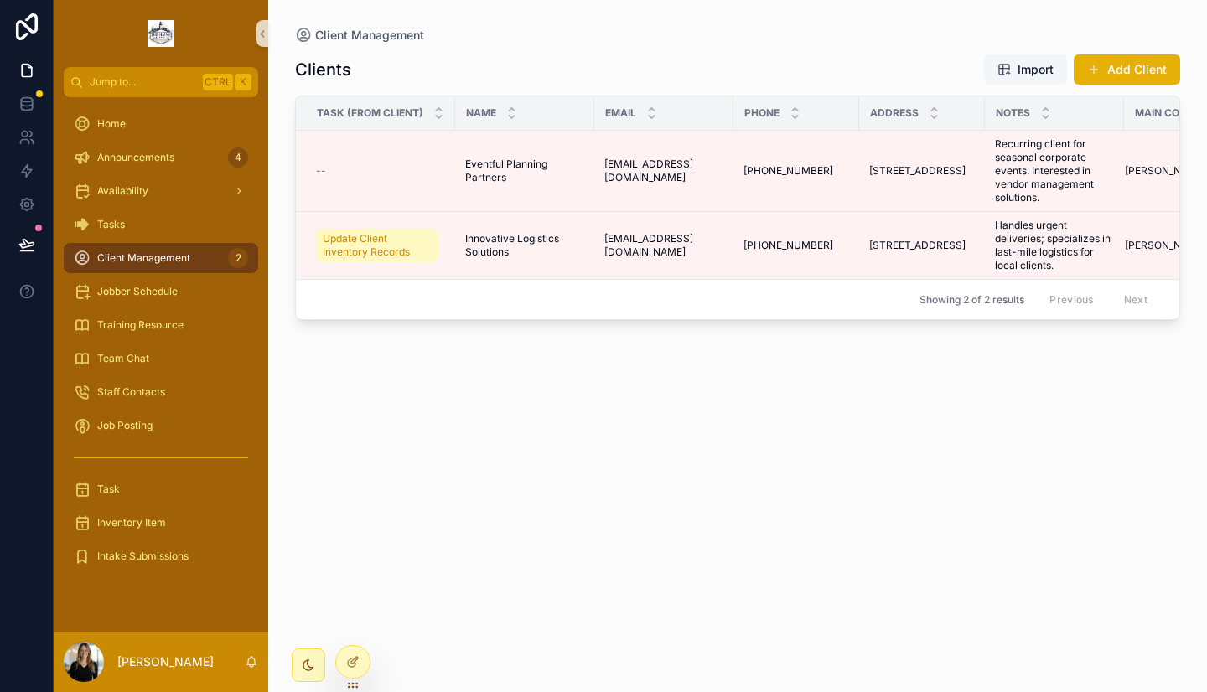
click at [1021, 65] on span "Import" at bounding box center [1035, 69] width 36 height 17
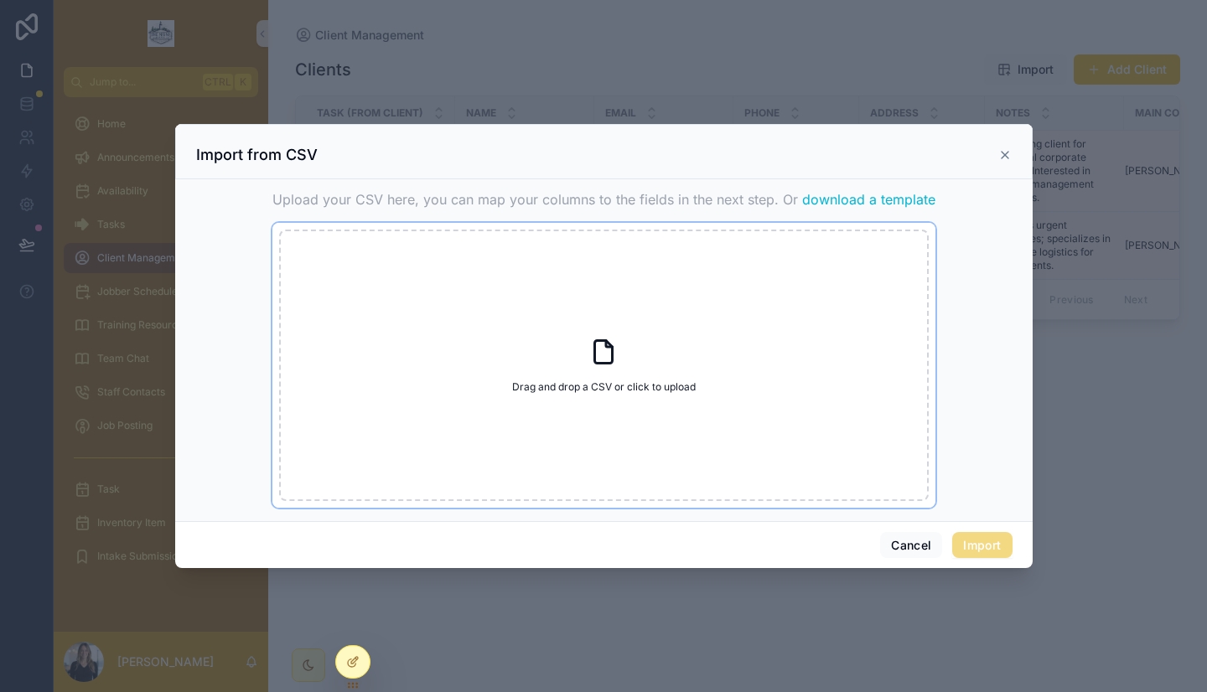
click at [553, 341] on div "Drag and drop a CSV or click to upload Drag and drop a CSV or click to upload" at bounding box center [603, 365] width 649 height 271
type input "**********"
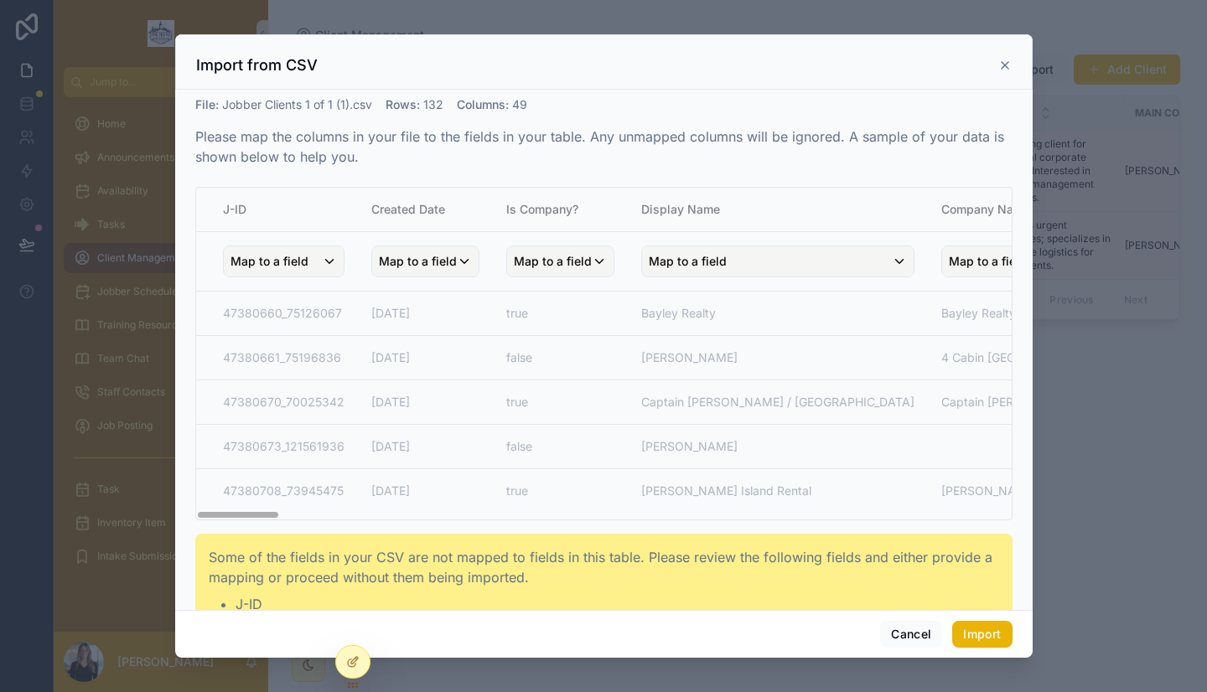
scroll to position [0, 4]
click at [440, 266] on span "Map to a field" at bounding box center [414, 261] width 78 height 30
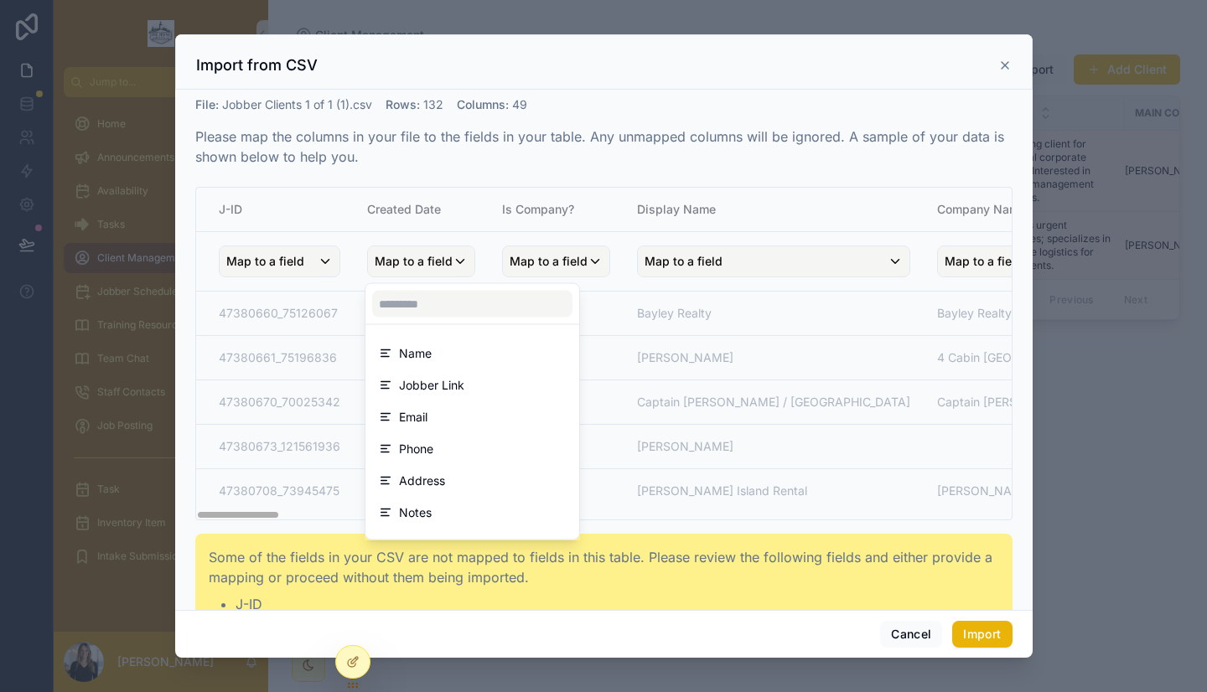
click at [503, 232] on div "scrollable content" at bounding box center [603, 345] width 857 height 623
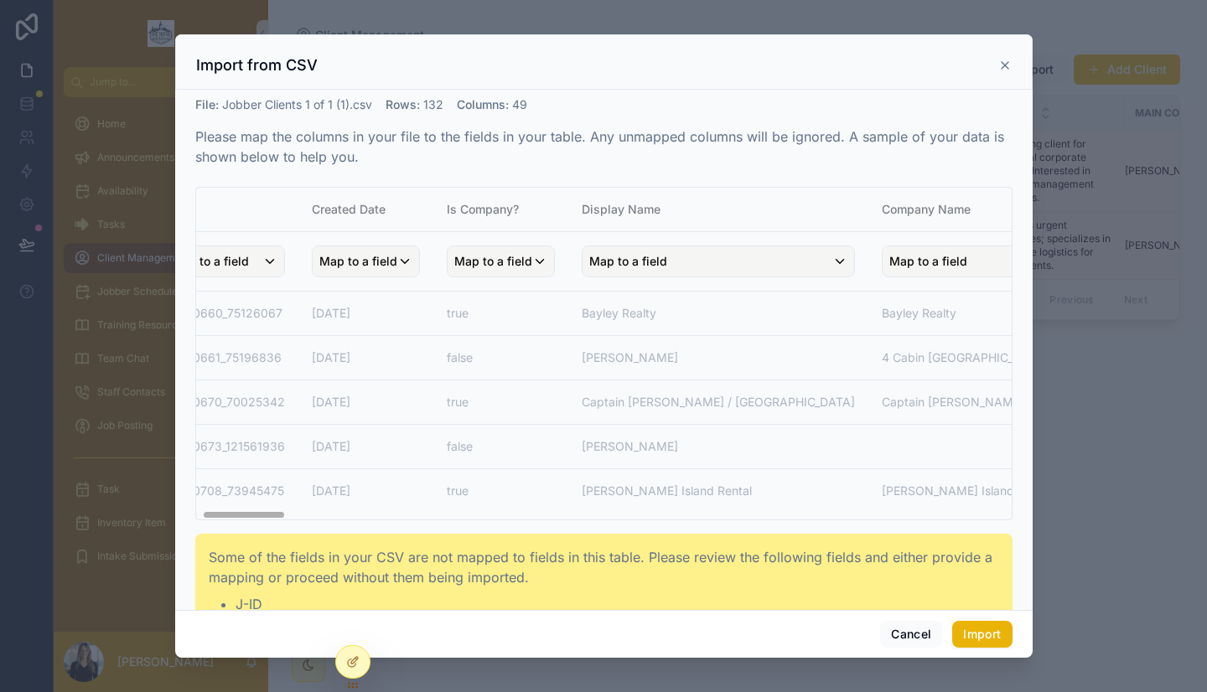
scroll to position [0, 60]
click at [659, 270] on div "Map to a field" at bounding box center [717, 261] width 271 height 30
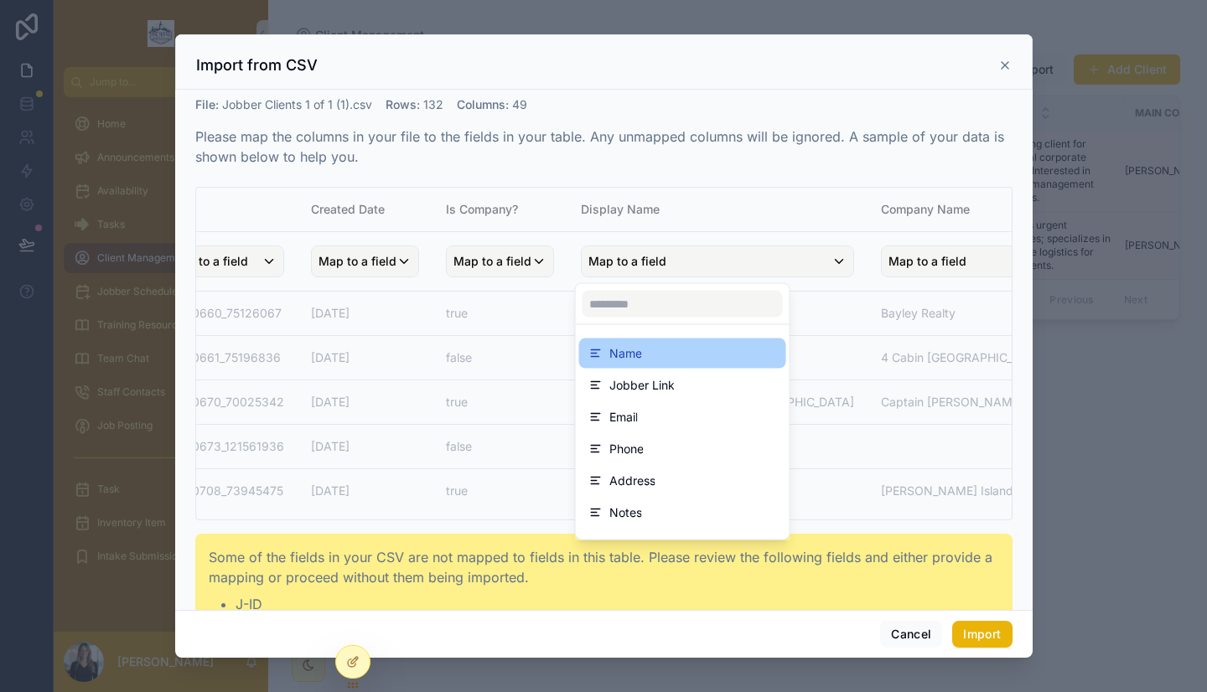
click at [654, 362] on div "Name" at bounding box center [682, 354] width 187 height 20
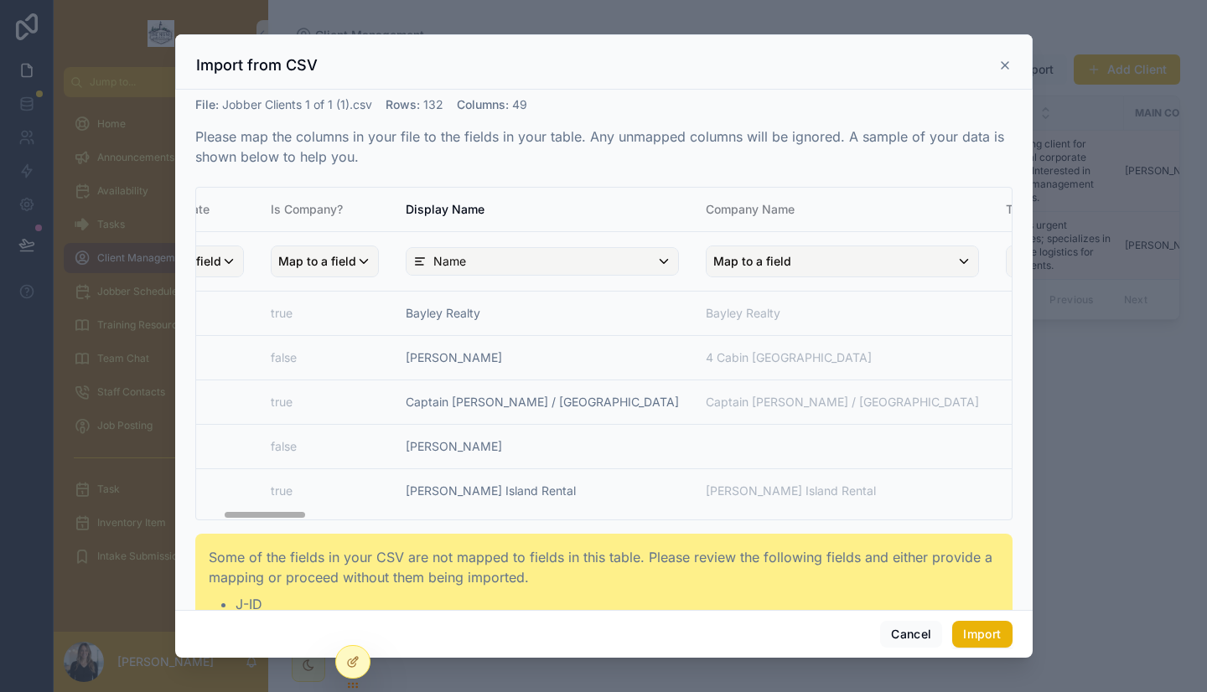
scroll to position [0, 261]
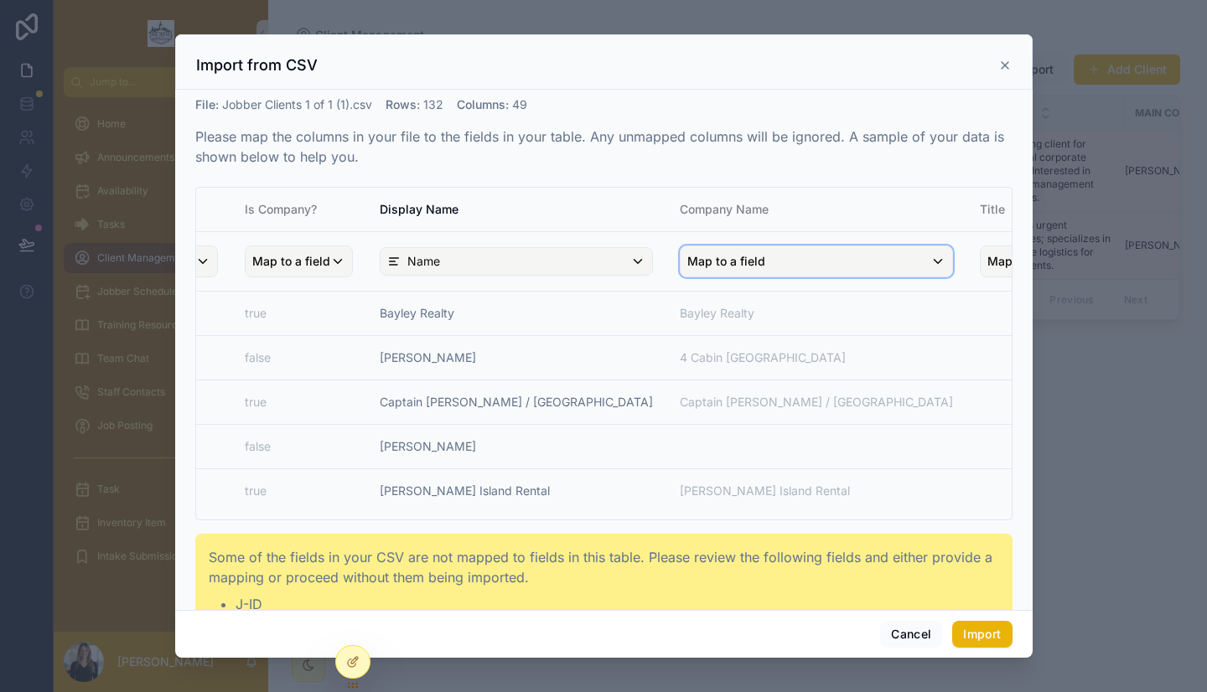
click at [699, 271] on div "Map to a field" at bounding box center [815, 261] width 271 height 30
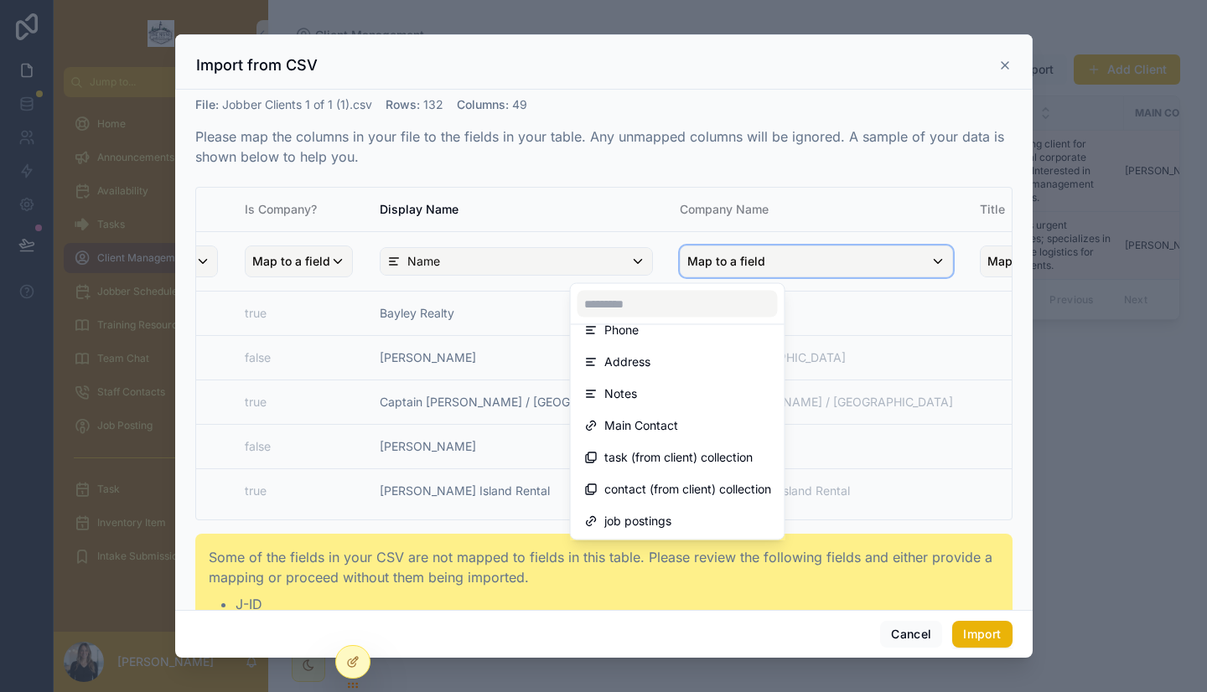
scroll to position [0, 0]
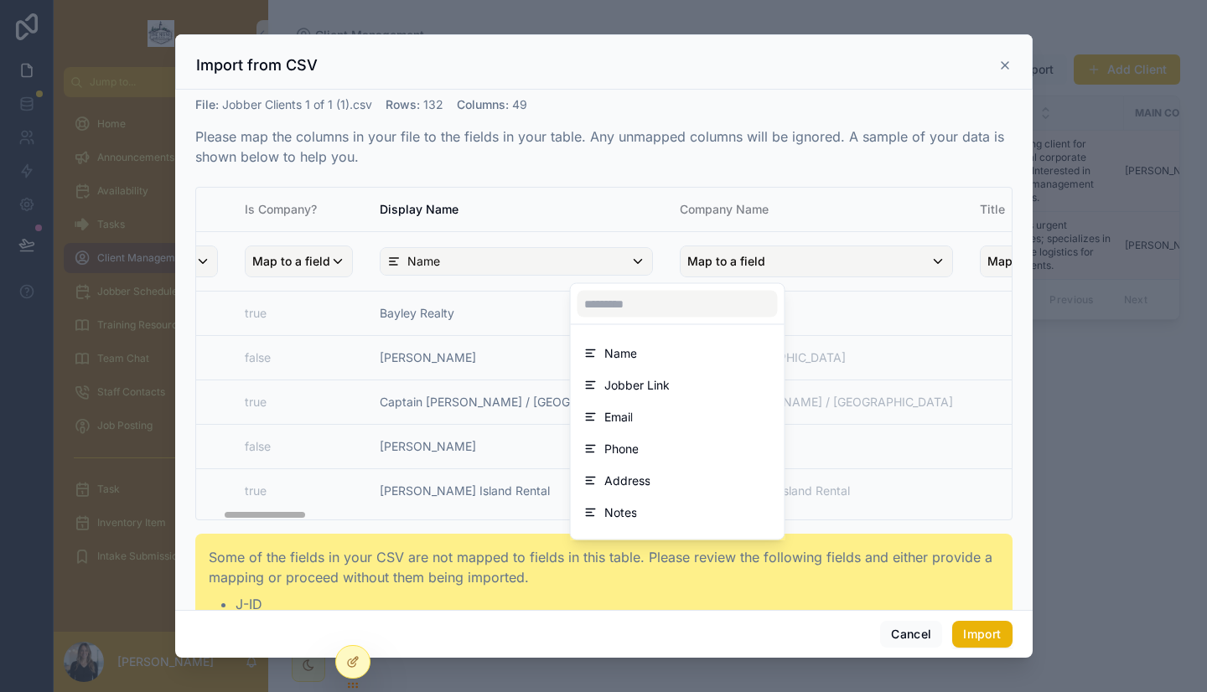
click at [753, 186] on div "scrollable content" at bounding box center [603, 345] width 857 height 623
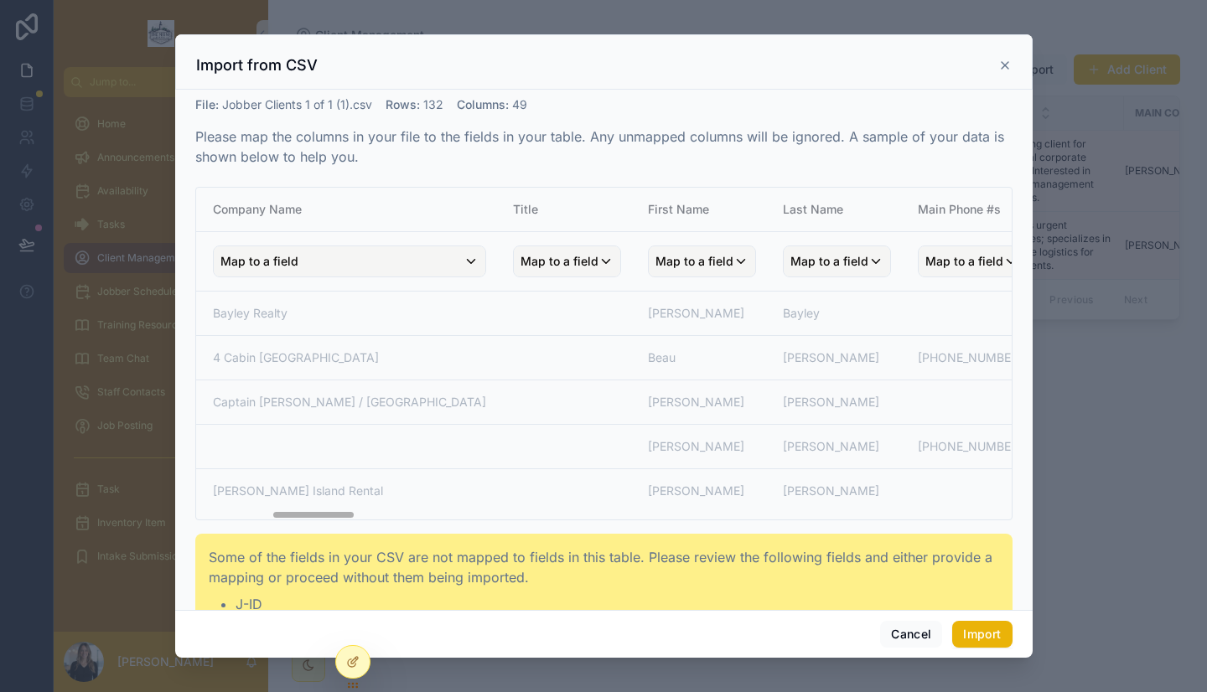
scroll to position [0, 731]
click at [916, 256] on div "Map to a field" at bounding box center [969, 261] width 106 height 30
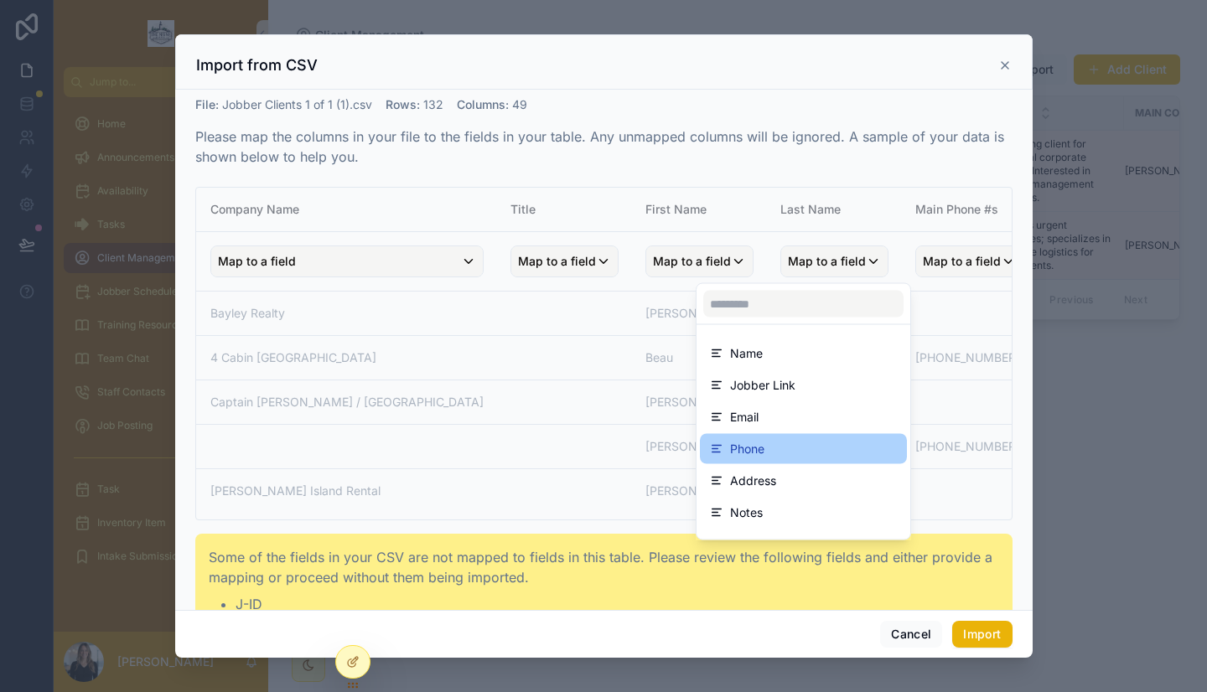
click at [781, 452] on div "Phone" at bounding box center [803, 449] width 187 height 20
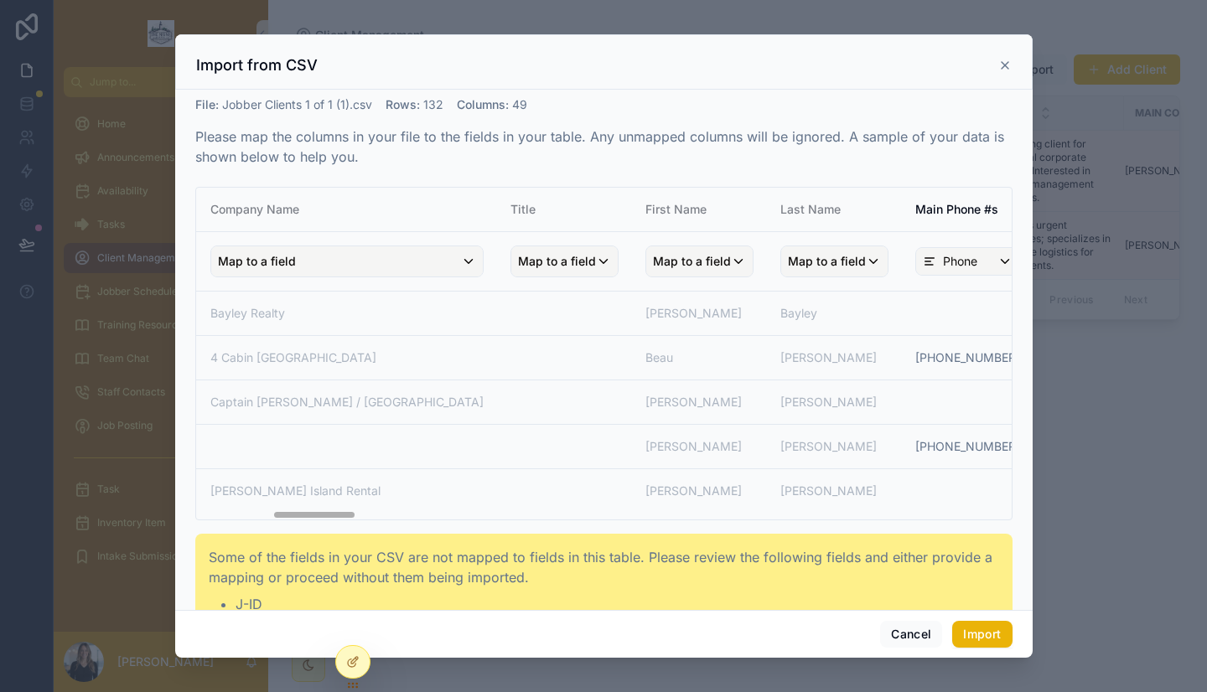
click at [1054, 261] on span "Map to a field" at bounding box center [1093, 261] width 78 height 30
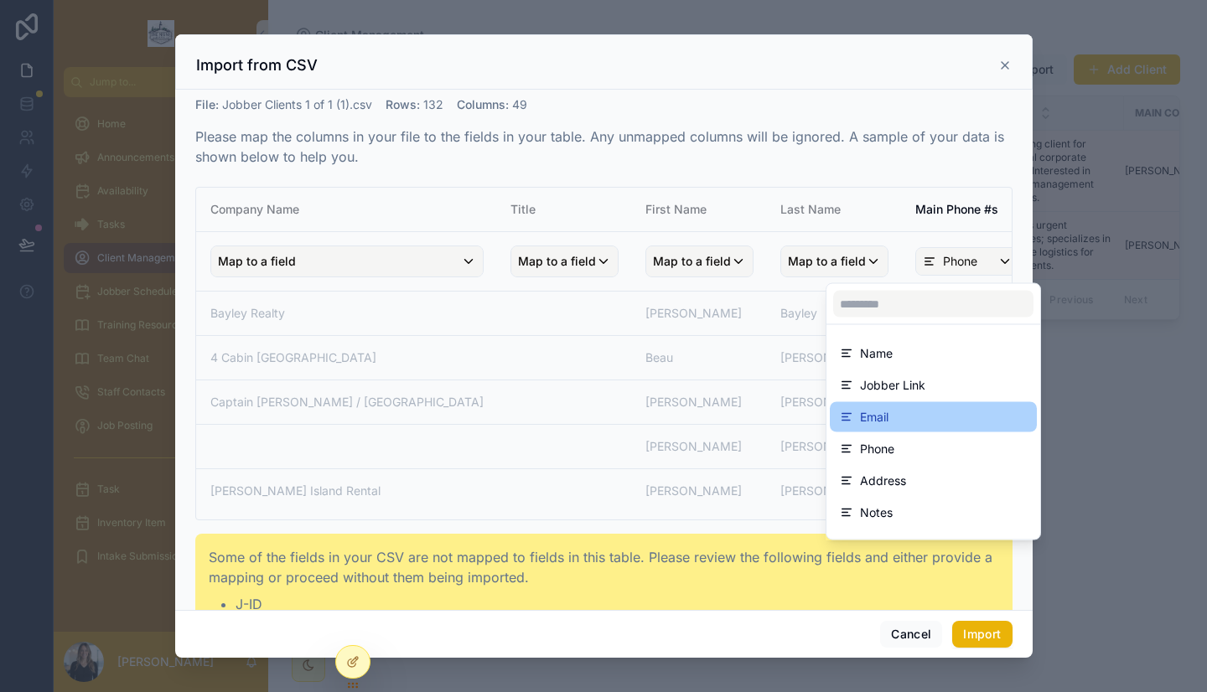
click at [889, 418] on div "Email" at bounding box center [933, 417] width 187 height 20
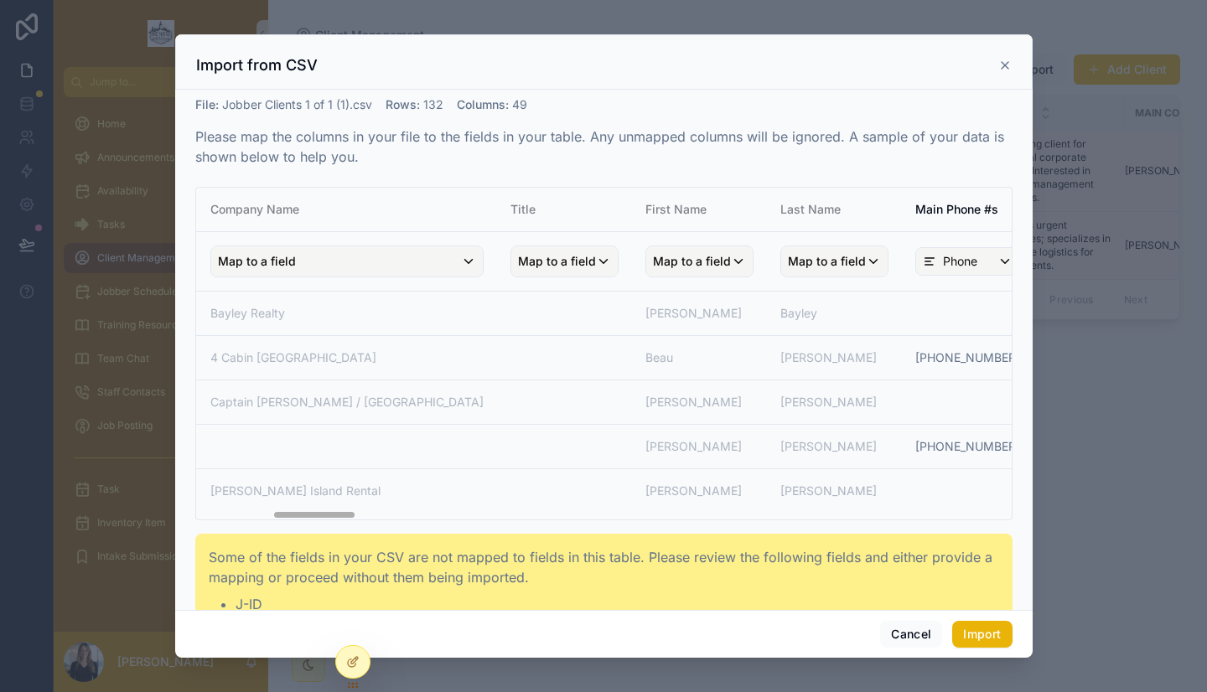
click at [1033, 225] on th "E-mails" at bounding box center [1195, 210] width 325 height 44
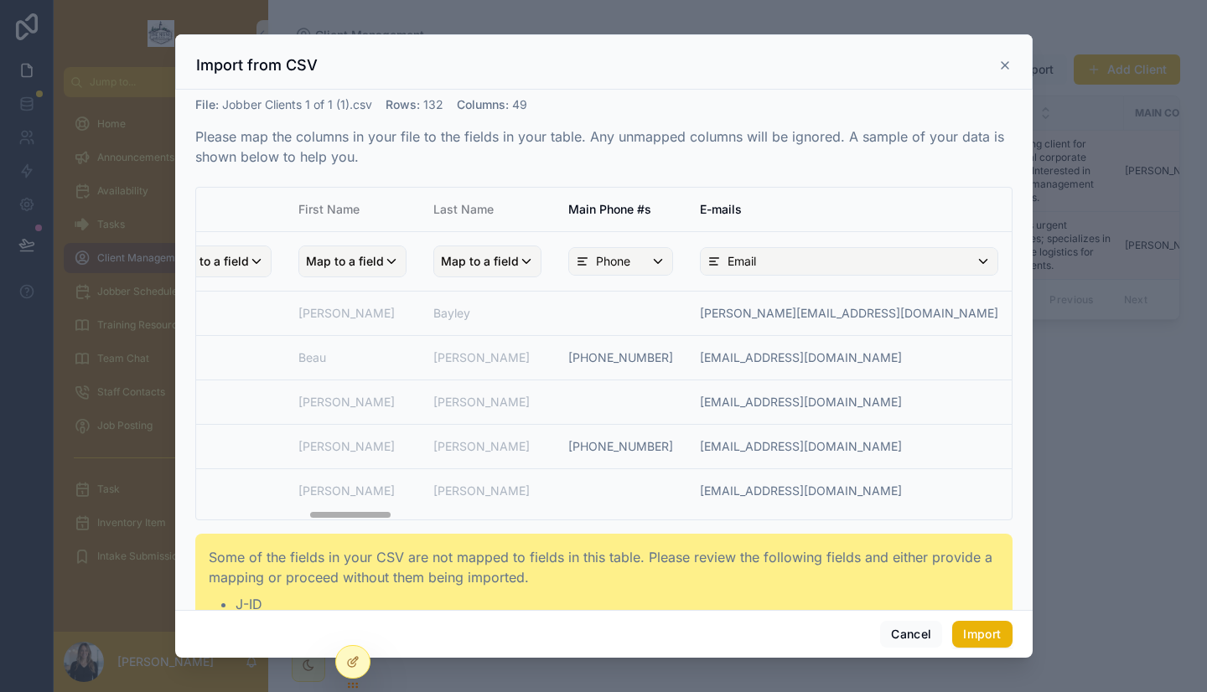
scroll to position [0, 1078]
click at [1031, 261] on span "Map to a field" at bounding box center [1070, 261] width 78 height 30
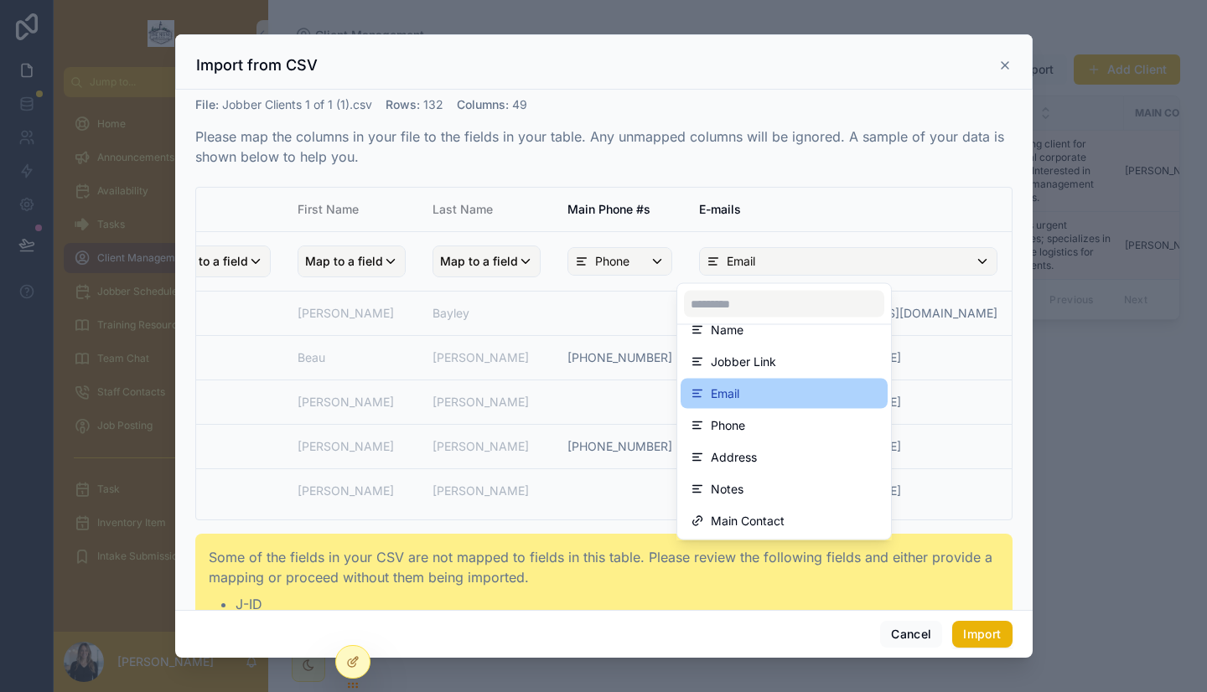
scroll to position [0, 0]
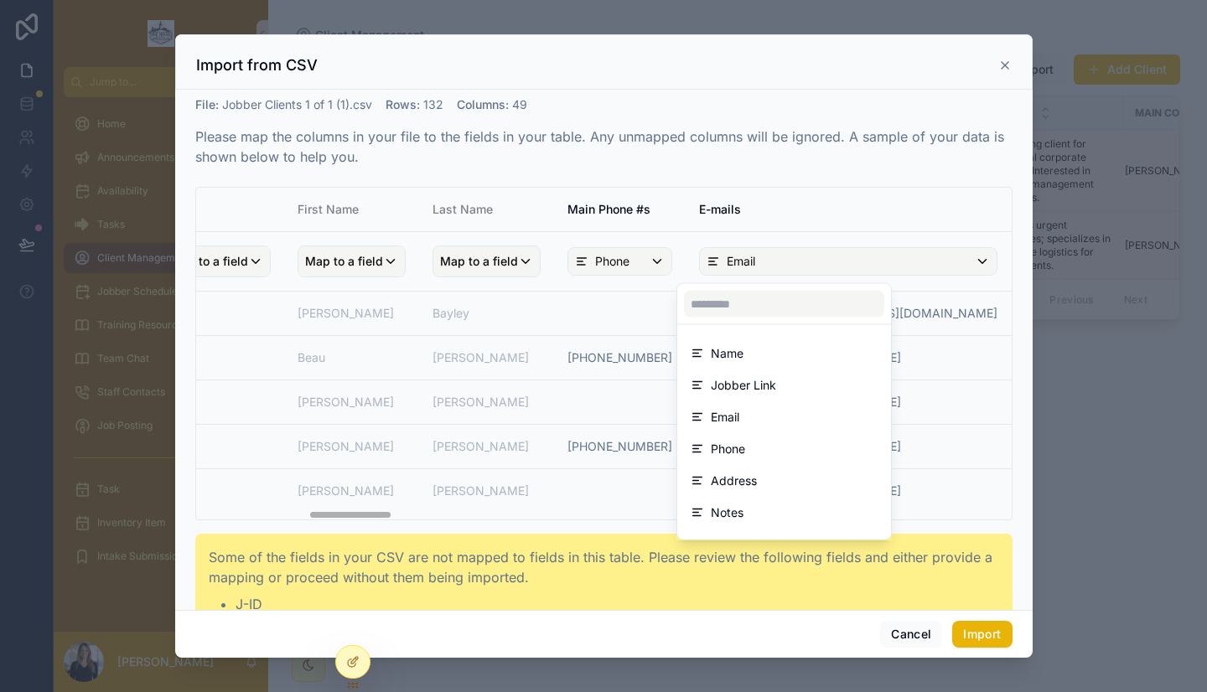
click at [757, 216] on div "scrollable content" at bounding box center [603, 345] width 857 height 623
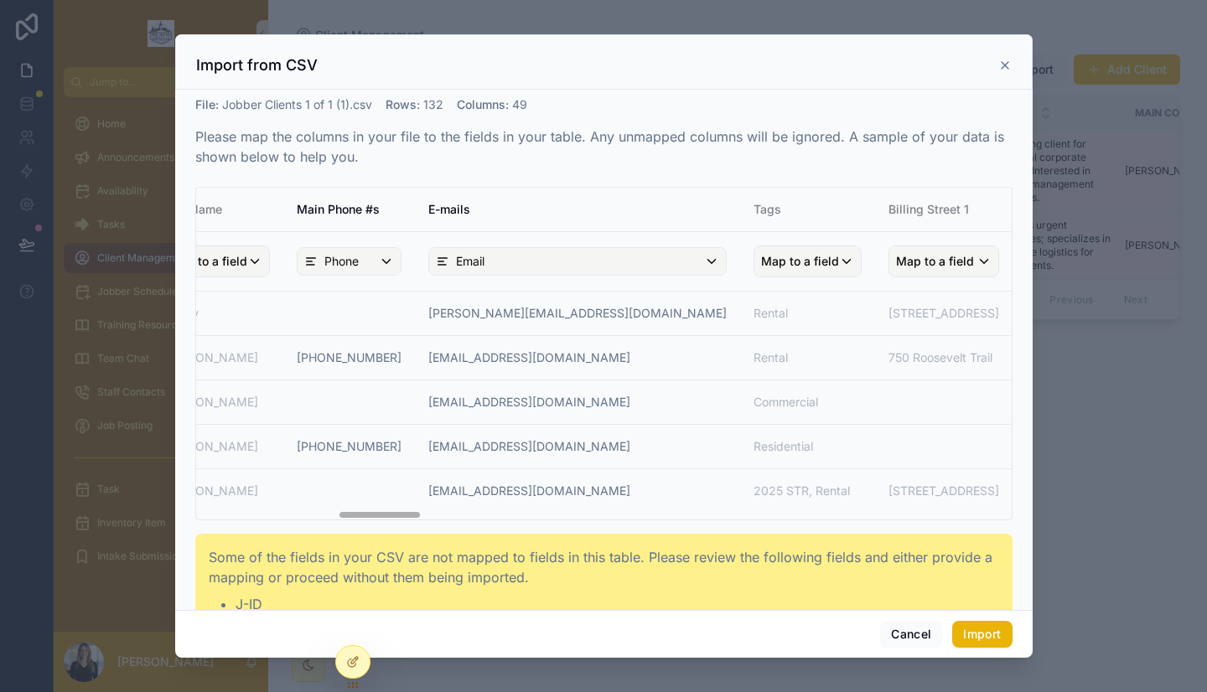
scroll to position [0, 1353]
click at [885, 272] on div "Map to a field" at bounding box center [939, 261] width 109 height 30
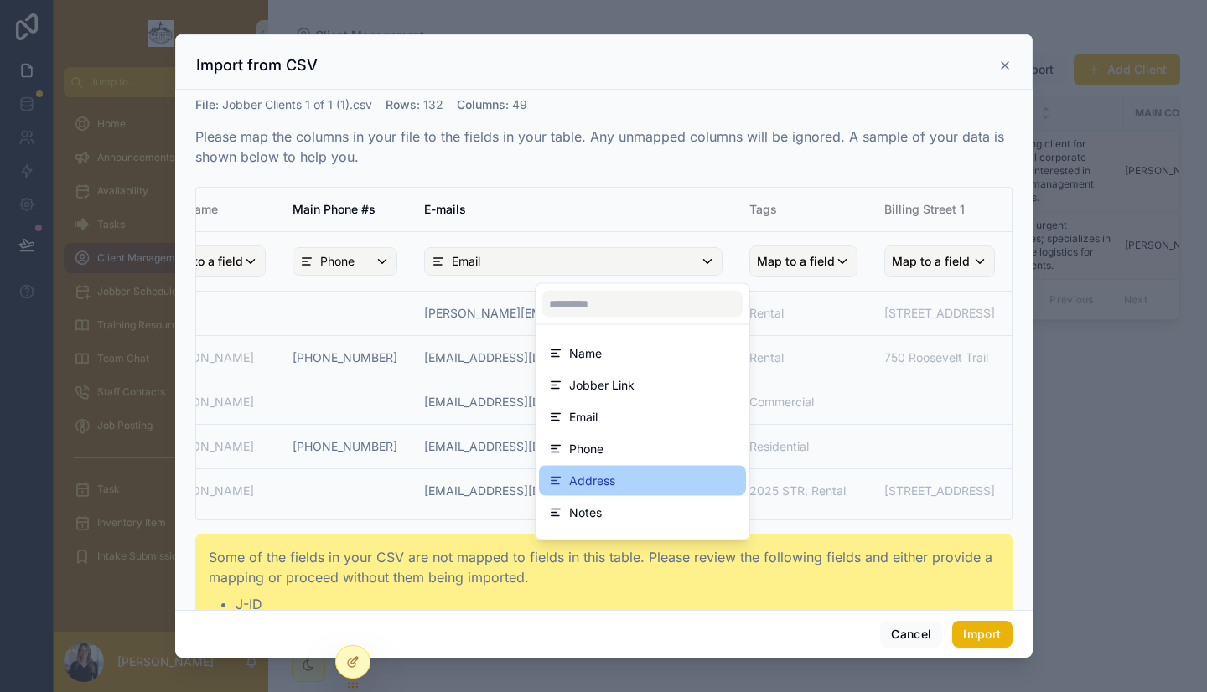
click at [629, 477] on div "Address" at bounding box center [642, 481] width 187 height 20
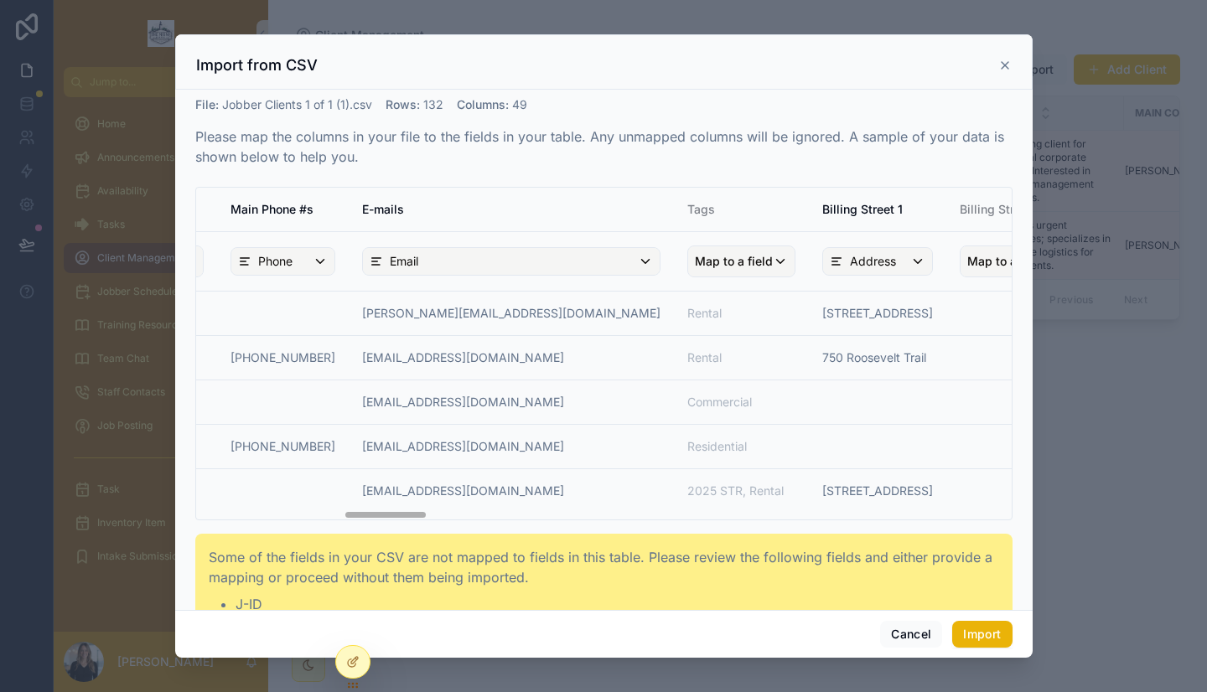
scroll to position [0, 1417]
click at [1093, 261] on div "Map to a field" at bounding box center [1200, 261] width 215 height 30
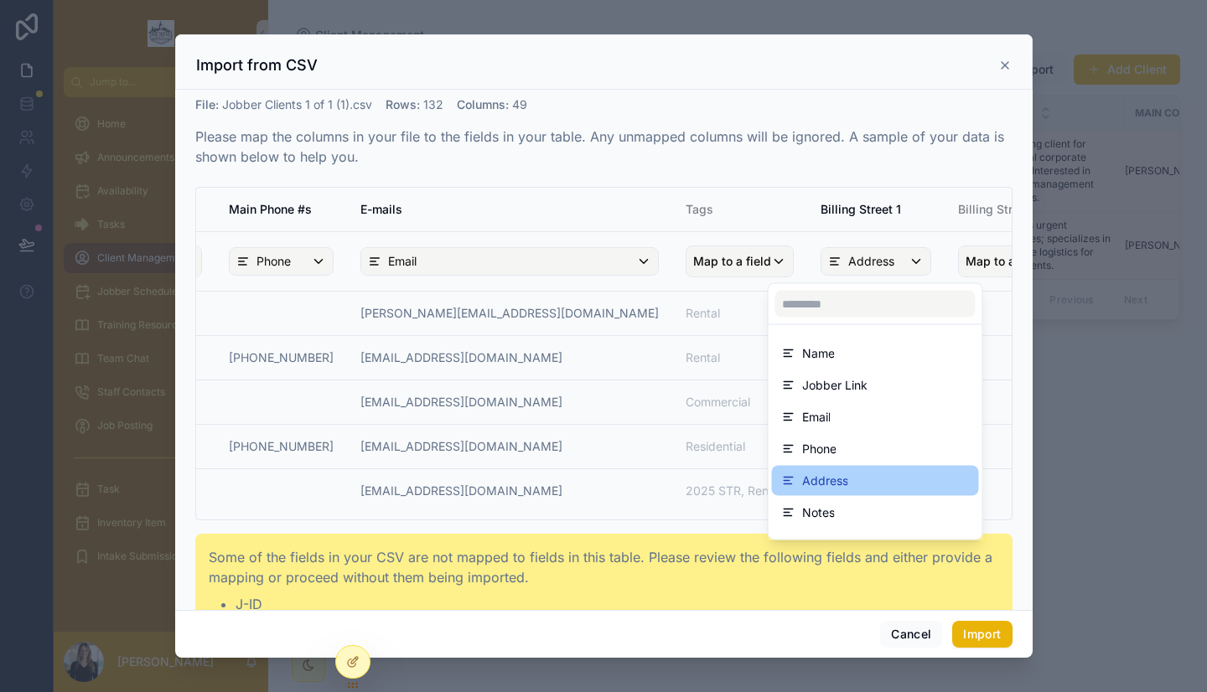
click at [844, 475] on span "Address" at bounding box center [825, 481] width 46 height 20
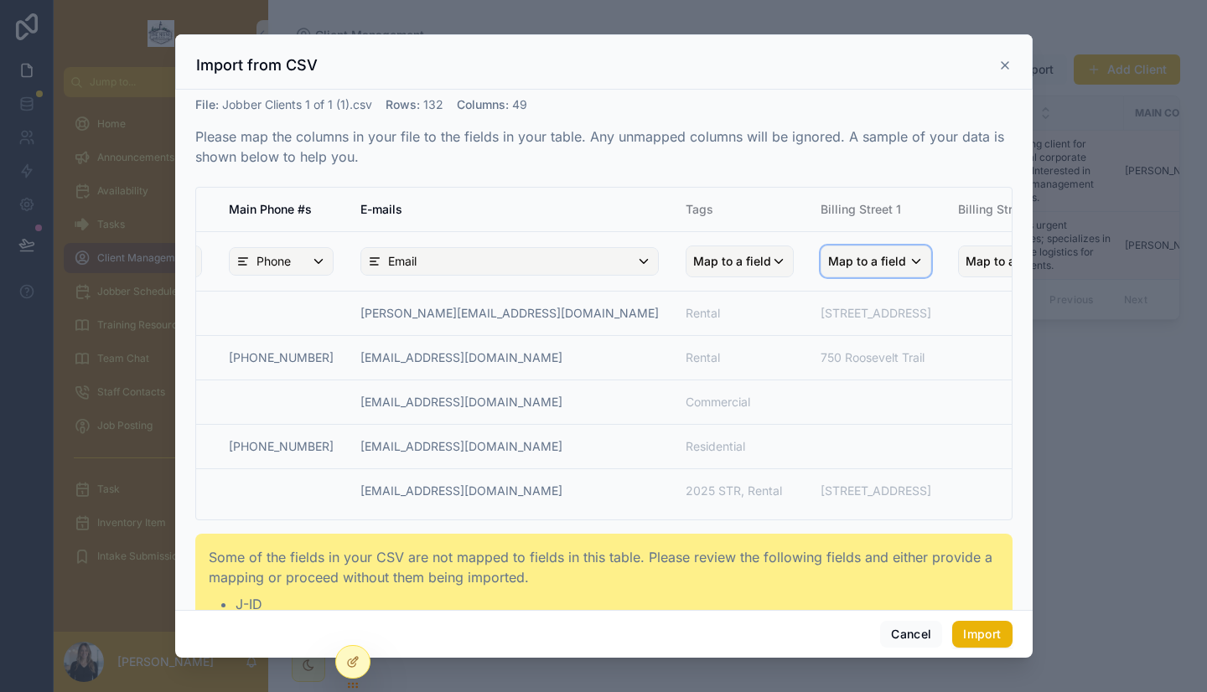
click at [821, 261] on div "Map to a field" at bounding box center [875, 261] width 109 height 30
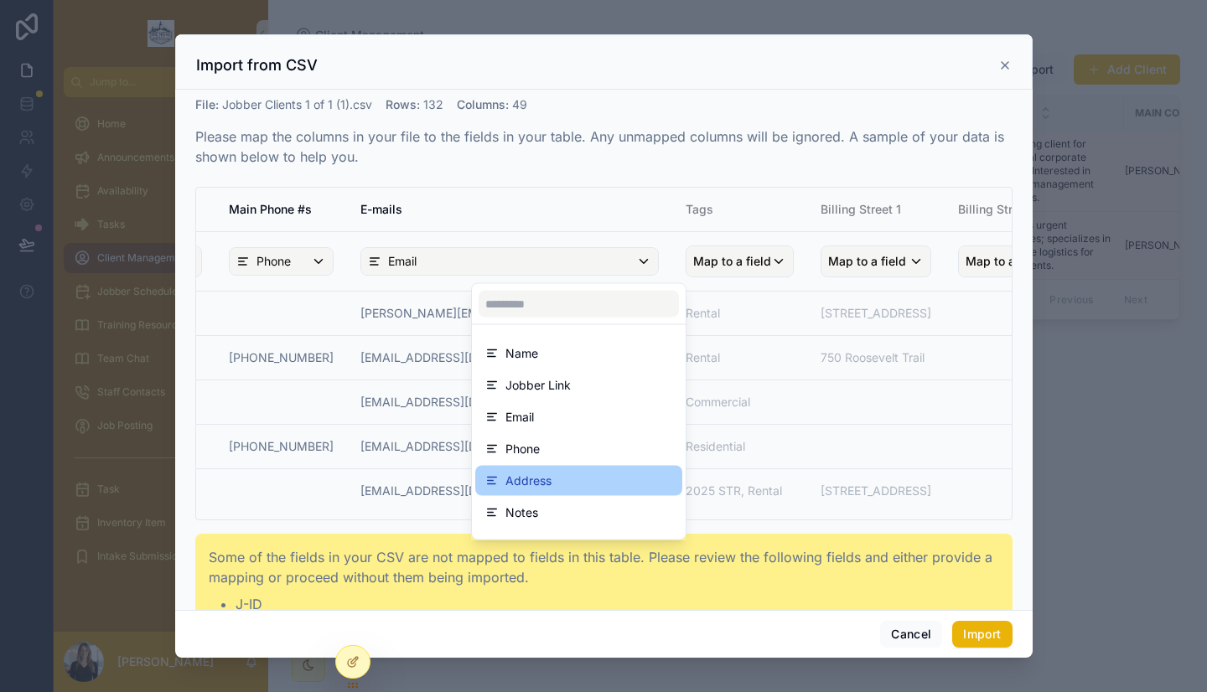
click at [587, 472] on div "Address" at bounding box center [578, 481] width 187 height 20
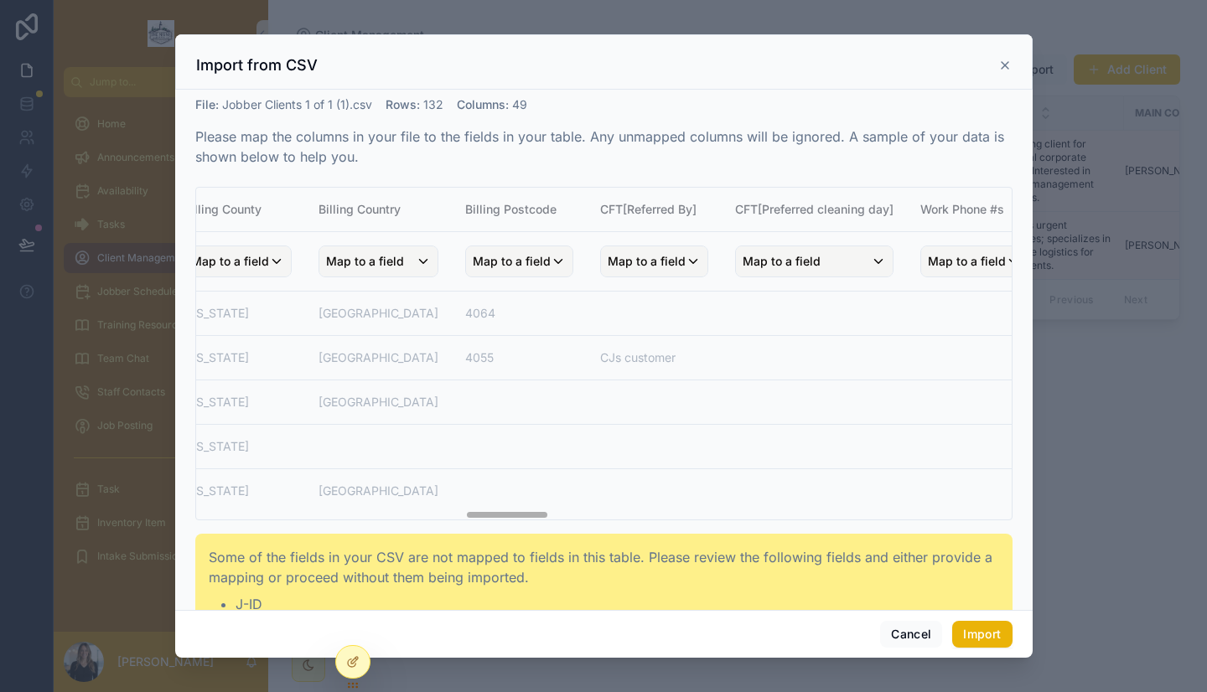
scroll to position [0, 2577]
click at [1055, 257] on span "Map to a field" at bounding box center [1094, 261] width 78 height 30
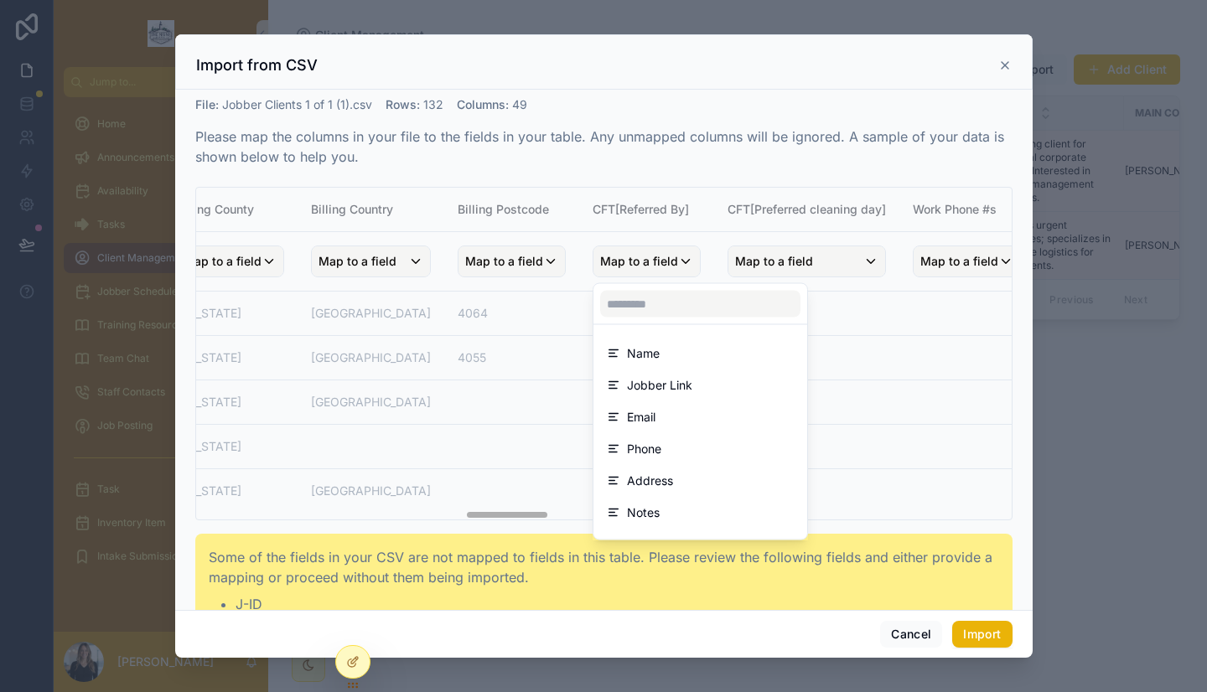
click at [837, 230] on div "scrollable content" at bounding box center [603, 345] width 857 height 623
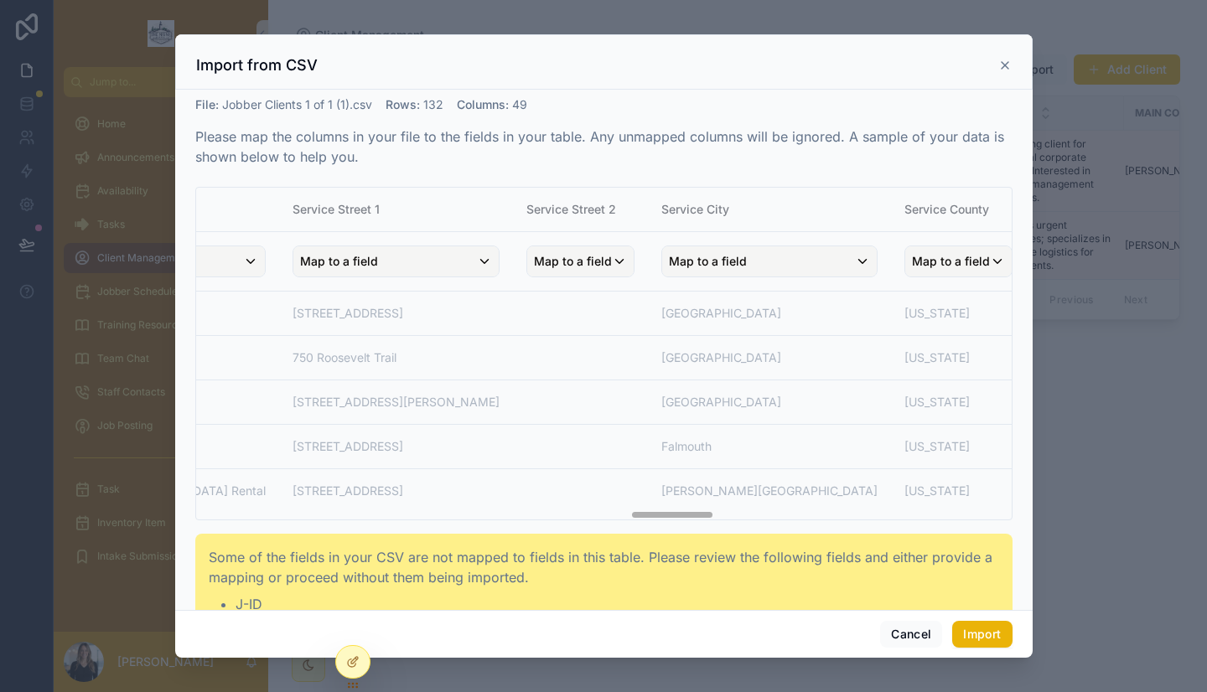
scroll to position [0, 4154]
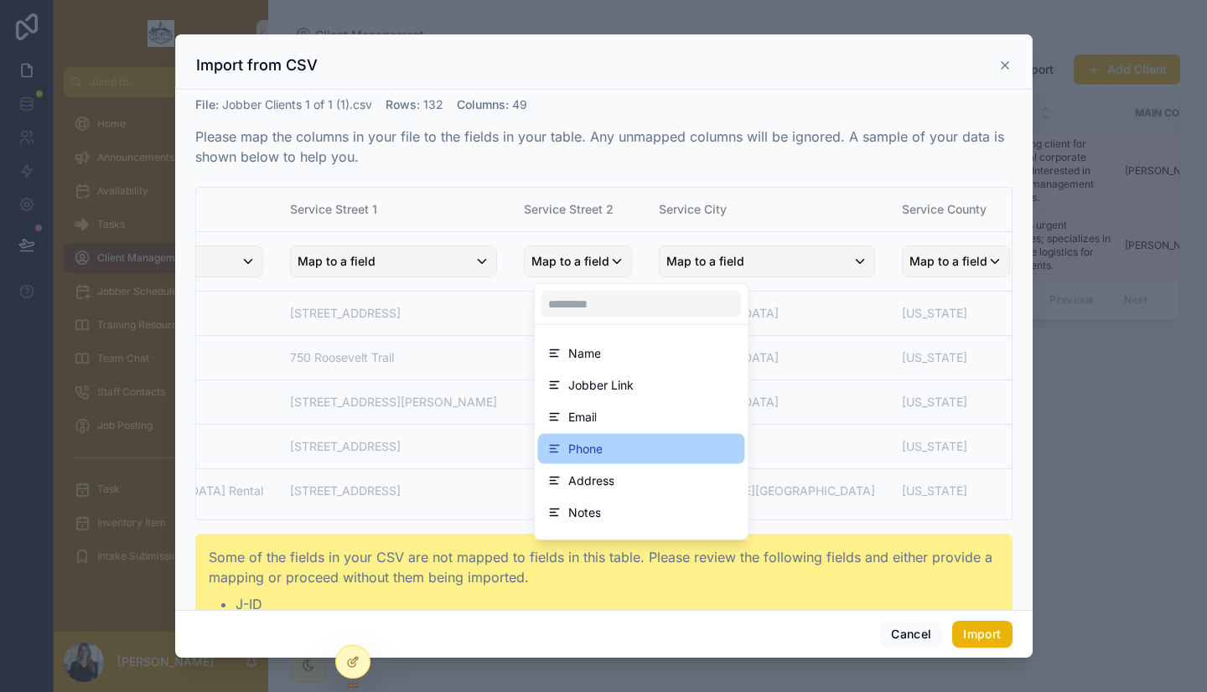
click at [615, 460] on div "Phone" at bounding box center [641, 449] width 207 height 30
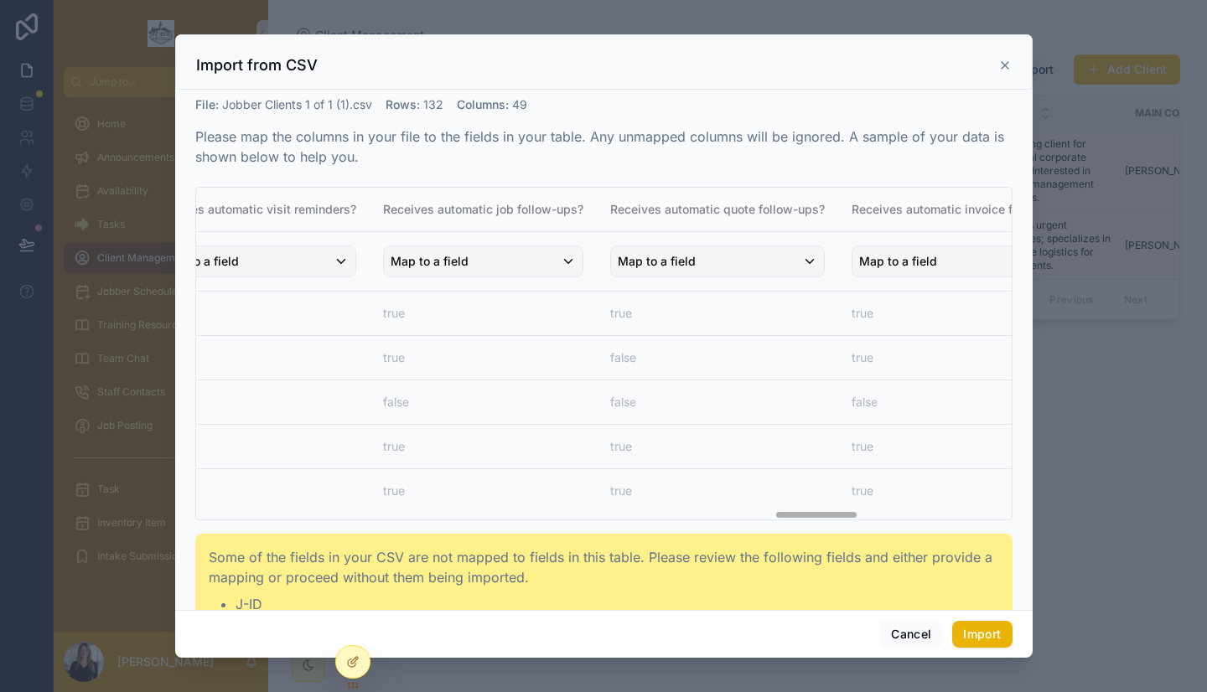
scroll to position [0, 5531]
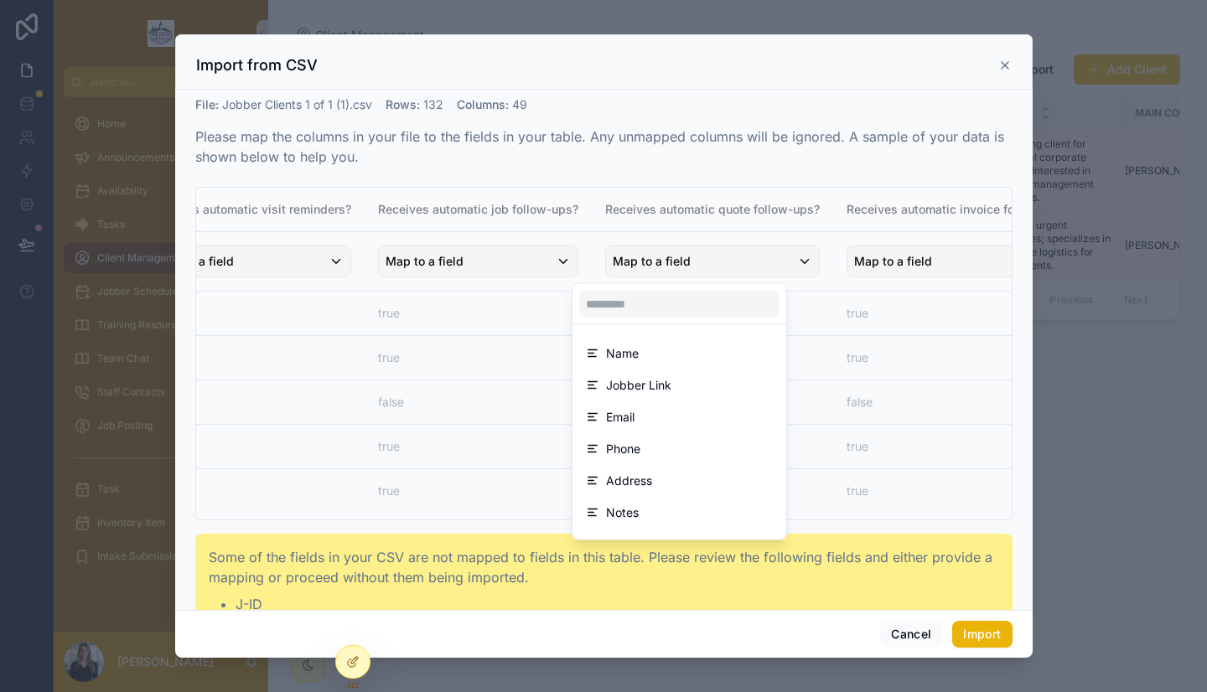
click at [770, 202] on div "scrollable content" at bounding box center [603, 345] width 857 height 623
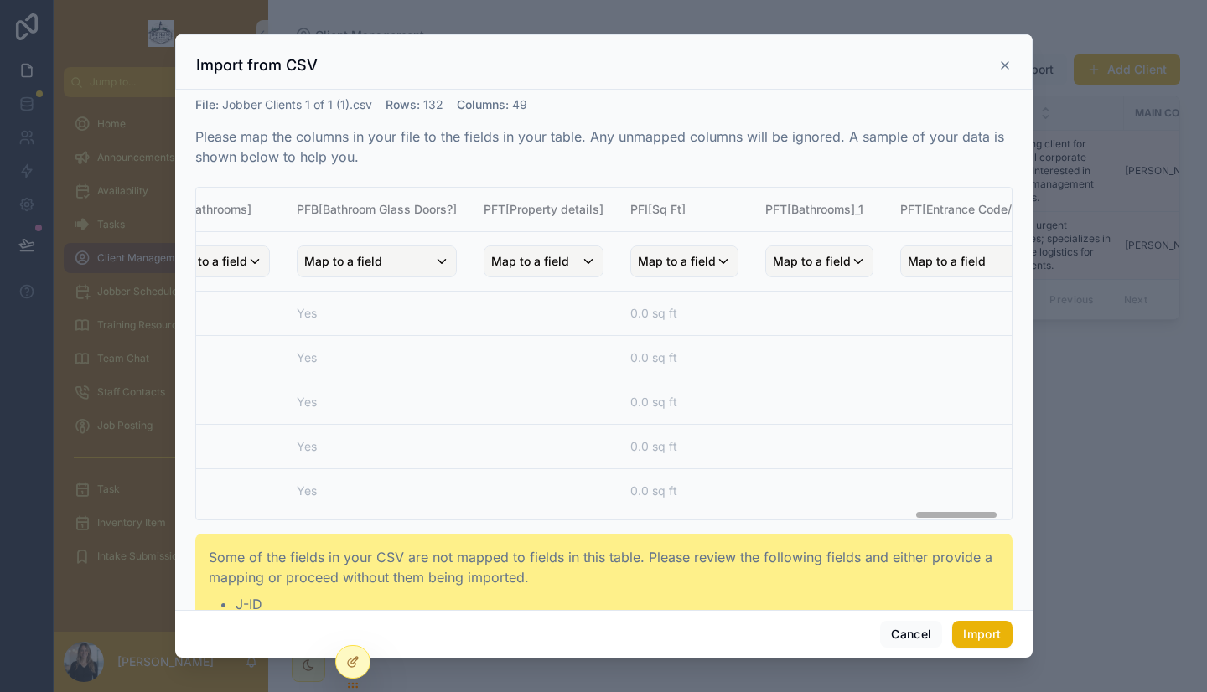
scroll to position [0, 6871]
click at [974, 636] on button "Import" at bounding box center [981, 634] width 59 height 27
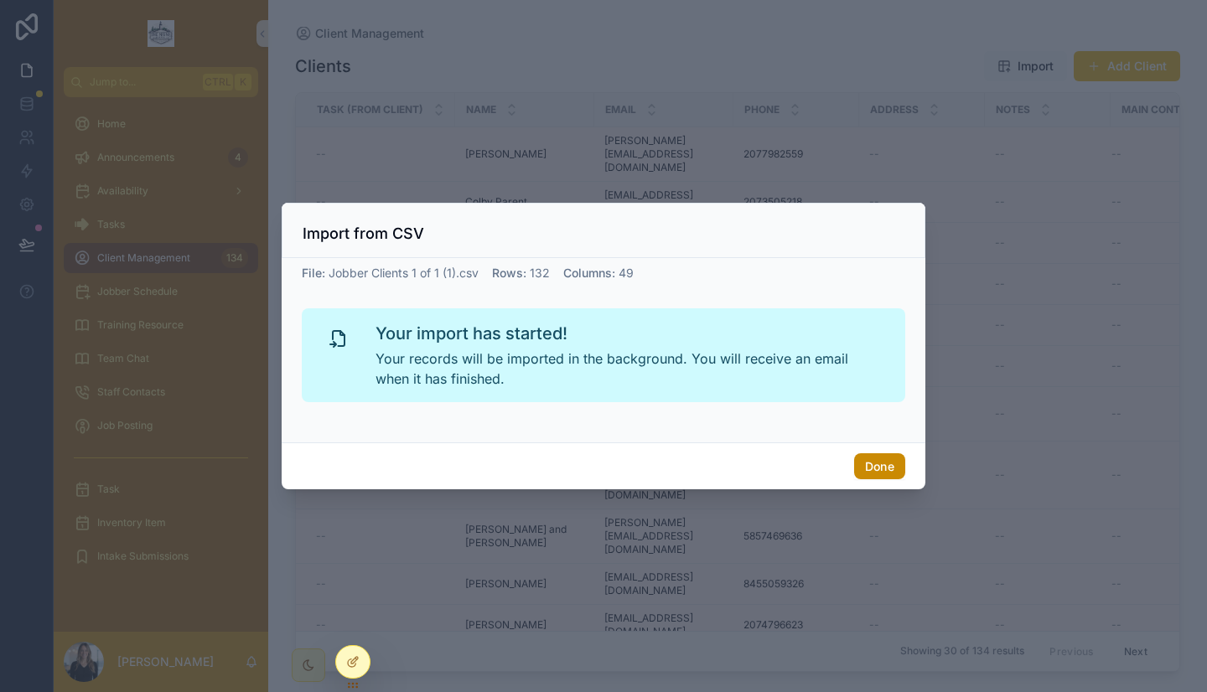
click at [875, 466] on button "Done" at bounding box center [879, 466] width 51 height 27
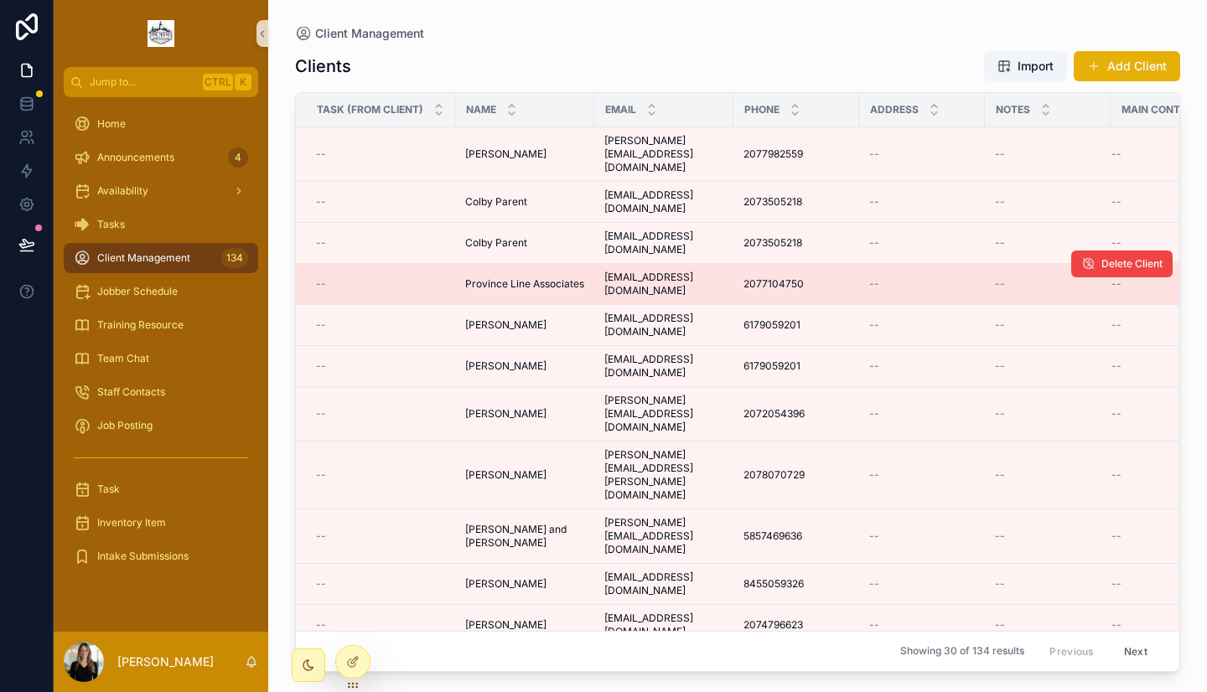
scroll to position [0, 70]
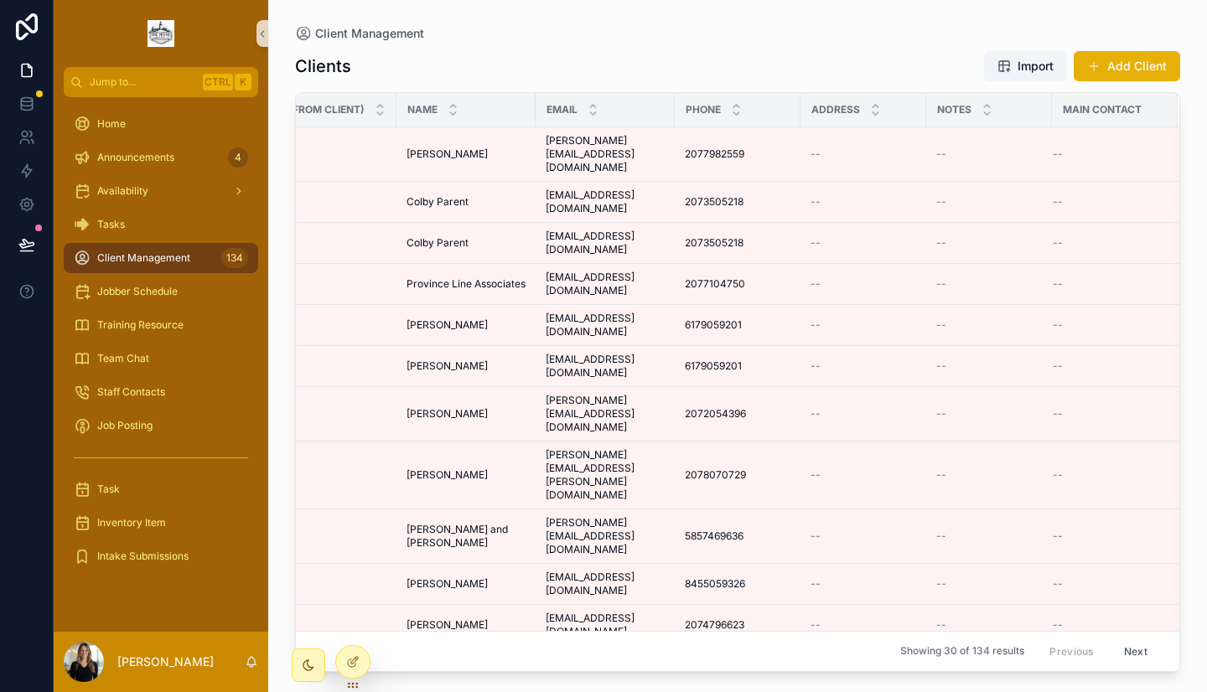
click at [121, 264] on span "Client Management" at bounding box center [143, 257] width 93 height 13
